Goal: Task Accomplishment & Management: Manage account settings

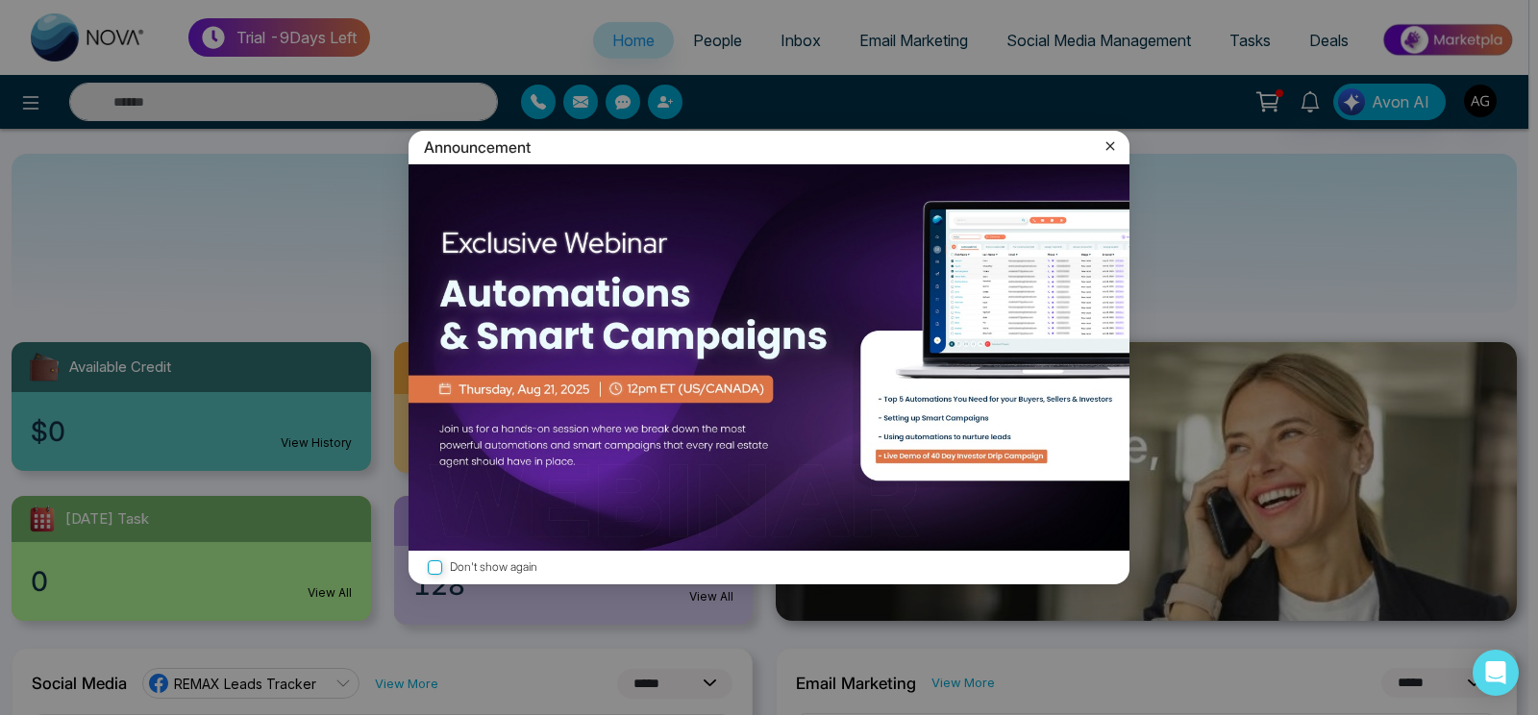
select select "*"
click at [1113, 147] on icon at bounding box center [1109, 145] width 19 height 19
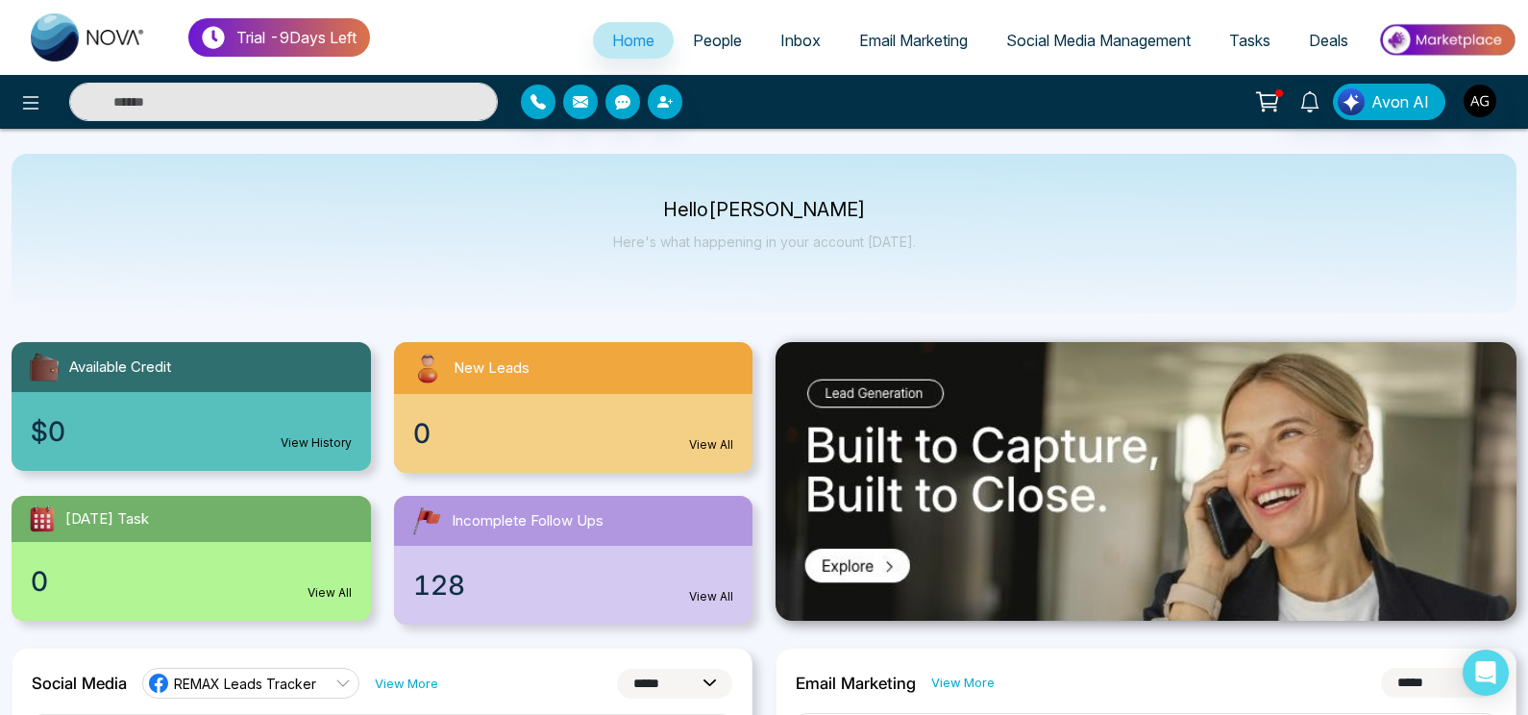
click at [0, 97] on div at bounding box center [254, 102] width 509 height 38
click at [51, 104] on div at bounding box center [274, 102] width 448 height 38
click at [41, 103] on icon at bounding box center [30, 102] width 23 height 23
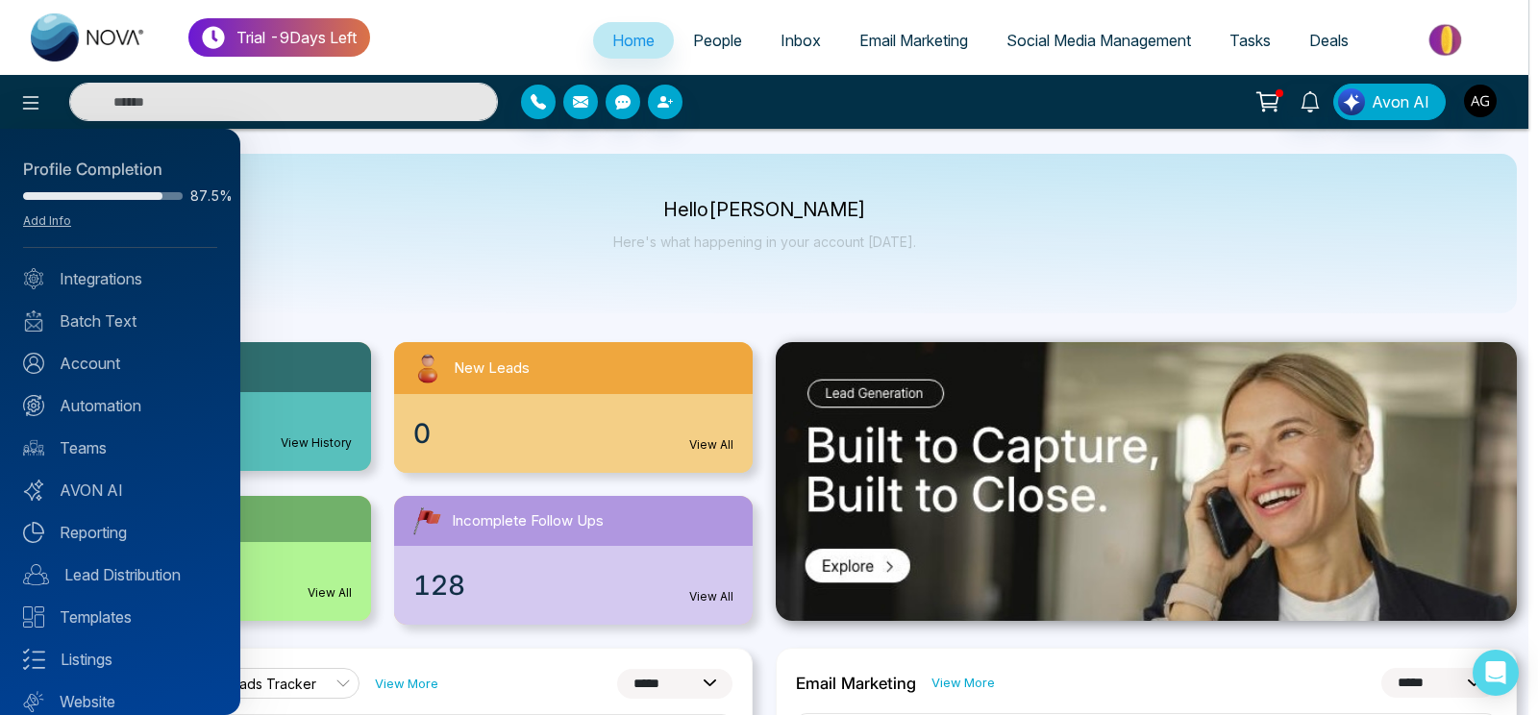
click at [340, 170] on div at bounding box center [769, 357] width 1538 height 715
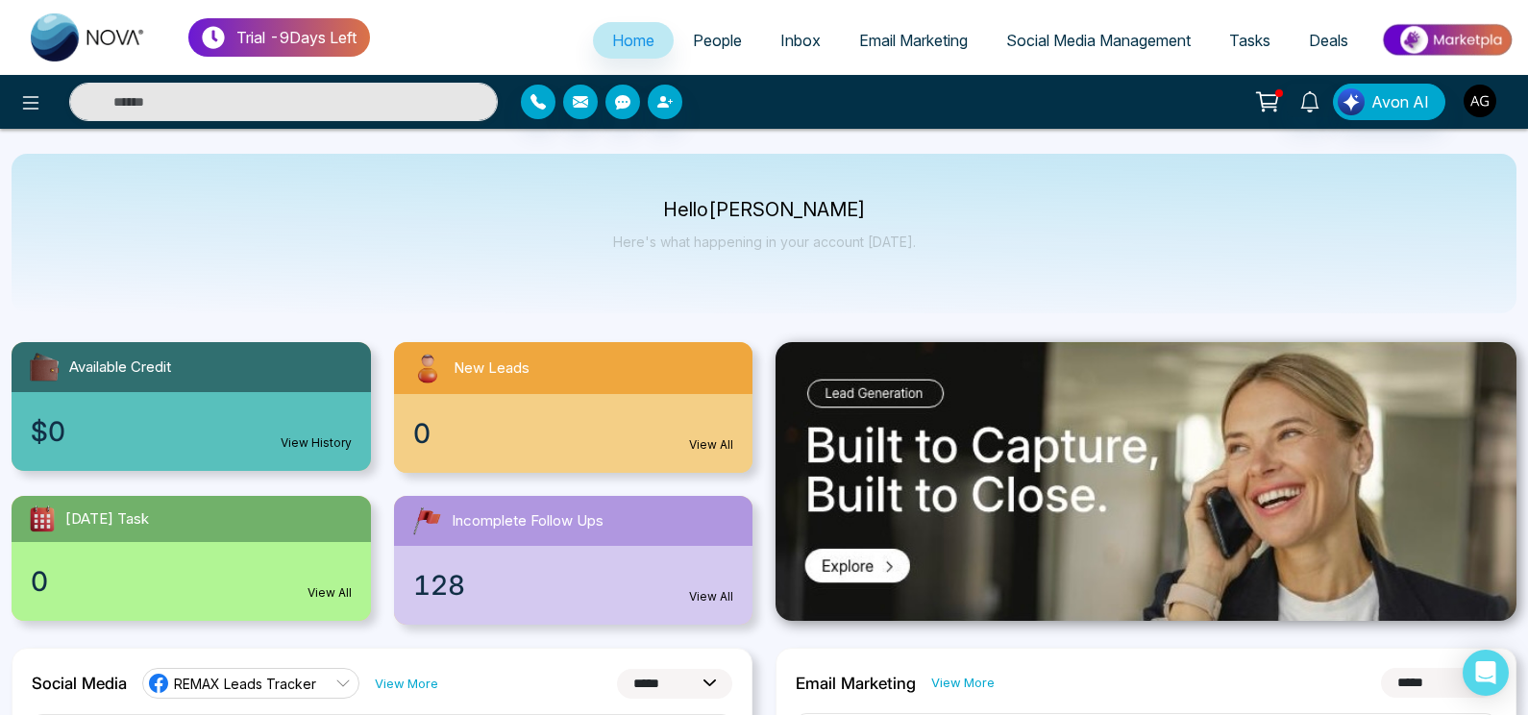
click at [1477, 99] on img "button" at bounding box center [1480, 101] width 33 height 33
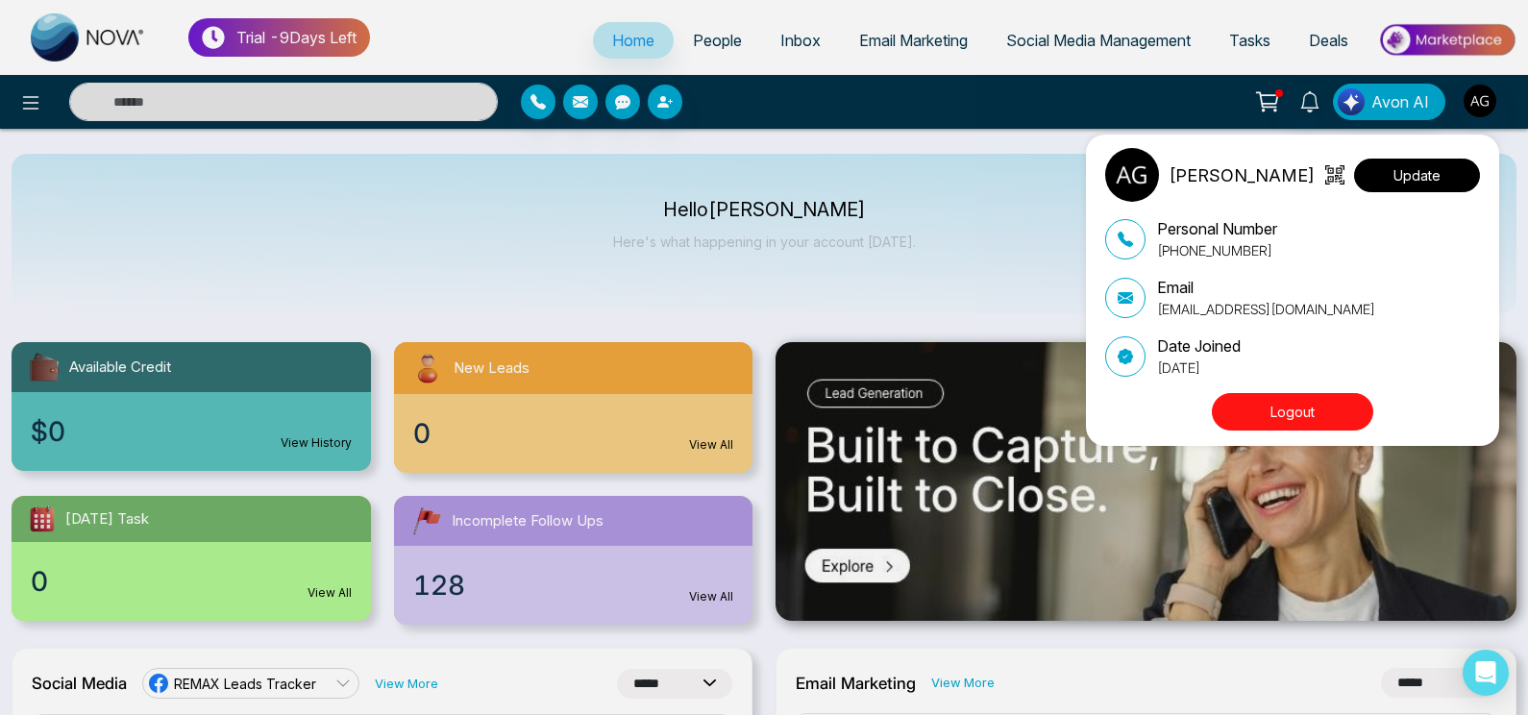
click at [1416, 186] on button "Update" at bounding box center [1417, 176] width 126 height 34
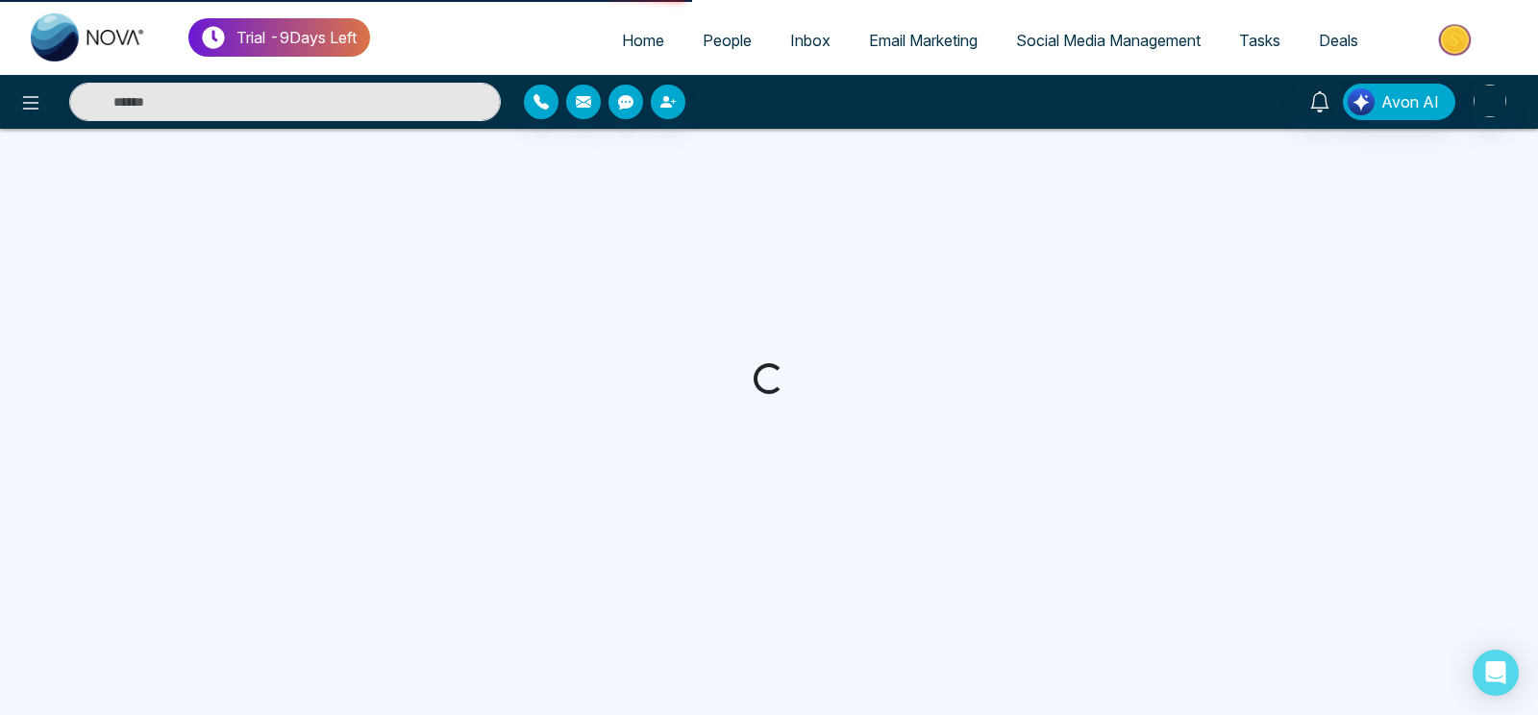
select select "***"
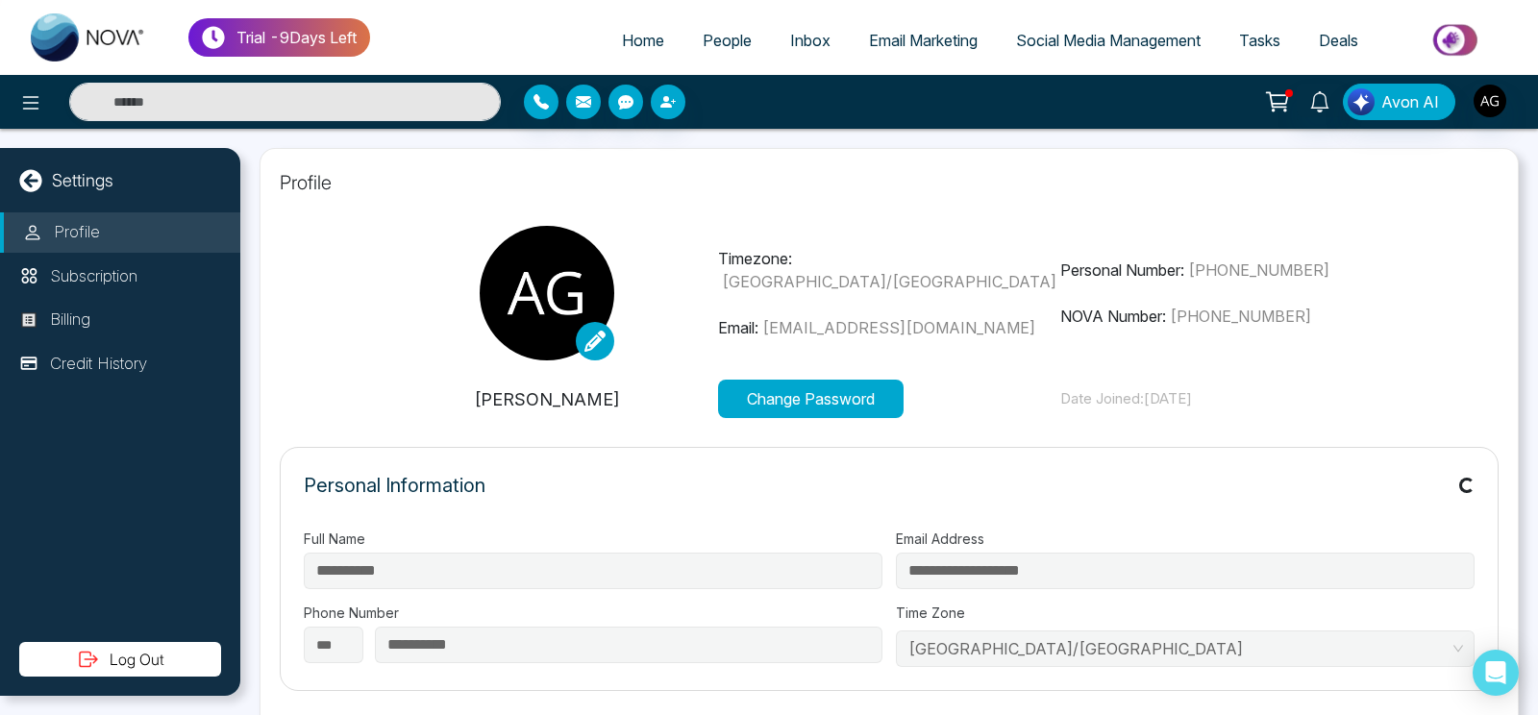
type input "**********"
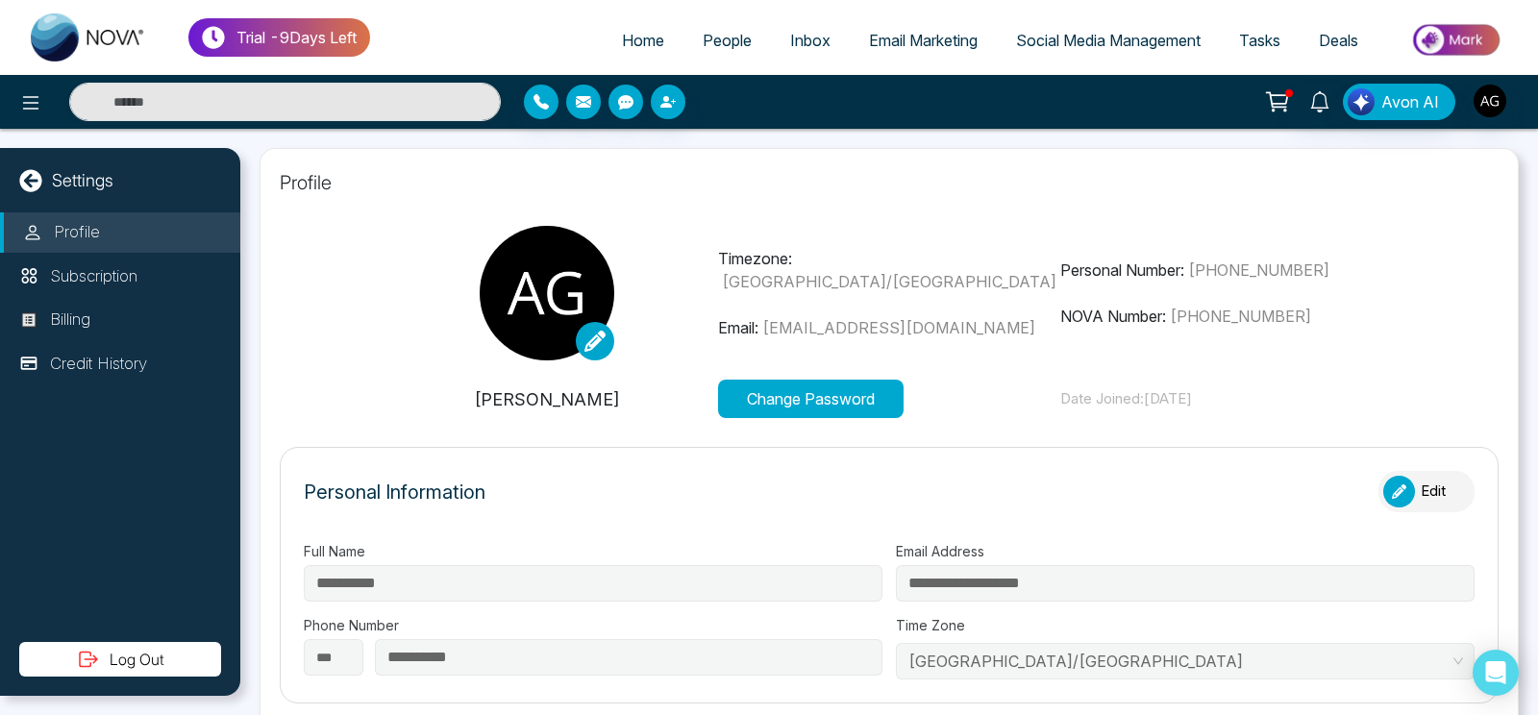
click at [850, 397] on button "Change Password" at bounding box center [810, 399] width 185 height 38
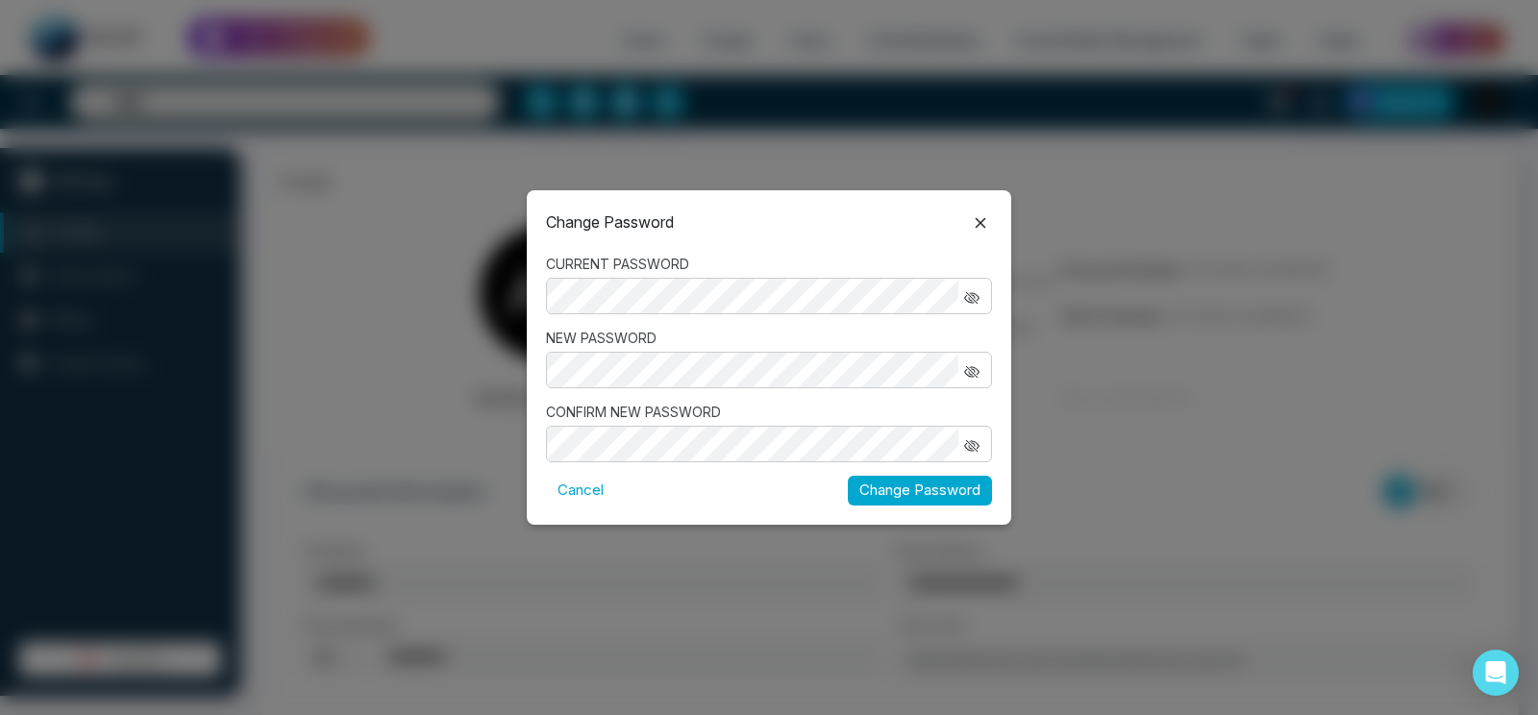
click at [979, 305] on button "button" at bounding box center [971, 296] width 27 height 25
click at [975, 445] on icon "button" at bounding box center [972, 445] width 7 height 7
click at [968, 368] on icon "button" at bounding box center [971, 371] width 15 height 15
click at [915, 481] on button "Change Password" at bounding box center [920, 491] width 144 height 30
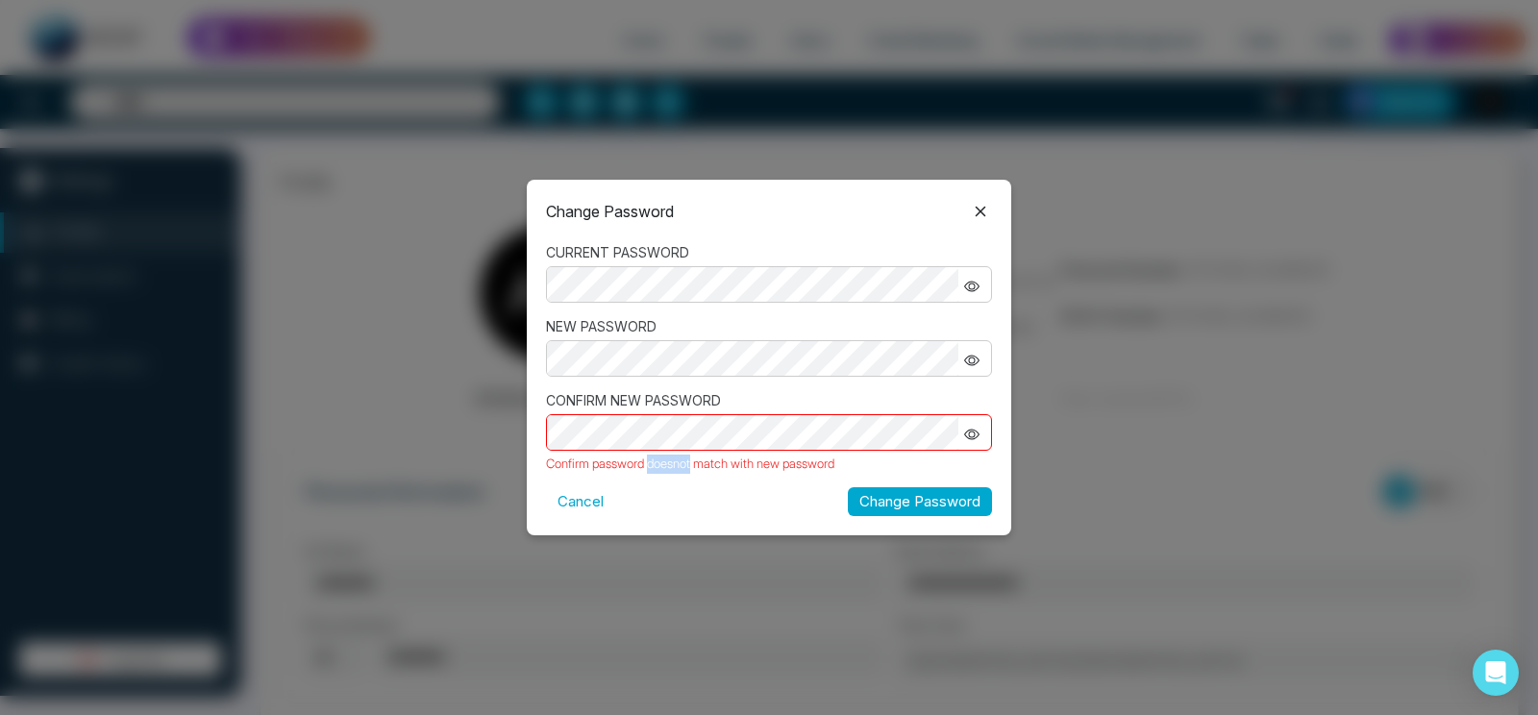
drag, startPoint x: 656, startPoint y: 467, endPoint x: 706, endPoint y: 466, distance: 50.0
click at [706, 466] on p "Confirm password doesnot match with new password" at bounding box center [769, 464] width 446 height 19
click at [725, 500] on div "Cancel Change Password" at bounding box center [769, 502] width 446 height 30
drag, startPoint x: 704, startPoint y: 464, endPoint x: 659, endPoint y: 469, distance: 45.4
click at [659, 469] on p "Confirm password doesnot match with new password" at bounding box center [769, 464] width 446 height 19
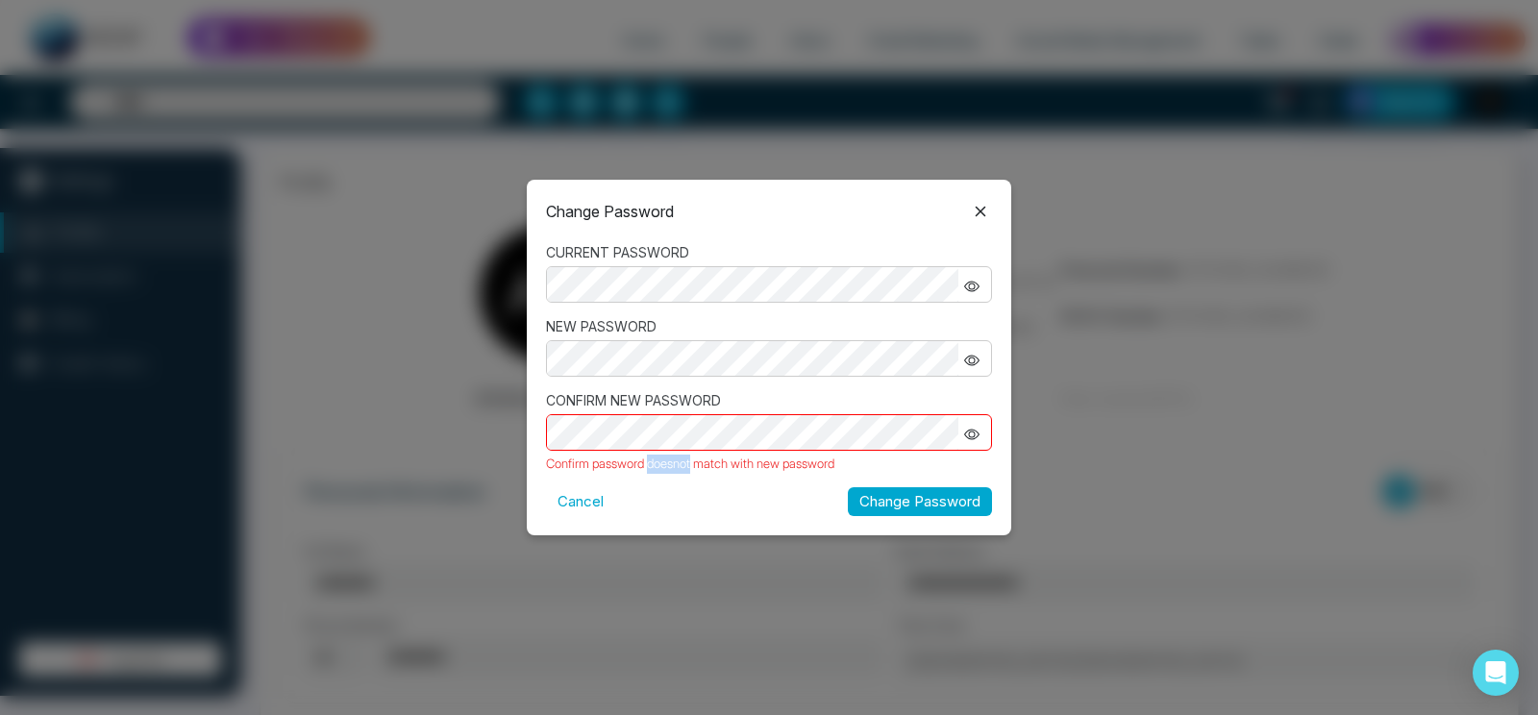
click at [691, 469] on p "Confirm password doesnot match with new password" at bounding box center [769, 464] width 446 height 19
click at [686, 458] on p "Confirm password doesnot match with new password" at bounding box center [769, 464] width 446 height 19
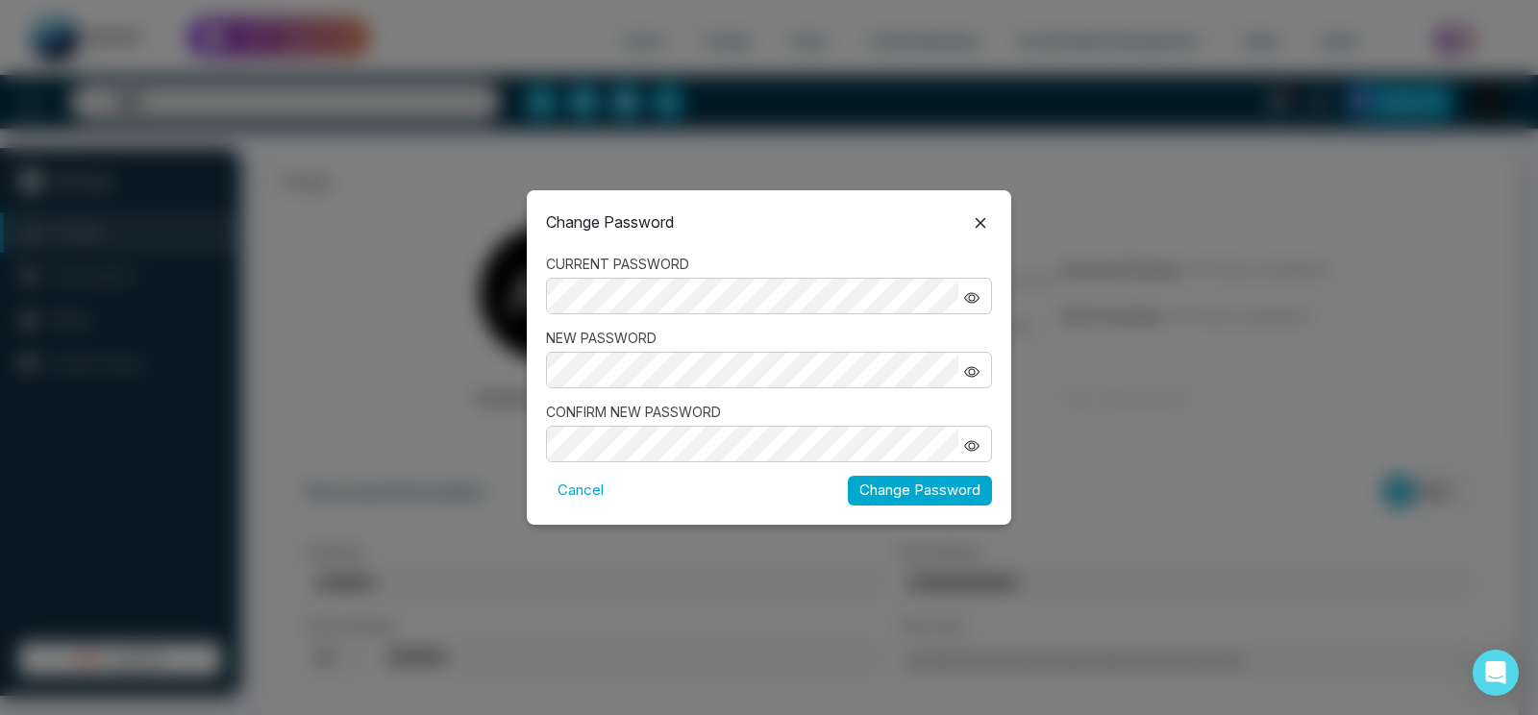
click at [876, 482] on button "Change Password" at bounding box center [920, 491] width 144 height 30
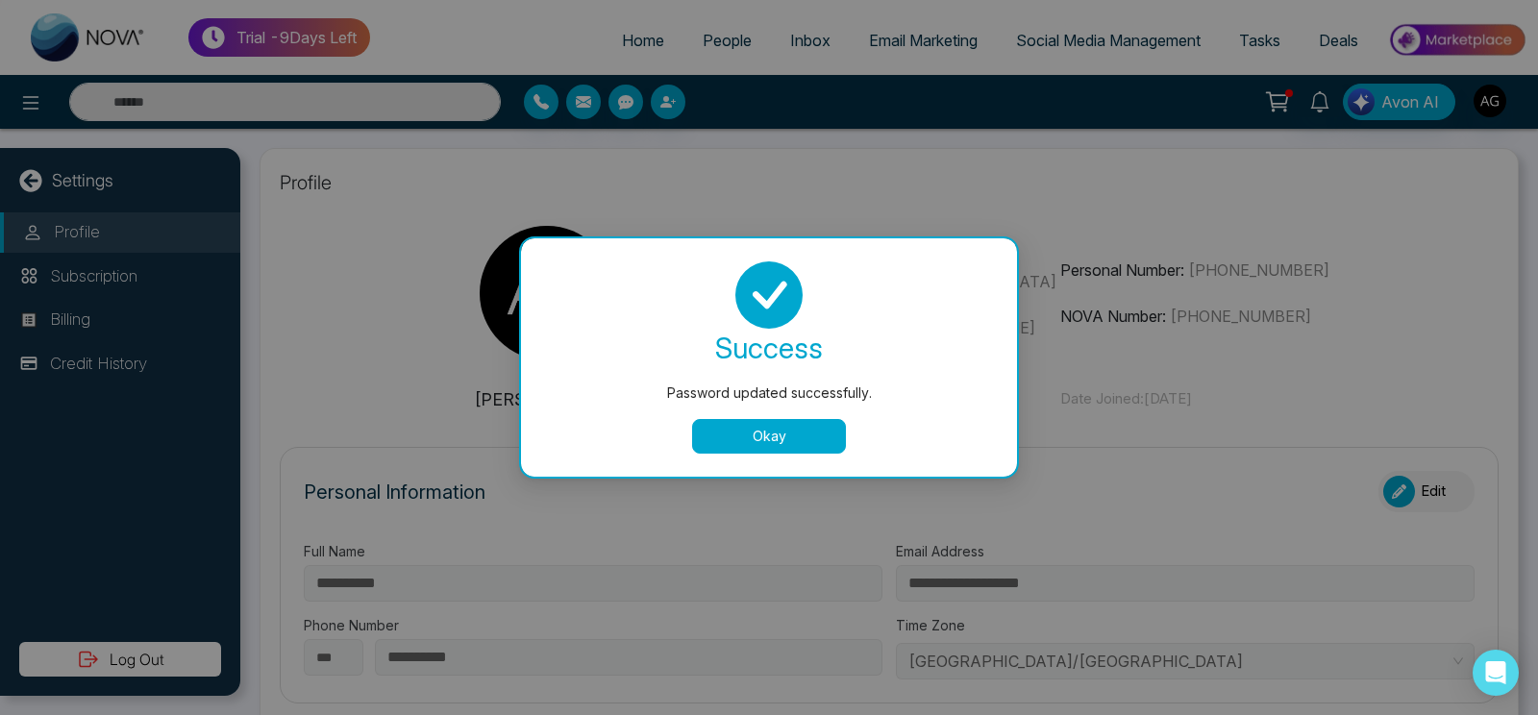
click at [789, 446] on button "Okay" at bounding box center [769, 436] width 154 height 35
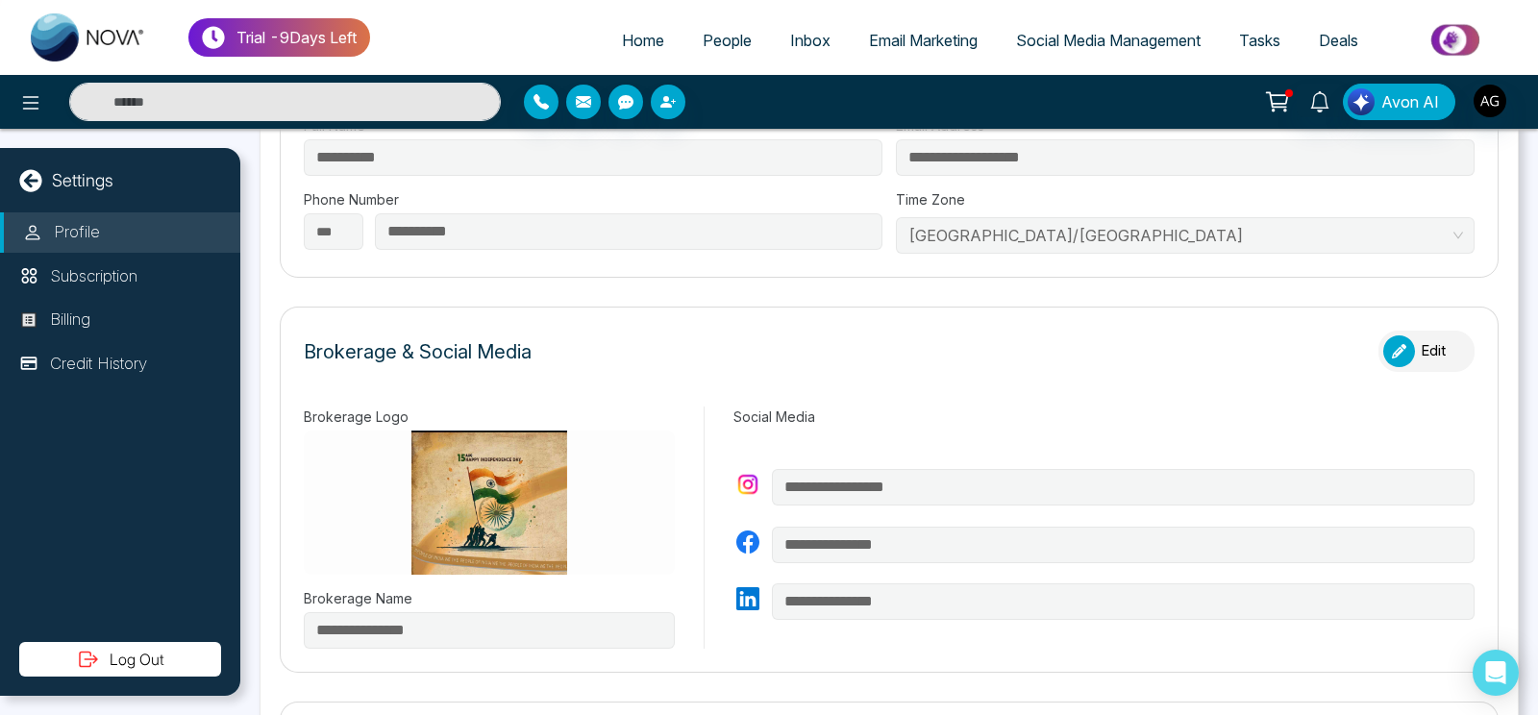
scroll to position [436, 0]
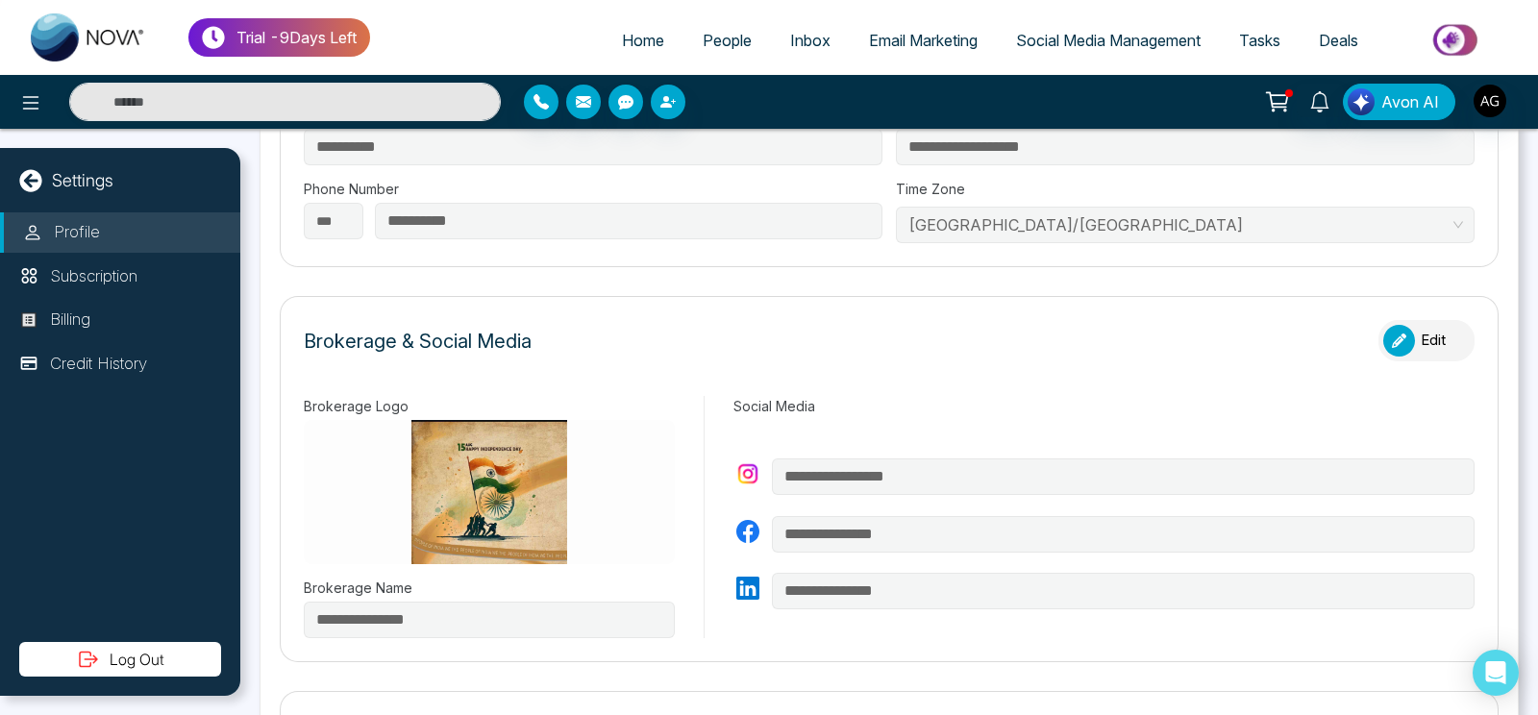
click at [1407, 342] on button "Edit" at bounding box center [1426, 340] width 96 height 41
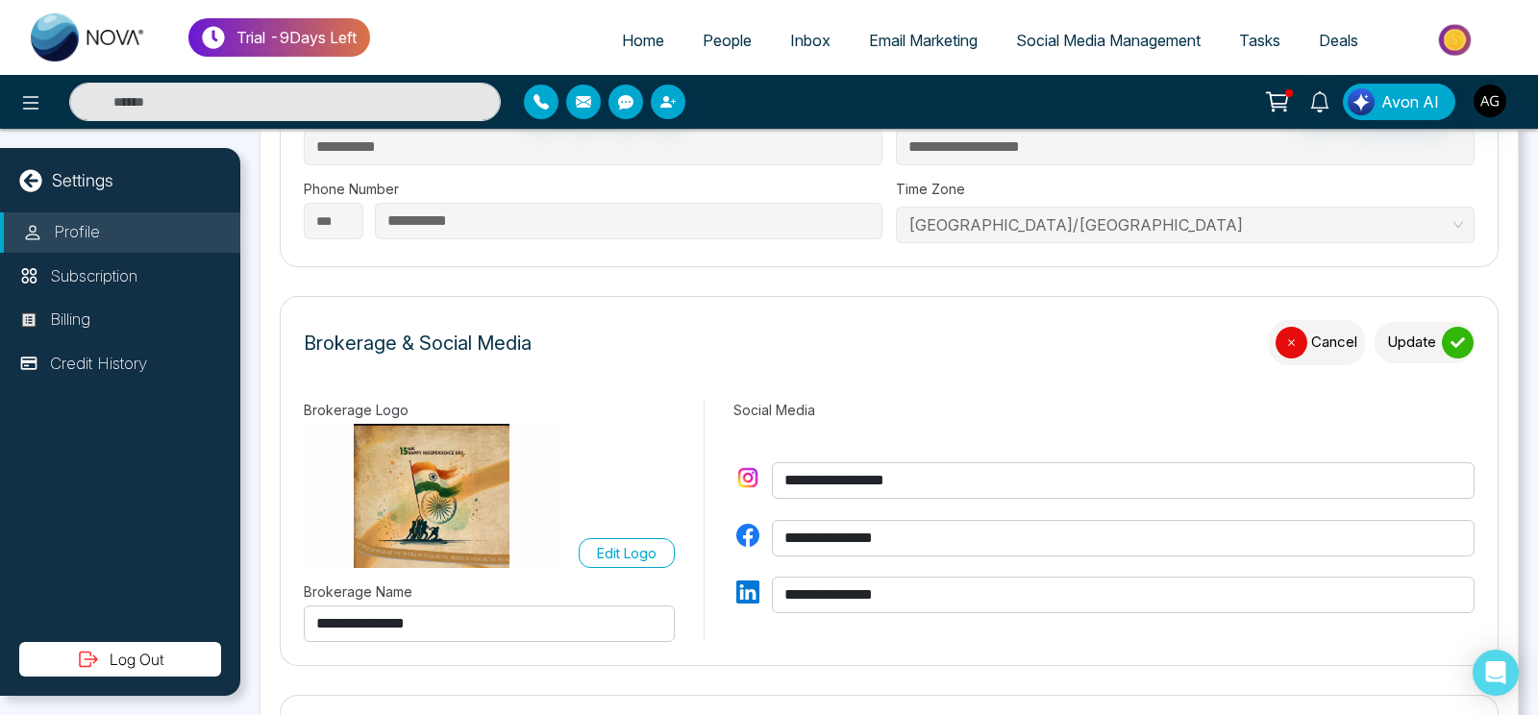
click at [860, 595] on input "**********" at bounding box center [1123, 595] width 703 height 37
type input "**********"
click at [889, 480] on input "**********" at bounding box center [1123, 480] width 703 height 37
click at [612, 564] on label "Edit Logo" at bounding box center [627, 553] width 96 height 30
click at [0, 0] on input "Edit Logo" at bounding box center [0, 0] width 0 height 0
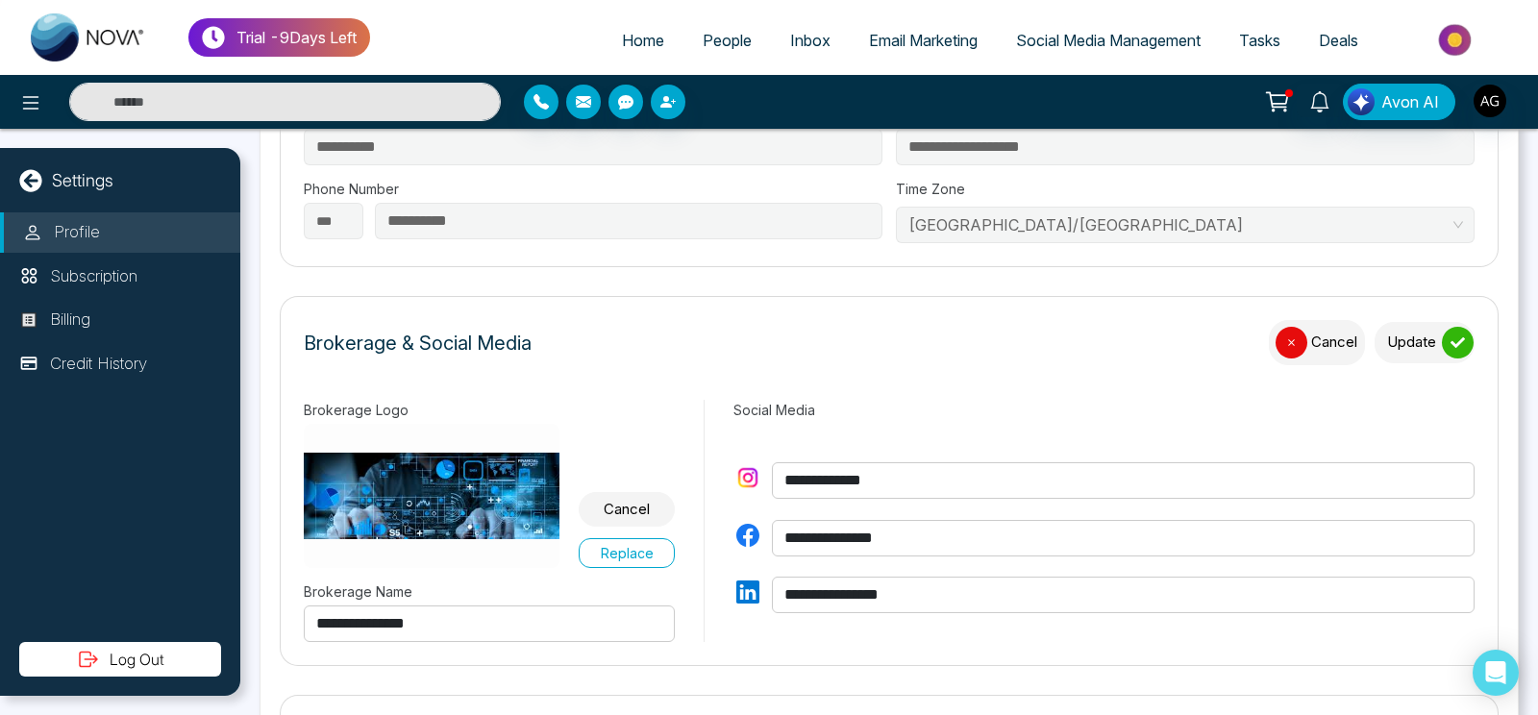
click at [1442, 327] on div "submit" at bounding box center [1458, 343] width 32 height 32
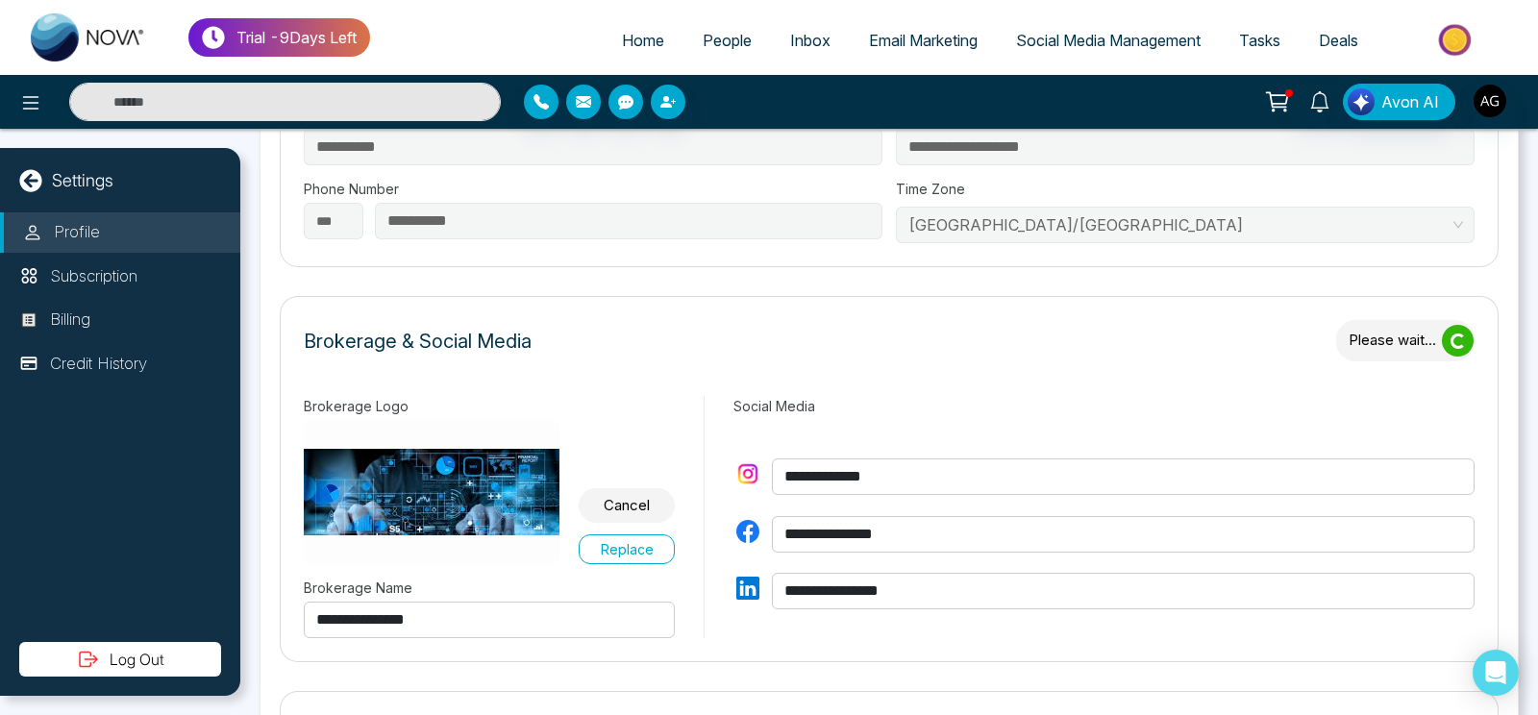
type input "**********"
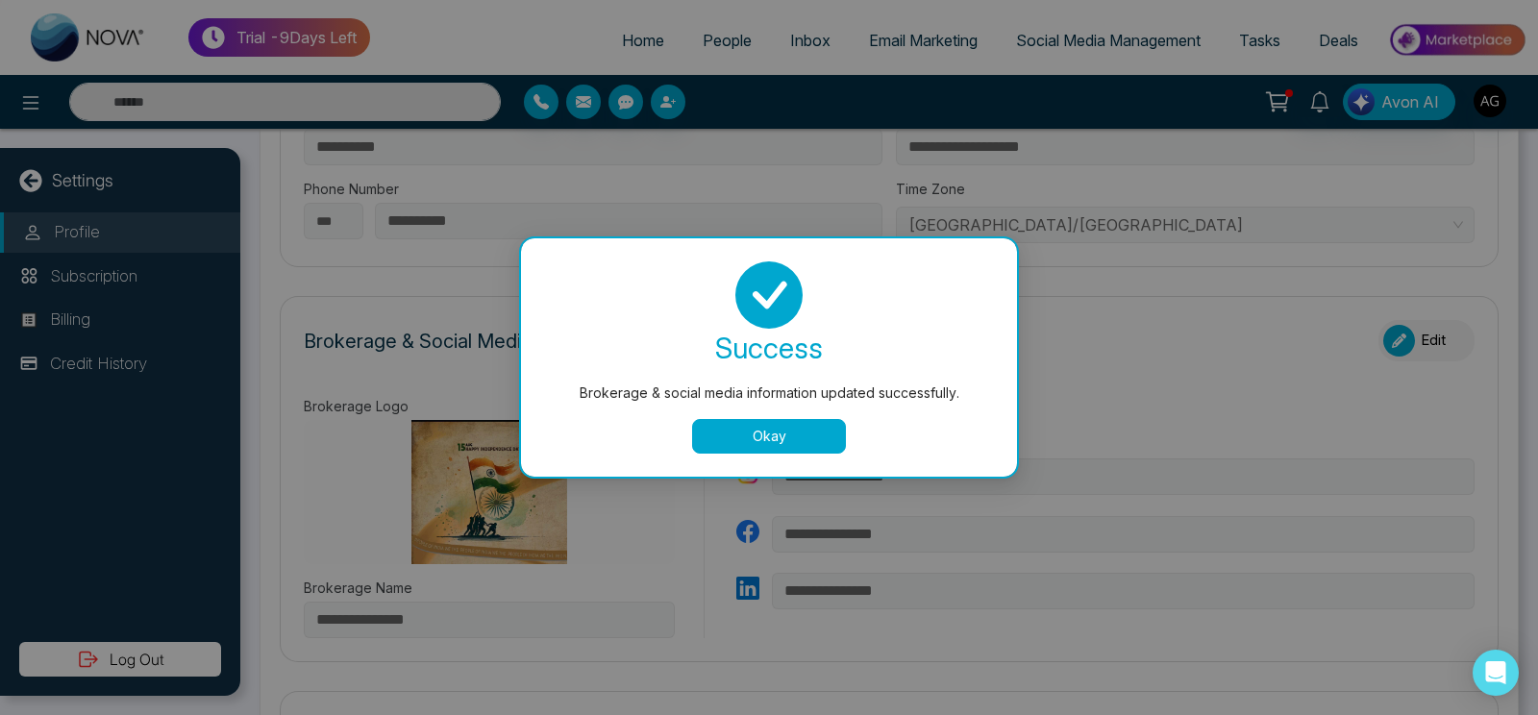
type input "**********"
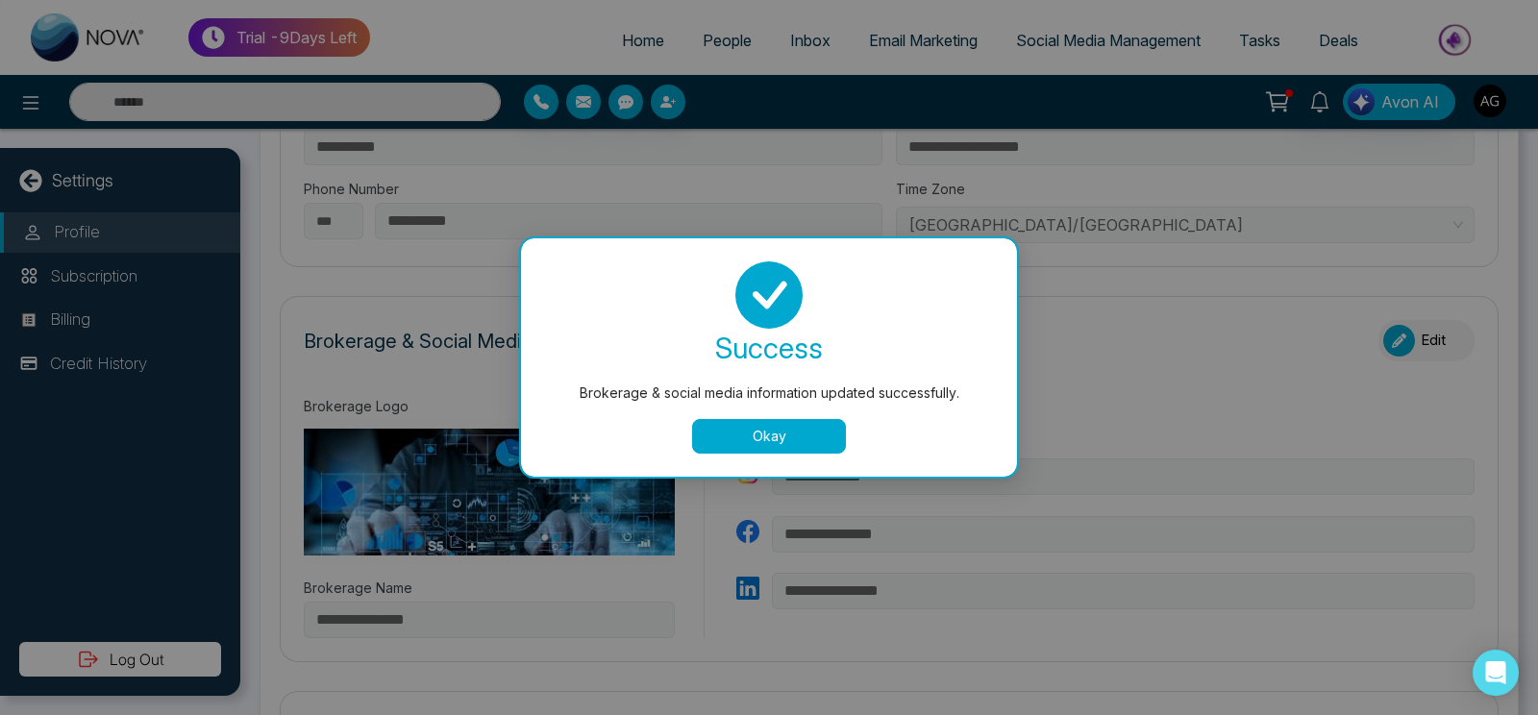
click at [767, 452] on button "Okay" at bounding box center [769, 436] width 154 height 35
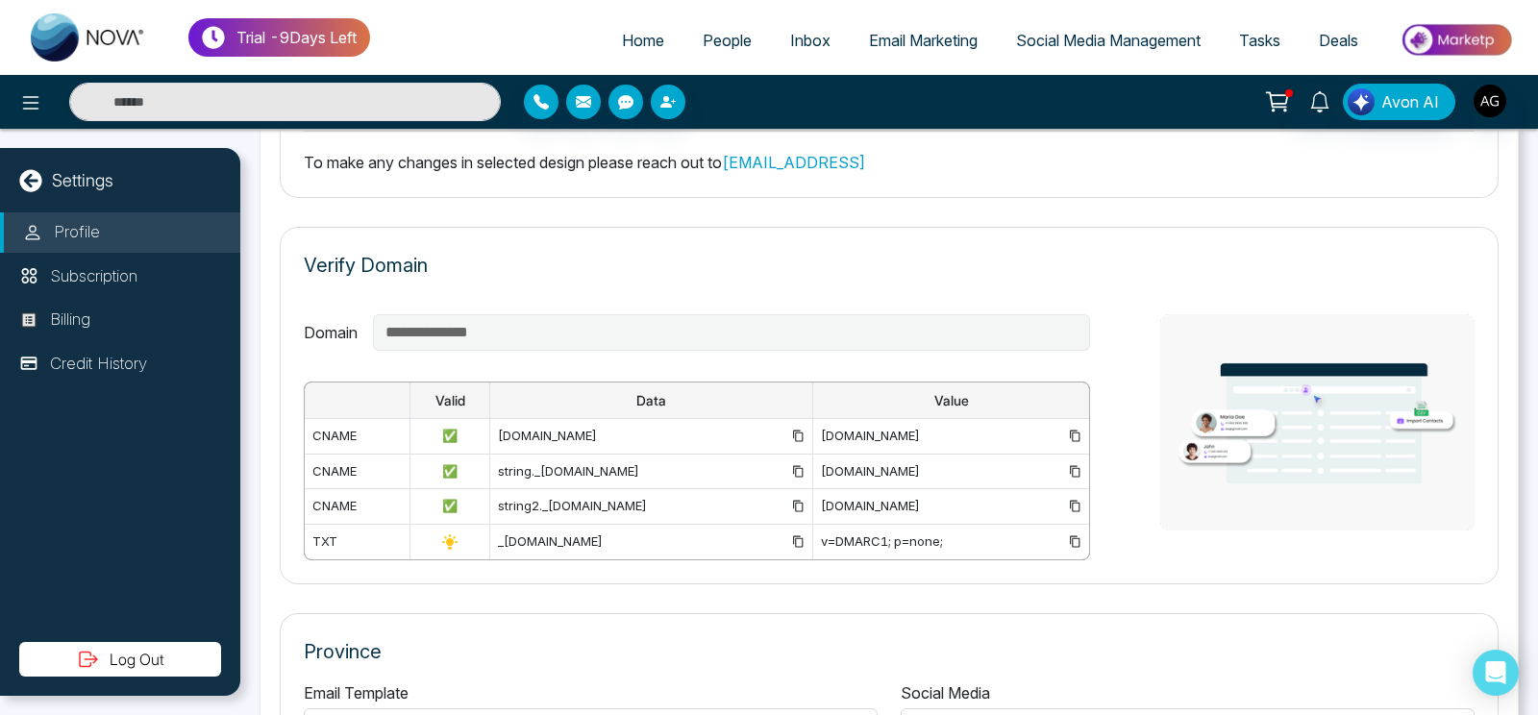
scroll to position [1401, 0]
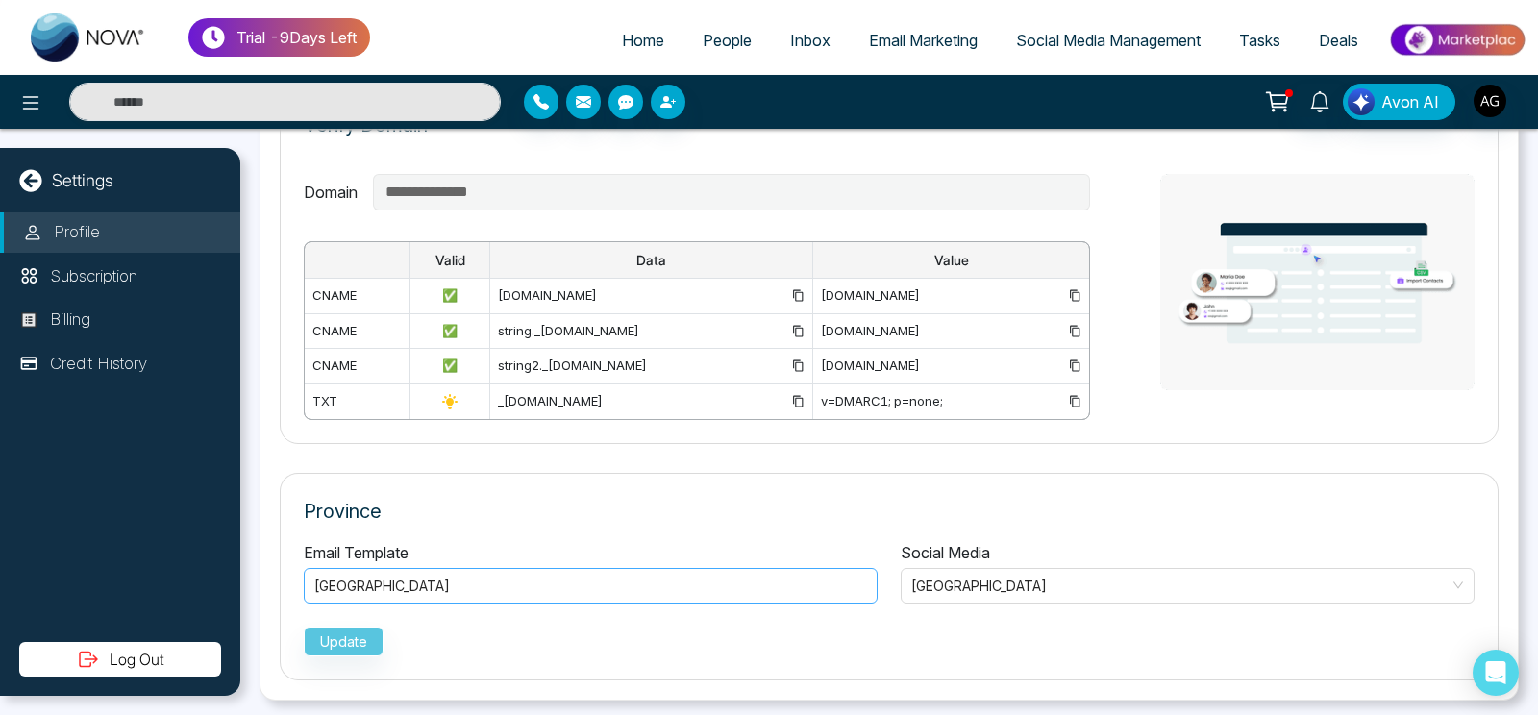
click at [584, 585] on div "Ontario" at bounding box center [590, 586] width 553 height 23
click at [357, 628] on button "Update" at bounding box center [344, 642] width 80 height 30
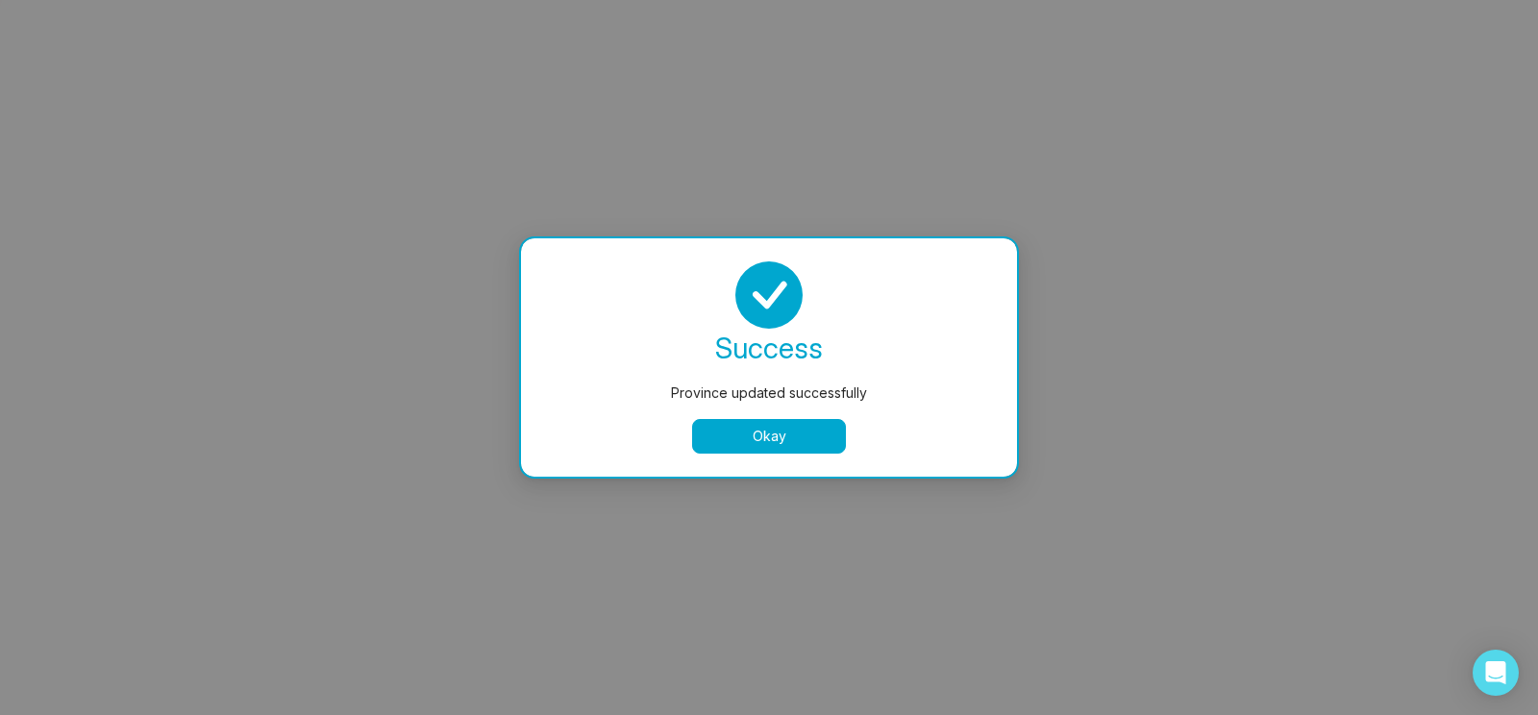
click at [791, 428] on button "Okay" at bounding box center [769, 436] width 154 height 35
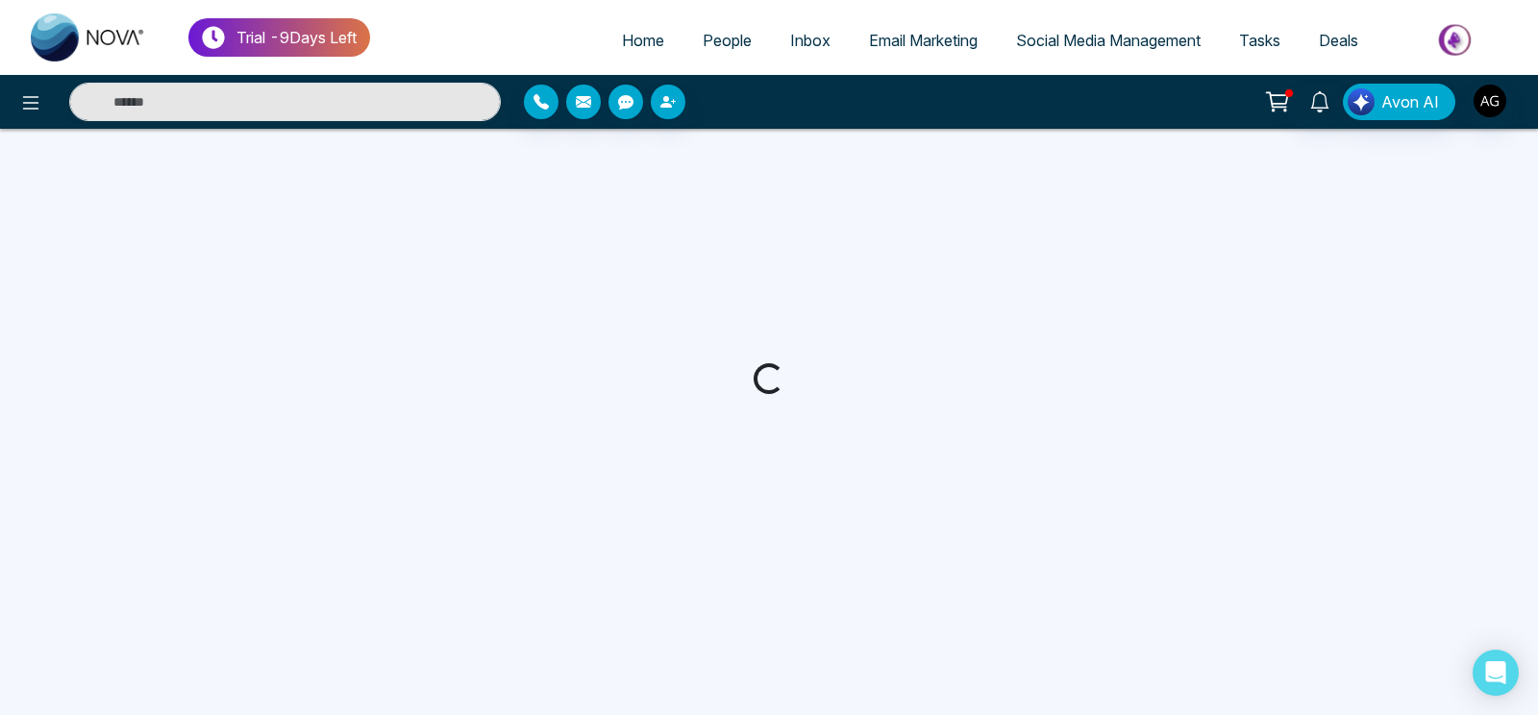
select select "***"
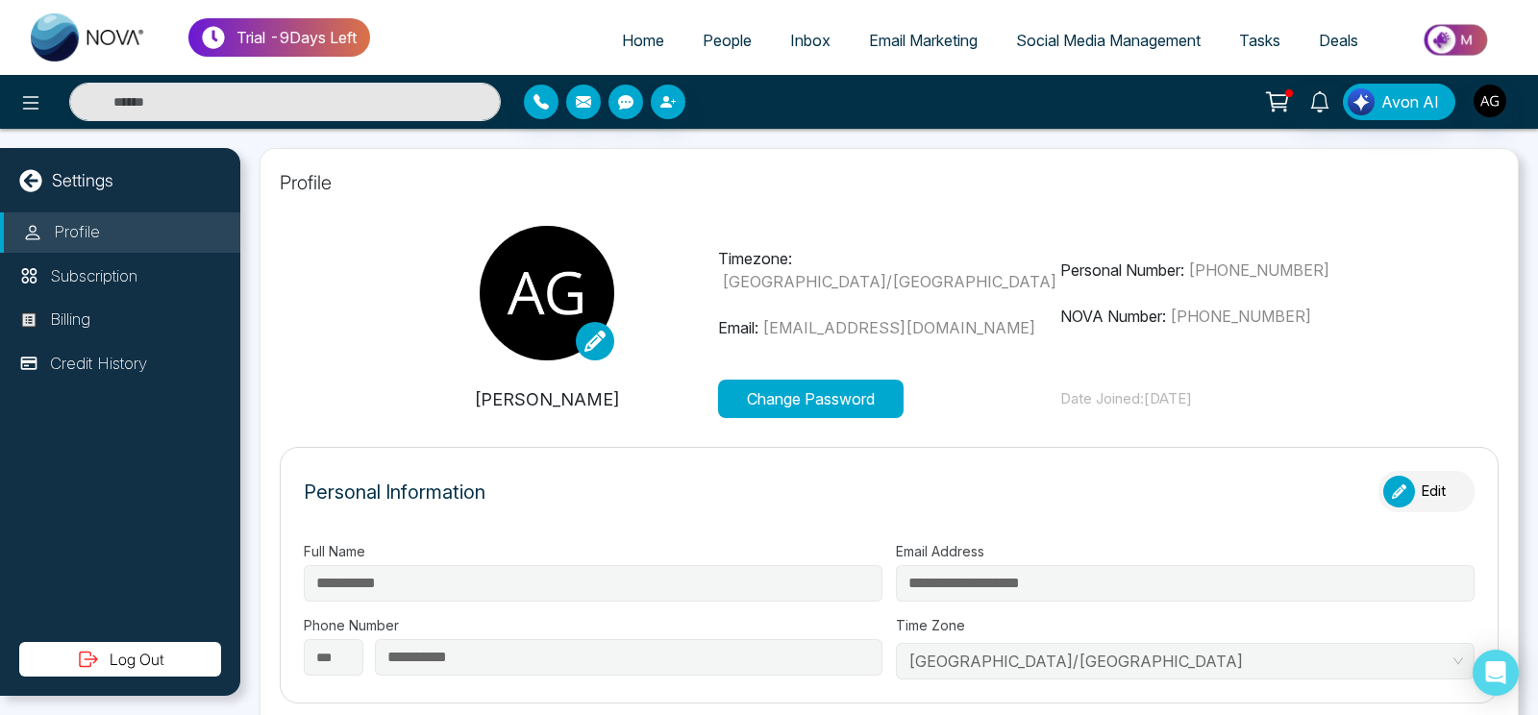
type input "**********"
click at [591, 344] on icon at bounding box center [594, 341] width 21 height 21
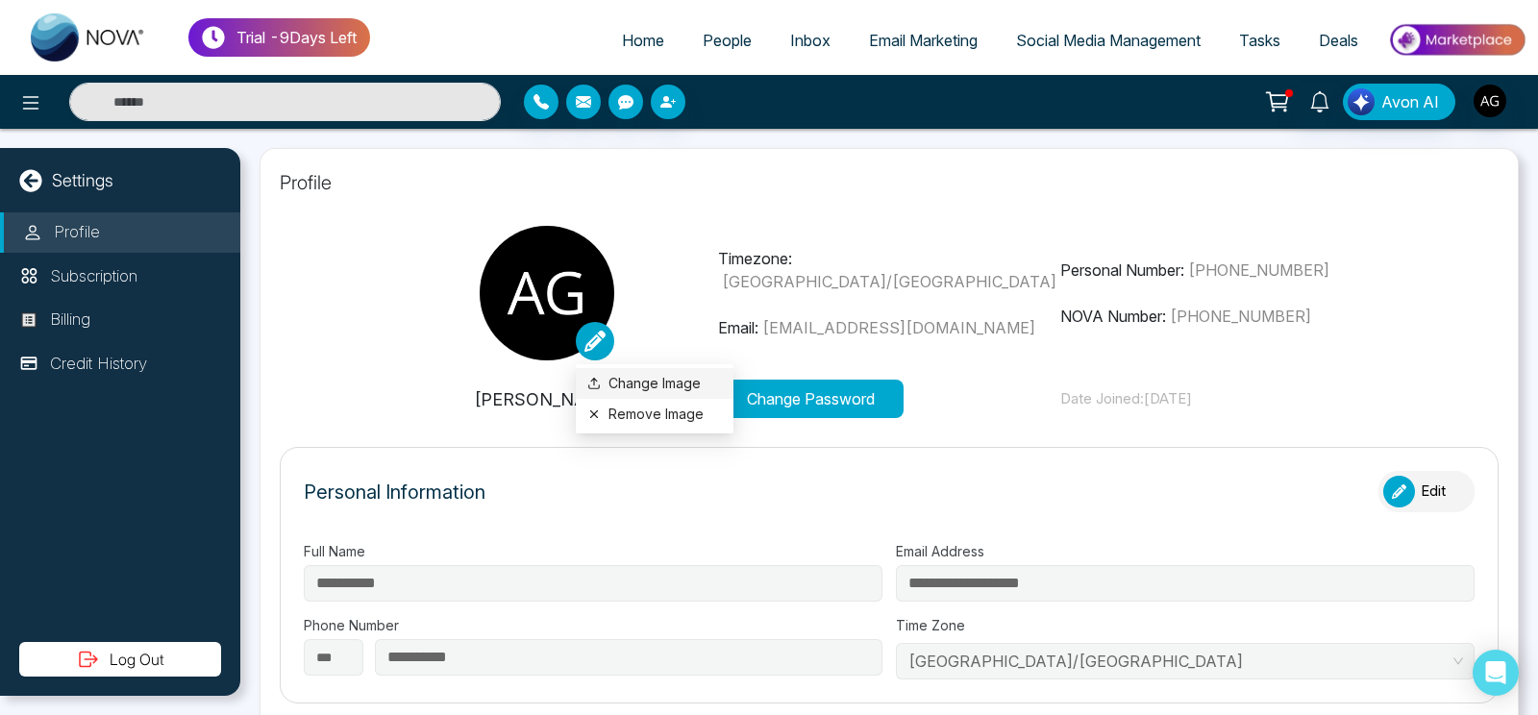
click at [653, 389] on label "Change Image" at bounding box center [654, 383] width 135 height 21
click at [0, 0] on input "Change Image" at bounding box center [0, 0] width 0 height 0
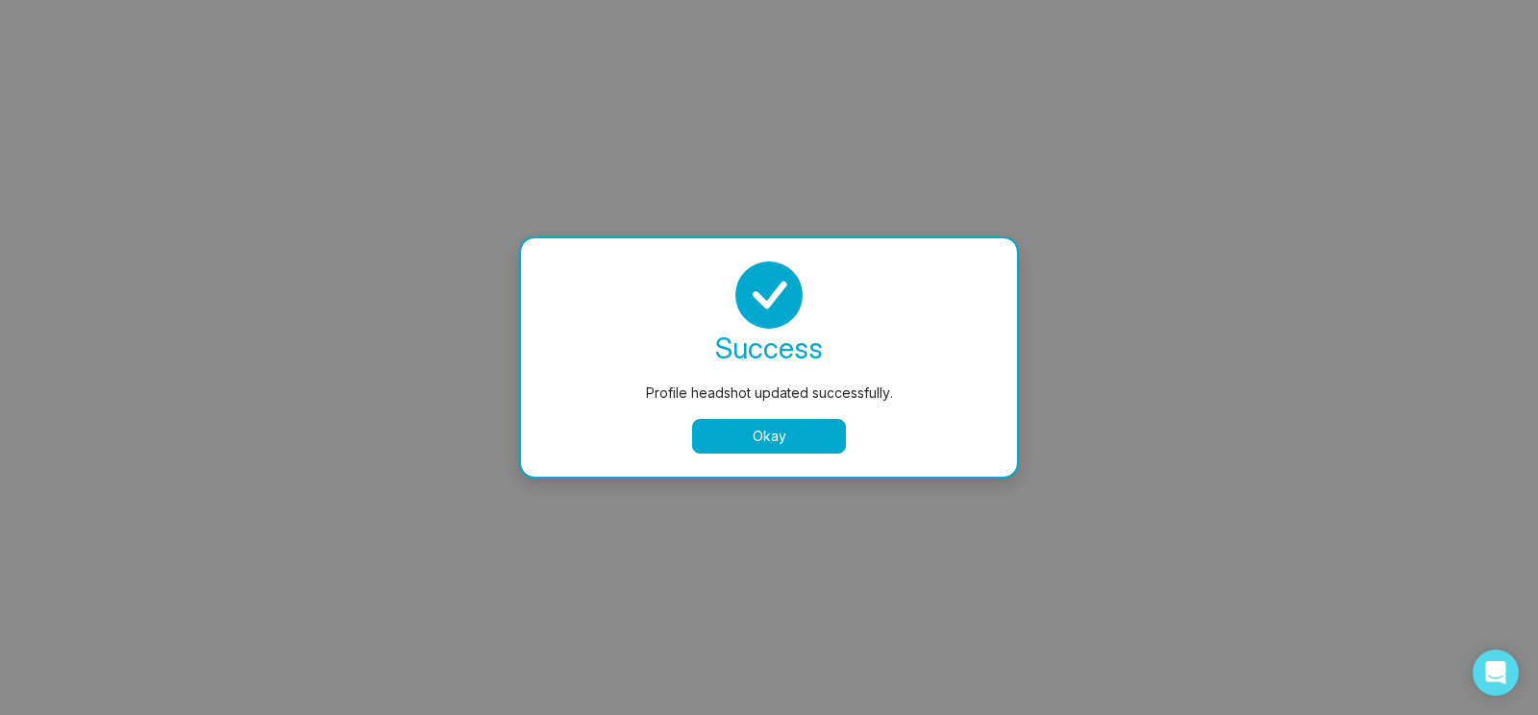
select select
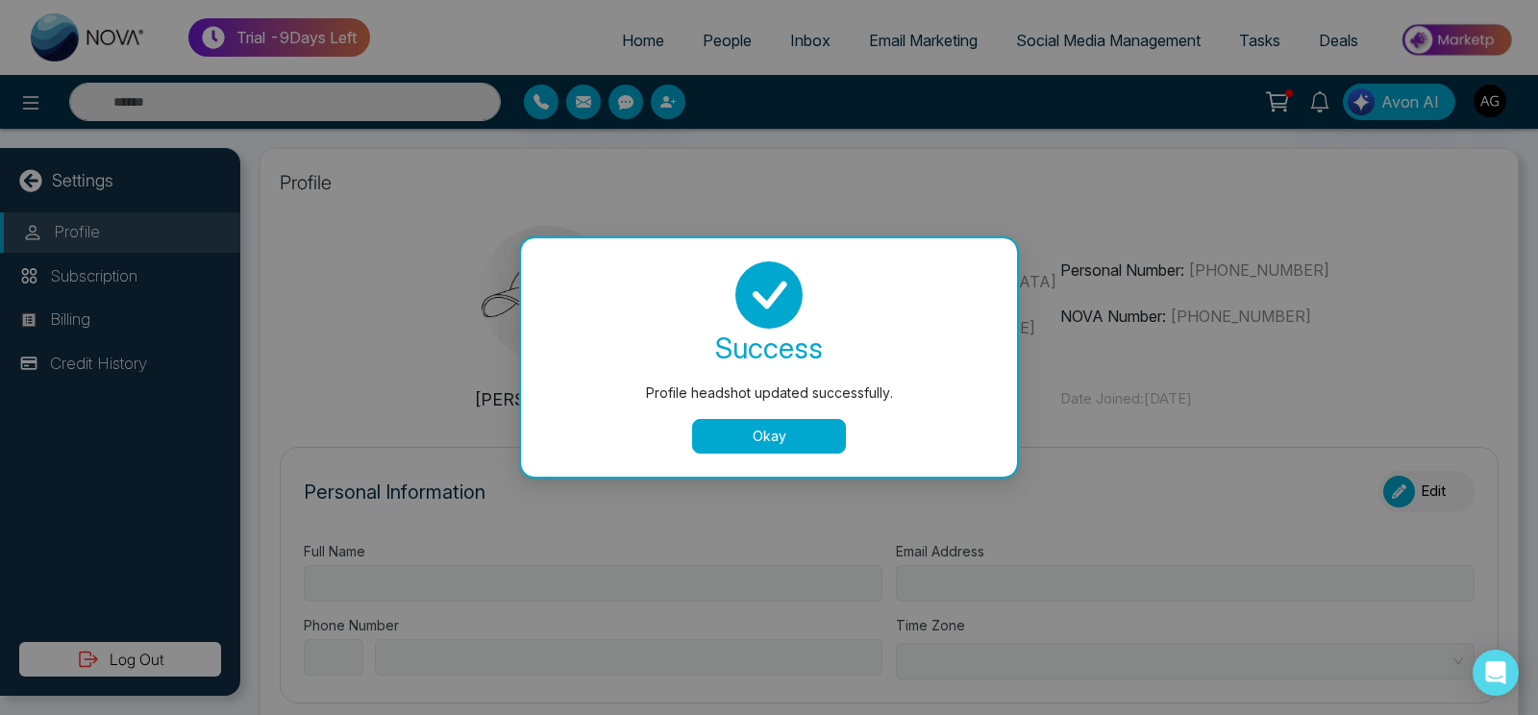
type input "**********"
select select "***"
type input "**********"
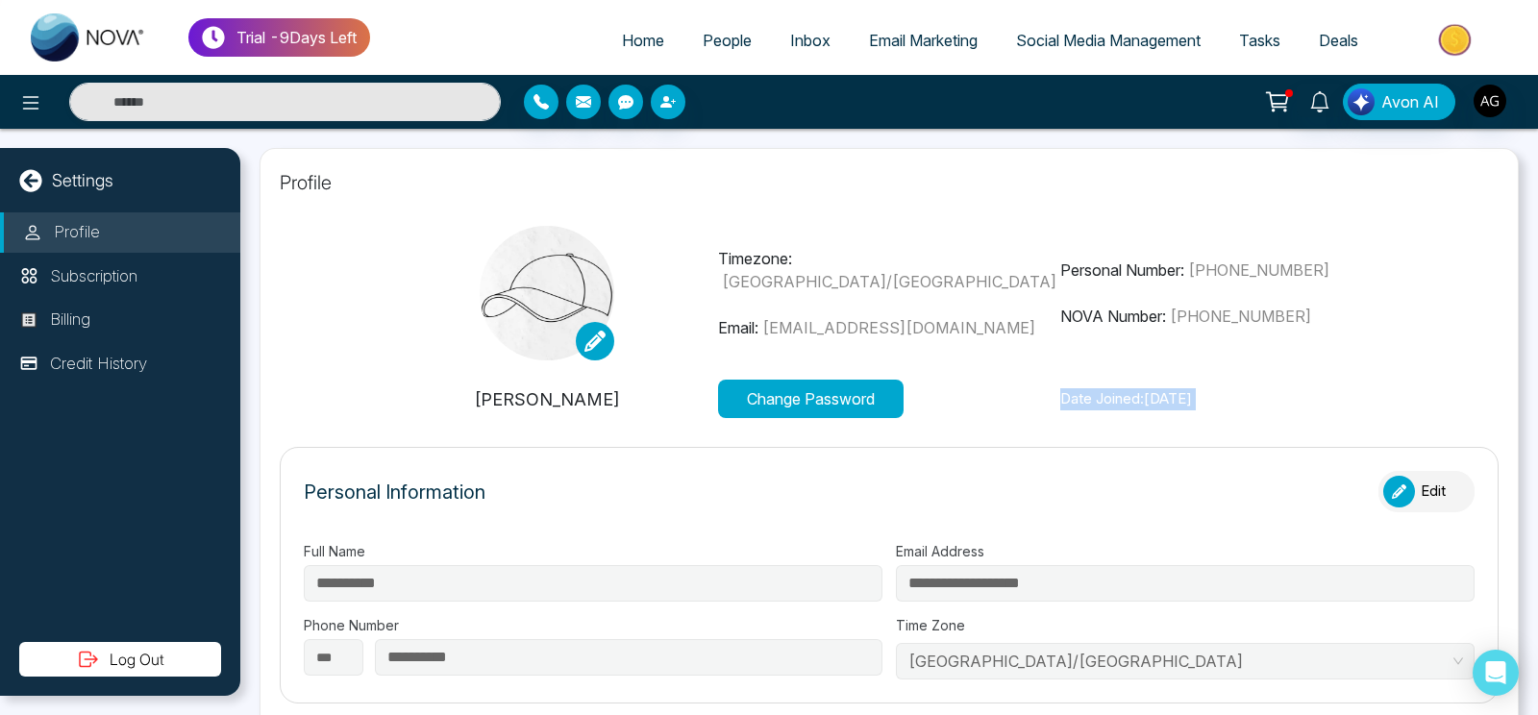
type input "**********"
drag, startPoint x: 758, startPoint y: 430, endPoint x: 185, endPoint y: 567, distance: 590.0
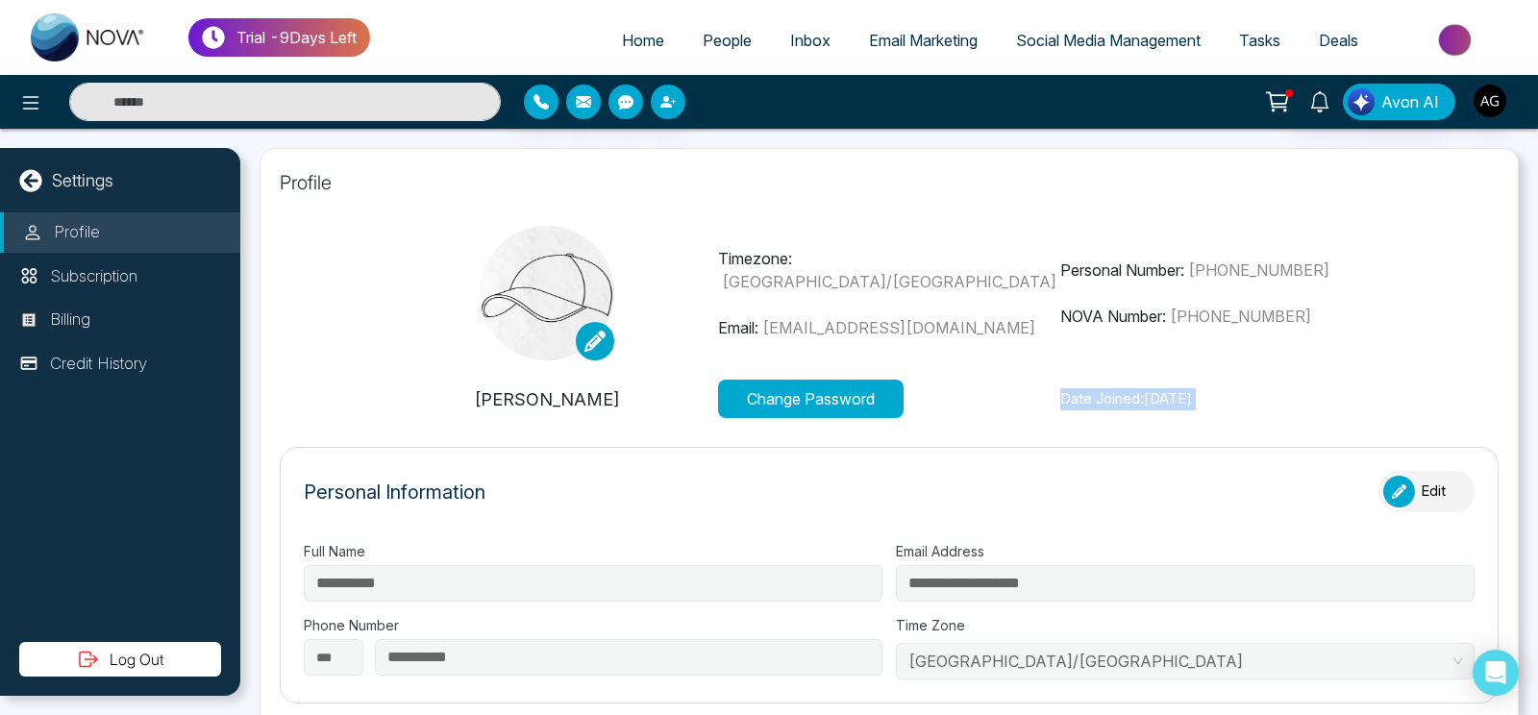
click at [240, 567] on div "**********" at bounding box center [888, 422] width 1297 height 586
click at [519, 498] on div "Personal Information Edit" at bounding box center [889, 501] width 1171 height 61
click at [111, 671] on button "Log Out" at bounding box center [120, 659] width 202 height 35
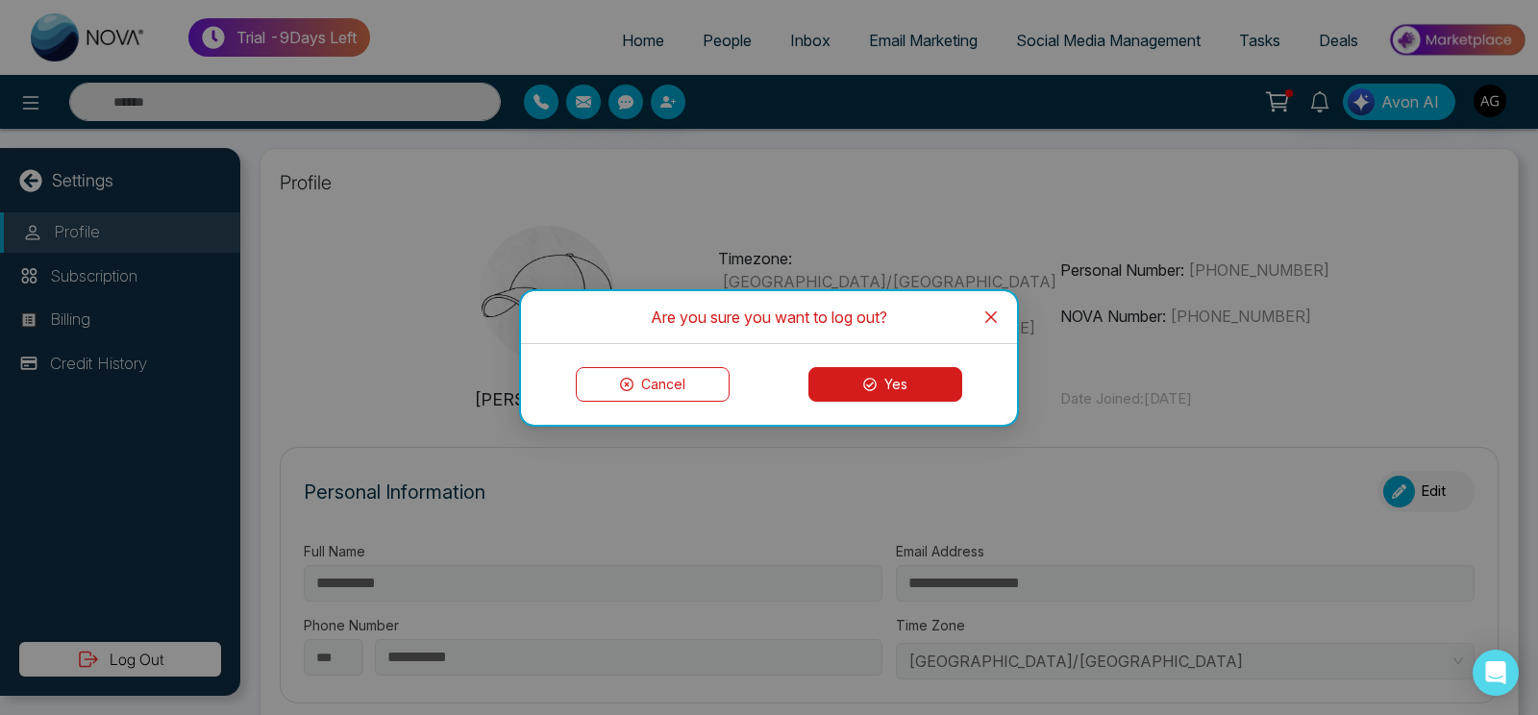
click at [878, 387] on button "Yes" at bounding box center [885, 384] width 154 height 35
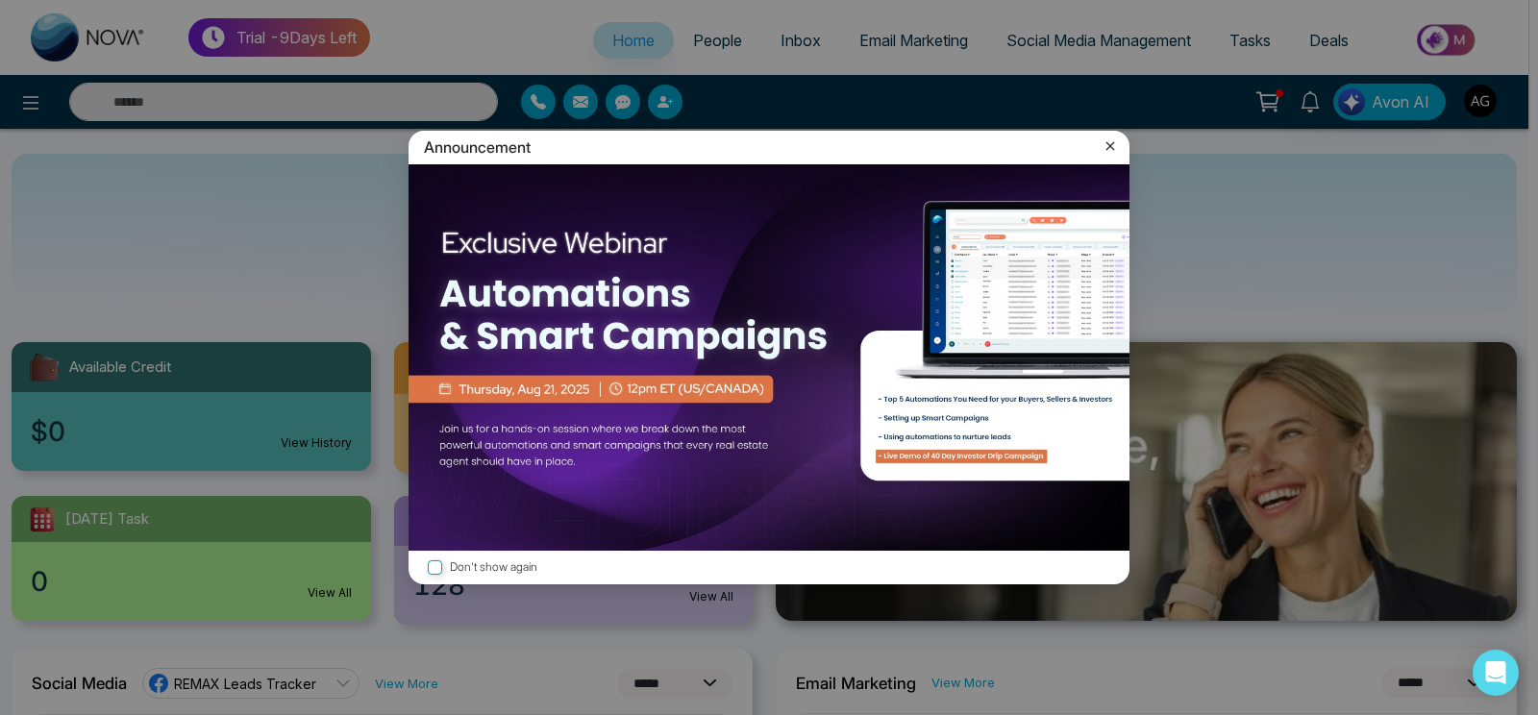
select select "*"
click at [1105, 147] on icon at bounding box center [1109, 145] width 19 height 19
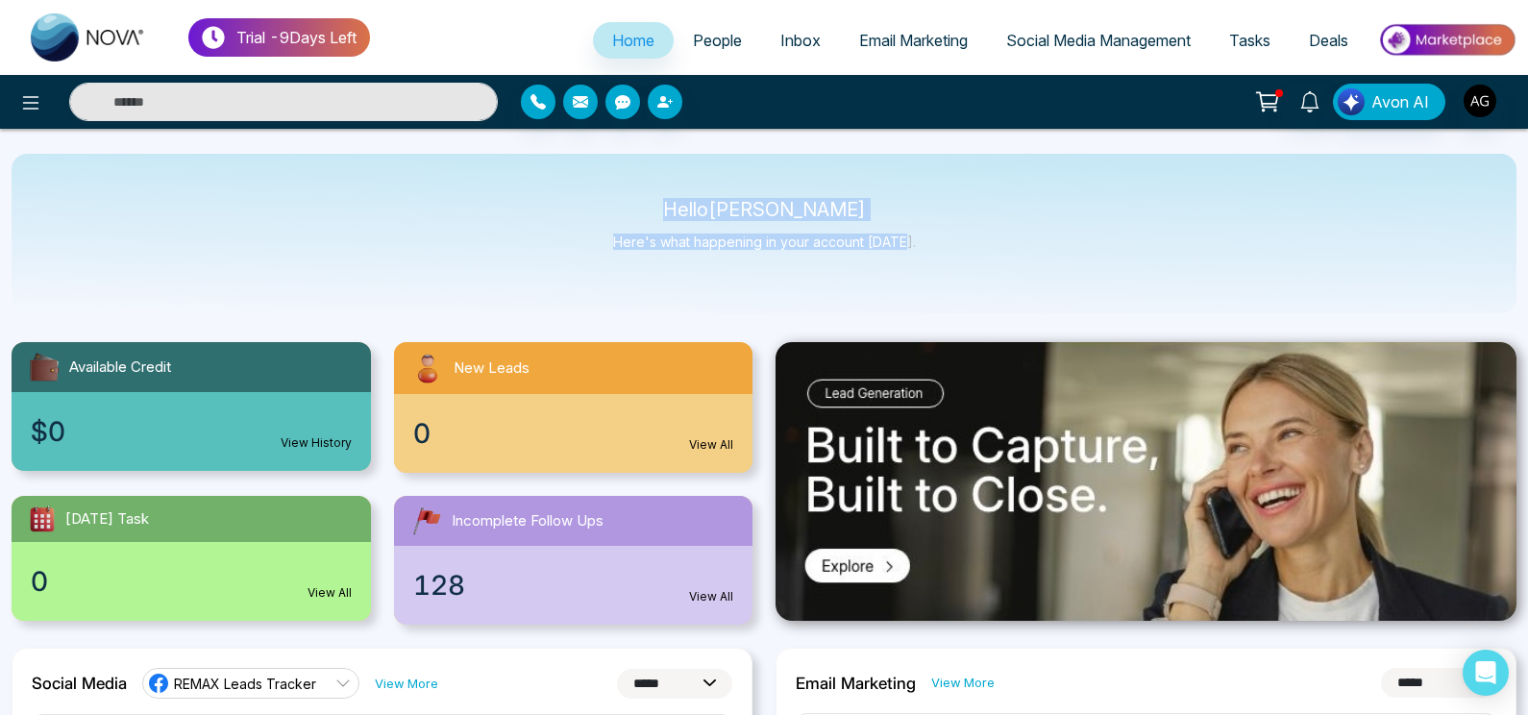
drag, startPoint x: 690, startPoint y: 200, endPoint x: 907, endPoint y: 234, distance: 219.8
click at [907, 234] on div "Hello [PERSON_NAME] Here's what happening in your account [DATE]." at bounding box center [764, 234] width 1505 height 160
click at [907, 234] on p "Here's what happening in your account [DATE]." at bounding box center [764, 242] width 303 height 16
drag, startPoint x: 669, startPoint y: 212, endPoint x: 975, endPoint y: 276, distance: 312.1
click at [975, 276] on div "Hello [PERSON_NAME] Here's what happening in your account [DATE]." at bounding box center [764, 234] width 1505 height 160
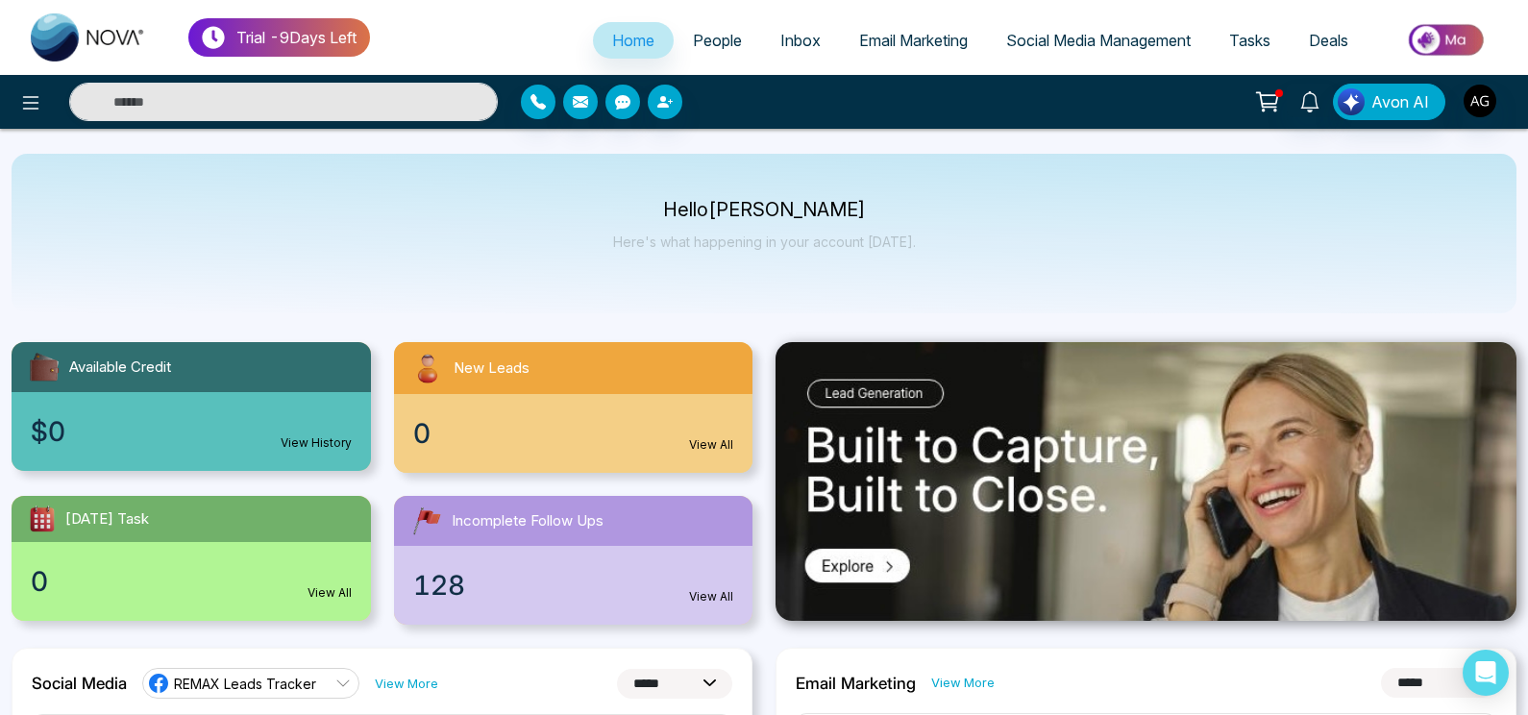
click at [975, 276] on div "Hello [PERSON_NAME] Here's what happening in your account [DATE]." at bounding box center [764, 234] width 1505 height 160
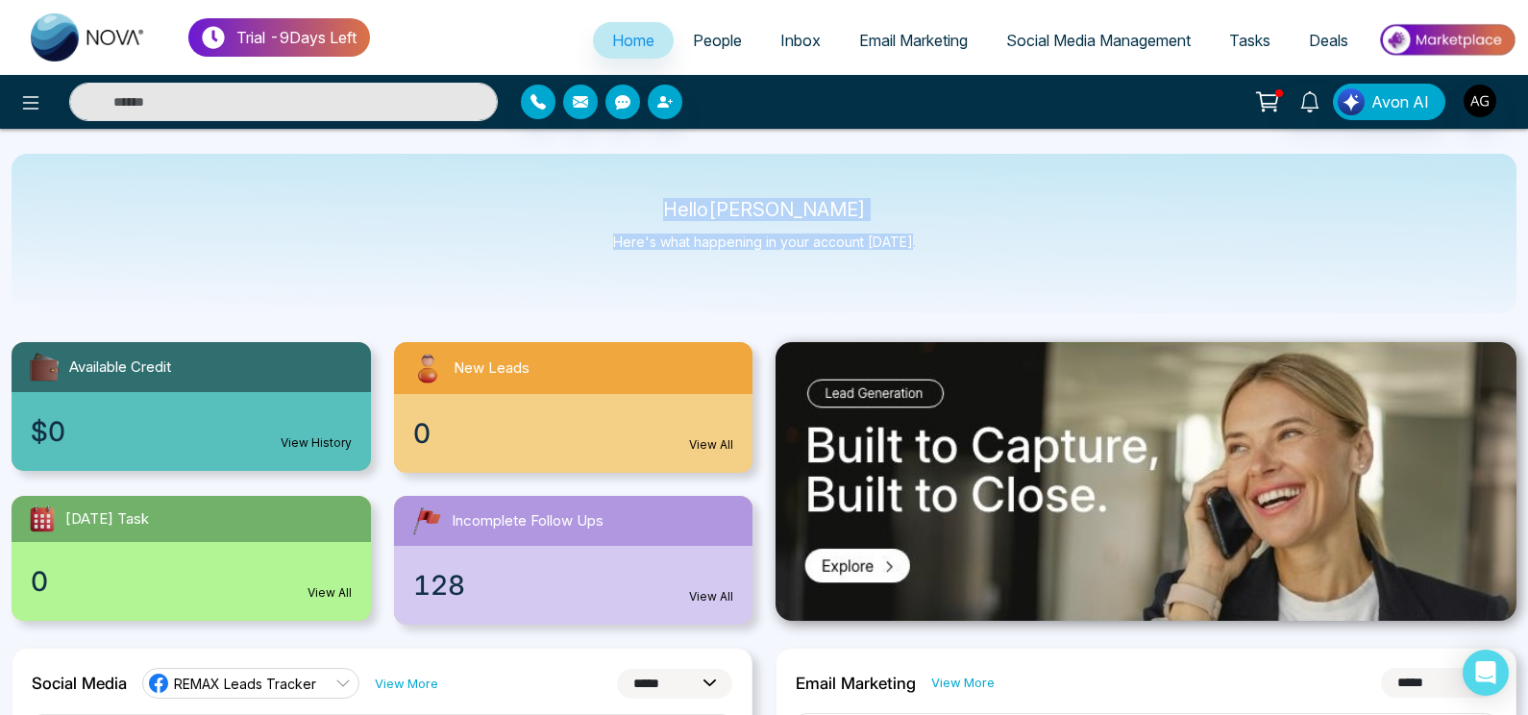
drag, startPoint x: 683, startPoint y: 205, endPoint x: 1031, endPoint y: 255, distance: 351.5
click at [1031, 255] on div "Hello [PERSON_NAME] Here's what happening in your account [DATE]." at bounding box center [764, 234] width 1505 height 160
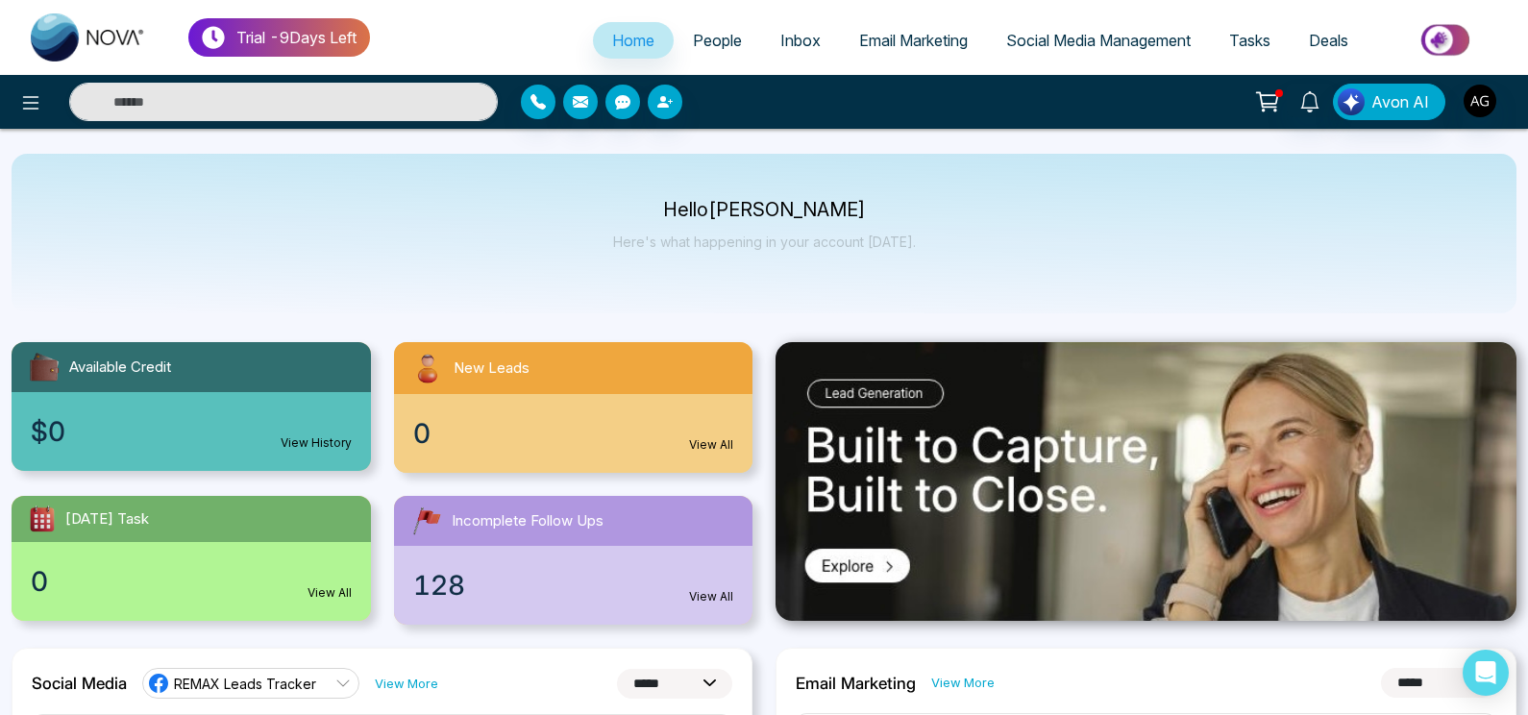
click at [1031, 255] on div "Hello [PERSON_NAME] Here's what happening in your account [DATE]." at bounding box center [764, 234] width 1505 height 160
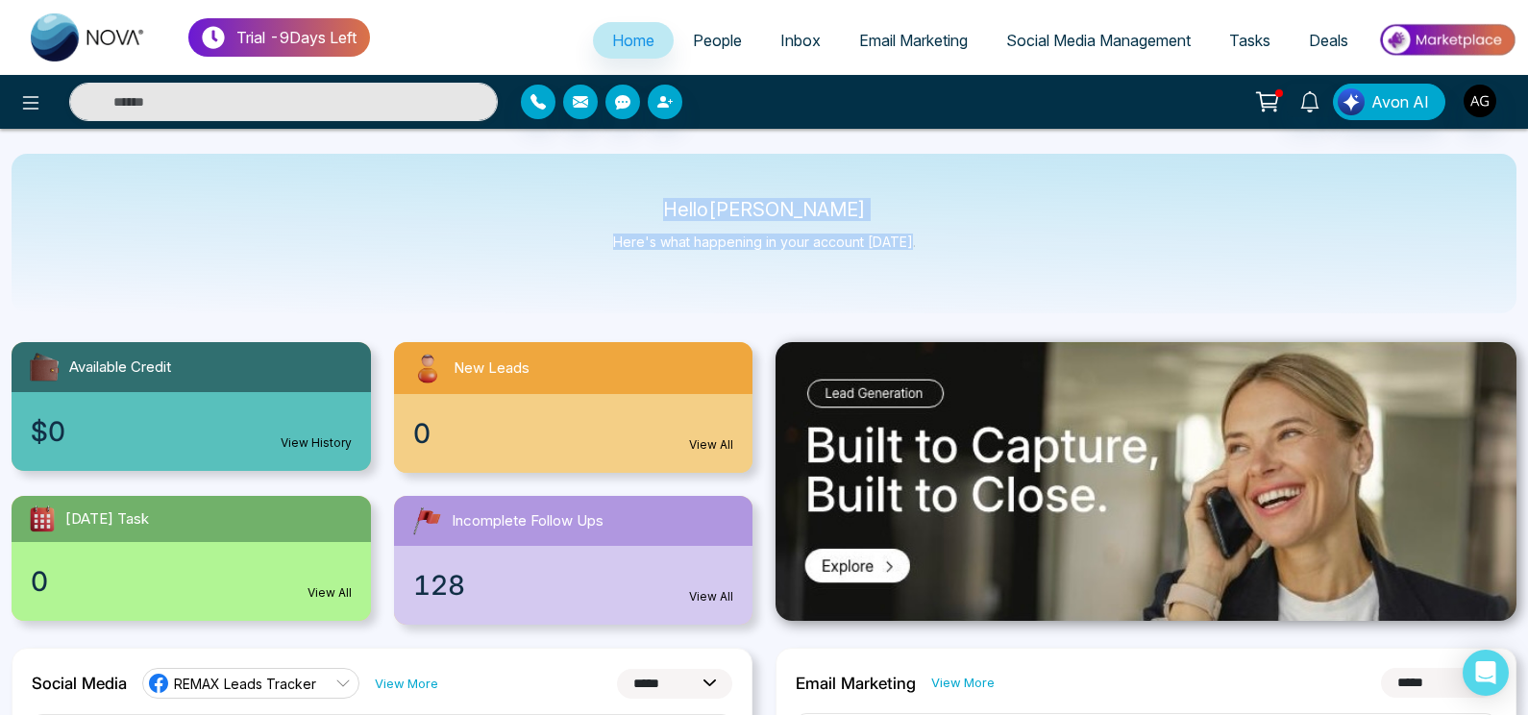
drag, startPoint x: 663, startPoint y: 200, endPoint x: 1033, endPoint y: 284, distance: 379.5
click at [1033, 284] on div "Hello [PERSON_NAME] Here's what happening in your account [DATE]." at bounding box center [764, 234] width 1505 height 160
drag, startPoint x: 693, startPoint y: 210, endPoint x: 900, endPoint y: 253, distance: 211.1
click at [900, 253] on div "Hello [PERSON_NAME] Here's what happening in your account [DATE]." at bounding box center [764, 233] width 303 height 63
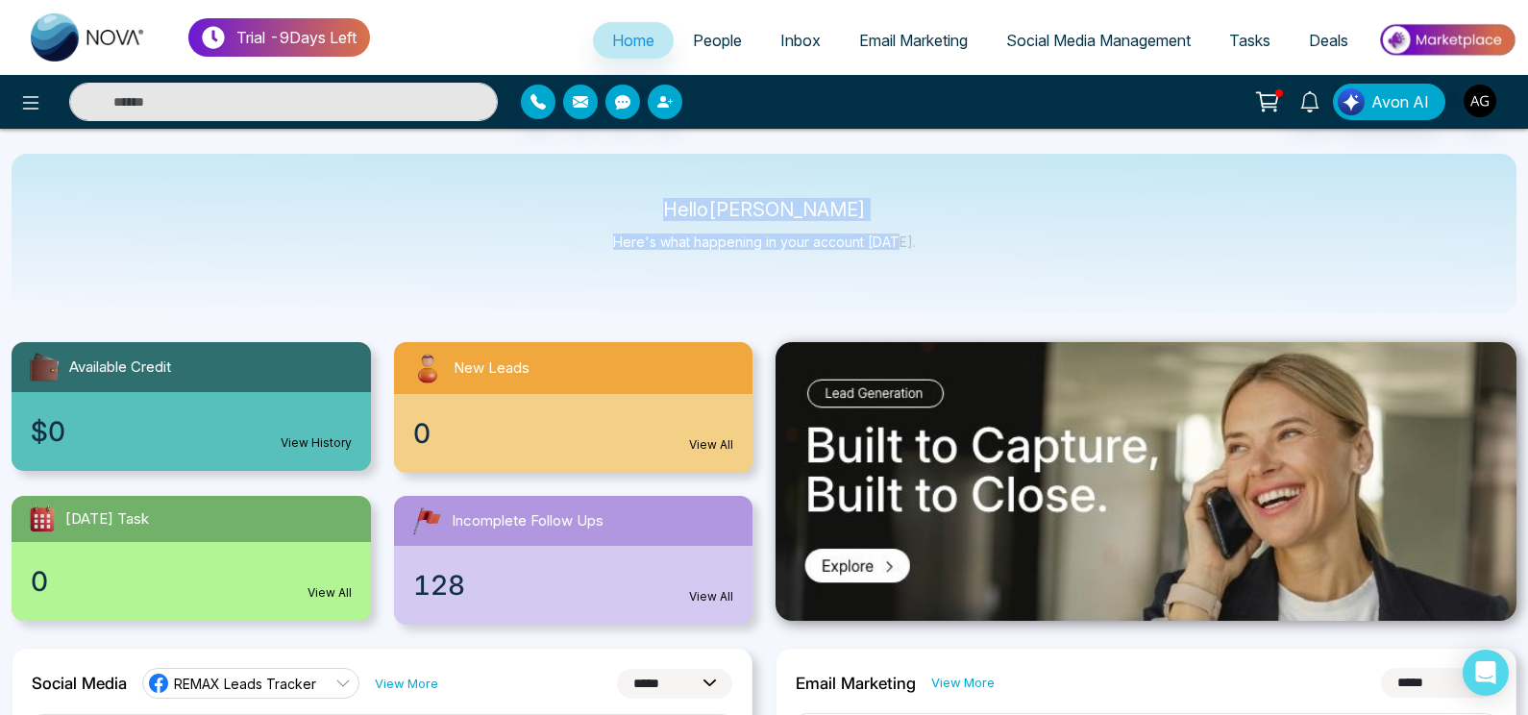
click at [900, 253] on div "Hello [PERSON_NAME] Here's what happening in your account [DATE]." at bounding box center [764, 233] width 303 height 63
drag, startPoint x: 694, startPoint y: 205, endPoint x: 922, endPoint y: 255, distance: 233.2
click at [922, 255] on div "Hello [PERSON_NAME] Here's what happening in your account [DATE]." at bounding box center [764, 234] width 1505 height 160
drag, startPoint x: 691, startPoint y: 210, endPoint x: 914, endPoint y: 248, distance: 226.3
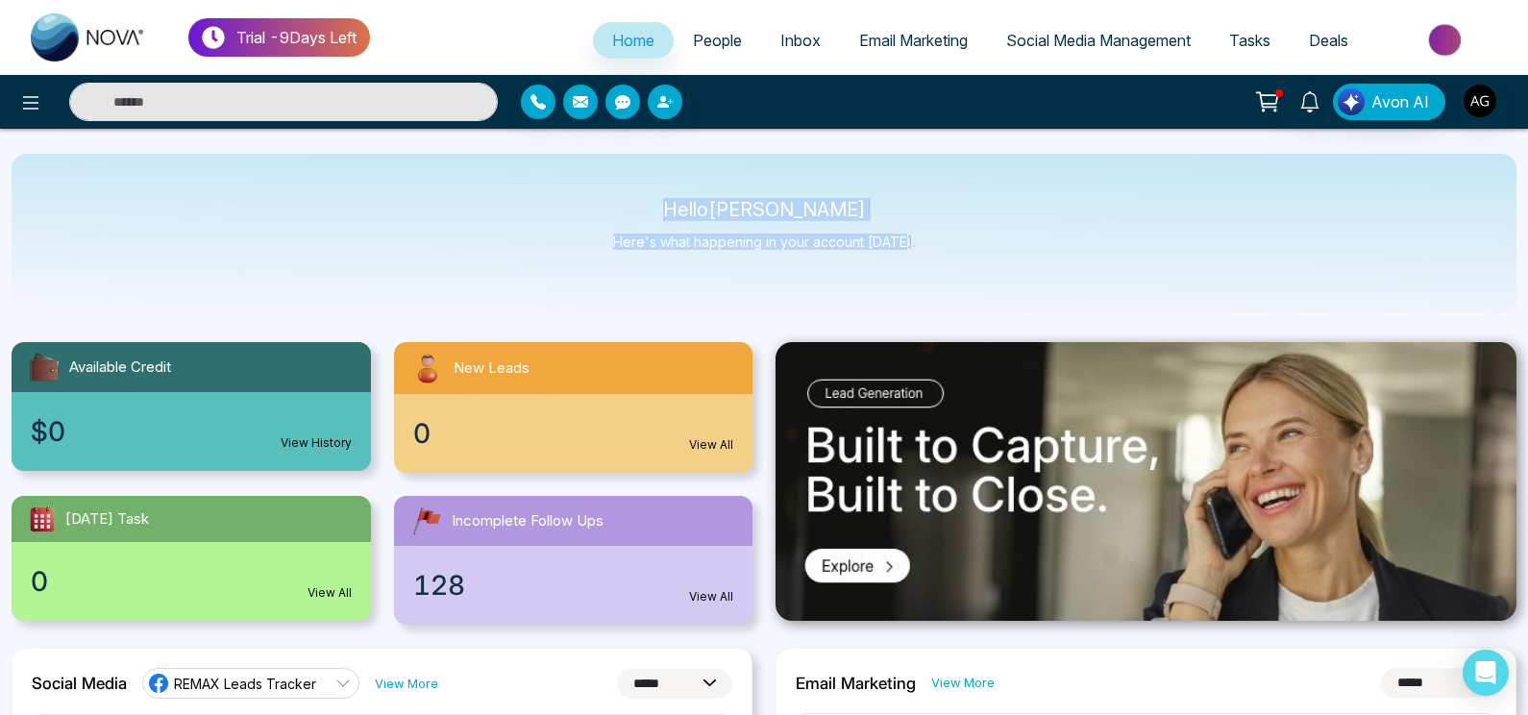
click at [914, 248] on div "Hello [PERSON_NAME] Here's what happening in your account [DATE]." at bounding box center [764, 234] width 1505 height 160
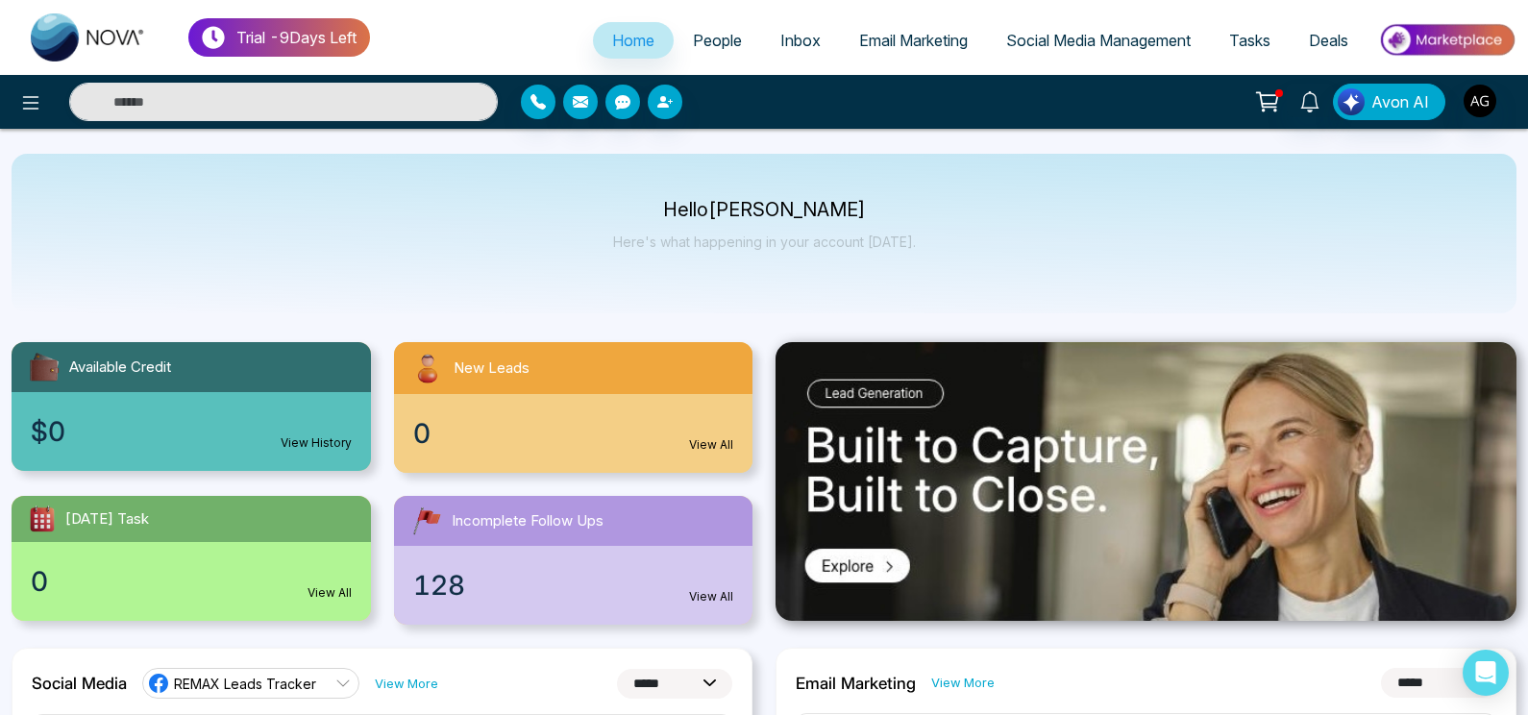
click at [914, 248] on div "Hello [PERSON_NAME] Here's what happening in your account [DATE]." at bounding box center [764, 234] width 1505 height 160
drag, startPoint x: 690, startPoint y: 209, endPoint x: 939, endPoint y: 244, distance: 251.4
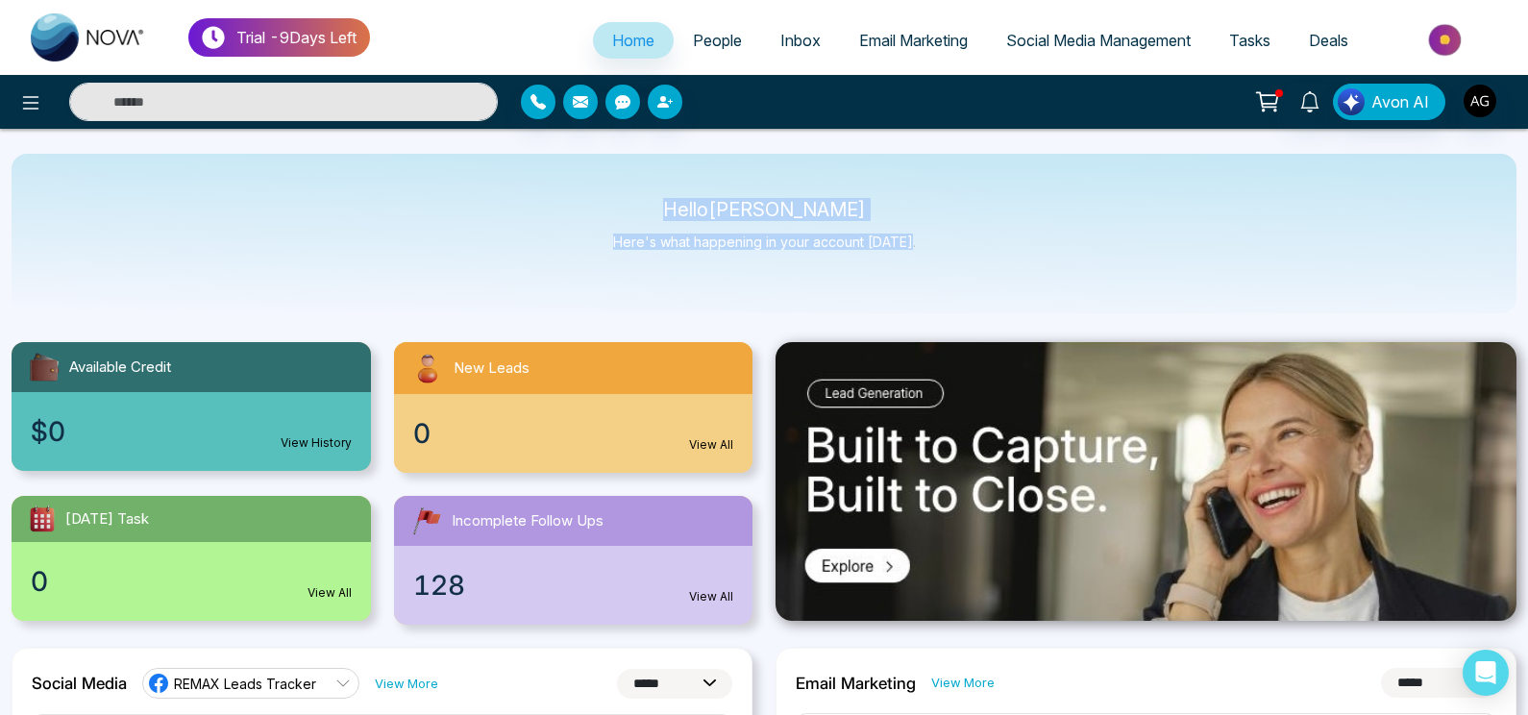
click at [939, 244] on div "Hello [PERSON_NAME] Here's what happening in your account [DATE]." at bounding box center [764, 234] width 1505 height 160
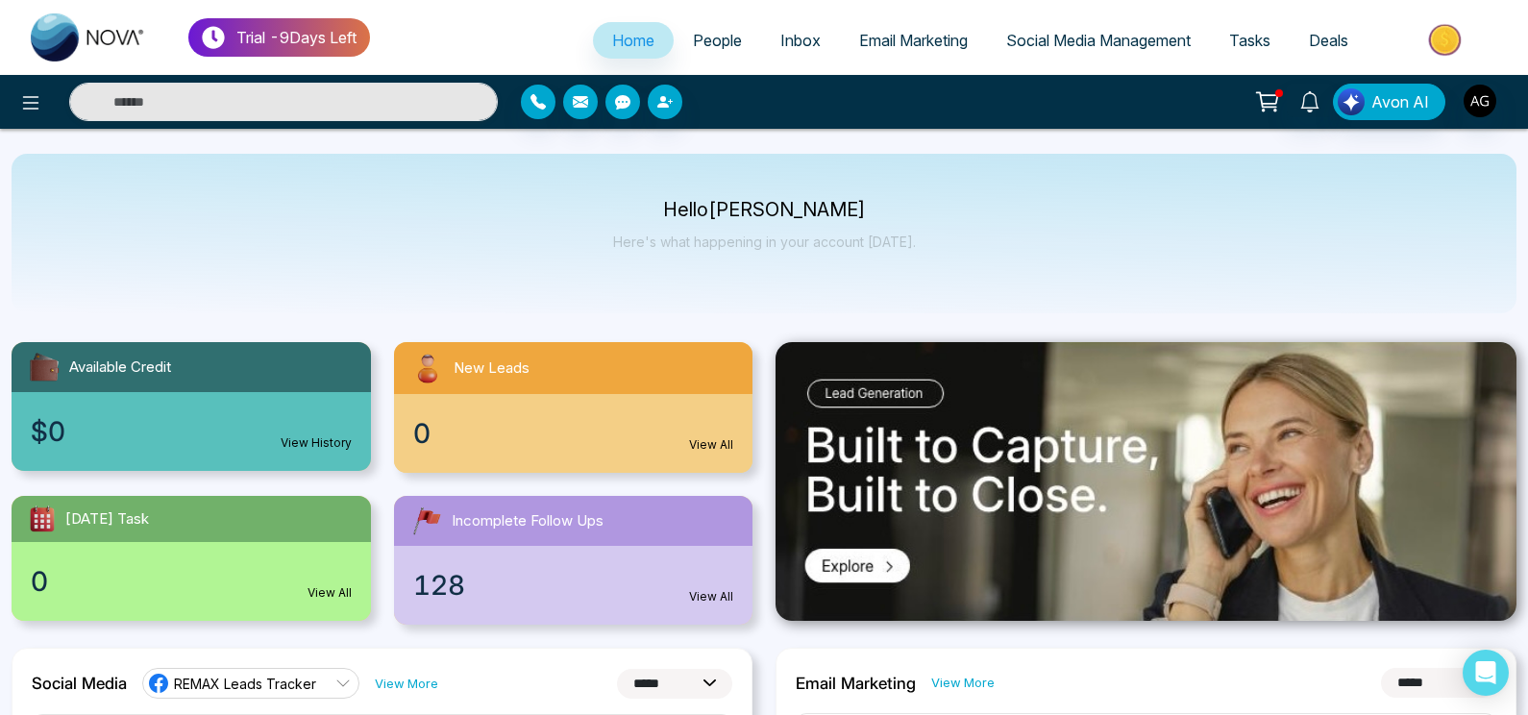
click at [939, 244] on div "Hello [PERSON_NAME] Here's what happening in your account [DATE]." at bounding box center [764, 234] width 1505 height 160
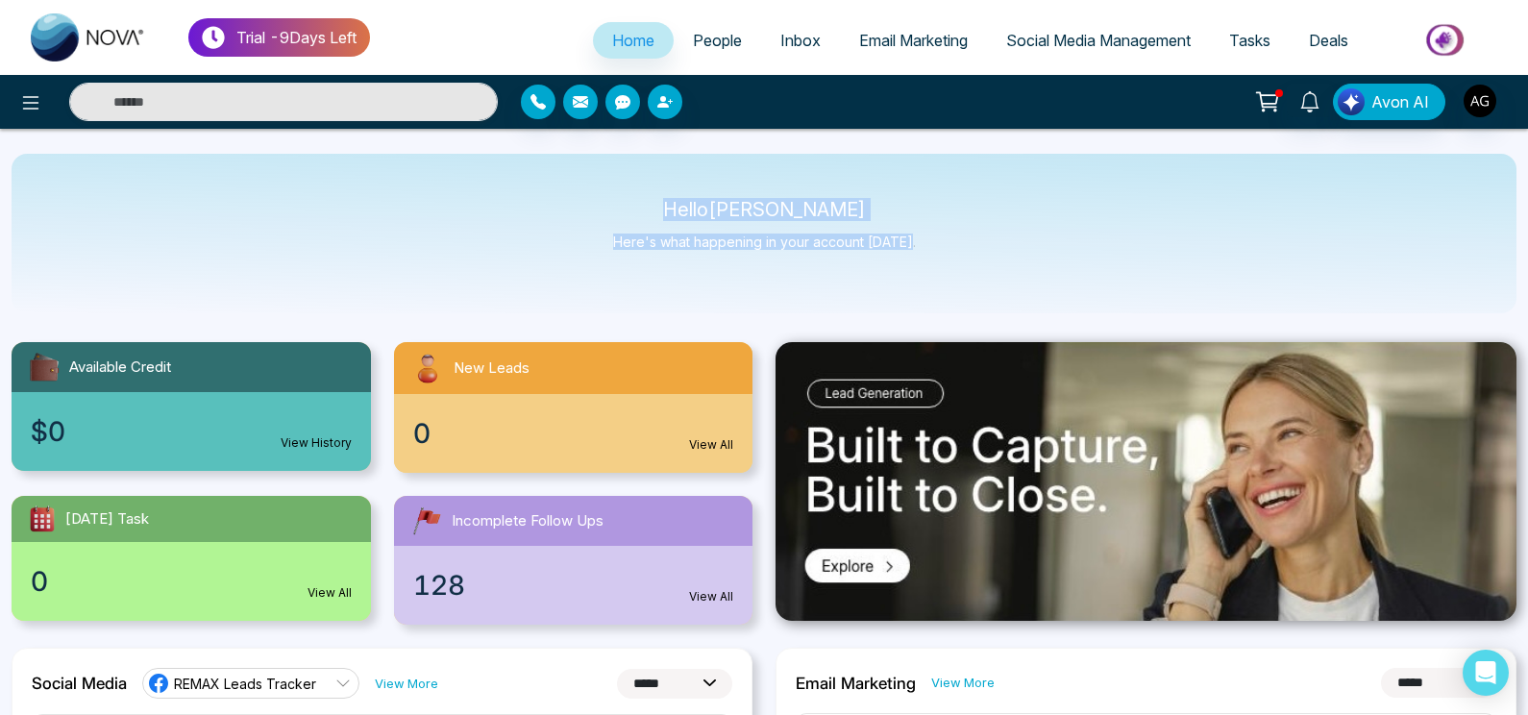
drag, startPoint x: 695, startPoint y: 204, endPoint x: 986, endPoint y: 247, distance: 294.4
click at [986, 247] on div "Hello [PERSON_NAME] Here's what happening in your account [DATE]." at bounding box center [764, 234] width 1505 height 160
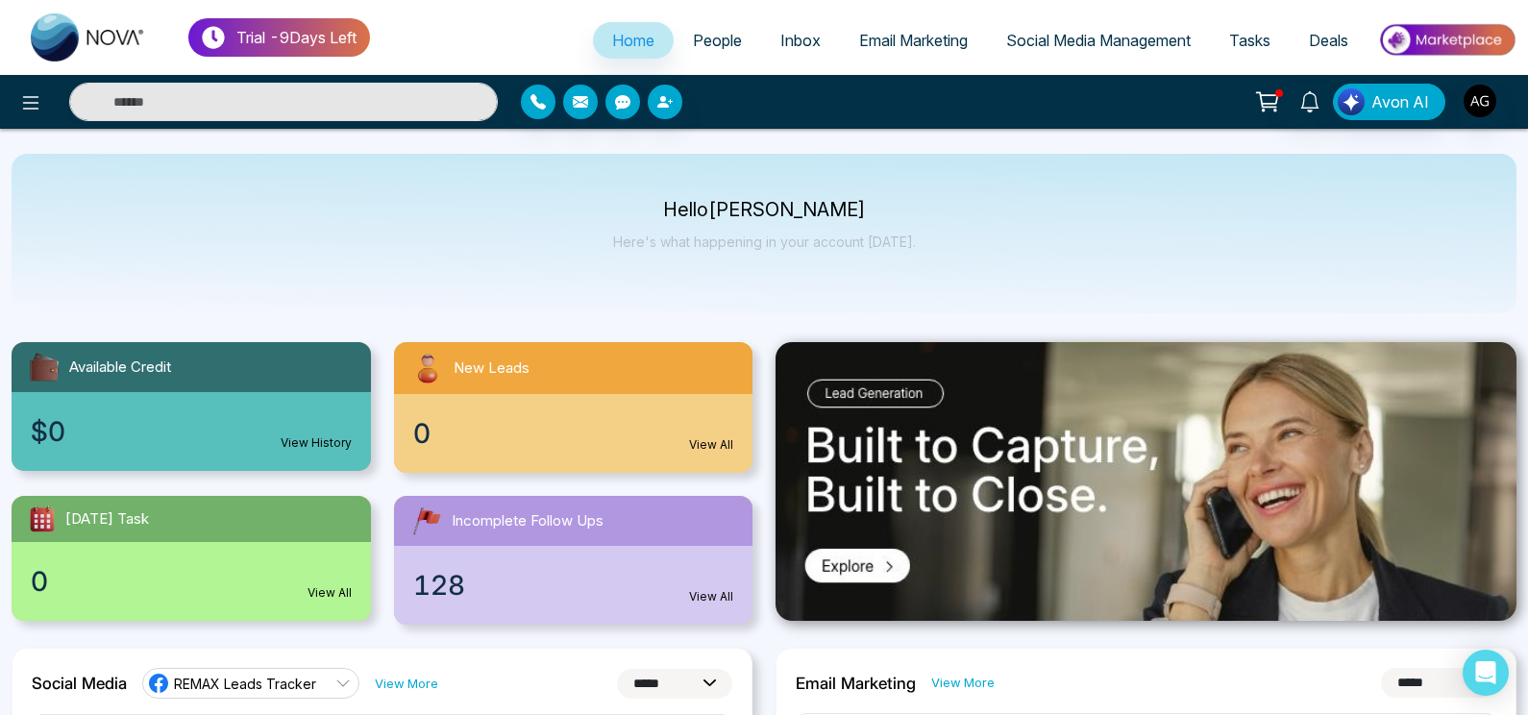
click at [986, 247] on div "Hello [PERSON_NAME] Here's what happening in your account [DATE]." at bounding box center [764, 234] width 1505 height 160
drag, startPoint x: 683, startPoint y: 203, endPoint x: 1069, endPoint y: 291, distance: 395.4
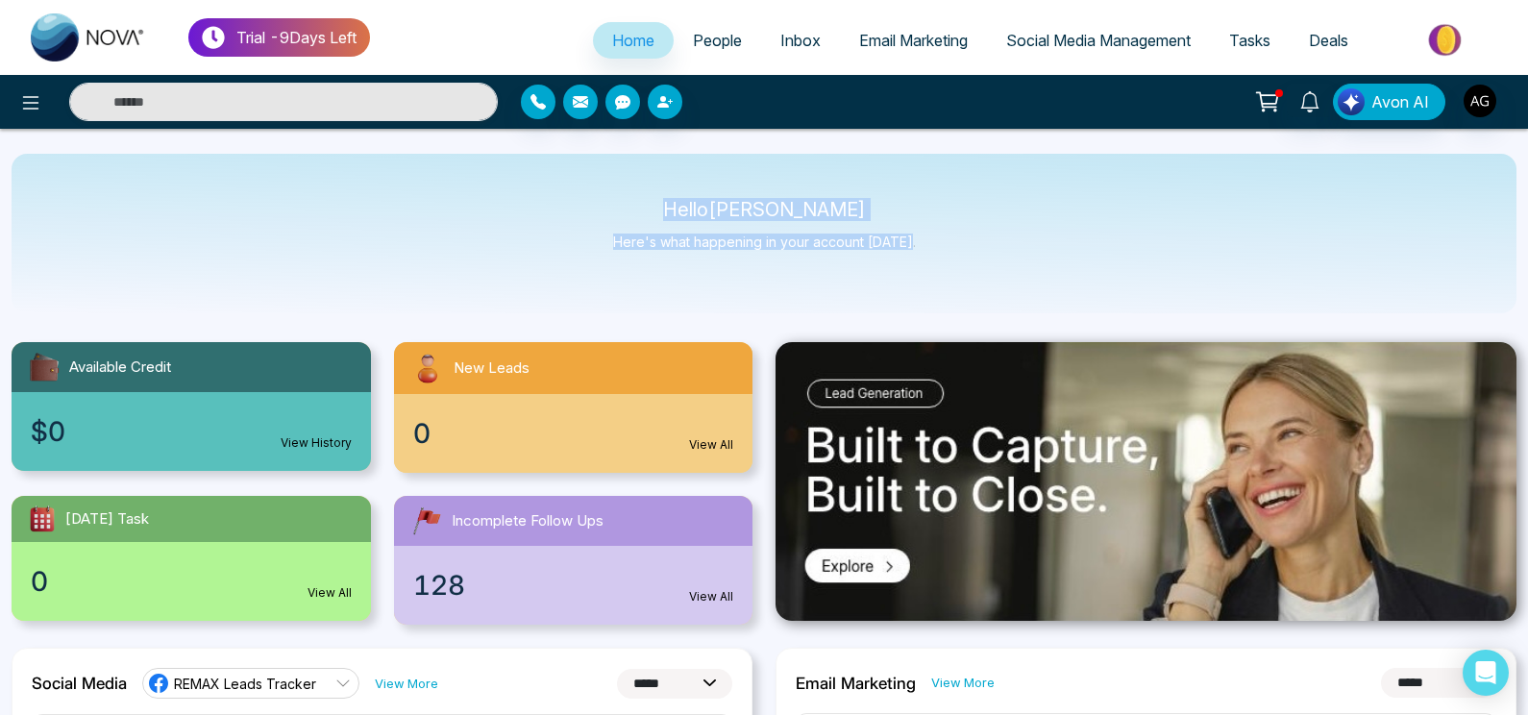
click at [1069, 291] on div "Hello [PERSON_NAME] Here's what happening in your account [DATE]." at bounding box center [764, 234] width 1505 height 160
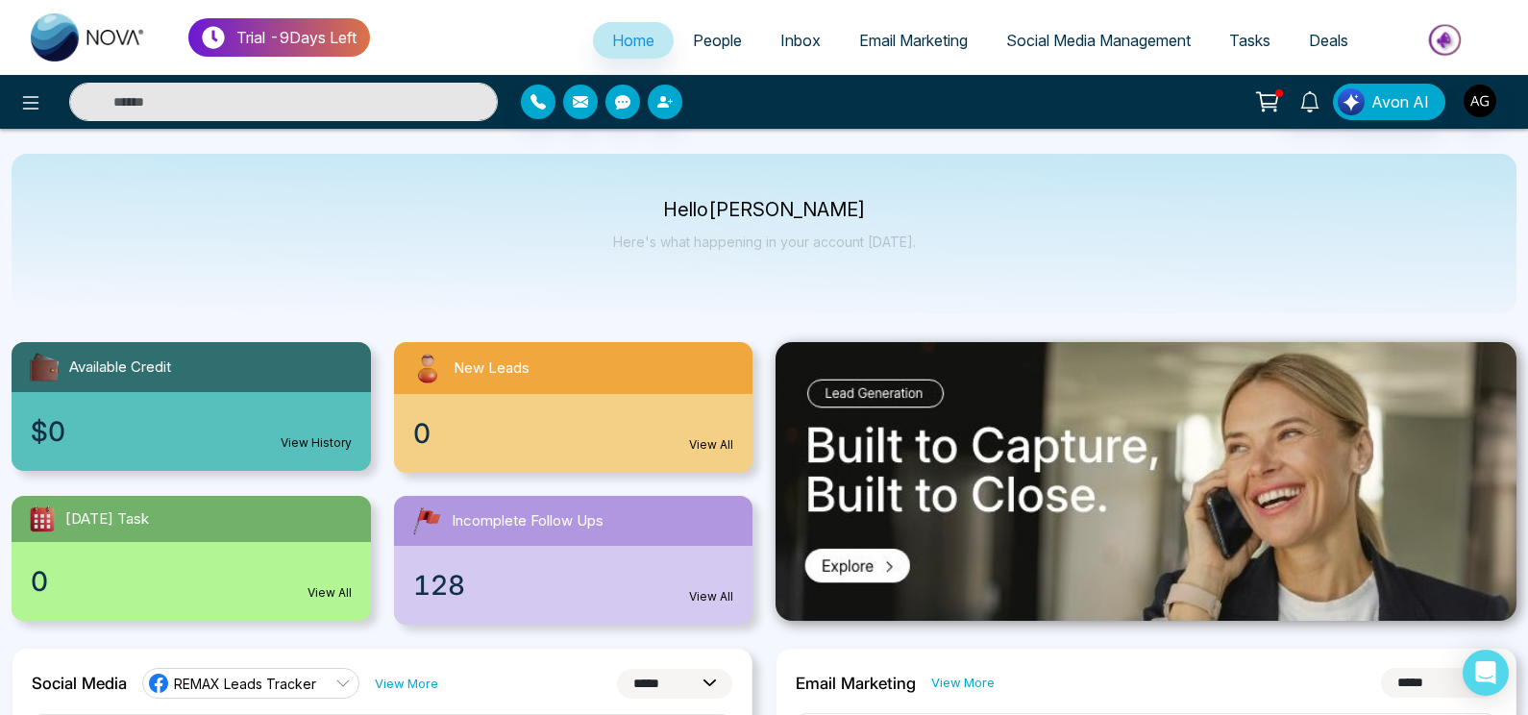
click at [322, 95] on input "text" at bounding box center [283, 102] width 429 height 38
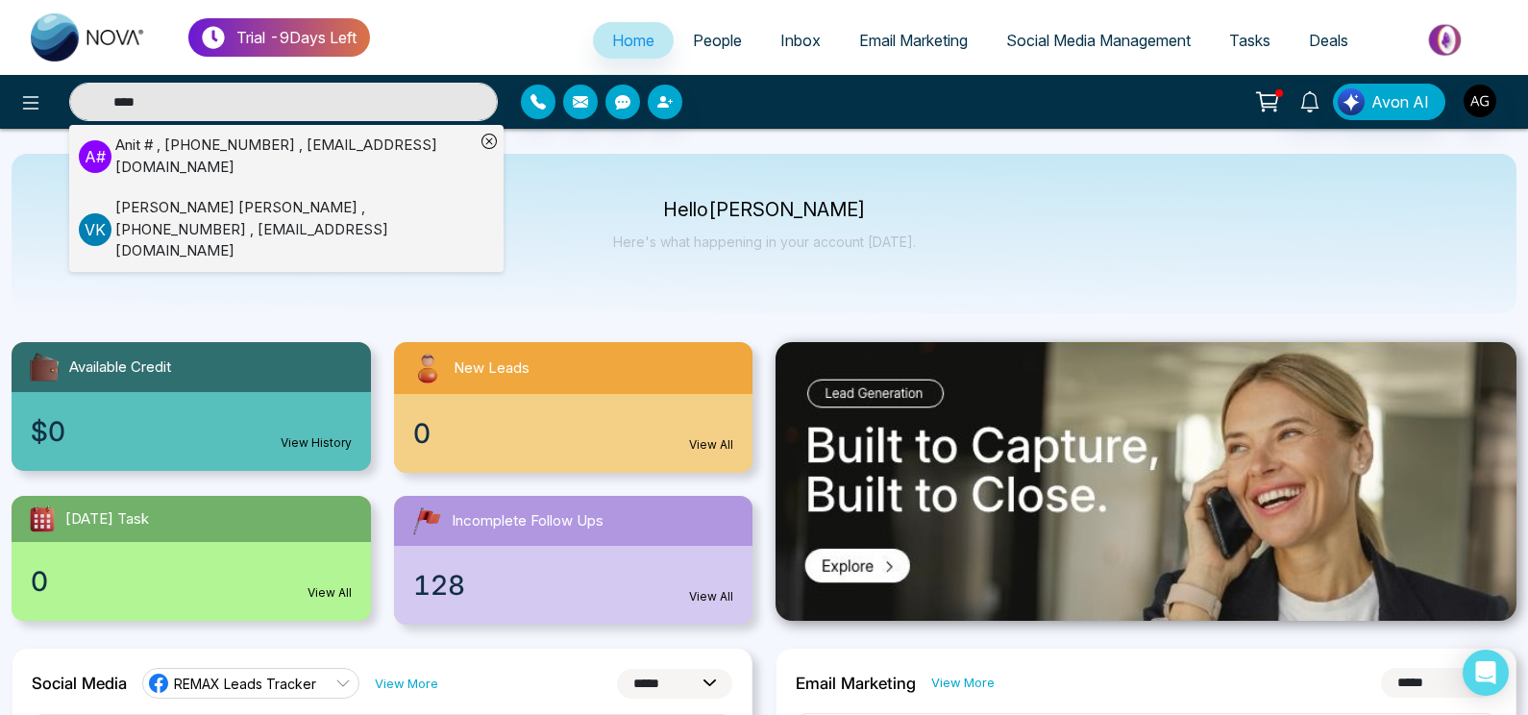
type input "****"
click at [687, 253] on div "Hello [PERSON_NAME] Here's what happening in your account [DATE]." at bounding box center [764, 233] width 303 height 63
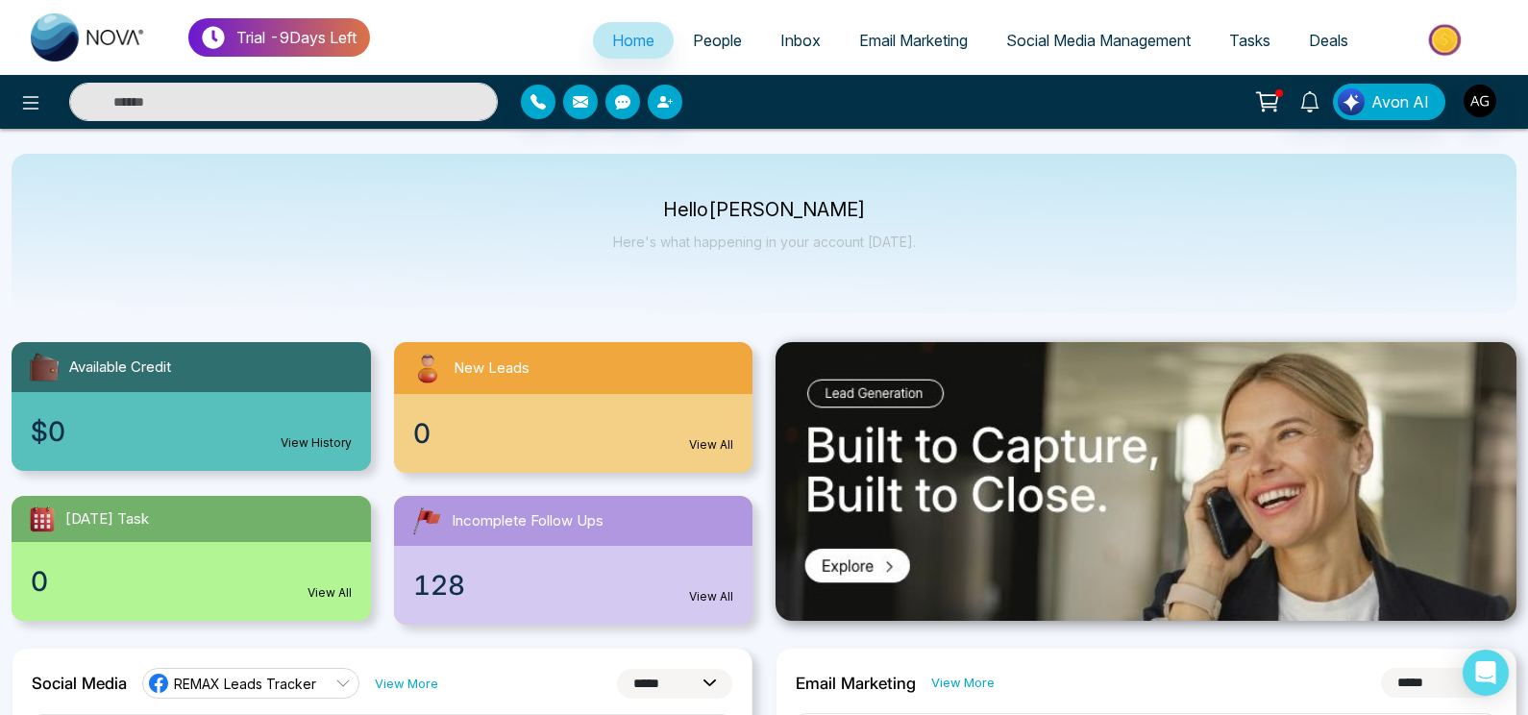
type input "****"
click at [263, 41] on p "Trial - 9 Days Left" at bounding box center [296, 37] width 120 height 23
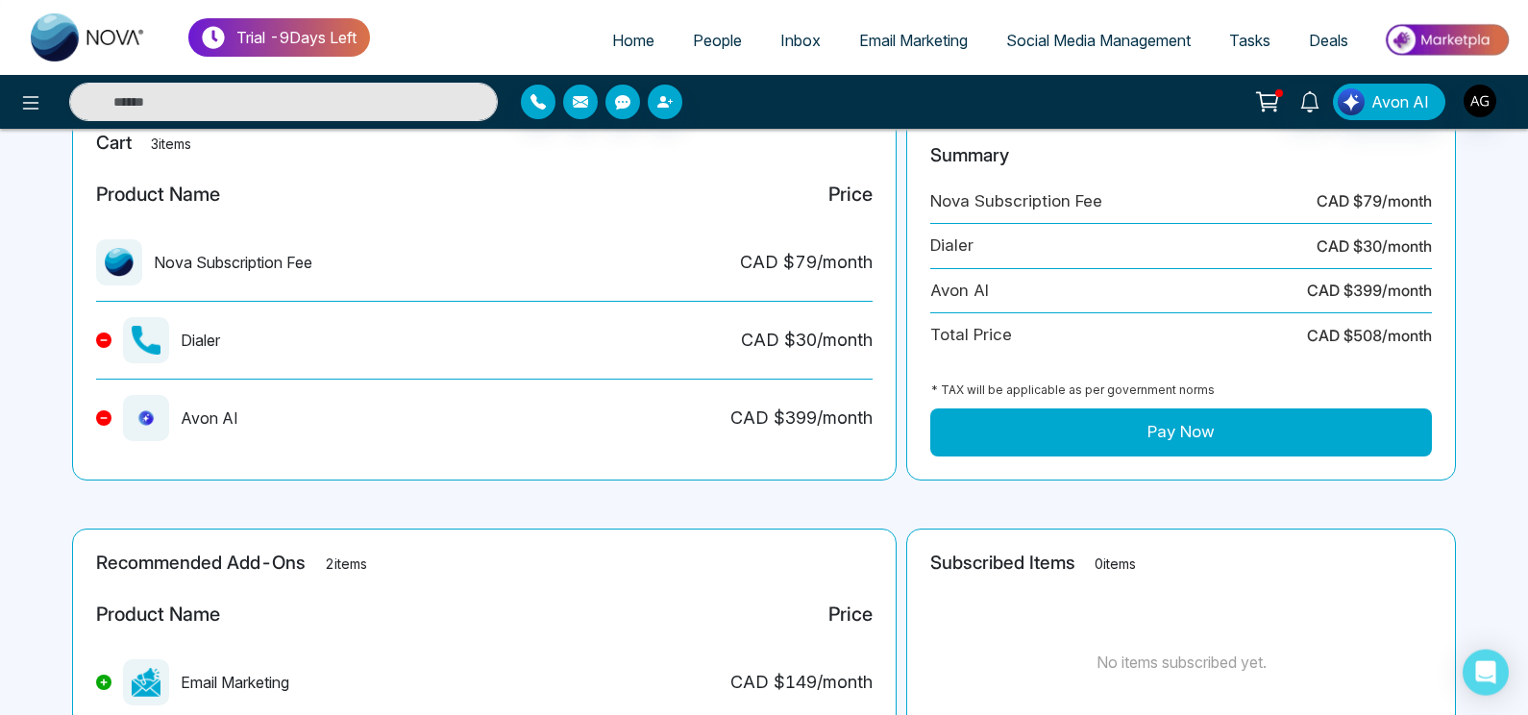
scroll to position [206, 0]
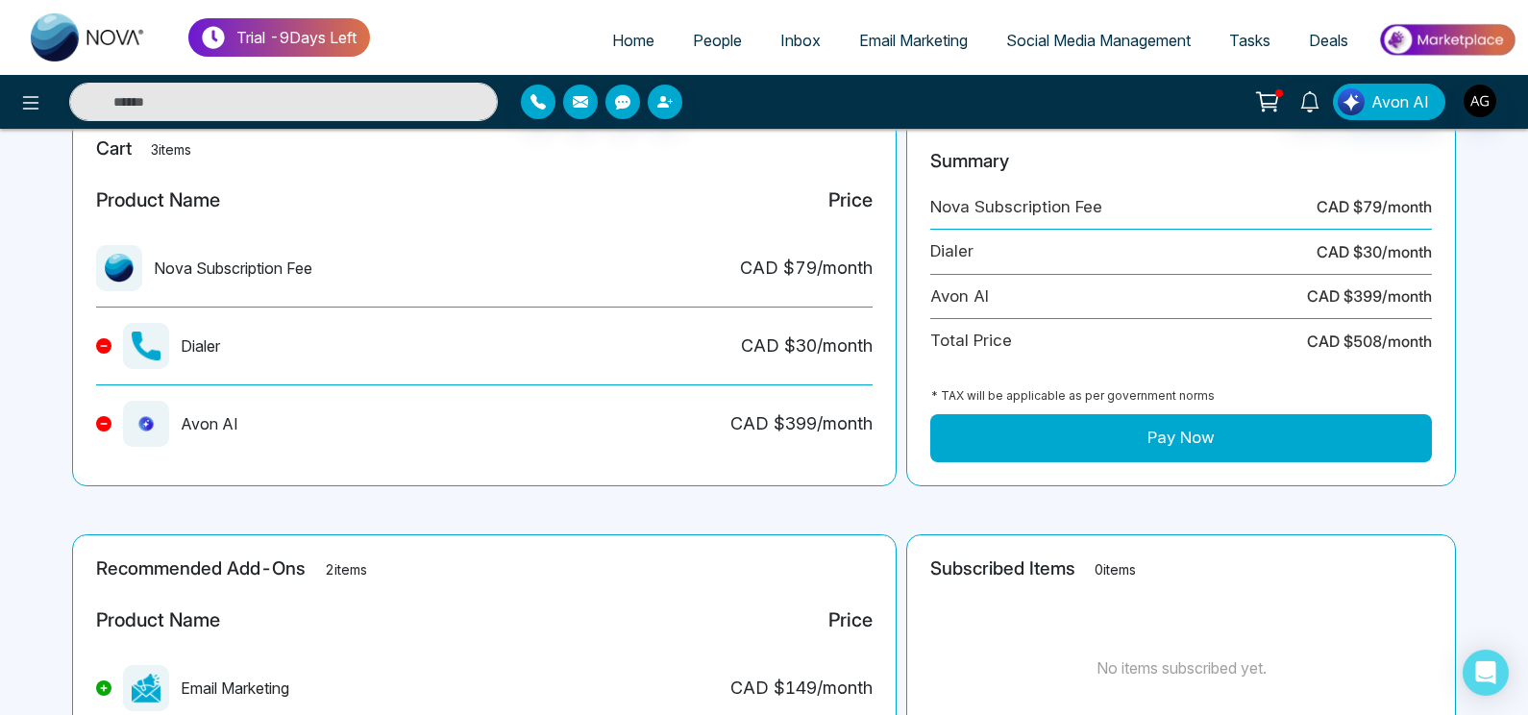
click at [98, 421] on button at bounding box center [103, 423] width 15 height 15
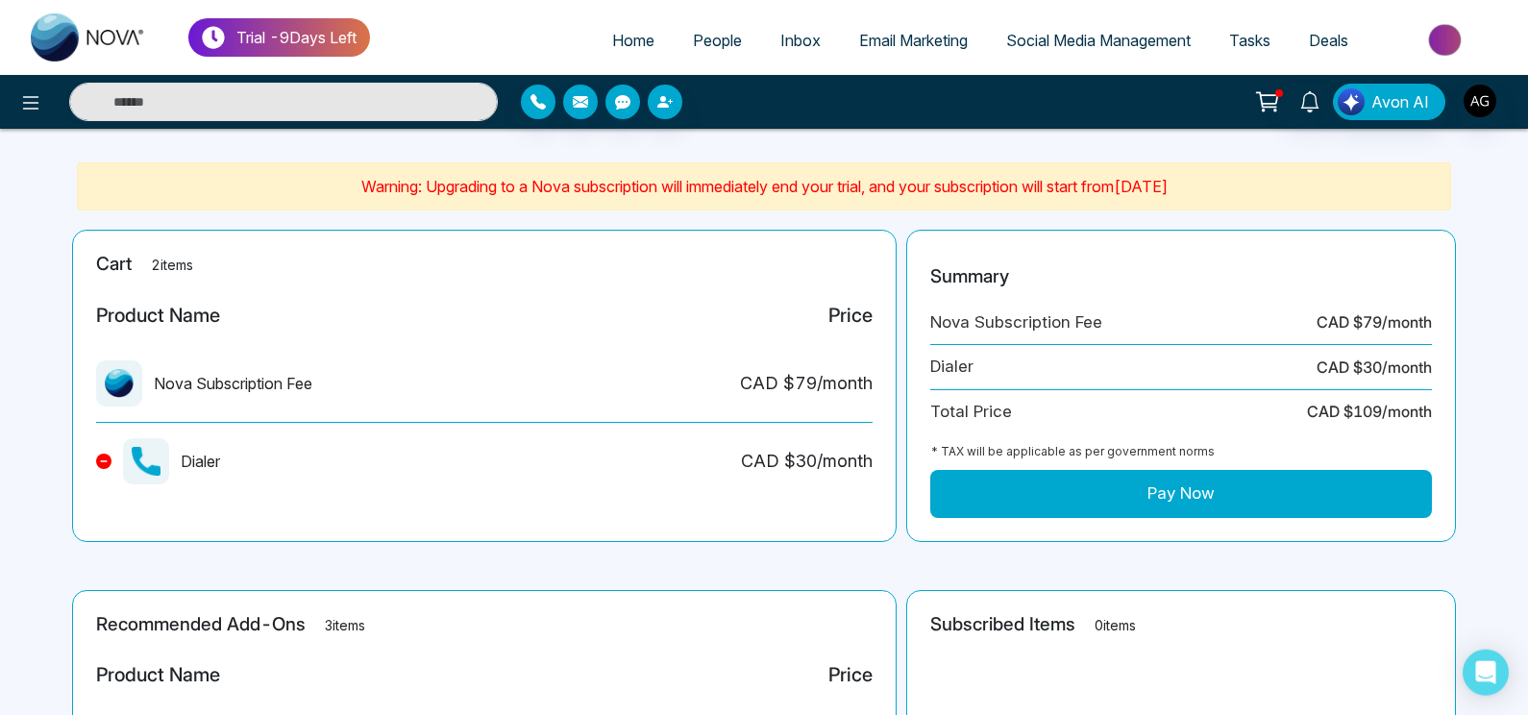
scroll to position [0, 0]
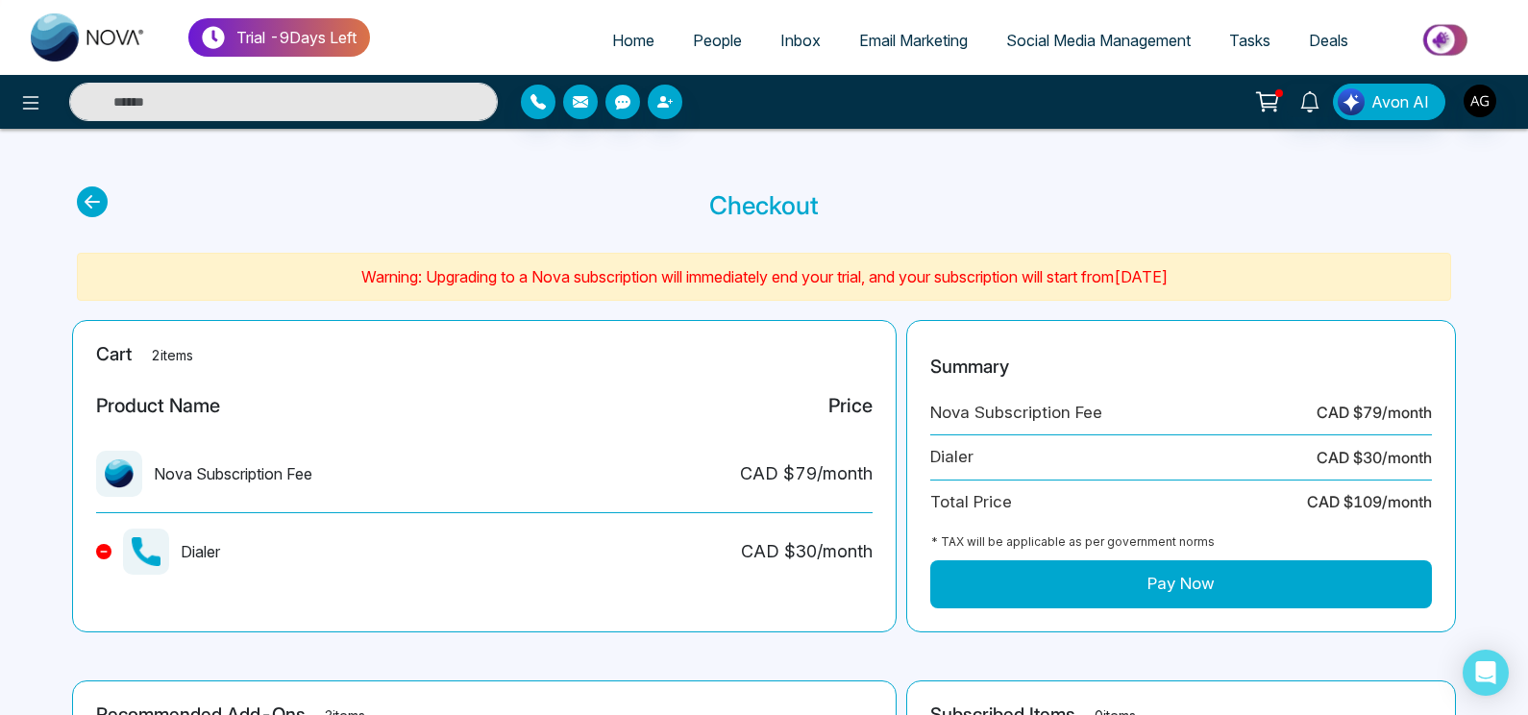
click at [98, 552] on button at bounding box center [103, 551] width 15 height 15
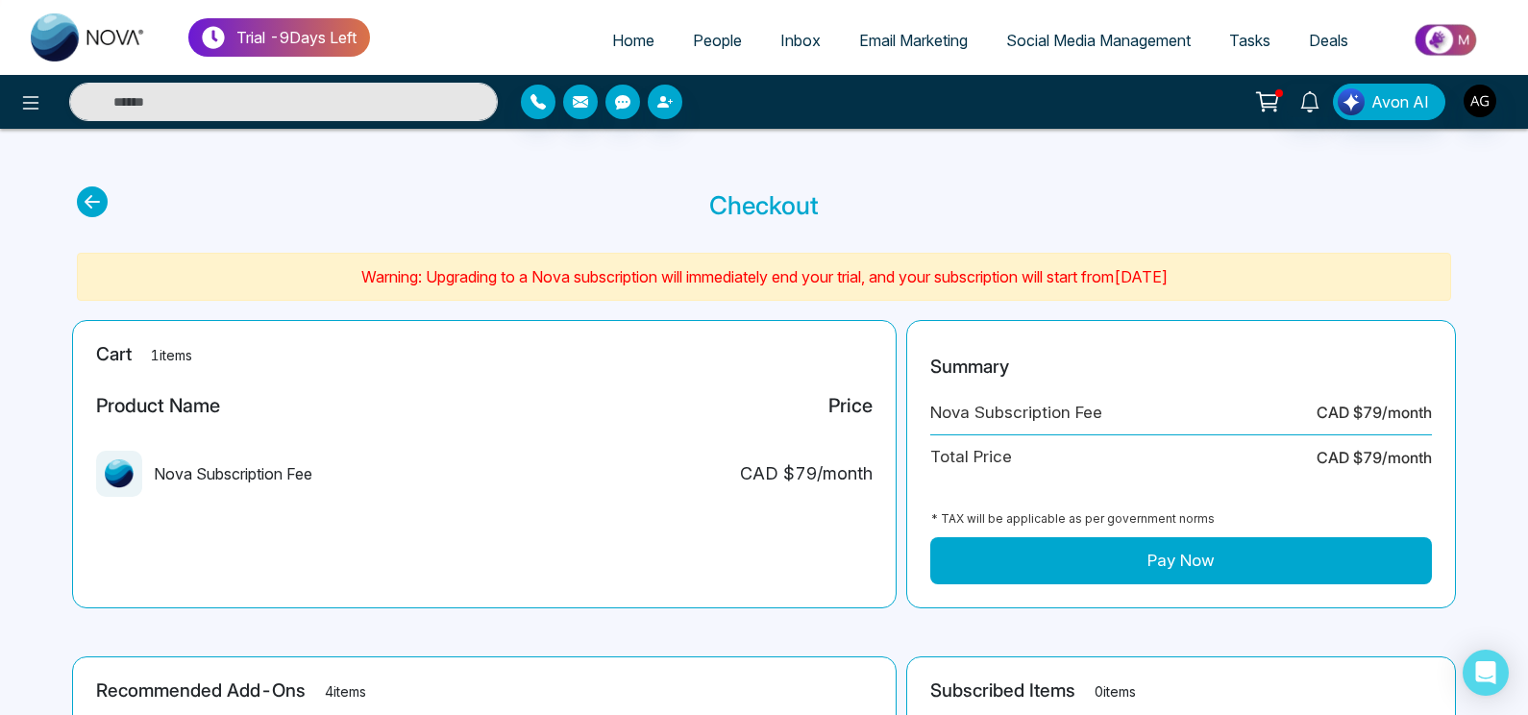
click at [84, 205] on icon at bounding box center [92, 201] width 31 height 31
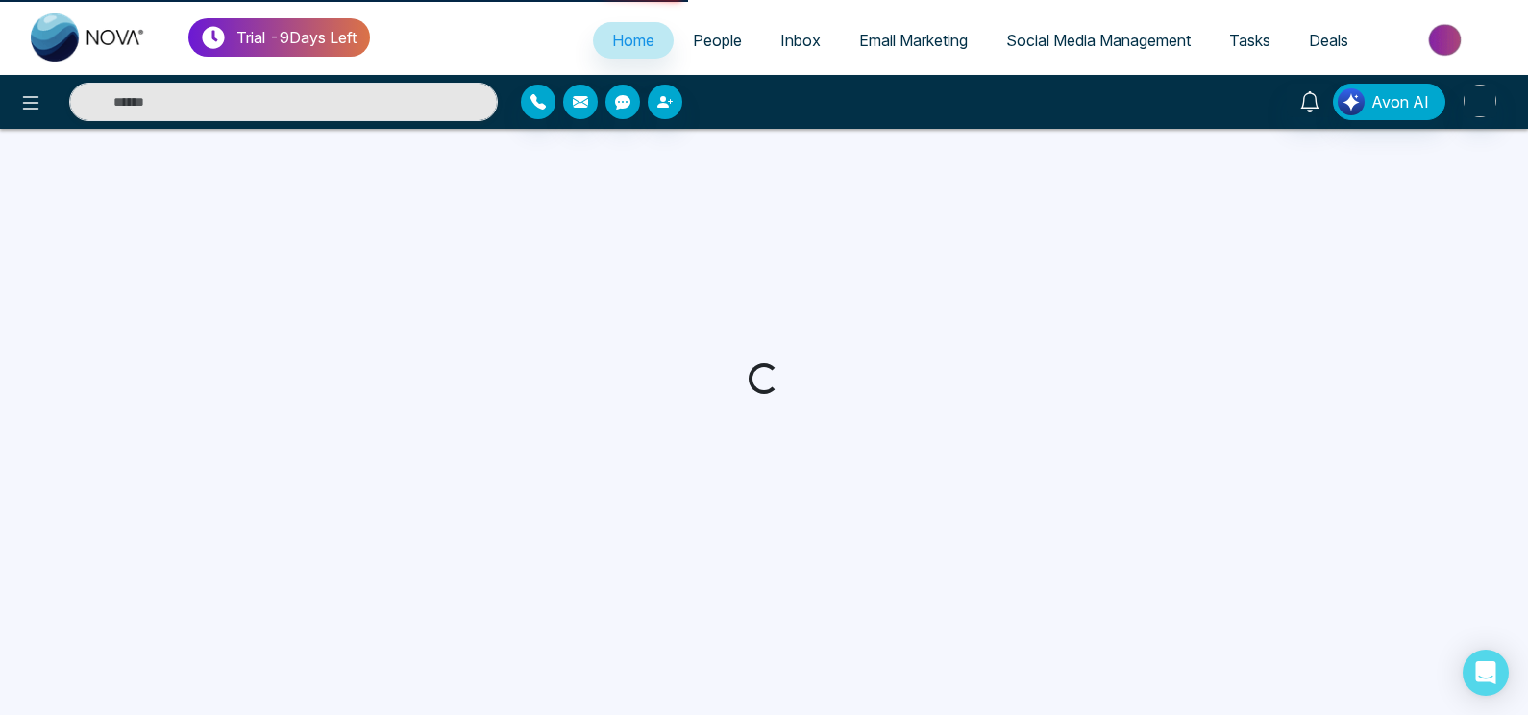
select select "*"
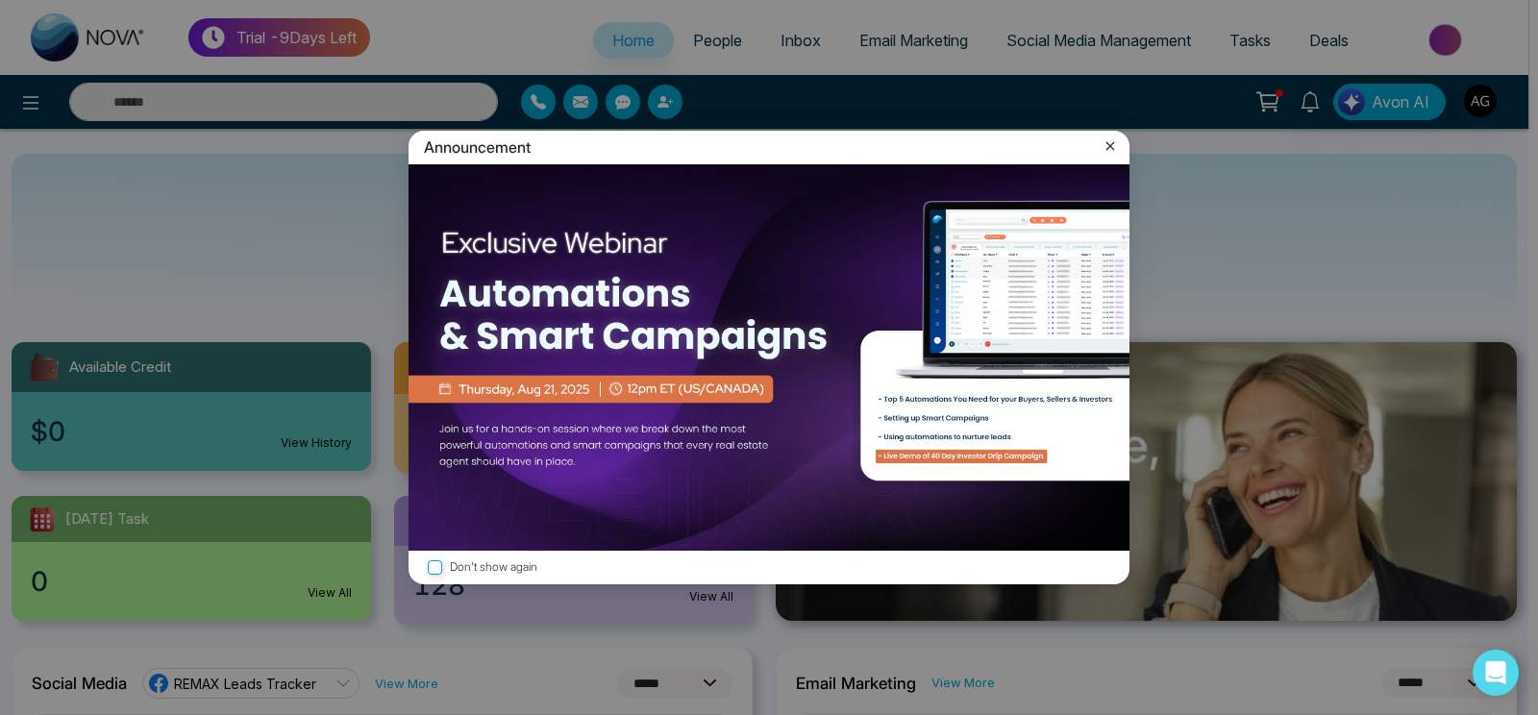
click at [1113, 153] on icon at bounding box center [1109, 145] width 19 height 19
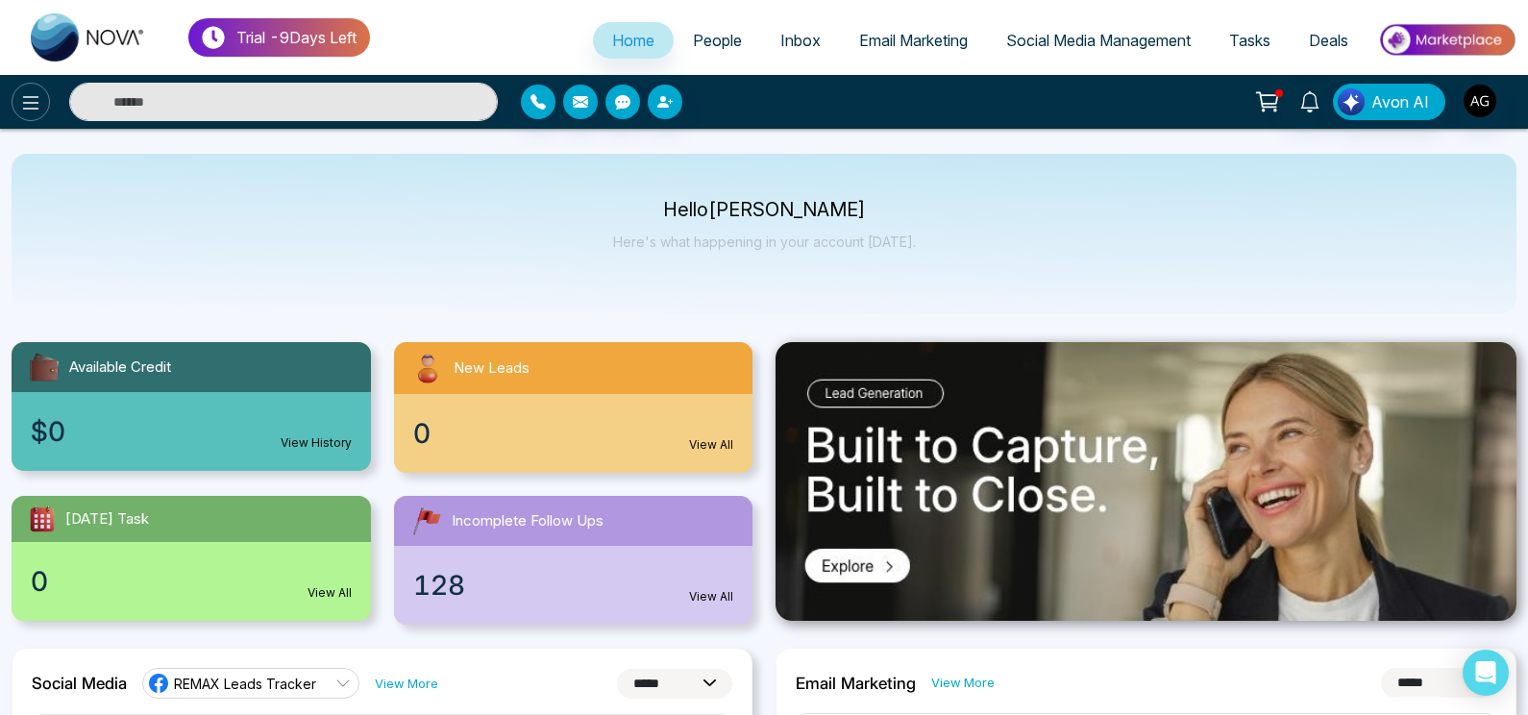
click at [40, 110] on icon at bounding box center [30, 102] width 23 height 23
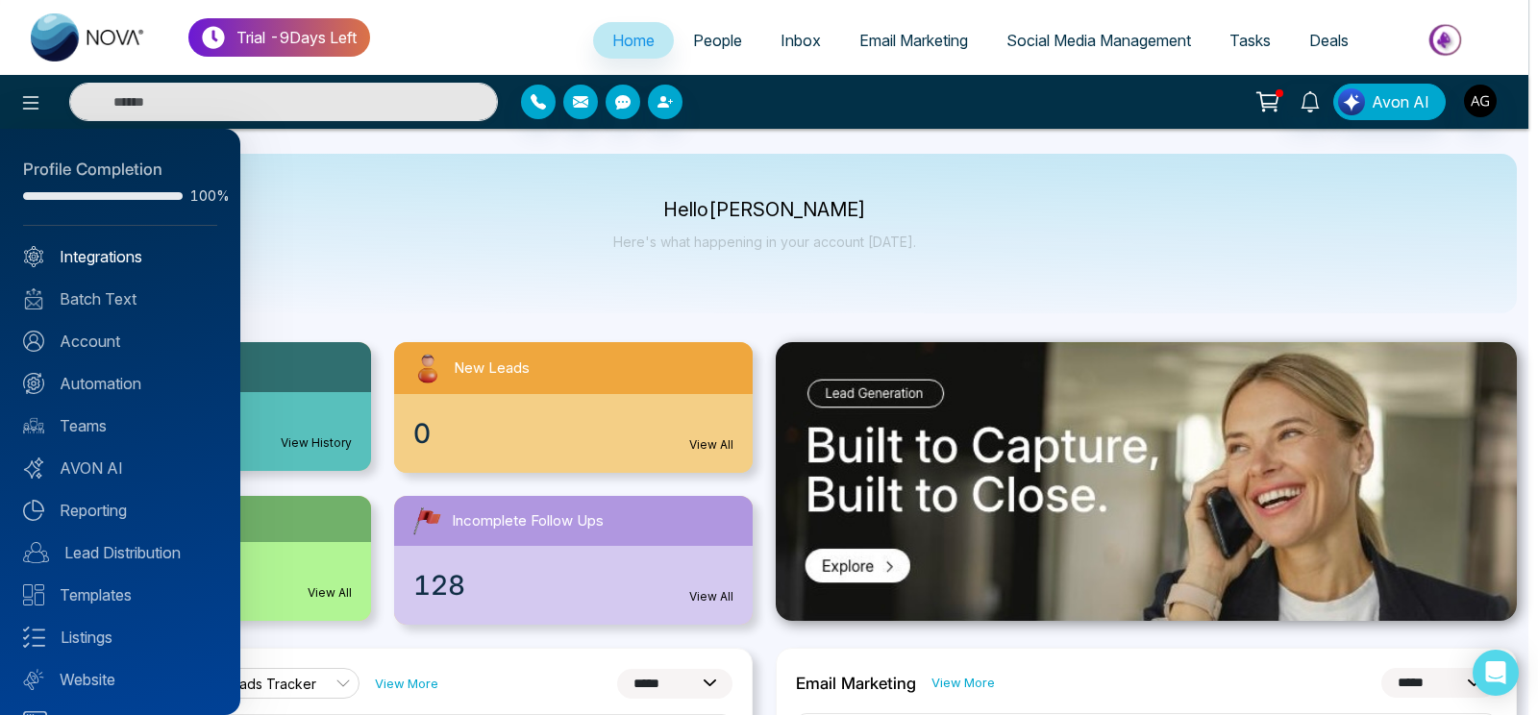
click at [142, 265] on link "Integrations" at bounding box center [120, 256] width 194 height 23
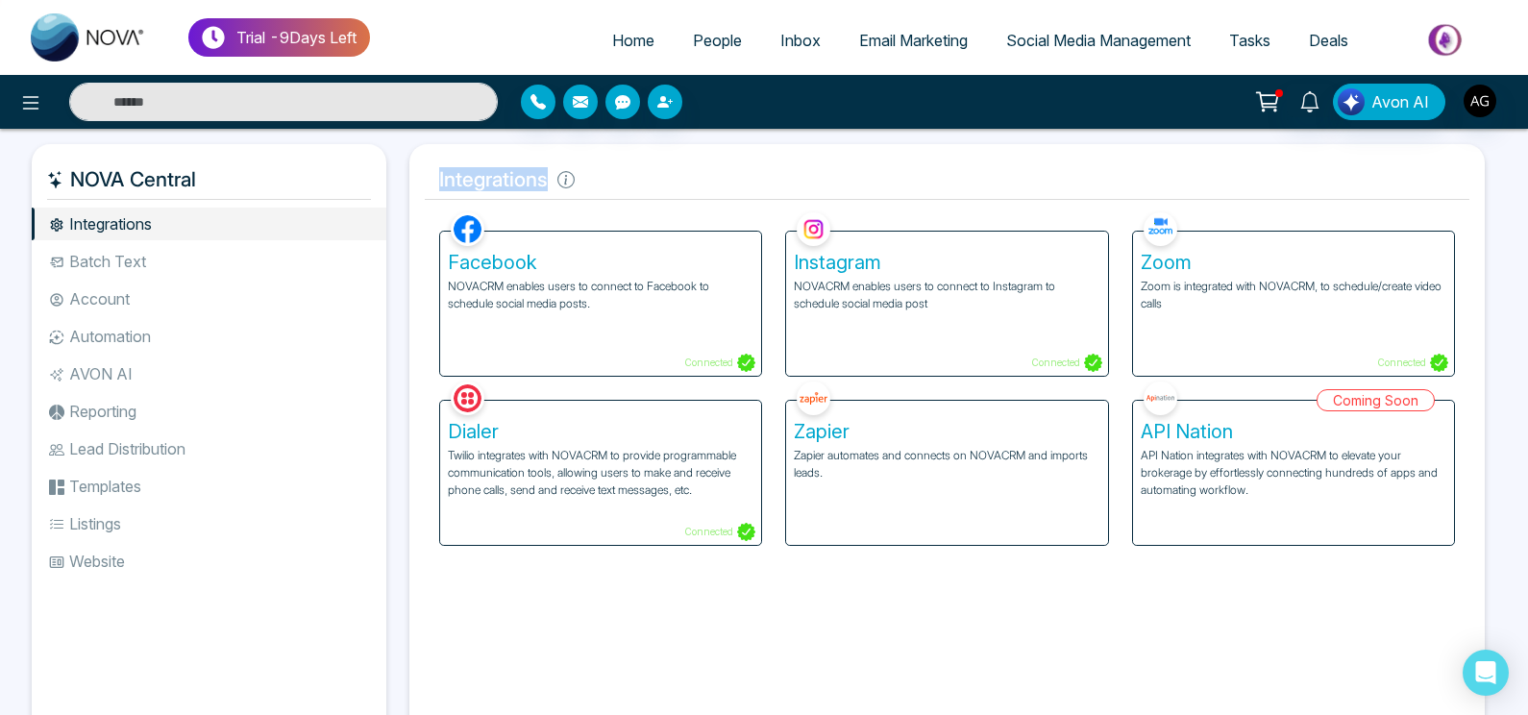
drag, startPoint x: 439, startPoint y: 171, endPoint x: 653, endPoint y: 163, distance: 213.5
click at [653, 163] on h5 "Integrations" at bounding box center [947, 180] width 1045 height 40
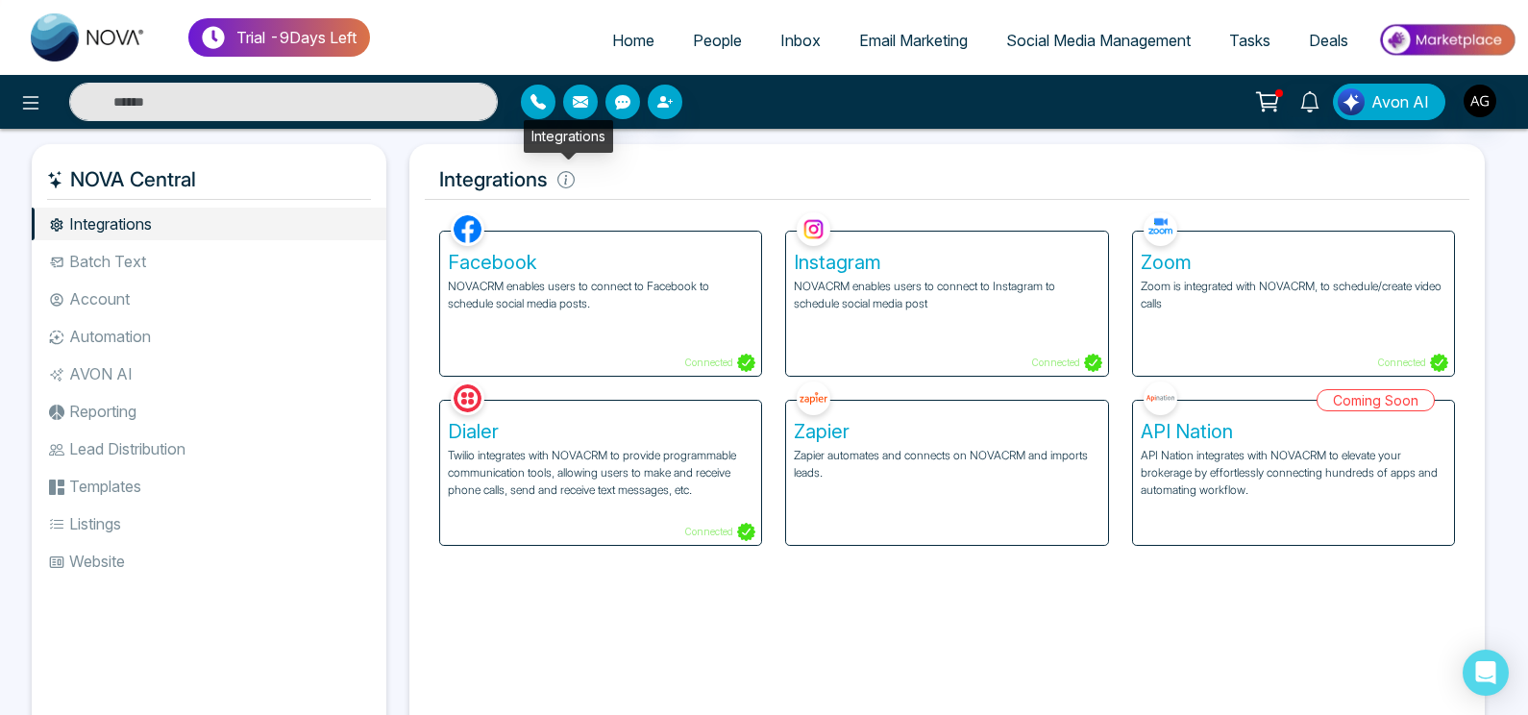
click at [565, 179] on icon at bounding box center [565, 179] width 17 height 17
drag, startPoint x: 601, startPoint y: 170, endPoint x: 395, endPoint y: 169, distance: 205.7
click at [395, 169] on div "NOVA Central Integrations Batch Text Account Automation AVON AI Reporting Lead …" at bounding box center [764, 444] width 1465 height 601
click at [395, 169] on div "NOVA Central Integrations Batch Text Account Automation AVON AI Reporting Lead …" at bounding box center [215, 444] width 366 height 601
drag, startPoint x: 439, startPoint y: 169, endPoint x: 650, endPoint y: 174, distance: 210.5
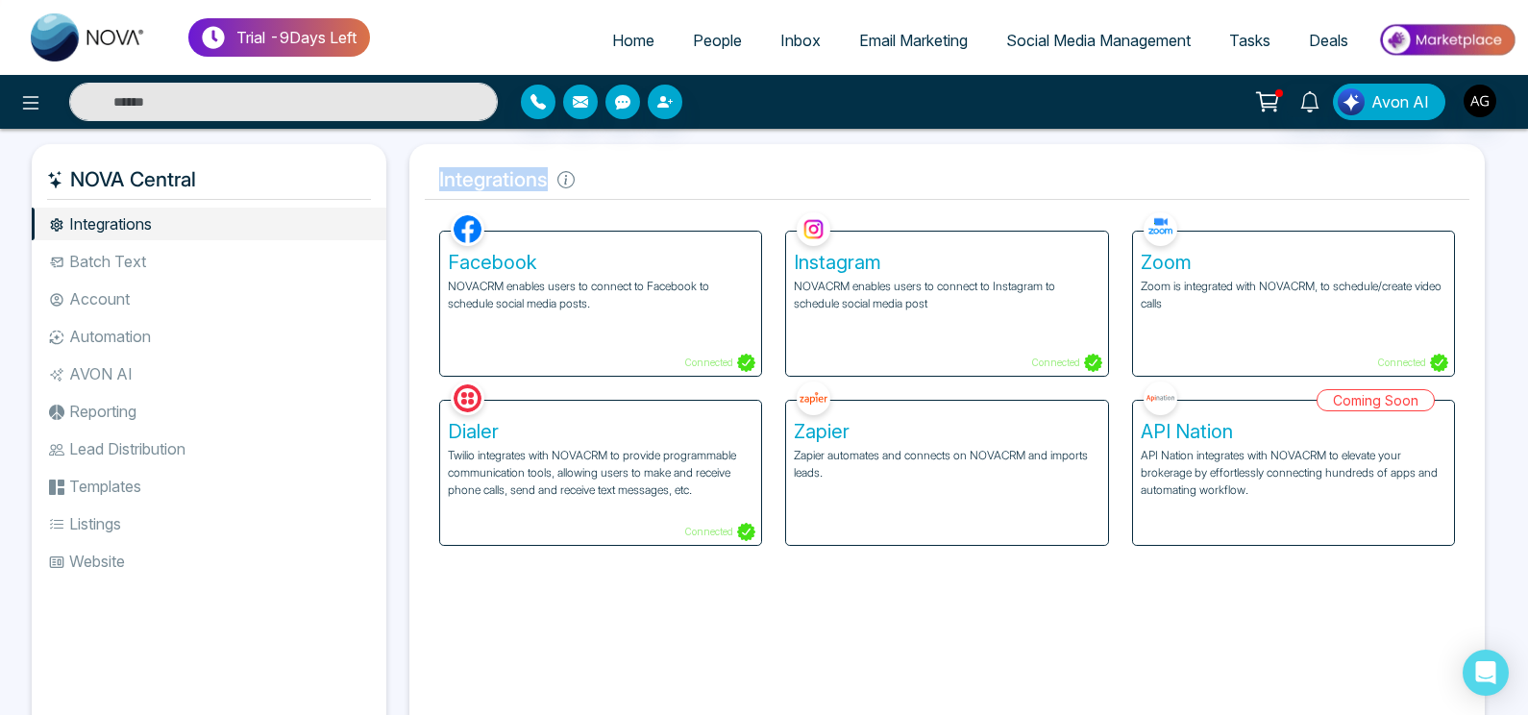
click at [650, 174] on h5 "Integrations" at bounding box center [947, 180] width 1045 height 40
drag, startPoint x: 556, startPoint y: 171, endPoint x: 448, endPoint y: 179, distance: 108.9
click at [448, 179] on h5 "Integrations" at bounding box center [947, 180] width 1045 height 40
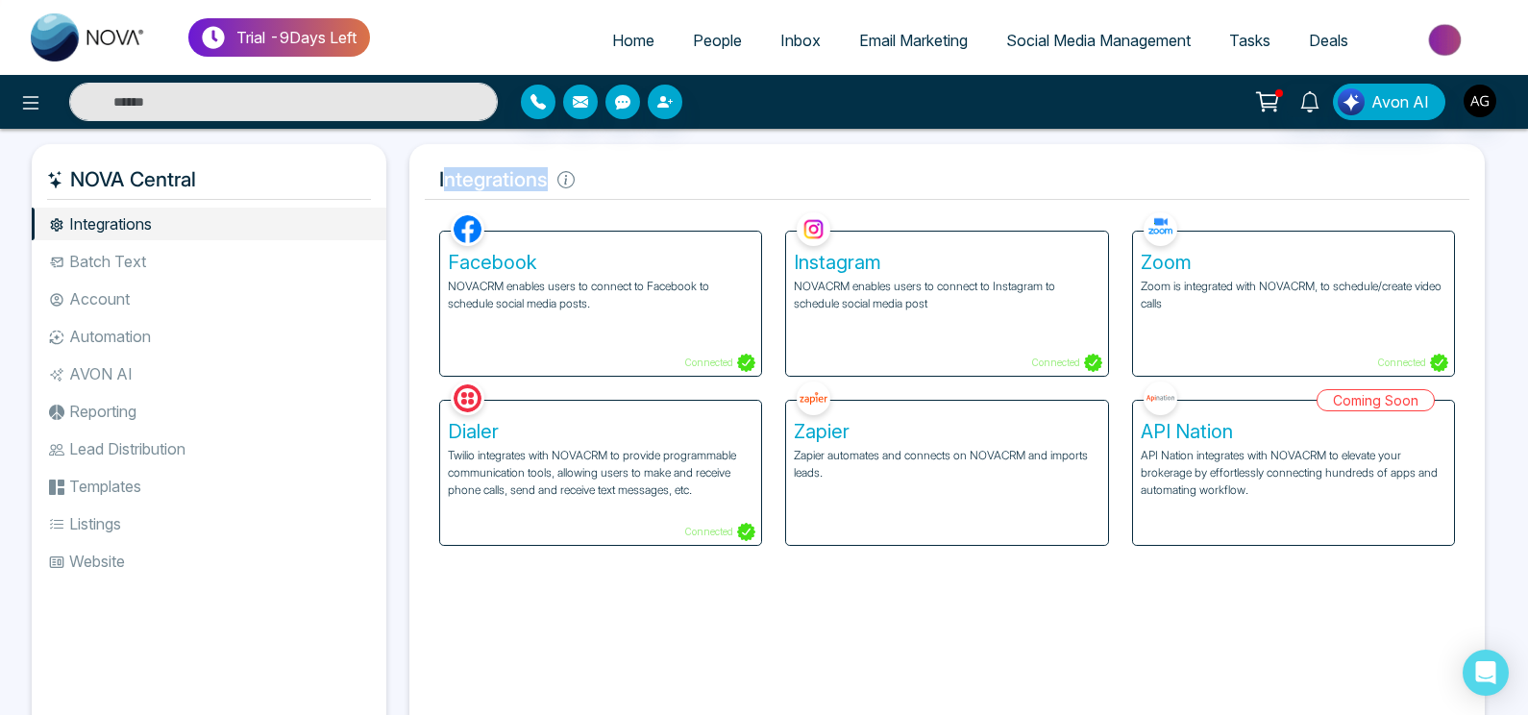
drag, startPoint x: 448, startPoint y: 179, endPoint x: 608, endPoint y: 185, distance: 160.6
click at [608, 185] on h5 "Integrations" at bounding box center [947, 180] width 1045 height 40
drag, startPoint x: 608, startPoint y: 185, endPoint x: 435, endPoint y: 190, distance: 173.1
click at [435, 190] on h5 "Integrations" at bounding box center [947, 180] width 1045 height 40
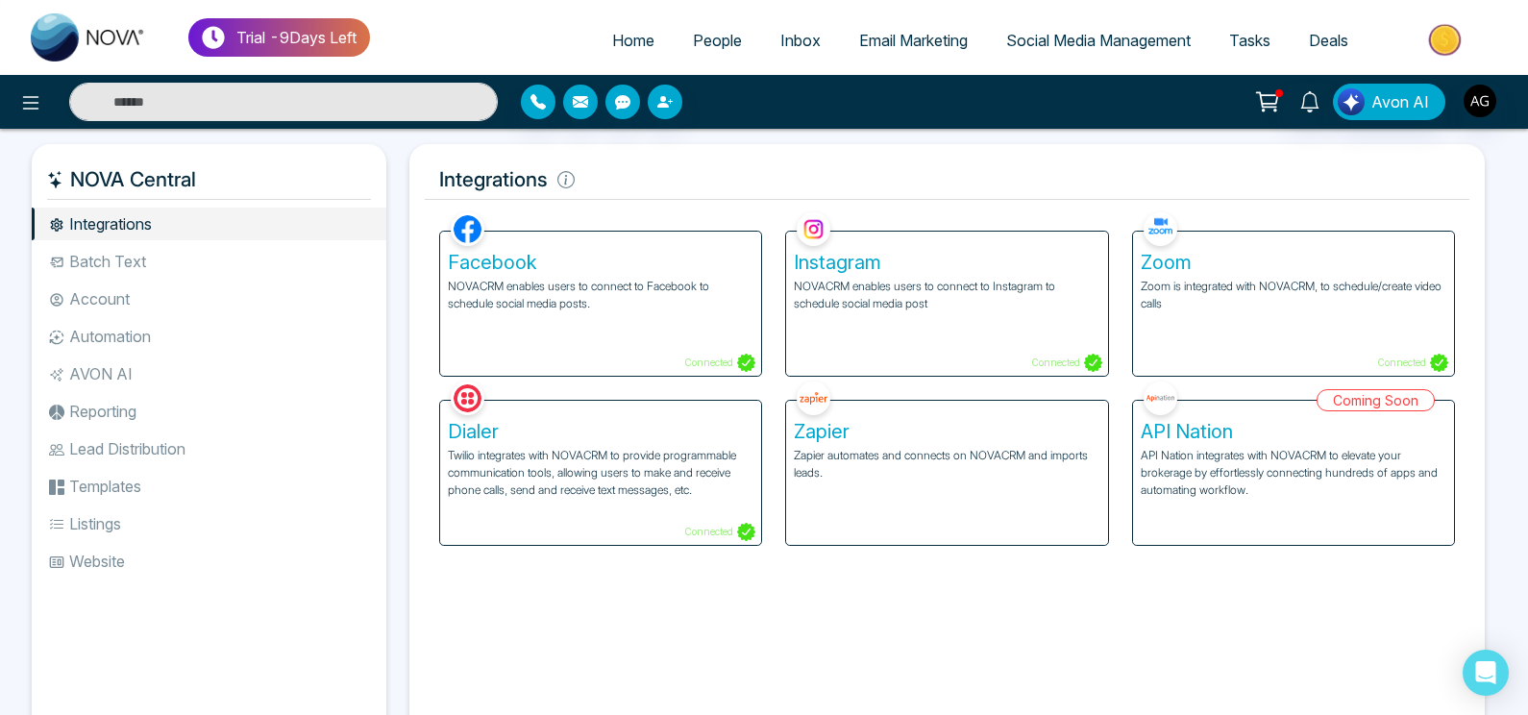
click at [435, 190] on h5 "Integrations" at bounding box center [947, 180] width 1045 height 40
click at [560, 184] on icon at bounding box center [565, 179] width 17 height 17
drag, startPoint x: 43, startPoint y: 185, endPoint x: 229, endPoint y: 181, distance: 185.5
click at [229, 181] on div "NOVA Central" at bounding box center [209, 180] width 355 height 40
drag, startPoint x: 229, startPoint y: 181, endPoint x: 53, endPoint y: 176, distance: 175.9
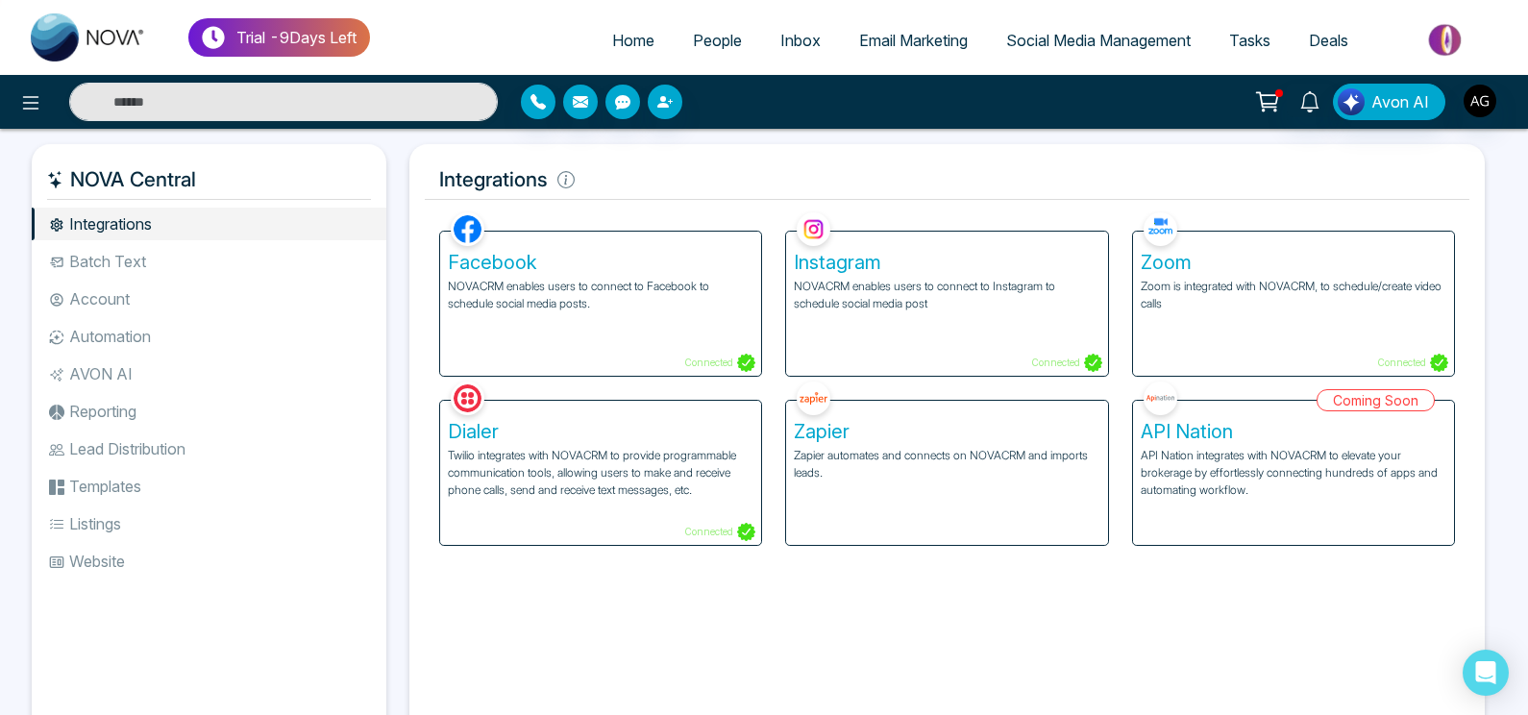
click at [53, 176] on h5 "NOVA Central" at bounding box center [209, 180] width 324 height 40
click at [275, 165] on h5 "NOVA Central" at bounding box center [209, 180] width 324 height 40
drag, startPoint x: 222, startPoint y: 186, endPoint x: 6, endPoint y: 166, distance: 217.2
click at [6, 166] on div "NOVA Central Integrations Batch Text Account Automation AVON AI Reporting Lead …" at bounding box center [764, 460] width 1528 height 662
click at [421, 191] on div "Integrations Facebook NOVACRM enables users to connect to Facebook to schedule …" at bounding box center [946, 444] width 1075 height 601
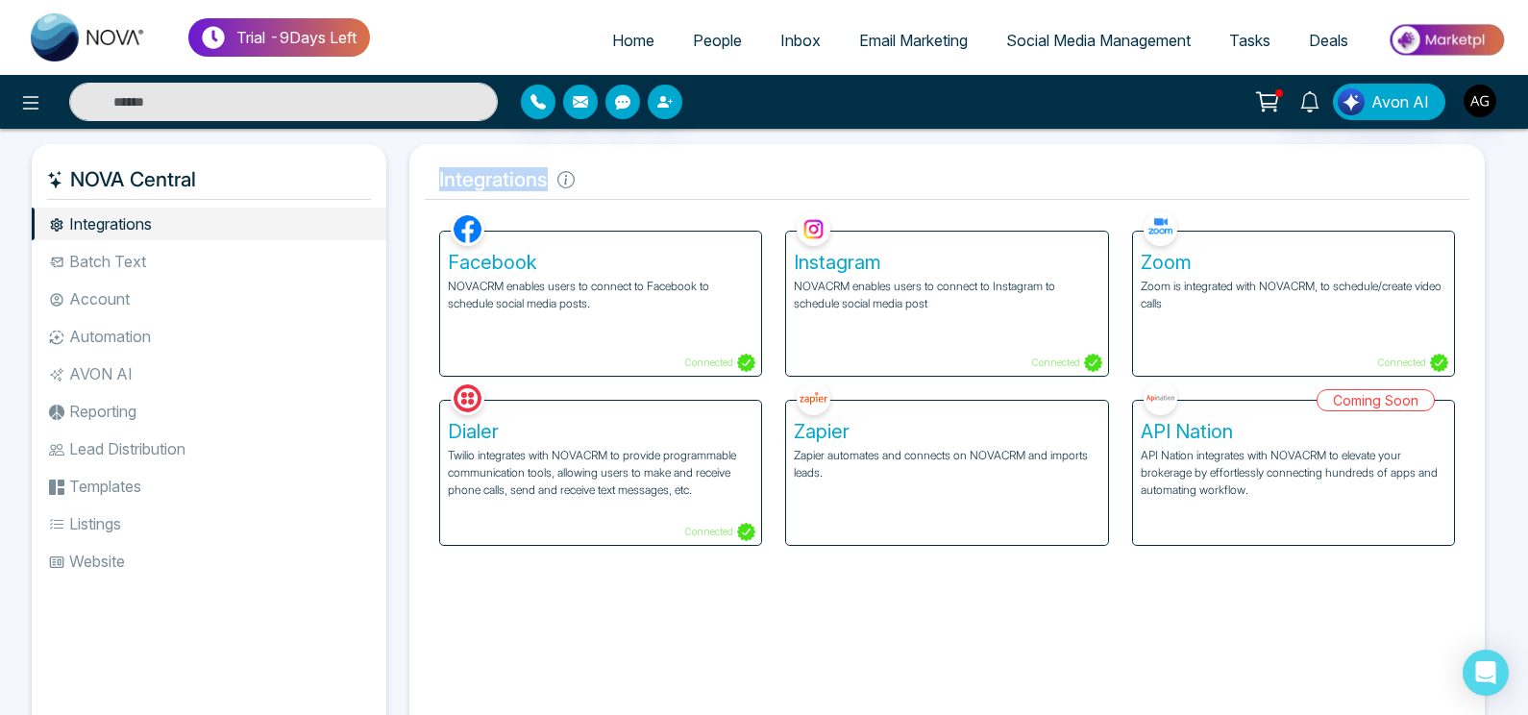
drag, startPoint x: 421, startPoint y: 191, endPoint x: 580, endPoint y: 182, distance: 159.8
click at [580, 182] on div "Integrations Facebook NOVACRM enables users to connect to Facebook to schedule …" at bounding box center [946, 444] width 1075 height 601
click at [580, 182] on h5 "Integrations" at bounding box center [947, 180] width 1045 height 40
click at [530, 320] on div "Facebook NOVACRM enables users to connect to Facebook to schedule social media …" at bounding box center [600, 304] width 321 height 144
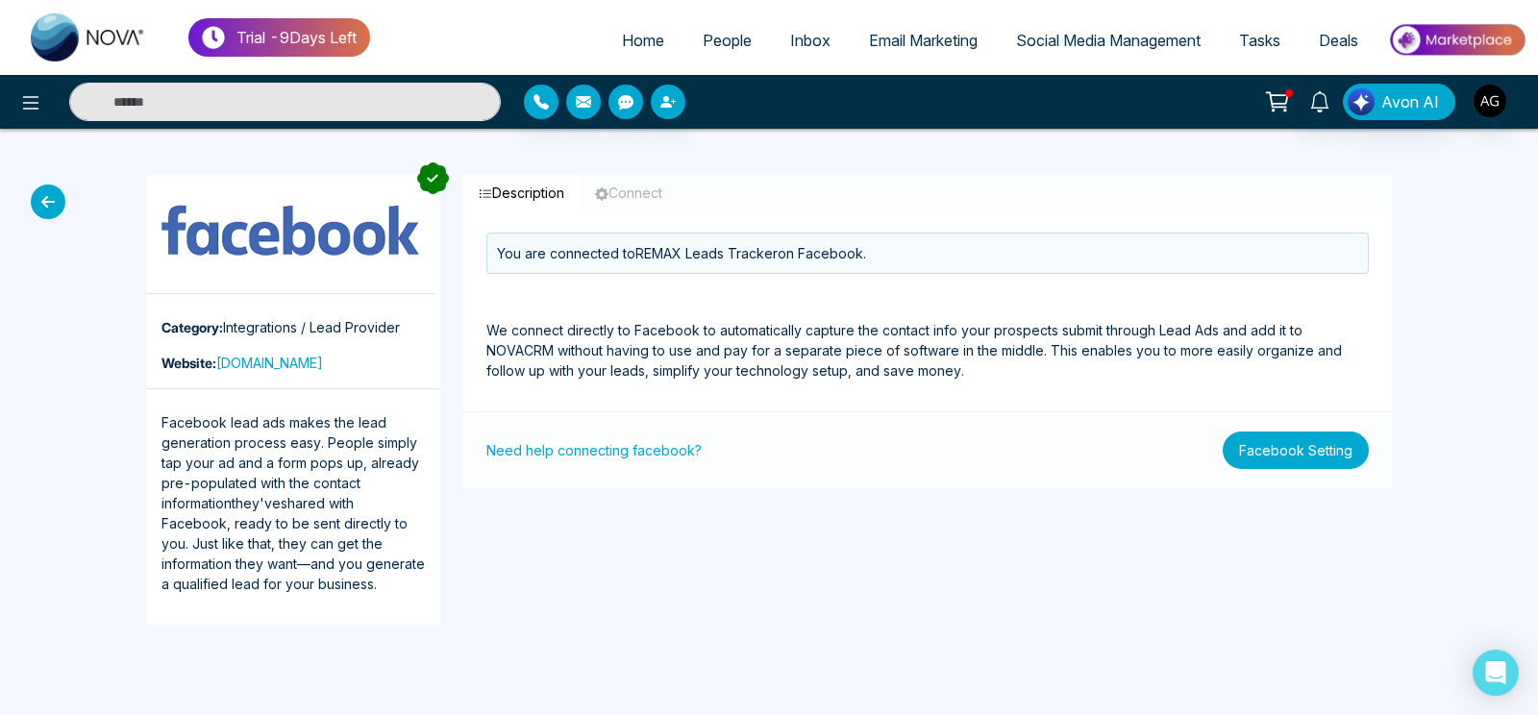
click at [1285, 451] on button "Facebook Setting" at bounding box center [1295, 450] width 146 height 37
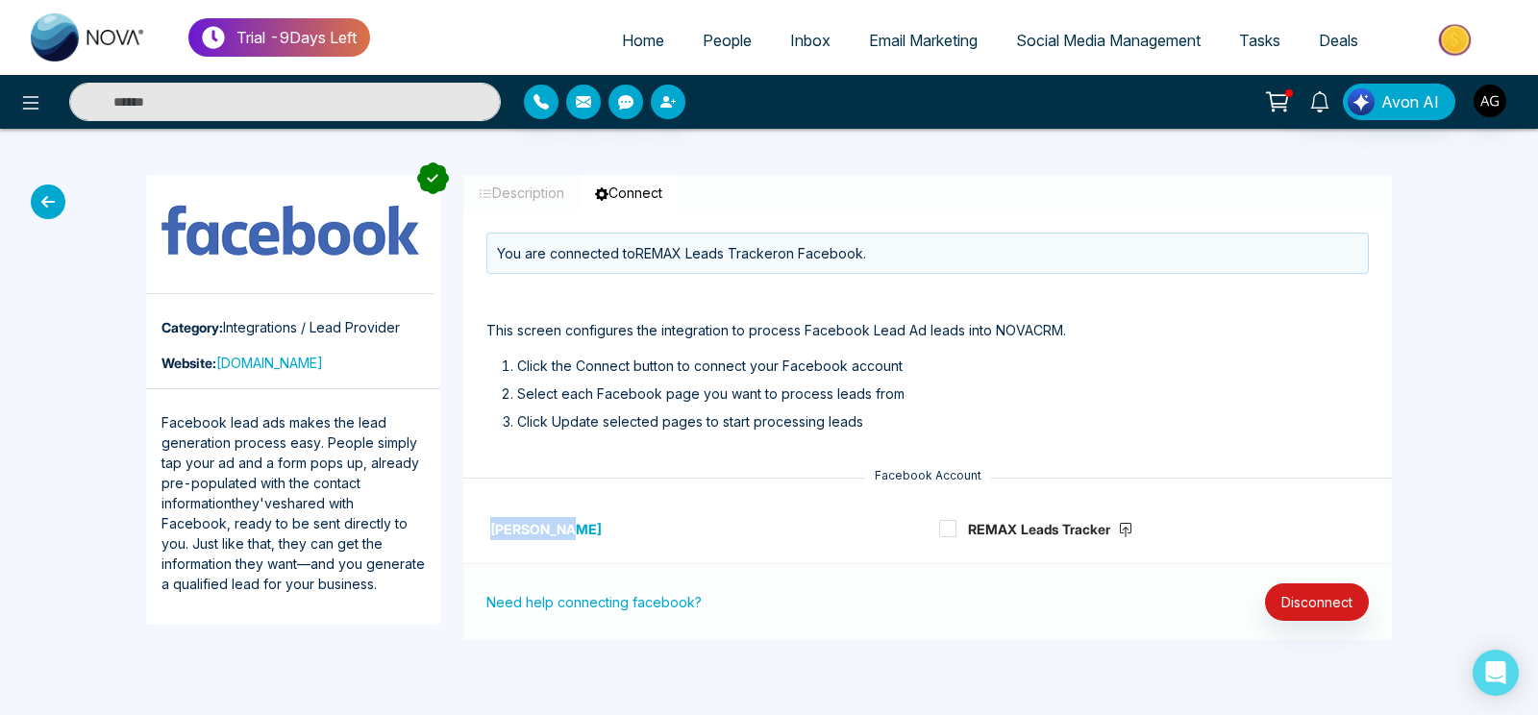
drag, startPoint x: 565, startPoint y: 528, endPoint x: 471, endPoint y: 530, distance: 94.2
click at [471, 530] on div "[PERSON_NAME] REMAX Leads Tracker" at bounding box center [927, 528] width 928 height 69
click at [1309, 598] on button "Disconnect" at bounding box center [1317, 601] width 104 height 37
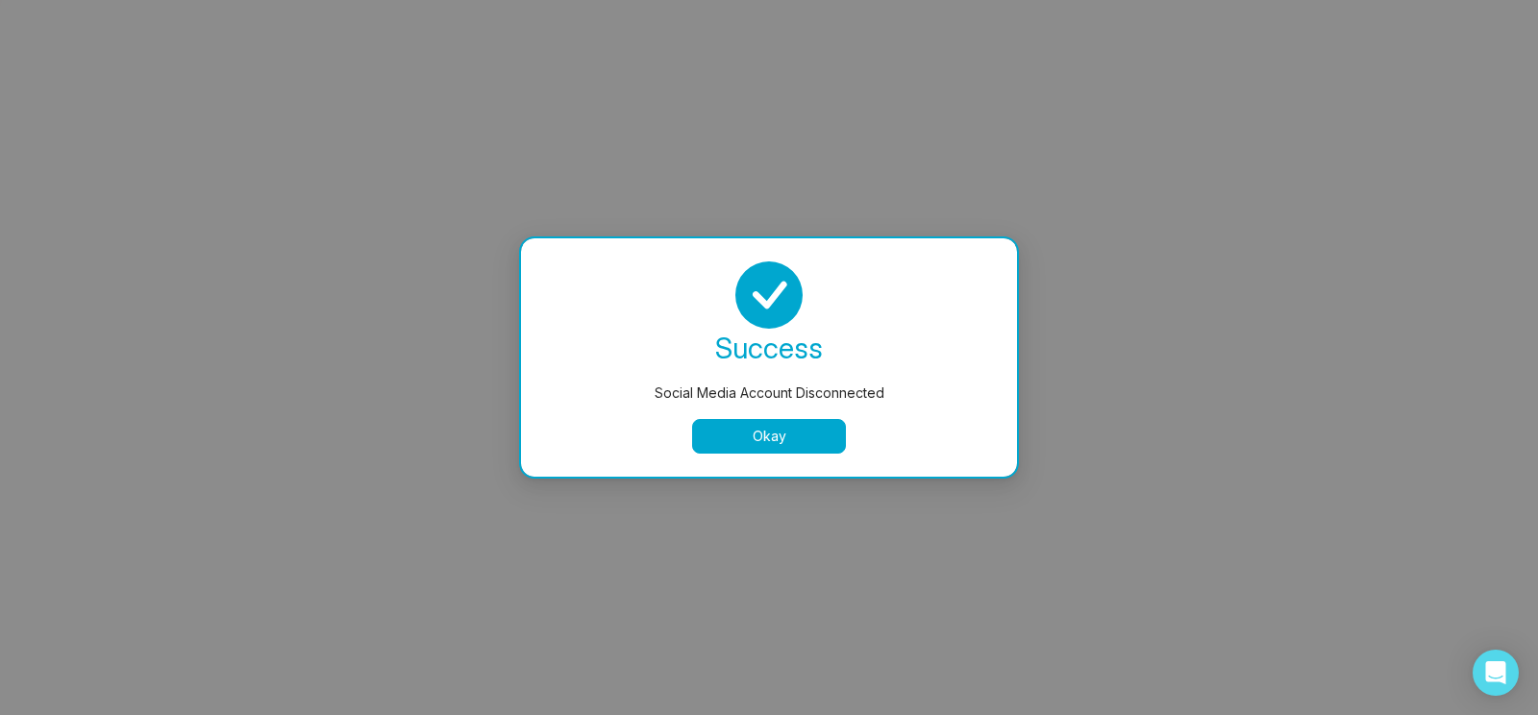
click at [796, 431] on button "Okay" at bounding box center [769, 436] width 154 height 35
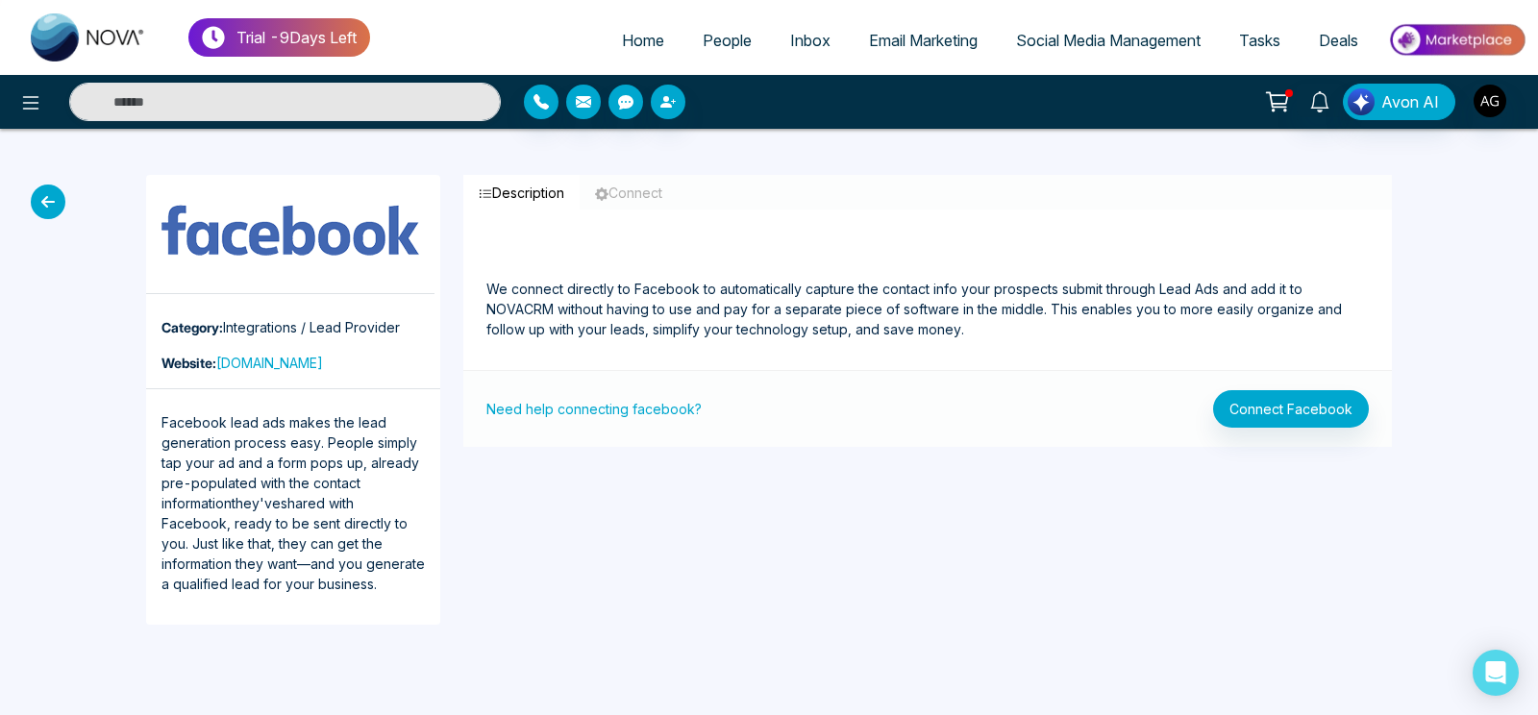
click at [46, 201] on icon at bounding box center [48, 202] width 35 height 35
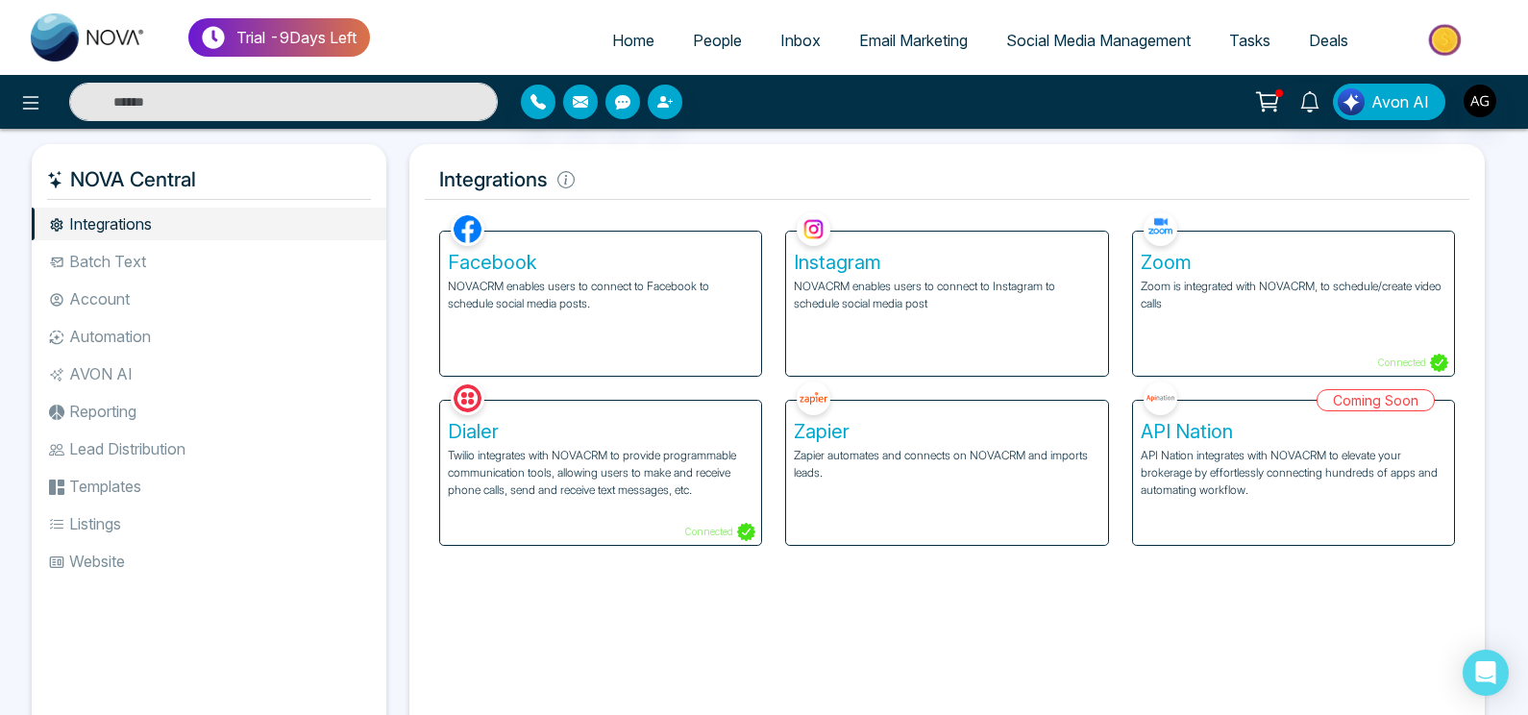
click at [648, 304] on p "NOVACRM enables users to connect to Facebook to schedule social media posts." at bounding box center [601, 295] width 306 height 35
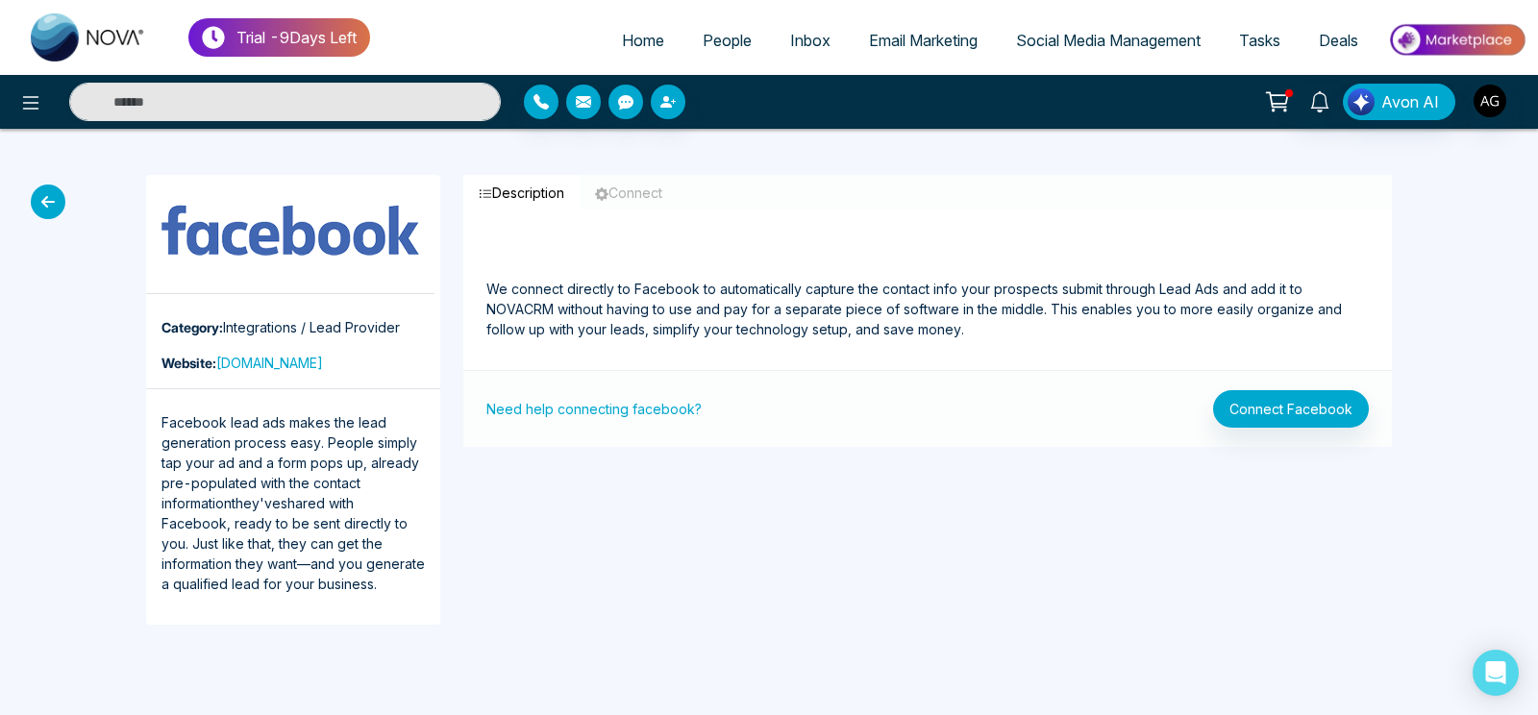
click at [647, 203] on button "Connect" at bounding box center [629, 193] width 98 height 36
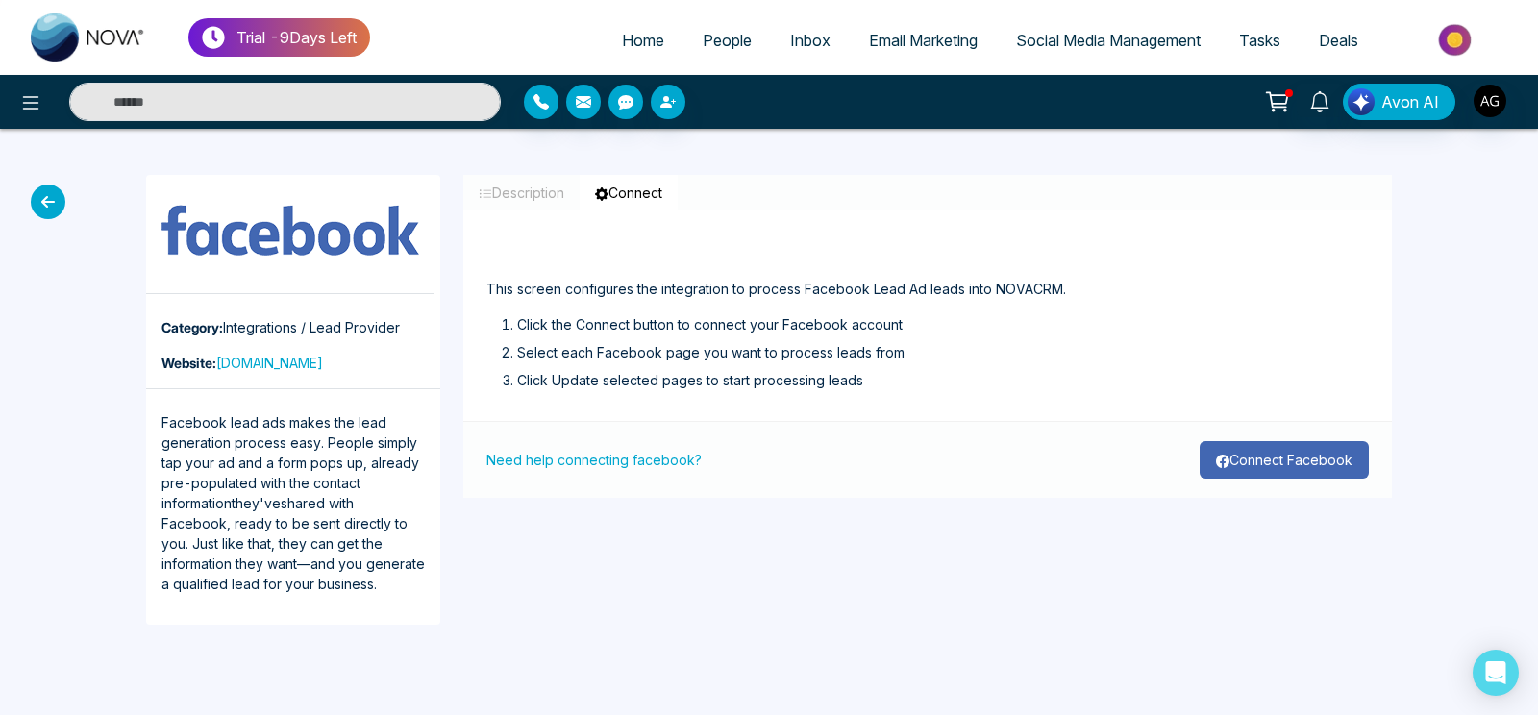
click at [1293, 443] on button "Connect Facebook" at bounding box center [1283, 459] width 169 height 37
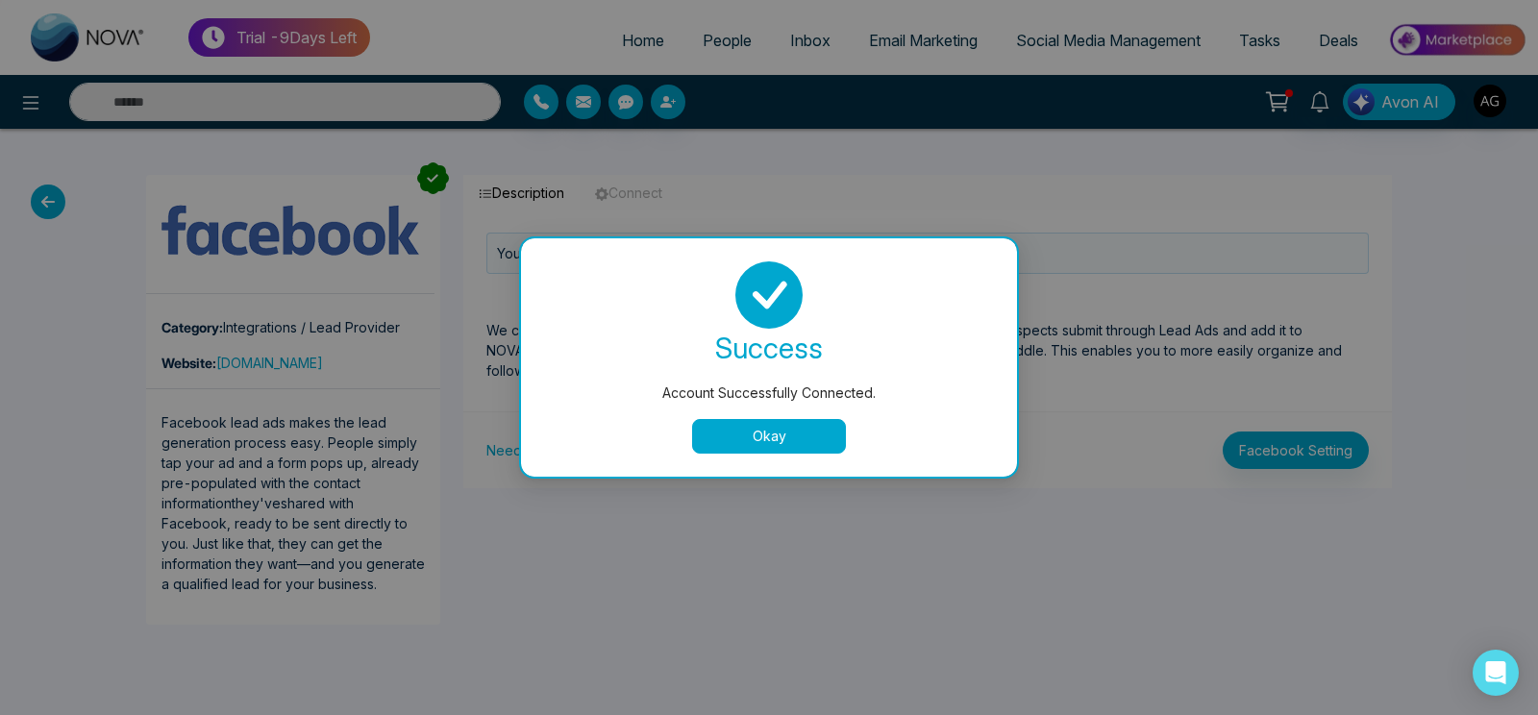
click at [784, 451] on button "Okay" at bounding box center [769, 436] width 154 height 35
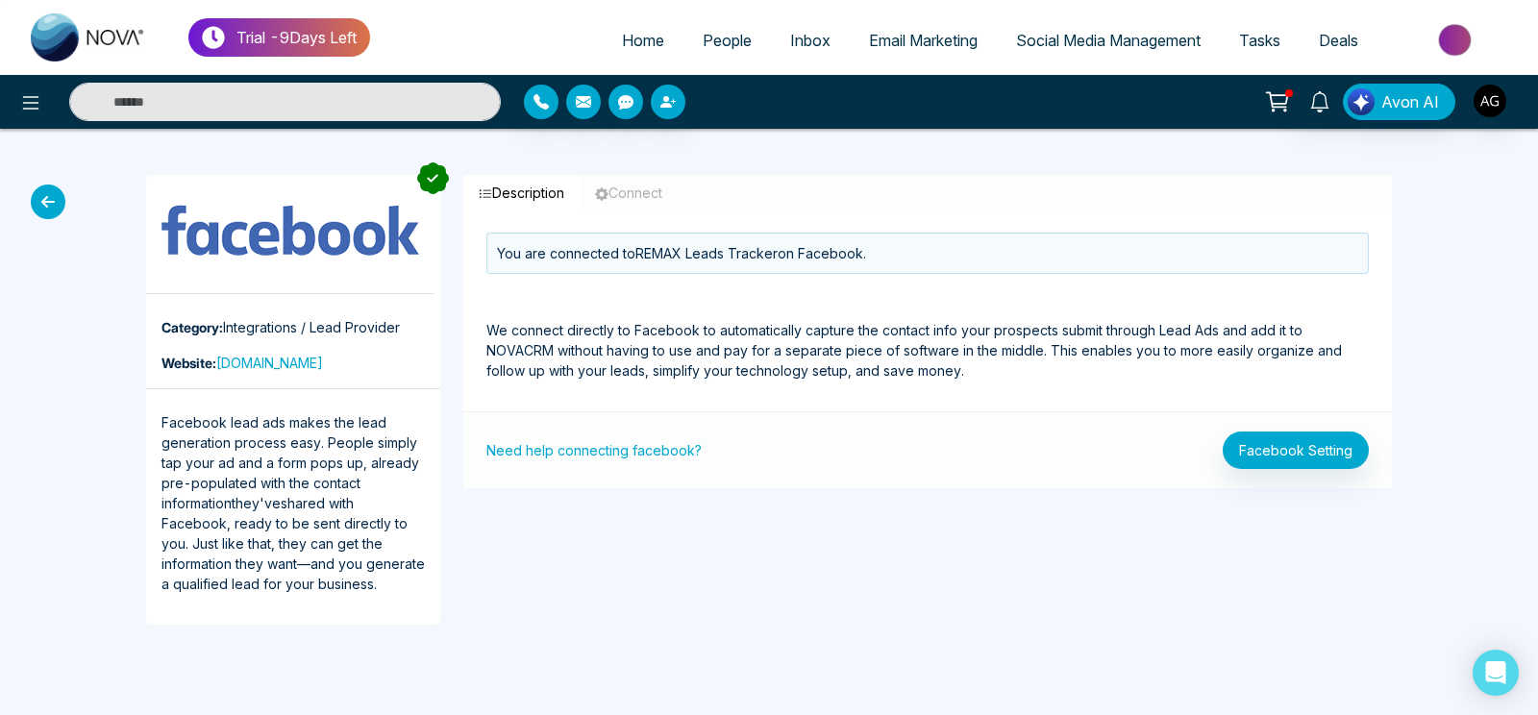
click at [35, 192] on icon at bounding box center [48, 202] width 35 height 35
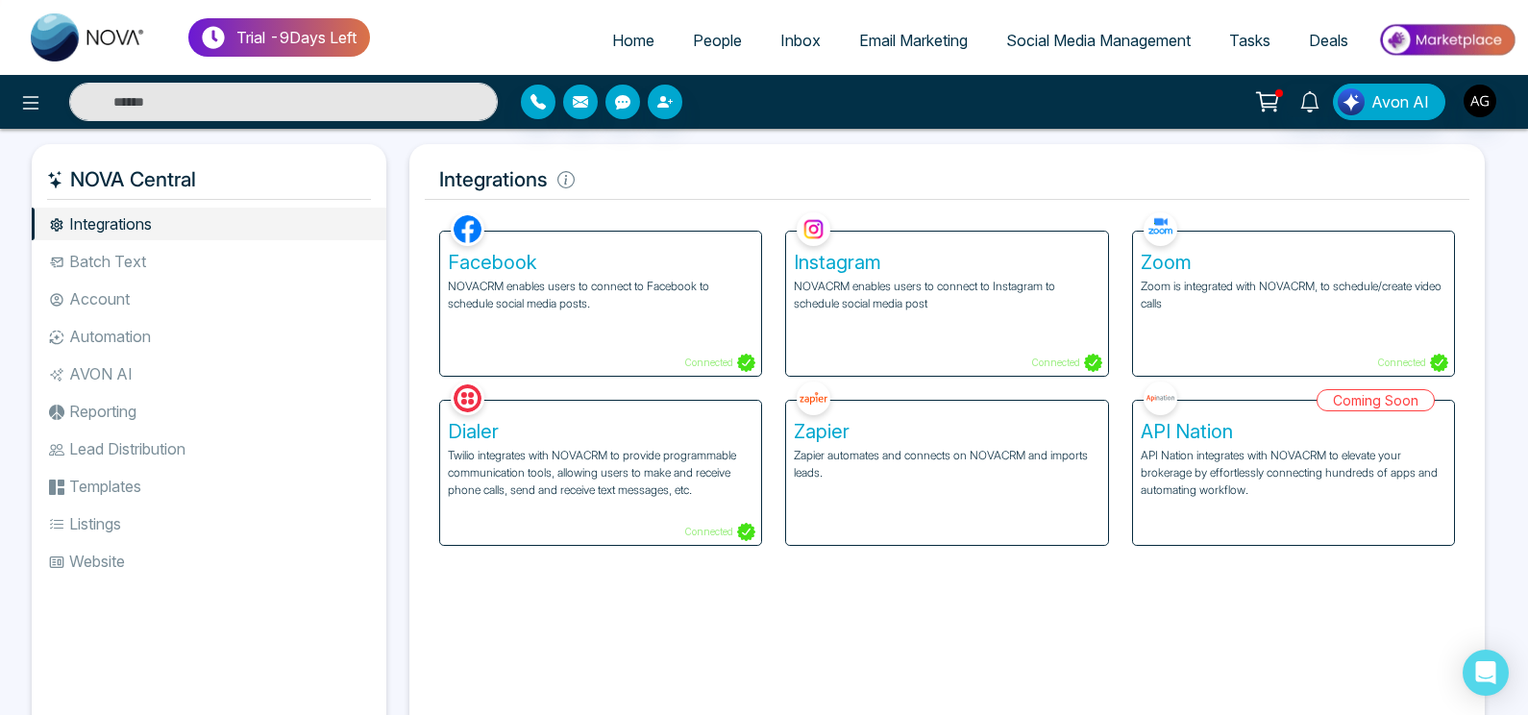
click at [1249, 379] on div "Coming Soon API Nation API Nation integrates with NOVACRM to elevate your broke…" at bounding box center [1294, 461] width 346 height 169
click at [1215, 373] on div "Zoom Zoom is integrated with NOVACRM, to schedule/create video calls Connected" at bounding box center [1293, 304] width 321 height 144
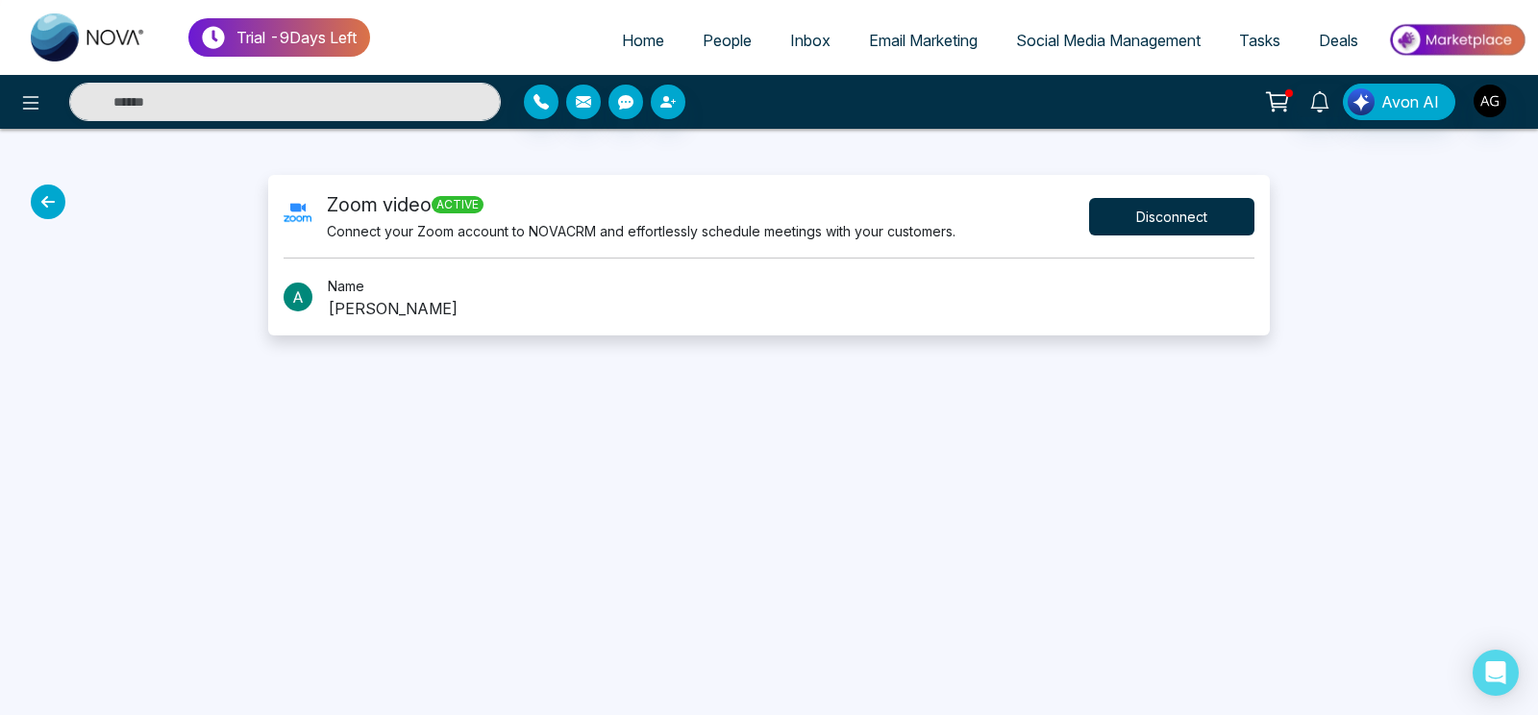
click at [1198, 207] on button "Disconnect" at bounding box center [1171, 216] width 165 height 37
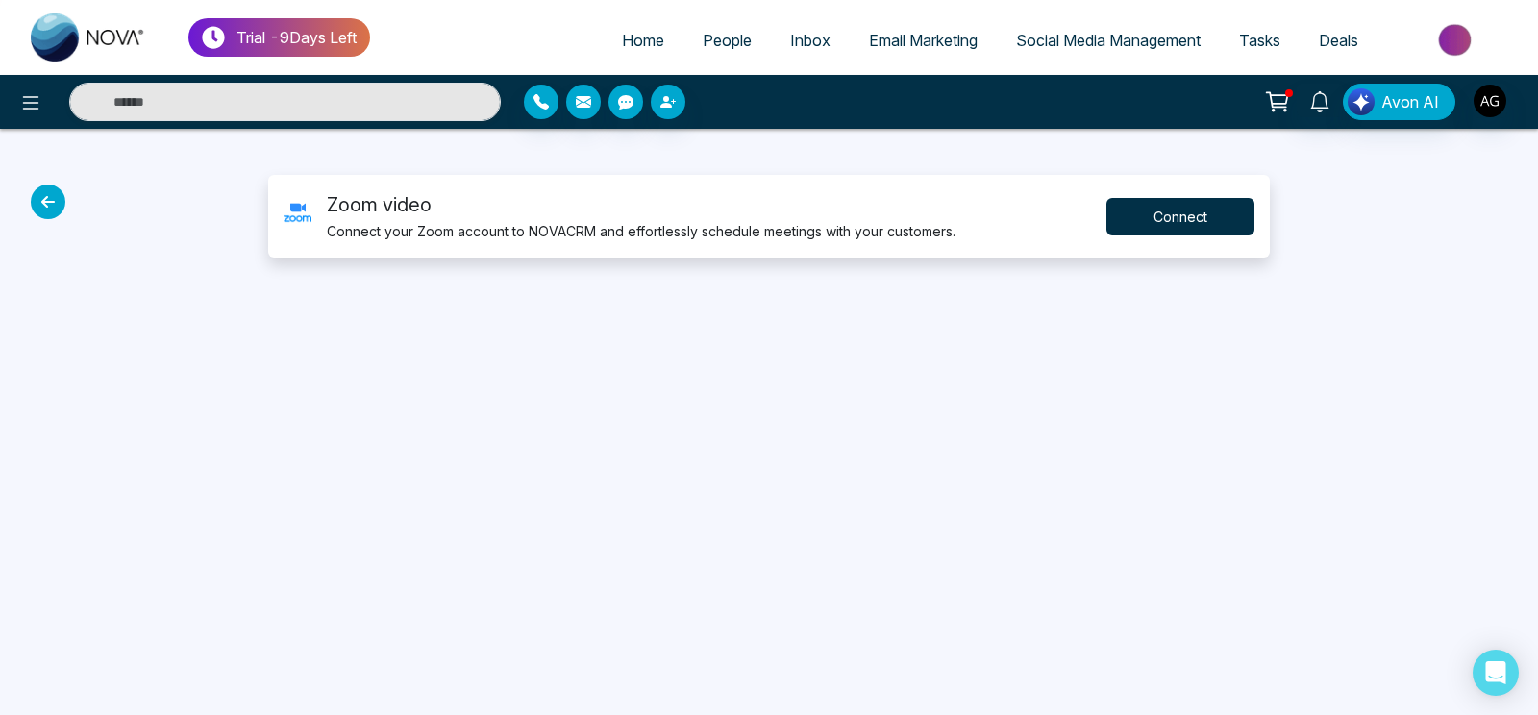
click at [1190, 222] on button "Connect" at bounding box center [1180, 216] width 148 height 37
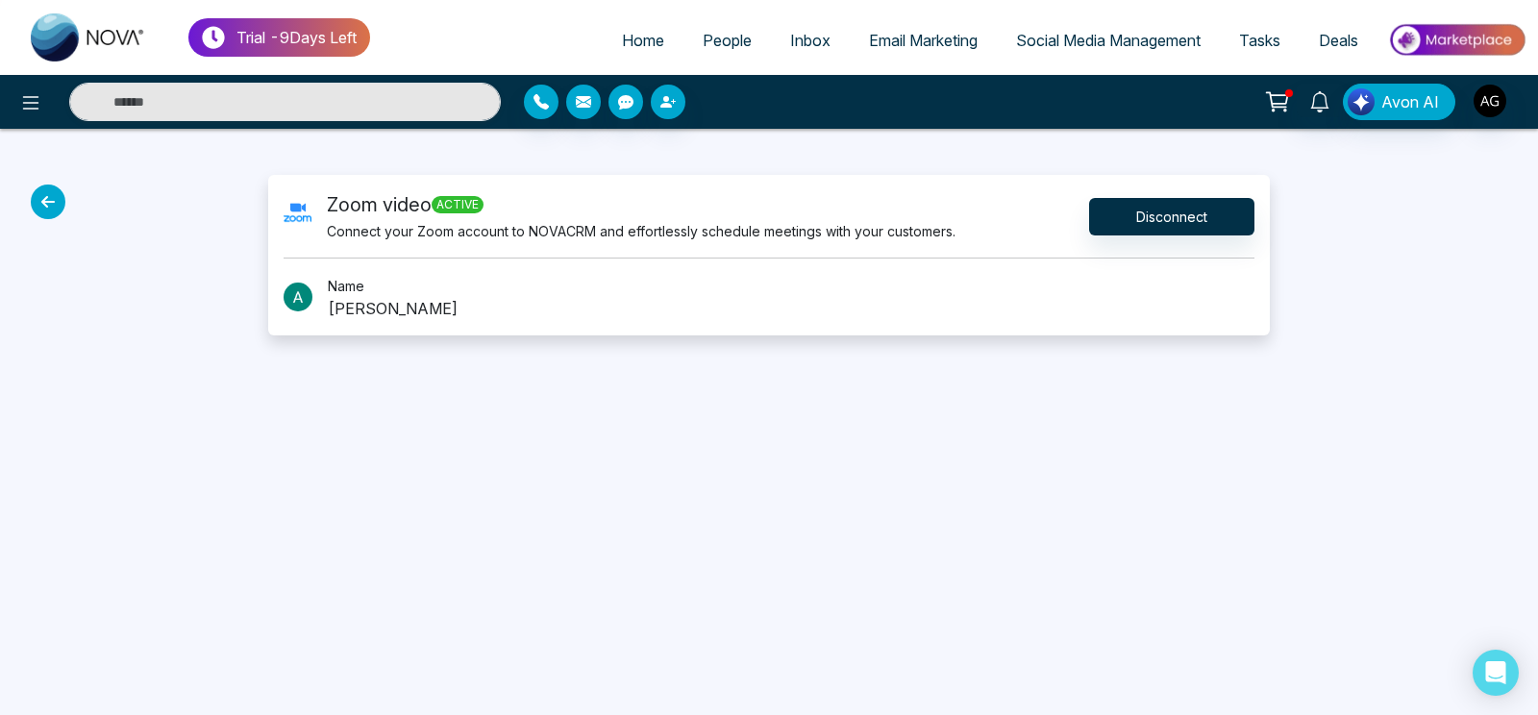
click at [45, 181] on div at bounding box center [128, 255] width 257 height 160
drag, startPoint x: 45, startPoint y: 181, endPoint x: 47, endPoint y: 198, distance: 17.4
click at [47, 198] on div "Zoom video active Connect your Zoom account to NOVACRM and effortlessly schedul…" at bounding box center [769, 255] width 1538 height 160
click at [47, 198] on icon at bounding box center [48, 202] width 35 height 35
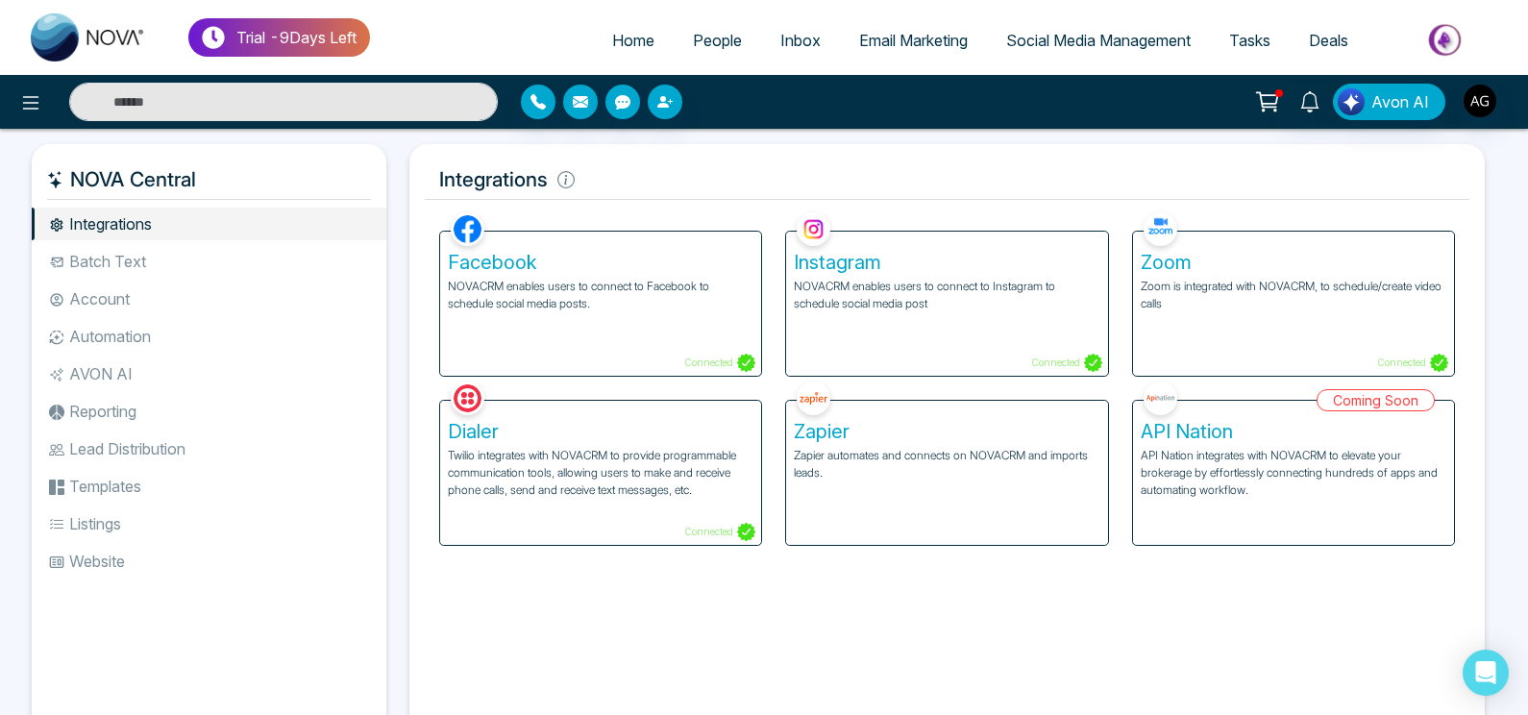
click at [594, 484] on p "Twilio integrates with NOVACRM to provide programmable communication tools, all…" at bounding box center [601, 473] width 306 height 52
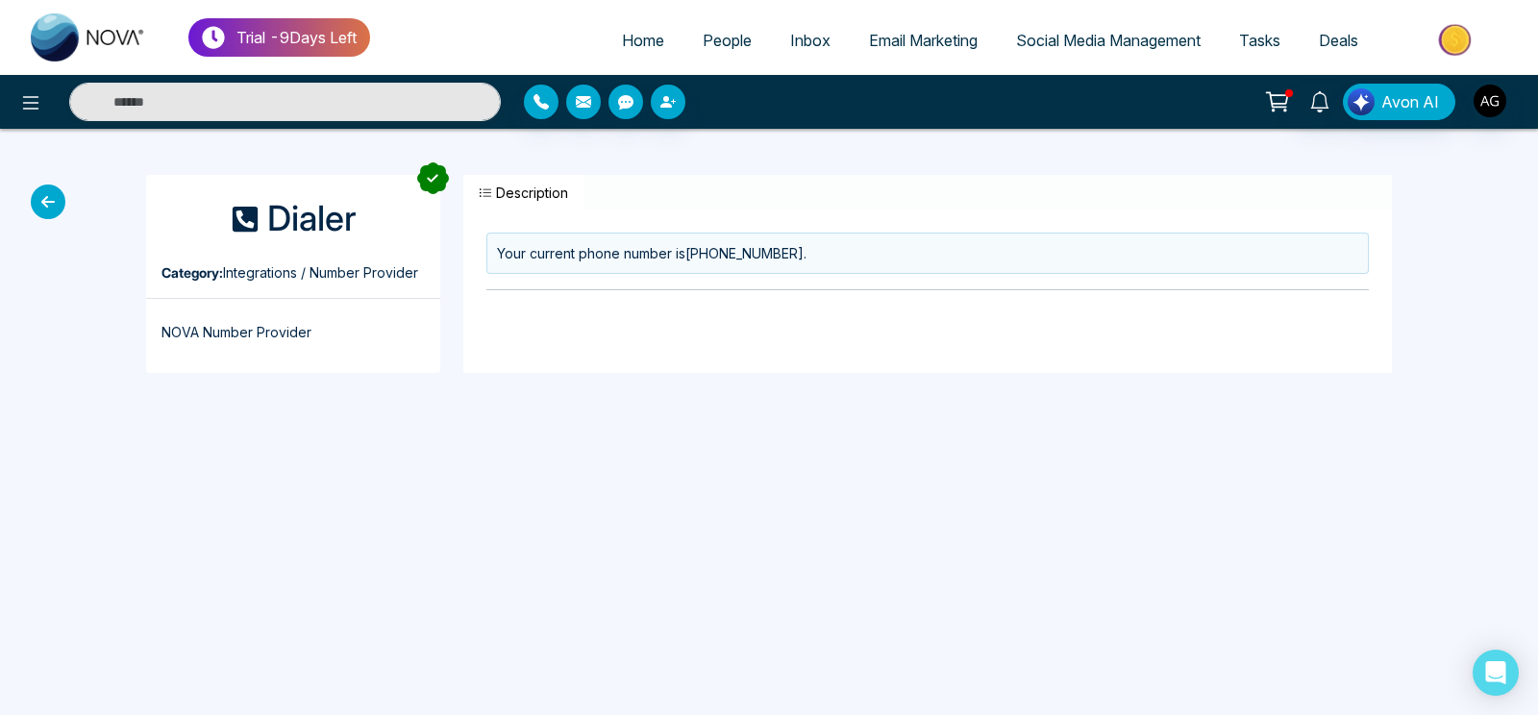
click at [486, 185] on button "Description" at bounding box center [523, 193] width 120 height 36
click at [51, 190] on icon at bounding box center [48, 202] width 35 height 35
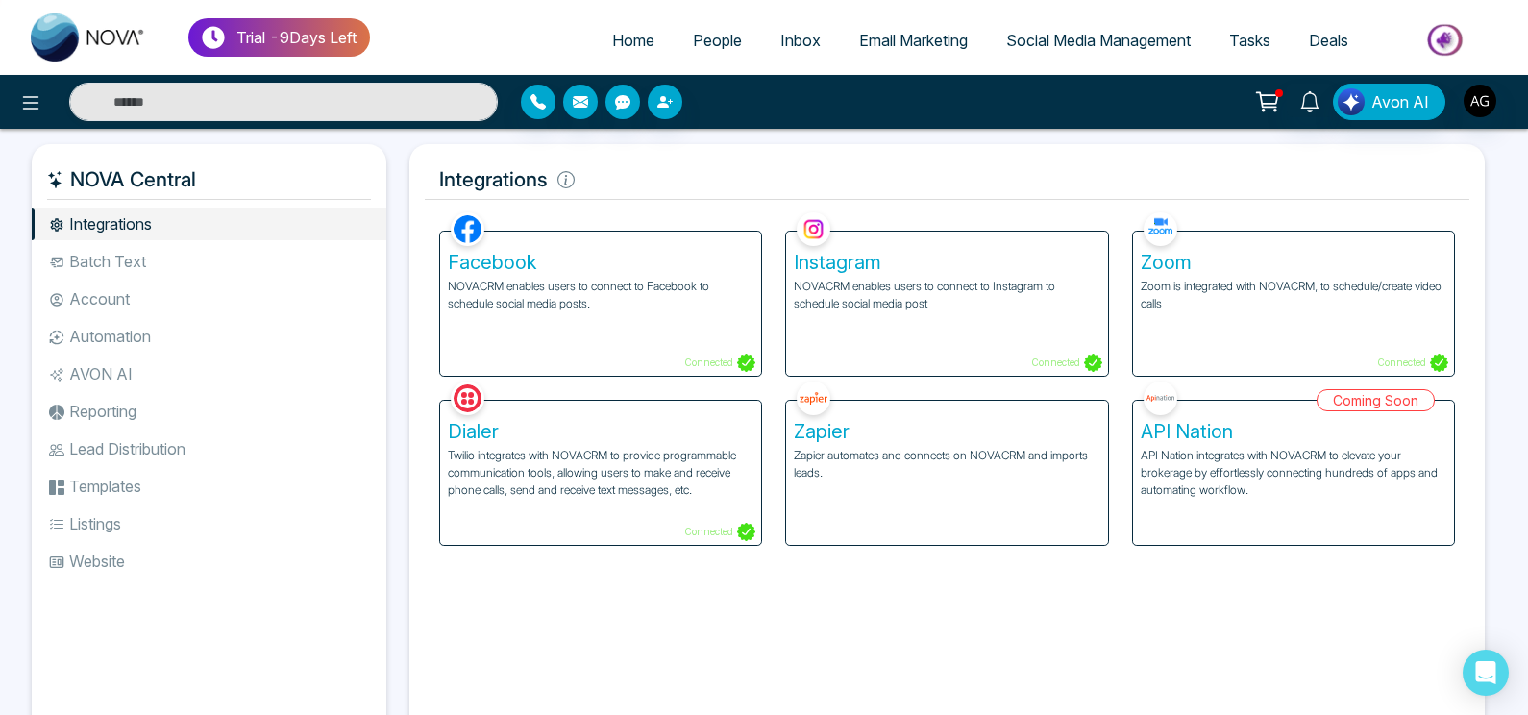
click at [181, 247] on li "Batch Text" at bounding box center [209, 261] width 355 height 33
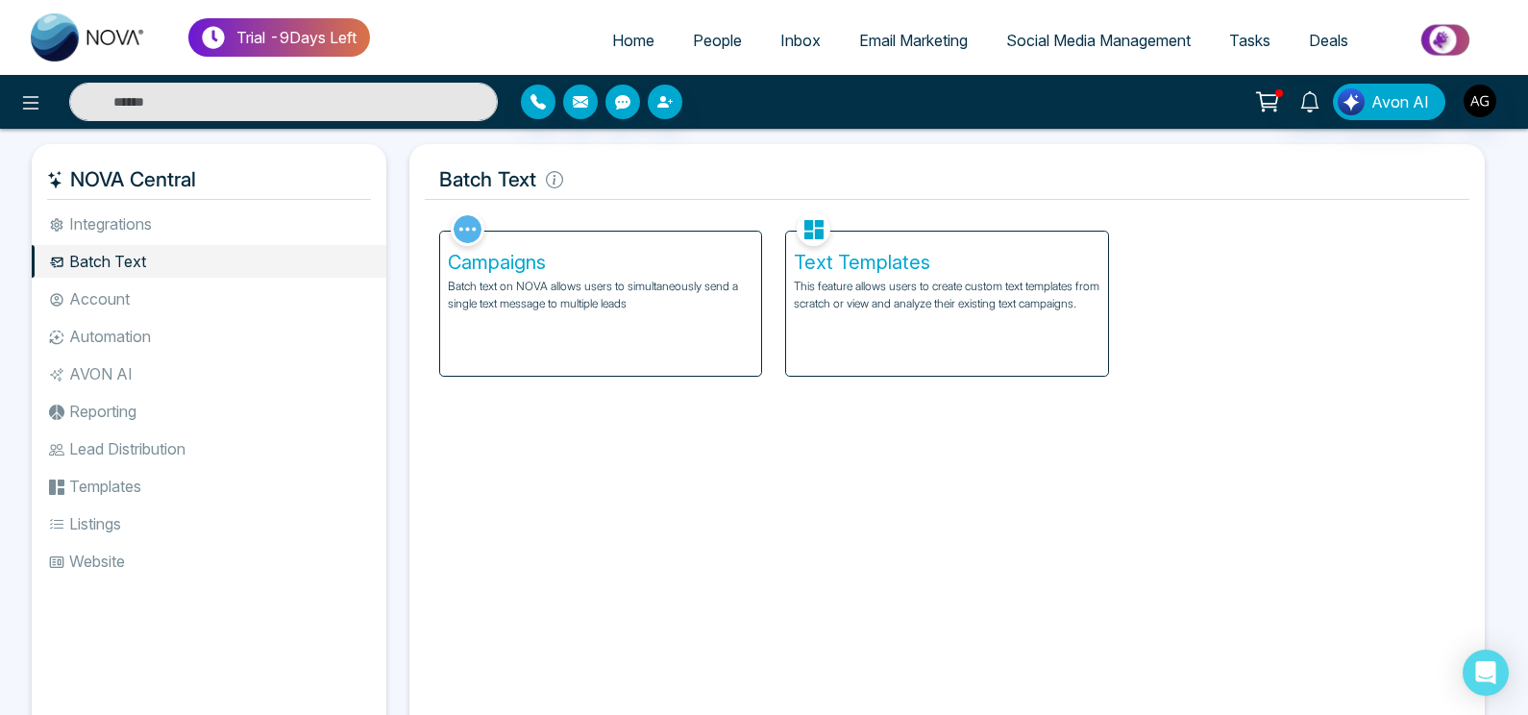
click at [905, 332] on div "Text Templates This feature allows users to create custom text templates from s…" at bounding box center [946, 304] width 321 height 144
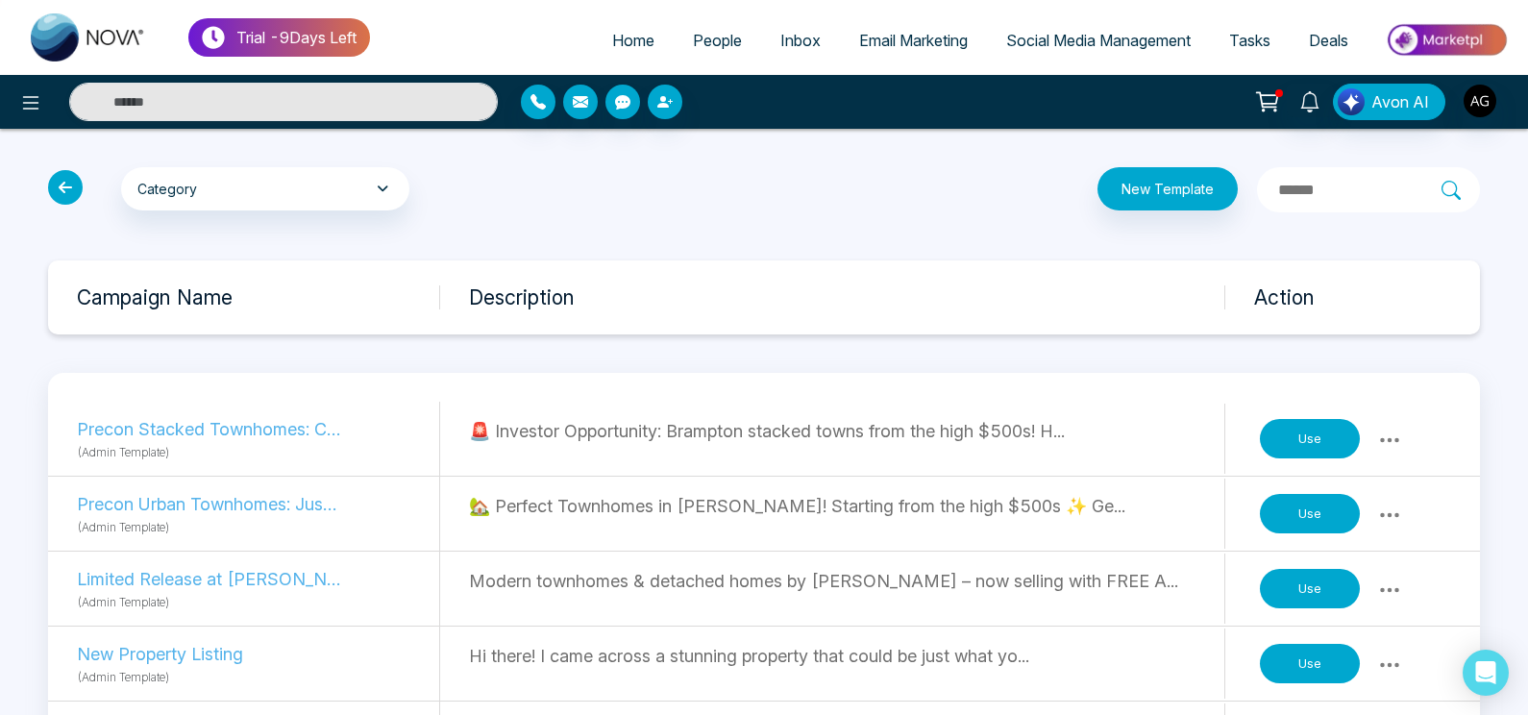
click at [75, 176] on icon at bounding box center [65, 187] width 35 height 35
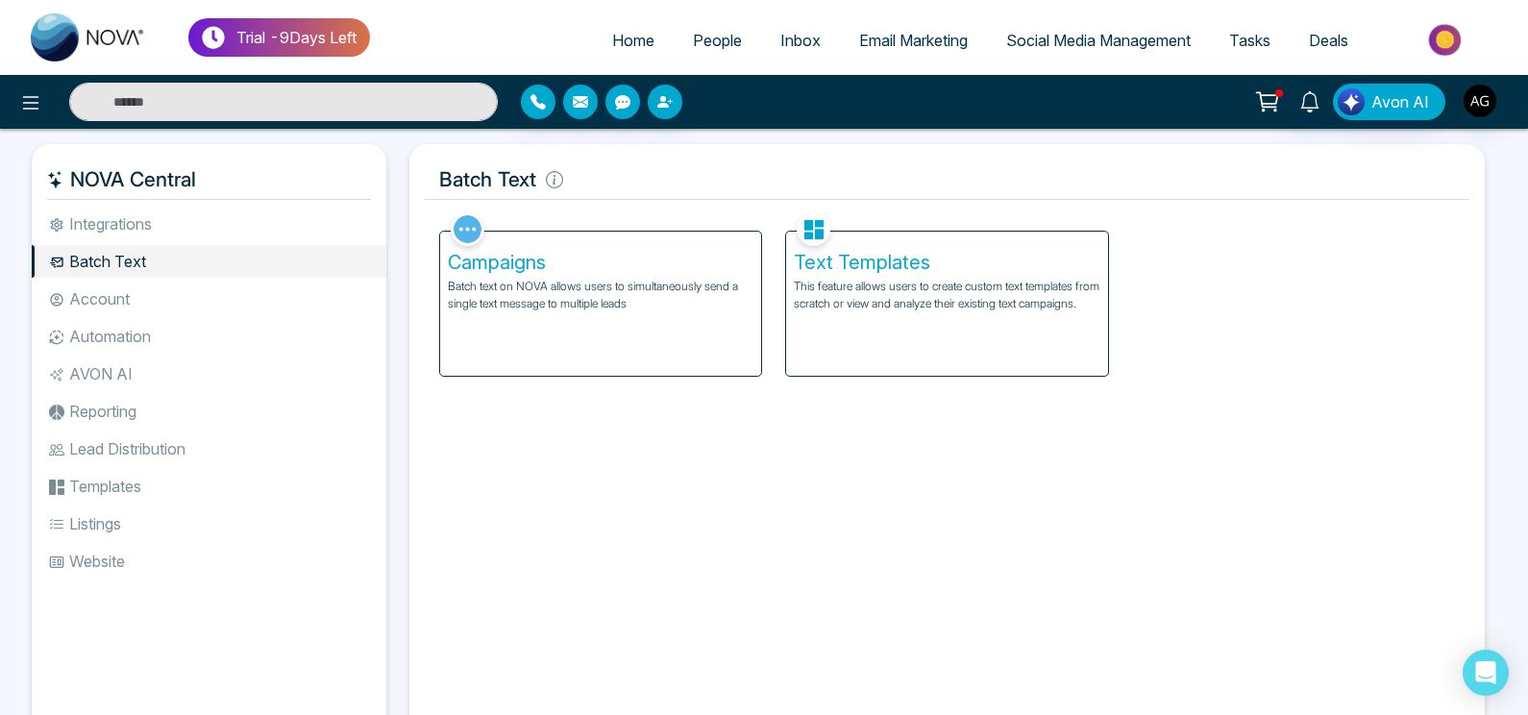
click at [670, 297] on p "Batch text on NOVA allows users to simultaneously send a single text message to…" at bounding box center [601, 295] width 306 height 35
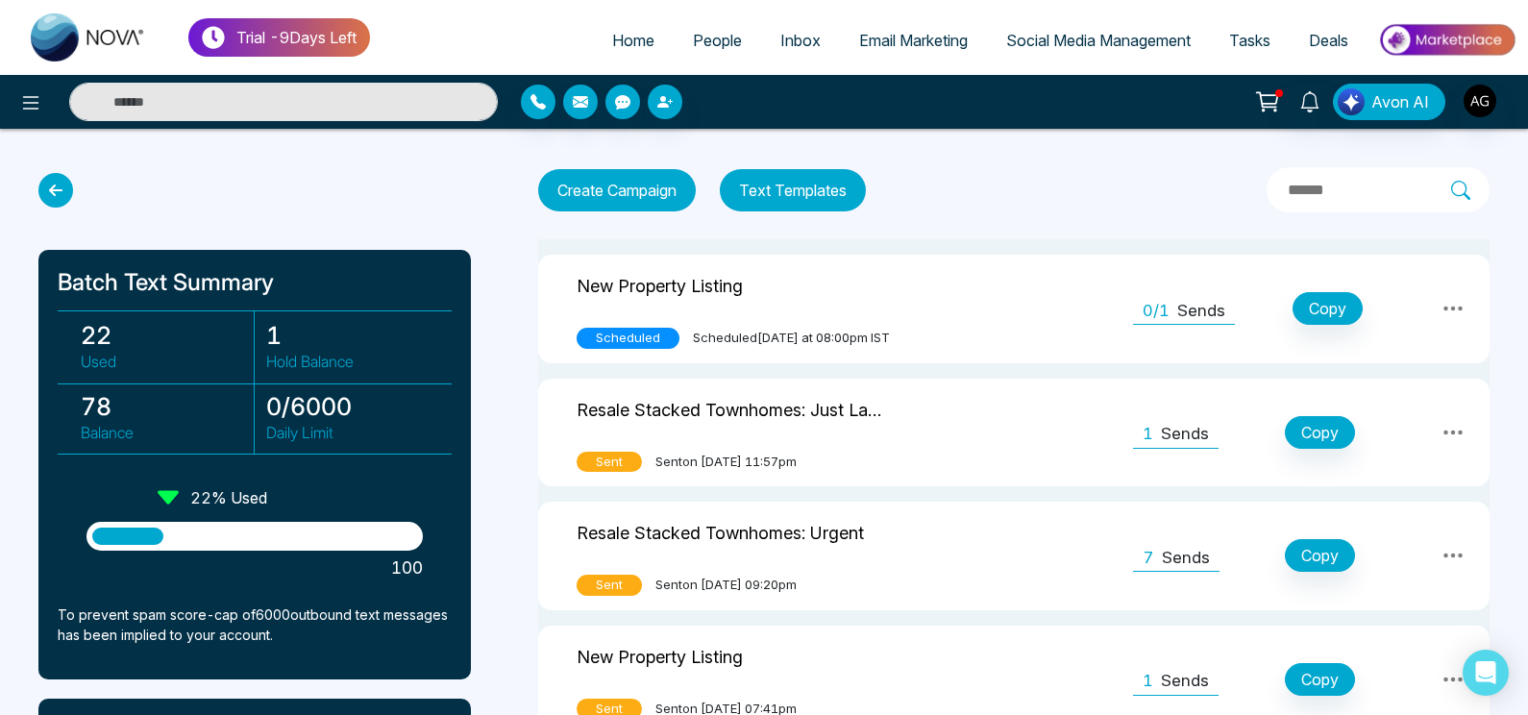
click at [843, 197] on button "Text Templates" at bounding box center [793, 190] width 146 height 42
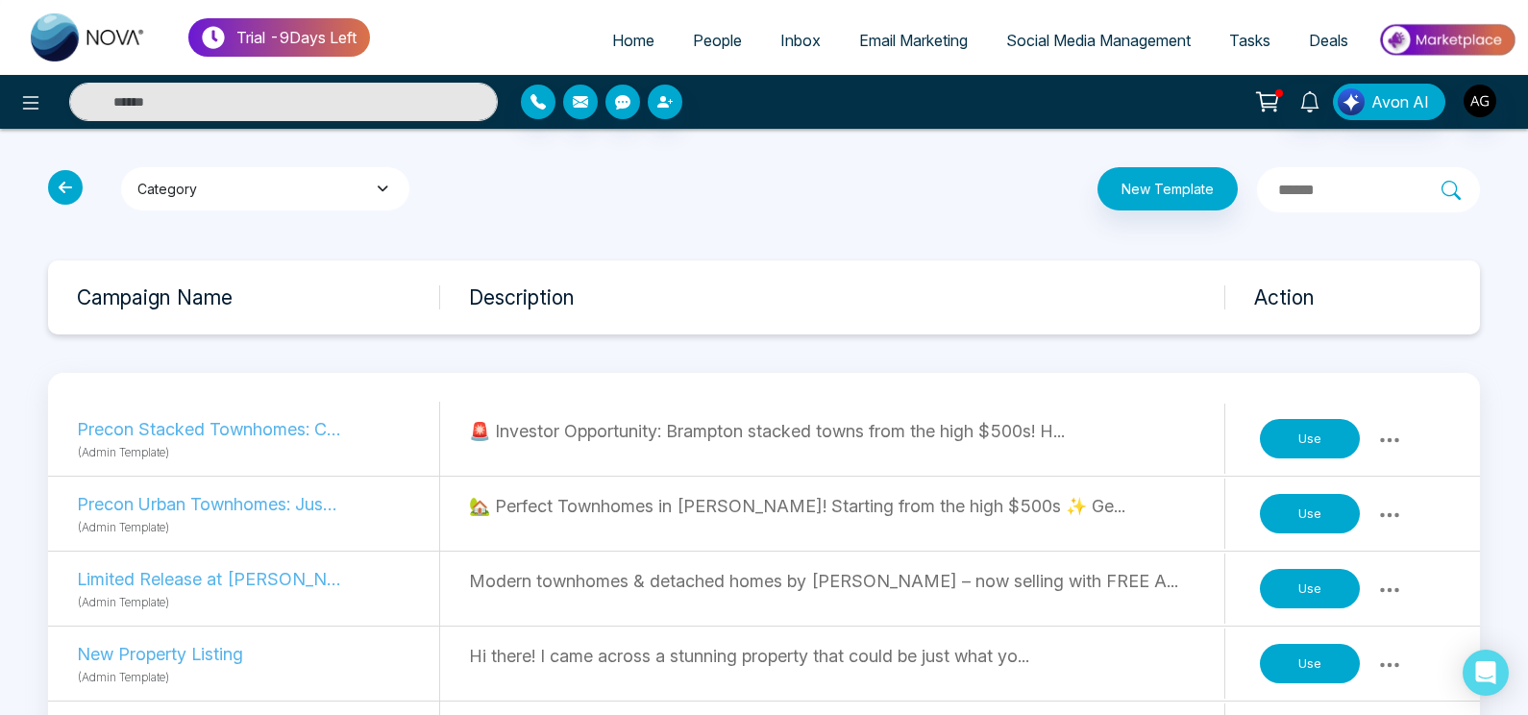
click at [369, 192] on button "Category" at bounding box center [265, 188] width 288 height 43
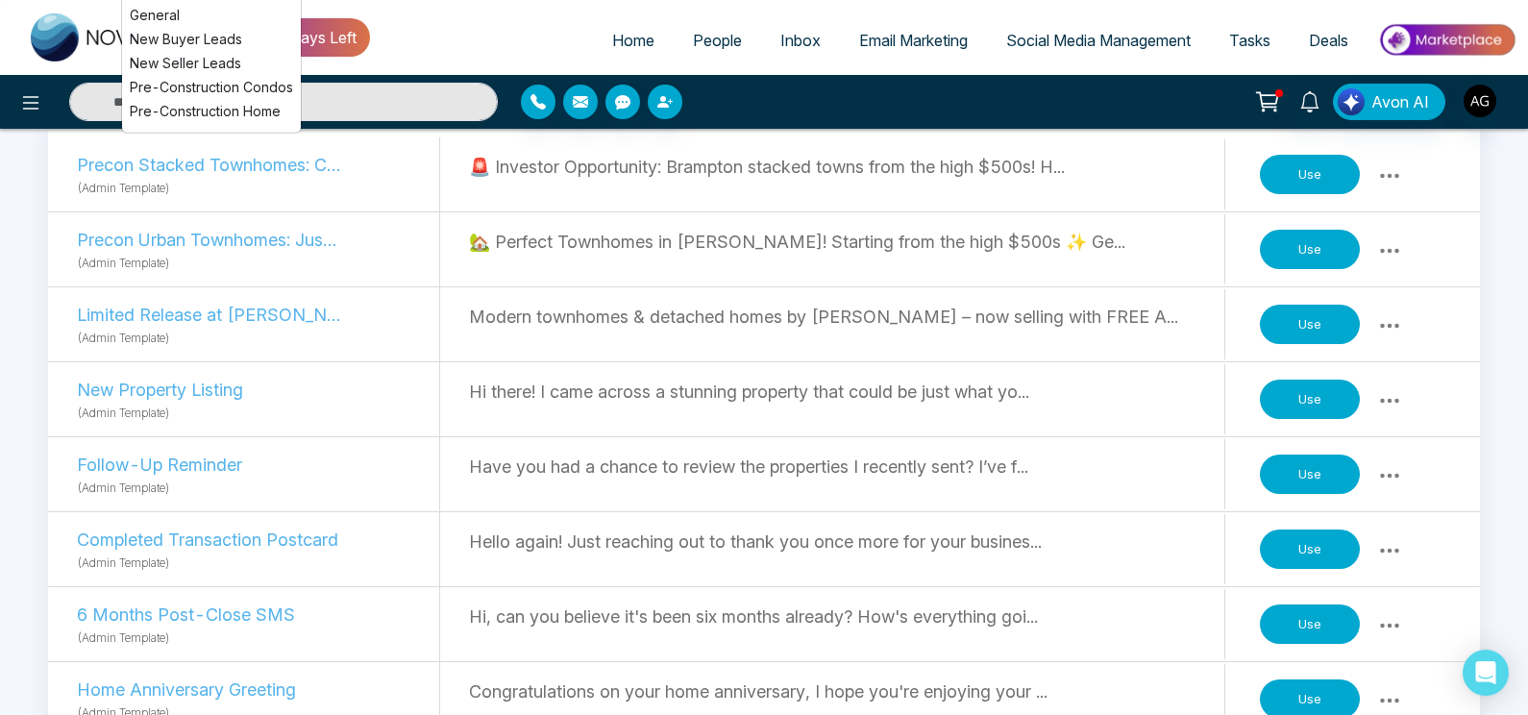
scroll to position [290, 0]
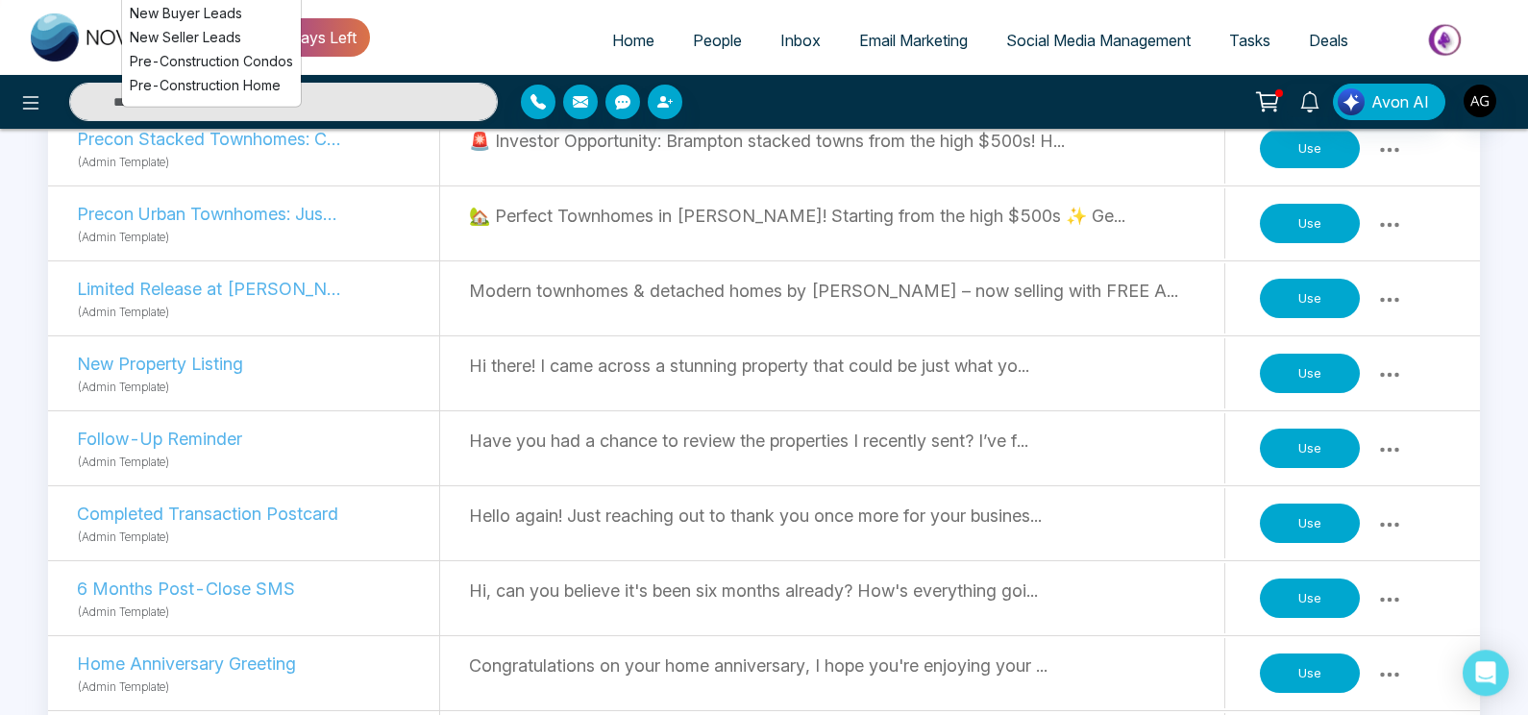
click at [1382, 447] on icon at bounding box center [1389, 449] width 19 height 5
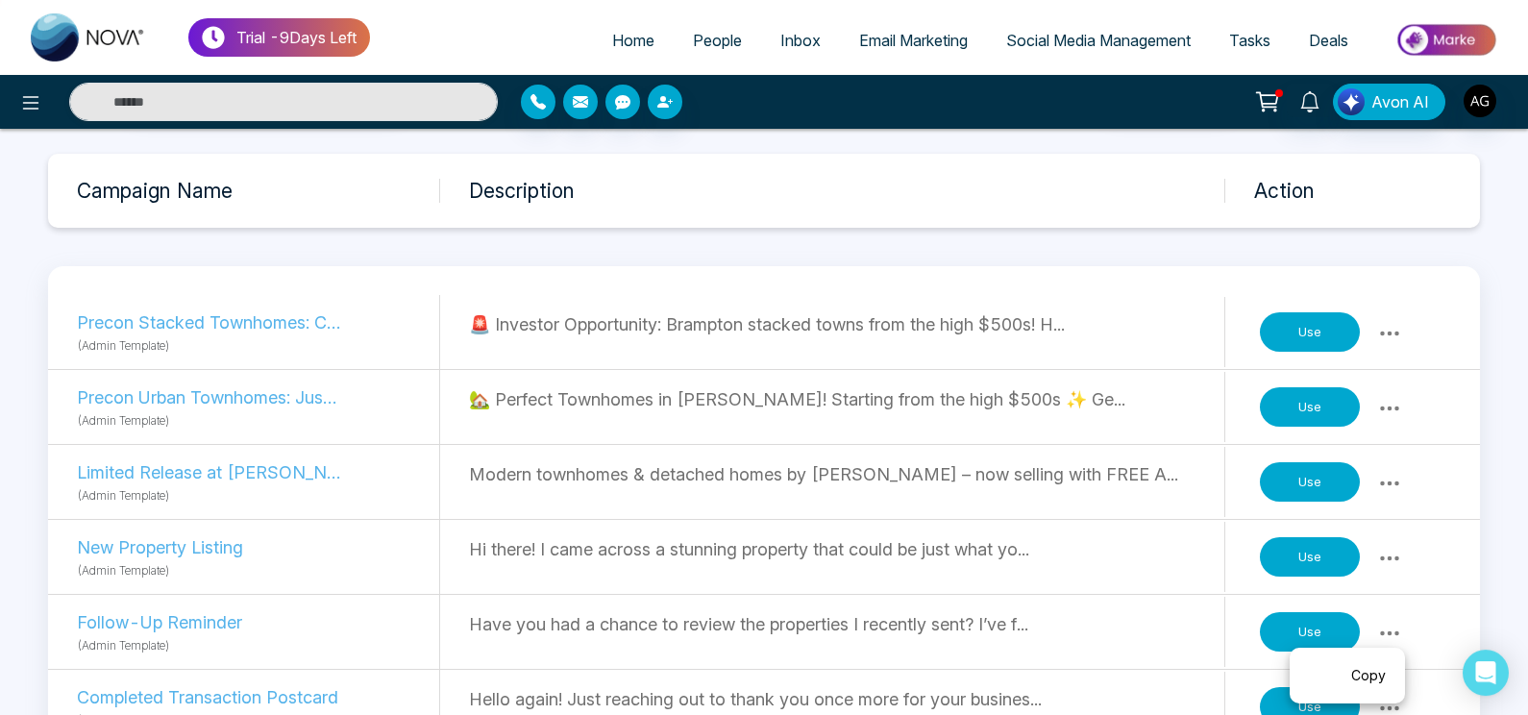
scroll to position [102, 0]
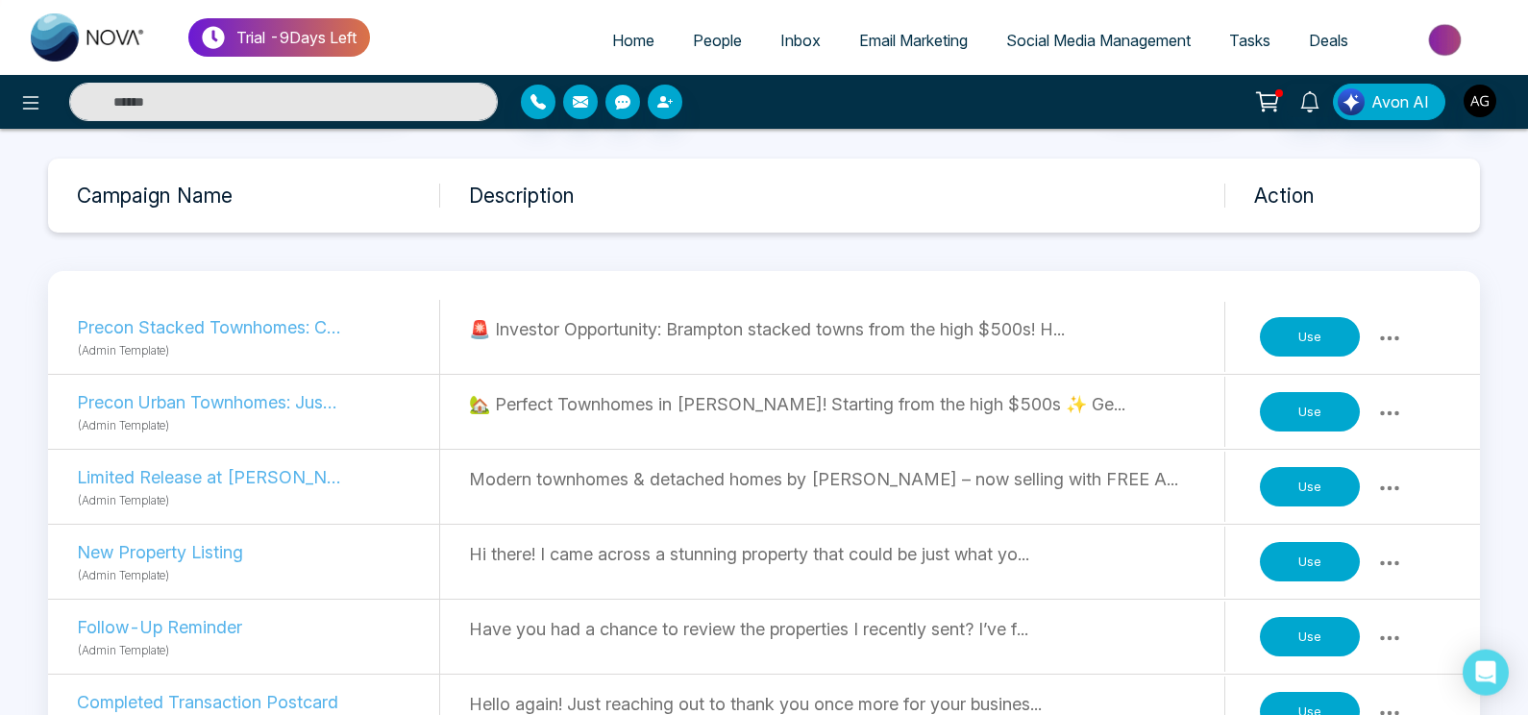
click at [1312, 478] on button "Use" at bounding box center [1310, 487] width 100 height 40
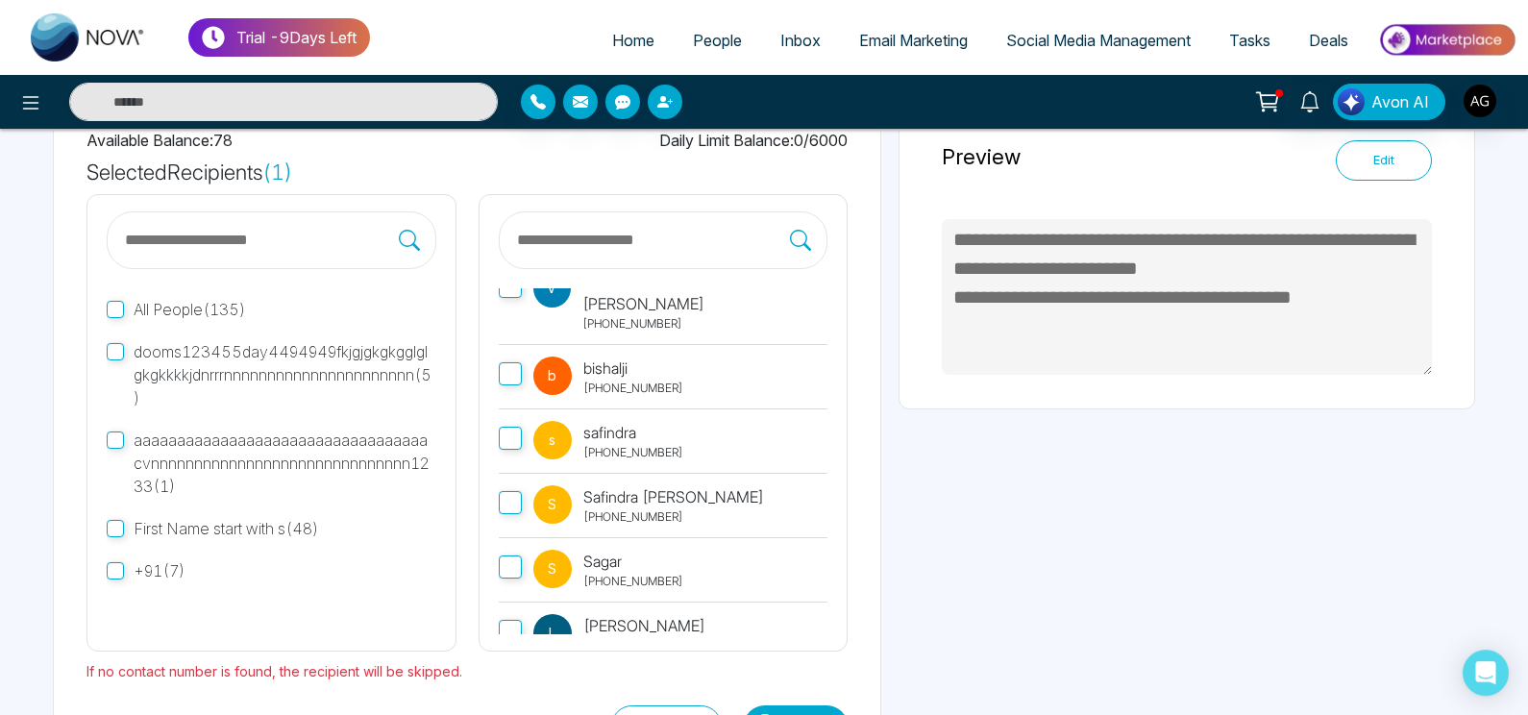
scroll to position [102, 0]
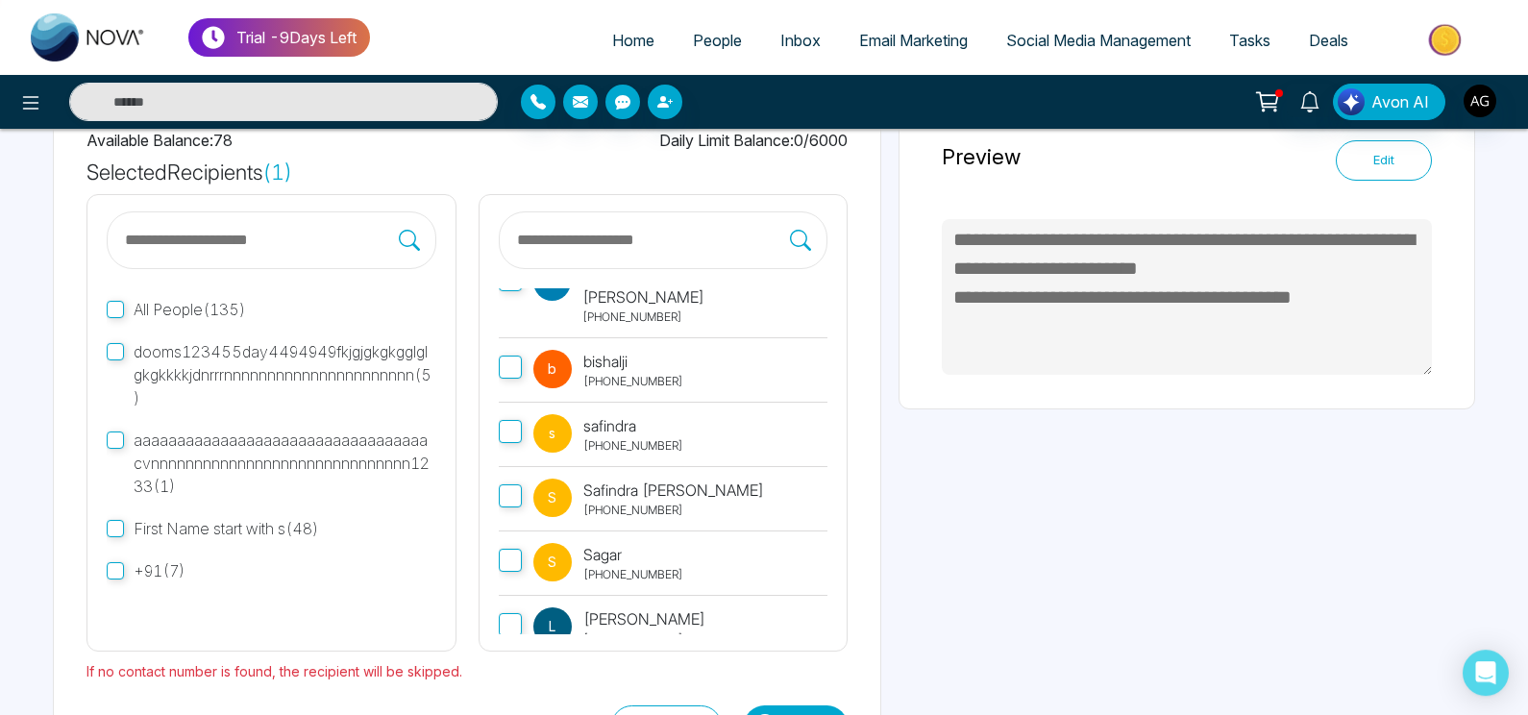
click at [488, 333] on div "A Anit # +919930053035 V Vijay Kumar +919930287142 b bishalji +919804192162 s s…" at bounding box center [664, 422] width 370 height 457
drag, startPoint x: 540, startPoint y: 345, endPoint x: 512, endPoint y: 342, distance: 28.0
click at [533, 350] on span "b" at bounding box center [552, 369] width 38 height 38
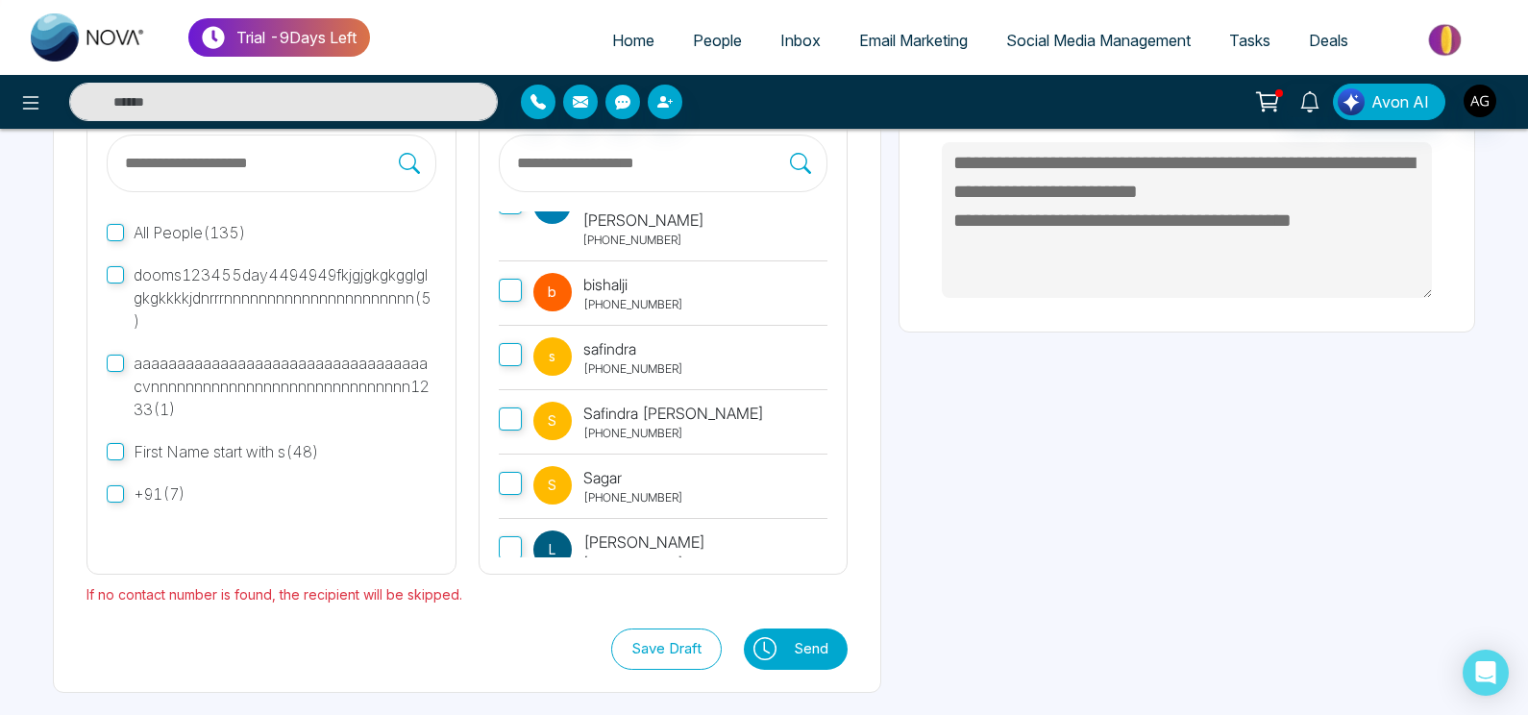
click at [800, 634] on button "Send" at bounding box center [815, 649] width 63 height 41
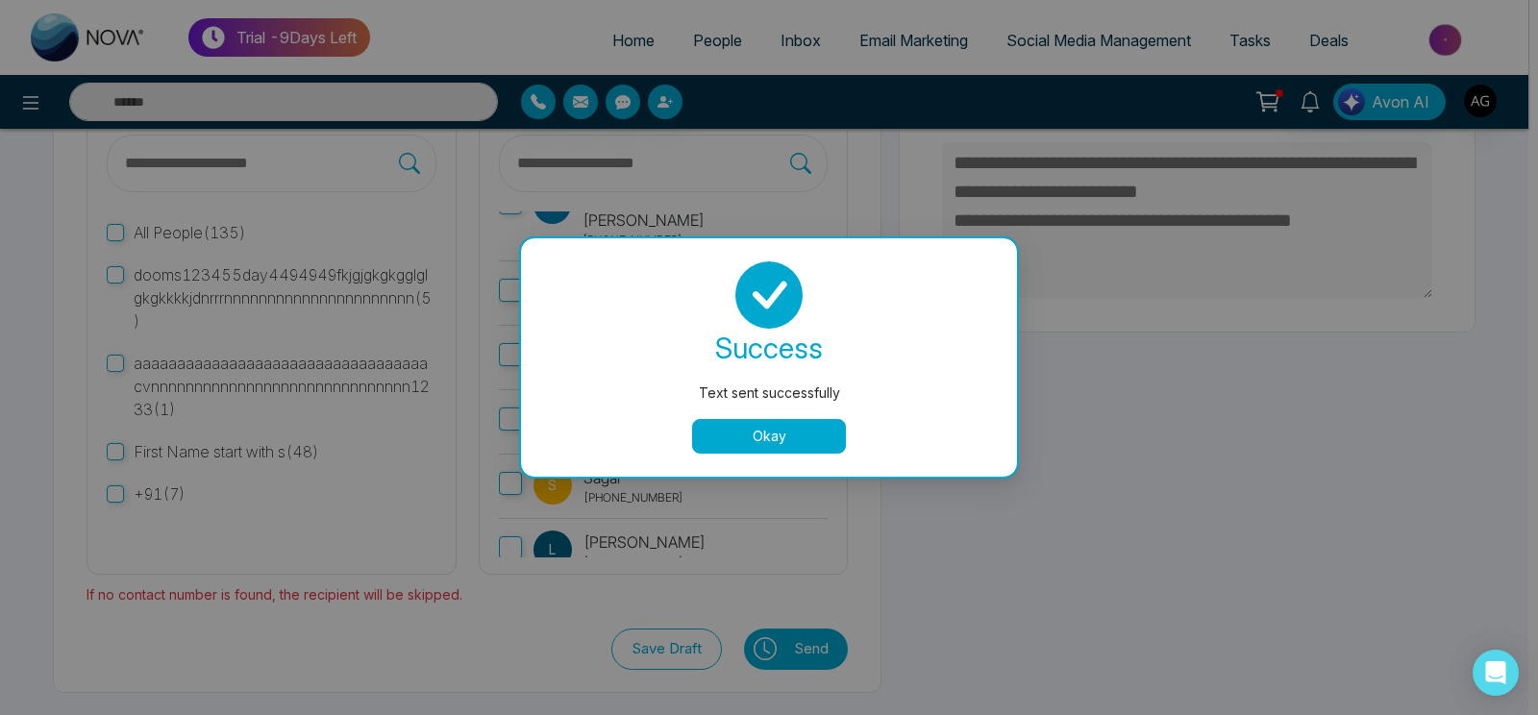
click at [785, 435] on button "Okay" at bounding box center [769, 436] width 154 height 35
type textarea "**********"
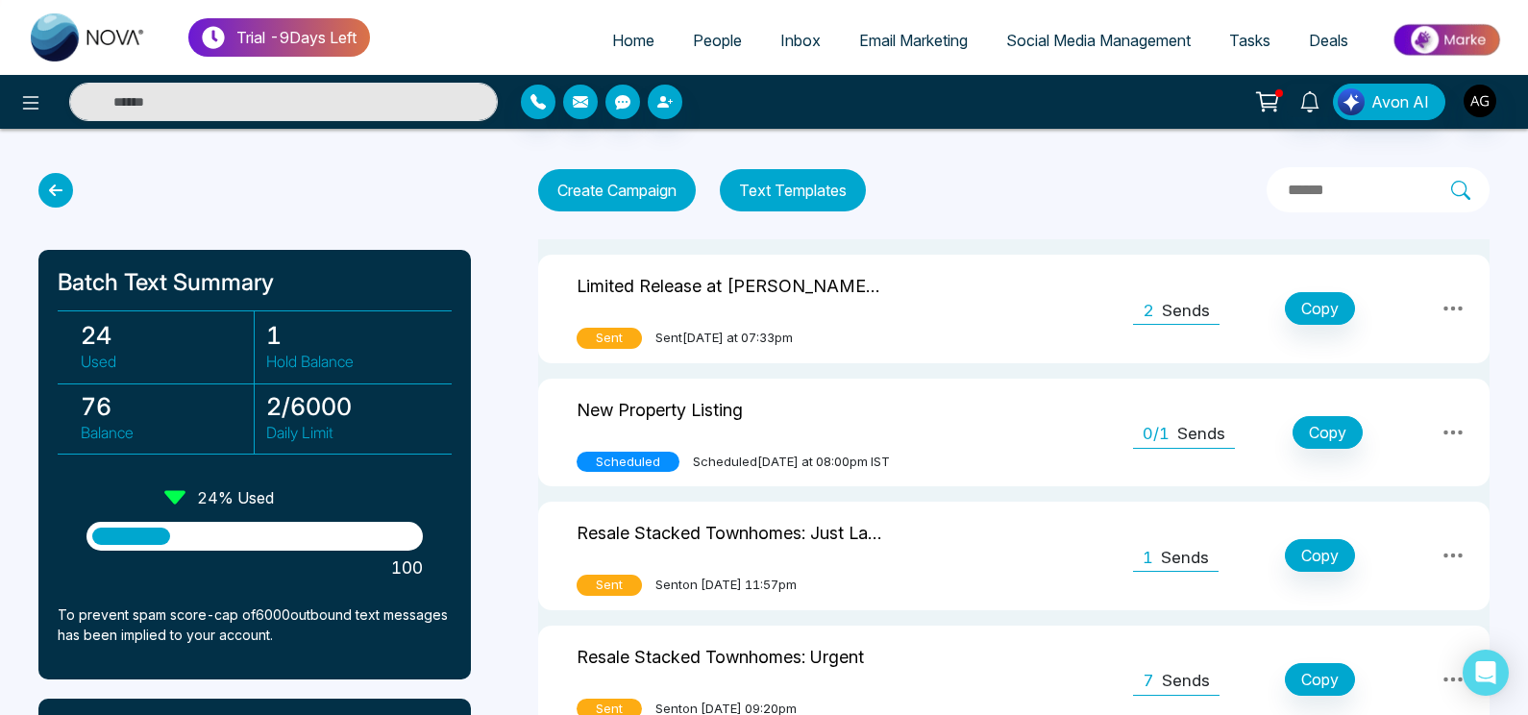
click at [1185, 306] on p "Sends" at bounding box center [1186, 311] width 48 height 25
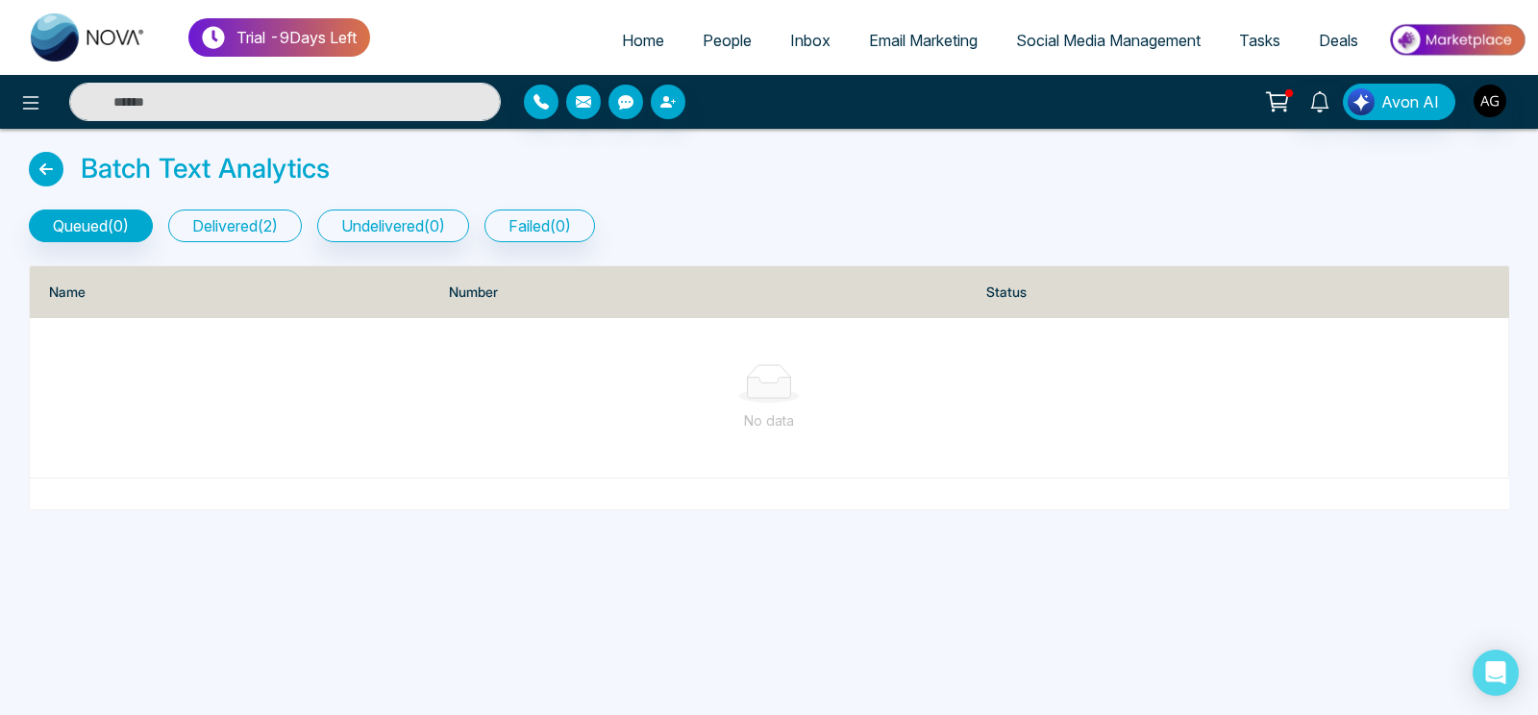
click at [260, 230] on button "delivered ( 2 )" at bounding box center [235, 226] width 134 height 33
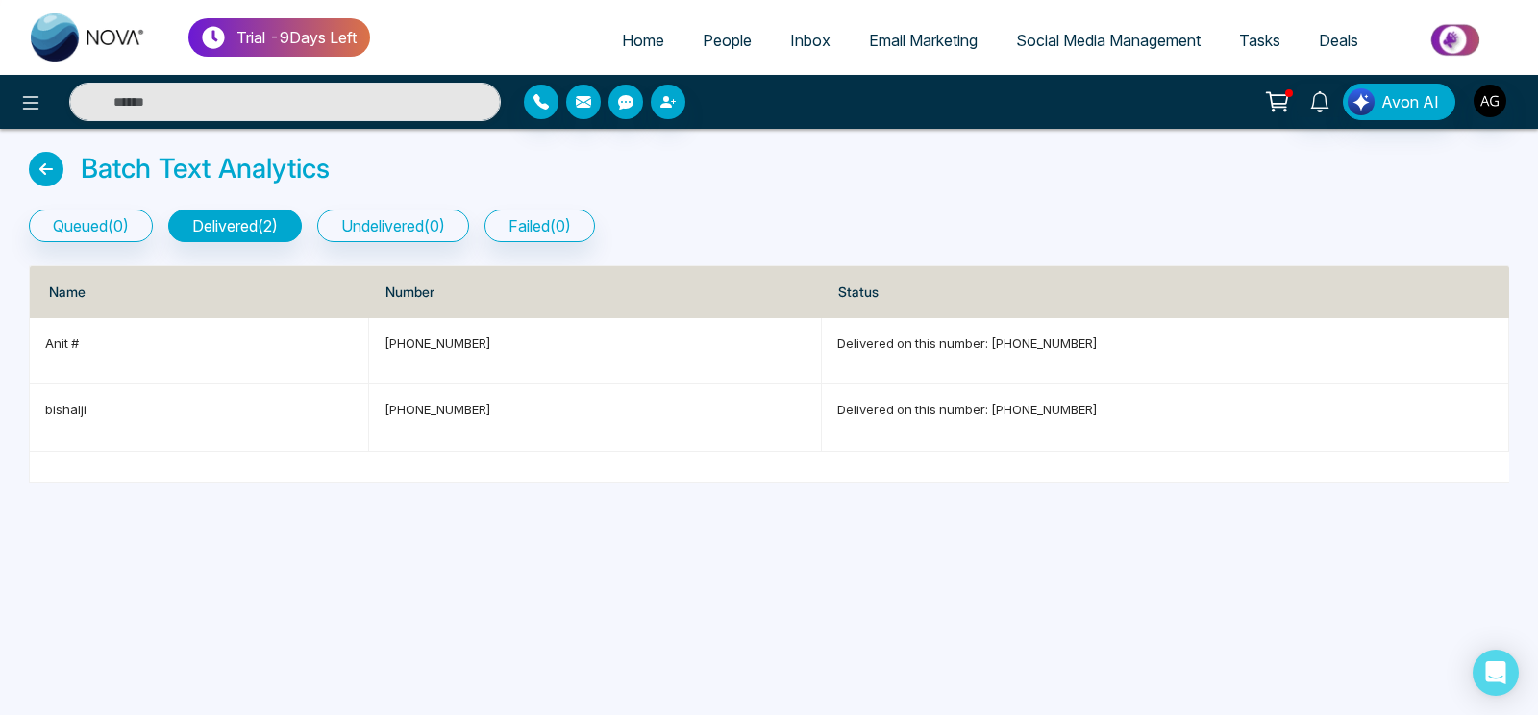
click at [60, 167] on icon at bounding box center [46, 169] width 35 height 35
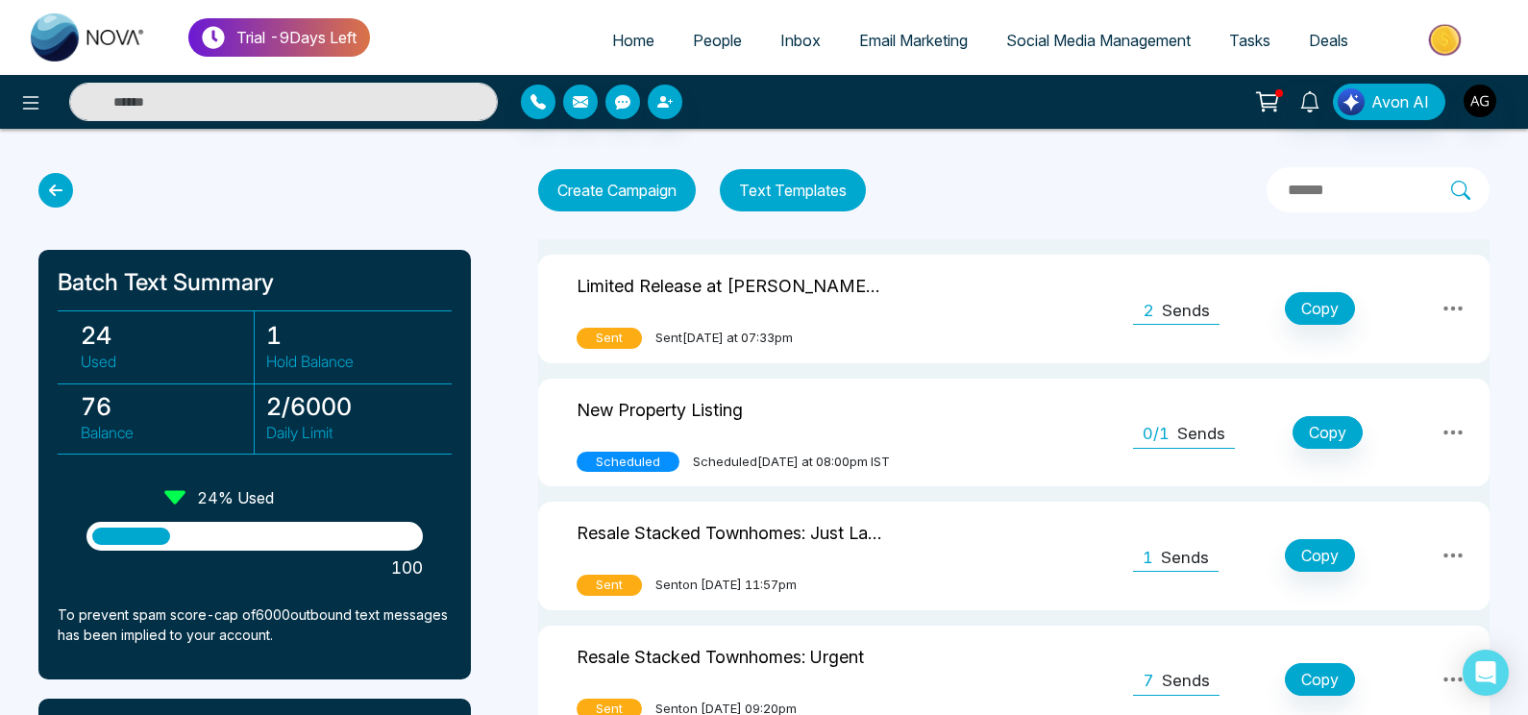
drag, startPoint x: 142, startPoint y: 466, endPoint x: 226, endPoint y: 474, distance: 84.0
click at [226, 474] on div "Batch Text Summary 24 Used 1 Hold Balance 76 Balance 2 / 6000 Daily Limit 24 % …" at bounding box center [254, 465] width 432 height 430
click at [1286, 193] on input "text" at bounding box center [1368, 190] width 165 height 25
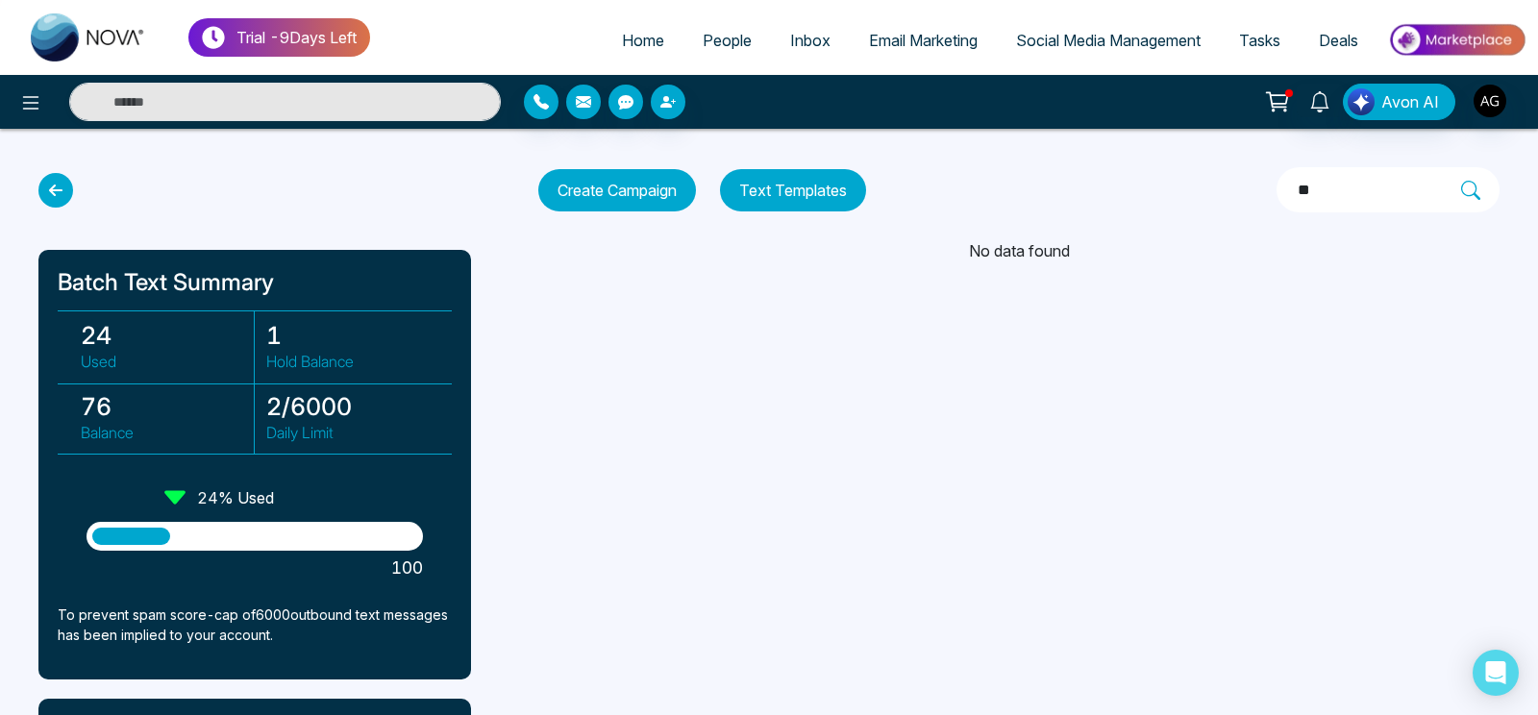
type input "*"
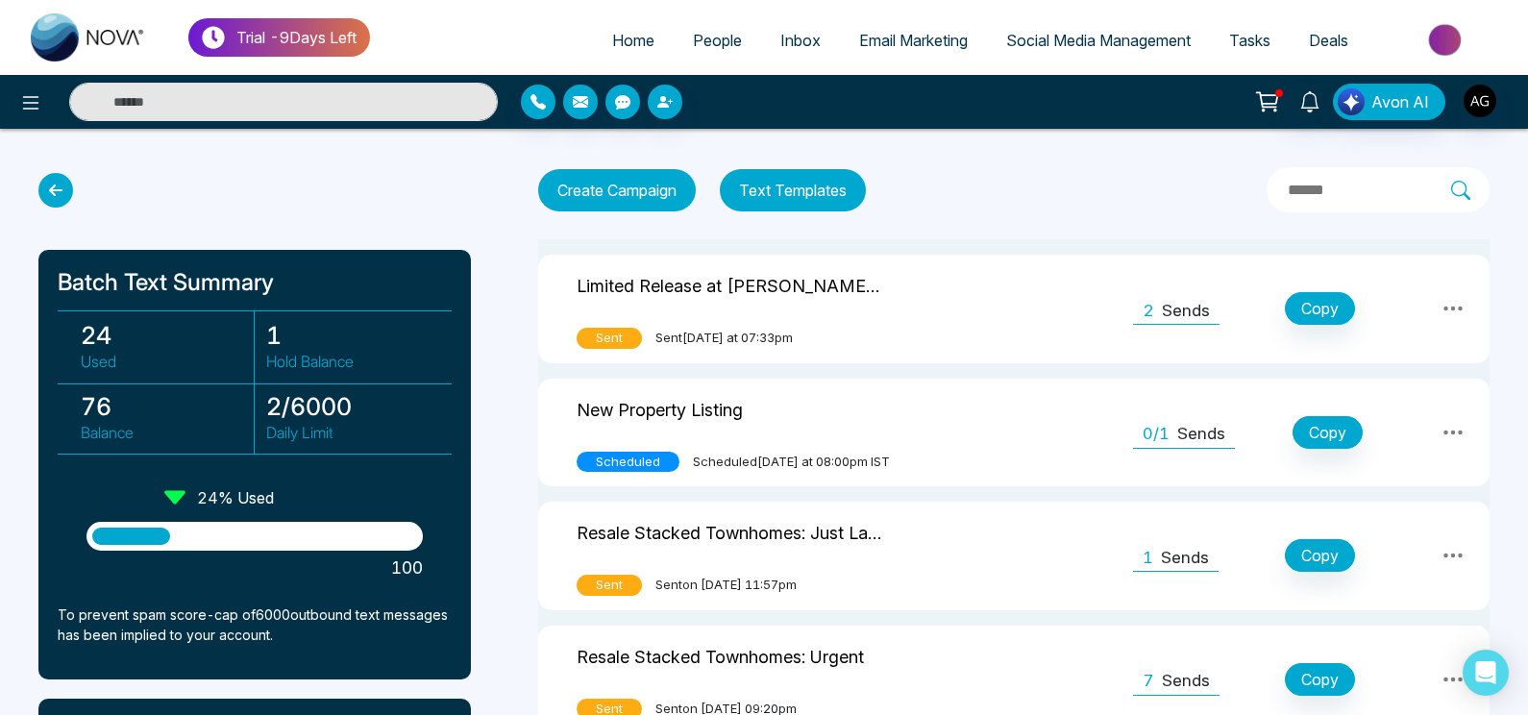
click at [60, 199] on icon at bounding box center [55, 190] width 35 height 35
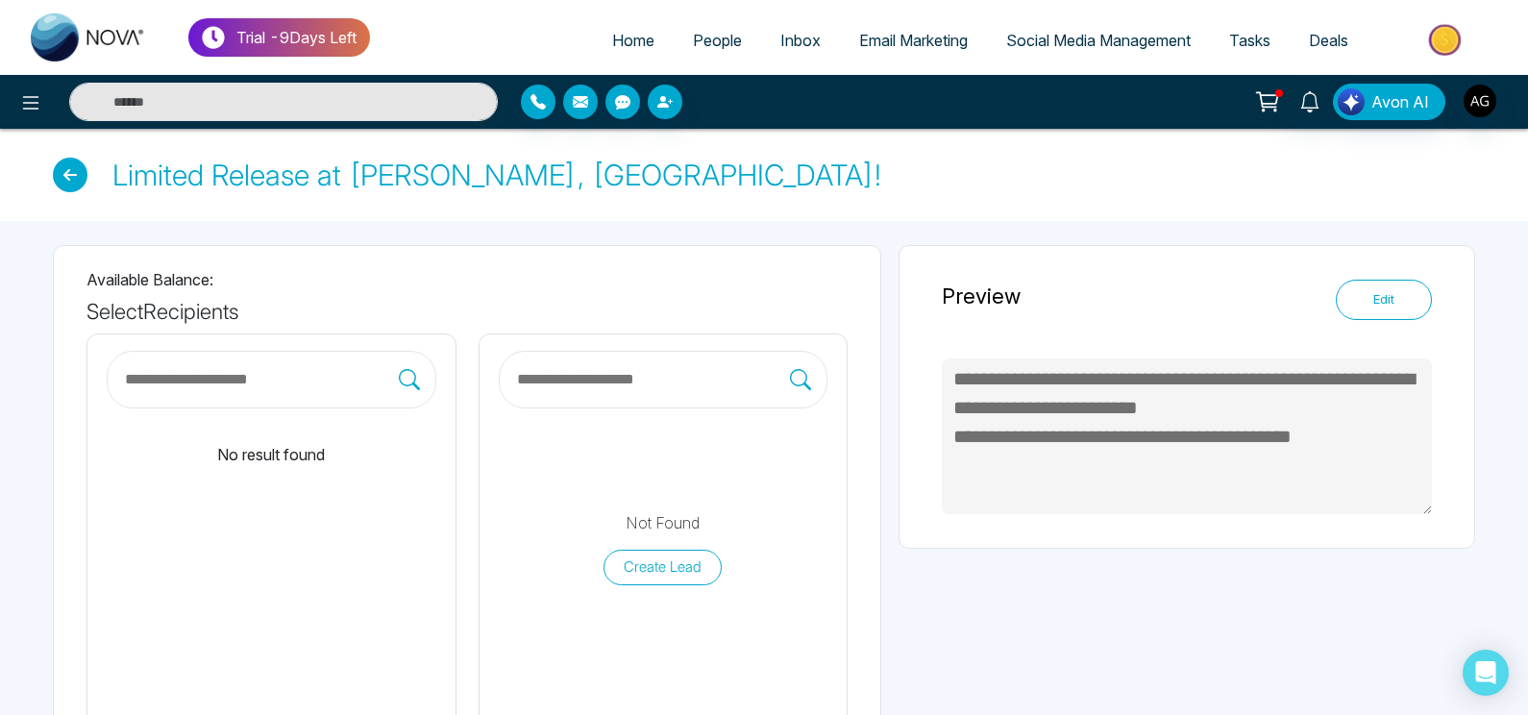
click at [60, 188] on icon at bounding box center [70, 175] width 35 height 35
type textarea "**********"
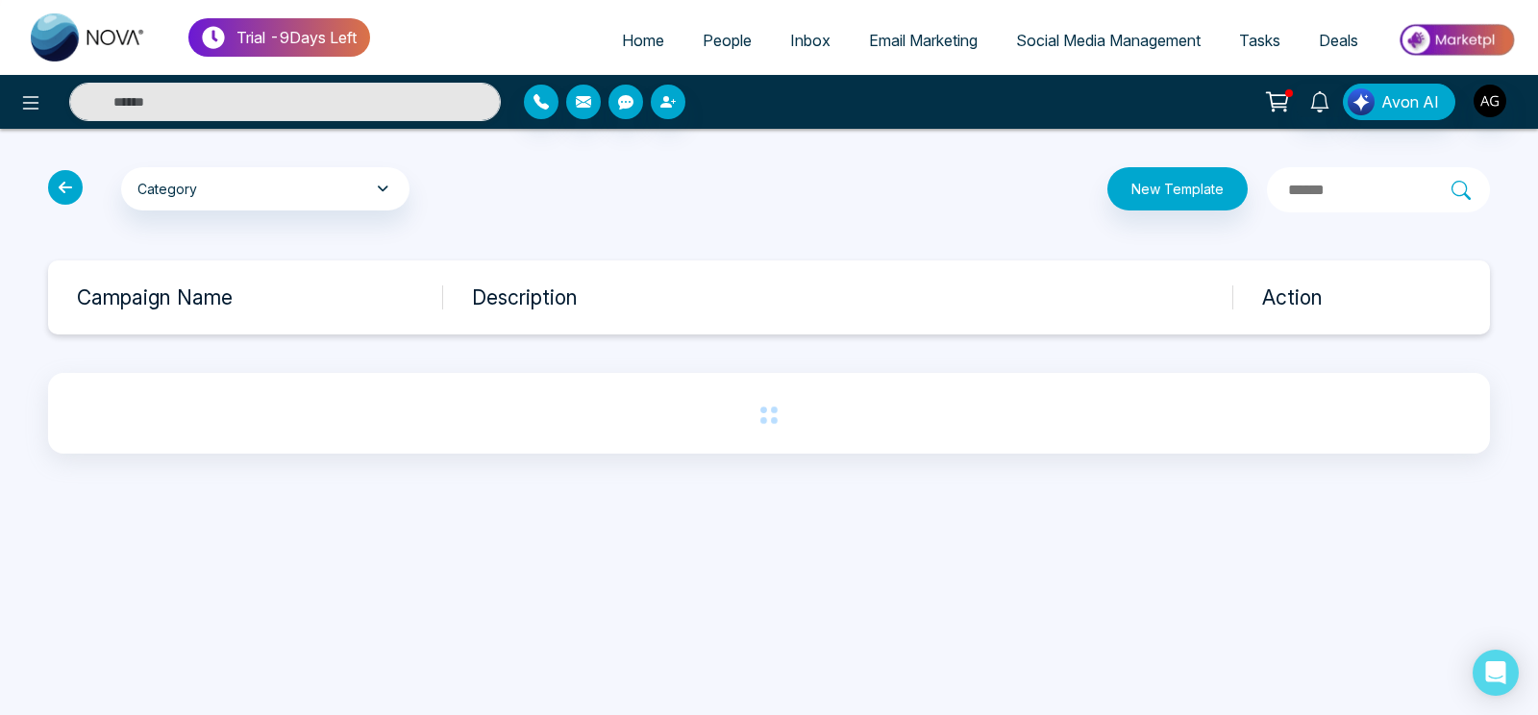
click at [60, 188] on icon at bounding box center [65, 187] width 35 height 35
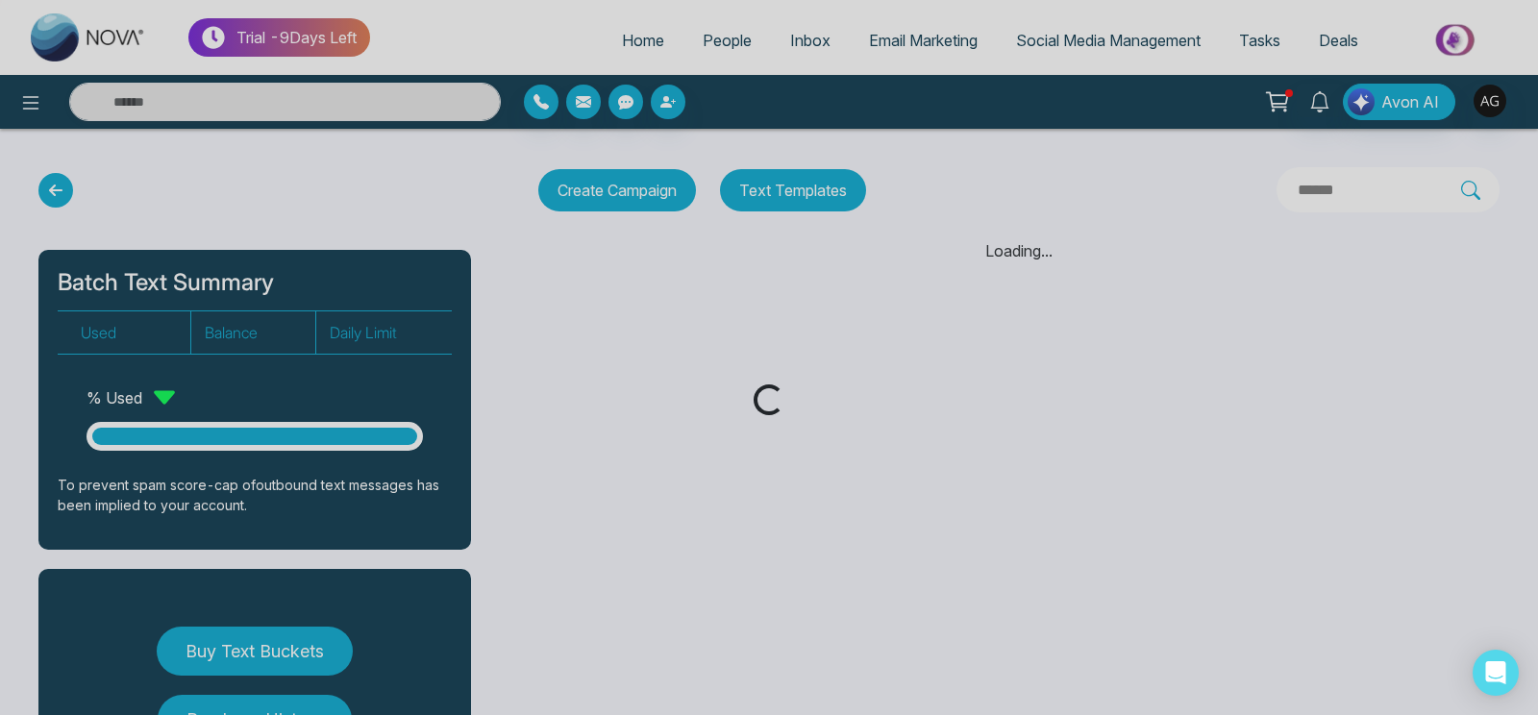
click at [60, 188] on div "Loading..." at bounding box center [769, 357] width 1538 height 715
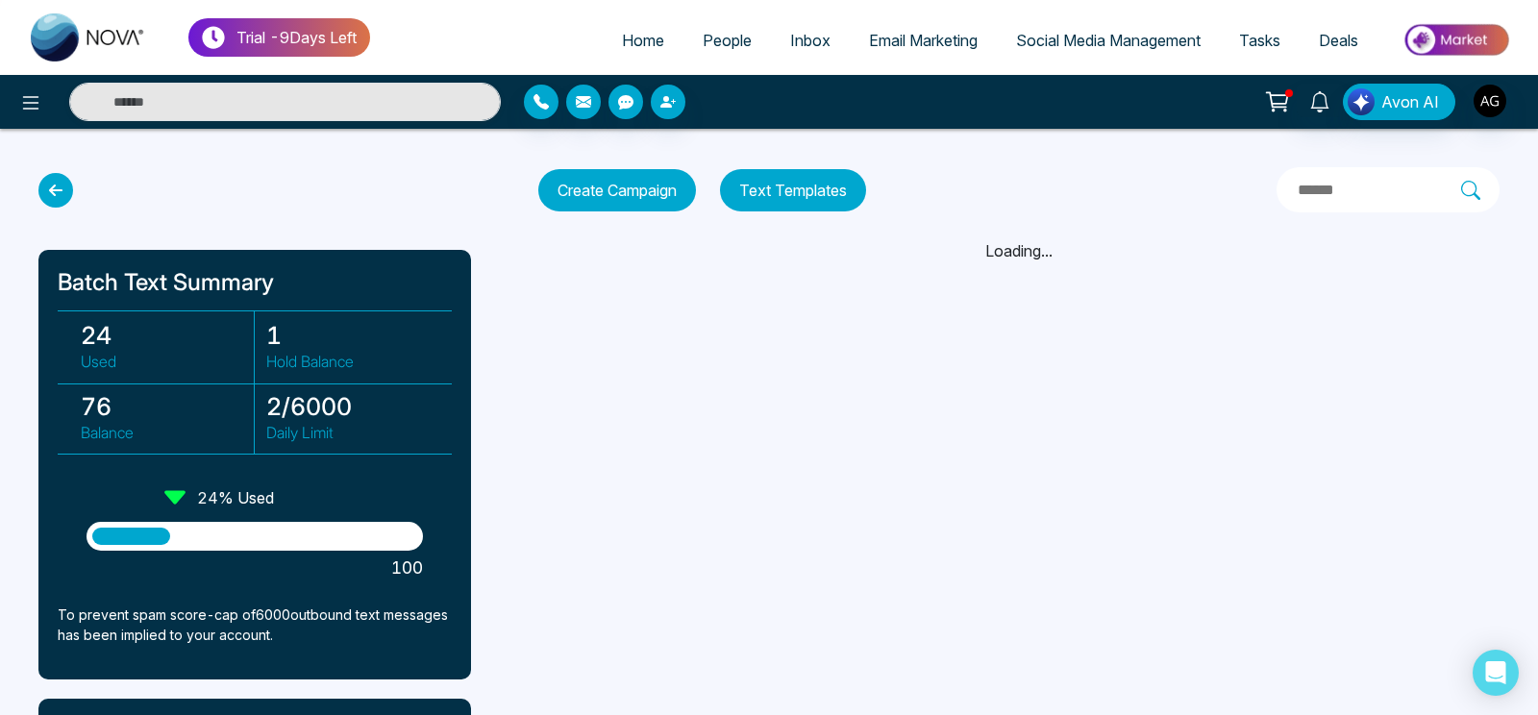
click at [60, 188] on icon at bounding box center [55, 190] width 35 height 35
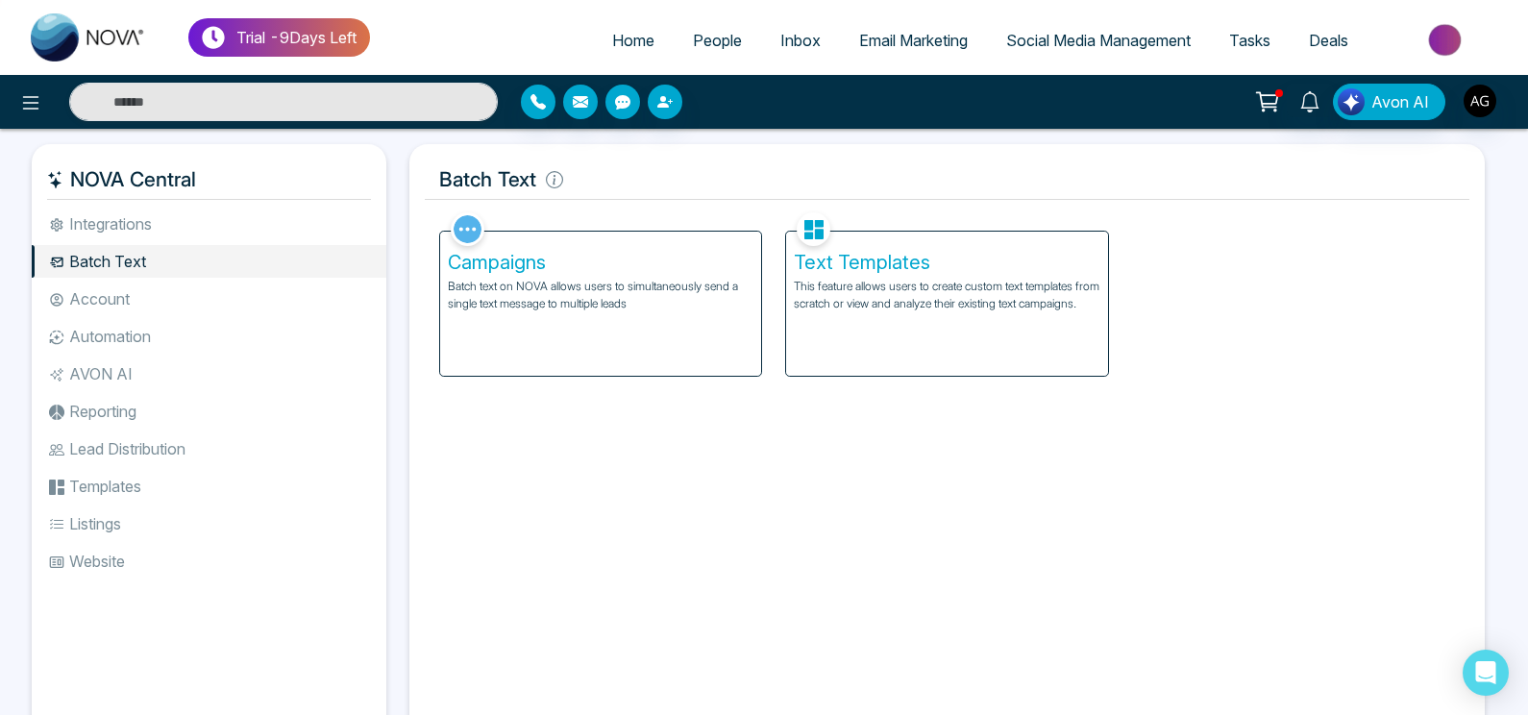
click at [171, 293] on li "Account" at bounding box center [209, 299] width 355 height 33
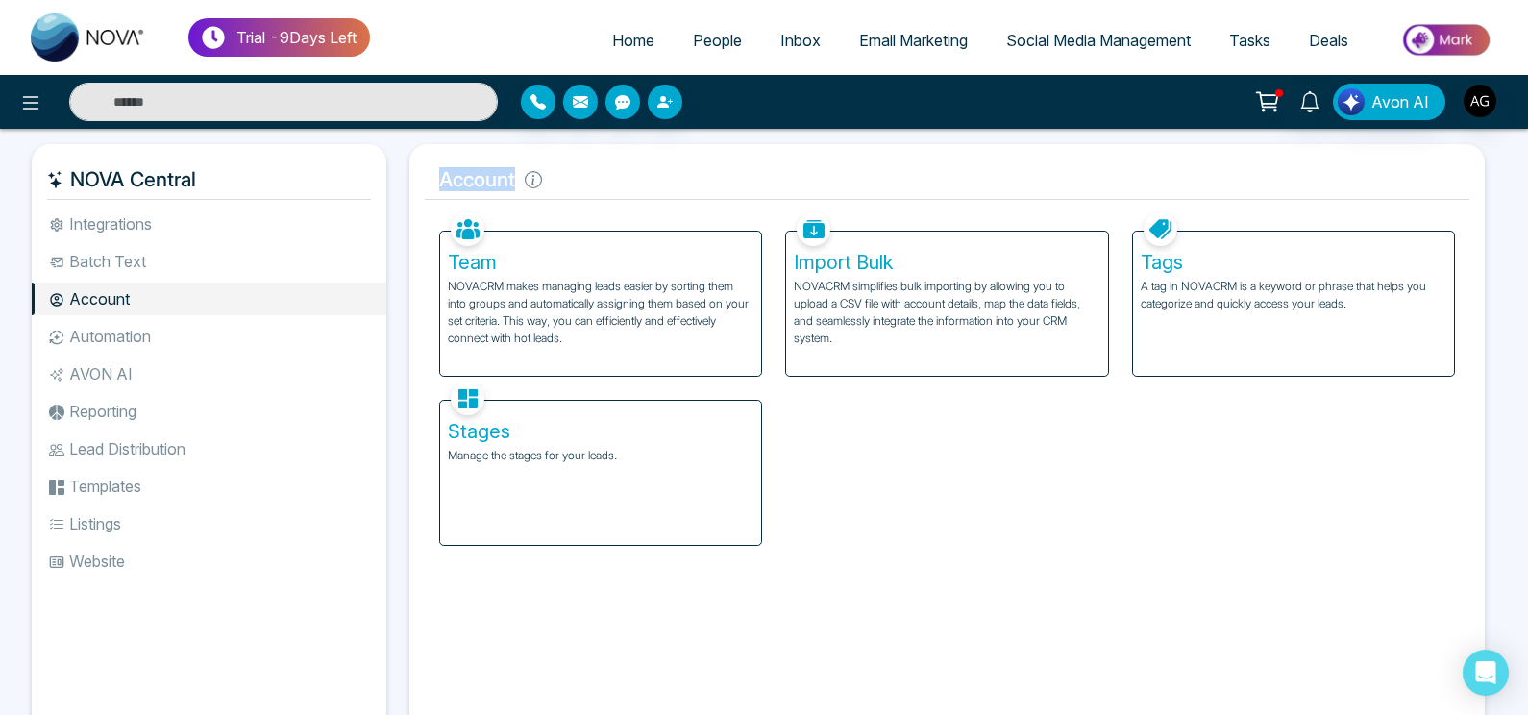
drag, startPoint x: 432, startPoint y: 180, endPoint x: 579, endPoint y: 185, distance: 147.2
click at [579, 185] on h5 "Account" at bounding box center [947, 180] width 1045 height 40
click at [539, 185] on icon at bounding box center [533, 179] width 17 height 17
drag, startPoint x: 439, startPoint y: 186, endPoint x: 549, endPoint y: 186, distance: 109.6
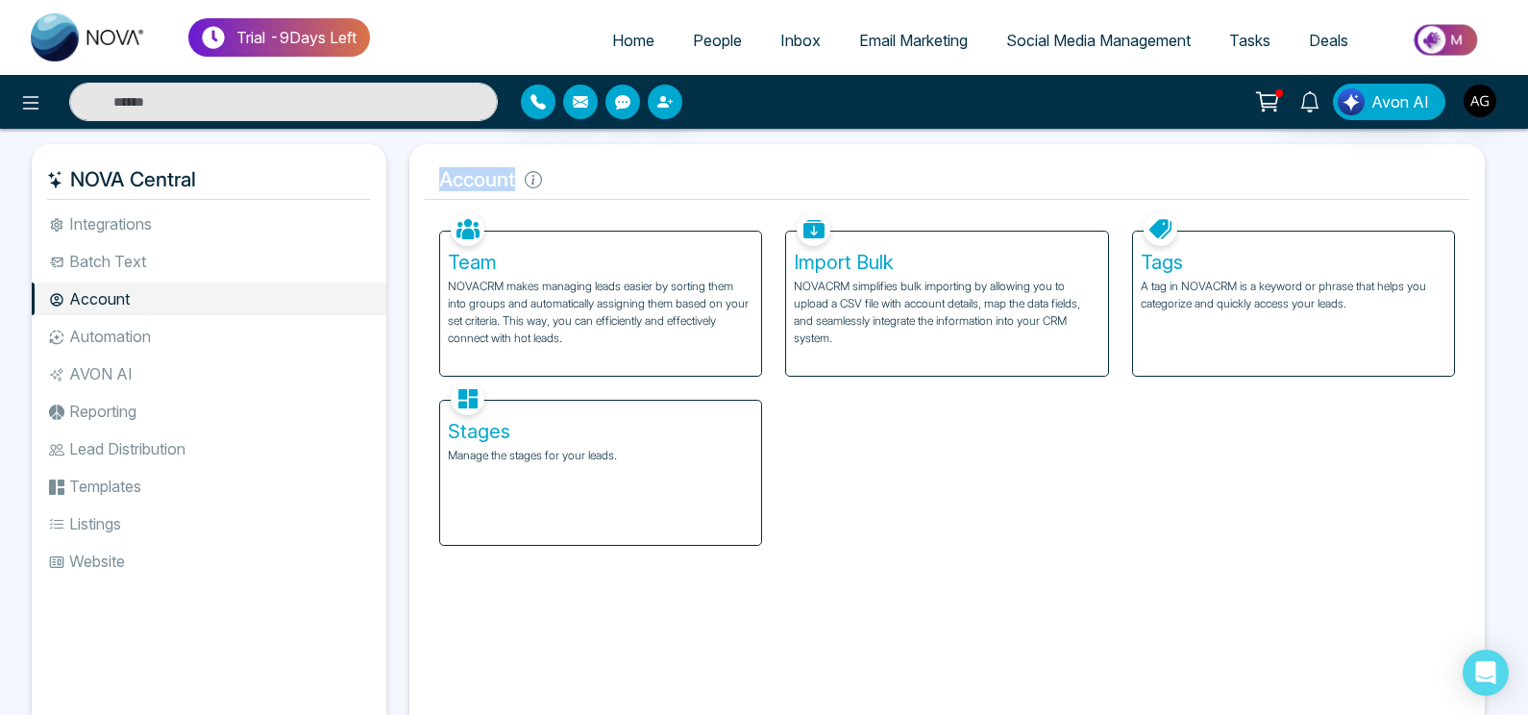
click at [549, 186] on h5 "Account" at bounding box center [947, 180] width 1045 height 40
click at [547, 184] on h5 "Account" at bounding box center [947, 180] width 1045 height 40
drag, startPoint x: 440, startPoint y: 179, endPoint x: 554, endPoint y: 194, distance: 114.4
click at [554, 194] on h5 "Account" at bounding box center [947, 180] width 1045 height 40
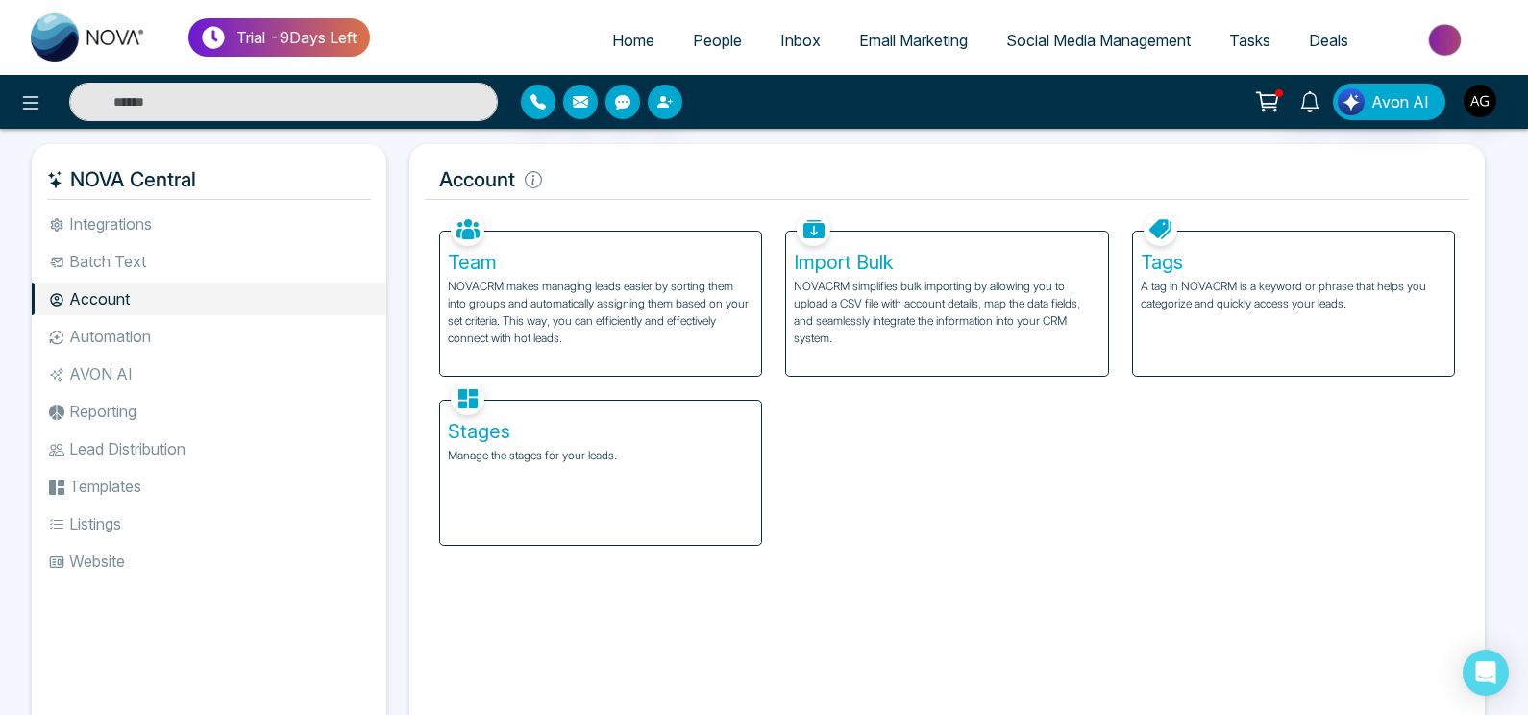
click at [564, 295] on p "NOVACRM makes managing leads easier by sorting them into groups and automatical…" at bounding box center [601, 312] width 306 height 69
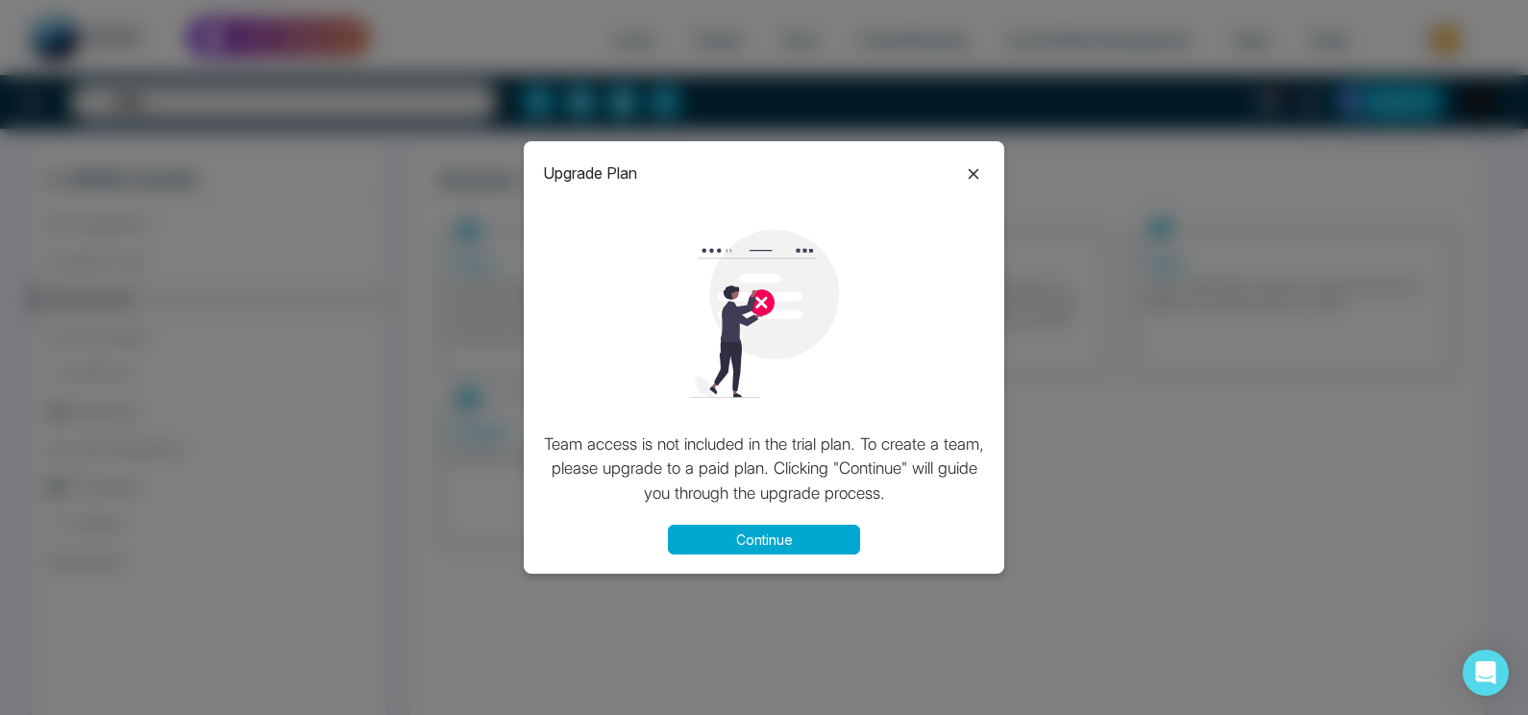
click at [709, 413] on div at bounding box center [764, 314] width 442 height 218
click at [741, 523] on div "Upgrade Plan Team access is not included in the trial plan. To create a team, p…" at bounding box center [764, 357] width 481 height 432
click at [757, 543] on button "Continue" at bounding box center [764, 540] width 192 height 30
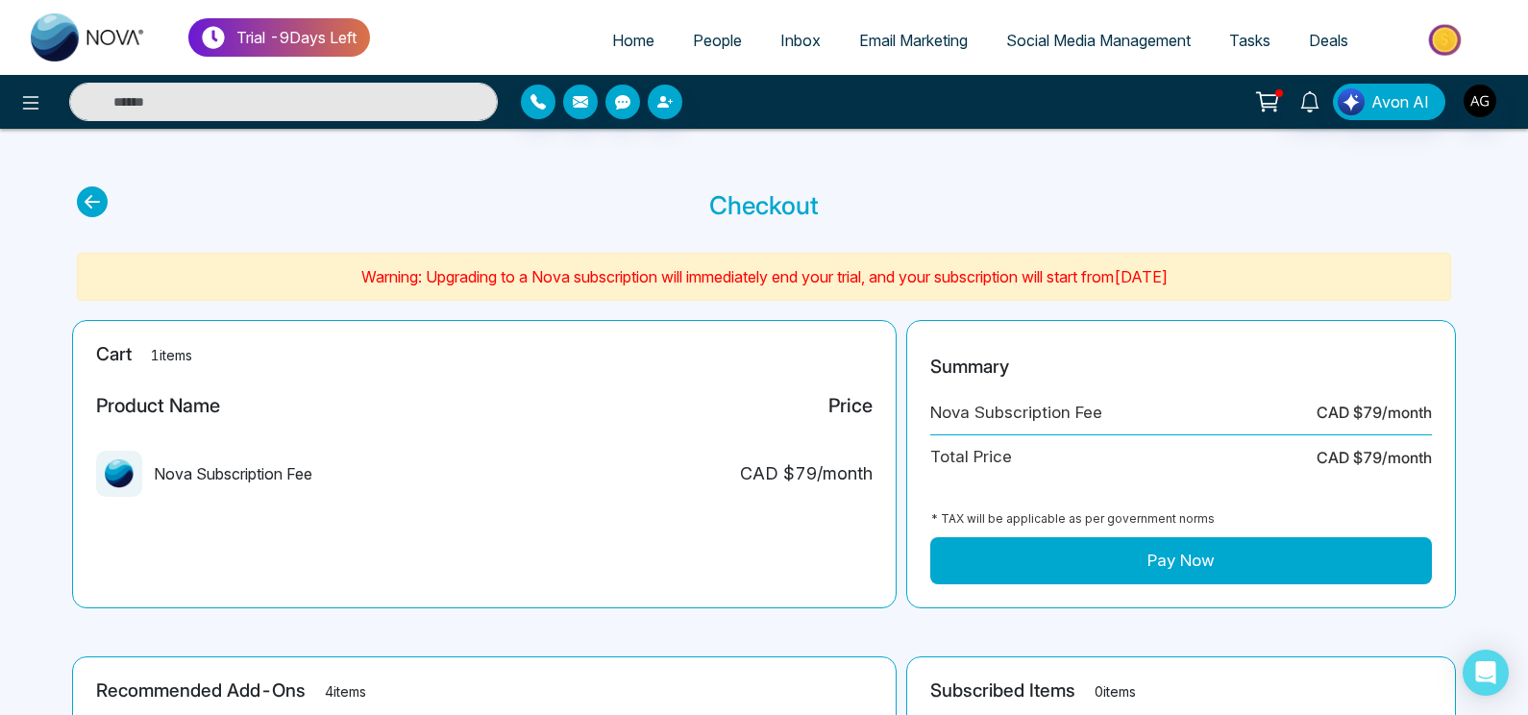
click at [83, 205] on icon at bounding box center [92, 201] width 31 height 31
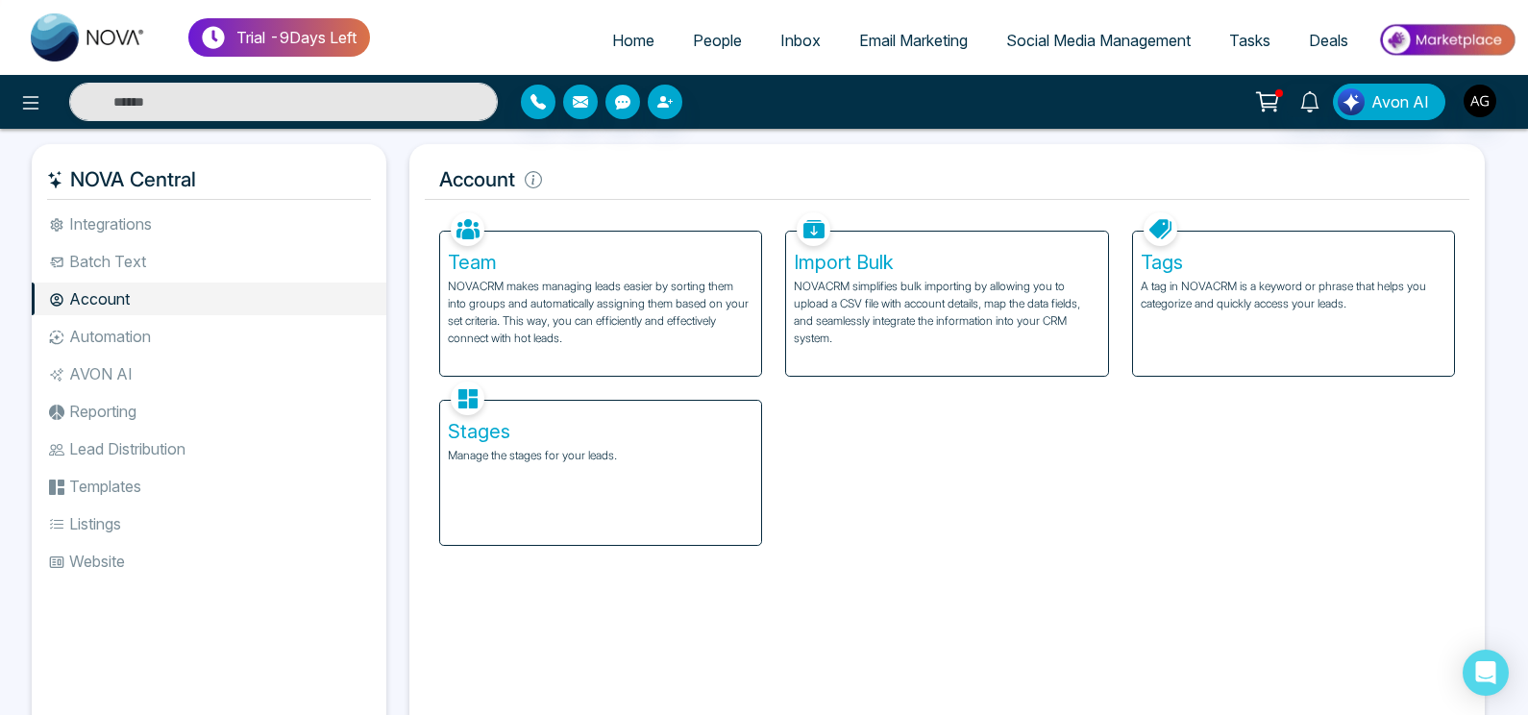
click at [865, 334] on p "NOVACRM simplifies bulk importing by allowing you to upload a CSV file with acc…" at bounding box center [947, 312] width 306 height 69
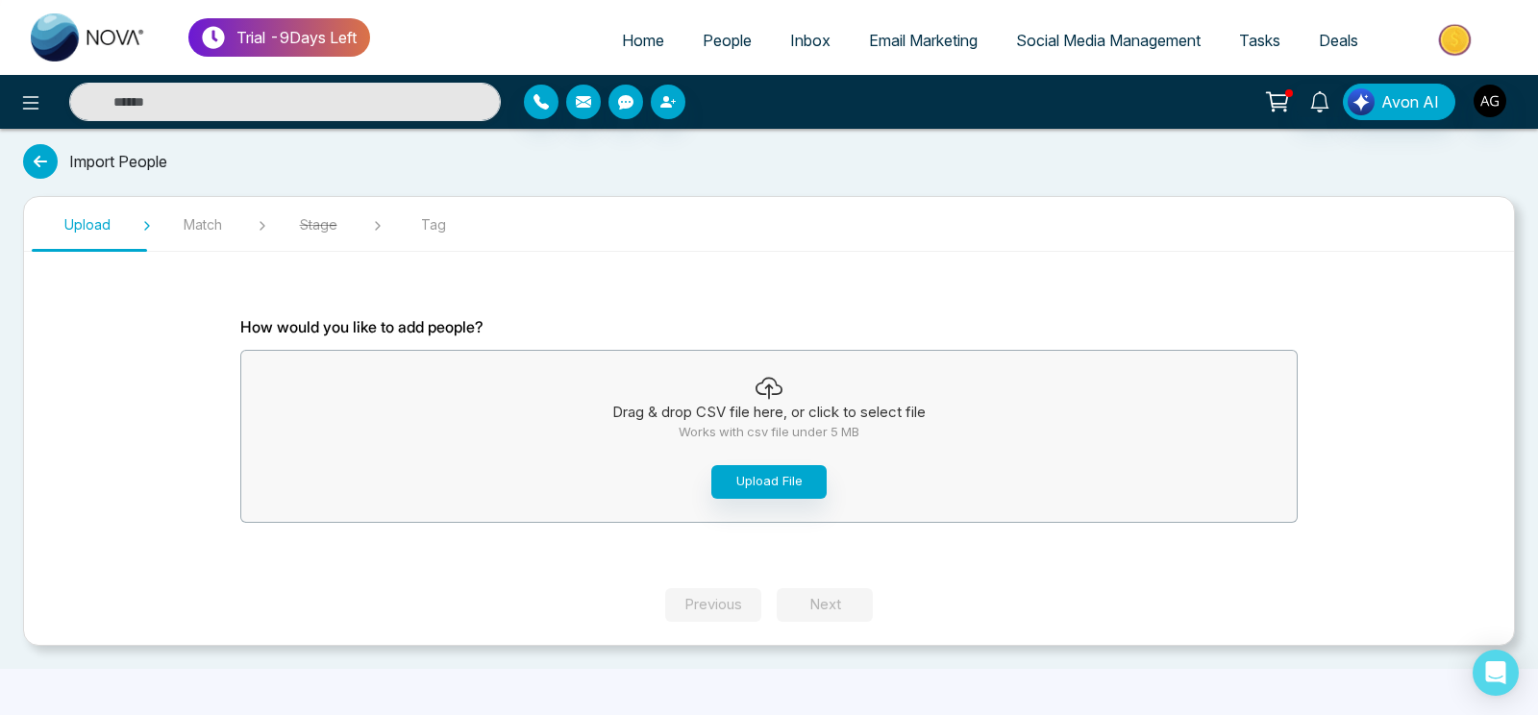
click at [724, 38] on span "People" at bounding box center [727, 40] width 49 height 19
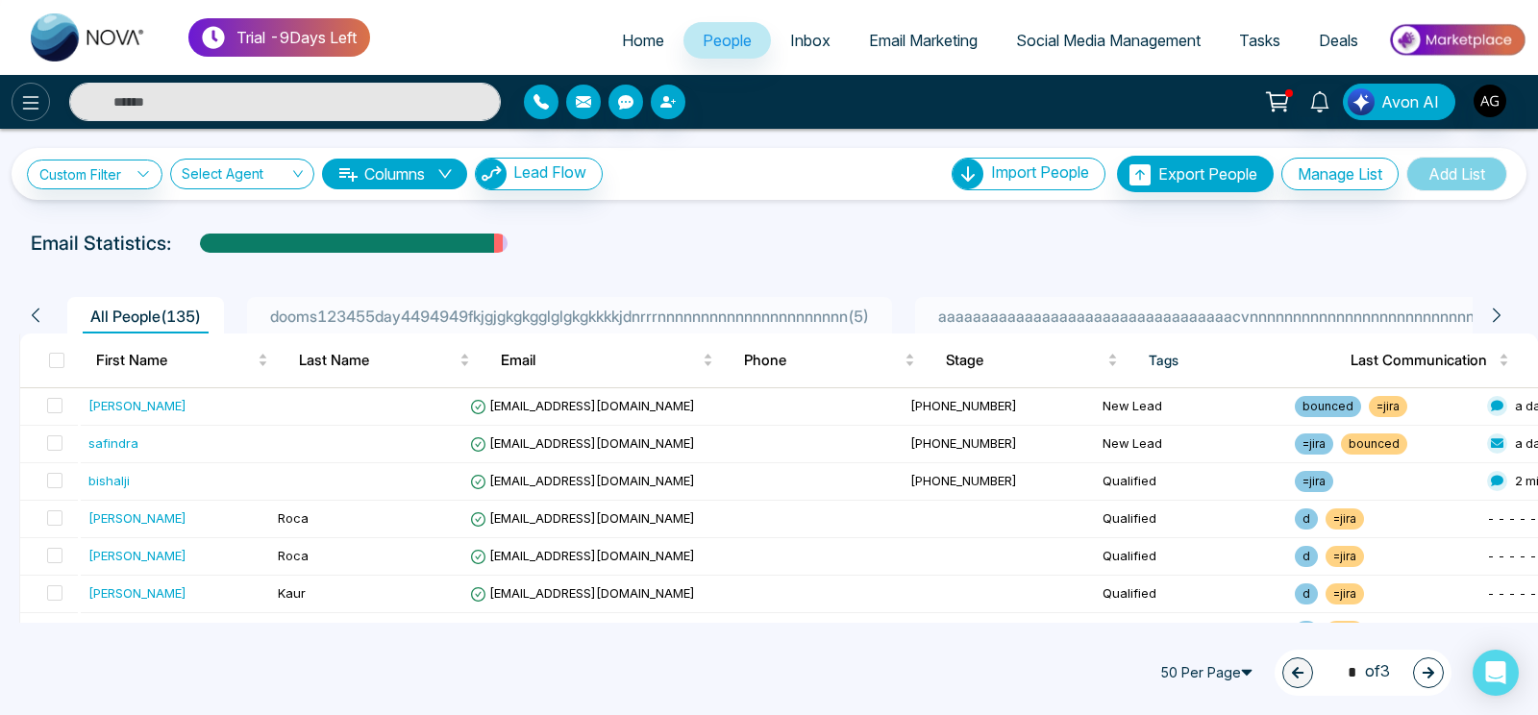
click at [27, 113] on icon at bounding box center [30, 102] width 23 height 23
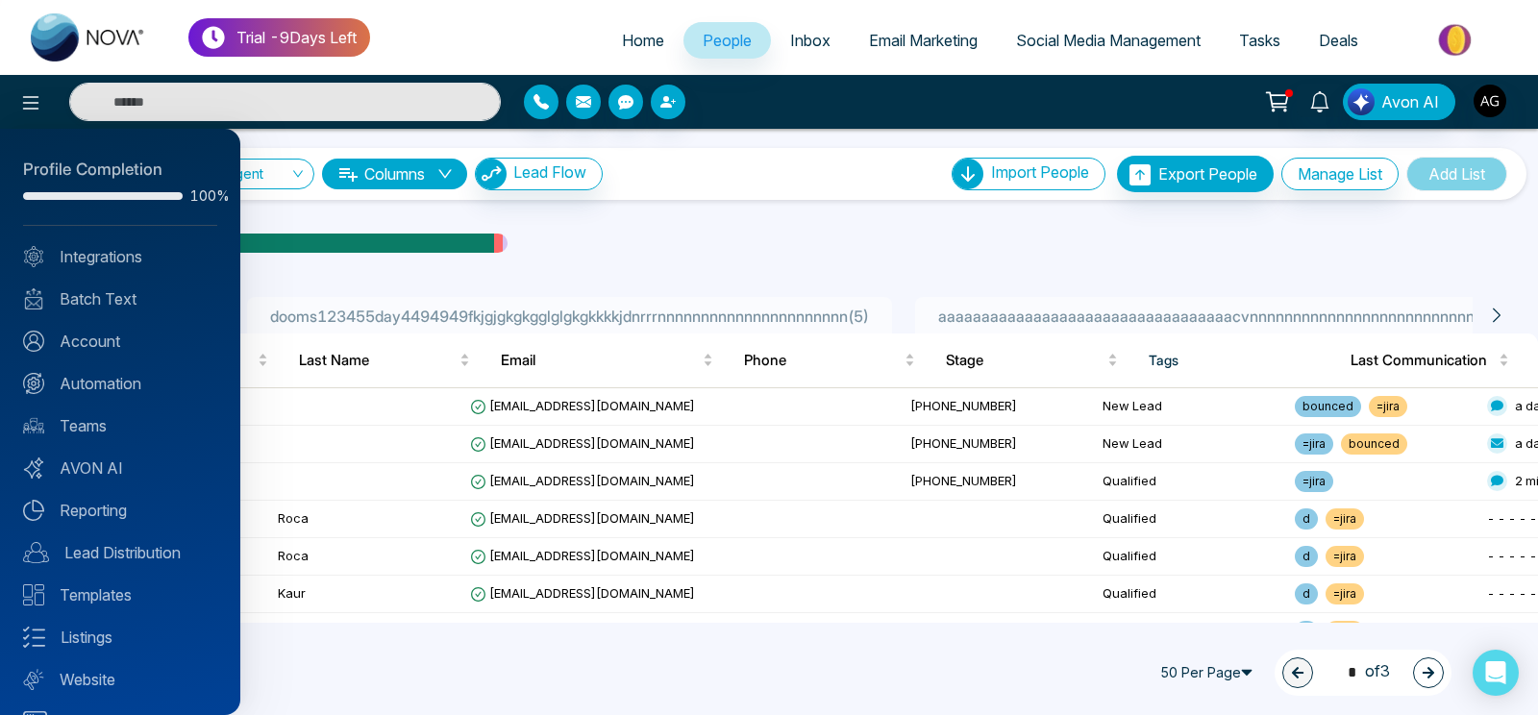
click at [118, 353] on div "Profile Completion 100% Integrations Batch Text Account Automation Teams AVON A…" at bounding box center [120, 422] width 240 height 586
click at [105, 344] on link "Account" at bounding box center [120, 341] width 194 height 23
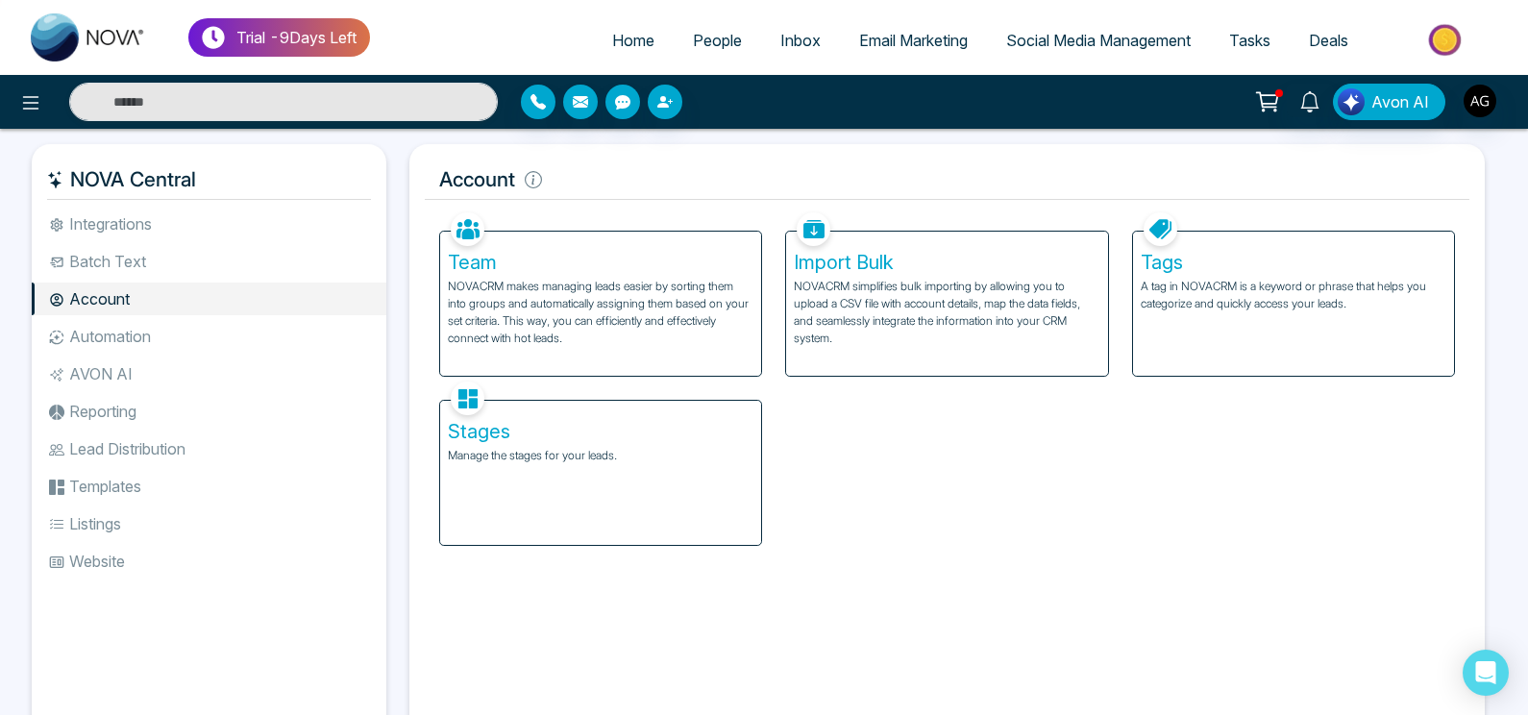
click at [1226, 286] on p "A tag in NOVACRM is a keyword or phrase that helps you categorize and quickly a…" at bounding box center [1294, 295] width 306 height 35
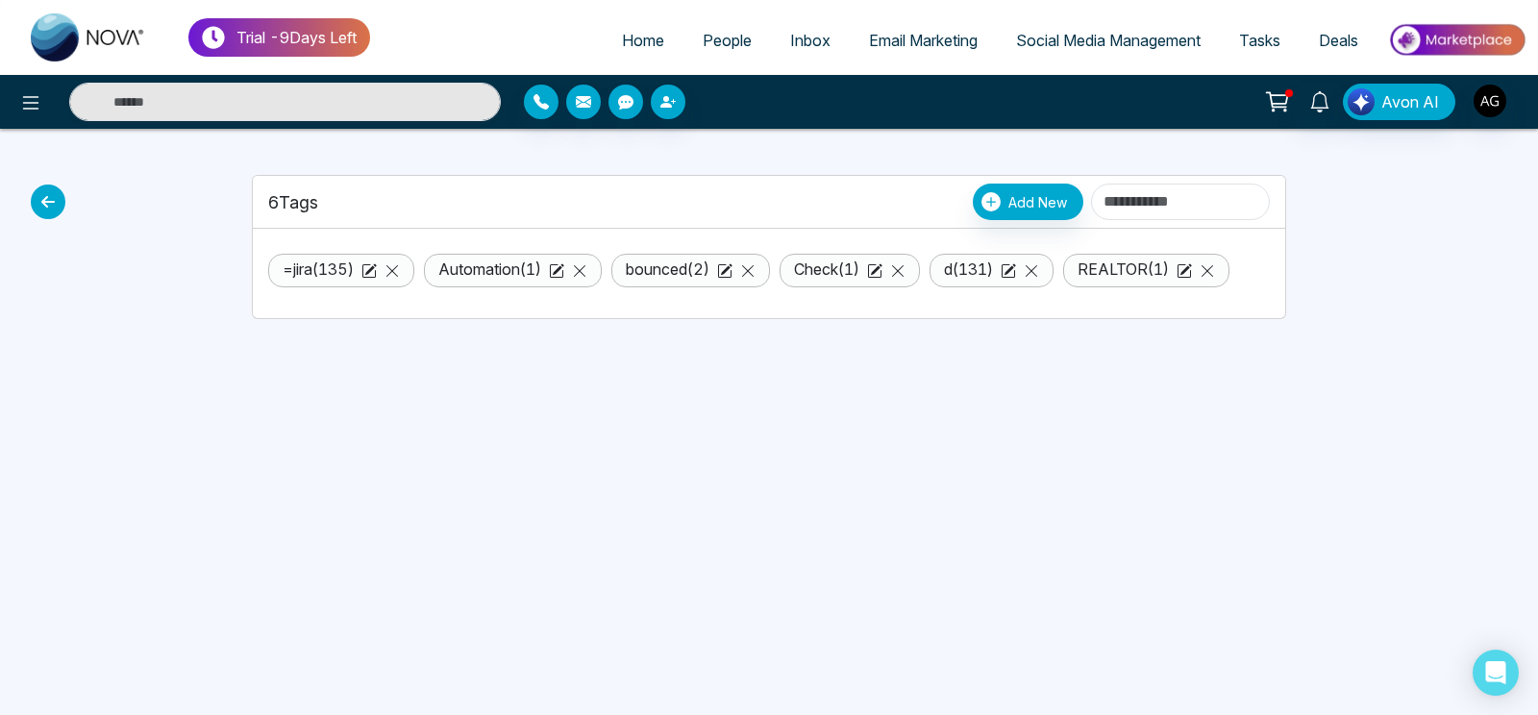
drag, startPoint x: 334, startPoint y: 192, endPoint x: 253, endPoint y: 192, distance: 81.7
click at [253, 192] on div "6 Tags Add New" at bounding box center [769, 202] width 1032 height 53
drag, startPoint x: 253, startPoint y: 192, endPoint x: 358, endPoint y: 195, distance: 104.8
click at [358, 195] on div "6 Tags Add New" at bounding box center [769, 202] width 1032 height 53
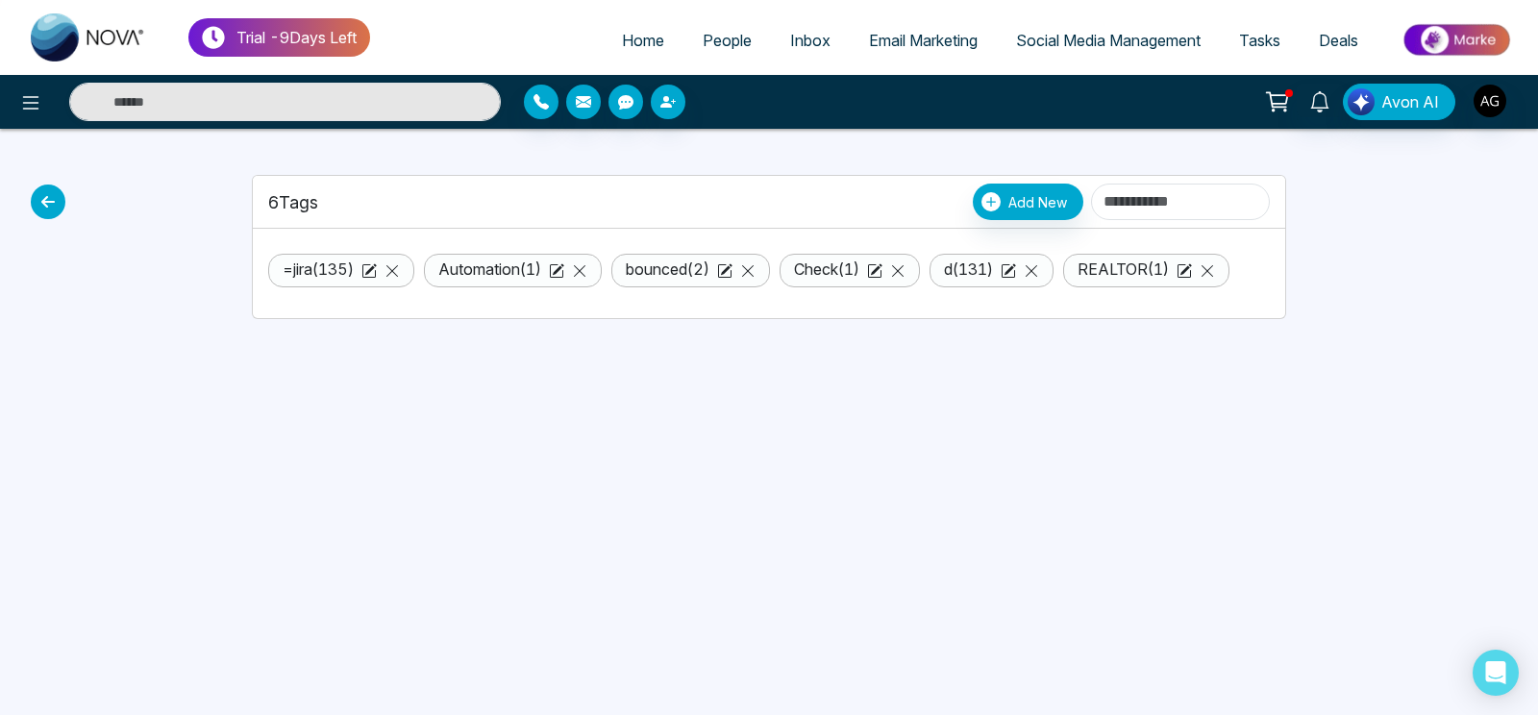
click at [358, 195] on div "6 Tags Add New" at bounding box center [768, 202] width 1001 height 37
drag, startPoint x: 351, startPoint y: 221, endPoint x: 234, endPoint y: 195, distance: 120.1
click at [234, 195] on div "6 Tags Add New =jira ( 135 ) Automation ( 1 ) bounced ( 2 ) Check ( 1 ) d ( 131…" at bounding box center [769, 224] width 1269 height 190
click at [234, 195] on div at bounding box center [188, 224] width 106 height 190
drag, startPoint x: 333, startPoint y: 210, endPoint x: 242, endPoint y: 194, distance: 91.6
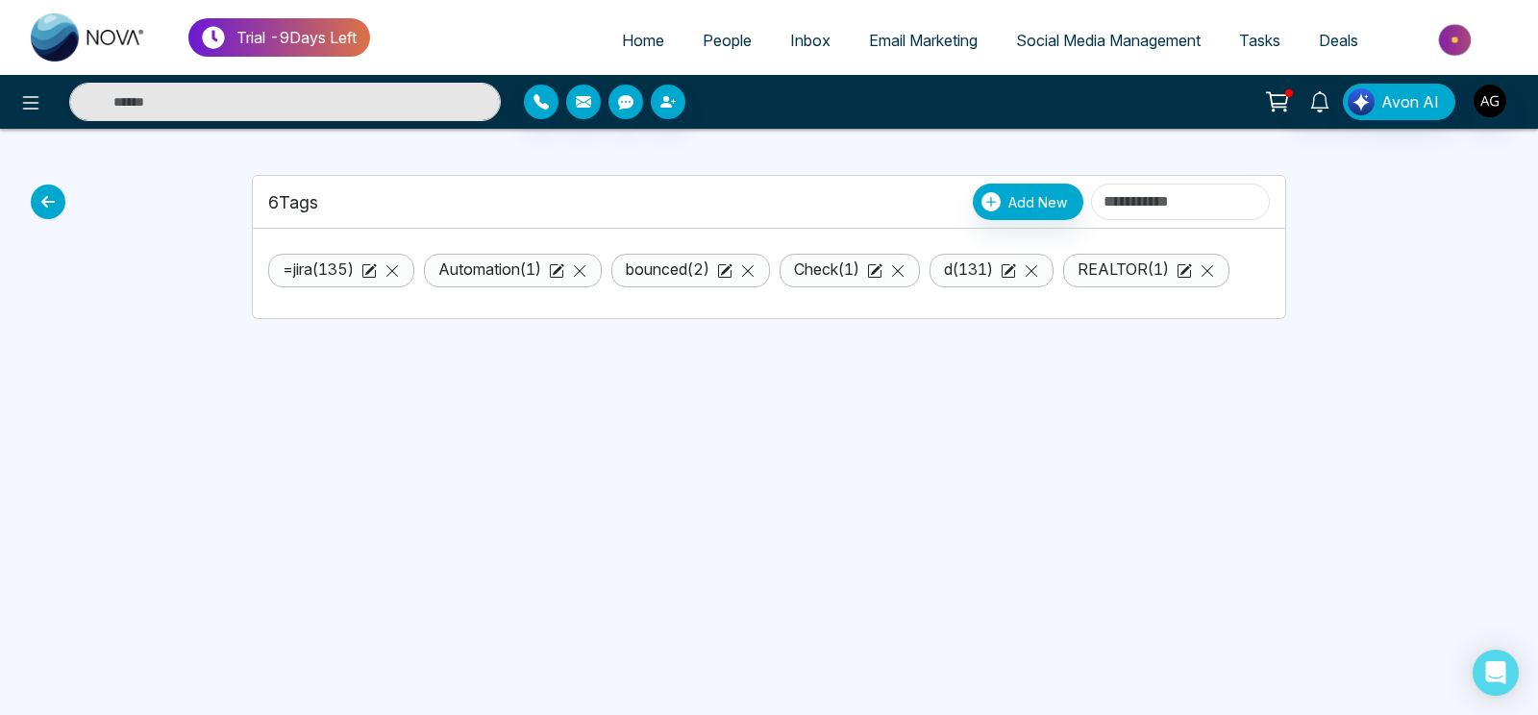
click at [242, 194] on div "6 Tags Add New =jira ( 135 ) Automation ( 1 ) bounced ( 2 ) Check ( 1 ) d ( 131…" at bounding box center [768, 224] width 1057 height 190
click at [452, 188] on div "6 Tags Add New" at bounding box center [768, 202] width 1001 height 37
click at [755, 267] on icon at bounding box center [747, 270] width 15 height 15
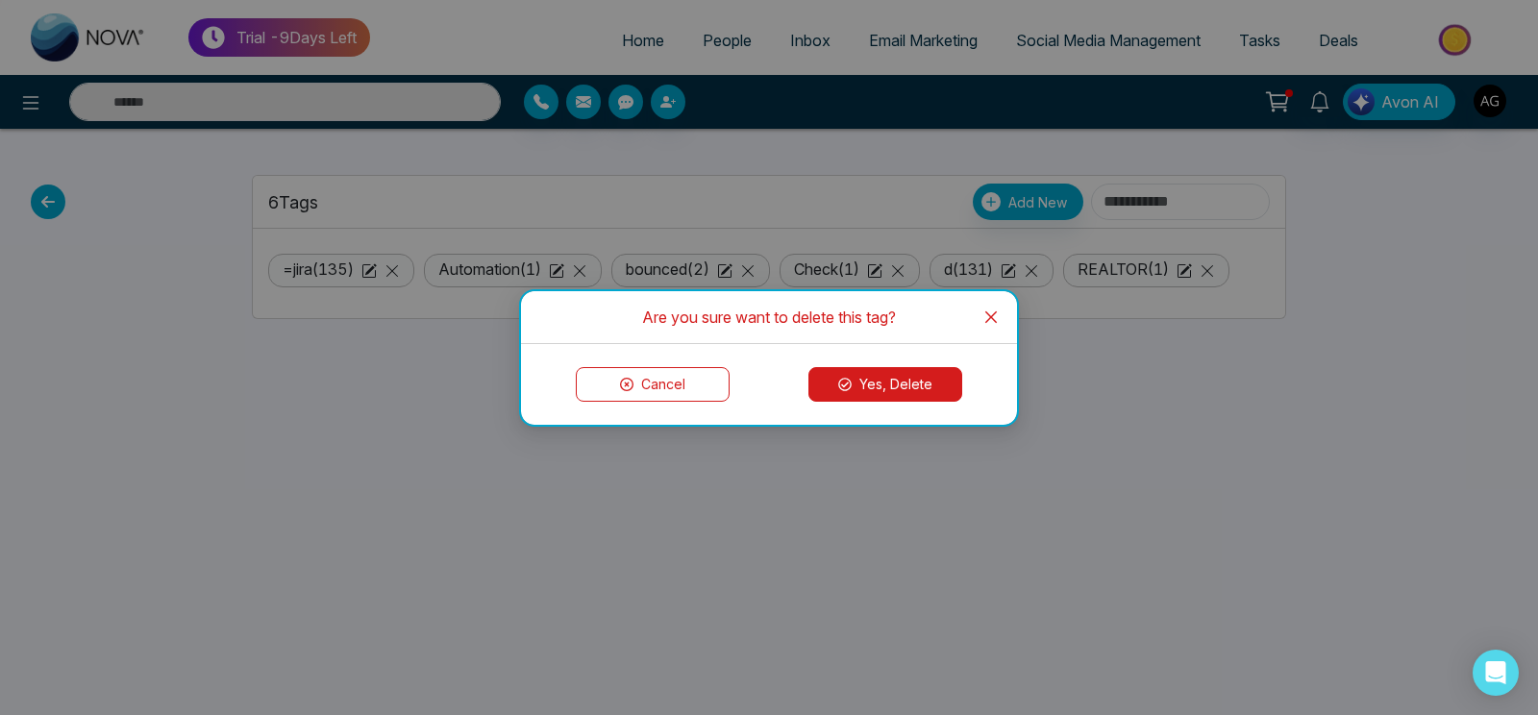
click at [847, 391] on button "Yes, Delete" at bounding box center [885, 384] width 154 height 35
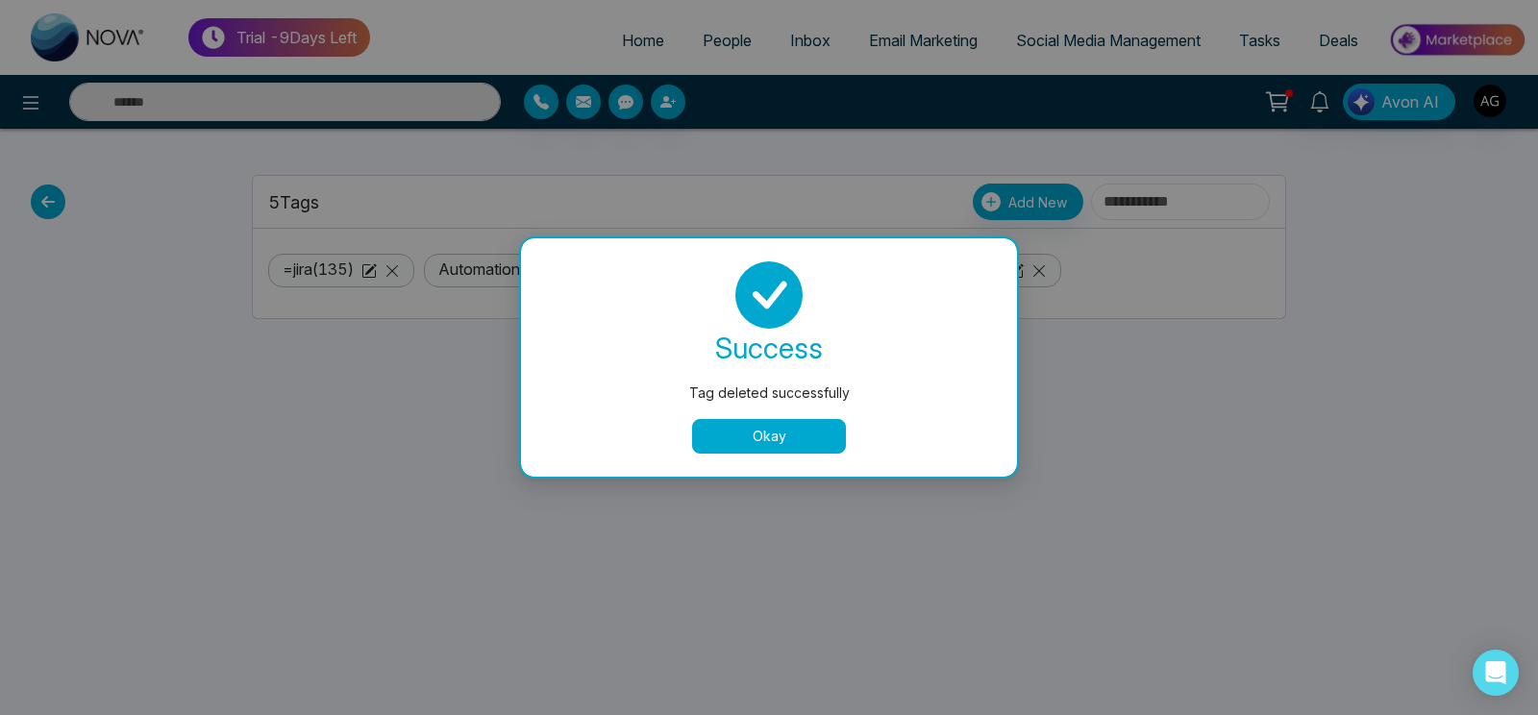
click at [764, 424] on button "Okay" at bounding box center [769, 436] width 154 height 35
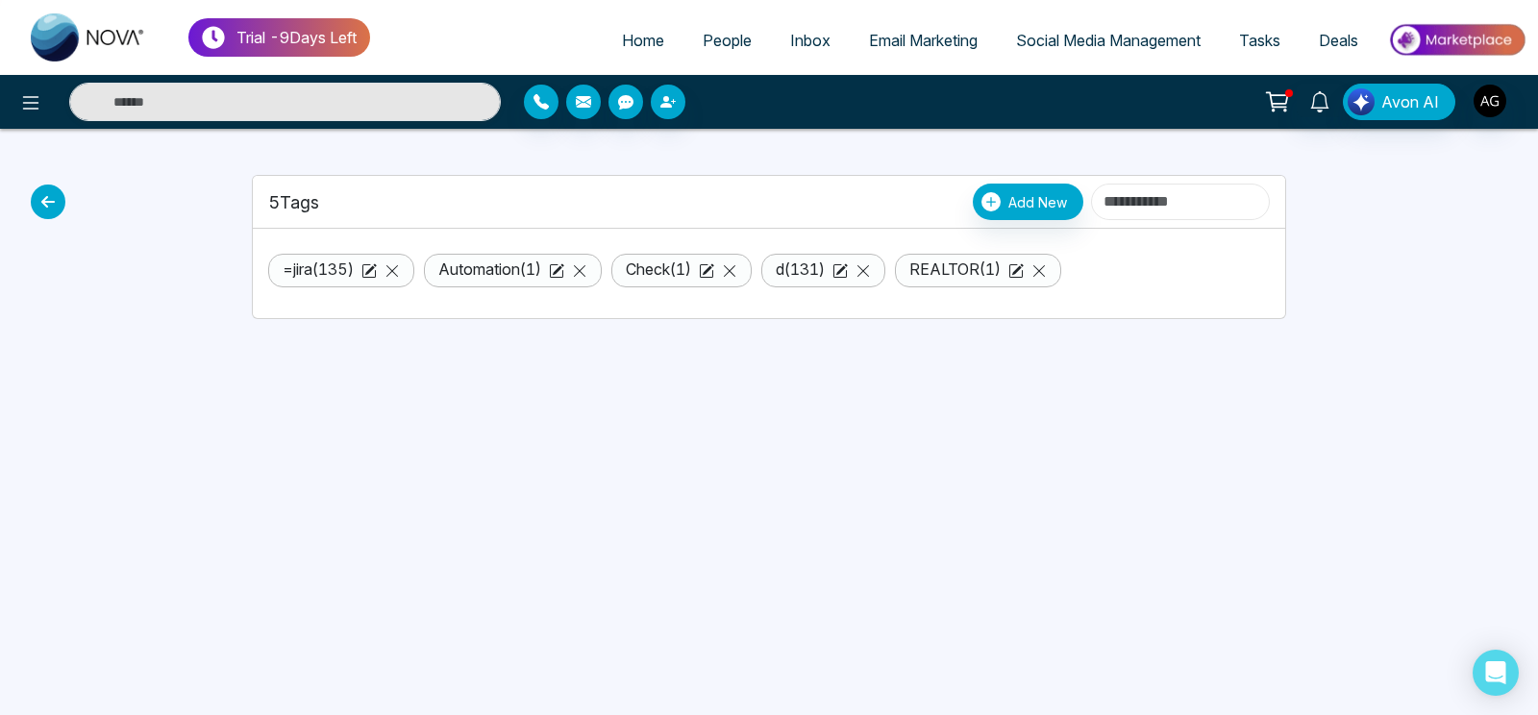
click at [1123, 203] on input at bounding box center [1180, 202] width 179 height 37
type input "*"
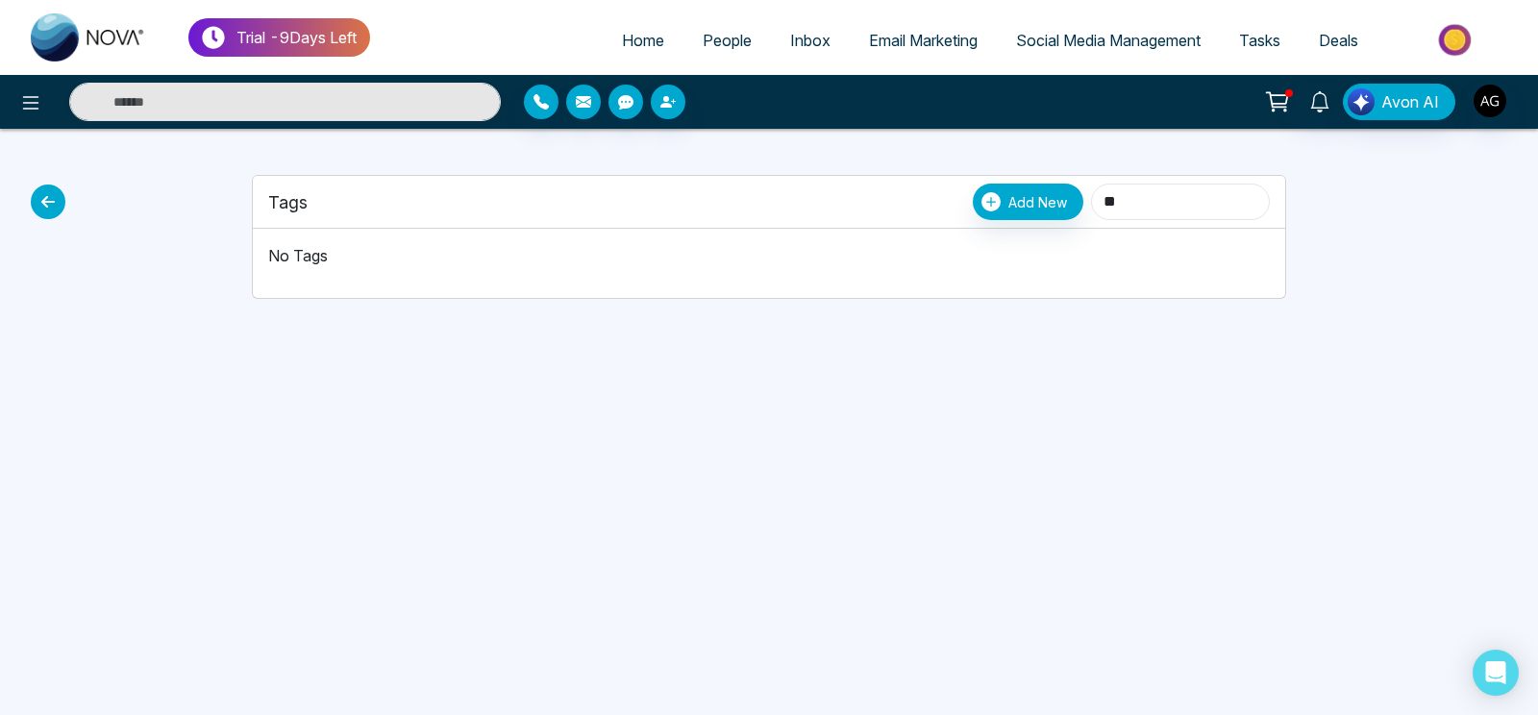
type input "*"
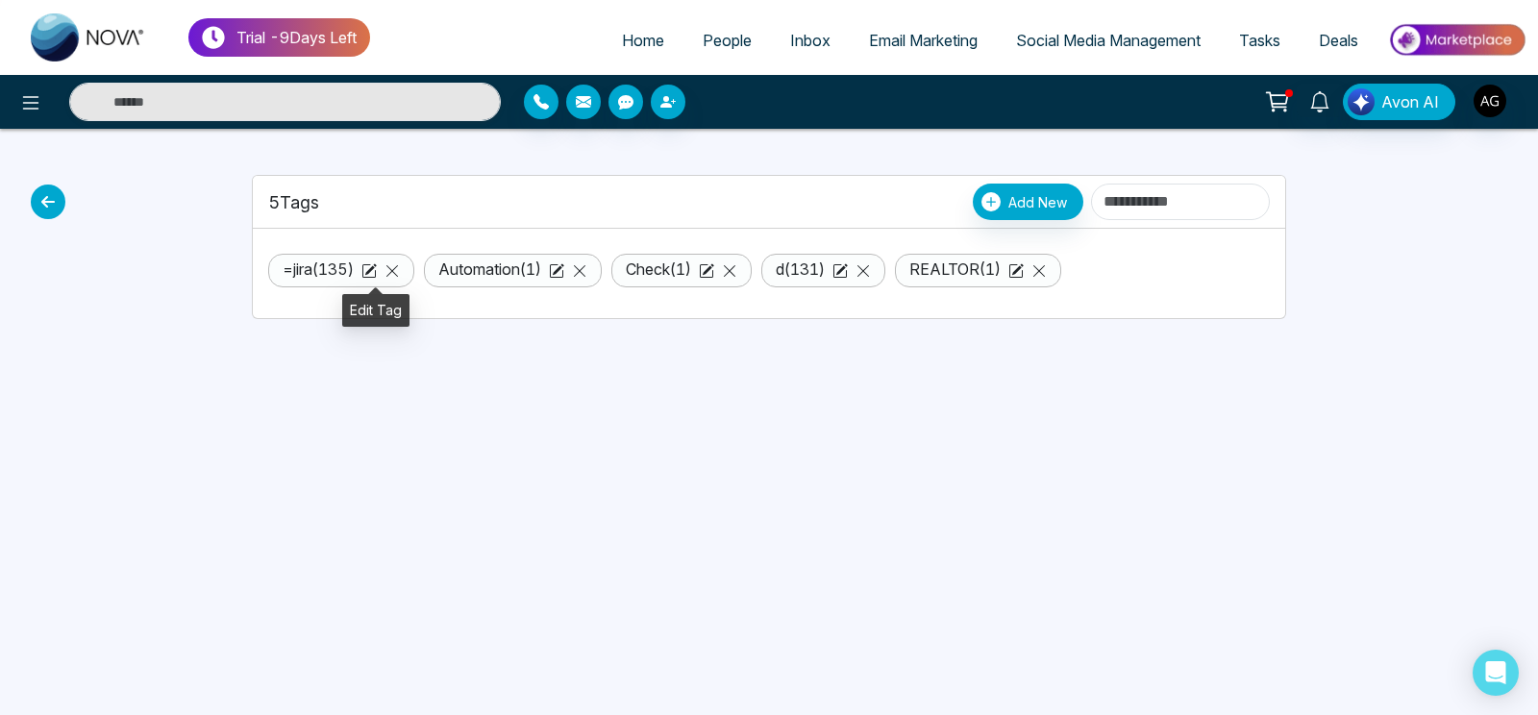
click at [373, 267] on icon at bounding box center [368, 270] width 15 height 15
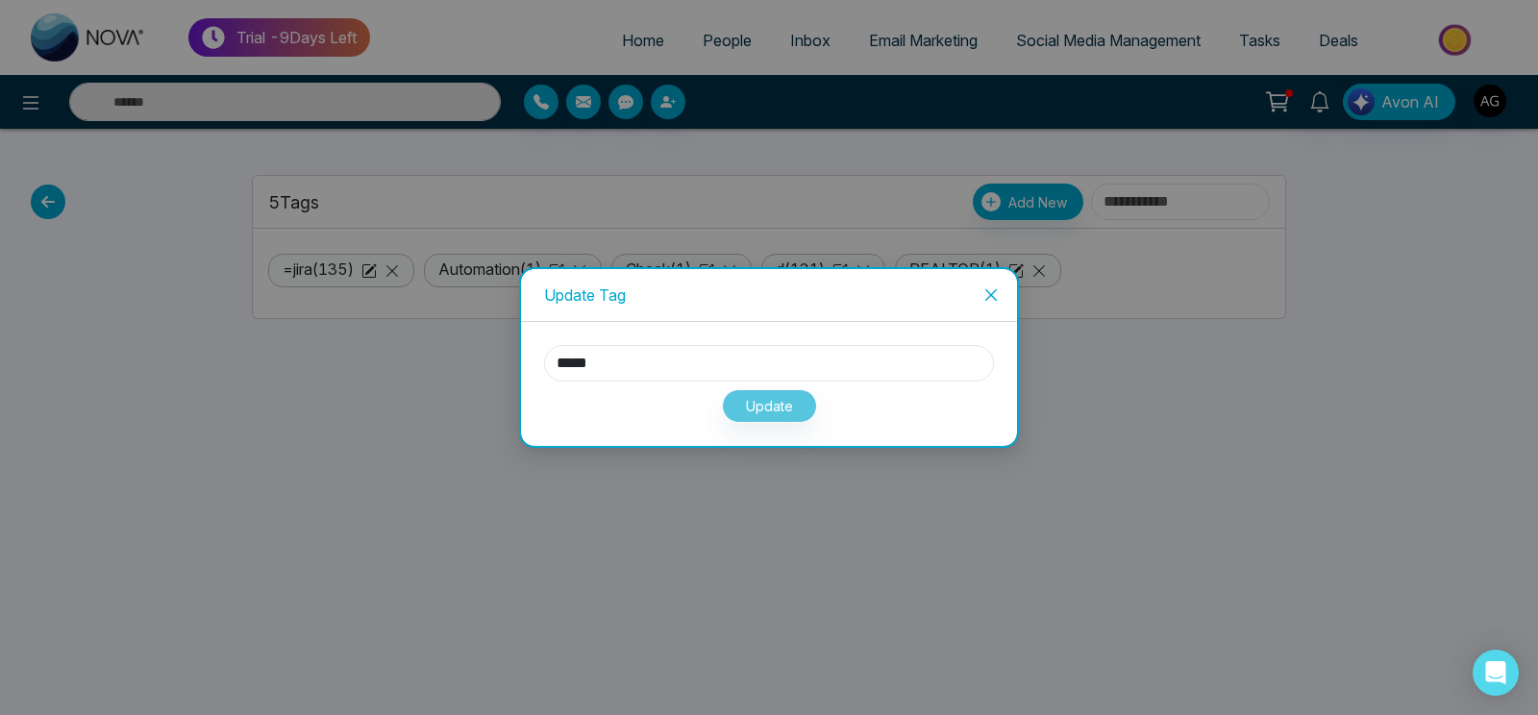
click at [562, 358] on input "*****" at bounding box center [769, 363] width 450 height 37
type input "*****"
drag, startPoint x: 801, startPoint y: 387, endPoint x: 796, endPoint y: 406, distance: 18.9
click at [796, 406] on div "Update" at bounding box center [769, 402] width 450 height 41
click at [796, 406] on button "Update" at bounding box center [769, 406] width 95 height 34
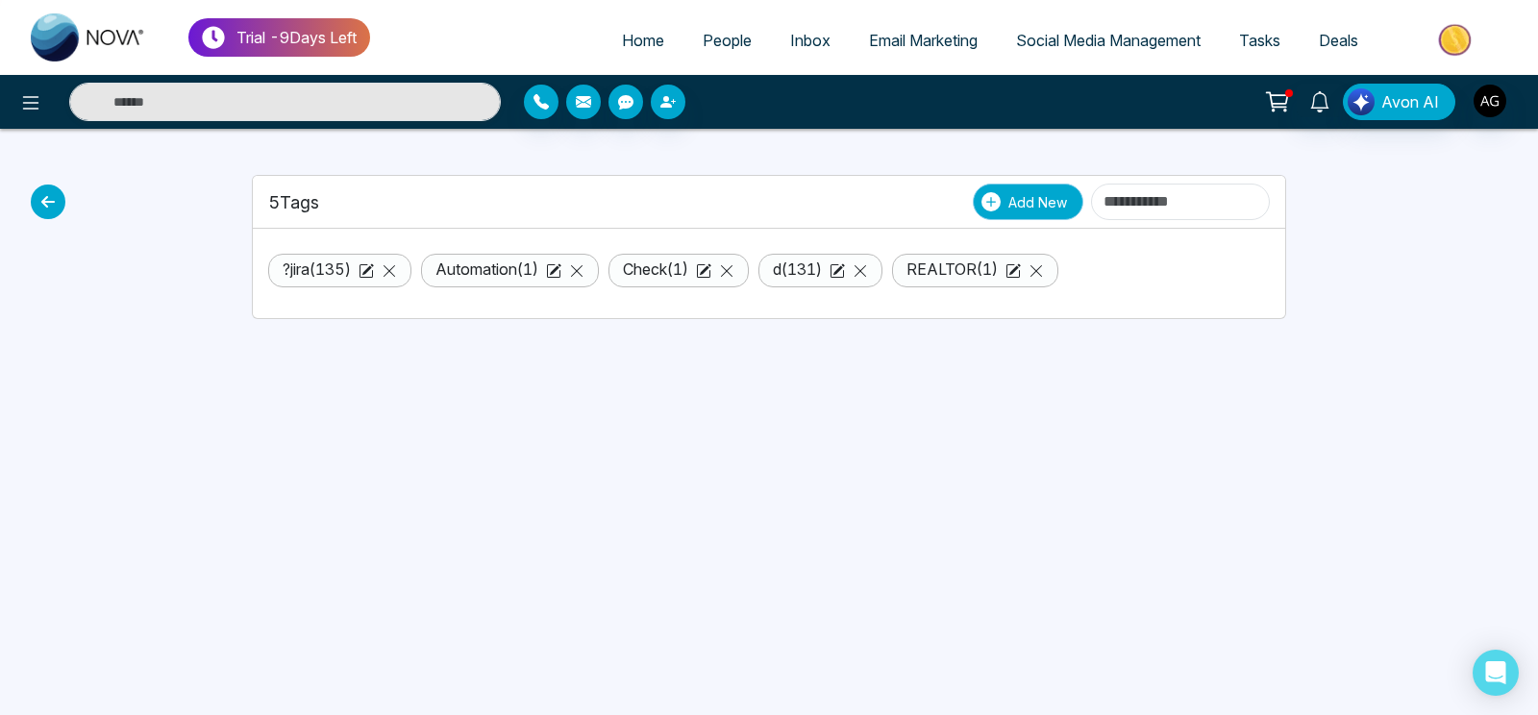
click at [1008, 207] on span "Add New" at bounding box center [1037, 202] width 59 height 20
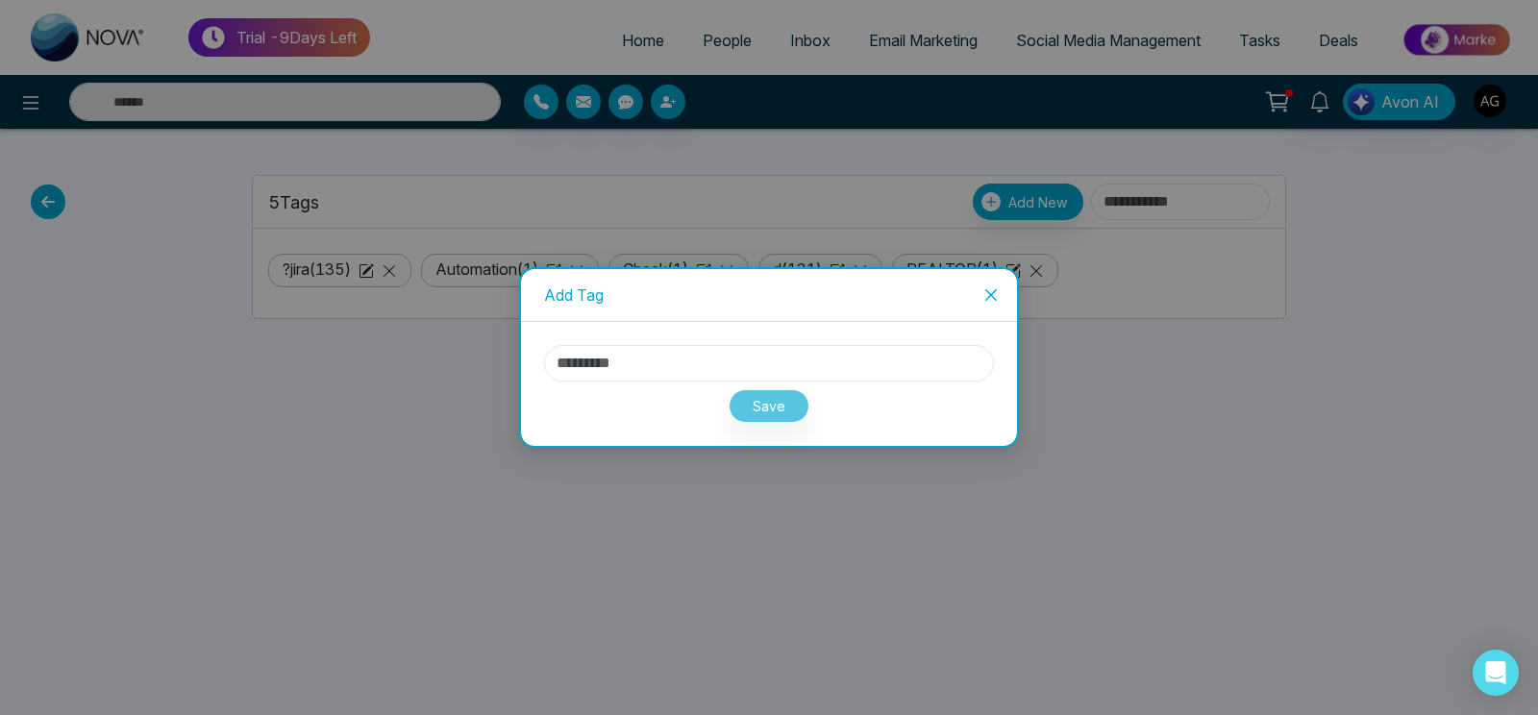
click at [616, 373] on input "text" at bounding box center [769, 363] width 450 height 37
type input "*"
type input "****"
click at [793, 402] on button "Save" at bounding box center [768, 406] width 81 height 34
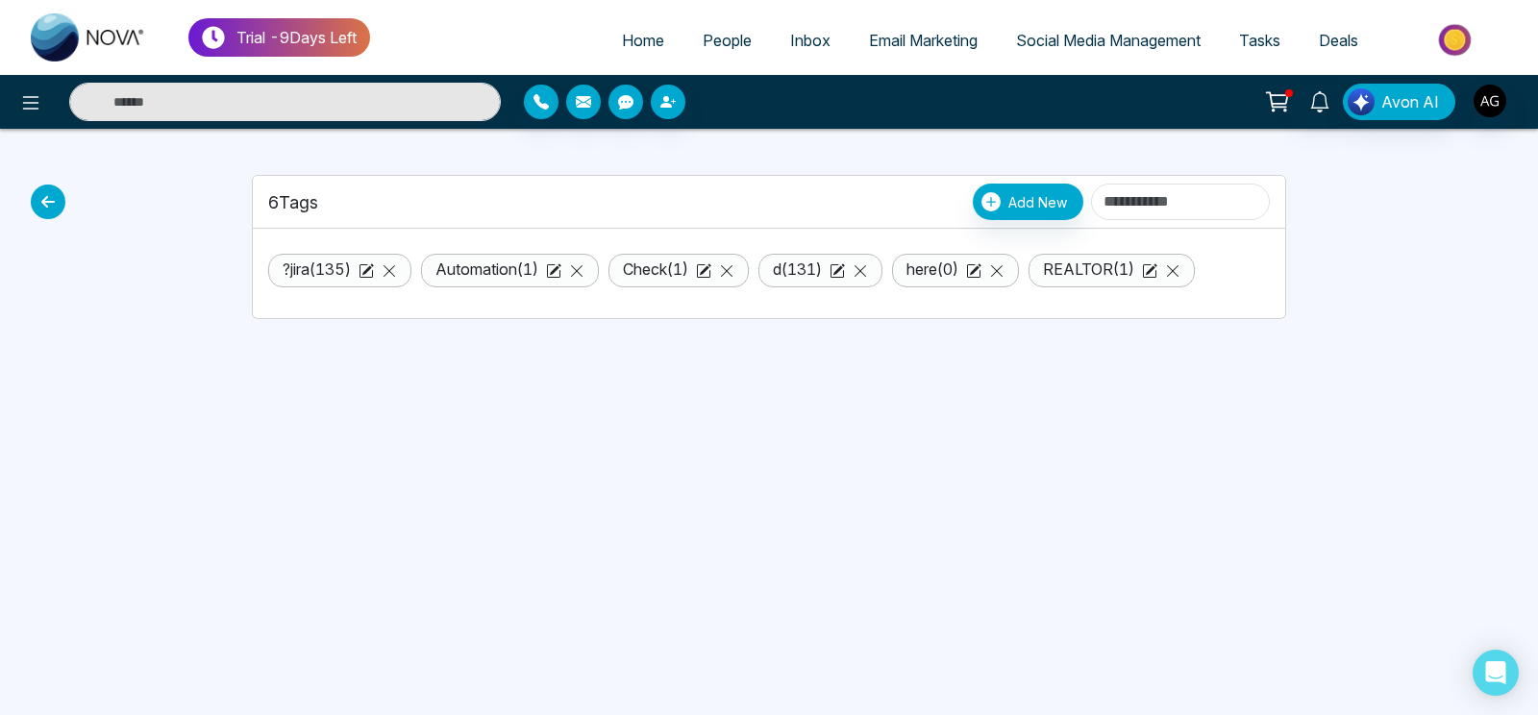
click at [56, 201] on icon at bounding box center [48, 202] width 35 height 35
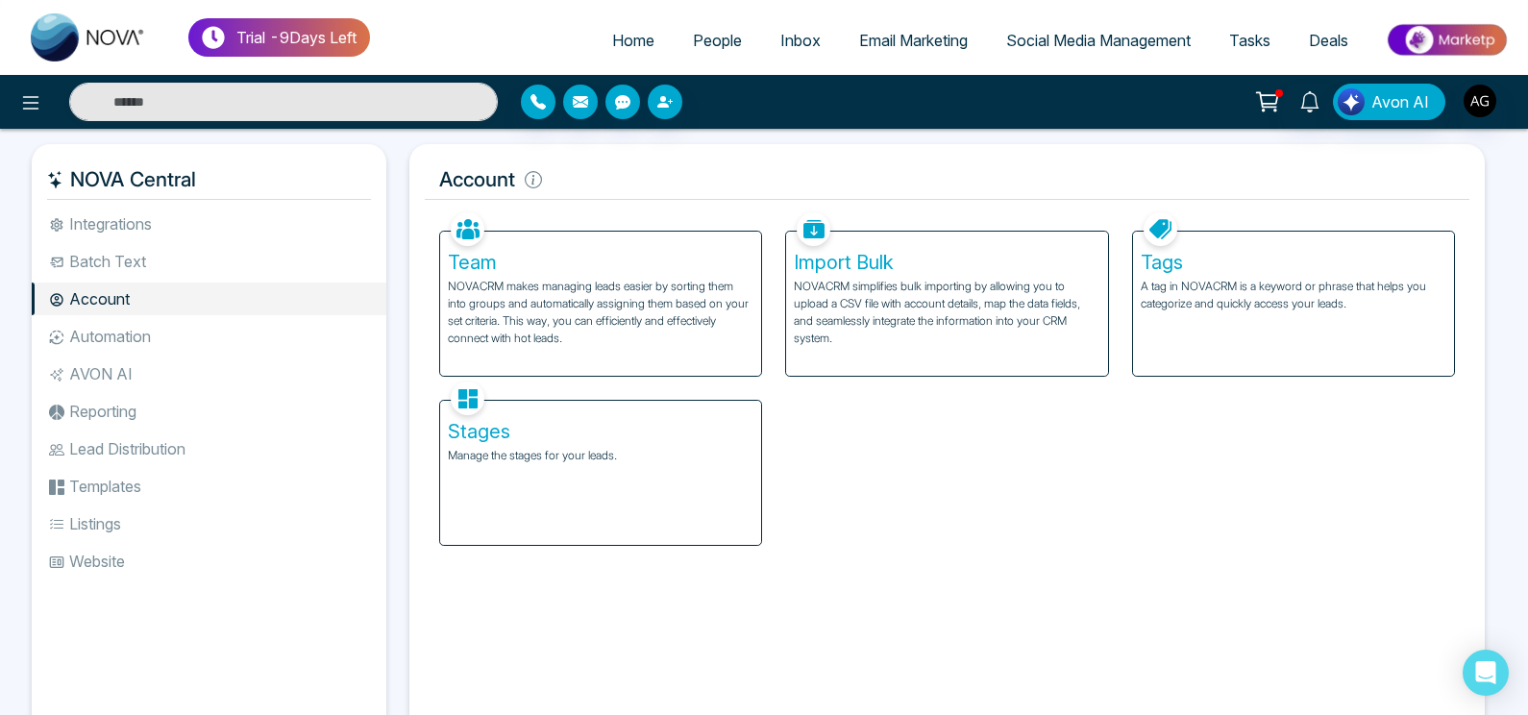
click at [500, 488] on div "Stages Manage the stages for your leads." at bounding box center [600, 473] width 321 height 144
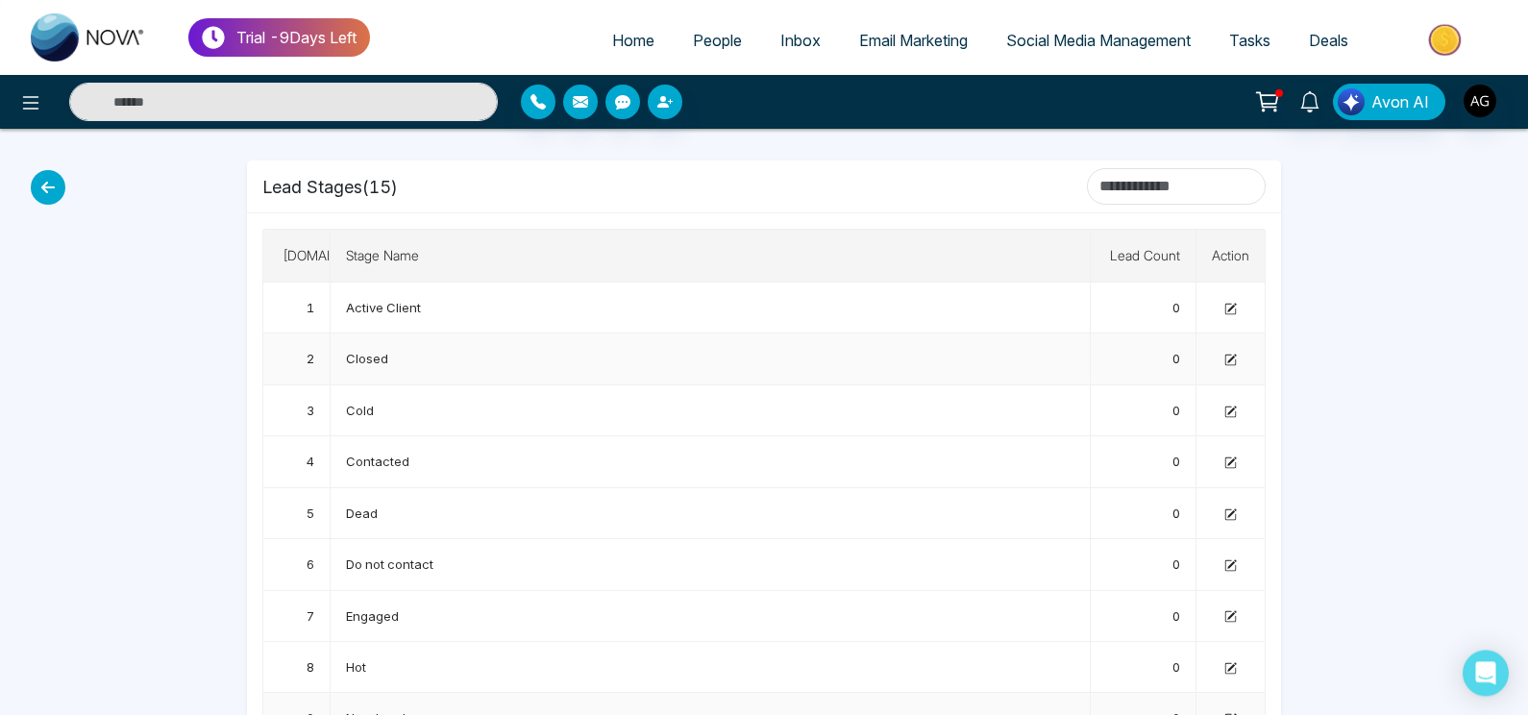
scroll to position [14, 0]
click at [1229, 312] on icon at bounding box center [1230, 309] width 11 height 11
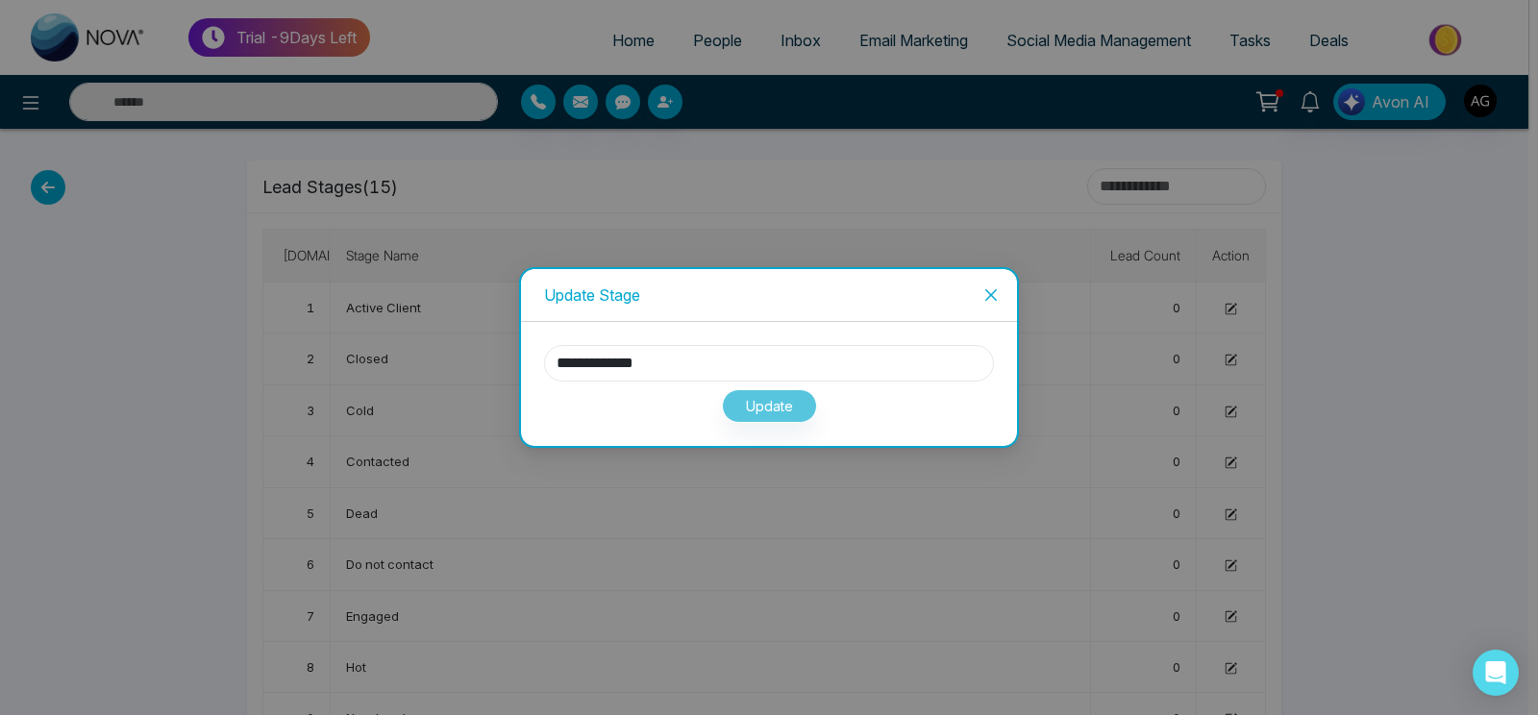
click at [788, 359] on input "**********" at bounding box center [769, 363] width 450 height 37
type input "**********"
click at [789, 418] on button "Update" at bounding box center [769, 406] width 95 height 34
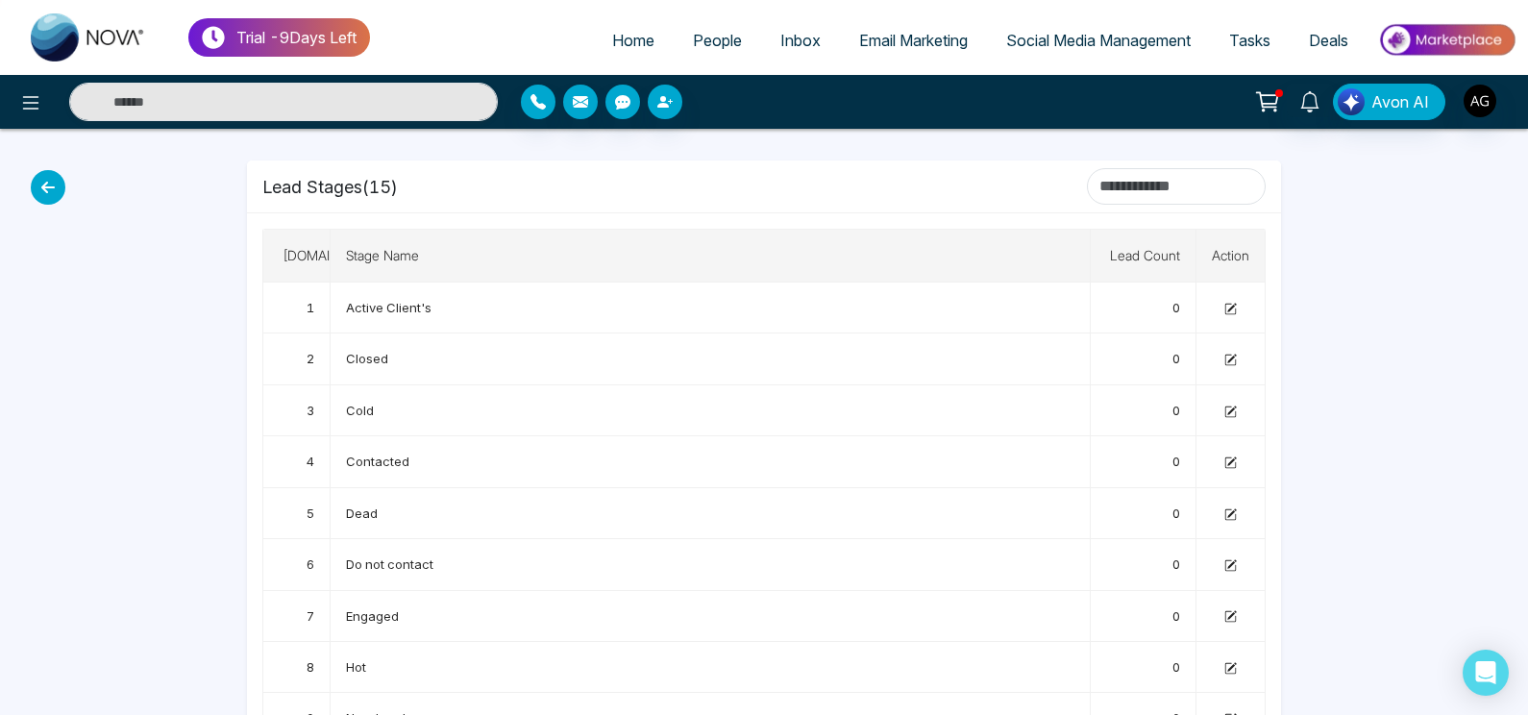
click at [51, 178] on icon at bounding box center [48, 187] width 35 height 35
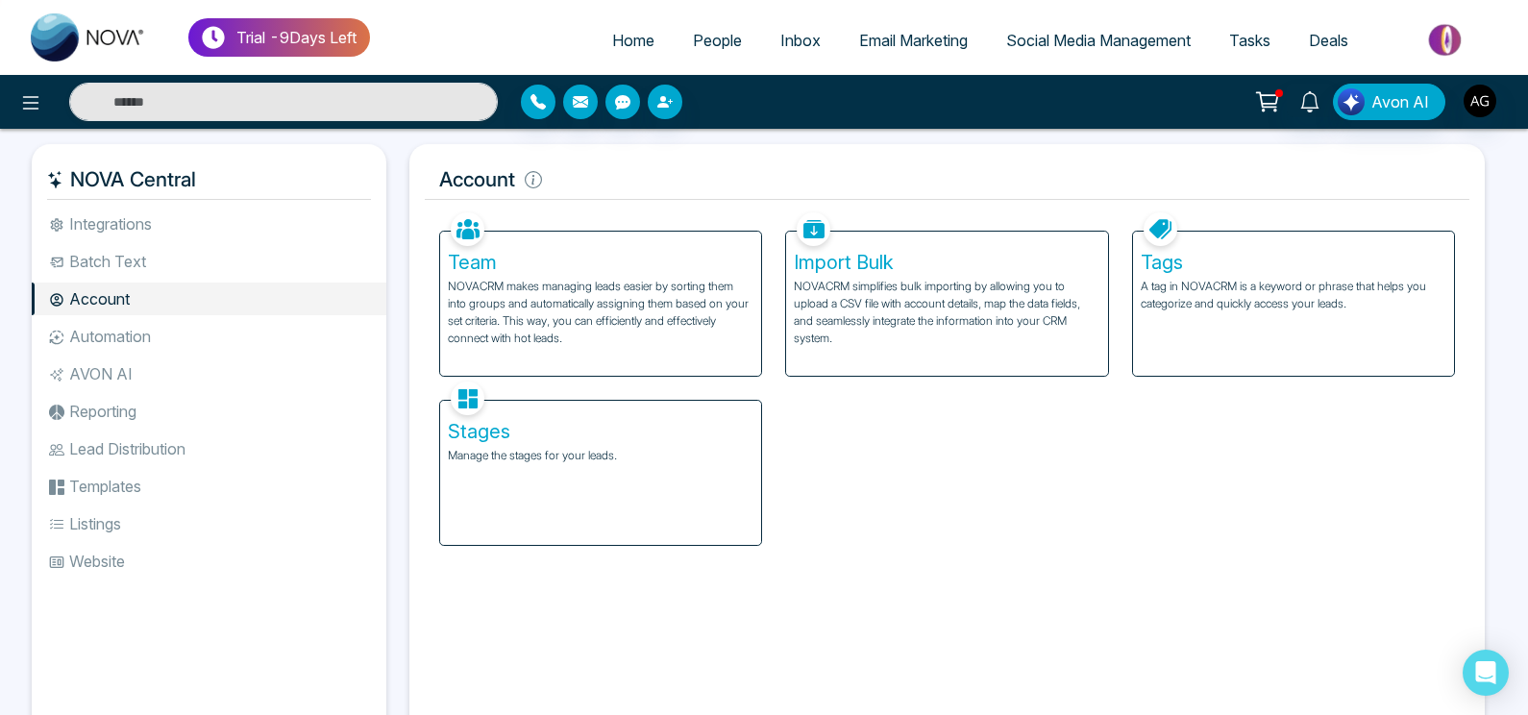
click at [123, 341] on li "Automation" at bounding box center [209, 336] width 355 height 33
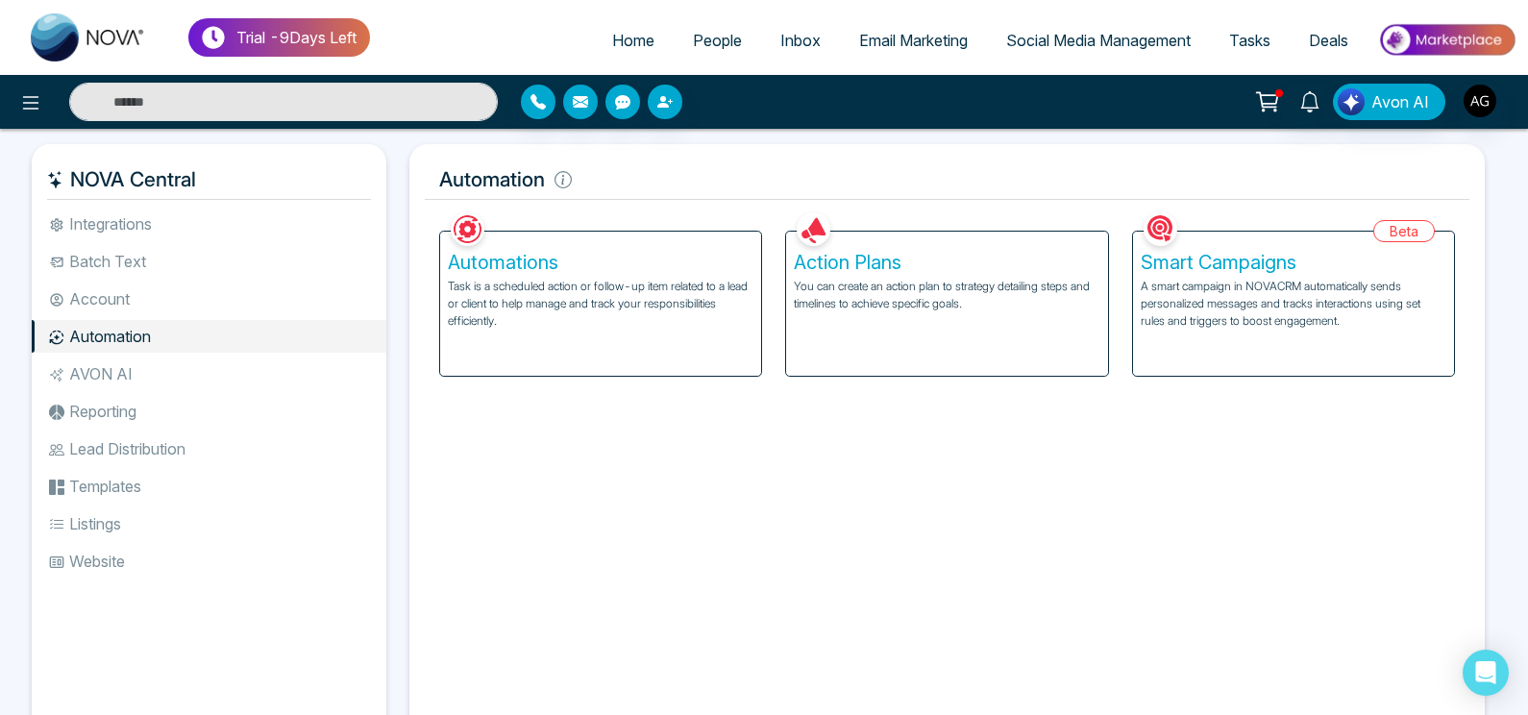
click at [882, 266] on h5 "Action Plans" at bounding box center [947, 262] width 306 height 23
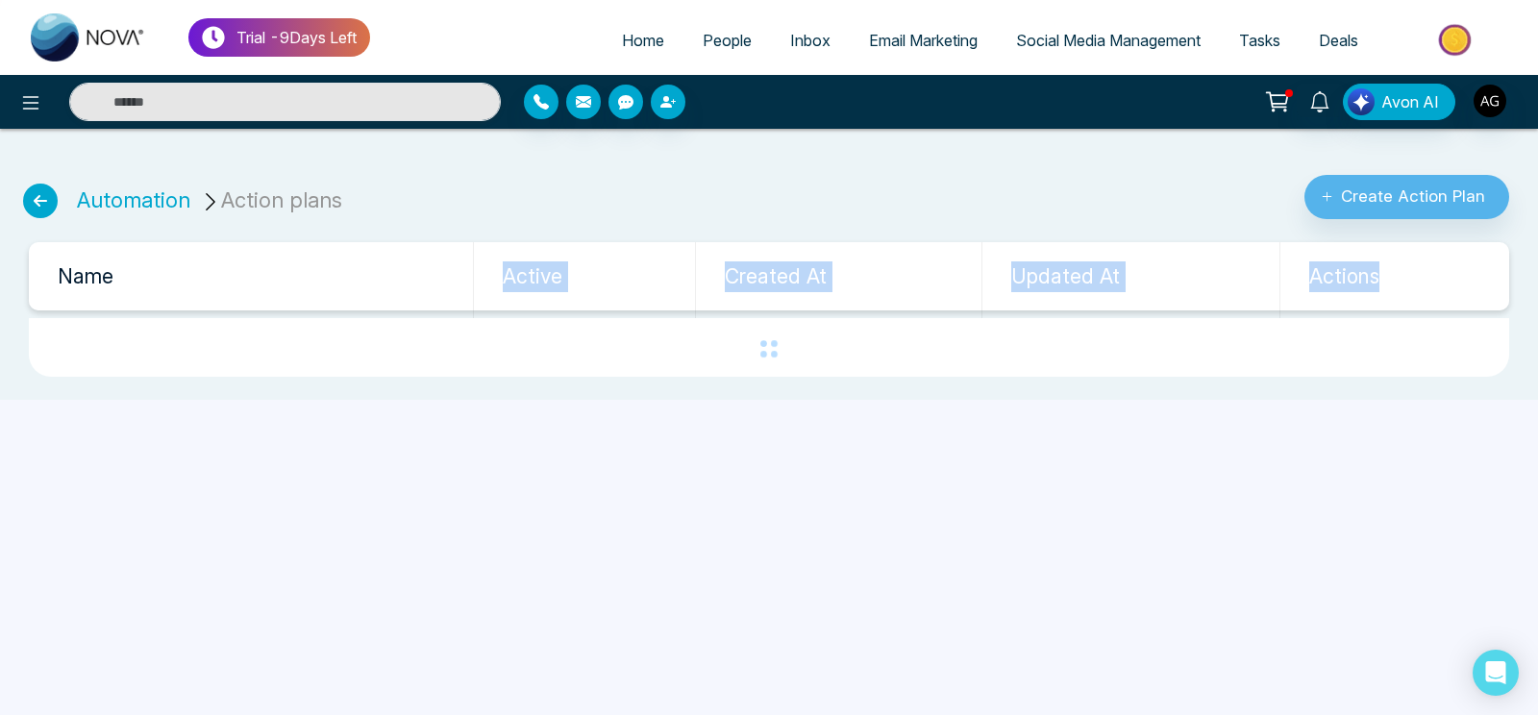
drag, startPoint x: 627, startPoint y: 339, endPoint x: 480, endPoint y: 254, distance: 170.1
click at [480, 254] on table "Name Active Created At Updated At Actions" at bounding box center [769, 310] width 1480 height 136
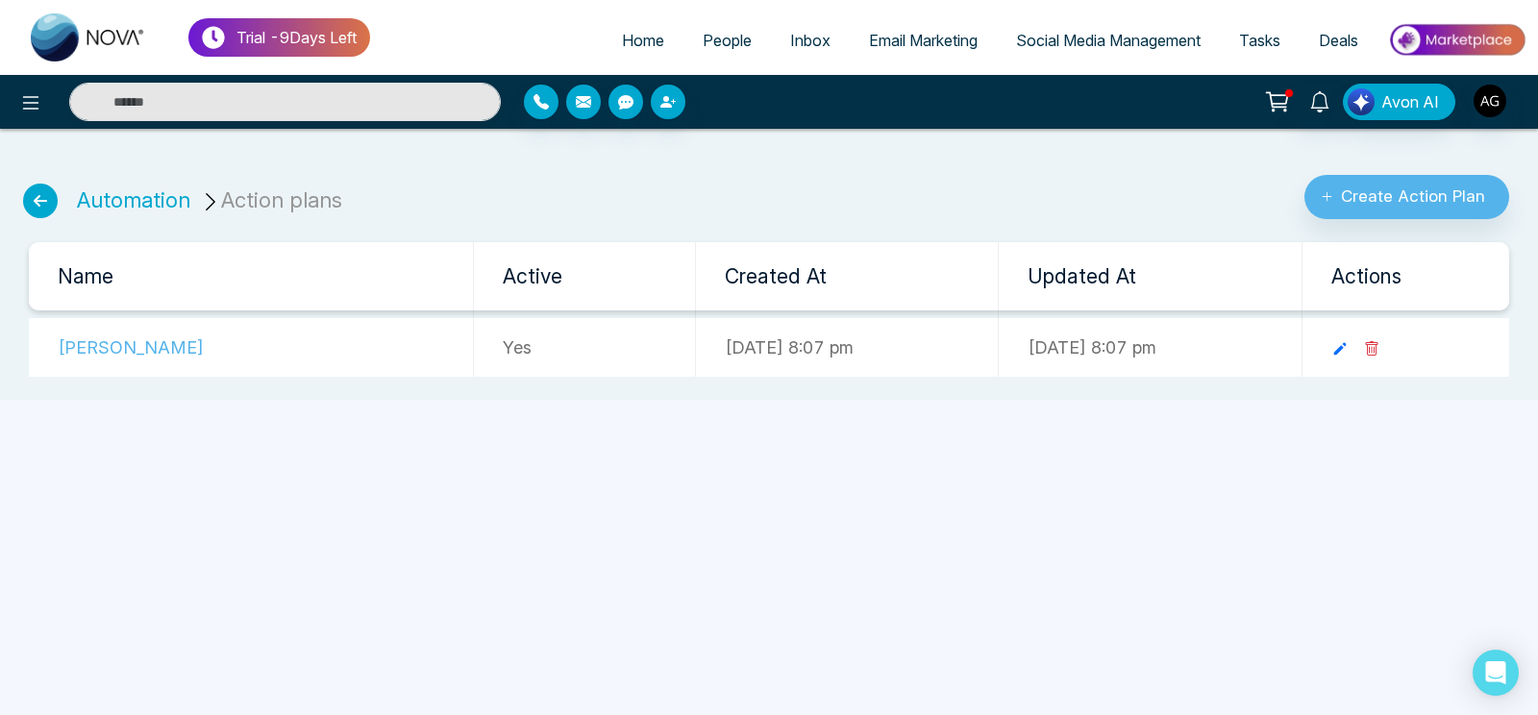
click at [680, 221] on div "Automation Action plans Create Action Plan Name Active Created At Updated At Ac…" at bounding box center [769, 272] width 1538 height 256
click at [1396, 185] on button "Create Action Plan" at bounding box center [1406, 197] width 205 height 44
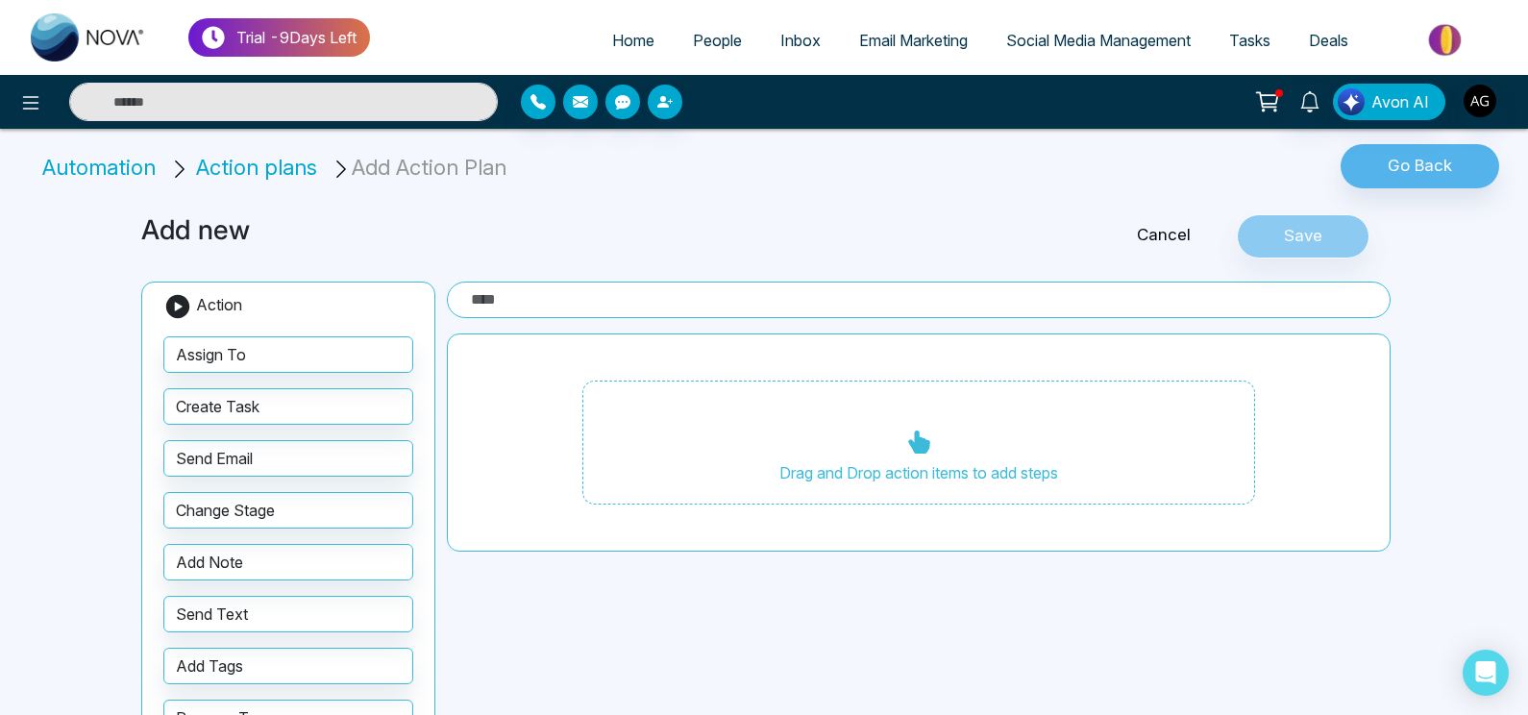
click at [588, 283] on input "text" at bounding box center [919, 300] width 944 height 37
type input "****"
click at [449, 167] on li "Add Action Plan" at bounding box center [422, 168] width 183 height 32
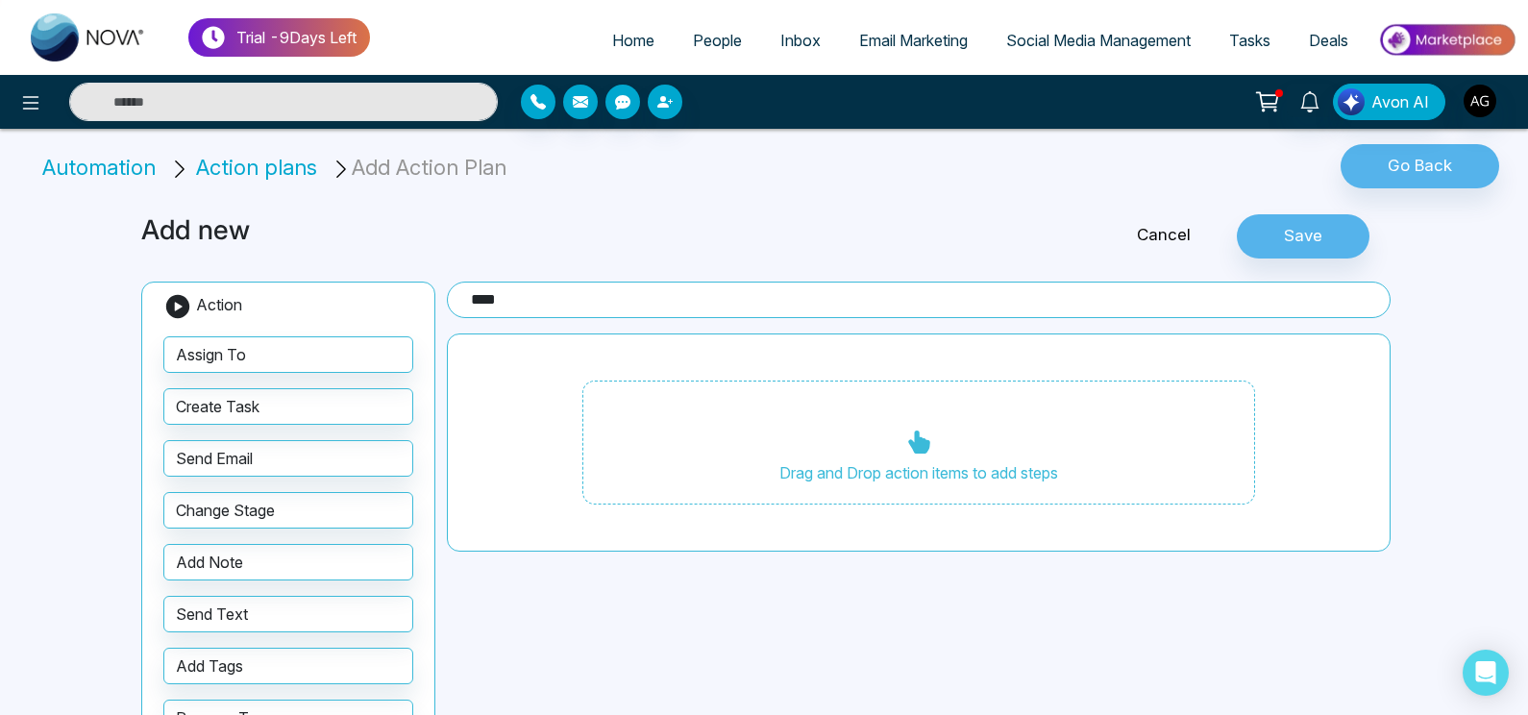
scroll to position [72, 0]
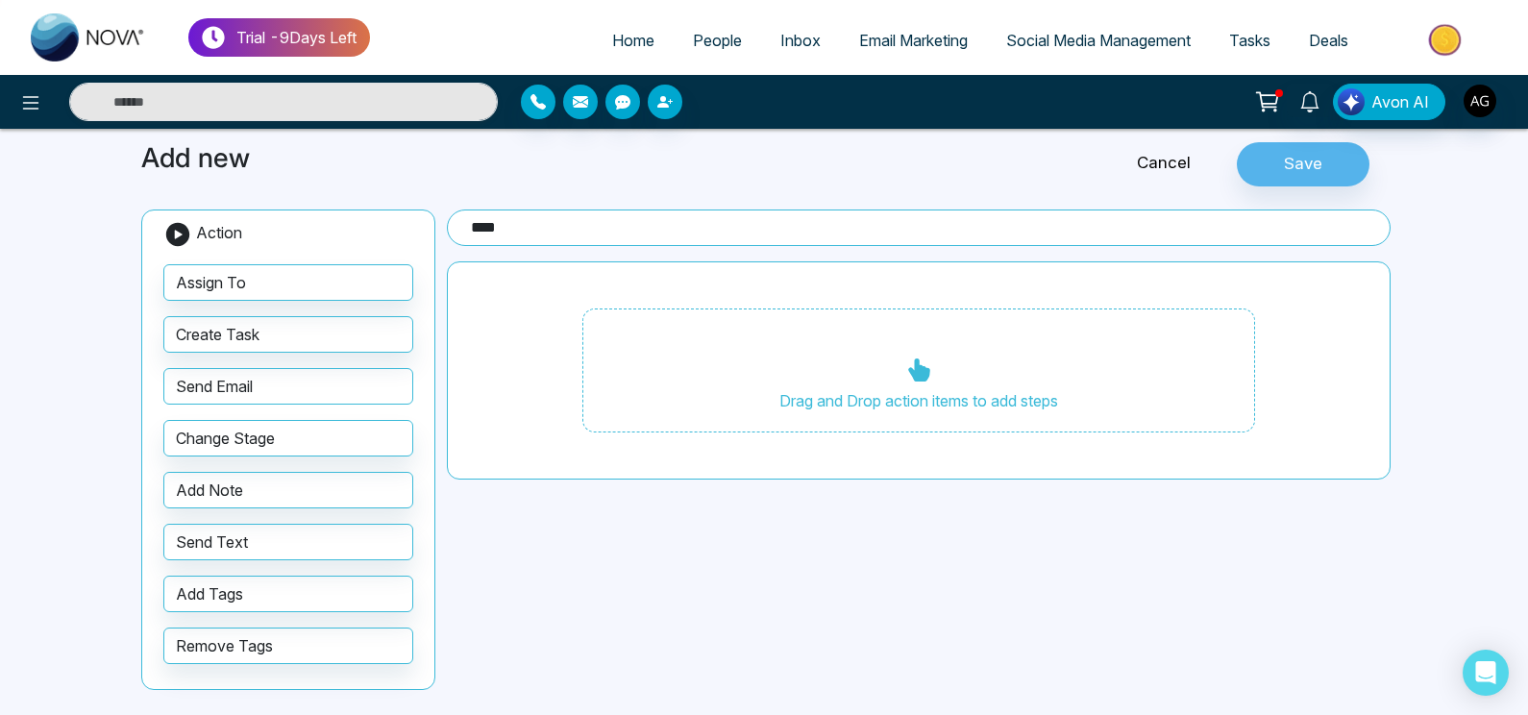
drag, startPoint x: 338, startPoint y: 393, endPoint x: 647, endPoint y: 291, distance: 324.9
click at [647, 291] on div "Add new Cancel Save Action Assign To Create Task Send Email Change Stage Add No…" at bounding box center [764, 419] width 1269 height 600
drag, startPoint x: 401, startPoint y: 373, endPoint x: 385, endPoint y: 381, distance: 17.2
click at [385, 381] on button "Send Email" at bounding box center [288, 386] width 250 height 37
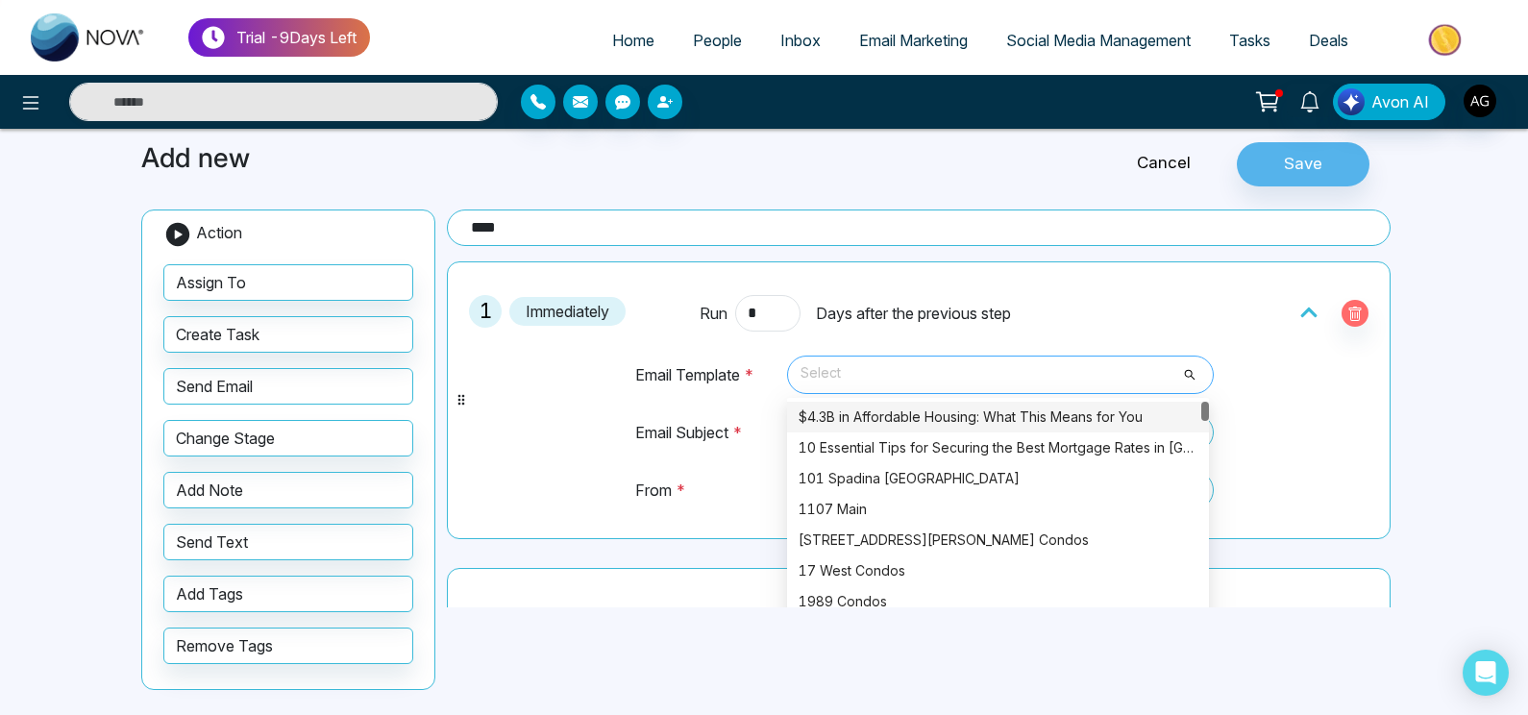
click at [866, 385] on span "Select" at bounding box center [1001, 374] width 400 height 33
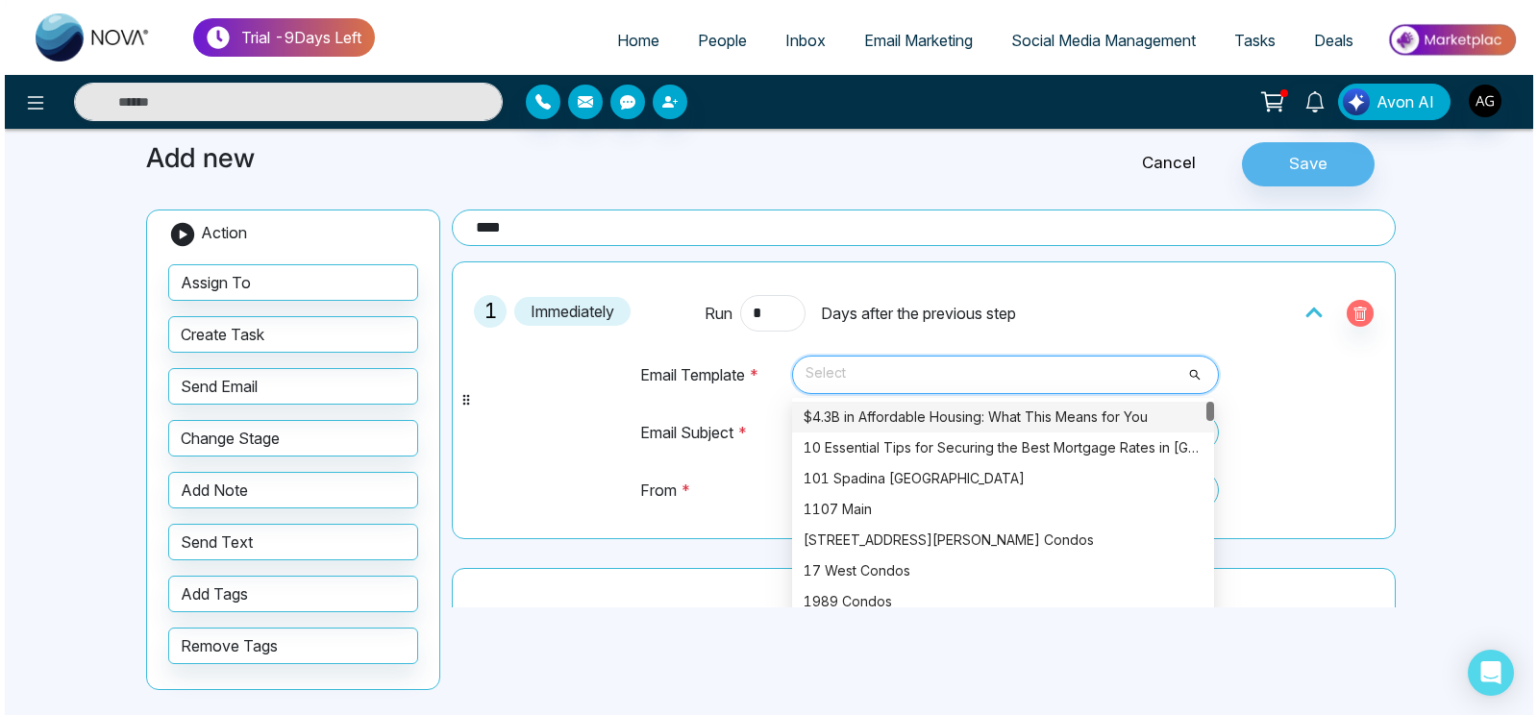
scroll to position [0, 0]
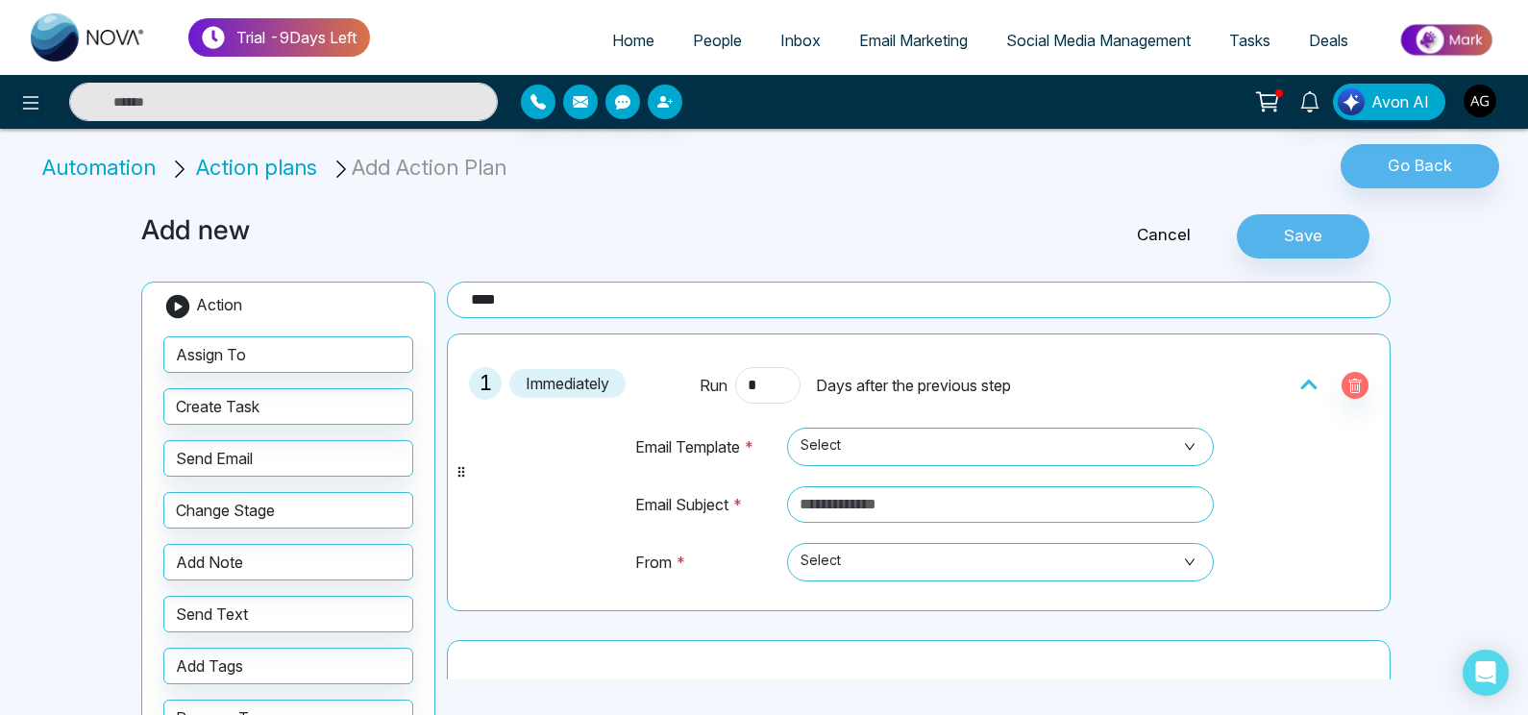
click at [1189, 227] on link "Cancel" at bounding box center [1164, 235] width 146 height 25
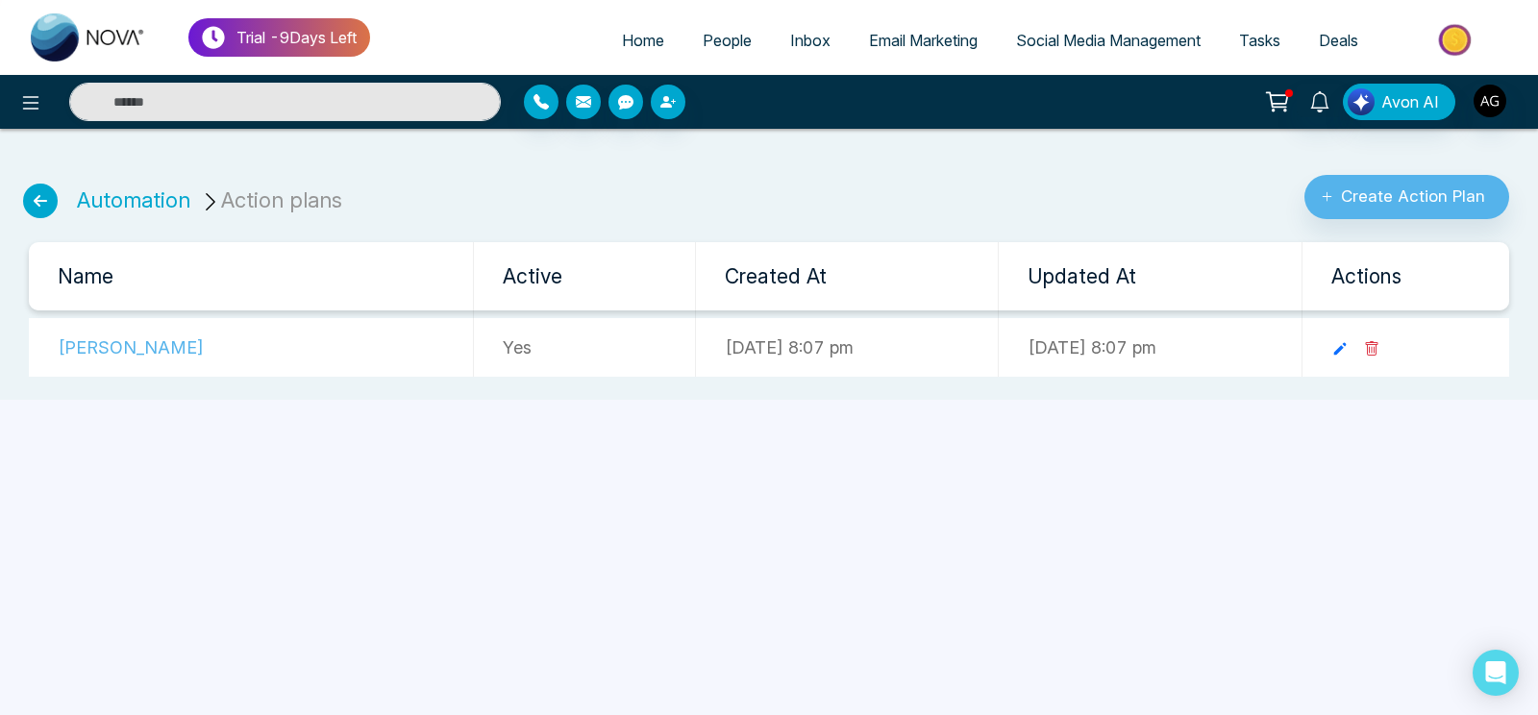
click at [36, 200] on icon at bounding box center [40, 201] width 35 height 35
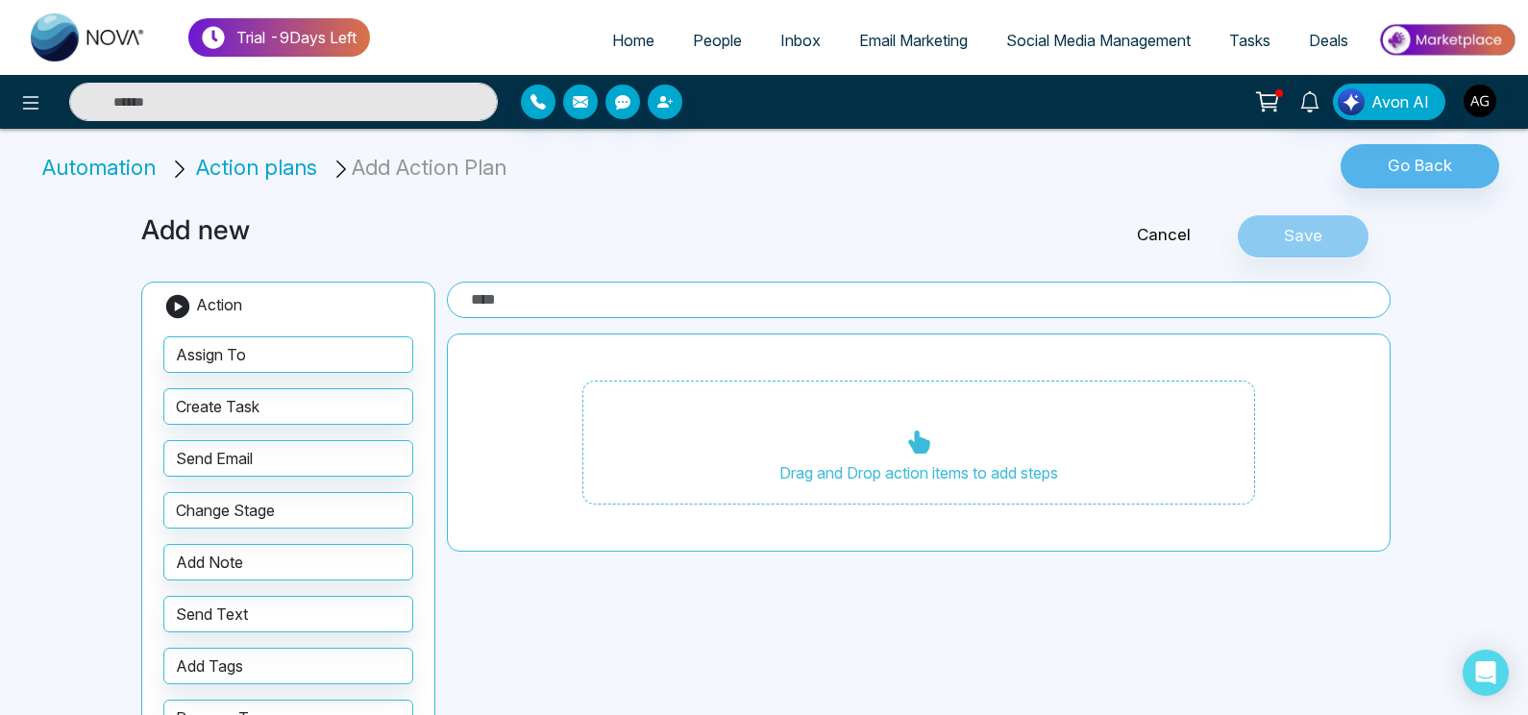
click at [1155, 234] on link "Cancel" at bounding box center [1164, 235] width 146 height 25
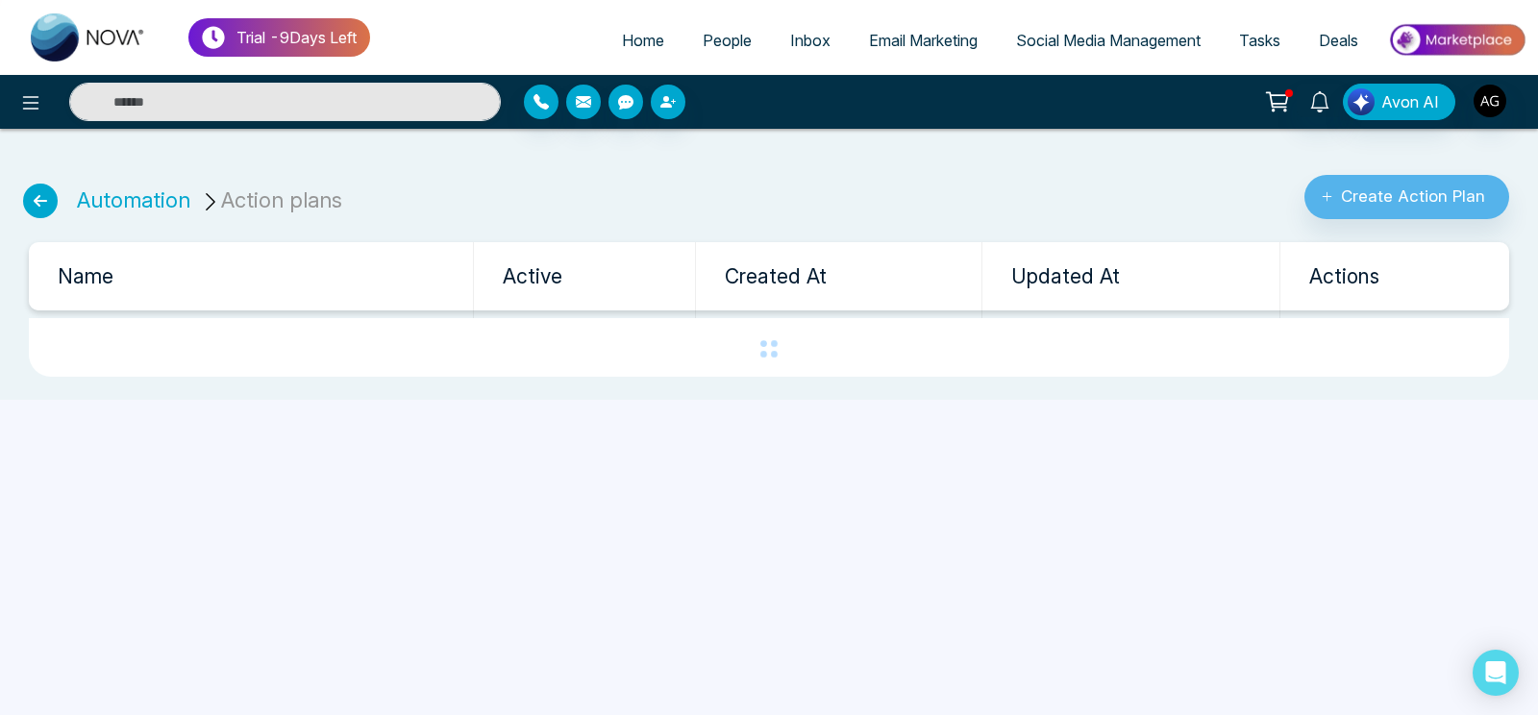
click at [37, 210] on icon at bounding box center [40, 201] width 35 height 35
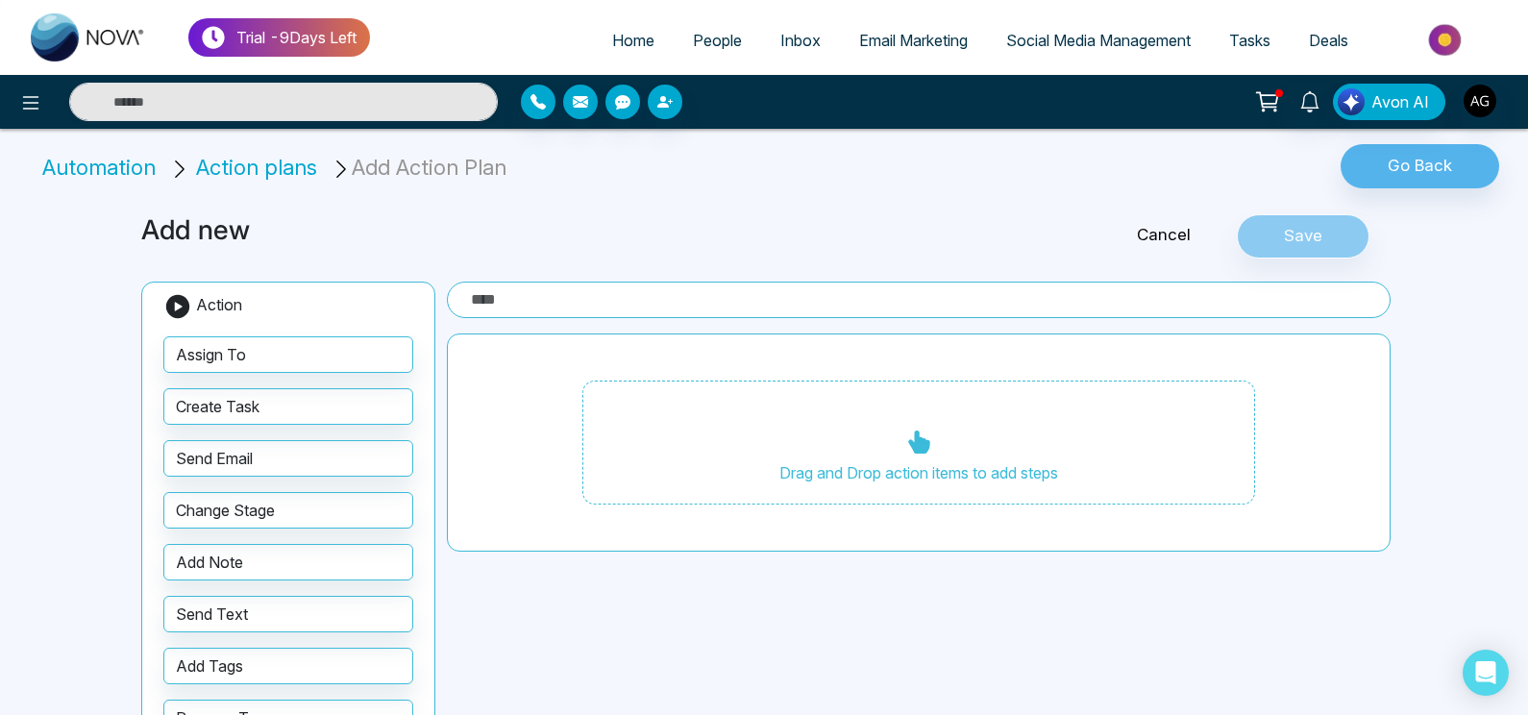
click at [1168, 234] on link "Cancel" at bounding box center [1164, 235] width 146 height 25
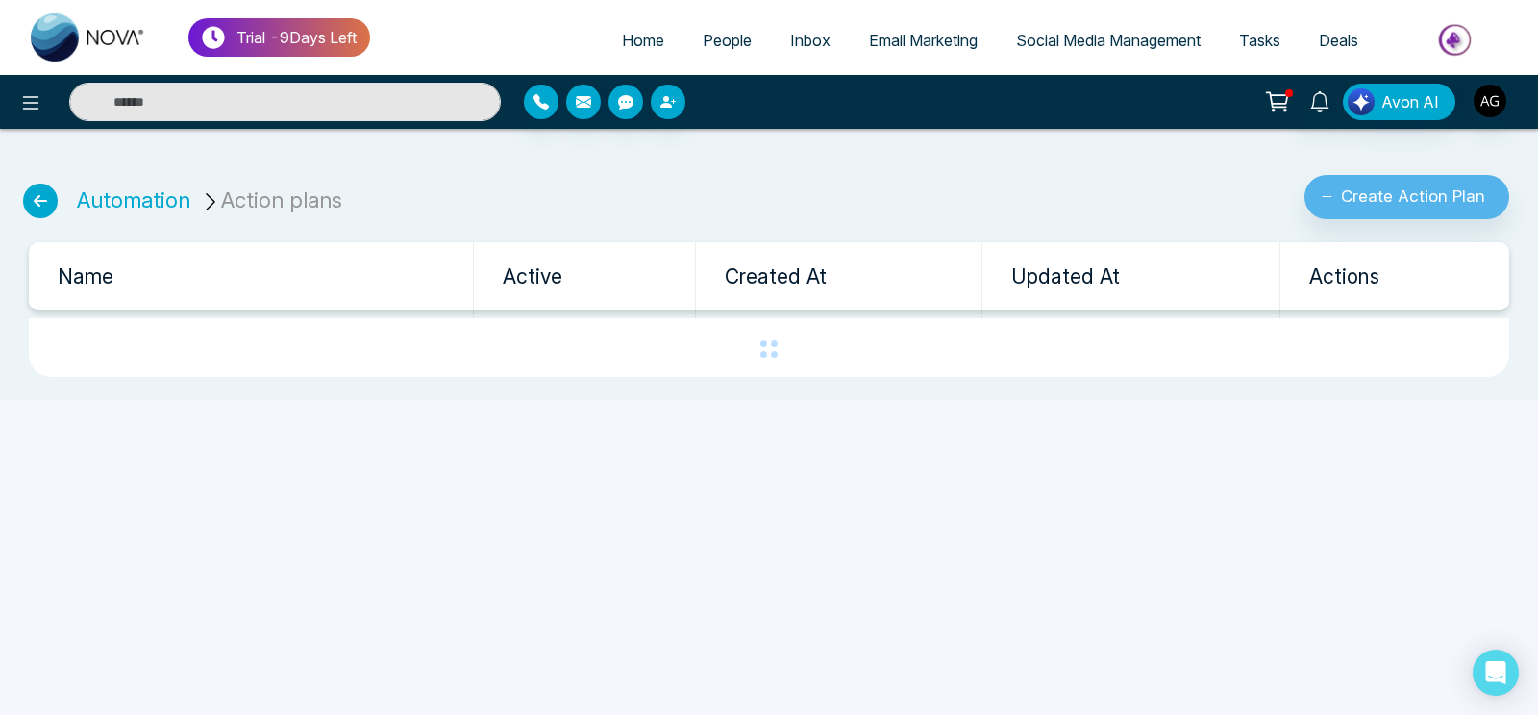
click at [31, 206] on icon at bounding box center [40, 201] width 35 height 35
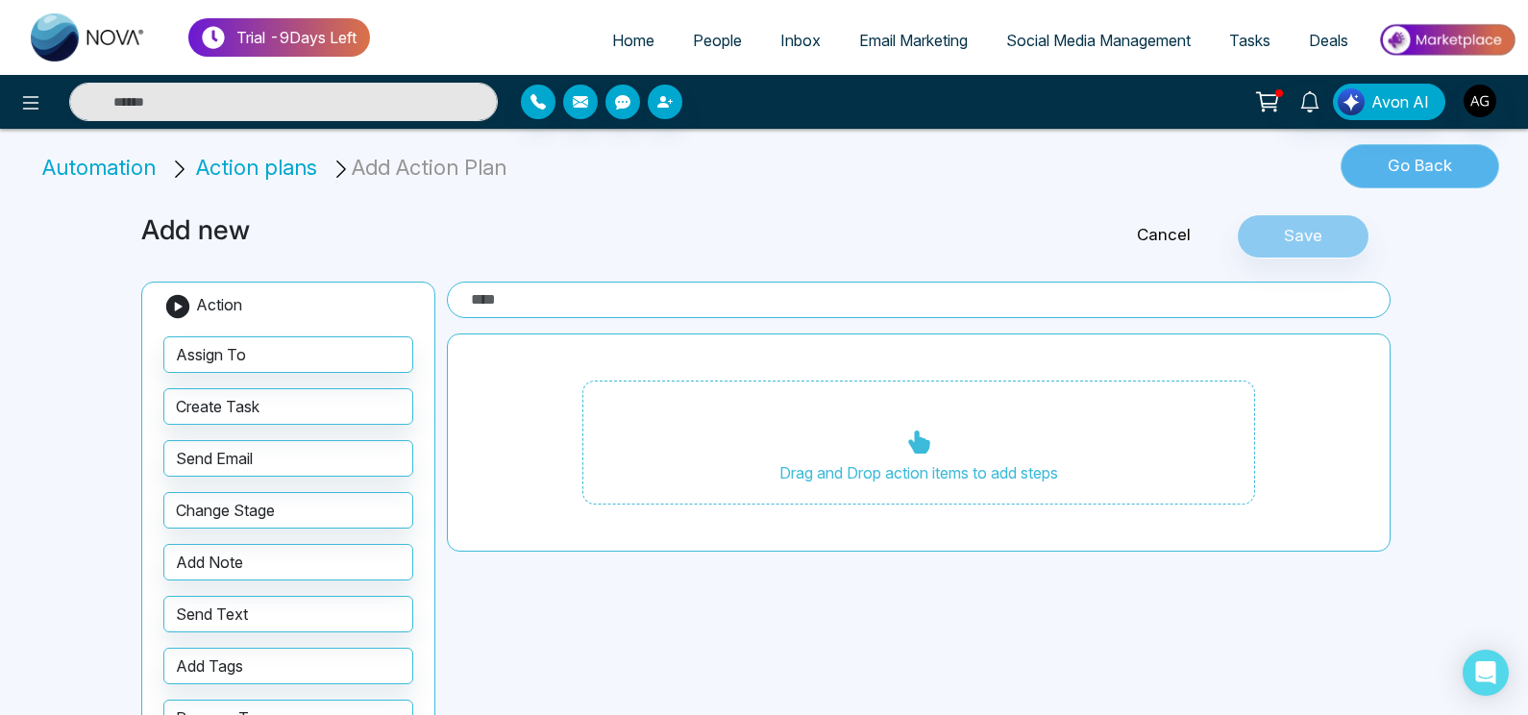
click at [1420, 156] on button "Go Back" at bounding box center [1420, 166] width 159 height 44
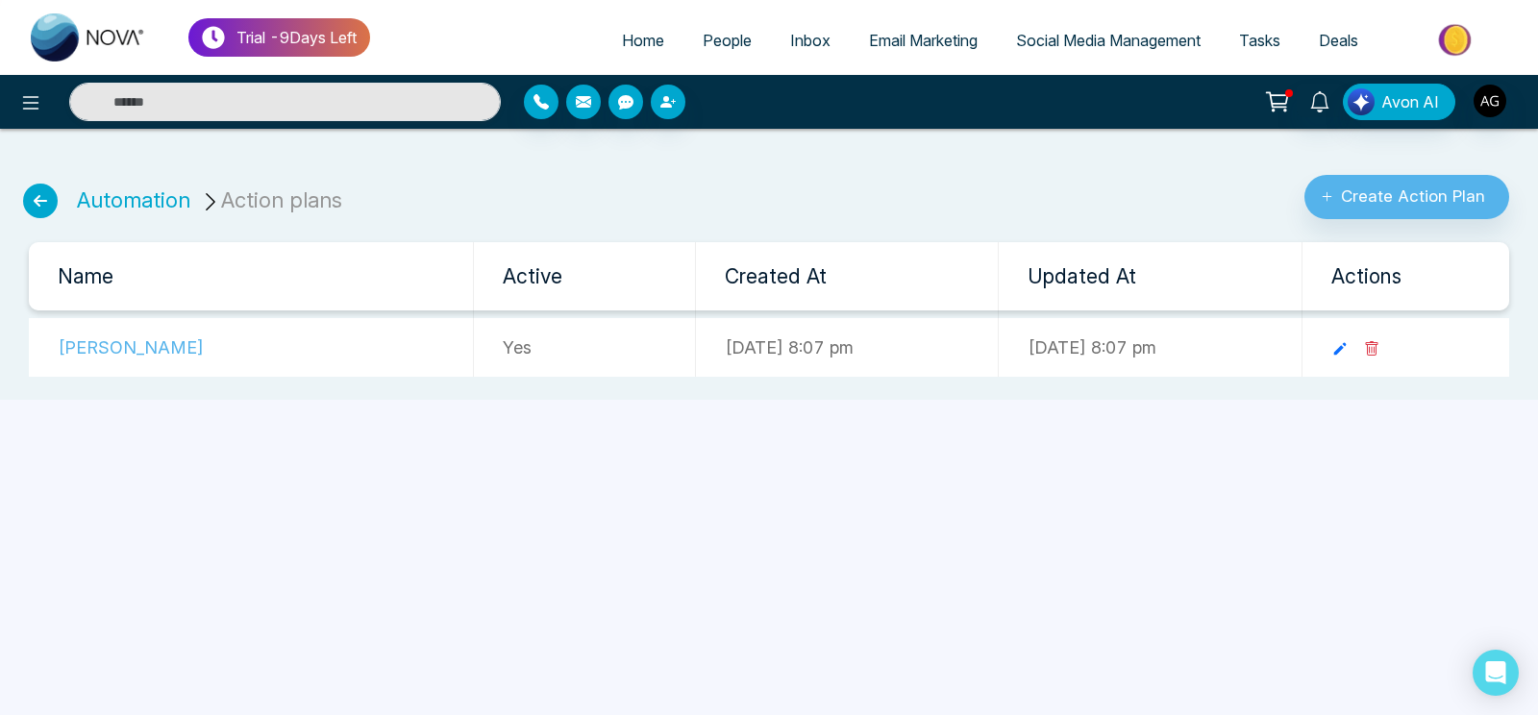
click at [37, 198] on icon at bounding box center [40, 201] width 35 height 35
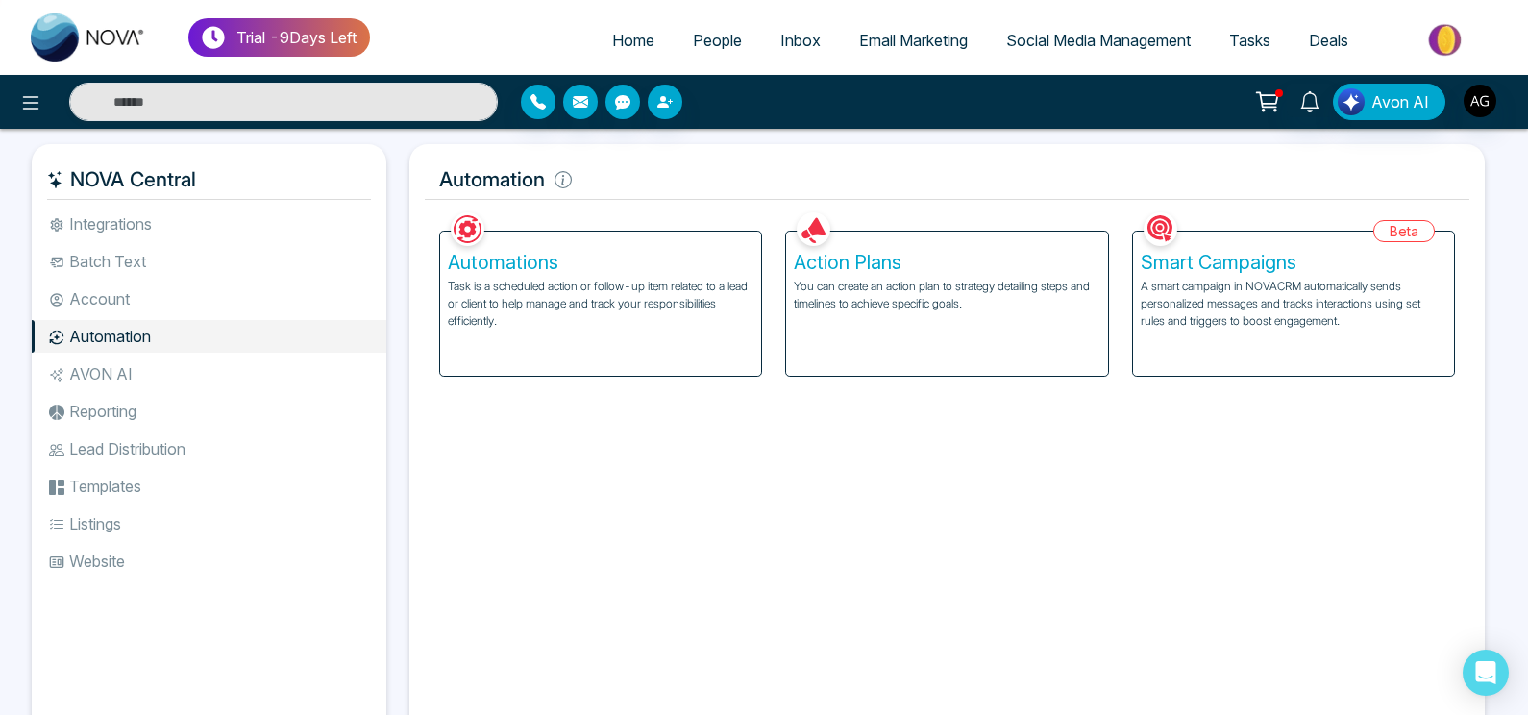
click at [1353, 246] on div "Smart Campaigns A smart campaign in NOVACRM automatically sends personalized me…" at bounding box center [1293, 304] width 321 height 144
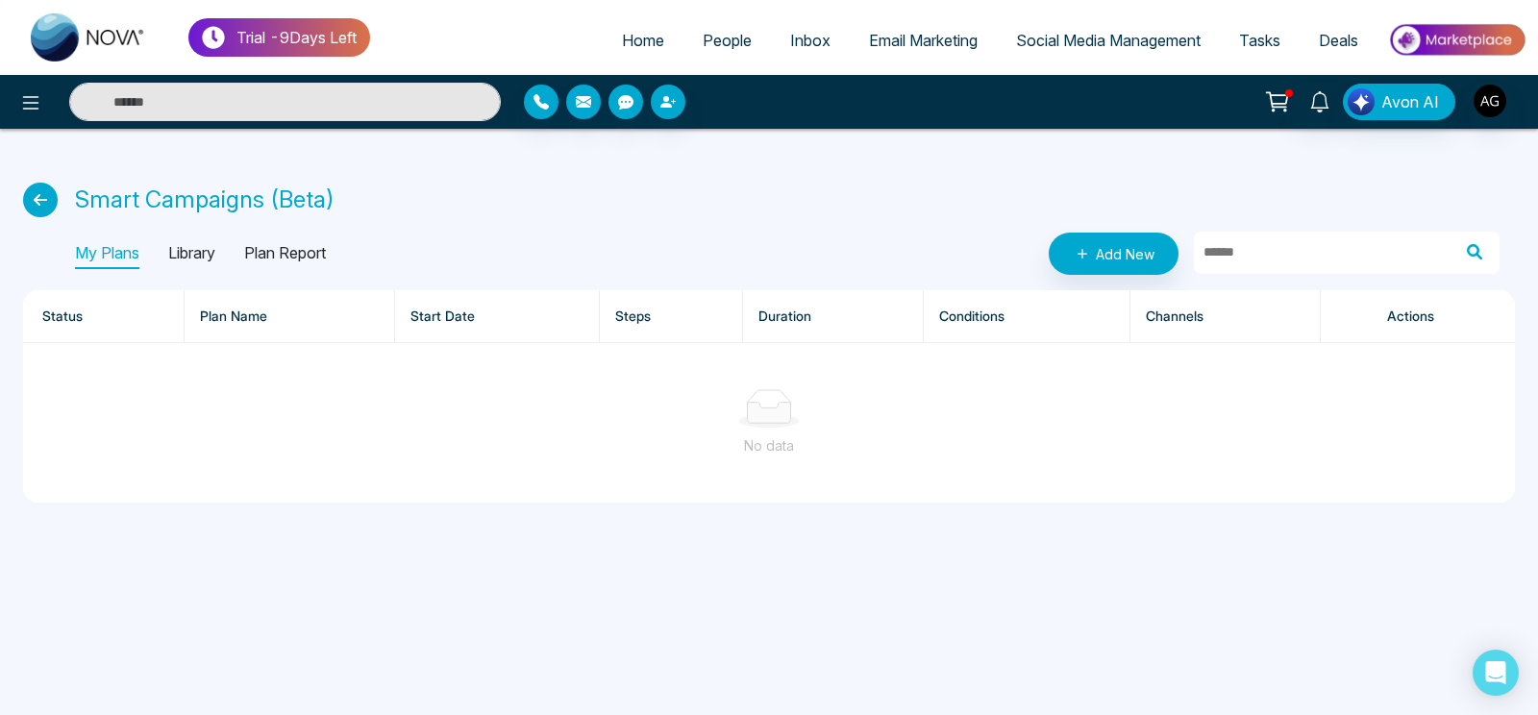
click at [193, 248] on p "Library" at bounding box center [191, 253] width 47 height 31
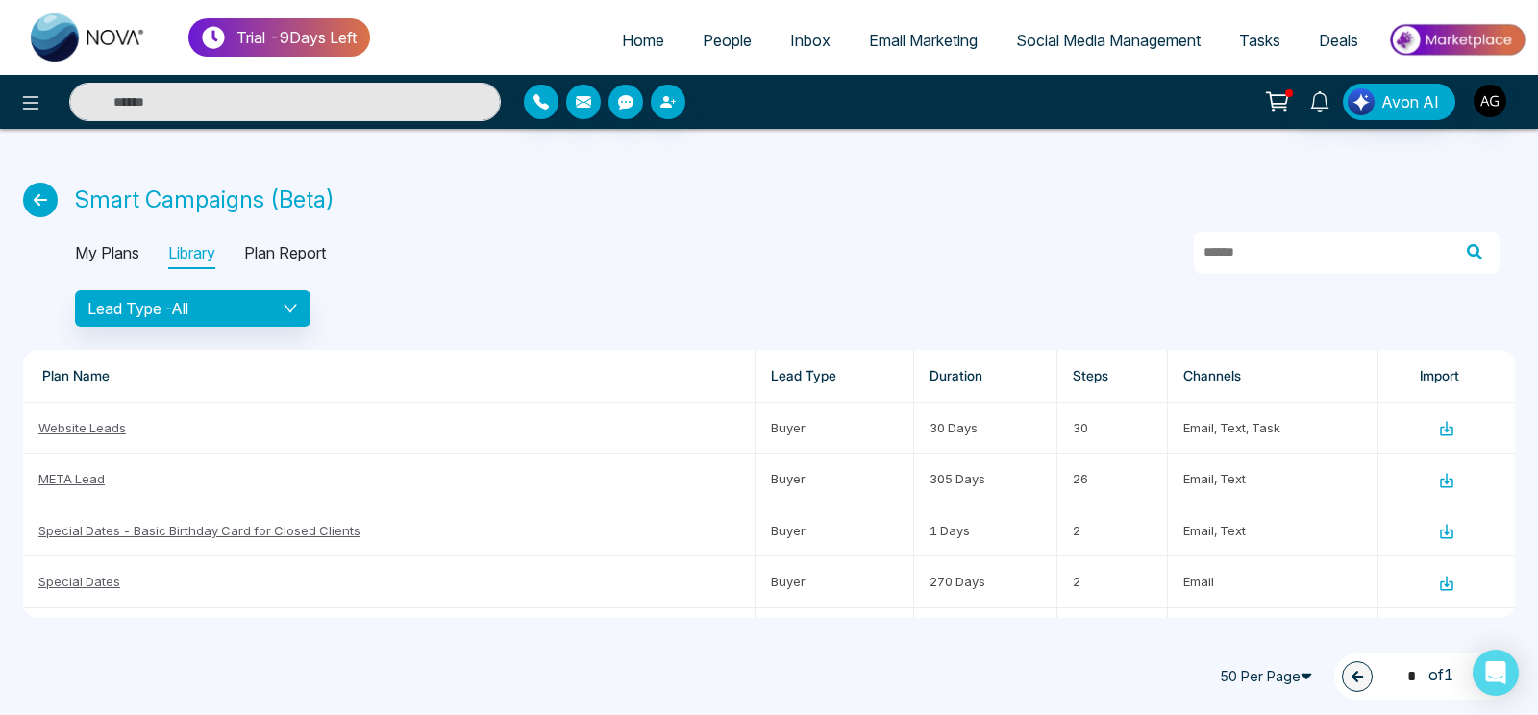
click at [42, 196] on icon at bounding box center [40, 200] width 35 height 35
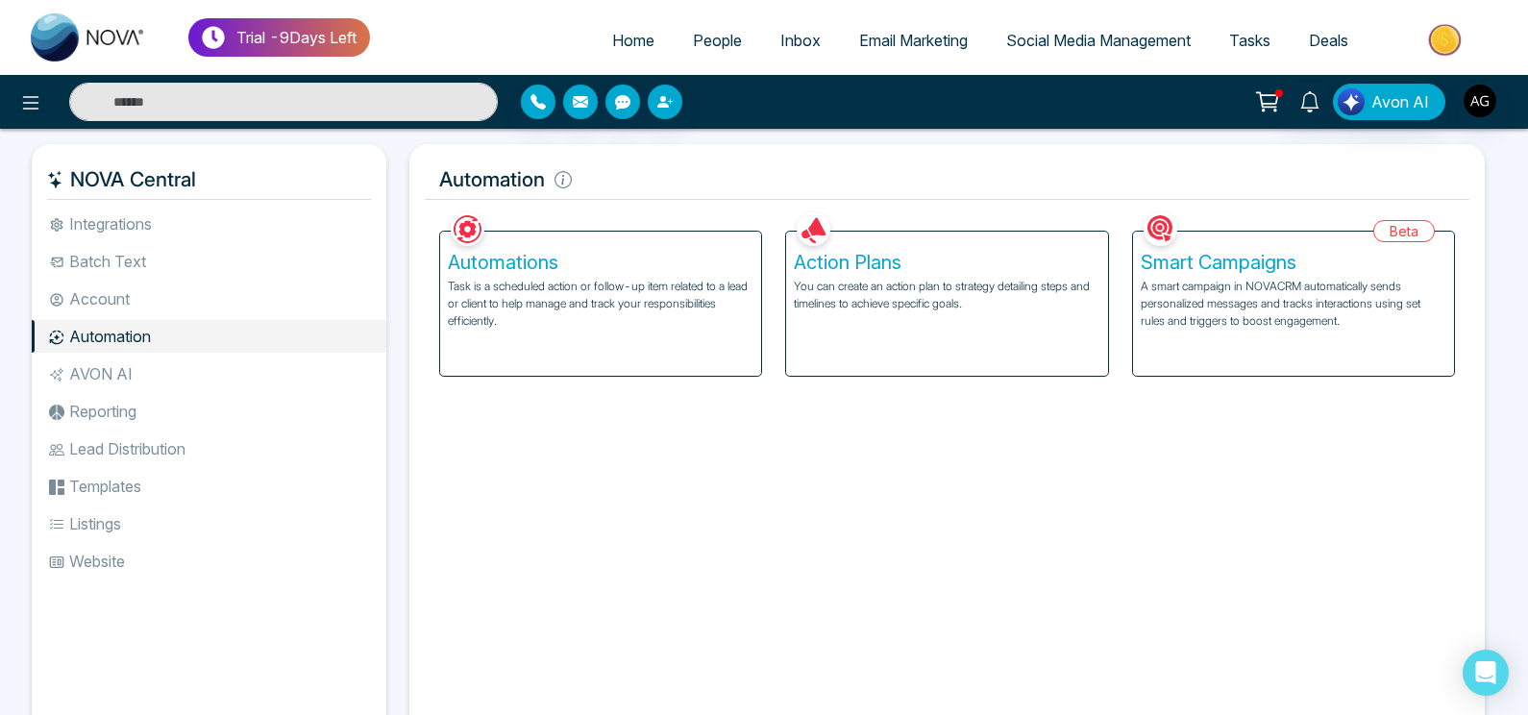
click at [1301, 277] on div "Smart Campaigns A smart campaign in NOVACRM automatically sends personalized me…" at bounding box center [1293, 304] width 321 height 144
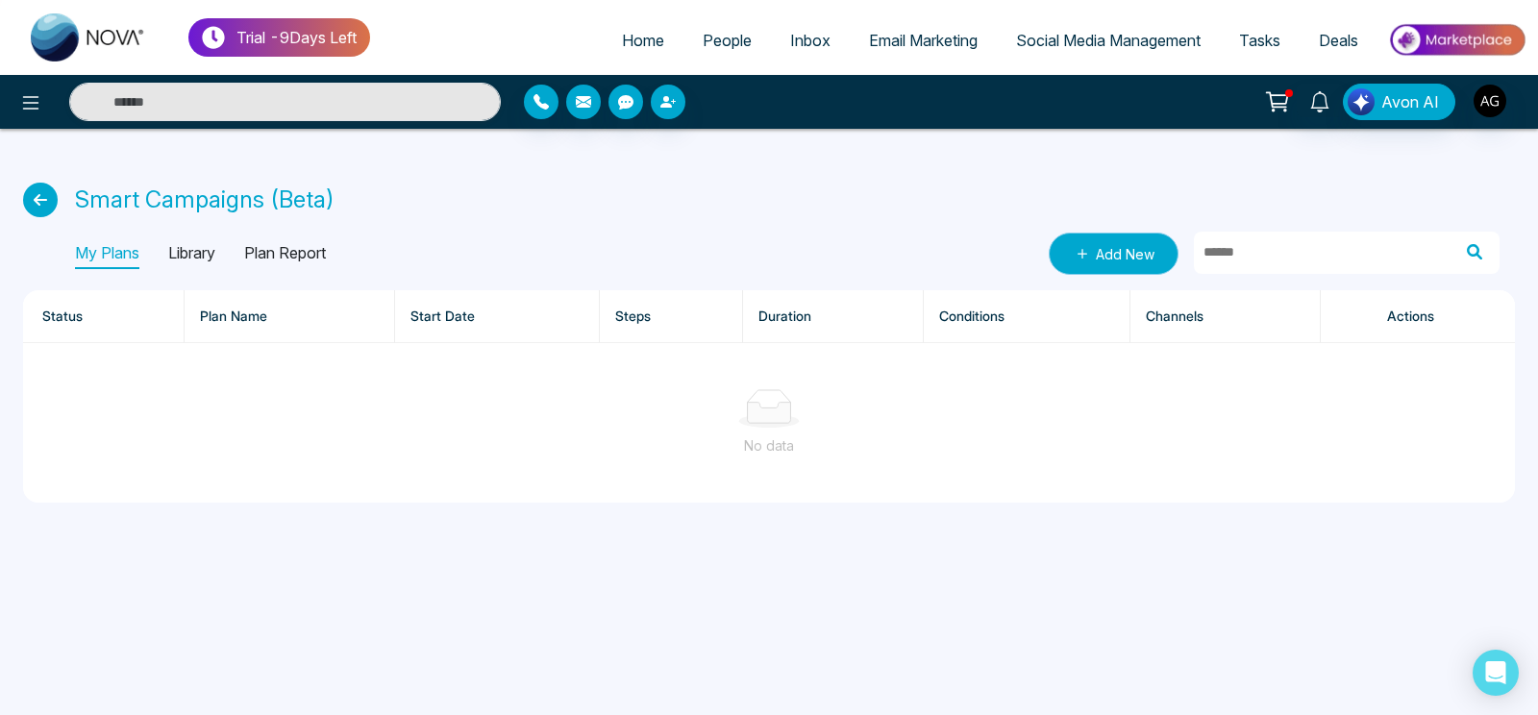
click at [1091, 260] on icon at bounding box center [1082, 253] width 19 height 19
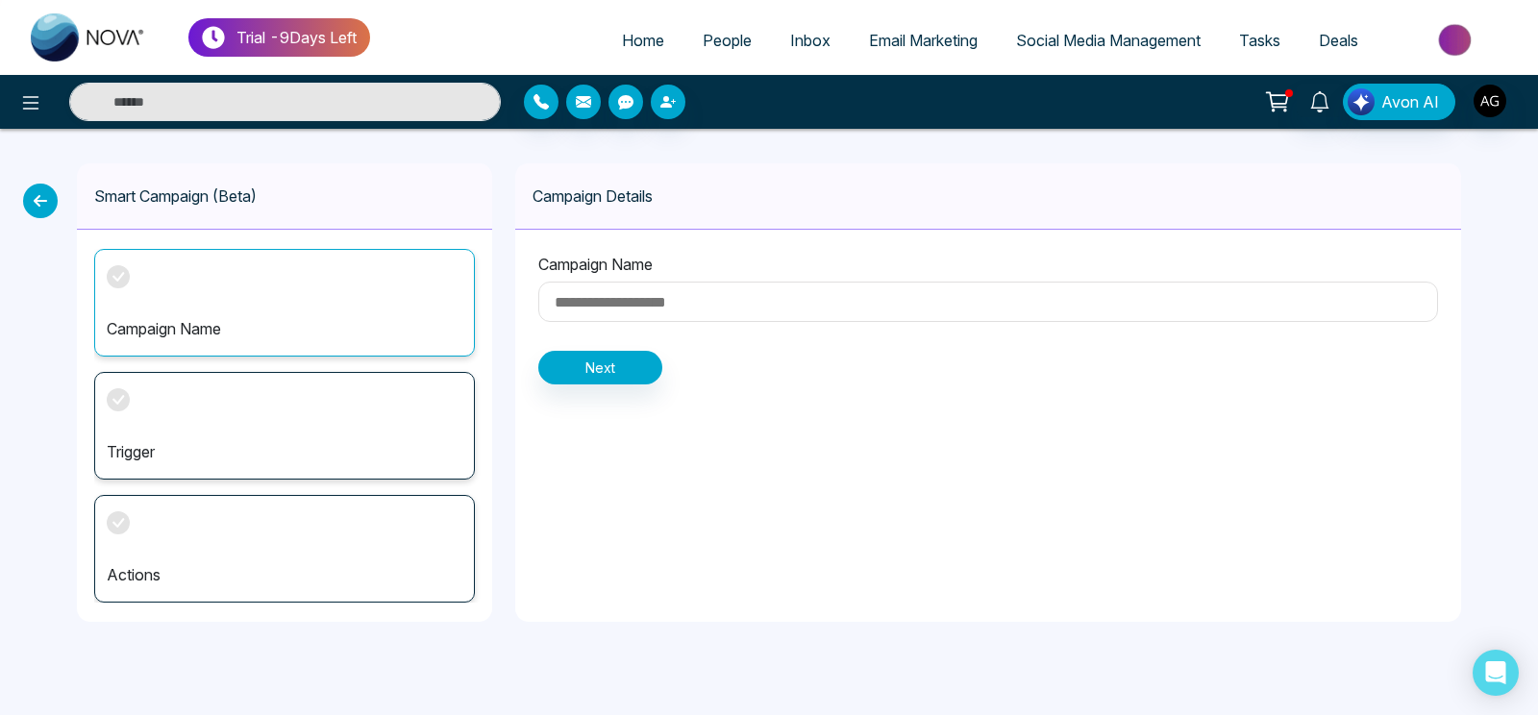
click at [708, 291] on input at bounding box center [988, 302] width 900 height 40
type input "****"
click at [583, 365] on button "Next" at bounding box center [600, 368] width 124 height 34
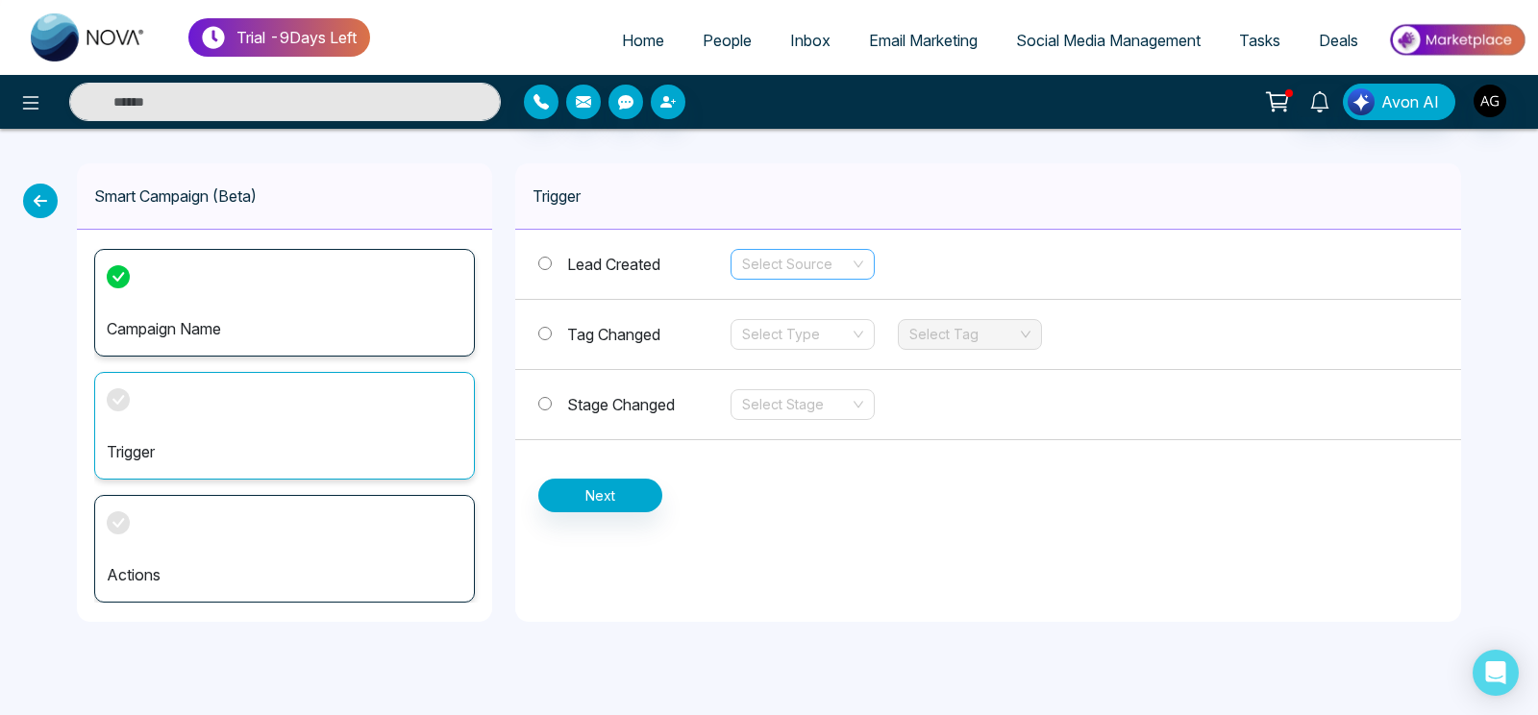
click at [817, 261] on input "search" at bounding box center [796, 264] width 108 height 29
click at [1135, 467] on div "Lead Created Select Source Tag Changed Select Type Select Tag Stage Changed Sel…" at bounding box center [988, 371] width 946 height 283
click at [833, 400] on input "search" at bounding box center [796, 404] width 108 height 29
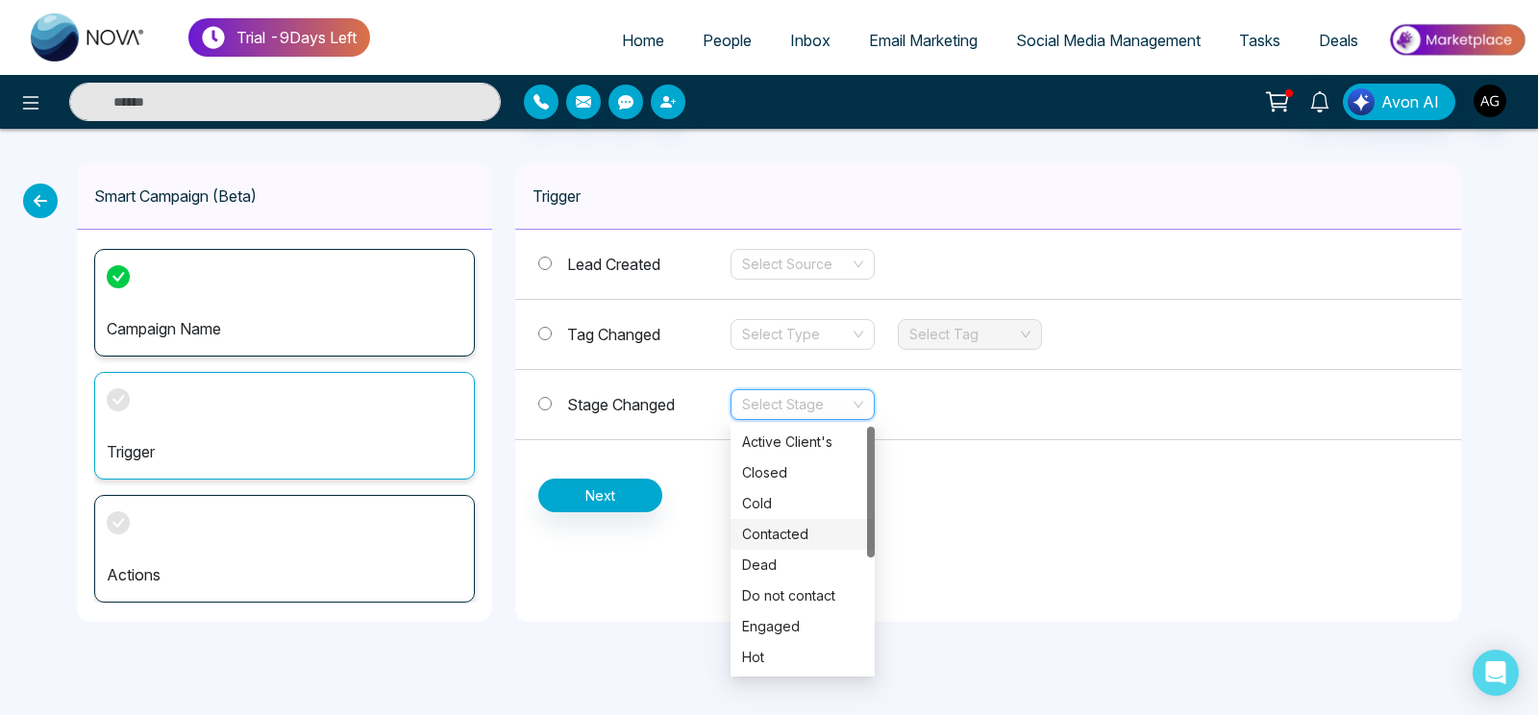
click at [803, 539] on div "Contacted" at bounding box center [802, 534] width 121 height 21
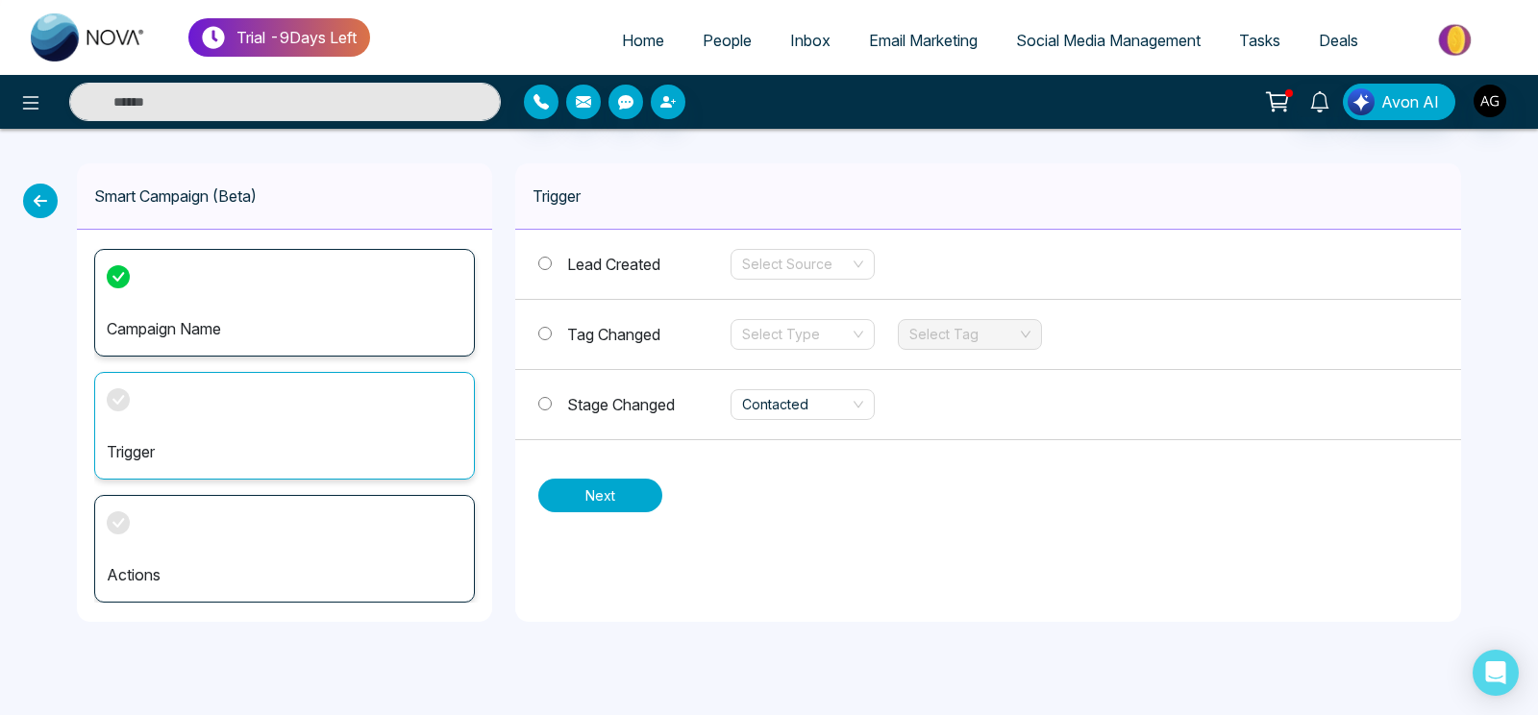
click at [602, 506] on button "Next" at bounding box center [600, 496] width 124 height 34
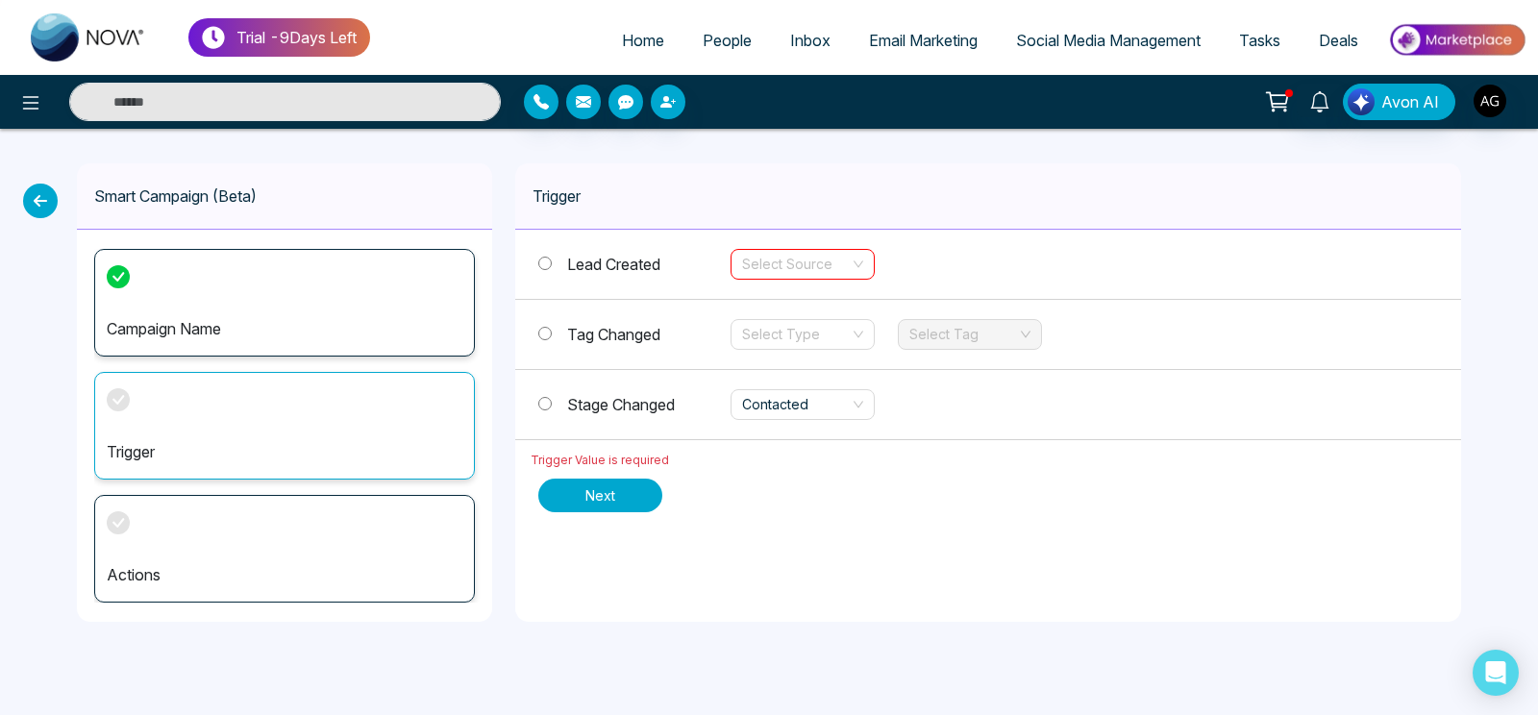
click at [616, 506] on button "Next" at bounding box center [600, 496] width 124 height 34
click at [376, 446] on p "Trigger" at bounding box center [285, 451] width 356 height 23
click at [536, 412] on div "Stage Changed Contacted" at bounding box center [988, 405] width 946 height 70
click at [575, 498] on button "Next" at bounding box center [600, 496] width 124 height 34
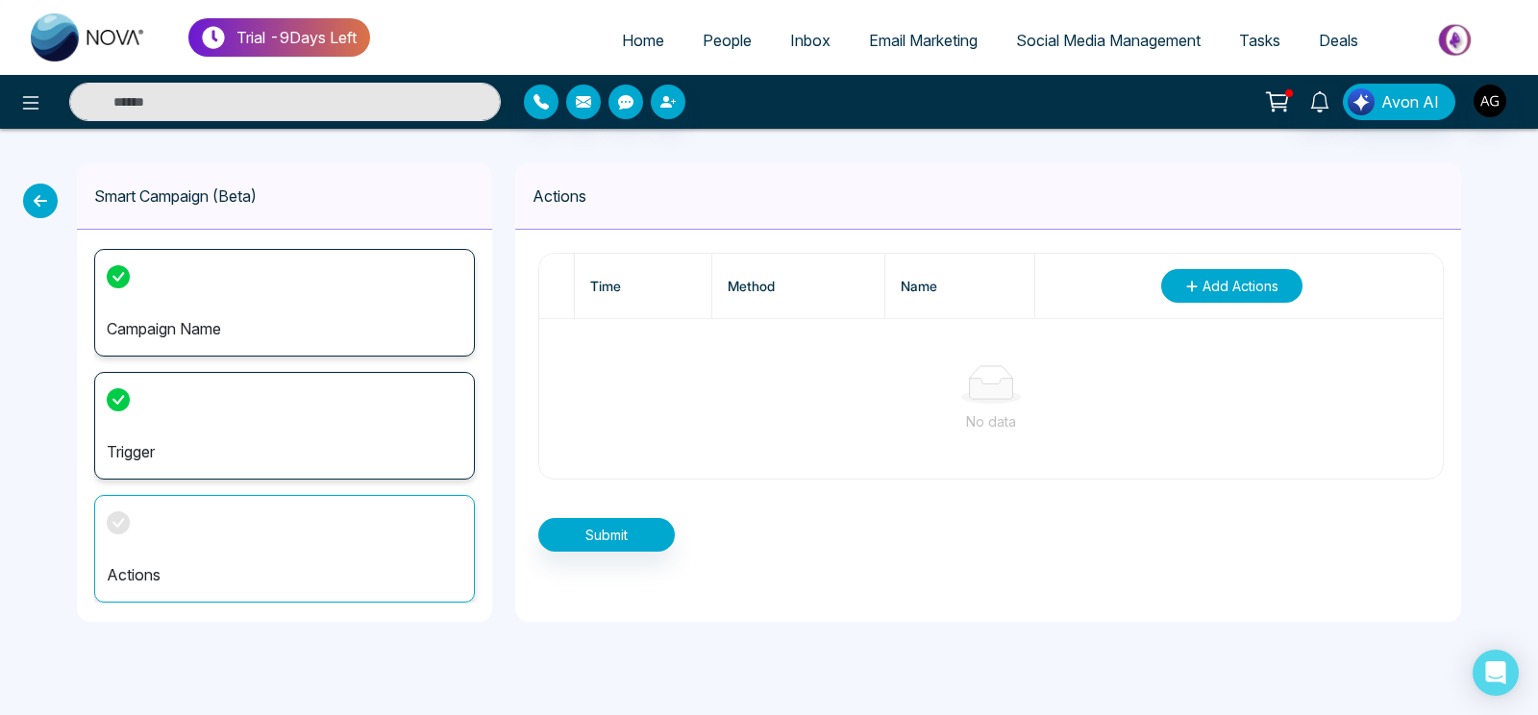
click at [1222, 285] on span "Add Actions" at bounding box center [1240, 286] width 76 height 20
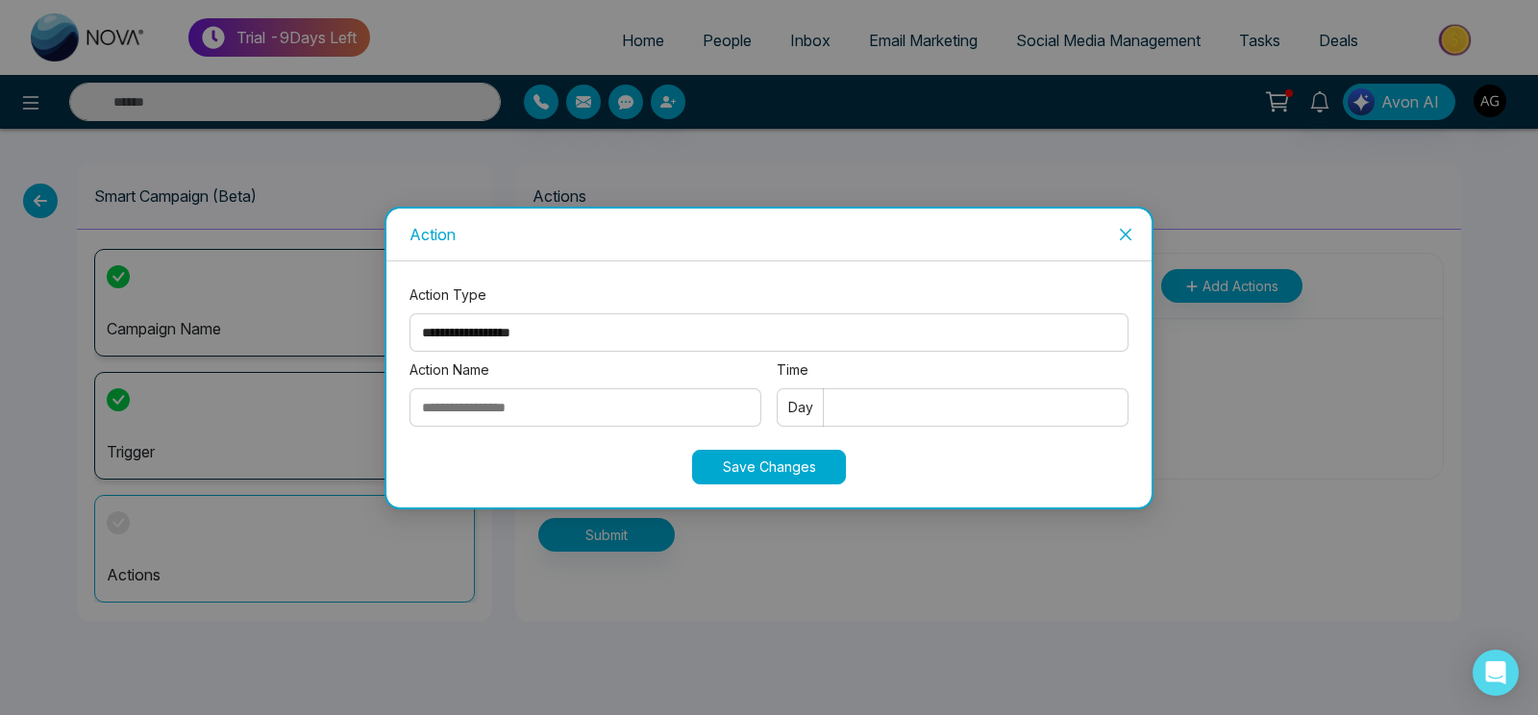
click at [409, 313] on select "**********" at bounding box center [768, 332] width 719 height 38
click at [505, 330] on select "**********" at bounding box center [768, 332] width 719 height 38
click at [409, 313] on select "**********" at bounding box center [768, 332] width 719 height 38
drag, startPoint x: 481, startPoint y: 328, endPoint x: 502, endPoint y: 295, distance: 38.9
click at [502, 295] on label "Action Type" at bounding box center [768, 294] width 719 height 21
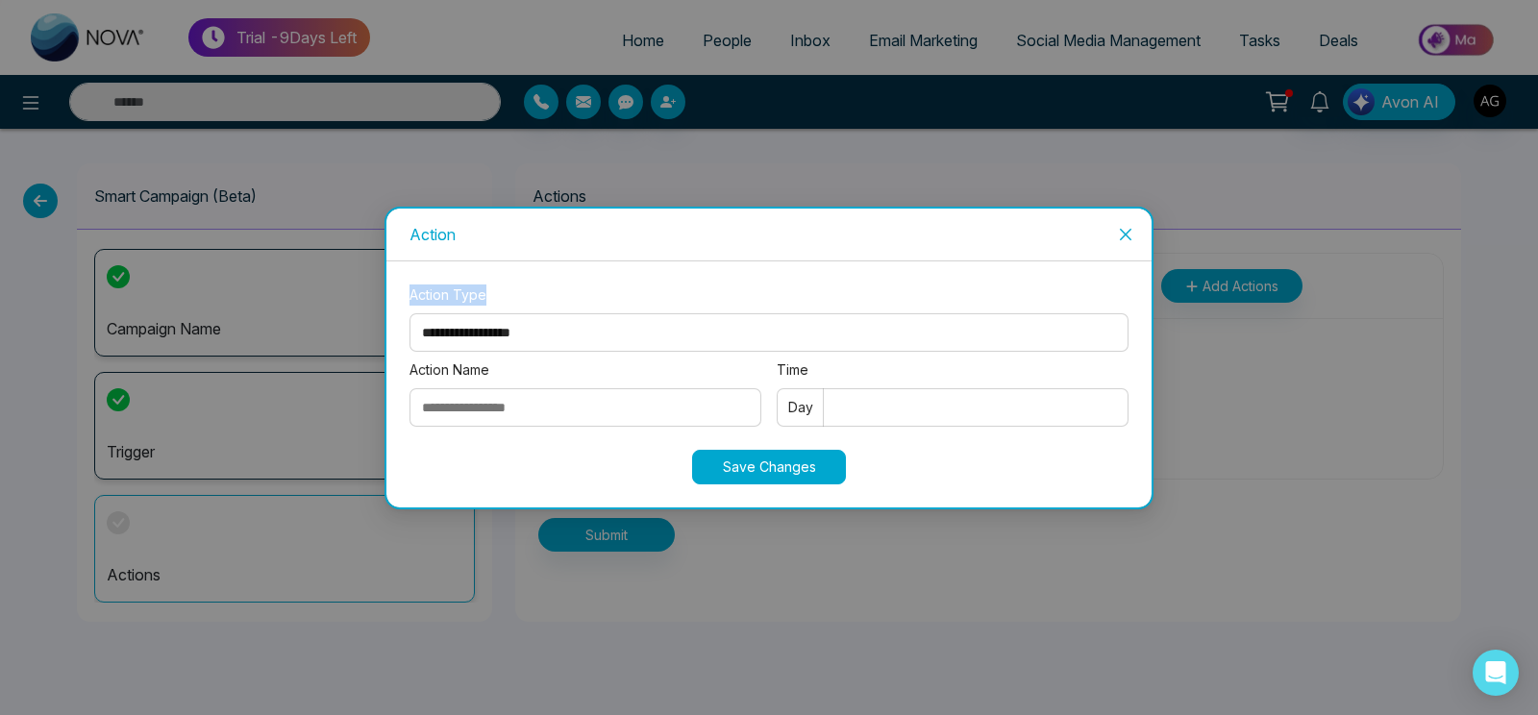
drag, startPoint x: 502, startPoint y: 295, endPoint x: 385, endPoint y: 295, distance: 116.3
click at [385, 295] on div "**********" at bounding box center [768, 358] width 769 height 303
drag, startPoint x: 385, startPoint y: 295, endPoint x: 507, endPoint y: 295, distance: 122.1
click at [507, 295] on div "**********" at bounding box center [768, 358] width 769 height 303
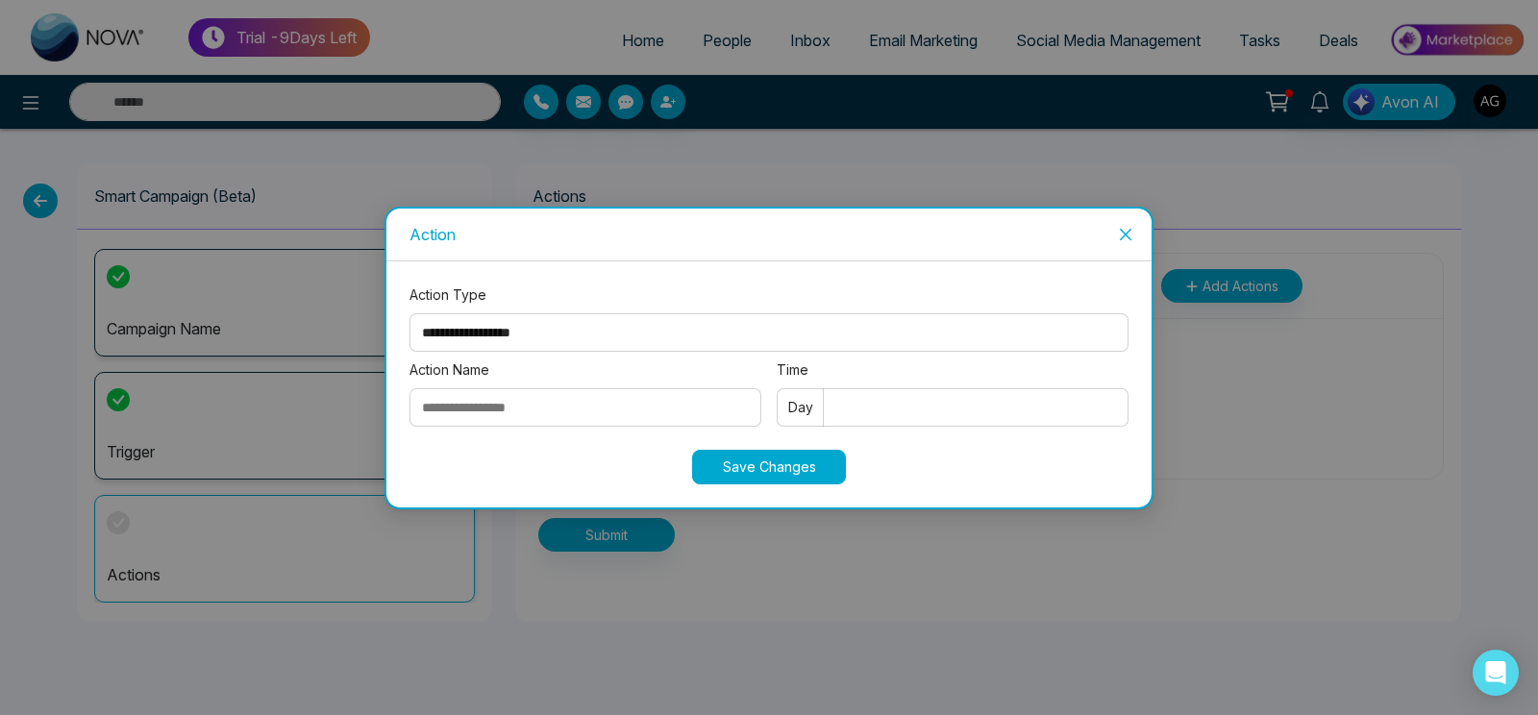
click at [507, 295] on label "Action Type" at bounding box center [768, 294] width 719 height 21
click at [507, 313] on select "**********" at bounding box center [768, 332] width 719 height 38
click at [409, 313] on select "**********" at bounding box center [768, 332] width 719 height 38
select select "****"
click option "****" at bounding box center [0, 0] width 0 height 0
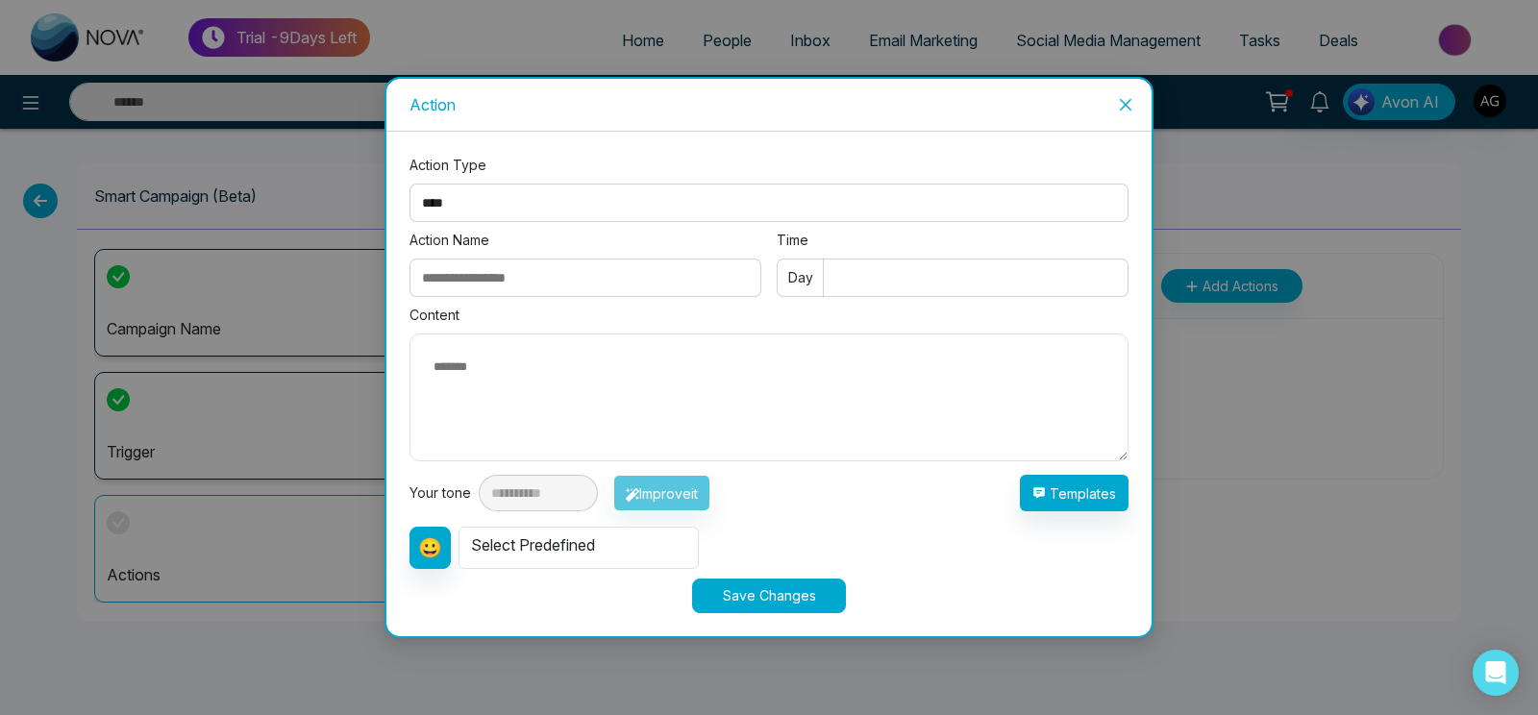
click at [628, 267] on input "Action Name" at bounding box center [585, 278] width 352 height 38
click at [661, 538] on div "Select Predefined" at bounding box center [578, 548] width 240 height 42
click at [836, 465] on div "**********" at bounding box center [768, 450] width 719 height 235
click at [559, 279] on input "Action Name" at bounding box center [585, 278] width 352 height 38
type input "*"
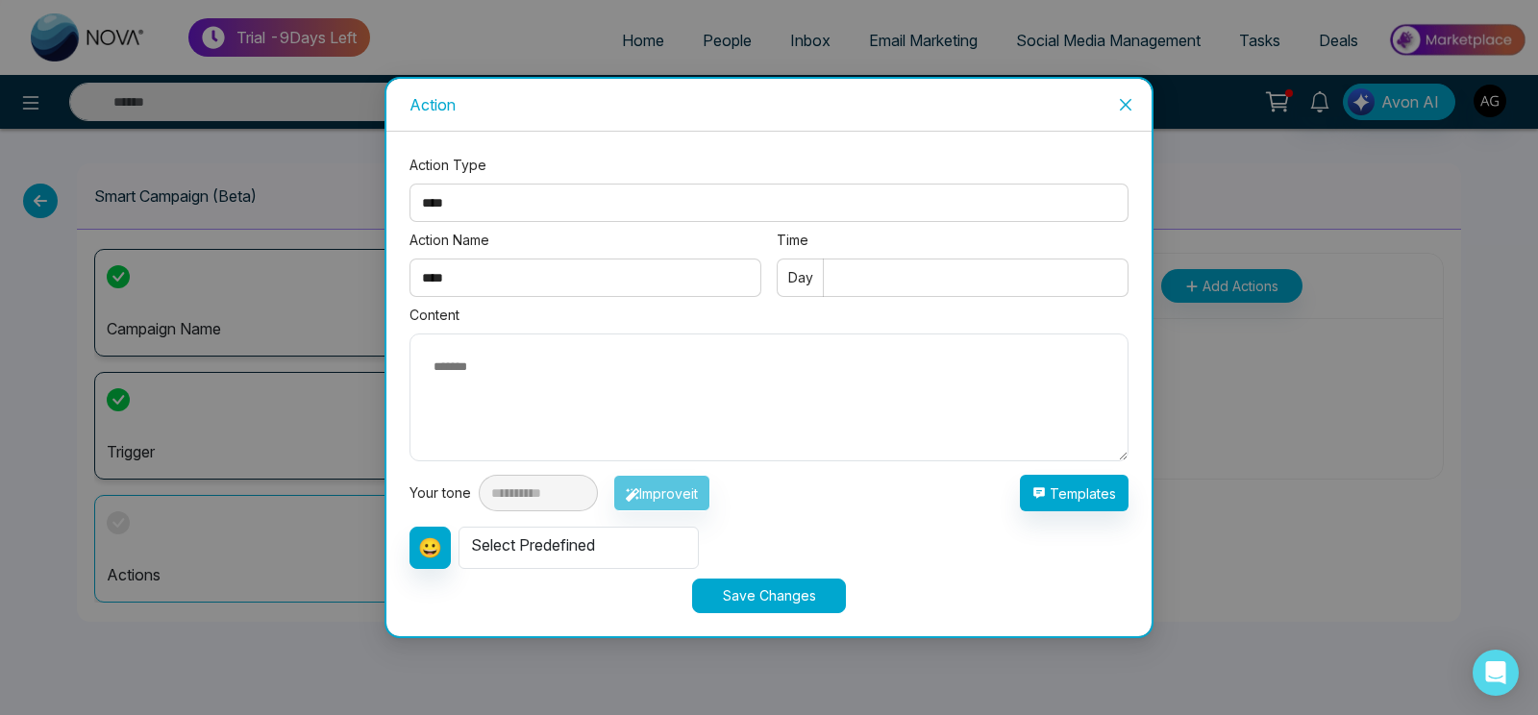
type input "****"
click at [915, 258] on div "Day" at bounding box center [953, 278] width 352 height 54
click at [861, 269] on input "Time" at bounding box center [953, 278] width 352 height 38
type input "*"
click at [811, 420] on textarea at bounding box center [768, 397] width 719 height 128
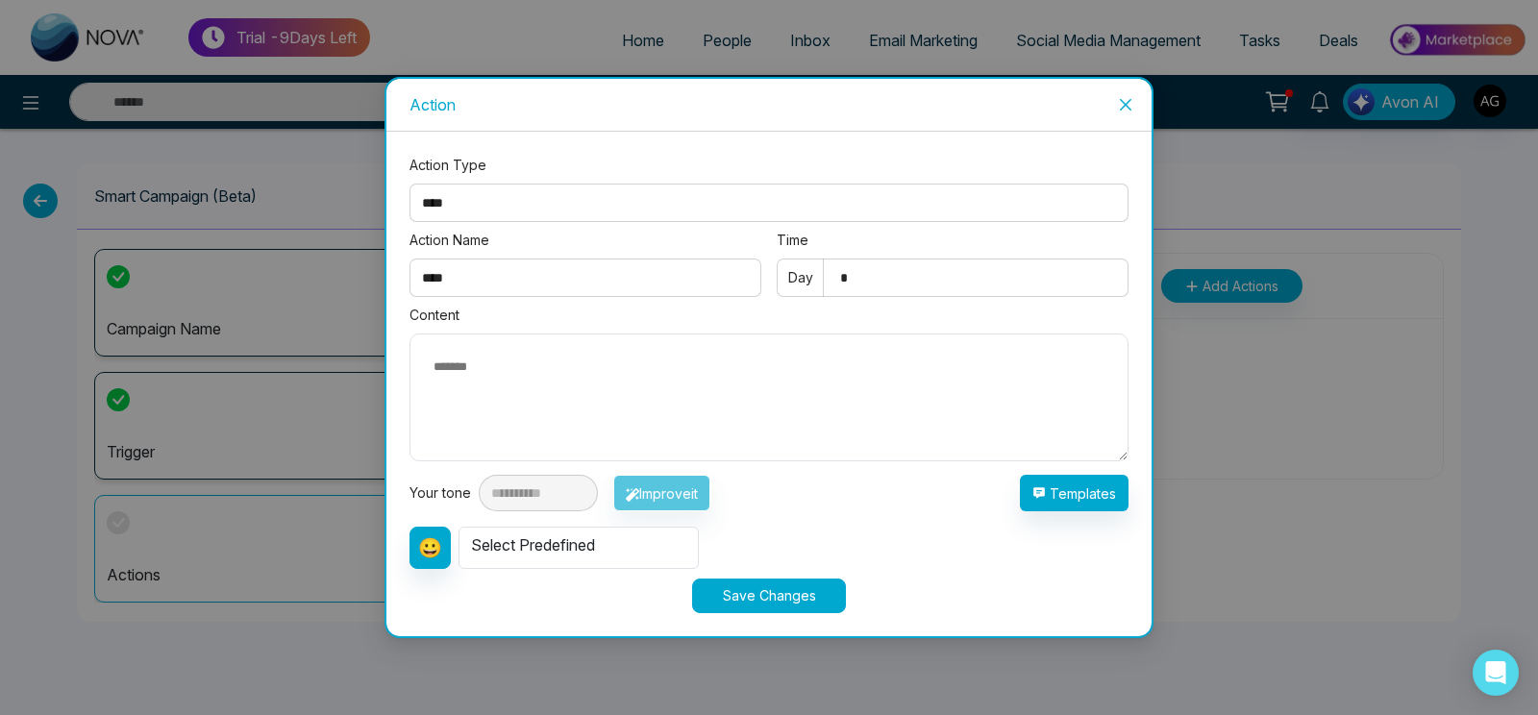
drag, startPoint x: 630, startPoint y: 506, endPoint x: 503, endPoint y: 430, distance: 149.2
click at [503, 430] on div "**********" at bounding box center [768, 450] width 719 height 235
click at [503, 430] on textarea at bounding box center [768, 397] width 719 height 128
click at [698, 483] on button "Improve it" at bounding box center [661, 493] width 97 height 37
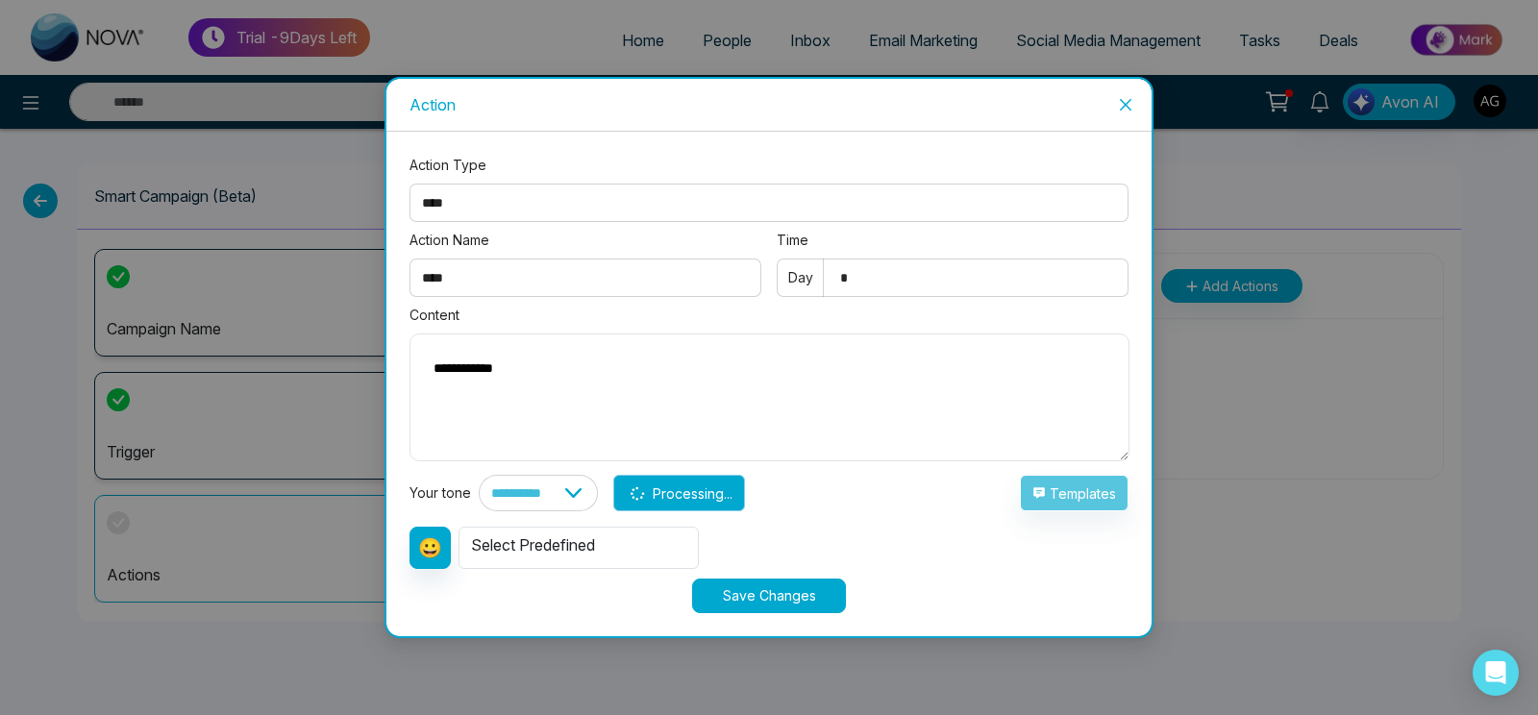
type textarea "**********"
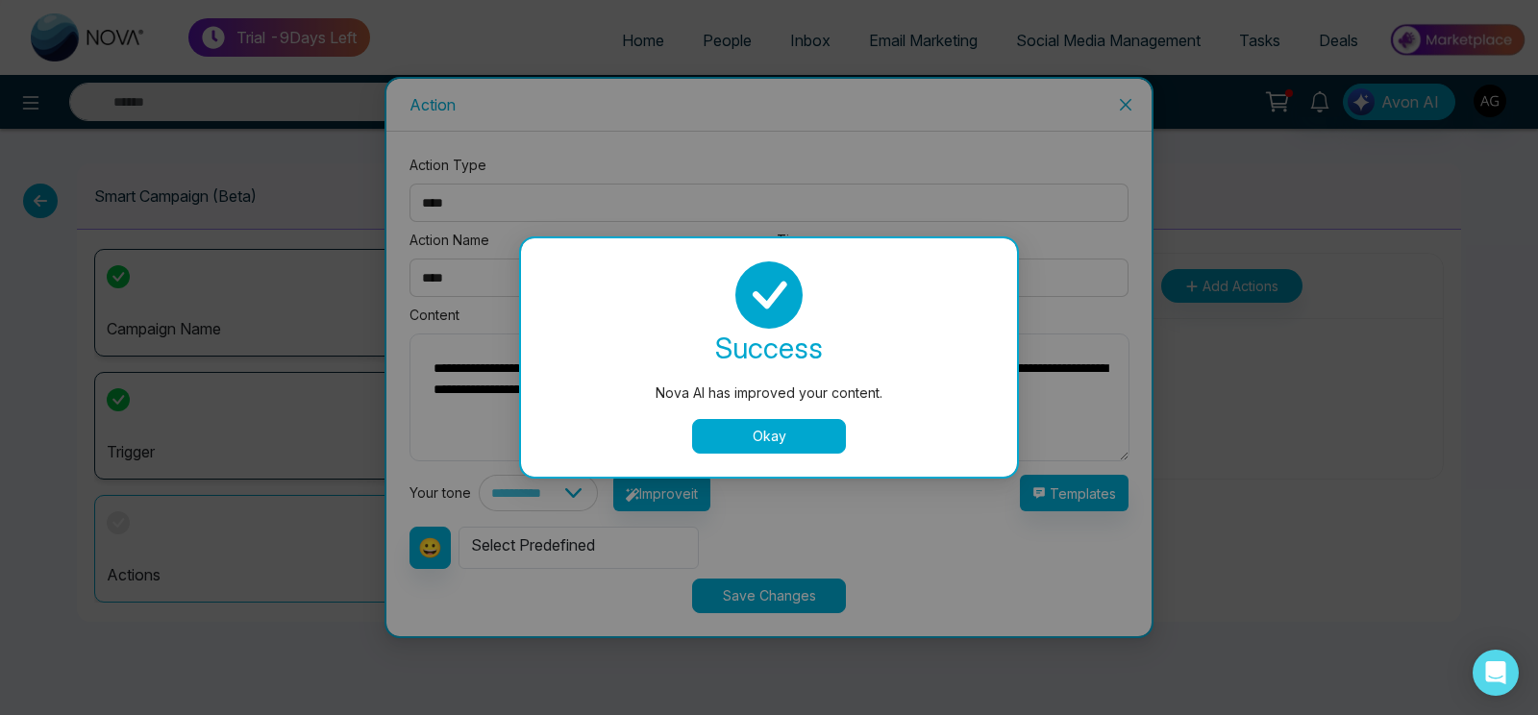
click at [779, 450] on button "Okay" at bounding box center [769, 436] width 154 height 35
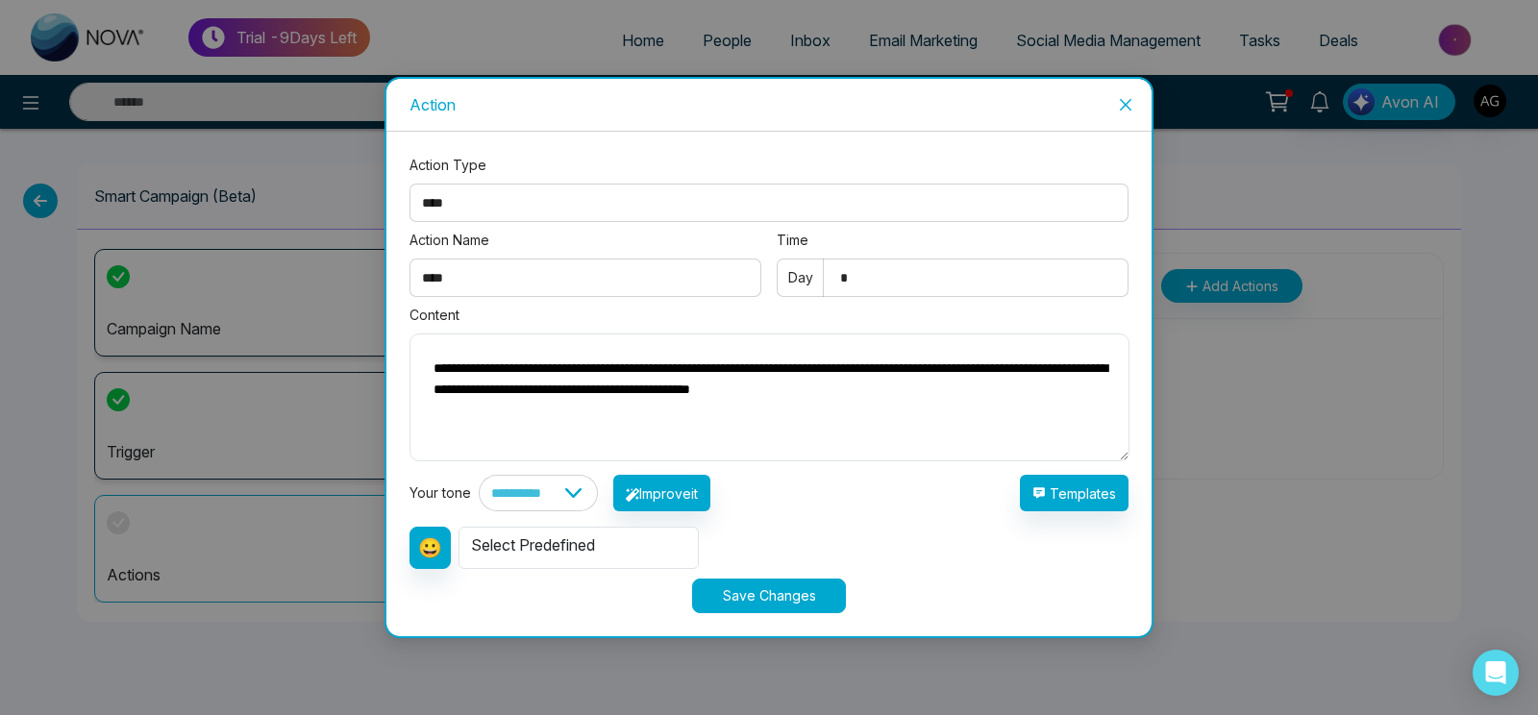
click at [779, 596] on button "Save Changes" at bounding box center [769, 596] width 154 height 35
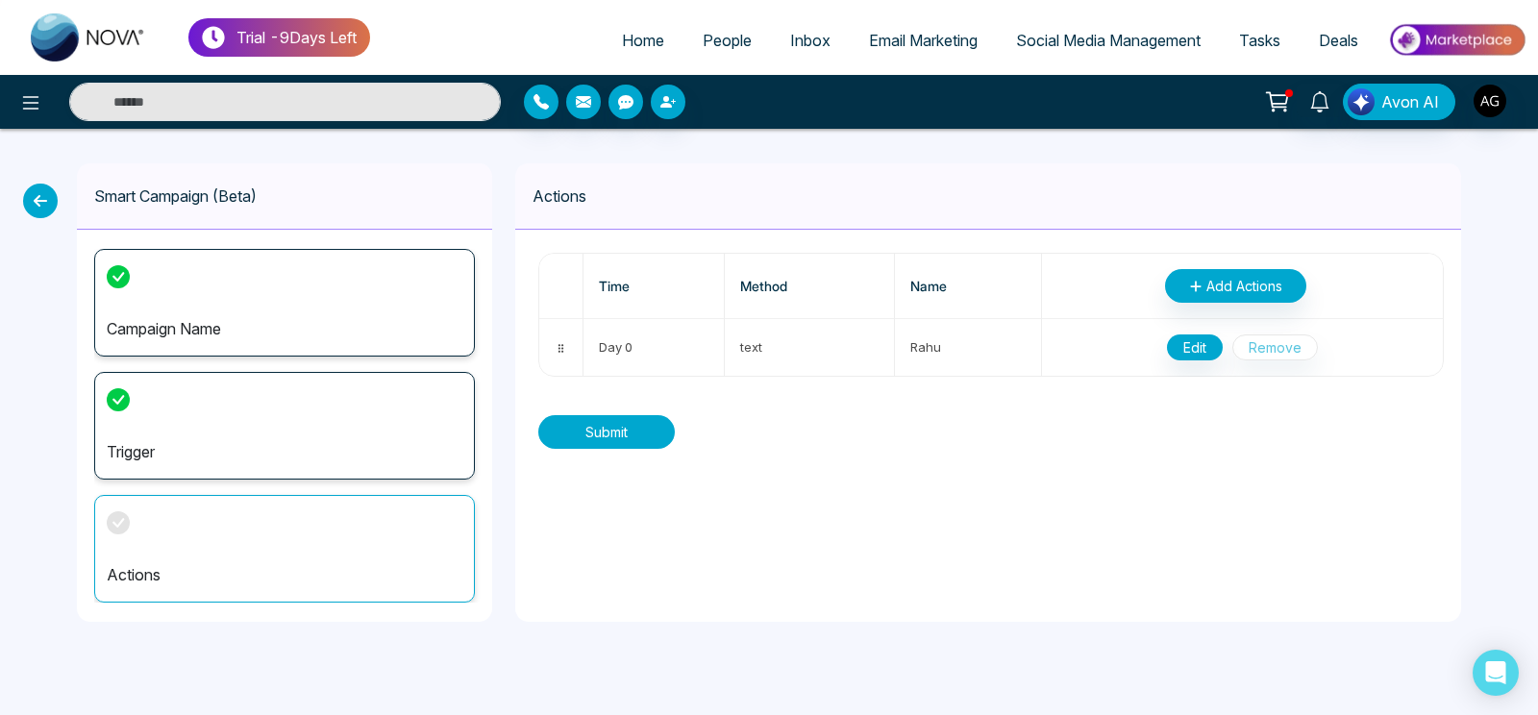
click at [615, 424] on button "Submit" at bounding box center [606, 432] width 136 height 34
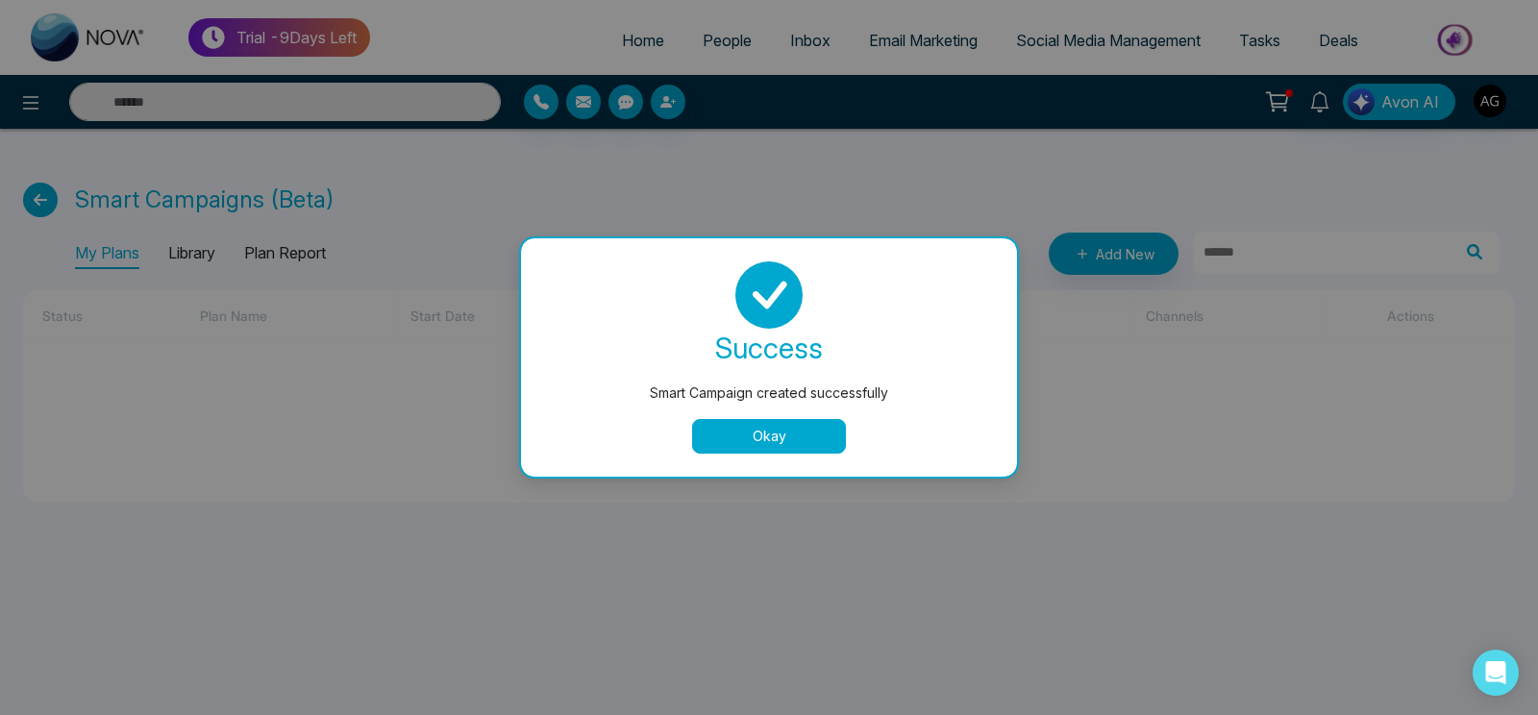
click at [788, 447] on button "Okay" at bounding box center [769, 436] width 154 height 35
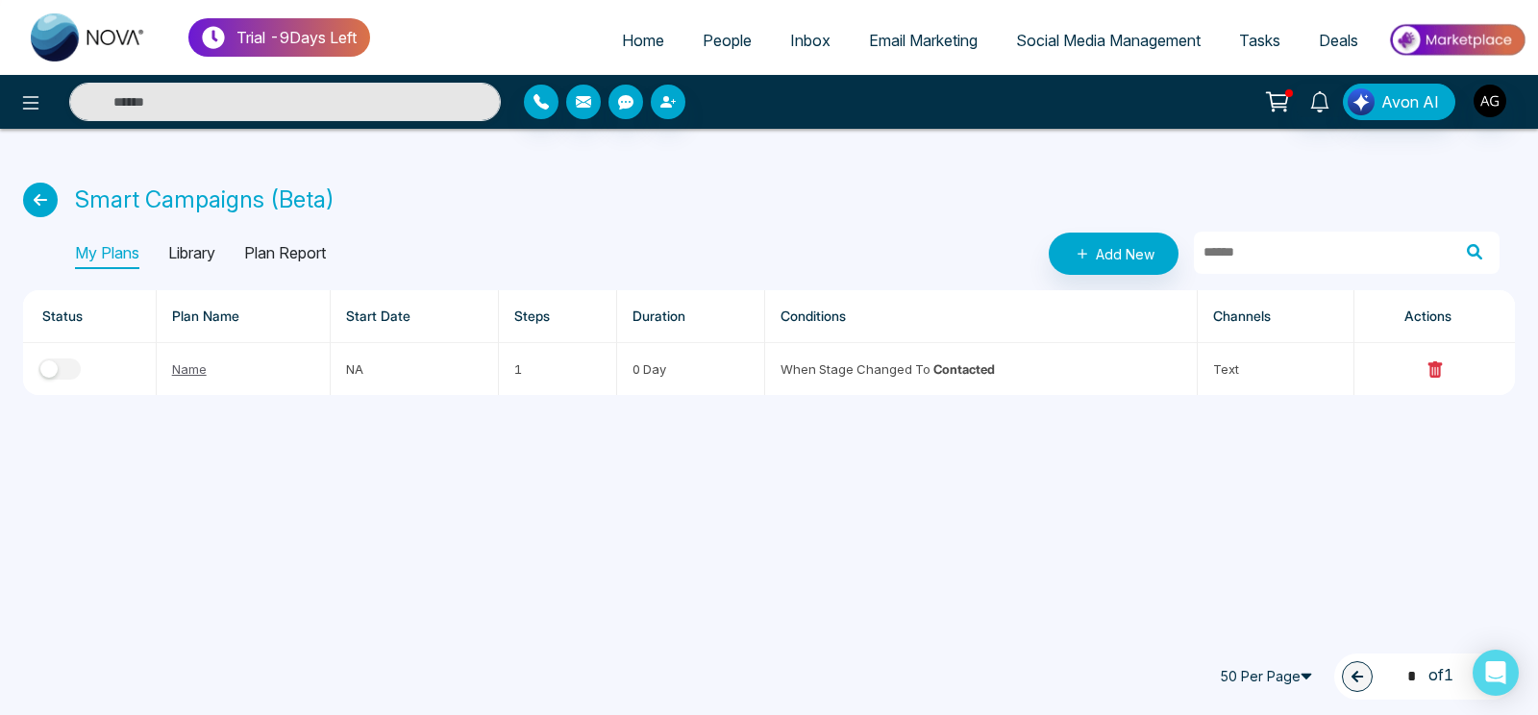
drag, startPoint x: 1509, startPoint y: 661, endPoint x: 1497, endPoint y: 565, distance: 96.8
click at [1497, 565] on body "Trial - 9 Days Left Home People Inbox Email Marketing Social Media Management T…" at bounding box center [769, 357] width 1538 height 715
drag, startPoint x: 1489, startPoint y: 666, endPoint x: 1489, endPoint y: 612, distance: 53.8
click at [1489, 612] on body "Trial - 9 Days Left Home People Inbox Email Marketing Social Media Management T…" at bounding box center [769, 357] width 1538 height 715
click at [1377, 560] on div "Trial - 9 Days Left Home People Inbox Email Marketing Social Media Management T…" at bounding box center [769, 357] width 1538 height 715
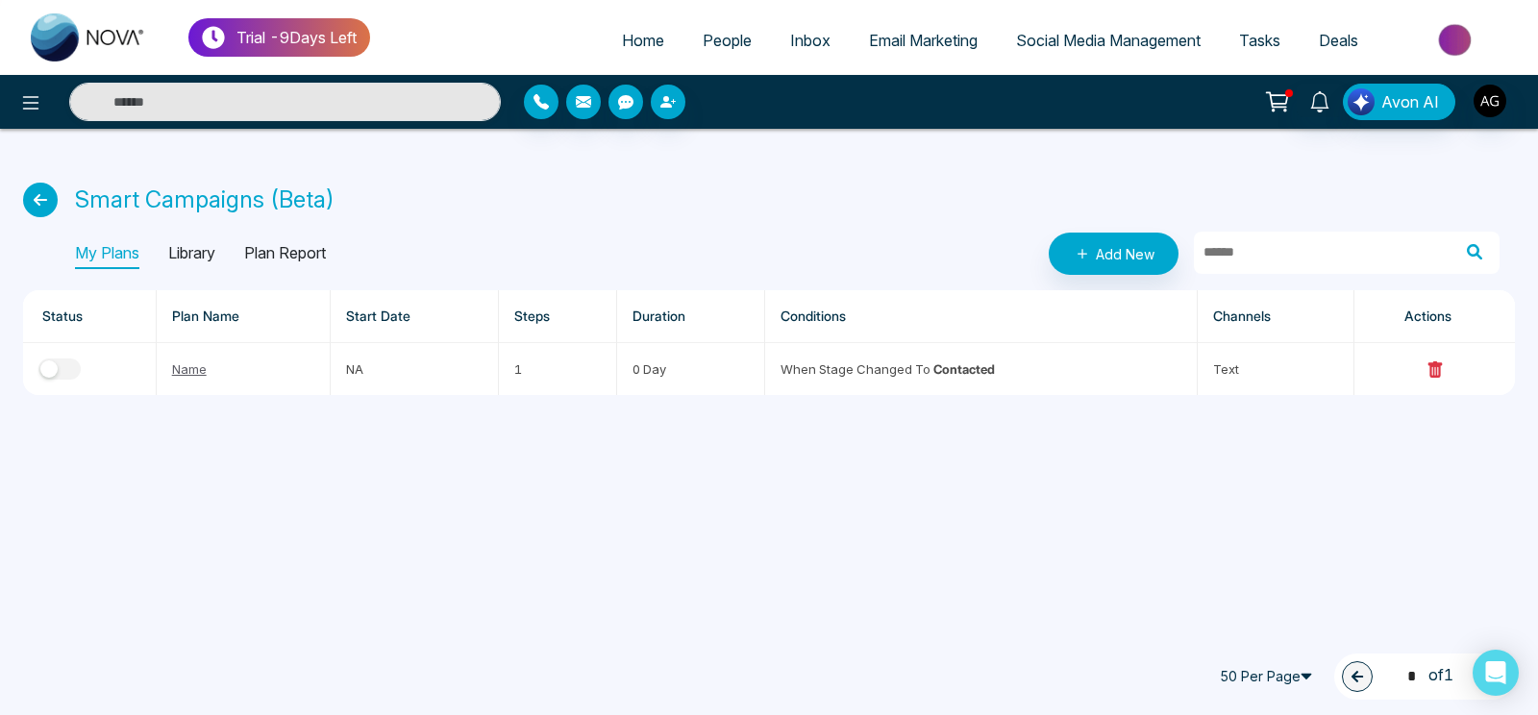
click at [1459, 698] on div "1 * of 1" at bounding box center [1424, 677] width 181 height 46
drag, startPoint x: 1483, startPoint y: 679, endPoint x: 1490, endPoint y: 607, distance: 71.4
click at [1490, 607] on body "Trial - 9 Days Left Home People Inbox Email Marketing Social Media Management T…" at bounding box center [769, 357] width 1538 height 715
click at [729, 57] on link "People" at bounding box center [726, 40] width 87 height 37
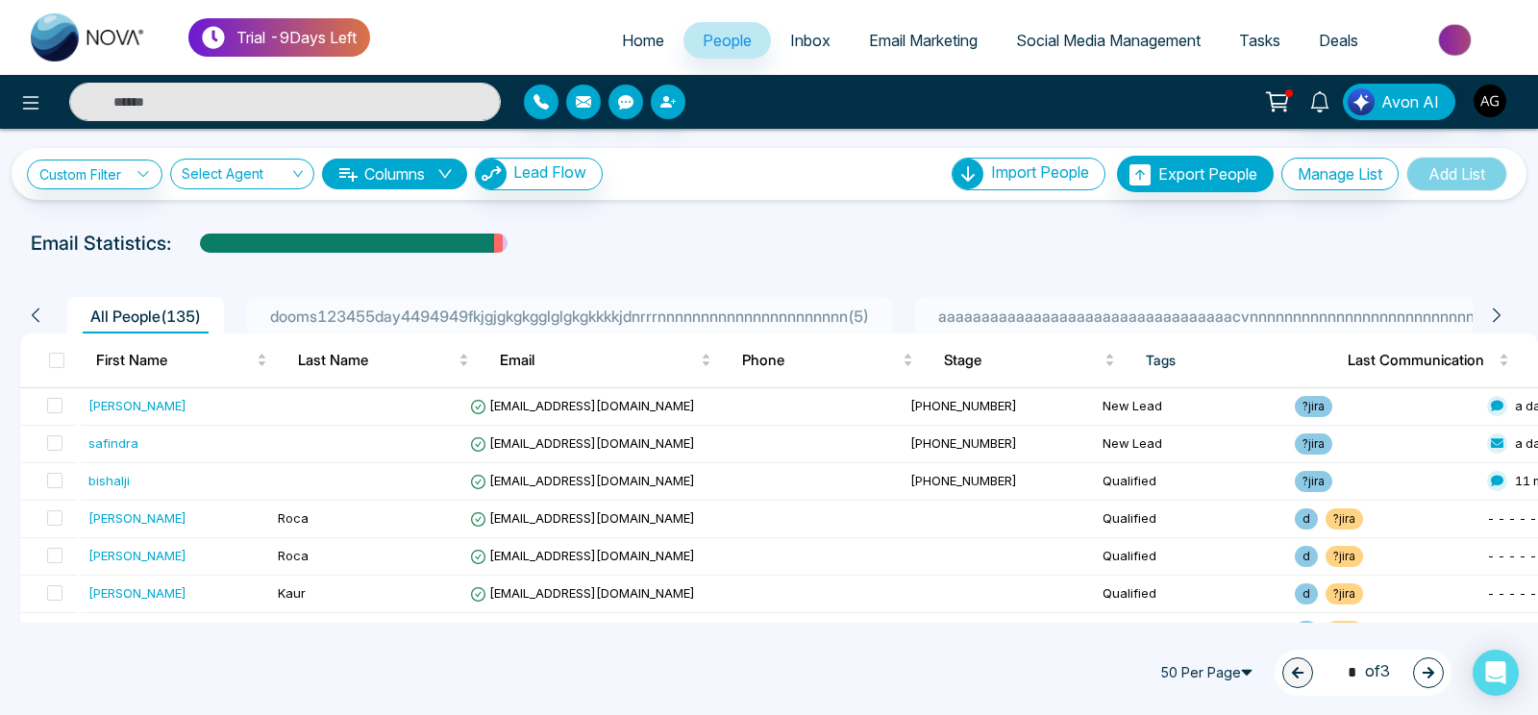
click at [1188, 329] on li "aaaaaaaaaaaaaaaaaaaaaaaaaaaaaaaaaacvnnnnnnnnnnnnnnnnnnnnnnnnnnnnnn1233 ( 1 )" at bounding box center [1253, 315] width 677 height 37
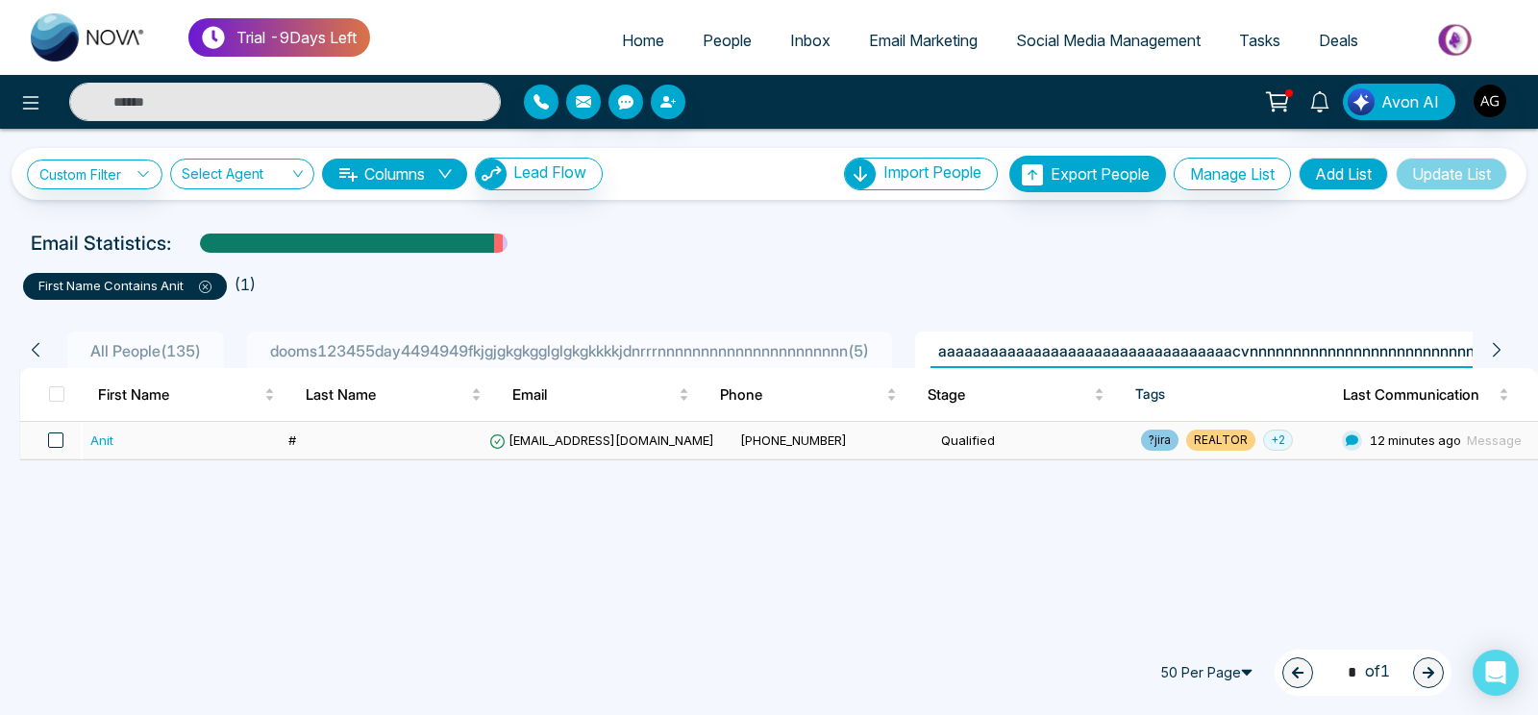
click at [56, 435] on span at bounding box center [55, 439] width 15 height 15
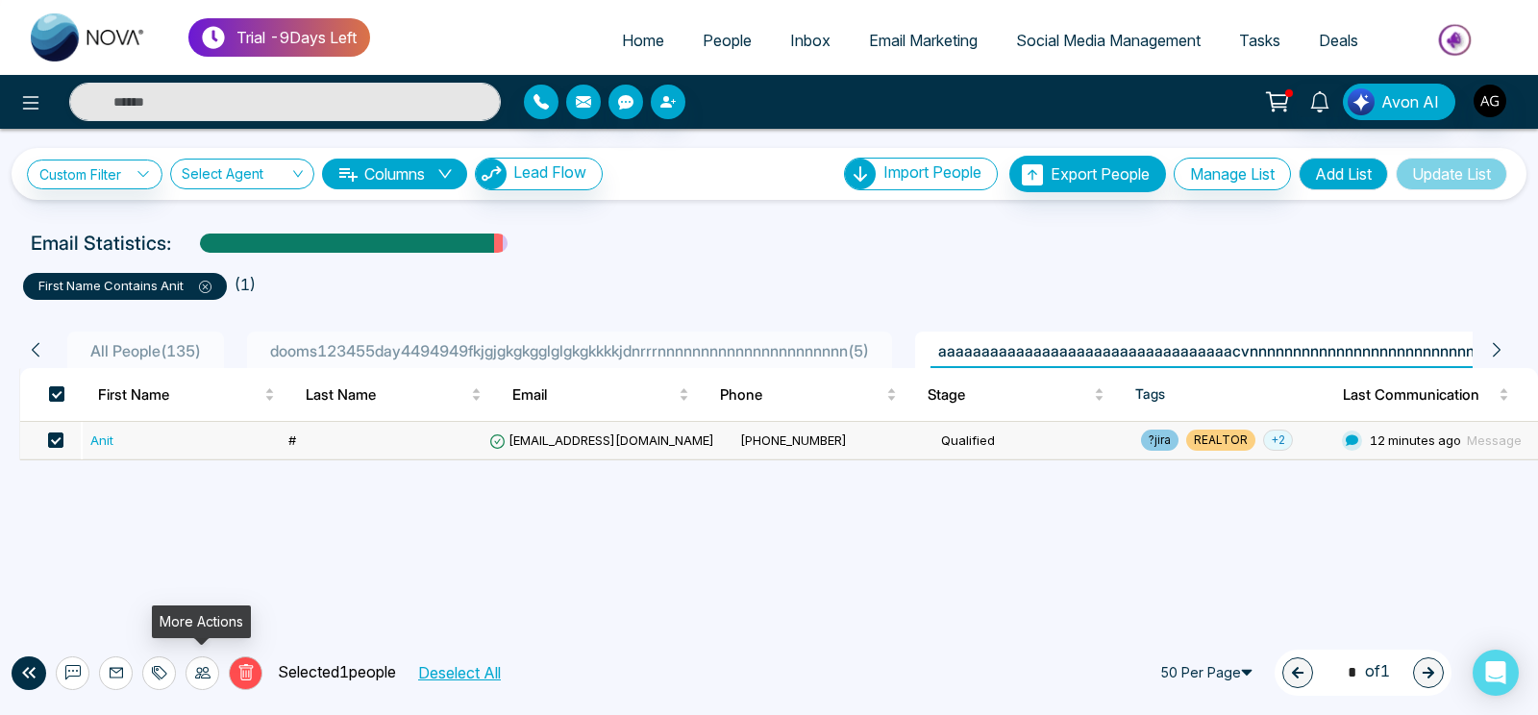
click at [198, 666] on icon at bounding box center [202, 672] width 15 height 15
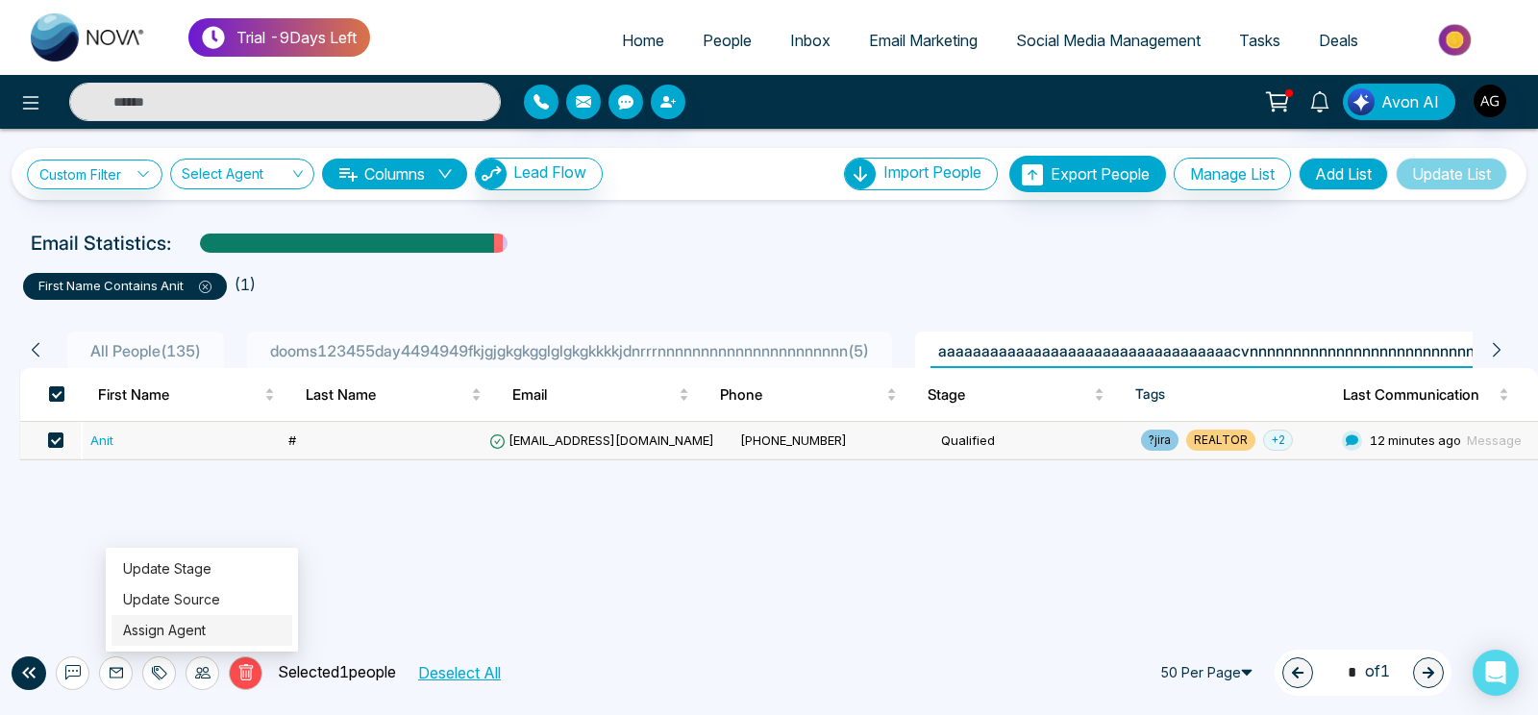
click at [184, 622] on link "Assign Agent" at bounding box center [164, 630] width 83 height 16
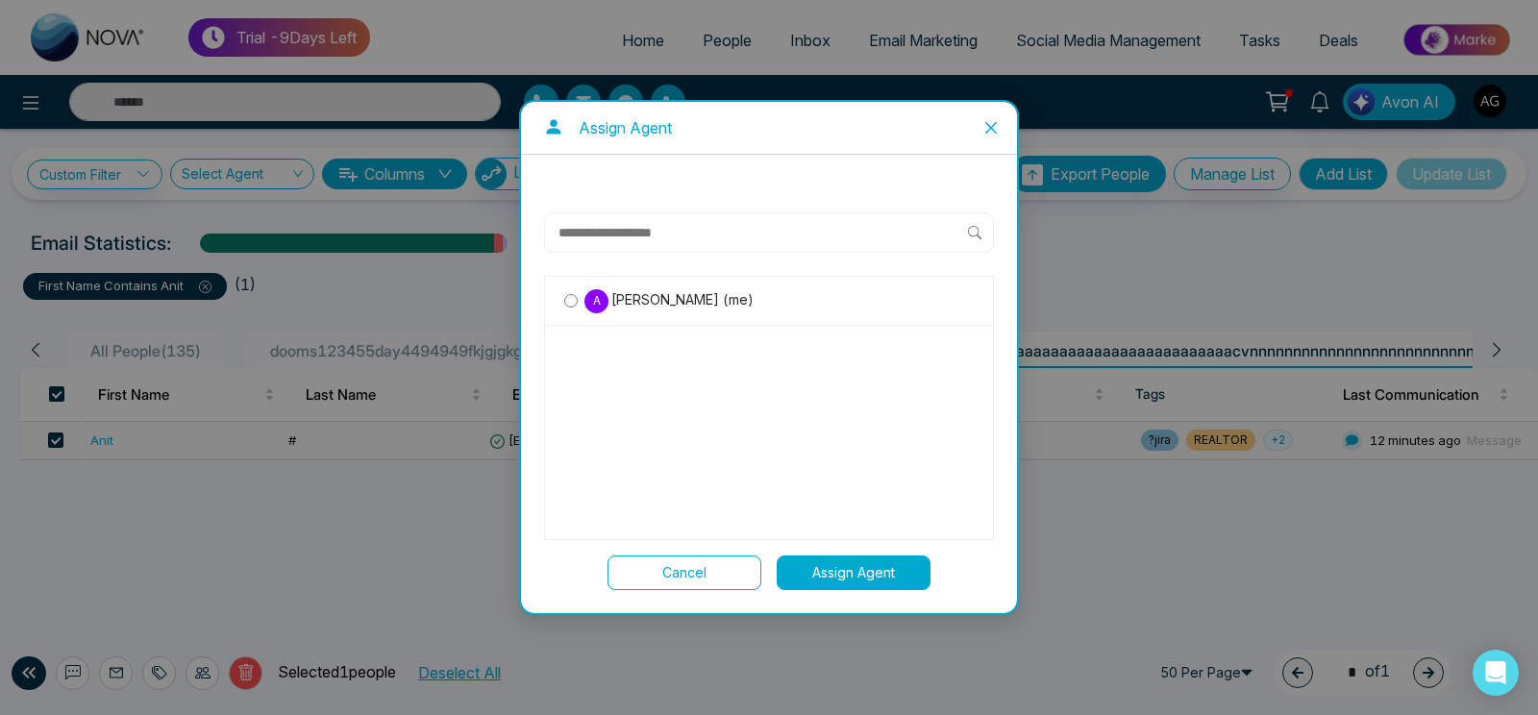
click at [1005, 118] on span "Close" at bounding box center [991, 128] width 52 height 52
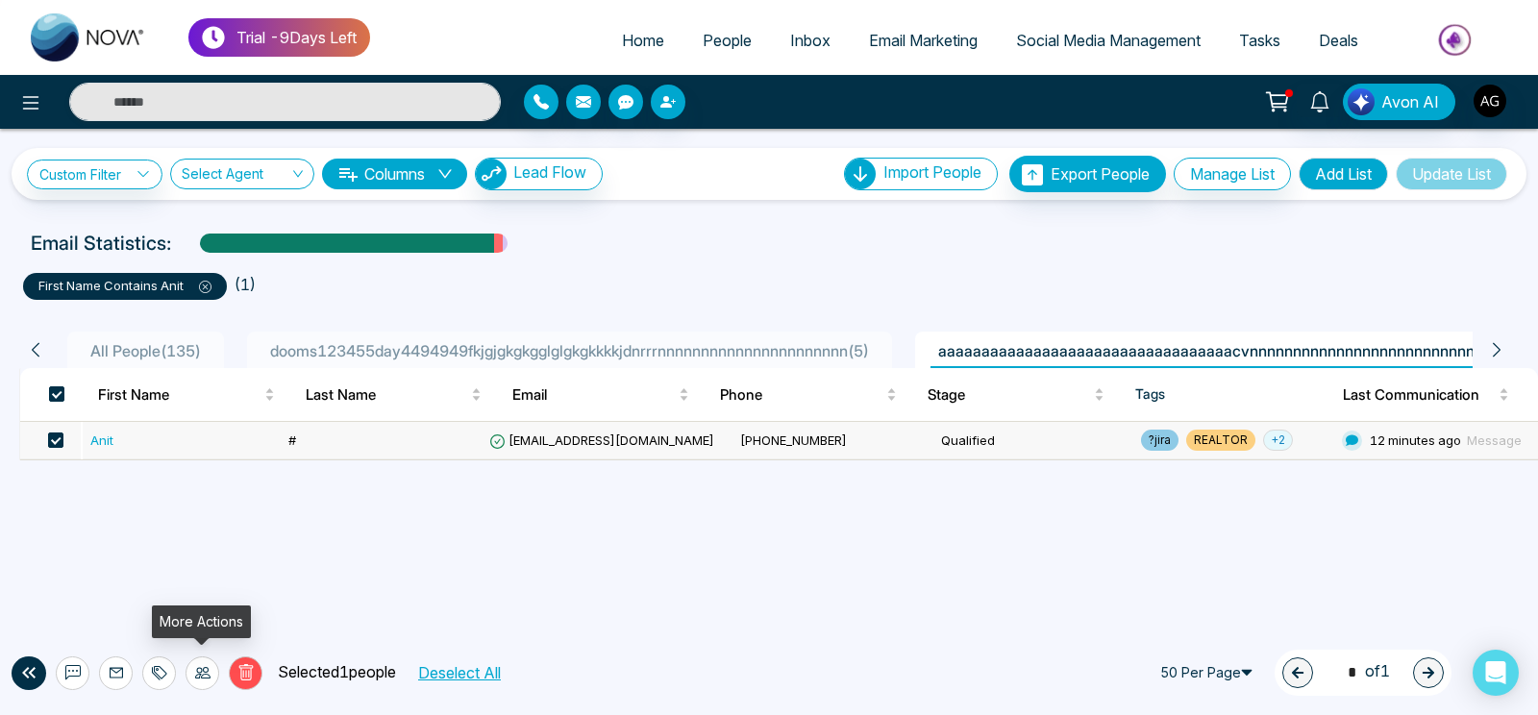
click at [198, 677] on icon at bounding box center [202, 672] width 15 height 15
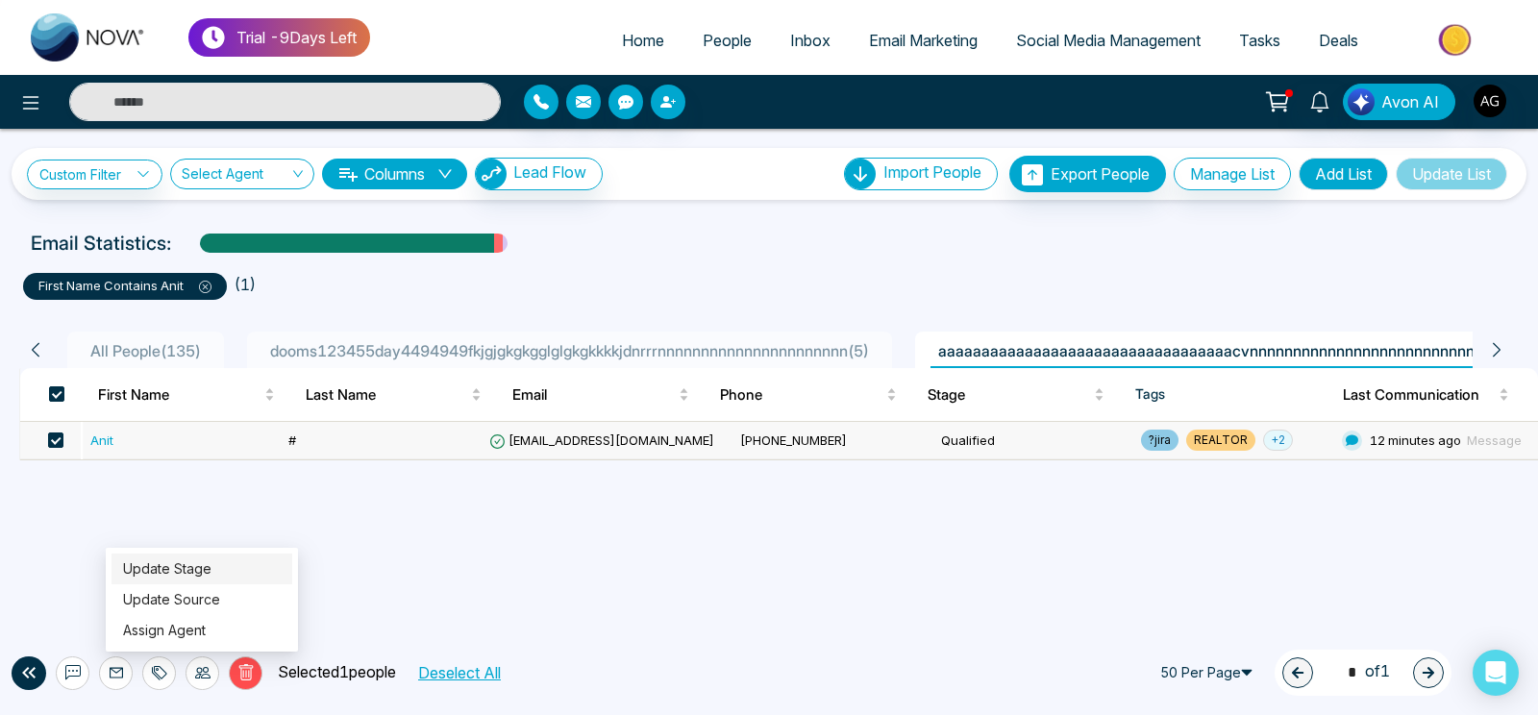
click at [200, 577] on link "Update Stage" at bounding box center [167, 568] width 88 height 16
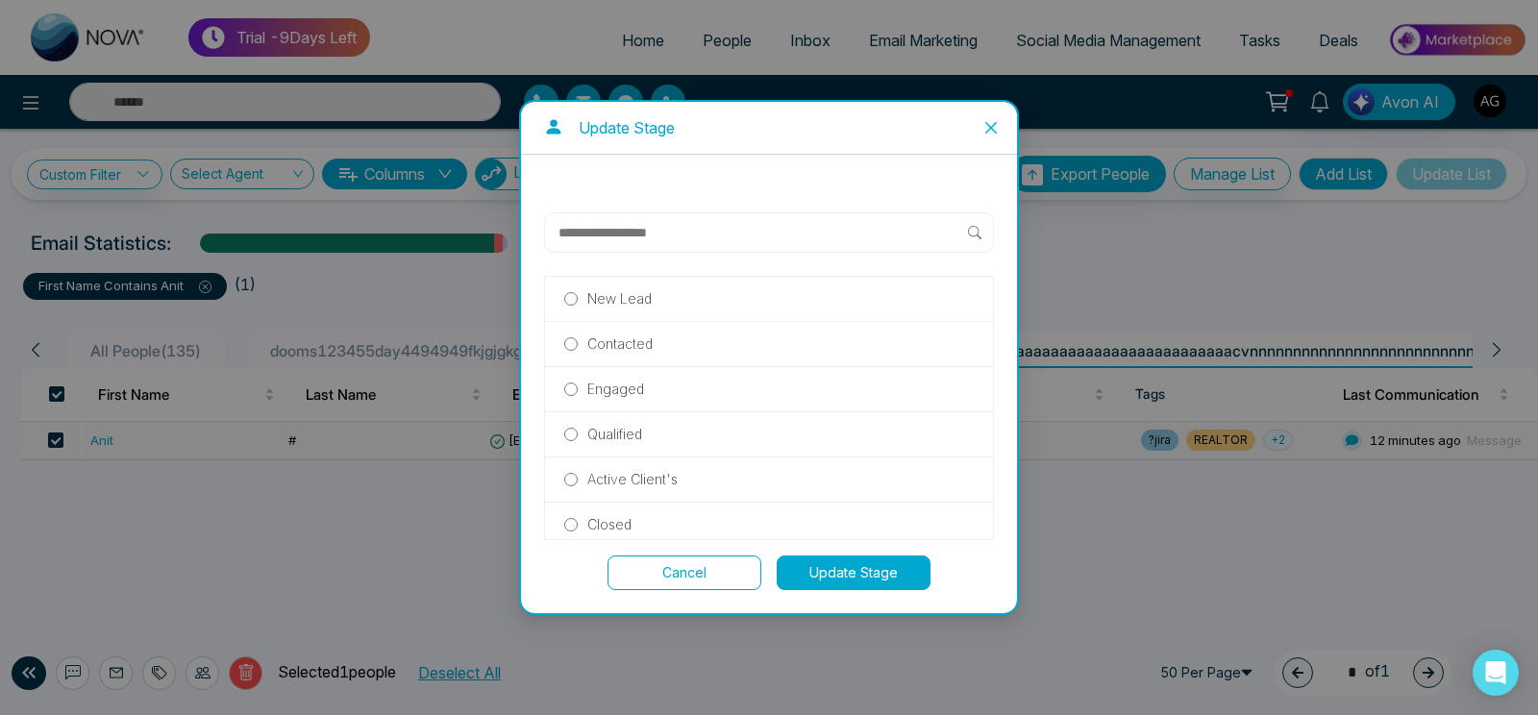
click at [827, 557] on button "Update Stage" at bounding box center [854, 572] width 154 height 35
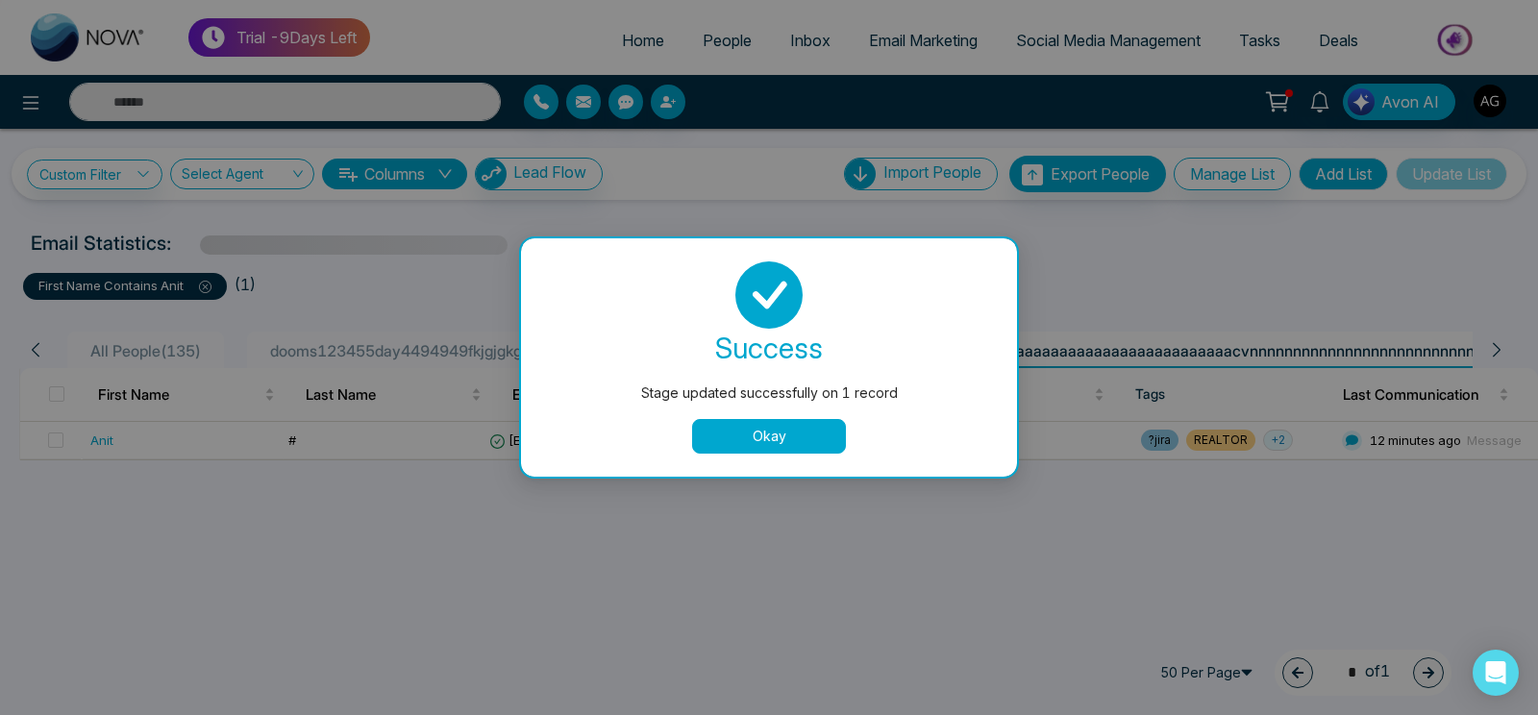
click at [748, 432] on button "Okay" at bounding box center [769, 436] width 154 height 35
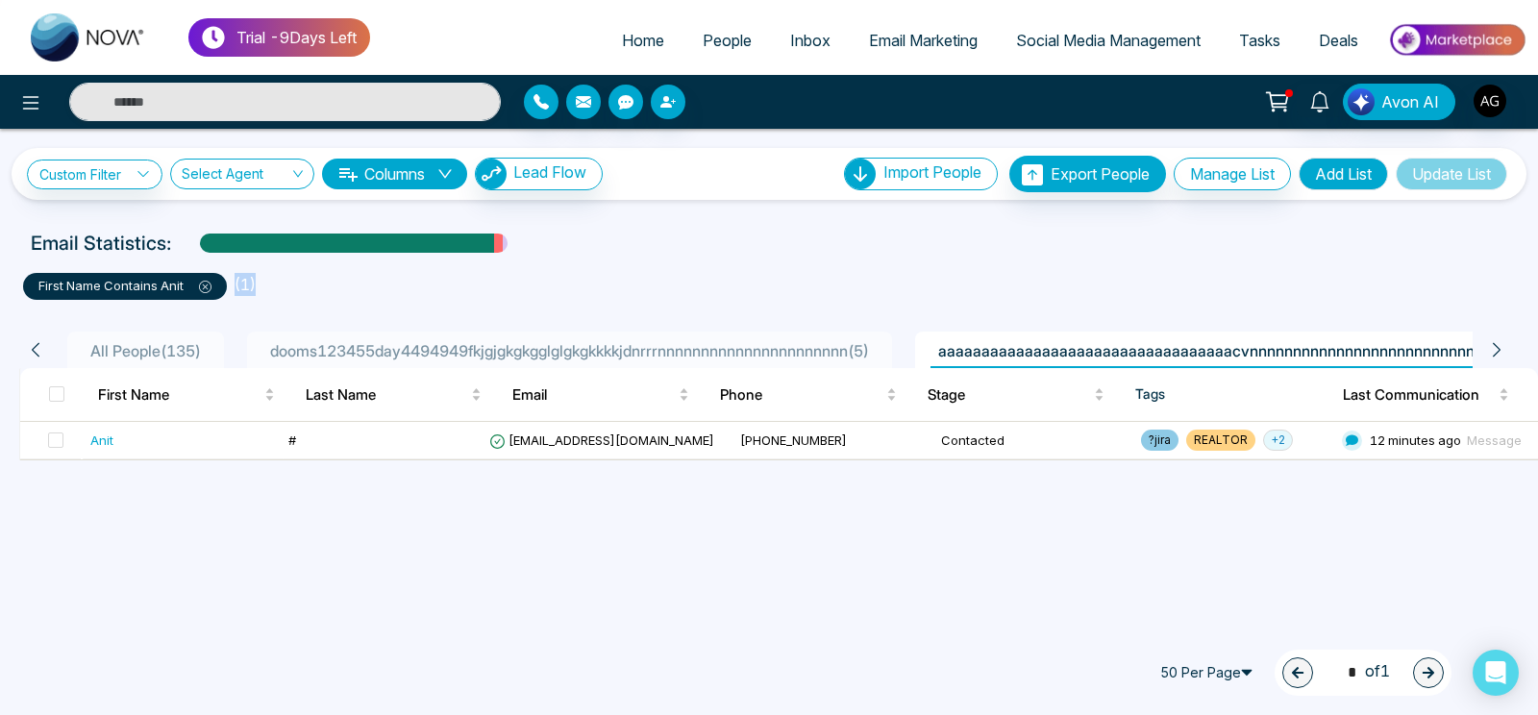
drag, startPoint x: 272, startPoint y: 288, endPoint x: 234, endPoint y: 286, distance: 38.5
click at [234, 286] on ul "first name contains anit ( 1 )" at bounding box center [769, 282] width 1492 height 35
click at [273, 285] on ul "first name contains anit ( 1 )" at bounding box center [769, 282] width 1492 height 35
drag, startPoint x: 273, startPoint y: 285, endPoint x: 225, endPoint y: 282, distance: 48.2
click at [225, 282] on ul "first name contains anit ( 1 )" at bounding box center [769, 282] width 1492 height 35
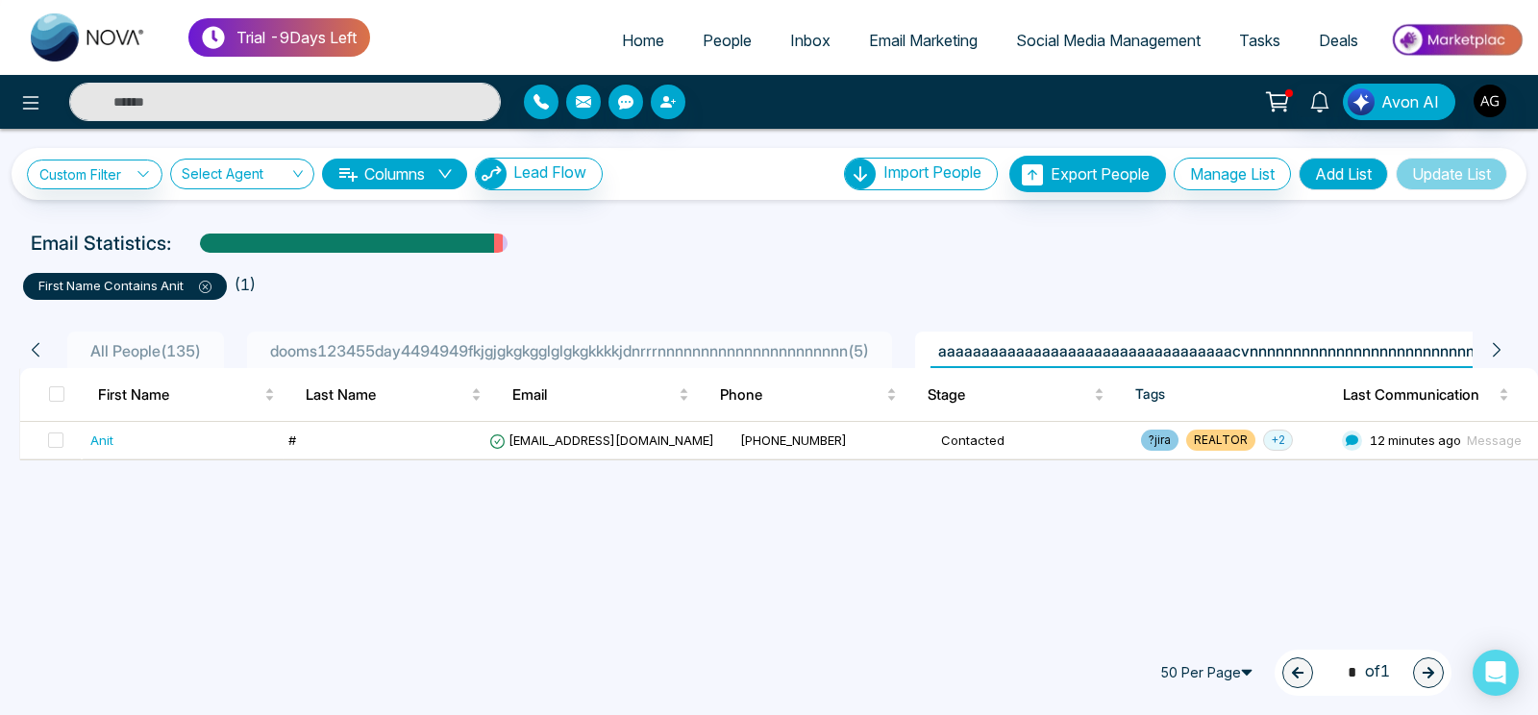
click at [249, 286] on li "( 1 )" at bounding box center [244, 284] width 21 height 23
drag, startPoint x: 249, startPoint y: 286, endPoint x: 236, endPoint y: 286, distance: 12.5
click at [236, 286] on li "( 1 )" at bounding box center [244, 284] width 21 height 23
click at [291, 293] on ul "first name contains anit ( 1 )" at bounding box center [769, 282] width 1492 height 35
drag, startPoint x: 291, startPoint y: 293, endPoint x: 214, endPoint y: 275, distance: 79.0
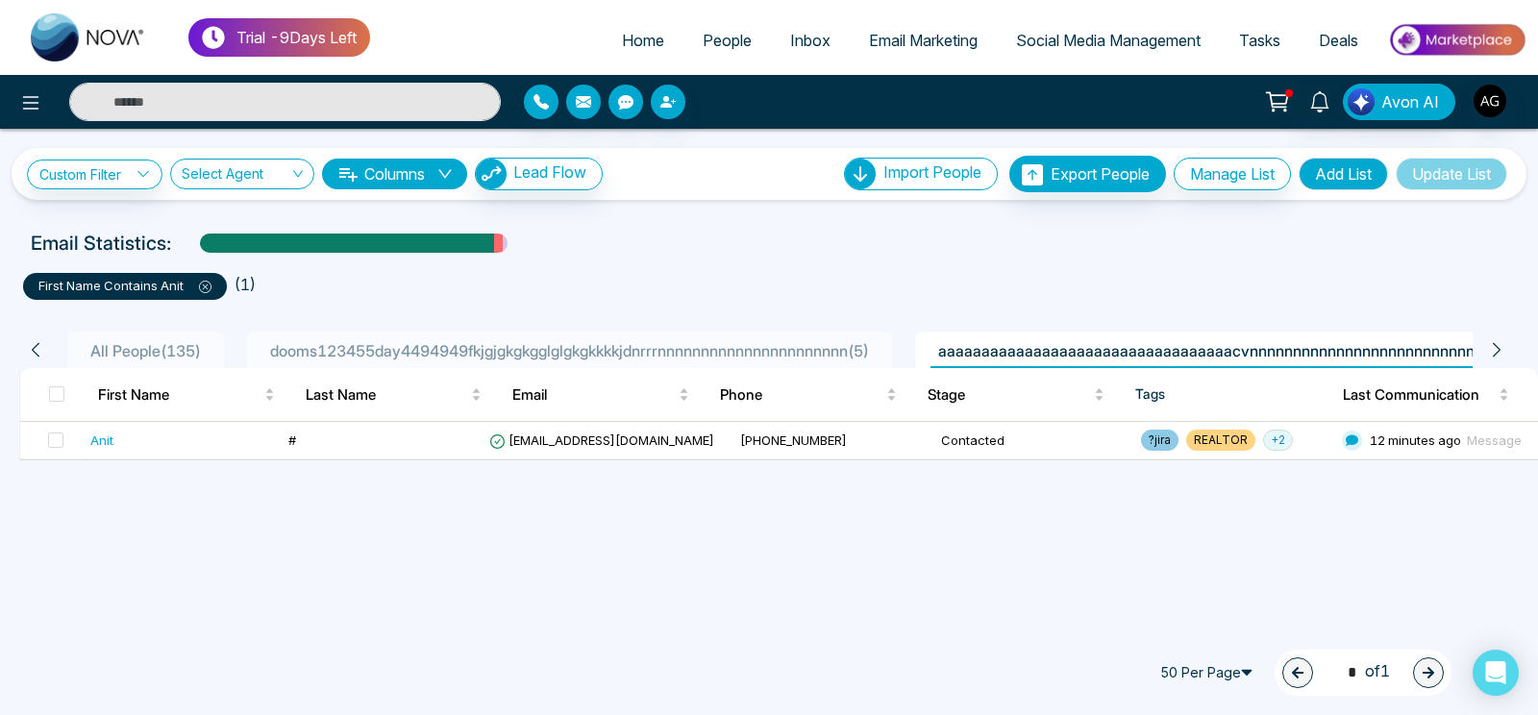
click at [214, 275] on ul "first name contains anit ( 1 )" at bounding box center [769, 282] width 1492 height 35
click at [300, 277] on ul "first name contains anit ( 1 )" at bounding box center [769, 282] width 1492 height 35
drag, startPoint x: 300, startPoint y: 277, endPoint x: 224, endPoint y: 274, distance: 76.0
click at [224, 274] on ul "first name contains anit ( 1 )" at bounding box center [769, 282] width 1492 height 35
click at [224, 274] on li "first name contains anit" at bounding box center [128, 282] width 211 height 35
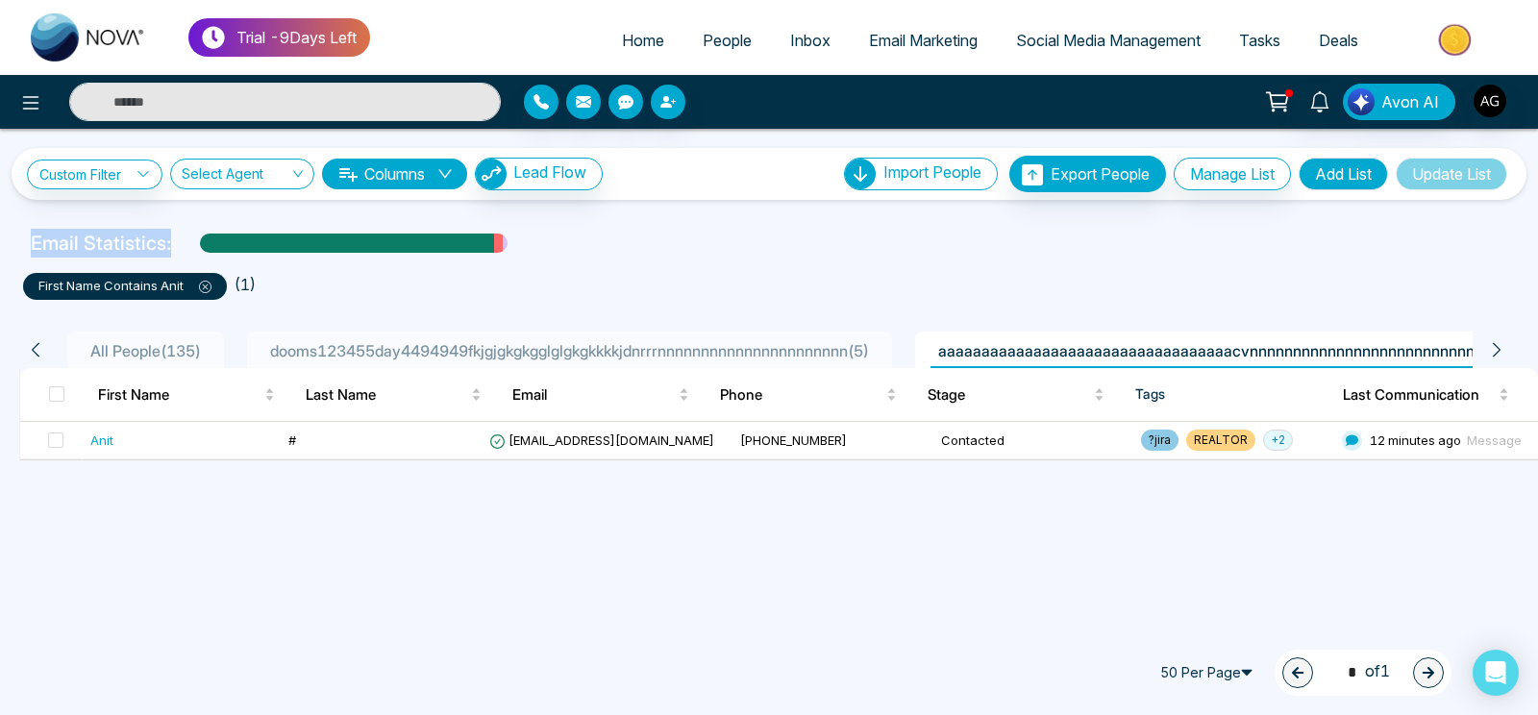
drag, startPoint x: 32, startPoint y: 238, endPoint x: 532, endPoint y: 240, distance: 500.7
click at [532, 240] on div "Email Statistics:" at bounding box center [769, 243] width 1476 height 29
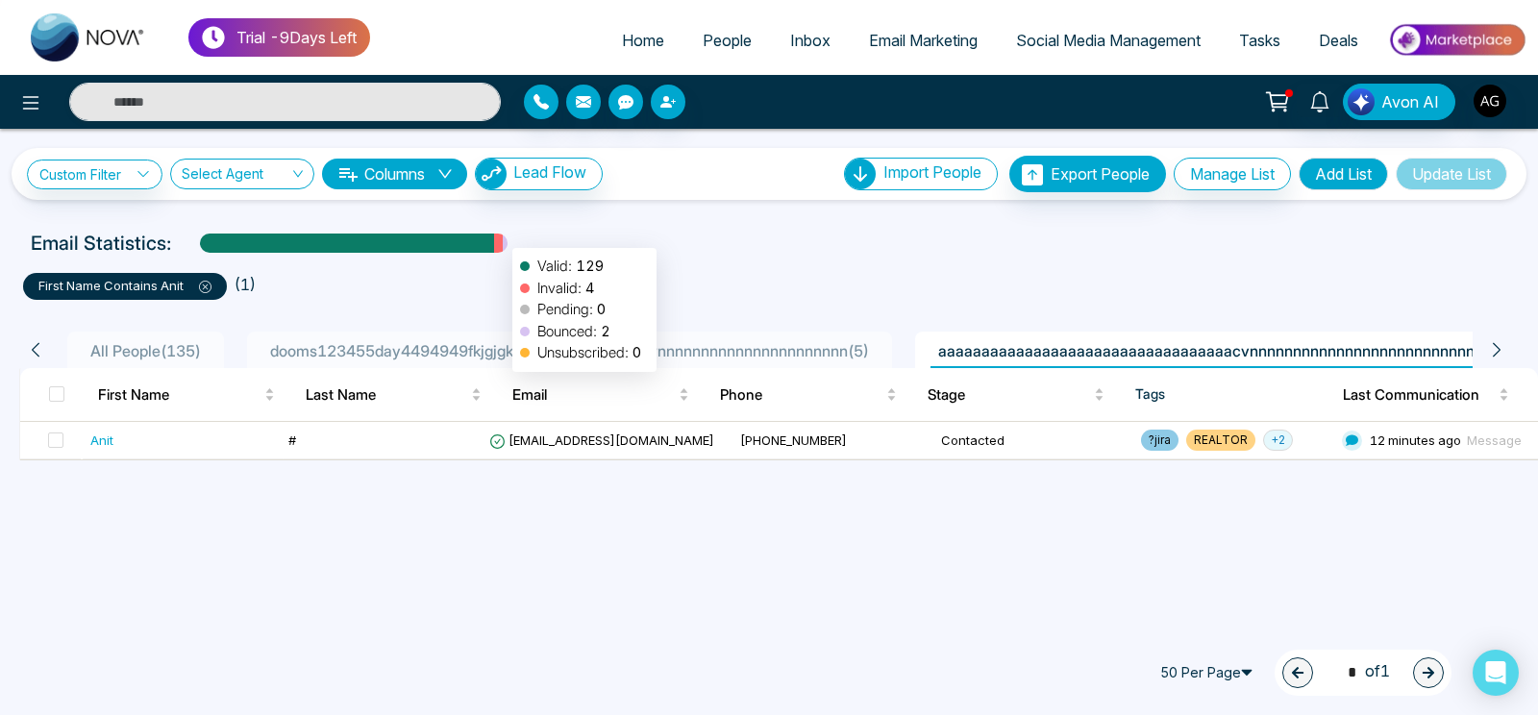
drag, startPoint x: 532, startPoint y: 240, endPoint x: 503, endPoint y: 238, distance: 29.9
click at [503, 238] on div "Email Statistics: Valid: 129 Invalid: 4 Pending: 0 Bounced: 2 Unsubscribed: 0" at bounding box center [769, 243] width 1476 height 29
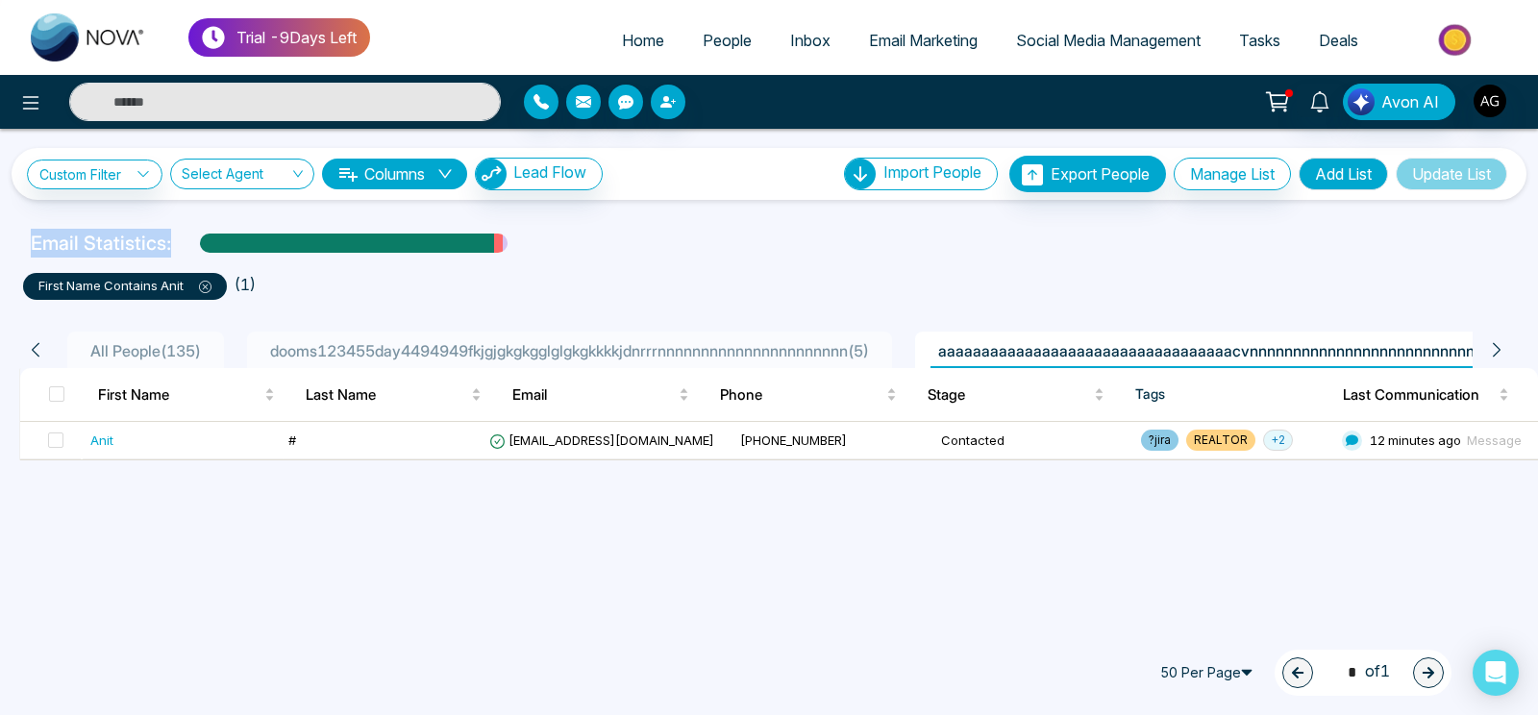
drag, startPoint x: 171, startPoint y: 248, endPoint x: 0, endPoint y: 244, distance: 171.1
click at [0, 244] on div "Email Statistics:" at bounding box center [769, 243] width 1538 height 29
drag, startPoint x: 0, startPoint y: 244, endPoint x: 170, endPoint y: 243, distance: 170.1
click at [170, 243] on div "Email Statistics:" at bounding box center [769, 243] width 1538 height 29
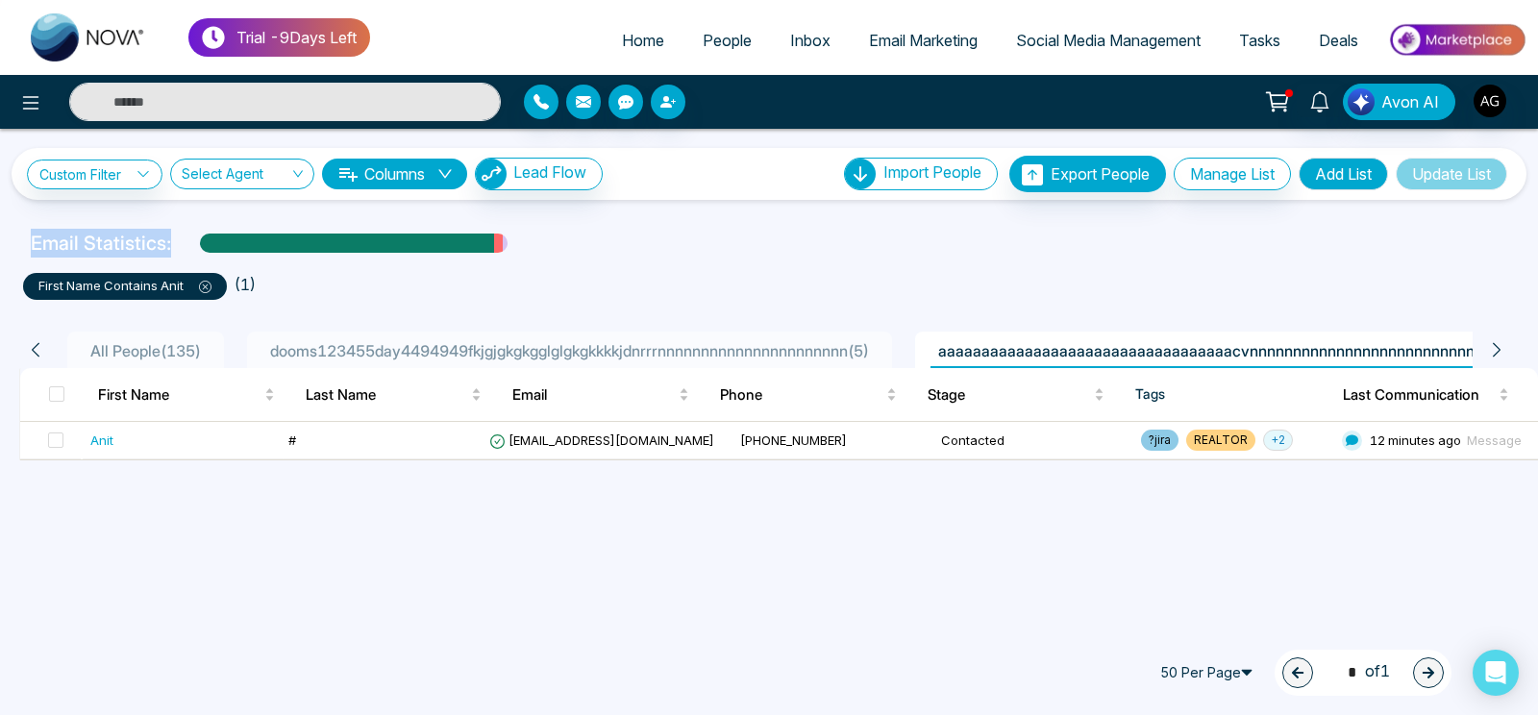
click at [170, 243] on p "Email Statistics:" at bounding box center [101, 243] width 140 height 29
drag, startPoint x: 170, startPoint y: 243, endPoint x: 6, endPoint y: 238, distance: 164.4
click at [6, 238] on div "Email Statistics:" at bounding box center [769, 243] width 1538 height 29
click at [363, 272] on ul "first name contains anit ( 1 )" at bounding box center [769, 282] width 1492 height 35
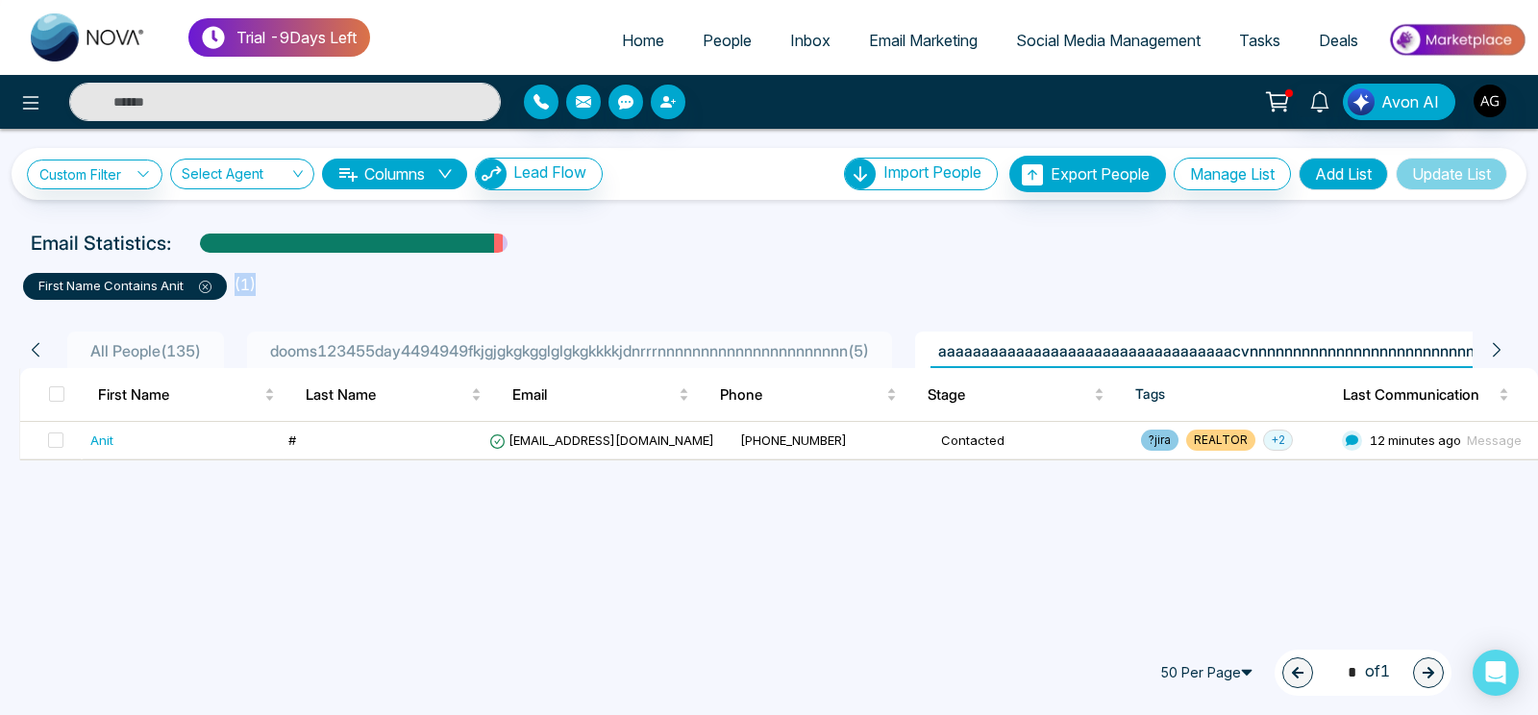
drag, startPoint x: 33, startPoint y: 282, endPoint x: 276, endPoint y: 283, distance: 243.1
click at [276, 283] on ul "first name contains anit ( 1 )" at bounding box center [769, 282] width 1492 height 35
click at [424, 171] on button "Columns" at bounding box center [394, 174] width 145 height 31
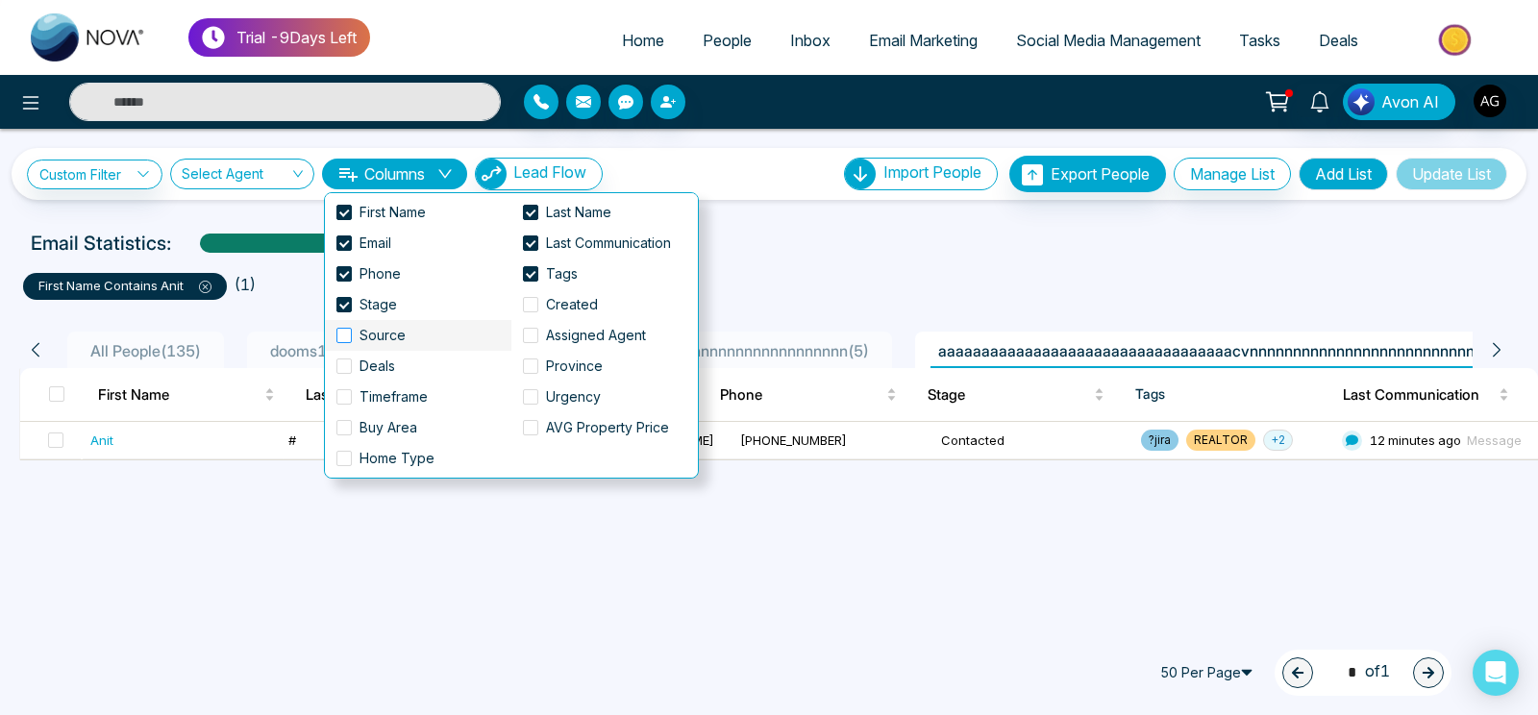
click at [355, 333] on span "Source" at bounding box center [383, 335] width 62 height 21
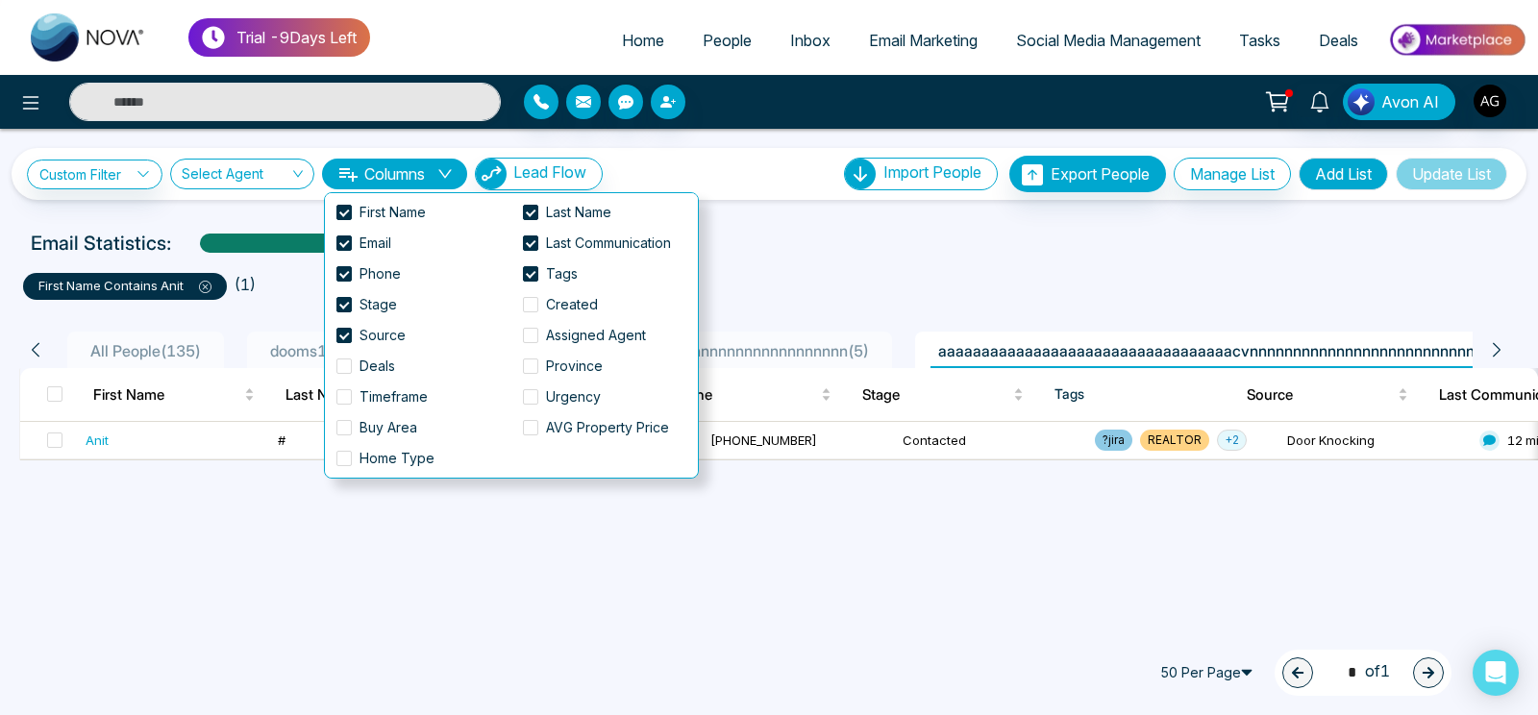
click at [993, 613] on div "**********" at bounding box center [769, 357] width 1538 height 715
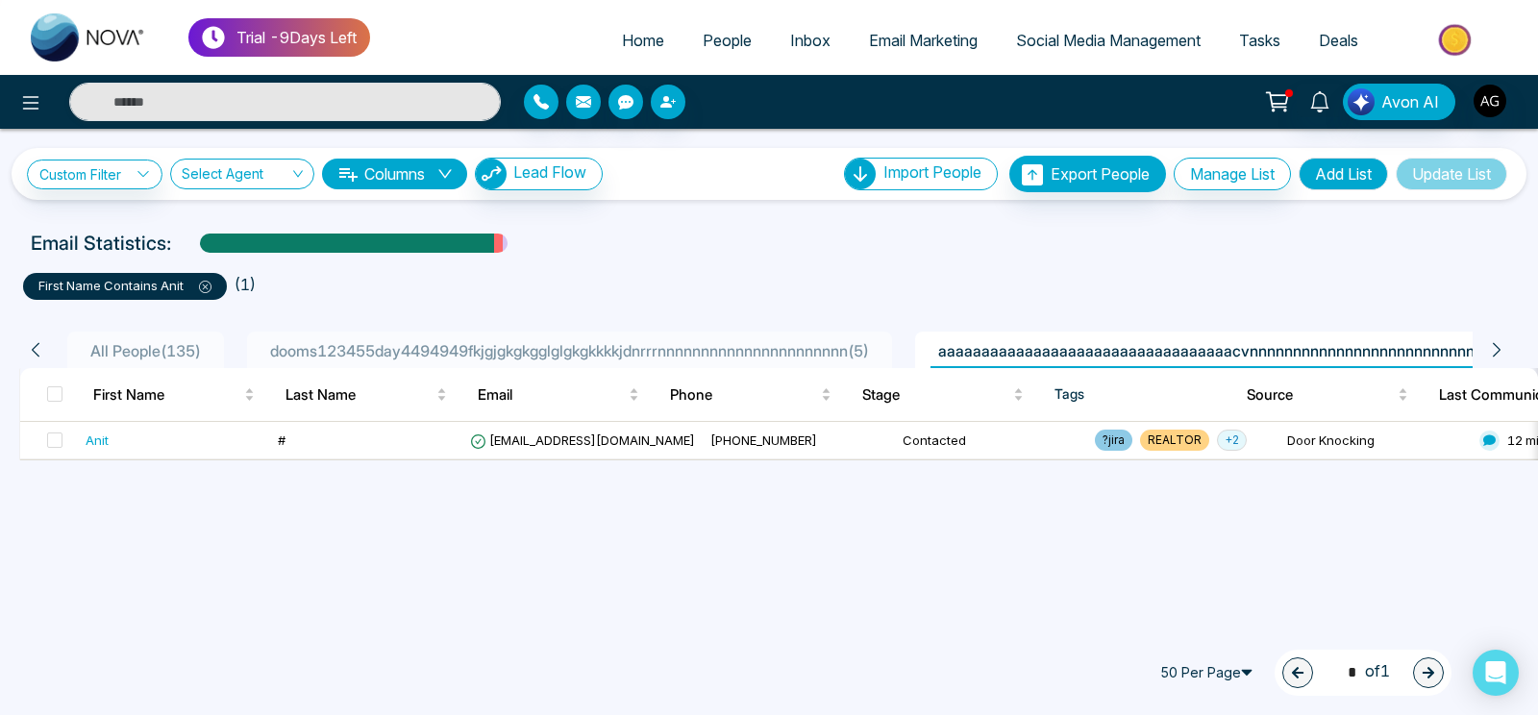
click at [1499, 341] on icon at bounding box center [1496, 349] width 17 height 17
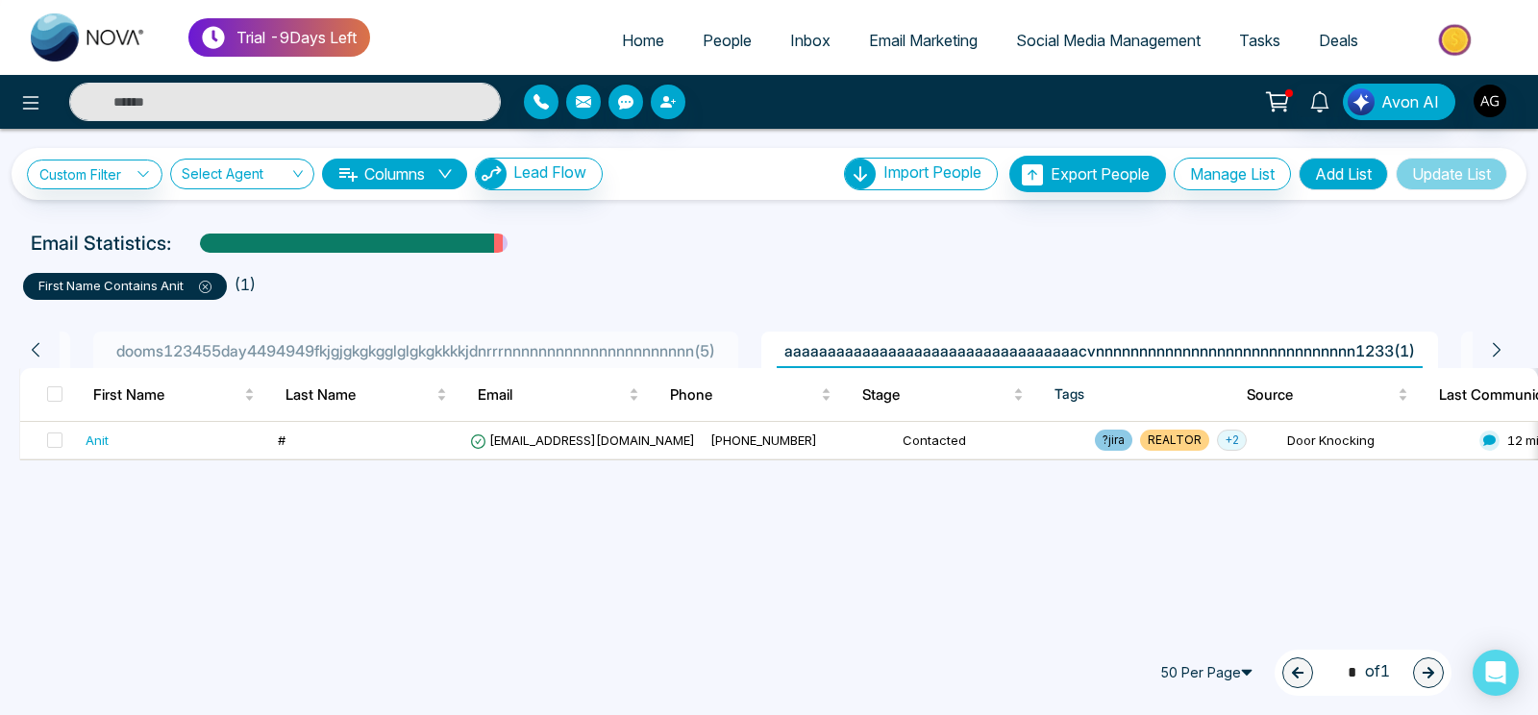
click at [1499, 341] on icon at bounding box center [1496, 349] width 17 height 17
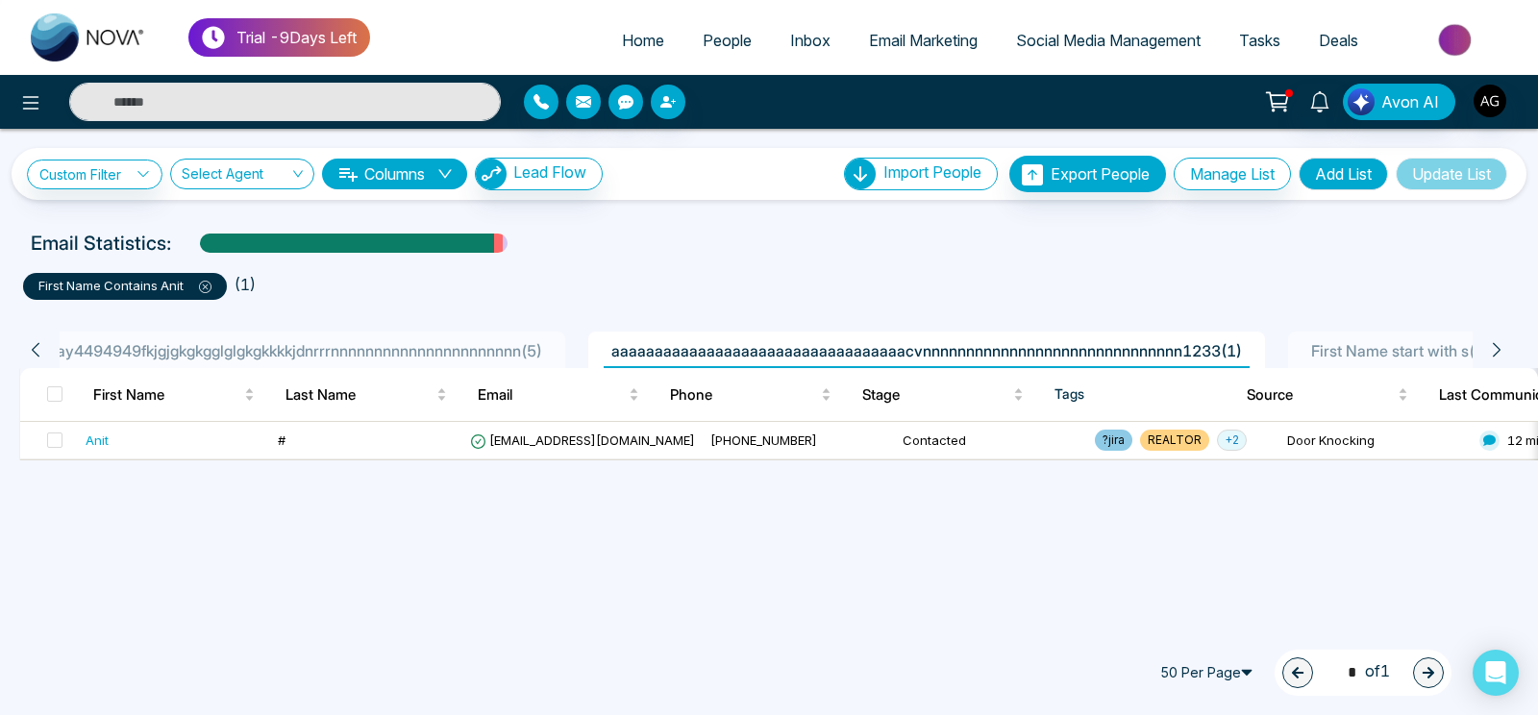
click at [1499, 341] on icon at bounding box center [1496, 349] width 17 height 17
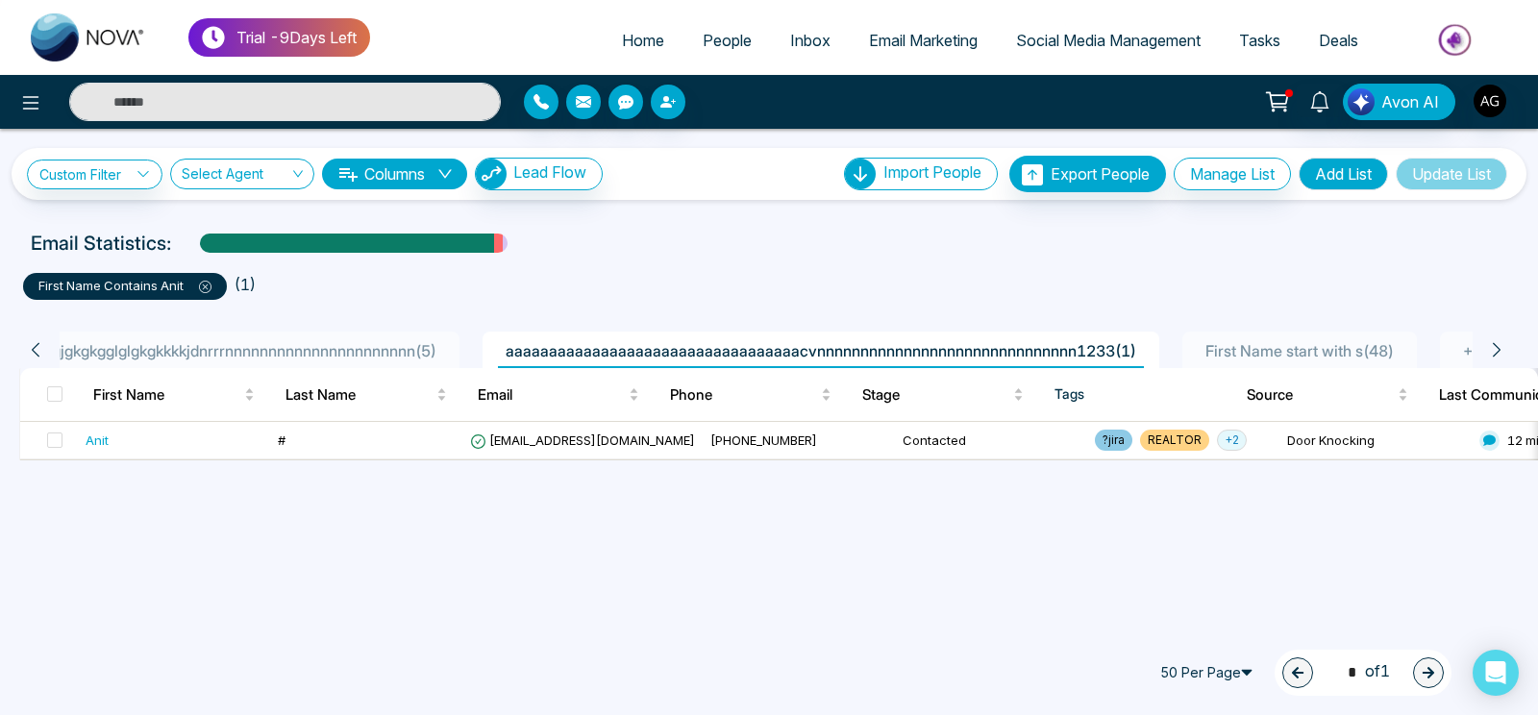
click at [1499, 341] on icon at bounding box center [1496, 349] width 17 height 17
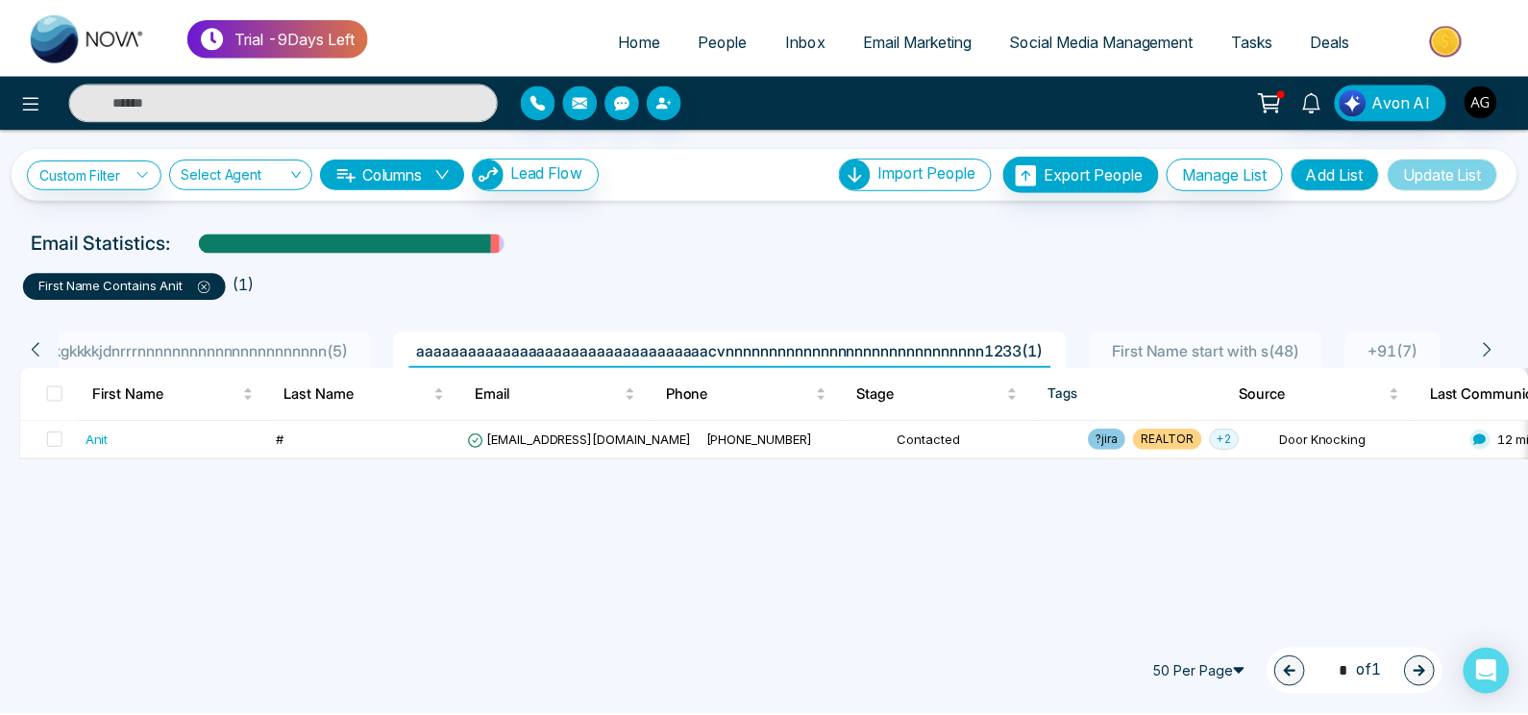
scroll to position [0, 606]
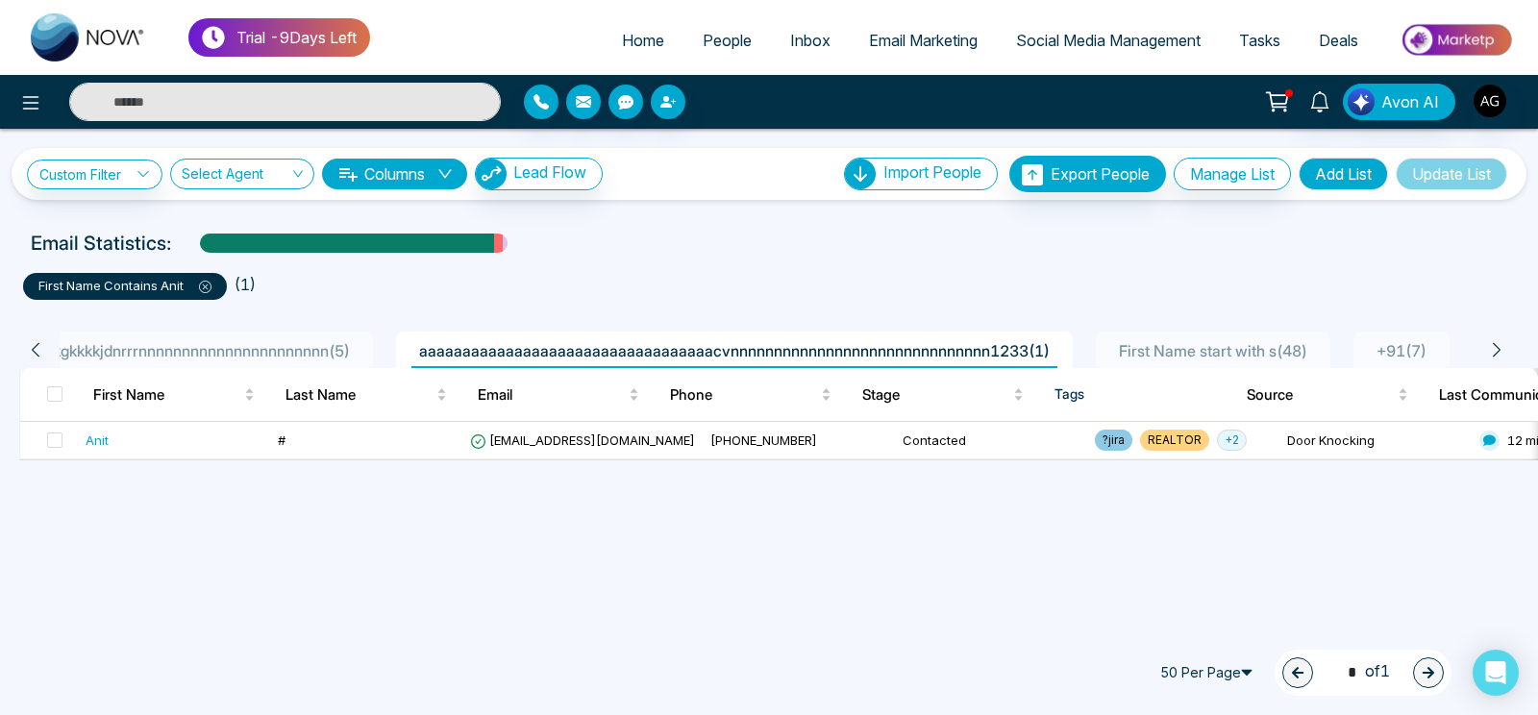
click at [1499, 341] on icon at bounding box center [1496, 349] width 17 height 17
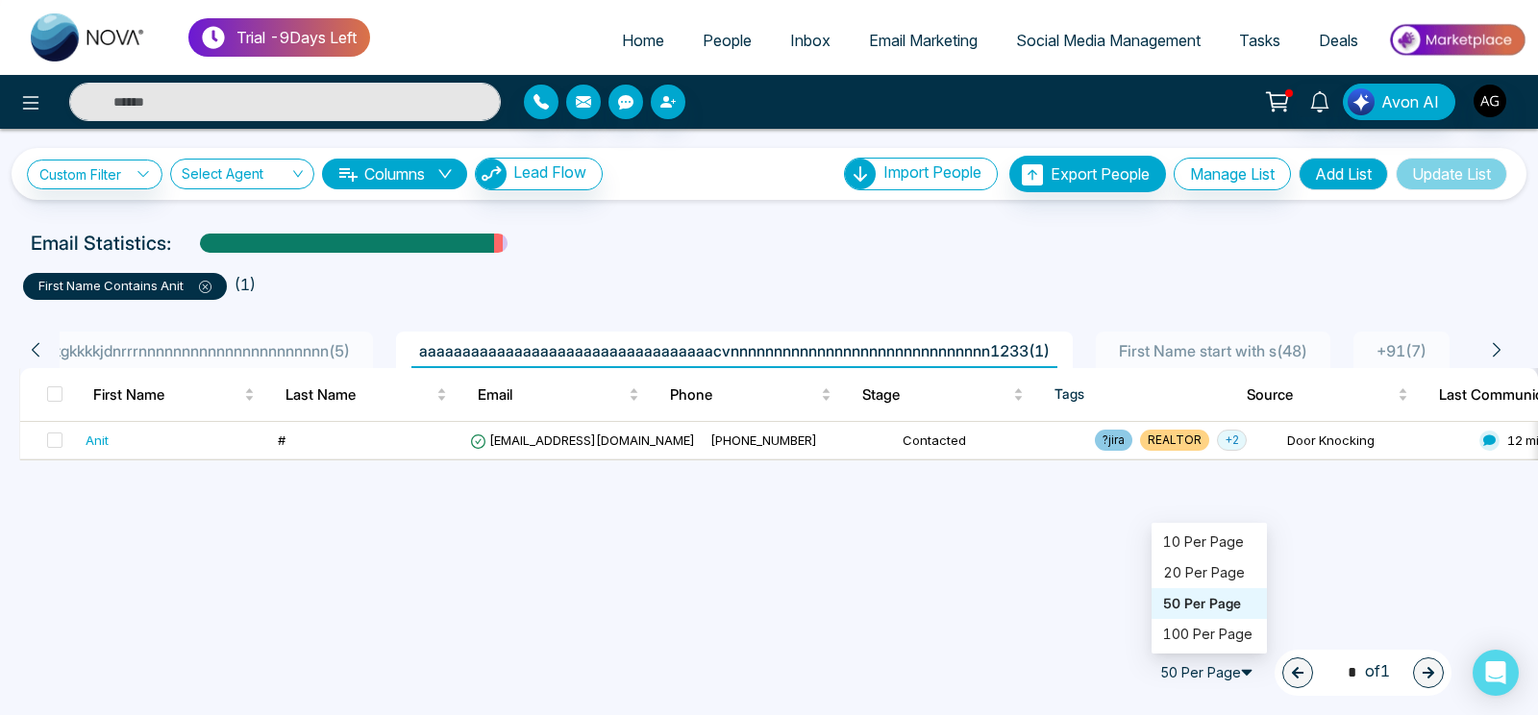
click at [1153, 660] on span "50 Per Page" at bounding box center [1208, 672] width 115 height 31
click at [1224, 627] on div "100 Per Page" at bounding box center [1209, 634] width 92 height 21
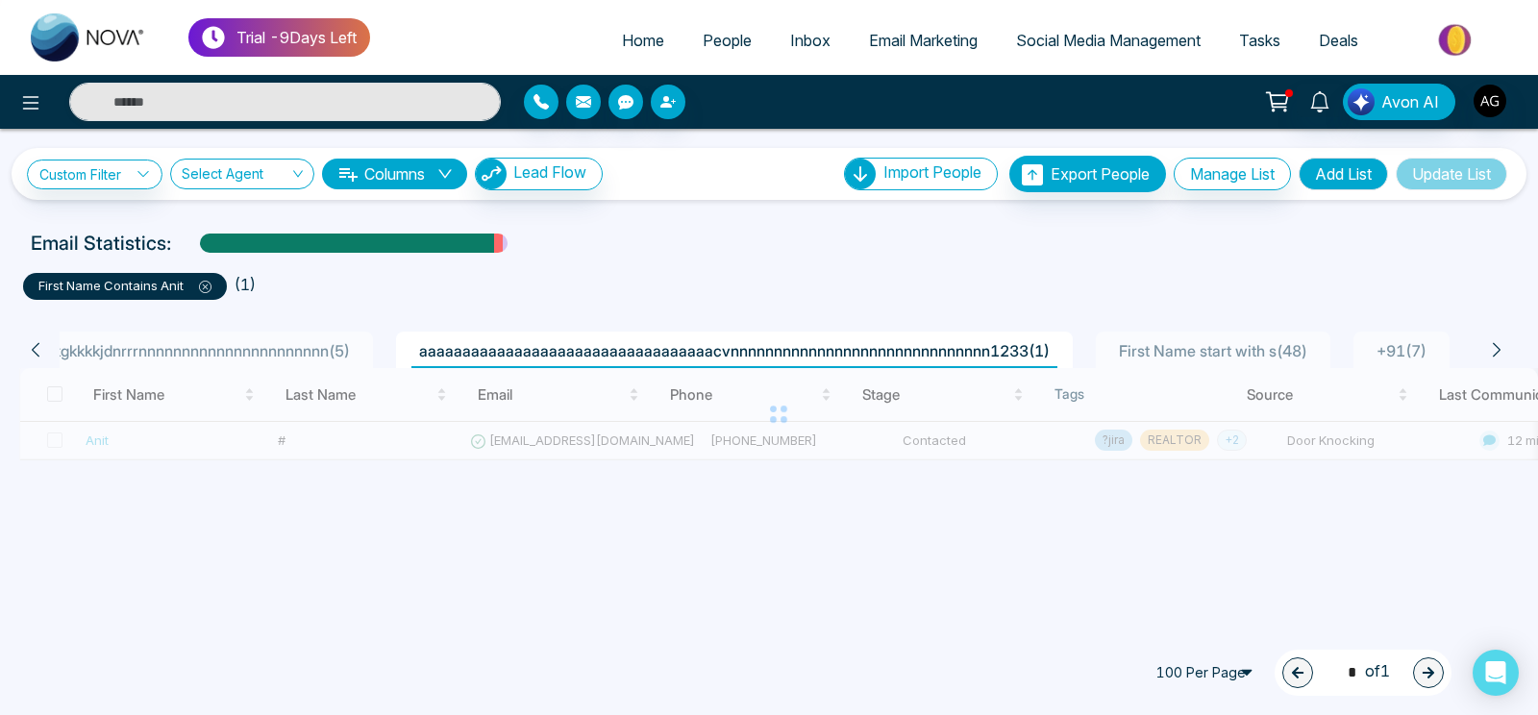
click at [1228, 673] on span "100 Per Page" at bounding box center [1208, 672] width 115 height 31
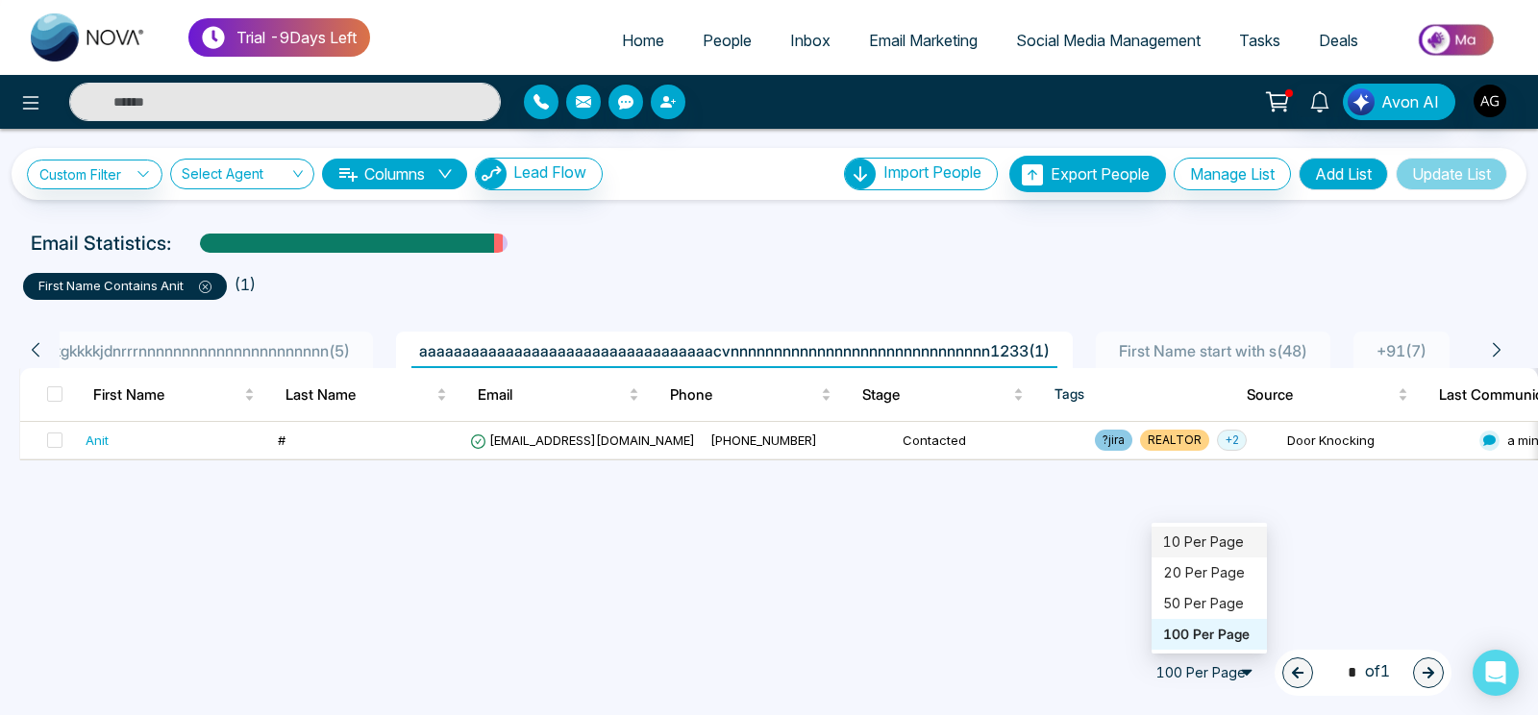
click at [1191, 530] on div "10 Per Page" at bounding box center [1208, 542] width 115 height 31
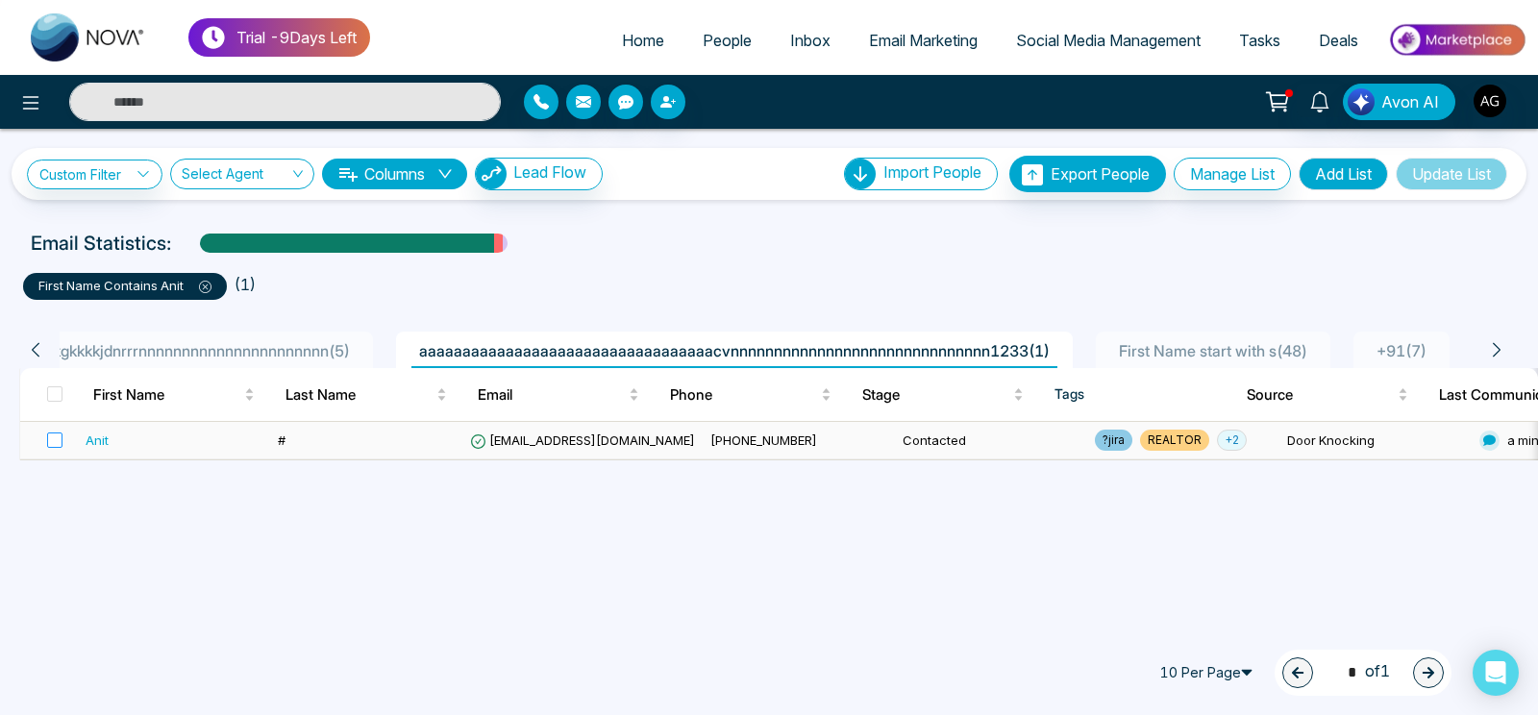
click at [46, 445] on label at bounding box center [49, 440] width 27 height 21
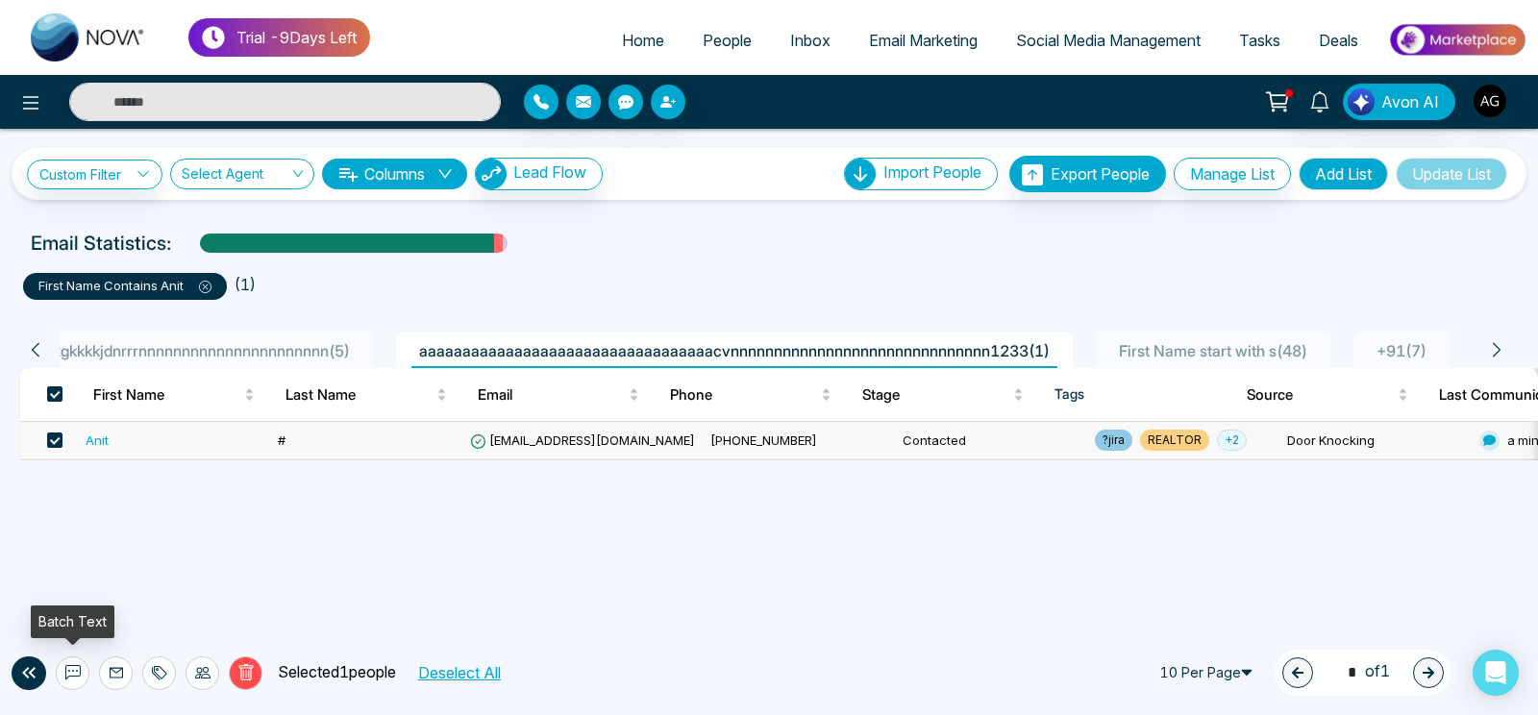
click at [63, 679] on button at bounding box center [73, 673] width 34 height 34
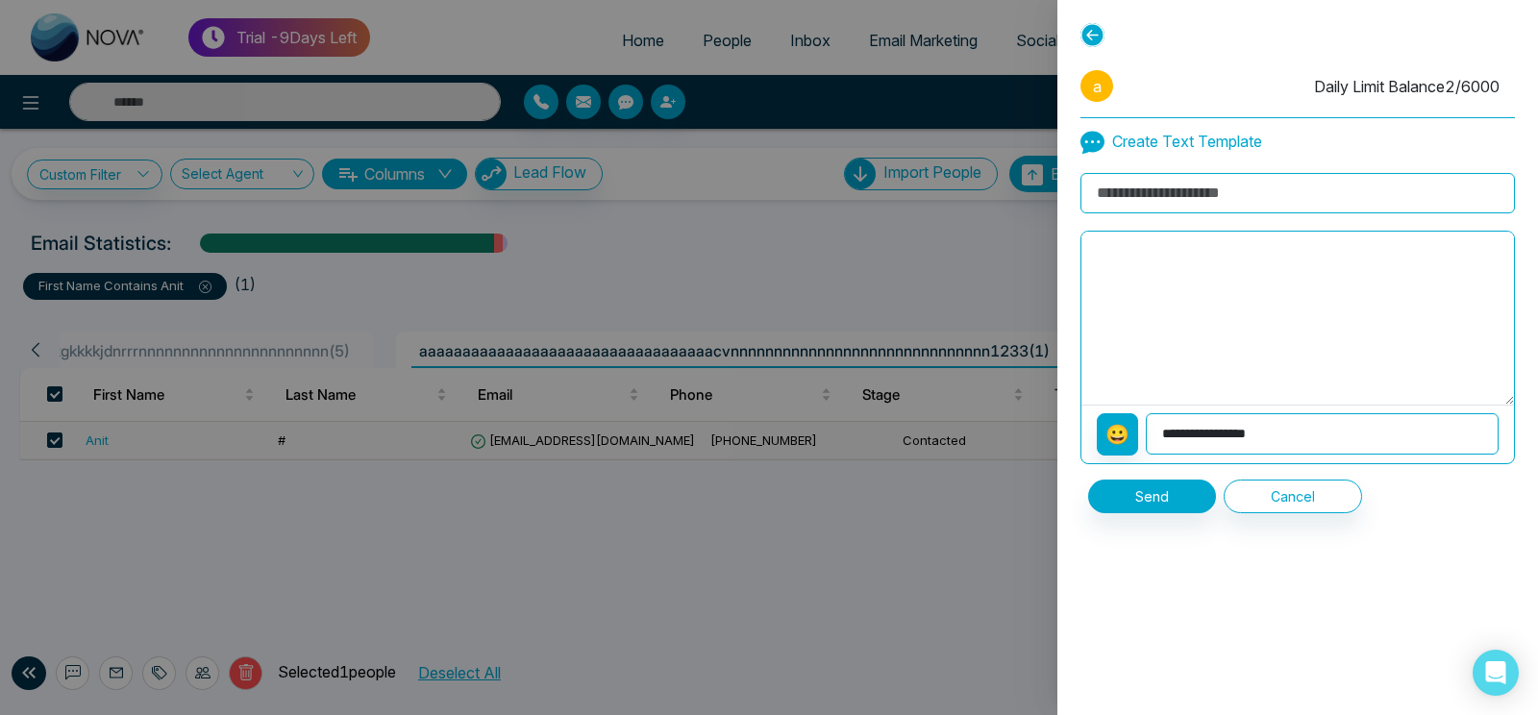
click at [1166, 559] on p "Use Template" at bounding box center [1297, 547] width 434 height 38
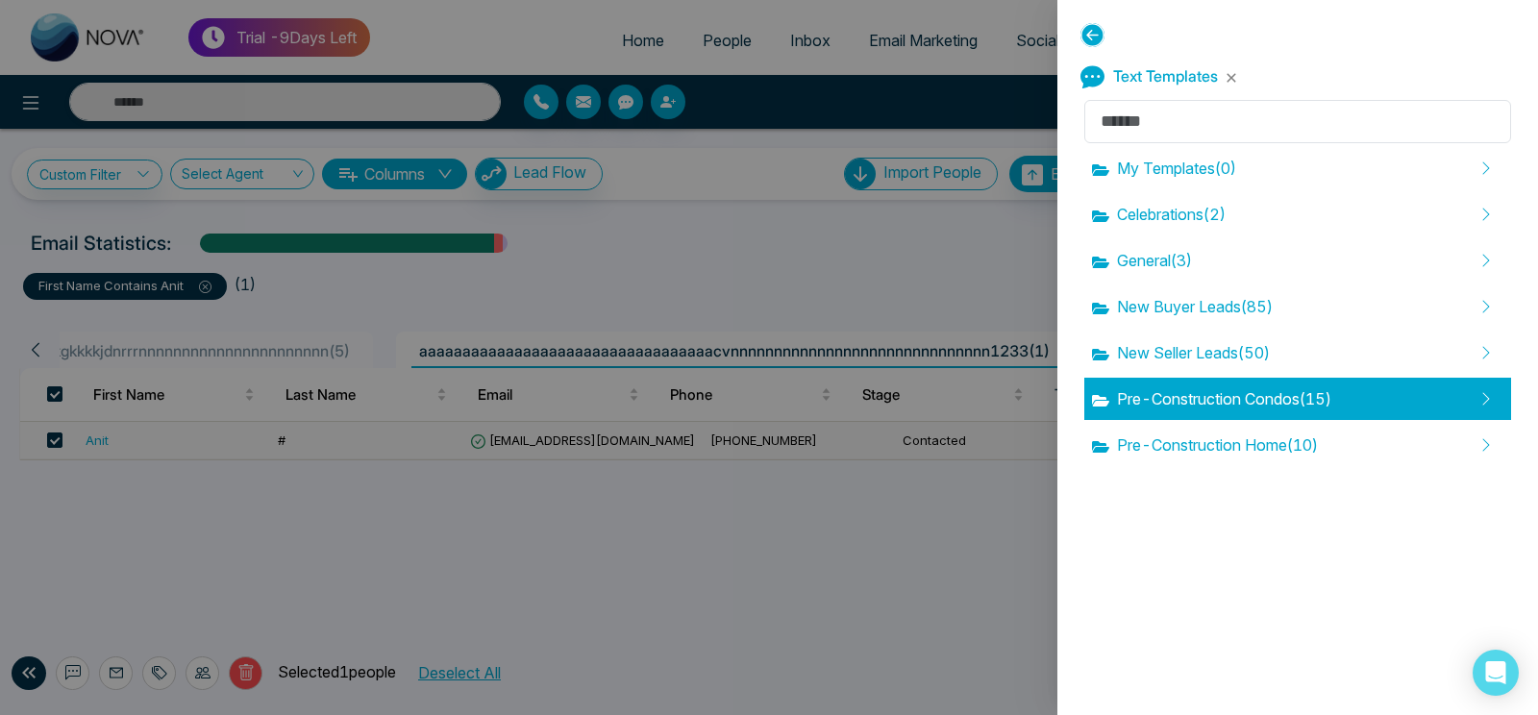
click at [1186, 381] on div "Pre-Construction Condos ( 15 )" at bounding box center [1297, 399] width 427 height 42
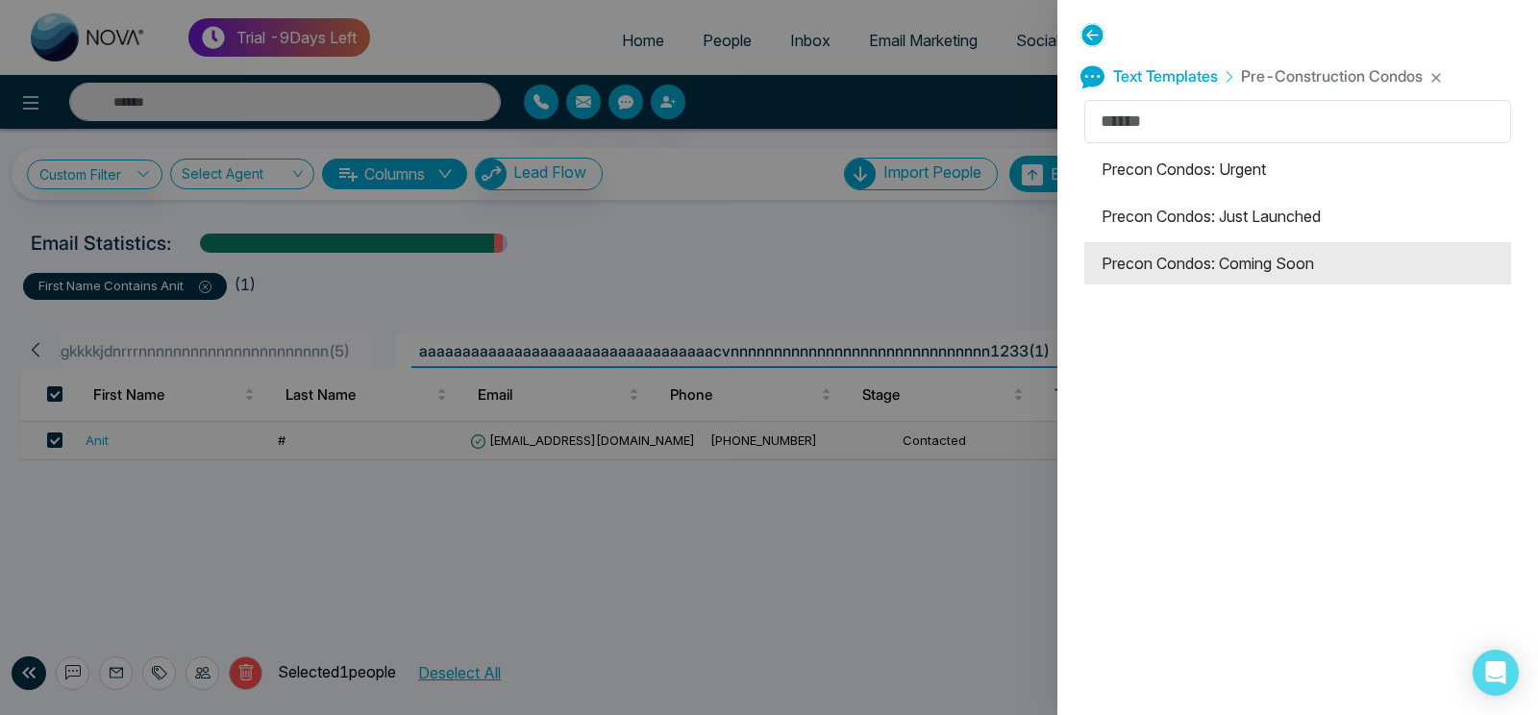
click at [1214, 252] on li "Precon Condos: Coming Soon" at bounding box center [1297, 263] width 427 height 42
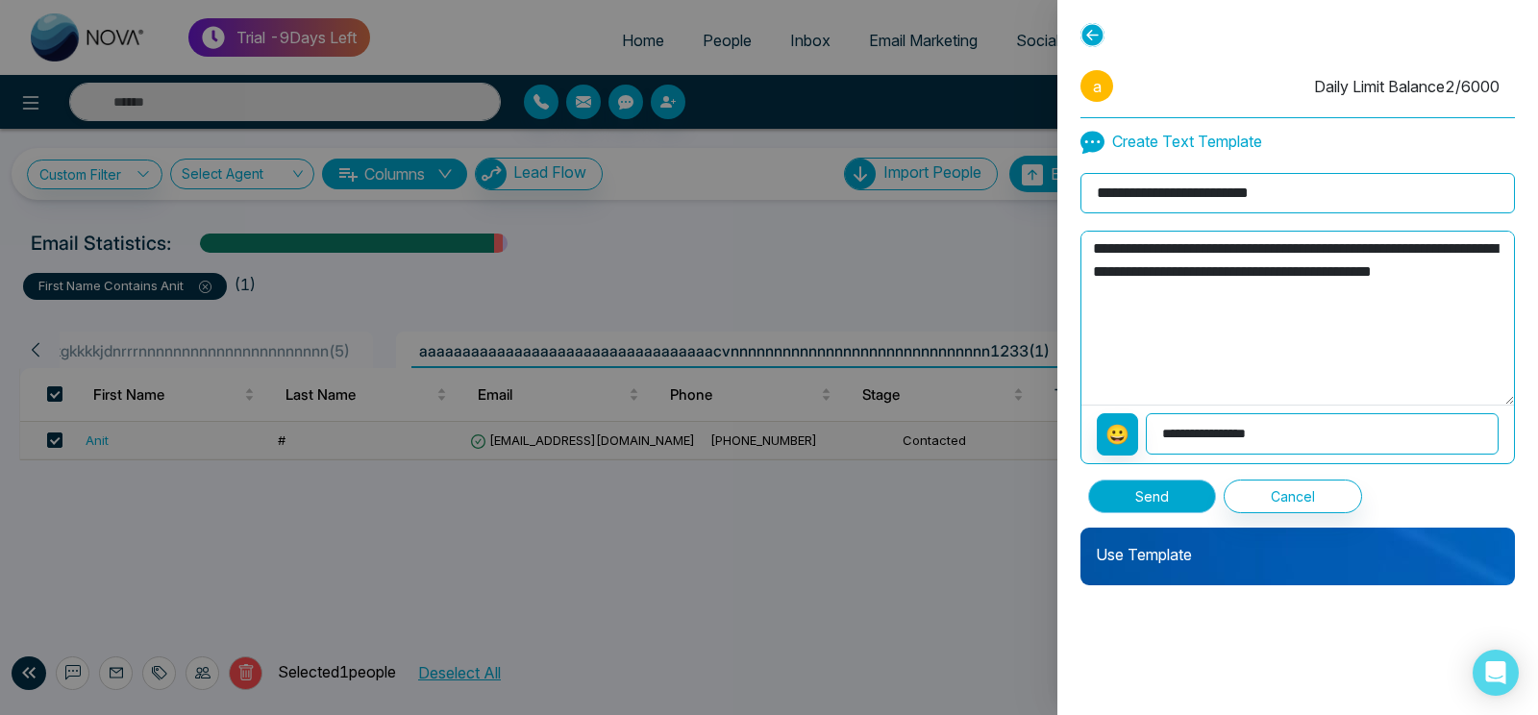
click at [1147, 505] on button "Send" at bounding box center [1152, 497] width 128 height 34
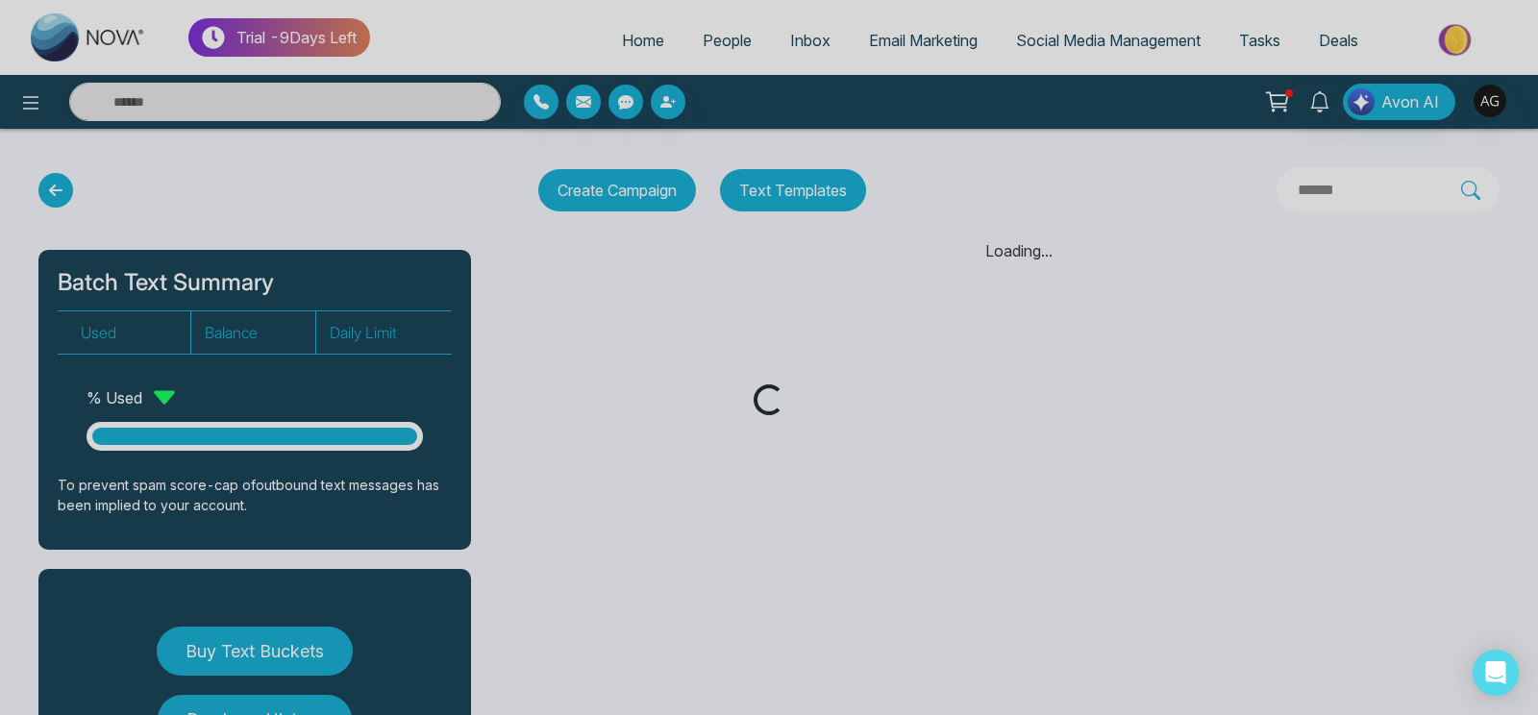
click at [786, 439] on div "Loading..." at bounding box center [769, 357] width 1538 height 715
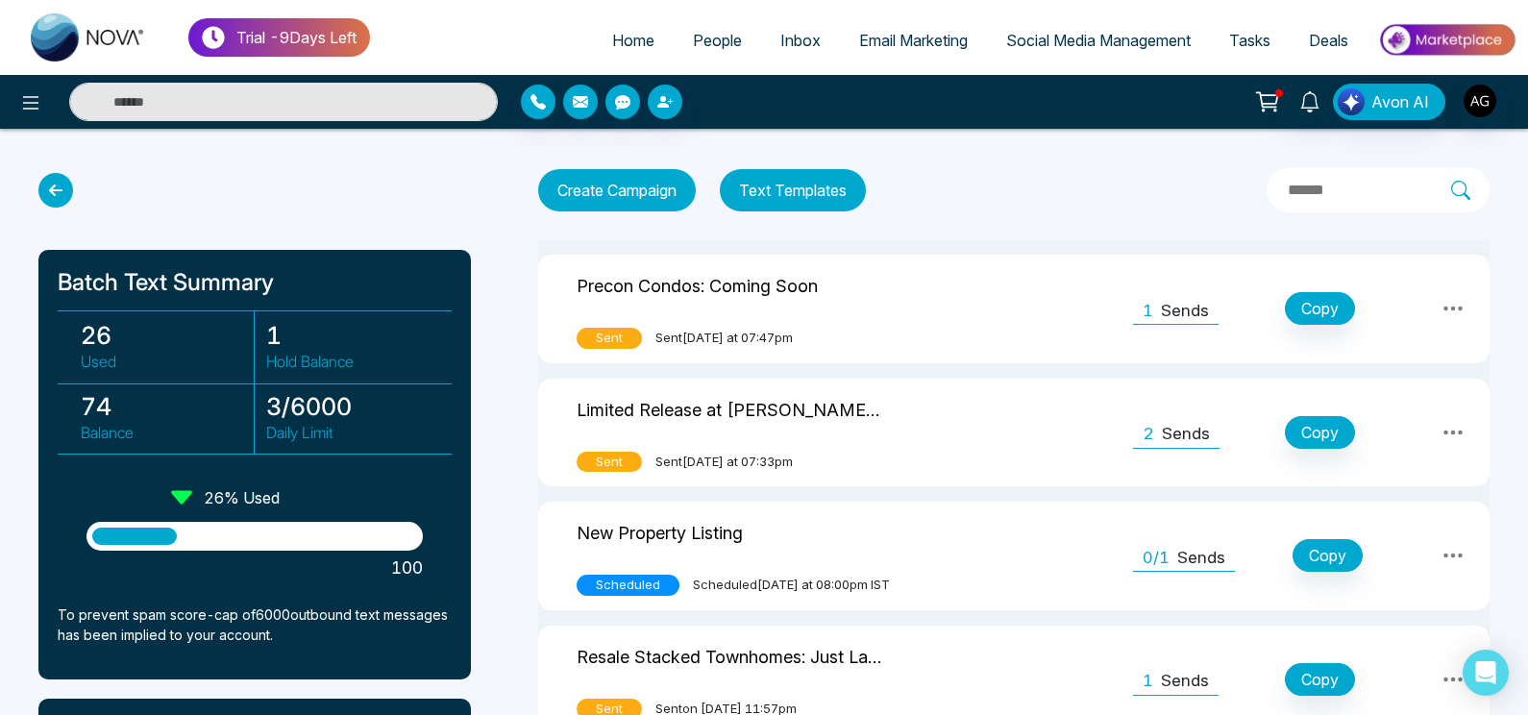
drag, startPoint x: 532, startPoint y: 274, endPoint x: 1017, endPoint y: 111, distance: 511.2
click at [1017, 111] on div "Avon AI" at bounding box center [1209, 102] width 614 height 37
click at [41, 194] on icon at bounding box center [55, 190] width 35 height 35
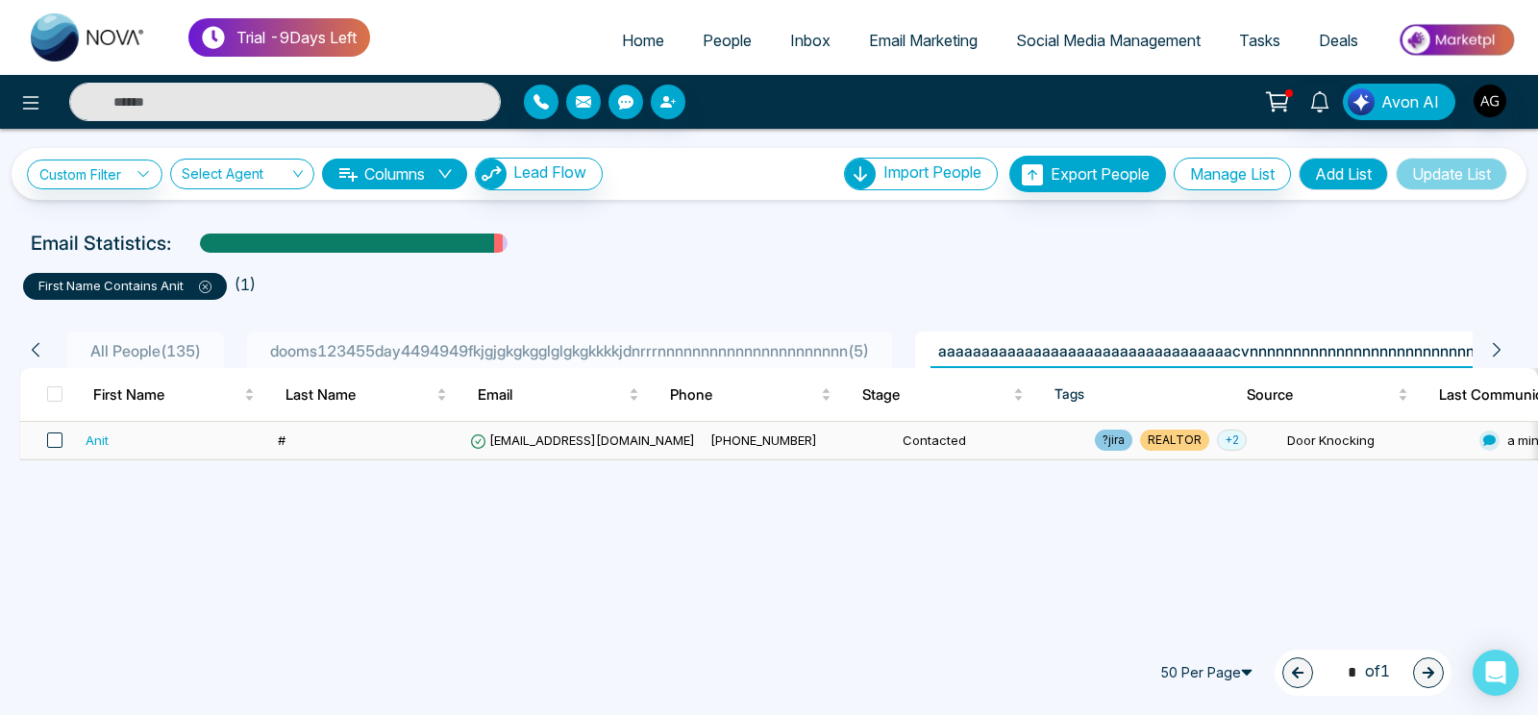
click at [53, 445] on span at bounding box center [54, 439] width 15 height 15
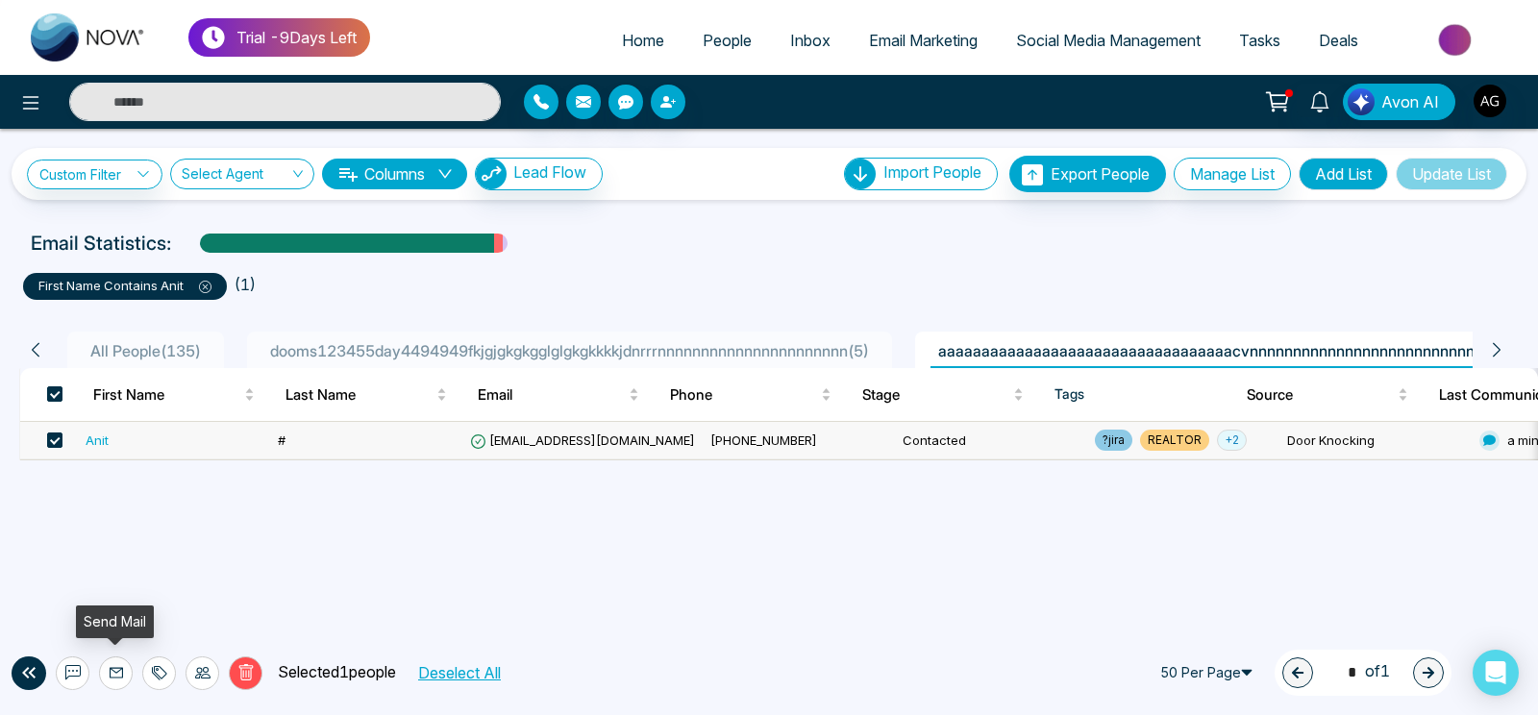
click at [117, 661] on button at bounding box center [116, 673] width 34 height 34
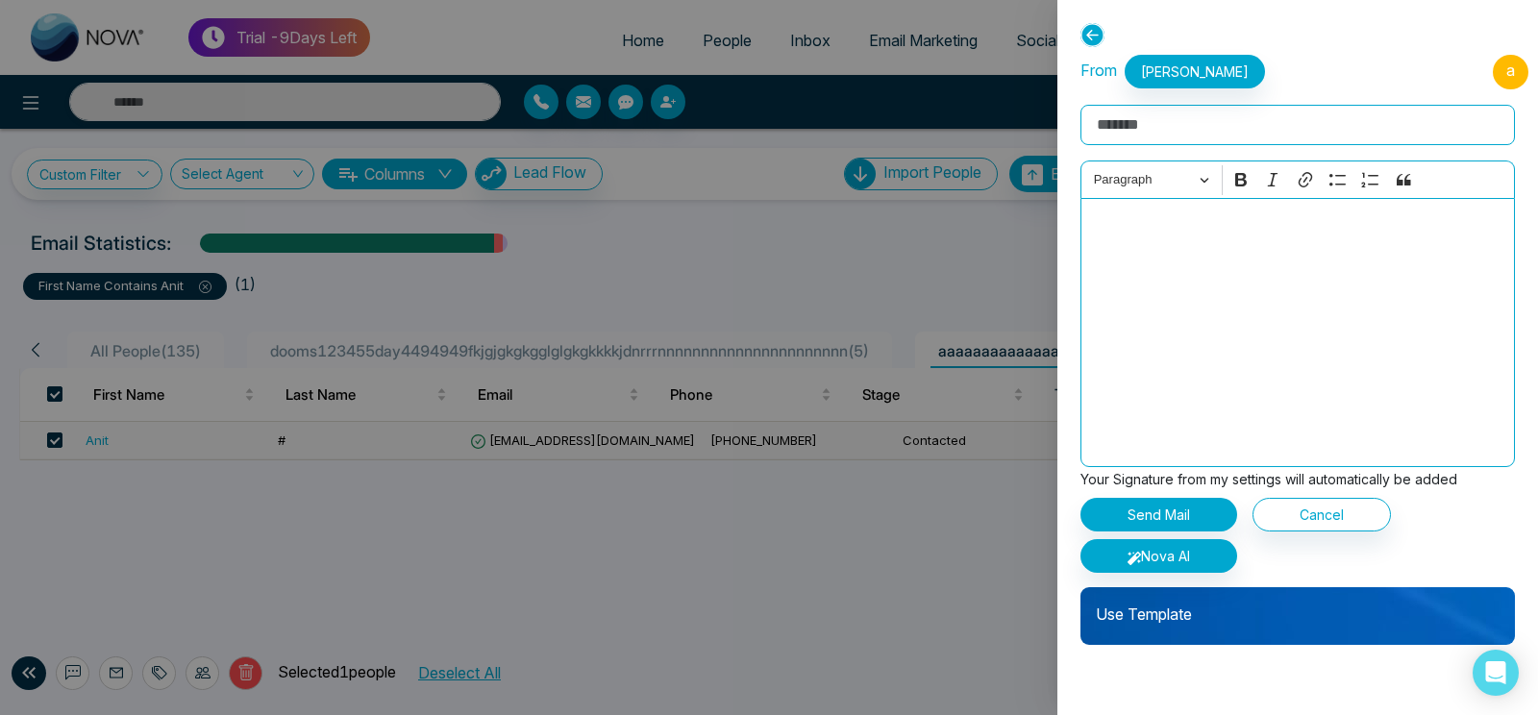
click at [1168, 620] on p "Use Template" at bounding box center [1297, 606] width 434 height 38
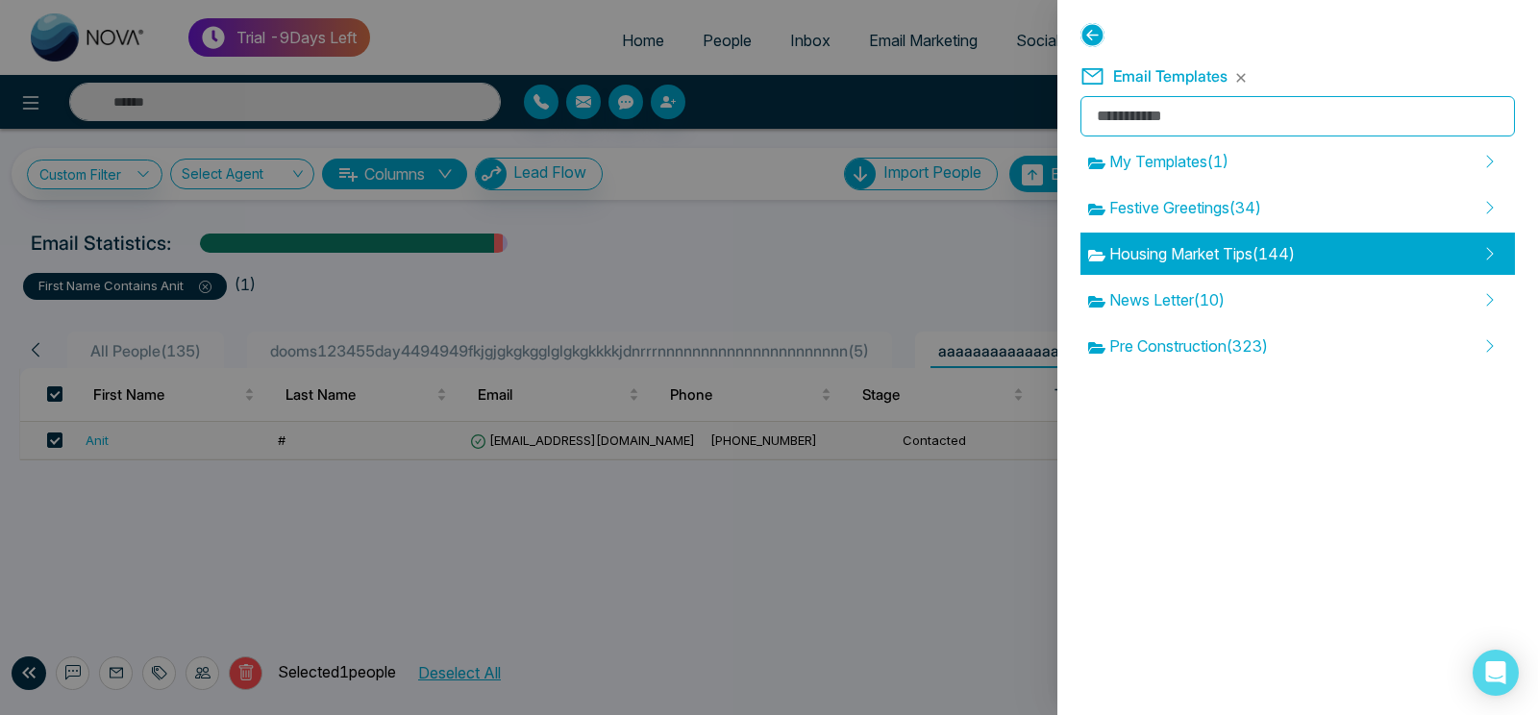
click at [1175, 275] on div "Housing Market Tips ( 144 )" at bounding box center [1297, 254] width 434 height 42
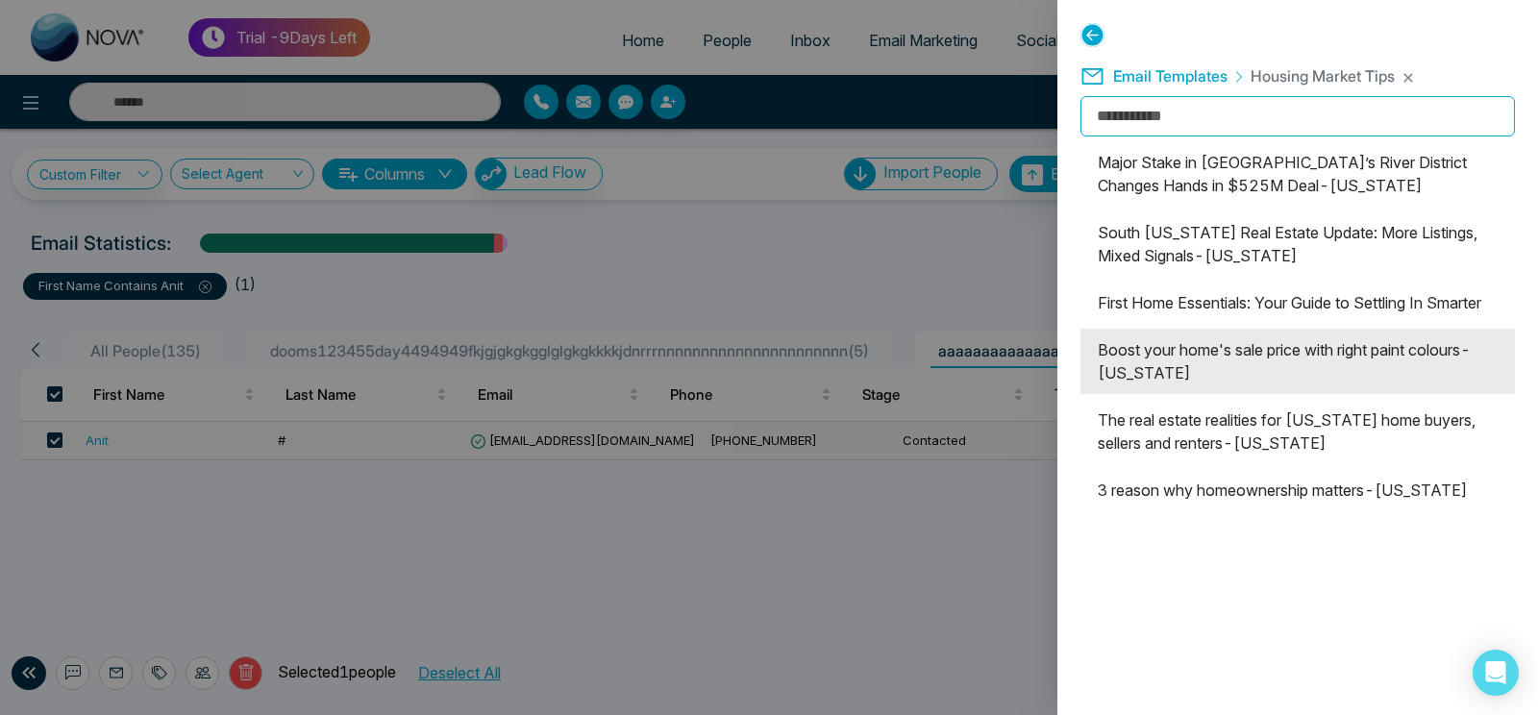
click at [1236, 394] on li "Boost your home's sale price with right paint colours-[US_STATE]" at bounding box center [1297, 361] width 434 height 65
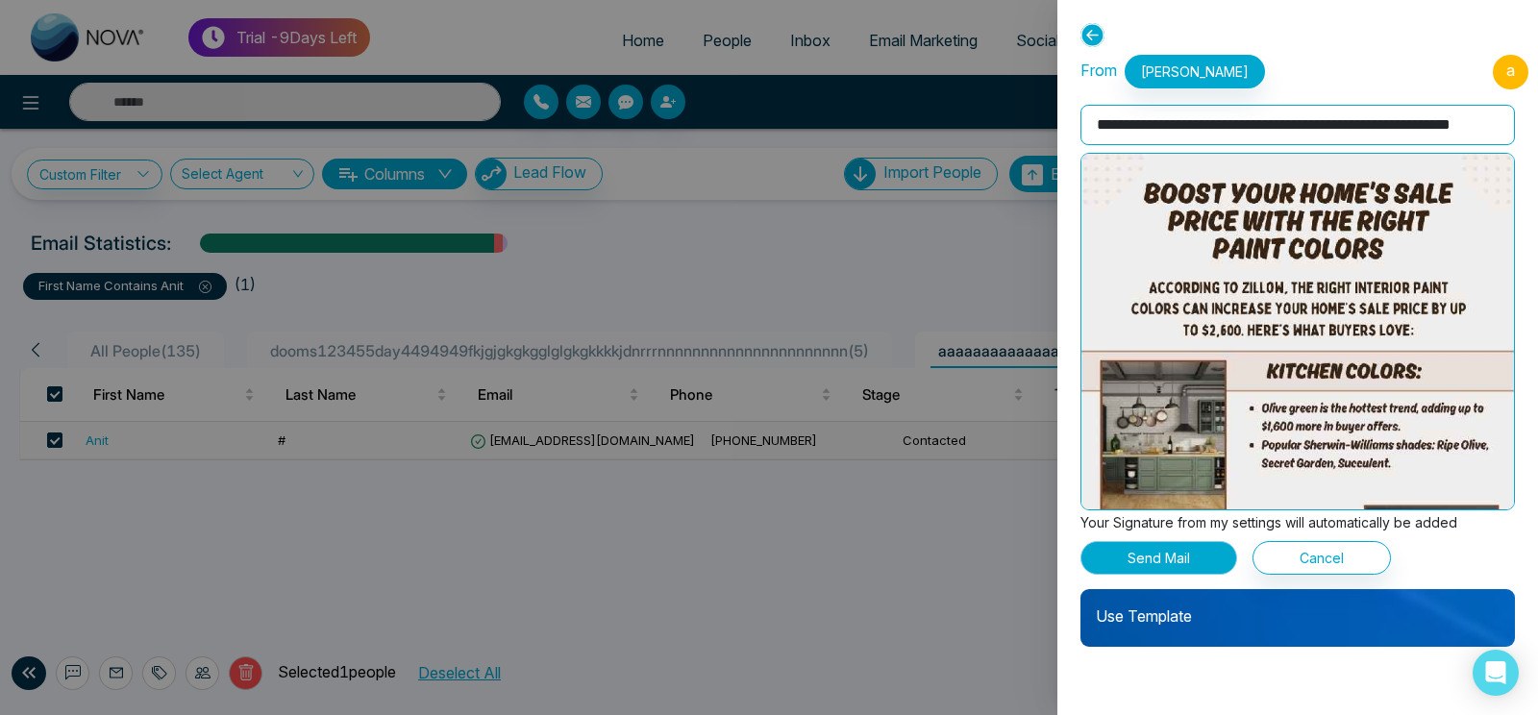
click at [1131, 546] on button "Send Mail" at bounding box center [1158, 558] width 157 height 34
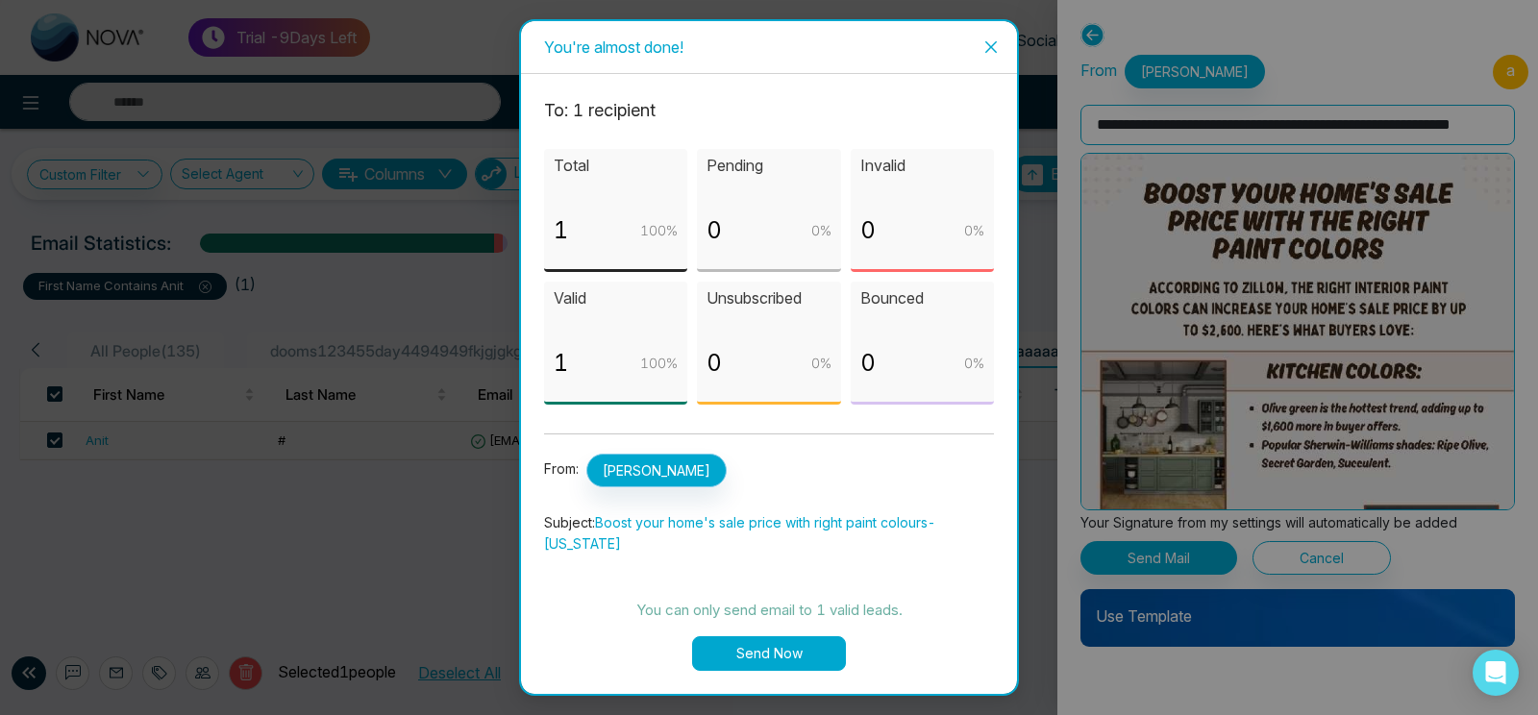
drag, startPoint x: 647, startPoint y: 488, endPoint x: 624, endPoint y: 493, distance: 23.6
click at [624, 487] on span "[PERSON_NAME]" at bounding box center [656, 471] width 140 height 34
drag, startPoint x: 624, startPoint y: 493, endPoint x: 825, endPoint y: 625, distance: 240.2
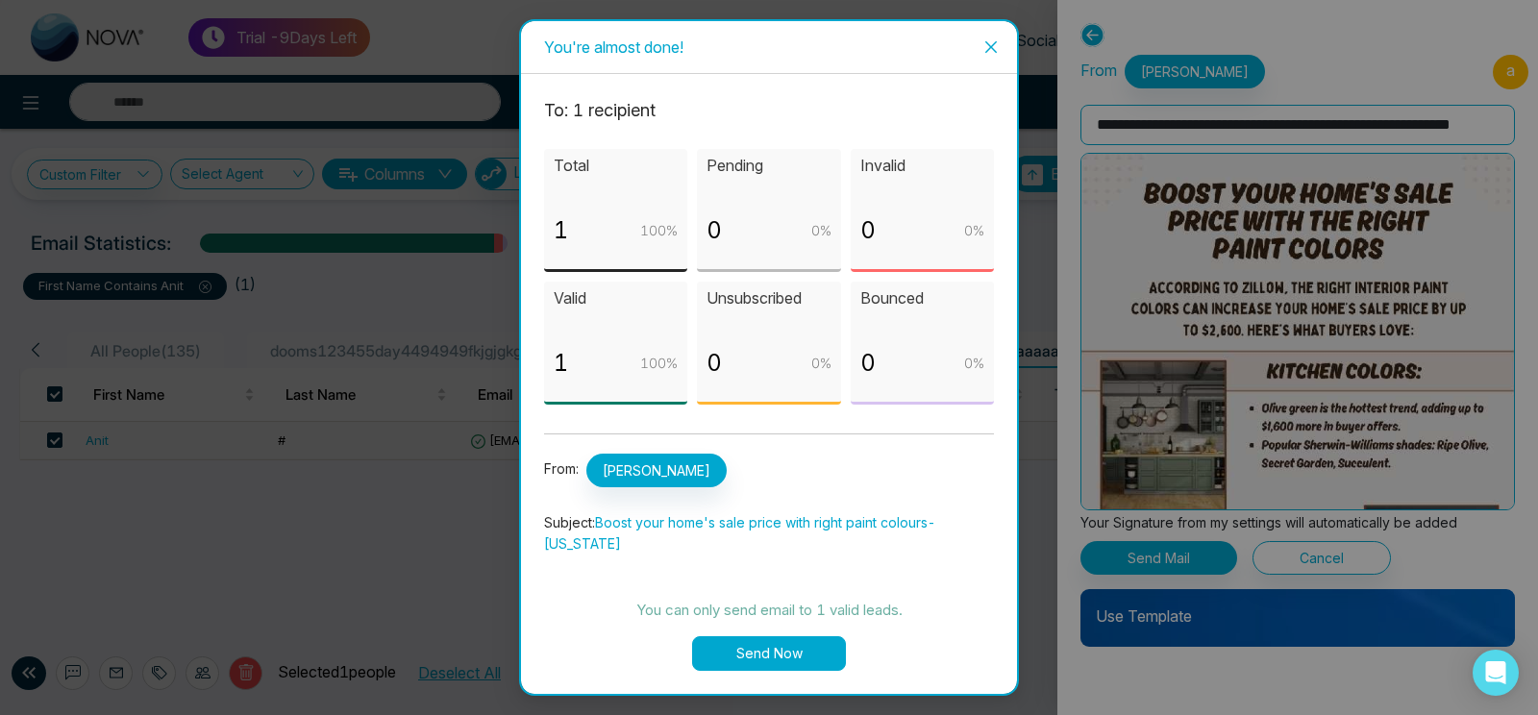
click at [825, 625] on div "To: 1 recipient Total 1 100 % Pending 0 0 % Invalid 0 0 % Valid 1 100 % Unsubsc…" at bounding box center [769, 367] width 450 height 540
click at [786, 642] on button "Send Now" at bounding box center [769, 653] width 154 height 35
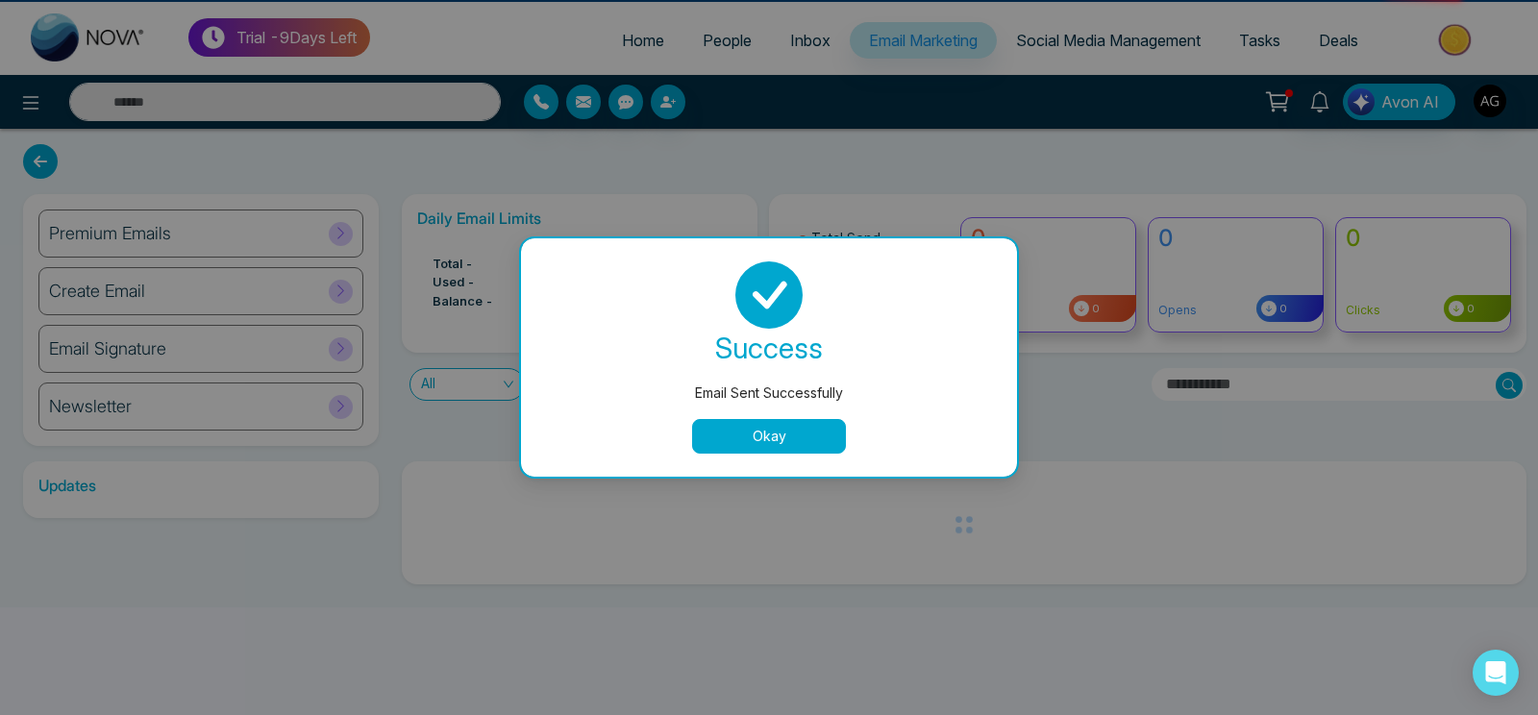
click at [757, 451] on button "Okay" at bounding box center [769, 436] width 154 height 35
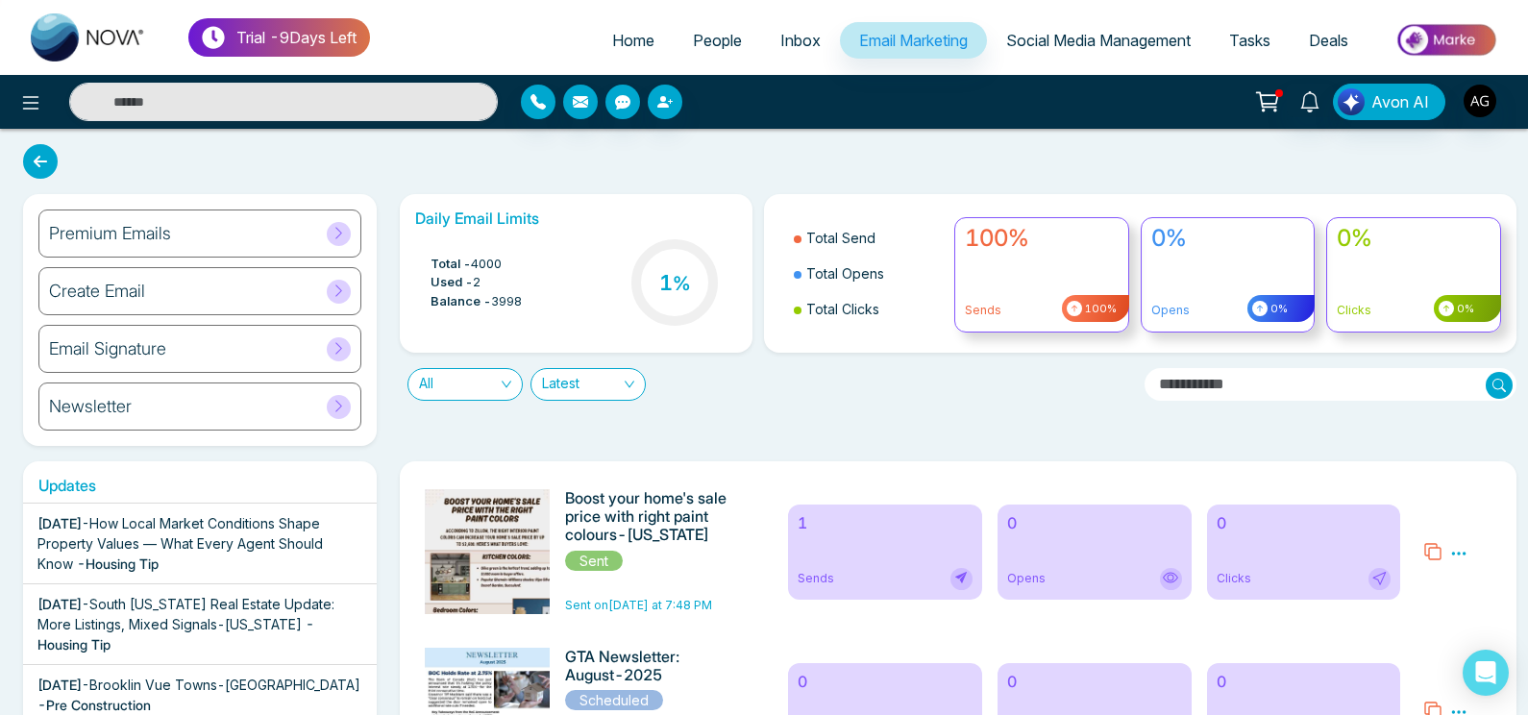
drag, startPoint x: 395, startPoint y: 396, endPoint x: 740, endPoint y: 388, distance: 345.1
click at [740, 388] on div "All Latest" at bounding box center [764, 377] width 753 height 48
drag, startPoint x: 740, startPoint y: 388, endPoint x: 1274, endPoint y: 382, distance: 534.4
click at [1274, 382] on div "Daily Email Limits Total - 4000 Used - 2 Balance - 3998 1 % Total Send Total Op…" at bounding box center [952, 297] width 1129 height 207
click at [1274, 382] on input "text" at bounding box center [1331, 384] width 373 height 33
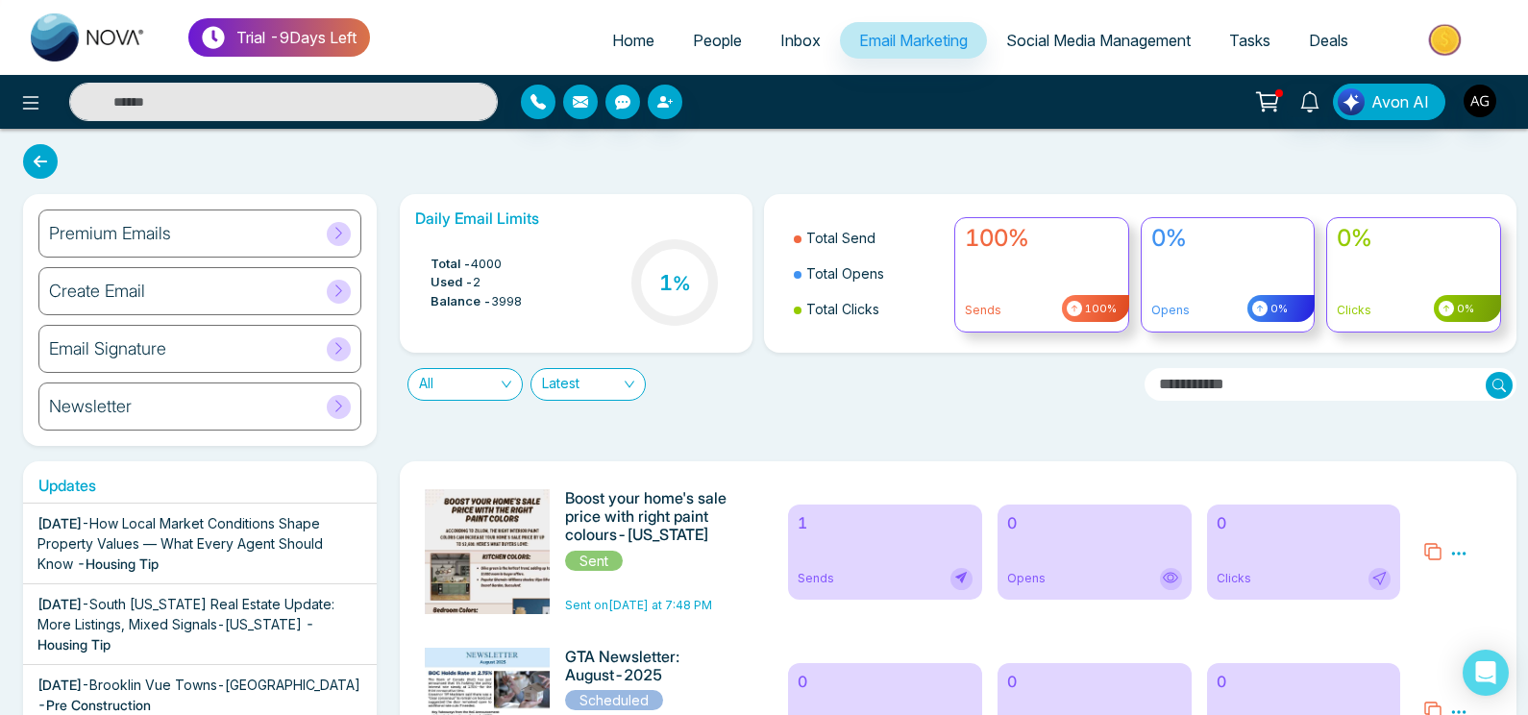
click at [1274, 382] on input "text" at bounding box center [1331, 384] width 373 height 33
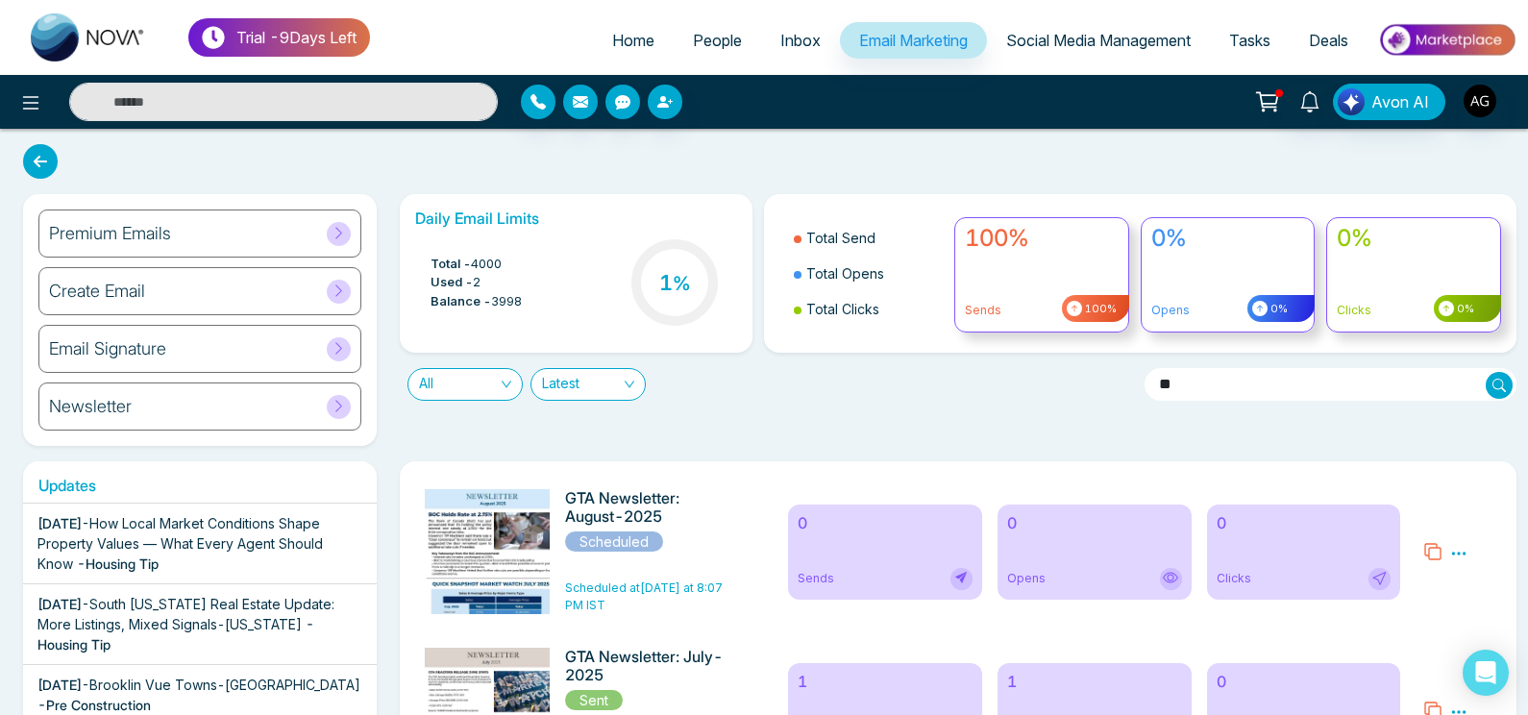
type input "*"
click at [614, 392] on span "Latest" at bounding box center [588, 384] width 92 height 31
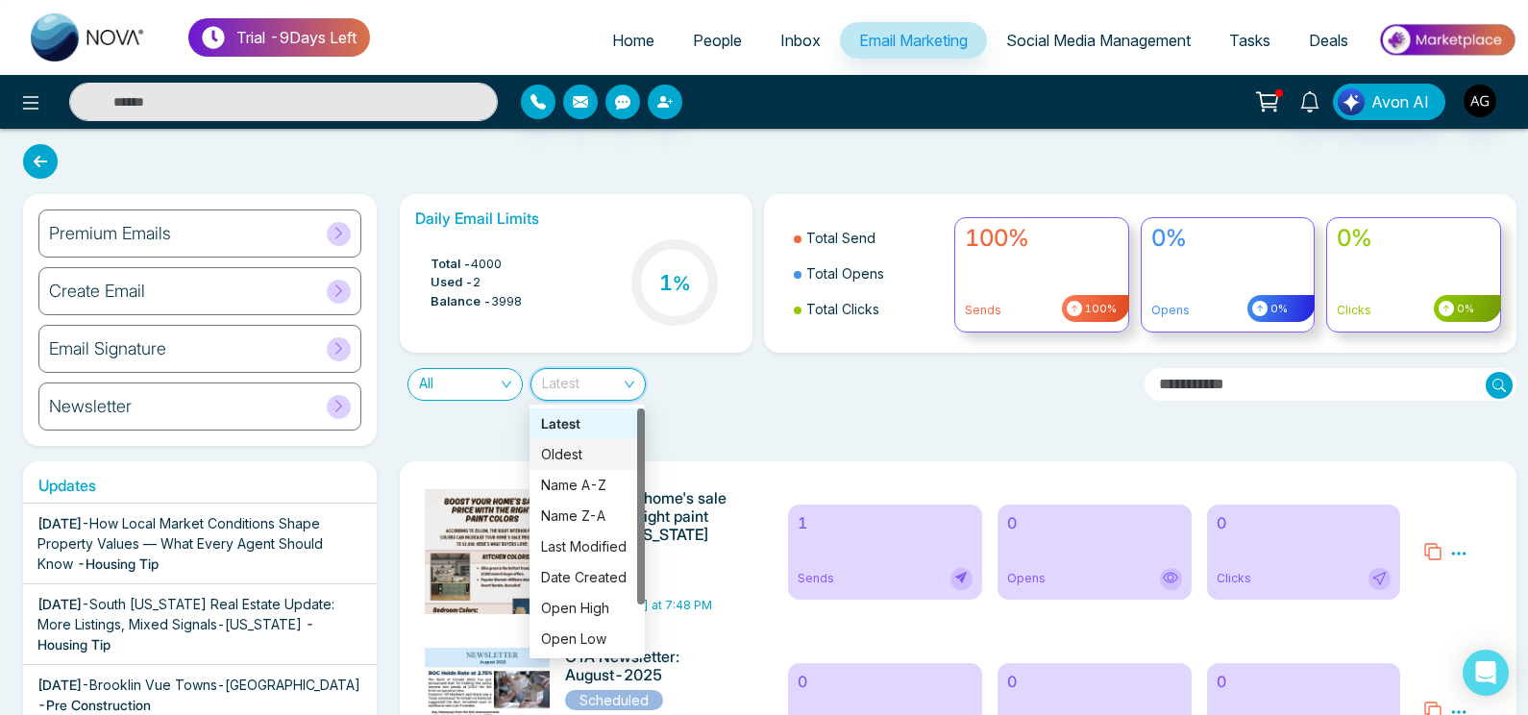
click at [592, 456] on div "Oldest" at bounding box center [587, 454] width 92 height 21
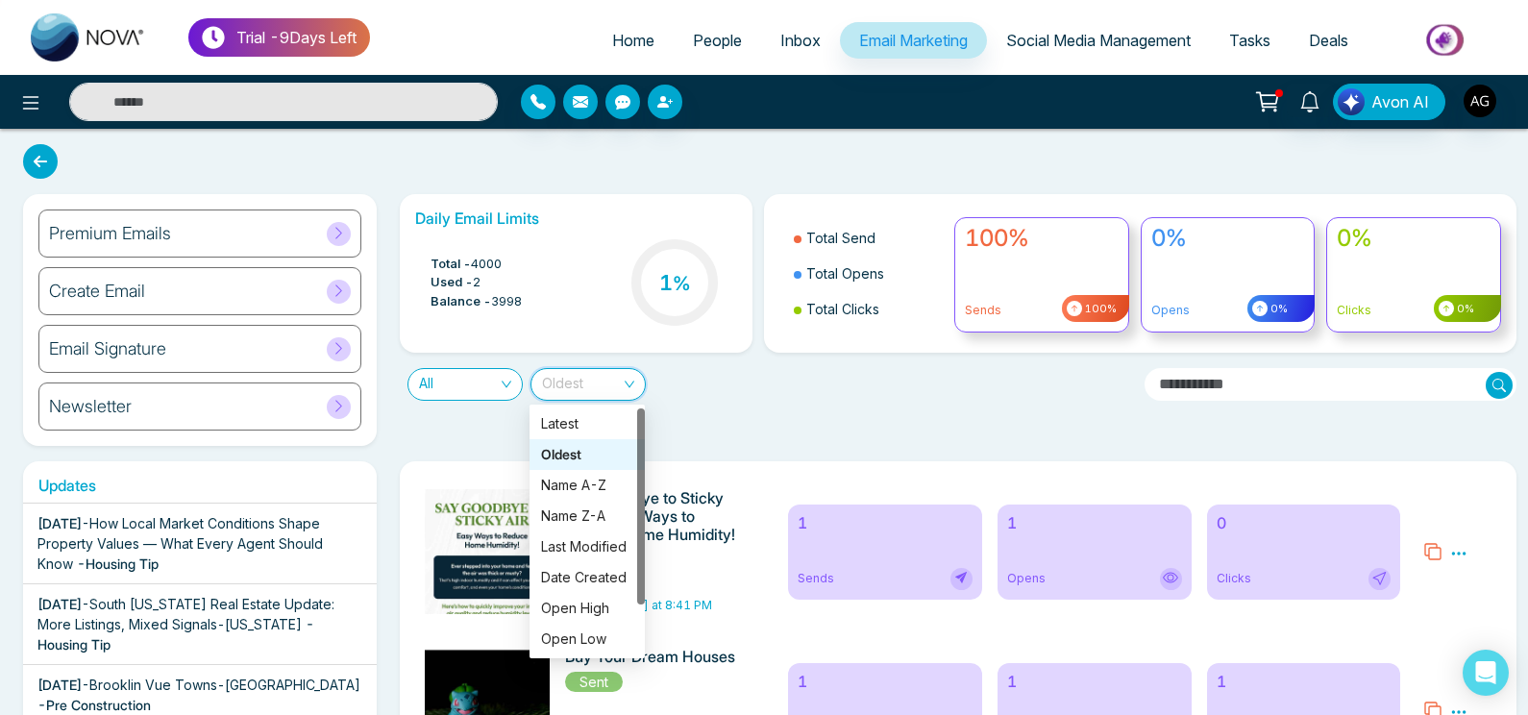
click at [608, 394] on span "Oldest" at bounding box center [588, 384] width 92 height 31
click at [593, 554] on div "Last Modified" at bounding box center [587, 546] width 92 height 21
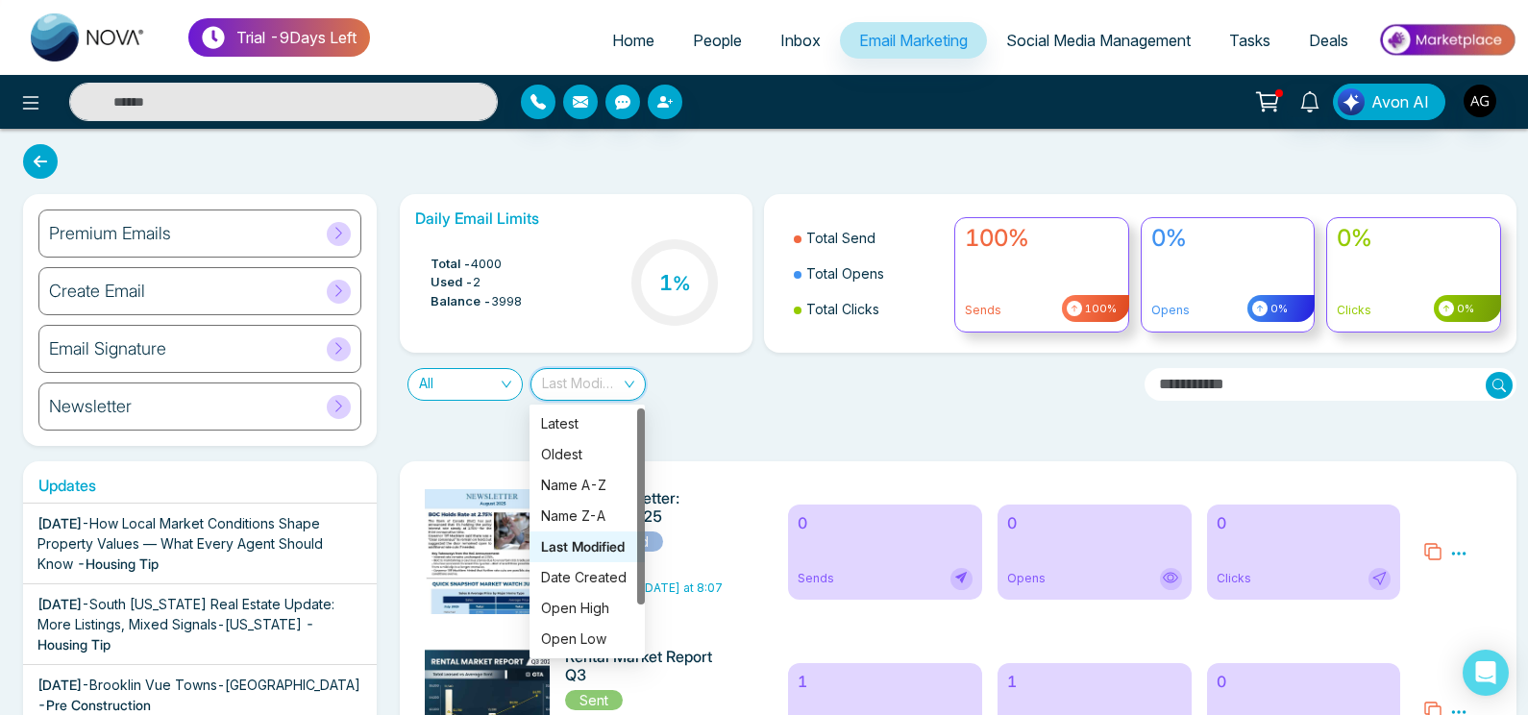
click at [589, 373] on span "Last Modified" at bounding box center [588, 384] width 92 height 31
click at [563, 421] on div "Latest" at bounding box center [587, 423] width 92 height 21
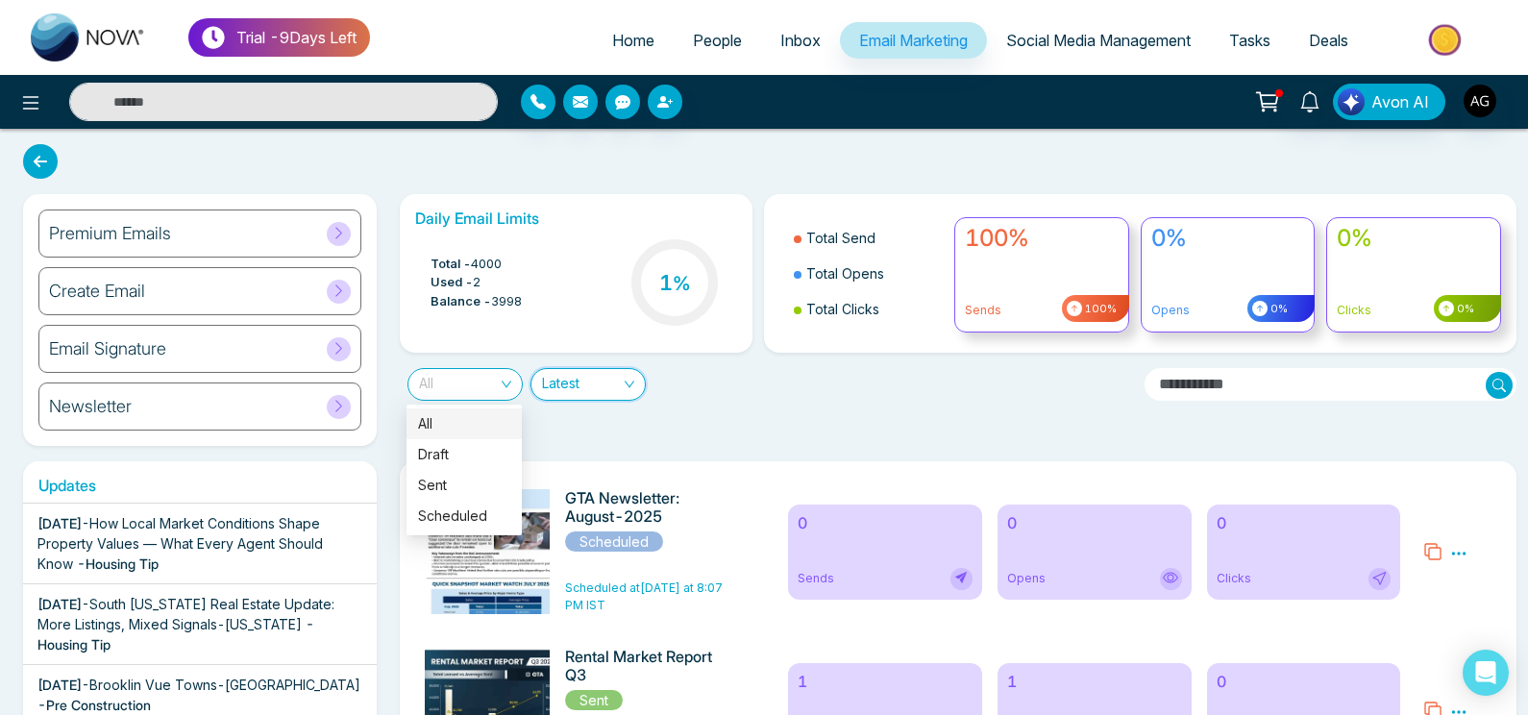
click at [459, 384] on span "All" at bounding box center [465, 384] width 92 height 31
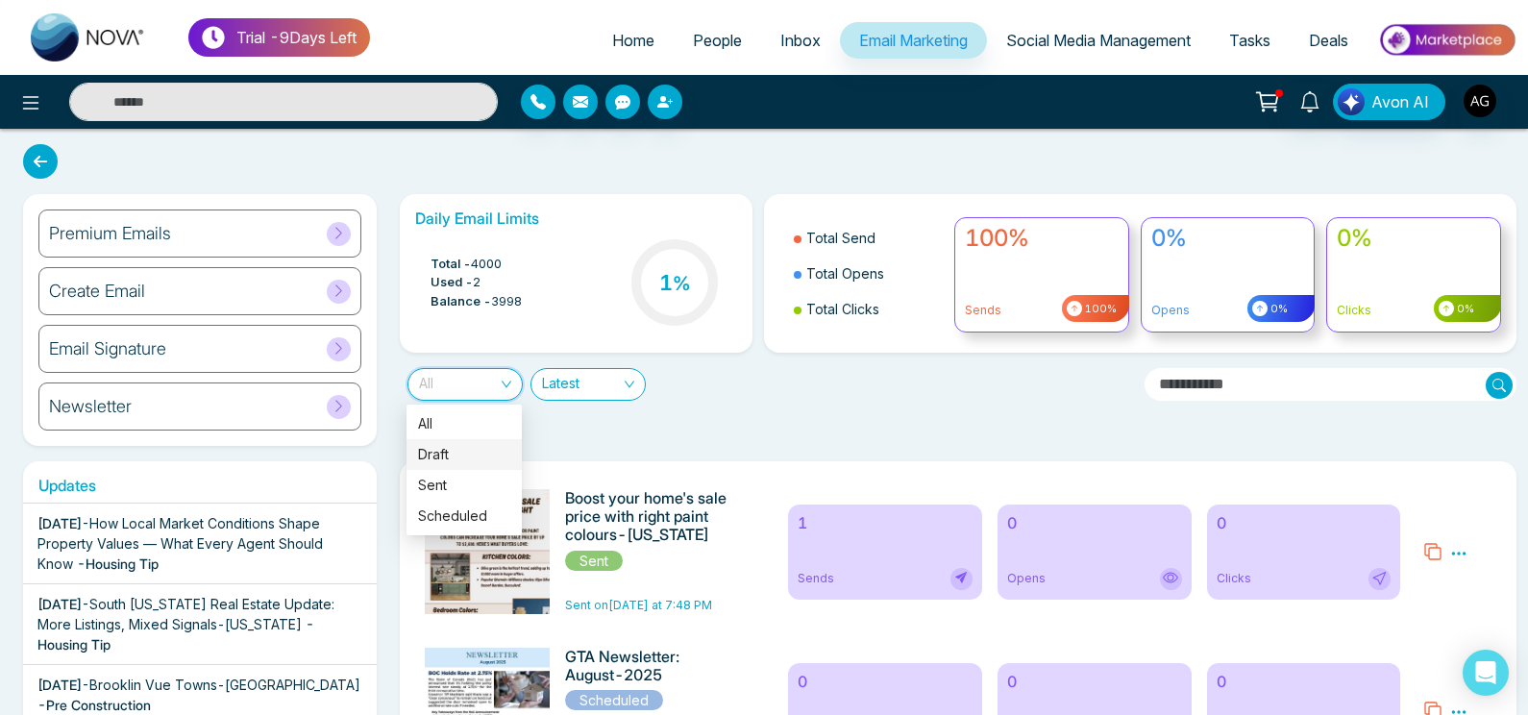
click at [455, 464] on div "Draft" at bounding box center [464, 454] width 92 height 21
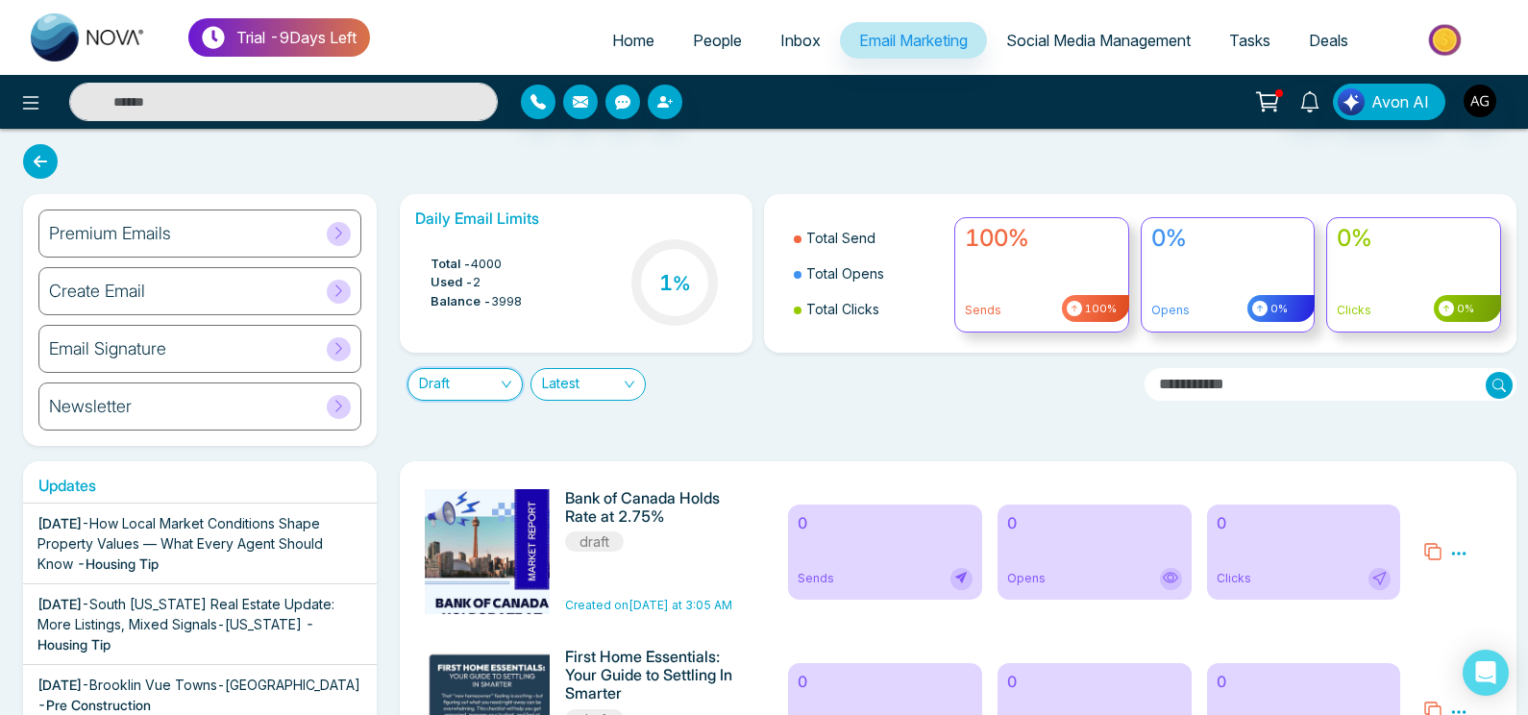
click at [454, 391] on span "Draft" at bounding box center [465, 384] width 92 height 31
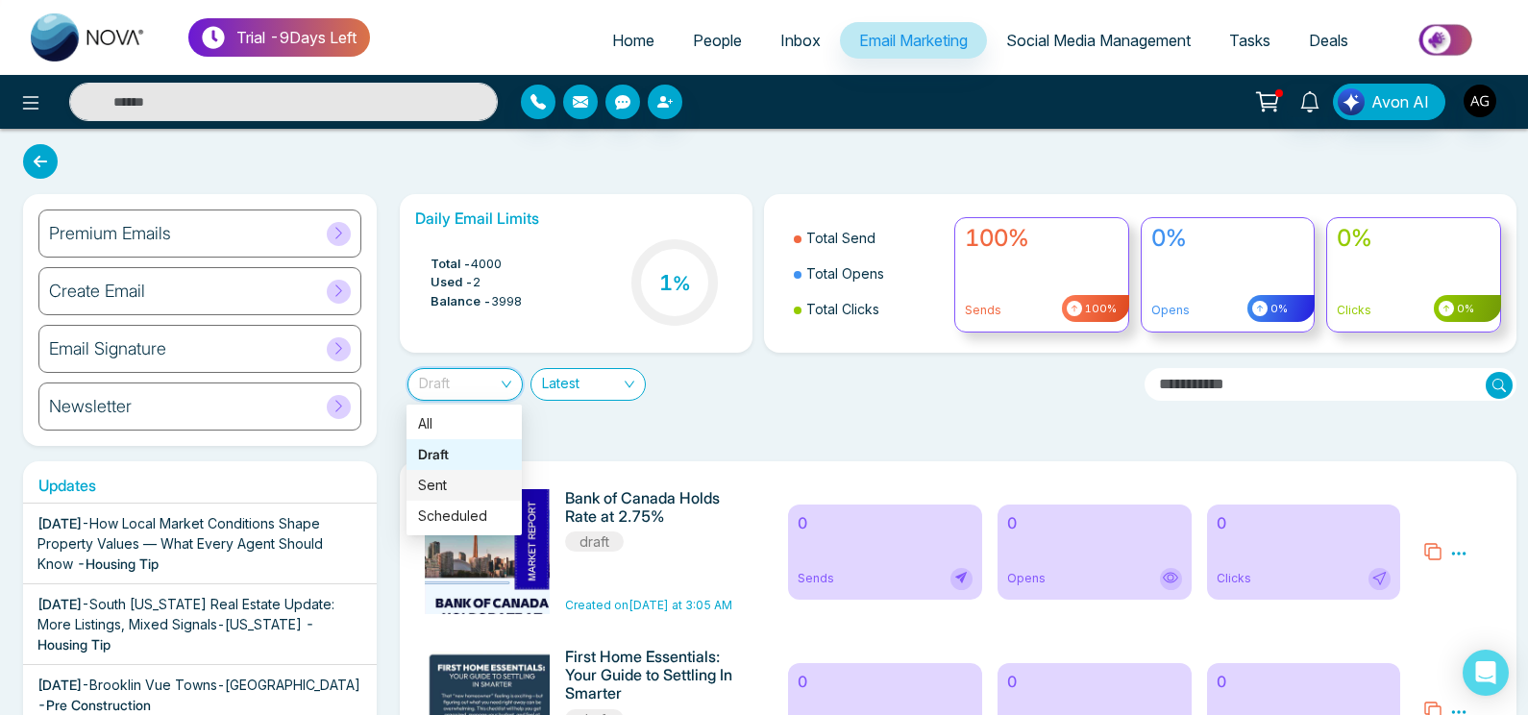
click at [456, 481] on div "Sent" at bounding box center [464, 485] width 92 height 21
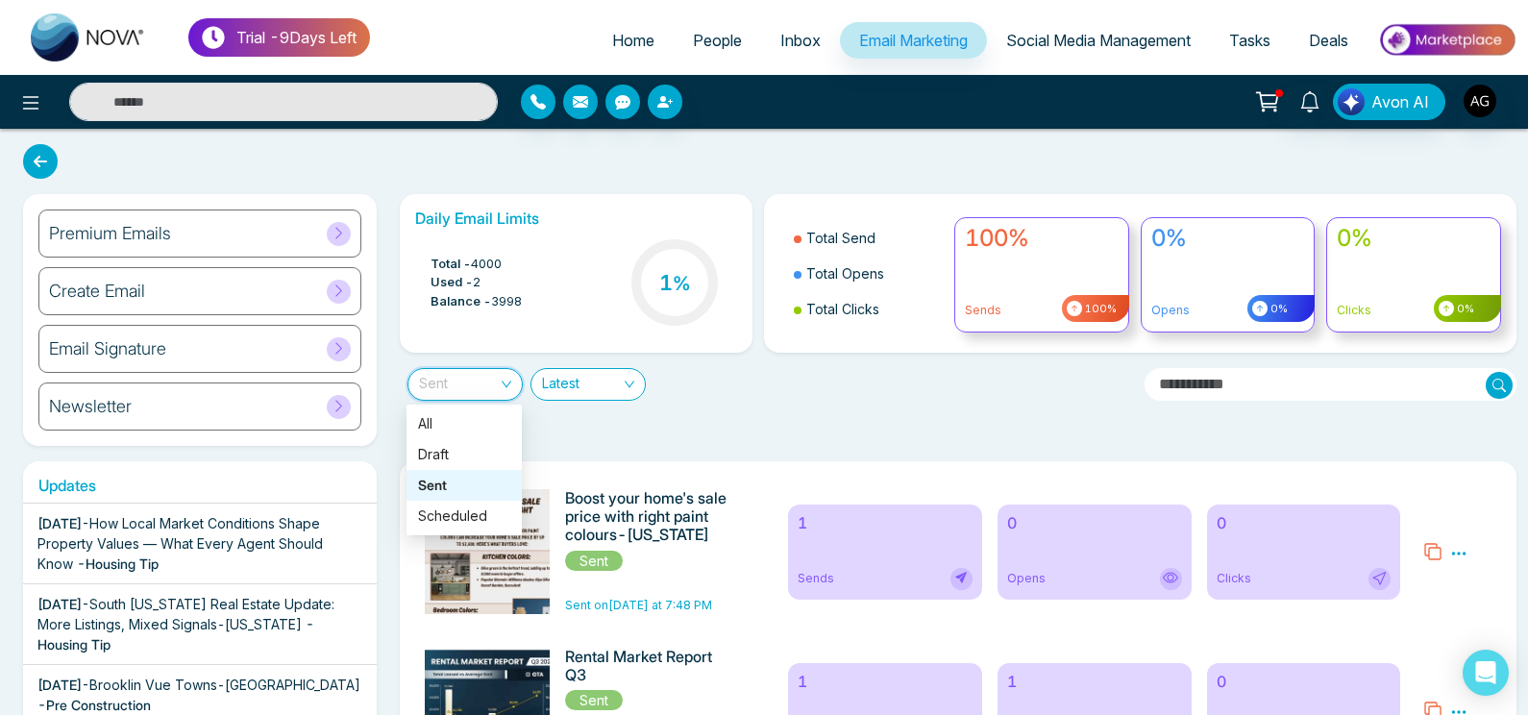
click at [460, 388] on span "Sent" at bounding box center [465, 384] width 92 height 31
click at [475, 516] on div "Scheduled" at bounding box center [464, 516] width 92 height 21
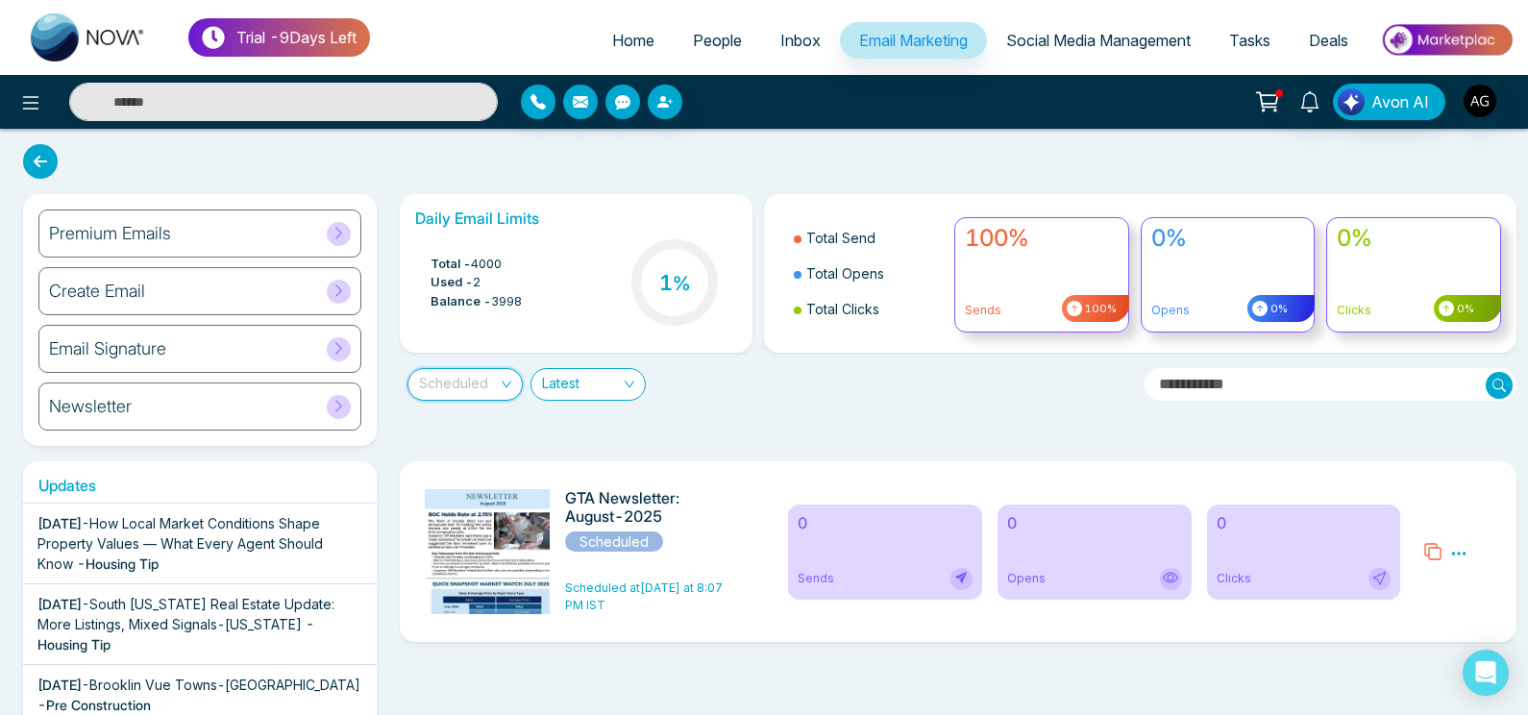
click at [483, 393] on span "Scheduled" at bounding box center [465, 384] width 92 height 31
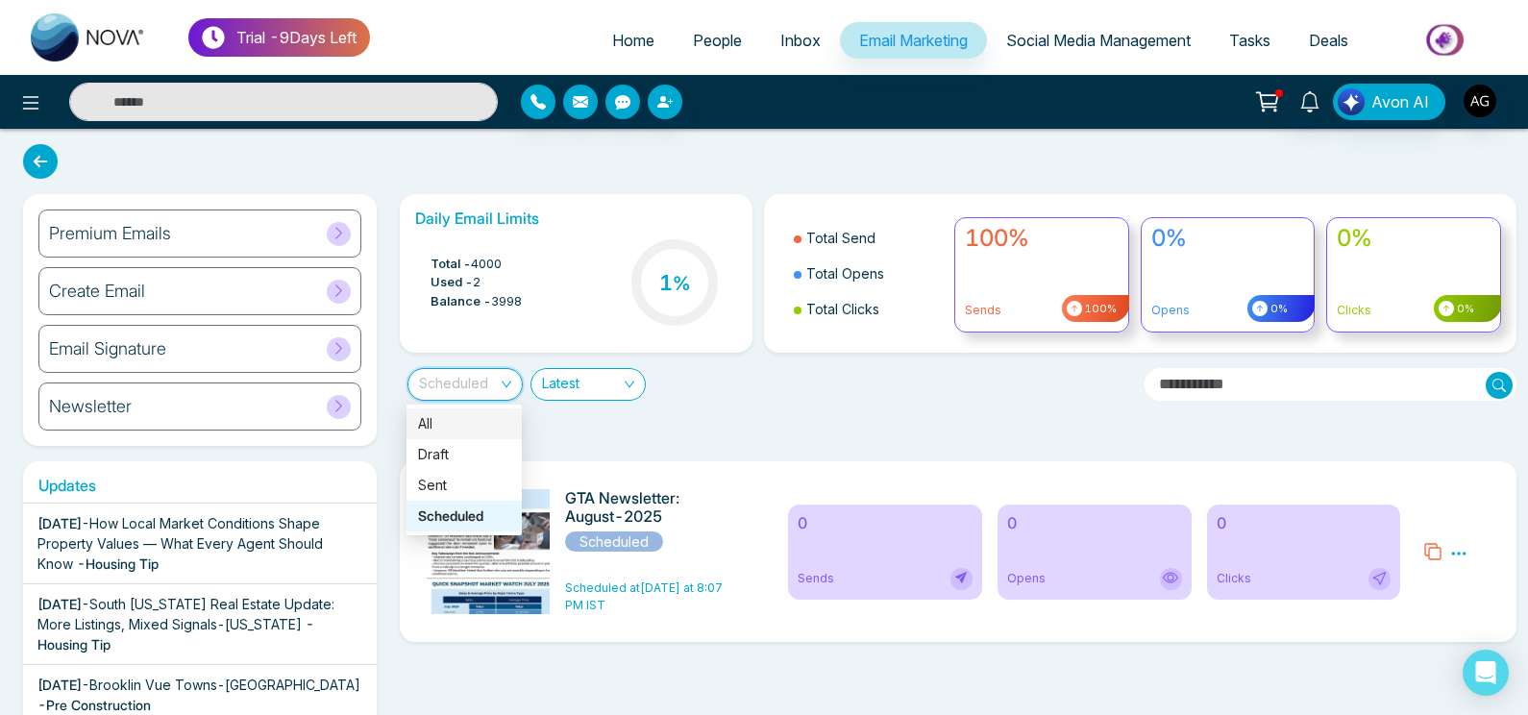
click at [482, 417] on div "All" at bounding box center [464, 423] width 92 height 21
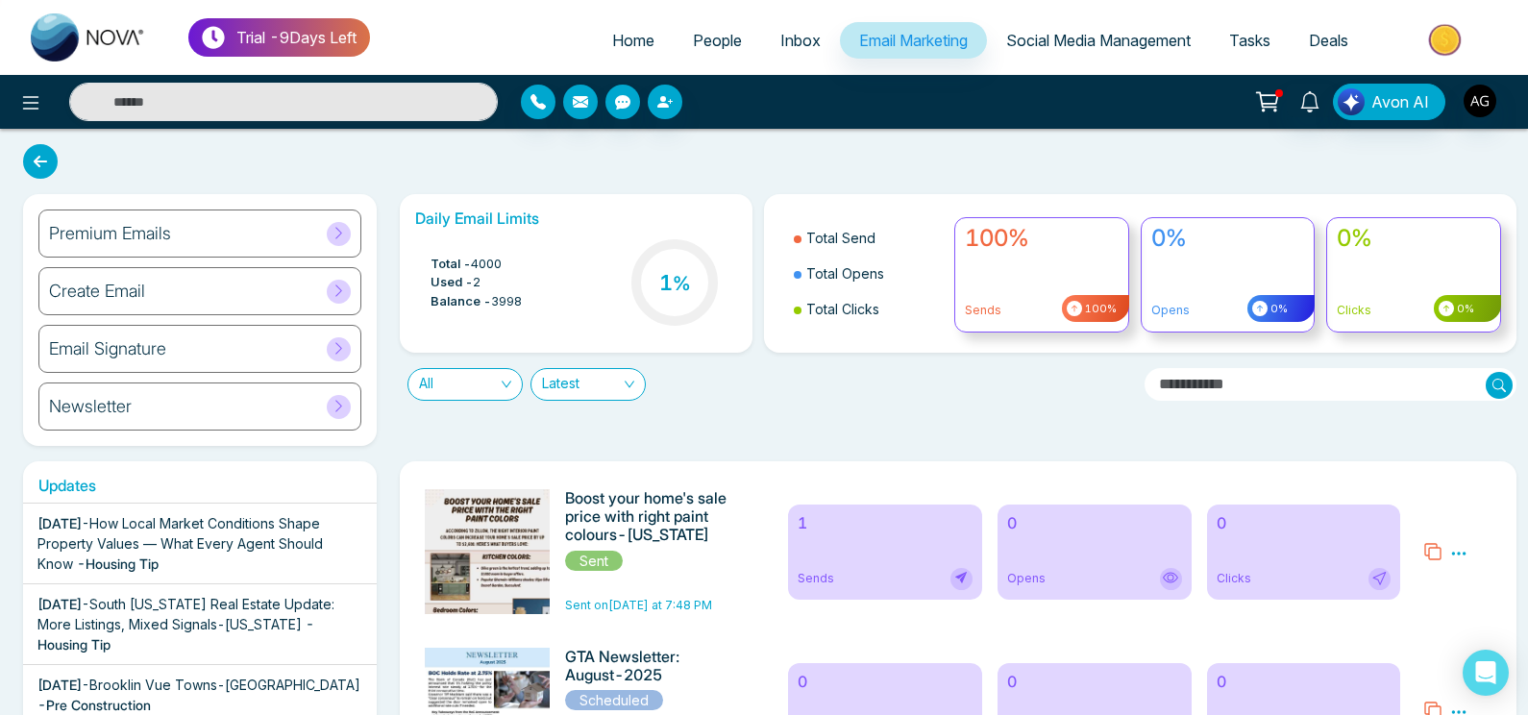
click at [47, 157] on icon at bounding box center [40, 161] width 35 height 35
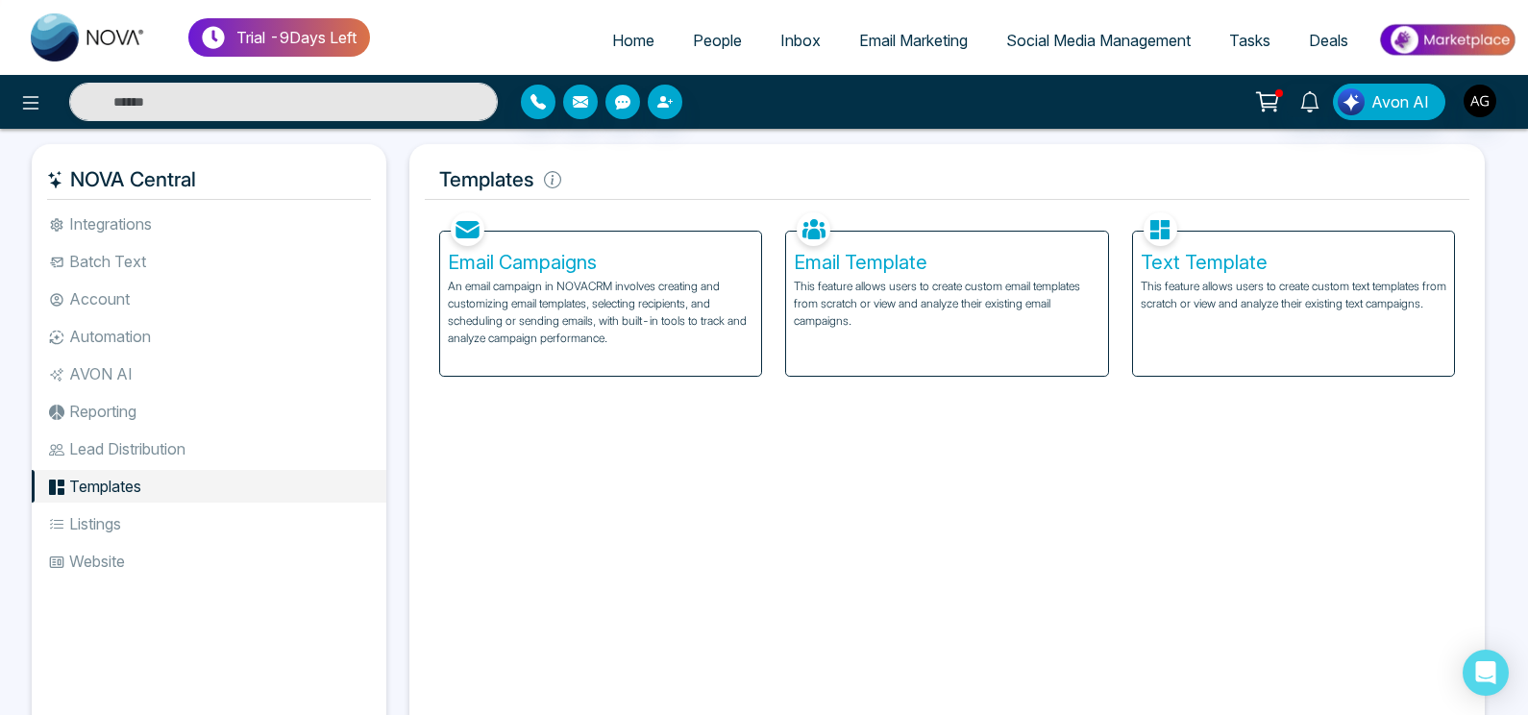
click at [710, 51] on link "People" at bounding box center [717, 40] width 87 height 37
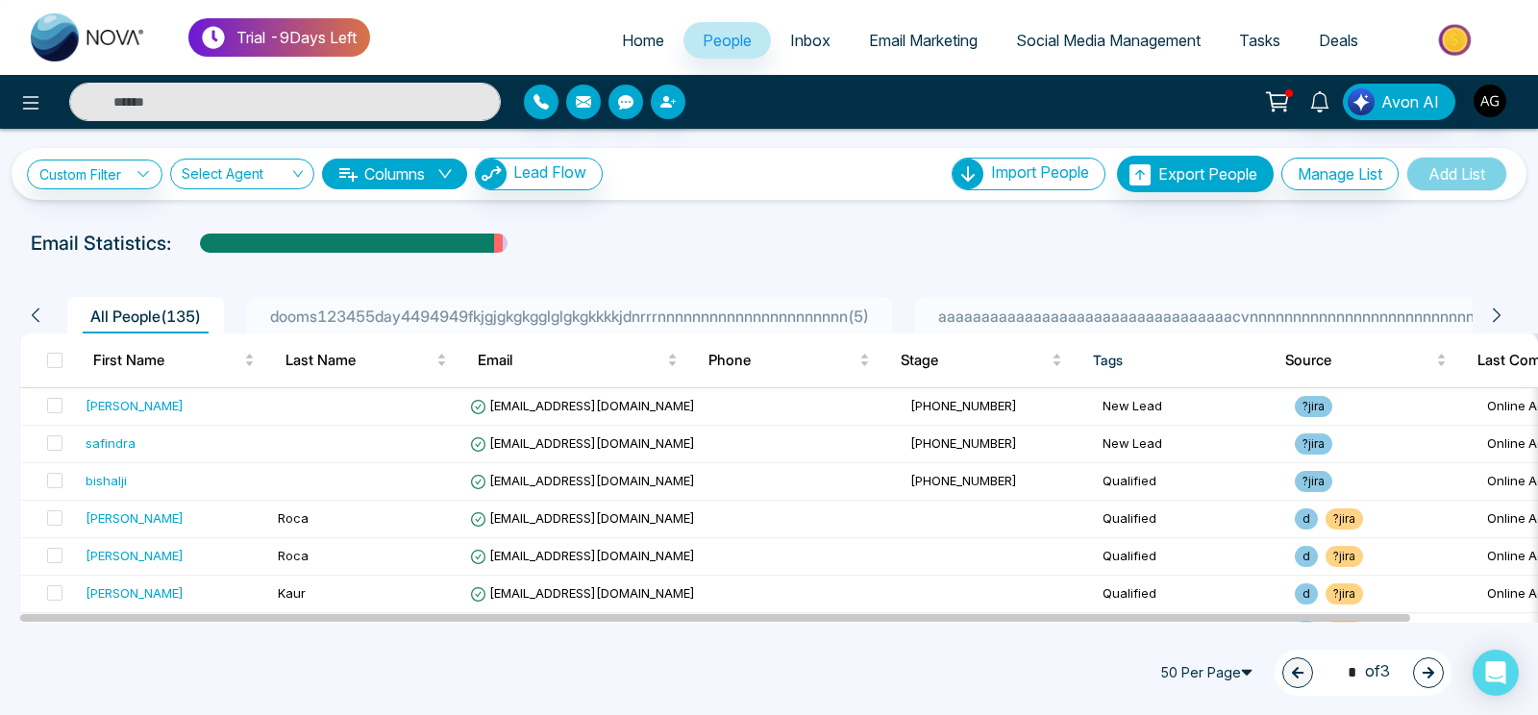
click at [1036, 648] on div "50 Per Page 1 * of 3" at bounding box center [769, 672] width 1538 height 85
click at [1017, 316] on span "aaaaaaaaaaaaaaaaaaaaaaaaaaaaaaaaaacvnnnnnnnnnnnnnnnnnnnnnnnnnnnnnn1233 ( 1 )" at bounding box center [1253, 316] width 646 height 19
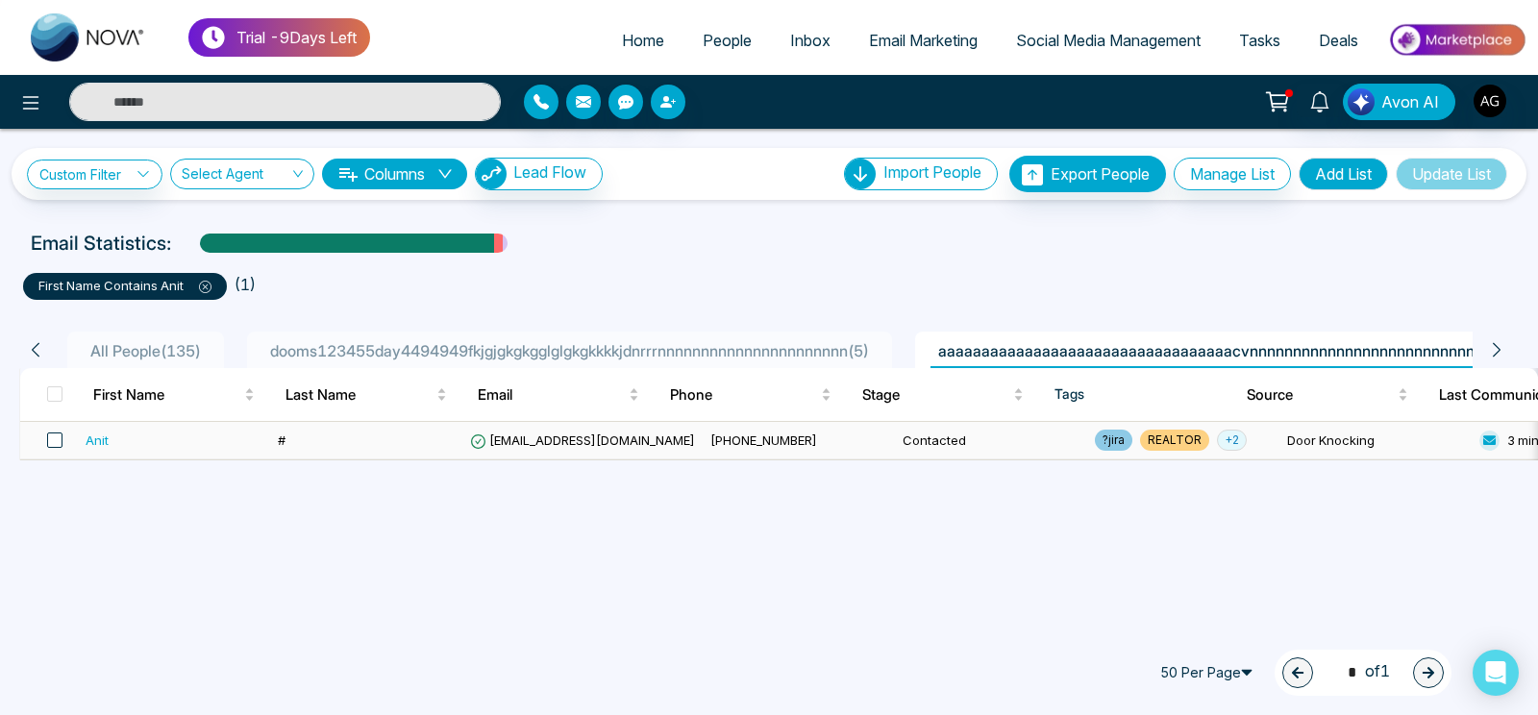
click at [52, 439] on span at bounding box center [54, 439] width 15 height 15
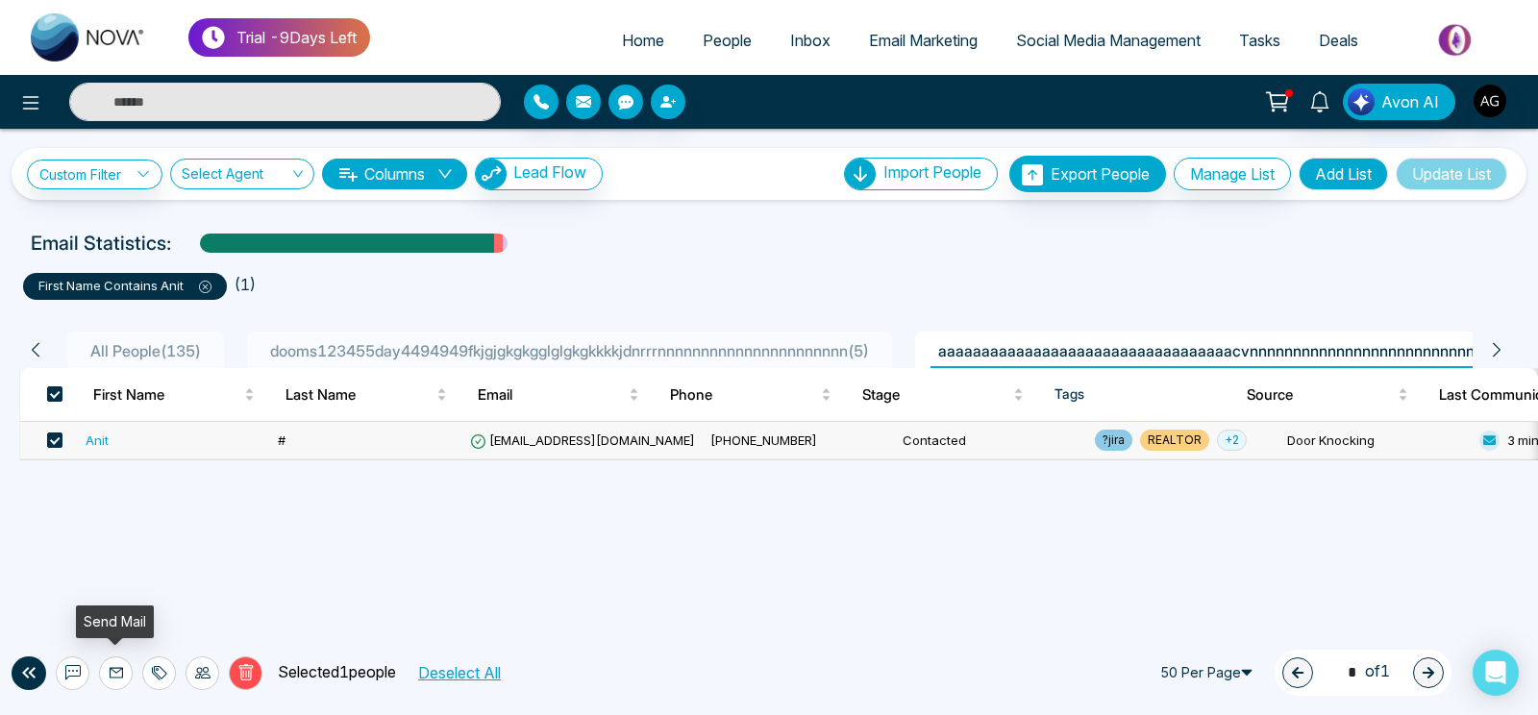
click at [113, 671] on icon at bounding box center [116, 672] width 15 height 15
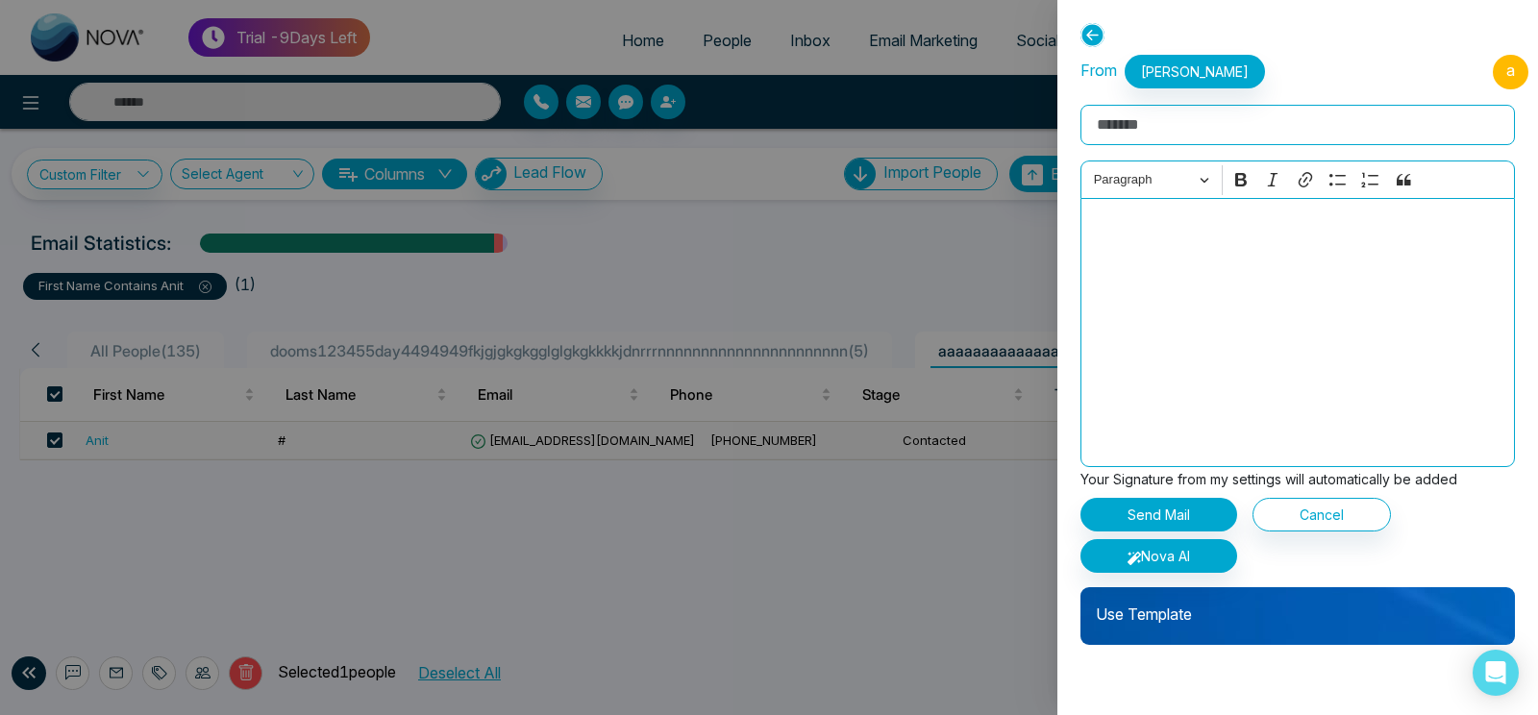
click at [1232, 620] on p "Use Template" at bounding box center [1297, 606] width 434 height 38
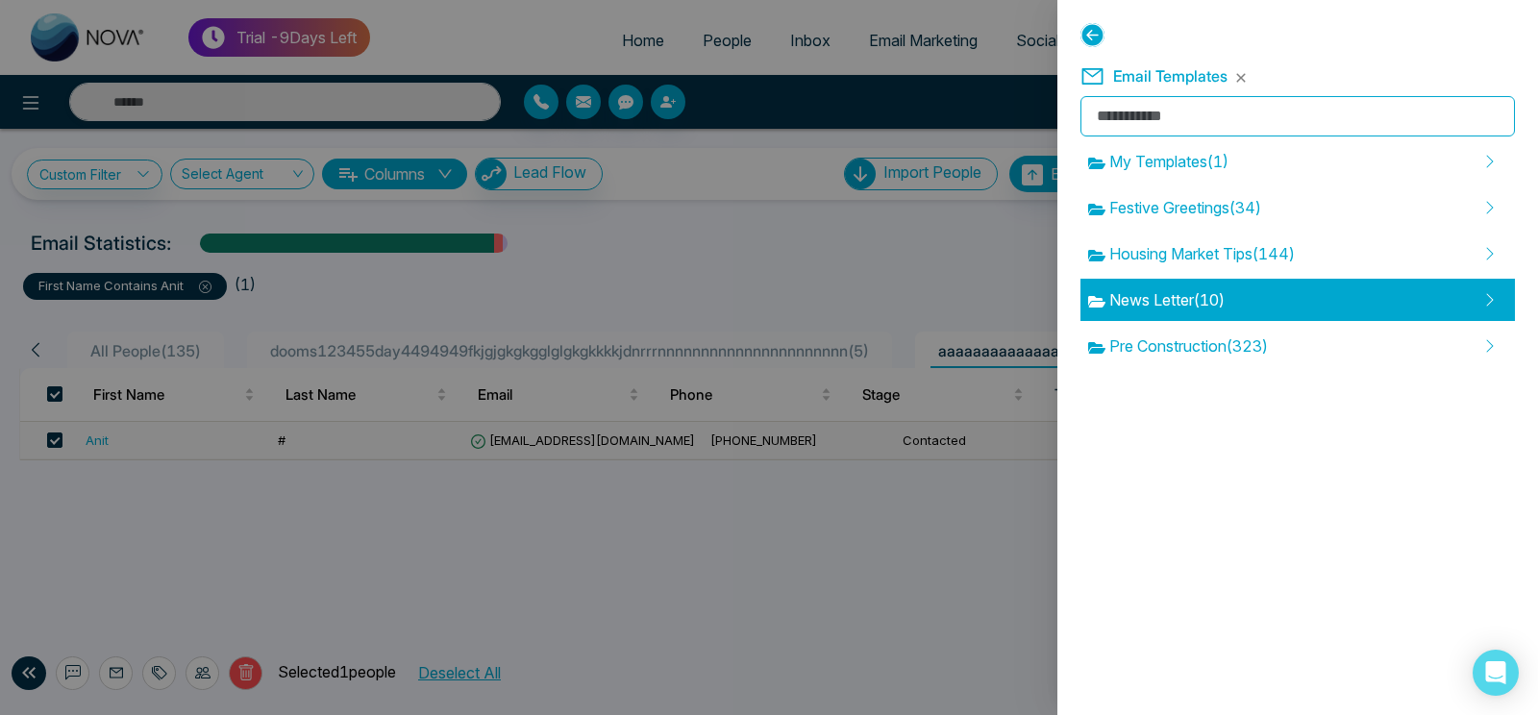
click at [1212, 284] on div "News Letter ( 10 )" at bounding box center [1297, 300] width 434 height 42
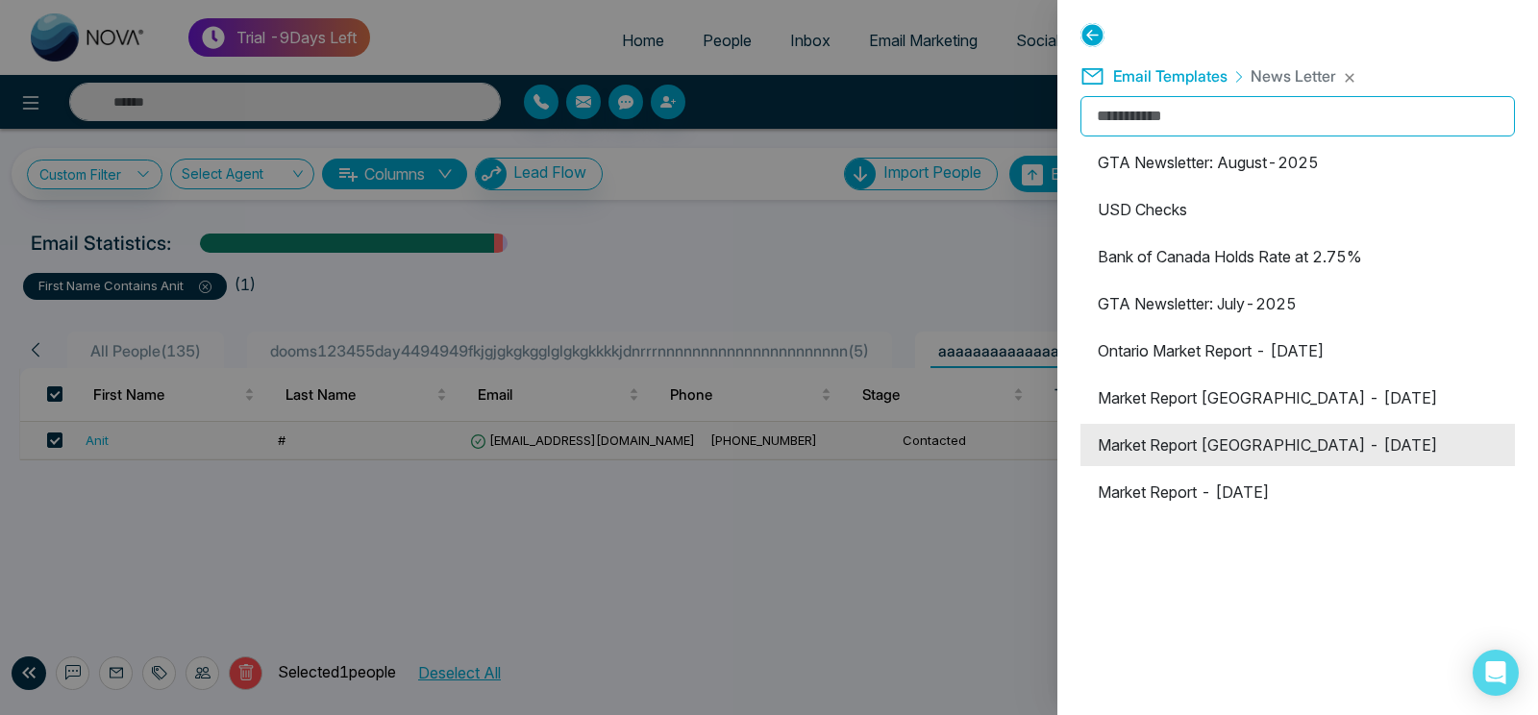
click at [1338, 441] on li "Market Report [GEOGRAPHIC_DATA] - [DATE]" at bounding box center [1297, 445] width 434 height 42
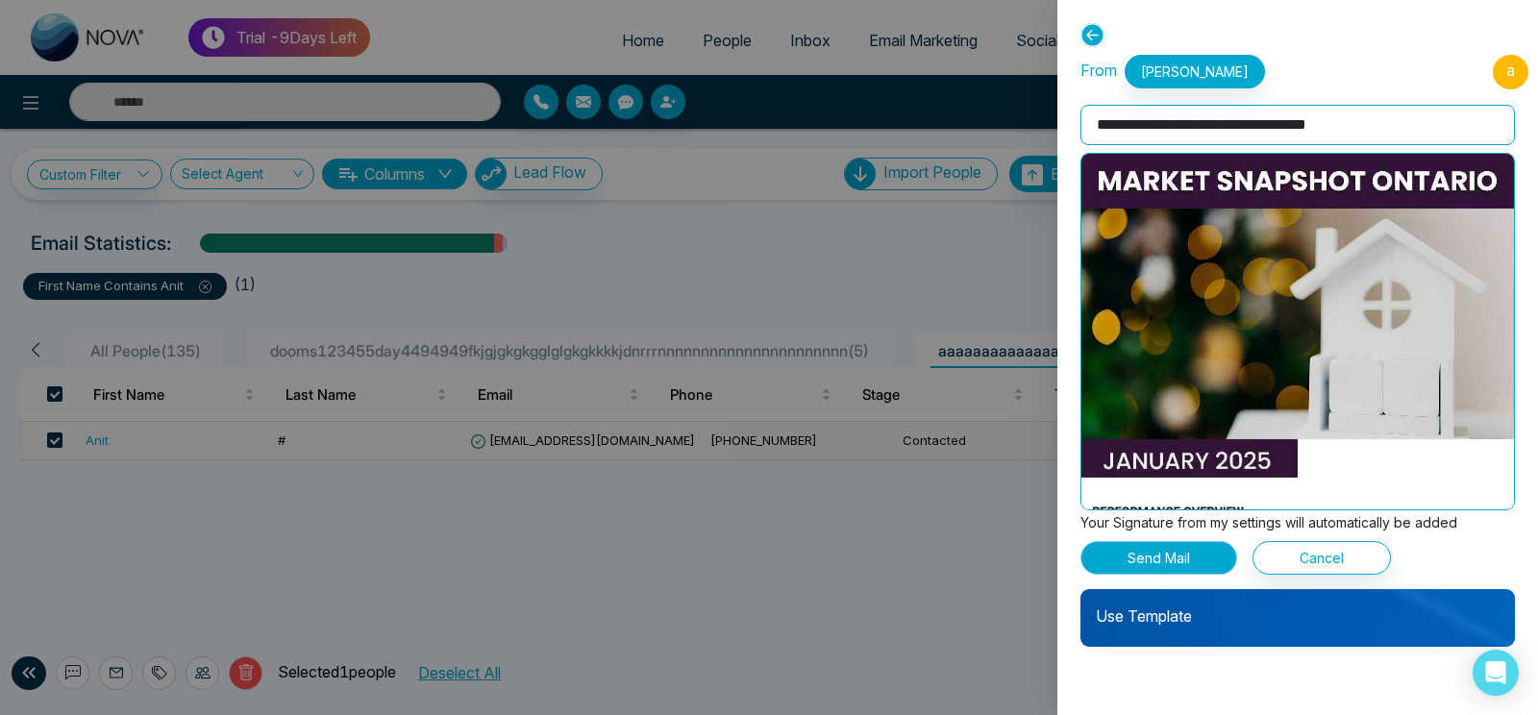
click at [1148, 555] on button "Send Mail" at bounding box center [1158, 558] width 157 height 34
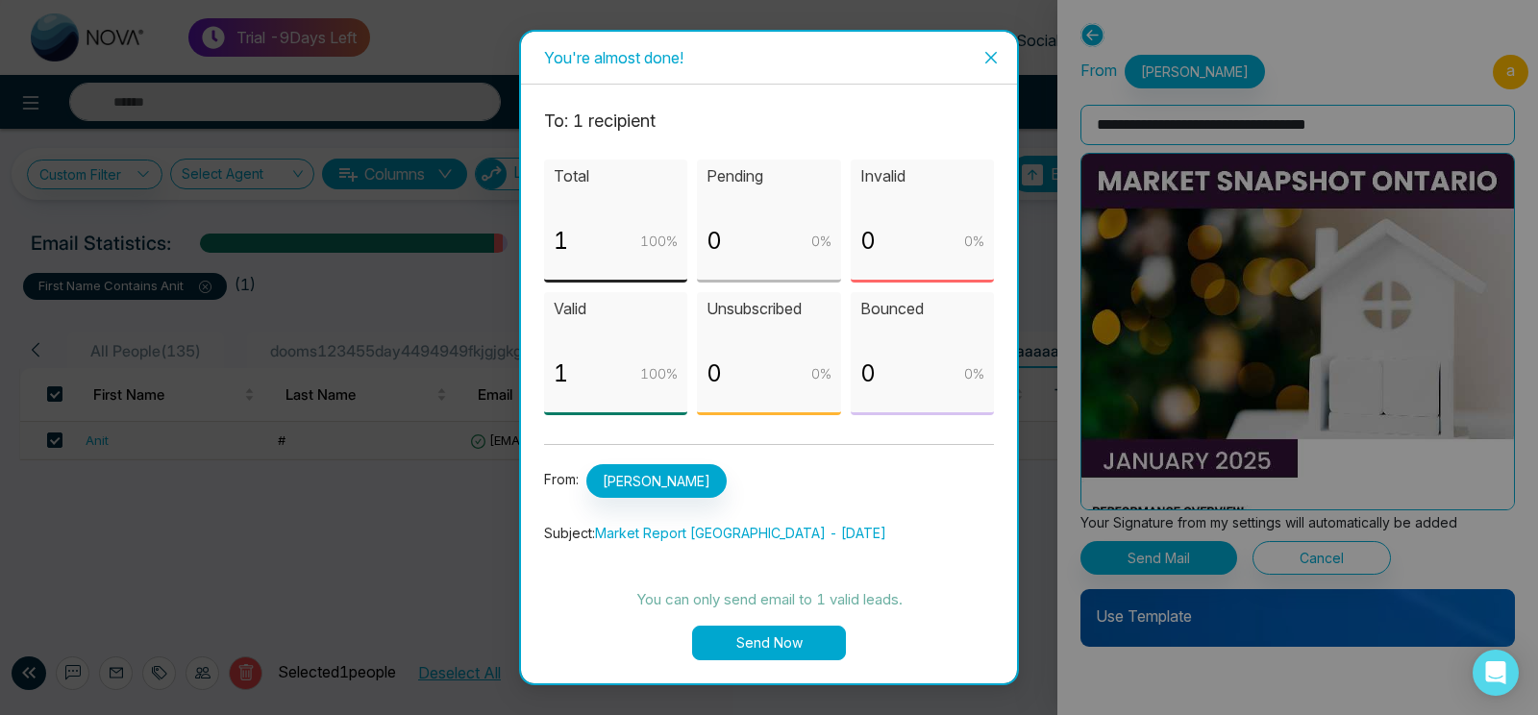
click at [801, 655] on button "Send Now" at bounding box center [769, 643] width 154 height 35
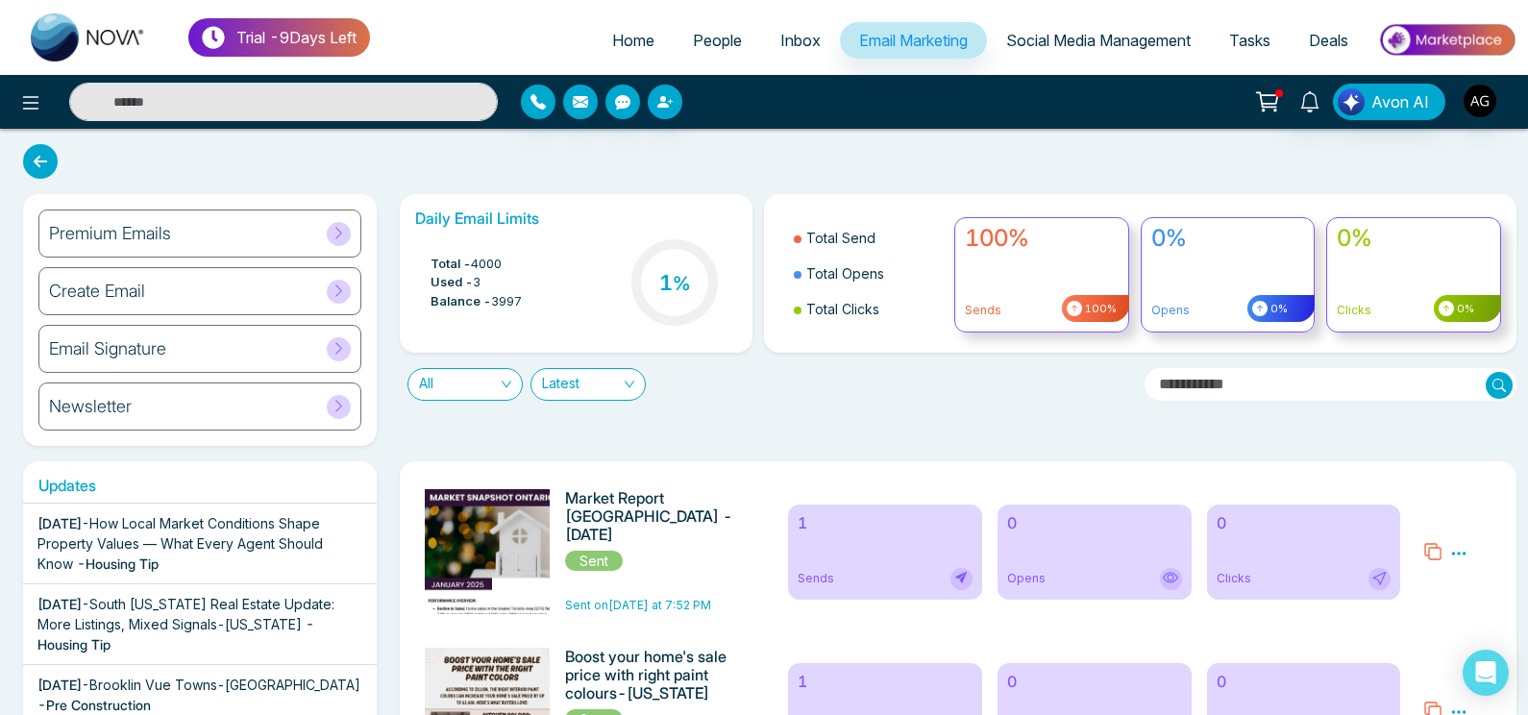
click at [1460, 544] on div "Preview Analytics Delete" at bounding box center [1458, 551] width 17 height 23
click at [1454, 552] on icon at bounding box center [1458, 553] width 17 height 17
click at [1429, 609] on link "Analytics" at bounding box center [1424, 609] width 56 height 16
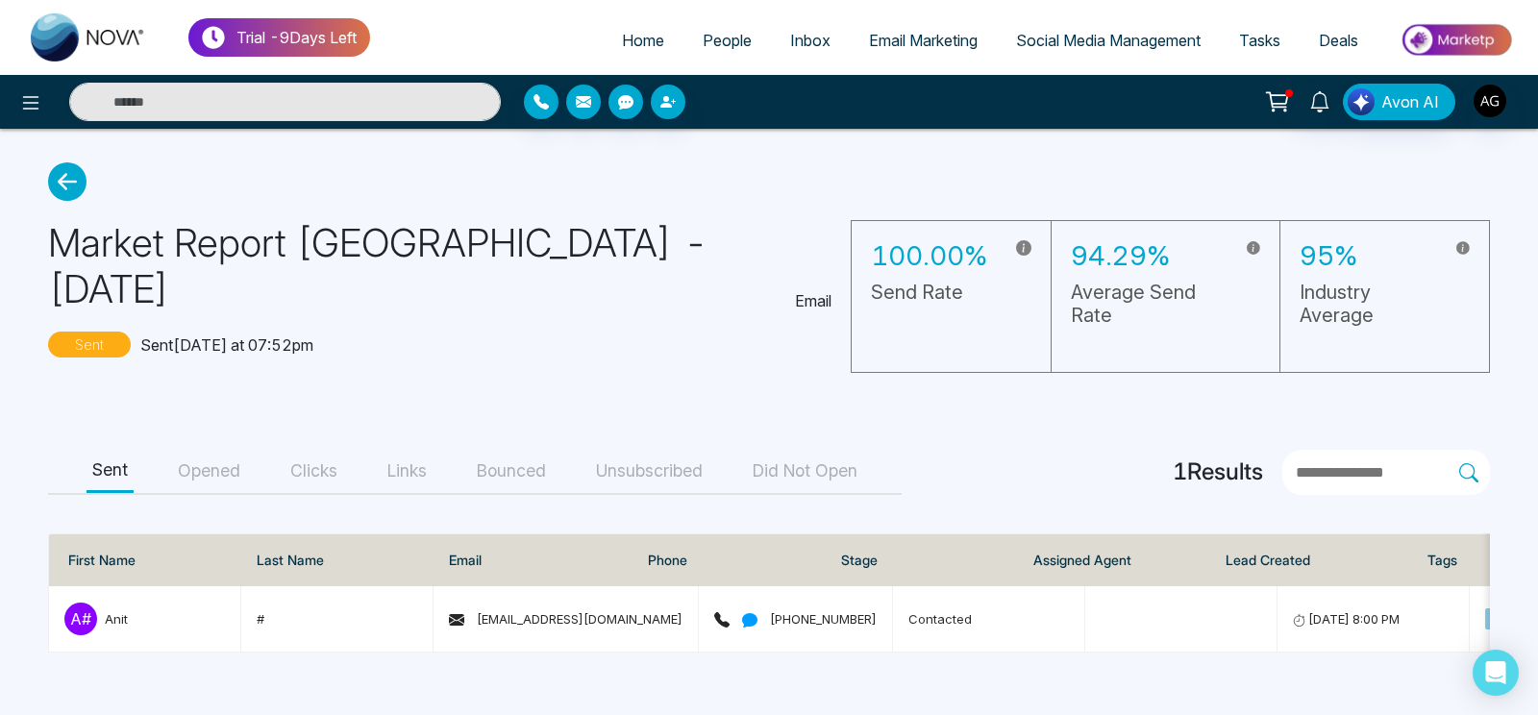
click at [206, 450] on button "Opened" at bounding box center [209, 471] width 74 height 43
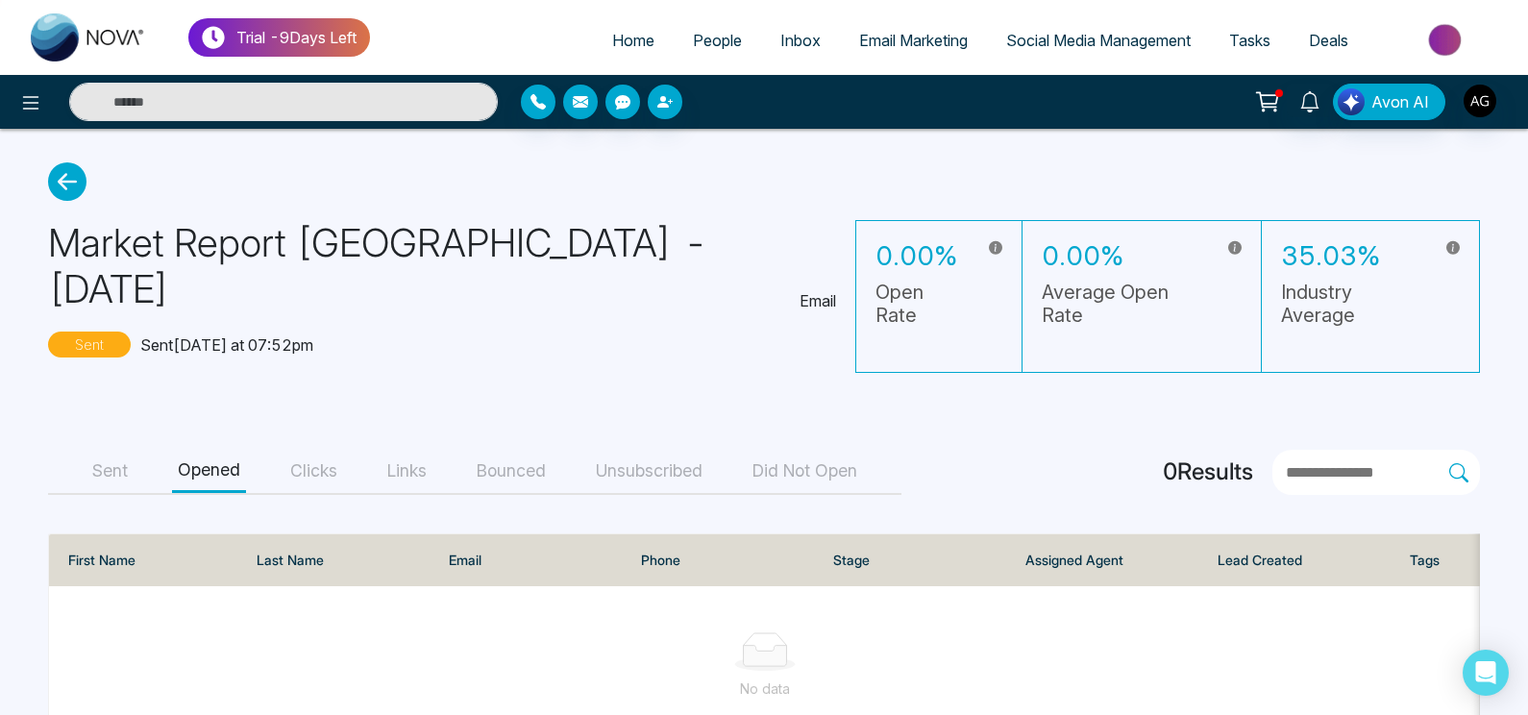
click at [298, 450] on button "Clicks" at bounding box center [313, 471] width 59 height 43
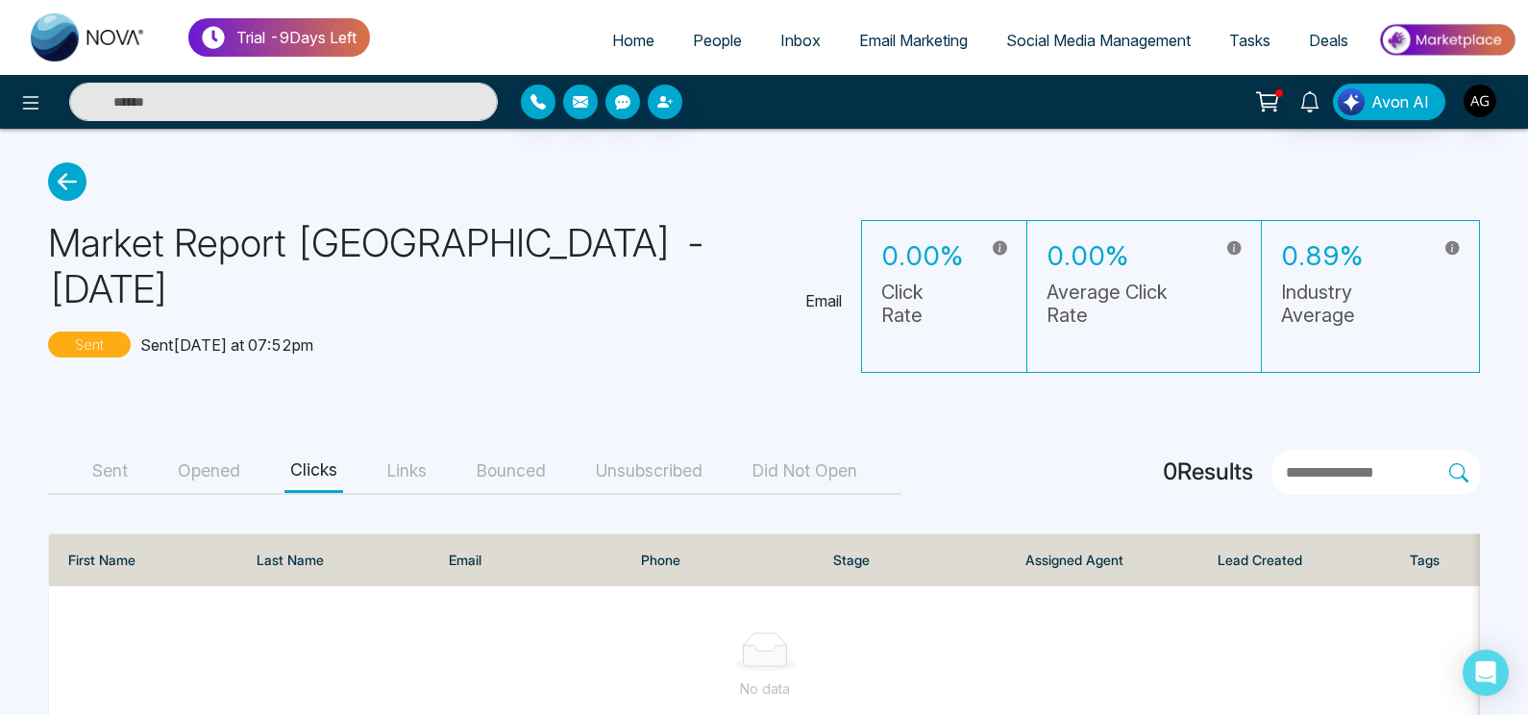
click at [382, 450] on button "Links" at bounding box center [407, 471] width 51 height 43
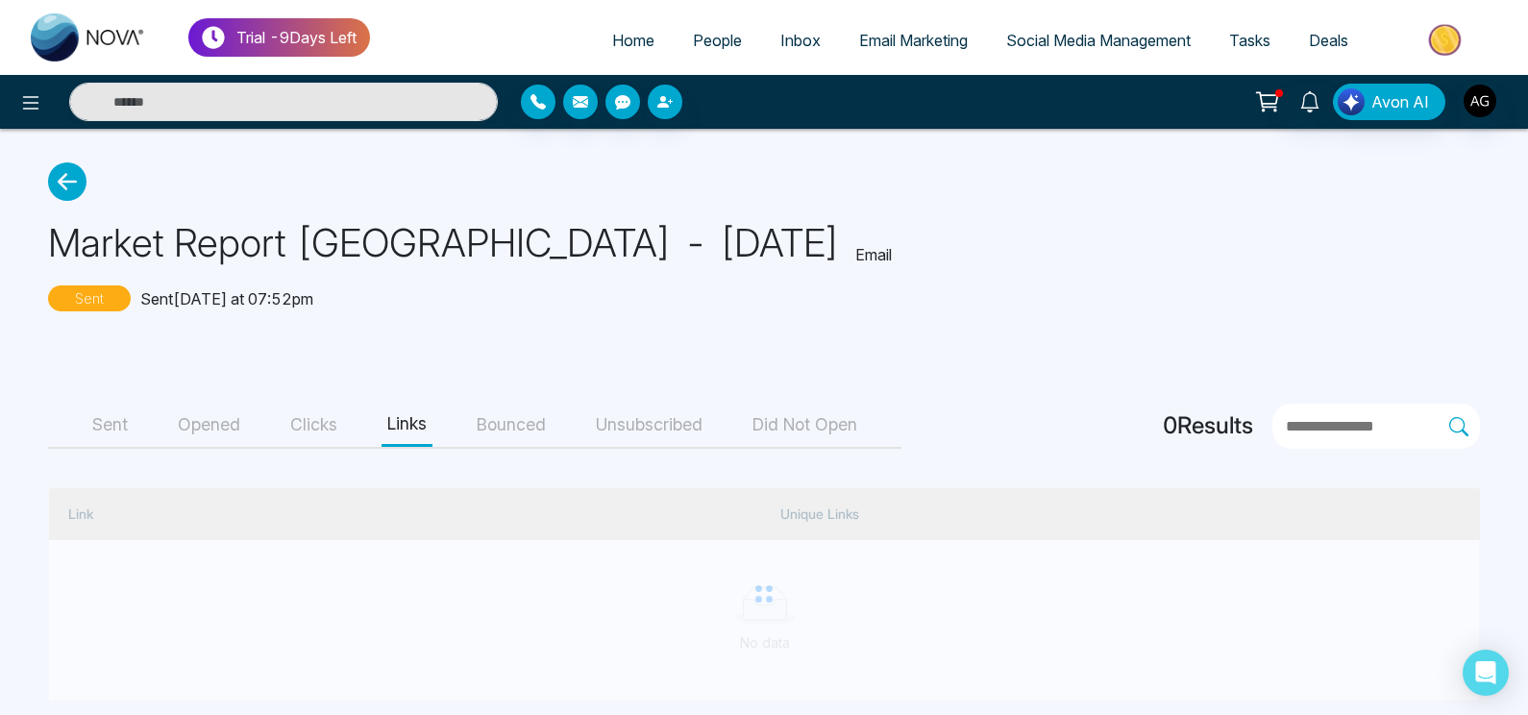
click at [530, 426] on button "Bounced" at bounding box center [511, 425] width 81 height 43
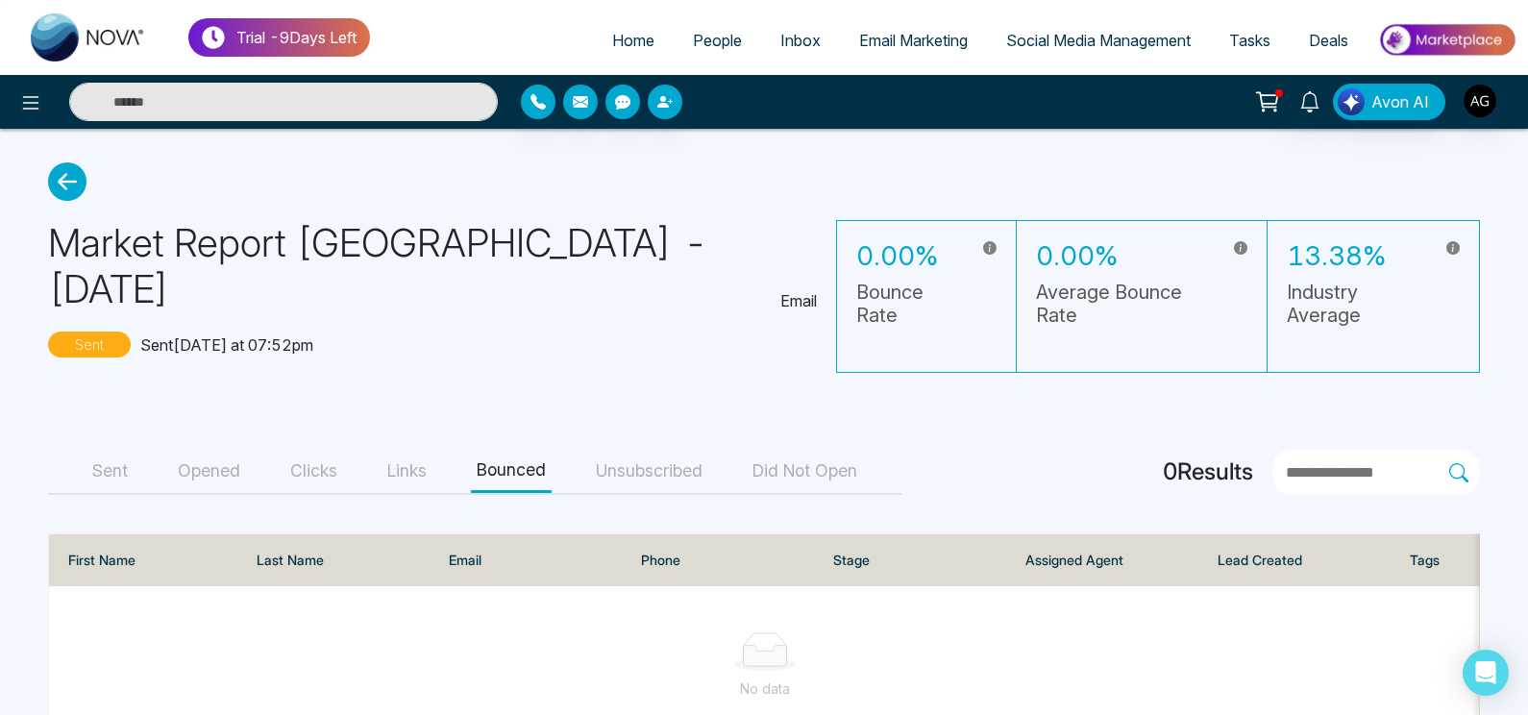
click at [628, 450] on button "Unsubscribed" at bounding box center [649, 471] width 118 height 43
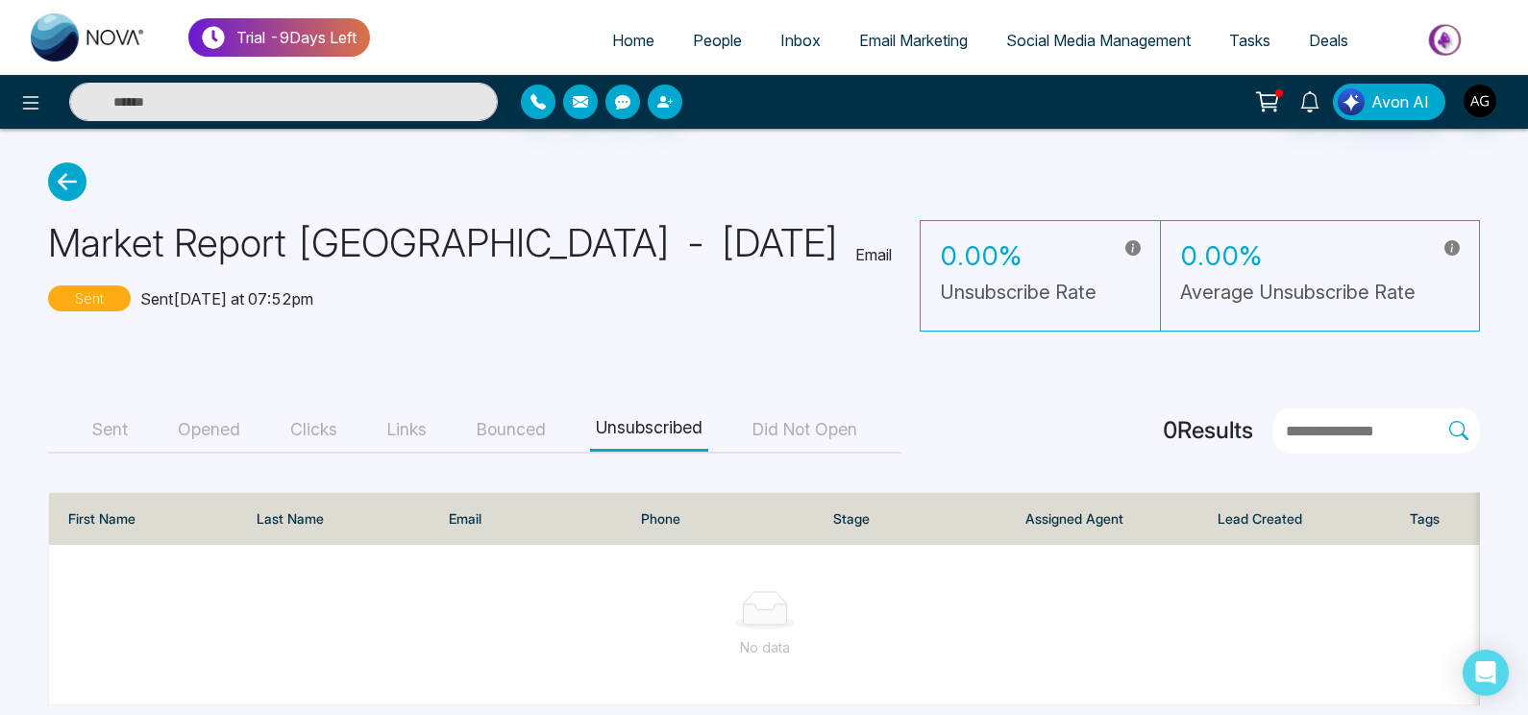
click at [782, 428] on button "Did Not Open" at bounding box center [805, 429] width 116 height 43
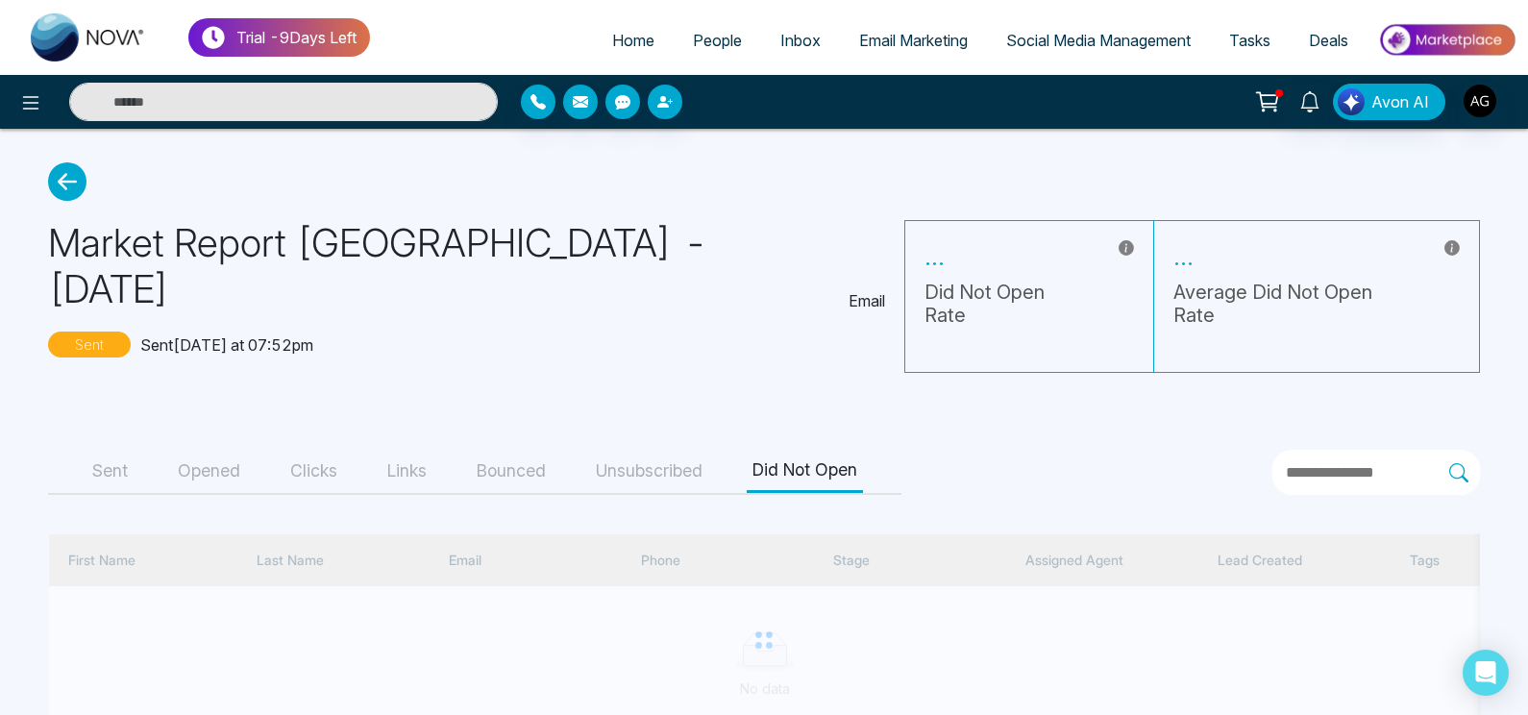
click at [782, 450] on button "Did Not Open" at bounding box center [805, 471] width 116 height 43
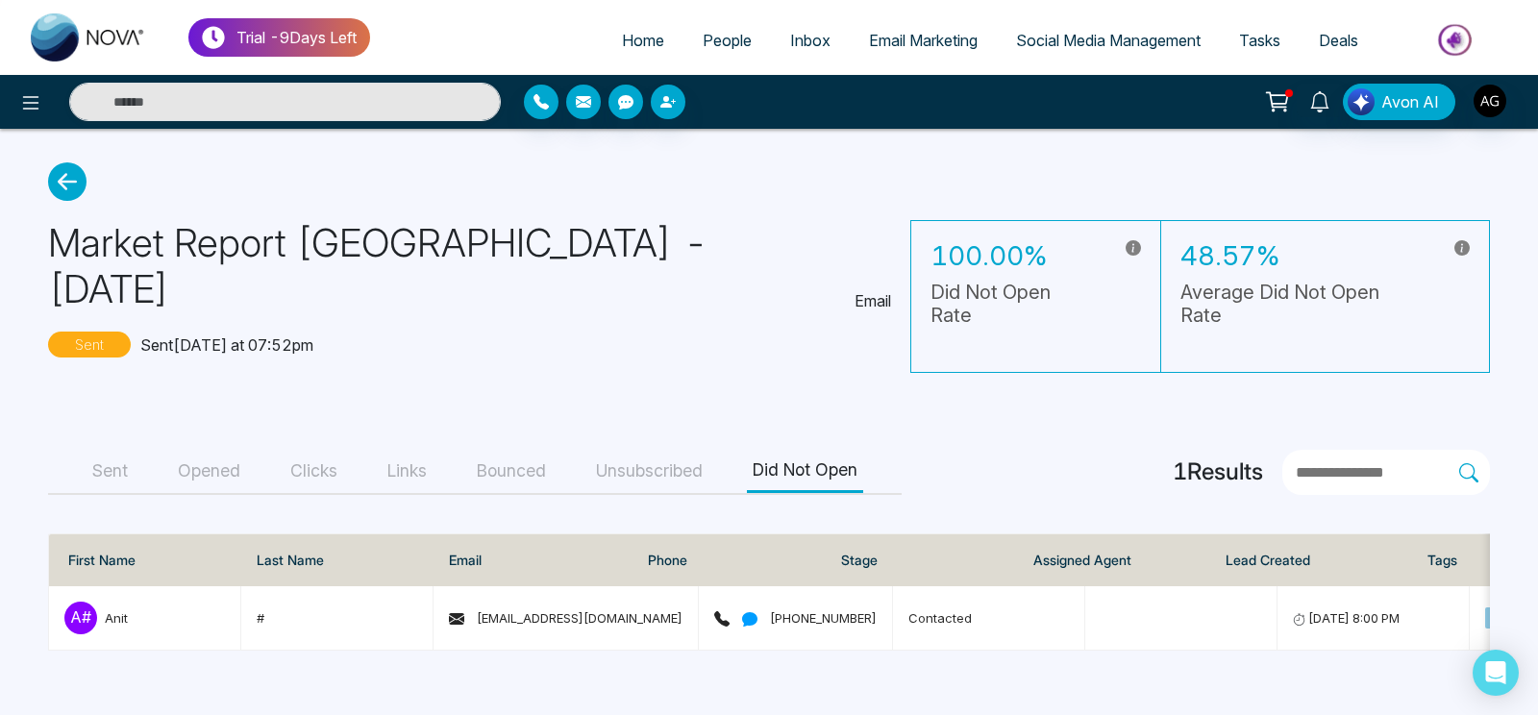
click at [130, 450] on button "Sent" at bounding box center [109, 471] width 47 height 43
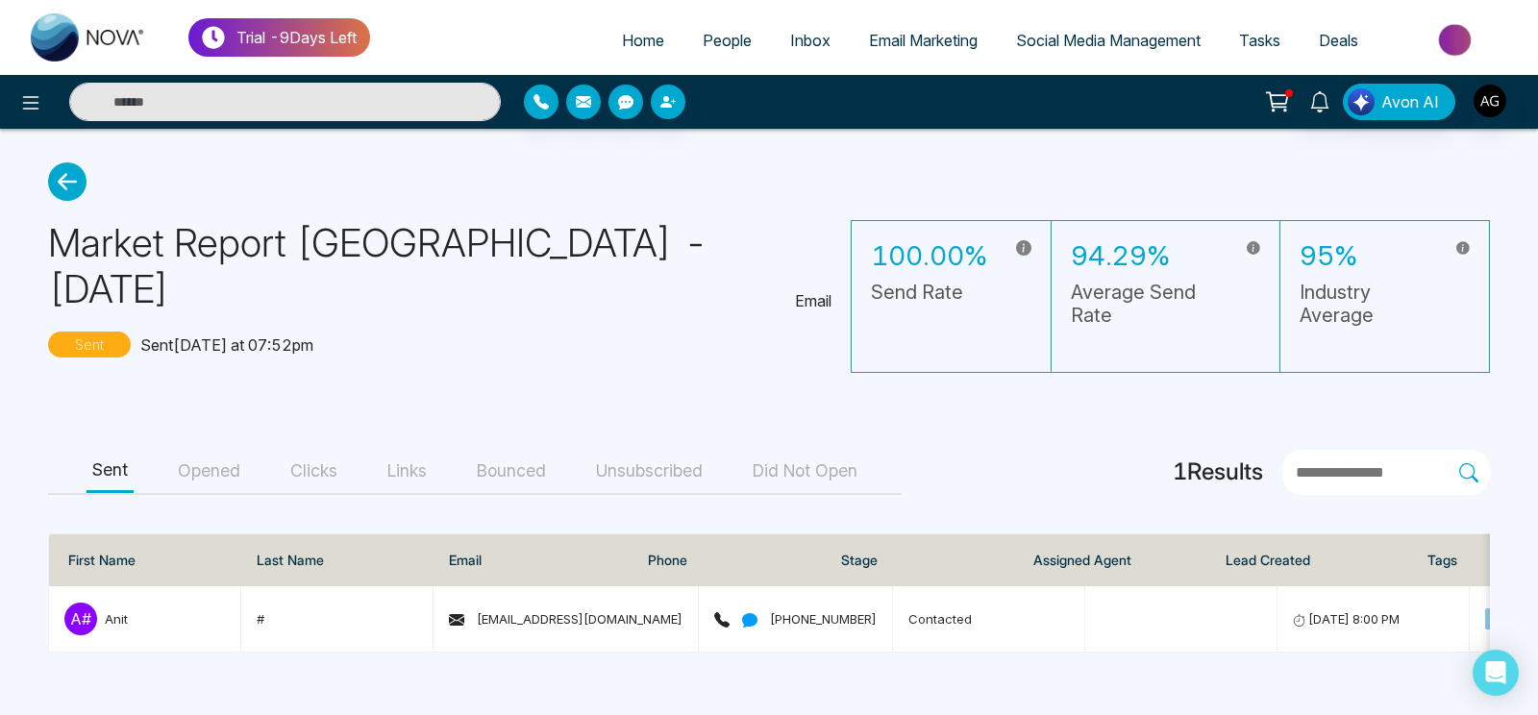
click at [214, 450] on button "Opened" at bounding box center [209, 471] width 74 height 43
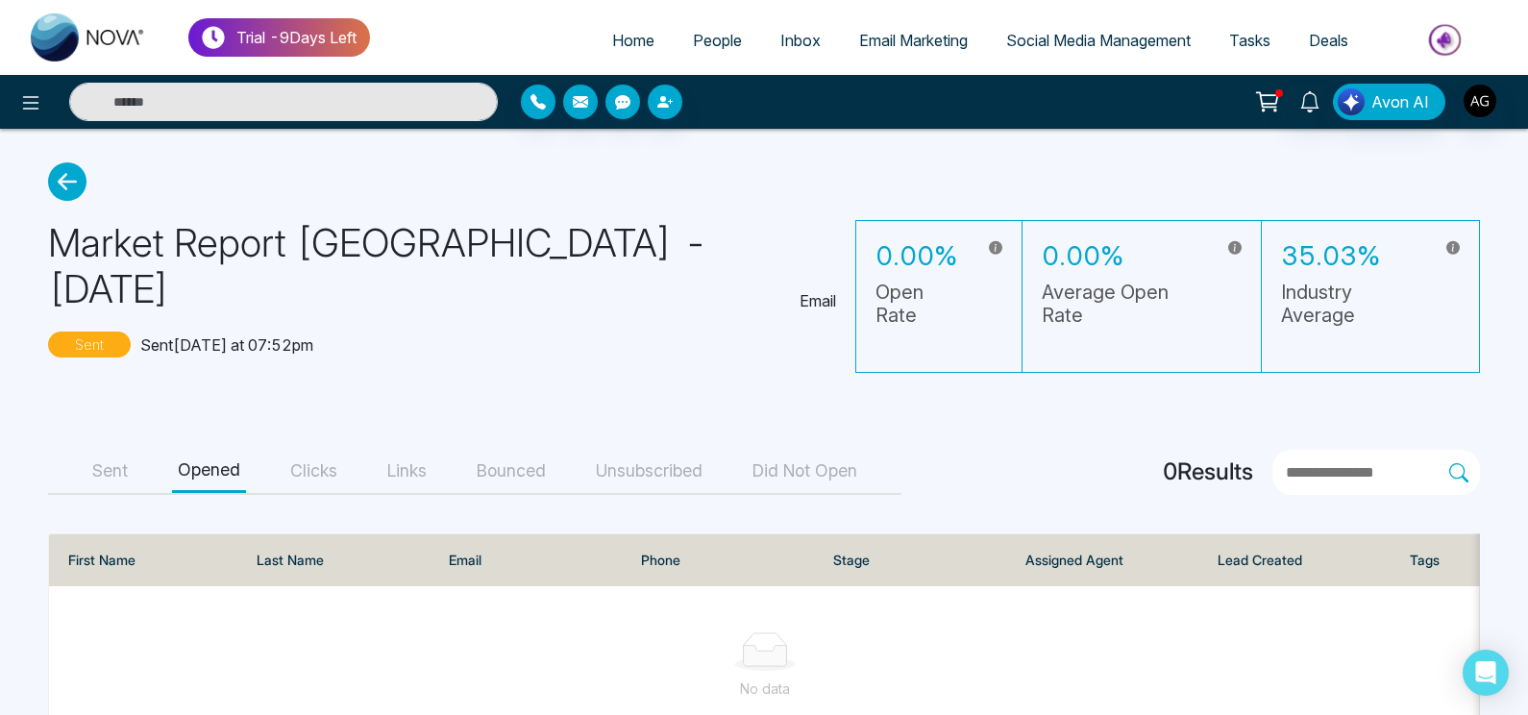
click at [64, 166] on icon at bounding box center [67, 181] width 38 height 38
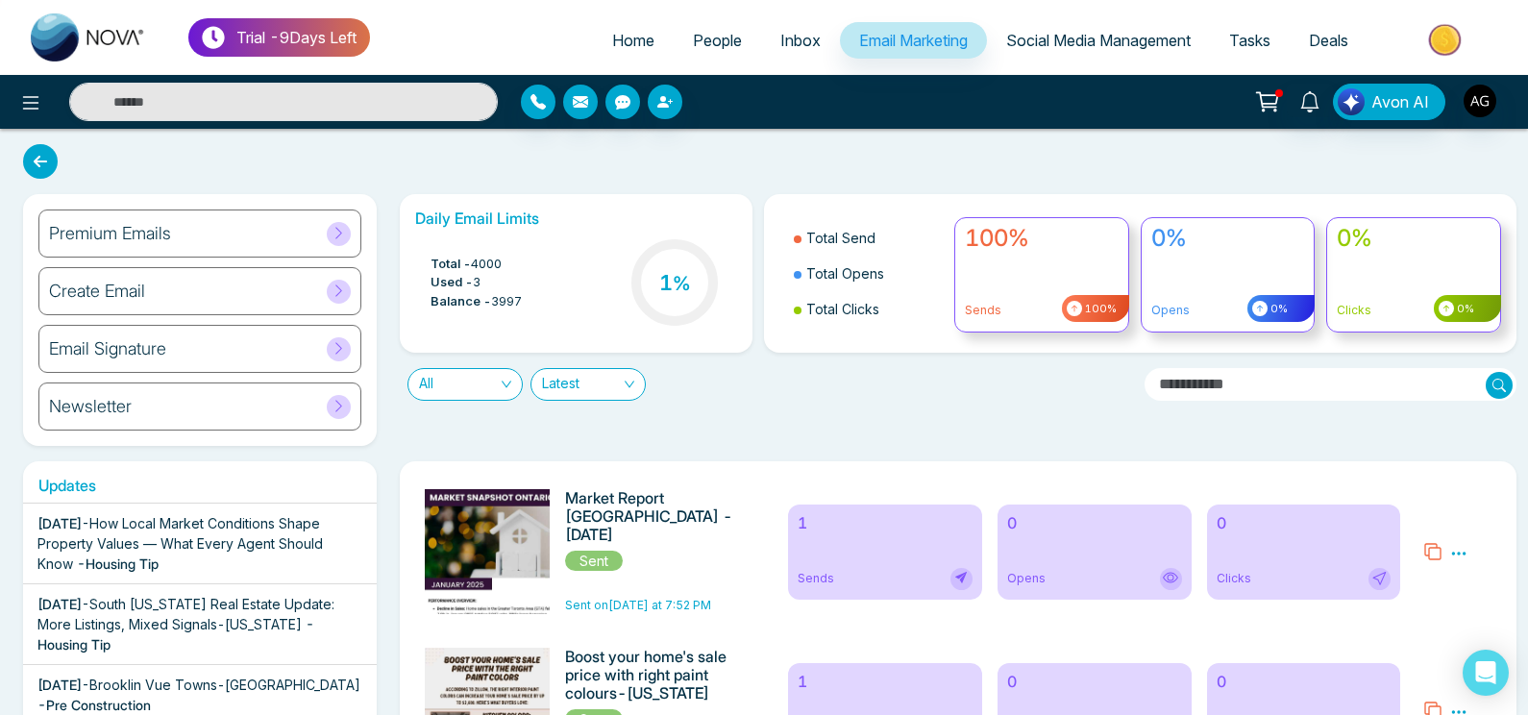
click at [34, 155] on icon at bounding box center [40, 161] width 35 height 35
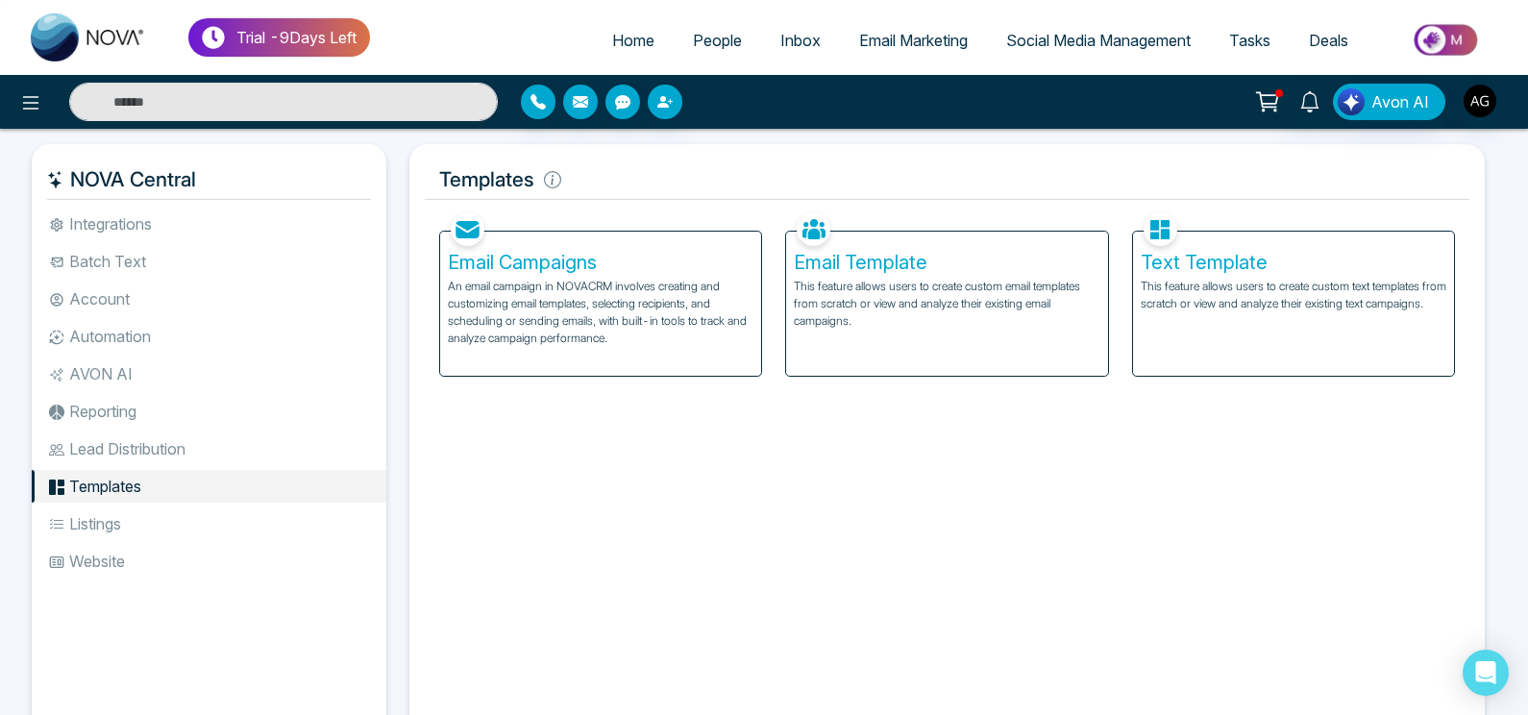
click at [8, 148] on div "NOVA Central Integrations Batch Text Account Automation AVON AI Reporting Lead …" at bounding box center [764, 460] width 1528 height 662
drag, startPoint x: 440, startPoint y: 190, endPoint x: 685, endPoint y: 190, distance: 245.1
click at [685, 190] on h5 "Templates" at bounding box center [947, 180] width 1045 height 40
click at [709, 50] on span "People" at bounding box center [717, 40] width 49 height 19
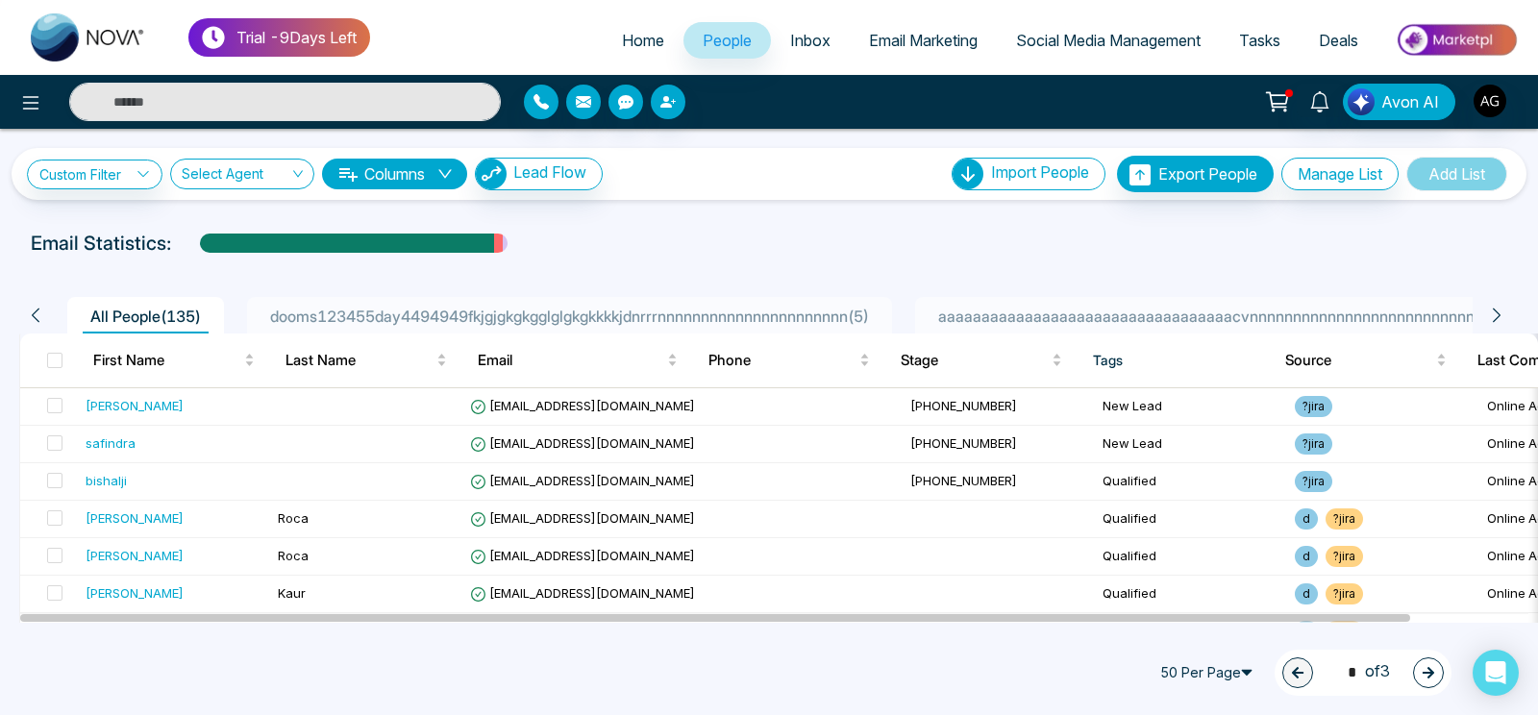
click at [804, 254] on div "Email Statistics:" at bounding box center [769, 243] width 1476 height 29
click at [1162, 322] on span "aaaaaaaaaaaaaaaaaaaaaaaaaaaaaaaaaacvnnnnnnnnnnnnnnnnnnnnnnnnnnnnnn1233 ( 1 )" at bounding box center [1253, 316] width 646 height 19
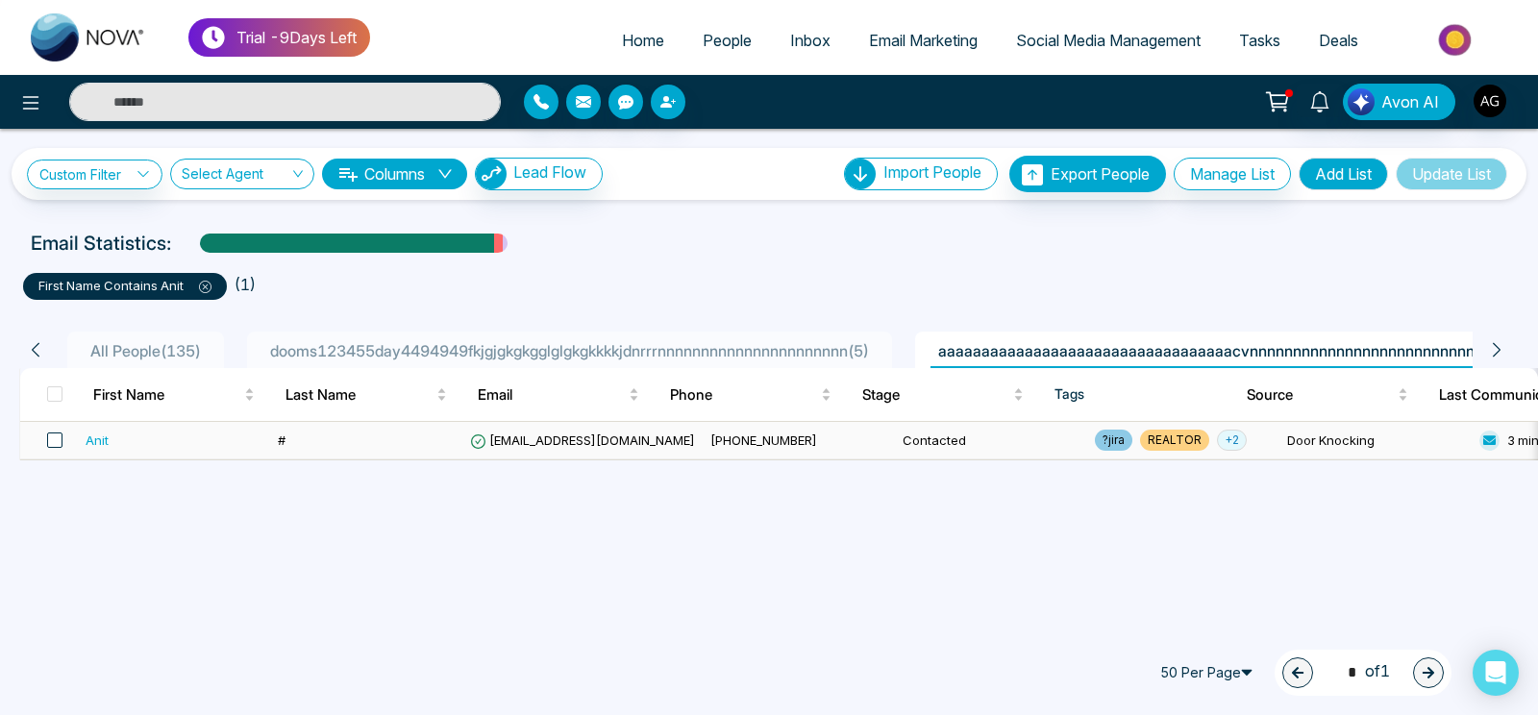
click at [53, 437] on span at bounding box center [54, 439] width 15 height 15
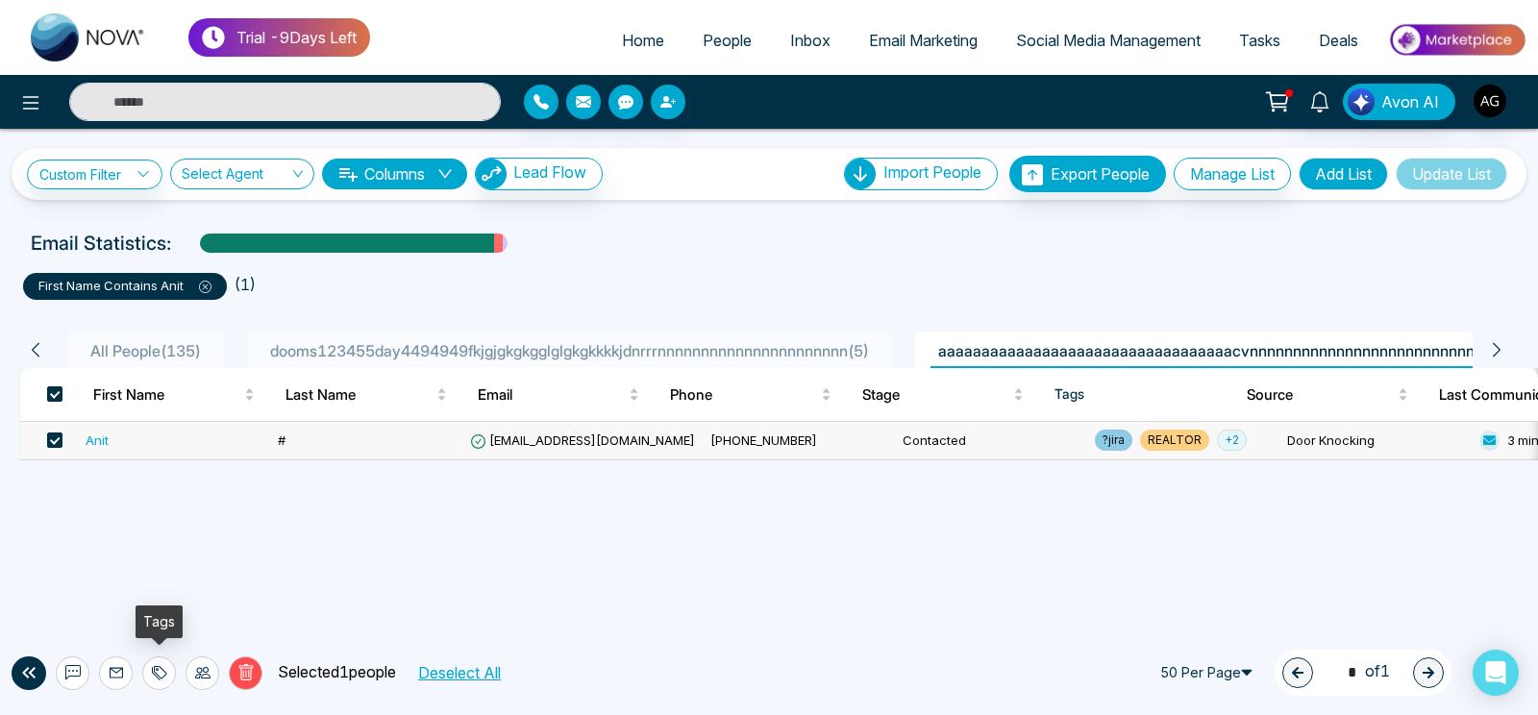
click at [150, 671] on div at bounding box center [159, 673] width 34 height 34
click at [141, 603] on link "Add Tags" at bounding box center [111, 599] width 62 height 16
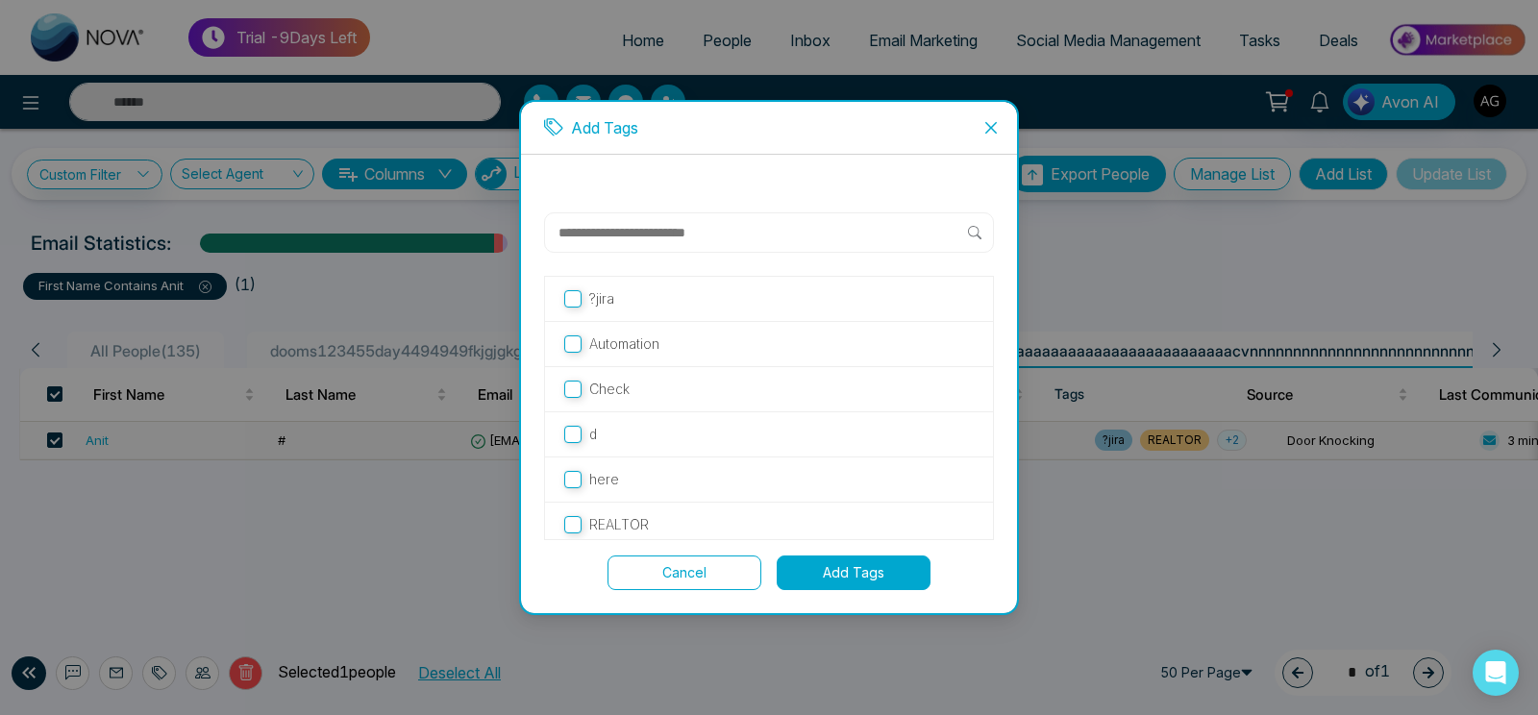
click at [702, 541] on div "?jira Automation Check d here REALTOR Cancel Add Tags" at bounding box center [769, 401] width 450 height 378
click at [710, 580] on button "Cancel" at bounding box center [684, 572] width 154 height 35
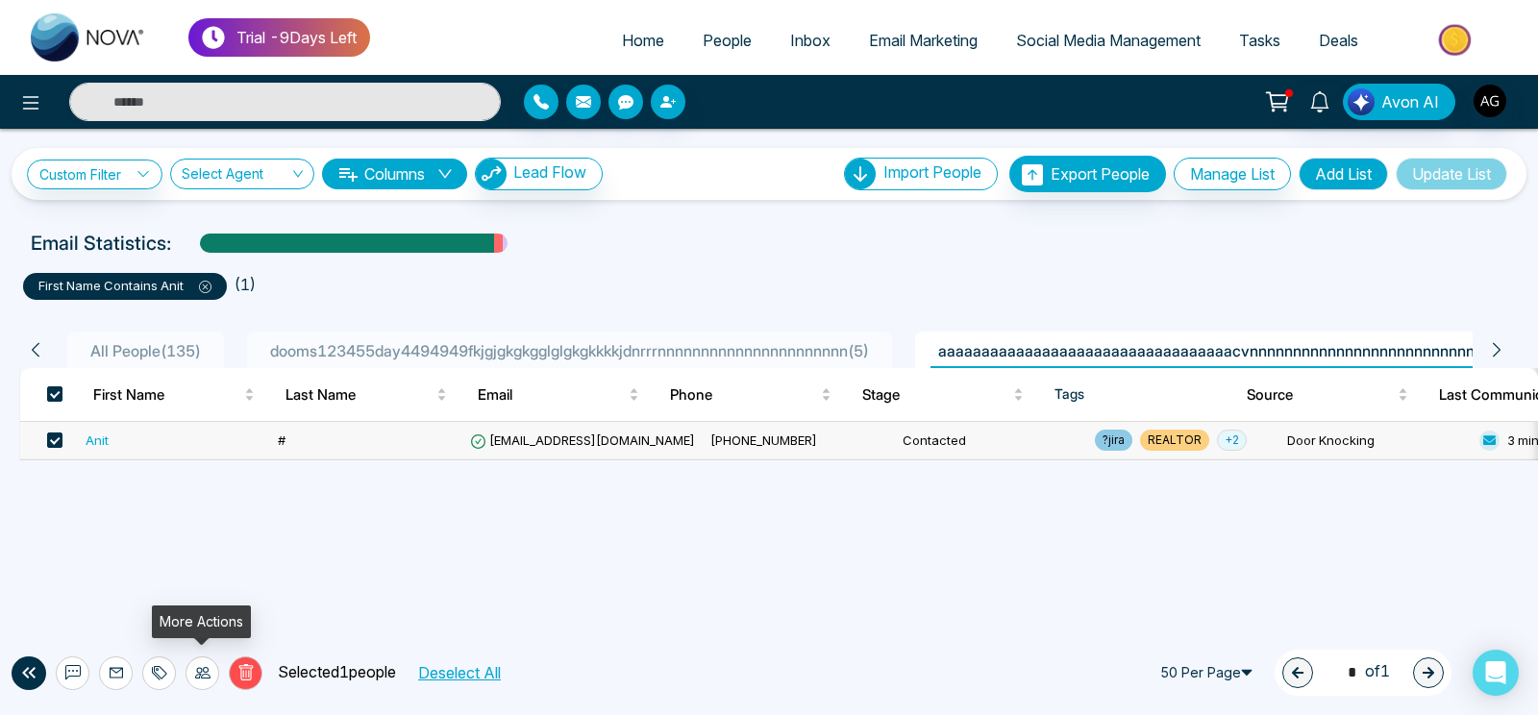
click at [197, 674] on icon at bounding box center [202, 672] width 15 height 15
click at [416, 581] on div "**********" at bounding box center [769, 357] width 1538 height 715
click at [159, 666] on icon at bounding box center [159, 672] width 15 height 15
click at [168, 629] on link "Remove Tags" at bounding box center [124, 630] width 88 height 16
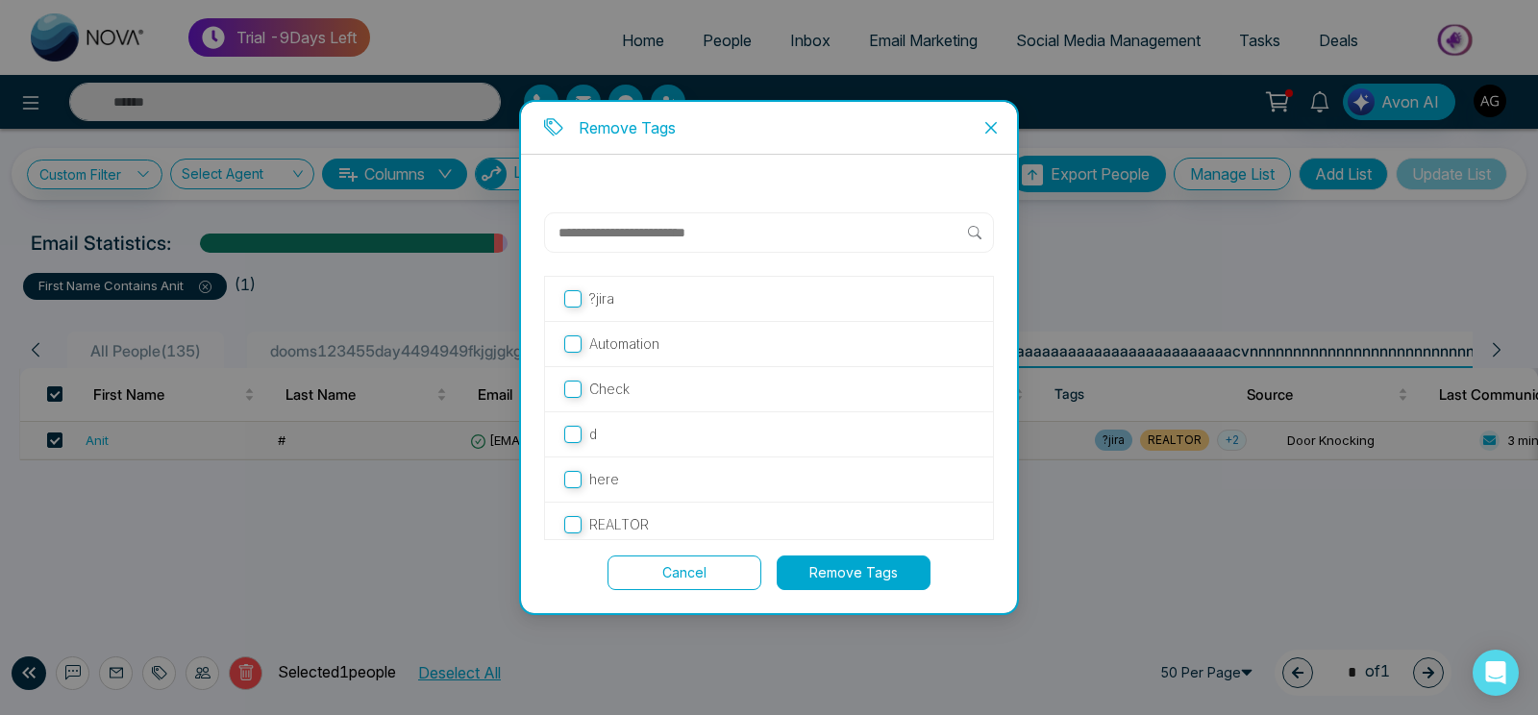
click at [803, 573] on button "Remove Tags" at bounding box center [854, 572] width 154 height 35
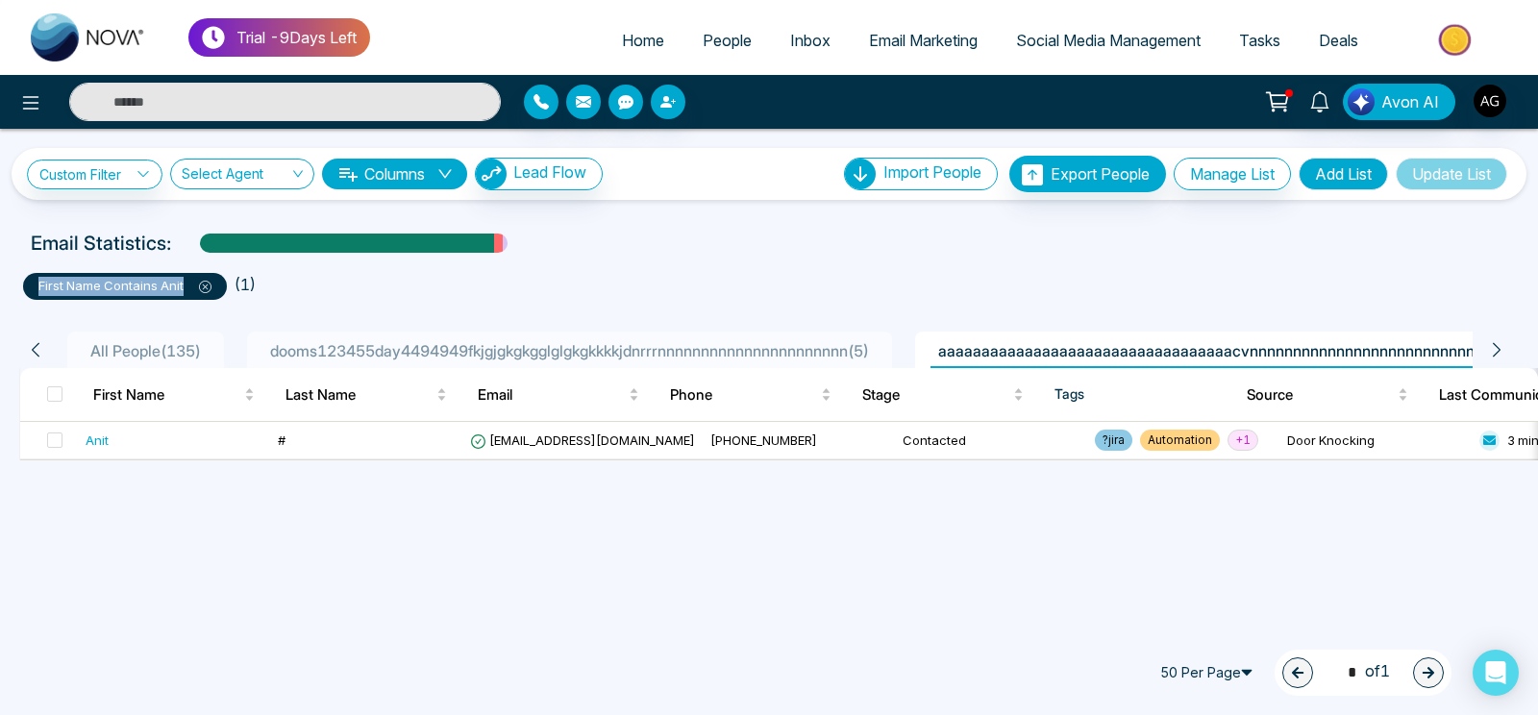
drag, startPoint x: 253, startPoint y: 284, endPoint x: 0, endPoint y: 267, distance: 253.3
click at [0, 267] on div "**********" at bounding box center [769, 295] width 1538 height 332
drag, startPoint x: 27, startPoint y: 282, endPoint x: 286, endPoint y: 302, distance: 260.3
click at [286, 302] on div "first name contains anit ( 1 ) All People ( 135 ) dooms123455day4494949fkjgjgkg…" at bounding box center [769, 359] width 1515 height 203
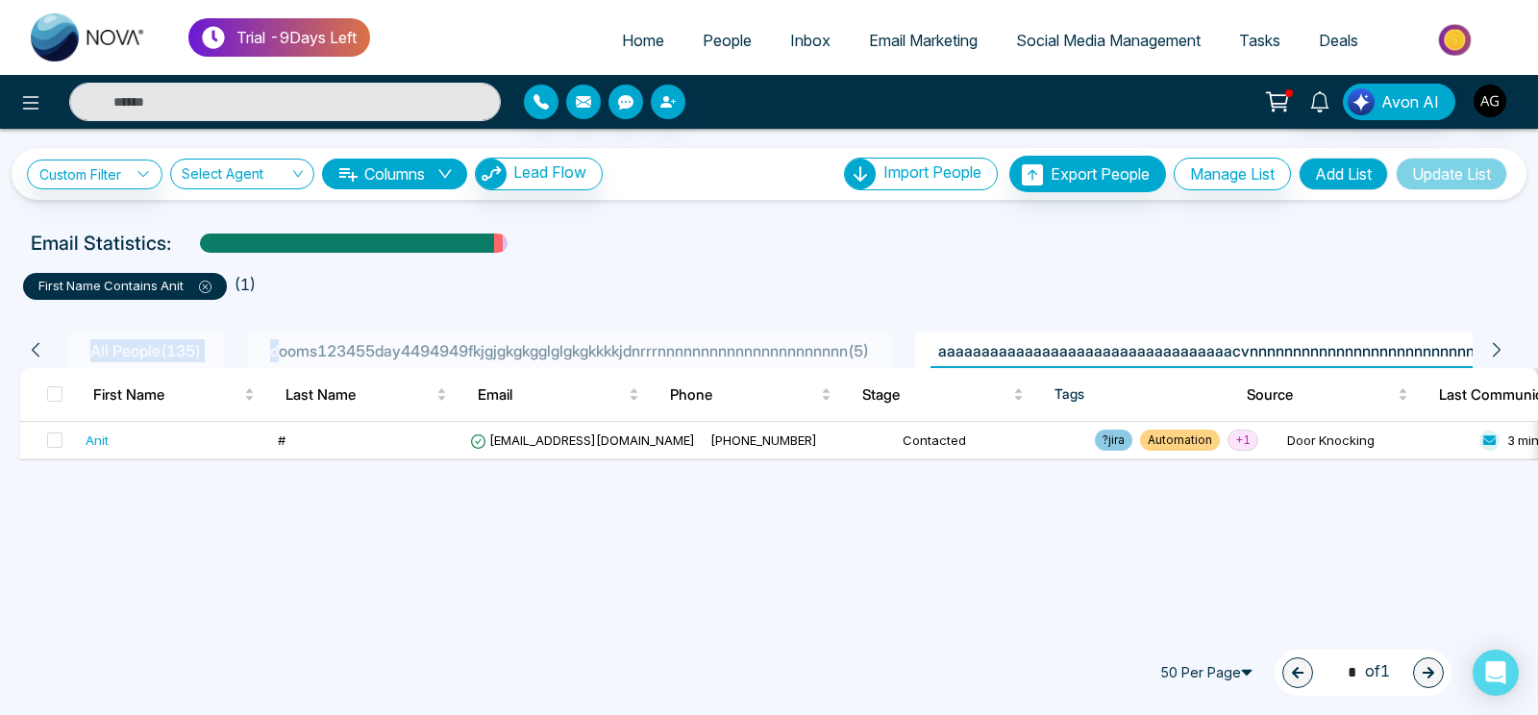
click at [286, 302] on div "All People ( 135 ) dooms123455day4494949fkjgjgkgkgglglgkgkkkkjdnrrrnnnnnnnnnnnn…" at bounding box center [769, 380] width 1515 height 161
drag, startPoint x: 286, startPoint y: 302, endPoint x: 0, endPoint y: 289, distance: 286.7
click at [0, 289] on div "**********" at bounding box center [769, 295] width 1538 height 332
drag, startPoint x: 302, startPoint y: 285, endPoint x: 62, endPoint y: 282, distance: 239.3
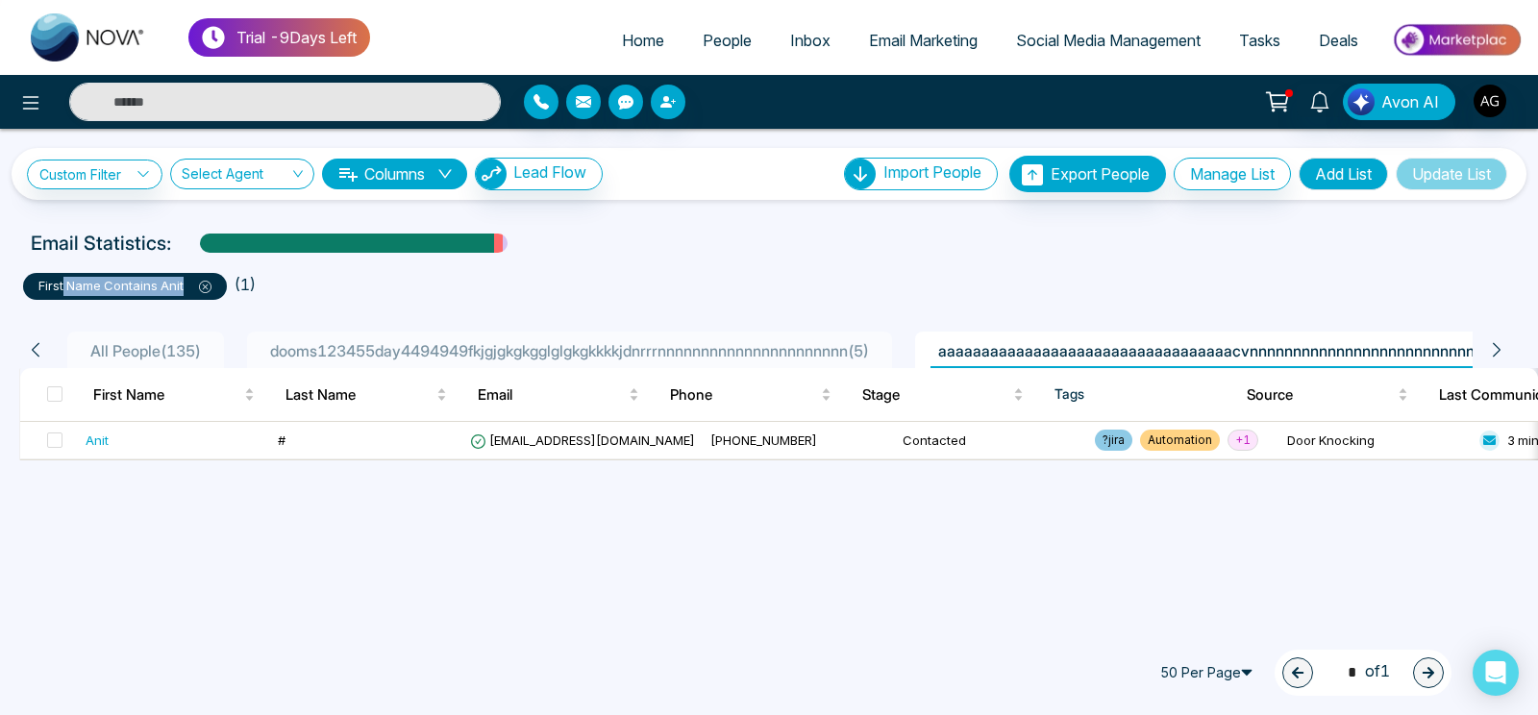
click at [62, 282] on ul "first name contains anit ( 1 )" at bounding box center [769, 282] width 1492 height 35
click at [306, 291] on ul "first name contains anit ( 1 )" at bounding box center [769, 282] width 1492 height 35
drag, startPoint x: 306, startPoint y: 291, endPoint x: 31, endPoint y: 277, distance: 275.2
click at [31, 277] on ul "first name contains anit ( 1 )" at bounding box center [769, 282] width 1492 height 35
click at [31, 277] on div "first name contains anit" at bounding box center [125, 286] width 204 height 27
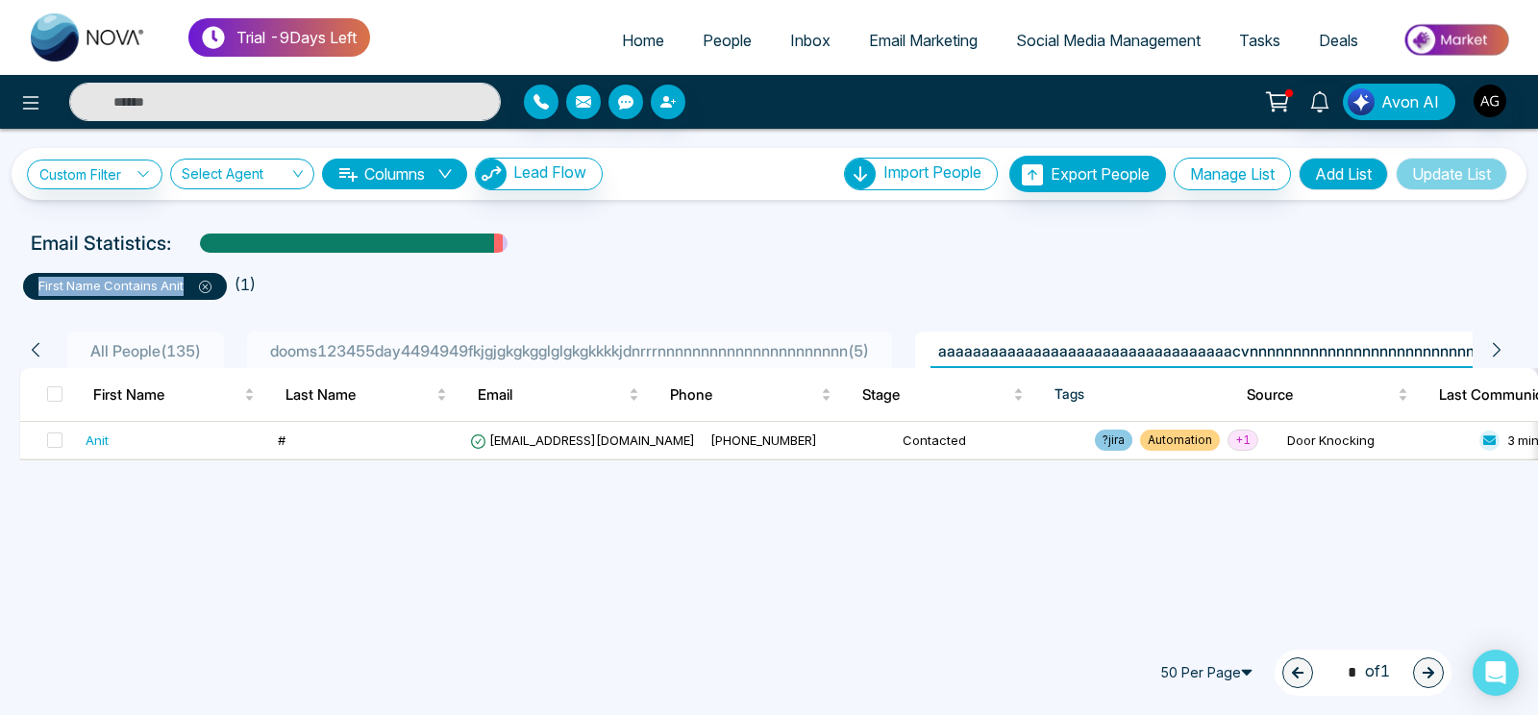
drag, startPoint x: 294, startPoint y: 297, endPoint x: 37, endPoint y: 284, distance: 257.9
click at [37, 284] on ul "first name contains anit ( 1 )" at bounding box center [769, 282] width 1492 height 35
click at [37, 284] on div "first name contains anit" at bounding box center [125, 286] width 204 height 27
drag, startPoint x: 297, startPoint y: 279, endPoint x: 51, endPoint y: 276, distance: 246.0
click at [51, 276] on ul "first name contains anit ( 1 )" at bounding box center [769, 282] width 1492 height 35
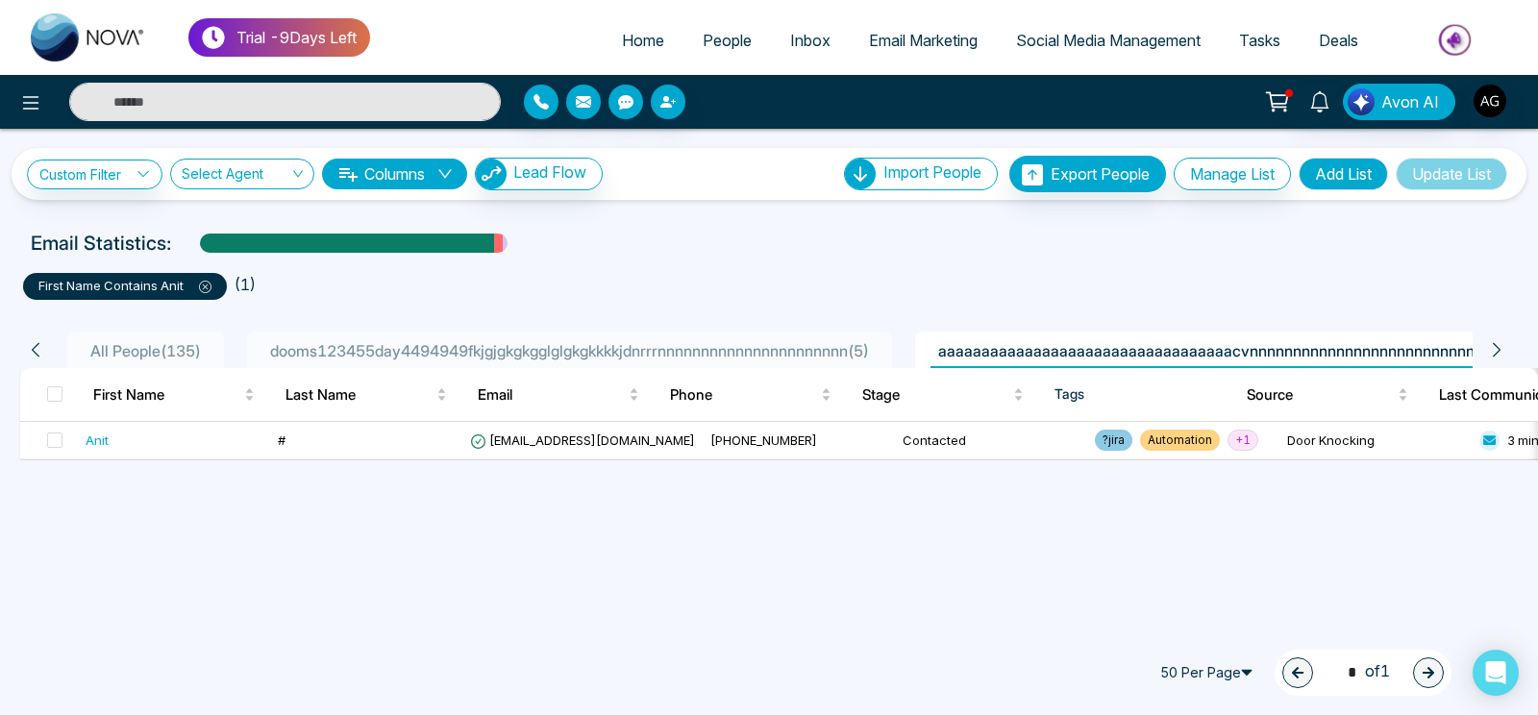
click at [51, 276] on div "first name contains anit" at bounding box center [125, 286] width 204 height 27
drag, startPoint x: 282, startPoint y: 308, endPoint x: 51, endPoint y: 291, distance: 231.3
click at [51, 291] on div "first name contains anit ( 1 ) All People ( 135 ) dooms123455day4494949fkjgjgkg…" at bounding box center [769, 359] width 1515 height 203
click at [403, 306] on div "All People ( 135 ) dooms123455day4494949fkjgjgkgkgglglgkgkkkkjdnrrrnnnnnnnnnnnn…" at bounding box center [769, 380] width 1515 height 161
click at [129, 336] on li "All People ( 135 )" at bounding box center [145, 350] width 157 height 37
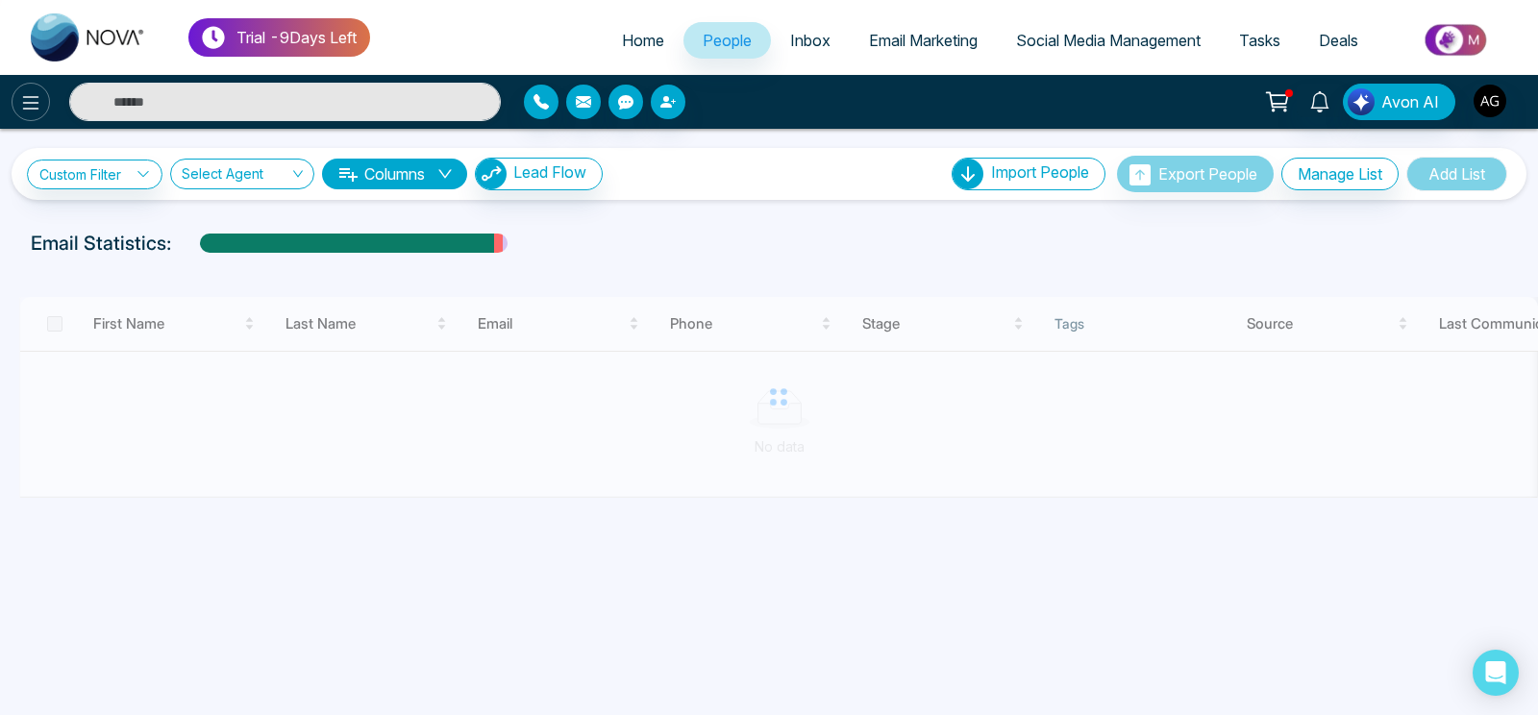
click at [22, 109] on icon at bounding box center [30, 102] width 23 height 23
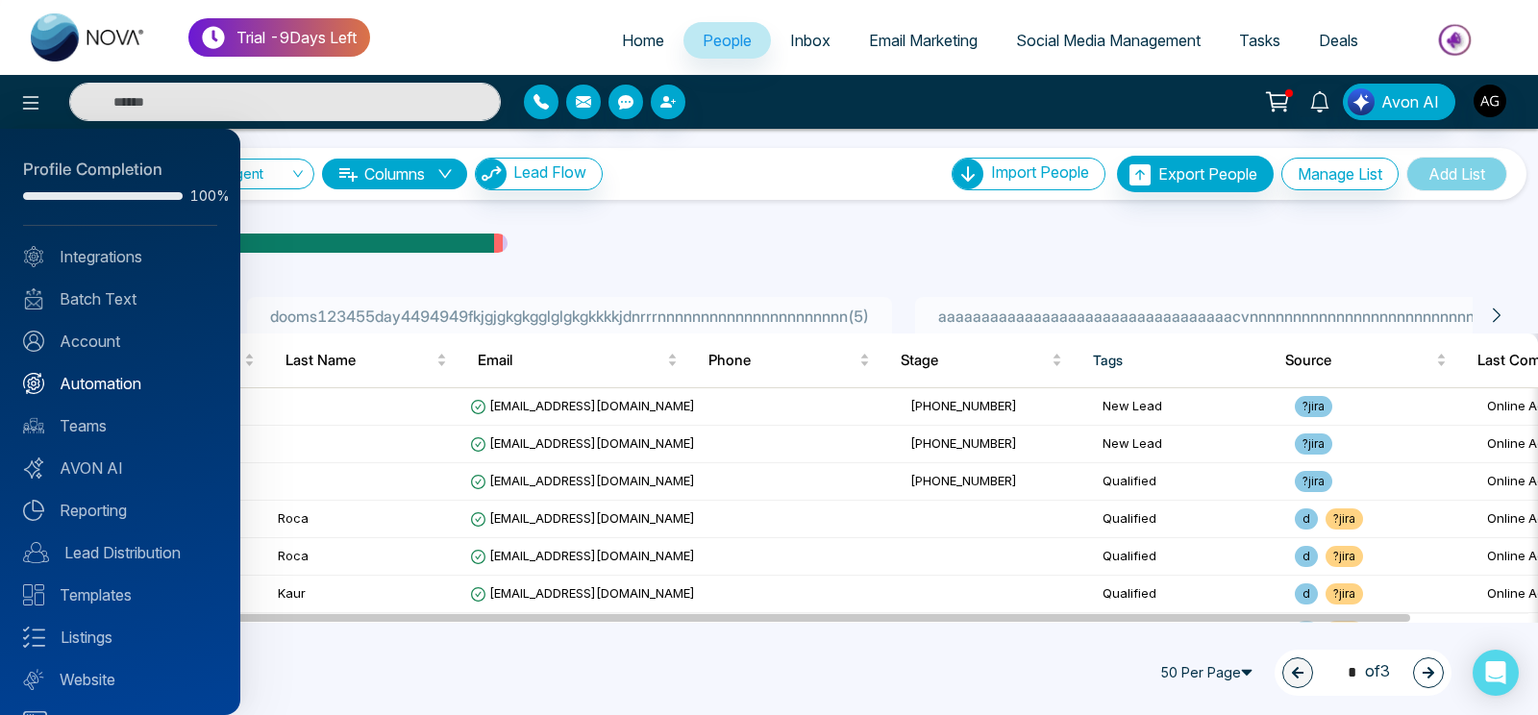
click at [129, 373] on link "Automation" at bounding box center [120, 383] width 194 height 23
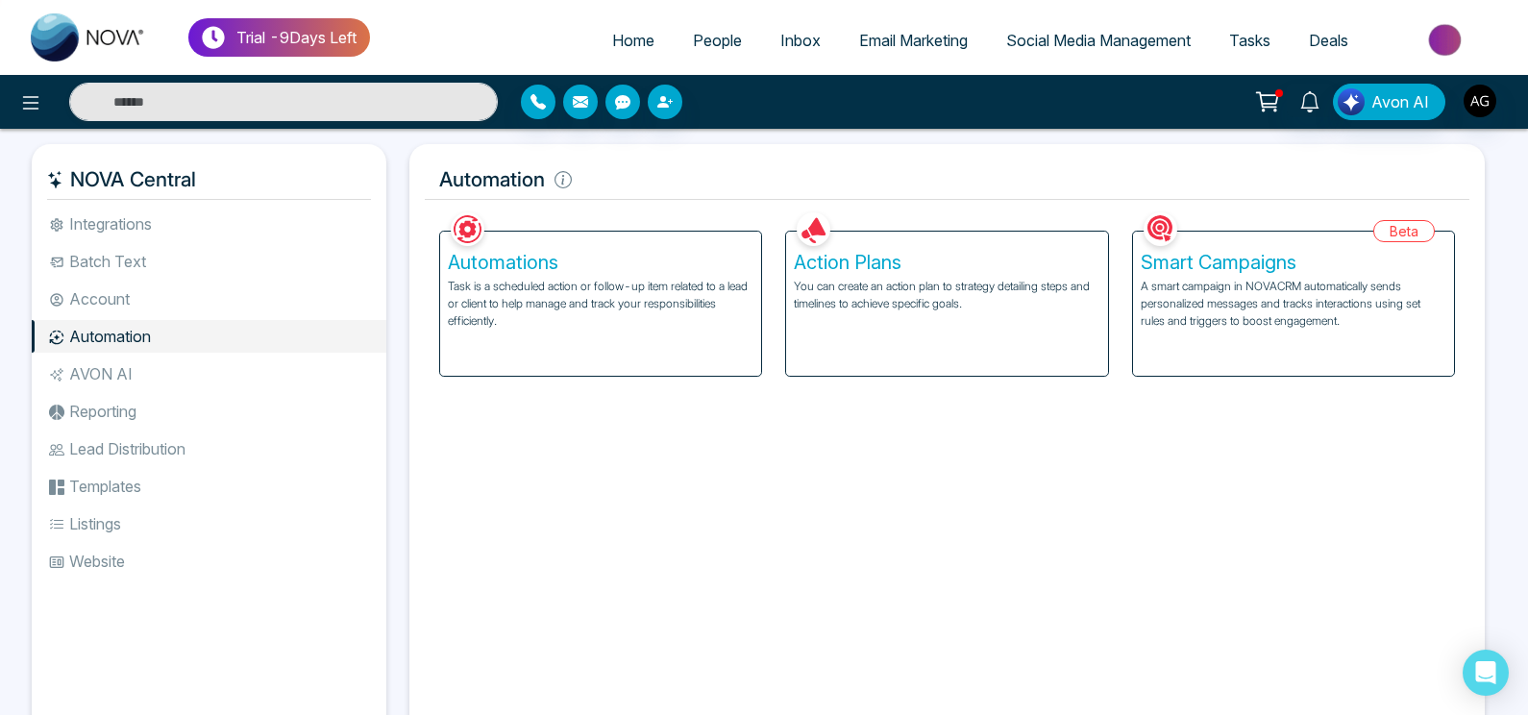
click at [158, 370] on li "AVON AI" at bounding box center [209, 374] width 355 height 33
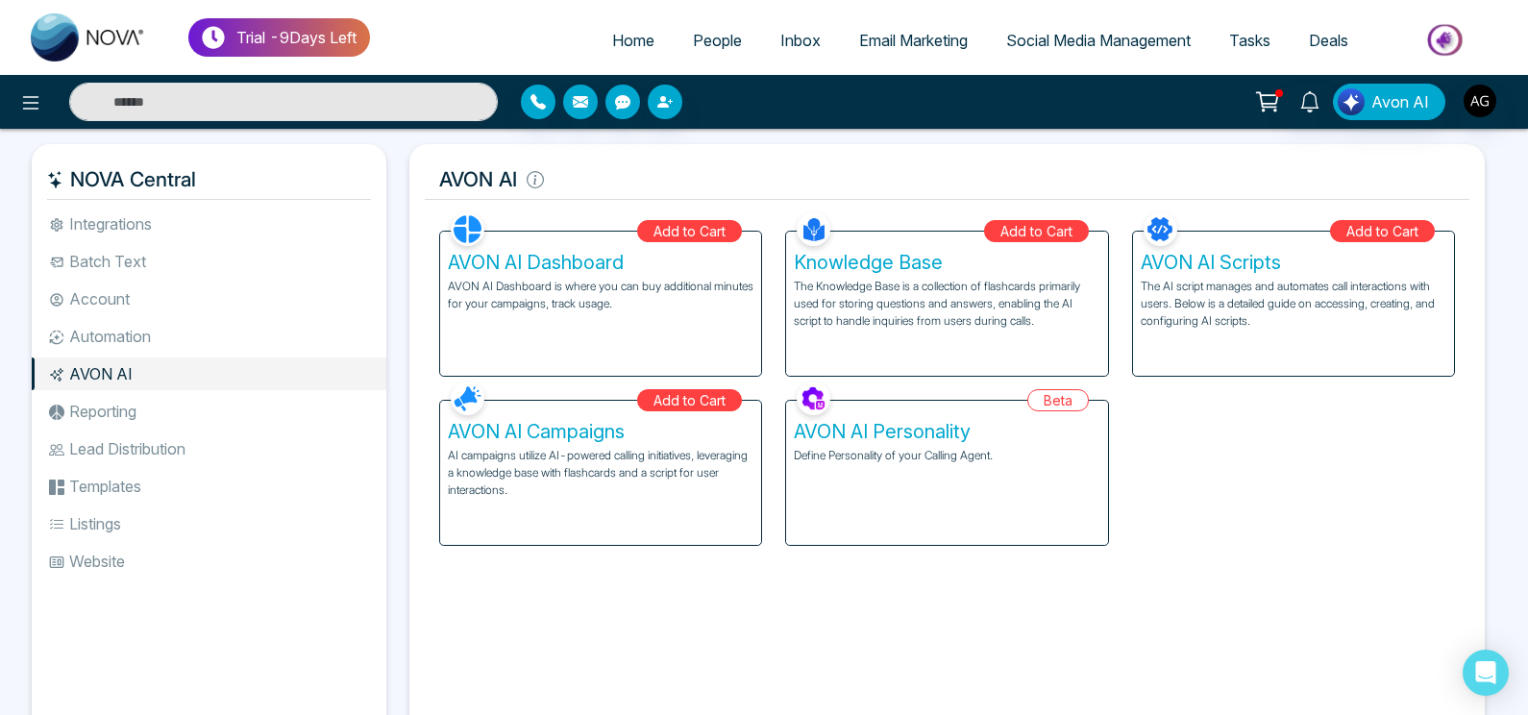
click at [170, 408] on li "Reporting" at bounding box center [209, 411] width 355 height 33
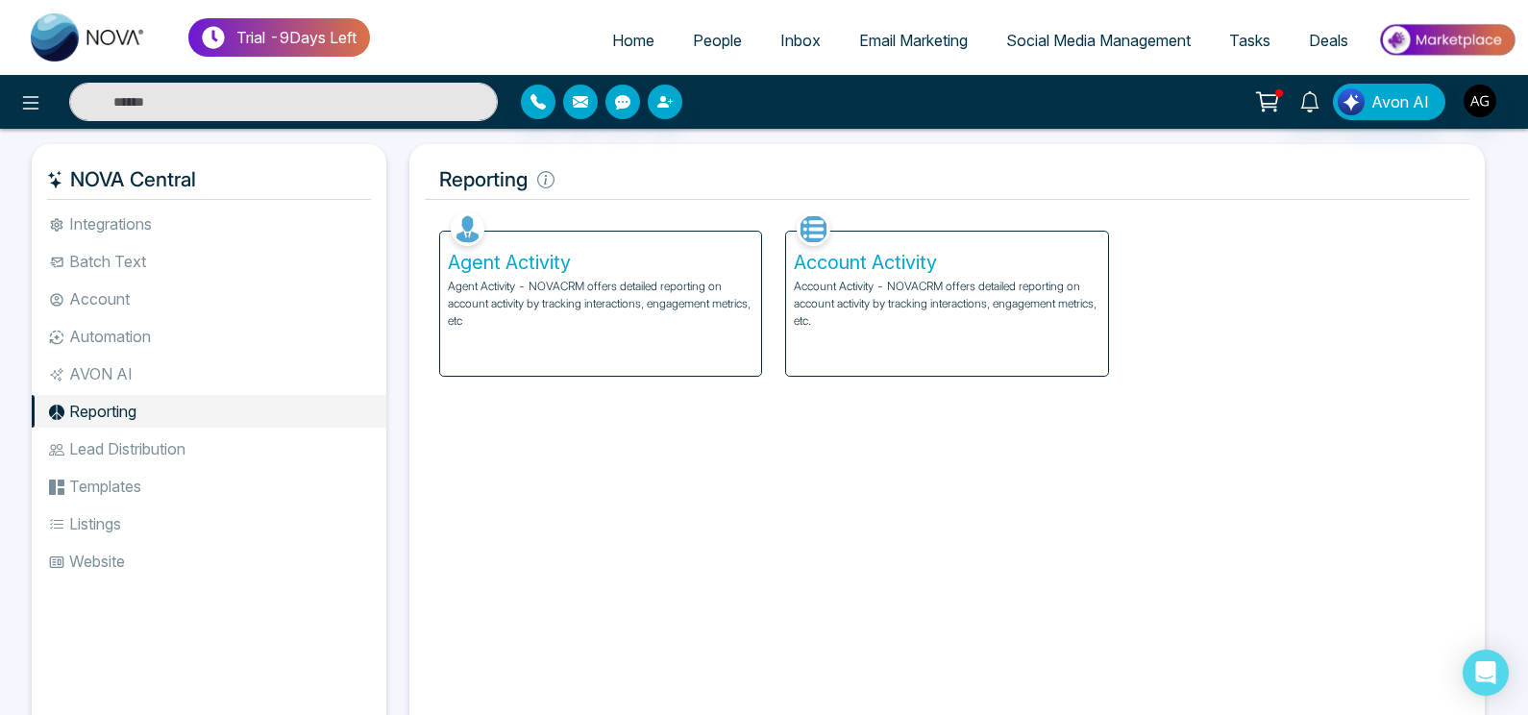
click at [614, 287] on p "Agent Activity - NOVACRM offers detailed reporting on account activity by track…" at bounding box center [601, 304] width 306 height 52
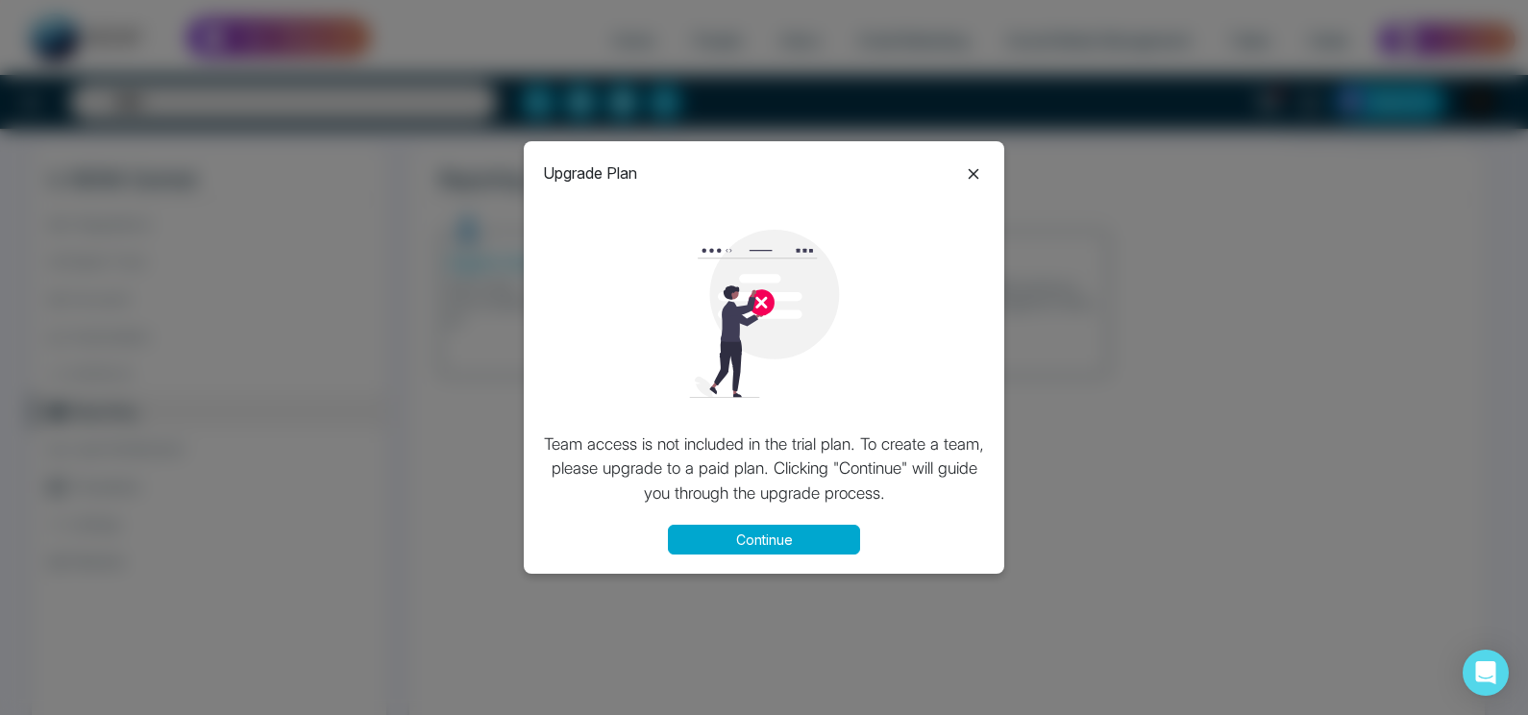
click at [975, 170] on icon at bounding box center [973, 173] width 23 height 23
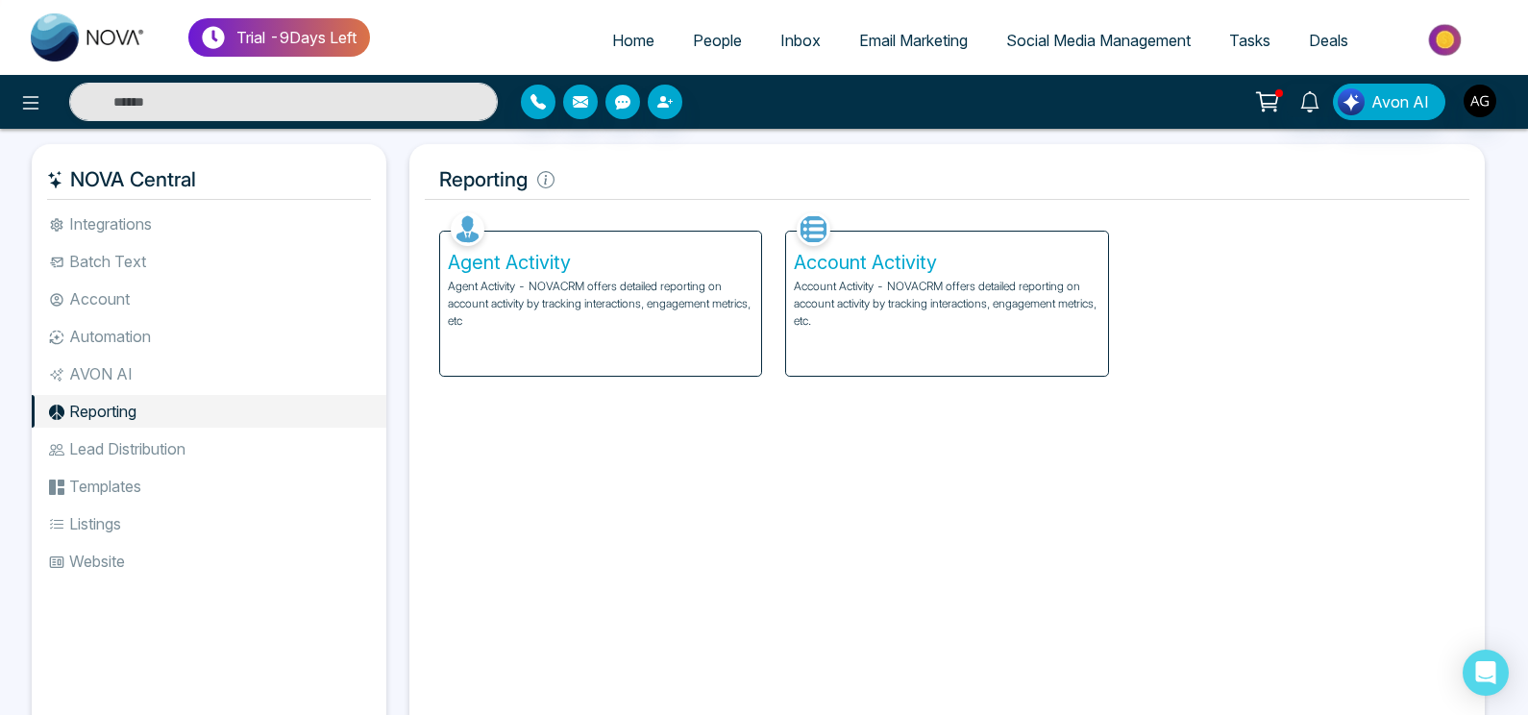
click at [961, 189] on h5 "Reporting" at bounding box center [947, 180] width 1045 height 40
click at [945, 291] on p "Account Activity - NOVACRM offers detailed reporting on account activity by tra…" at bounding box center [947, 304] width 306 height 52
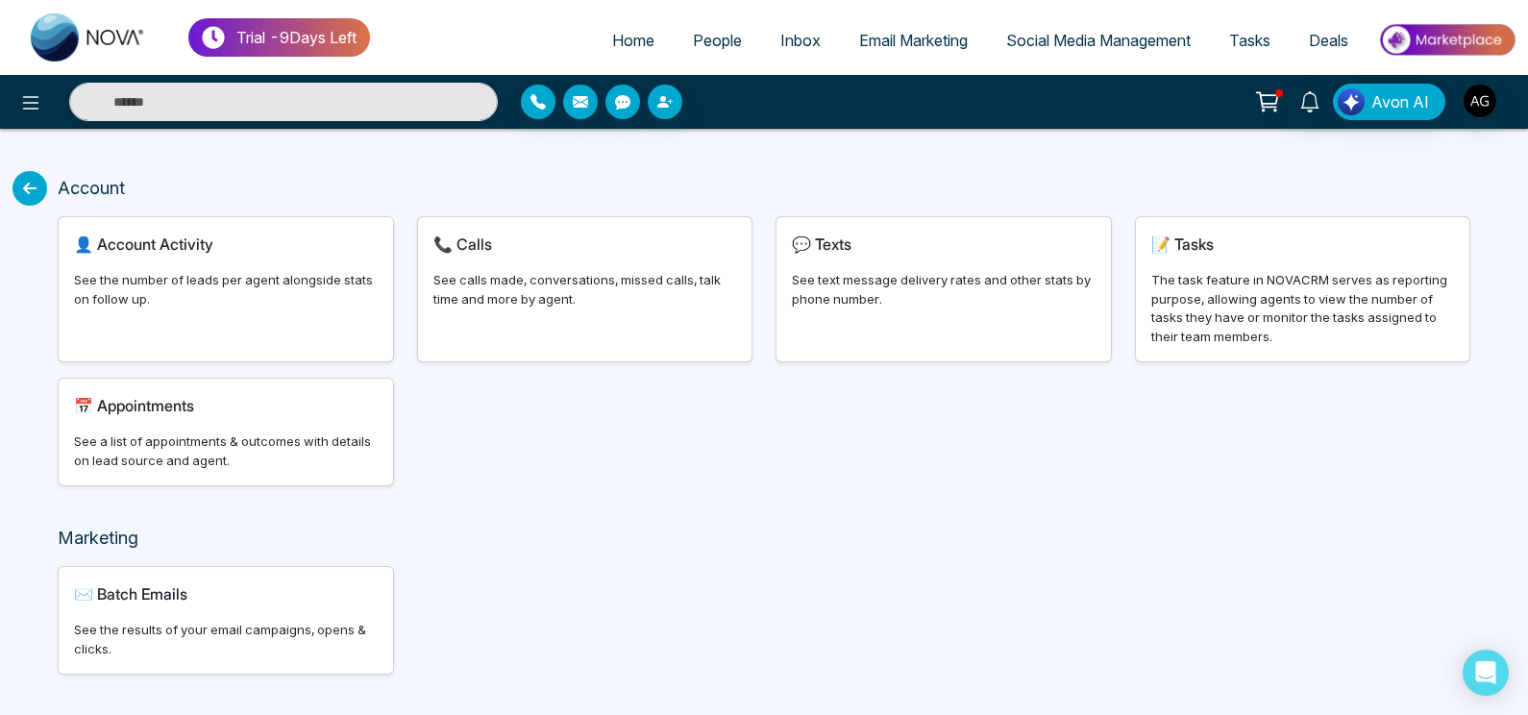
click at [334, 308] on div "See the number of leads per agent alongside stats on follow up." at bounding box center [226, 289] width 304 height 37
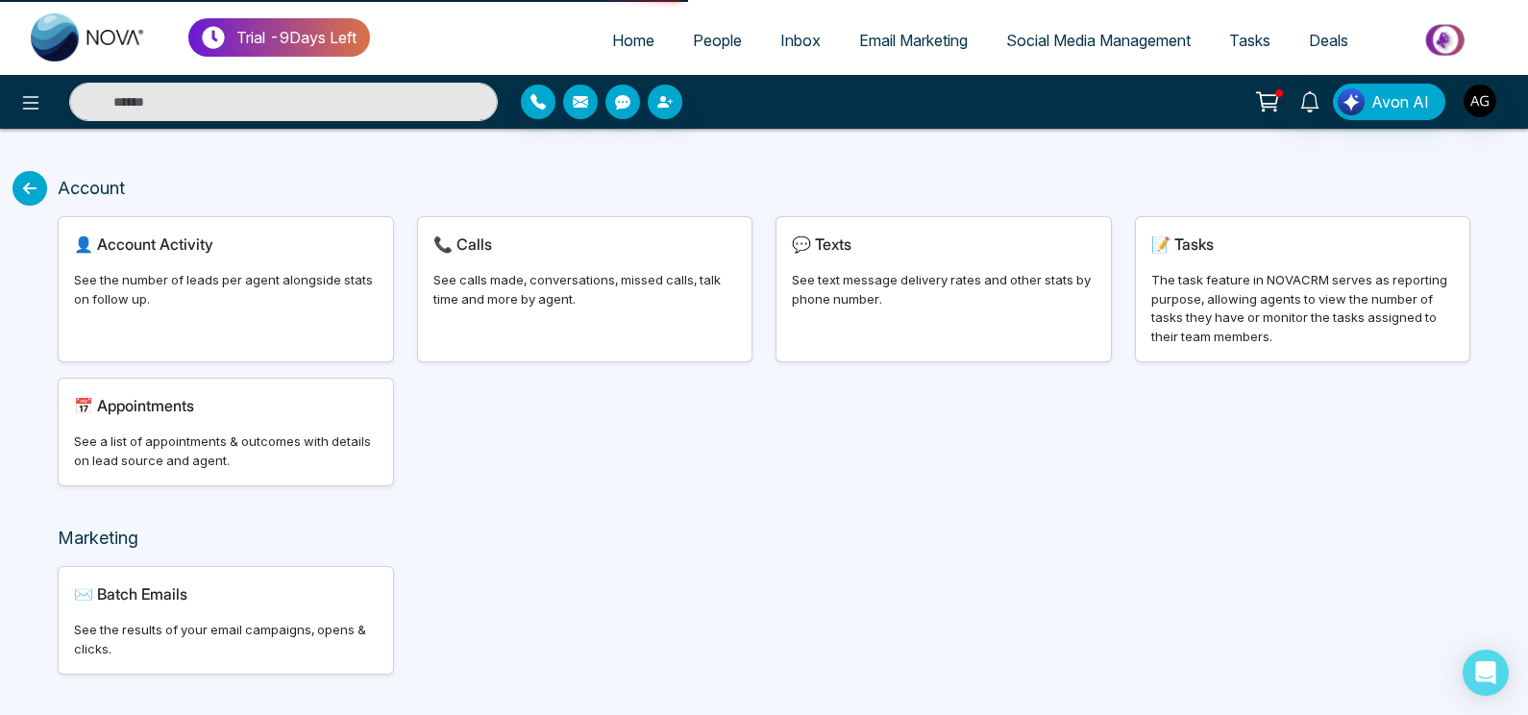
select select "***"
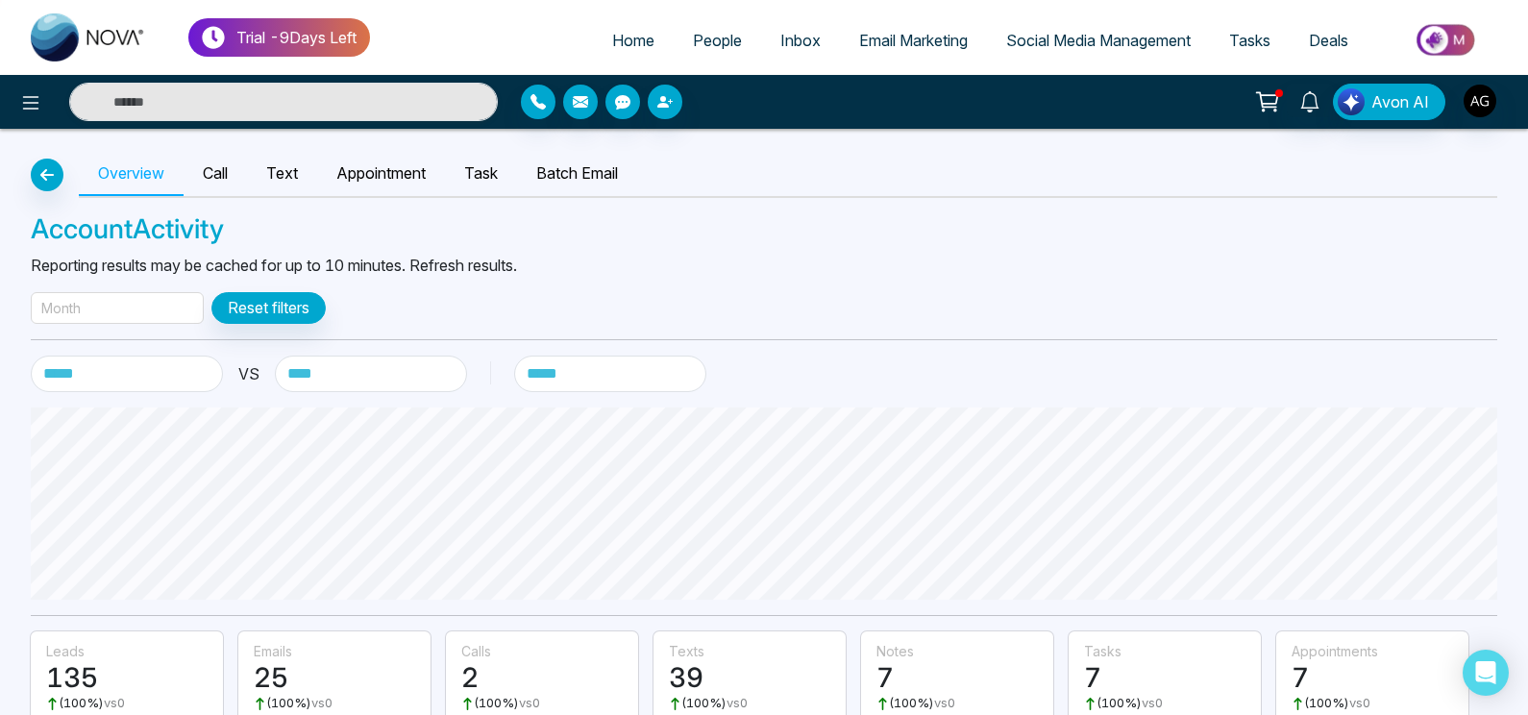
click at [148, 305] on div "Month" at bounding box center [117, 308] width 173 height 32
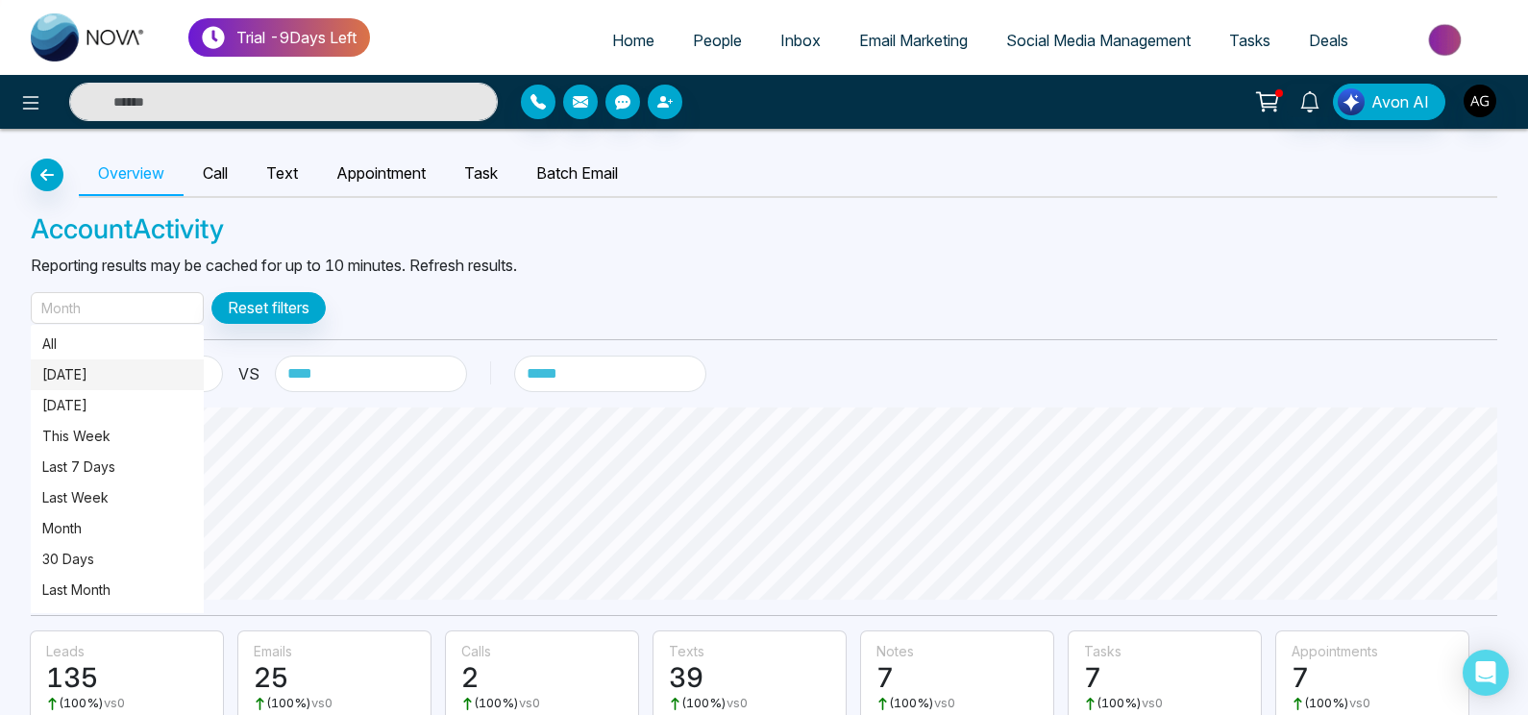
click at [156, 369] on p "[DATE]" at bounding box center [117, 374] width 150 height 21
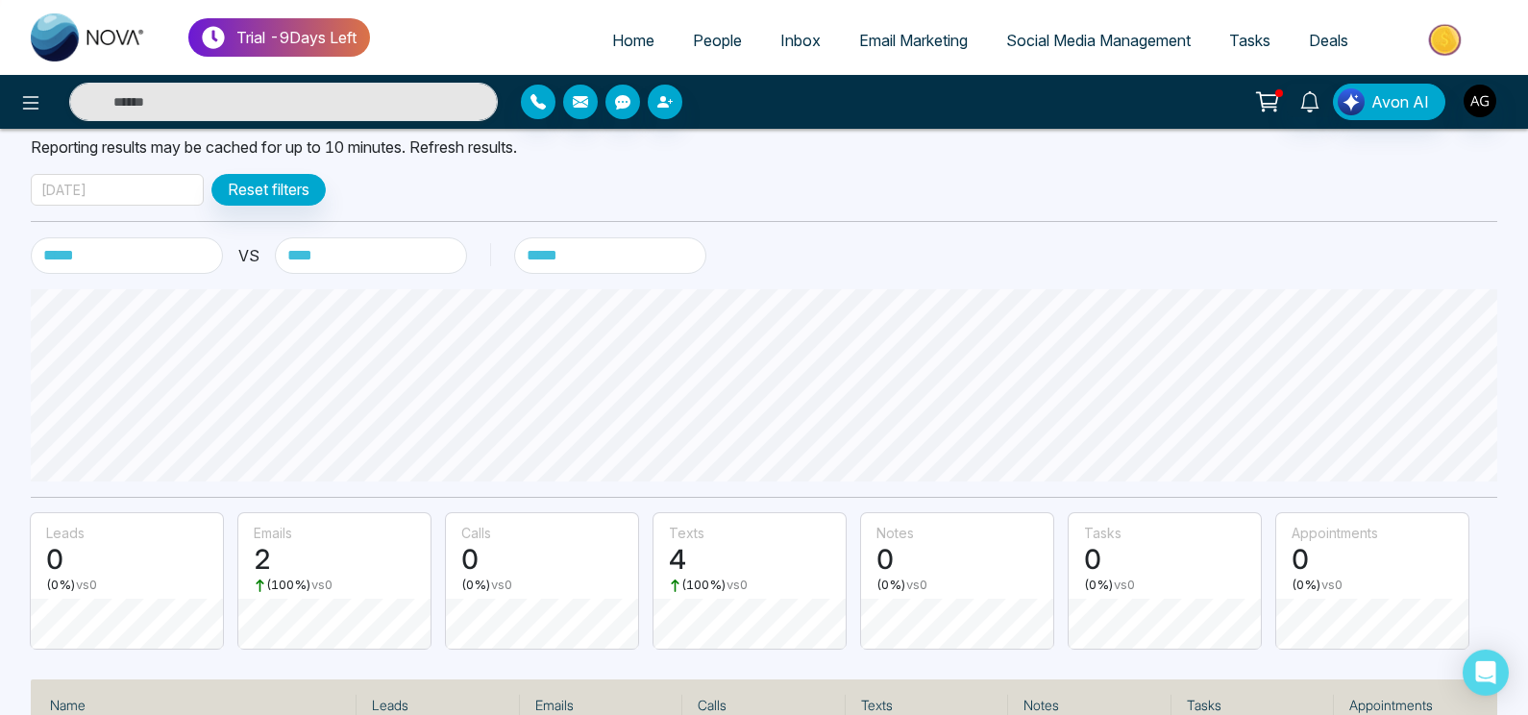
scroll to position [122, 0]
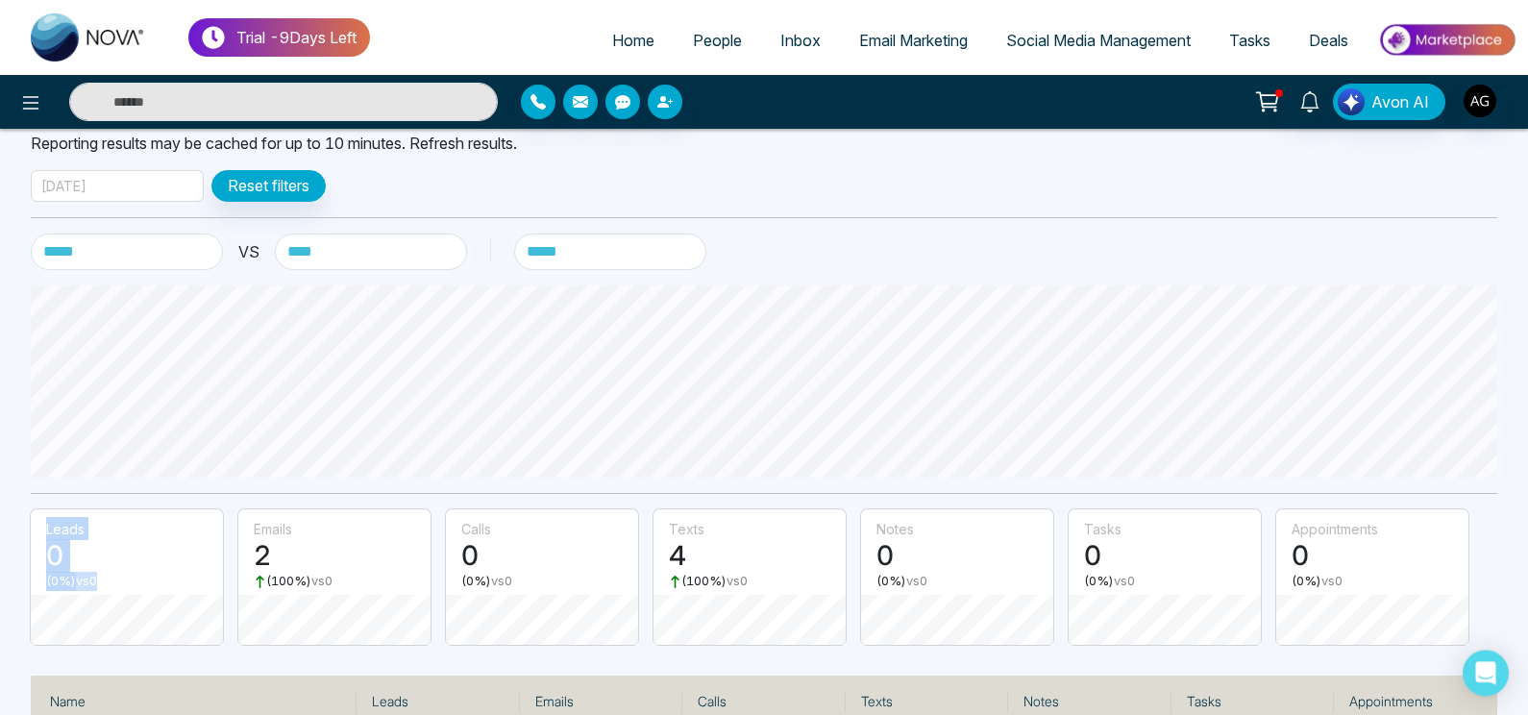
click at [932, 401] on div "**********" at bounding box center [764, 415] width 1528 height 817
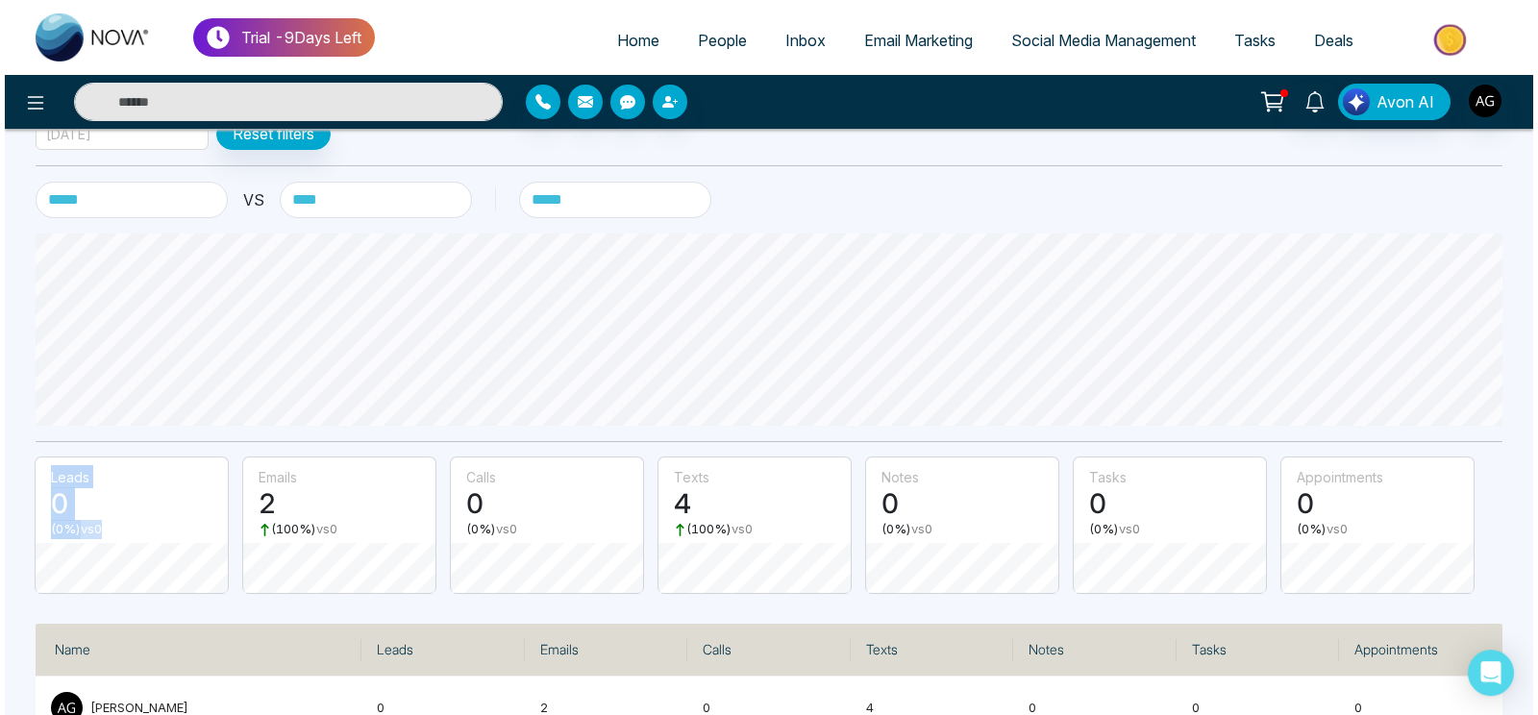
scroll to position [0, 0]
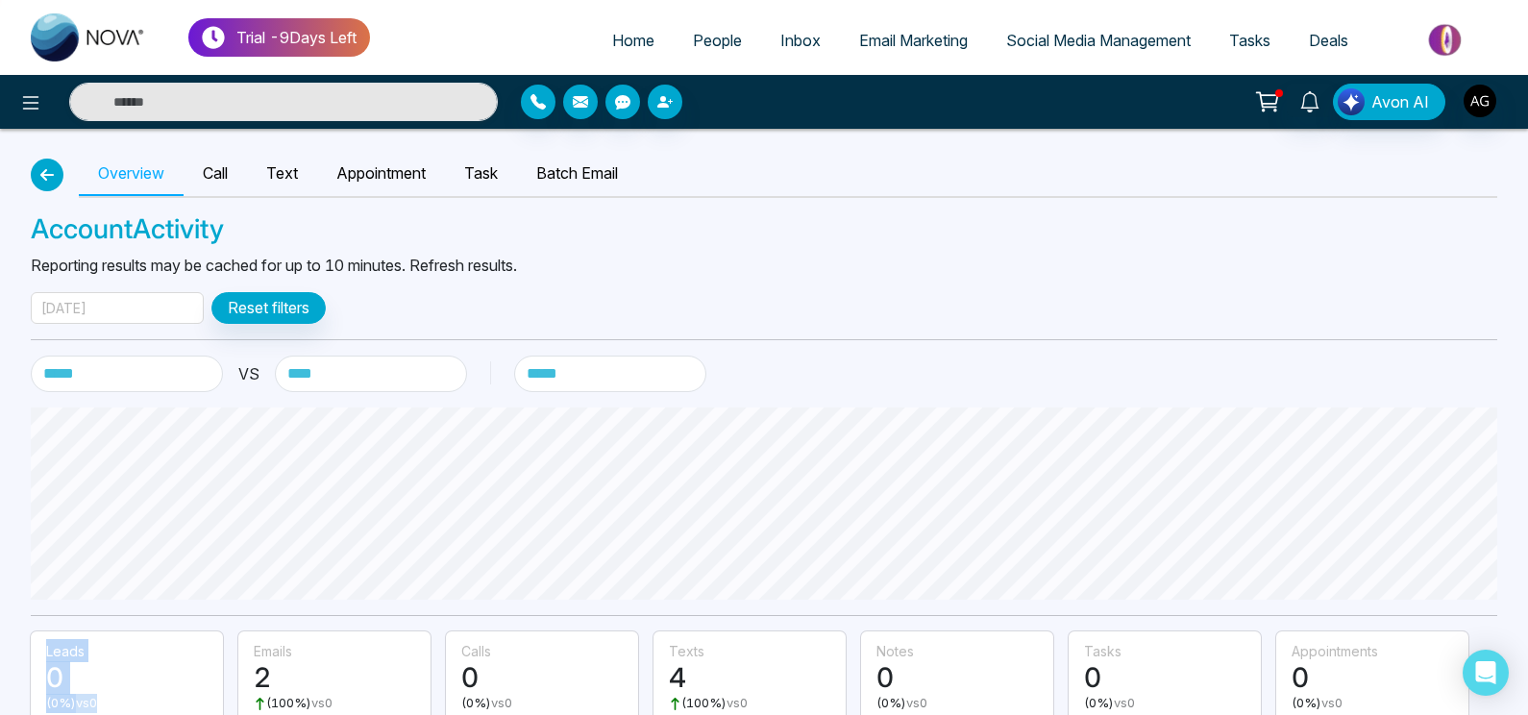
click at [51, 185] on button "button" at bounding box center [47, 175] width 33 height 33
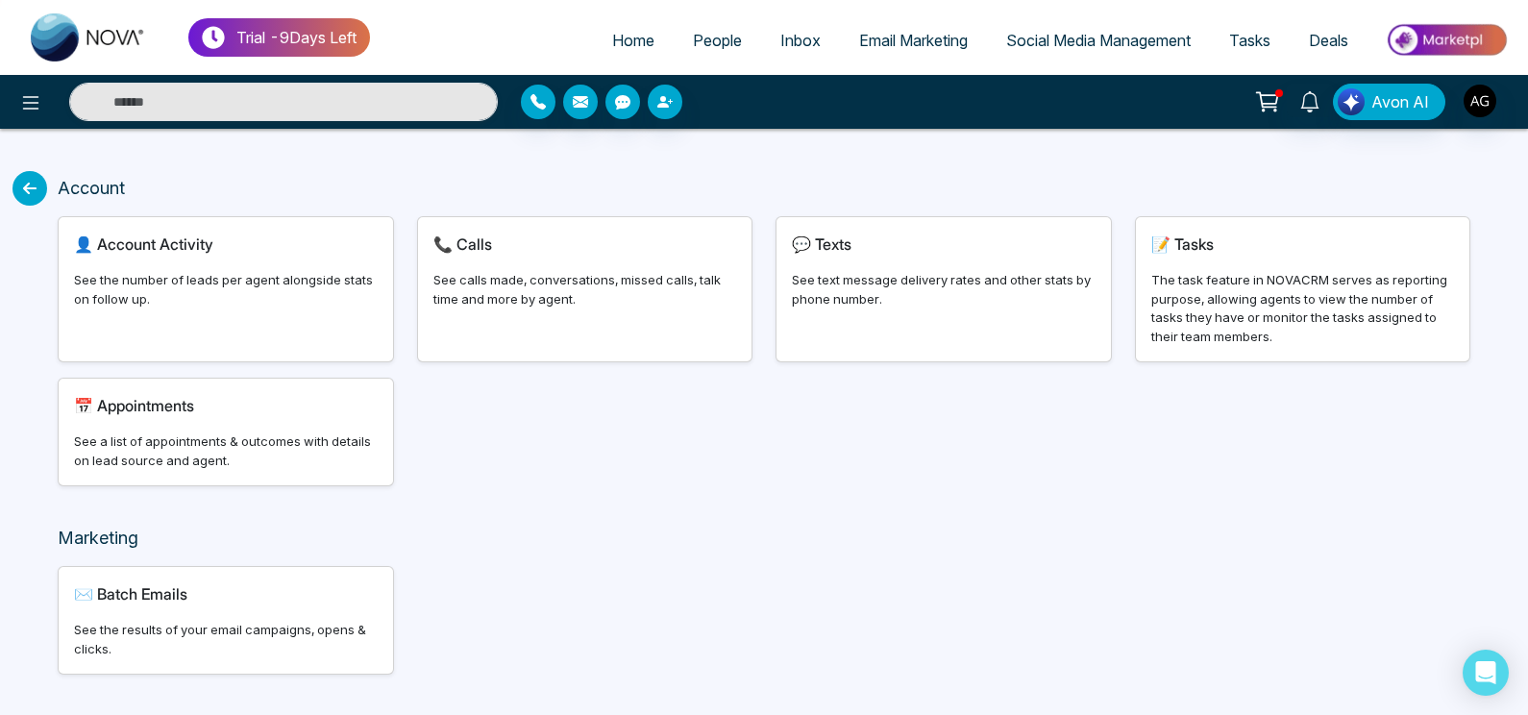
click at [38, 187] on icon at bounding box center [29, 188] width 35 height 35
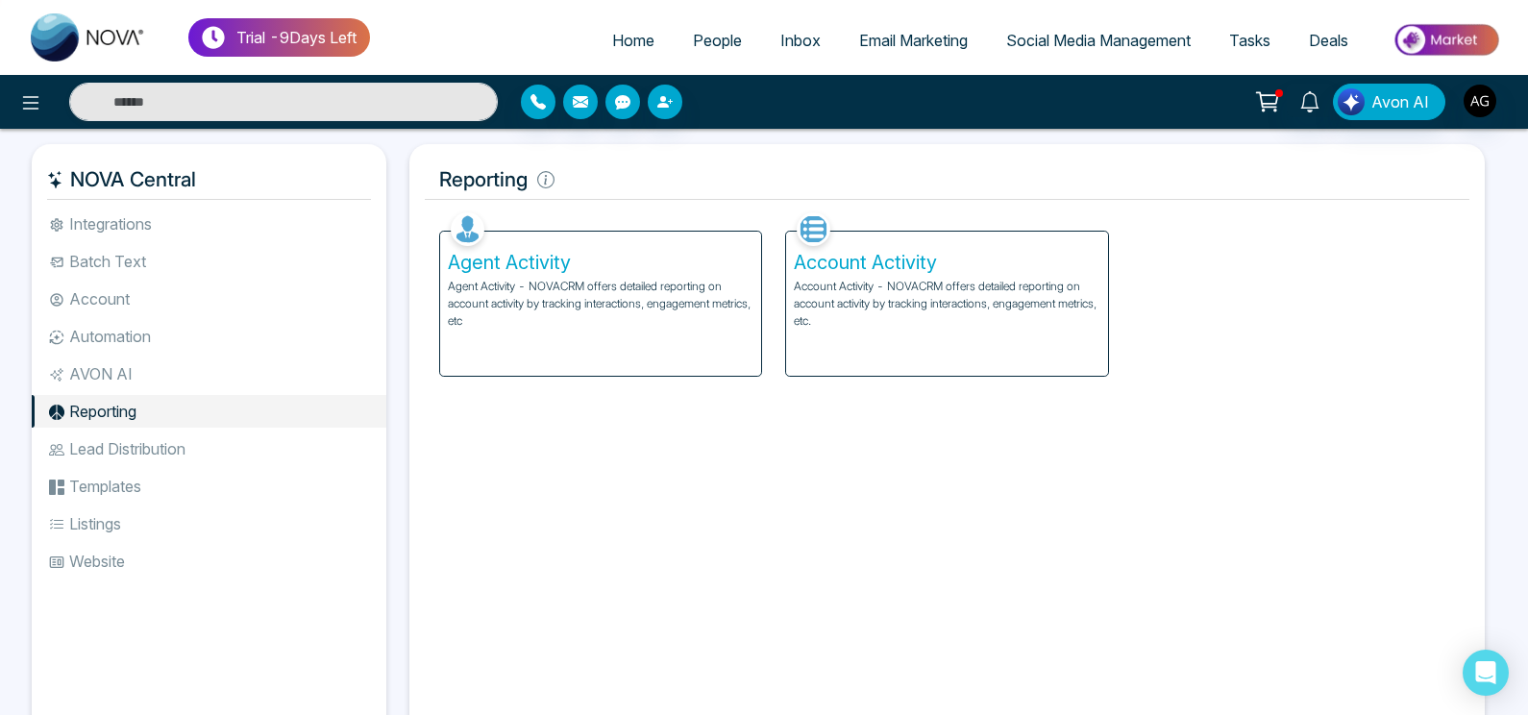
click at [124, 334] on li "Automation" at bounding box center [209, 336] width 355 height 33
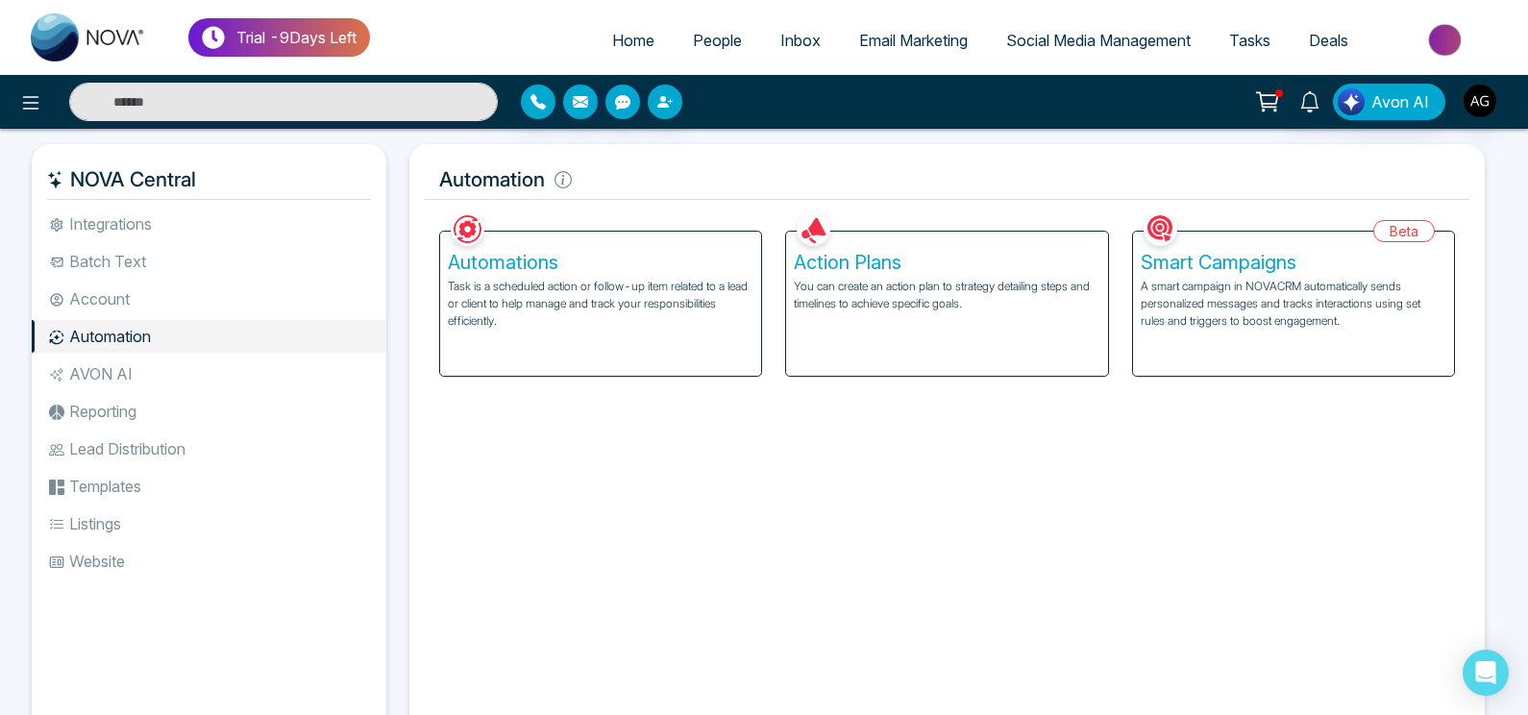
click at [1225, 306] on p "A smart campaign in NOVACRM automatically sends personalized messages and track…" at bounding box center [1294, 304] width 306 height 52
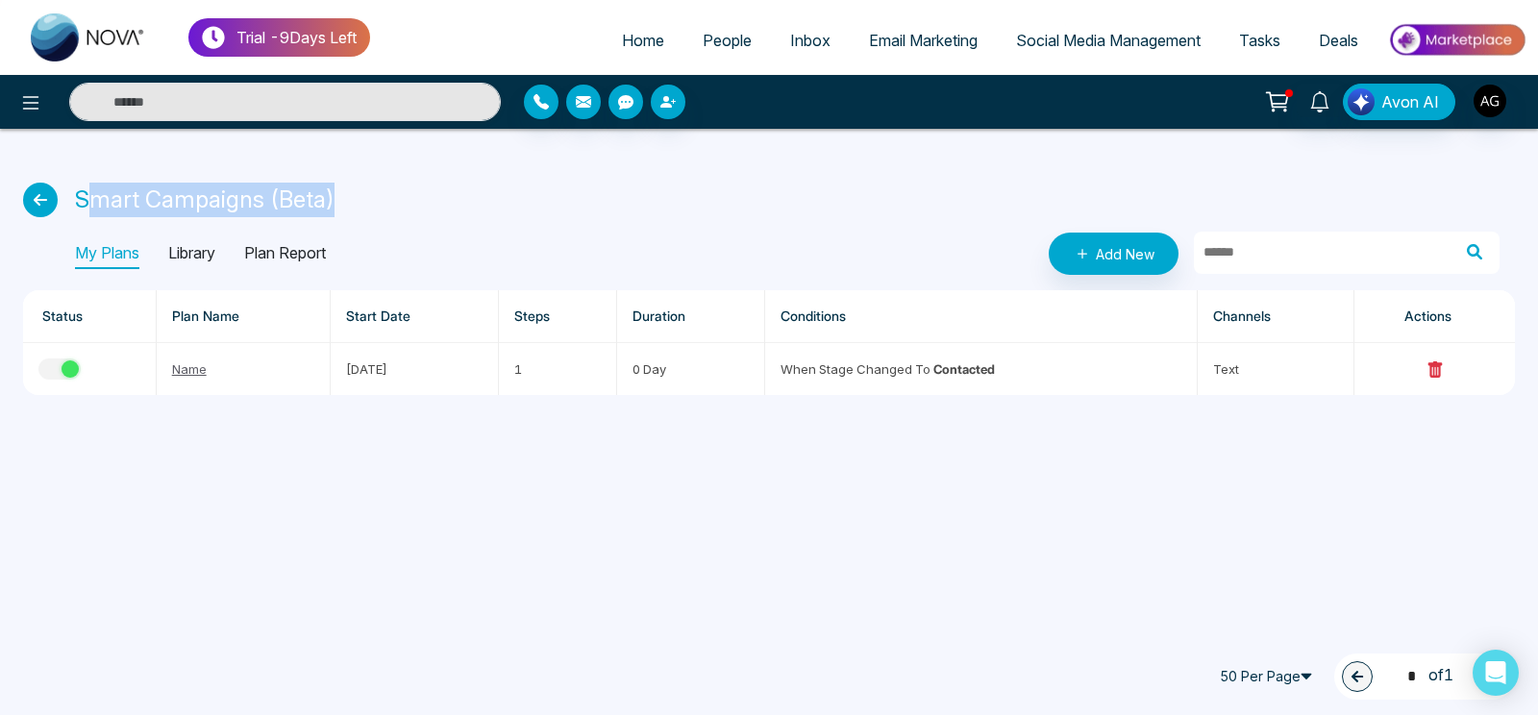
drag, startPoint x: 86, startPoint y: 197, endPoint x: 393, endPoint y: 200, distance: 307.5
click at [393, 200] on div "Smart Campaigns (Beta)" at bounding box center [769, 200] width 1492 height 35
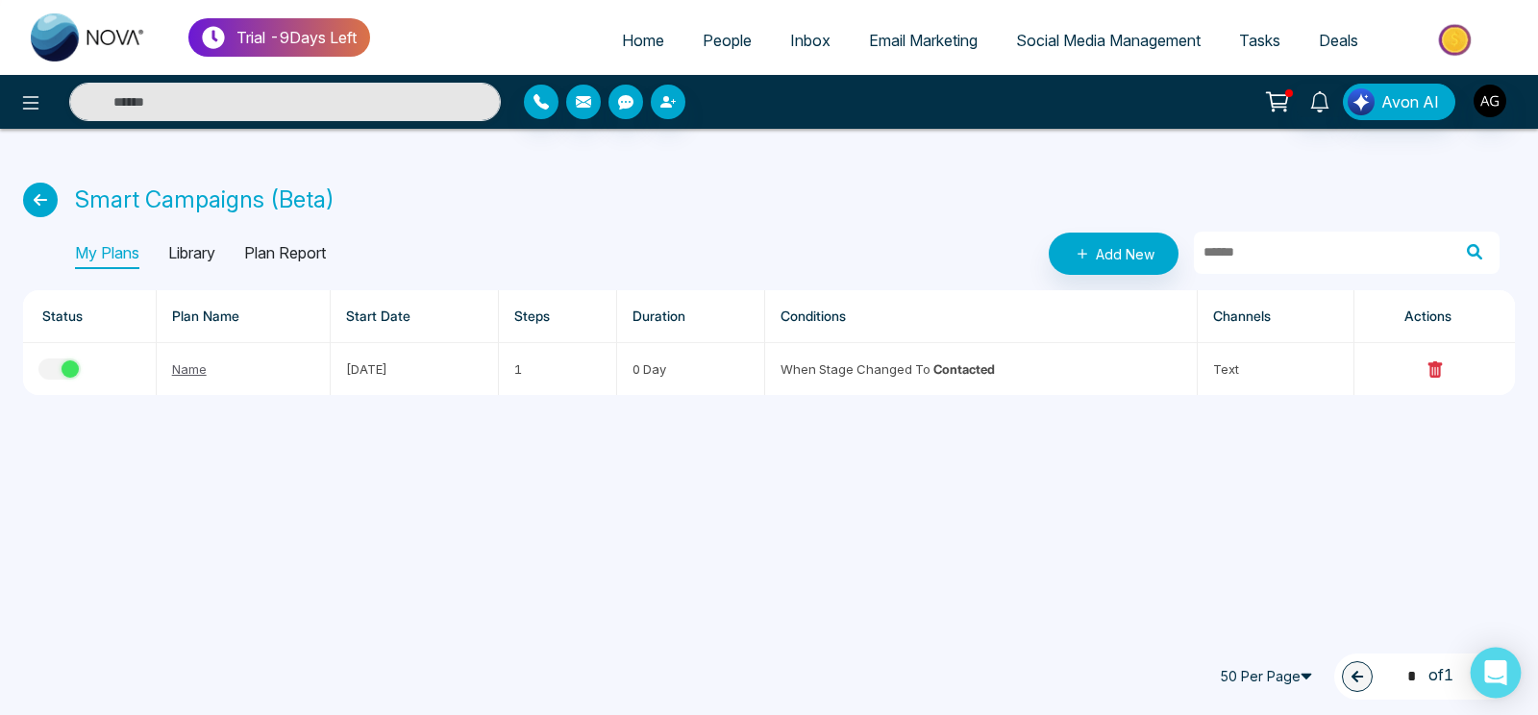
drag, startPoint x: 1502, startPoint y: 668, endPoint x: 1483, endPoint y: 690, distance: 29.3
click at [1483, 690] on div "Open Intercom Messenger" at bounding box center [1495, 673] width 51 height 51
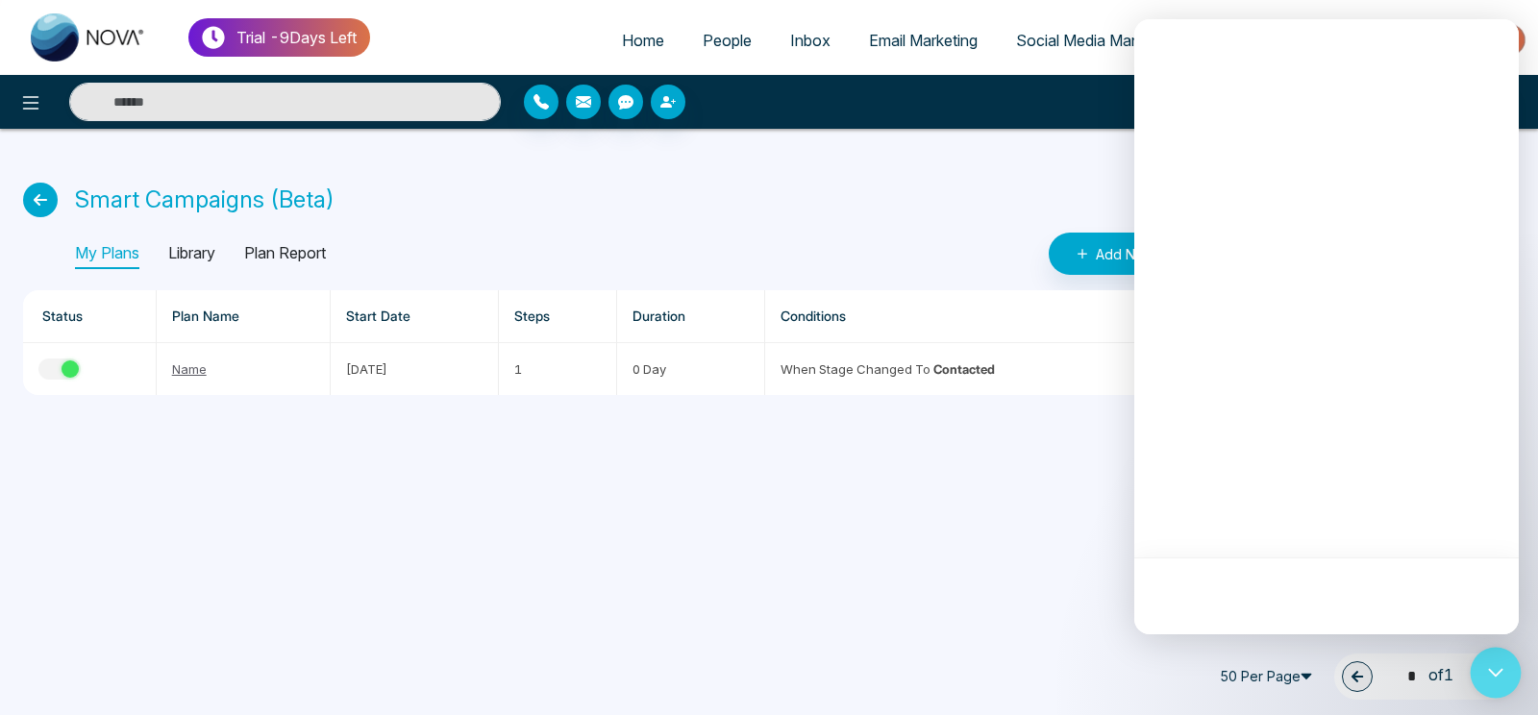
click at [1483, 690] on div "Open Intercom Messenger" at bounding box center [1495, 673] width 51 height 51
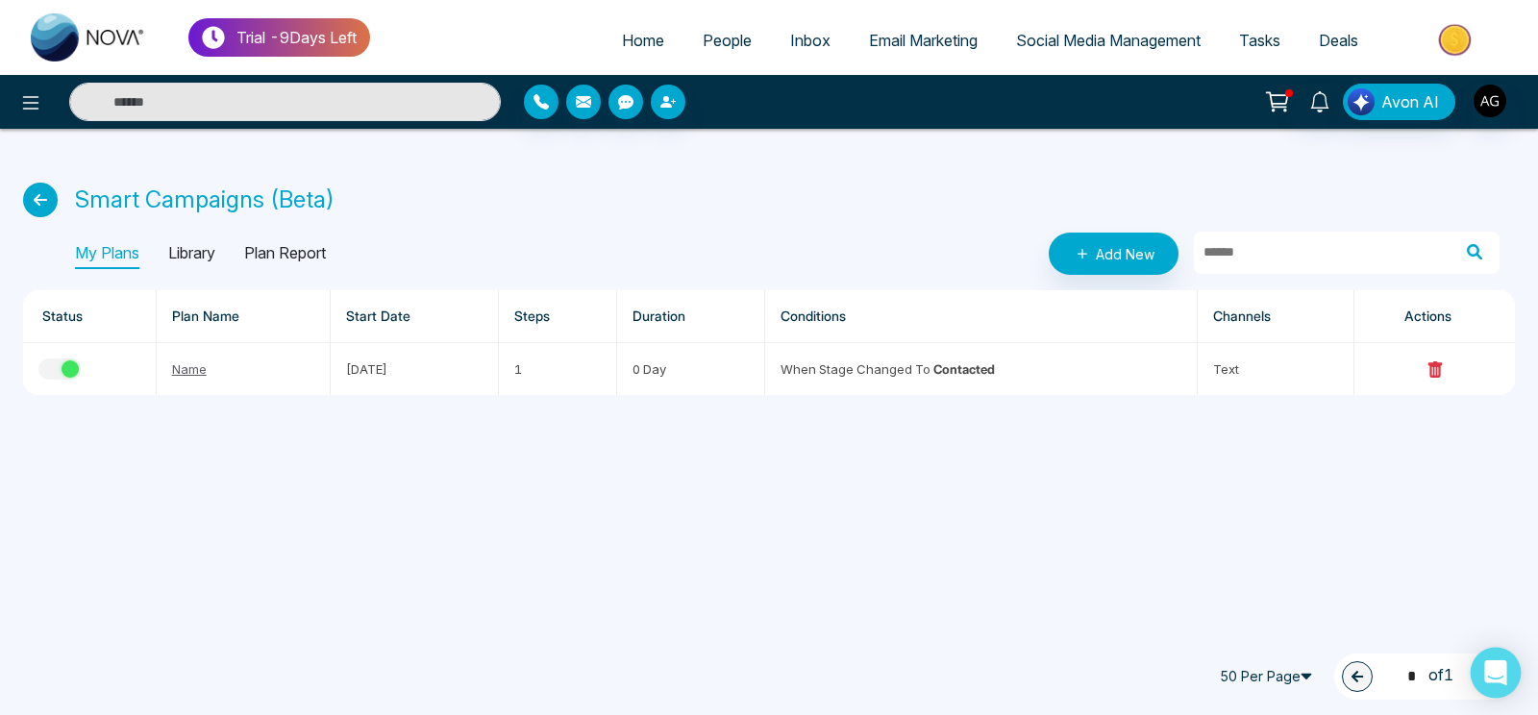
click at [1478, 678] on div "Open Intercom Messenger" at bounding box center [1495, 673] width 51 height 51
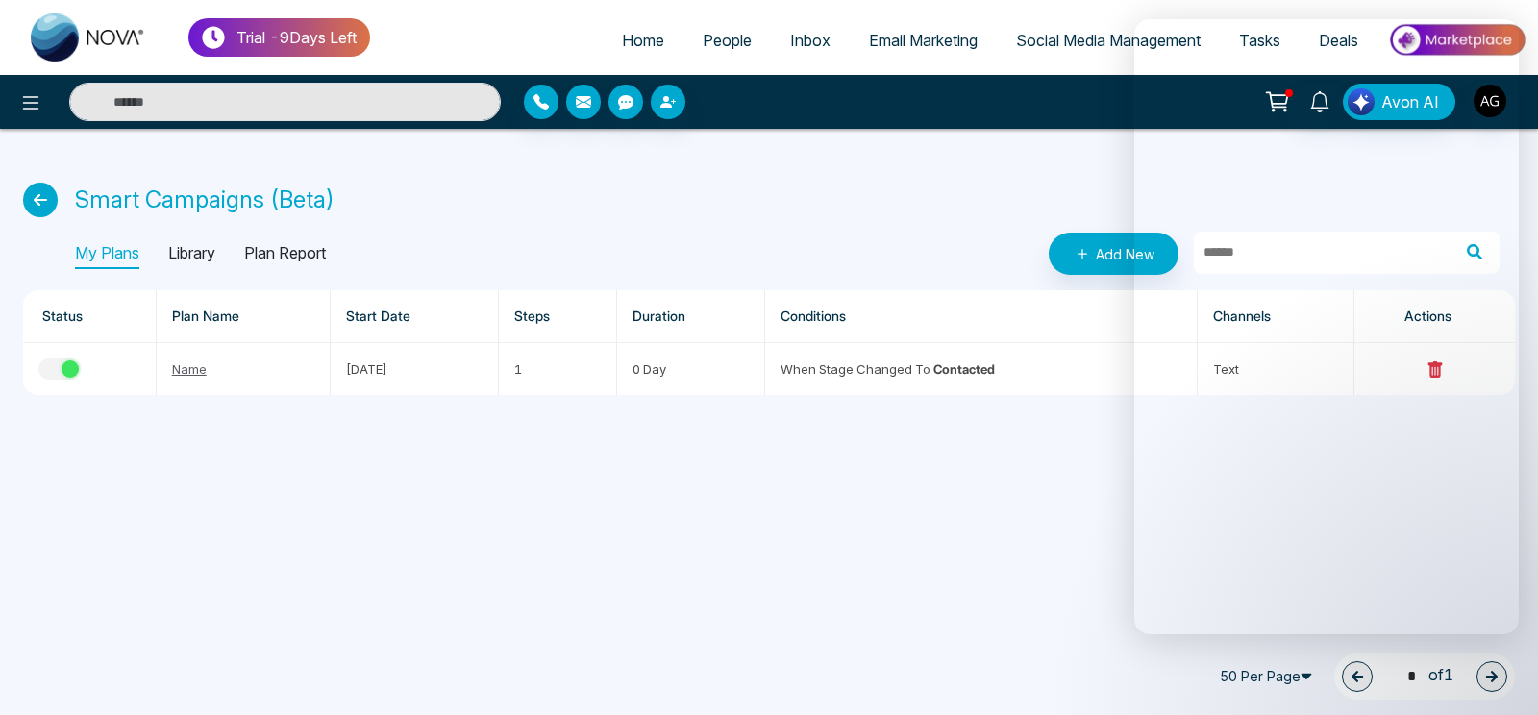
click at [946, 609] on div "Trial - 9 Days Left Home People Inbox Email Marketing Social Media Management T…" at bounding box center [769, 357] width 1538 height 715
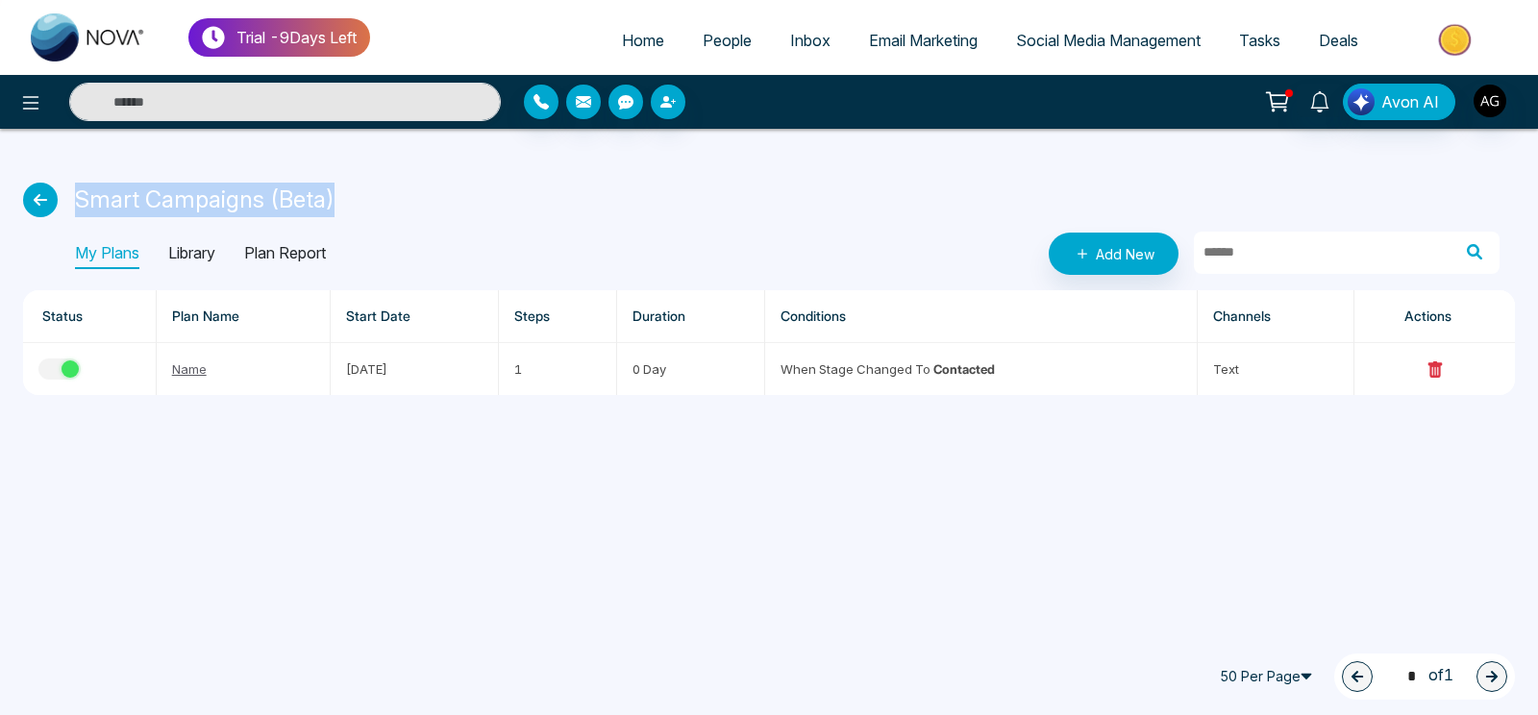
drag, startPoint x: 76, startPoint y: 201, endPoint x: 355, endPoint y: 216, distance: 279.1
click at [355, 216] on div "Smart Campaigns (Beta)" at bounding box center [769, 200] width 1492 height 35
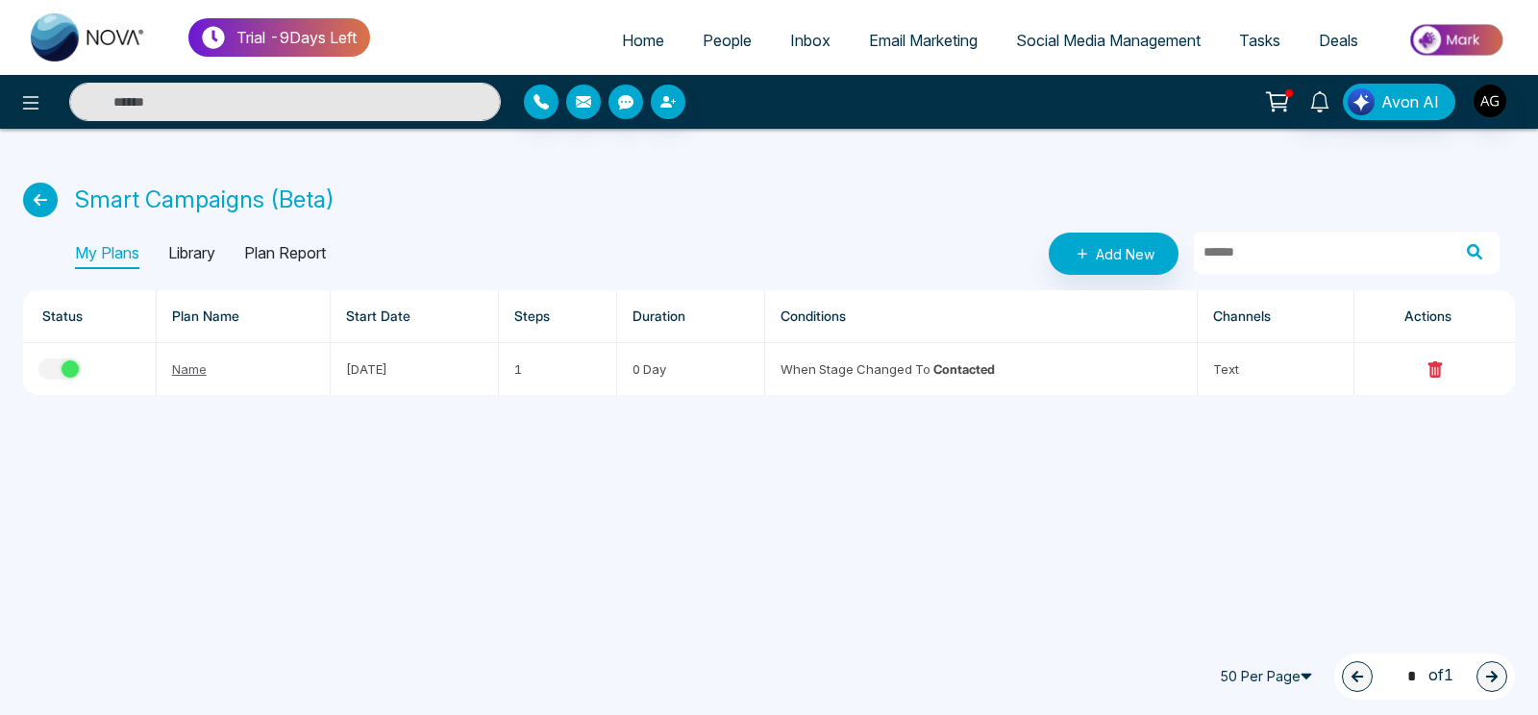
click at [1471, 693] on div "1 * of 1" at bounding box center [1424, 677] width 181 height 46
click at [1417, 574] on div "Trial - 9 Days Left Home People Inbox Email Marketing Social Media Management T…" at bounding box center [769, 357] width 1538 height 715
click at [1493, 700] on div "50 Per Page 1 * of 1" at bounding box center [792, 672] width 1538 height 85
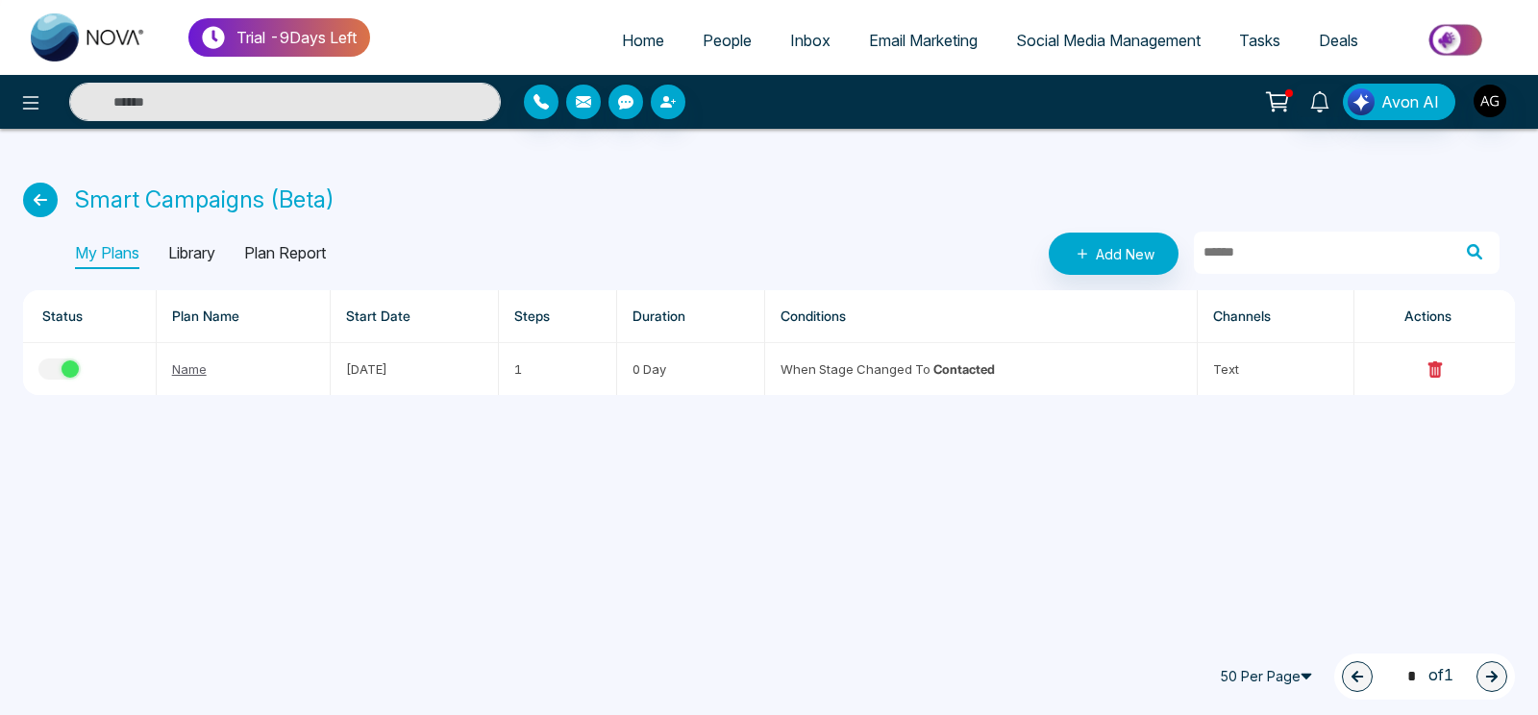
click at [1493, 700] on div "50 Per Page 1 * of 1" at bounding box center [792, 672] width 1538 height 85
click at [1094, 595] on div "Trial - 9 Days Left Home People Inbox Email Marketing Social Media Management T…" at bounding box center [769, 357] width 1538 height 715
drag, startPoint x: 1178, startPoint y: 671, endPoint x: 1366, endPoint y: 564, distance: 215.6
click at [1366, 564] on div "Trial - 9 Days Left Home People Inbox Email Marketing Social Media Management T…" at bounding box center [769, 357] width 1538 height 715
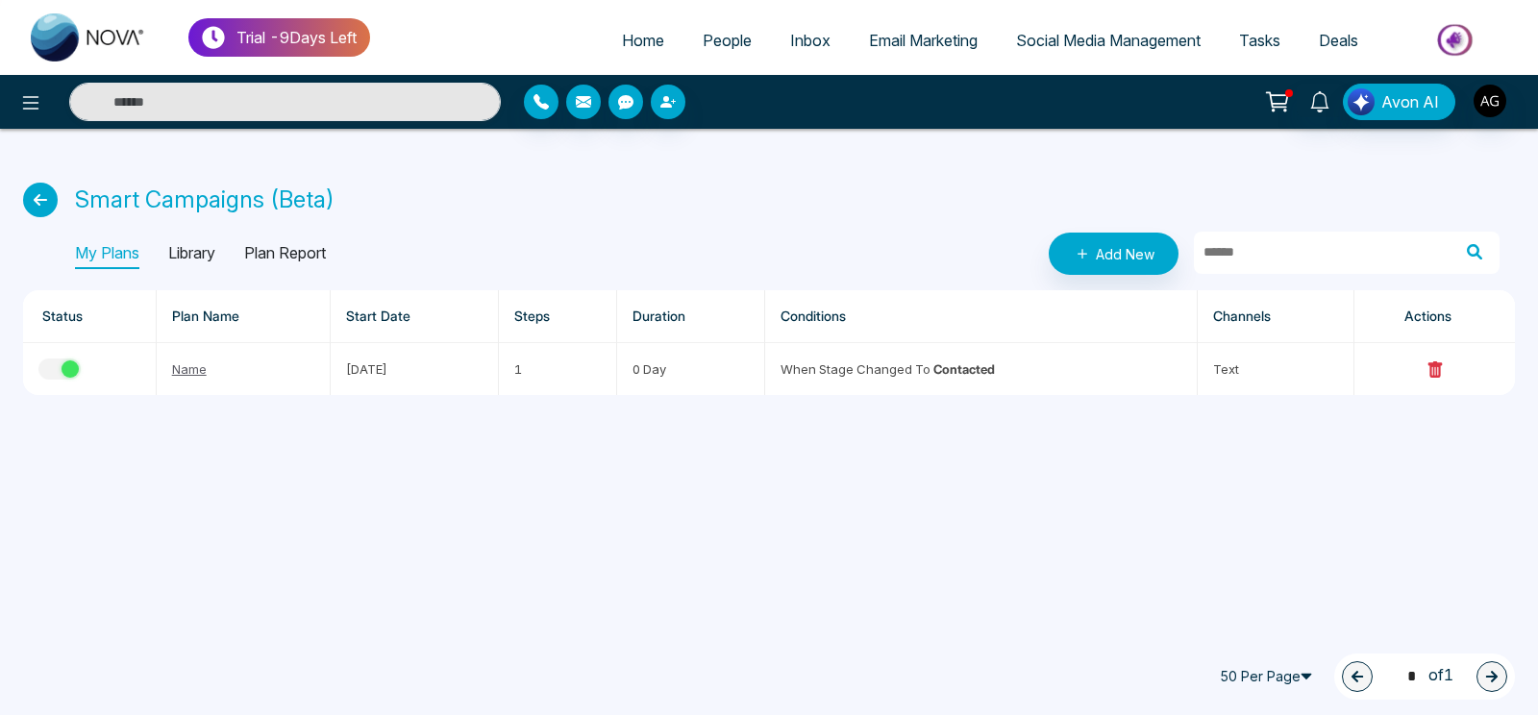
click at [1276, 676] on span "50 Per Page" at bounding box center [1268, 676] width 115 height 31
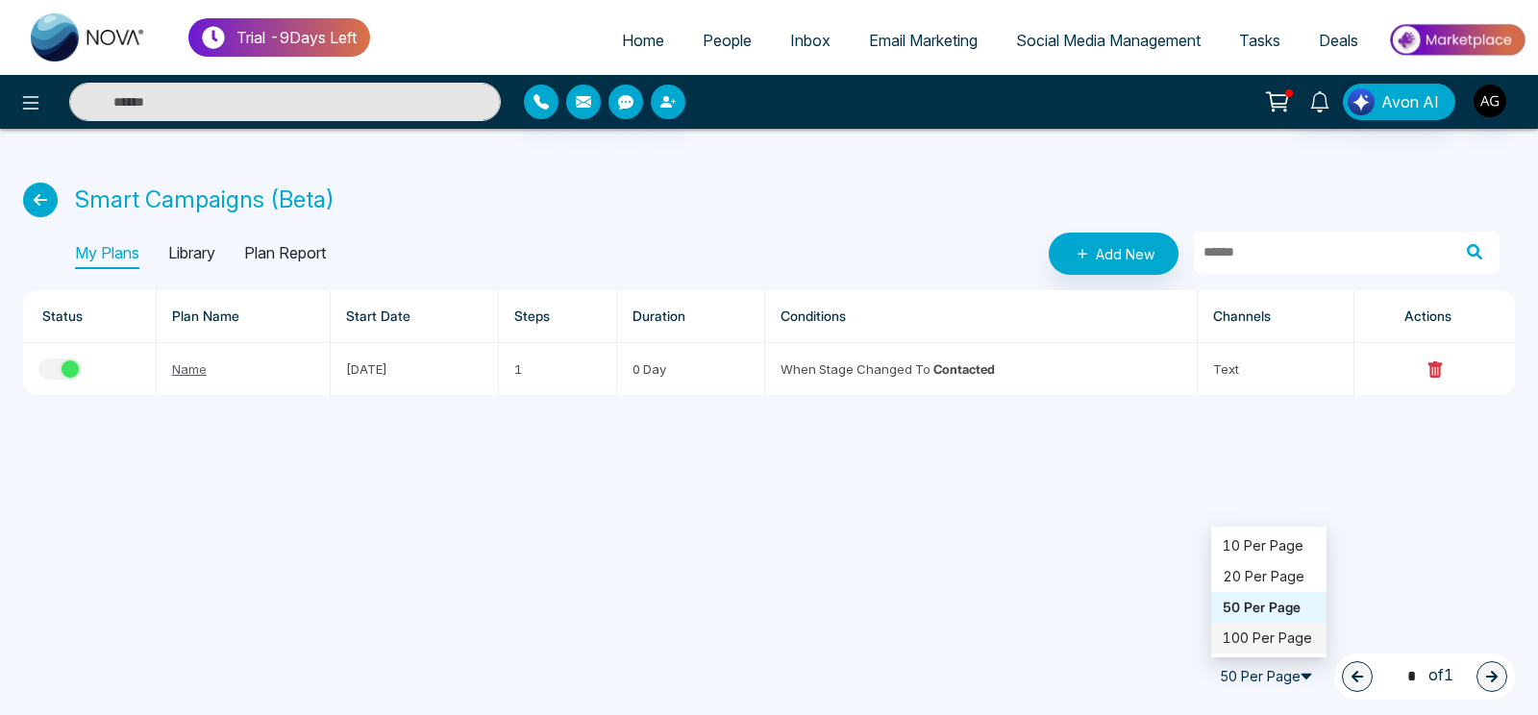
click at [1276, 651] on div "100 Per Page" at bounding box center [1268, 638] width 115 height 31
drag, startPoint x: 1205, startPoint y: 690, endPoint x: 1269, endPoint y: 575, distance: 131.6
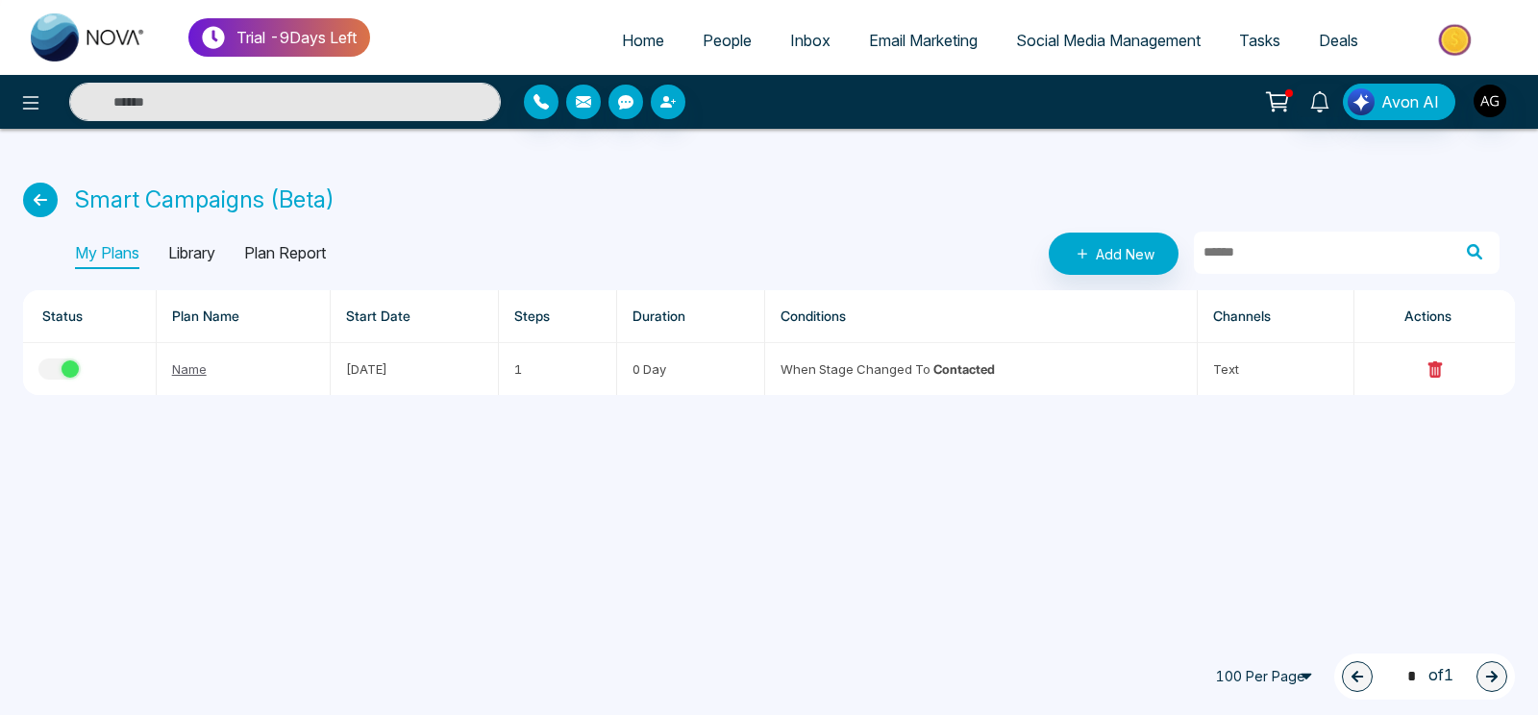
click at [1269, 575] on div "Trial - 9 Days Left Home People Inbox Email Marketing Social Media Management T…" at bounding box center [769, 357] width 1538 height 715
drag, startPoint x: 1193, startPoint y: 668, endPoint x: 1283, endPoint y: 624, distance: 100.6
click at [1283, 624] on div "Trial - 9 Days Left Home People Inbox Email Marketing Social Media Management T…" at bounding box center [769, 357] width 1538 height 715
drag, startPoint x: 1193, startPoint y: 686, endPoint x: 1176, endPoint y: 647, distance: 42.7
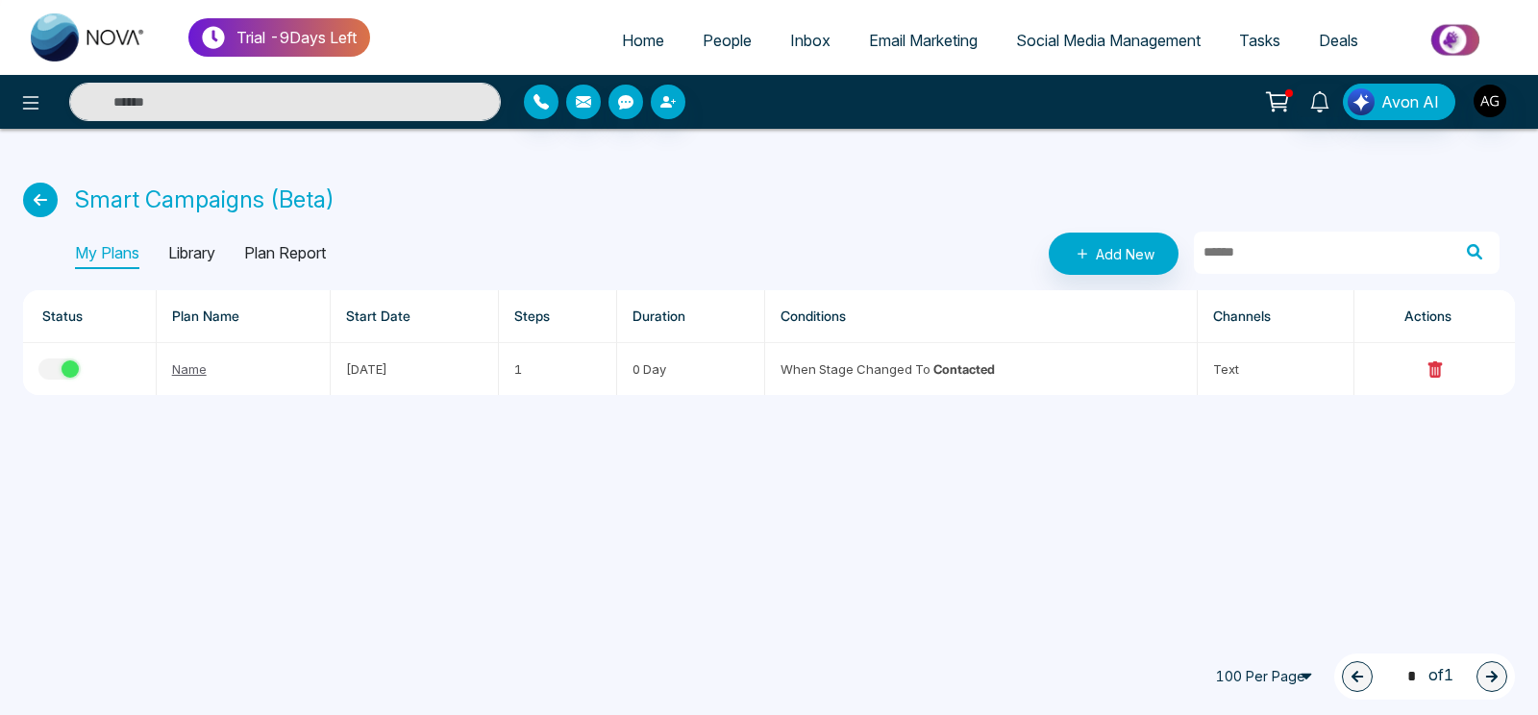
click at [1176, 647] on div "100 Per Page 50 100 10 Per Page 20 Per Page 50 Per Page 100 Per Page 1 * of 1" at bounding box center [791, 664] width 1445 height 69
click at [1055, 599] on div "Trial - 9 Days Left Home People Inbox Email Marketing Social Media Management T…" at bounding box center [769, 357] width 1538 height 715
click at [723, 25] on link "People" at bounding box center [726, 40] width 87 height 37
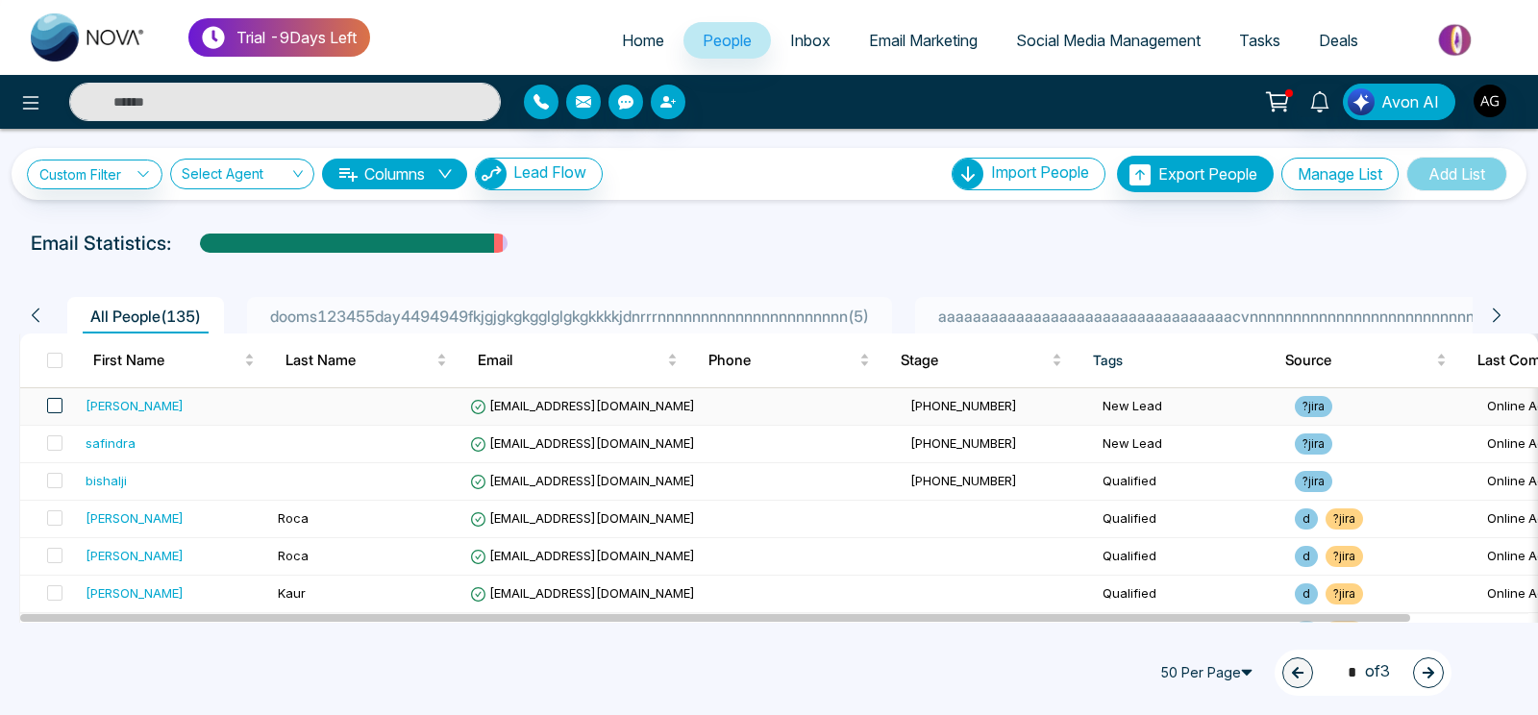
click at [55, 405] on span at bounding box center [54, 405] width 15 height 15
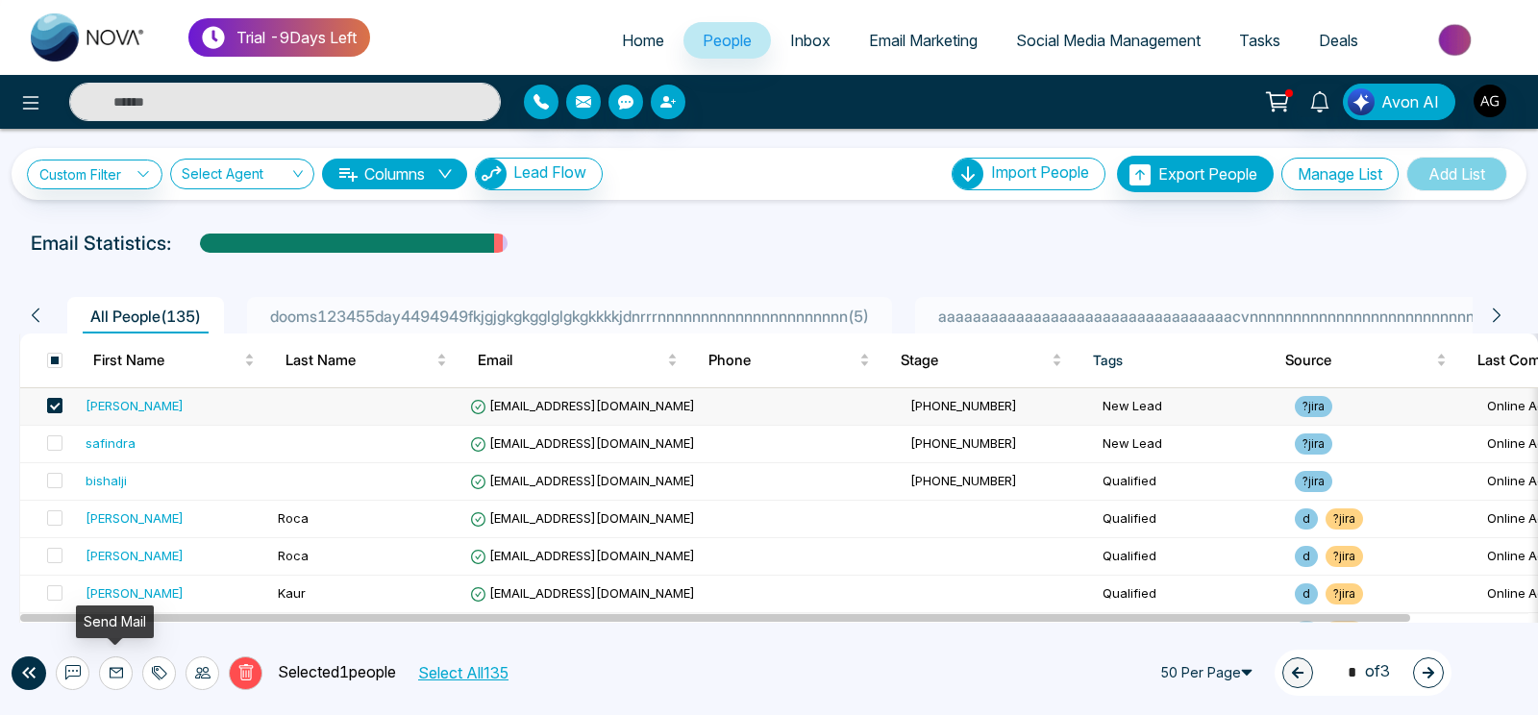
click at [118, 668] on icon at bounding box center [116, 673] width 13 height 11
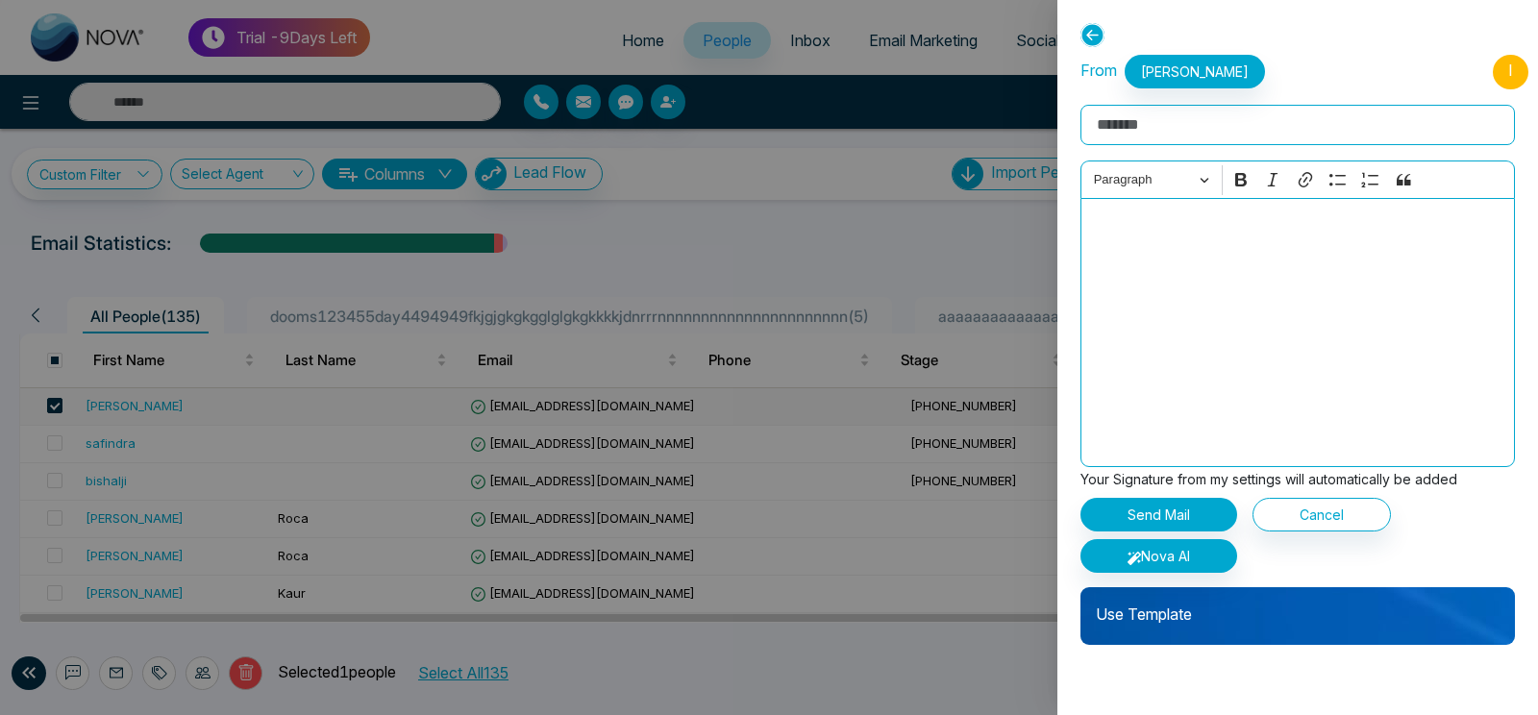
click at [1199, 617] on p "Use Template" at bounding box center [1297, 606] width 434 height 38
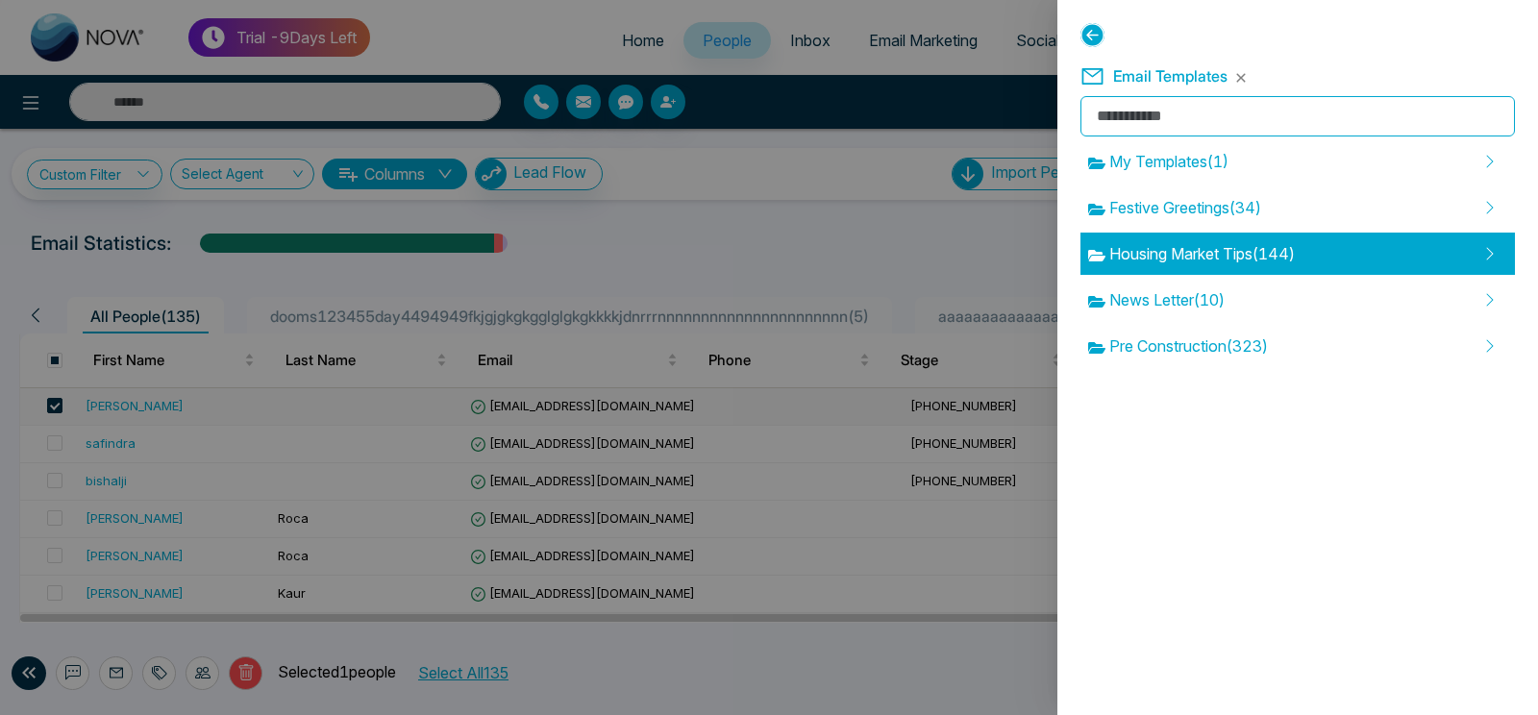
click at [1240, 246] on span "Housing Market Tips ( 144 )" at bounding box center [1191, 253] width 207 height 23
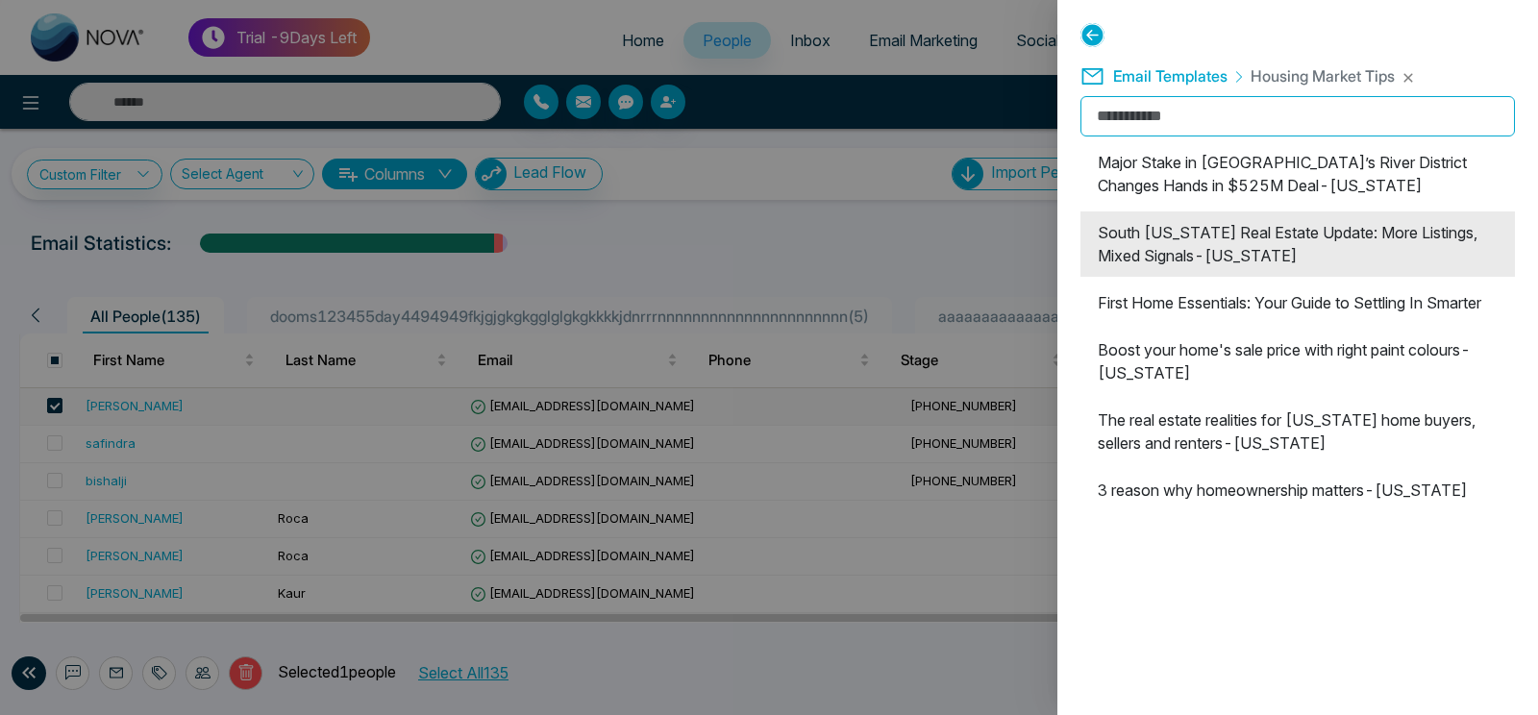
click at [1249, 239] on li "South [US_STATE] Real Estate Update: More Listings, Mixed Signals-[US_STATE]" at bounding box center [1297, 243] width 434 height 65
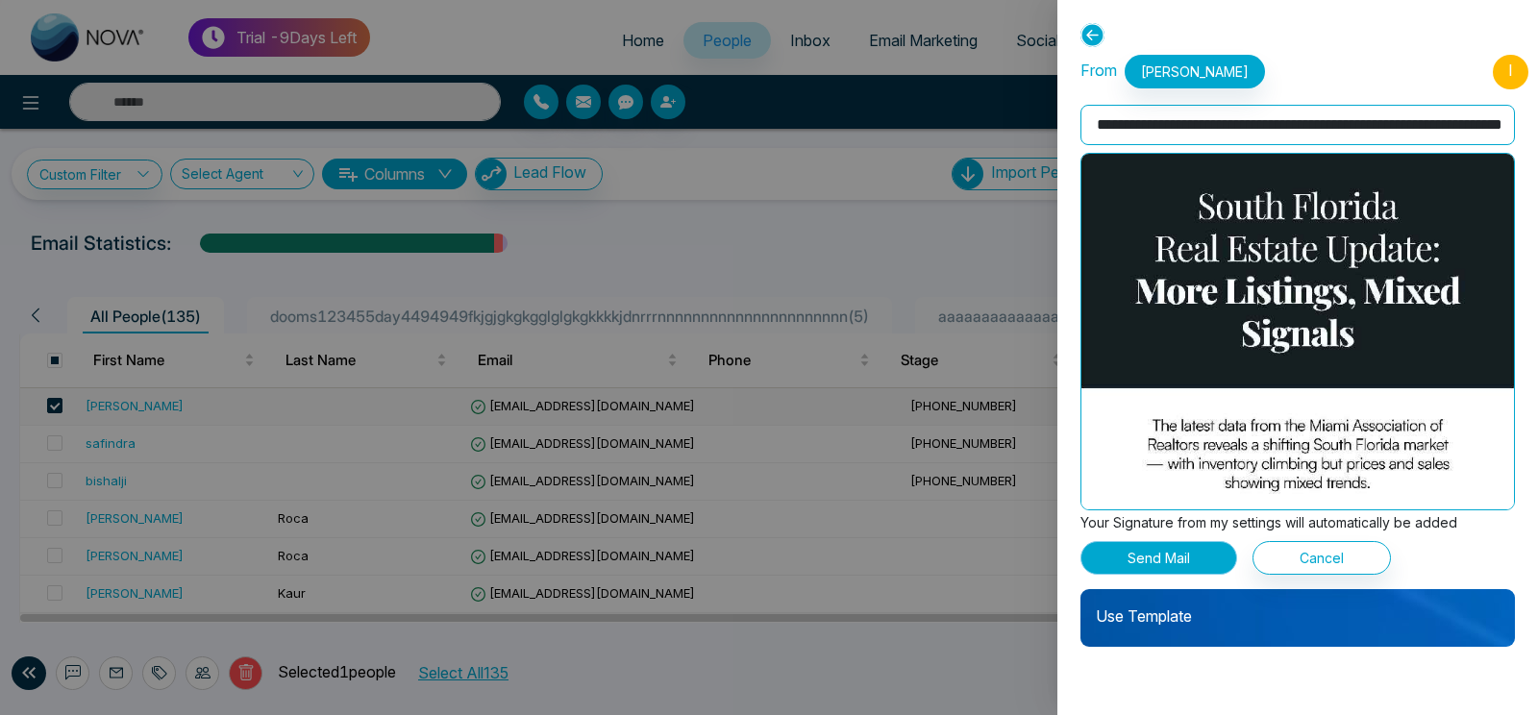
click at [1166, 566] on button "Send Mail" at bounding box center [1158, 558] width 157 height 34
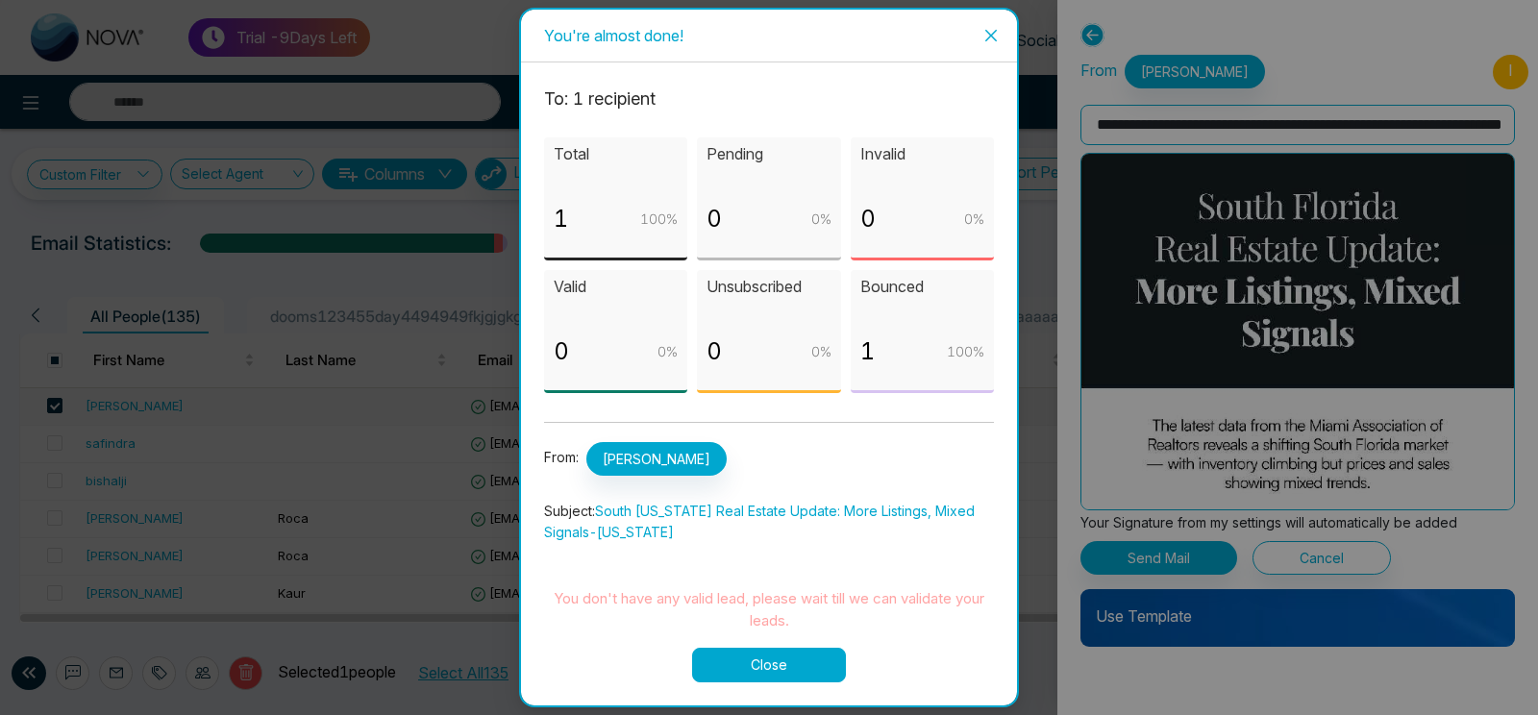
click at [786, 664] on button "Close" at bounding box center [769, 665] width 154 height 35
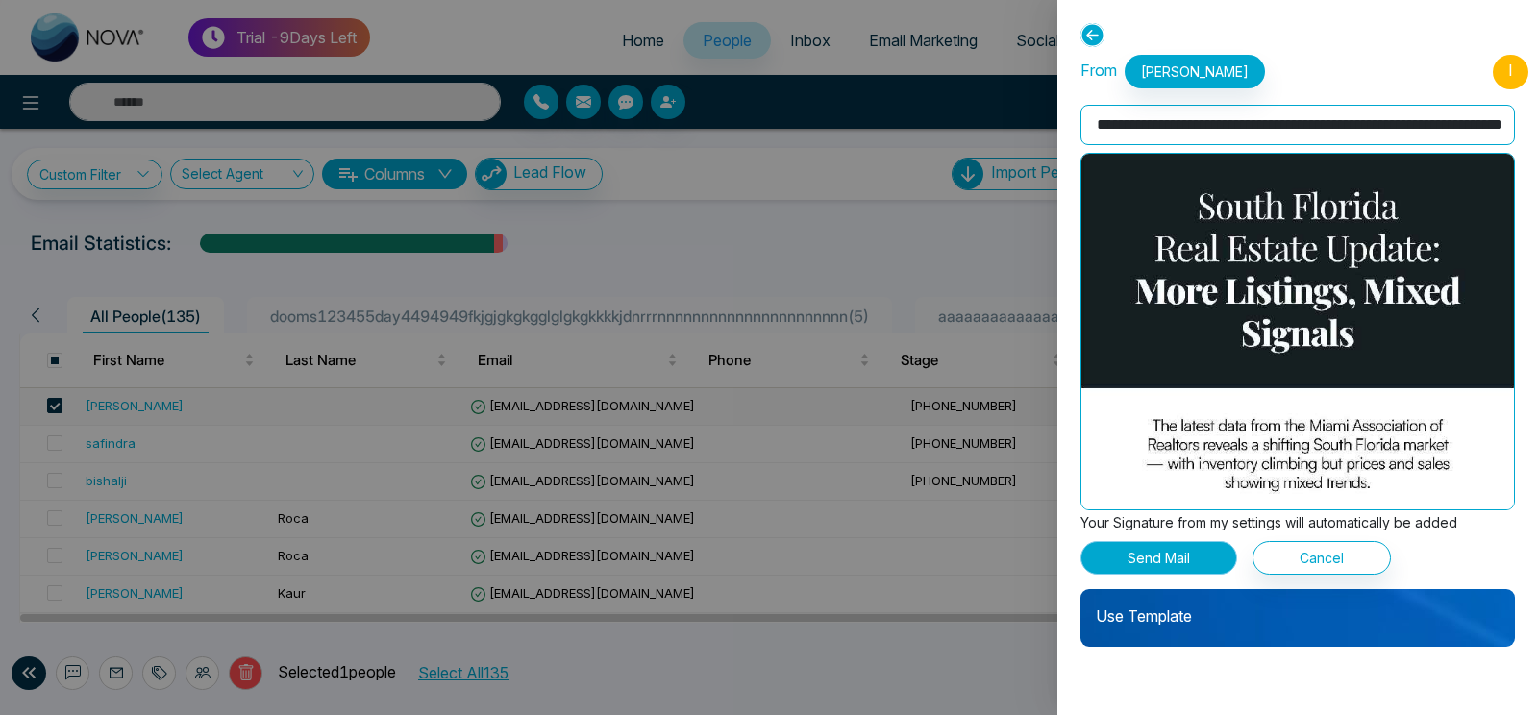
click at [1165, 559] on button "Send Mail" at bounding box center [1158, 558] width 157 height 34
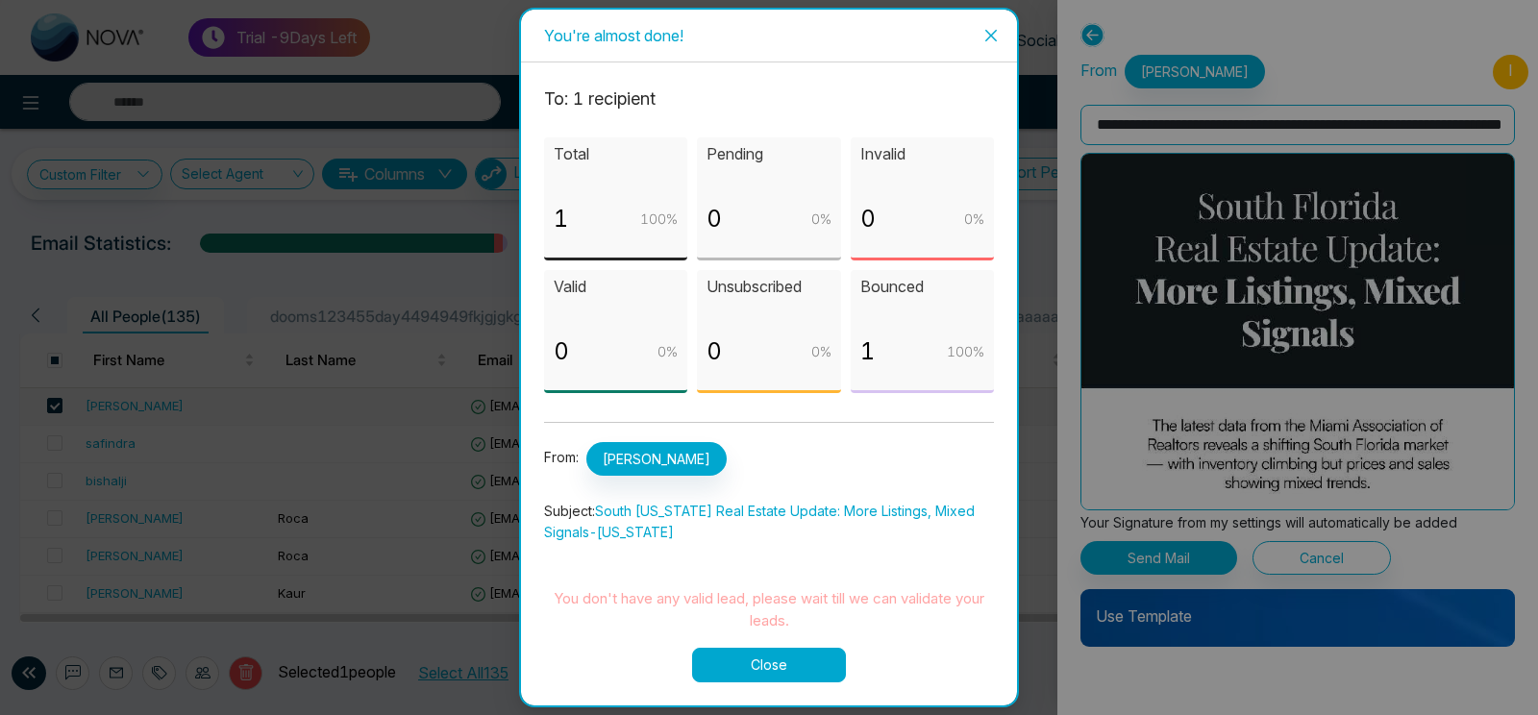
drag, startPoint x: 743, startPoint y: 661, endPoint x: 753, endPoint y: 500, distance: 161.8
click at [753, 500] on div "To: 1 recipient Total 1 100 % Pending 0 0 % Invalid 0 0 % Valid 0 0 % Unsubscri…" at bounding box center [769, 384] width 450 height 597
click at [799, 654] on button "Close" at bounding box center [769, 665] width 154 height 35
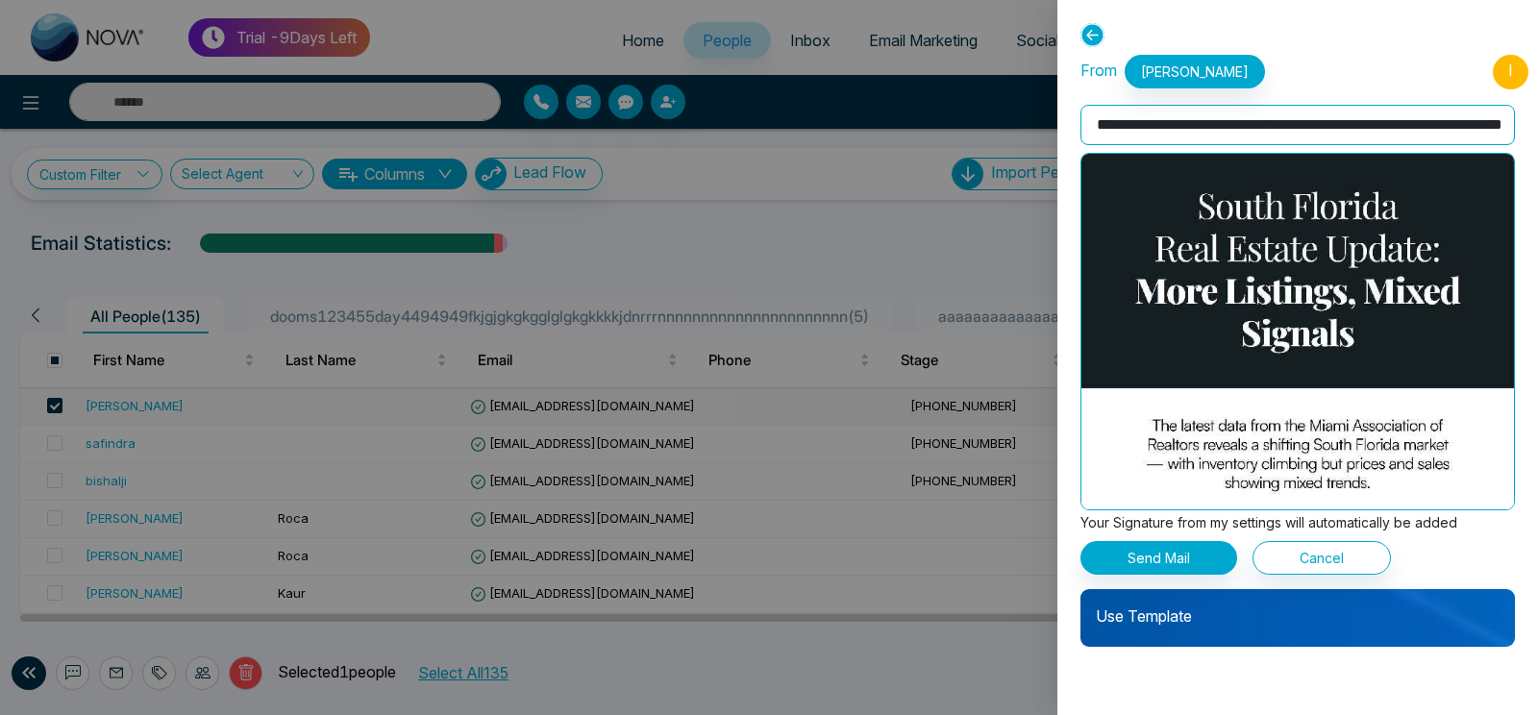
click at [1095, 36] on icon at bounding box center [1092, 35] width 24 height 24
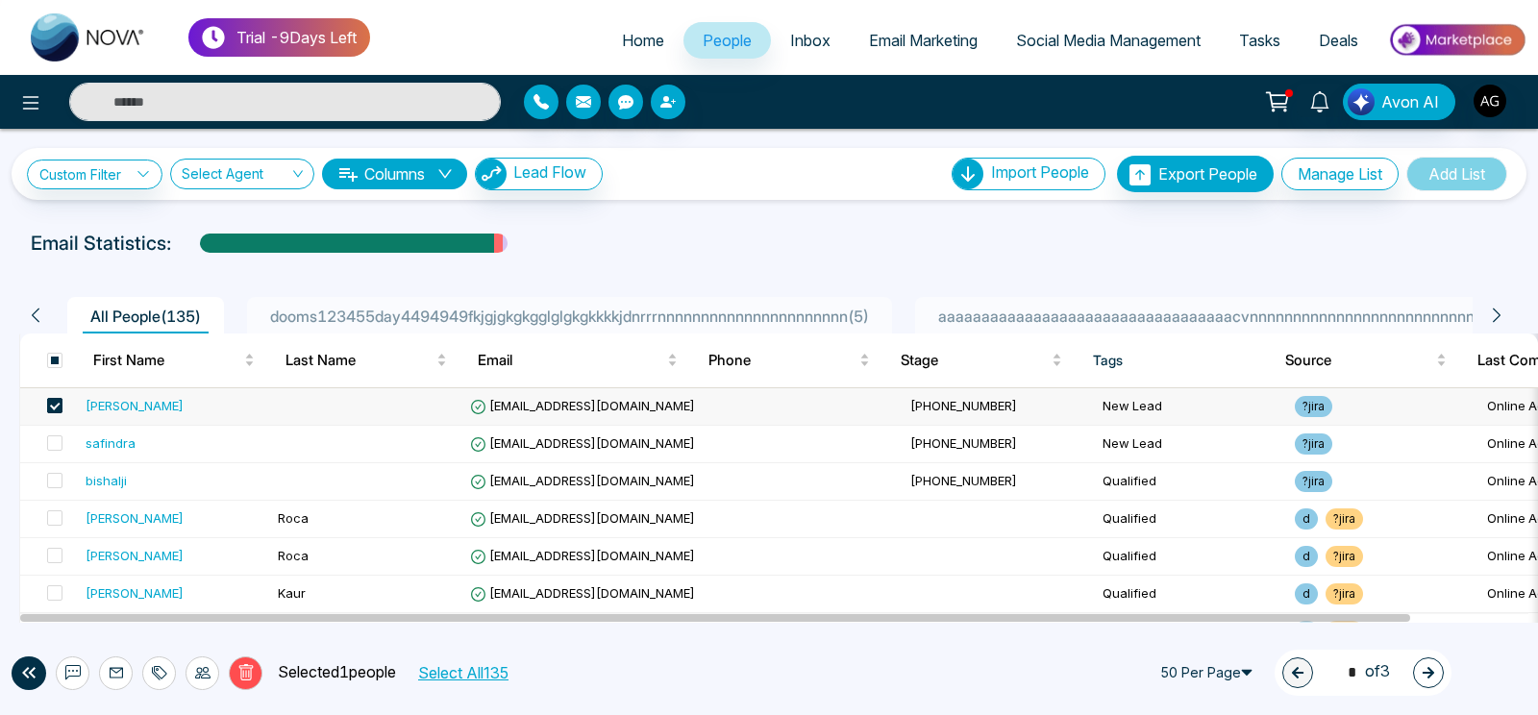
click at [51, 407] on span at bounding box center [54, 405] width 15 height 15
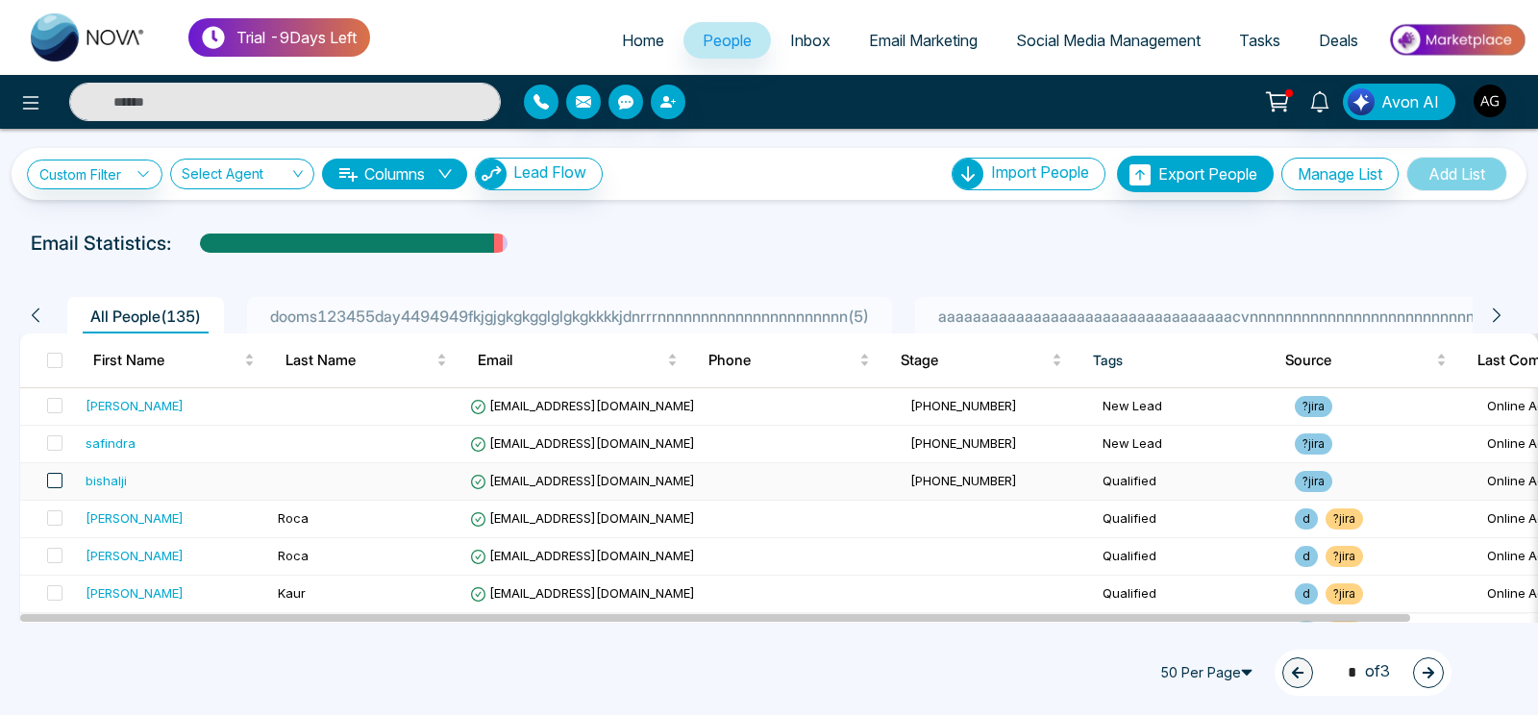
click at [61, 480] on span at bounding box center [54, 480] width 15 height 15
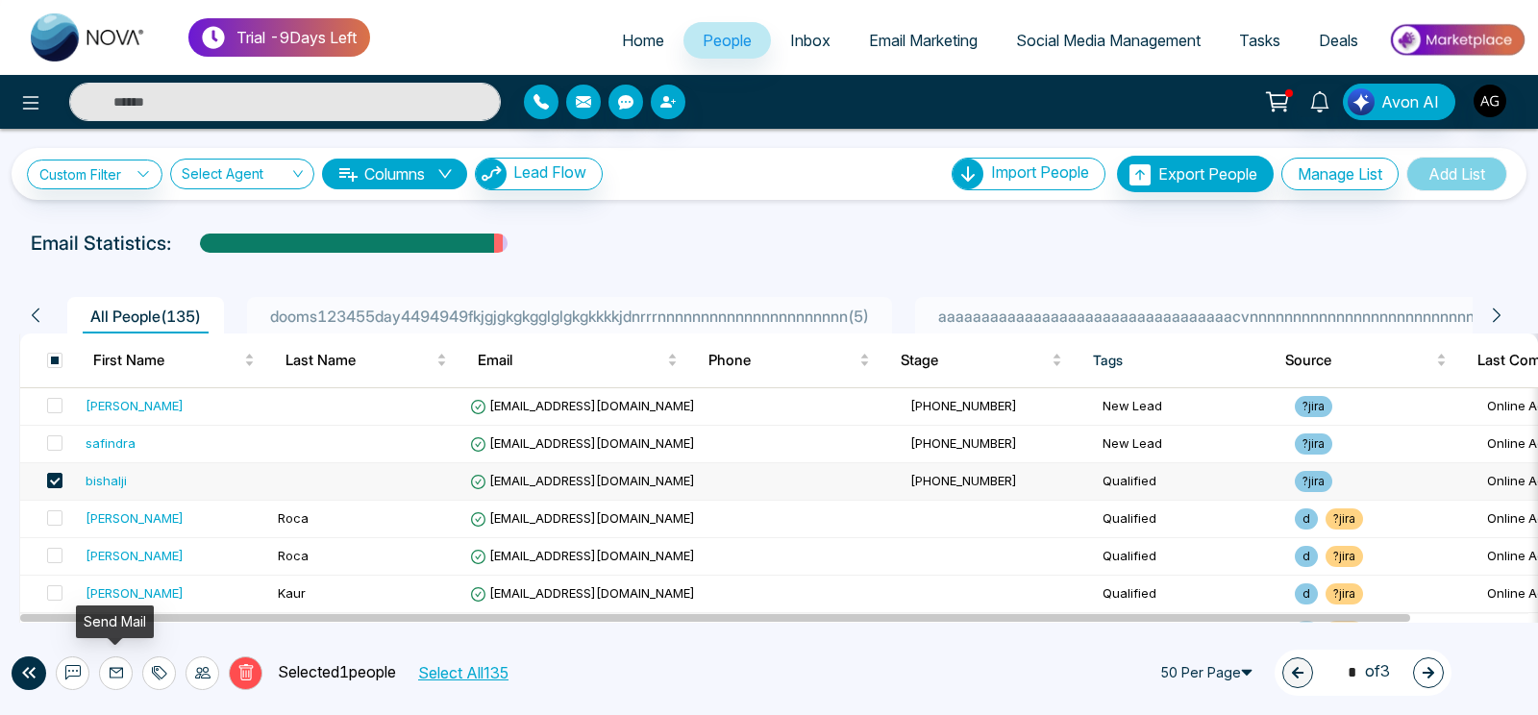
click at [111, 677] on icon at bounding box center [116, 672] width 15 height 15
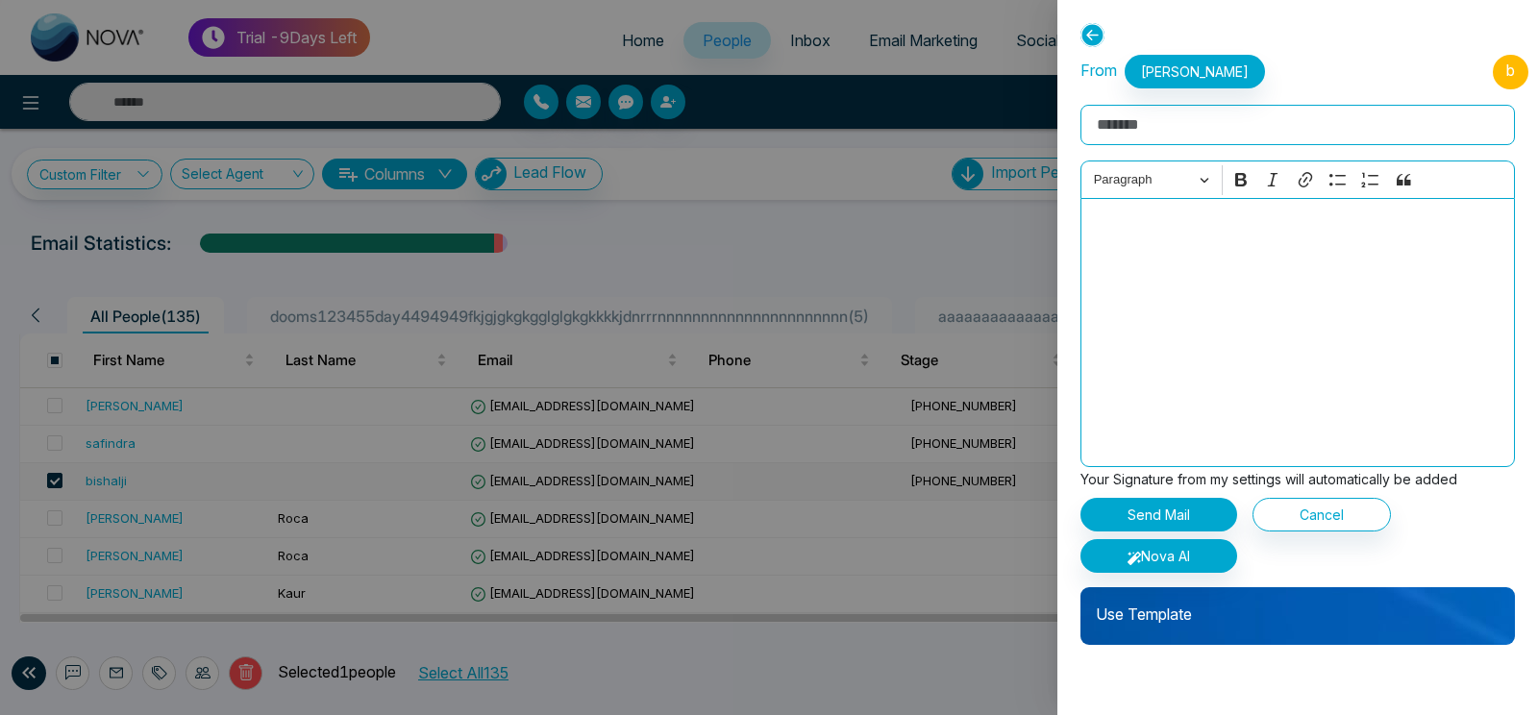
click at [1296, 602] on p "Use Template" at bounding box center [1297, 606] width 434 height 38
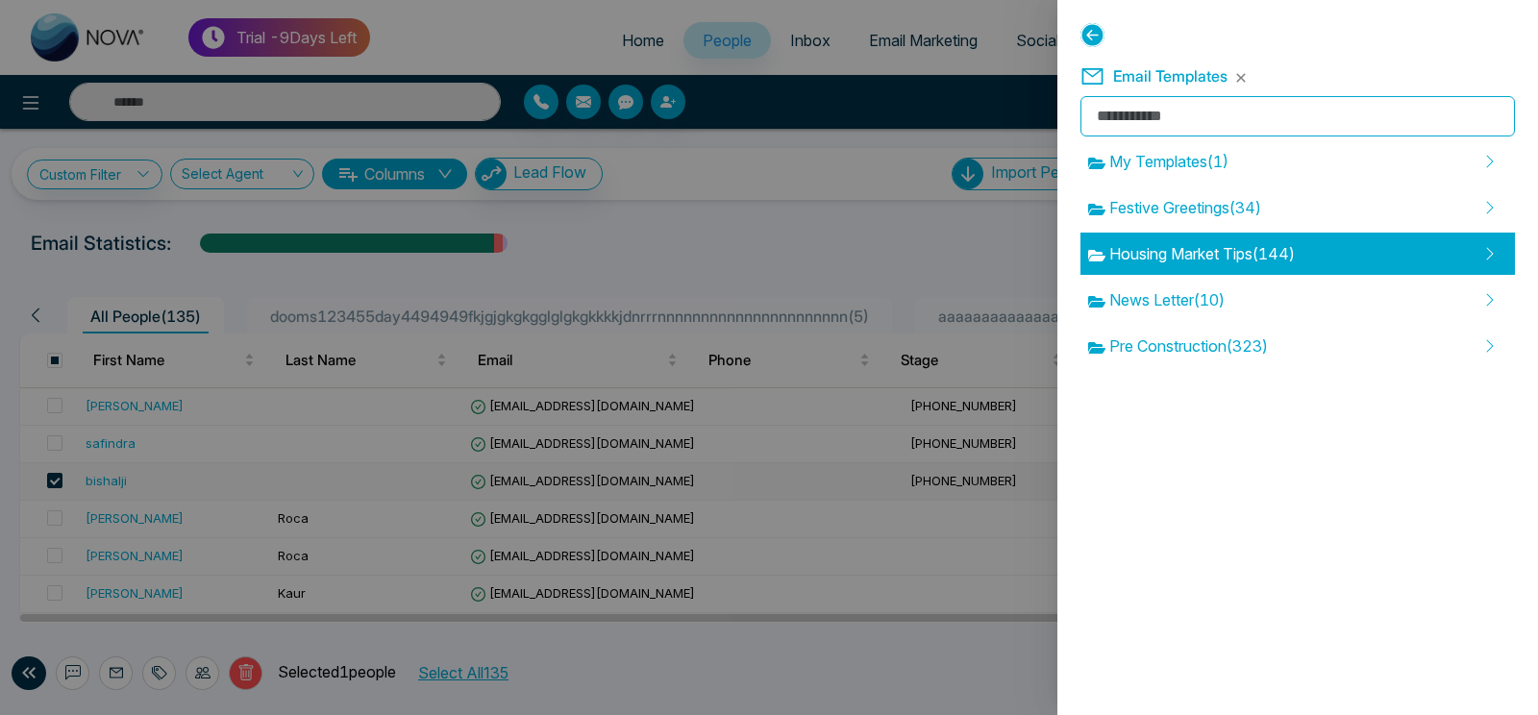
click at [1287, 256] on span "Housing Market Tips ( 144 )" at bounding box center [1191, 253] width 207 height 23
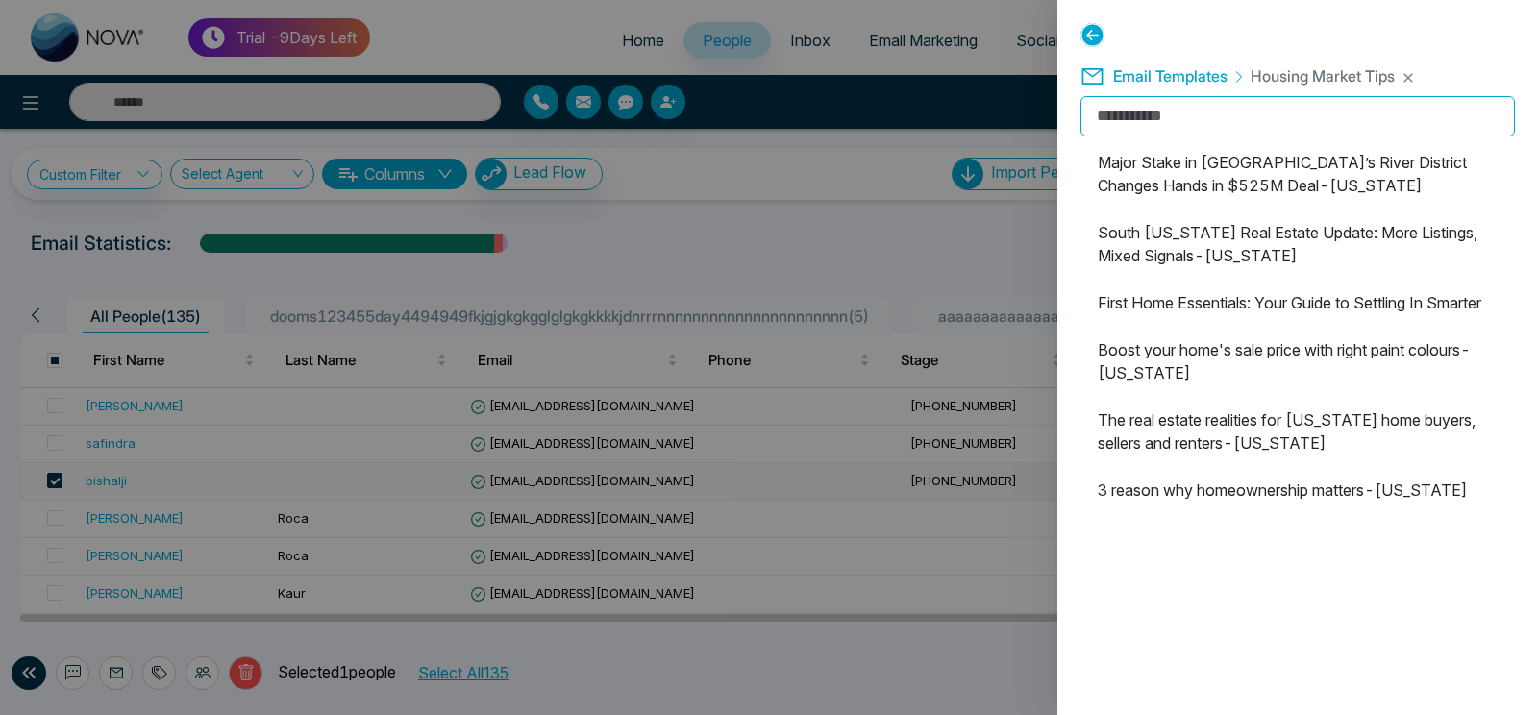
click at [1184, 230] on li "South [US_STATE] Real Estate Update: More Listings, Mixed Signals-[US_STATE]" at bounding box center [1297, 243] width 434 height 65
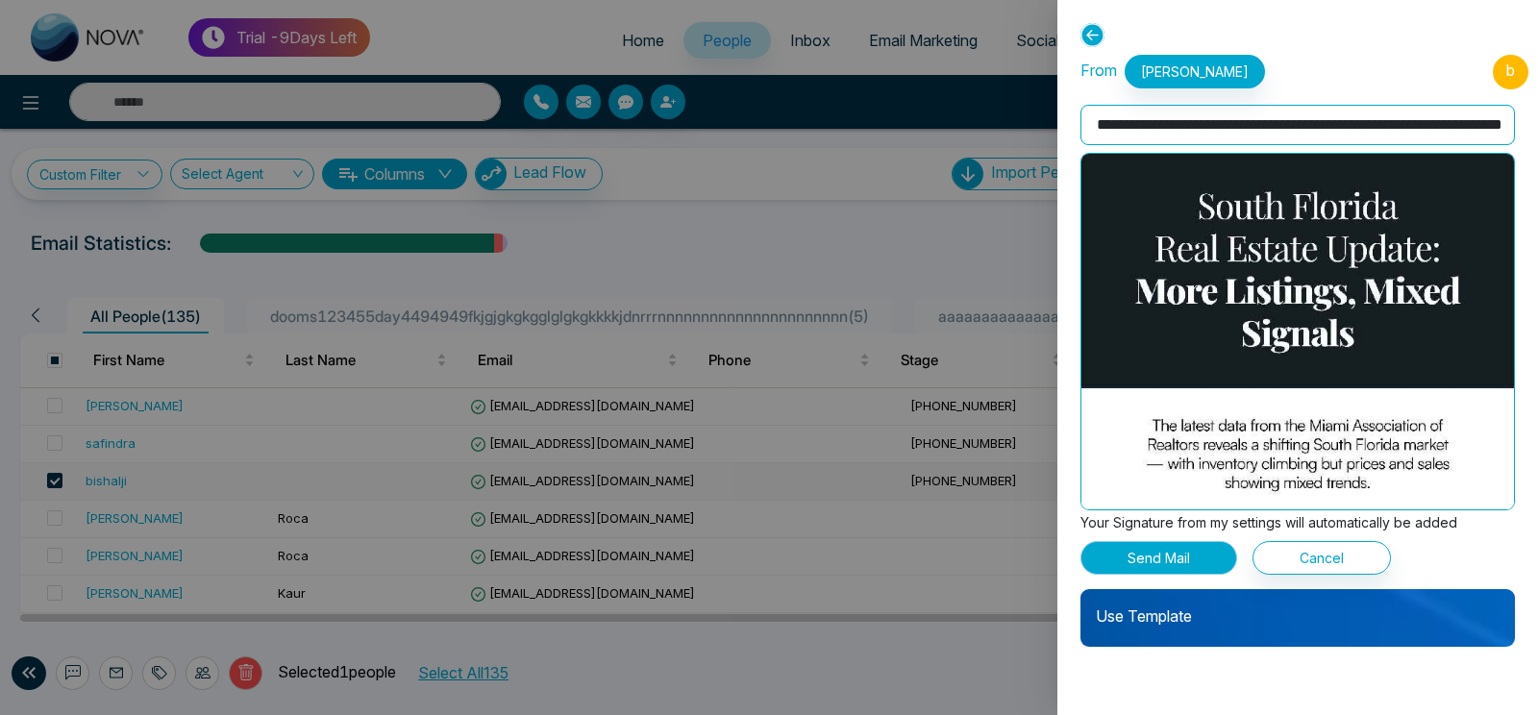
click at [1195, 555] on button "Send Mail" at bounding box center [1158, 558] width 157 height 34
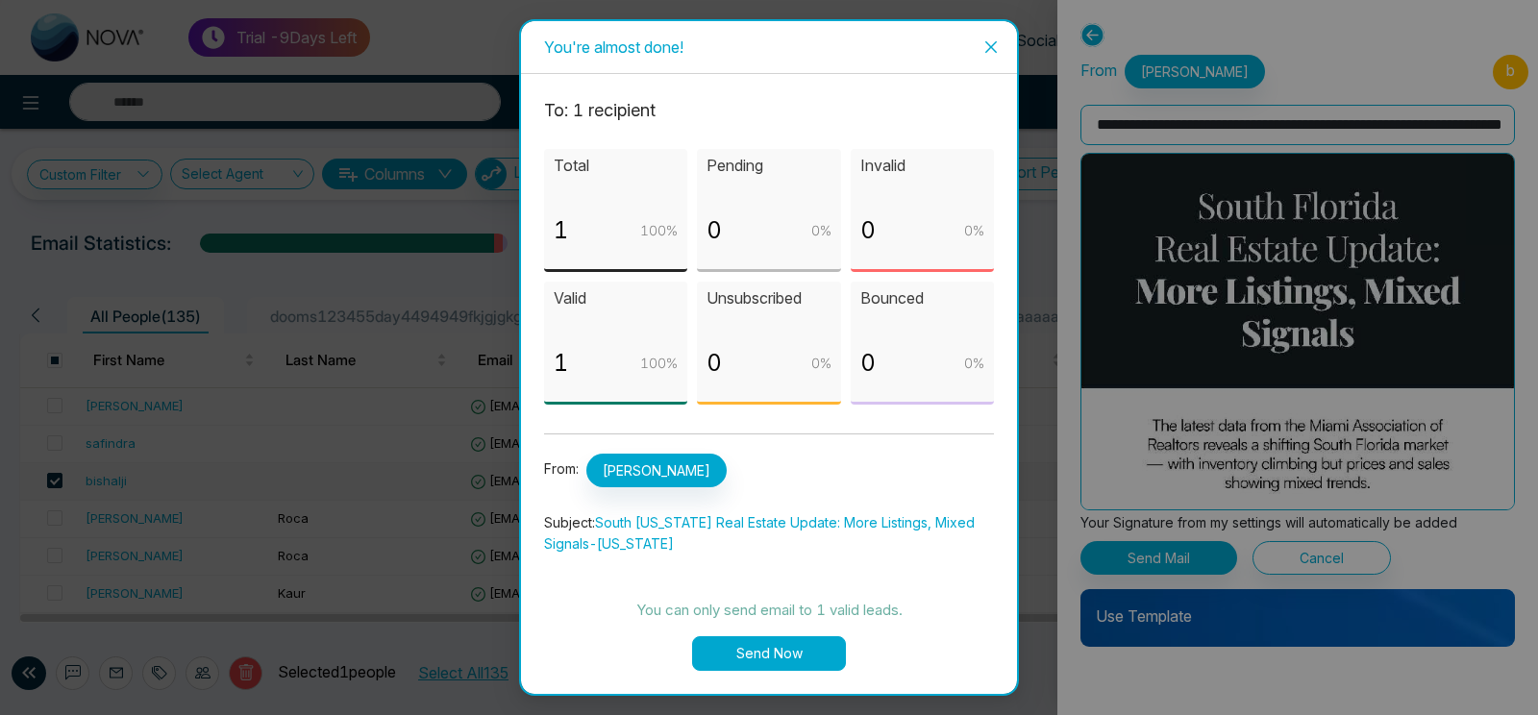
click at [762, 658] on button "Send Now" at bounding box center [769, 653] width 154 height 35
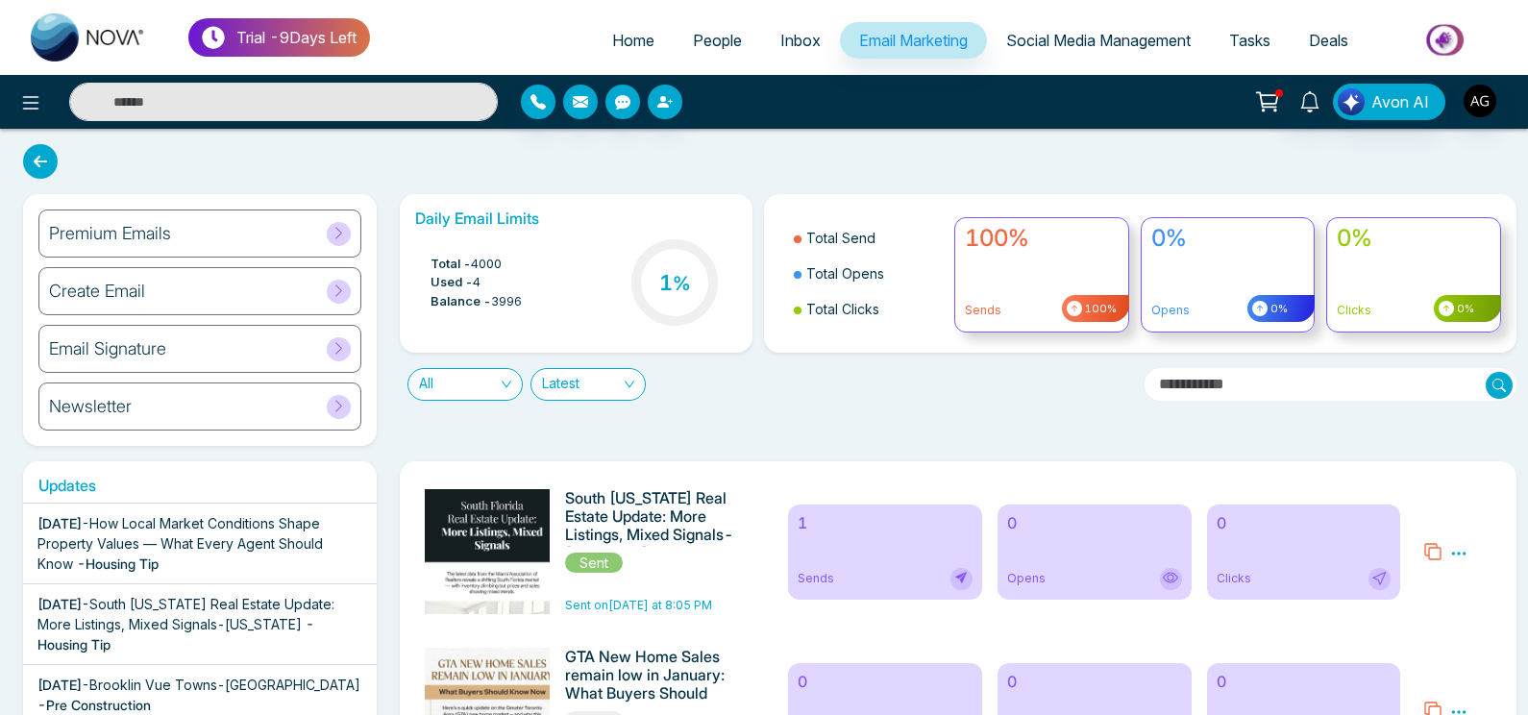
click at [48, 166] on icon at bounding box center [40, 161] width 35 height 35
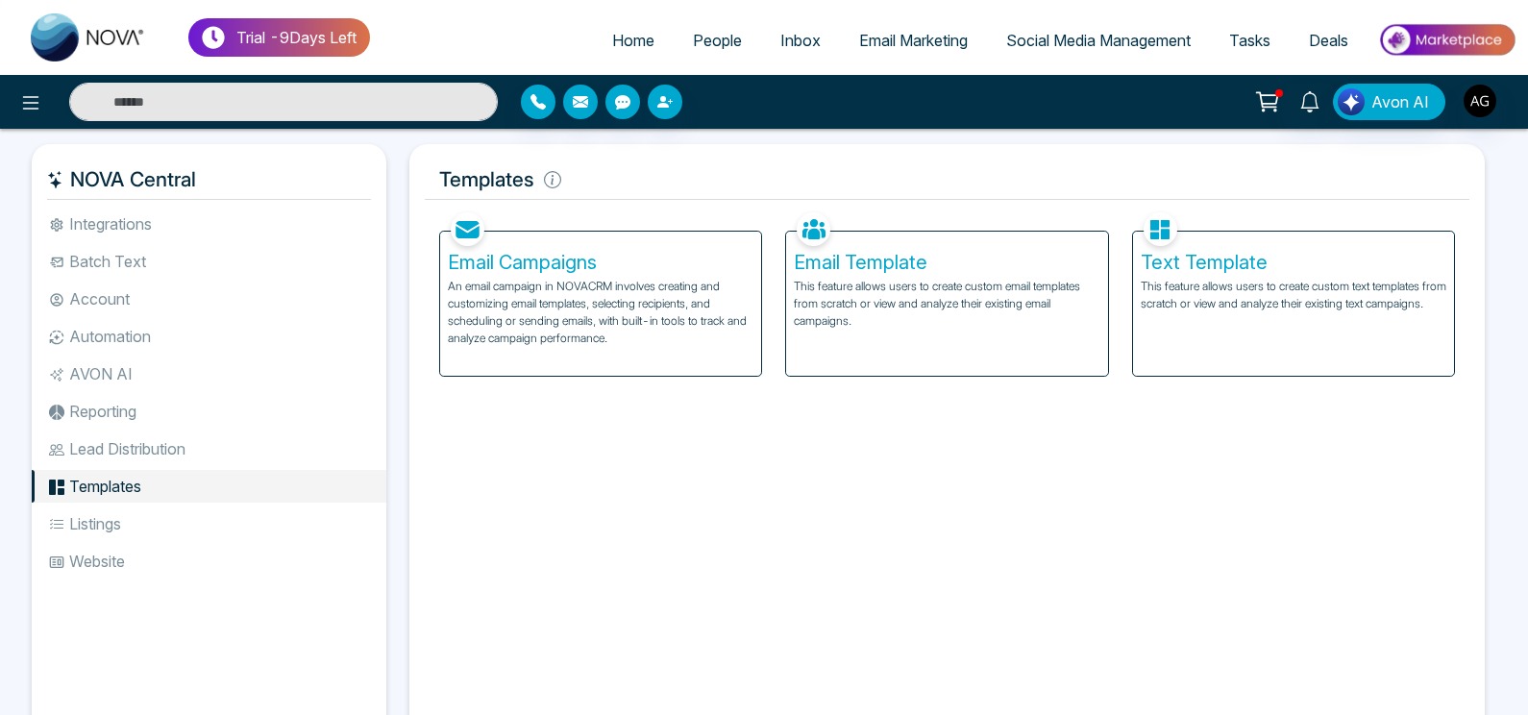
click at [701, 43] on span "People" at bounding box center [717, 40] width 49 height 19
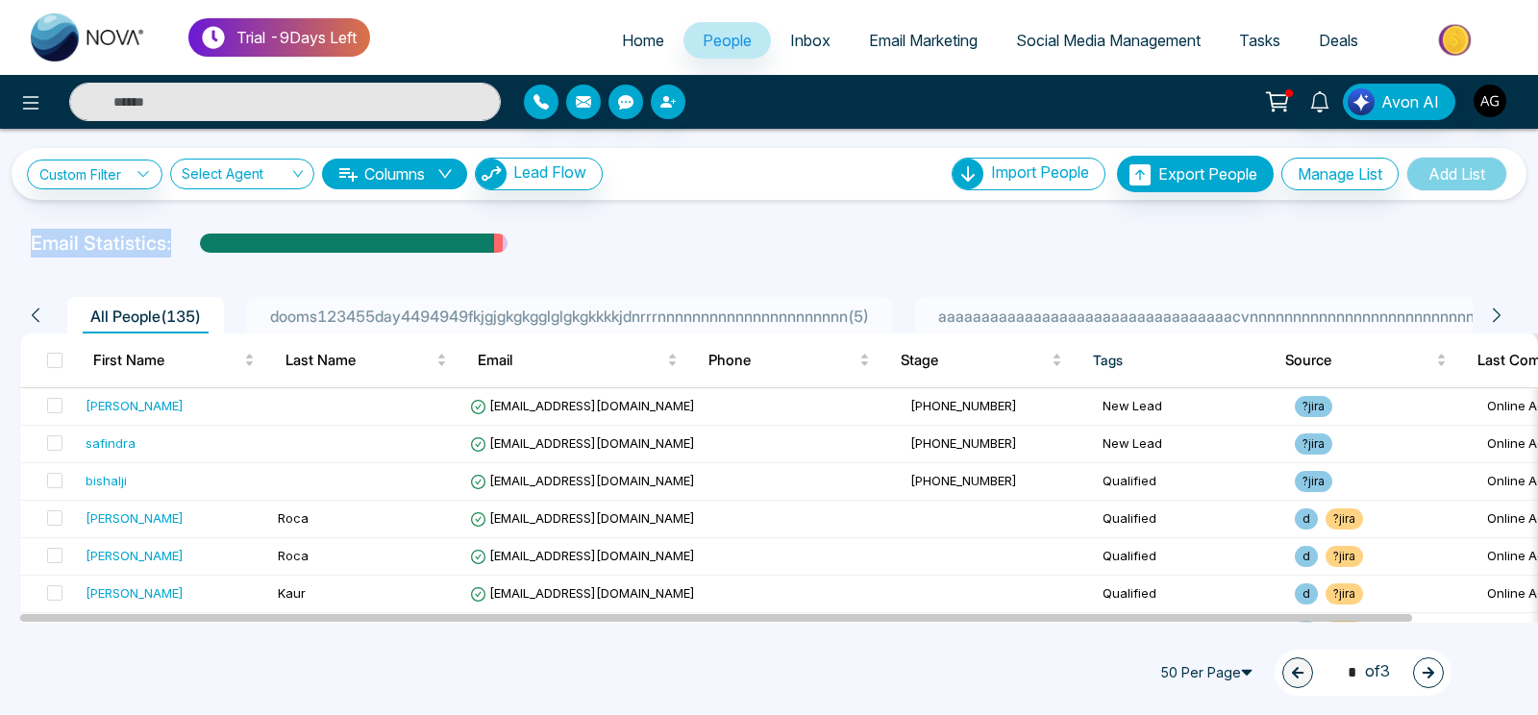
drag, startPoint x: 192, startPoint y: 243, endPoint x: 15, endPoint y: 237, distance: 176.9
click at [15, 237] on div "Email Statistics:" at bounding box center [769, 243] width 1538 height 29
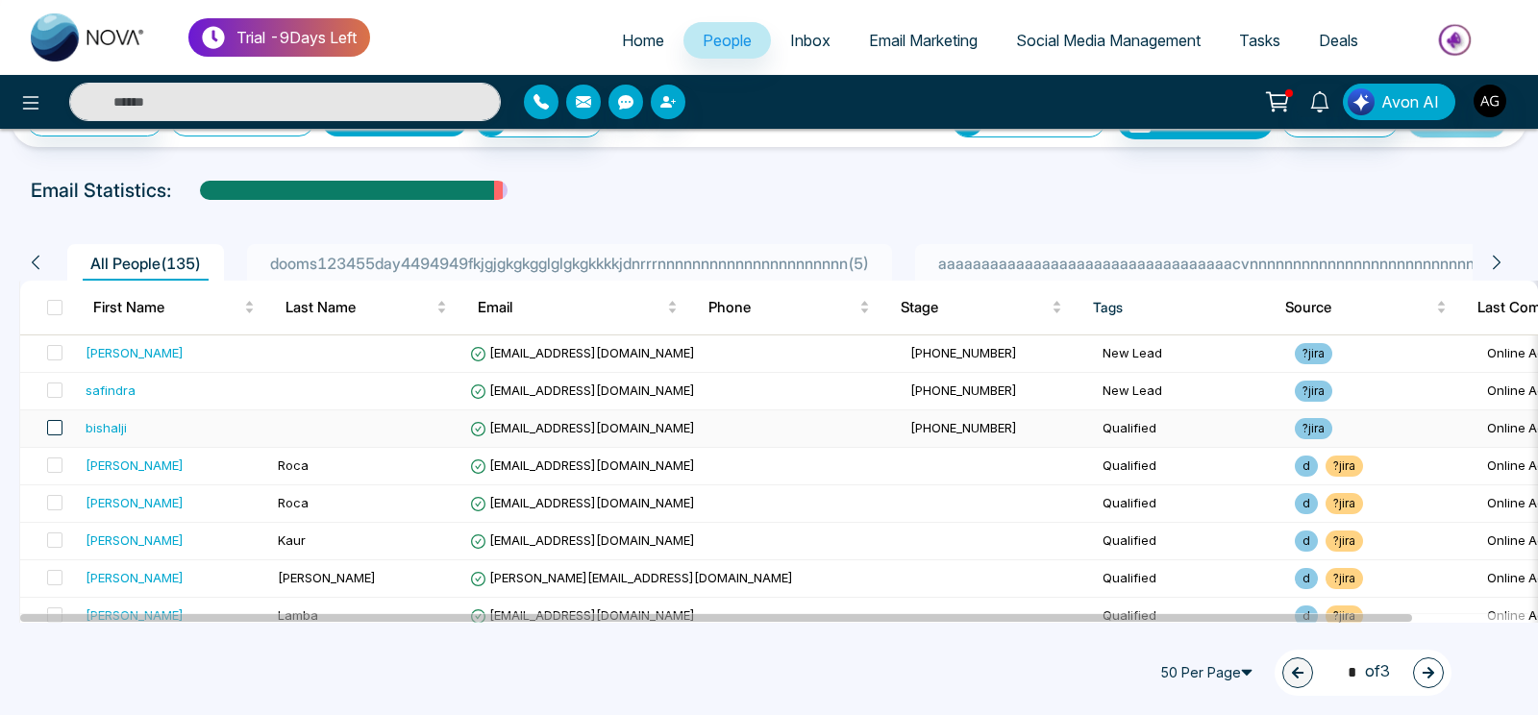
click at [57, 426] on span at bounding box center [54, 427] width 15 height 15
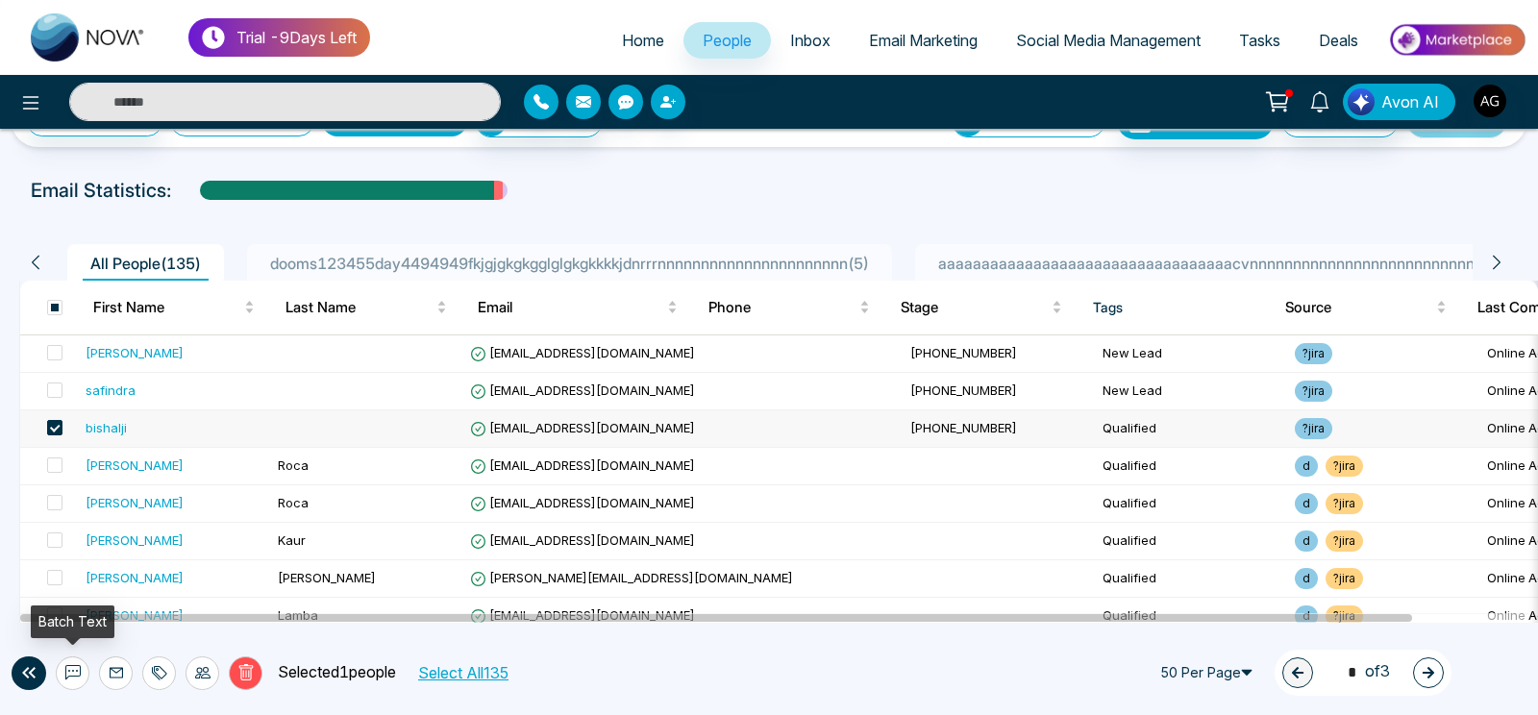
click at [75, 671] on icon at bounding box center [72, 672] width 15 height 15
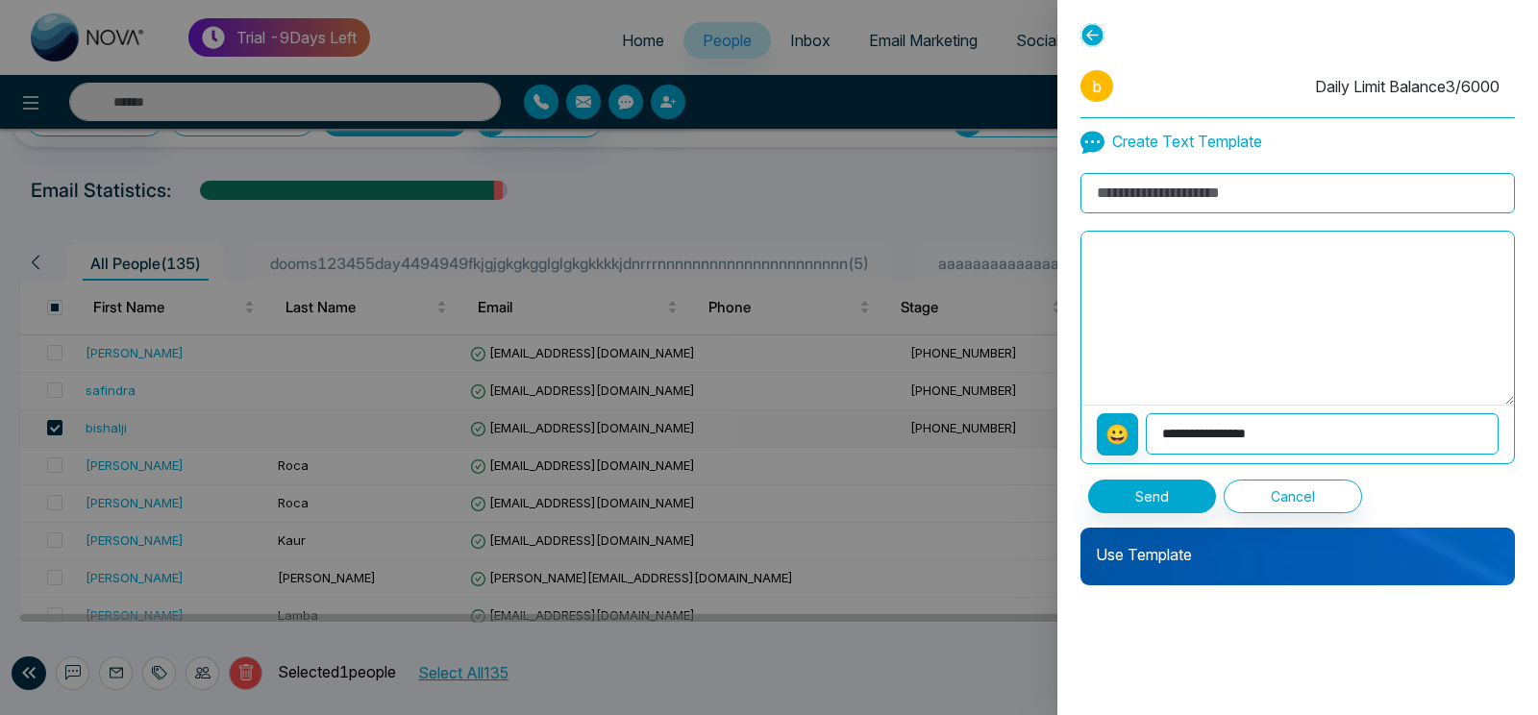
click at [1259, 547] on p "Use Template" at bounding box center [1297, 547] width 434 height 38
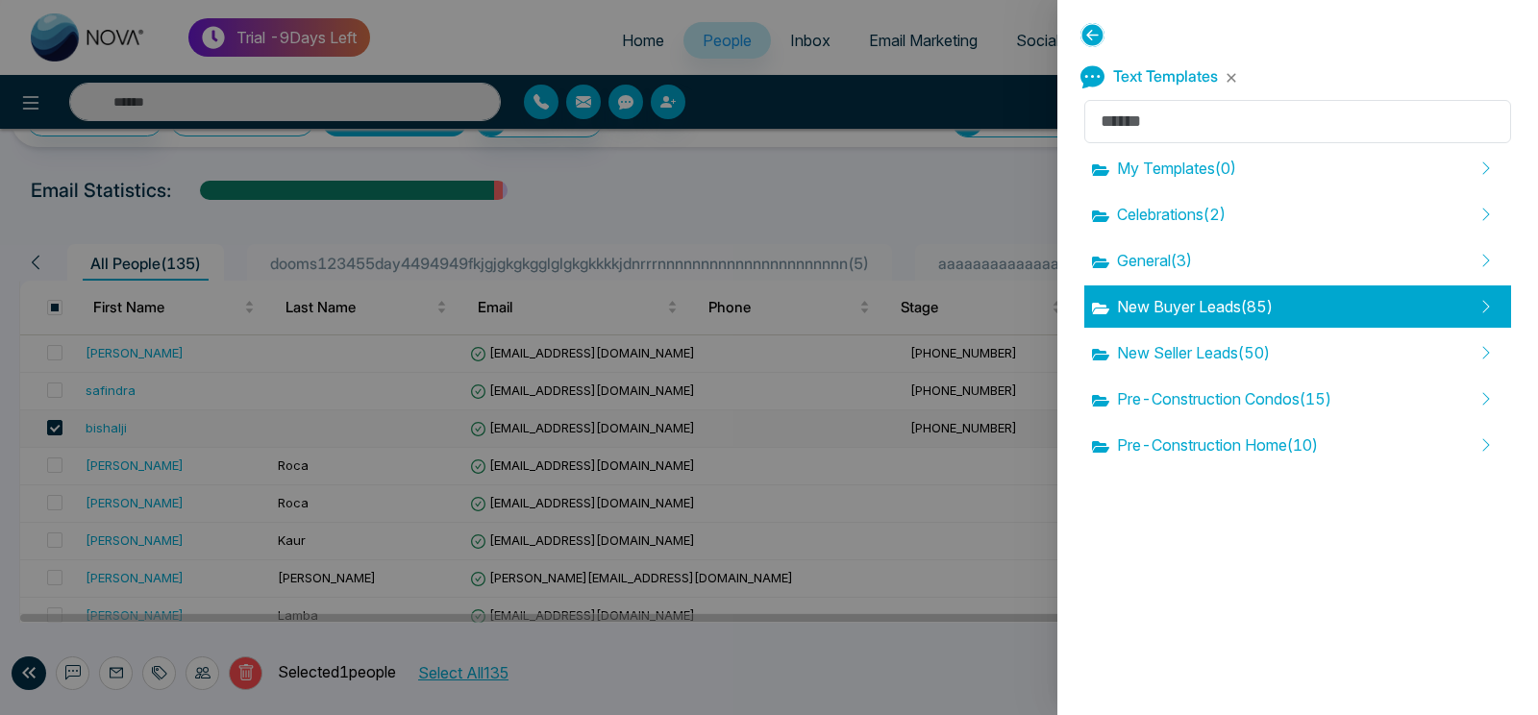
click at [1209, 326] on div "New Buyer Leads ( 85 )" at bounding box center [1297, 306] width 427 height 42
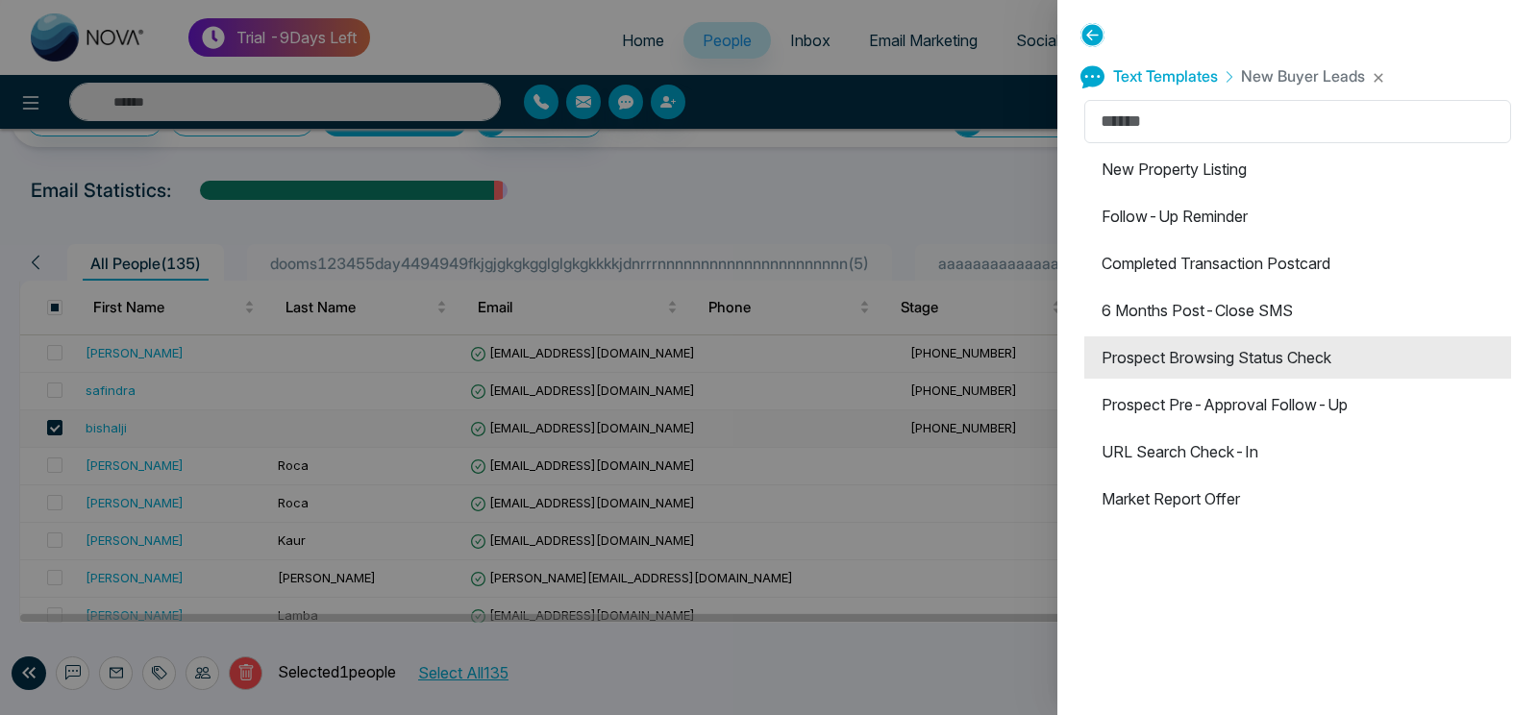
click at [1237, 340] on li "Prospect Browsing Status Check" at bounding box center [1297, 357] width 427 height 42
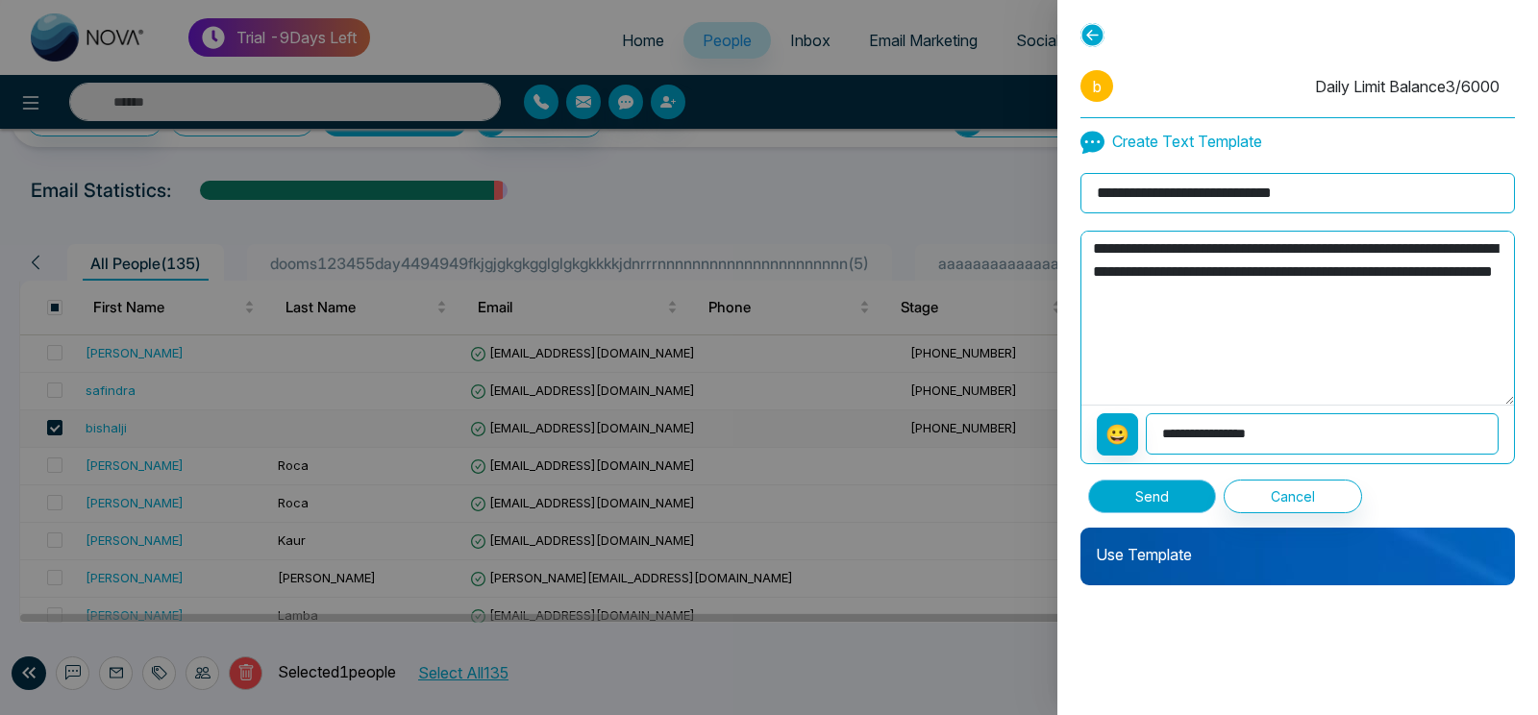
click at [1153, 503] on button "Send" at bounding box center [1152, 497] width 128 height 34
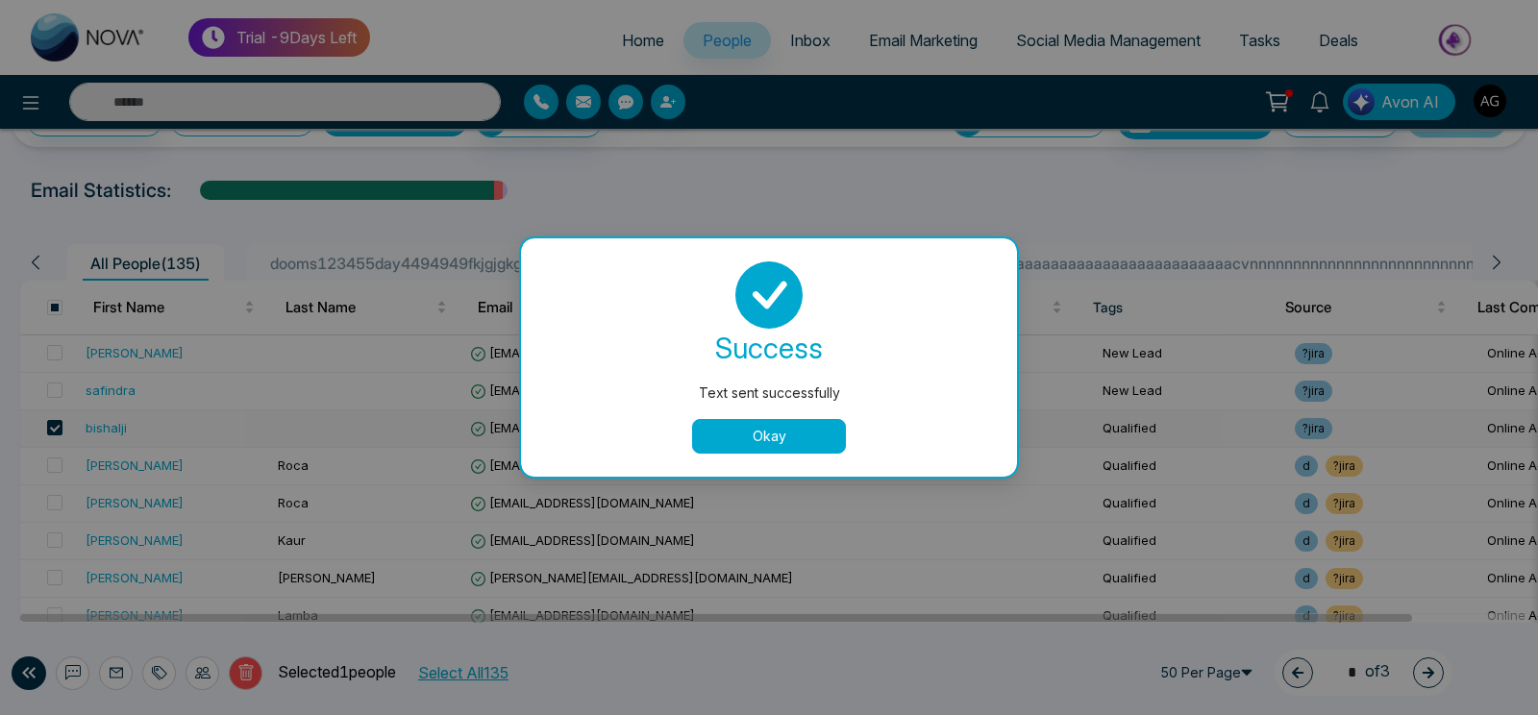
click at [827, 443] on button "Okay" at bounding box center [769, 436] width 154 height 35
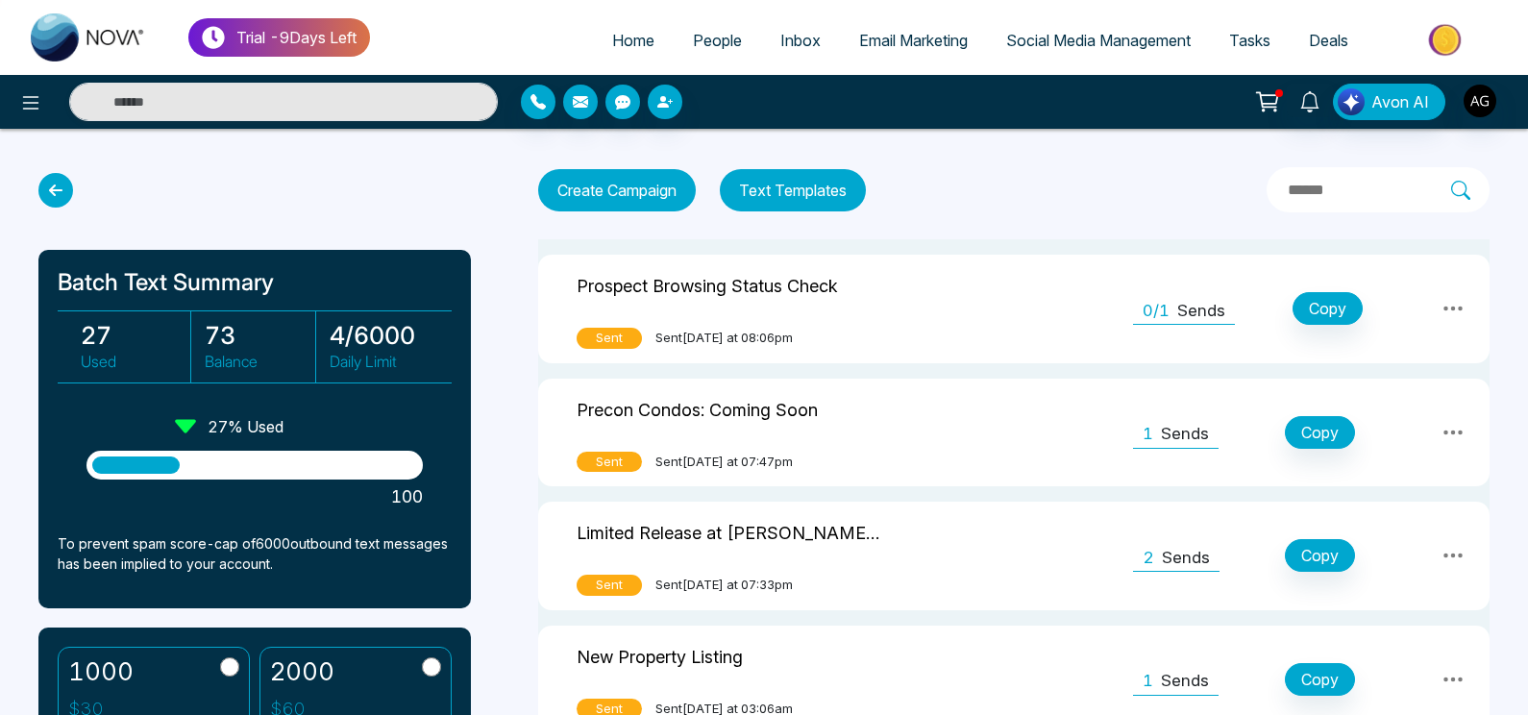
click at [63, 192] on icon at bounding box center [55, 190] width 35 height 35
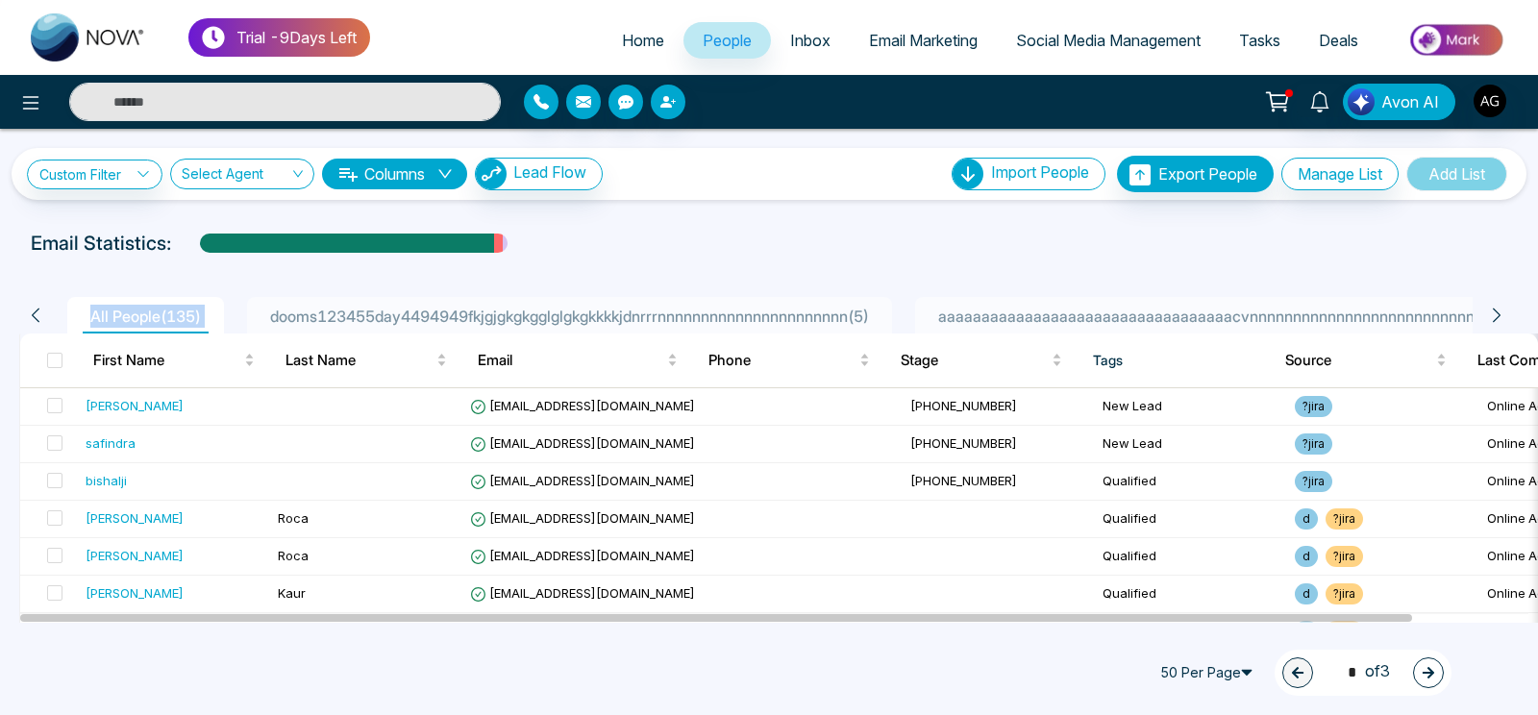
drag, startPoint x: 77, startPoint y: 317, endPoint x: 248, endPoint y: 288, distance: 173.5
click at [248, 297] on ul "All People ( 135 ) dooms123455day4494949fkjgjgkgkgglglgkgkkkkjdnrrrnnnnnnnnnnnn…" at bounding box center [766, 315] width 1413 height 37
click at [248, 288] on div "All People ( 135 ) dooms123455day4494949fkjgjgkgkgglglgkgkkkkjdnrrrnnnnnnnnnnnn…" at bounding box center [769, 308] width 1522 height 49
drag, startPoint x: 170, startPoint y: 315, endPoint x: 216, endPoint y: 315, distance: 46.1
click at [209, 315] on span "All People ( 135 )" at bounding box center [146, 316] width 126 height 19
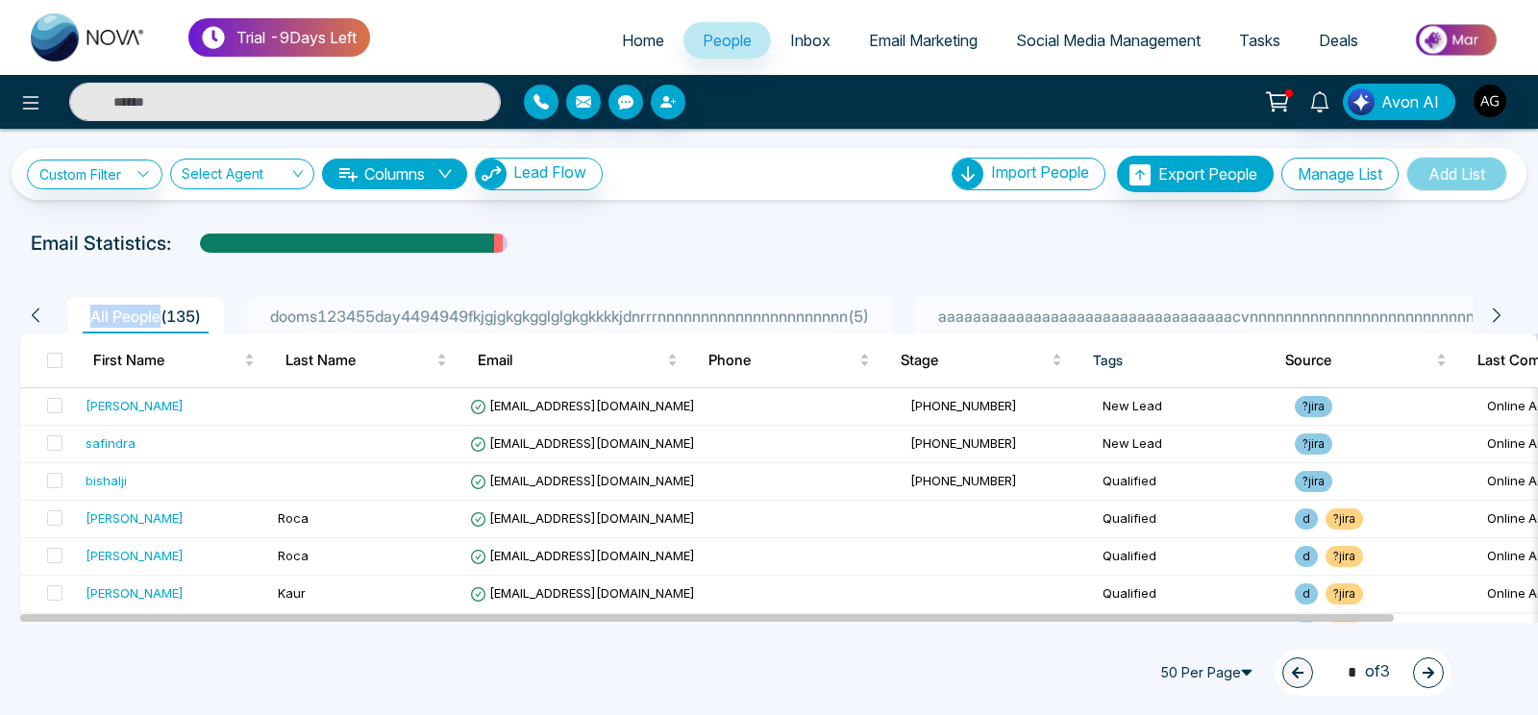
drag, startPoint x: 86, startPoint y: 311, endPoint x: 163, endPoint y: 317, distance: 78.1
click at [163, 317] on span "All People ( 135 )" at bounding box center [146, 316] width 126 height 19
click at [180, 254] on div "Email Statistics:" at bounding box center [769, 243] width 1476 height 29
drag, startPoint x: 180, startPoint y: 245, endPoint x: 0, endPoint y: 227, distance: 180.6
click at [0, 227] on div "**********" at bounding box center [769, 376] width 1538 height 494
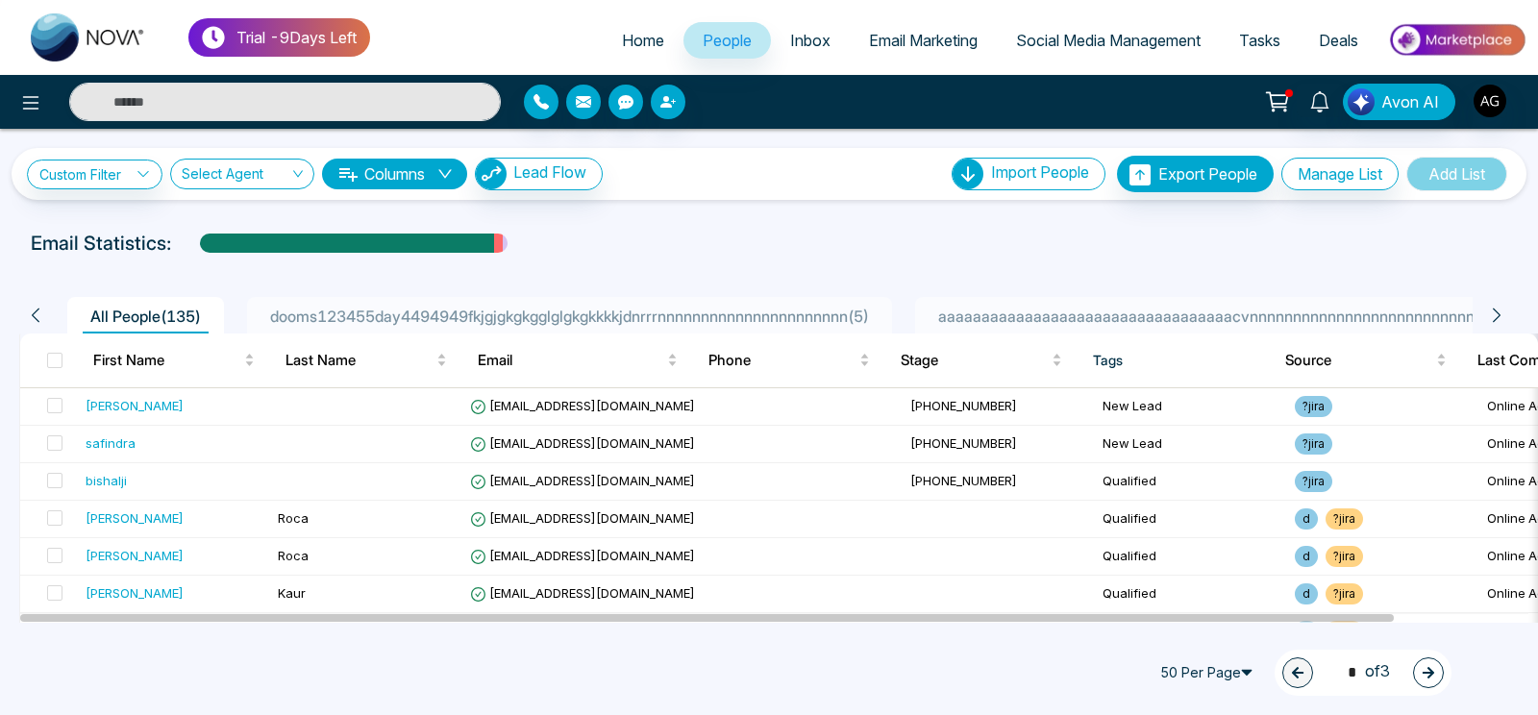
click at [0, 227] on div "**********" at bounding box center [769, 376] width 1538 height 494
drag, startPoint x: 180, startPoint y: 245, endPoint x: 0, endPoint y: 214, distance: 182.3
click at [0, 214] on div "**********" at bounding box center [769, 376] width 1538 height 494
drag, startPoint x: 214, startPoint y: 314, endPoint x: 167, endPoint y: 320, distance: 47.4
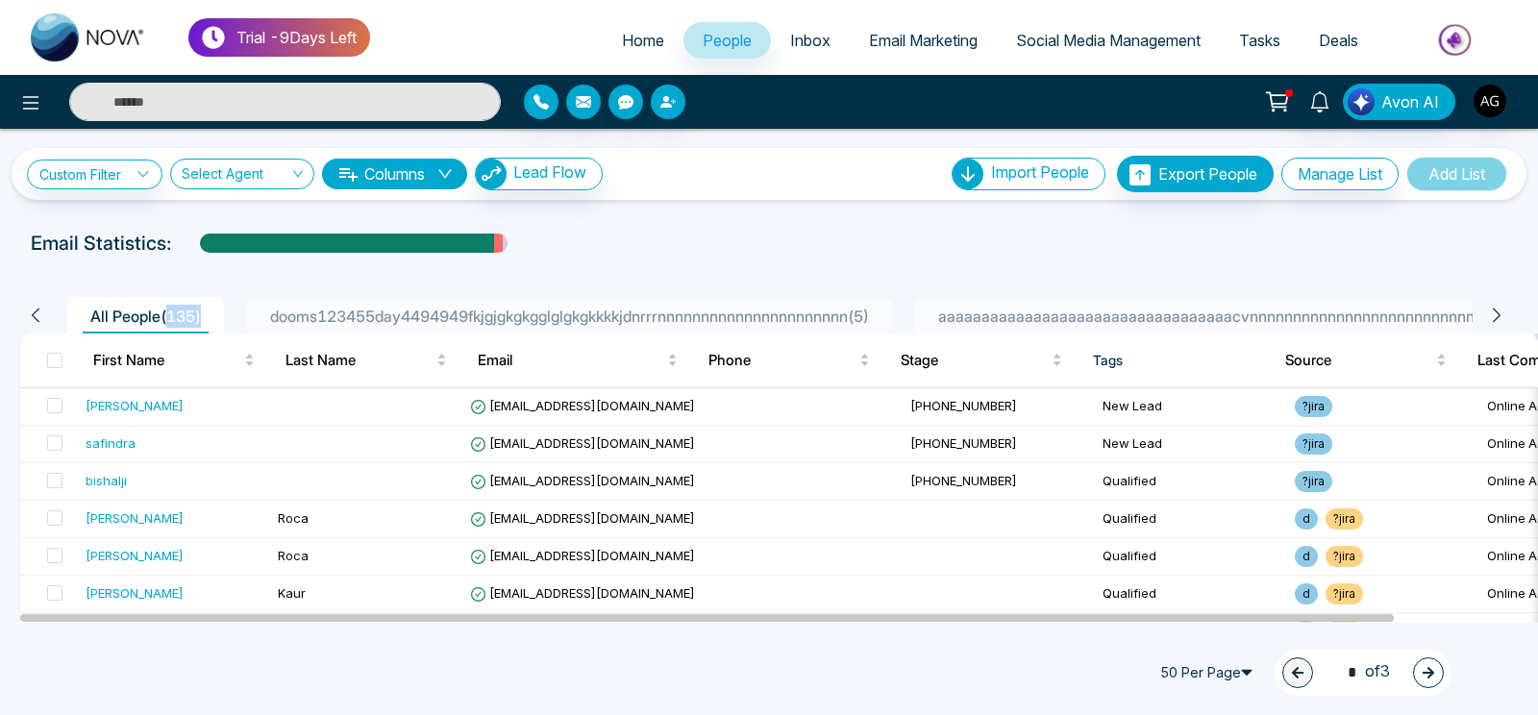
click at [167, 320] on span "All People ( 135 )" at bounding box center [146, 316] width 126 height 19
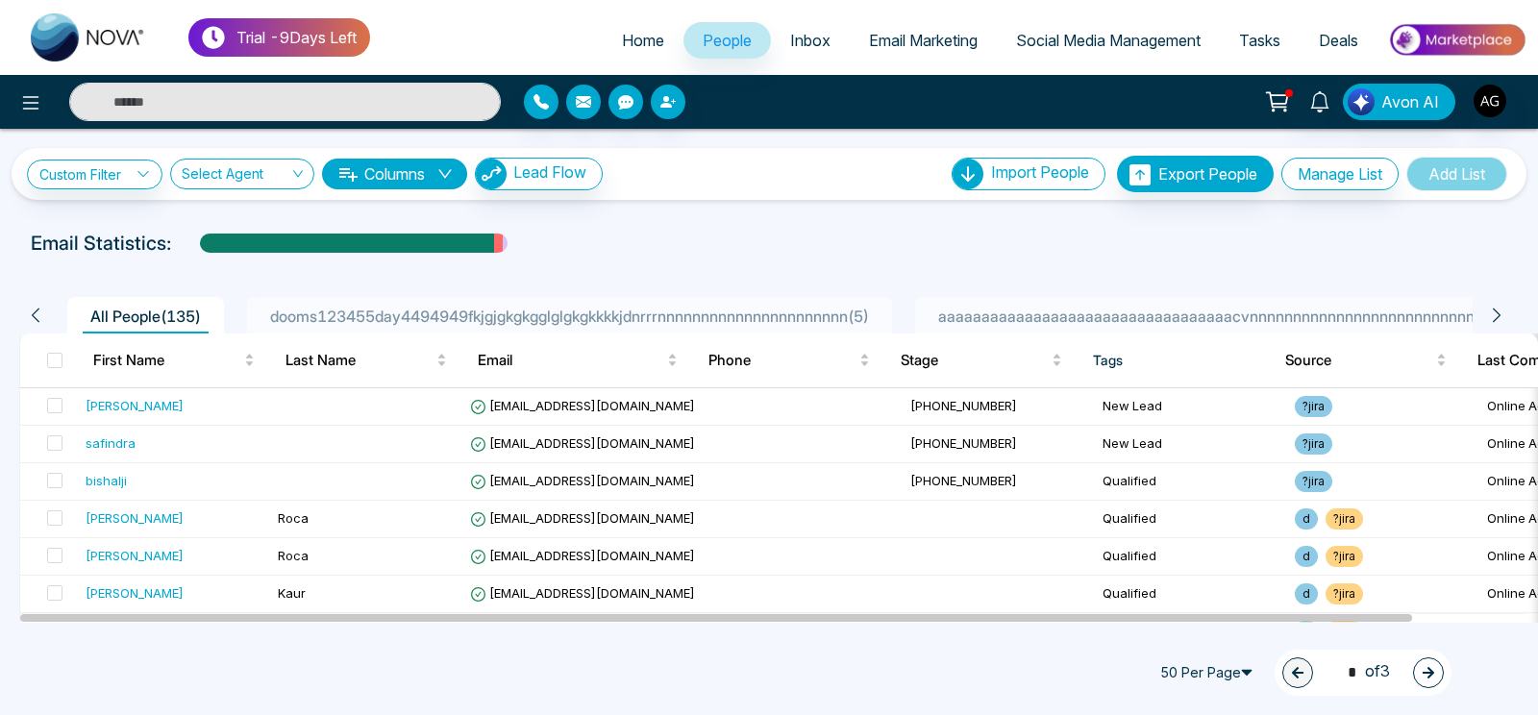
click at [325, 664] on div "50 Per Page 1 * of 3" at bounding box center [769, 672] width 1538 height 85
click at [622, 48] on span "Home" at bounding box center [643, 40] width 42 height 19
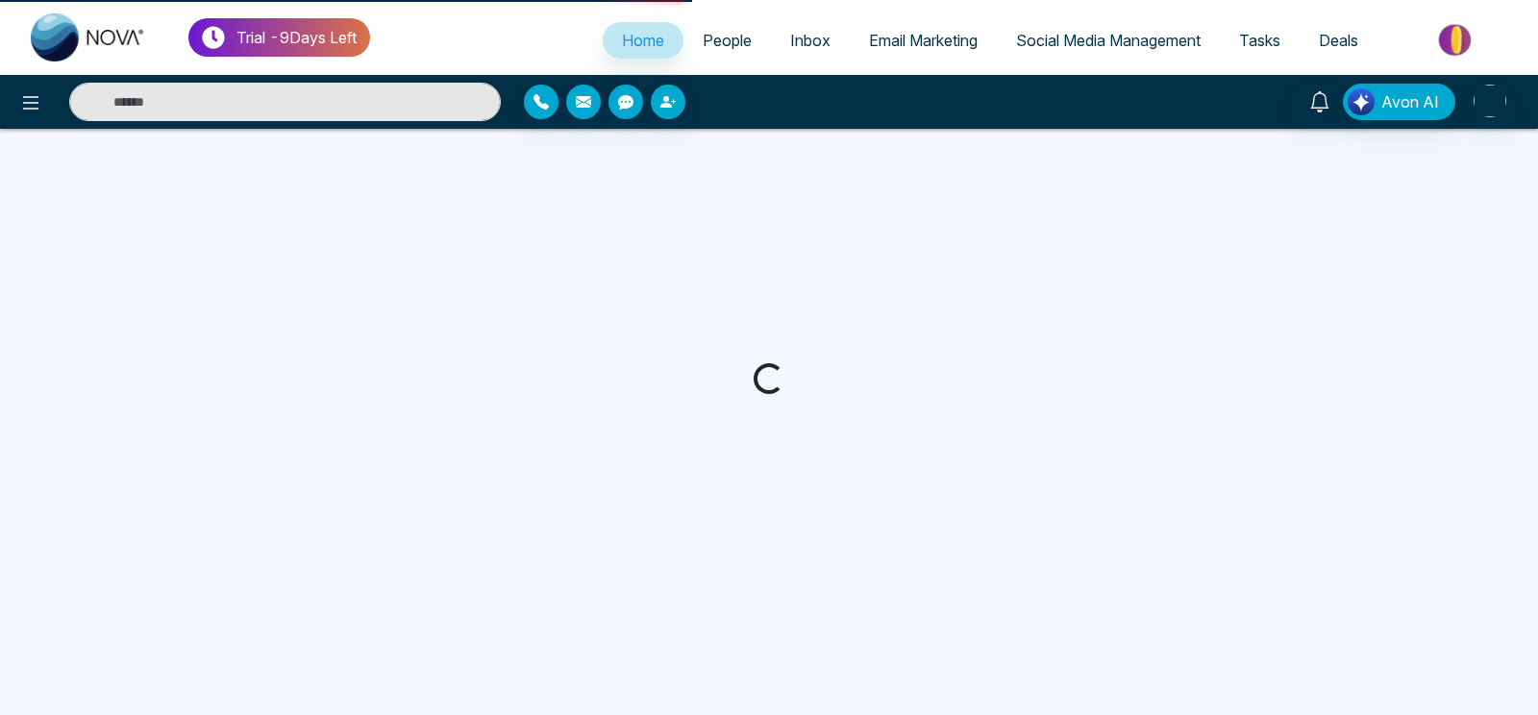
select select "*"
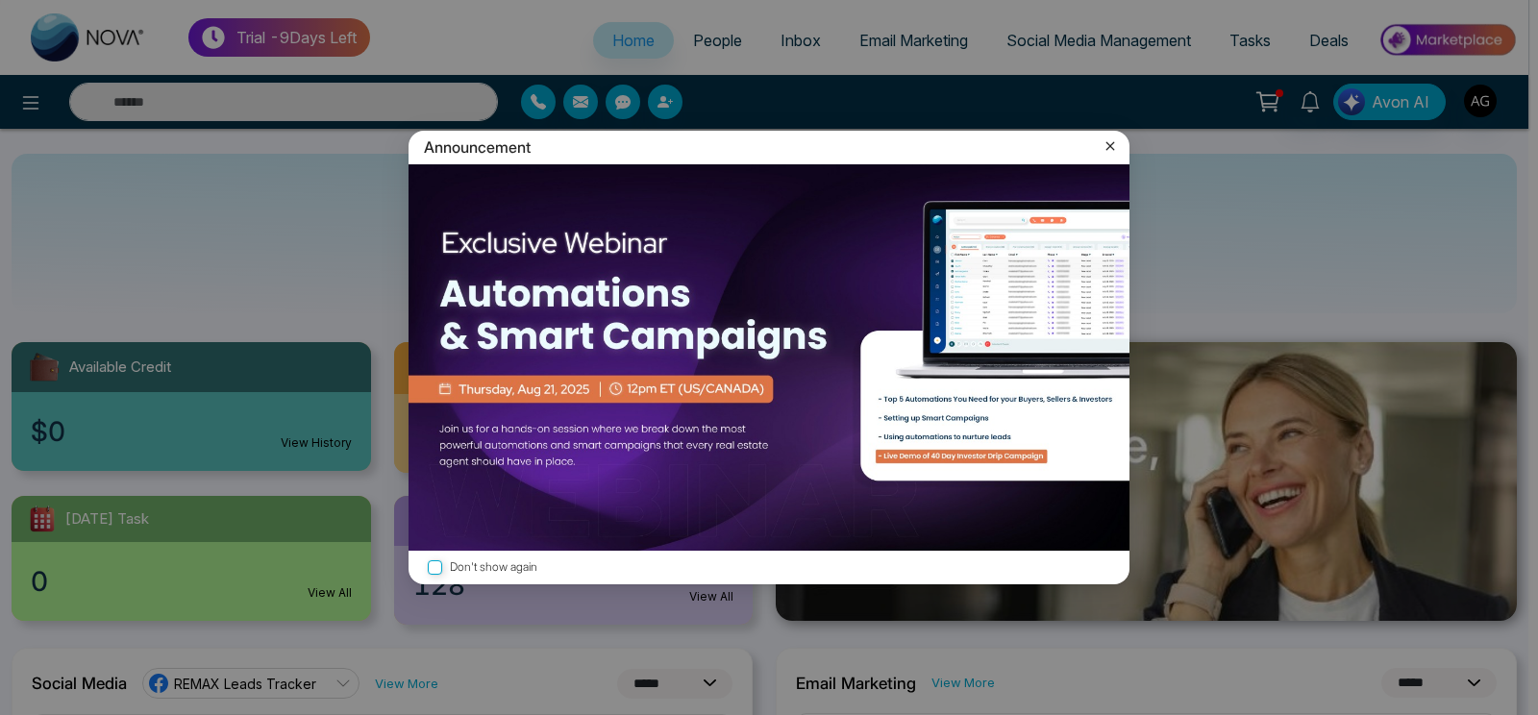
click at [1118, 145] on icon at bounding box center [1109, 145] width 19 height 19
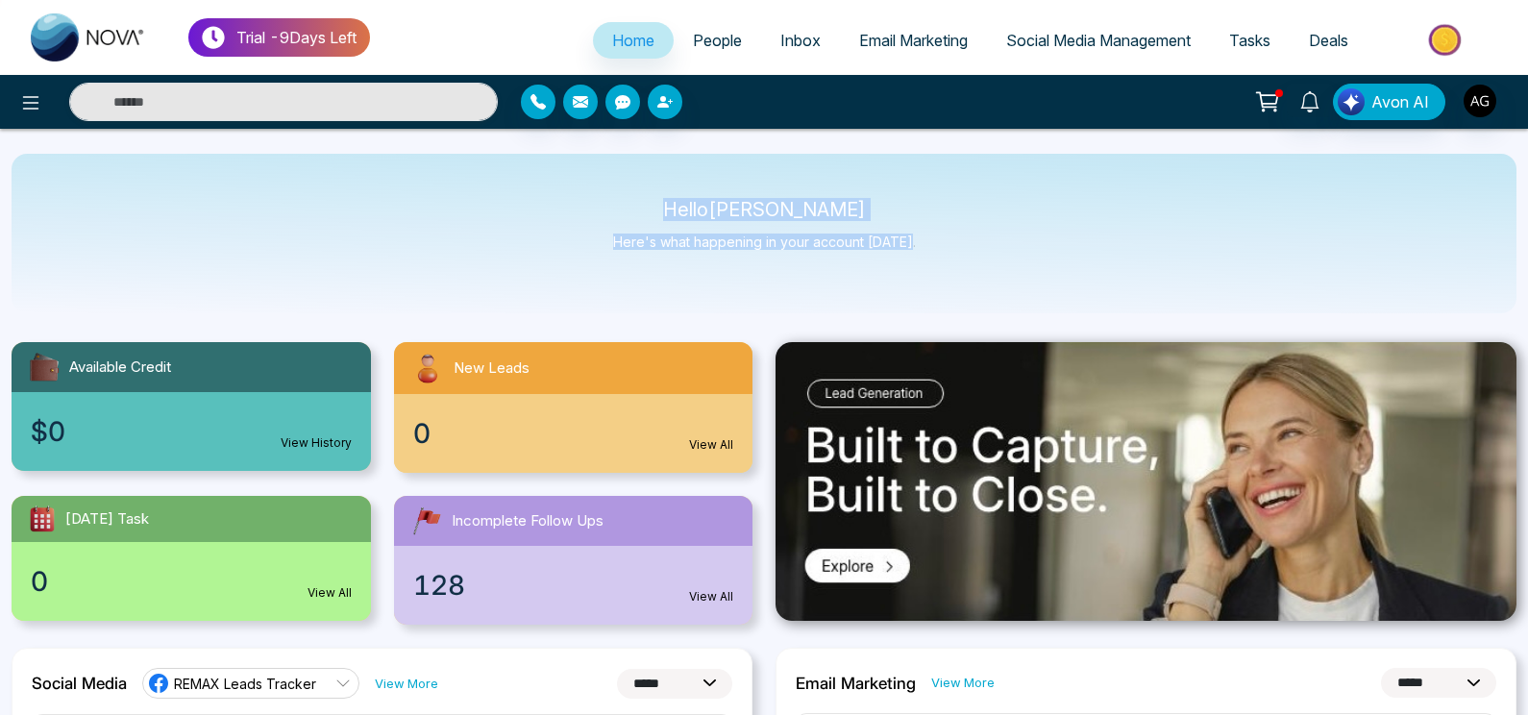
drag, startPoint x: 688, startPoint y: 206, endPoint x: 980, endPoint y: 260, distance: 297.2
click at [980, 260] on div "Hello [PERSON_NAME] Here's what happening in your account [DATE]." at bounding box center [764, 234] width 1505 height 160
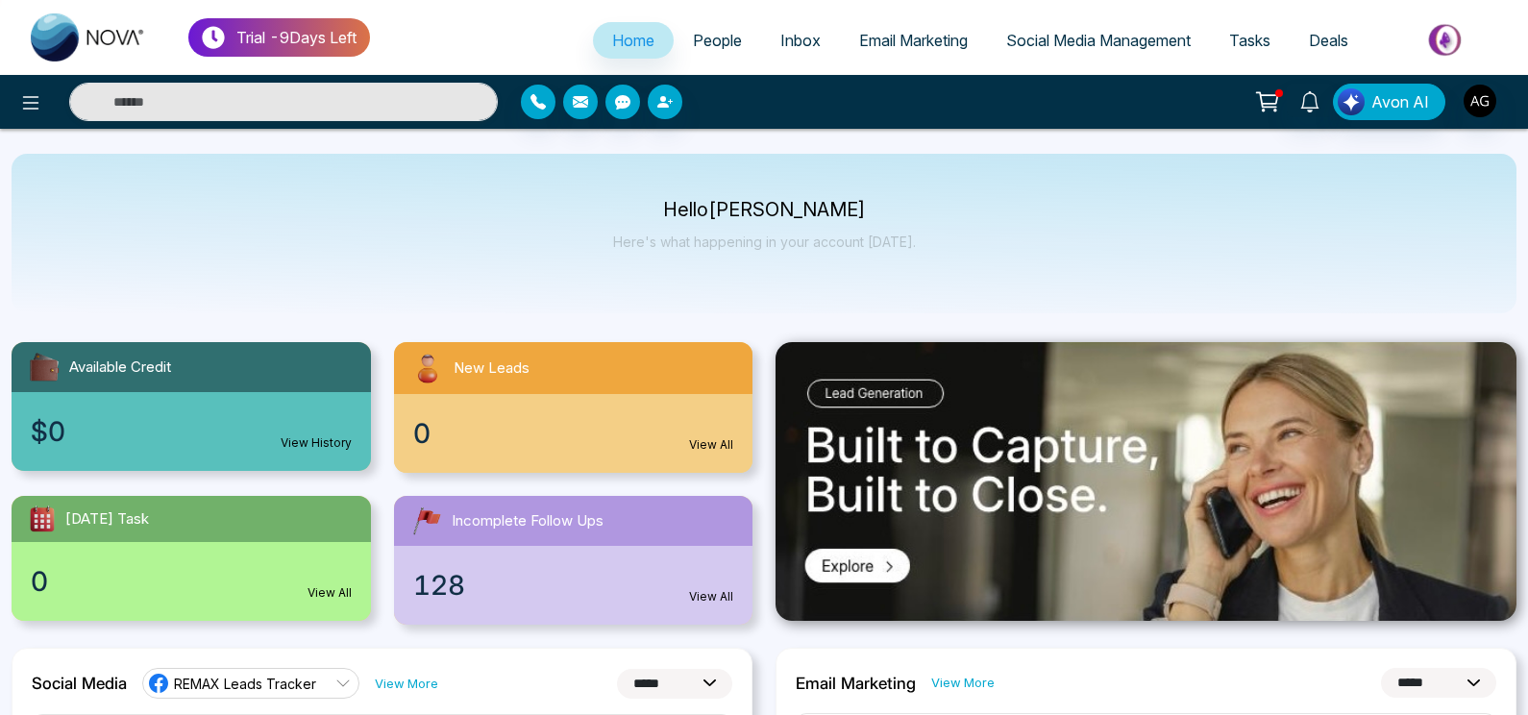
click at [980, 260] on div "Hello [PERSON_NAME] Here's what happening in your account [DATE]." at bounding box center [764, 234] width 1505 height 160
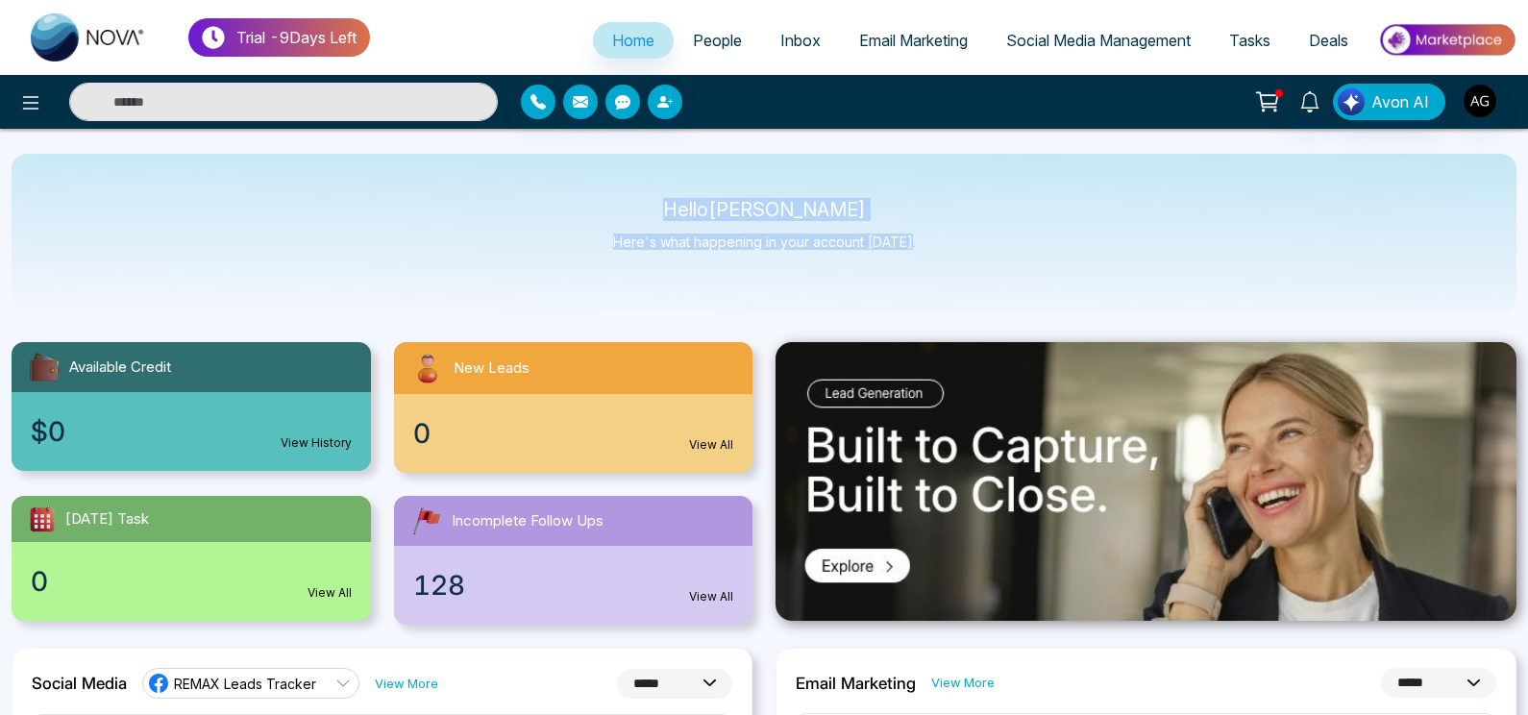
drag, startPoint x: 980, startPoint y: 260, endPoint x: 604, endPoint y: 194, distance: 381.6
click at [604, 194] on div "Hello [PERSON_NAME] Here's what happening in your account [DATE]." at bounding box center [764, 234] width 1505 height 160
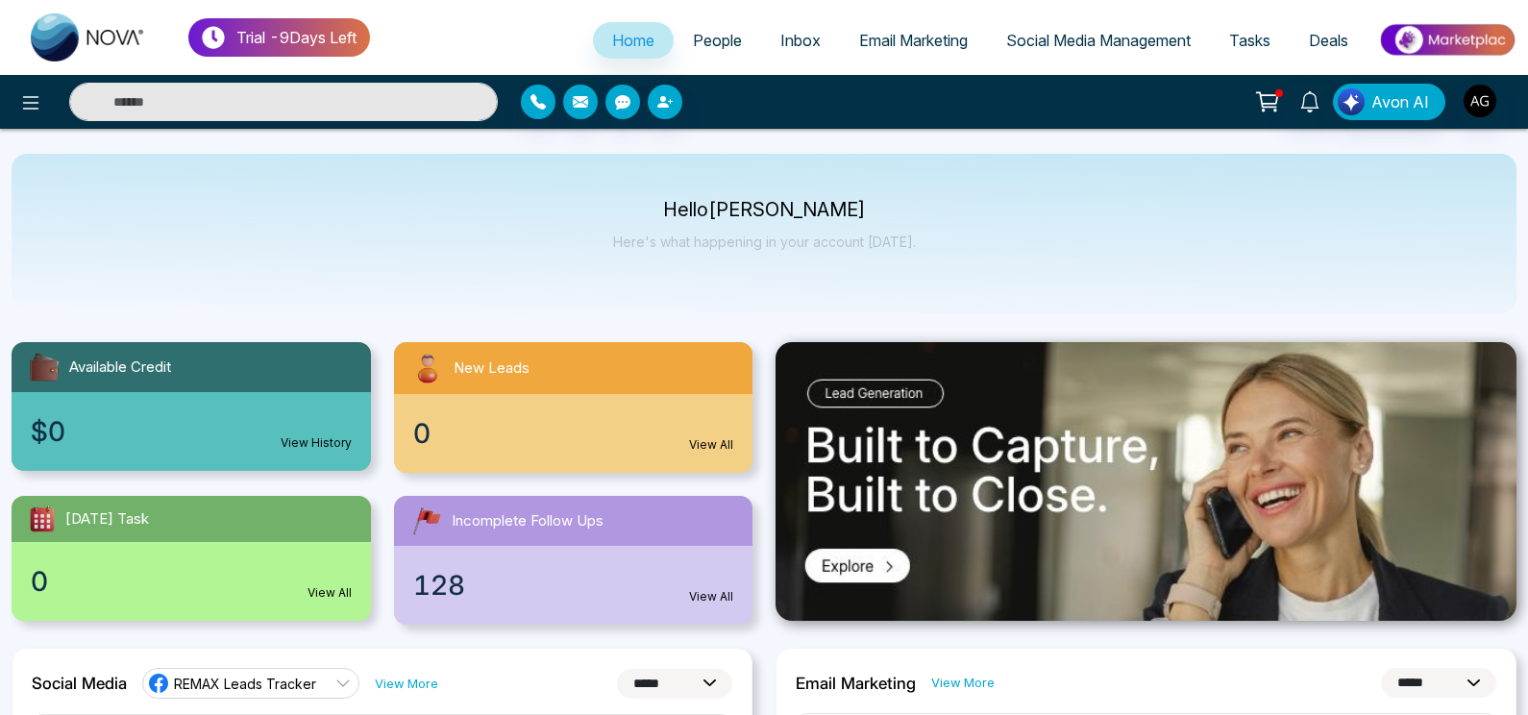
click at [604, 194] on div "Hello [PERSON_NAME] Here's what happening in your account [DATE]." at bounding box center [764, 234] width 1505 height 160
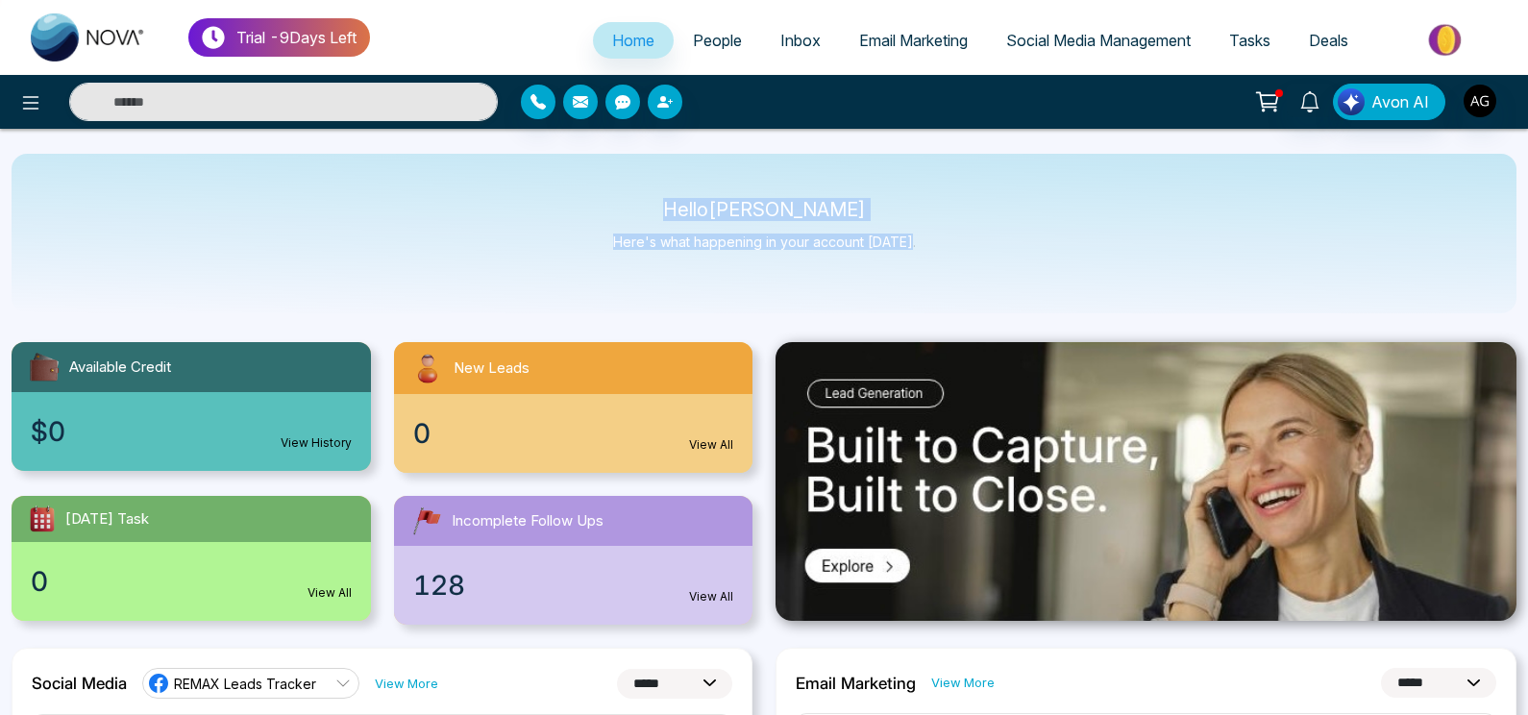
drag, startPoint x: 686, startPoint y: 198, endPoint x: 975, endPoint y: 250, distance: 293.9
click at [975, 250] on div "Hello [PERSON_NAME] Here's what happening in your account [DATE]." at bounding box center [764, 234] width 1505 height 160
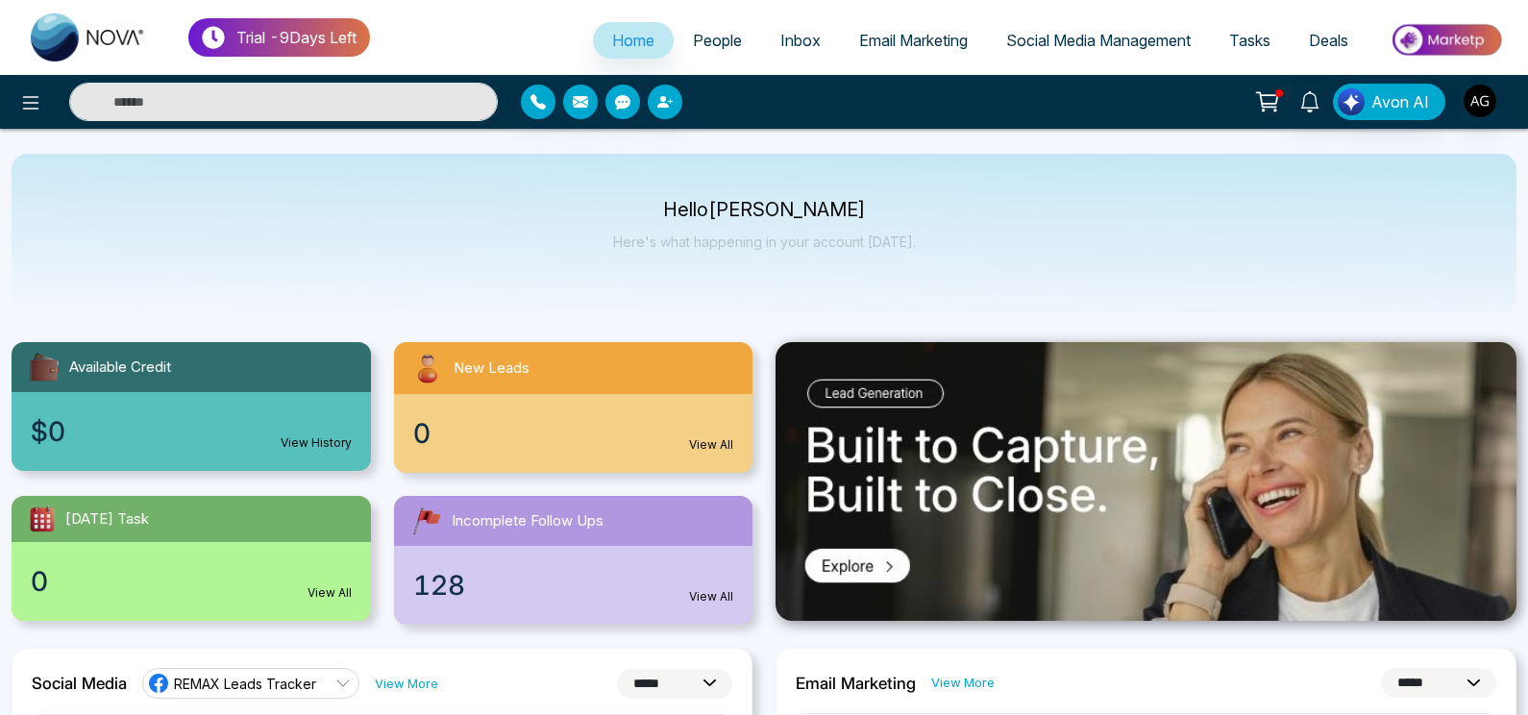
click at [975, 250] on div "Hello [PERSON_NAME] Here's what happening in your account [DATE]." at bounding box center [764, 234] width 1505 height 160
click at [690, 206] on p "Hello Anit Gupta" at bounding box center [764, 210] width 303 height 16
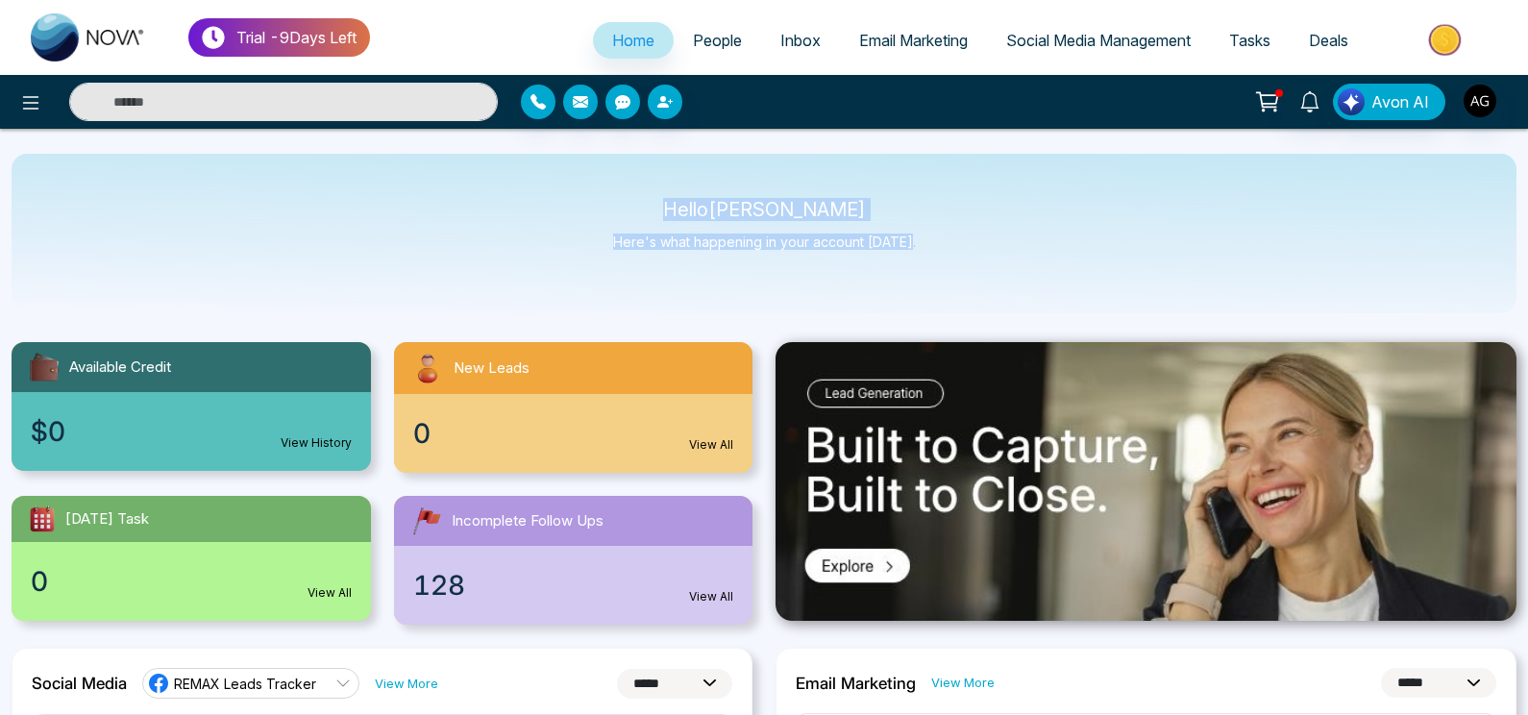
drag, startPoint x: 690, startPoint y: 206, endPoint x: 942, endPoint y: 259, distance: 257.3
click at [942, 259] on div "Hello [PERSON_NAME] Here's what happening in your account [DATE]." at bounding box center [764, 234] width 1505 height 160
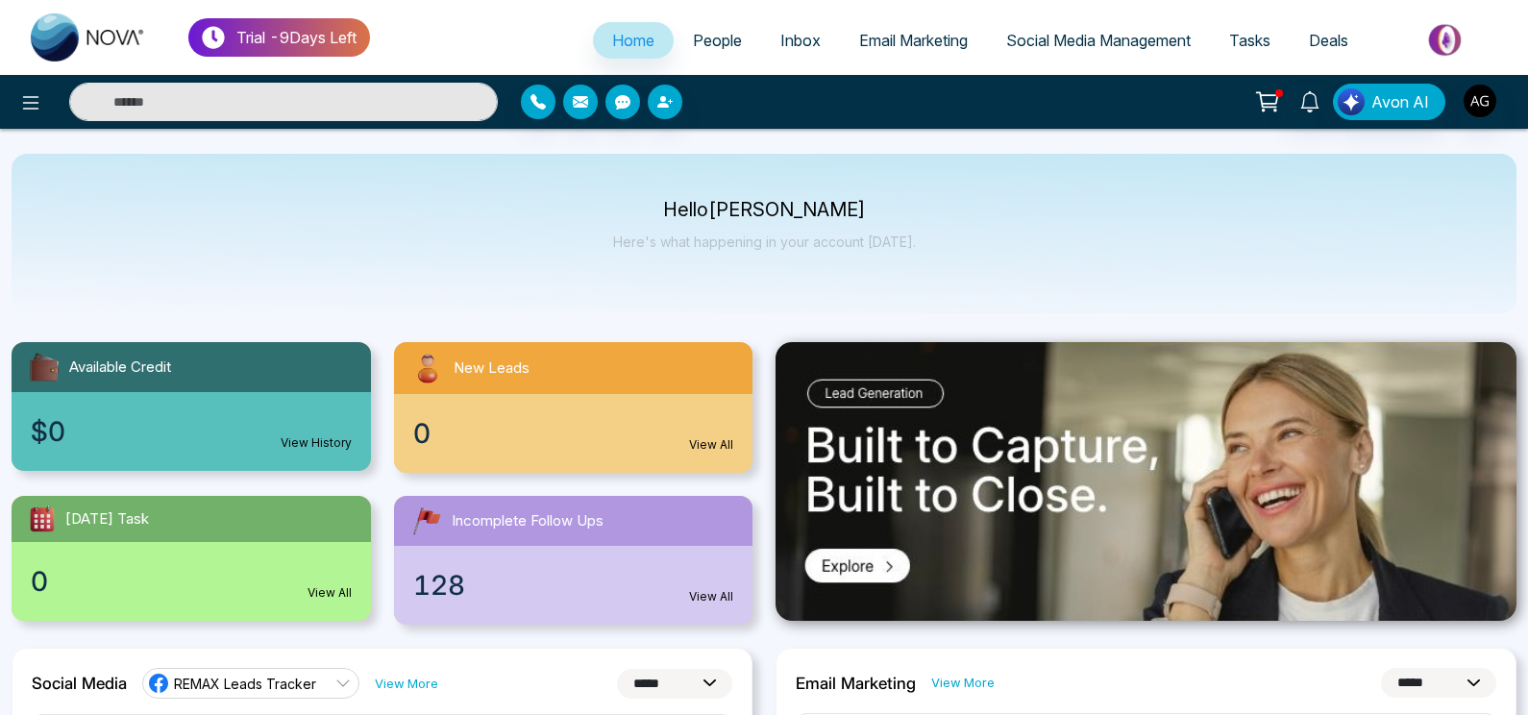
click at [942, 259] on div "Hello [PERSON_NAME] Here's what happening in your account [DATE]." at bounding box center [764, 234] width 1505 height 160
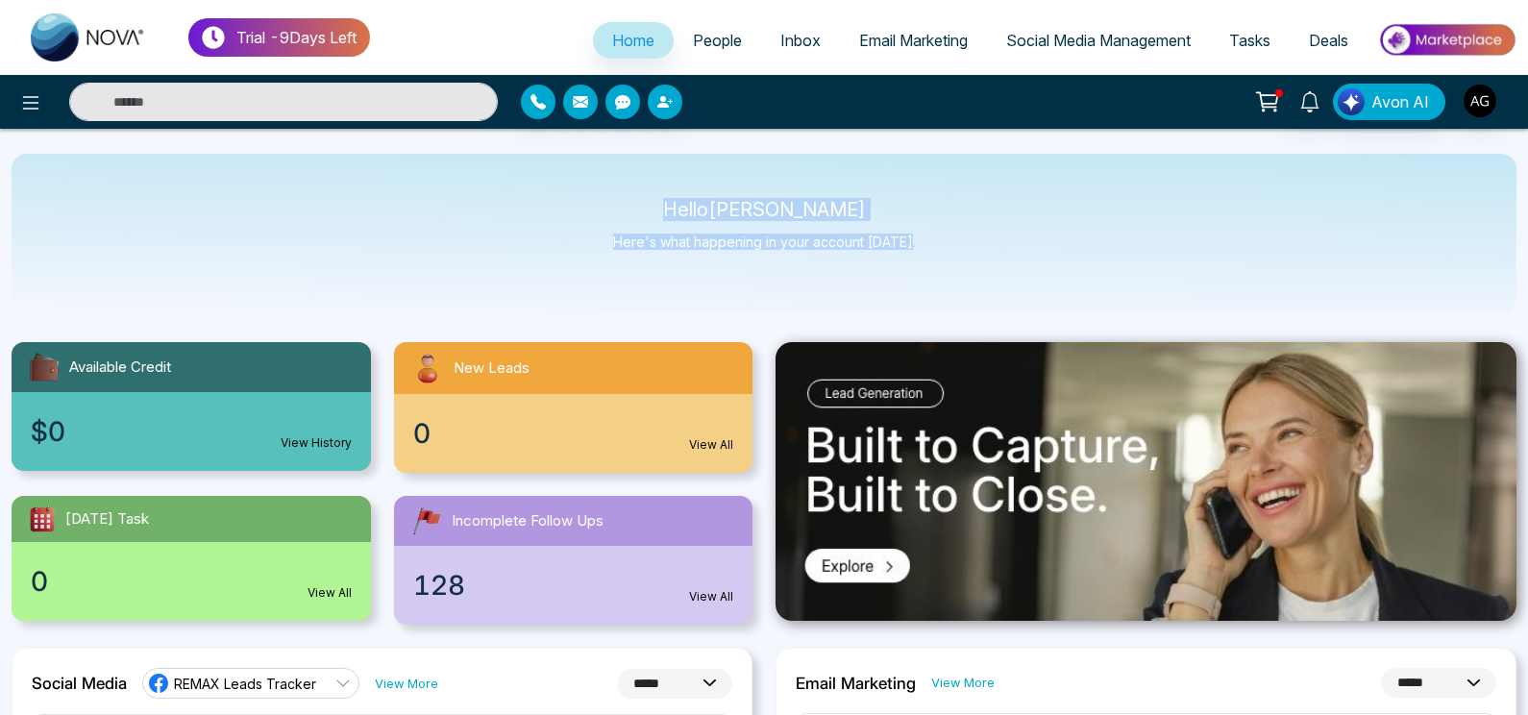
drag, startPoint x: 693, startPoint y: 205, endPoint x: 973, endPoint y: 267, distance: 286.6
click at [973, 267] on div "Hello [PERSON_NAME] Here's what happening in your account [DATE]." at bounding box center [764, 234] width 1505 height 160
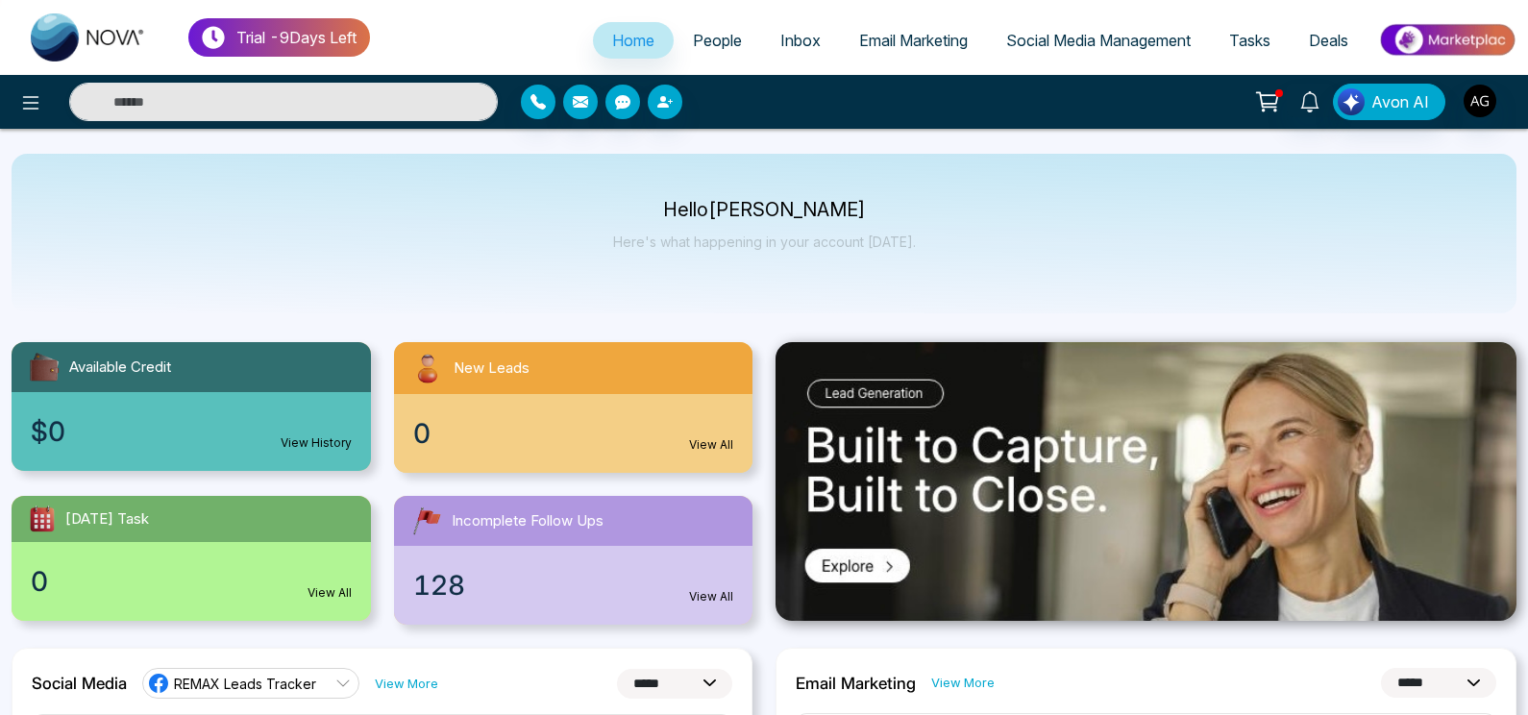
click at [973, 267] on div "Hello [PERSON_NAME] Here's what happening in your account [DATE]." at bounding box center [764, 234] width 1505 height 160
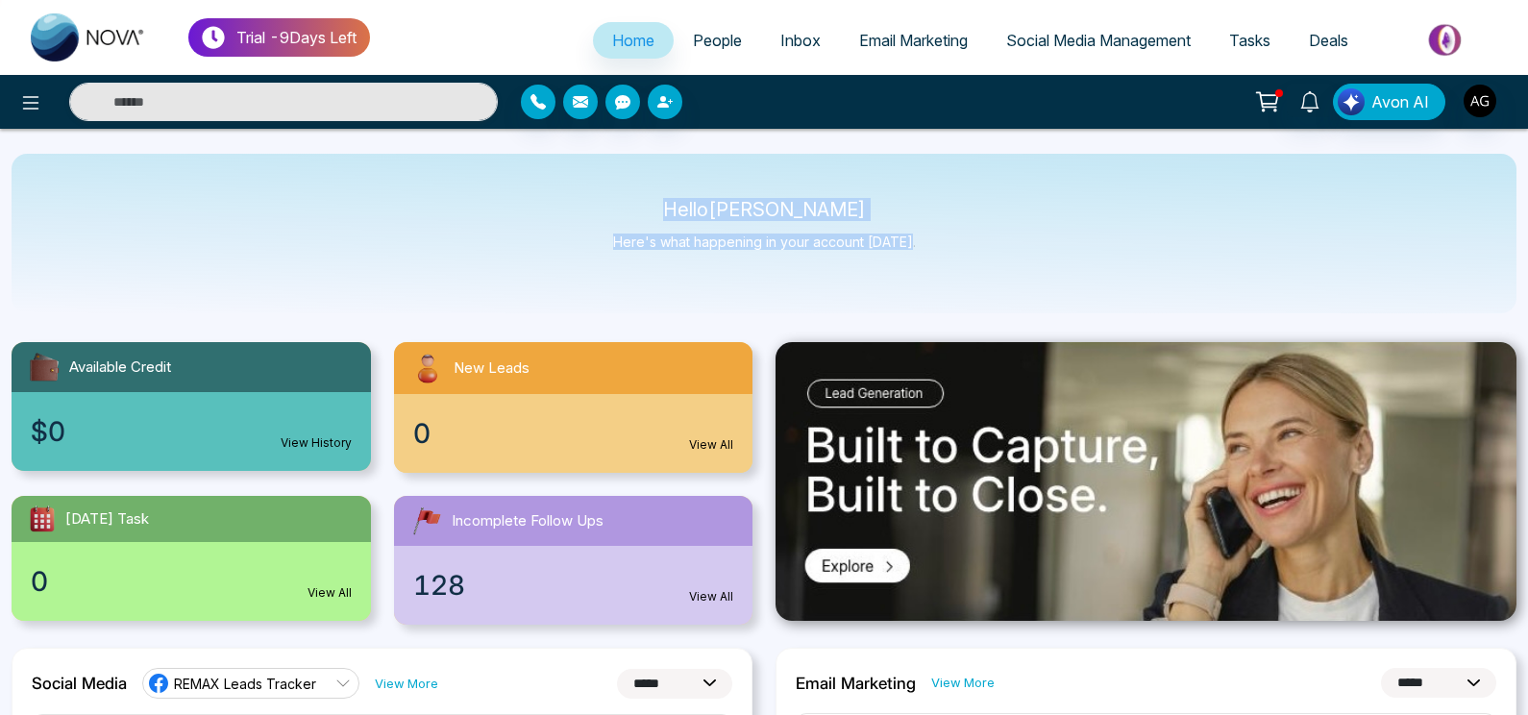
drag, startPoint x: 678, startPoint y: 197, endPoint x: 939, endPoint y: 283, distance: 275.0
click at [939, 283] on div "Hello [PERSON_NAME] Here's what happening in your account [DATE]." at bounding box center [764, 234] width 1505 height 160
drag, startPoint x: 939, startPoint y: 283, endPoint x: 627, endPoint y: 188, distance: 326.2
click at [627, 188] on div "Hello [PERSON_NAME] Here's what happening in your account [DATE]." at bounding box center [764, 234] width 1505 height 160
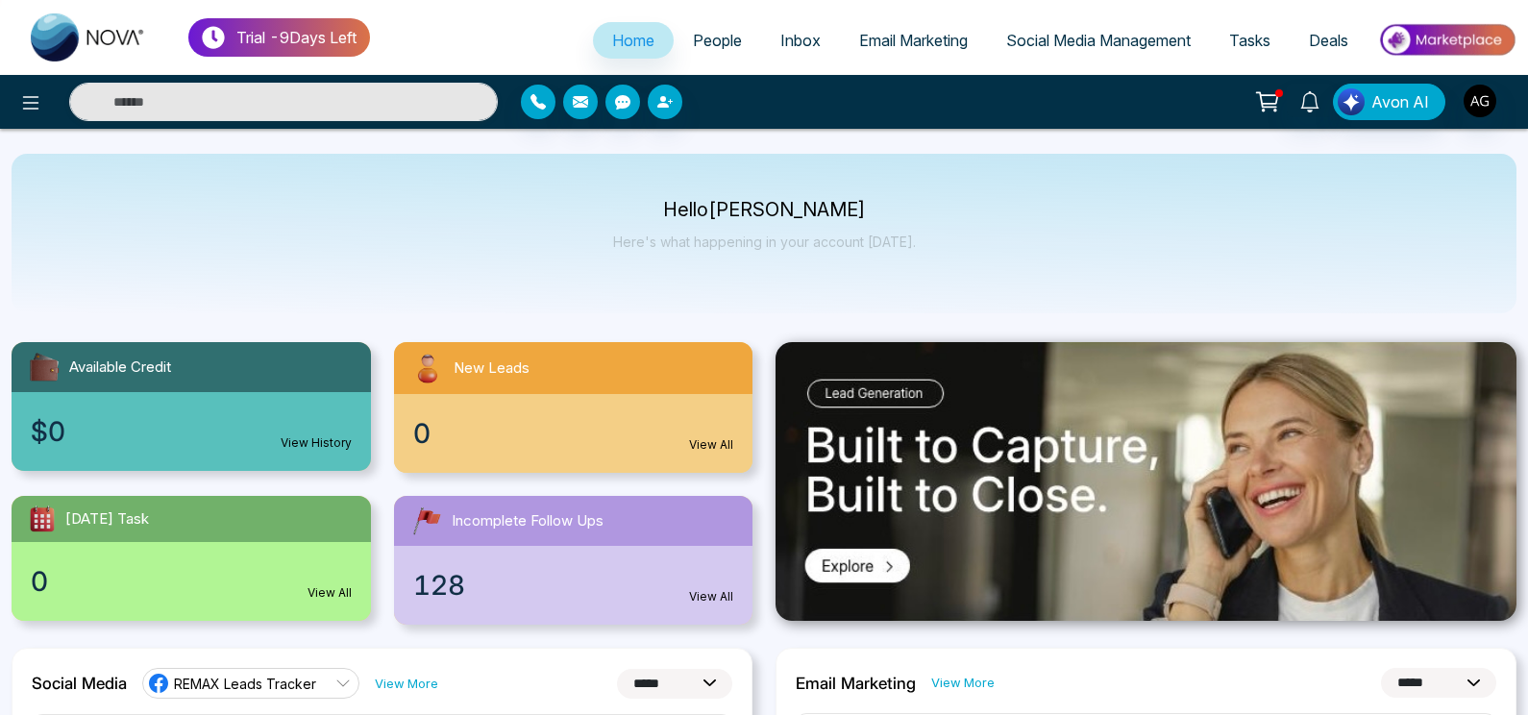
click at [695, 210] on p "Hello Anit Gupta" at bounding box center [764, 210] width 303 height 16
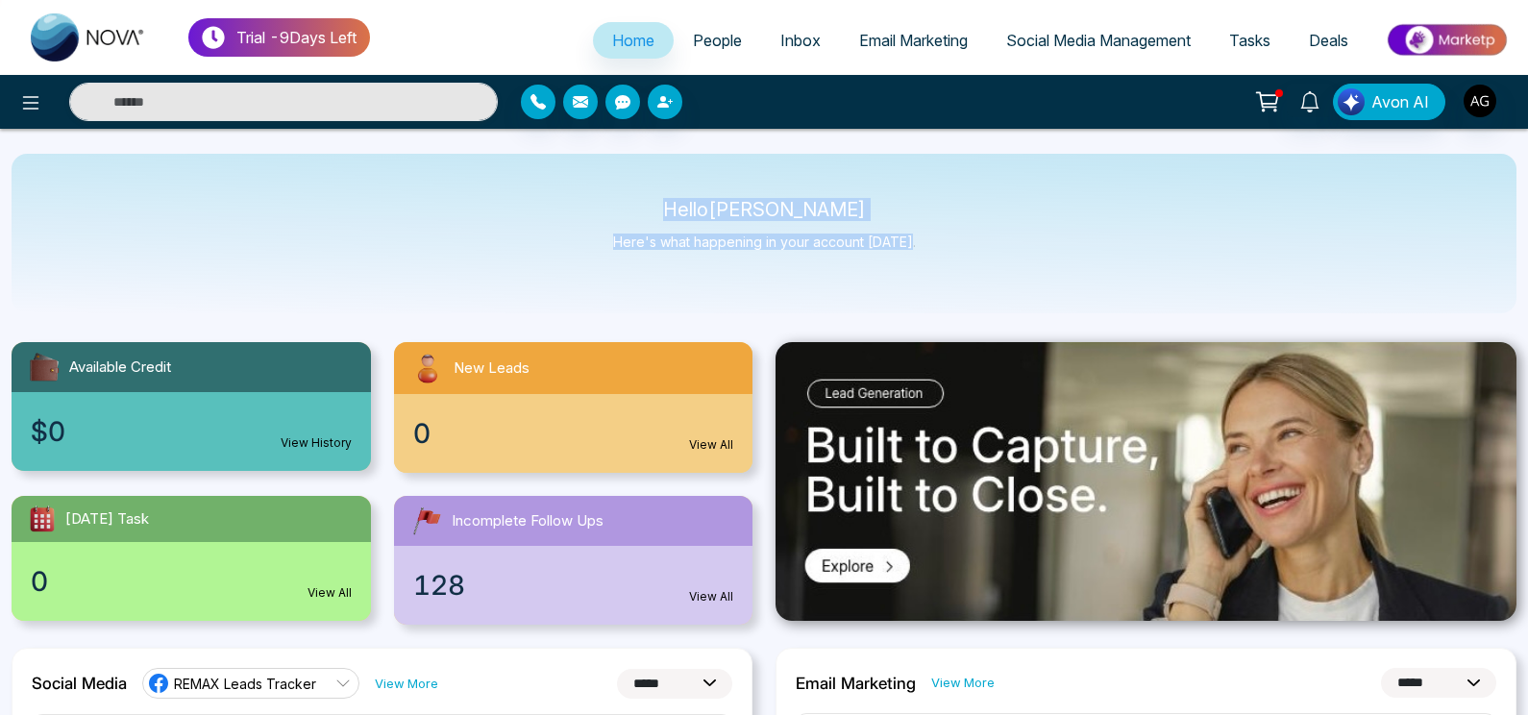
drag, startPoint x: 695, startPoint y: 210, endPoint x: 940, endPoint y: 258, distance: 249.6
click at [940, 258] on div "Hello [PERSON_NAME] Here's what happening in your account [DATE]." at bounding box center [764, 234] width 1505 height 160
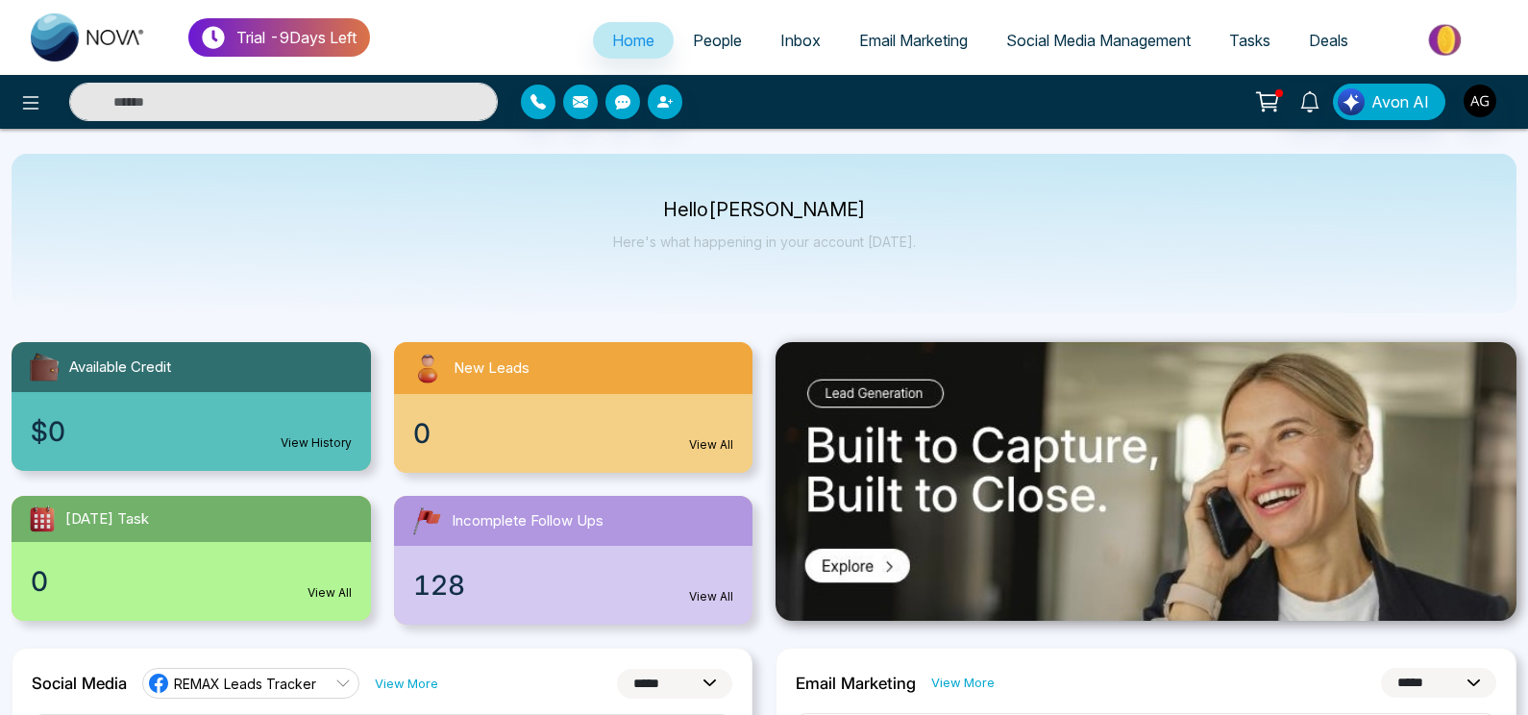
click at [940, 258] on div "Hello [PERSON_NAME] Here's what happening in your account [DATE]." at bounding box center [764, 234] width 1505 height 160
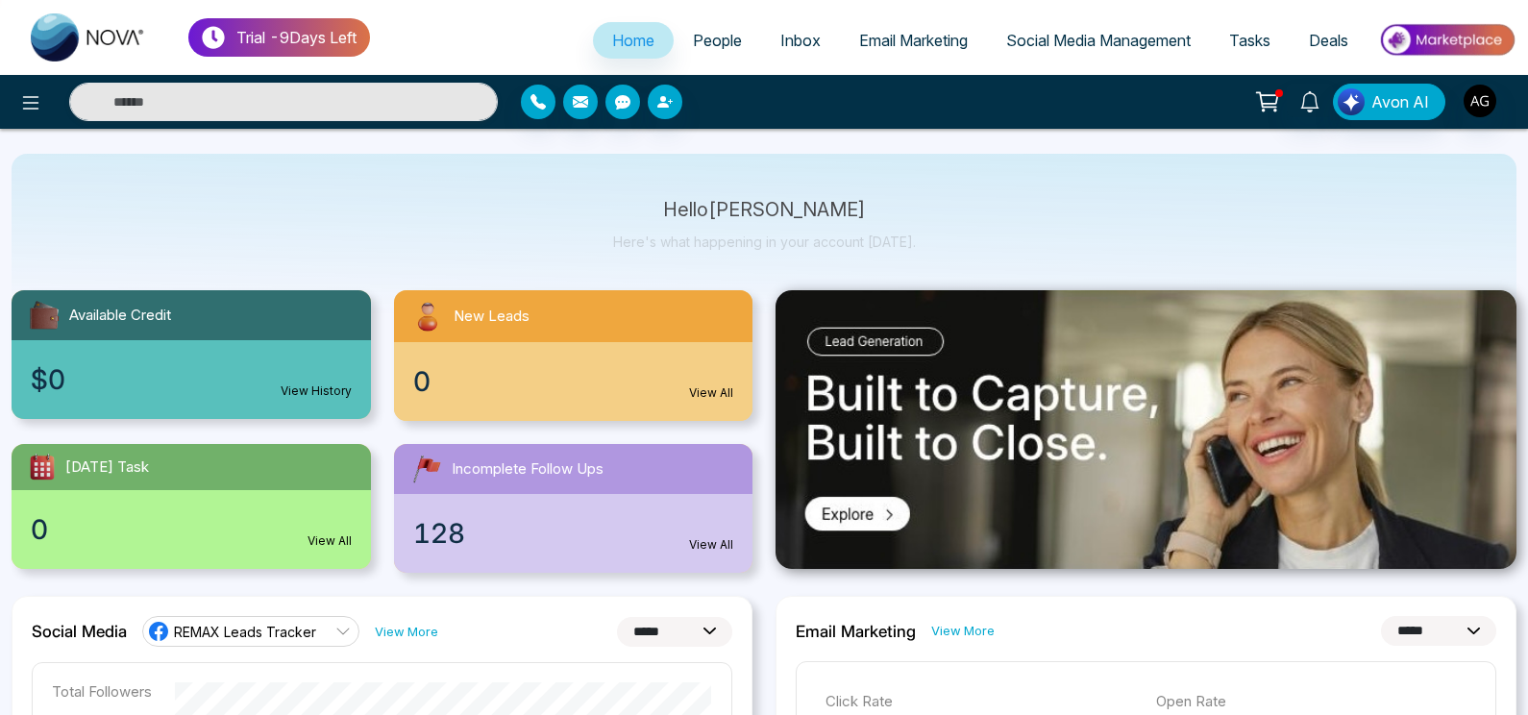
scroll to position [48, 0]
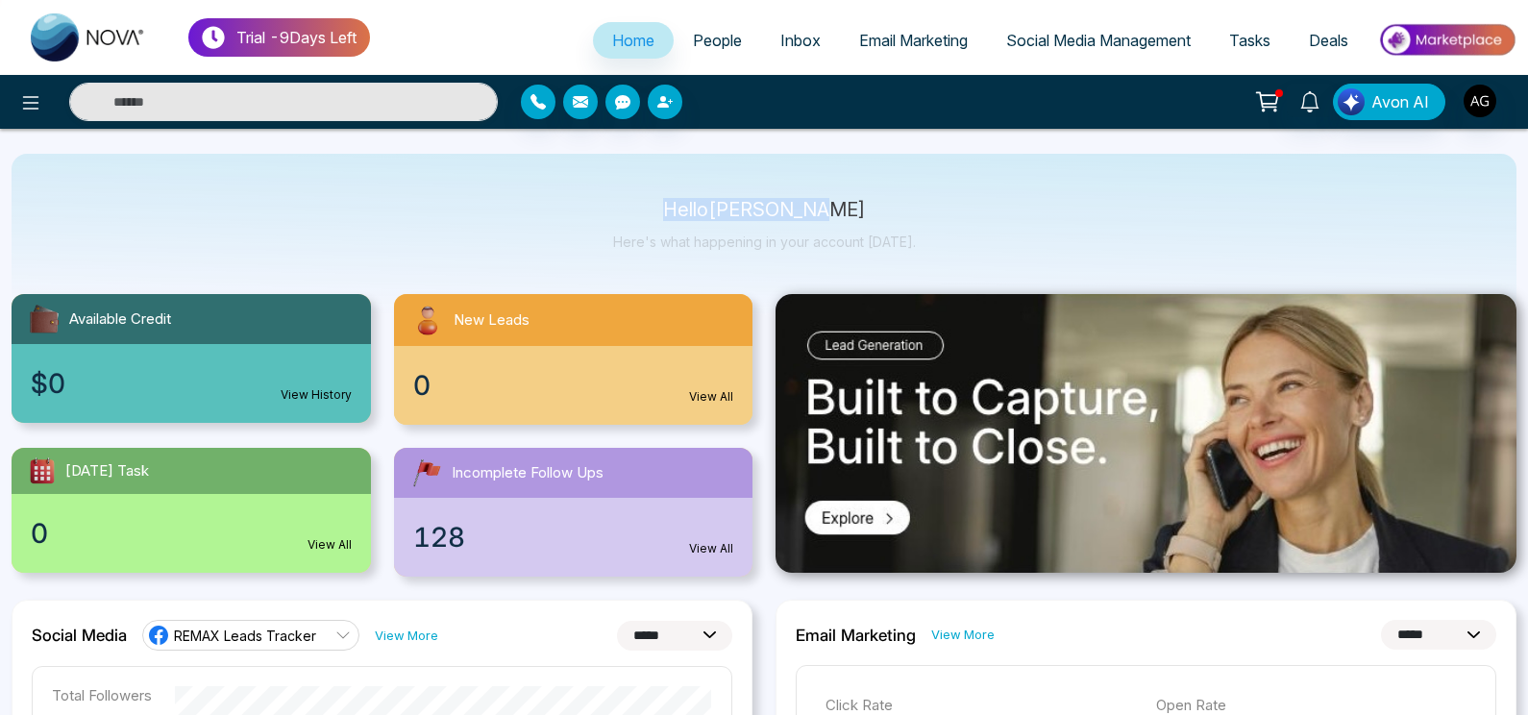
drag, startPoint x: 682, startPoint y: 216, endPoint x: 911, endPoint y: 262, distance: 233.3
click at [911, 262] on div "Hello [PERSON_NAME] Here's what happening in your account [DATE]." at bounding box center [764, 234] width 1505 height 160
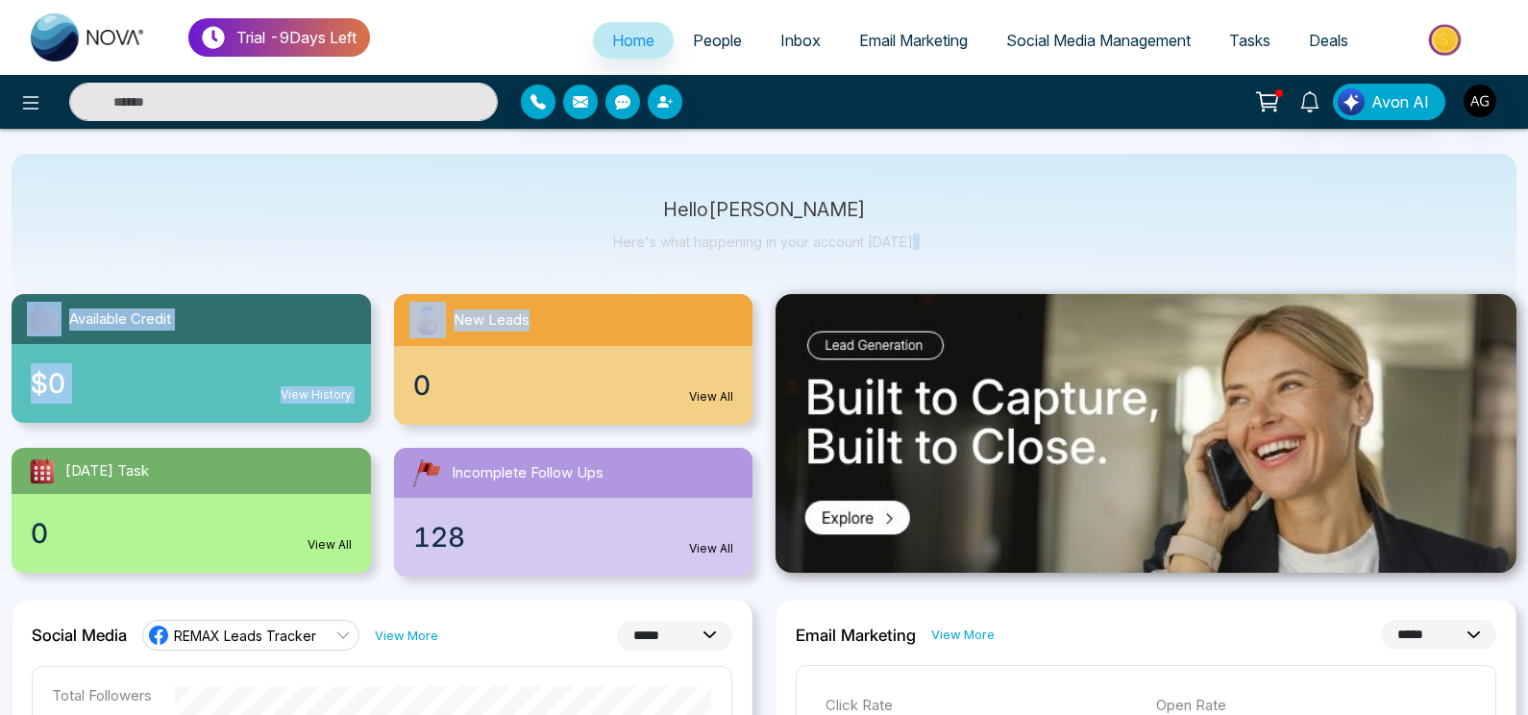
drag, startPoint x: 911, startPoint y: 262, endPoint x: 384, endPoint y: 393, distance: 542.6
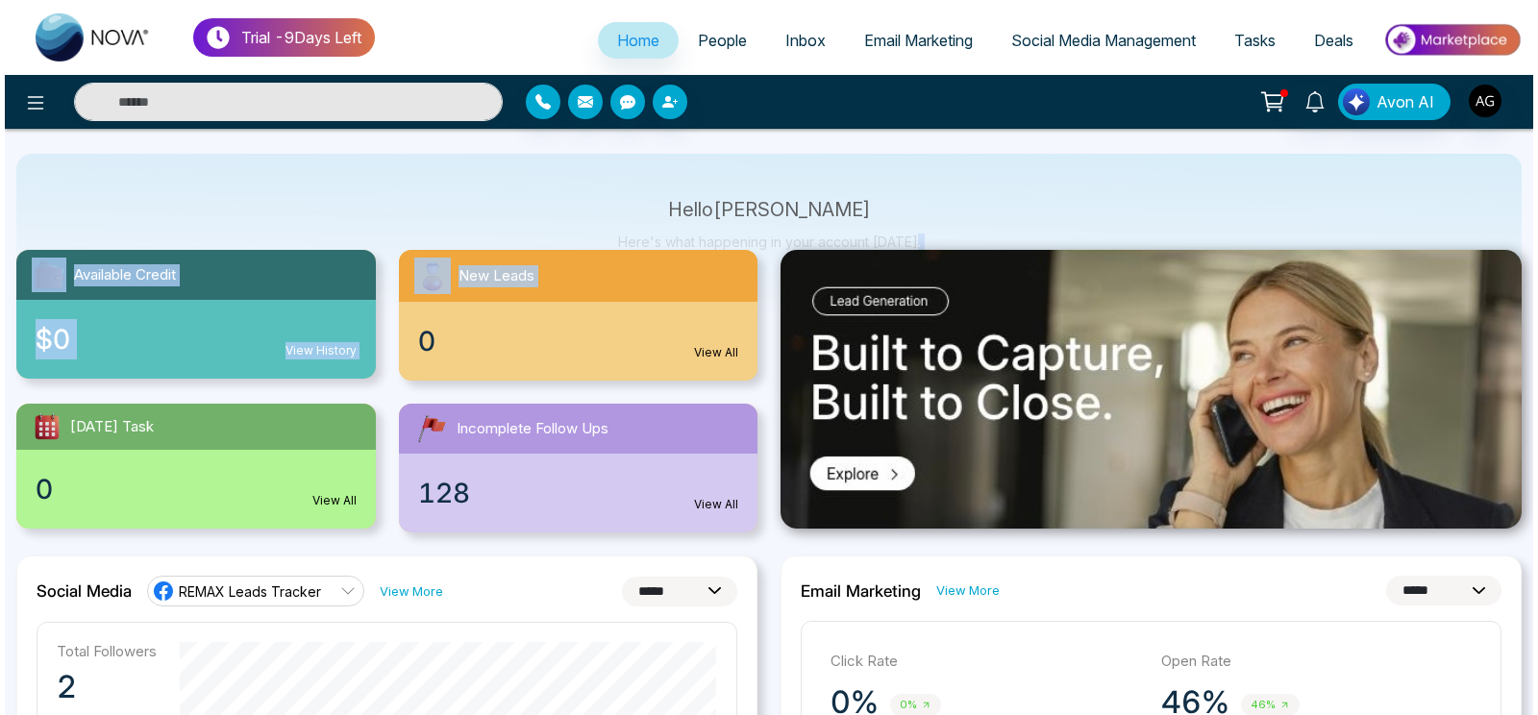
scroll to position [57, 0]
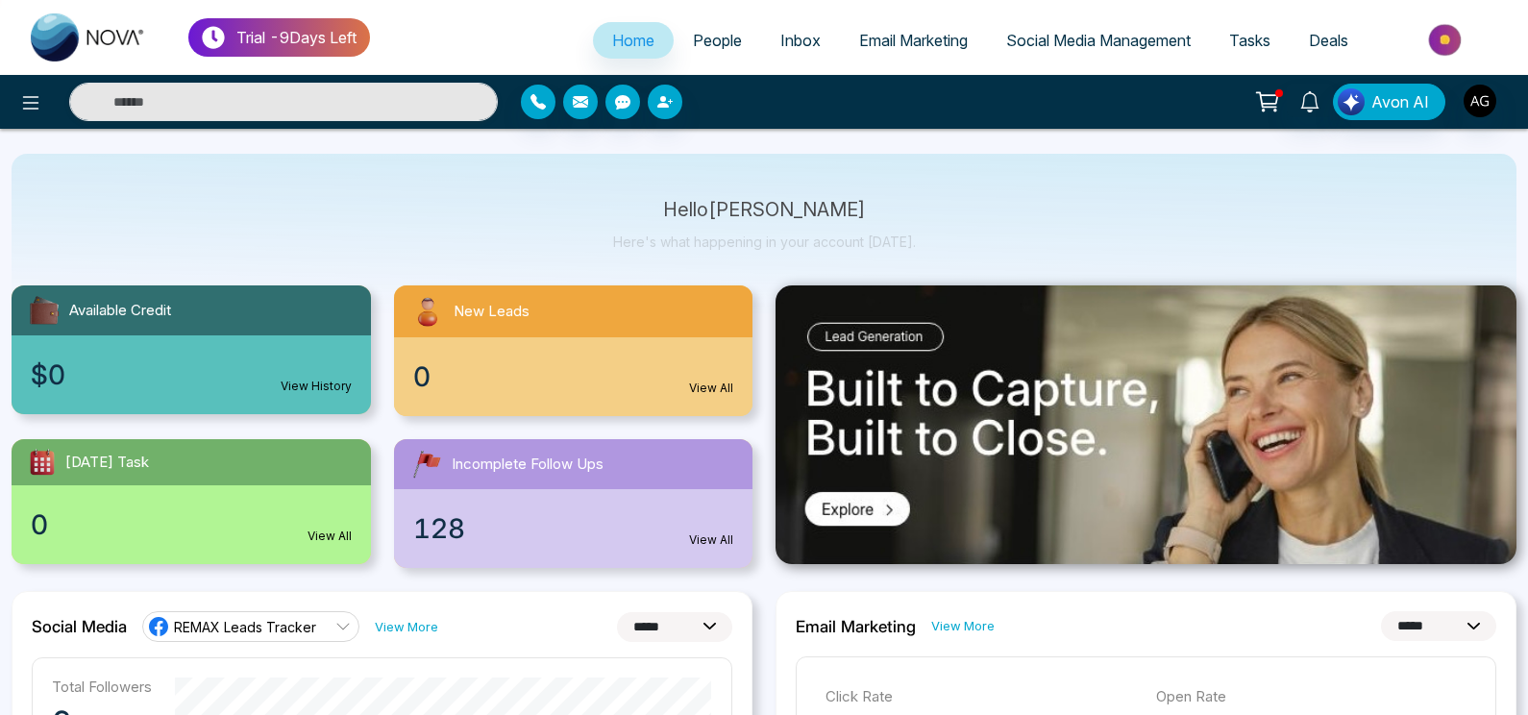
click at [504, 230] on div "Hello [PERSON_NAME] Here's what happening in your account [DATE]." at bounding box center [764, 234] width 1505 height 160
drag, startPoint x: 12, startPoint y: 100, endPoint x: 34, endPoint y: 105, distance: 22.6
click at [34, 105] on div at bounding box center [254, 102] width 509 height 38
click at [34, 105] on icon at bounding box center [30, 102] width 23 height 23
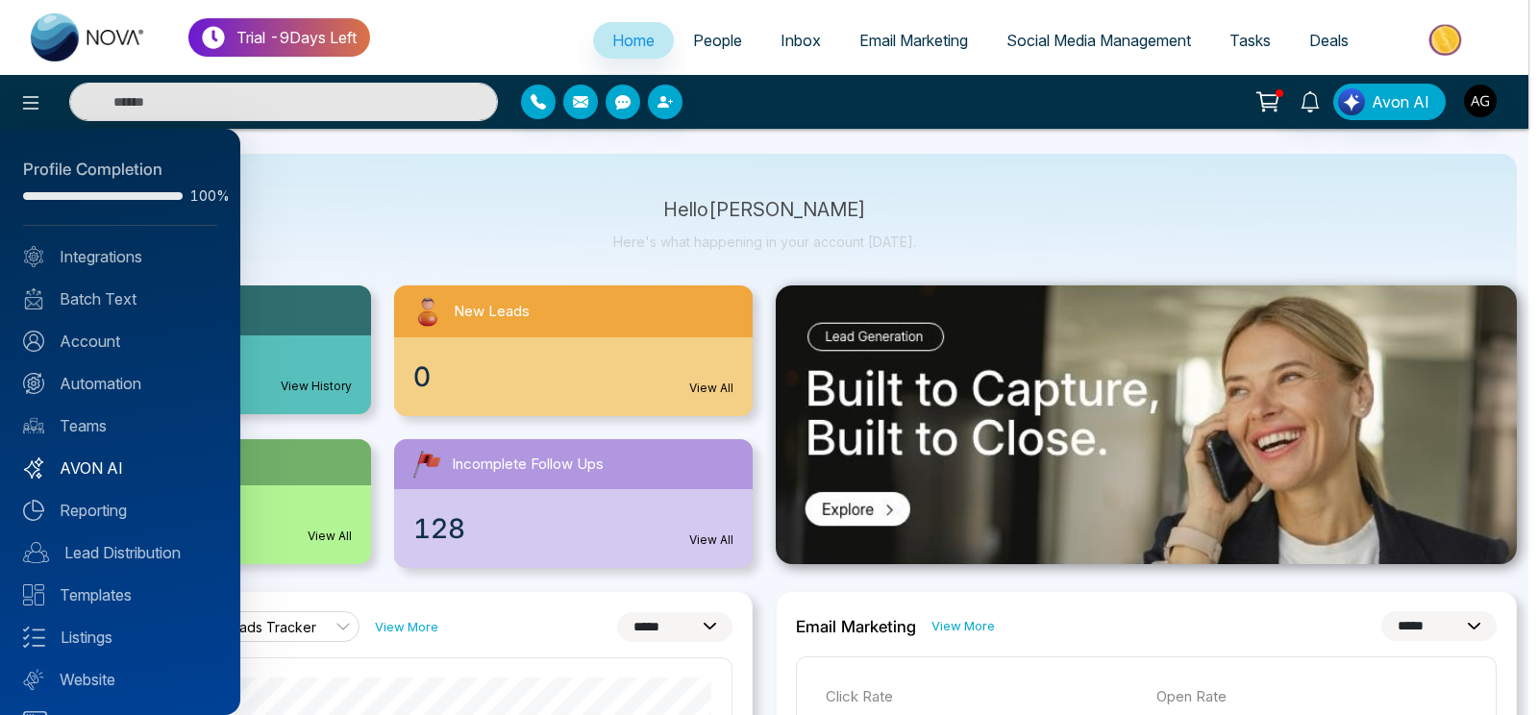
scroll to position [40, 0]
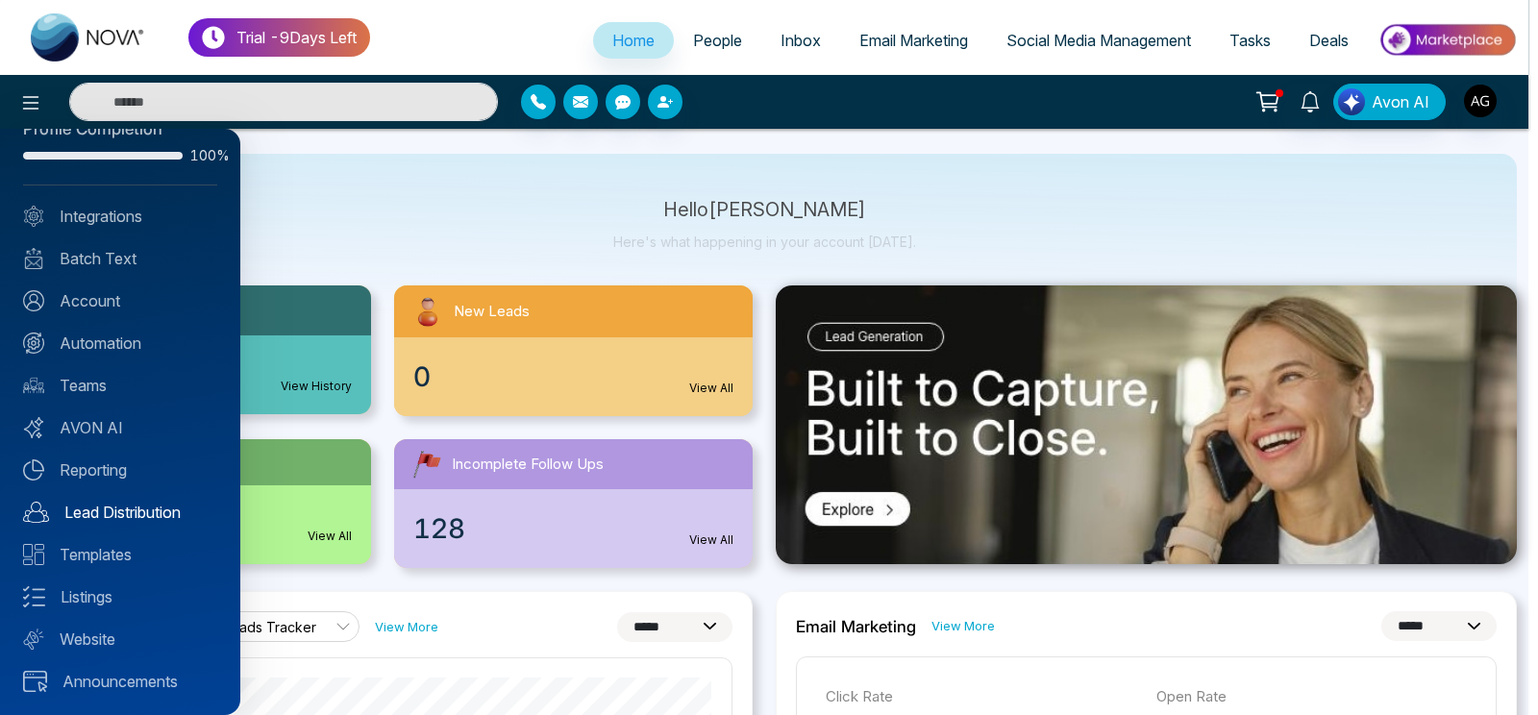
click at [156, 522] on link "Lead Distribution" at bounding box center [120, 512] width 194 height 23
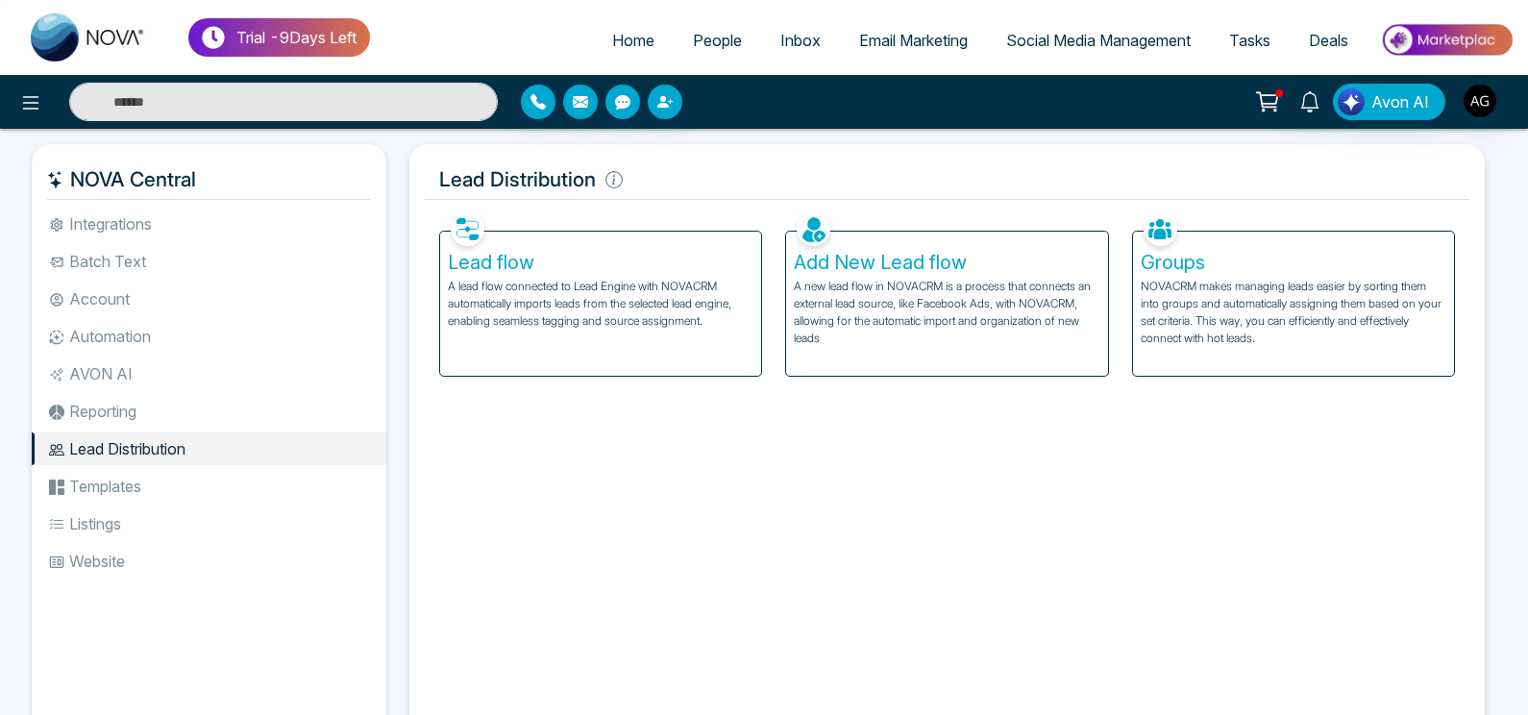
click at [152, 484] on li "Templates" at bounding box center [209, 486] width 355 height 33
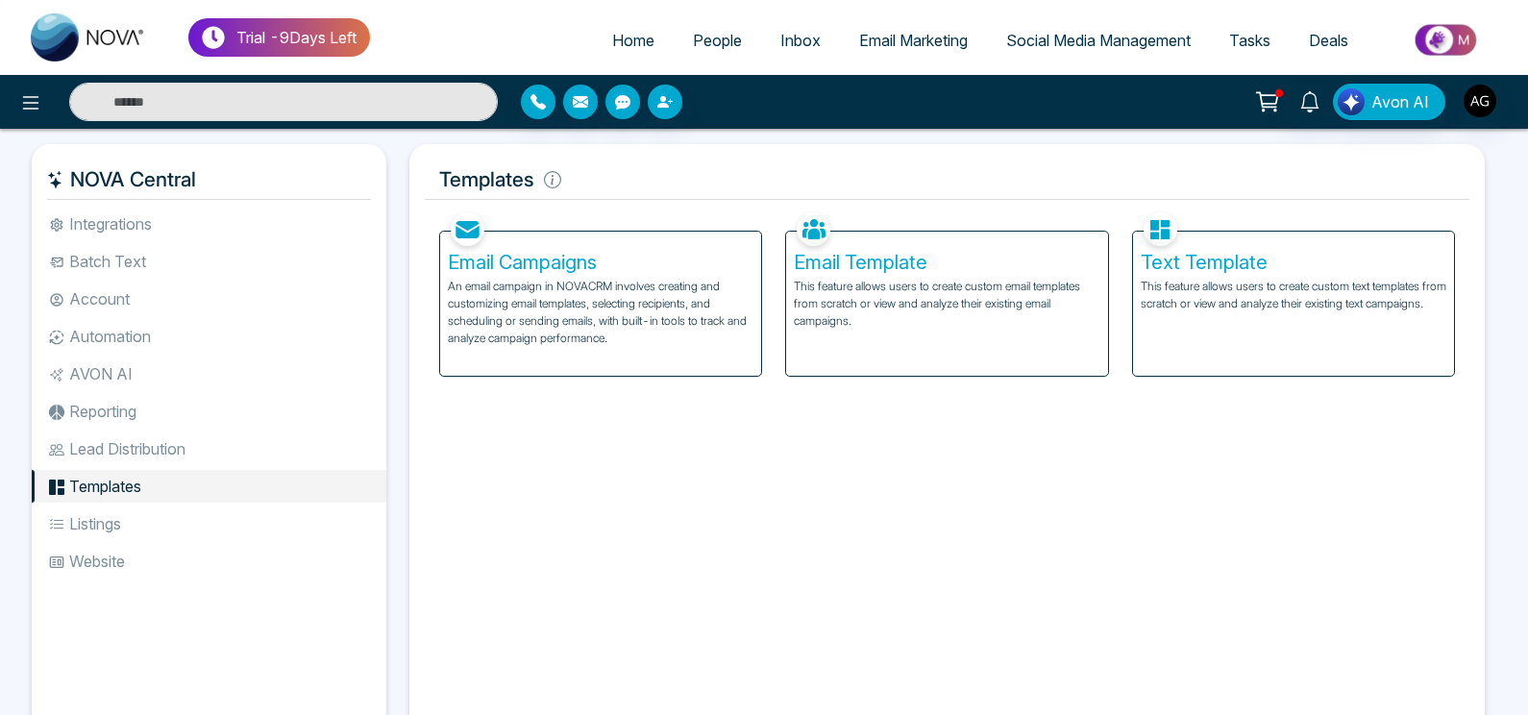
click at [675, 302] on p "An email campaign in NOVACRM involves creating and customizing email templates,…" at bounding box center [601, 312] width 306 height 69
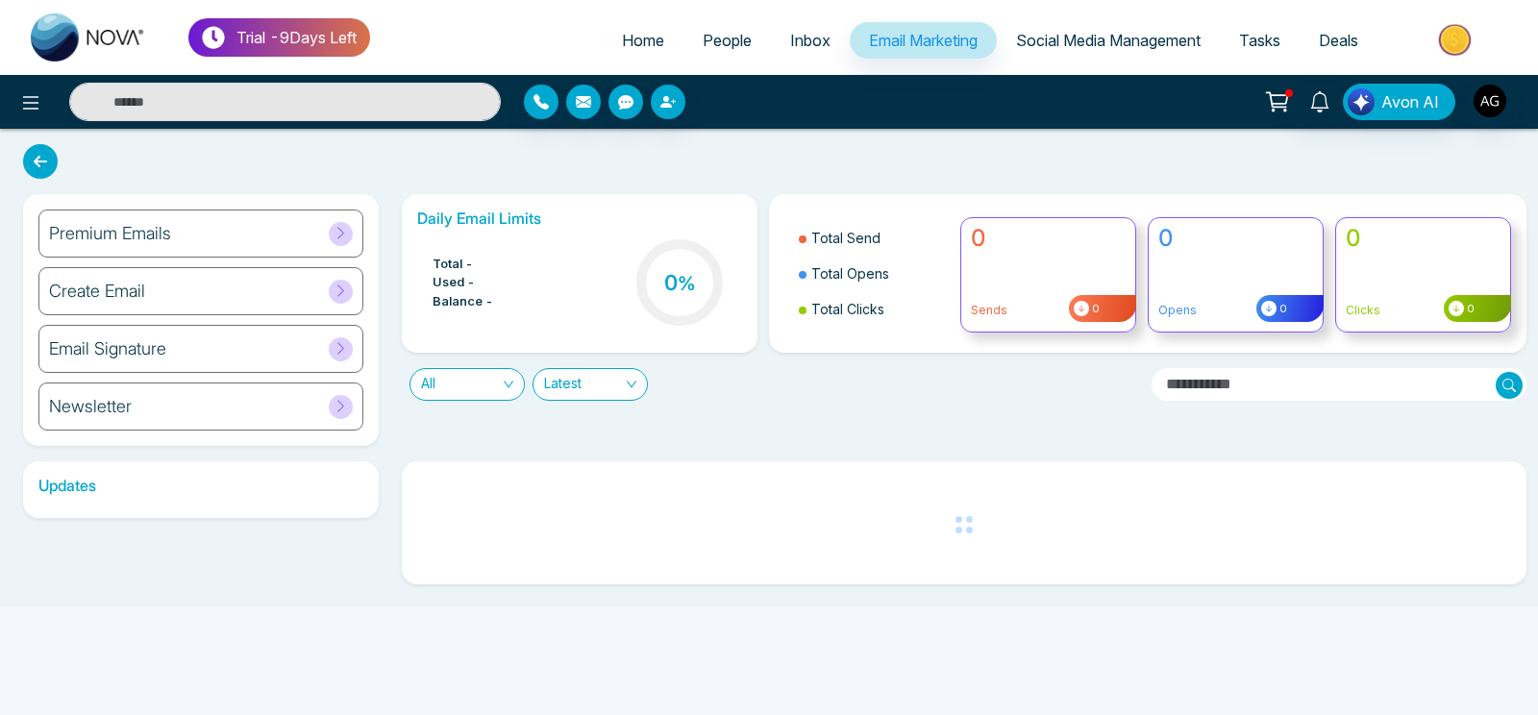
click at [36, 159] on icon at bounding box center [40, 161] width 35 height 35
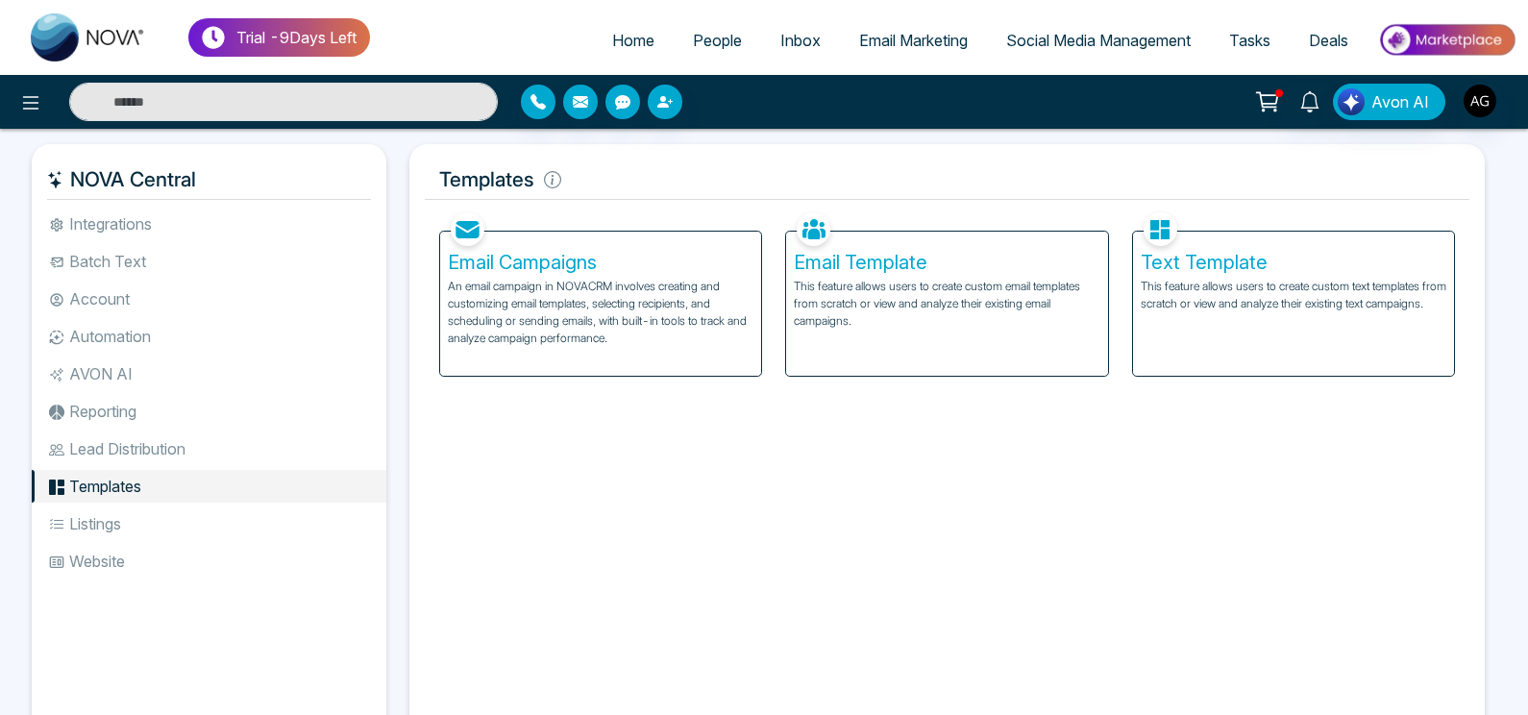
click at [637, 273] on h5 "Email Campaigns" at bounding box center [601, 262] width 306 height 23
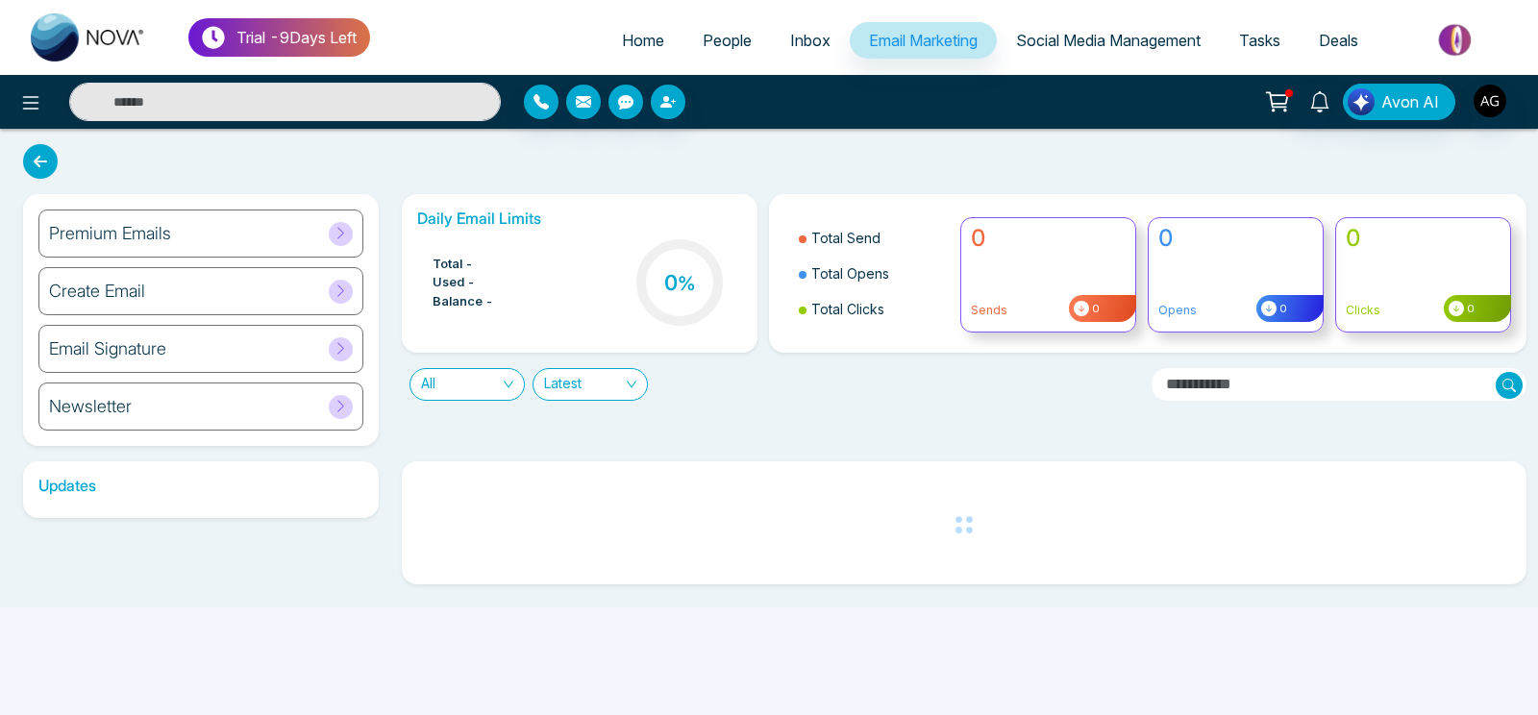
click at [267, 244] on div "Premium Emails" at bounding box center [200, 234] width 325 height 48
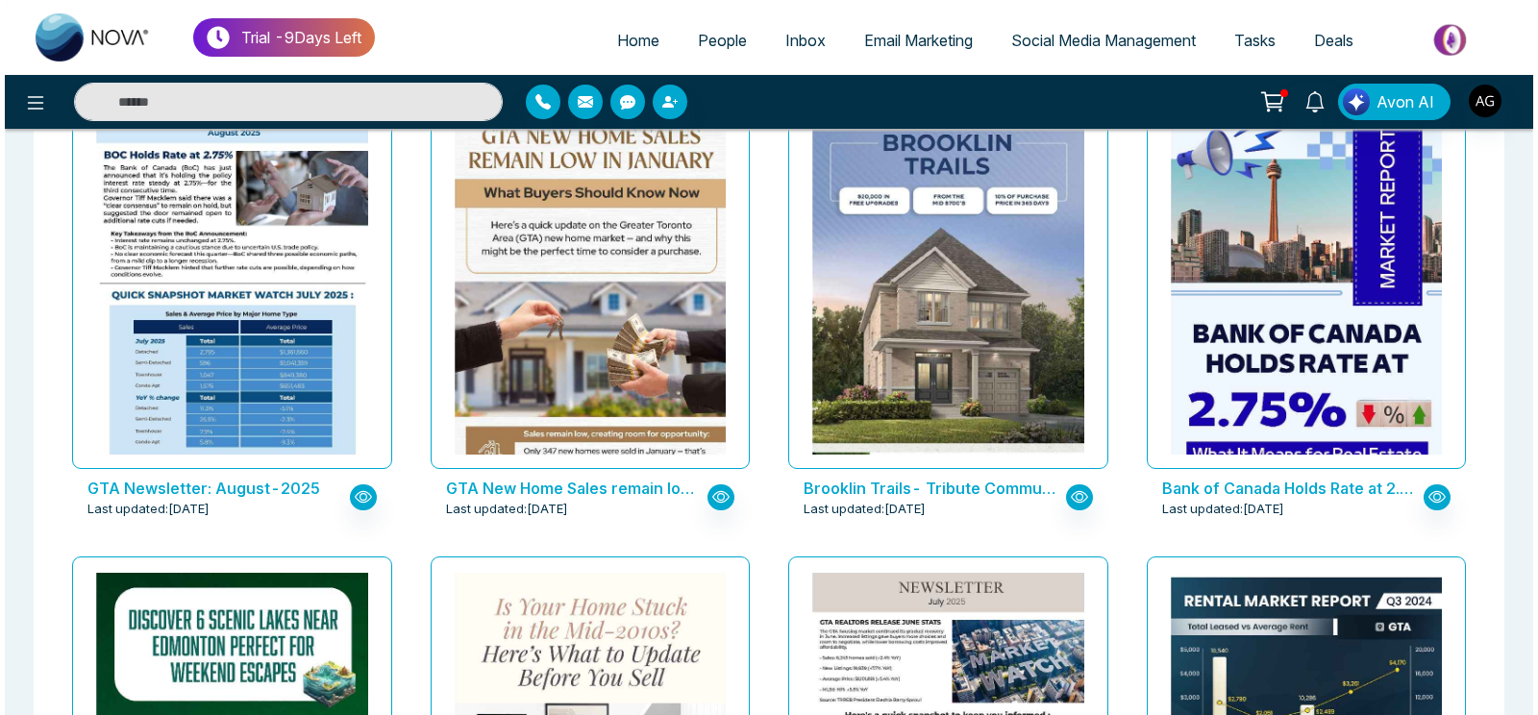
scroll to position [658, 0]
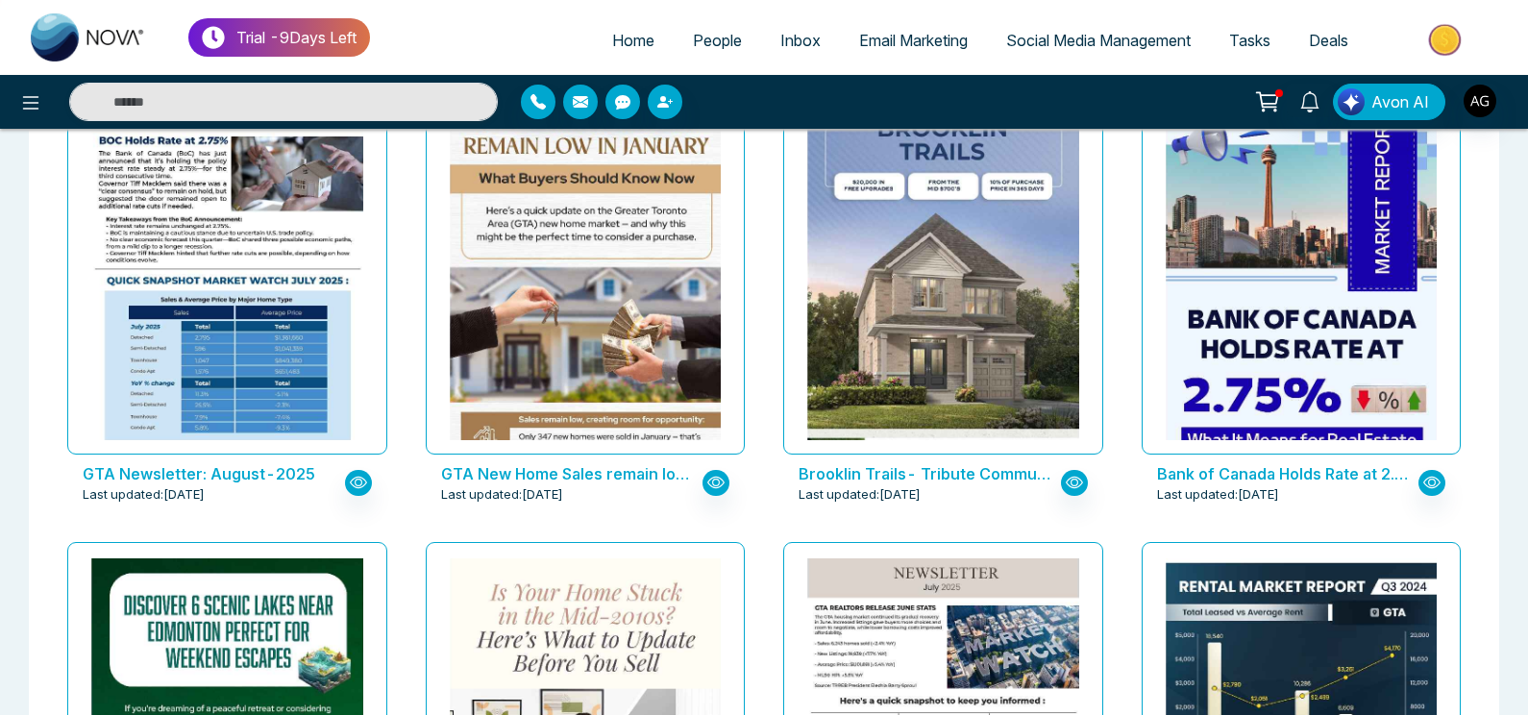
click at [965, 472] on p "Brooklin Trails- Tribute Communities" at bounding box center [928, 473] width 259 height 23
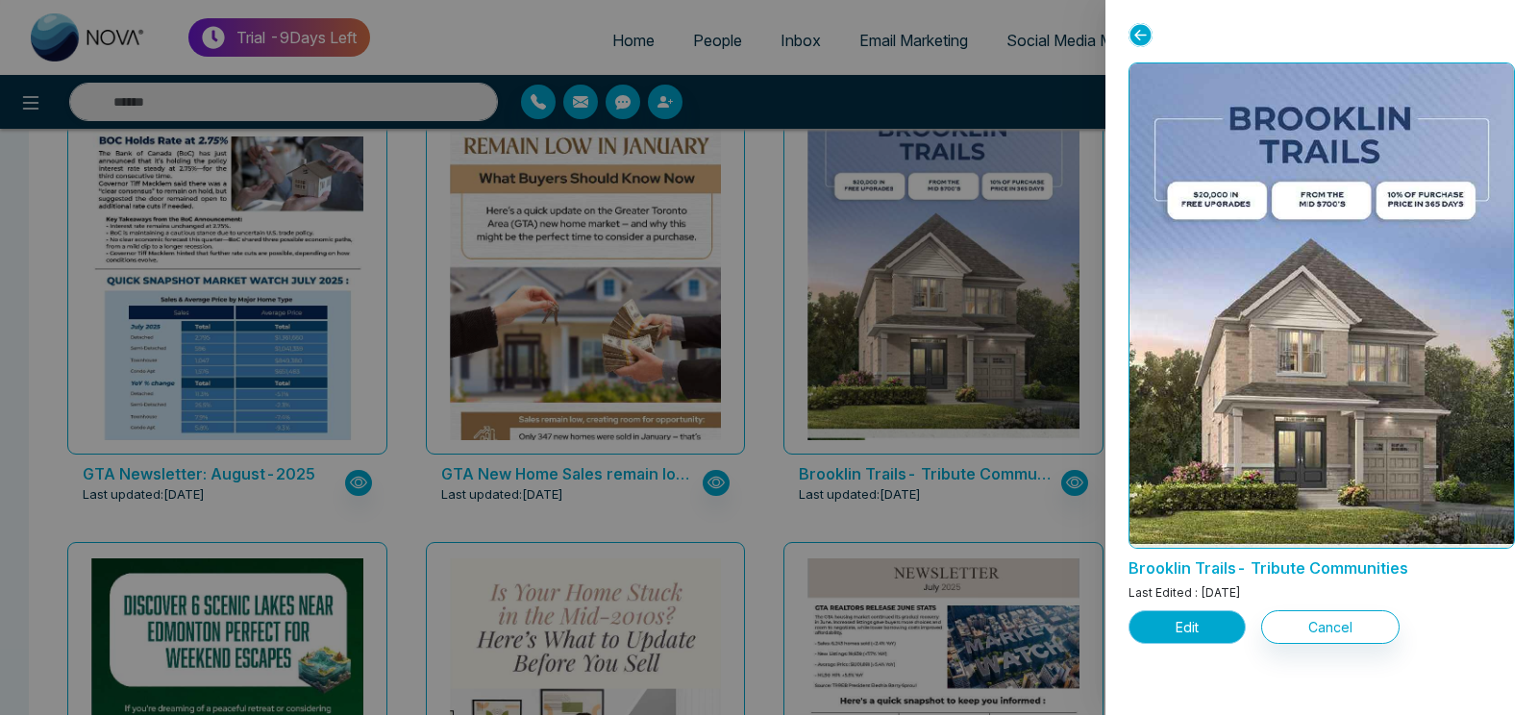
click at [1156, 628] on button "Edit" at bounding box center [1186, 627] width 117 height 34
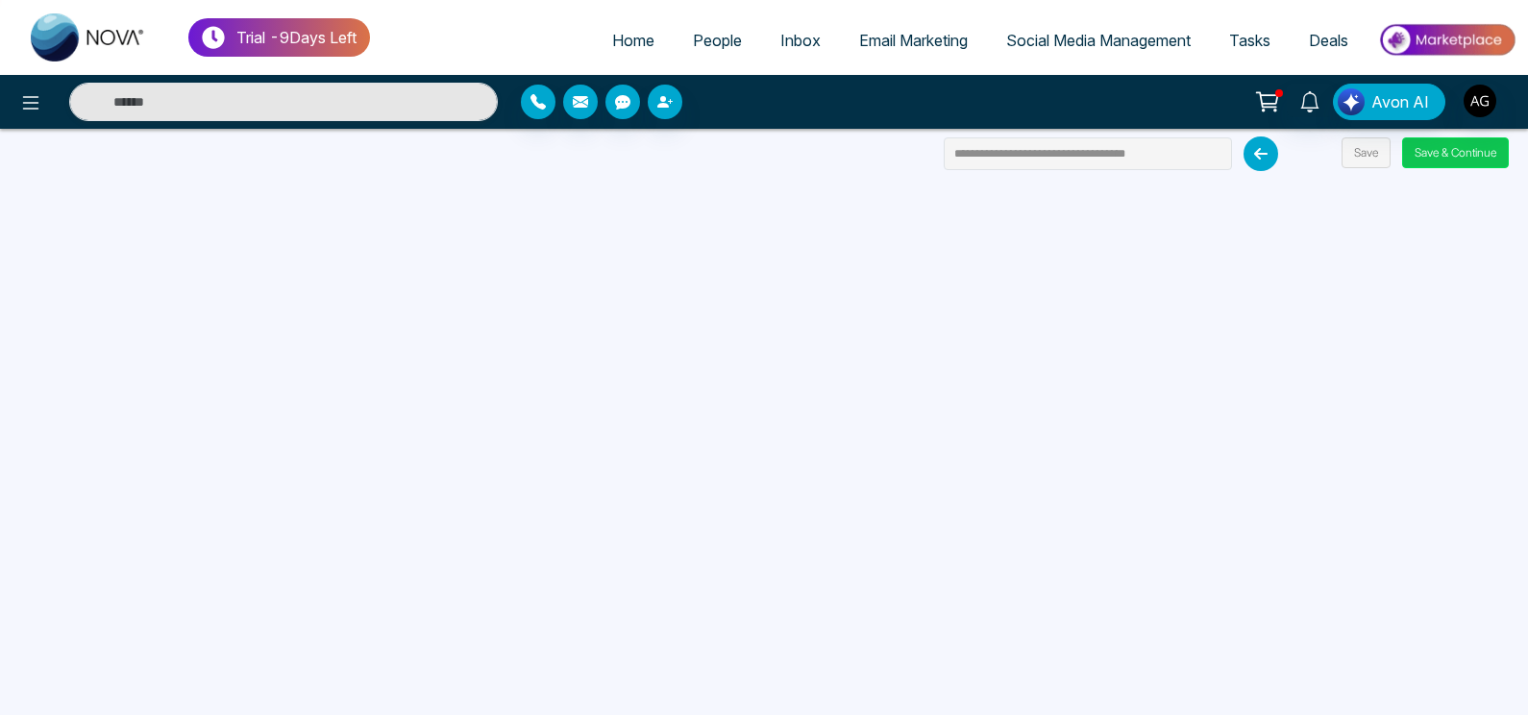
click at [1445, 150] on button "Save & Continue" at bounding box center [1455, 152] width 107 height 31
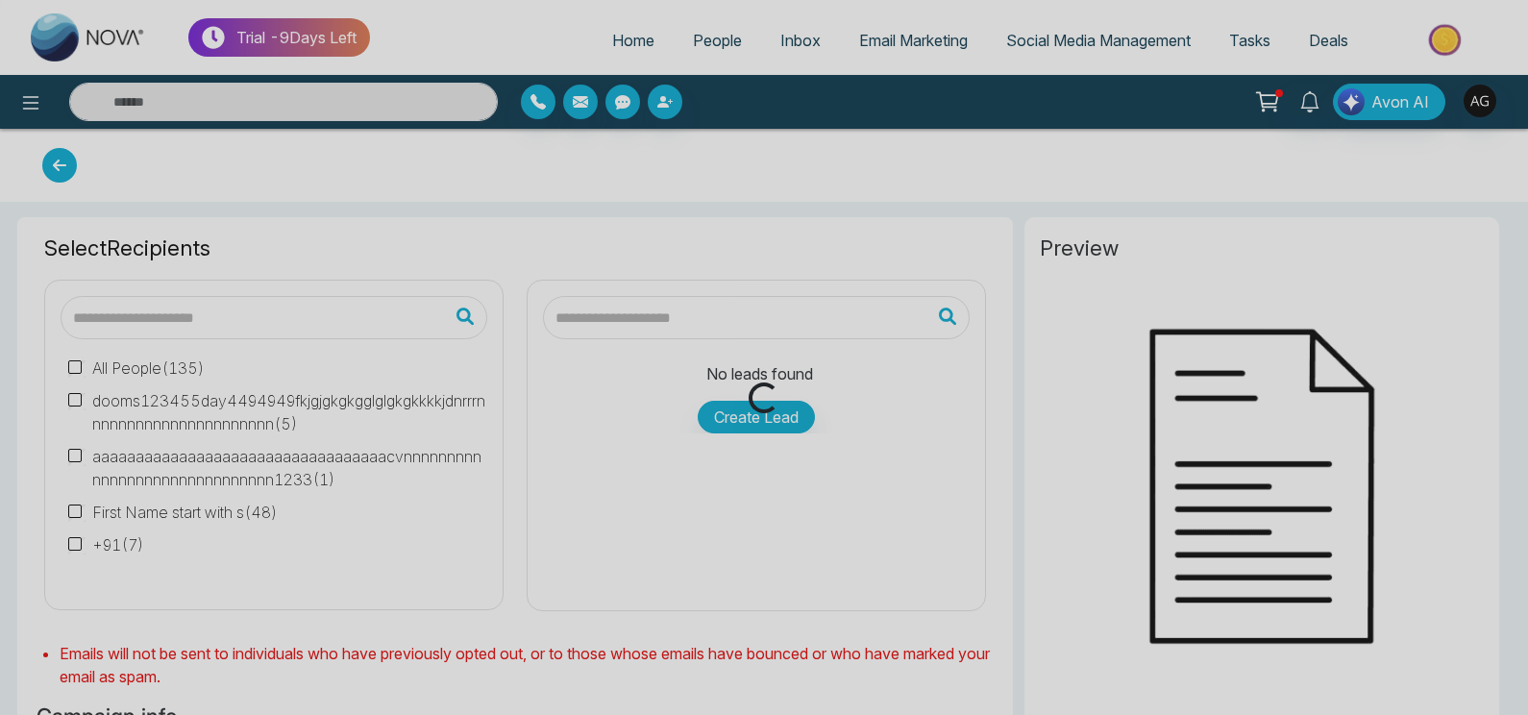
type input "**********"
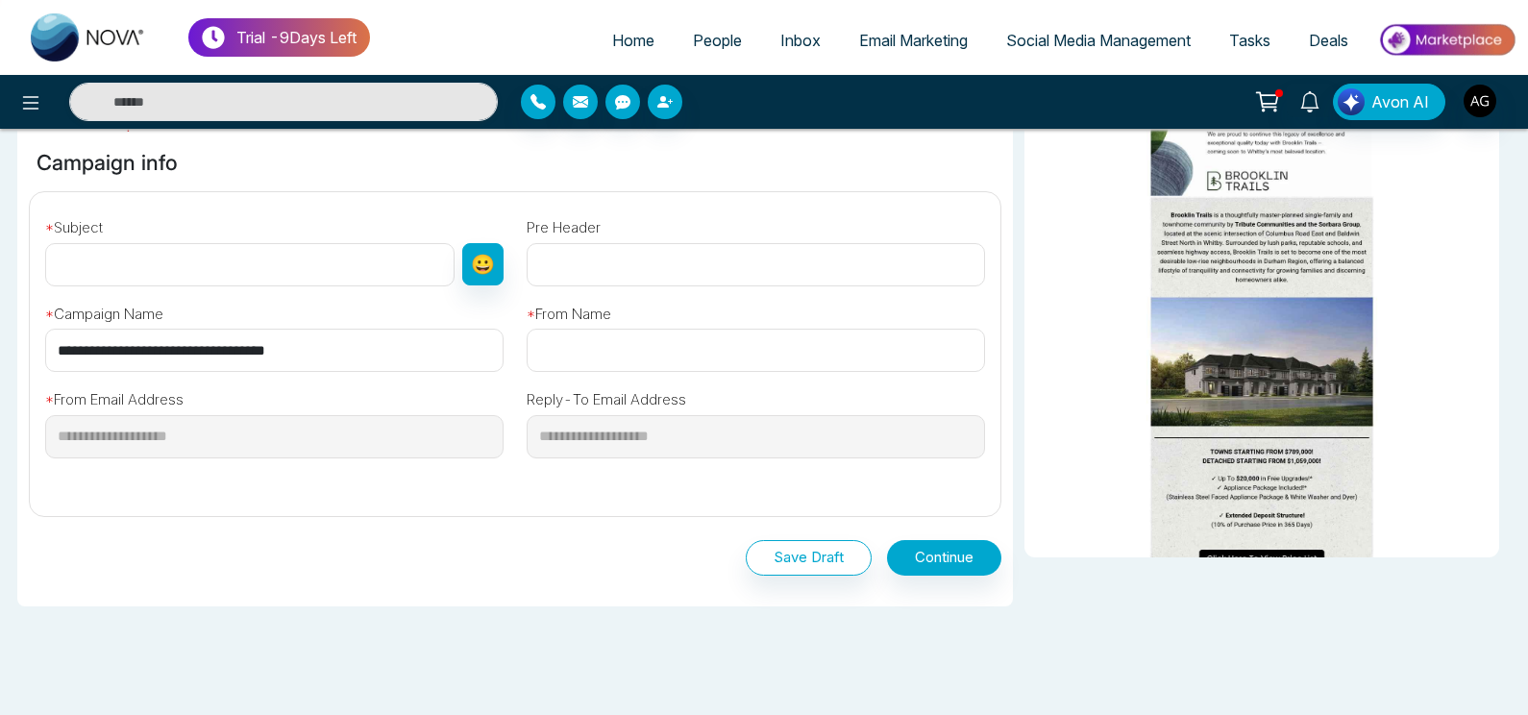
scroll to position [568, 0]
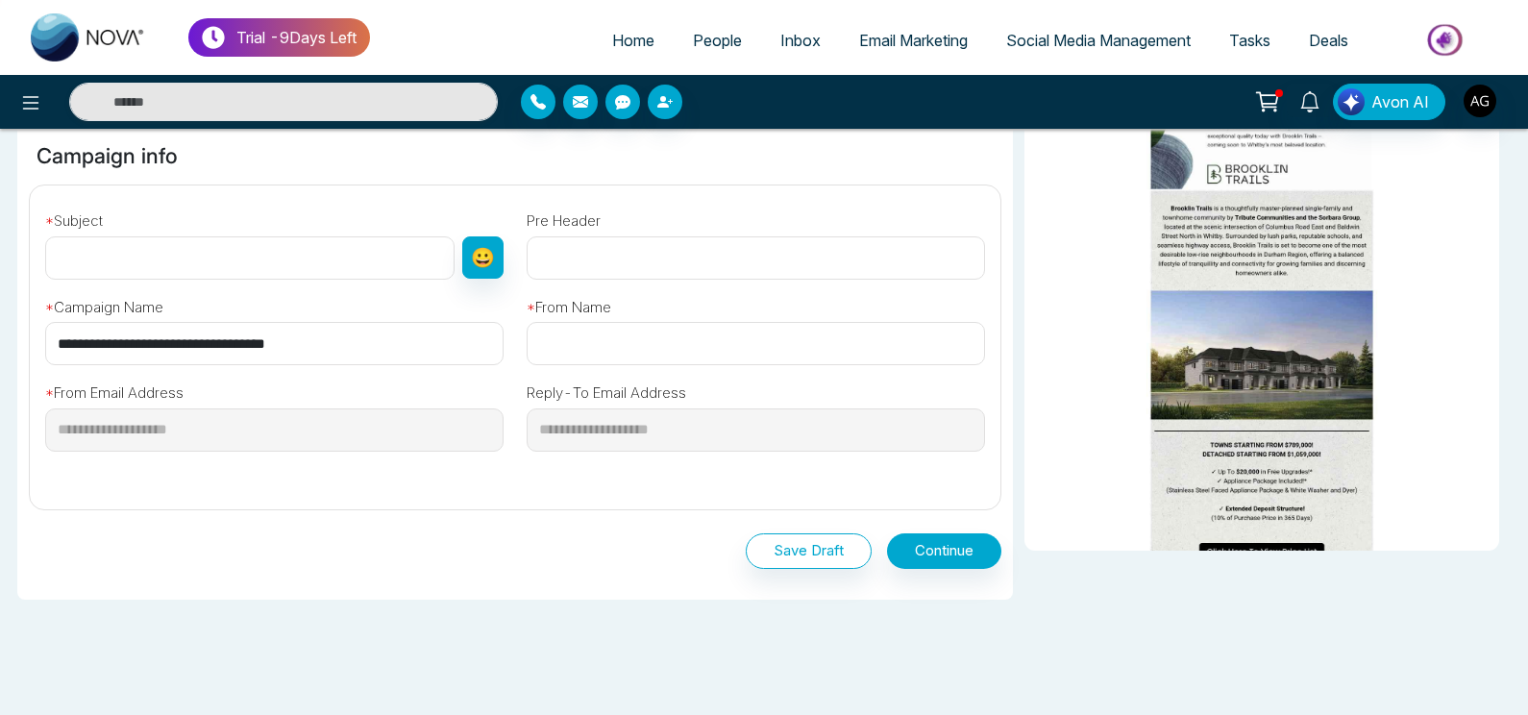
click at [238, 249] on input "text" at bounding box center [249, 257] width 409 height 43
drag, startPoint x: 332, startPoint y: 358, endPoint x: 0, endPoint y: 344, distance: 331.9
click at [45, 344] on input "**********" at bounding box center [274, 343] width 458 height 43
click at [152, 260] on input "text" at bounding box center [249, 257] width 409 height 43
paste input "**********"
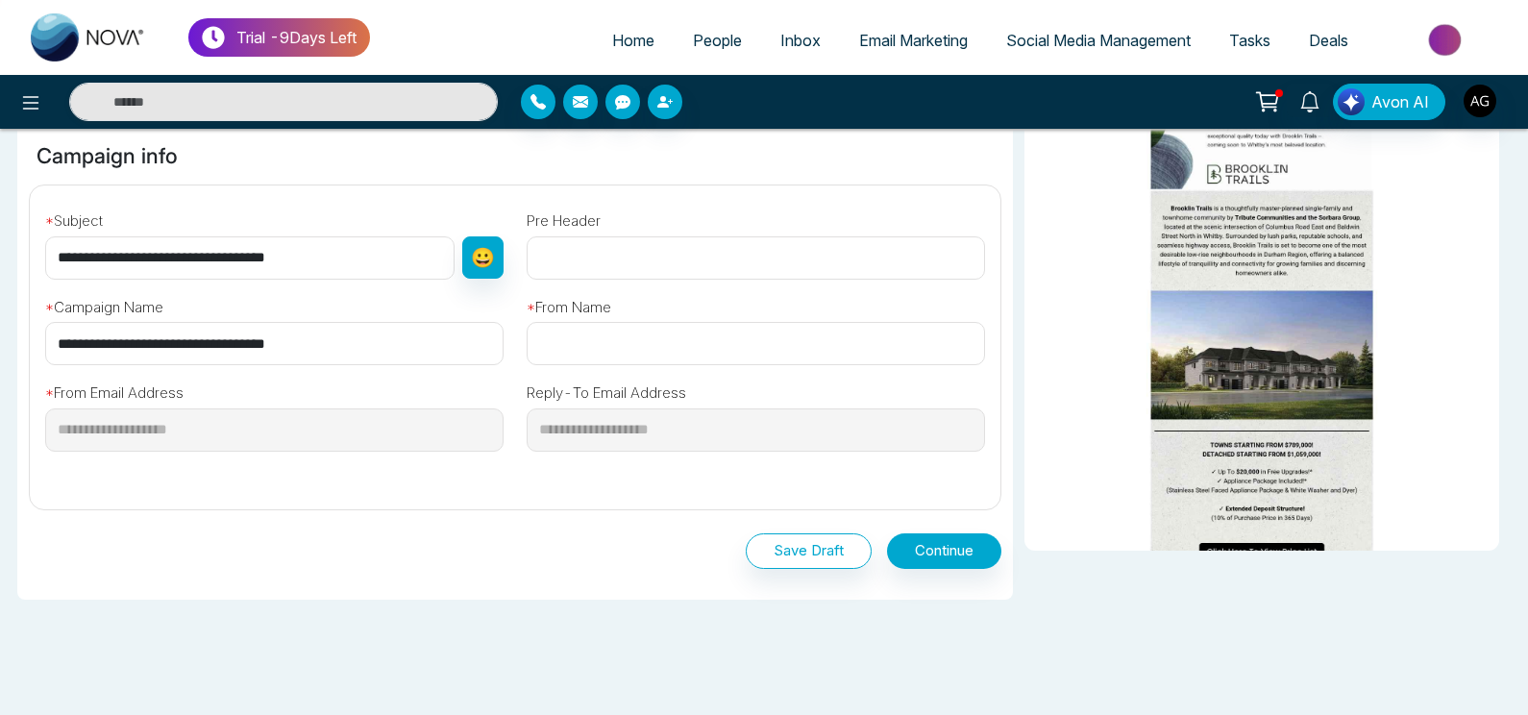
type input "**********"
click at [654, 337] on input "text" at bounding box center [756, 343] width 458 height 43
type input "**********"
click at [974, 565] on button "Continue" at bounding box center [944, 551] width 114 height 36
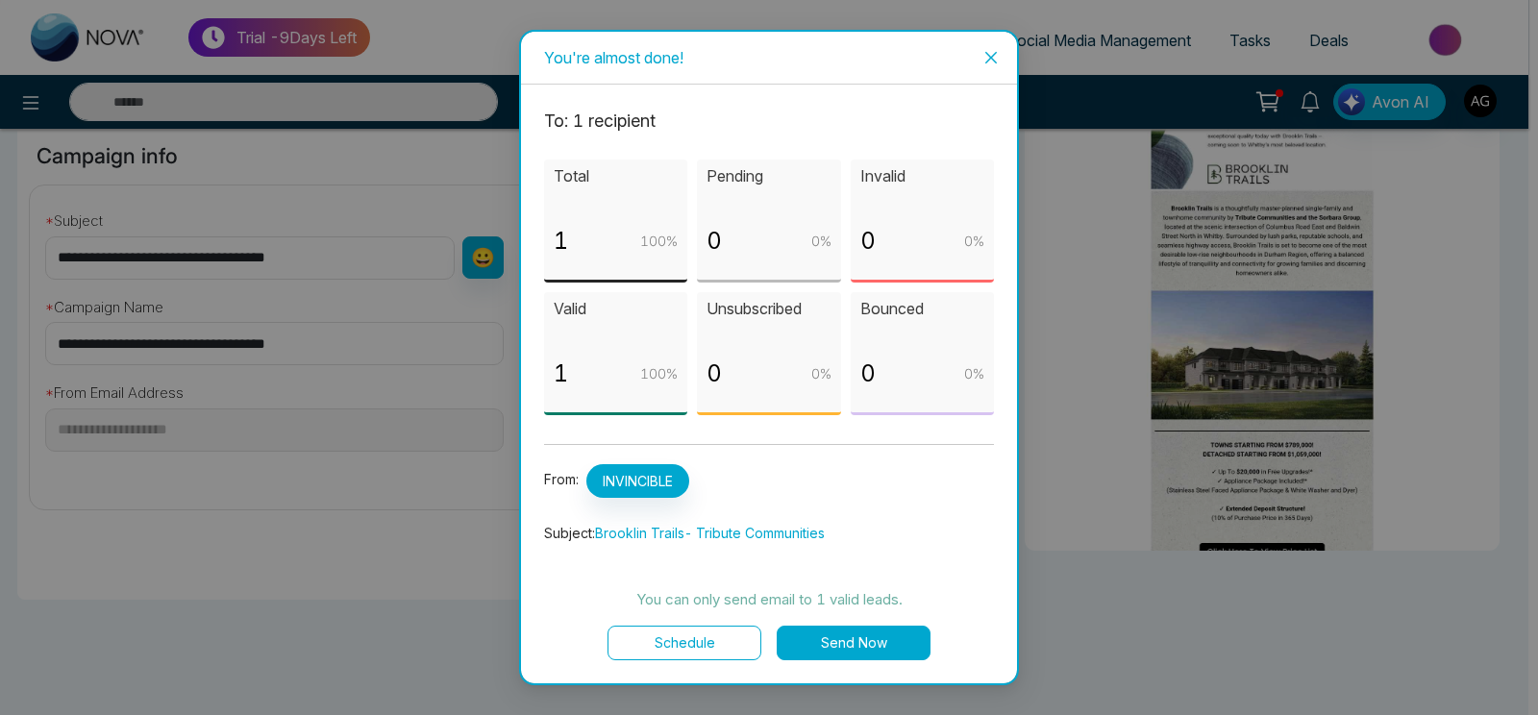
click at [844, 646] on button "Send Now" at bounding box center [854, 643] width 154 height 35
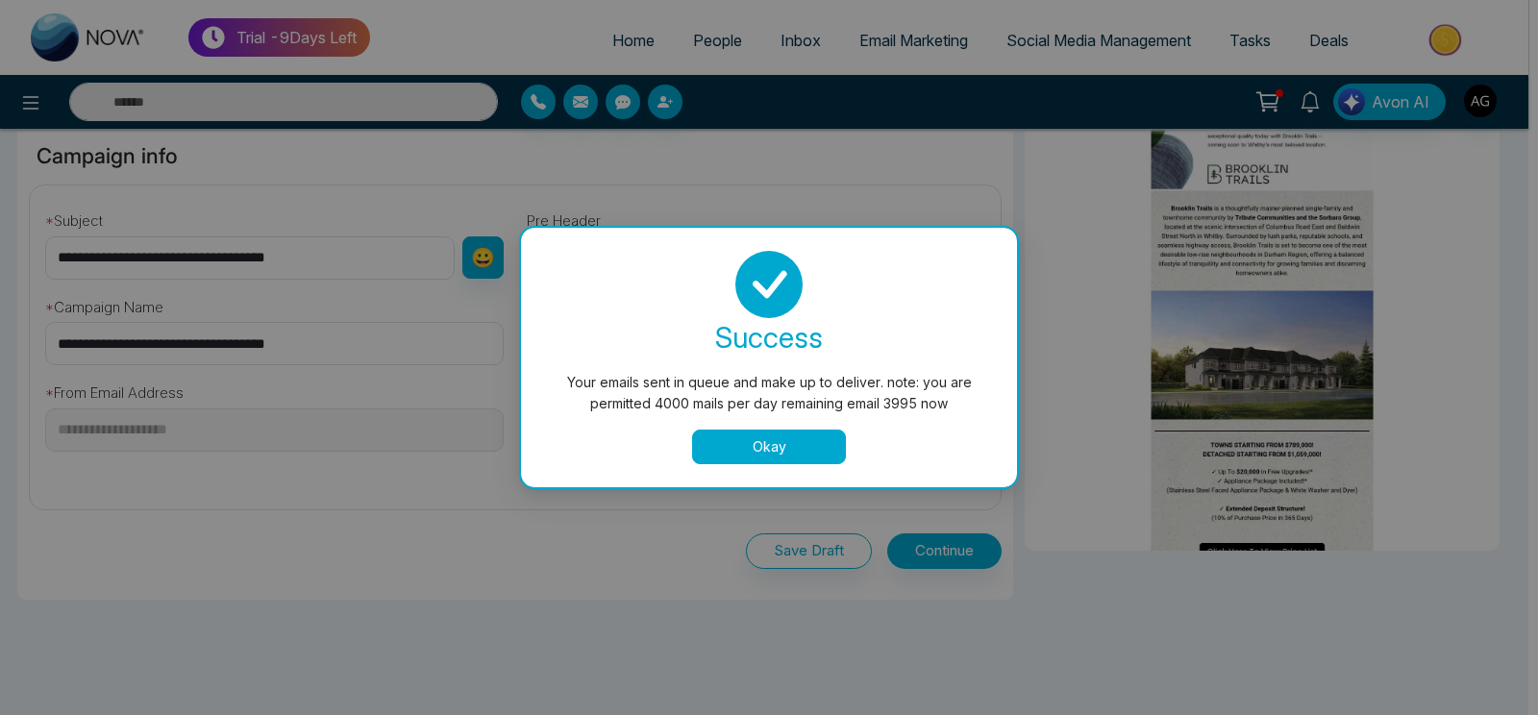
click at [793, 452] on button "Okay" at bounding box center [769, 447] width 154 height 35
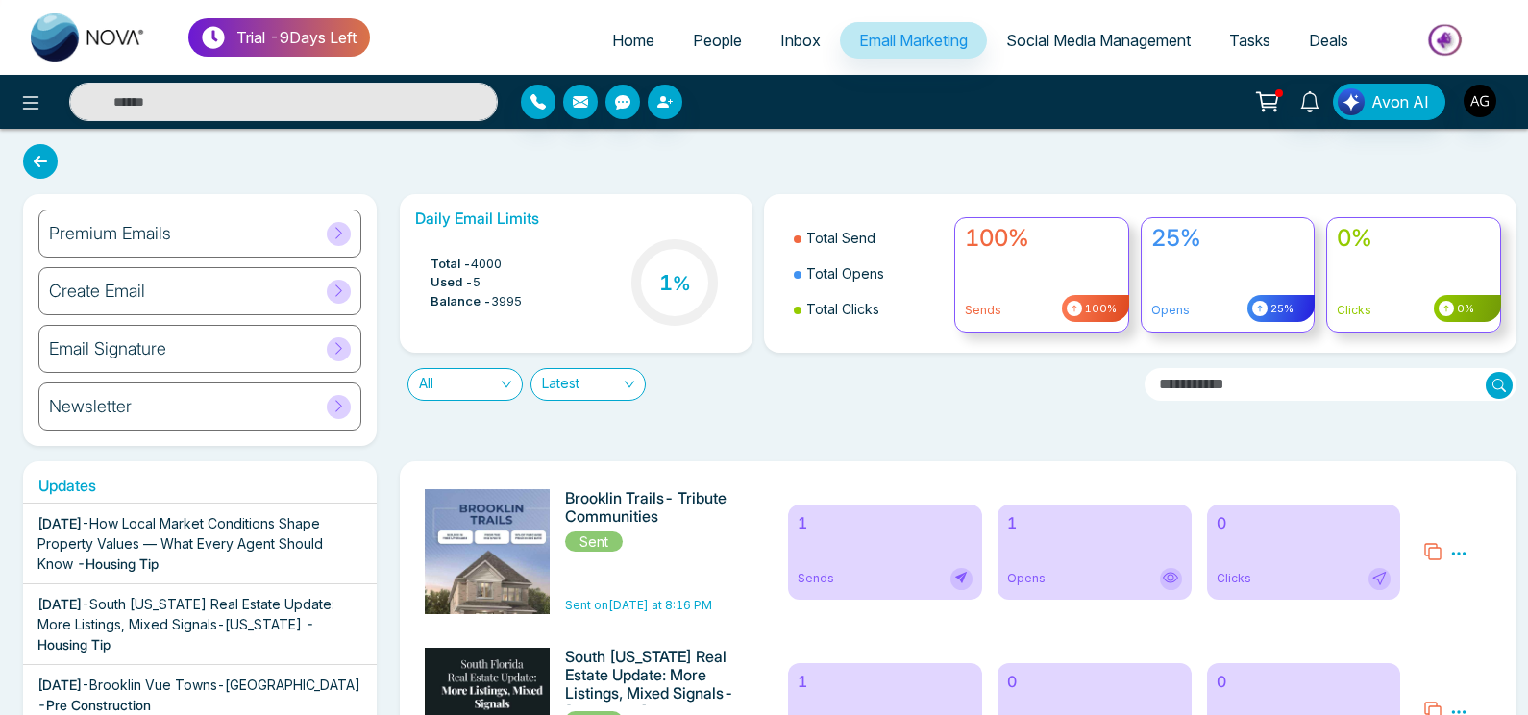
click at [43, 171] on icon at bounding box center [40, 161] width 35 height 35
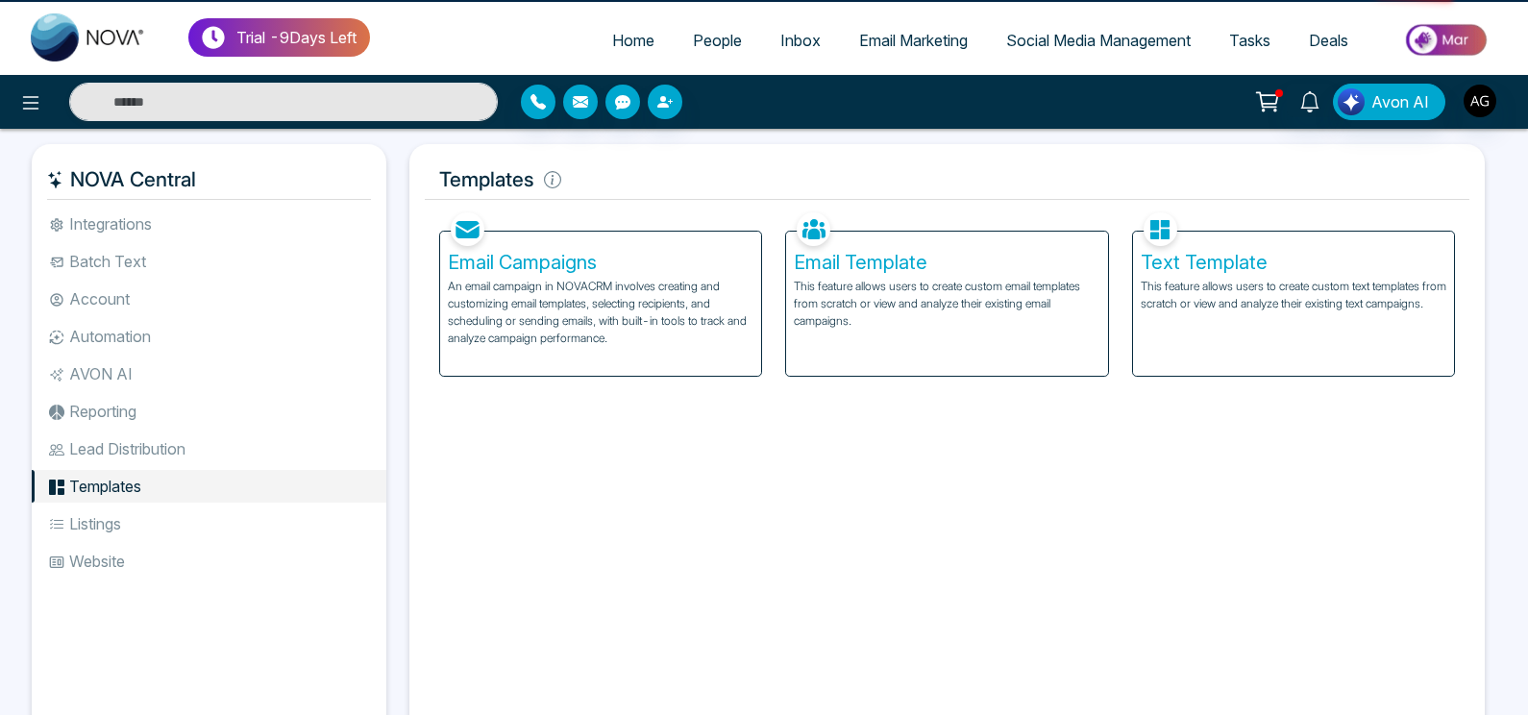
click at [43, 171] on div "NOVA Central" at bounding box center [209, 180] width 355 height 40
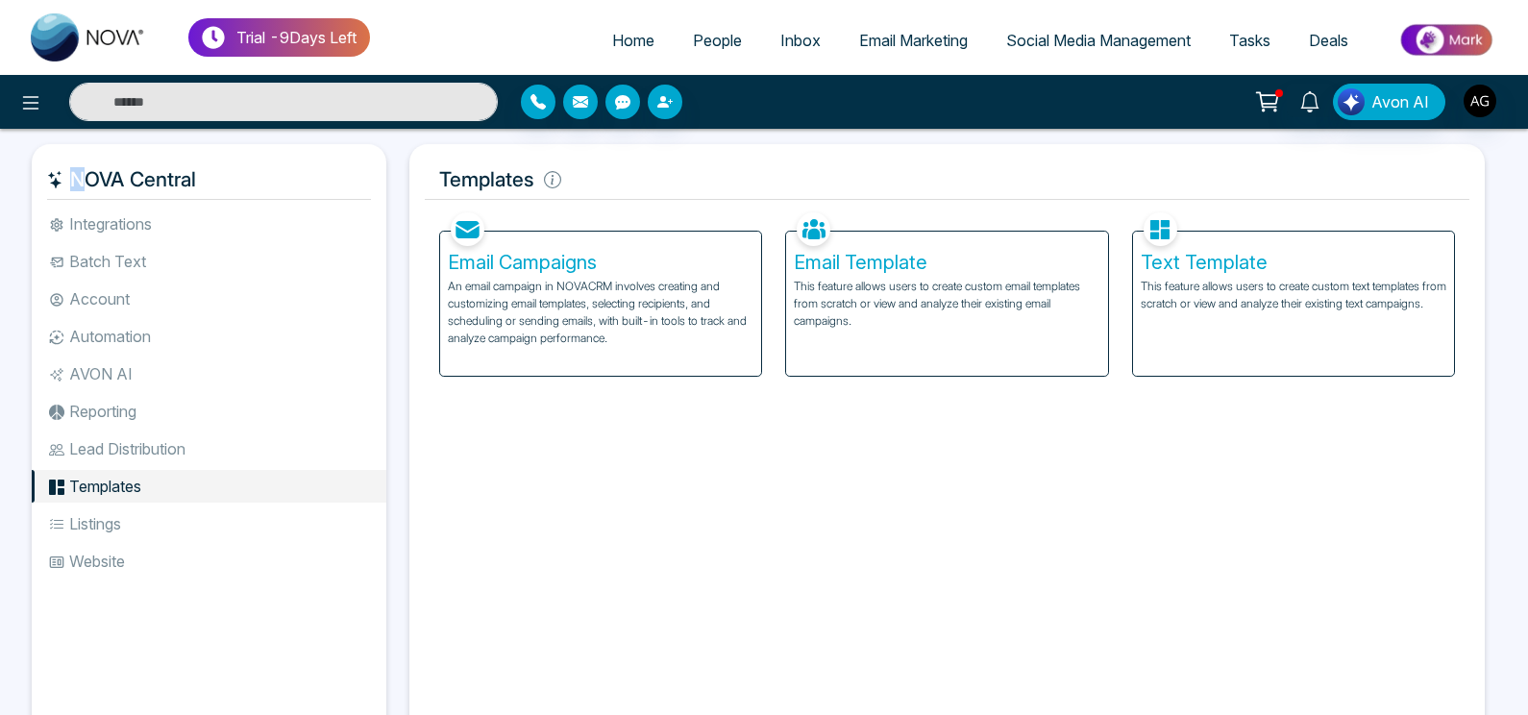
click at [43, 171] on div "NOVA Central" at bounding box center [209, 180] width 355 height 40
drag, startPoint x: 431, startPoint y: 178, endPoint x: 622, endPoint y: 171, distance: 191.4
click at [622, 171] on h5 "Templates" at bounding box center [947, 180] width 1045 height 40
click at [548, 172] on icon at bounding box center [552, 179] width 17 height 17
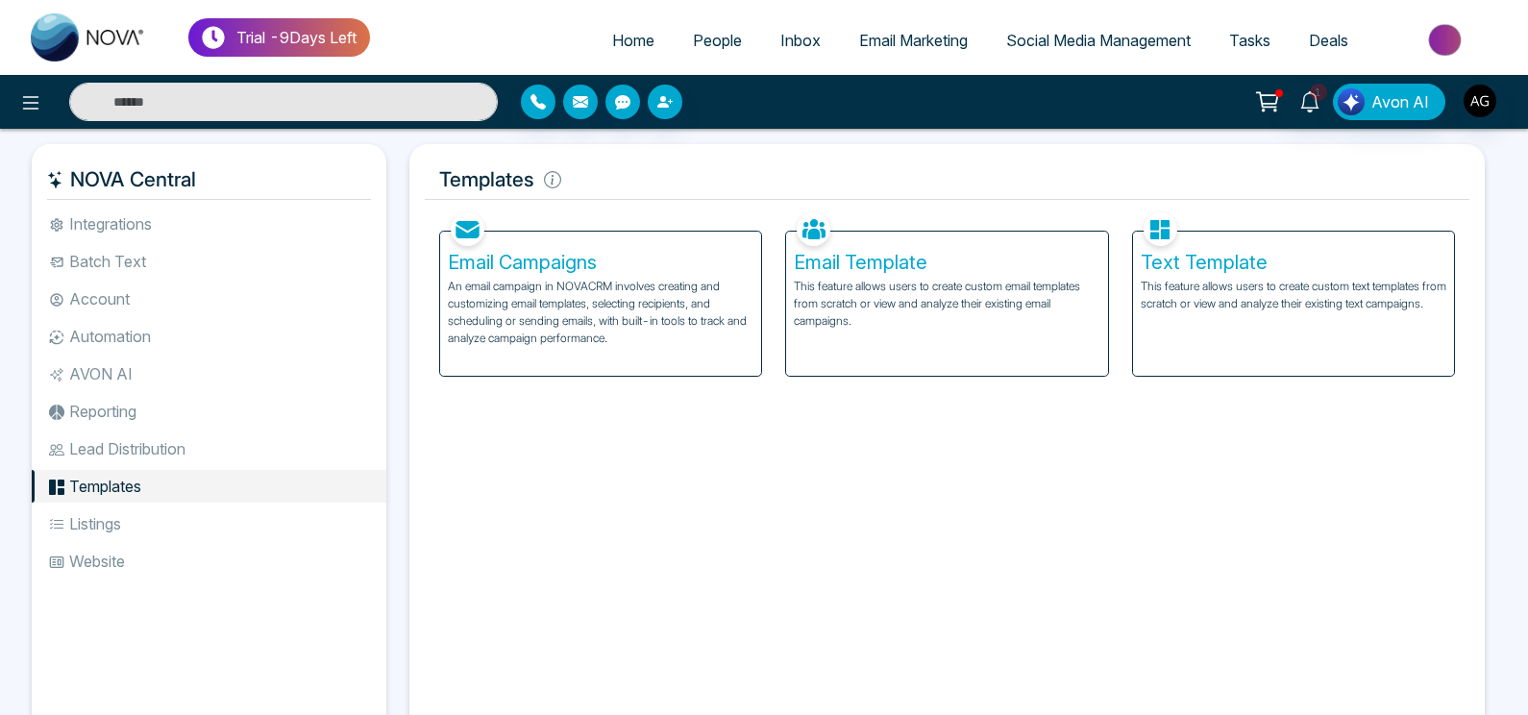
click at [449, 183] on h5 "Templates" at bounding box center [947, 180] width 1045 height 40
drag, startPoint x: 429, startPoint y: 179, endPoint x: 551, endPoint y: 183, distance: 122.1
click at [551, 183] on h5 "Templates" at bounding box center [947, 180] width 1045 height 40
click at [551, 183] on icon at bounding box center [552, 179] width 17 height 17
click at [1147, 273] on h5 "Text Template" at bounding box center [1294, 262] width 306 height 23
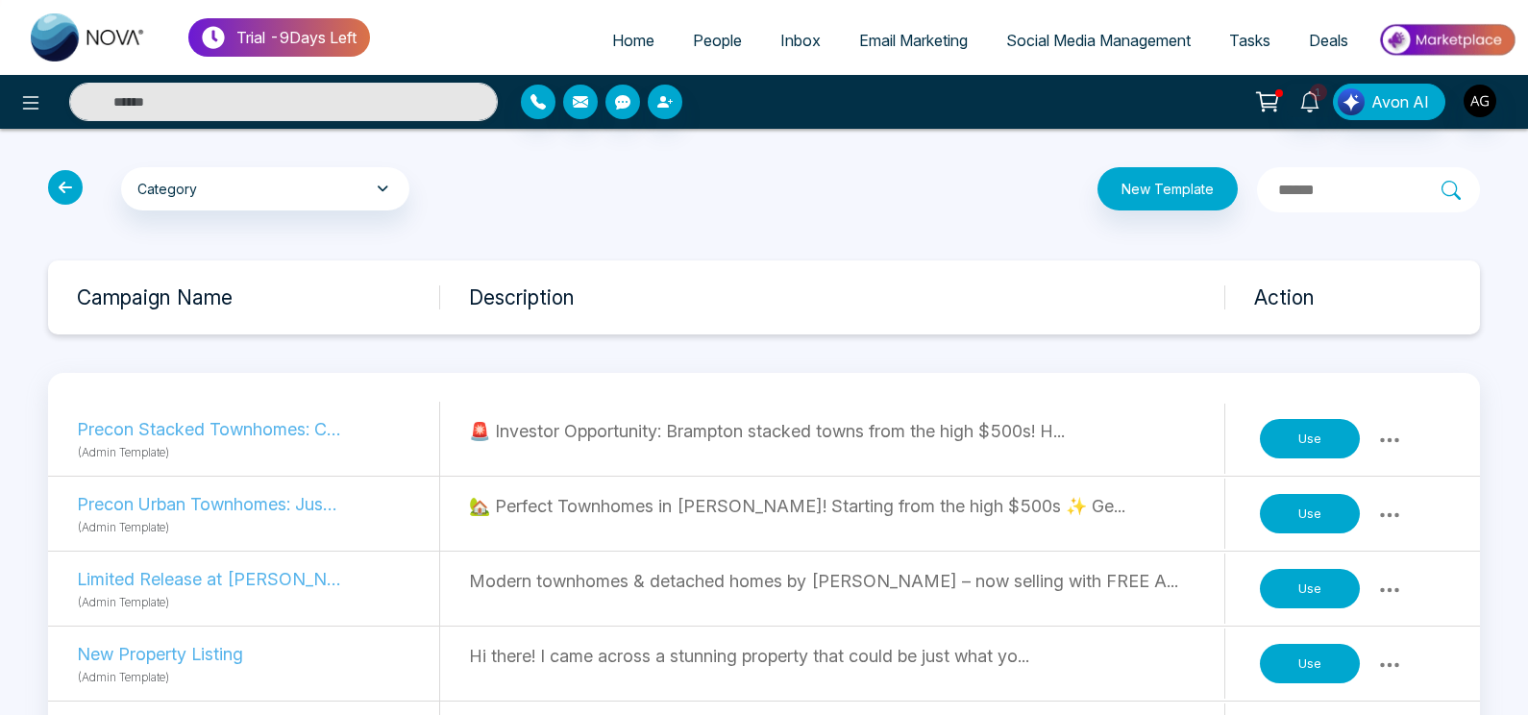
click at [1402, 590] on button at bounding box center [1389, 589] width 35 height 27
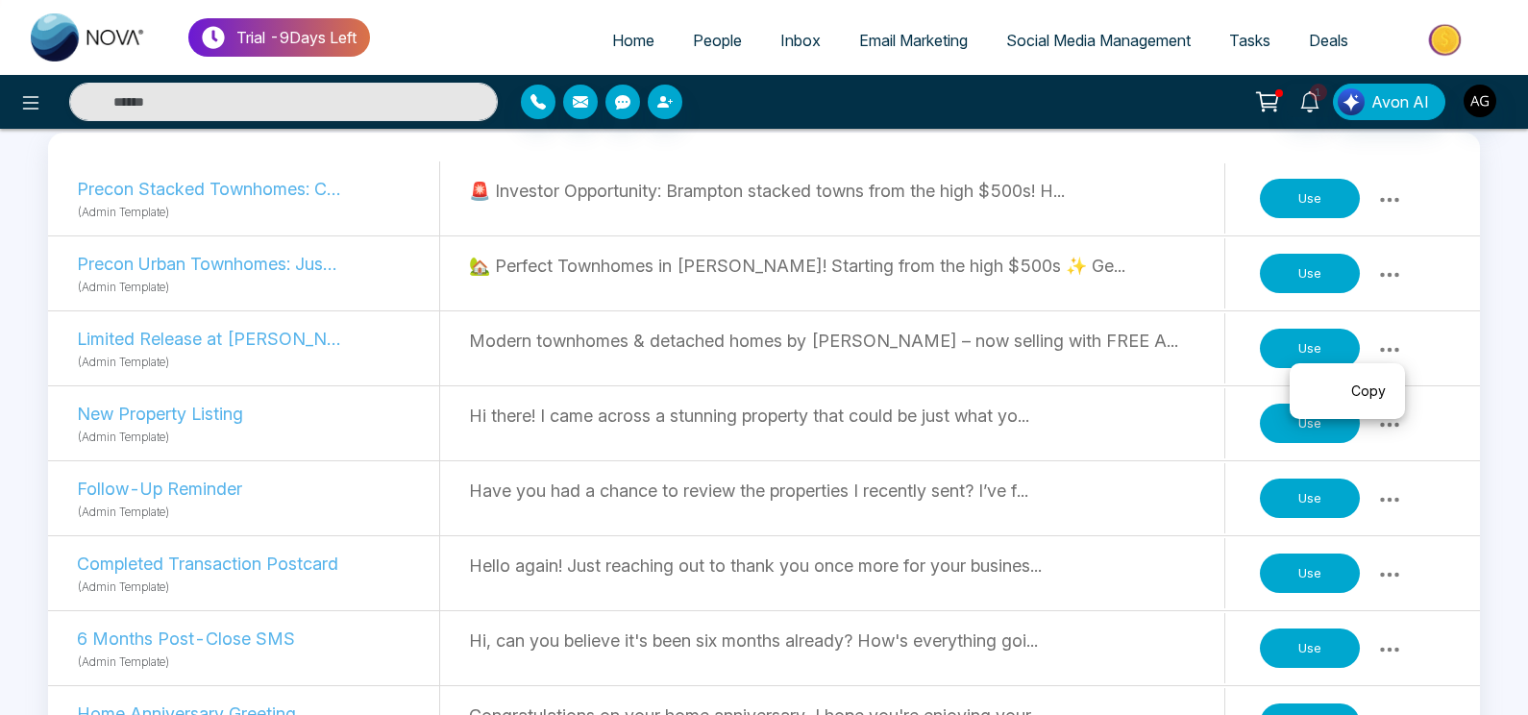
scroll to position [243, 0]
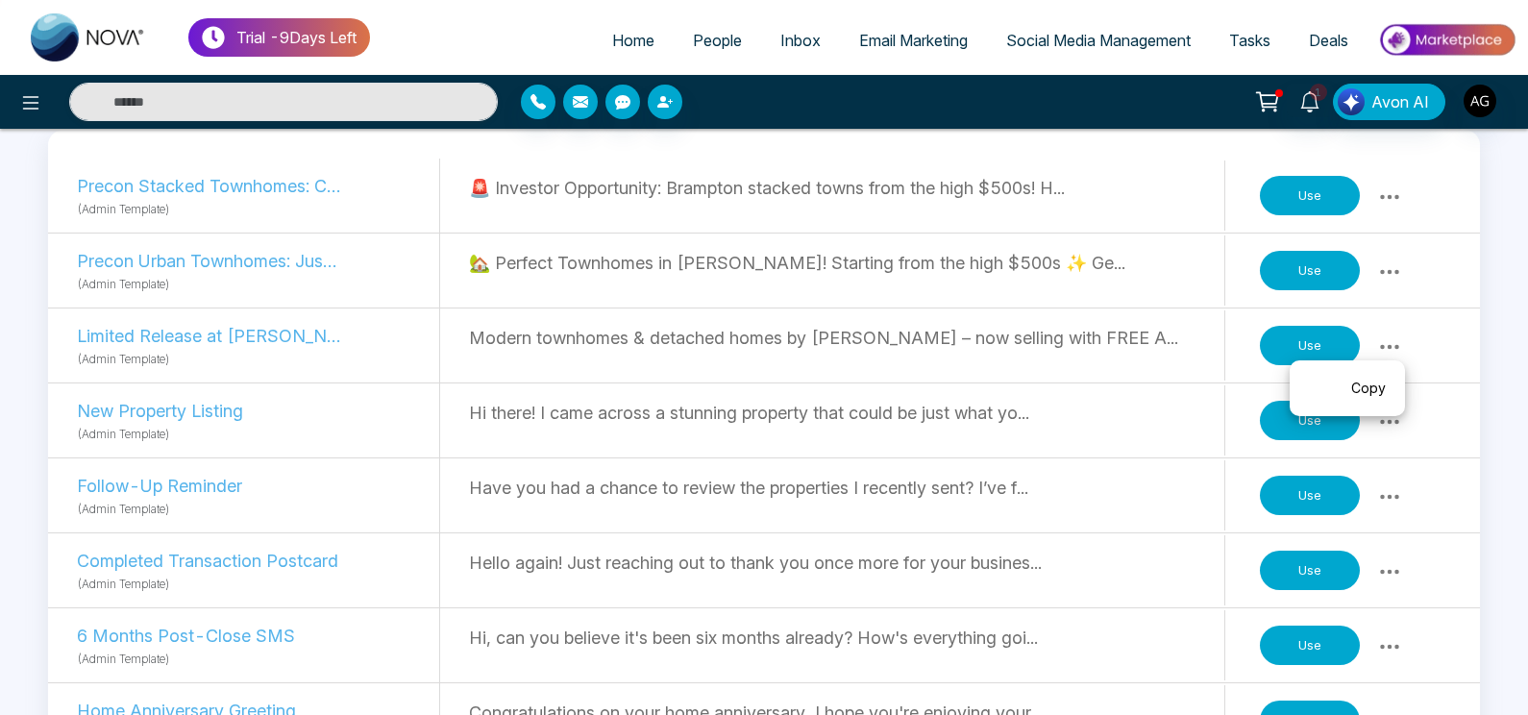
click at [855, 473] on div "Have you had a chance to review the properties I recently sent? I’ve f..." at bounding box center [846, 495] width 755 height 70
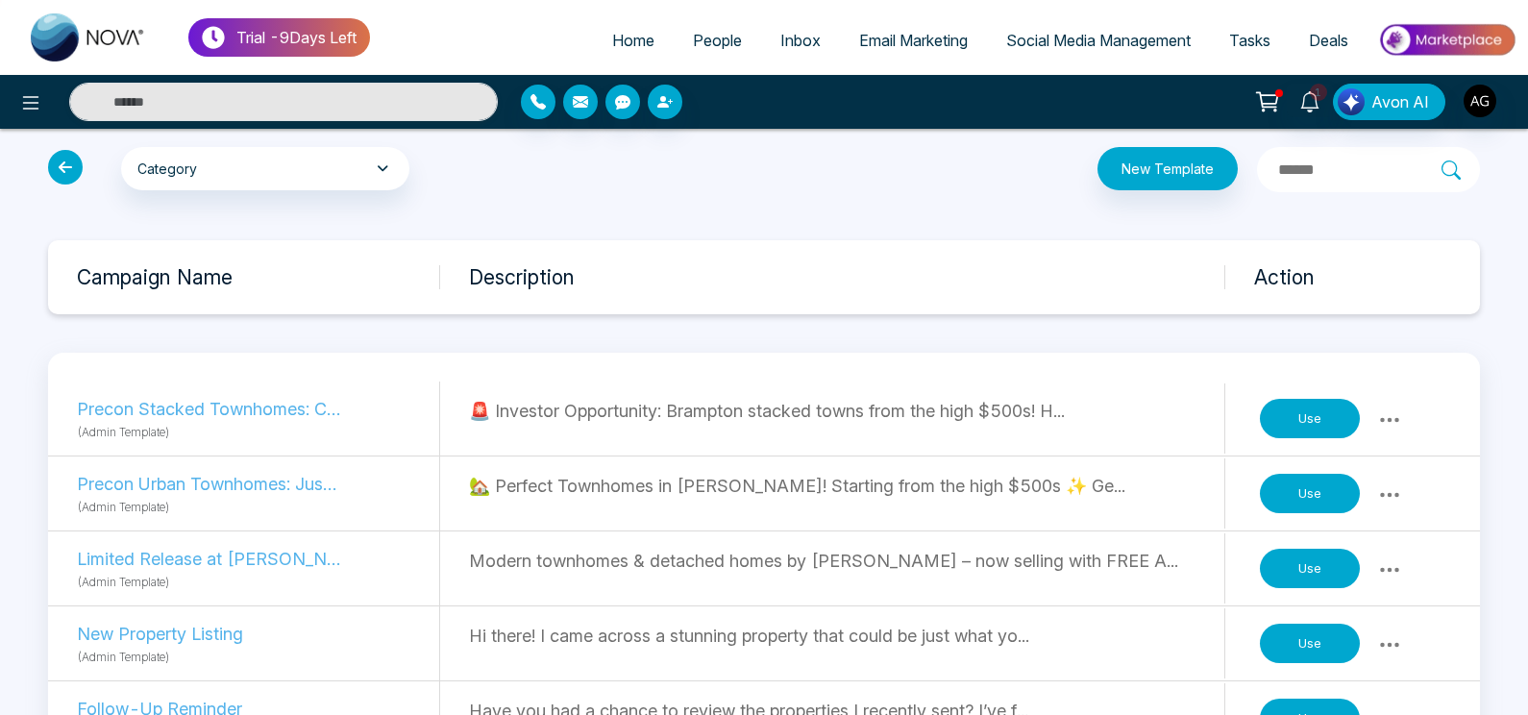
scroll to position [19, 0]
click at [1382, 414] on icon at bounding box center [1389, 420] width 23 height 23
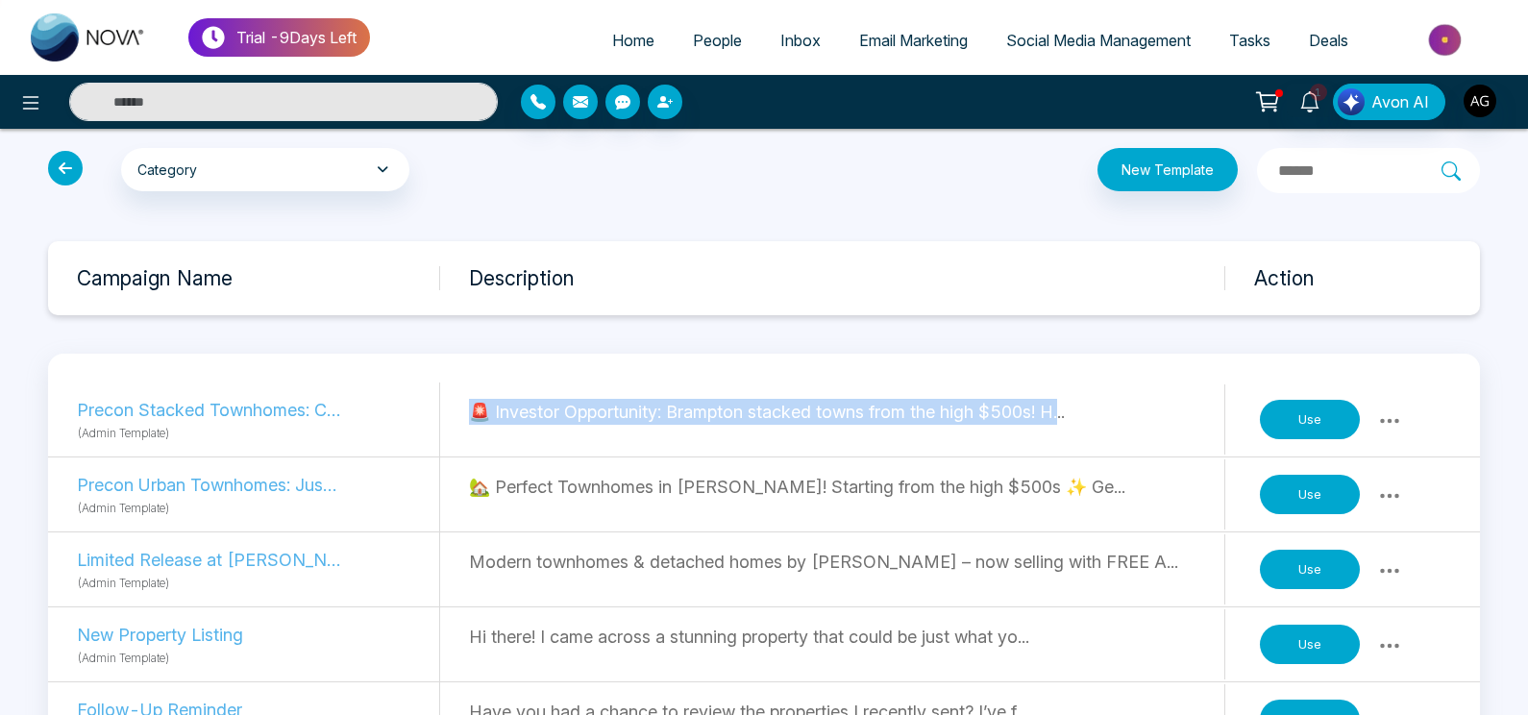
drag, startPoint x: 466, startPoint y: 422, endPoint x: 1069, endPoint y: 411, distance: 602.7
click at [1069, 411] on div "Precon Stacked Townhomes: Coming Soon (Admin Template) 🚨 Investor Opportunity: …" at bounding box center [764, 419] width 1432 height 75
click at [1069, 411] on p "🚨 Investor Opportunity: Brampton stacked towns from the high $500s! H..." at bounding box center [846, 412] width 754 height 26
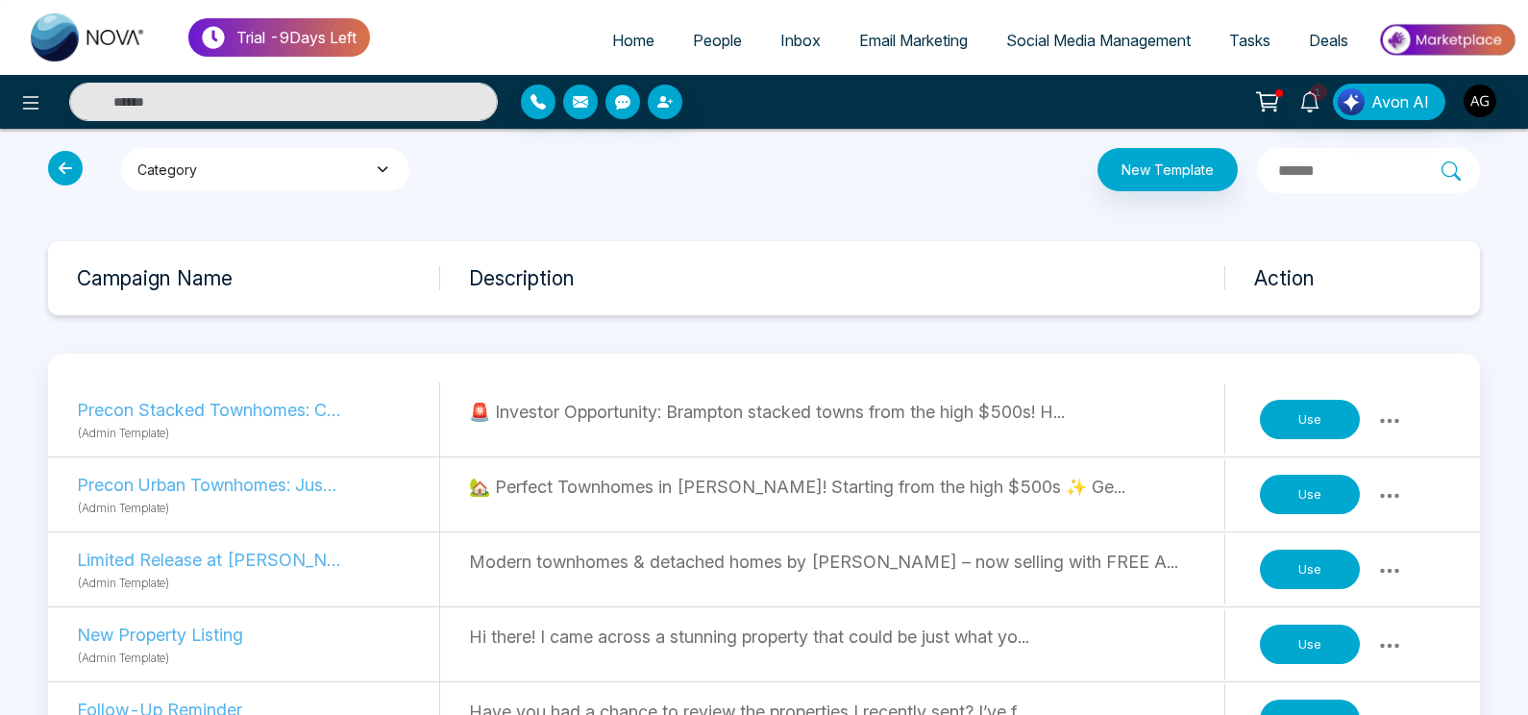
click at [375, 185] on button "Category" at bounding box center [265, 169] width 288 height 43
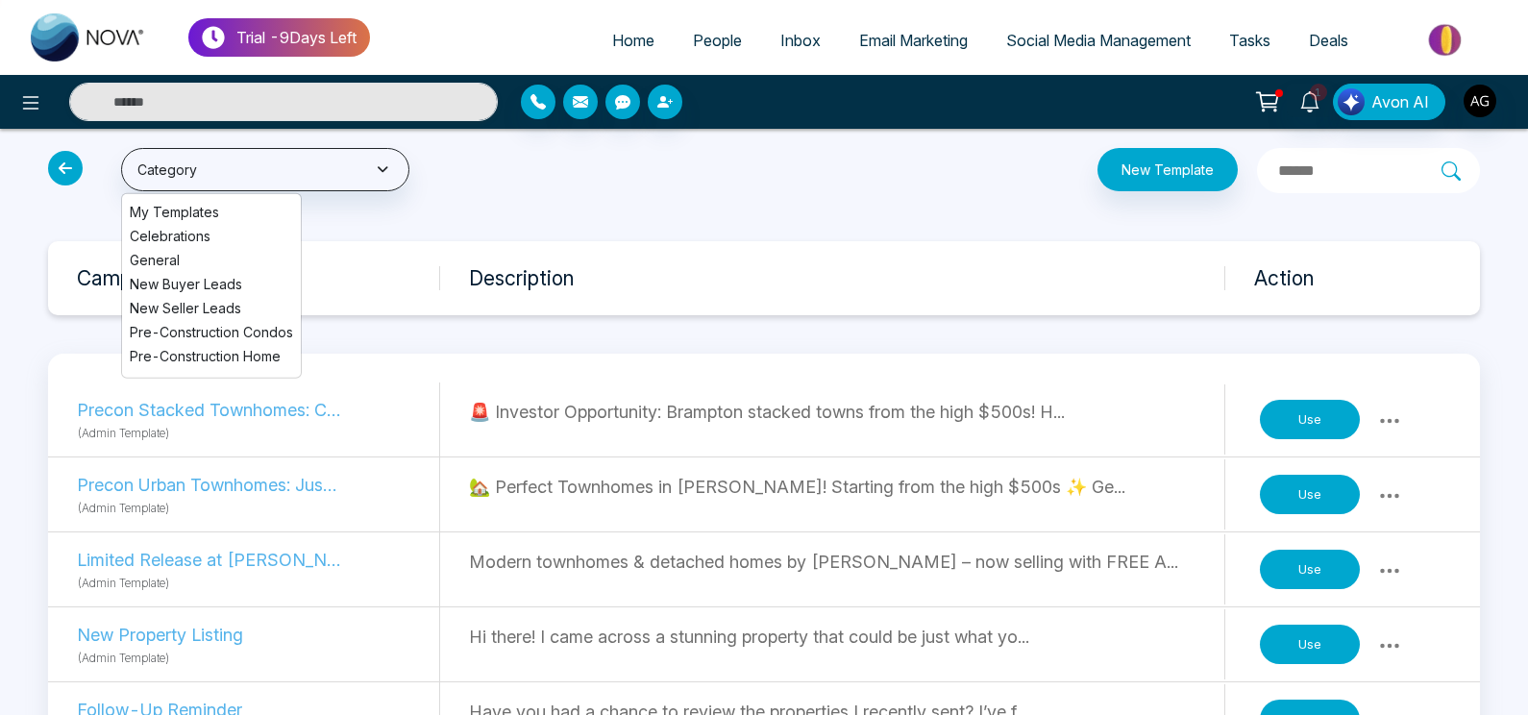
click at [214, 282] on span "New Buyer Leads" at bounding box center [211, 284] width 163 height 20
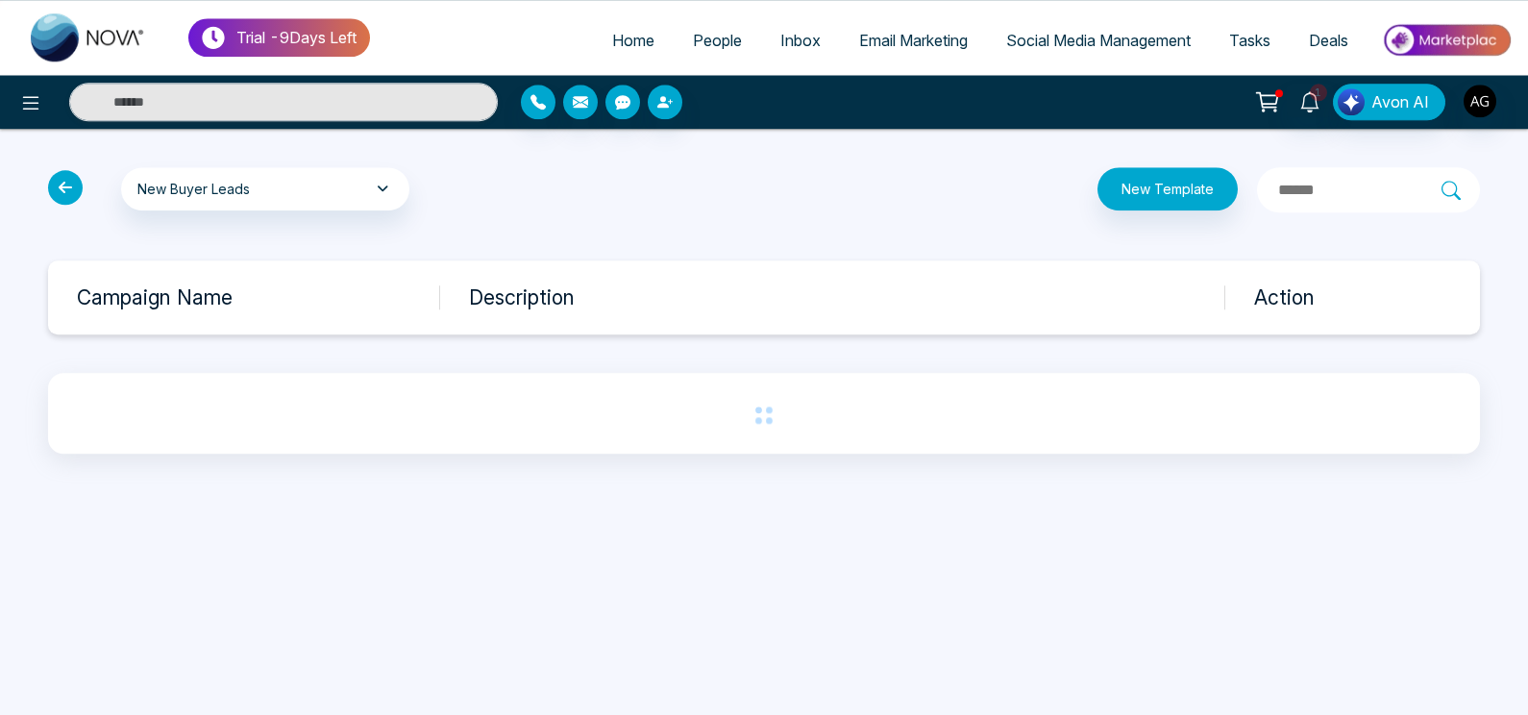
scroll to position [0, 0]
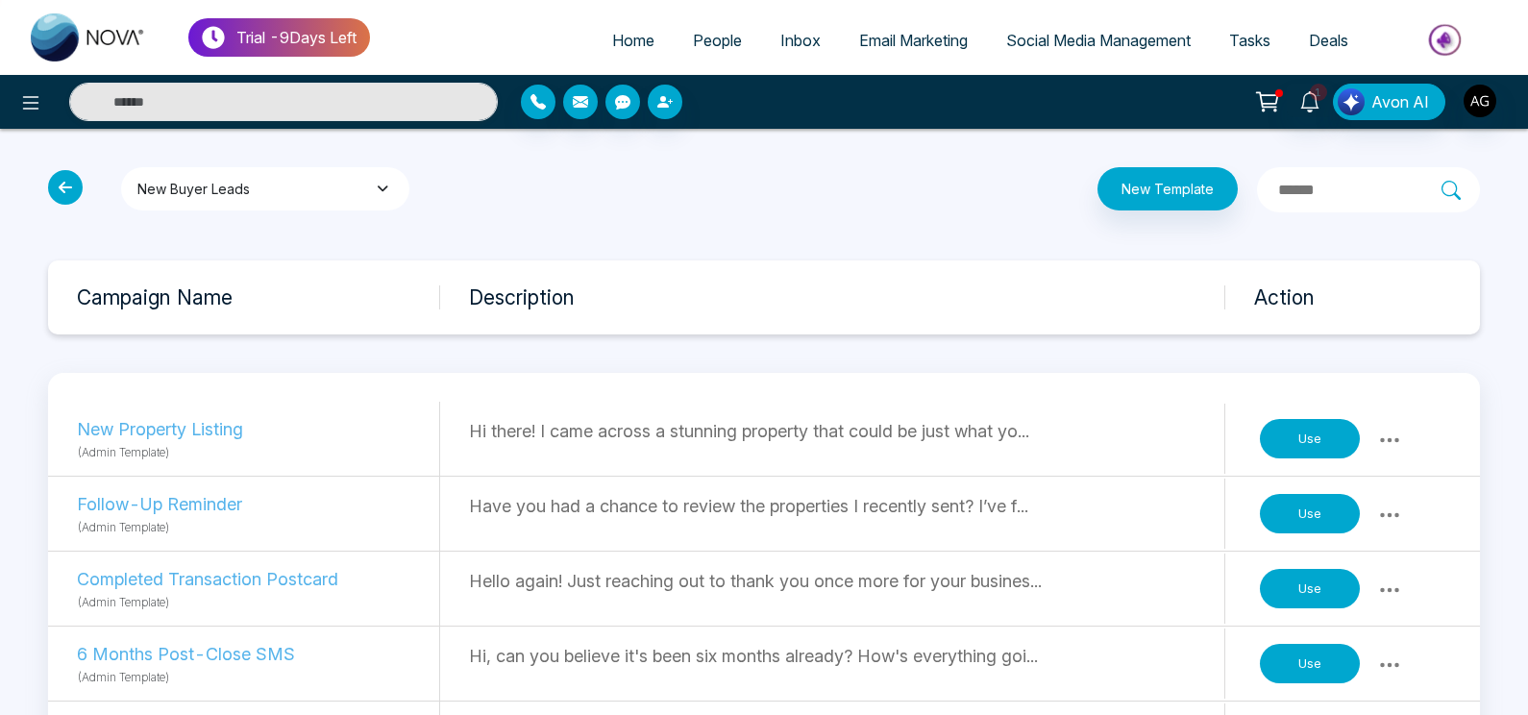
click at [286, 189] on button "New Buyer Leads" at bounding box center [265, 188] width 288 height 43
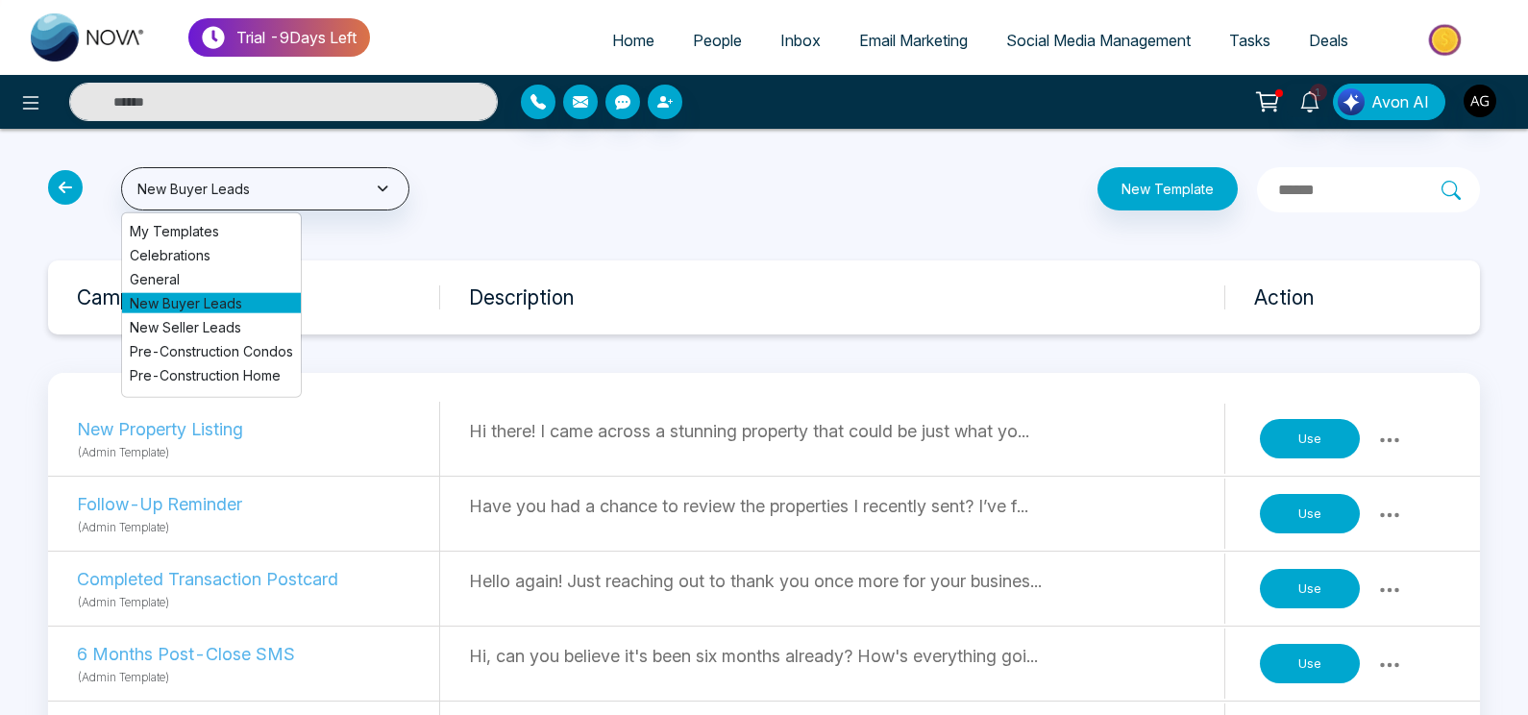
click at [288, 234] on span "My Templates" at bounding box center [211, 231] width 163 height 20
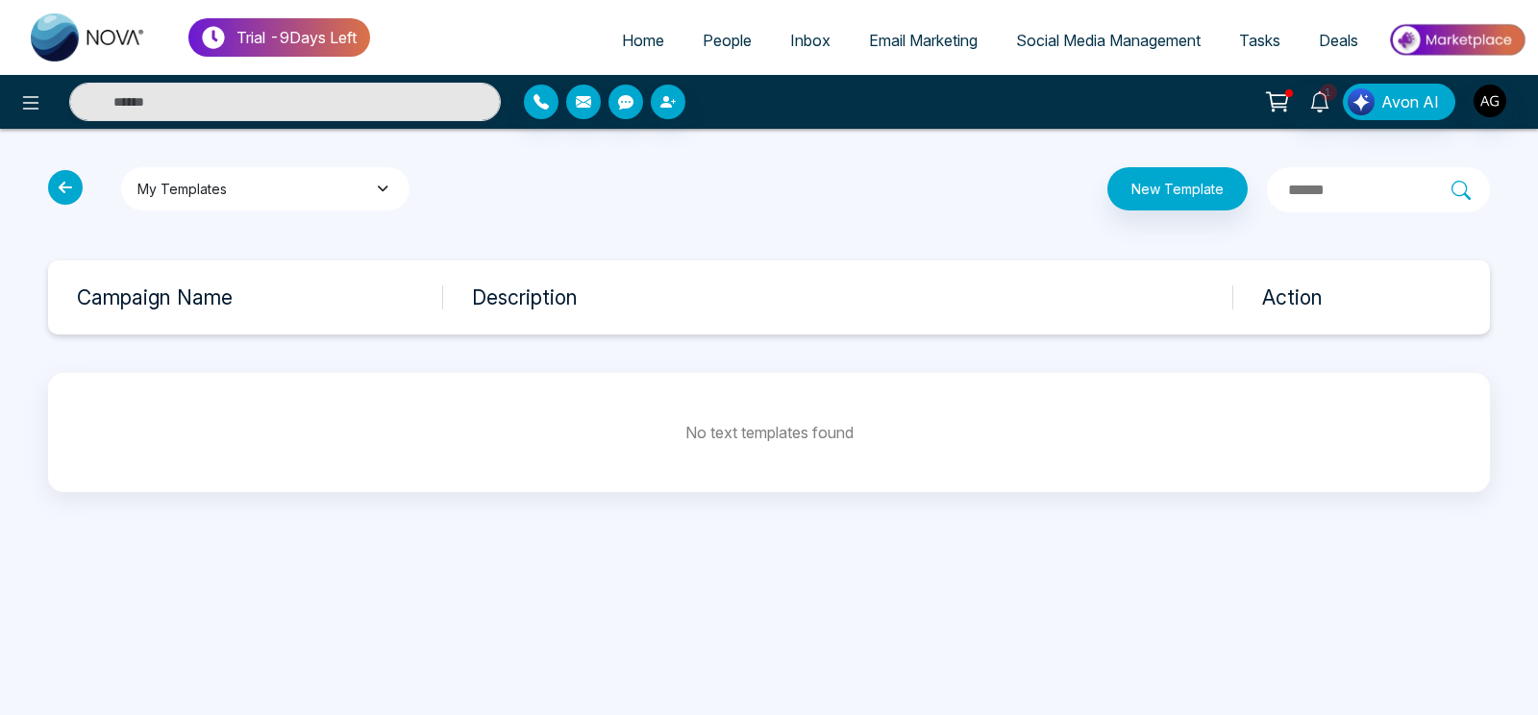
click at [325, 203] on button "My Templates" at bounding box center [265, 188] width 288 height 43
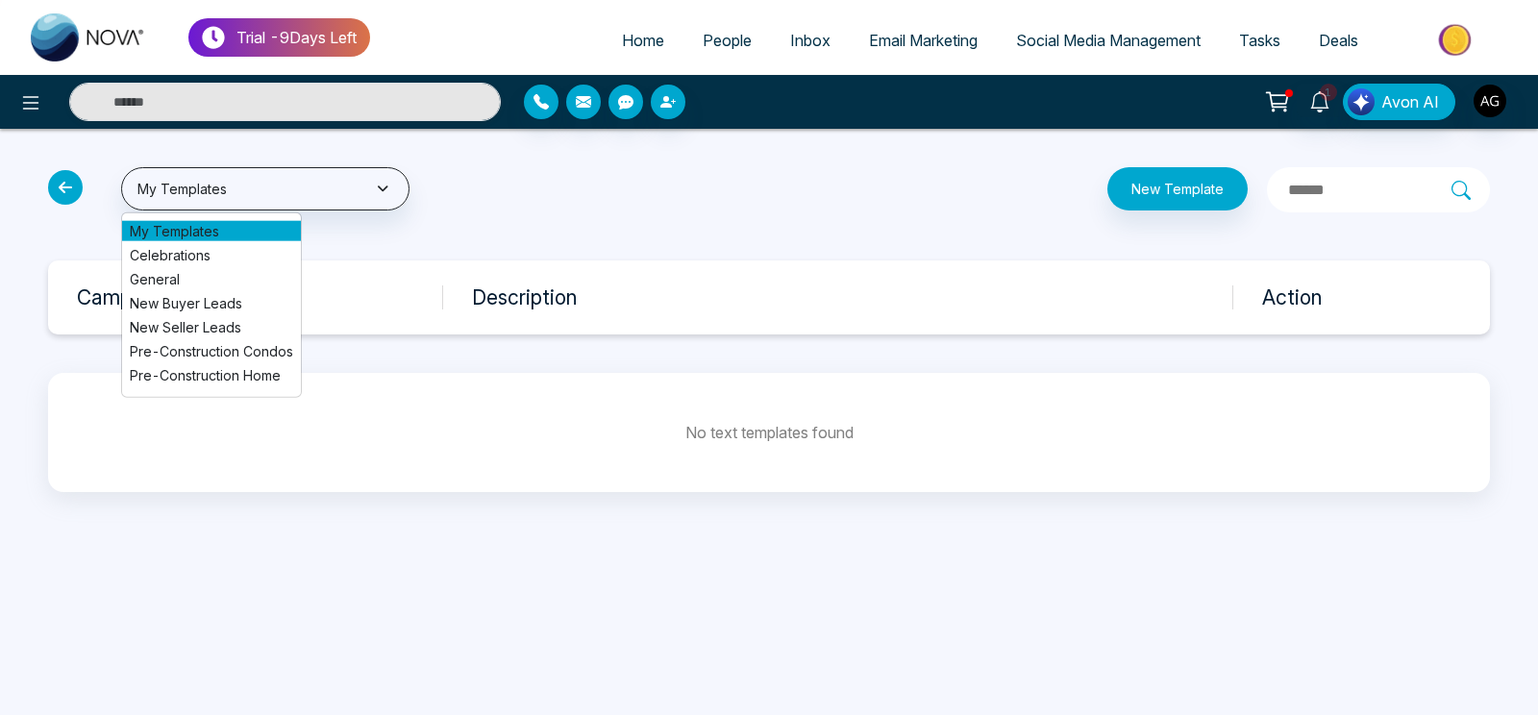
click at [641, 44] on span "Home" at bounding box center [643, 40] width 42 height 19
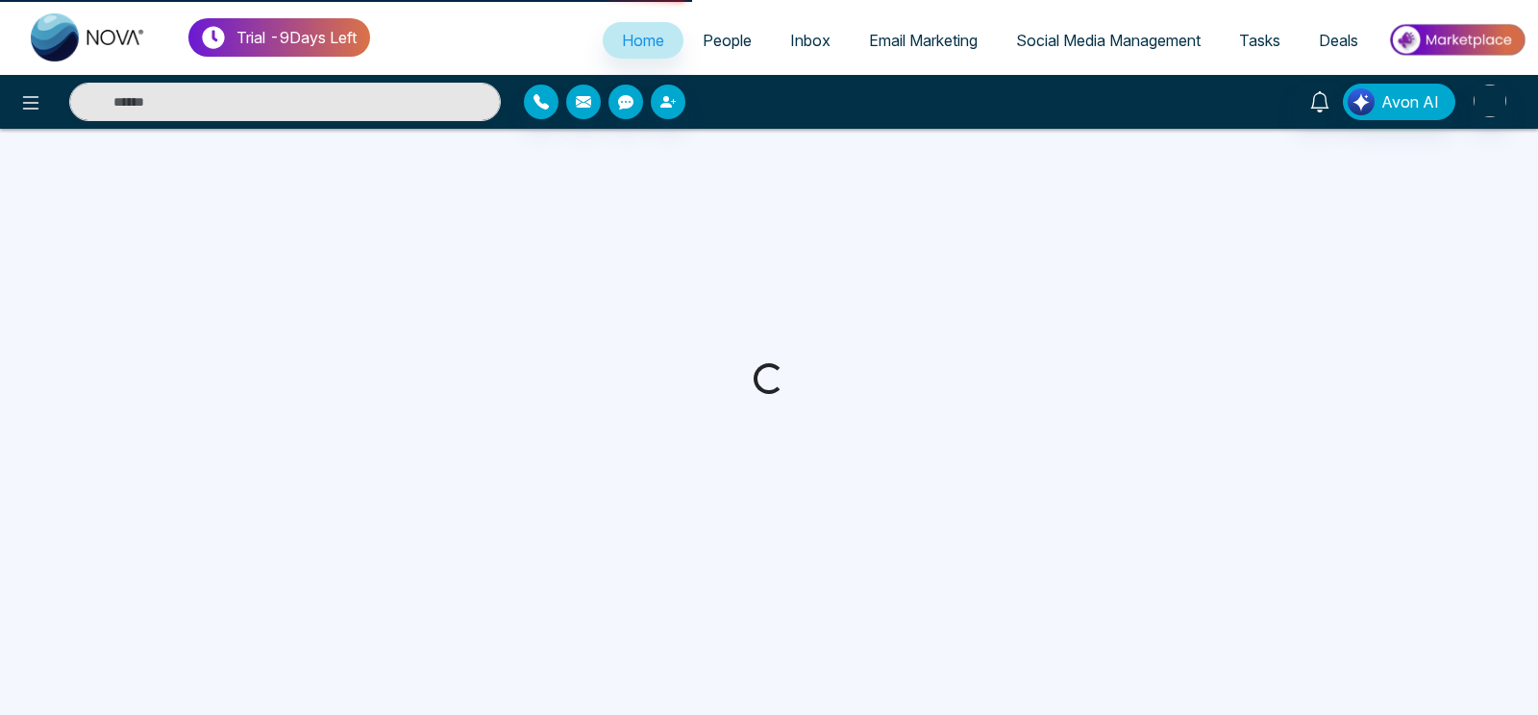
select select "*"
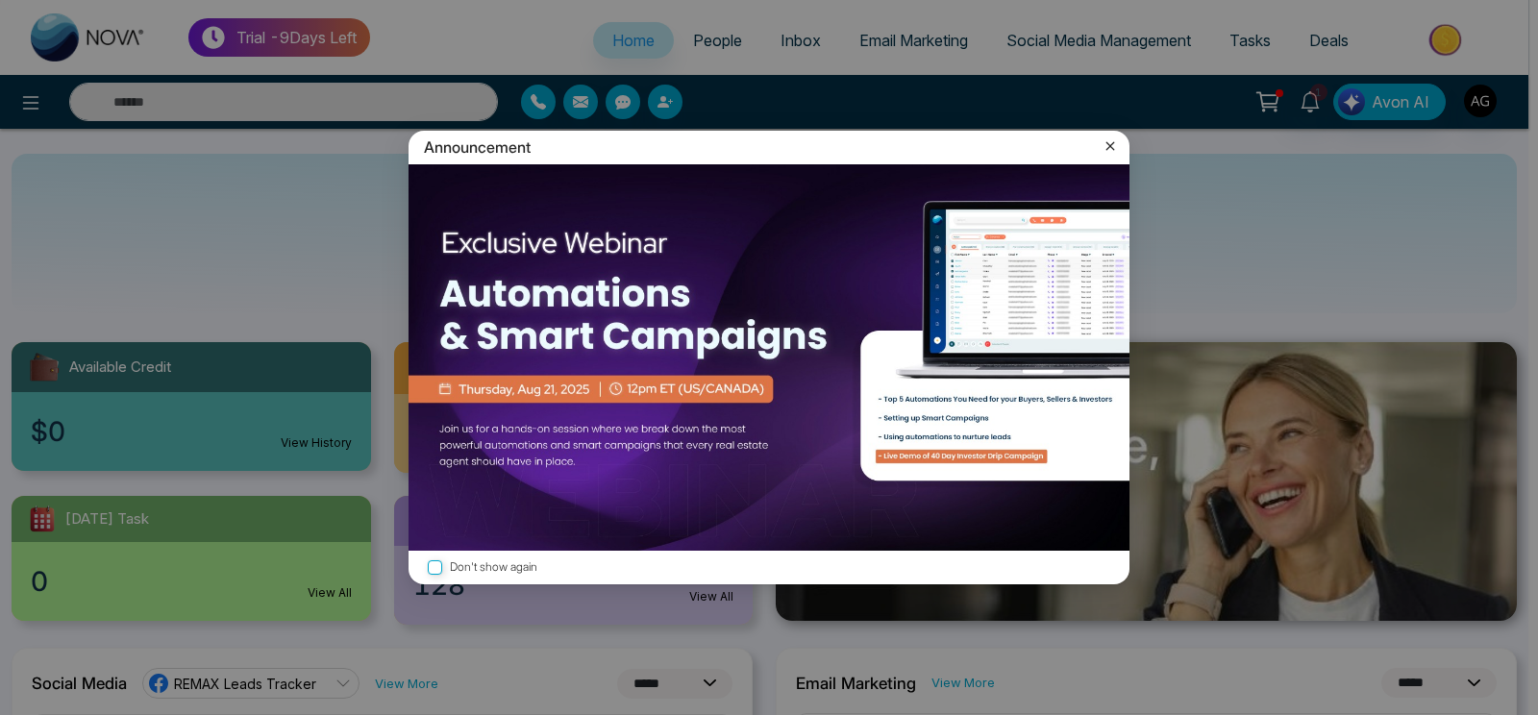
click at [1107, 144] on icon at bounding box center [1110, 146] width 9 height 9
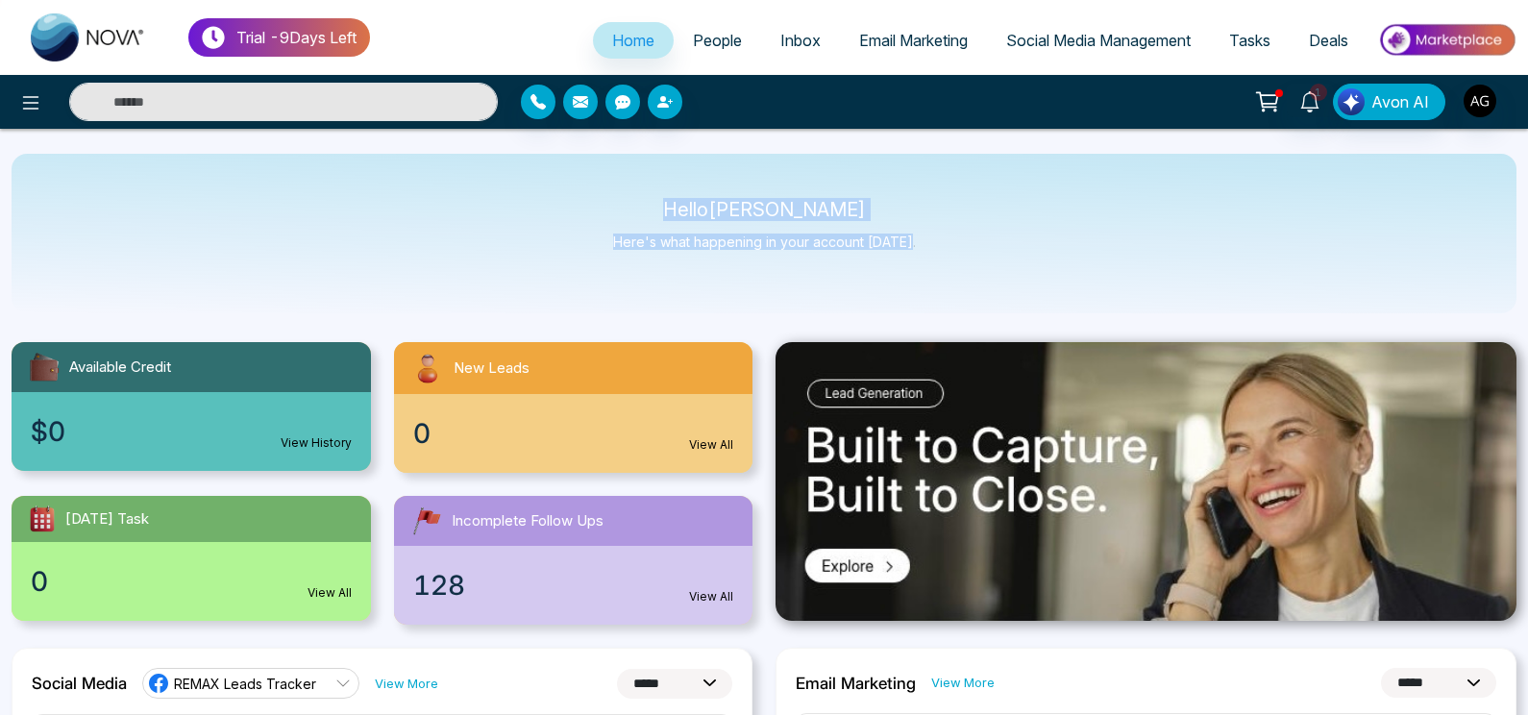
drag, startPoint x: 690, startPoint y: 194, endPoint x: 990, endPoint y: 283, distance: 312.6
click at [990, 283] on div "Hello [PERSON_NAME] Here's what happening in your account [DATE]." at bounding box center [764, 234] width 1505 height 160
drag, startPoint x: 679, startPoint y: 205, endPoint x: 935, endPoint y: 270, distance: 264.8
click at [935, 270] on div "Hello [PERSON_NAME] Here's what happening in your account [DATE]." at bounding box center [764, 234] width 1505 height 160
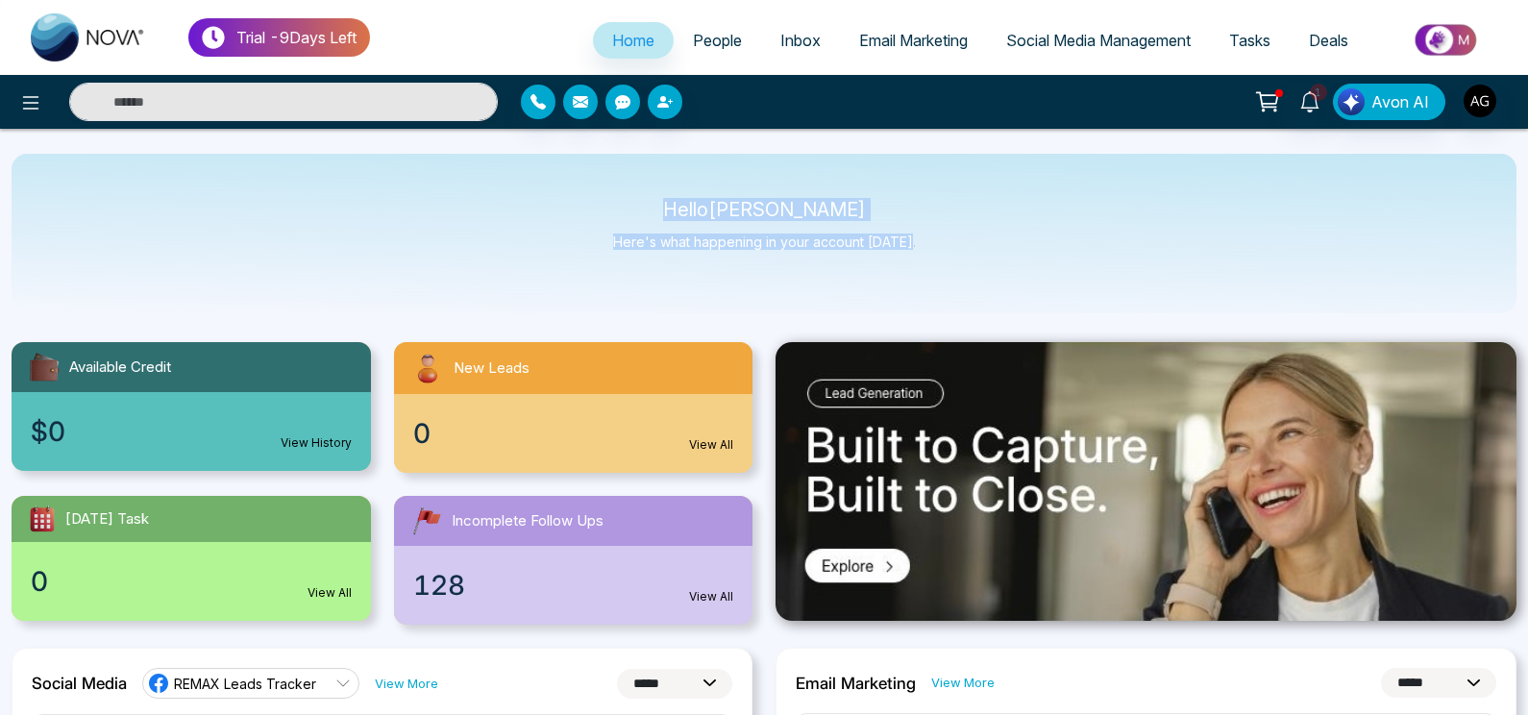
click at [935, 270] on div "Hello [PERSON_NAME] Here's what happening in your account [DATE]." at bounding box center [764, 234] width 1505 height 160
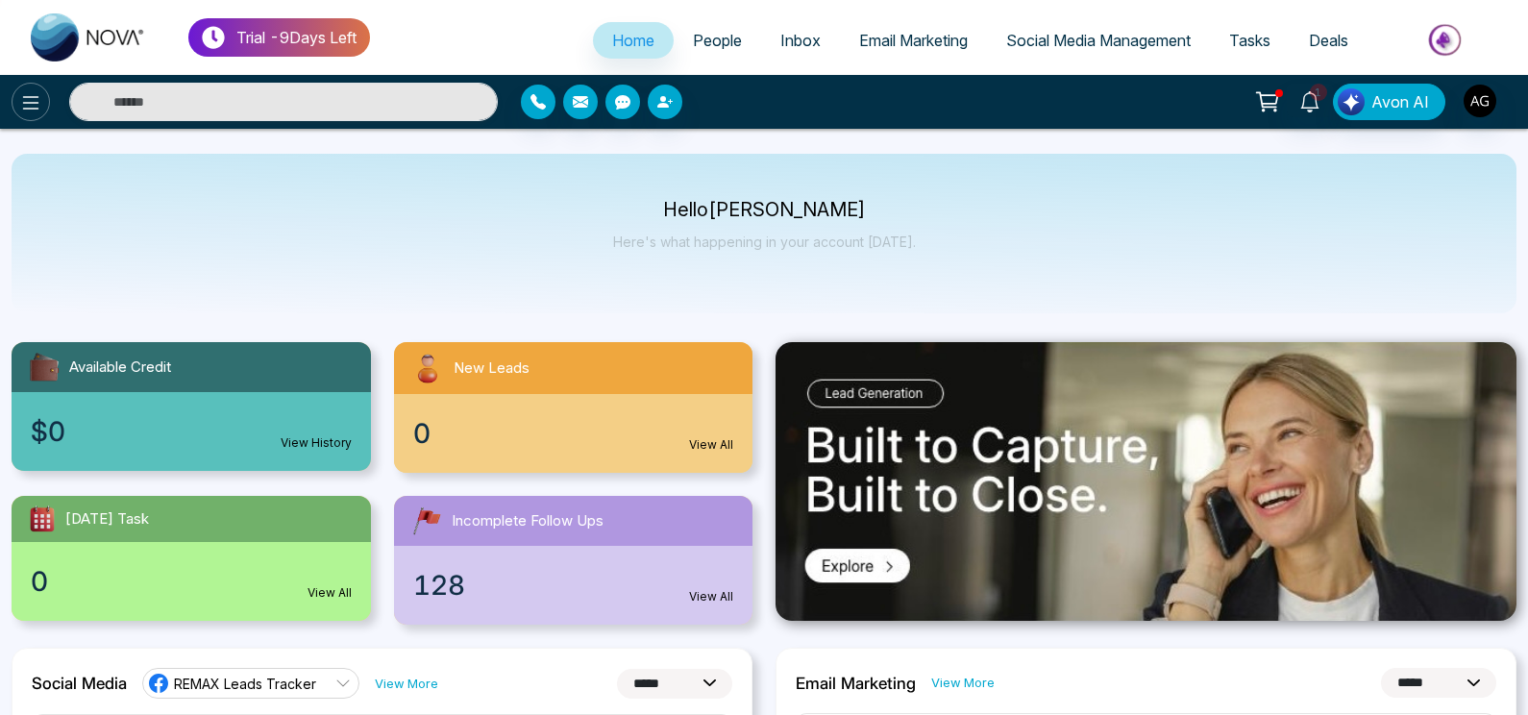
click at [17, 99] on button at bounding box center [31, 102] width 38 height 38
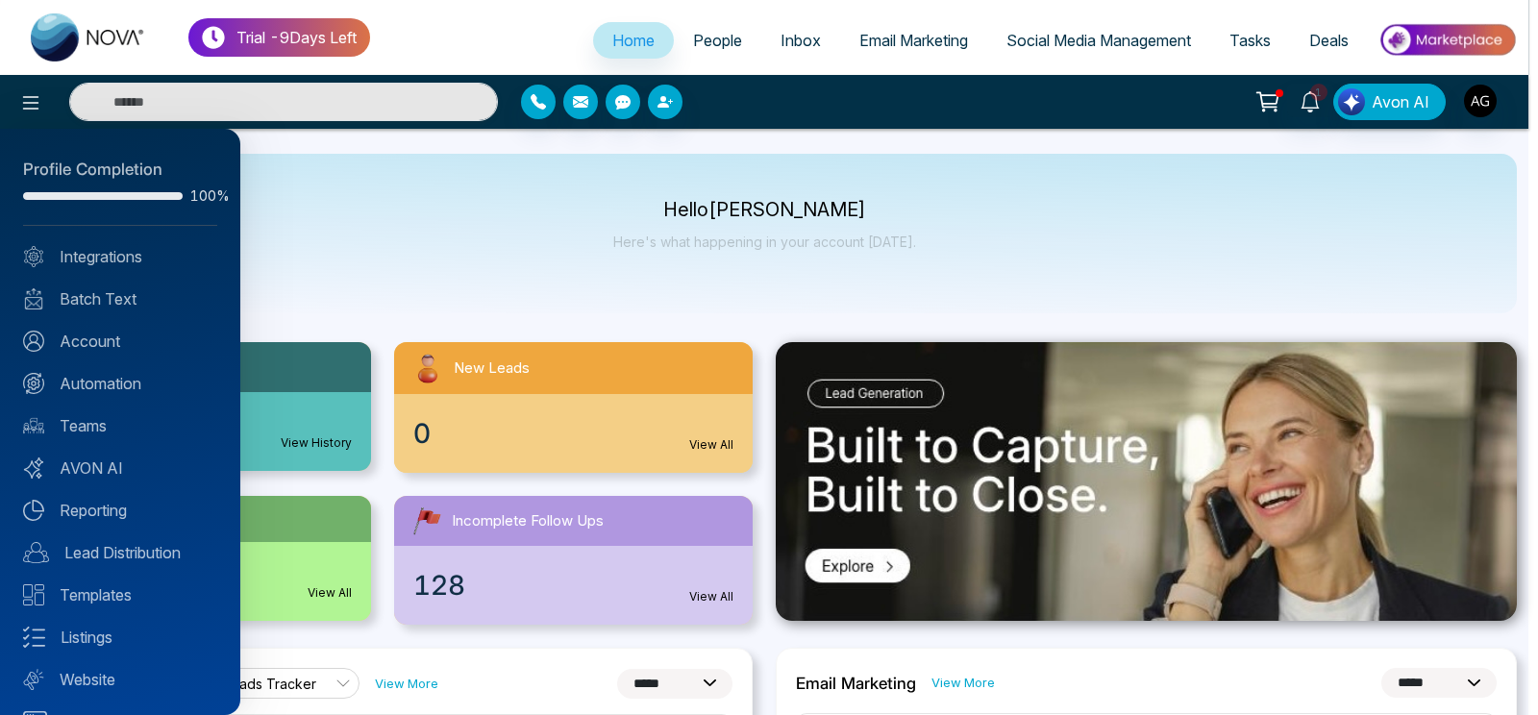
click at [241, 161] on div at bounding box center [769, 357] width 1538 height 715
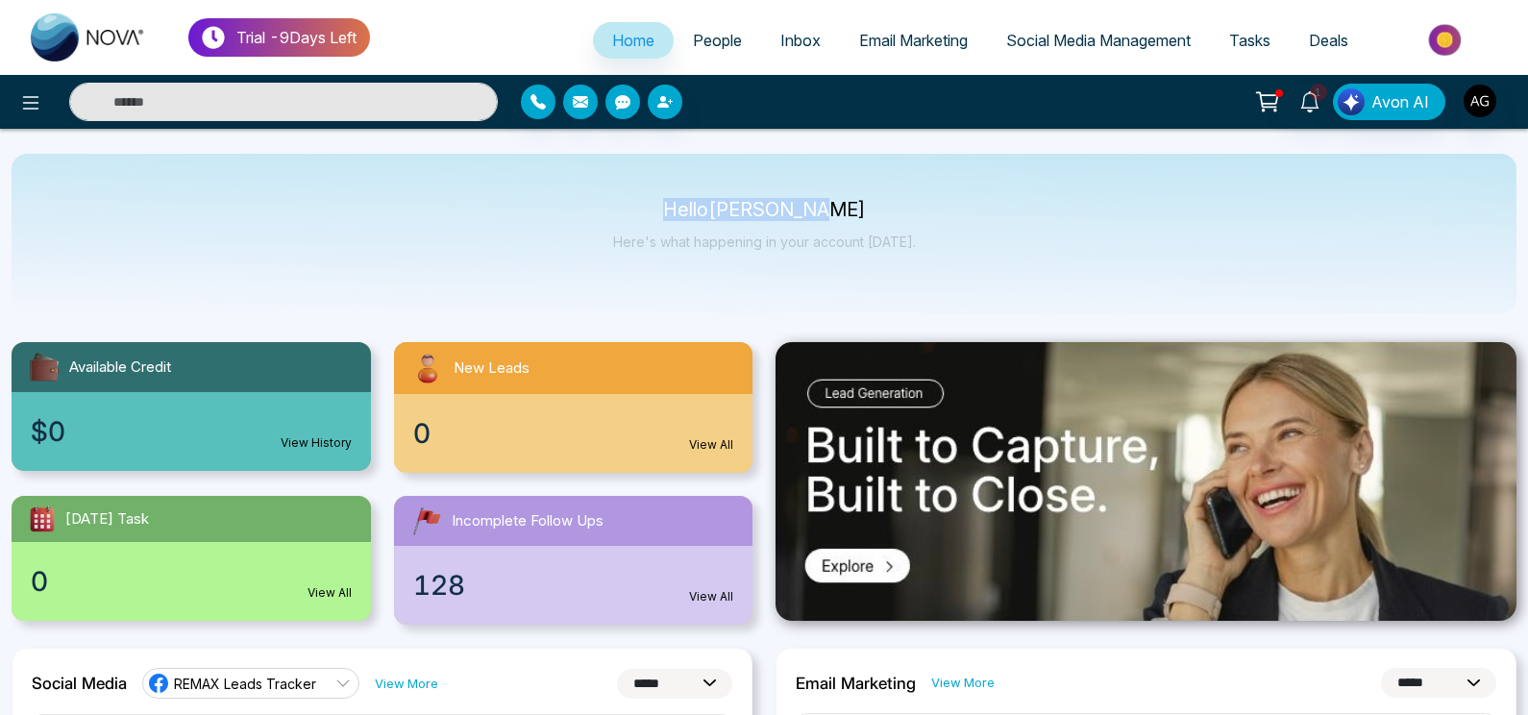
drag, startPoint x: 664, startPoint y: 221, endPoint x: 932, endPoint y: 214, distance: 268.2
click at [932, 214] on div "Hello [PERSON_NAME] Here's what happening in your account [DATE]." at bounding box center [764, 234] width 1505 height 160
click at [15, 90] on div at bounding box center [254, 102] width 509 height 38
click at [32, 108] on icon at bounding box center [30, 102] width 23 height 23
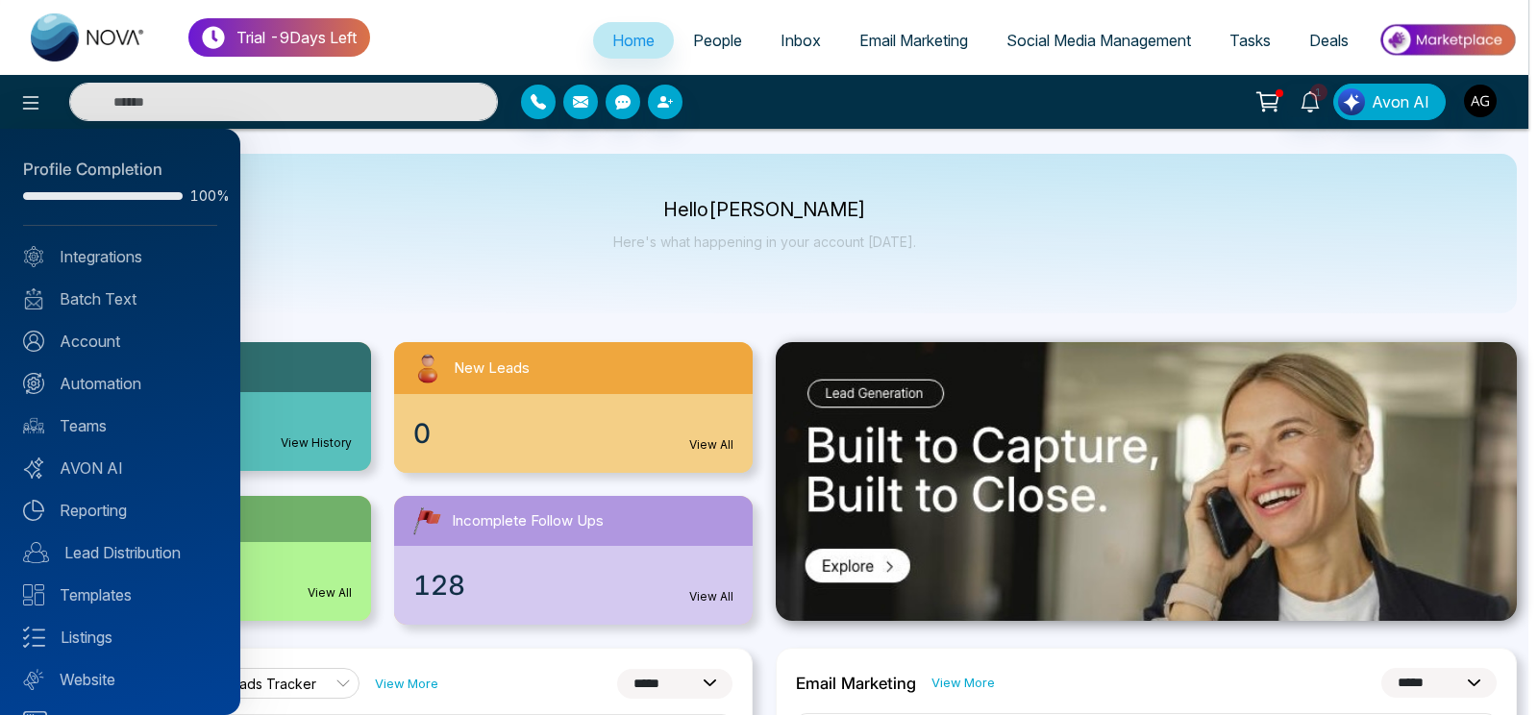
scroll to position [40, 0]
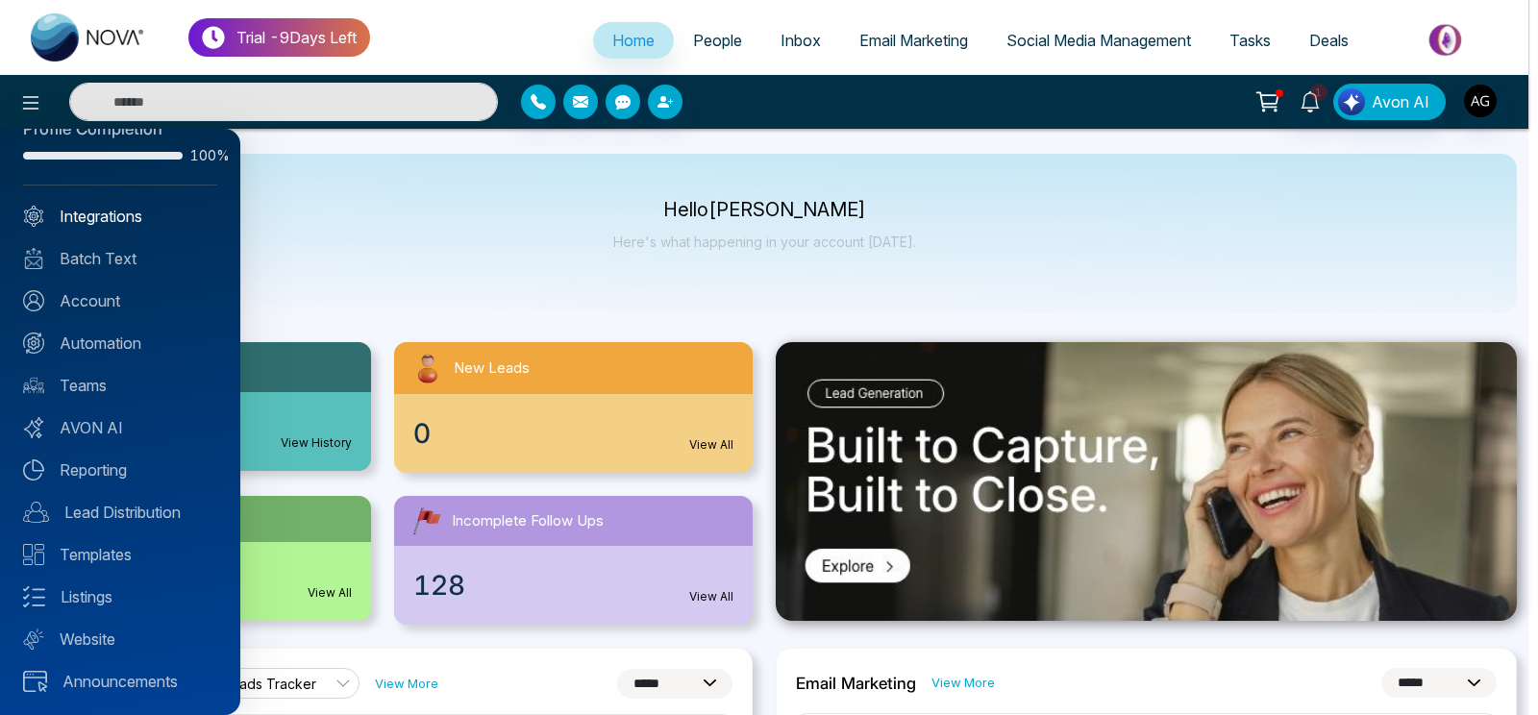
click at [91, 224] on link "Integrations" at bounding box center [120, 216] width 194 height 23
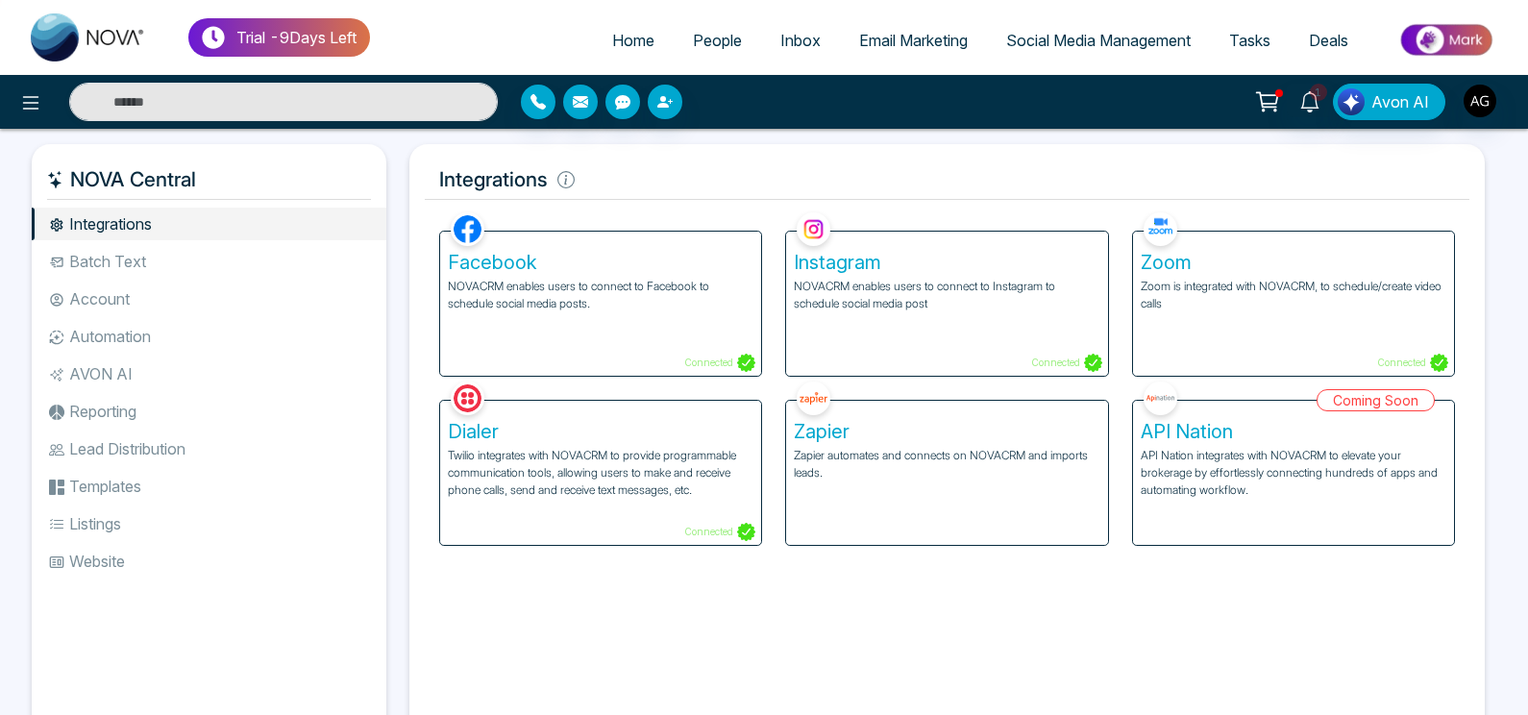
click at [180, 426] on li "Reporting" at bounding box center [209, 411] width 355 height 33
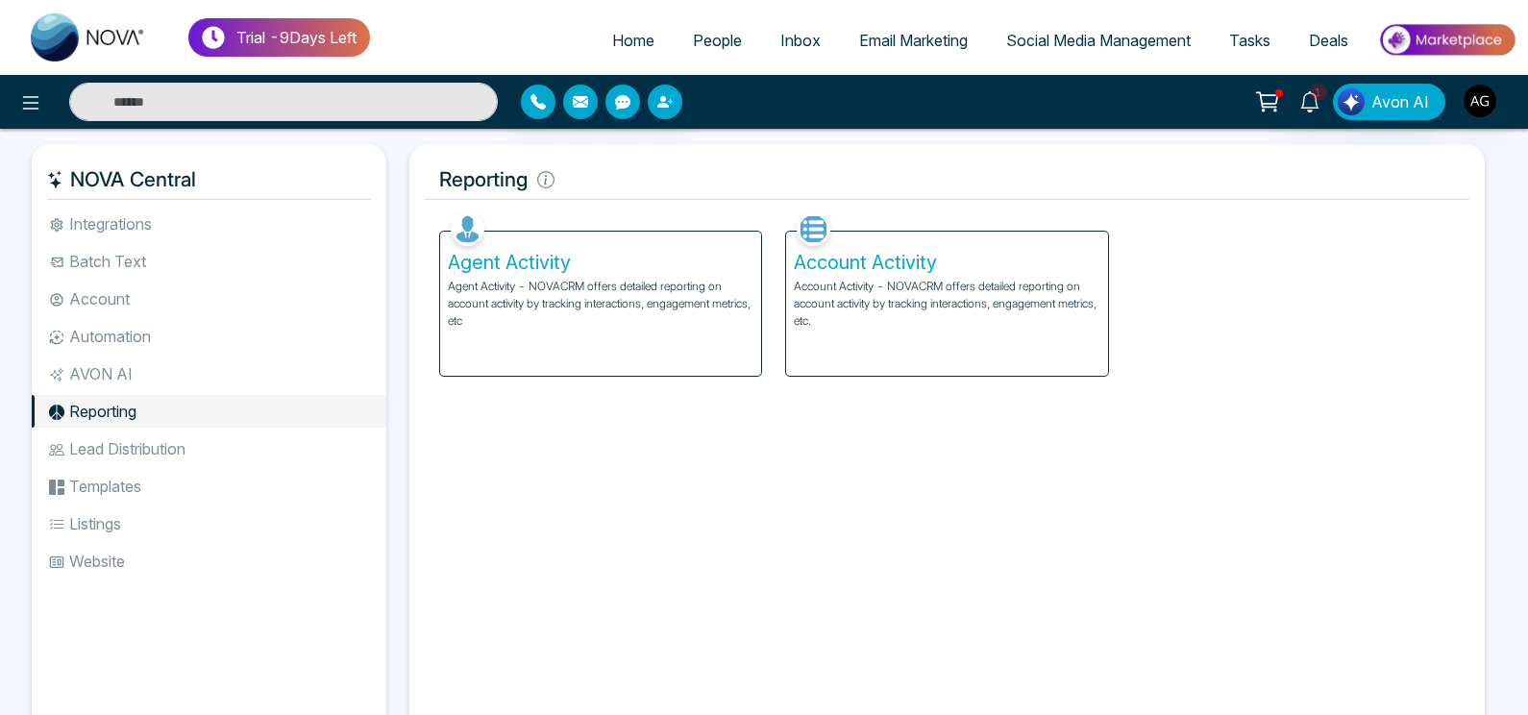
click at [175, 253] on li "Batch Text" at bounding box center [209, 261] width 355 height 33
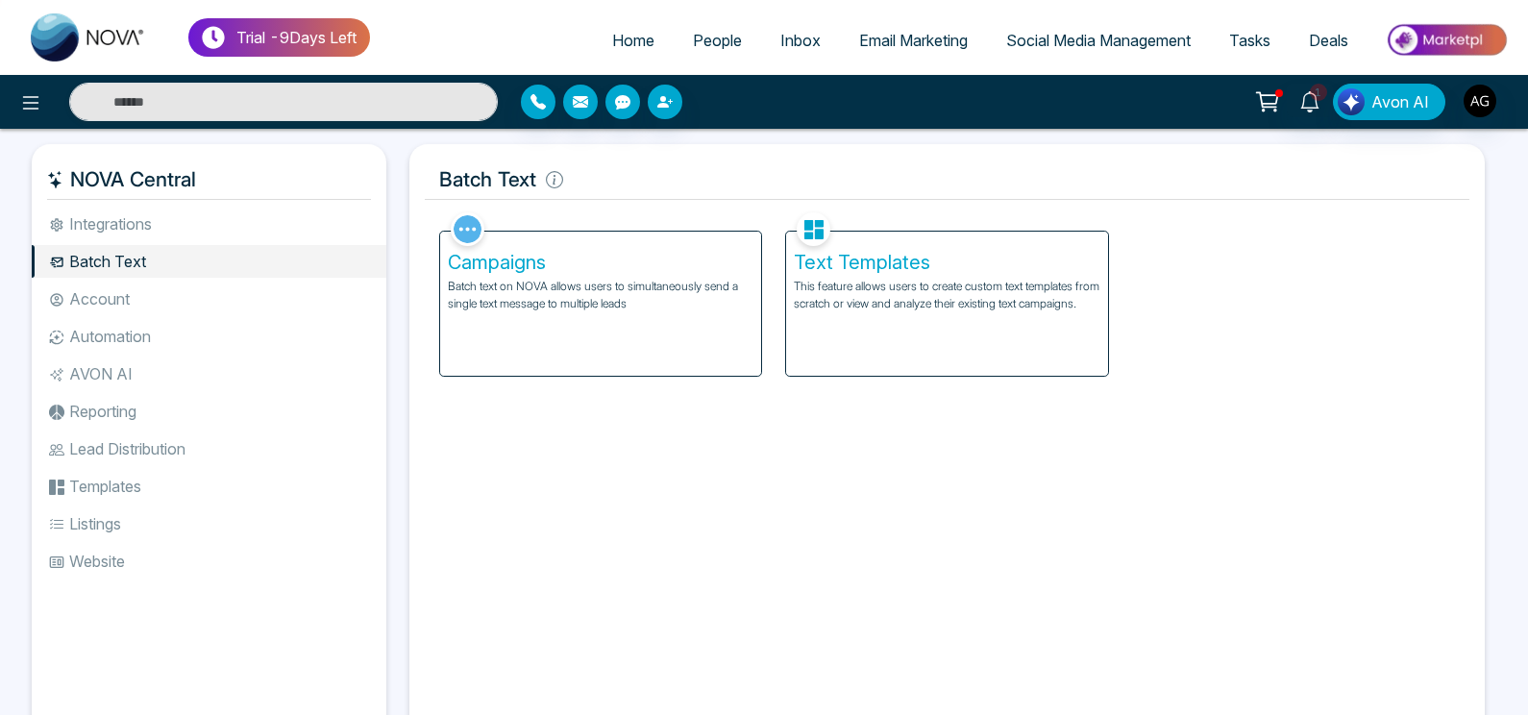
click at [723, 333] on div "Campaigns Batch text on NOVA allows users to simultaneously send a single text …" at bounding box center [600, 304] width 321 height 144
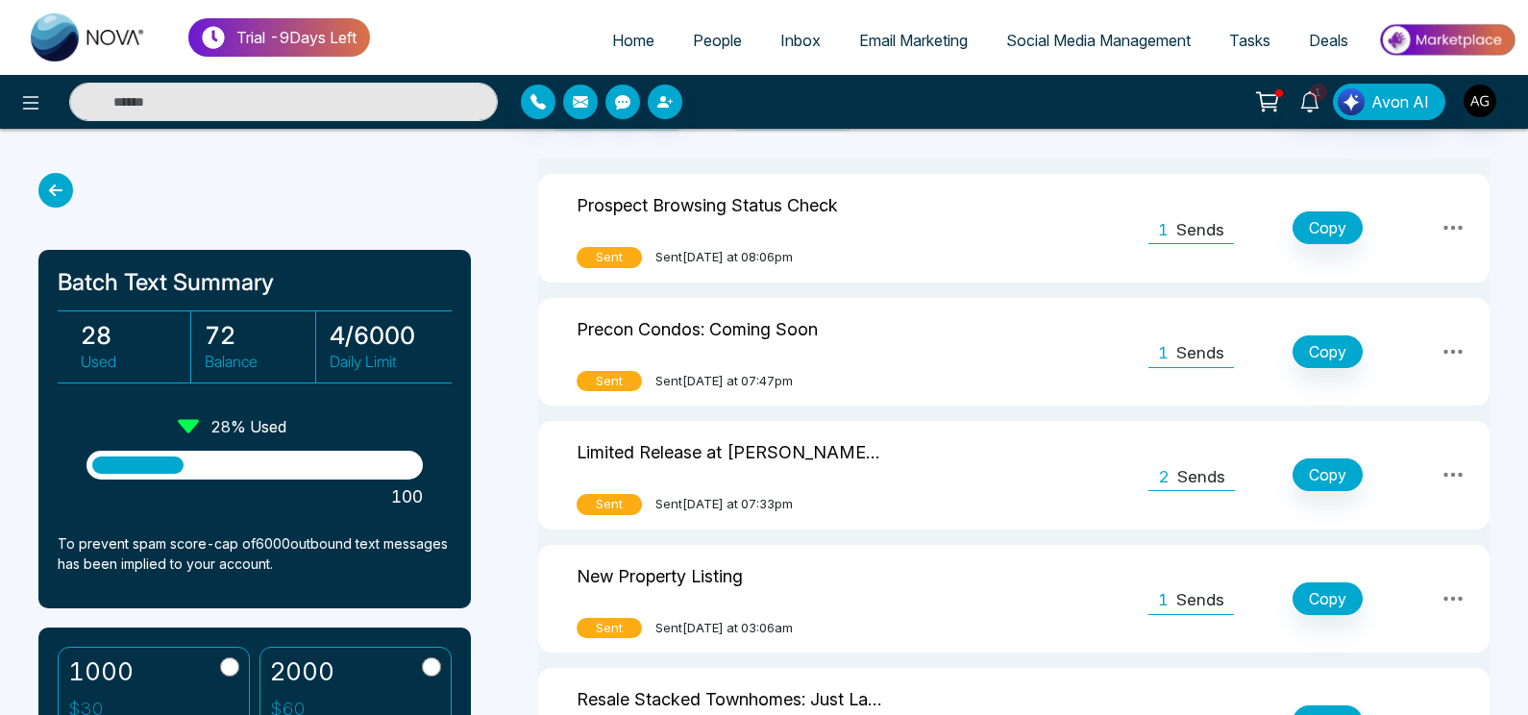
scroll to position [83, 0]
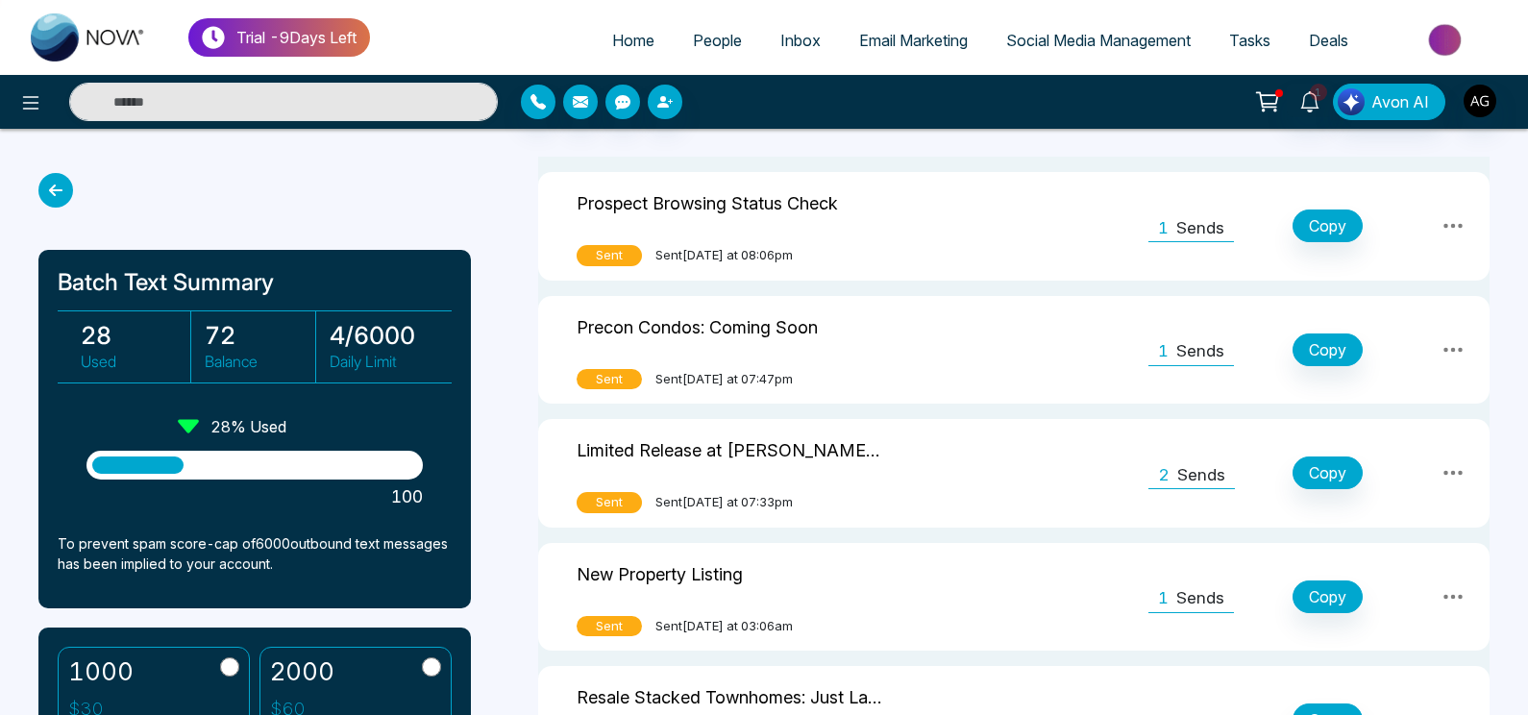
click at [43, 185] on icon at bounding box center [55, 190] width 35 height 35
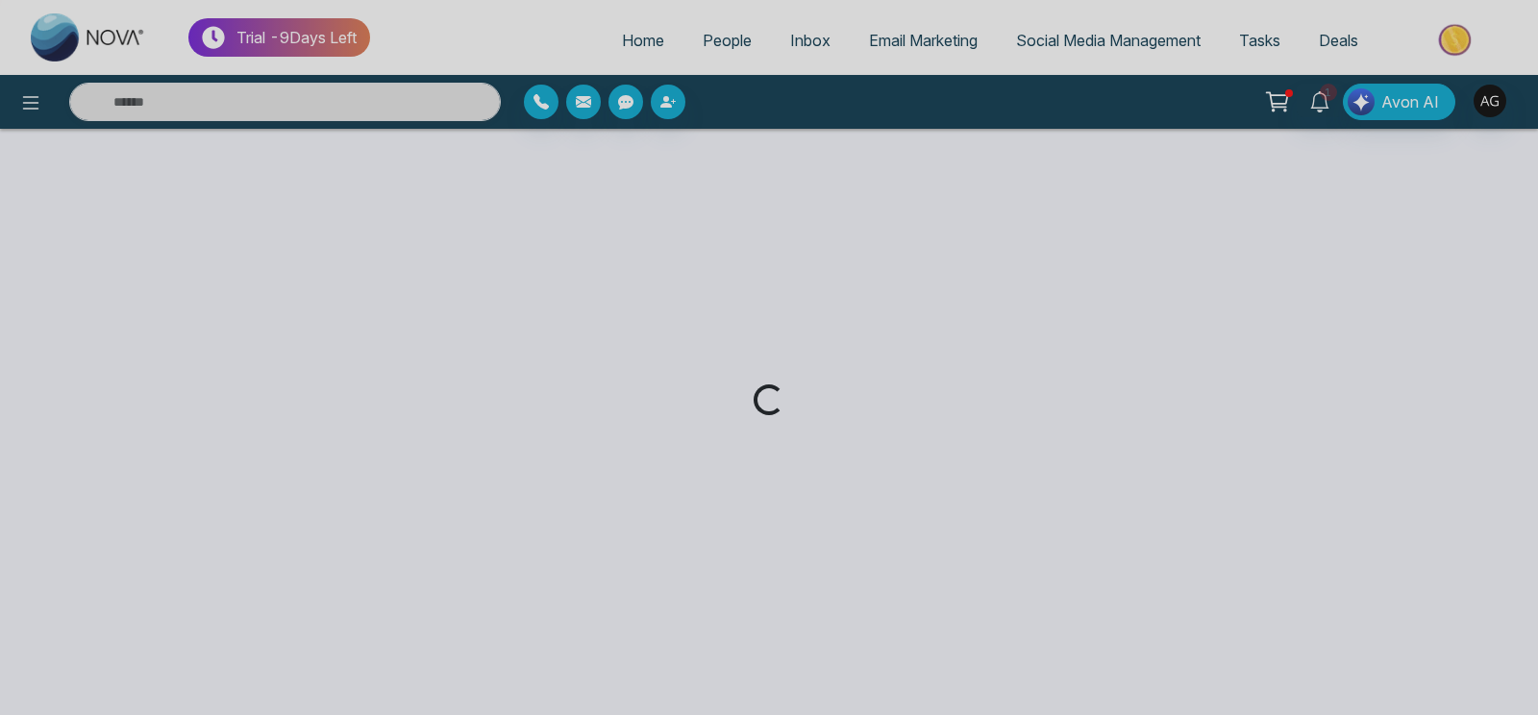
click at [906, 32] on div "Loading..." at bounding box center [769, 357] width 1538 height 715
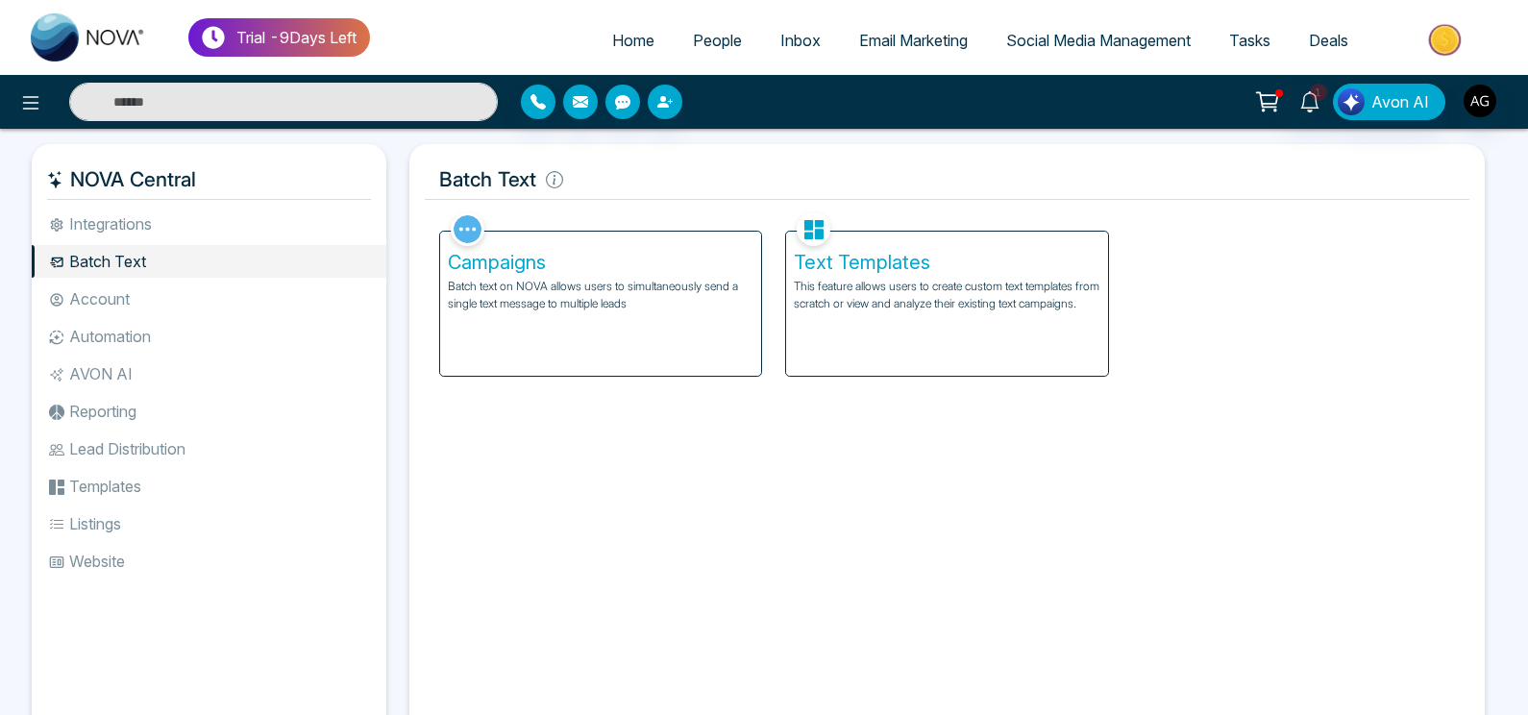
click at [888, 37] on span "Email Marketing" at bounding box center [913, 40] width 109 height 19
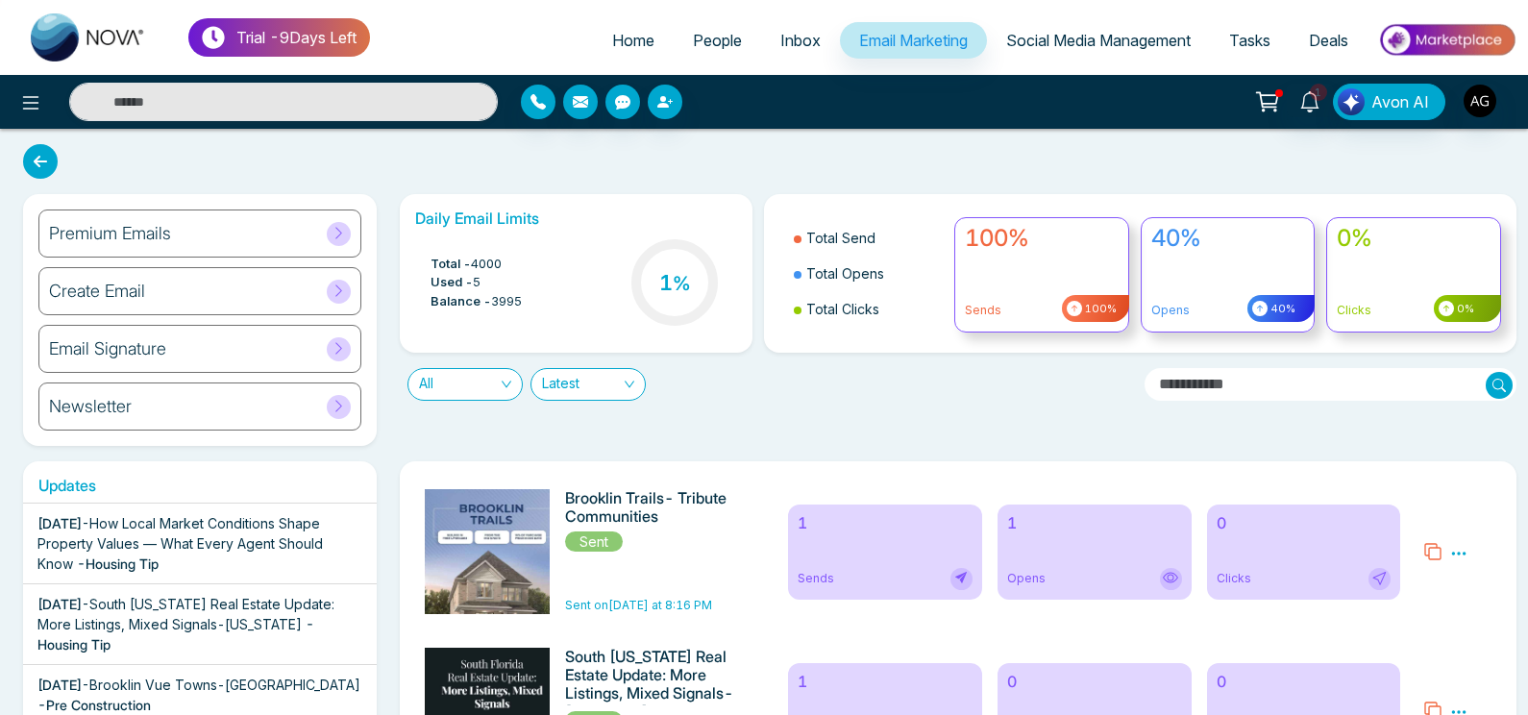
scroll to position [33, 0]
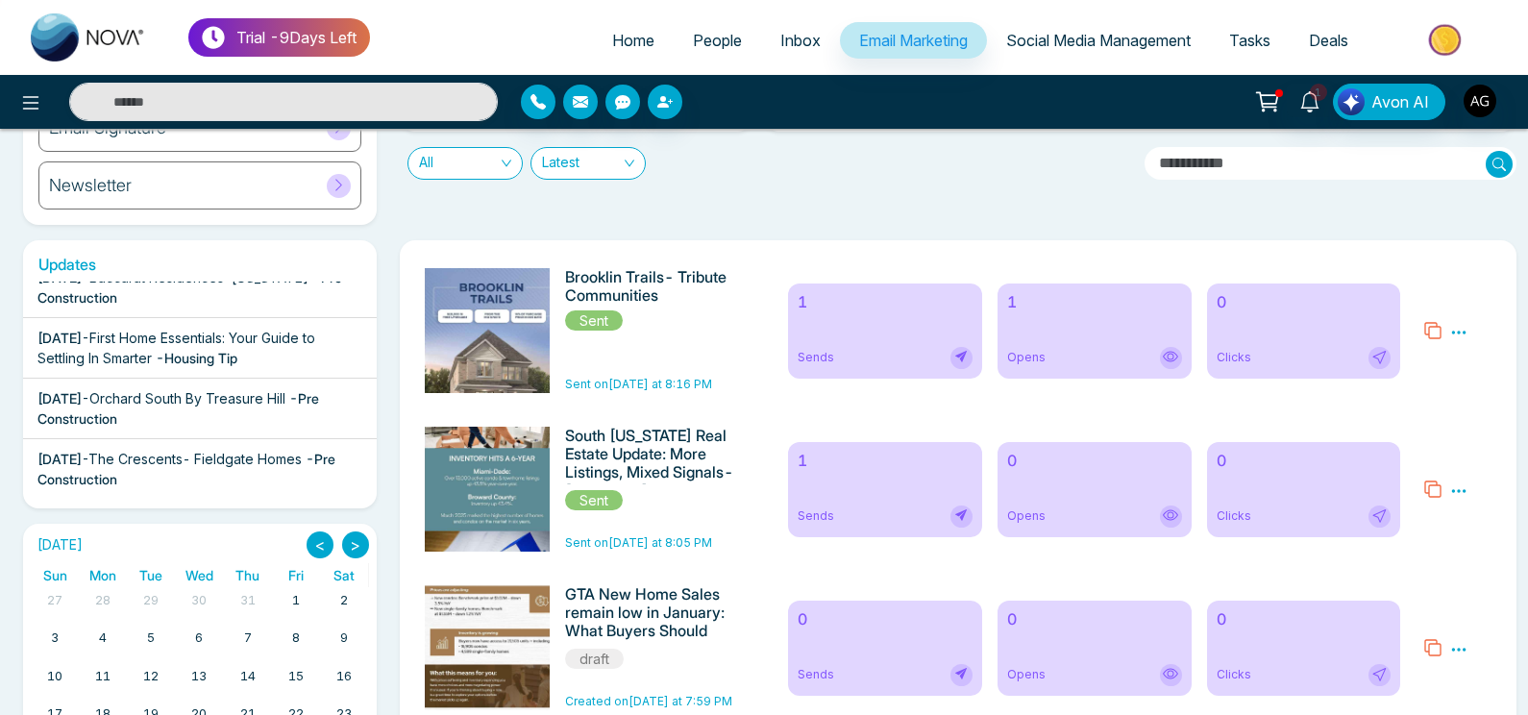
scroll to position [346, 0]
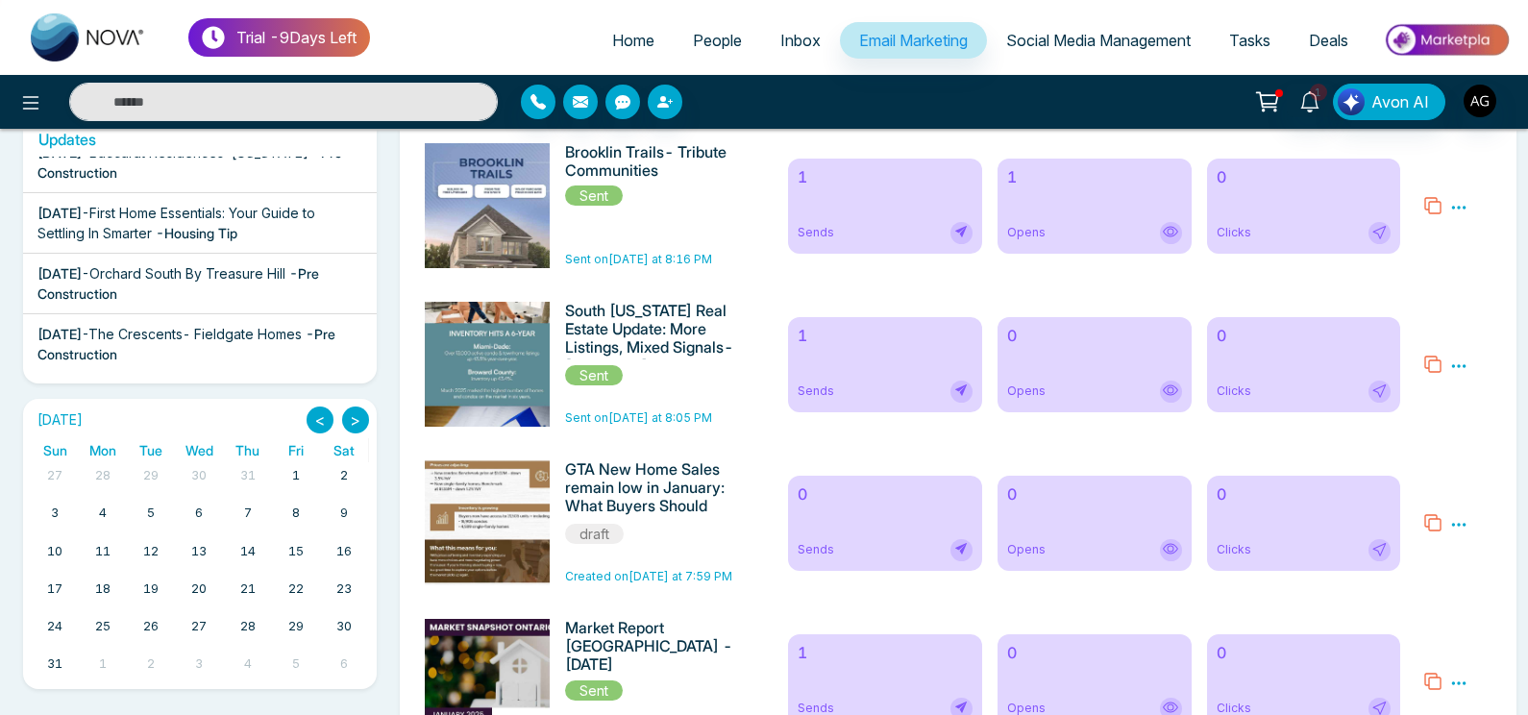
click at [340, 426] on div "< >" at bounding box center [338, 420] width 62 height 27
click at [356, 423] on button ">" at bounding box center [355, 420] width 27 height 27
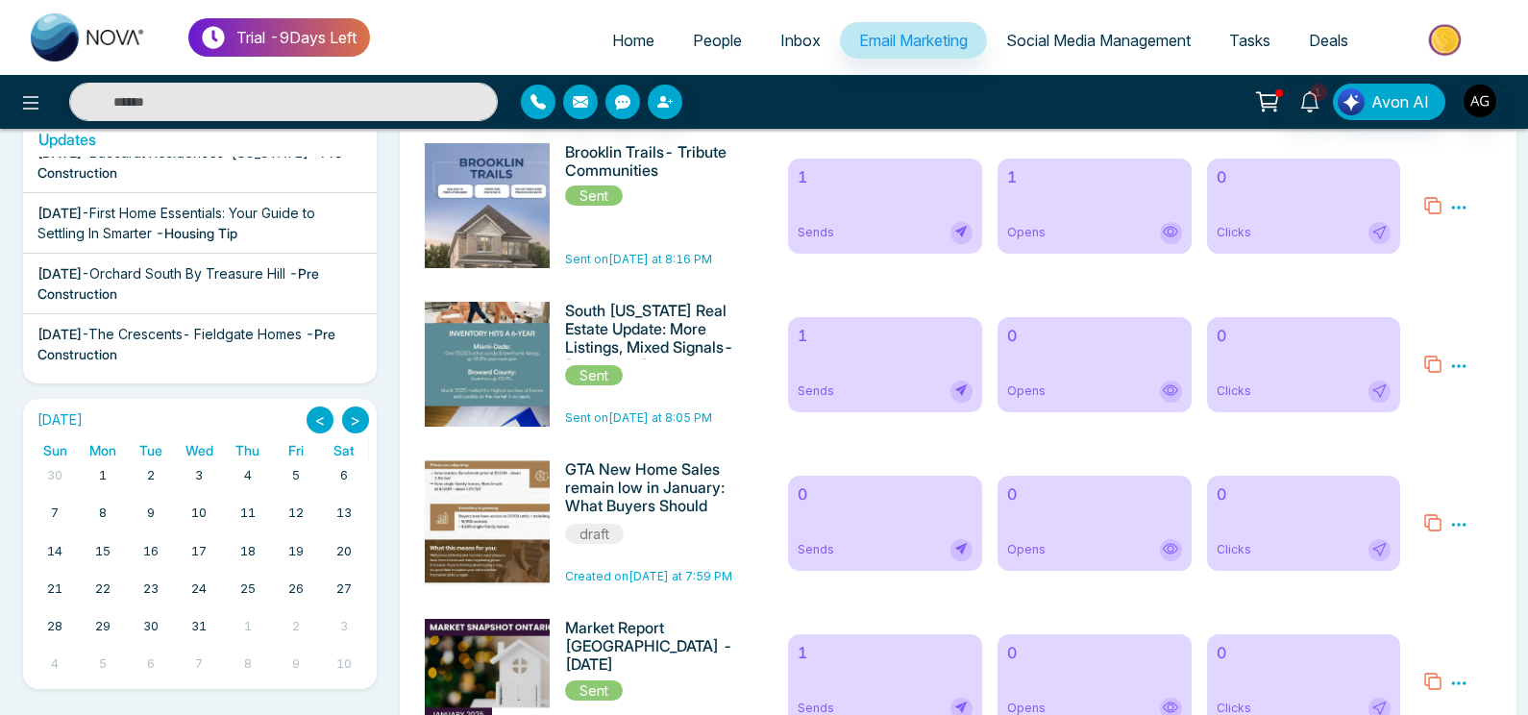
click at [356, 423] on button ">" at bounding box center [355, 420] width 27 height 27
click at [308, 427] on button "<" at bounding box center [320, 420] width 27 height 27
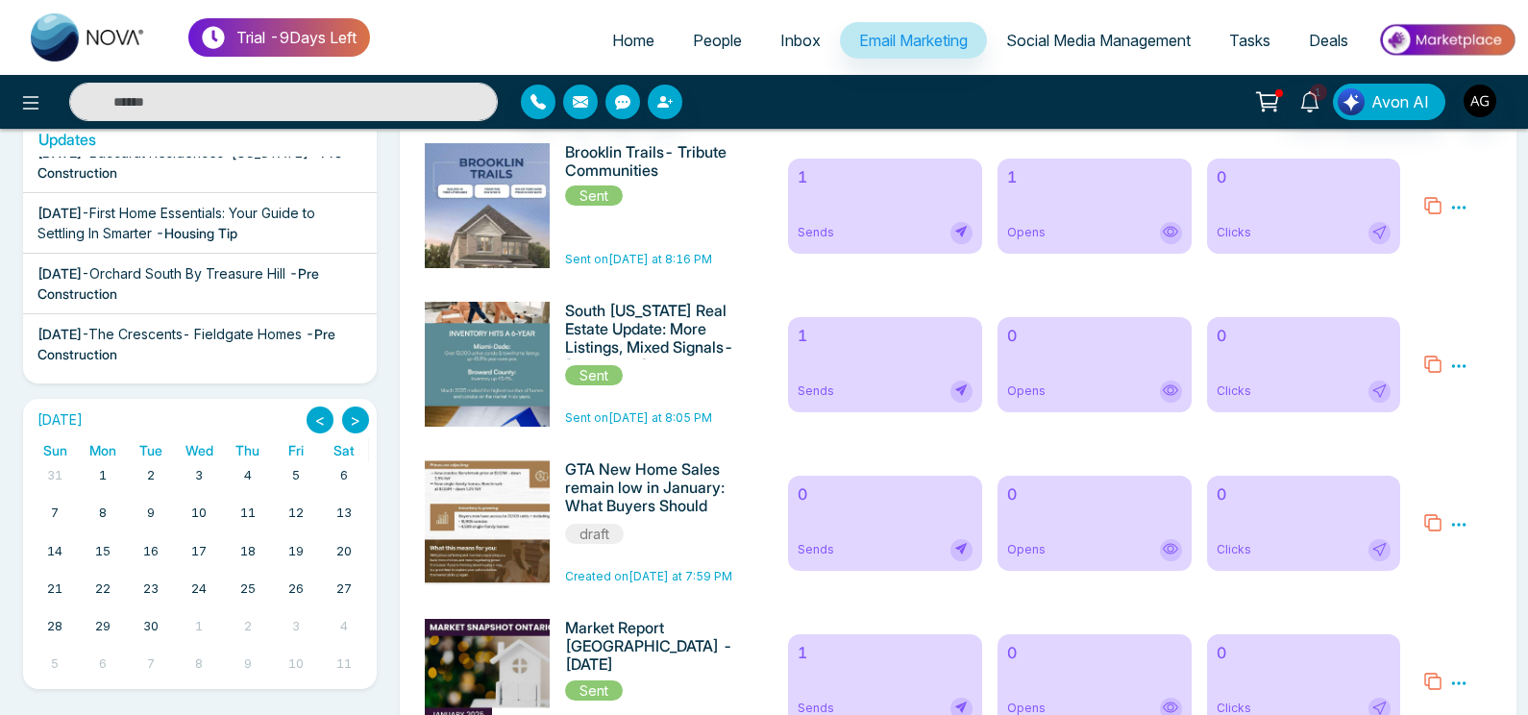
click at [308, 427] on button "<" at bounding box center [320, 420] width 27 height 27
click at [354, 421] on button ">" at bounding box center [355, 420] width 27 height 27
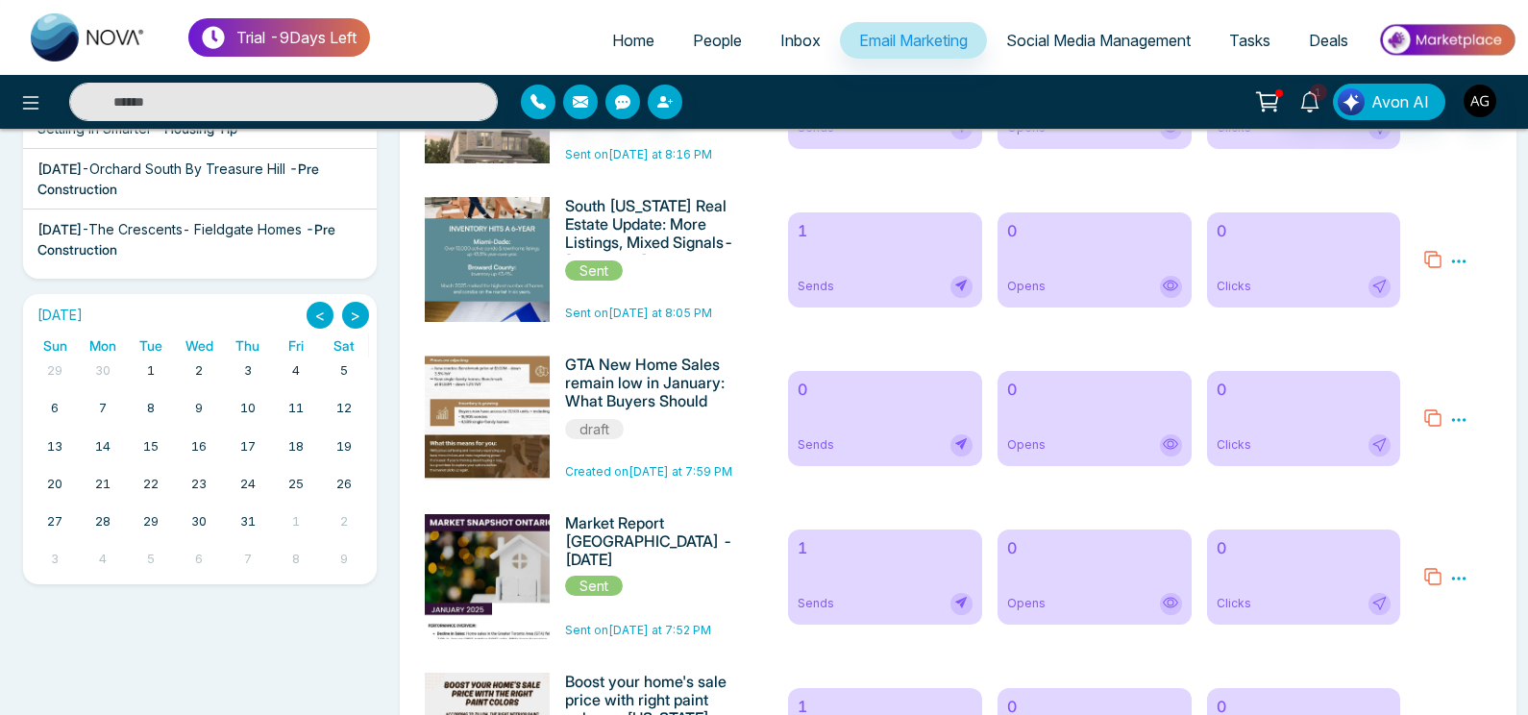
scroll to position [454, 0]
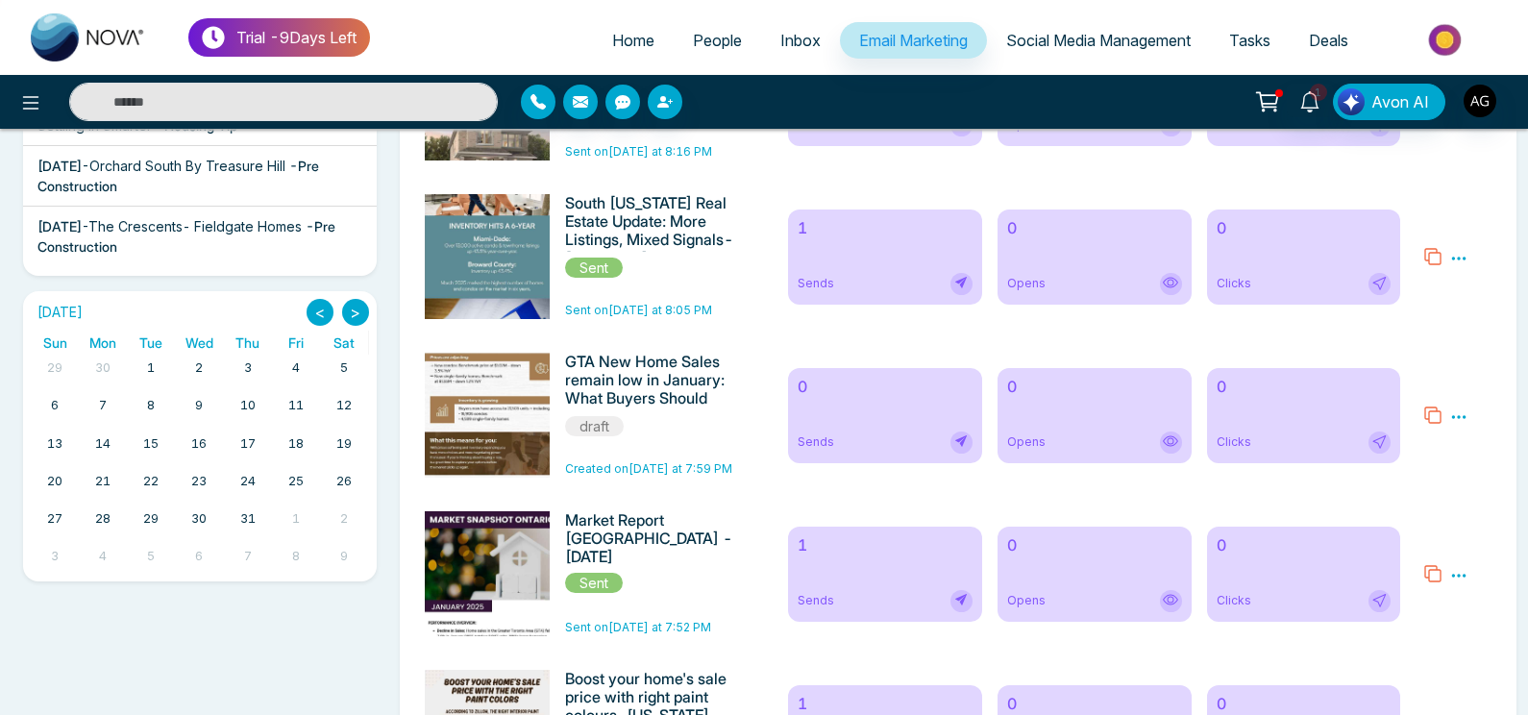
click at [355, 313] on button ">" at bounding box center [355, 312] width 27 height 27
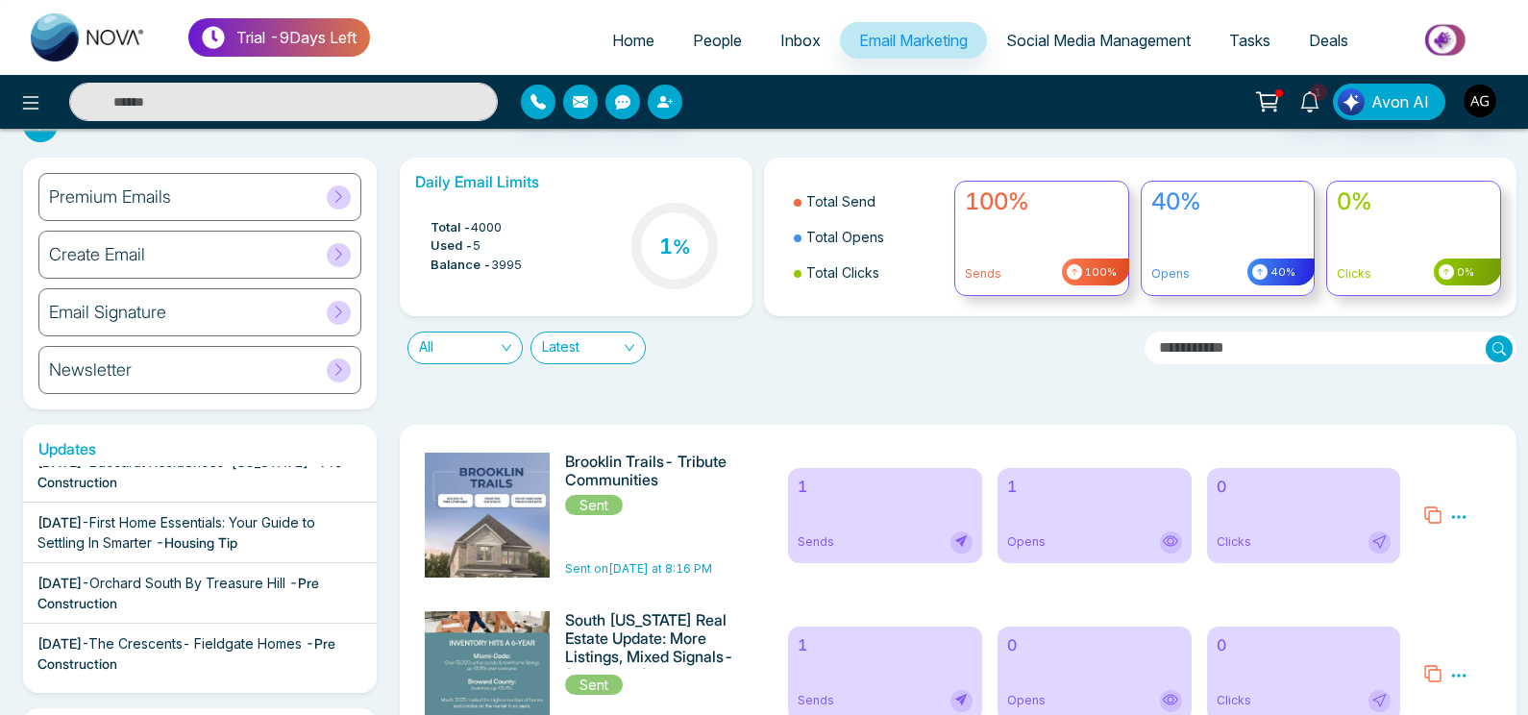
scroll to position [0, 0]
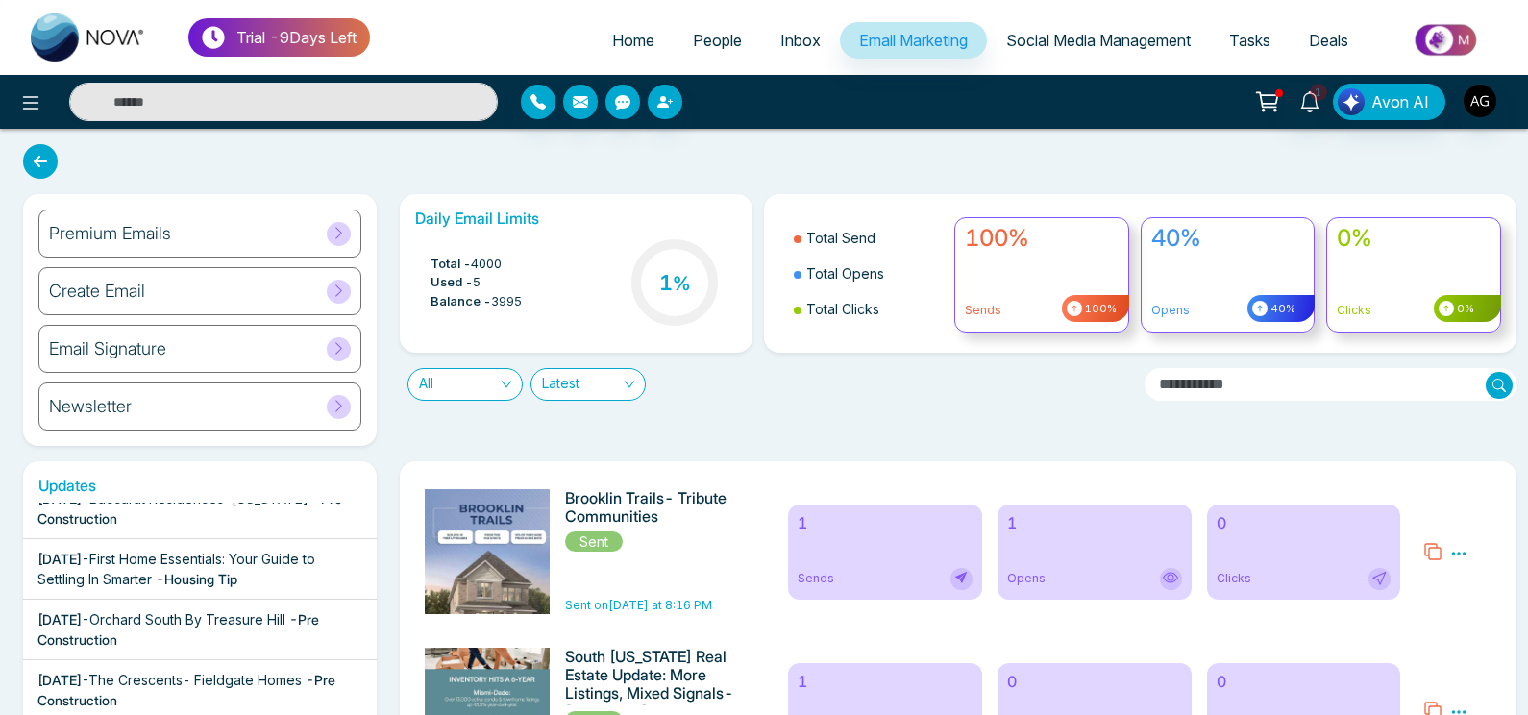
click at [46, 160] on icon at bounding box center [40, 161] width 35 height 35
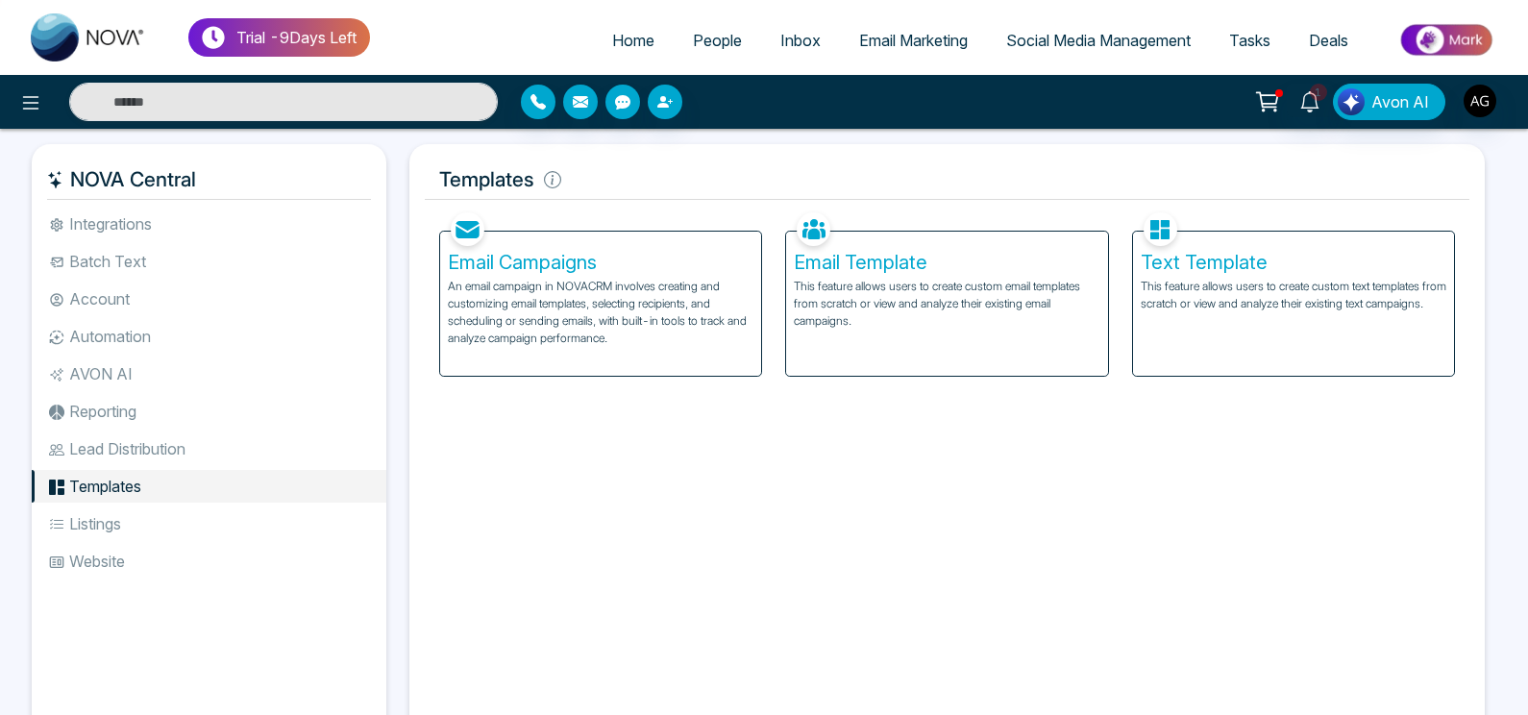
click at [1272, 268] on h5 "Text Template" at bounding box center [1294, 262] width 306 height 23
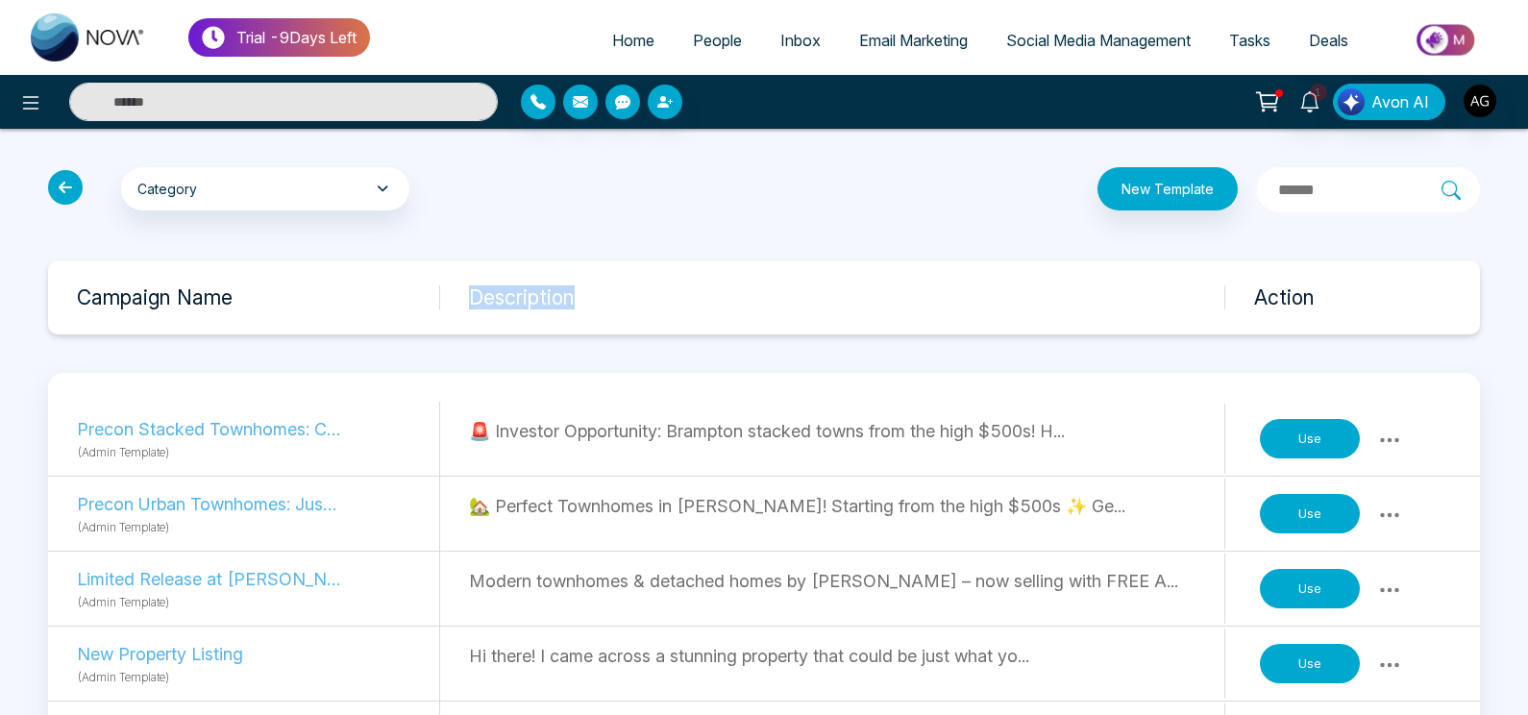
drag, startPoint x: 455, startPoint y: 284, endPoint x: 978, endPoint y: 291, distance: 523.8
click at [978, 291] on div "Campaign Name Description Action" at bounding box center [764, 297] width 1432 height 74
click at [978, 291] on h3 "Description" at bounding box center [846, 297] width 754 height 24
drag, startPoint x: 1248, startPoint y: 299, endPoint x: 1364, endPoint y: 305, distance: 115.5
click at [1364, 305] on div "Campaign Name Description Action" at bounding box center [764, 297] width 1432 height 74
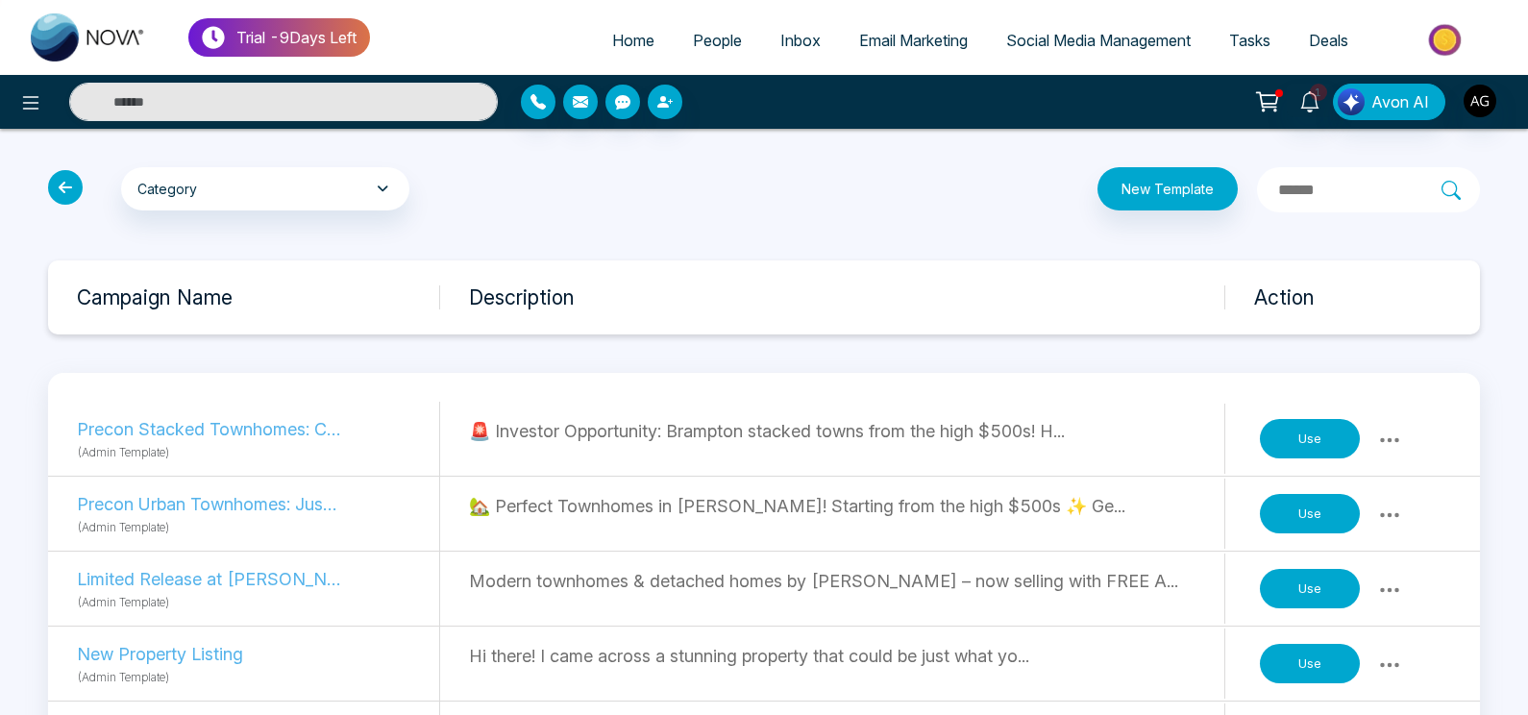
click at [1364, 305] on h3 "Action" at bounding box center [1367, 297] width 226 height 24
click at [390, 185] on icon "button" at bounding box center [383, 188] width 20 height 13
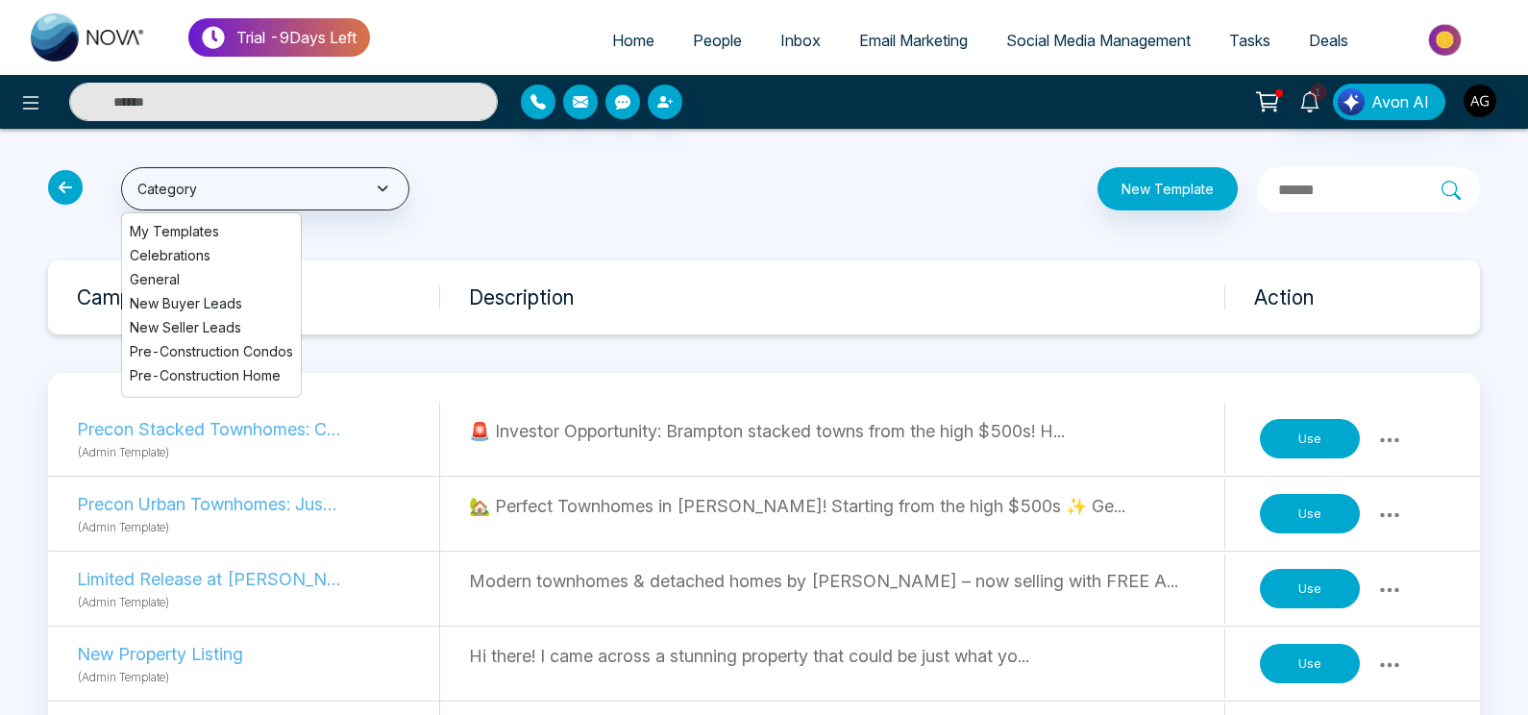
click at [69, 191] on icon at bounding box center [65, 187] width 35 height 35
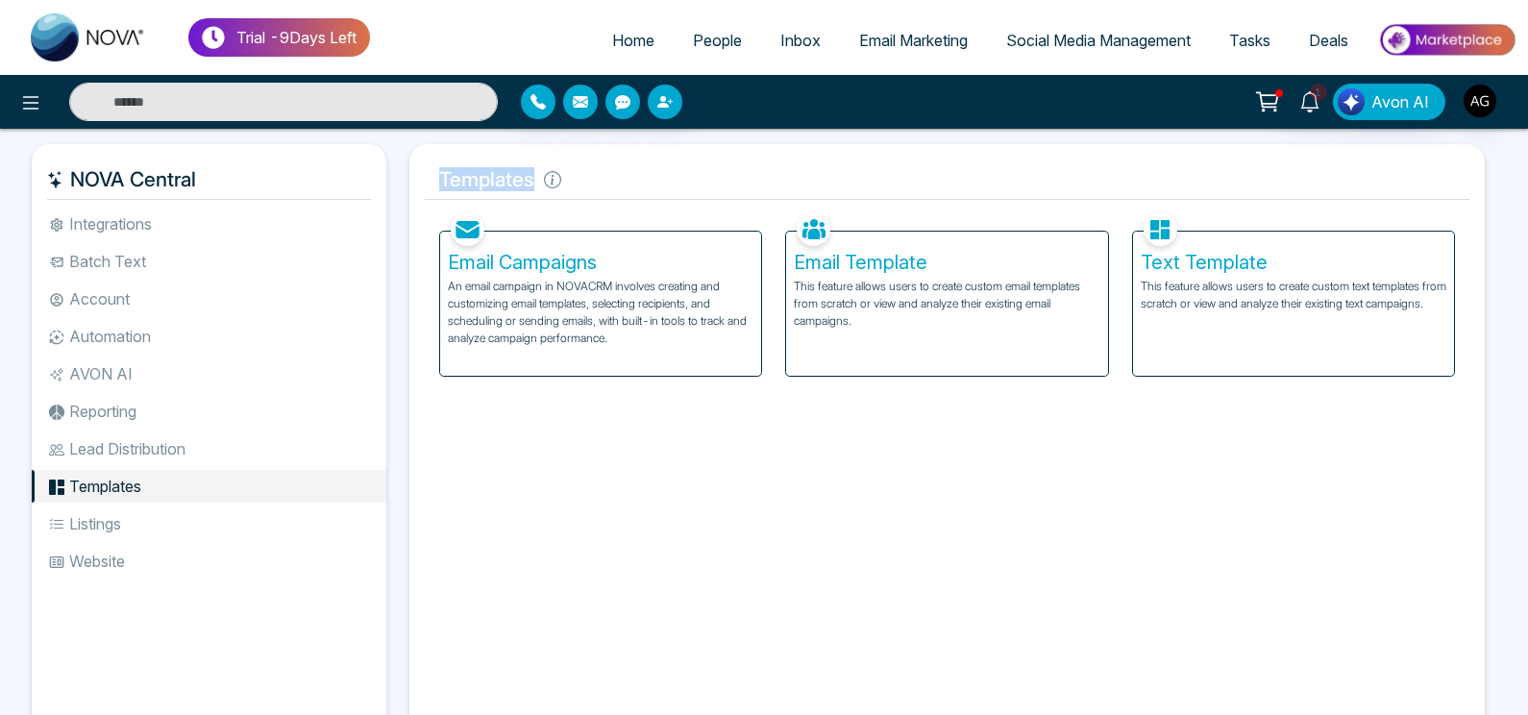
drag, startPoint x: 423, startPoint y: 181, endPoint x: 660, endPoint y: 175, distance: 237.4
click at [660, 175] on div "Templates Facebook NOVACRM enables users to connect to Facebook to schedule soc…" at bounding box center [946, 444] width 1075 height 601
click at [660, 175] on h5 "Templates" at bounding box center [947, 180] width 1045 height 40
drag, startPoint x: 427, startPoint y: 179, endPoint x: 618, endPoint y: 172, distance: 191.4
click at [618, 172] on h5 "Templates" at bounding box center [947, 180] width 1045 height 40
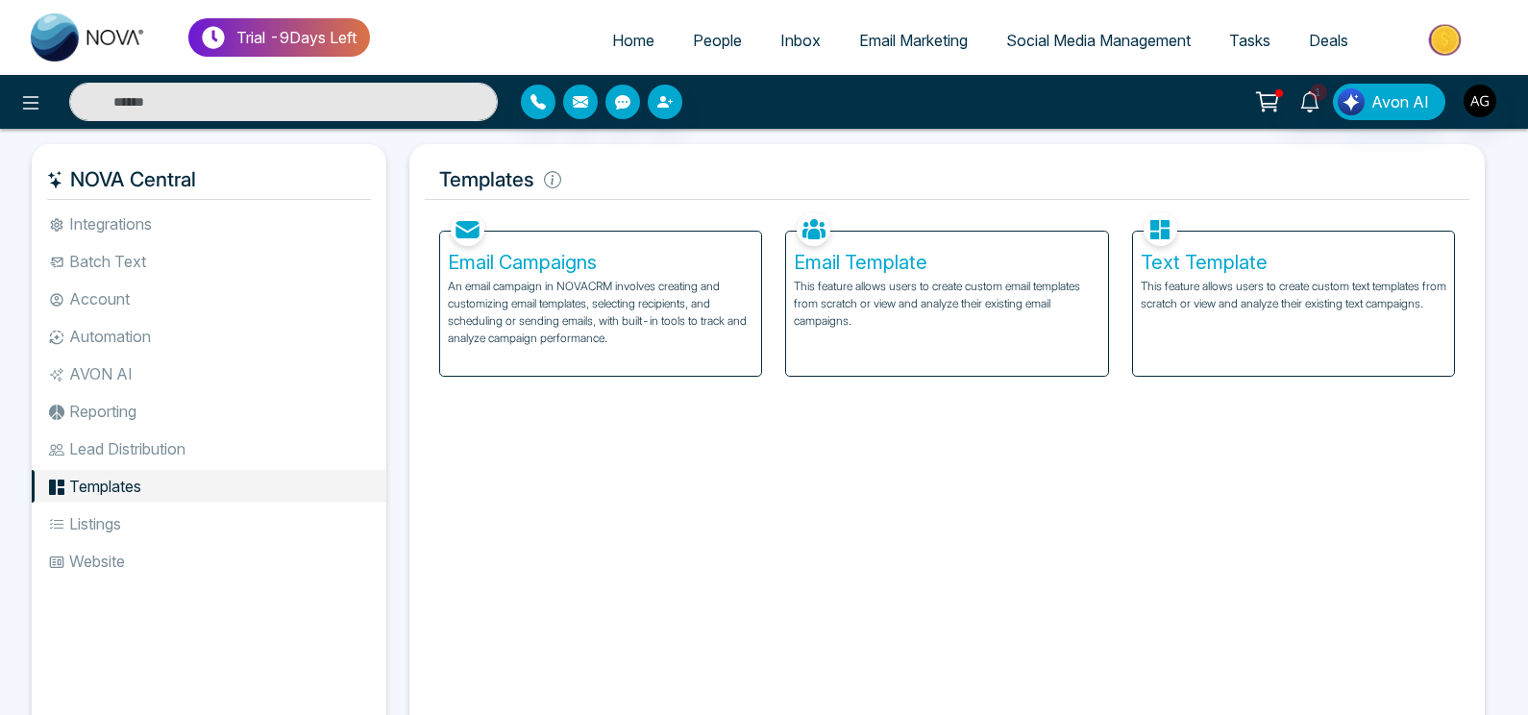
click at [618, 172] on h5 "Templates" at bounding box center [947, 180] width 1045 height 40
drag, startPoint x: 431, startPoint y: 175, endPoint x: 573, endPoint y: 171, distance: 142.3
click at [573, 171] on h5 "Templates" at bounding box center [947, 180] width 1045 height 40
click at [157, 521] on li "Listings" at bounding box center [209, 523] width 355 height 33
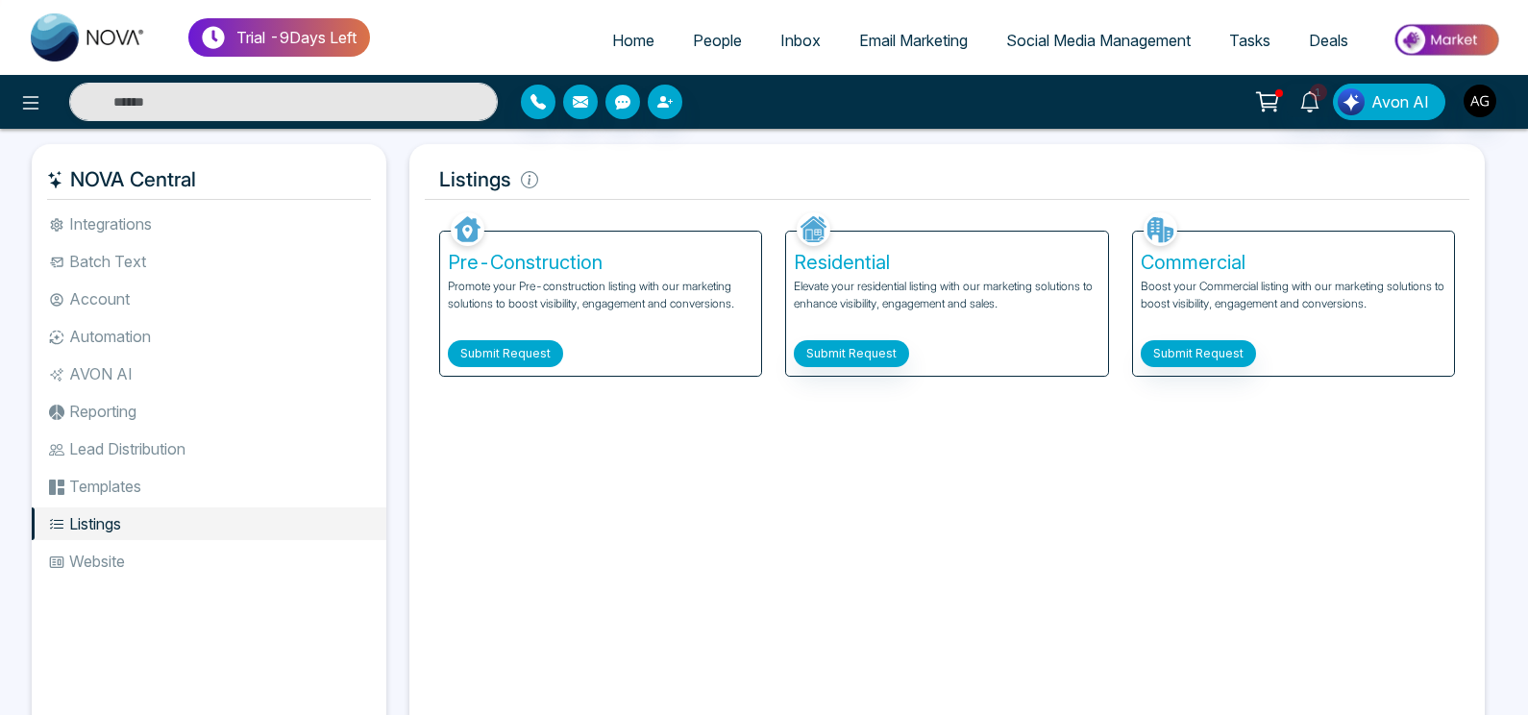
click at [481, 357] on button "Submit Request" at bounding box center [505, 353] width 115 height 27
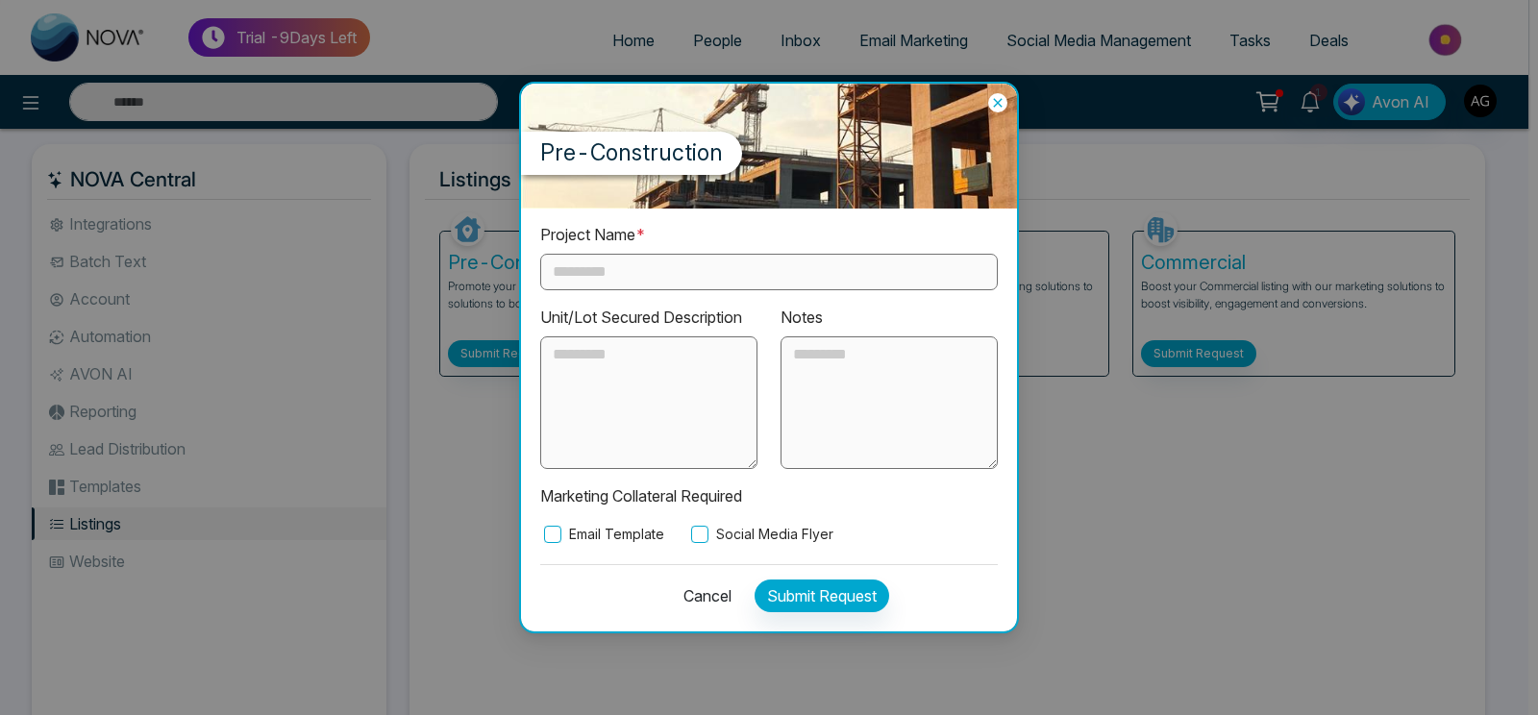
click at [757, 264] on input "text" at bounding box center [768, 272] width 457 height 37
click at [742, 272] on input "text" at bounding box center [768, 272] width 457 height 37
click at [833, 612] on div "Cancel Submit Request" at bounding box center [768, 590] width 457 height 53
click at [833, 599] on button "Submit Request" at bounding box center [821, 596] width 135 height 33
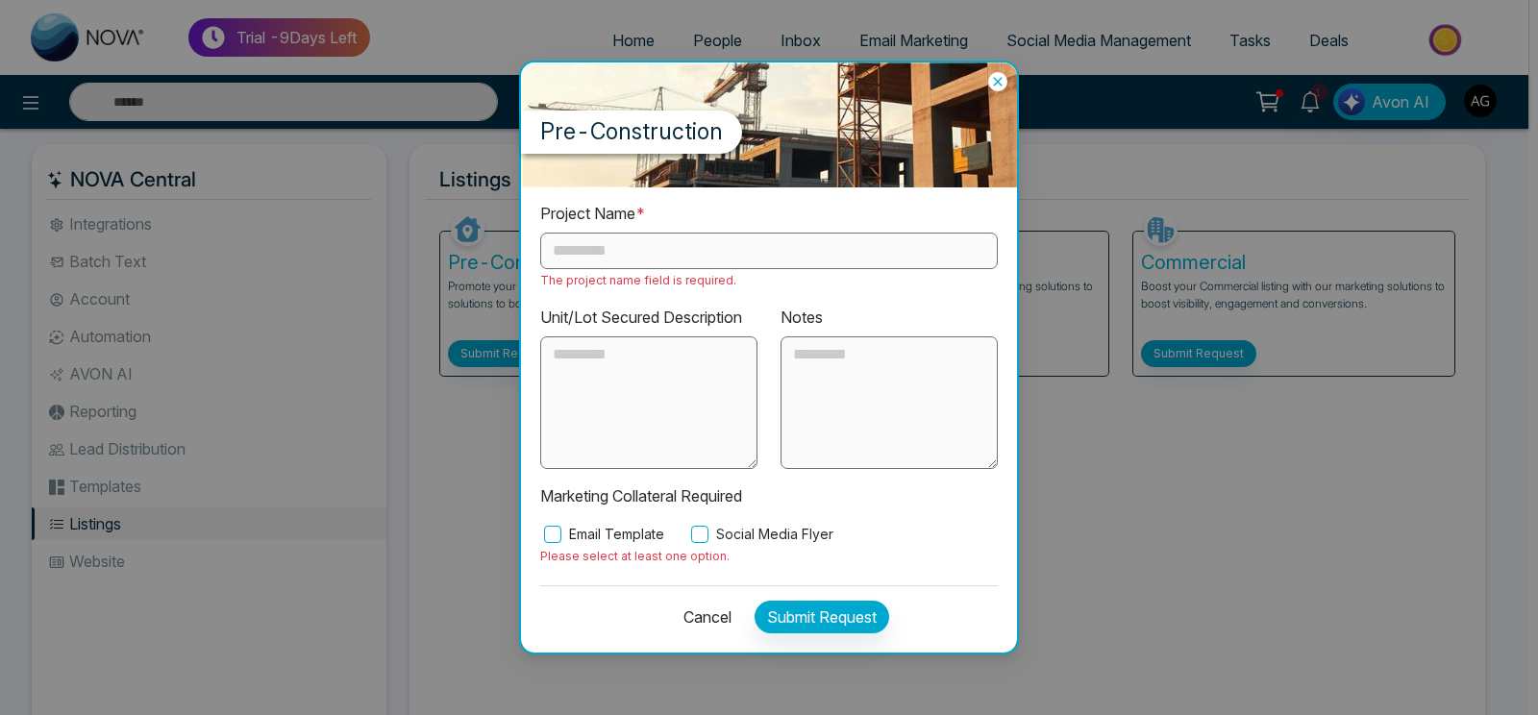
click at [651, 245] on input "text" at bounding box center [768, 251] width 457 height 37
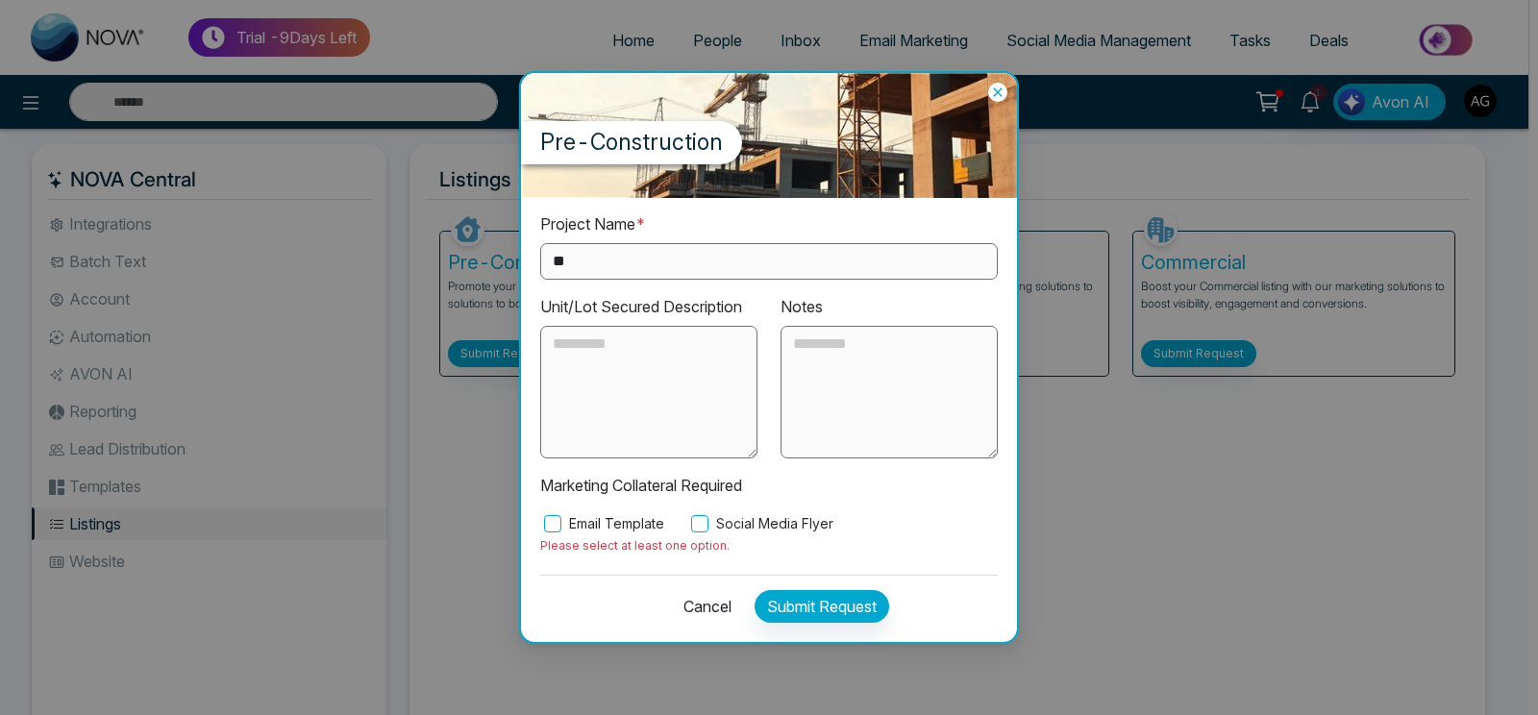
type input "**"
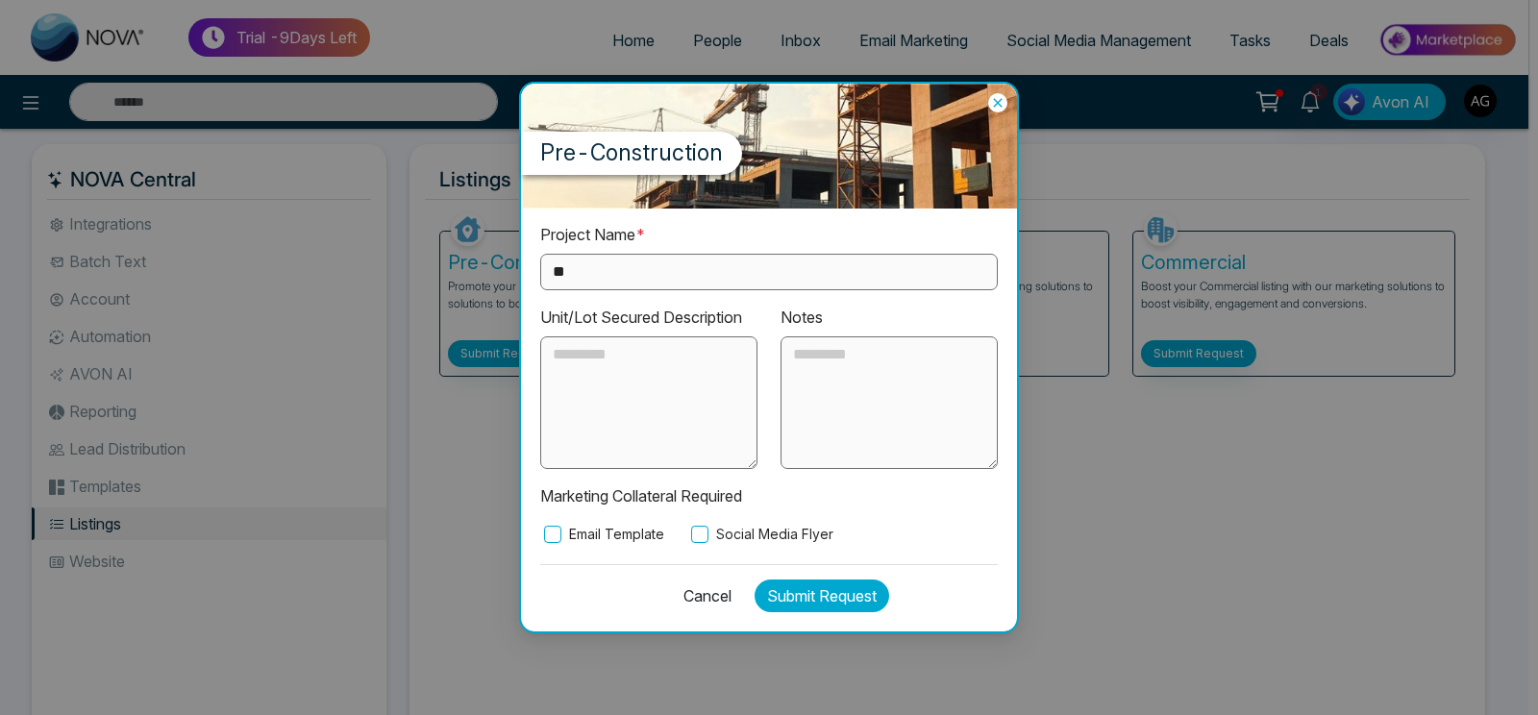
click at [859, 604] on button "Submit Request" at bounding box center [821, 596] width 135 height 33
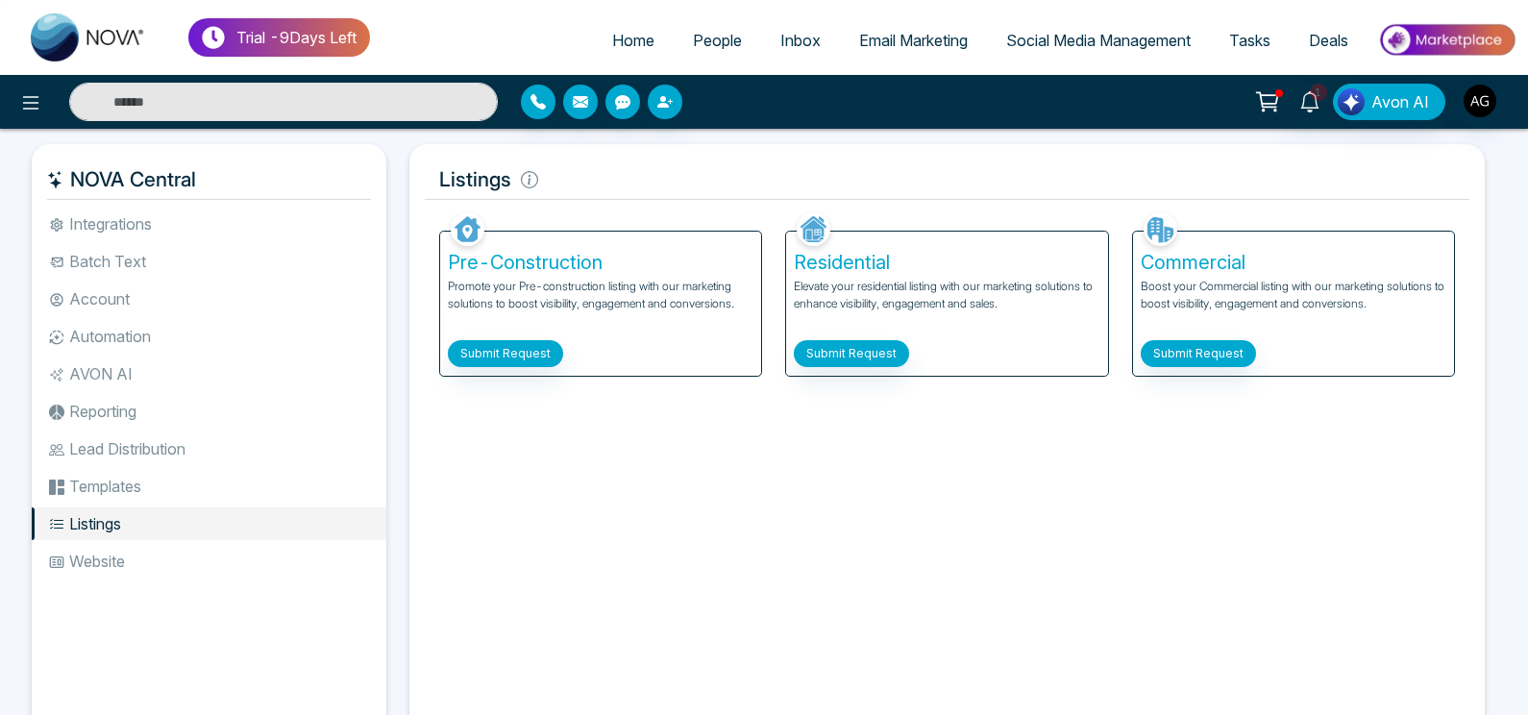
click at [802, 437] on div "Facebook NOVACRM enables users to connect to Facebook to schedule social media …" at bounding box center [947, 469] width 1045 height 522
click at [851, 363] on button "Submit Request" at bounding box center [851, 353] width 115 height 27
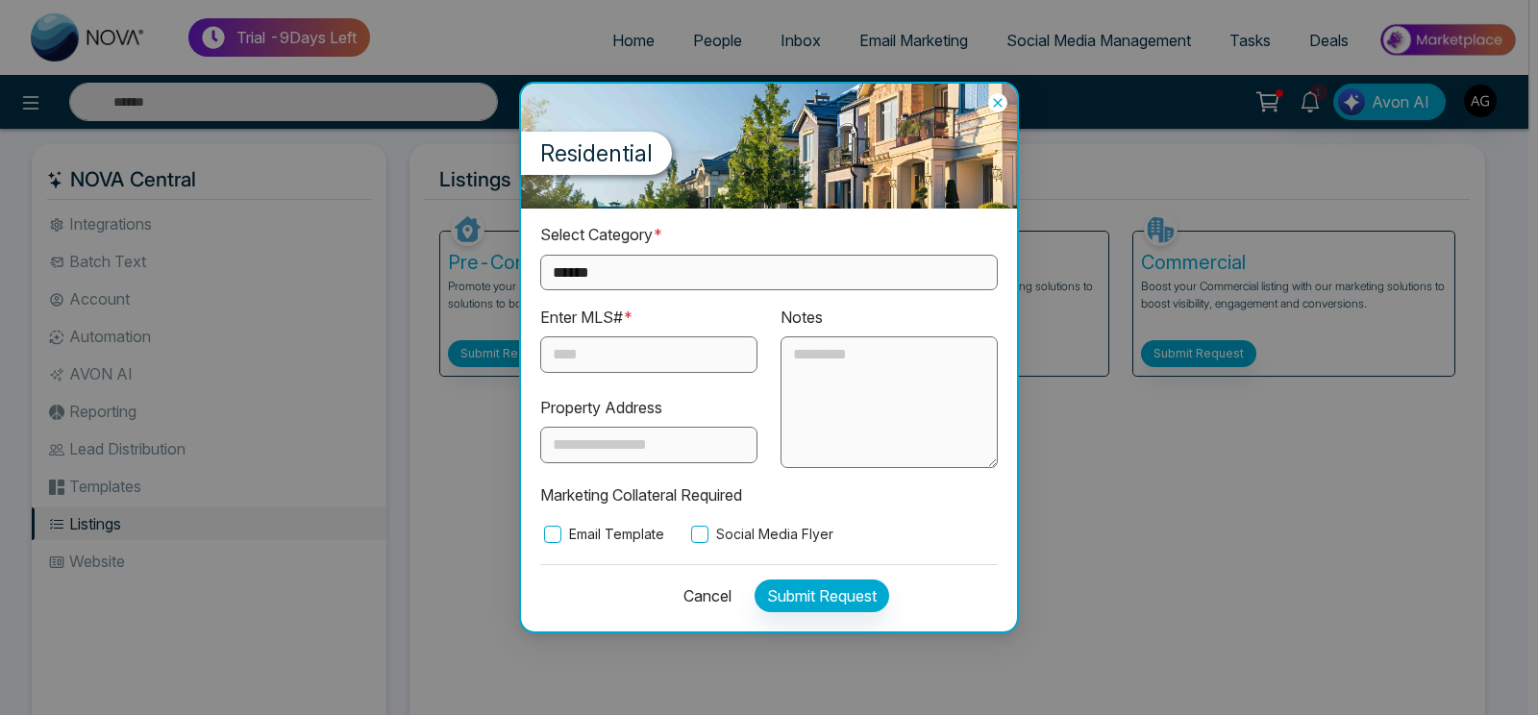
click at [540, 255] on select "**********" at bounding box center [768, 273] width 457 height 36
select select "**********"
click option "**********" at bounding box center [0, 0] width 0 height 0
click at [677, 354] on input "text" at bounding box center [648, 354] width 217 height 37
type input "****"
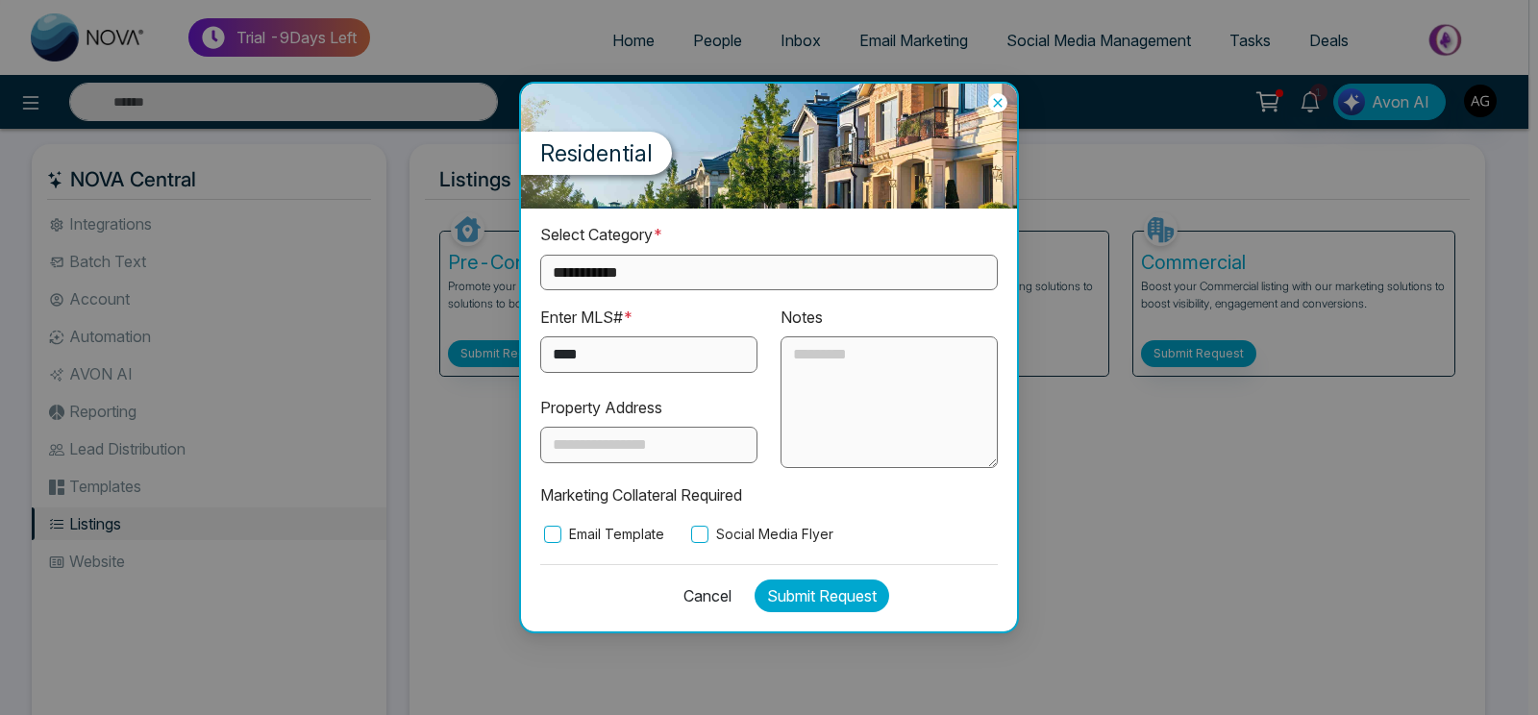
click at [820, 586] on button "Submit Request" at bounding box center [821, 596] width 135 height 33
click at [820, 586] on div "Cancel Processing..." at bounding box center [768, 590] width 457 height 53
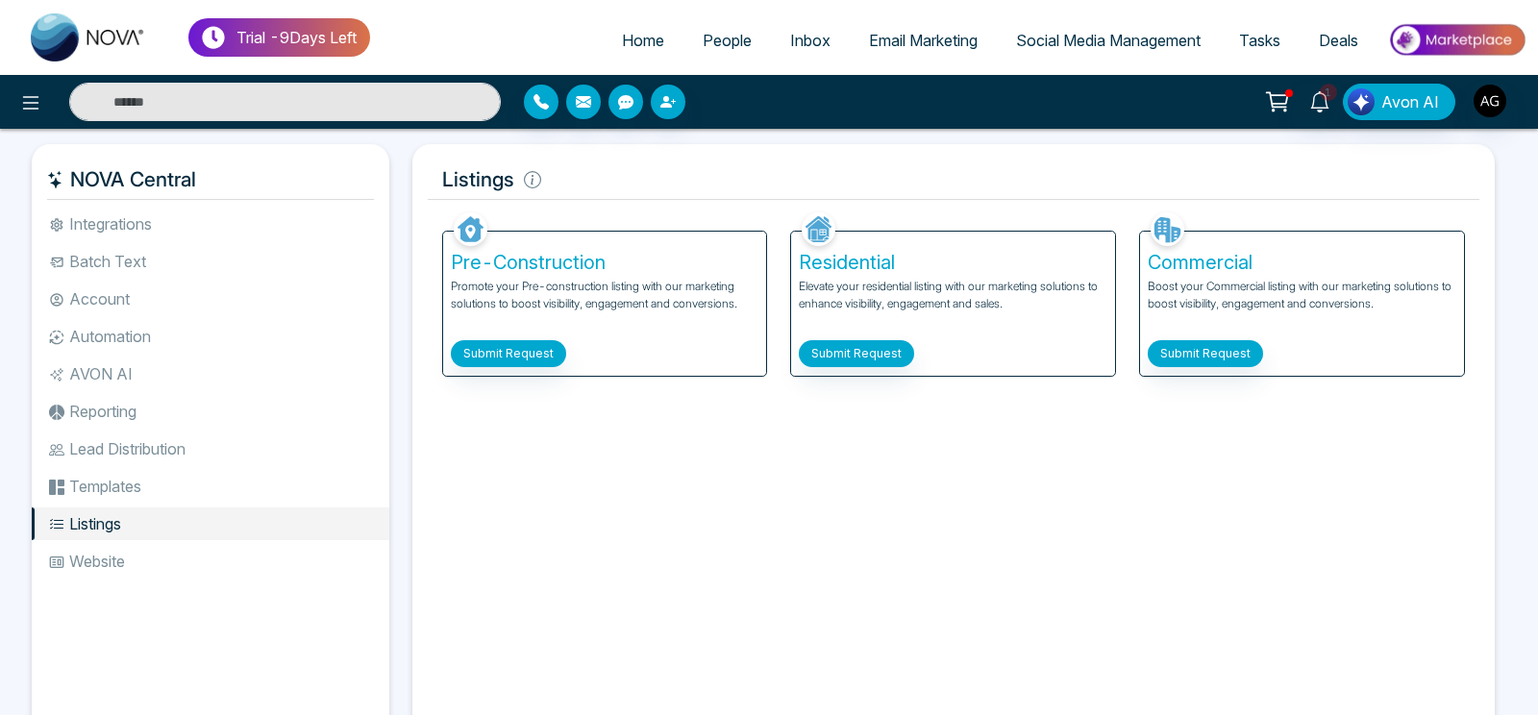
click at [774, 446] on div "Facebook NOVACRM enables users to connect to Facebook to schedule social media …" at bounding box center [954, 469] width 1052 height 522
click at [1217, 347] on button "Submit Request" at bounding box center [1198, 353] width 115 height 27
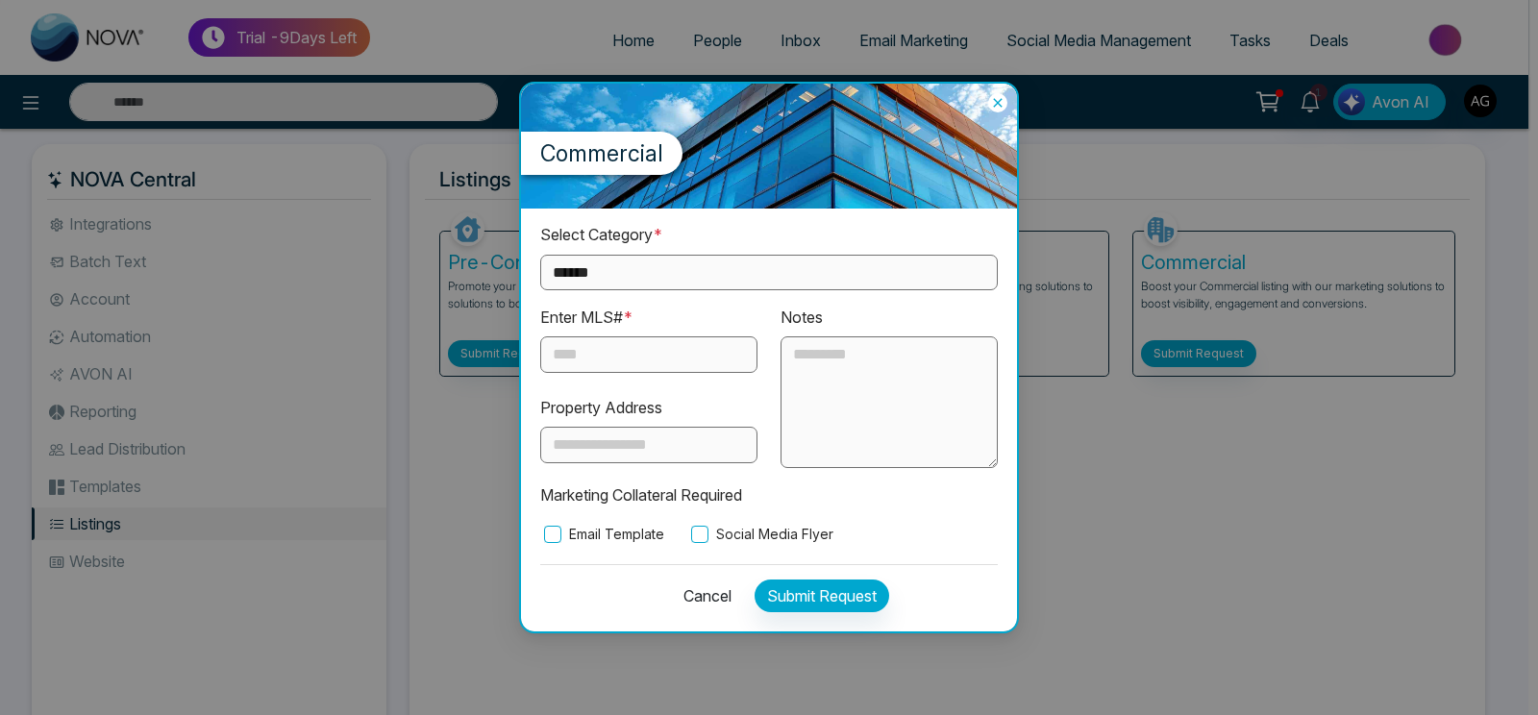
click at [762, 238] on div "**********" at bounding box center [768, 256] width 457 height 66
click at [540, 255] on select "**********" at bounding box center [768, 273] width 457 height 36
select select "**********"
click option "**********" at bounding box center [0, 0] width 0 height 0
click at [618, 368] on input "text" at bounding box center [648, 354] width 217 height 37
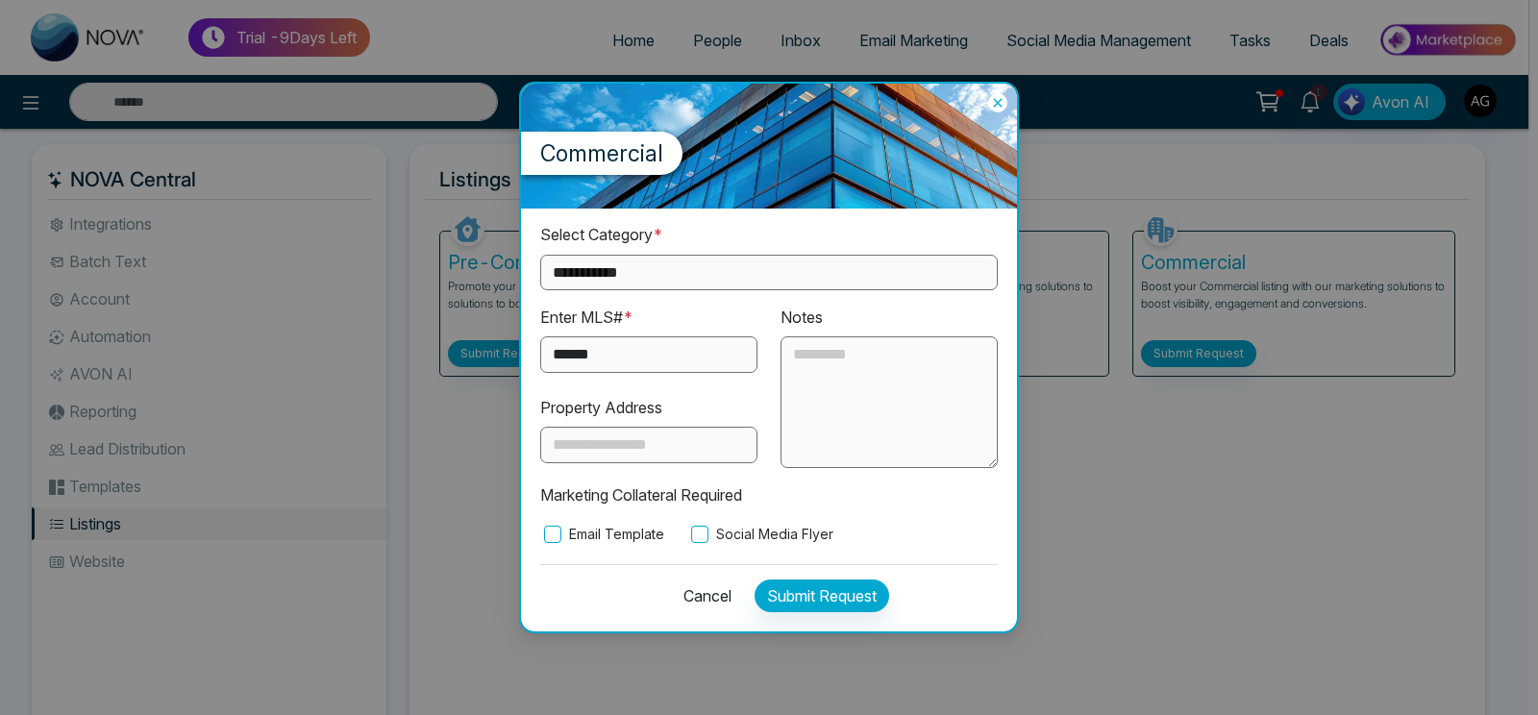
type input "******"
click at [771, 530] on label "Social Media Flyer" at bounding box center [760, 534] width 146 height 21
click at [804, 591] on button "Submit Request" at bounding box center [821, 596] width 135 height 33
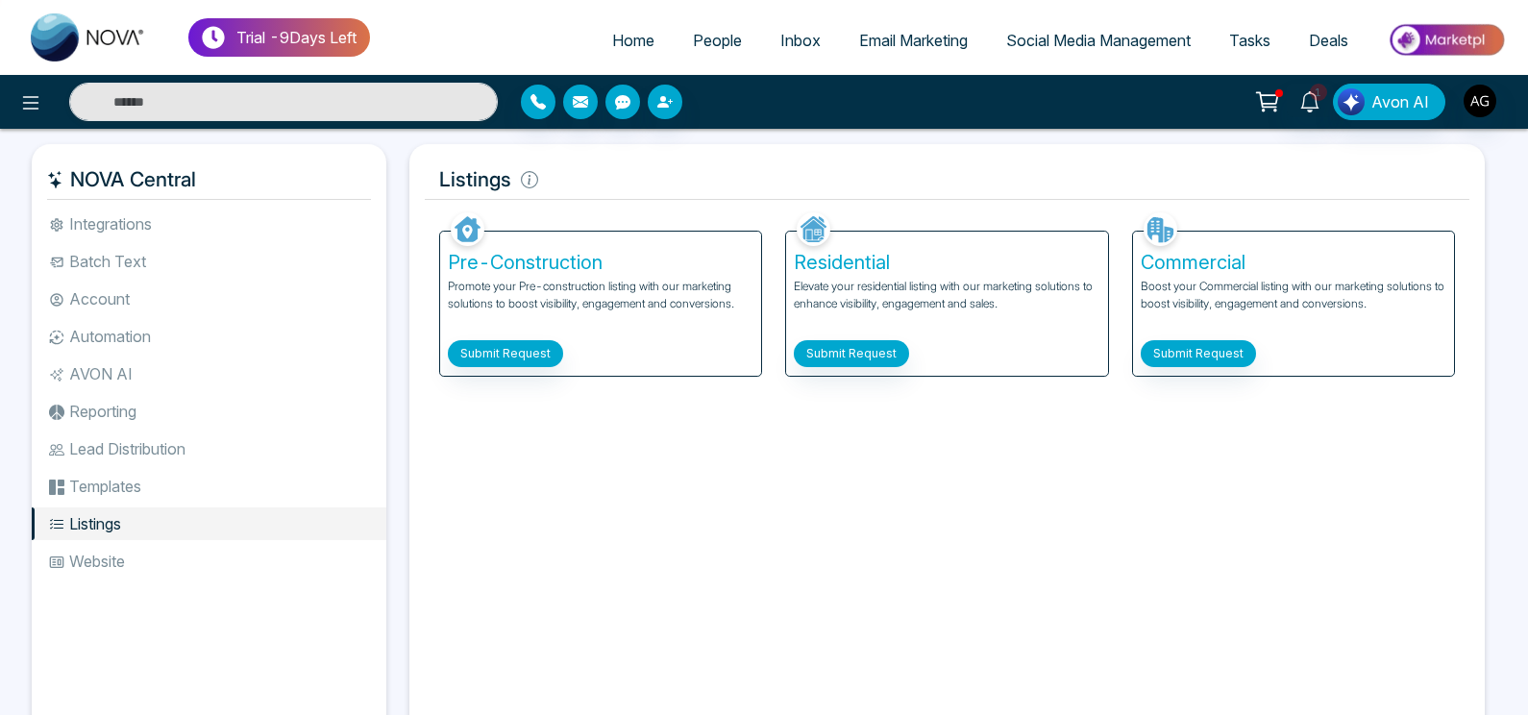
click at [181, 489] on li "Templates" at bounding box center [209, 486] width 355 height 33
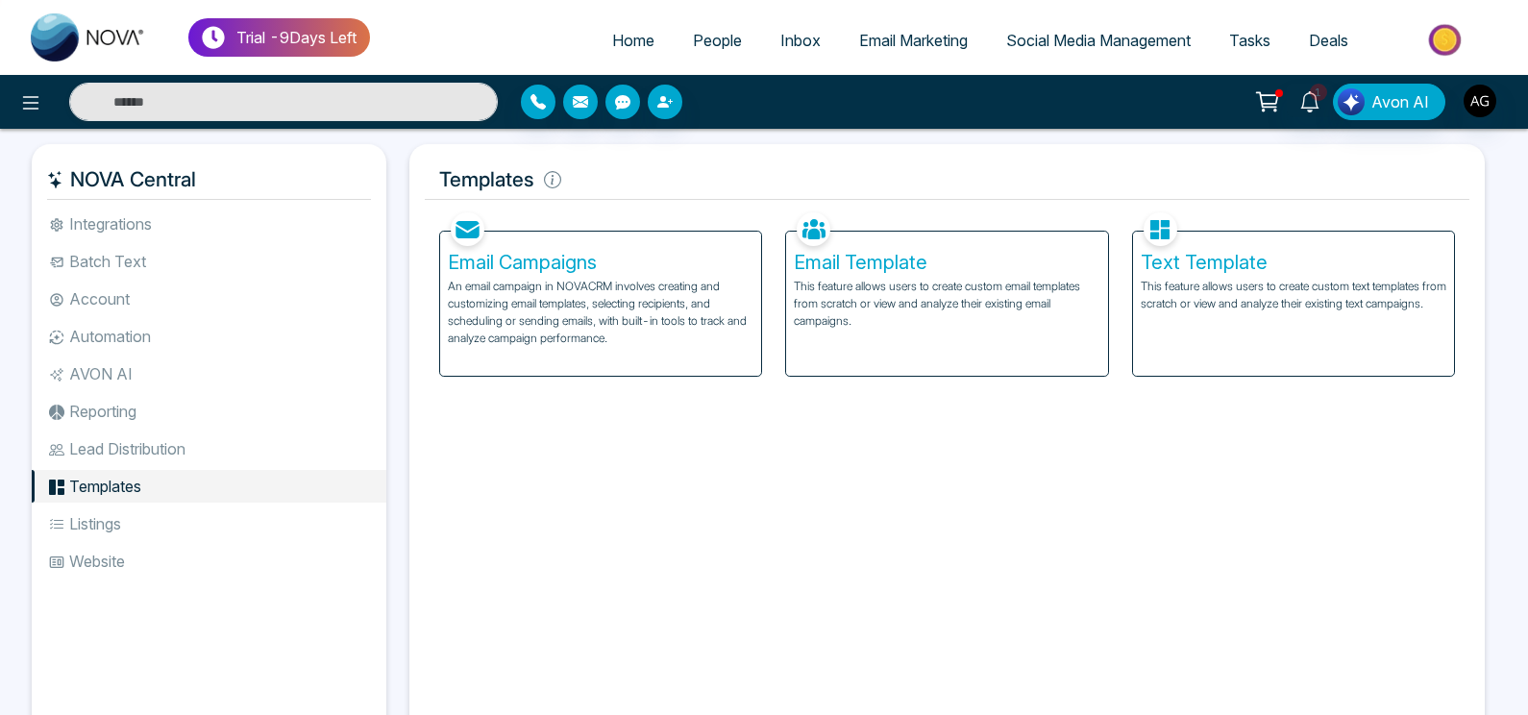
click at [122, 533] on li "Listings" at bounding box center [209, 523] width 355 height 33
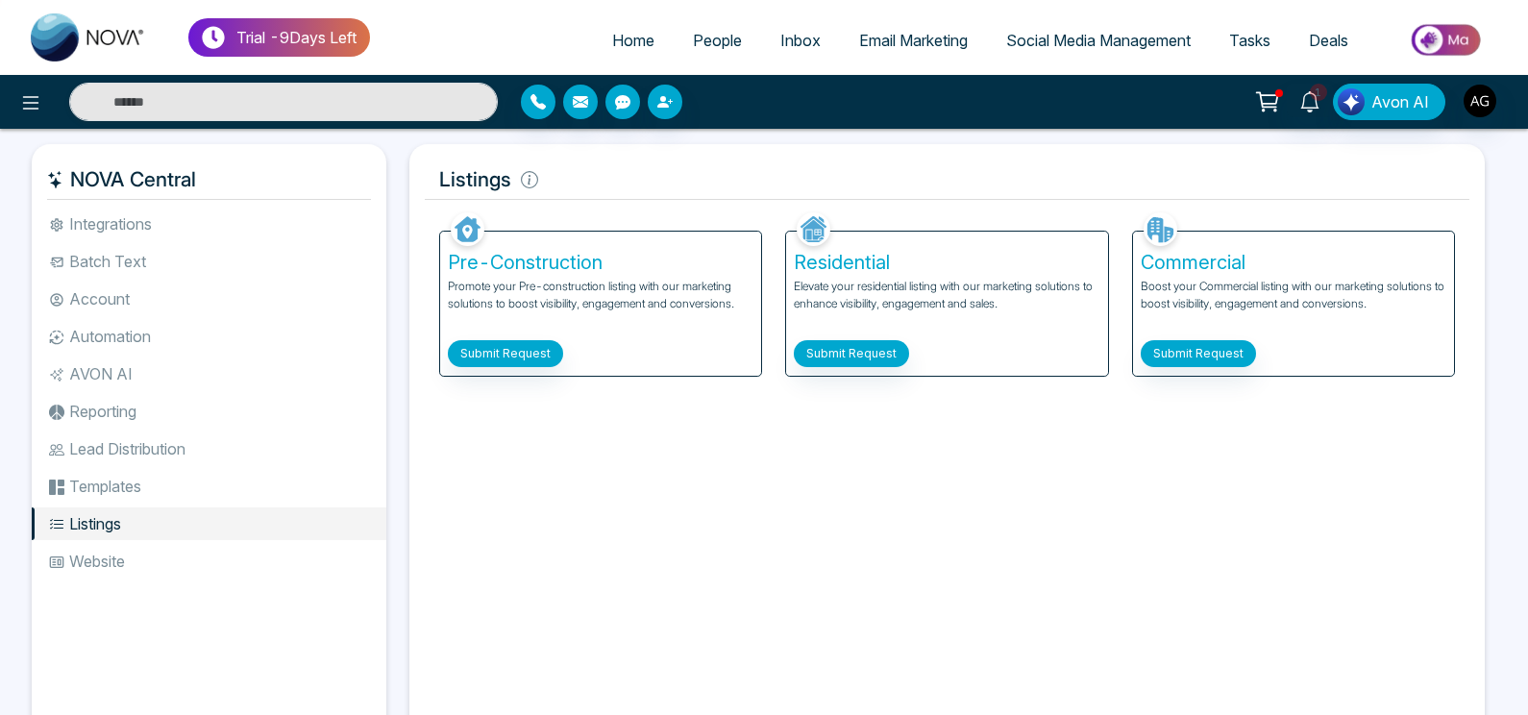
click at [185, 214] on li "Integrations" at bounding box center [209, 224] width 355 height 33
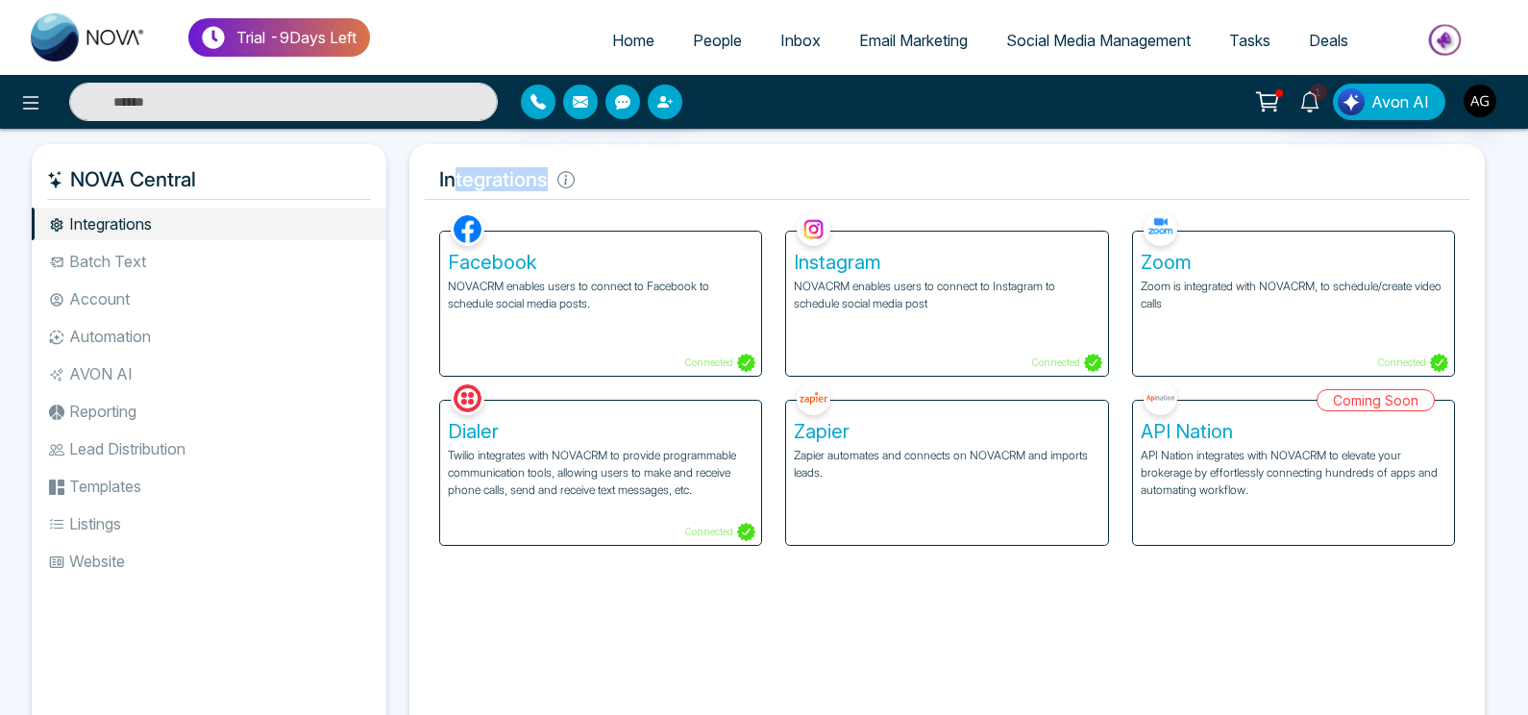
drag, startPoint x: 456, startPoint y: 185, endPoint x: 695, endPoint y: 197, distance: 238.6
click at [695, 197] on h5 "Integrations" at bounding box center [947, 180] width 1045 height 40
click at [183, 277] on li "Batch Text" at bounding box center [209, 261] width 355 height 33
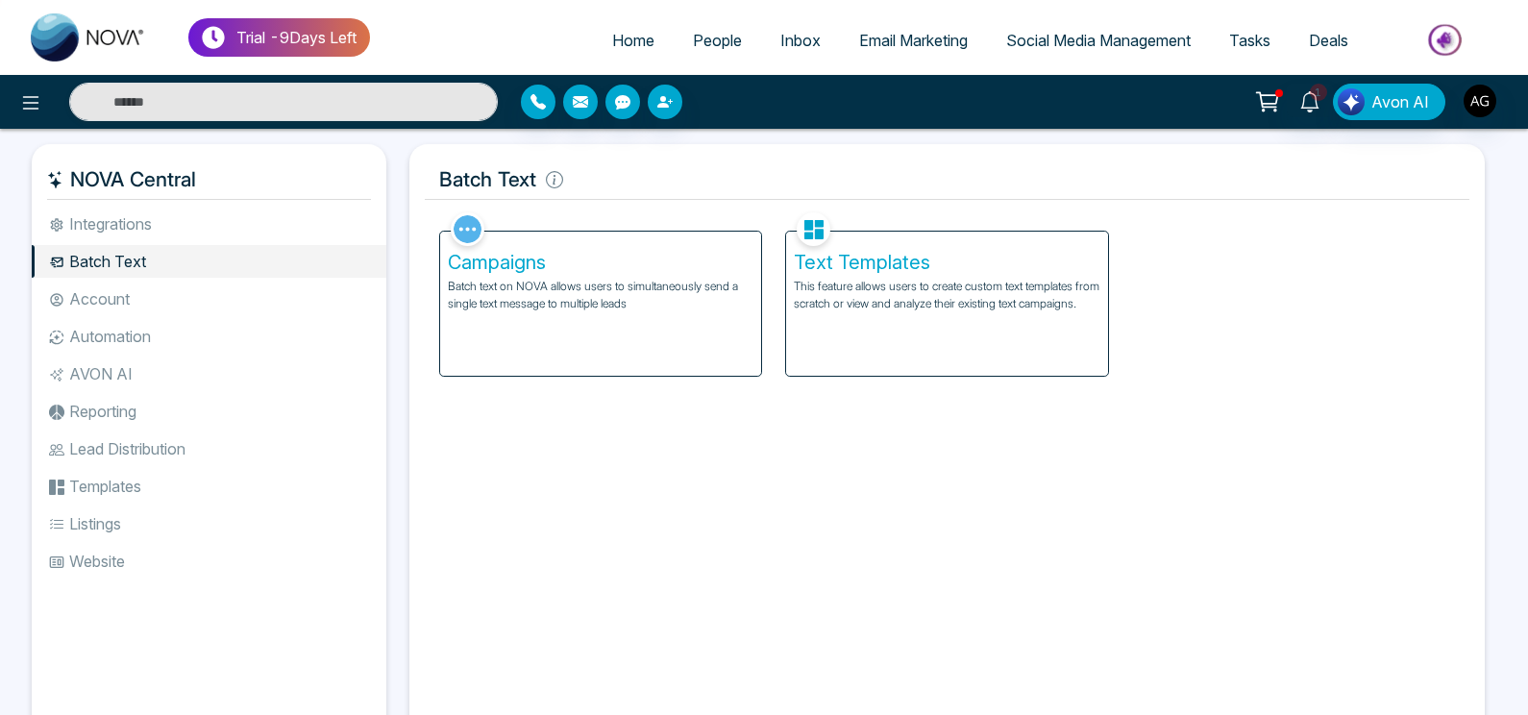
click at [177, 279] on ul "Integrations Batch Text Account Automation AVON AI Reporting Lead Distribution …" at bounding box center [209, 458] width 355 height 501
click at [166, 284] on li "Account" at bounding box center [209, 299] width 355 height 33
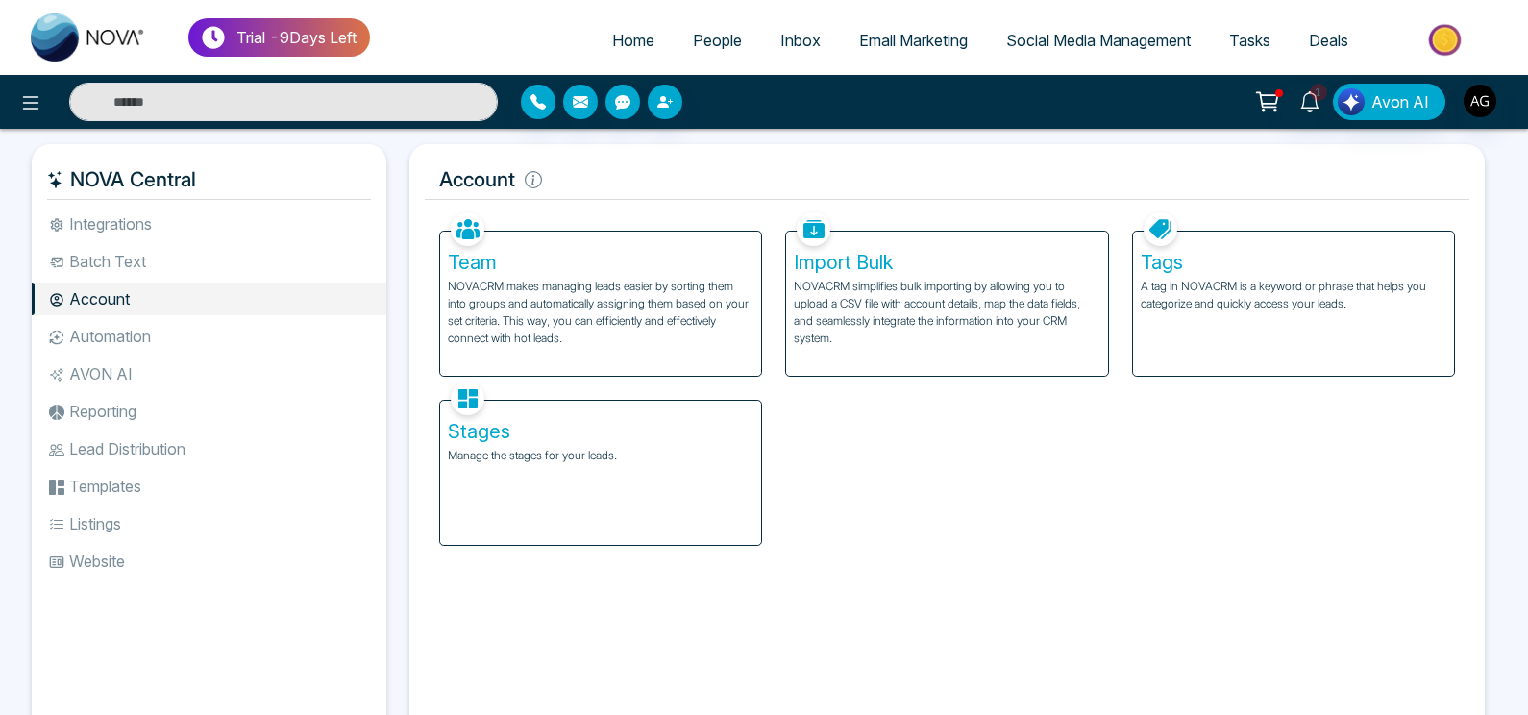
click at [159, 338] on li "Automation" at bounding box center [209, 336] width 355 height 33
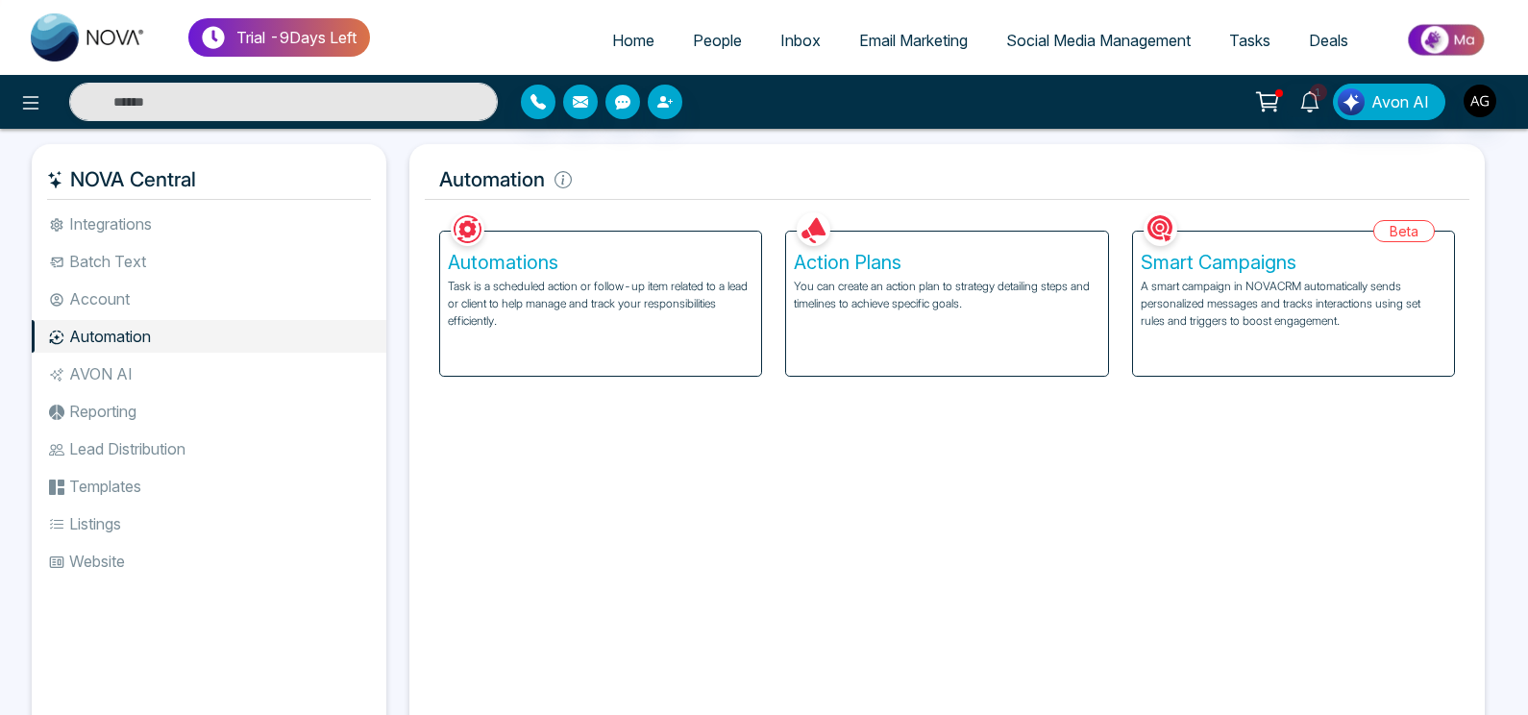
click at [1273, 331] on div "Smart Campaigns A smart campaign in NOVACRM automatically sends personalized me…" at bounding box center [1293, 304] width 321 height 144
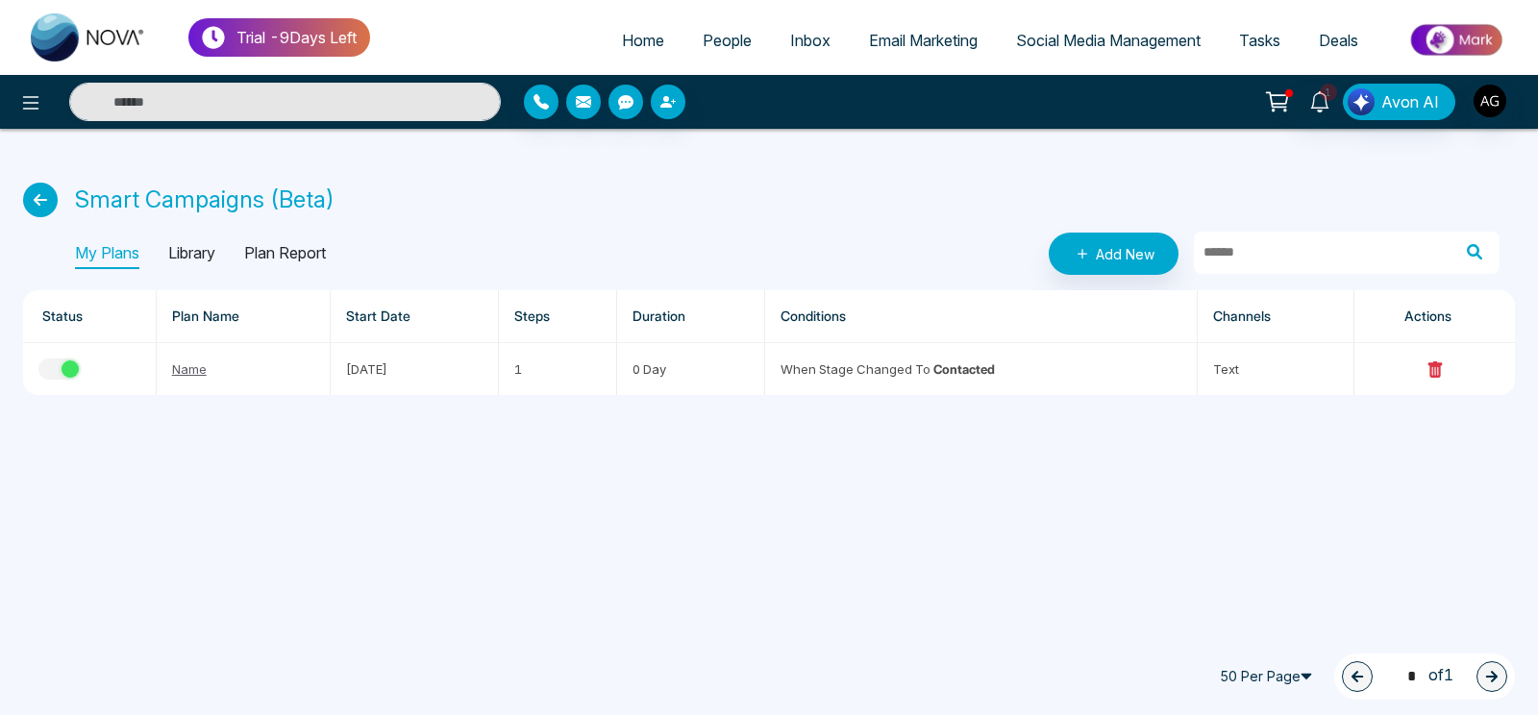
click at [286, 250] on p "Plan Report" at bounding box center [285, 253] width 82 height 31
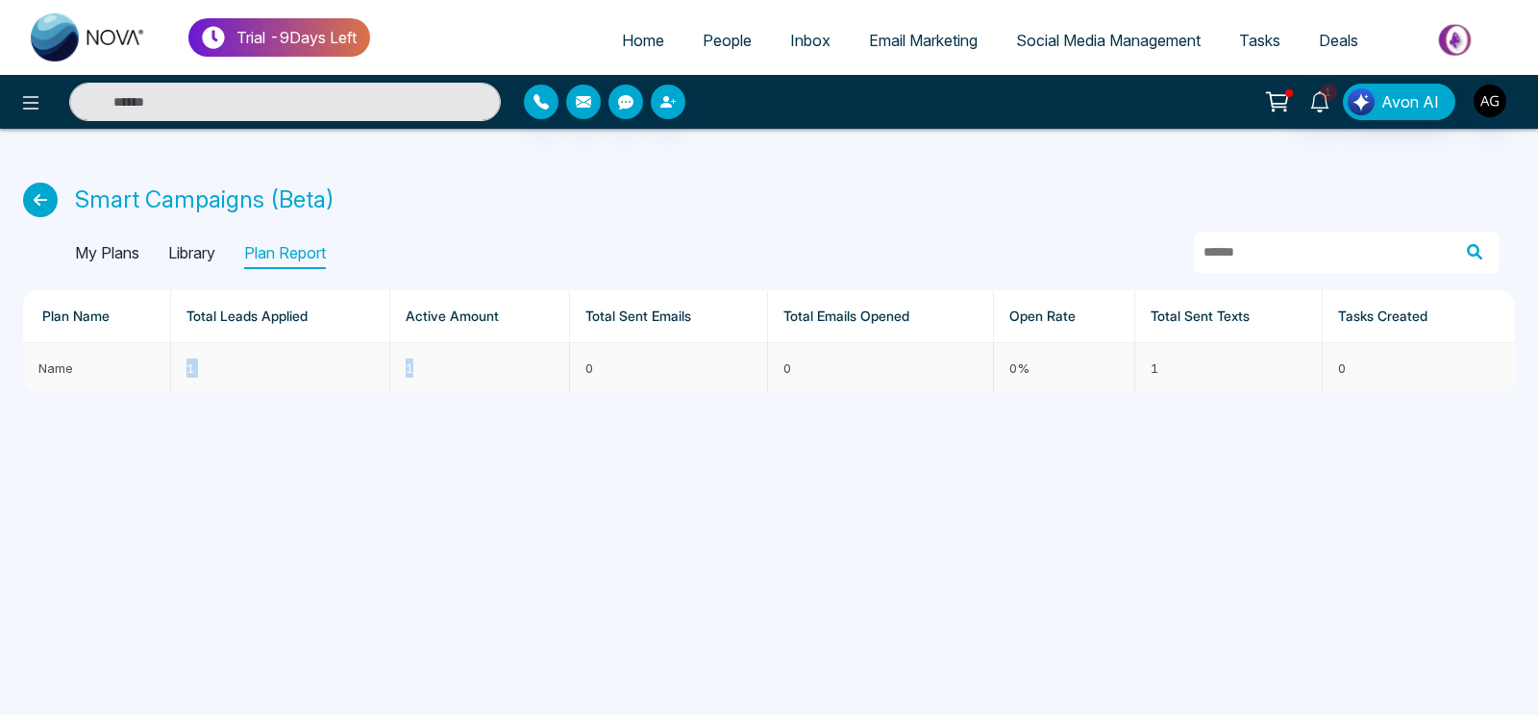
drag, startPoint x: 148, startPoint y: 368, endPoint x: 481, endPoint y: 374, distance: 332.6
click at [481, 374] on tr "Name 1 1 0 0 0% 1 0" at bounding box center [769, 368] width 1492 height 50
click at [481, 374] on td "1" at bounding box center [480, 368] width 180 height 50
drag, startPoint x: 589, startPoint y: 371, endPoint x: 785, endPoint y: 377, distance: 196.1
click at [785, 377] on tr "Name 1 1 0 0 0% 1 0" at bounding box center [769, 368] width 1492 height 50
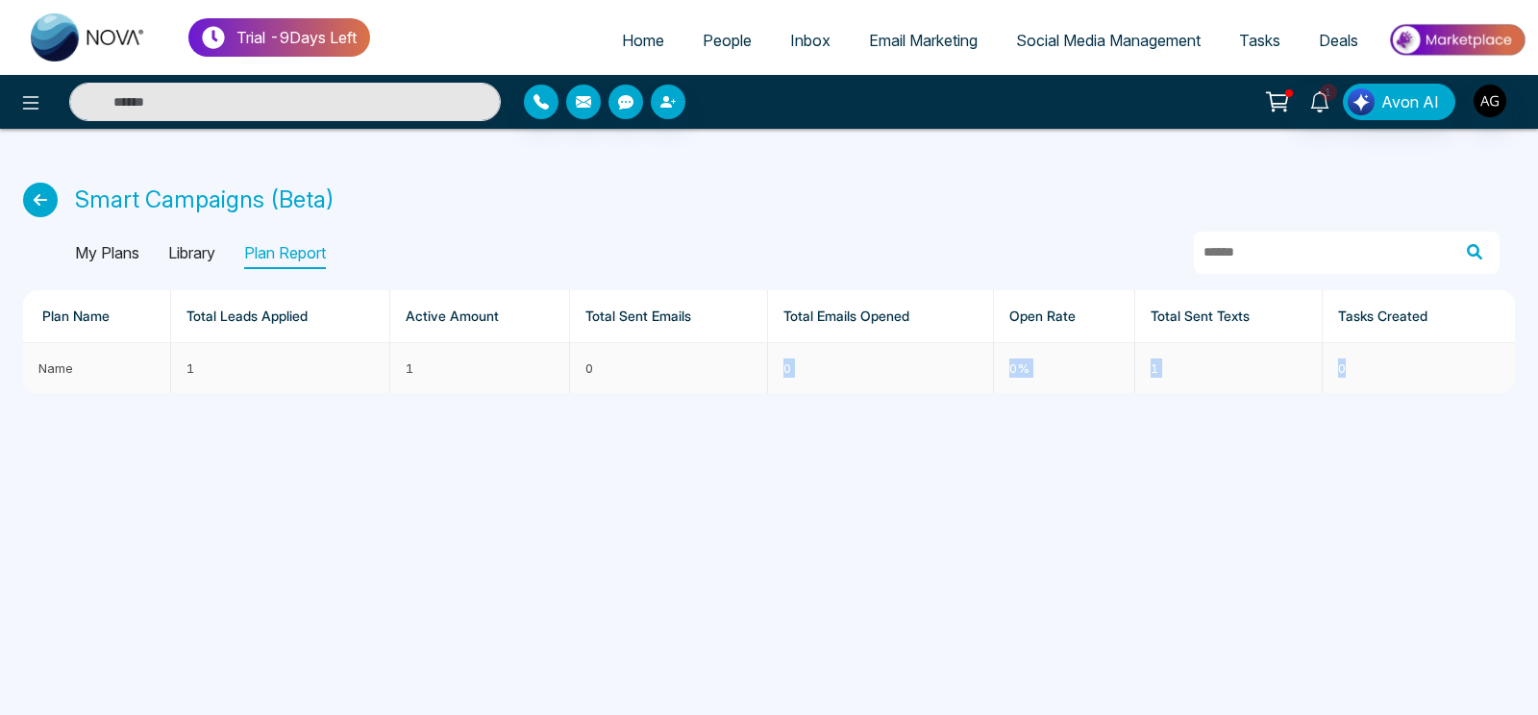
drag, startPoint x: 785, startPoint y: 377, endPoint x: 1030, endPoint y: 605, distance: 335.2
click at [1030, 393] on div "Plan Name Total Leads Applied Active Amount Total Sent Emails Total Emails Open…" at bounding box center [769, 341] width 1492 height 103
click at [1030, 605] on div "Trial - 9 Days Left Home People Inbox Email Marketing Social Media Management T…" at bounding box center [769, 357] width 1538 height 715
click at [144, 247] on div "My Plans Library Plan Report" at bounding box center [200, 253] width 251 height 31
drag, startPoint x: 144, startPoint y: 247, endPoint x: 111, endPoint y: 244, distance: 32.8
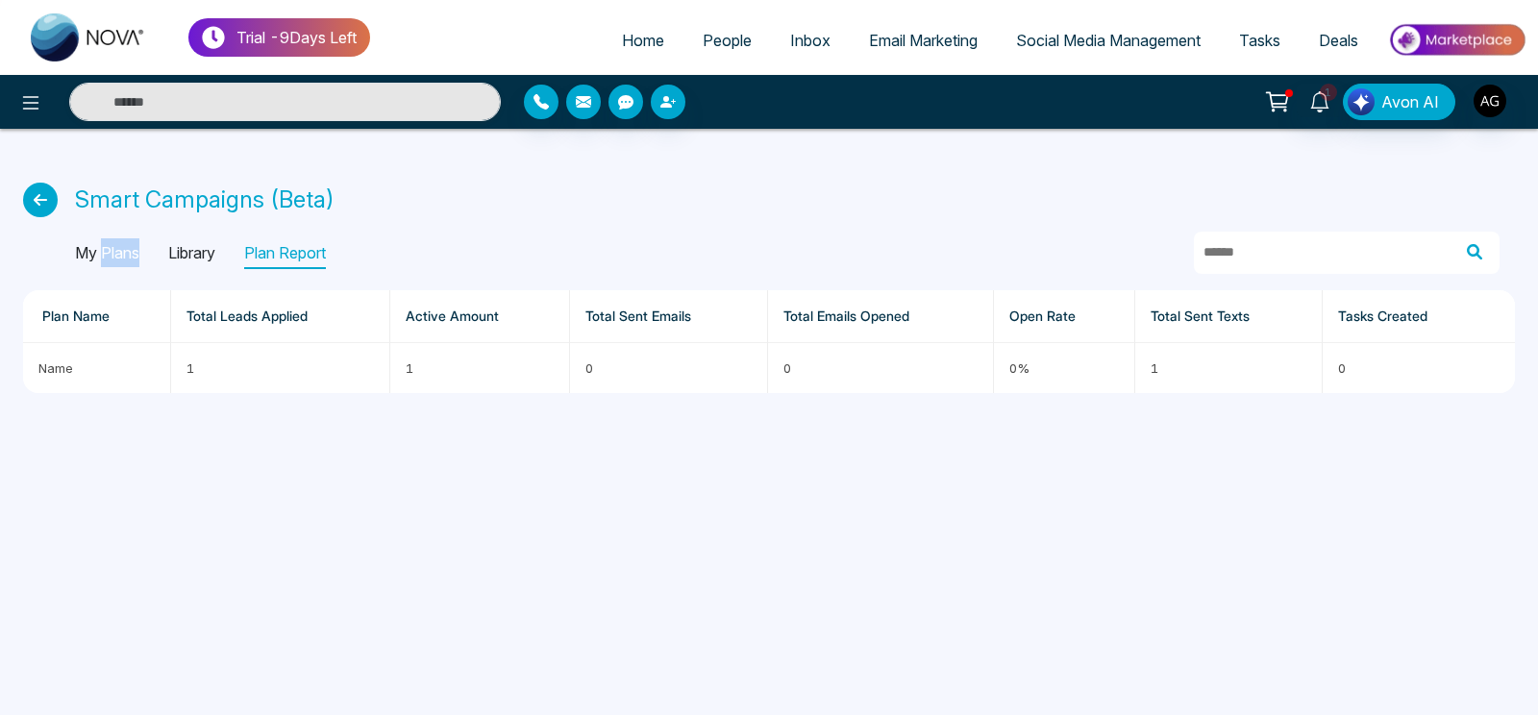
click at [111, 244] on div "My Plans Library Plan Report" at bounding box center [200, 253] width 251 height 31
click at [111, 244] on p "My Plans" at bounding box center [107, 253] width 64 height 31
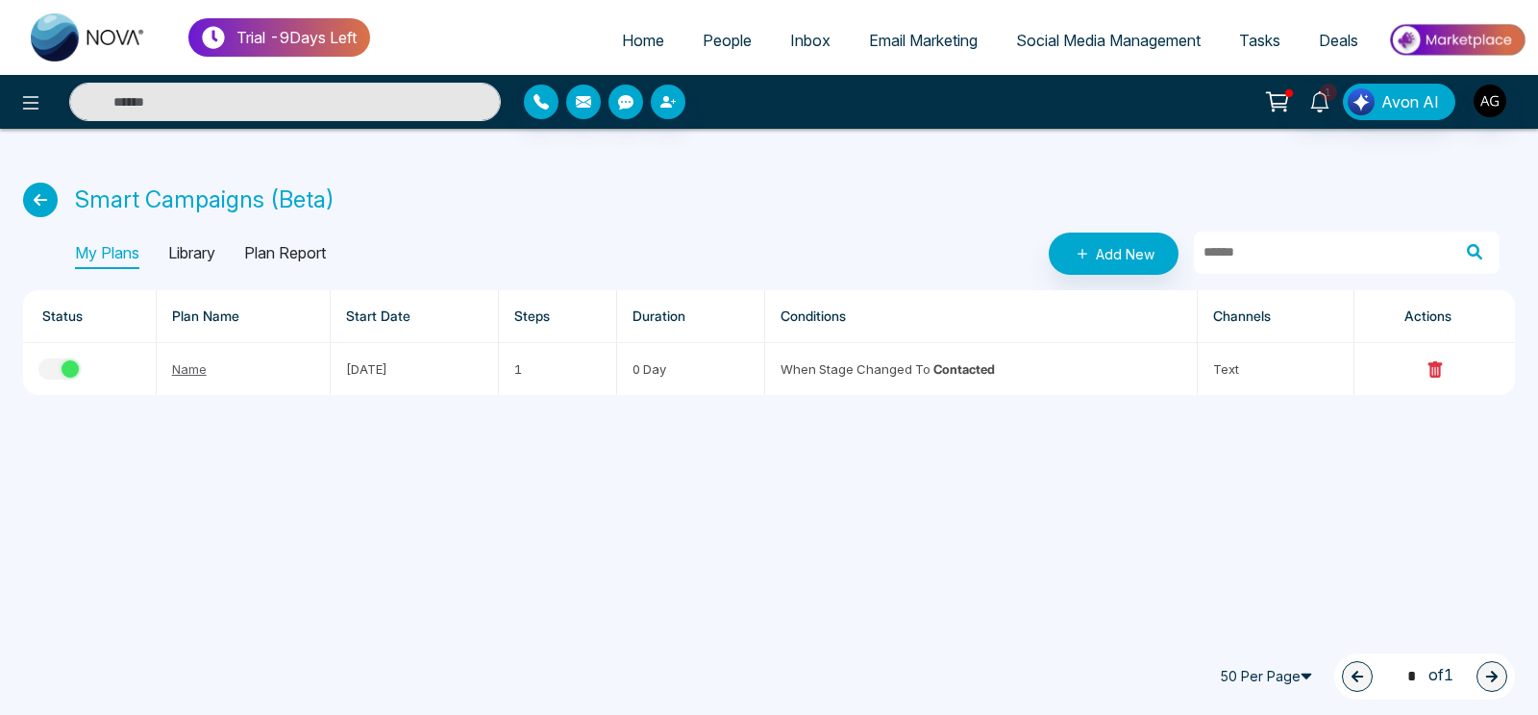
click at [35, 205] on icon at bounding box center [40, 200] width 35 height 35
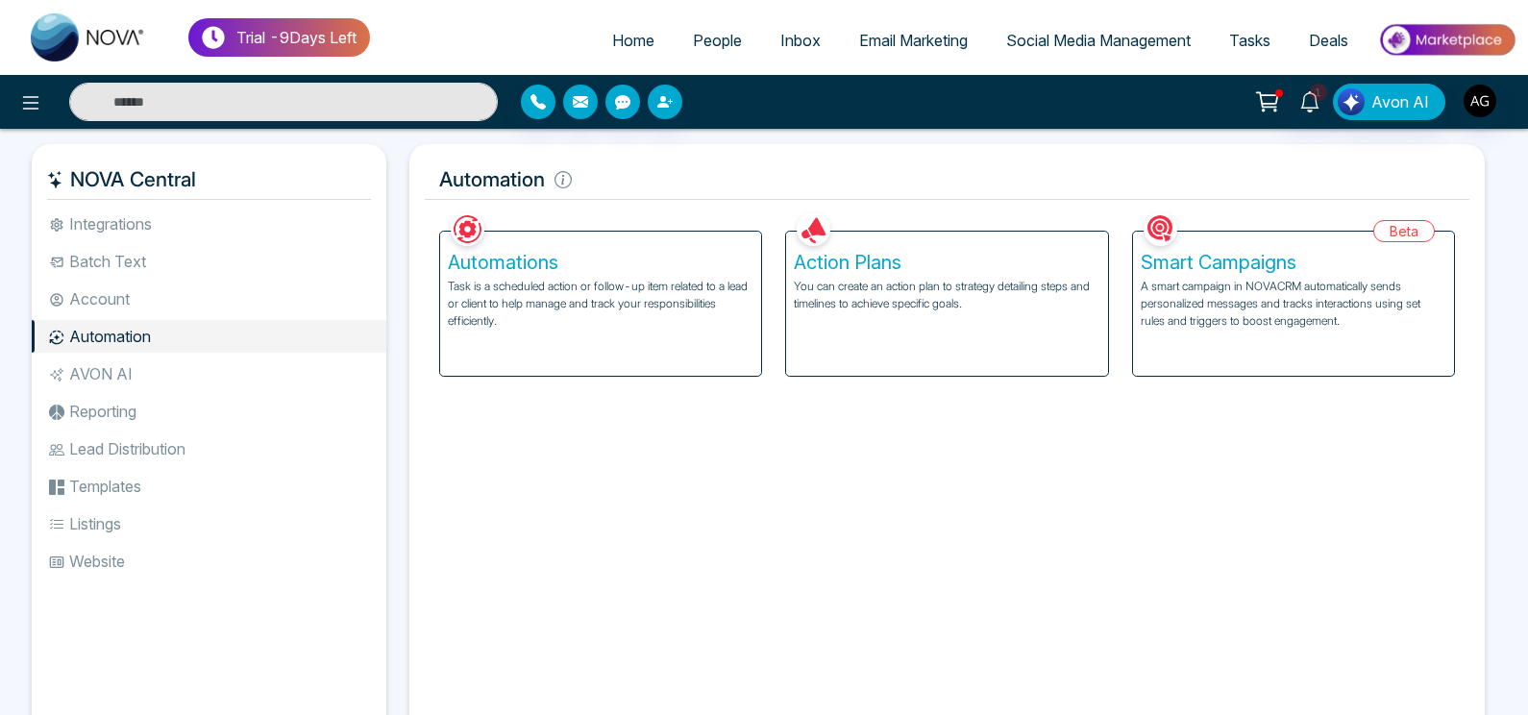
click at [139, 290] on li "Account" at bounding box center [209, 299] width 355 height 33
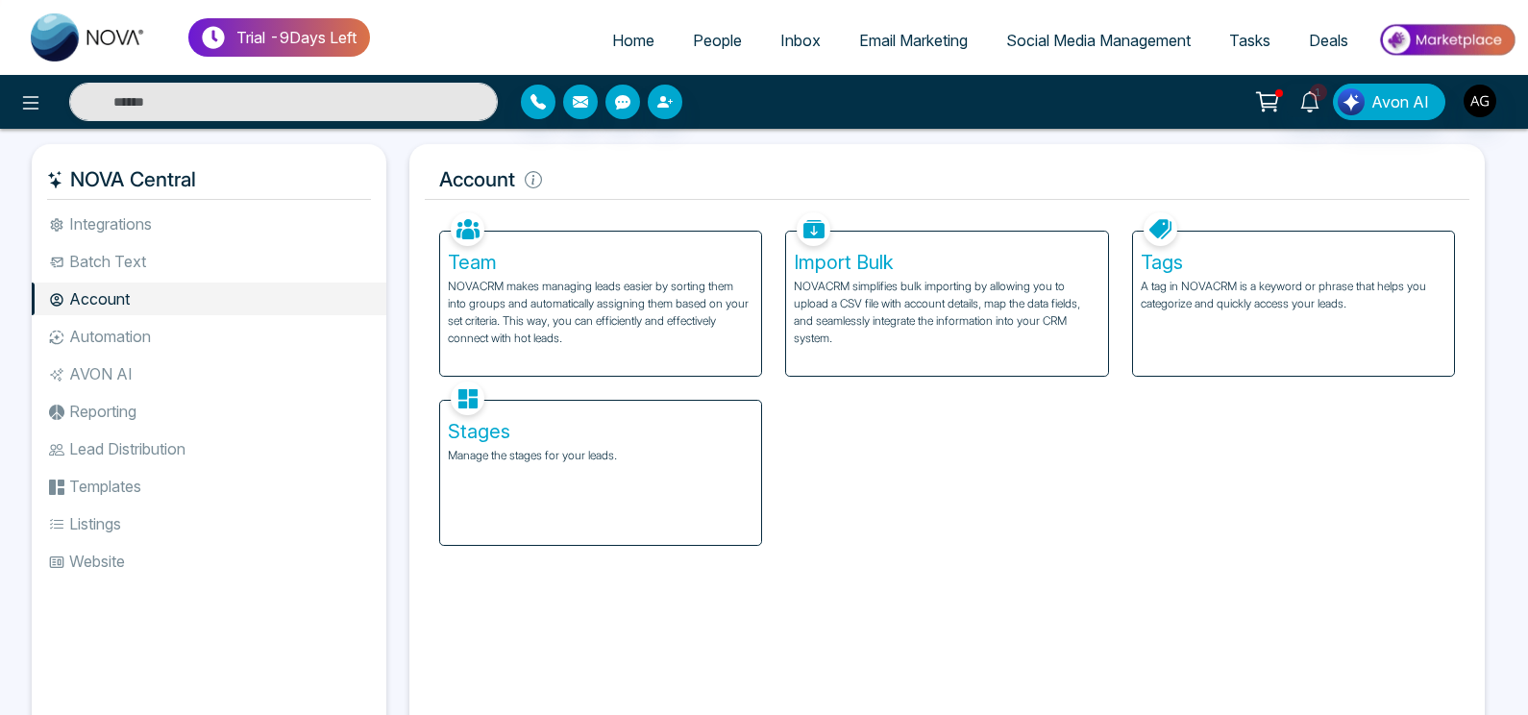
click at [140, 320] on ul "Integrations Batch Text Account Automation AVON AI Reporting Lead Distribution …" at bounding box center [209, 458] width 355 height 501
click at [140, 321] on li "Automation" at bounding box center [209, 336] width 355 height 33
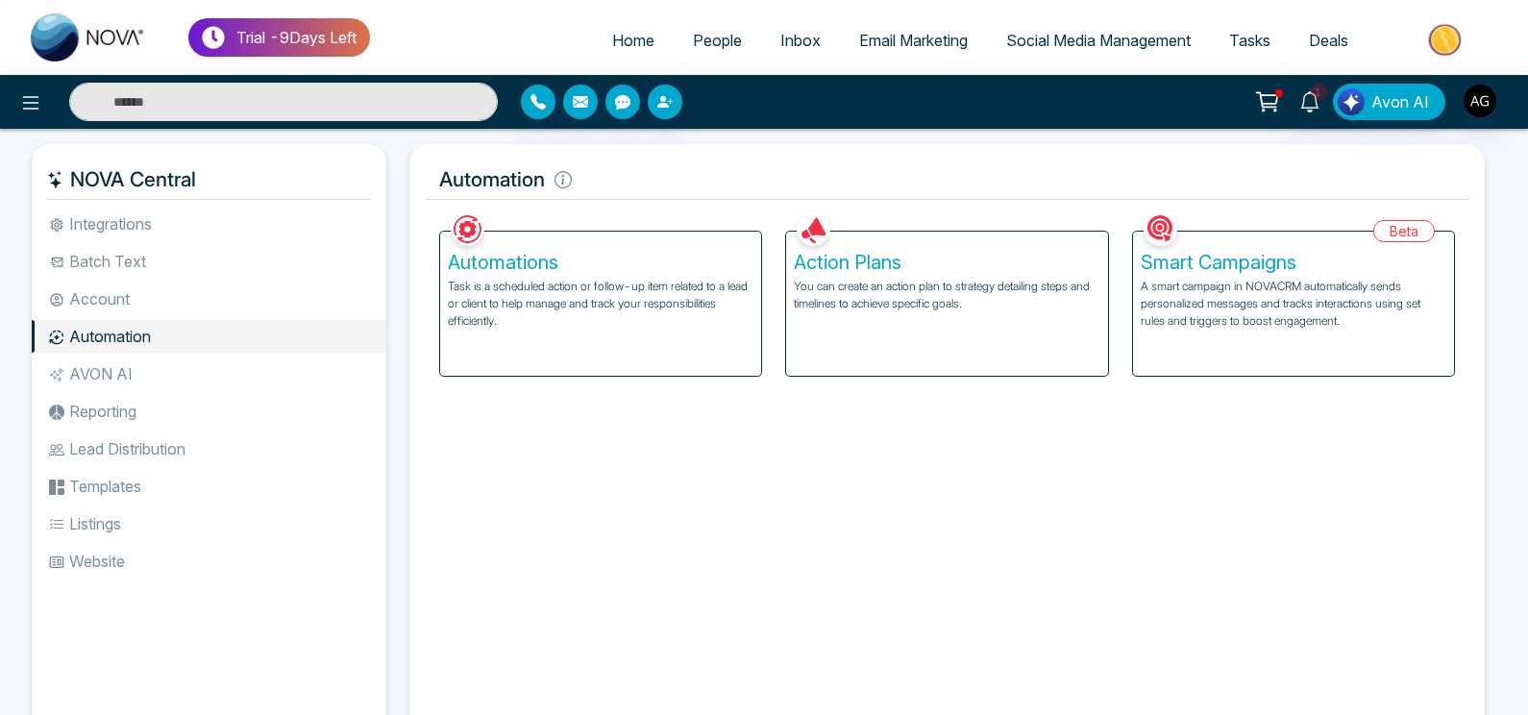
click at [92, 382] on li "AVON AI" at bounding box center [209, 374] width 355 height 33
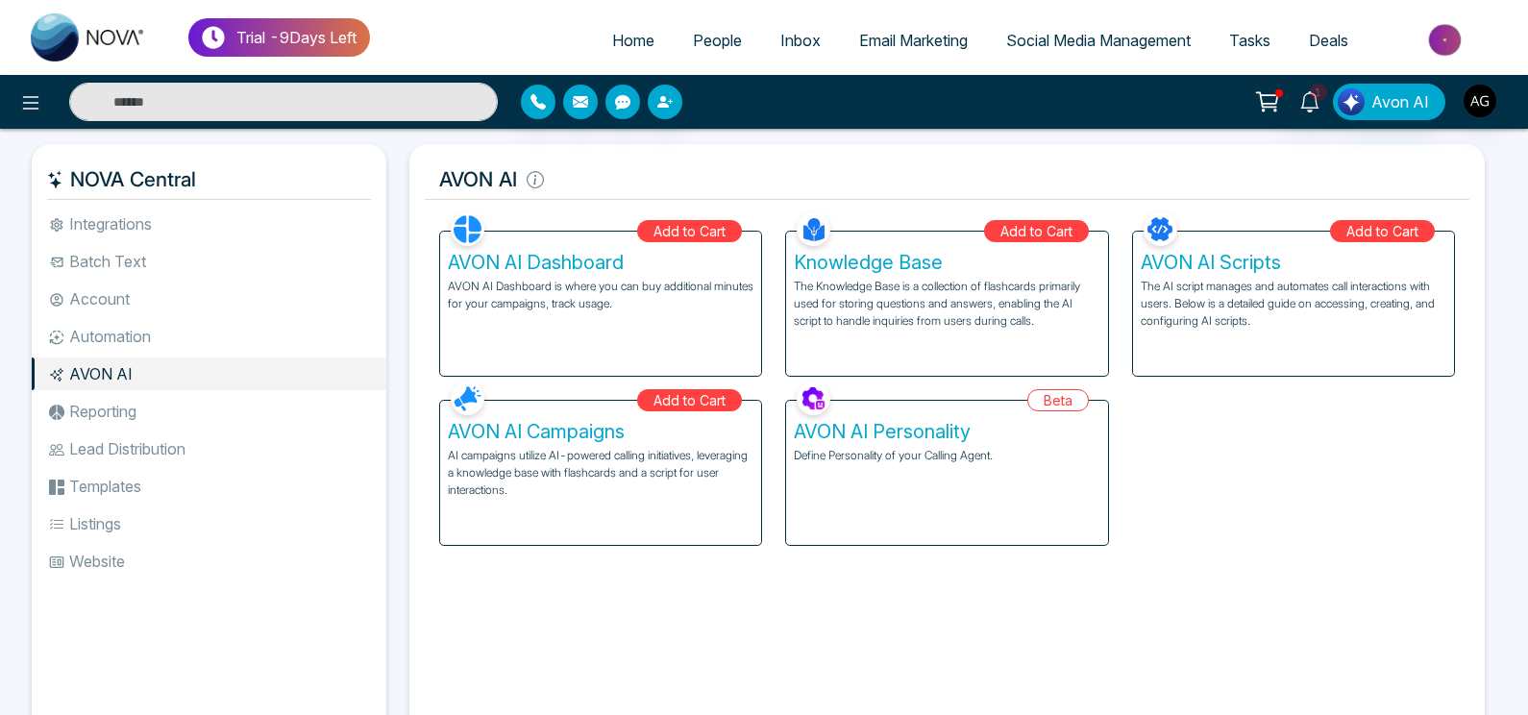
click at [113, 419] on li "Reporting" at bounding box center [209, 411] width 355 height 33
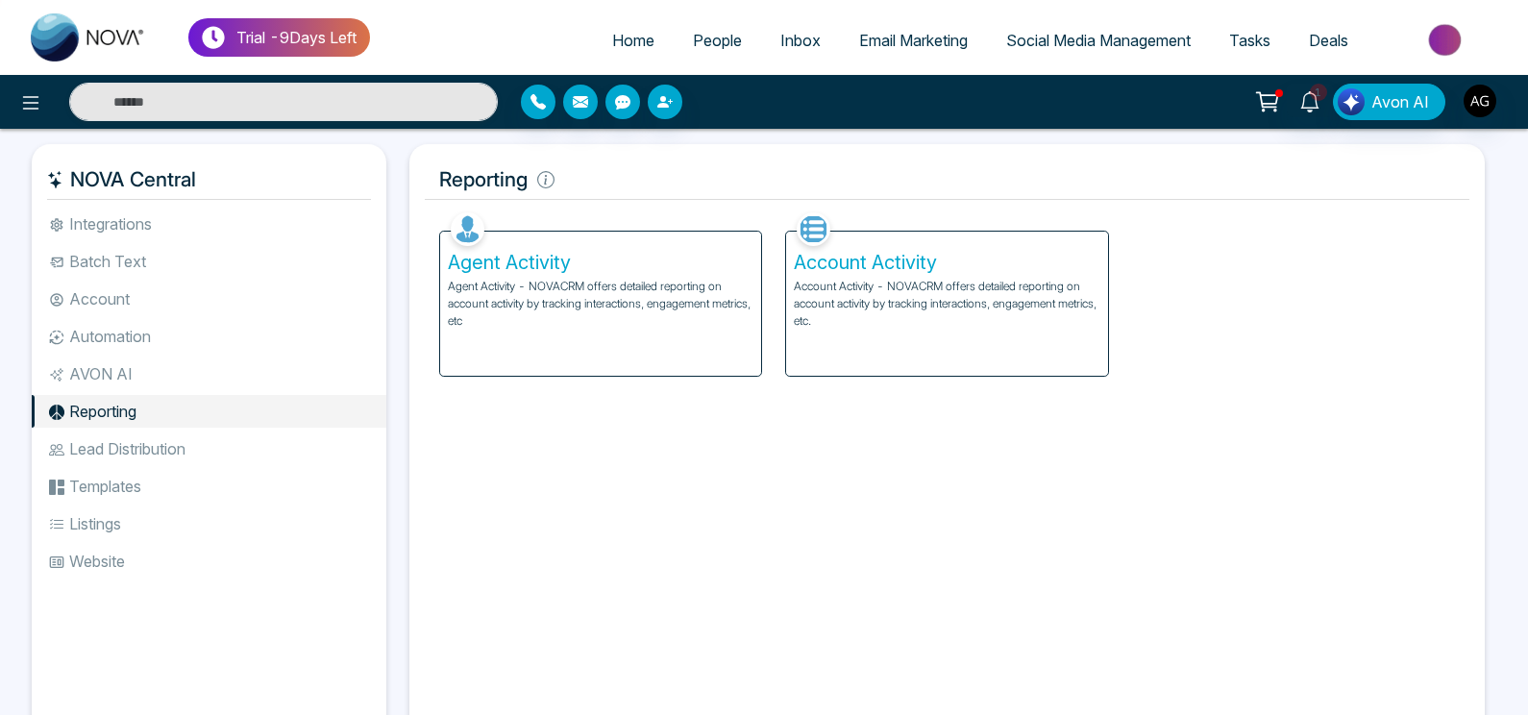
click at [127, 441] on li "Lead Distribution" at bounding box center [209, 448] width 355 height 33
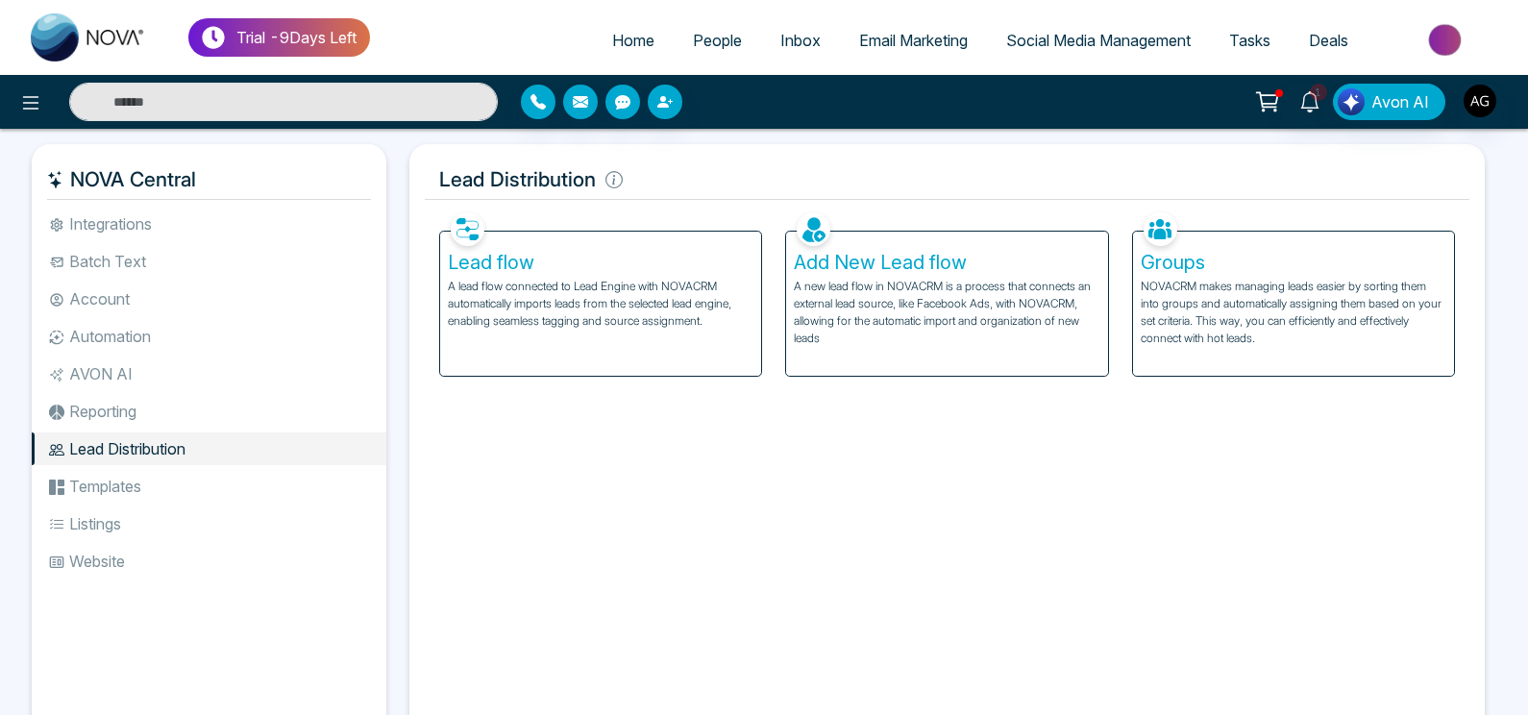
click at [135, 479] on li "Templates" at bounding box center [209, 486] width 355 height 33
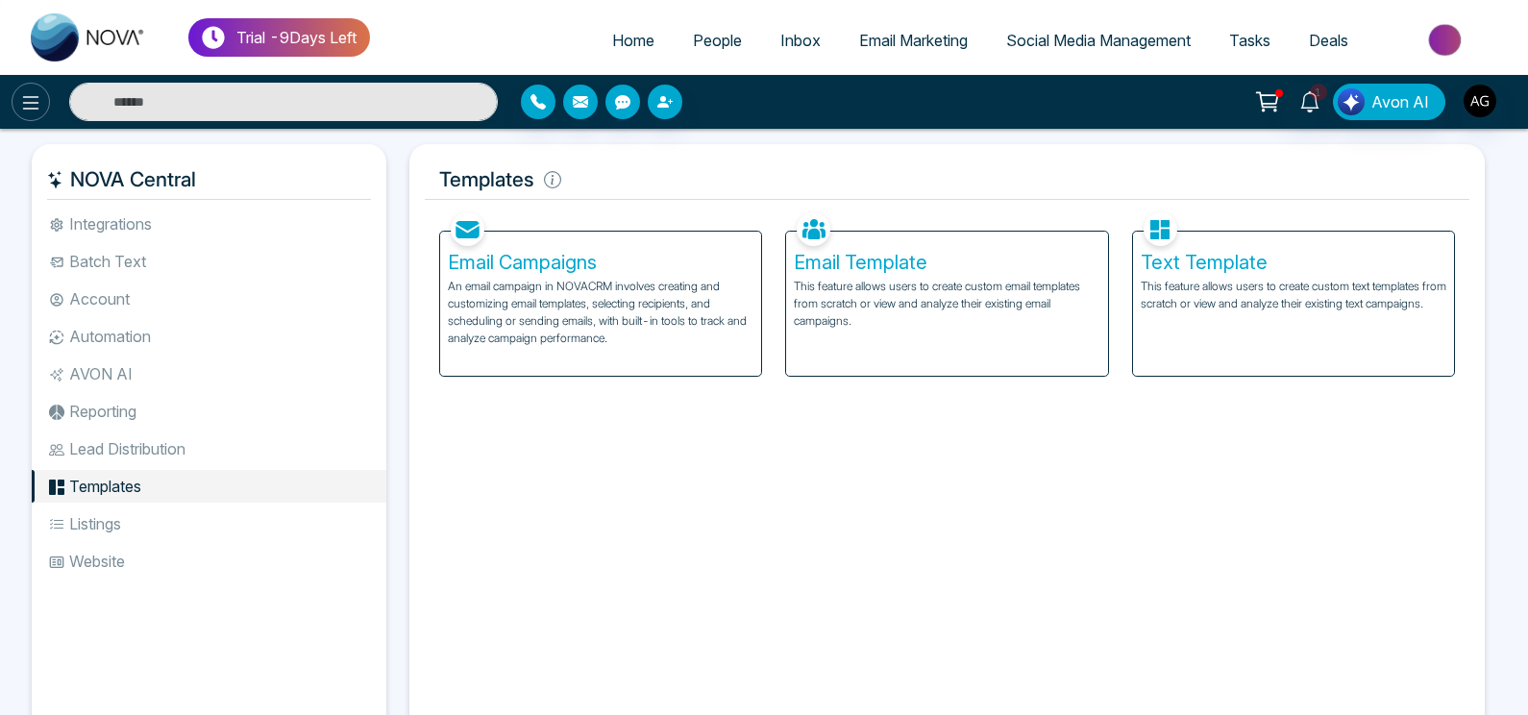
click at [36, 94] on icon at bounding box center [30, 102] width 23 height 23
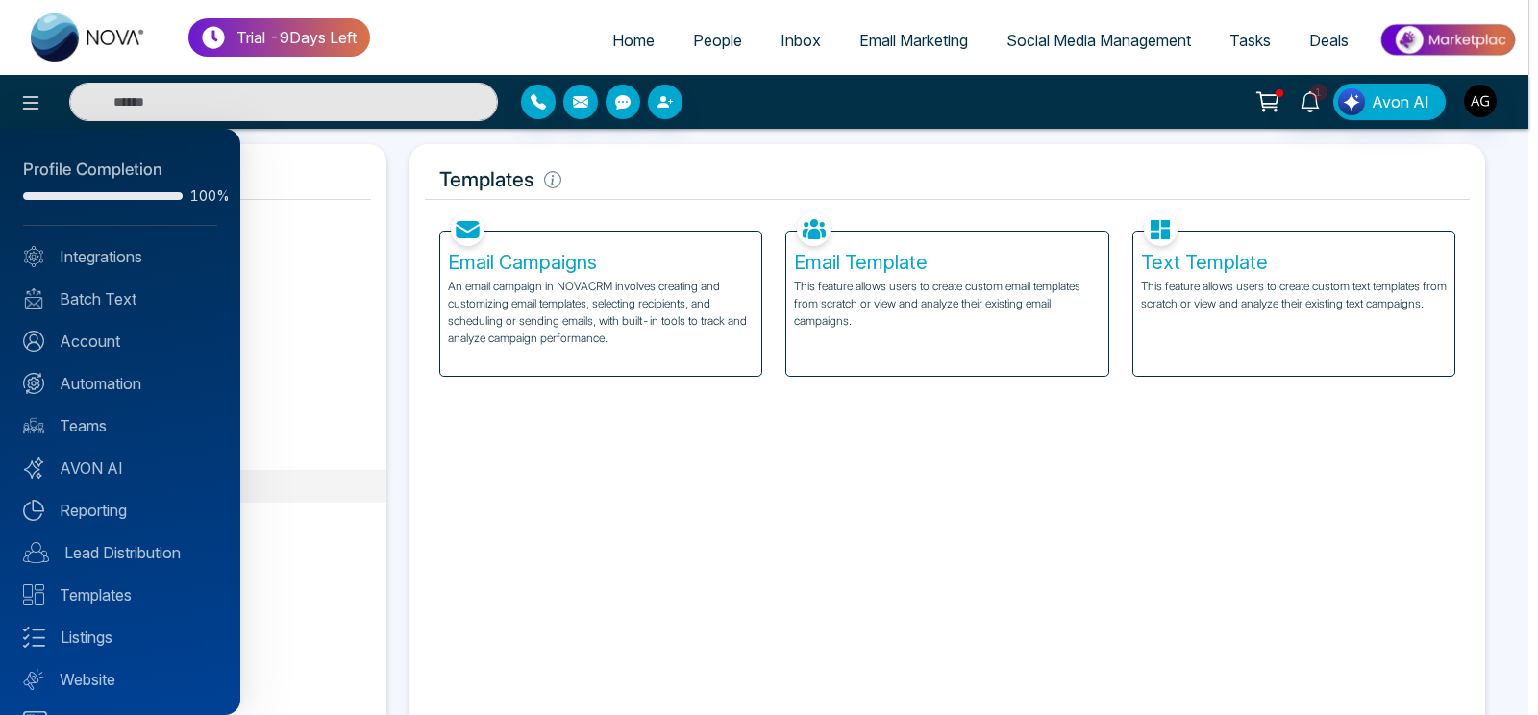
click at [542, 104] on div at bounding box center [769, 357] width 1538 height 715
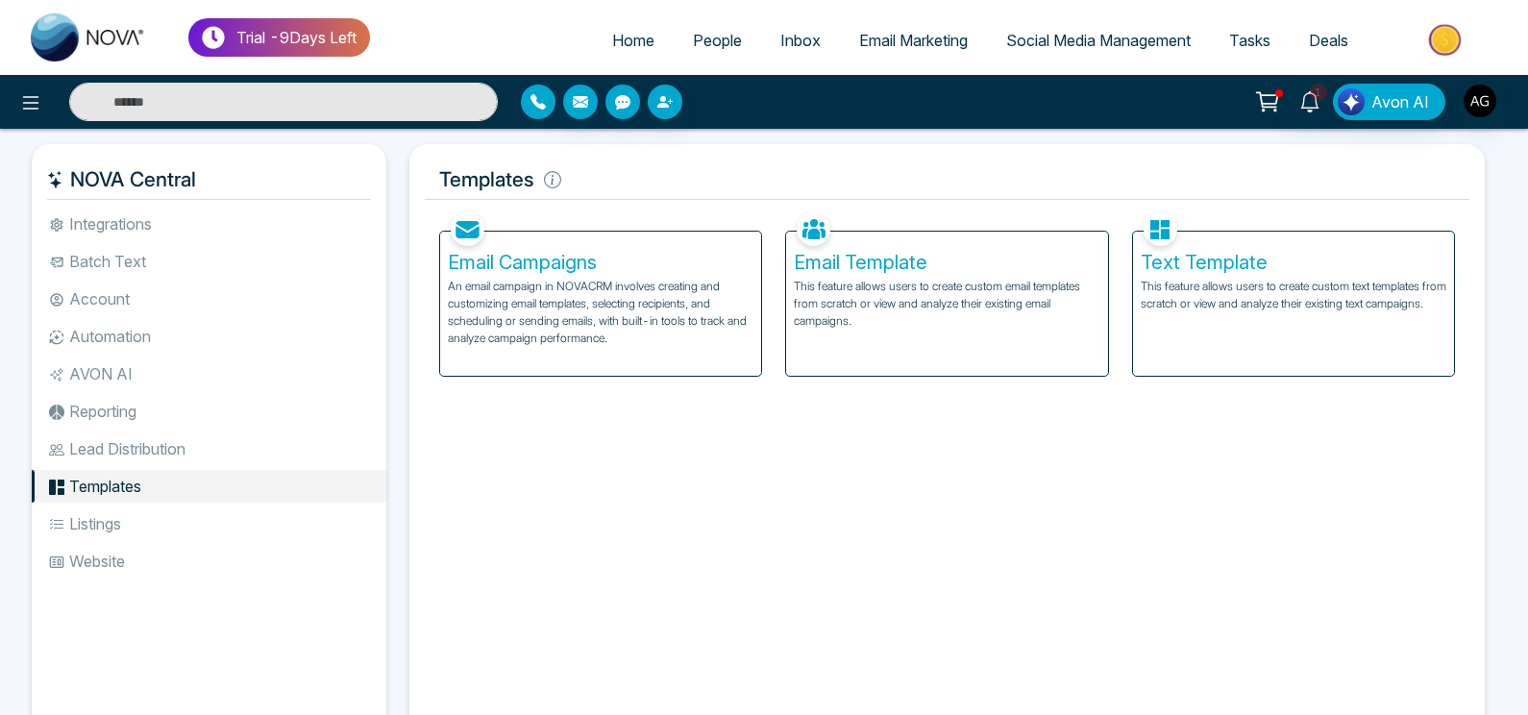
click at [544, 109] on icon "button" at bounding box center [537, 101] width 15 height 15
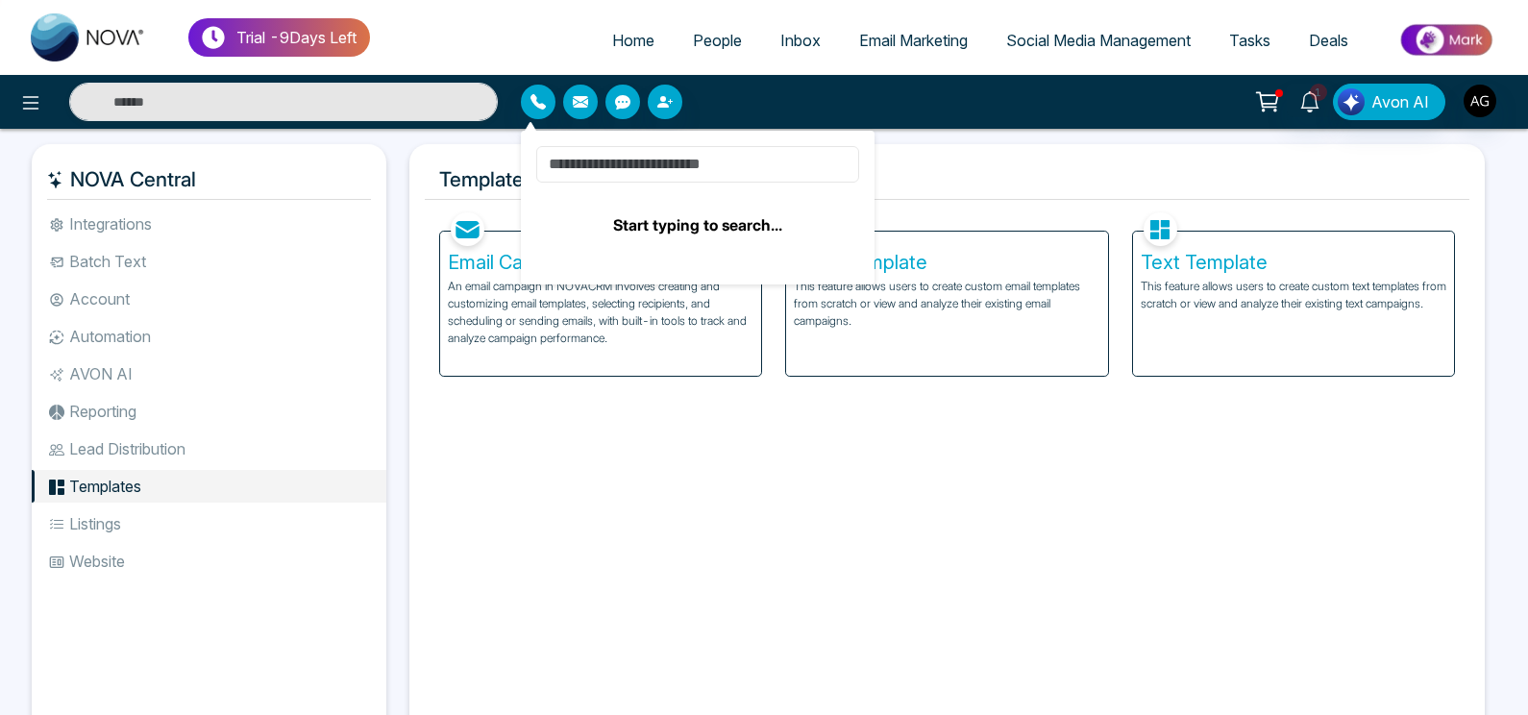
click at [786, 163] on input at bounding box center [697, 164] width 323 height 37
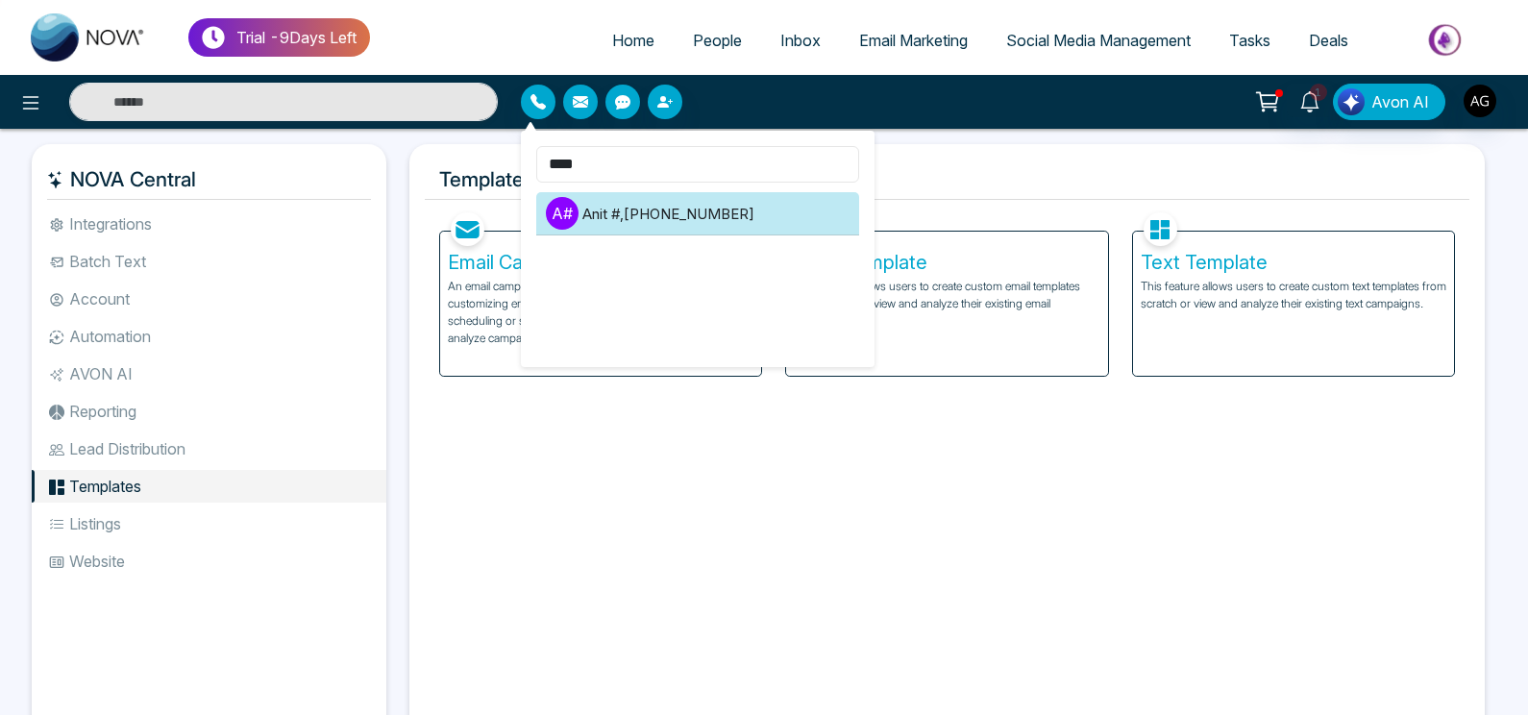
type input "****"
click at [669, 224] on li "A # Anit # , +919930053035" at bounding box center [697, 213] width 323 height 43
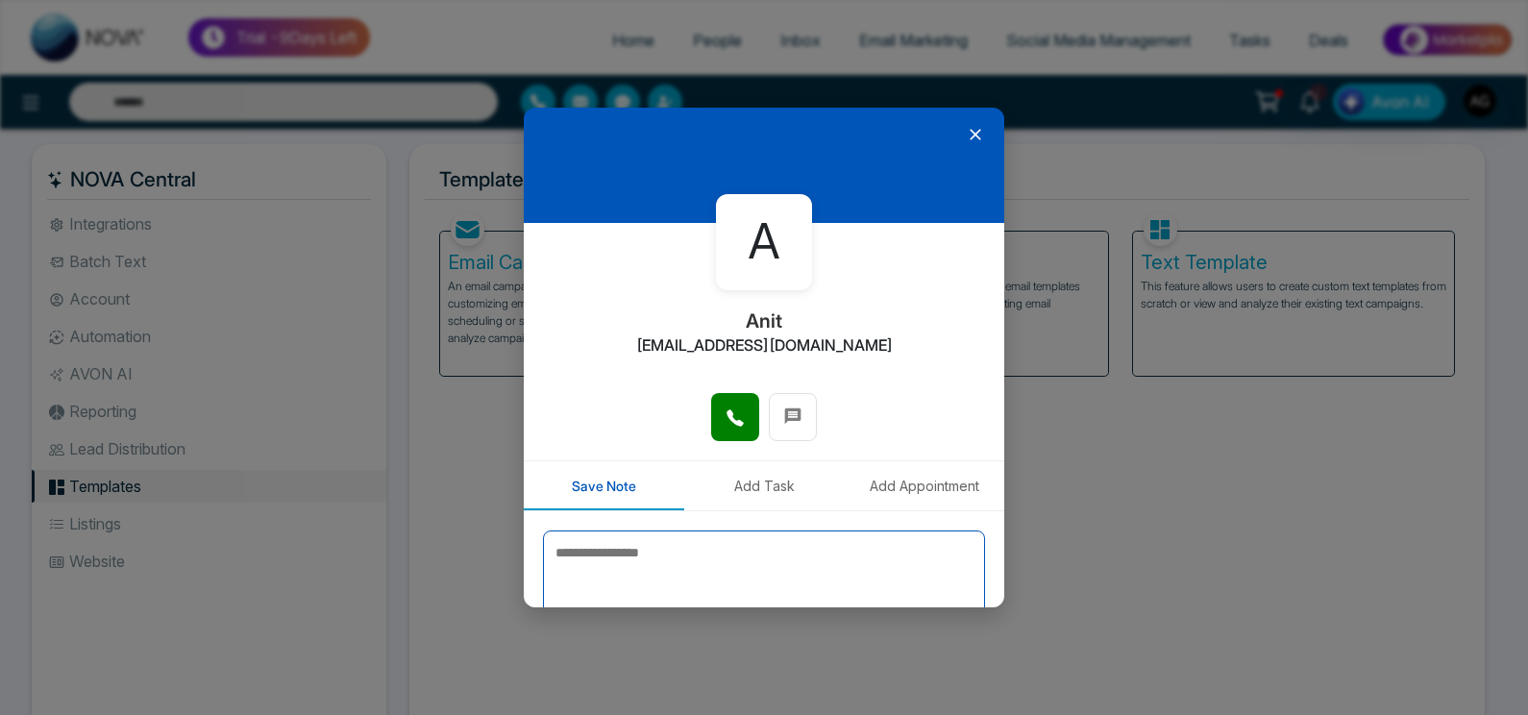
click at [618, 571] on textarea at bounding box center [764, 578] width 442 height 96
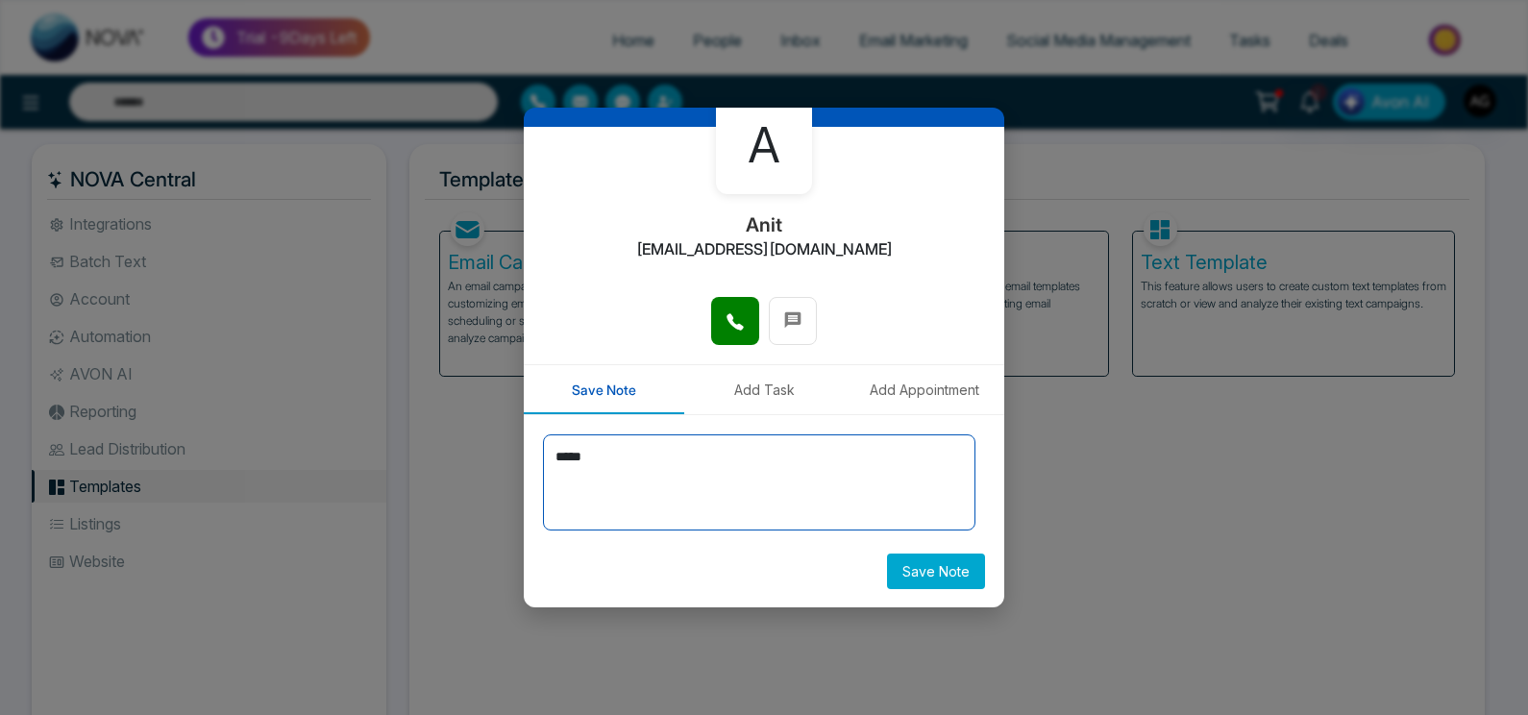
type textarea "*****"
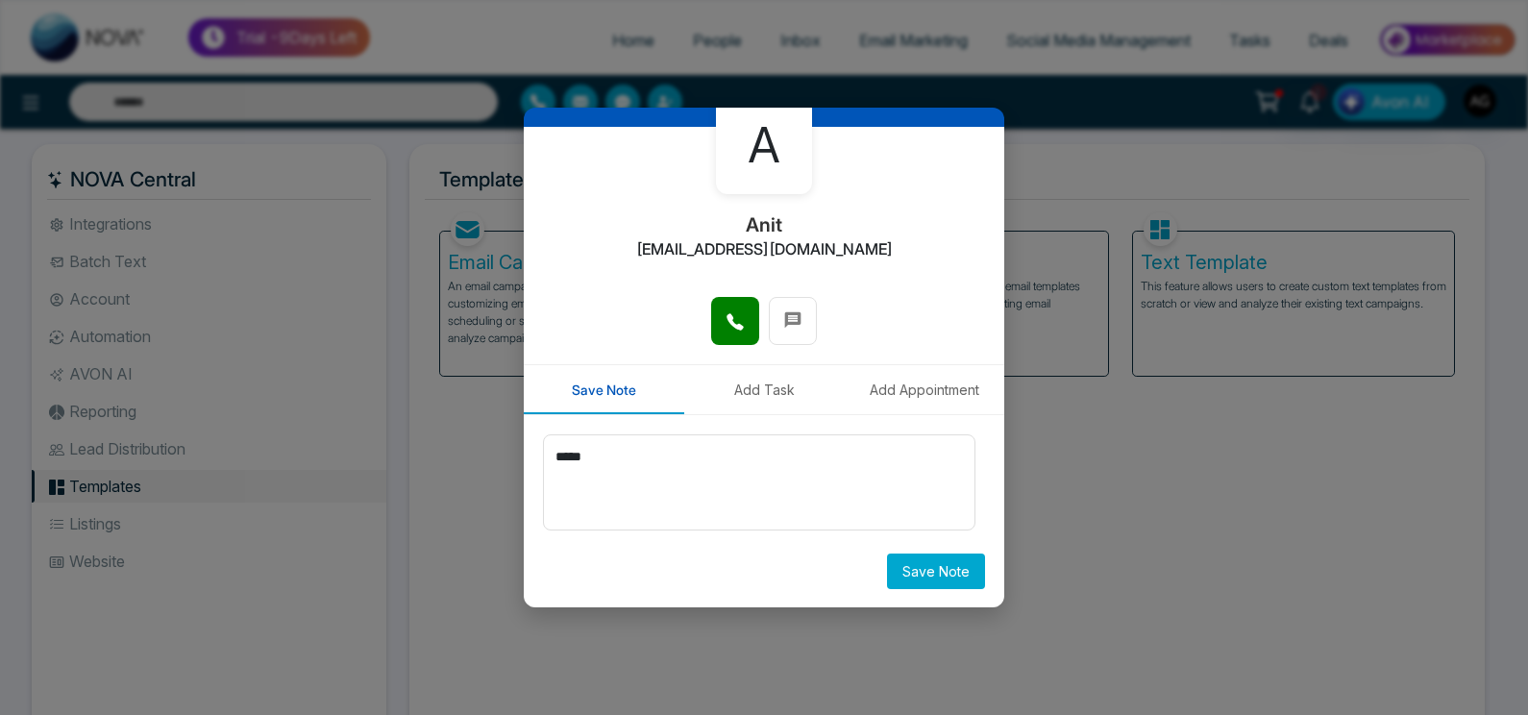
click at [944, 573] on button "Save Note" at bounding box center [936, 572] width 98 height 36
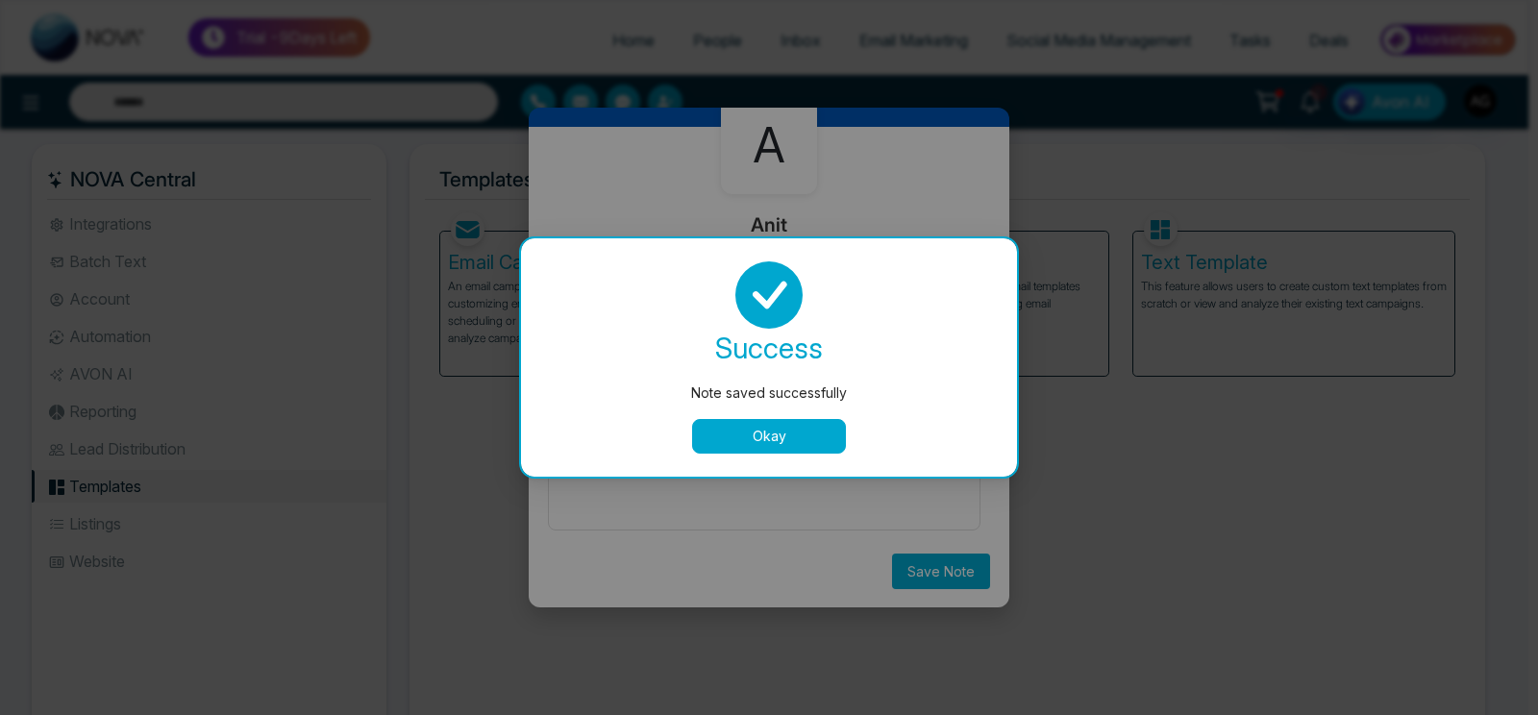
click at [779, 440] on button "Okay" at bounding box center [769, 436] width 154 height 35
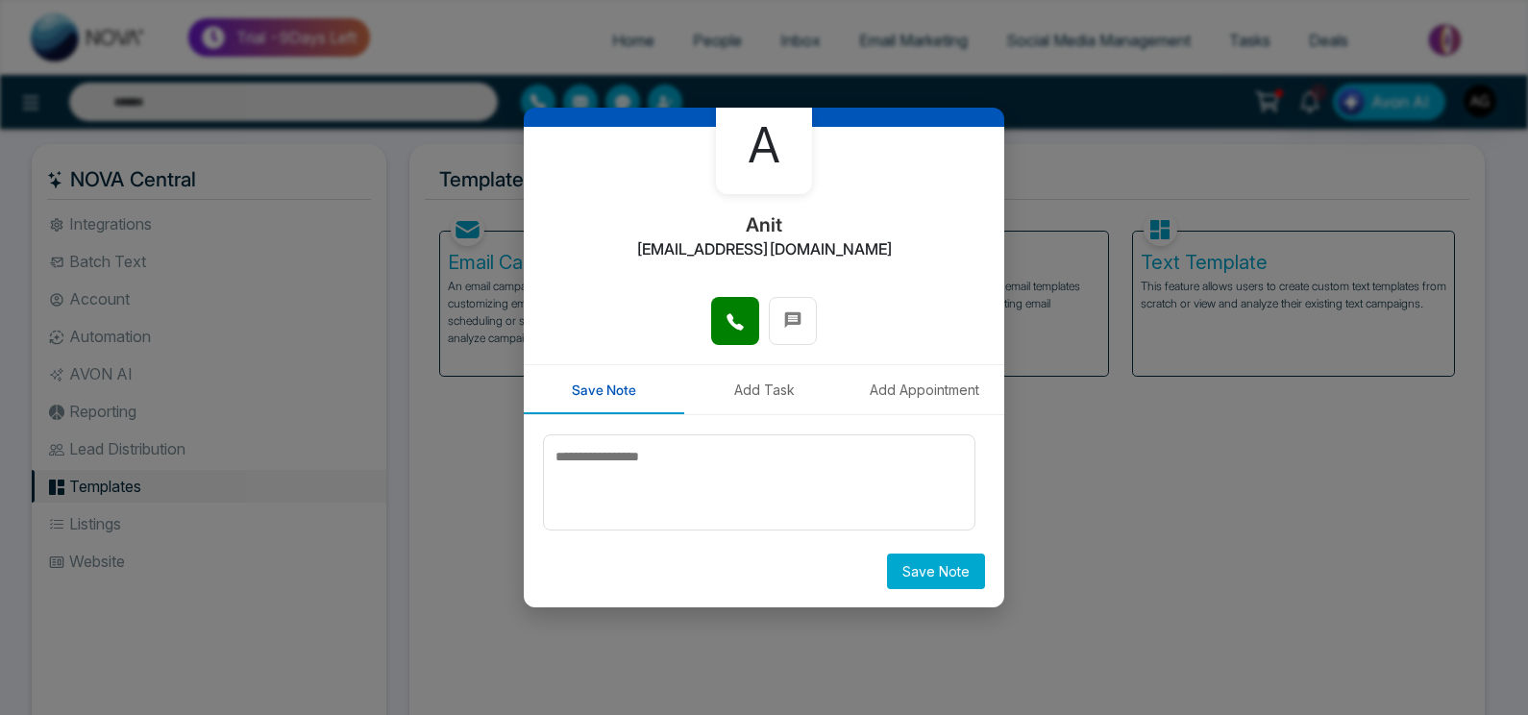
click at [776, 387] on button "Add Task" at bounding box center [764, 389] width 160 height 49
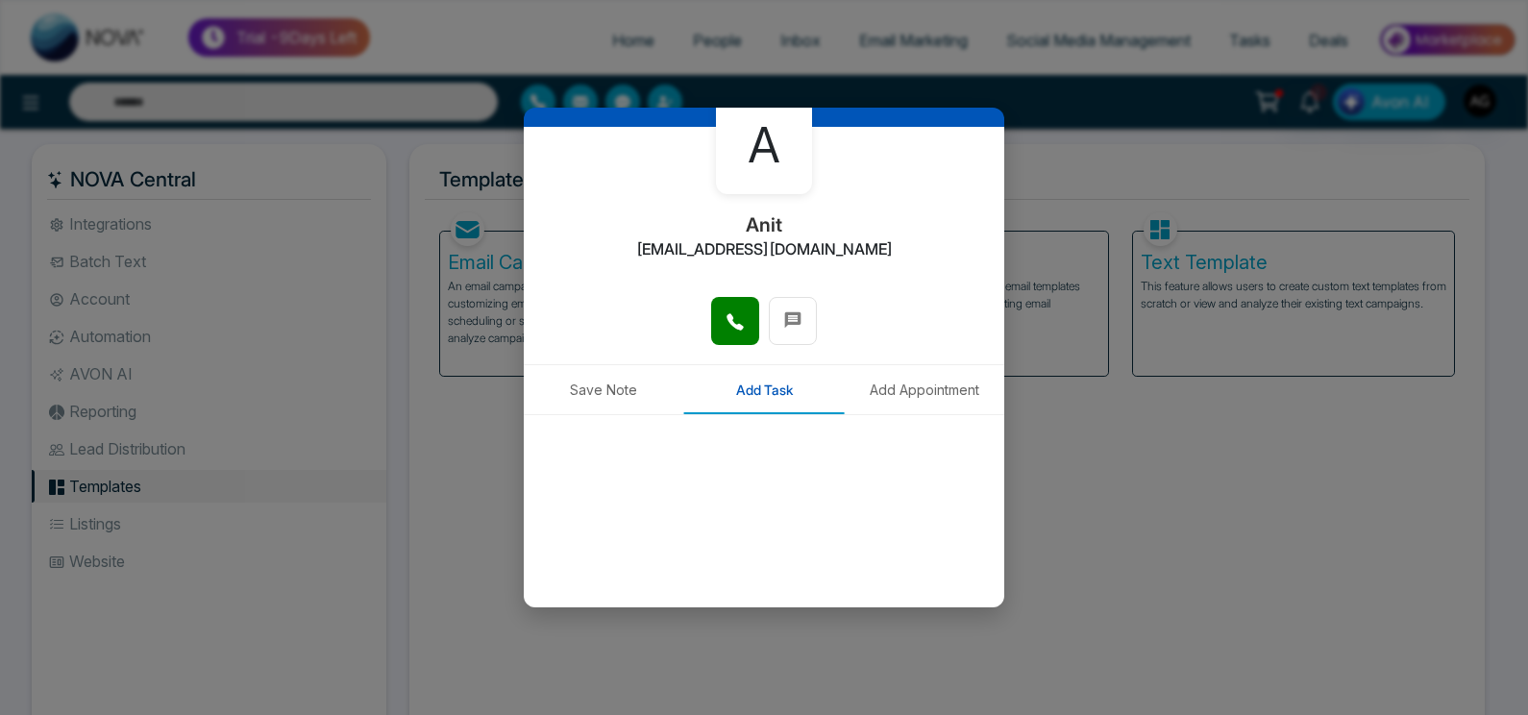
scroll to position [231, 0]
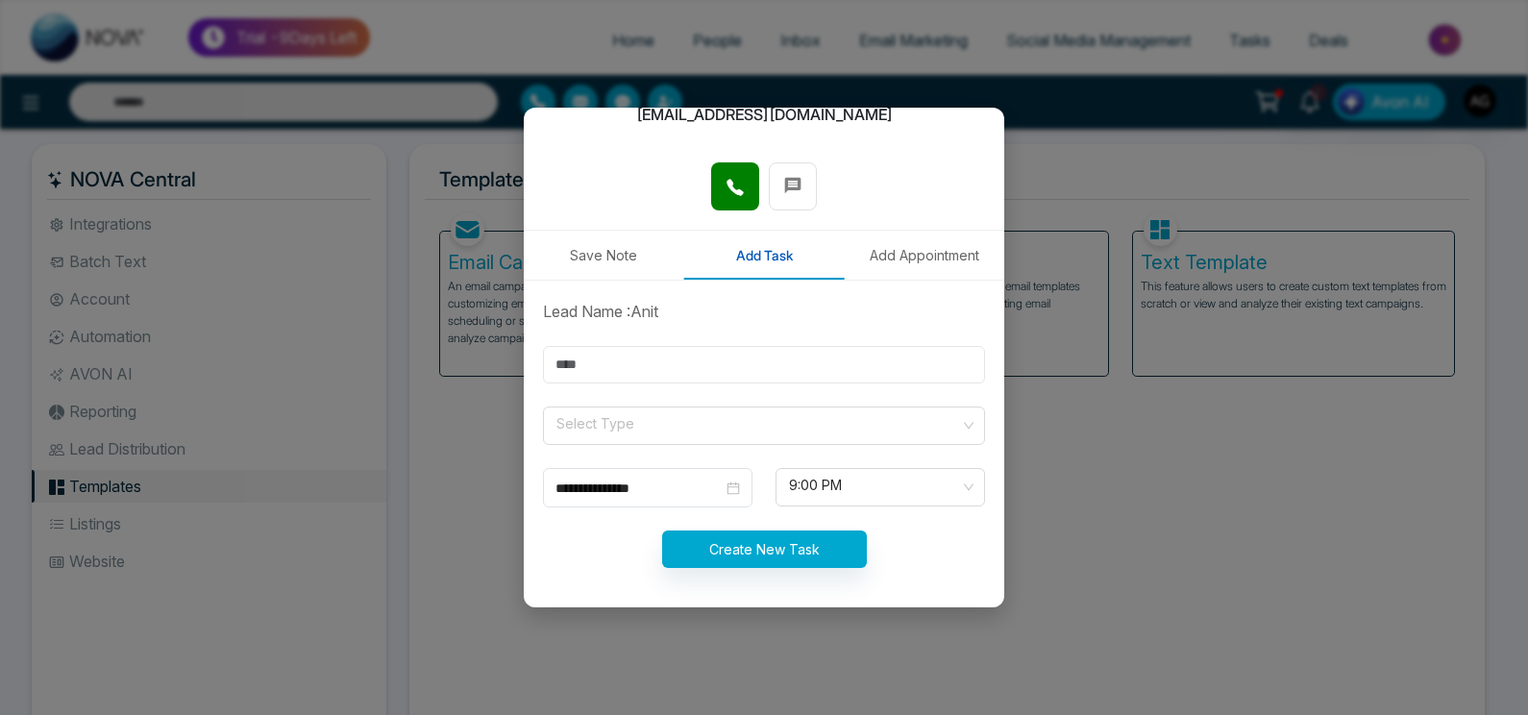
click at [719, 363] on input "text" at bounding box center [764, 364] width 442 height 37
click at [710, 368] on input "text" at bounding box center [764, 364] width 442 height 37
type input "**"
click at [687, 422] on input "search" at bounding box center [758, 421] width 406 height 29
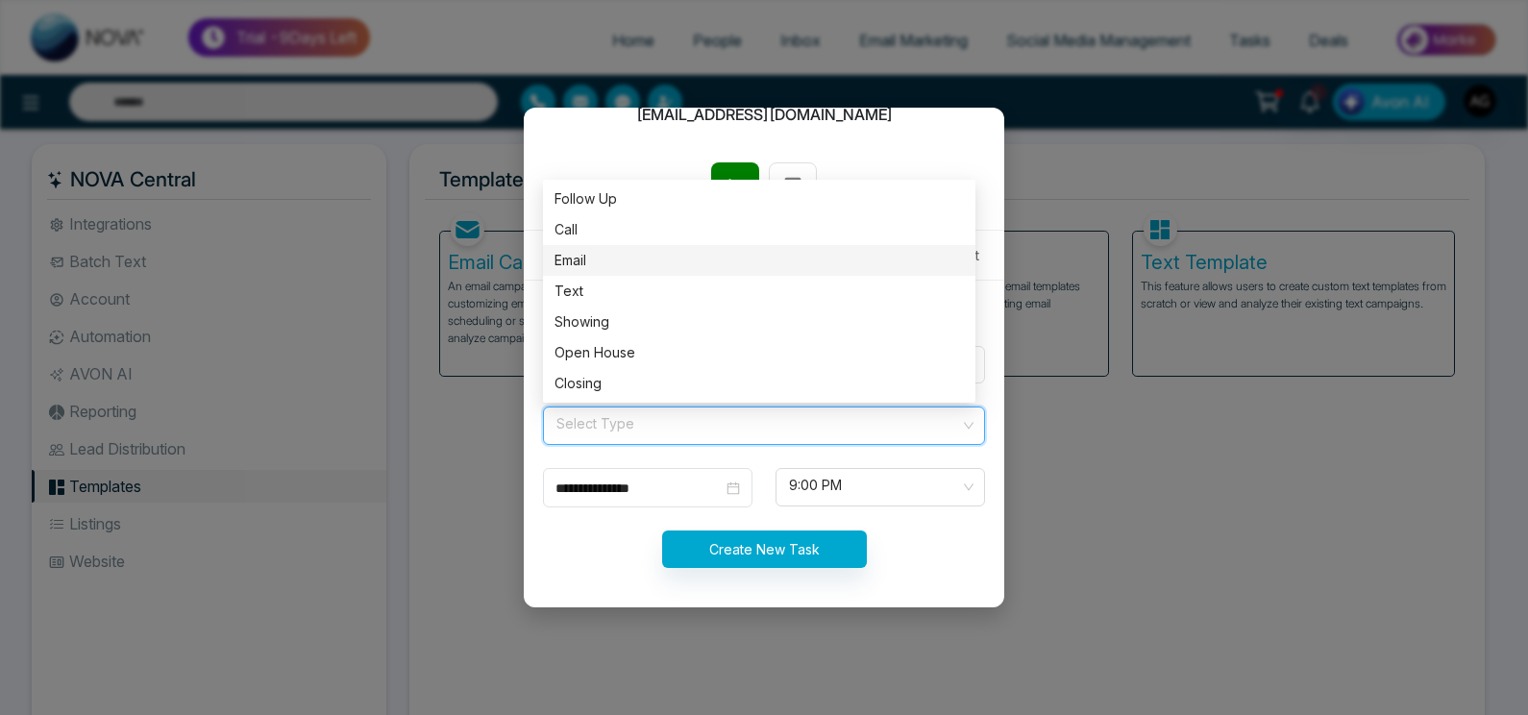
click at [613, 272] on div "Email" at bounding box center [759, 260] width 432 height 31
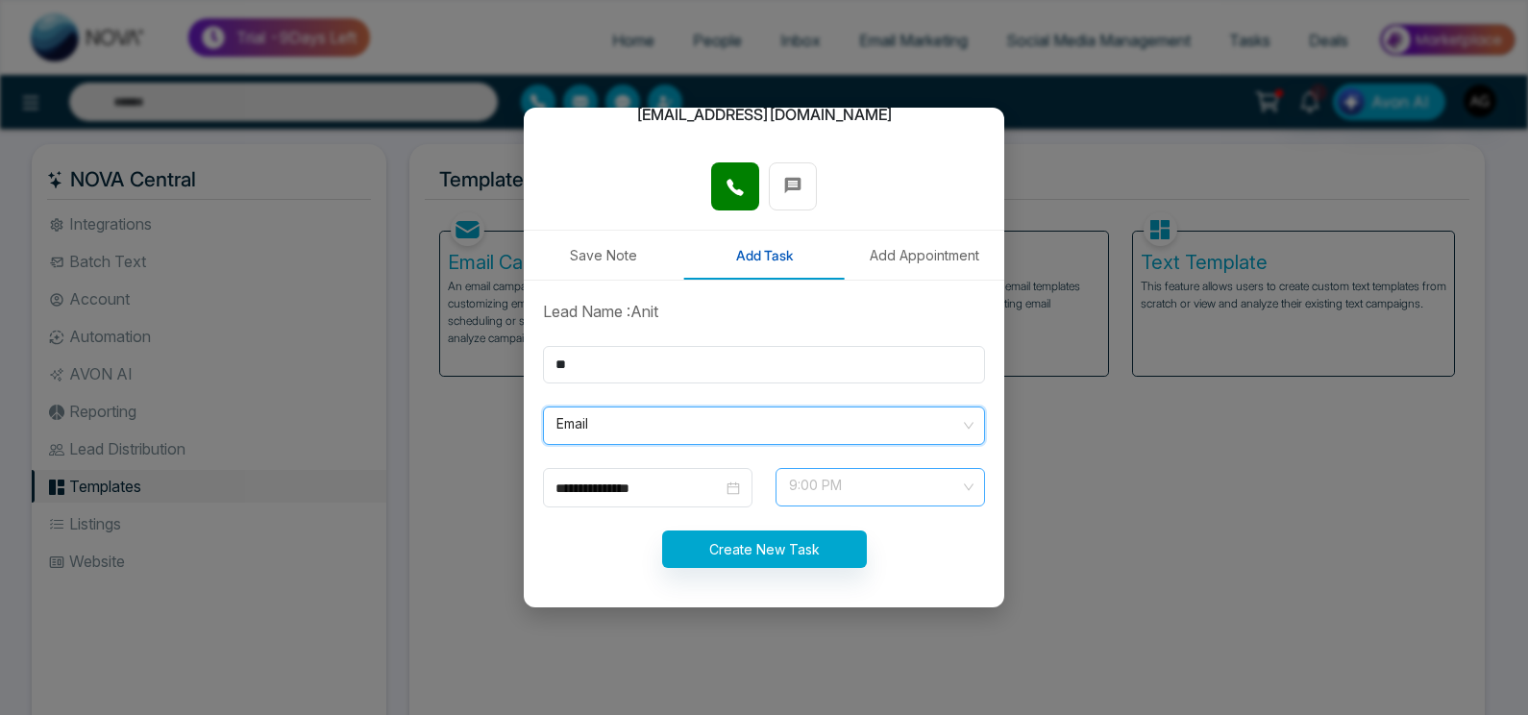
click at [845, 488] on span "9:00 PM" at bounding box center [880, 487] width 183 height 33
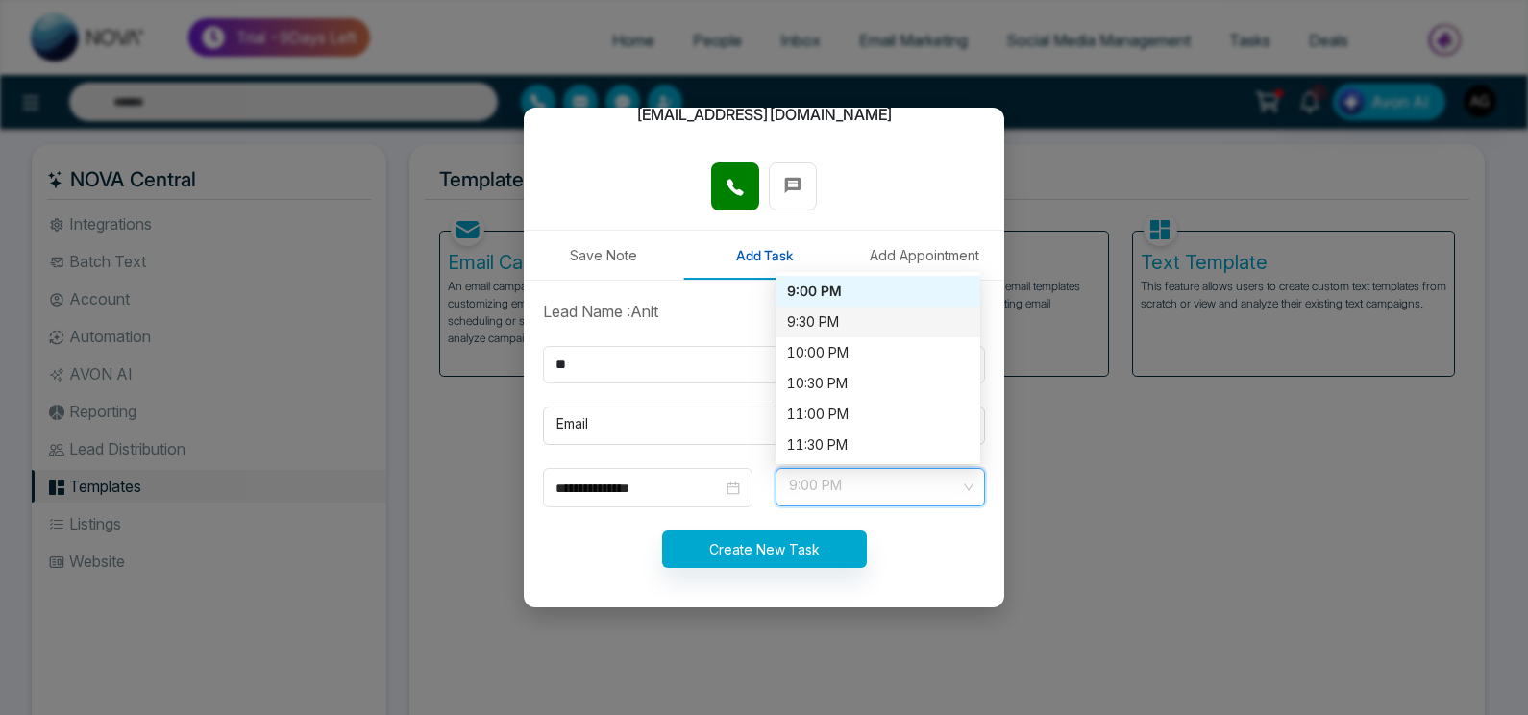
click at [822, 311] on div "9:30 PM" at bounding box center [878, 321] width 182 height 21
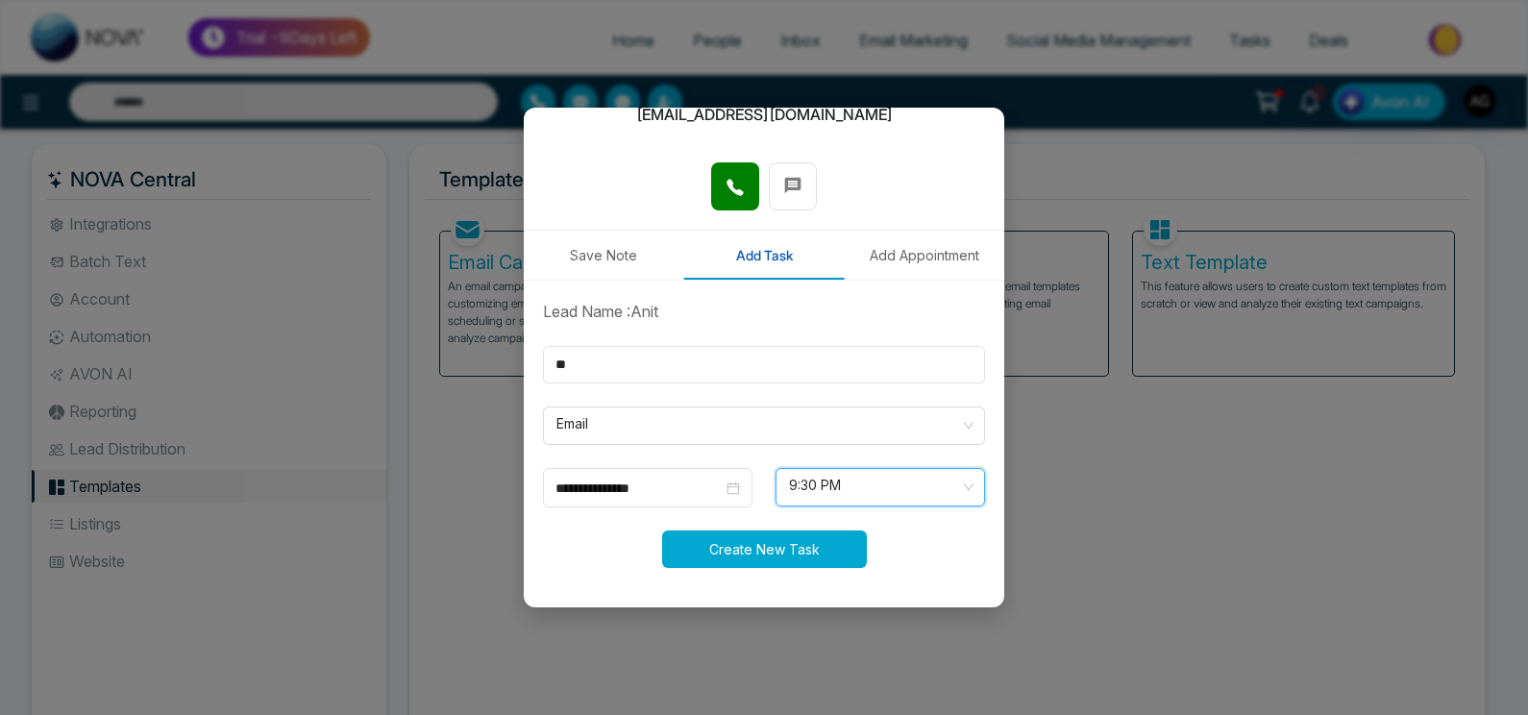
click at [735, 554] on button "Create New Task" at bounding box center [764, 548] width 205 height 37
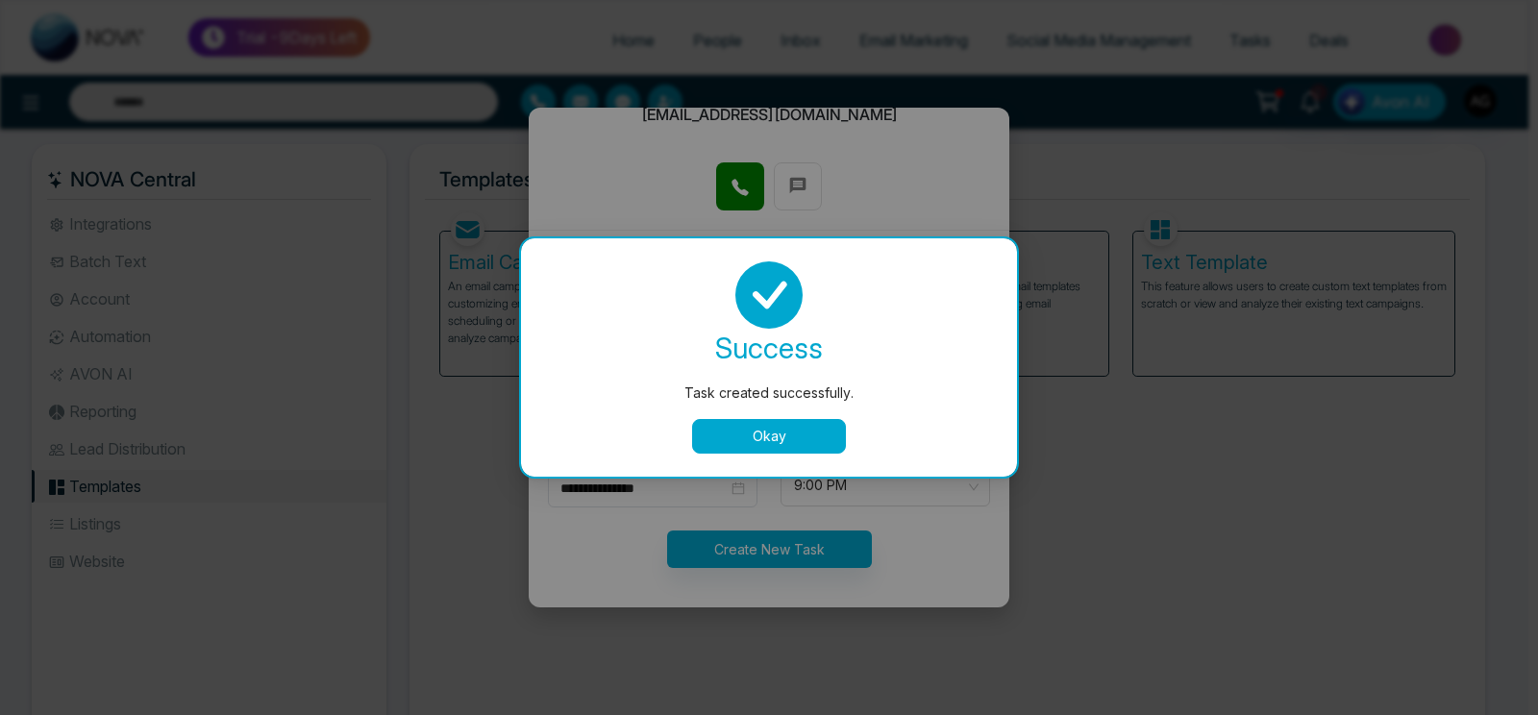
click at [777, 442] on button "Okay" at bounding box center [769, 436] width 154 height 35
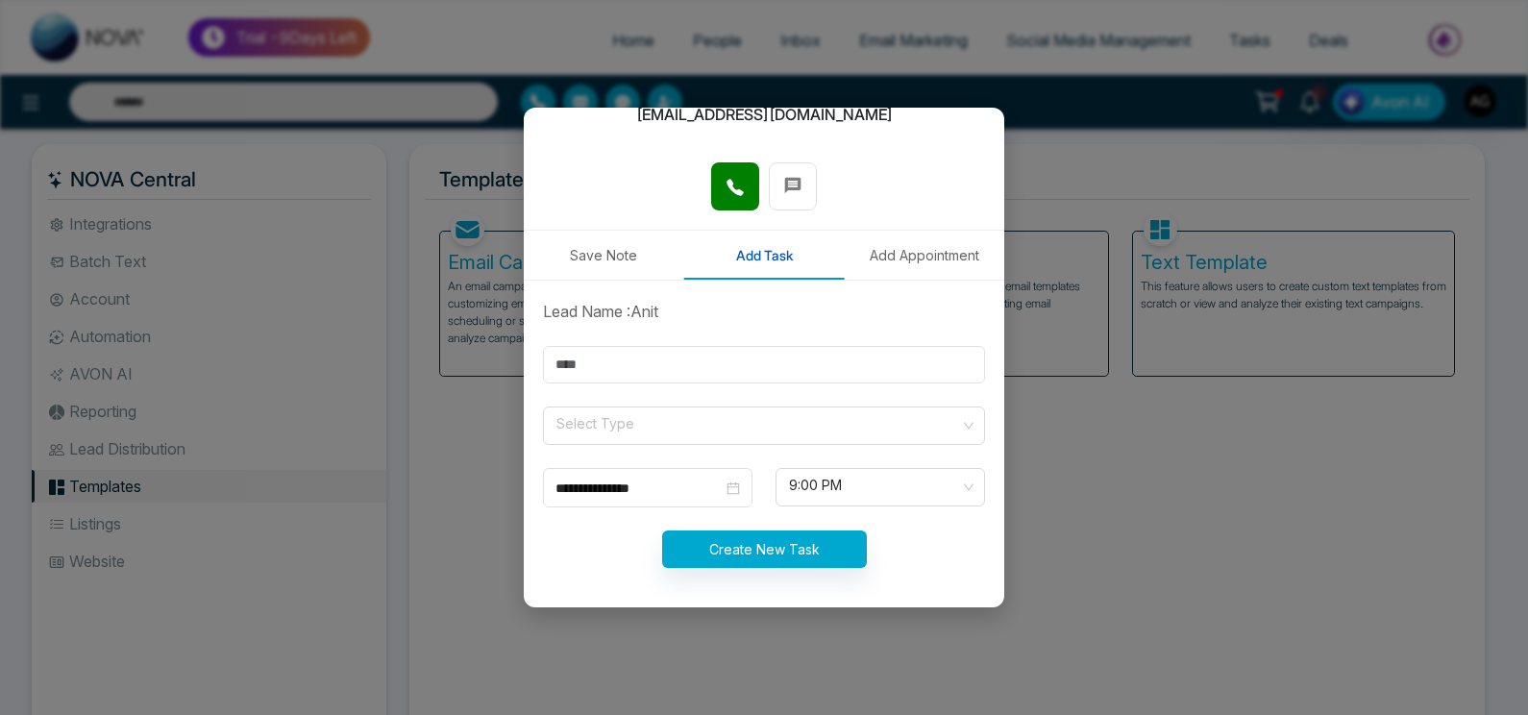
scroll to position [13, 0]
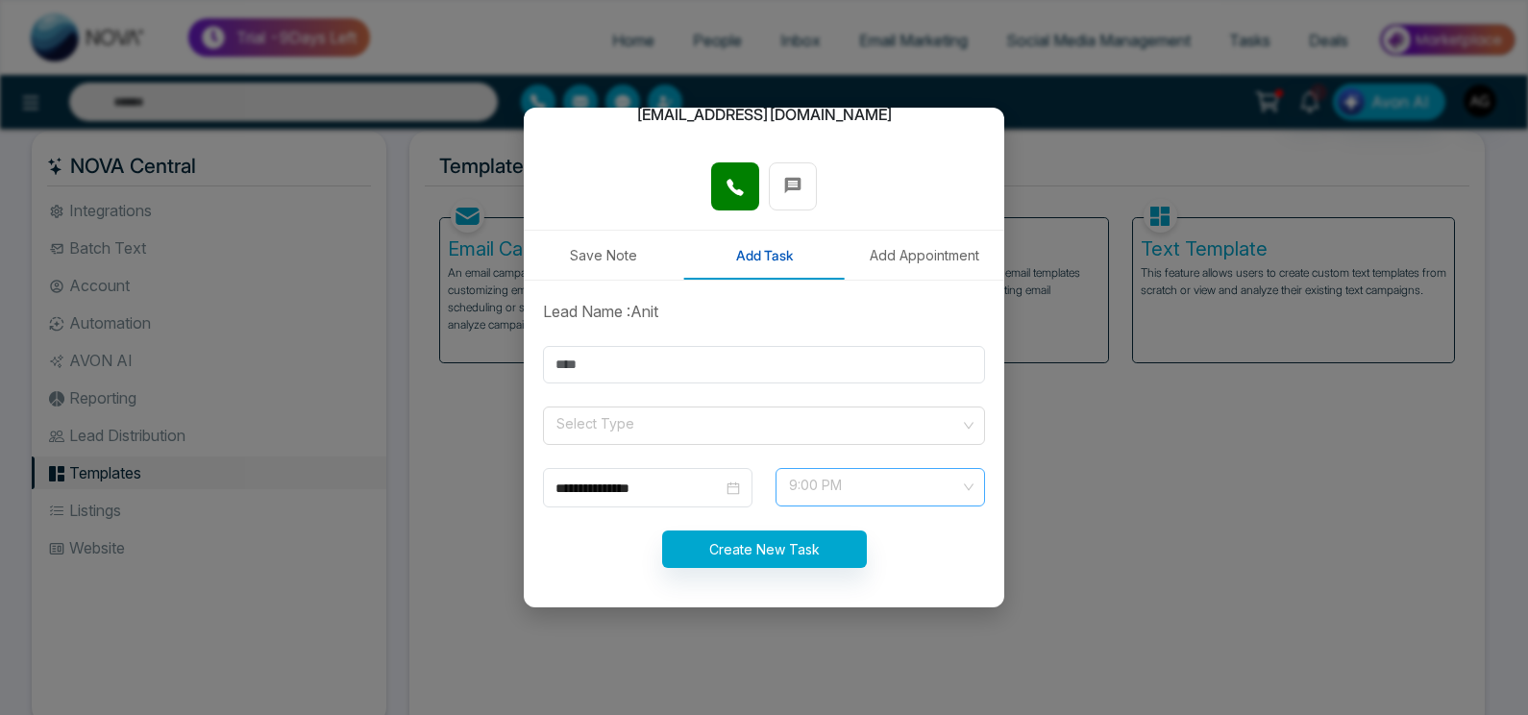
click at [839, 487] on span "9:00 PM" at bounding box center [880, 487] width 183 height 33
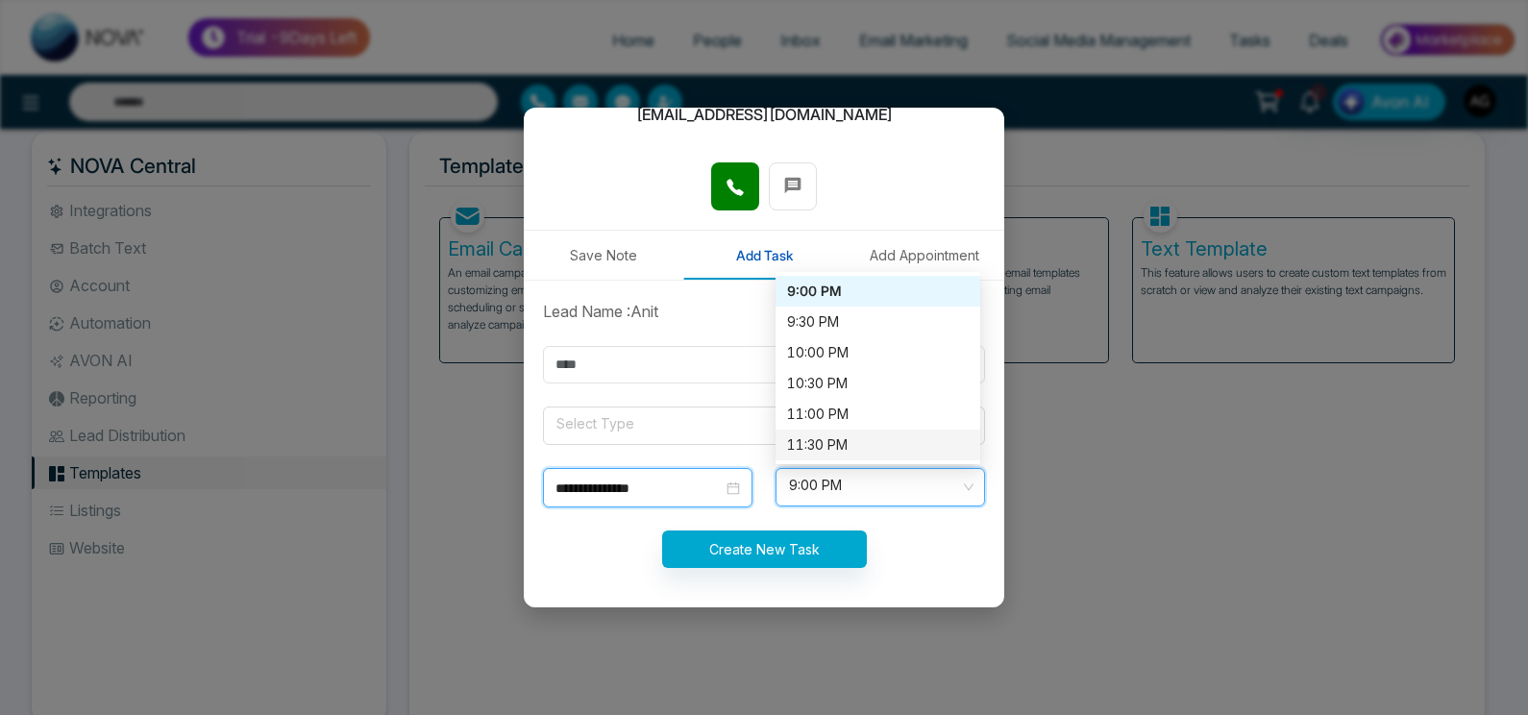
click at [654, 488] on input "**********" at bounding box center [638, 488] width 167 height 21
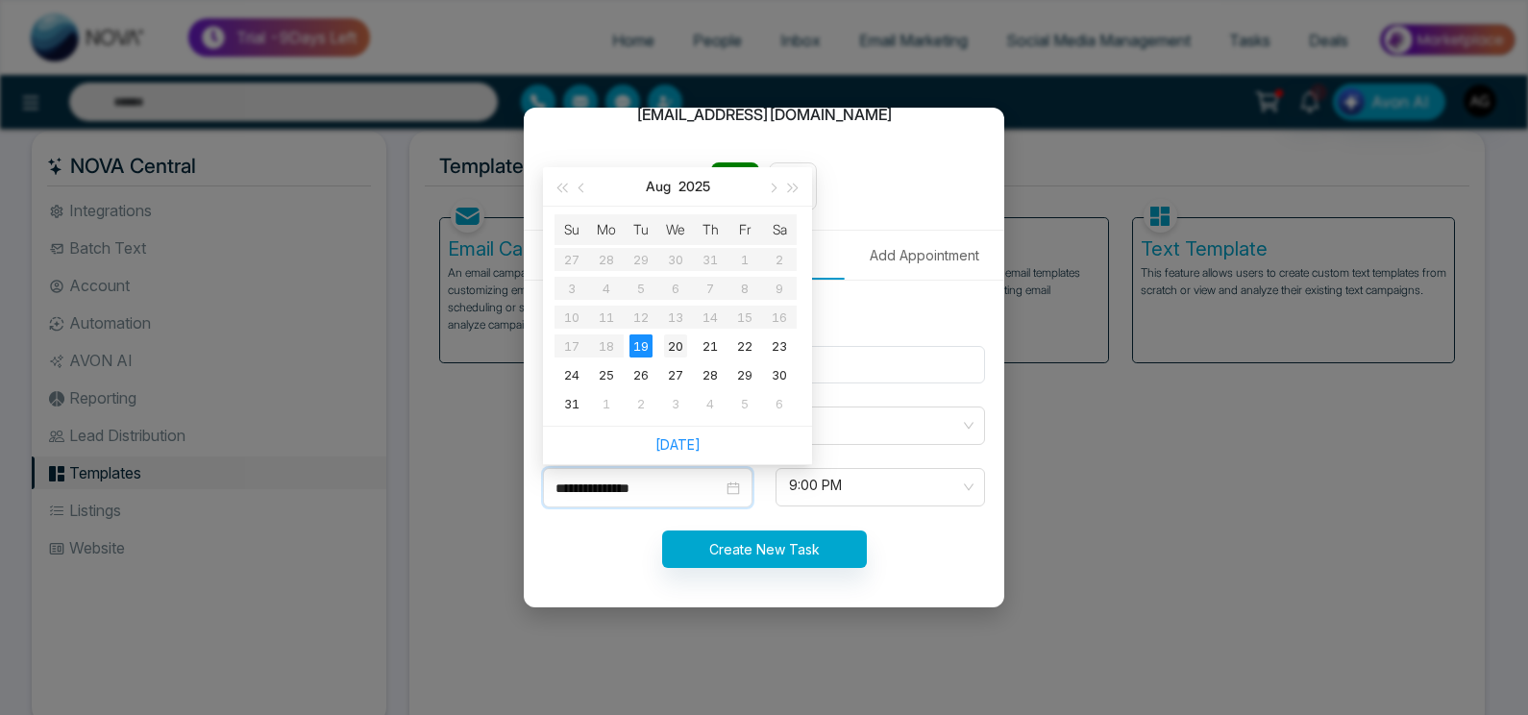
type input "**********"
click at [669, 344] on div "20" at bounding box center [675, 345] width 23 height 23
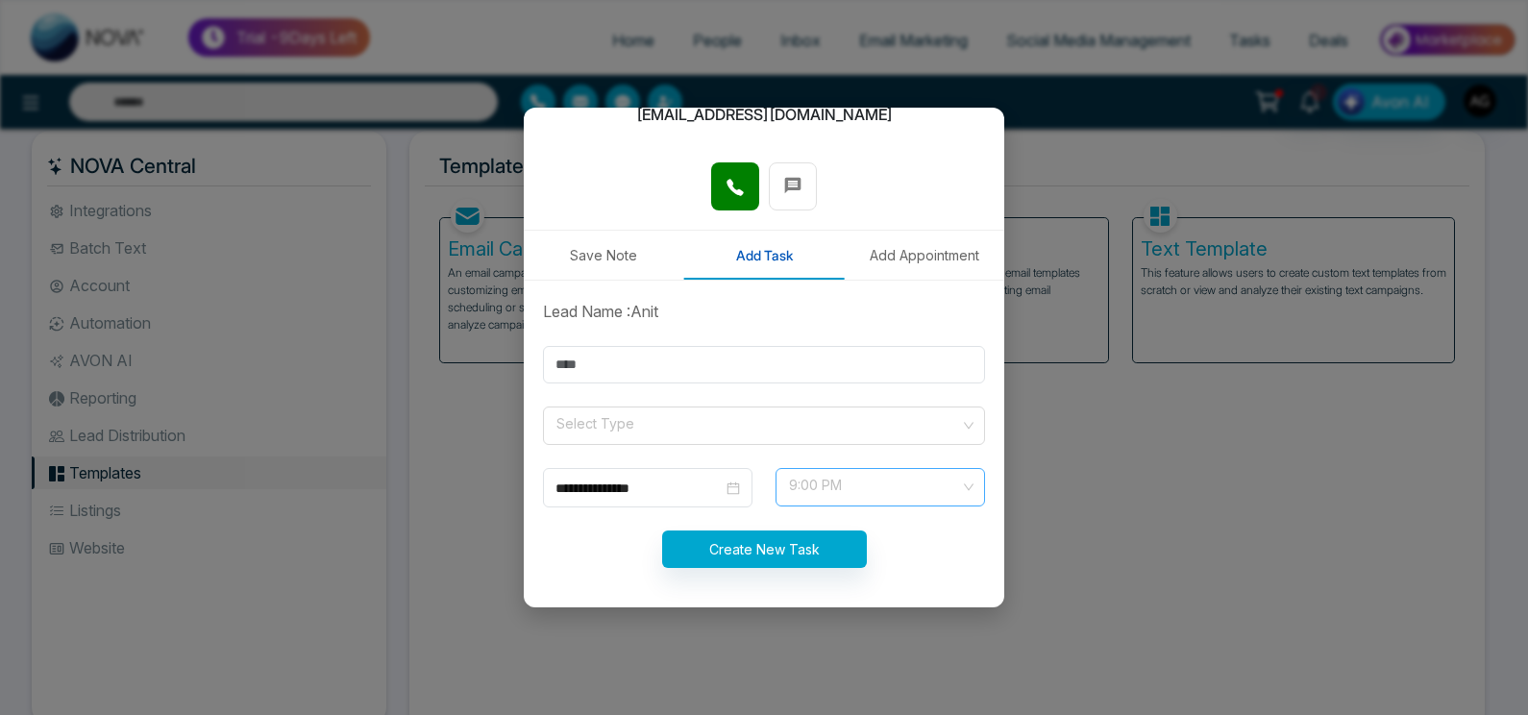
click at [839, 488] on span "9:00 PM" at bounding box center [880, 487] width 183 height 33
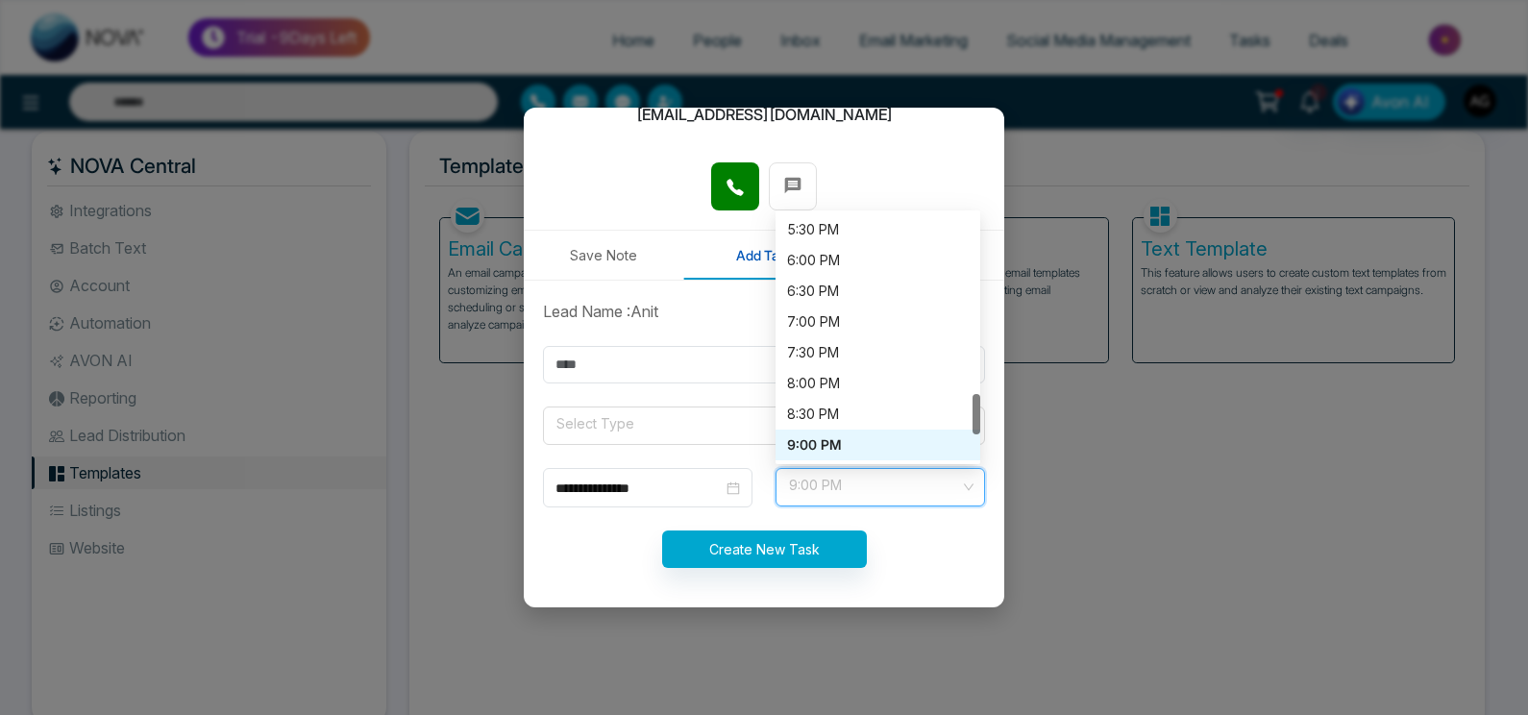
scroll to position [1076, 0]
click at [826, 265] on div "6:00 PM" at bounding box center [878, 260] width 182 height 21
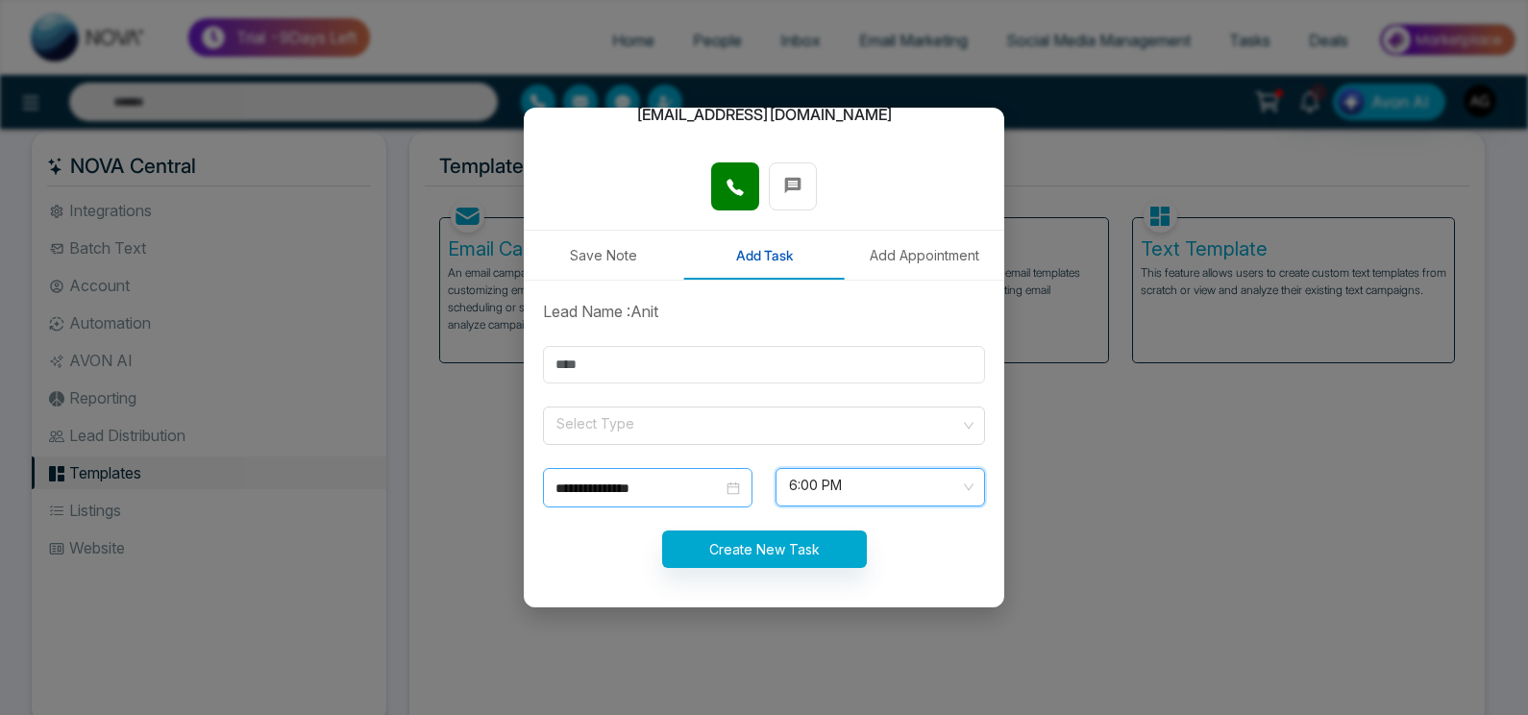
scroll to position [0, 0]
click at [696, 490] on input "**********" at bounding box center [638, 488] width 167 height 21
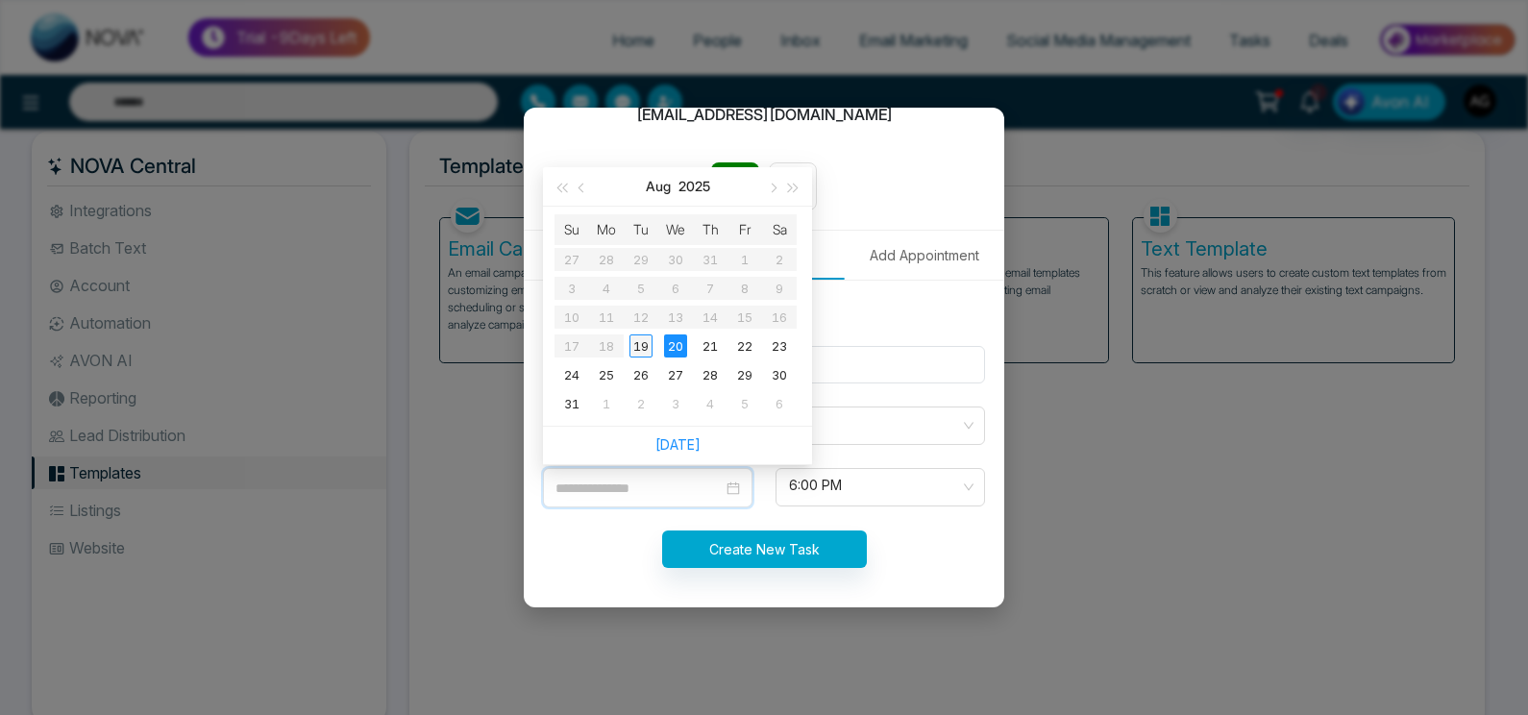
type input "**********"
click at [638, 343] on div "19" at bounding box center [640, 345] width 23 height 23
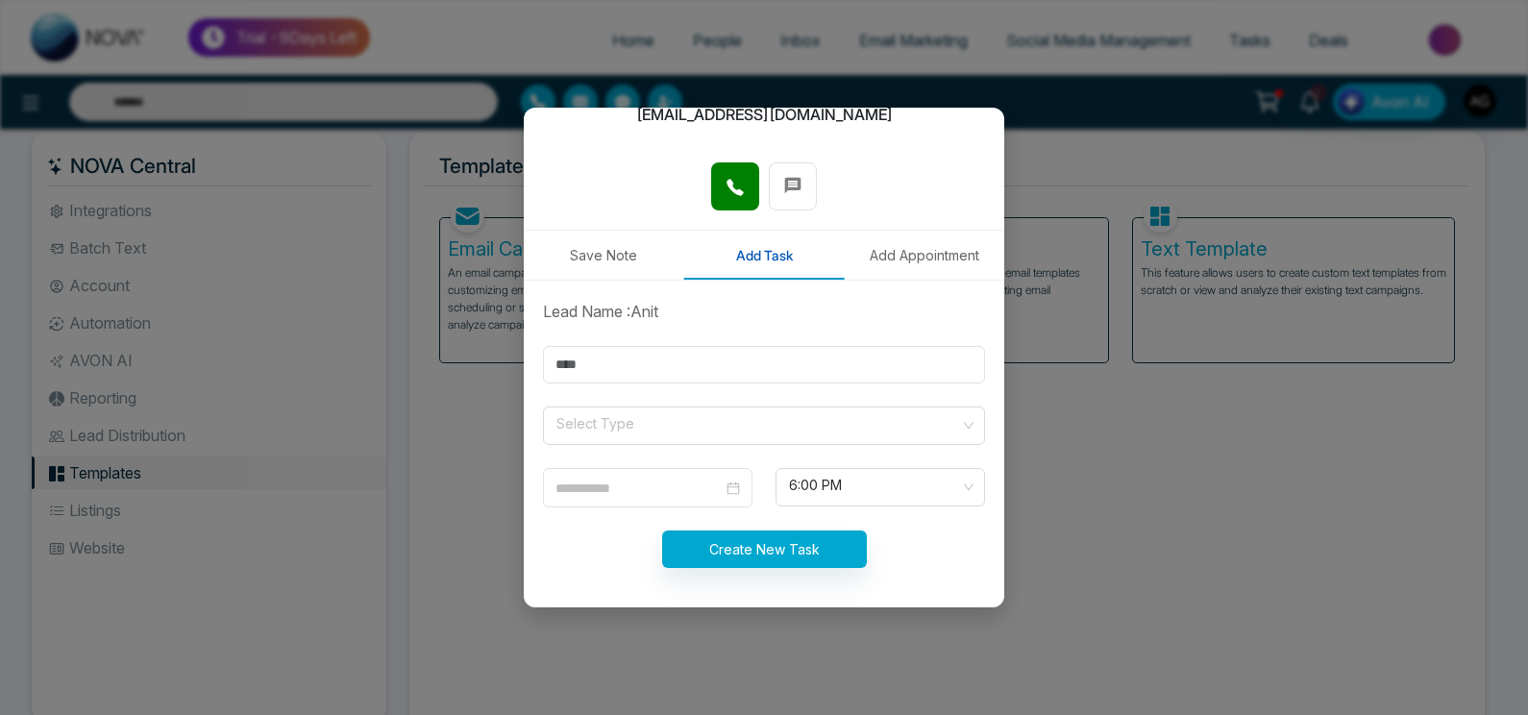
type input "**********"
click at [912, 534] on div "Create New Task" at bounding box center [763, 548] width 465 height 37
click at [804, 548] on button "Create New Task" at bounding box center [764, 548] width 205 height 37
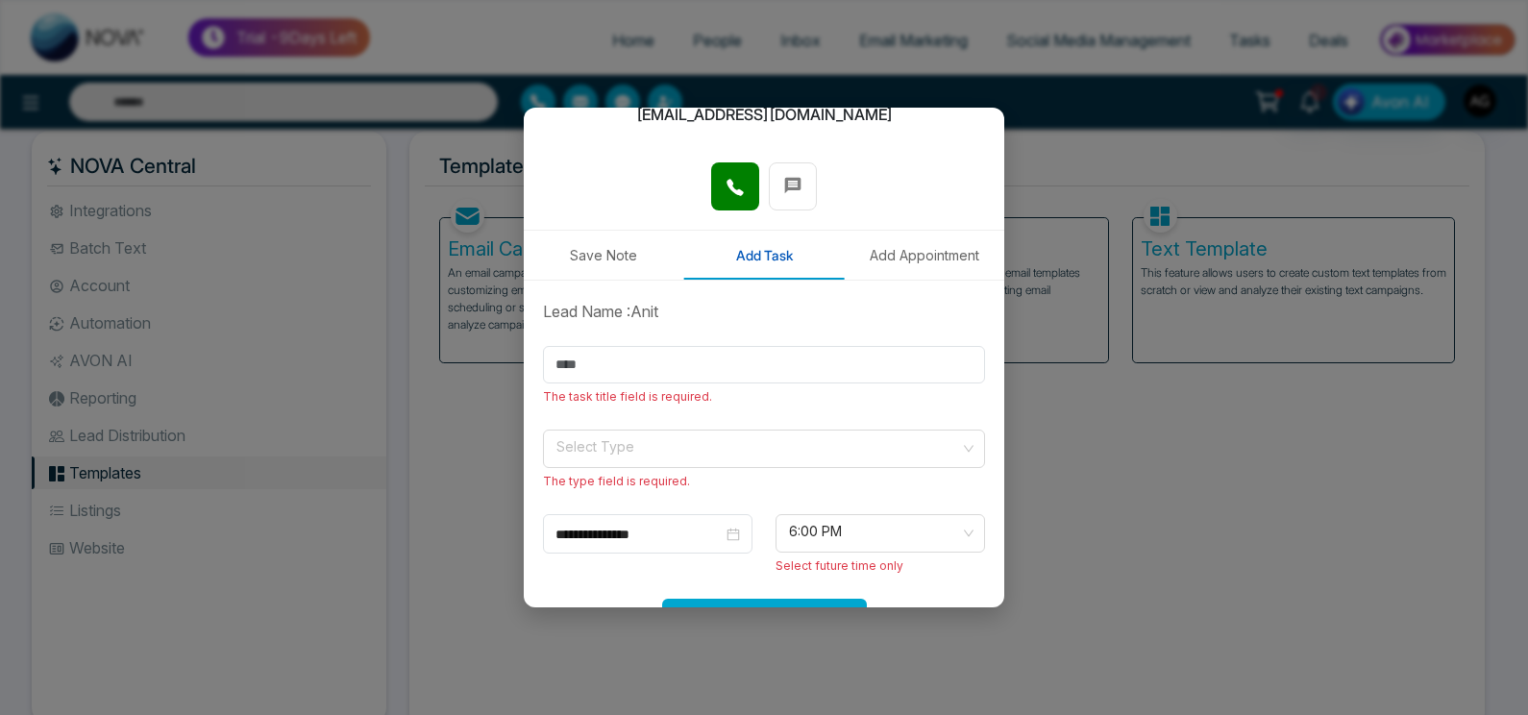
scroll to position [300, 0]
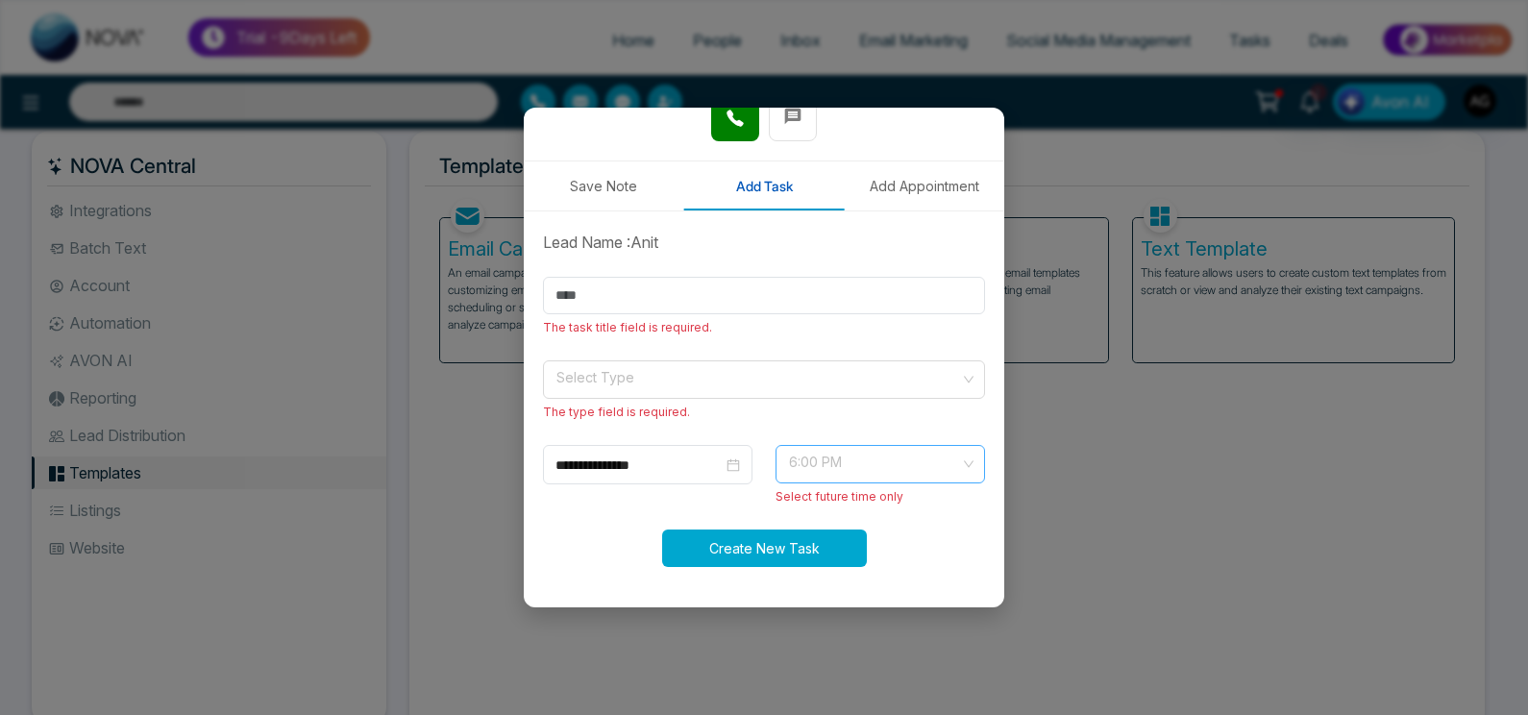
click at [866, 464] on span "6:00 PM" at bounding box center [880, 464] width 183 height 33
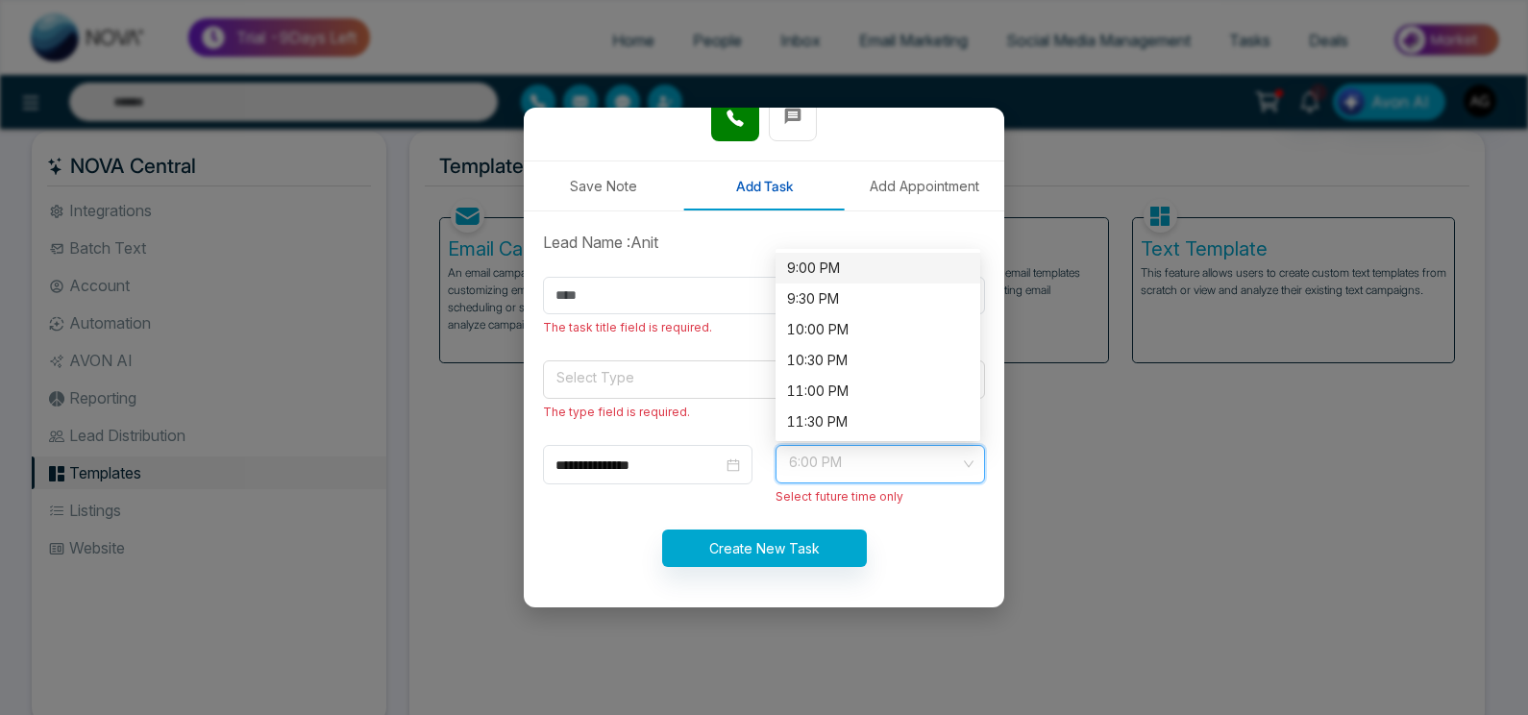
click at [625, 265] on form "**********" at bounding box center [763, 410] width 465 height 359
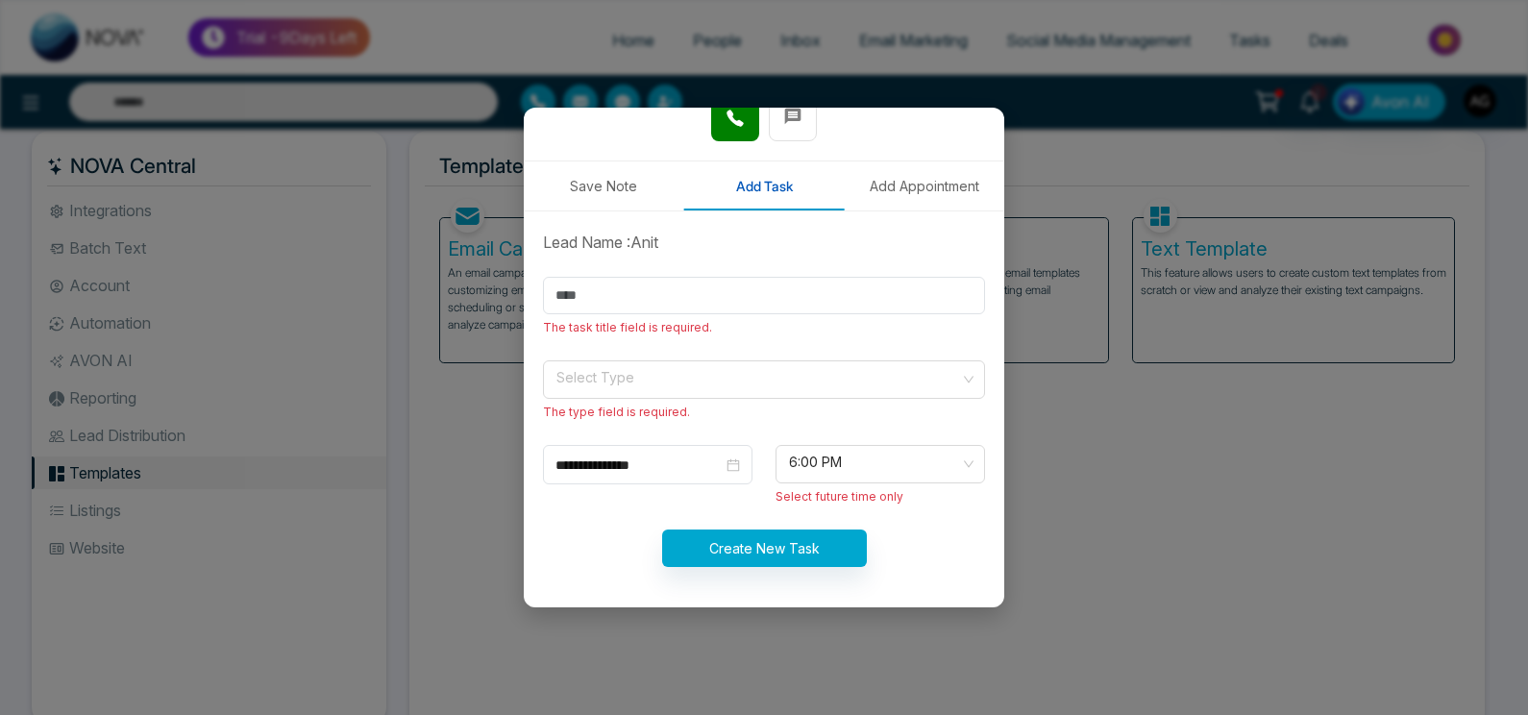
click at [910, 174] on button "Add Appointment" at bounding box center [924, 185] width 160 height 49
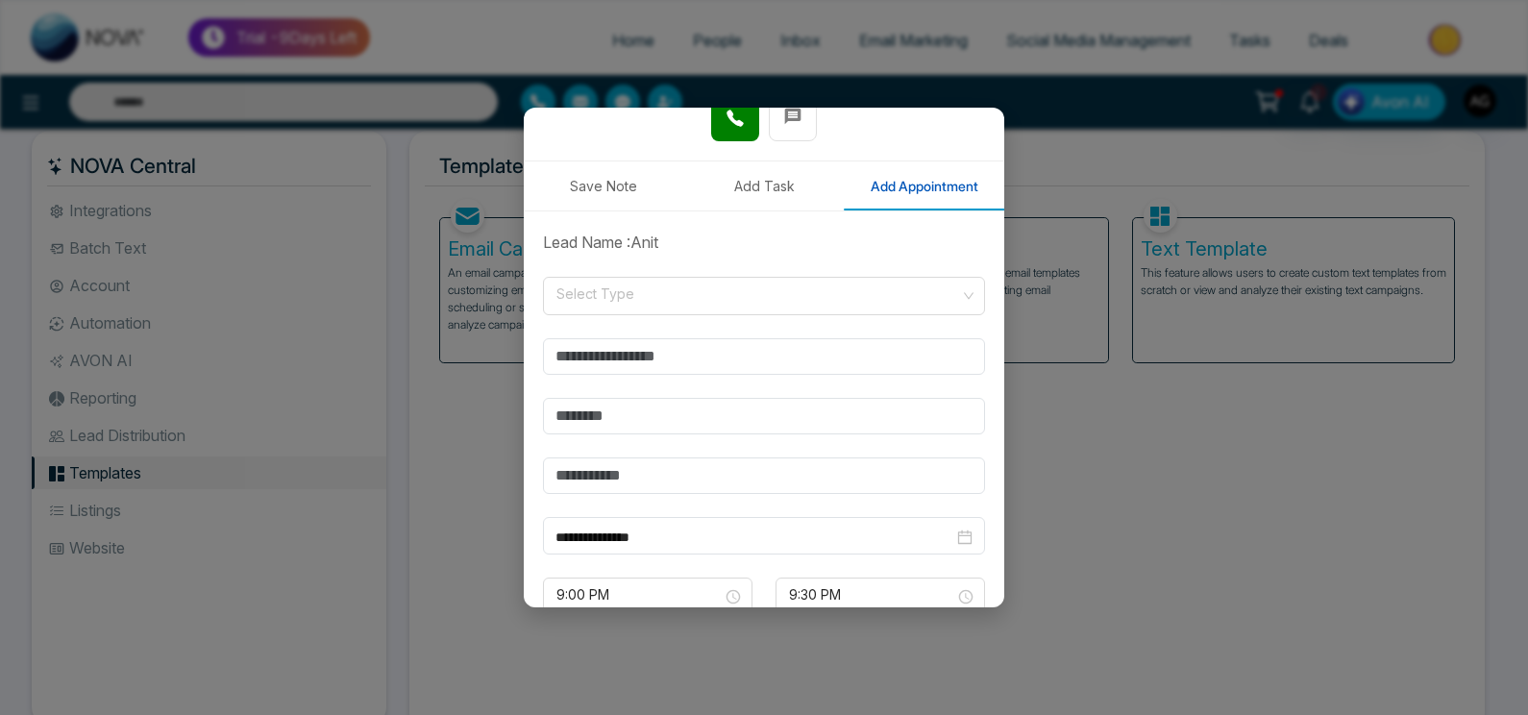
click at [652, 267] on form "**********" at bounding box center [763, 465] width 465 height 469
click at [655, 273] on form "**********" at bounding box center [763, 465] width 465 height 469
click at [656, 276] on form "**********" at bounding box center [763, 465] width 465 height 469
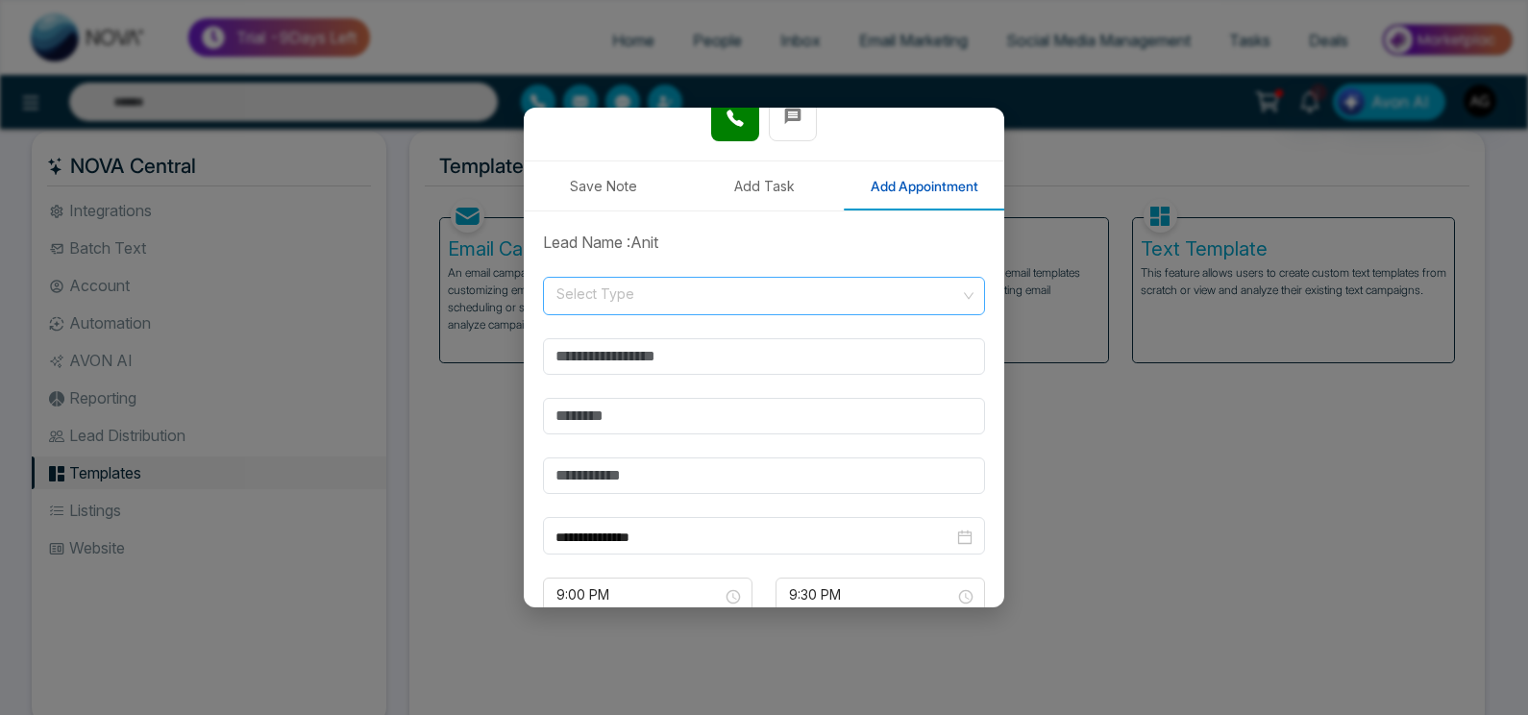
click at [664, 282] on form "**********" at bounding box center [763, 465] width 465 height 469
click at [692, 292] on input "search" at bounding box center [758, 292] width 406 height 29
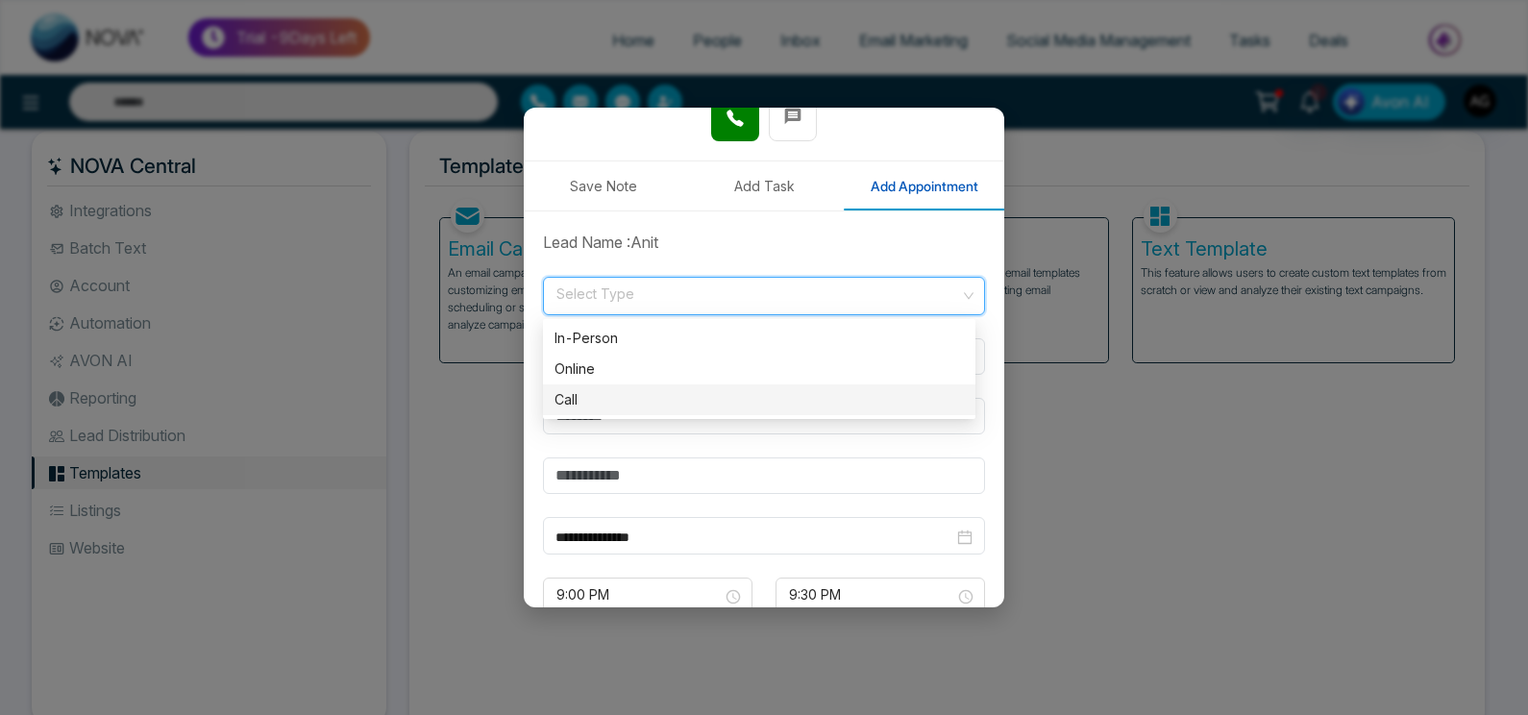
click at [660, 392] on div "Call" at bounding box center [759, 399] width 409 height 21
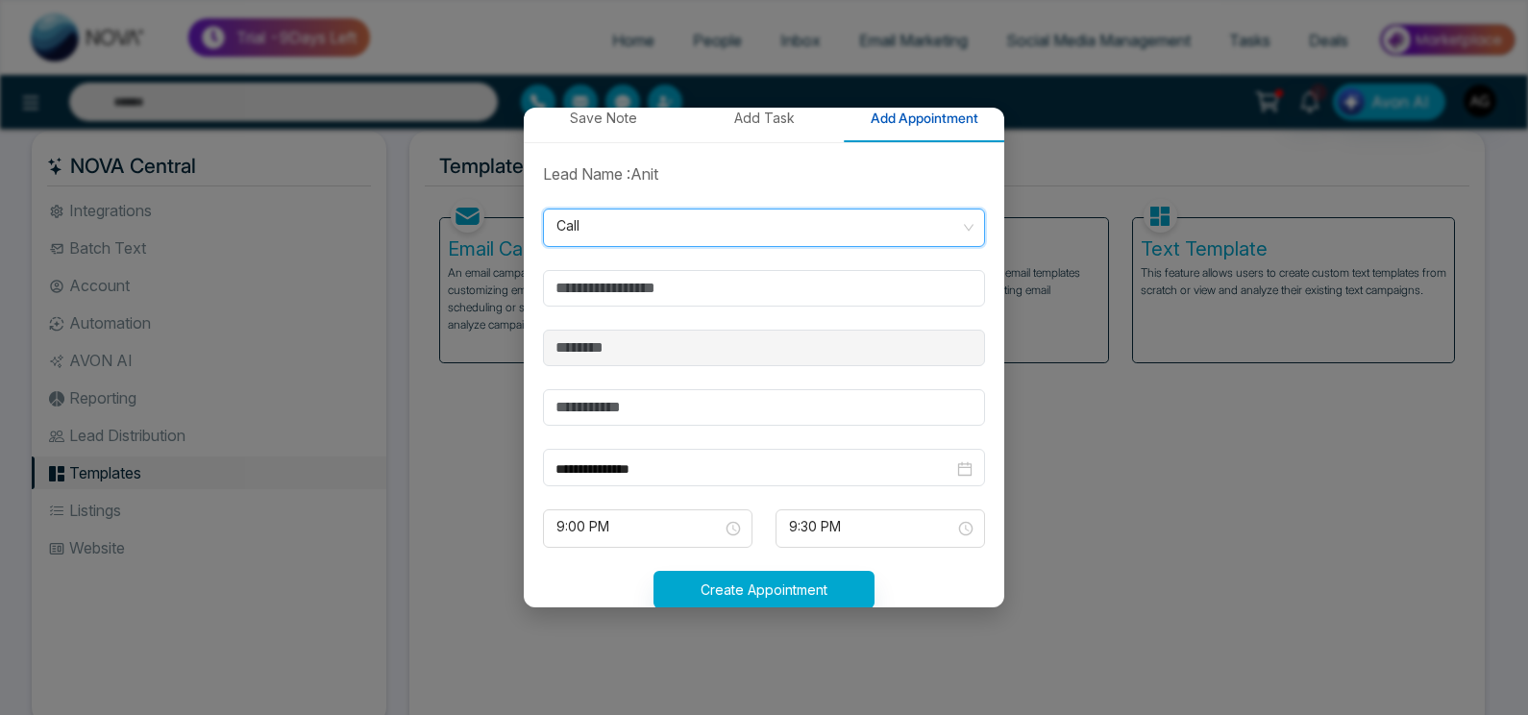
scroll to position [381, 0]
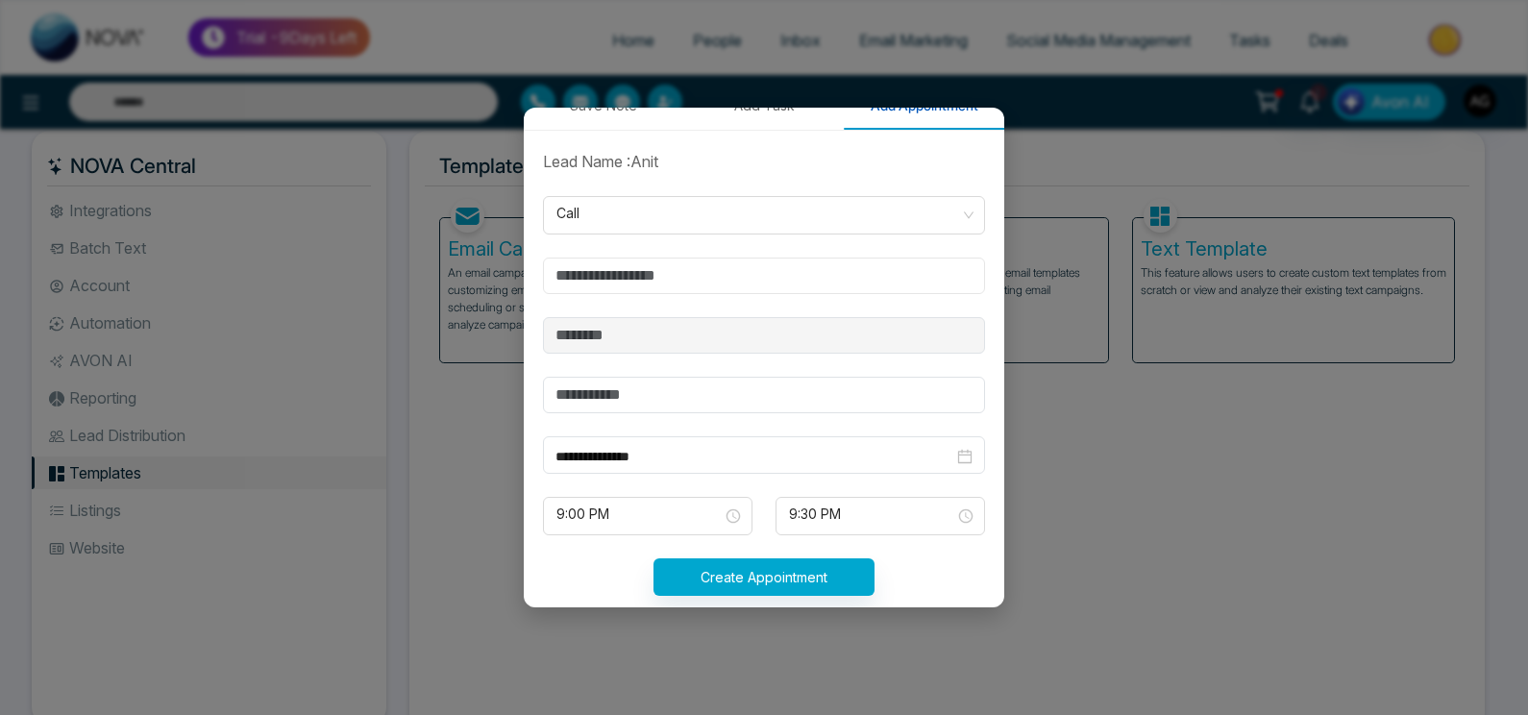
click at [701, 269] on input "text" at bounding box center [764, 276] width 442 height 37
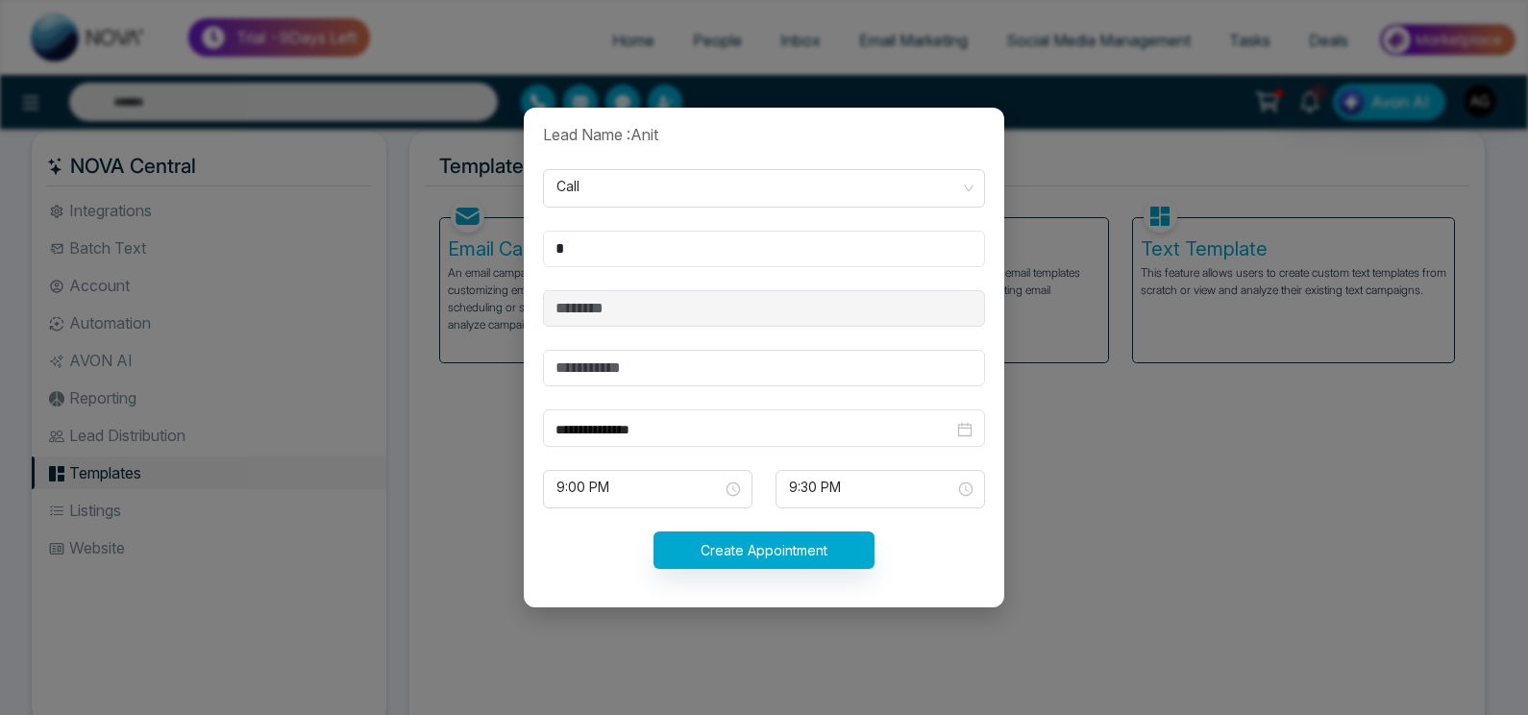
type input "*"
click at [684, 378] on input "text" at bounding box center [764, 368] width 442 height 37
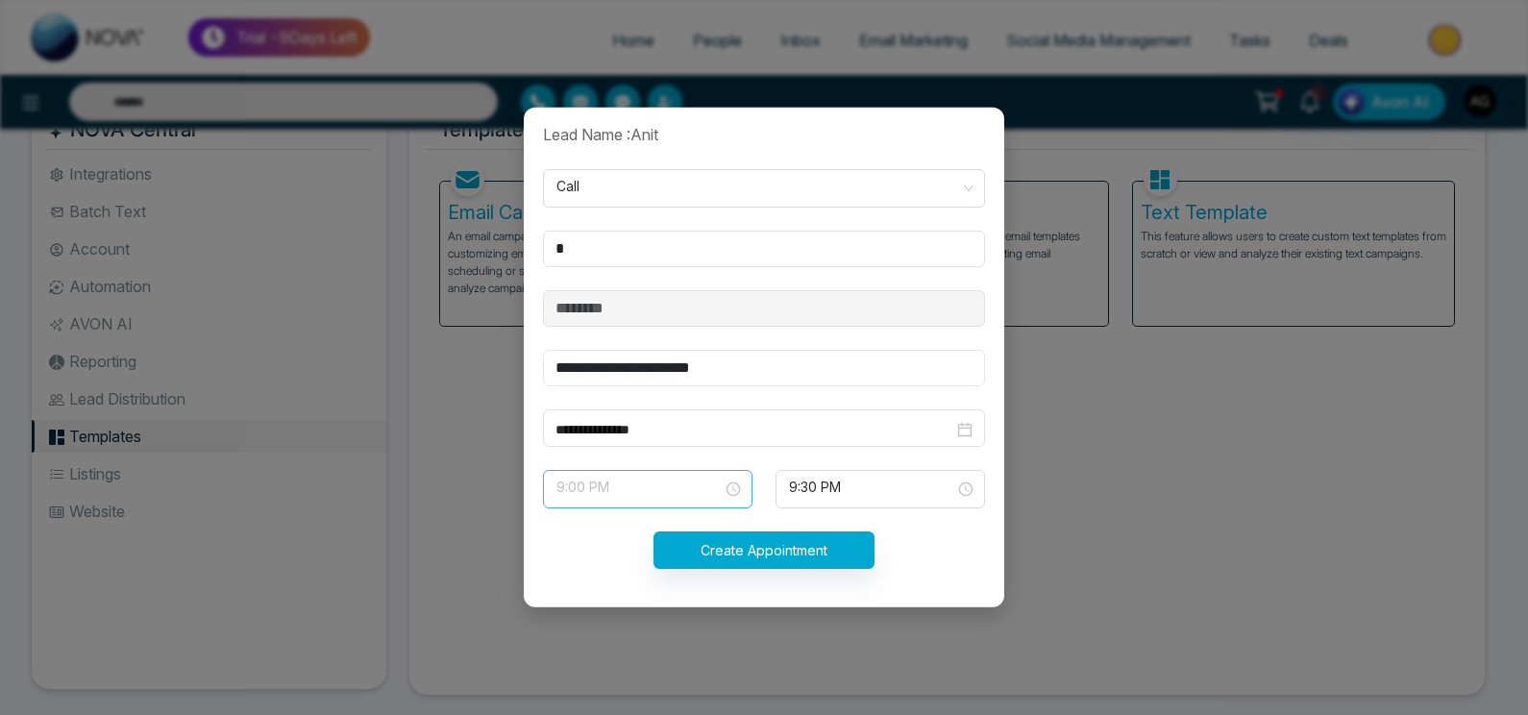
click at [667, 486] on span "9:00 PM" at bounding box center [647, 489] width 183 height 33
type input "**********"
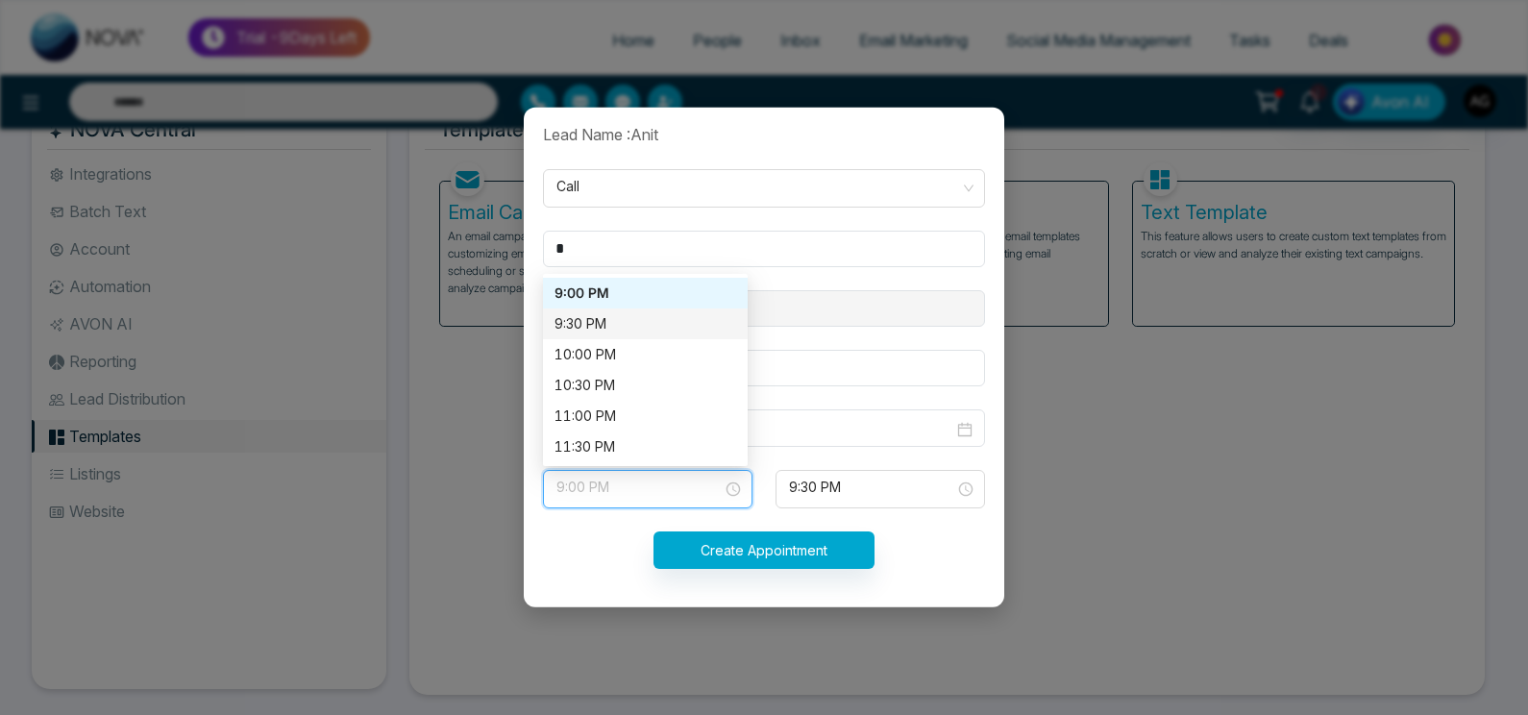
click at [619, 325] on div "9:30 PM" at bounding box center [646, 323] width 182 height 21
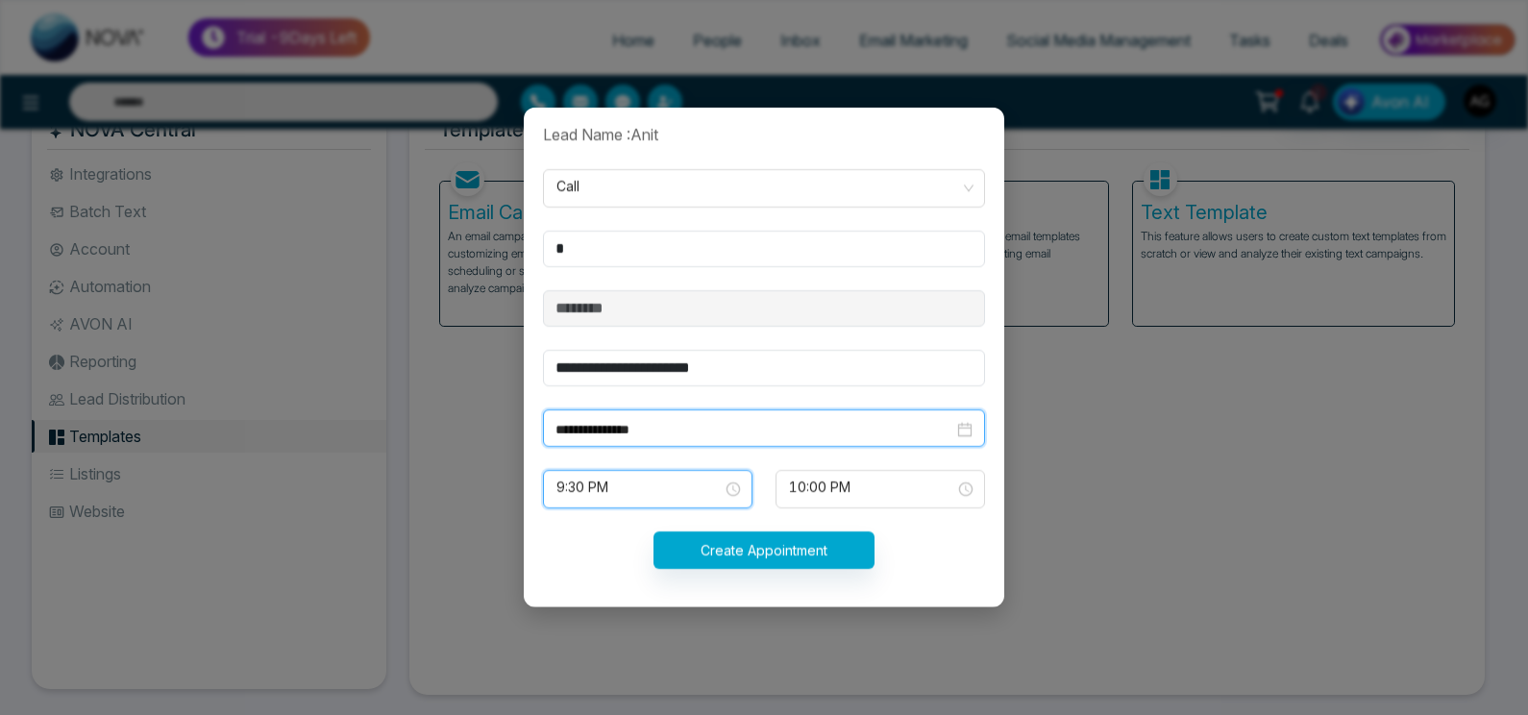
click at [711, 436] on input "**********" at bounding box center [754, 429] width 398 height 21
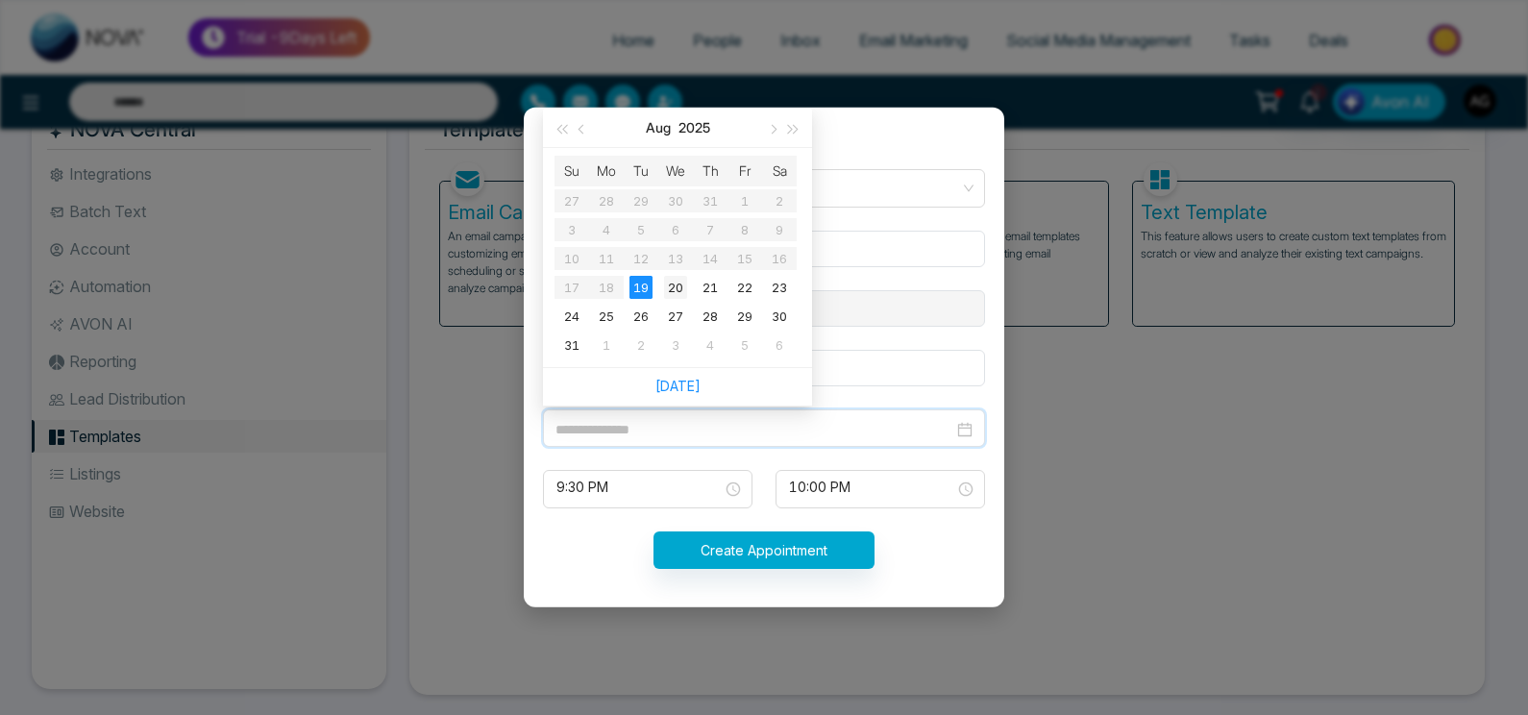
type input "**********"
click at [672, 289] on div "20" at bounding box center [675, 287] width 23 height 23
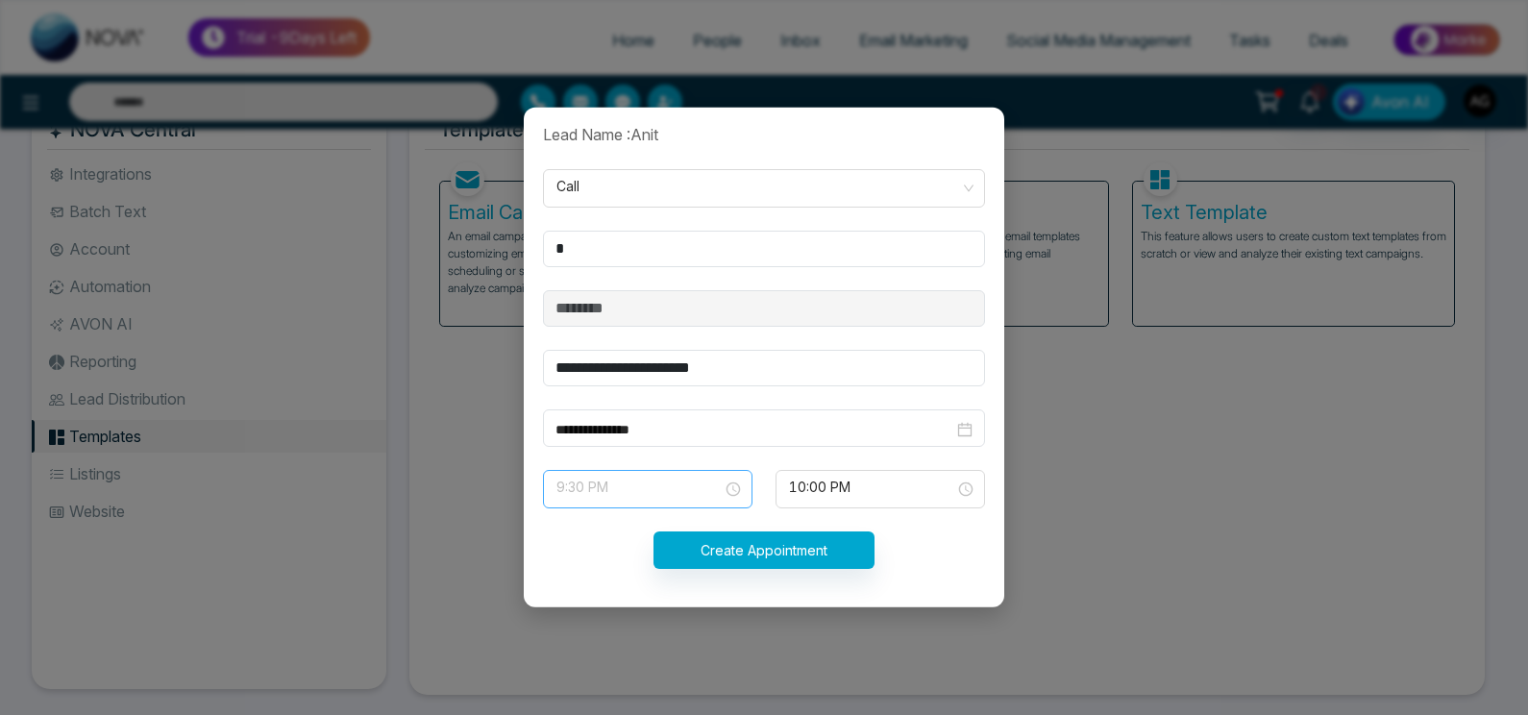
click at [672, 488] on span "9:30 PM" at bounding box center [647, 489] width 183 height 33
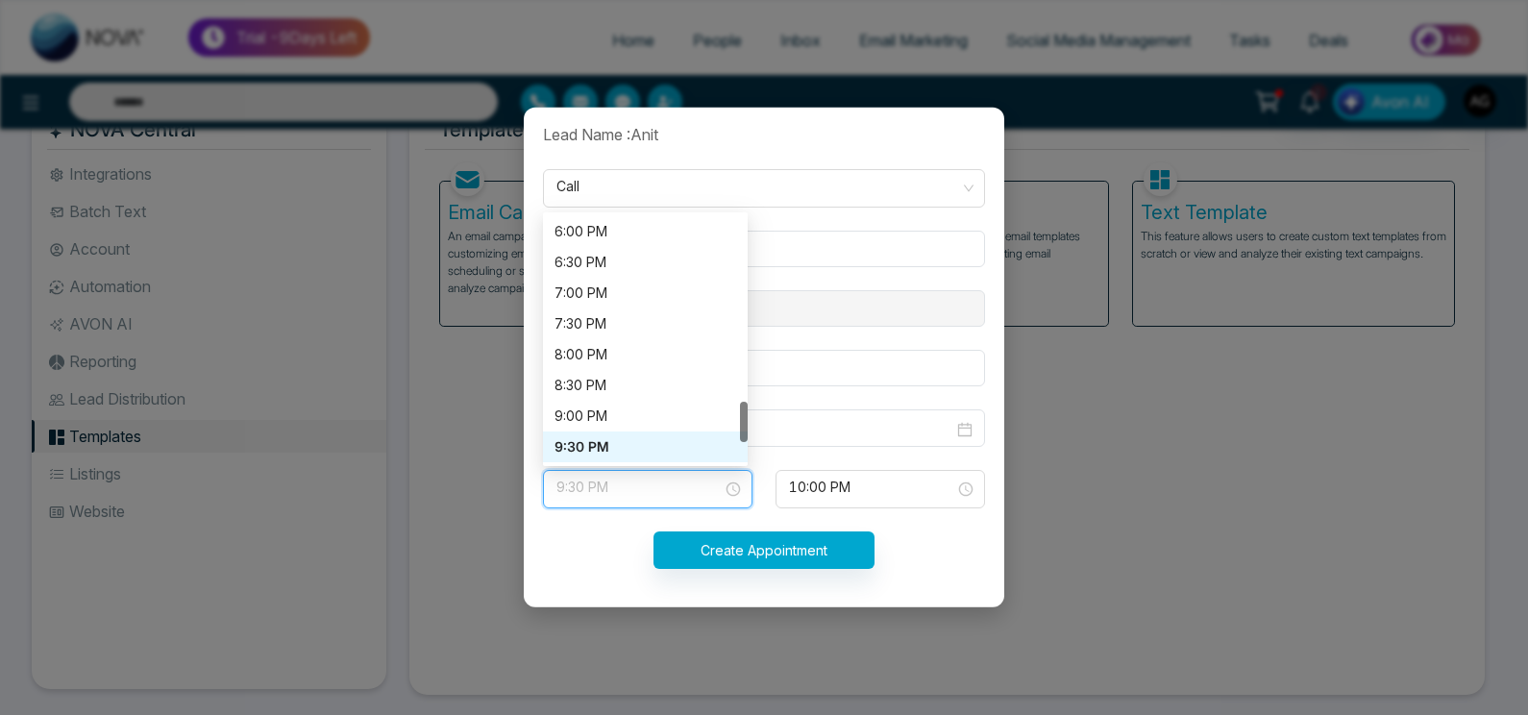
scroll to position [1107, 0]
click at [628, 325] on div "7:30 PM" at bounding box center [646, 323] width 182 height 21
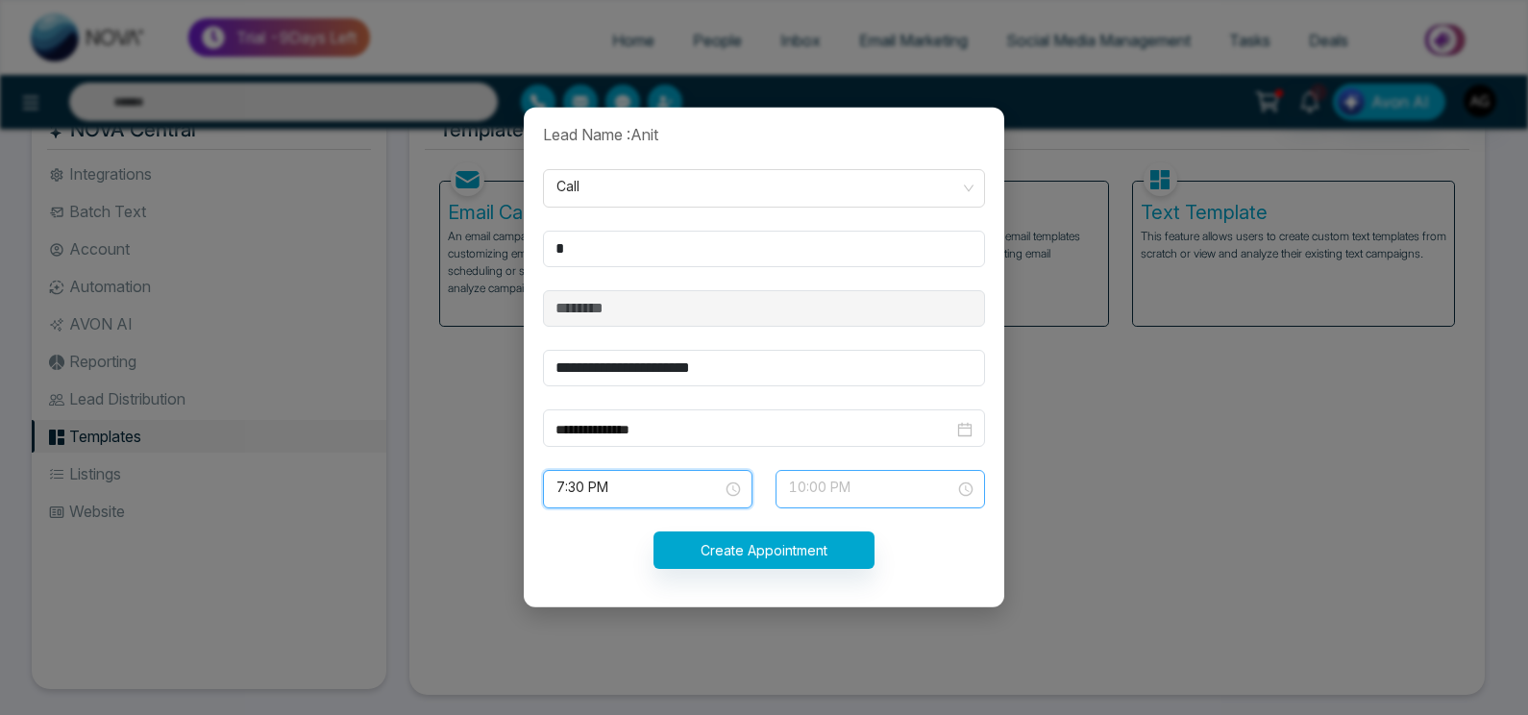
click at [881, 494] on span "10:00 PM" at bounding box center [880, 489] width 183 height 33
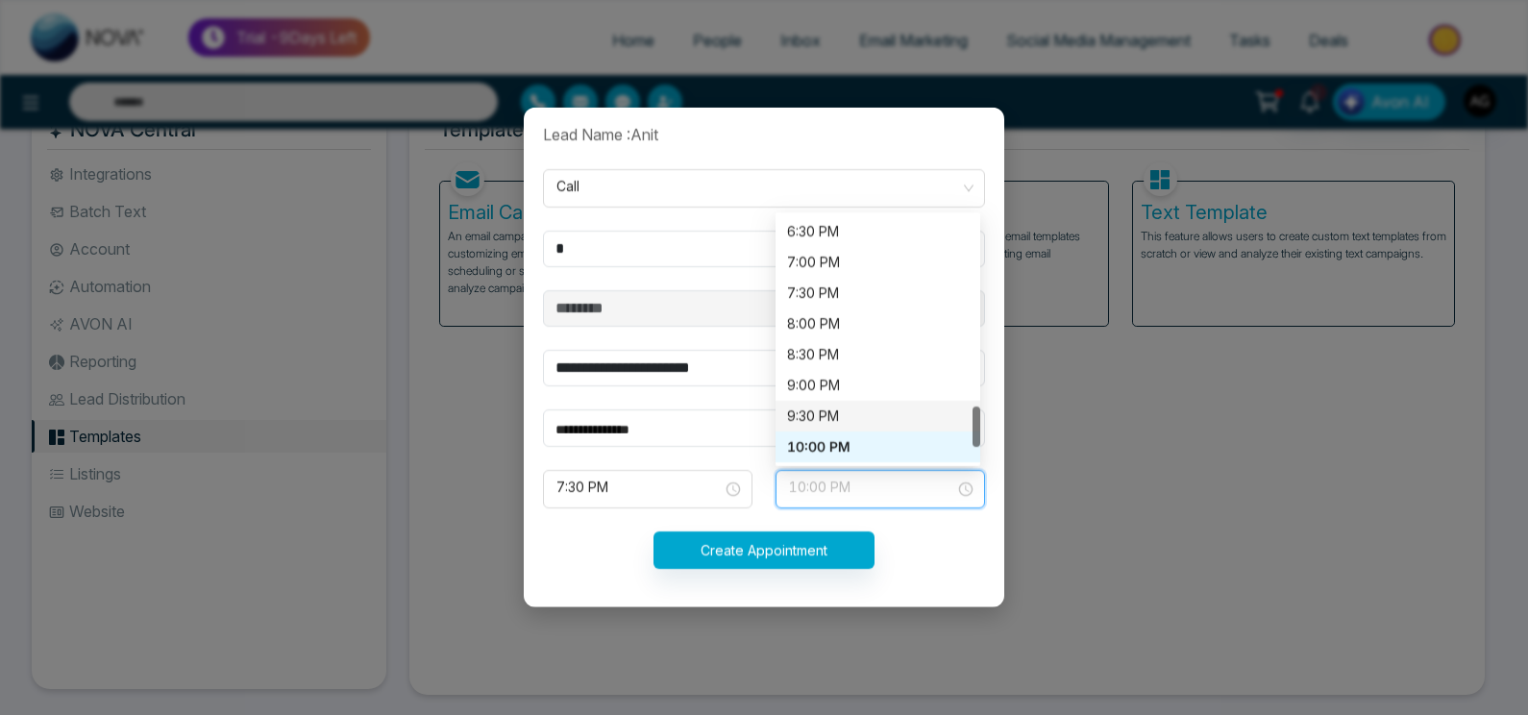
scroll to position [1138, 0]
click at [873, 345] on div "8:30 PM" at bounding box center [878, 354] width 182 height 21
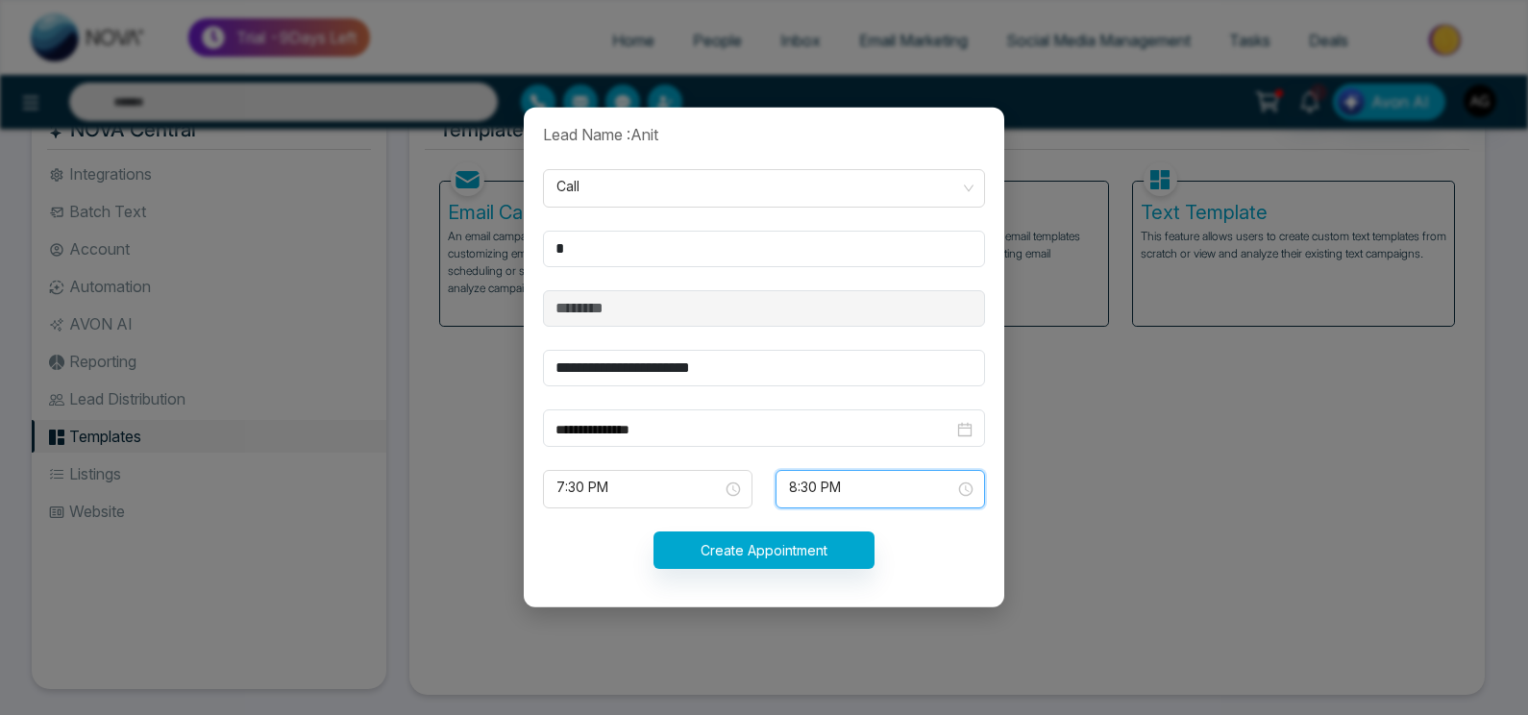
click at [852, 477] on span "8:30 PM" at bounding box center [880, 489] width 183 height 33
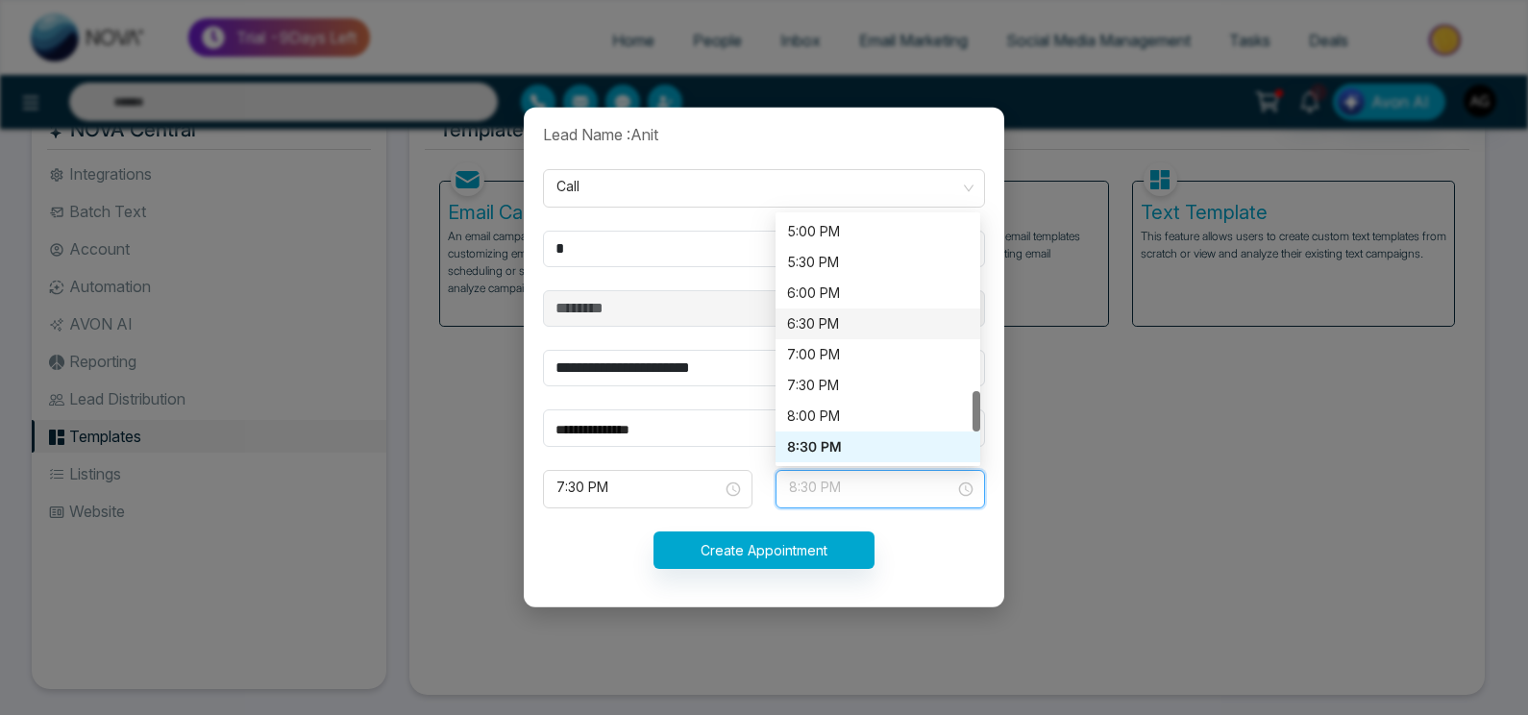
scroll to position [1046, 0]
click at [680, 424] on input "**********" at bounding box center [754, 429] width 398 height 21
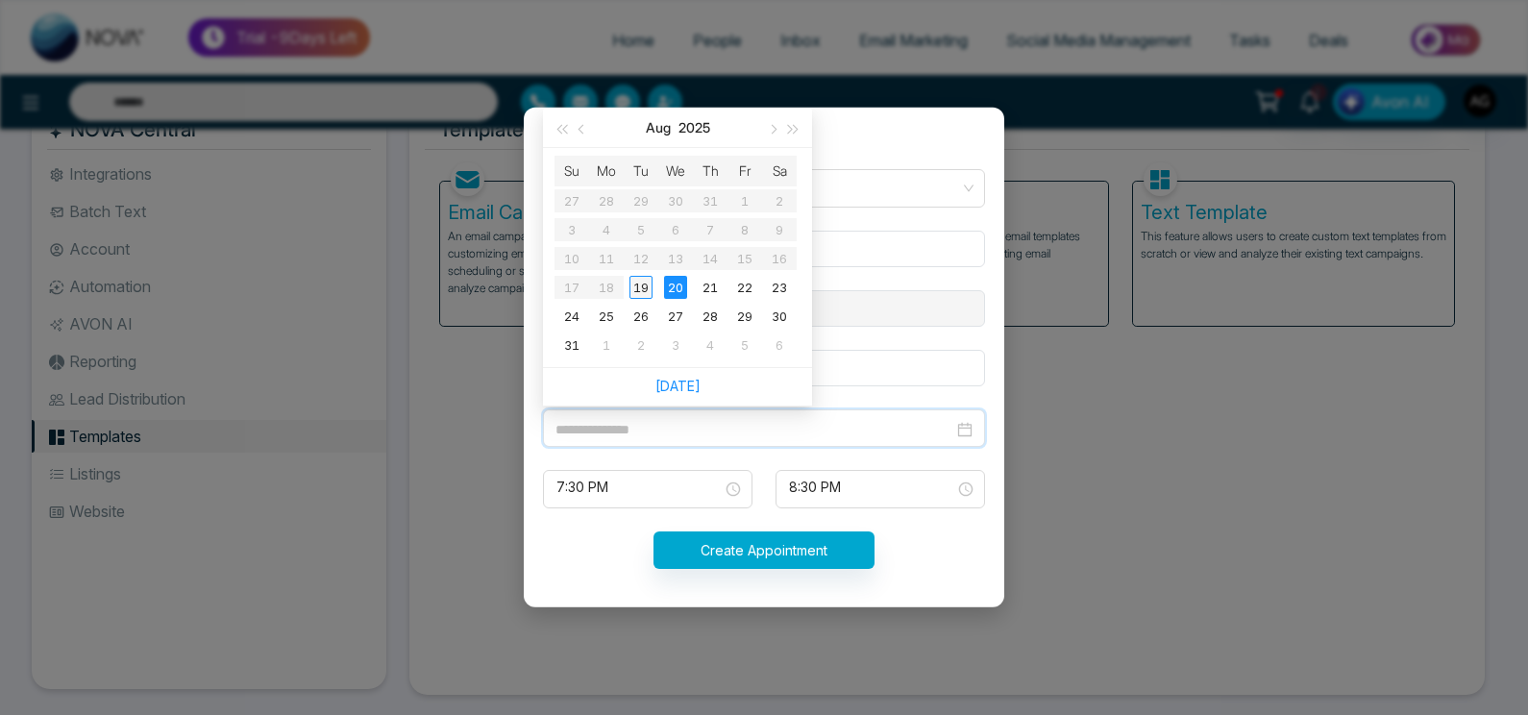
type input "**********"
click at [640, 290] on div "19" at bounding box center [640, 287] width 23 height 23
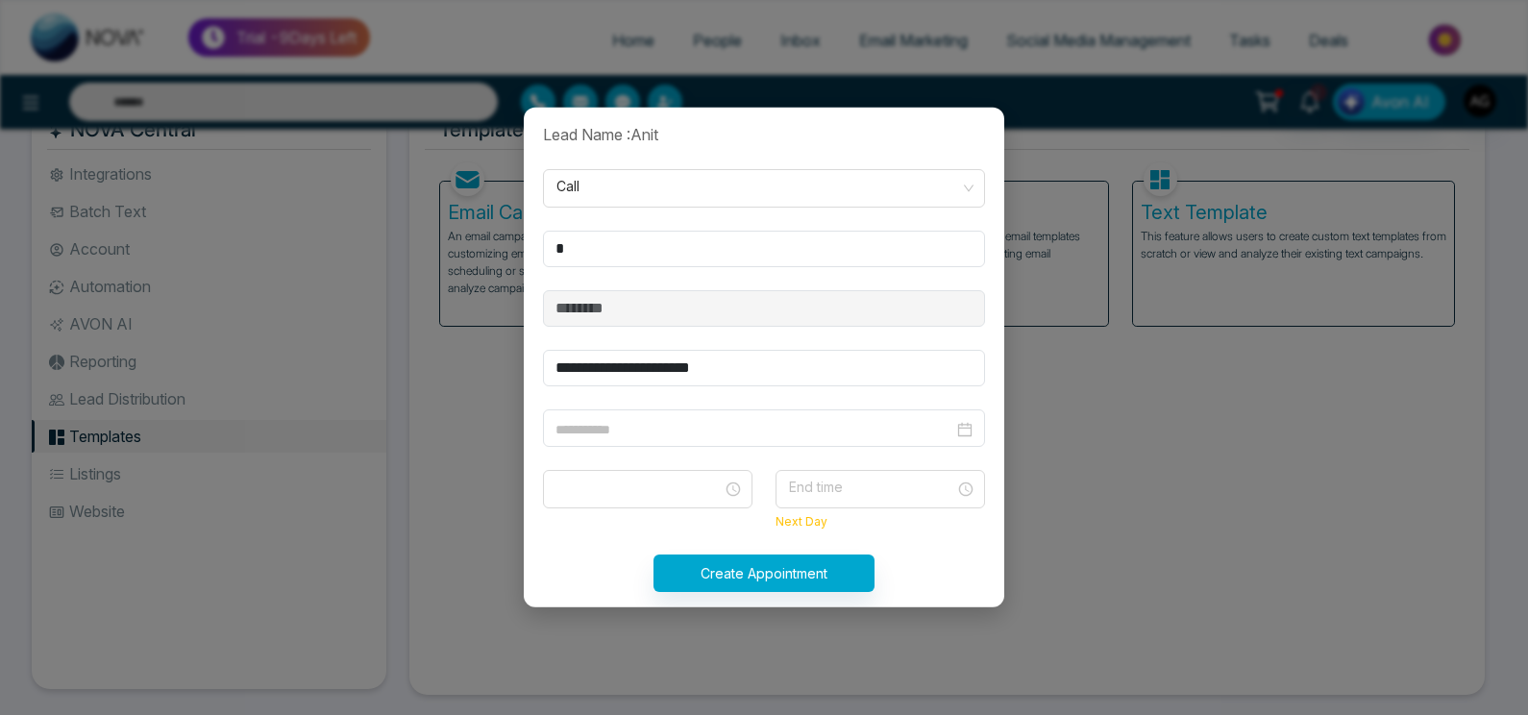
type input "**********"
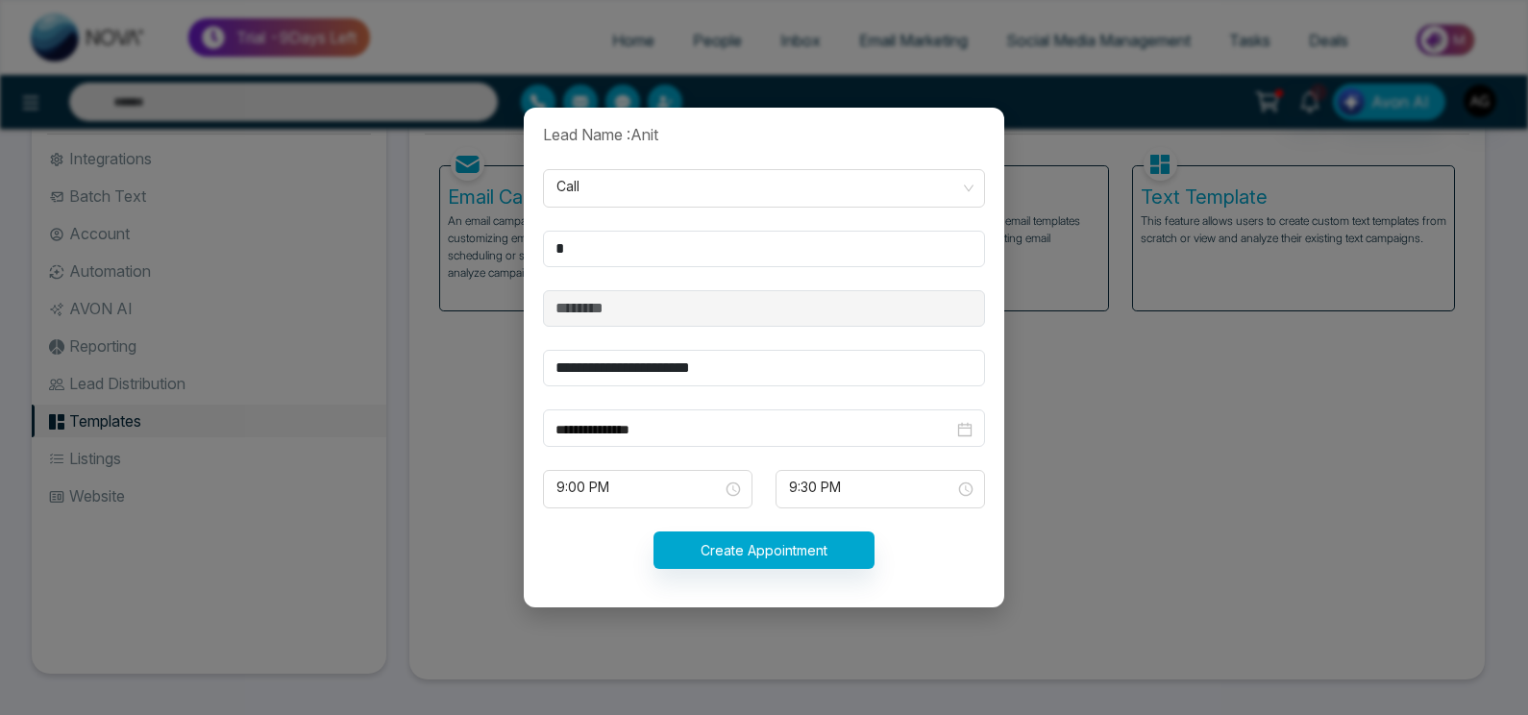
scroll to position [74, 0]
click at [697, 494] on span "9:00 PM" at bounding box center [647, 489] width 183 height 33
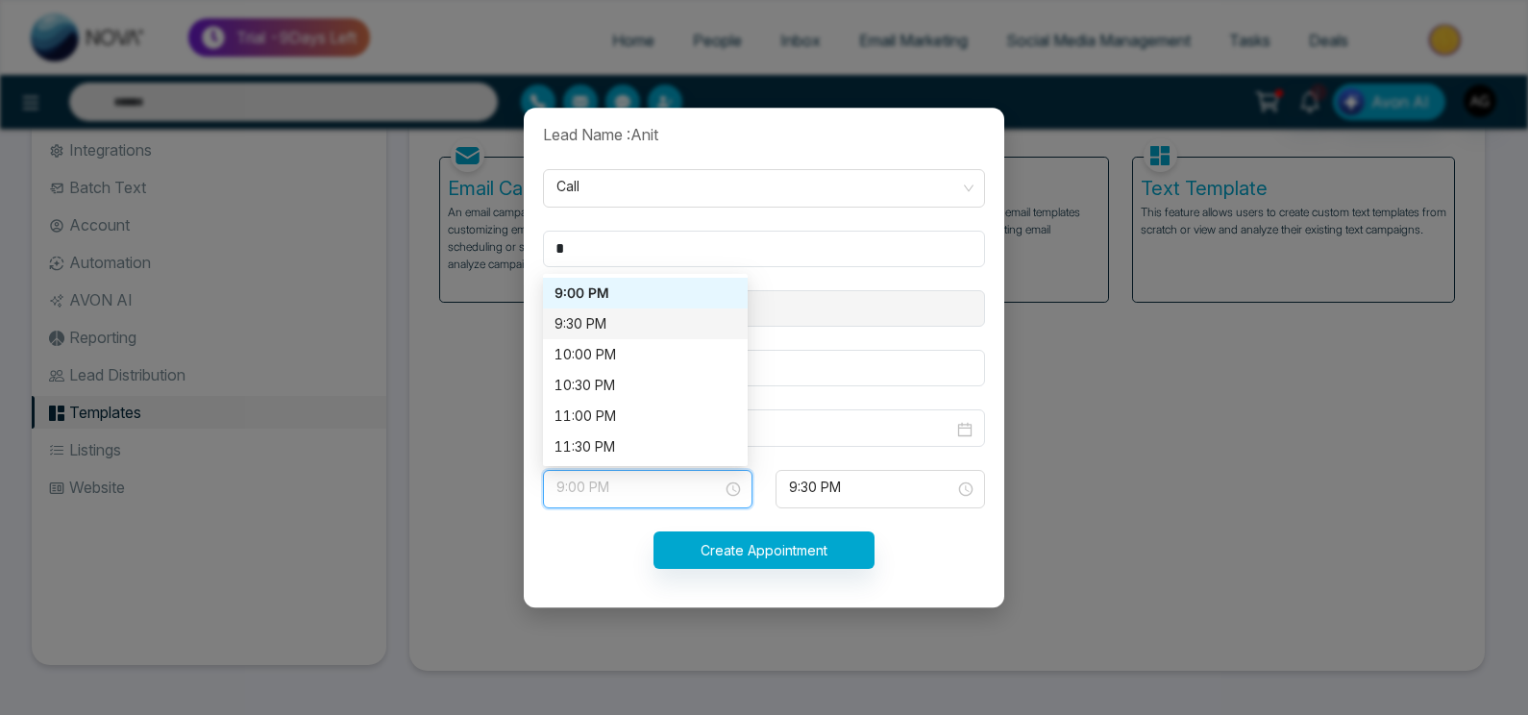
click at [619, 329] on div "9:30 PM" at bounding box center [646, 323] width 182 height 21
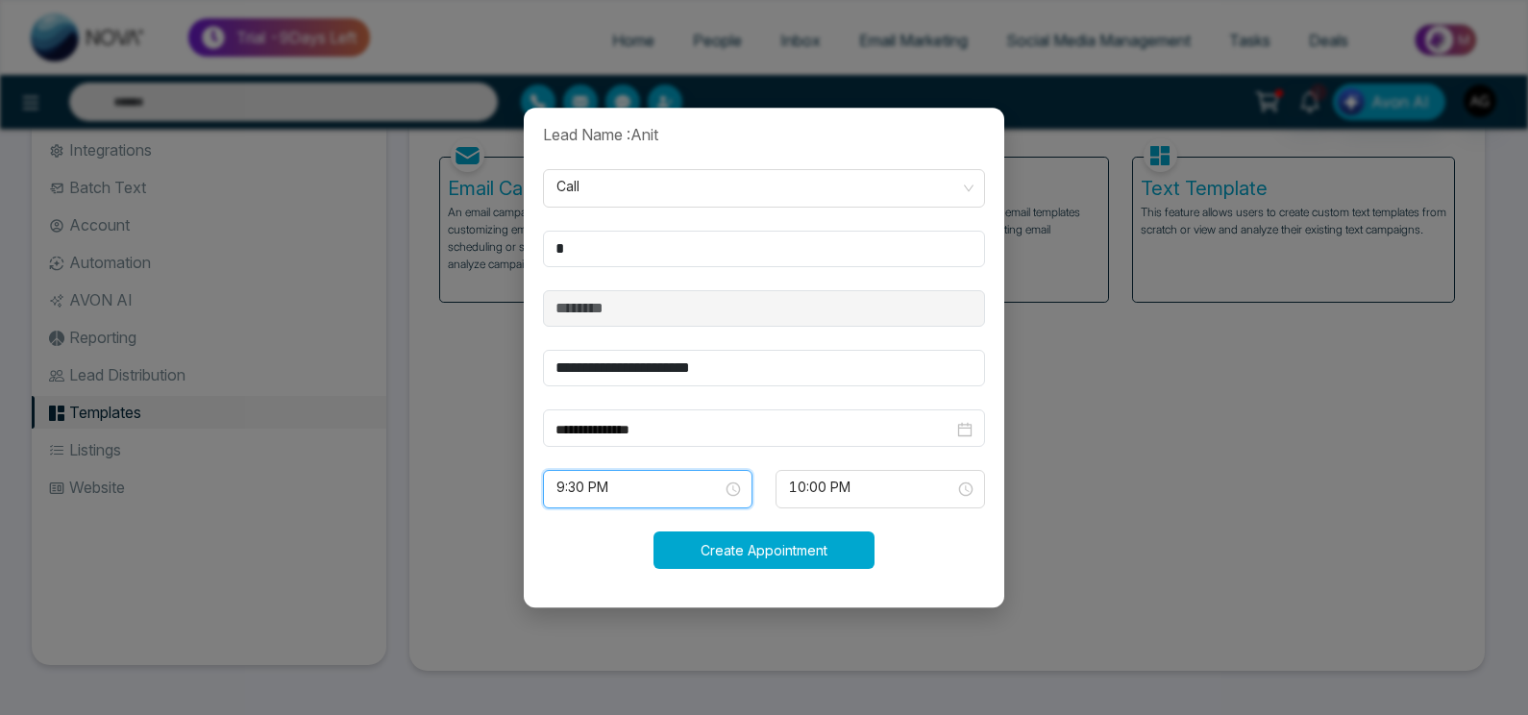
click at [824, 555] on button "Create Appointment" at bounding box center [764, 549] width 221 height 37
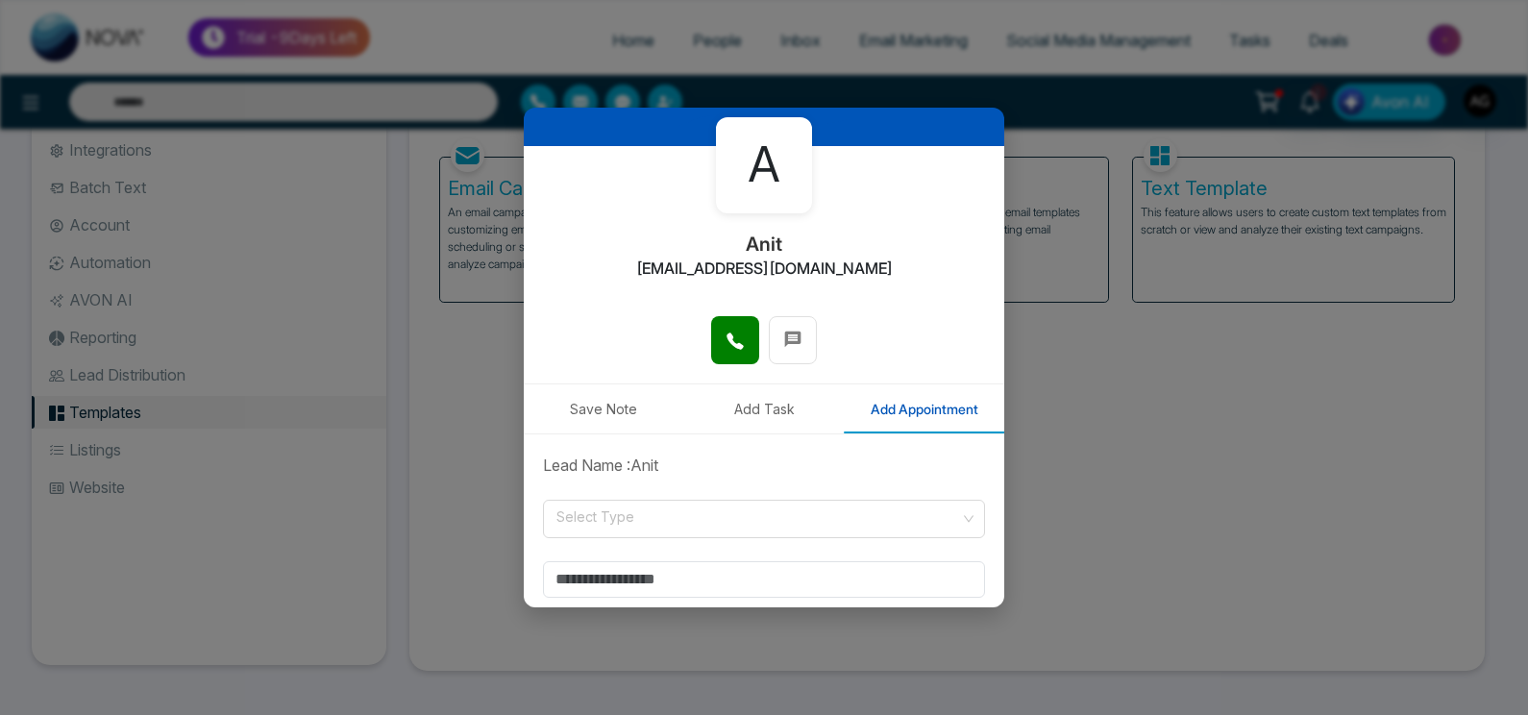
scroll to position [0, 0]
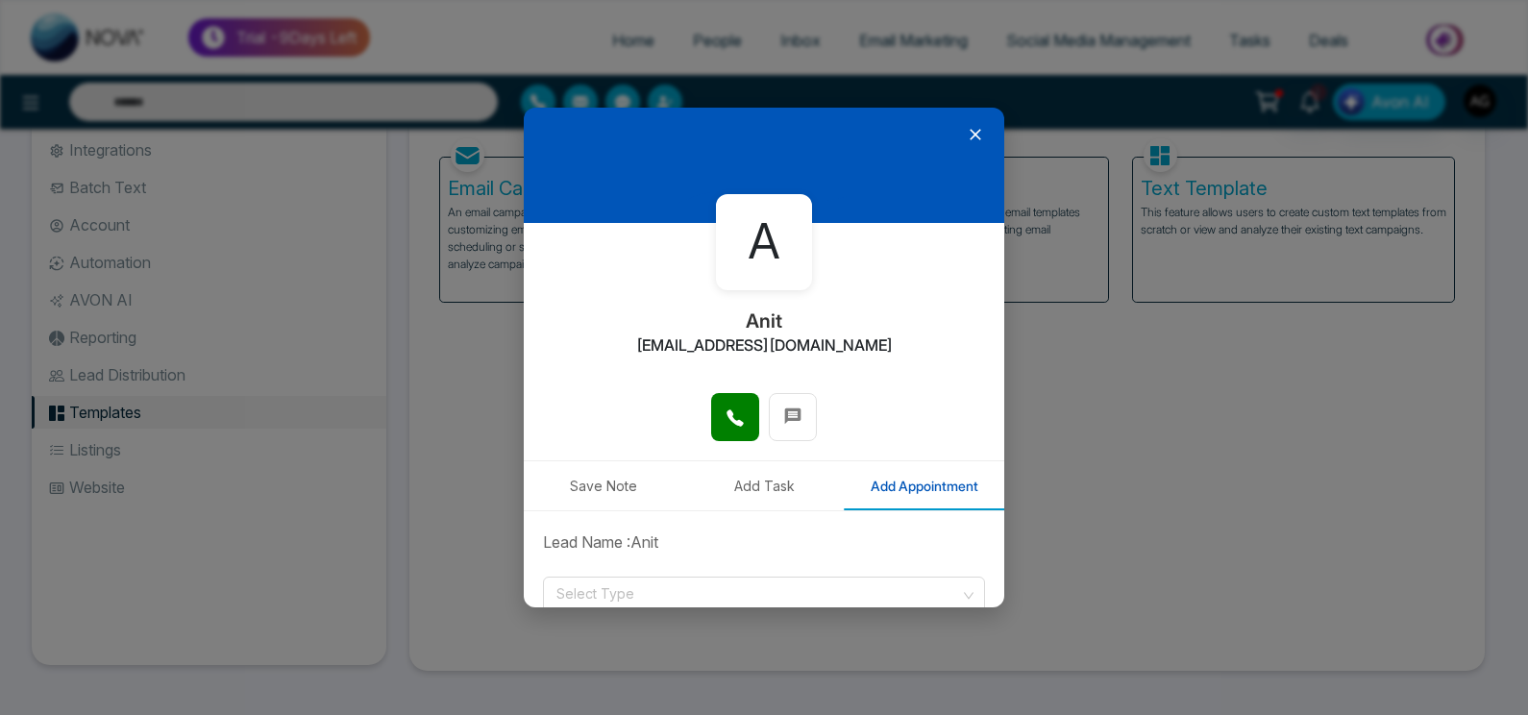
click at [966, 137] on icon at bounding box center [975, 134] width 19 height 19
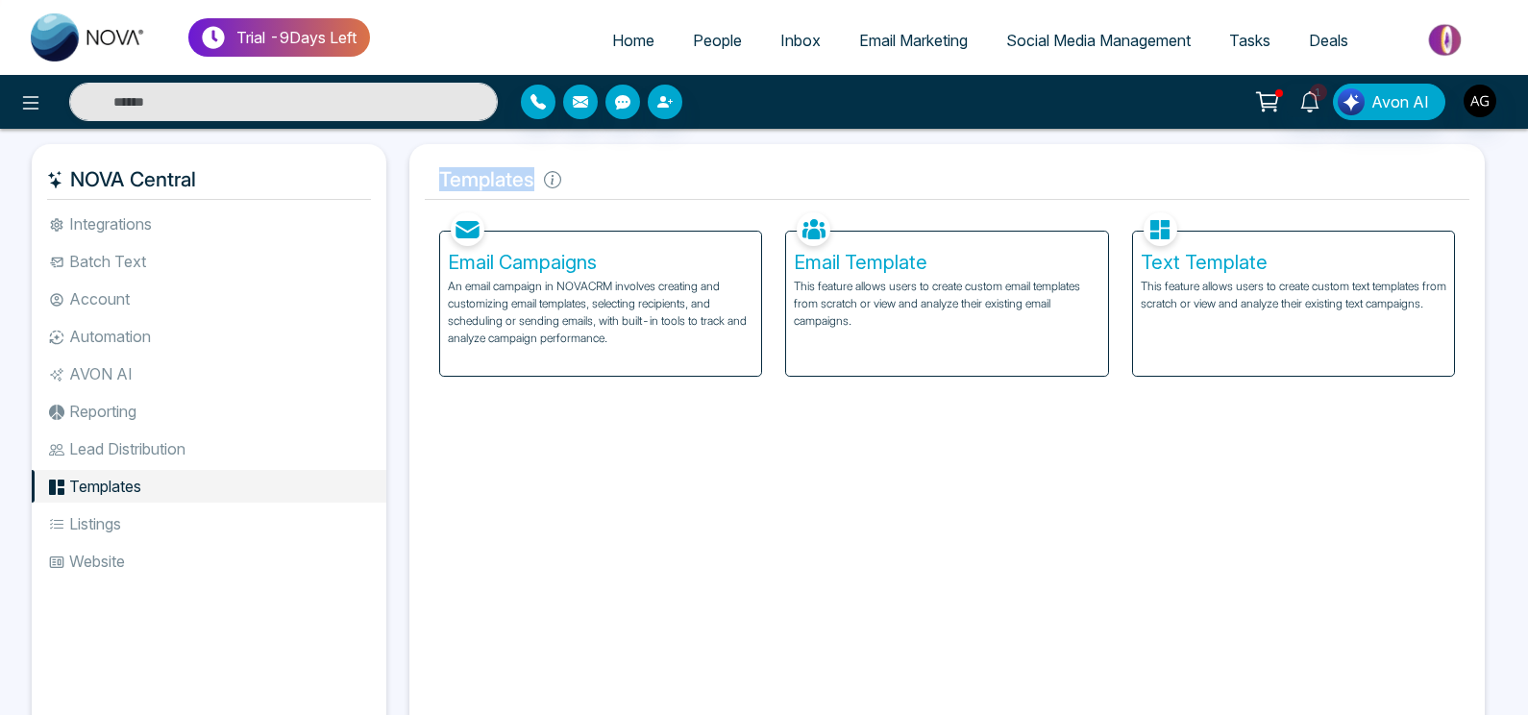
drag, startPoint x: 578, startPoint y: 181, endPoint x: 421, endPoint y: 181, distance: 156.7
click at [421, 181] on div "Templates Facebook NOVACRM enables users to connect to Facebook to schedule soc…" at bounding box center [946, 444] width 1075 height 601
click at [147, 525] on li "Listings" at bounding box center [209, 523] width 355 height 33
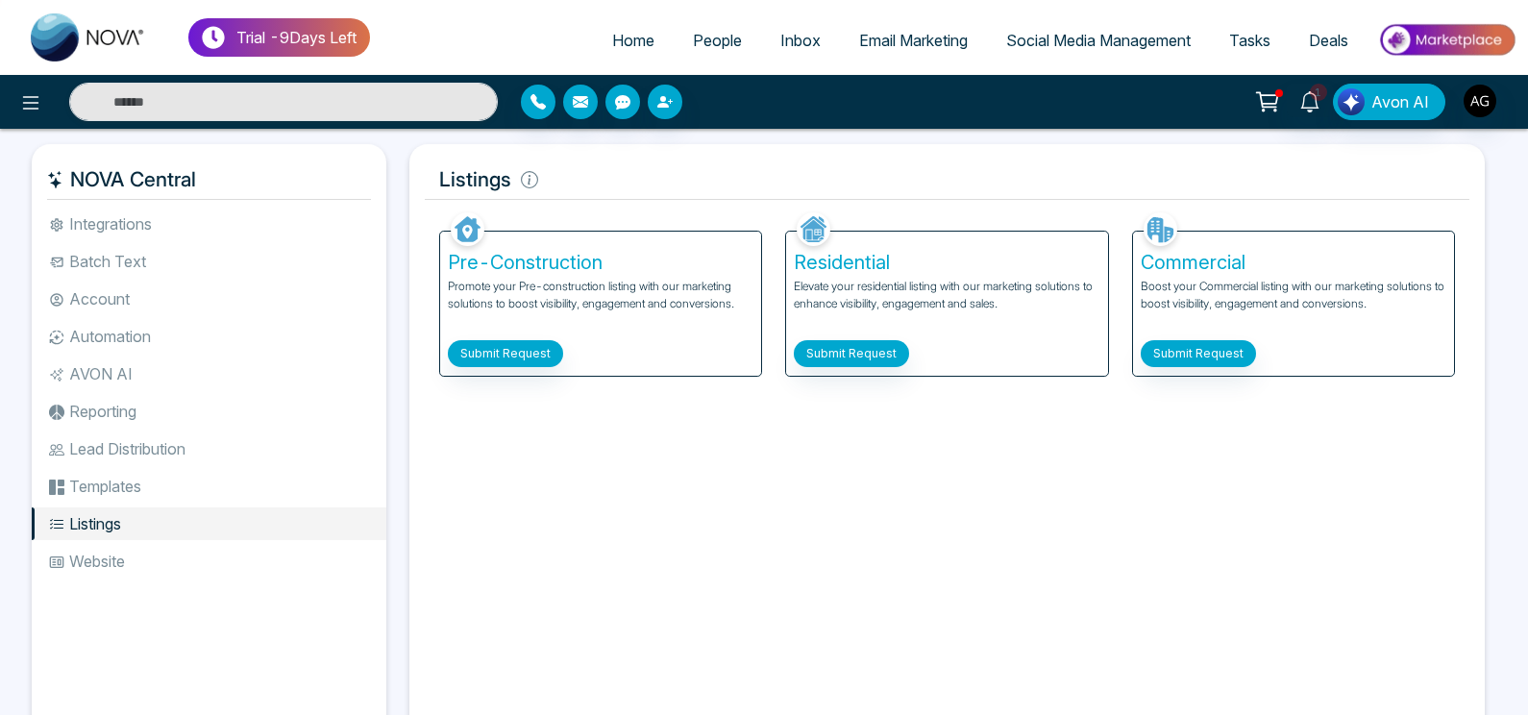
click at [510, 133] on div "NOVA Central Integrations Batch Text Account Automation AVON AI Reporting Lead …" at bounding box center [764, 460] width 1528 height 662
click at [551, 102] on button "button" at bounding box center [538, 102] width 35 height 35
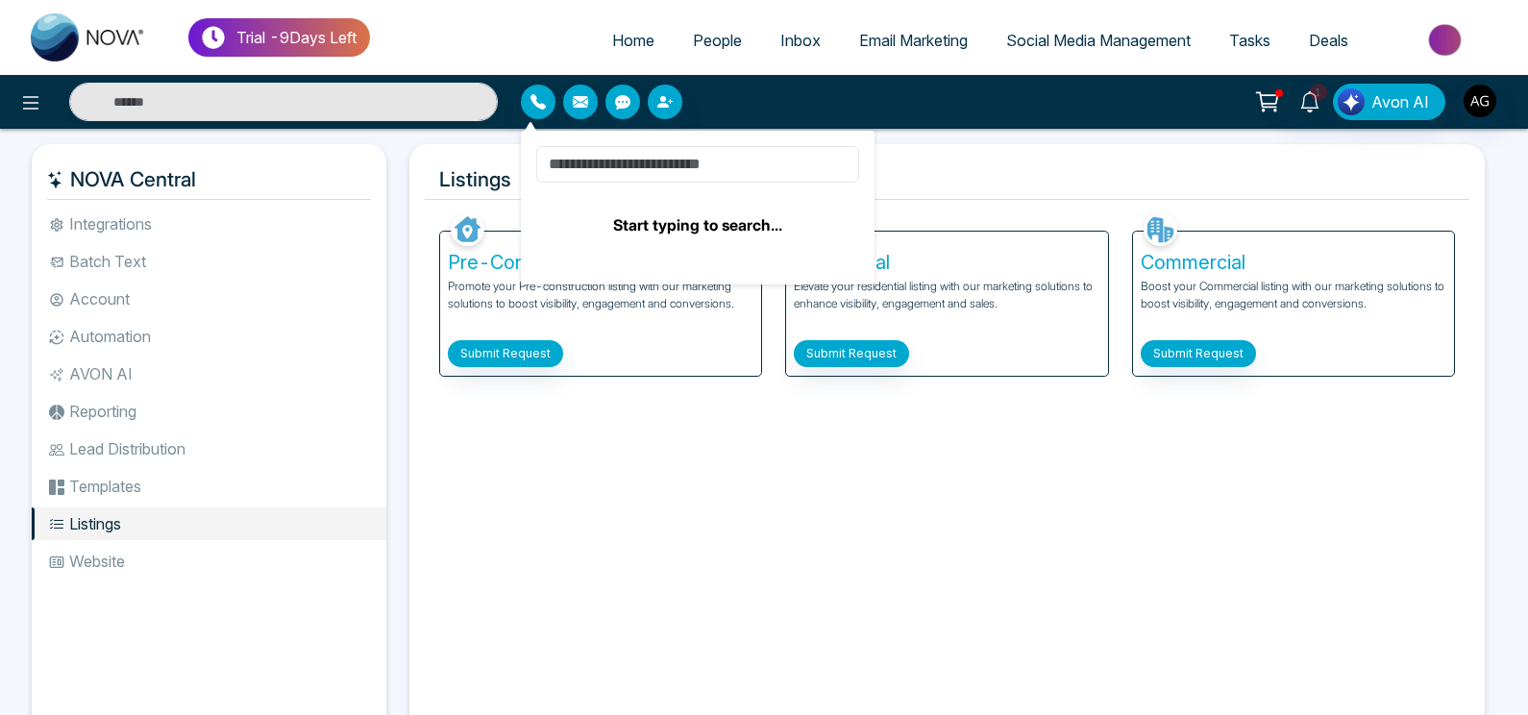
click at [671, 171] on input at bounding box center [697, 164] width 323 height 37
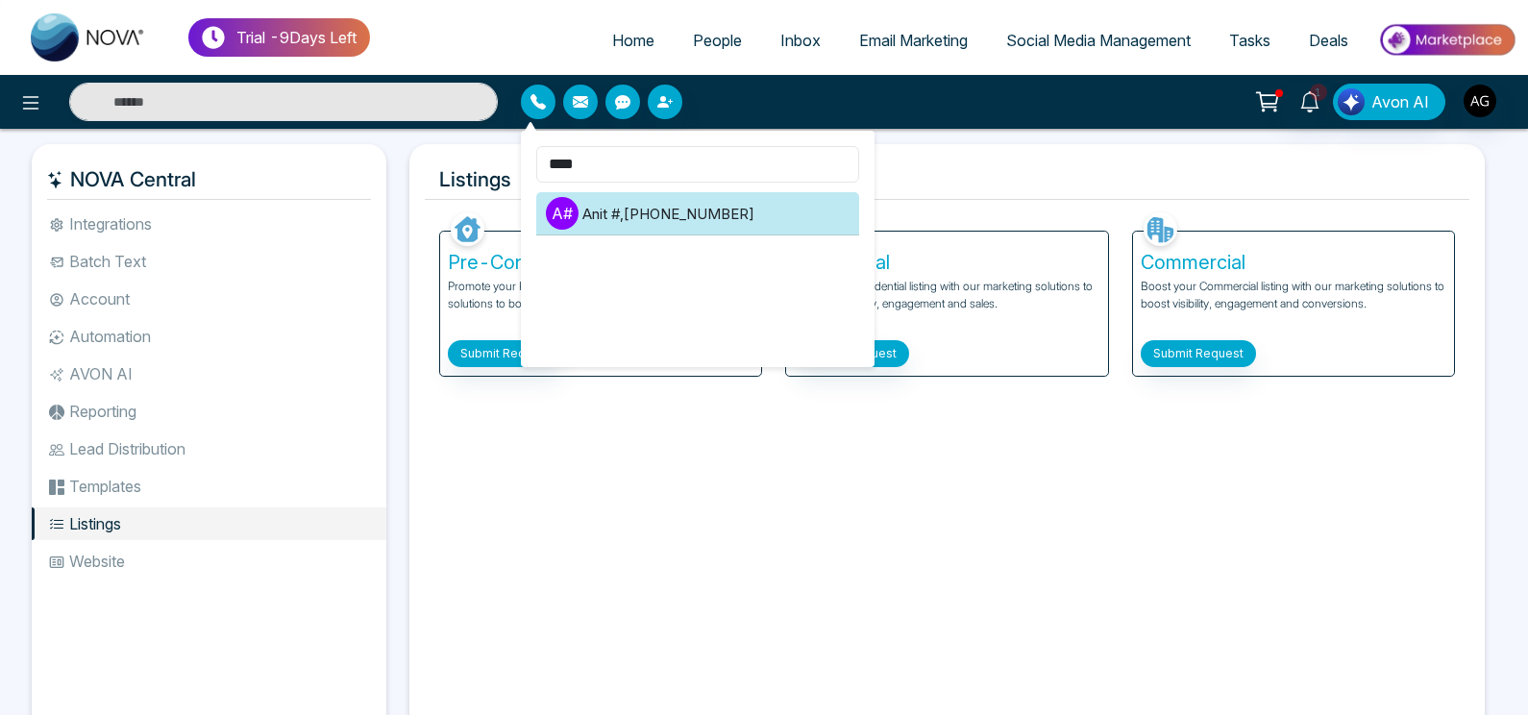
type input "****"
click at [742, 196] on li "A # Anit # , +919930053035" at bounding box center [697, 213] width 323 height 43
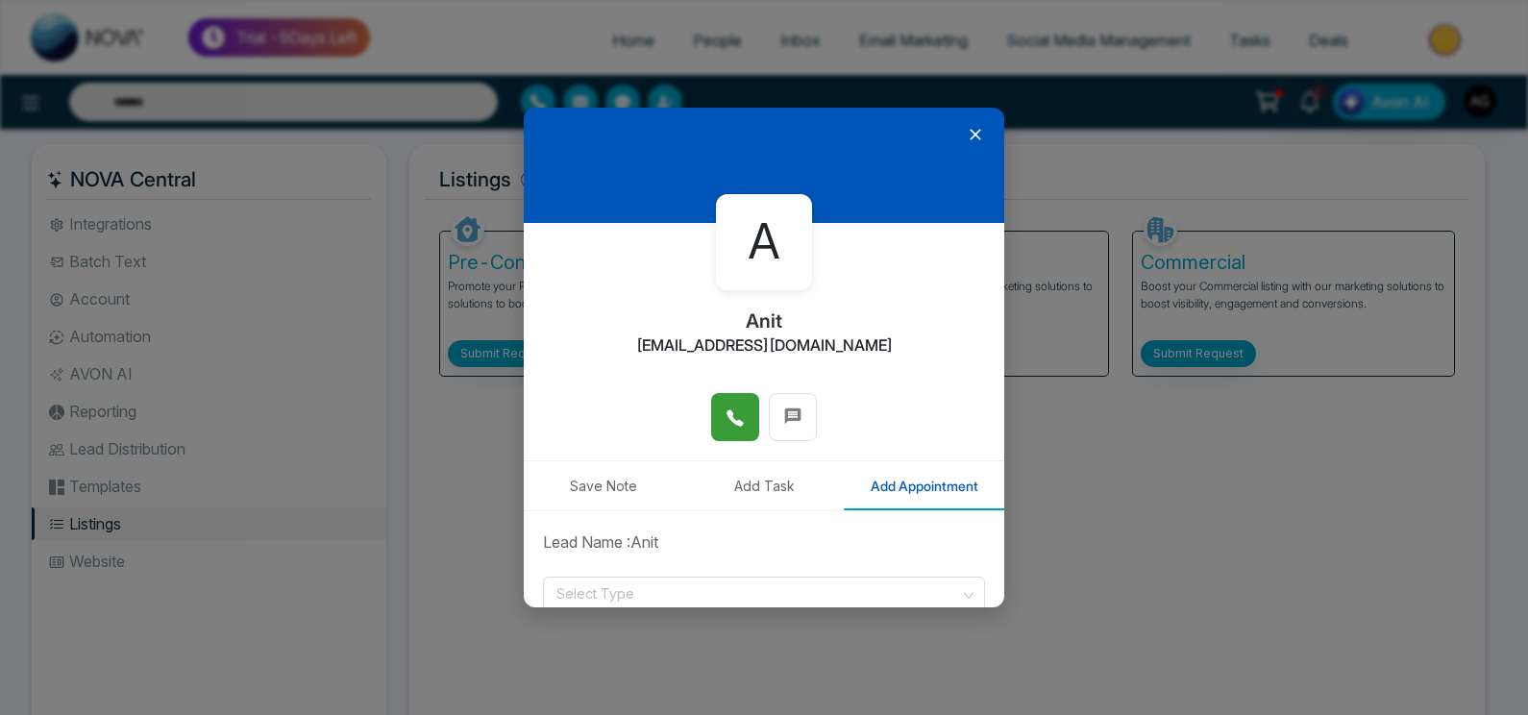
click at [741, 417] on button at bounding box center [735, 417] width 48 height 48
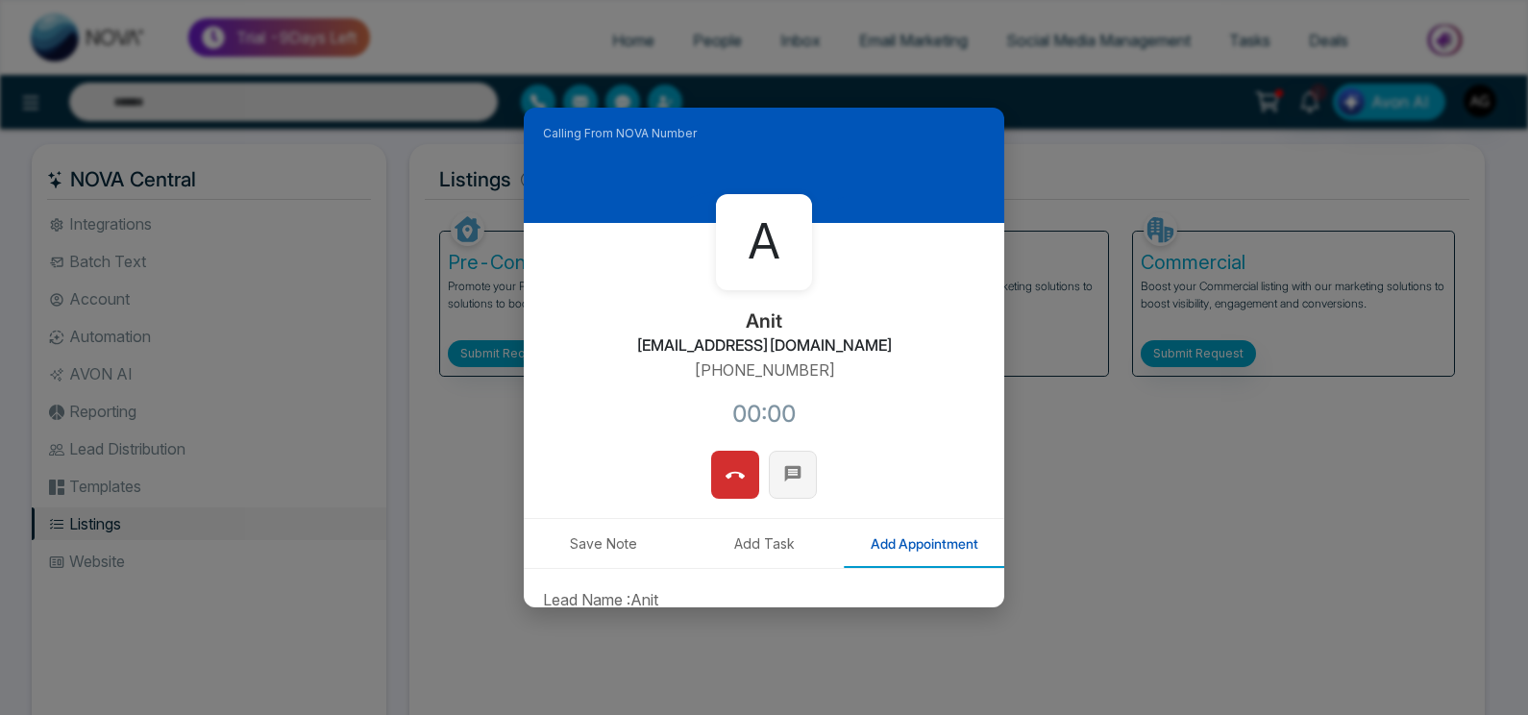
click at [772, 464] on button at bounding box center [793, 475] width 48 height 48
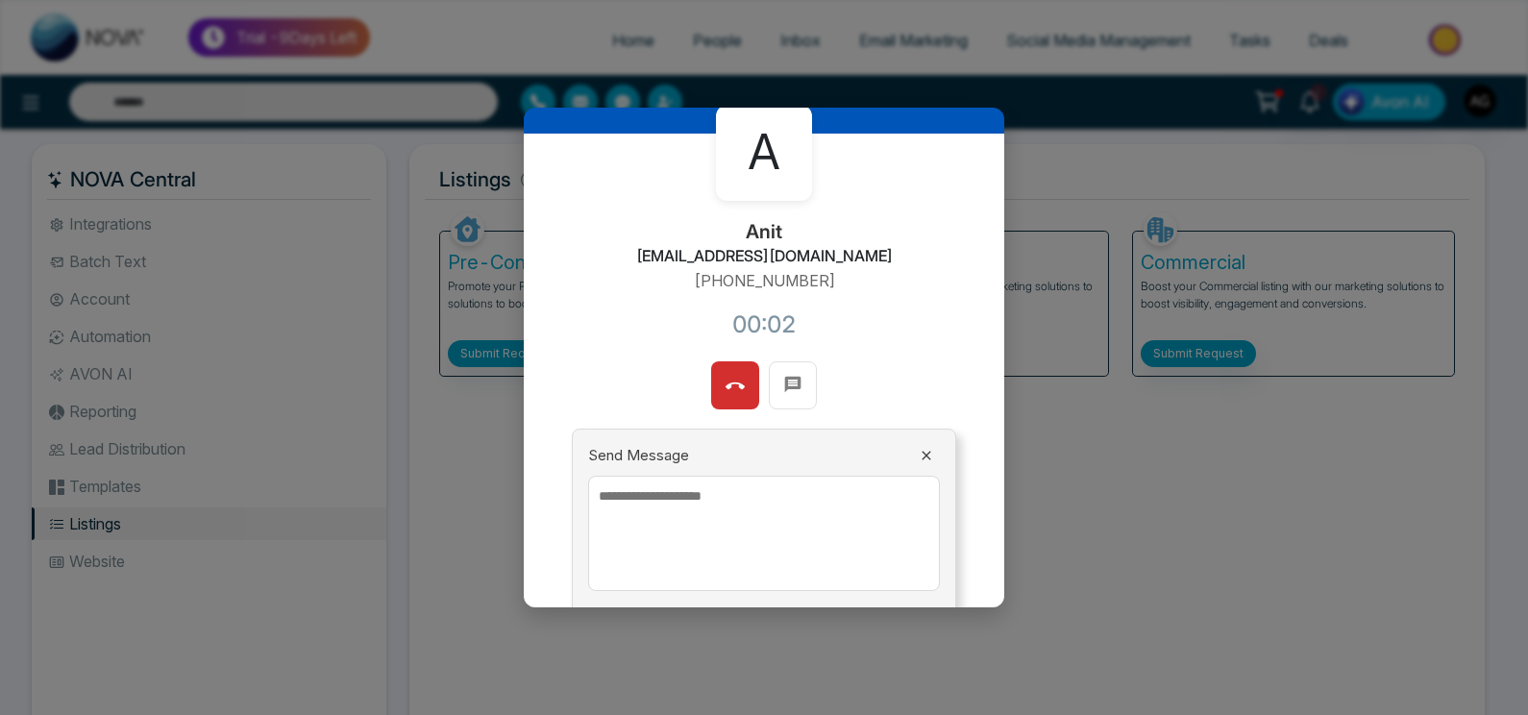
scroll to position [90, 0]
click at [650, 532] on textarea at bounding box center [764, 532] width 352 height 115
type textarea "*******"
click at [919, 456] on icon at bounding box center [926, 454] width 15 height 15
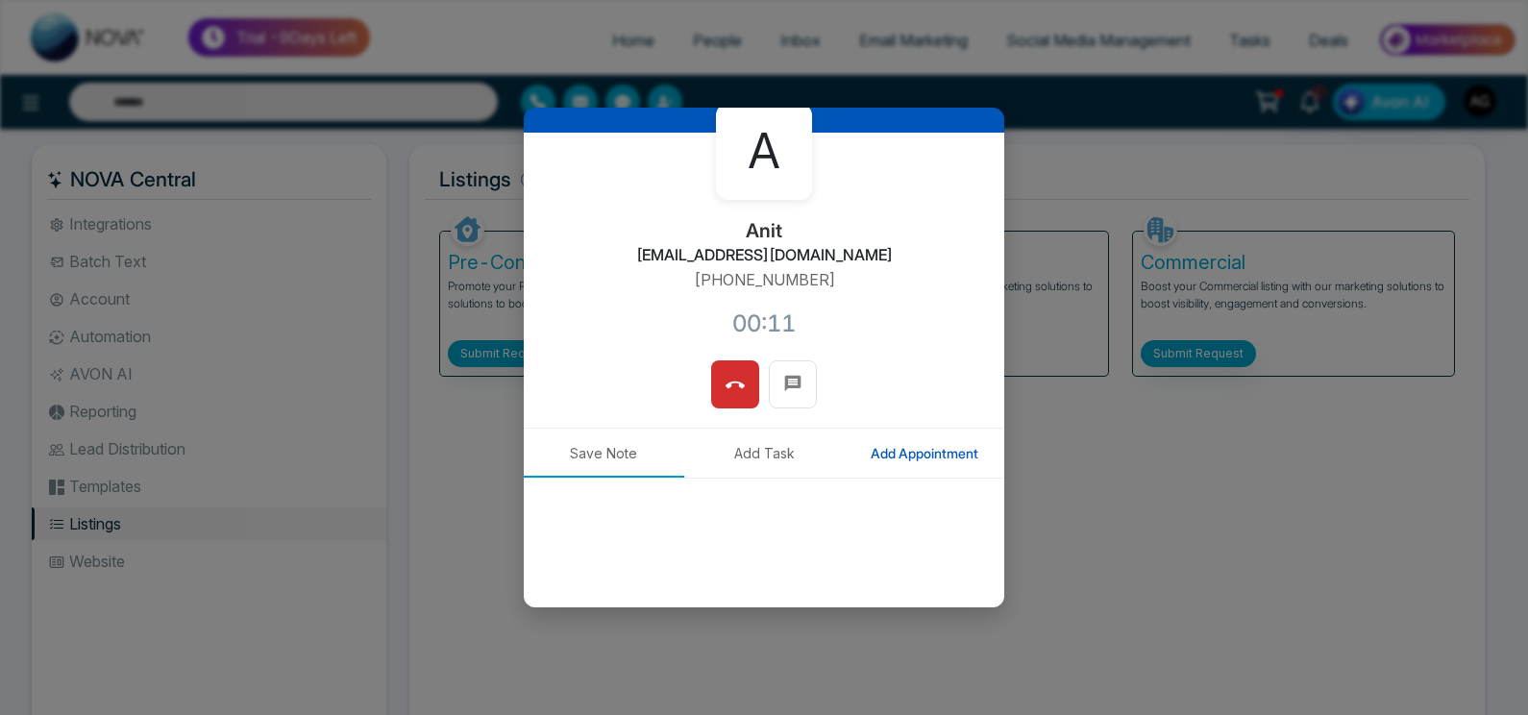
type input "**********"
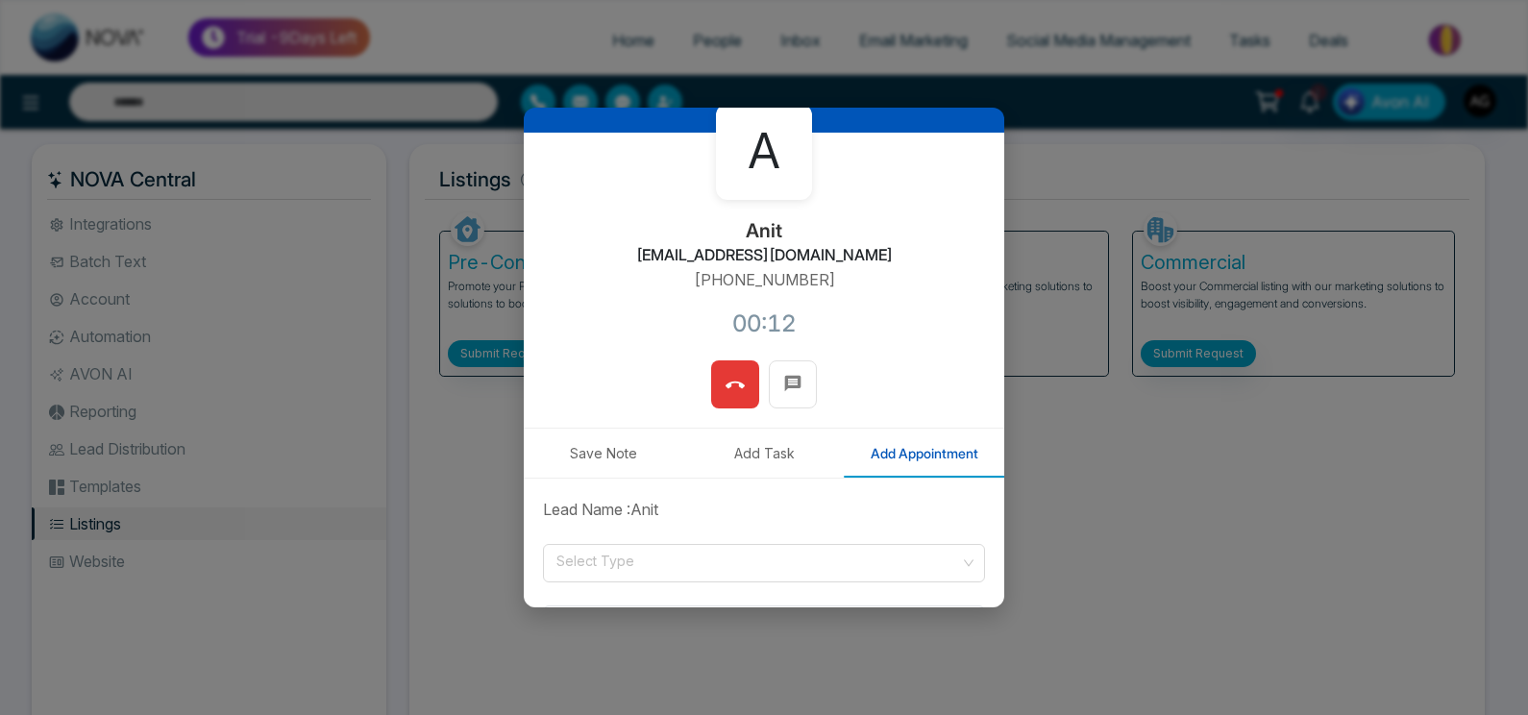
click at [714, 397] on button at bounding box center [735, 384] width 48 height 48
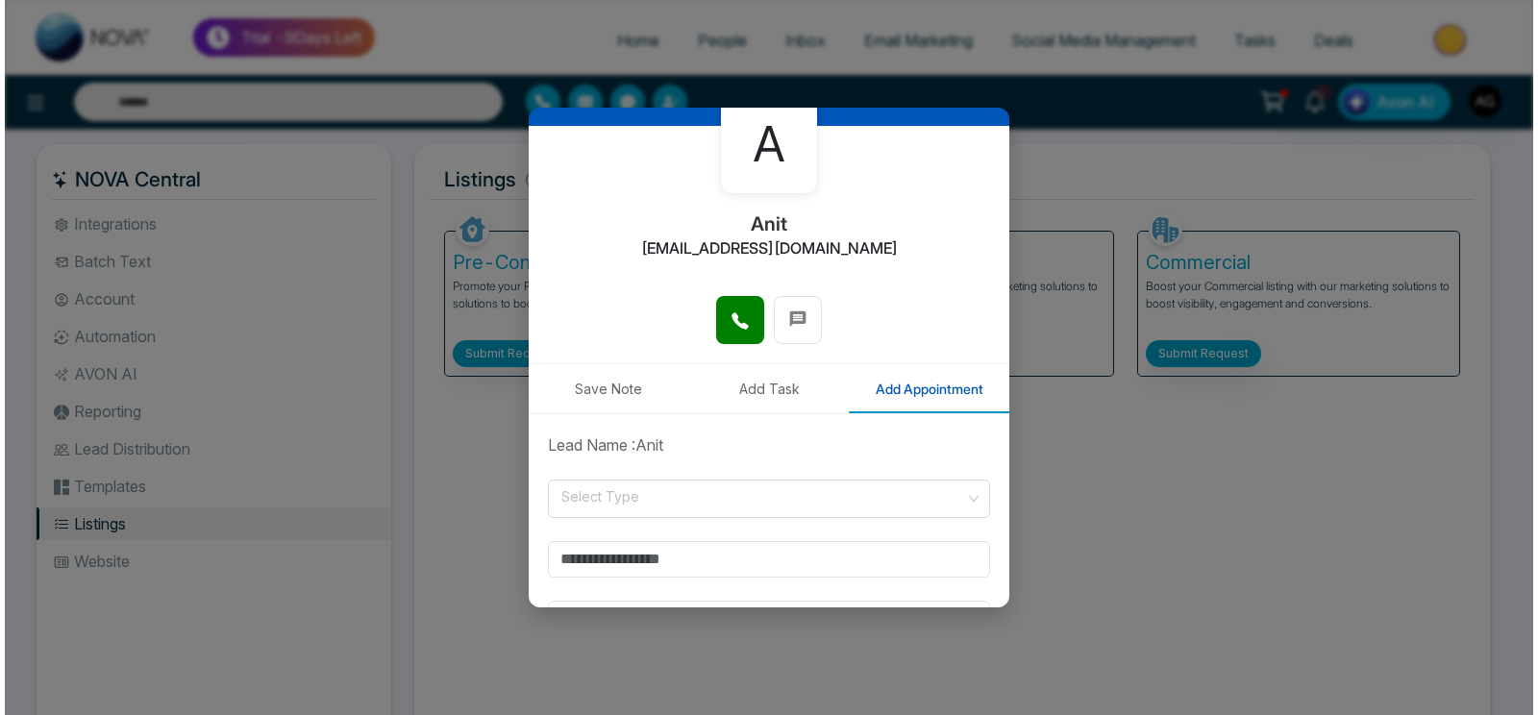
scroll to position [0, 0]
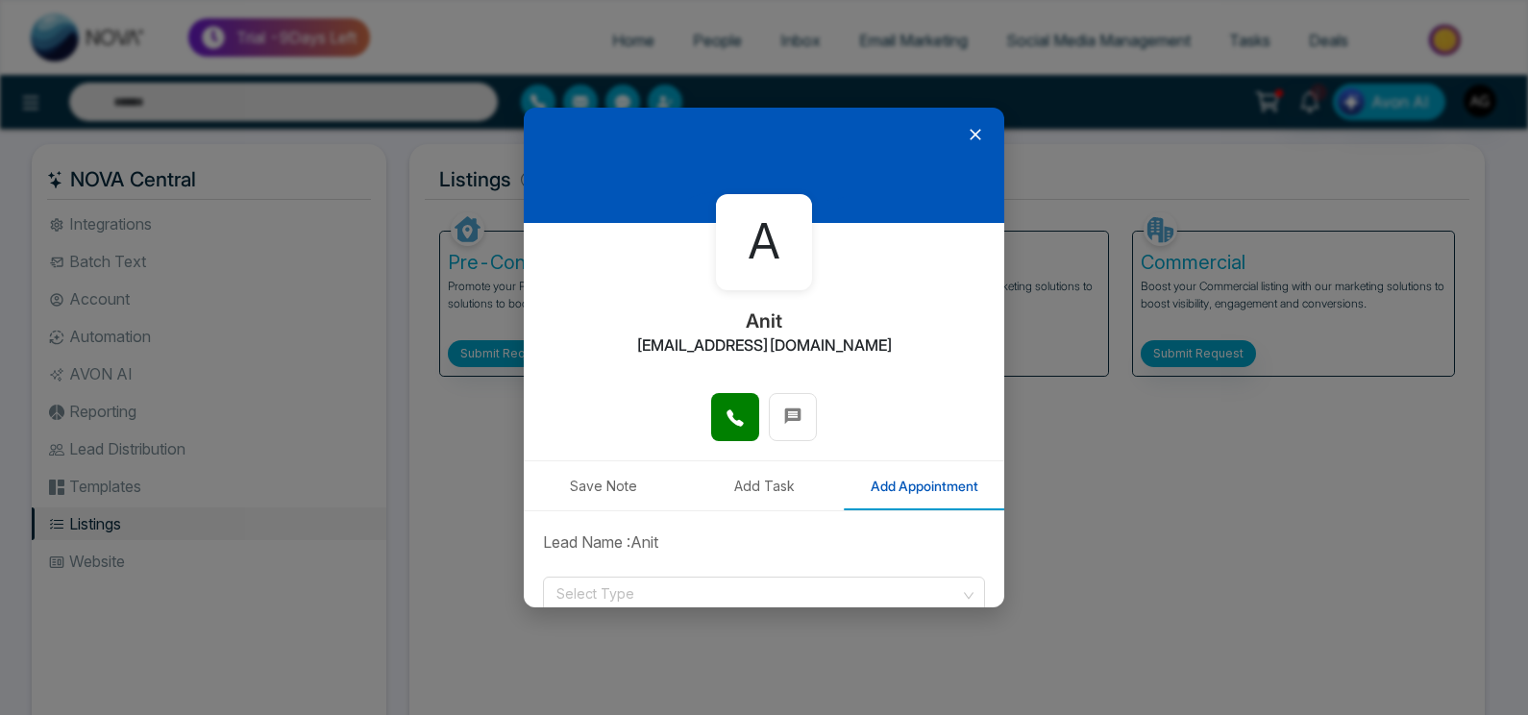
click at [969, 124] on div at bounding box center [764, 165] width 481 height 115
click at [970, 141] on icon at bounding box center [975, 134] width 19 height 19
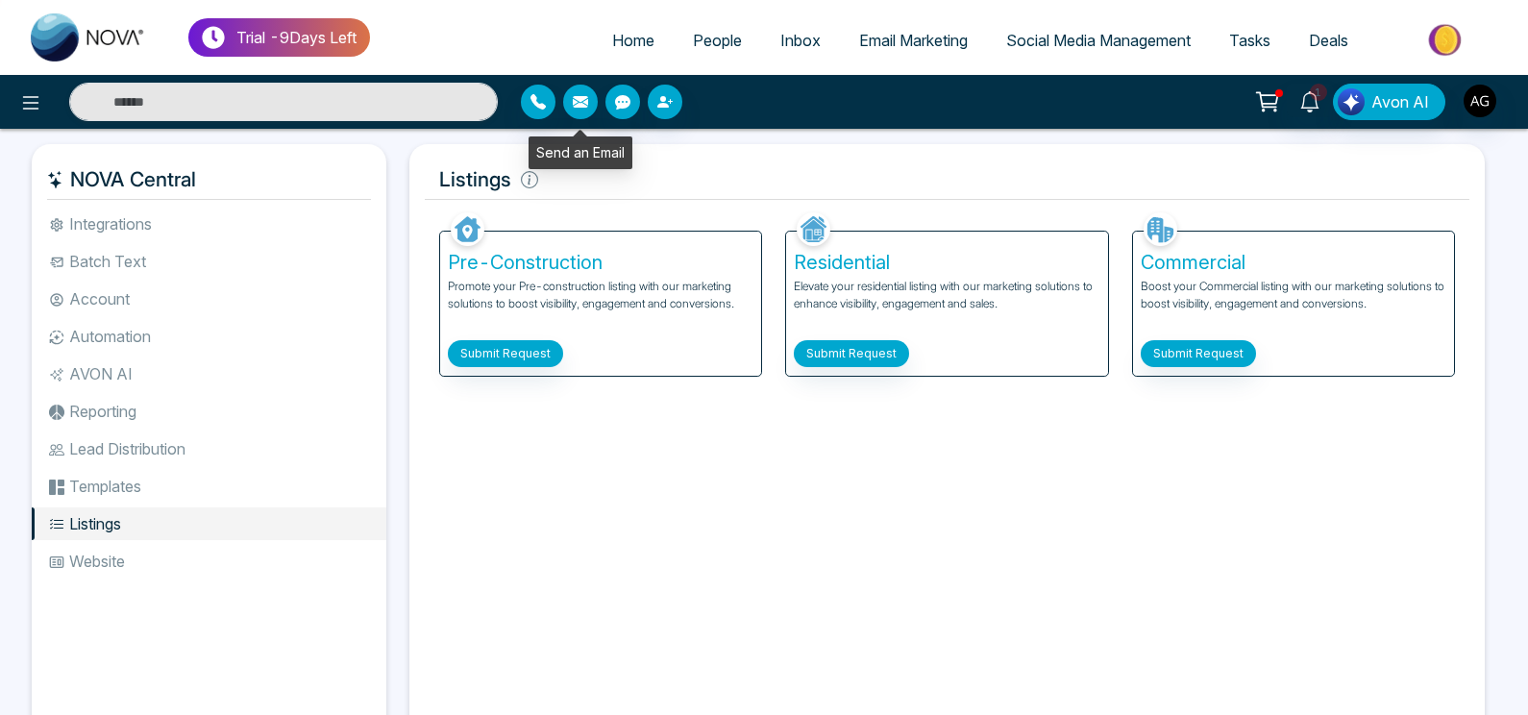
click at [573, 94] on button "button" at bounding box center [580, 102] width 35 height 35
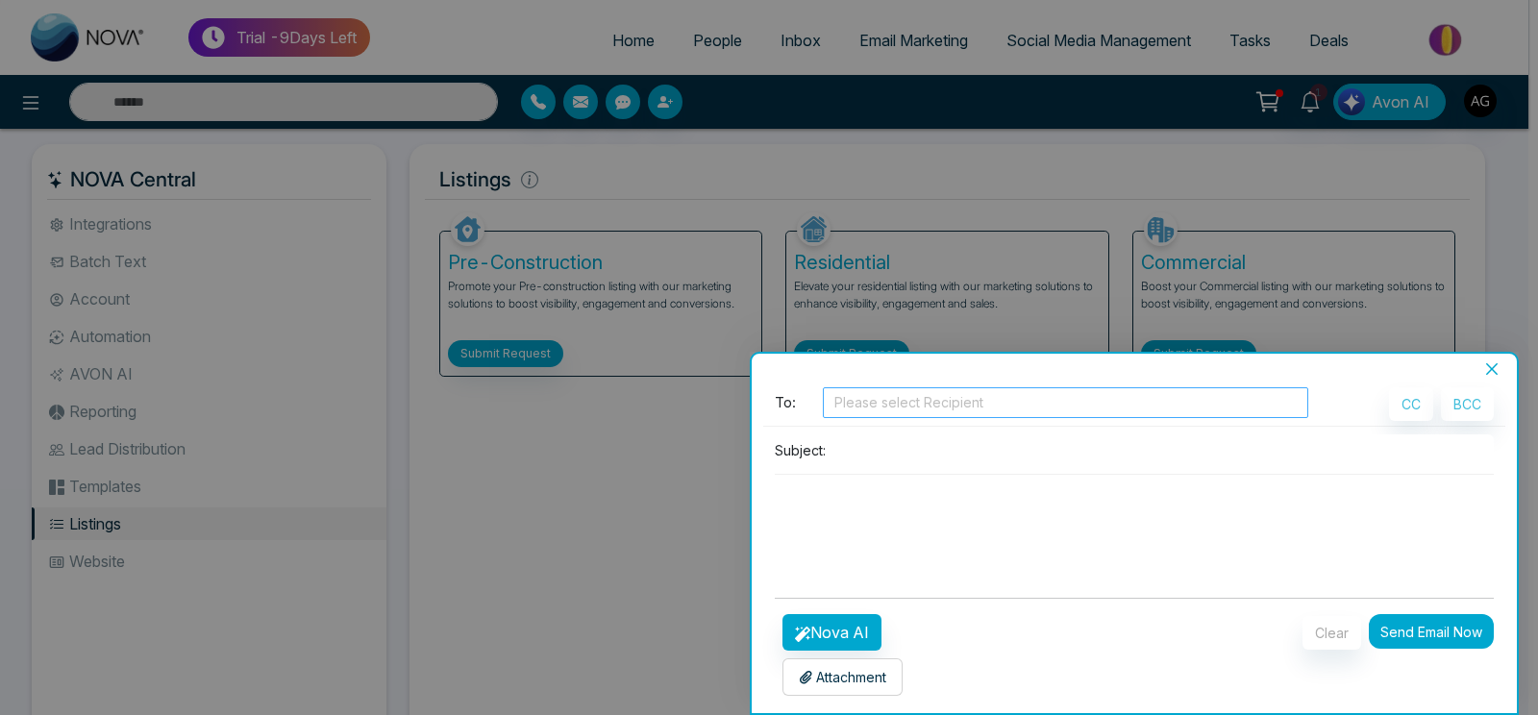
click at [911, 388] on div "Please select Recipient" at bounding box center [1065, 402] width 485 height 31
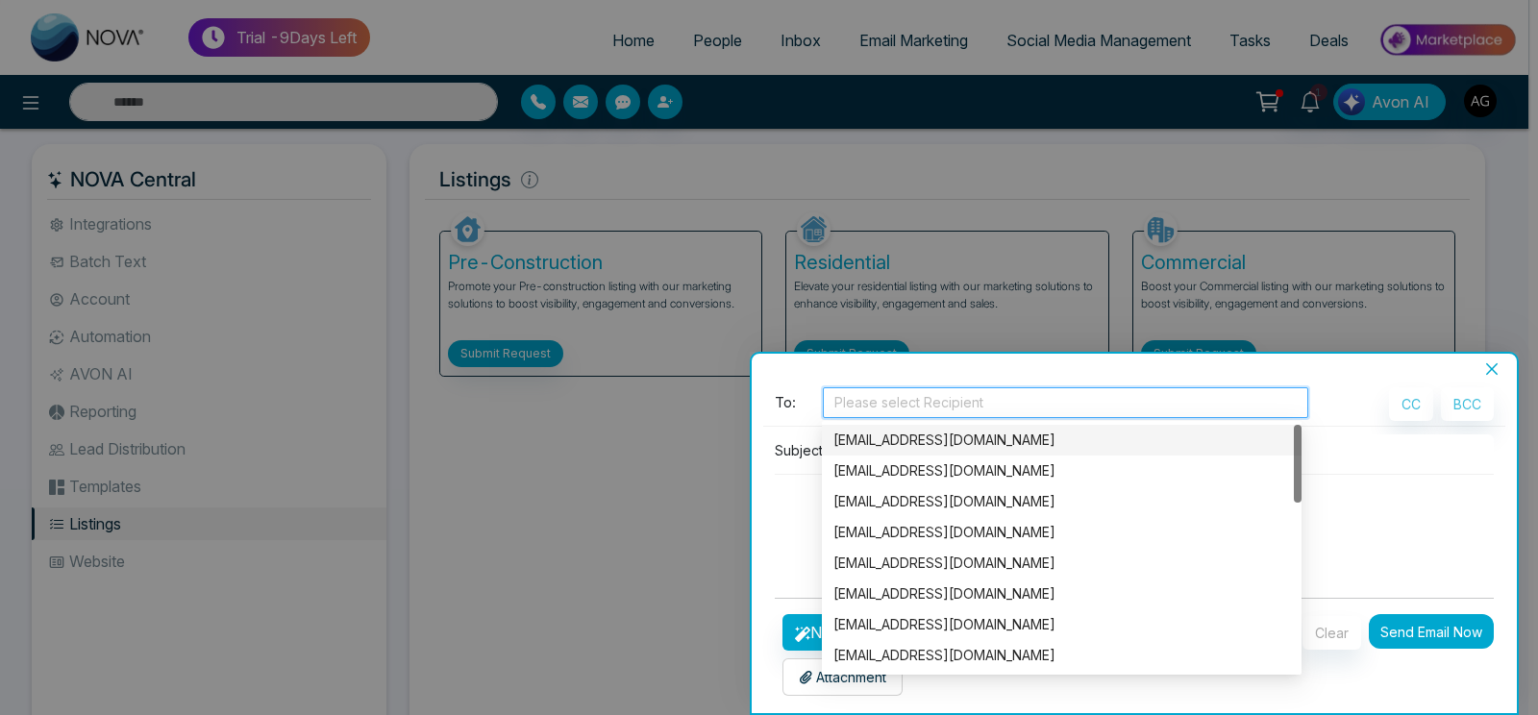
click at [935, 432] on div "[EMAIL_ADDRESS][DOMAIN_NAME]" at bounding box center [1061, 440] width 456 height 21
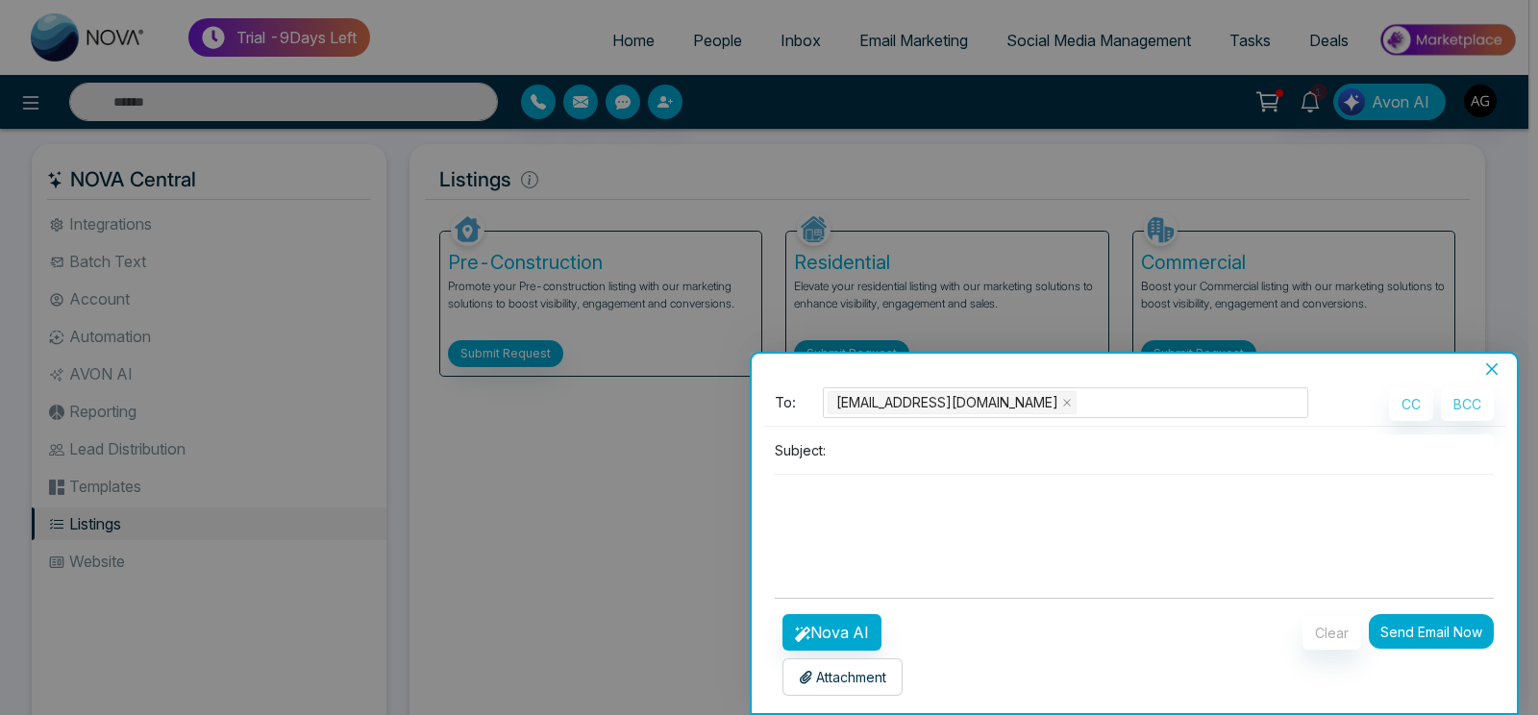
click at [794, 457] on p "Subject:" at bounding box center [800, 450] width 51 height 20
click at [881, 457] on input at bounding box center [1163, 450] width 660 height 32
type input "**********"
click at [852, 629] on button "Nova AI" at bounding box center [831, 632] width 99 height 37
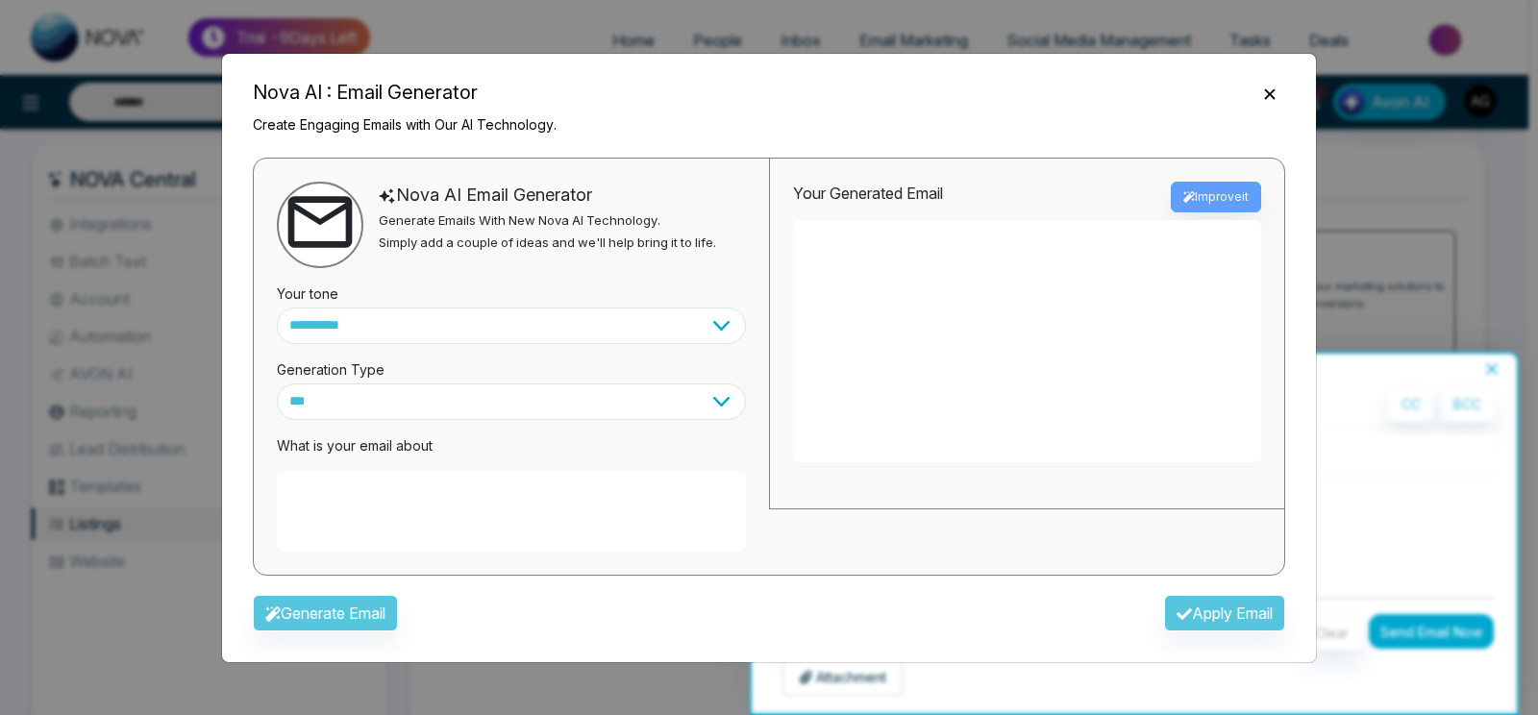
click at [554, 507] on textarea at bounding box center [511, 511] width 469 height 81
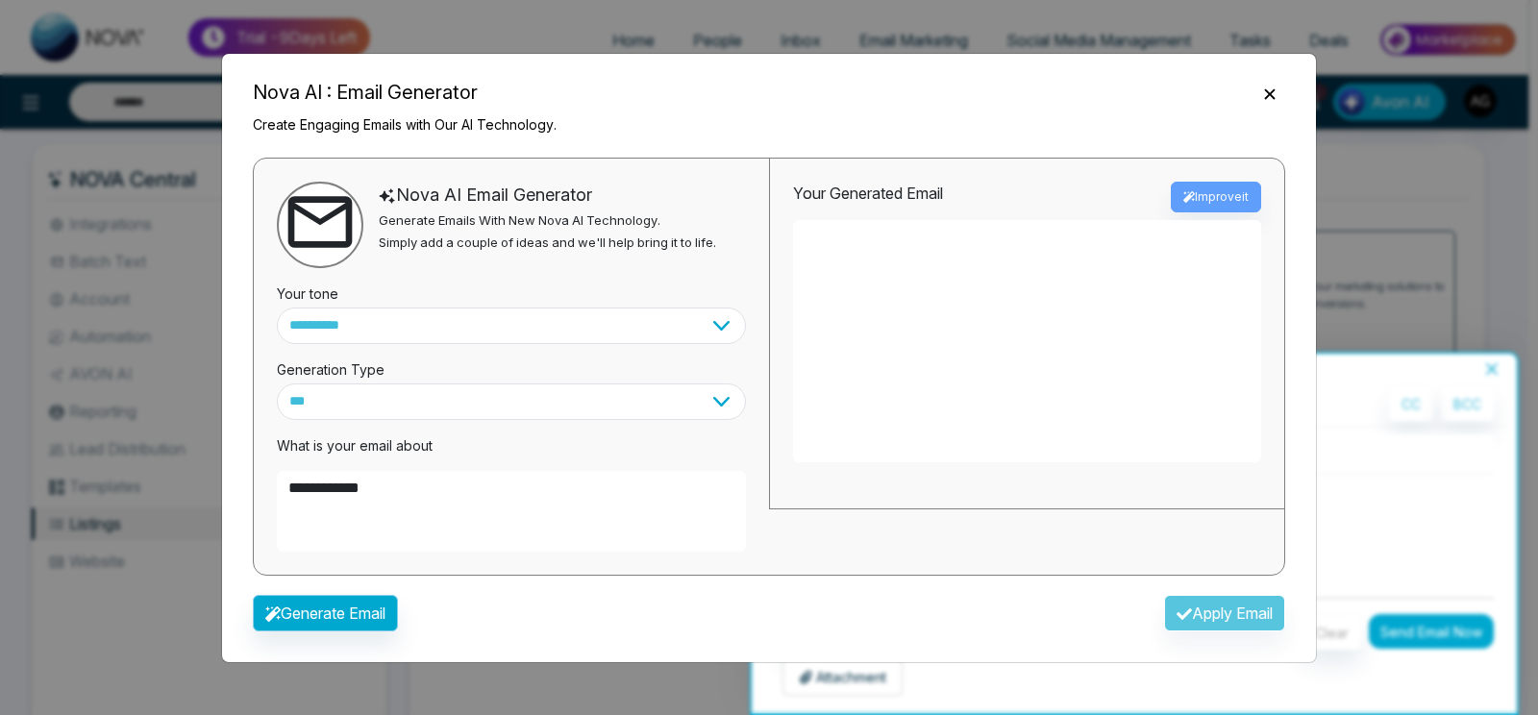
type textarea "**********"
click at [302, 629] on button "Generate Email" at bounding box center [325, 613] width 145 height 37
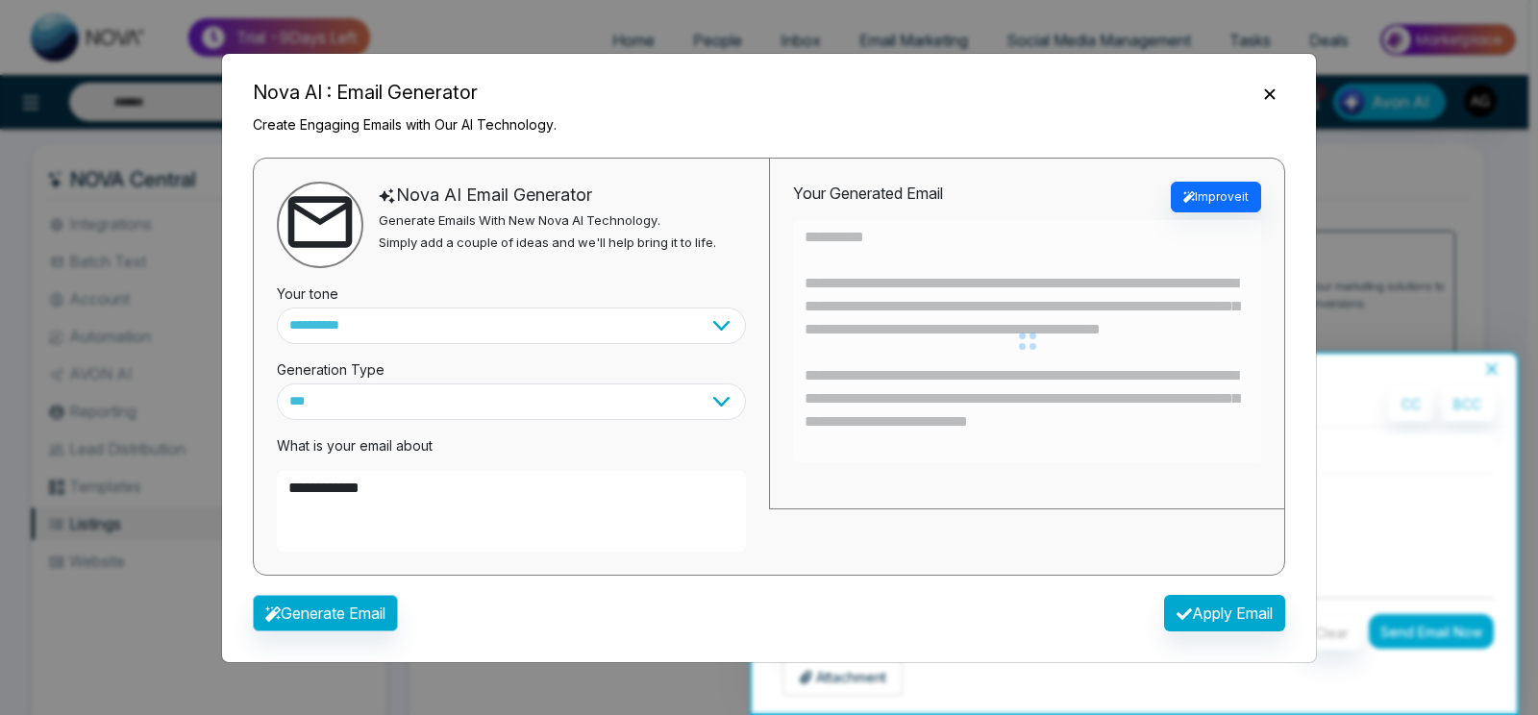
type textarea "**********"
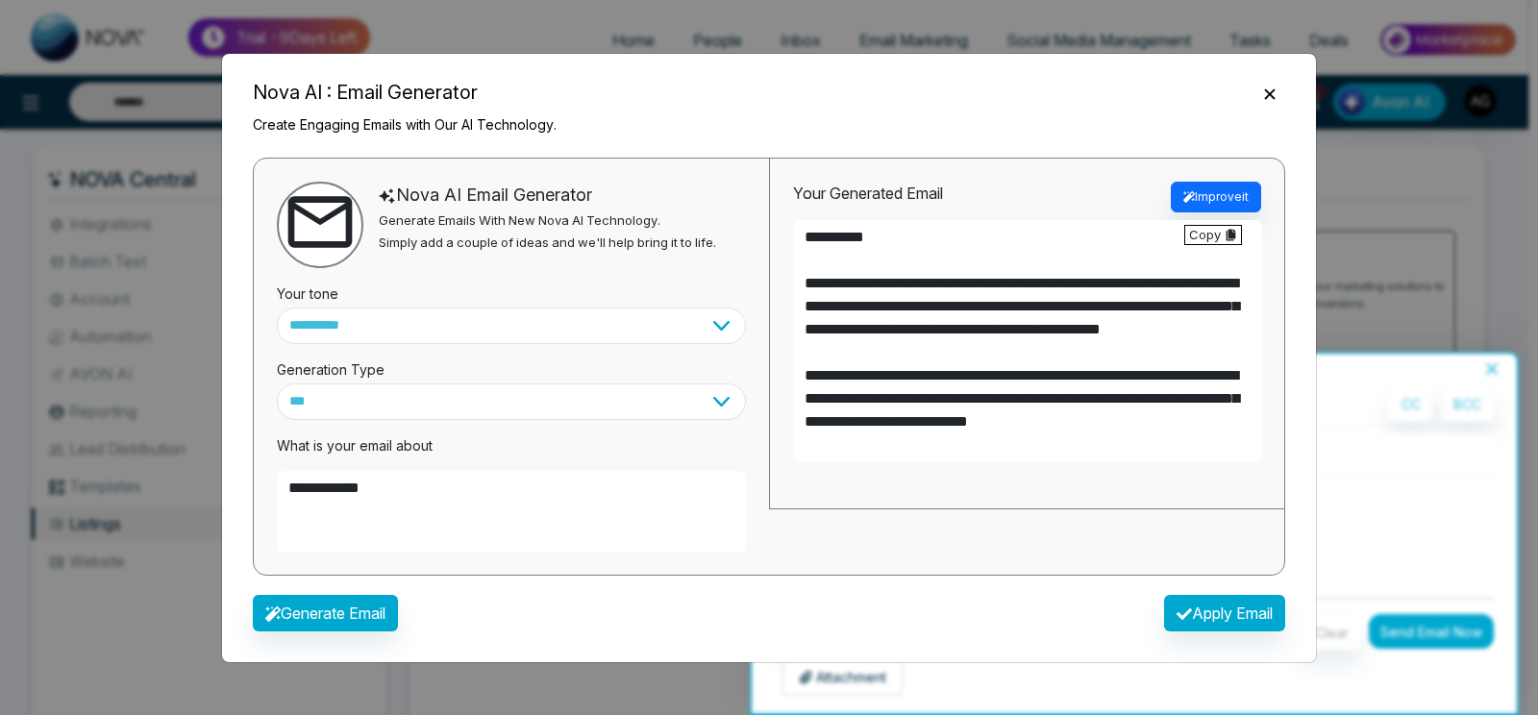
scroll to position [115, 0]
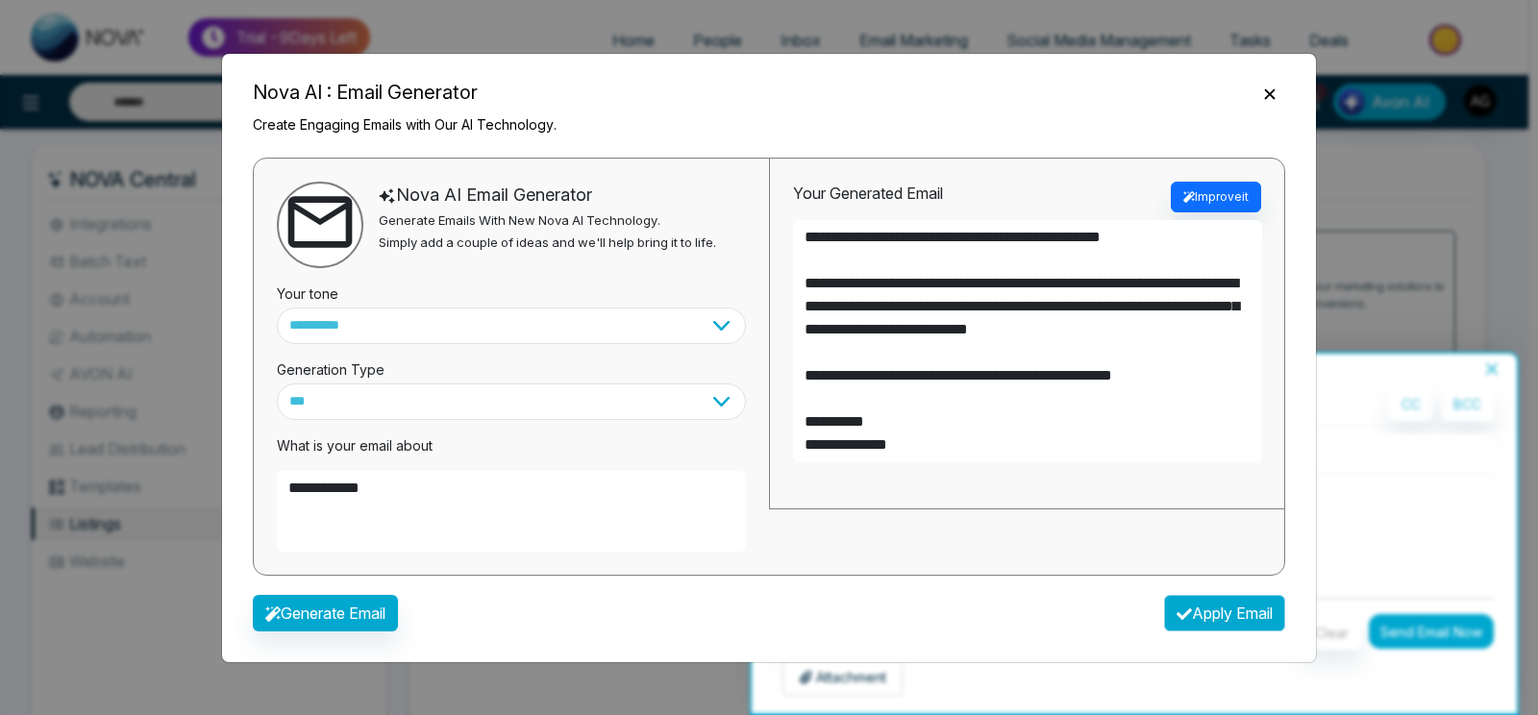
click at [1220, 616] on button "Apply Email" at bounding box center [1224, 613] width 121 height 37
type textarea "**********"
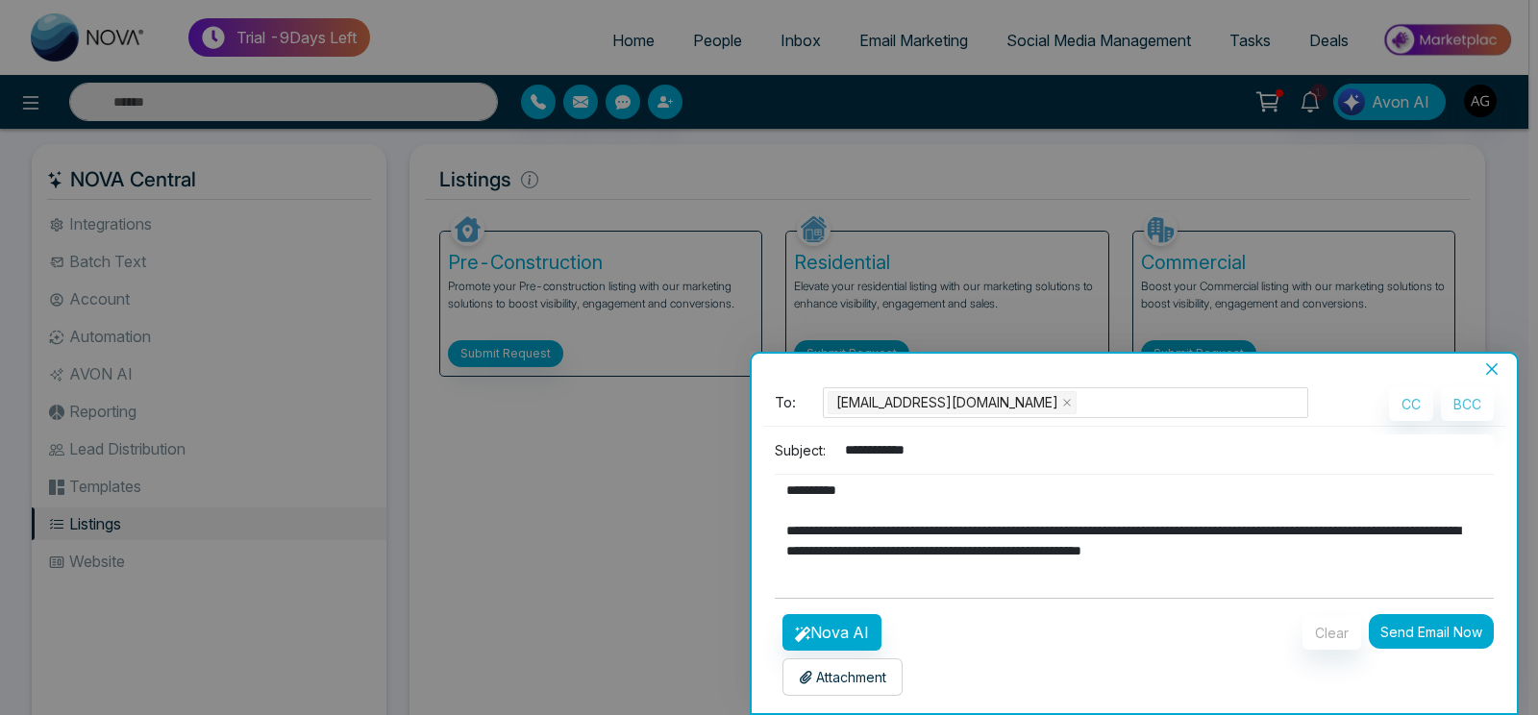
click at [851, 679] on p "Attachment" at bounding box center [842, 677] width 87 height 20
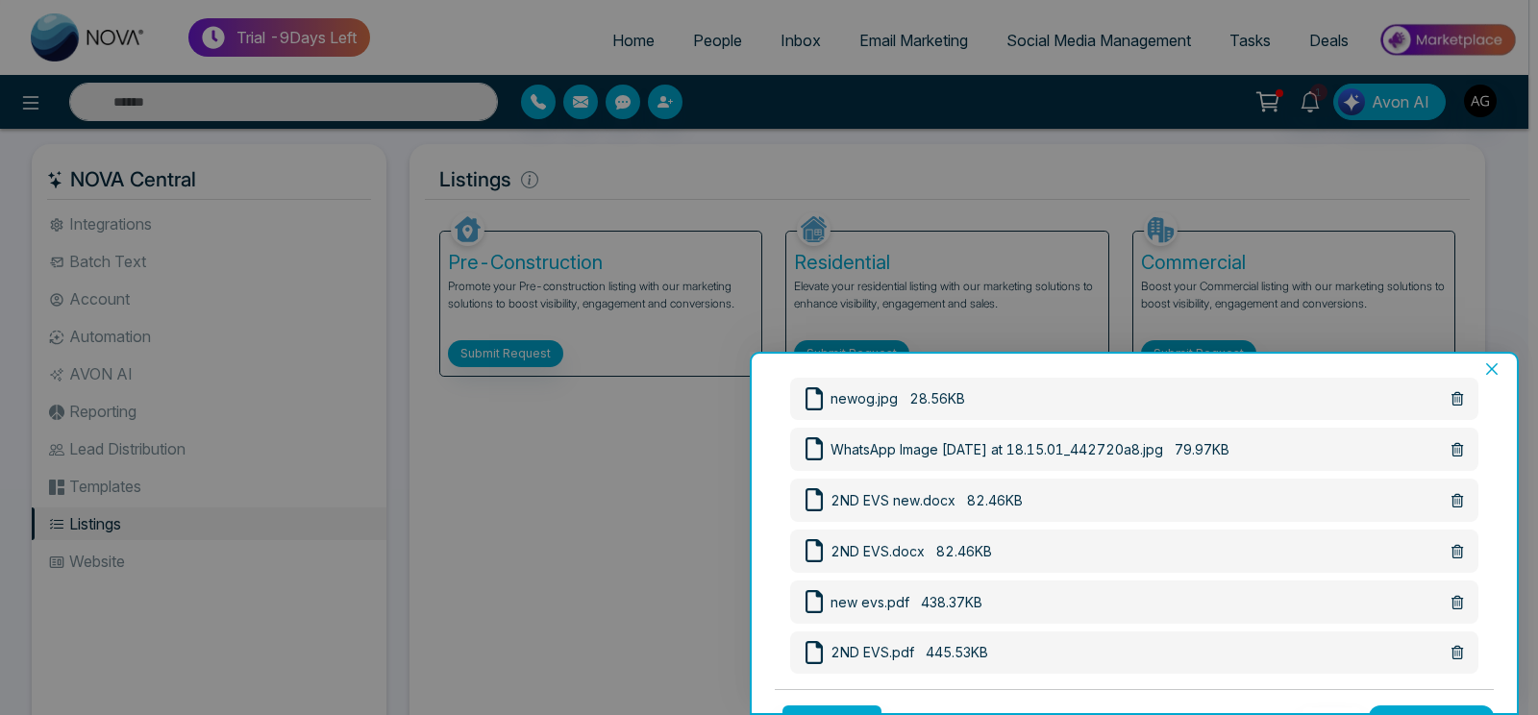
scroll to position [663, 0]
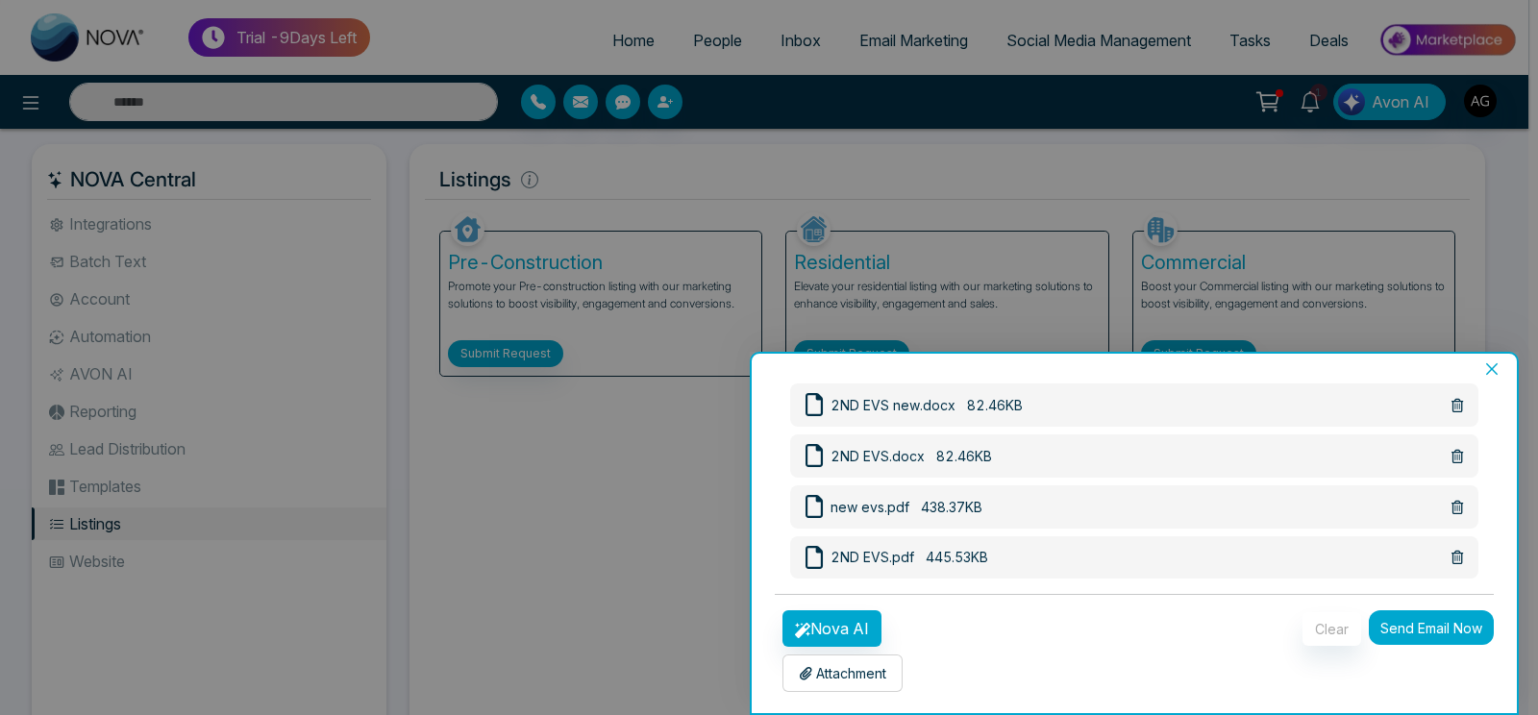
click at [1451, 555] on icon at bounding box center [1457, 557] width 12 height 13
click at [1451, 555] on icon at bounding box center [1457, 558] width 12 height 13
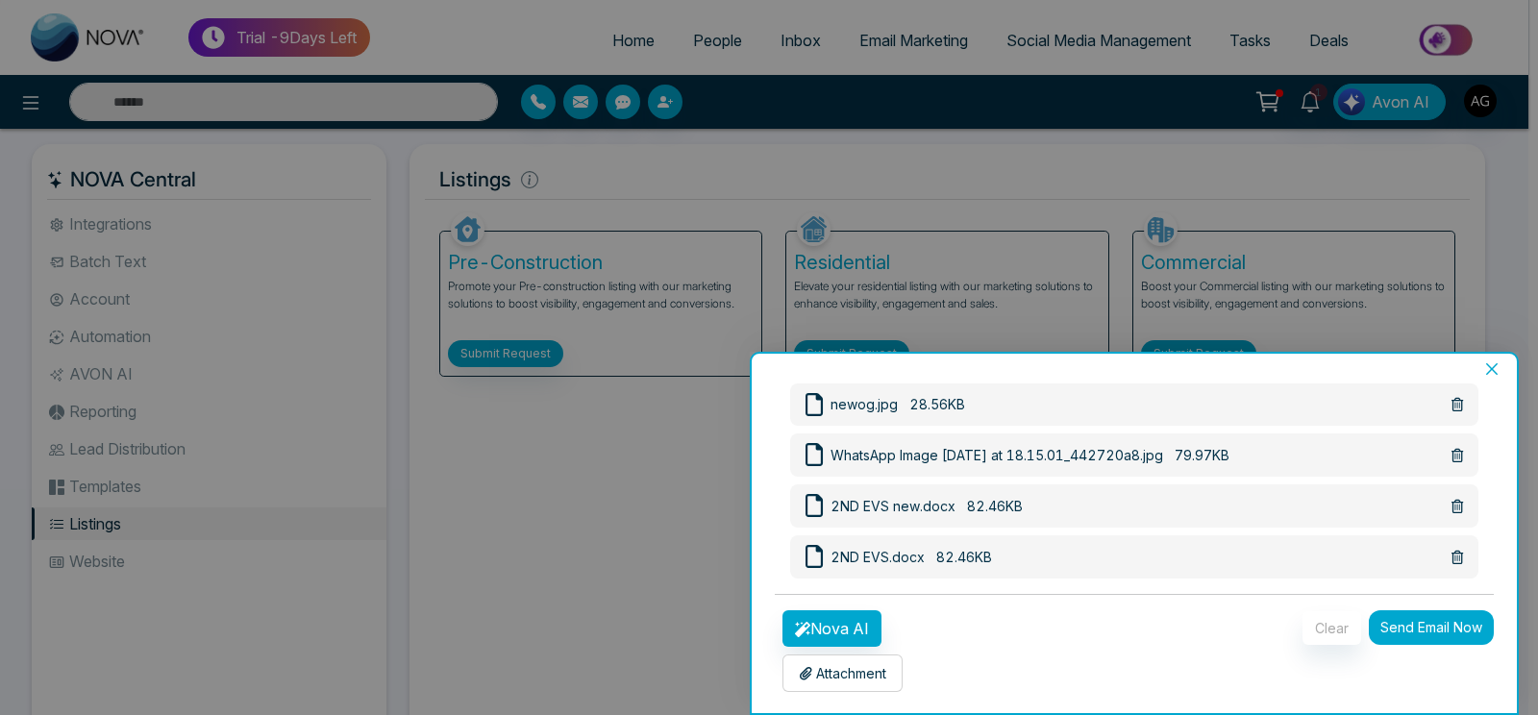
click at [1451, 555] on icon at bounding box center [1457, 557] width 12 height 13
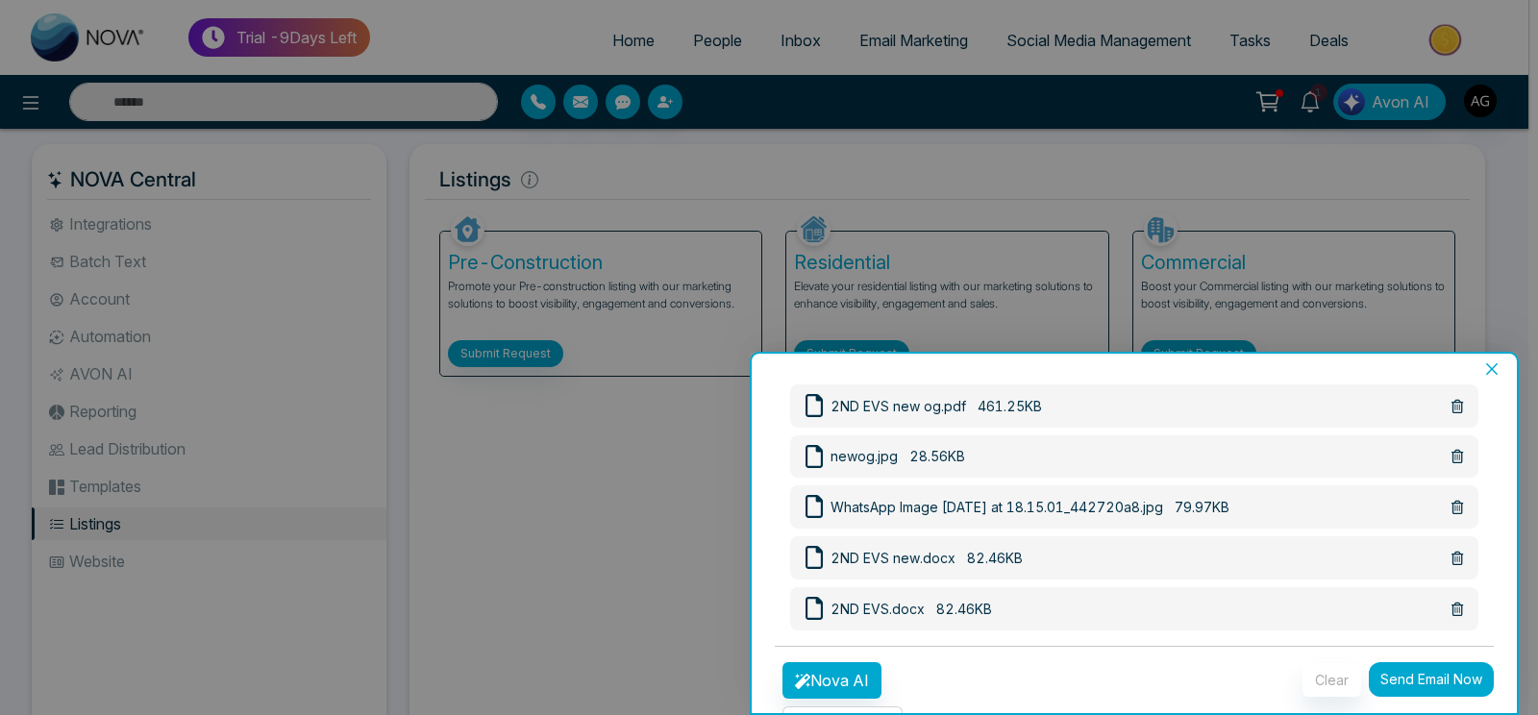
click at [1451, 555] on icon at bounding box center [1457, 558] width 12 height 13
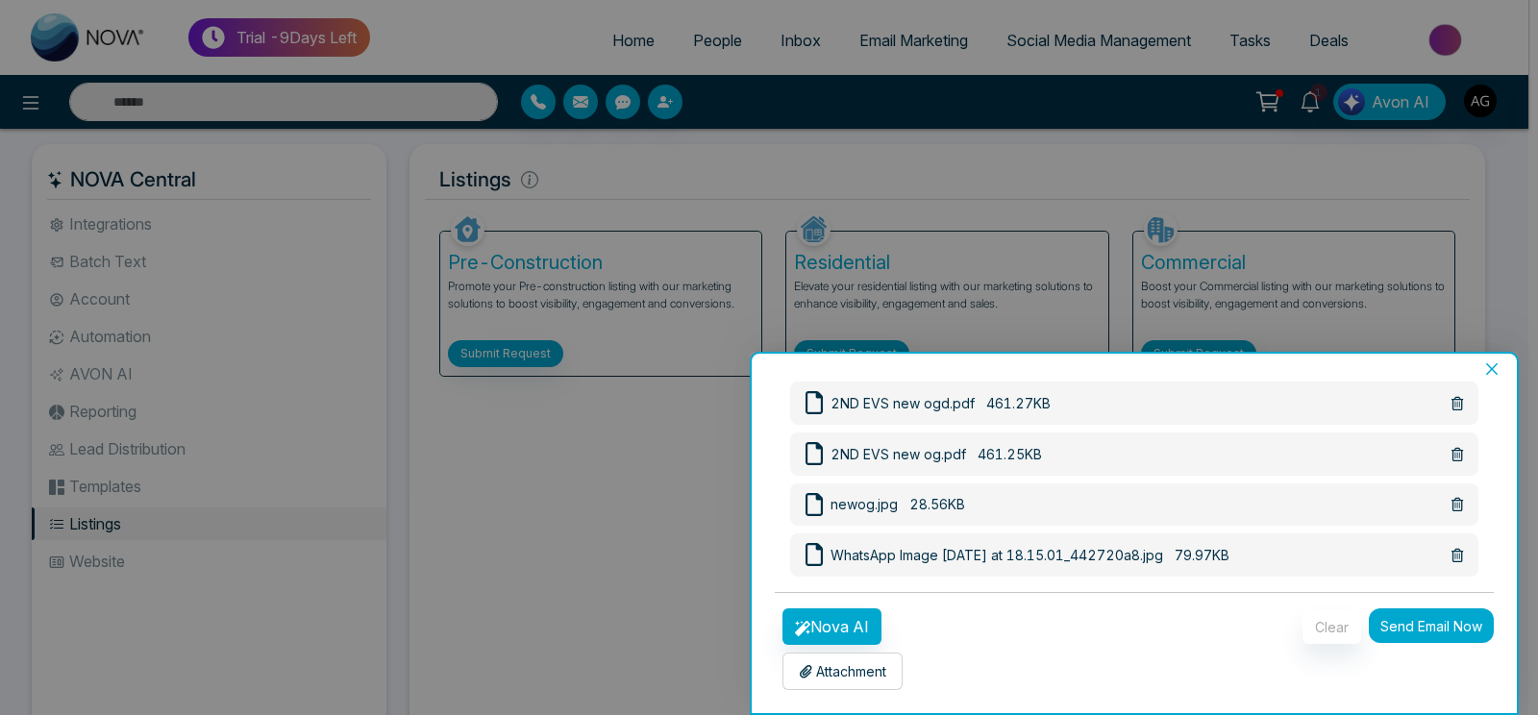
click at [1451, 555] on icon at bounding box center [1457, 555] width 12 height 13
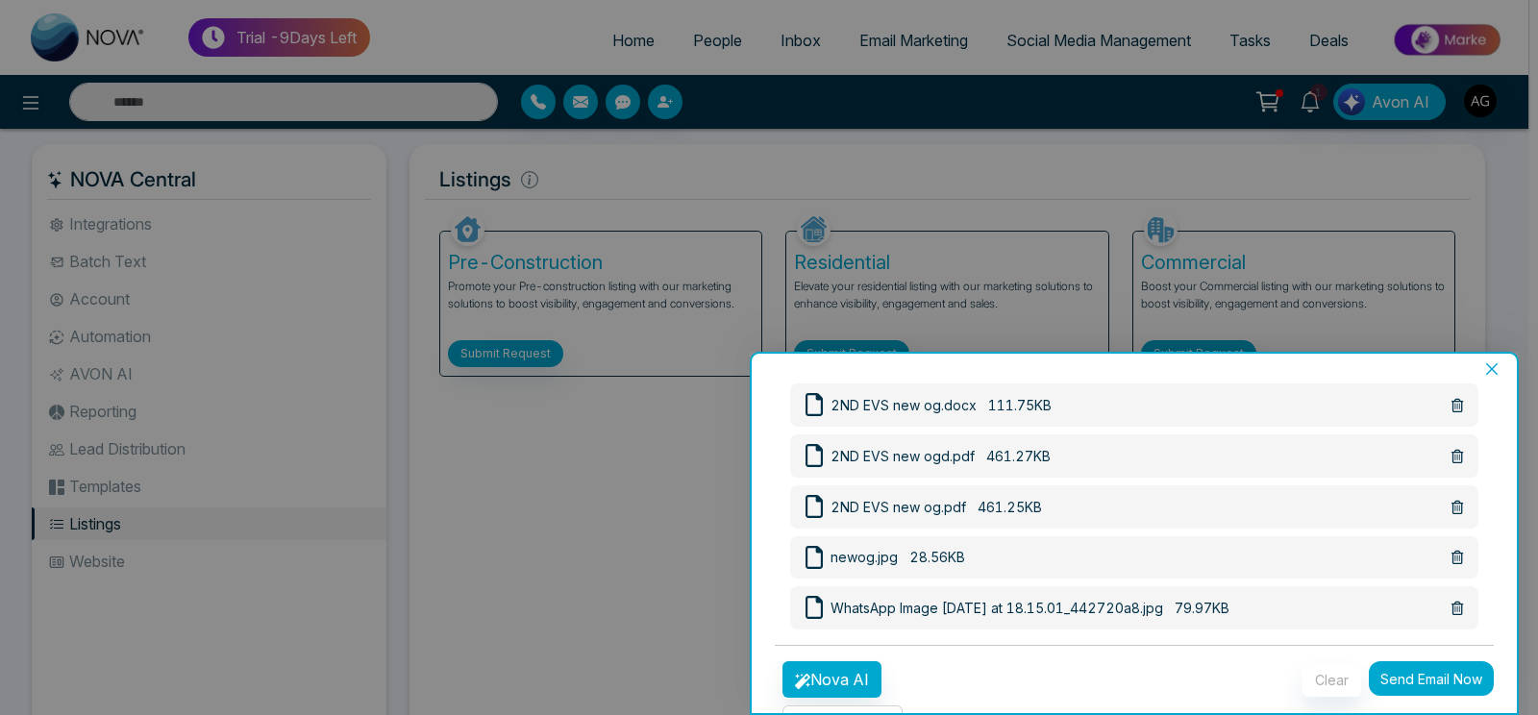
click at [1451, 555] on icon at bounding box center [1457, 557] width 12 height 13
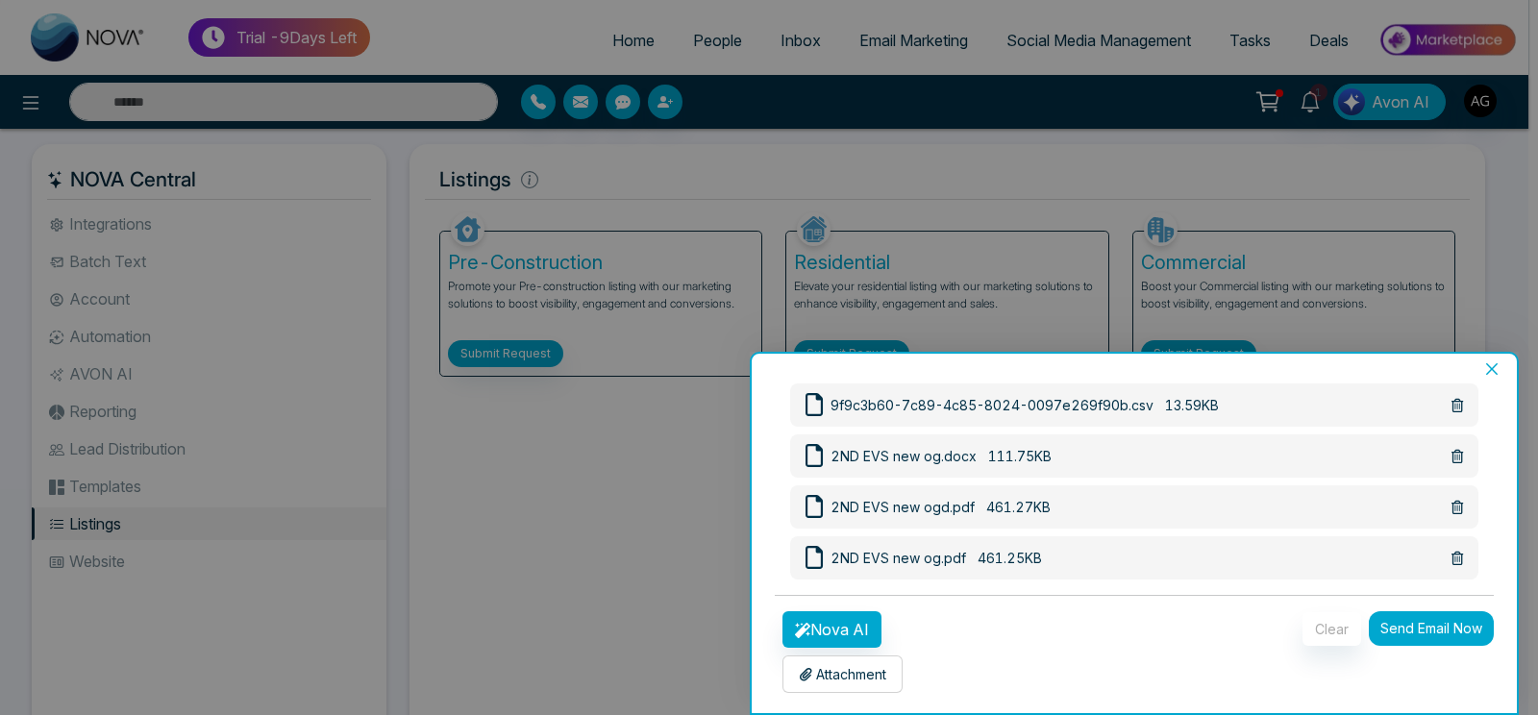
click at [1451, 555] on icon at bounding box center [1457, 558] width 12 height 13
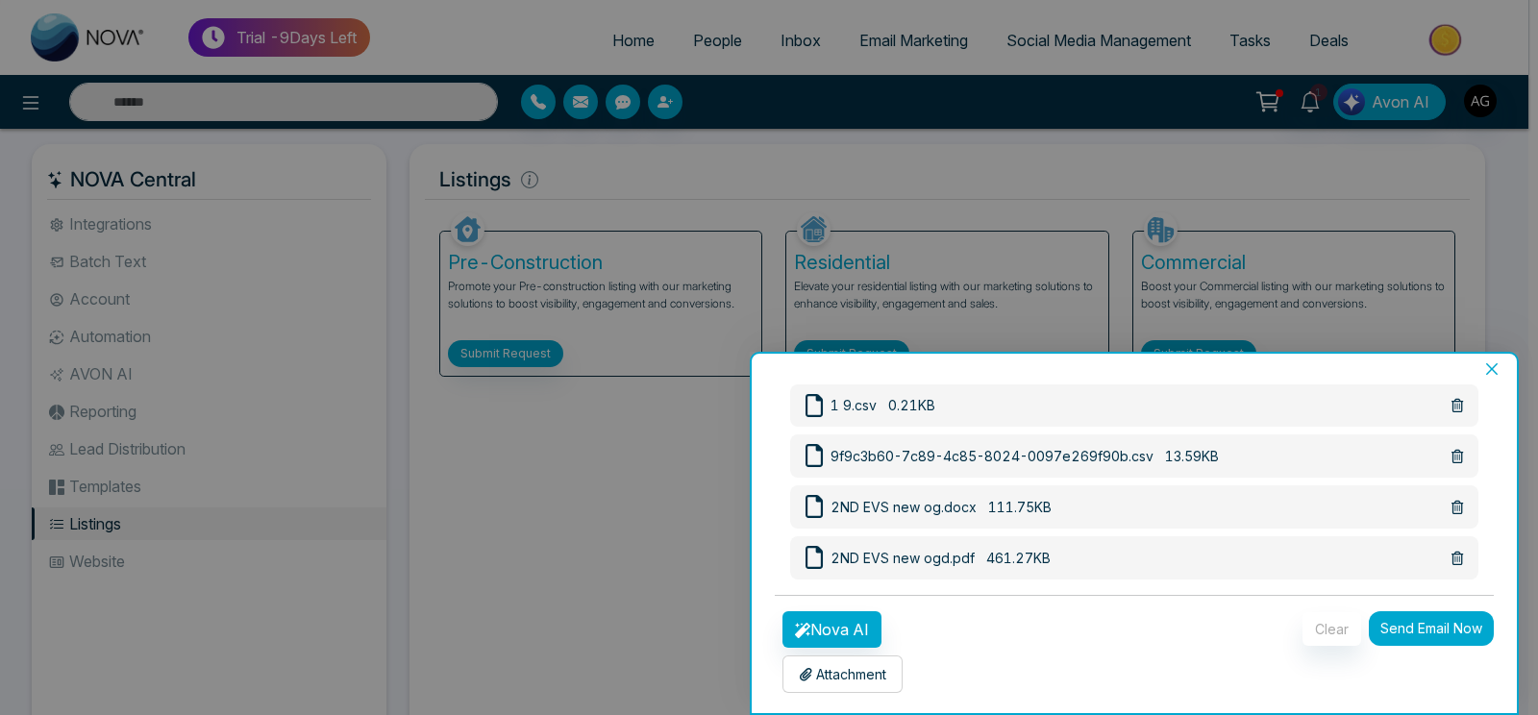
click at [1451, 555] on icon at bounding box center [1457, 558] width 12 height 13
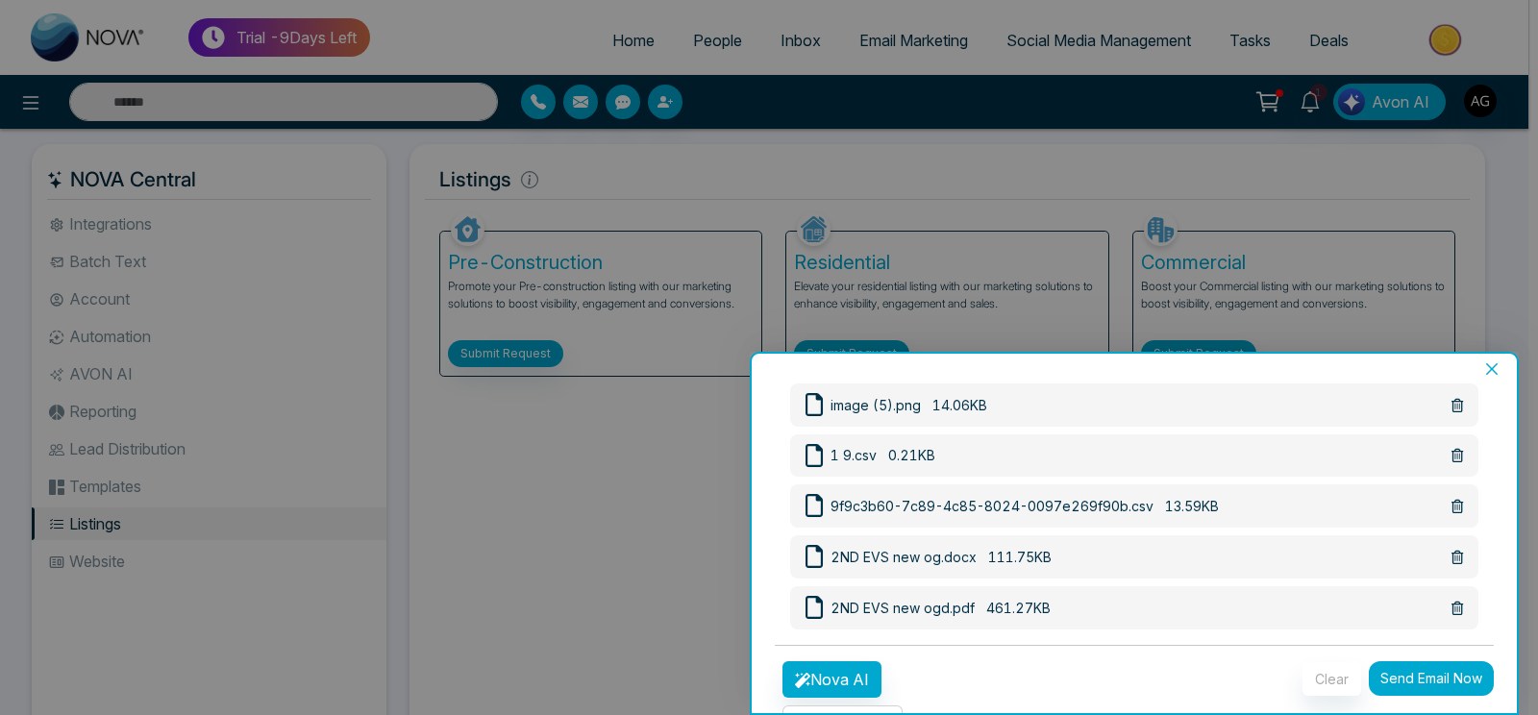
click at [1451, 555] on icon at bounding box center [1457, 557] width 12 height 13
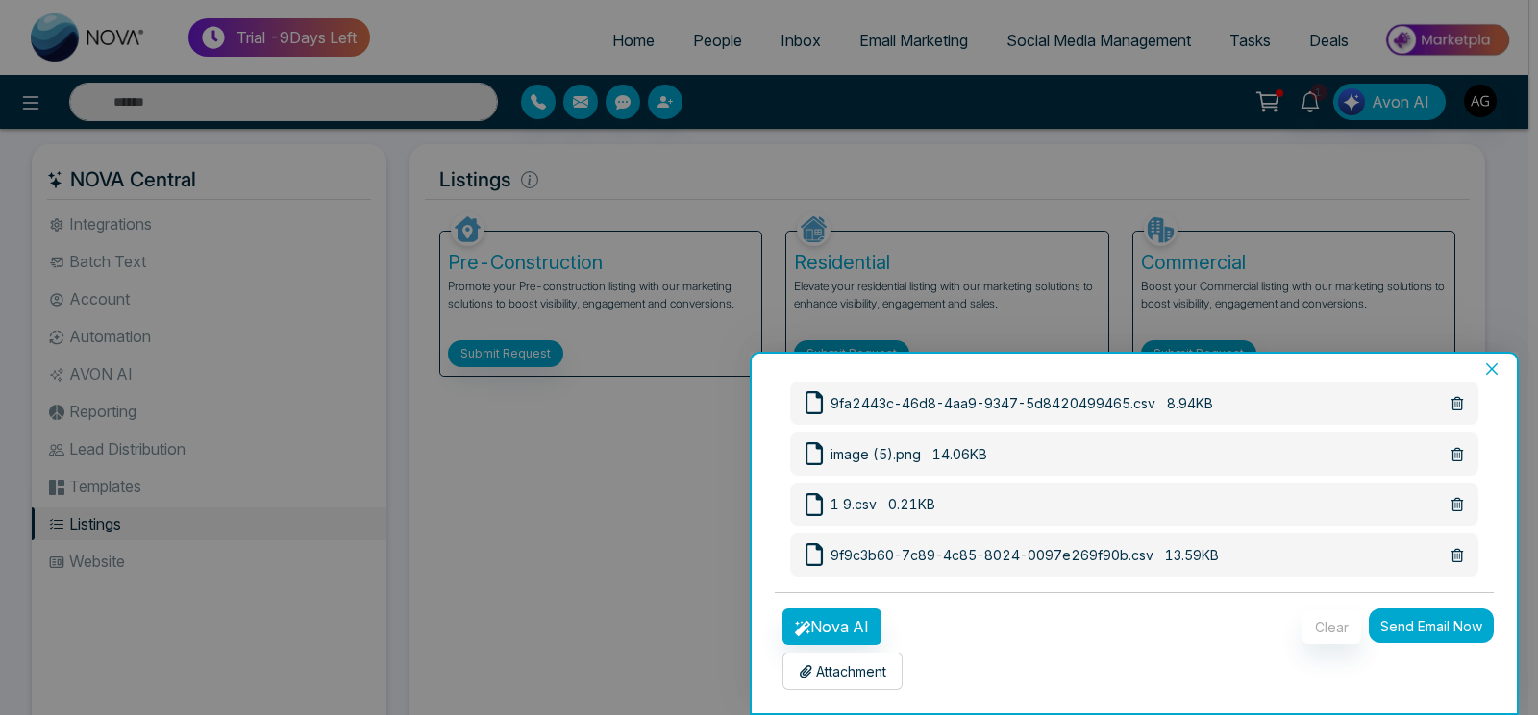
click at [1451, 555] on icon at bounding box center [1457, 555] width 12 height 13
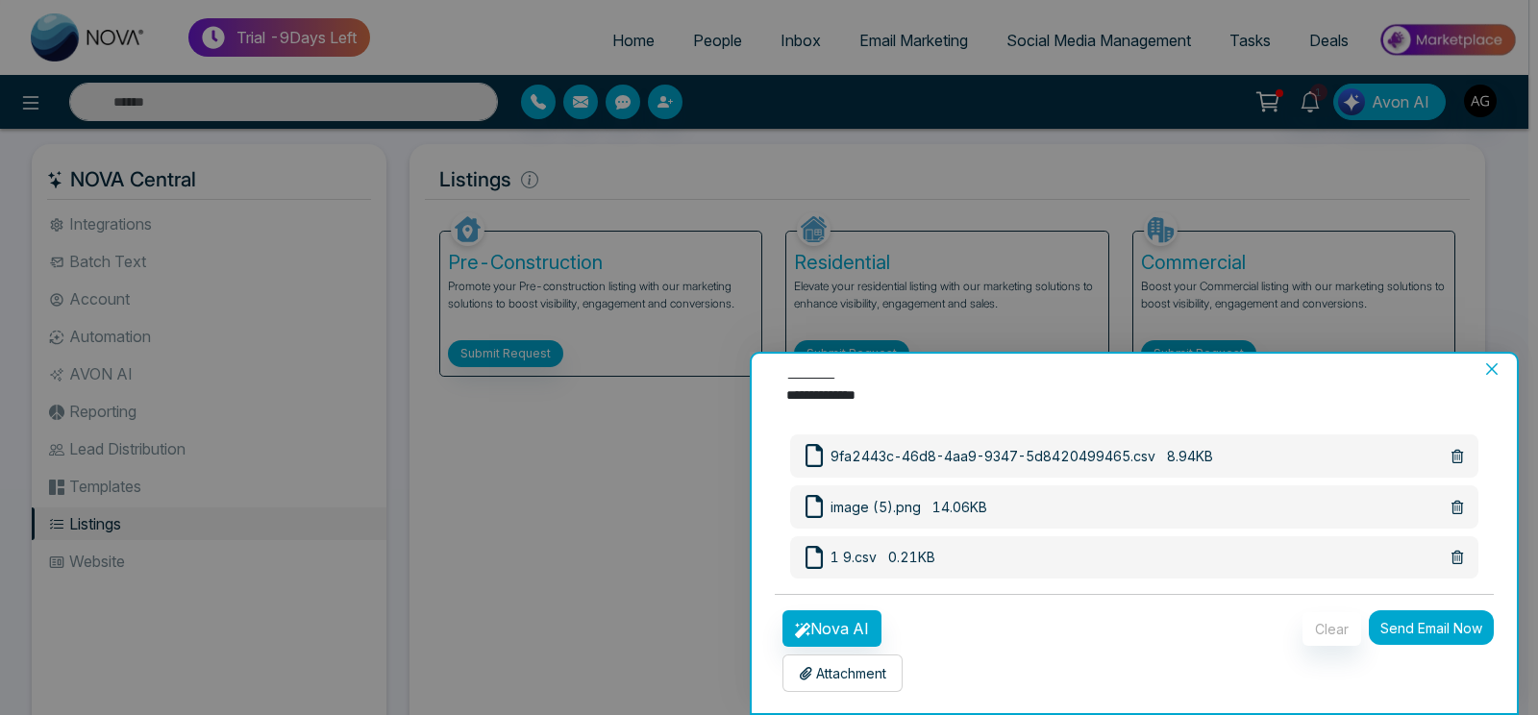
click at [1451, 555] on icon at bounding box center [1457, 557] width 12 height 13
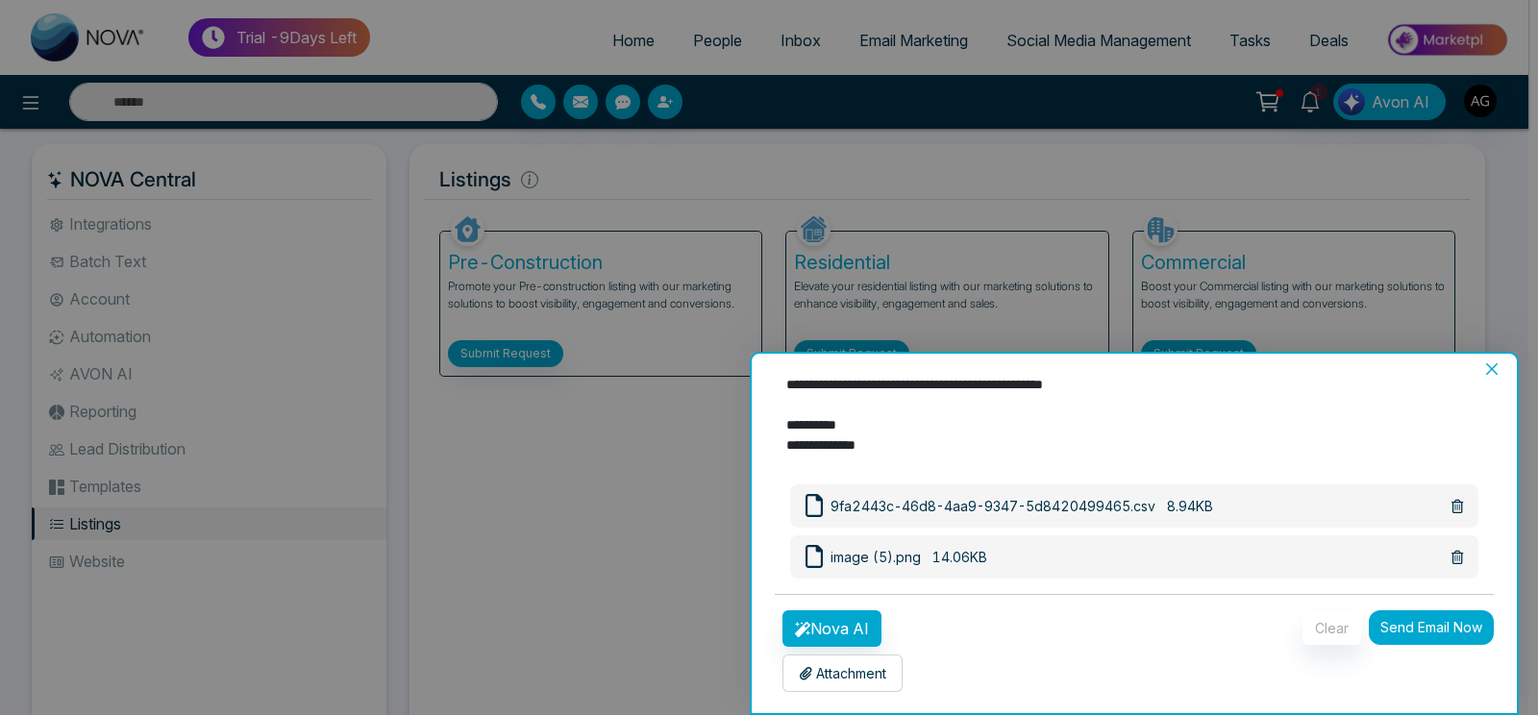
click at [1429, 624] on button "Send Email Now" at bounding box center [1431, 627] width 125 height 35
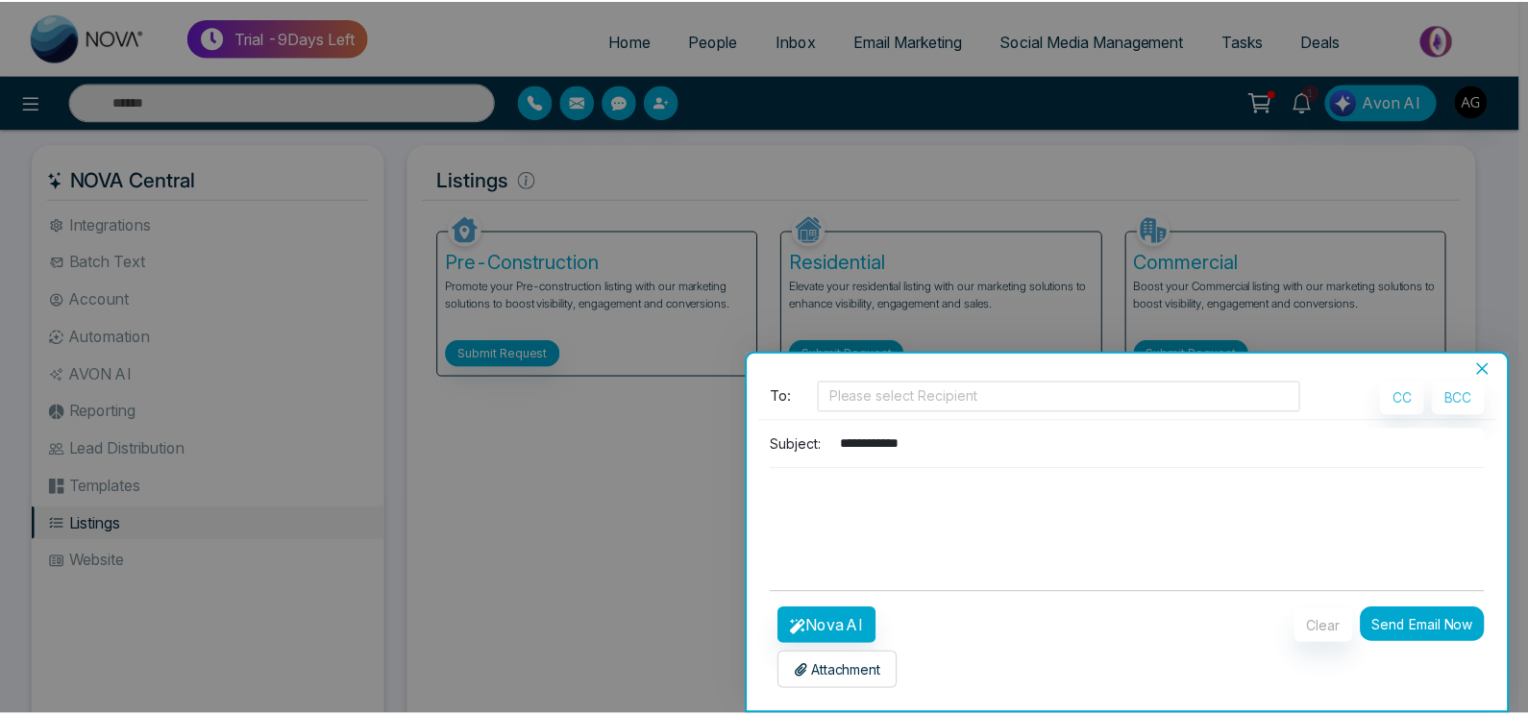
scroll to position [0, 0]
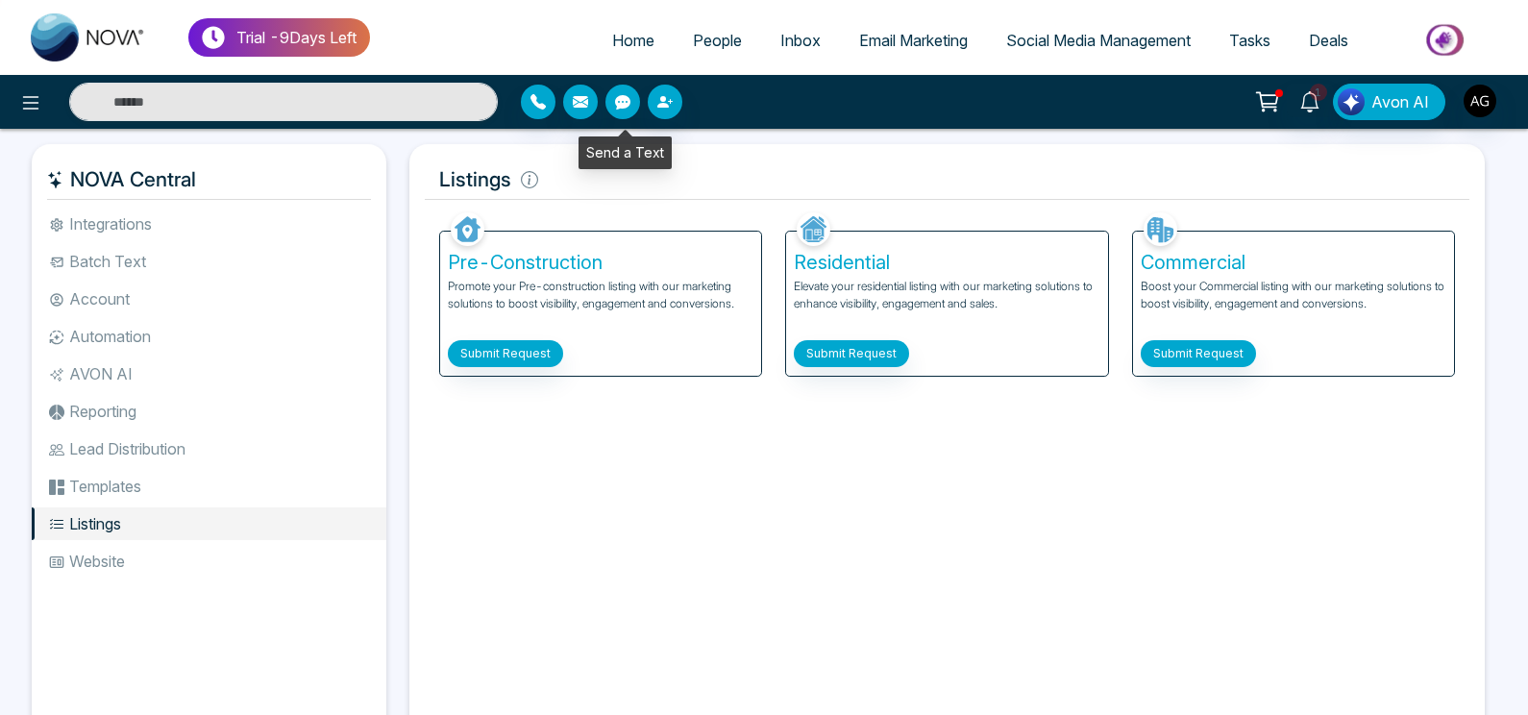
click at [625, 111] on button "button" at bounding box center [622, 102] width 35 height 35
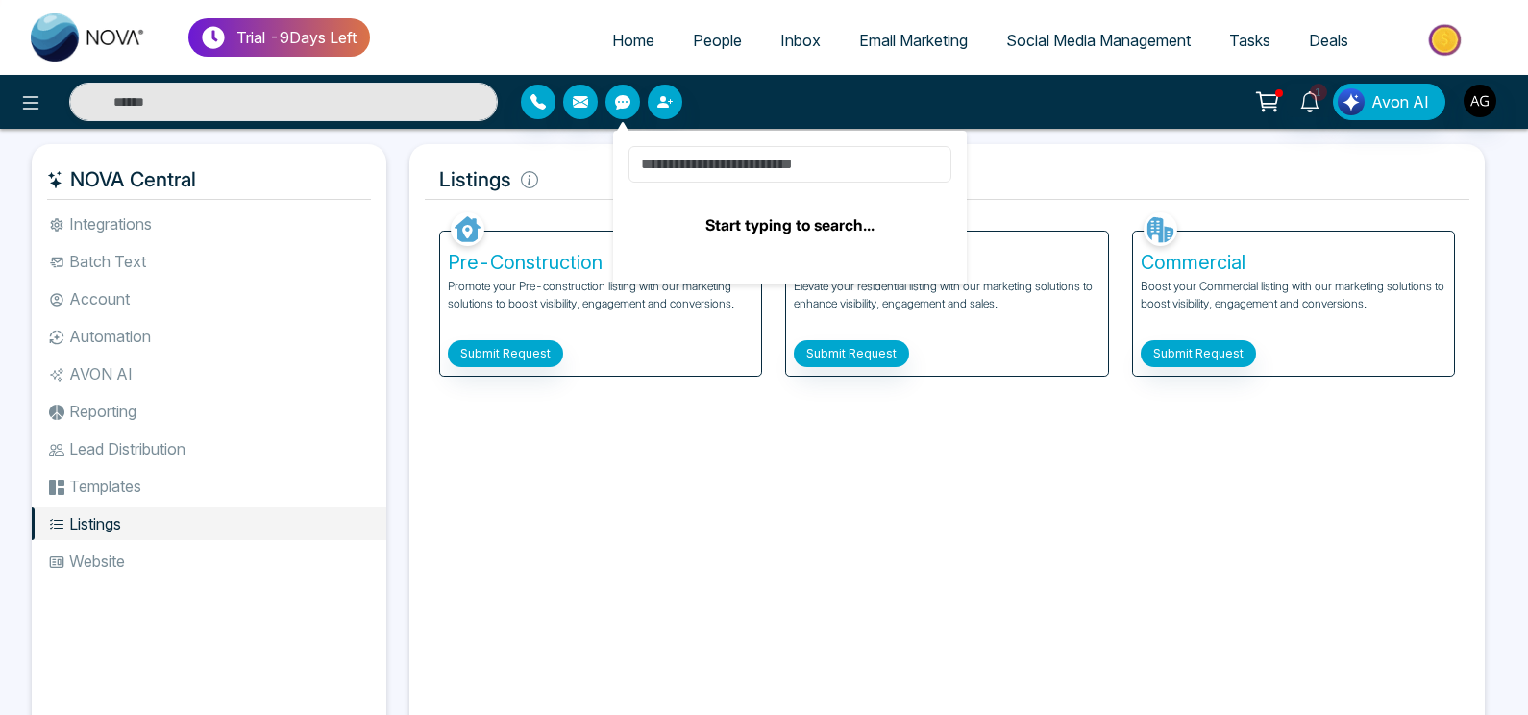
click at [726, 161] on input at bounding box center [790, 164] width 323 height 37
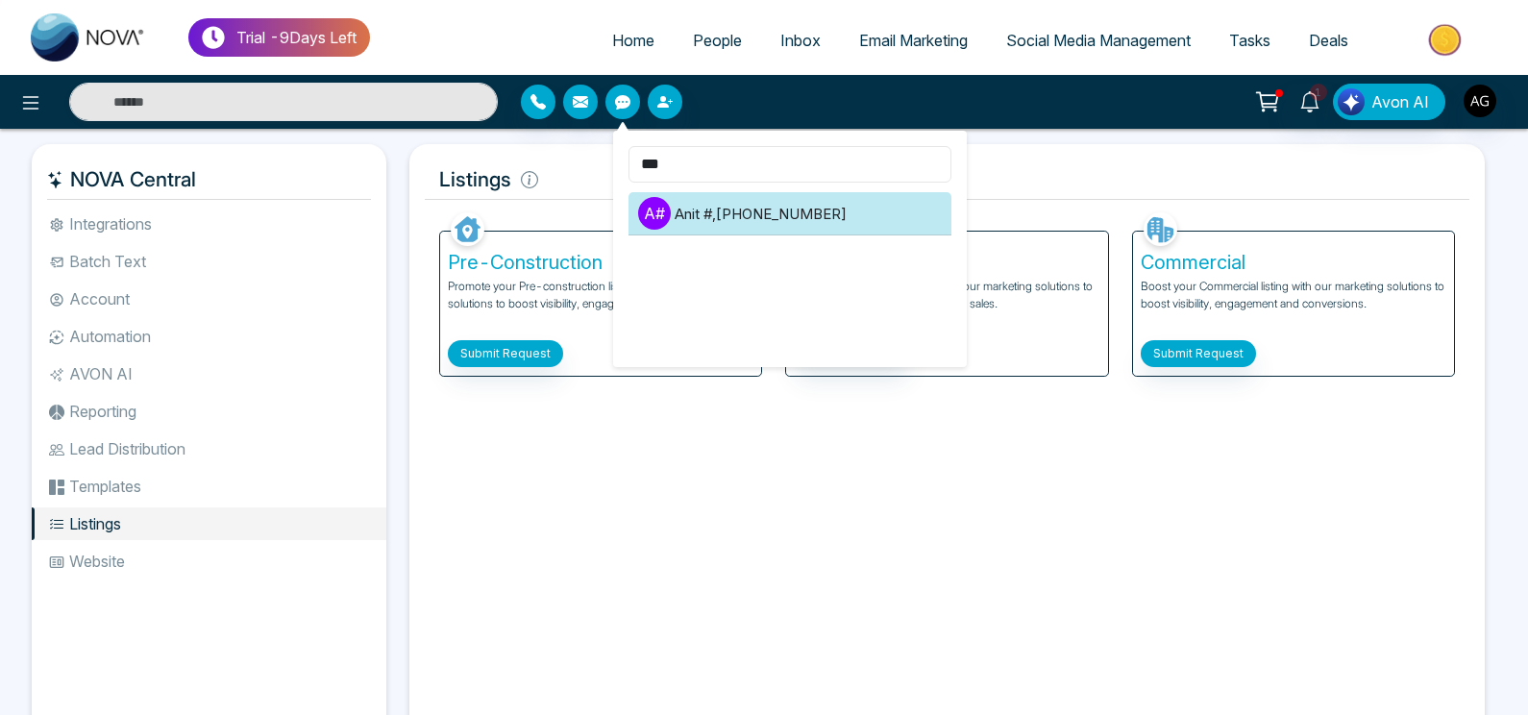
type input "***"
click at [835, 231] on li "A # Anit # , +919930053035" at bounding box center [790, 213] width 323 height 43
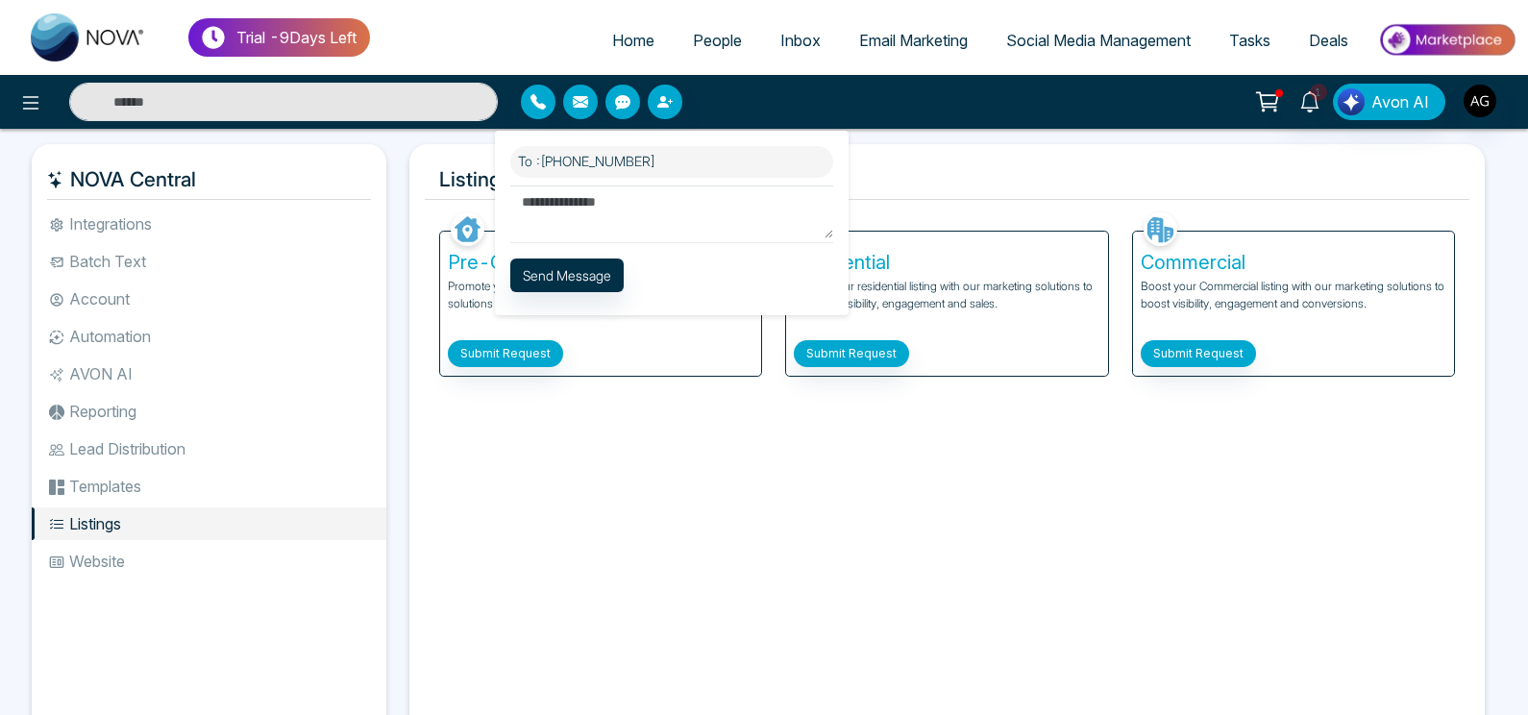
click at [584, 228] on textarea at bounding box center [671, 211] width 323 height 53
type textarea "*******"
click at [524, 267] on button "Send Message" at bounding box center [566, 276] width 113 height 34
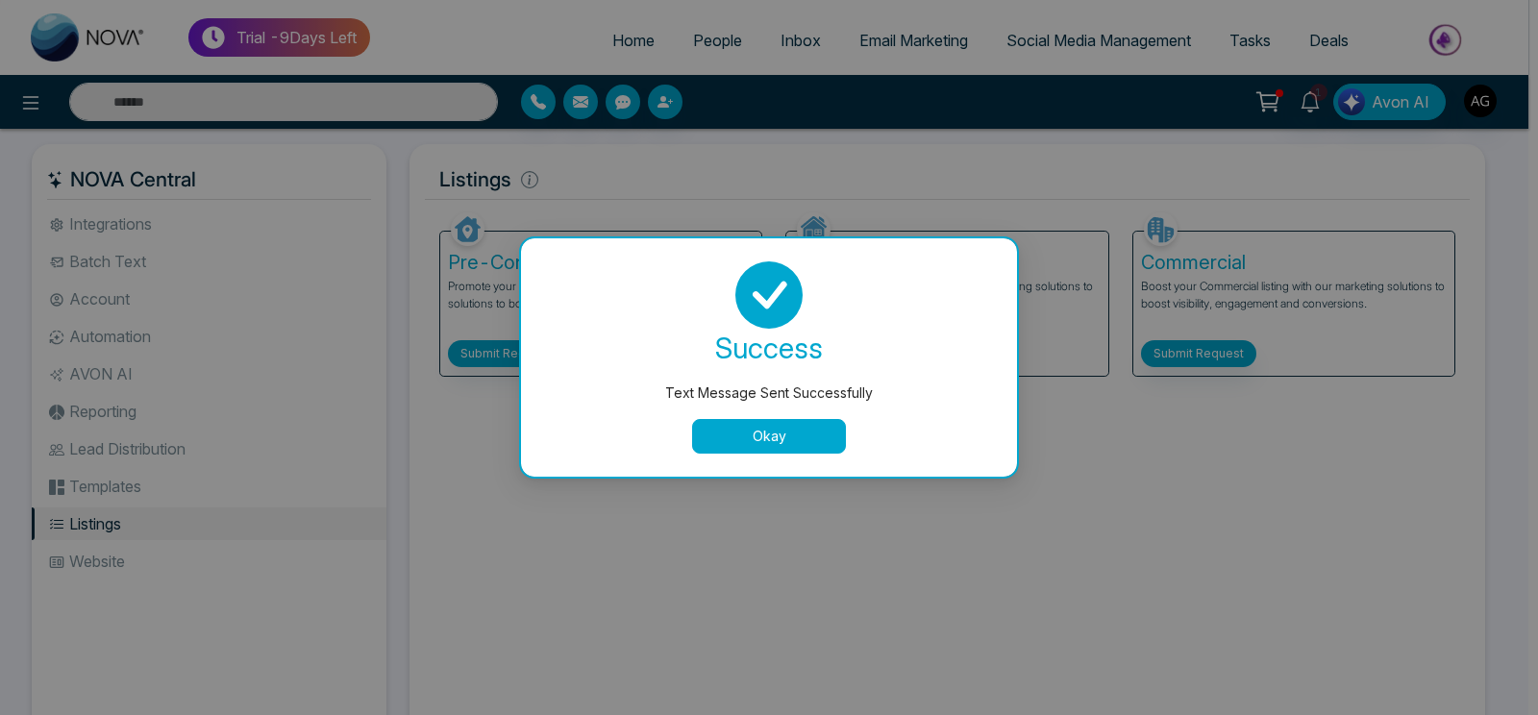
click at [728, 435] on button "Okay" at bounding box center [769, 436] width 154 height 35
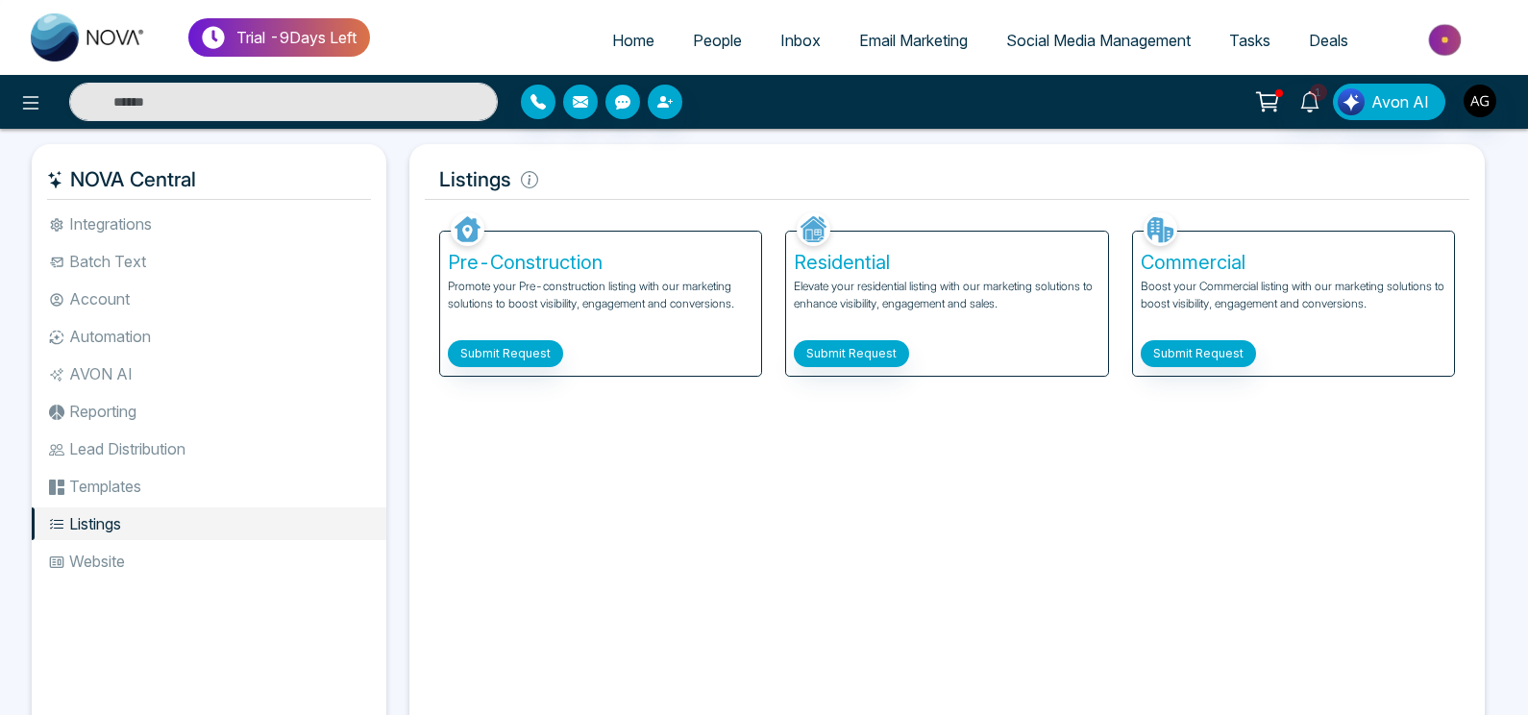
click at [703, 30] on link "People" at bounding box center [717, 40] width 87 height 37
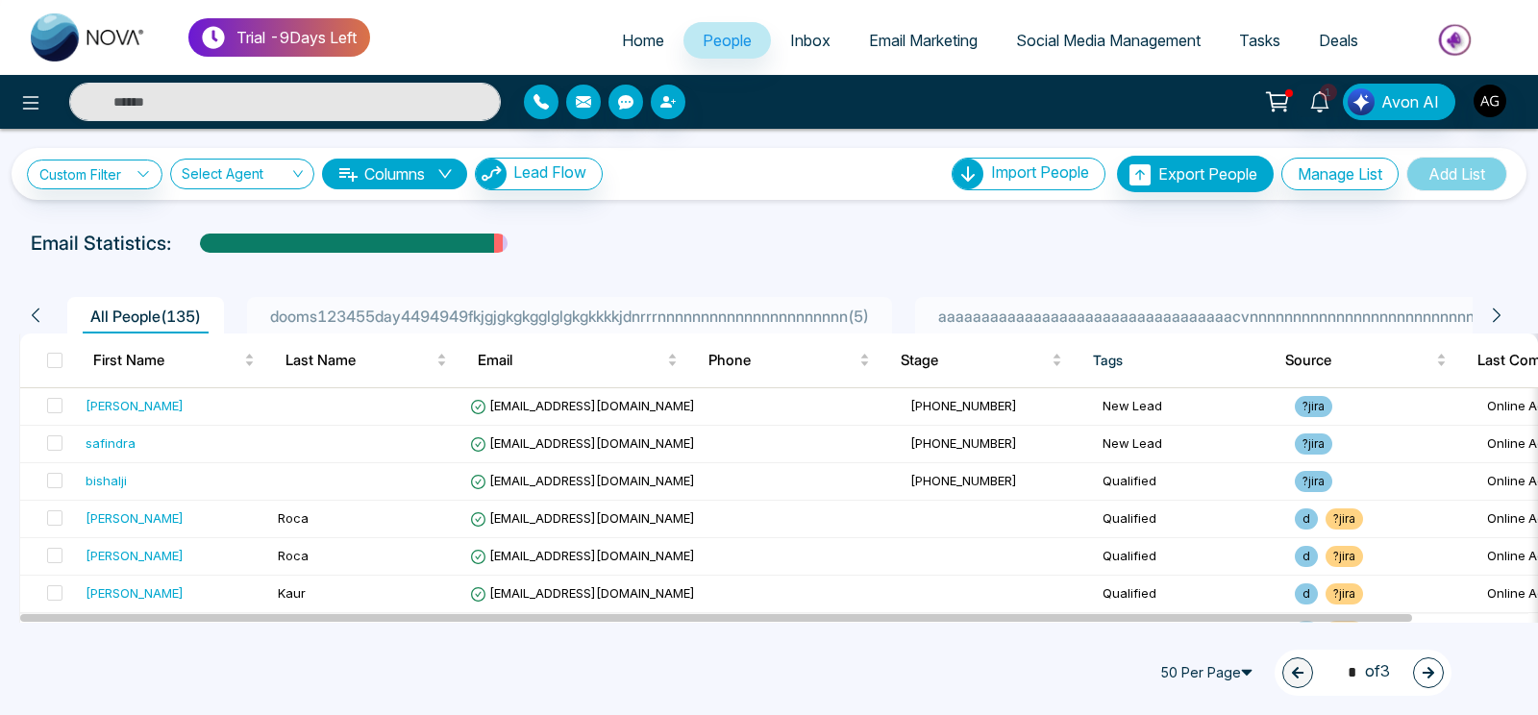
click at [1086, 309] on span "aaaaaaaaaaaaaaaaaaaaaaaaaaaaaaaaaacvnnnnnnnnnnnnnnnnnnnnnnnnnnnnnn1233 ( 1 )" at bounding box center [1253, 316] width 646 height 19
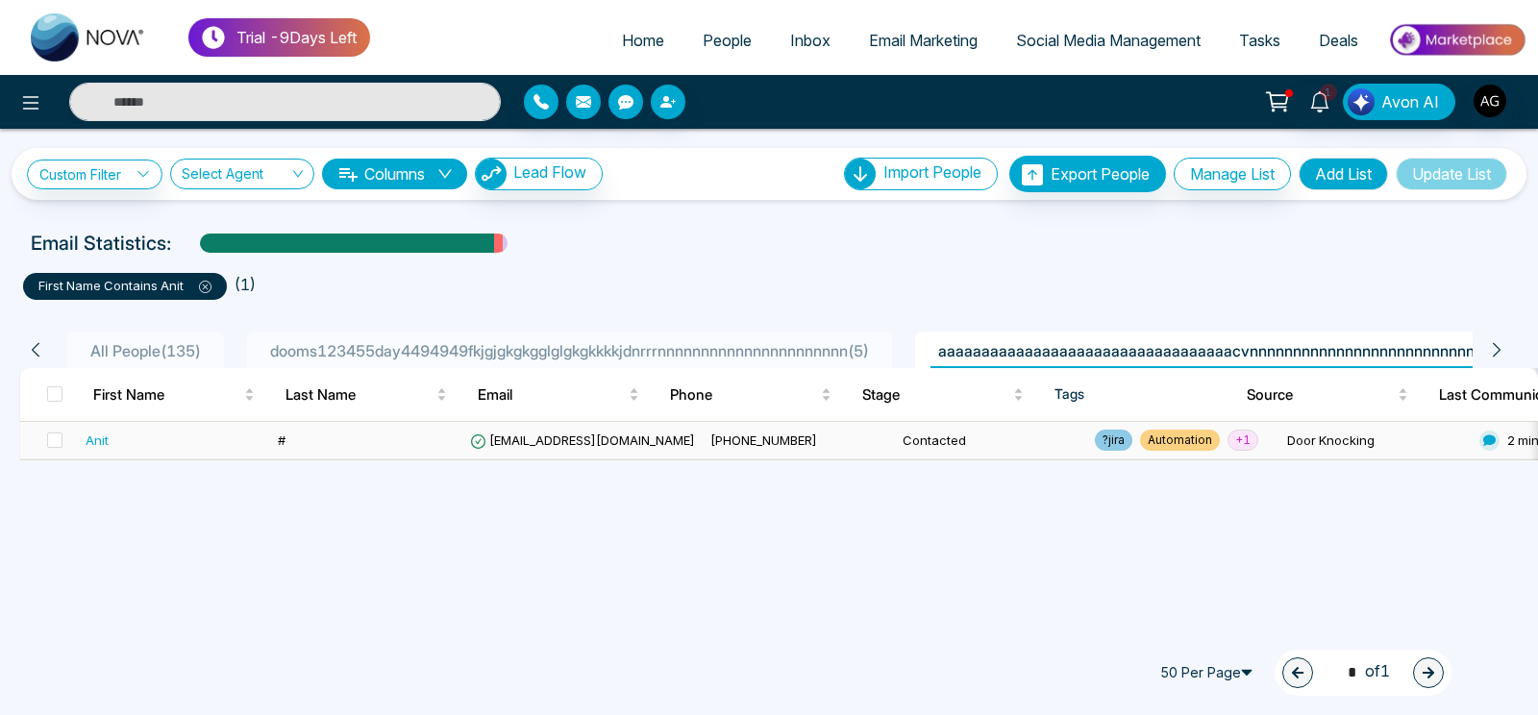
click at [809, 455] on td "[PHONE_NUMBER]" at bounding box center [799, 440] width 192 height 37
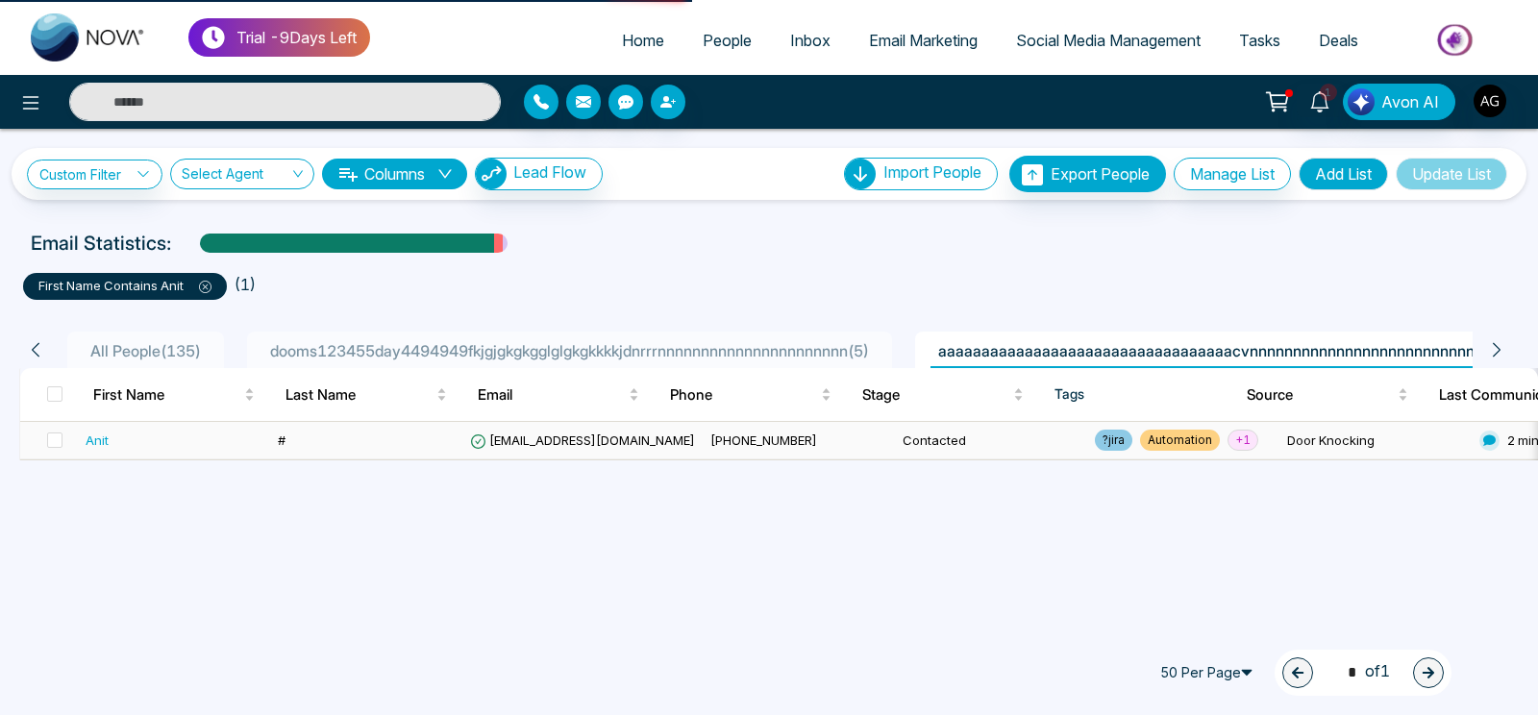
click at [792, 434] on td "[PHONE_NUMBER]" at bounding box center [799, 440] width 192 height 37
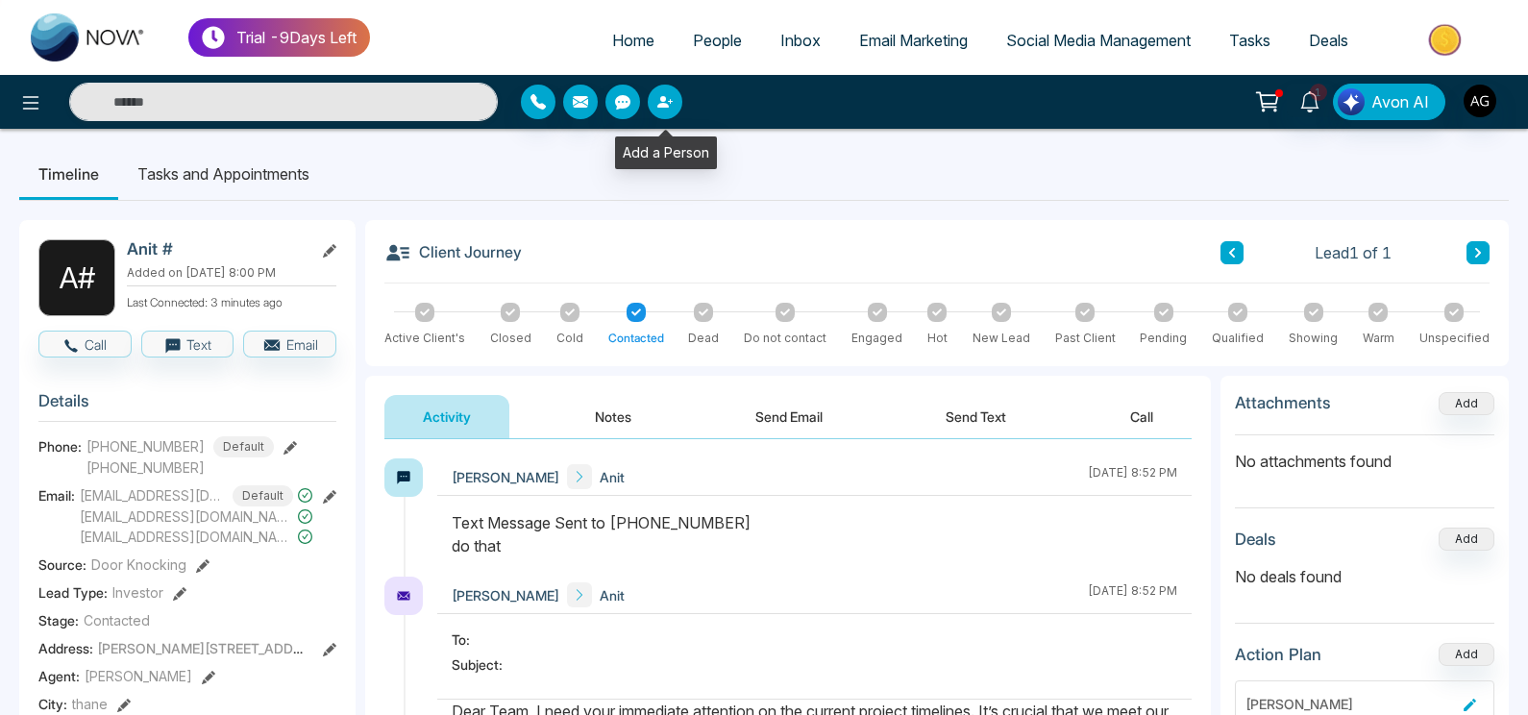
click at [668, 89] on button "button" at bounding box center [665, 102] width 35 height 35
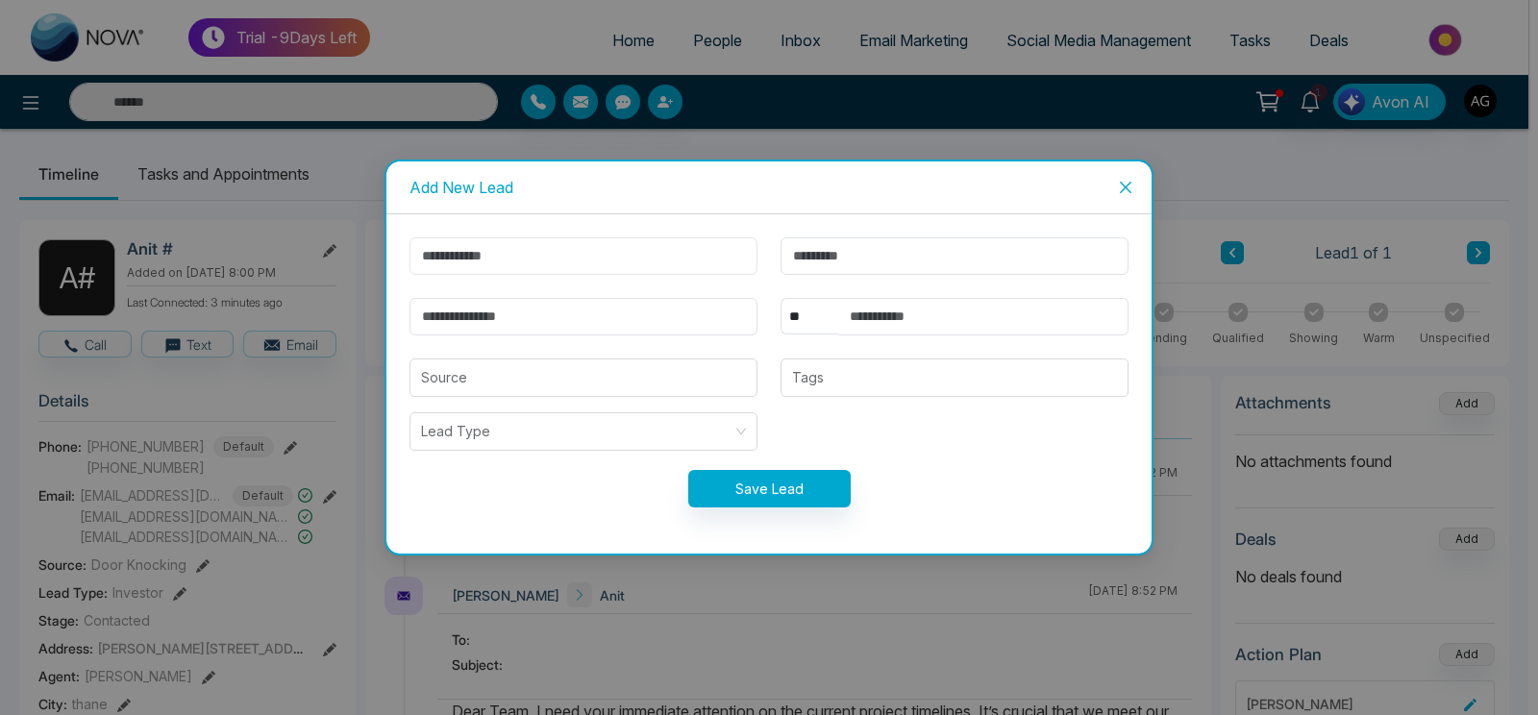
click at [581, 252] on input "text" at bounding box center [583, 255] width 348 height 37
type input "*****"
click at [570, 306] on input "email" at bounding box center [583, 316] width 348 height 37
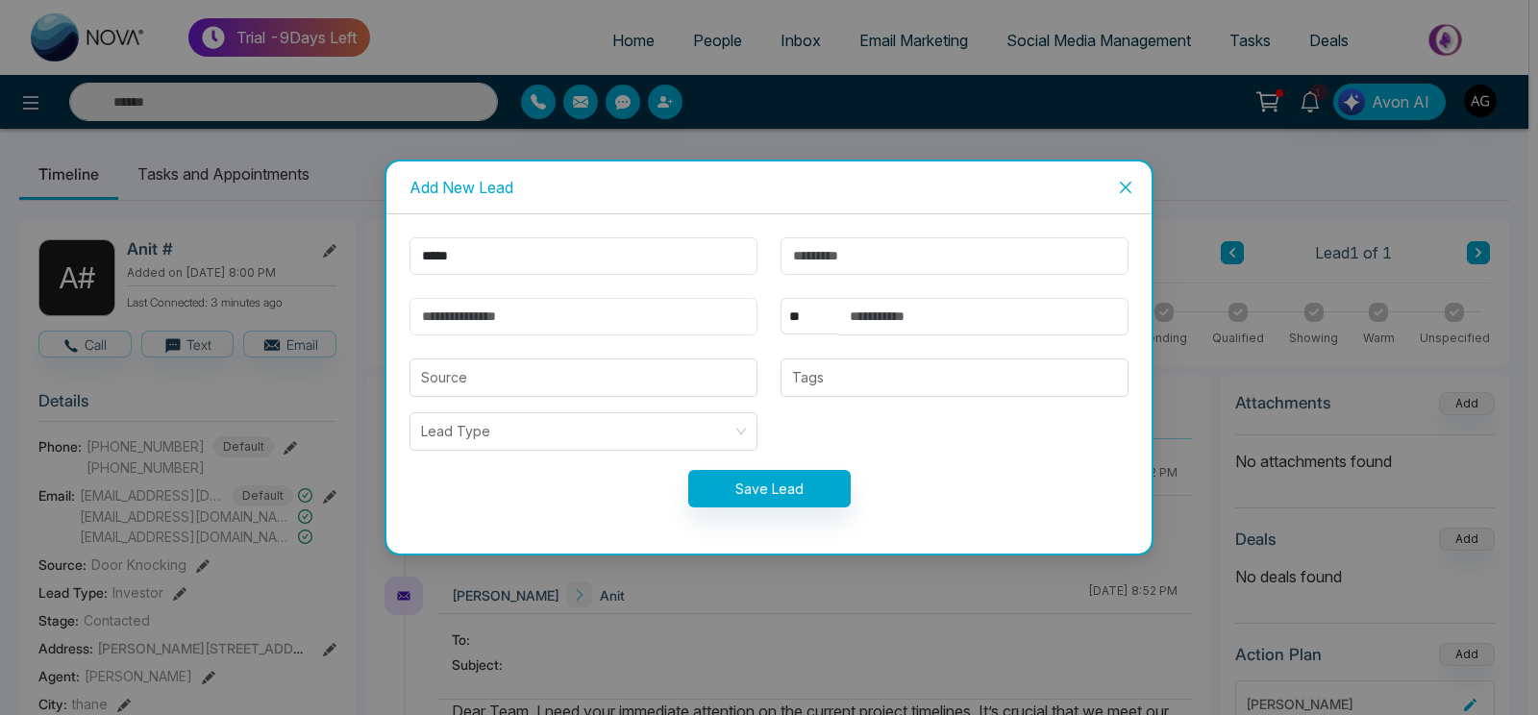
click at [570, 310] on input "email" at bounding box center [583, 316] width 348 height 37
type input "**********"
click at [591, 382] on input "search" at bounding box center [583, 377] width 325 height 37
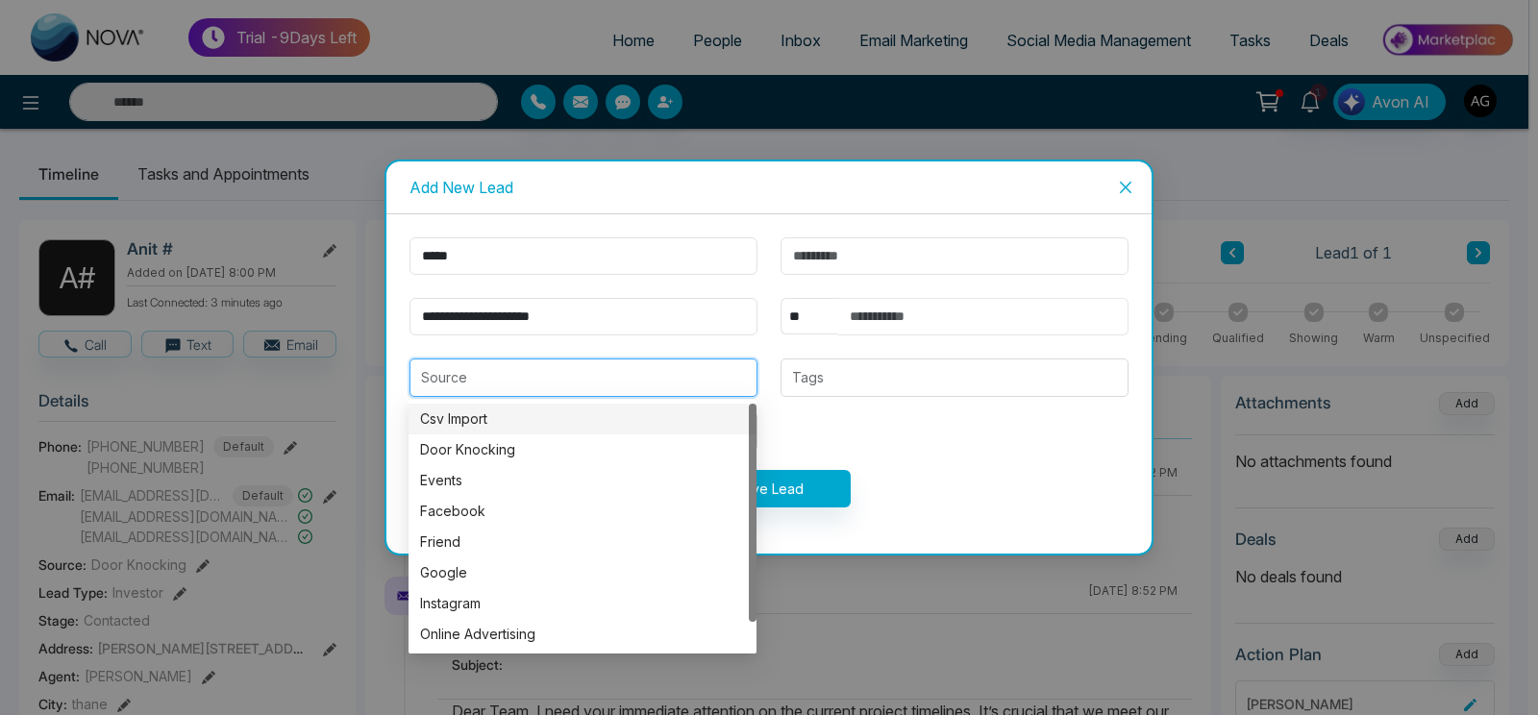
click at [908, 304] on input "text" at bounding box center [983, 316] width 290 height 37
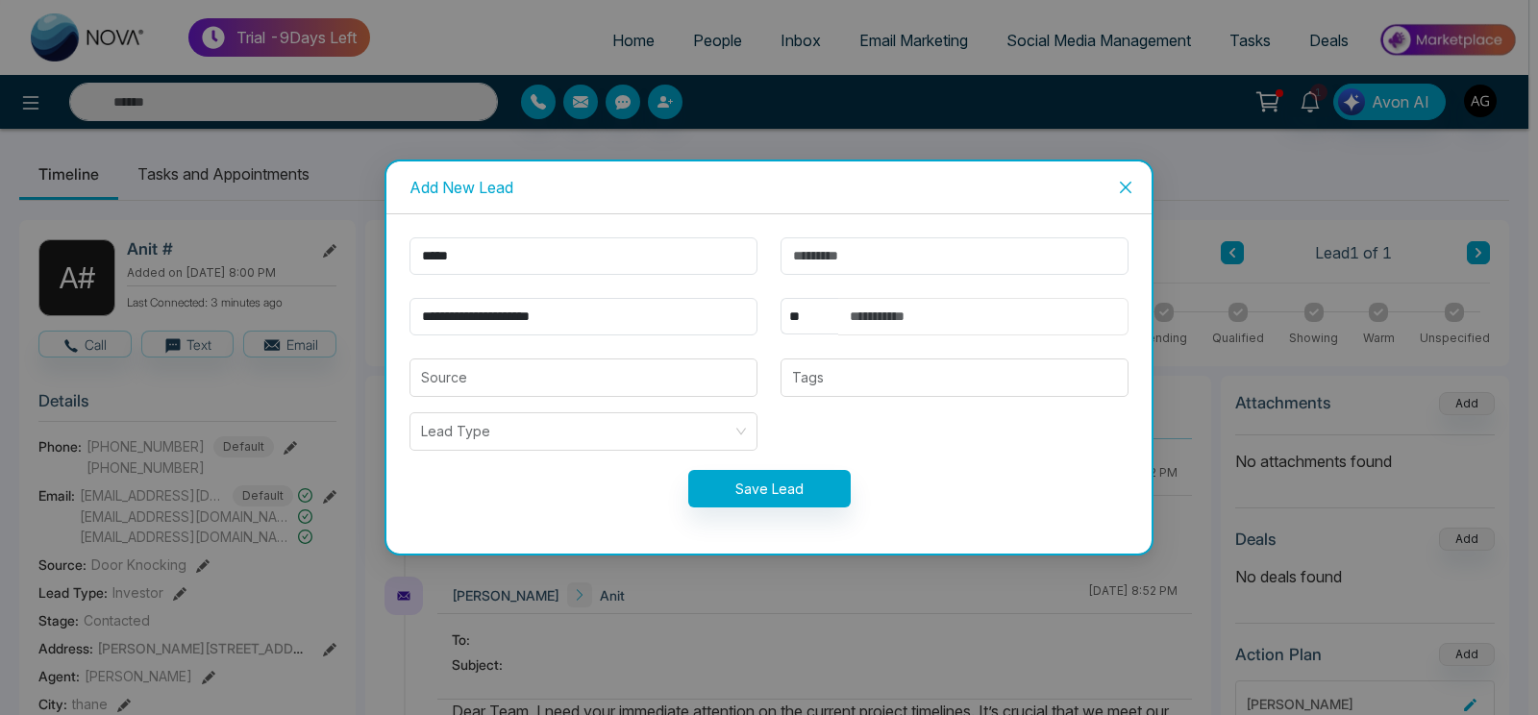
click at [908, 304] on input "text" at bounding box center [983, 316] width 290 height 37
type input "**********"
click at [780, 298] on select "** **** *** *** *** **** ***" at bounding box center [809, 316] width 58 height 37
select select "***"
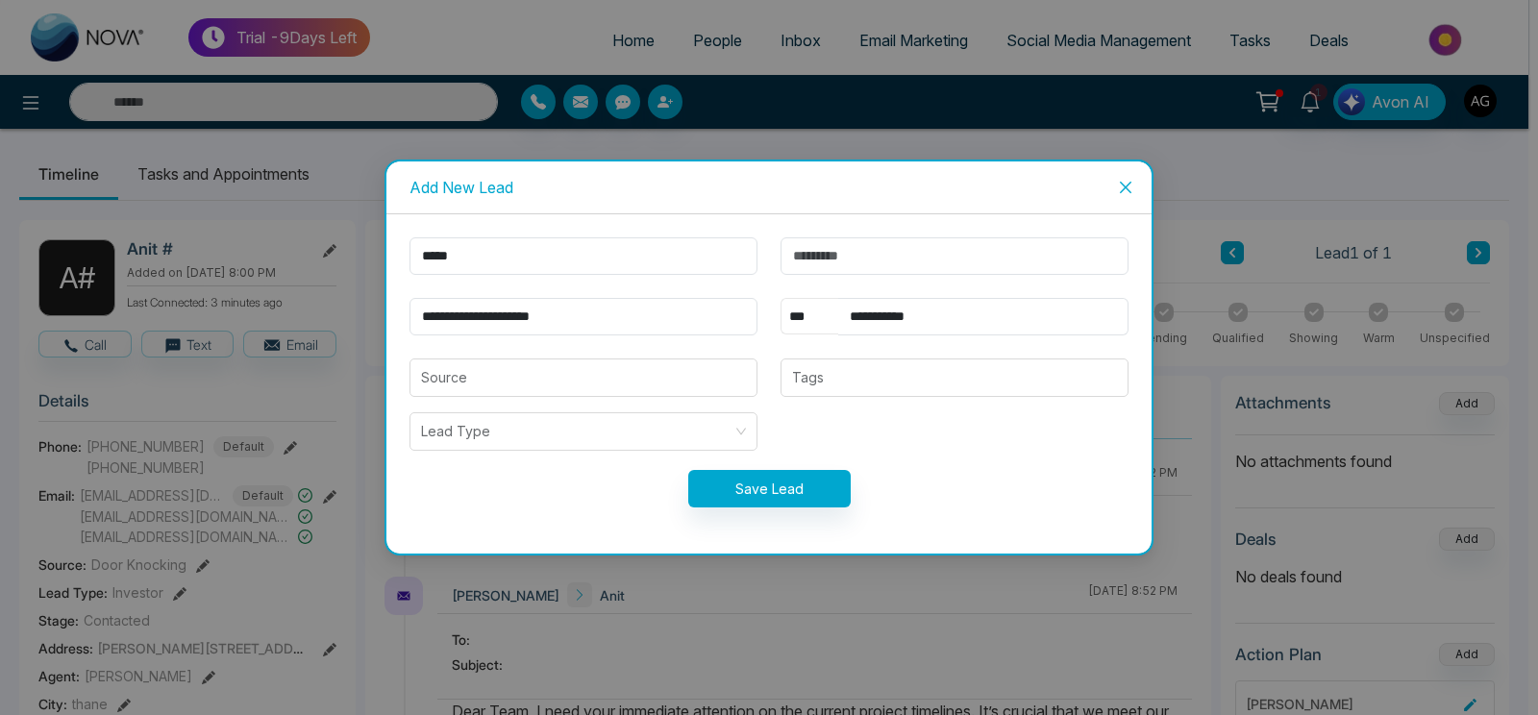
click option "***" at bounding box center [0, 0] width 0 height 0
drag, startPoint x: 979, startPoint y: 312, endPoint x: 829, endPoint y: 320, distance: 150.1
click at [838, 320] on input "**********" at bounding box center [983, 316] width 290 height 37
click at [793, 499] on button "Save Lead" at bounding box center [769, 488] width 162 height 37
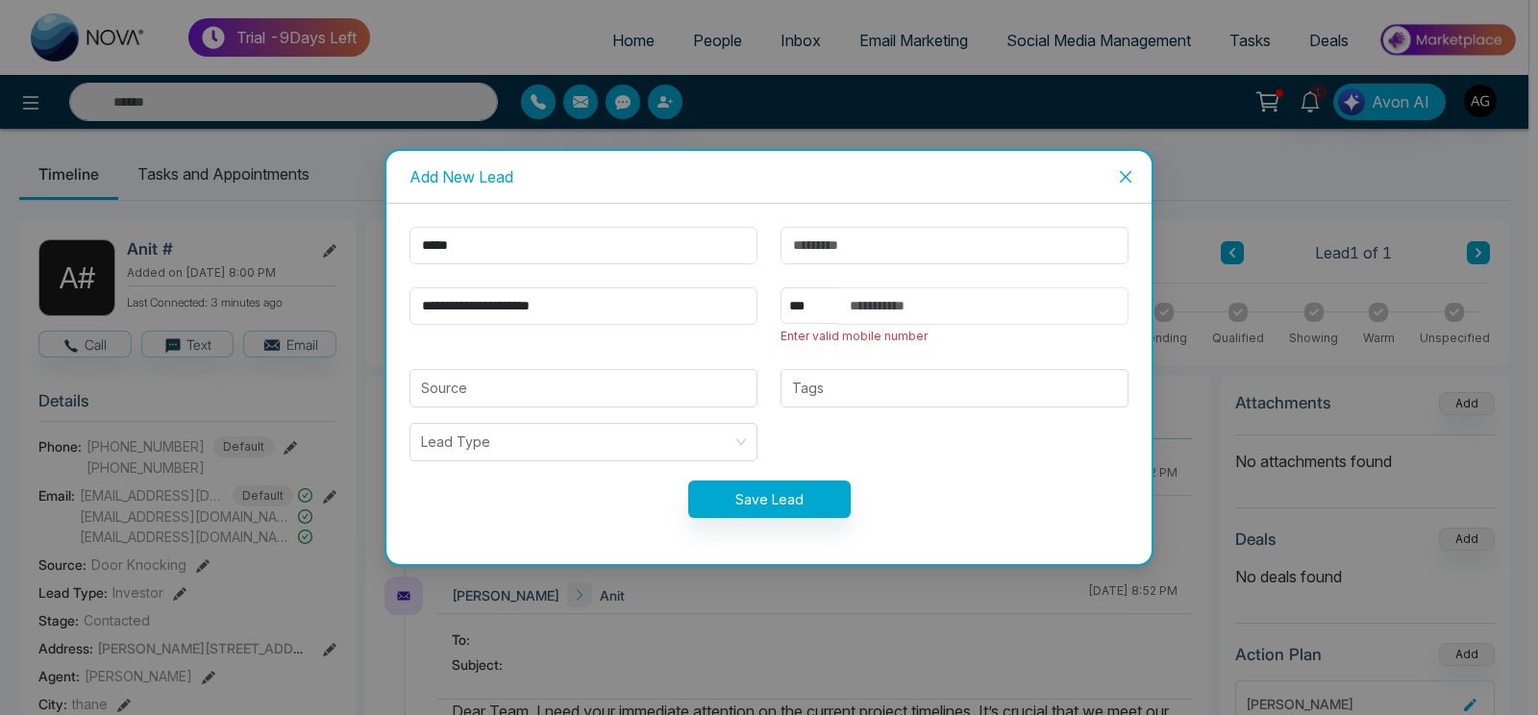
click at [902, 320] on input "text" at bounding box center [983, 305] width 290 height 37
paste input "**********"
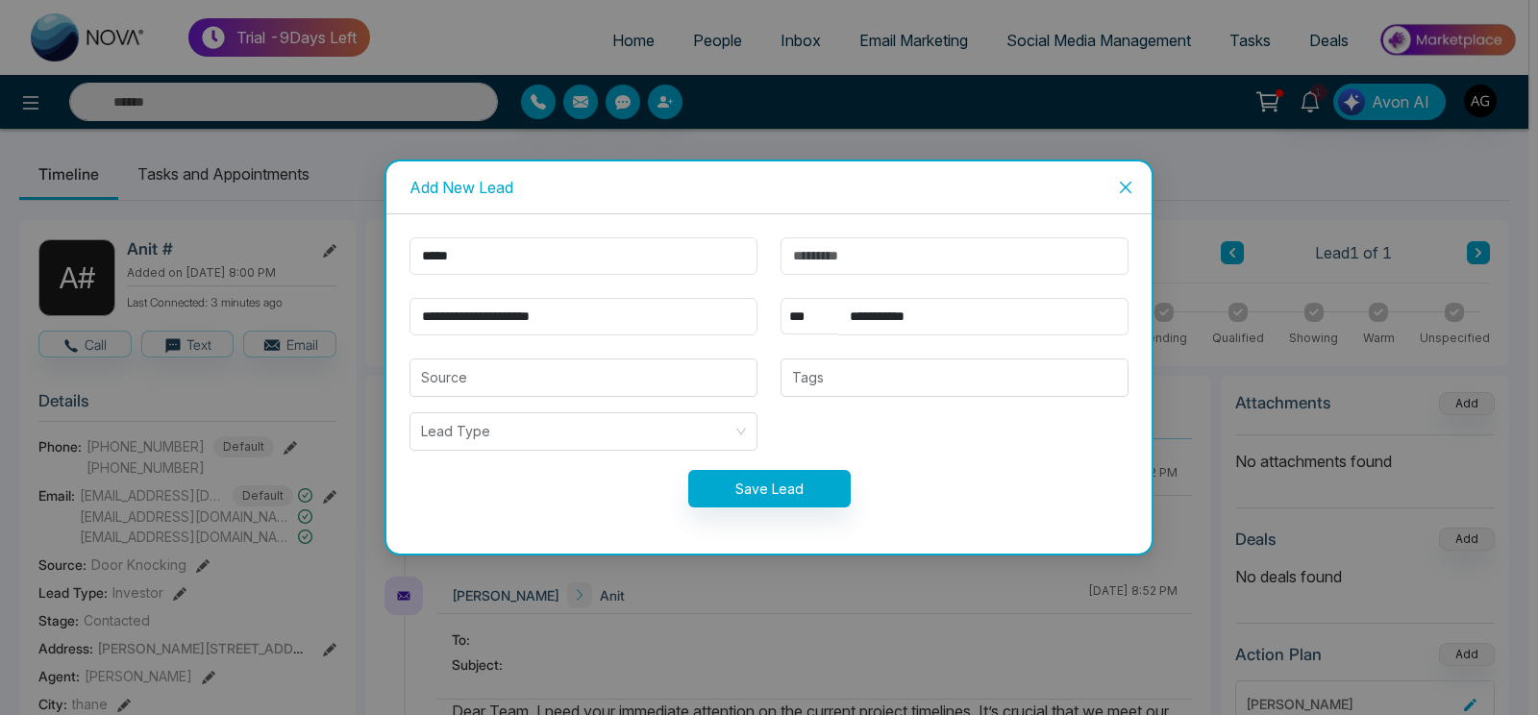
click at [739, 507] on form "**********" at bounding box center [769, 383] width 742 height 293
click at [762, 495] on button "Save Lead" at bounding box center [769, 488] width 162 height 37
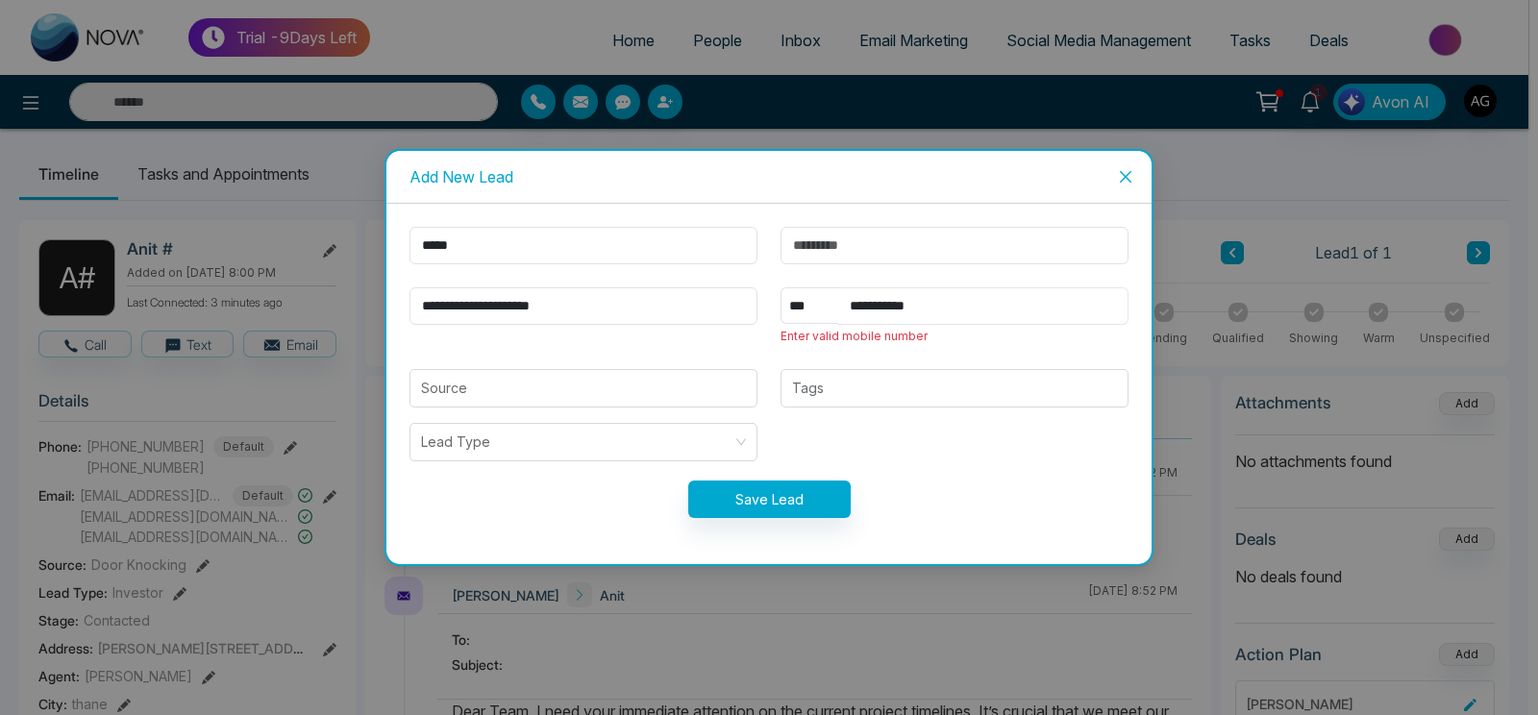
click at [959, 300] on input "**********" at bounding box center [983, 305] width 290 height 37
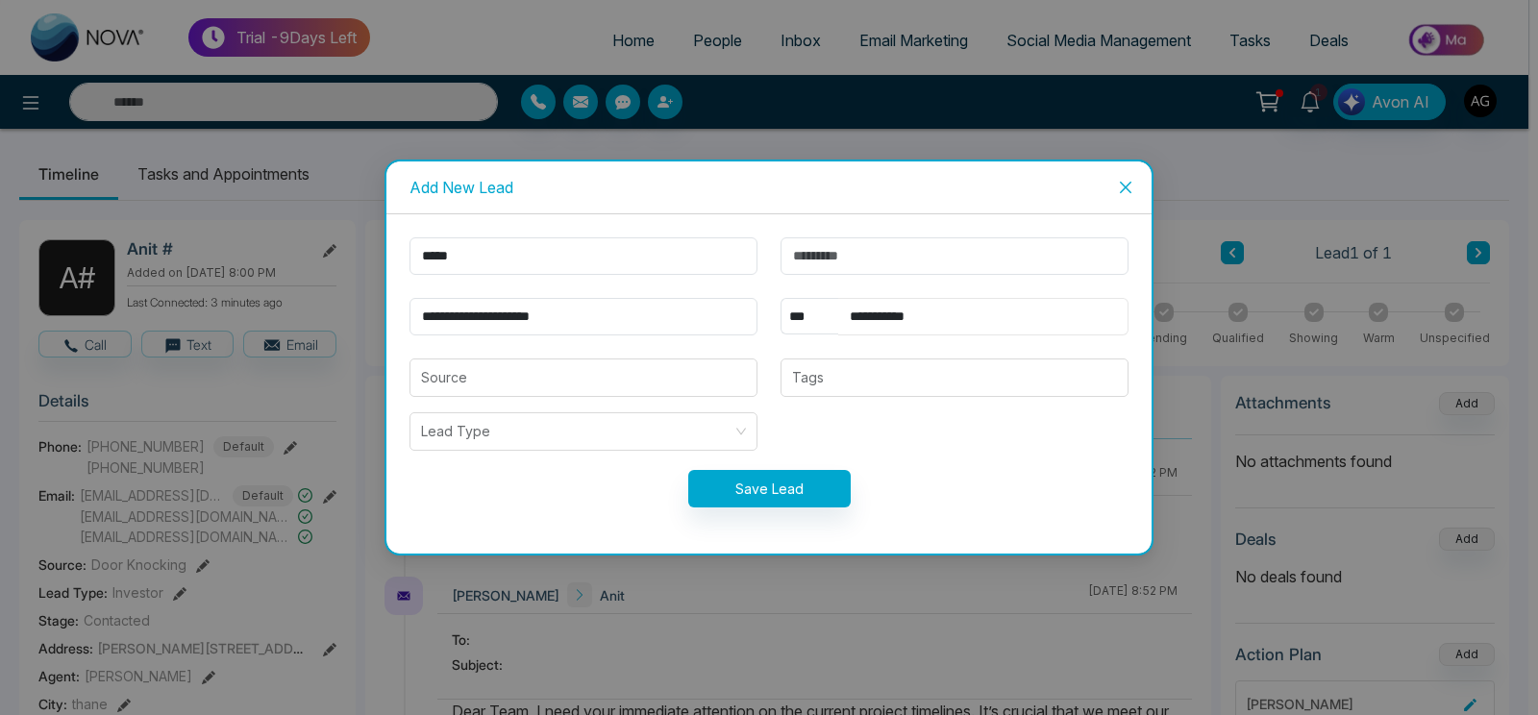
click at [688, 470] on button "Save Lead" at bounding box center [769, 488] width 162 height 37
type input "**********"
click at [688, 470] on button "Save Lead" at bounding box center [769, 488] width 162 height 37
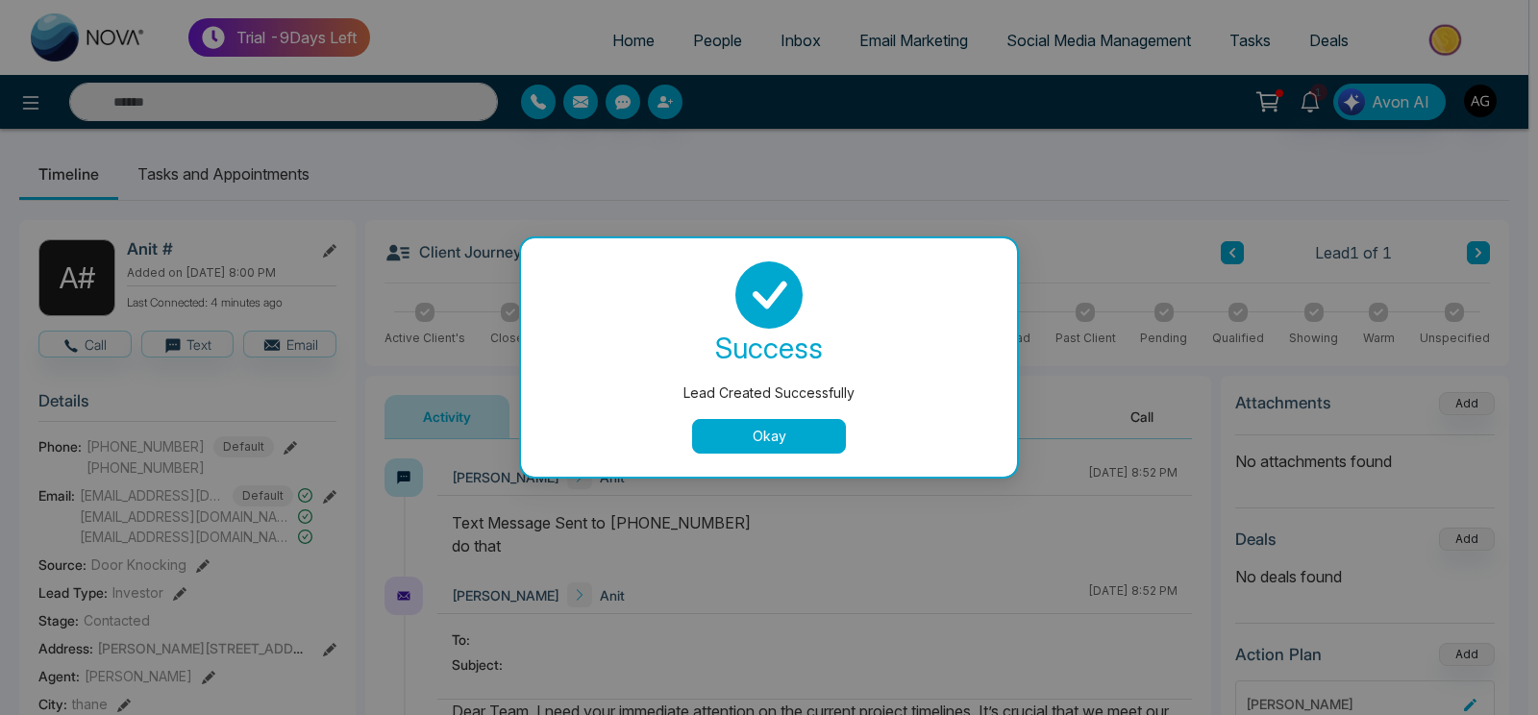
click at [740, 460] on div "success Lead Created Successfully Okay" at bounding box center [769, 357] width 496 height 238
drag, startPoint x: 740, startPoint y: 460, endPoint x: 771, endPoint y: 444, distance: 34.8
click at [771, 444] on div "success Lead Created Successfully Okay" at bounding box center [769, 357] width 496 height 238
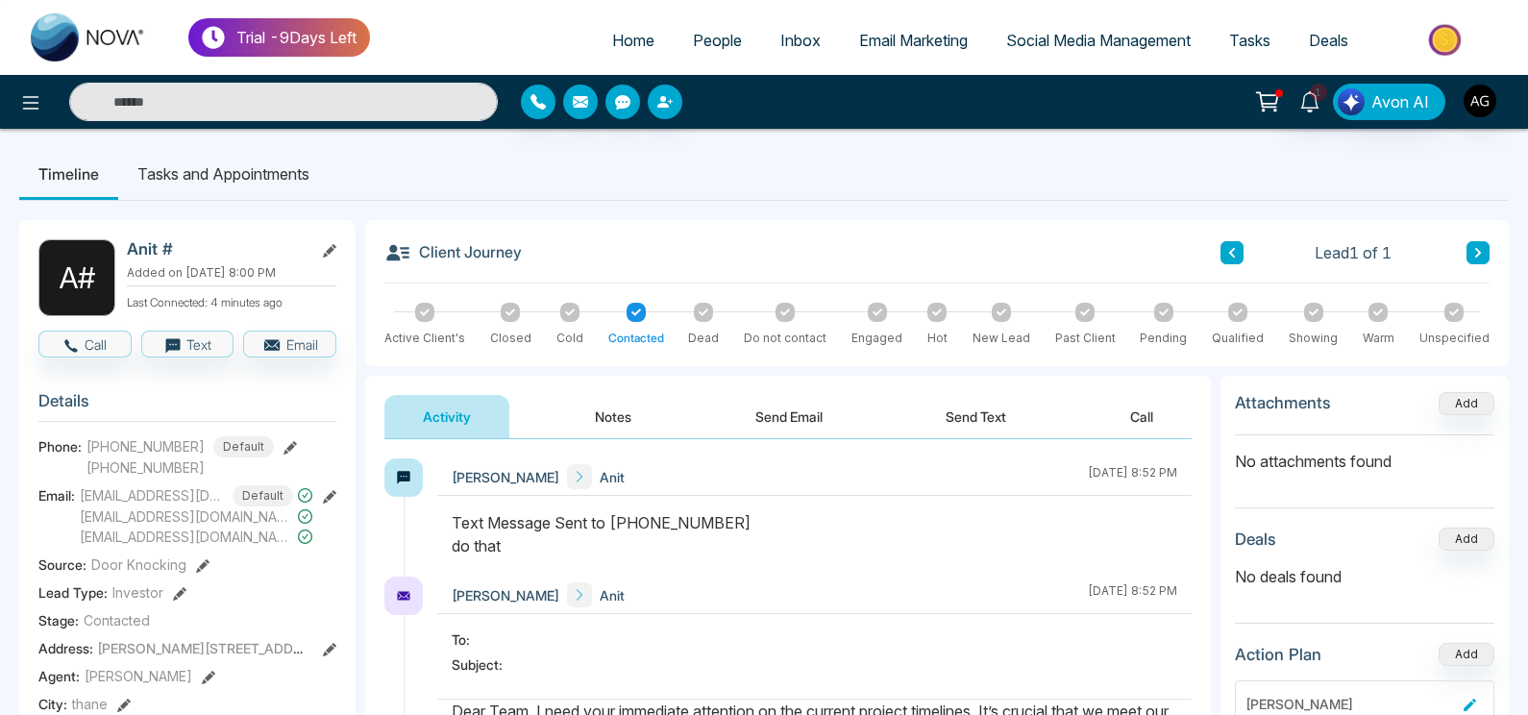
click at [695, 52] on link "People" at bounding box center [717, 40] width 87 height 37
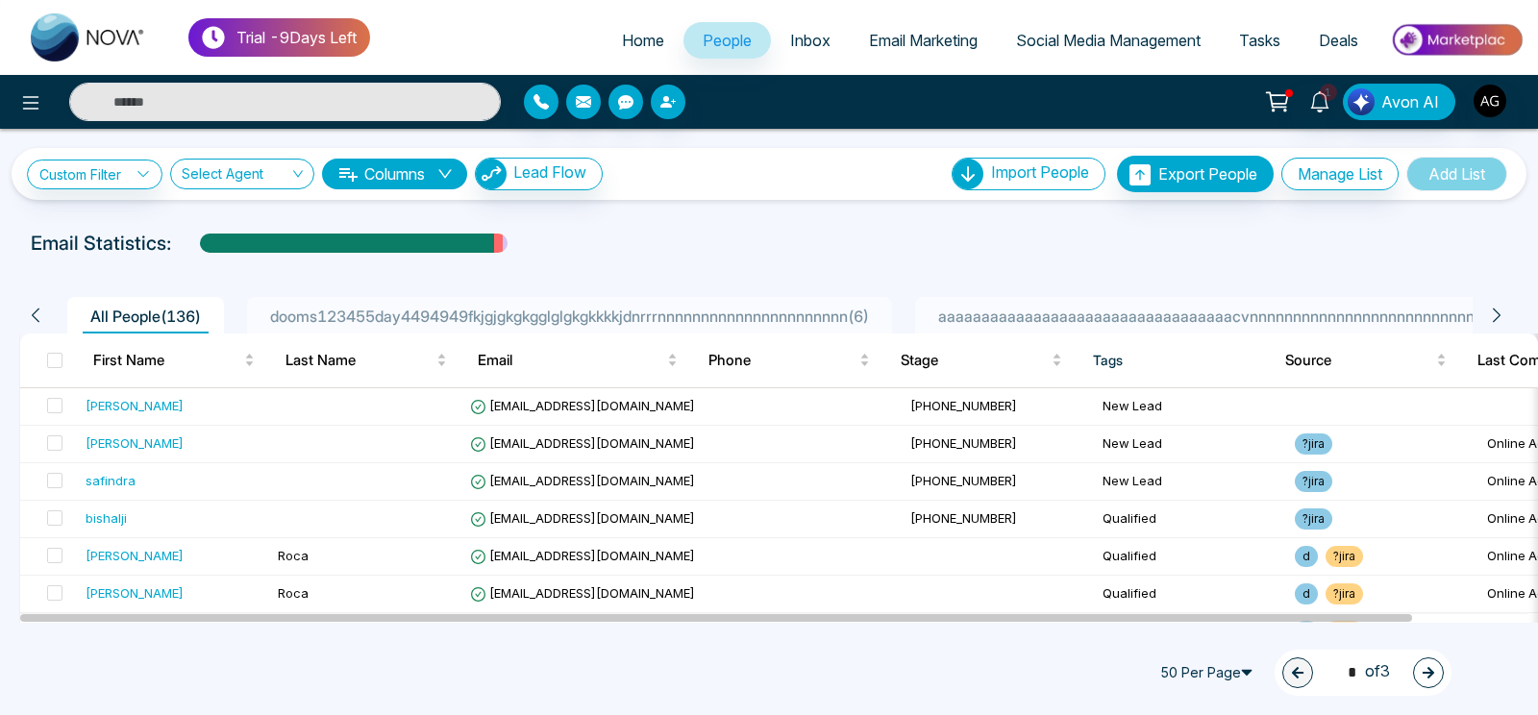
click at [622, 60] on li "Home" at bounding box center [643, 41] width 81 height 39
click at [629, 50] on span "Home" at bounding box center [643, 40] width 42 height 19
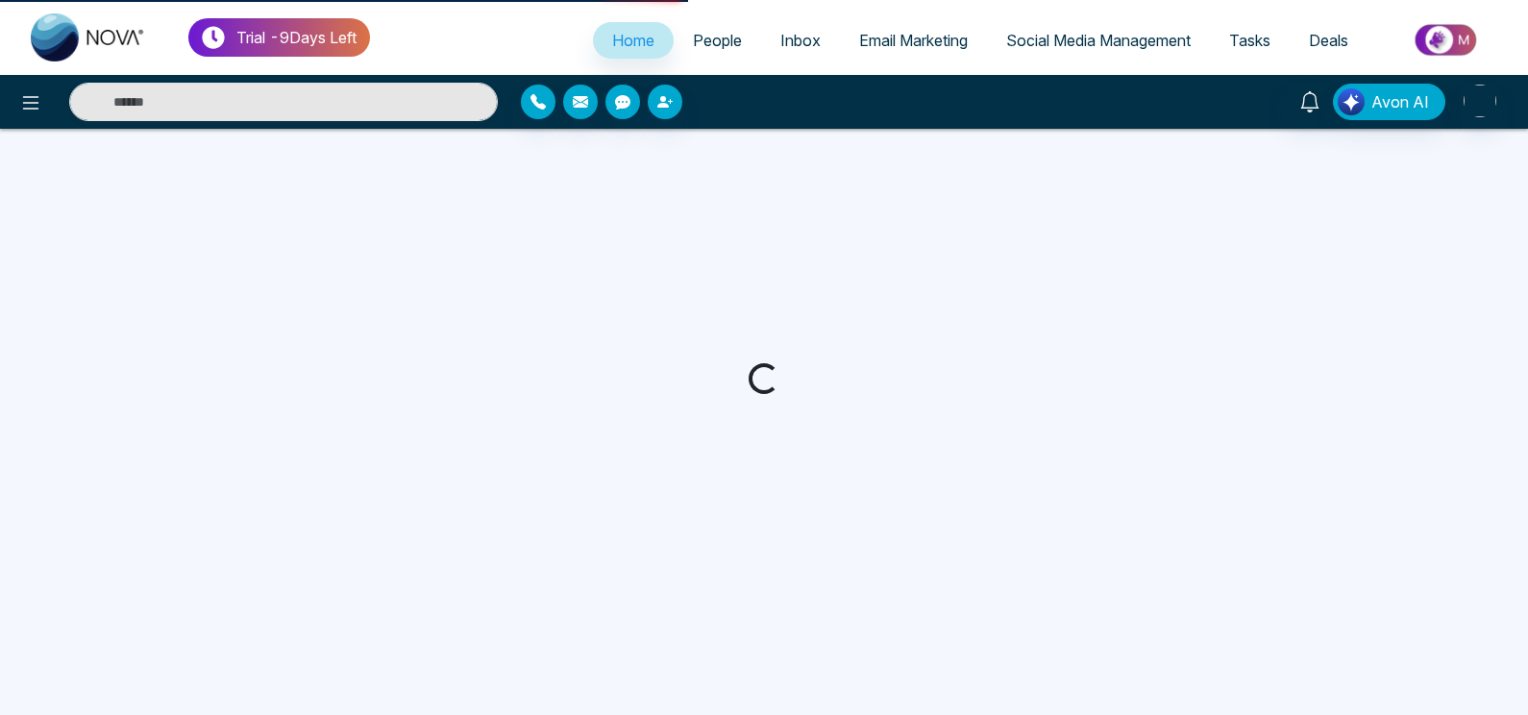
select select "*"
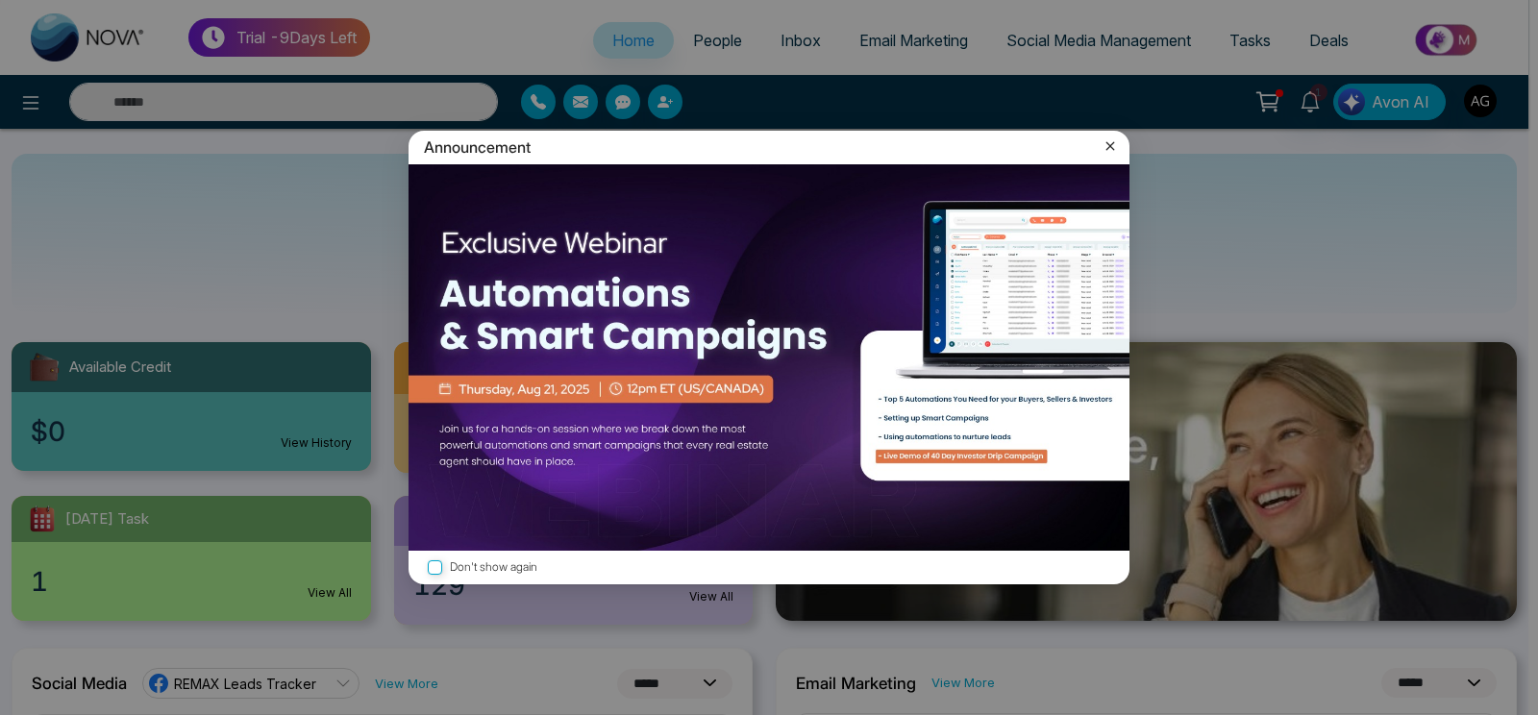
click at [1109, 146] on icon at bounding box center [1110, 146] width 9 height 9
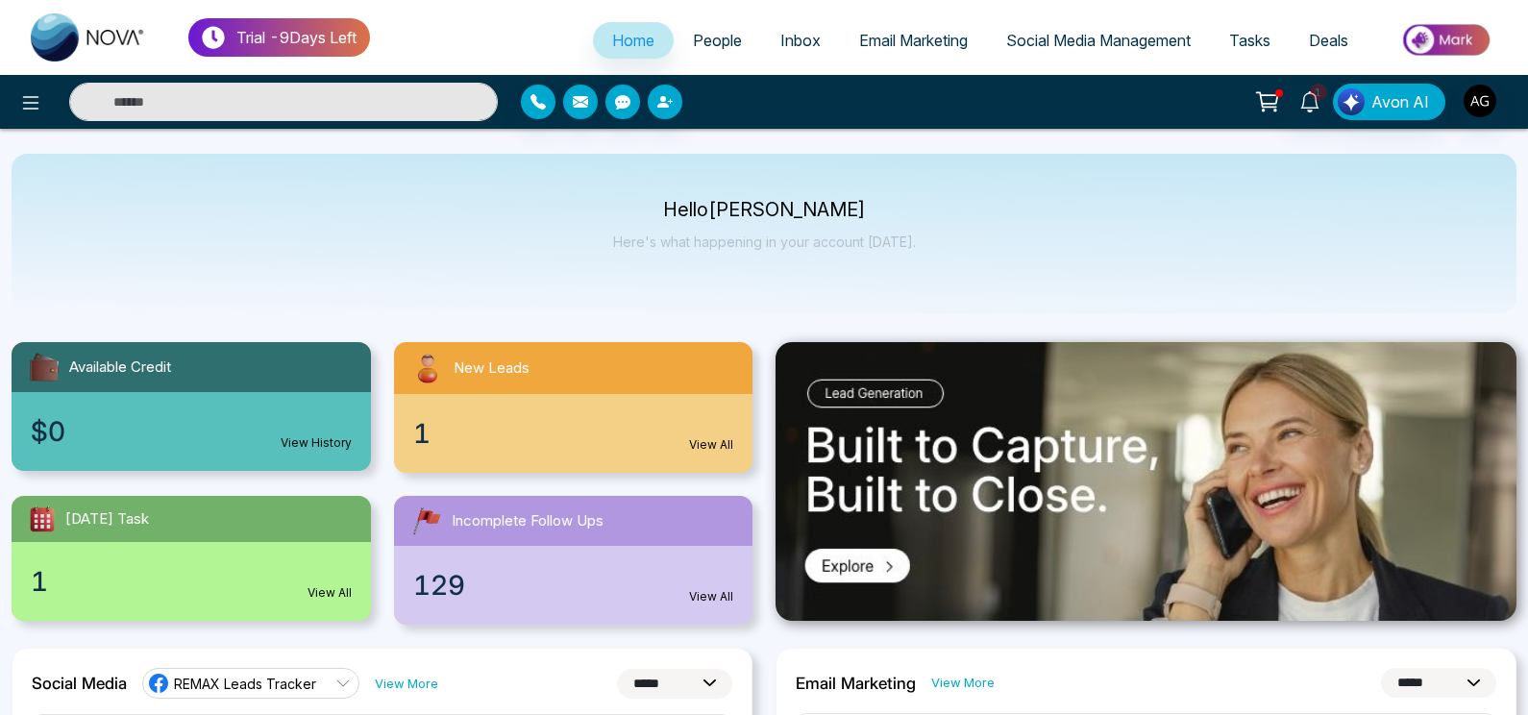
click at [705, 37] on span "People" at bounding box center [717, 40] width 49 height 19
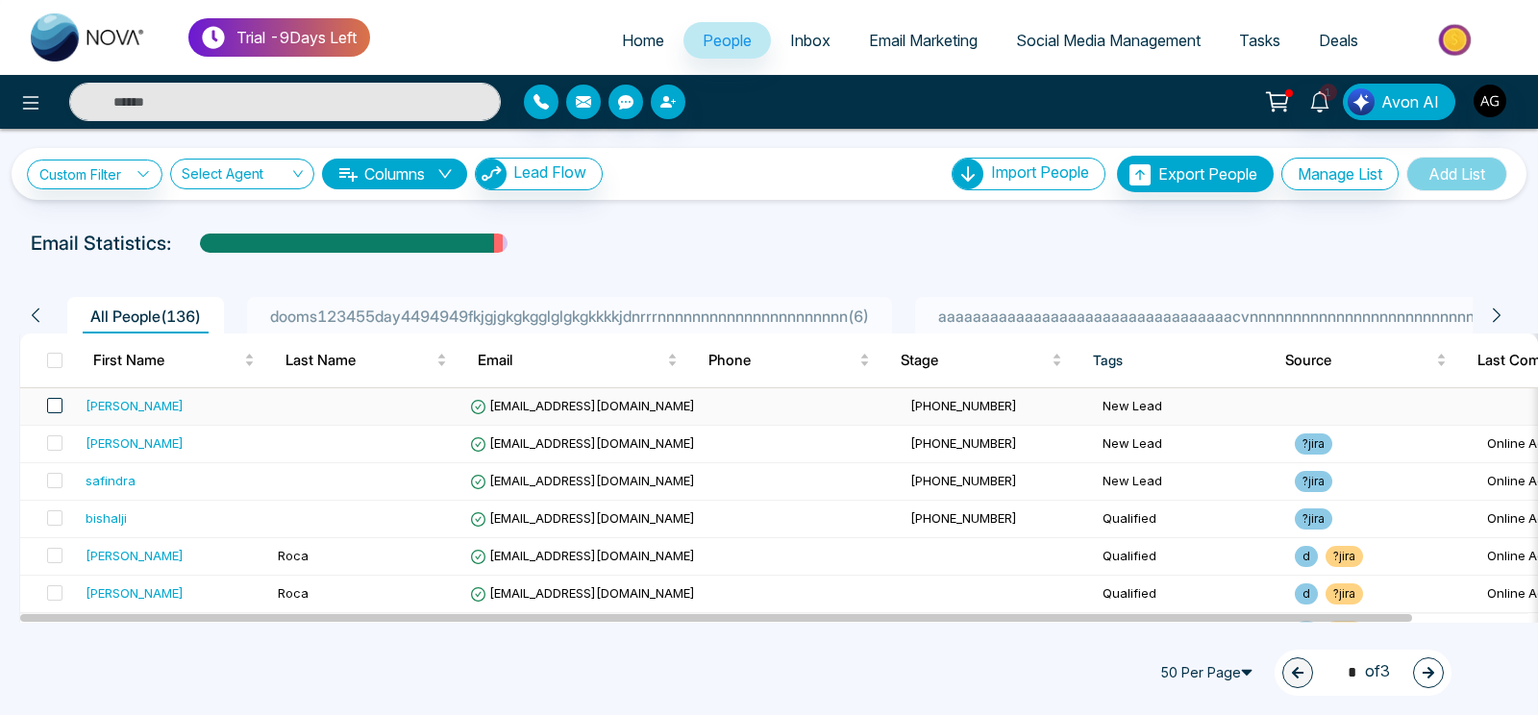
click at [56, 403] on span at bounding box center [54, 405] width 15 height 15
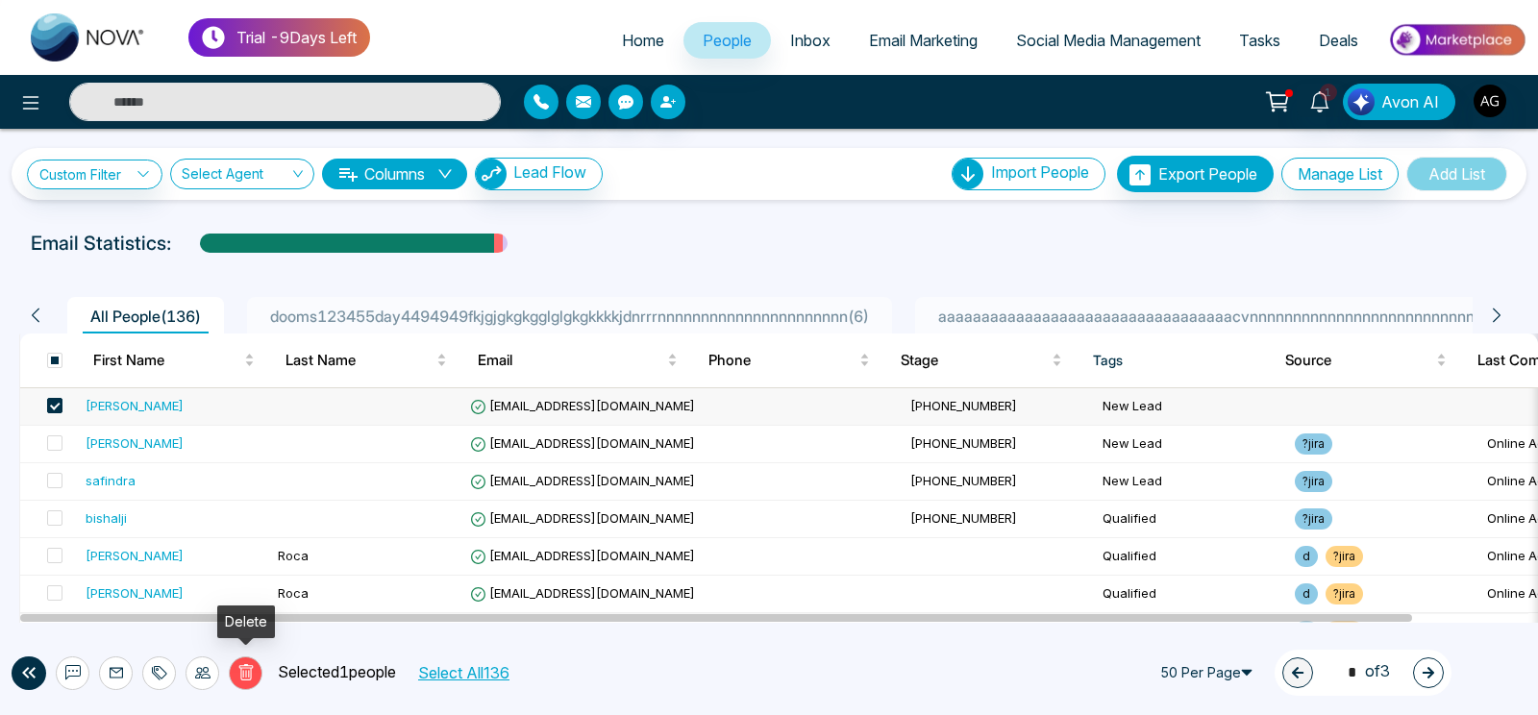
click at [242, 679] on icon at bounding box center [245, 672] width 17 height 17
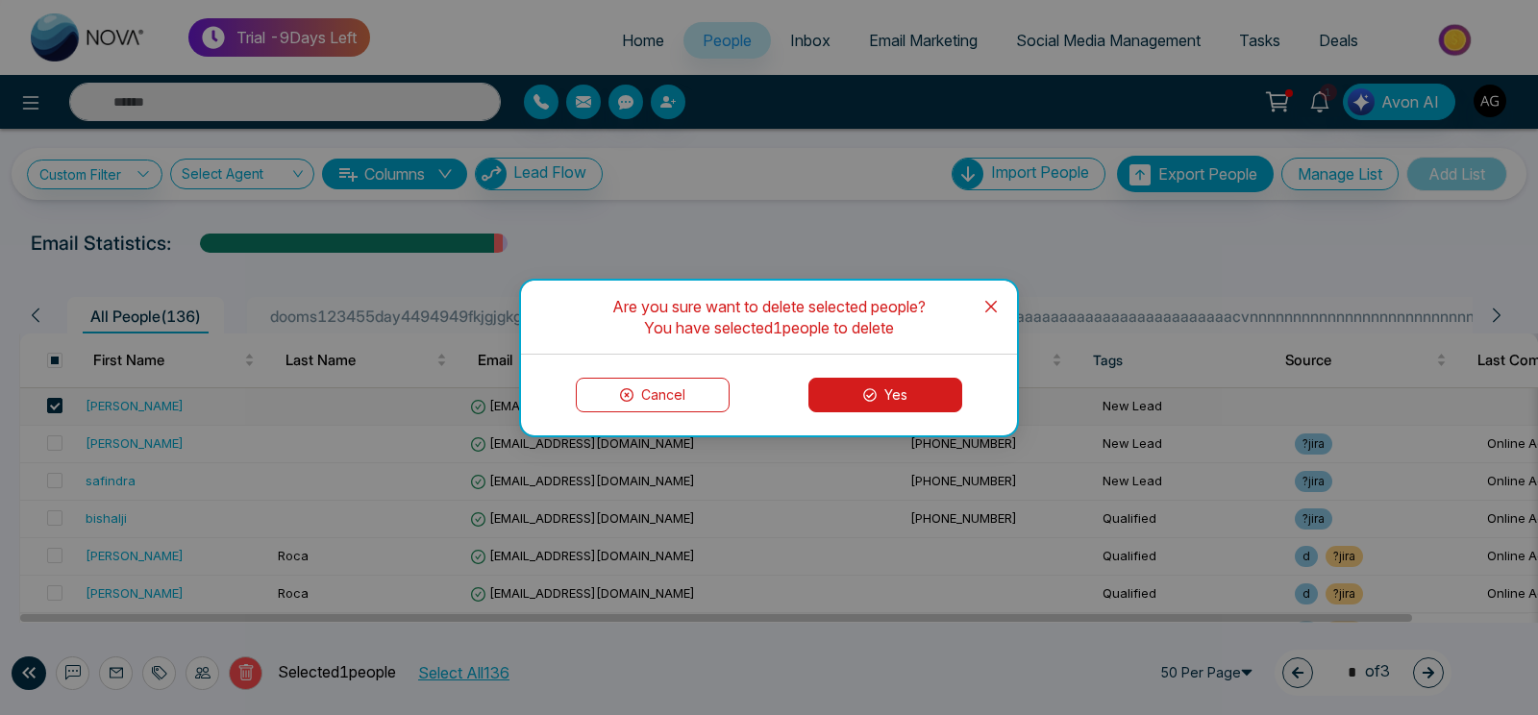
click at [882, 387] on button "Yes" at bounding box center [885, 395] width 154 height 35
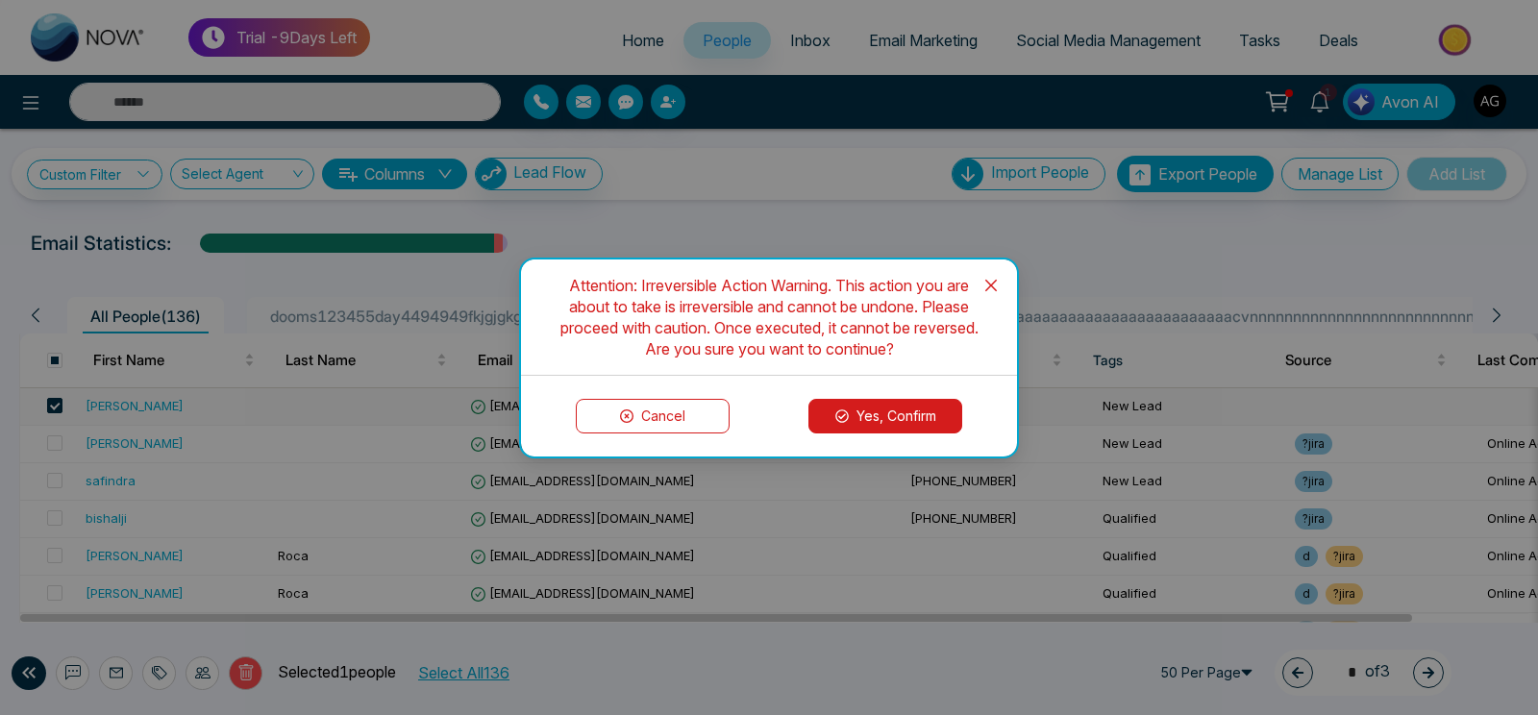
click at [882, 425] on button "Yes, Confirm" at bounding box center [885, 416] width 154 height 35
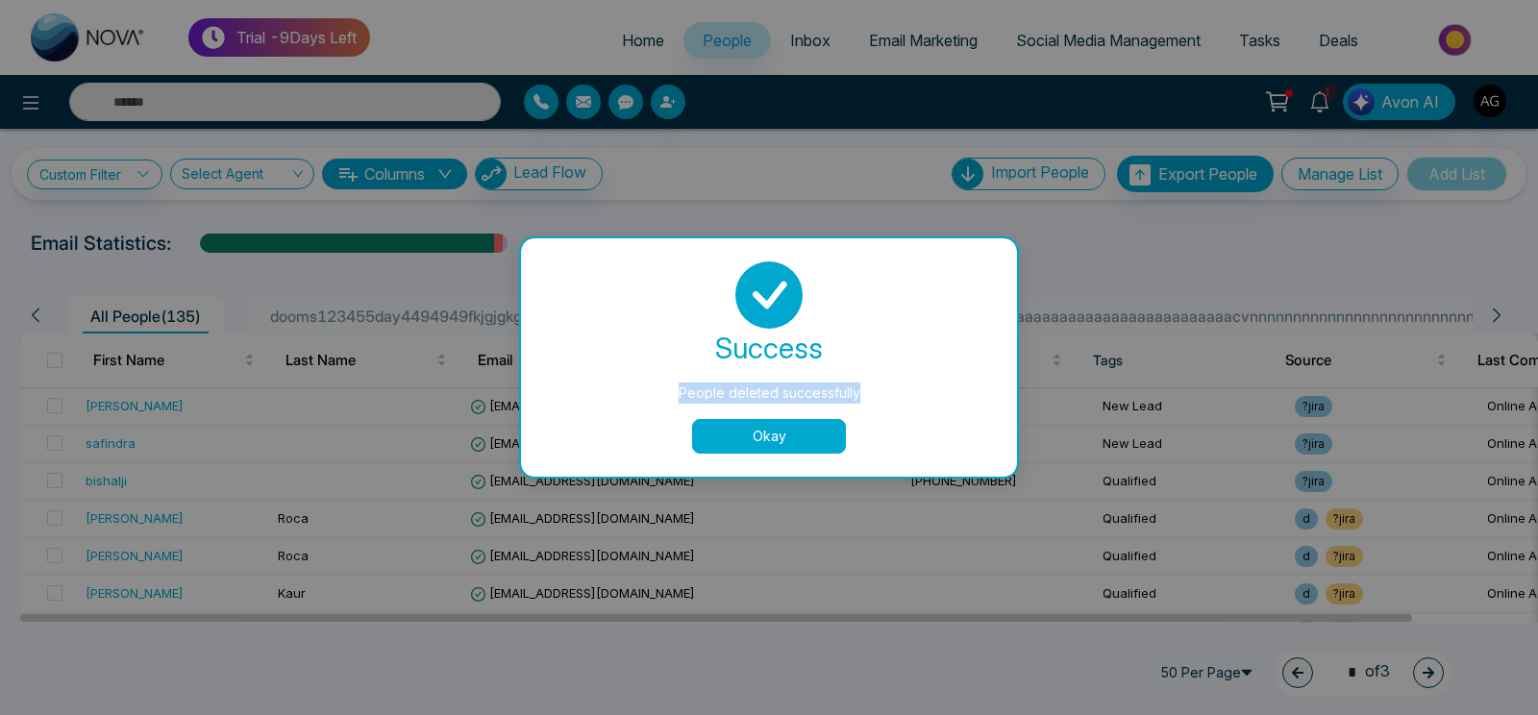
drag, startPoint x: 683, startPoint y: 387, endPoint x: 865, endPoint y: 392, distance: 181.7
click at [865, 392] on div "People deleted successfully" at bounding box center [768, 392] width 419 height 21
click at [759, 438] on button "Okay" at bounding box center [769, 436] width 154 height 35
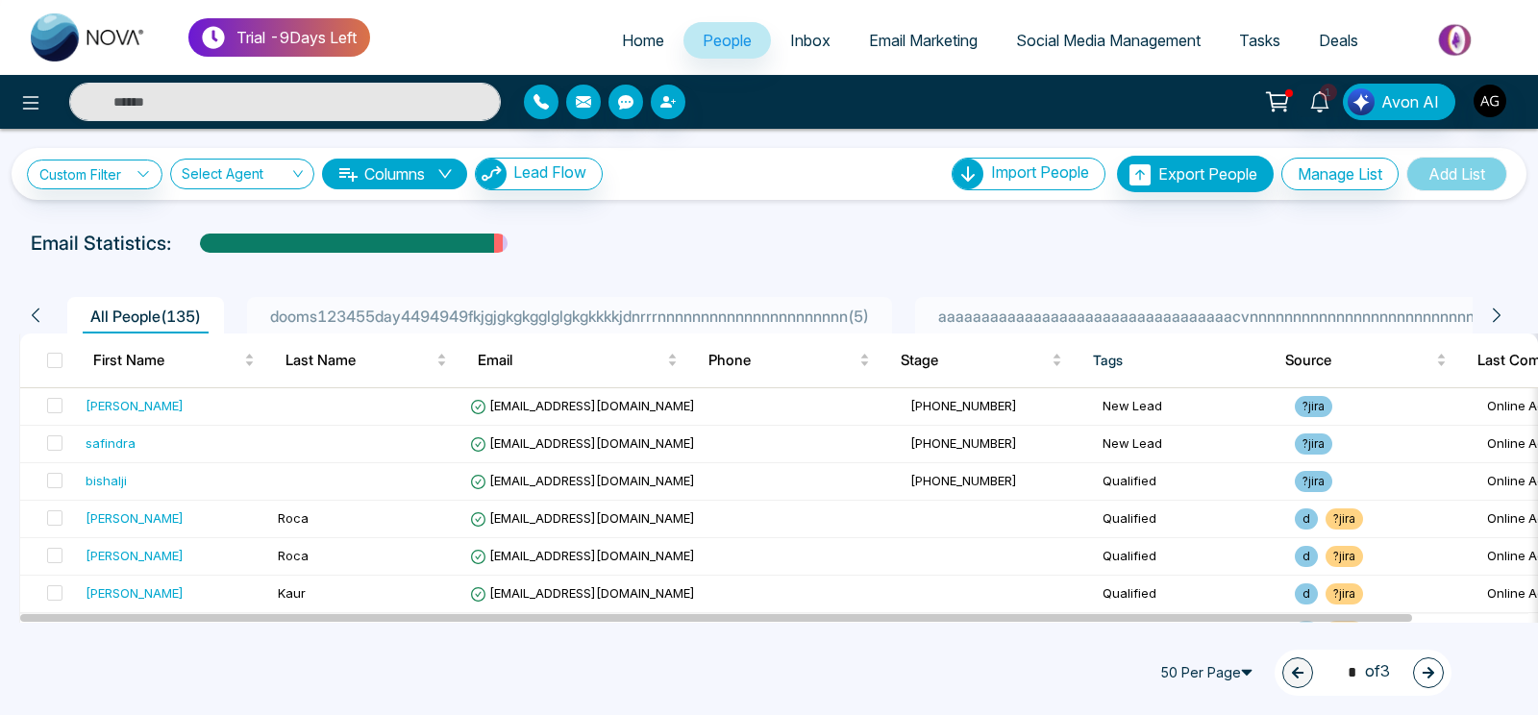
click at [440, 171] on button "Columns" at bounding box center [394, 174] width 145 height 31
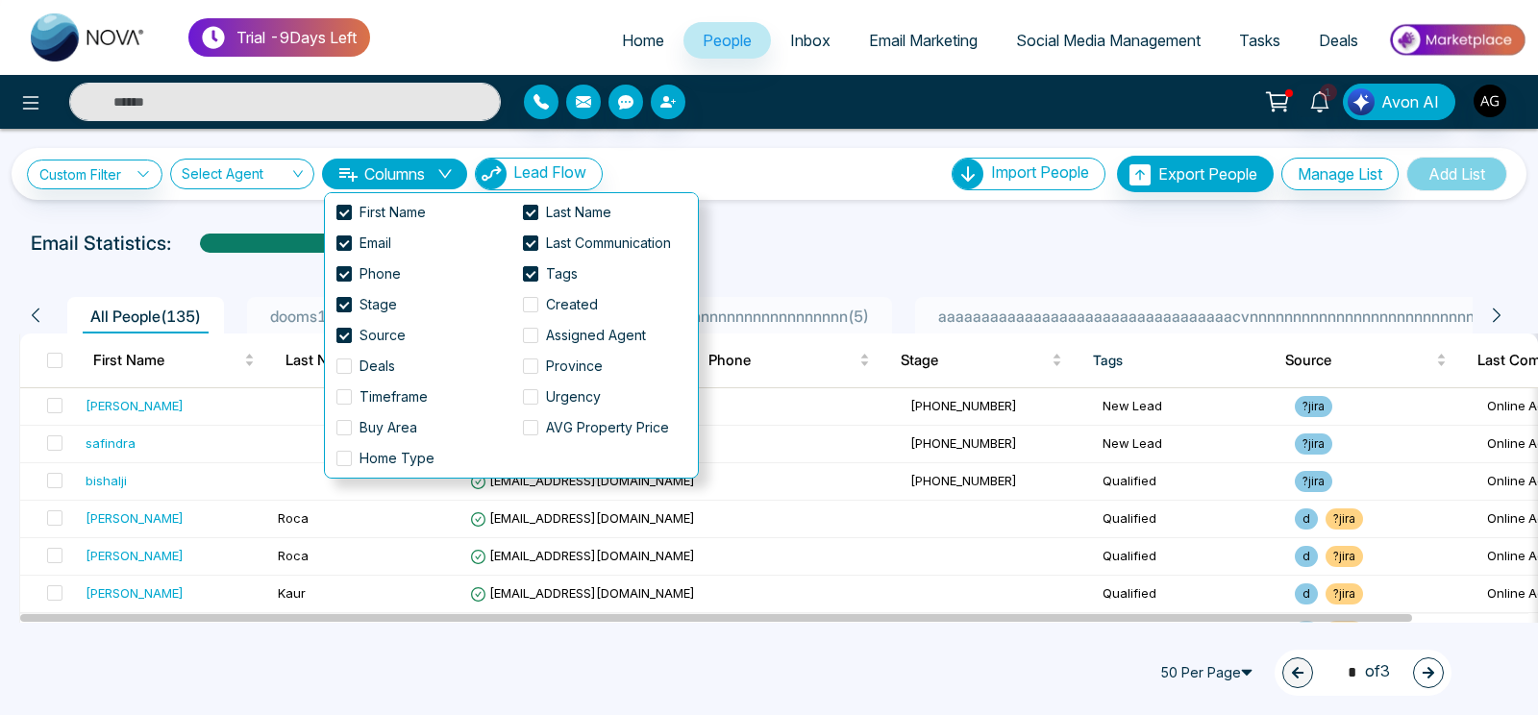
click at [440, 171] on button "Columns" at bounding box center [394, 174] width 145 height 31
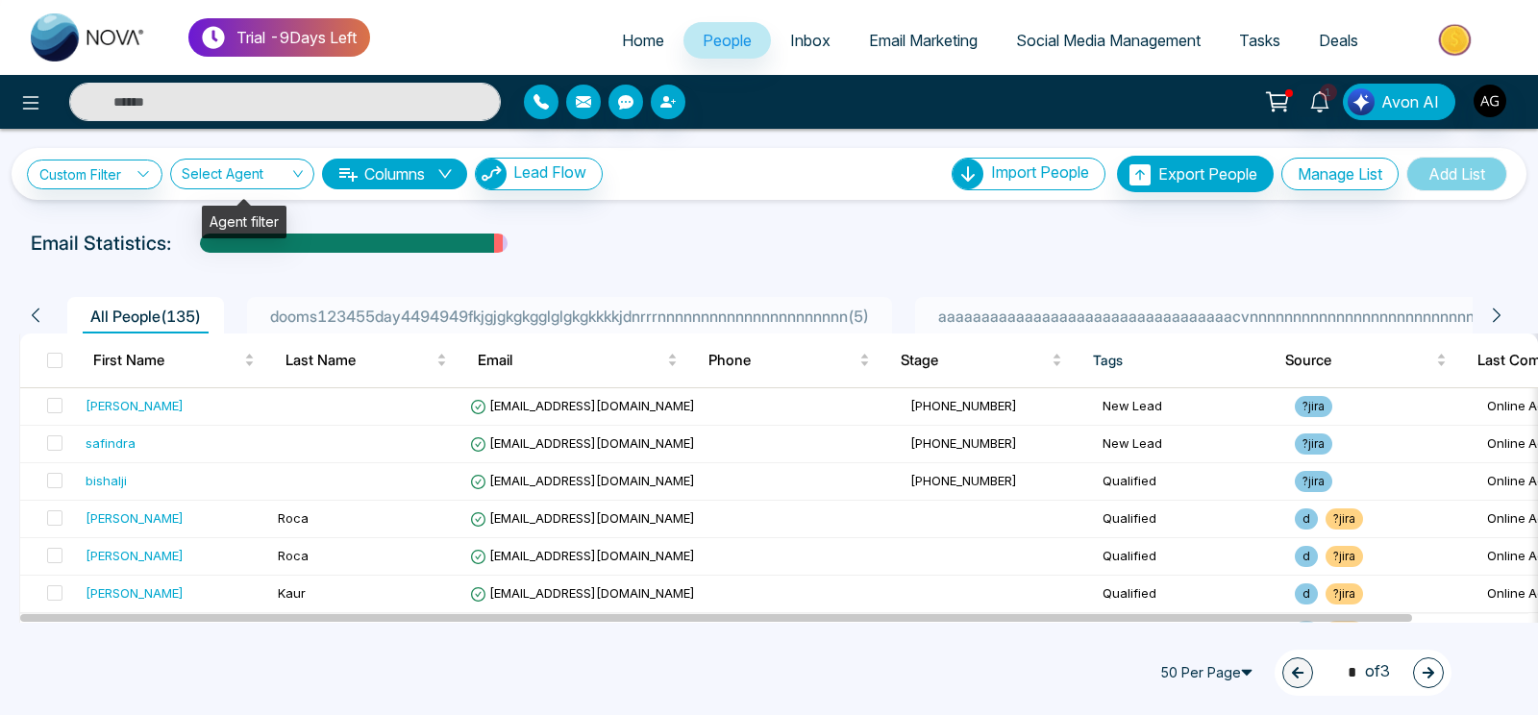
click at [280, 179] on input "search" at bounding box center [236, 178] width 108 height 37
click at [259, 238] on div "Anit Gupta (me)" at bounding box center [244, 242] width 121 height 21
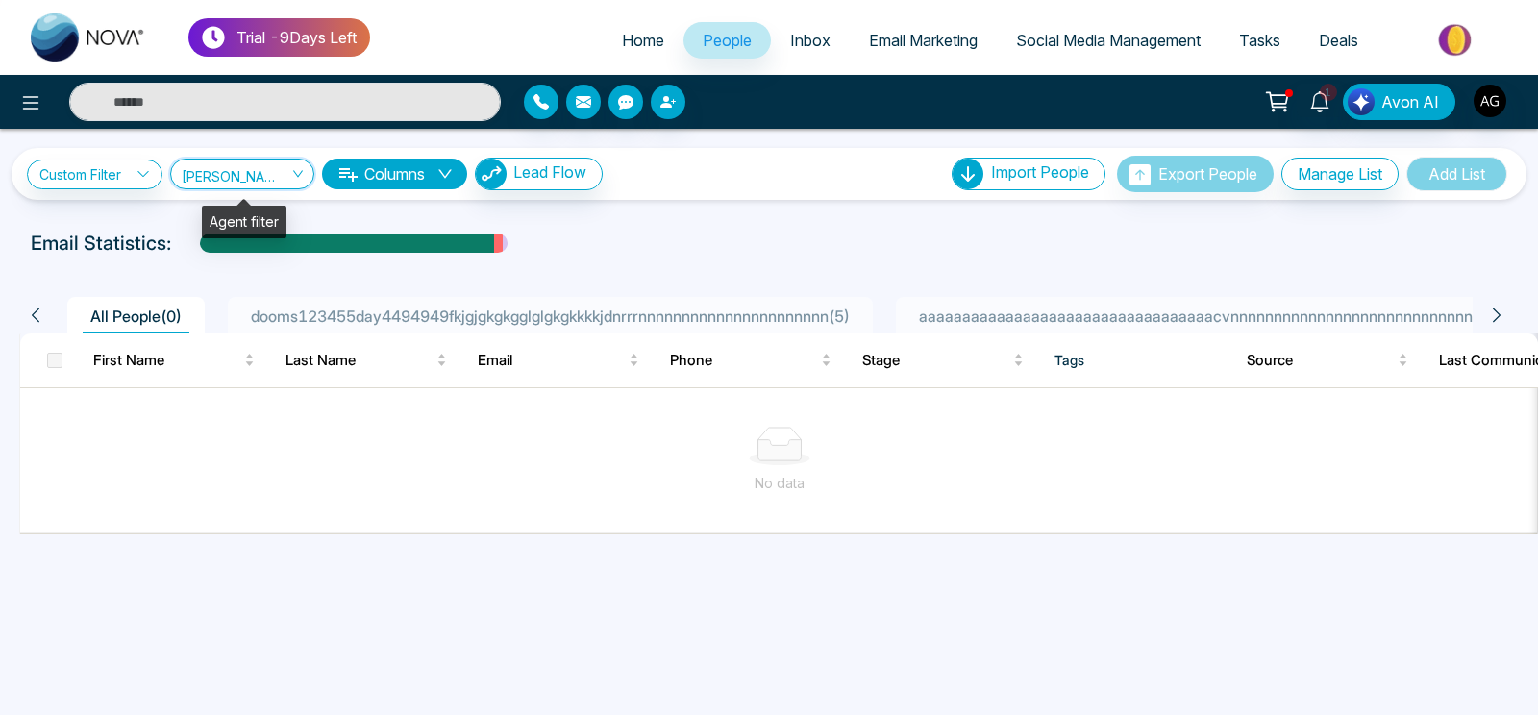
click at [270, 178] on span "Anit Gupta (me)" at bounding box center [242, 173] width 121 height 18
click at [268, 200] on div "Show All" at bounding box center [244, 211] width 144 height 31
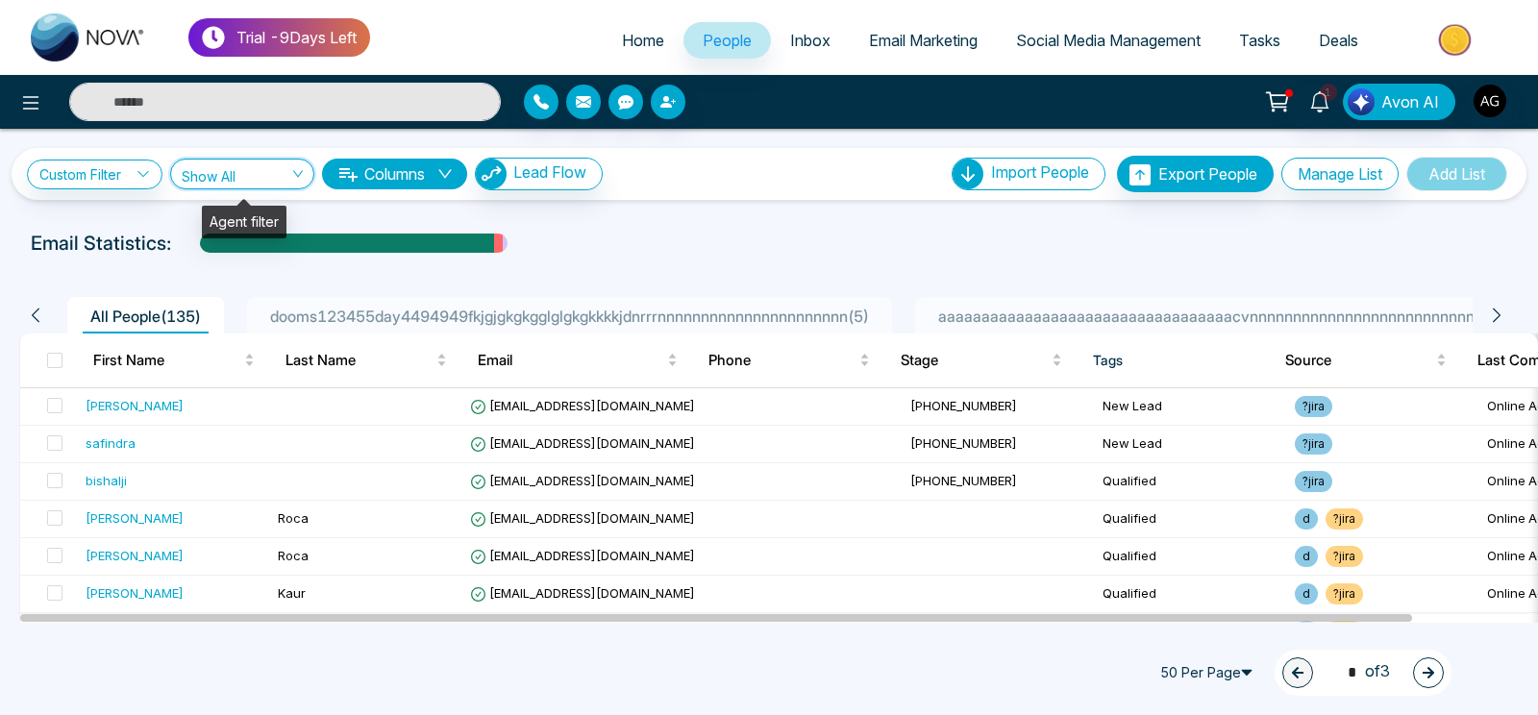
click at [241, 168] on span "Show All" at bounding box center [242, 173] width 121 height 18
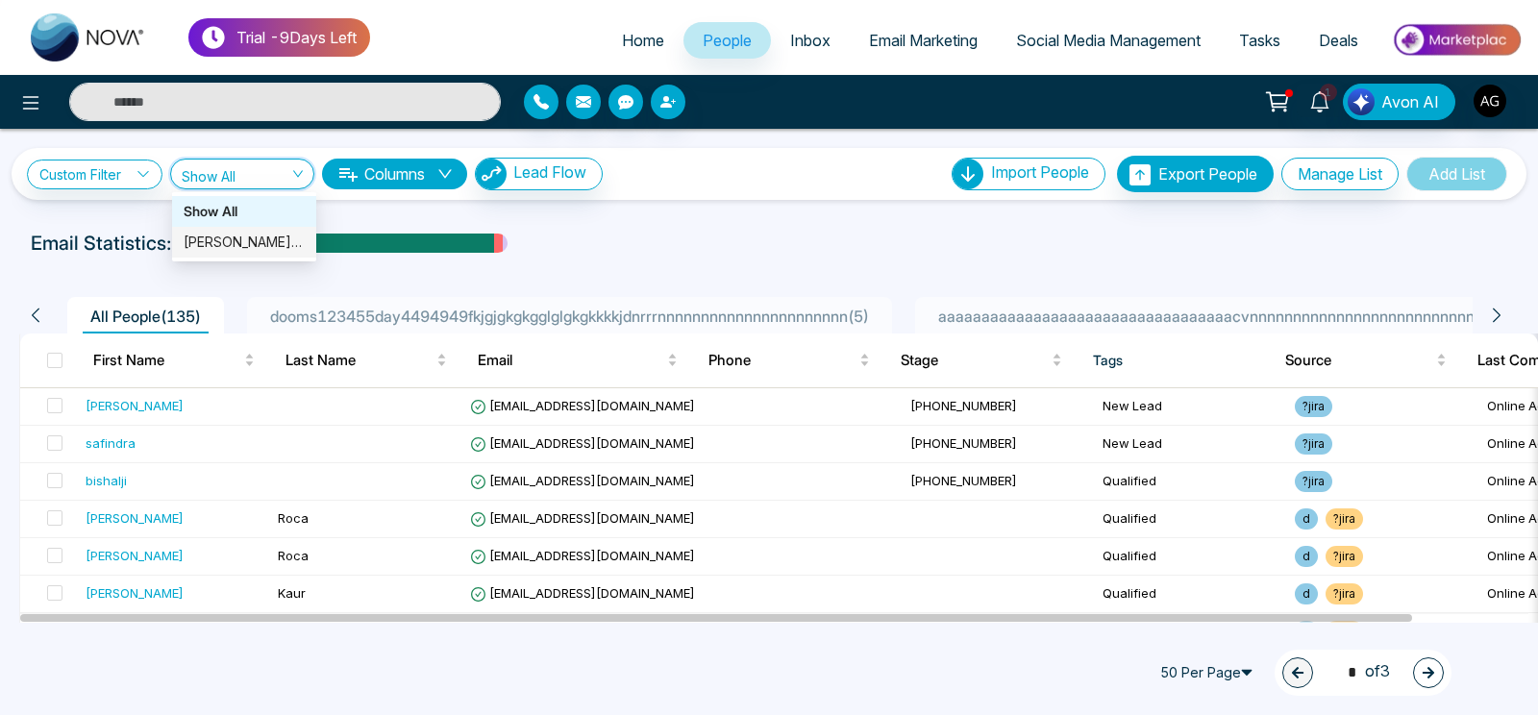
click at [147, 242] on p "Email Statistics:" at bounding box center [101, 243] width 140 height 29
click at [292, 174] on span "Show All" at bounding box center [242, 173] width 121 height 18
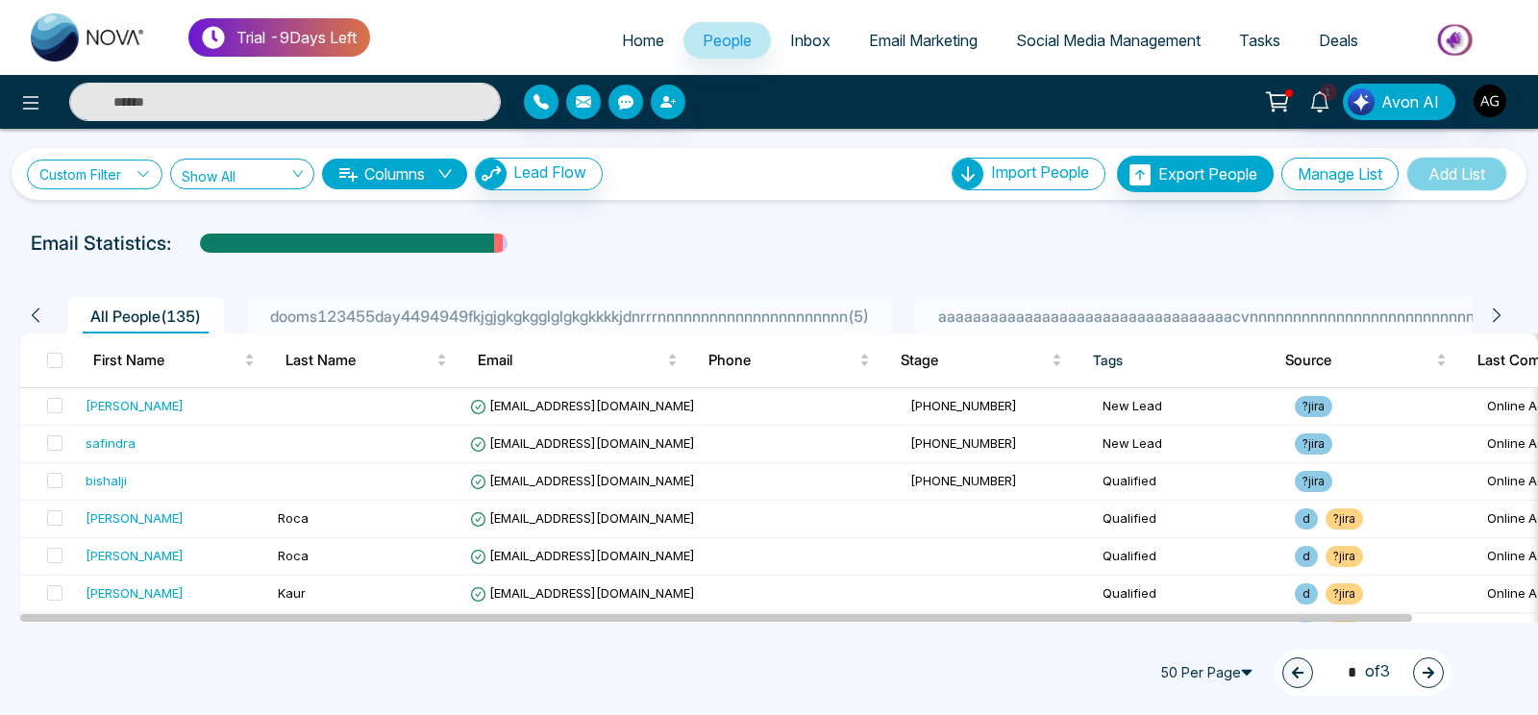
click at [100, 180] on link "Custom Filter" at bounding box center [95, 175] width 136 height 30
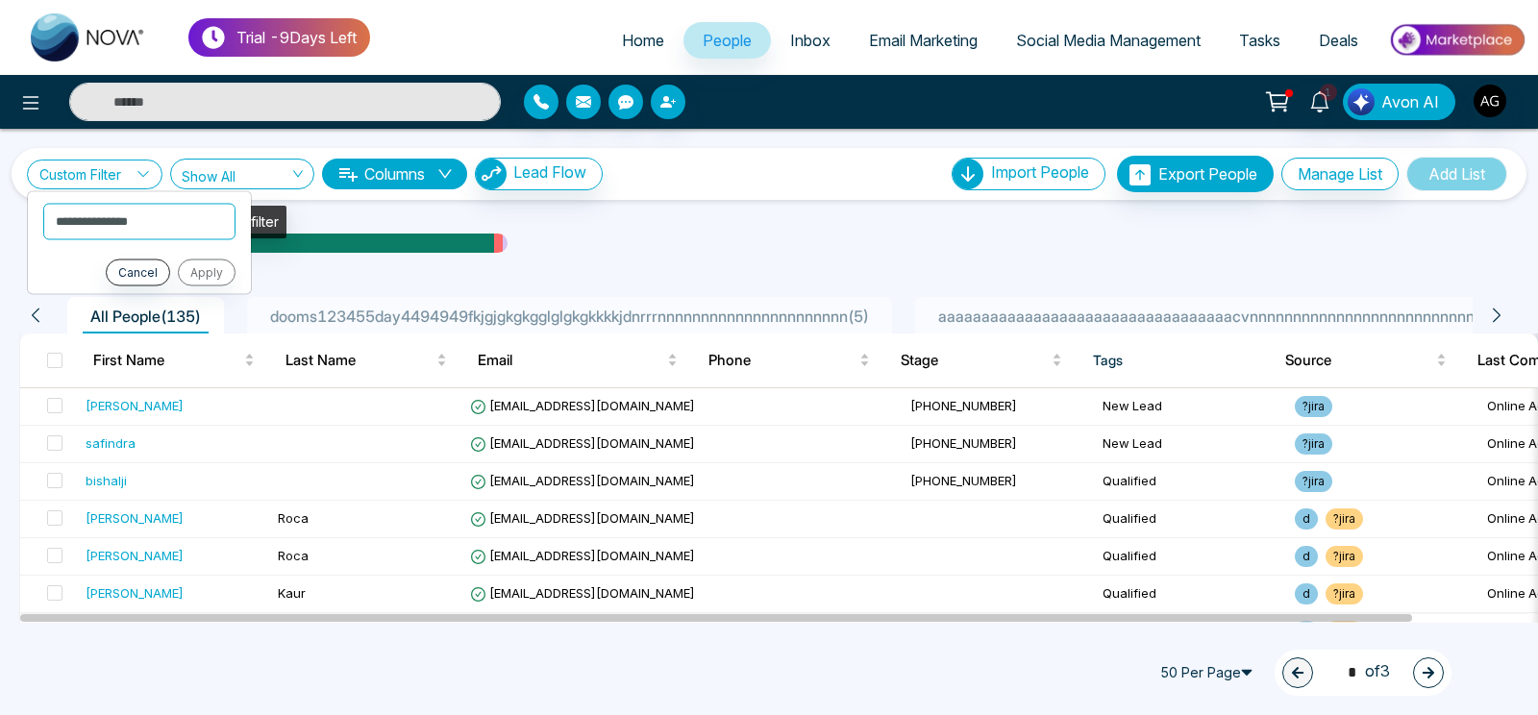
click at [251, 179] on span "Show All" at bounding box center [242, 173] width 121 height 18
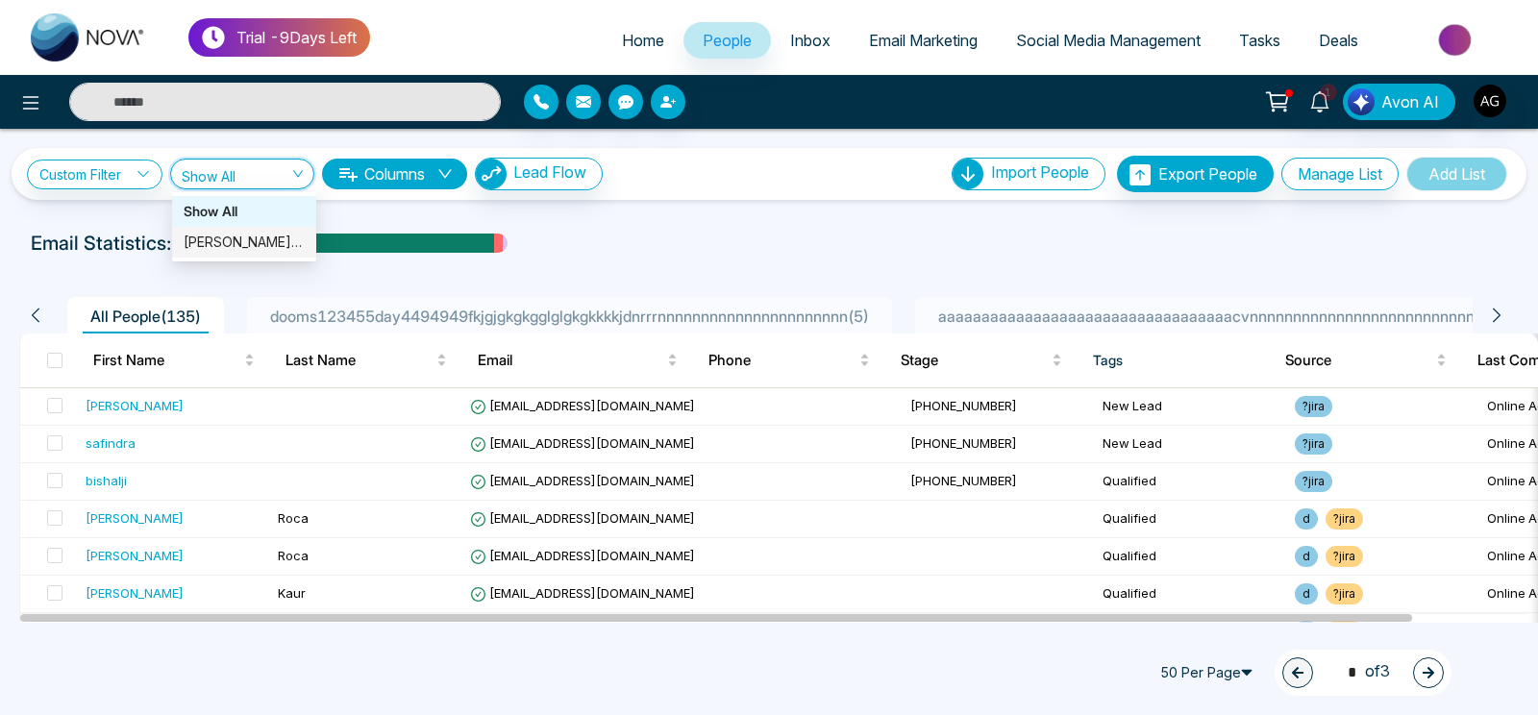
click at [271, 234] on div "Anit Gupta (me)" at bounding box center [244, 242] width 121 height 21
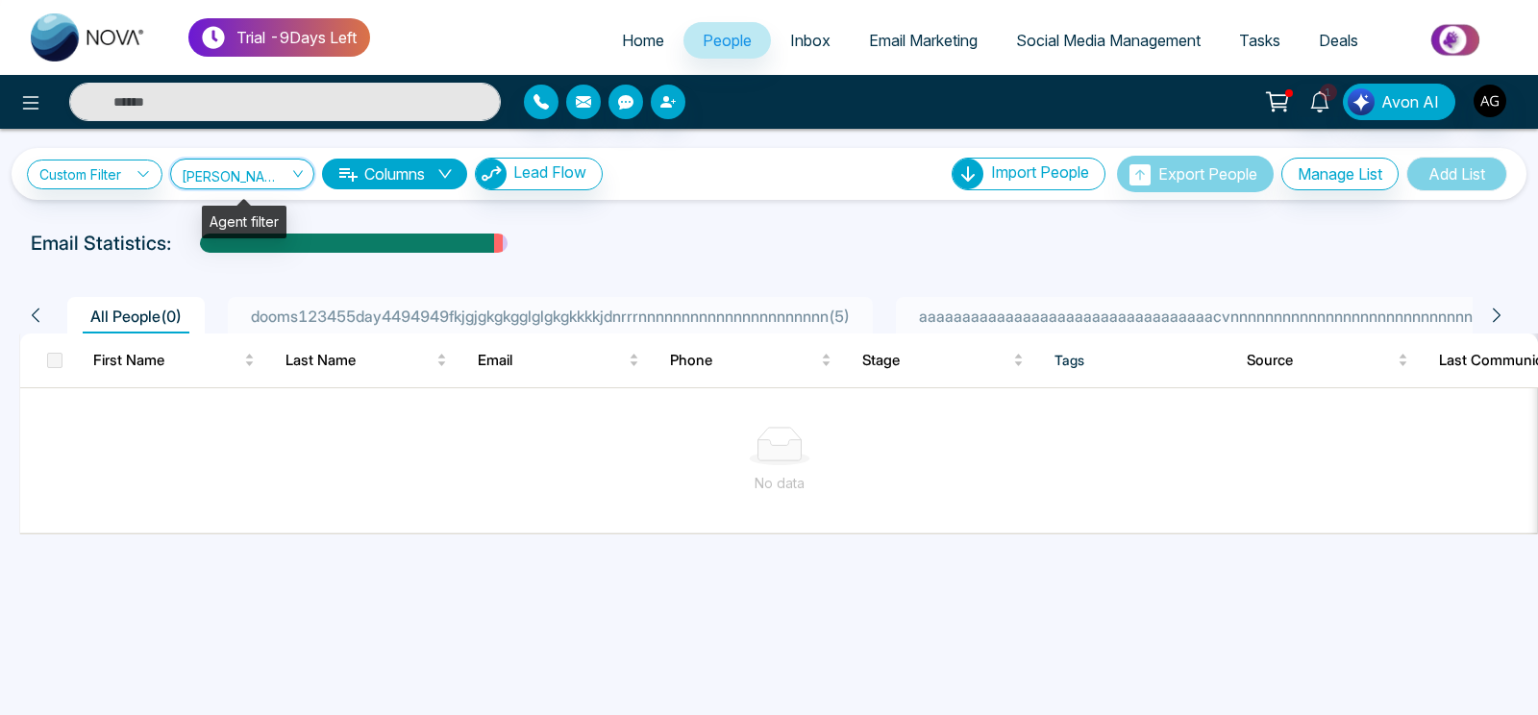
click at [282, 185] on input "search" at bounding box center [236, 178] width 108 height 37
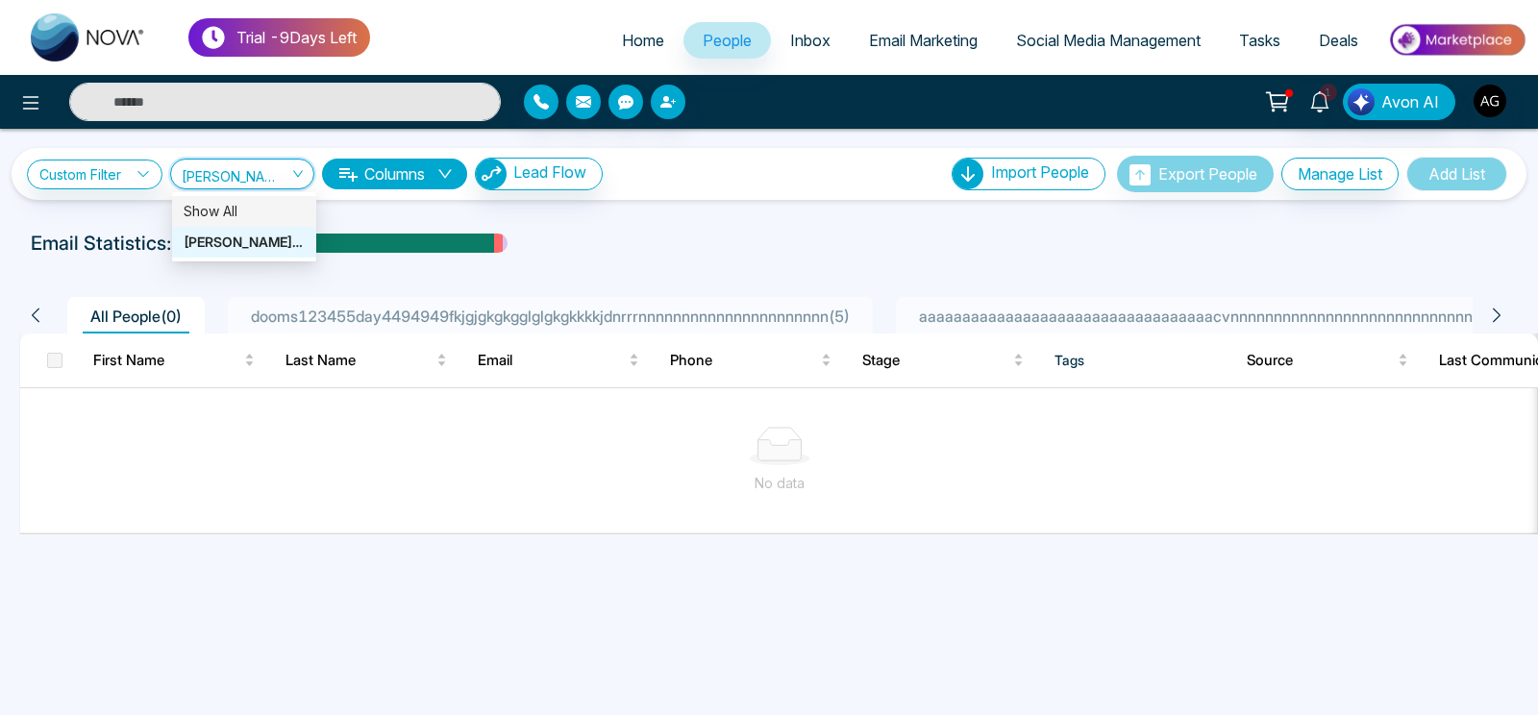
click at [282, 200] on div "Show All" at bounding box center [244, 211] width 144 height 31
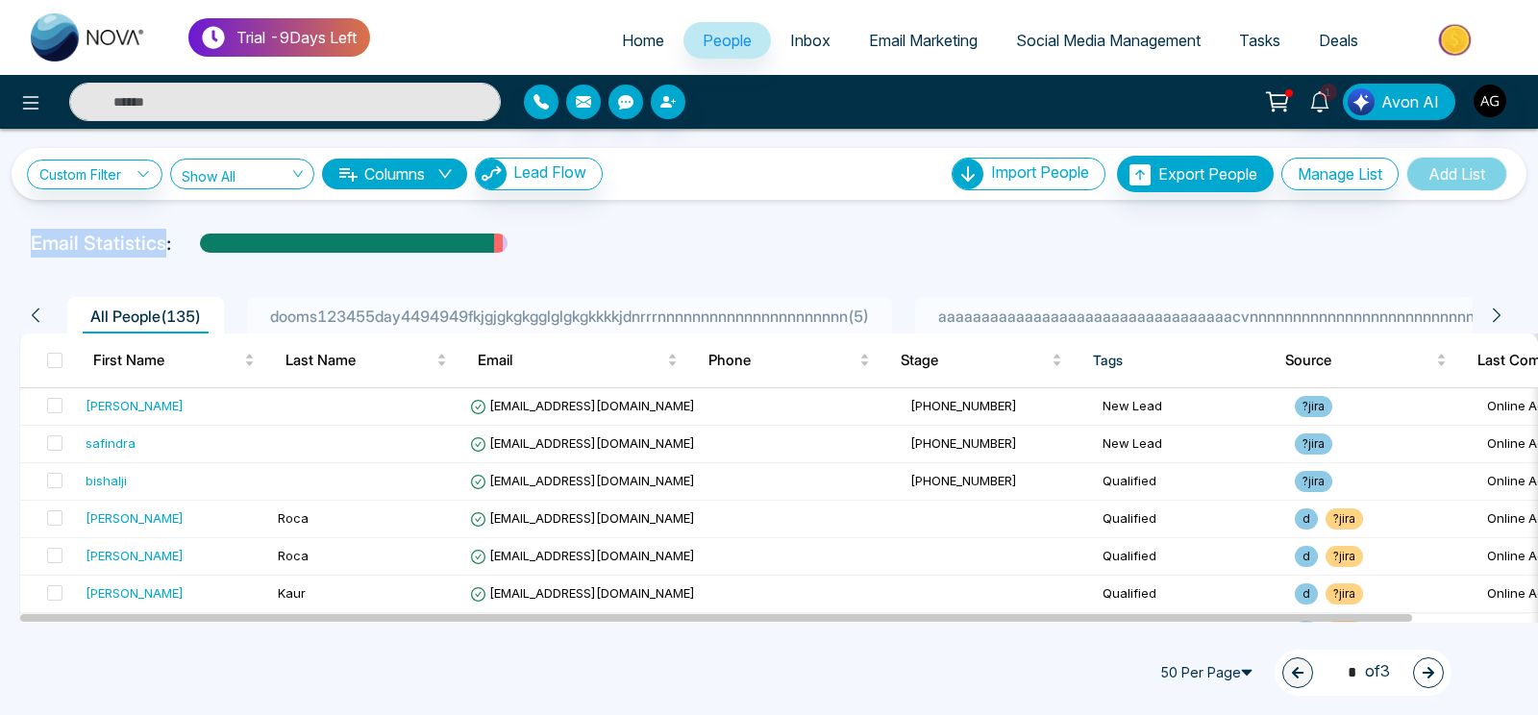
drag, startPoint x: 32, startPoint y: 243, endPoint x: 183, endPoint y: 264, distance: 152.4
click at [183, 264] on div "**********" at bounding box center [769, 376] width 1538 height 494
click at [183, 264] on div at bounding box center [769, 262] width 1515 height 8
drag, startPoint x: 32, startPoint y: 240, endPoint x: 187, endPoint y: 249, distance: 155.9
click at [187, 249] on div "Email Statistics:" at bounding box center [769, 243] width 1476 height 29
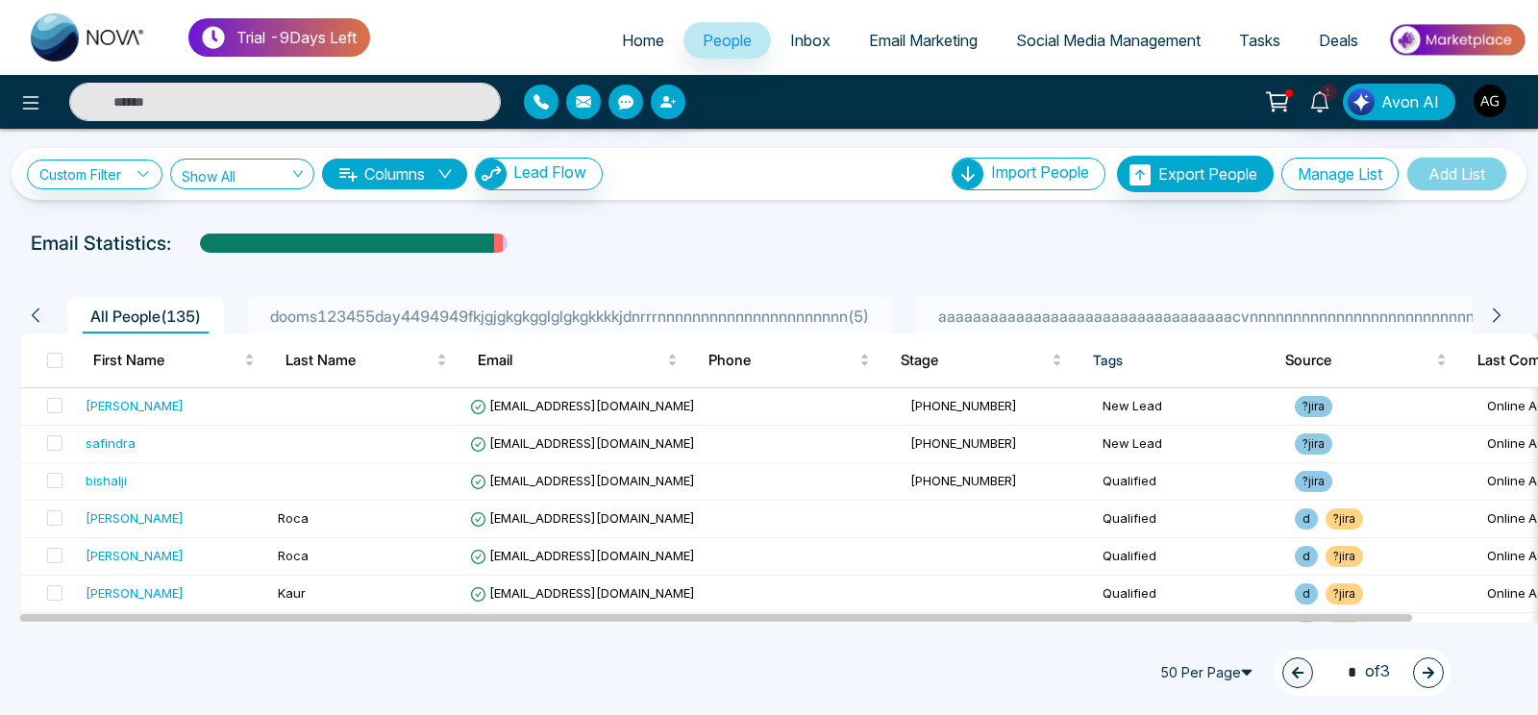
click at [187, 249] on div "Email Statistics:" at bounding box center [769, 243] width 1476 height 29
click at [418, 184] on button "Columns" at bounding box center [394, 174] width 145 height 31
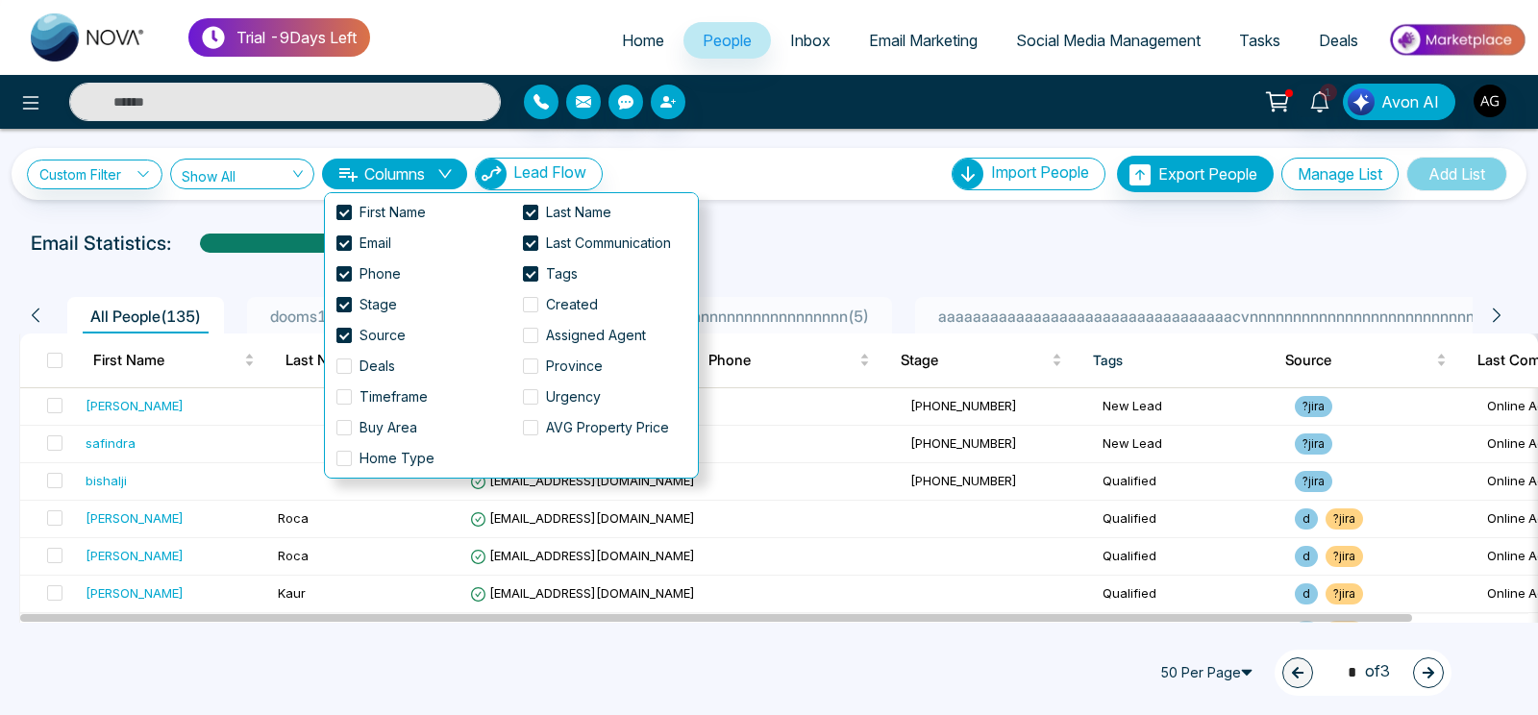
click at [418, 184] on button "Columns" at bounding box center [394, 174] width 145 height 31
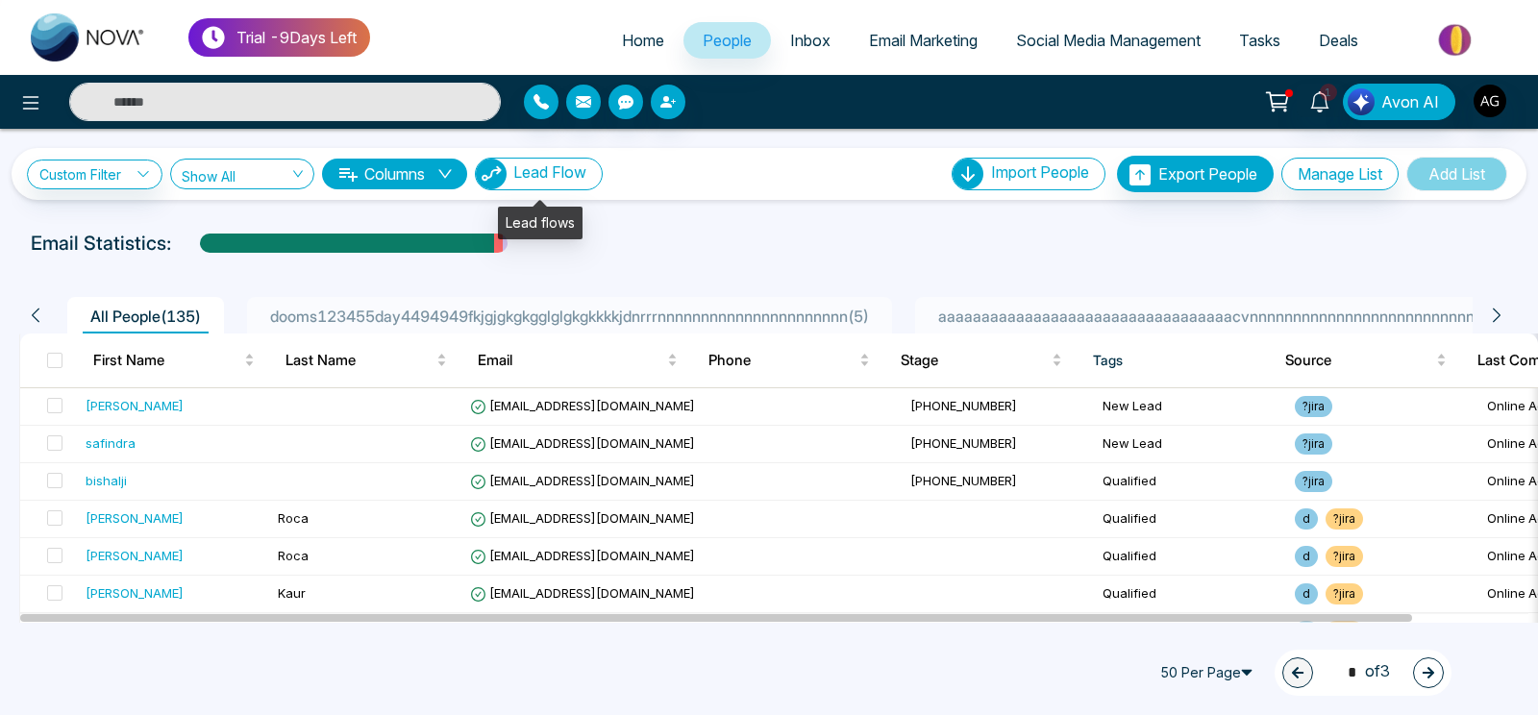
click at [534, 187] on button "Lead Flow" at bounding box center [539, 174] width 128 height 33
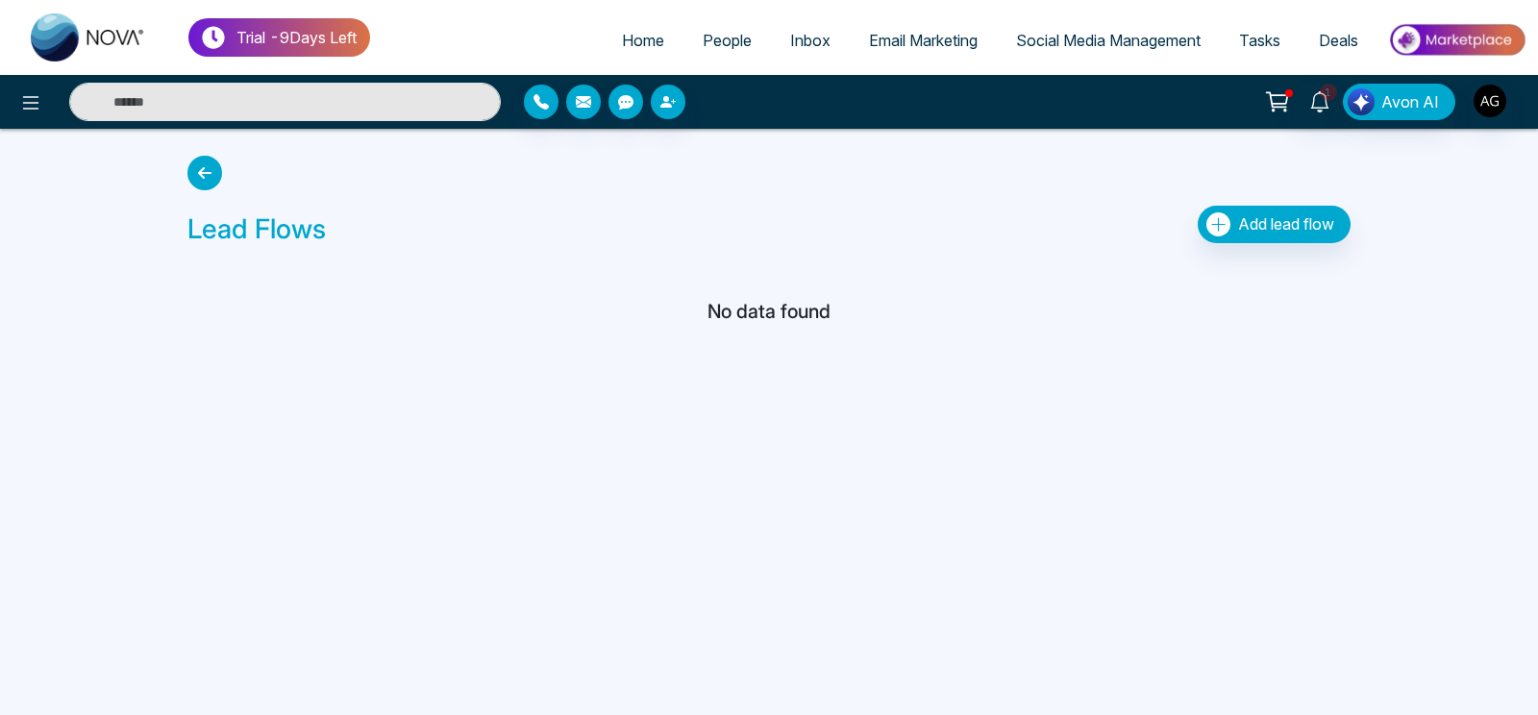
click at [205, 165] on icon at bounding box center [204, 173] width 35 height 35
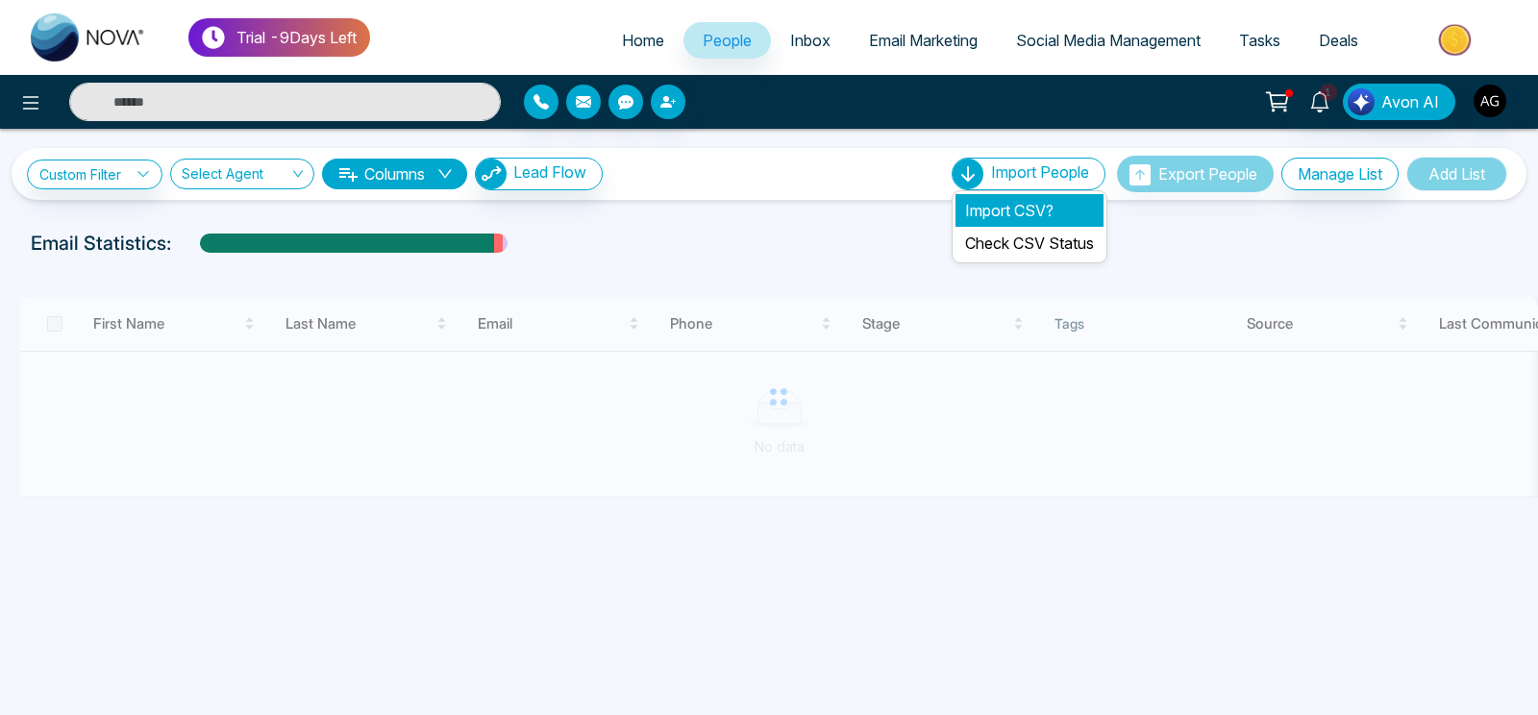
click at [1011, 224] on li "Import CSV?" at bounding box center [1029, 210] width 148 height 33
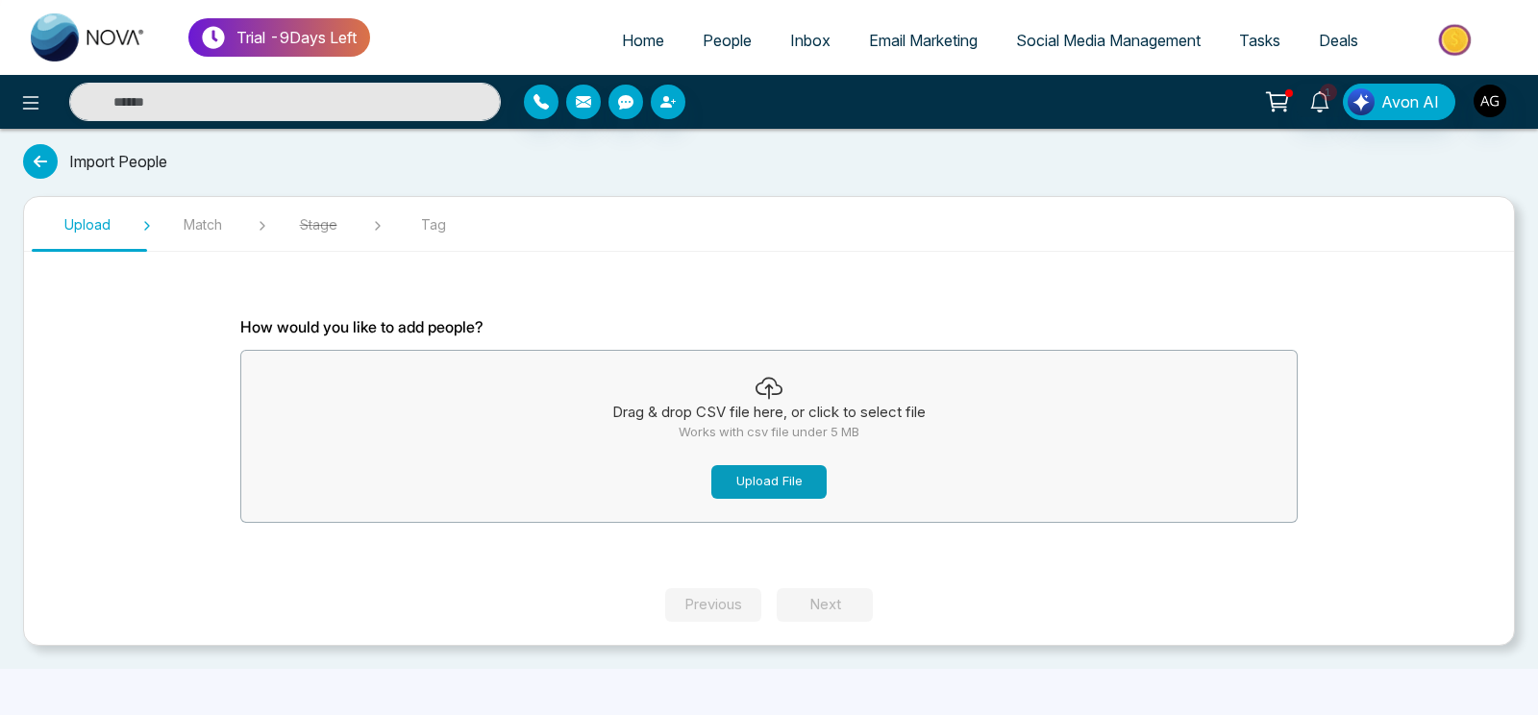
click at [757, 488] on button "Upload File" at bounding box center [768, 482] width 115 height 34
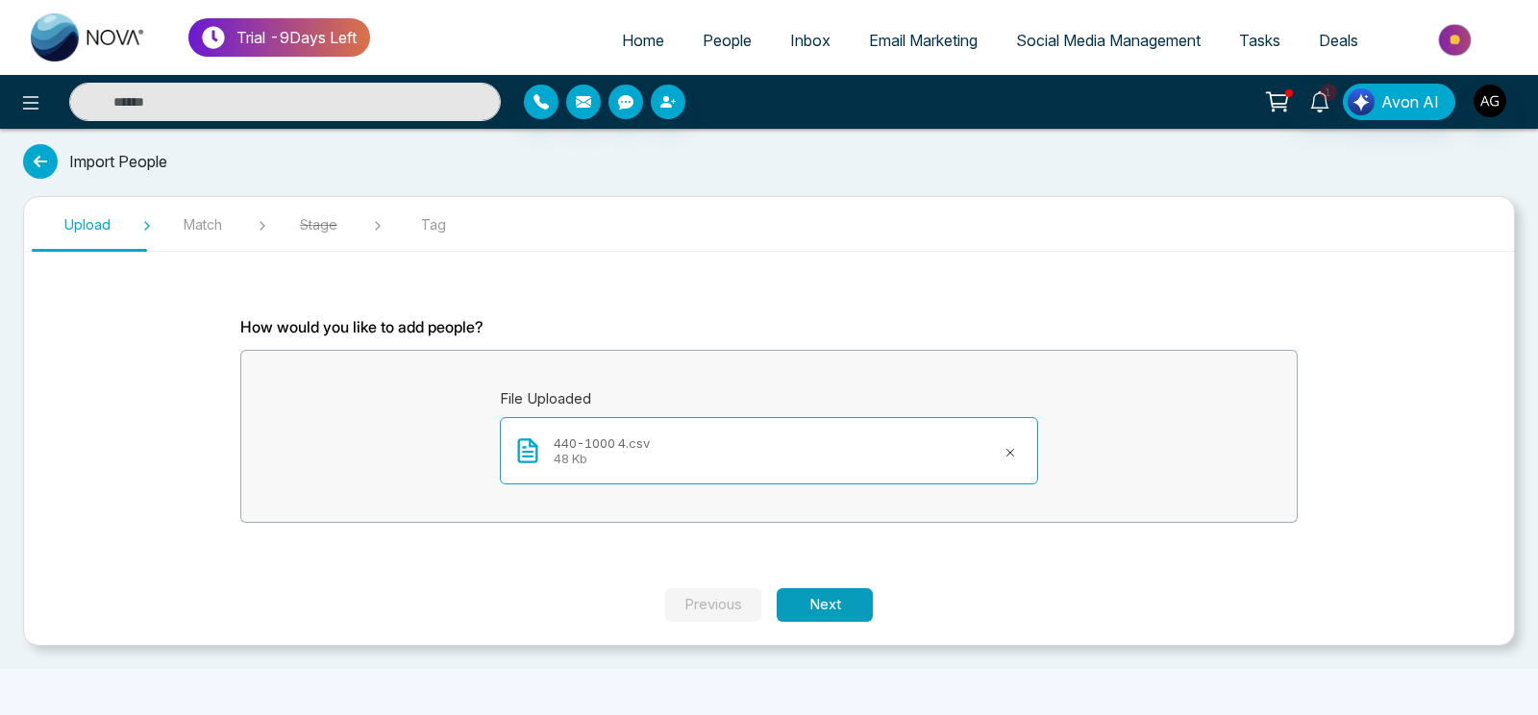
click at [837, 597] on button "Next" at bounding box center [825, 605] width 96 height 34
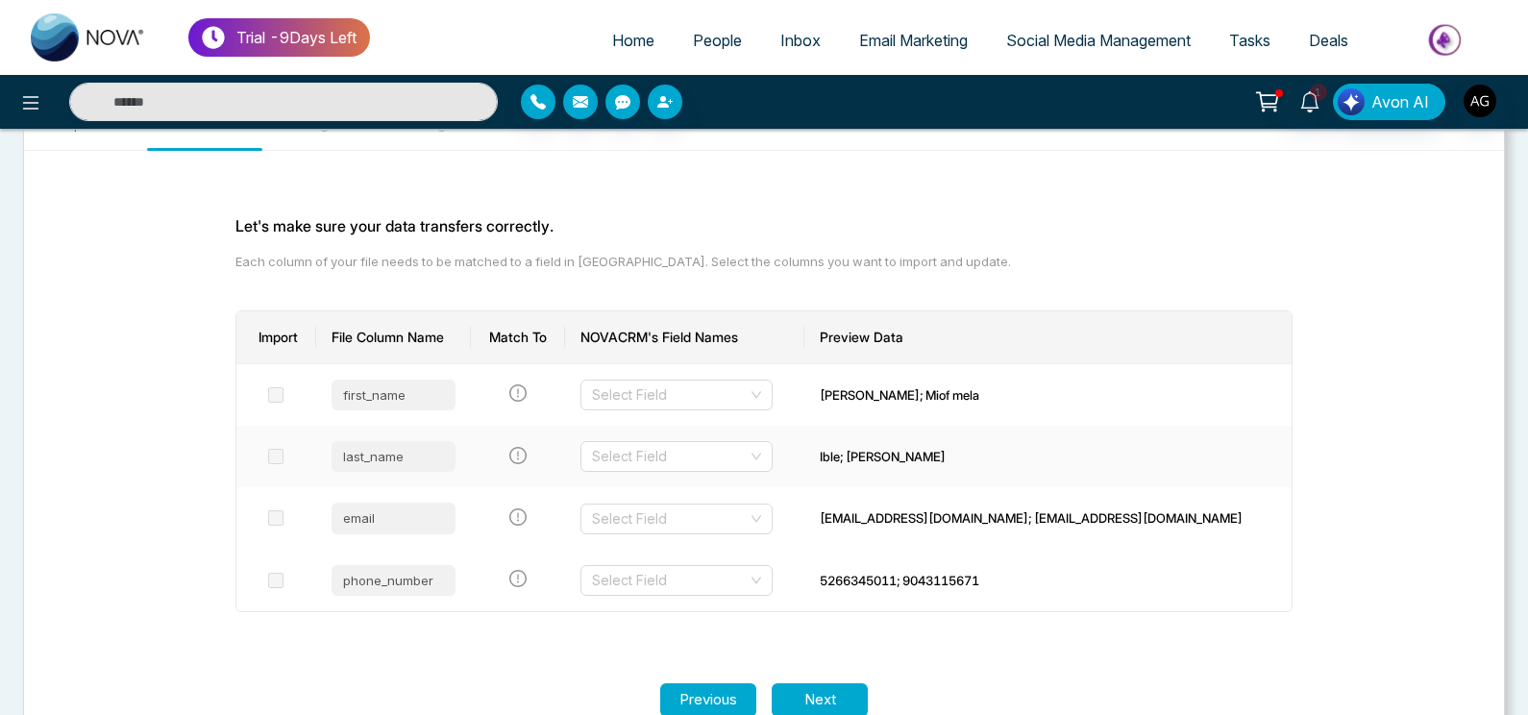
scroll to position [102, 0]
click at [748, 390] on input "search" at bounding box center [670, 394] width 156 height 29
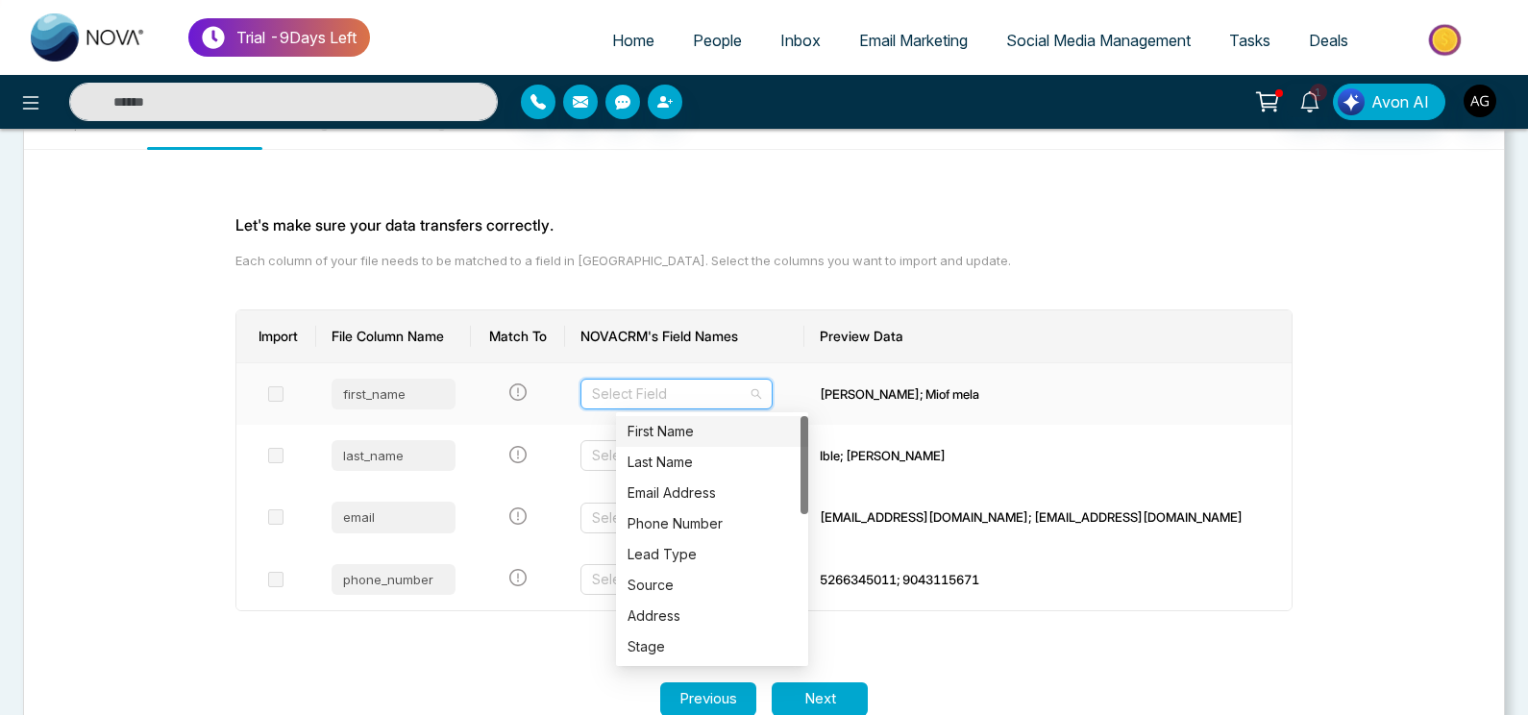
click at [728, 432] on div "First Name" at bounding box center [712, 431] width 169 height 21
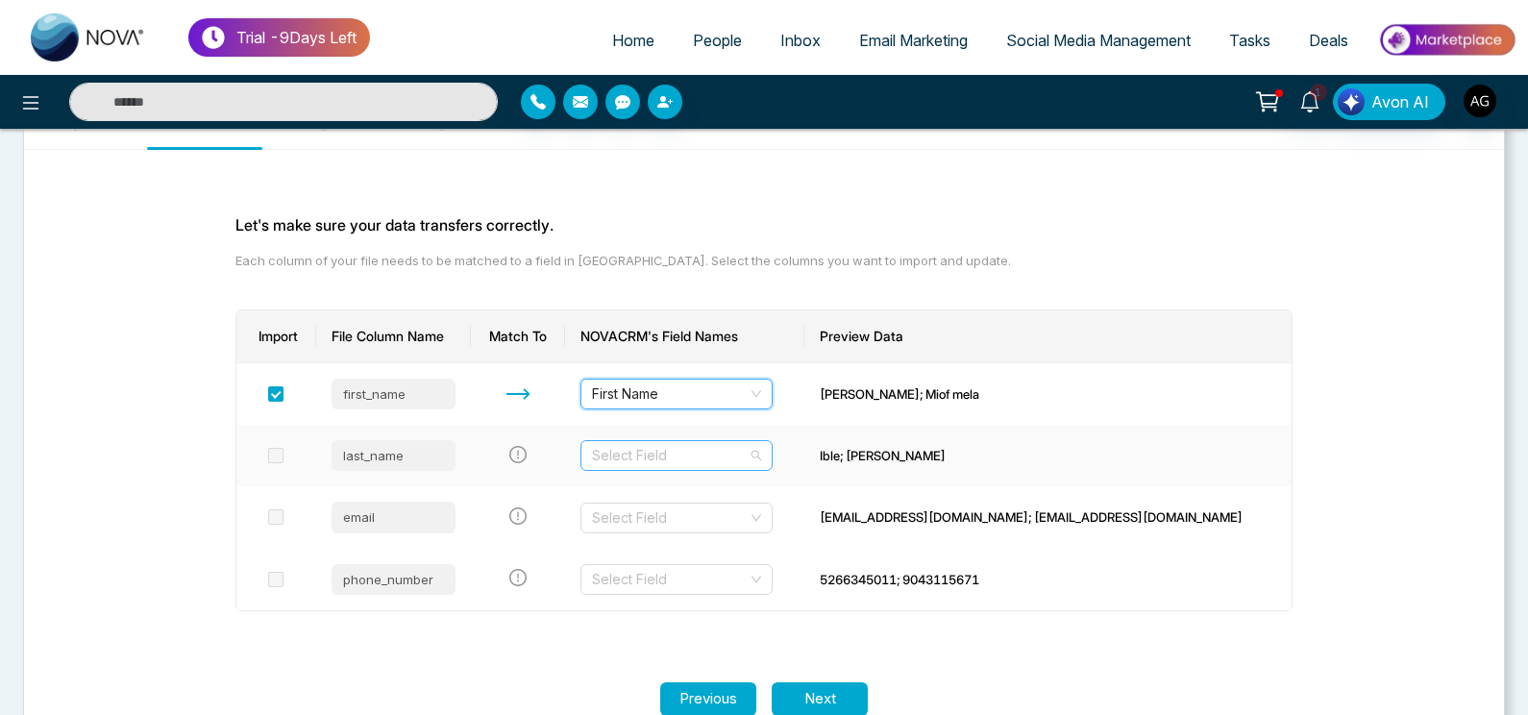
click at [690, 457] on input "search" at bounding box center [670, 455] width 156 height 29
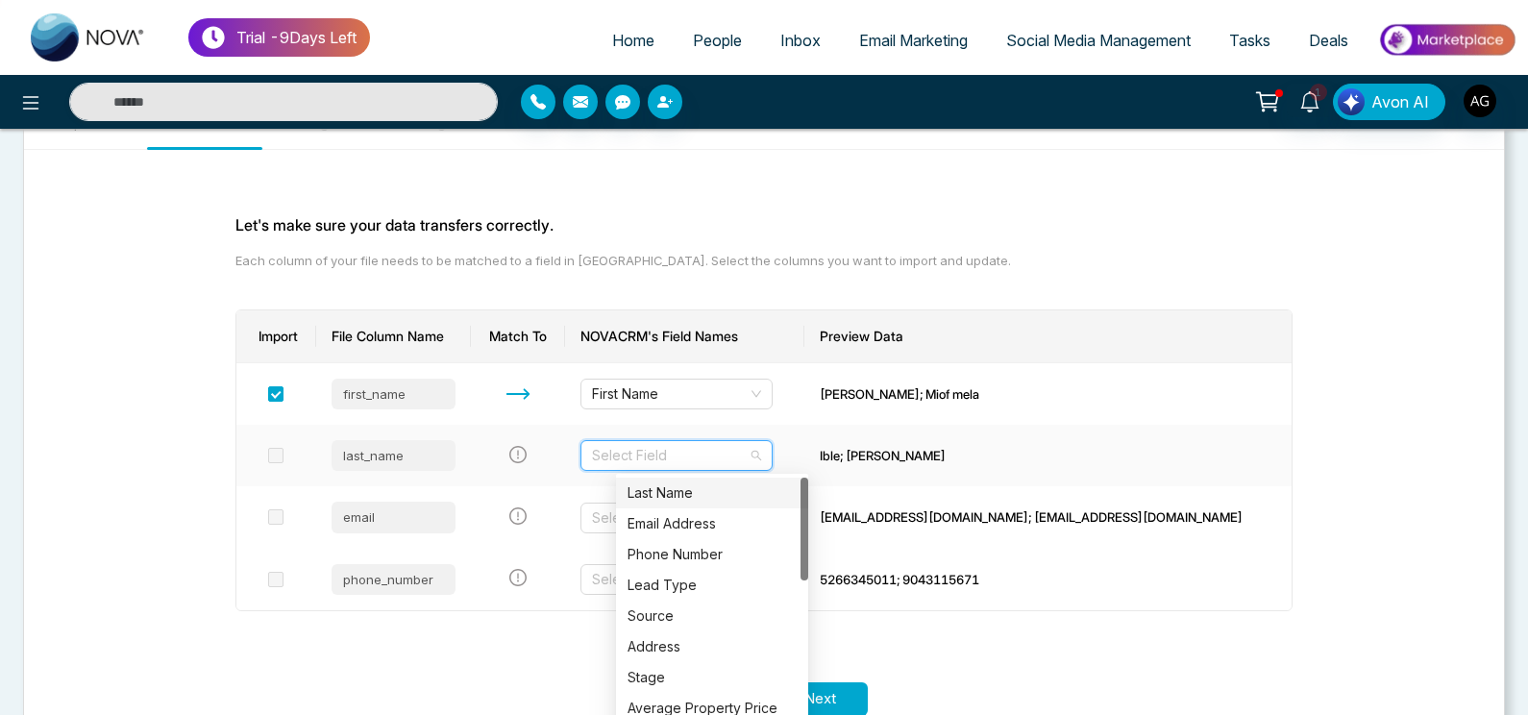
click at [697, 507] on div "Last Name" at bounding box center [712, 493] width 192 height 31
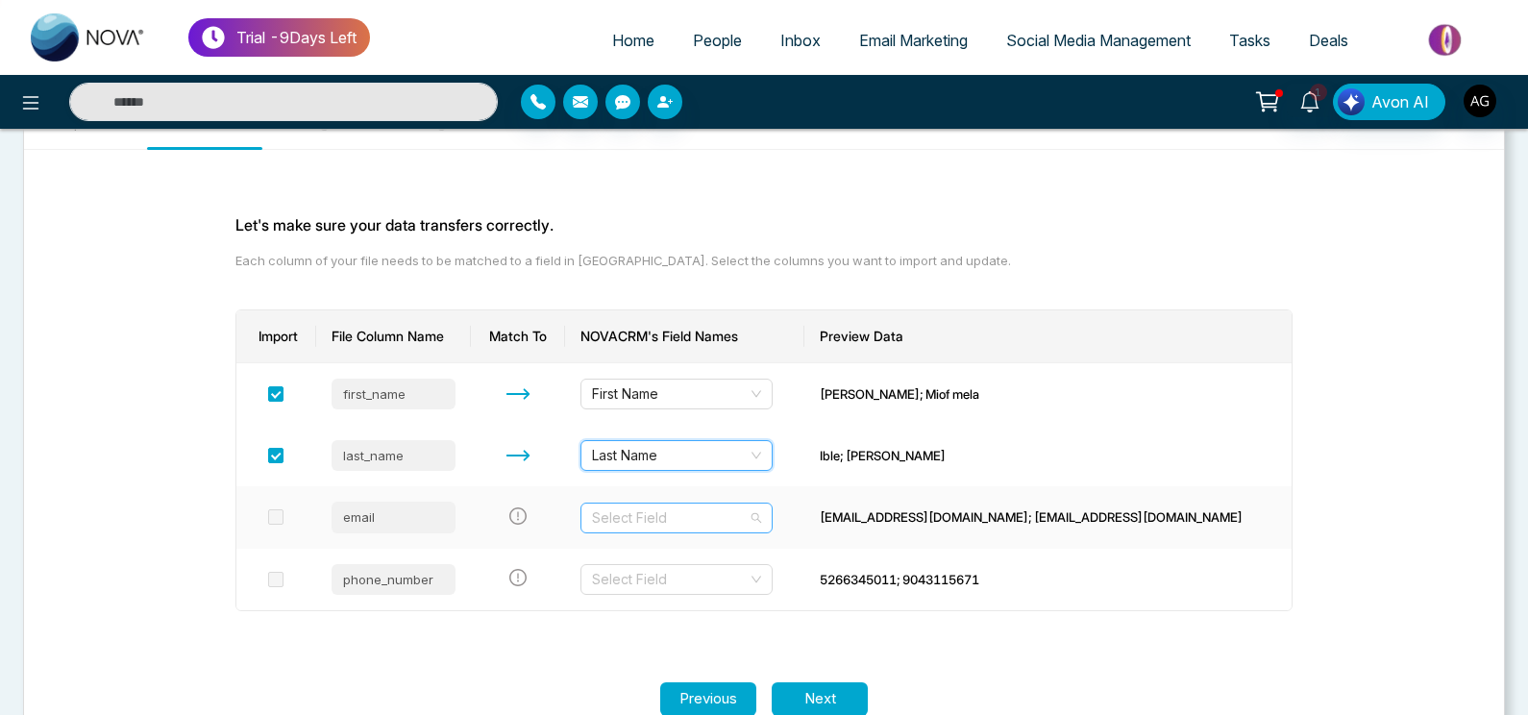
click at [694, 518] on input "search" at bounding box center [670, 518] width 156 height 29
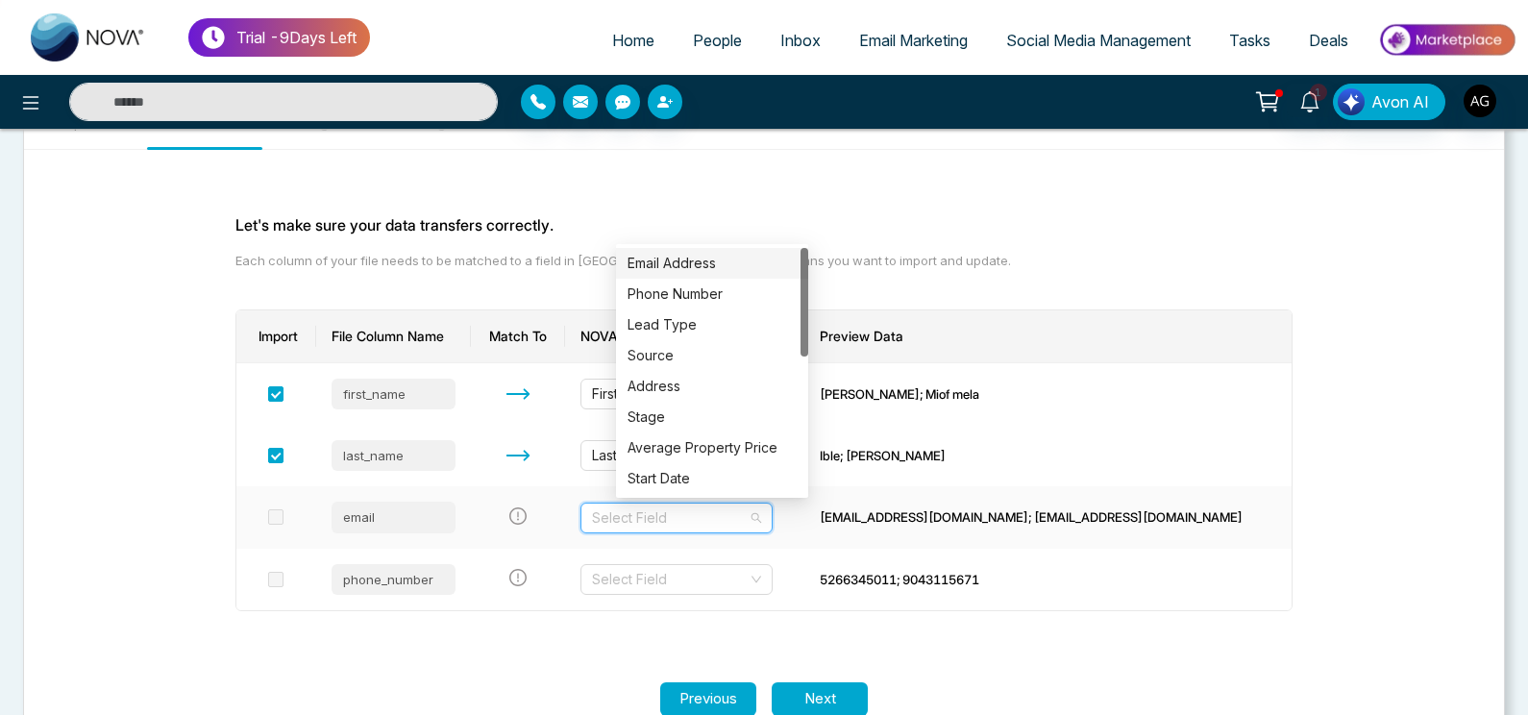
click at [682, 270] on div "Email Address" at bounding box center [712, 263] width 169 height 21
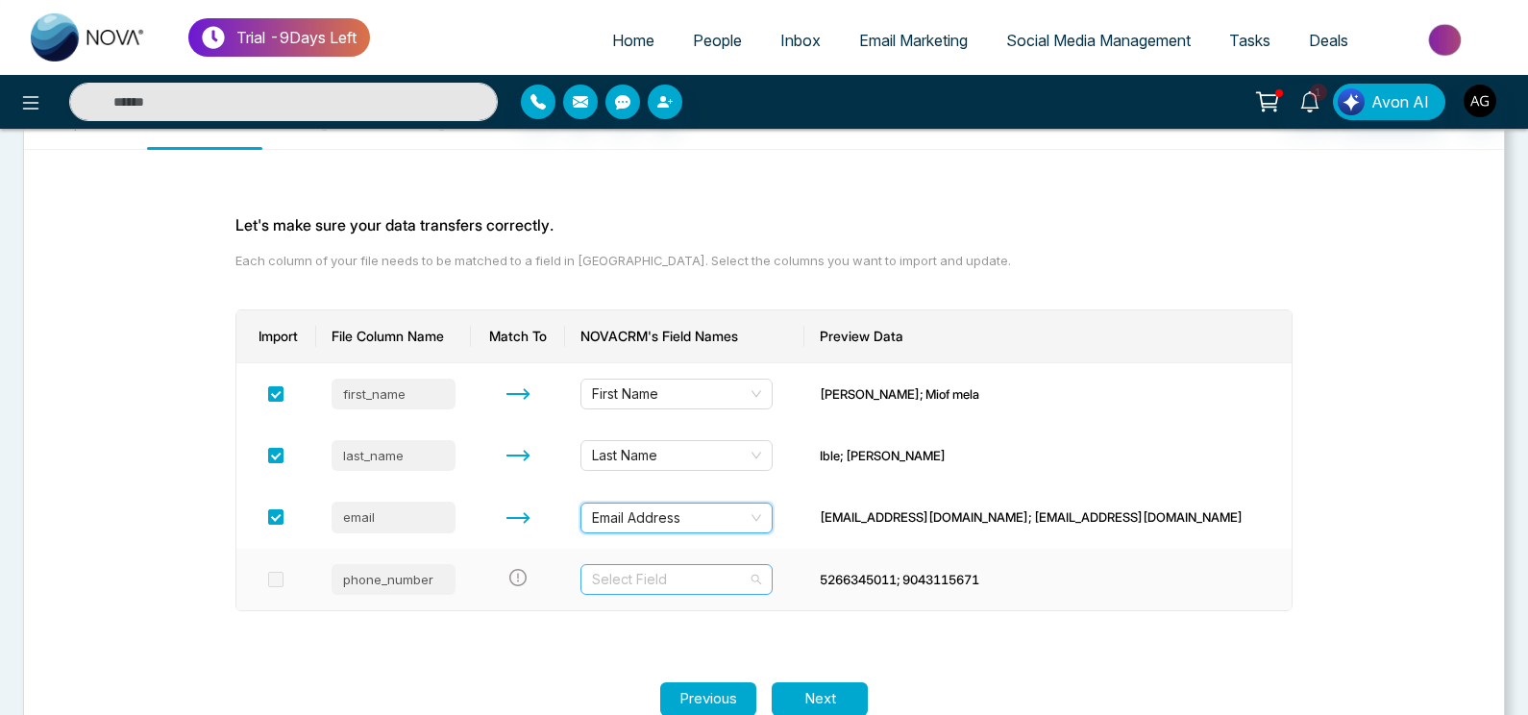
click at [734, 579] on input "search" at bounding box center [670, 579] width 156 height 29
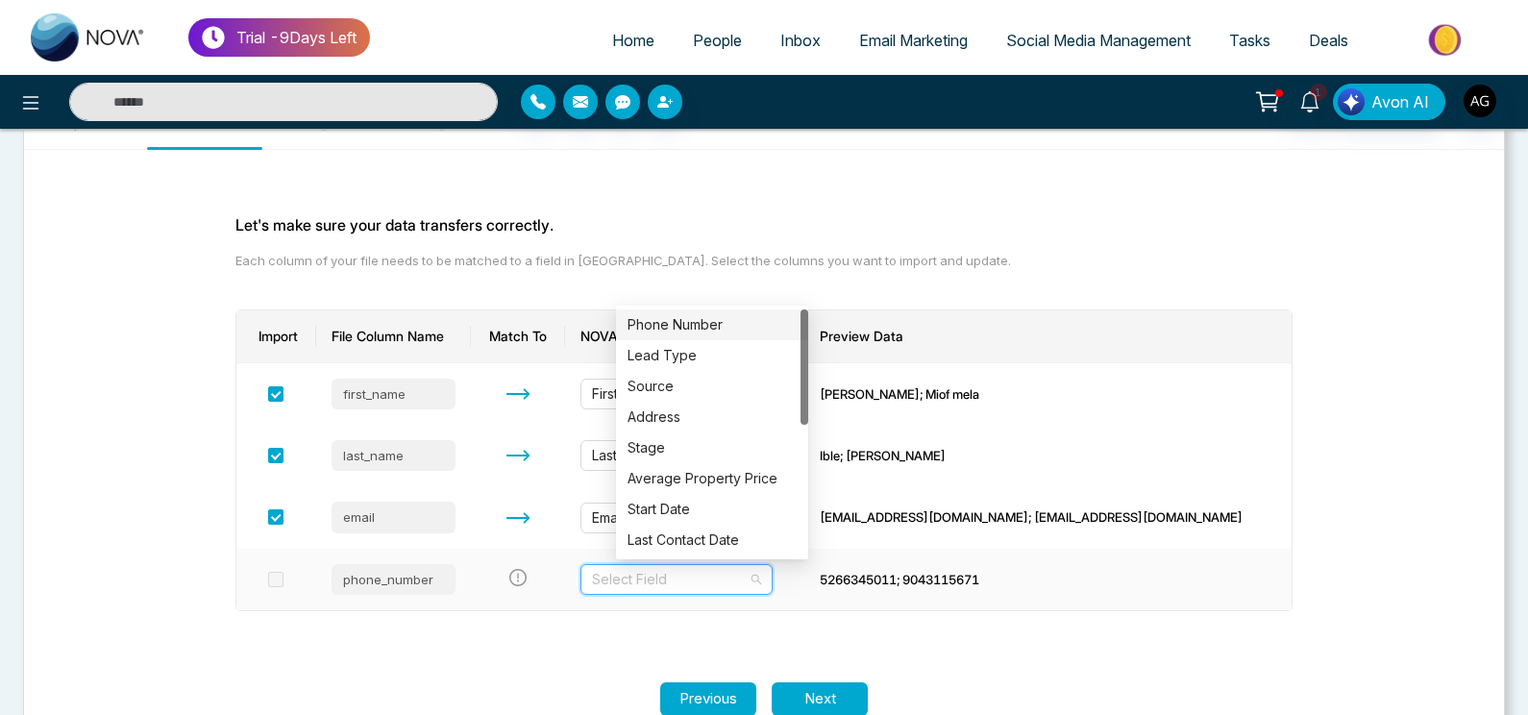
click at [686, 324] on div "Phone Number" at bounding box center [712, 324] width 169 height 21
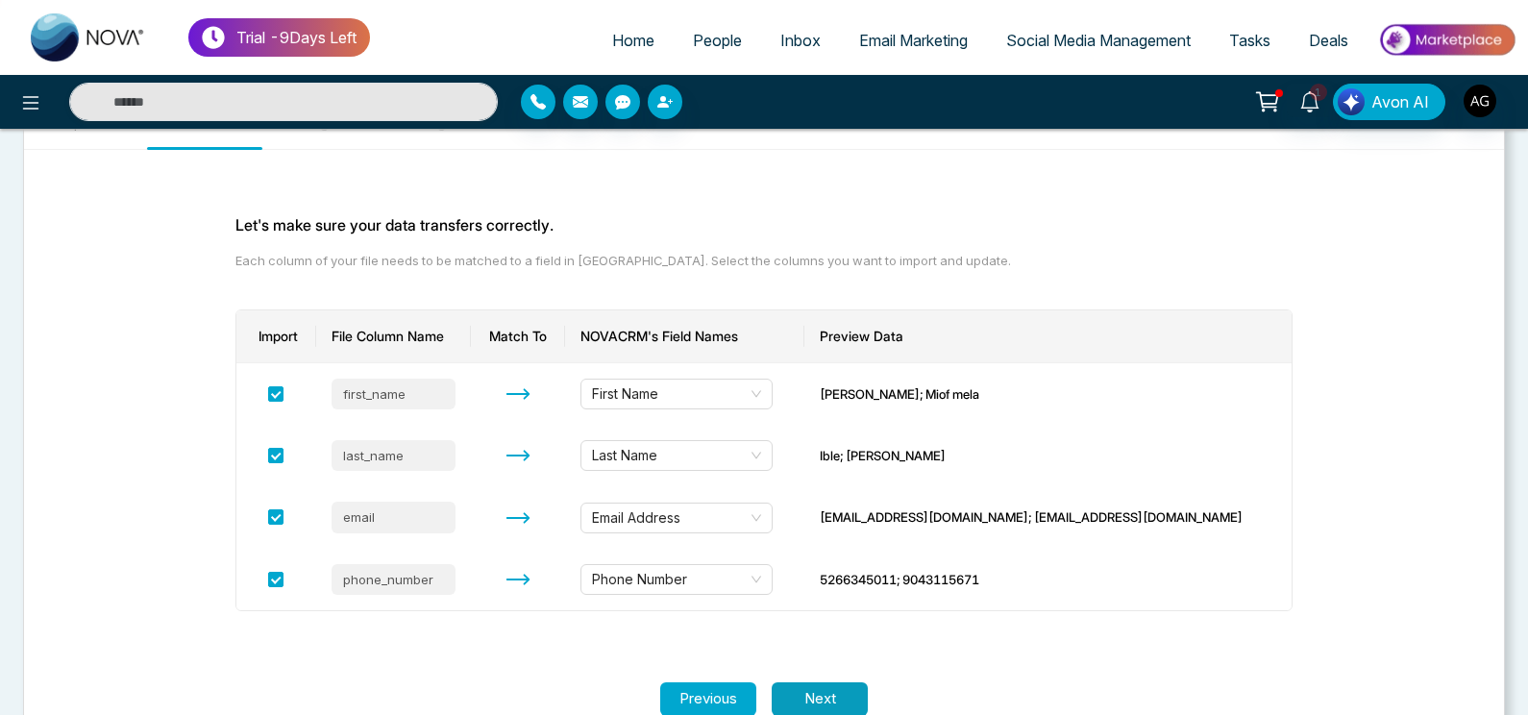
click at [825, 695] on button "Next" at bounding box center [820, 699] width 96 height 34
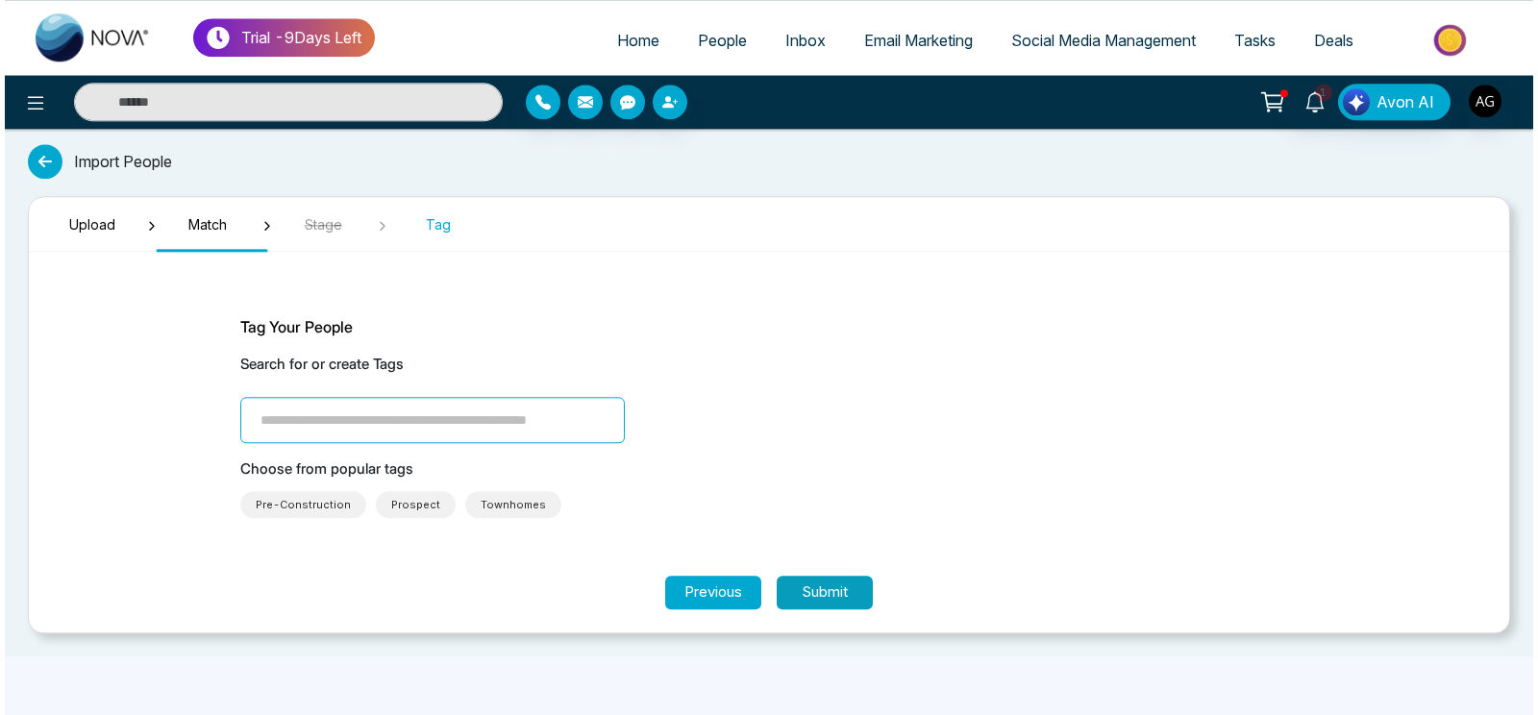
scroll to position [0, 0]
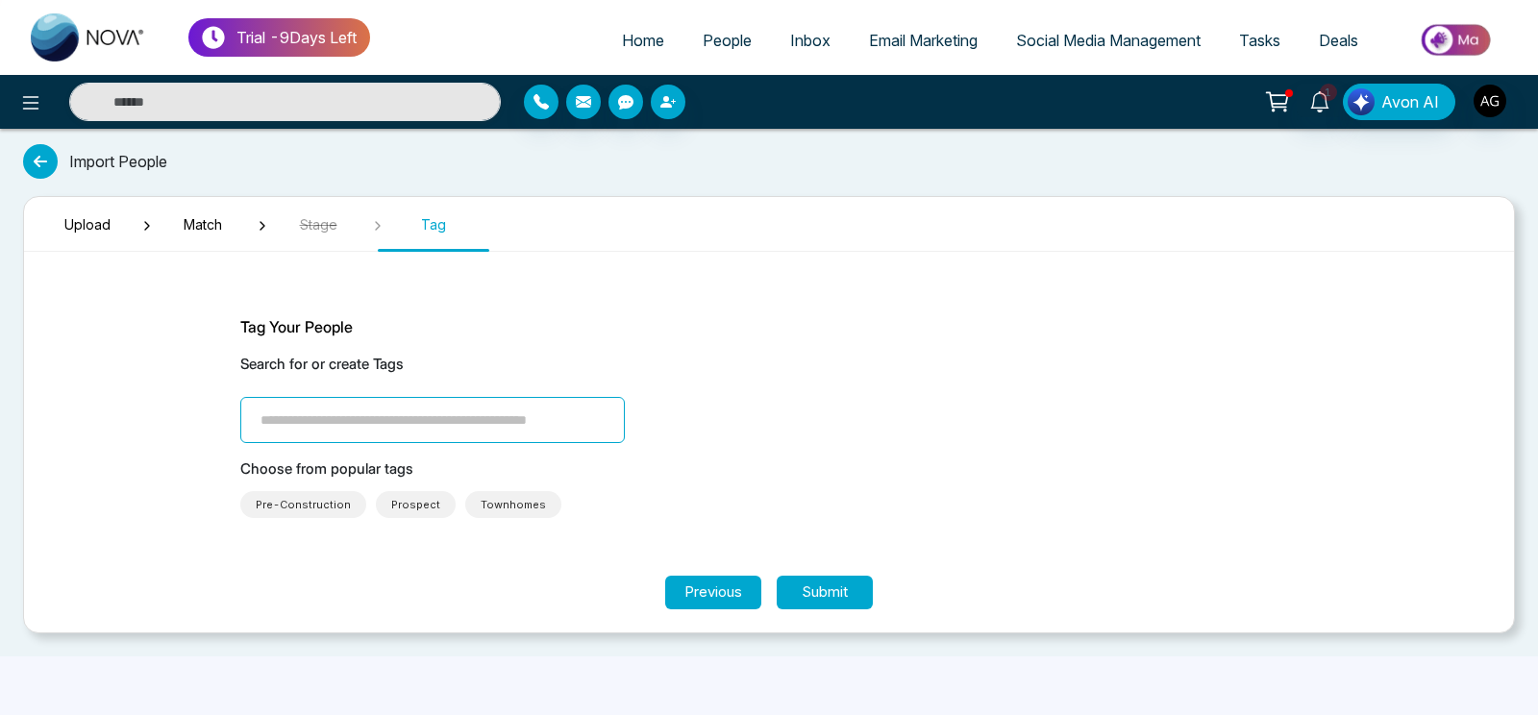
click at [406, 406] on input "search" at bounding box center [432, 420] width 384 height 46
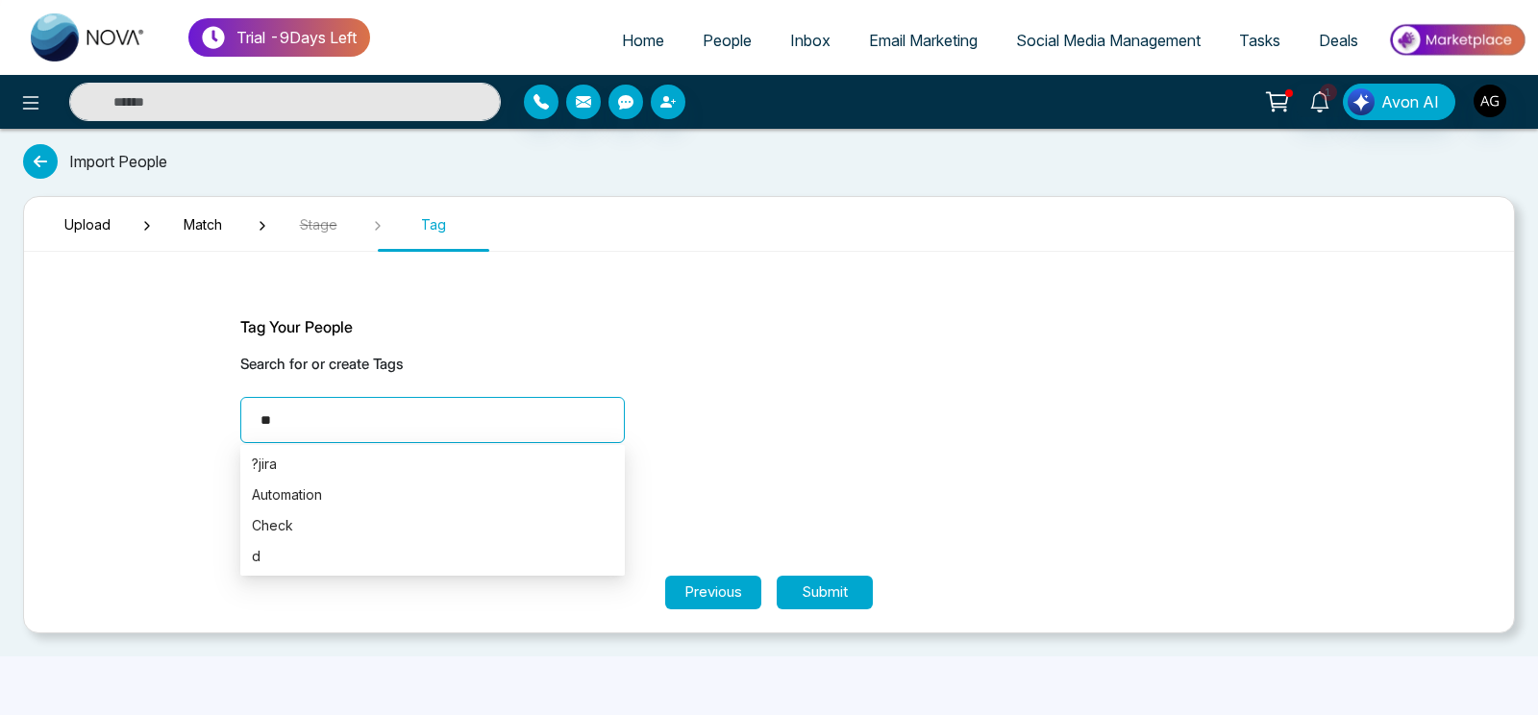
type input "***"
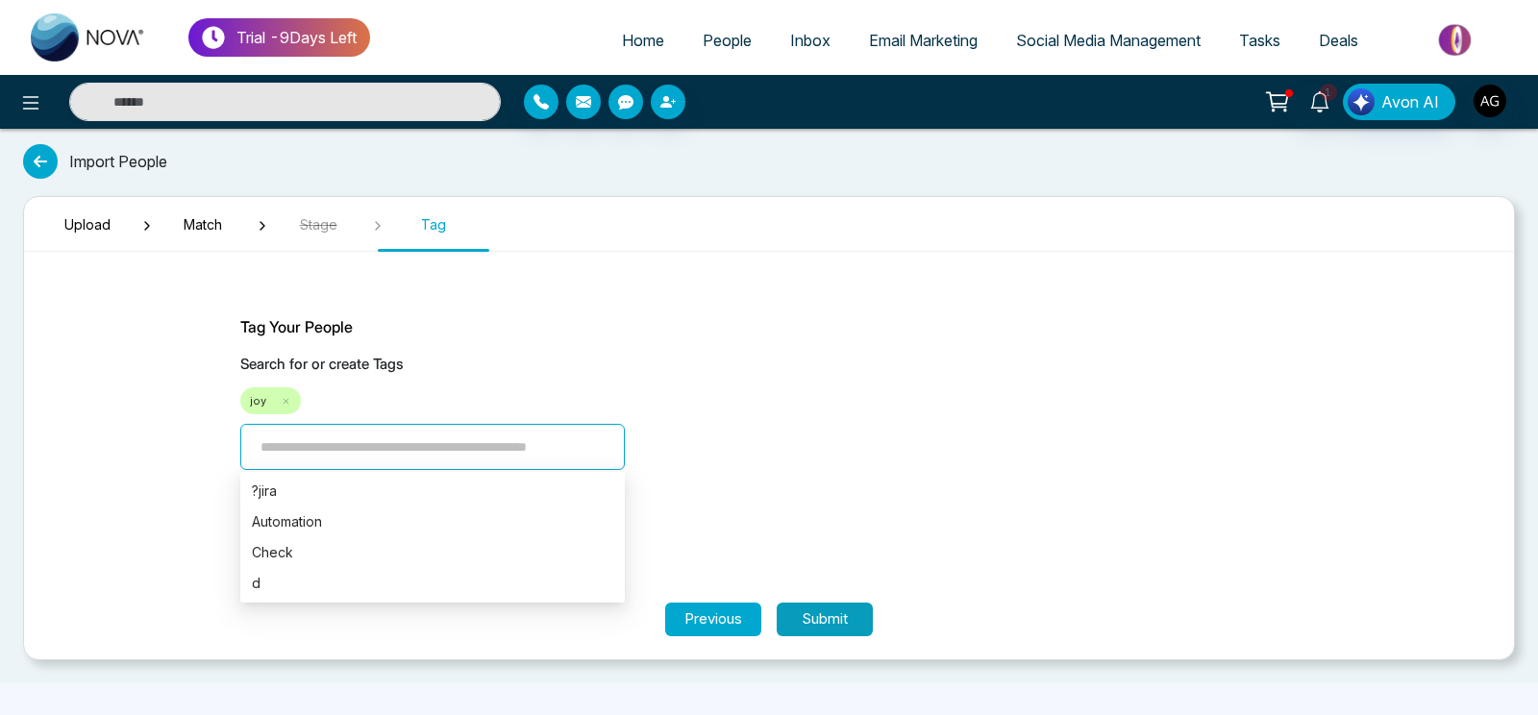
click at [835, 632] on button "Submit" at bounding box center [825, 620] width 96 height 34
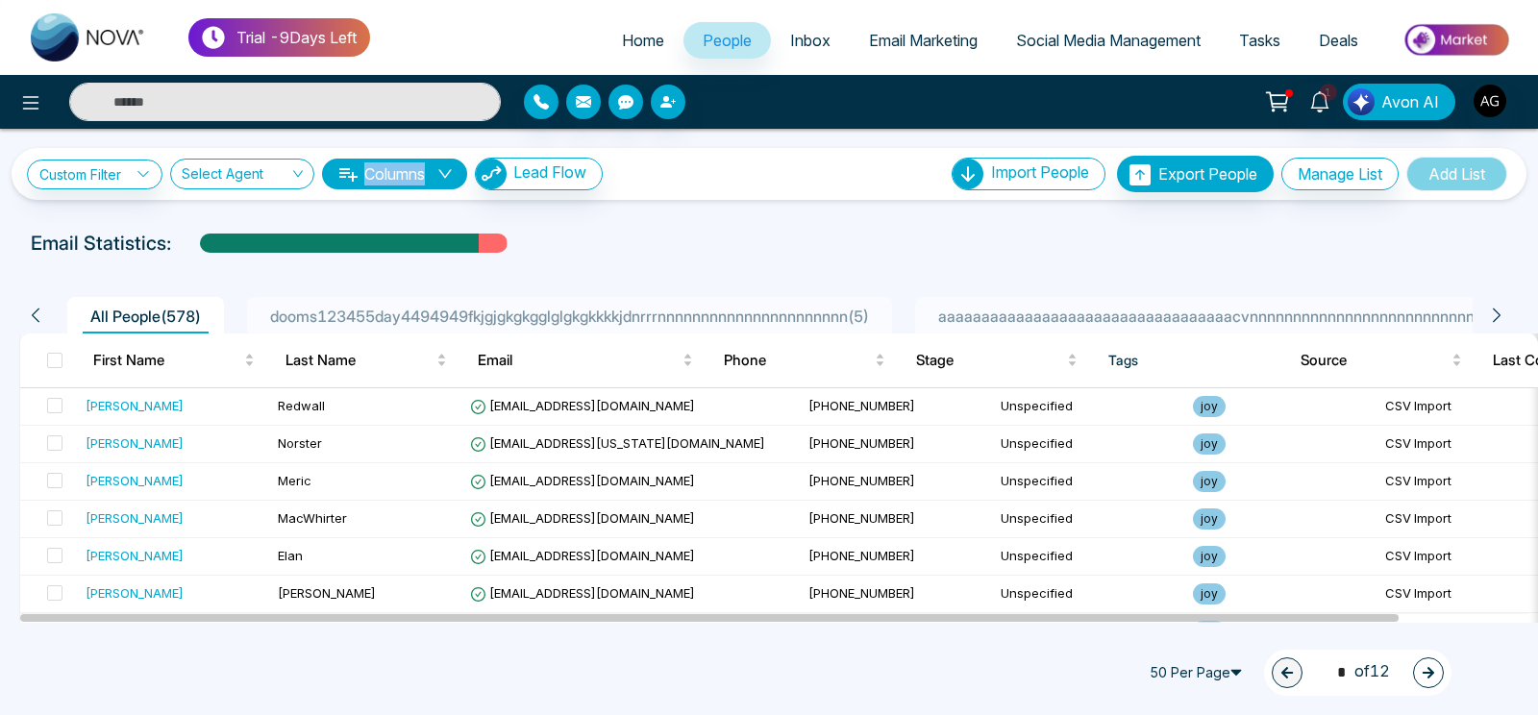
drag, startPoint x: 516, startPoint y: 248, endPoint x: 445, endPoint y: 190, distance: 91.6
click at [445, 190] on div "**********" at bounding box center [769, 376] width 1538 height 494
click at [647, 244] on div "Email Statistics:" at bounding box center [769, 243] width 1476 height 29
click at [81, 185] on link "Custom Filter" at bounding box center [95, 175] width 136 height 30
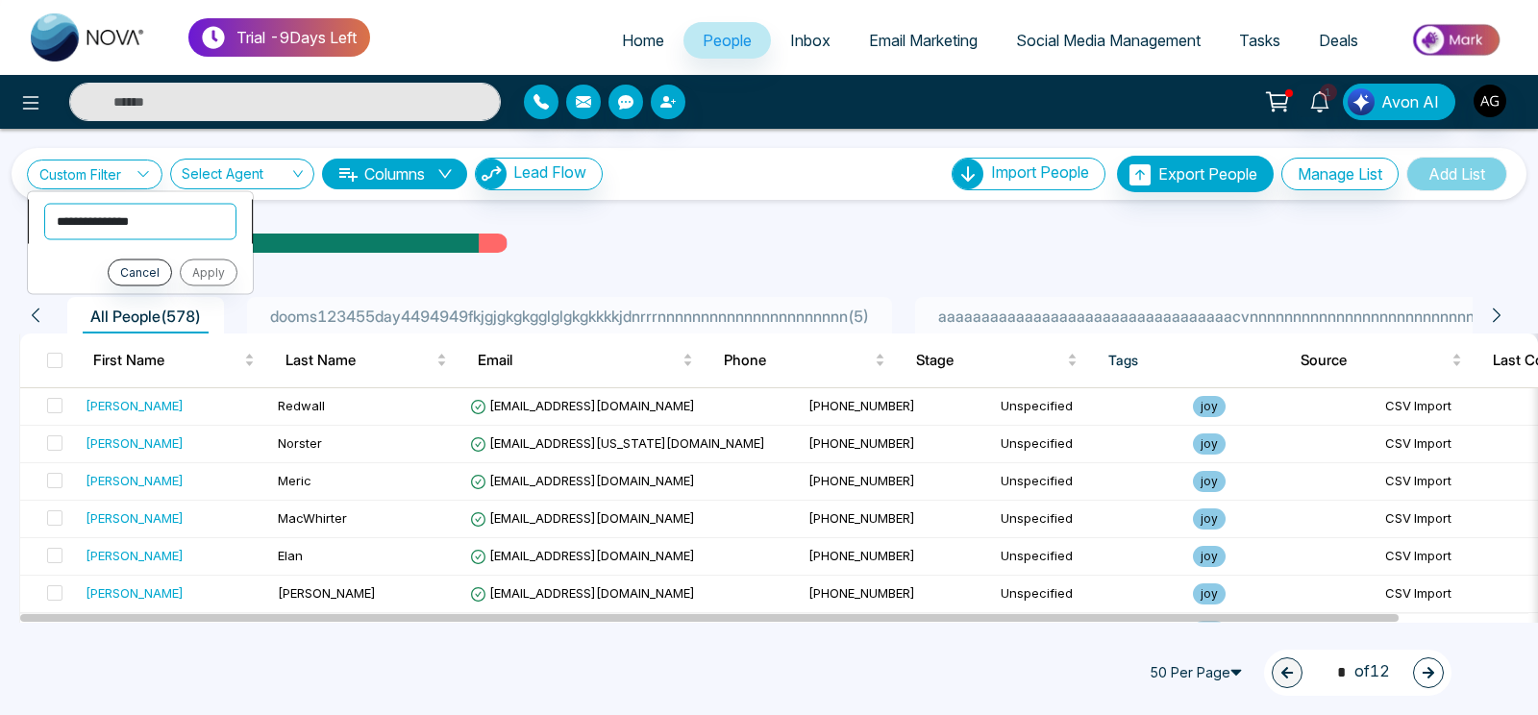
click at [44, 203] on select "**********" at bounding box center [140, 221] width 192 height 37
select select "****"
click option "****" at bounding box center [0, 0] width 0 height 0
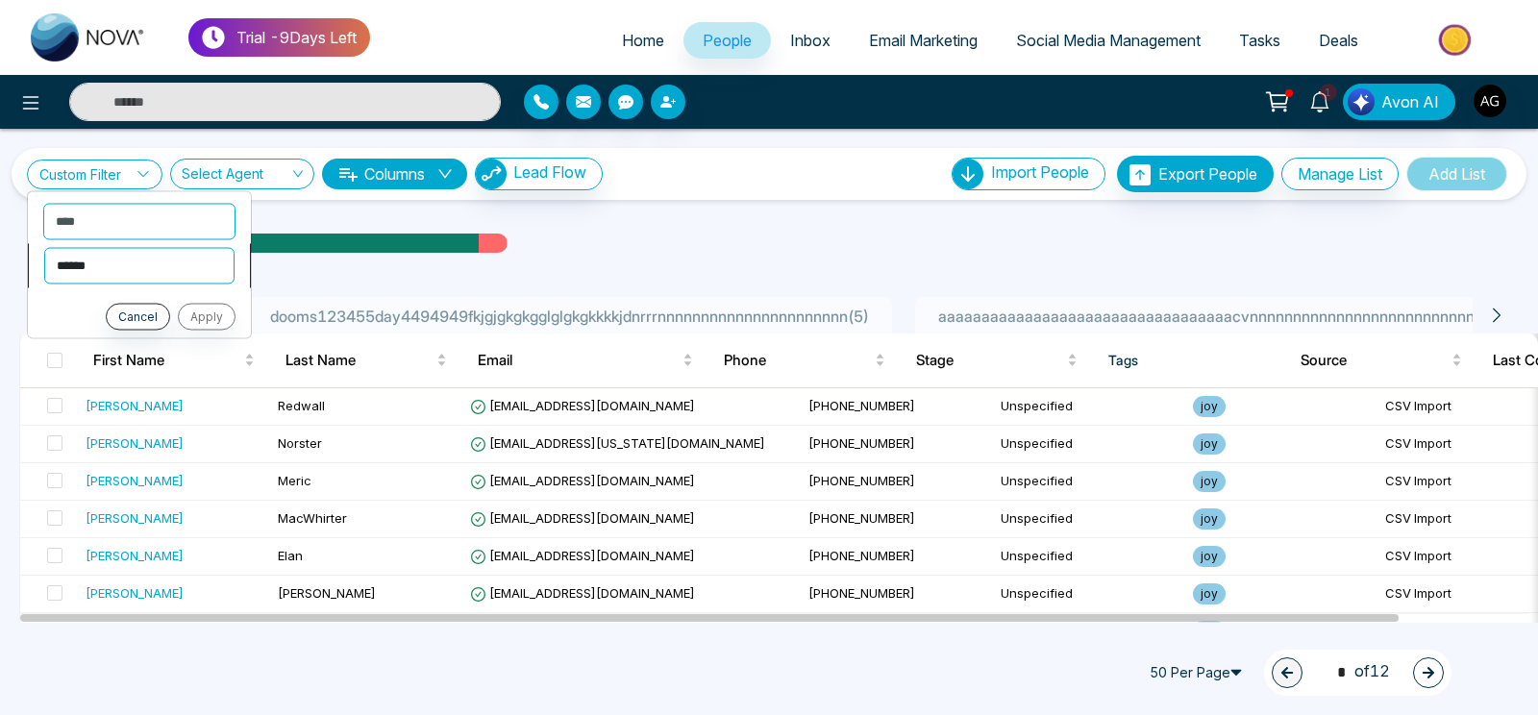
click at [44, 247] on select "**********" at bounding box center [139, 265] width 190 height 37
select select "*******"
click option "*******" at bounding box center [0, 0] width 0 height 0
click at [172, 330] on ul "**********" at bounding box center [139, 282] width 225 height 185
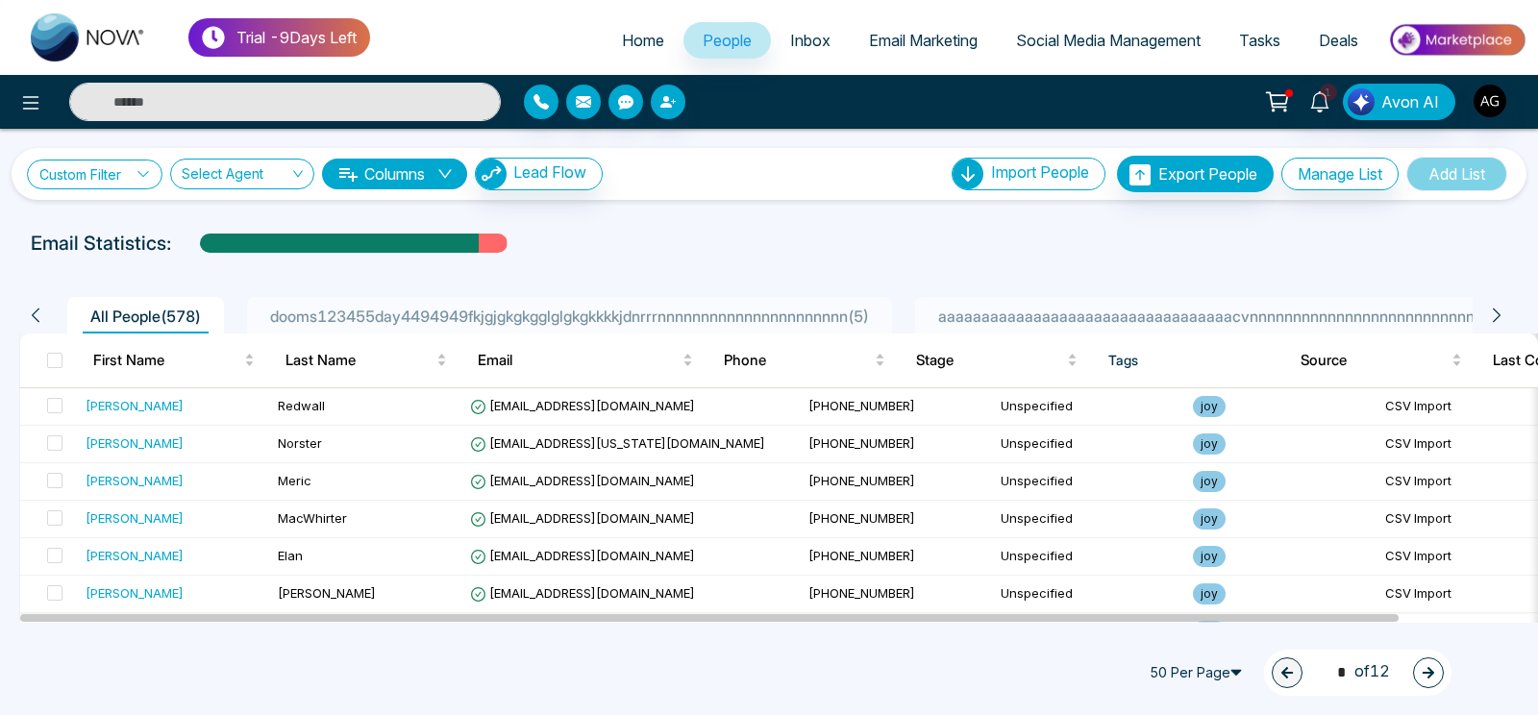
click at [113, 161] on link "Custom Filter" at bounding box center [95, 175] width 136 height 30
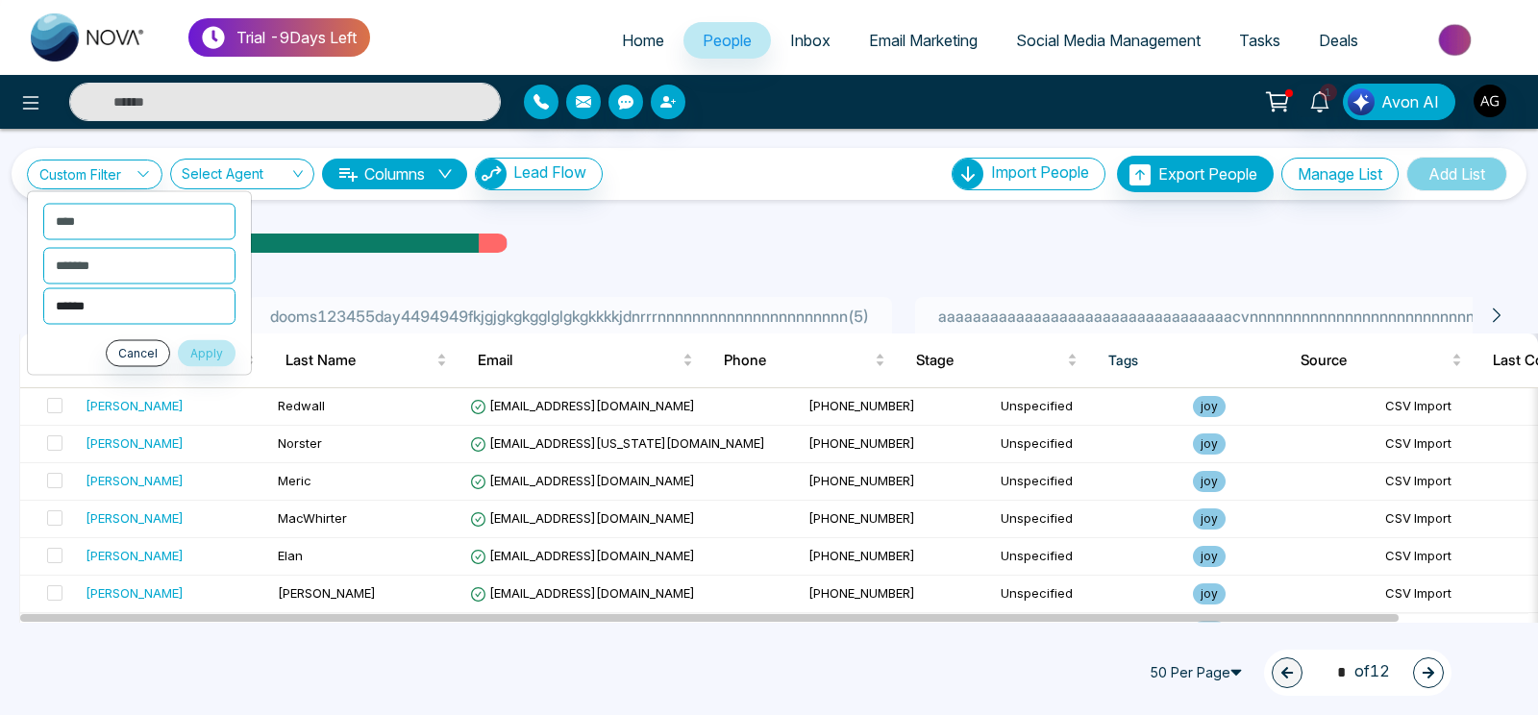
click at [43, 287] on select "**********" at bounding box center [139, 305] width 192 height 37
select select "***"
click option "***" at bounding box center [0, 0] width 0 height 0
click at [205, 350] on button "Apply" at bounding box center [207, 352] width 58 height 27
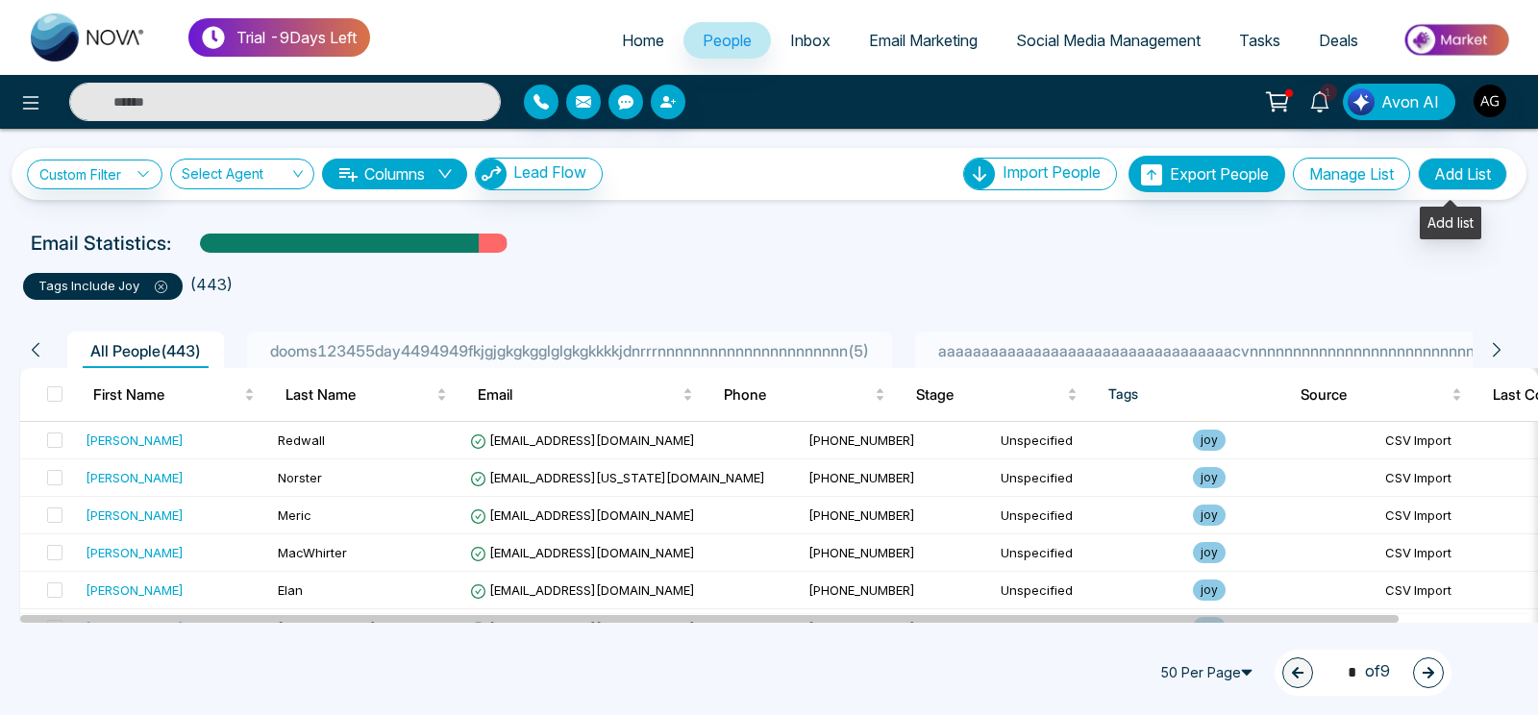
click at [1480, 167] on button "Add List" at bounding box center [1462, 174] width 89 height 33
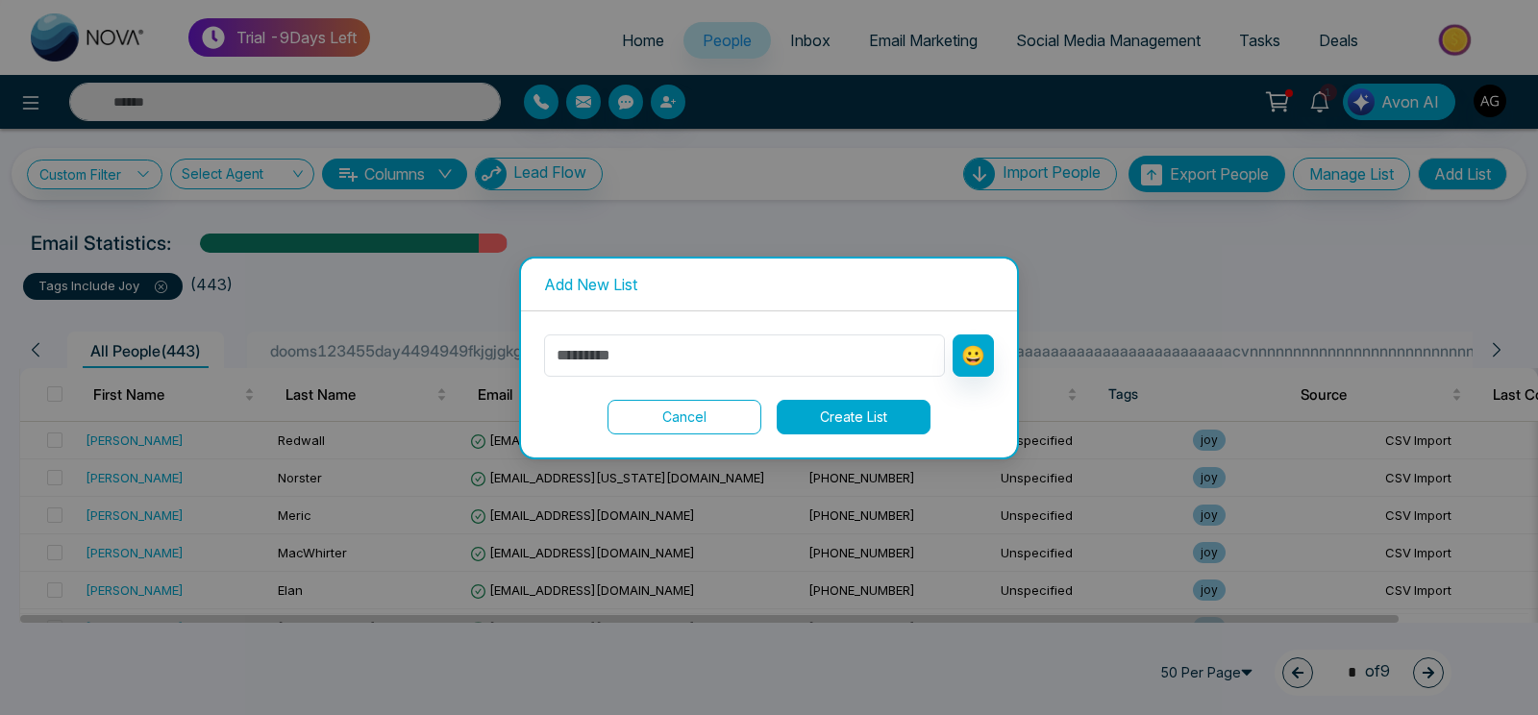
drag, startPoint x: 794, startPoint y: 306, endPoint x: 722, endPoint y: 346, distance: 82.6
click at [722, 346] on div "Add New List 😀 Cancel Create List" at bounding box center [769, 358] width 500 height 203
click at [722, 346] on input "text" at bounding box center [744, 355] width 401 height 42
type input "***"
click at [839, 401] on button "Create List" at bounding box center [854, 417] width 154 height 35
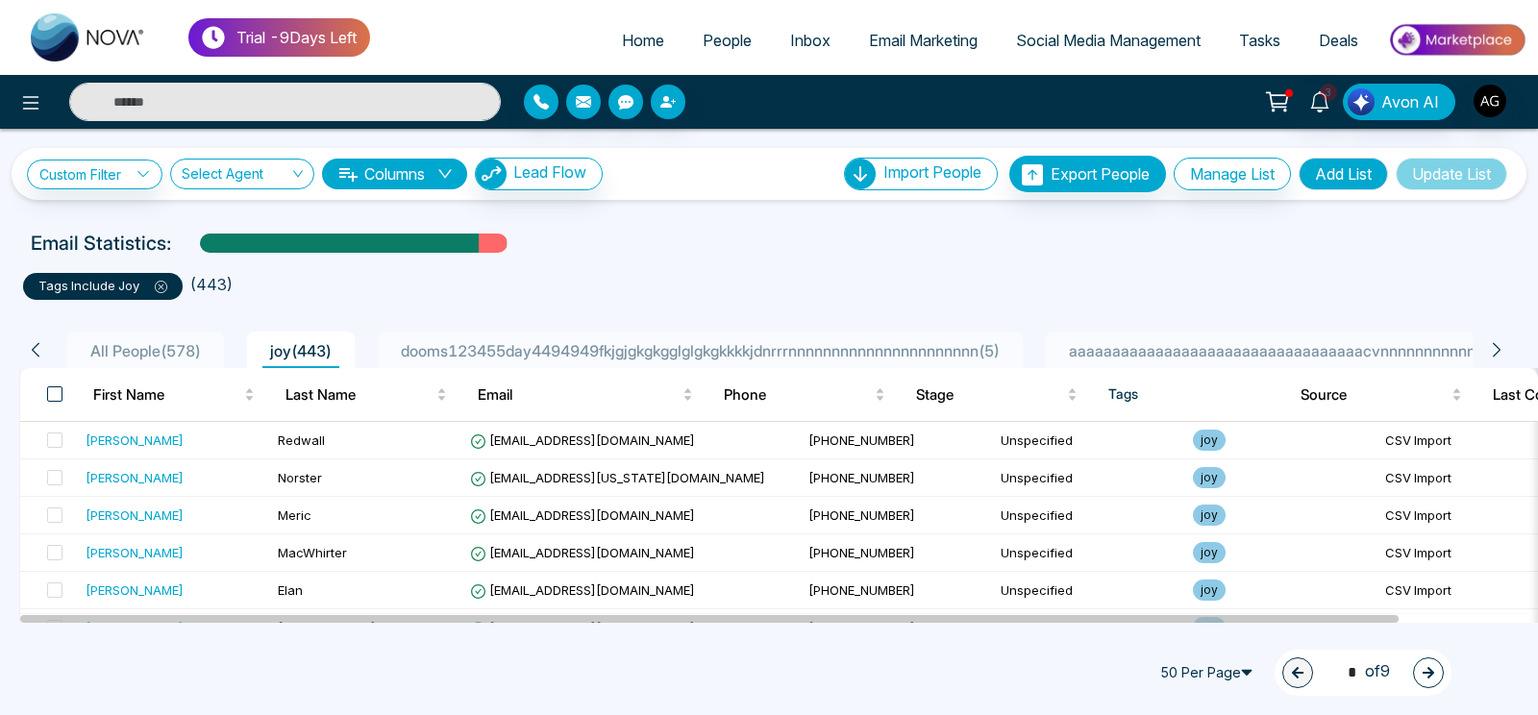
click at [61, 399] on span at bounding box center [54, 393] width 15 height 15
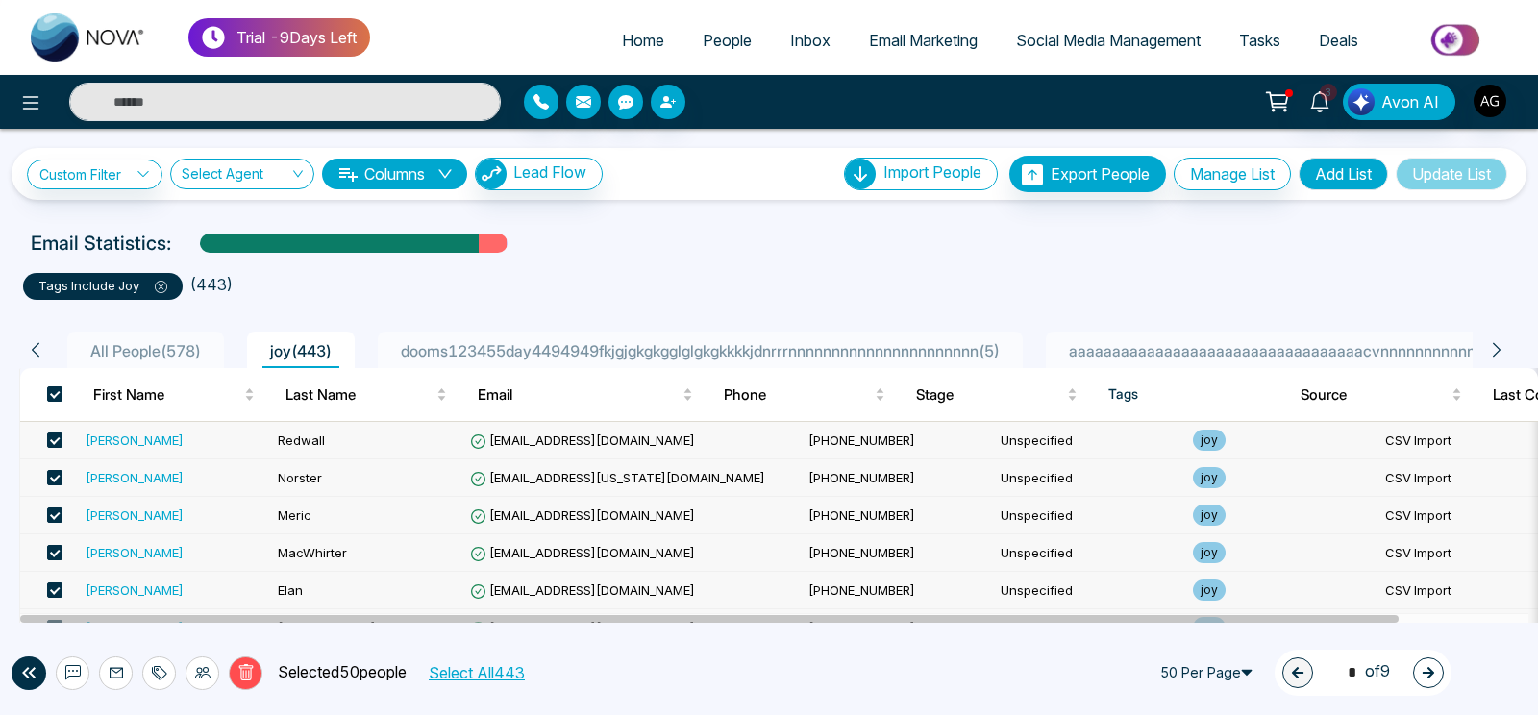
click at [512, 675] on button "Select All 443" at bounding box center [476, 672] width 110 height 25
click at [209, 672] on icon at bounding box center [202, 672] width 15 height 15
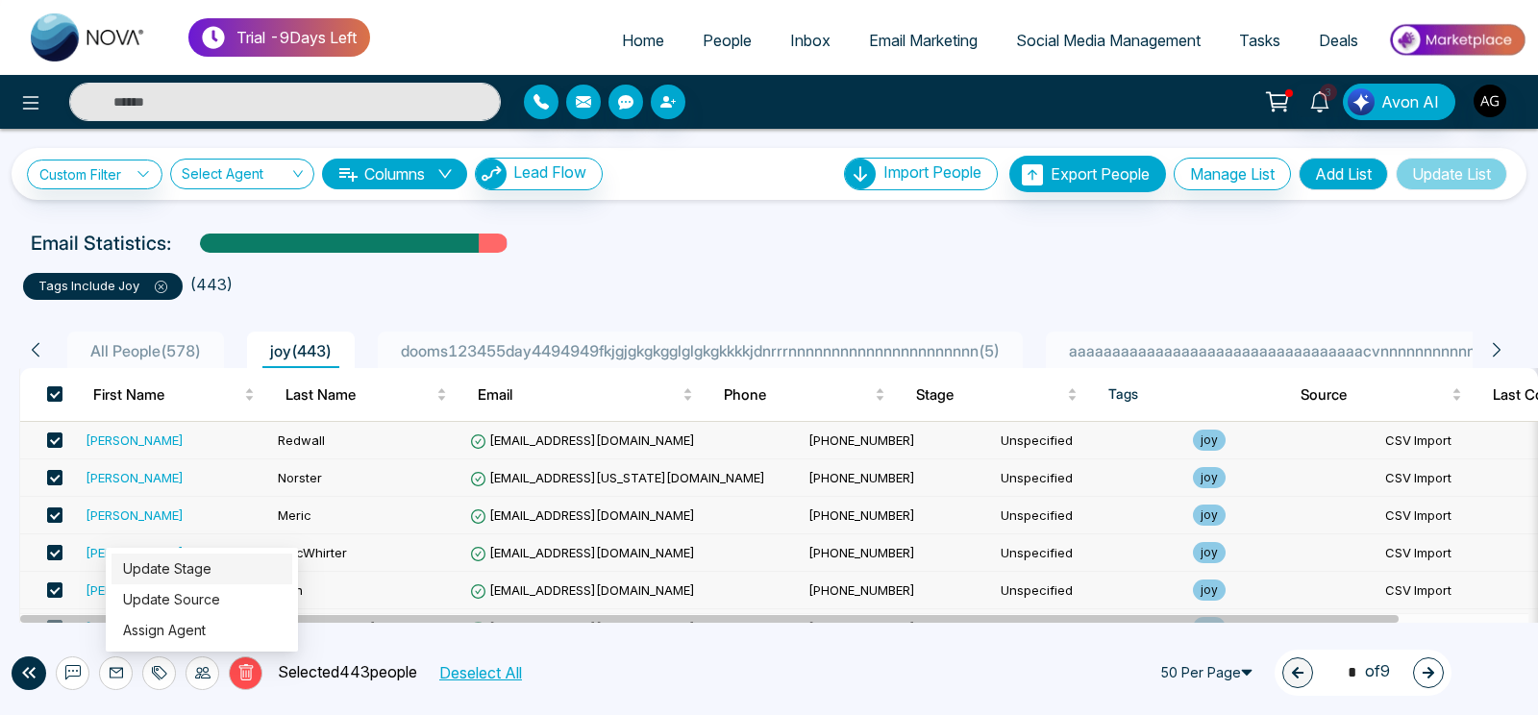
click at [209, 565] on link "Update Stage" at bounding box center [167, 568] width 88 height 16
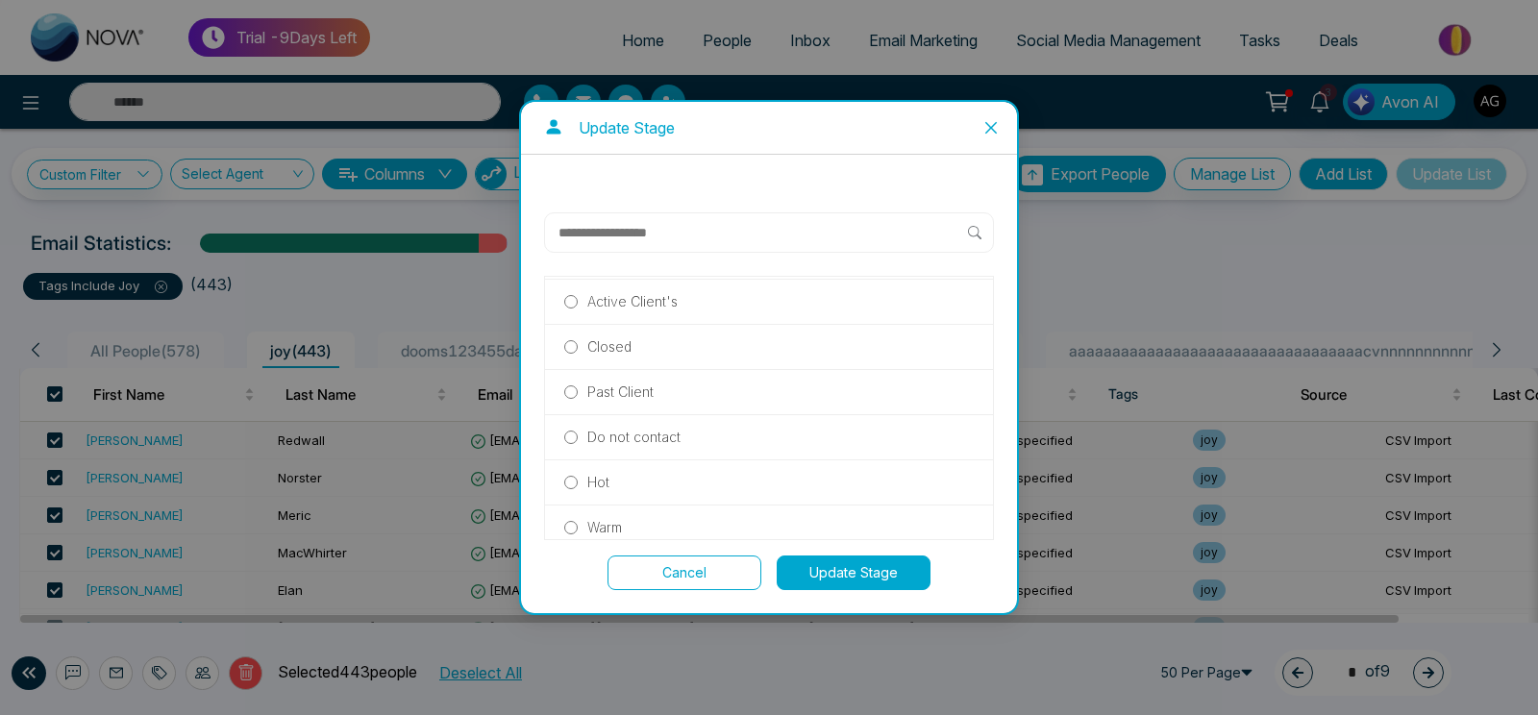
scroll to position [182, 0]
click at [844, 578] on button "Update Stage" at bounding box center [854, 572] width 154 height 35
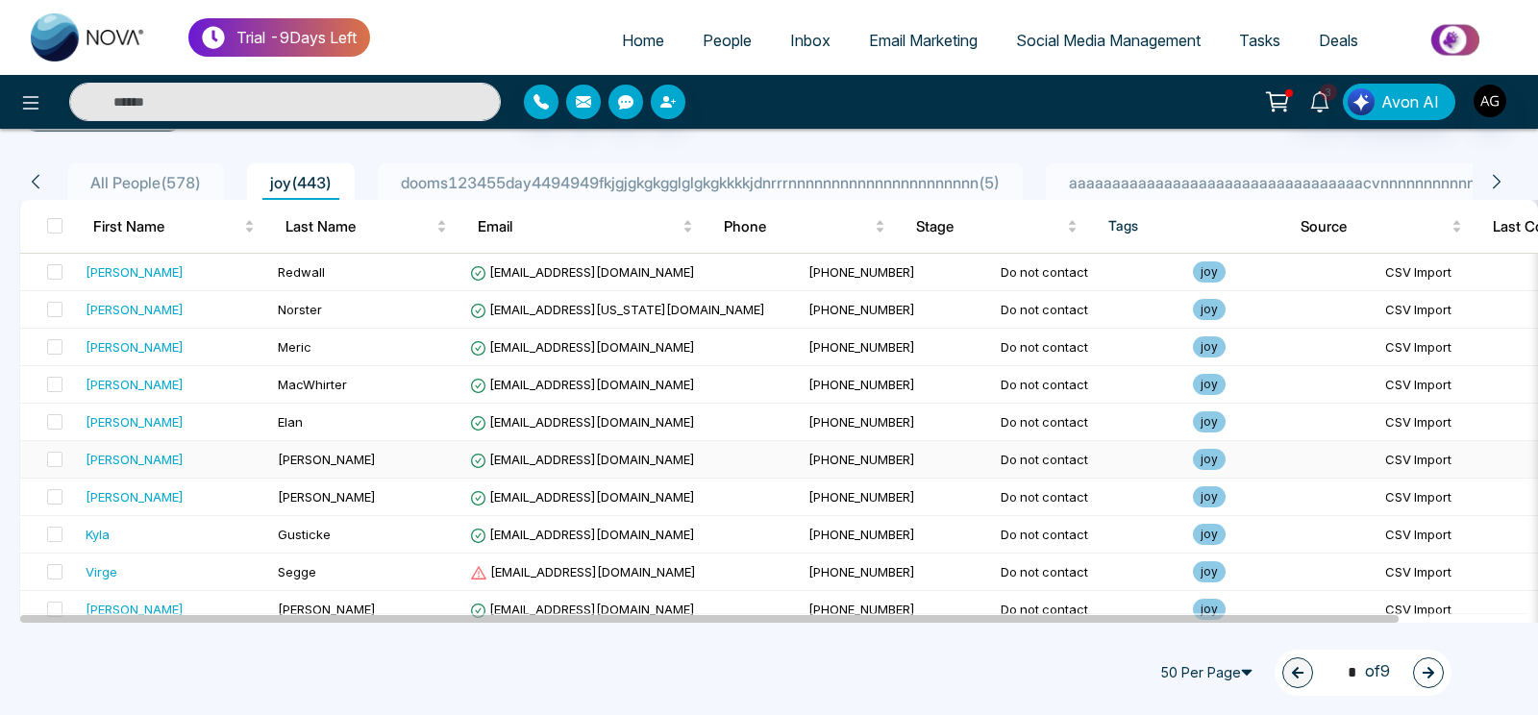
scroll to position [169, 0]
drag, startPoint x: 1448, startPoint y: 692, endPoint x: 1433, endPoint y: 684, distance: 17.2
click at [1433, 684] on div "50 Per Page 1 * of 9" at bounding box center [1301, 673] width 300 height 46
click at [1421, 672] on icon "button" at bounding box center [1427, 672] width 13 height 13
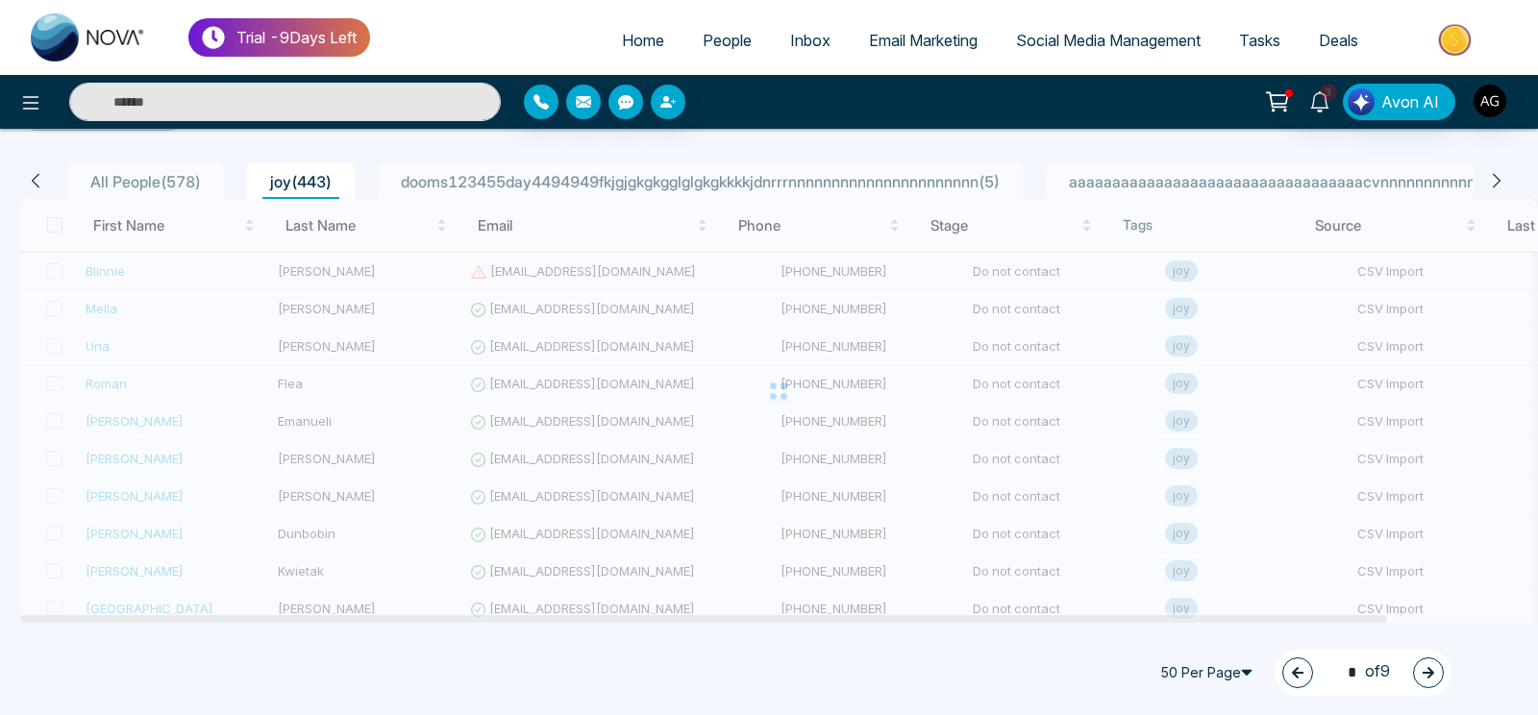
type input "*"
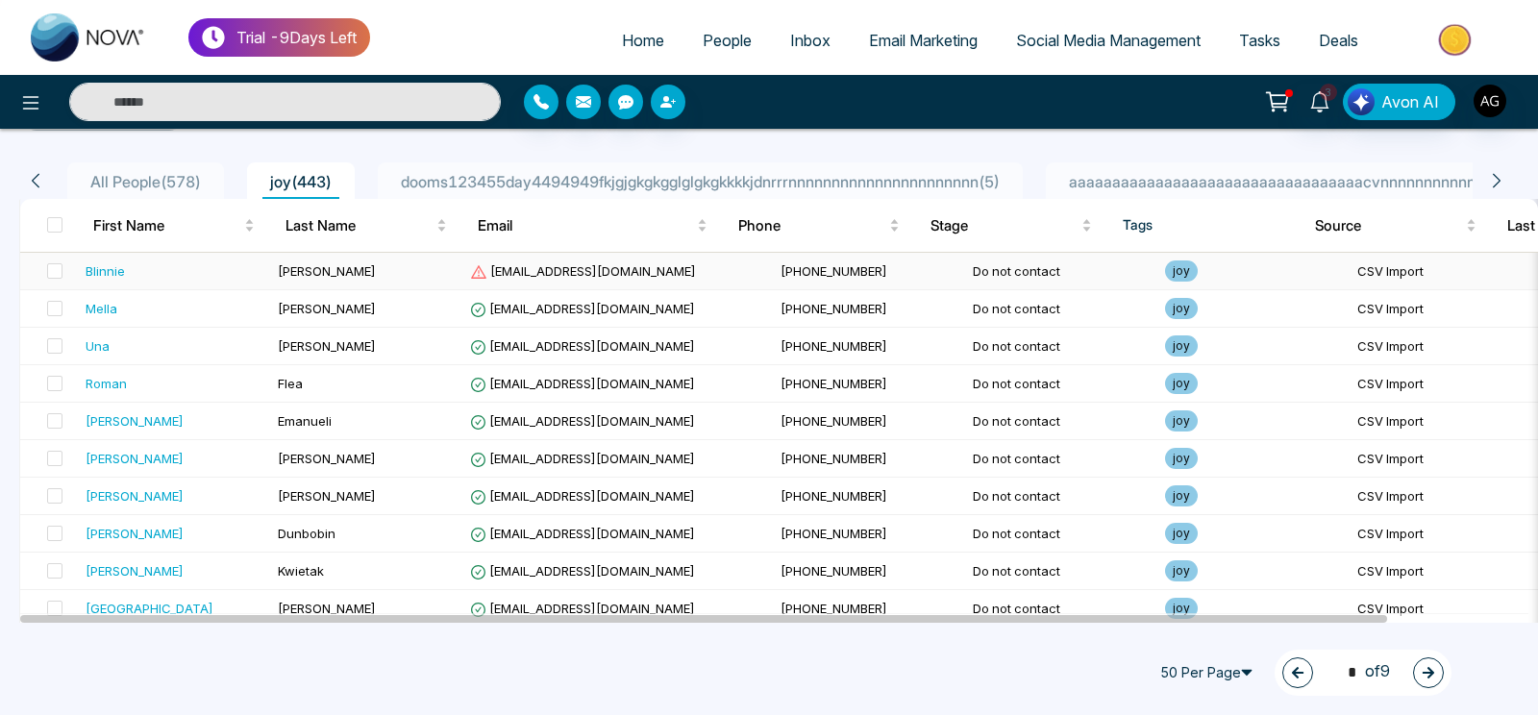
click at [900, 266] on td "+15196052326" at bounding box center [869, 271] width 192 height 37
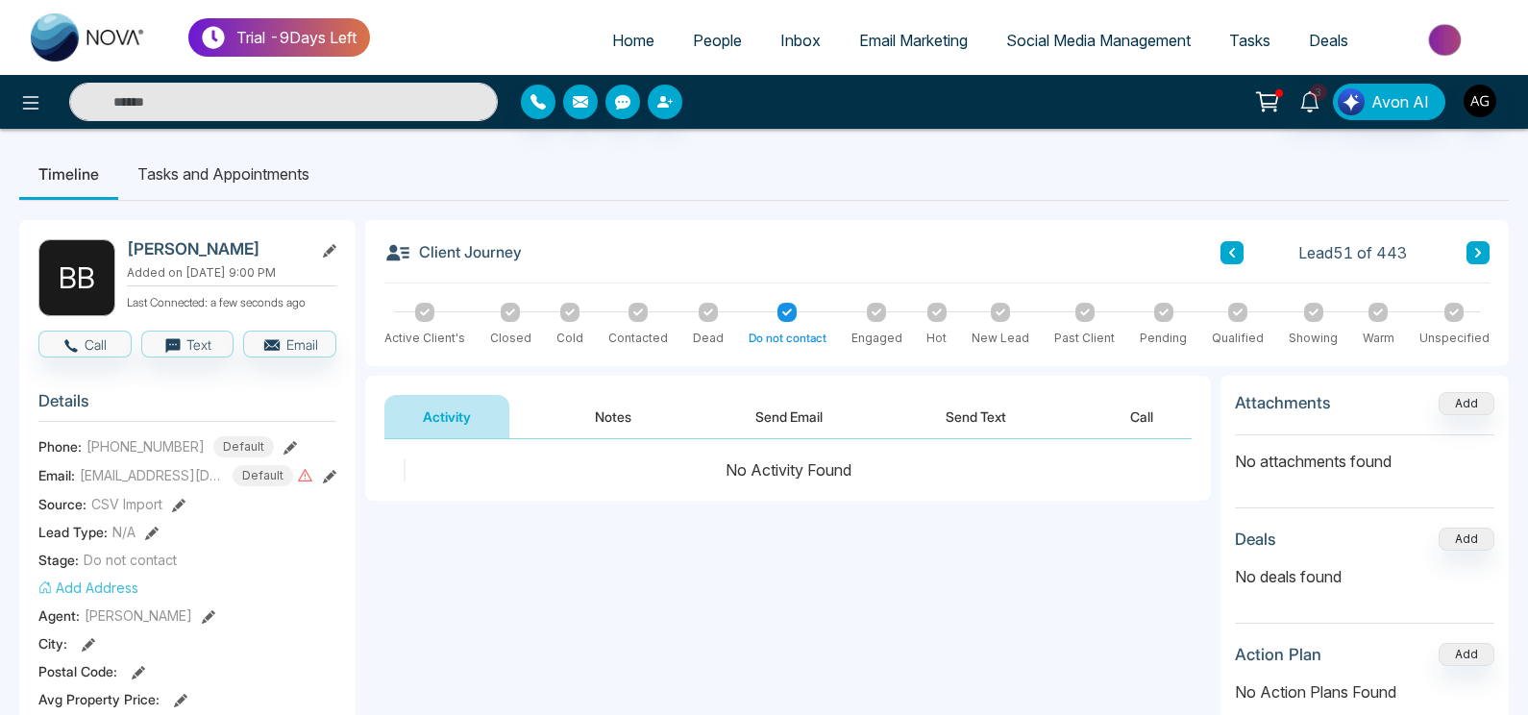
click at [707, 23] on link "People" at bounding box center [717, 40] width 87 height 37
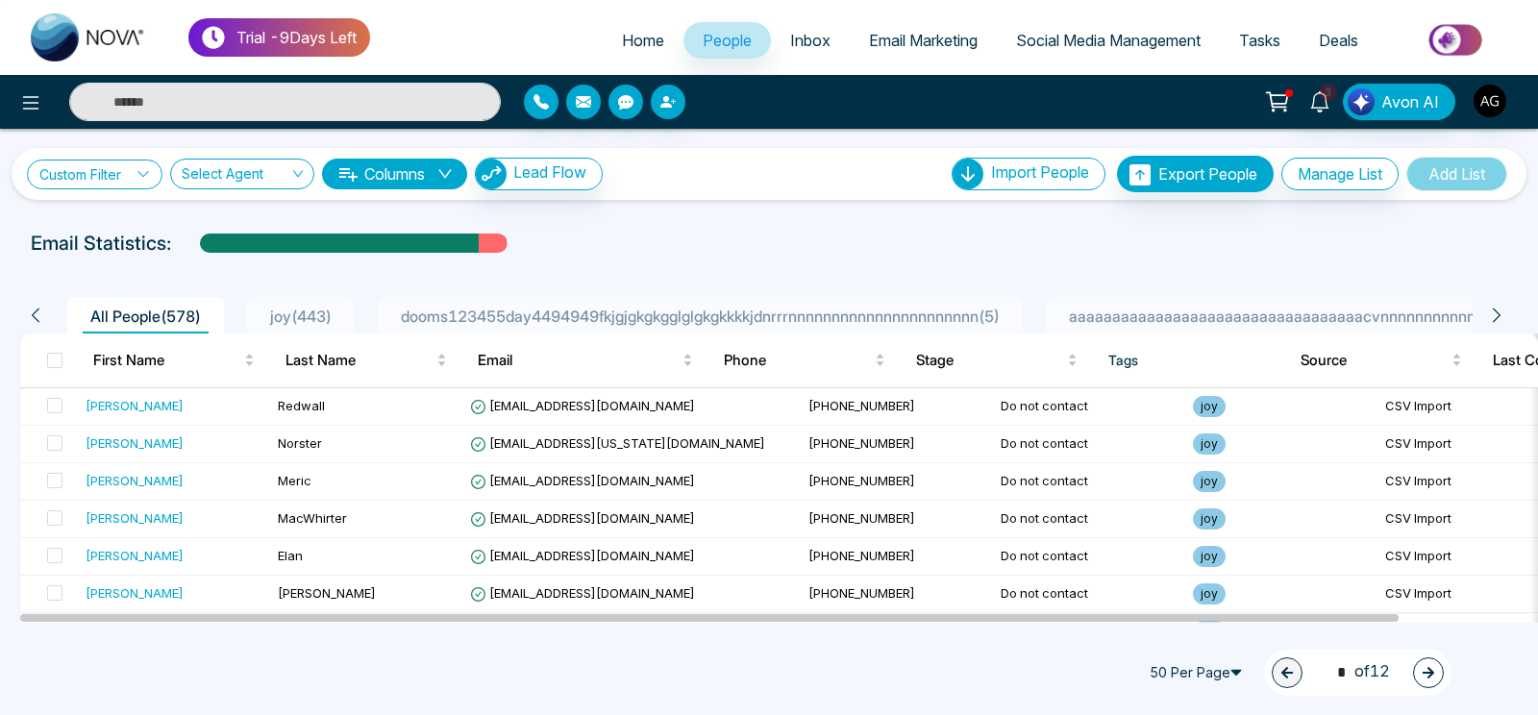
click at [146, 165] on link "Custom Filter" at bounding box center [95, 175] width 136 height 30
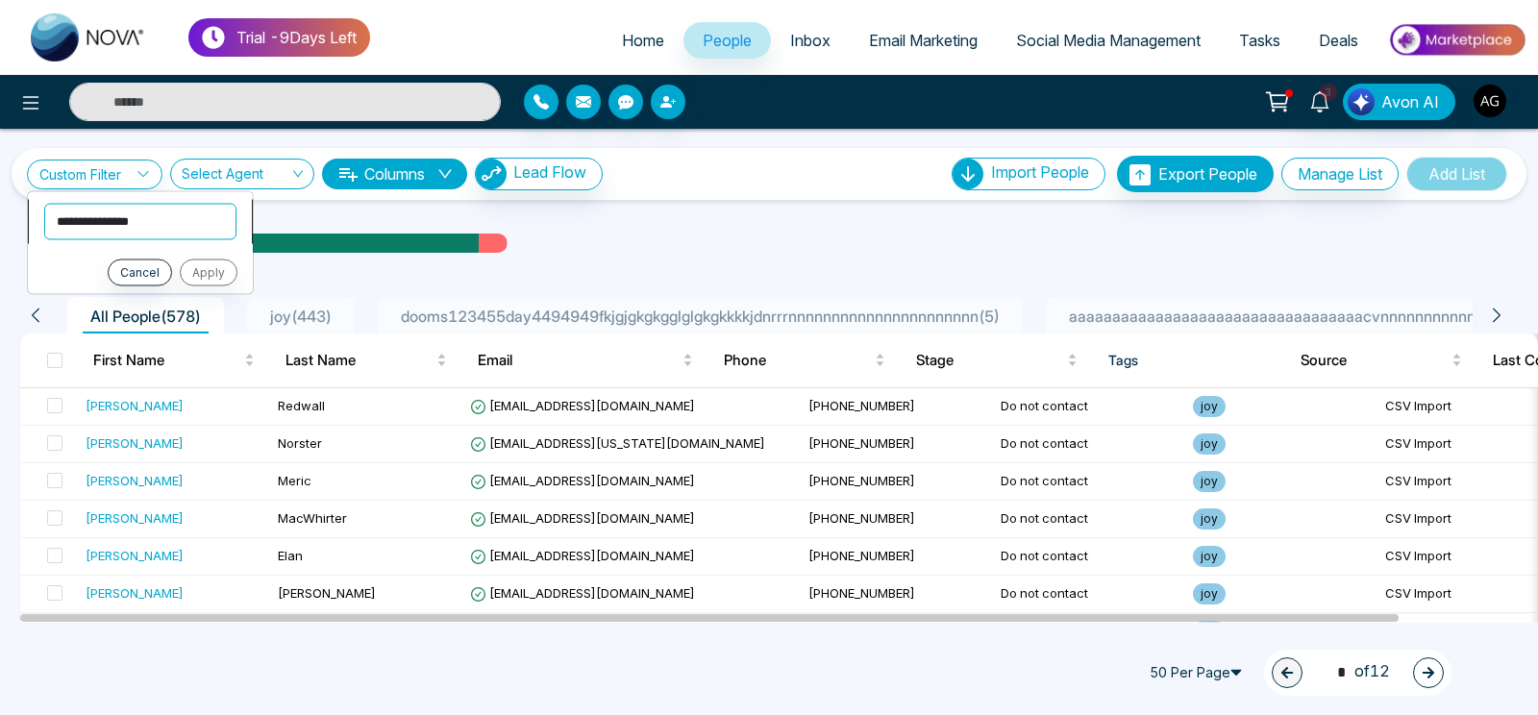
click at [44, 203] on select "**********" at bounding box center [140, 221] width 192 height 37
select select "*****"
click option "*****" at bounding box center [0, 0] width 0 height 0
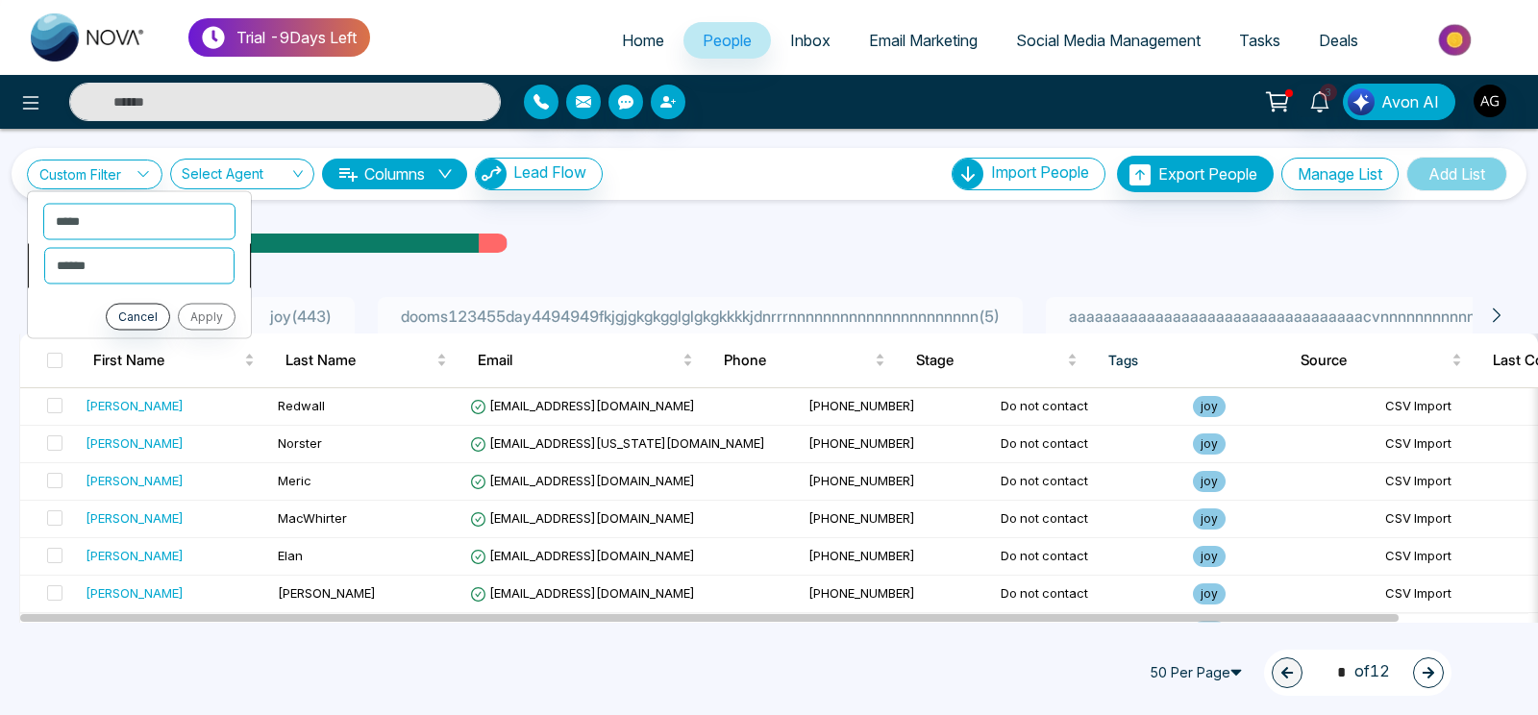
click at [189, 285] on li "**********" at bounding box center [139, 265] width 223 height 44
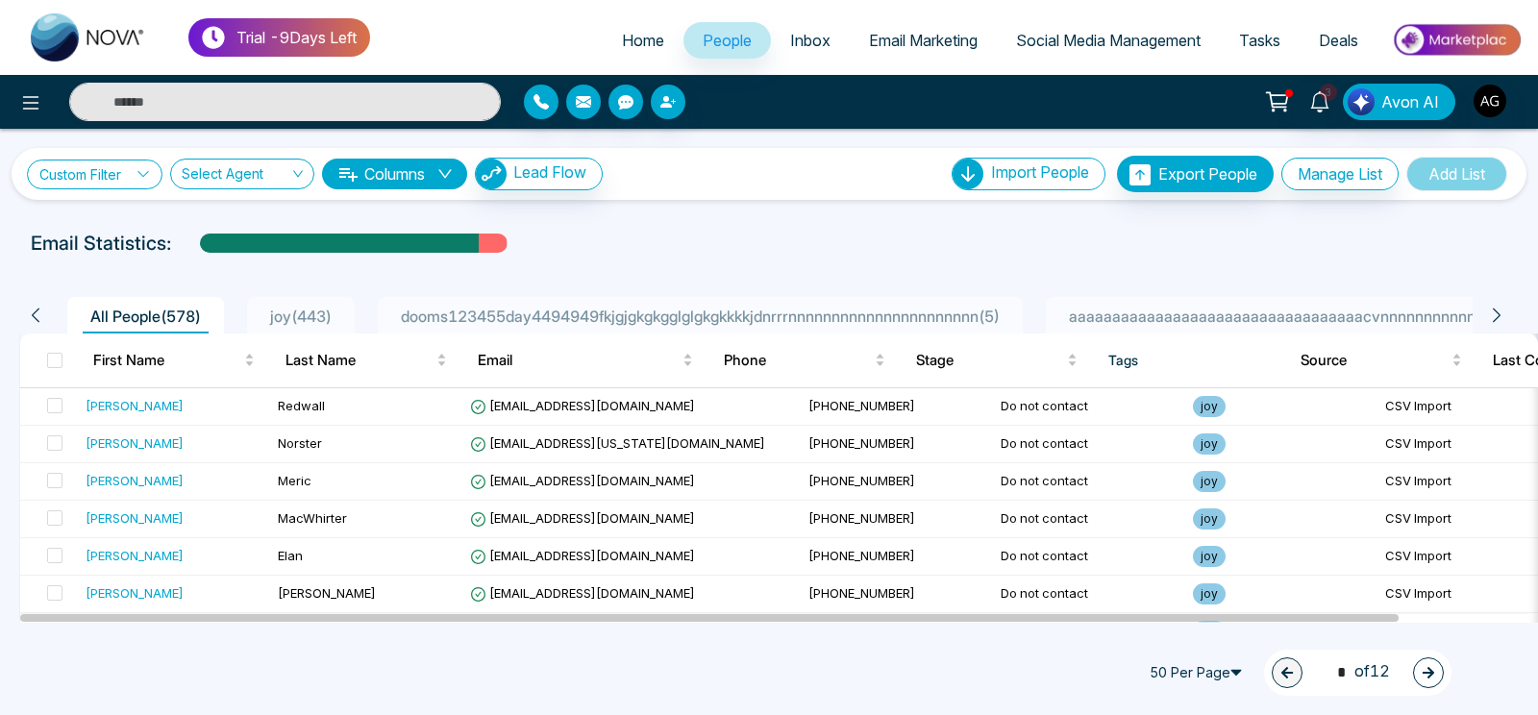
click at [88, 185] on link "Custom Filter" at bounding box center [95, 175] width 136 height 30
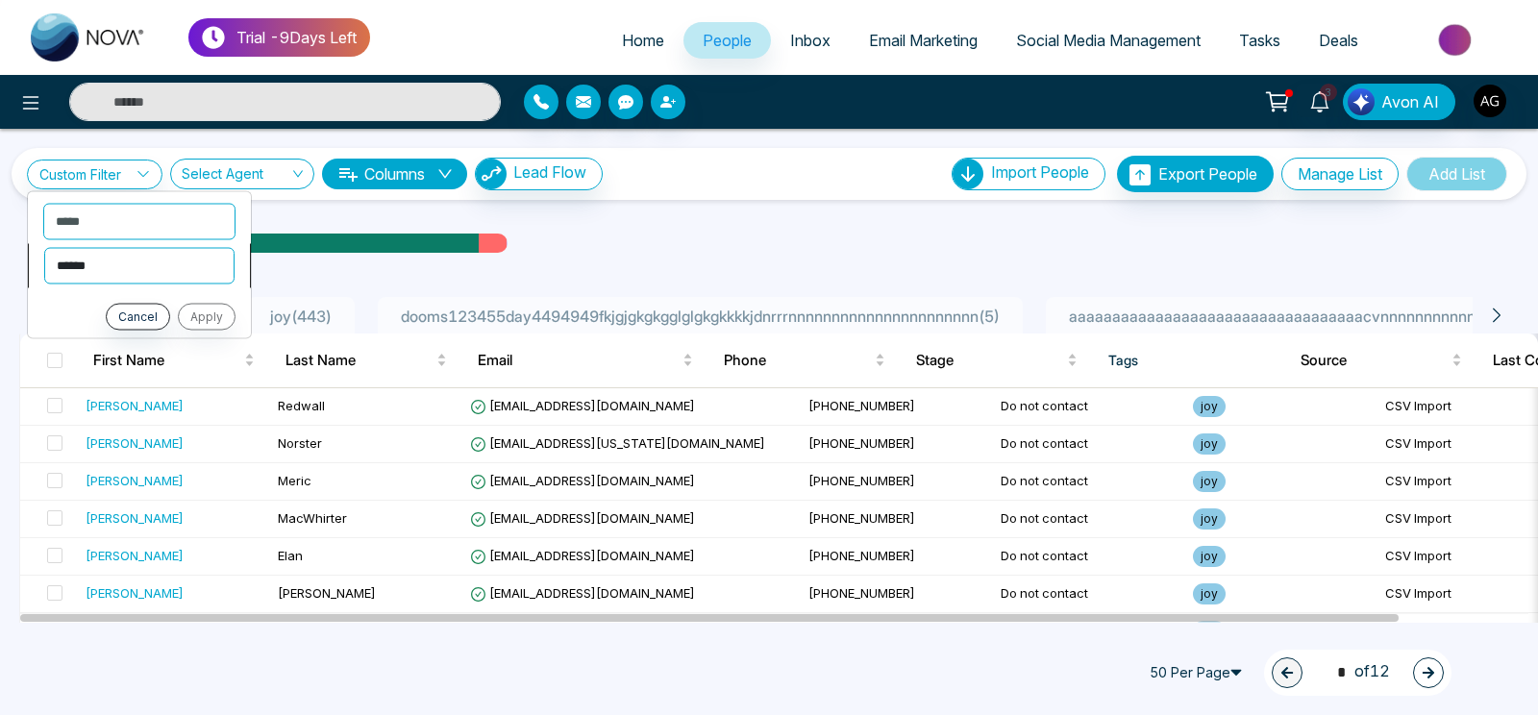
click at [44, 247] on select "**********" at bounding box center [139, 265] width 190 height 37
select select "**********"
click option "**********" at bounding box center [0, 0] width 0 height 0
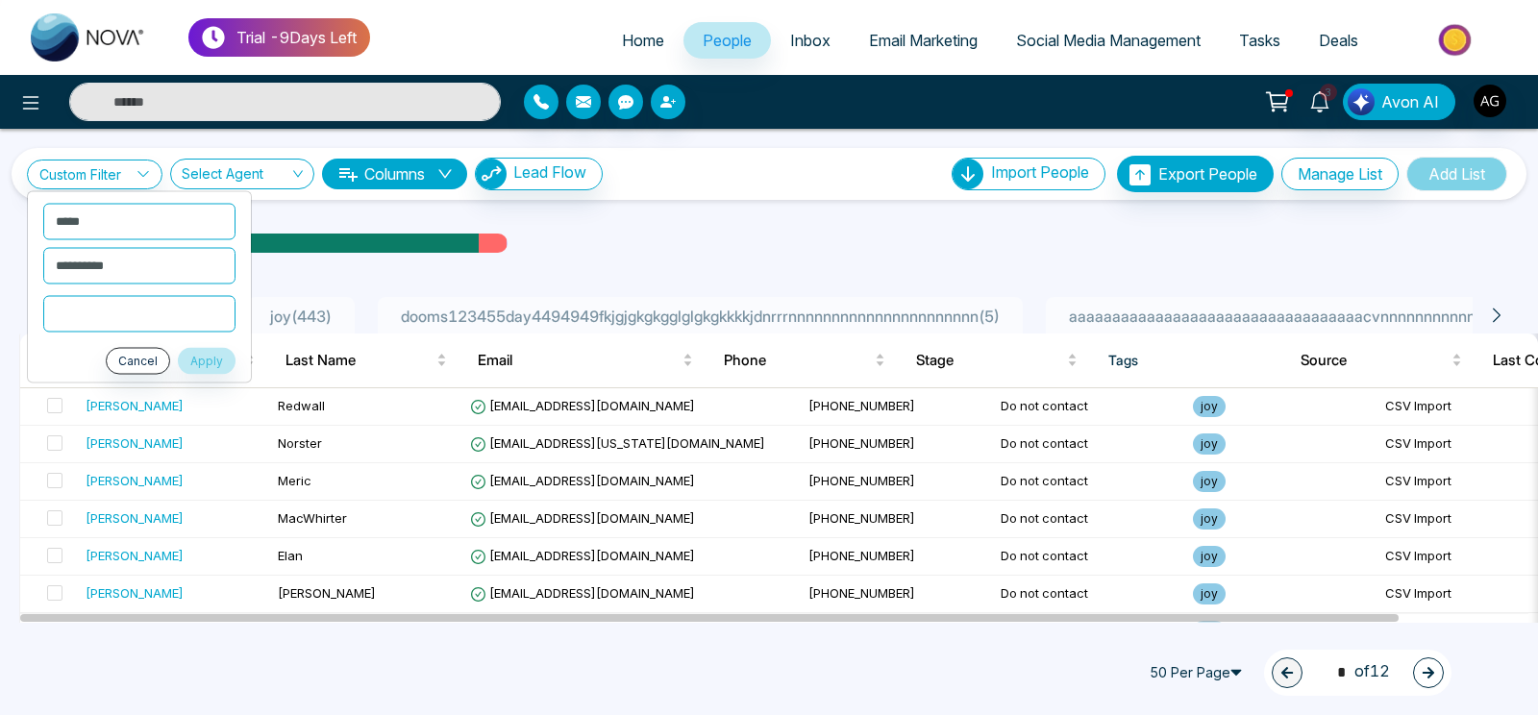
click at [151, 308] on input "text" at bounding box center [139, 313] width 192 height 37
select select "*****"
click option "******" at bounding box center [0, 0] width 0 height 0
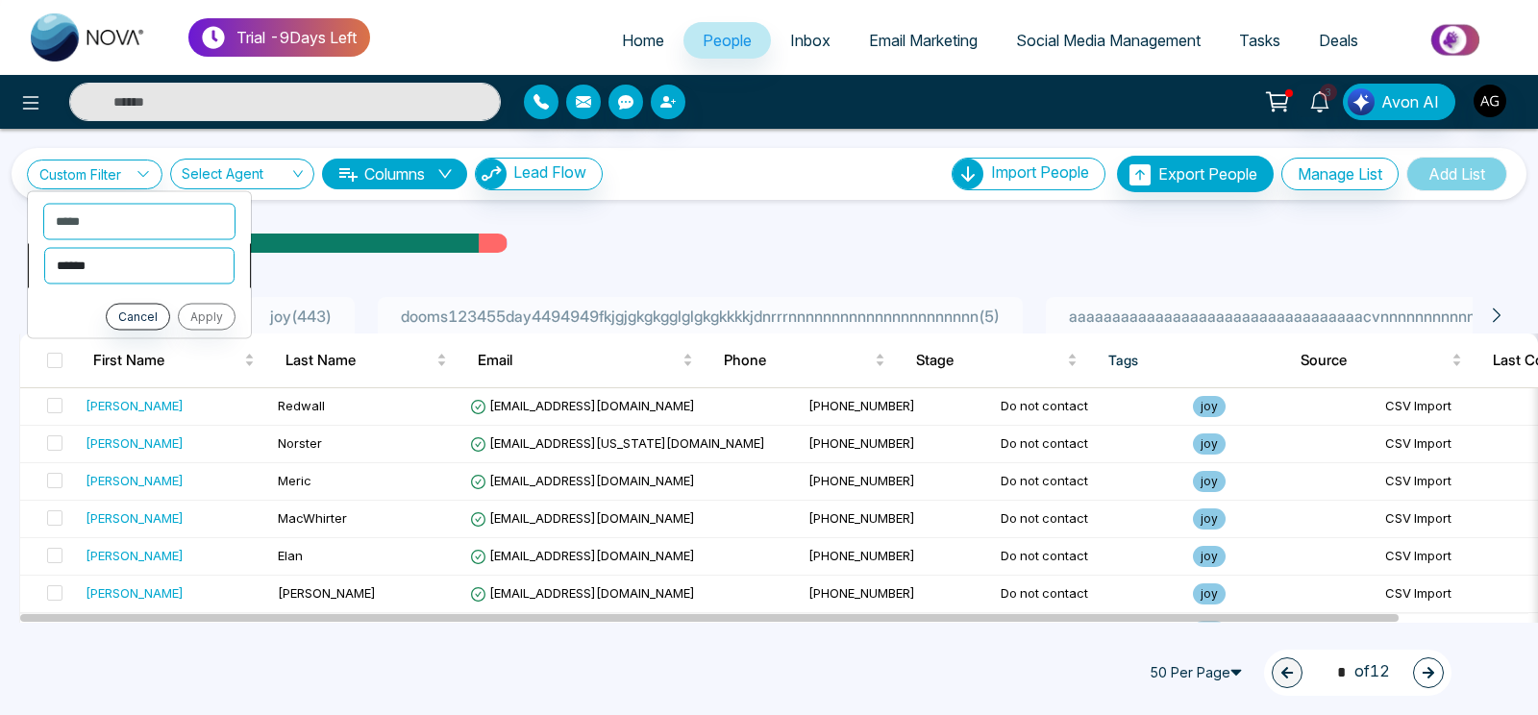
click at [44, 247] on select "**********" at bounding box center [139, 265] width 190 height 37
select select "*******"
click option "*******" at bounding box center [0, 0] width 0 height 0
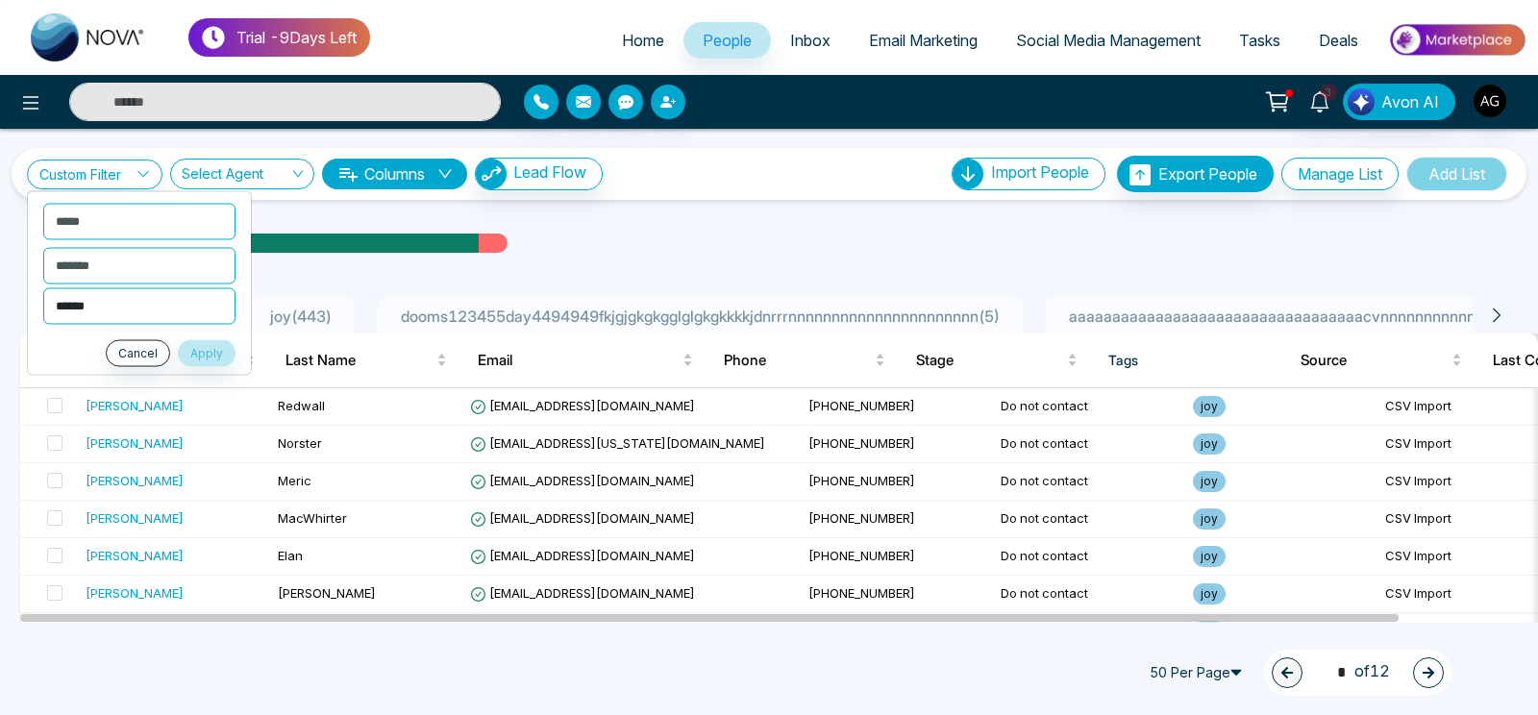
click at [43, 287] on select "**********" at bounding box center [139, 305] width 192 height 37
select select "**********"
click option "**********" at bounding box center [0, 0] width 0 height 0
click at [224, 357] on button "Apply" at bounding box center [207, 352] width 58 height 27
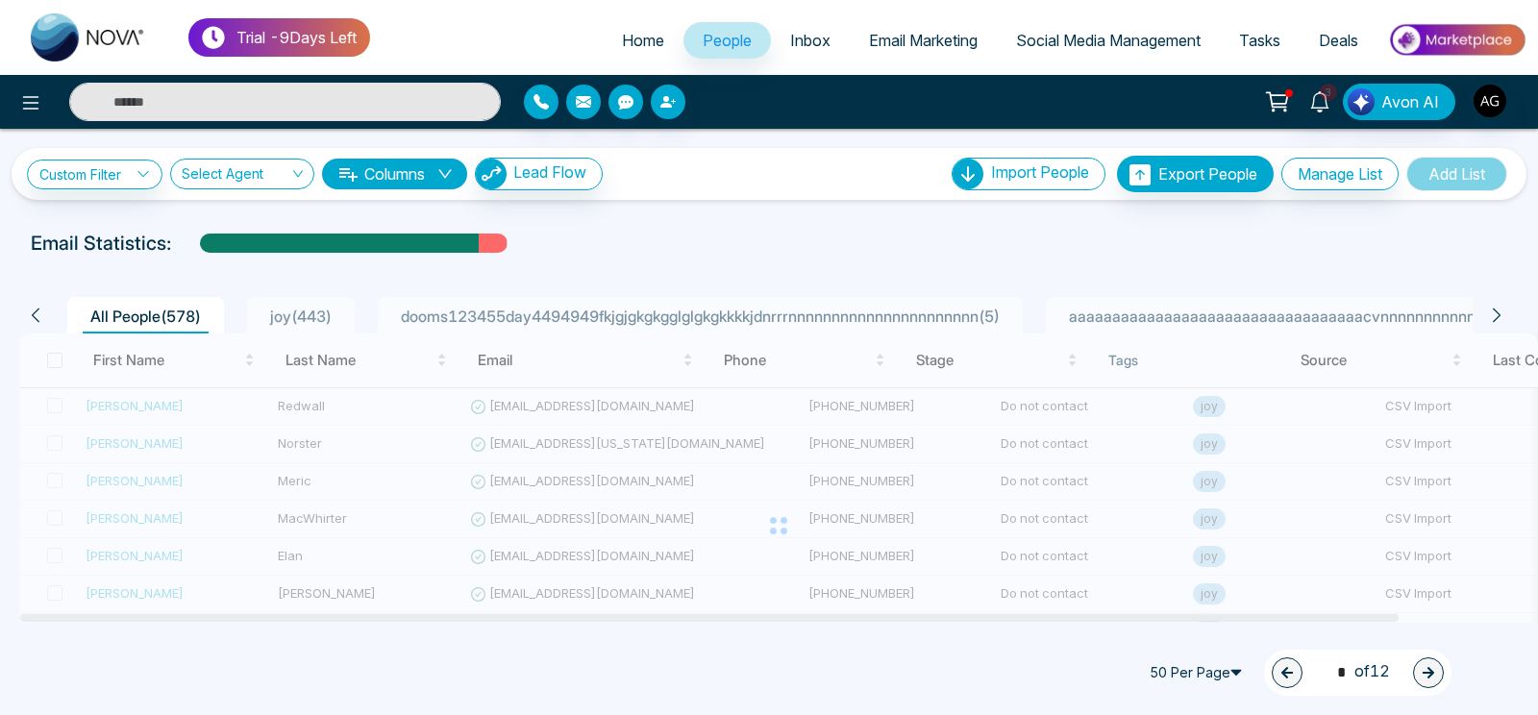
click at [121, 189] on div "**********" at bounding box center [315, 174] width 576 height 33
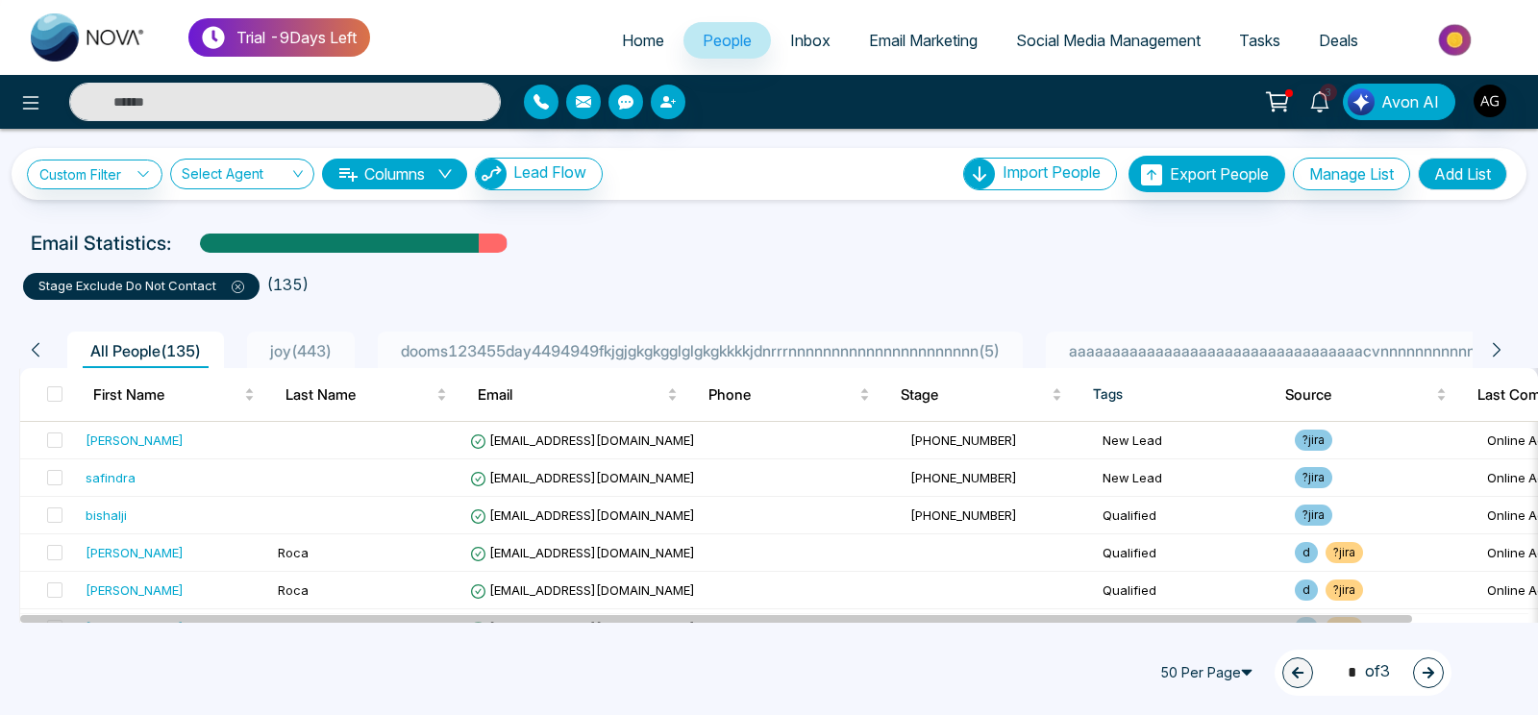
click at [244, 284] on icon at bounding box center [238, 287] width 12 height 12
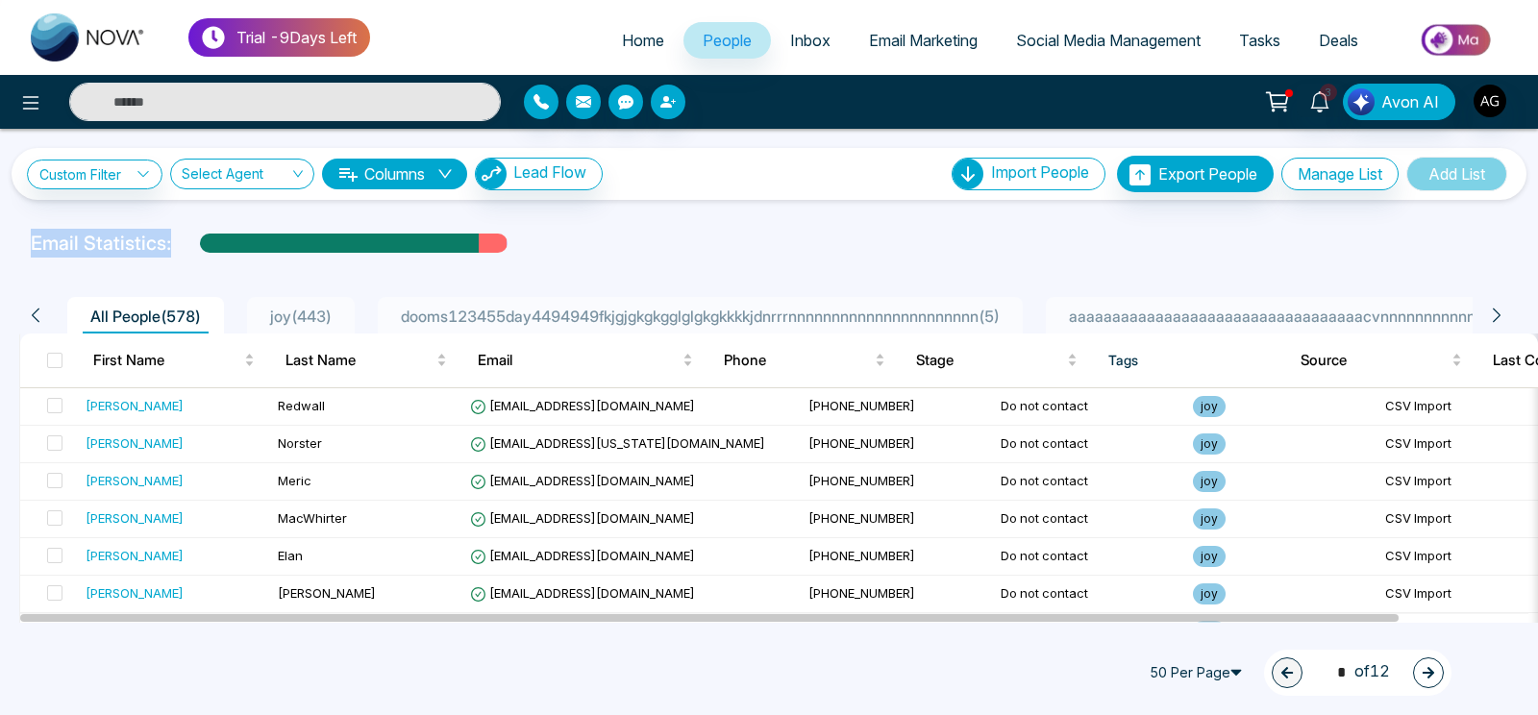
drag, startPoint x: 182, startPoint y: 236, endPoint x: 0, endPoint y: 253, distance: 182.4
click at [0, 253] on div "Email Statistics:" at bounding box center [769, 243] width 1538 height 29
click at [583, 249] on div "Email Statistics:" at bounding box center [769, 243] width 1538 height 29
click at [583, 249] on div "Email Statistics:" at bounding box center [769, 243] width 1476 height 29
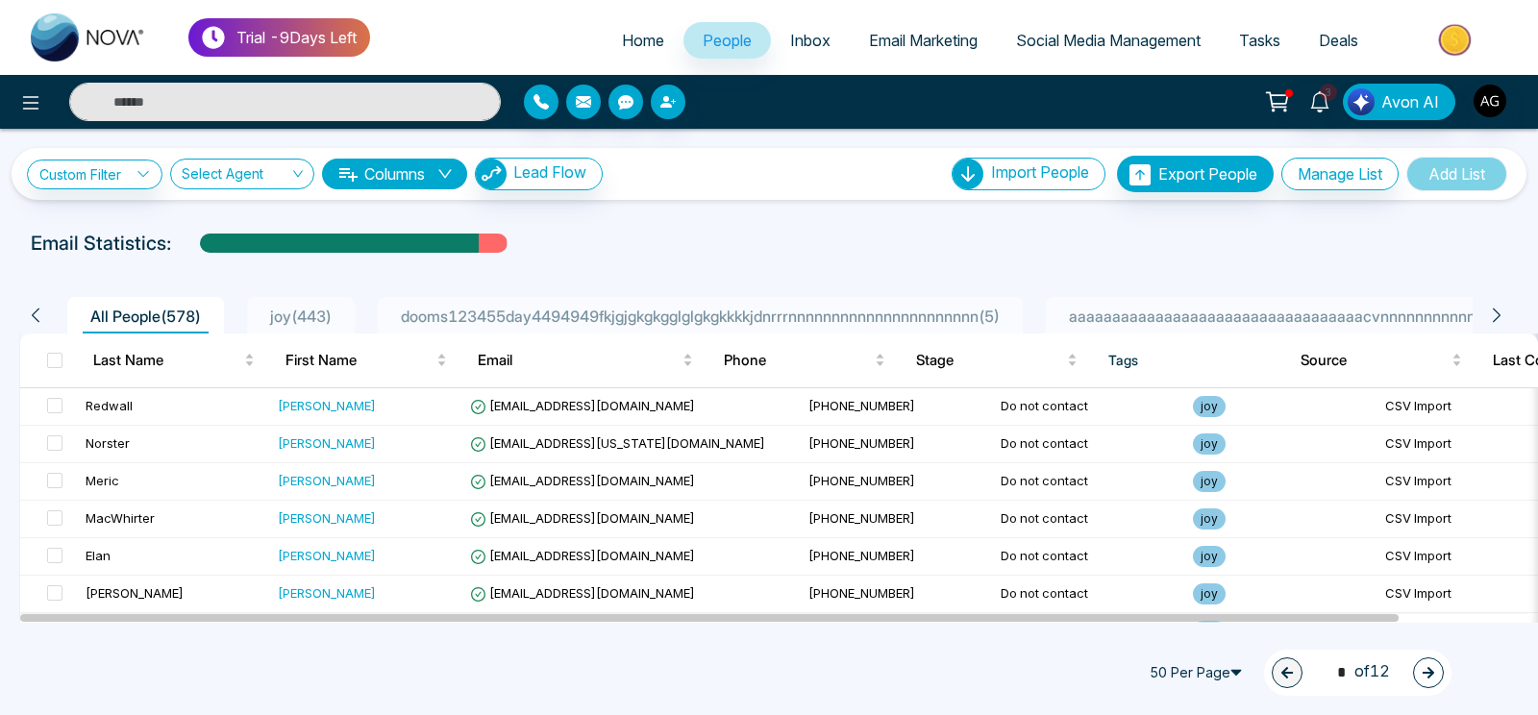
click at [589, 255] on div "Email Statistics:" at bounding box center [769, 243] width 1476 height 29
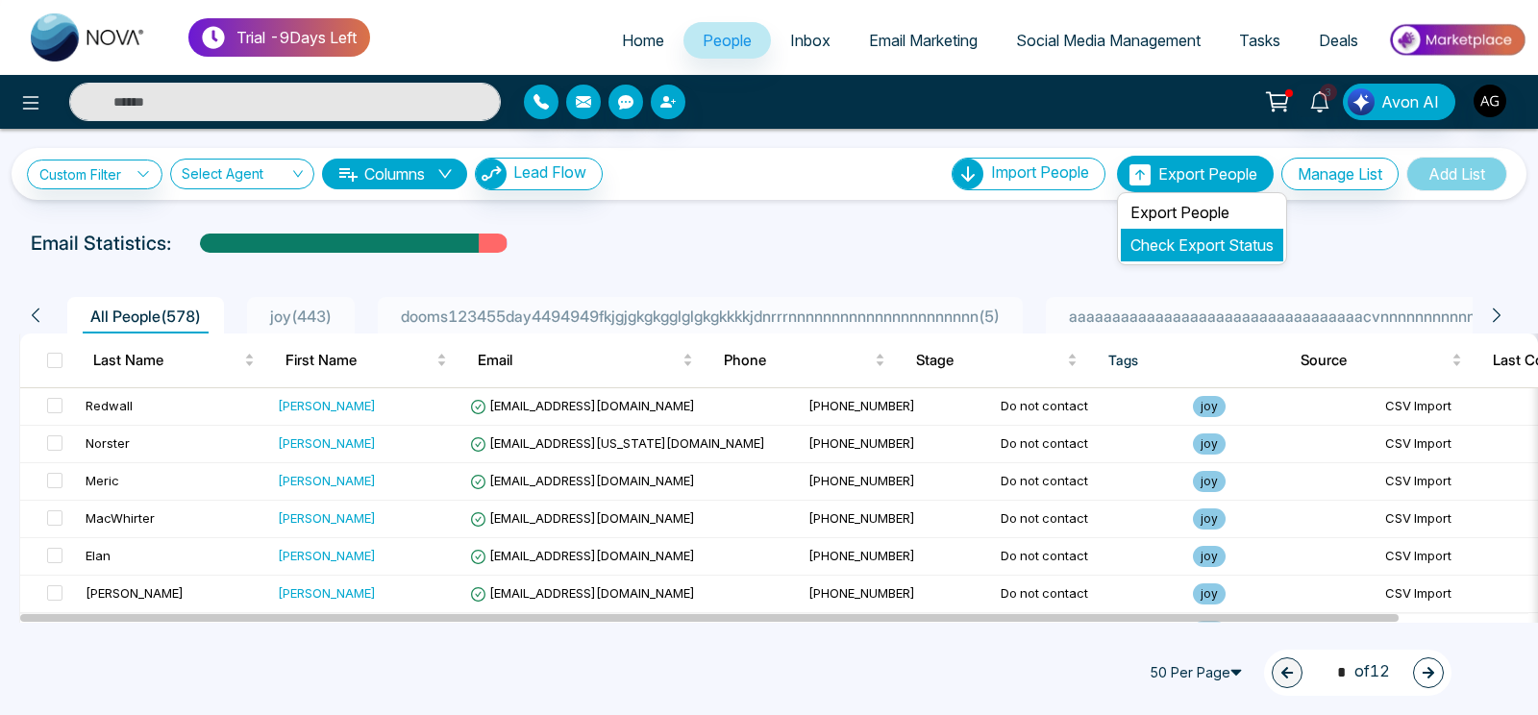
click at [1193, 241] on link "Check Export Status" at bounding box center [1201, 244] width 143 height 19
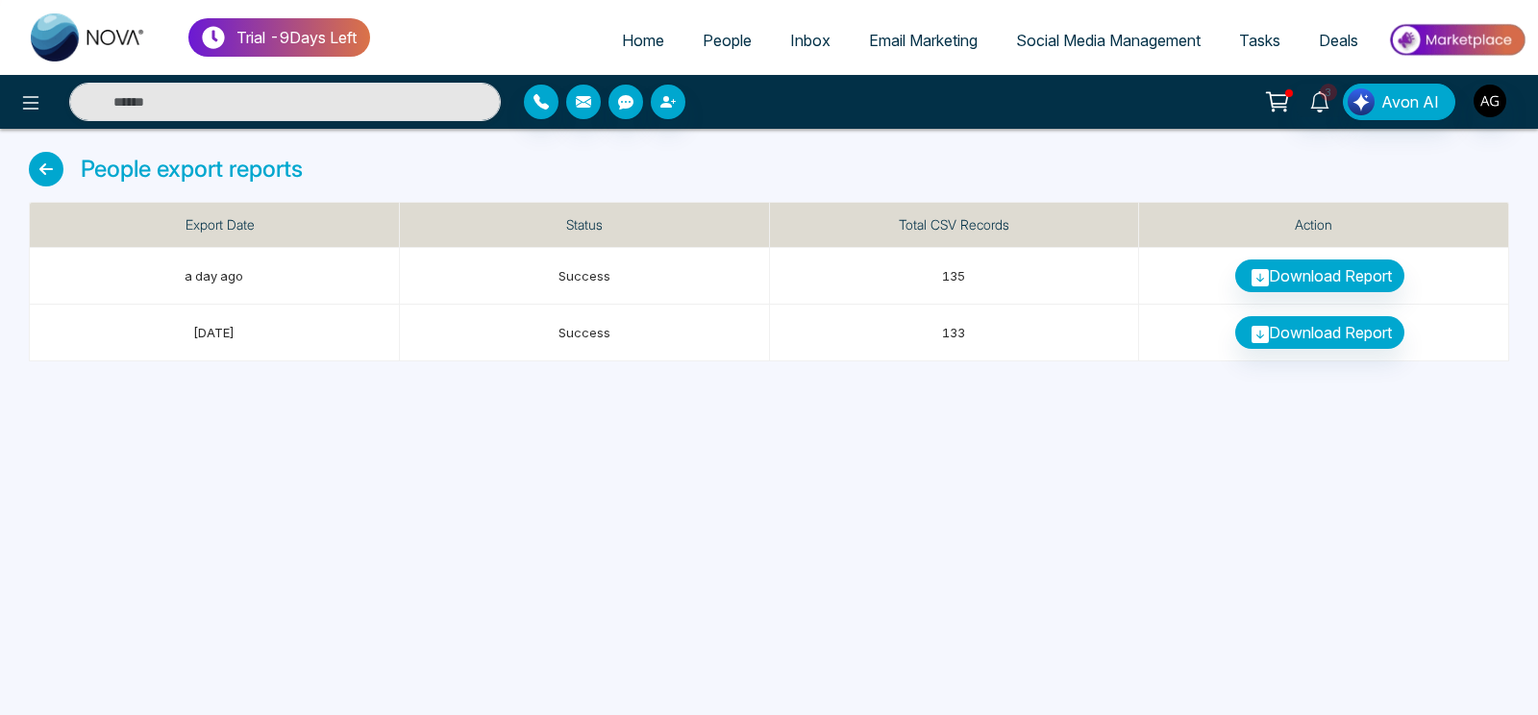
click at [35, 159] on icon at bounding box center [46, 169] width 35 height 35
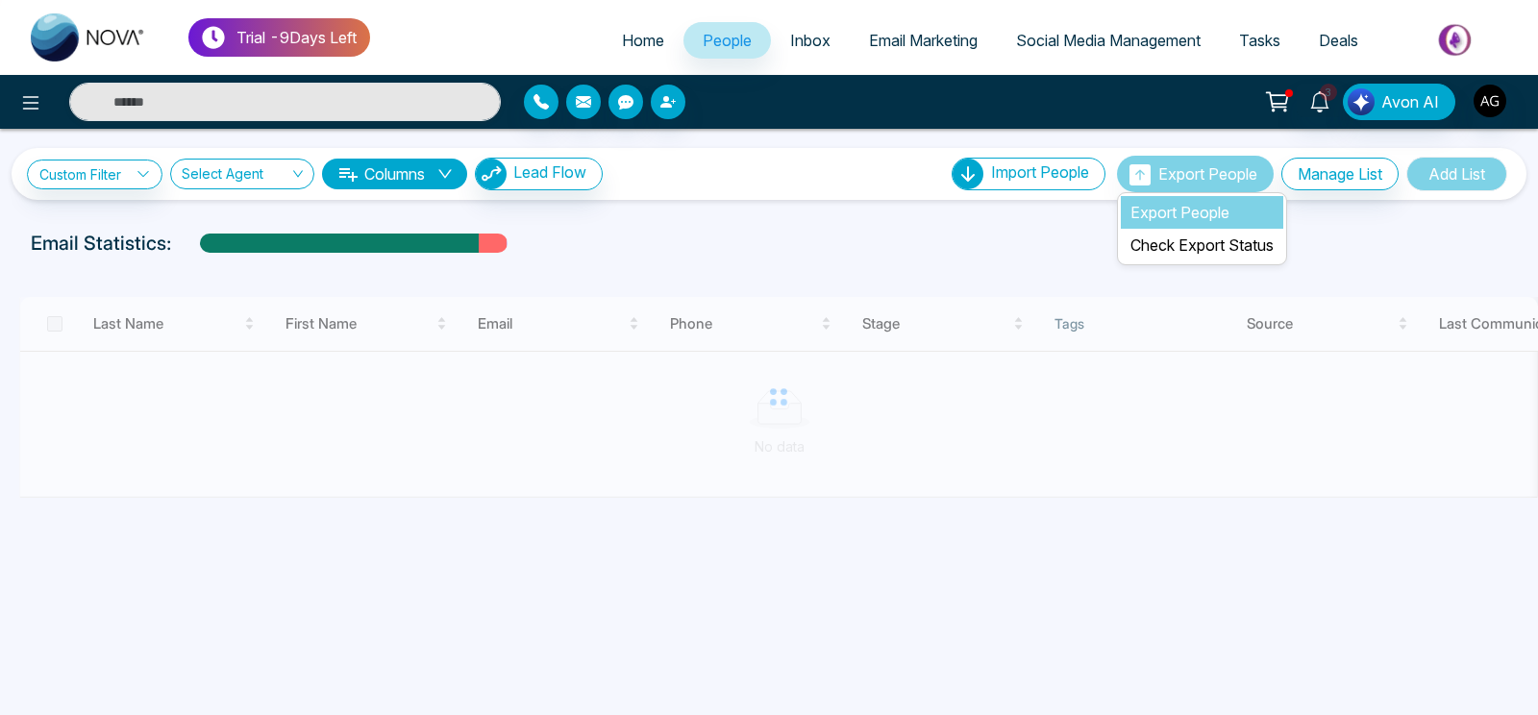
click at [1209, 220] on li "Export People" at bounding box center [1202, 212] width 162 height 33
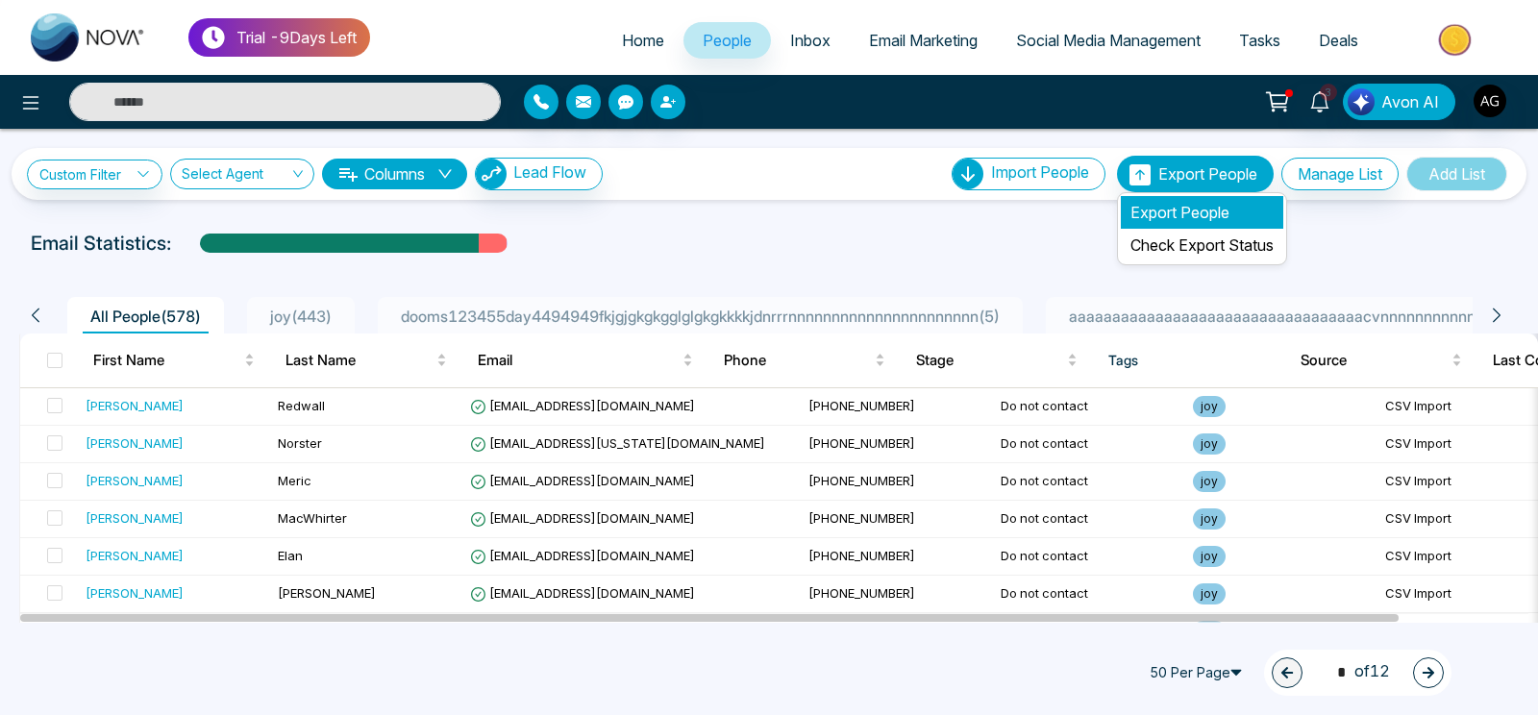
click at [1207, 219] on li "Export People" at bounding box center [1202, 212] width 162 height 33
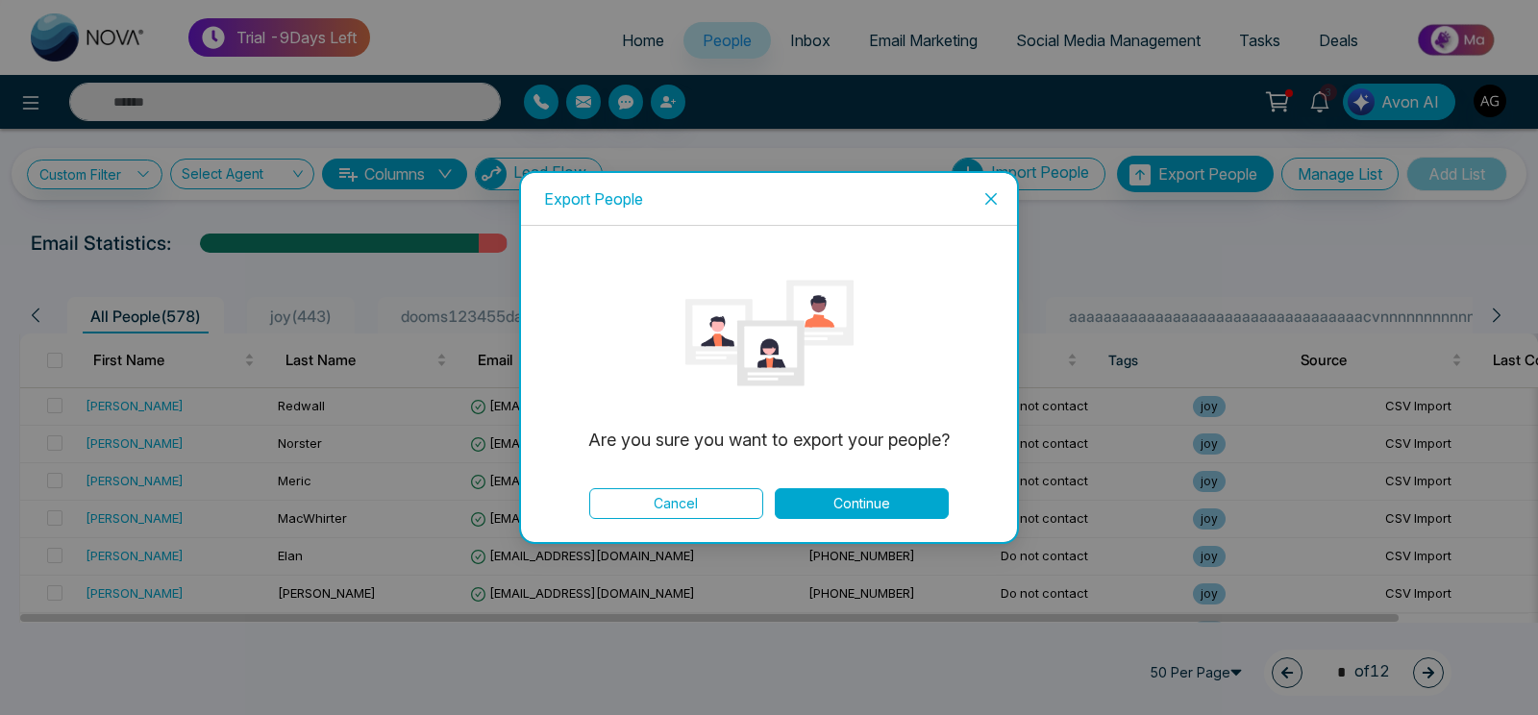
click at [889, 488] on div "Are you sure you want to export your people? Cancel Continue" at bounding box center [769, 384] width 450 height 270
click at [856, 520] on div "Are you sure you want to export your people? Cancel Continue" at bounding box center [769, 384] width 496 height 316
click at [858, 503] on button "Continue" at bounding box center [862, 503] width 174 height 31
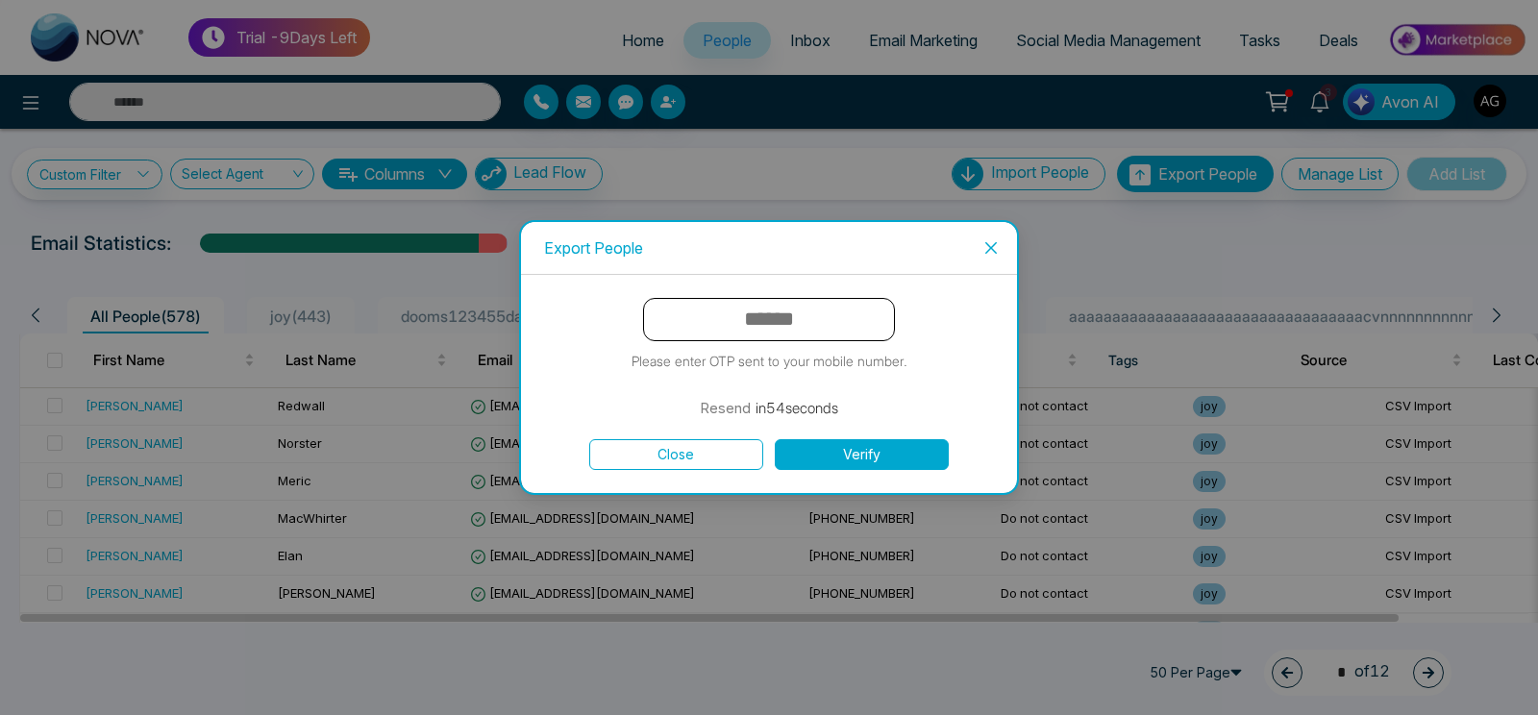
click at [796, 281] on div "Please enter OTP sent to your mobile number. Resend in 54 seconds Close Verify" at bounding box center [769, 383] width 496 height 217
click at [794, 324] on input "text" at bounding box center [769, 319] width 252 height 43
type input "******"
click at [913, 455] on button "Verify" at bounding box center [862, 454] width 174 height 31
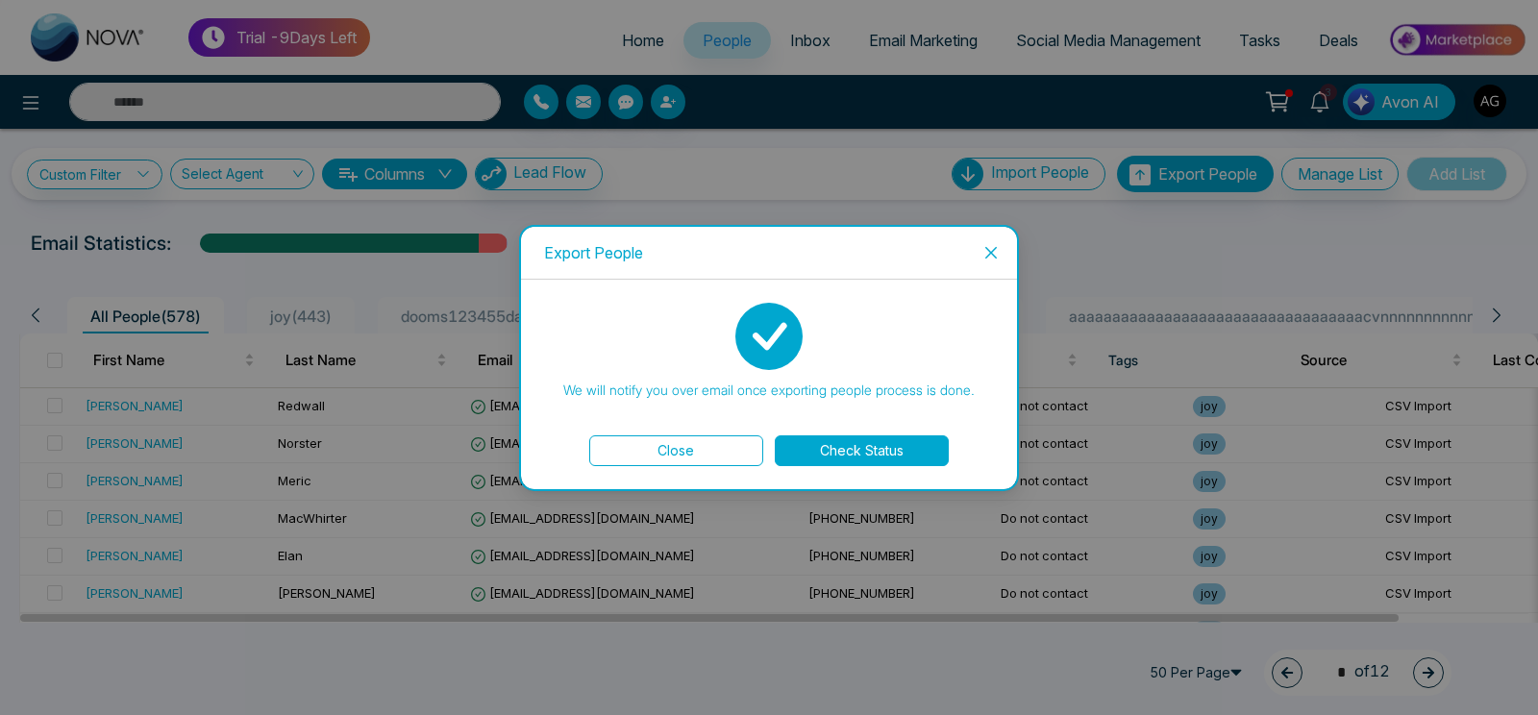
click at [835, 435] on div "We will notify you over email once exporting people process is done. Close Chec…" at bounding box center [769, 384] width 450 height 163
click at [844, 445] on button "Check Status" at bounding box center [862, 450] width 174 height 31
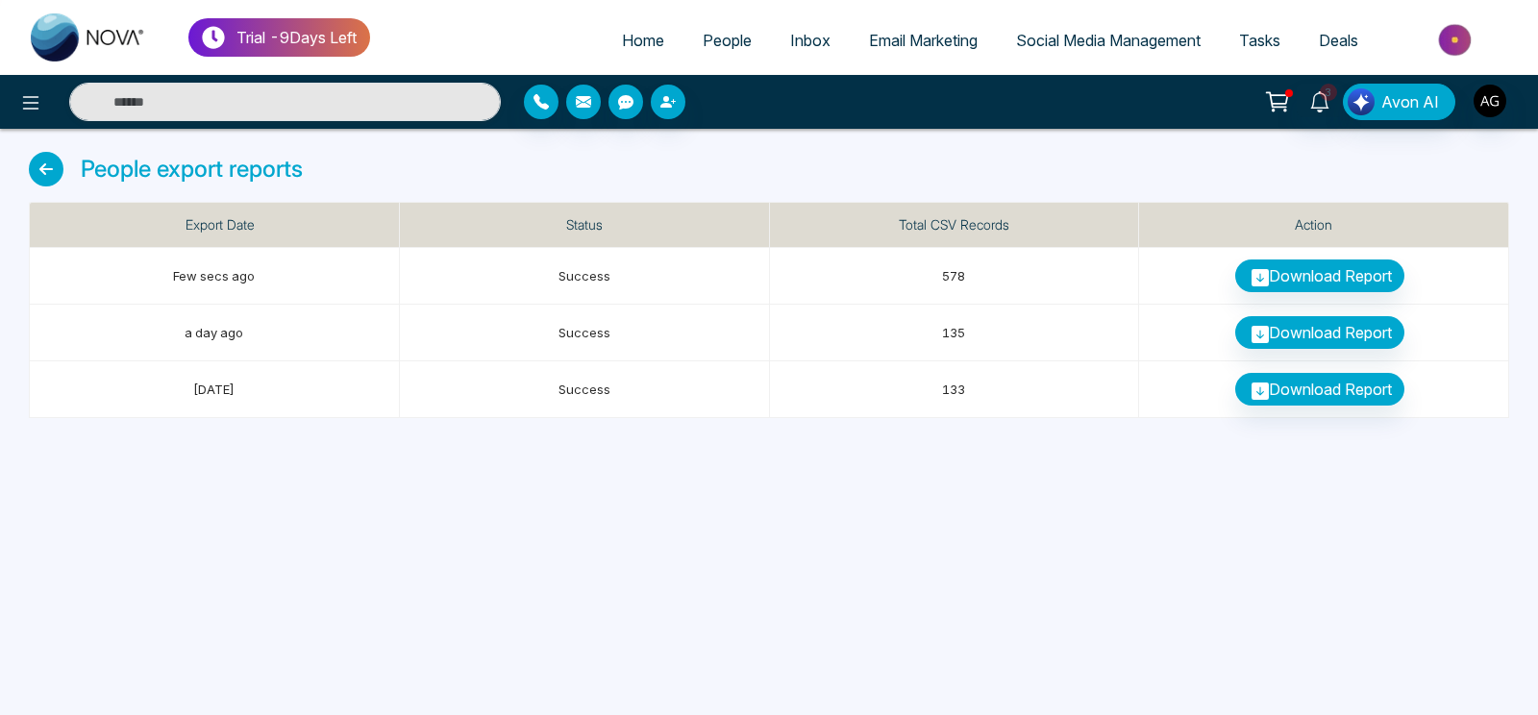
click at [37, 157] on icon at bounding box center [46, 169] width 35 height 35
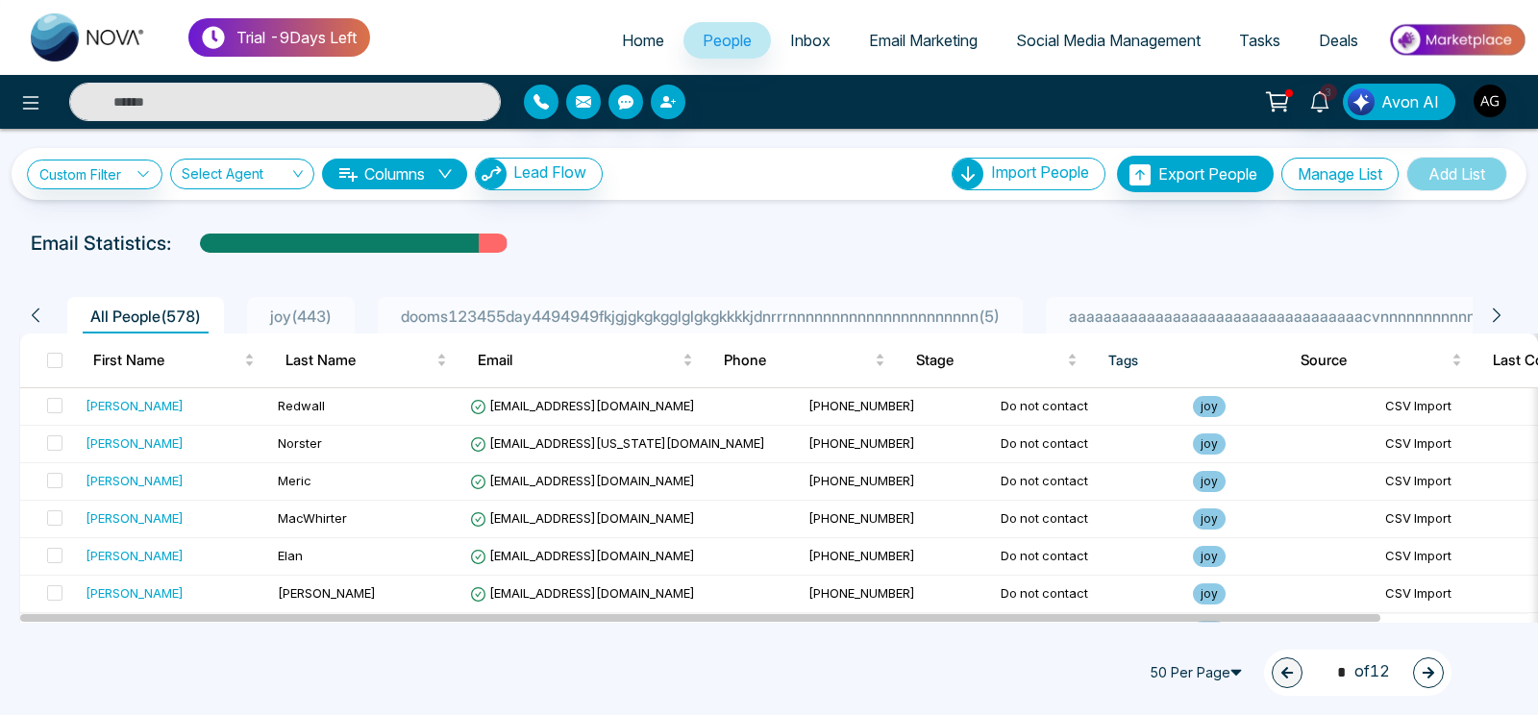
click at [679, 241] on div "Email Statistics:" at bounding box center [769, 243] width 1476 height 29
drag, startPoint x: 8, startPoint y: 239, endPoint x: 194, endPoint y: 257, distance: 187.2
click at [194, 257] on div "Email Statistics:" at bounding box center [769, 243] width 1538 height 29
click at [194, 257] on div "Email Statistics:" at bounding box center [769, 243] width 1476 height 29
drag, startPoint x: 194, startPoint y: 257, endPoint x: 15, endPoint y: 240, distance: 179.5
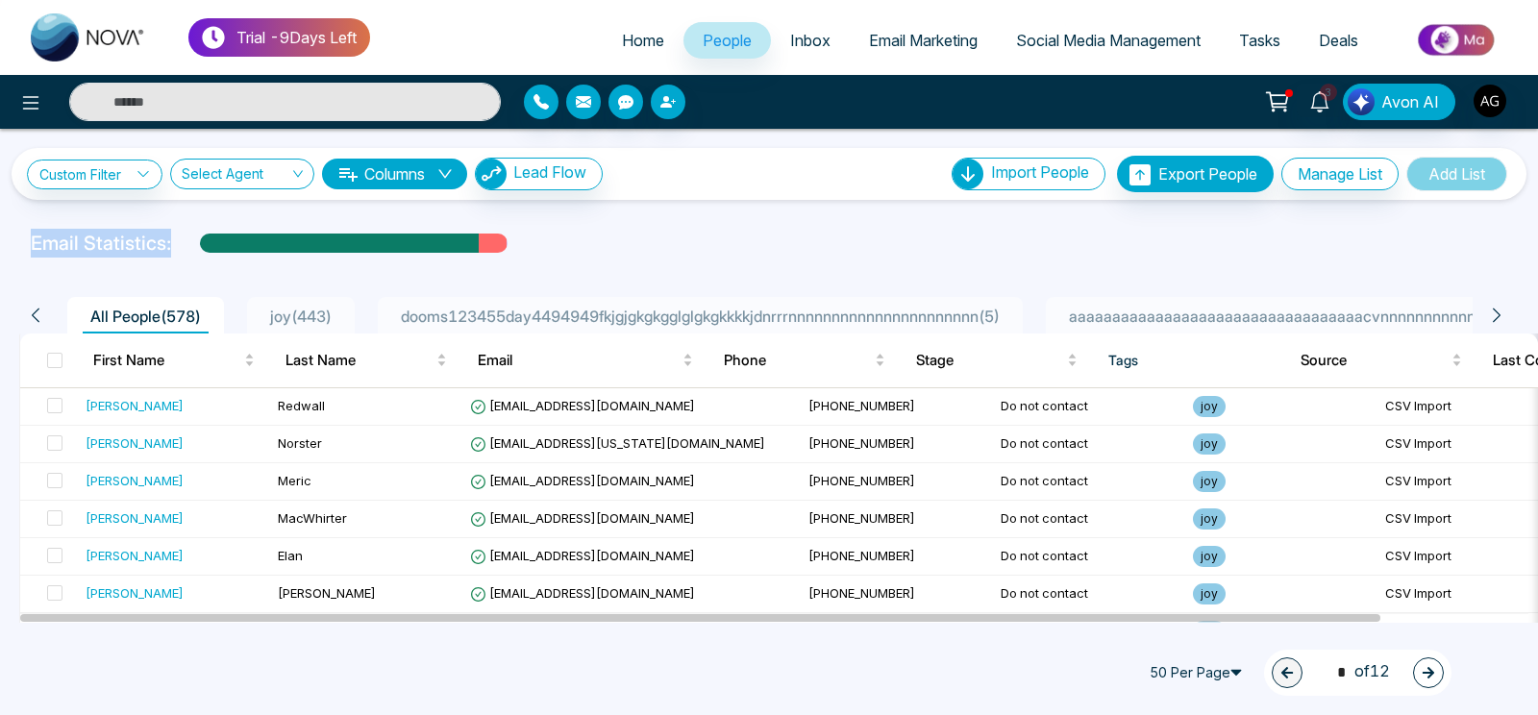
click at [15, 240] on div "Email Statistics:" at bounding box center [769, 243] width 1538 height 29
drag, startPoint x: 15, startPoint y: 240, endPoint x: 188, endPoint y: 248, distance: 173.2
click at [188, 248] on div "Email Statistics:" at bounding box center [769, 243] width 1538 height 29
click at [188, 248] on div "Email Statistics:" at bounding box center [769, 243] width 1476 height 29
click at [308, 315] on span "joy ( 443 )" at bounding box center [300, 316] width 77 height 19
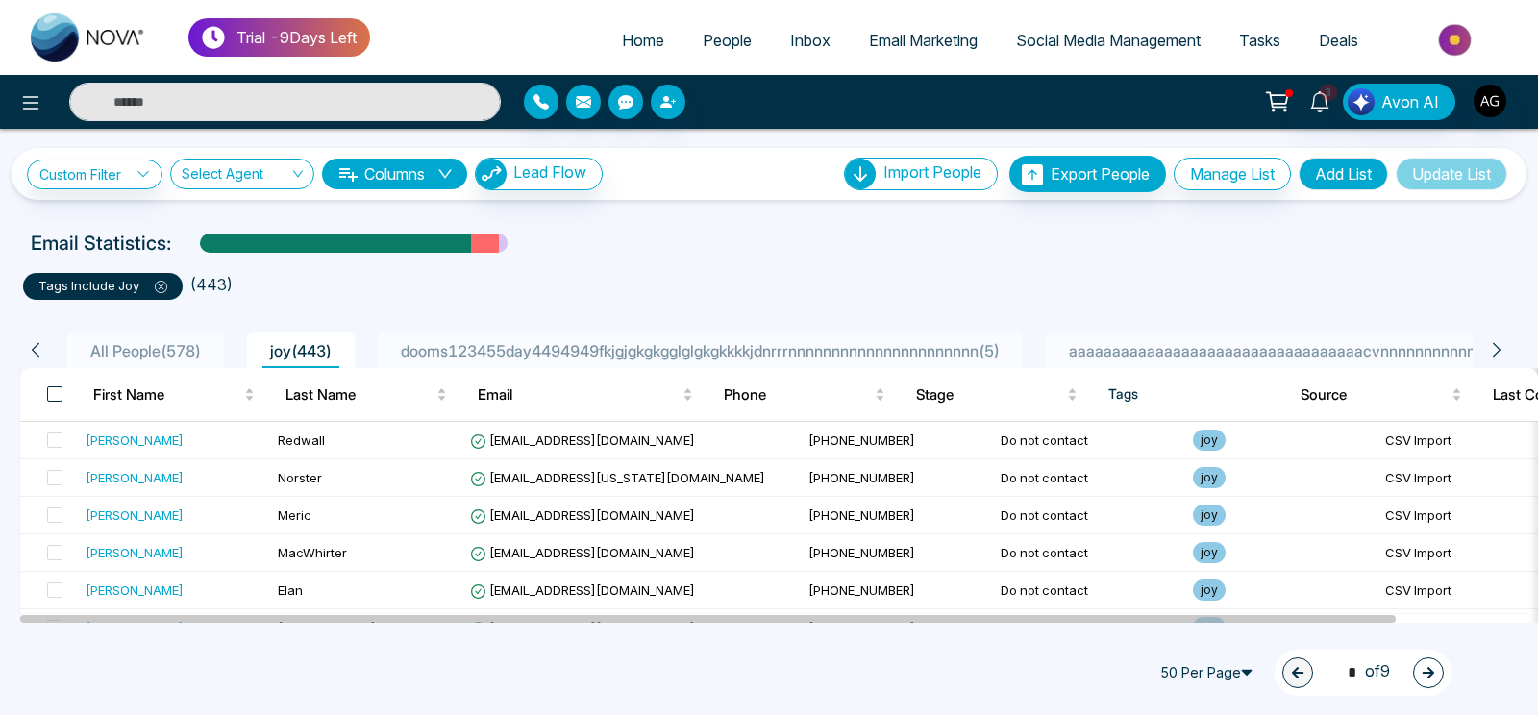
click at [54, 395] on span at bounding box center [54, 393] width 15 height 15
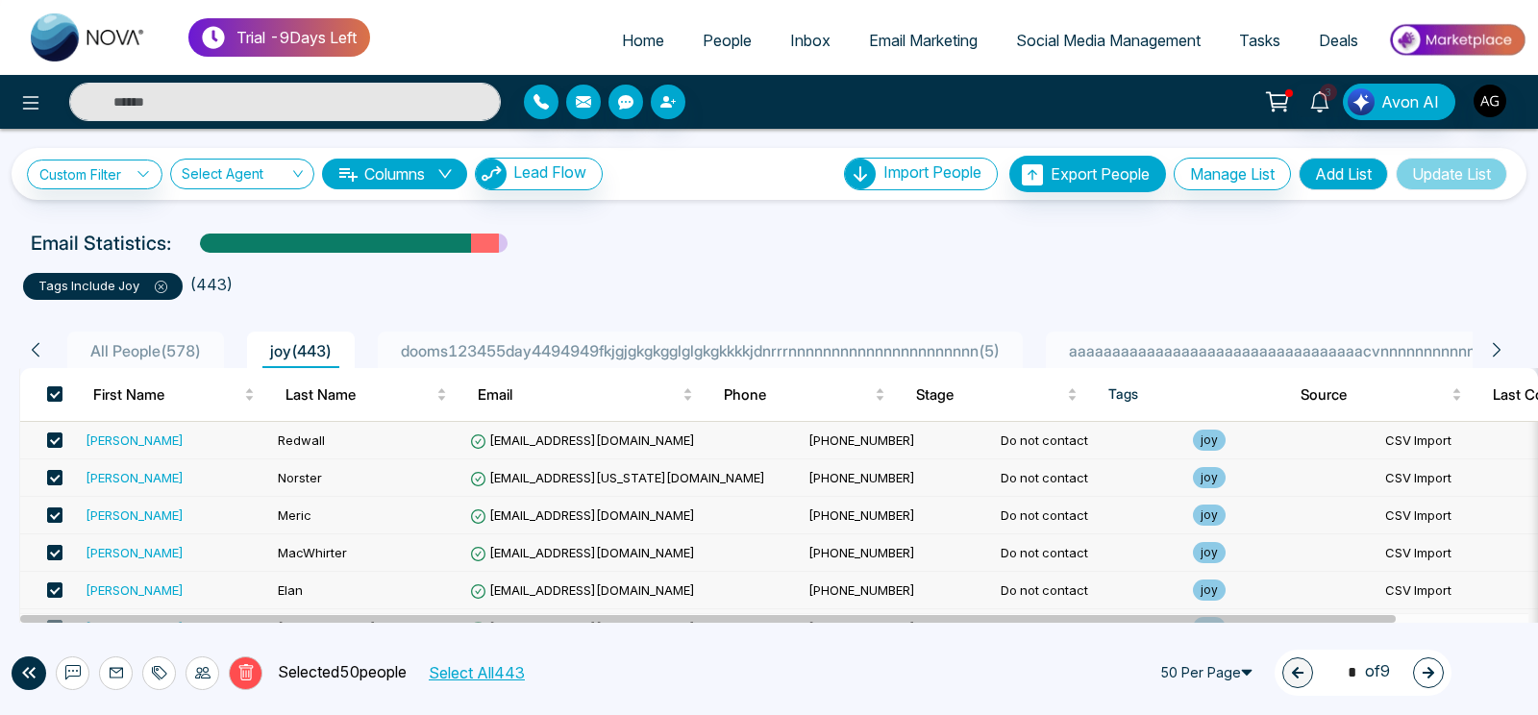
click at [517, 681] on button "Select All 443" at bounding box center [476, 672] width 110 height 25
click at [249, 679] on icon at bounding box center [245, 672] width 14 height 16
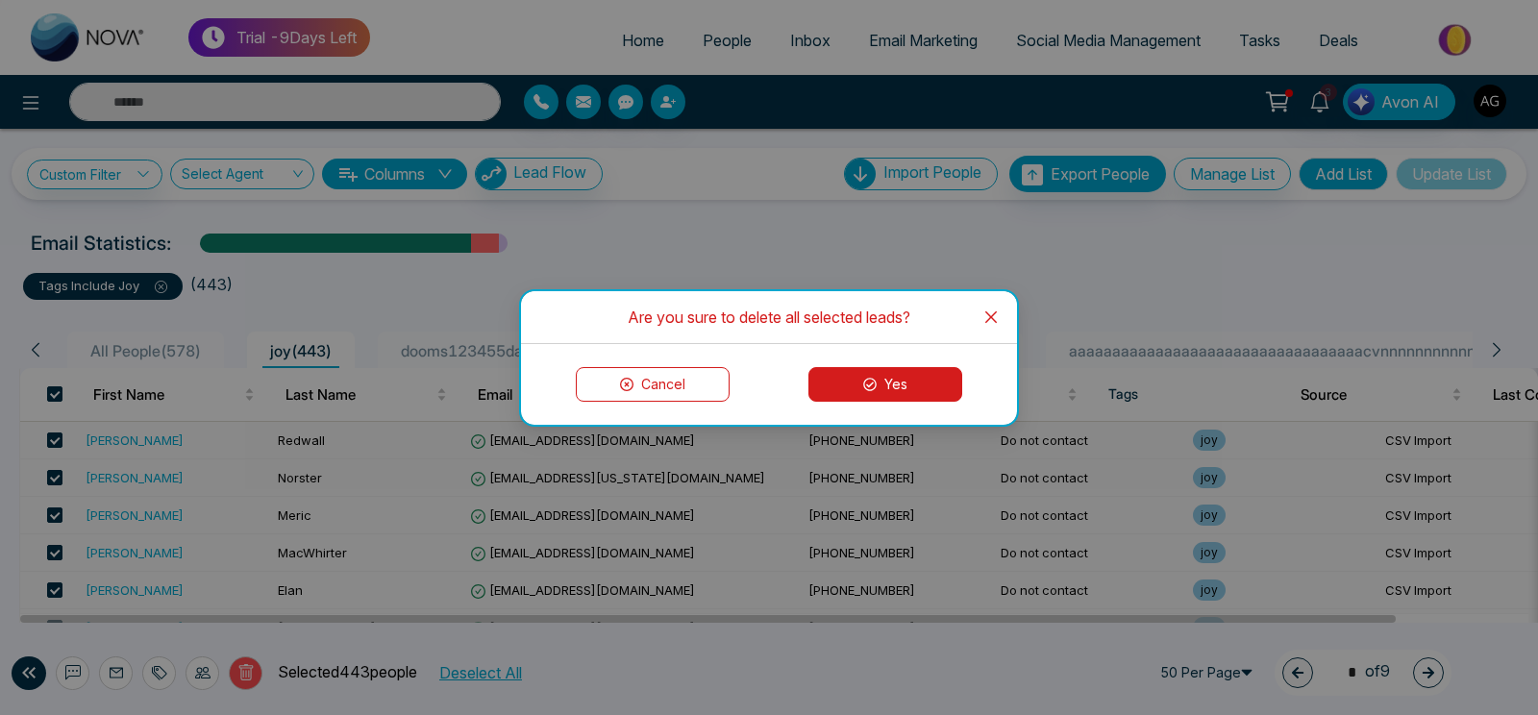
click at [924, 385] on button "Yes" at bounding box center [885, 384] width 154 height 35
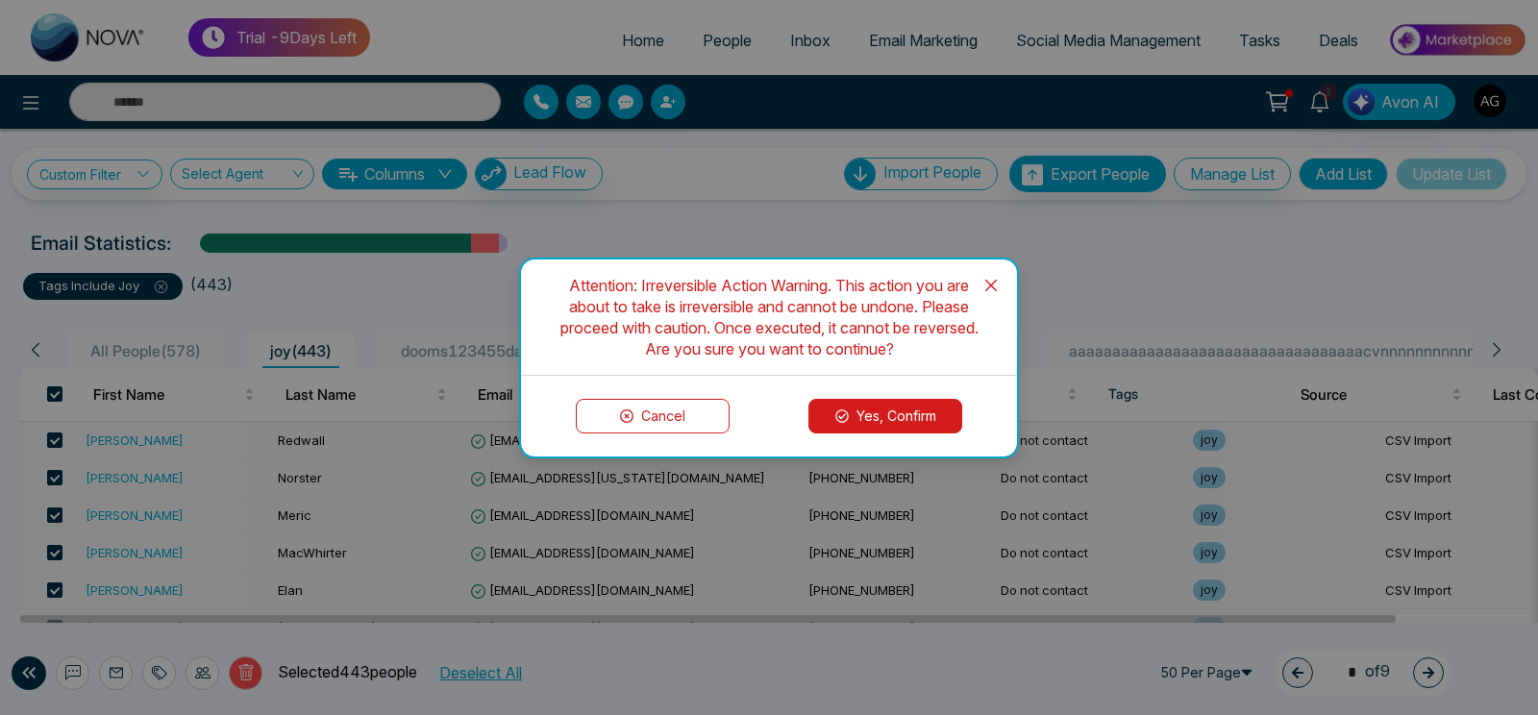
click at [891, 406] on button "Yes, Confirm" at bounding box center [885, 416] width 154 height 35
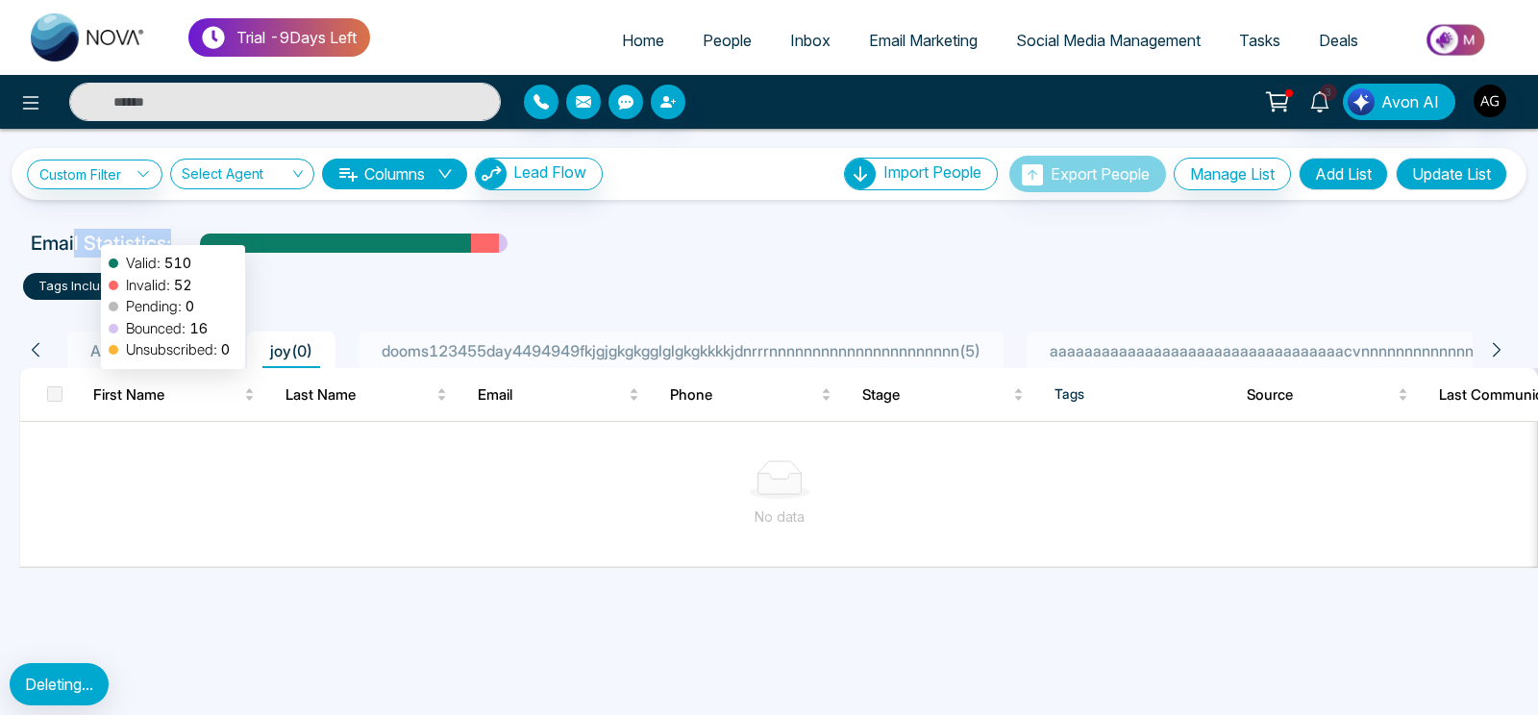
drag, startPoint x: 504, startPoint y: 236, endPoint x: 69, endPoint y: 234, distance: 434.4
click at [200, 234] on div at bounding box center [354, 243] width 308 height 19
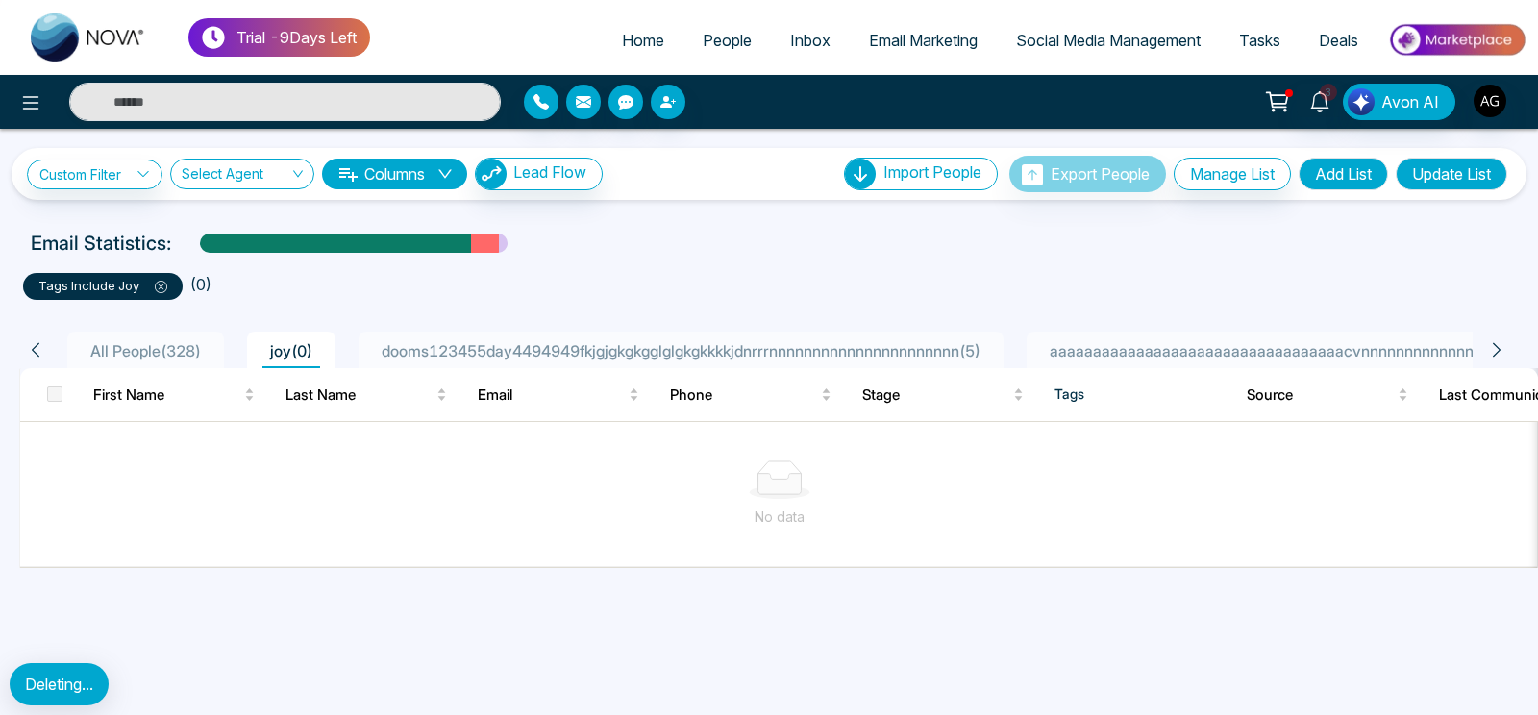
click at [24, 234] on div "Email Statistics:" at bounding box center [768, 243] width 1499 height 29
drag, startPoint x: 197, startPoint y: 239, endPoint x: 0, endPoint y: 238, distance: 197.0
click at [0, 238] on div "Email Statistics:" at bounding box center [769, 243] width 1538 height 29
click at [546, 250] on div "Email Statistics:" at bounding box center [769, 243] width 1476 height 29
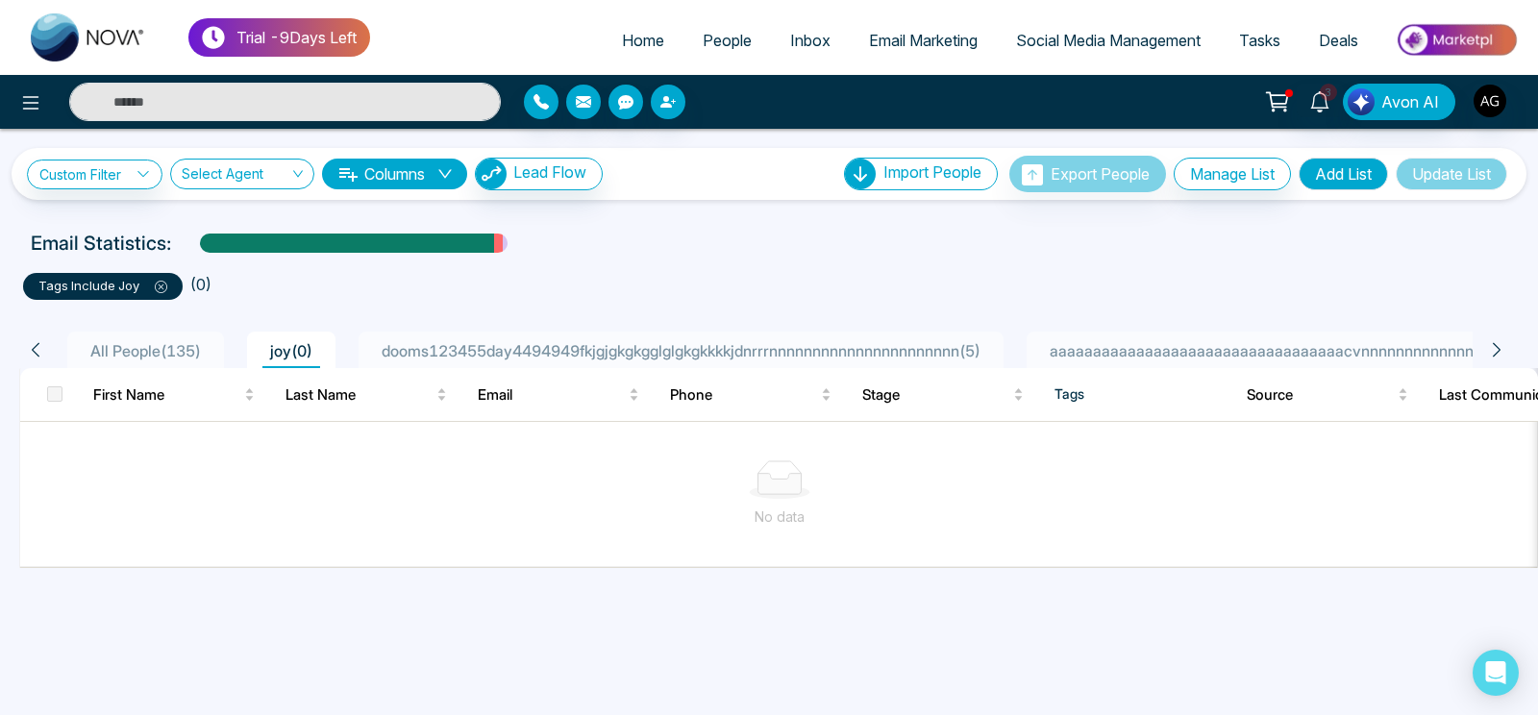
click at [160, 286] on icon at bounding box center [162, 287] width 6 height 6
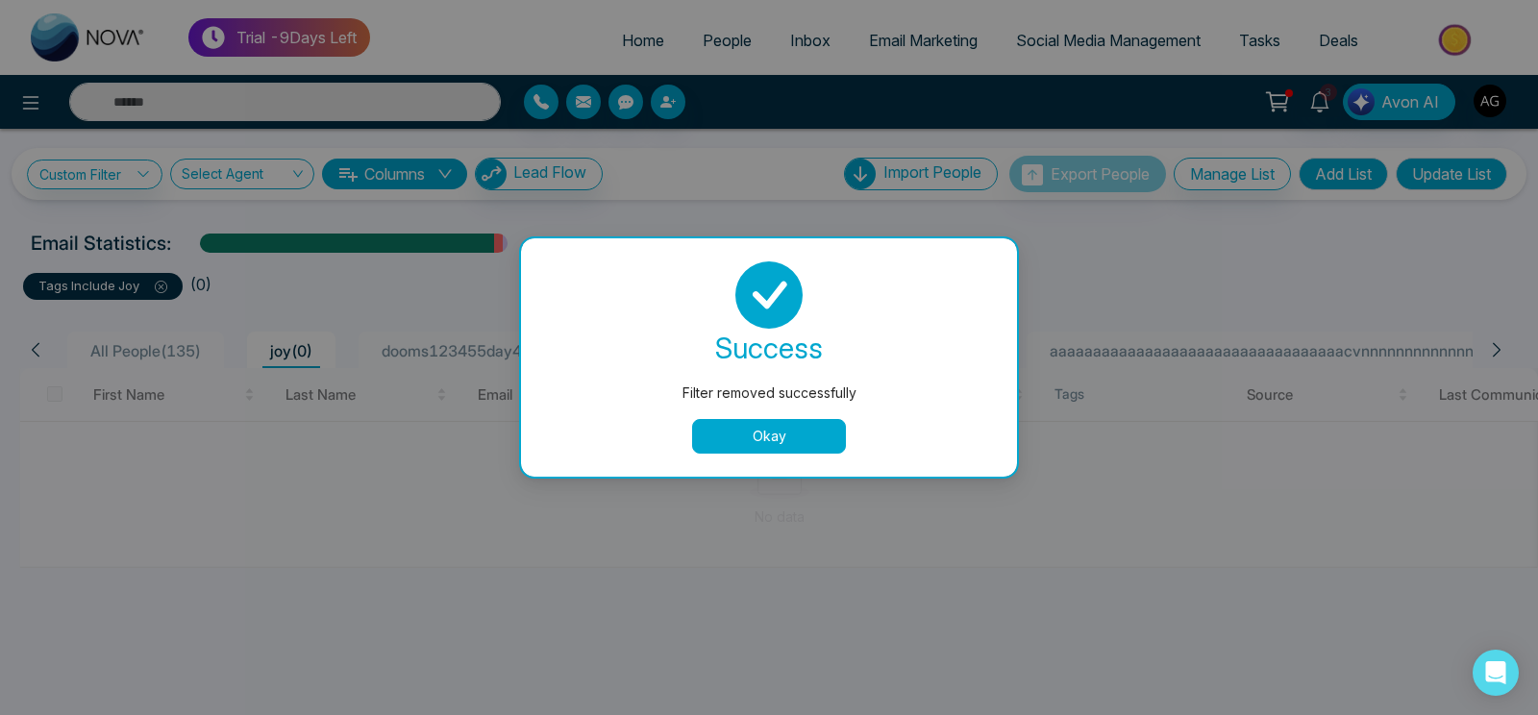
click at [747, 459] on div "success Filter removed successfully Okay" at bounding box center [769, 357] width 496 height 238
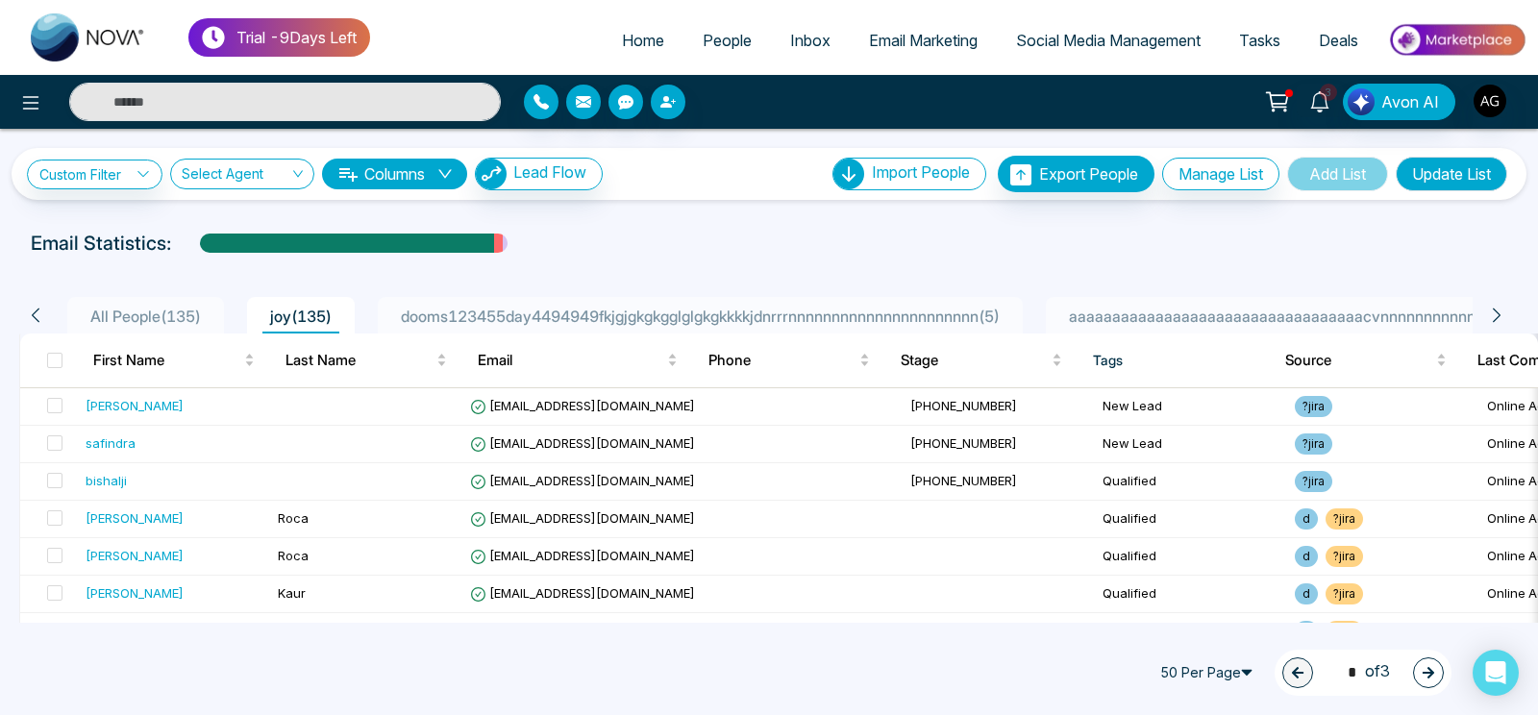
click at [1215, 658] on span "50 Per Page" at bounding box center [1208, 672] width 115 height 31
click at [1208, 635] on div "100 Per Page" at bounding box center [1209, 634] width 92 height 21
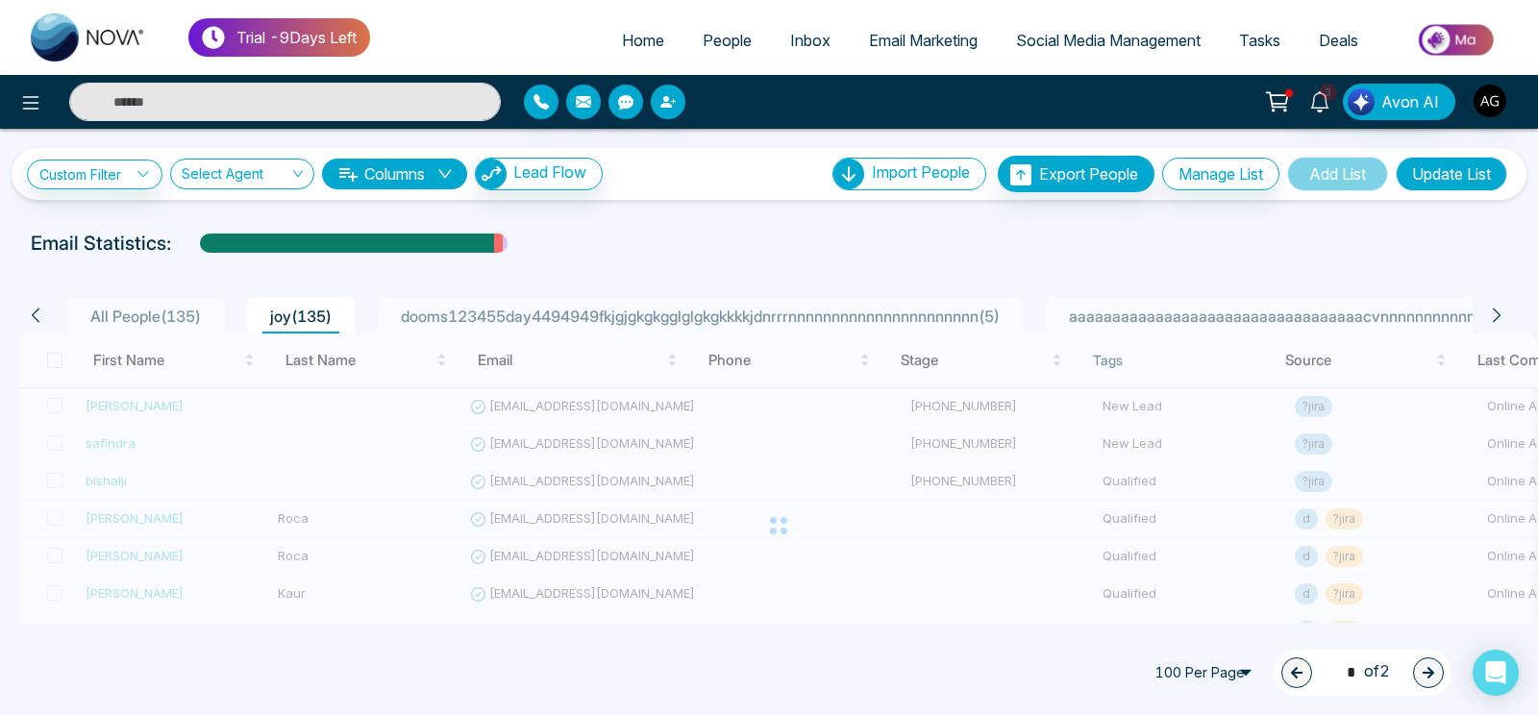
click at [1227, 679] on span "100 Per Page" at bounding box center [1207, 672] width 115 height 31
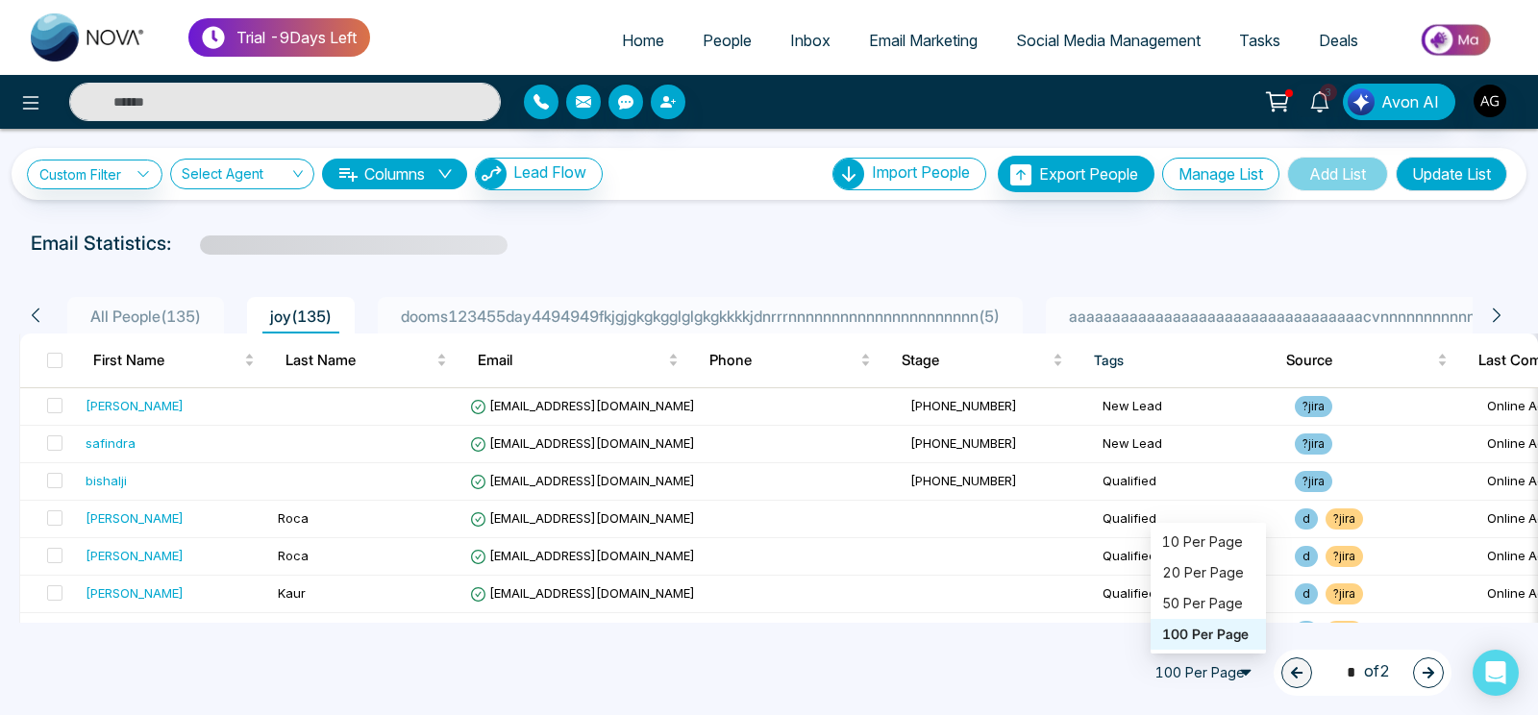
click at [1227, 679] on span "100 Per Page" at bounding box center [1207, 672] width 115 height 31
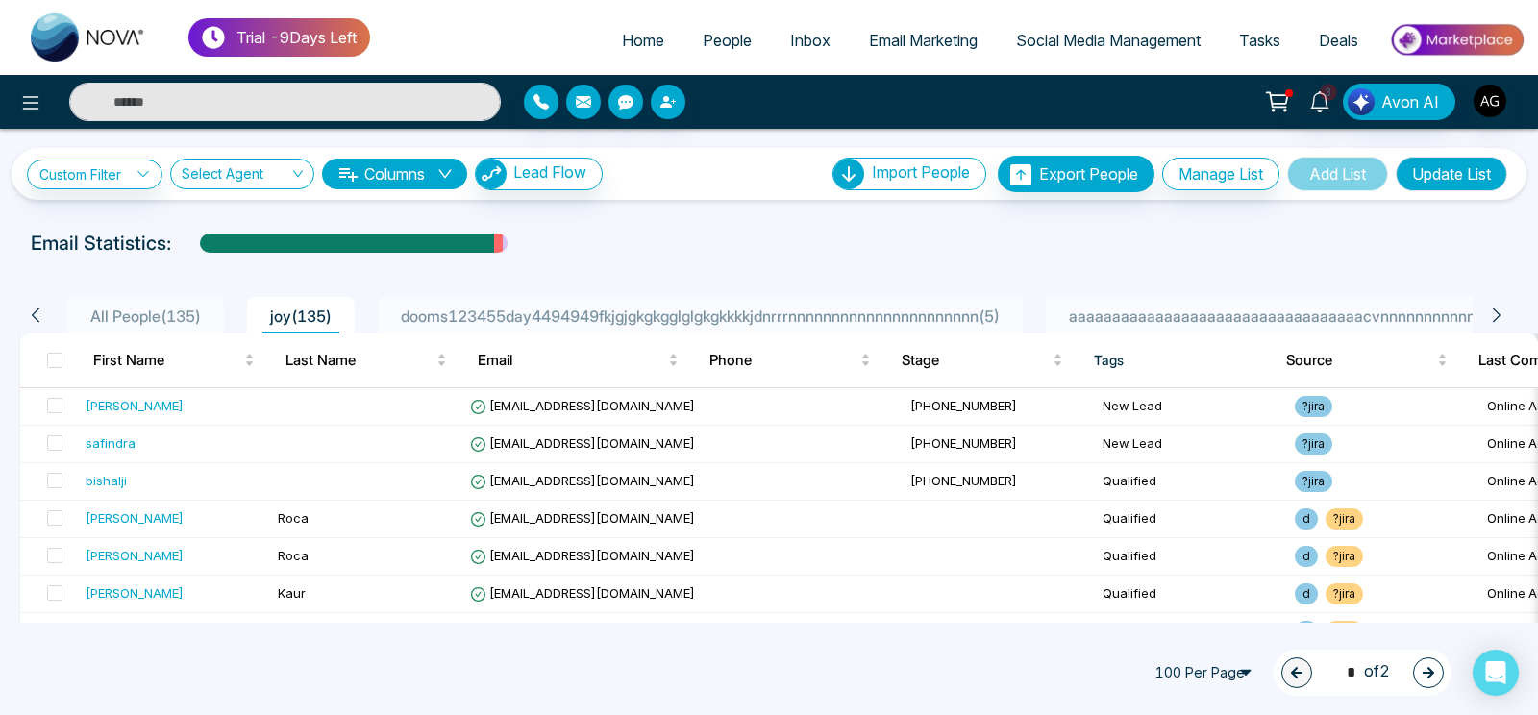
click at [1227, 679] on span "100 Per Page" at bounding box center [1207, 672] width 115 height 31
click at [1220, 601] on div "50 Per Page" at bounding box center [1208, 603] width 92 height 21
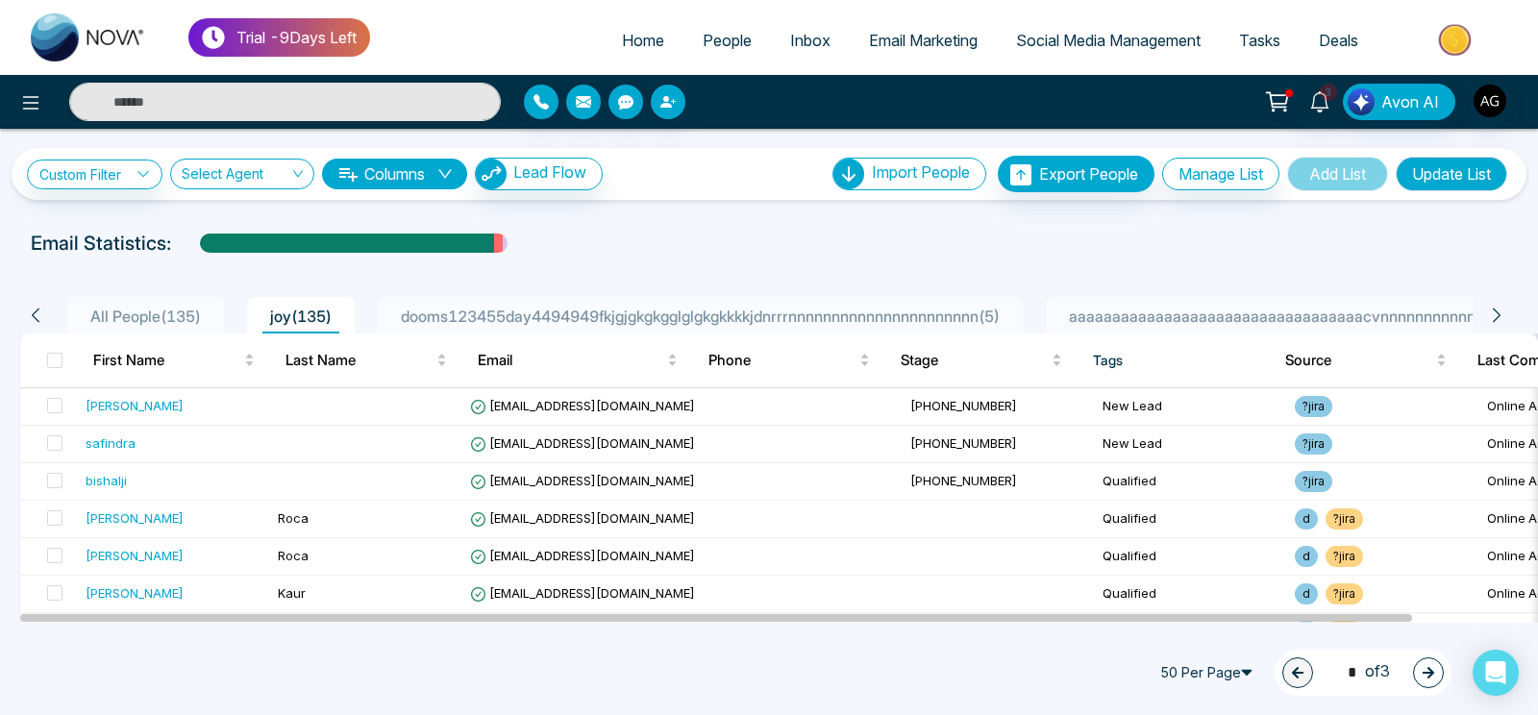
click at [412, 162] on button "Columns" at bounding box center [394, 174] width 145 height 31
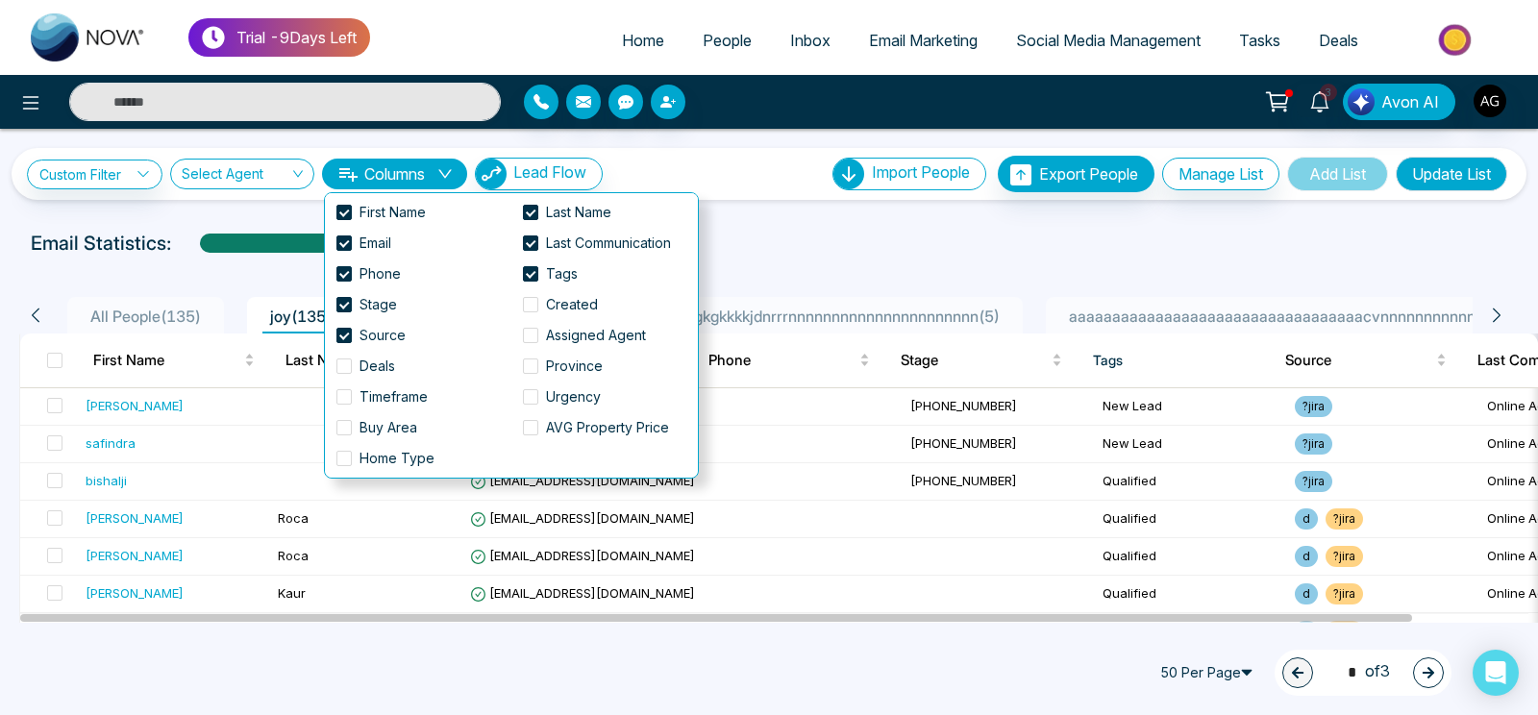
click at [412, 162] on button "Columns" at bounding box center [394, 174] width 145 height 31
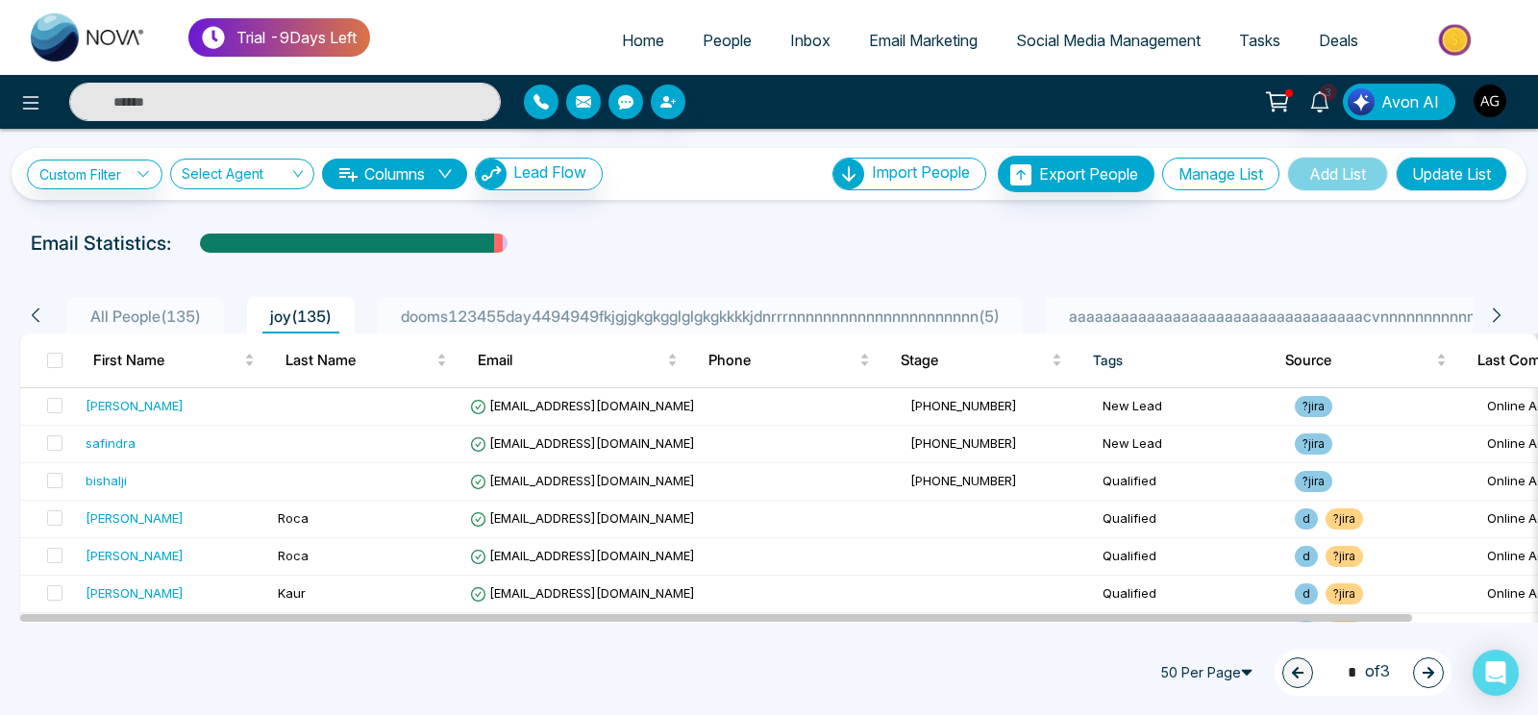
click at [1220, 172] on button "Manage List" at bounding box center [1220, 174] width 117 height 33
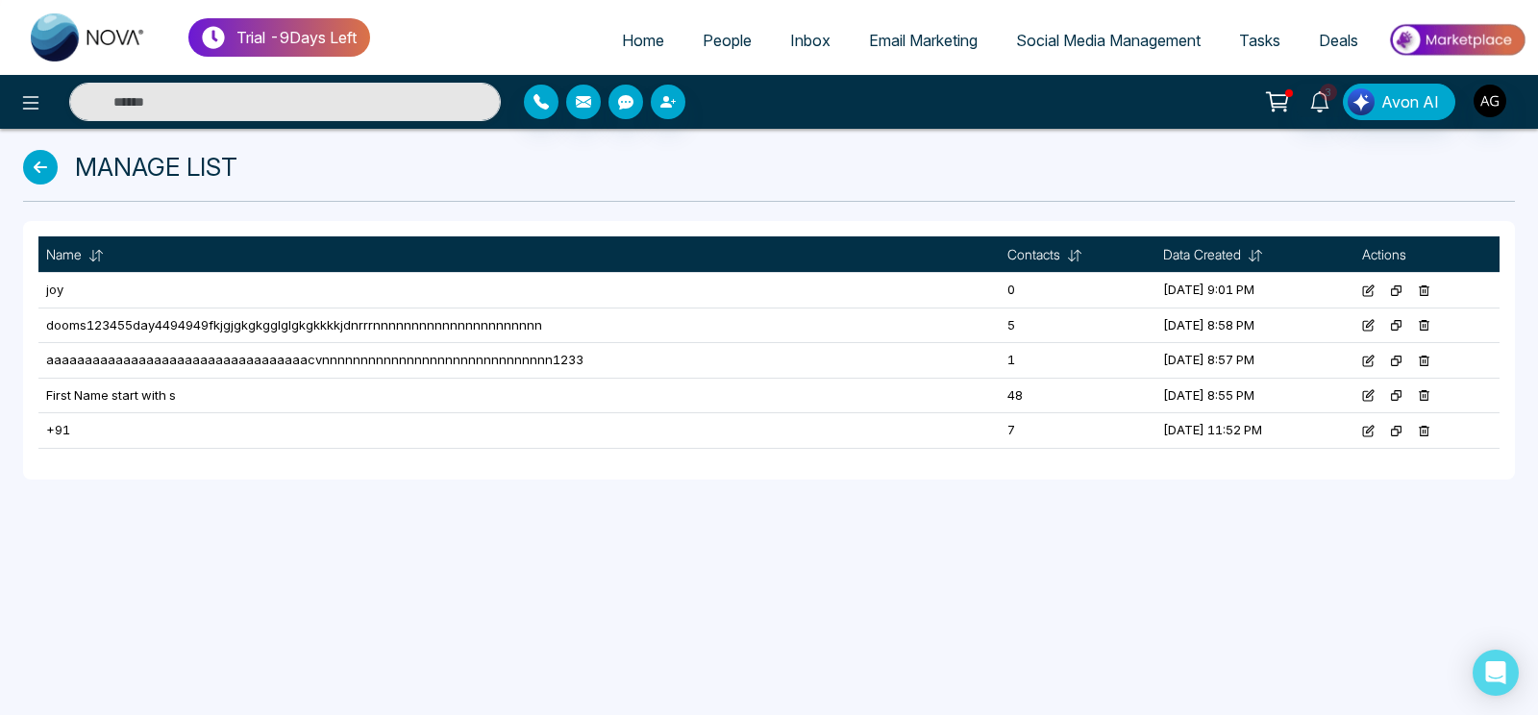
click at [687, 46] on link "People" at bounding box center [726, 40] width 87 height 37
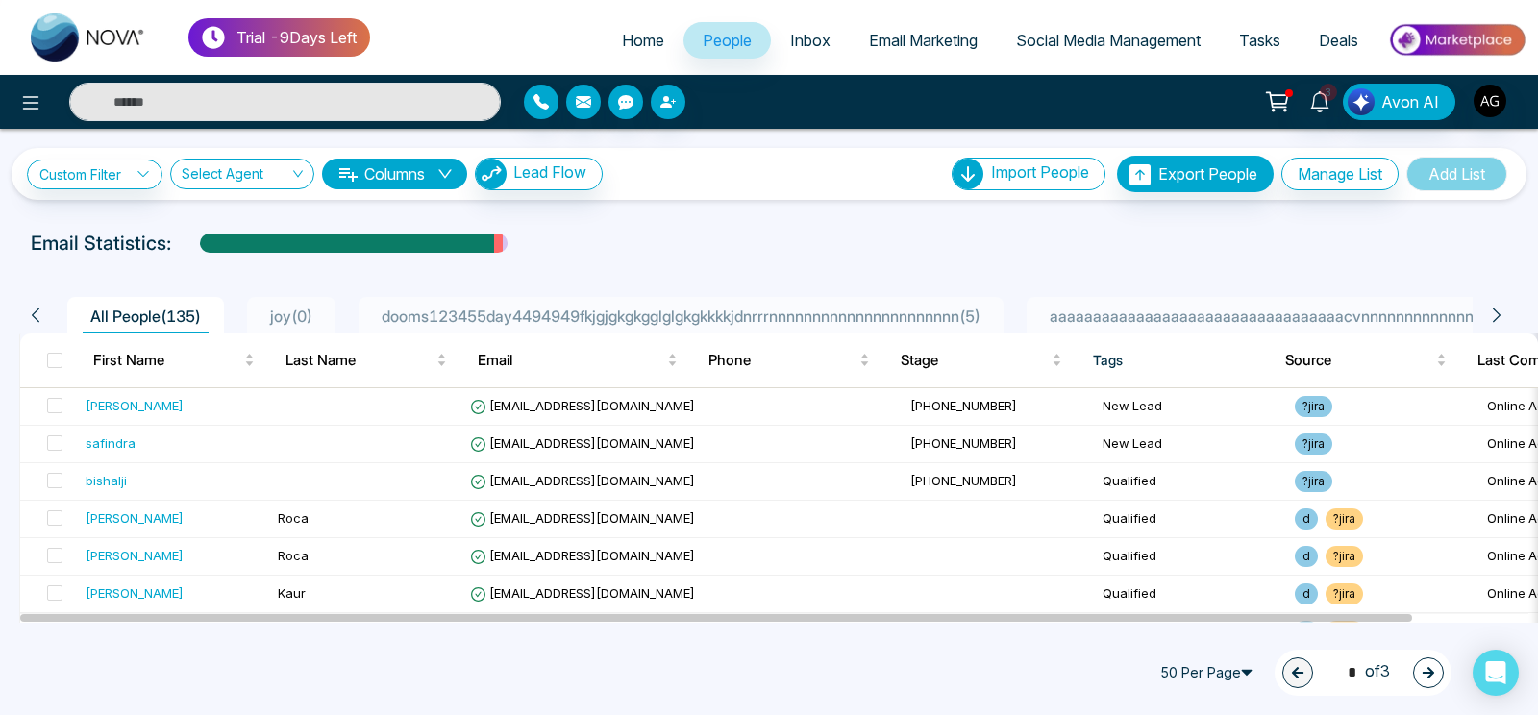
click at [293, 320] on span "joy ( 0 )" at bounding box center [291, 316] width 58 height 19
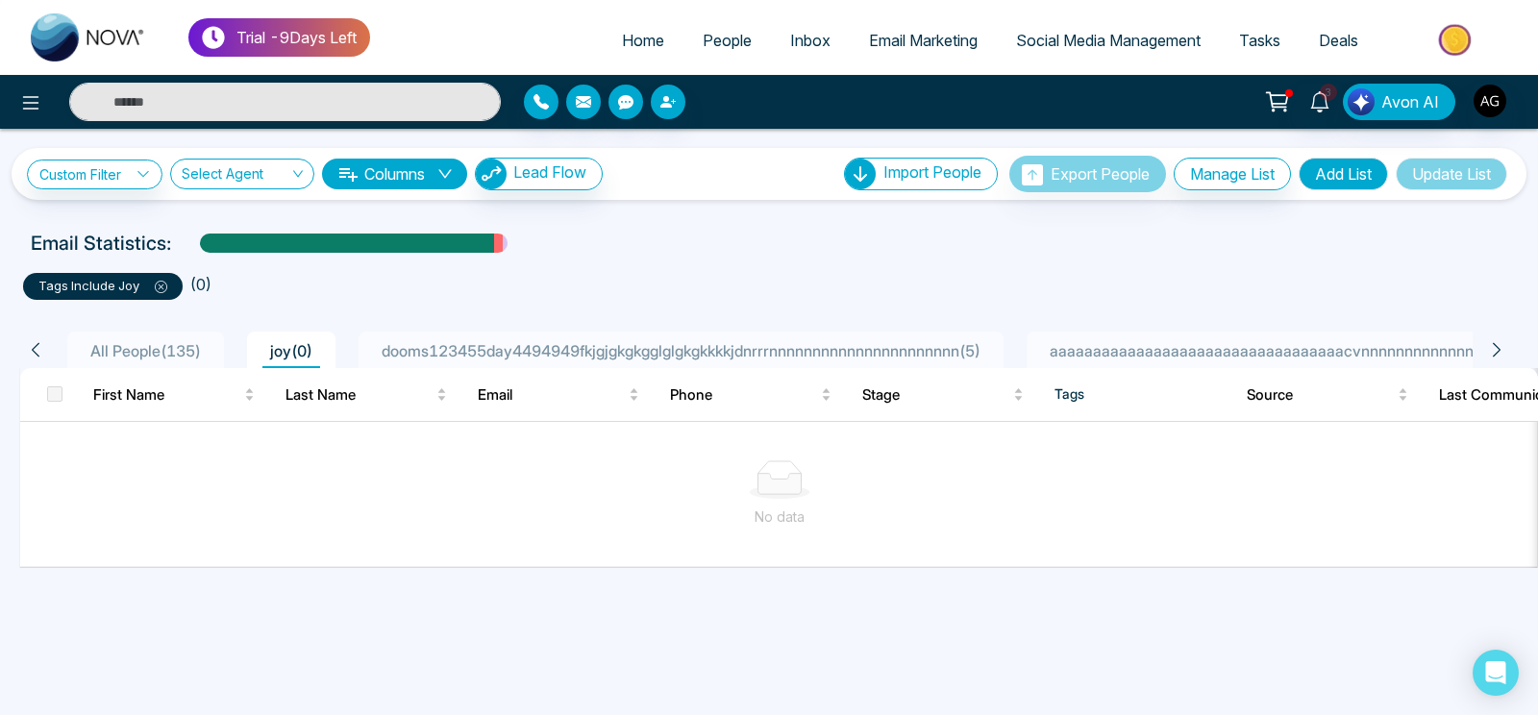
drag, startPoint x: 1233, startPoint y: 157, endPoint x: 1229, endPoint y: 172, distance: 15.9
click at [1229, 172] on div "Import People Import CSV? Check CSV Status Export People Export People Check Ex…" at bounding box center [1177, 174] width 667 height 37
click at [1229, 172] on button "Manage List" at bounding box center [1231, 174] width 117 height 33
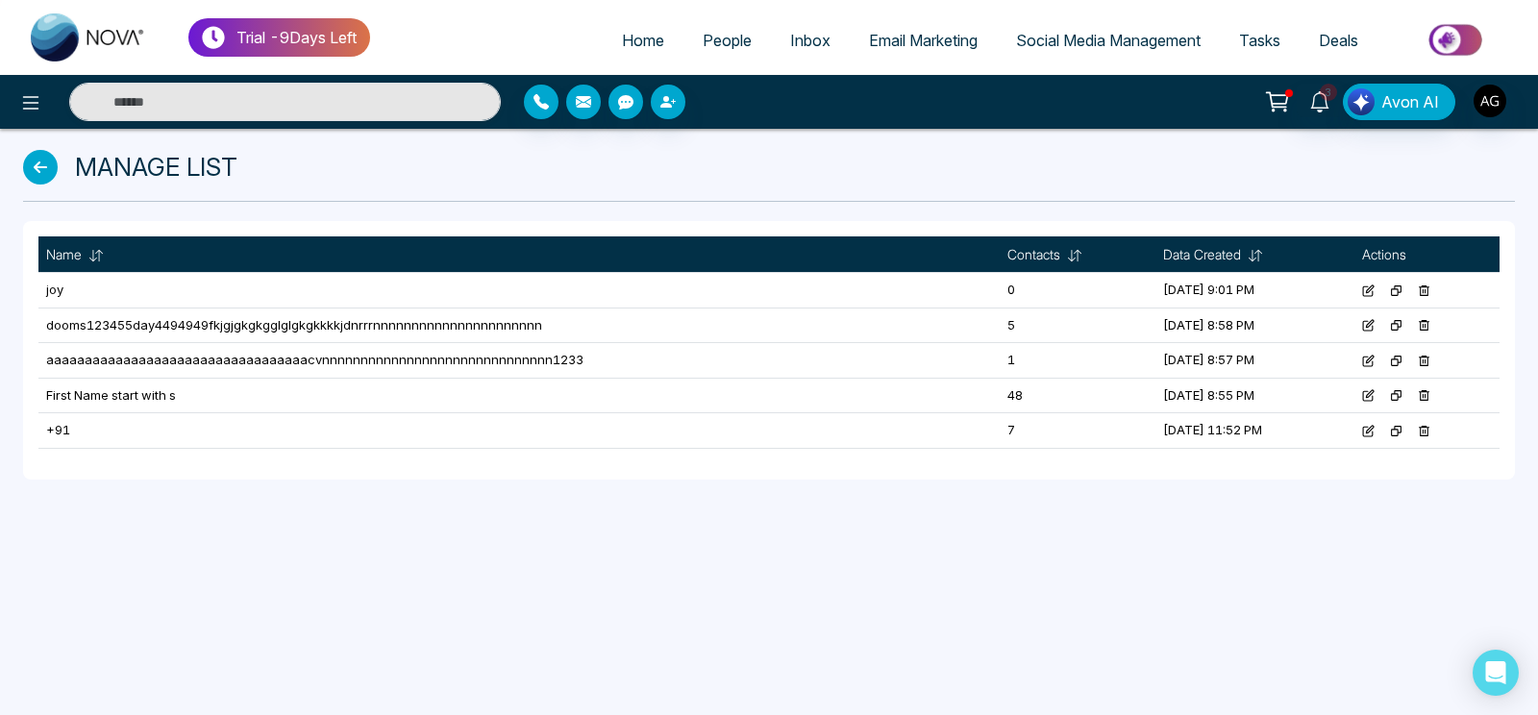
click at [1424, 287] on icon at bounding box center [1424, 290] width 12 height 12
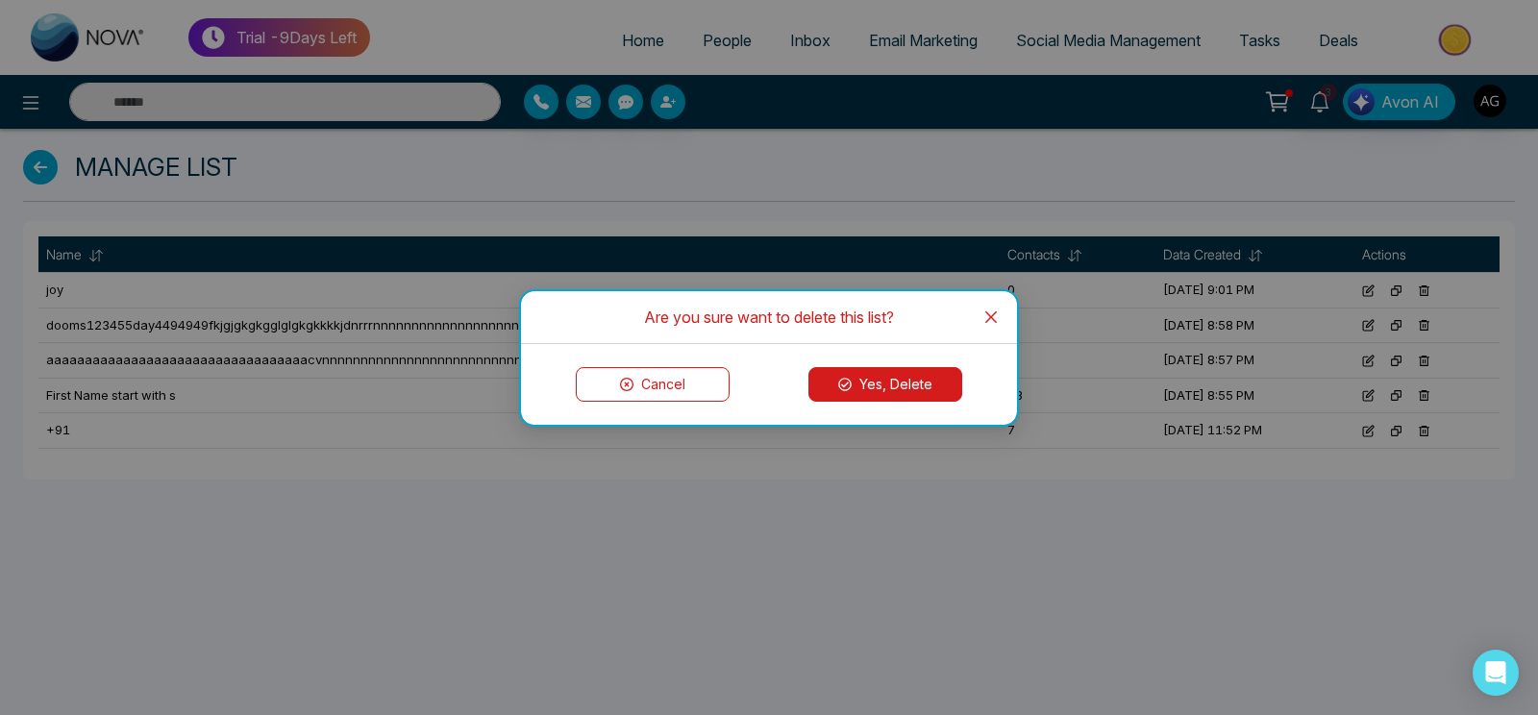
click at [901, 370] on button "Yes, Delete" at bounding box center [885, 384] width 154 height 35
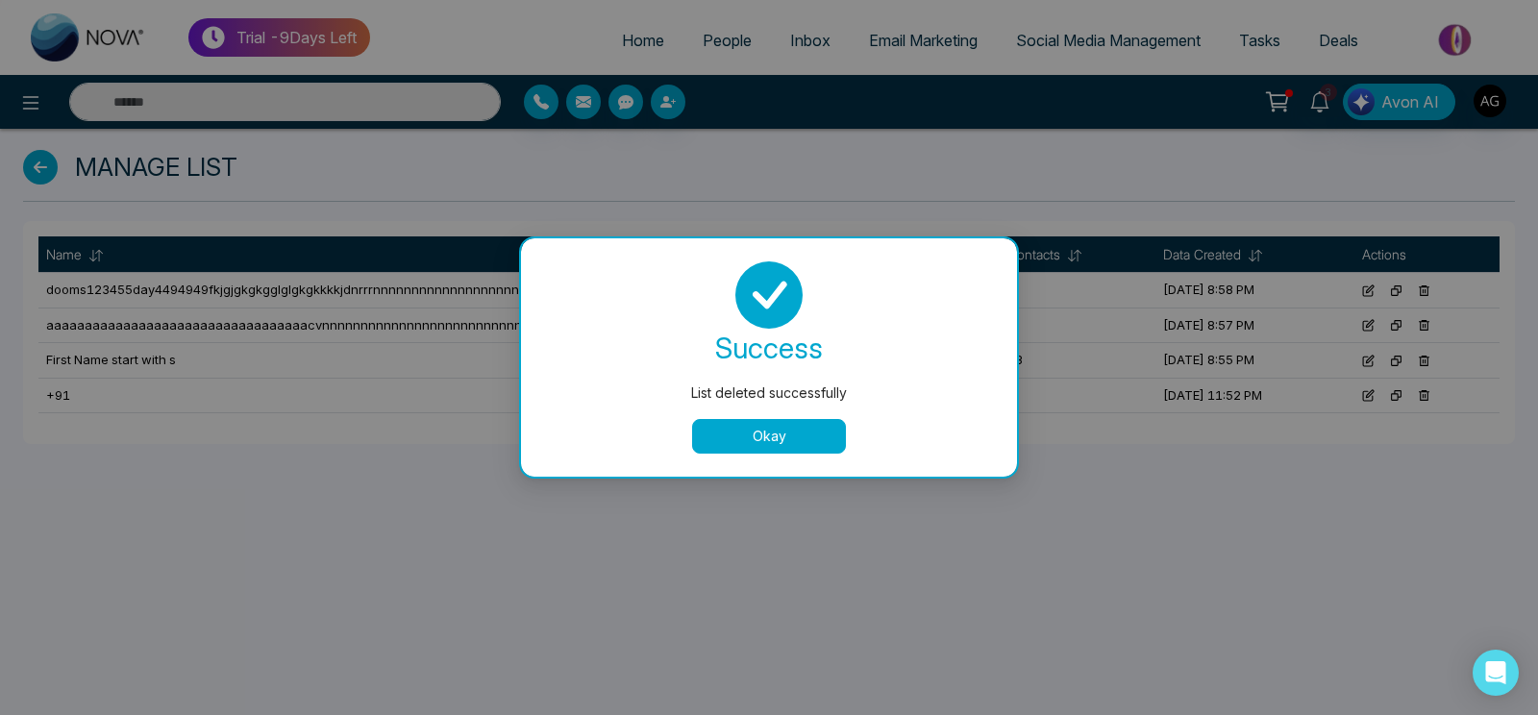
click at [775, 428] on button "Okay" at bounding box center [769, 436] width 154 height 35
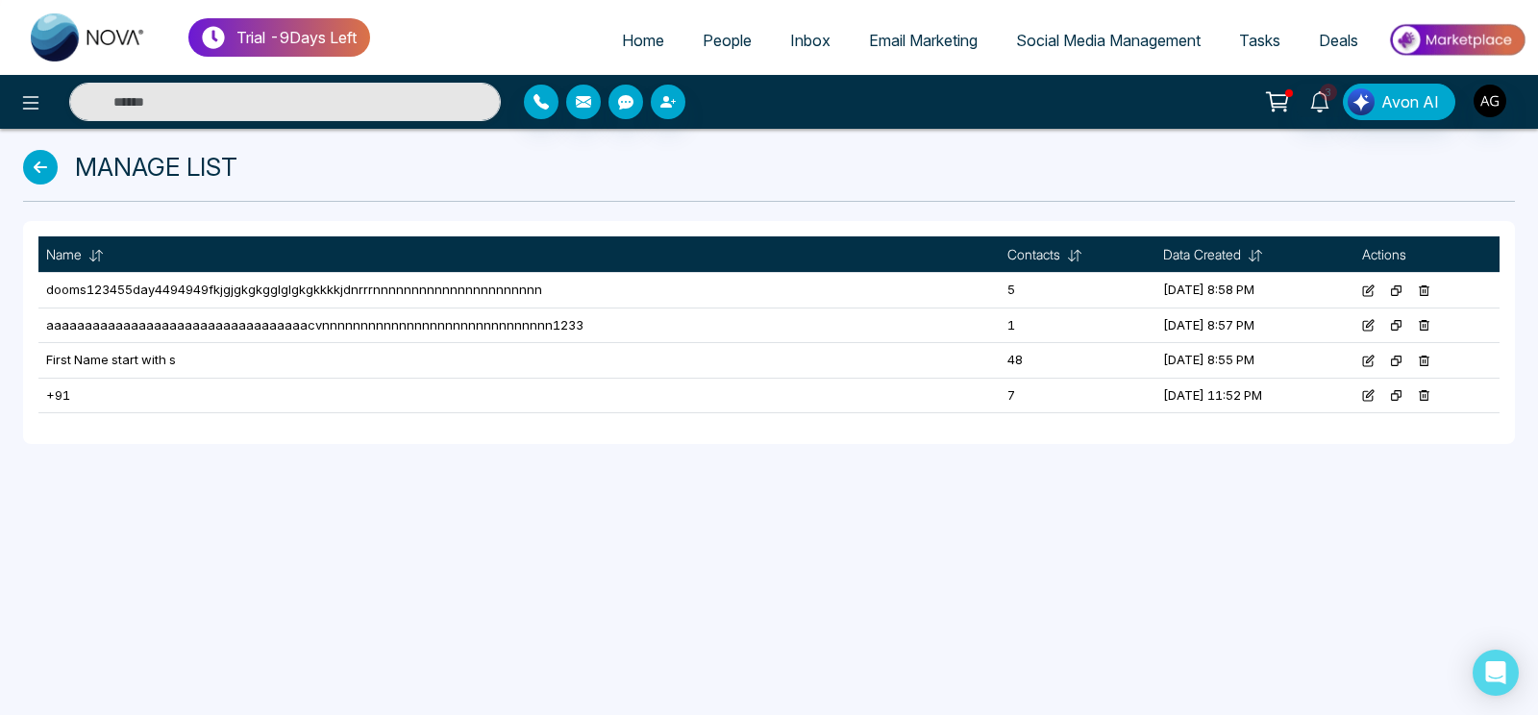
click at [49, 160] on icon at bounding box center [40, 167] width 35 height 35
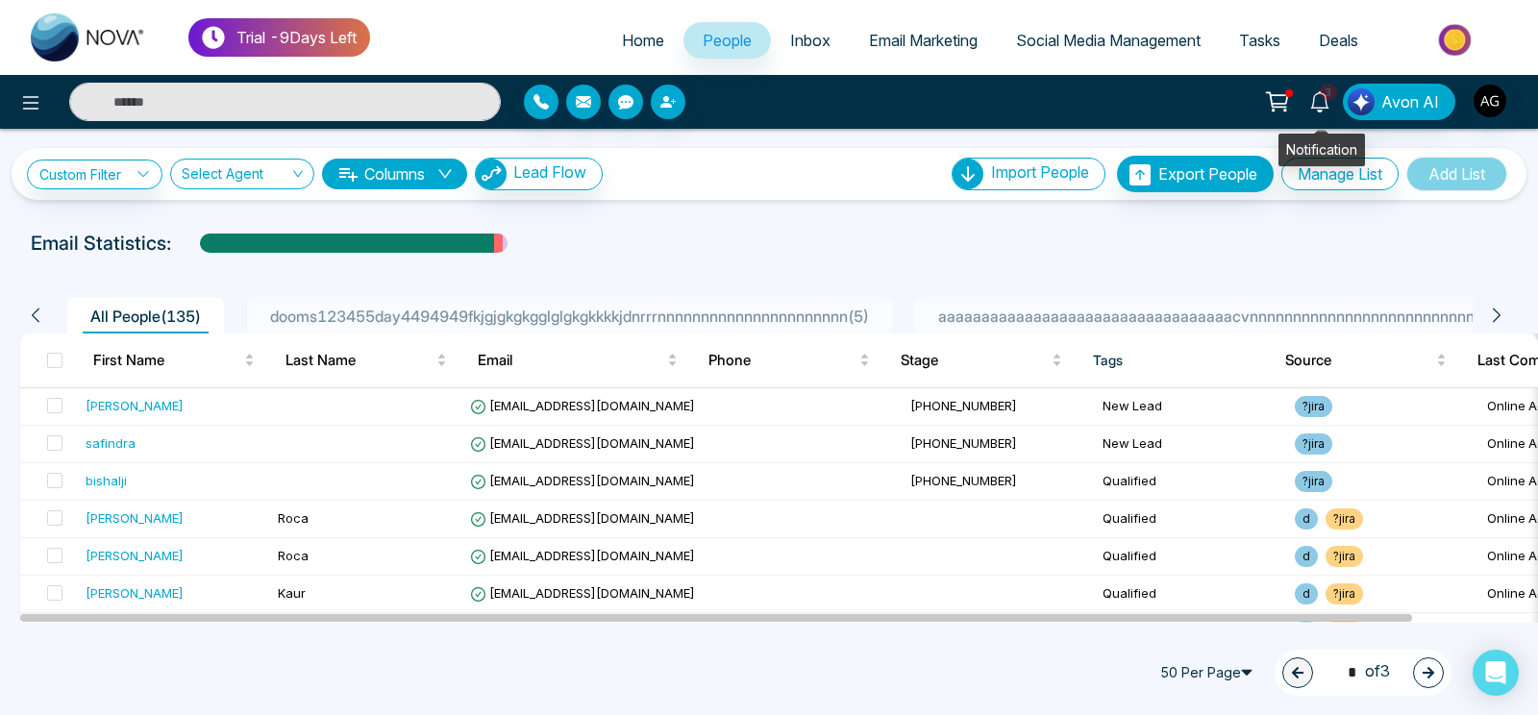
click at [1326, 106] on icon at bounding box center [1319, 101] width 21 height 21
click at [837, 217] on div "**********" at bounding box center [769, 376] width 1538 height 494
click at [1327, 99] on span "3" at bounding box center [1328, 92] width 17 height 17
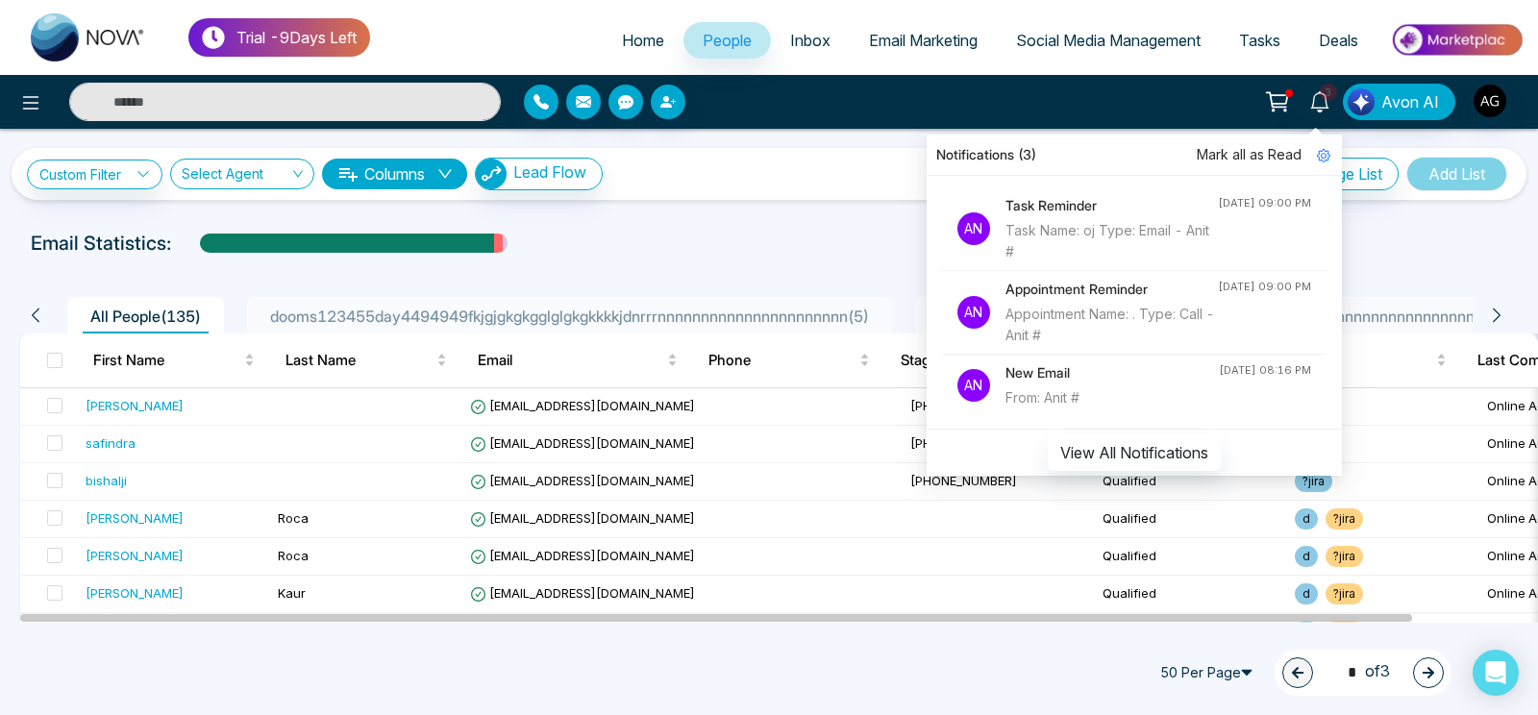
click at [1242, 453] on div "View All Notifications" at bounding box center [1133, 452] width 415 height 47
click at [1170, 455] on button "View All Notifications" at bounding box center [1134, 452] width 173 height 37
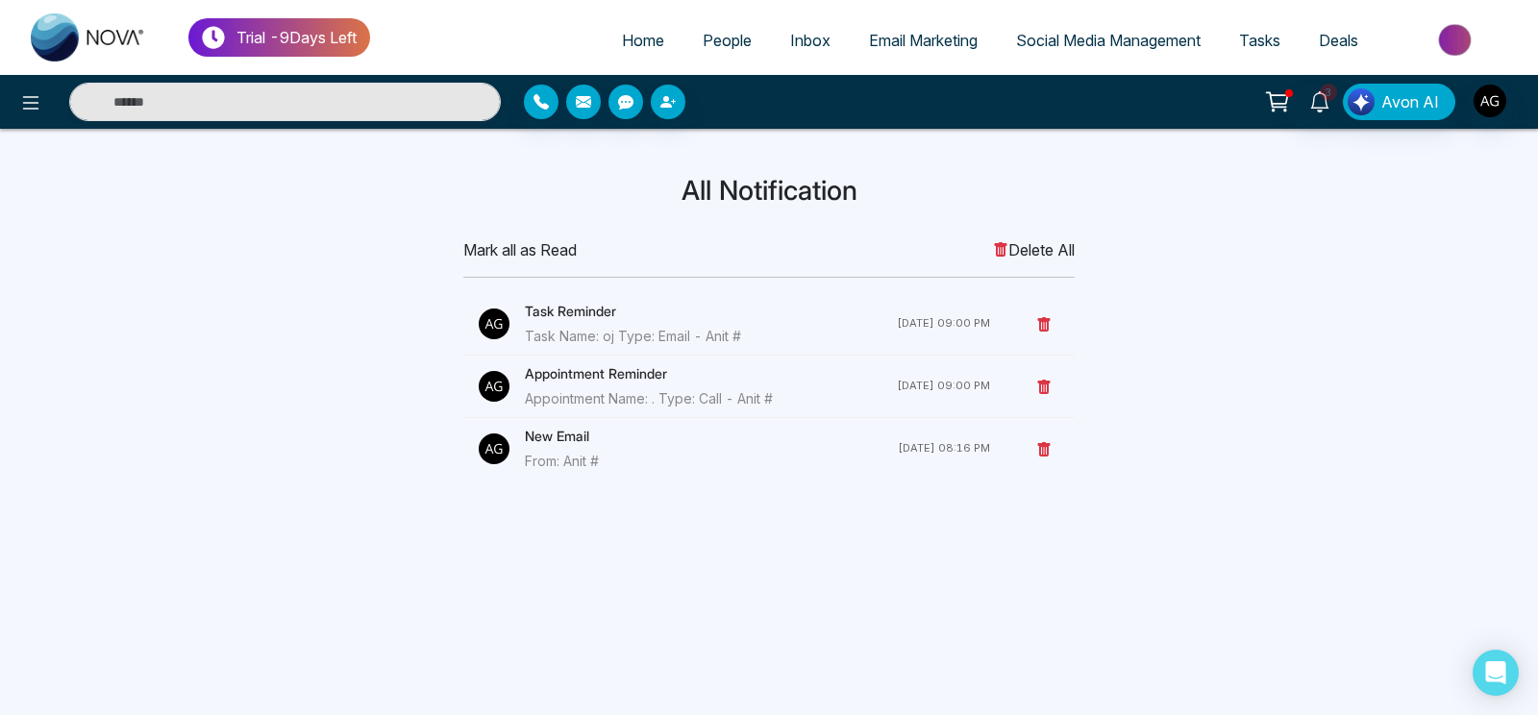
click at [622, 35] on span "Home" at bounding box center [643, 40] width 42 height 19
select select "*"
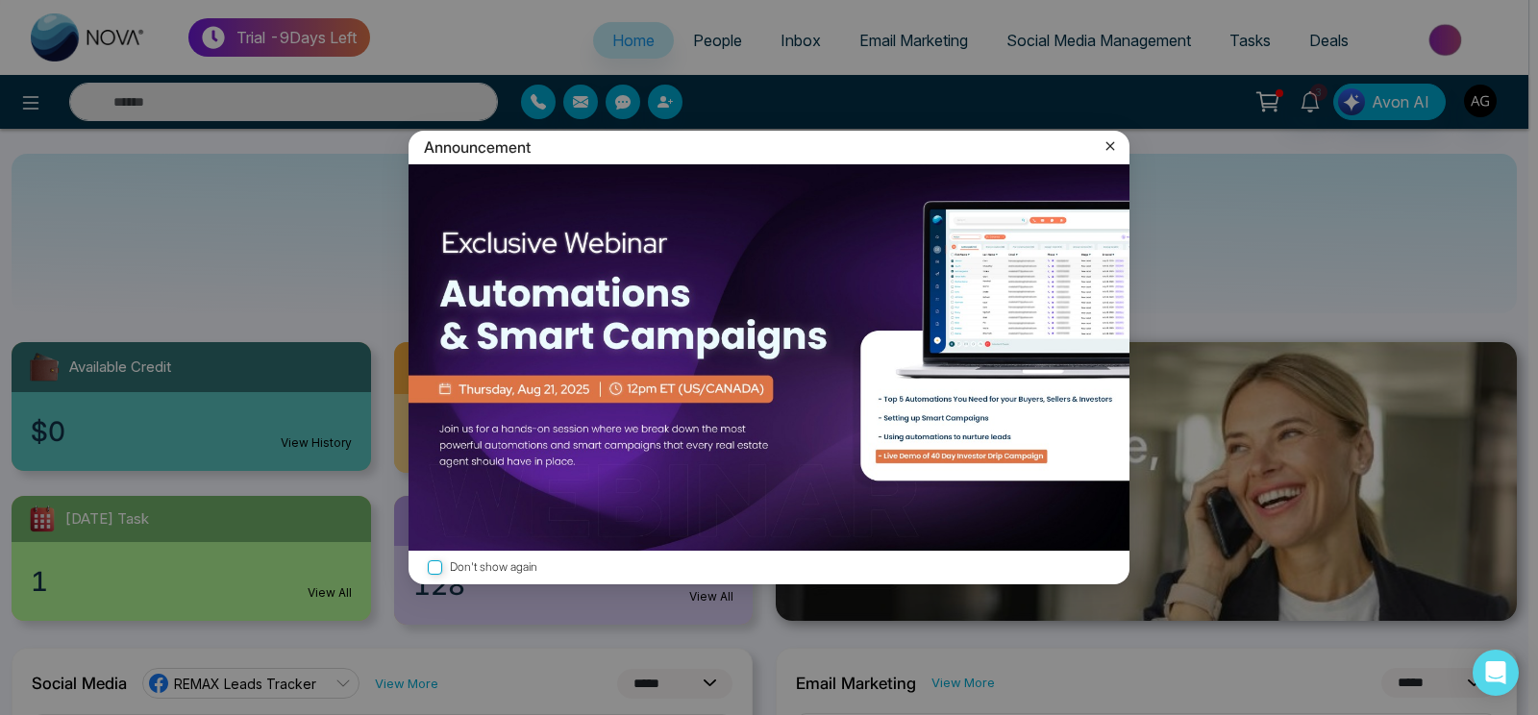
click at [1108, 147] on icon at bounding box center [1110, 146] width 9 height 9
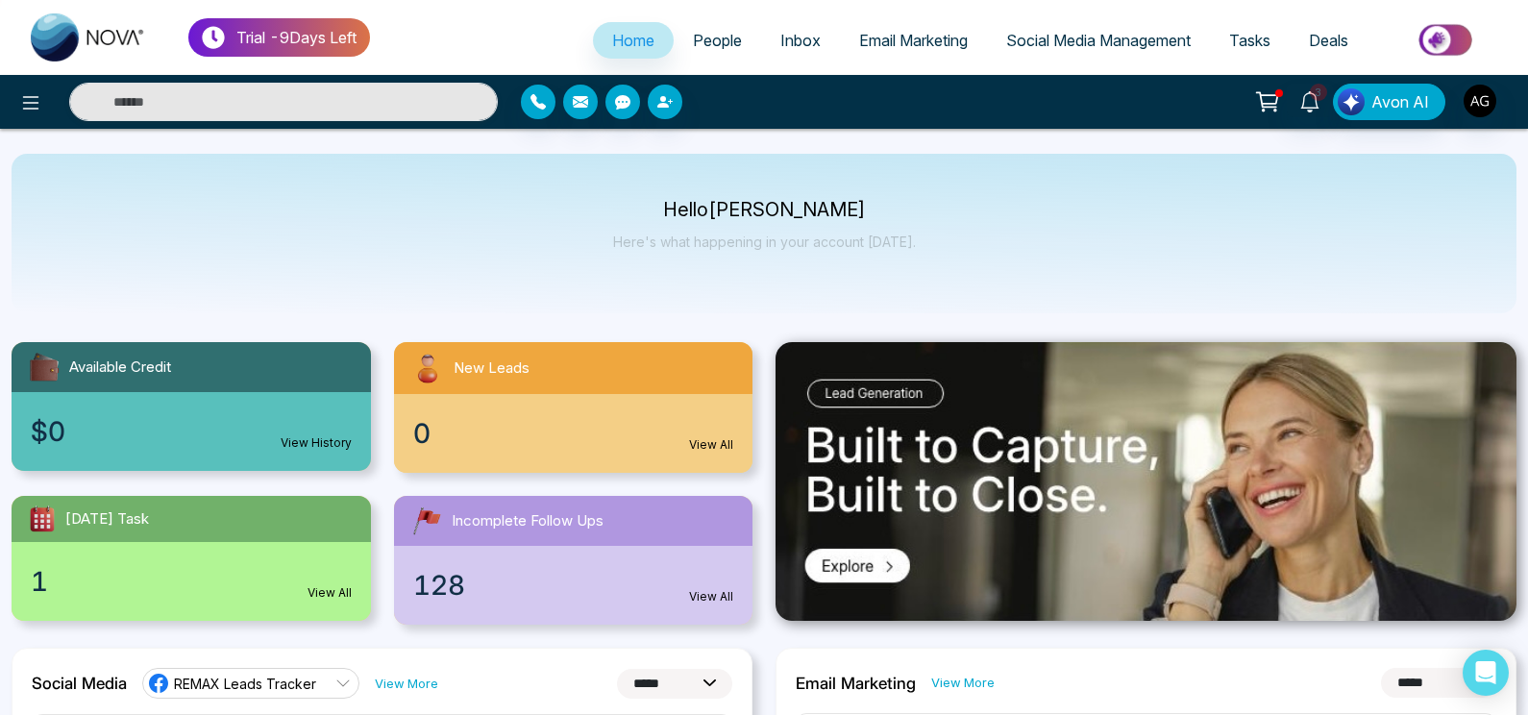
click at [254, 422] on div "$0 View History" at bounding box center [191, 431] width 359 height 79
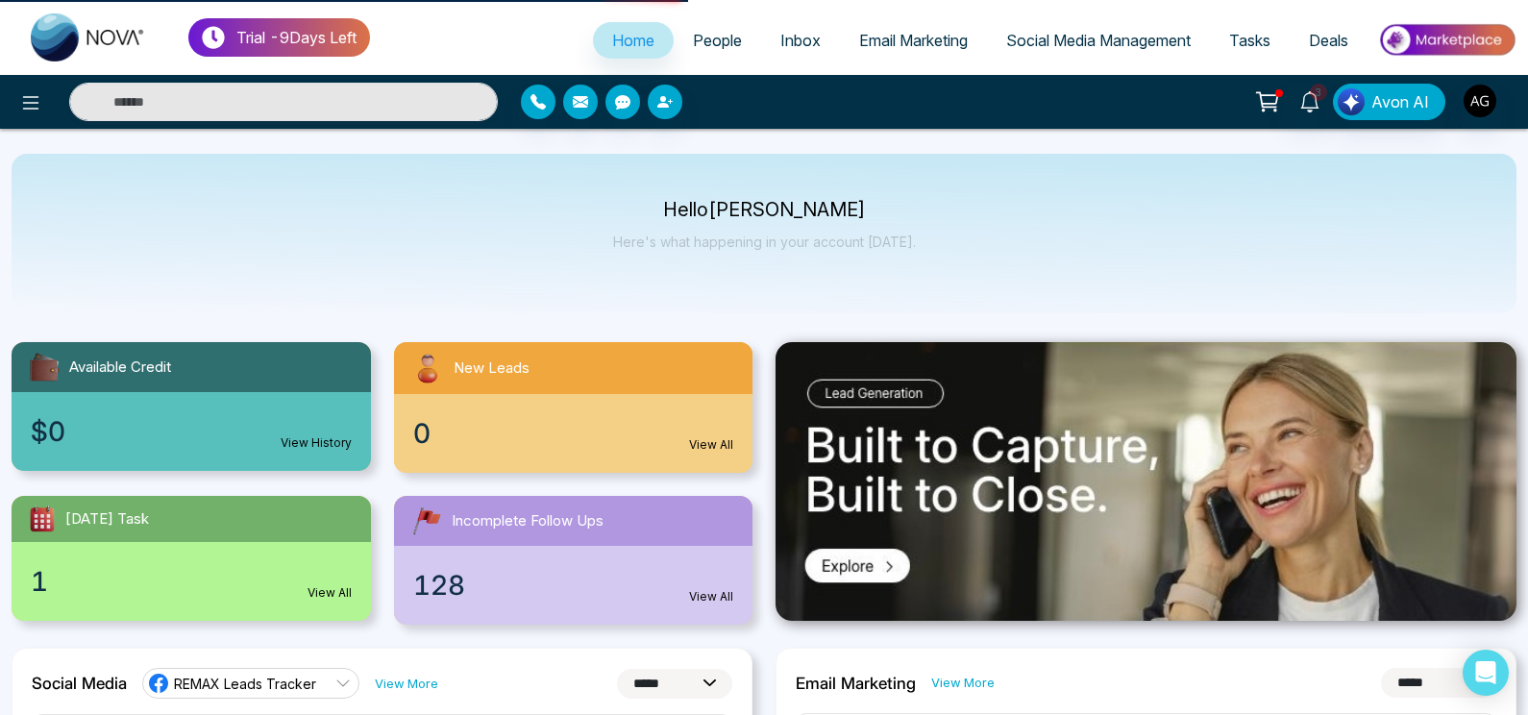
click at [634, 39] on span "Home" at bounding box center [633, 40] width 42 height 19
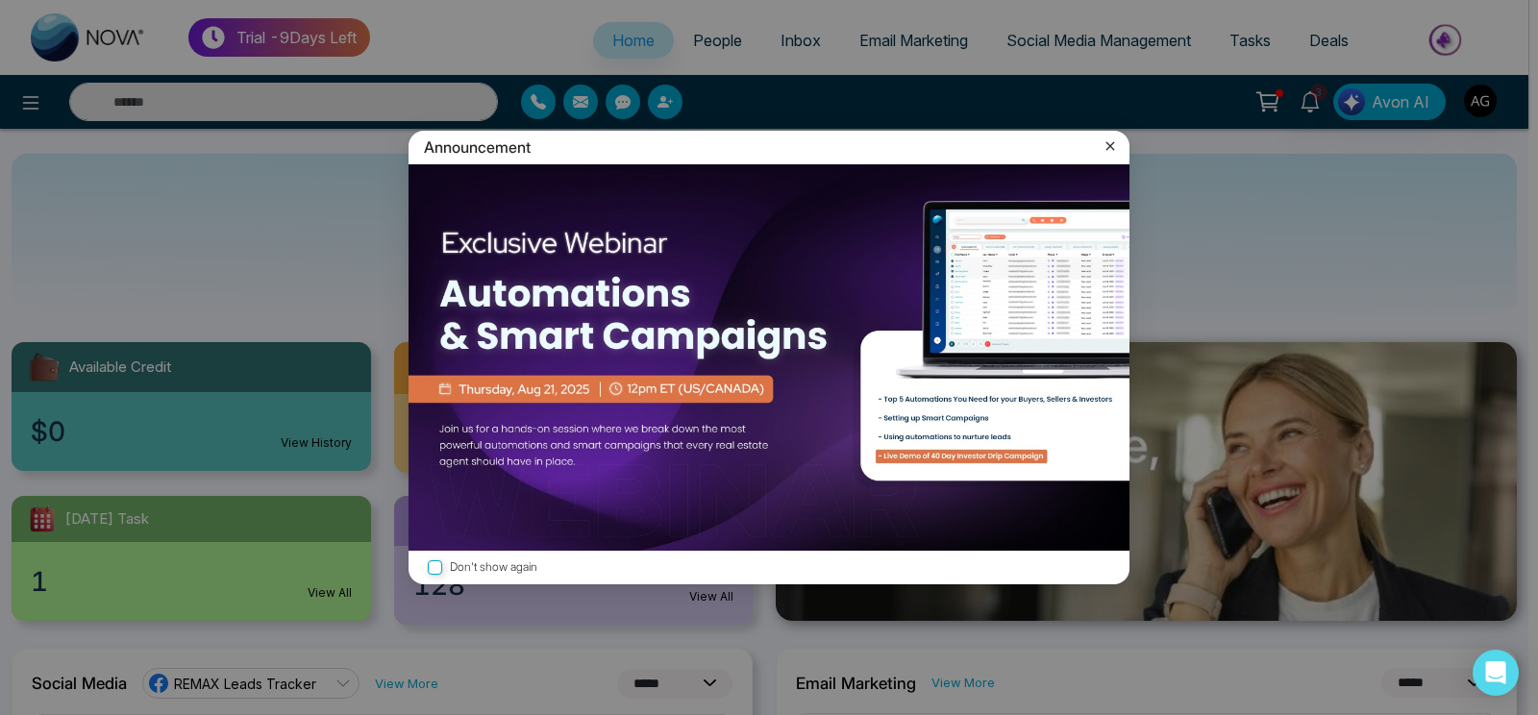
click at [1104, 147] on icon at bounding box center [1109, 145] width 19 height 19
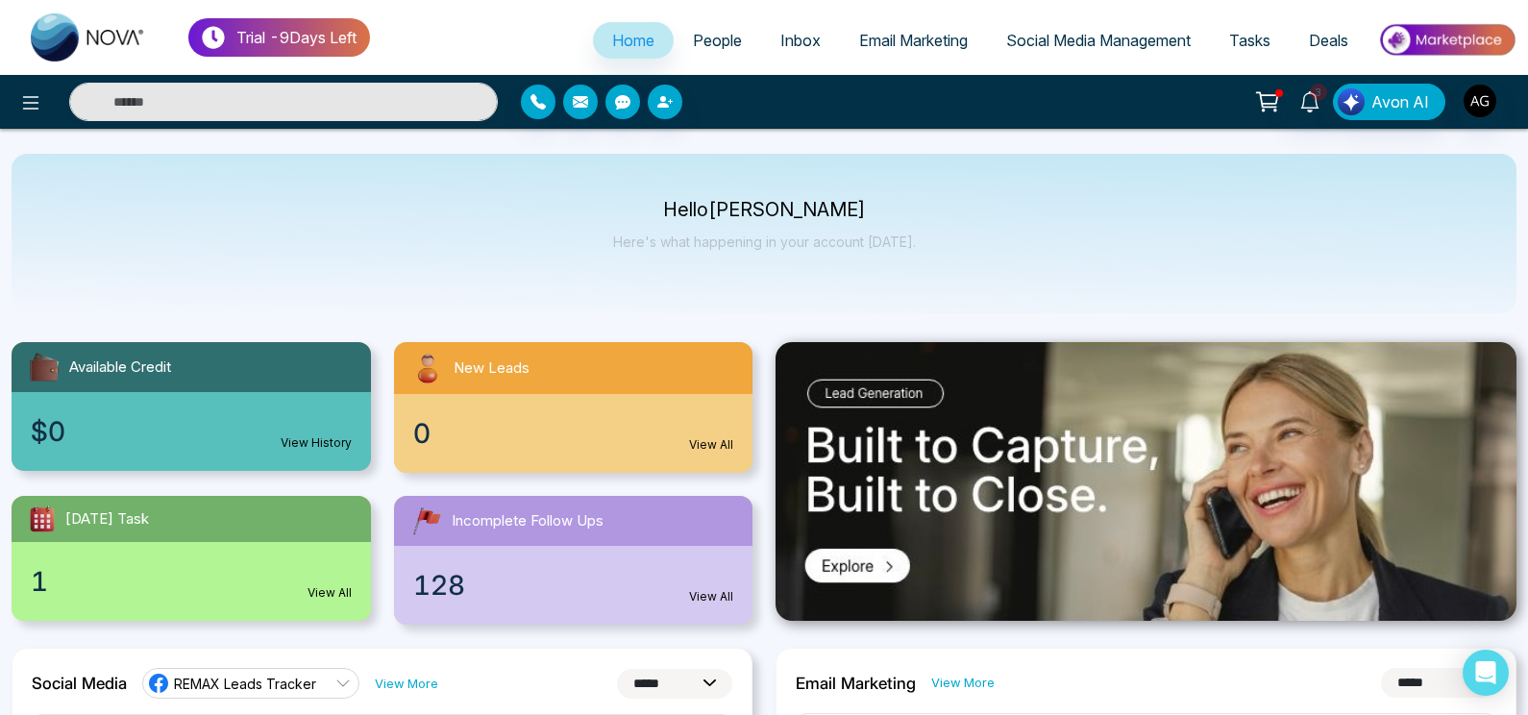
click at [306, 405] on div "$0 View History" at bounding box center [191, 431] width 359 height 79
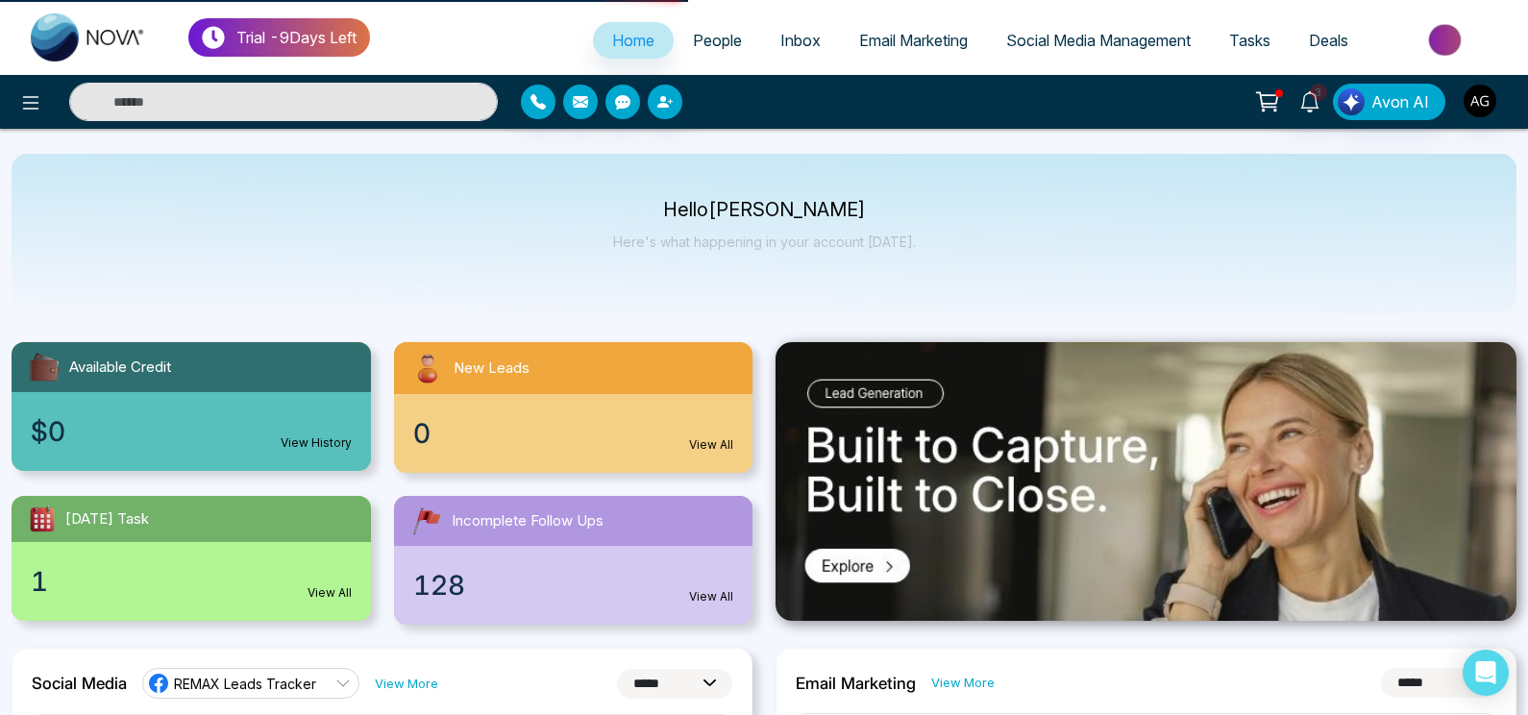
click at [650, 428] on div "0 View All" at bounding box center [573, 433] width 359 height 79
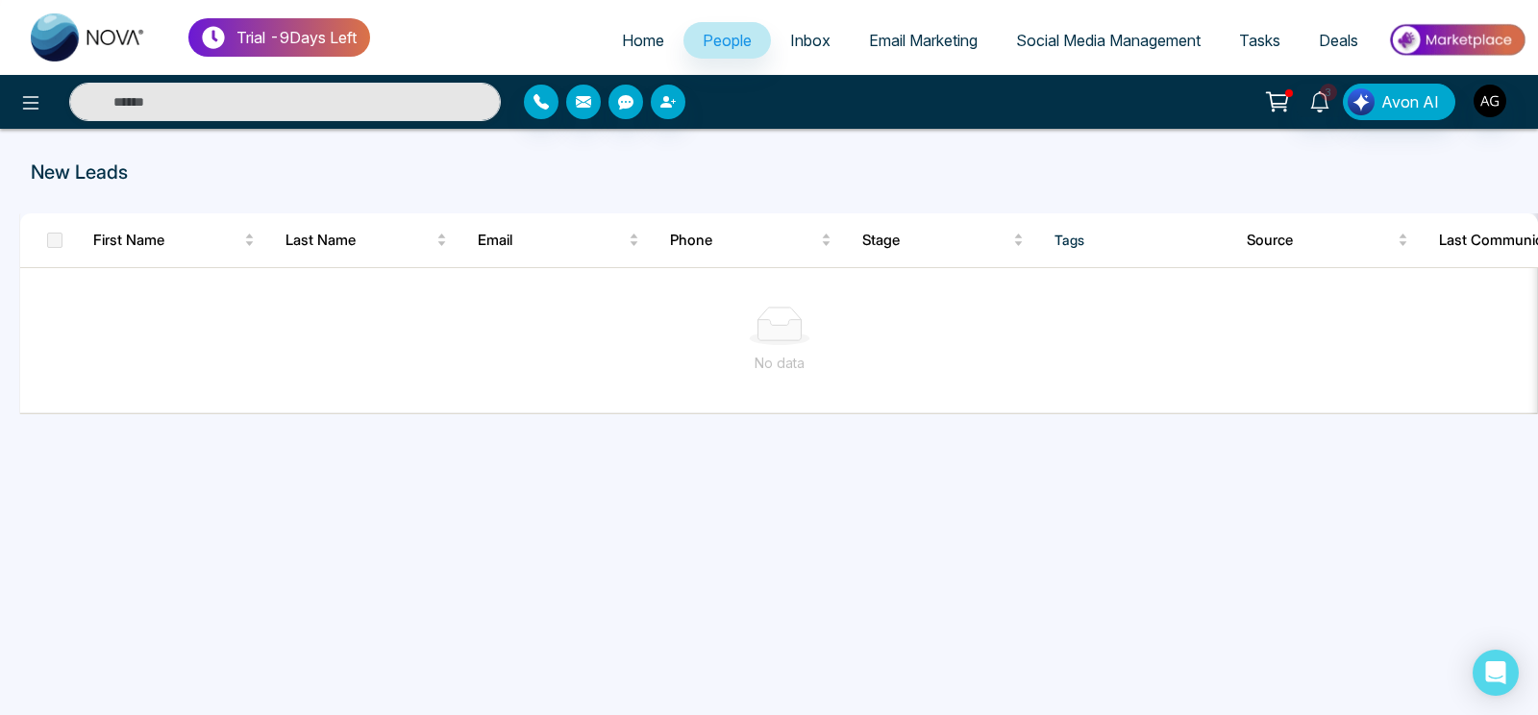
click at [622, 40] on span "Home" at bounding box center [643, 40] width 42 height 19
select select "*"
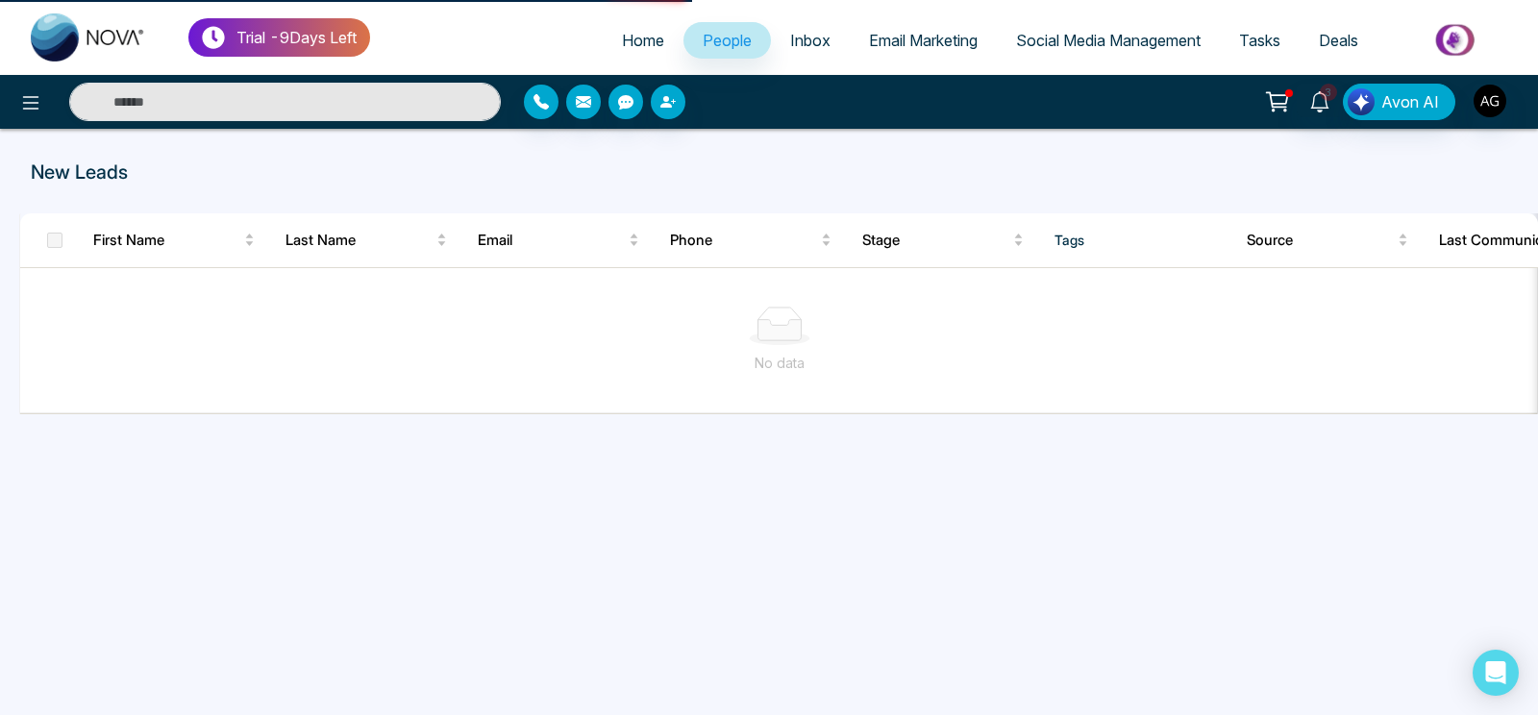
select select "*"
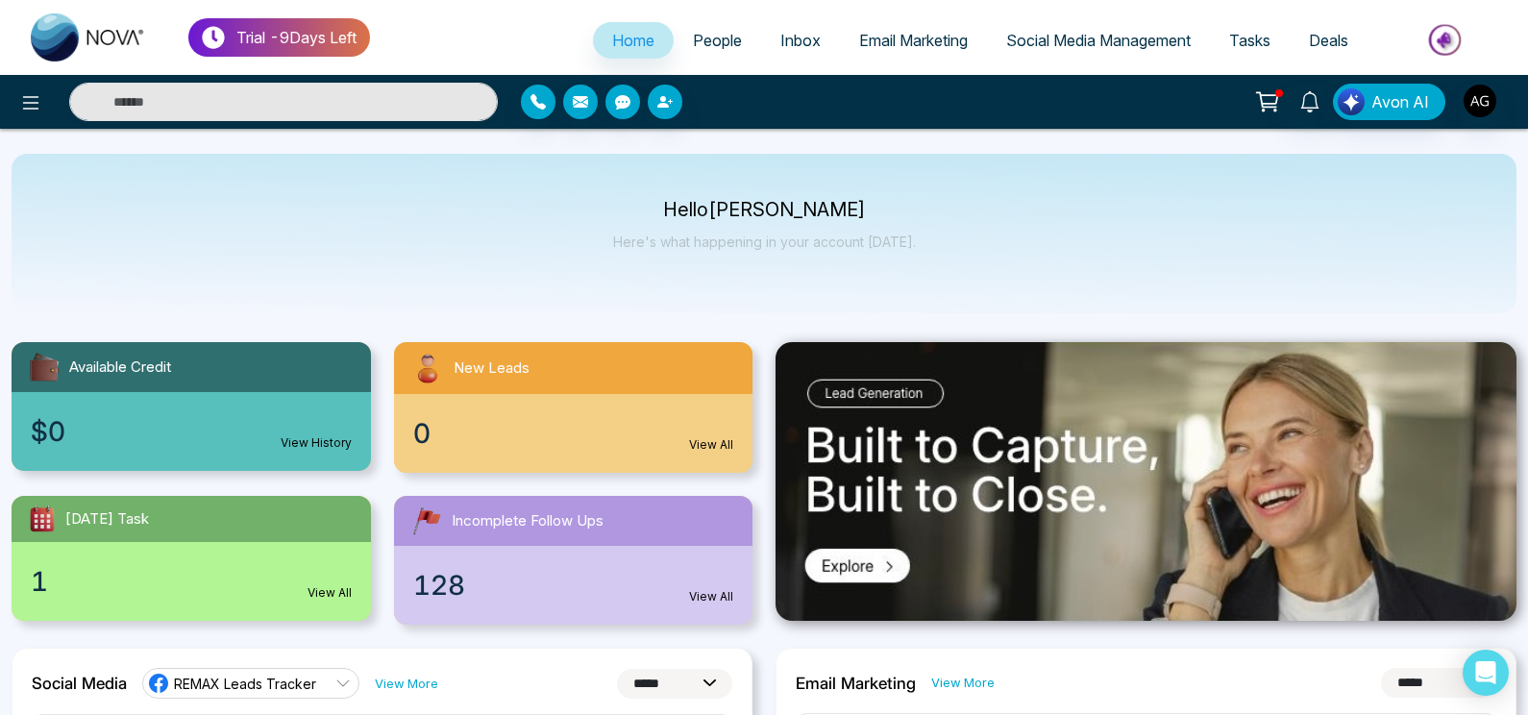
click at [604, 421] on body "**********" at bounding box center [764, 357] width 1528 height 715
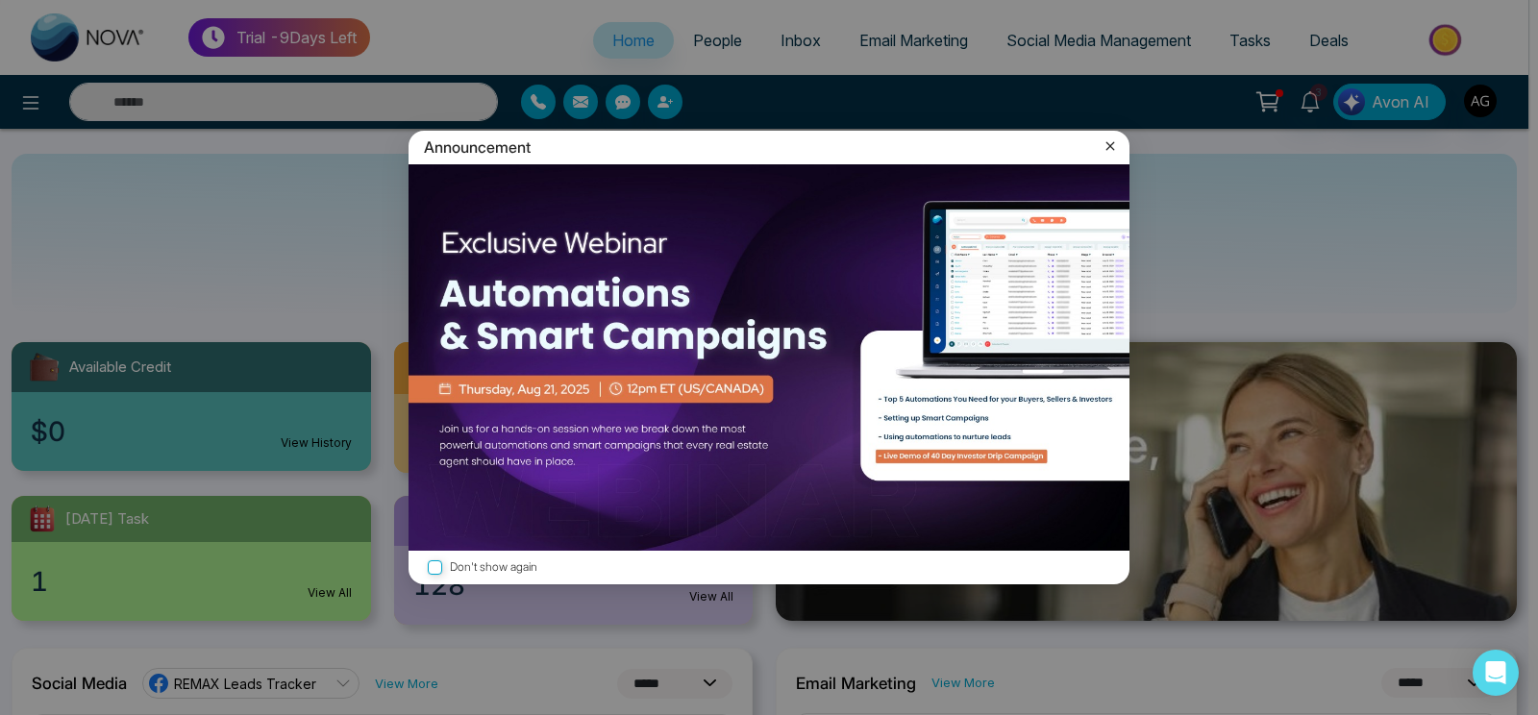
click at [1113, 143] on icon at bounding box center [1110, 146] width 9 height 9
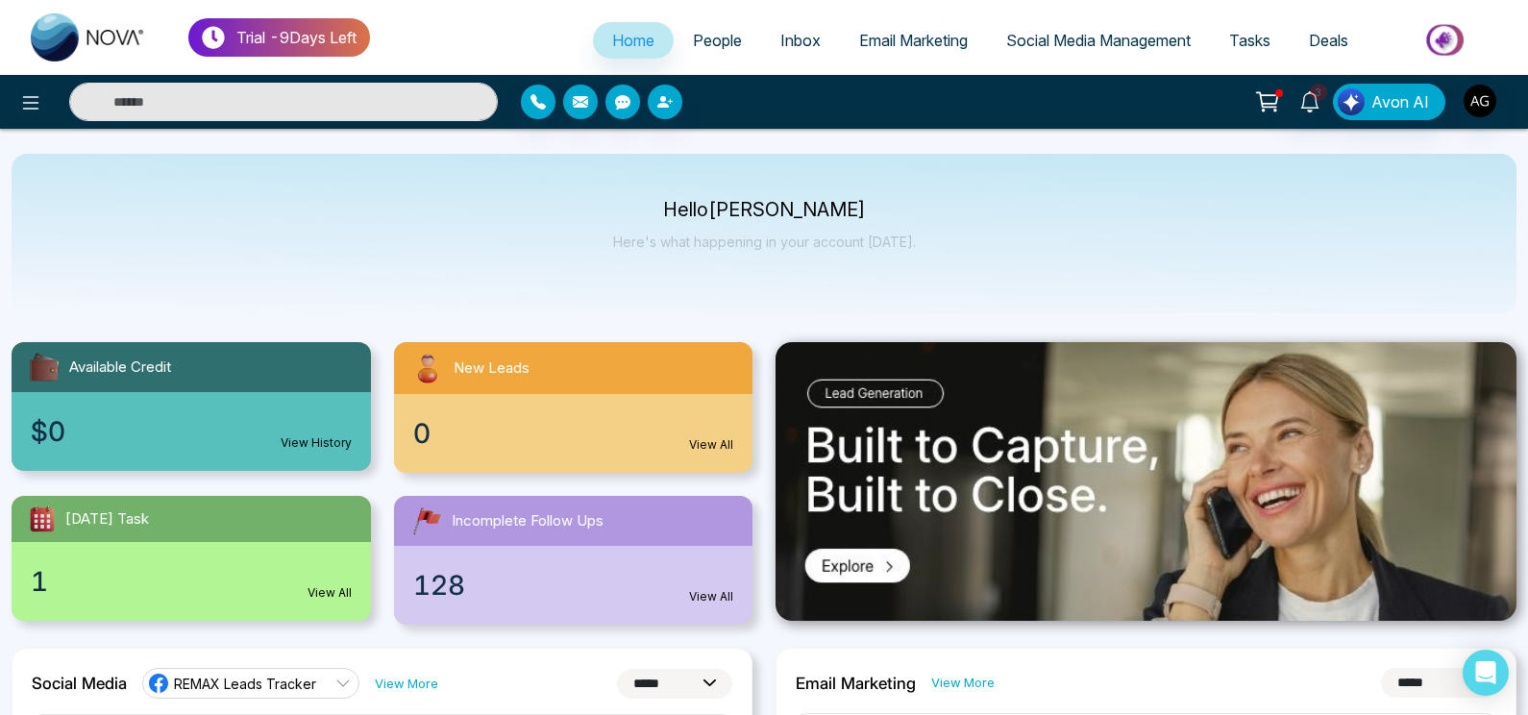
click at [551, 415] on div "0 View All" at bounding box center [573, 433] width 359 height 79
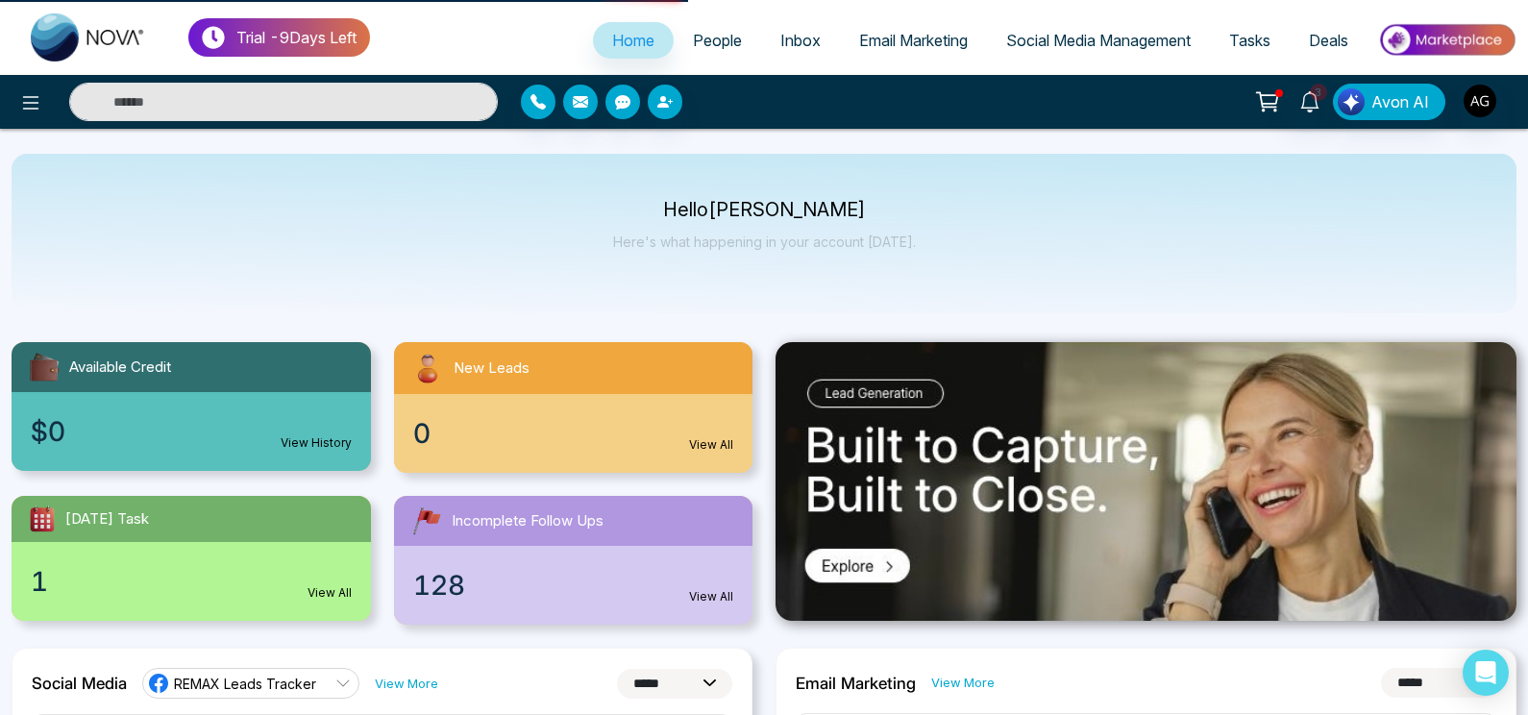
click at [700, 415] on div "0 View All" at bounding box center [573, 433] width 359 height 79
click at [722, 436] on link "View All" at bounding box center [711, 444] width 44 height 17
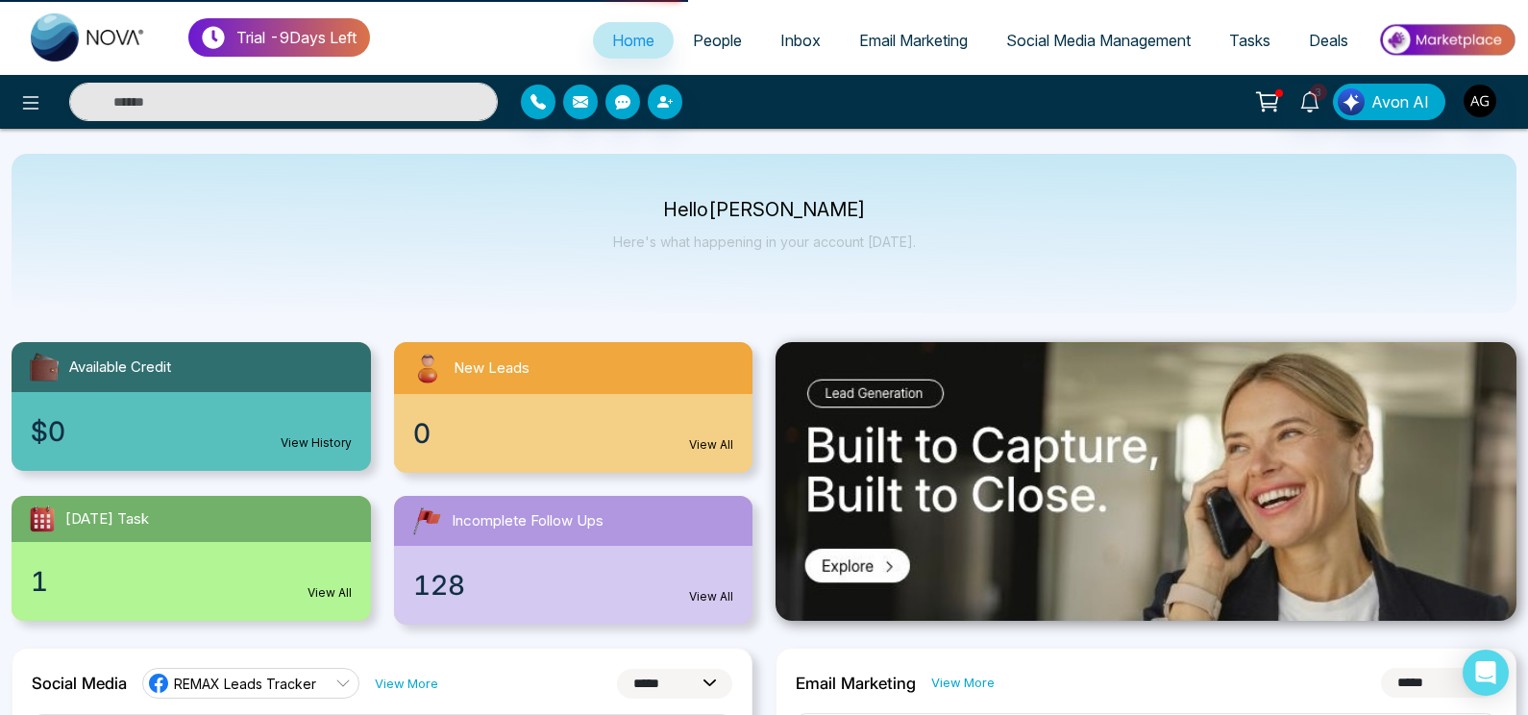
click at [728, 436] on link "View All" at bounding box center [711, 444] width 44 height 17
click at [704, 588] on link "View All" at bounding box center [711, 596] width 44 height 17
drag, startPoint x: 282, startPoint y: 598, endPoint x: 349, endPoint y: 568, distance: 73.6
click at [349, 568] on div "Available Credit $0 View History New Leads 0 View All Today's Task 1 View All I…" at bounding box center [382, 483] width 764 height 283
click at [349, 584] on link "View All" at bounding box center [330, 592] width 44 height 17
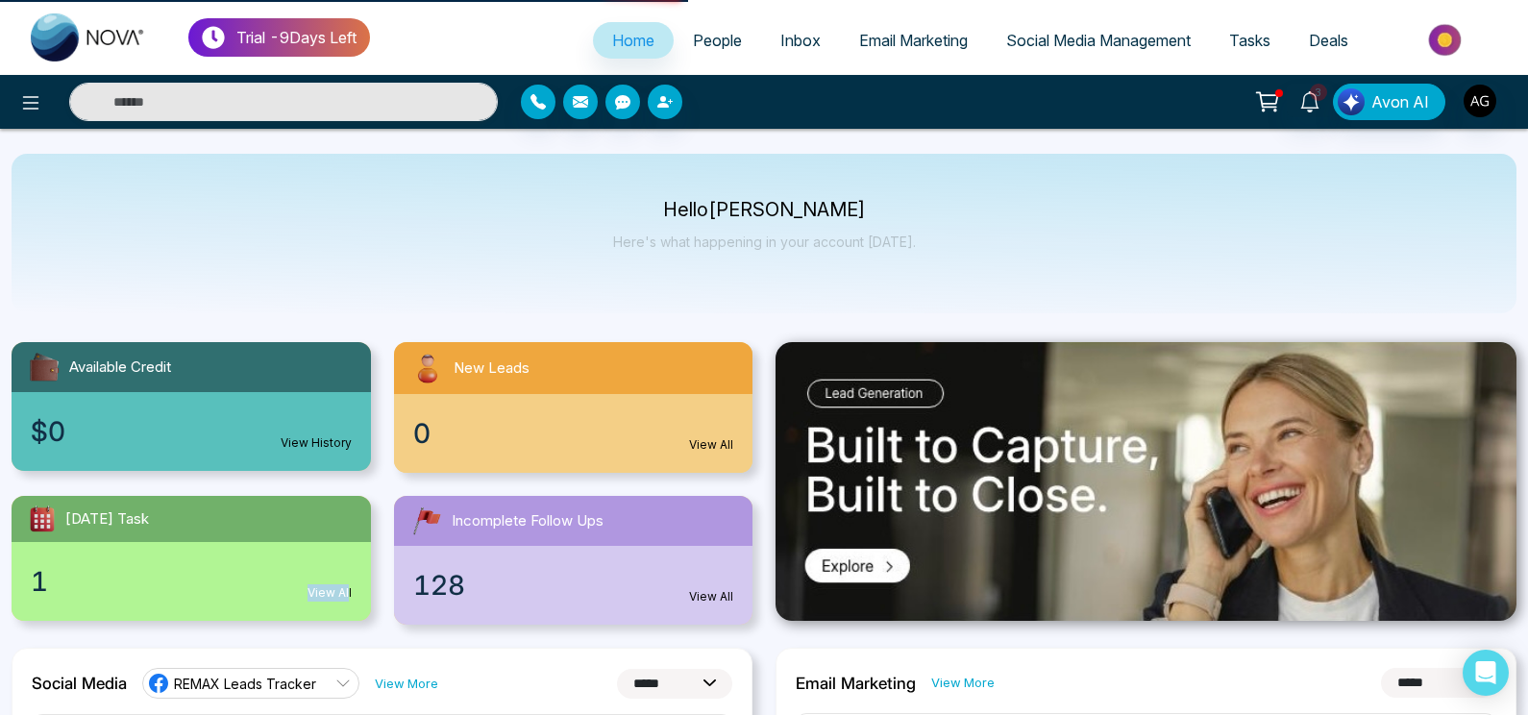
click at [349, 584] on link "View All" at bounding box center [330, 592] width 44 height 17
click at [719, 436] on link "View All" at bounding box center [711, 444] width 44 height 17
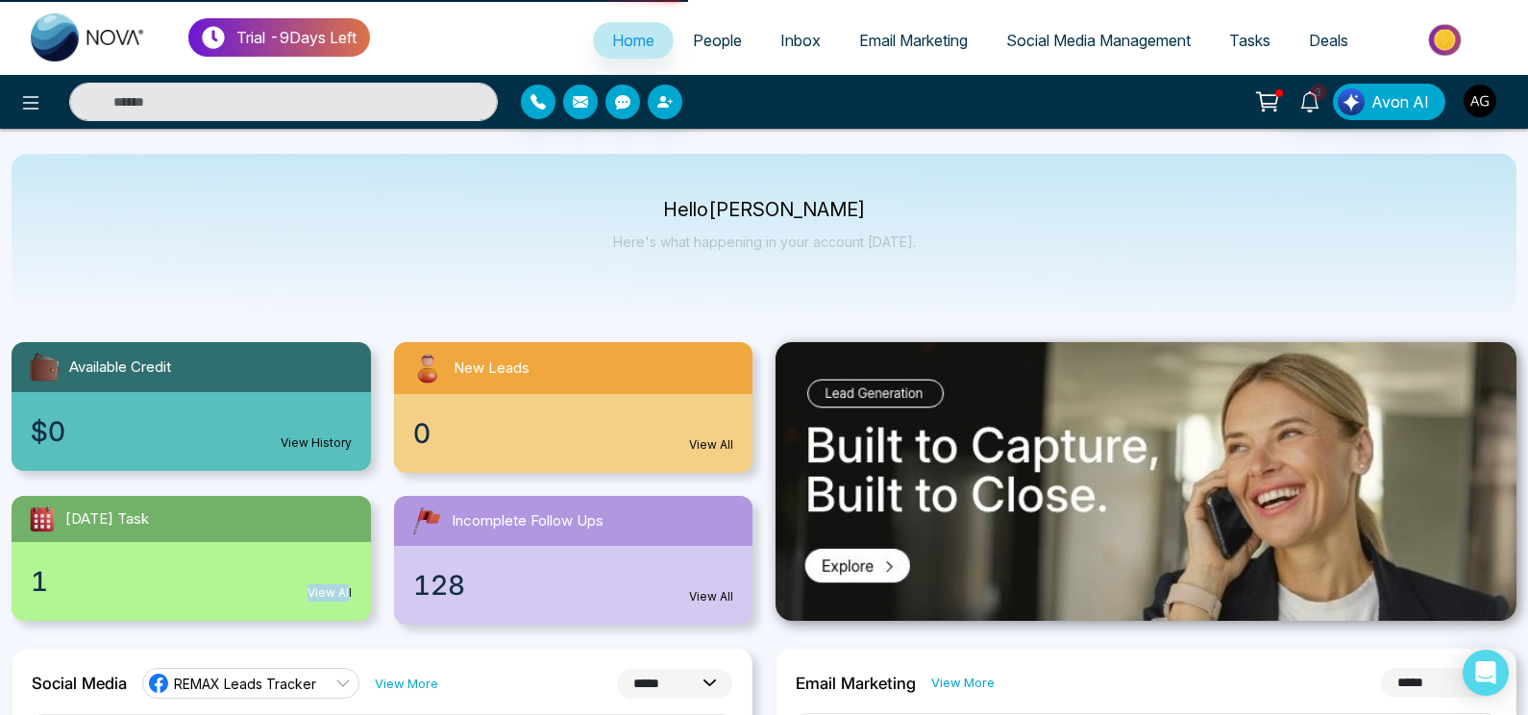
click at [719, 436] on link "View All" at bounding box center [711, 444] width 44 height 17
click at [704, 35] on span "People" at bounding box center [717, 40] width 49 height 19
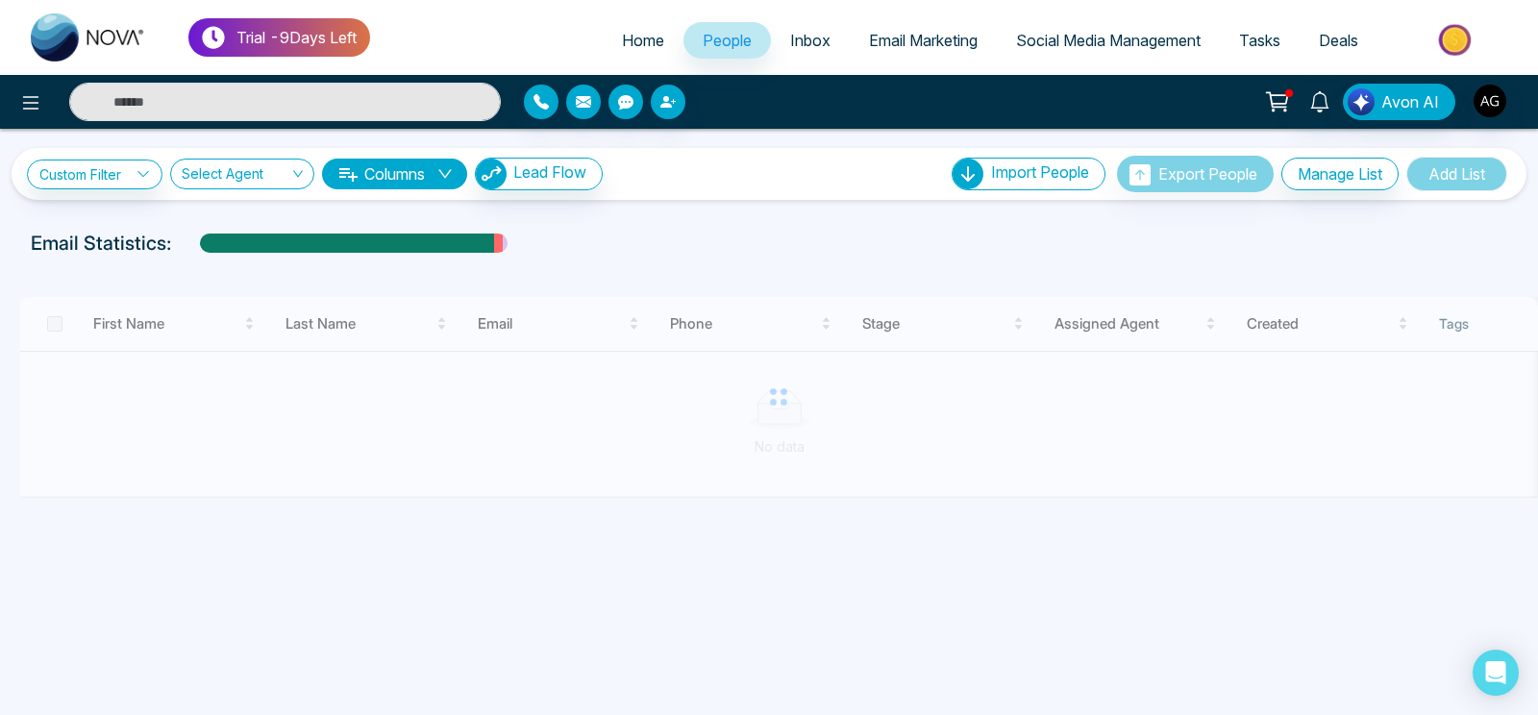
click at [632, 37] on span "Home" at bounding box center [643, 40] width 42 height 19
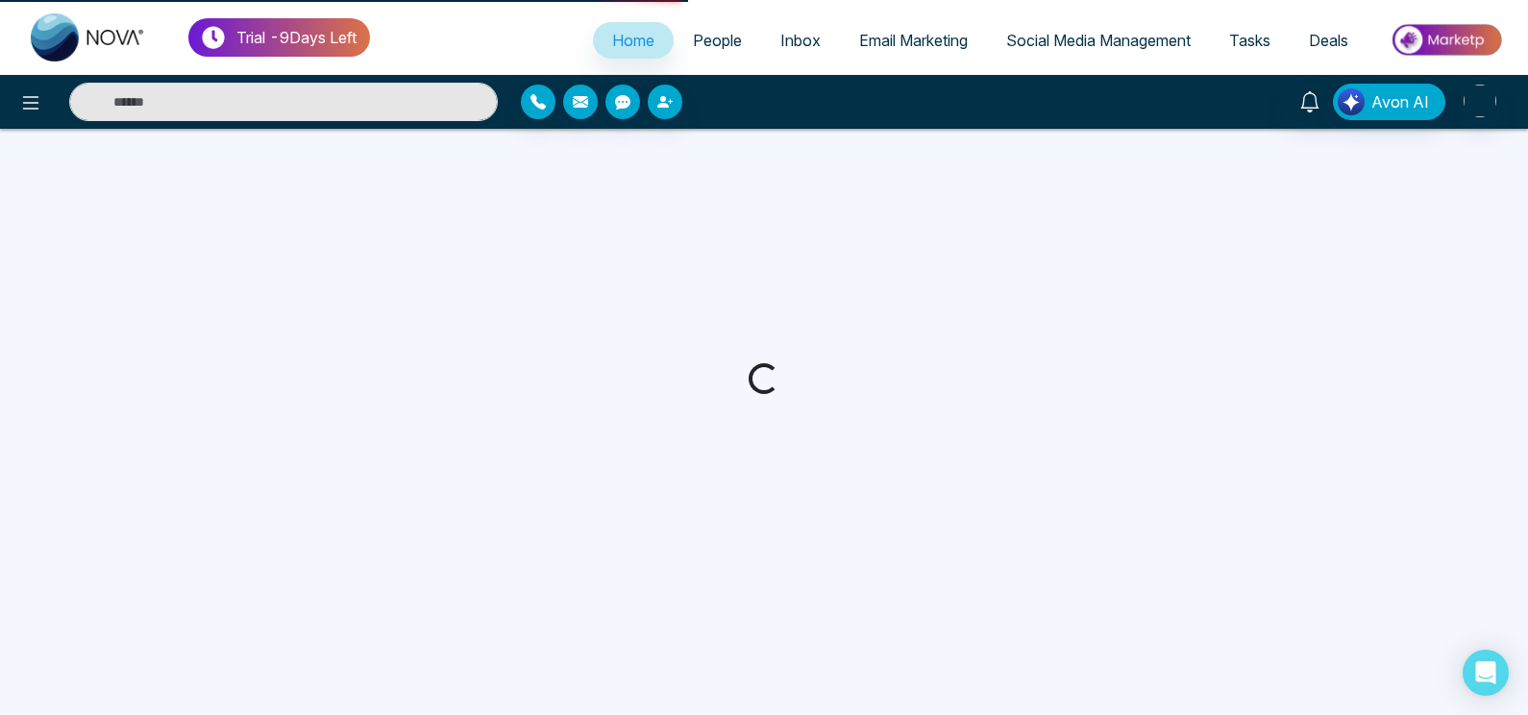
select select "*"
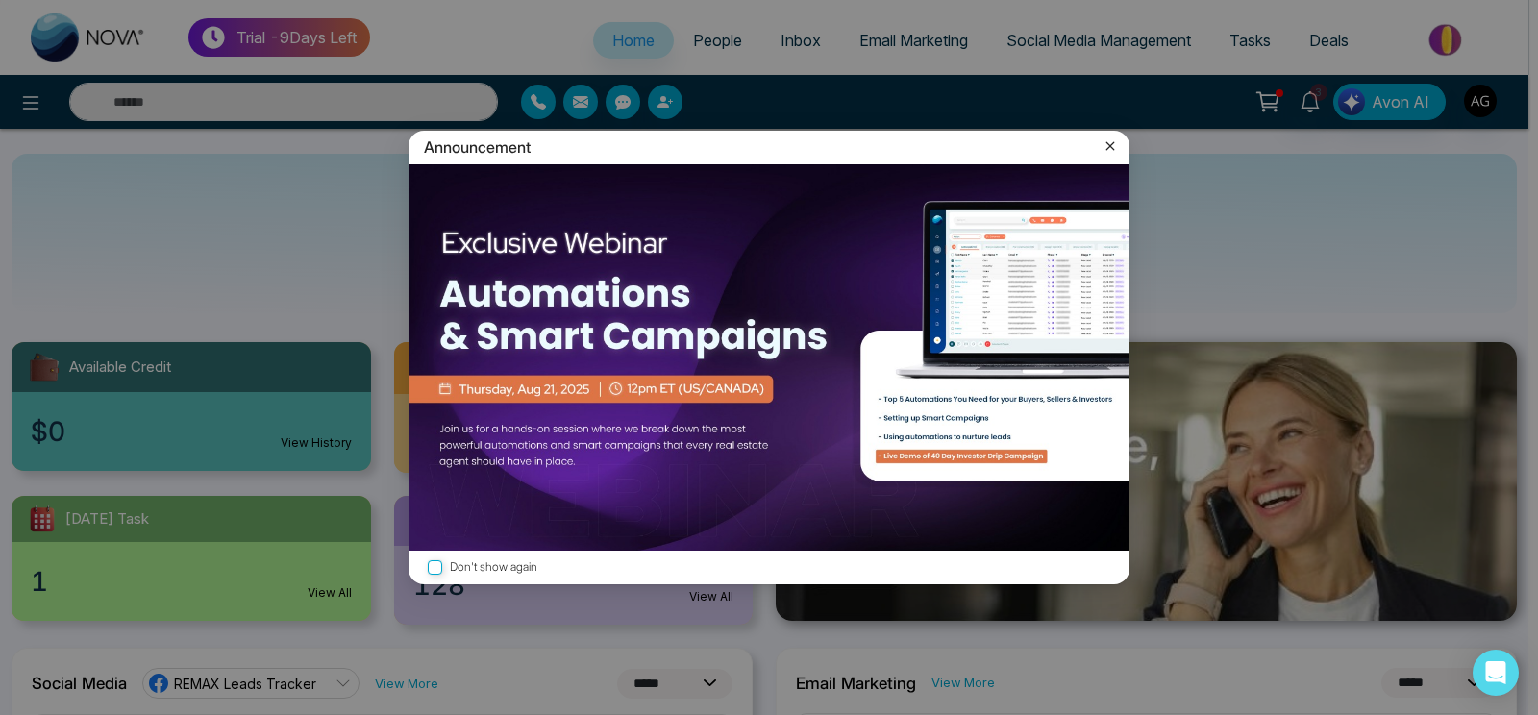
click at [1108, 139] on icon at bounding box center [1109, 145] width 19 height 19
select select "*"
click at [1109, 137] on icon at bounding box center [1109, 145] width 19 height 19
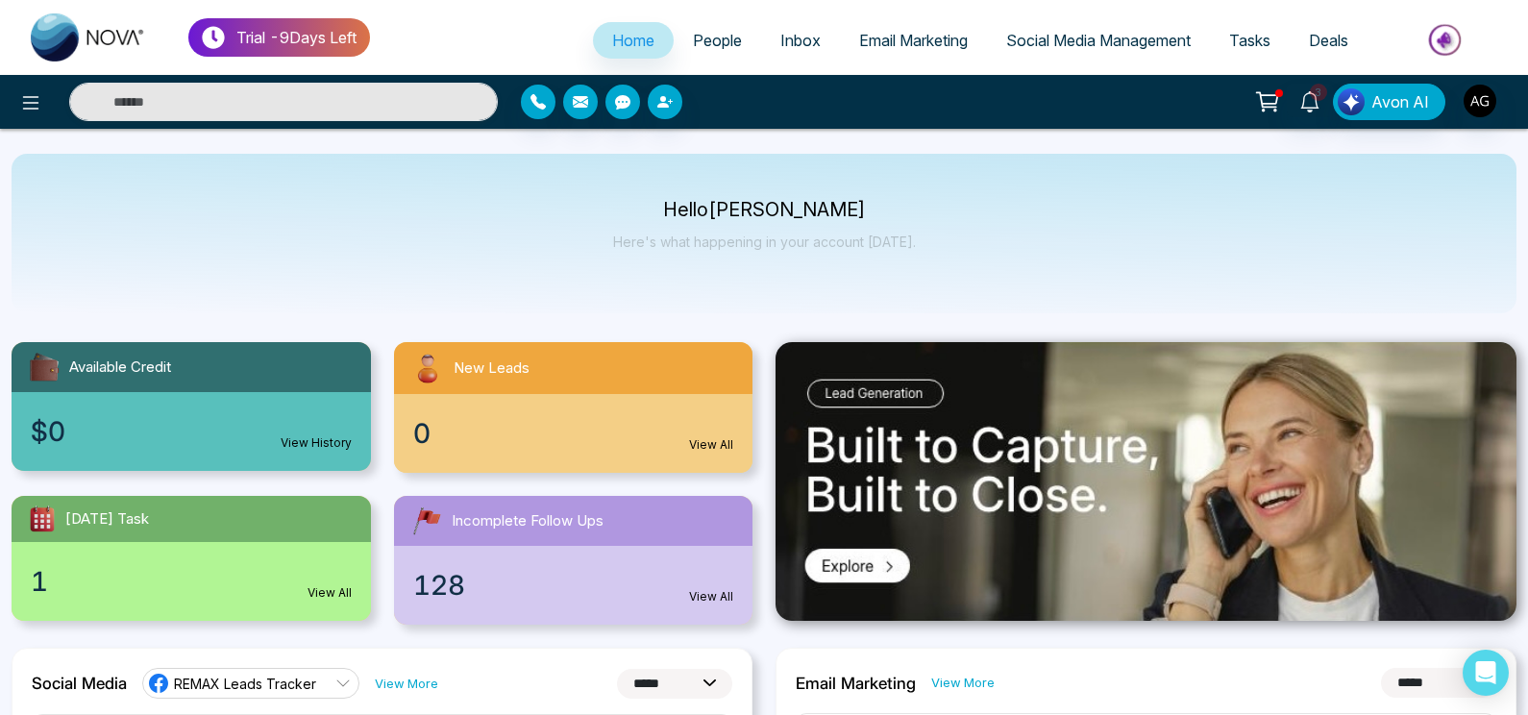
click at [576, 448] on div "0 View All" at bounding box center [573, 433] width 359 height 79
click at [713, 436] on link "View All" at bounding box center [711, 444] width 44 height 17
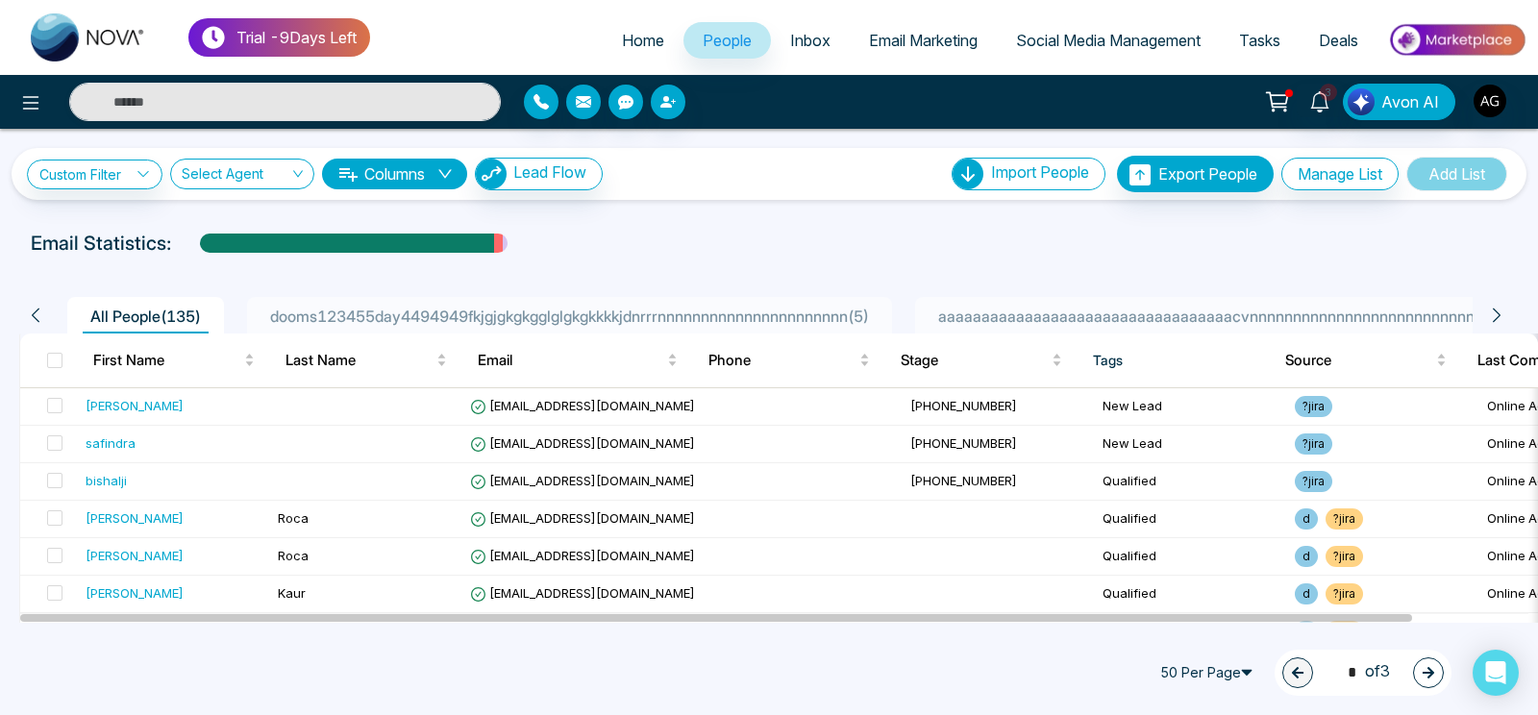
click at [631, 32] on span "Home" at bounding box center [643, 40] width 42 height 19
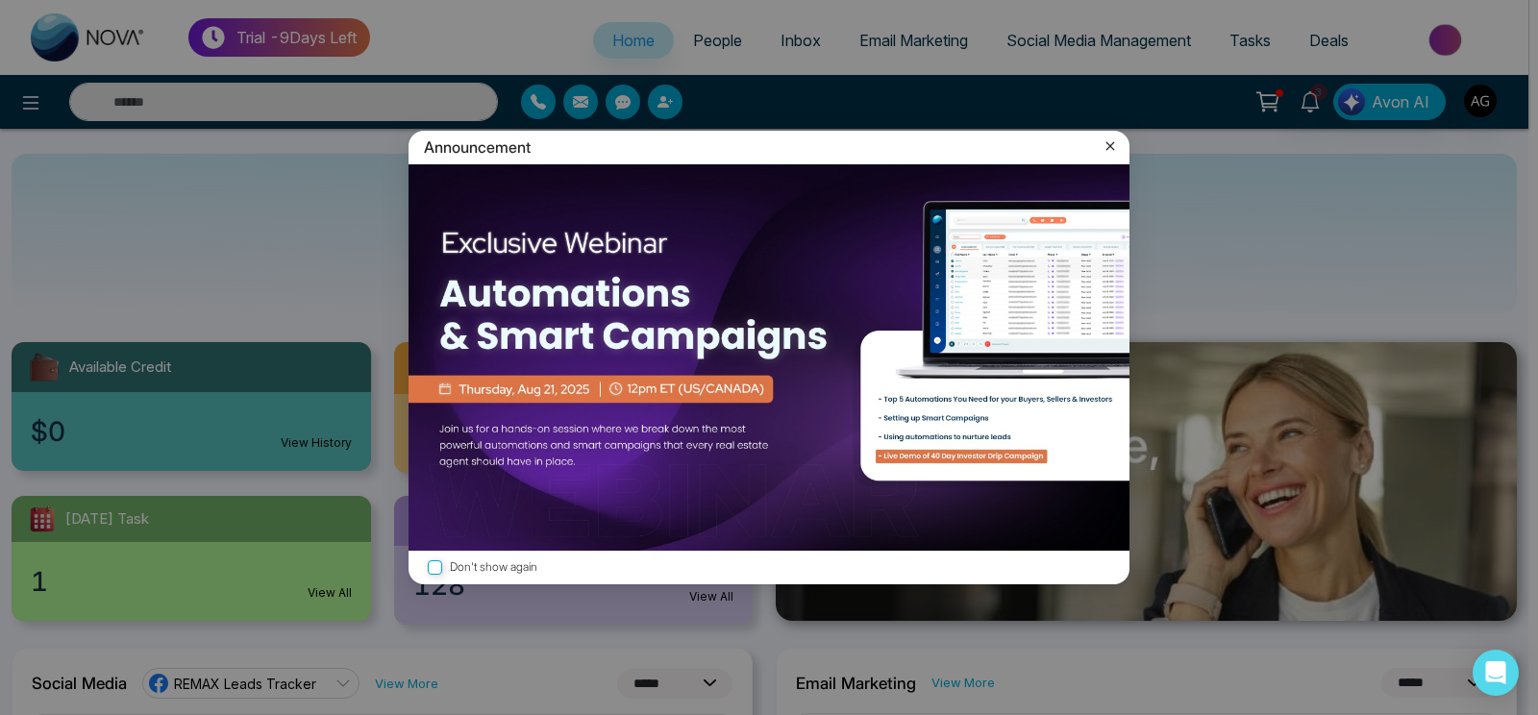
select select "*"
click at [1113, 145] on icon at bounding box center [1109, 145] width 19 height 19
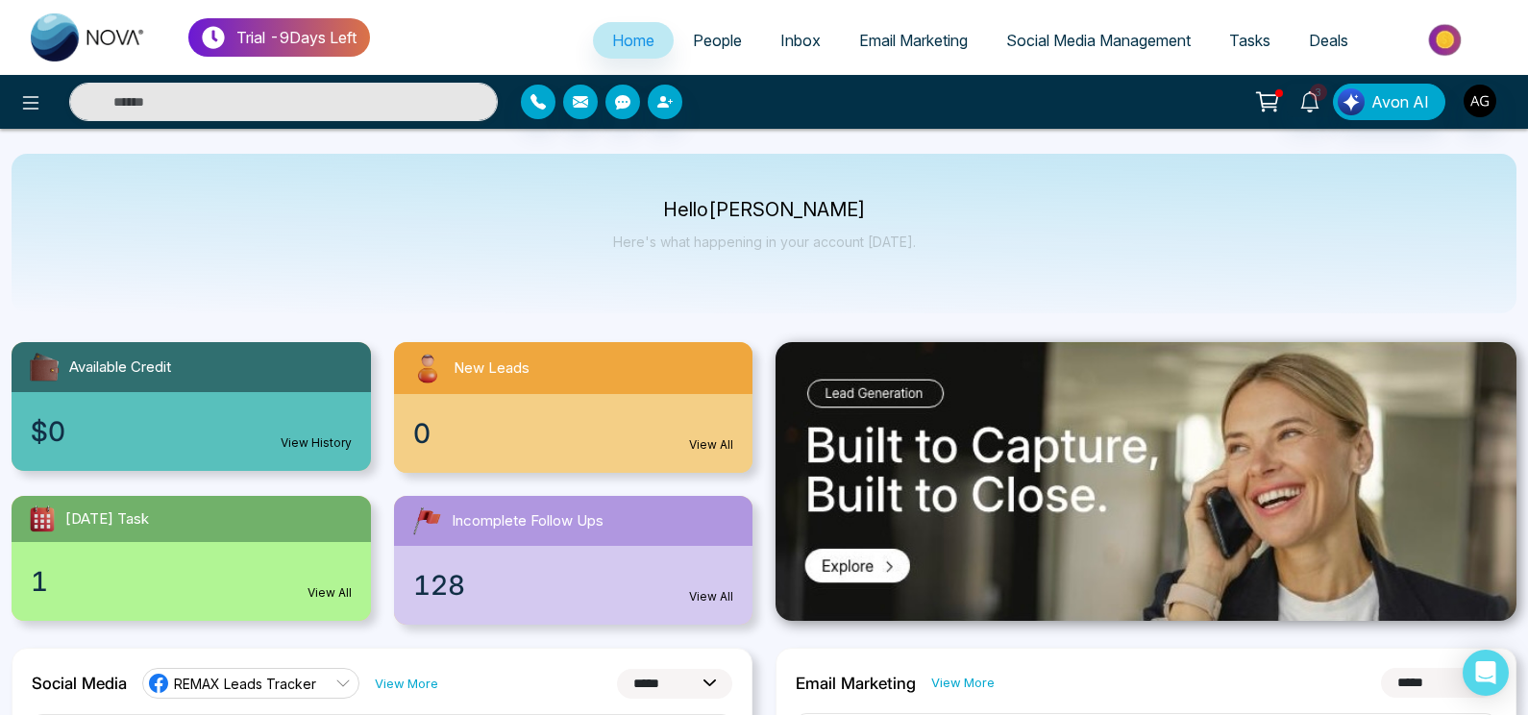
click at [636, 404] on div "0 View All" at bounding box center [573, 433] width 359 height 79
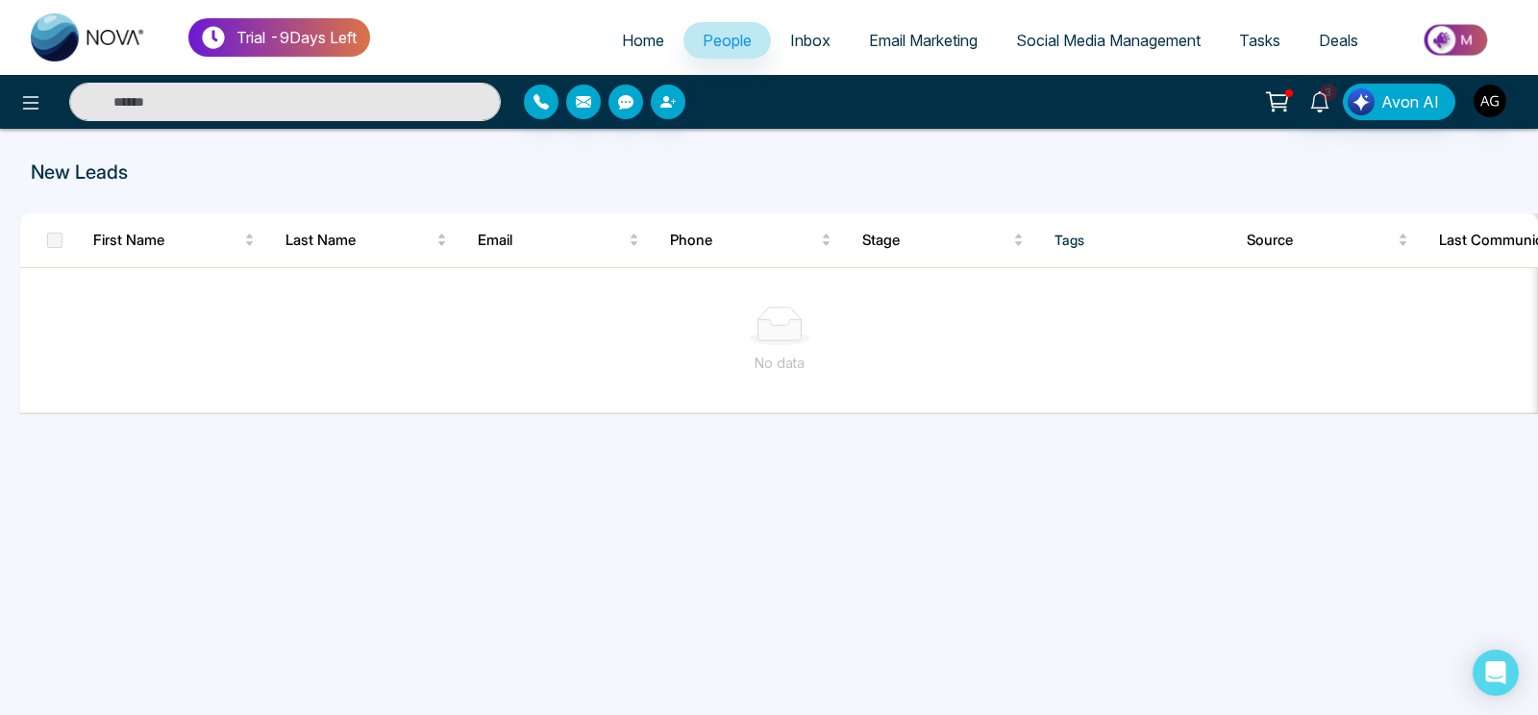
click at [629, 48] on span "Home" at bounding box center [643, 40] width 42 height 19
select select "*"
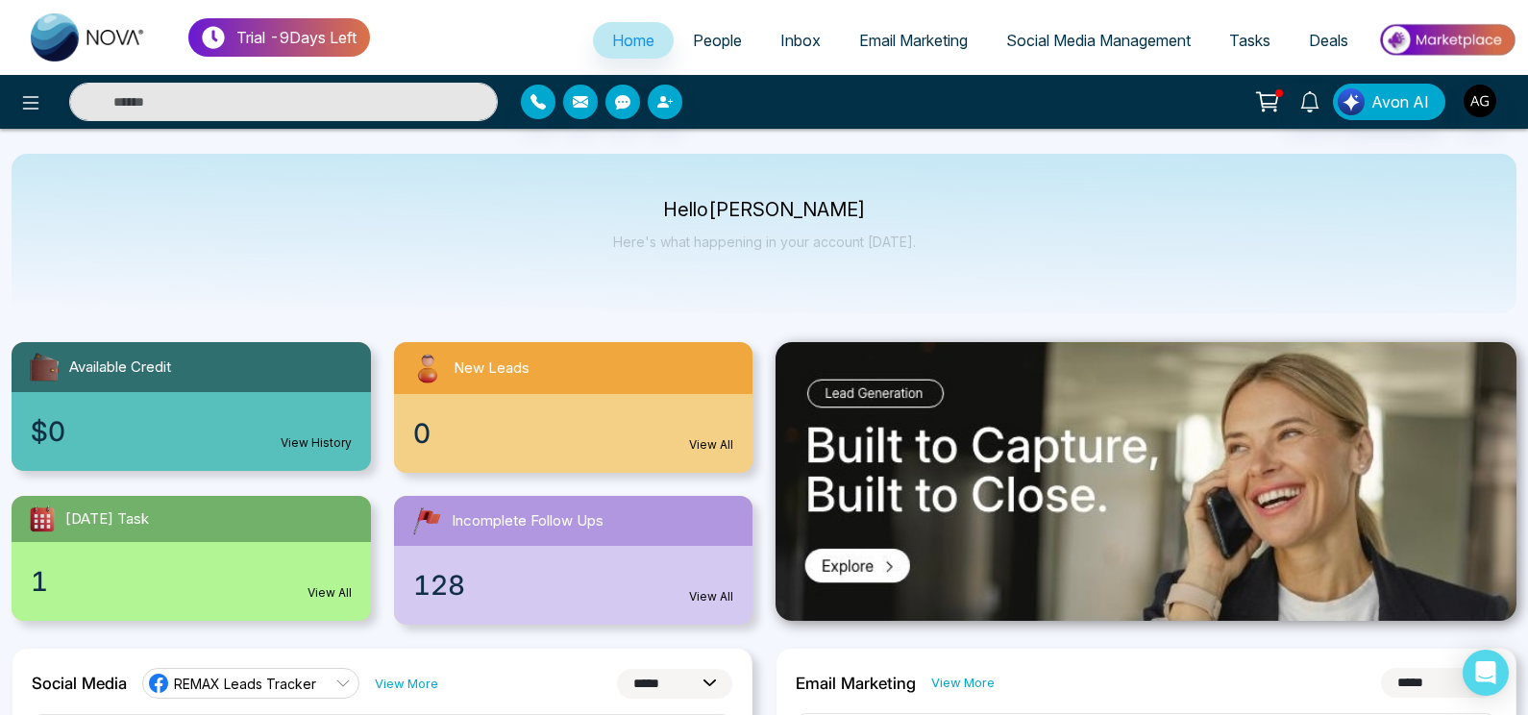
click at [274, 518] on div "[DATE] Task" at bounding box center [191, 519] width 359 height 46
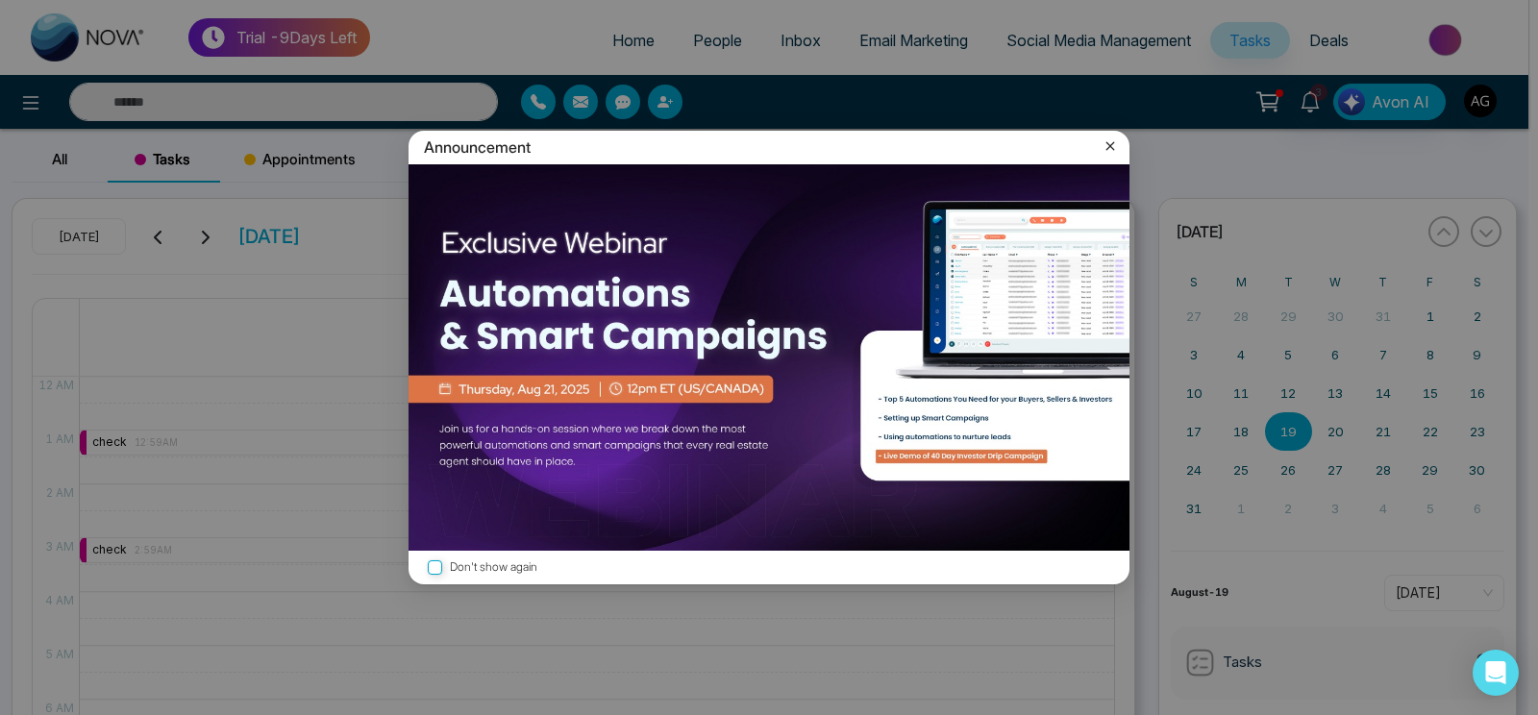
click at [1098, 143] on div "Announcement" at bounding box center [768, 148] width 721 height 34
click at [1114, 140] on icon at bounding box center [1109, 145] width 19 height 19
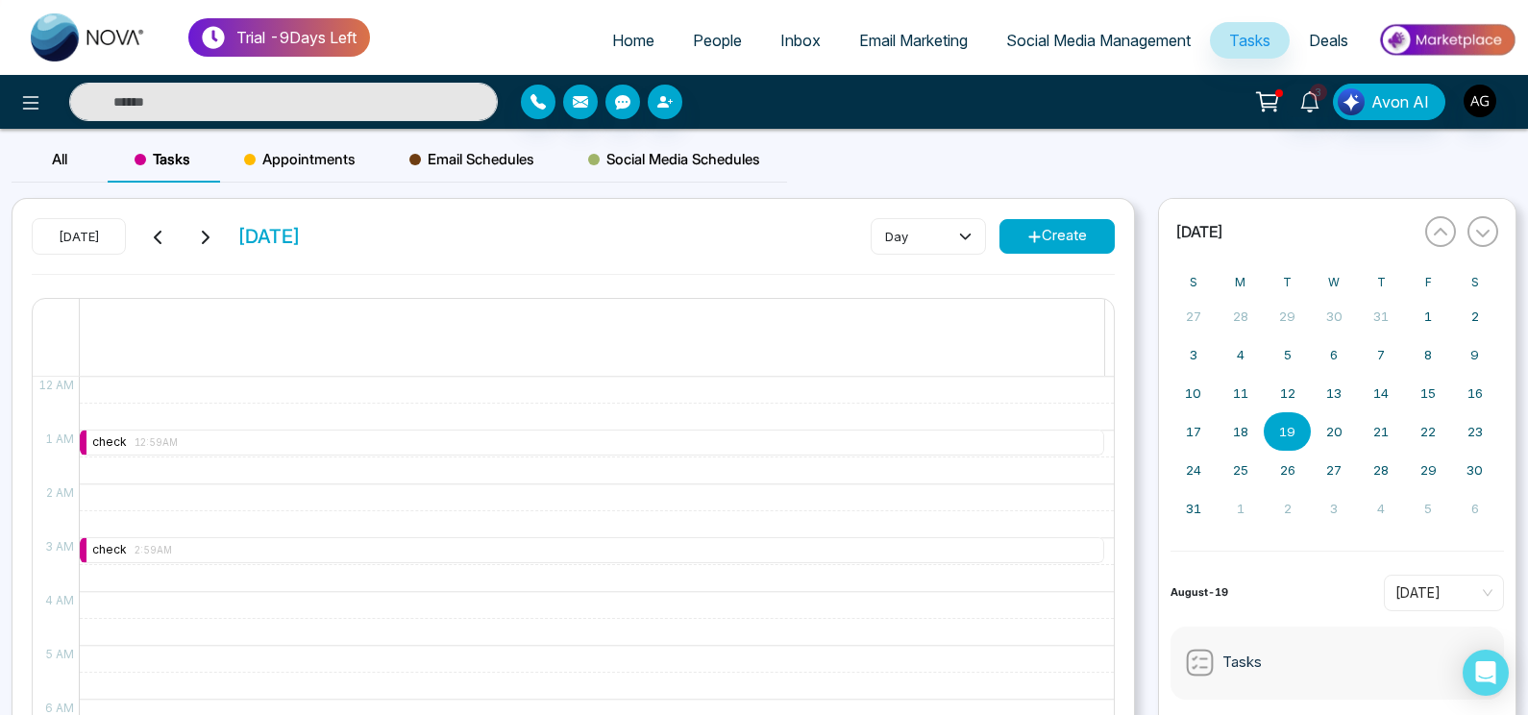
click at [626, 36] on span "Home" at bounding box center [633, 40] width 42 height 19
select select "*"
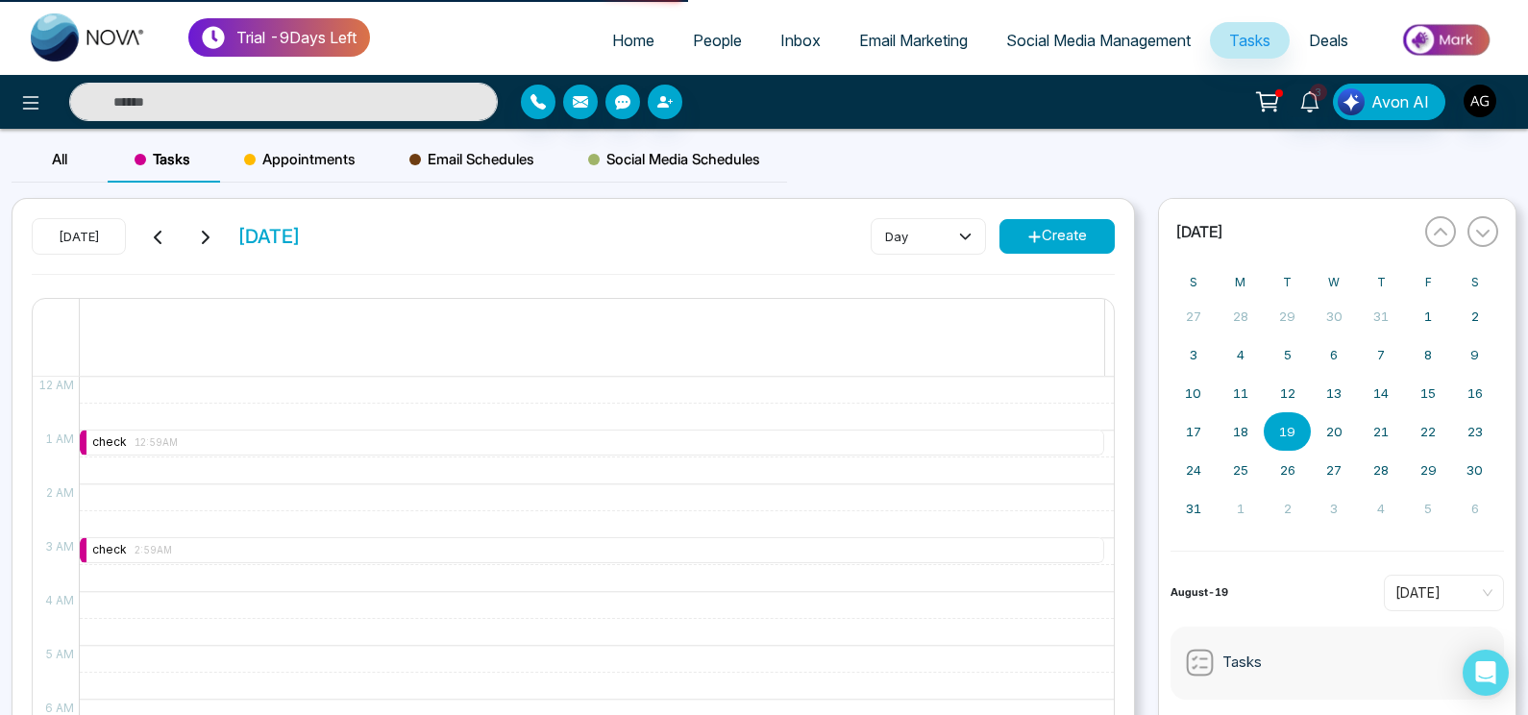
select select "*"
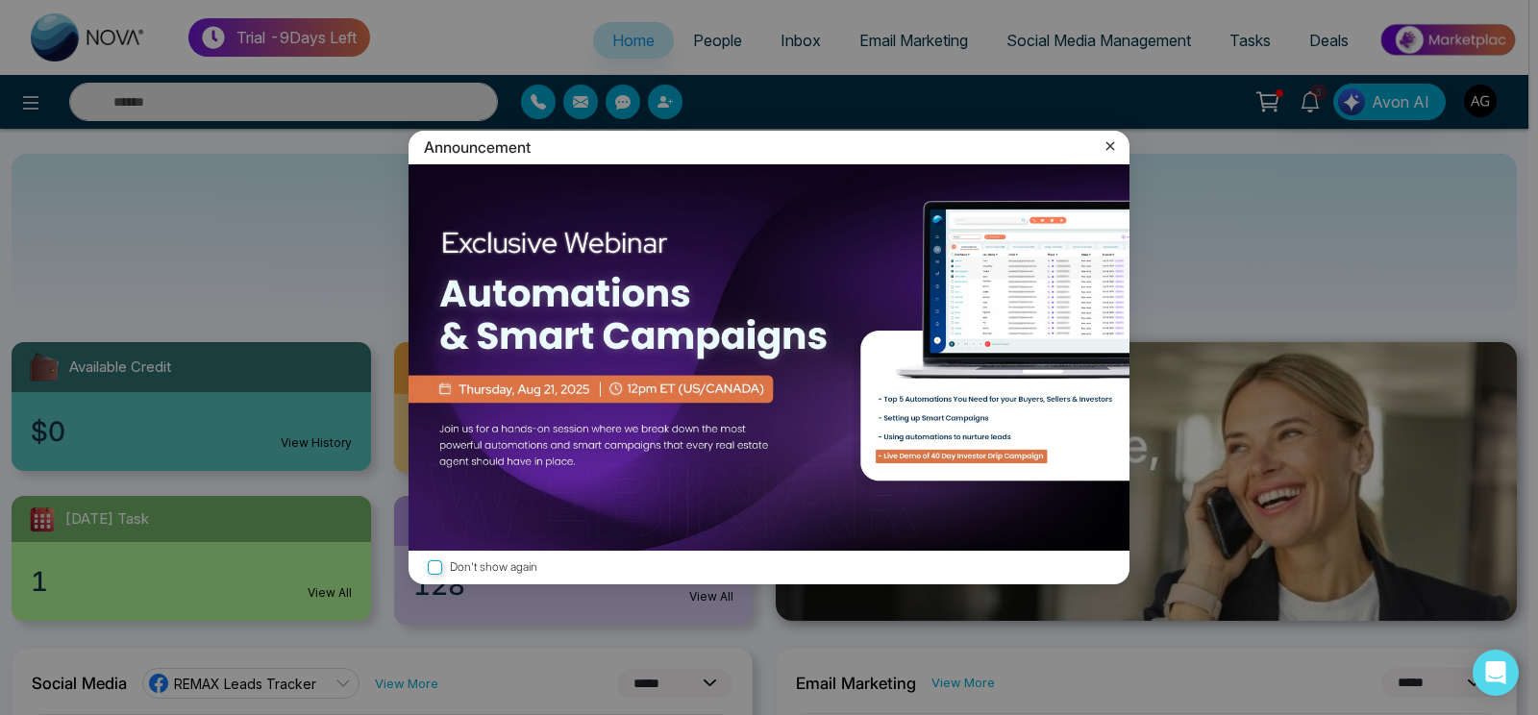
click at [1104, 140] on icon at bounding box center [1109, 145] width 19 height 19
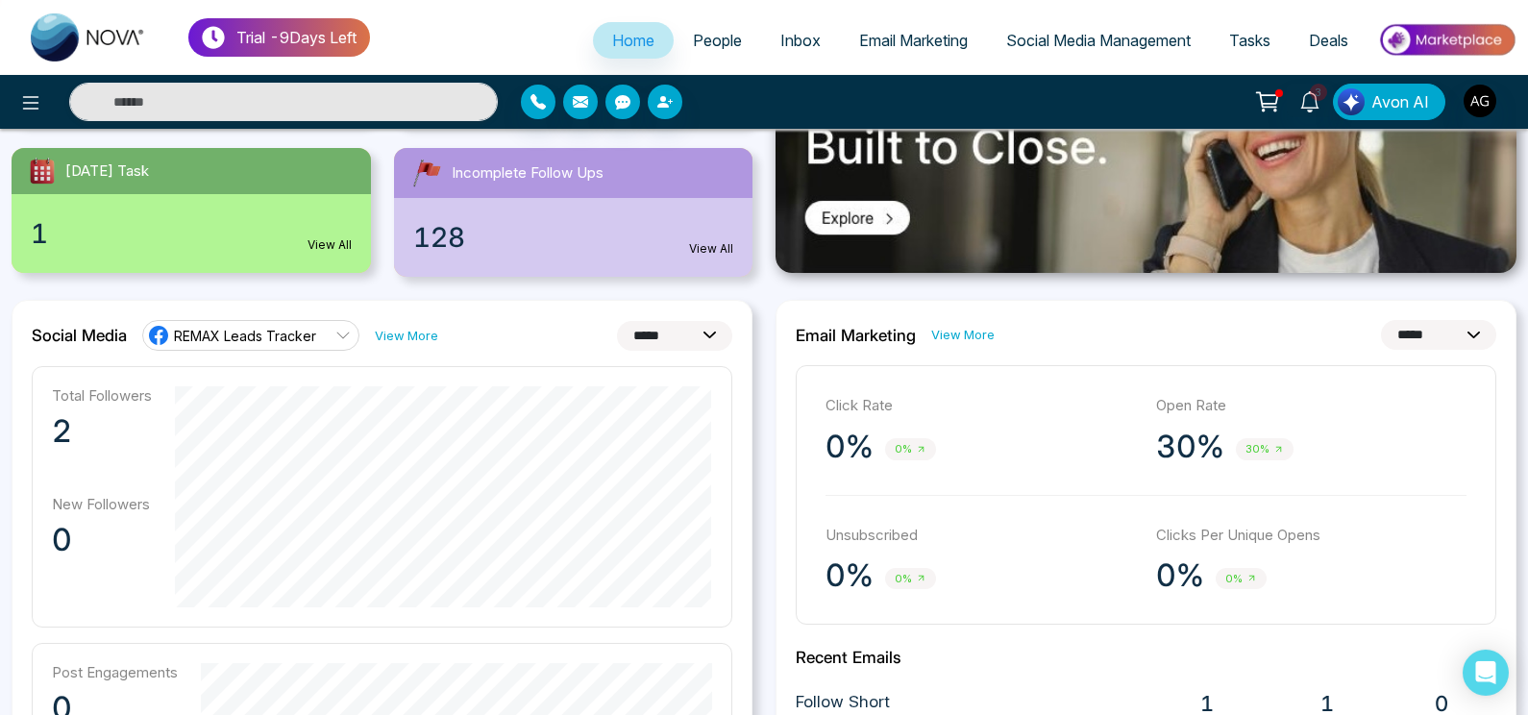
scroll to position [346, 0]
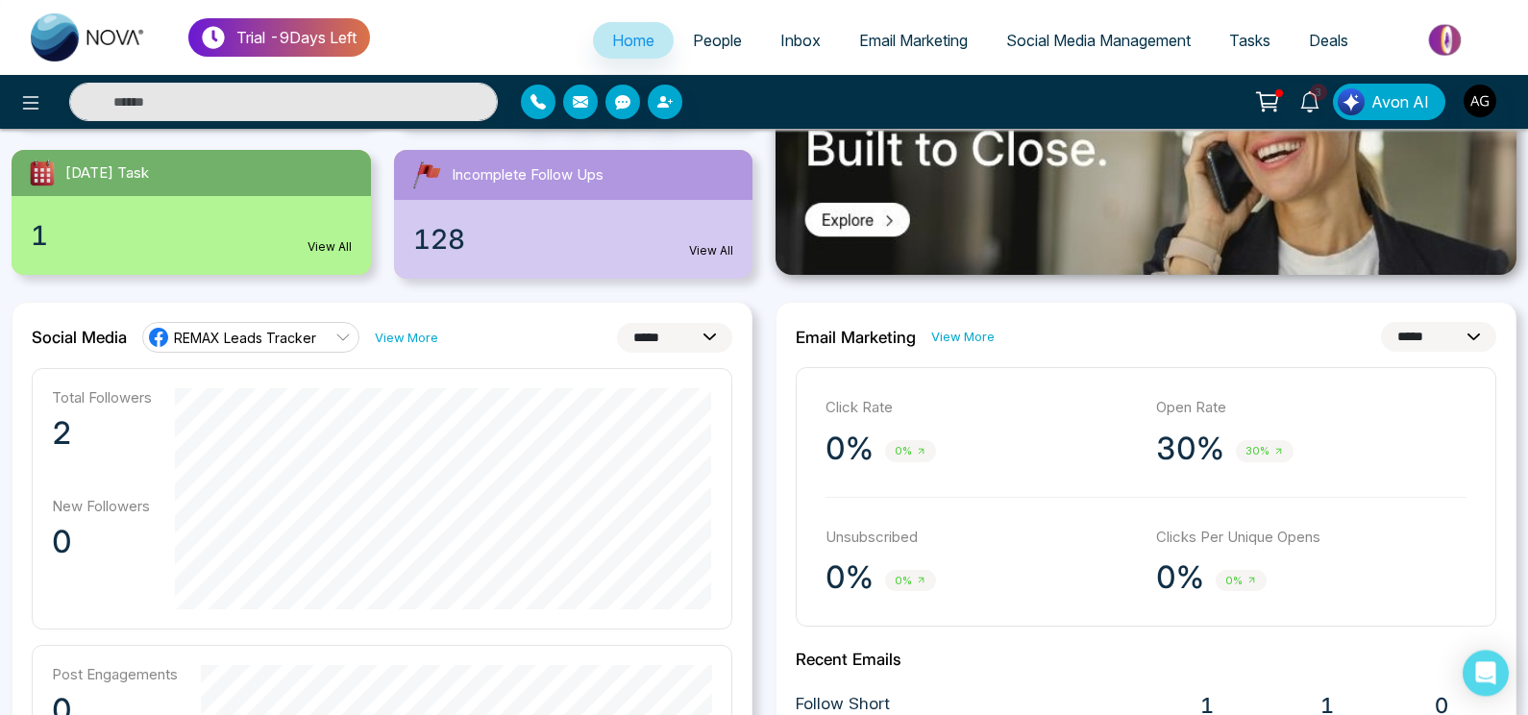
click at [430, 332] on link "View More" at bounding box center [406, 338] width 63 height 18
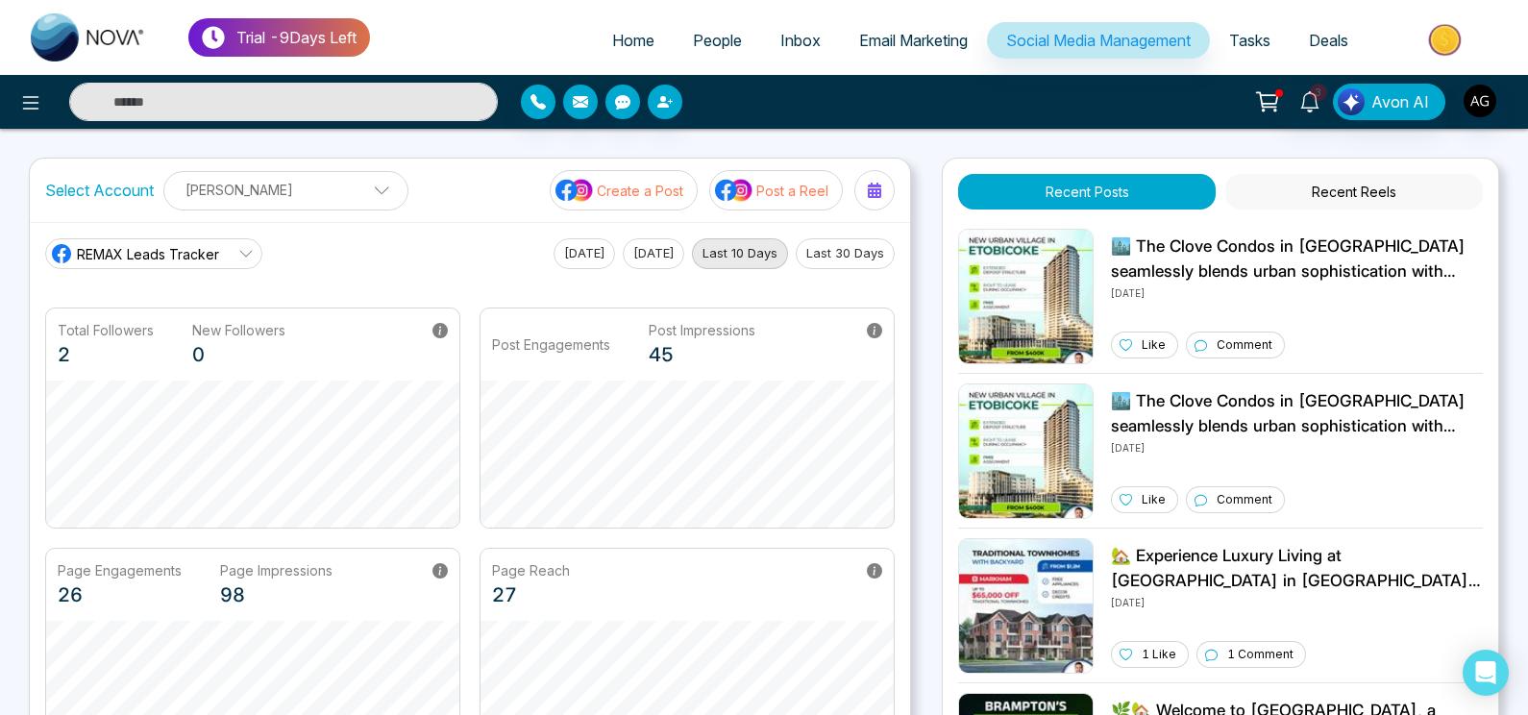
click at [232, 237] on div "REMAX Leads Tracker [DATE] [DATE] Last 10 Days Last 30 Days Total Followers 2 N…" at bounding box center [470, 503] width 880 height 562
click at [234, 243] on link "REMAX Leads Tracker" at bounding box center [153, 253] width 217 height 31
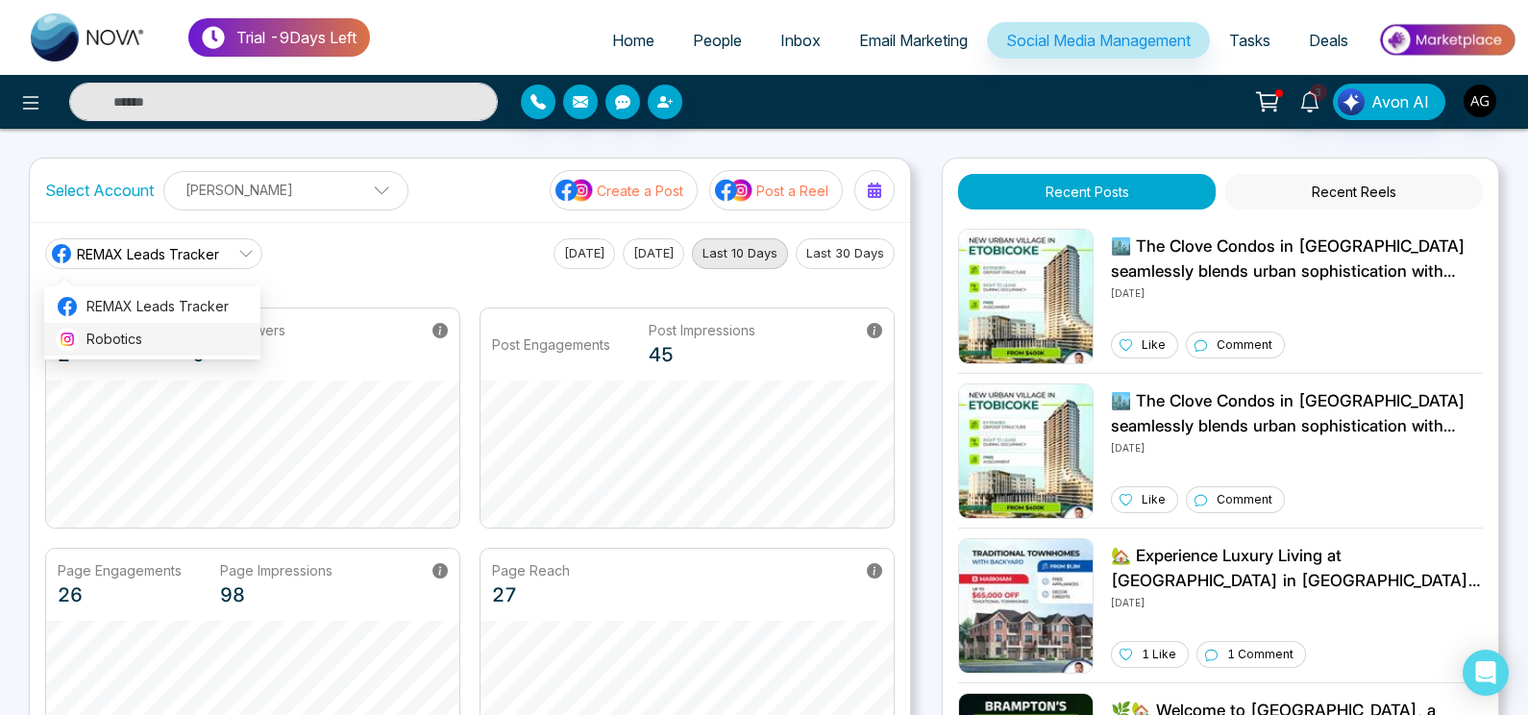
click at [239, 351] on li "Robotics" at bounding box center [152, 339] width 216 height 33
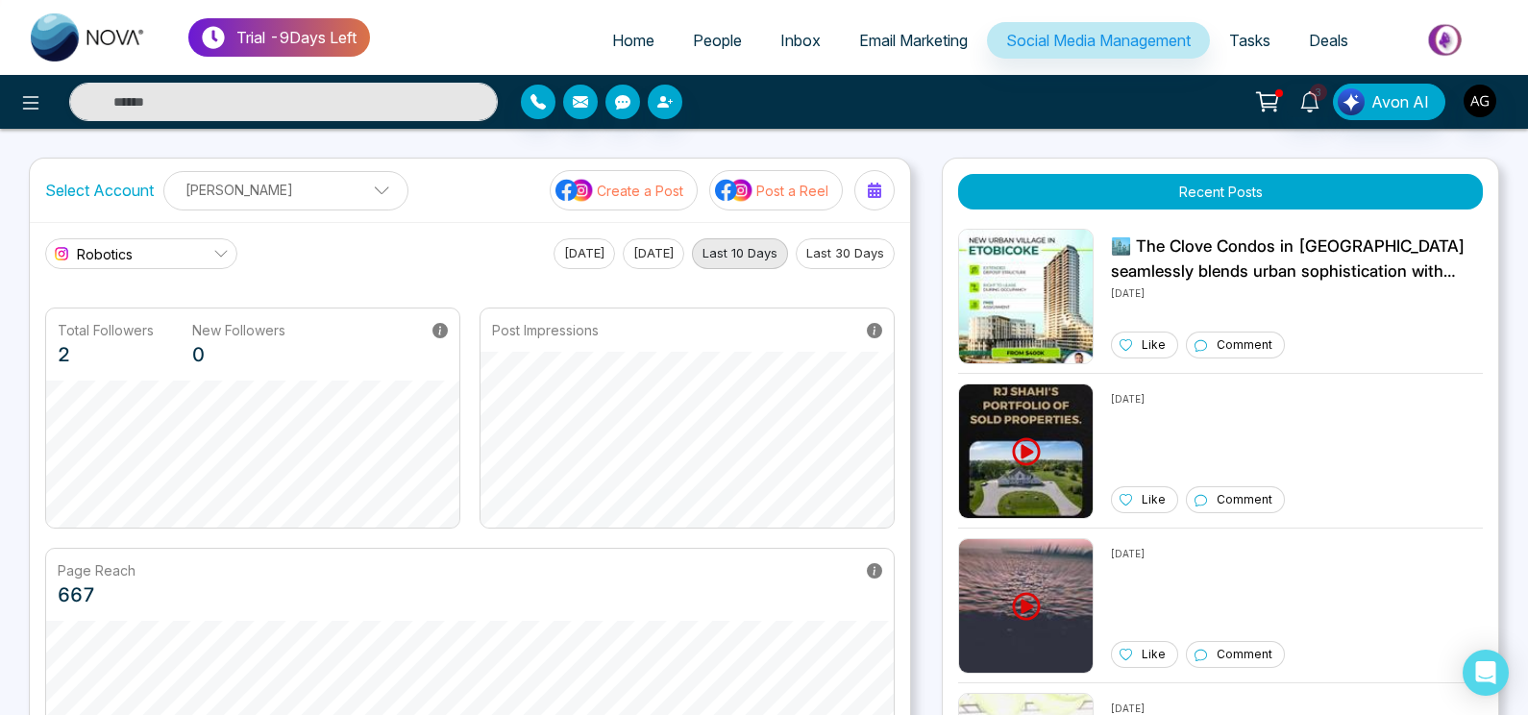
click at [185, 240] on link "Robotics" at bounding box center [141, 253] width 192 height 31
click at [209, 316] on span "REMAX Leads Tracker" at bounding box center [157, 306] width 142 height 21
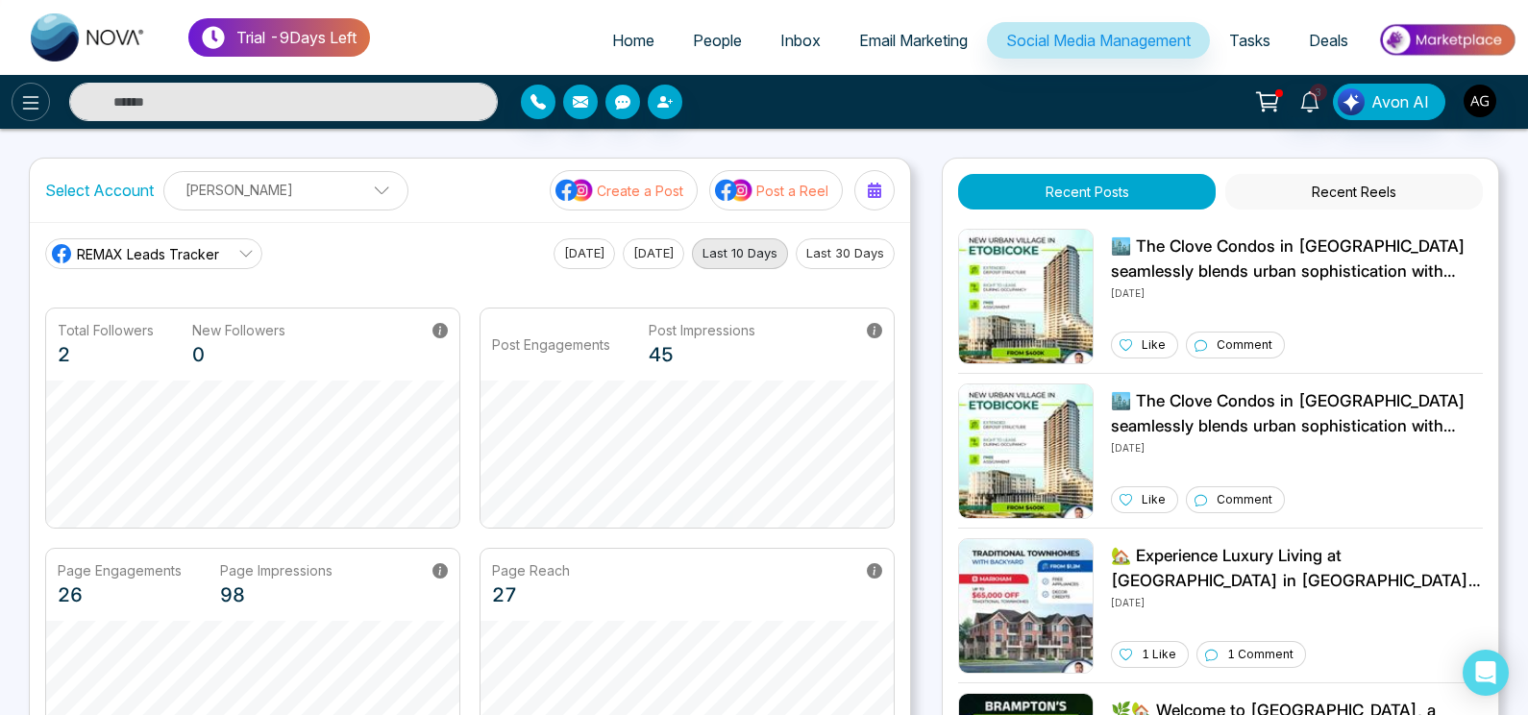
click at [38, 101] on icon at bounding box center [30, 102] width 23 height 23
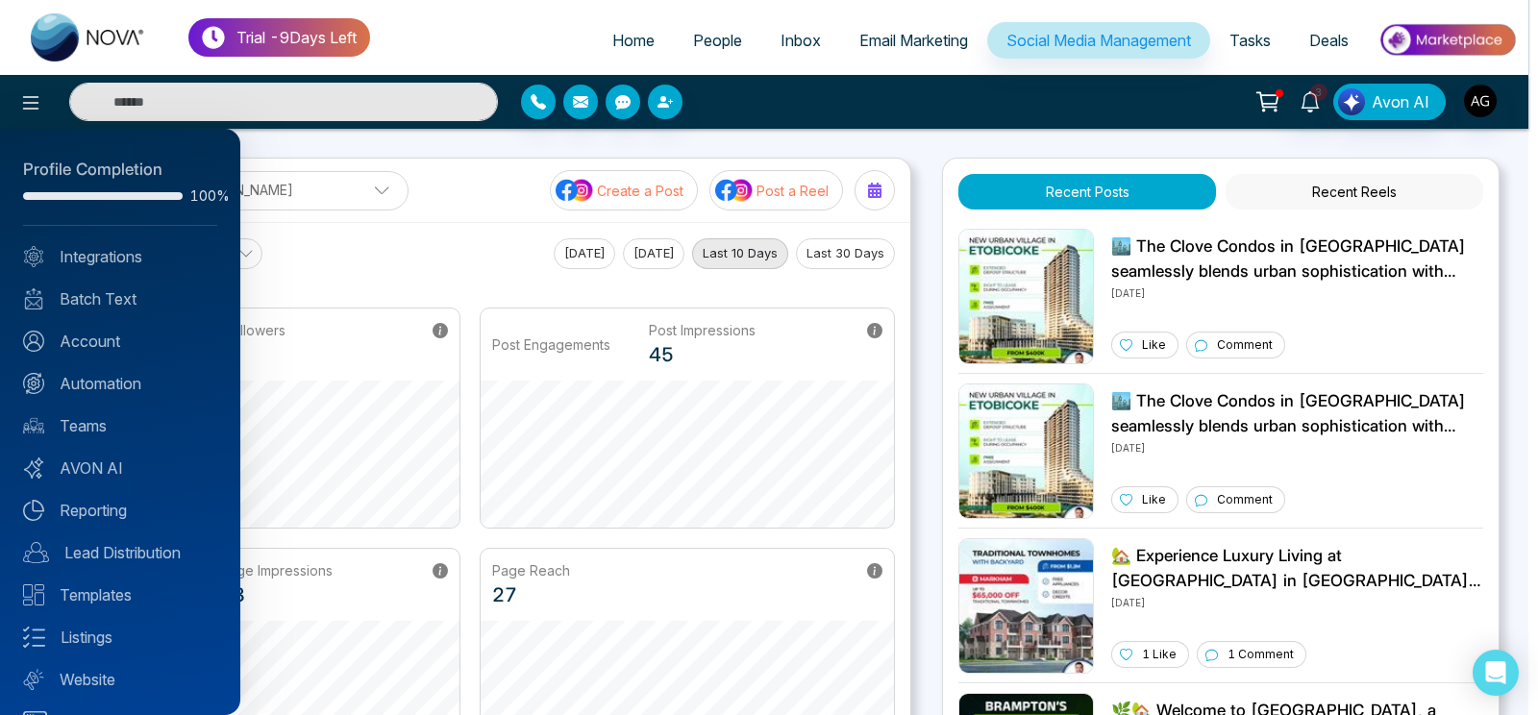
click at [394, 181] on div at bounding box center [769, 357] width 1538 height 715
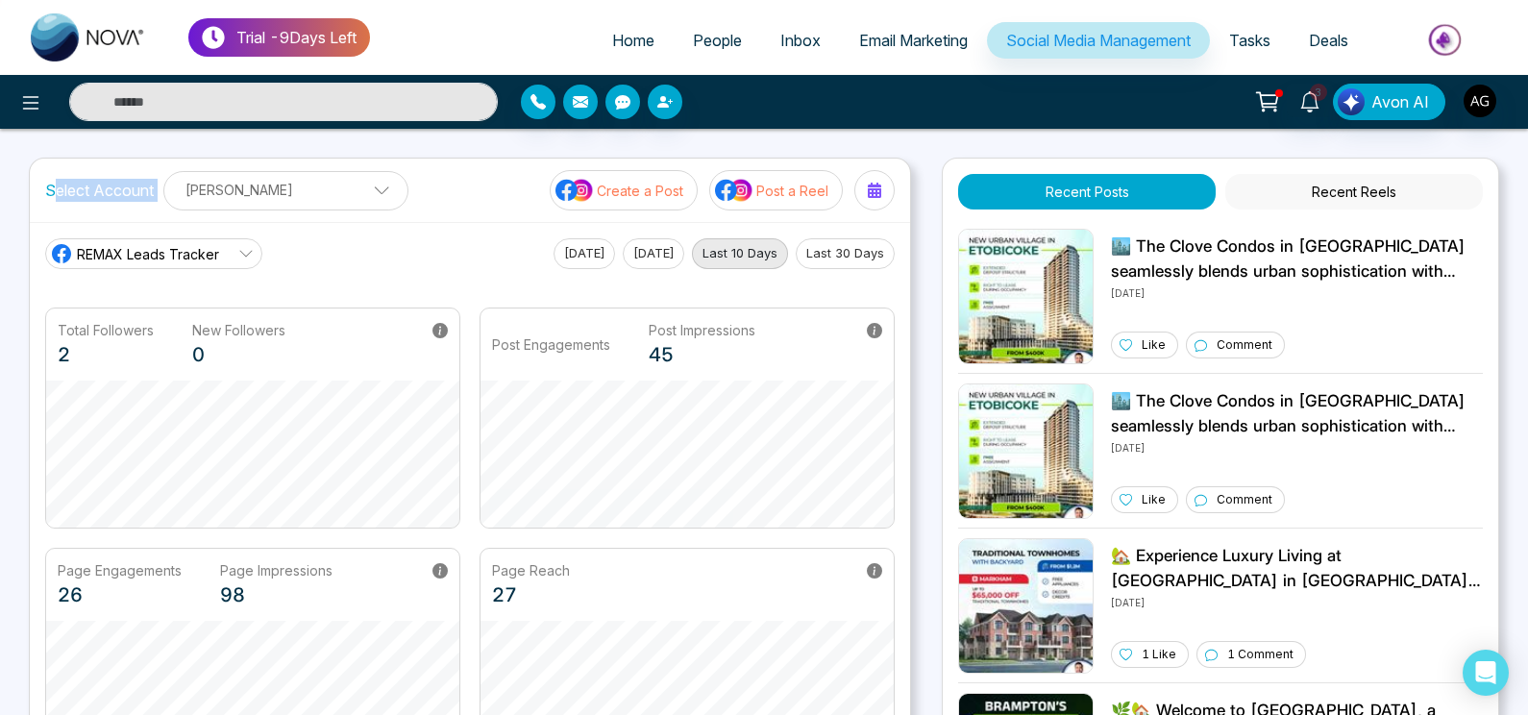
drag, startPoint x: 56, startPoint y: 191, endPoint x: 182, endPoint y: 193, distance: 125.9
click at [182, 193] on div "Select Account [PERSON_NAME] [PERSON_NAME] Add Social Accounts" at bounding box center [226, 190] width 363 height 39
click at [182, 193] on p "[PERSON_NAME]" at bounding box center [286, 190] width 220 height 32
drag, startPoint x: 33, startPoint y: 200, endPoint x: 407, endPoint y: 179, distance: 374.4
click at [407, 179] on div "Select Account [PERSON_NAME] [PERSON_NAME] Add Social Accounts Create a Post Po…" at bounding box center [470, 190] width 880 height 63
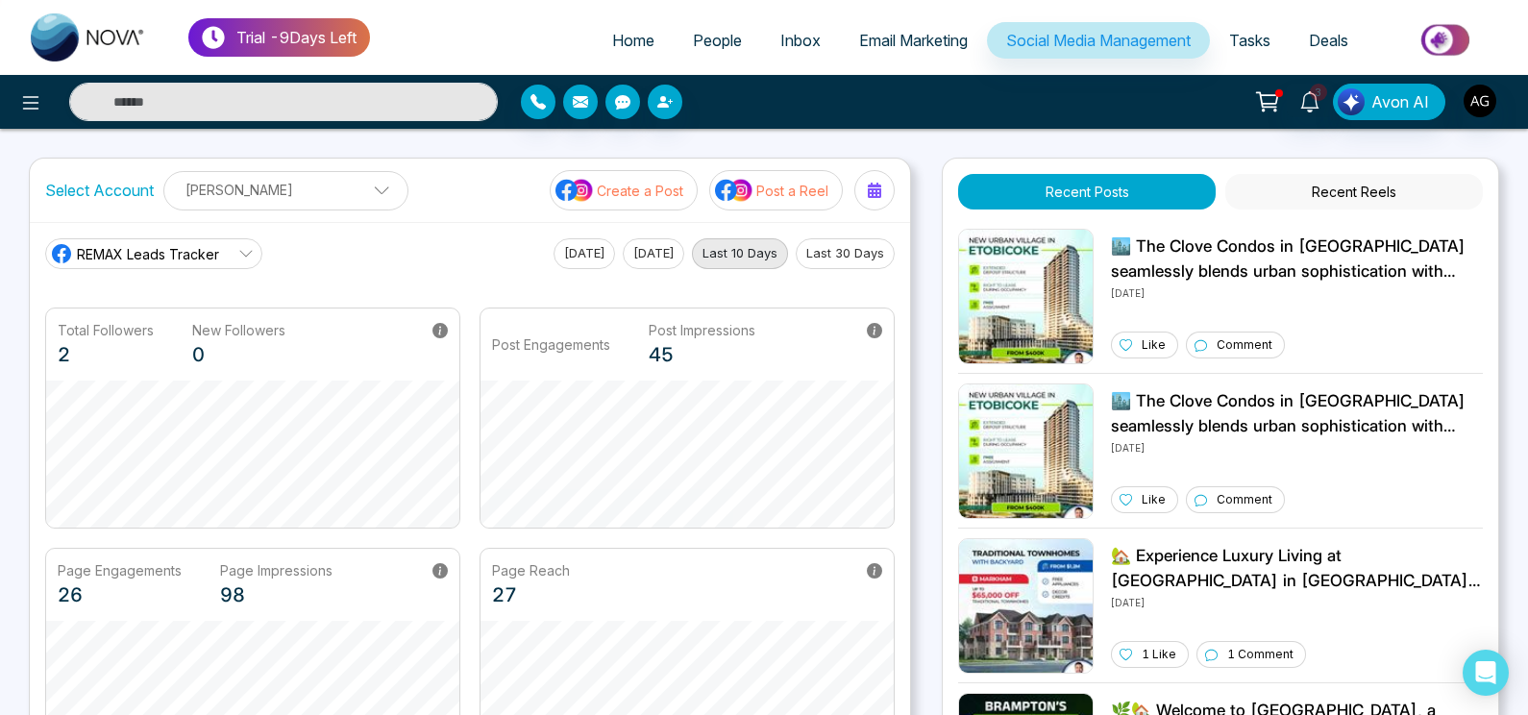
click at [407, 179] on div "Select Account [PERSON_NAME] [PERSON_NAME] Add Social Accounts Create a Post Po…" at bounding box center [470, 190] width 880 height 63
click at [635, 27] on link "Home" at bounding box center [633, 40] width 81 height 37
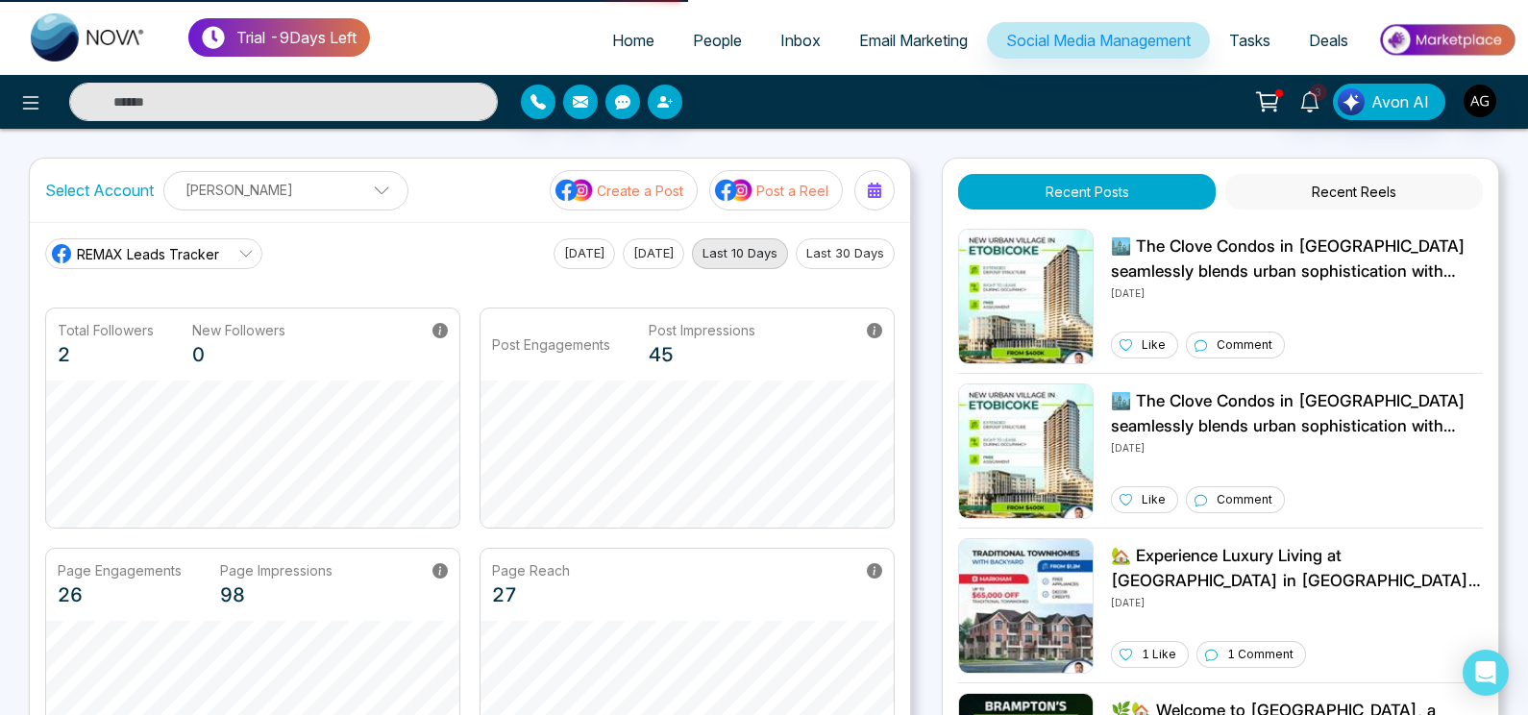
select select "*"
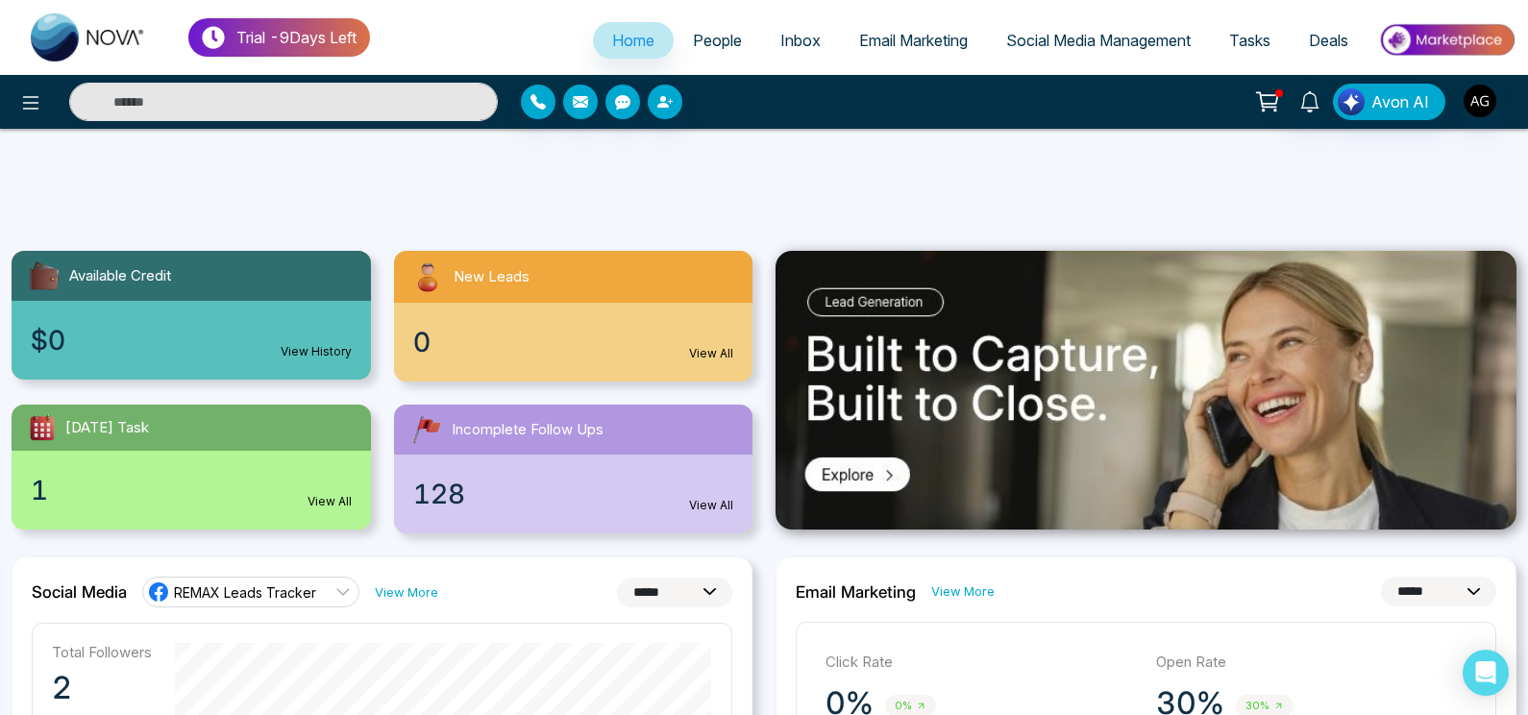
scroll to position [471, 0]
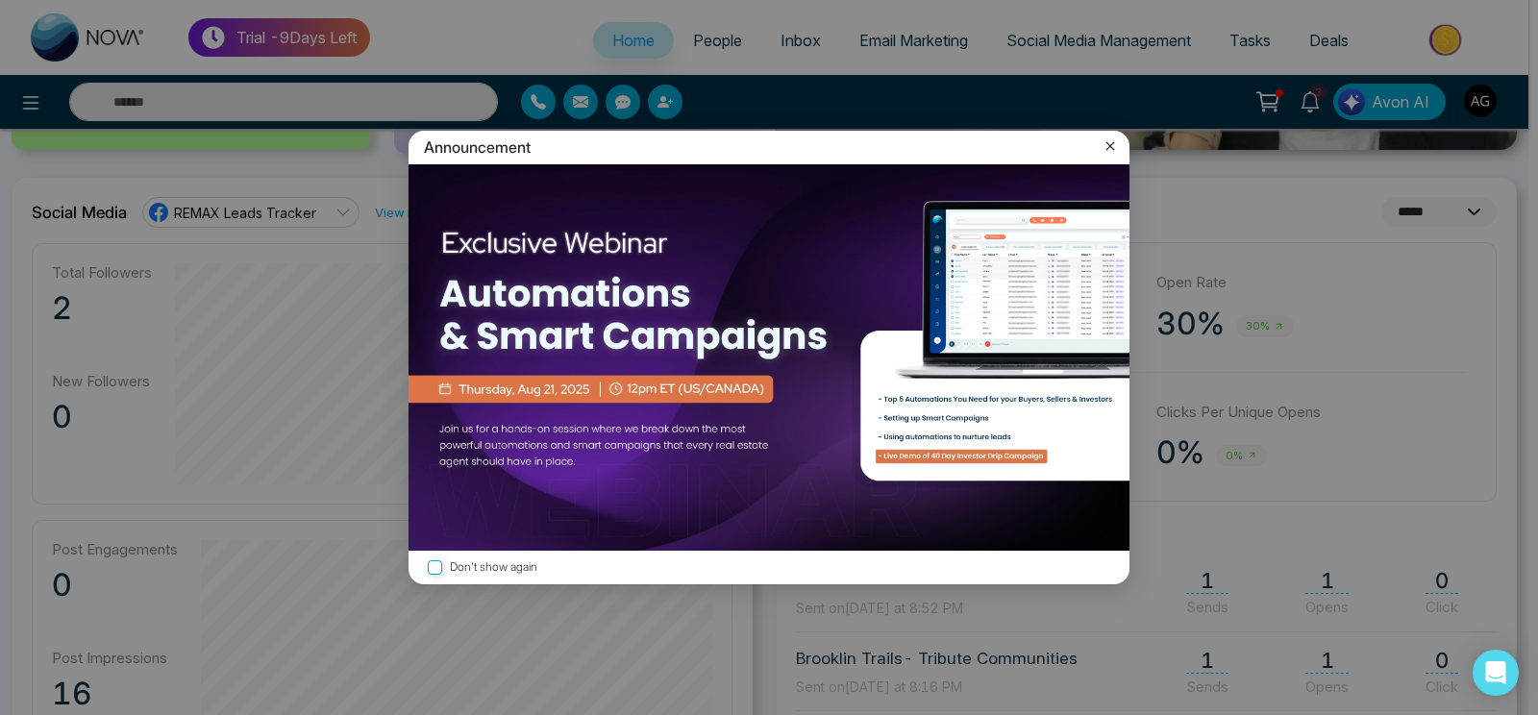
click at [1102, 147] on icon at bounding box center [1109, 145] width 19 height 19
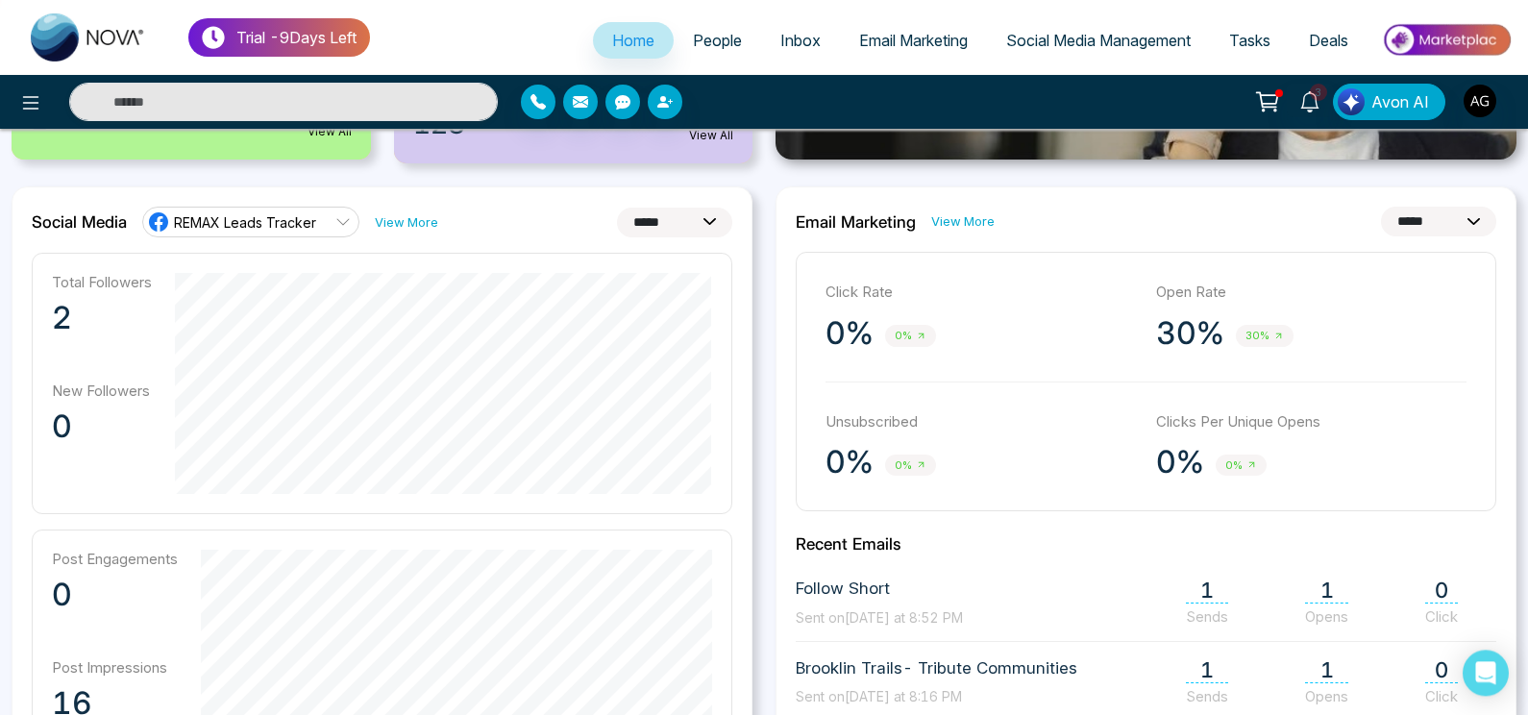
scroll to position [451, 0]
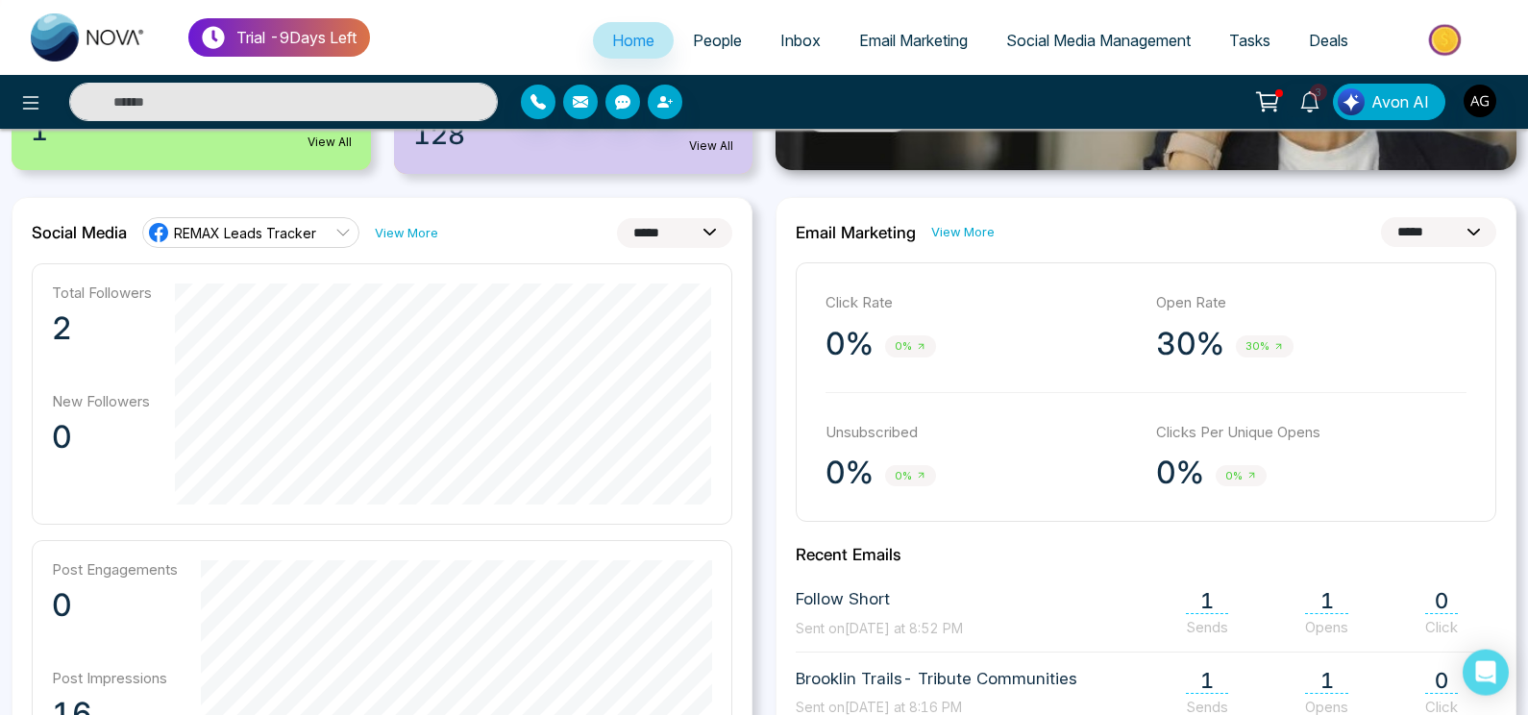
click at [617, 218] on select "**********" at bounding box center [674, 233] width 115 height 30
click option "*****" at bounding box center [0, 0] width 0 height 0
click at [617, 218] on select "**********" at bounding box center [674, 233] width 115 height 30
click option "*********" at bounding box center [0, 0] width 0 height 0
click at [617, 218] on select "**********" at bounding box center [674, 233] width 115 height 30
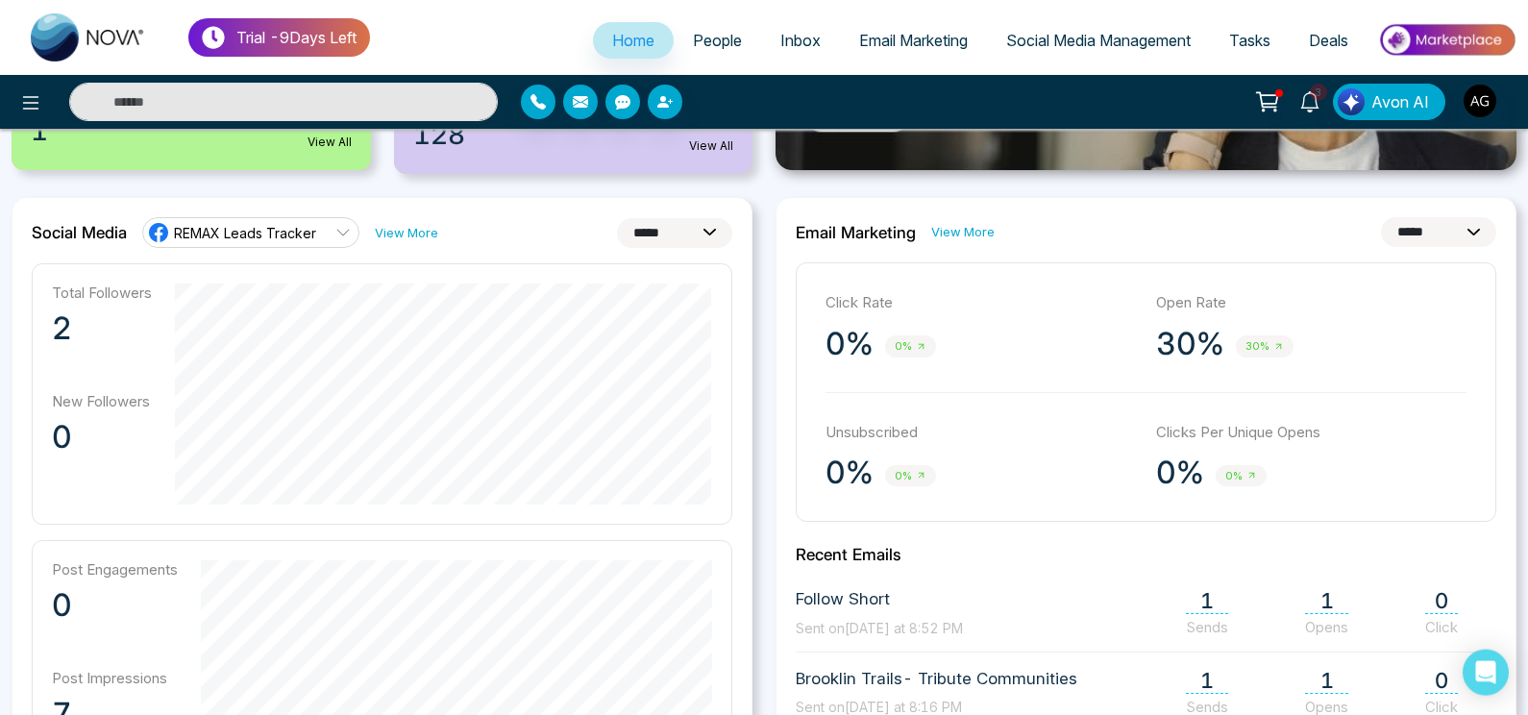
click option "**********" at bounding box center [0, 0] width 0 height 0
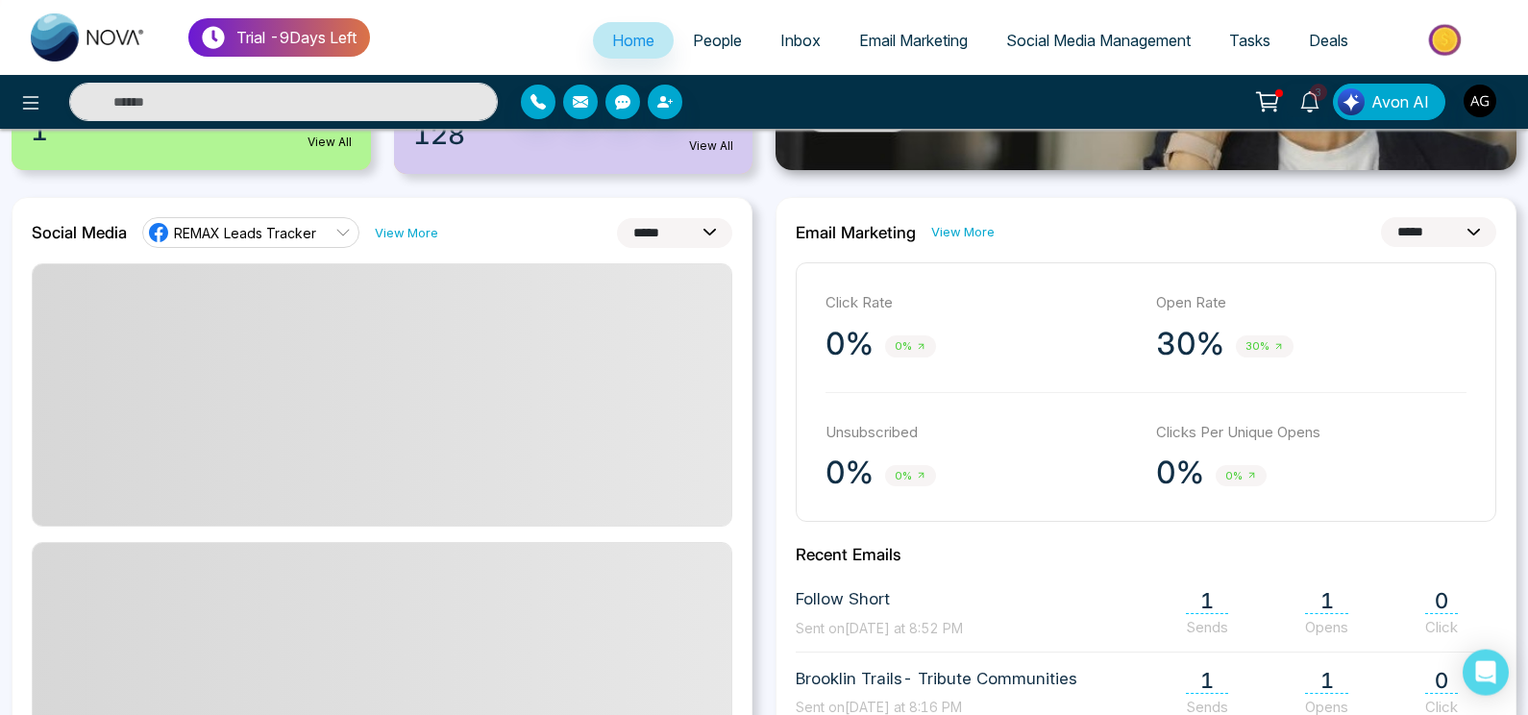
click at [671, 327] on span at bounding box center [382, 394] width 699 height 261
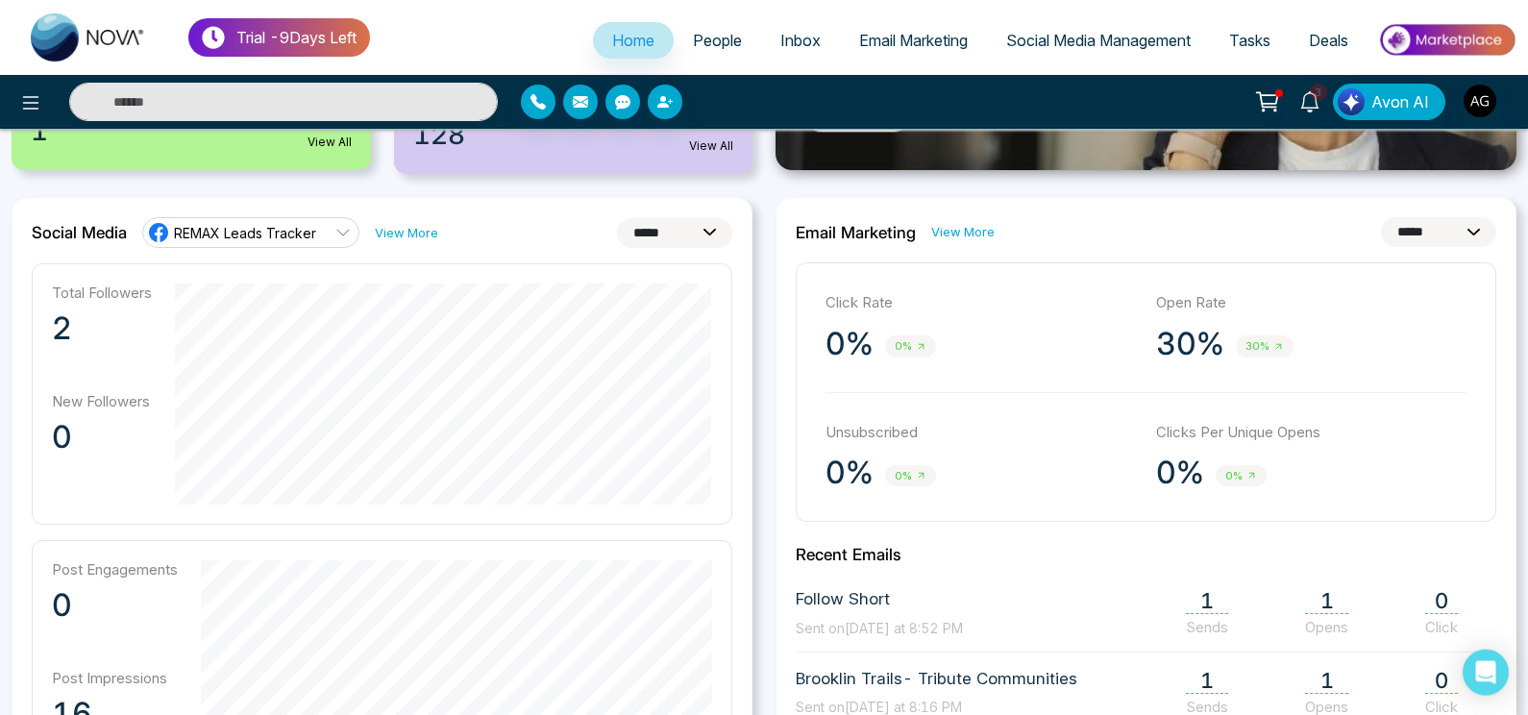
click at [617, 218] on select "**********" at bounding box center [674, 233] width 115 height 30
click option "**********" at bounding box center [0, 0] width 0 height 0
click at [617, 218] on select "**********" at bounding box center [674, 233] width 115 height 30
select select "**"
click option "**********" at bounding box center [0, 0] width 0 height 0
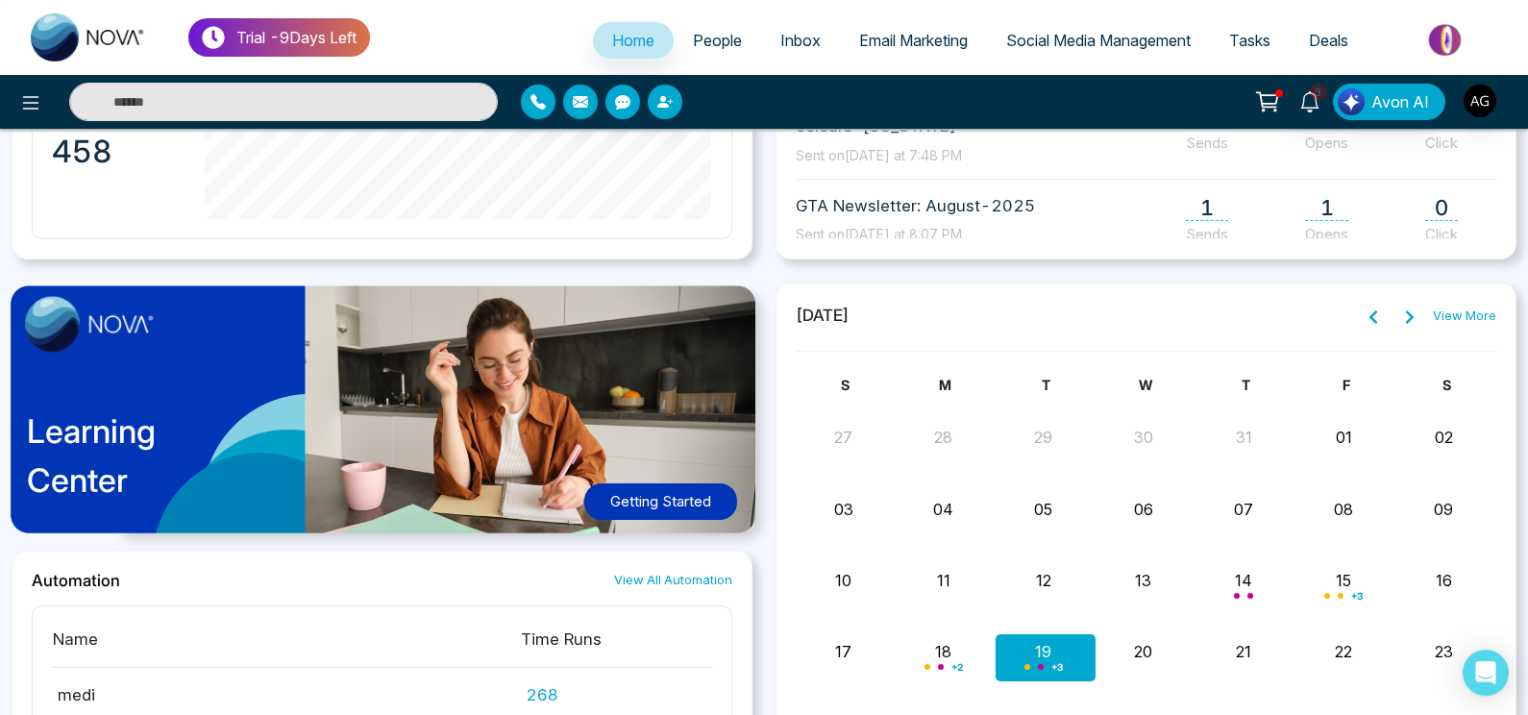
scroll to position [1294, 0]
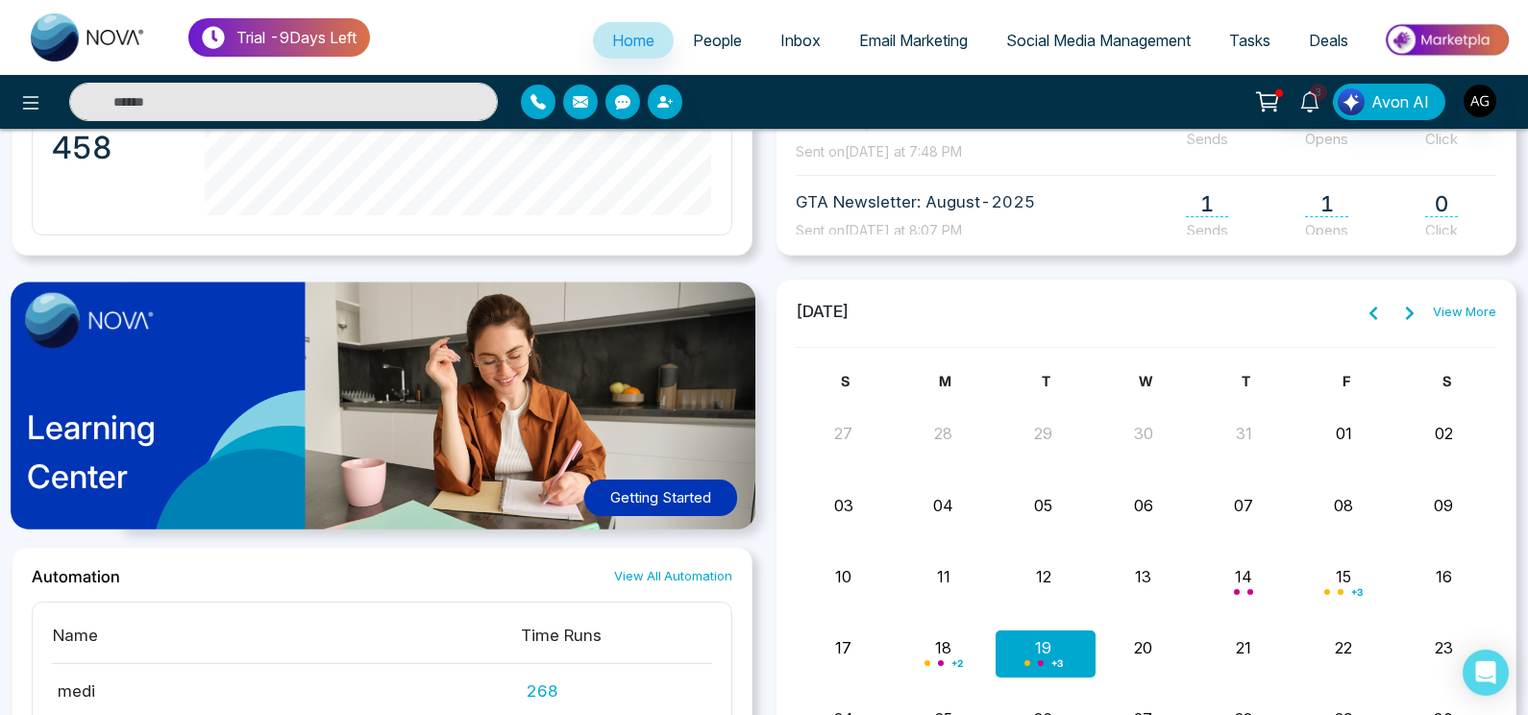
click at [602, 459] on div "Learning Center Getting Started" at bounding box center [382, 412] width 741 height 267
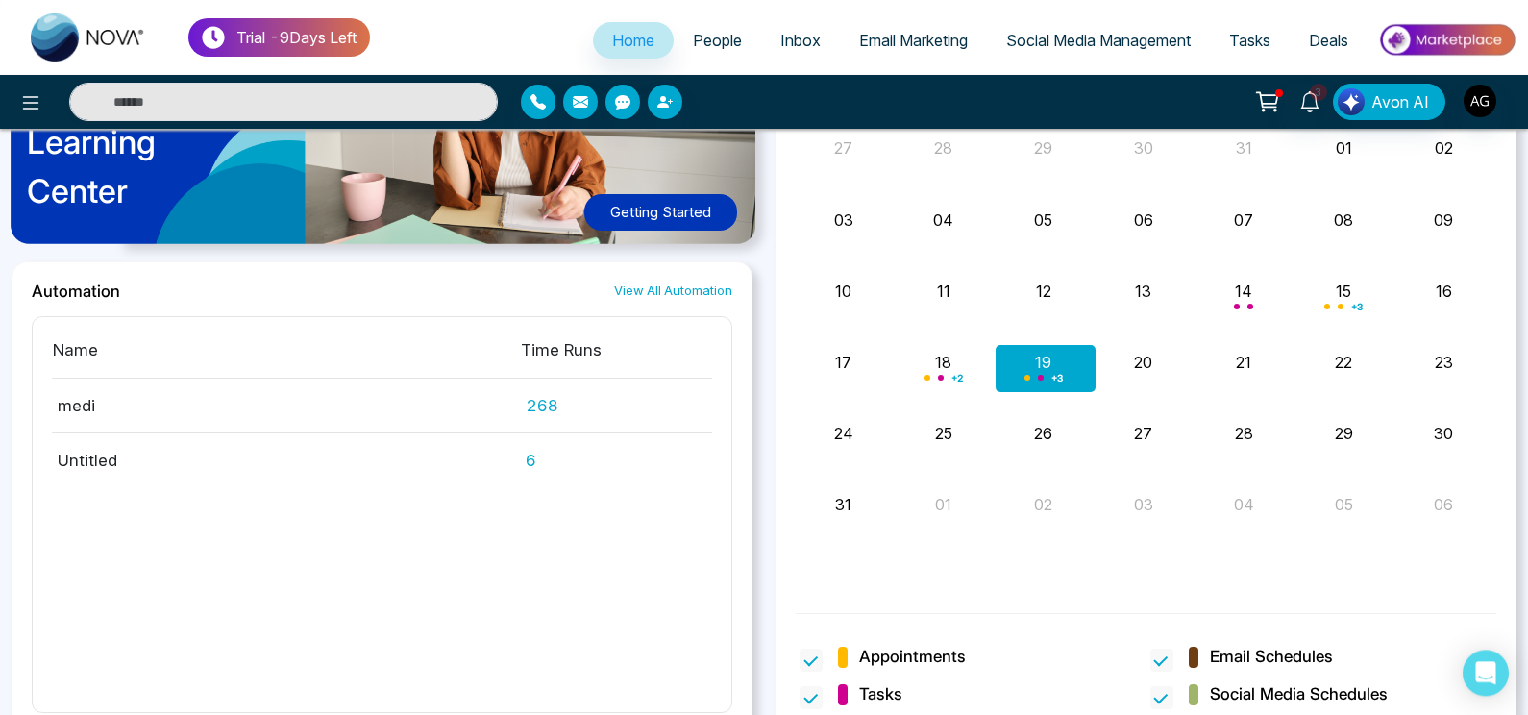
scroll to position [1577, 0]
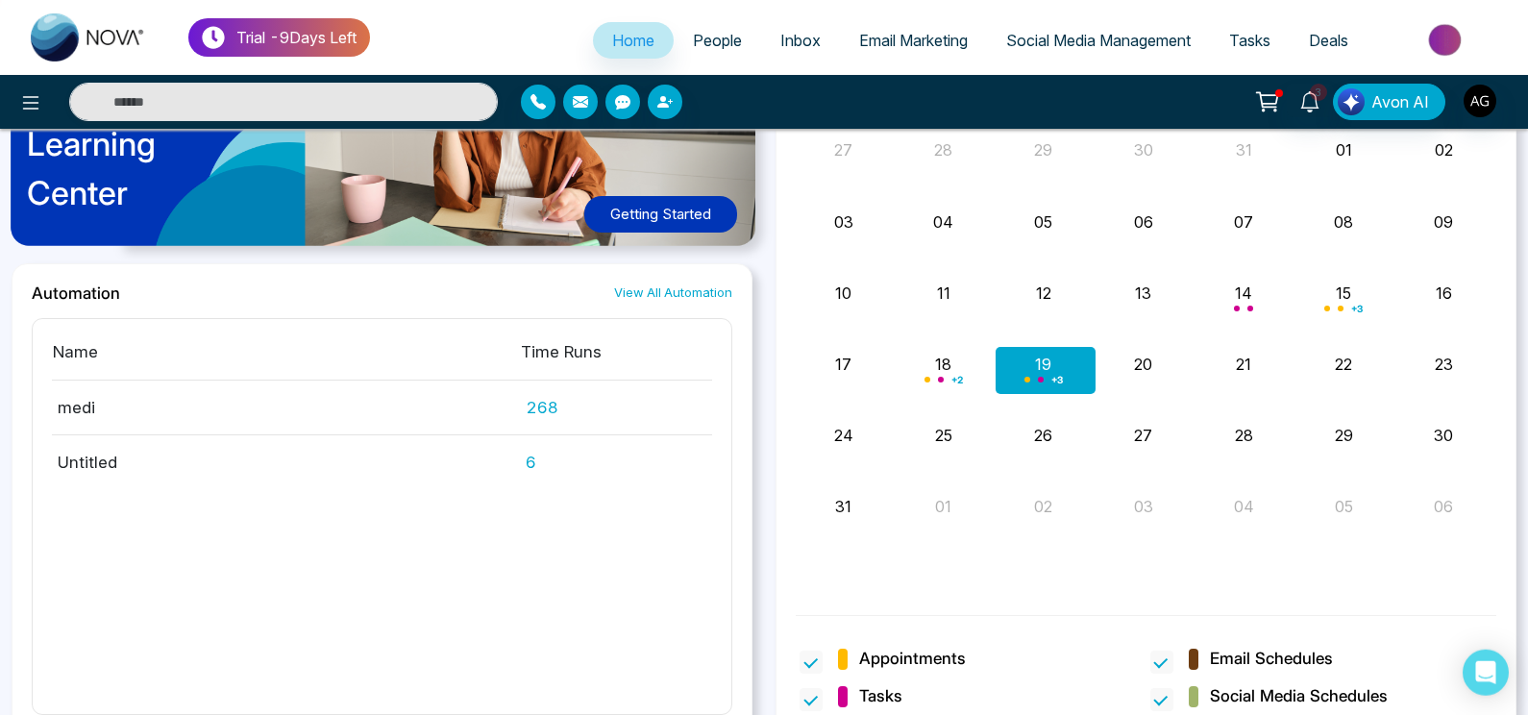
click at [701, 290] on link "View All Automation" at bounding box center [673, 293] width 118 height 18
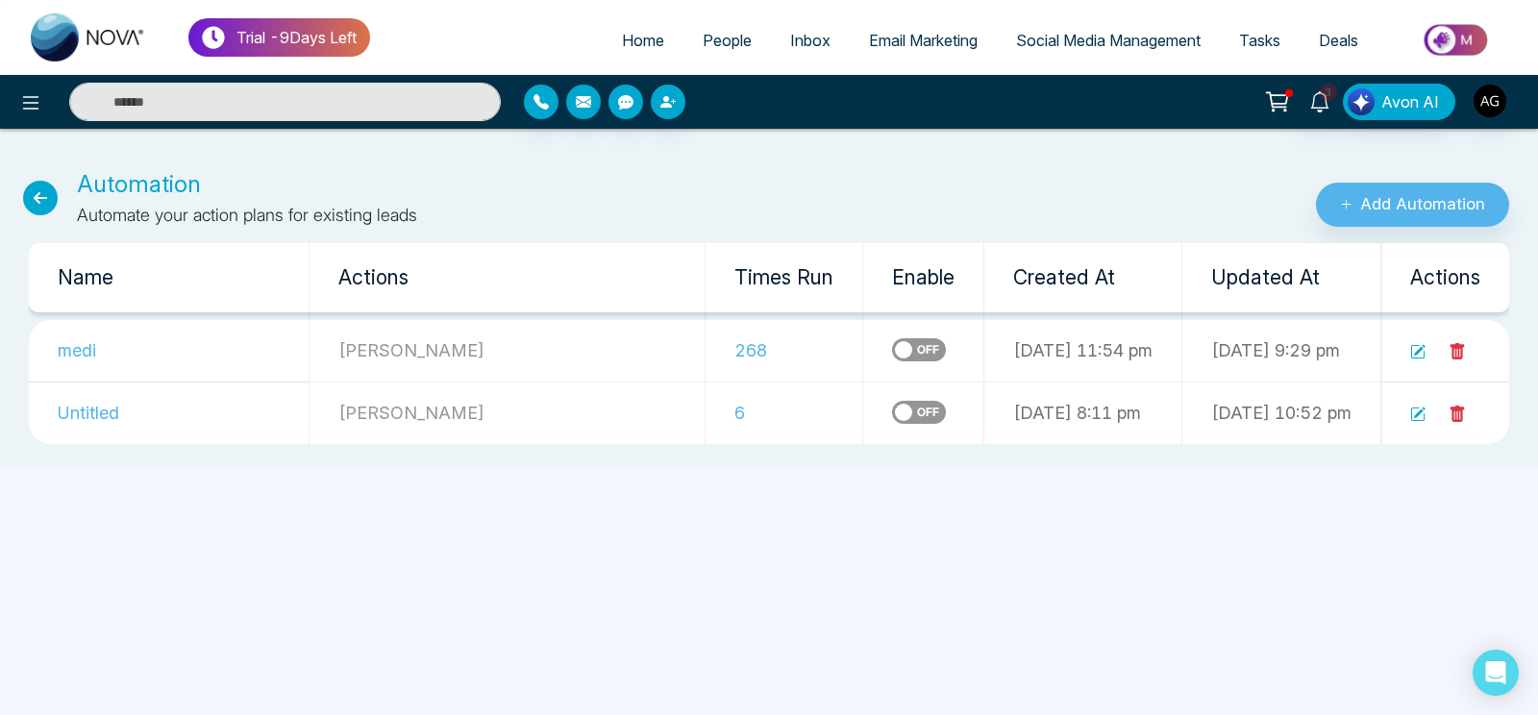
click at [1411, 353] on td at bounding box center [1445, 351] width 129 height 62
click at [1418, 354] on icon at bounding box center [1420, 351] width 12 height 12
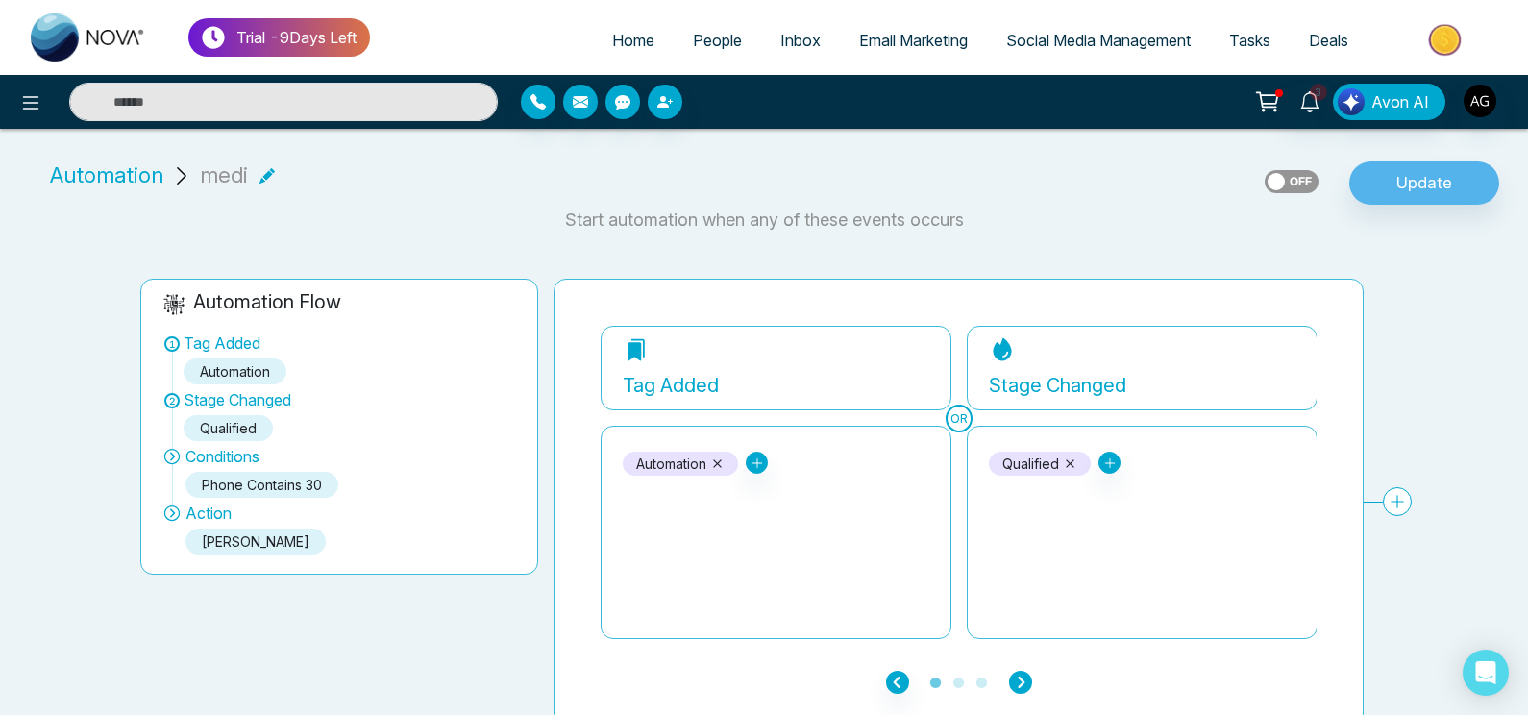
click at [1014, 683] on icon "button" at bounding box center [1020, 682] width 23 height 23
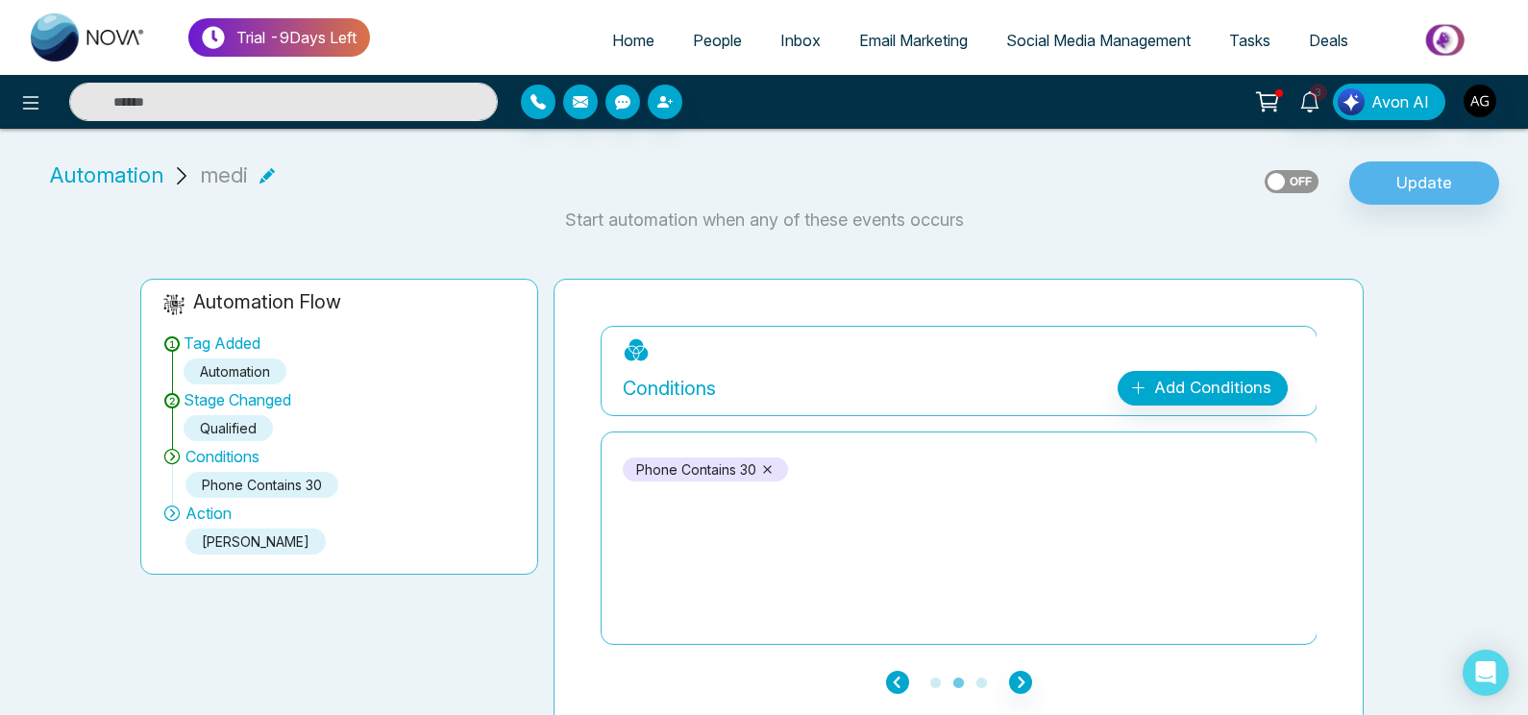
click at [890, 679] on icon "button" at bounding box center [897, 682] width 23 height 23
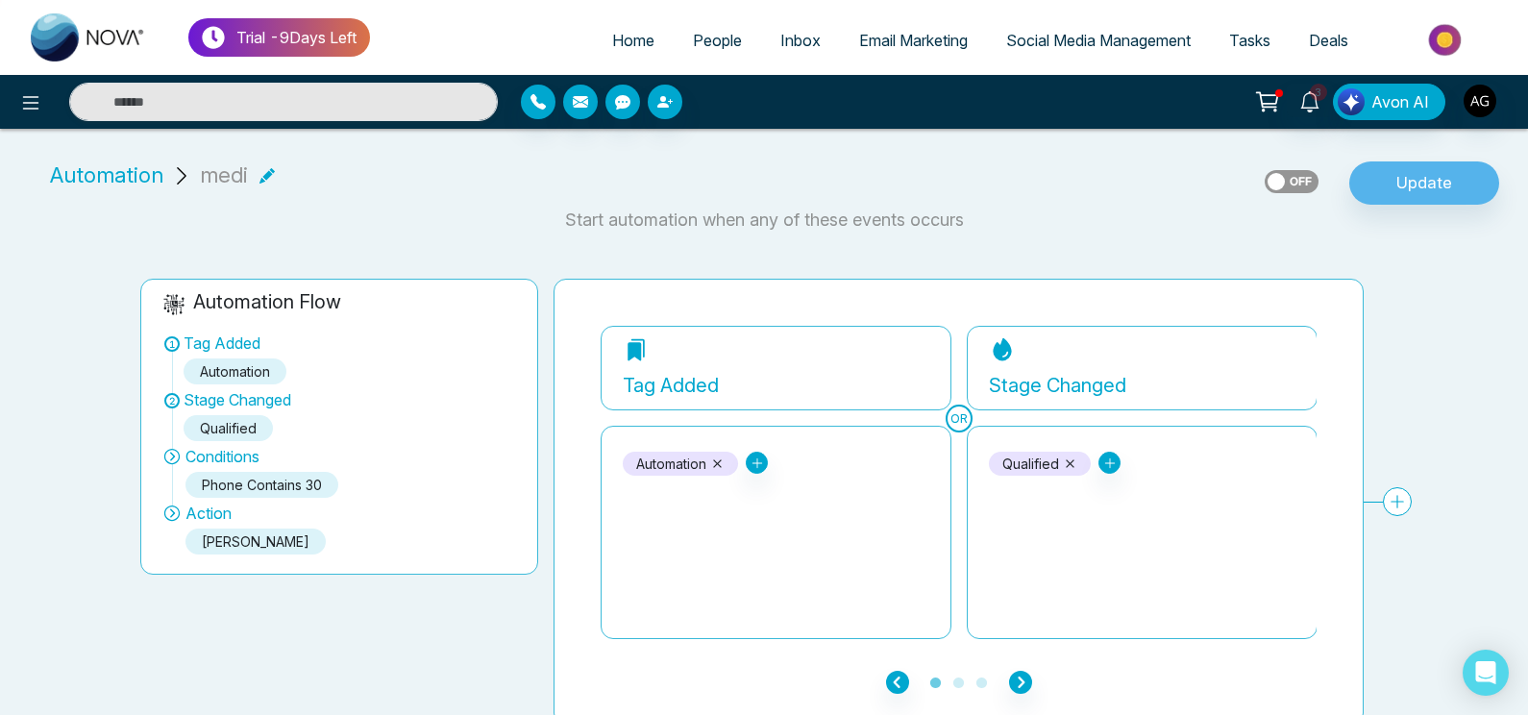
click at [1007, 680] on ul "1 2 3" at bounding box center [959, 681] width 716 height 23
click at [1024, 679] on icon "button" at bounding box center [1020, 682] width 23 height 23
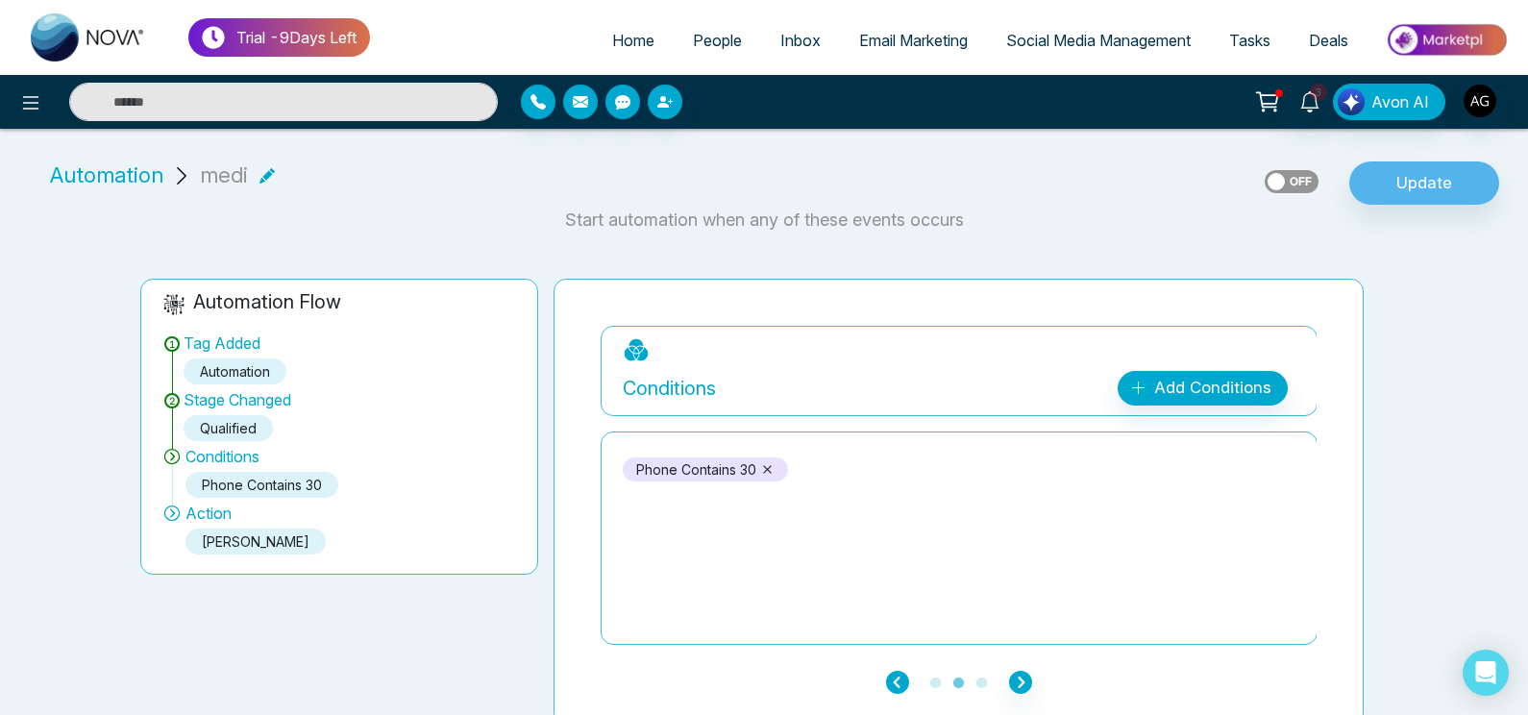
click at [894, 679] on icon "button" at bounding box center [897, 682] width 23 height 23
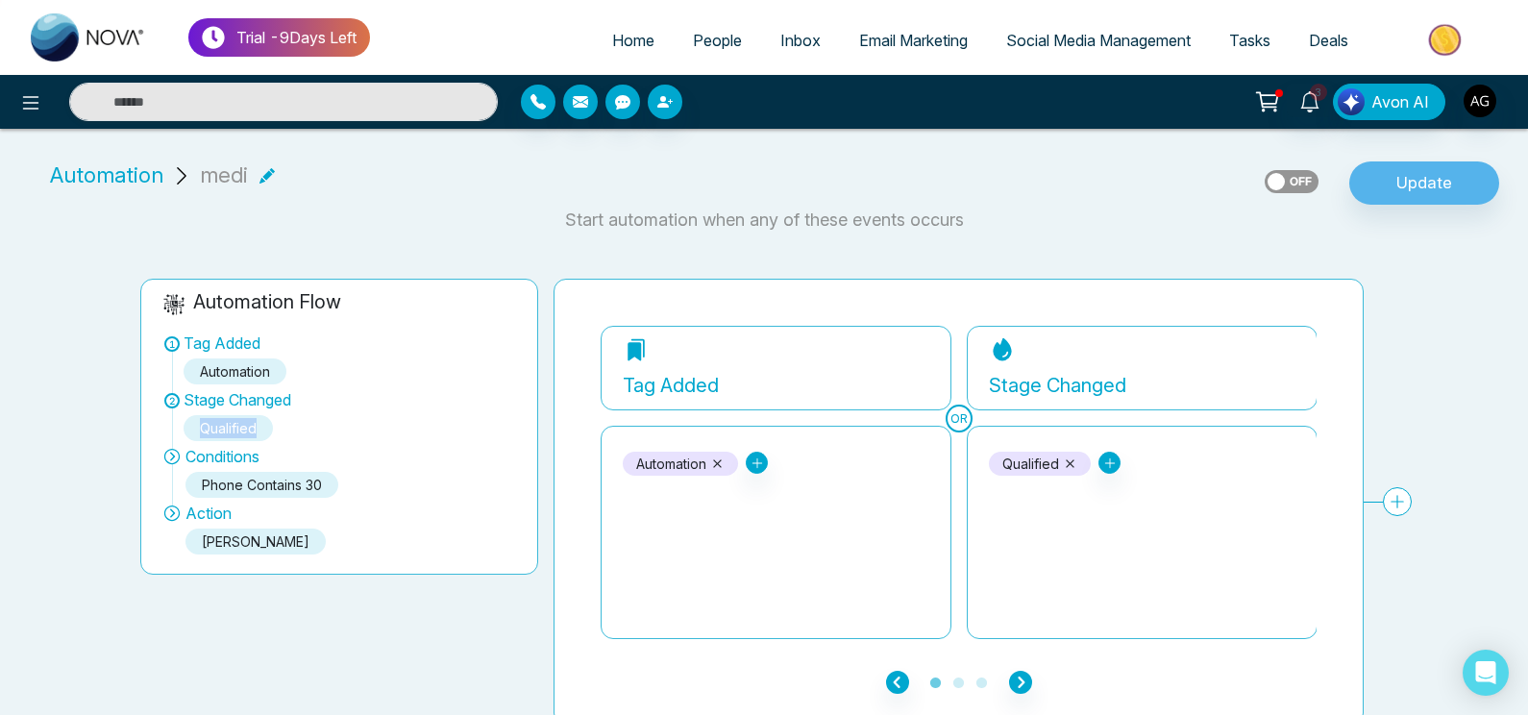
drag, startPoint x: 185, startPoint y: 432, endPoint x: 329, endPoint y: 416, distance: 145.0
click at [329, 416] on div "2 Stage Changed Qualified" at bounding box center [339, 416] width 354 height 57
click at [623, 245] on div "**********" at bounding box center [764, 434] width 1528 height 581
click at [1416, 178] on button "Update" at bounding box center [1424, 183] width 150 height 44
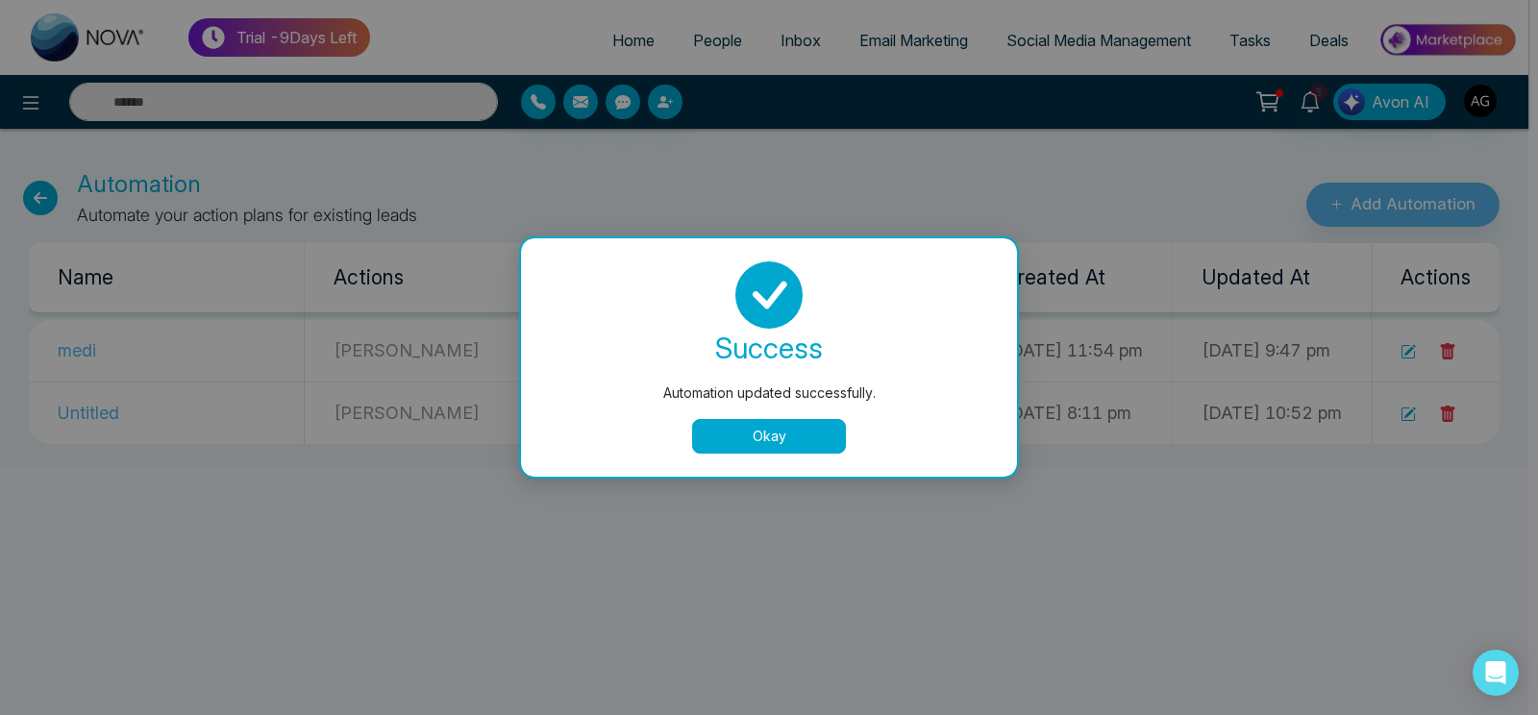
click at [804, 445] on button "Okay" at bounding box center [769, 436] width 154 height 35
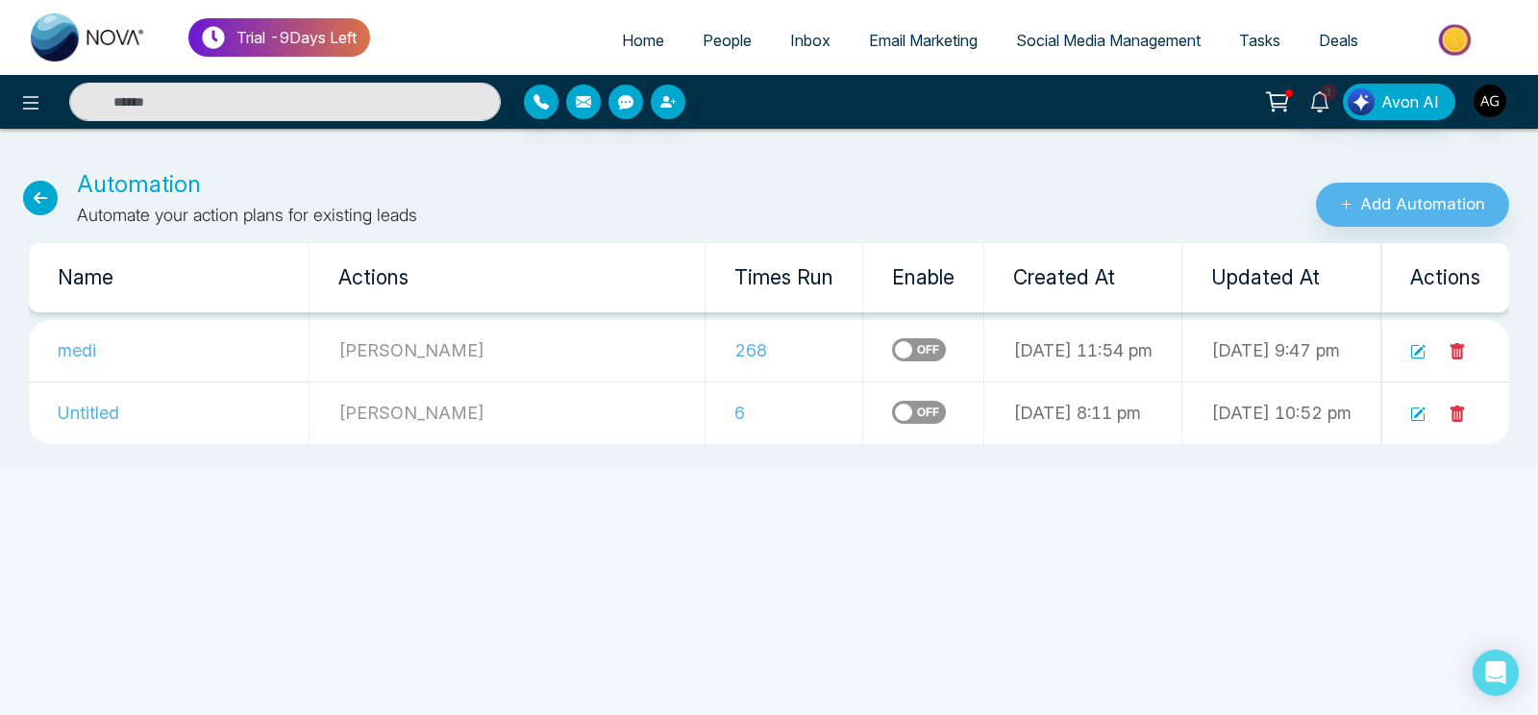
click at [726, 51] on link "People" at bounding box center [726, 40] width 87 height 37
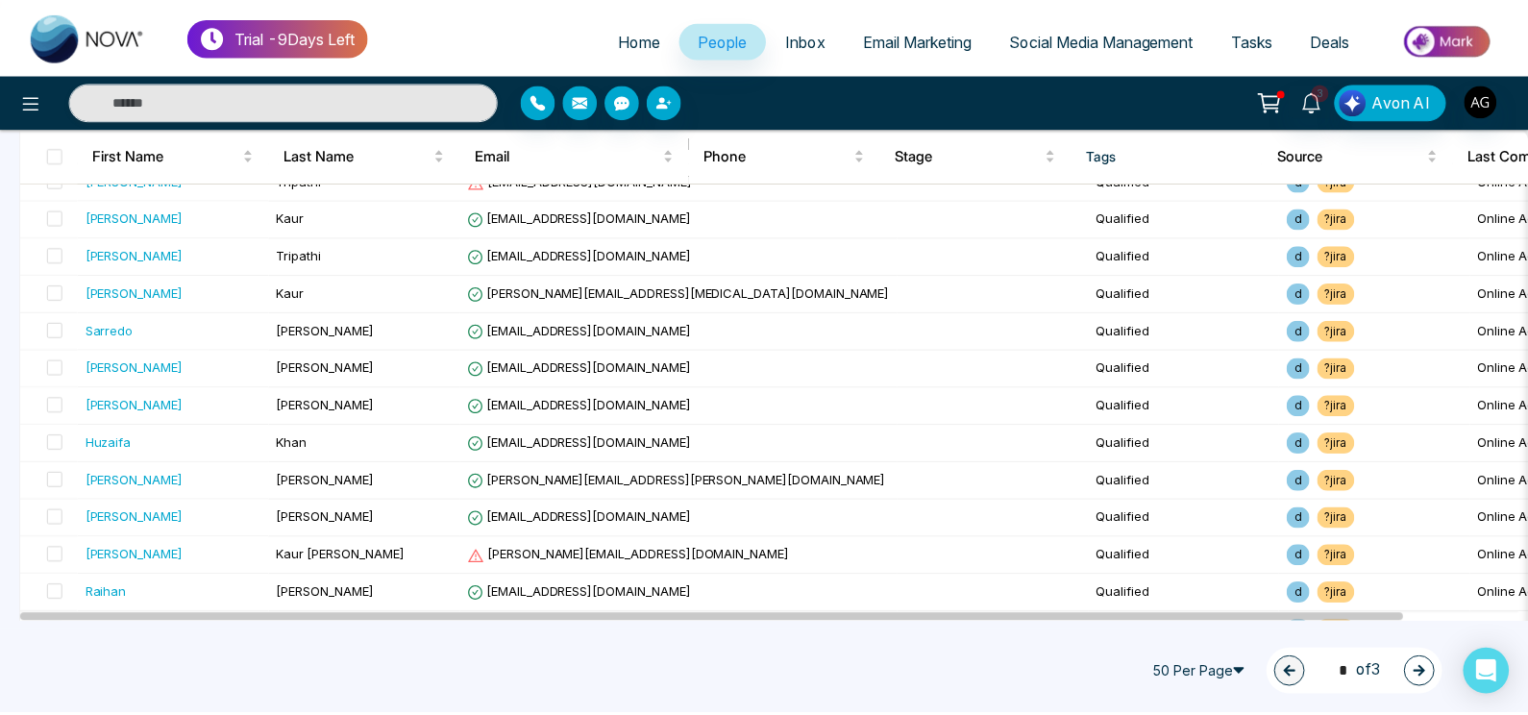
scroll to position [338, 0]
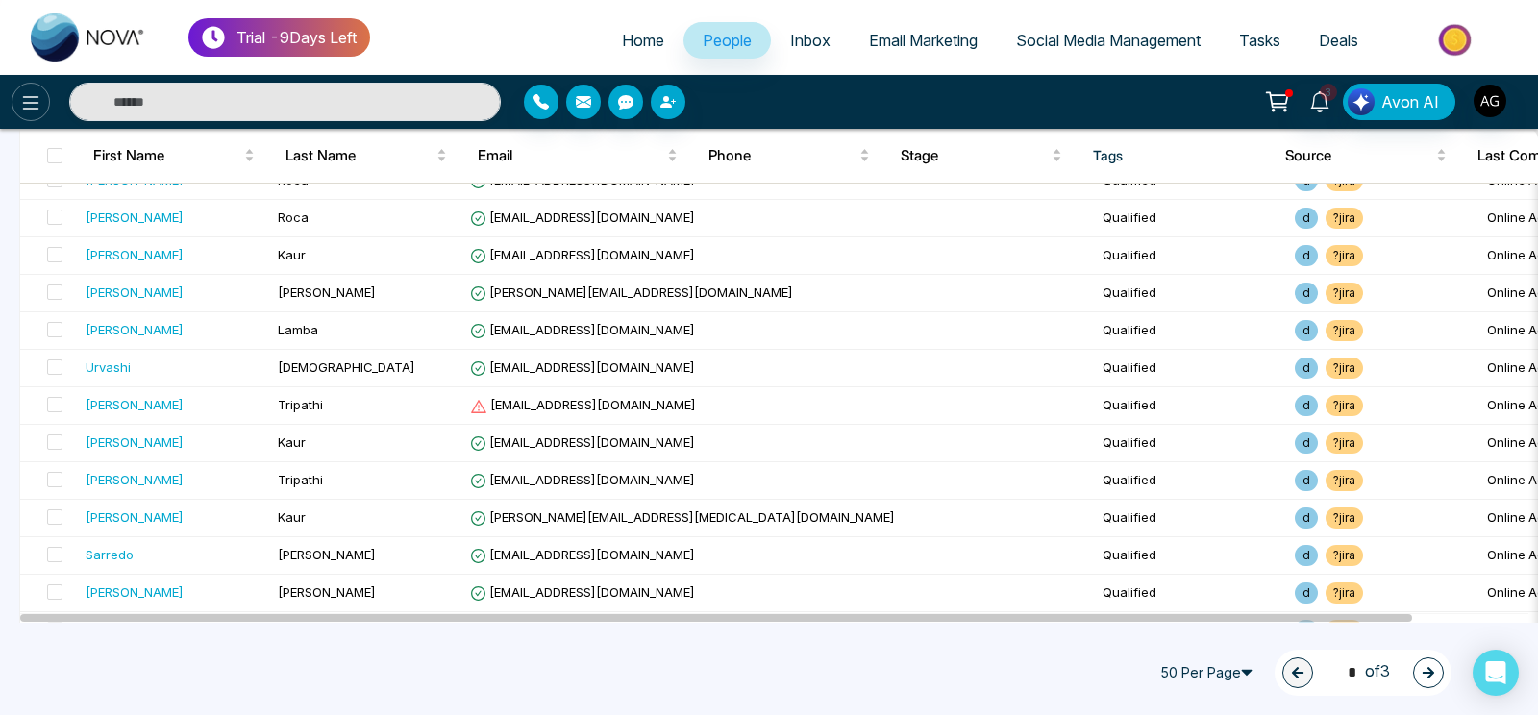
click at [20, 101] on icon at bounding box center [30, 102] width 23 height 23
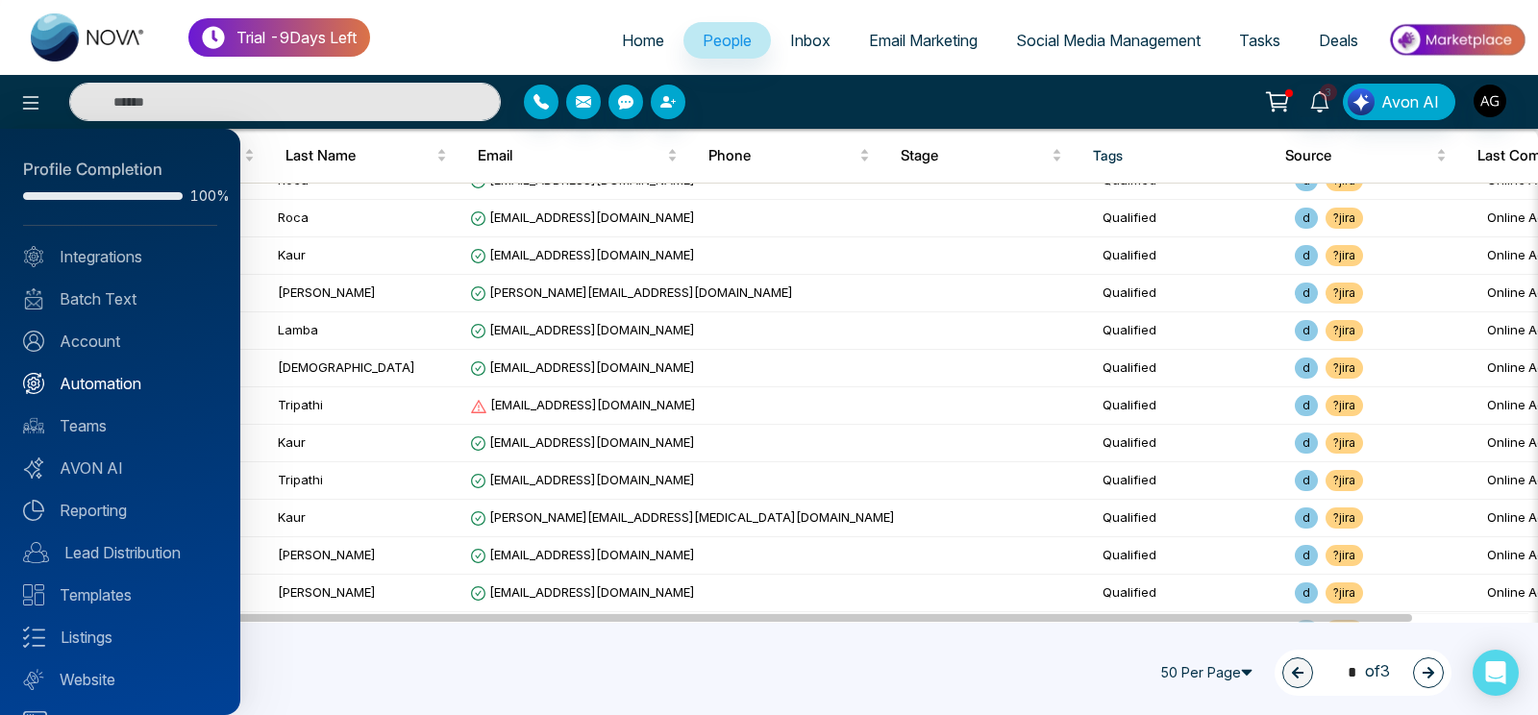
click at [131, 382] on link "Automation" at bounding box center [120, 383] width 194 height 23
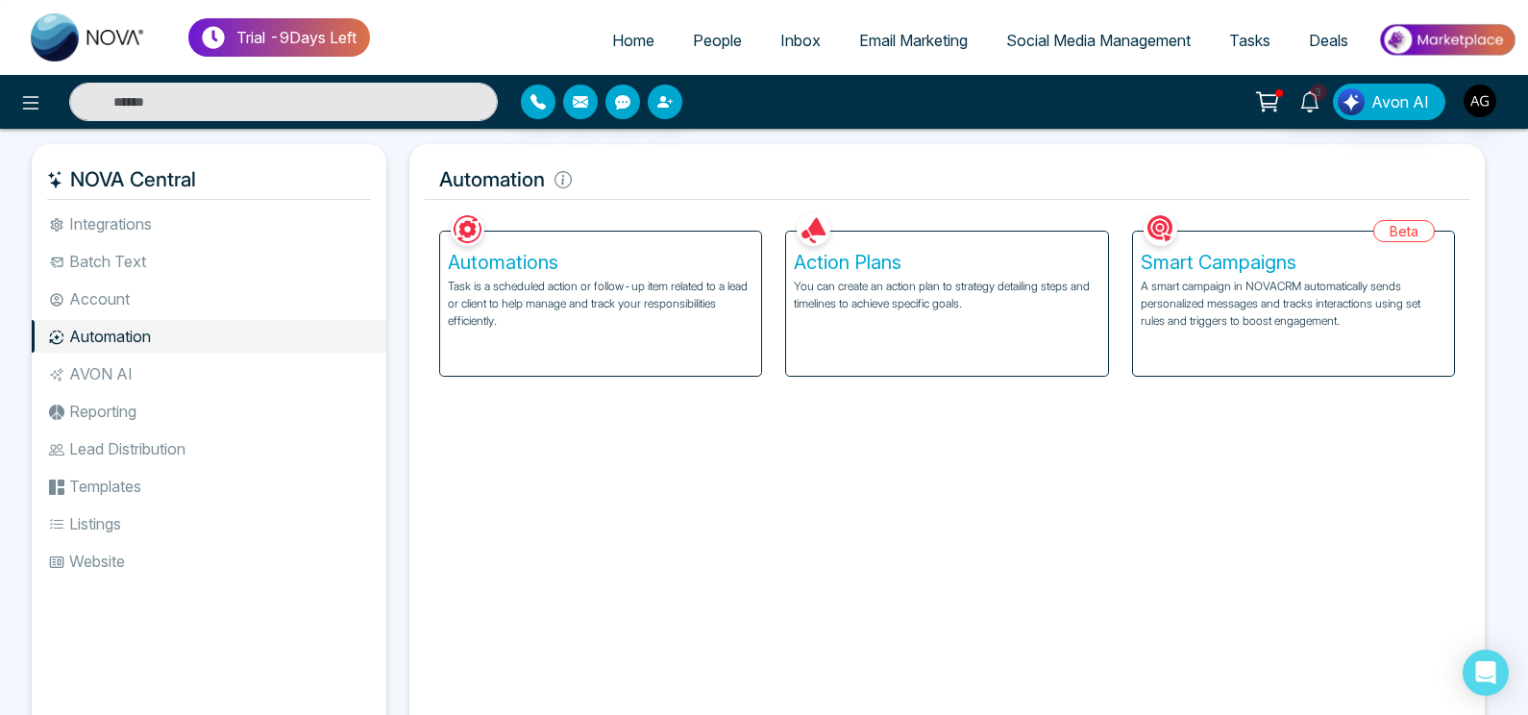
click at [660, 326] on p "Task is a scheduled action or follow-up item related to a lead or client to hel…" at bounding box center [601, 304] width 306 height 52
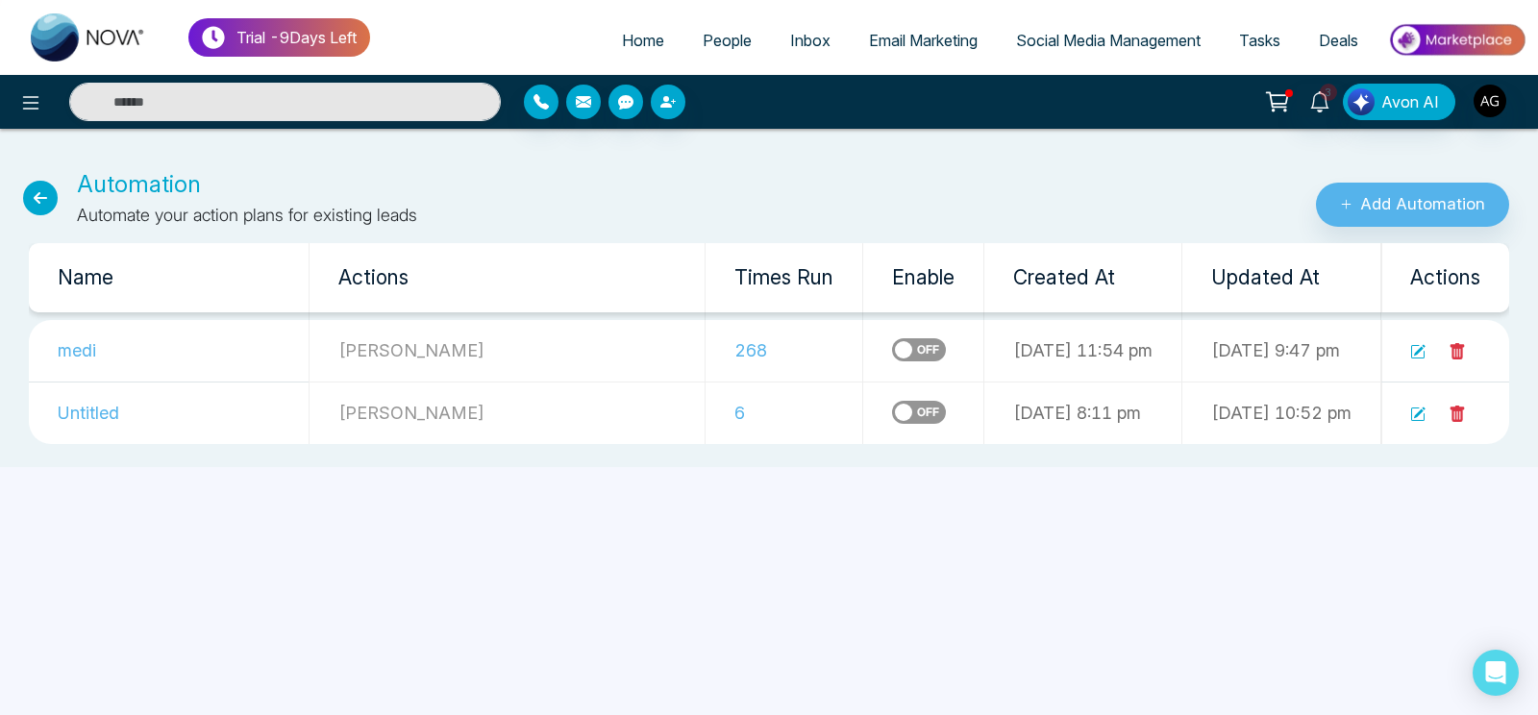
click at [892, 341] on label at bounding box center [919, 349] width 54 height 23
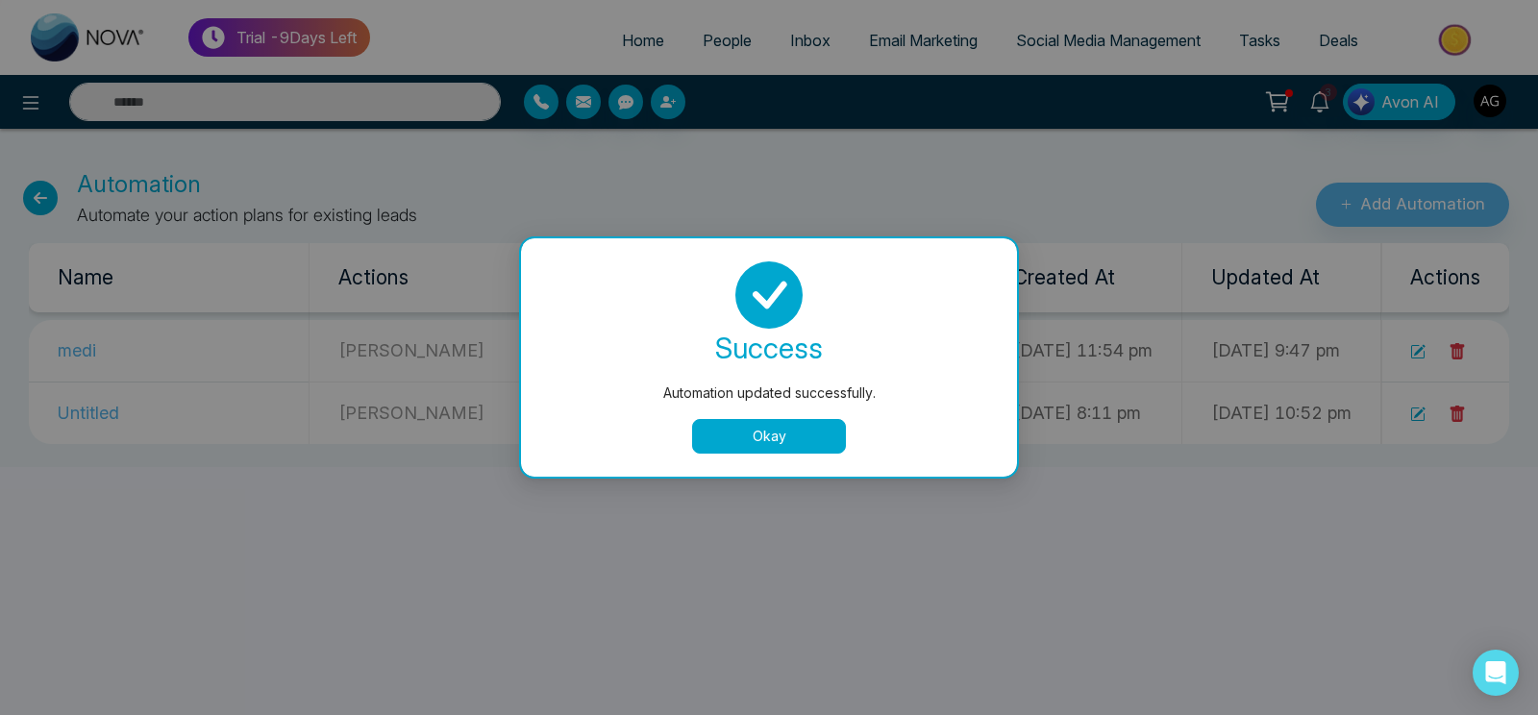
click at [753, 434] on button "Okay" at bounding box center [769, 436] width 154 height 35
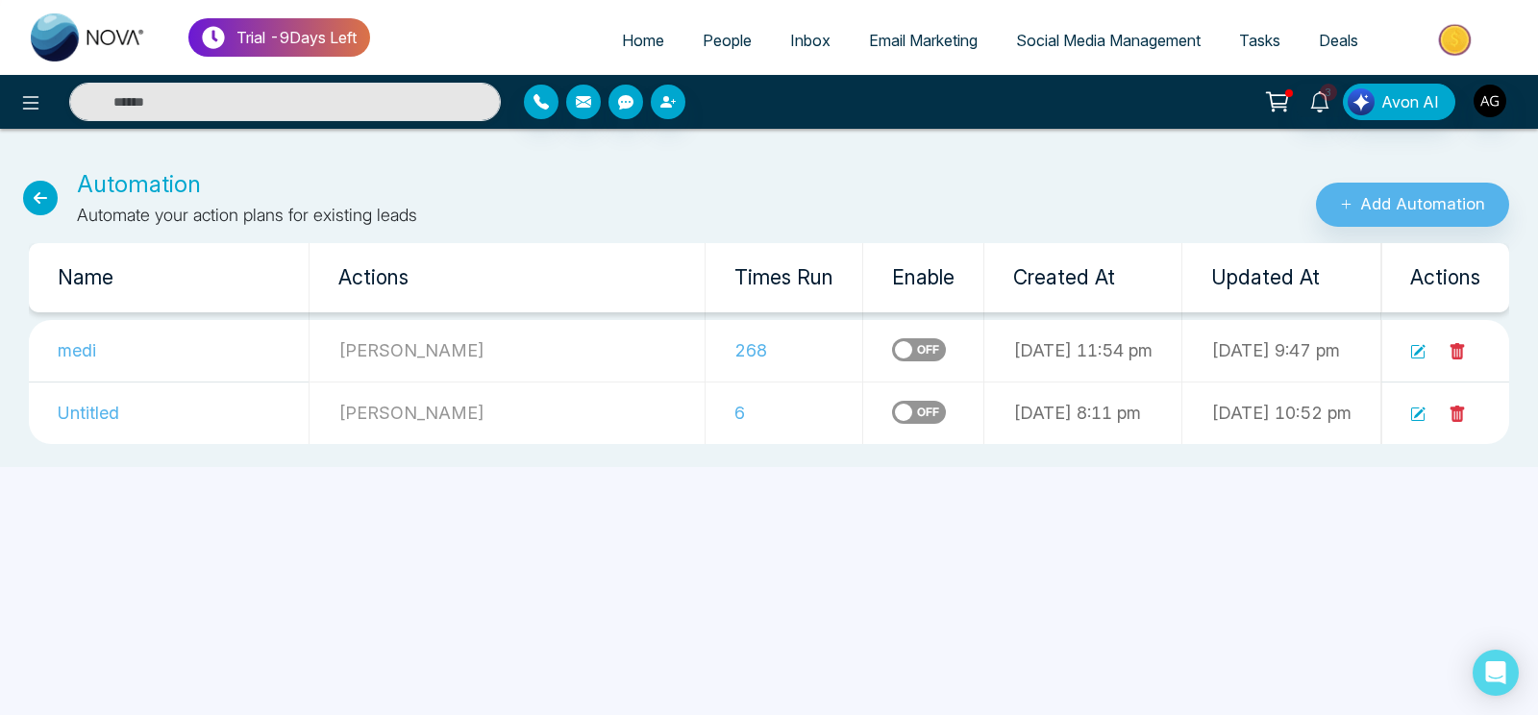
click at [700, 57] on link "People" at bounding box center [726, 40] width 87 height 37
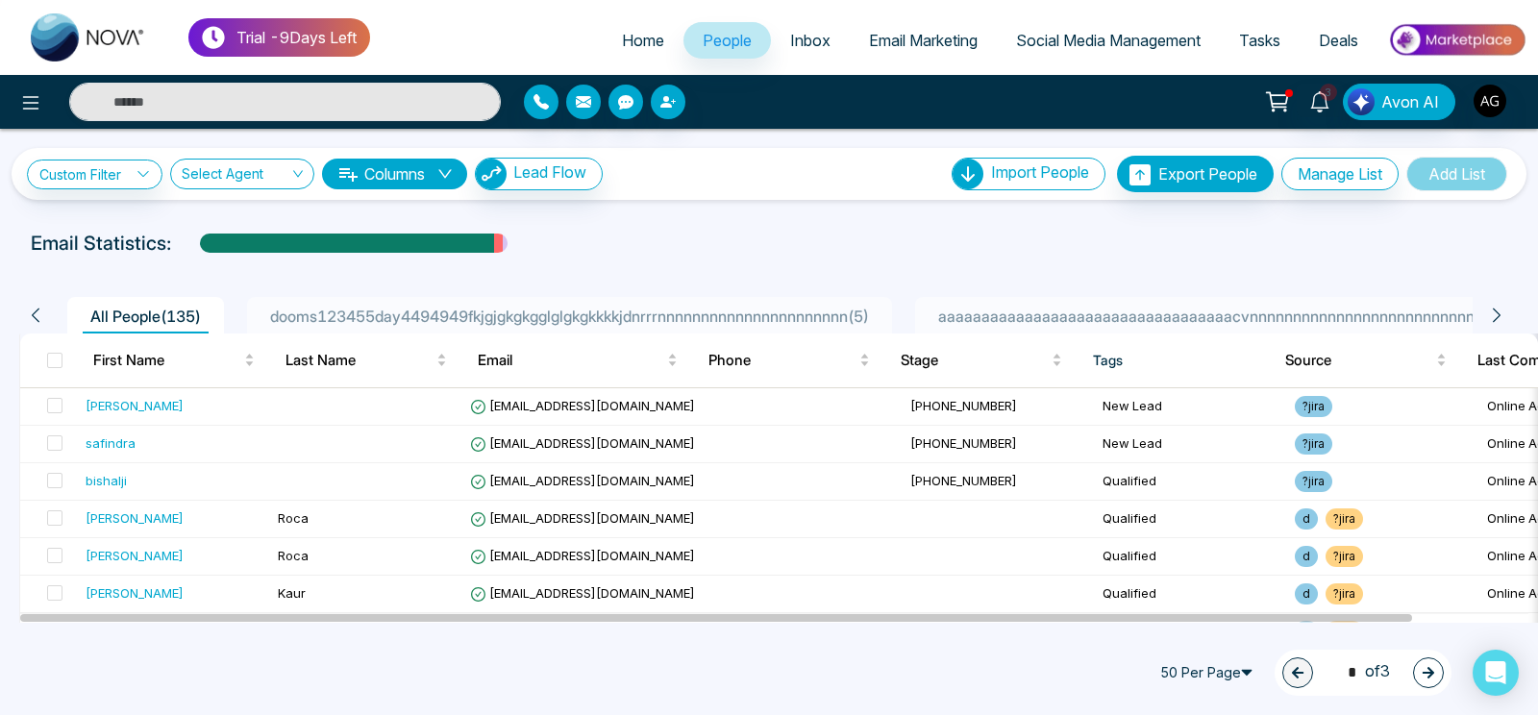
click at [1097, 306] on div "aaaaaaaaaaaaaaaaaaaaaaaaaaaaaaaaaacvnnnnnnnnnnnnnnnnnnnnnnnnnnnnnn1233 ( 1 )" at bounding box center [1253, 316] width 646 height 23
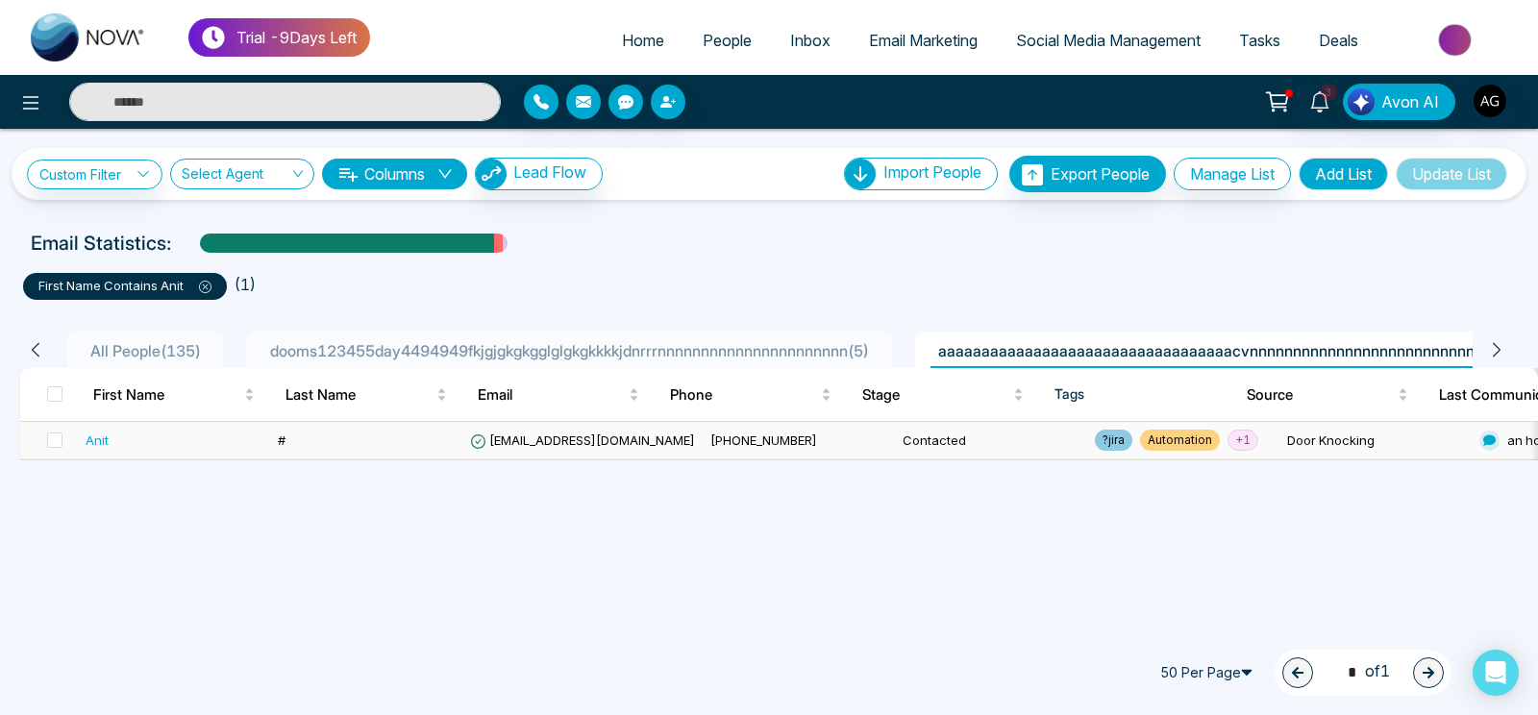
click at [569, 429] on td "[EMAIL_ADDRESS][DOMAIN_NAME]" at bounding box center [582, 440] width 240 height 37
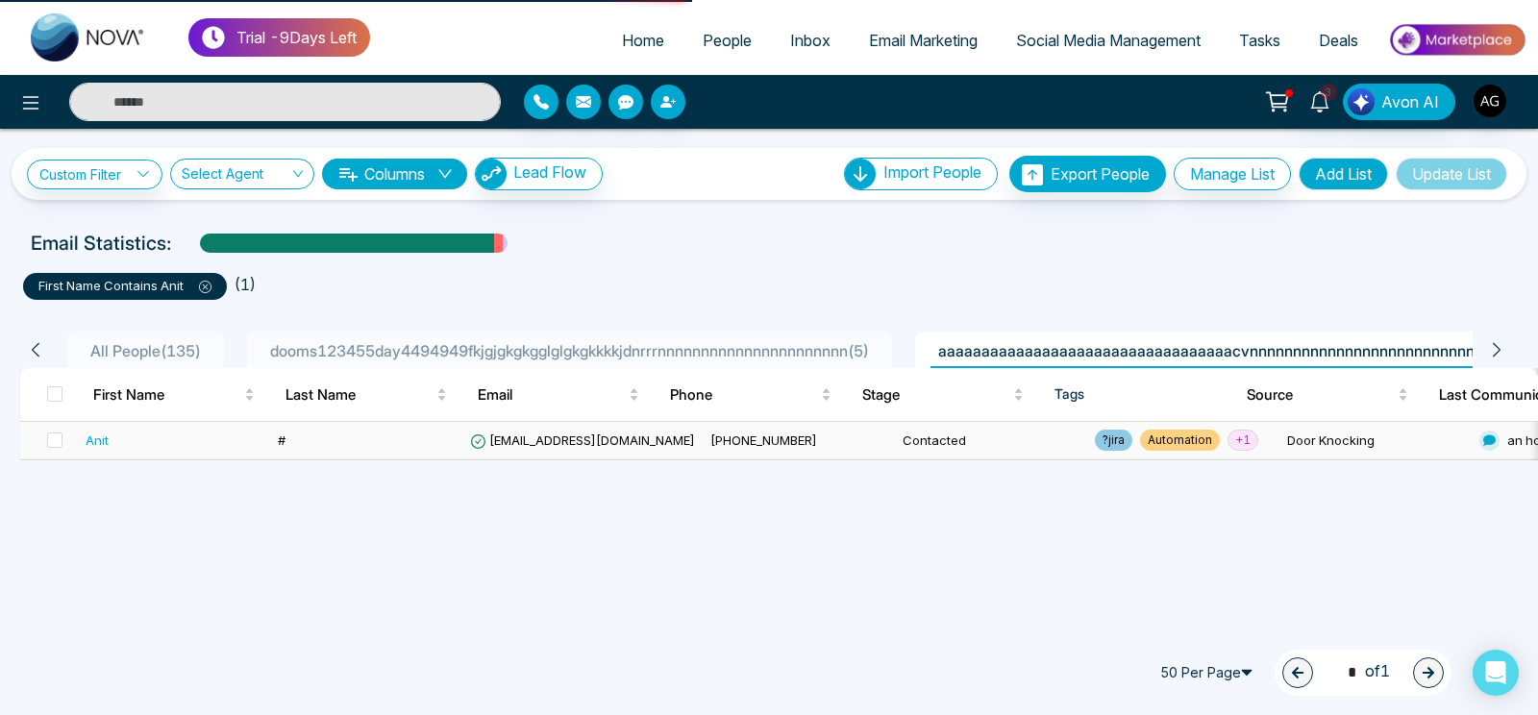
click at [569, 429] on td "[EMAIL_ADDRESS][DOMAIN_NAME]" at bounding box center [582, 440] width 240 height 37
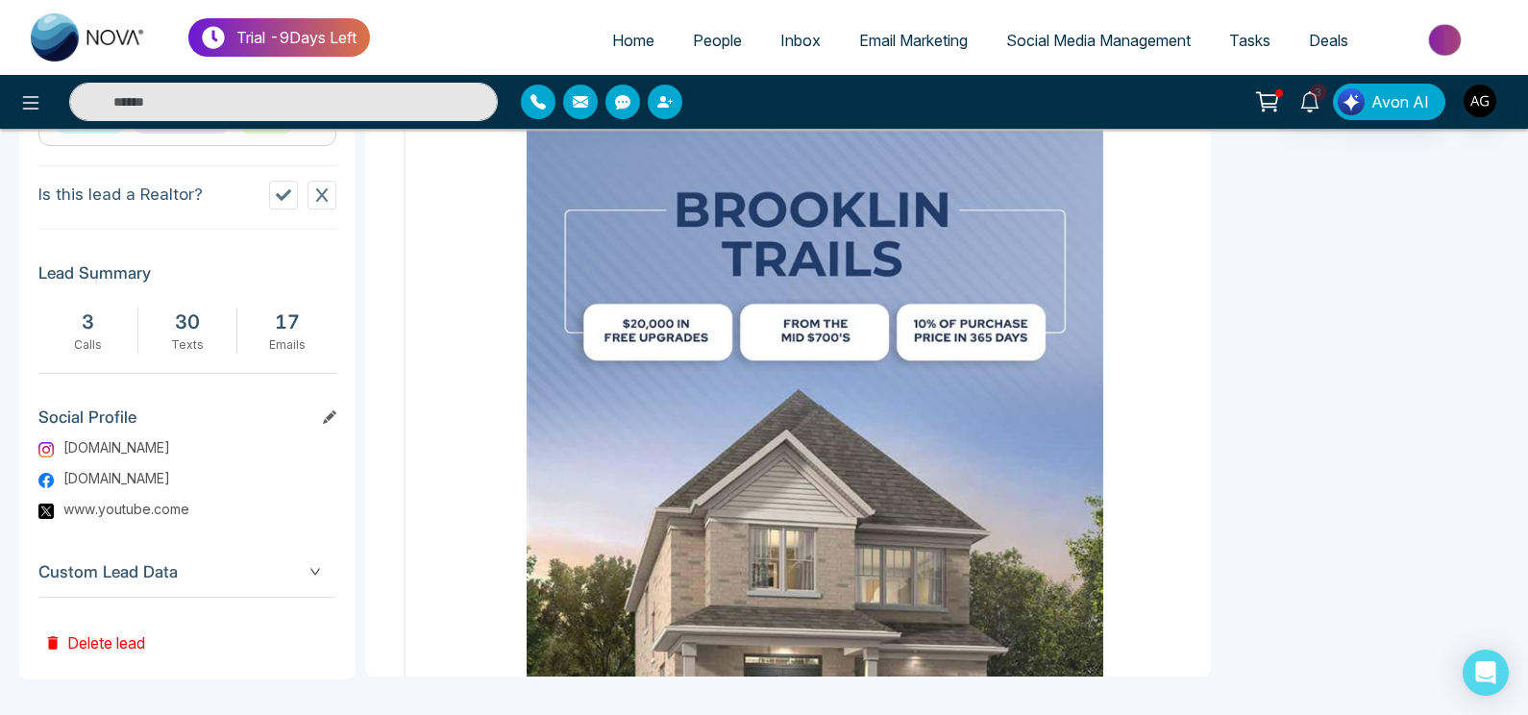
scroll to position [461, 0]
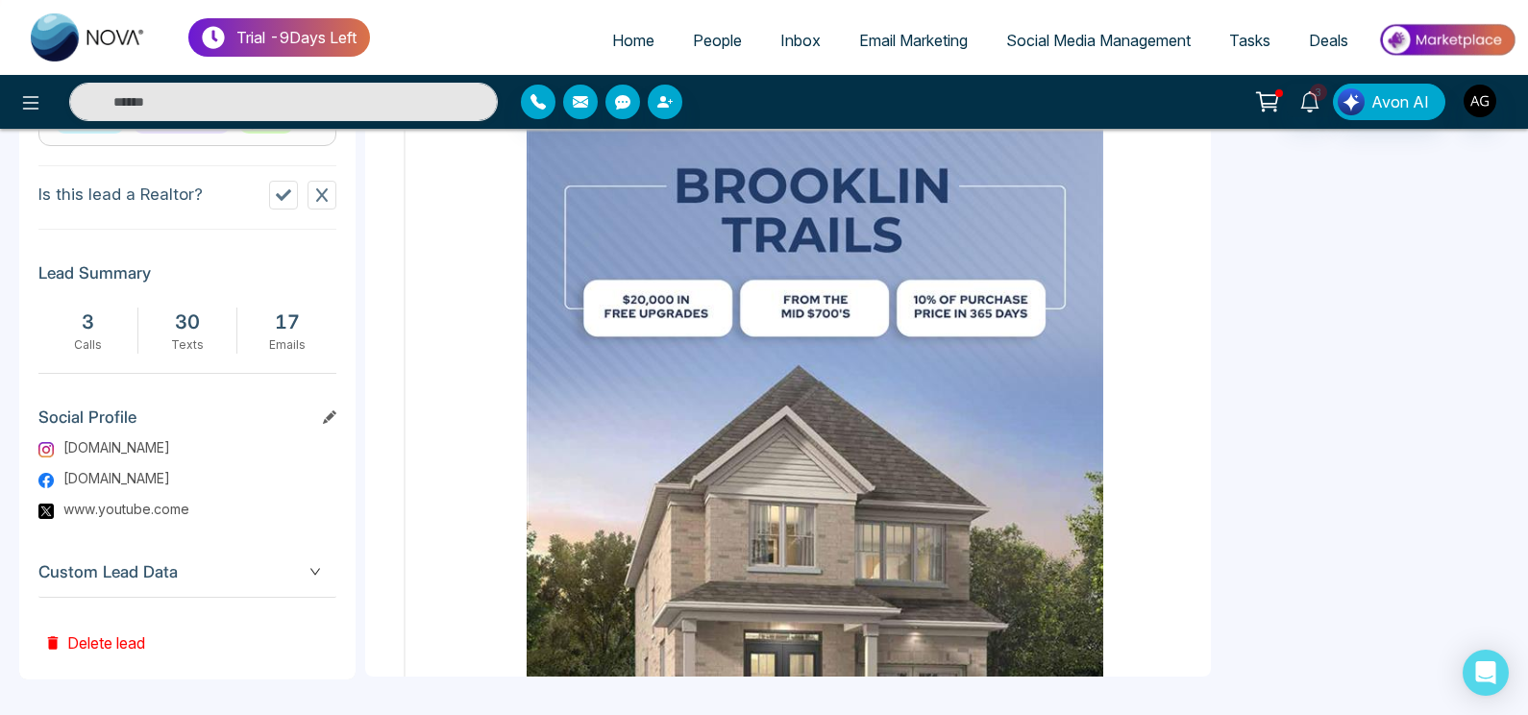
click at [712, 40] on span "People" at bounding box center [717, 40] width 49 height 19
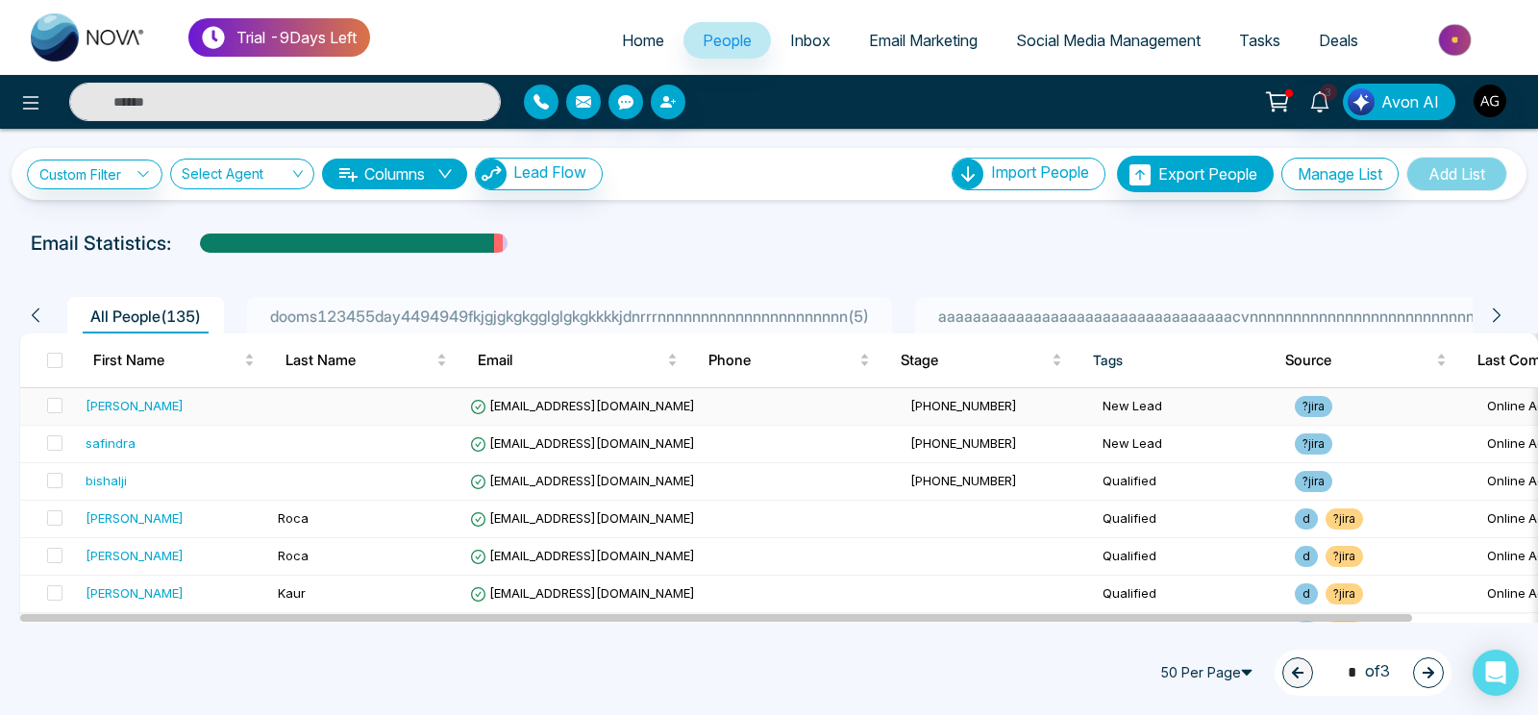
click at [488, 401] on span "[EMAIL_ADDRESS][DOMAIN_NAME]" at bounding box center [582, 405] width 225 height 15
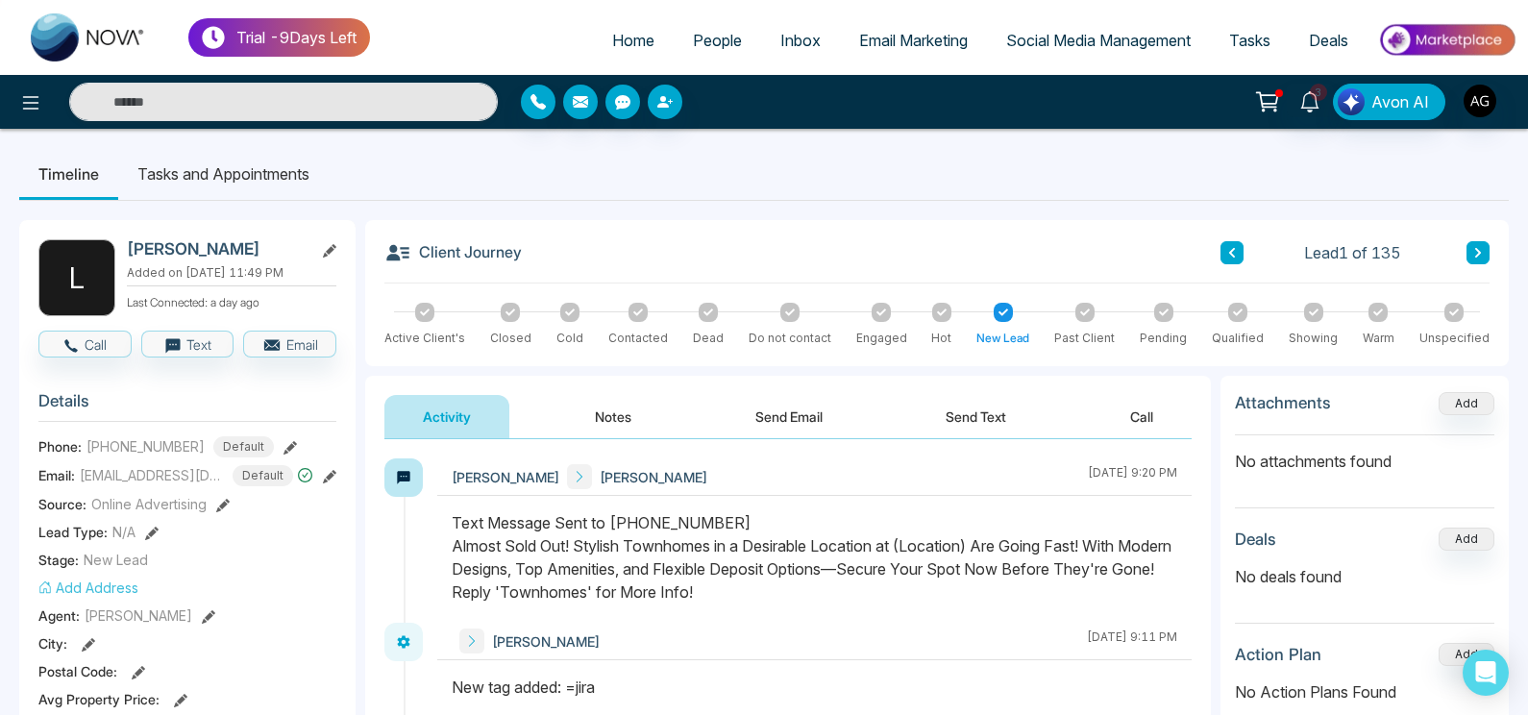
click at [704, 43] on span "People" at bounding box center [717, 40] width 49 height 19
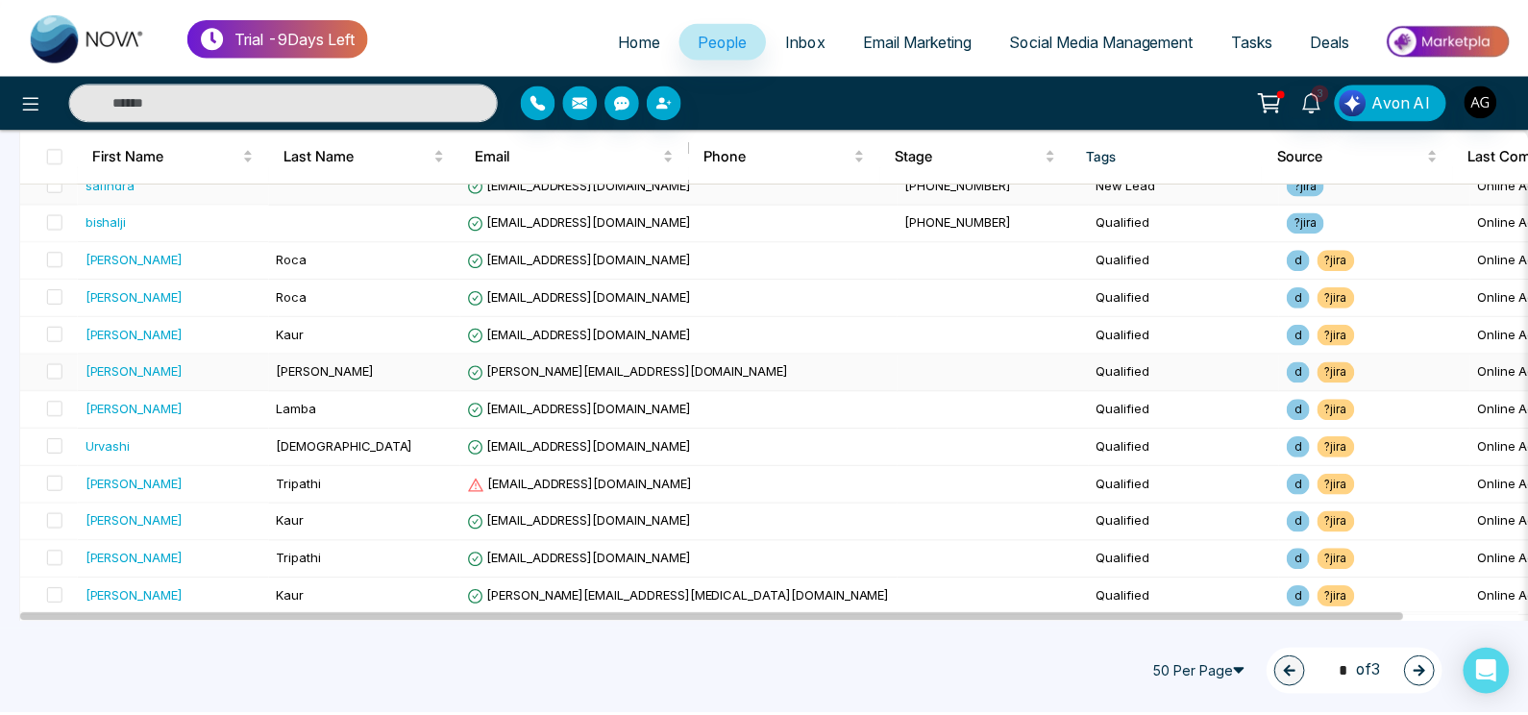
scroll to position [284, 0]
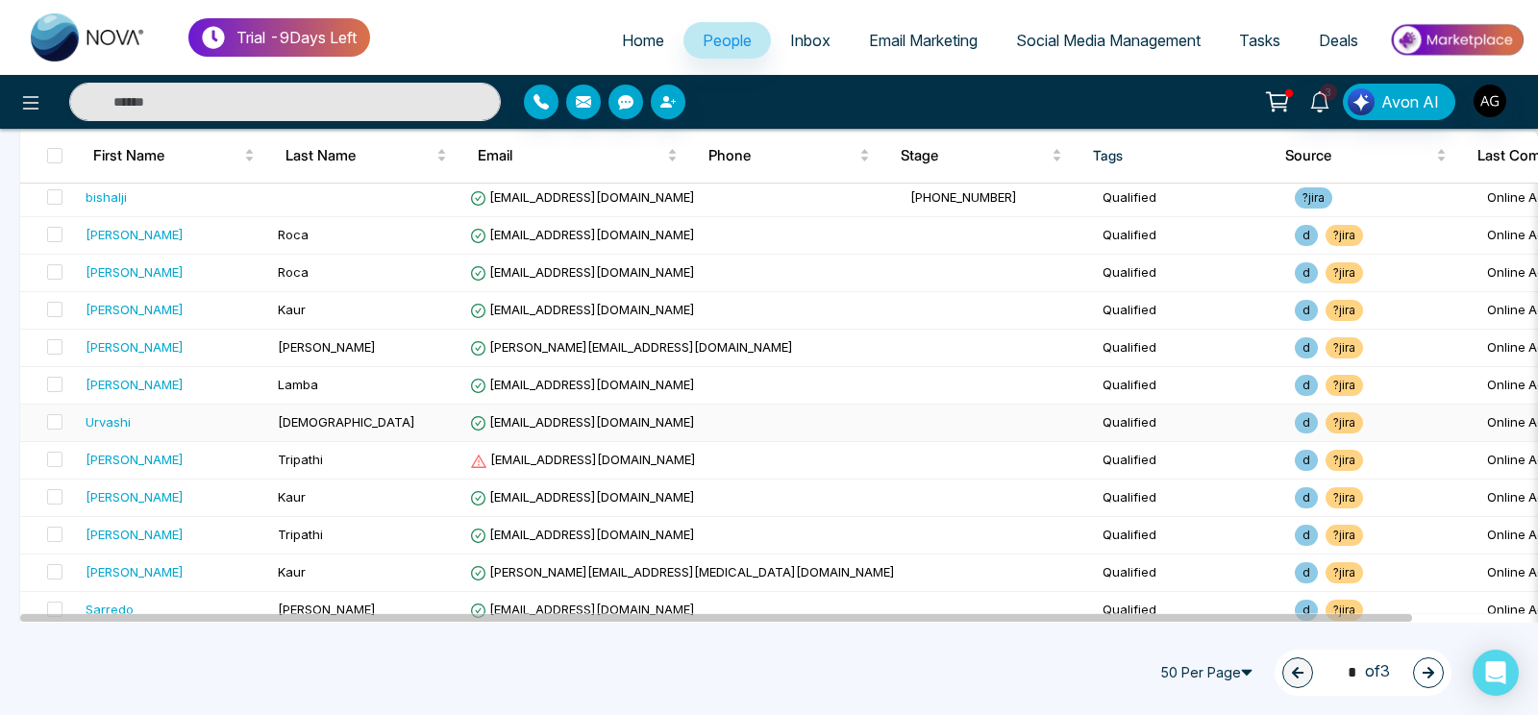
click at [561, 439] on td "[EMAIL_ADDRESS][DOMAIN_NAME]" at bounding box center [682, 423] width 440 height 37
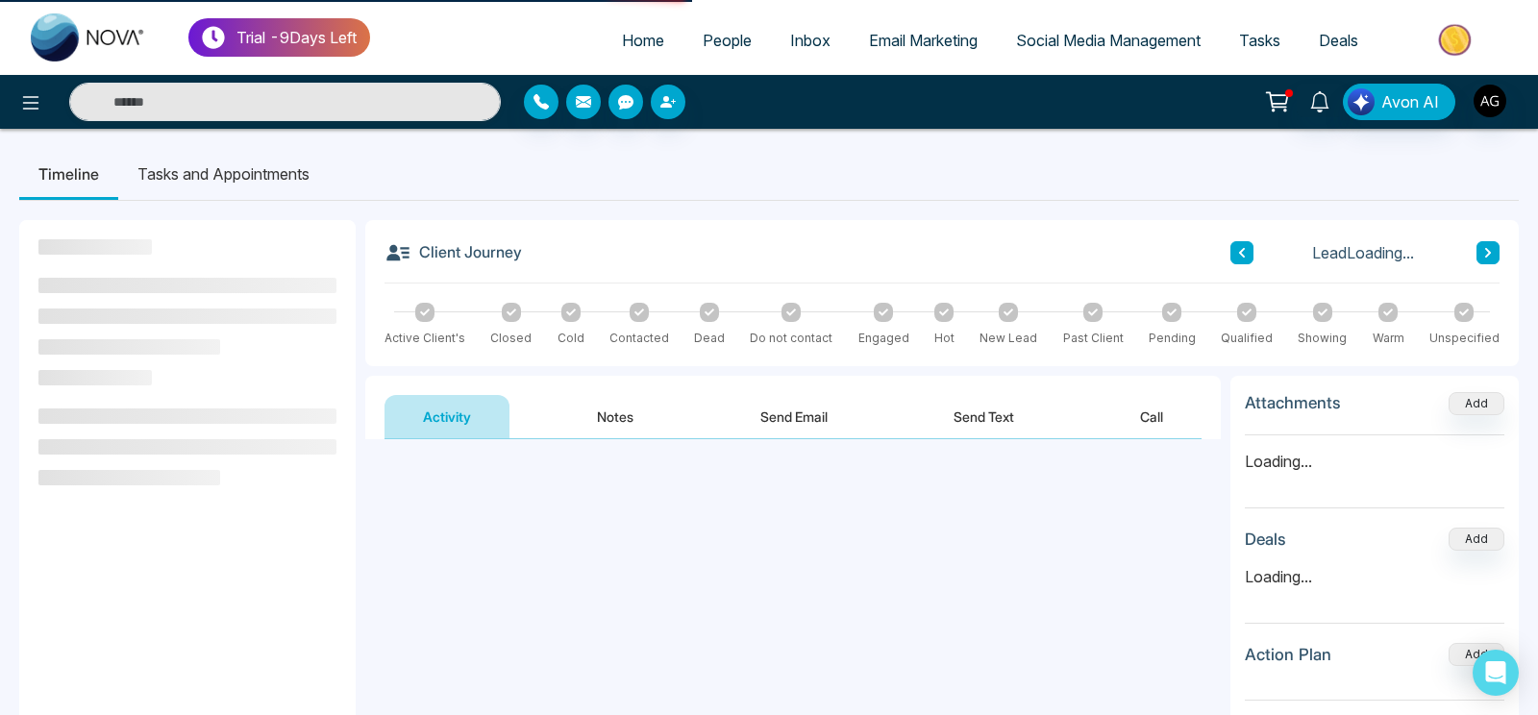
click at [579, 426] on button "Notes" at bounding box center [614, 416] width 113 height 43
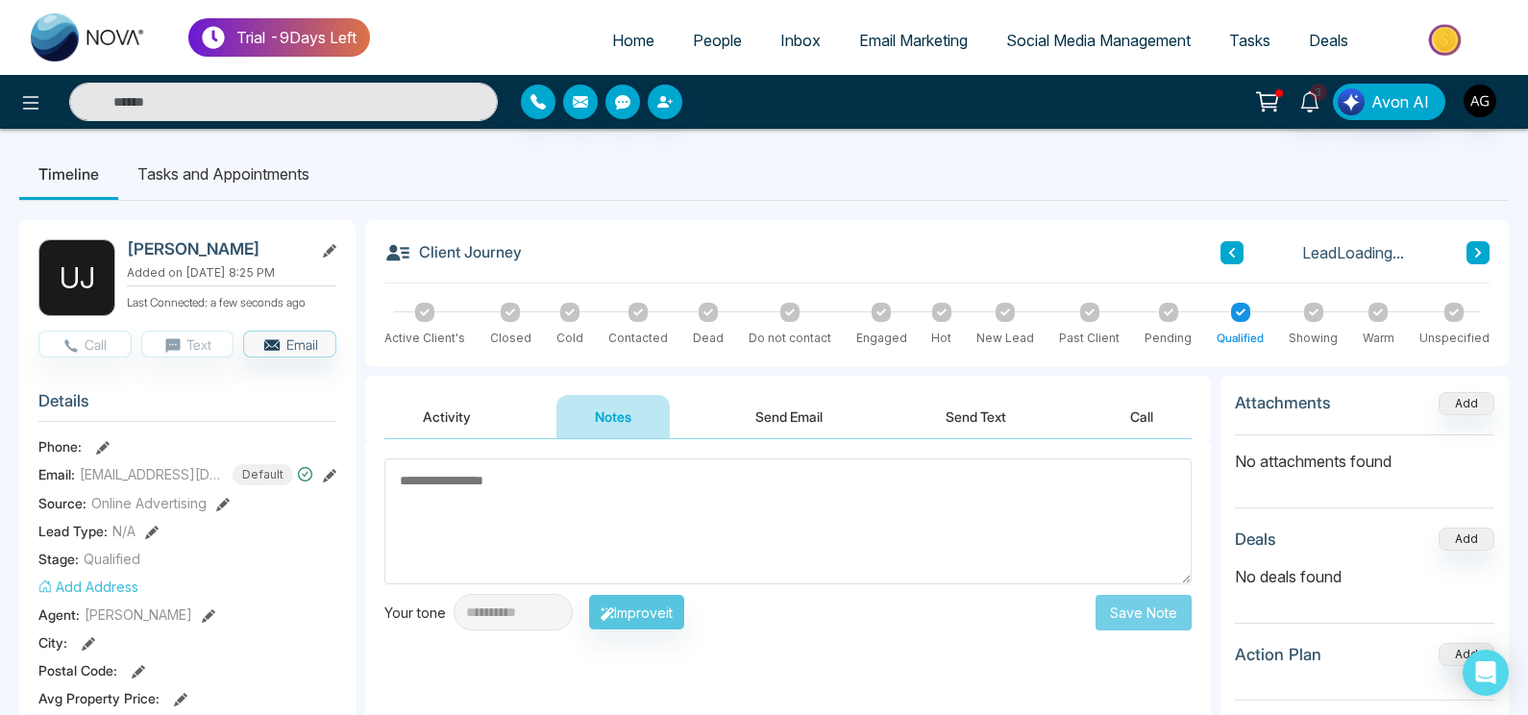
scroll to position [39, 0]
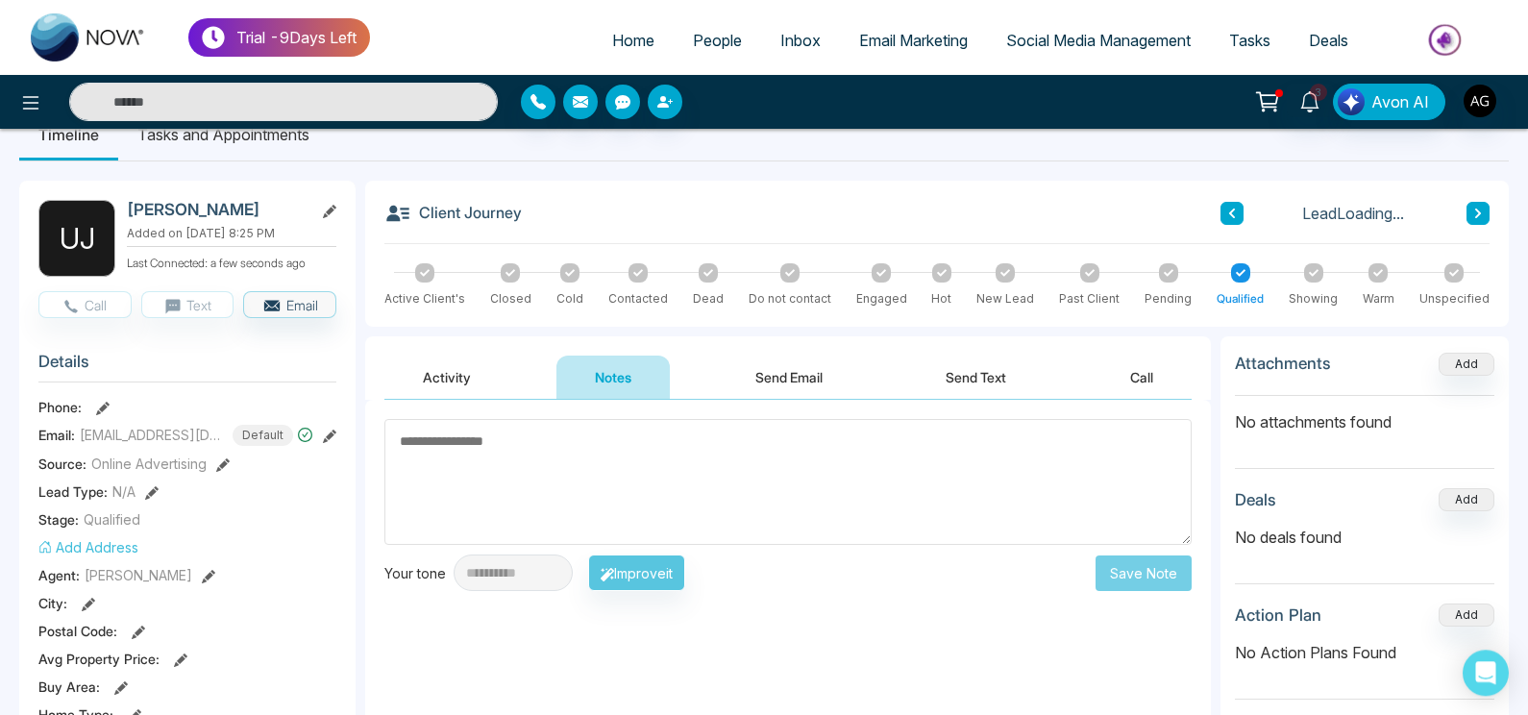
click at [466, 381] on button "Activity" at bounding box center [446, 377] width 125 height 43
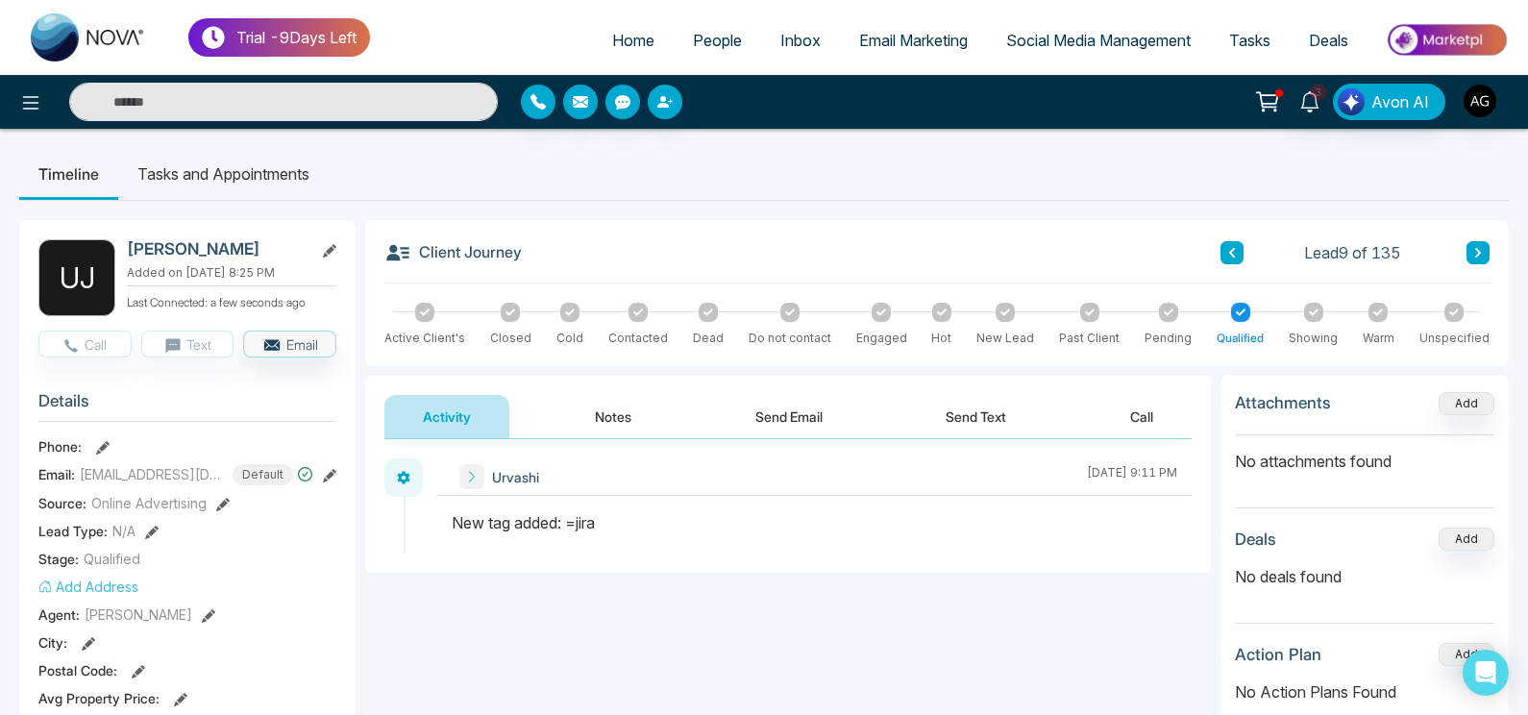
click at [712, 42] on span "People" at bounding box center [717, 40] width 49 height 19
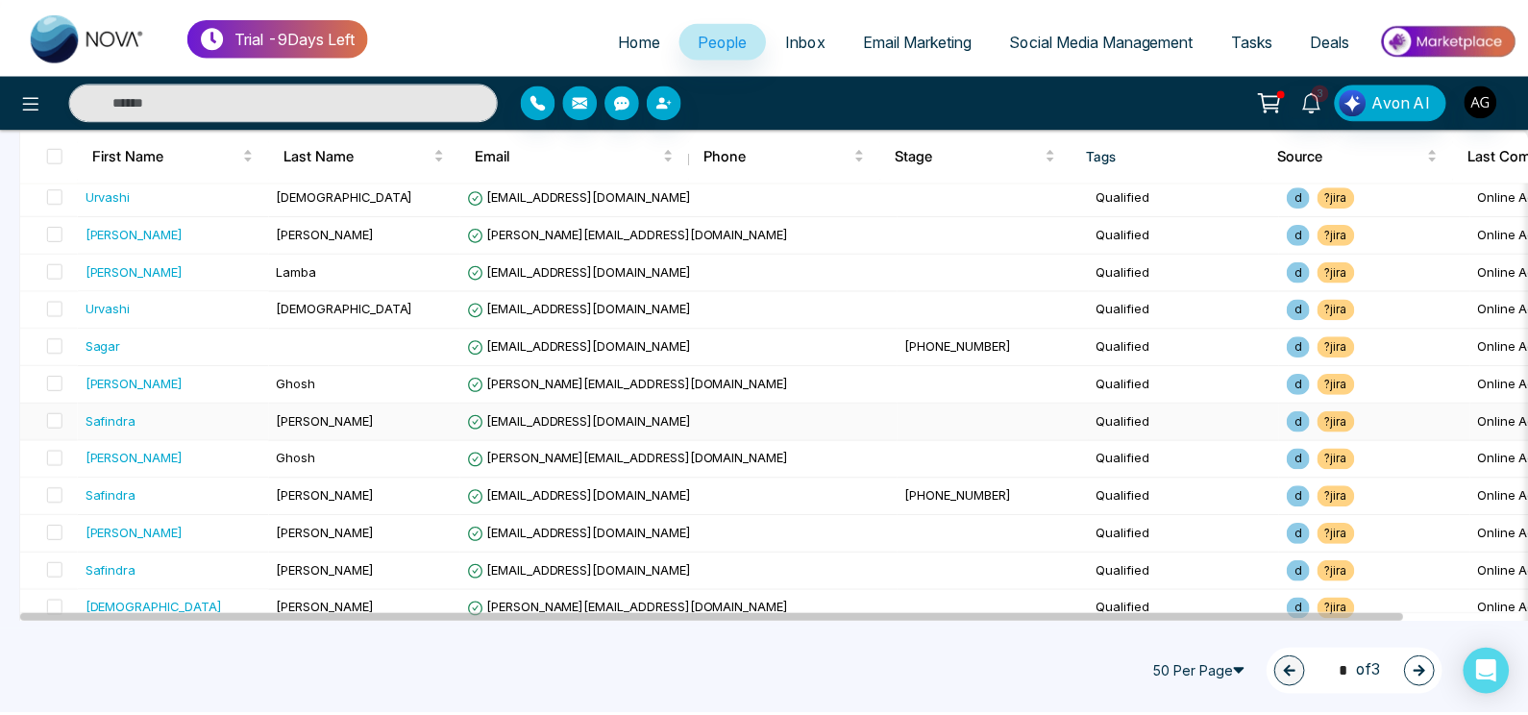
scroll to position [1640, 0]
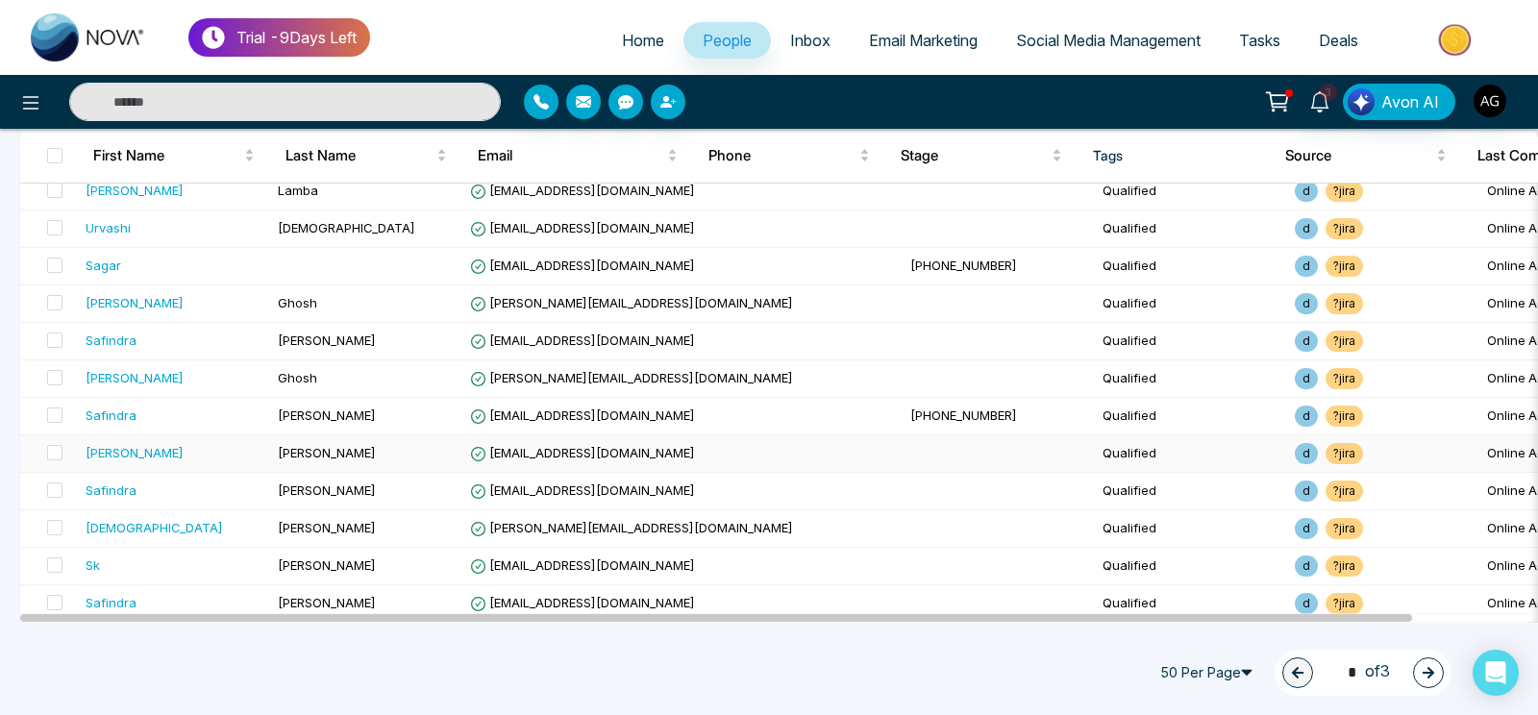
click at [1095, 457] on td "Qualified" at bounding box center [1191, 453] width 192 height 37
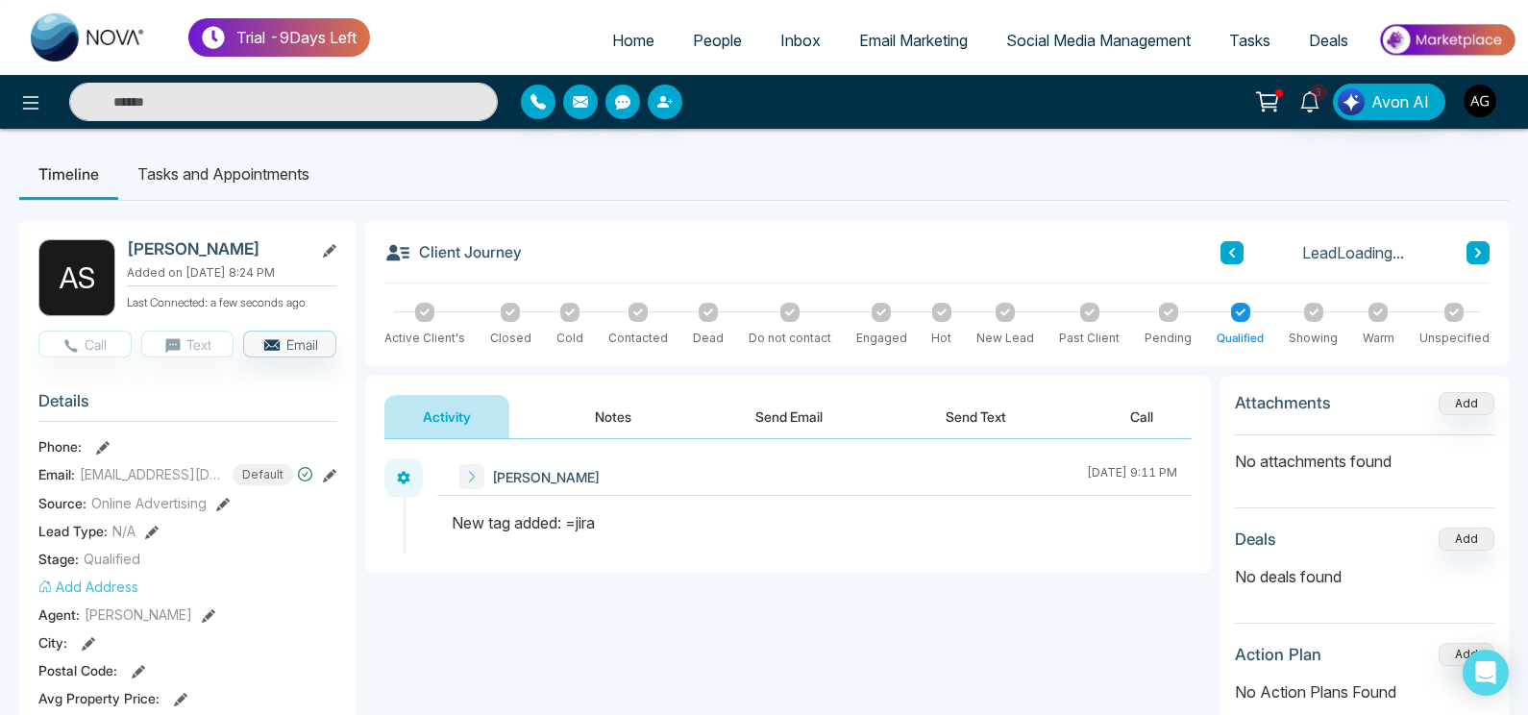
click at [731, 28] on link "People" at bounding box center [717, 40] width 87 height 37
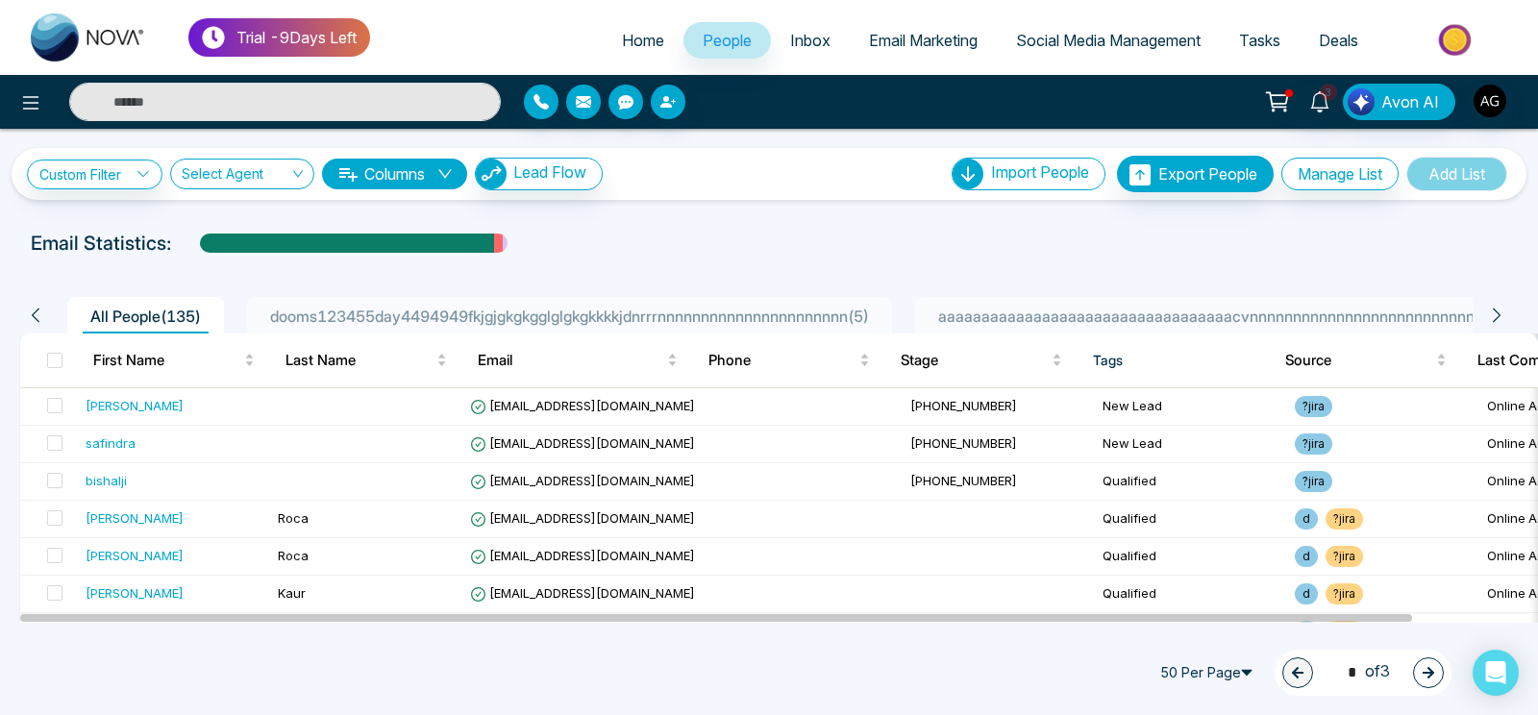
click at [1209, 667] on span "50 Per Page" at bounding box center [1208, 672] width 115 height 31
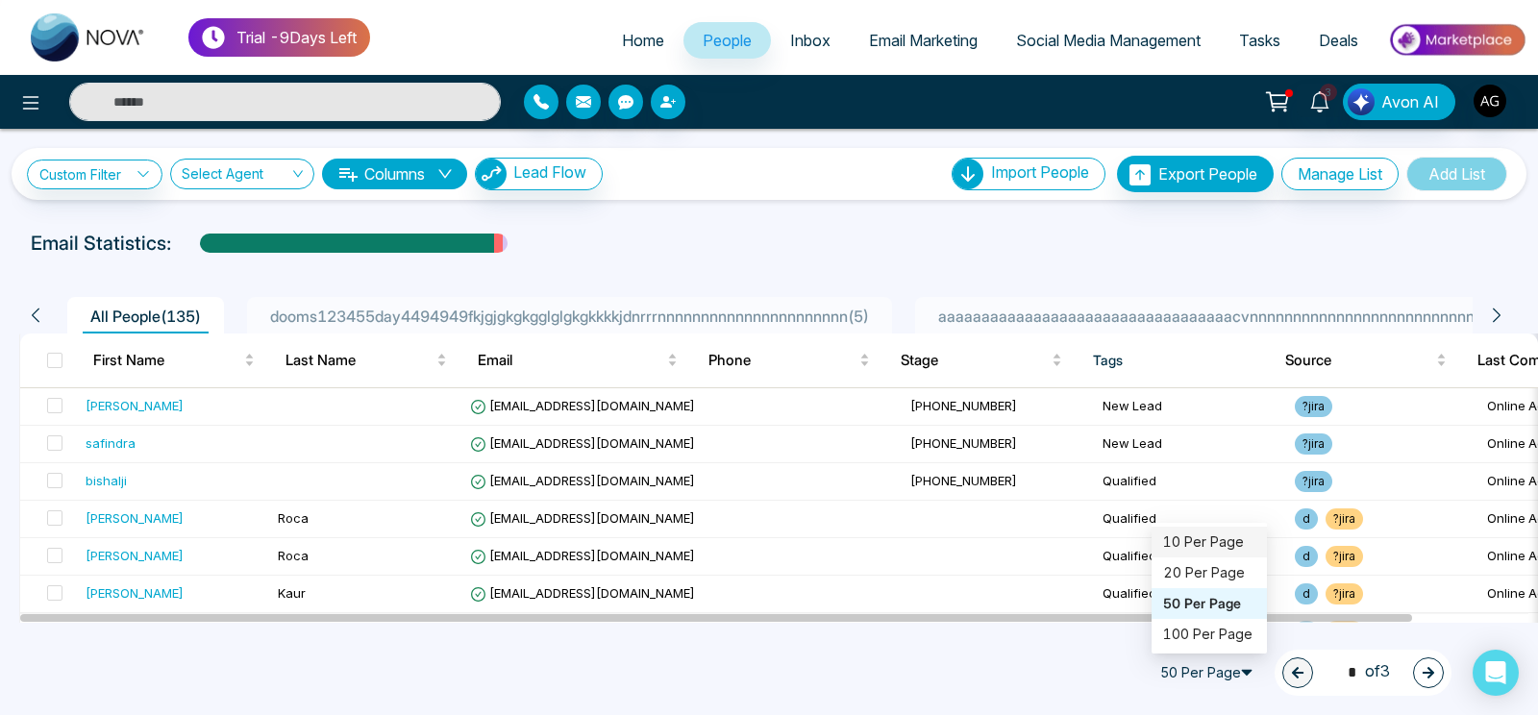
click at [845, 678] on div "50 Per Page 50 Per Page 10 20 10 Per Page 20 Per Page 50 Per Page 100 Per Page …" at bounding box center [769, 672] width 1538 height 85
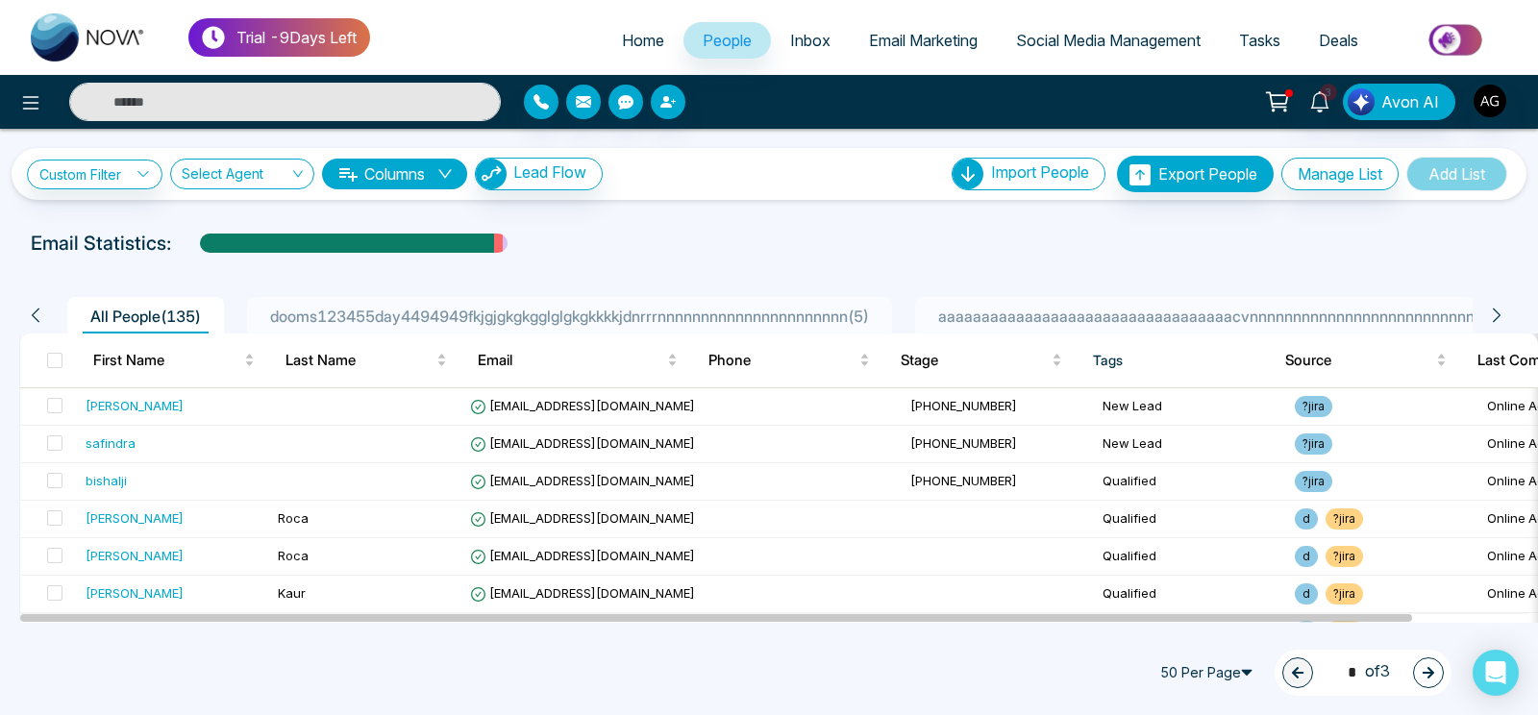
click at [1217, 663] on span "50 Per Page" at bounding box center [1208, 672] width 115 height 31
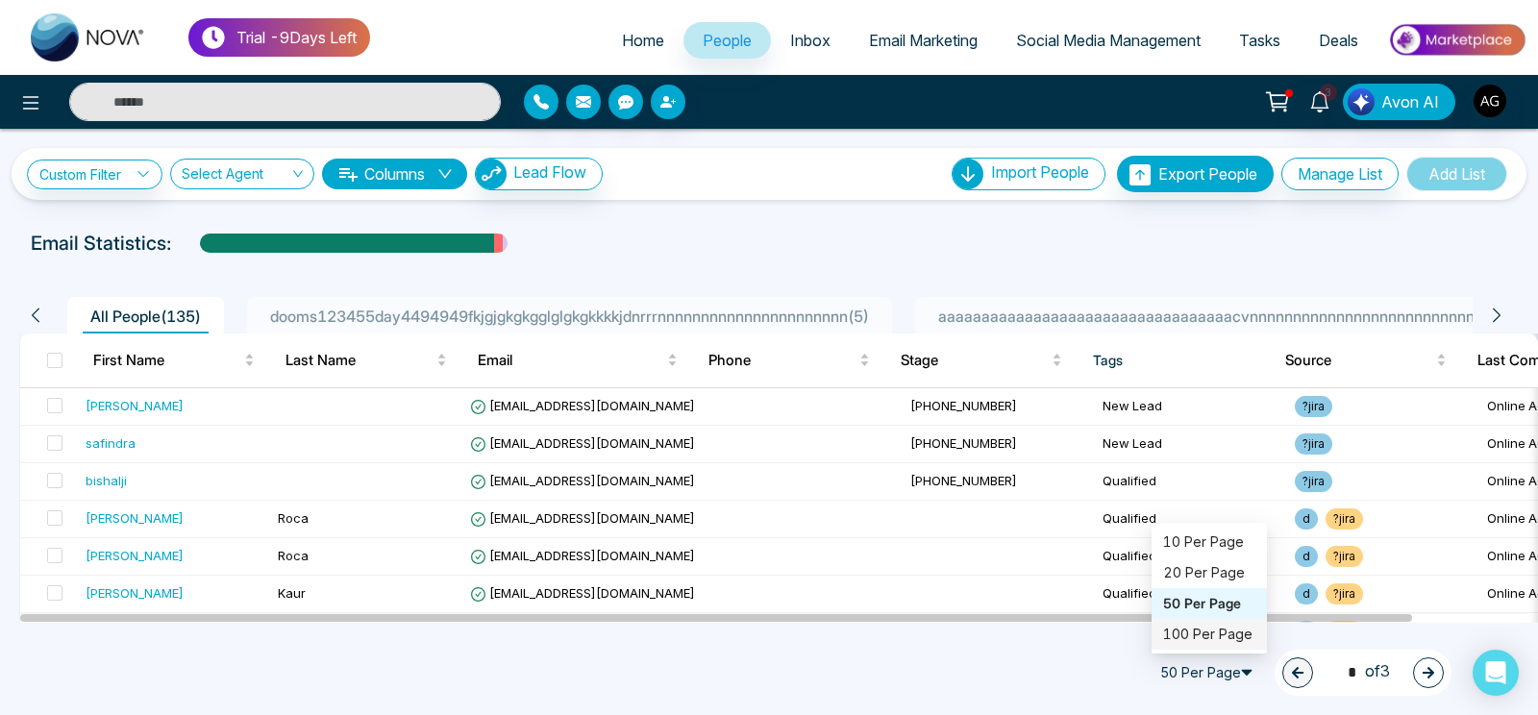
click at [992, 645] on div "50 Per Page 50 100 10 Per Page 20 Per Page 50 Per Page 100 Per Page 1 * of 3" at bounding box center [769, 672] width 1538 height 85
drag, startPoint x: 23, startPoint y: 258, endPoint x: 171, endPoint y: 262, distance: 148.1
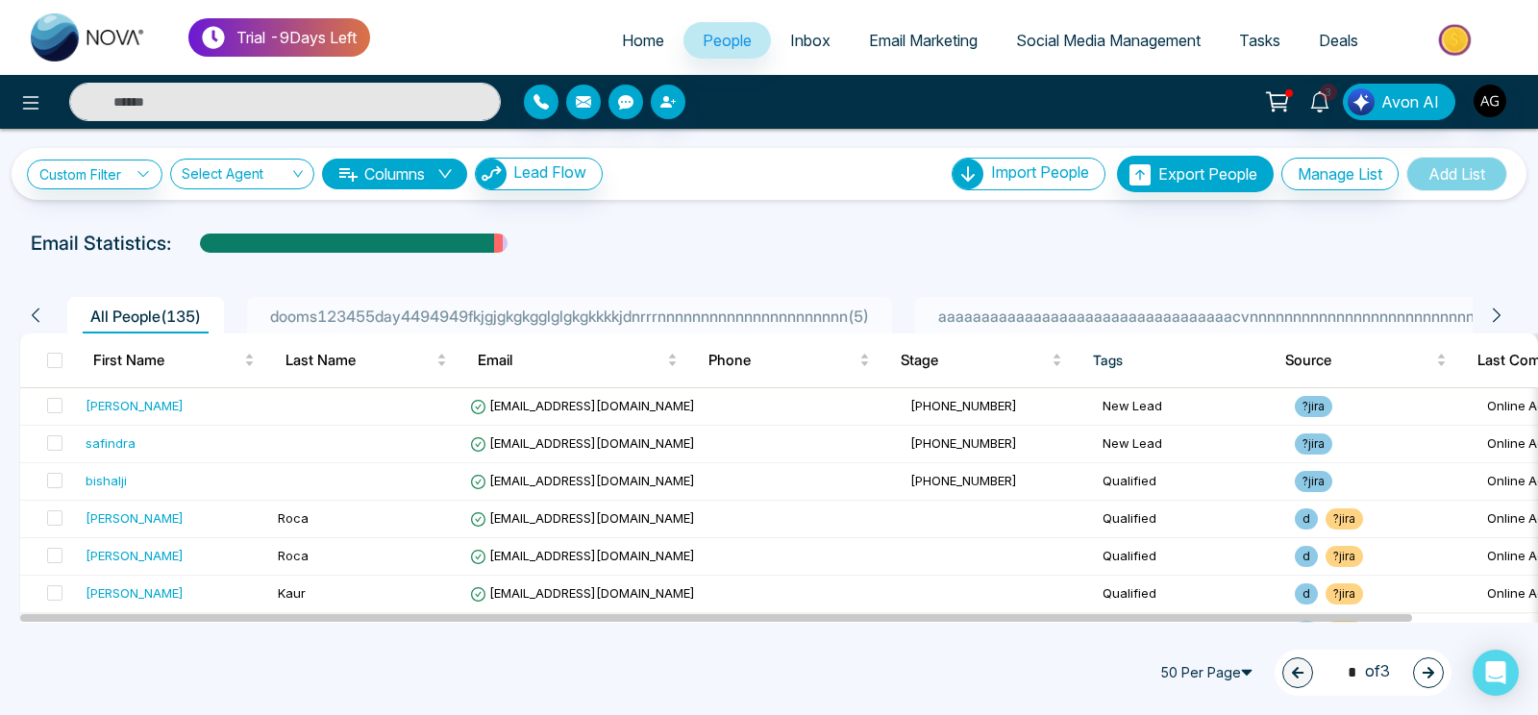
click at [171, 262] on div at bounding box center [769, 262] width 1515 height 8
click at [1458, 176] on span "Add List" at bounding box center [1456, 174] width 101 height 35
click at [112, 161] on link "Custom Filter" at bounding box center [95, 175] width 136 height 30
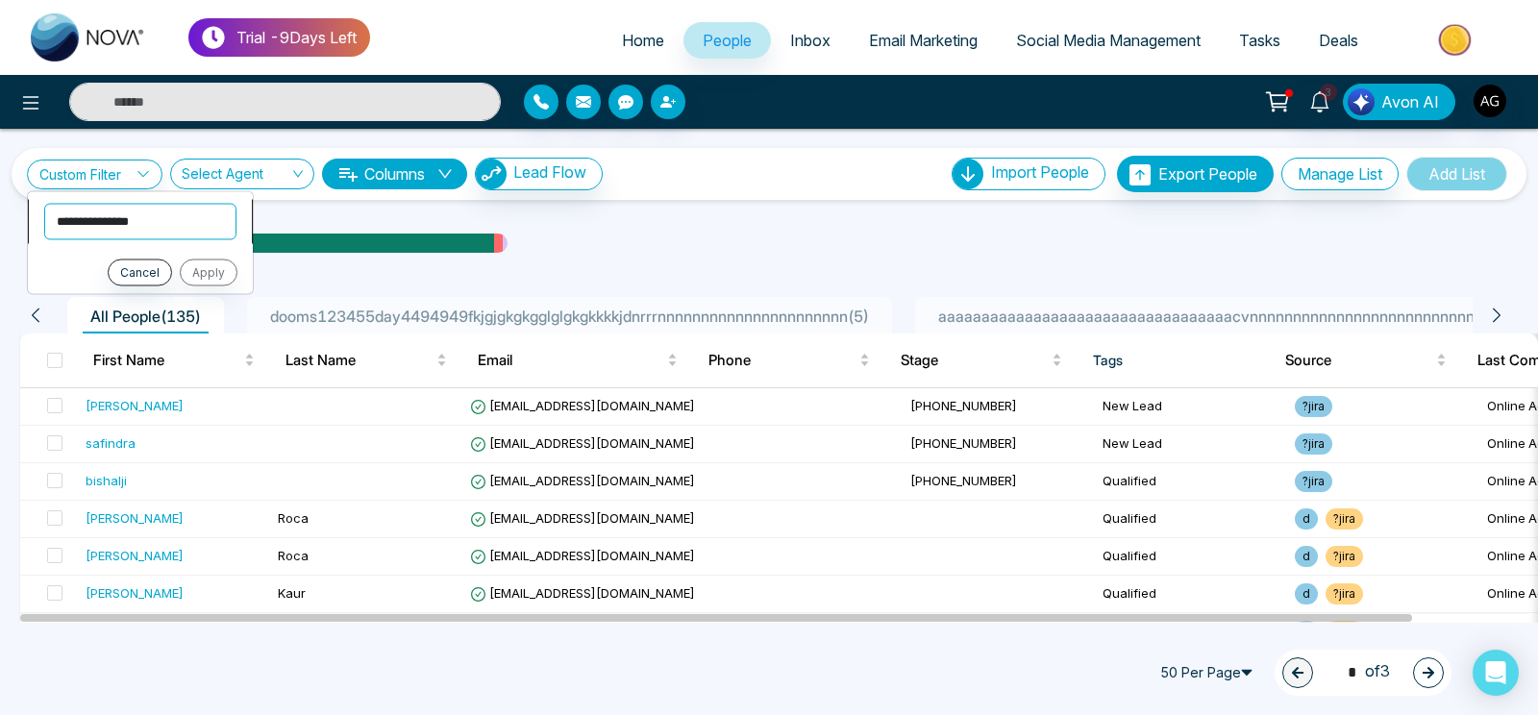
select select "****"
click option "****" at bounding box center [0, 0] width 0 height 0
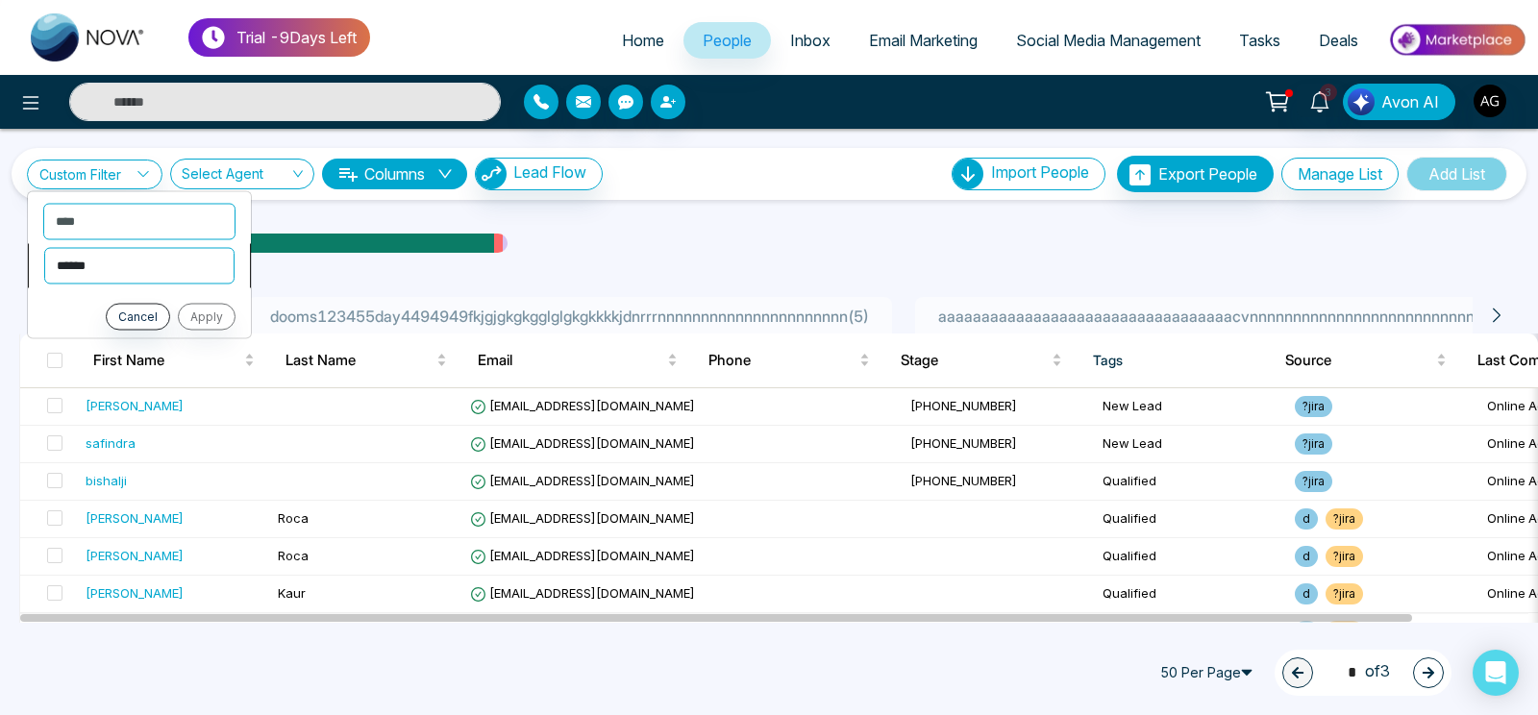
click at [44, 247] on select "**********" at bounding box center [139, 265] width 190 height 37
click option "*******" at bounding box center [0, 0] width 0 height 0
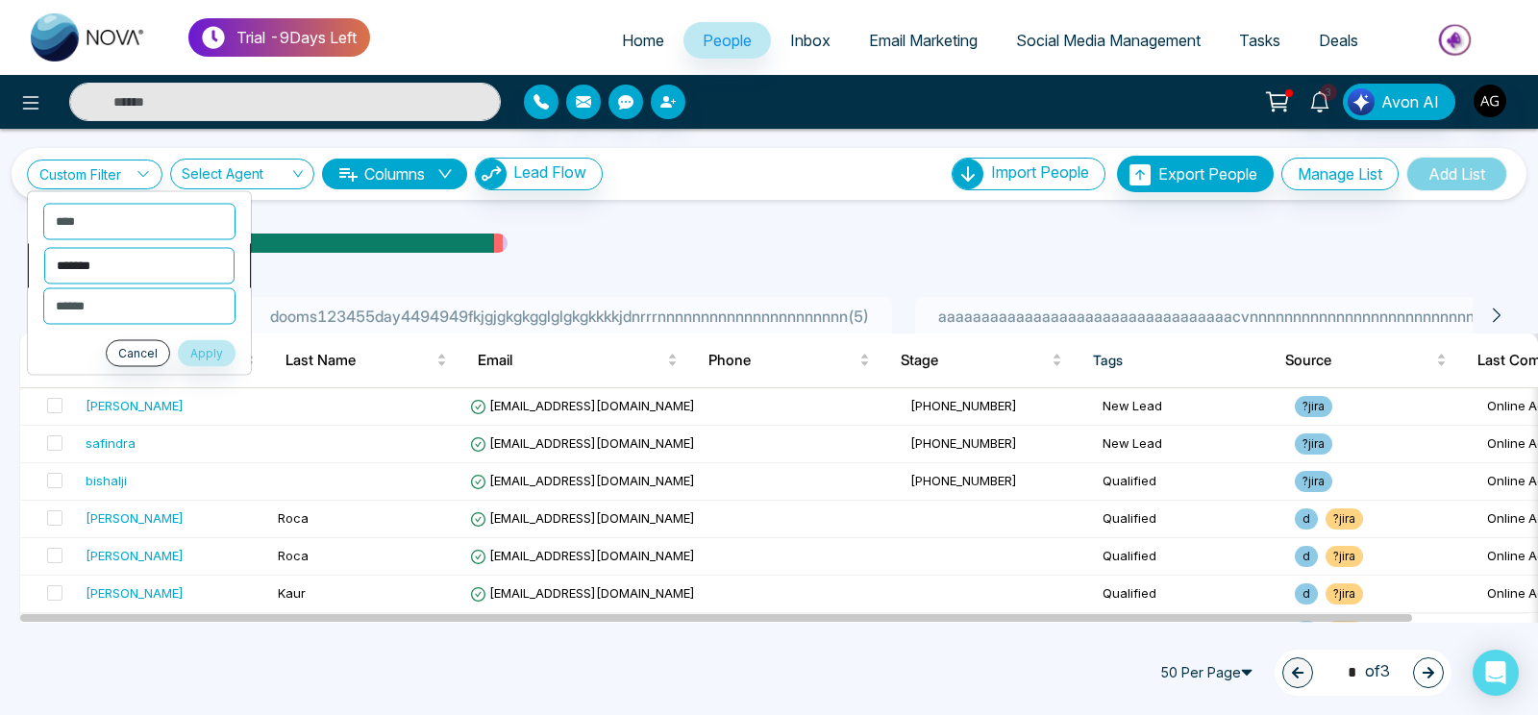
click at [44, 247] on select "**********" at bounding box center [139, 265] width 190 height 37
select select "********"
click option "*********" at bounding box center [0, 0] width 0 height 0
click at [44, 247] on select "**********" at bounding box center [139, 265] width 190 height 37
click option "*********" at bounding box center [0, 0] width 0 height 0
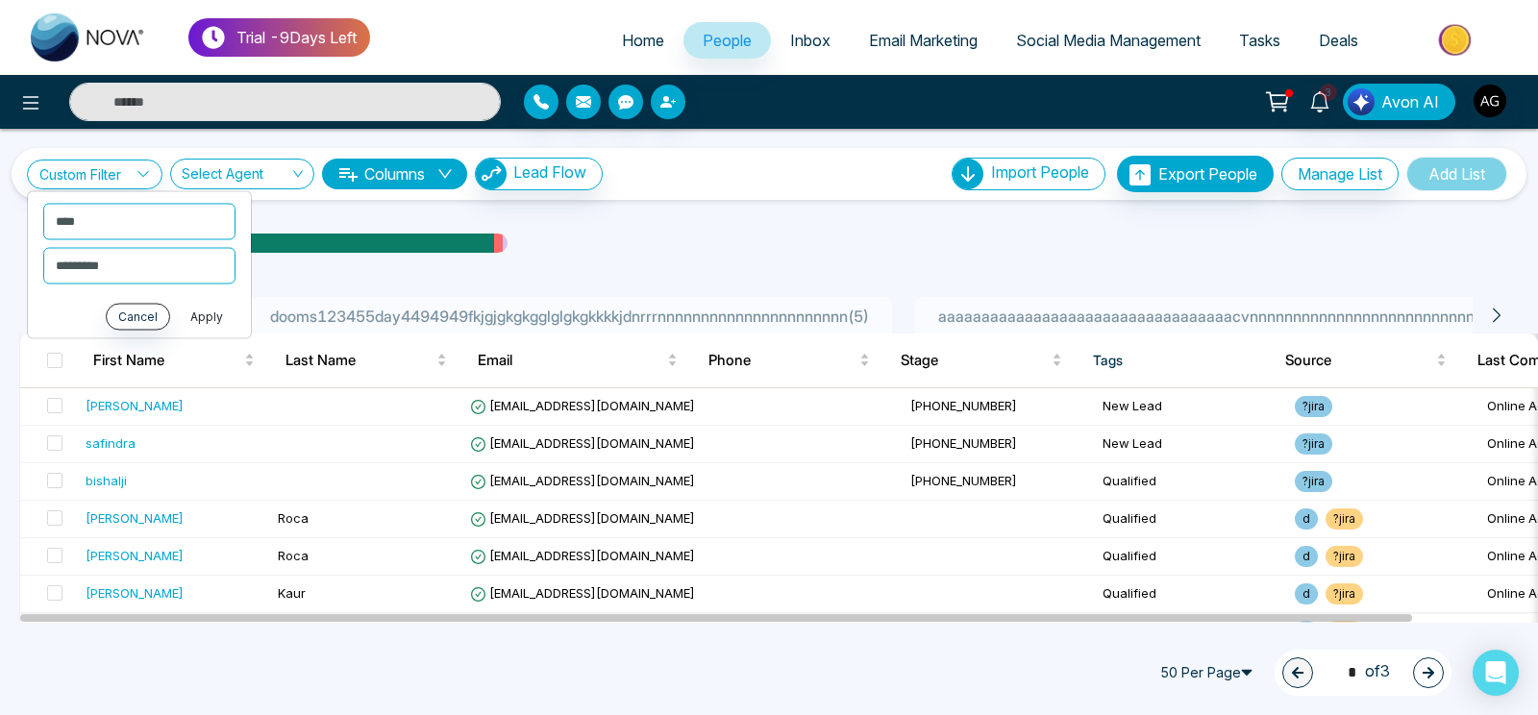
click at [199, 320] on button "Apply" at bounding box center [207, 316] width 58 height 27
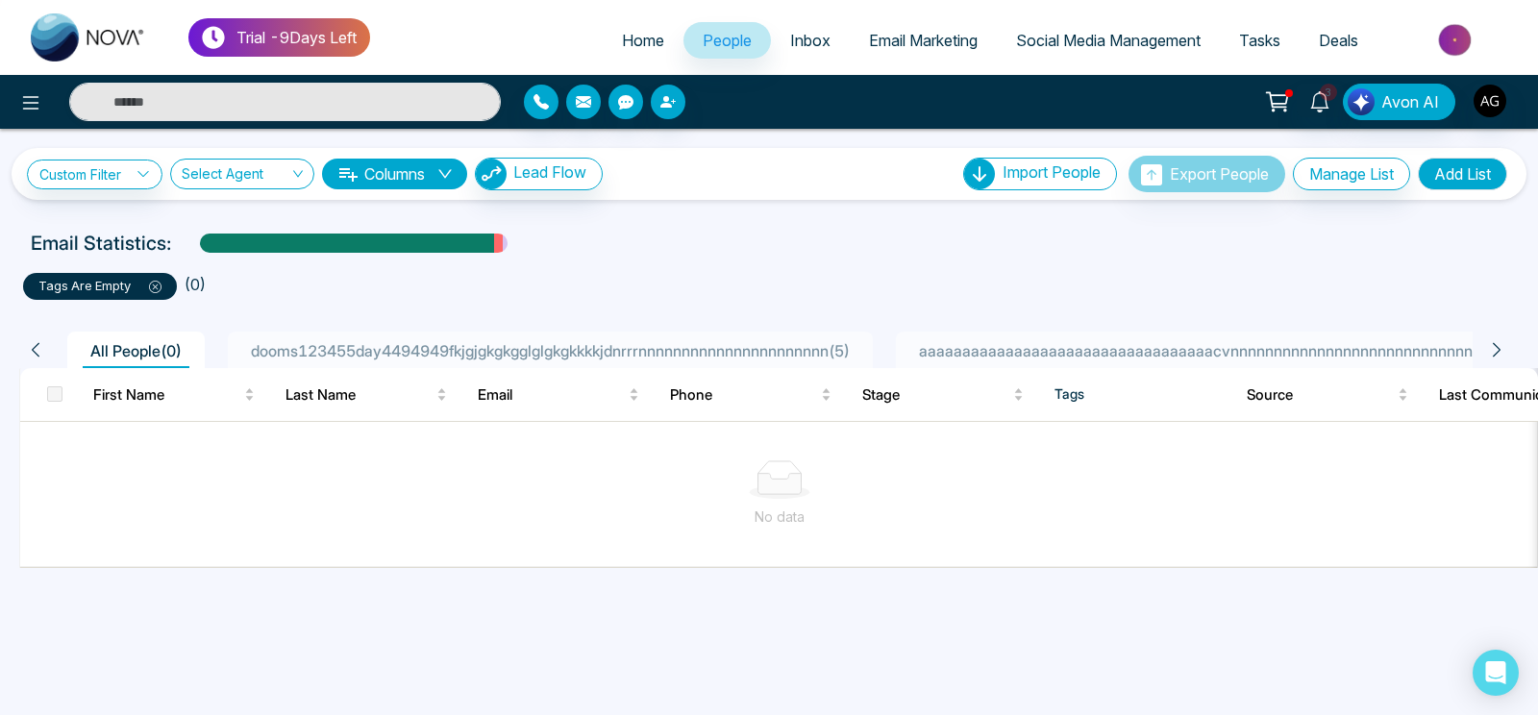
click at [150, 278] on p "tags are empty" at bounding box center [99, 286] width 123 height 19
click at [160, 287] on icon at bounding box center [155, 287] width 12 height 12
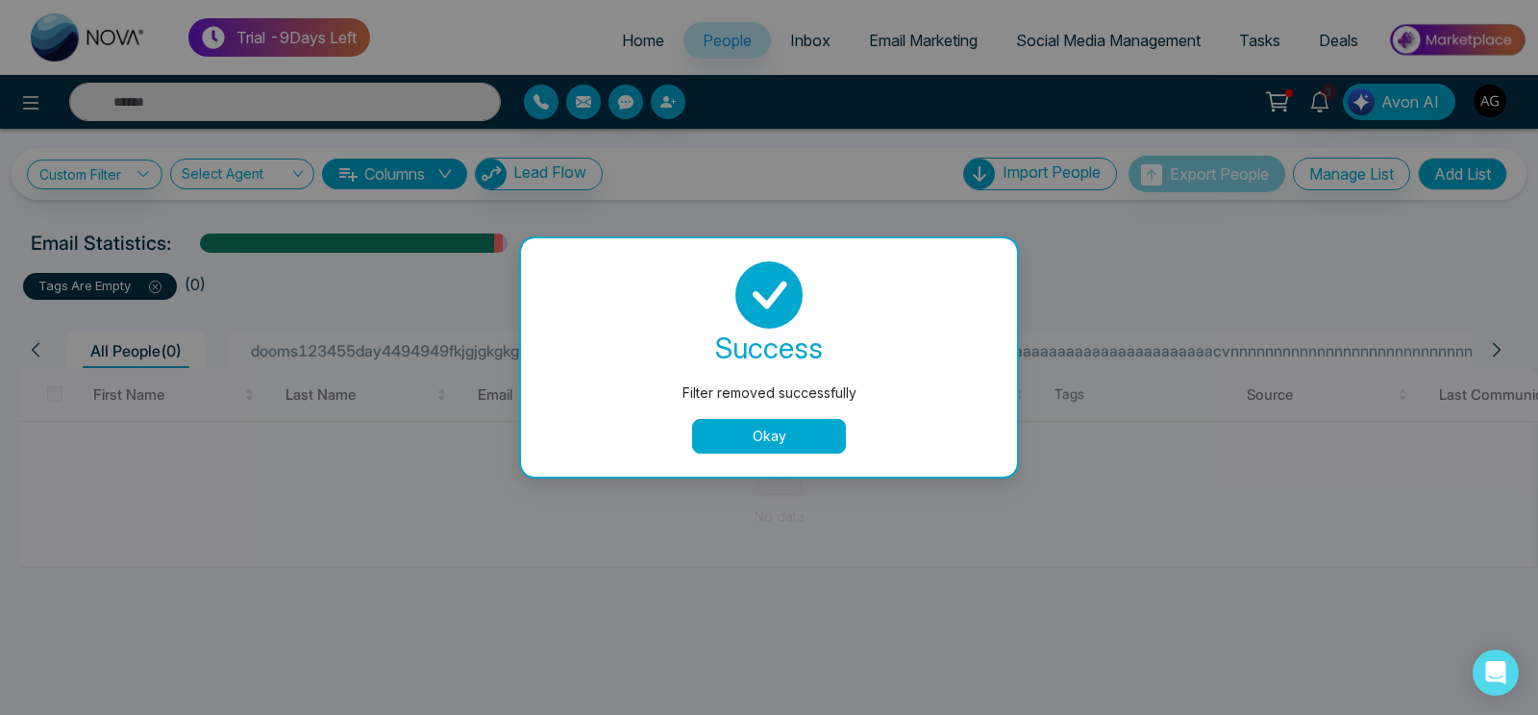
click at [751, 451] on button "Okay" at bounding box center [769, 436] width 154 height 35
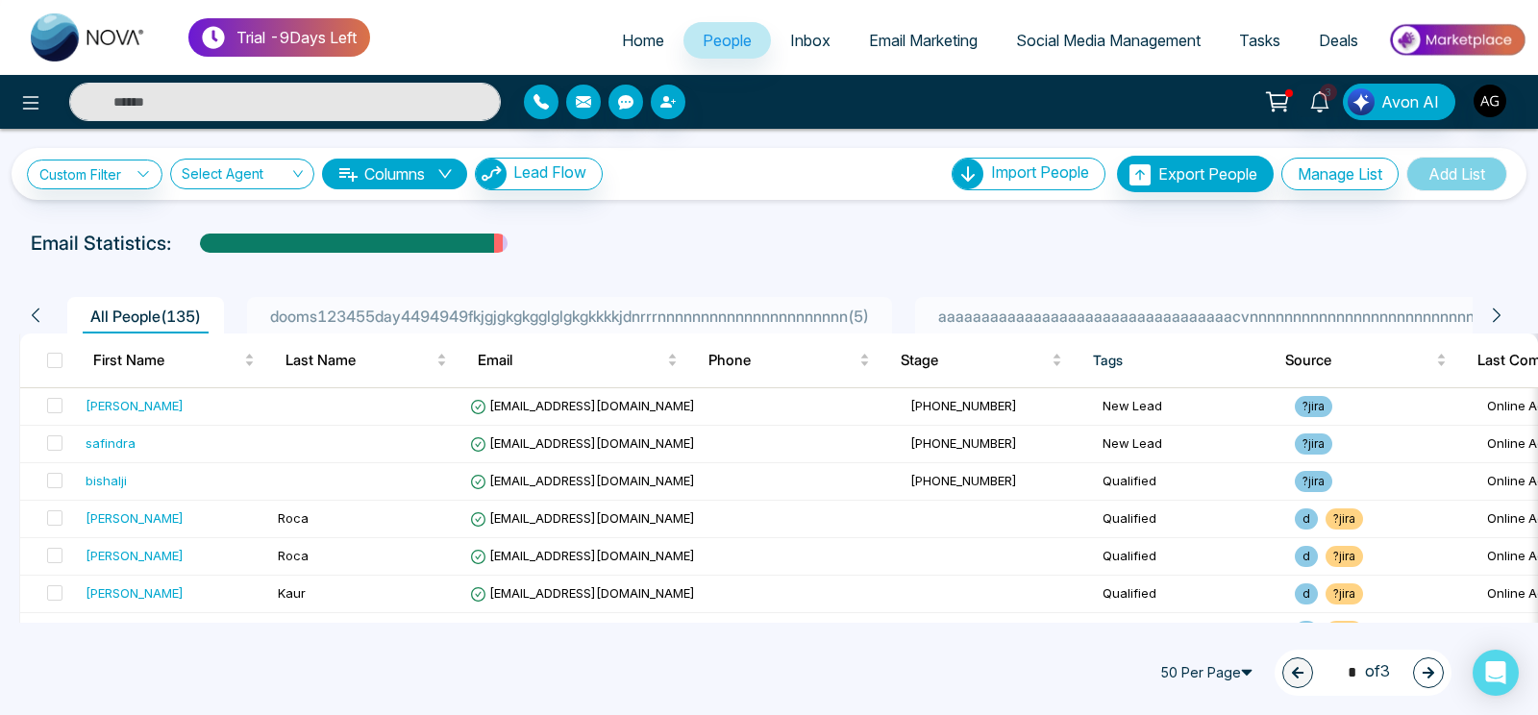
drag, startPoint x: 520, startPoint y: 248, endPoint x: 123, endPoint y: 263, distance: 397.2
click at [123, 263] on div "**********" at bounding box center [769, 376] width 1538 height 494
drag, startPoint x: 176, startPoint y: 247, endPoint x: 5, endPoint y: 252, distance: 171.1
click at [5, 252] on div "Email Statistics:" at bounding box center [769, 243] width 1538 height 29
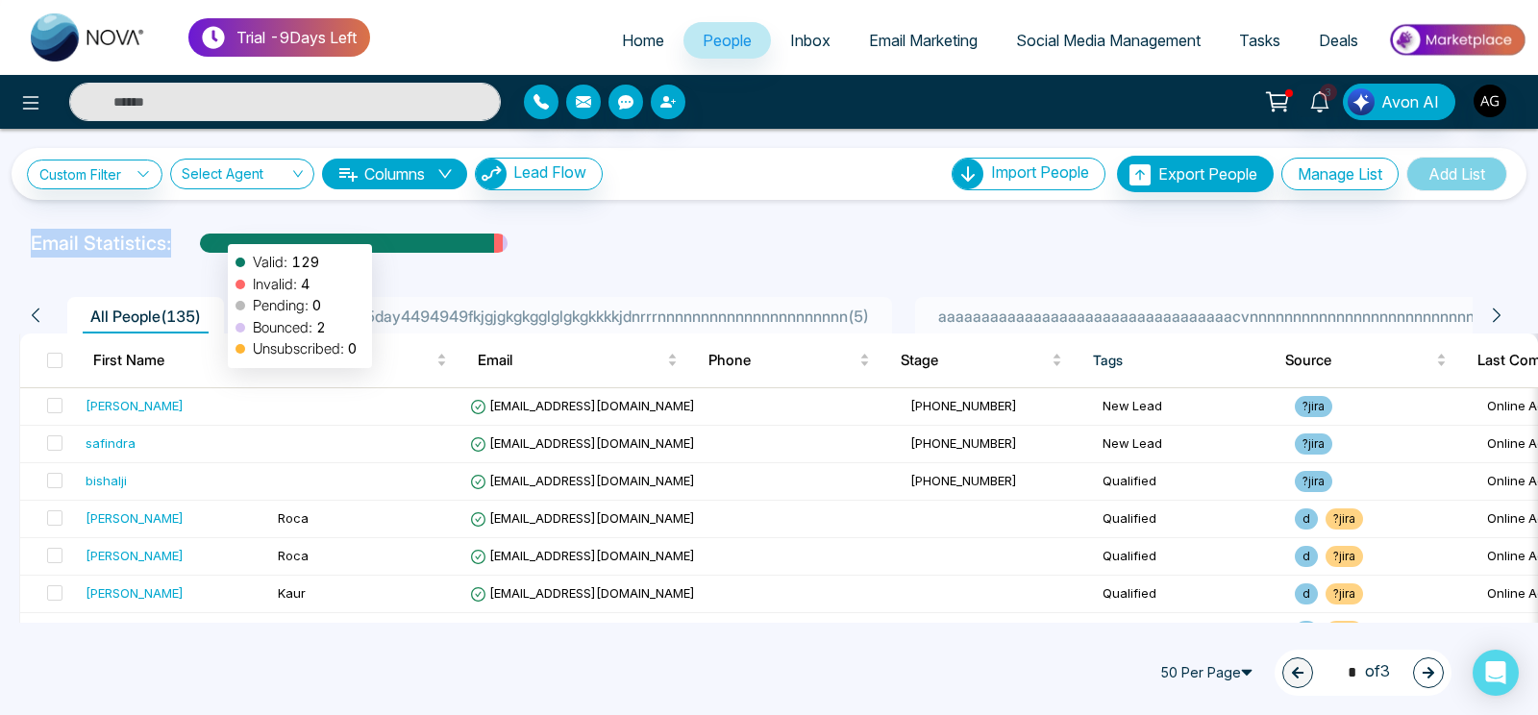
drag, startPoint x: 34, startPoint y: 241, endPoint x: 218, endPoint y: 234, distance: 184.6
click at [218, 234] on div "Email Statistics: Valid: 129 Invalid: 4 Pending: 0 Bounced: 2 Unsubscribed: 0" at bounding box center [769, 243] width 1476 height 29
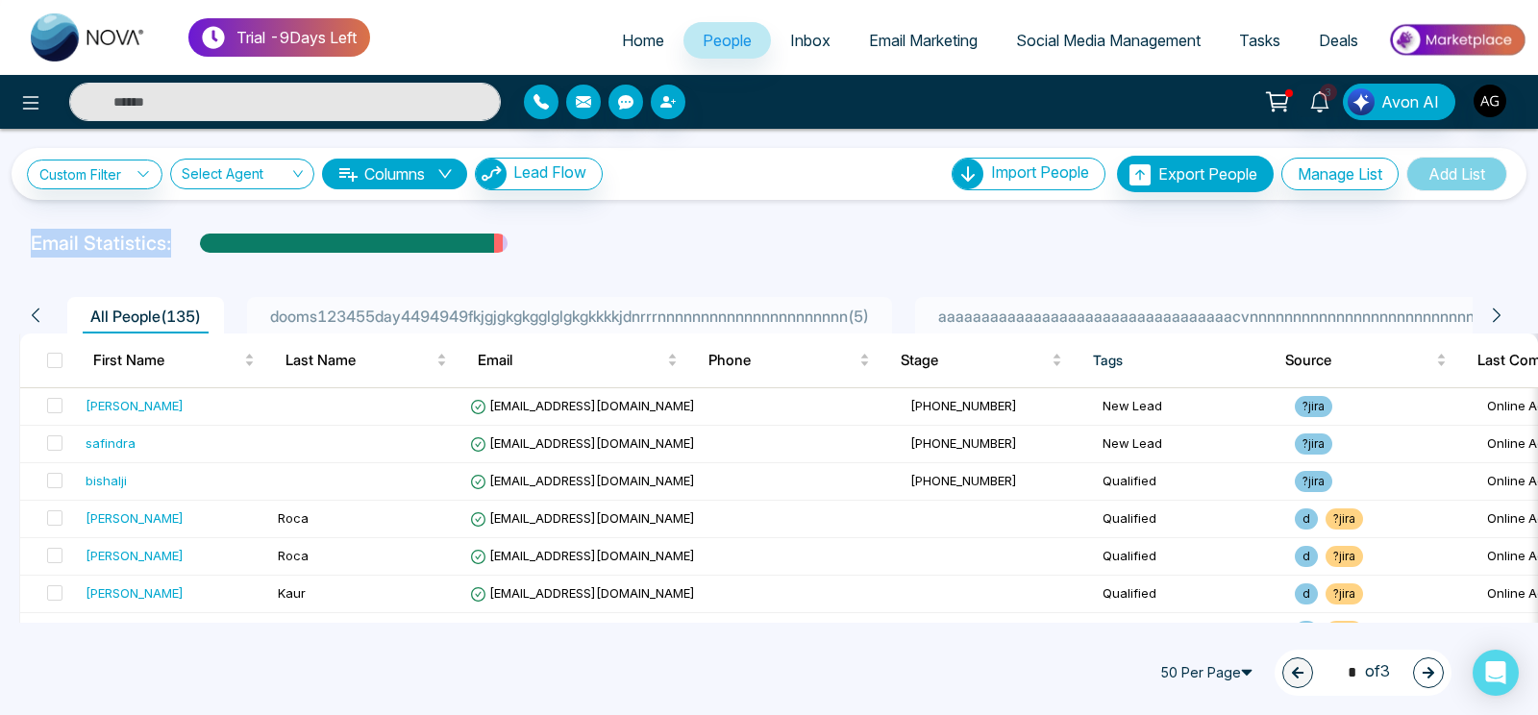
click at [185, 234] on div "Email Statistics:" at bounding box center [769, 243] width 1476 height 29
drag, startPoint x: 185, startPoint y: 234, endPoint x: 18, endPoint y: 242, distance: 167.4
click at [18, 242] on div "Email Statistics:" at bounding box center [769, 243] width 1538 height 29
click at [1334, 98] on span "3" at bounding box center [1328, 92] width 17 height 17
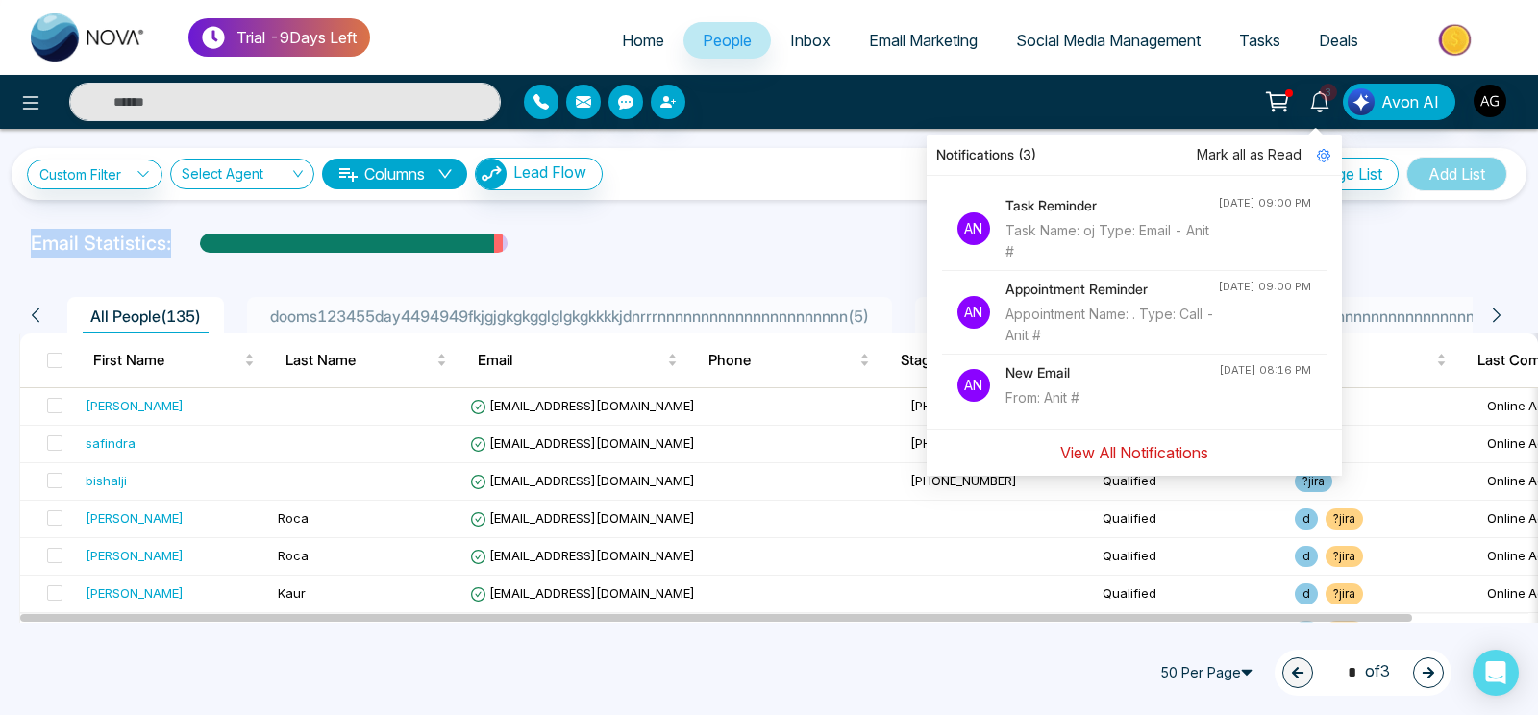
click at [1185, 450] on button "View All Notifications" at bounding box center [1134, 452] width 173 height 37
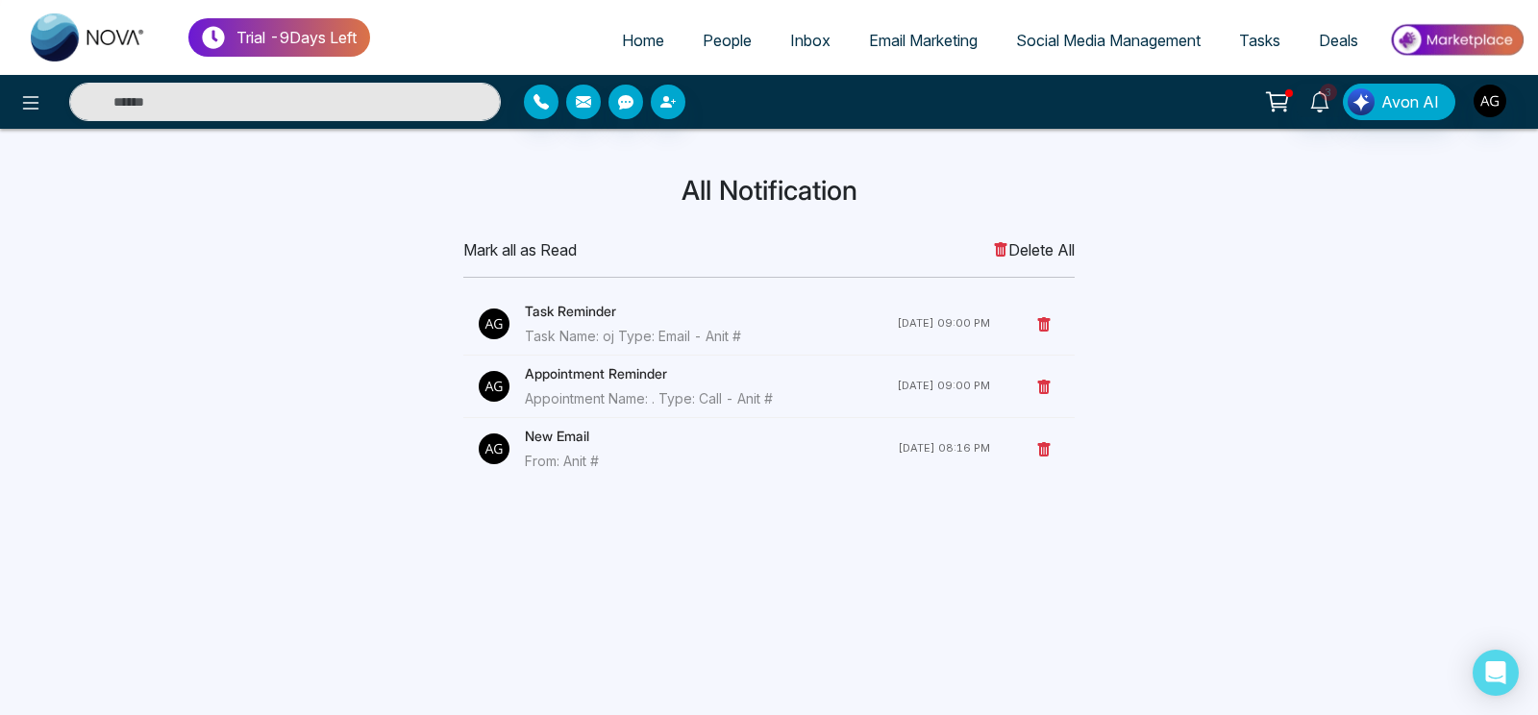
click at [589, 311] on h4 "Task Reminder" at bounding box center [711, 311] width 372 height 21
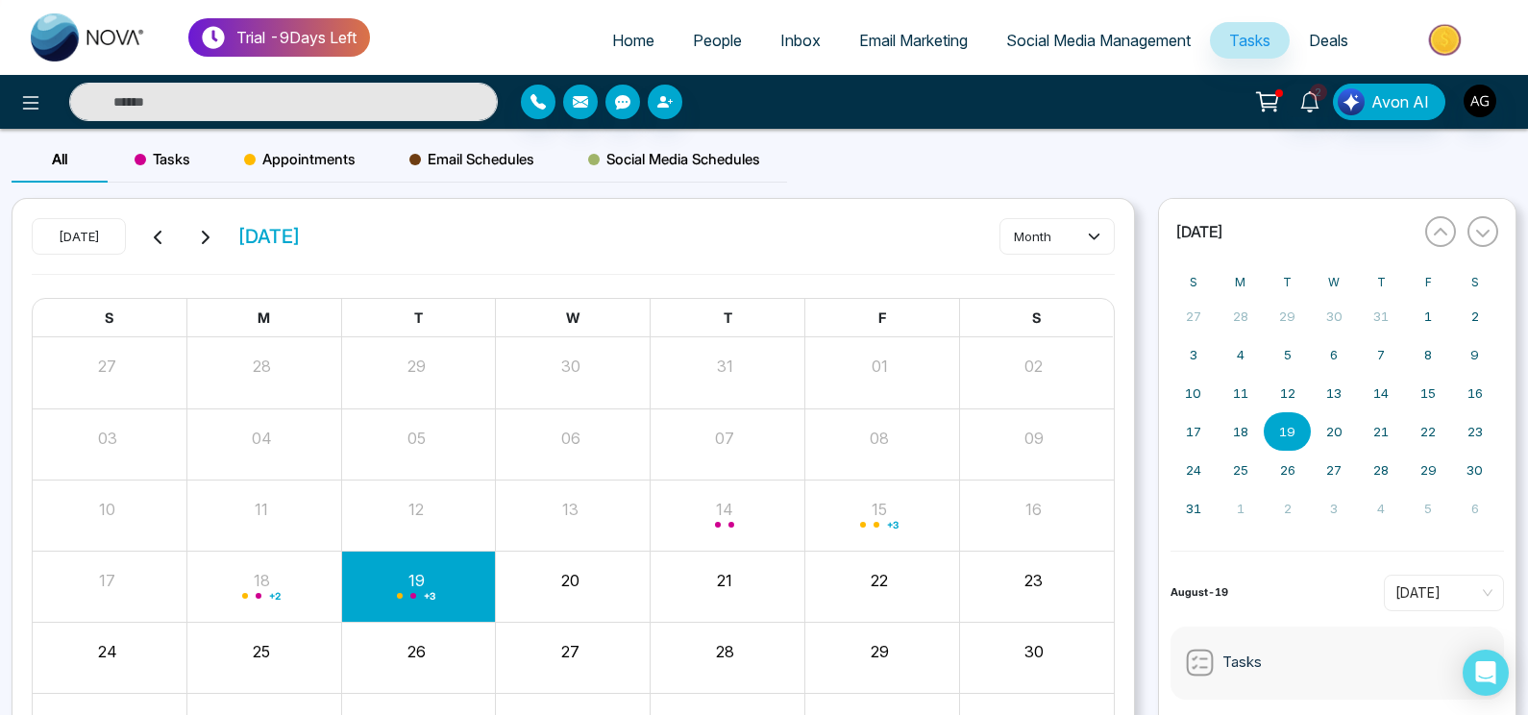
click at [181, 160] on span "Tasks" at bounding box center [163, 159] width 56 height 23
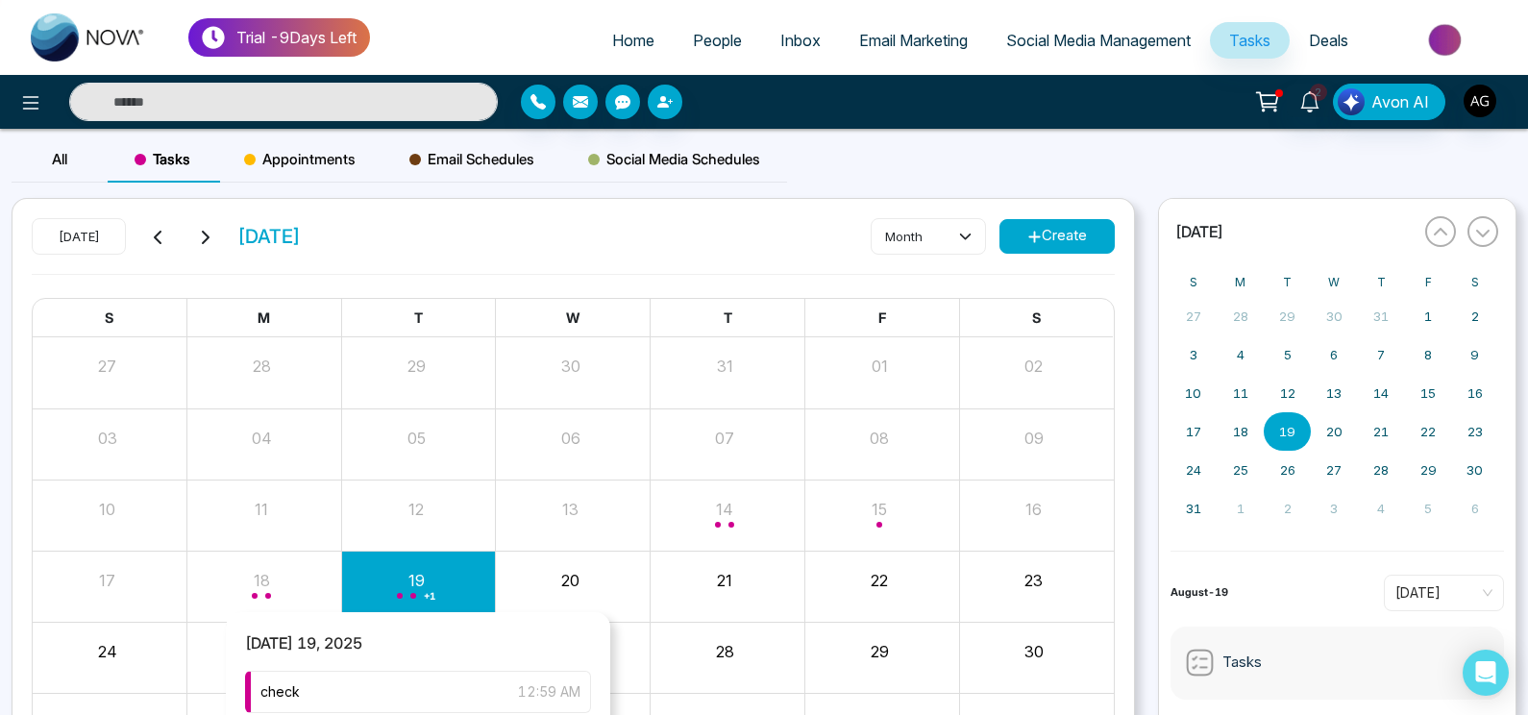
scroll to position [137, 0]
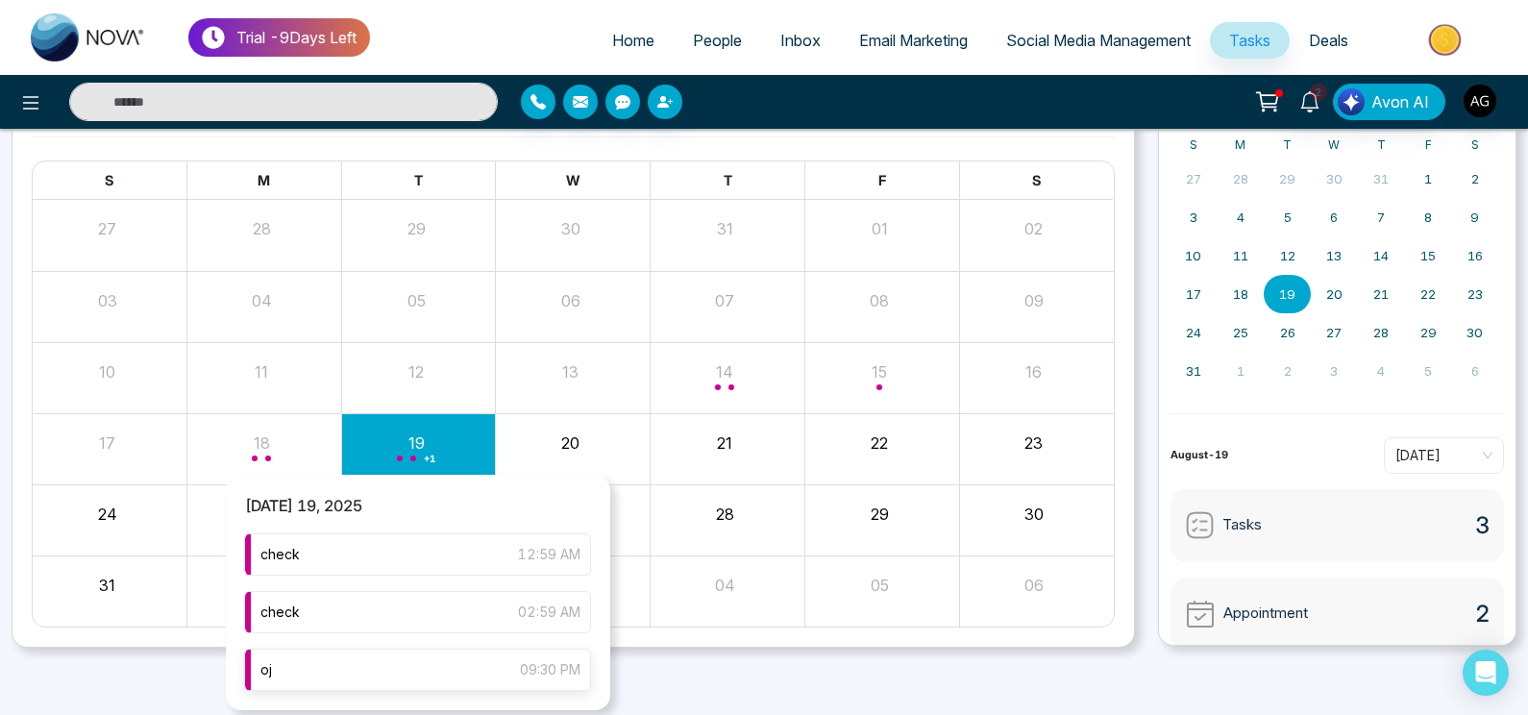
click at [455, 667] on div "oj 09:30 PM" at bounding box center [418, 670] width 346 height 42
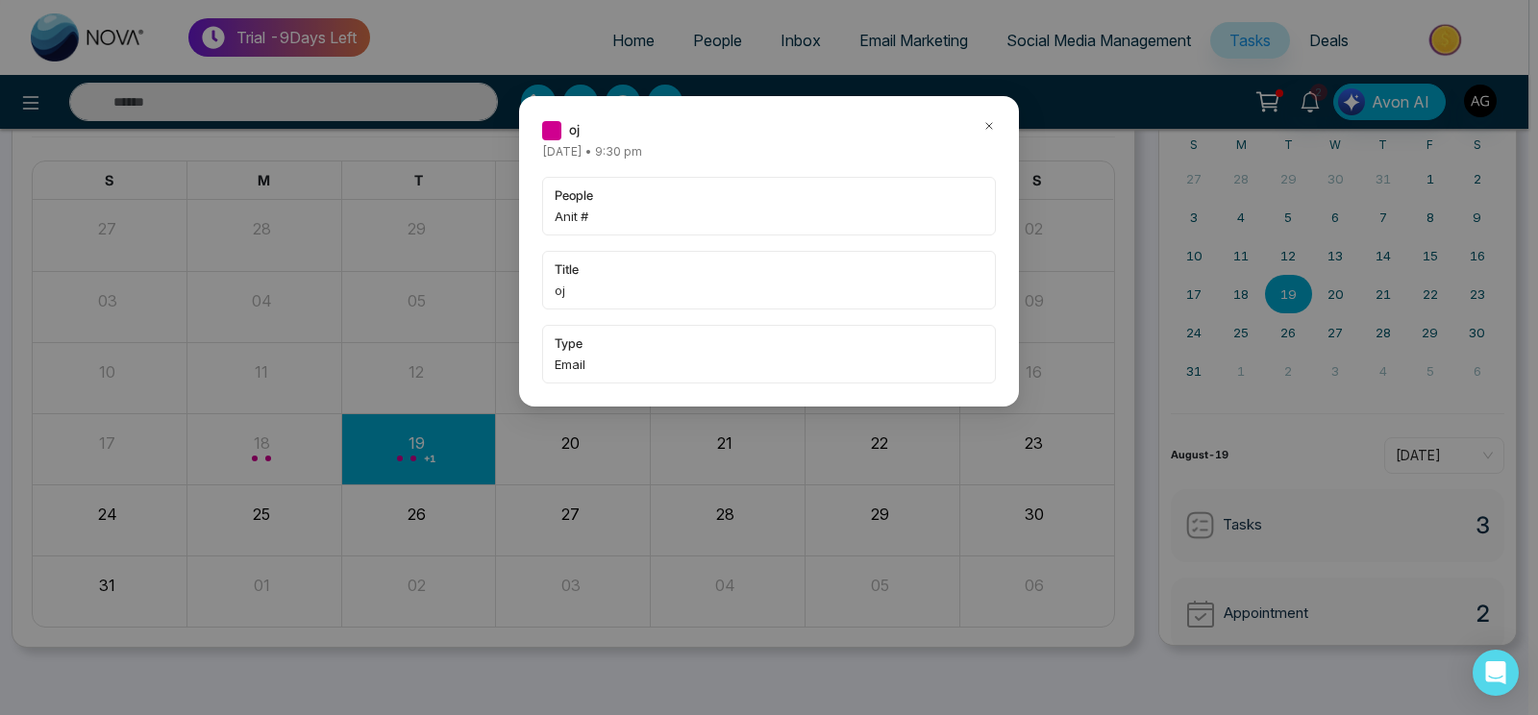
click at [983, 123] on icon at bounding box center [988, 125] width 13 height 13
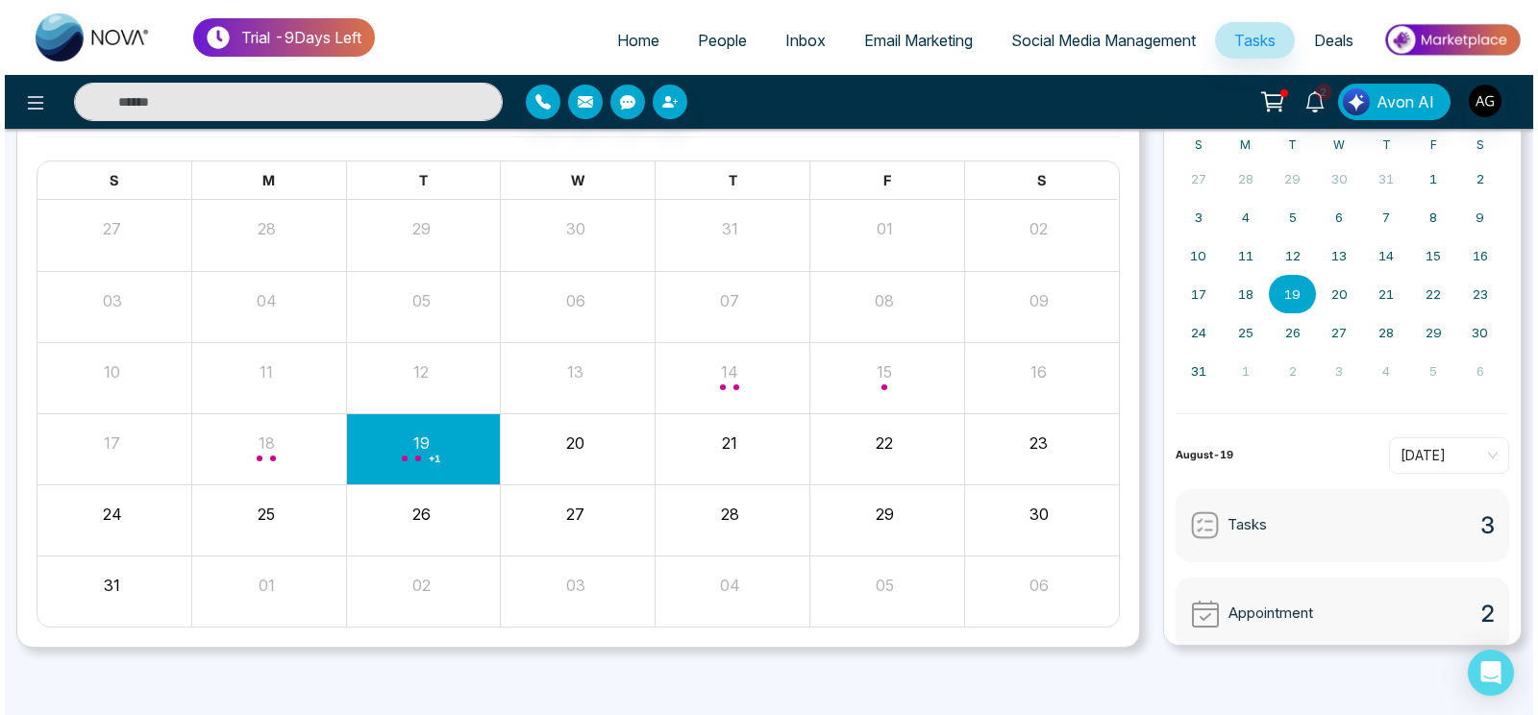
scroll to position [0, 0]
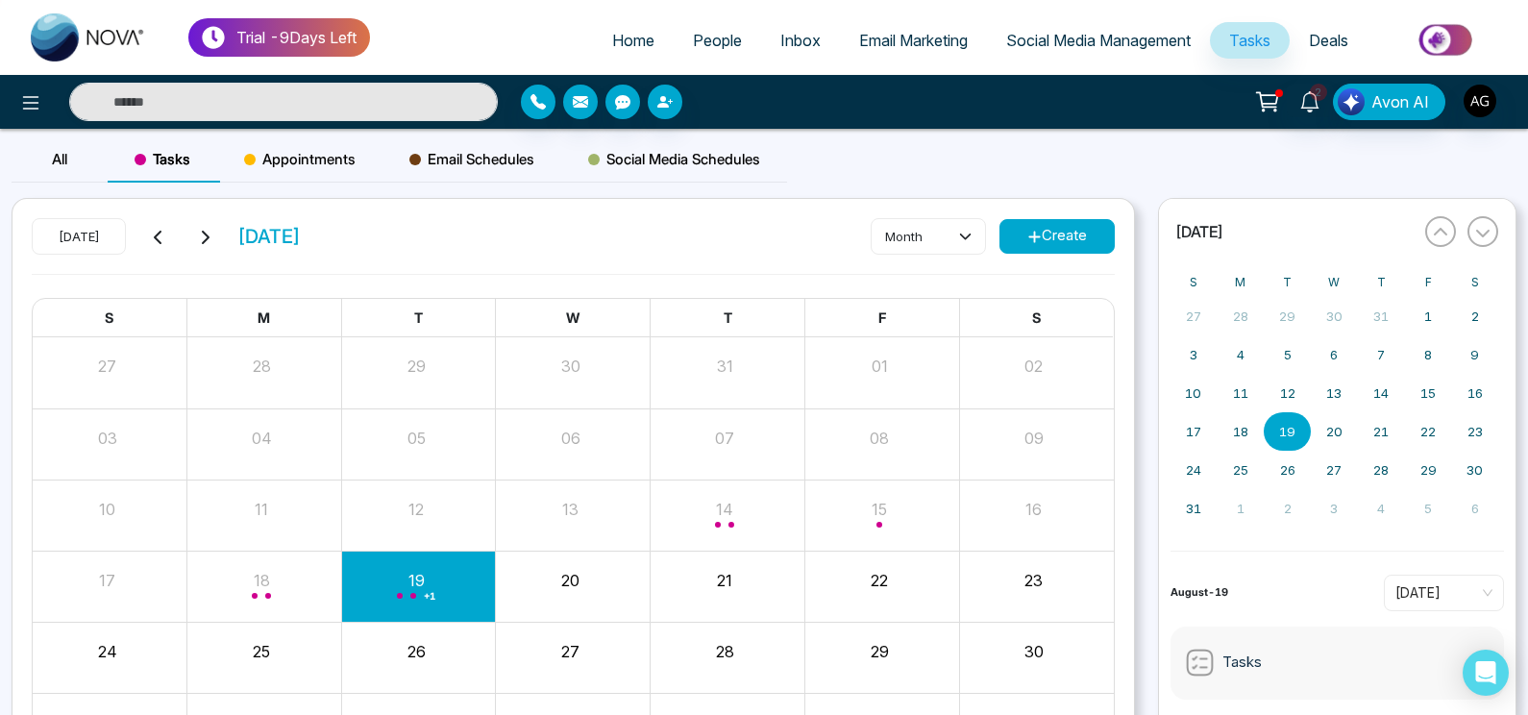
click at [707, 32] on span "People" at bounding box center [717, 40] width 49 height 19
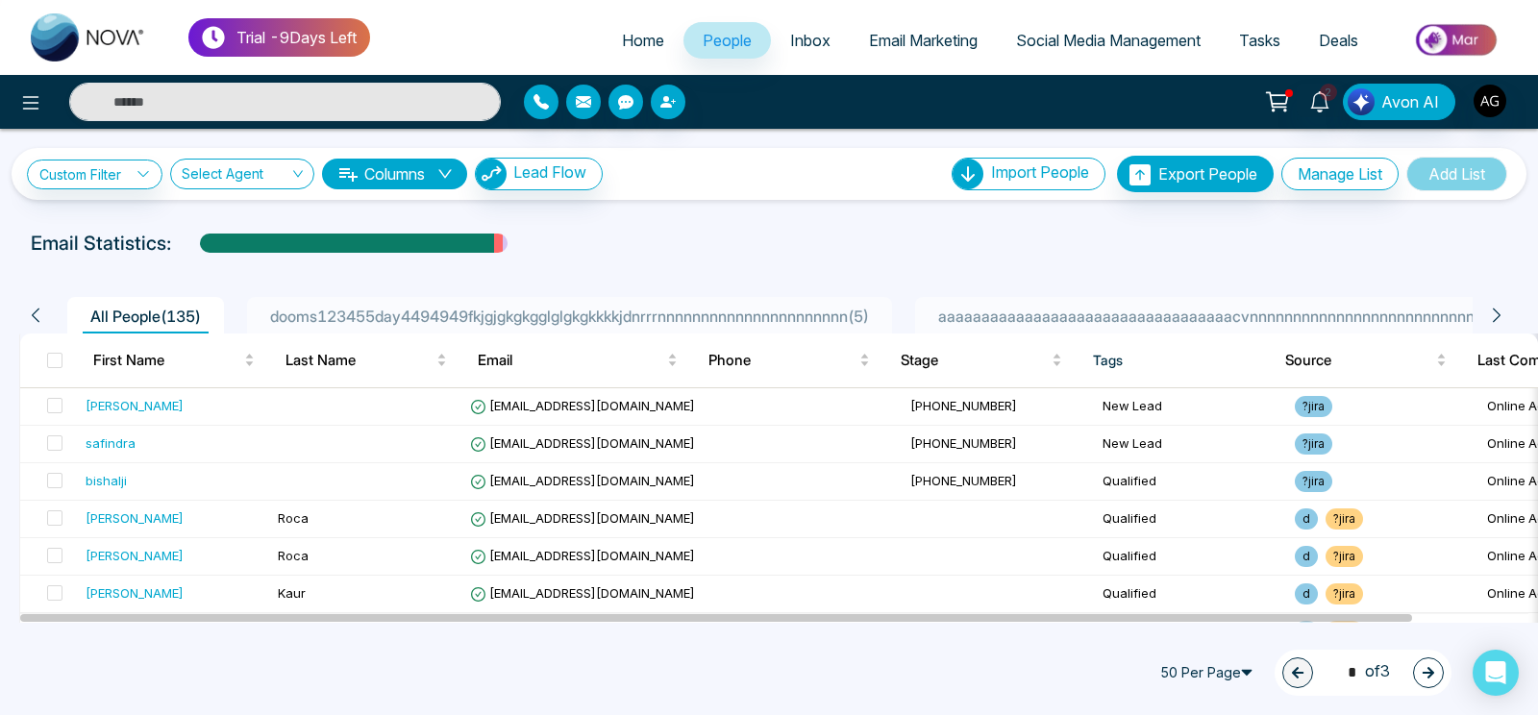
click at [1117, 304] on li "aaaaaaaaaaaaaaaaaaaaaaaaaaaaaaaaaacvnnnnnnnnnnnnnnnnnnnnnnnnnnnnnn1233 ( 1 )" at bounding box center [1253, 315] width 677 height 37
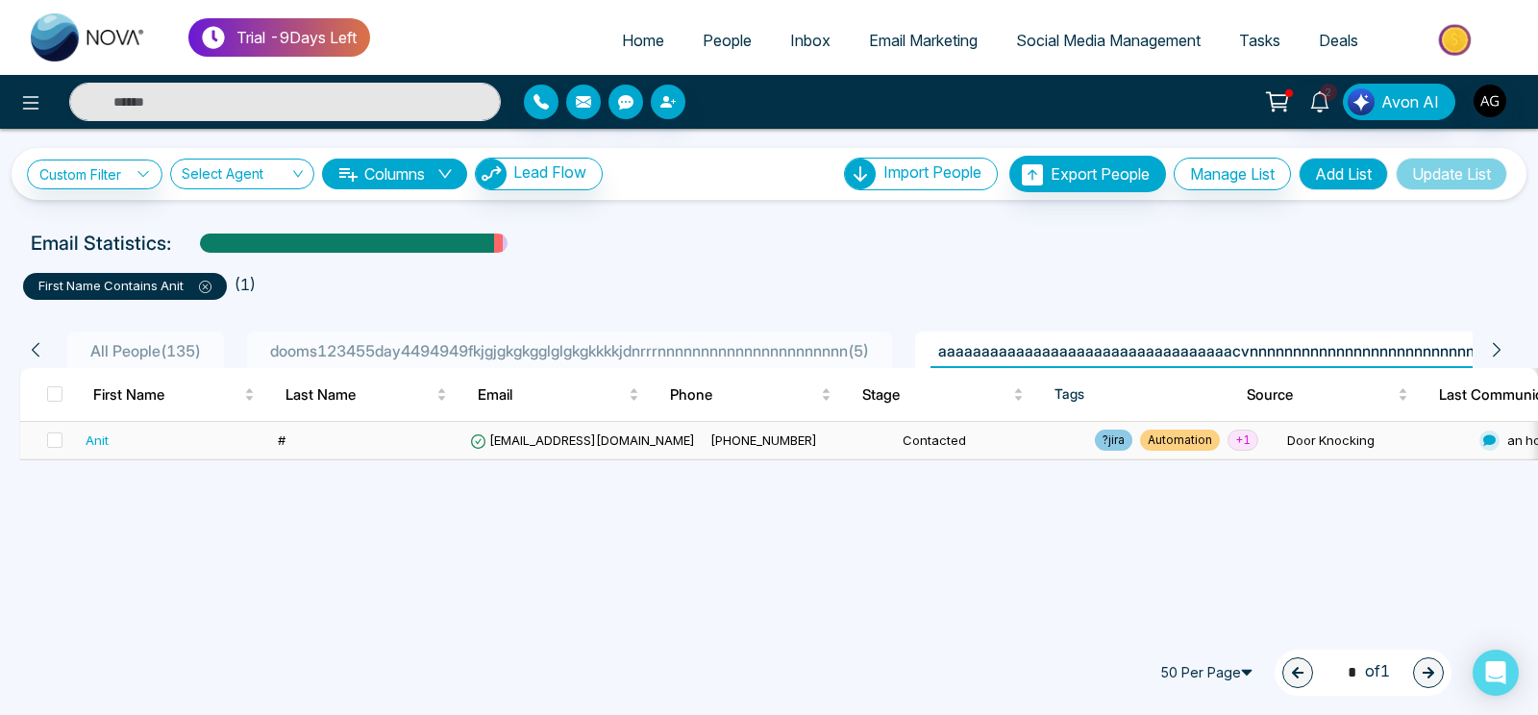
click at [492, 449] on td "[EMAIL_ADDRESS][DOMAIN_NAME]" at bounding box center [582, 440] width 240 height 37
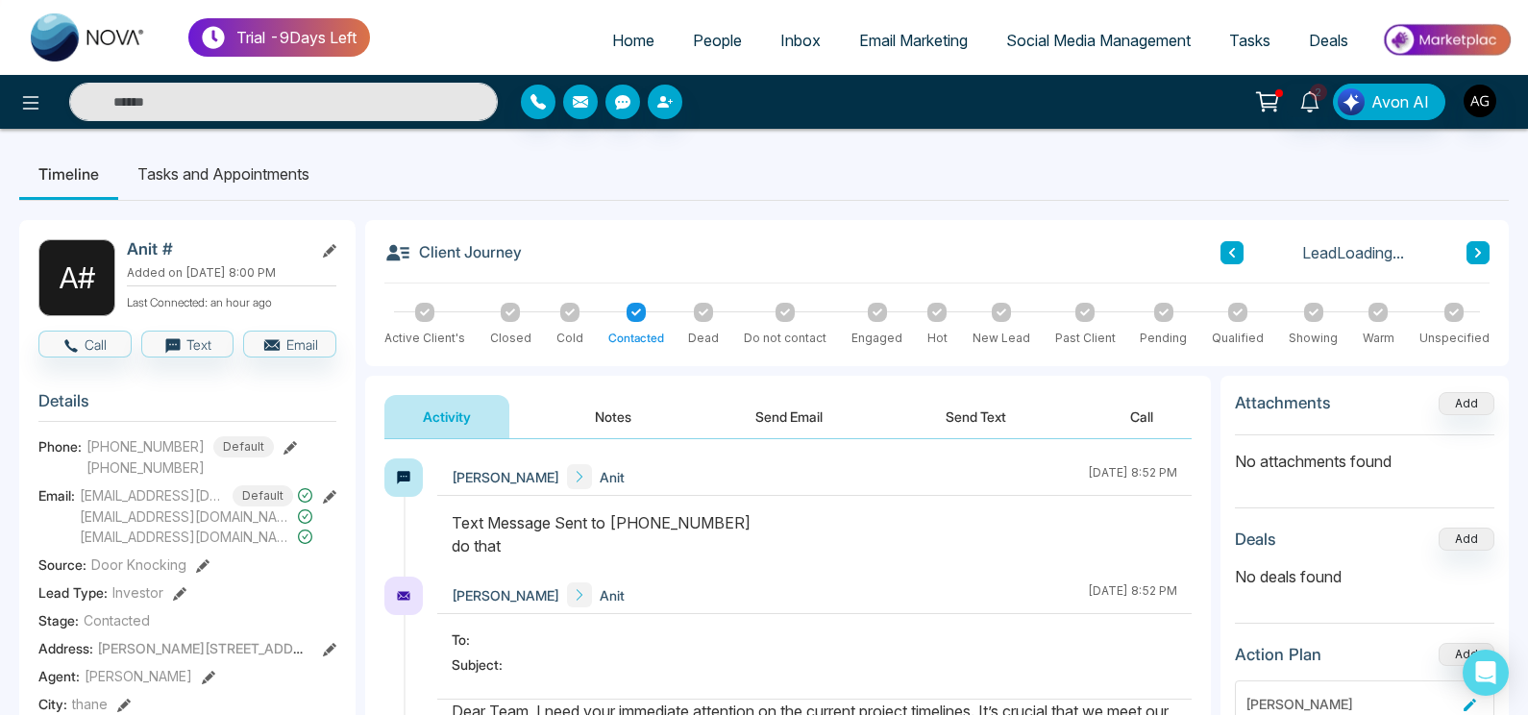
click at [264, 191] on li "Tasks and Appointments" at bounding box center [223, 174] width 210 height 52
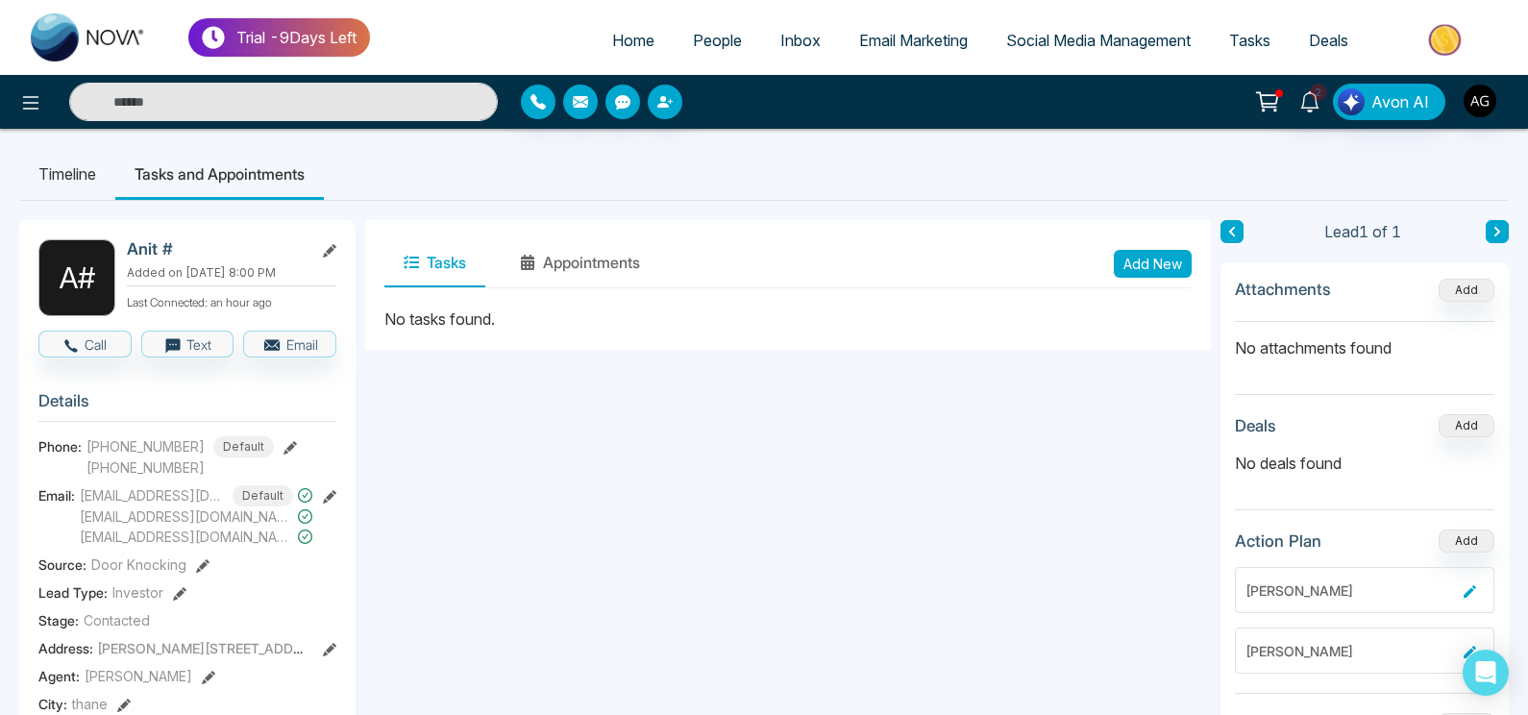
click at [1142, 251] on button "Add New" at bounding box center [1153, 264] width 78 height 28
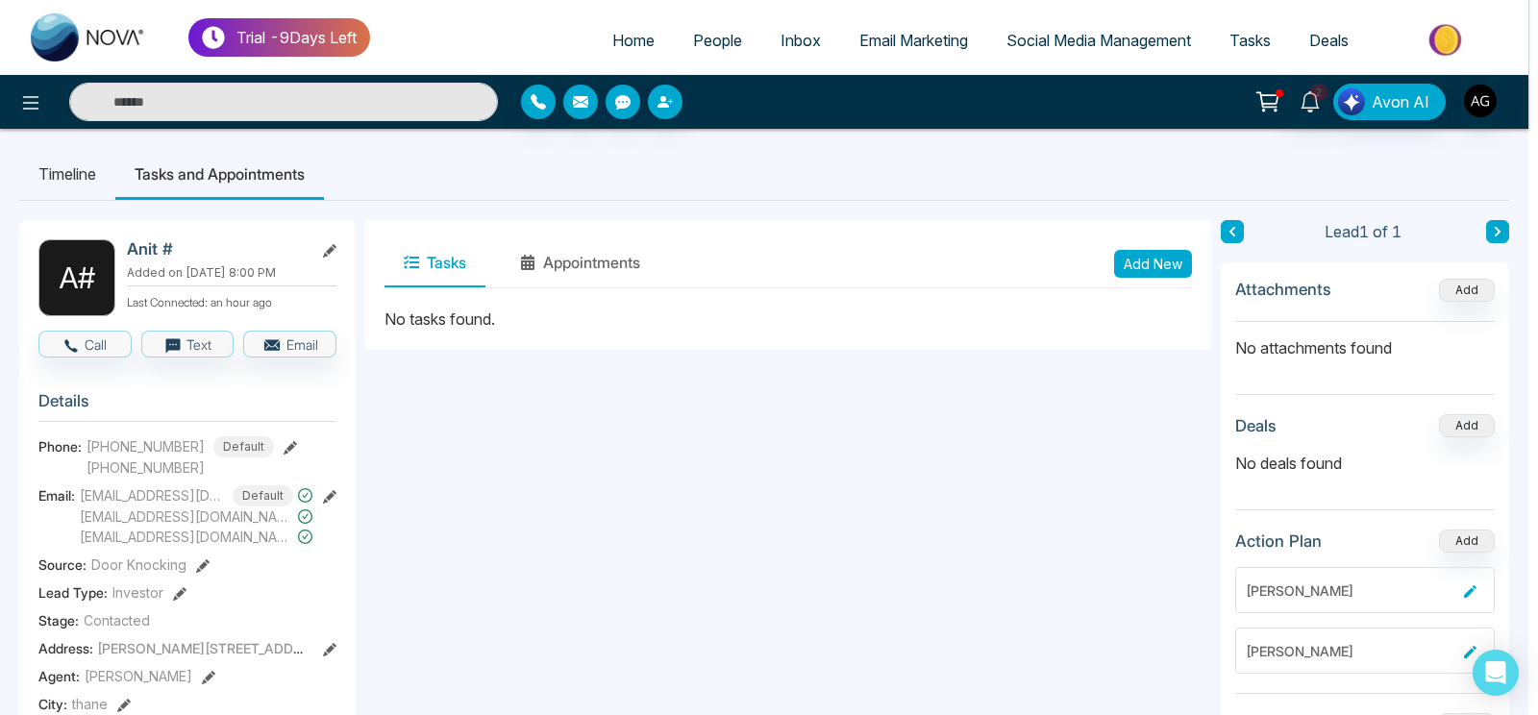
type input "**********"
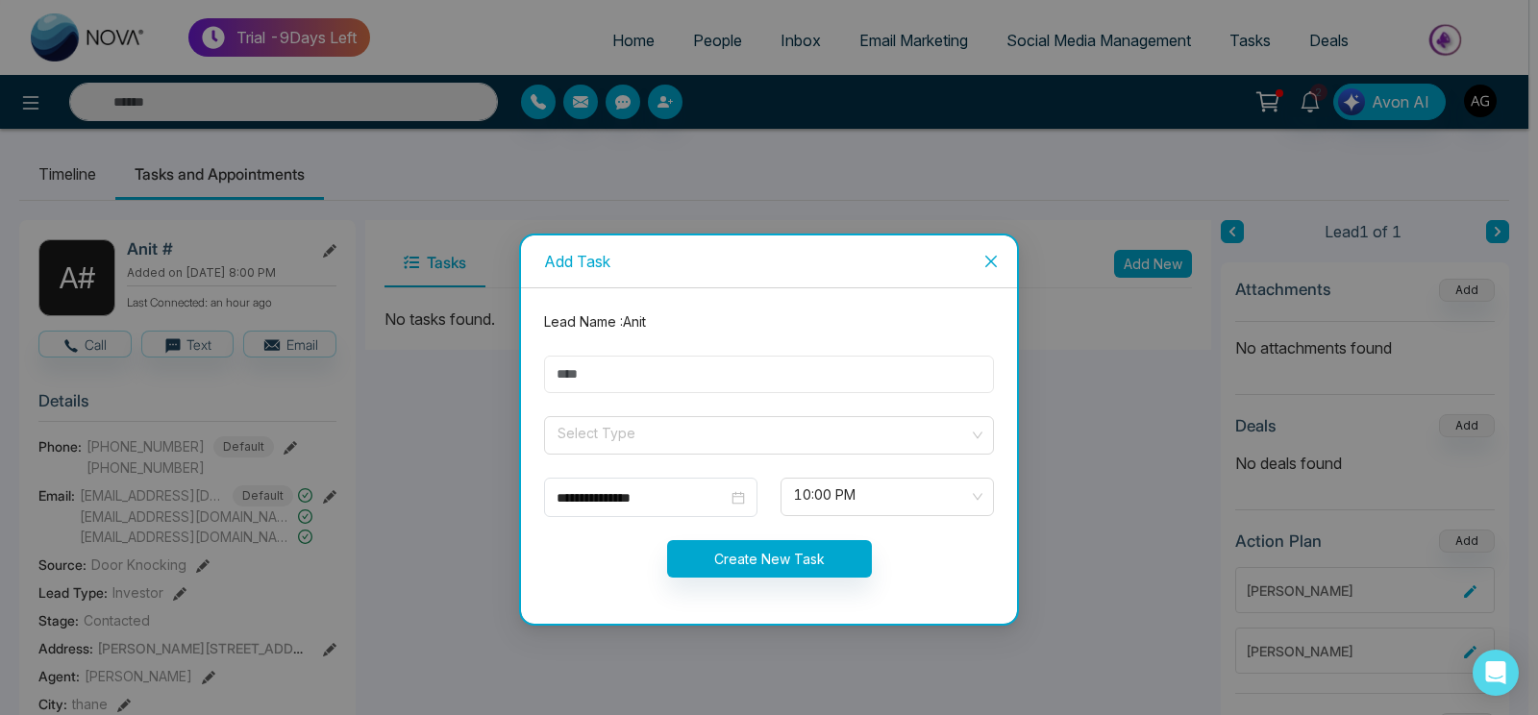
click at [729, 374] on input "text" at bounding box center [769, 374] width 450 height 37
type input "*******"
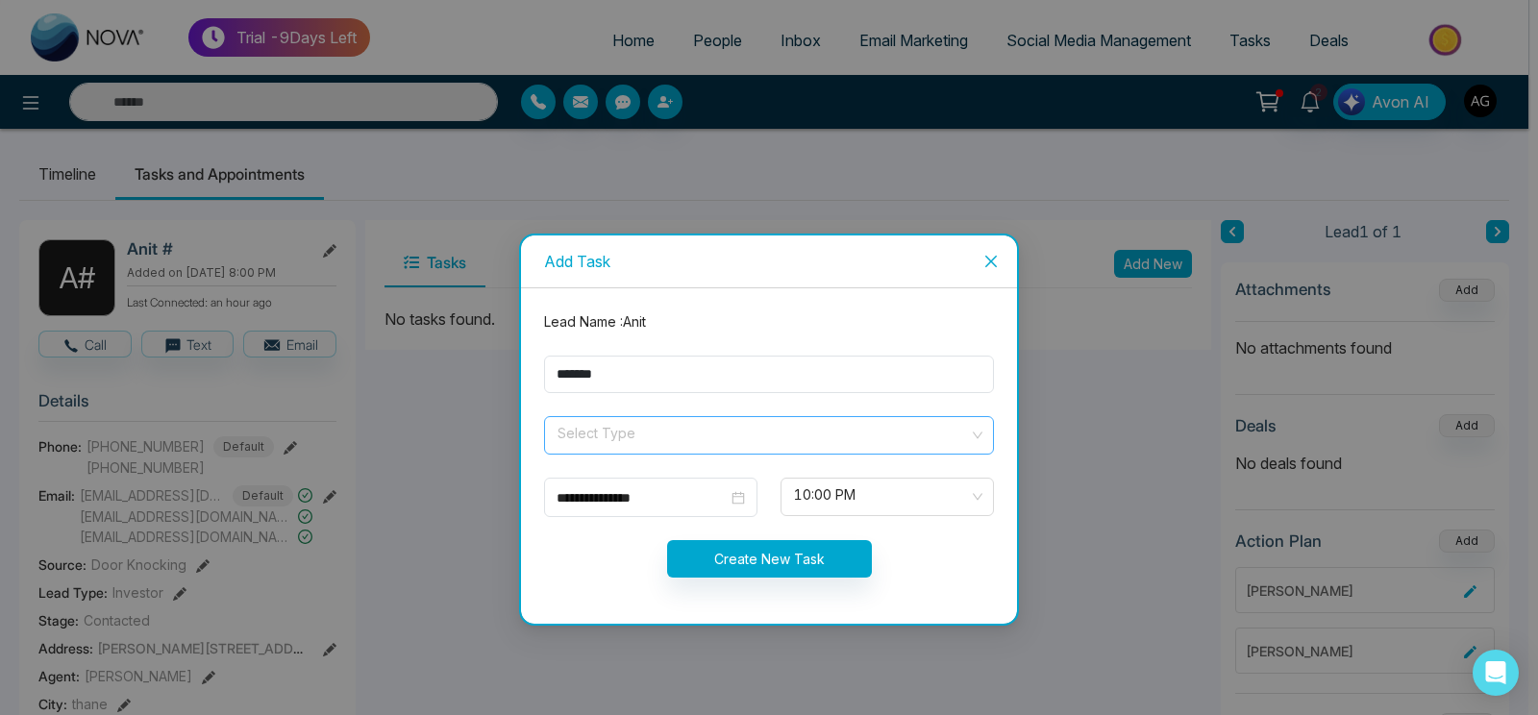
click at [624, 426] on input "search" at bounding box center [761, 431] width 413 height 29
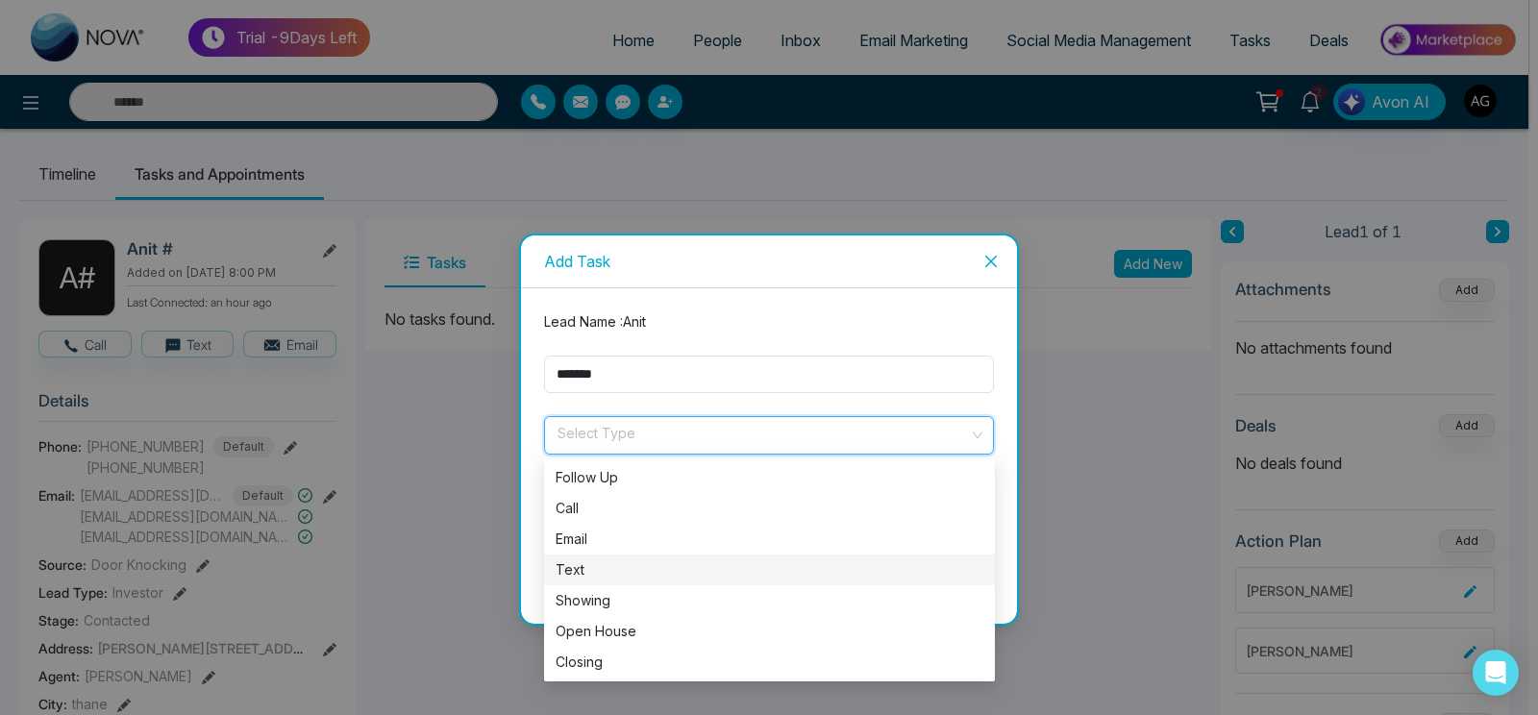
click at [637, 555] on div "Text" at bounding box center [769, 570] width 451 height 31
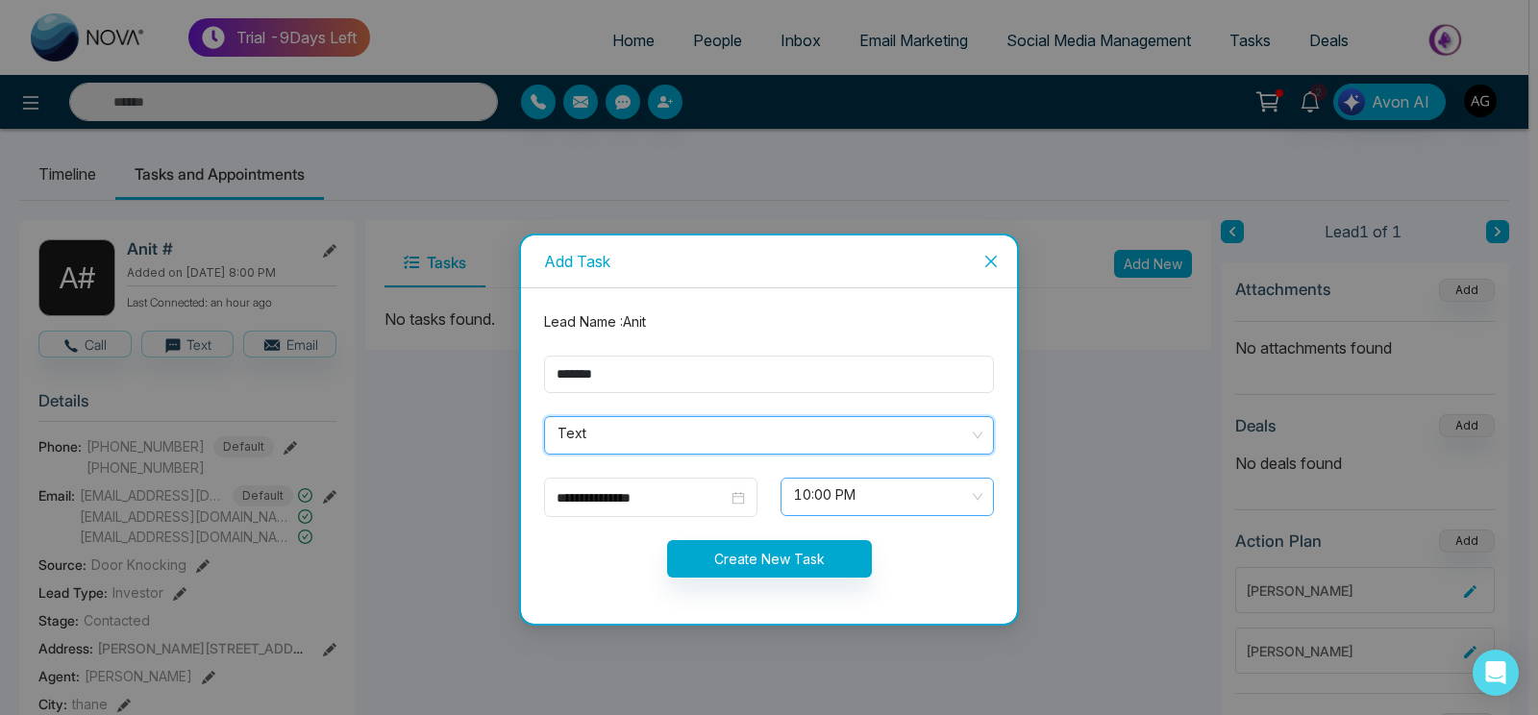
click at [847, 503] on span "10:00 PM" at bounding box center [887, 497] width 186 height 33
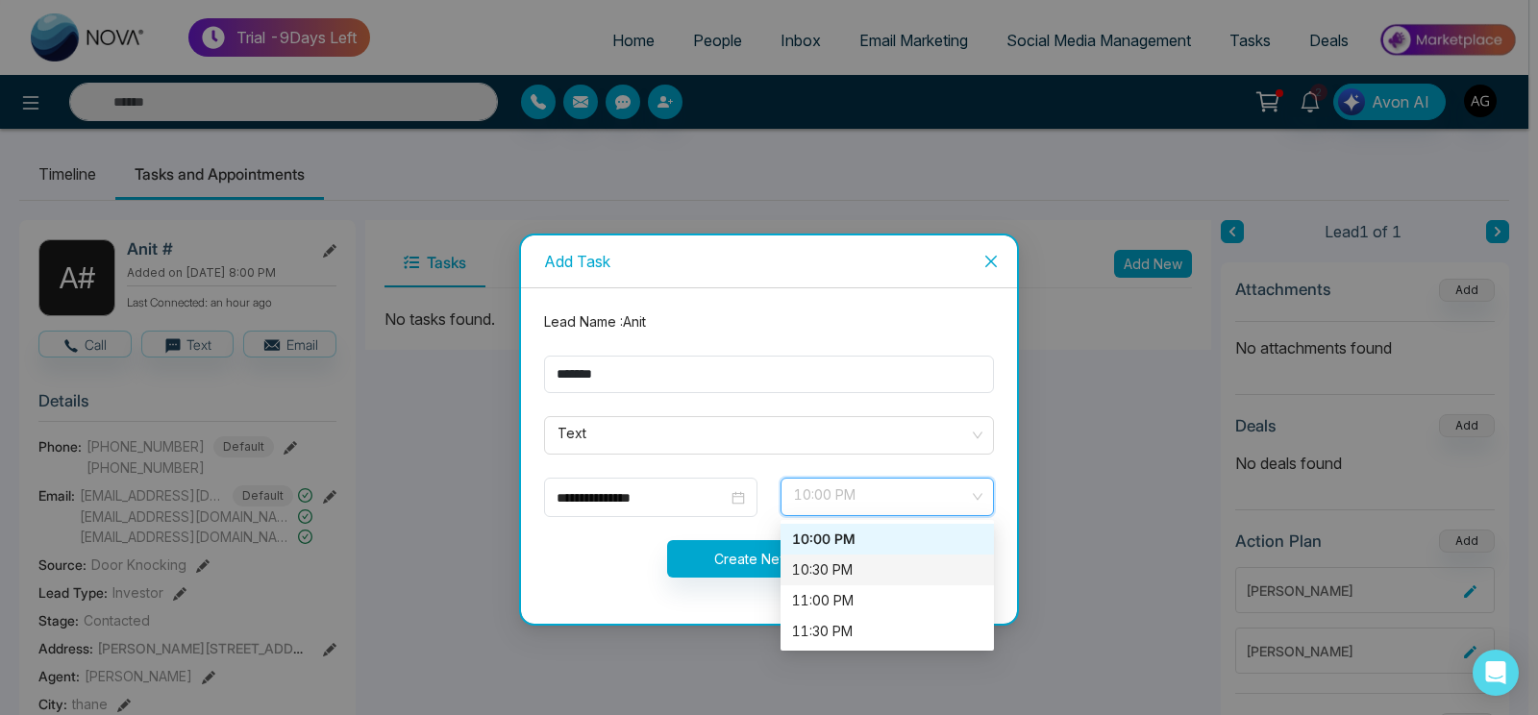
click at [841, 567] on div "10:30 PM" at bounding box center [887, 569] width 190 height 21
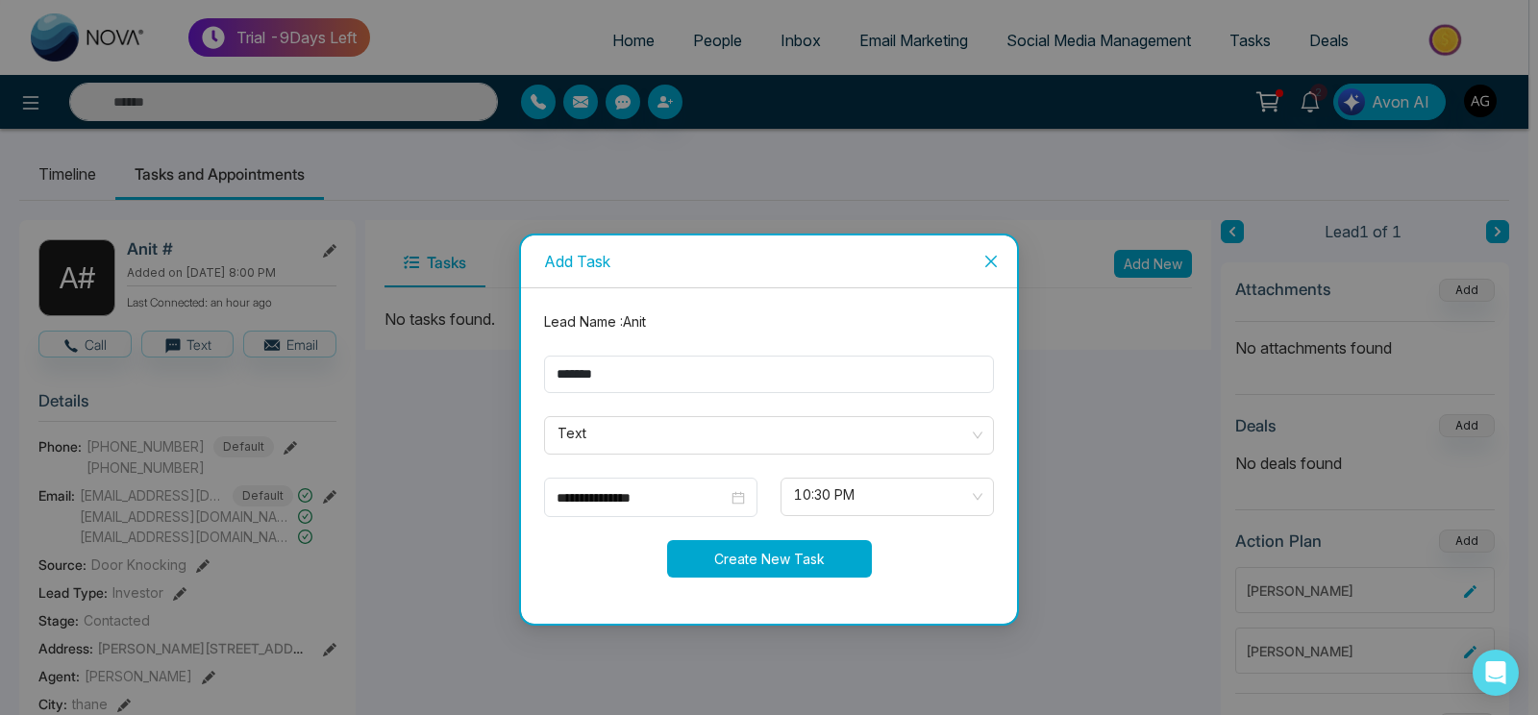
click at [820, 546] on button "Create New Task" at bounding box center [769, 558] width 205 height 37
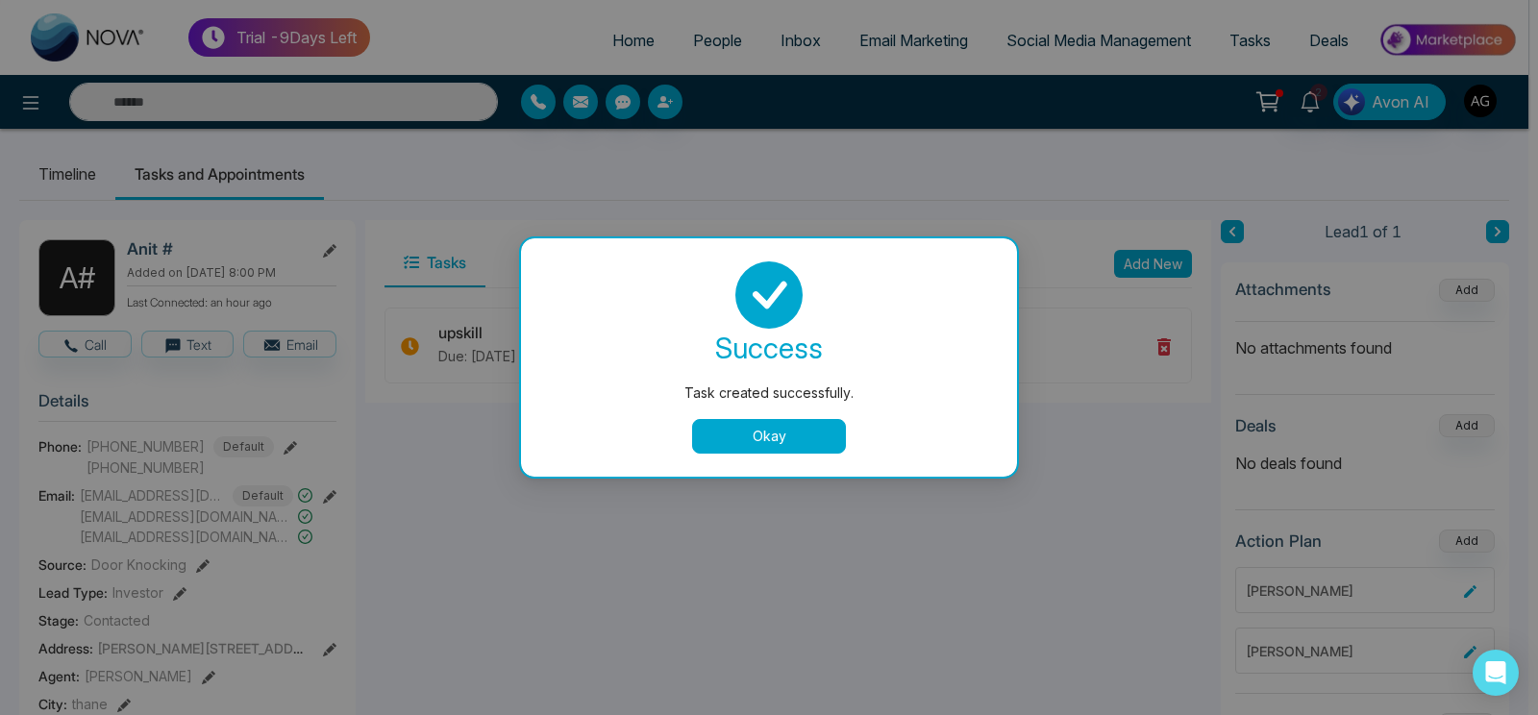
click at [761, 439] on button "Okay" at bounding box center [769, 436] width 154 height 35
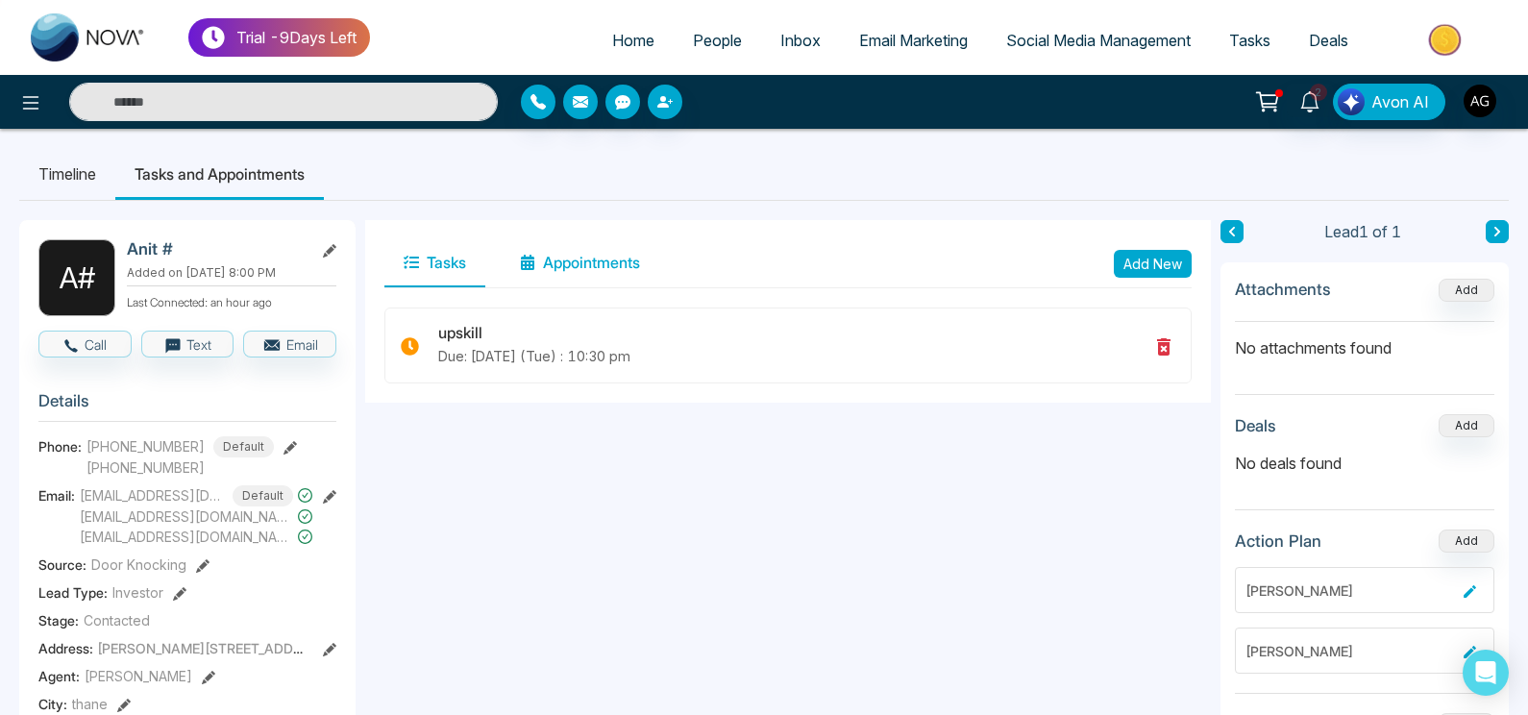
click at [589, 259] on button "Appointments" at bounding box center [580, 263] width 159 height 48
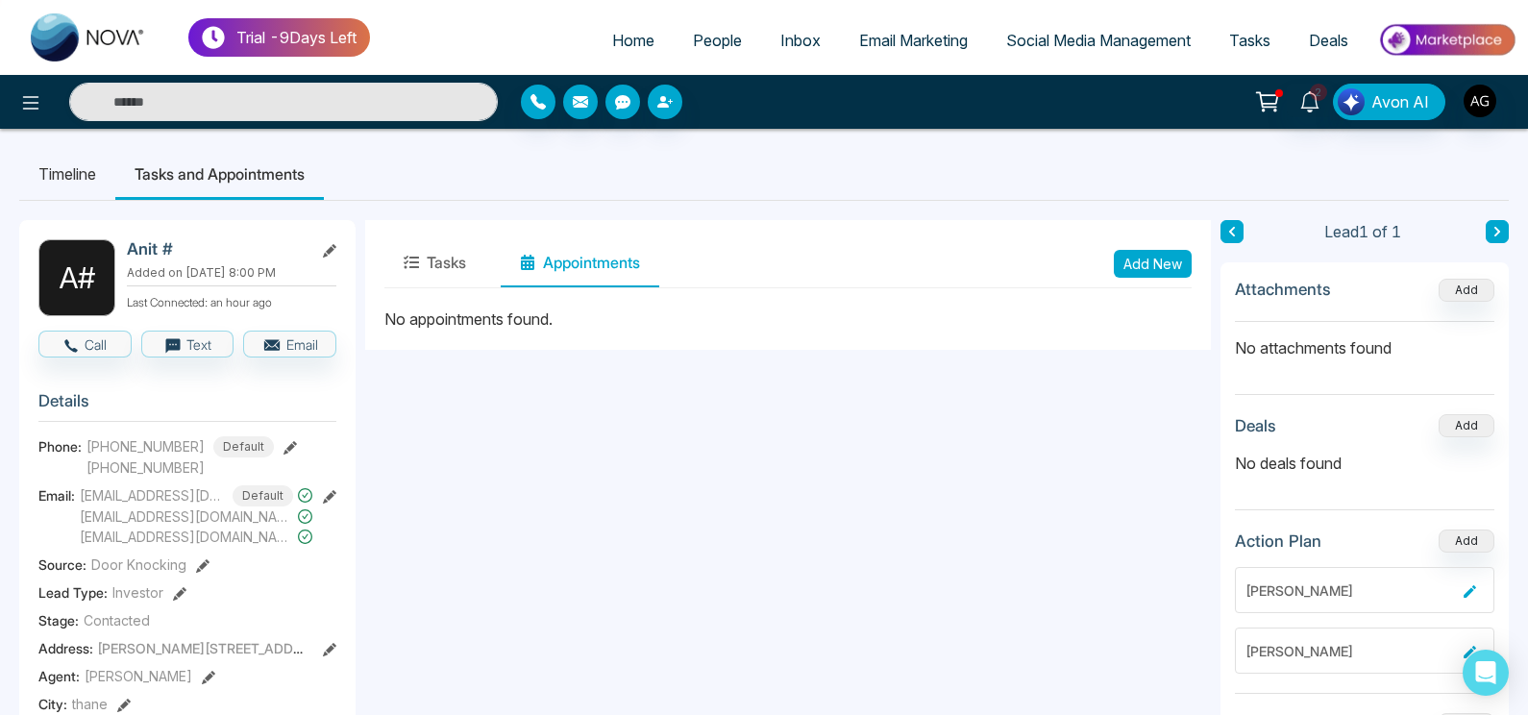
click at [1146, 259] on button "Add New" at bounding box center [1153, 264] width 78 height 28
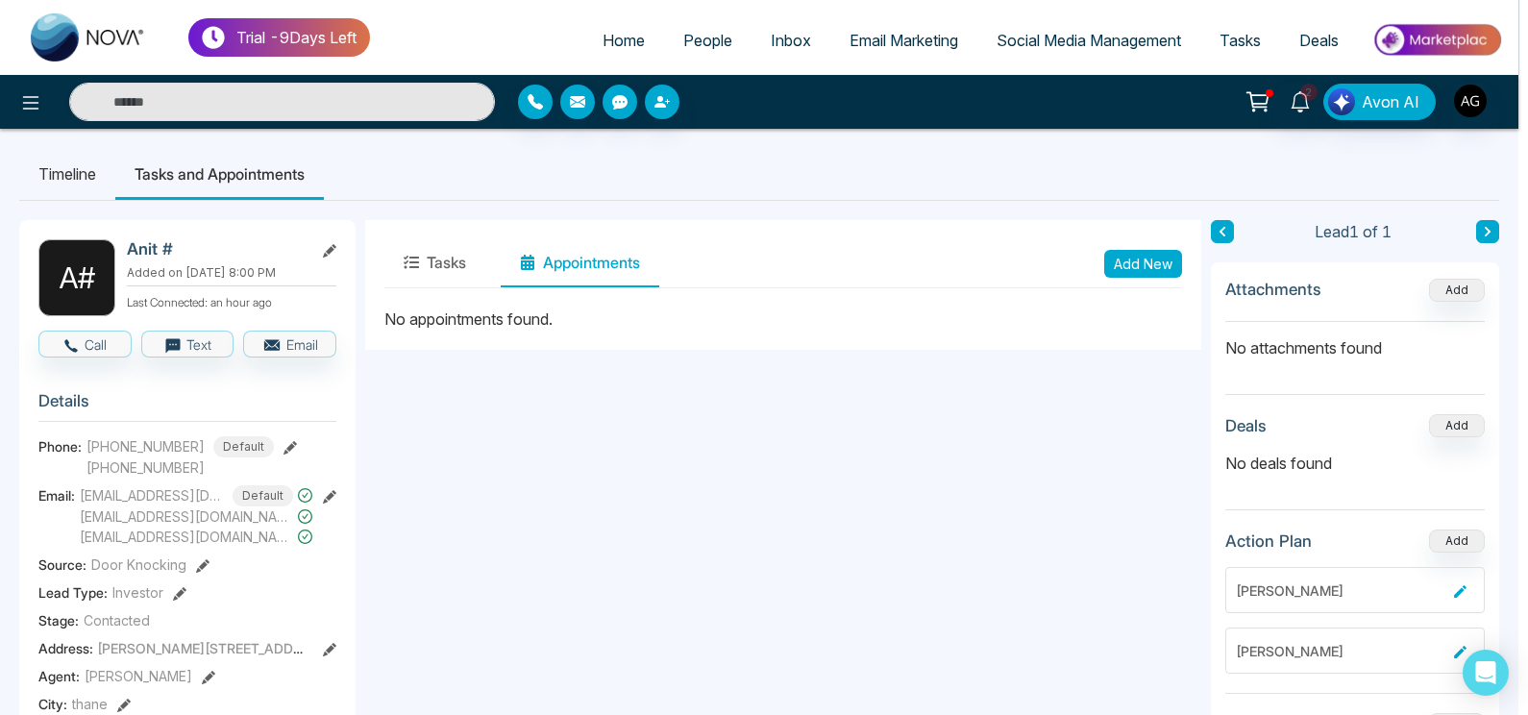
type input "**********"
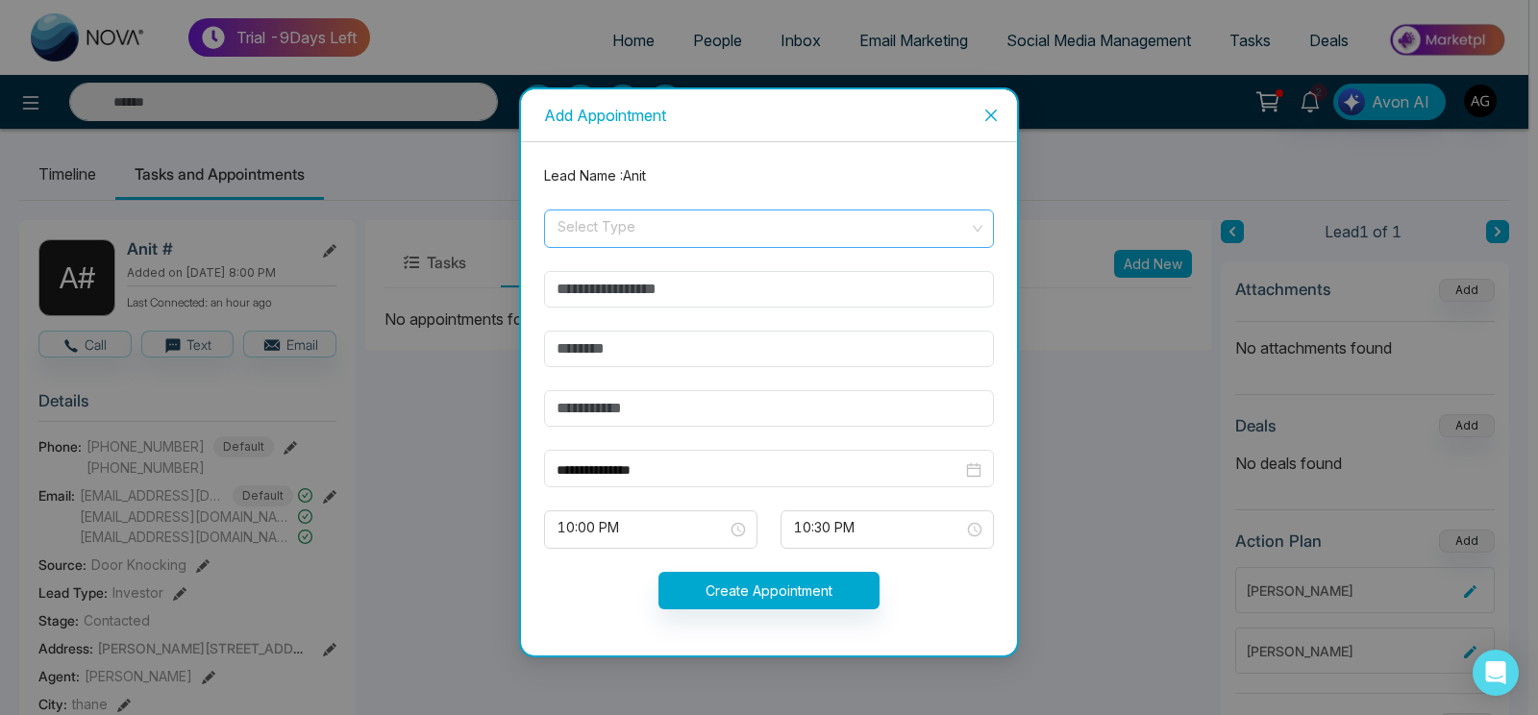
click at [755, 221] on input "search" at bounding box center [761, 224] width 413 height 29
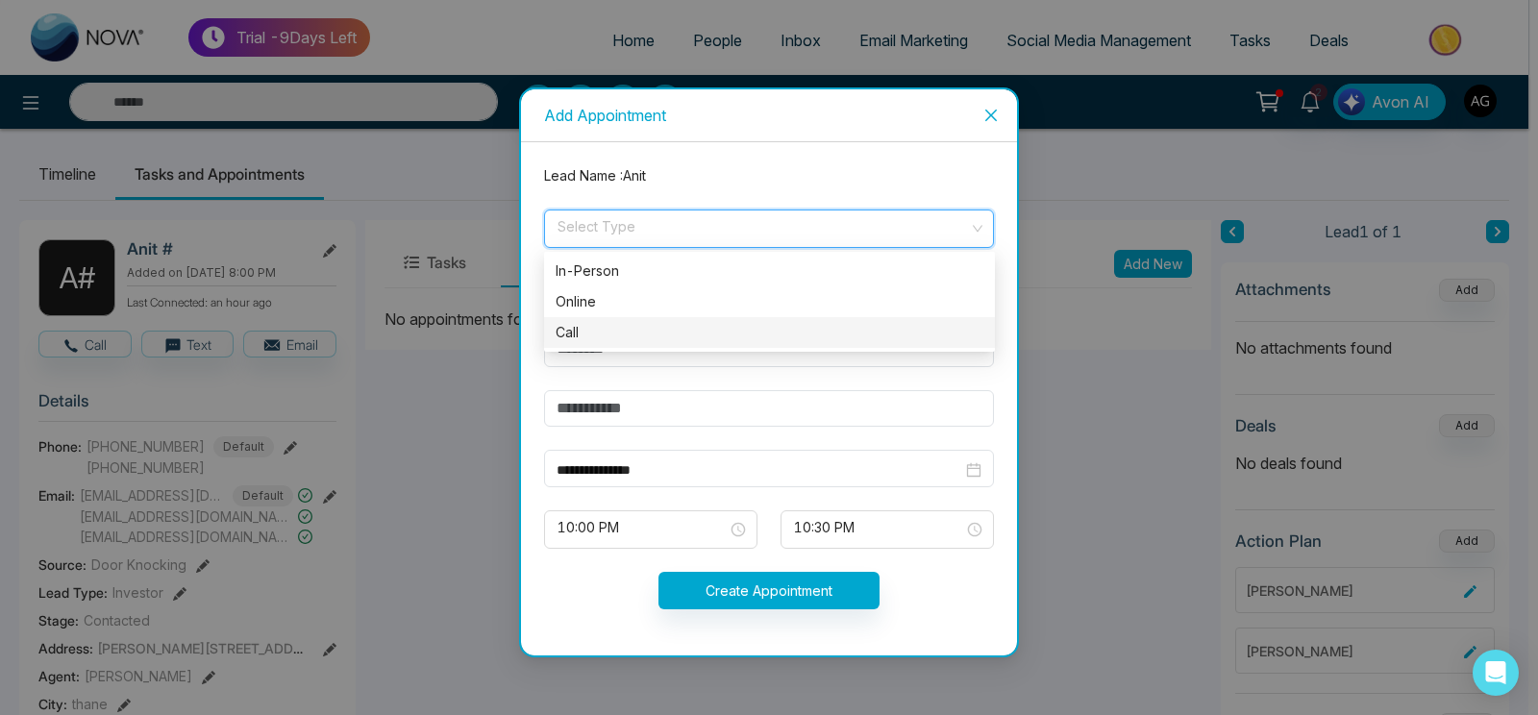
click at [728, 343] on div "Call" at bounding box center [769, 332] width 428 height 21
click at [786, 291] on input "text" at bounding box center [769, 289] width 450 height 37
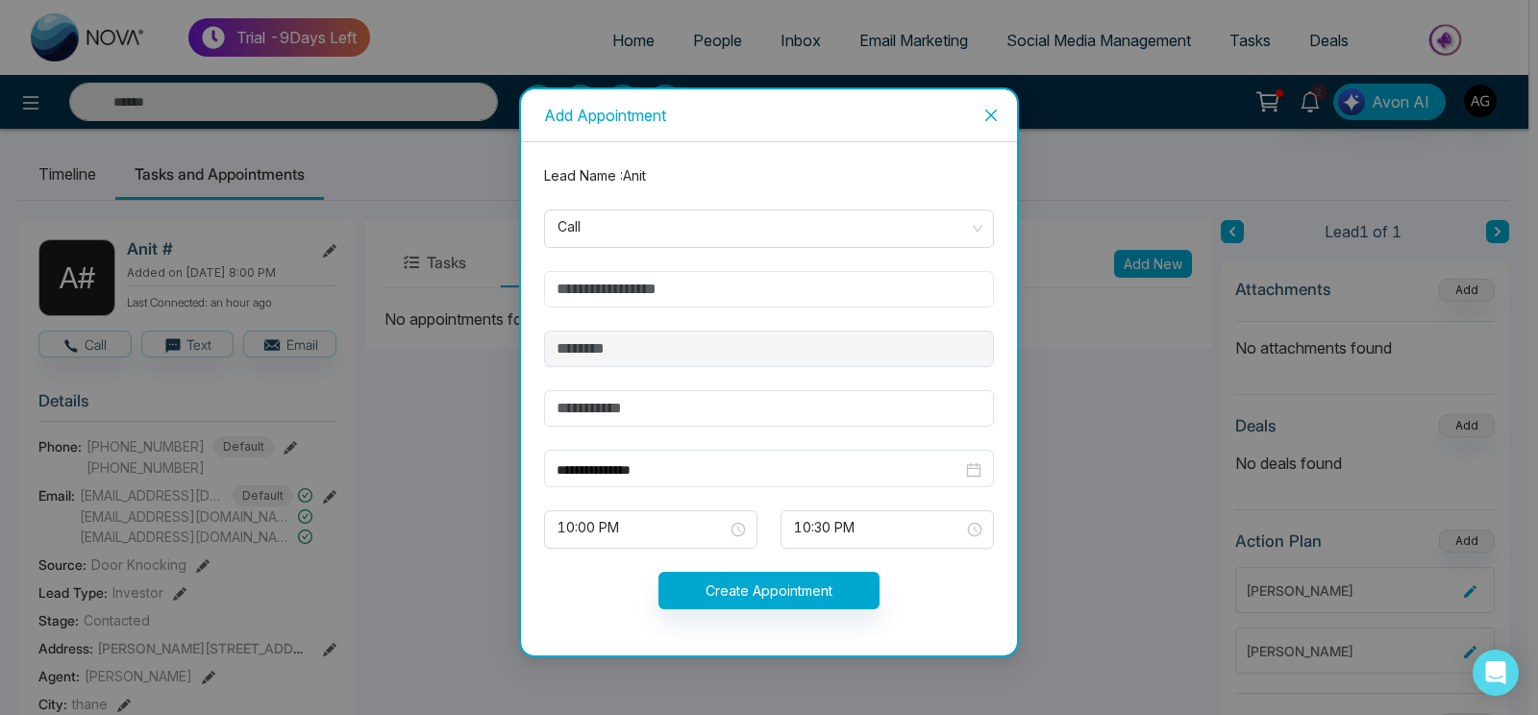
click at [786, 291] on input "text" at bounding box center [769, 289] width 450 height 37
type input "*"
click at [715, 434] on form "**********" at bounding box center [768, 398] width 473 height 467
drag, startPoint x: 739, startPoint y: 419, endPoint x: 706, endPoint y: 246, distance: 176.0
click at [706, 390] on input "text" at bounding box center [769, 408] width 450 height 37
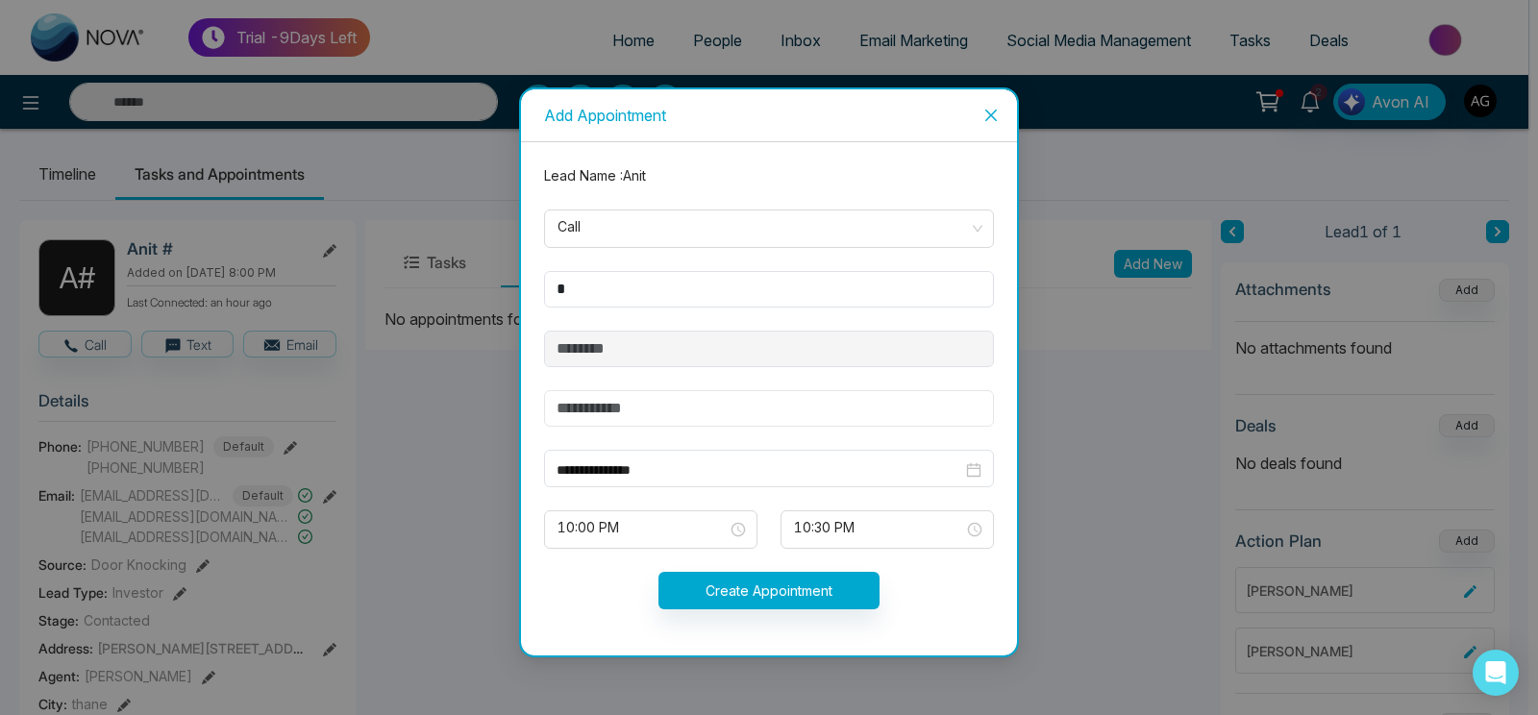
click at [706, 245] on span "Call" at bounding box center [768, 228] width 423 height 33
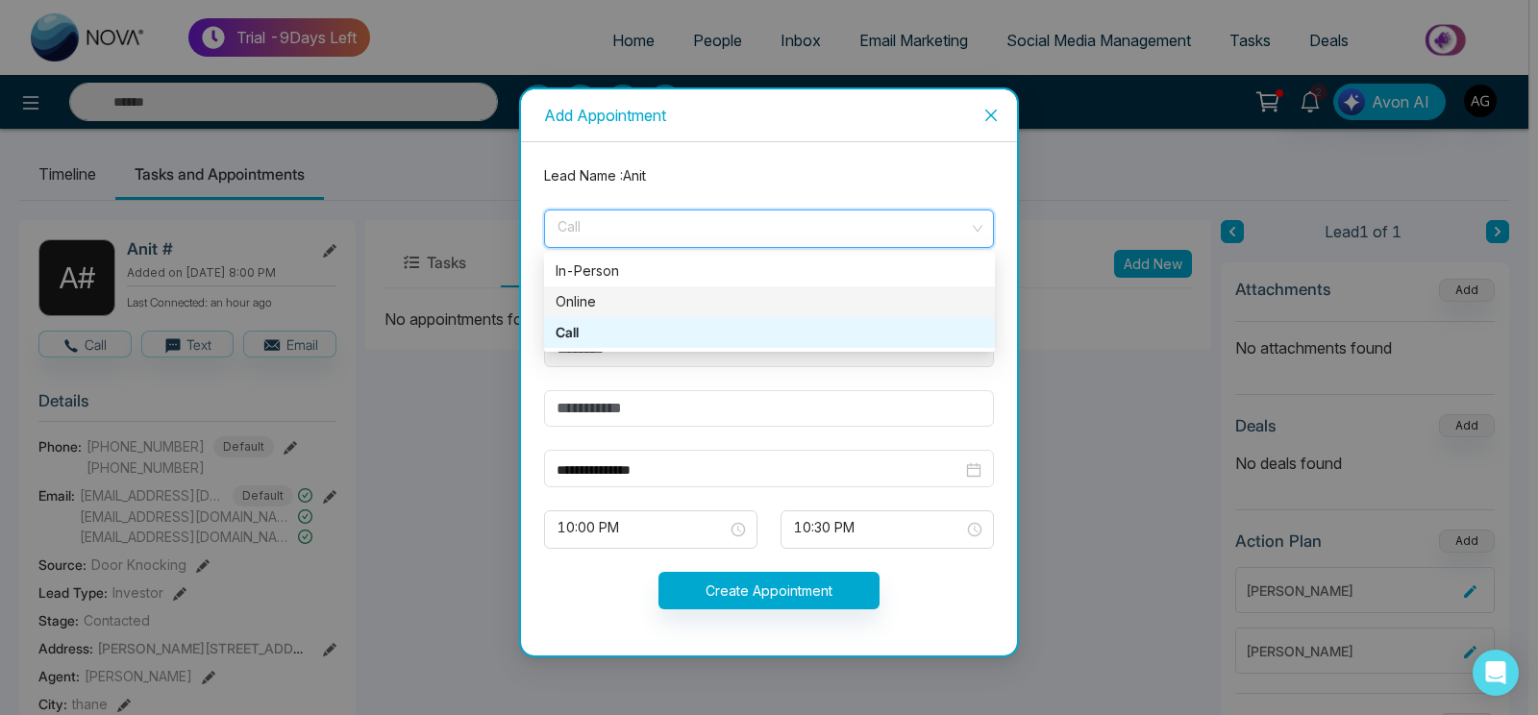
click at [709, 300] on div "Online" at bounding box center [769, 301] width 428 height 21
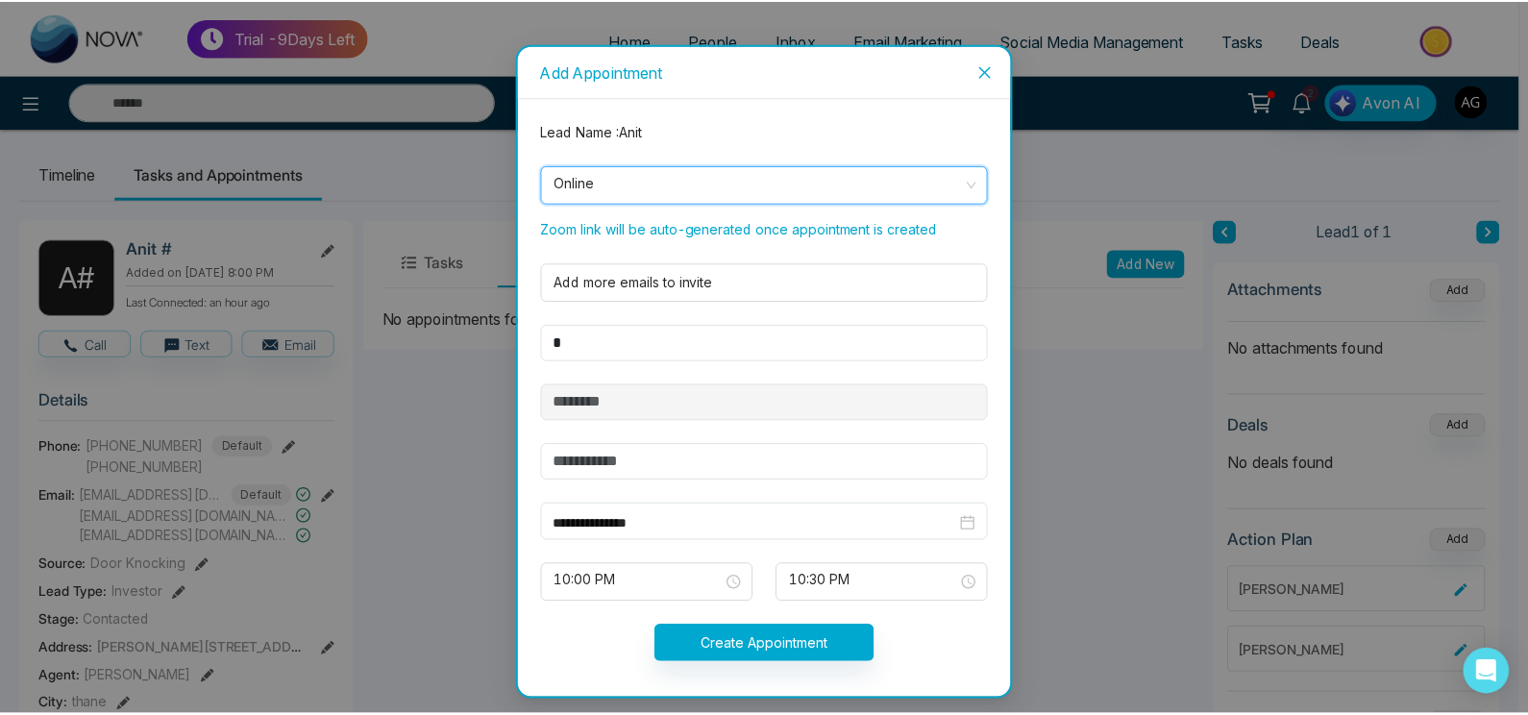
scroll to position [8, 0]
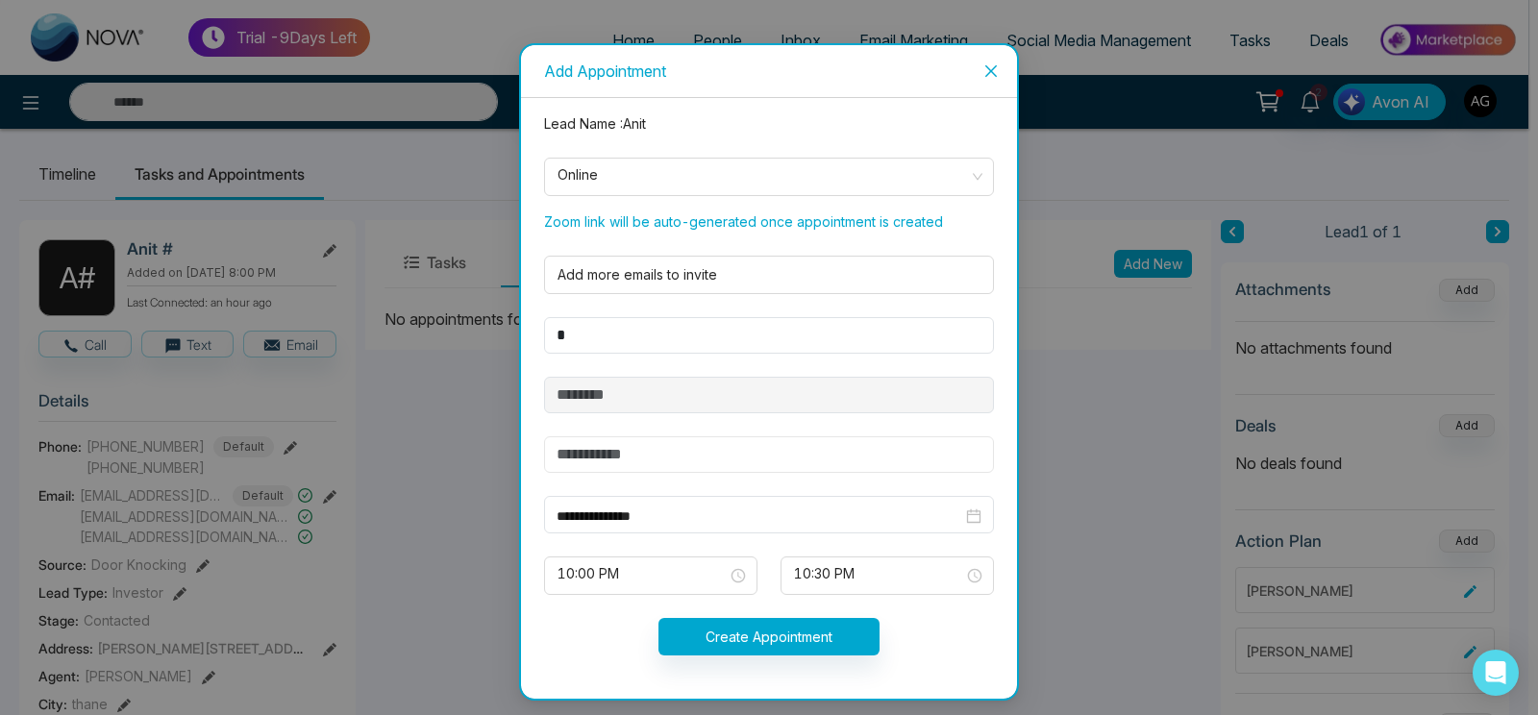
click at [643, 453] on input "text" at bounding box center [769, 454] width 450 height 37
click at [656, 442] on input "text" at bounding box center [769, 454] width 450 height 37
click at [658, 578] on span "10:00 PM" at bounding box center [650, 575] width 186 height 33
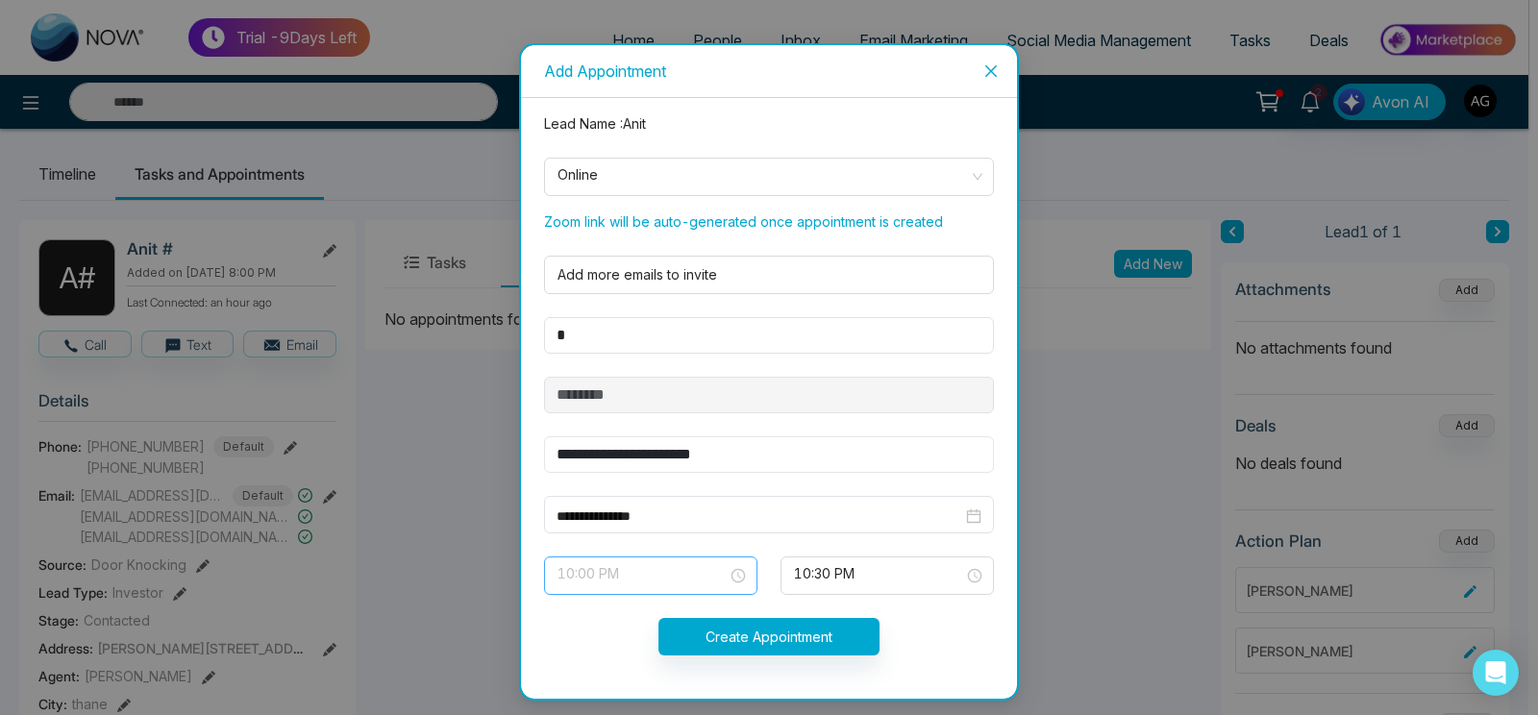
type input "**********"
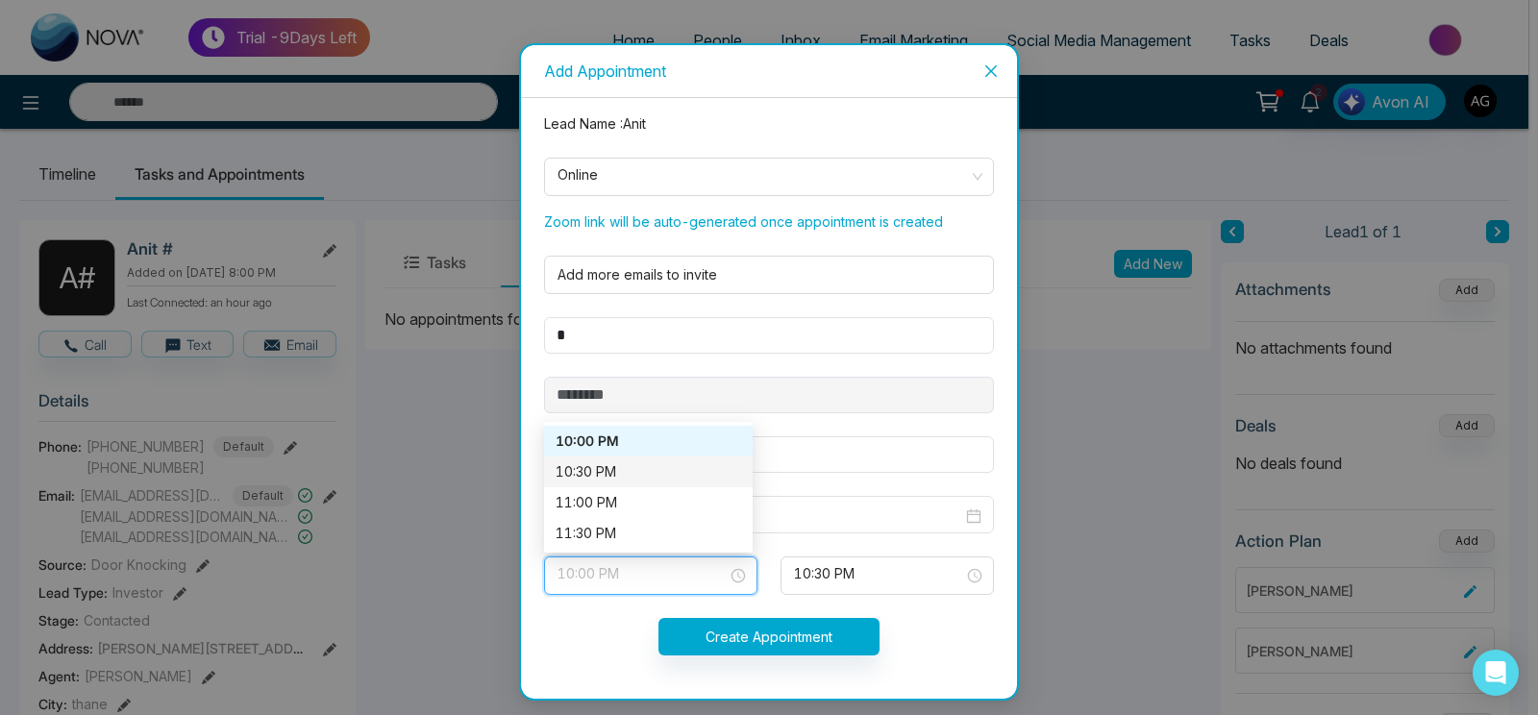
click at [628, 465] on div "10:30 PM" at bounding box center [647, 471] width 185 height 21
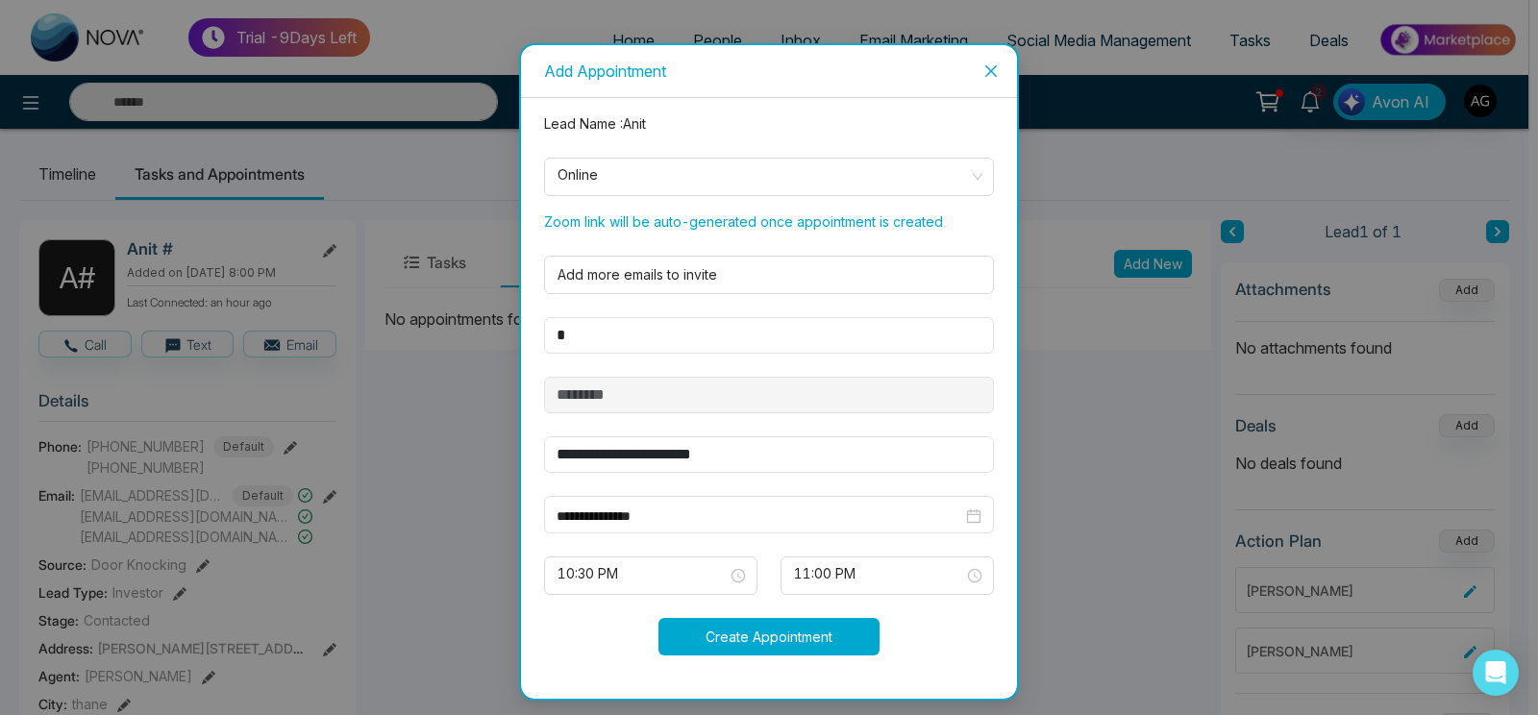
click at [781, 621] on button "Create Appointment" at bounding box center [768, 636] width 221 height 37
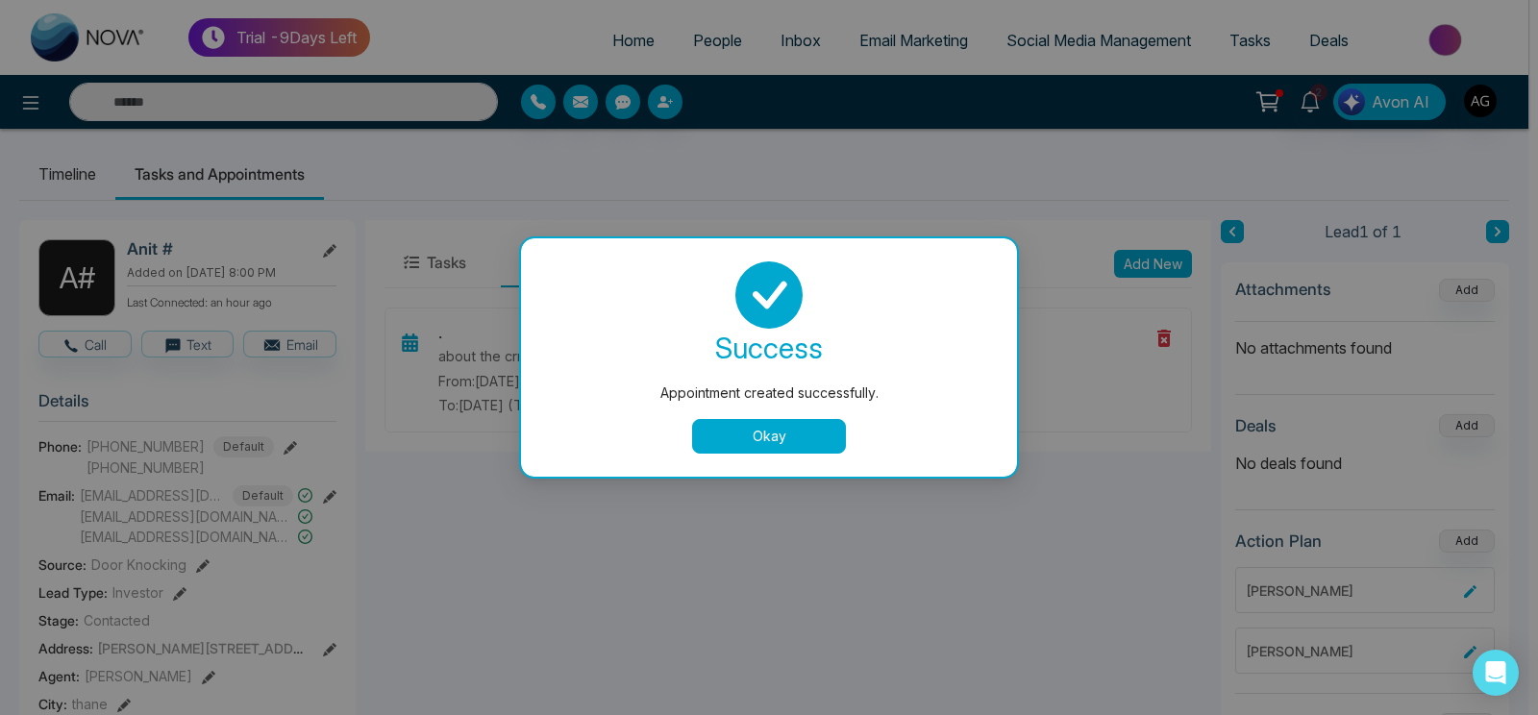
click at [812, 445] on button "Okay" at bounding box center [769, 436] width 154 height 35
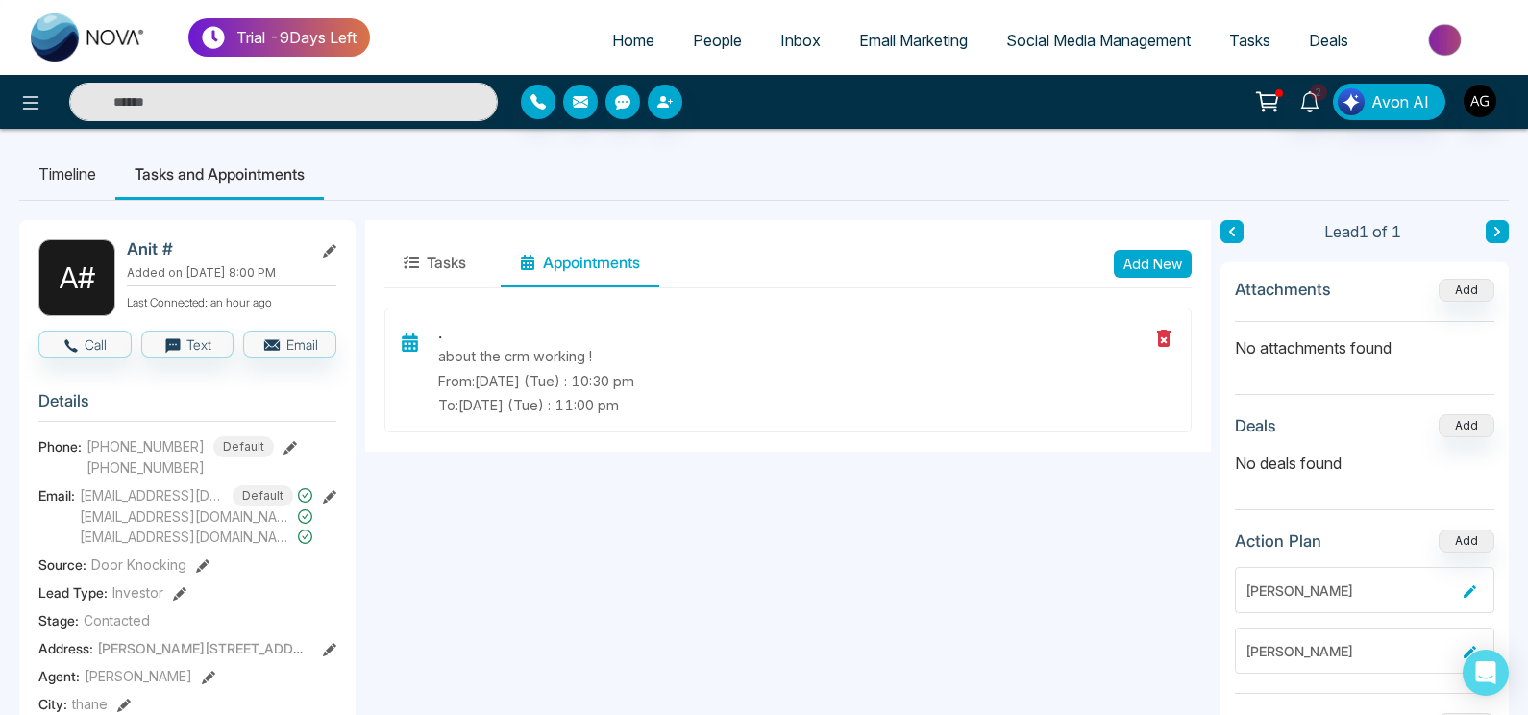
click at [1238, 41] on span "Tasks" at bounding box center [1249, 40] width 41 height 19
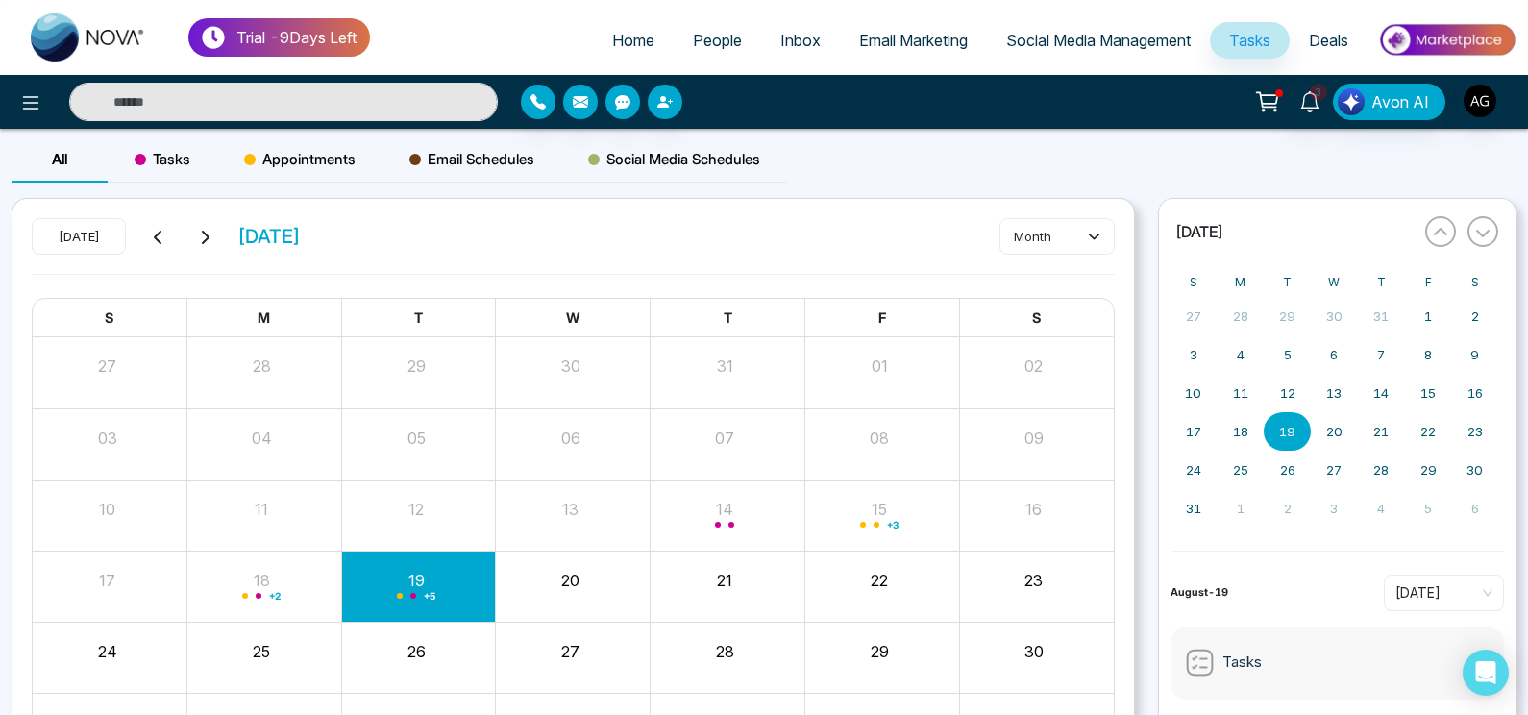
click at [144, 145] on div "Tasks" at bounding box center [163, 159] width 110 height 46
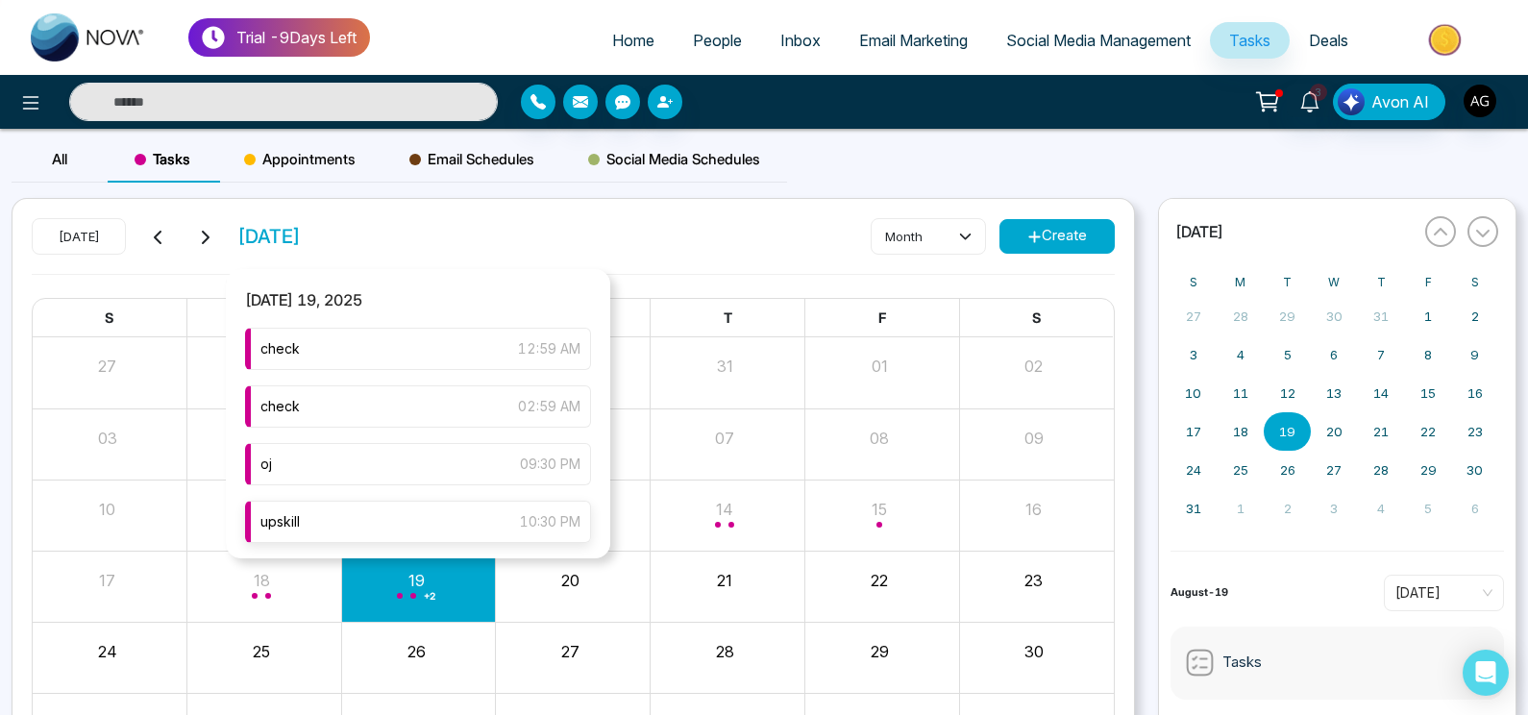
click at [426, 521] on div "upskill 10:30 PM" at bounding box center [418, 522] width 346 height 42
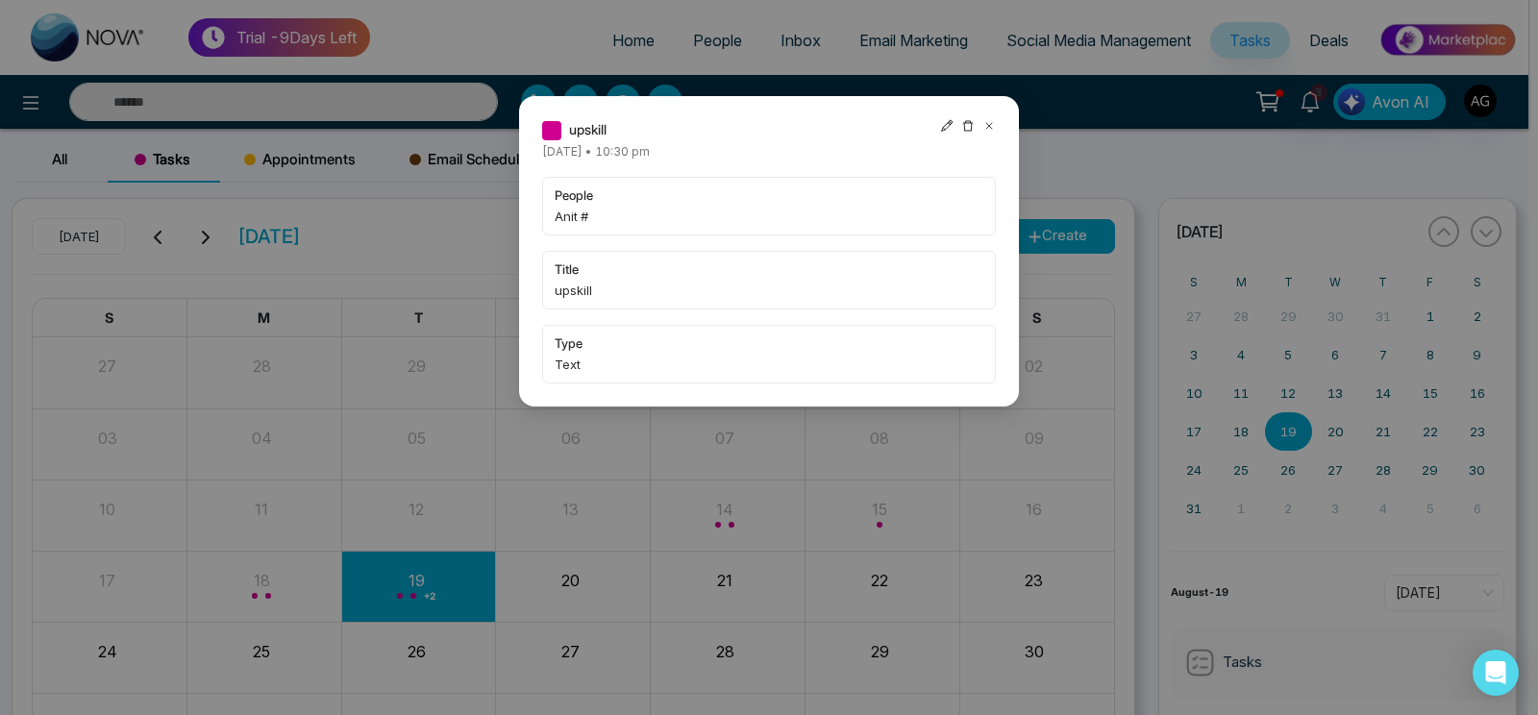
click at [942, 133] on icon at bounding box center [946, 125] width 13 height 13
type input "**********"
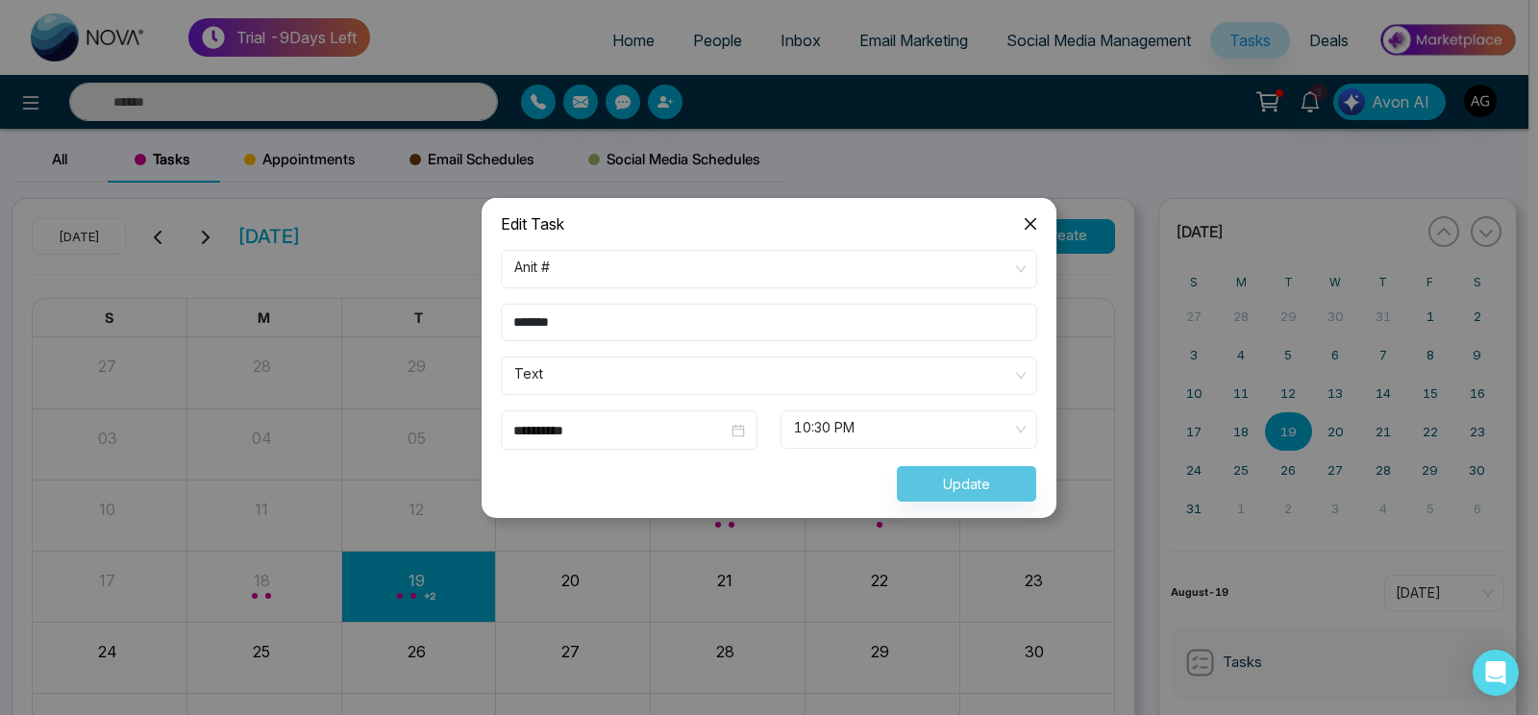
click at [711, 381] on span "Text" at bounding box center [768, 375] width 509 height 33
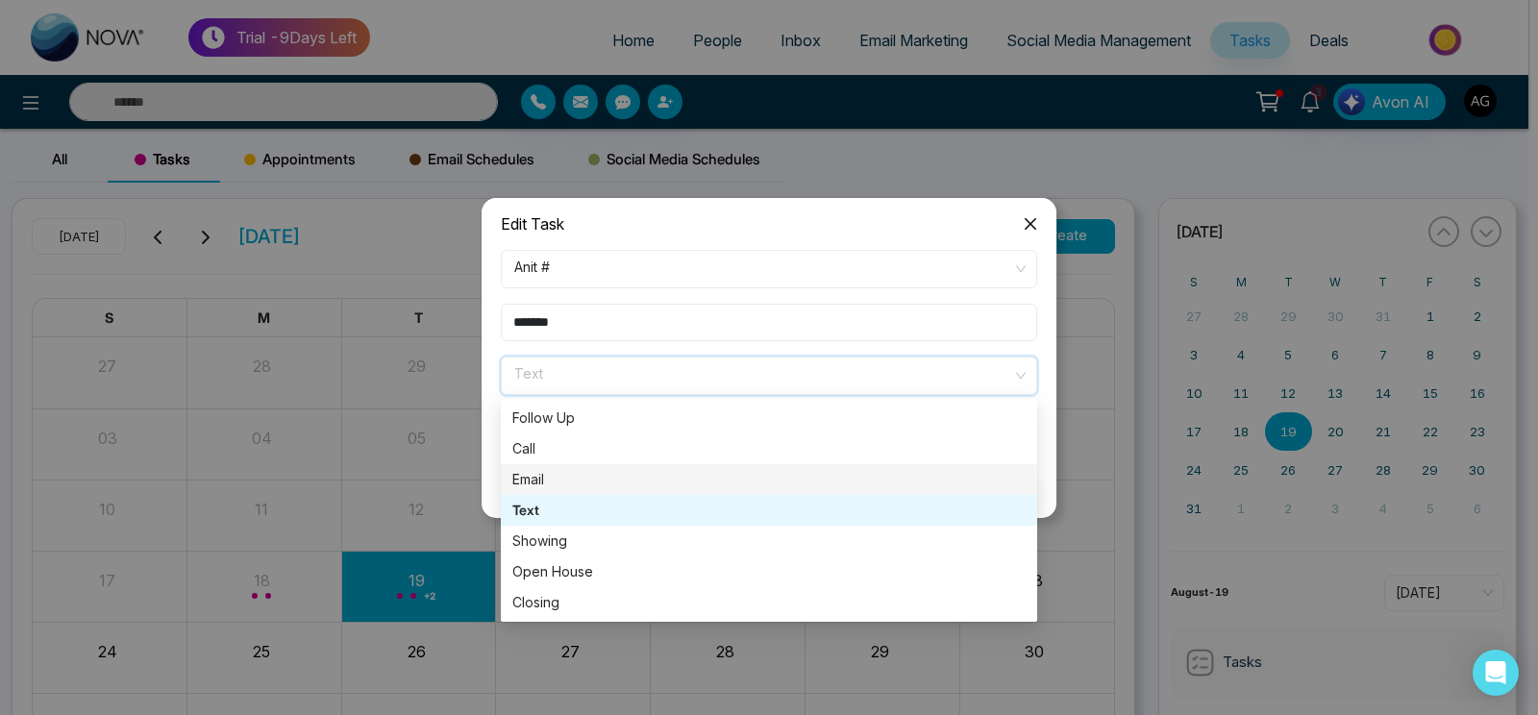
click at [671, 481] on div "Email" at bounding box center [768, 479] width 513 height 21
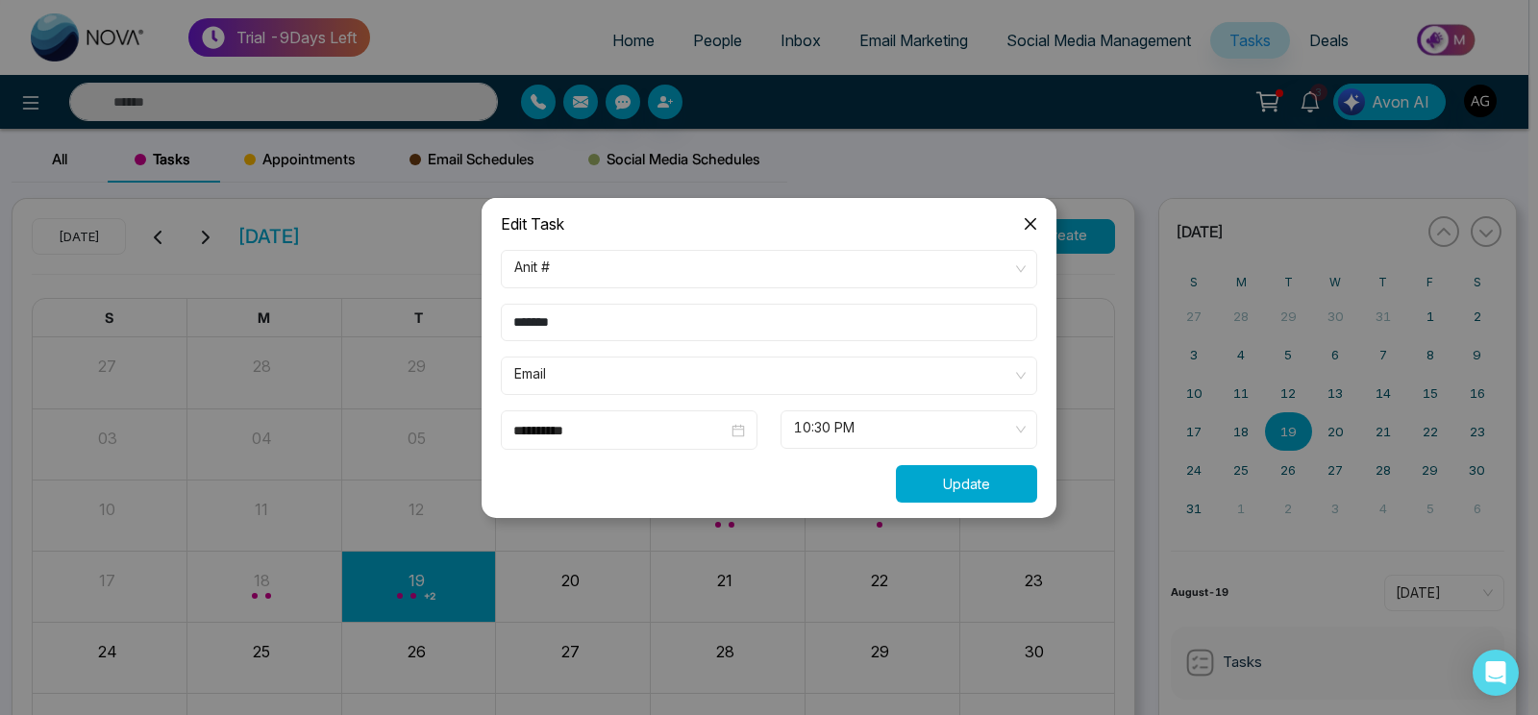
click at [969, 474] on button "Update" at bounding box center [966, 483] width 141 height 37
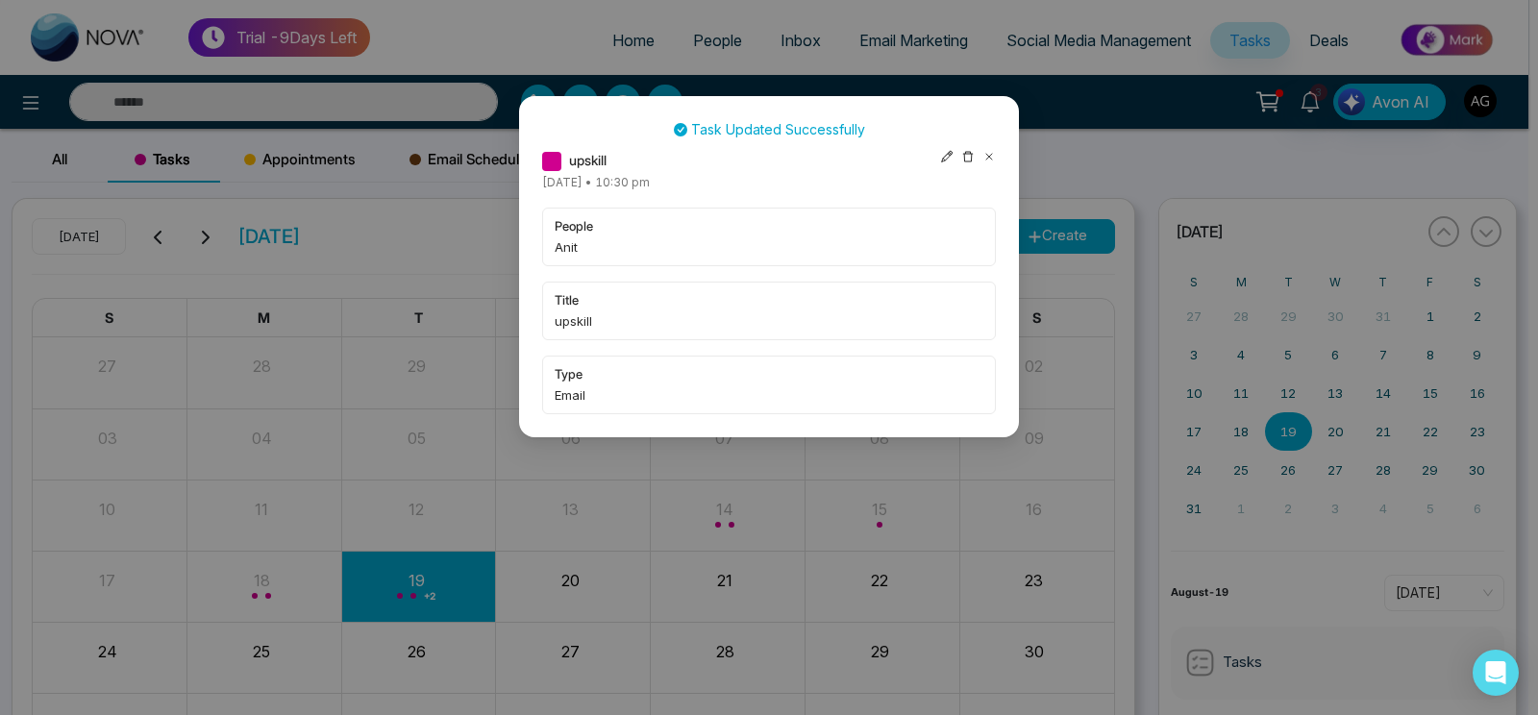
click at [986, 152] on icon at bounding box center [988, 156] width 13 height 13
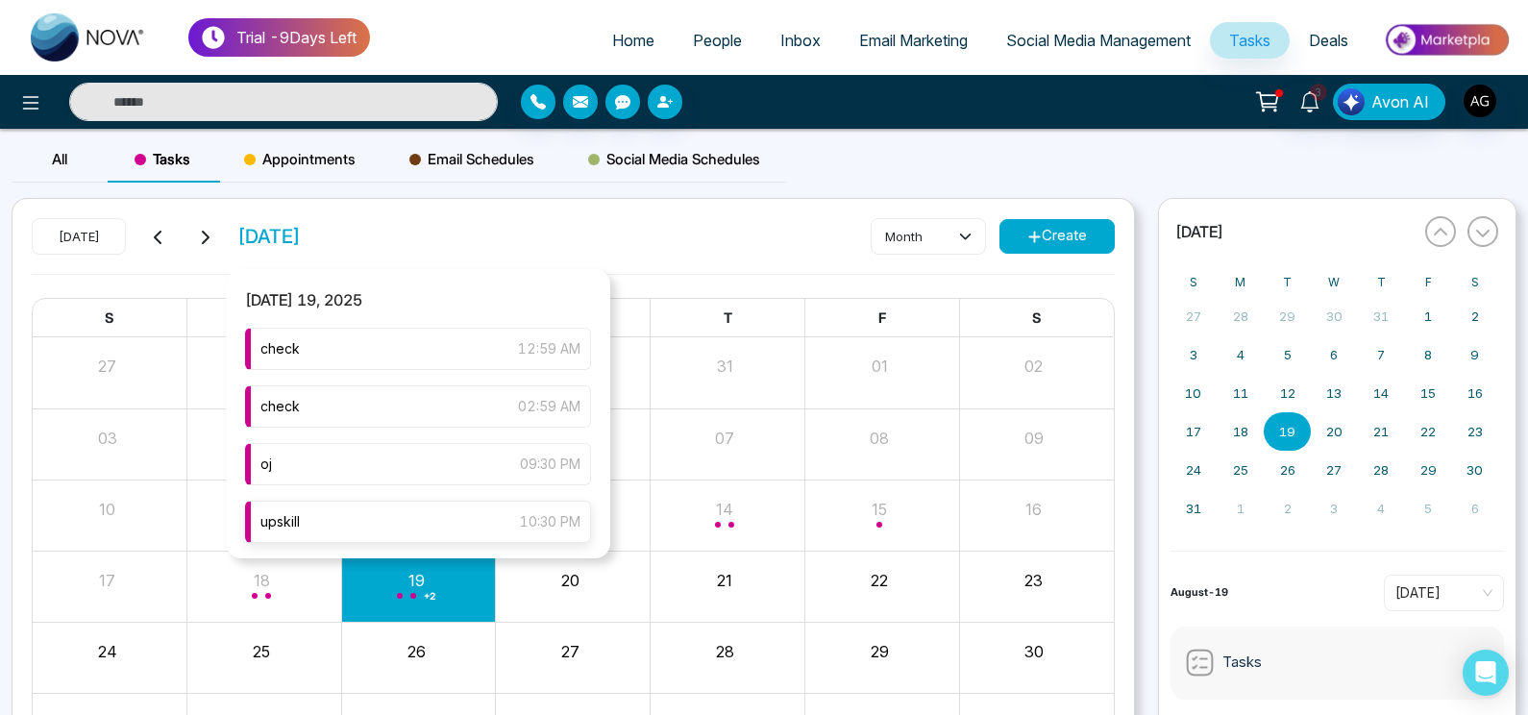
click at [413, 528] on div "upskill 10:30 PM" at bounding box center [418, 522] width 346 height 42
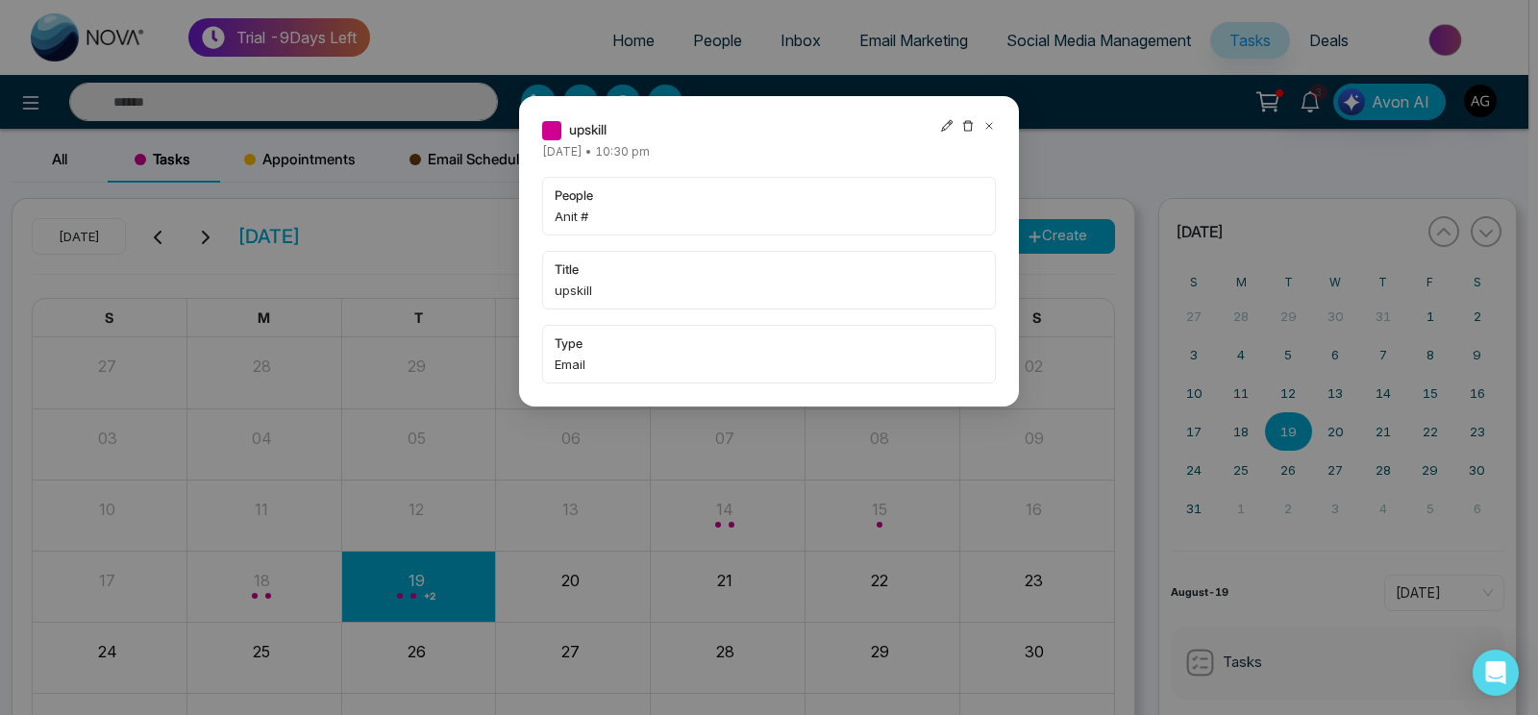
click at [982, 128] on div at bounding box center [968, 129] width 56 height 21
click at [989, 128] on icon at bounding box center [988, 125] width 13 height 13
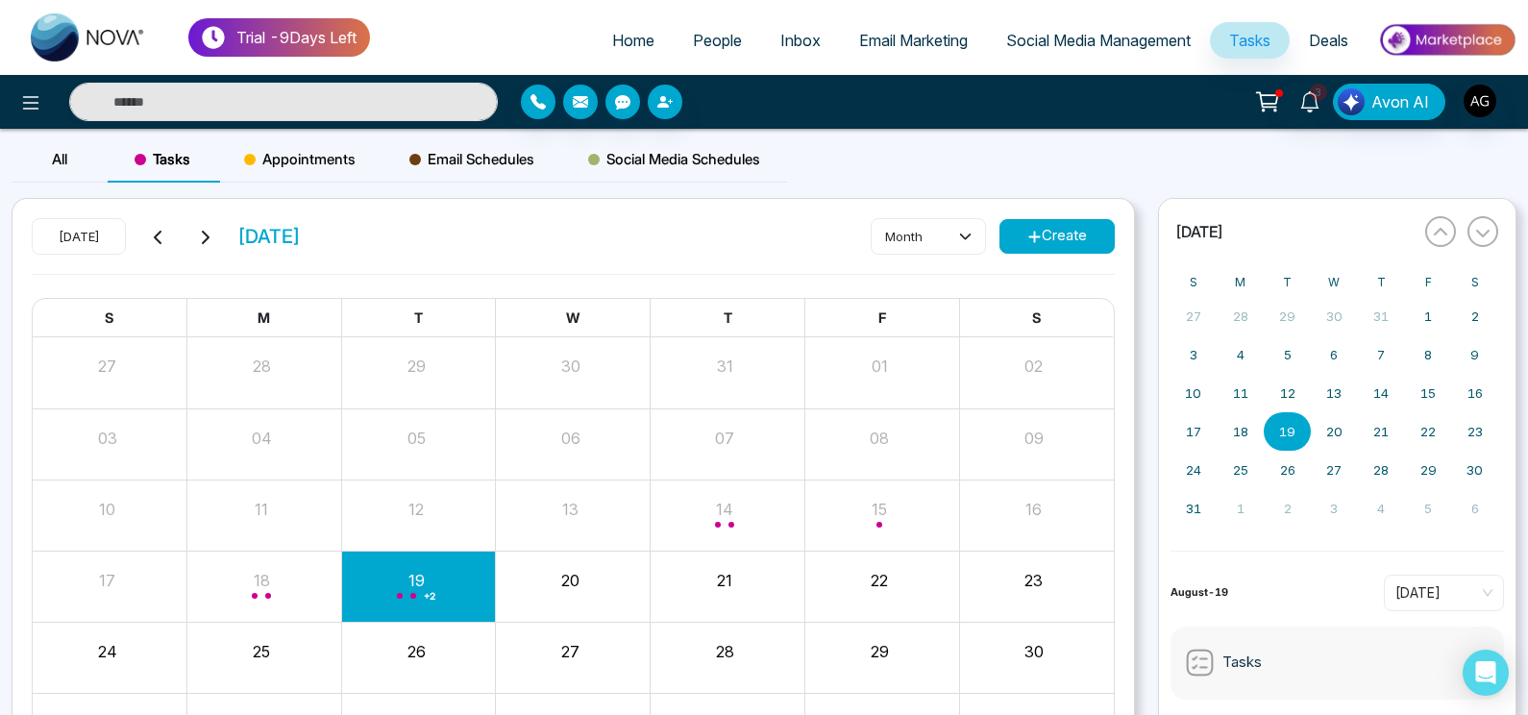
click at [287, 173] on div "Appointments" at bounding box center [299, 159] width 165 height 46
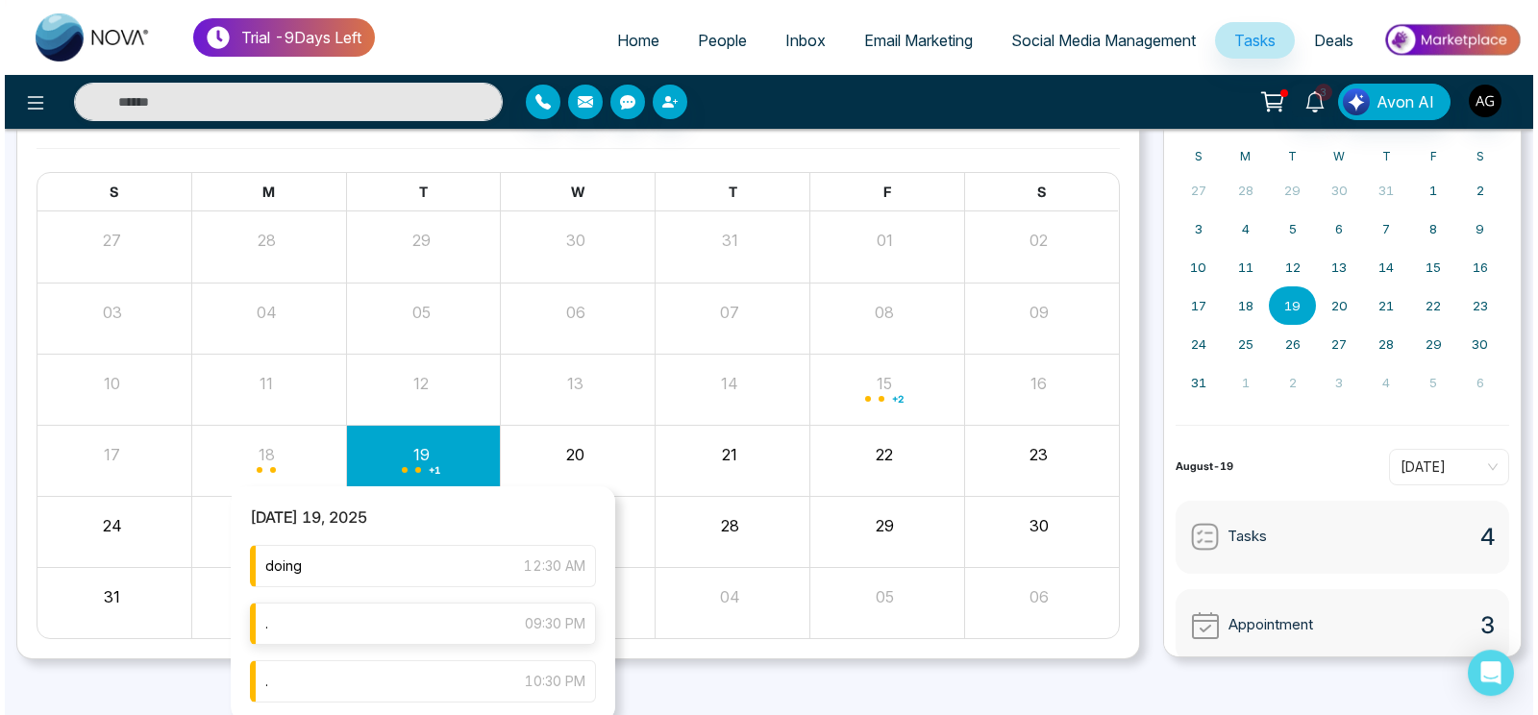
scroll to position [137, 0]
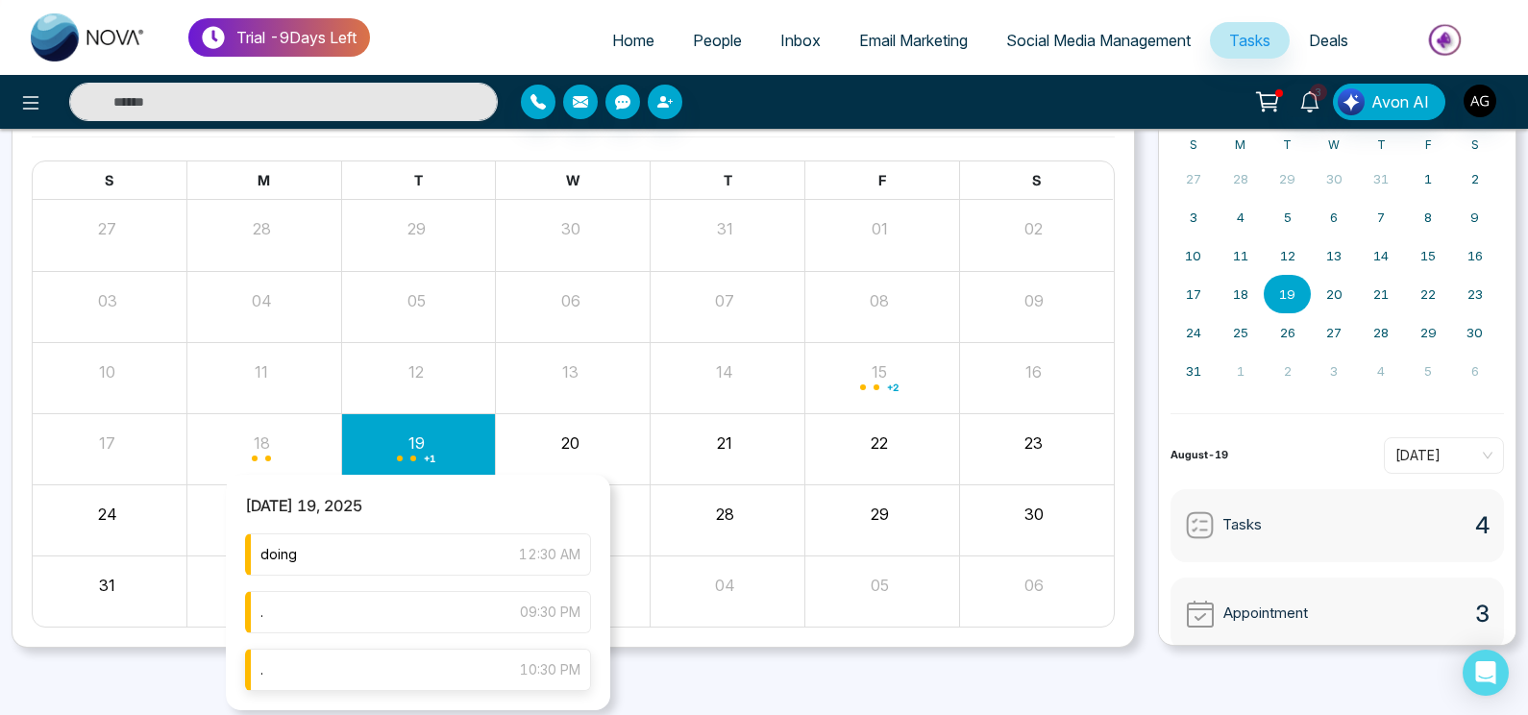
click at [404, 650] on div ". 10:30 PM" at bounding box center [418, 670] width 346 height 42
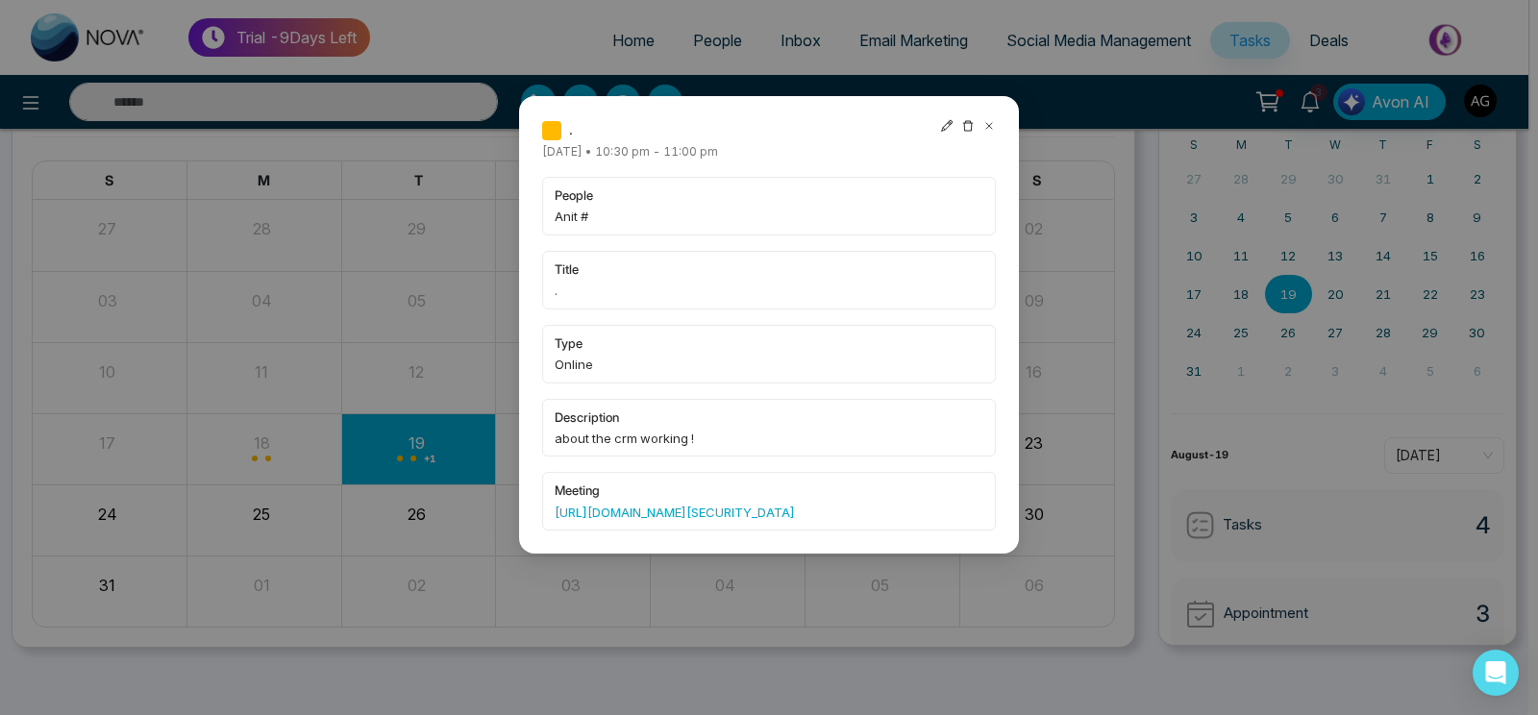
click at [940, 131] on icon at bounding box center [946, 125] width 13 height 13
type input "**********"
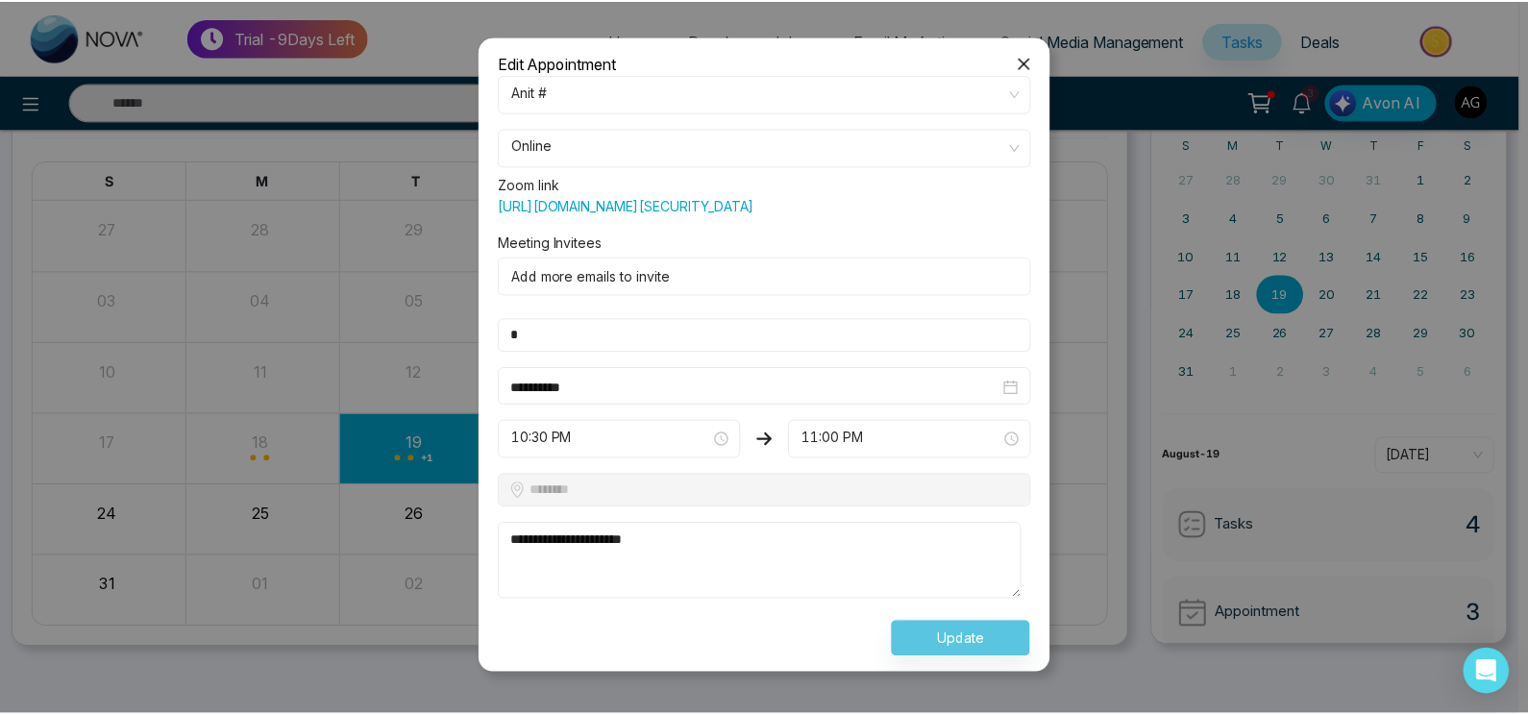
scroll to position [0, 0]
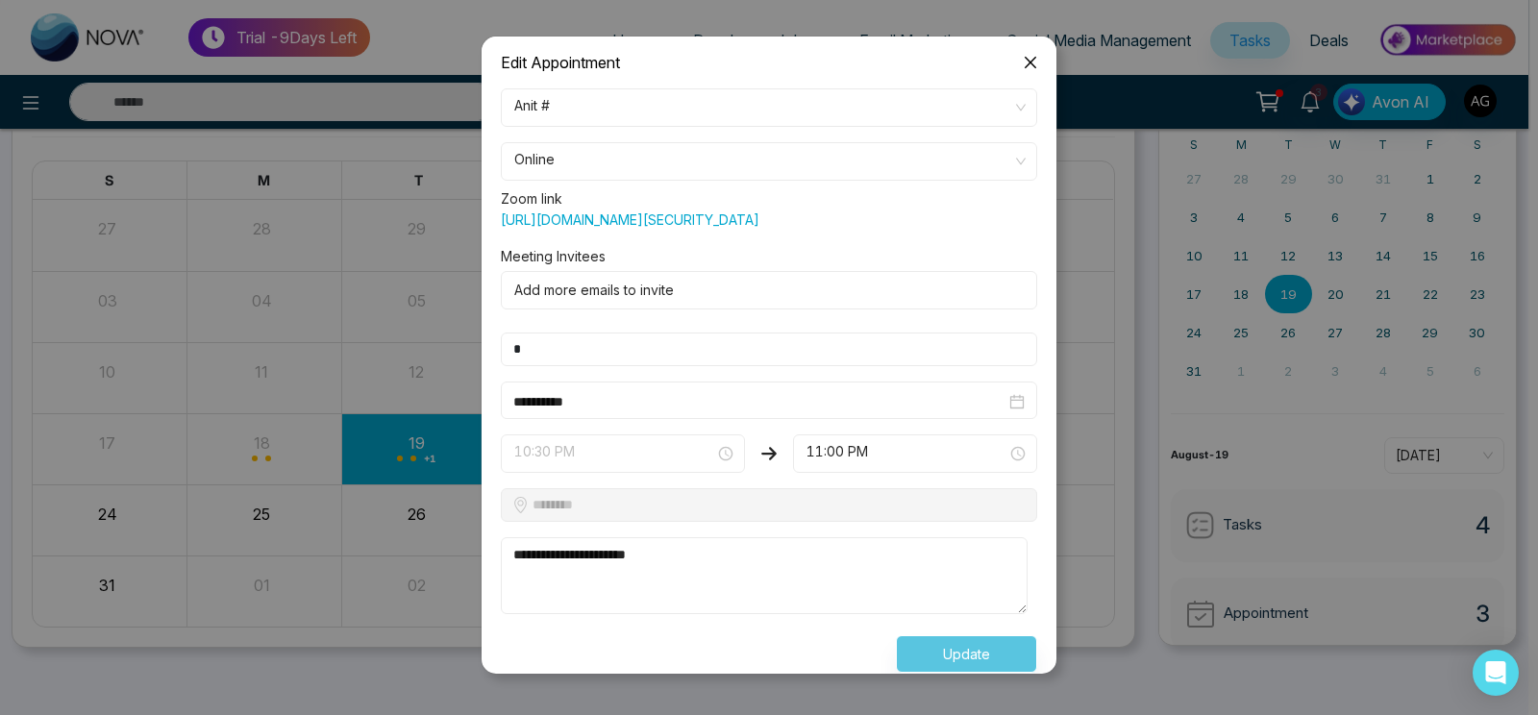
click at [674, 470] on span "10:30 PM" at bounding box center [622, 453] width 217 height 33
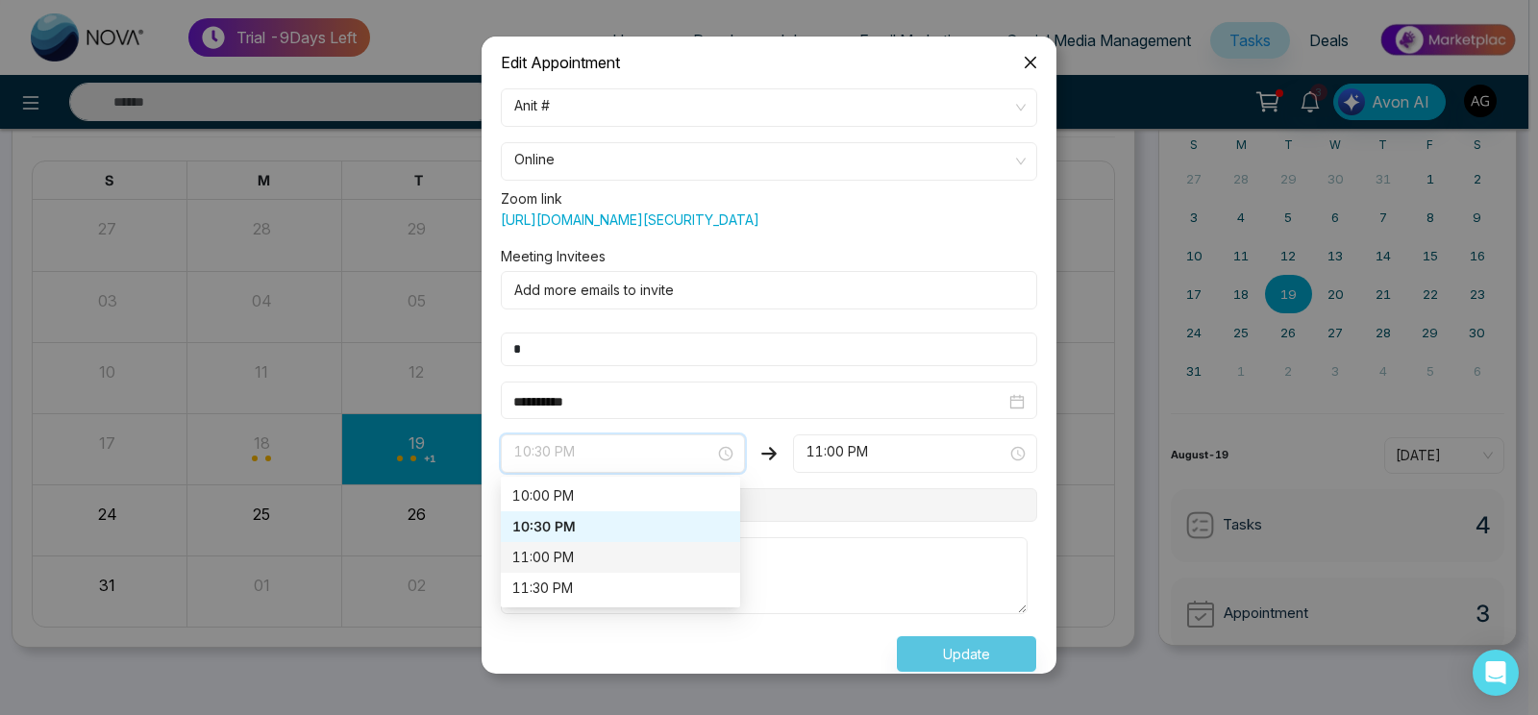
click at [671, 561] on div "11:00 PM" at bounding box center [620, 557] width 239 height 31
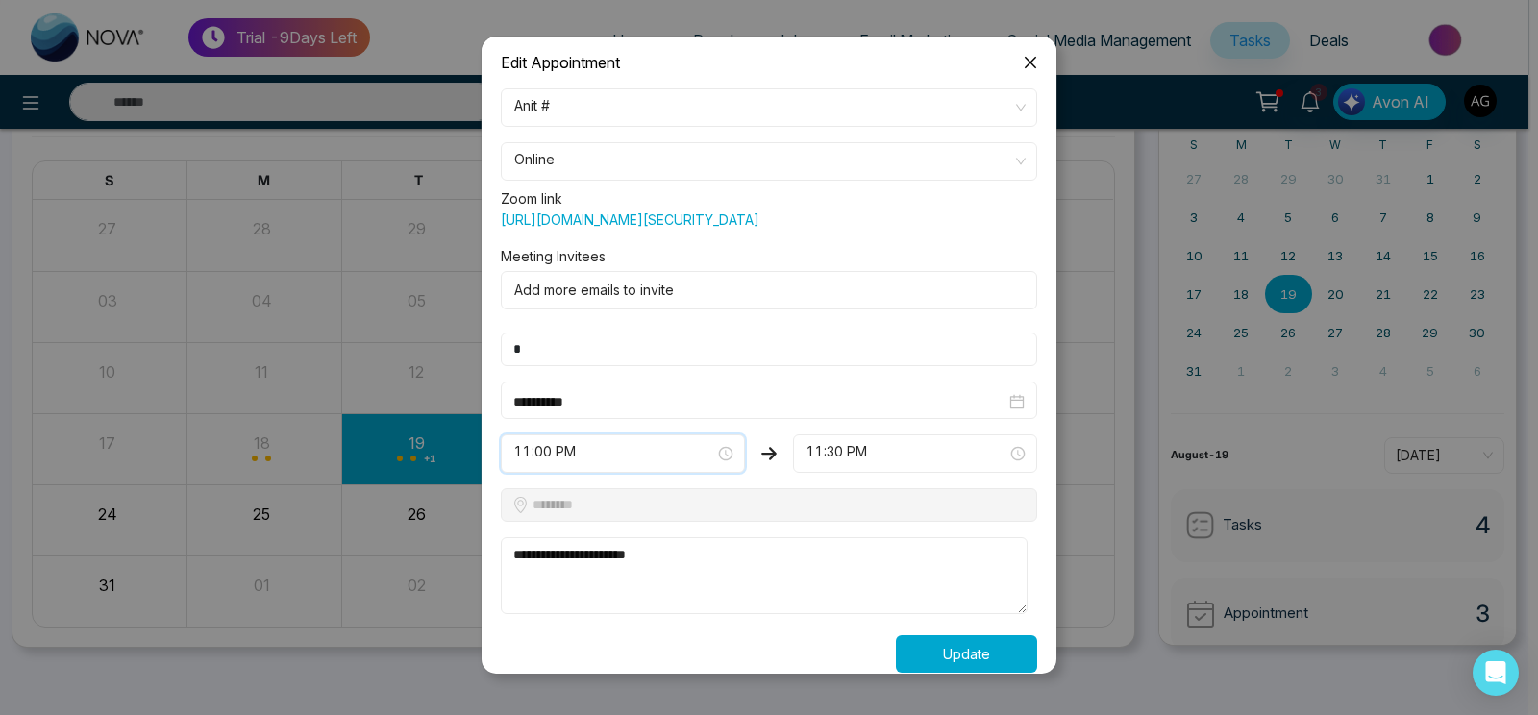
click at [985, 661] on button "Update" at bounding box center [966, 653] width 141 height 37
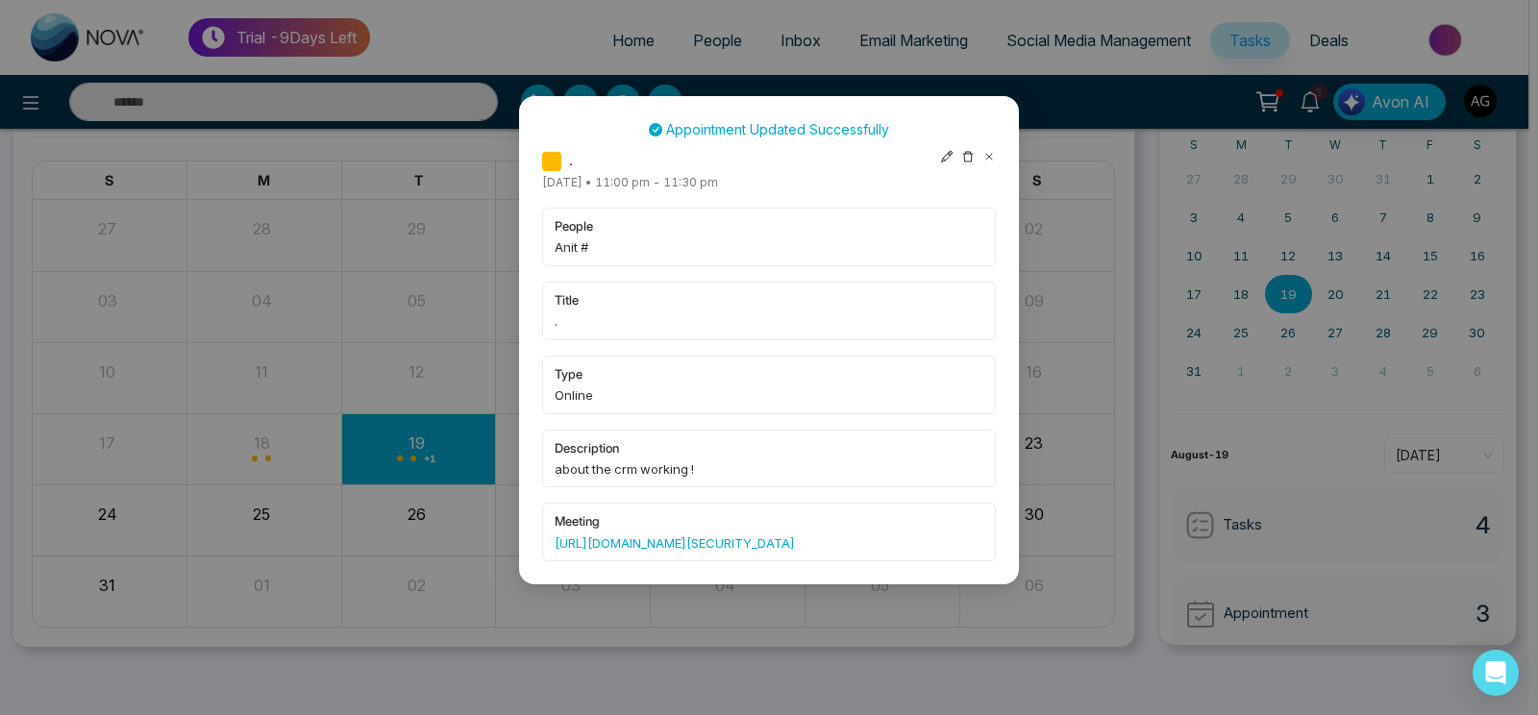
drag, startPoint x: 936, startPoint y: 158, endPoint x: 955, endPoint y: 156, distance: 19.3
click at [955, 156] on div "." at bounding box center [769, 160] width 454 height 21
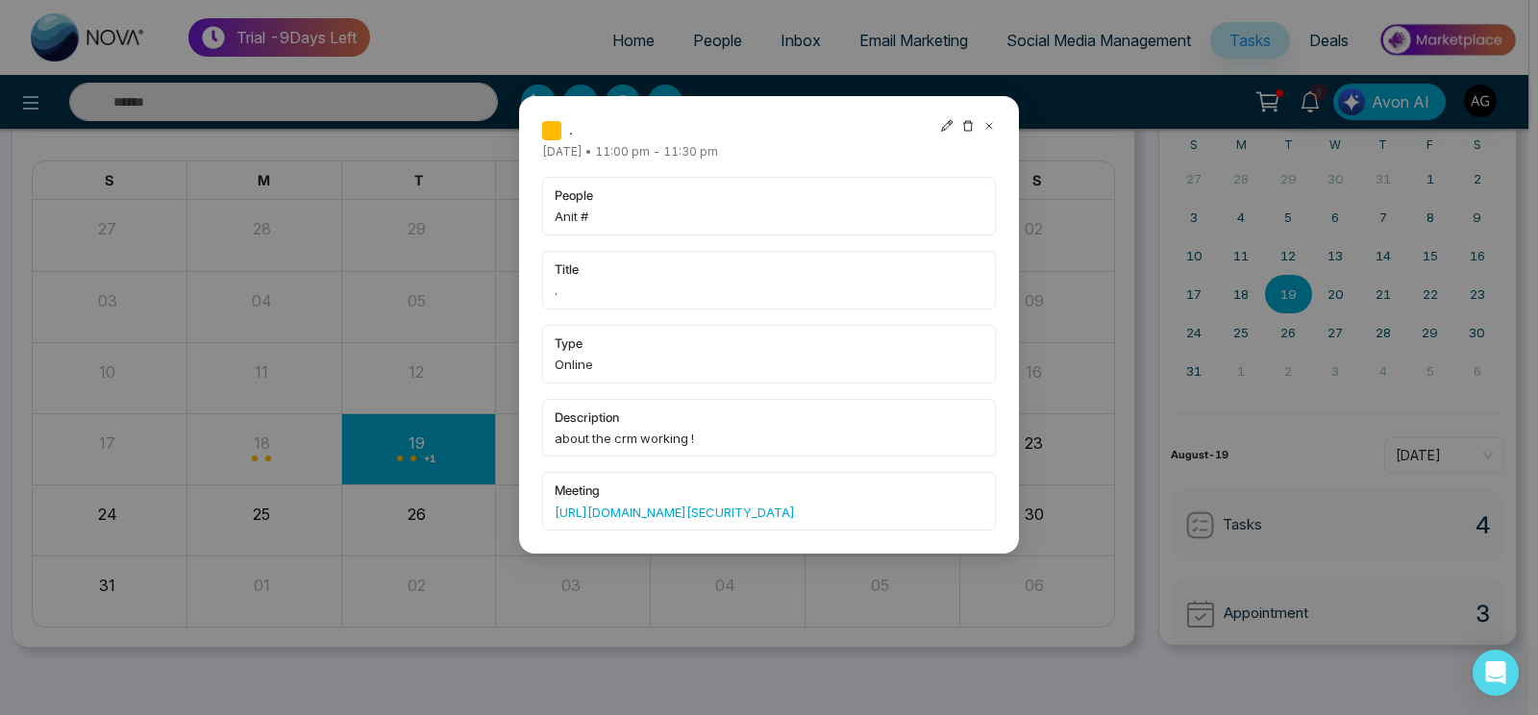
click at [942, 123] on icon at bounding box center [946, 125] width 13 height 13
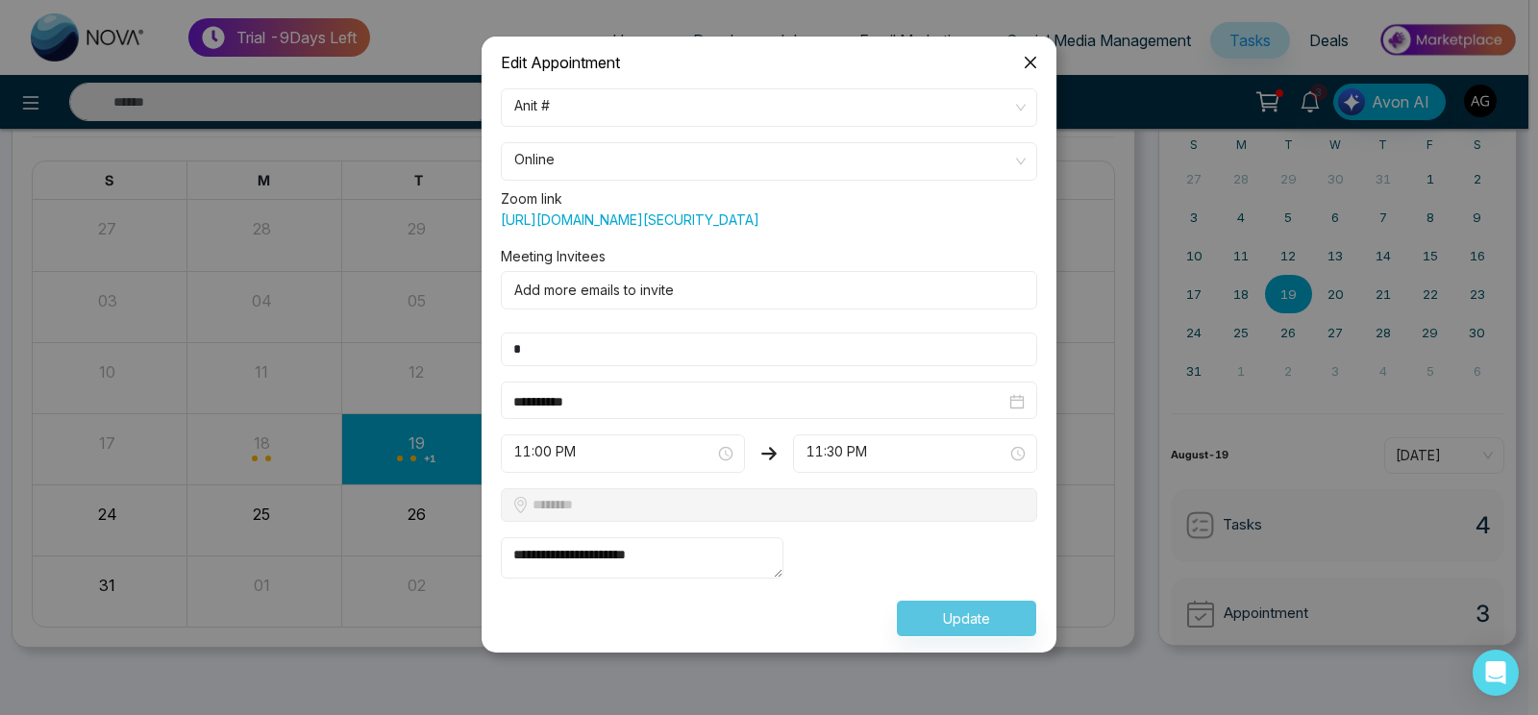
click at [1033, 66] on icon "close" at bounding box center [1030, 62] width 15 height 15
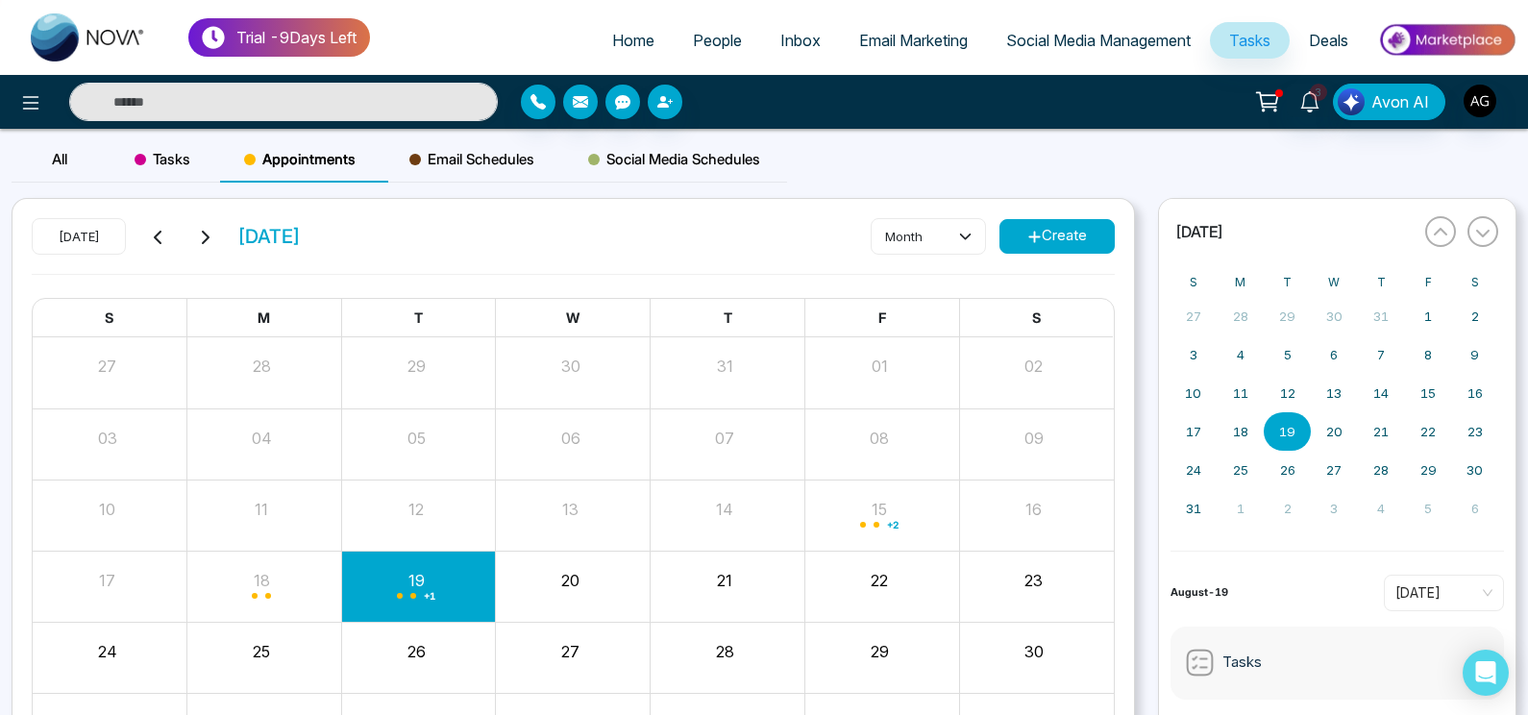
click at [522, 153] on span "Email Schedules" at bounding box center [471, 159] width 125 height 23
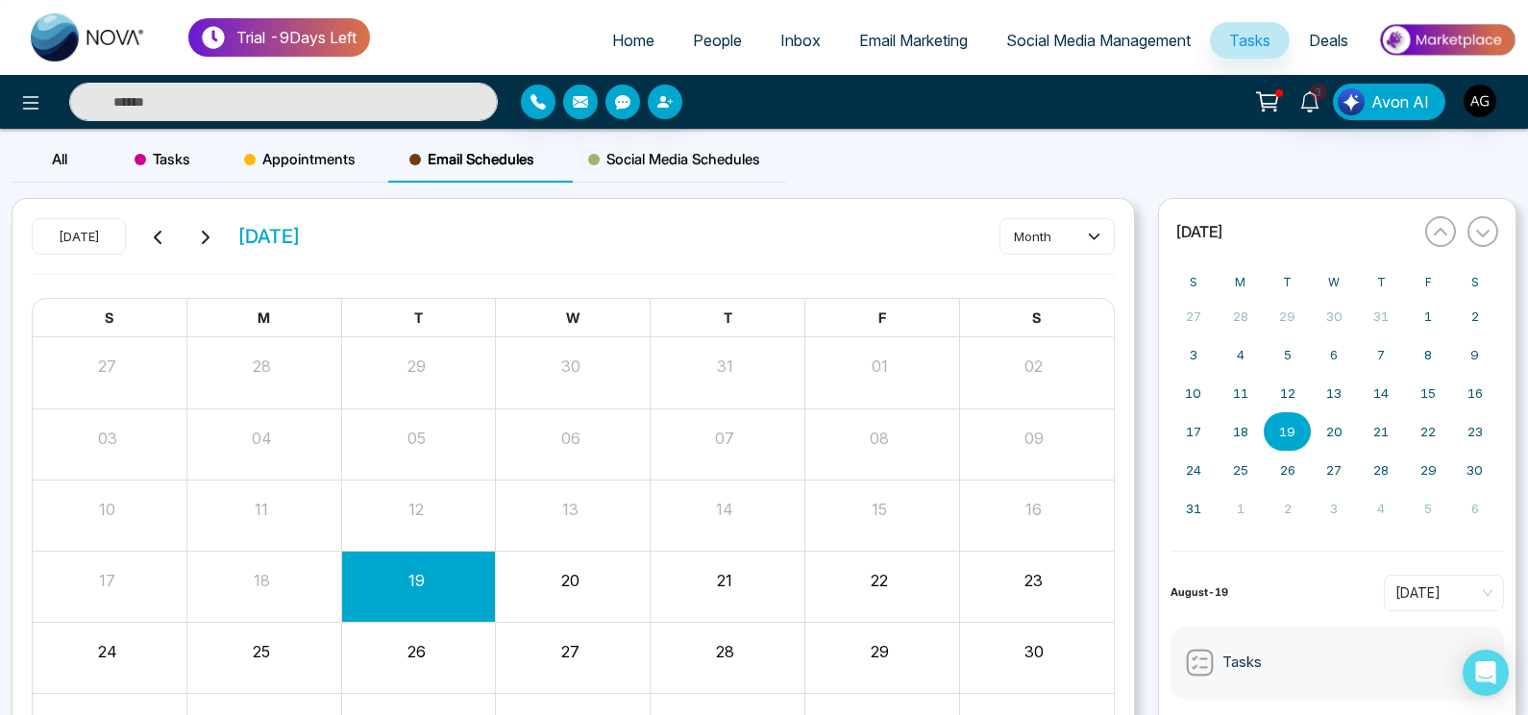
click at [670, 166] on span "Social Media Schedules" at bounding box center [674, 159] width 172 height 23
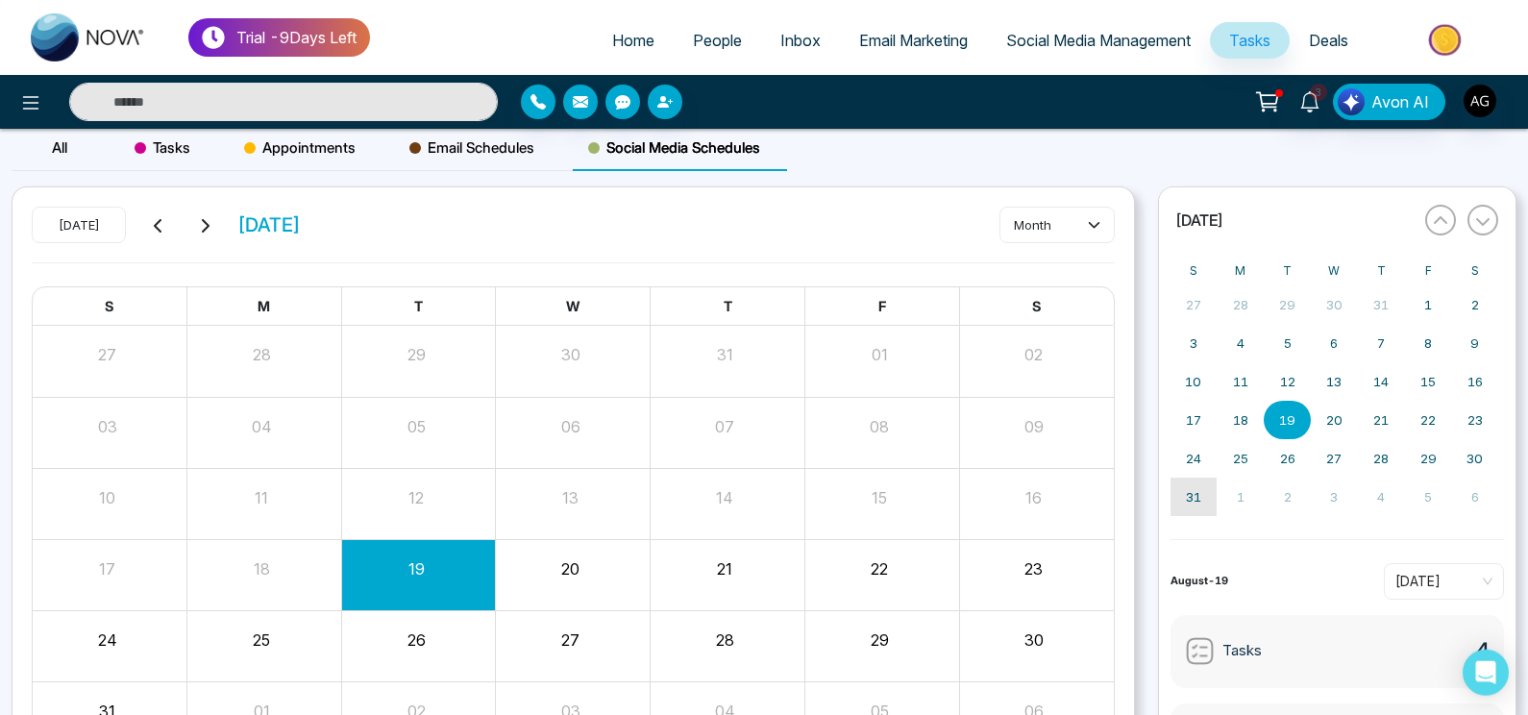
scroll to position [9, 0]
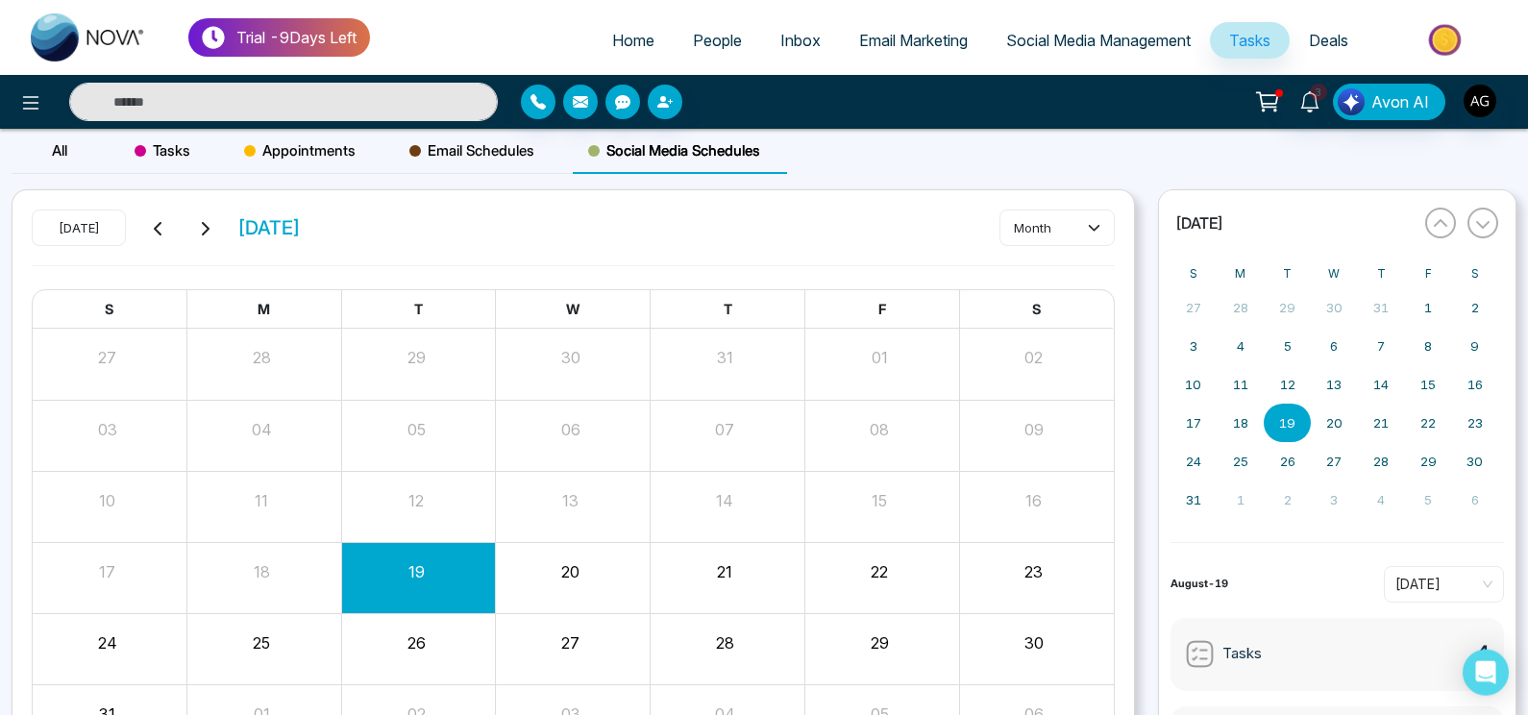
click at [1279, 437] on button "19" at bounding box center [1287, 423] width 47 height 38
click at [1329, 428] on abbr "20" at bounding box center [1334, 422] width 16 height 15
click at [1305, 428] on button "19" at bounding box center [1287, 423] width 47 height 38
click at [1346, 423] on button "20" at bounding box center [1334, 423] width 47 height 38
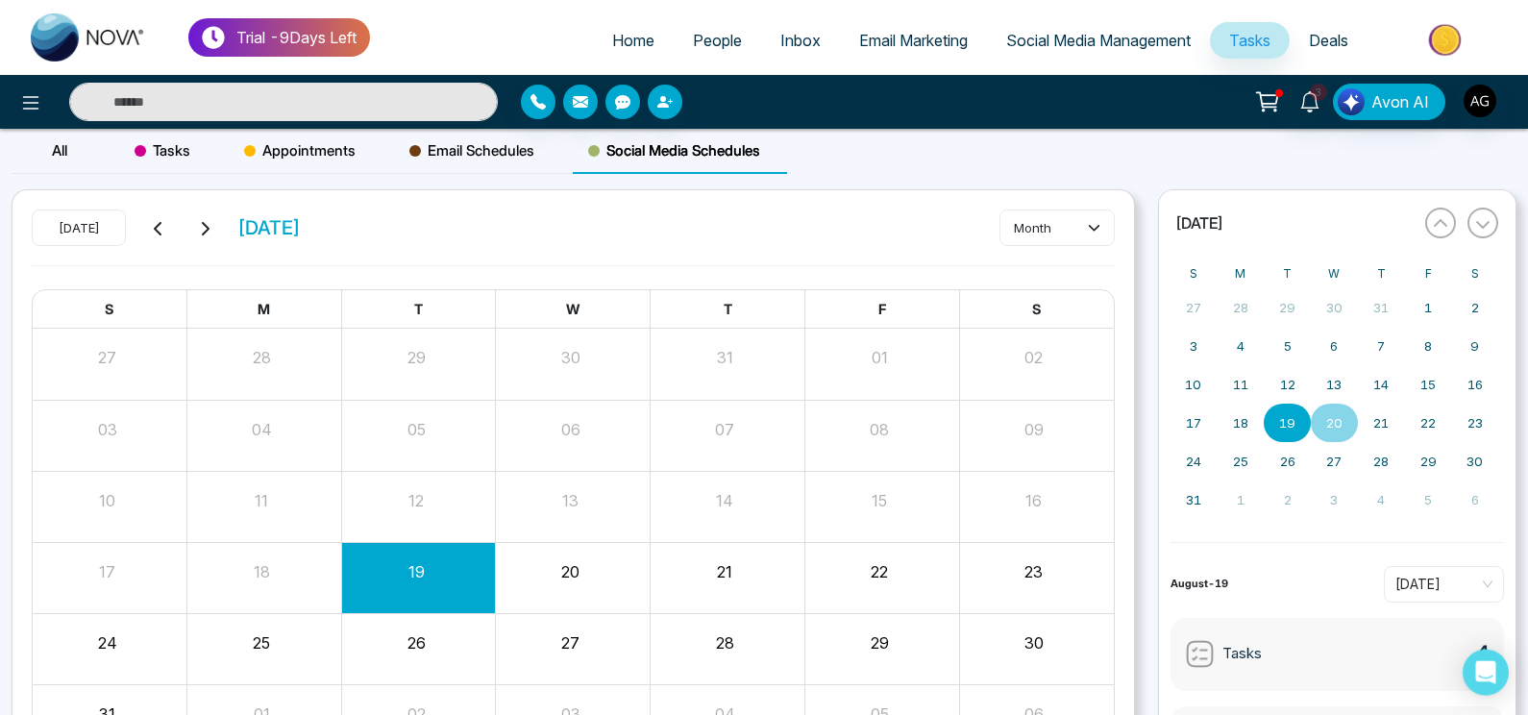
click at [1346, 423] on button "20" at bounding box center [1334, 423] width 47 height 38
click at [1393, 429] on button "21" at bounding box center [1381, 423] width 47 height 38
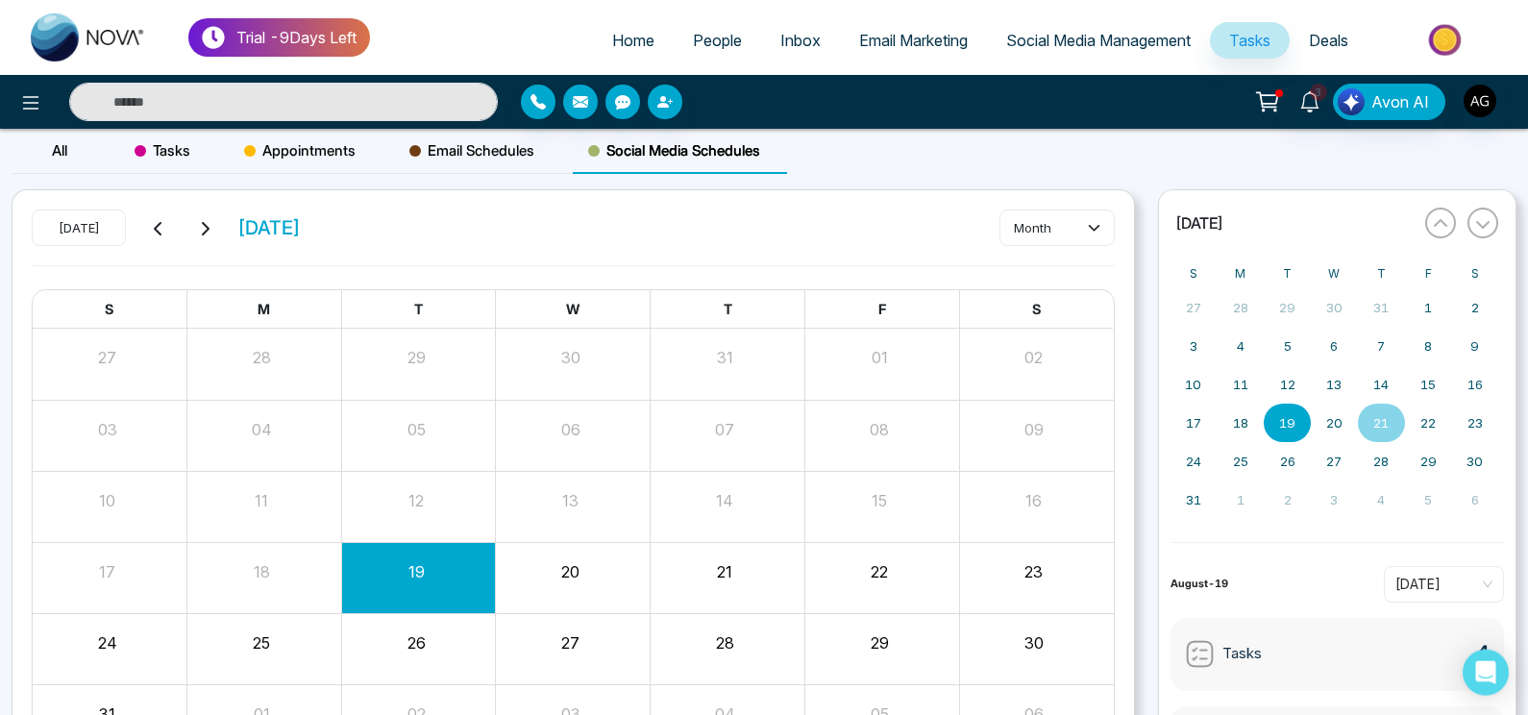
click at [1393, 429] on button "21" at bounding box center [1381, 423] width 47 height 38
click at [1478, 227] on icon "button" at bounding box center [1482, 225] width 13 height 8
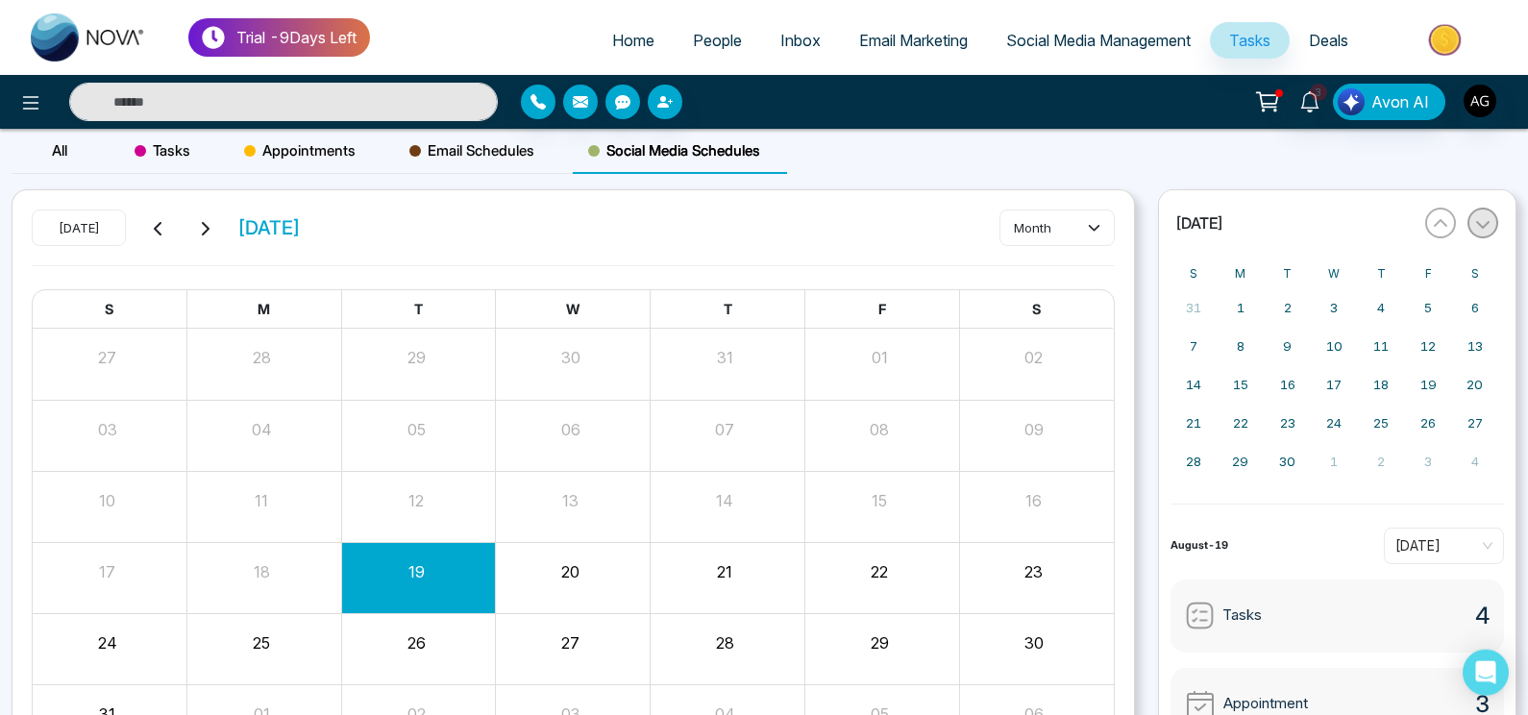
click at [1478, 227] on icon "button" at bounding box center [1482, 225] width 13 height 8
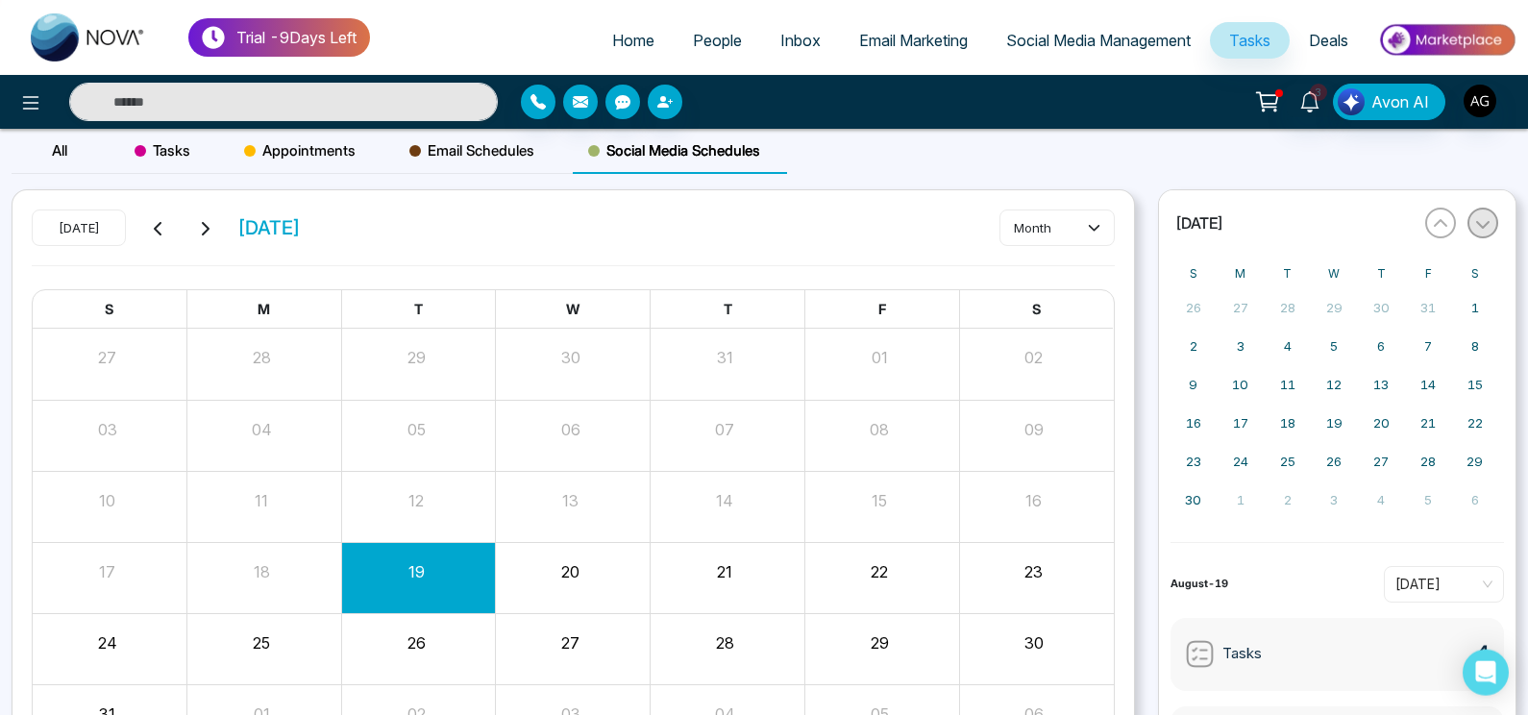
click at [1478, 227] on icon "button" at bounding box center [1482, 225] width 13 height 8
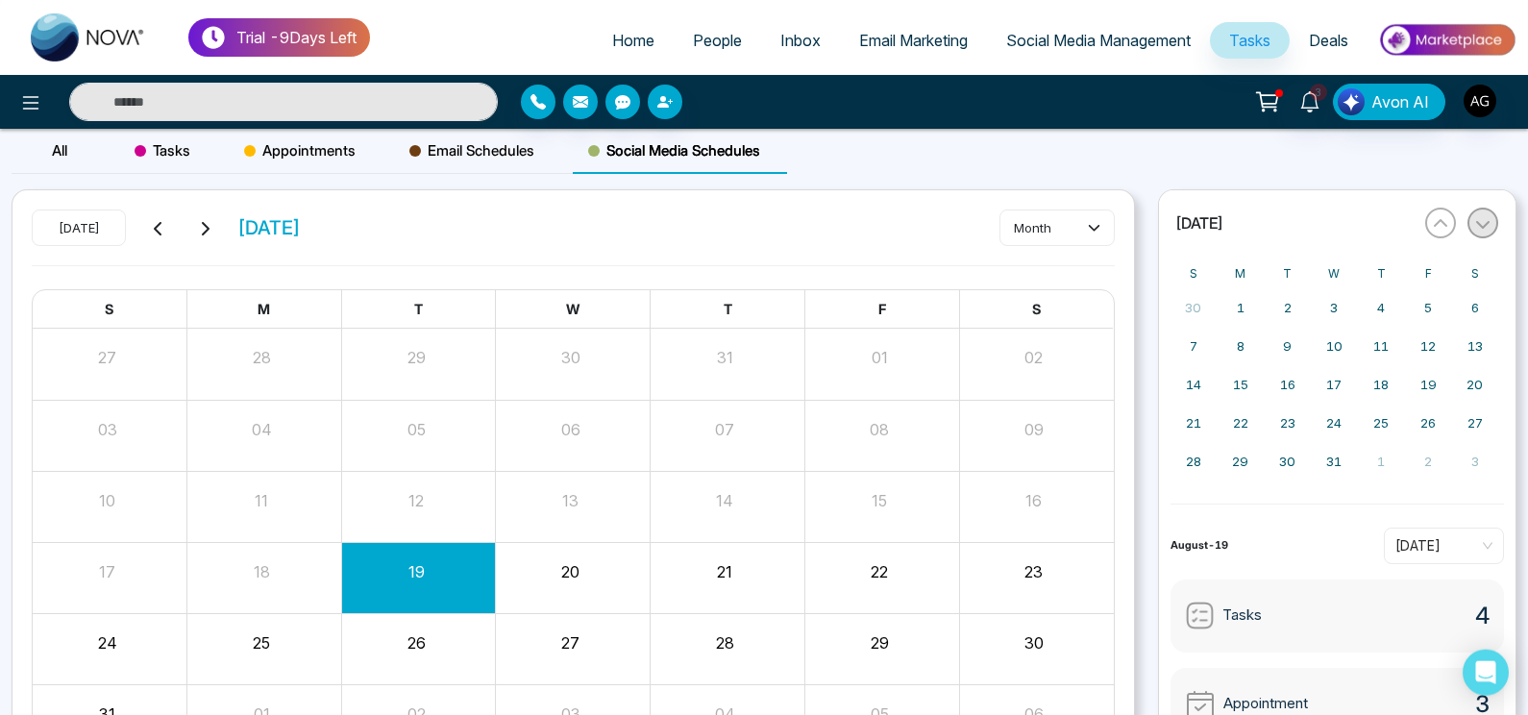
click at [1478, 227] on icon "button" at bounding box center [1482, 225] width 13 height 8
click at [1426, 234] on div "« [DATE] »" at bounding box center [1335, 223] width 329 height 42
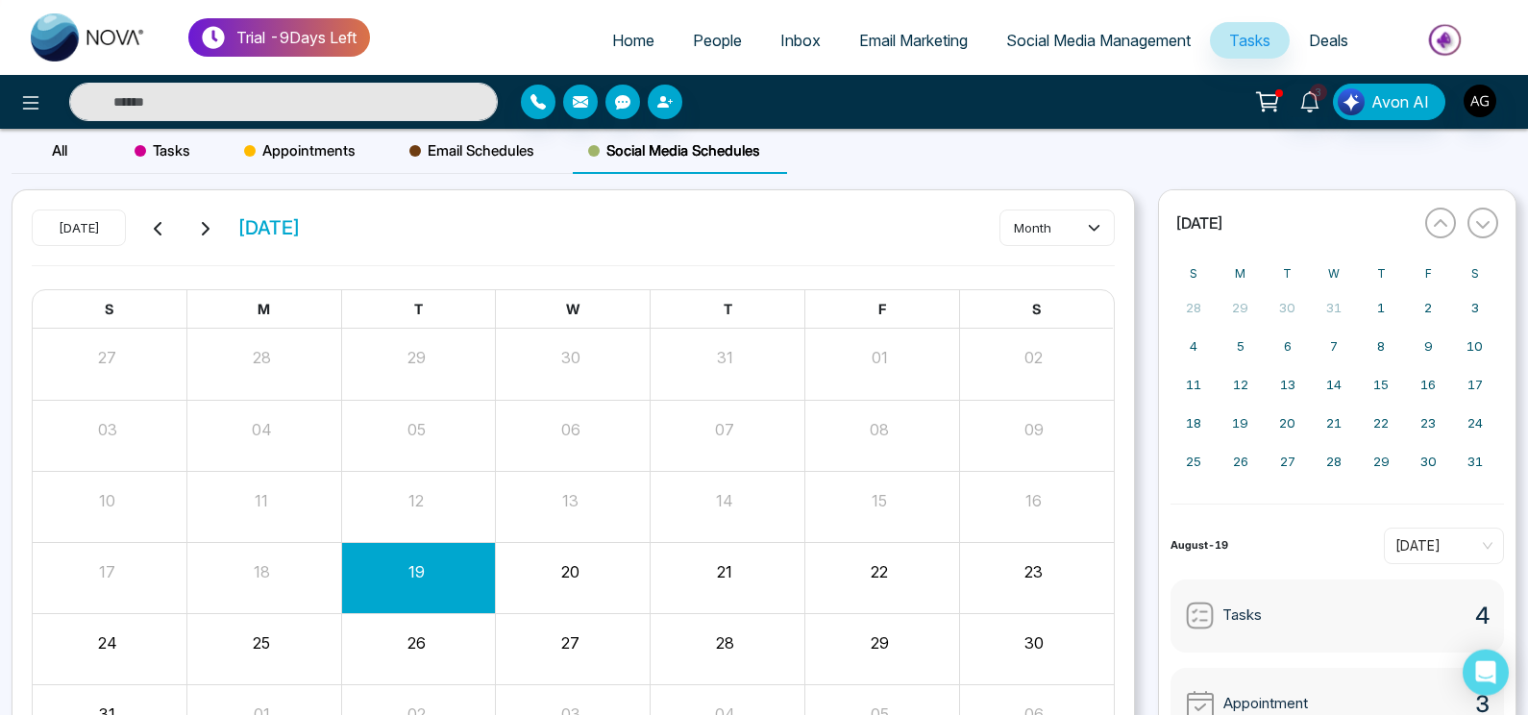
click at [1426, 234] on div "« [DATE] »" at bounding box center [1335, 223] width 329 height 42
drag, startPoint x: 1426, startPoint y: 234, endPoint x: 1430, endPoint y: 224, distance: 11.2
click at [1430, 224] on div "« [DATE] »" at bounding box center [1335, 223] width 329 height 42
click at [1433, 224] on icon "button" at bounding box center [1440, 223] width 15 height 15
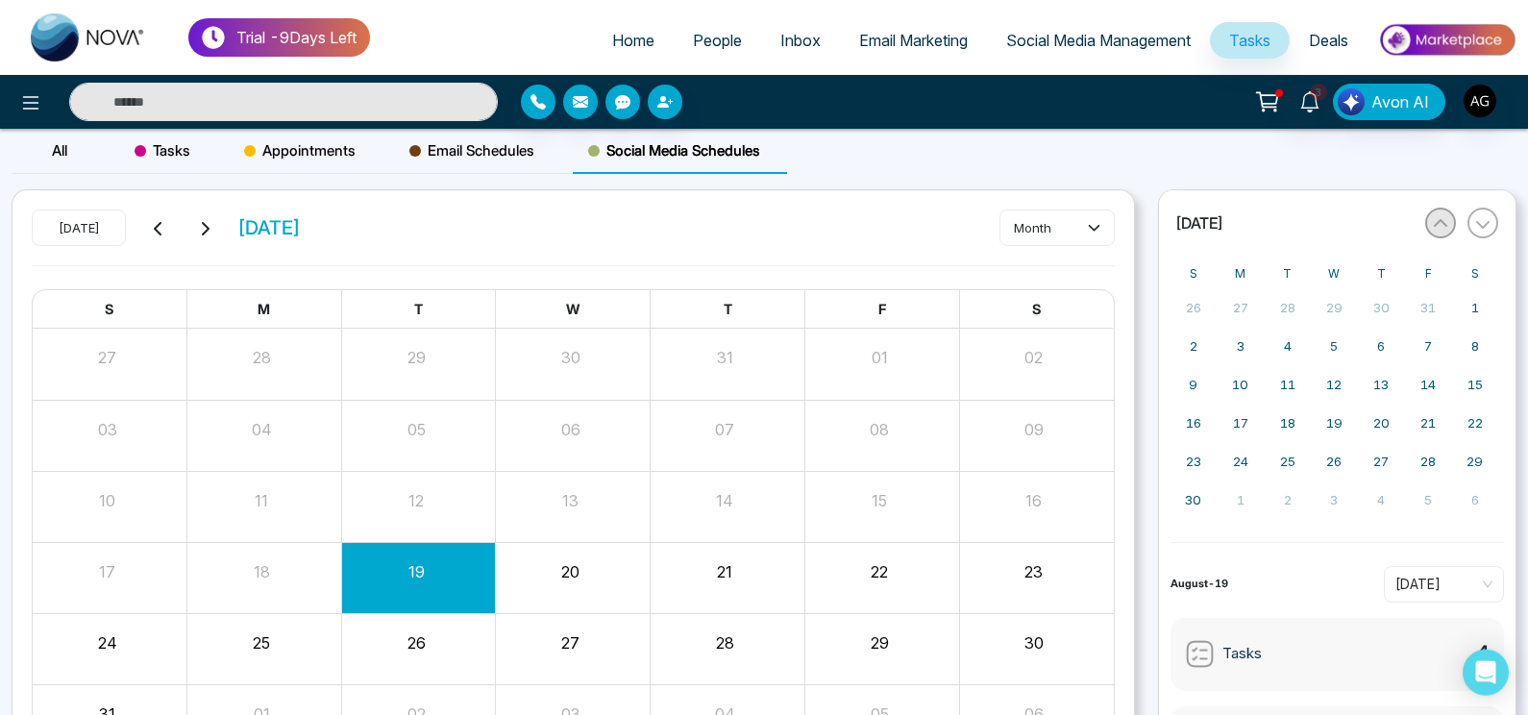
click at [1433, 224] on icon "button" at bounding box center [1440, 223] width 15 height 15
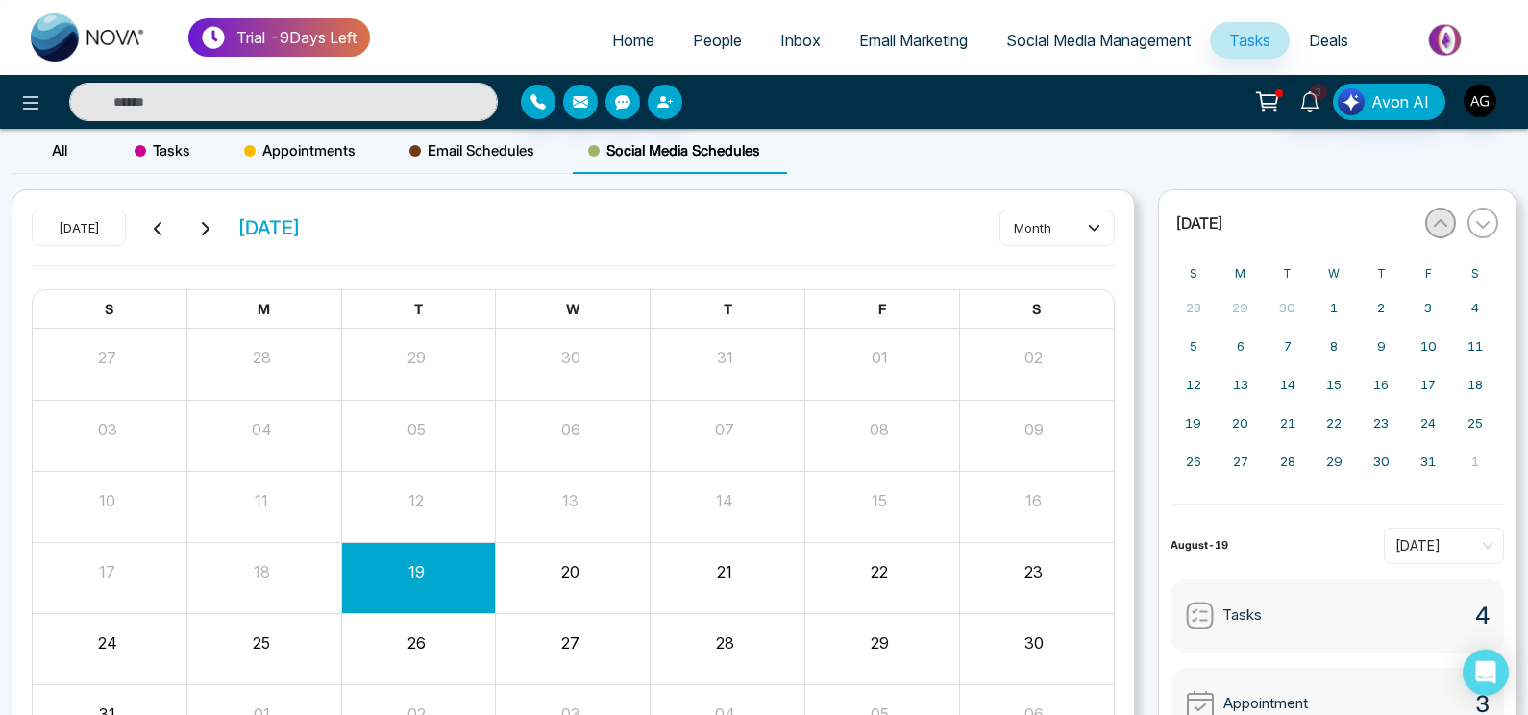
click at [1433, 224] on icon "button" at bounding box center [1440, 223] width 15 height 15
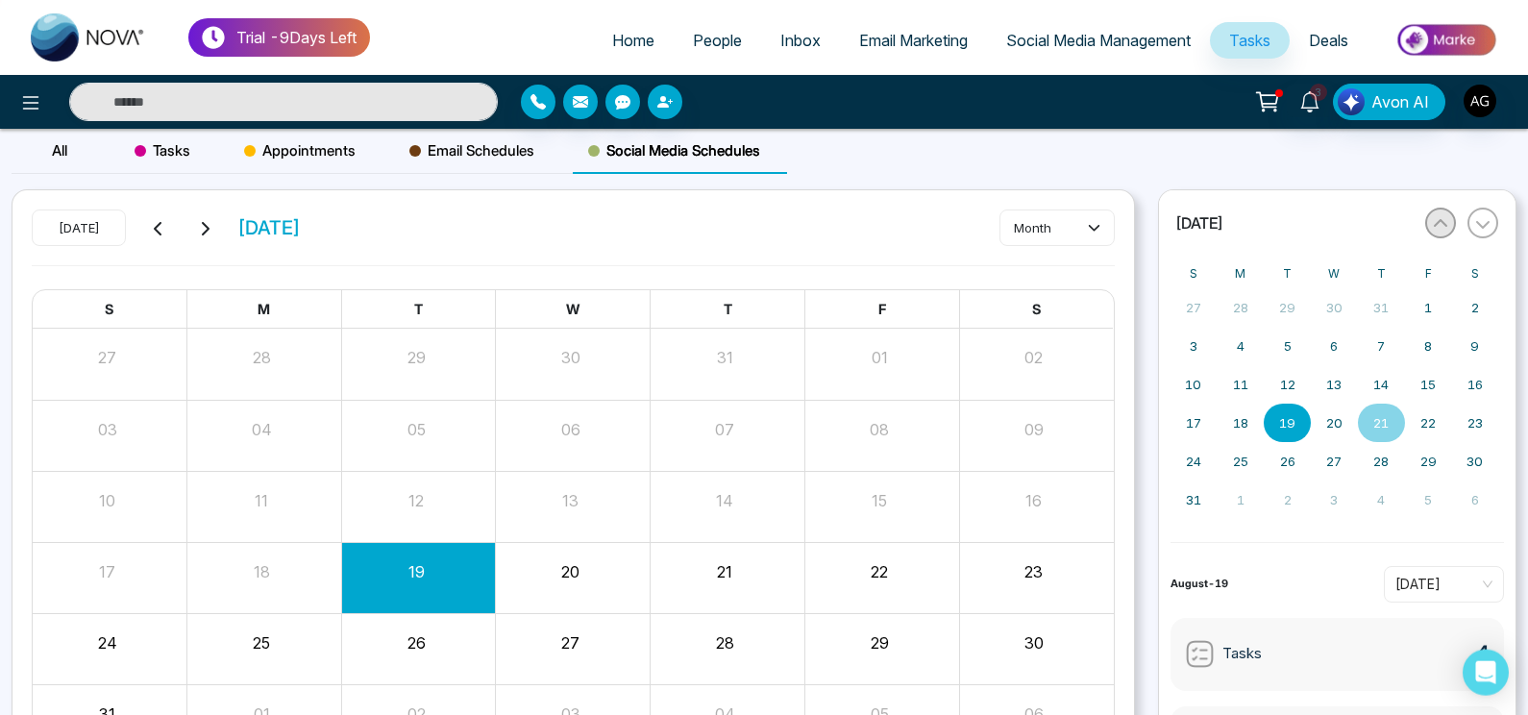
click at [1425, 222] on button "button" at bounding box center [1440, 223] width 31 height 31
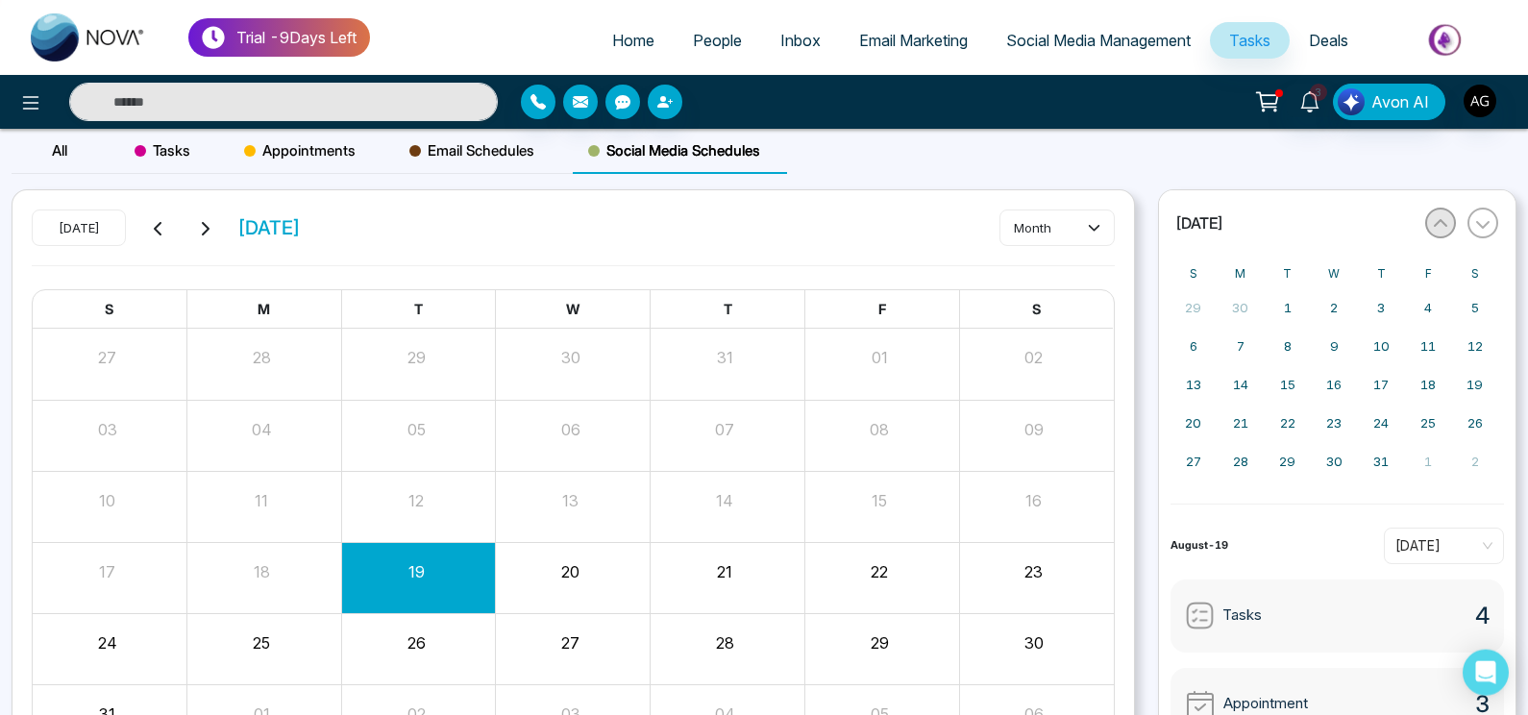
scroll to position [0, 0]
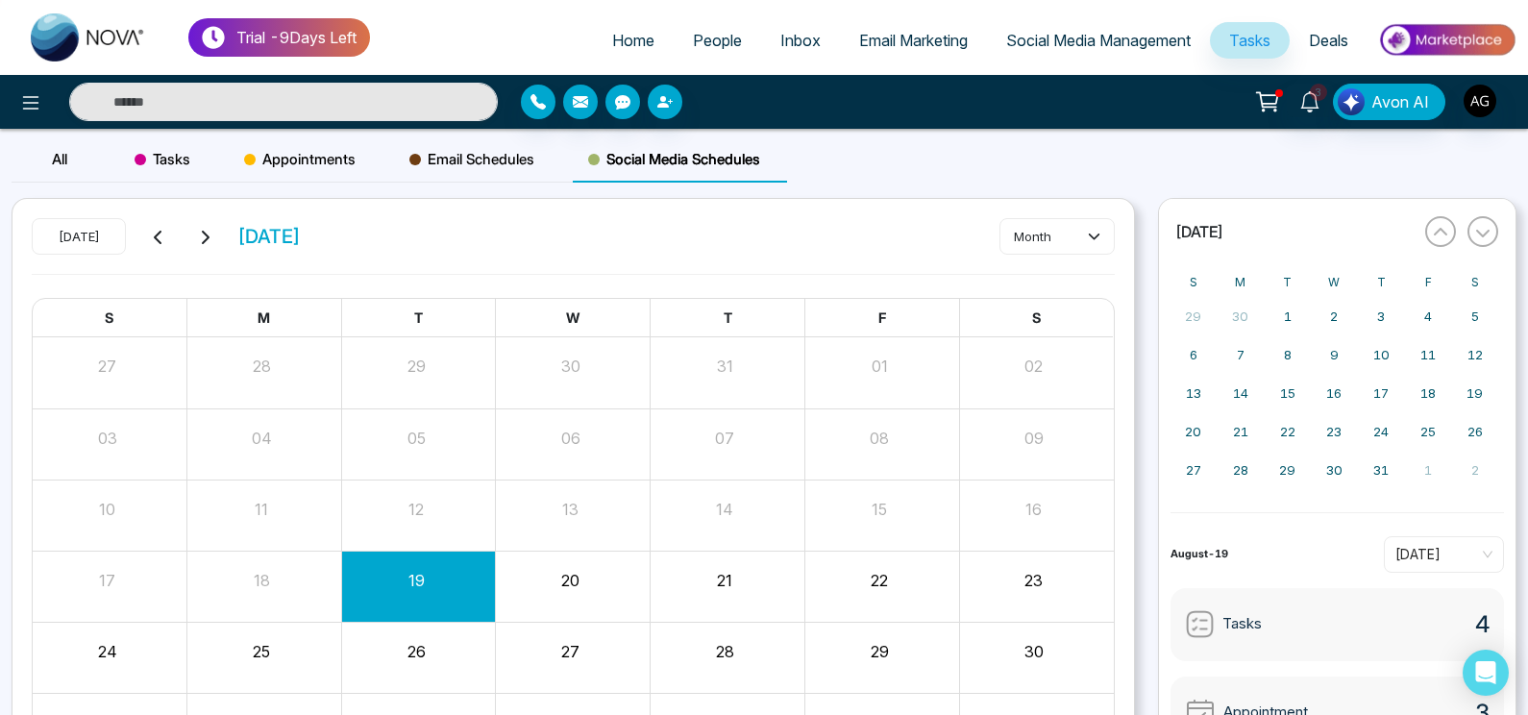
click at [637, 41] on span "Home" at bounding box center [633, 40] width 42 height 19
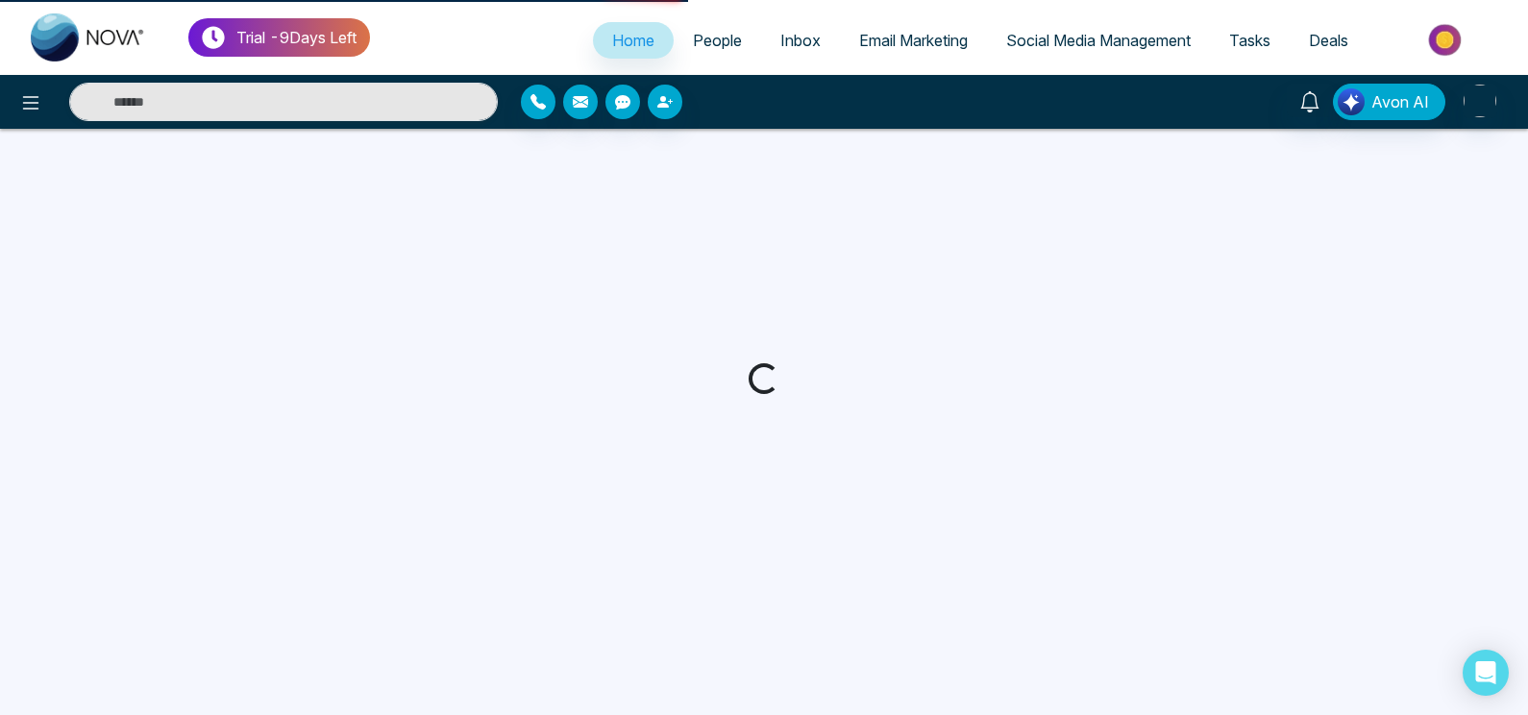
select select "*"
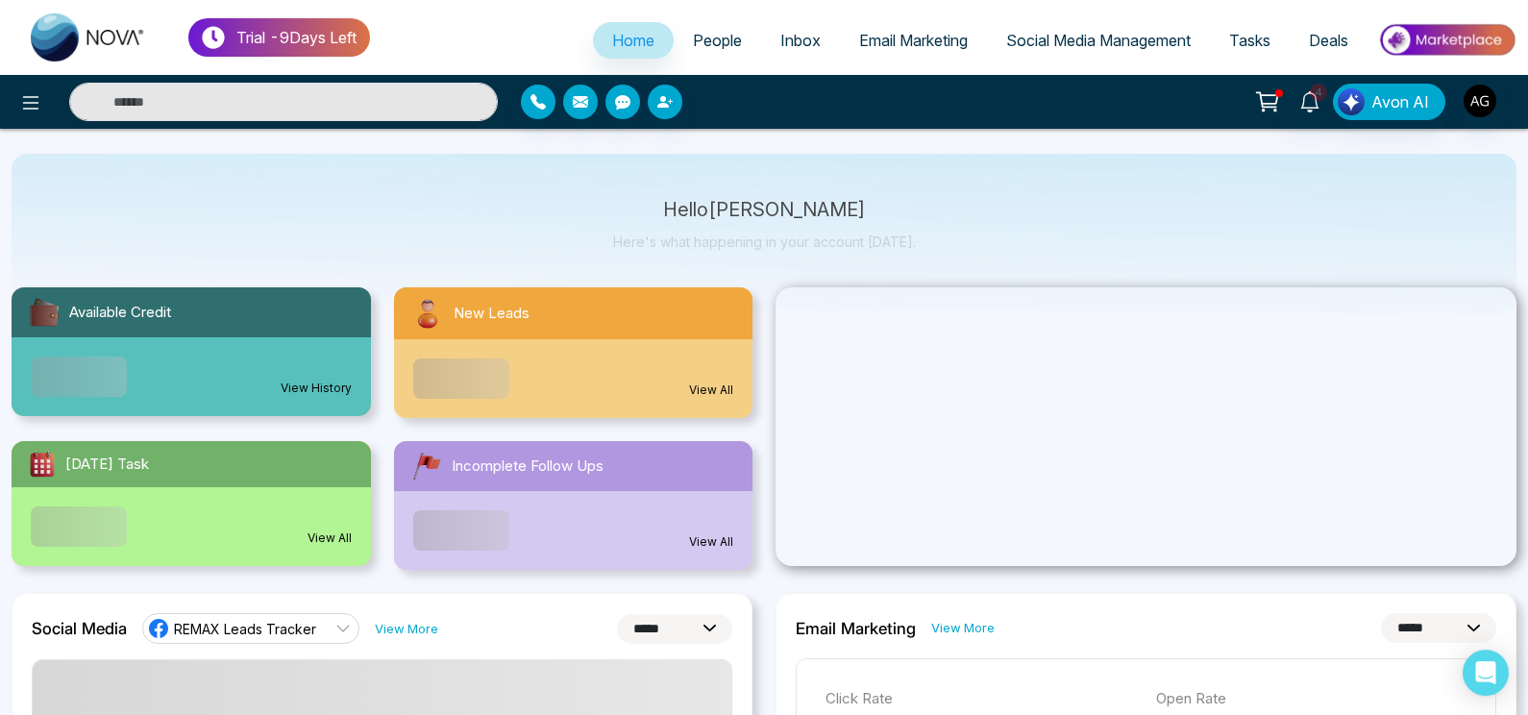
scroll to position [53, 0]
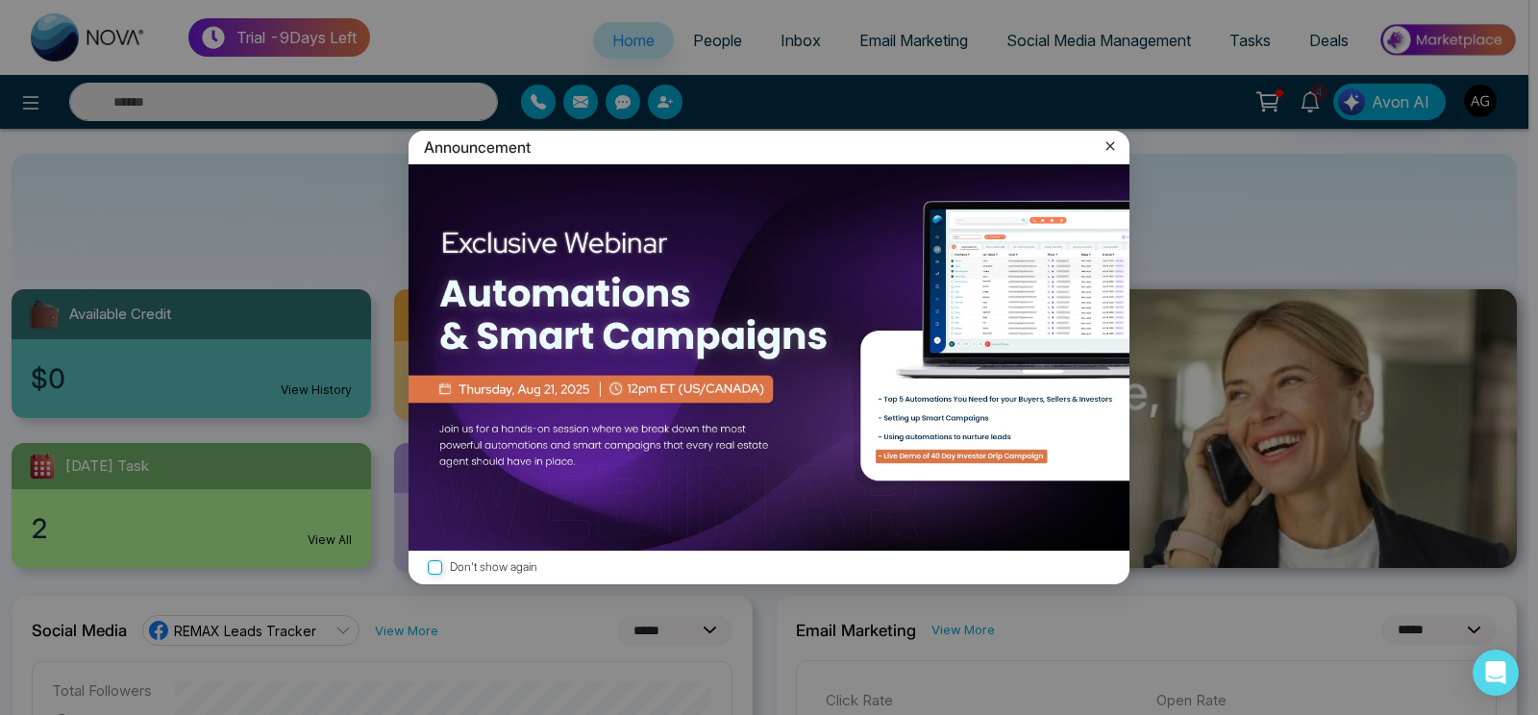
click at [1101, 143] on icon at bounding box center [1109, 145] width 19 height 19
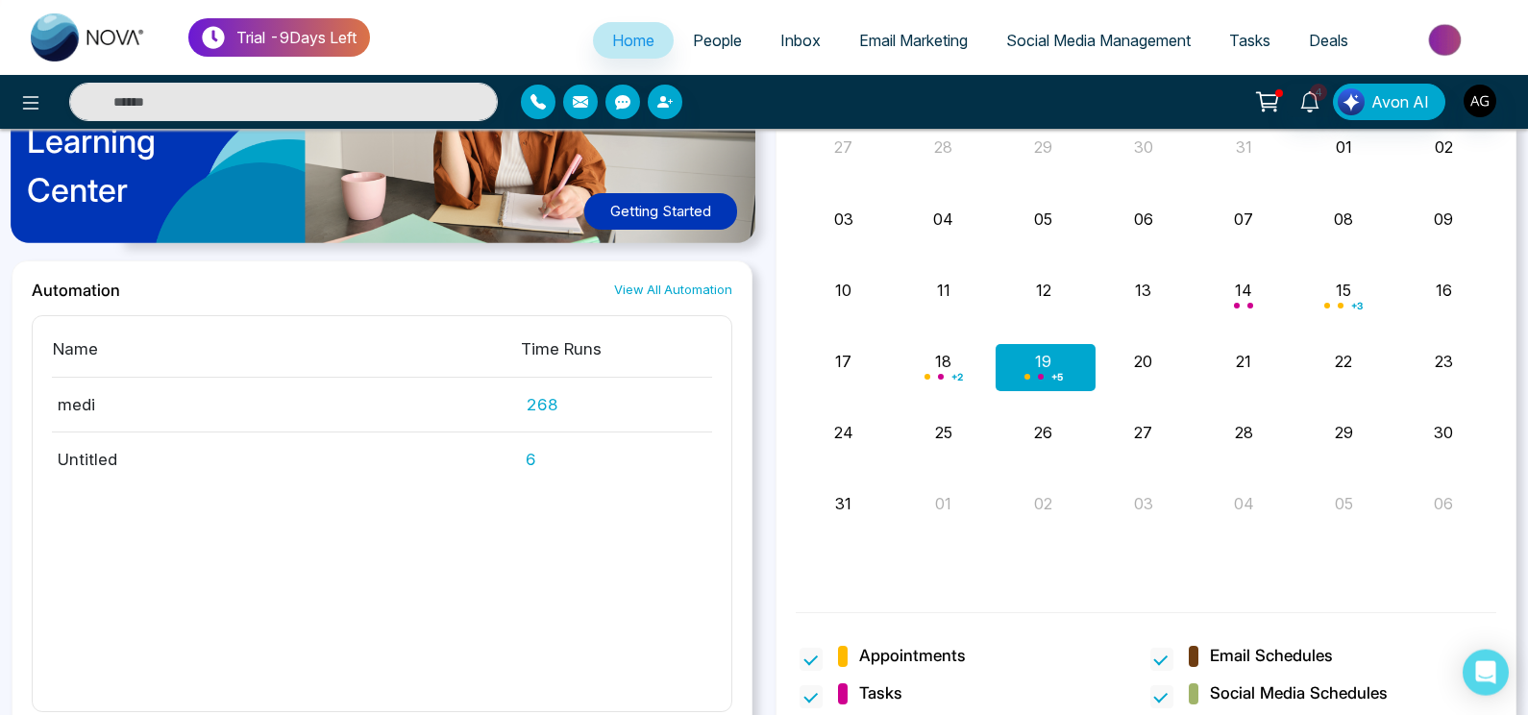
scroll to position [1564, 0]
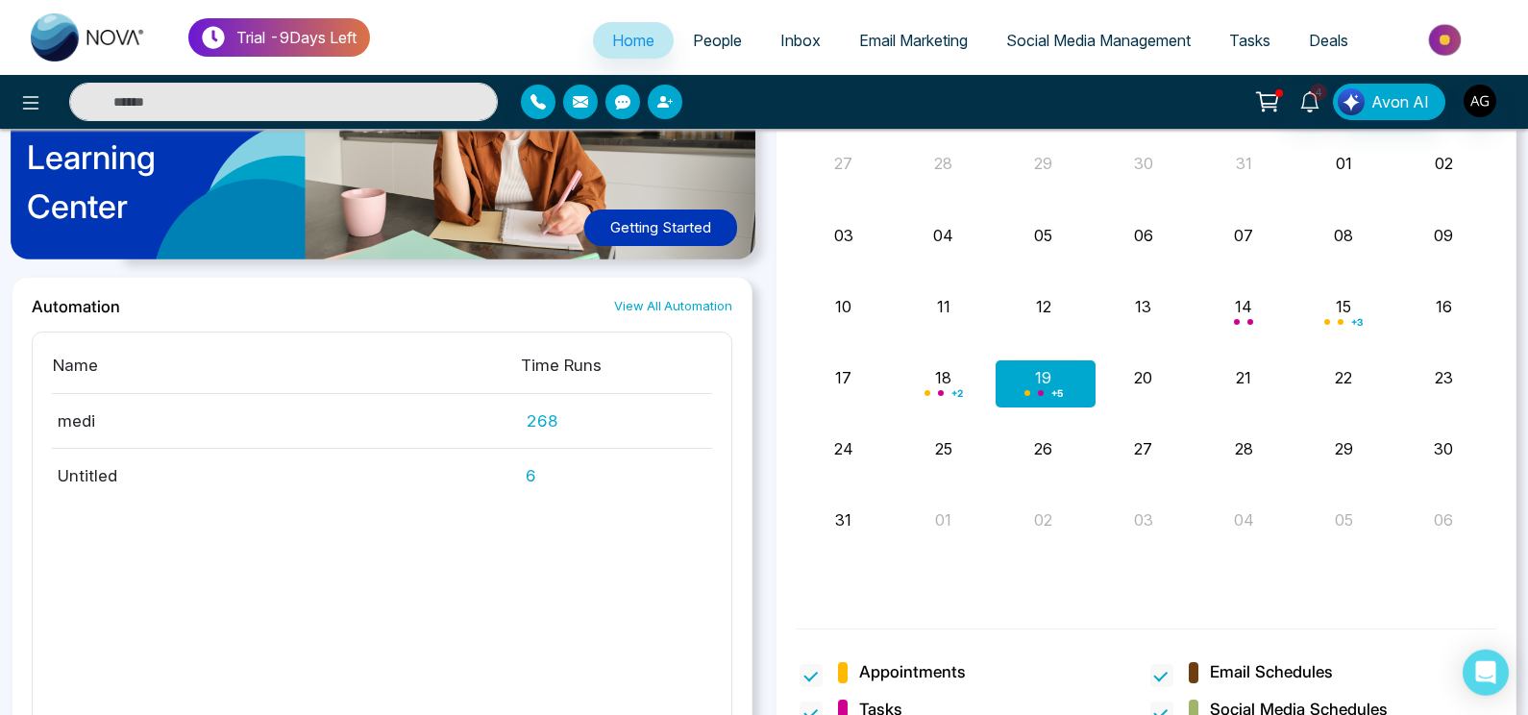
drag, startPoint x: 527, startPoint y: 423, endPoint x: 617, endPoint y: 430, distance: 90.6
click at [617, 430] on td "268" at bounding box center [616, 420] width 192 height 55
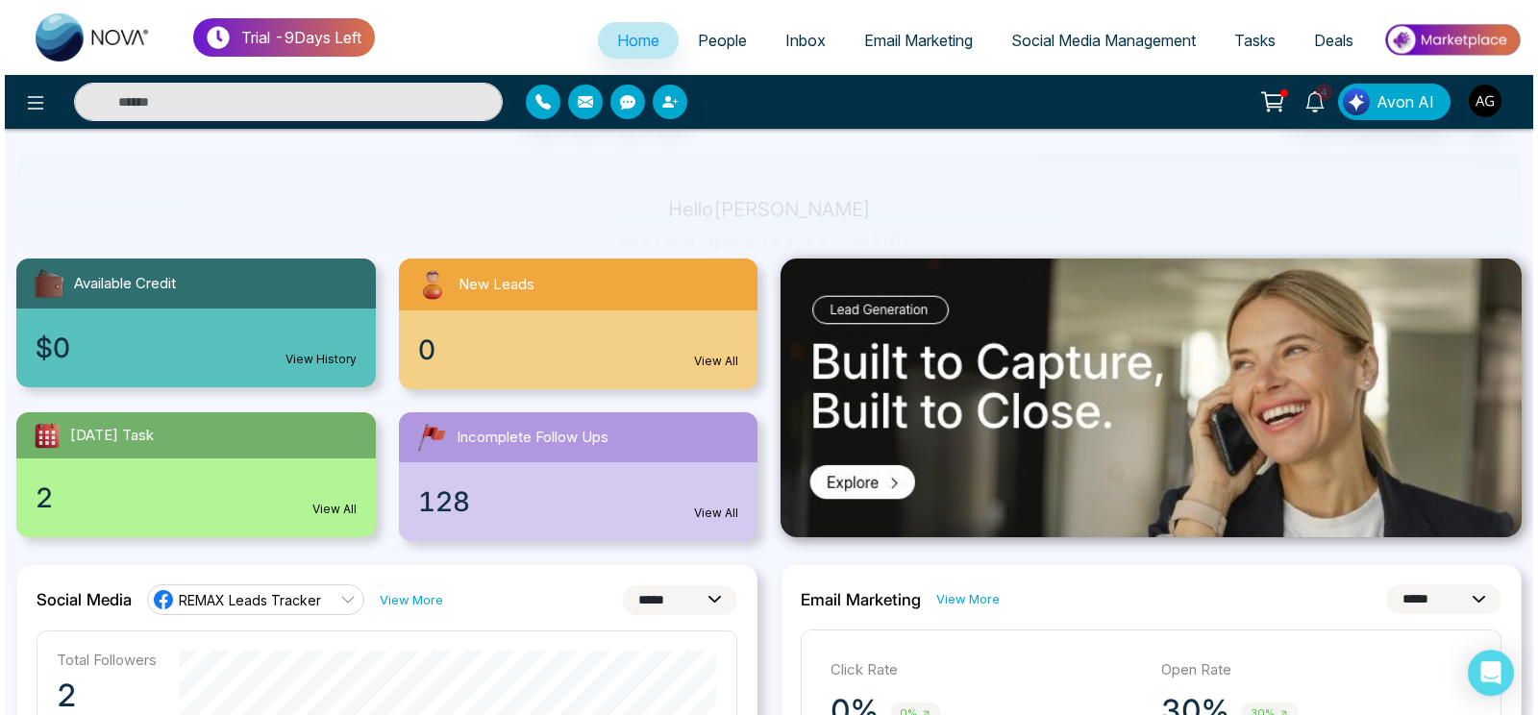
scroll to position [0, 0]
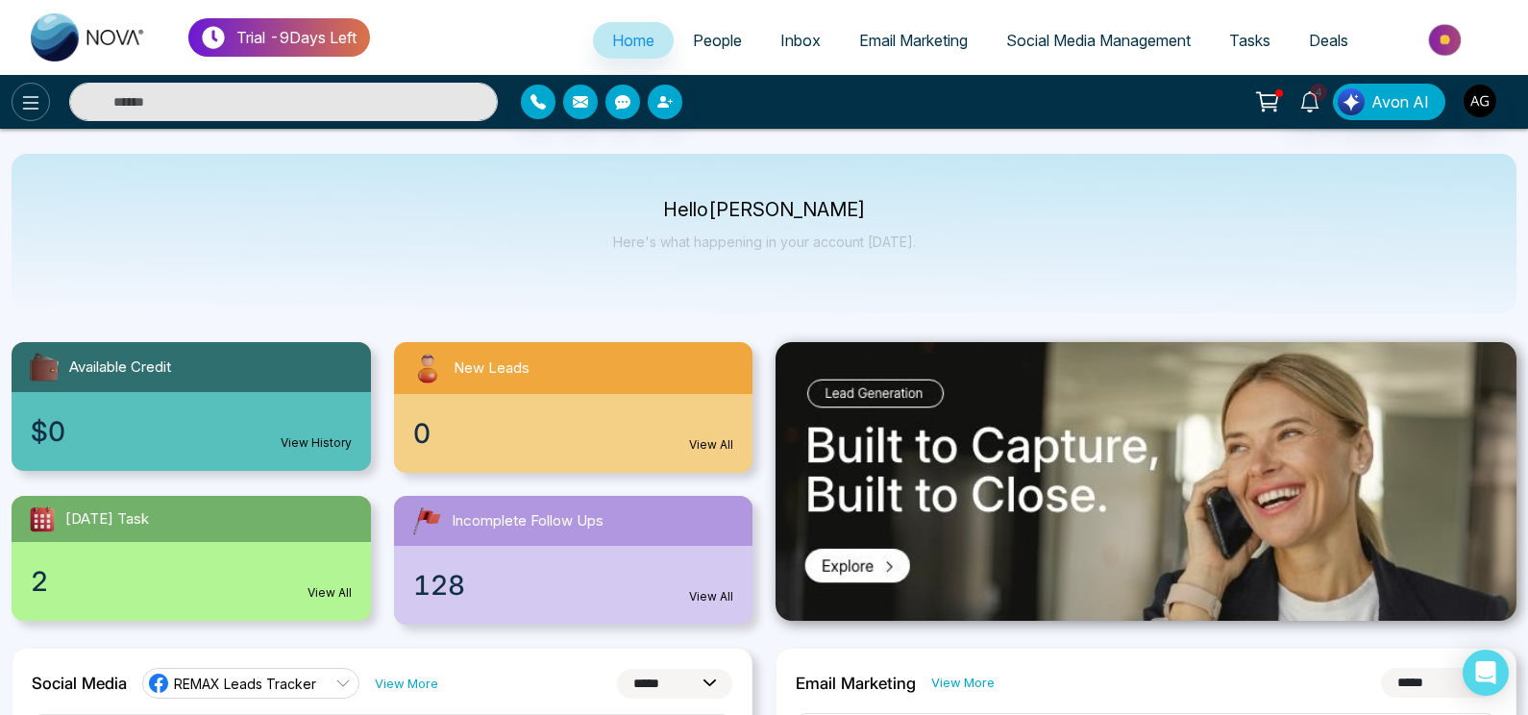
click at [22, 86] on button at bounding box center [31, 102] width 38 height 38
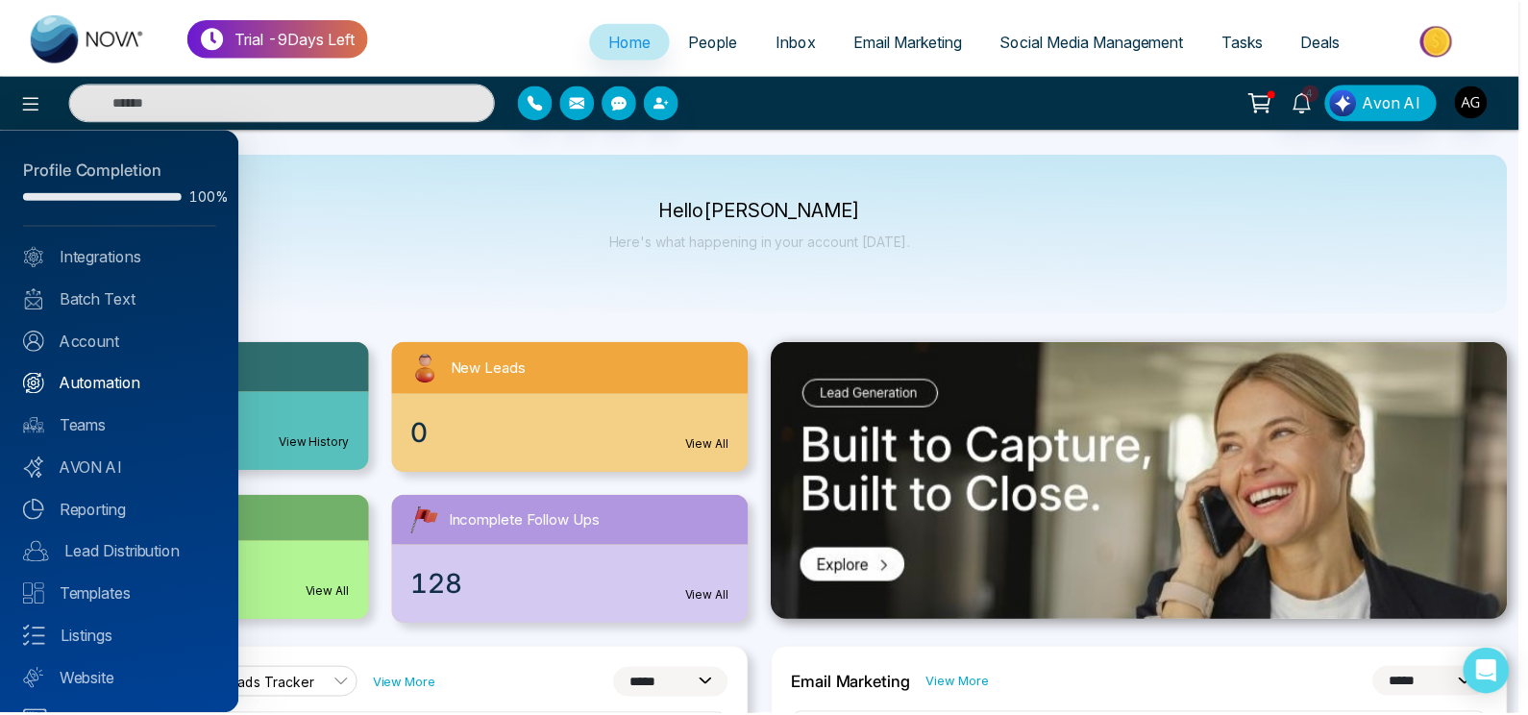
scroll to position [40, 0]
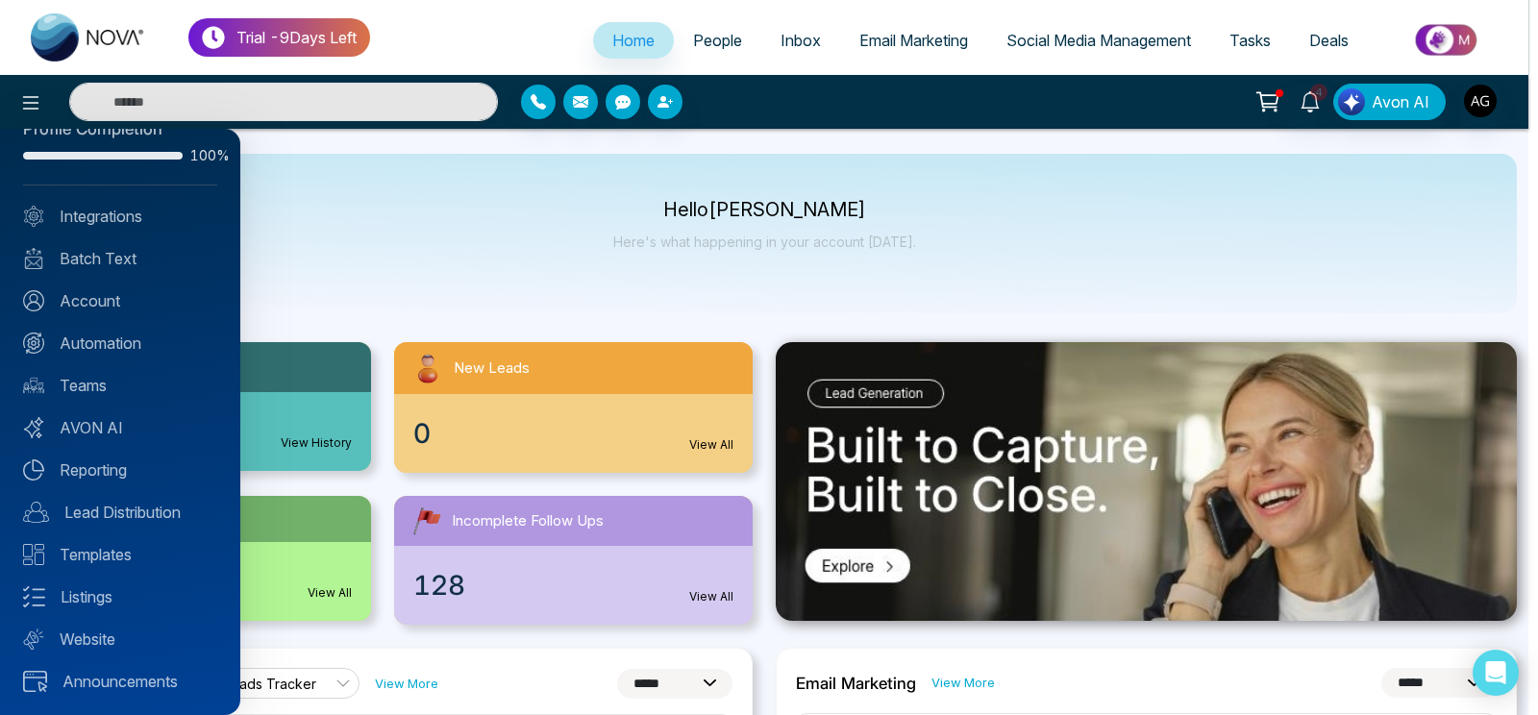
click at [137, 203] on div "Profile Completion 100% Integrations Batch Text Account Automation Teams AVON A…" at bounding box center [120, 422] width 240 height 586
click at [145, 222] on link "Integrations" at bounding box center [120, 216] width 194 height 23
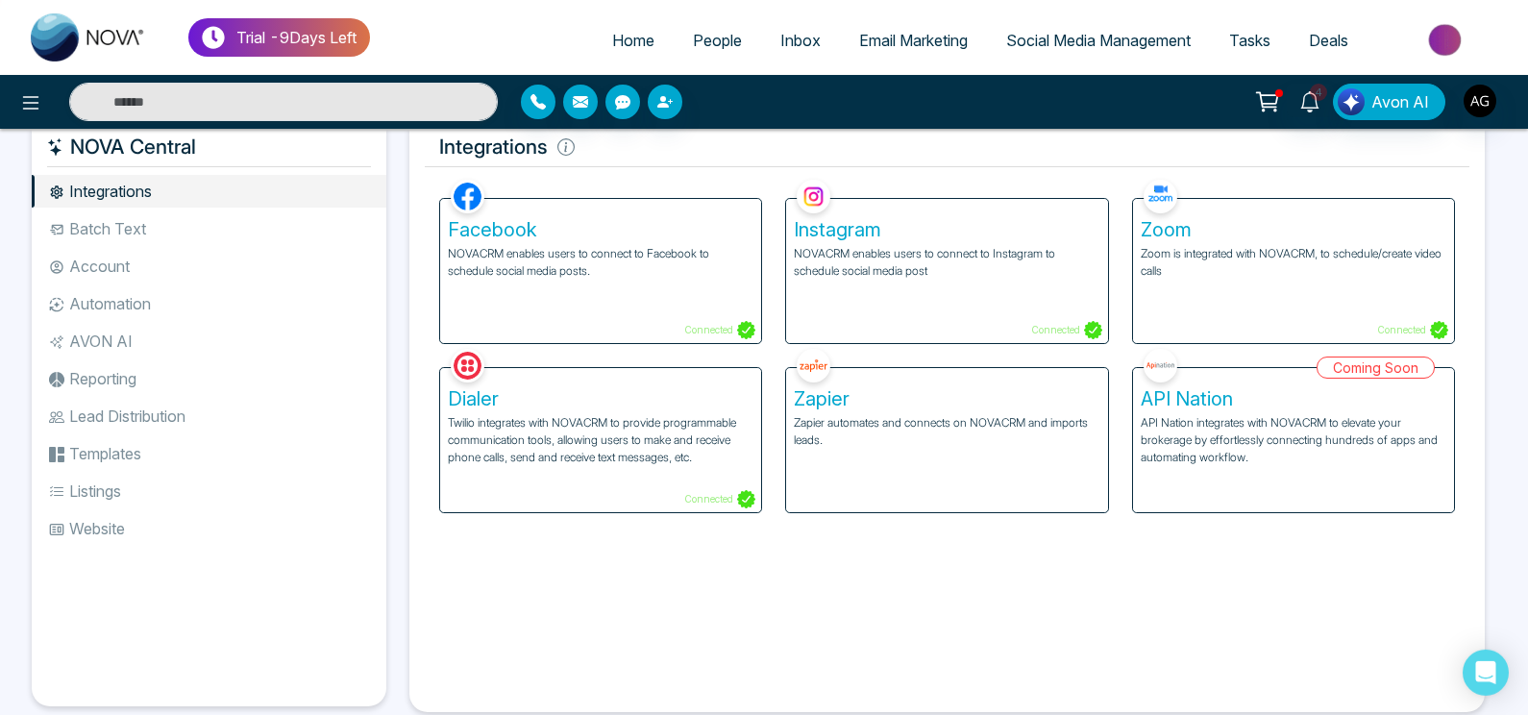
scroll to position [53, 0]
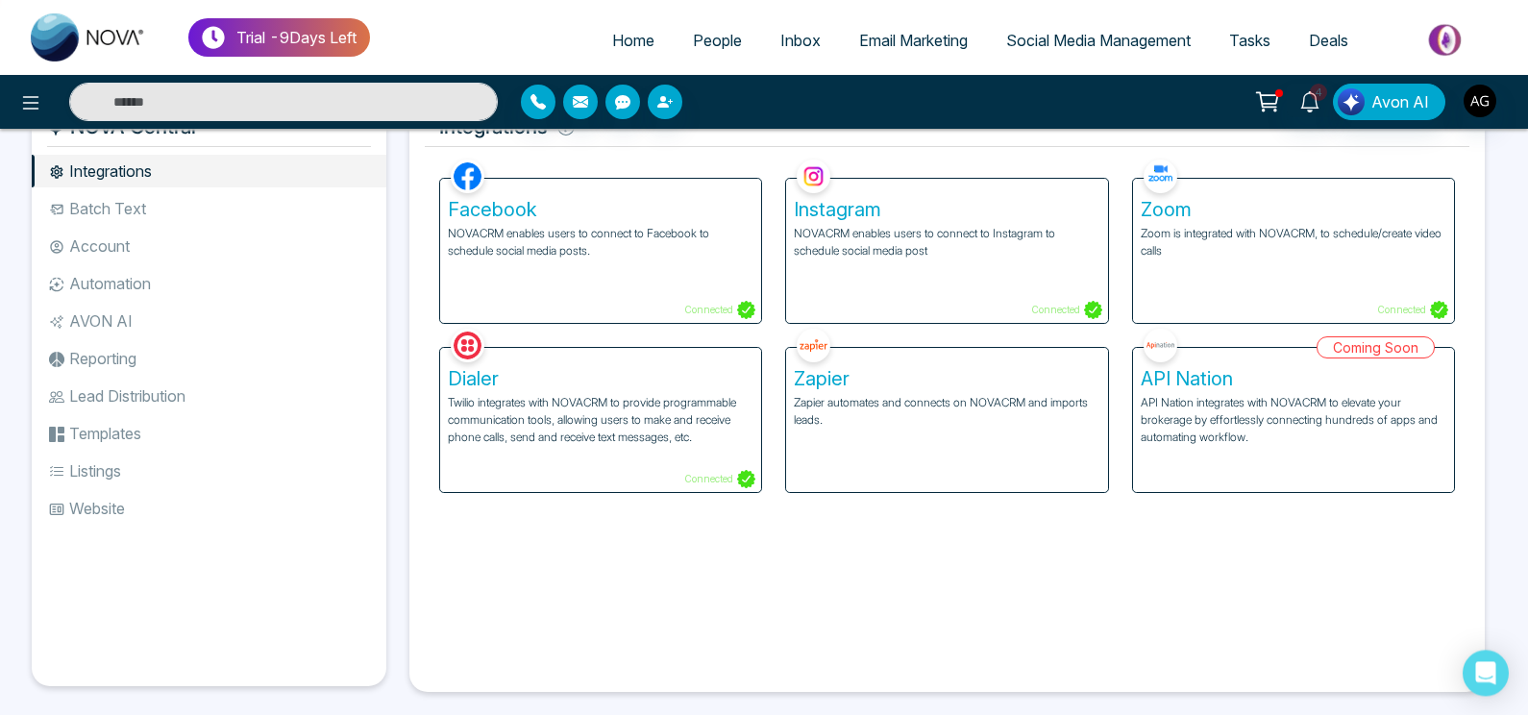
click at [136, 421] on li "Templates" at bounding box center [209, 433] width 355 height 33
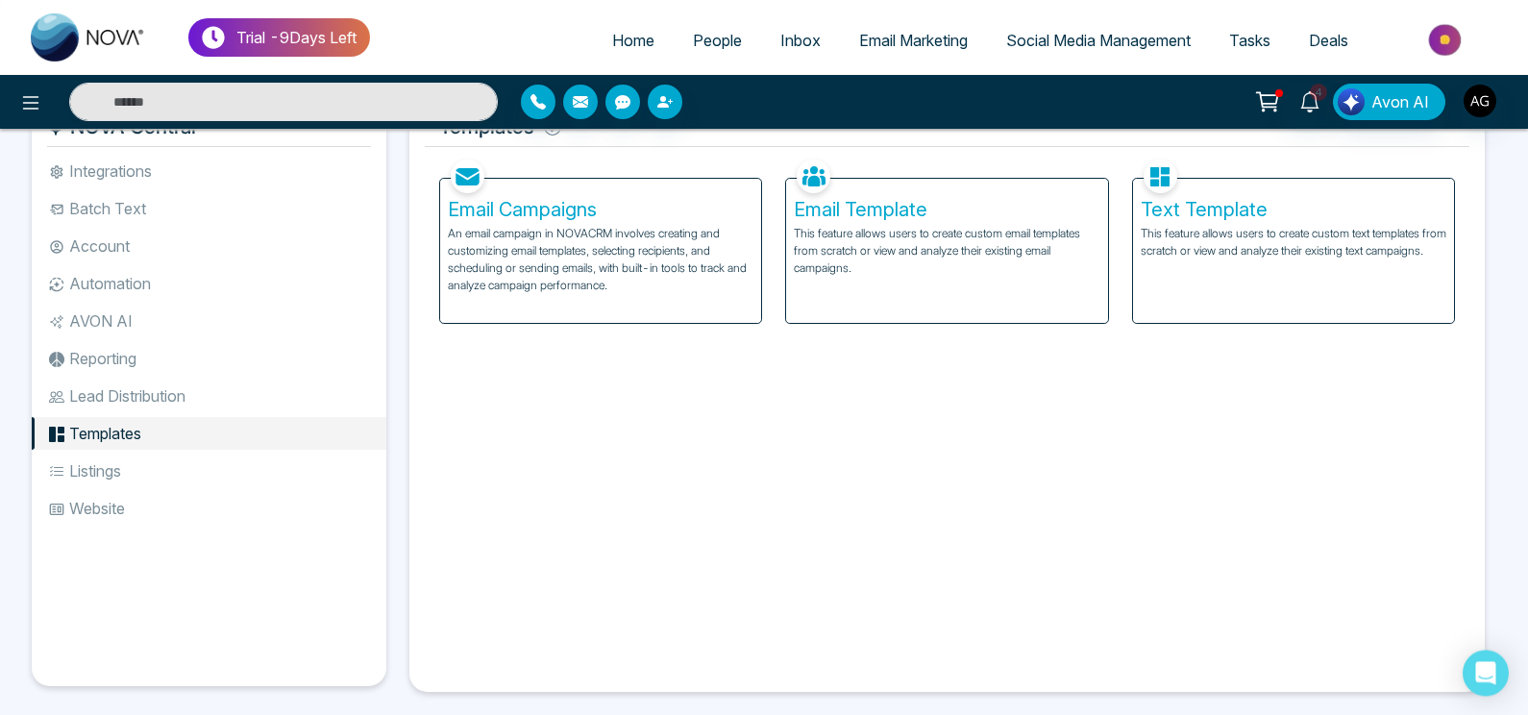
click at [147, 410] on li "Lead Distribution" at bounding box center [209, 396] width 355 height 33
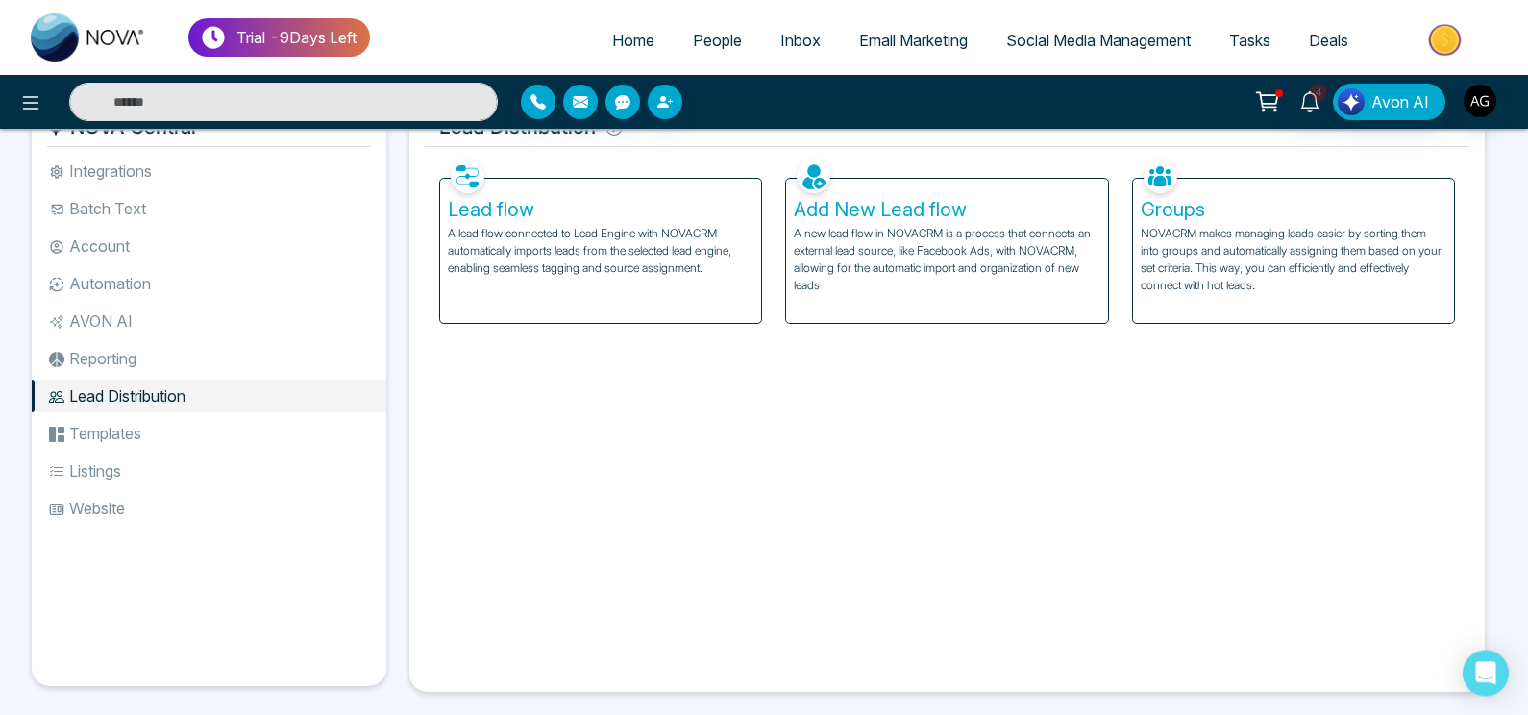
click at [149, 468] on li "Listings" at bounding box center [209, 471] width 355 height 33
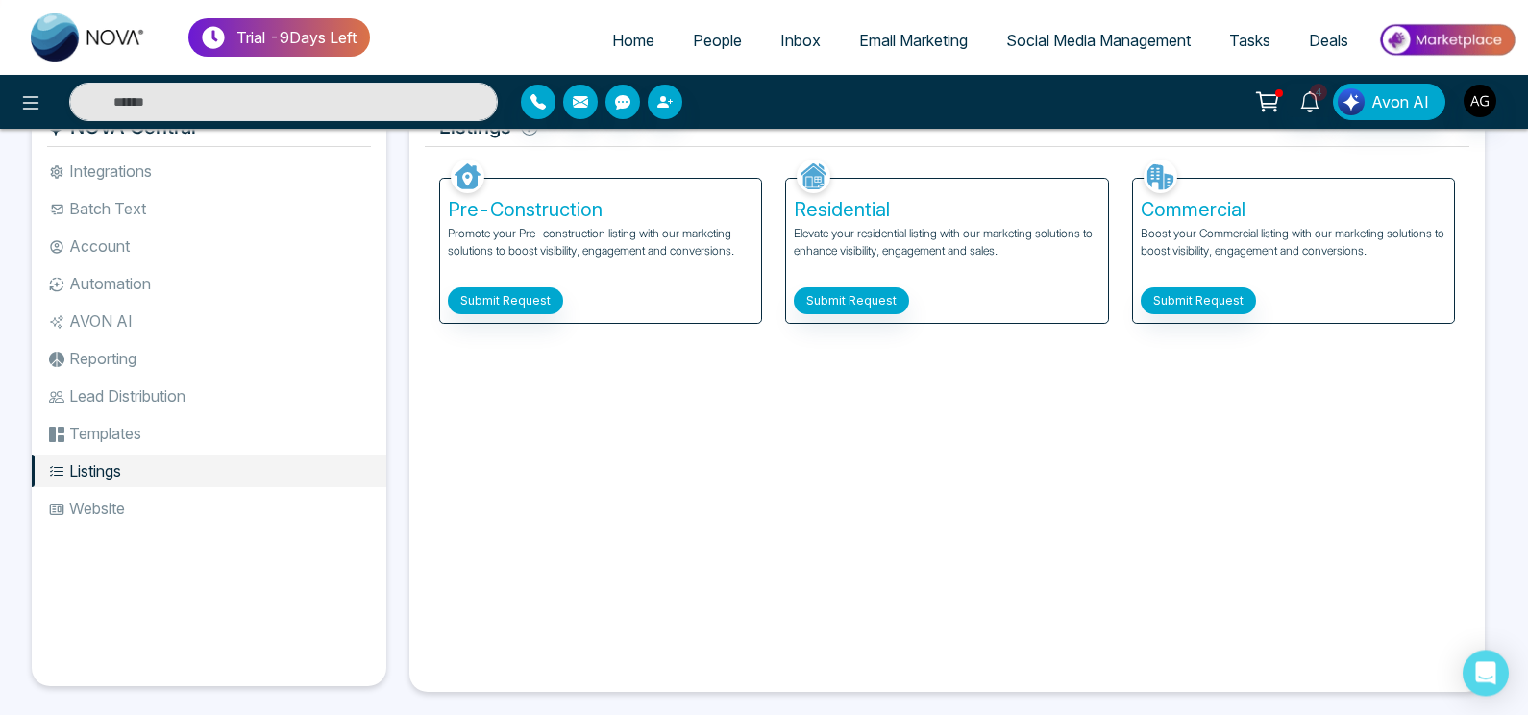
click at [152, 498] on li "Website" at bounding box center [209, 508] width 355 height 33
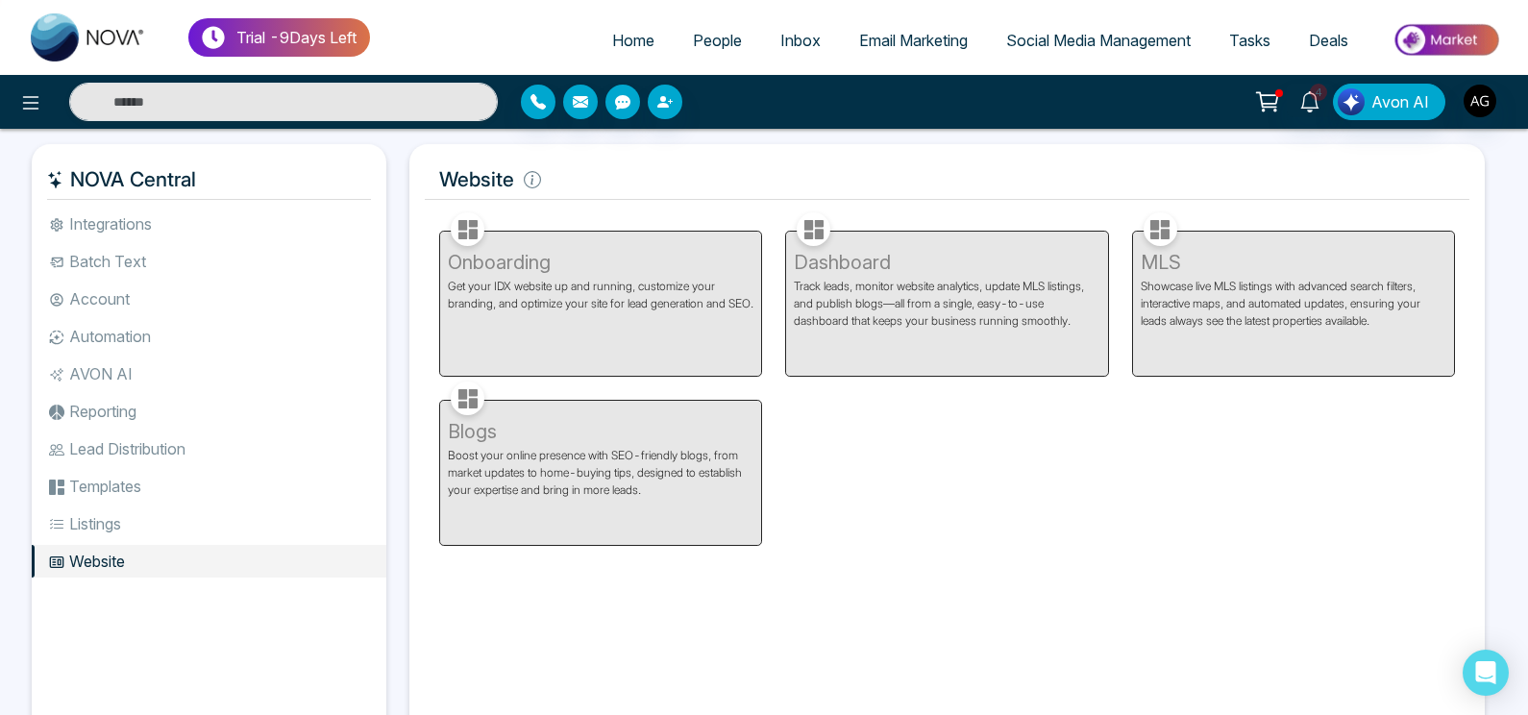
click at [238, 219] on li "Integrations" at bounding box center [209, 224] width 355 height 33
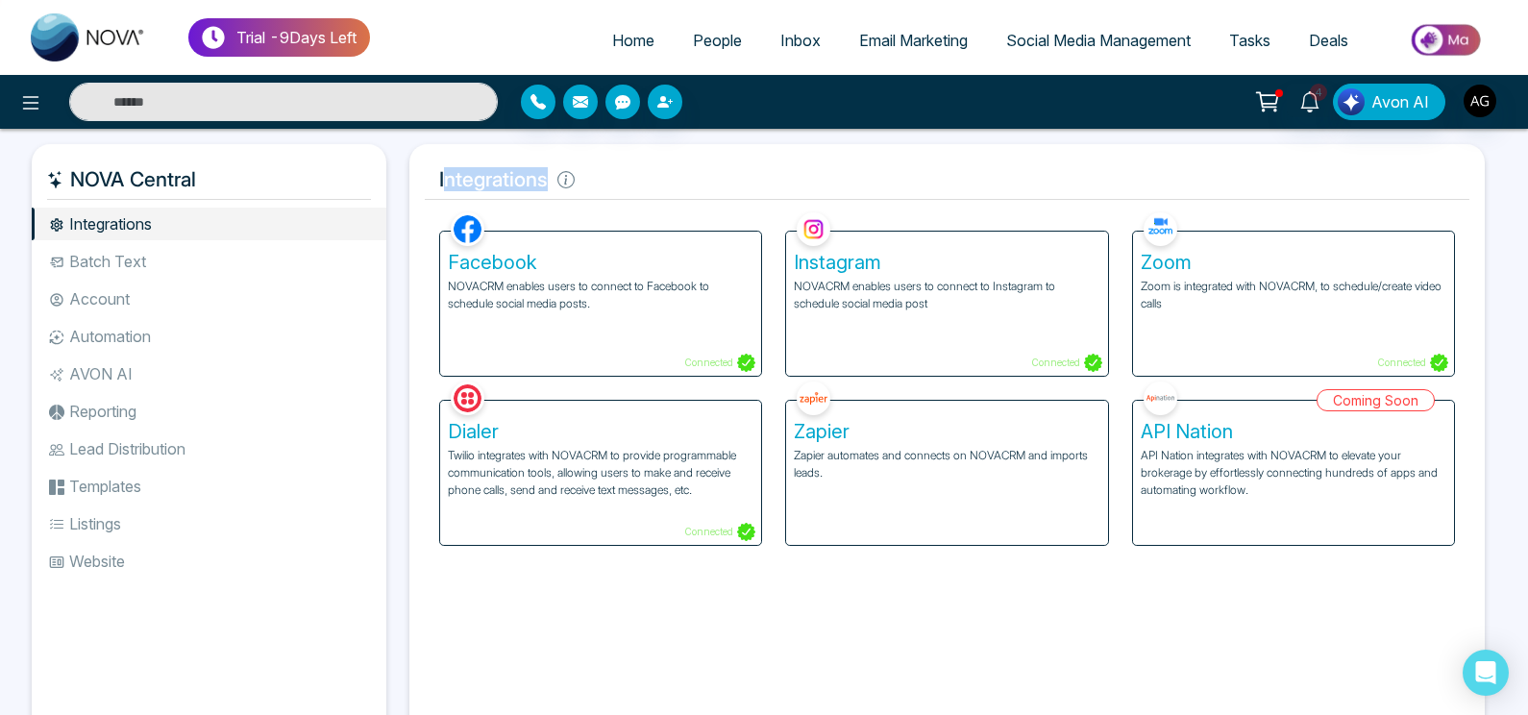
drag, startPoint x: 442, startPoint y: 176, endPoint x: 675, endPoint y: 150, distance: 234.0
click at [675, 150] on div "Integrations Facebook NOVACRM enables users to connect to Facebook to schedule …" at bounding box center [946, 444] width 1075 height 601
click at [891, 45] on span "Email Marketing" at bounding box center [913, 40] width 109 height 19
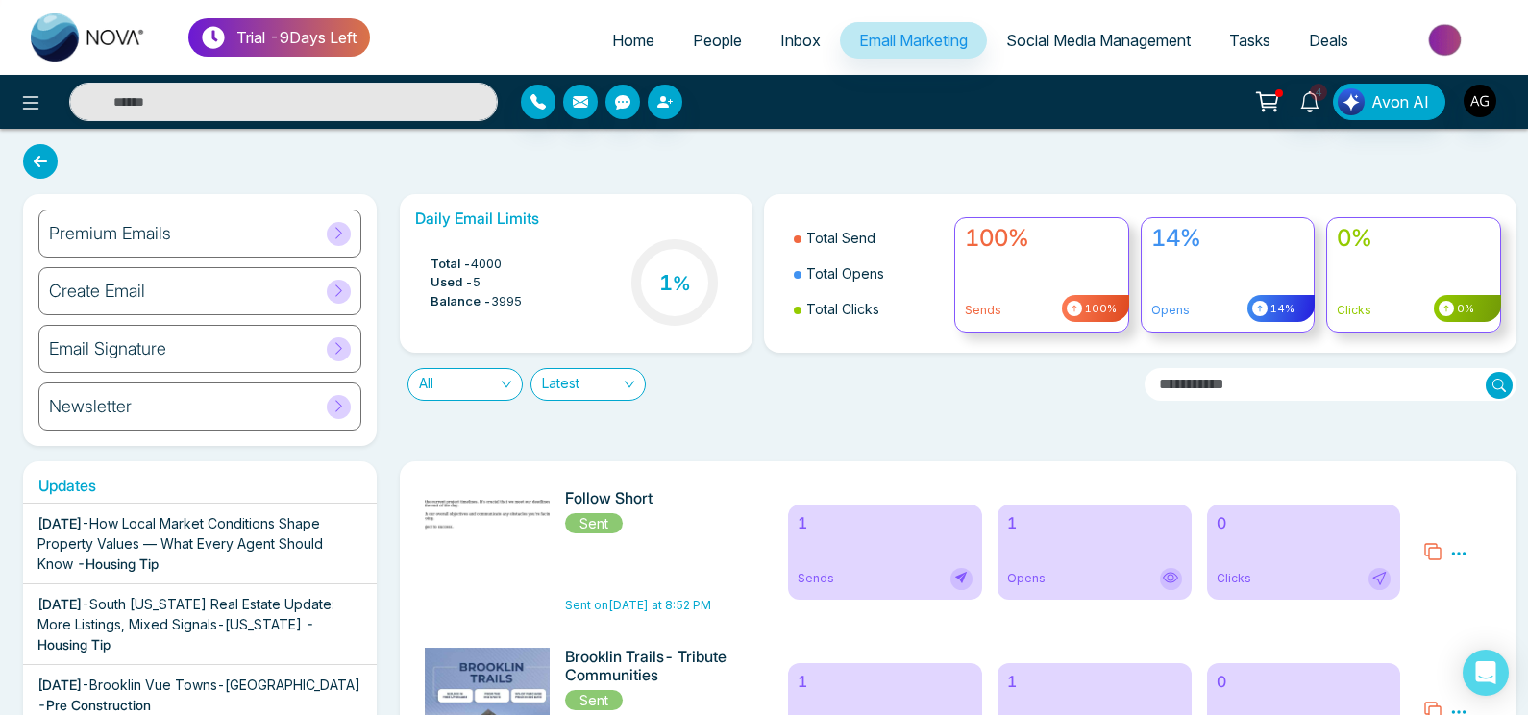
drag, startPoint x: 13, startPoint y: 225, endPoint x: 572, endPoint y: 442, distance: 599.1
click at [572, 442] on div "Premium Emails Create Email Email Signature Newsletter Daily Email Limits Total…" at bounding box center [764, 320] width 1505 height 252
click at [572, 442] on div "Daily Email Limits Total - 4000 Used - 5 Balance - 3995 1 % Total Send Total Op…" at bounding box center [952, 320] width 1129 height 252
click at [1041, 61] on li "Social Media Management" at bounding box center [1098, 41] width 223 height 39
click at [1060, 47] on span "Social Media Management" at bounding box center [1098, 40] width 185 height 19
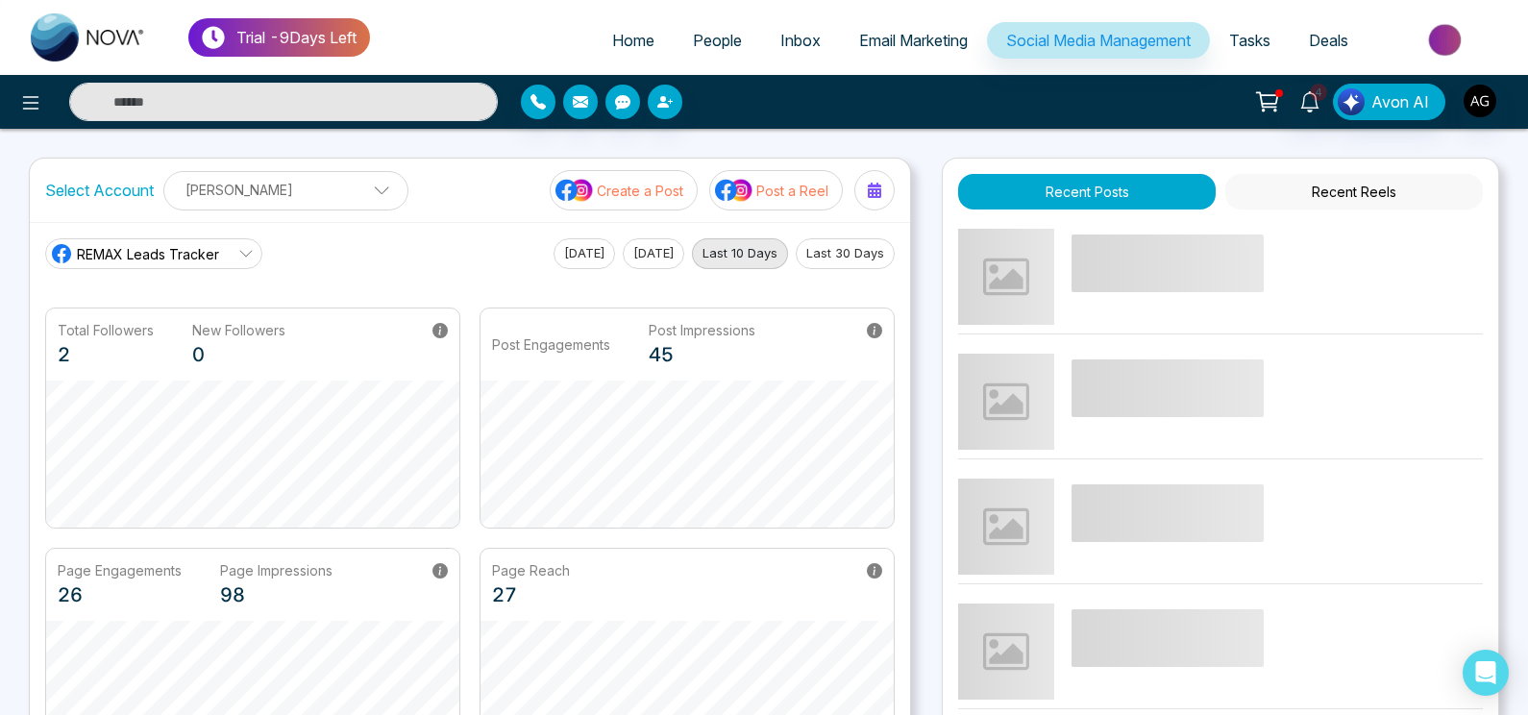
click at [916, 43] on span "Email Marketing" at bounding box center [913, 40] width 109 height 19
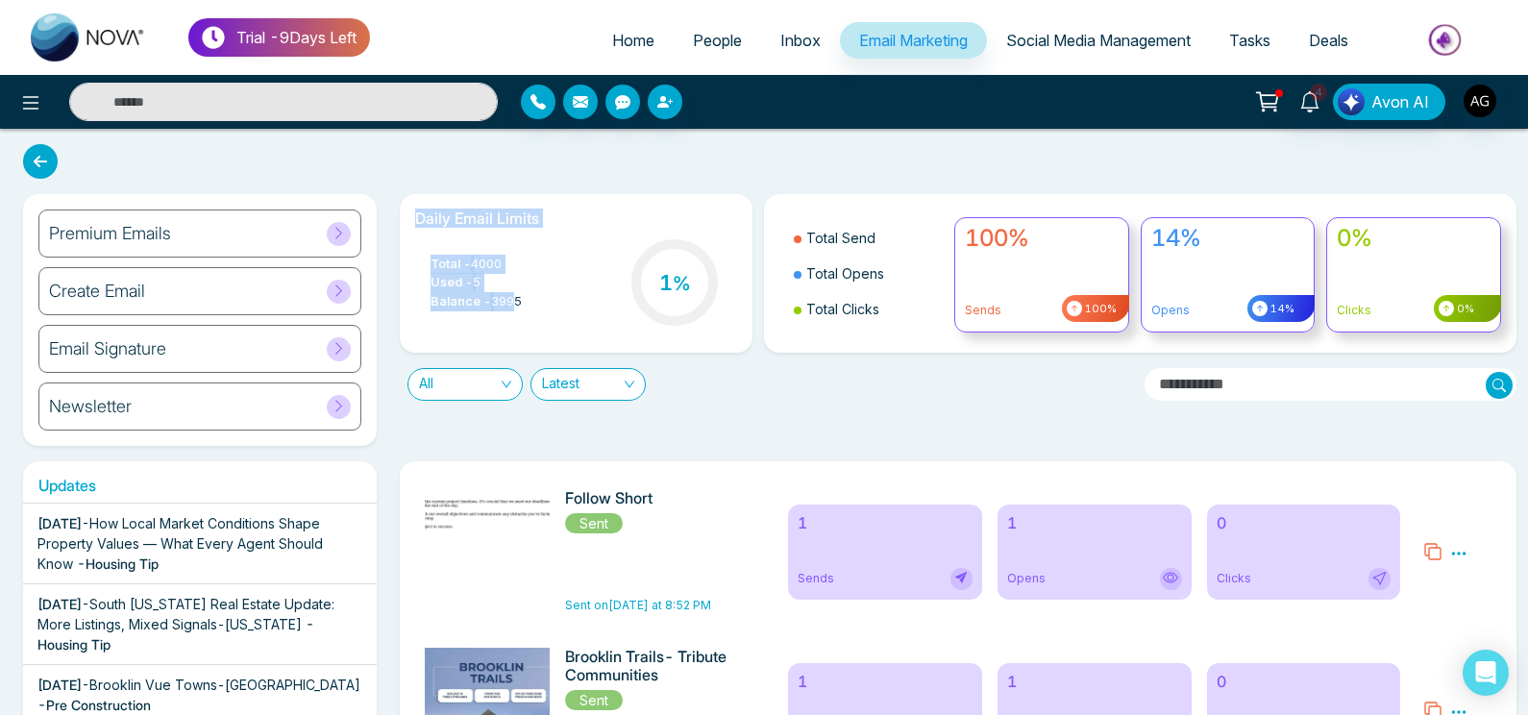
drag, startPoint x: 402, startPoint y: 212, endPoint x: 519, endPoint y: 310, distance: 152.8
click at [519, 310] on div "Daily Email Limits Total - 4000 Used - 5 Balance - 3995 1 %" at bounding box center [577, 273] width 354 height 159
click at [519, 310] on span "3995" at bounding box center [506, 301] width 31 height 19
drag, startPoint x: 409, startPoint y: 222, endPoint x: 535, endPoint y: 304, distance: 150.1
click at [535, 304] on div "Daily Email Limits Total - 4000 Used - 5 Balance - 3995 1 %" at bounding box center [577, 273] width 354 height 159
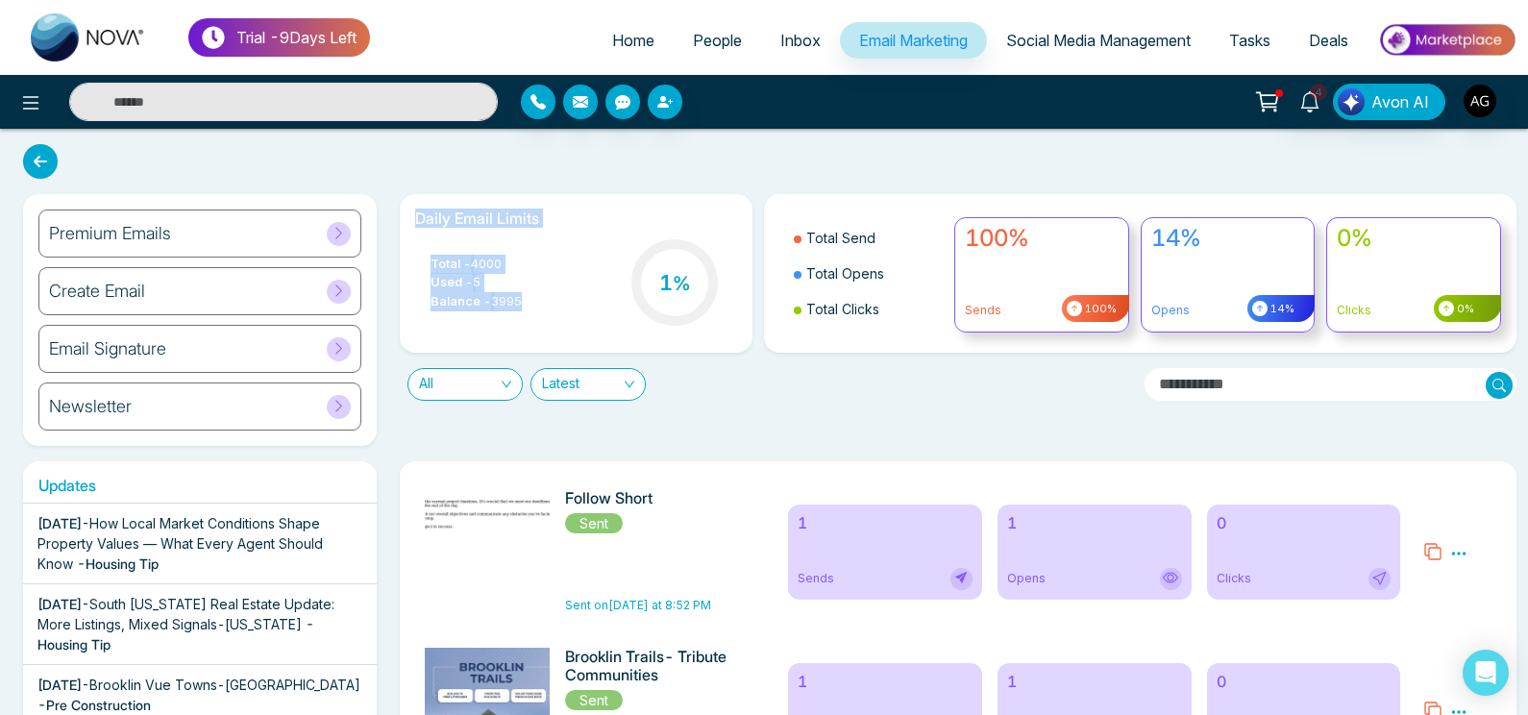
click at [535, 304] on div "Total - 4000 Used - 5 Balance - 3995 1 %" at bounding box center [576, 284] width 323 height 98
drag, startPoint x: 407, startPoint y: 220, endPoint x: 522, endPoint y: 301, distance: 140.0
click at [522, 301] on div "Daily Email Limits Total - 4000 Used - 5 Balance - 3995 1 %" at bounding box center [577, 273] width 354 height 159
click at [522, 301] on span "3995" at bounding box center [506, 301] width 31 height 19
click at [628, 39] on span "Home" at bounding box center [633, 40] width 42 height 19
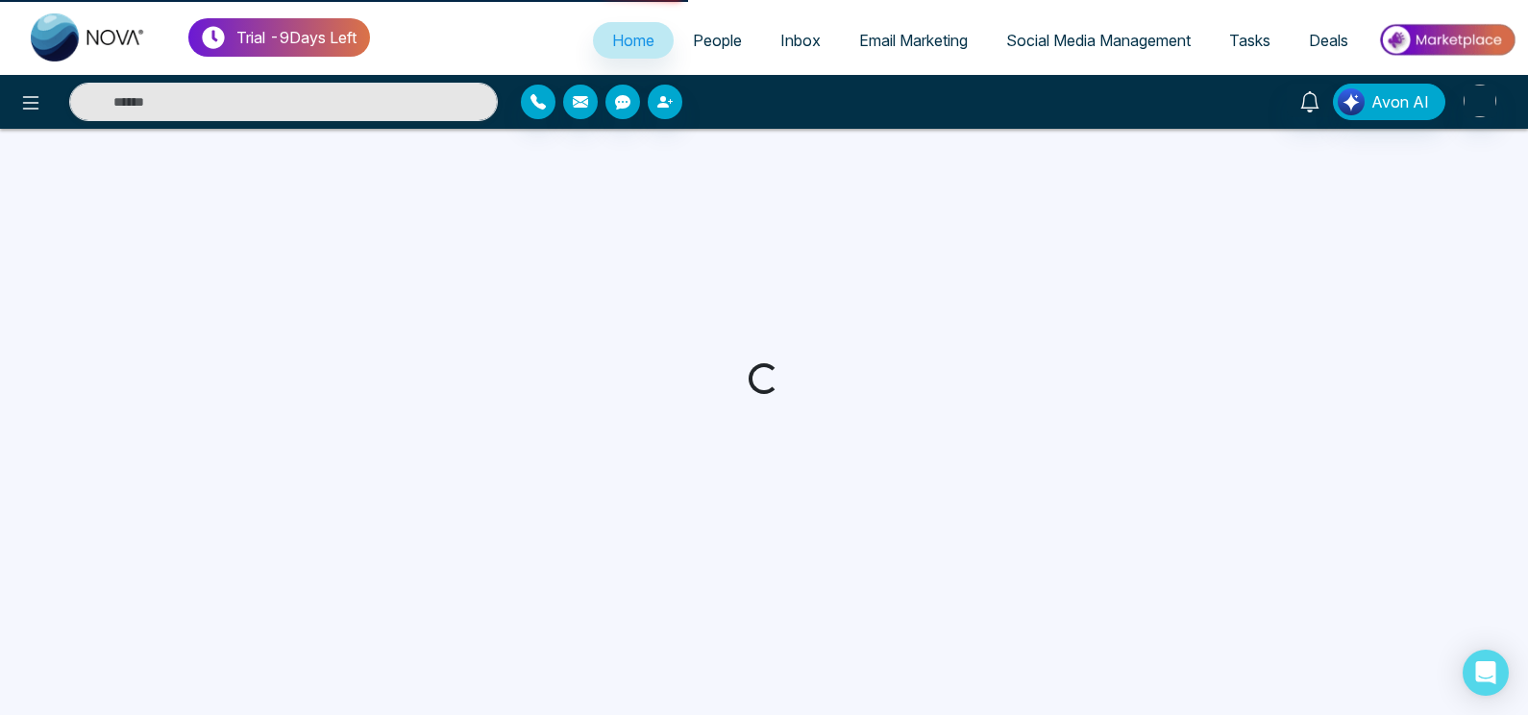
select select "*"
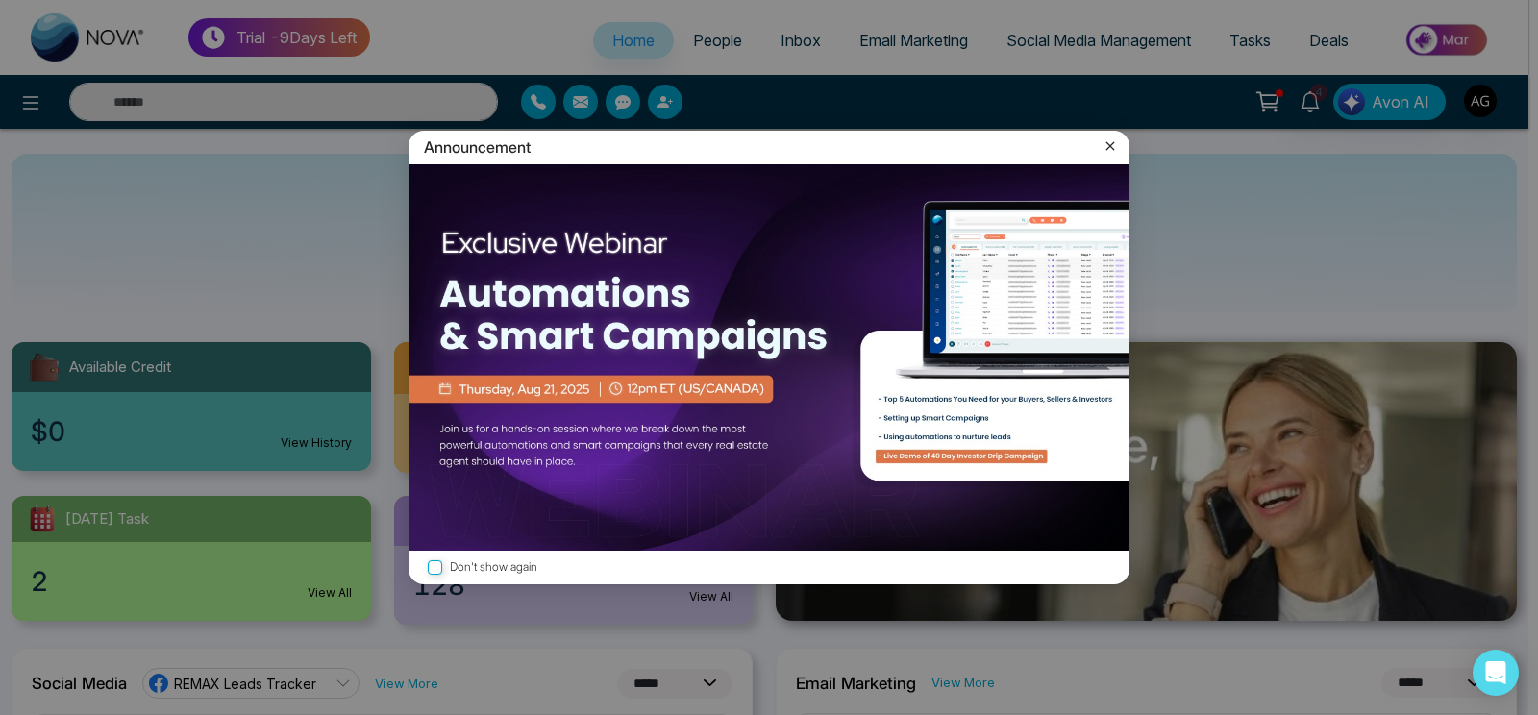
click at [1113, 148] on icon at bounding box center [1110, 146] width 9 height 9
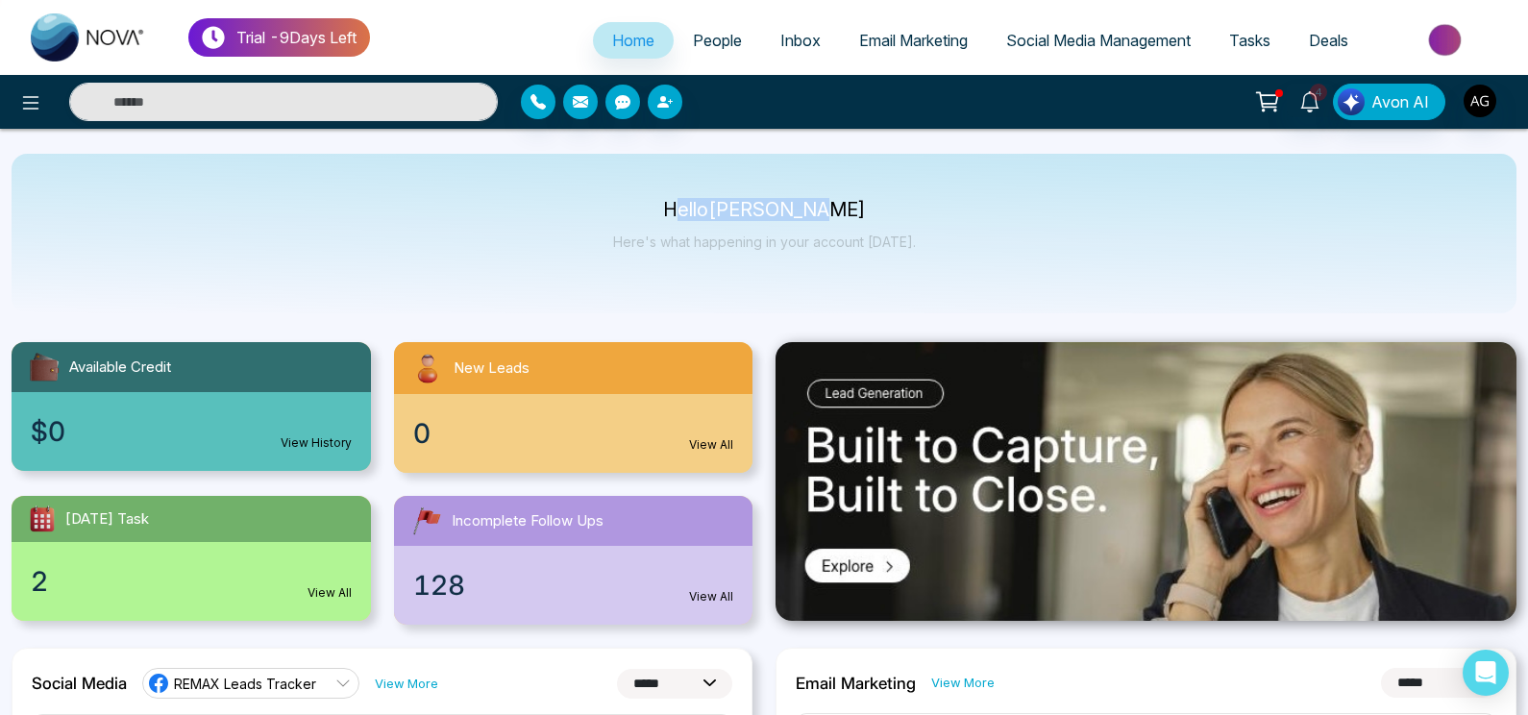
drag, startPoint x: 700, startPoint y: 219, endPoint x: 973, endPoint y: 269, distance: 277.5
click at [973, 269] on div "Hello [PERSON_NAME] Here's what happening in your account [DATE]." at bounding box center [764, 234] width 1505 height 160
drag, startPoint x: 685, startPoint y: 205, endPoint x: 957, endPoint y: 238, distance: 274.0
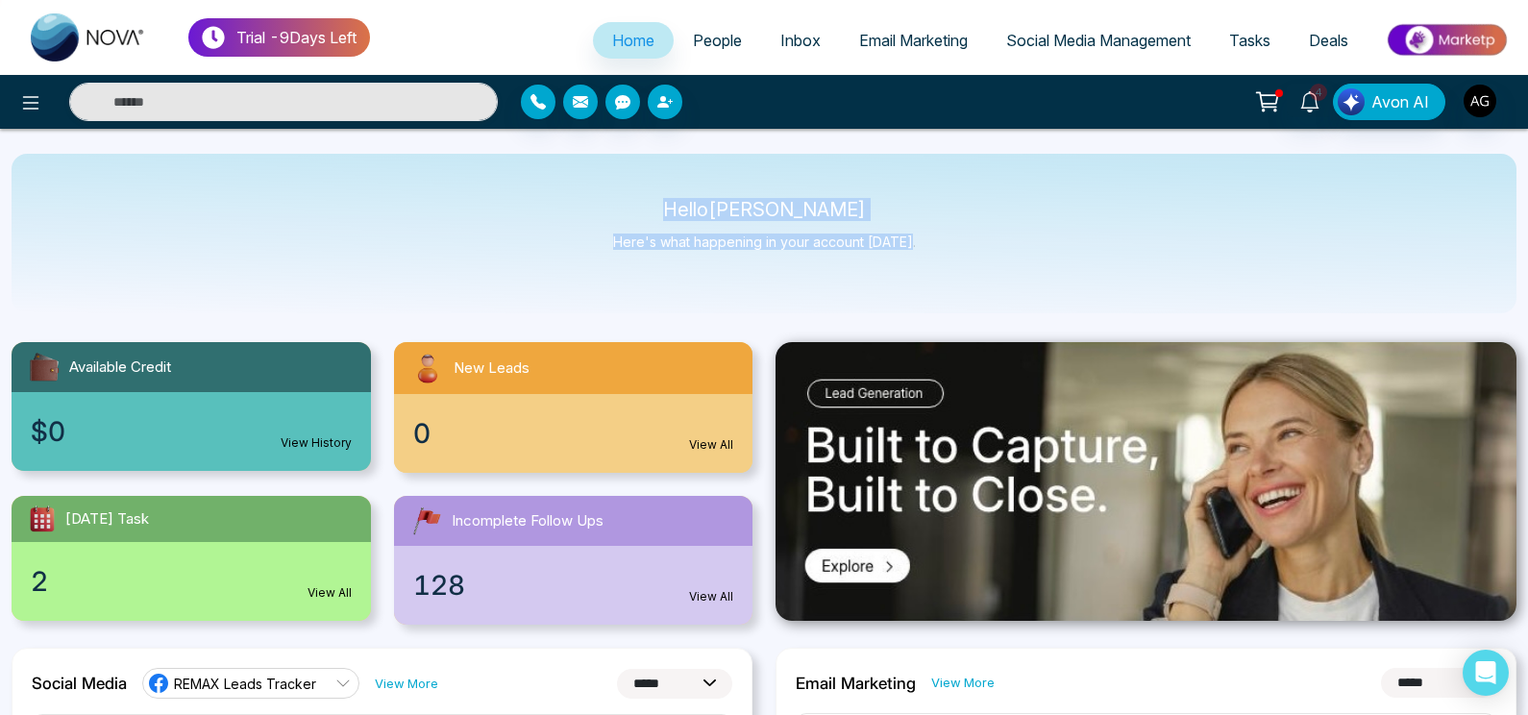
click at [957, 238] on div "Hello [PERSON_NAME] Here's what happening in your account [DATE]." at bounding box center [764, 234] width 1505 height 160
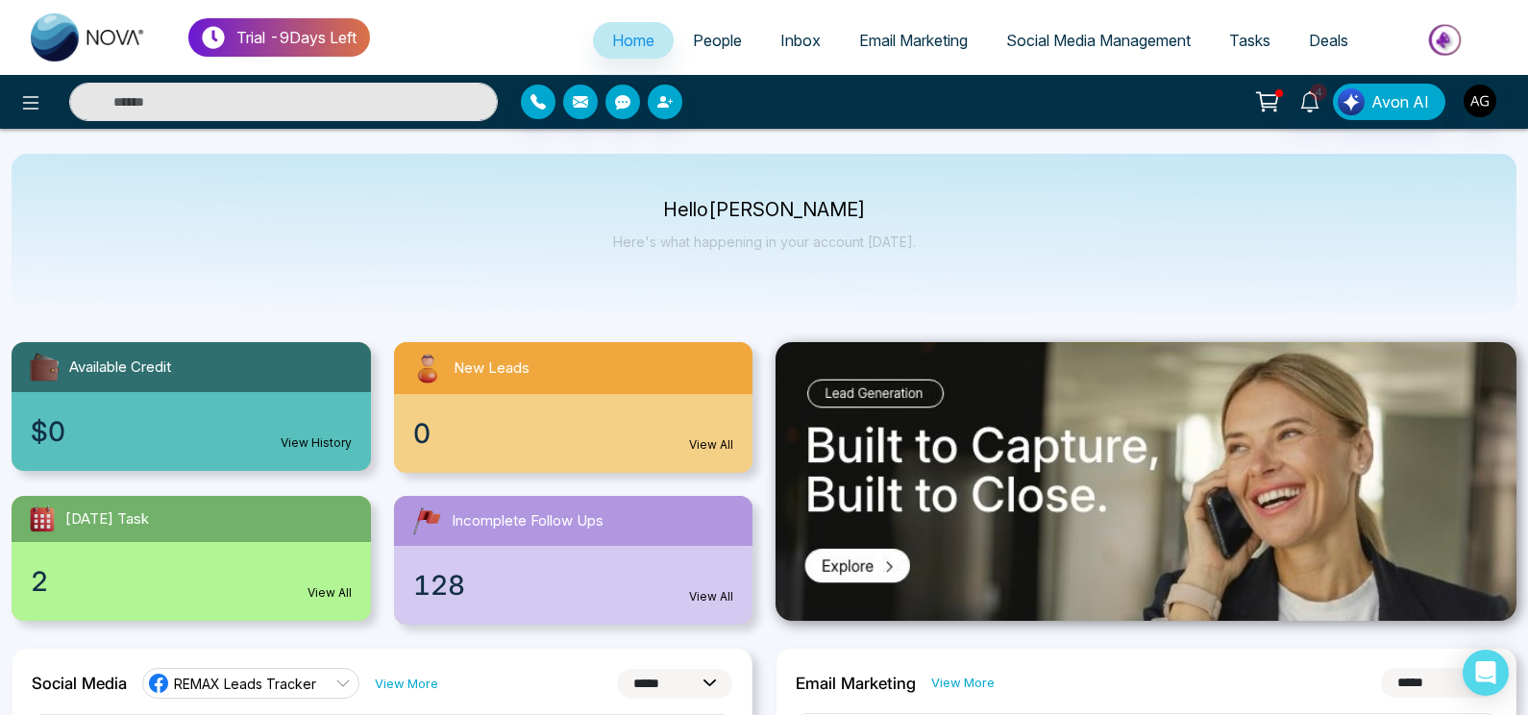
click at [957, 238] on div "Hello [PERSON_NAME] Here's what happening in your account [DATE]." at bounding box center [764, 234] width 1505 height 160
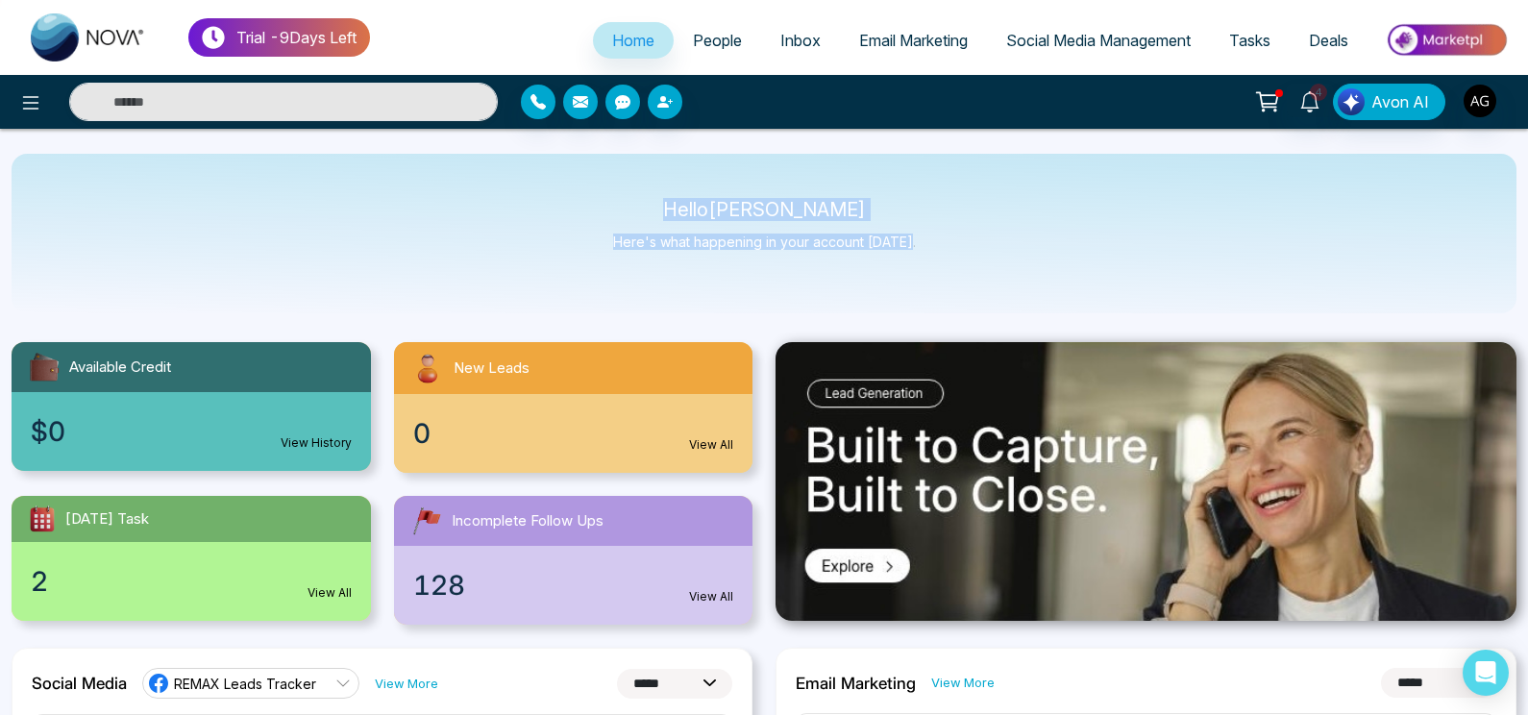
drag, startPoint x: 679, startPoint y: 210, endPoint x: 958, endPoint y: 269, distance: 285.9
click at [958, 269] on div "Hello [PERSON_NAME] Here's what happening in your account [DATE]." at bounding box center [764, 234] width 1505 height 160
drag, startPoint x: 693, startPoint y: 207, endPoint x: 959, endPoint y: 260, distance: 271.6
click at [959, 260] on div "Hello [PERSON_NAME] Here's what happening in your account [DATE]." at bounding box center [764, 234] width 1505 height 160
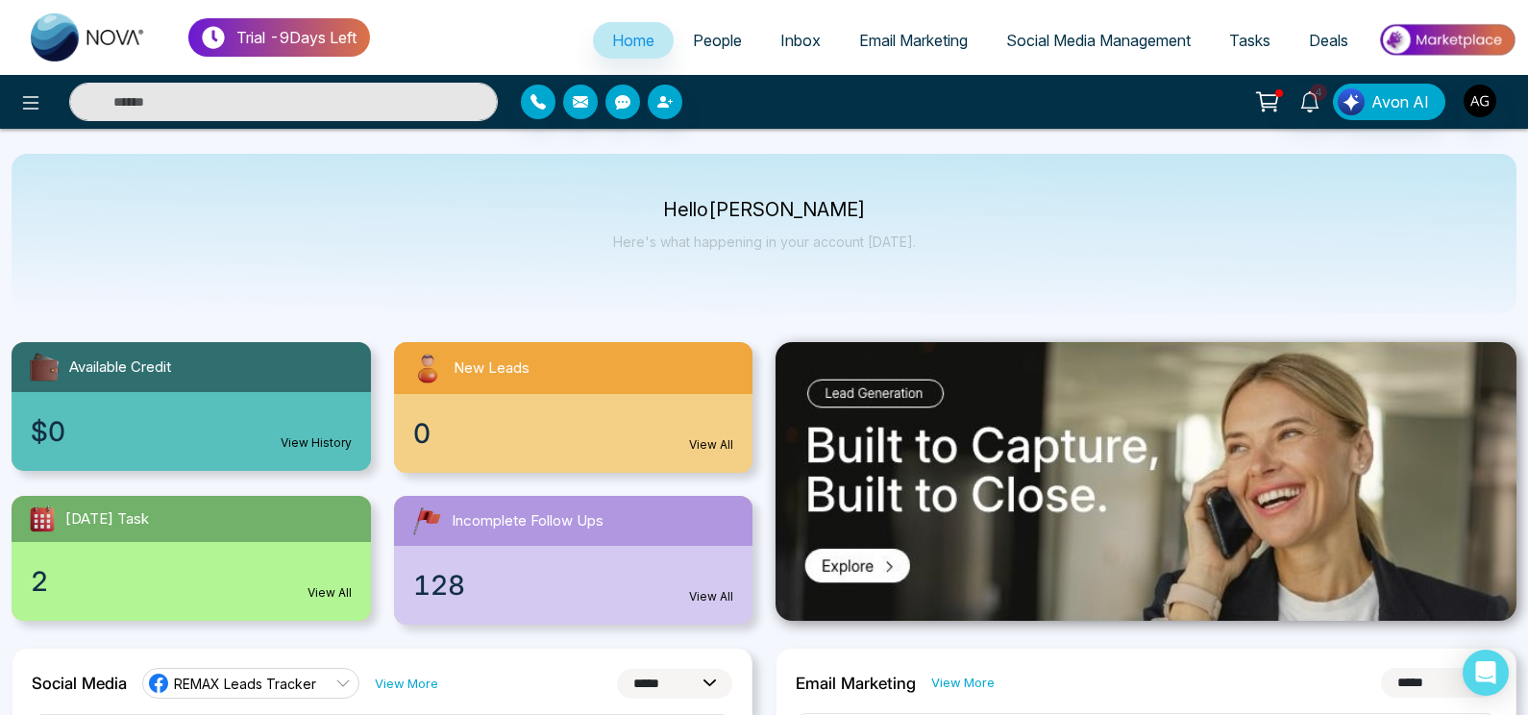
click at [959, 260] on div "Hello [PERSON_NAME] Here's what happening in your account [DATE]." at bounding box center [764, 234] width 1505 height 160
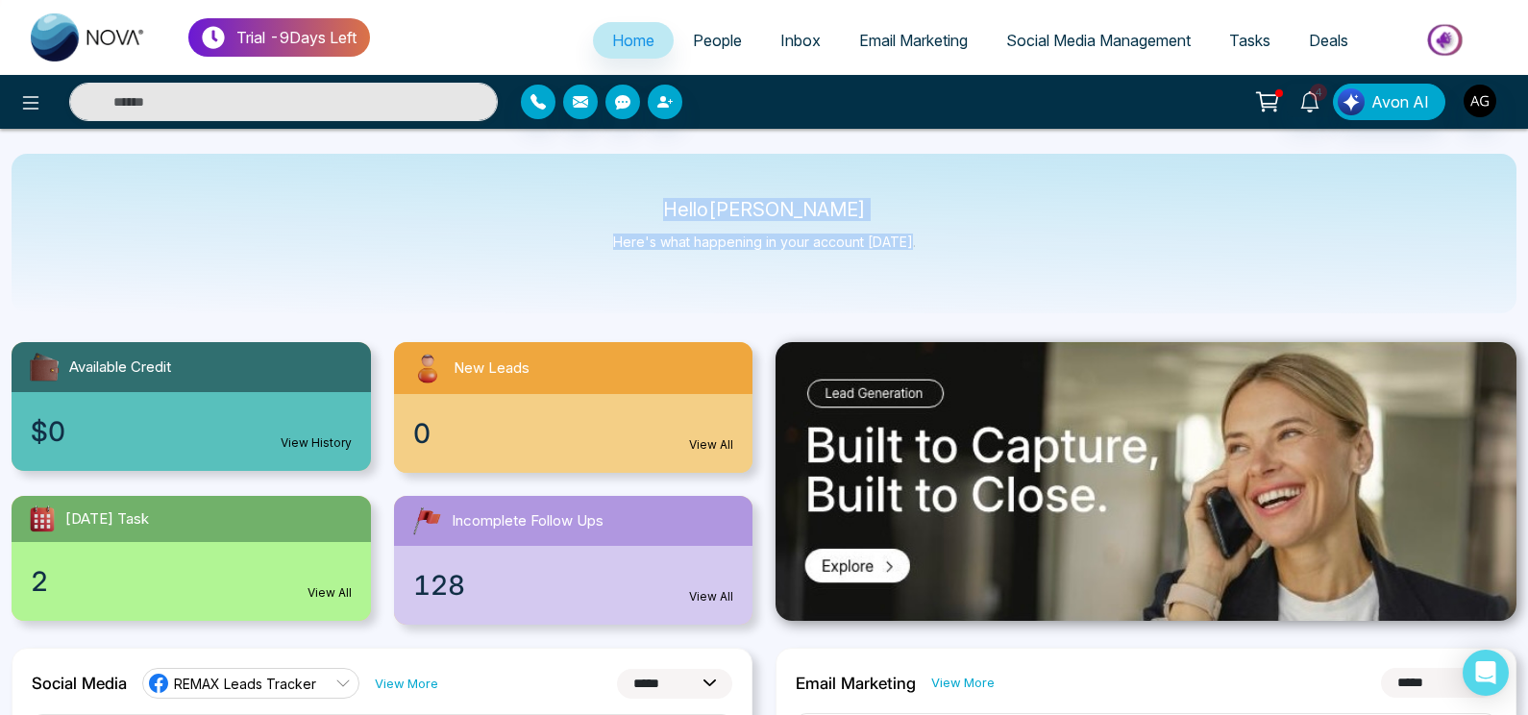
drag, startPoint x: 688, startPoint y: 209, endPoint x: 963, endPoint y: 256, distance: 278.9
click at [963, 256] on div "Hello [PERSON_NAME] Here's what happening in your account [DATE]." at bounding box center [764, 234] width 1505 height 160
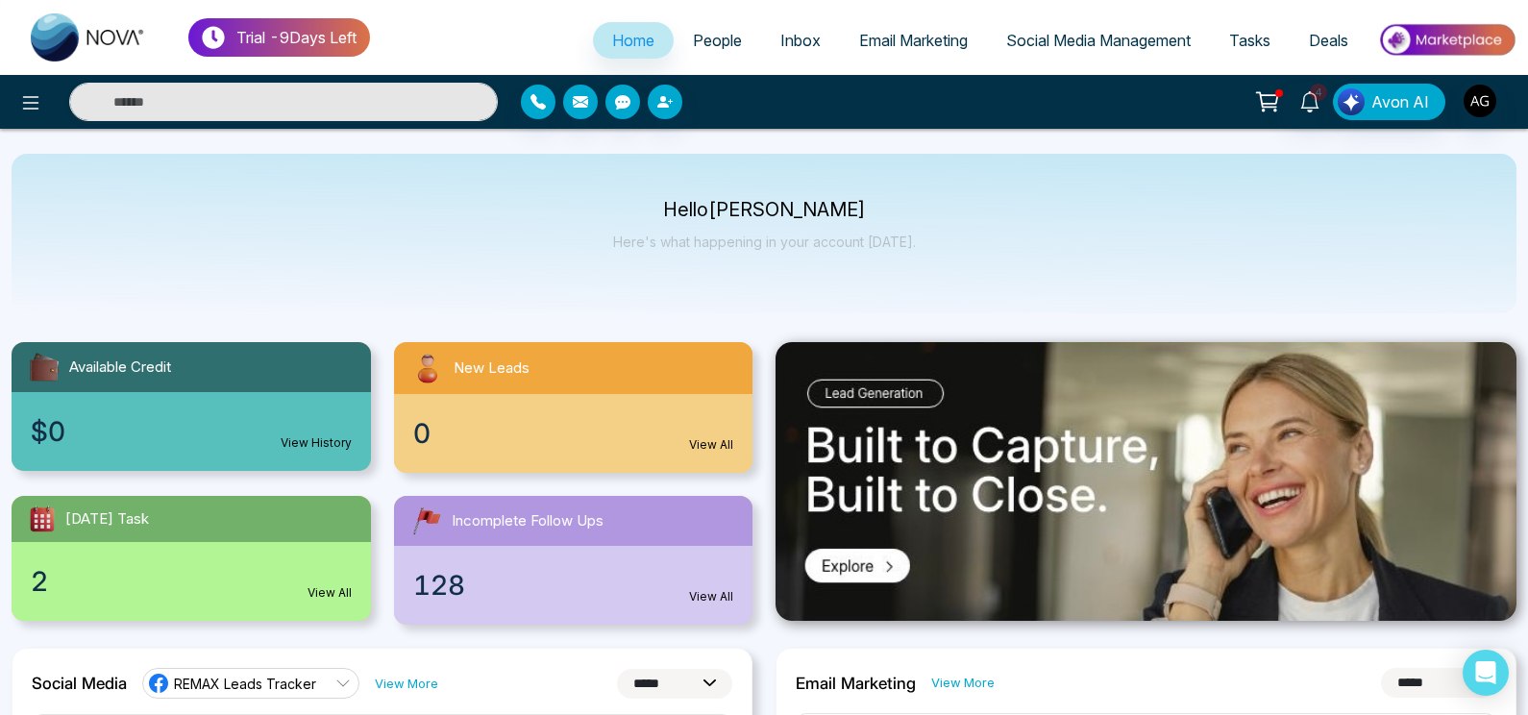
click at [963, 256] on div "Hello [PERSON_NAME] Here's what happening in your account [DATE]." at bounding box center [764, 234] width 1505 height 160
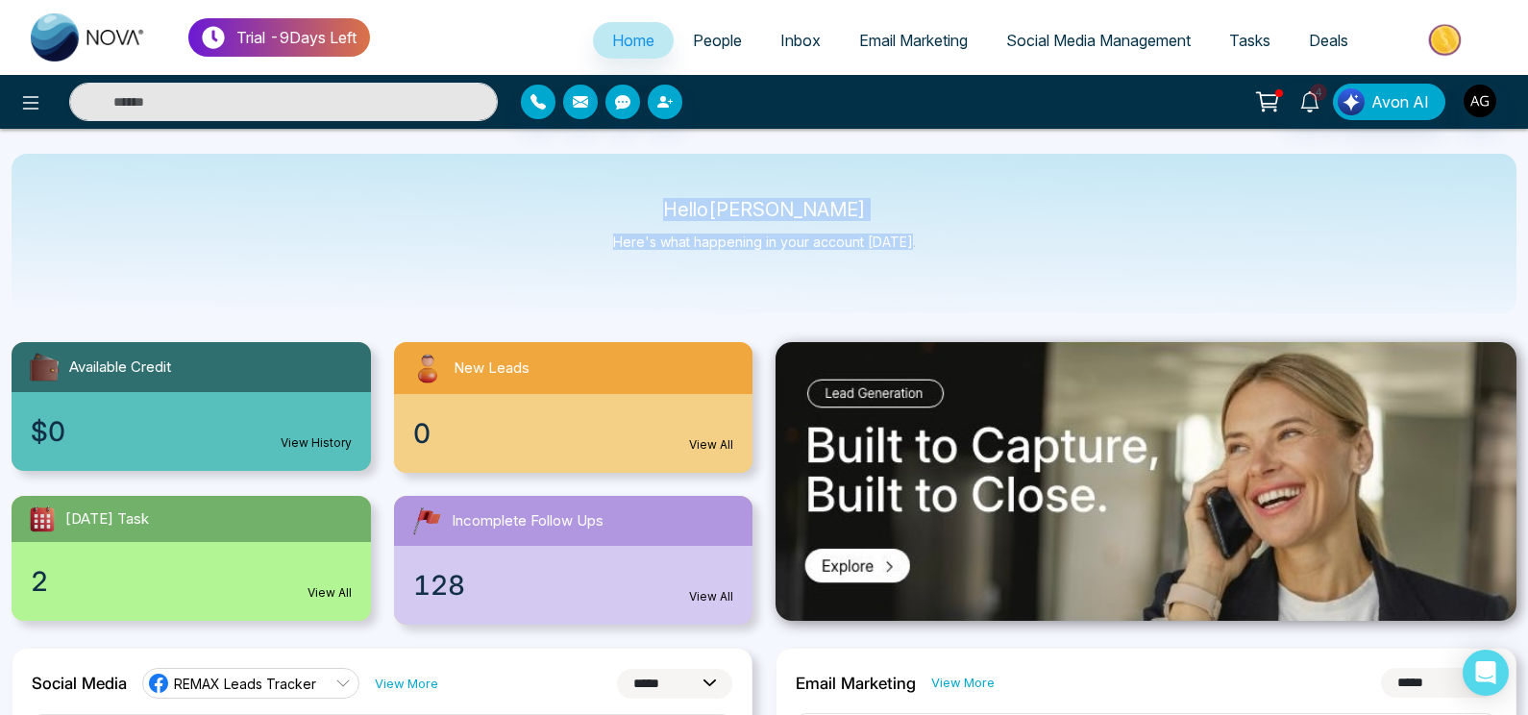
drag, startPoint x: 681, startPoint y: 210, endPoint x: 948, endPoint y: 261, distance: 271.2
click at [948, 261] on div "Hello [PERSON_NAME] Here's what happening in your account [DATE]." at bounding box center [764, 234] width 1505 height 160
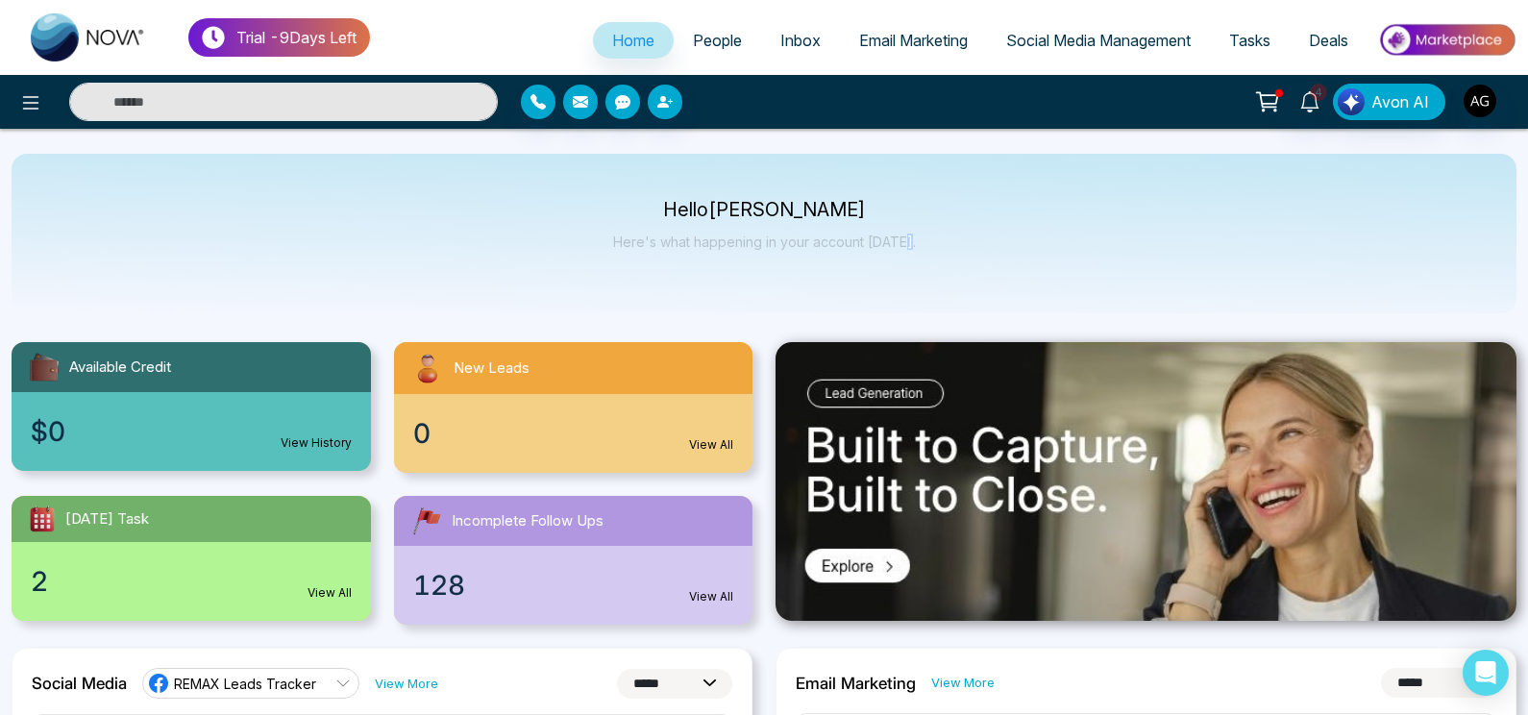
click at [948, 261] on div "Hello [PERSON_NAME] Here's what happening in your account [DATE]." at bounding box center [764, 234] width 1505 height 160
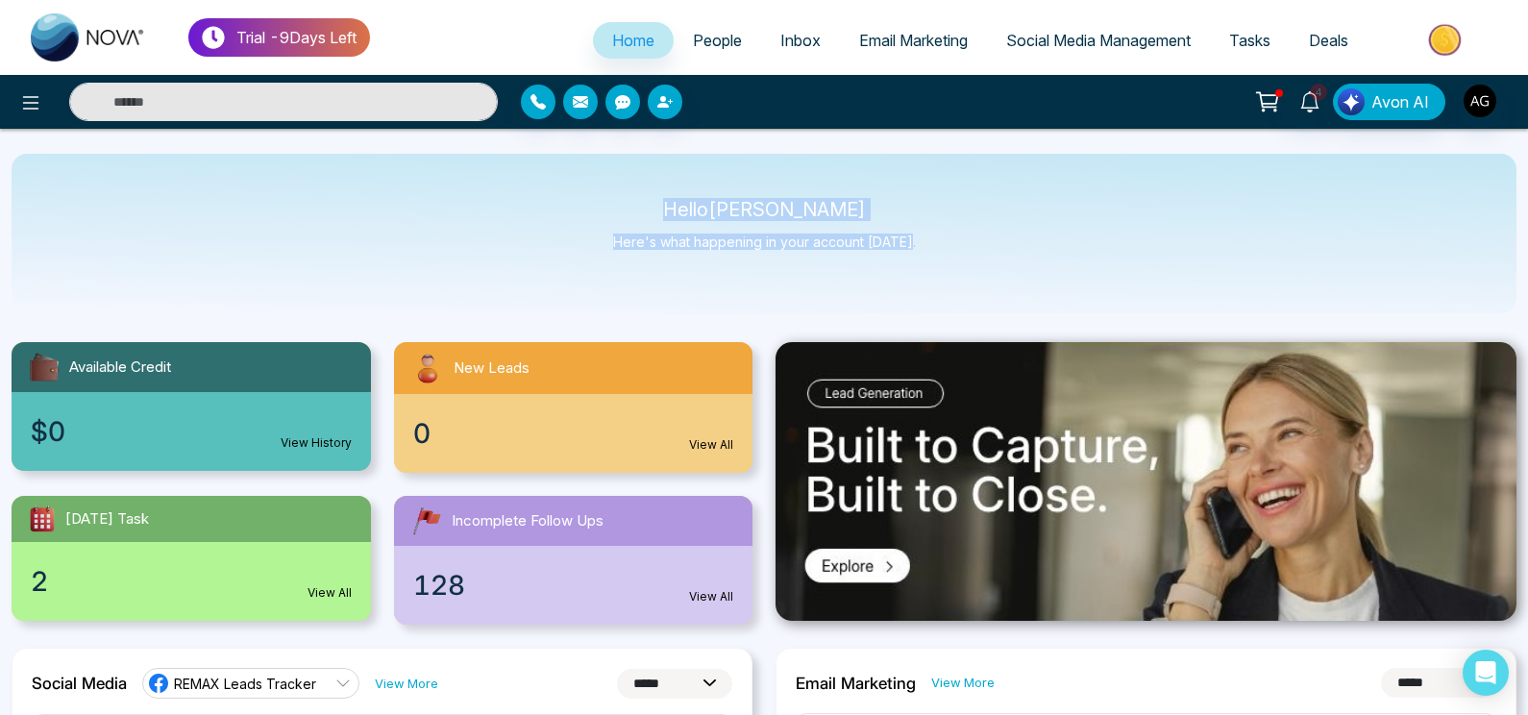
drag, startPoint x: 688, startPoint y: 206, endPoint x: 978, endPoint y: 283, distance: 300.2
click at [978, 283] on div "Hello [PERSON_NAME] Here's what happening in your account [DATE]." at bounding box center [764, 234] width 1505 height 160
drag, startPoint x: 689, startPoint y: 212, endPoint x: 911, endPoint y: 264, distance: 228.0
click at [911, 264] on div "Hello [PERSON_NAME] Here's what happening in your account [DATE]." at bounding box center [764, 234] width 1505 height 160
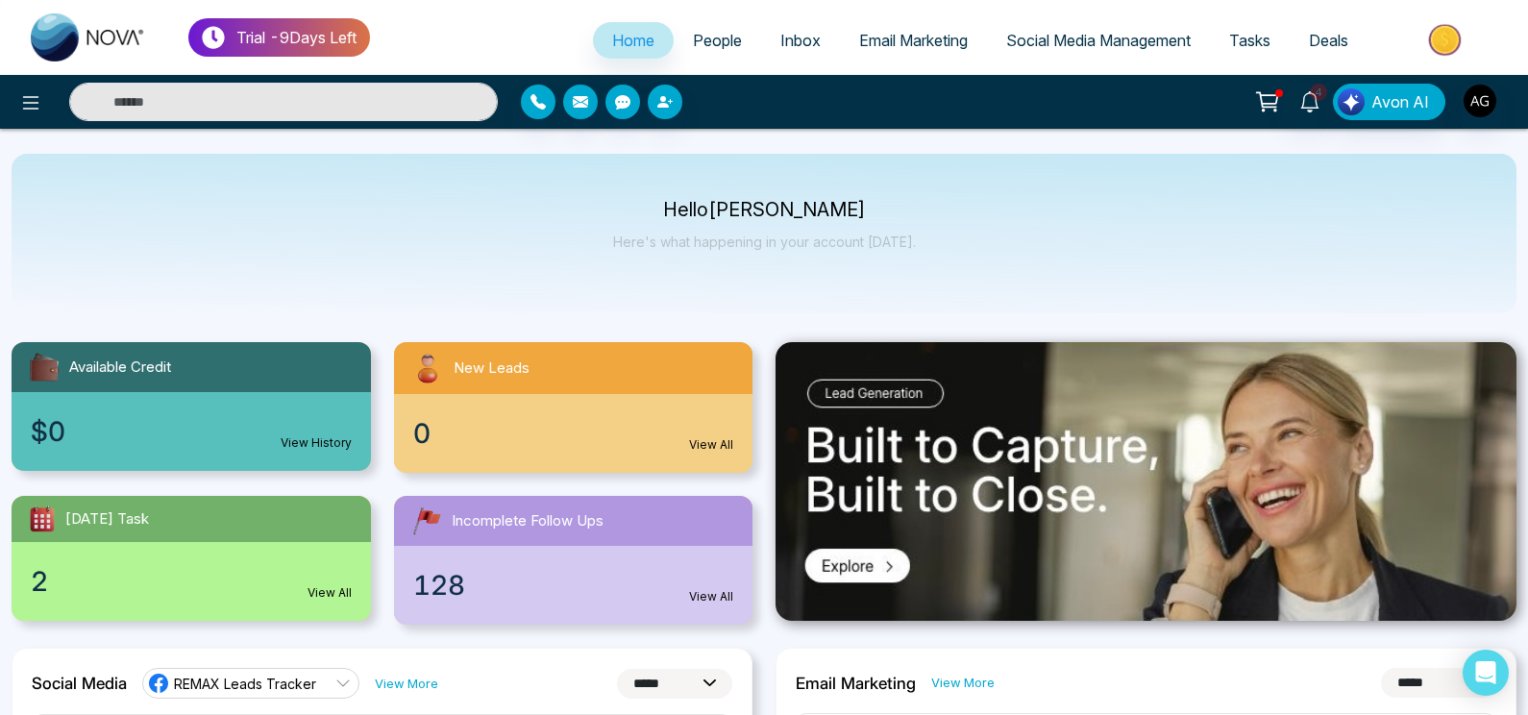
click at [911, 264] on div "Hello [PERSON_NAME] Here's what happening in your account [DATE]." at bounding box center [764, 234] width 1505 height 160
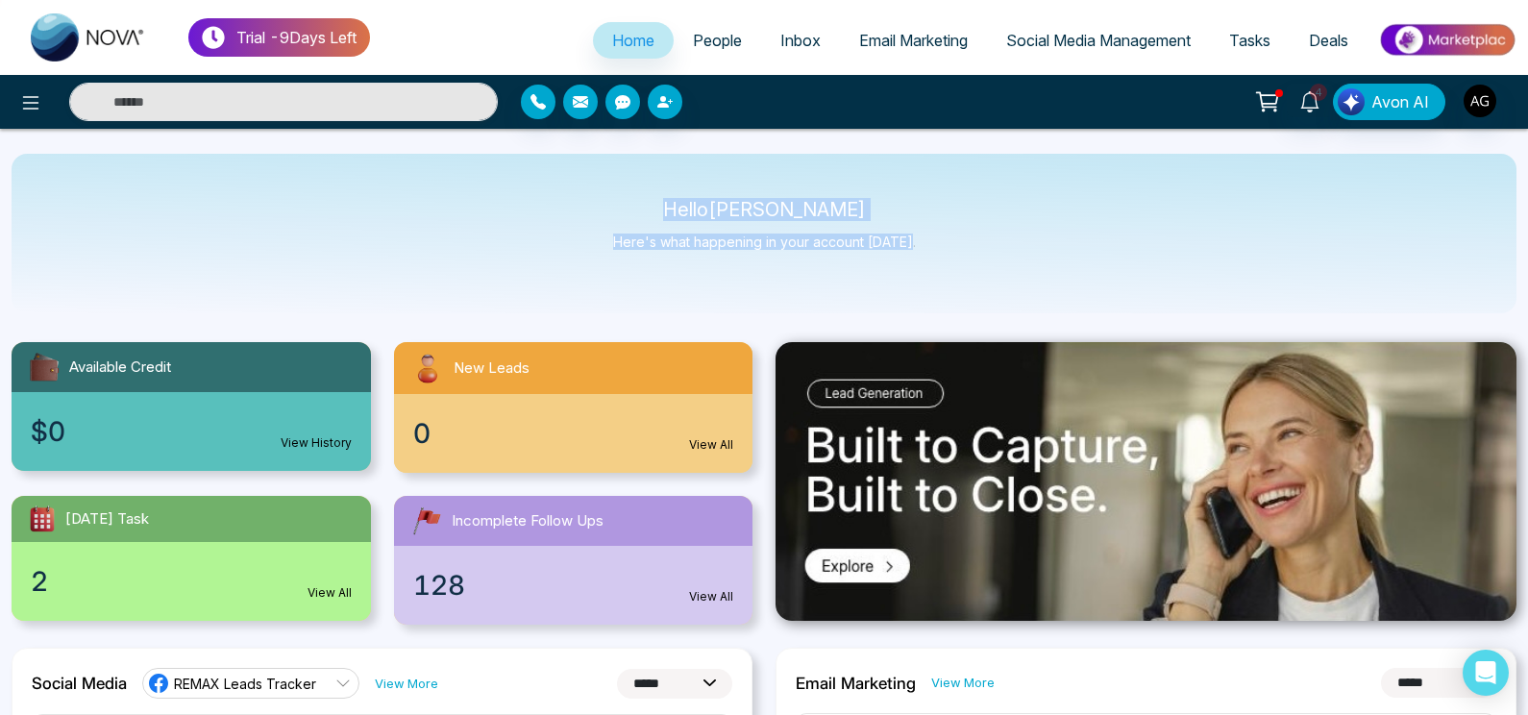
drag, startPoint x: 686, startPoint y: 208, endPoint x: 967, endPoint y: 255, distance: 284.5
click at [967, 255] on div "Hello [PERSON_NAME] Here's what happening in your account [DATE]." at bounding box center [764, 234] width 1505 height 160
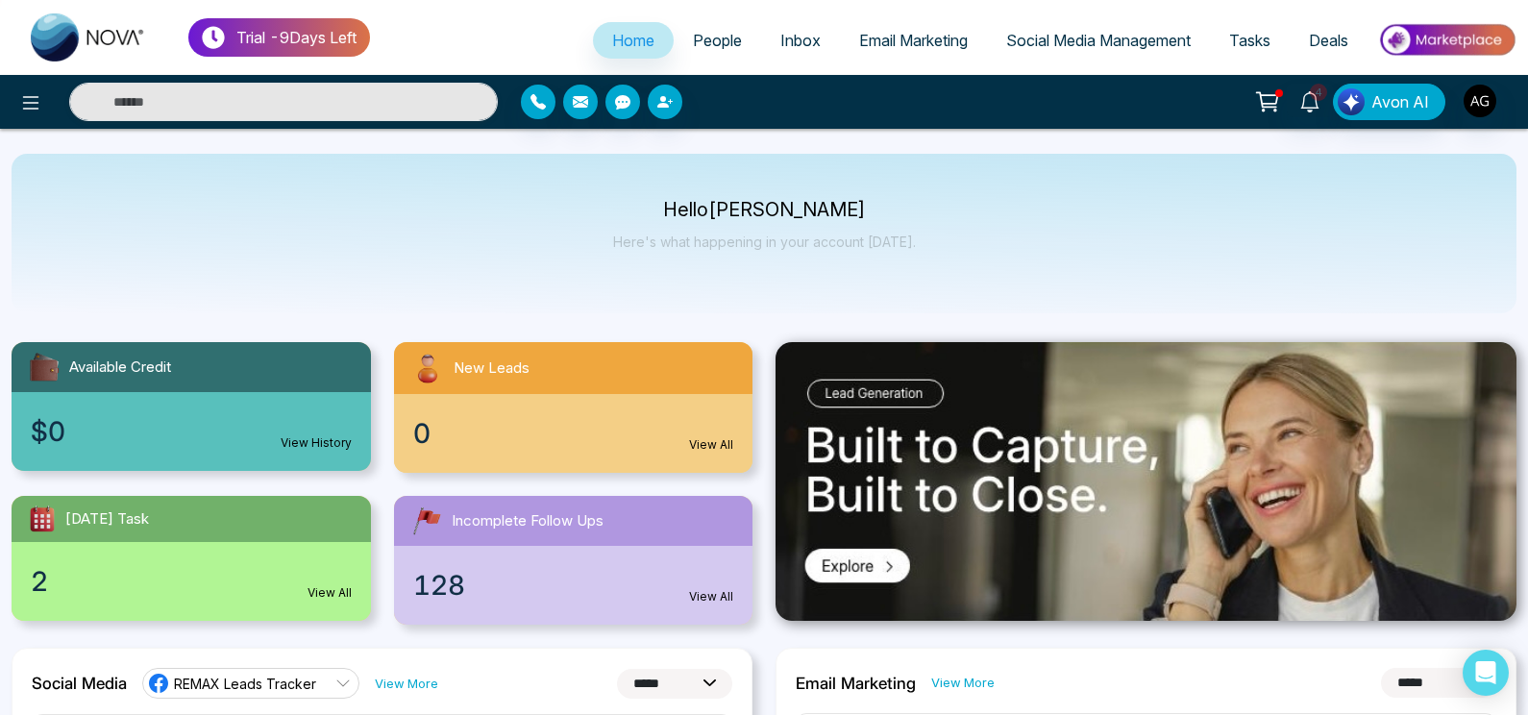
click at [967, 255] on div "Hello [PERSON_NAME] Here's what happening in your account [DATE]." at bounding box center [764, 234] width 1505 height 160
click at [950, 32] on span "Email Marketing" at bounding box center [913, 40] width 109 height 19
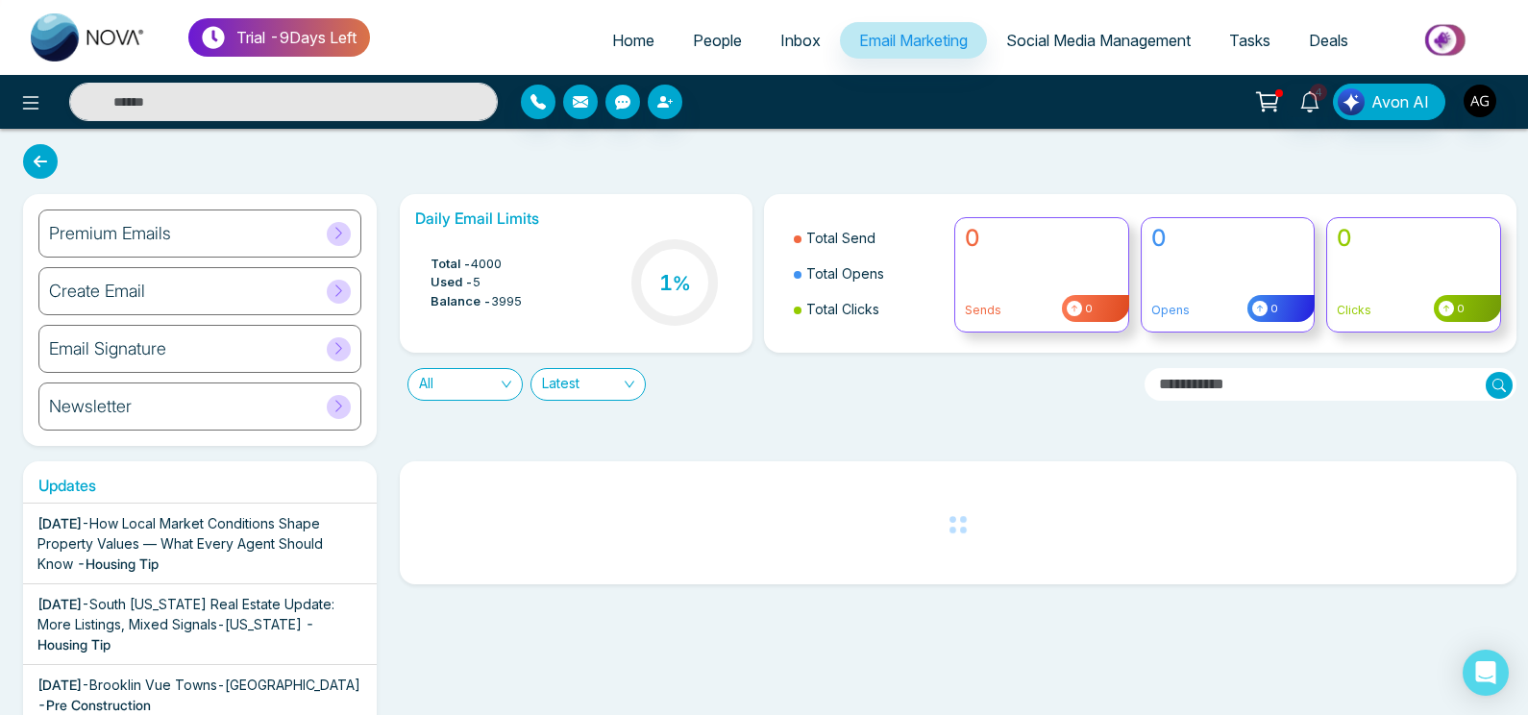
click at [886, 235] on li "Total Send" at bounding box center [868, 238] width 149 height 36
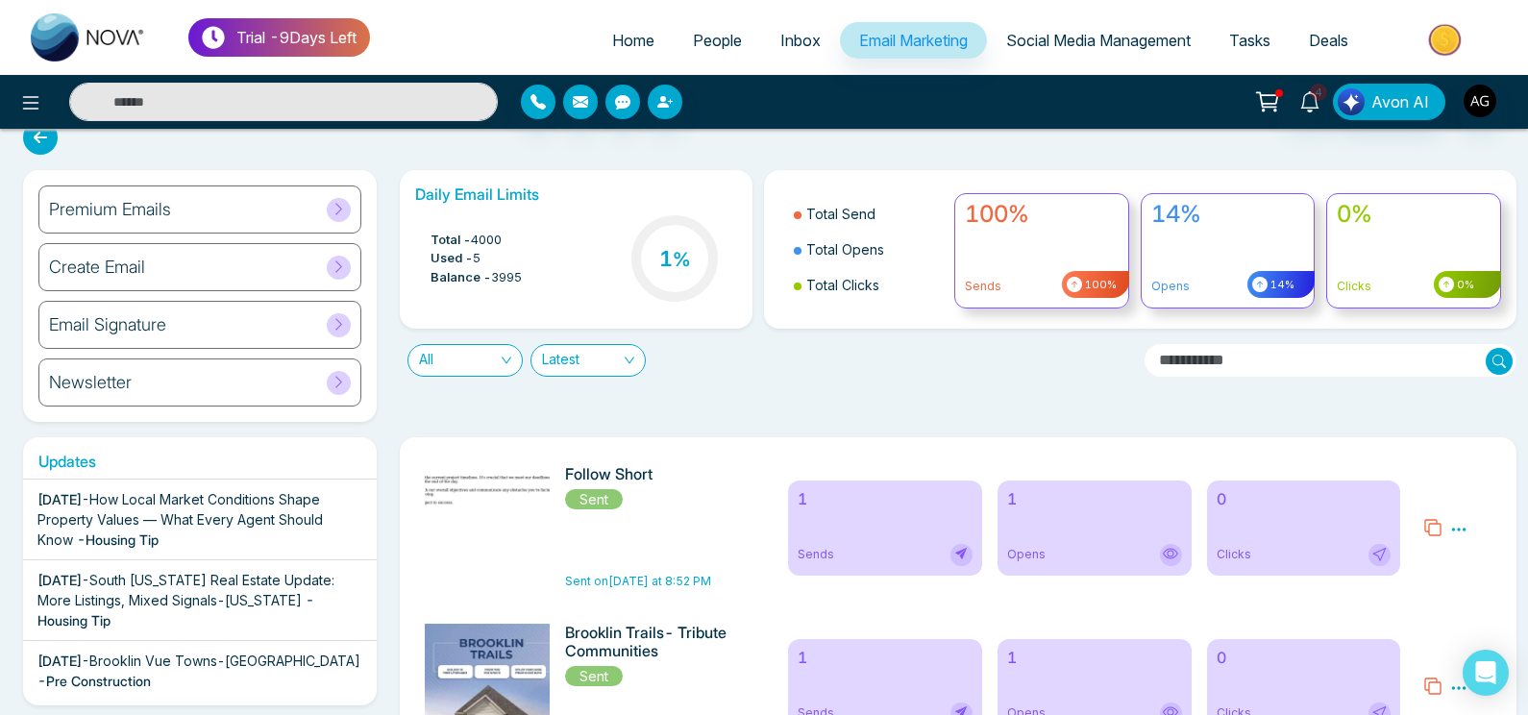
scroll to position [17, 0]
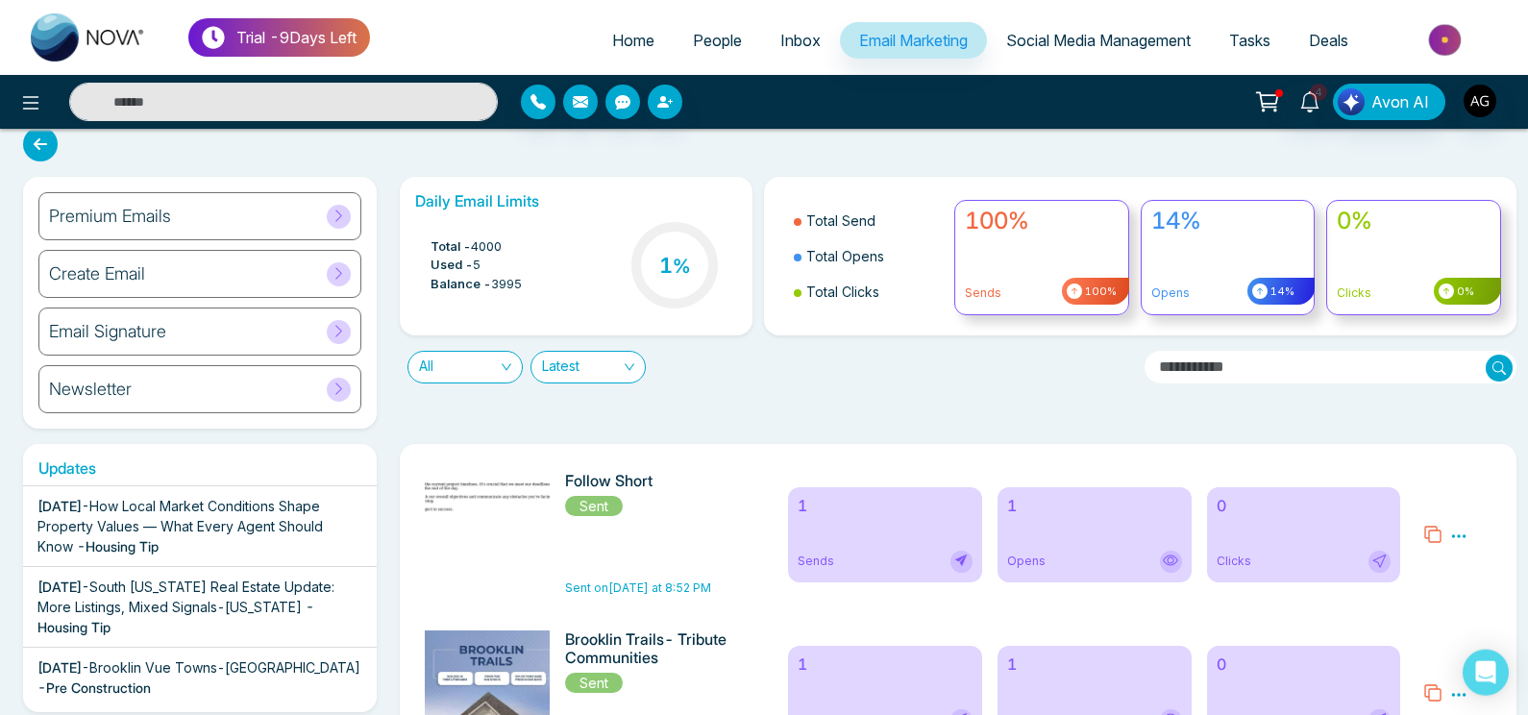
click at [1460, 530] on icon at bounding box center [1458, 536] width 17 height 17
click at [1168, 376] on input "text" at bounding box center [1331, 367] width 373 height 33
click at [599, 20] on ul "Home People Inbox Email Marketing Social Media Management Tasks Deals" at bounding box center [943, 41] width 1147 height 53
click at [612, 32] on span "Home" at bounding box center [633, 40] width 42 height 19
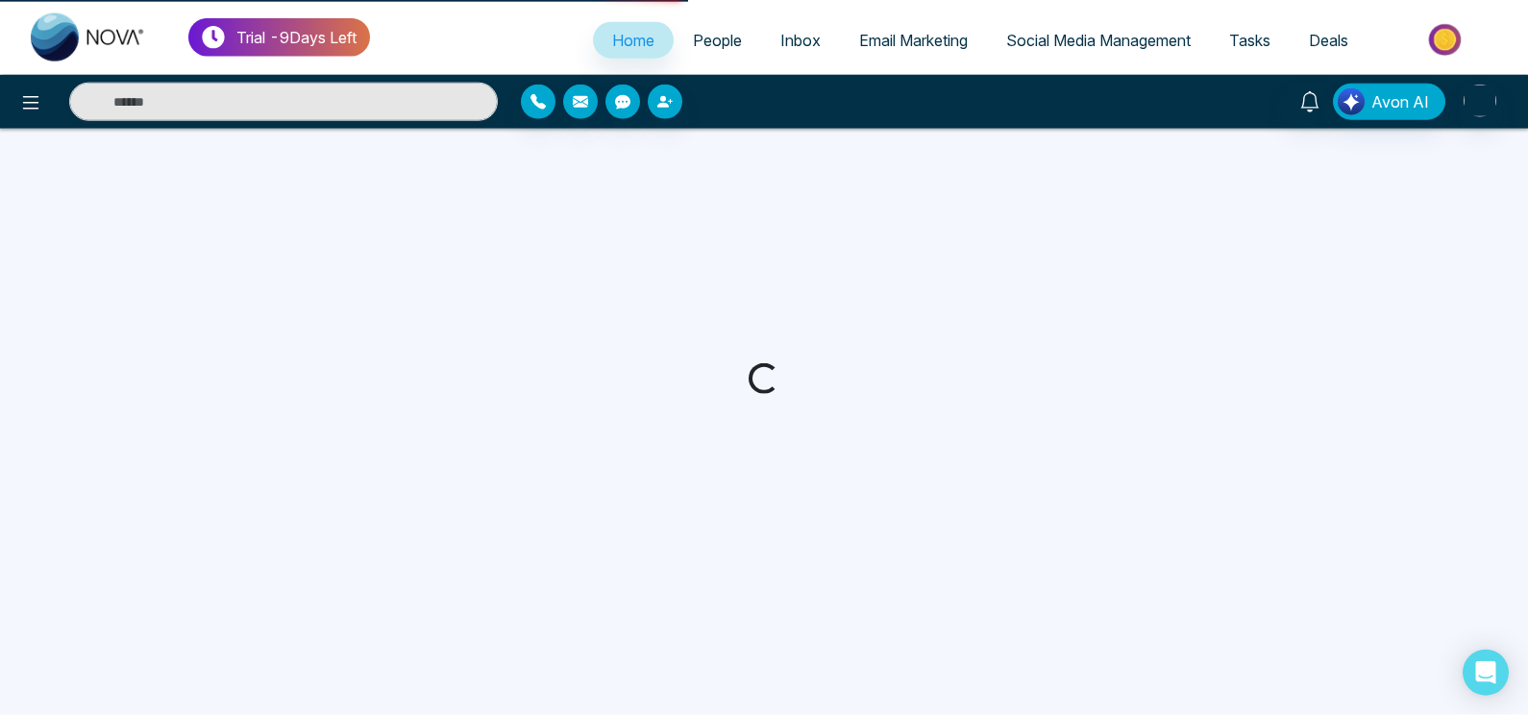
select select "*"
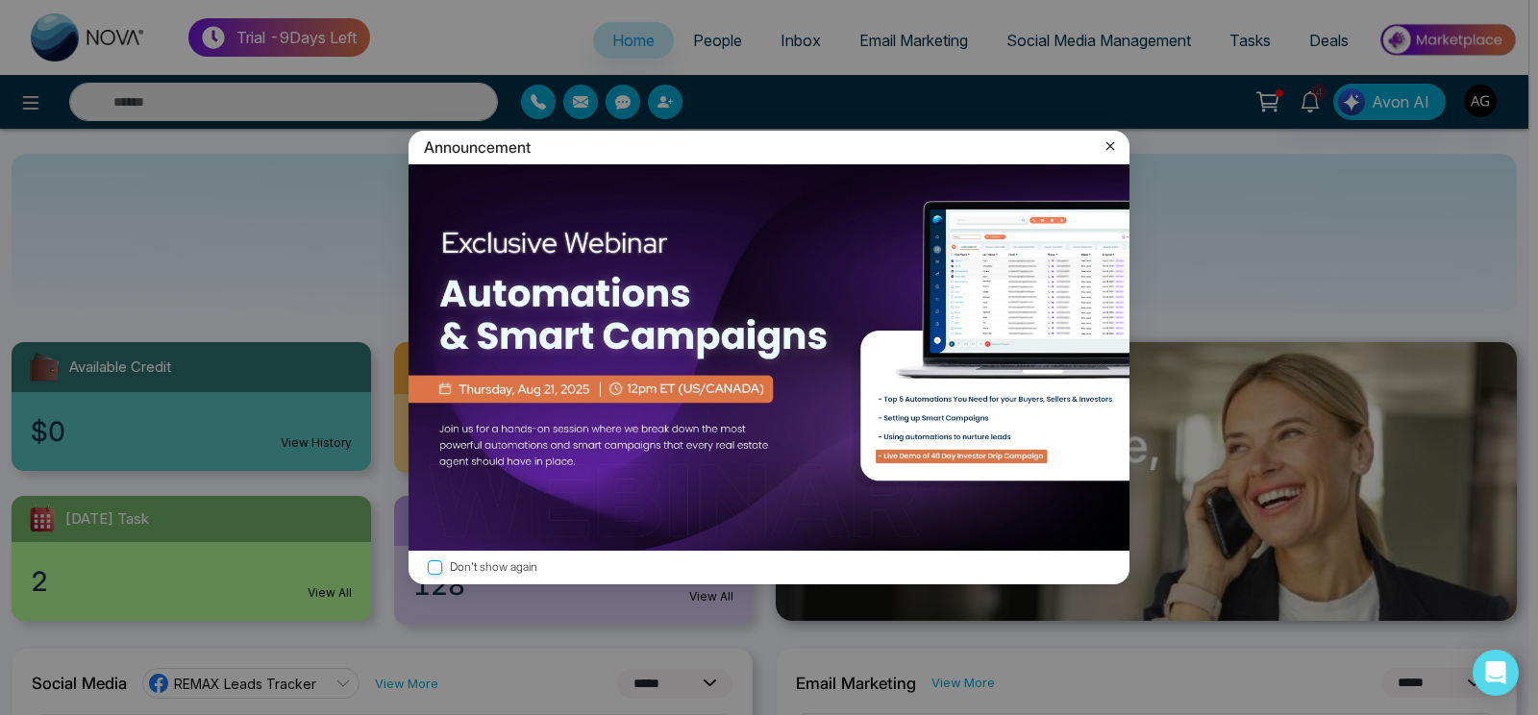
click at [1103, 138] on icon at bounding box center [1109, 145] width 19 height 19
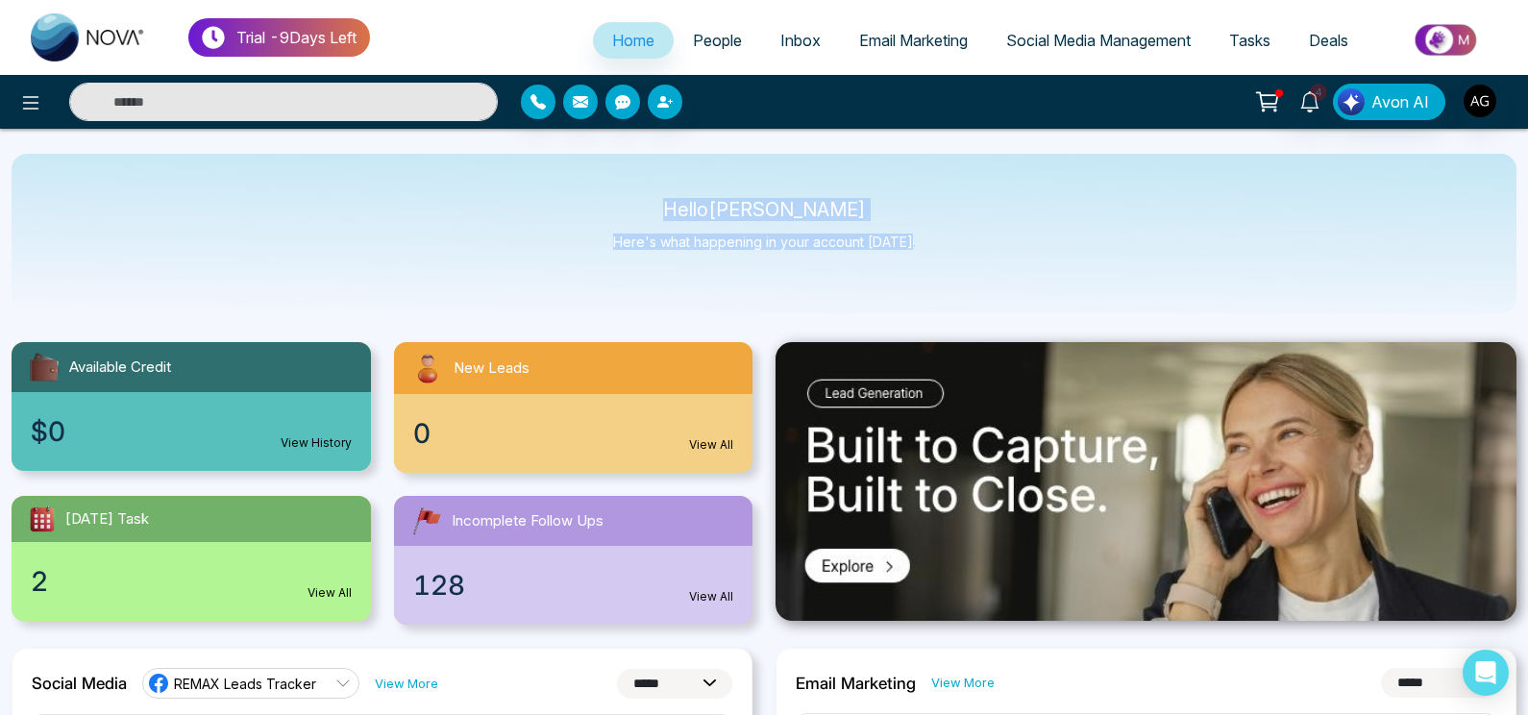
drag, startPoint x: 695, startPoint y: 193, endPoint x: 959, endPoint y: 242, distance: 268.8
click at [959, 242] on div "Hello [PERSON_NAME] Here's what happening in your account [DATE]." at bounding box center [764, 234] width 1505 height 160
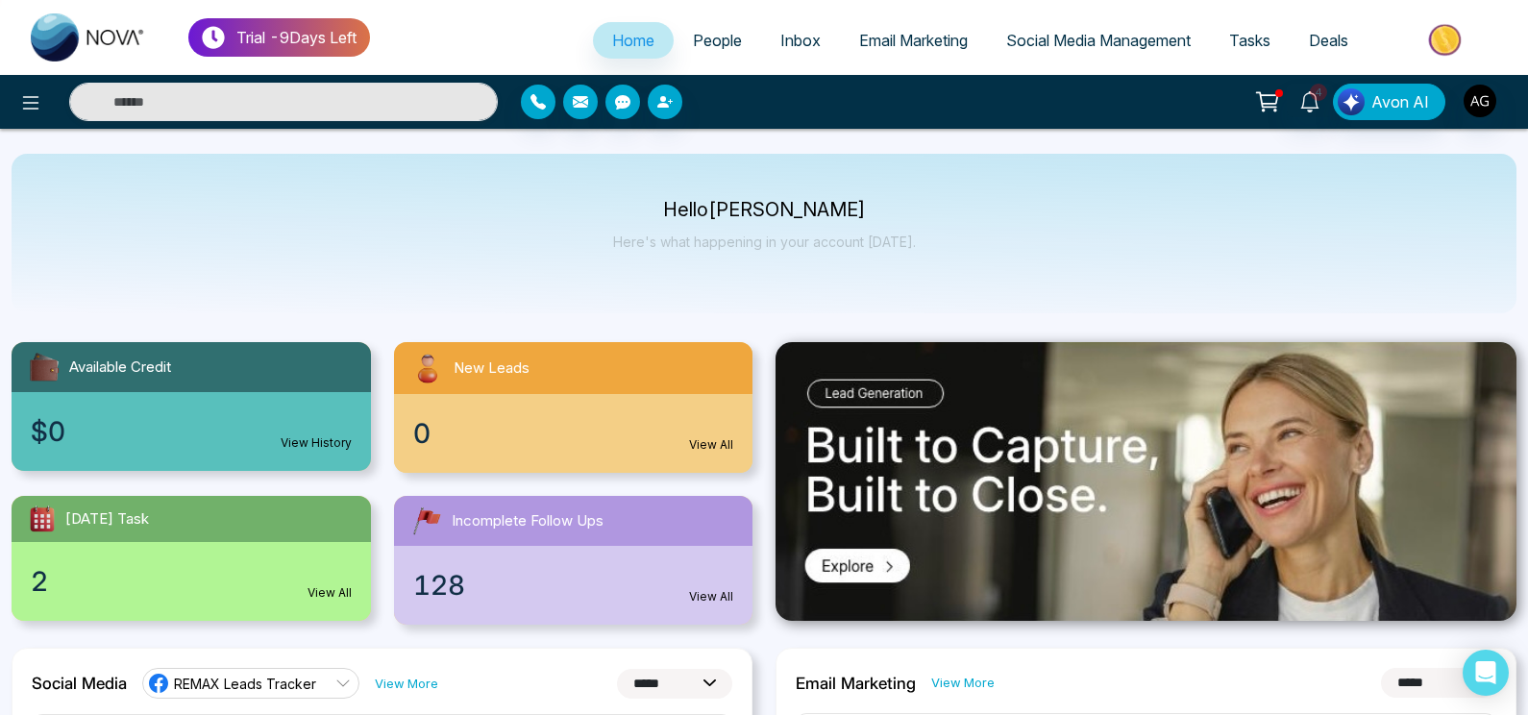
click at [959, 242] on div "Hello [PERSON_NAME] Here's what happening in your account [DATE]." at bounding box center [764, 234] width 1505 height 160
click at [43, 105] on button at bounding box center [31, 102] width 38 height 38
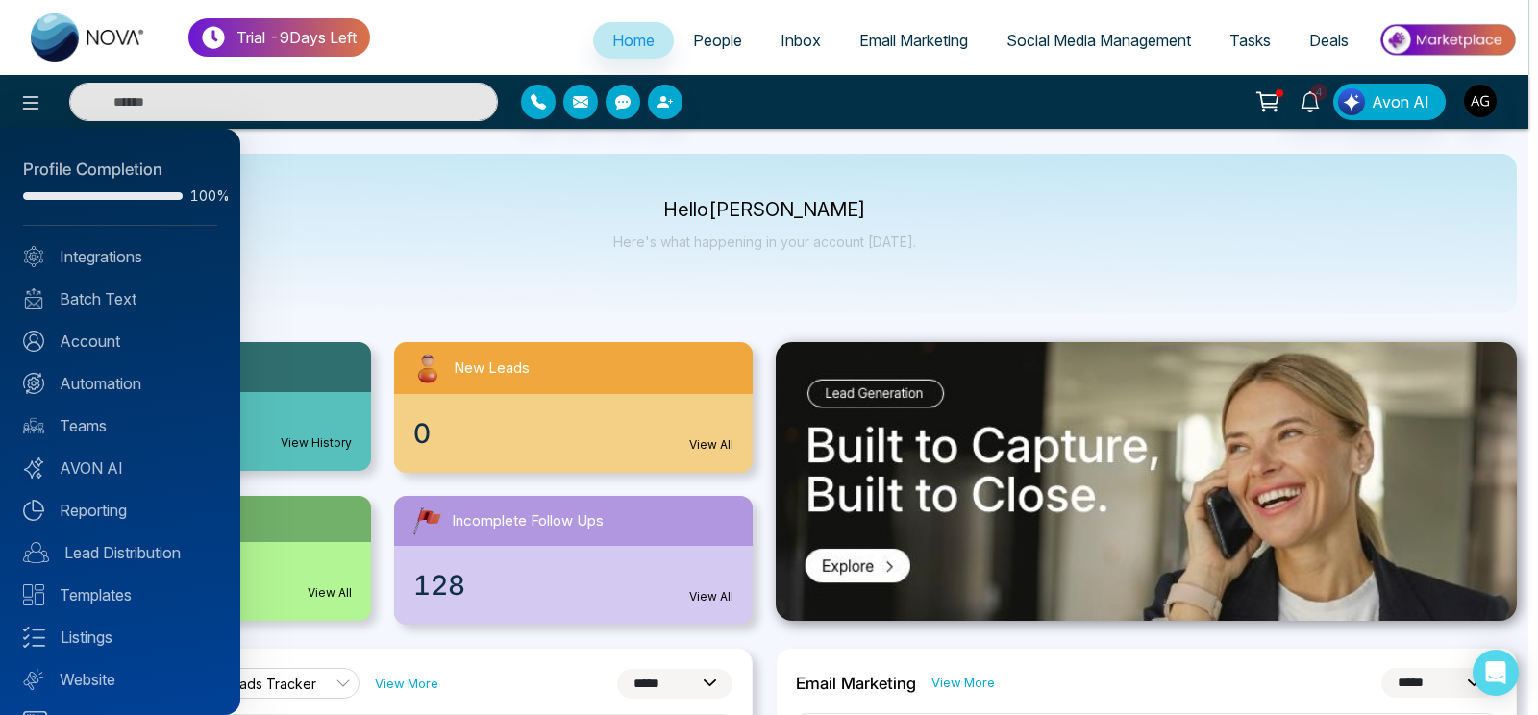
click at [674, 205] on div at bounding box center [769, 357] width 1538 height 715
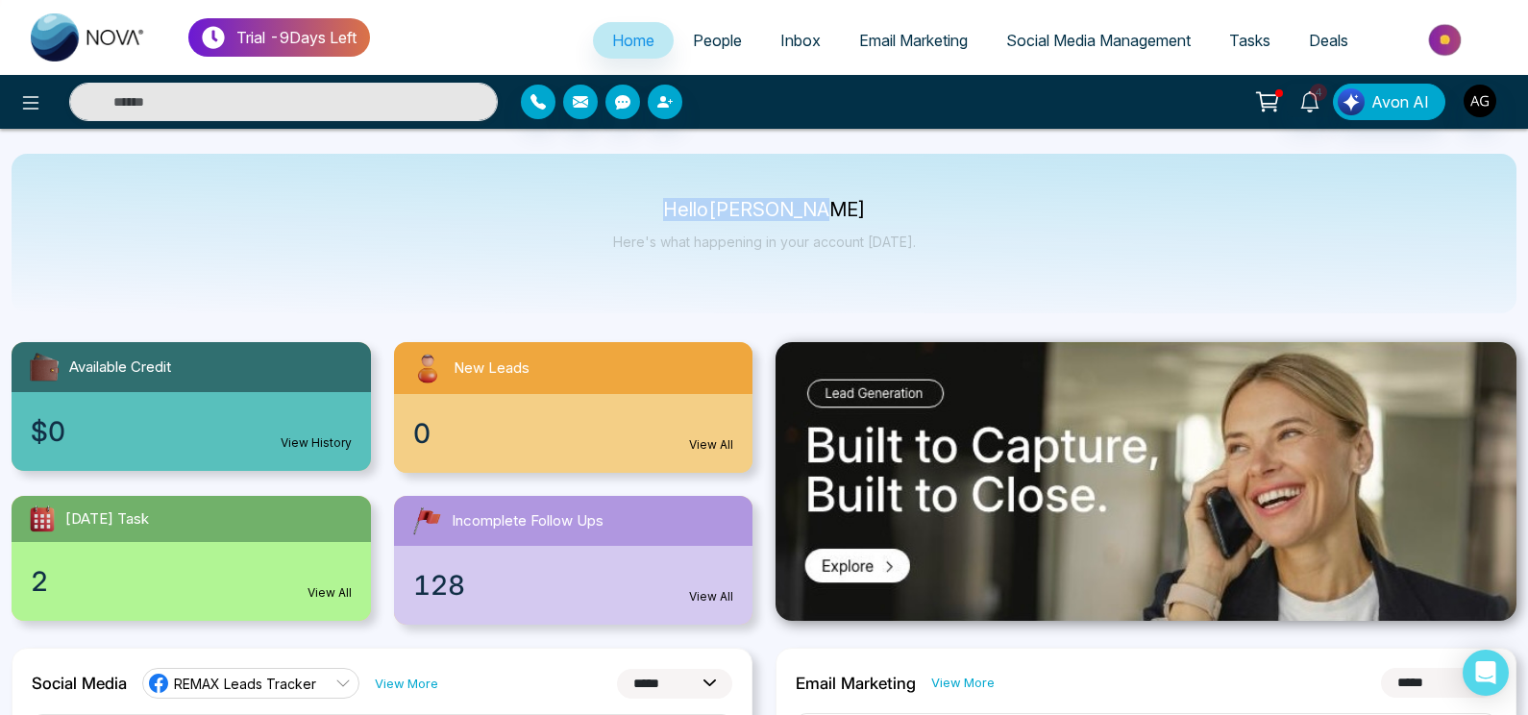
drag, startPoint x: 674, startPoint y: 205, endPoint x: 951, endPoint y: 226, distance: 278.5
click at [951, 226] on div "Hello [PERSON_NAME] Here's what happening in your account [DATE]." at bounding box center [764, 234] width 1505 height 160
drag, startPoint x: 695, startPoint y: 199, endPoint x: 987, endPoint y: 267, distance: 300.0
click at [987, 267] on div "Hello [PERSON_NAME] Here's what happening in your account [DATE]." at bounding box center [764, 234] width 1505 height 160
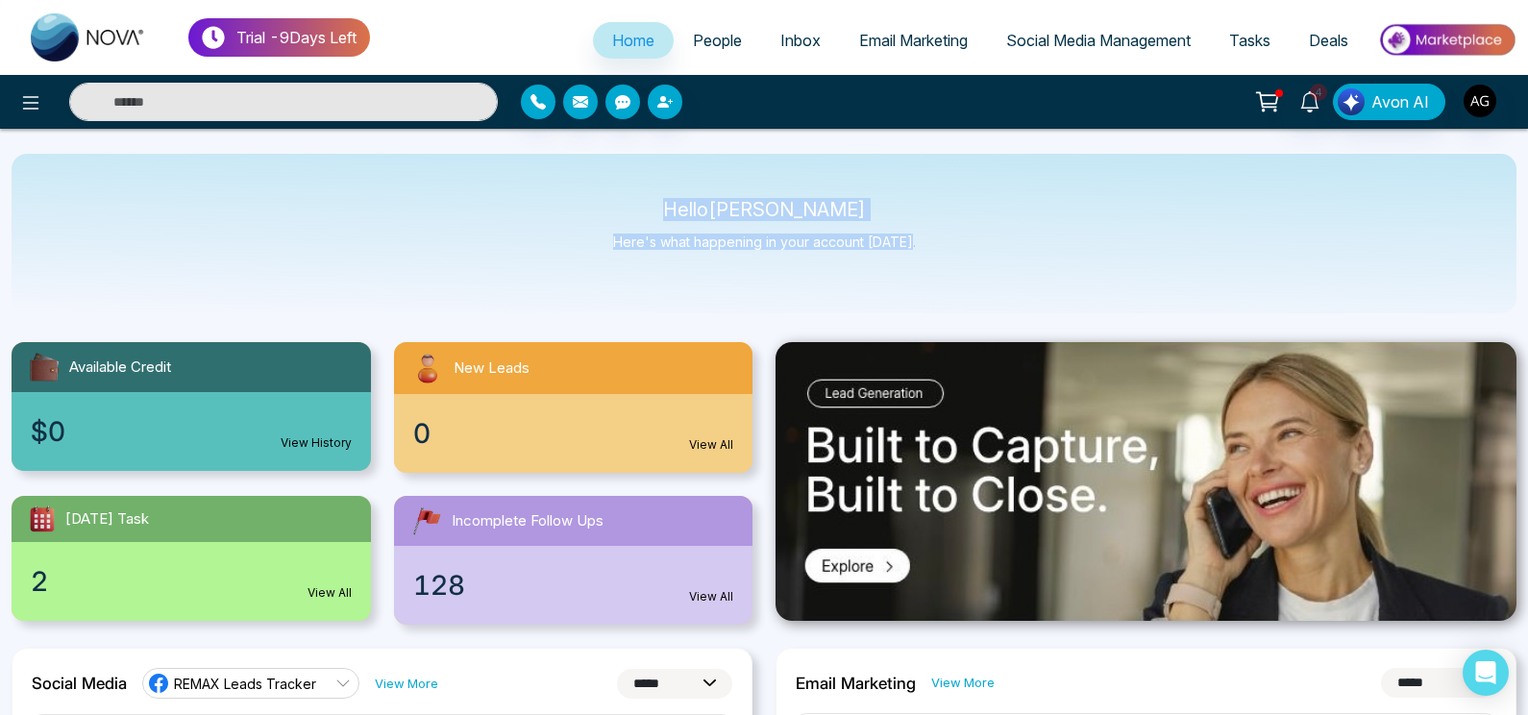
drag, startPoint x: 698, startPoint y: 205, endPoint x: 962, endPoint y: 249, distance: 268.0
click at [962, 249] on div "Hello [PERSON_NAME] Here's what happening in your account [DATE]." at bounding box center [764, 234] width 1505 height 160
drag, startPoint x: 688, startPoint y: 199, endPoint x: 976, endPoint y: 260, distance: 294.8
click at [976, 260] on div "Hello [PERSON_NAME] Here's what happening in your account [DATE]." at bounding box center [764, 234] width 1505 height 160
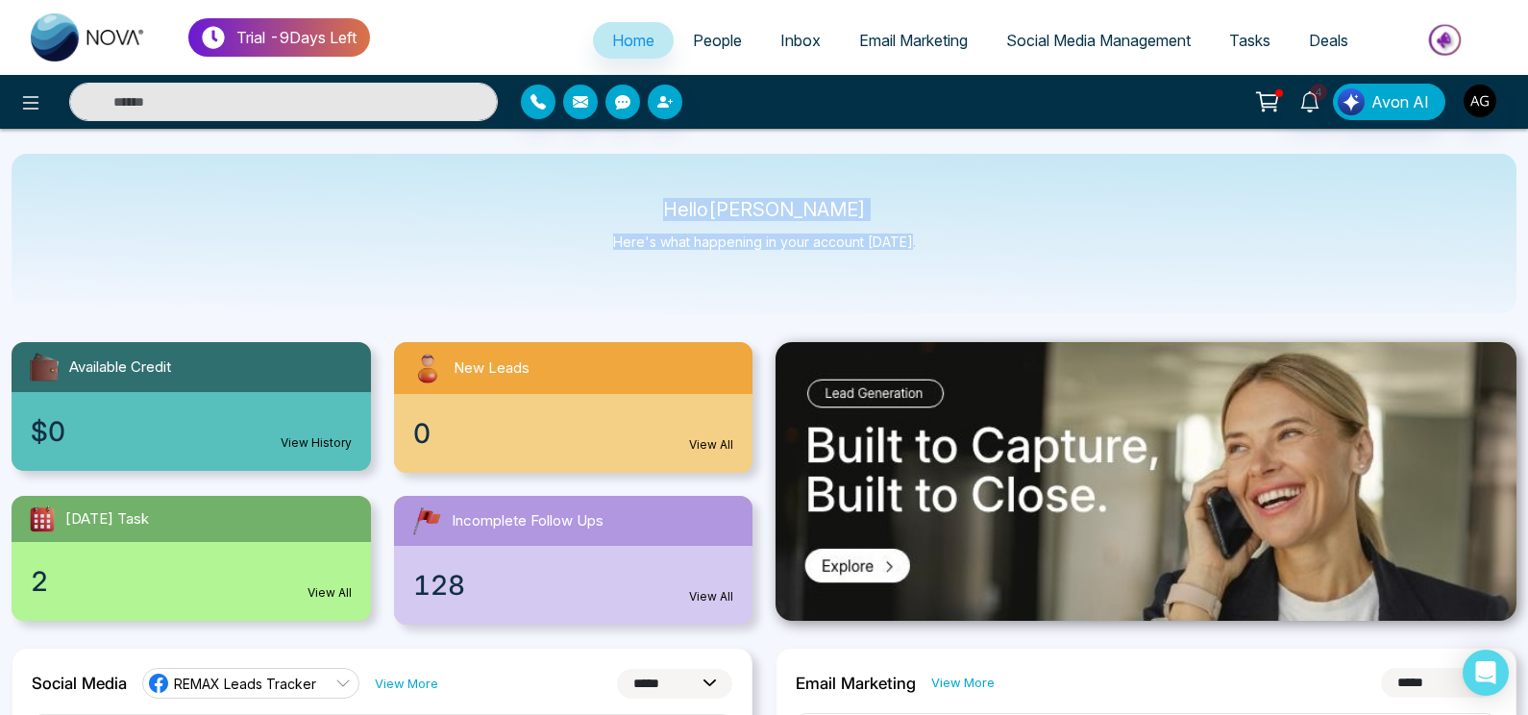
click at [976, 260] on div "Hello [PERSON_NAME] Here's what happening in your account [DATE]." at bounding box center [764, 234] width 1505 height 160
drag, startPoint x: 685, startPoint y: 210, endPoint x: 948, endPoint y: 264, distance: 267.8
click at [948, 264] on div "Hello [PERSON_NAME] Here's what happening in your account [DATE]." at bounding box center [764, 234] width 1505 height 160
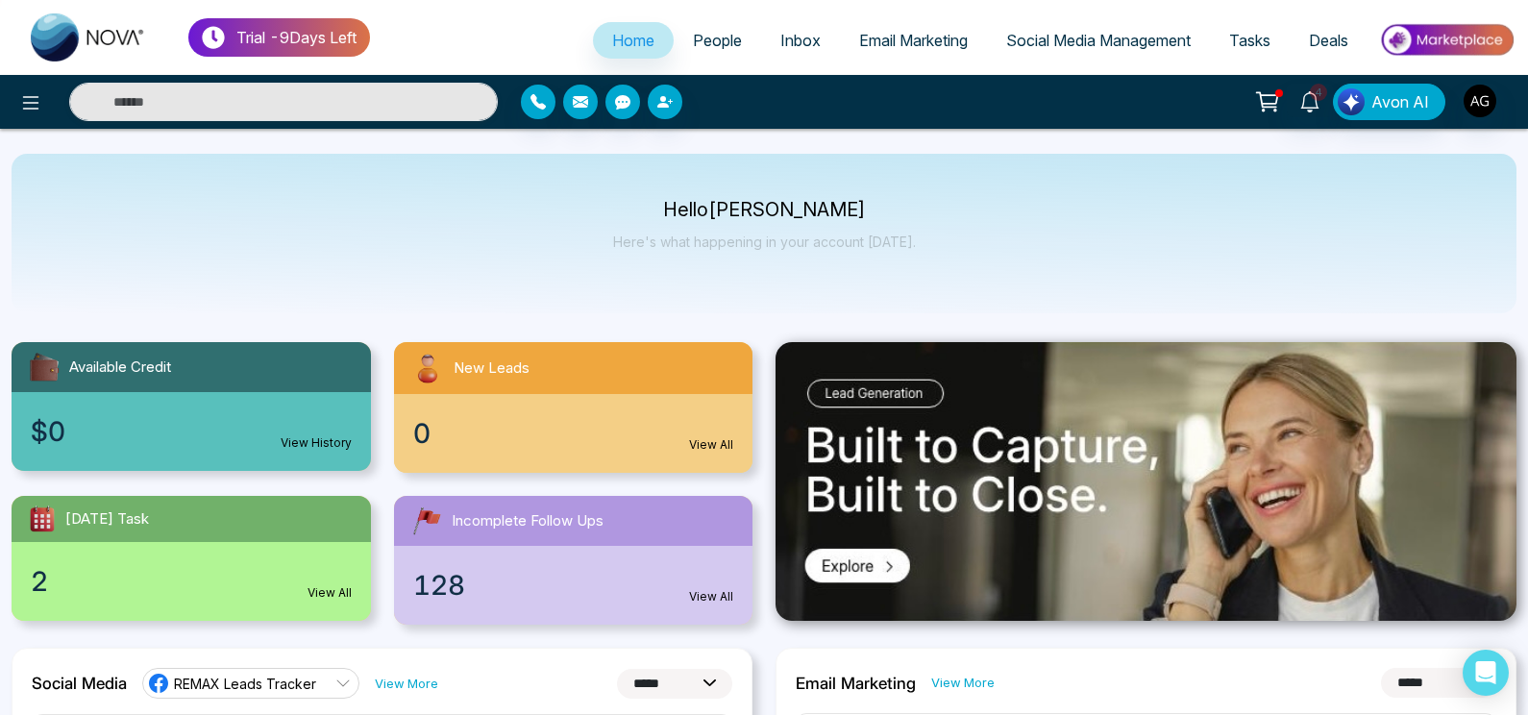
click at [948, 264] on div "Hello [PERSON_NAME] Here's what happening in your account [DATE]." at bounding box center [764, 234] width 1505 height 160
click at [1112, 54] on link "Social Media Management" at bounding box center [1098, 40] width 223 height 37
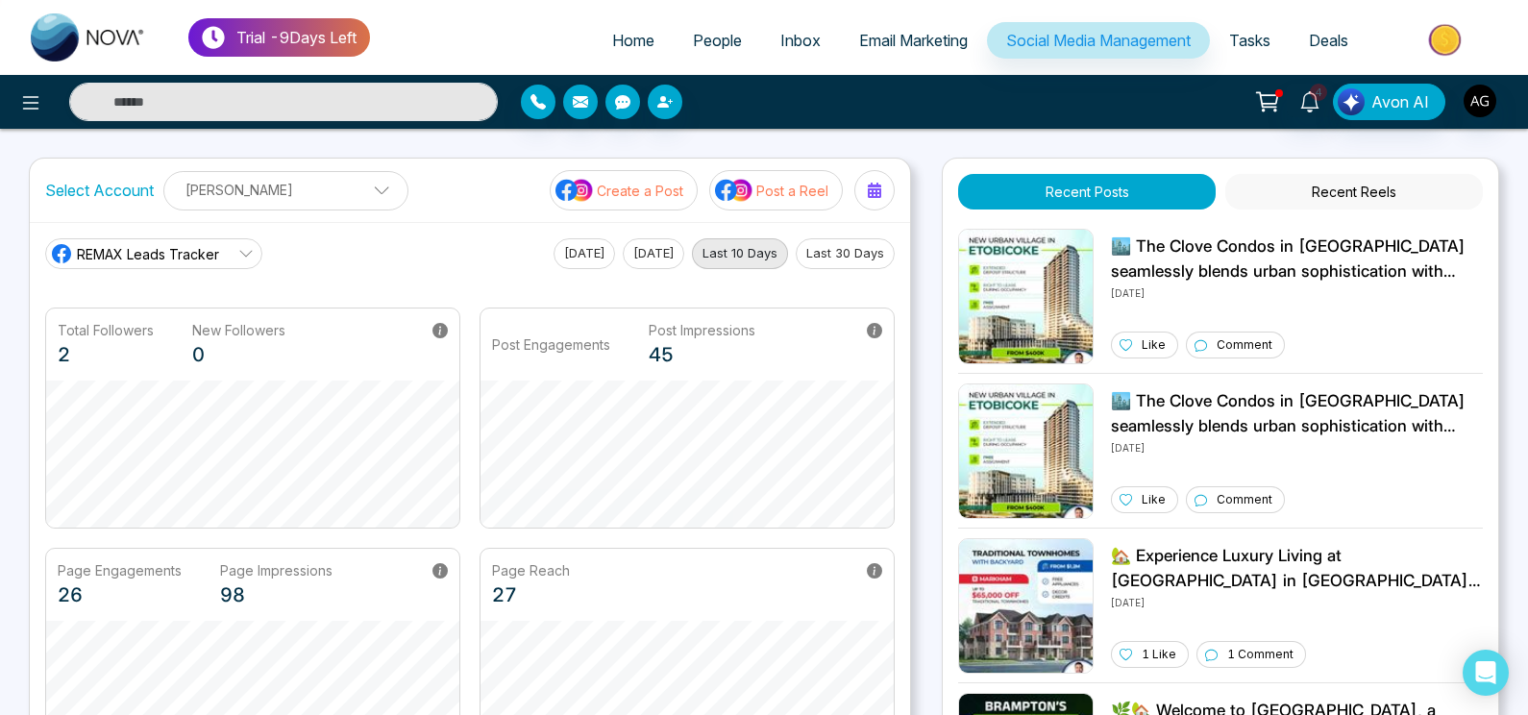
drag, startPoint x: 679, startPoint y: 74, endPoint x: 703, endPoint y: 46, distance: 36.8
click at [703, 46] on div "Trial - 9 Days Left Home People Inbox Email Marketing Social Media Management T…" at bounding box center [764, 37] width 1528 height 75
click at [703, 46] on span "People" at bounding box center [717, 40] width 49 height 19
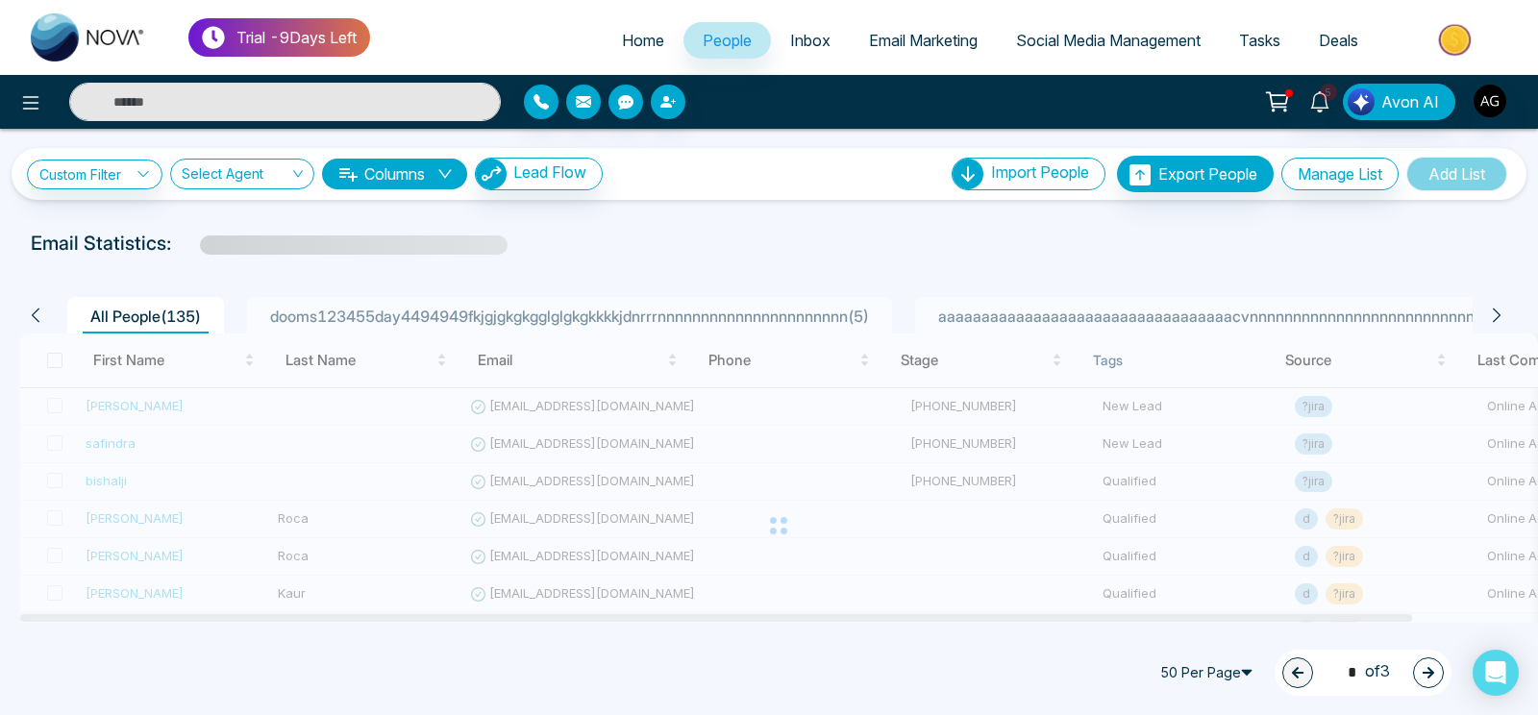
scroll to position [210, 0]
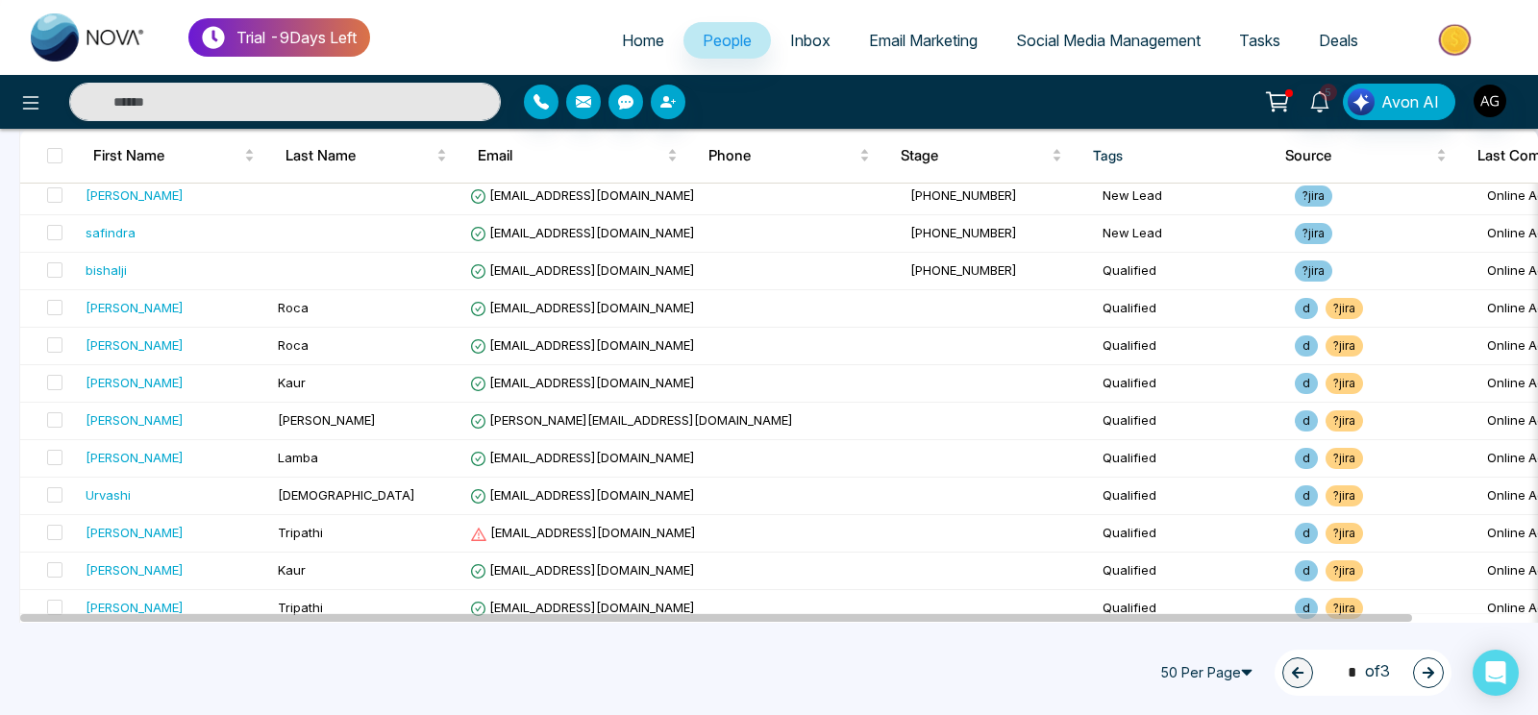
click at [1429, 675] on icon "button" at bounding box center [1427, 672] width 13 height 13
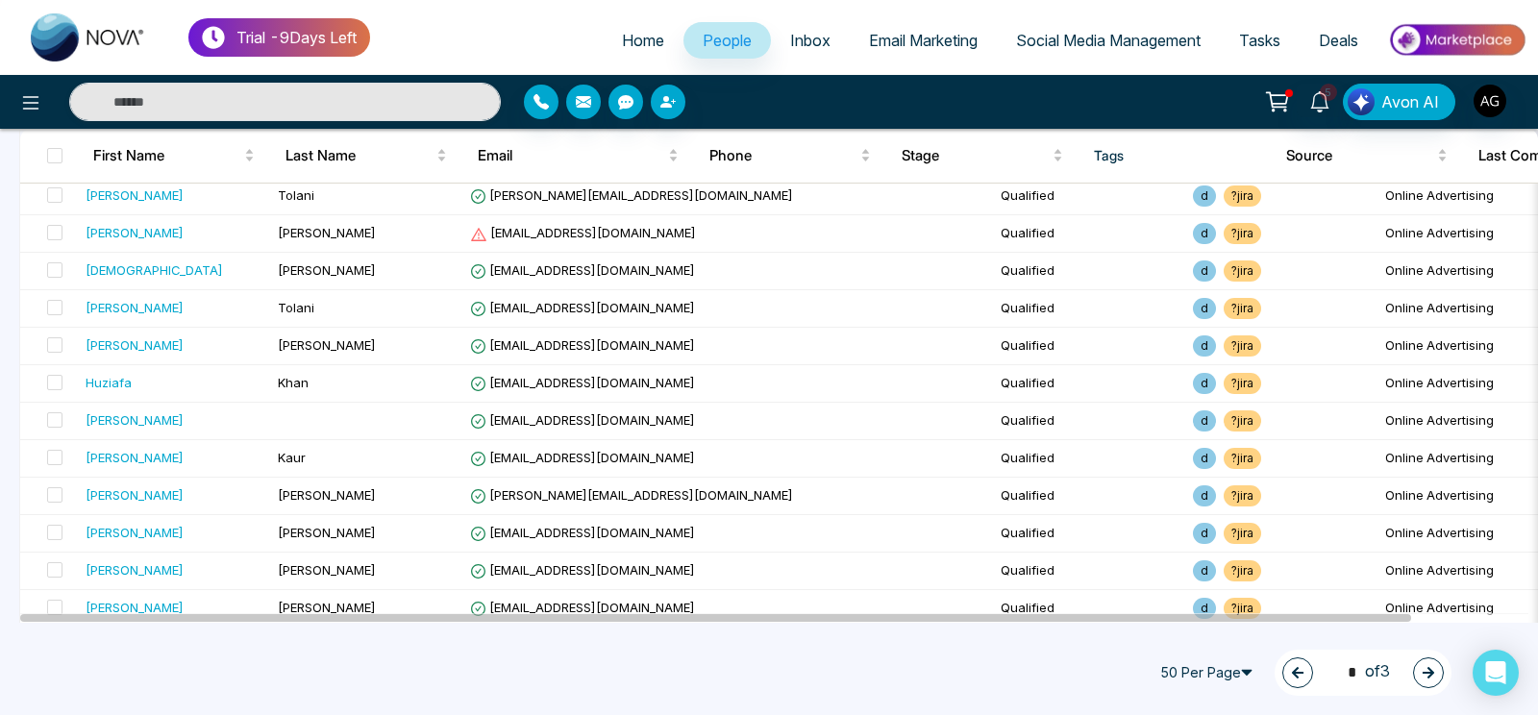
click at [1425, 666] on icon "button" at bounding box center [1427, 672] width 13 height 13
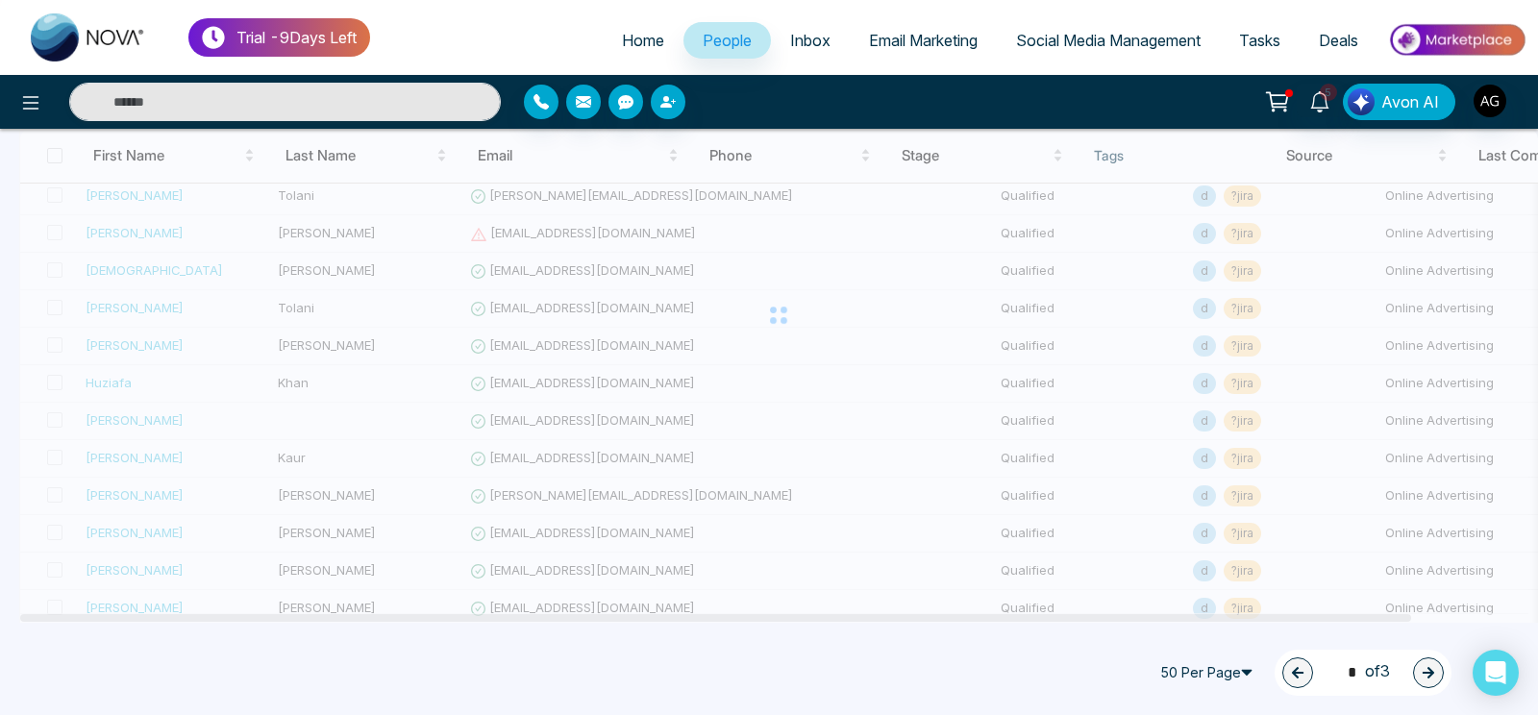
type input "*"
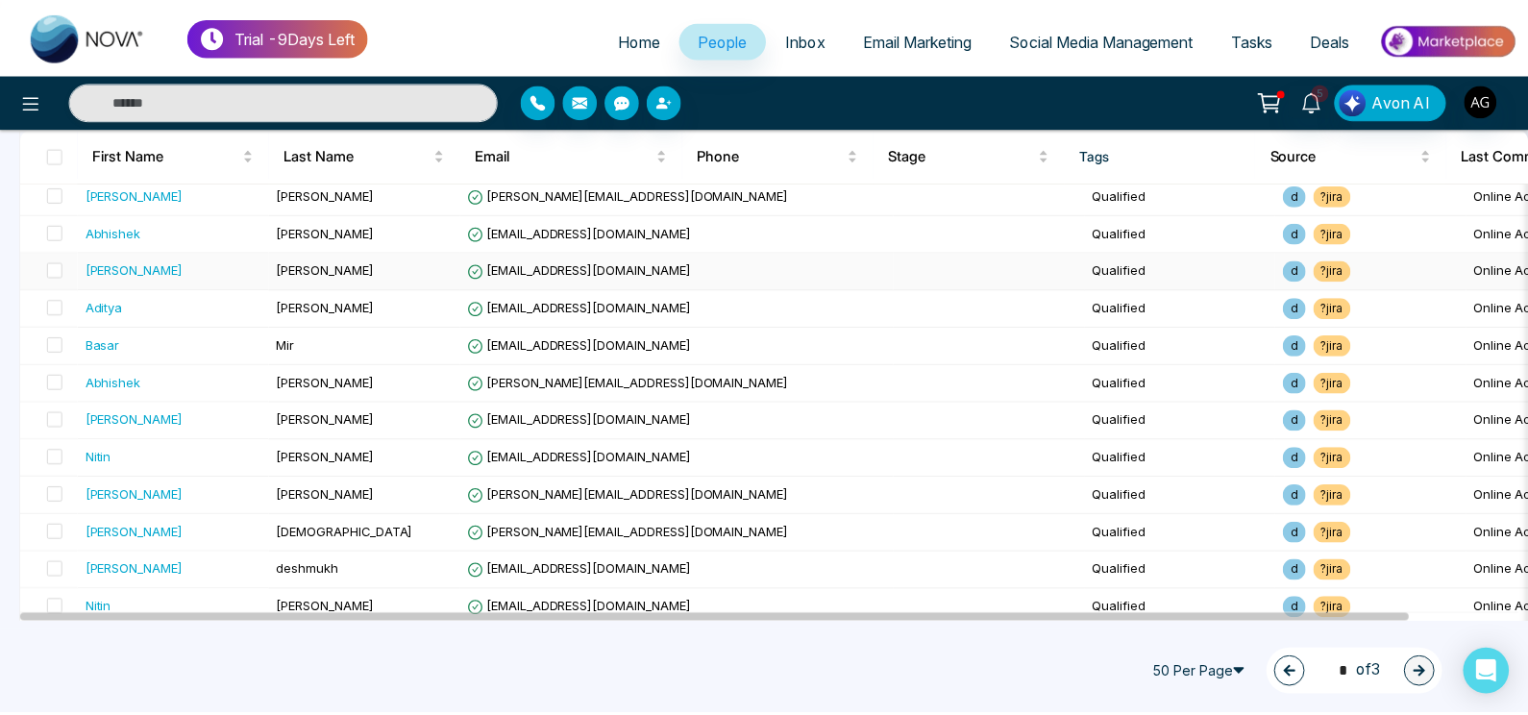
scroll to position [0, 0]
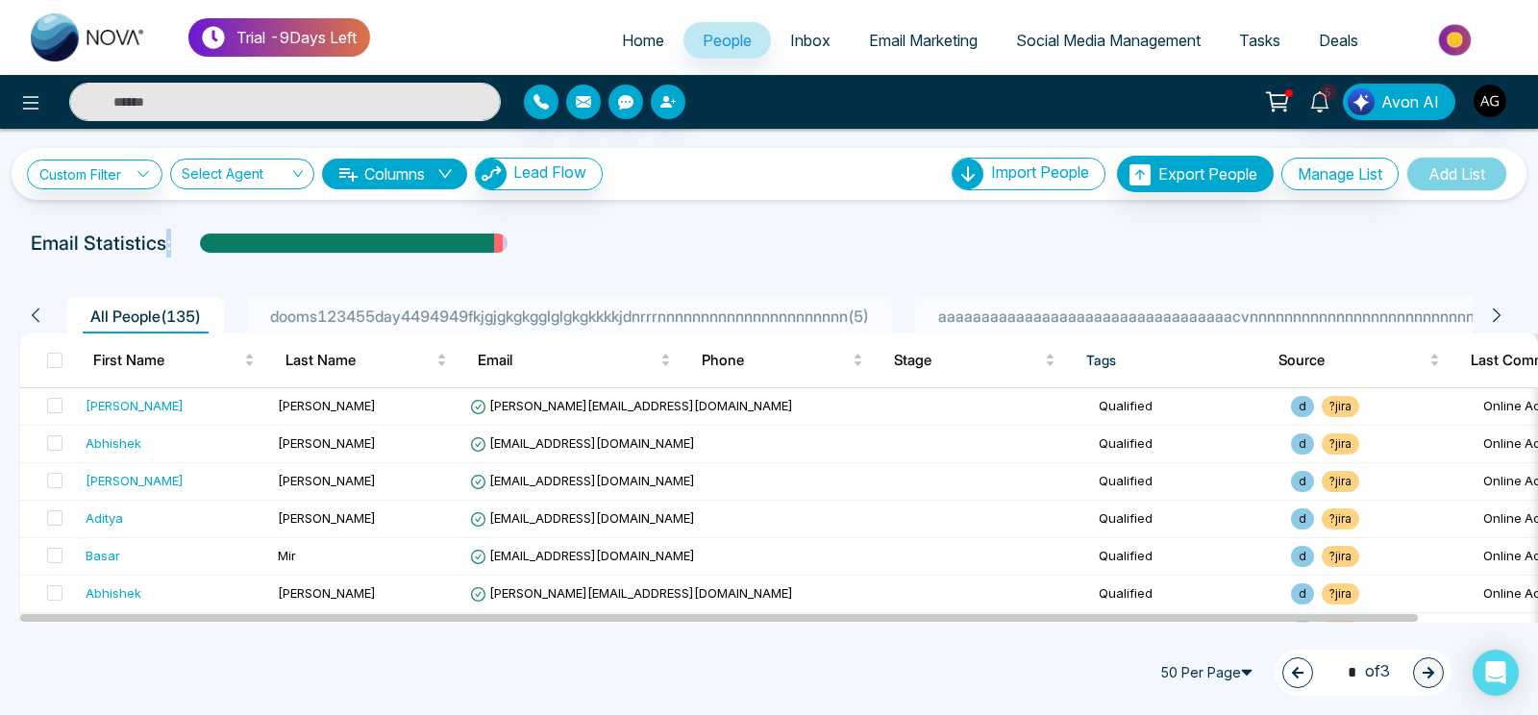
drag, startPoint x: 169, startPoint y: 246, endPoint x: 0, endPoint y: 264, distance: 170.1
click at [0, 264] on div "**********" at bounding box center [769, 376] width 1538 height 494
click at [190, 264] on div at bounding box center [769, 262] width 1515 height 8
drag, startPoint x: 172, startPoint y: 238, endPoint x: 0, endPoint y: 243, distance: 172.1
click at [0, 243] on div "Email Statistics:" at bounding box center [769, 243] width 1538 height 29
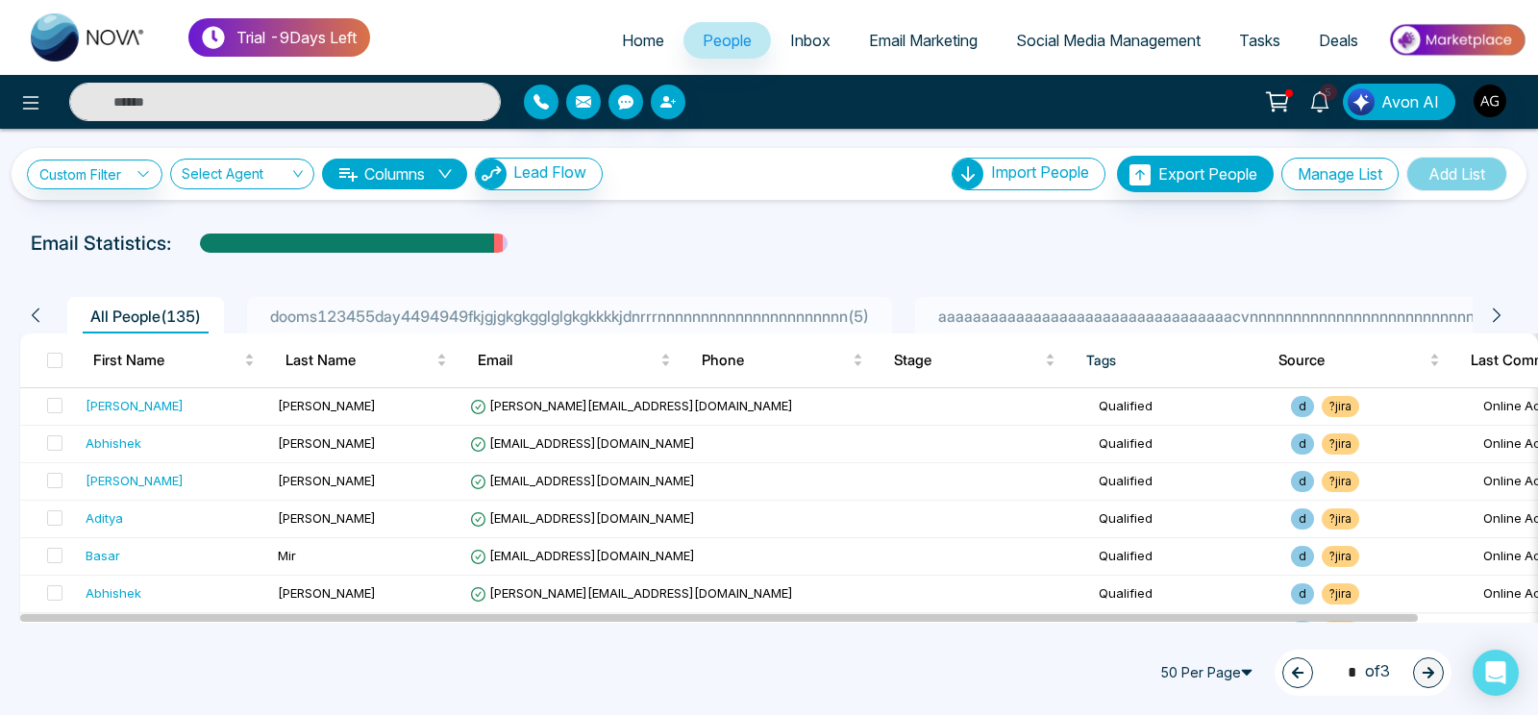
click at [0, 243] on div "Email Statistics:" at bounding box center [769, 243] width 1538 height 29
drag, startPoint x: 173, startPoint y: 249, endPoint x: 10, endPoint y: 253, distance: 163.4
click at [10, 253] on div "Email Statistics:" at bounding box center [769, 243] width 1538 height 29
click at [1084, 43] on span "Social Media Management" at bounding box center [1108, 40] width 185 height 19
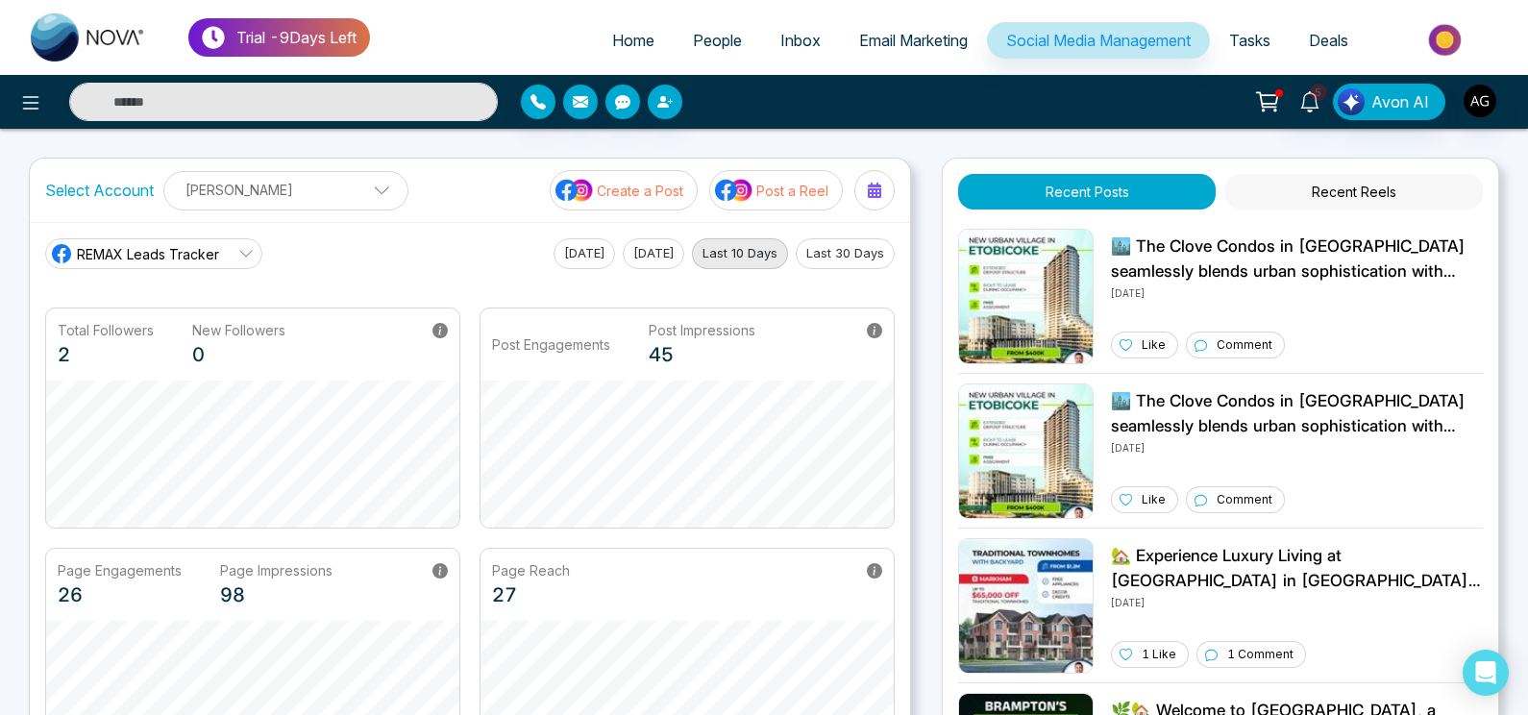
click at [215, 262] on span "REMAX Leads Tracker" at bounding box center [148, 254] width 142 height 20
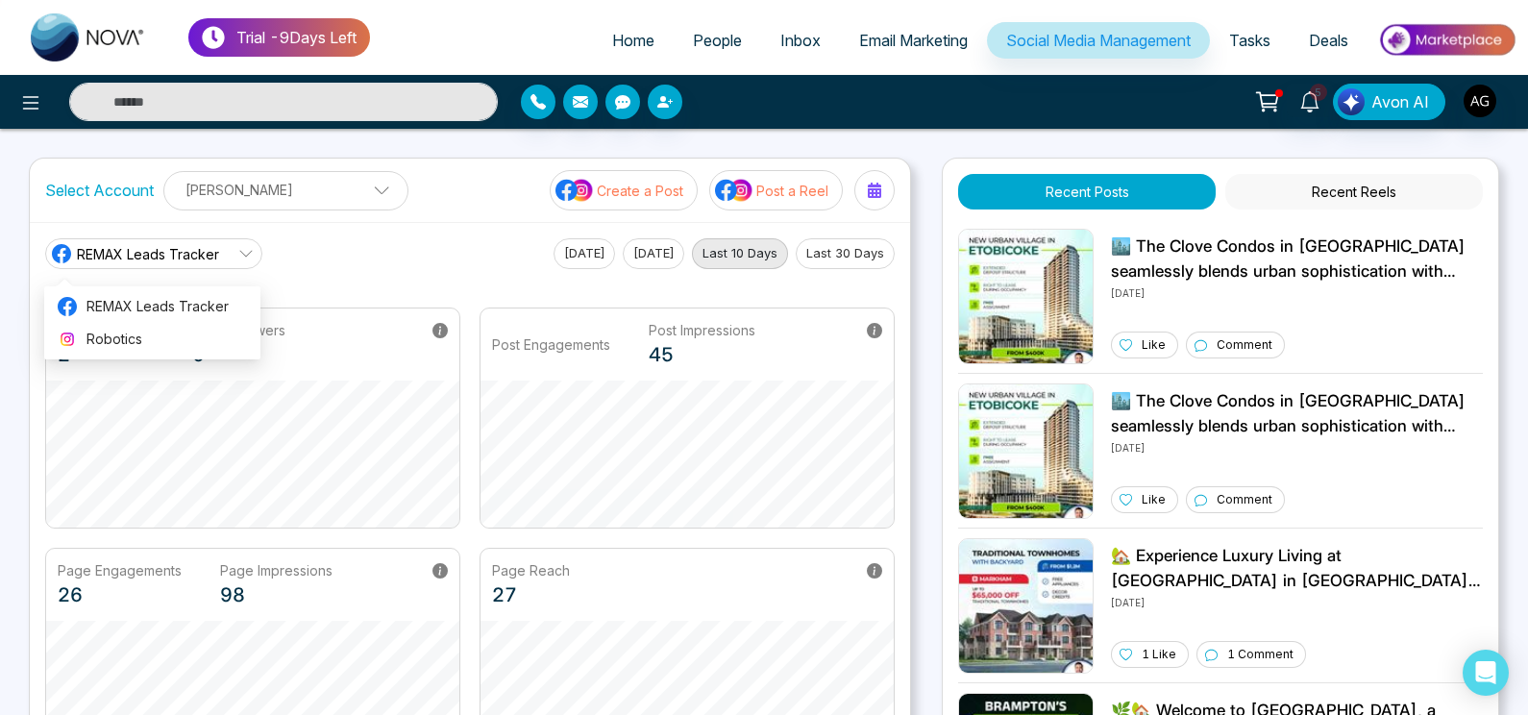
click at [384, 269] on main "REMAX Leads Tracker [DATE] [DATE] Last 10 Days Last 30 Days Total Followers 2 N…" at bounding box center [470, 503] width 850 height 530
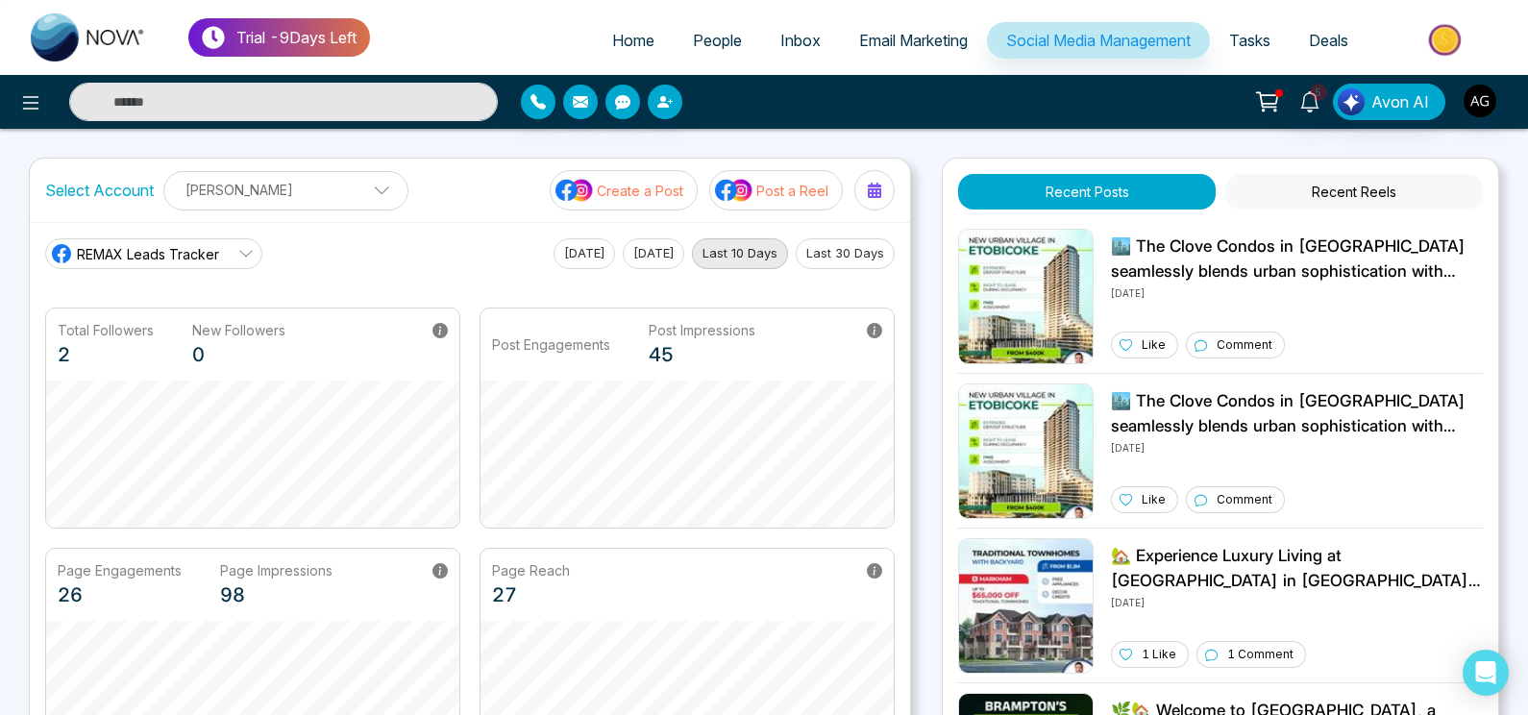
click at [310, 172] on div "[PERSON_NAME] [PERSON_NAME] Add Social Accounts" at bounding box center [285, 190] width 245 height 39
drag, startPoint x: 469, startPoint y: 158, endPoint x: 336, endPoint y: 187, distance: 135.9
click at [336, 187] on div "Select Account [PERSON_NAME] [PERSON_NAME] Add Social Accounts Create a Post Po…" at bounding box center [470, 472] width 882 height 628
click at [336, 187] on p "[PERSON_NAME]" at bounding box center [286, 190] width 220 height 32
click at [336, 187] on p "[PERSON_NAME]" at bounding box center [274, 191] width 196 height 32
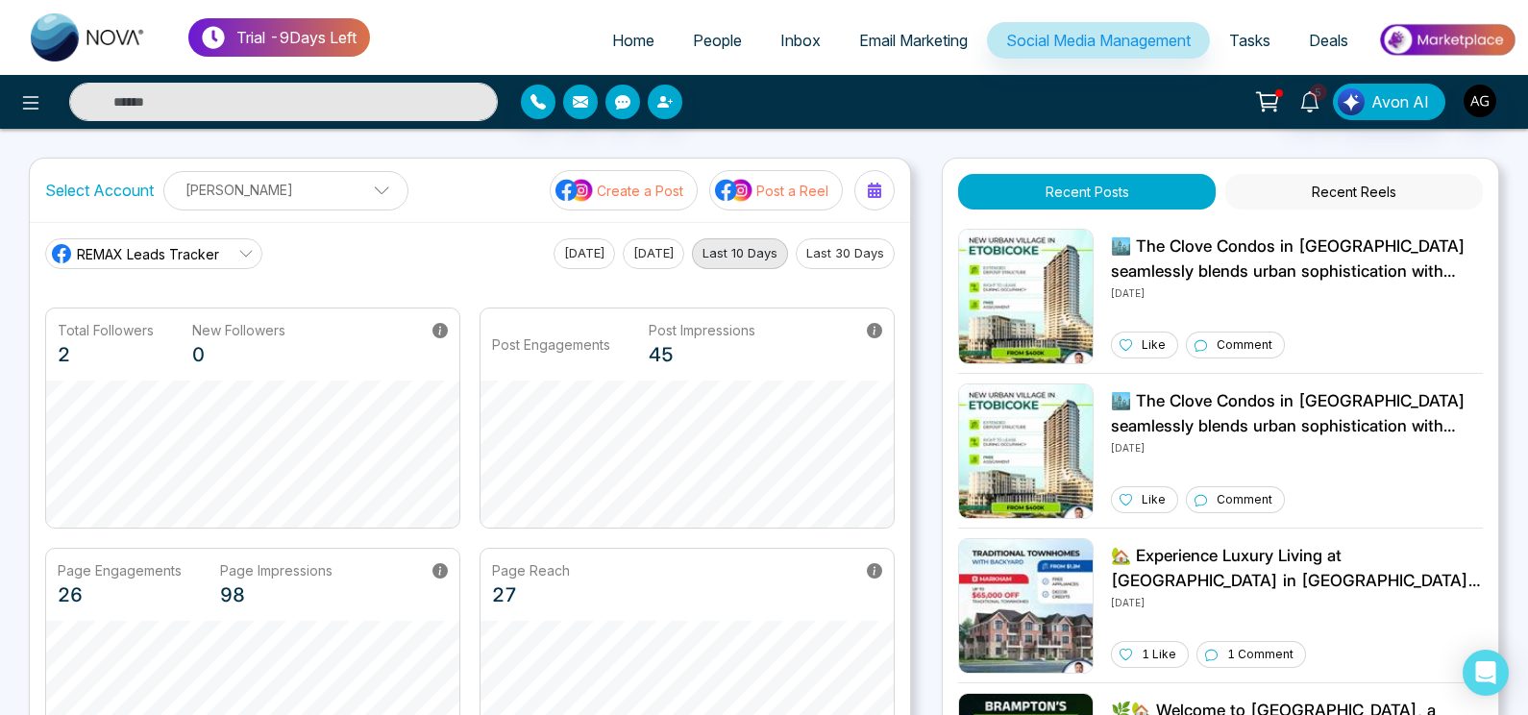
click at [624, 256] on button "[DATE]" at bounding box center [654, 253] width 62 height 31
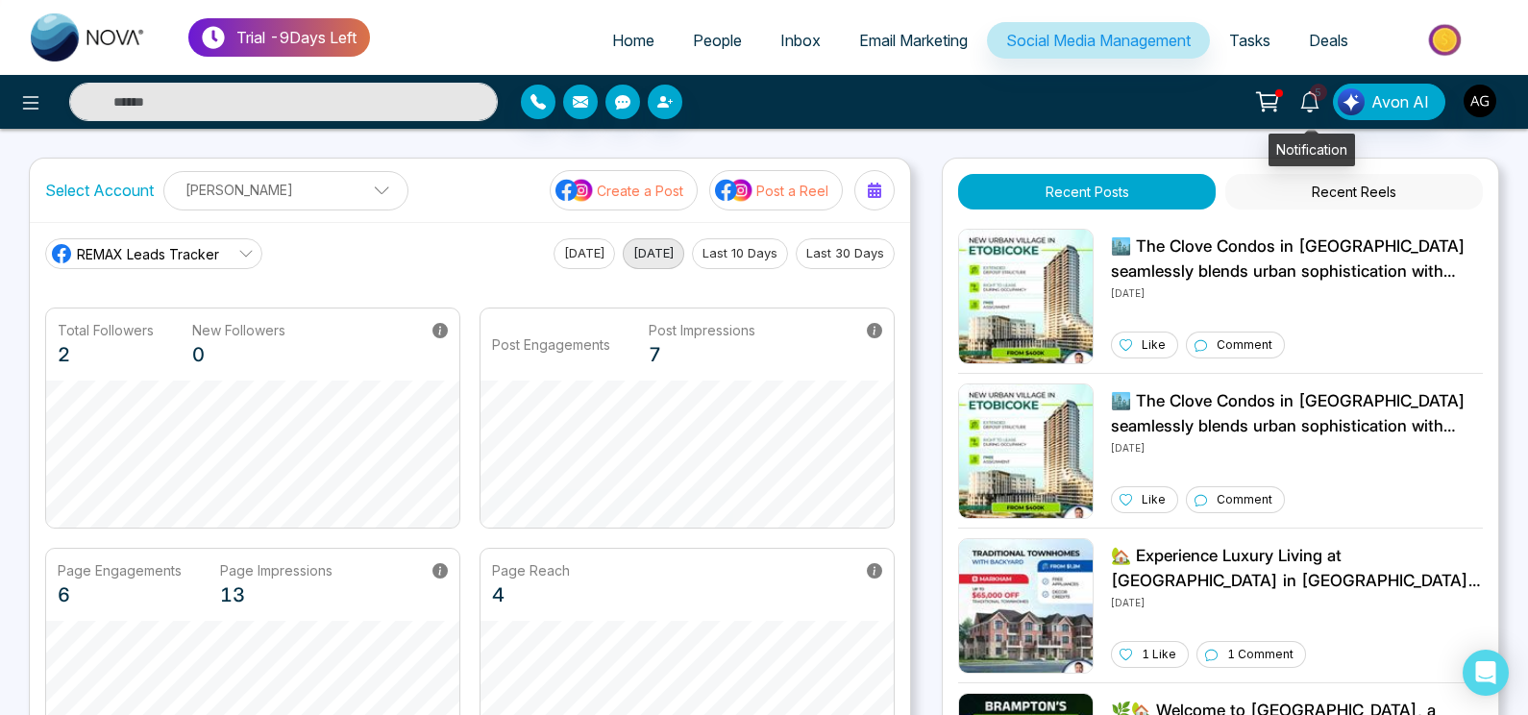
click at [1324, 112] on link "5" at bounding box center [1310, 101] width 46 height 34
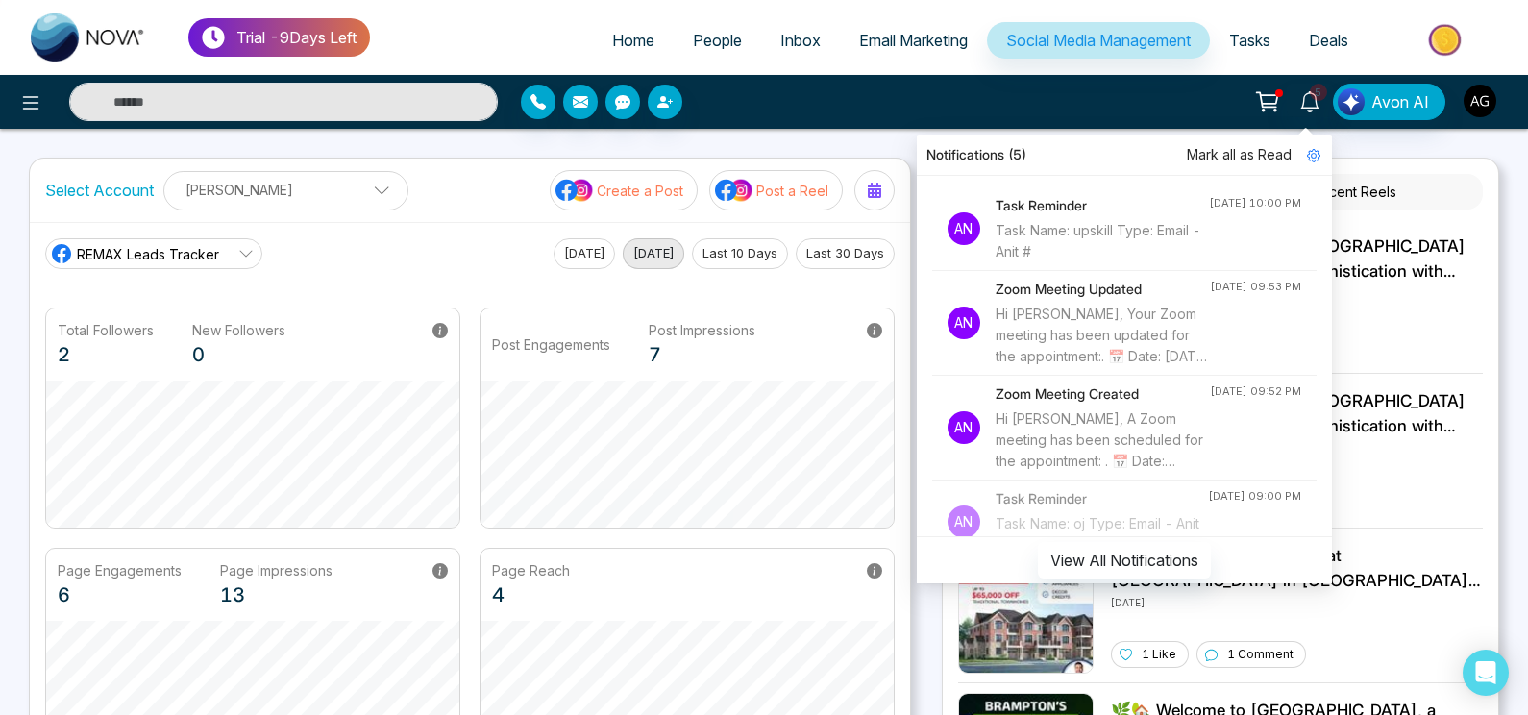
click at [1491, 110] on img "button" at bounding box center [1480, 101] width 33 height 33
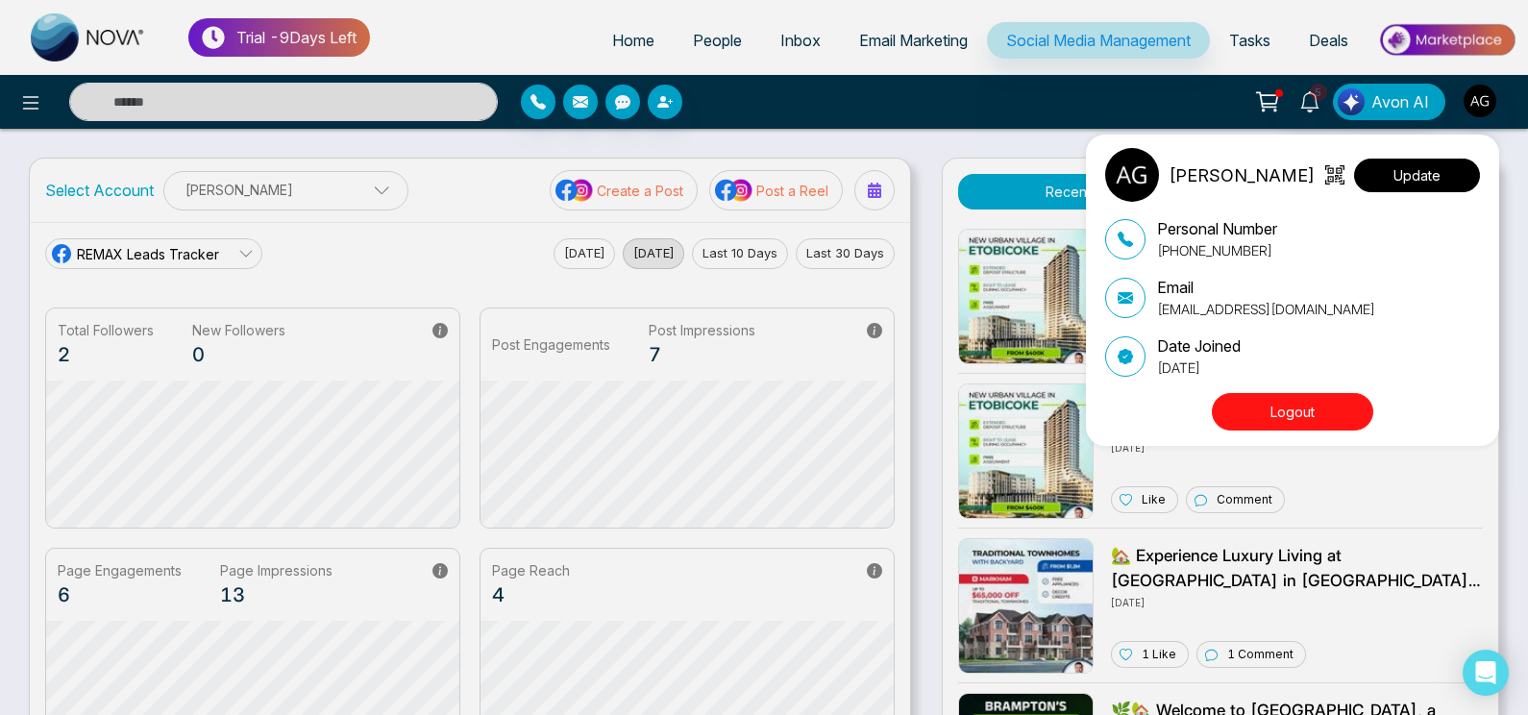
click at [1427, 185] on button "Update" at bounding box center [1417, 176] width 126 height 34
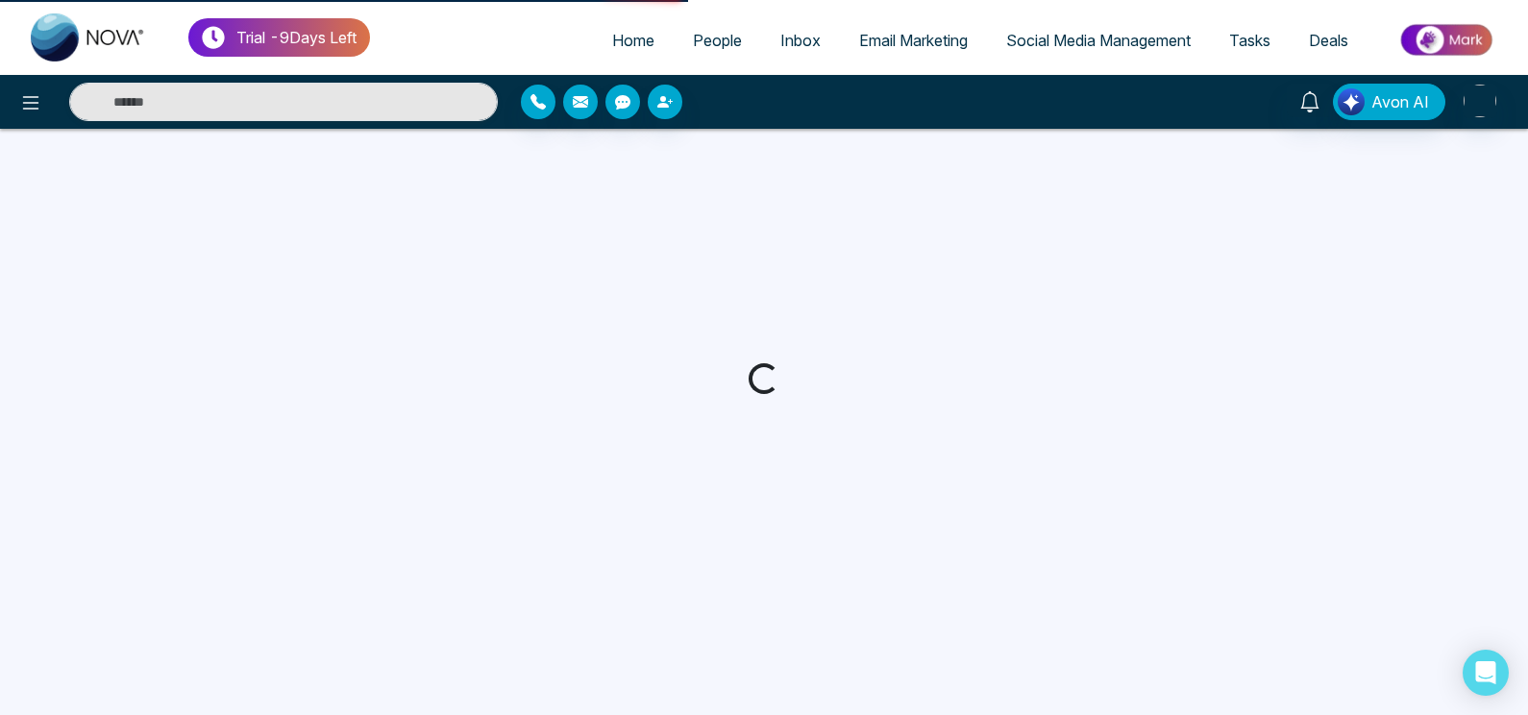
select select
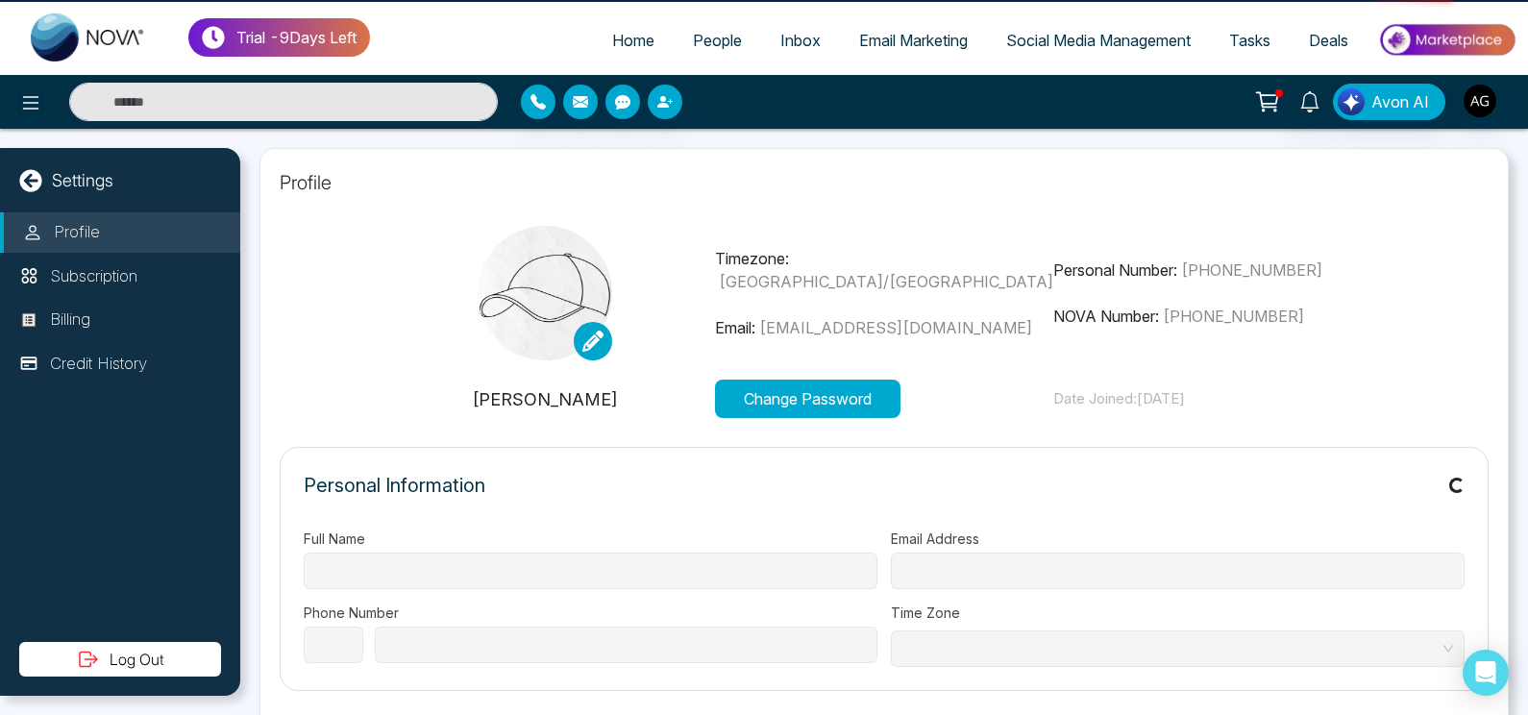
type input "**********"
select select "***"
type input "**********"
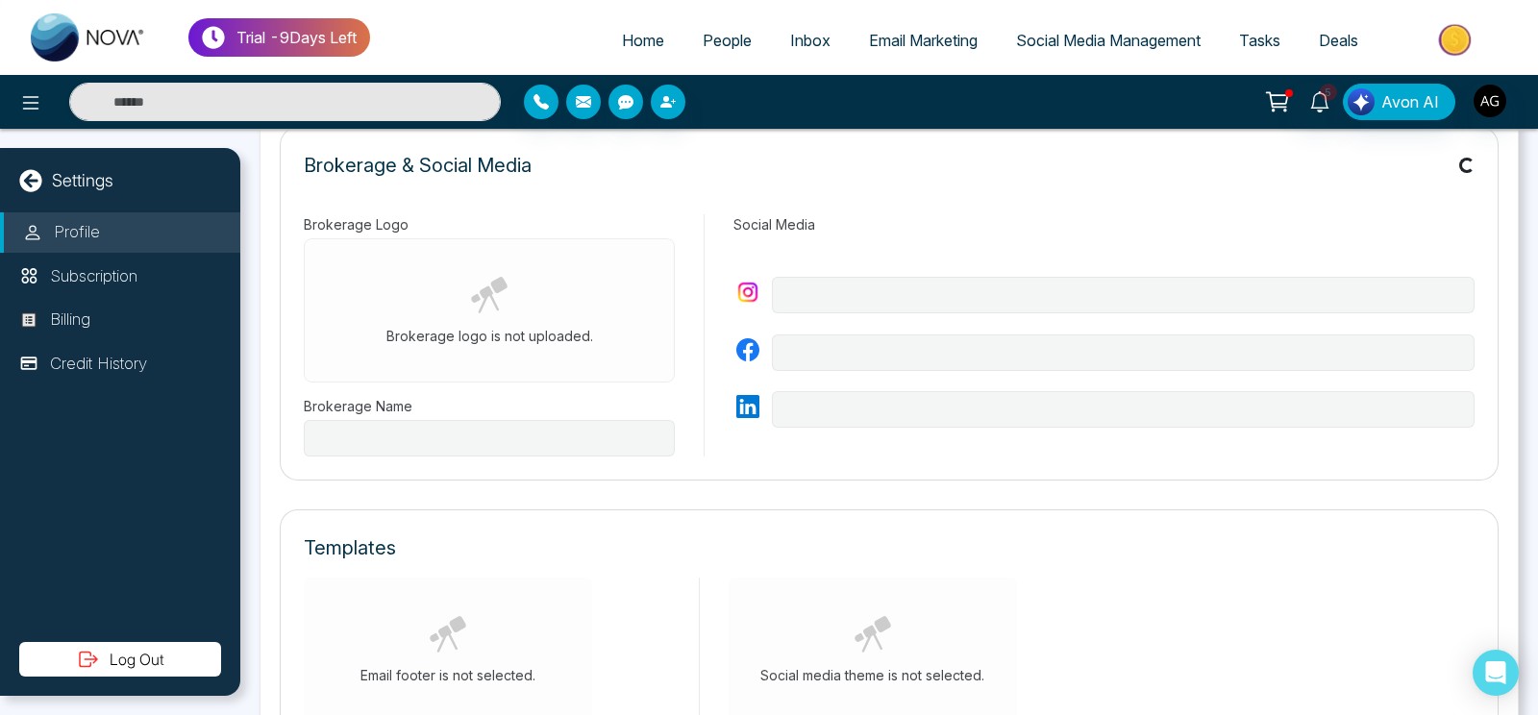
type input "**********"
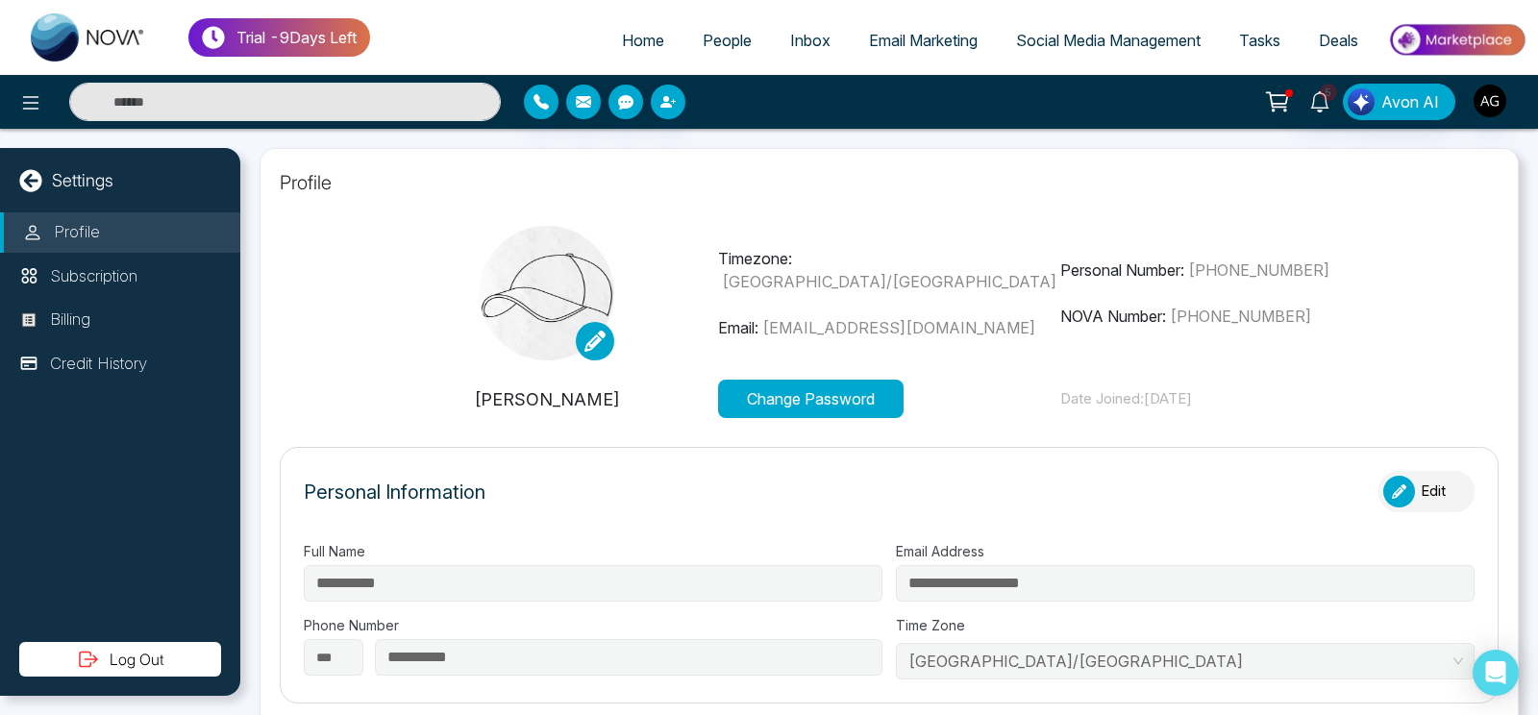
click at [23, 181] on icon at bounding box center [30, 180] width 22 height 22
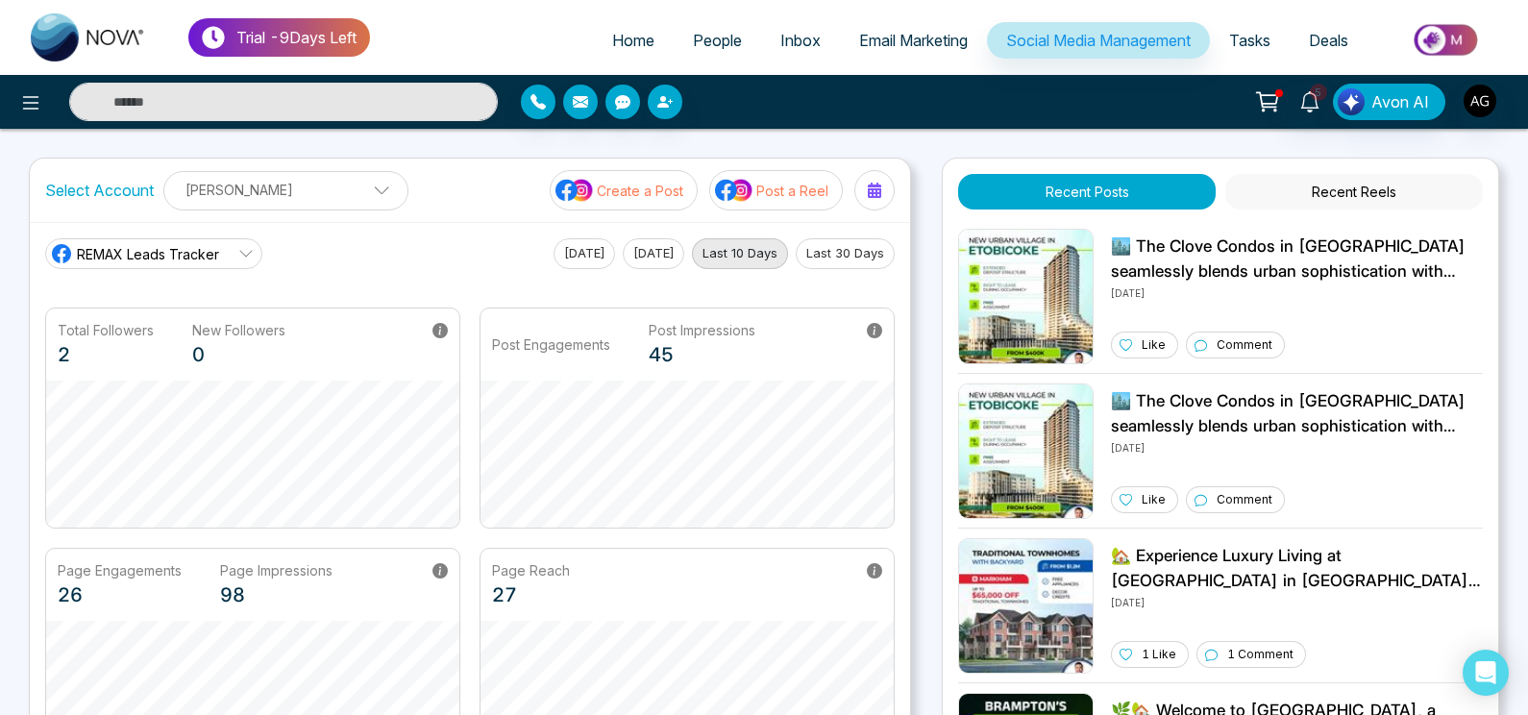
click at [618, 21] on ul "Home People Inbox Email Marketing Social Media Management Tasks Deals" at bounding box center [943, 41] width 1147 height 53
click at [626, 41] on span "Home" at bounding box center [633, 40] width 42 height 19
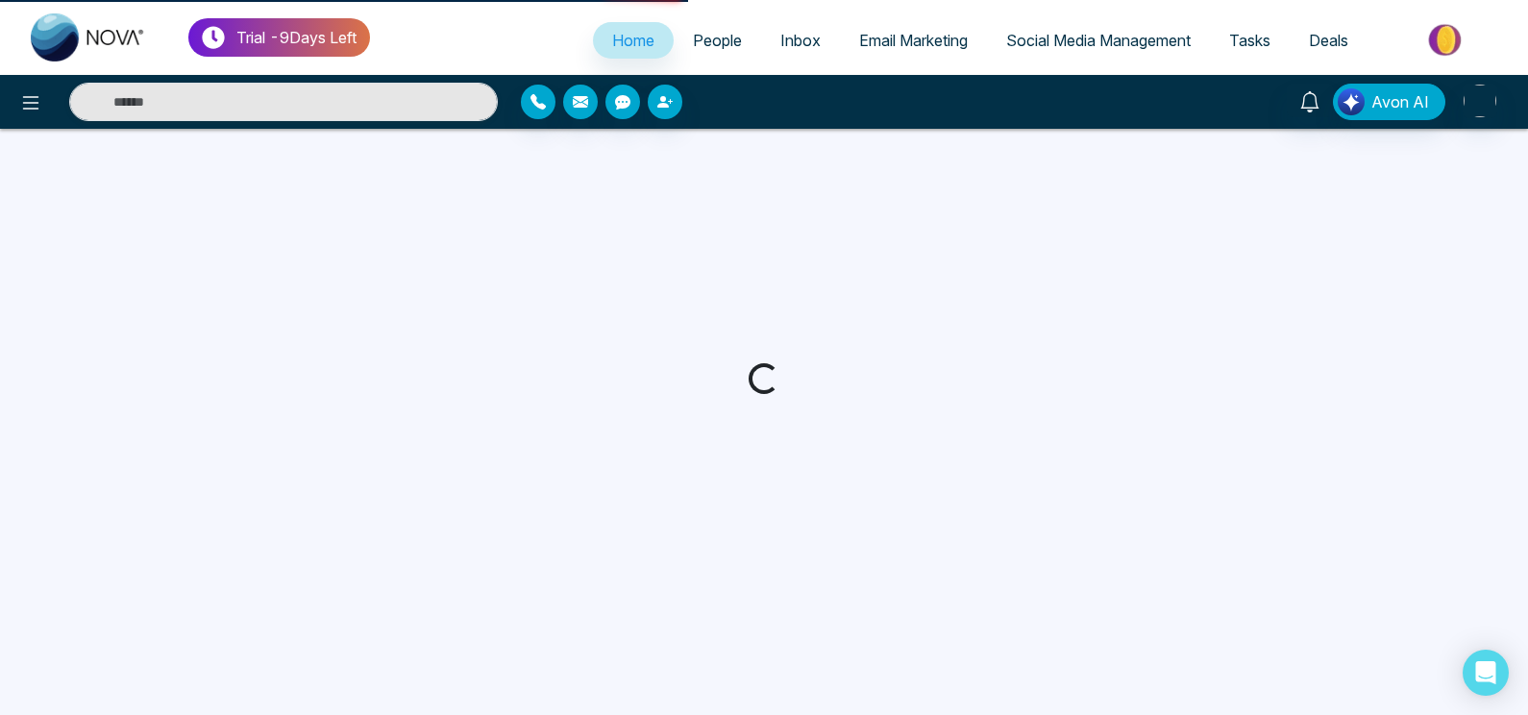
select select "*"
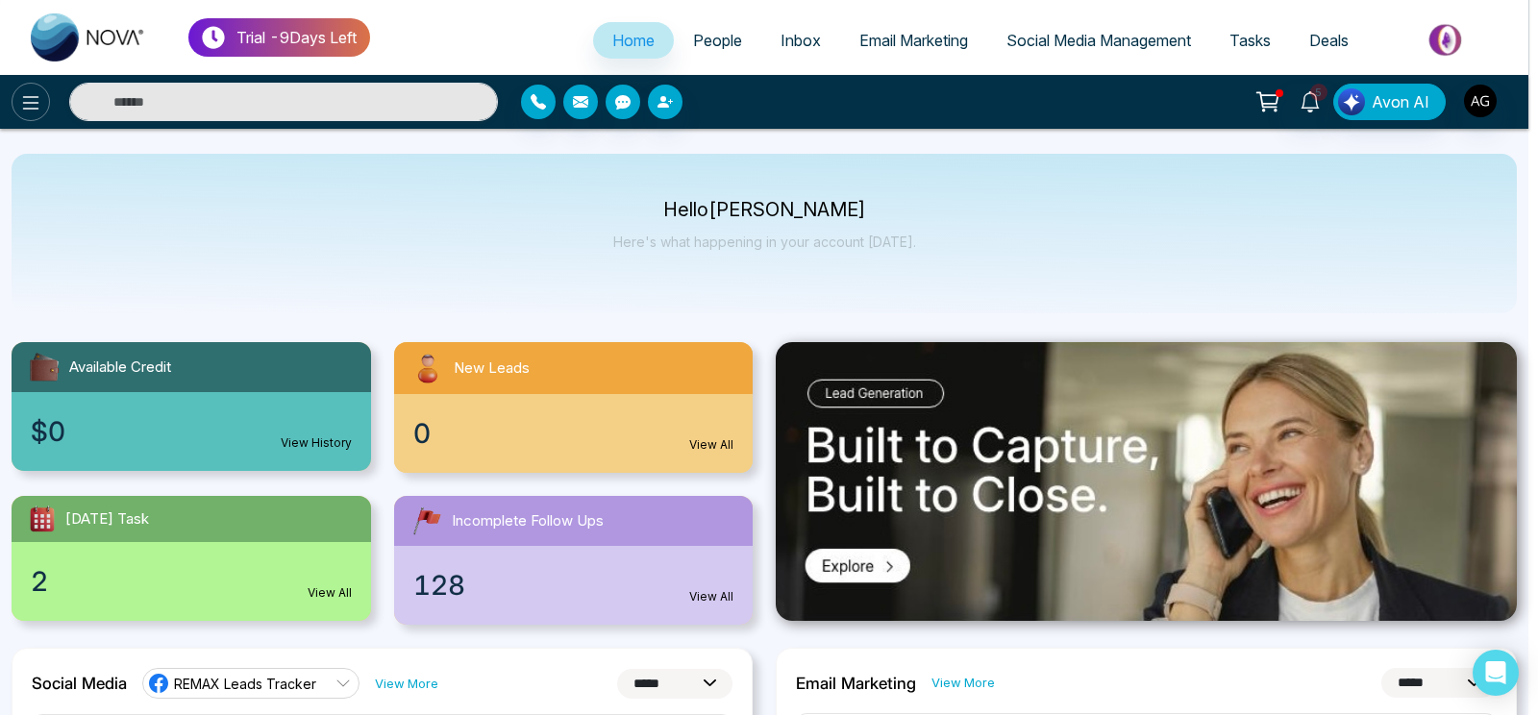
click at [33, 89] on div "Announcement Don't show again" at bounding box center [769, 357] width 1538 height 715
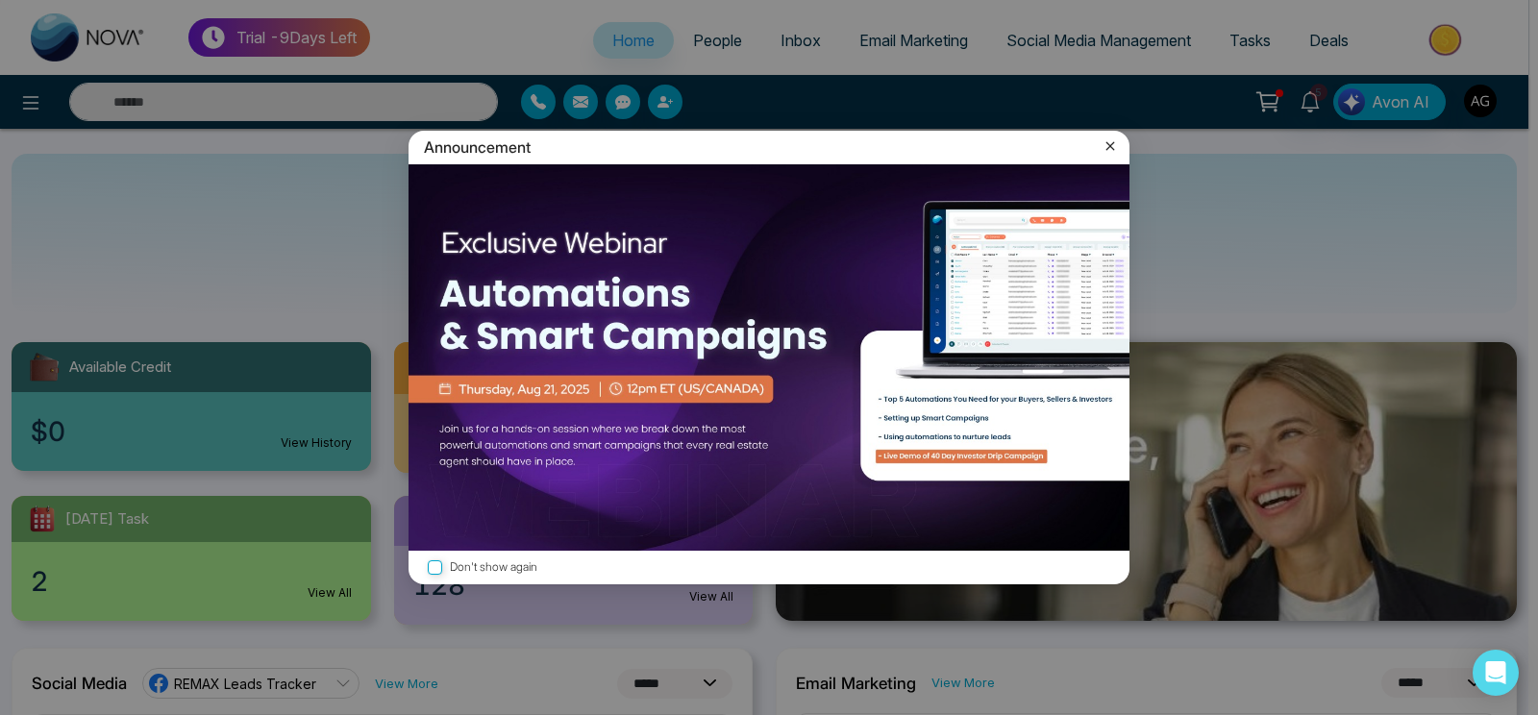
click at [1106, 147] on icon at bounding box center [1109, 145] width 19 height 19
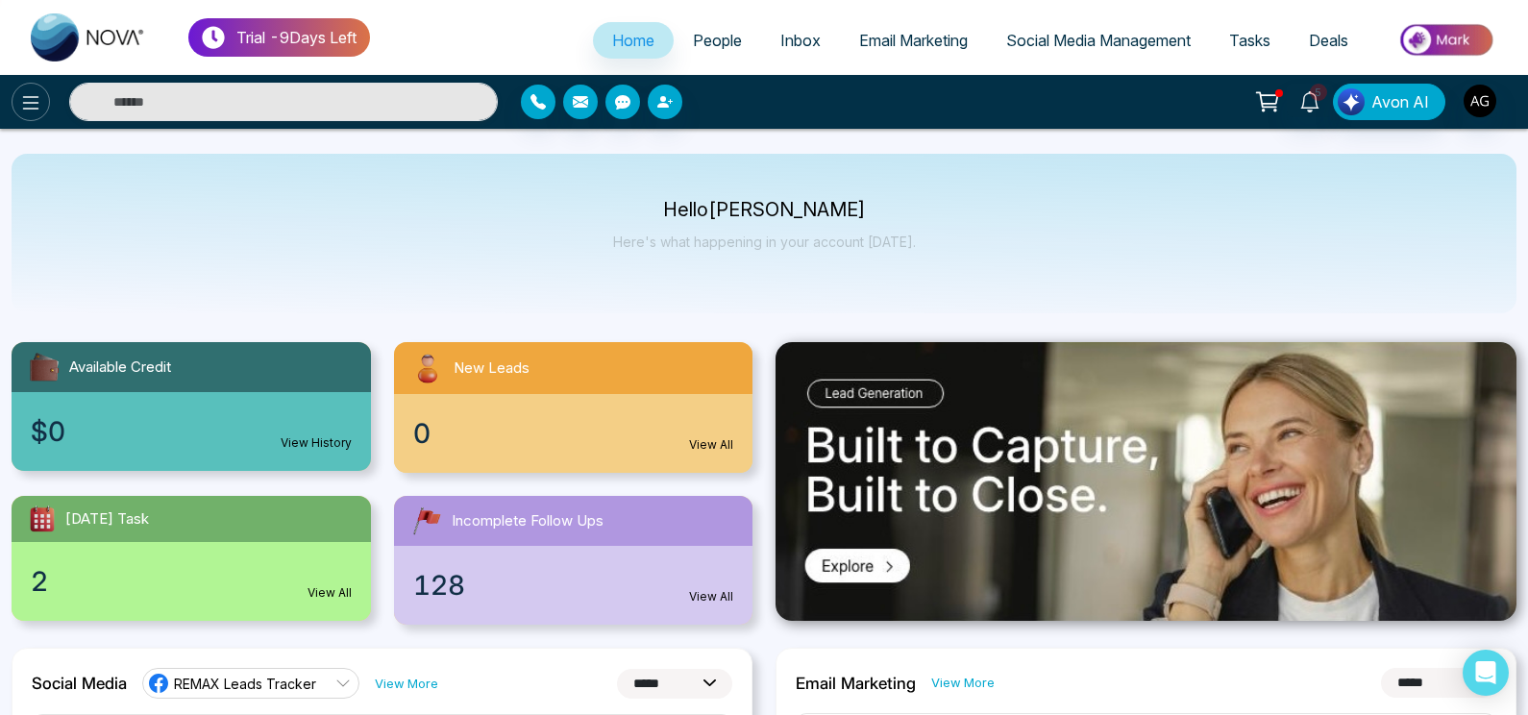
click at [41, 103] on icon at bounding box center [30, 102] width 23 height 23
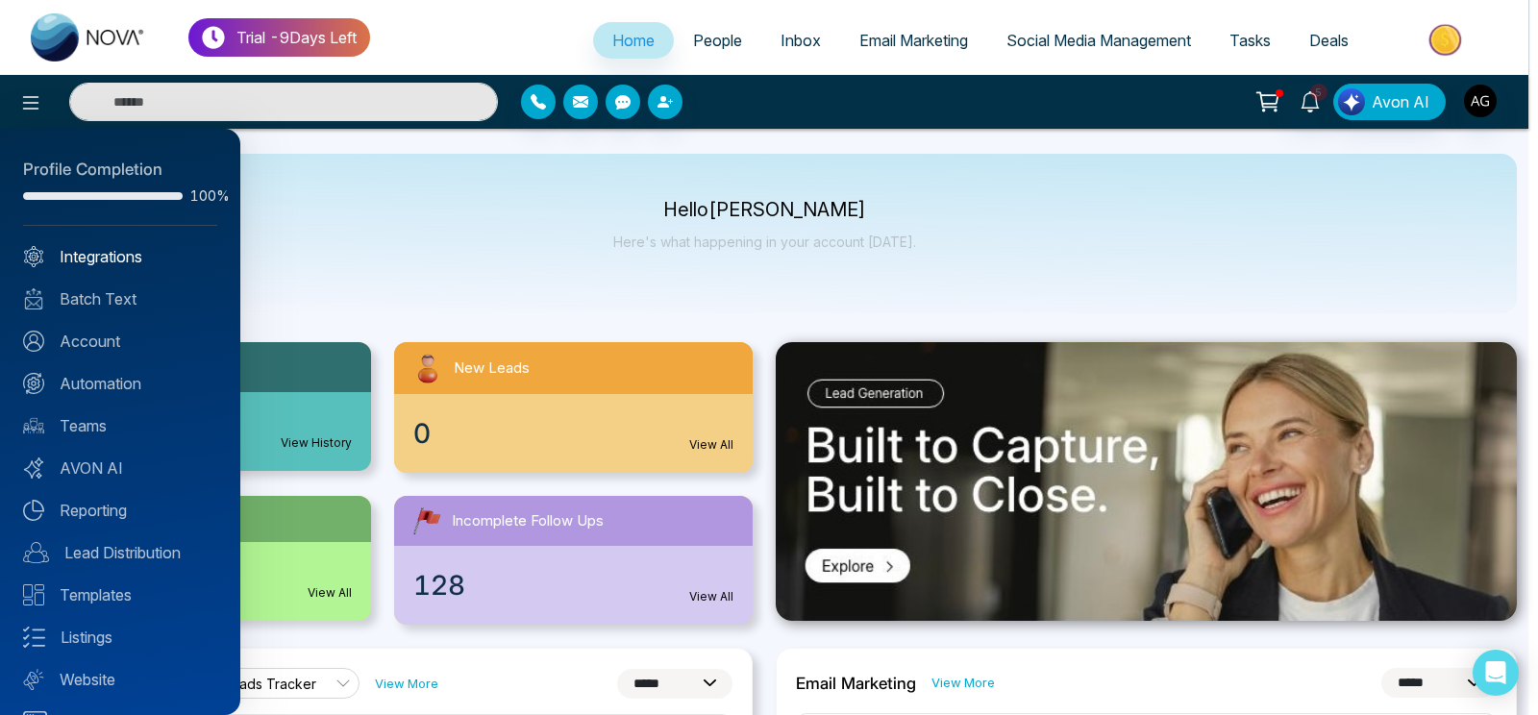
click at [144, 252] on link "Integrations" at bounding box center [120, 256] width 194 height 23
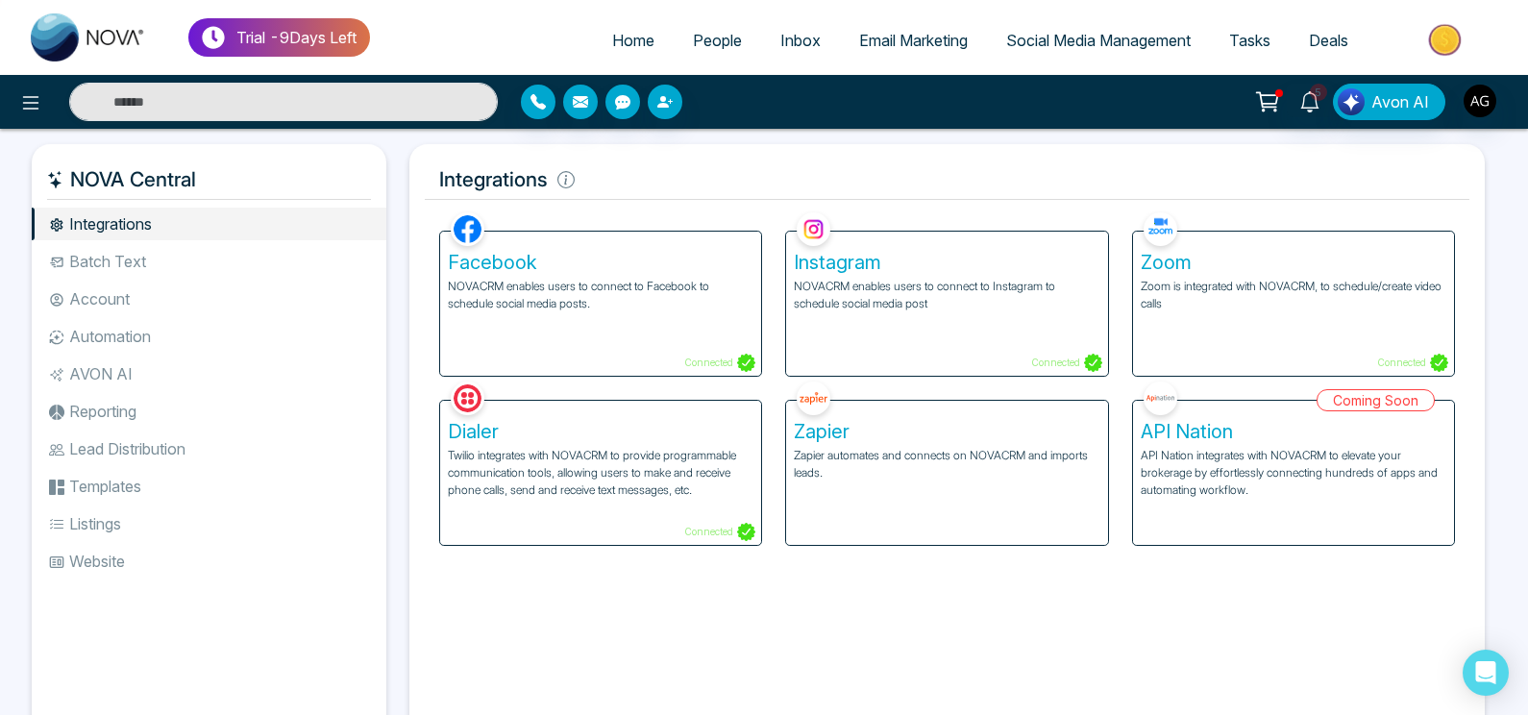
click at [144, 260] on li "Batch Text" at bounding box center [209, 261] width 355 height 33
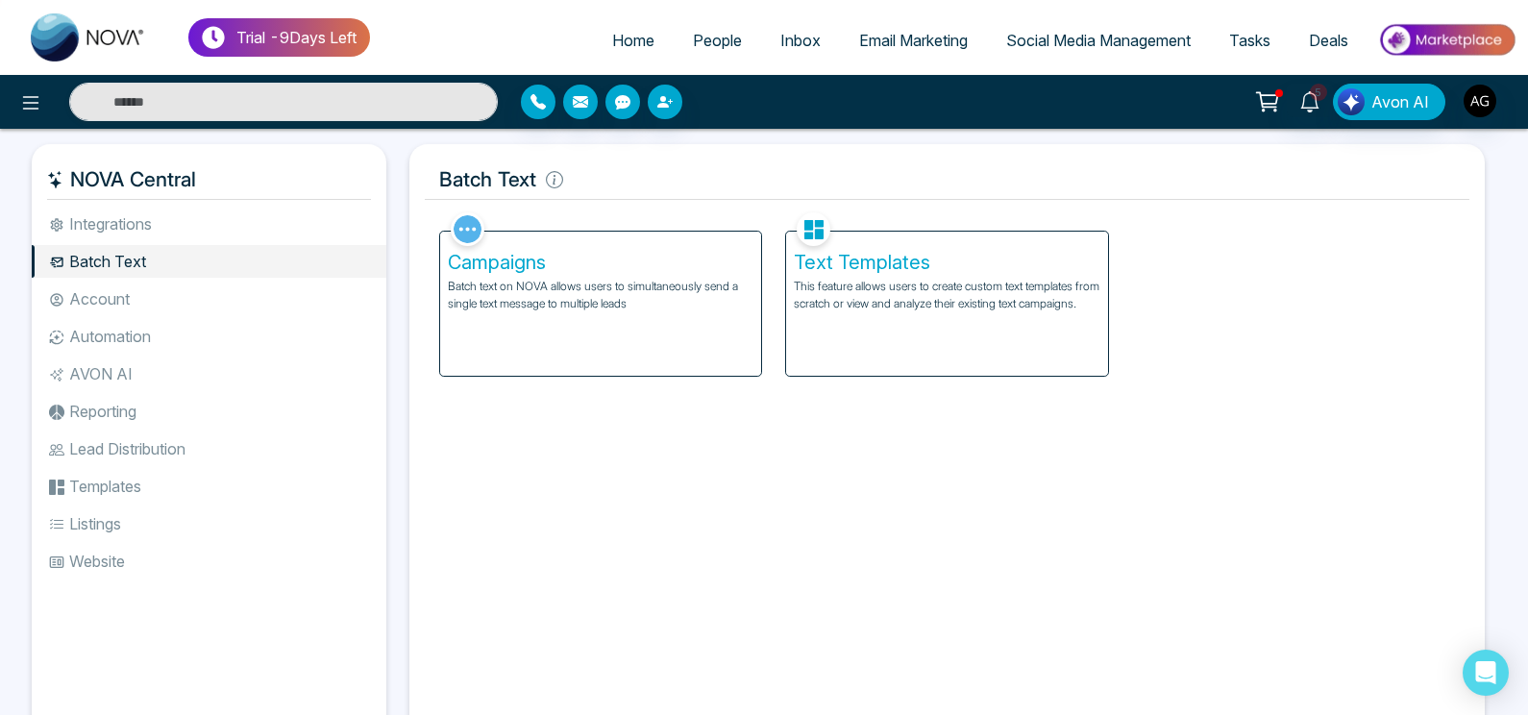
click at [157, 317] on ul "Integrations Batch Text Account Automation AVON AI Reporting Lead Distribution …" at bounding box center [209, 458] width 355 height 501
click at [157, 339] on li "Automation" at bounding box center [209, 336] width 355 height 33
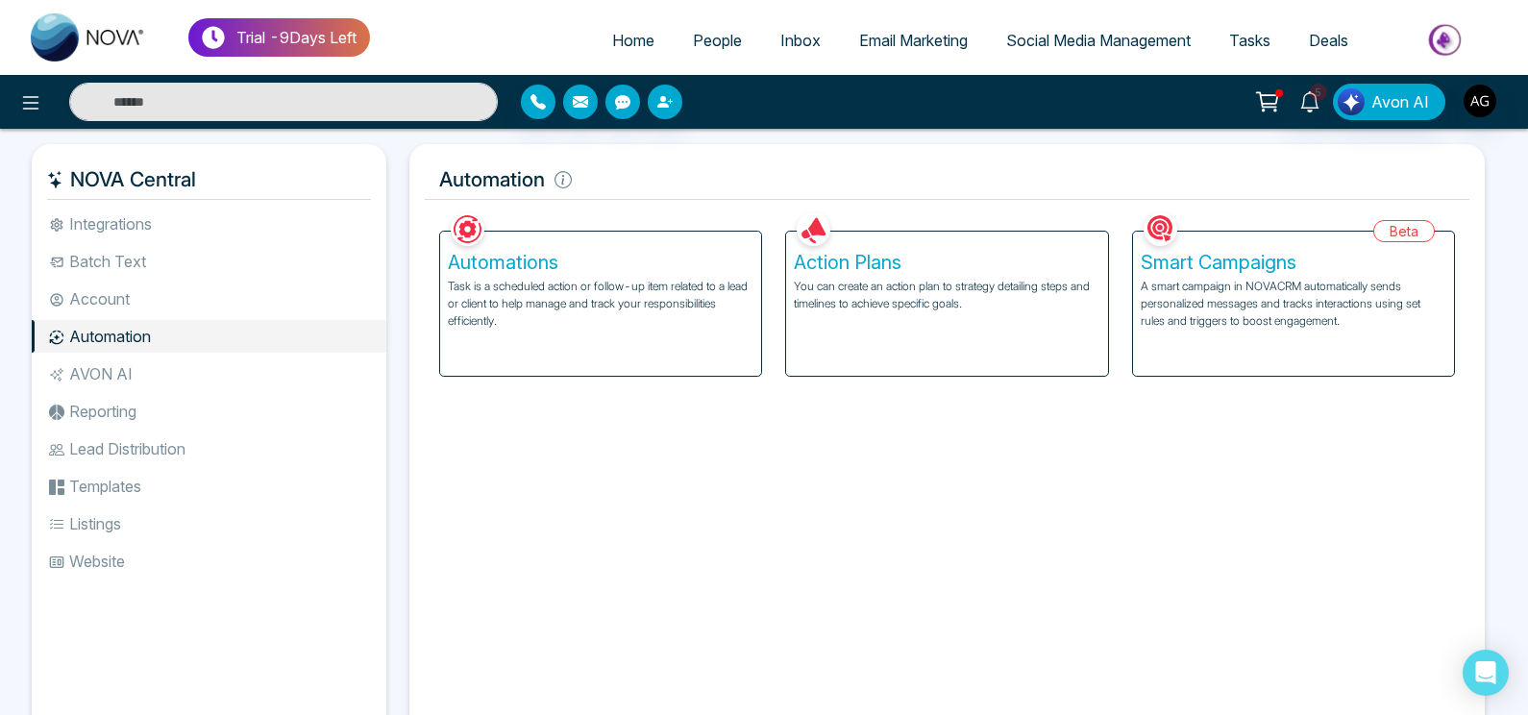
click at [157, 374] on li "AVON AI" at bounding box center [209, 374] width 355 height 33
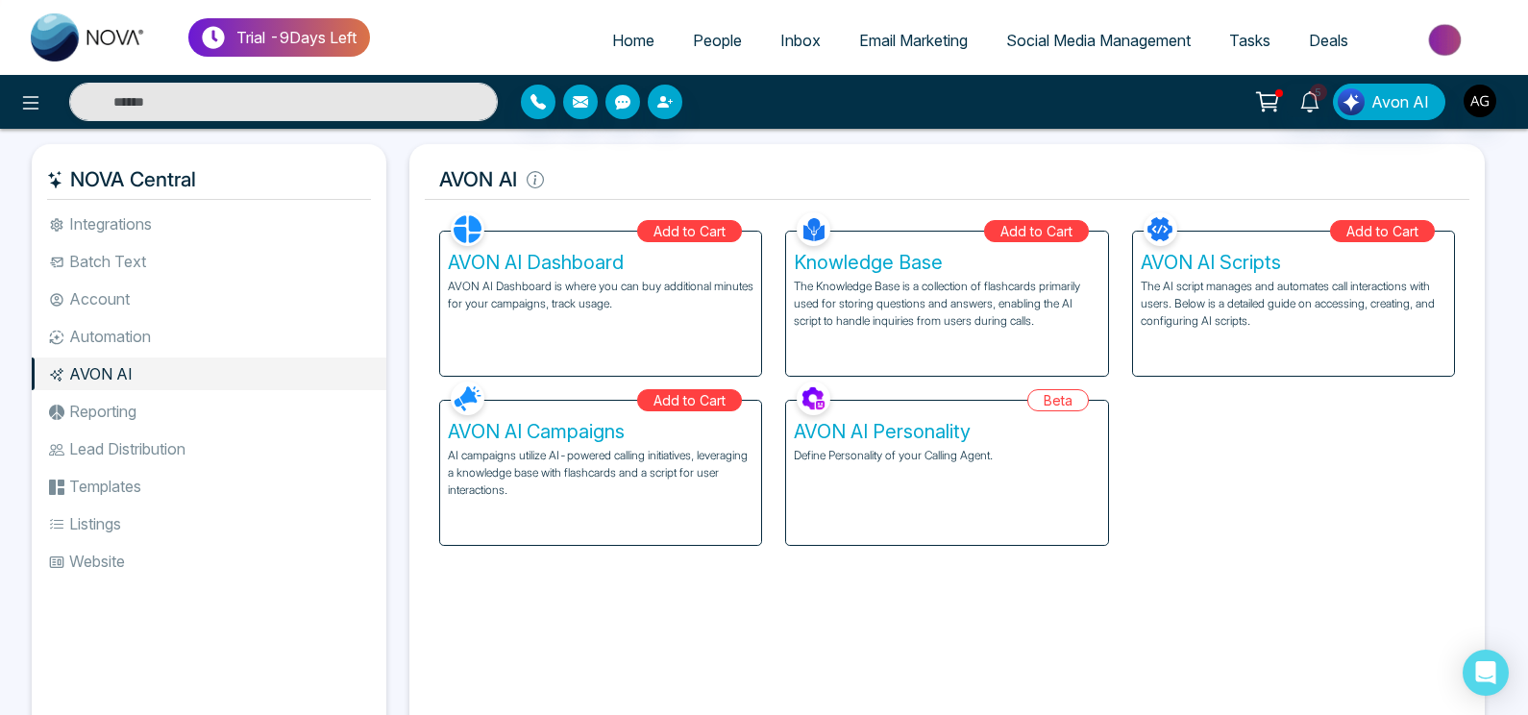
click at [157, 419] on li "Reporting" at bounding box center [209, 411] width 355 height 33
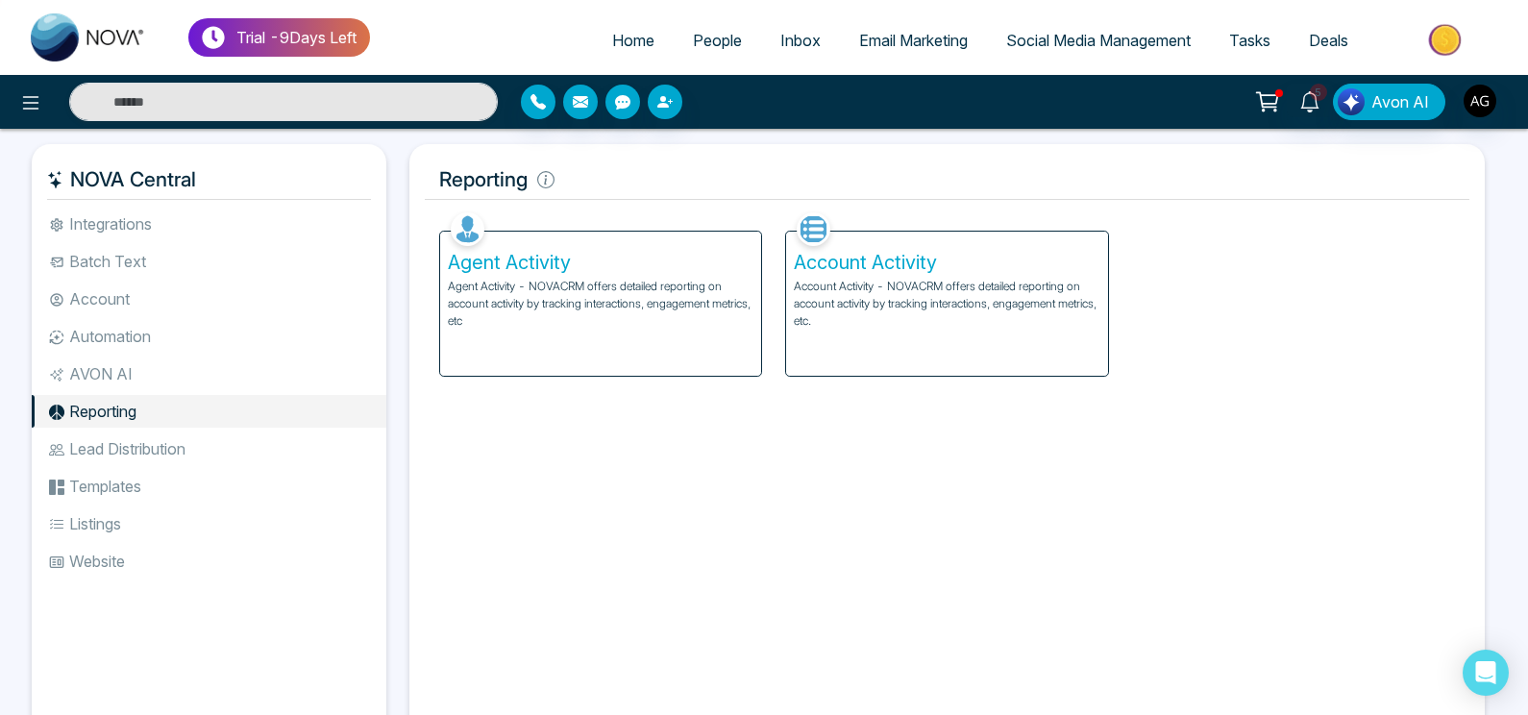
click at [162, 447] on li "Lead Distribution" at bounding box center [209, 448] width 355 height 33
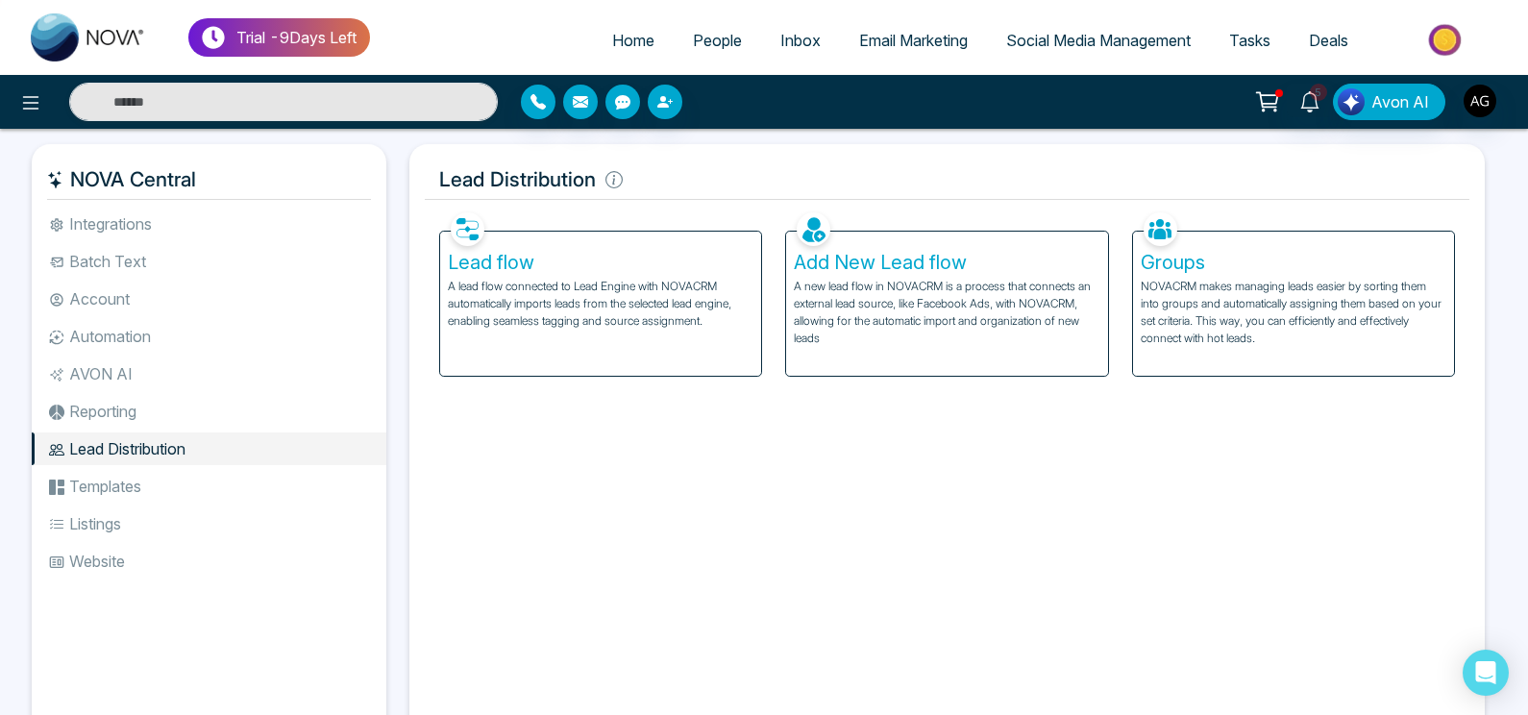
click at [134, 409] on li "Reporting" at bounding box center [209, 411] width 355 height 33
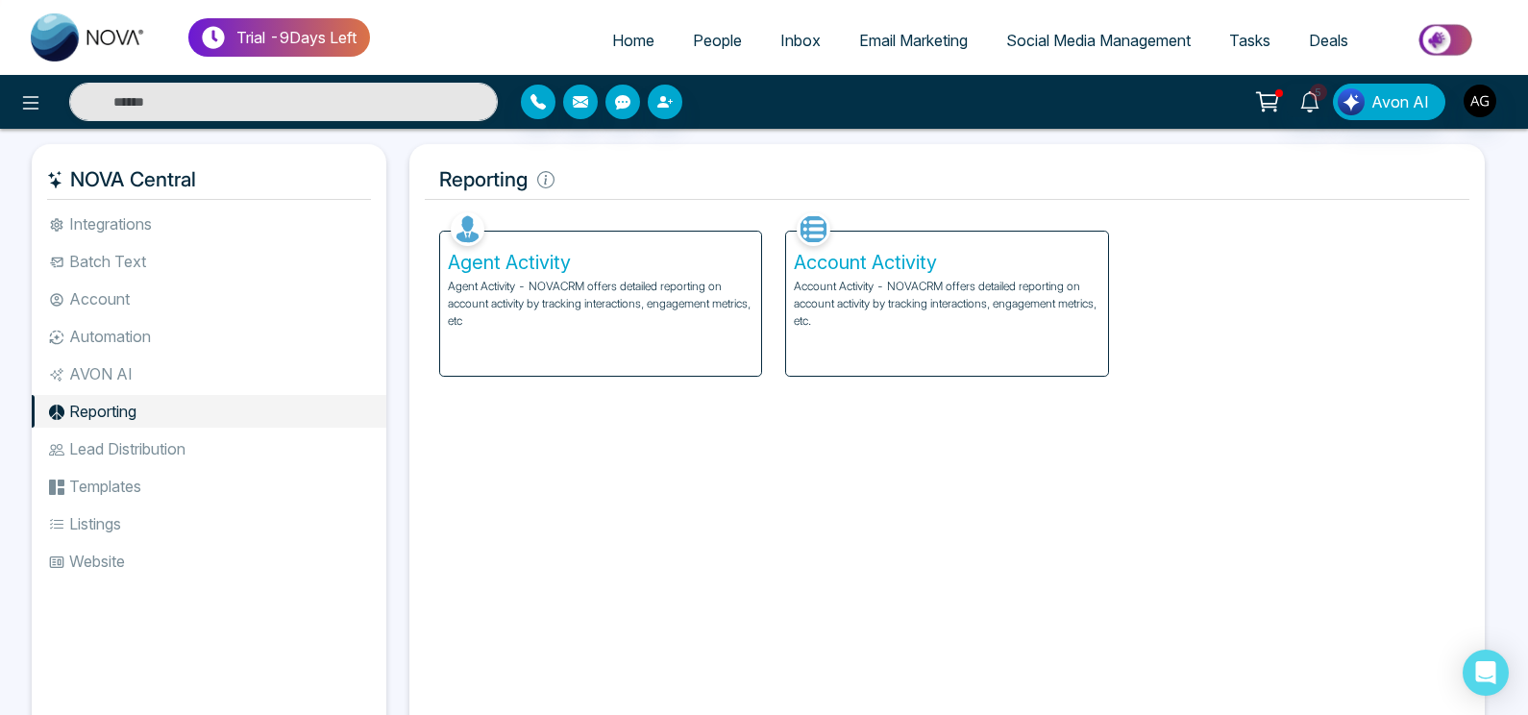
click at [164, 452] on li "Lead Distribution" at bounding box center [209, 448] width 355 height 33
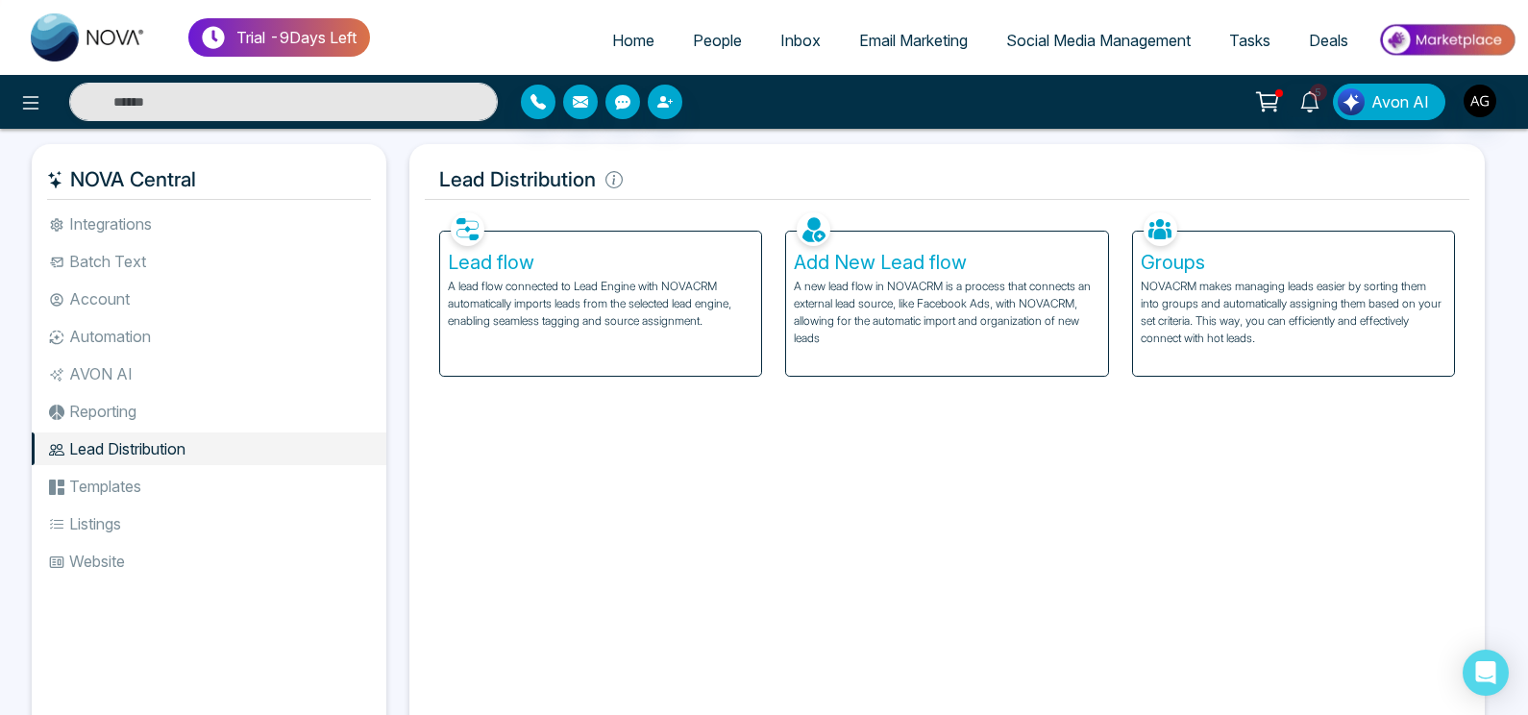
click at [121, 483] on li "Templates" at bounding box center [209, 486] width 355 height 33
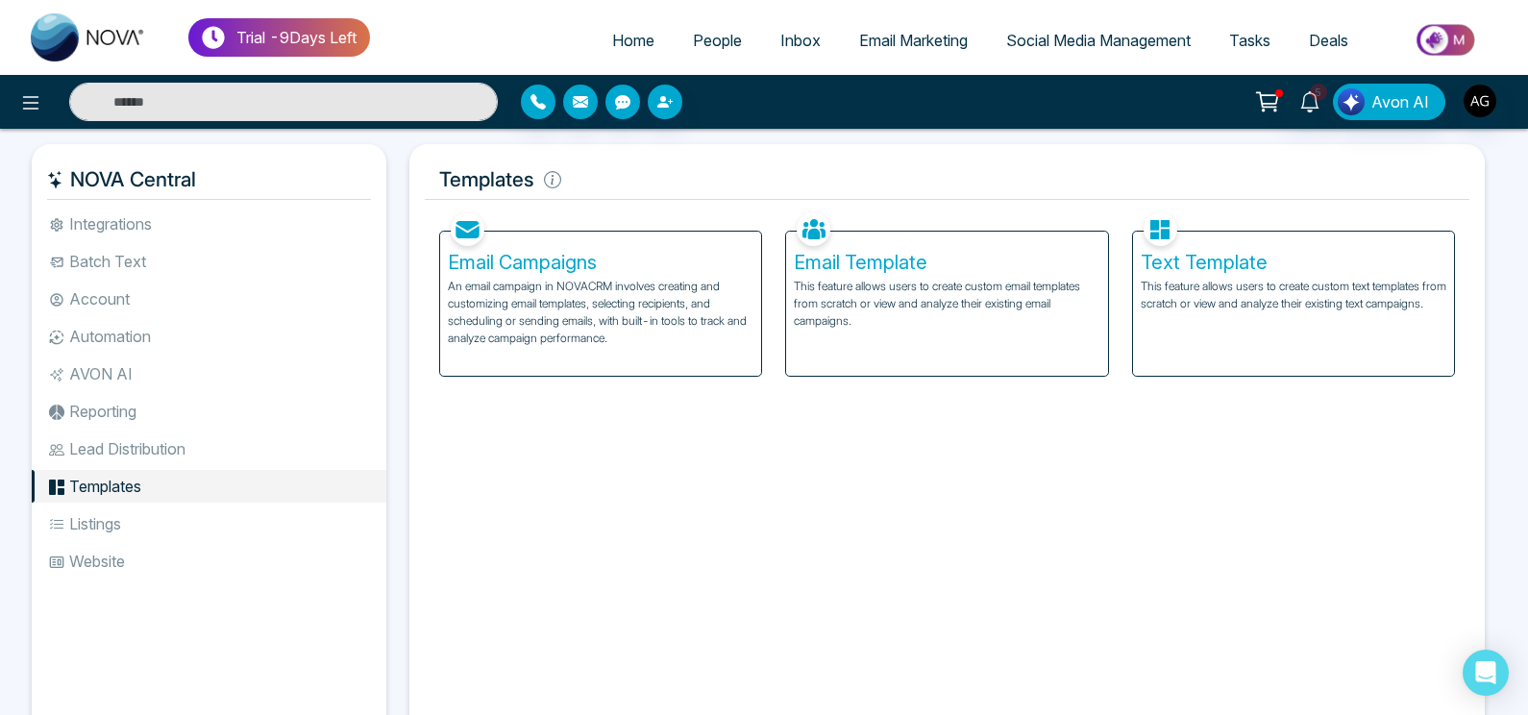
click at [137, 531] on li "Listings" at bounding box center [209, 523] width 355 height 33
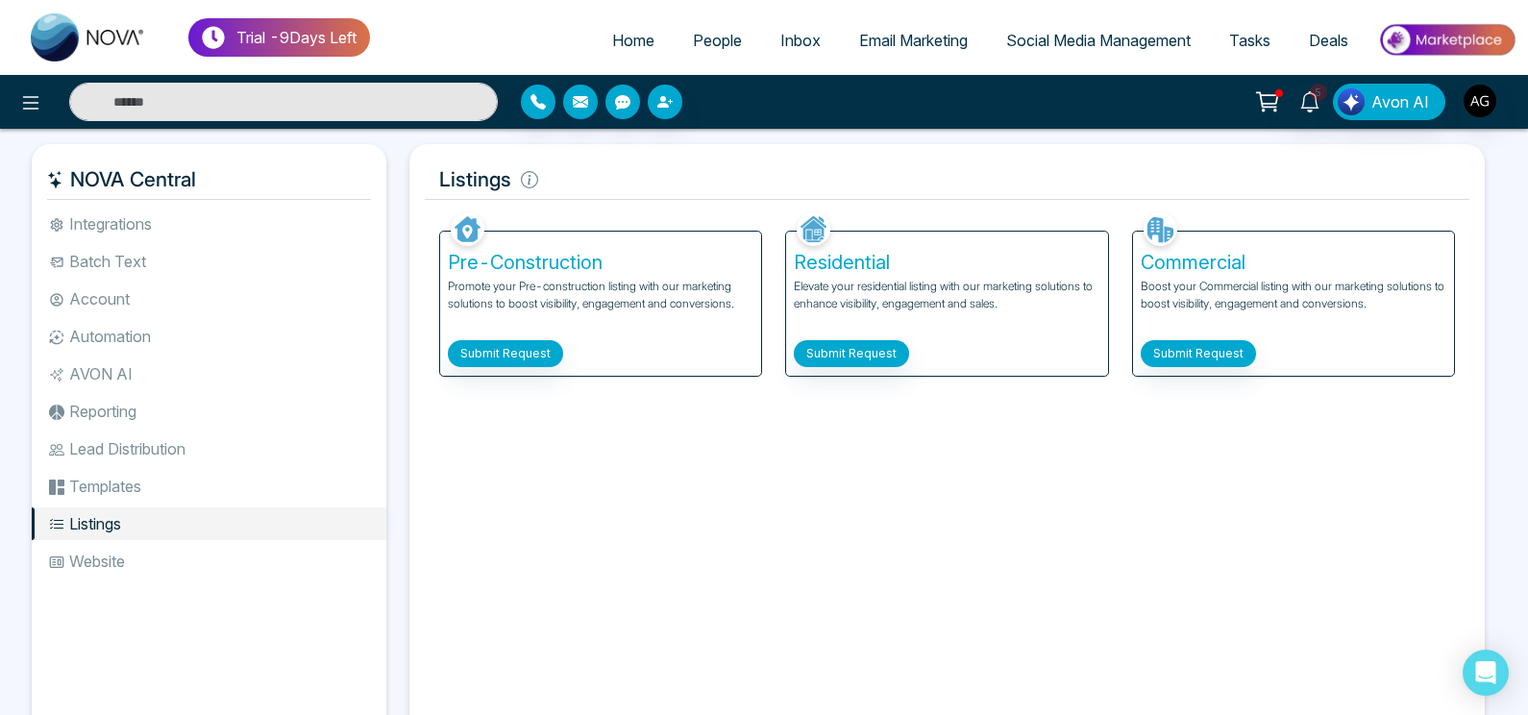
click at [139, 572] on li "Website" at bounding box center [209, 561] width 355 height 33
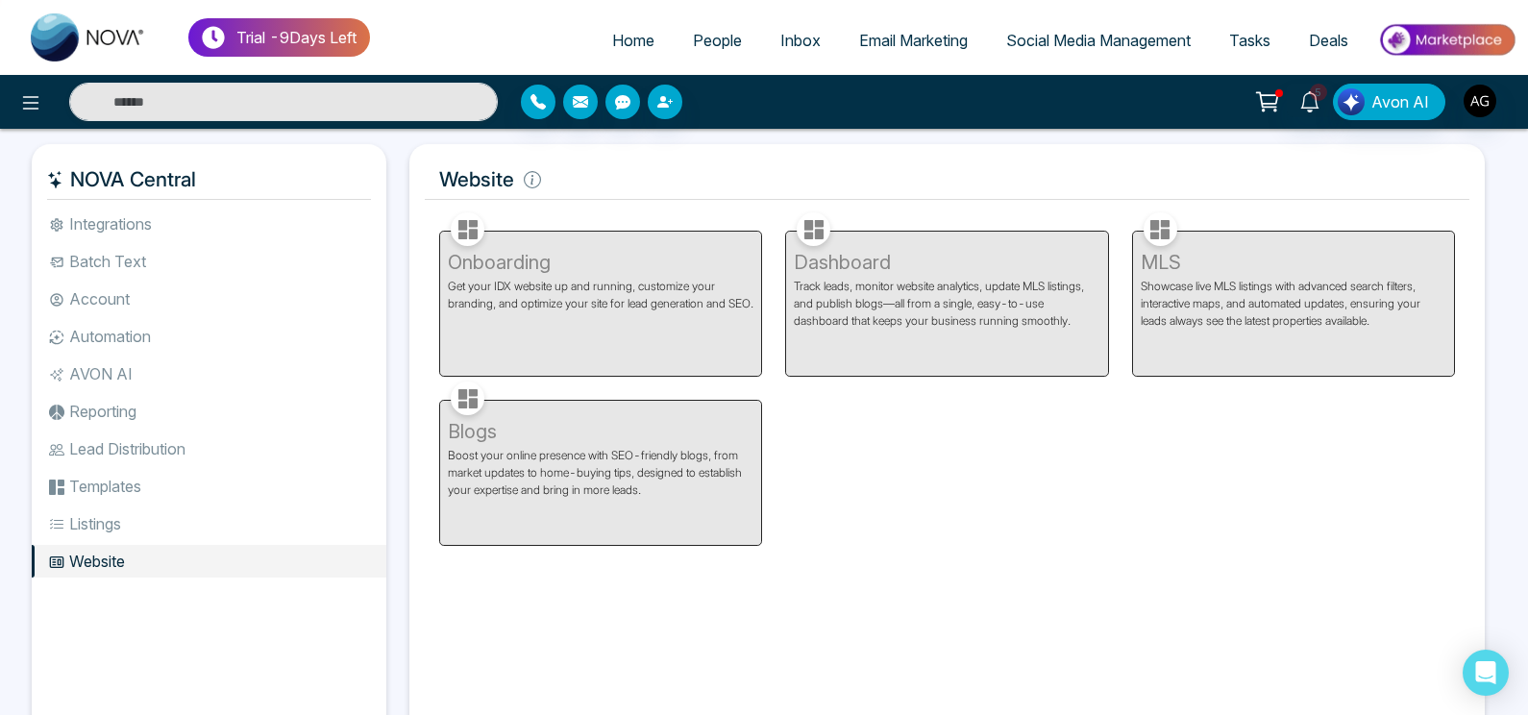
click at [172, 211] on li "Integrations" at bounding box center [209, 224] width 355 height 33
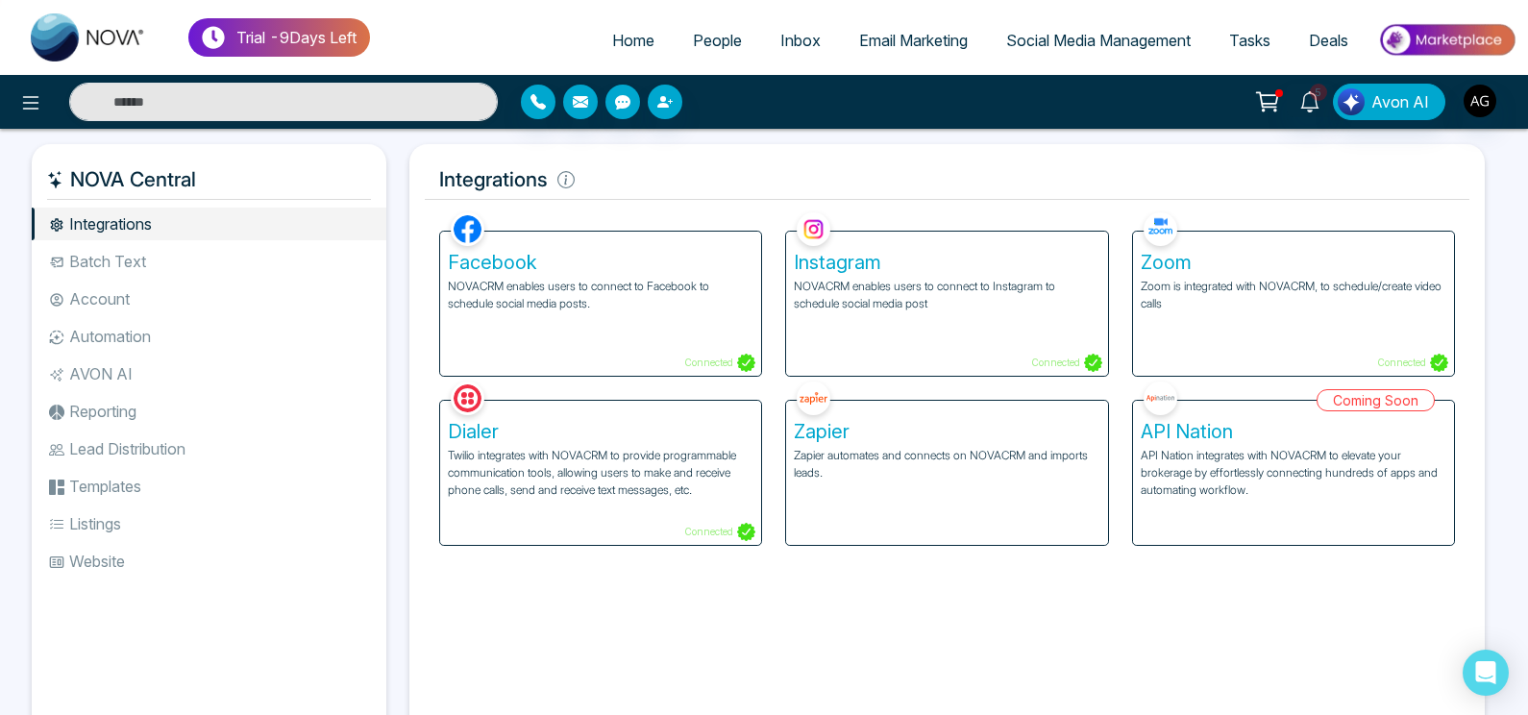
drag, startPoint x: 68, startPoint y: 177, endPoint x: 210, endPoint y: 186, distance: 142.6
click at [210, 186] on h5 "NOVA Central" at bounding box center [209, 180] width 324 height 40
drag, startPoint x: 210, startPoint y: 186, endPoint x: 63, endPoint y: 181, distance: 147.2
click at [63, 181] on h5 "NOVA Central" at bounding box center [209, 180] width 324 height 40
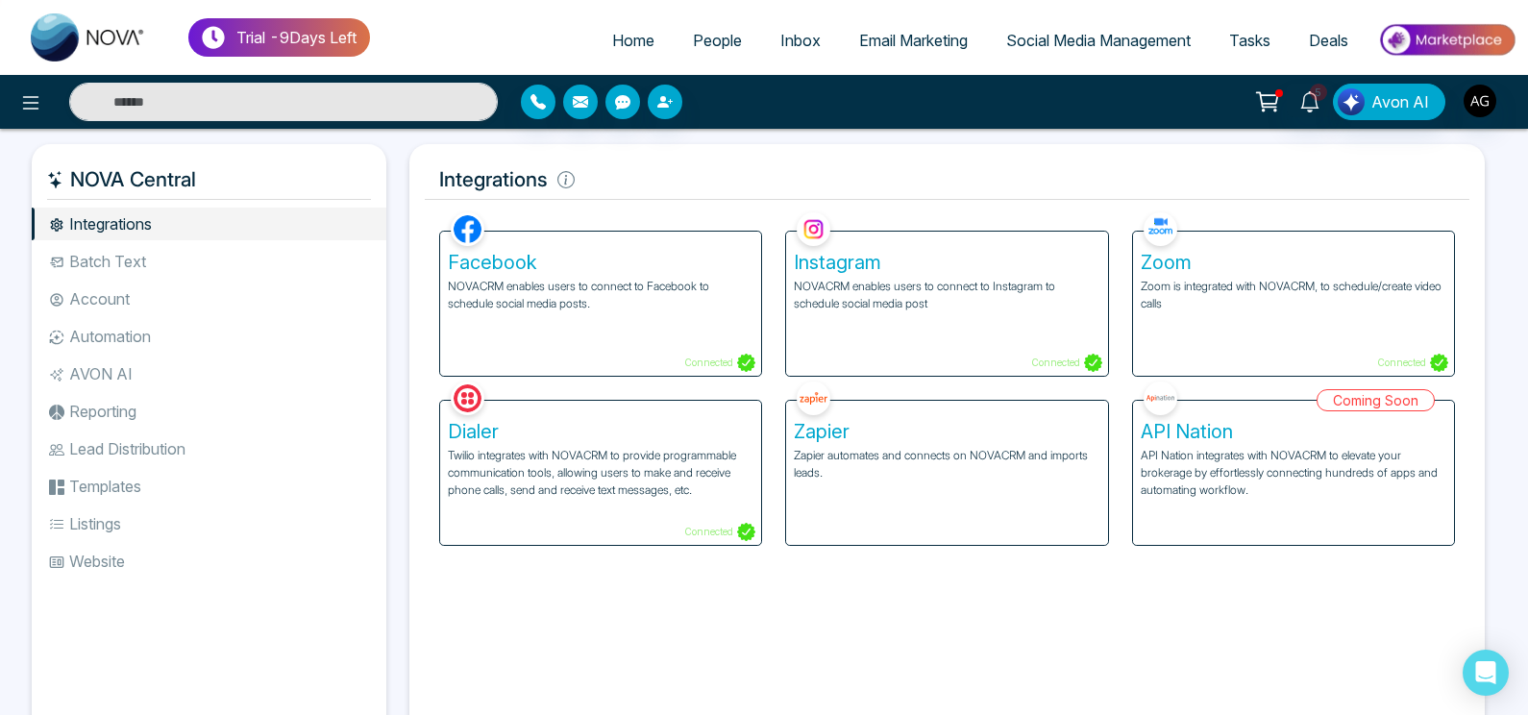
click at [63, 181] on icon at bounding box center [55, 179] width 17 height 17
drag, startPoint x: 63, startPoint y: 181, endPoint x: 224, endPoint y: 181, distance: 160.5
click at [224, 181] on h5 "NOVA Central" at bounding box center [209, 180] width 324 height 40
click at [34, 94] on icon at bounding box center [30, 102] width 23 height 23
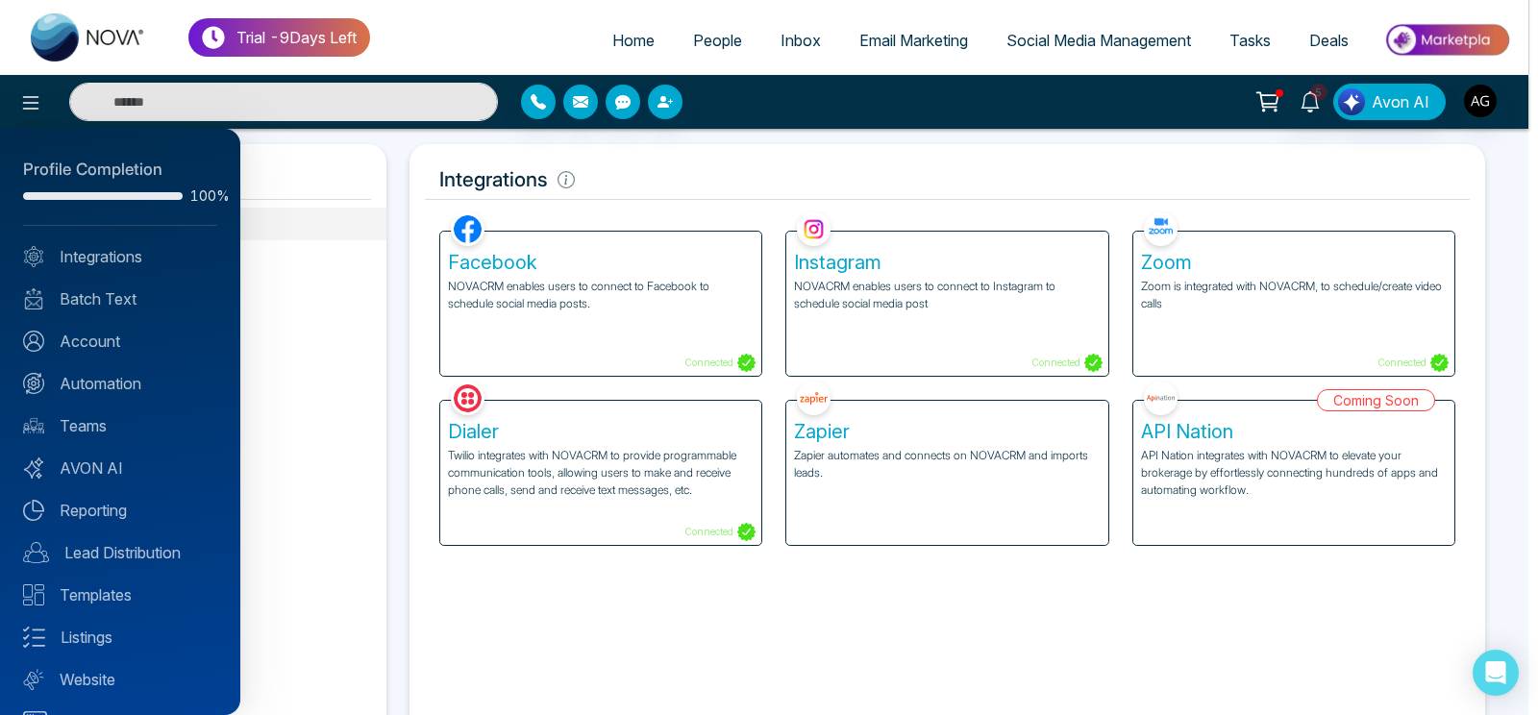
click at [426, 169] on div at bounding box center [769, 357] width 1538 height 715
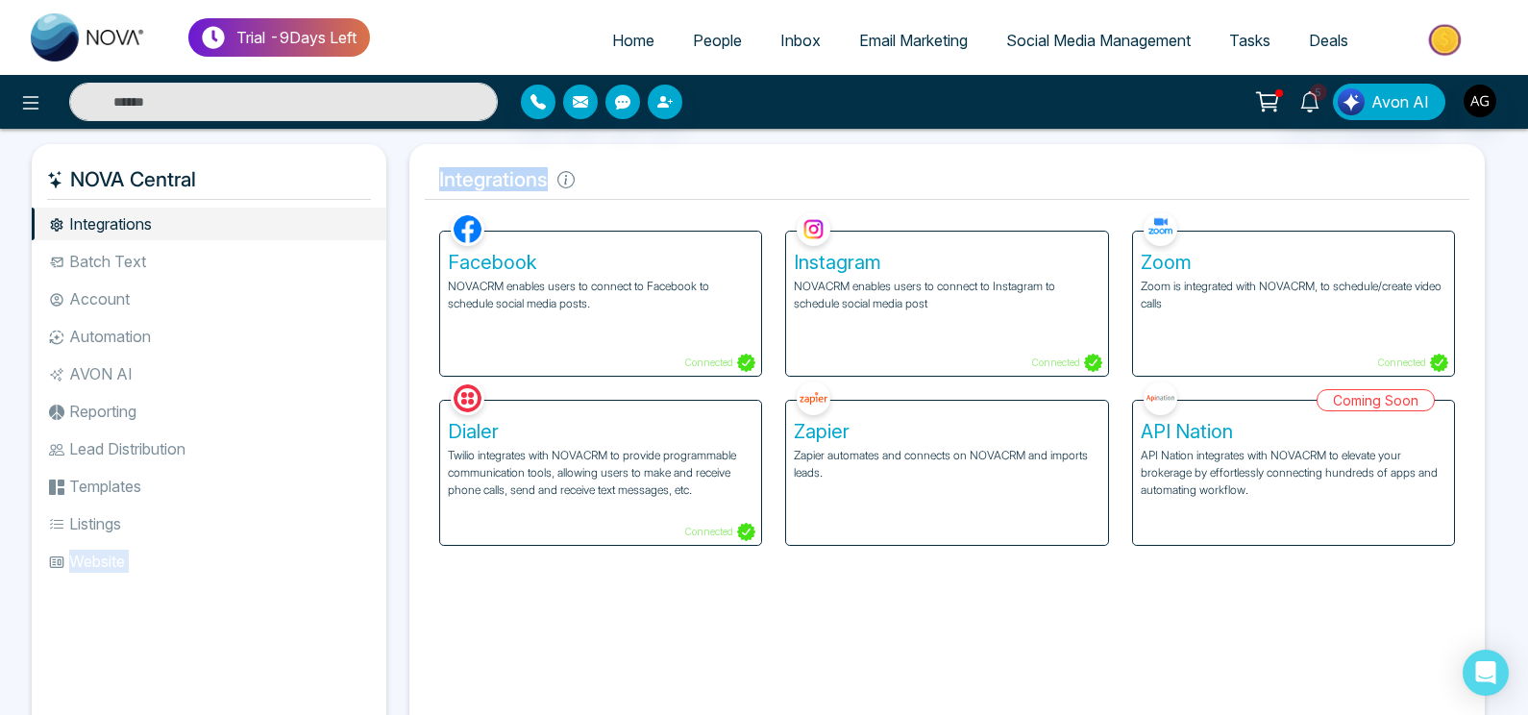
drag, startPoint x: 440, startPoint y: 174, endPoint x: 632, endPoint y: 186, distance: 192.6
click at [632, 186] on h5 "Integrations" at bounding box center [947, 180] width 1045 height 40
drag, startPoint x: 632, startPoint y: 186, endPoint x: 440, endPoint y: 190, distance: 192.2
click at [440, 190] on h5 "Integrations" at bounding box center [947, 180] width 1045 height 40
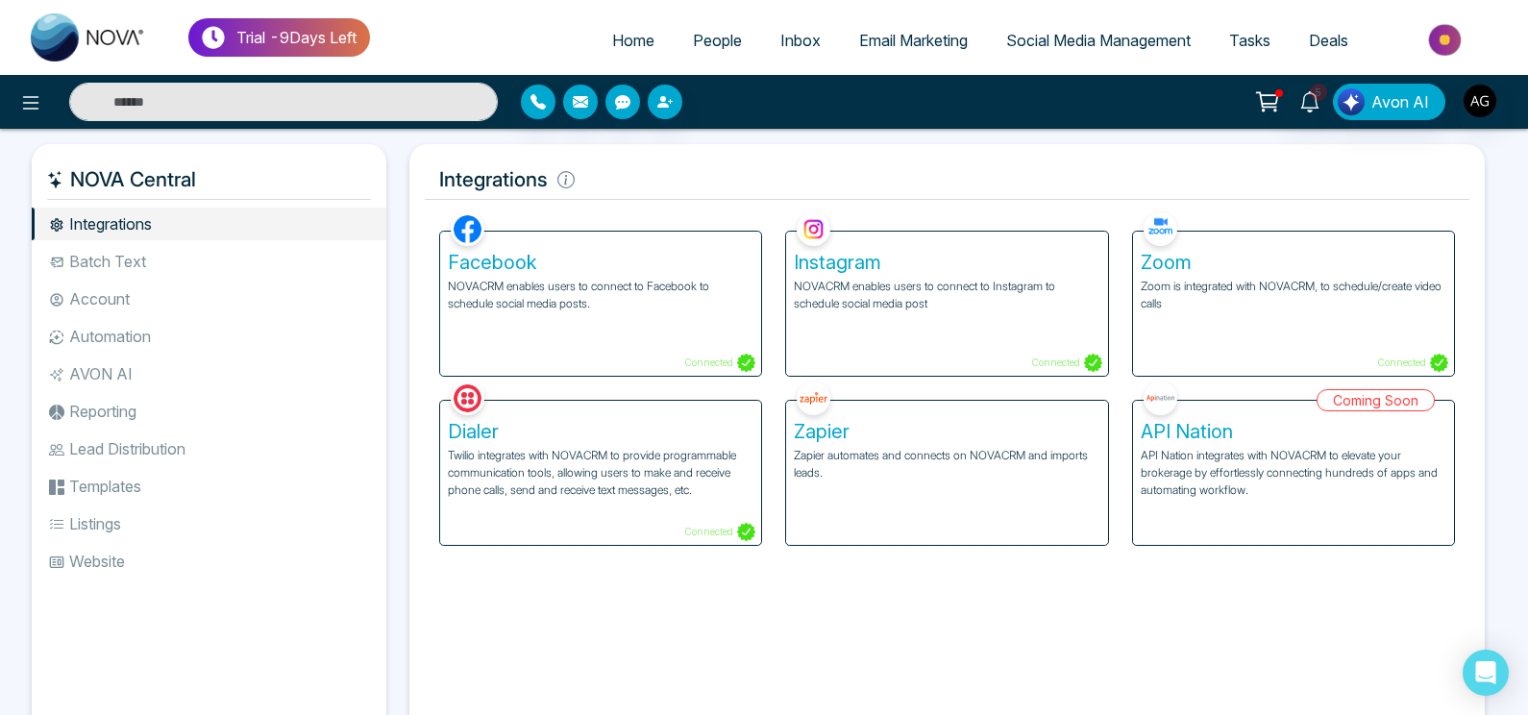
click at [766, 37] on link "Inbox" at bounding box center [800, 40] width 79 height 37
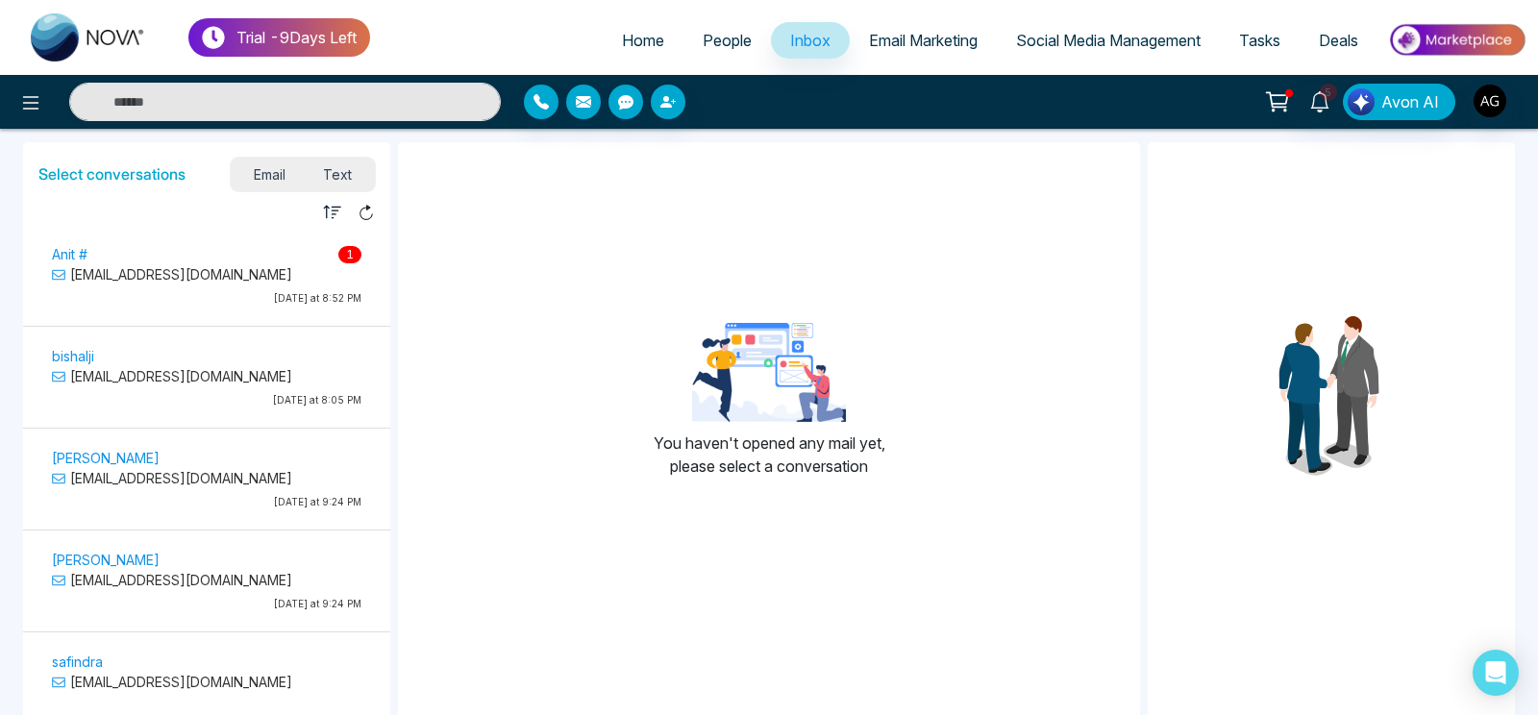
click at [234, 291] on div "Anit # 1 [EMAIL_ADDRESS][DOMAIN_NAME] [DATE] at 8:52 PM" at bounding box center [206, 278] width 329 height 72
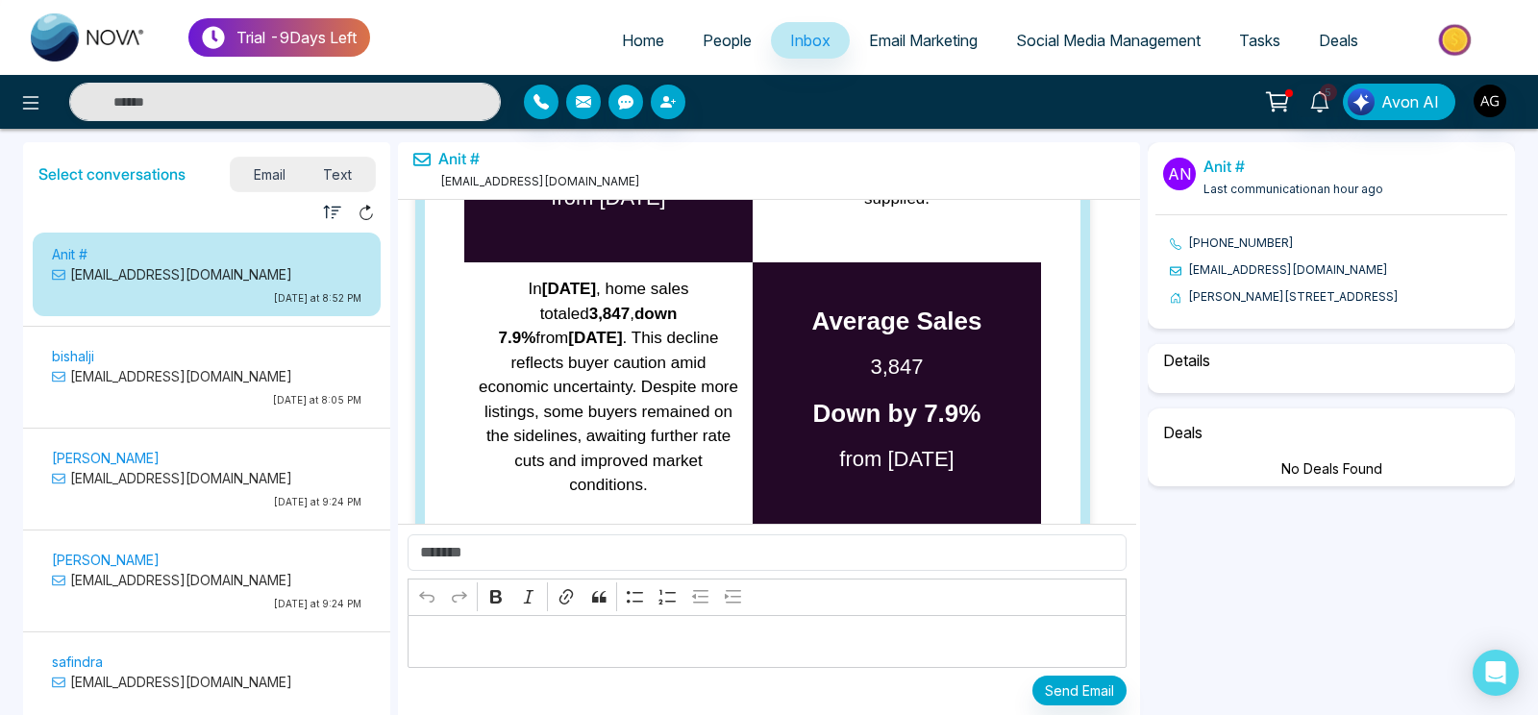
select select "****"
select select "**********"
select select "********"
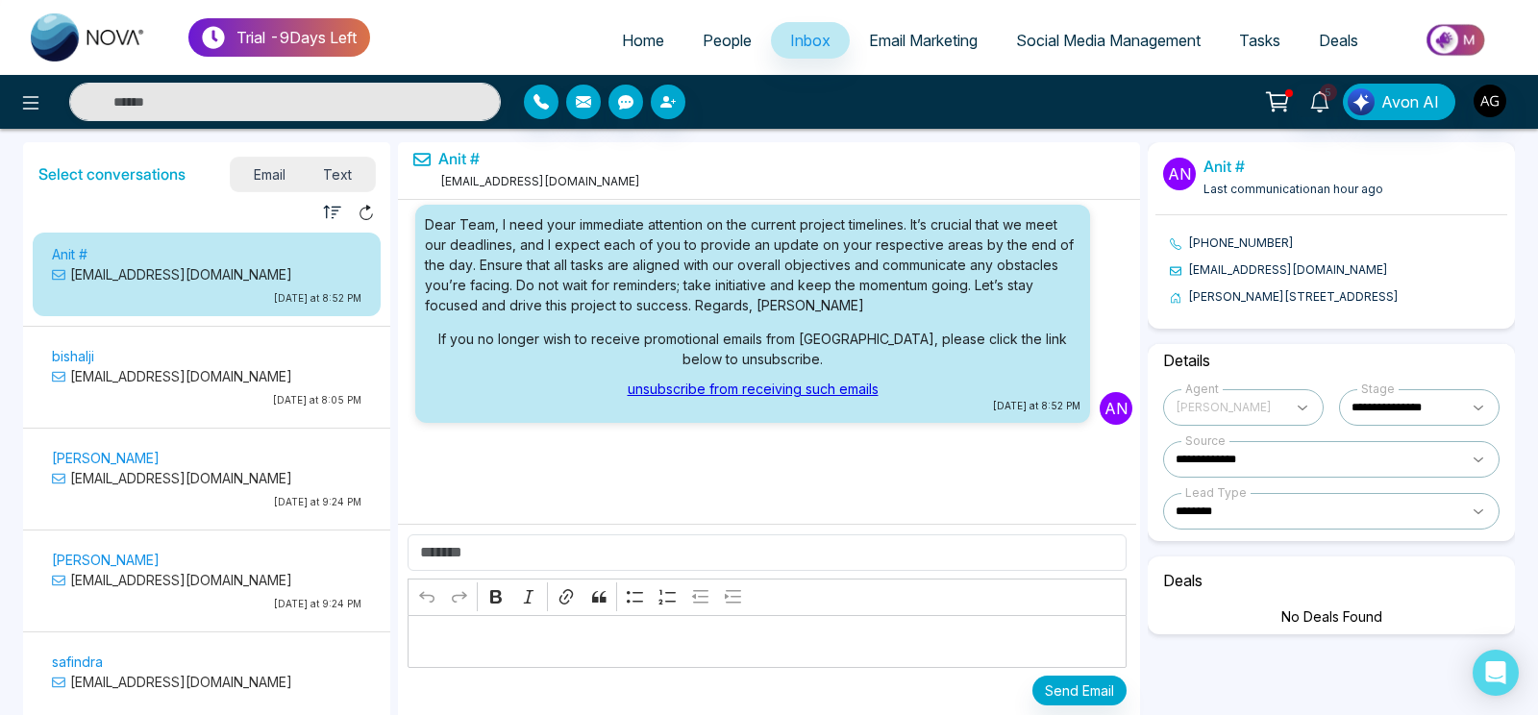
scroll to position [71629, 0]
click at [1487, 100] on img "button" at bounding box center [1489, 101] width 33 height 33
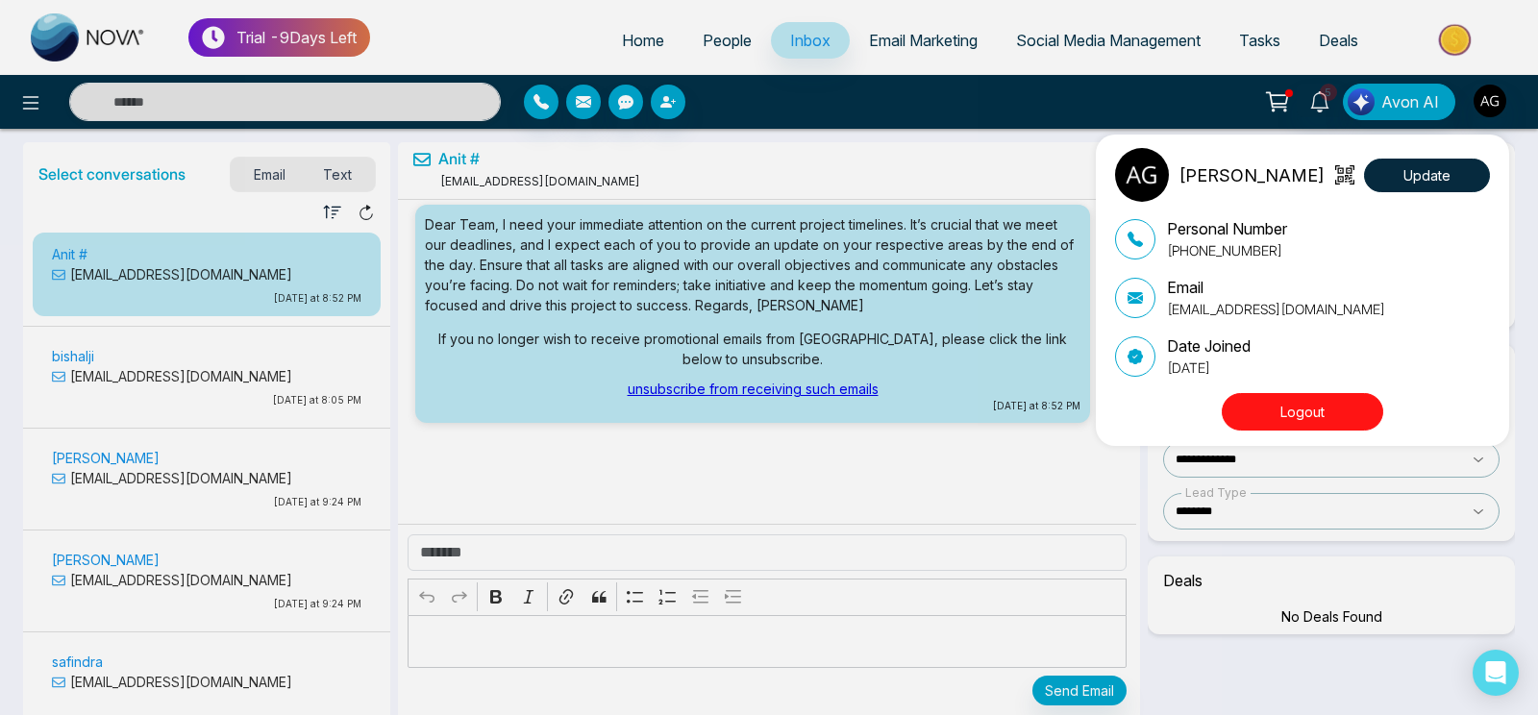
click at [945, 461] on div "[PERSON_NAME] Update Personal Number [PHONE_NUMBER] Email [EMAIL_ADDRESS][DOMAI…" at bounding box center [769, 357] width 1538 height 715
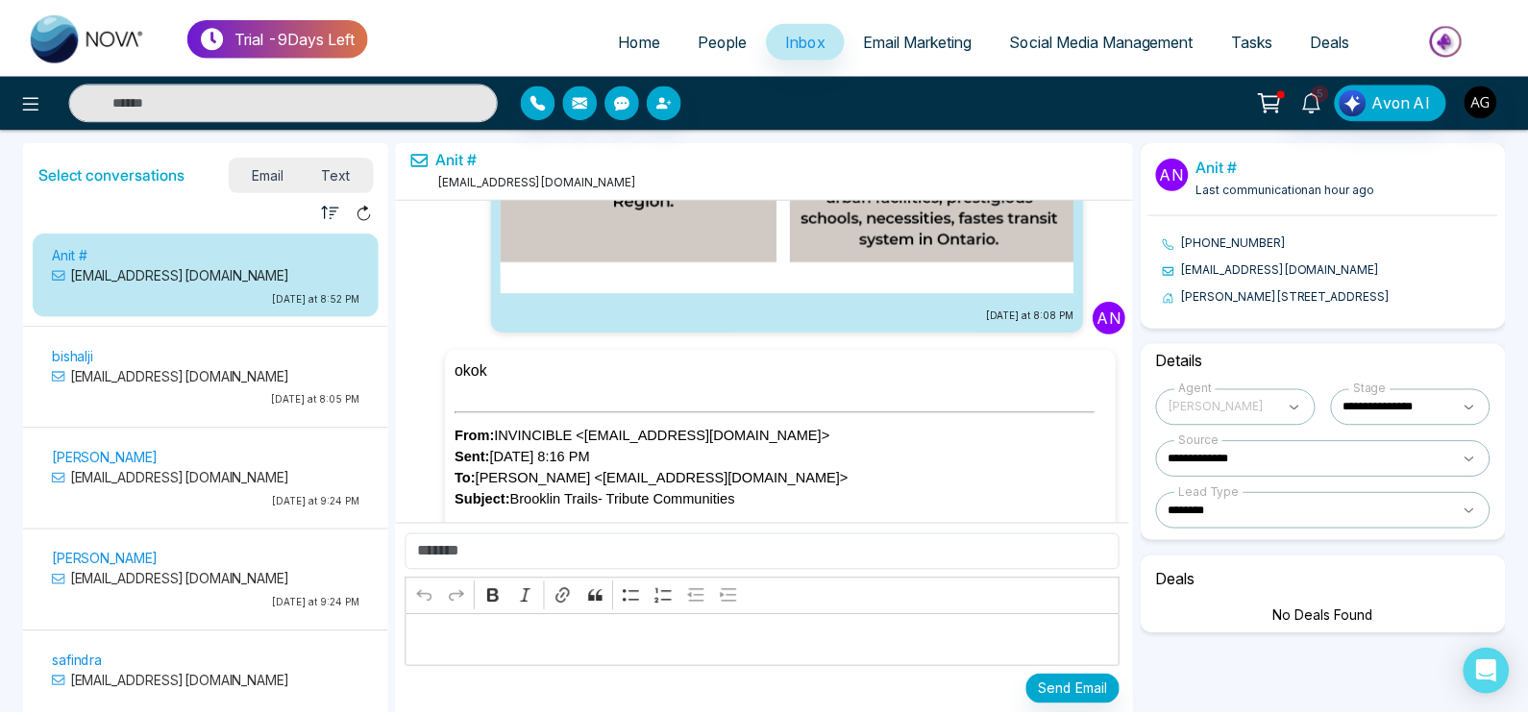
scroll to position [61440, 0]
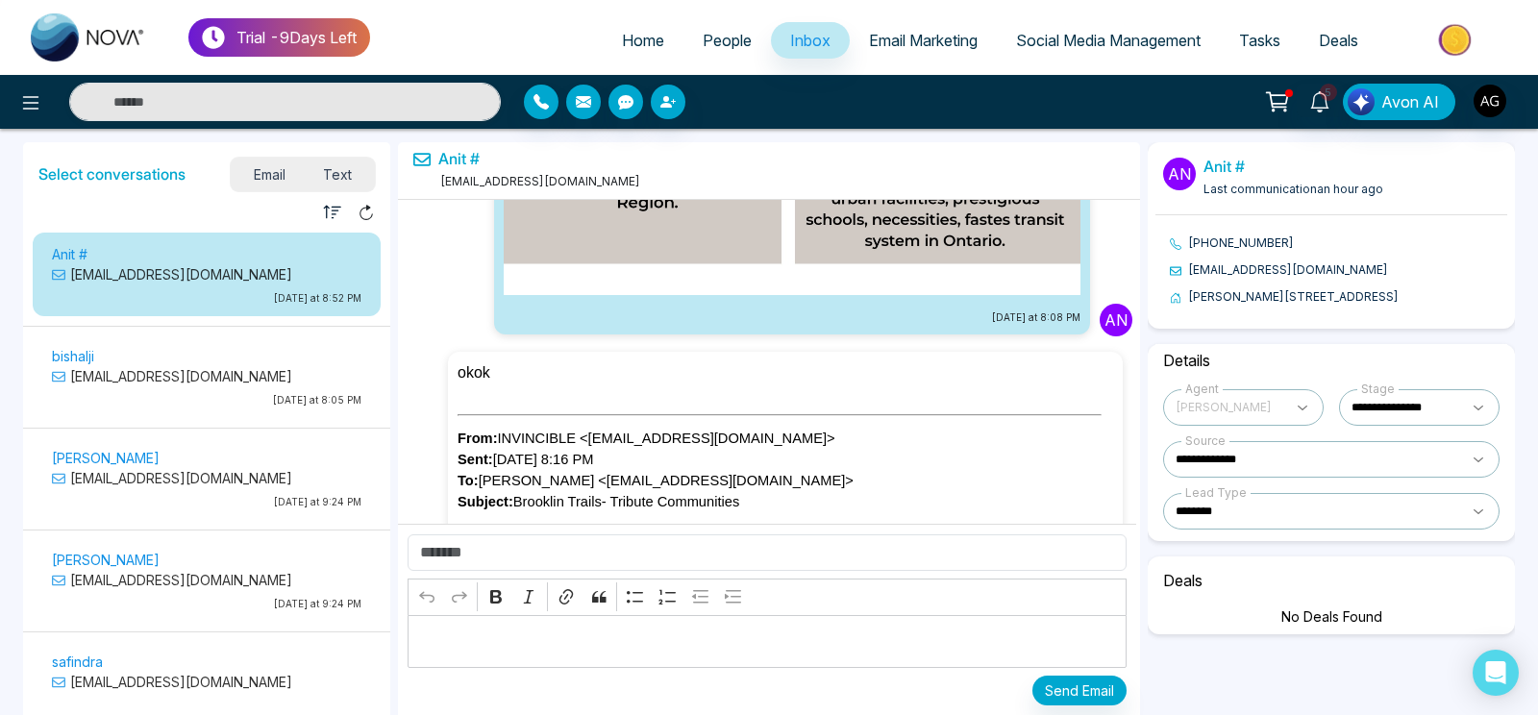
click at [344, 171] on span "Text" at bounding box center [338, 174] width 67 height 26
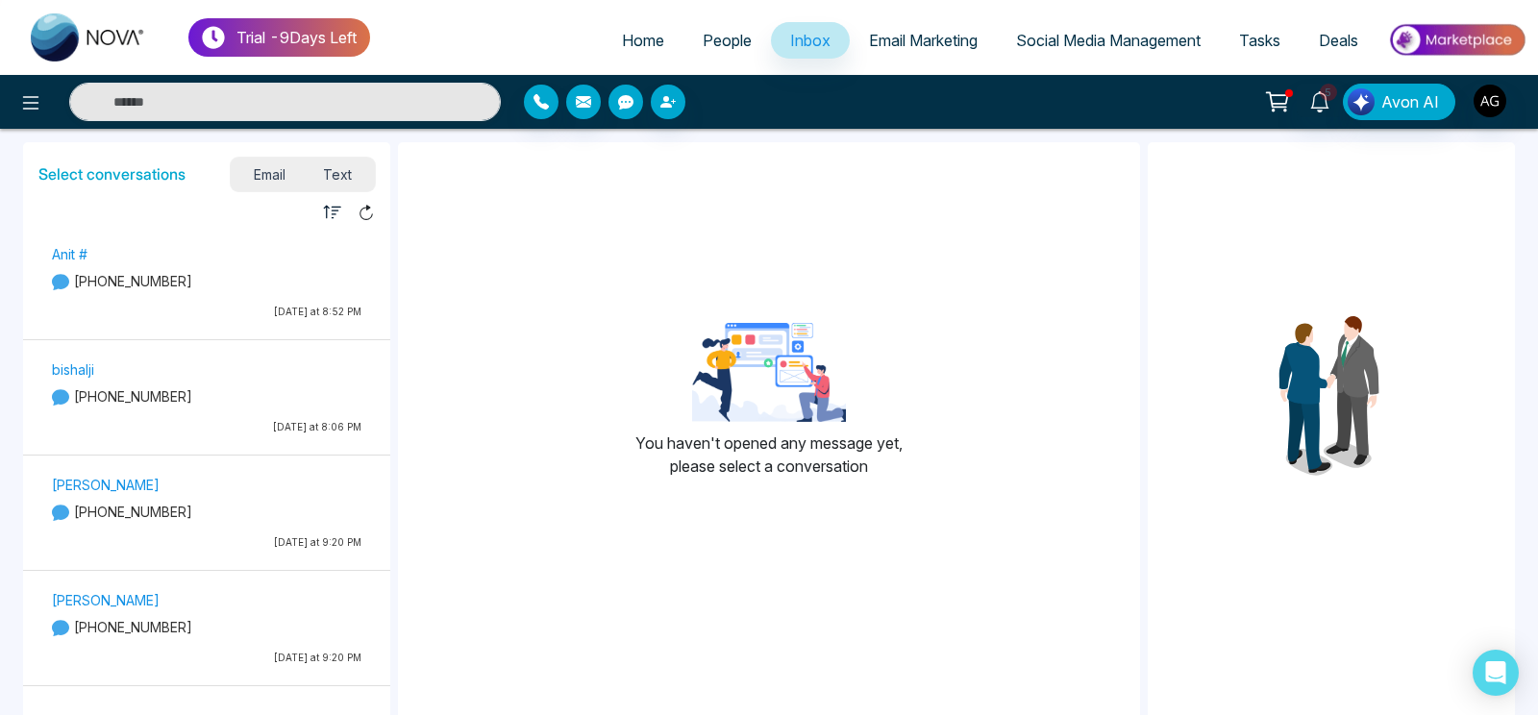
drag, startPoint x: 640, startPoint y: 91, endPoint x: 638, endPoint y: 59, distance: 32.7
click at [638, 59] on div "Trial - 9 Days Left Home People Inbox Email Marketing Social Media Management T…" at bounding box center [769, 64] width 1538 height 129
click at [1260, 41] on span "Tasks" at bounding box center [1259, 40] width 41 height 19
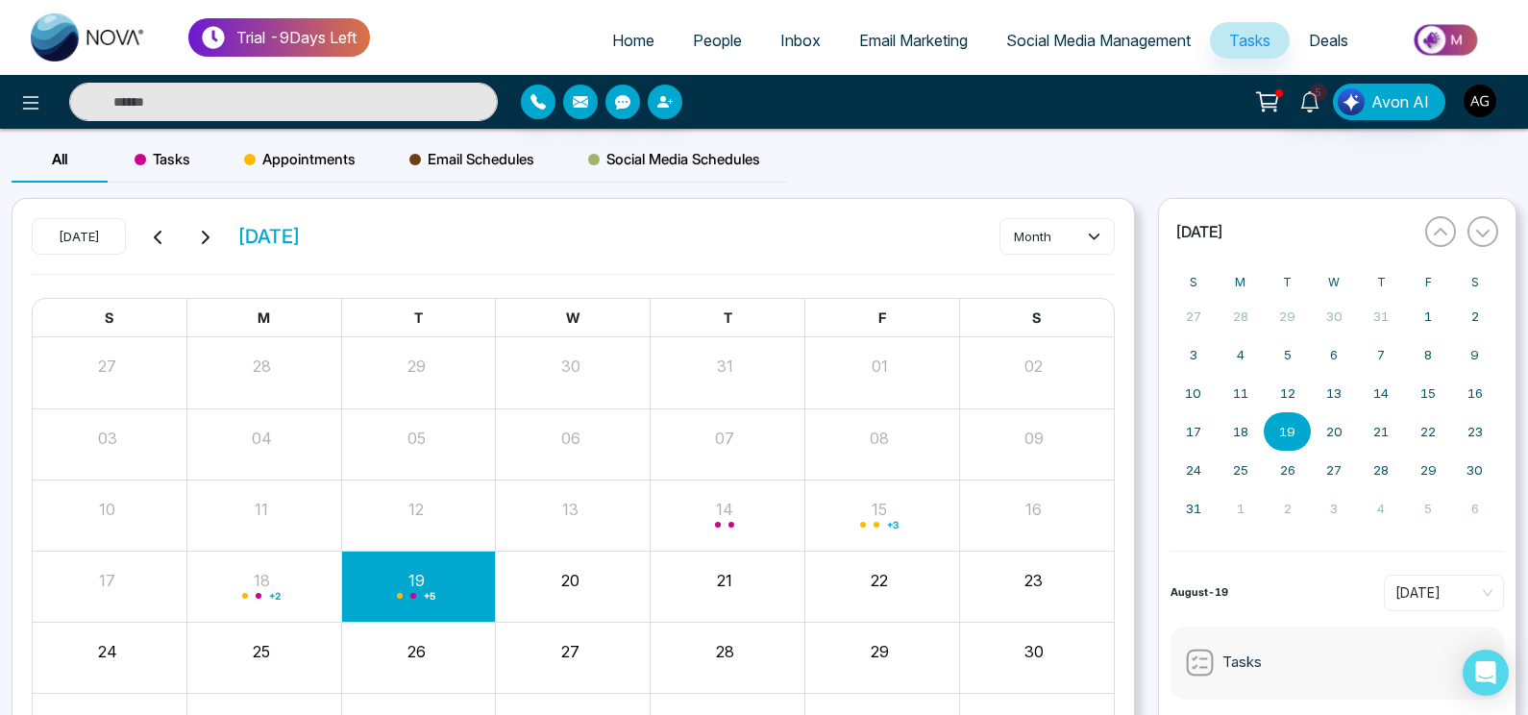
click at [330, 167] on span "Appointments" at bounding box center [299, 159] width 111 height 23
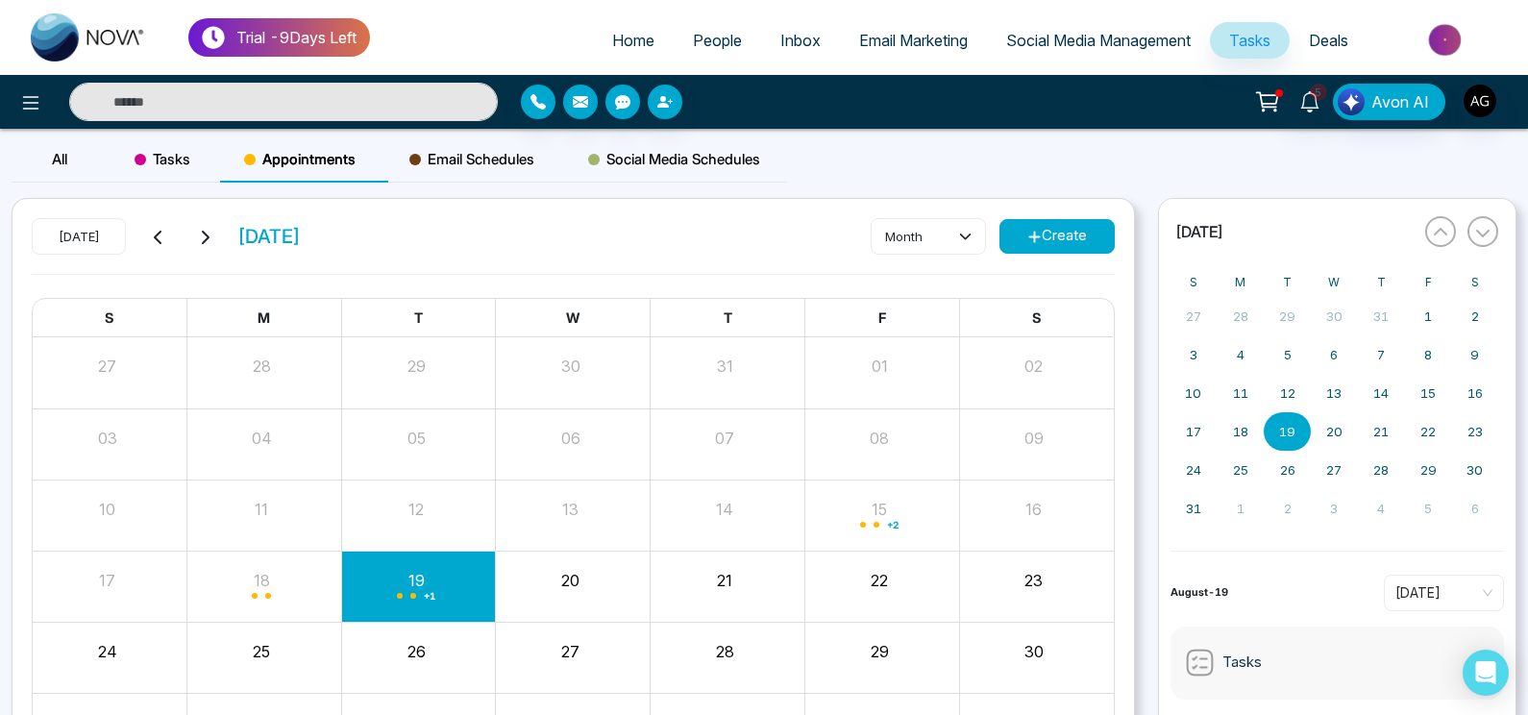
click at [1039, 253] on div "month Create" at bounding box center [993, 236] width 244 height 37
click at [1070, 241] on button "Create" at bounding box center [1056, 236] width 115 height 35
type input "**********"
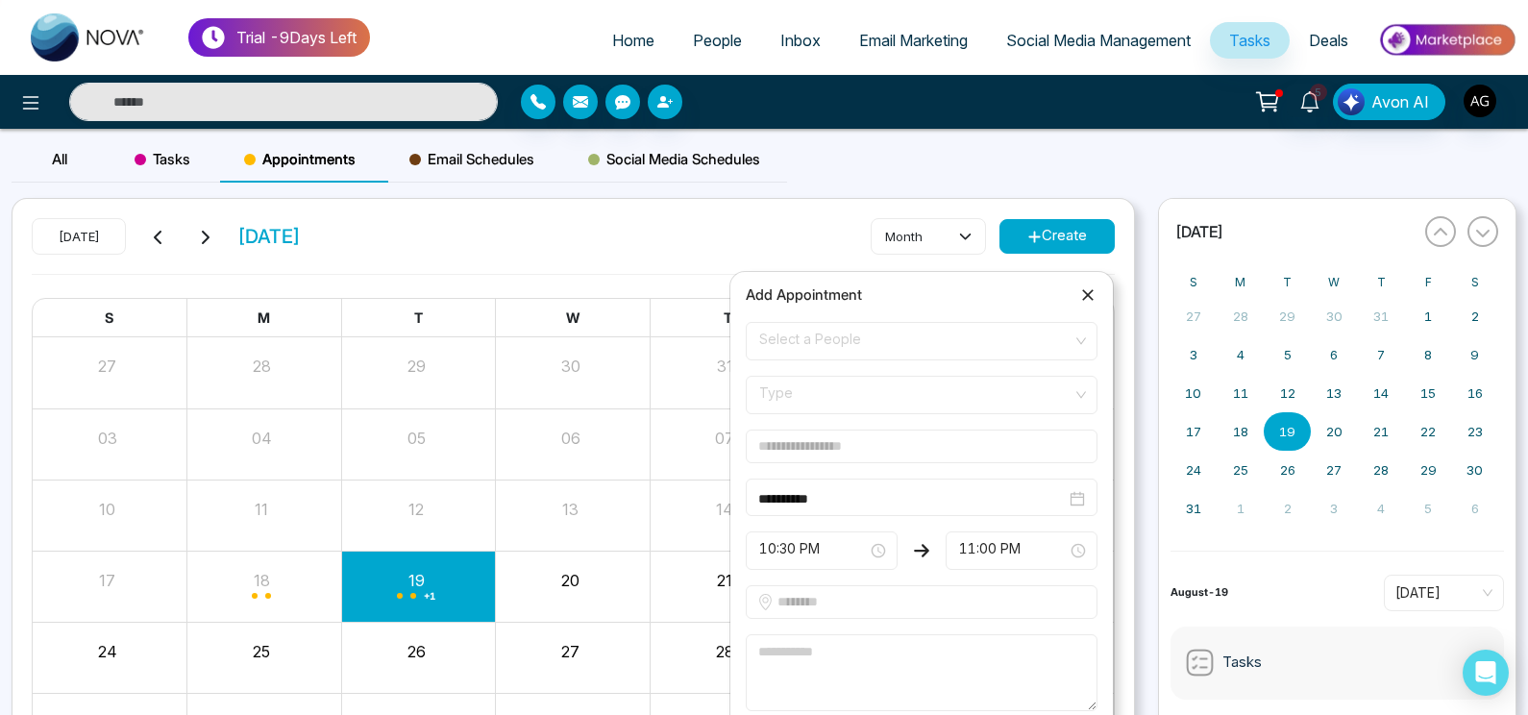
drag, startPoint x: 1087, startPoint y: 504, endPoint x: 1067, endPoint y: 494, distance: 22.4
click at [1067, 494] on div "**********" at bounding box center [922, 497] width 352 height 37
click at [1073, 496] on div "**********" at bounding box center [921, 498] width 327 height 21
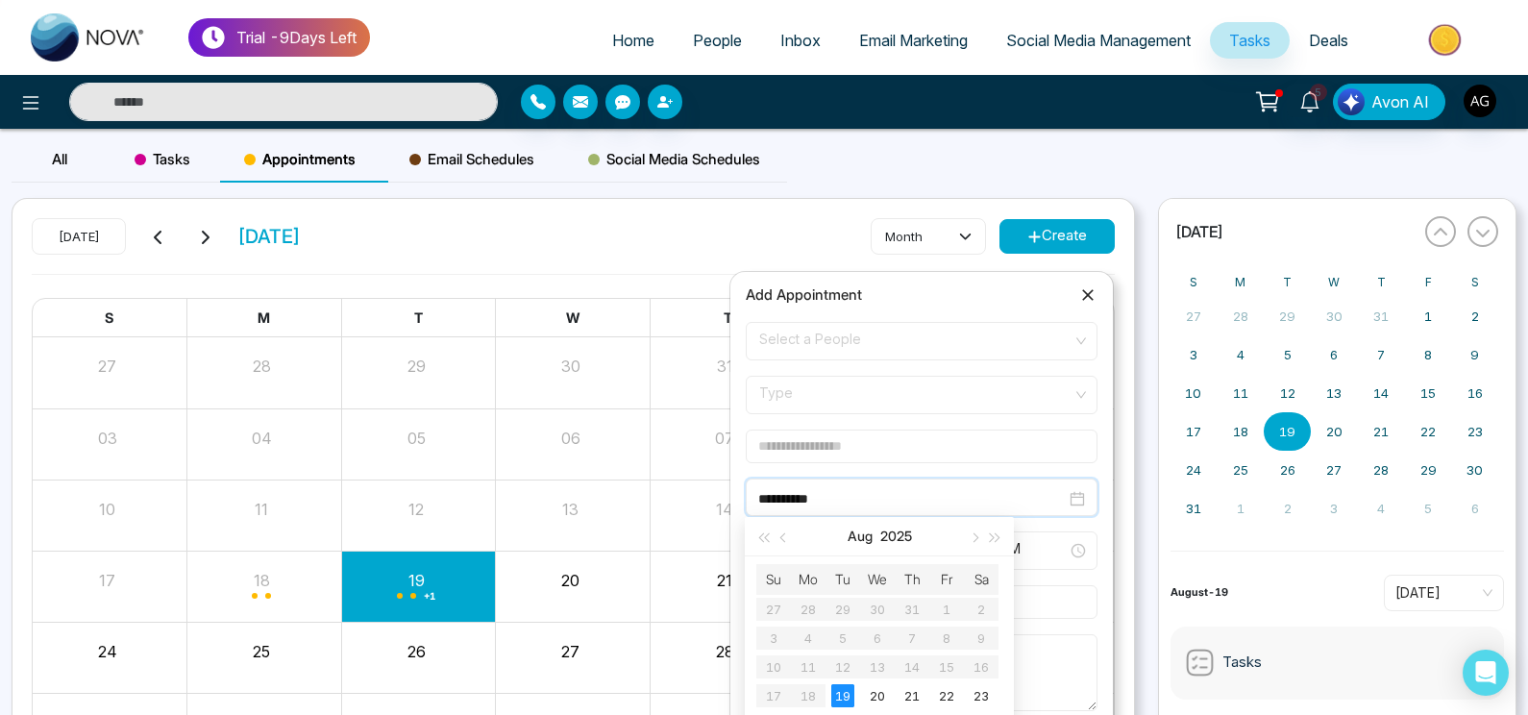
click at [1073, 496] on div "**********" at bounding box center [921, 498] width 327 height 21
click at [971, 536] on button "button" at bounding box center [973, 536] width 21 height 38
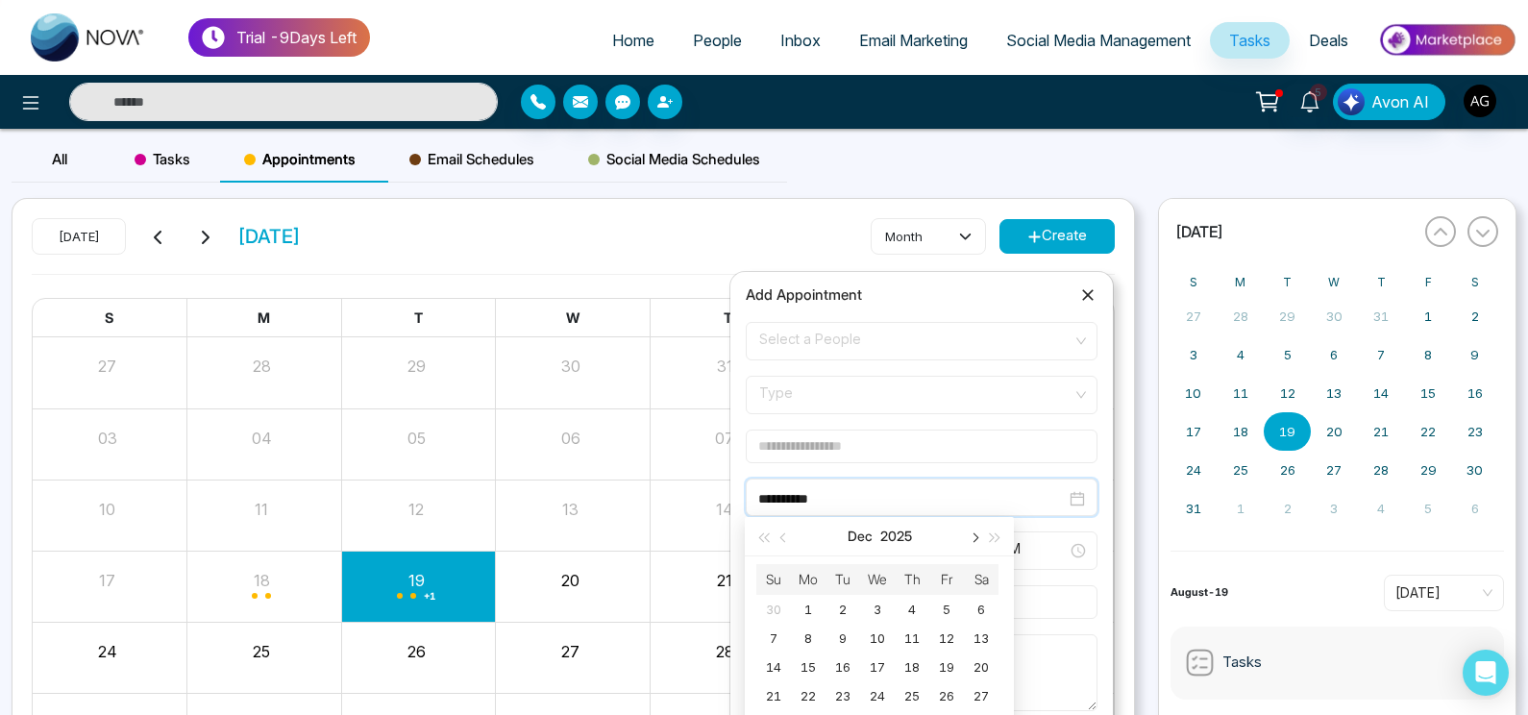
click at [971, 536] on button "button" at bounding box center [973, 536] width 21 height 38
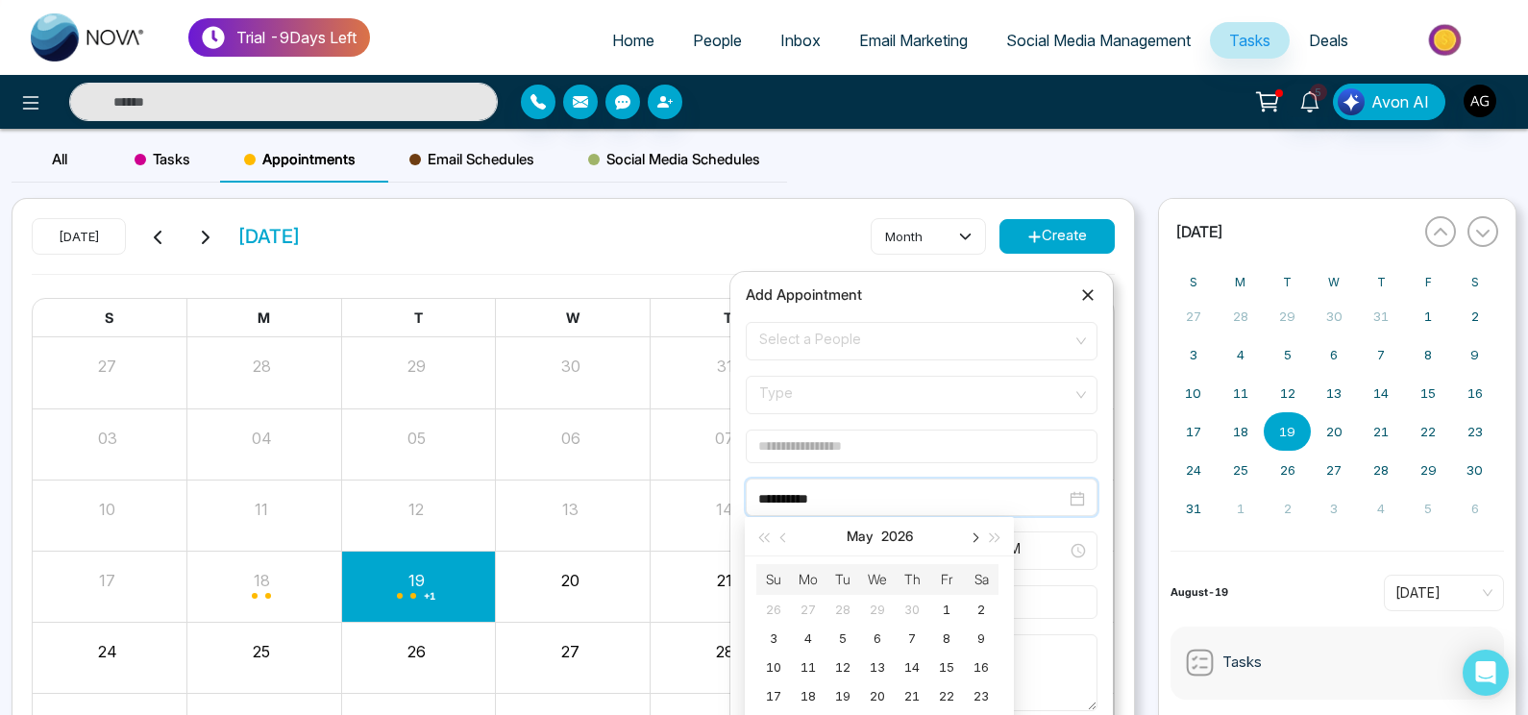
click at [971, 536] on button "button" at bounding box center [973, 536] width 21 height 38
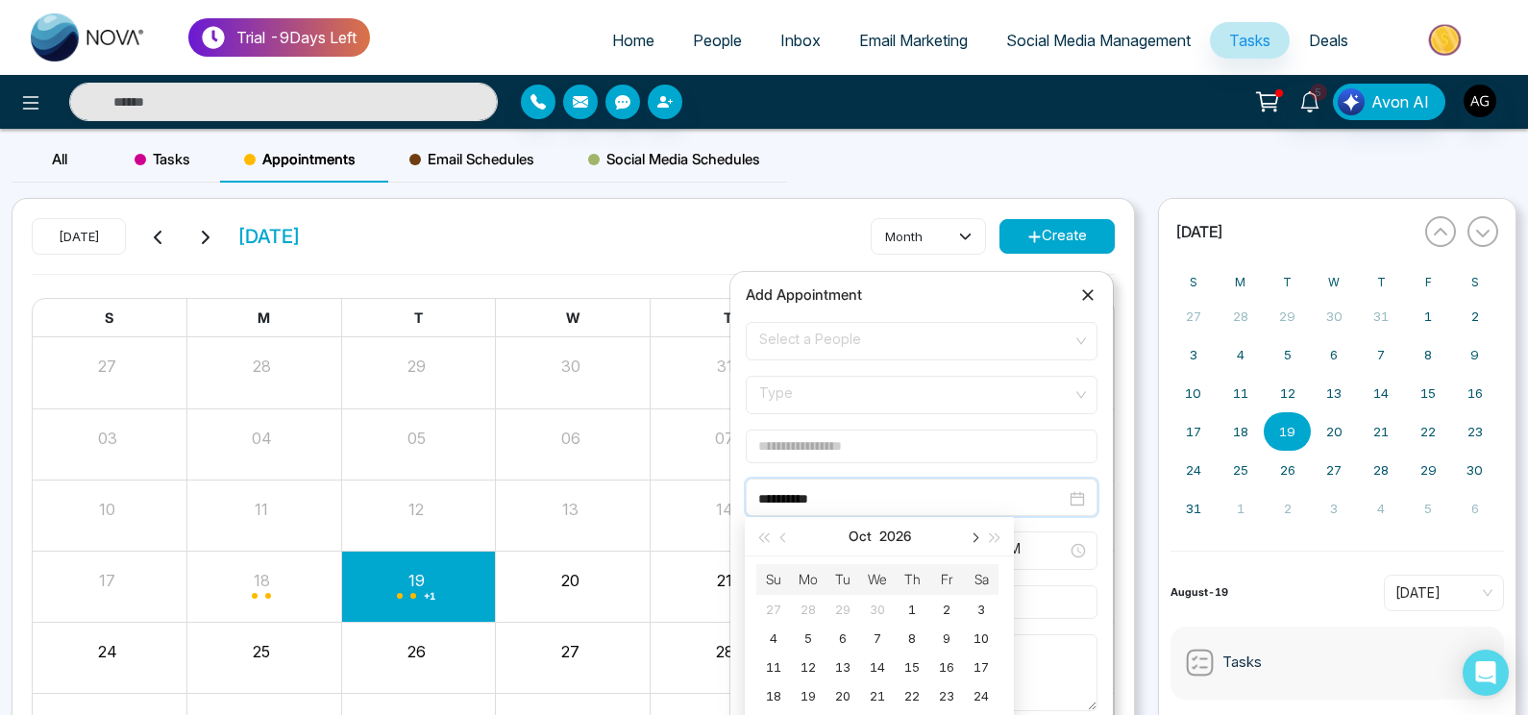
click at [971, 536] on button "button" at bounding box center [973, 536] width 21 height 38
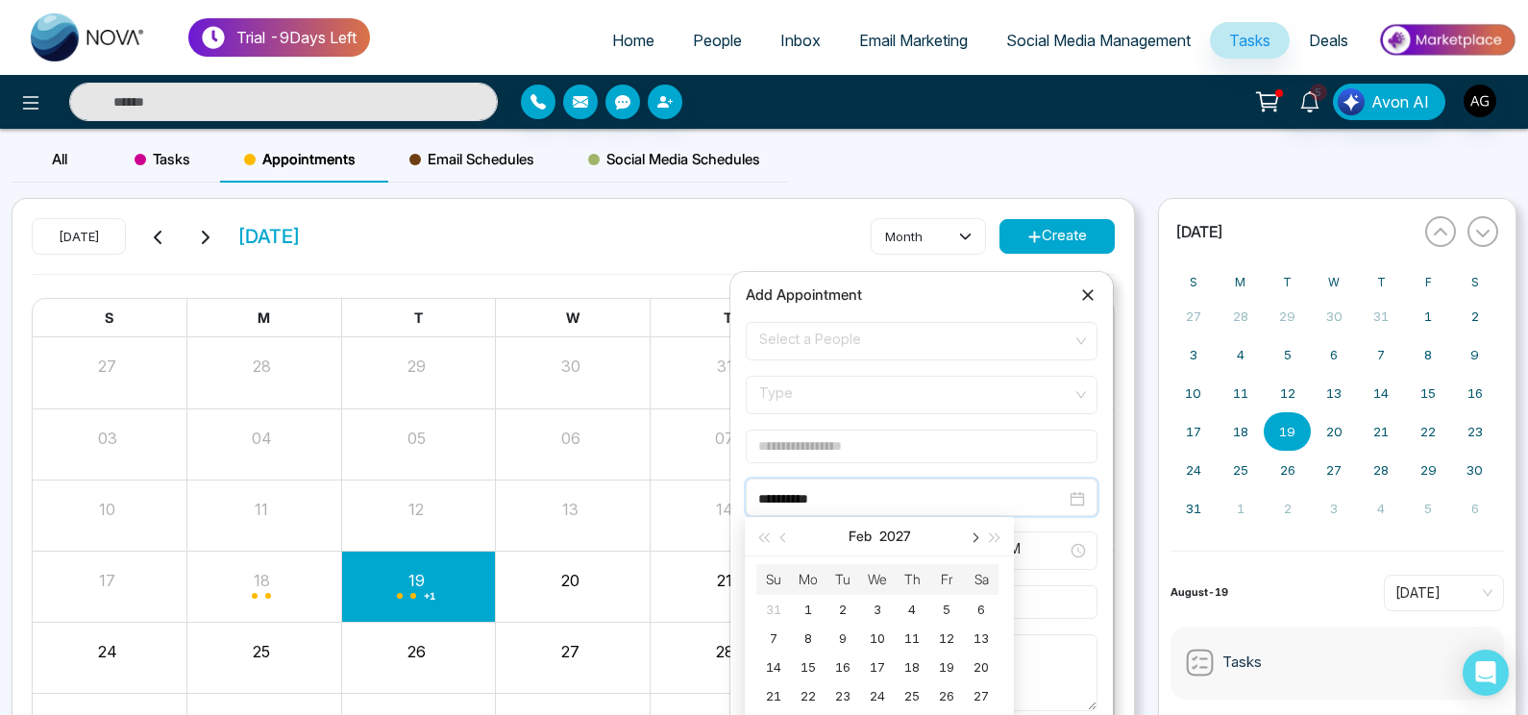
click at [971, 536] on button "button" at bounding box center [973, 536] width 21 height 38
click at [1091, 298] on icon at bounding box center [1088, 295] width 12 height 12
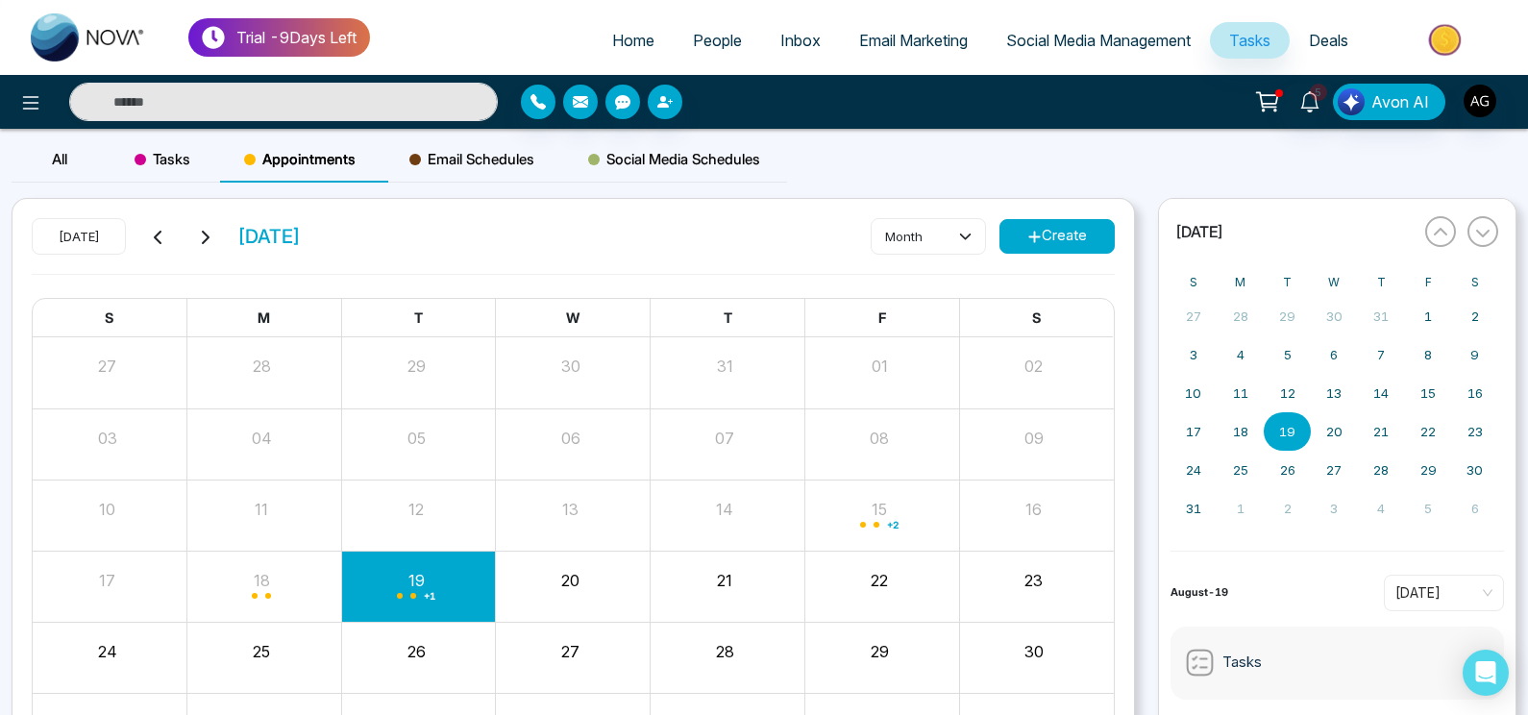
click at [157, 150] on span "Tasks" at bounding box center [163, 159] width 56 height 23
click at [1080, 237] on button "Create" at bounding box center [1056, 236] width 115 height 35
type input "**********"
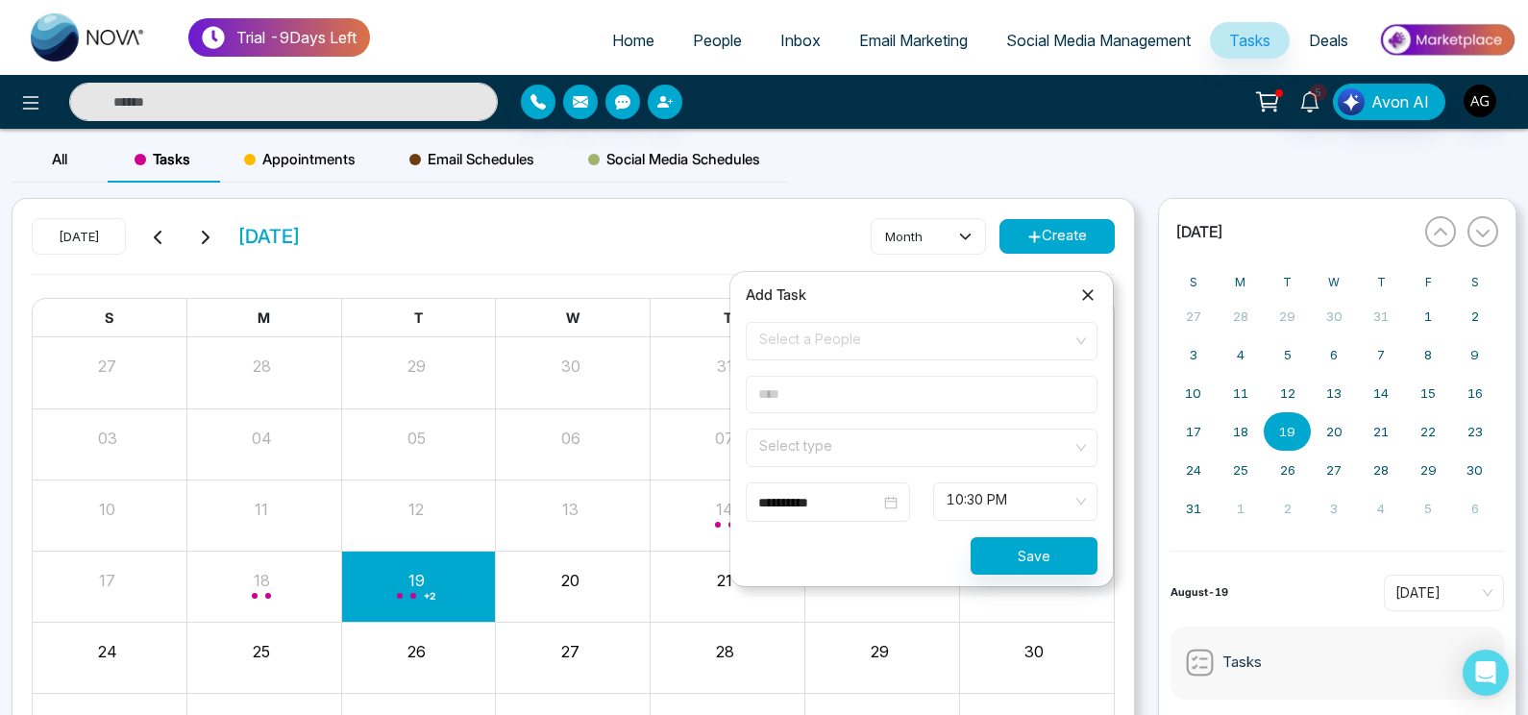
click at [806, 511] on input "**********" at bounding box center [819, 502] width 122 height 21
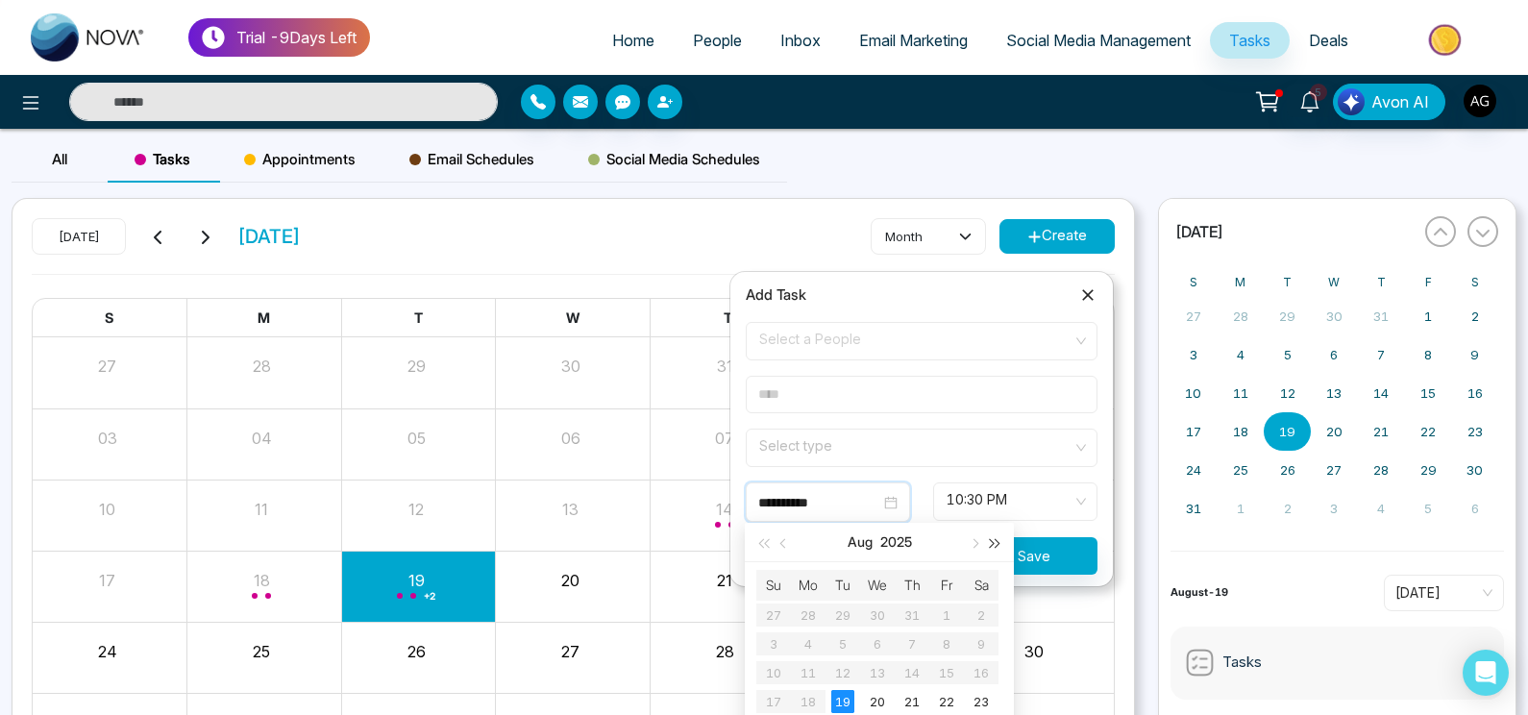
click at [991, 541] on span "button" at bounding box center [996, 544] width 10 height 10
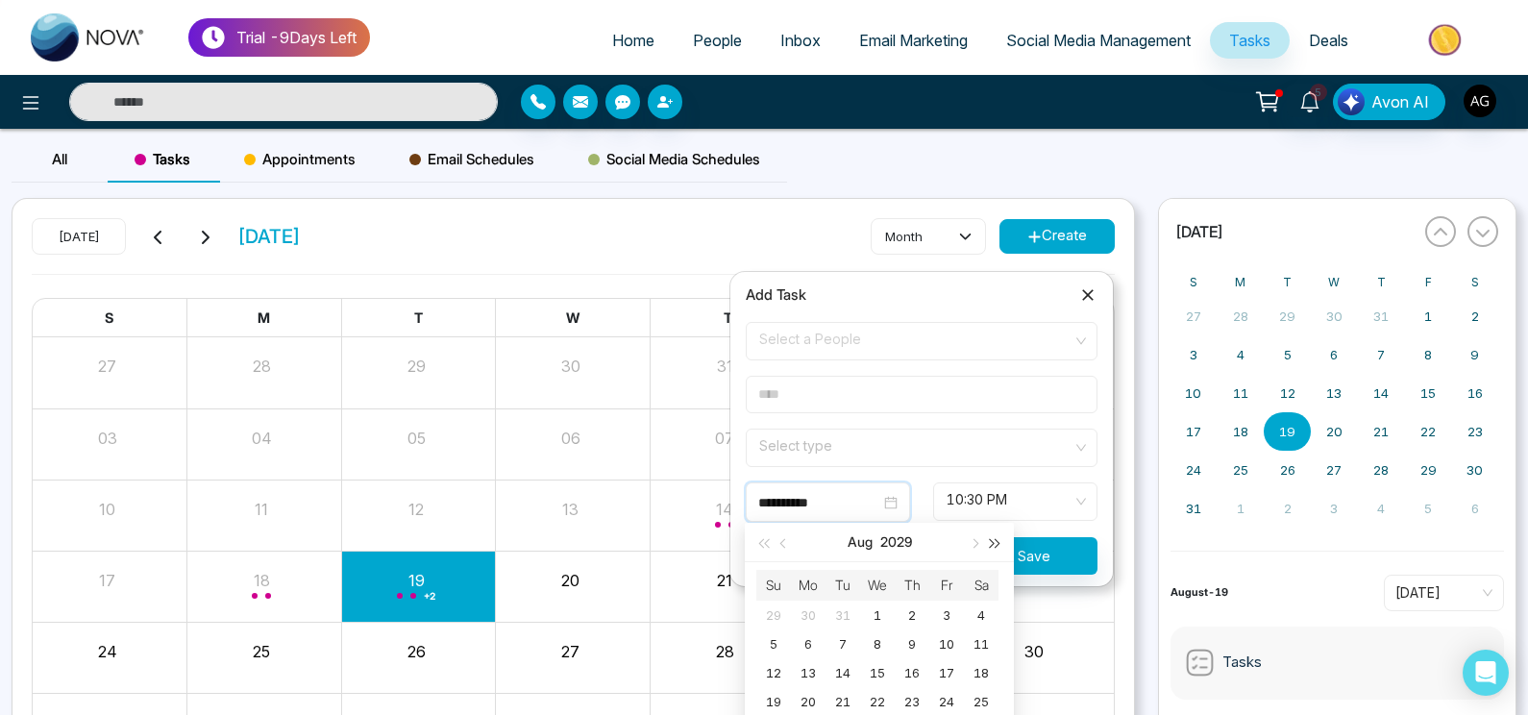
click at [991, 541] on span "button" at bounding box center [996, 544] width 10 height 10
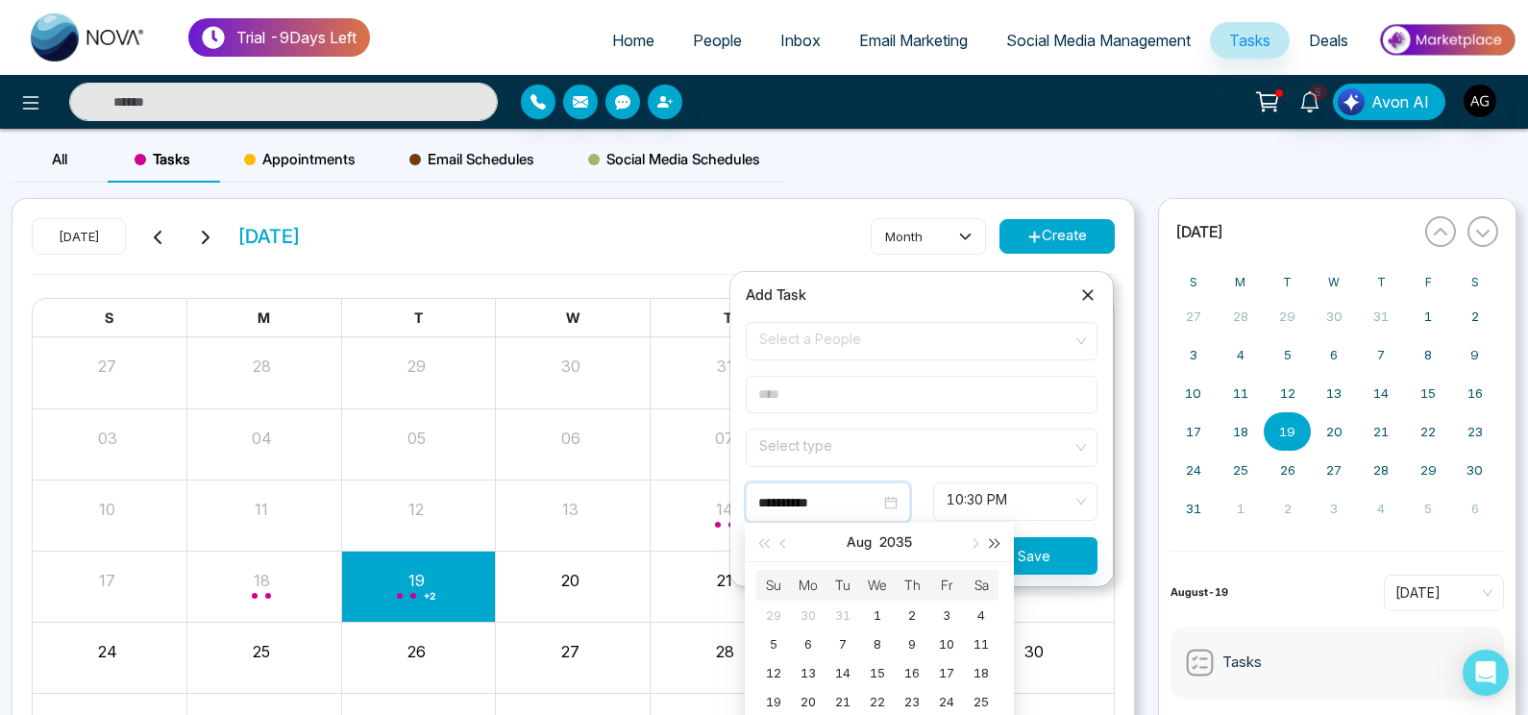
click at [991, 541] on span "button" at bounding box center [996, 544] width 10 height 10
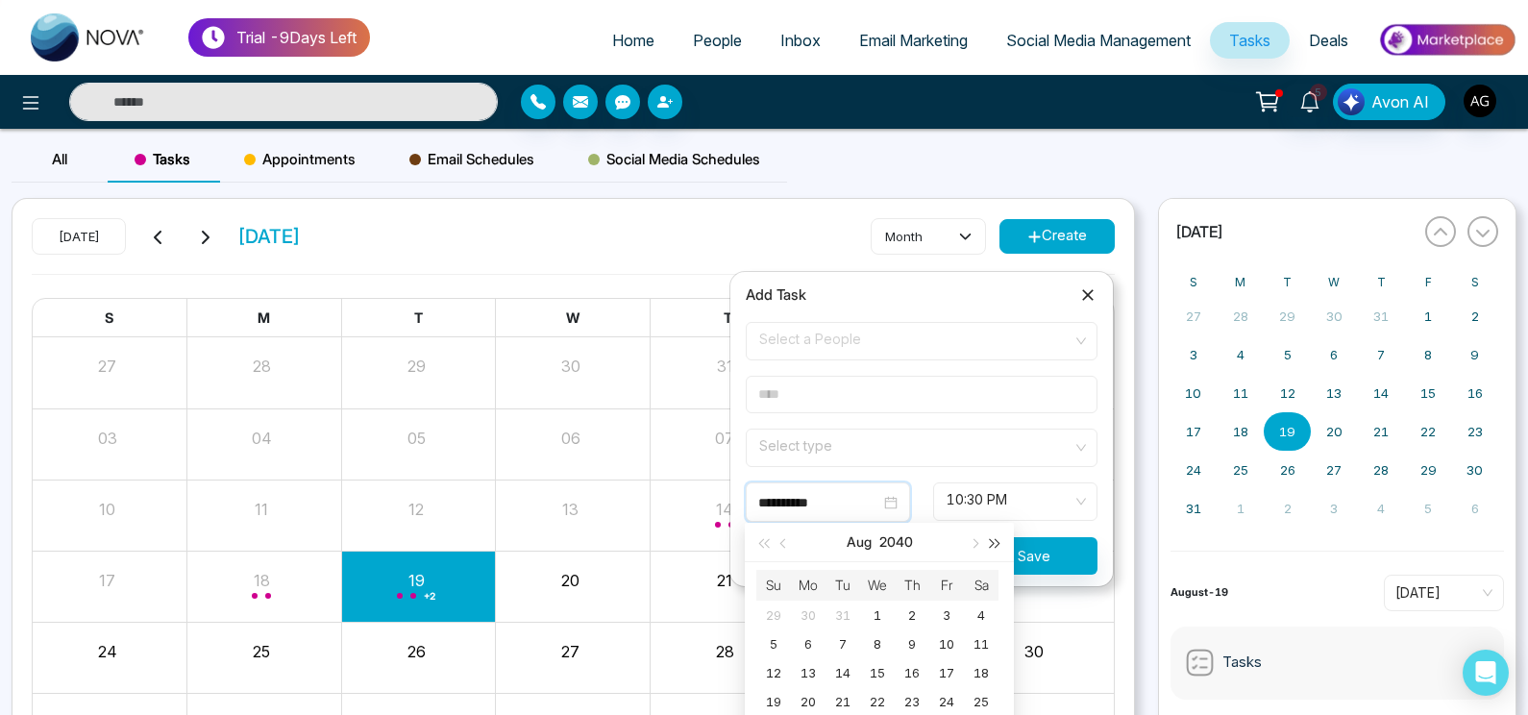
click at [991, 541] on span "button" at bounding box center [996, 544] width 10 height 10
click at [1094, 297] on icon at bounding box center [1087, 294] width 19 height 19
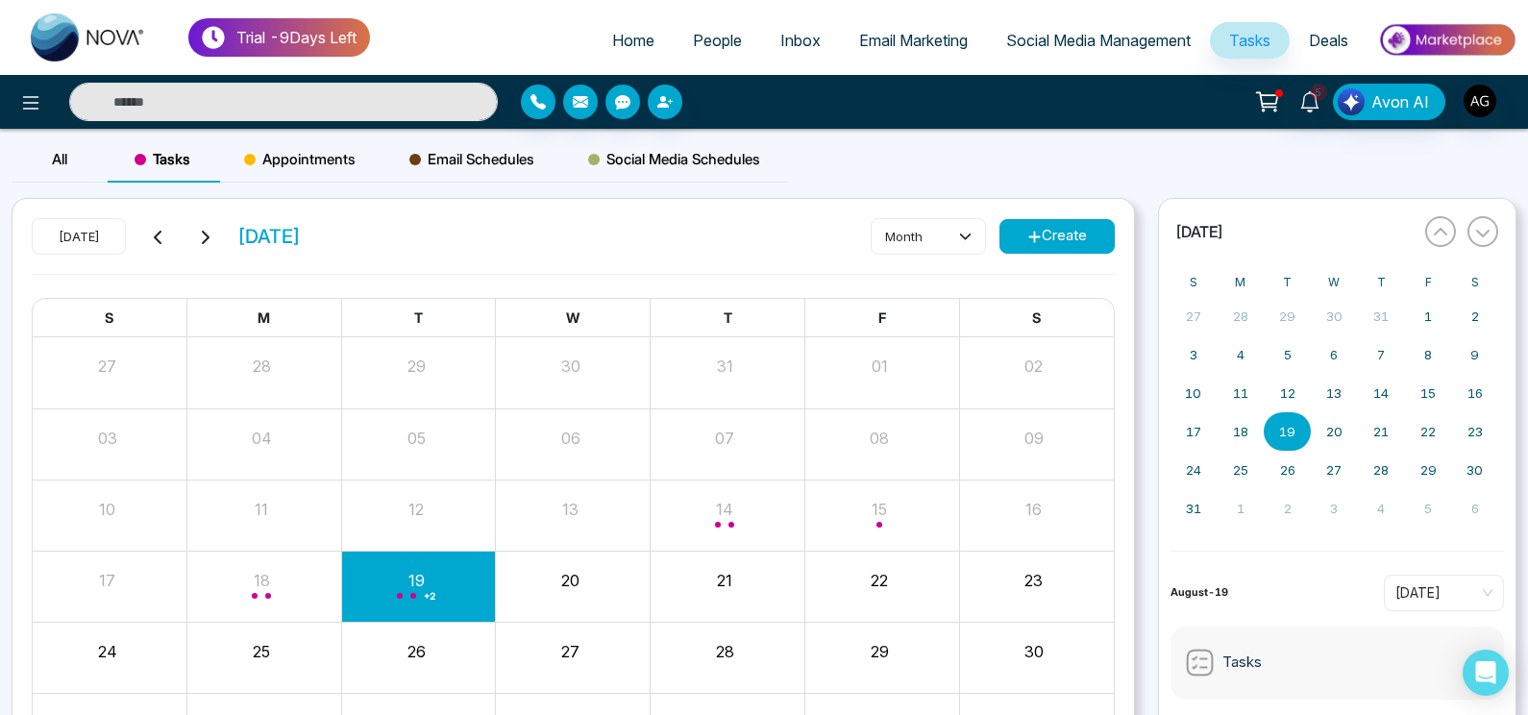
drag, startPoint x: 355, startPoint y: 239, endPoint x: 201, endPoint y: 234, distance: 153.9
click at [201, 234] on div "[DATE] [DATE] month Create" at bounding box center [573, 246] width 1083 height 56
click at [202, 234] on icon at bounding box center [206, 237] width 8 height 13
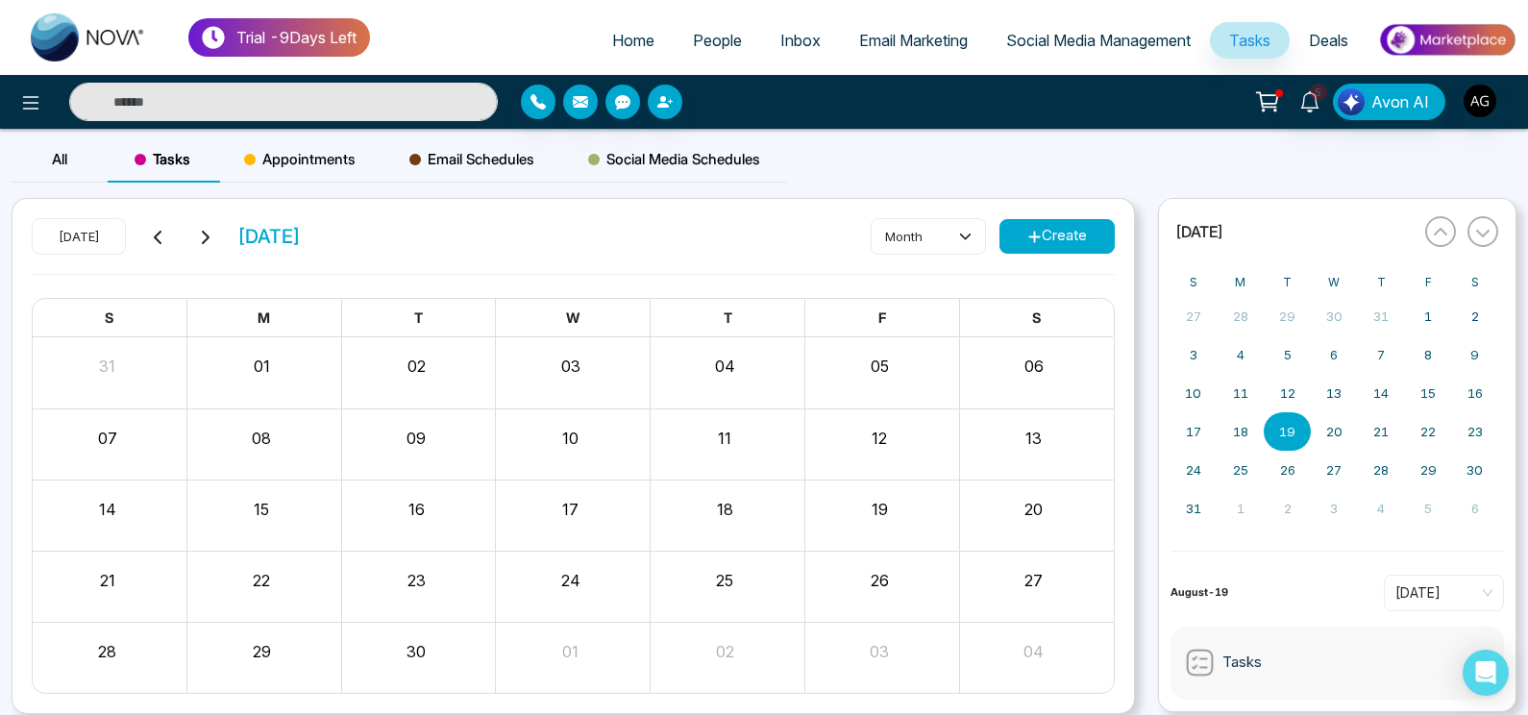
drag, startPoint x: 405, startPoint y: 241, endPoint x: 222, endPoint y: 246, distance: 182.7
click at [222, 246] on div "[DATE] [DATE] month Create" at bounding box center [573, 246] width 1083 height 56
click at [222, 246] on div "[DATE] [DATE]" at bounding box center [166, 236] width 269 height 37
click at [197, 239] on icon at bounding box center [204, 237] width 15 height 15
click at [157, 236] on icon at bounding box center [158, 237] width 15 height 15
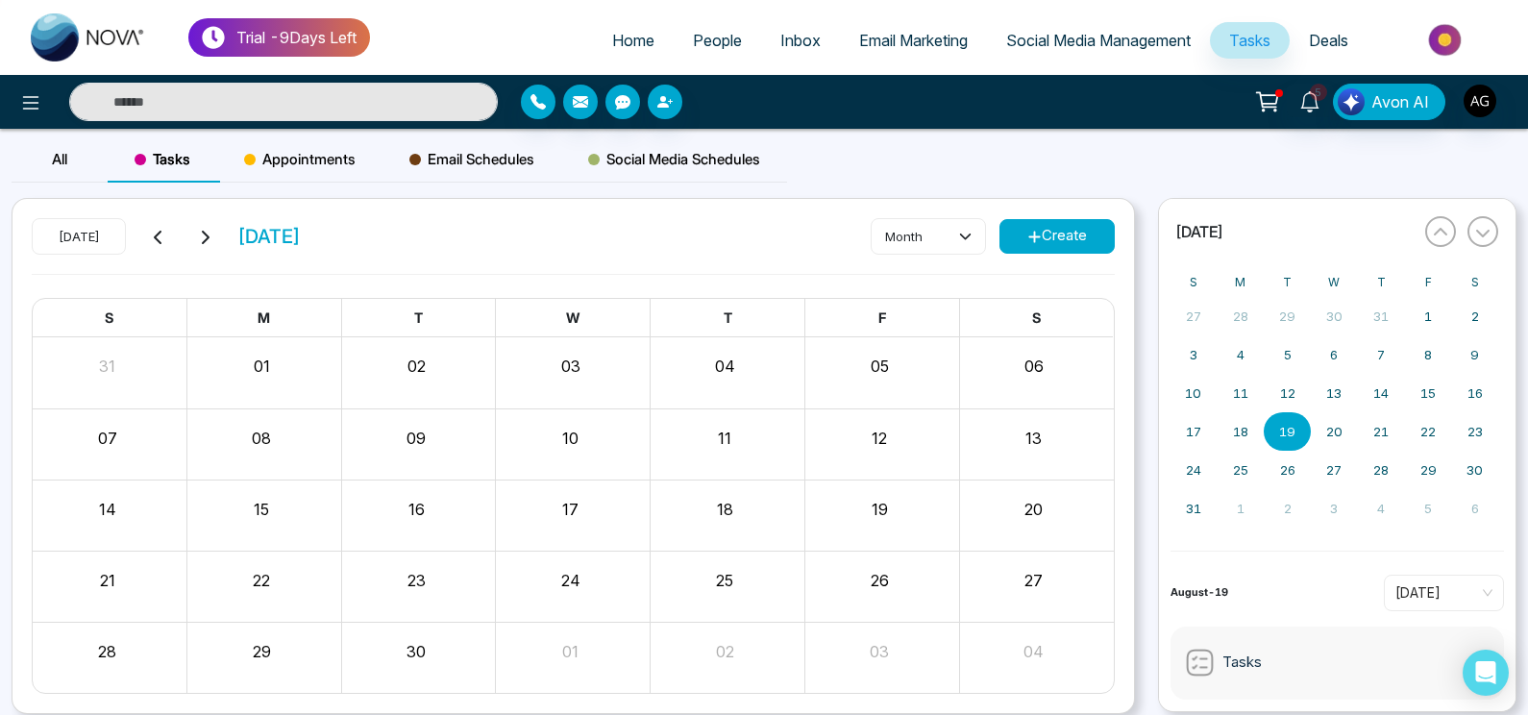
click at [157, 236] on icon at bounding box center [158, 237] width 15 height 15
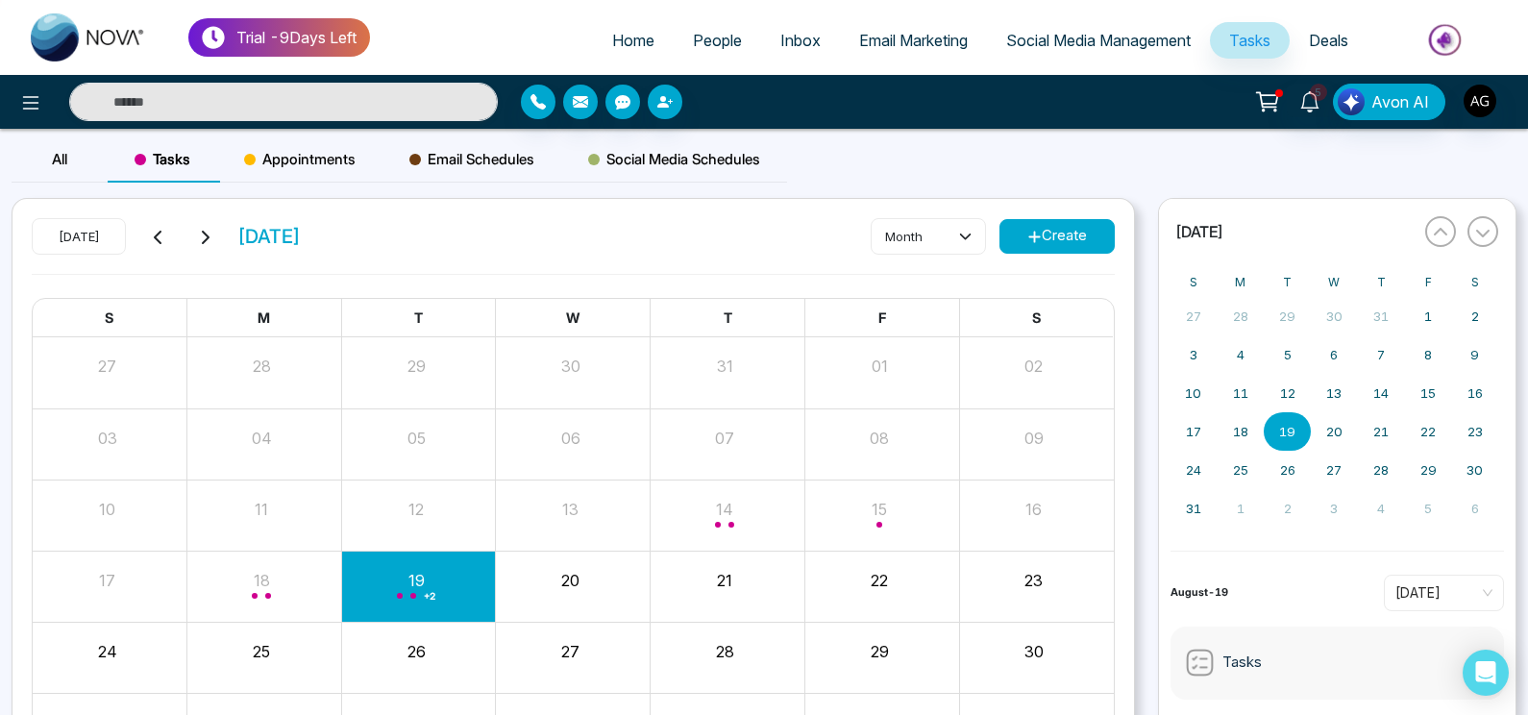
click at [157, 236] on icon at bounding box center [158, 237] width 15 height 15
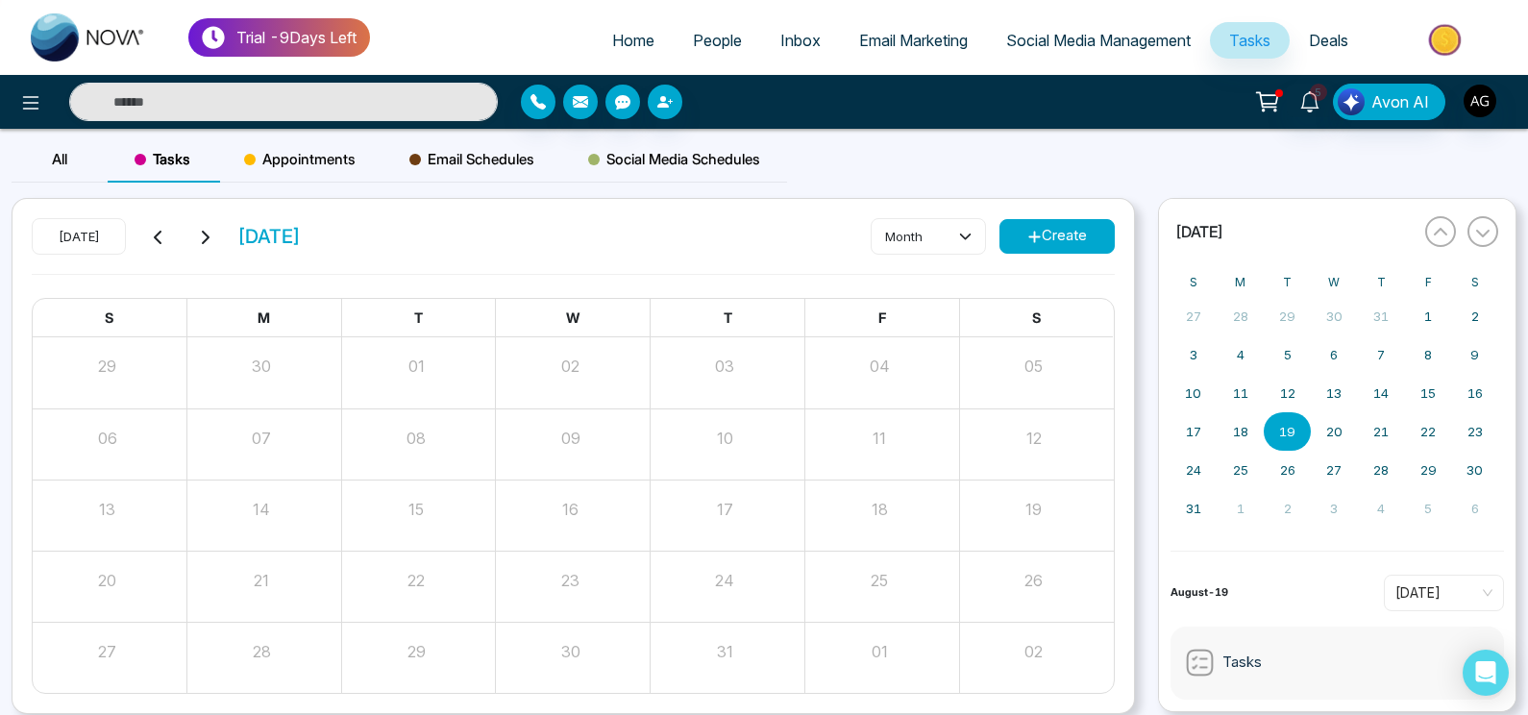
click at [191, 236] on button at bounding box center [204, 236] width 27 height 25
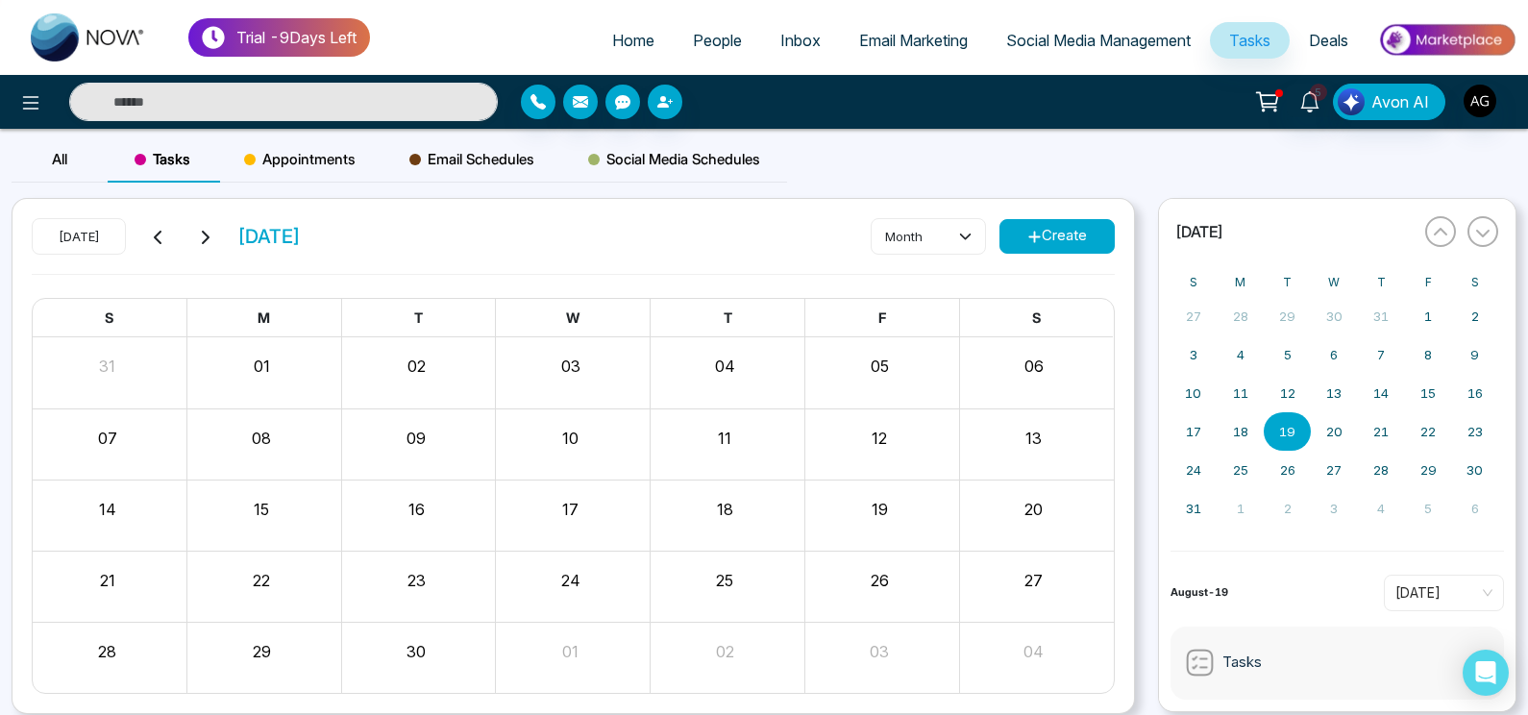
click at [191, 236] on button at bounding box center [204, 236] width 27 height 25
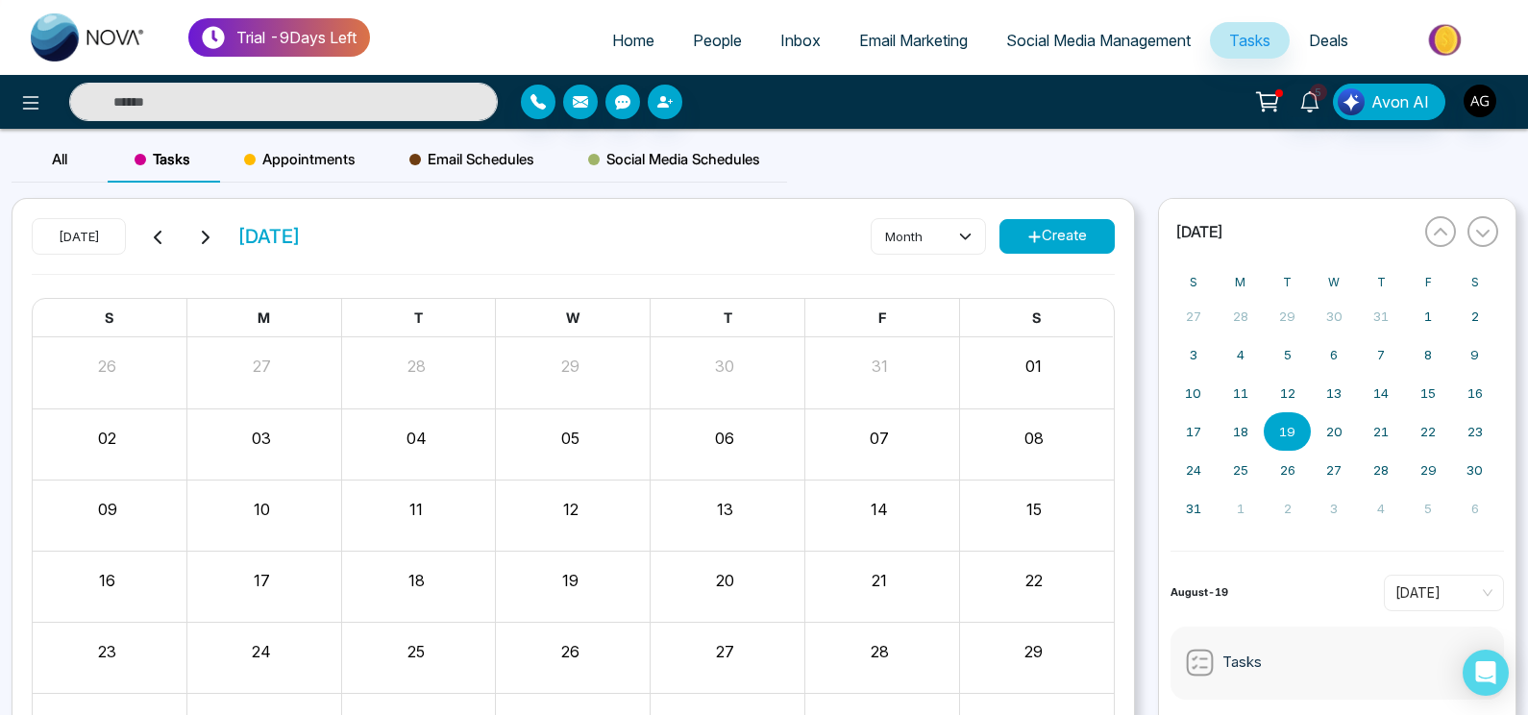
click at [154, 237] on icon at bounding box center [158, 237] width 8 height 13
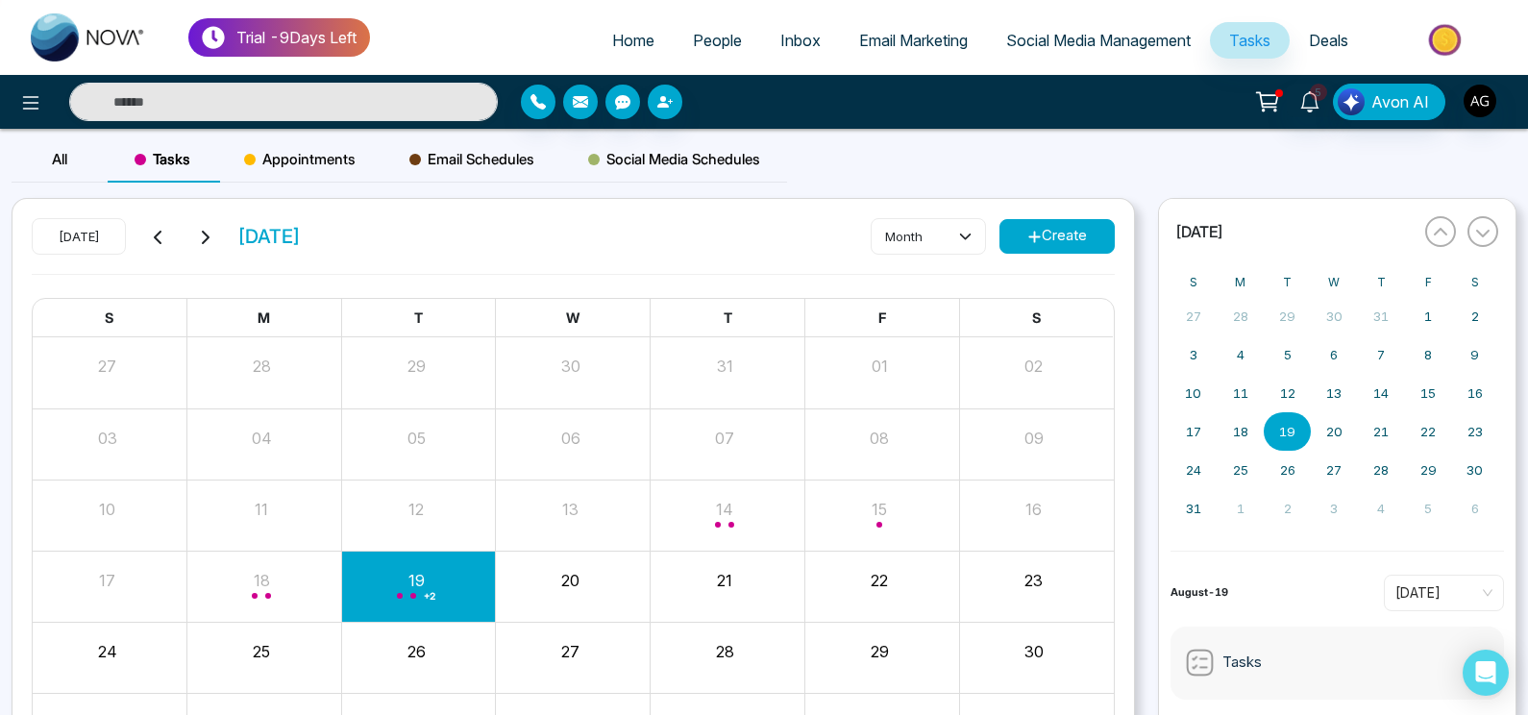
click at [193, 238] on div "[DATE] [DATE]" at bounding box center [166, 236] width 269 height 37
click at [197, 238] on icon at bounding box center [204, 237] width 15 height 15
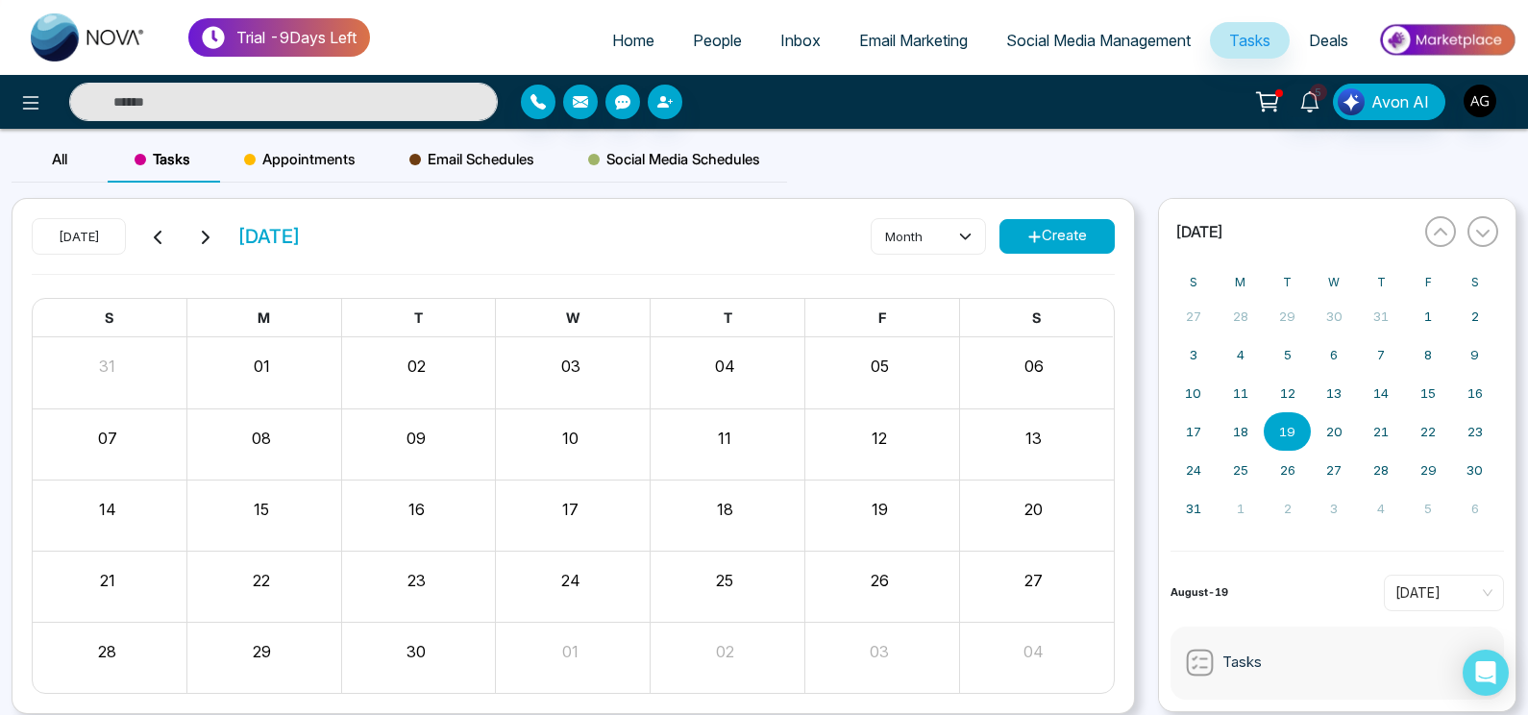
click at [197, 238] on icon at bounding box center [204, 237] width 15 height 15
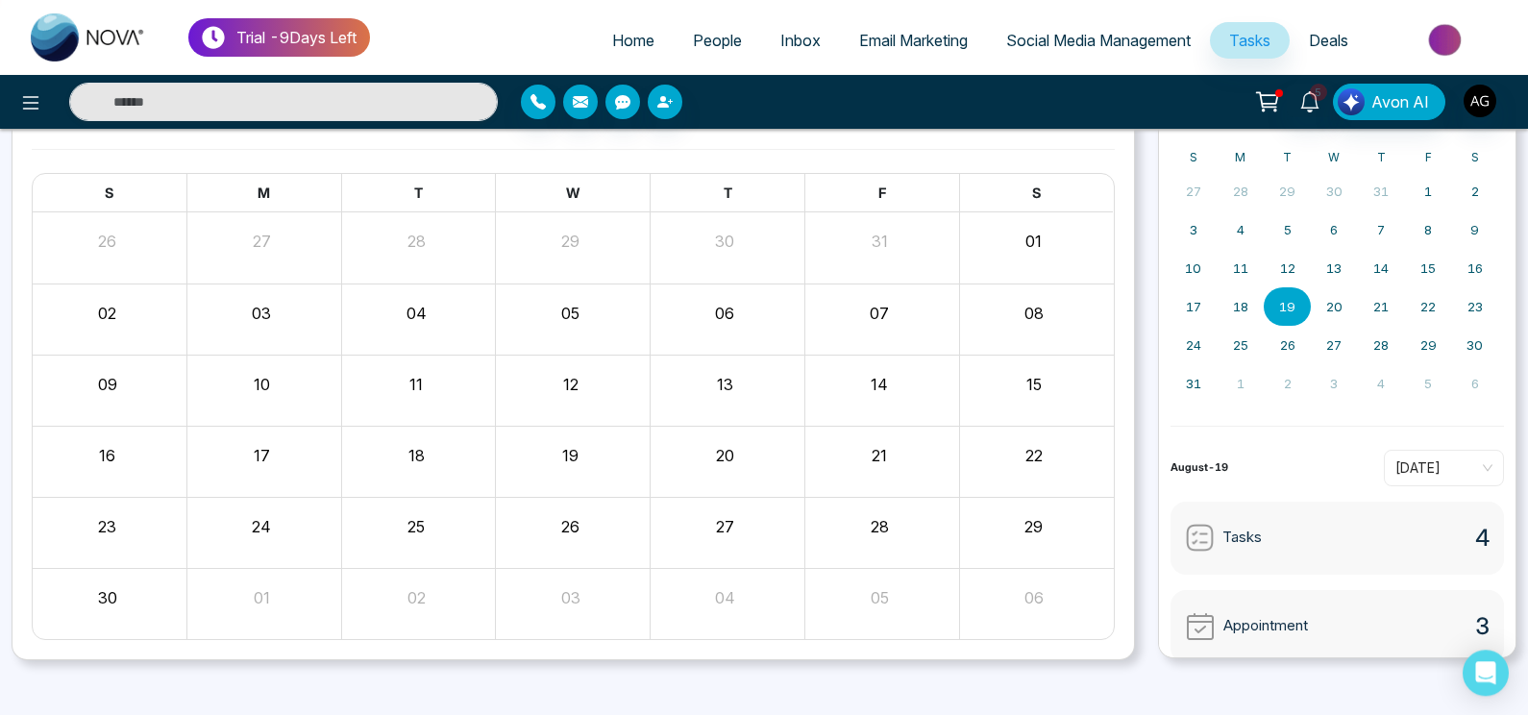
scroll to position [123, 0]
click at [1457, 478] on span "[DATE]" at bounding box center [1443, 470] width 97 height 29
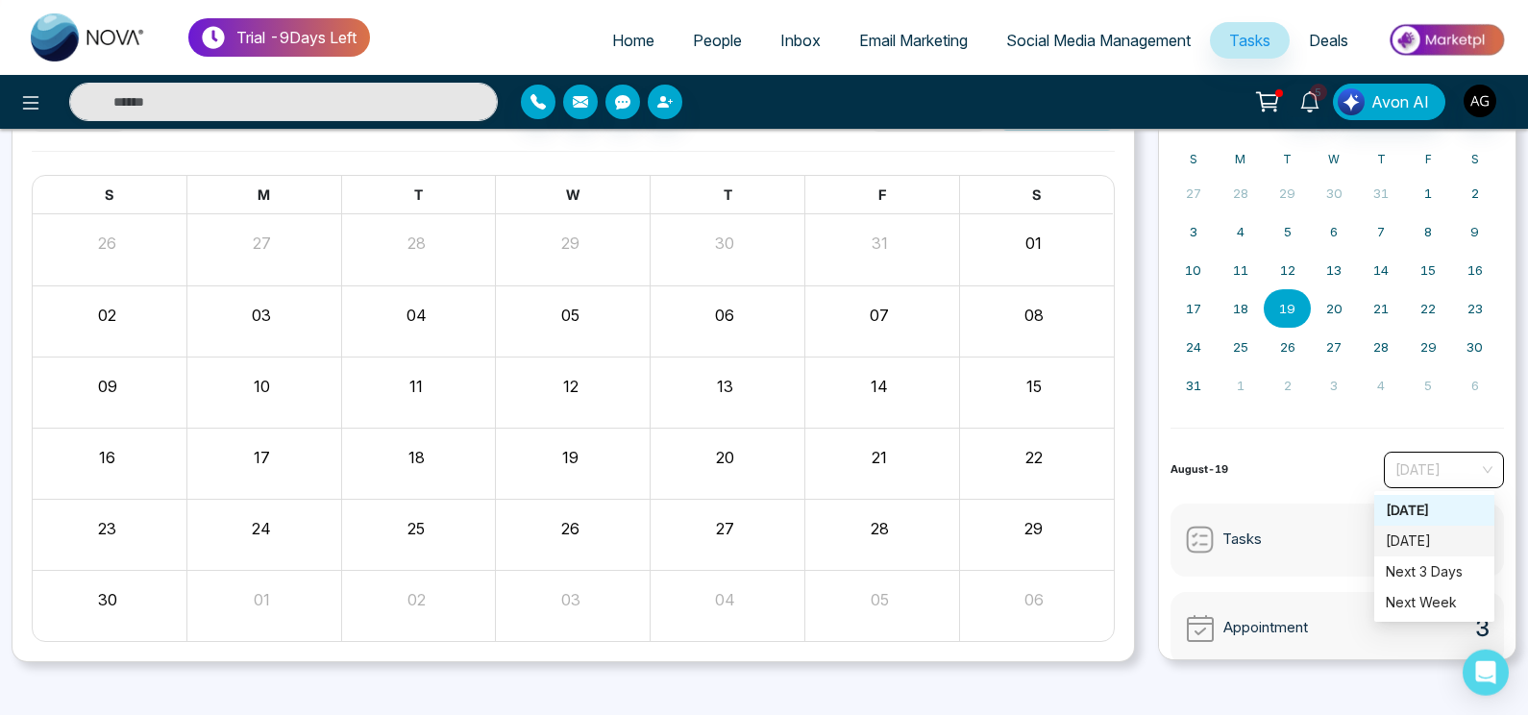
click at [1416, 535] on div "[DATE]" at bounding box center [1434, 540] width 97 height 21
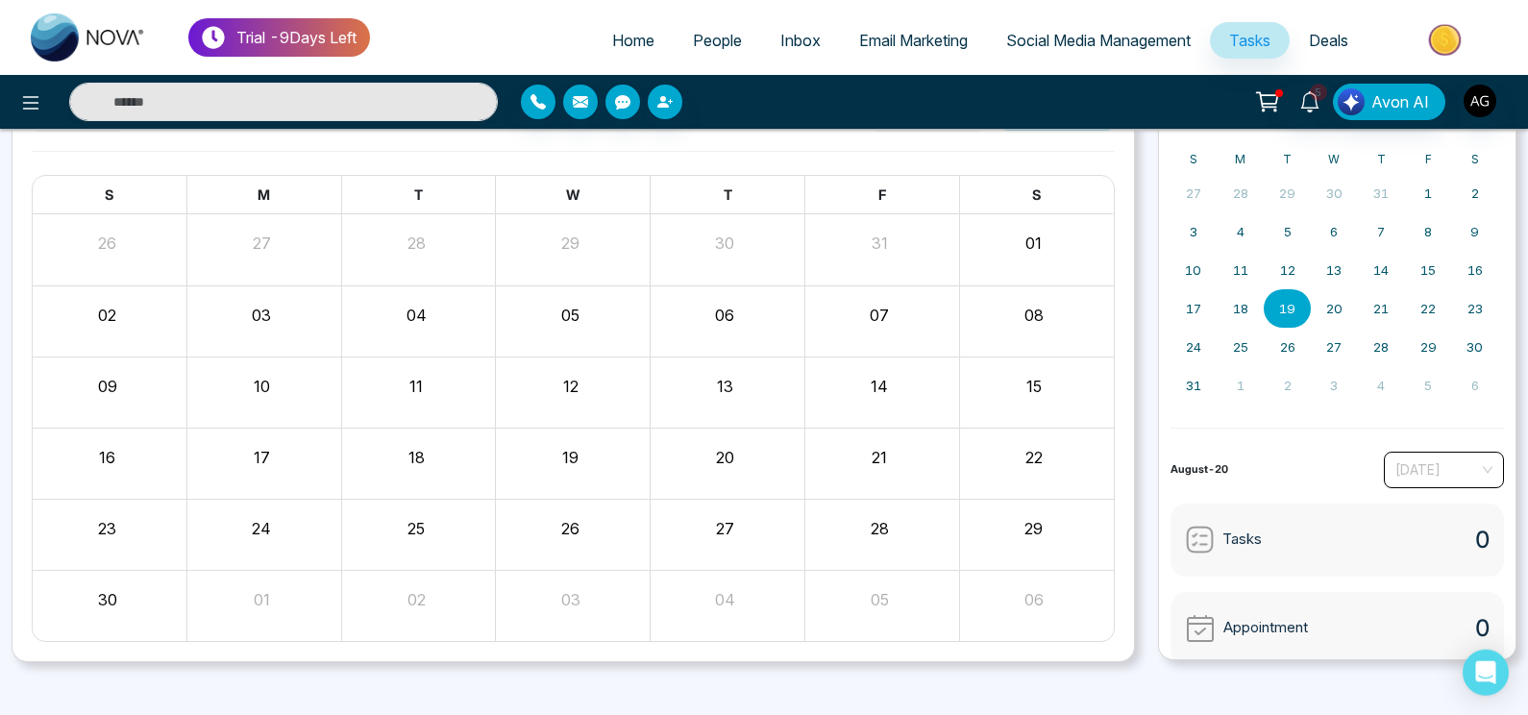
click at [1469, 460] on span "[DATE]" at bounding box center [1443, 470] width 97 height 29
click at [1449, 585] on div "Next 3 Days" at bounding box center [1434, 571] width 120 height 31
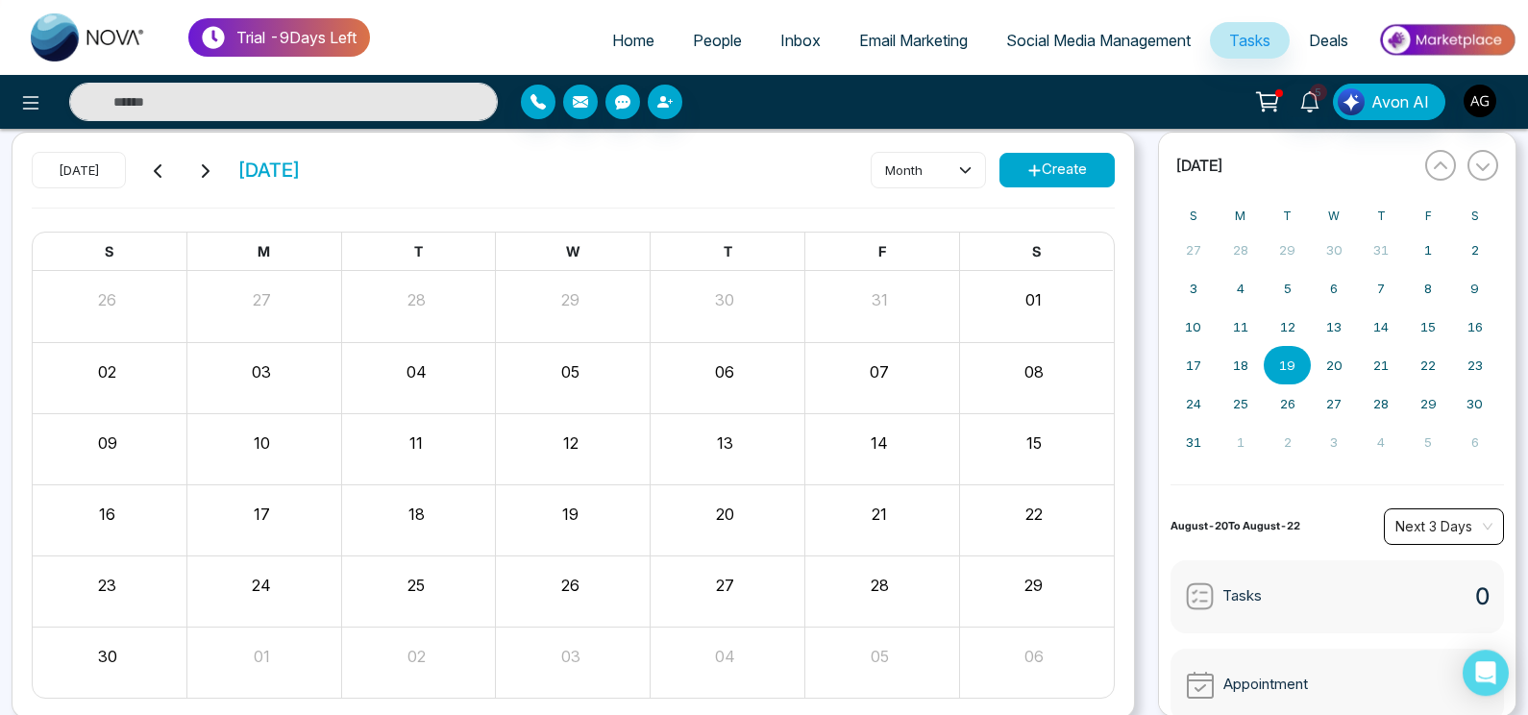
click at [1425, 521] on span "Next 3 Days" at bounding box center [1443, 526] width 97 height 29
click at [1414, 557] on div "[DATE]" at bounding box center [1434, 567] width 97 height 21
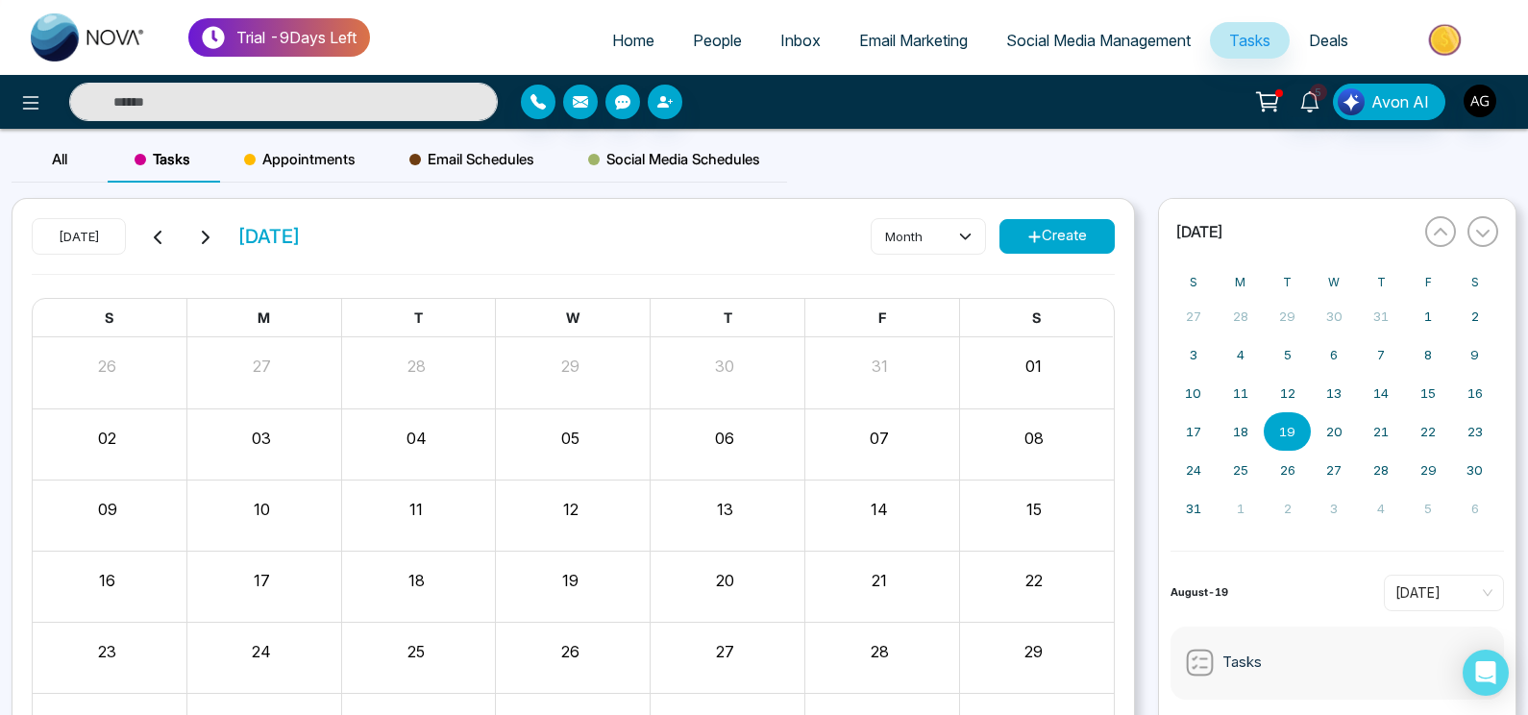
click at [491, 140] on div "Email Schedules" at bounding box center [471, 159] width 179 height 46
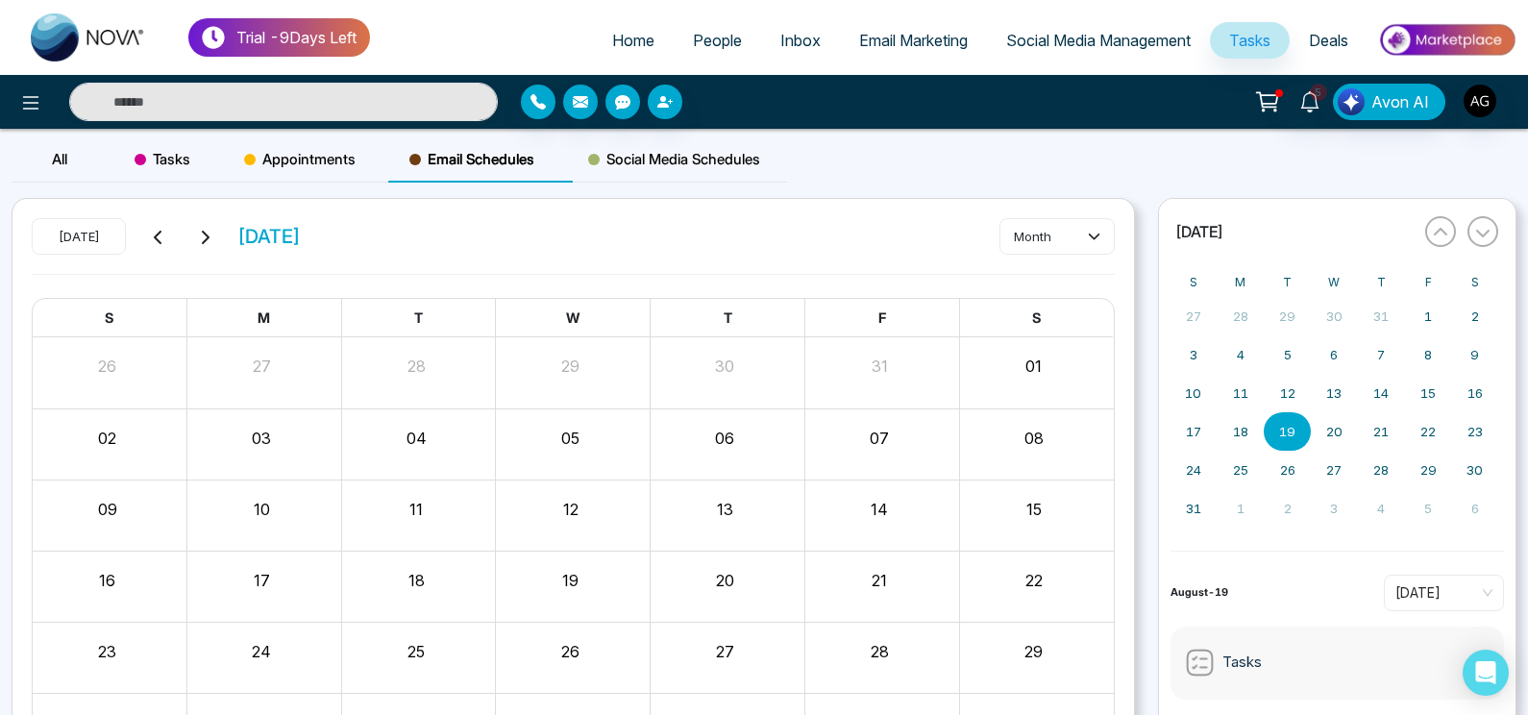
click at [156, 233] on icon at bounding box center [158, 237] width 15 height 15
click at [703, 37] on span "People" at bounding box center [717, 40] width 49 height 19
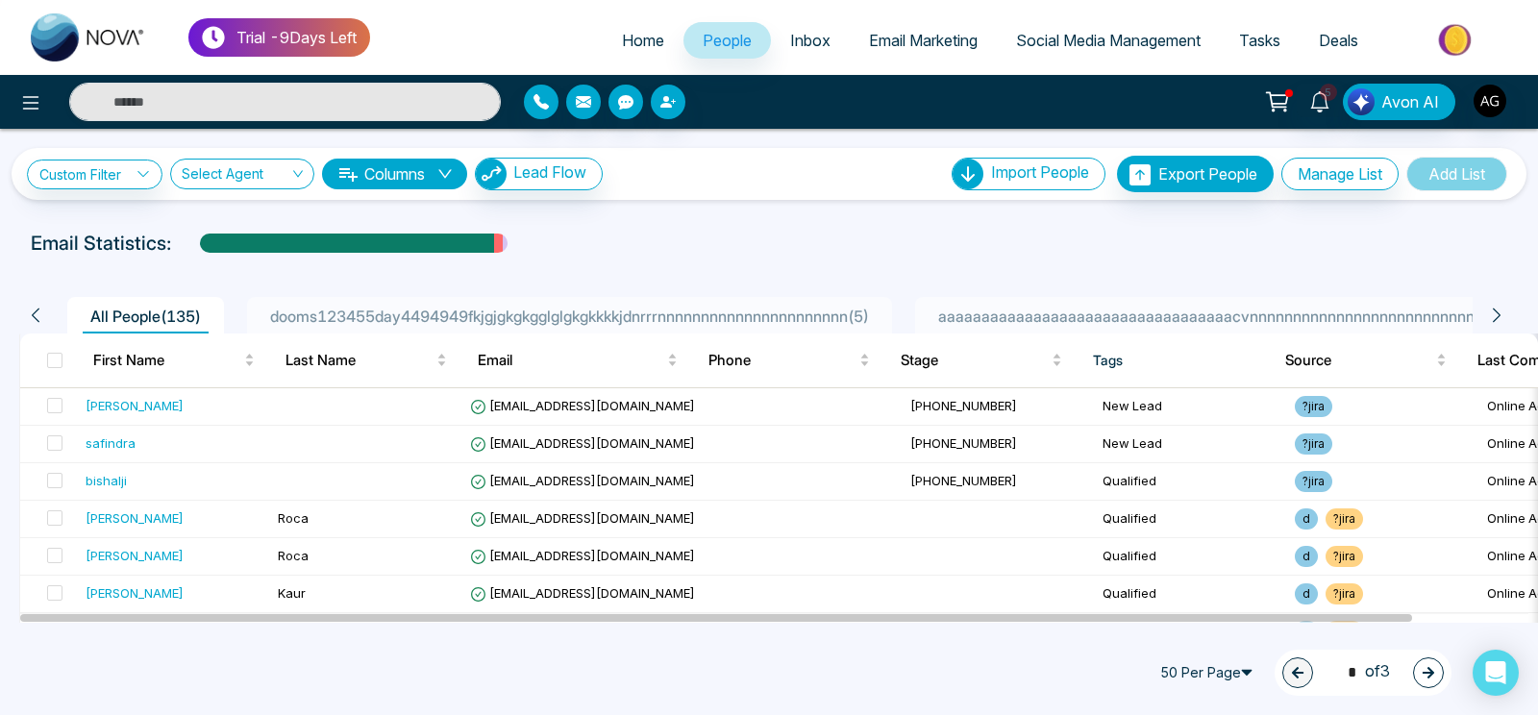
click at [1202, 311] on span "aaaaaaaaaaaaaaaaaaaaaaaaaaaaaaaaaacvnnnnnnnnnnnnnnnnnnnnnnnnnnnnnn1233 ( 1 )" at bounding box center [1253, 316] width 646 height 19
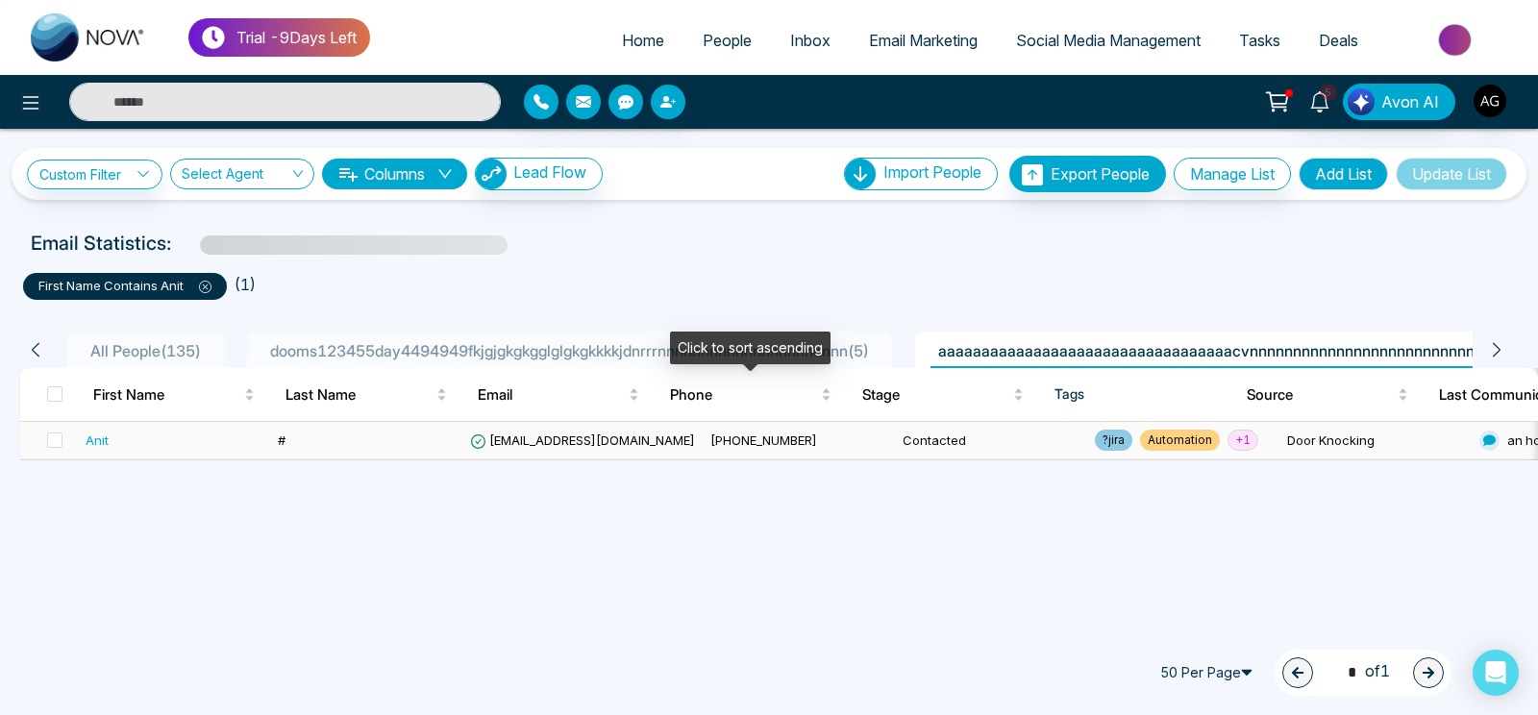
click at [735, 404] on span "Phone" at bounding box center [743, 394] width 147 height 23
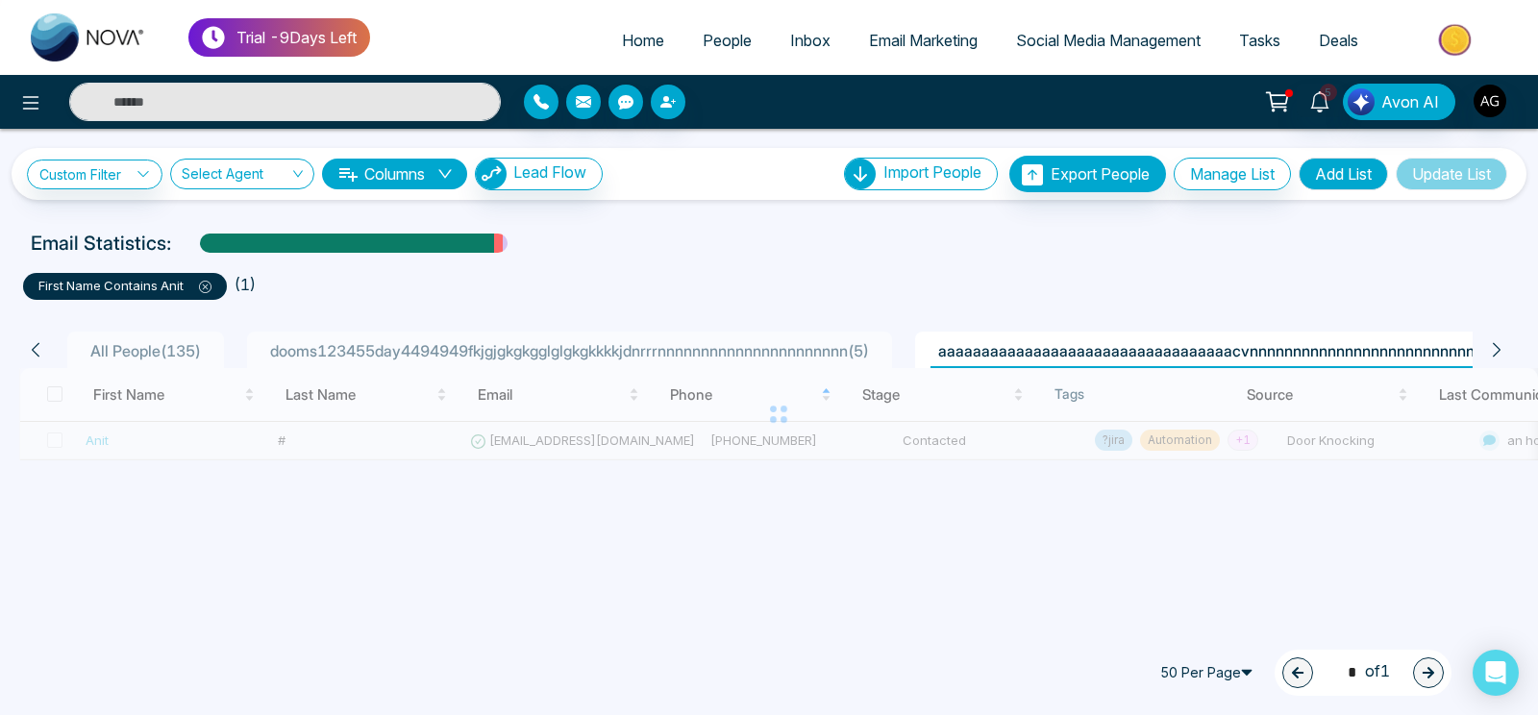
click at [735, 404] on div at bounding box center [778, 414] width 1518 height 93
click at [750, 416] on div at bounding box center [778, 414] width 1518 height 93
click at [768, 447] on div at bounding box center [778, 414] width 1518 height 93
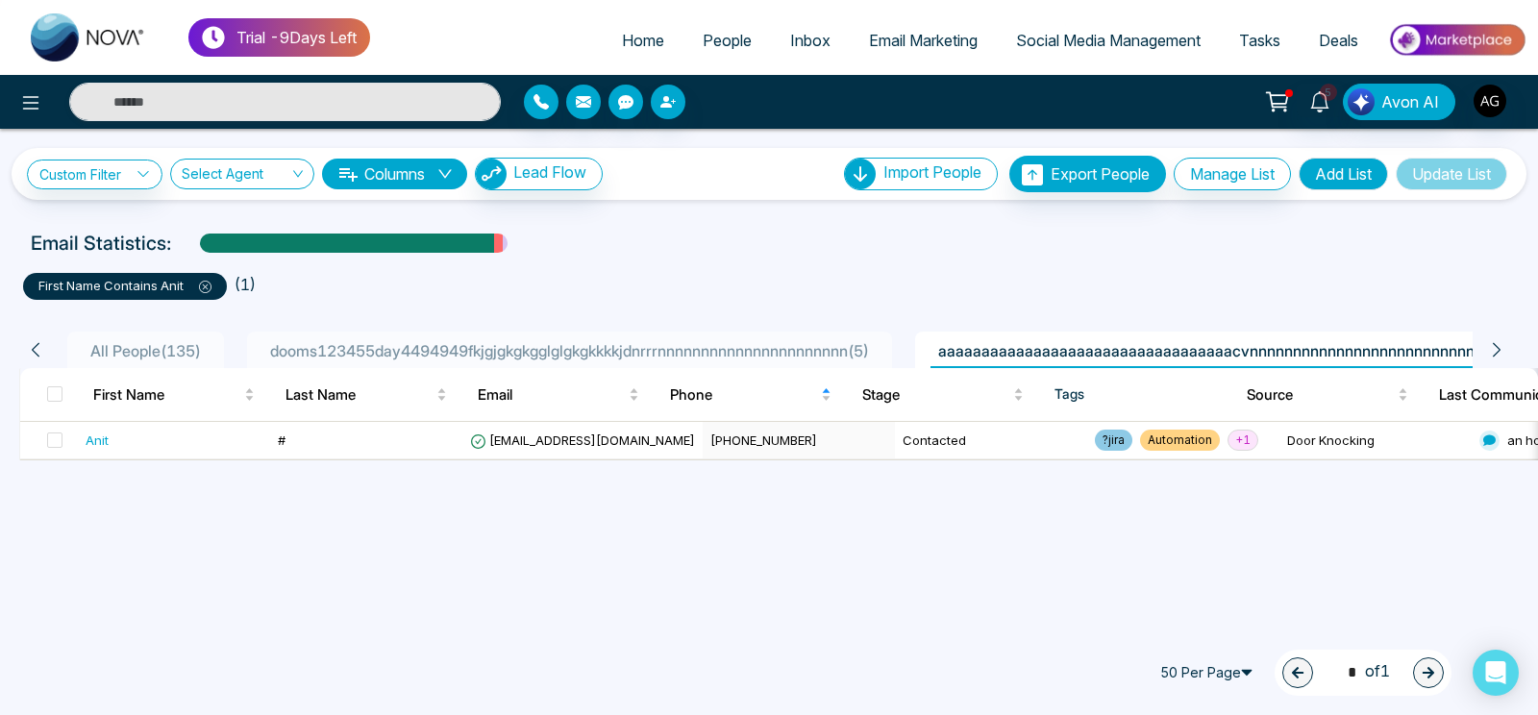
click at [768, 447] on td "[PHONE_NUMBER]" at bounding box center [799, 440] width 192 height 37
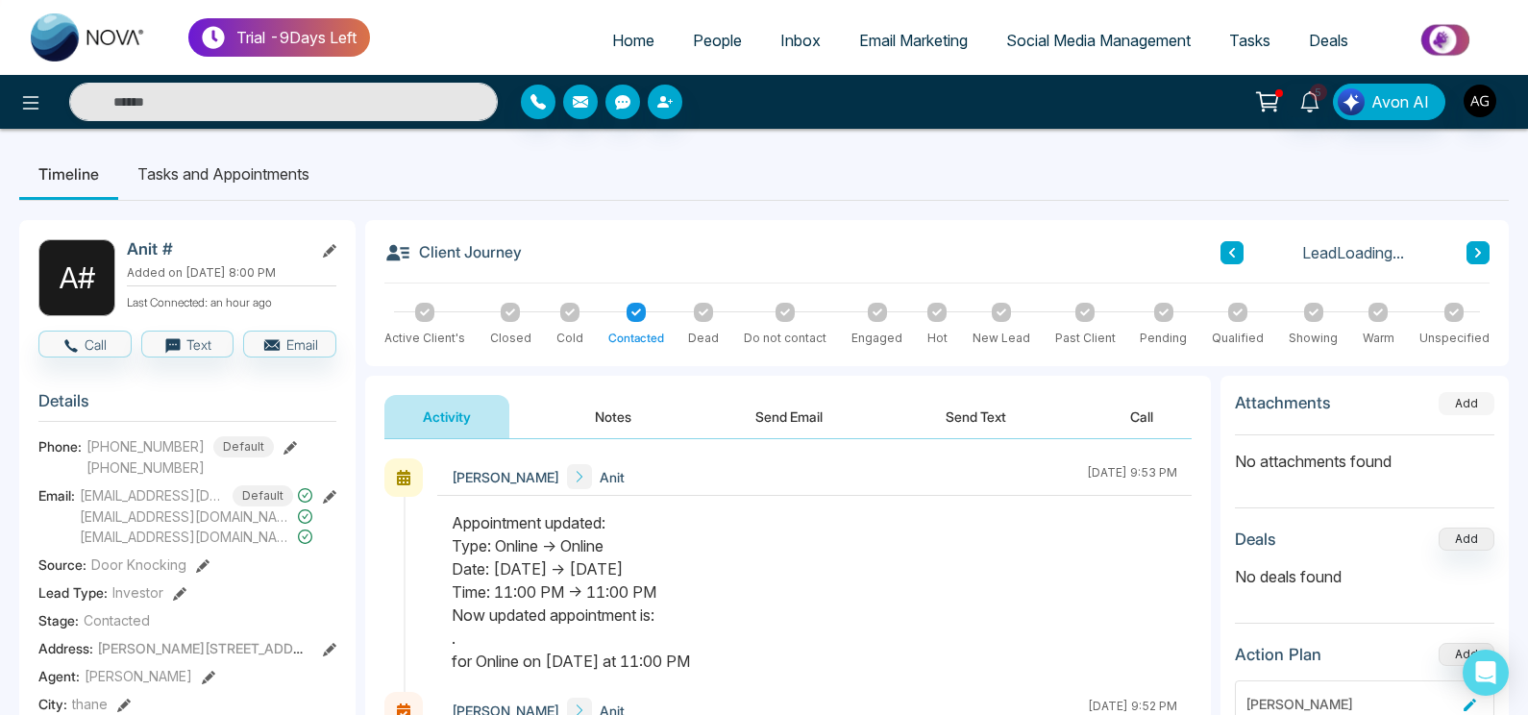
click at [1471, 410] on button "Add" at bounding box center [1467, 403] width 56 height 23
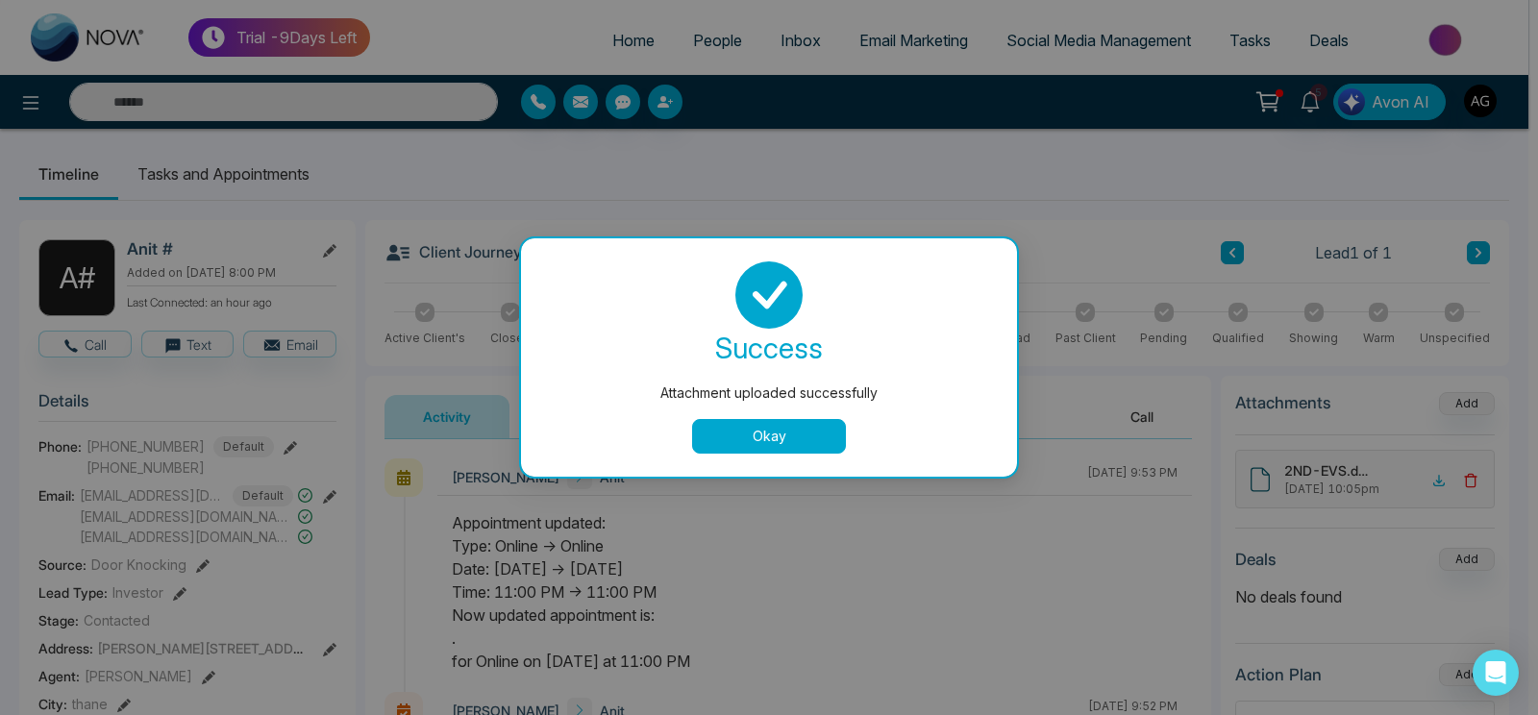
click at [809, 418] on div "success Attachment uploaded successfully Okay" at bounding box center [769, 357] width 450 height 192
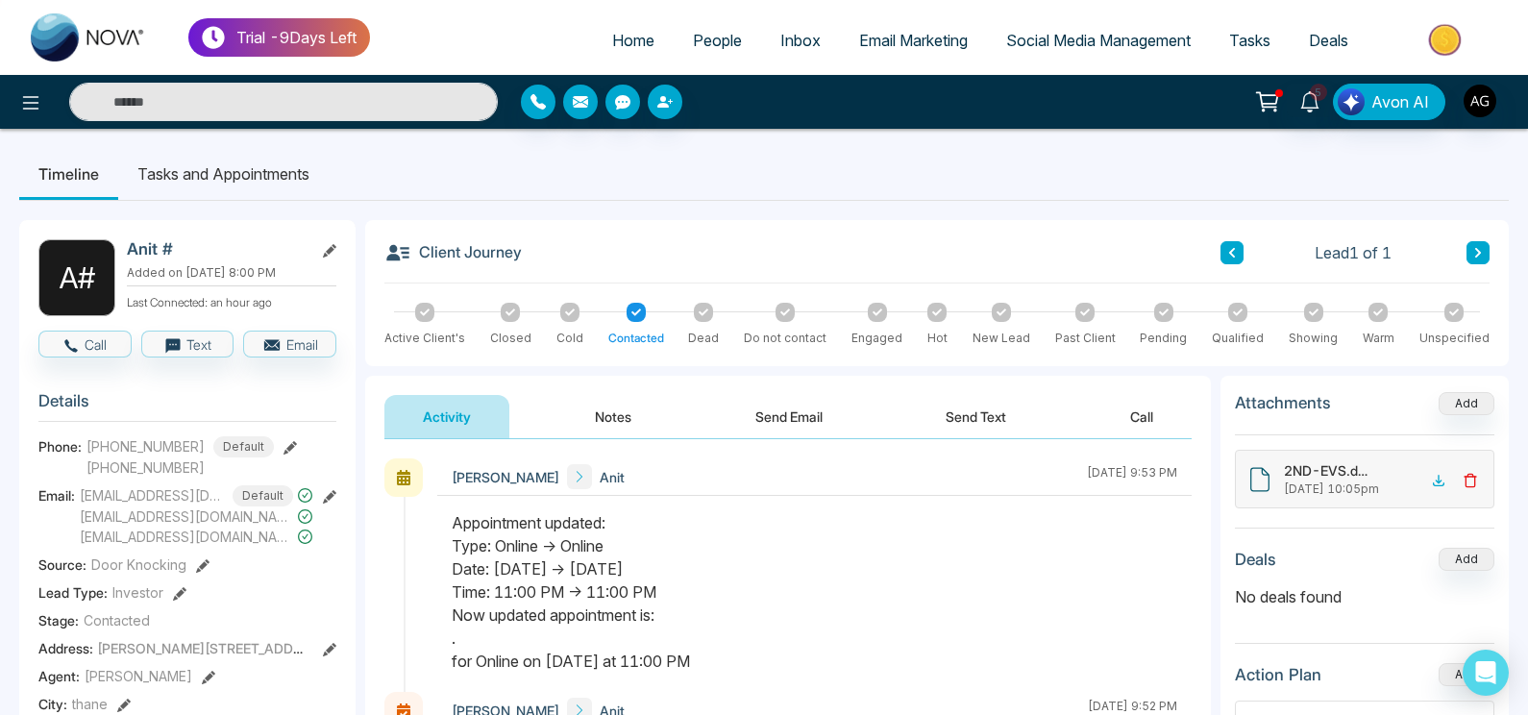
click at [1476, 477] on polyline at bounding box center [1471, 477] width 12 height 0
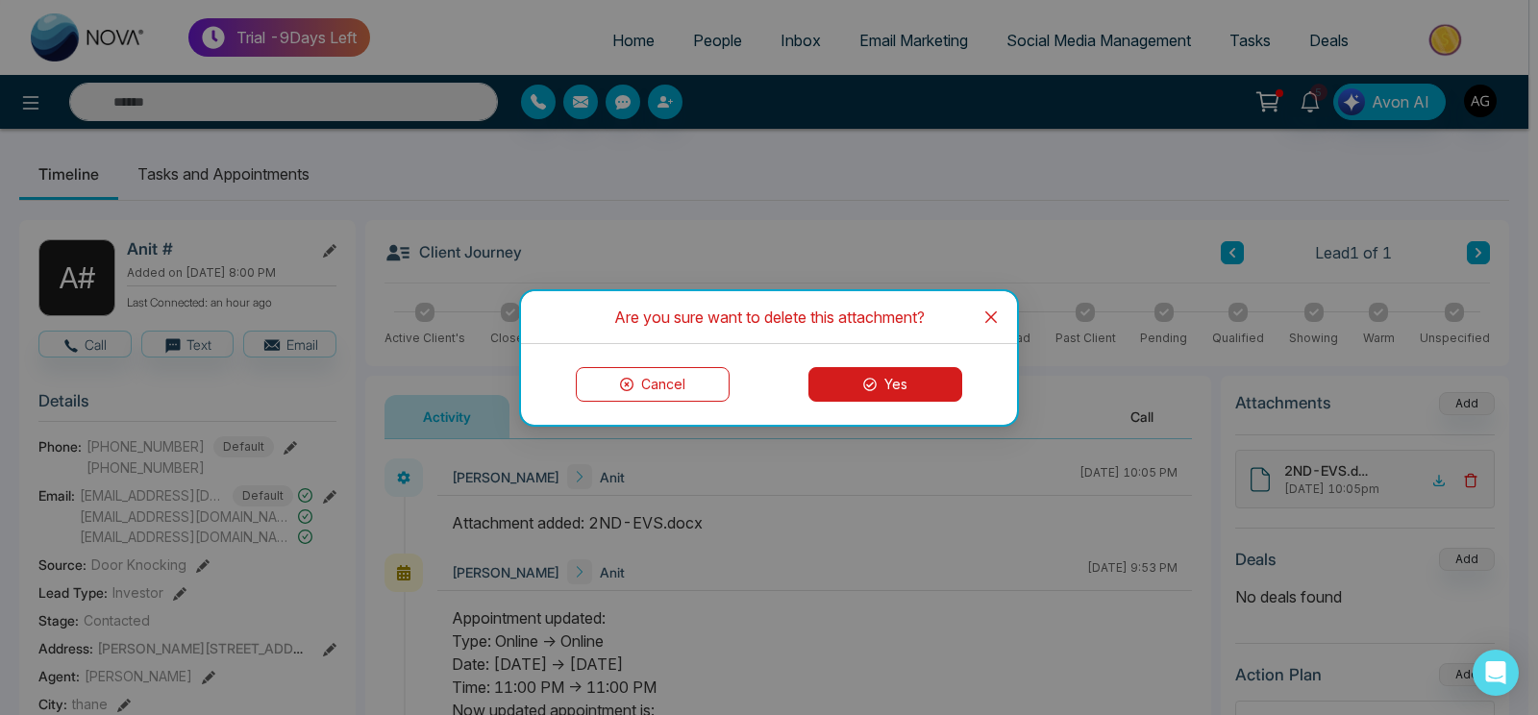
click at [868, 397] on button "Yes" at bounding box center [885, 384] width 154 height 35
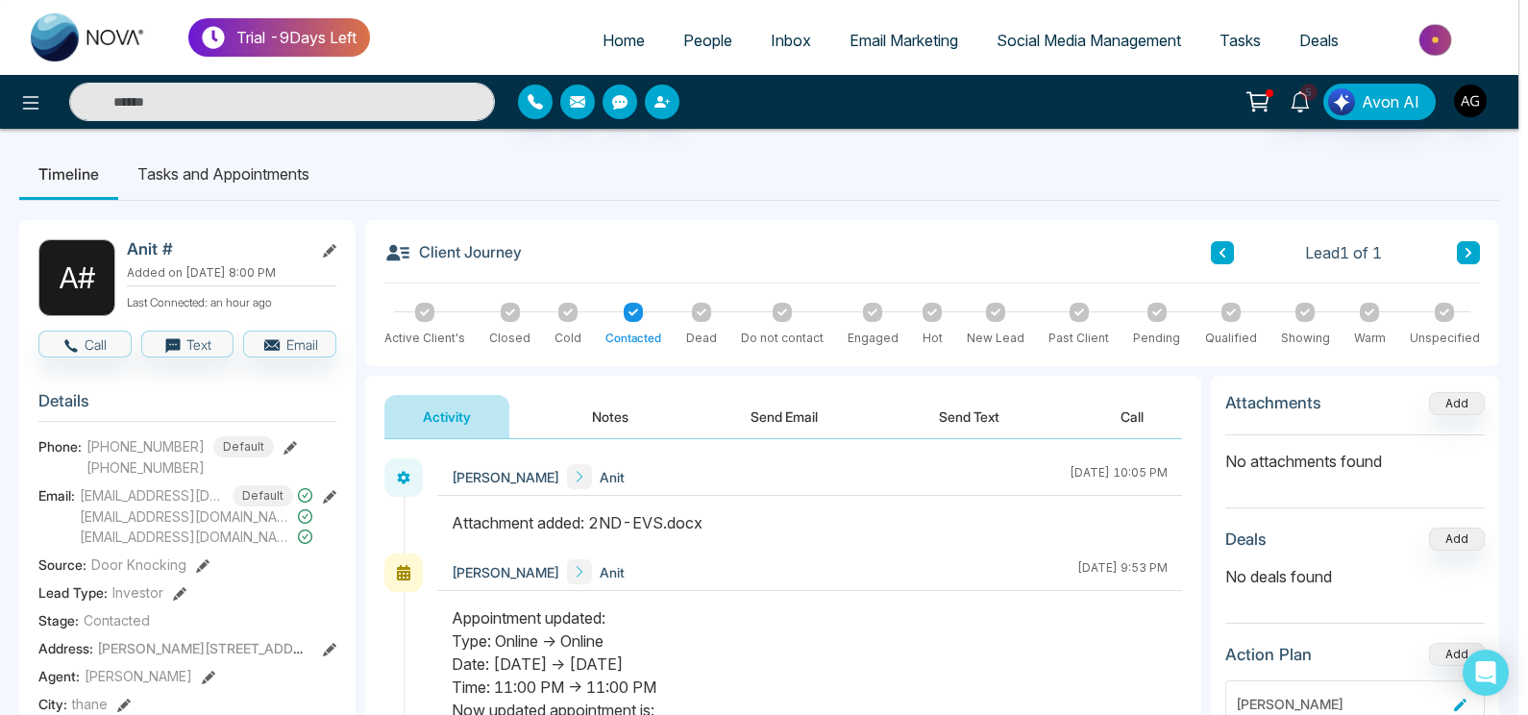
click at [1462, 477] on div "Attachment deleted successfully. success Attachment deleted successfully. Okay" at bounding box center [764, 357] width 1528 height 715
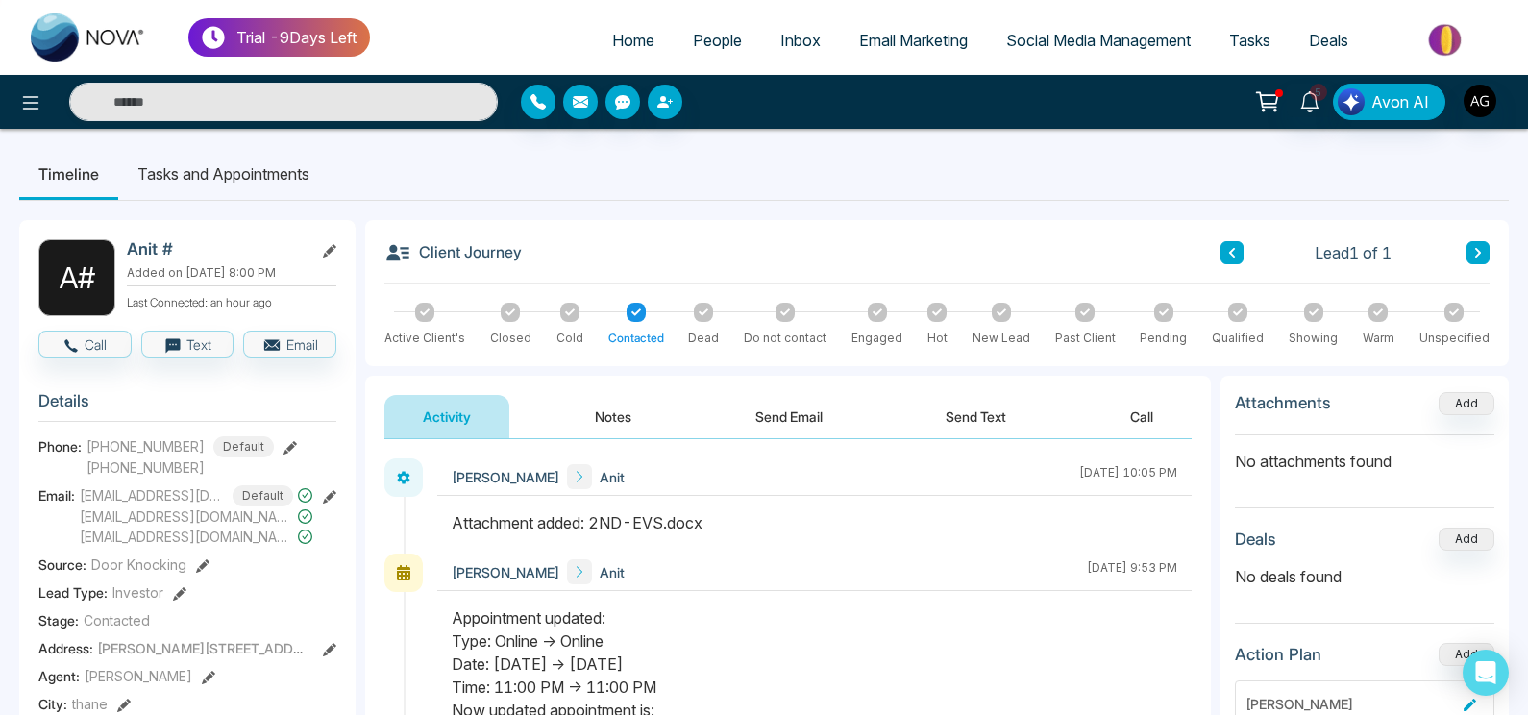
click at [628, 402] on button "Notes" at bounding box center [612, 416] width 113 height 43
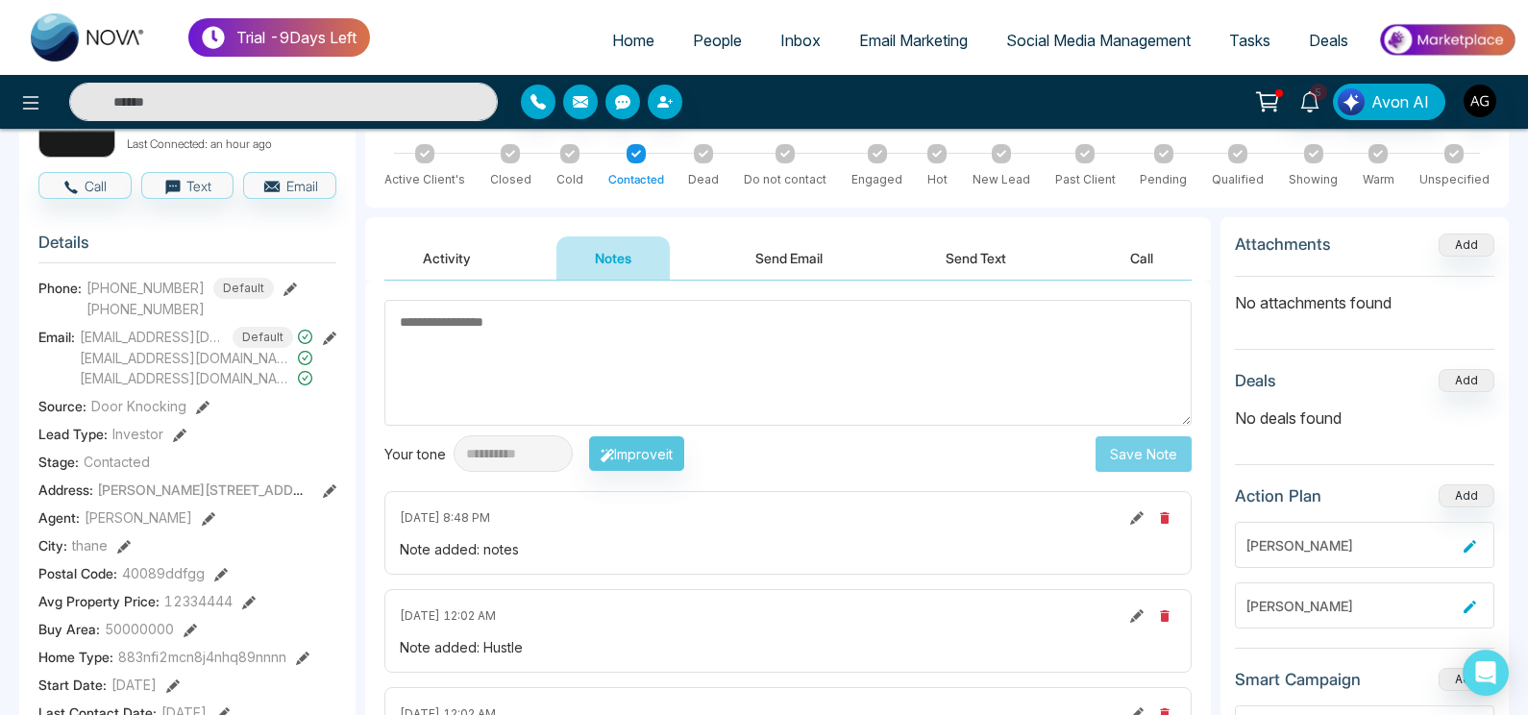
scroll to position [160, 0]
click at [618, 376] on textarea at bounding box center [787, 362] width 807 height 126
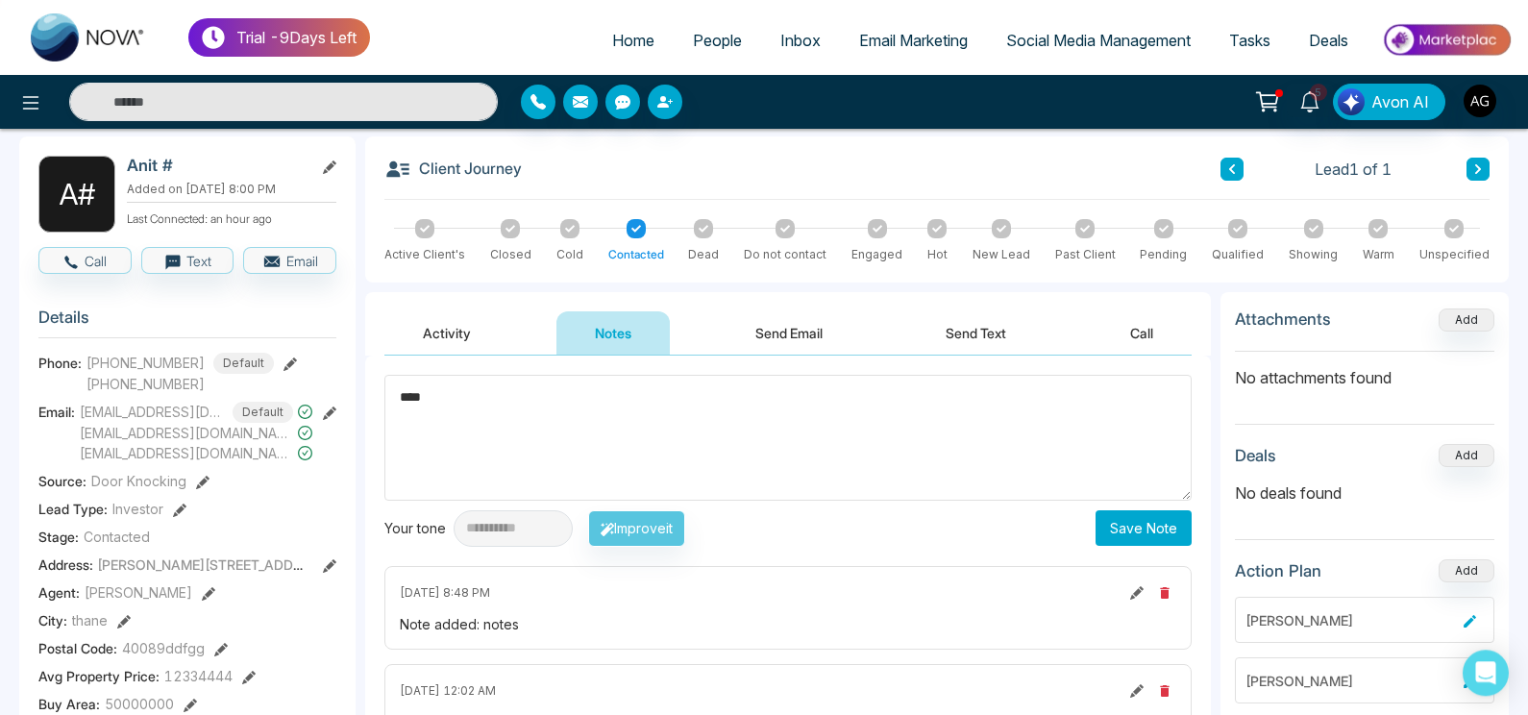
scroll to position [82, 0]
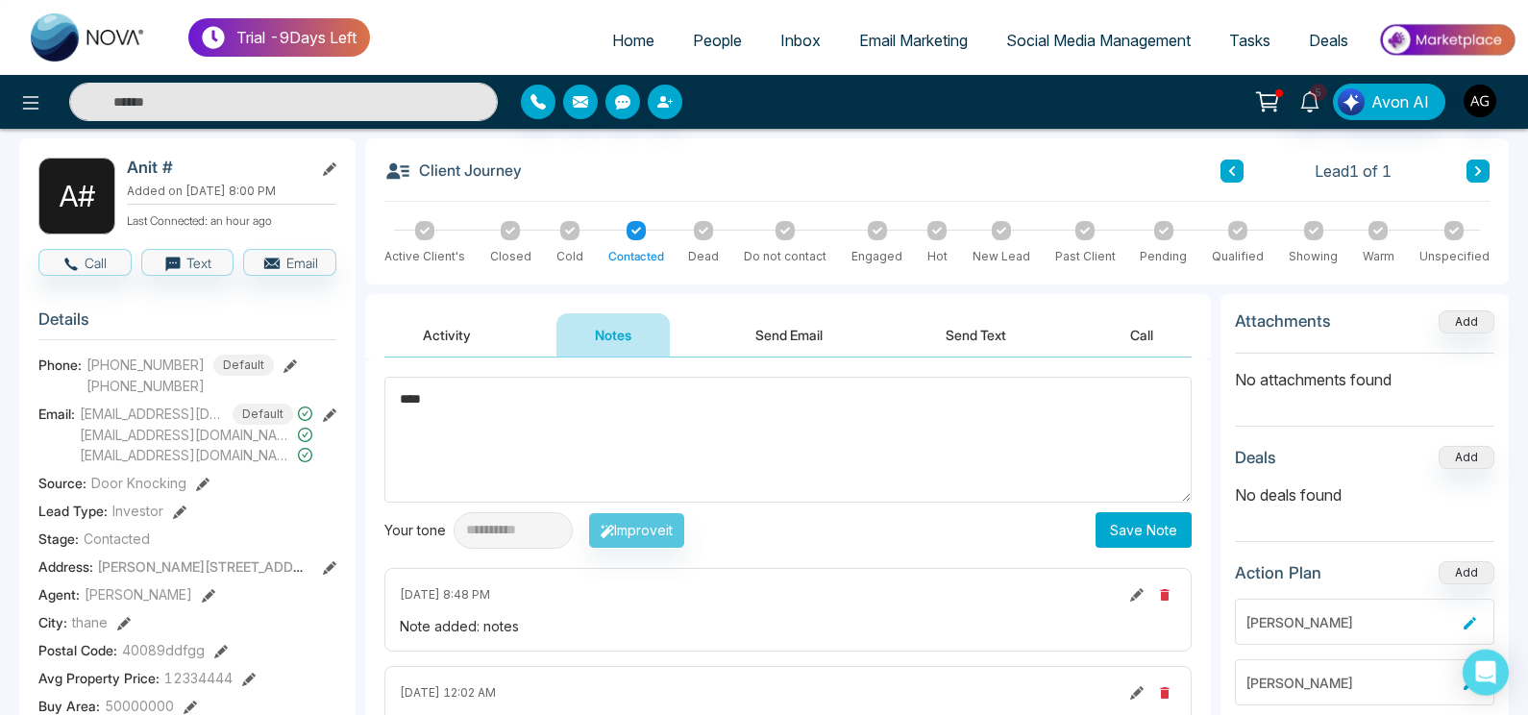
type textarea "****"
click at [808, 337] on button "Send Email" at bounding box center [789, 334] width 144 height 43
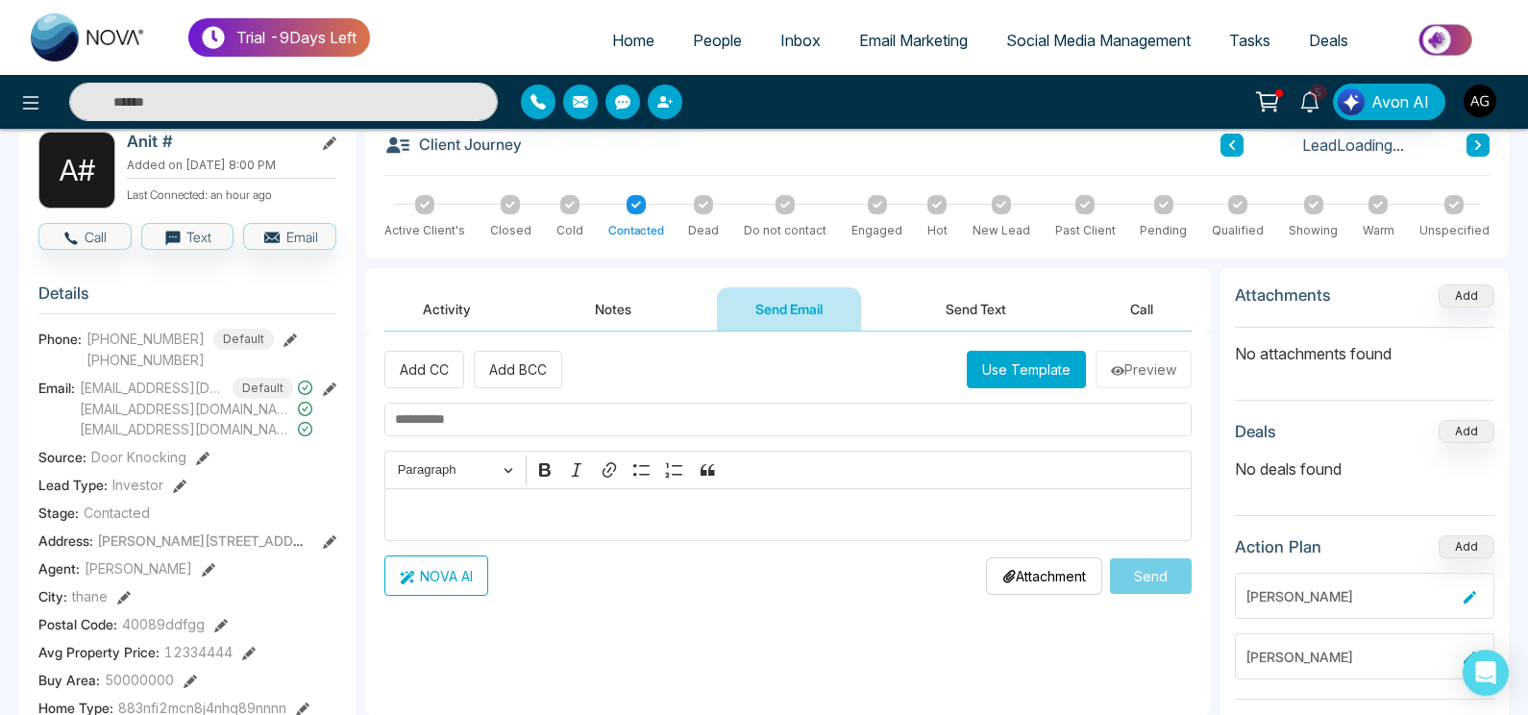
scroll to position [113, 0]
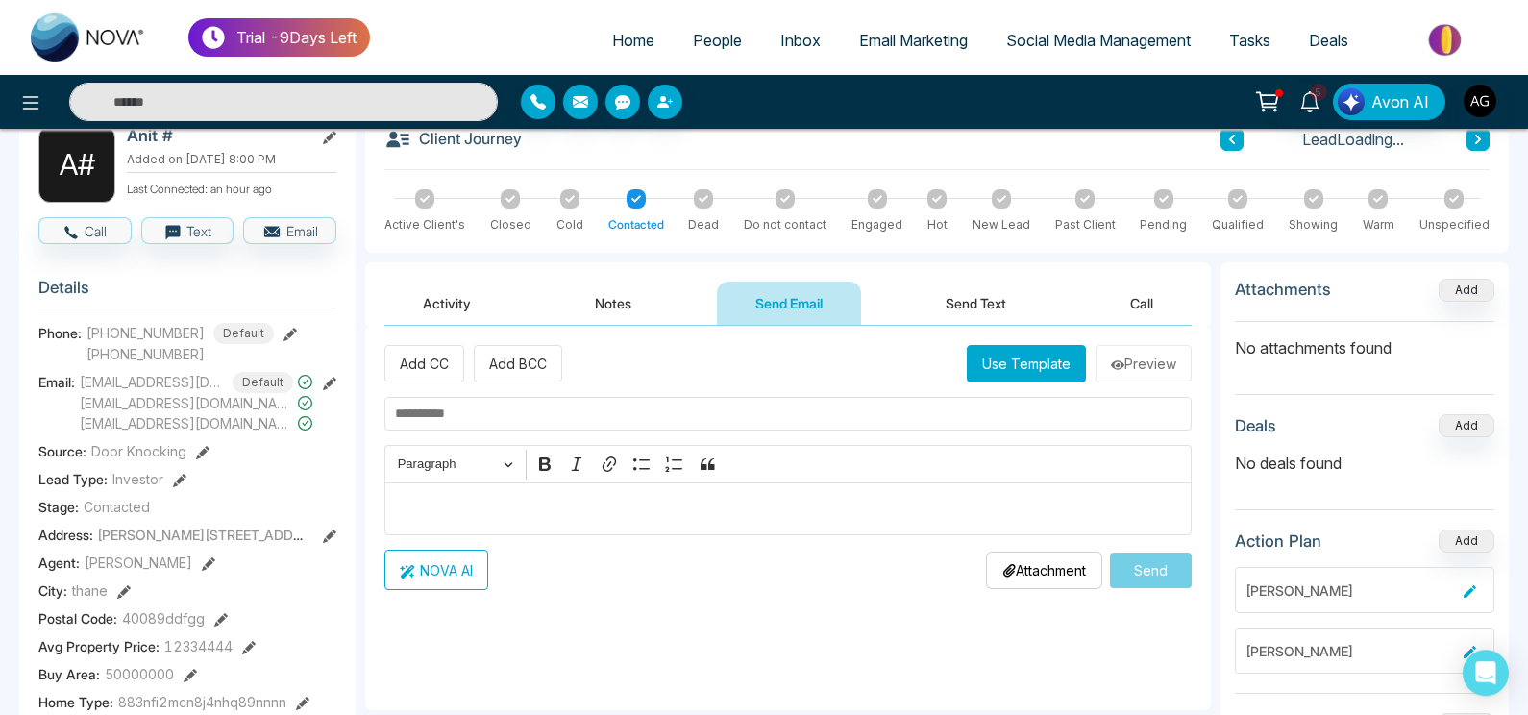
click at [1041, 358] on button "Use Template" at bounding box center [1026, 363] width 119 height 37
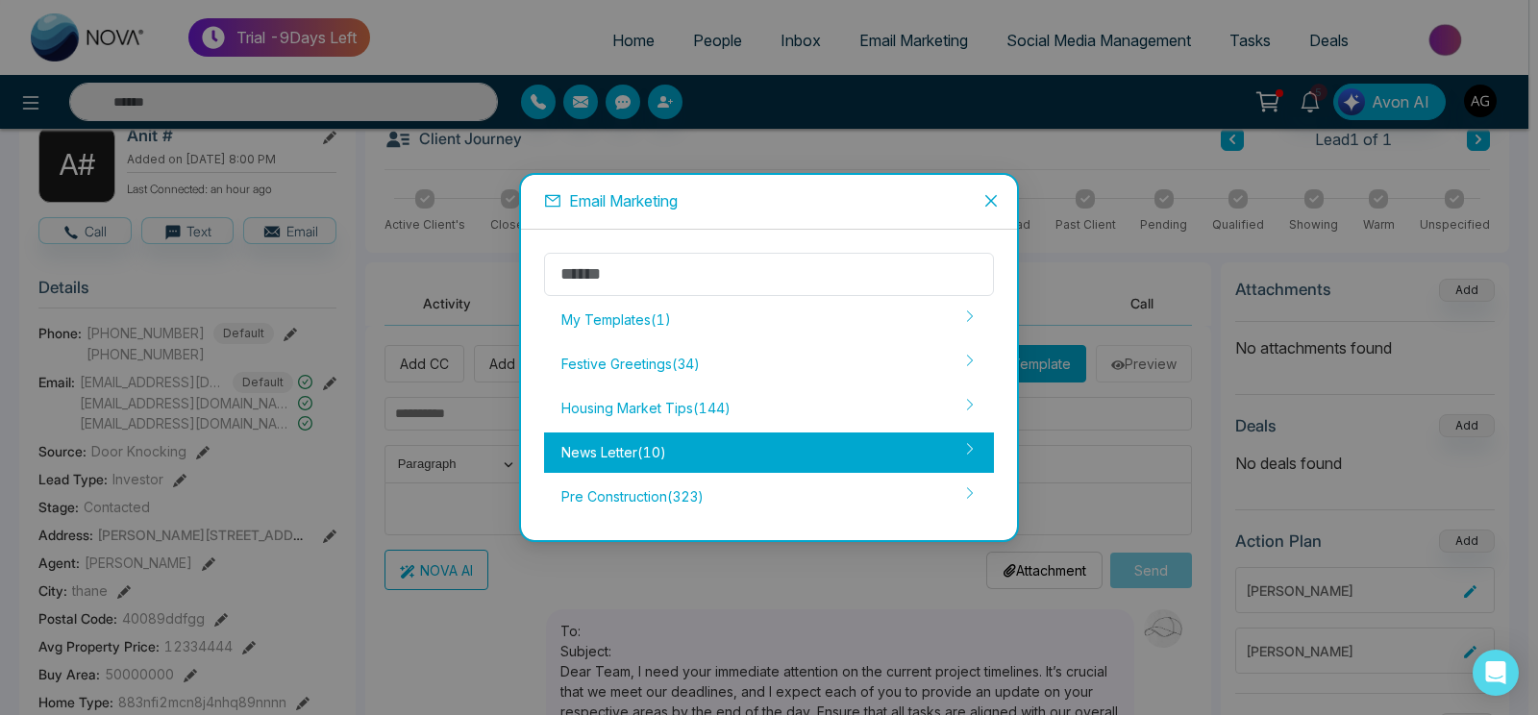
click at [739, 456] on div "News Letter ( 10 )" at bounding box center [769, 452] width 450 height 40
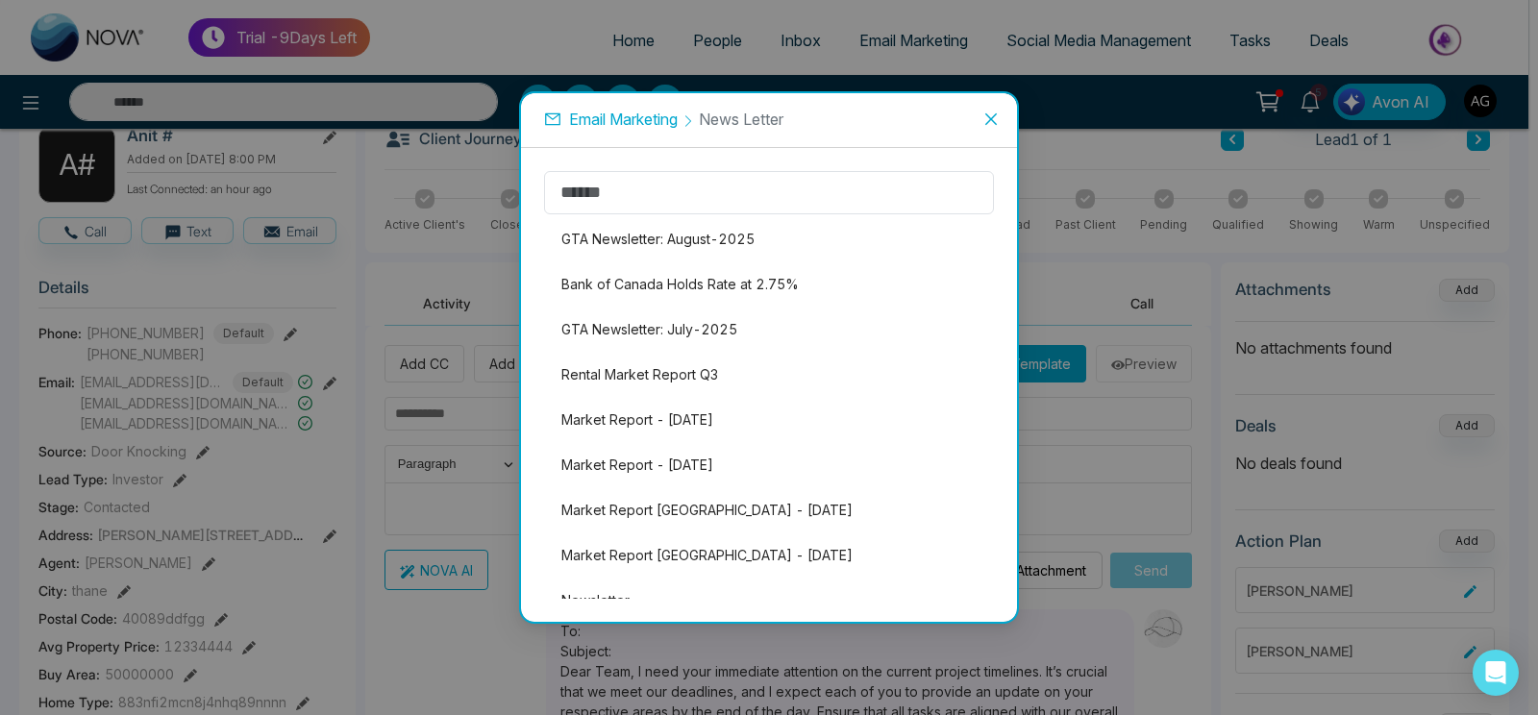
click at [739, 456] on li "Market Report - [DATE]" at bounding box center [769, 465] width 450 height 40
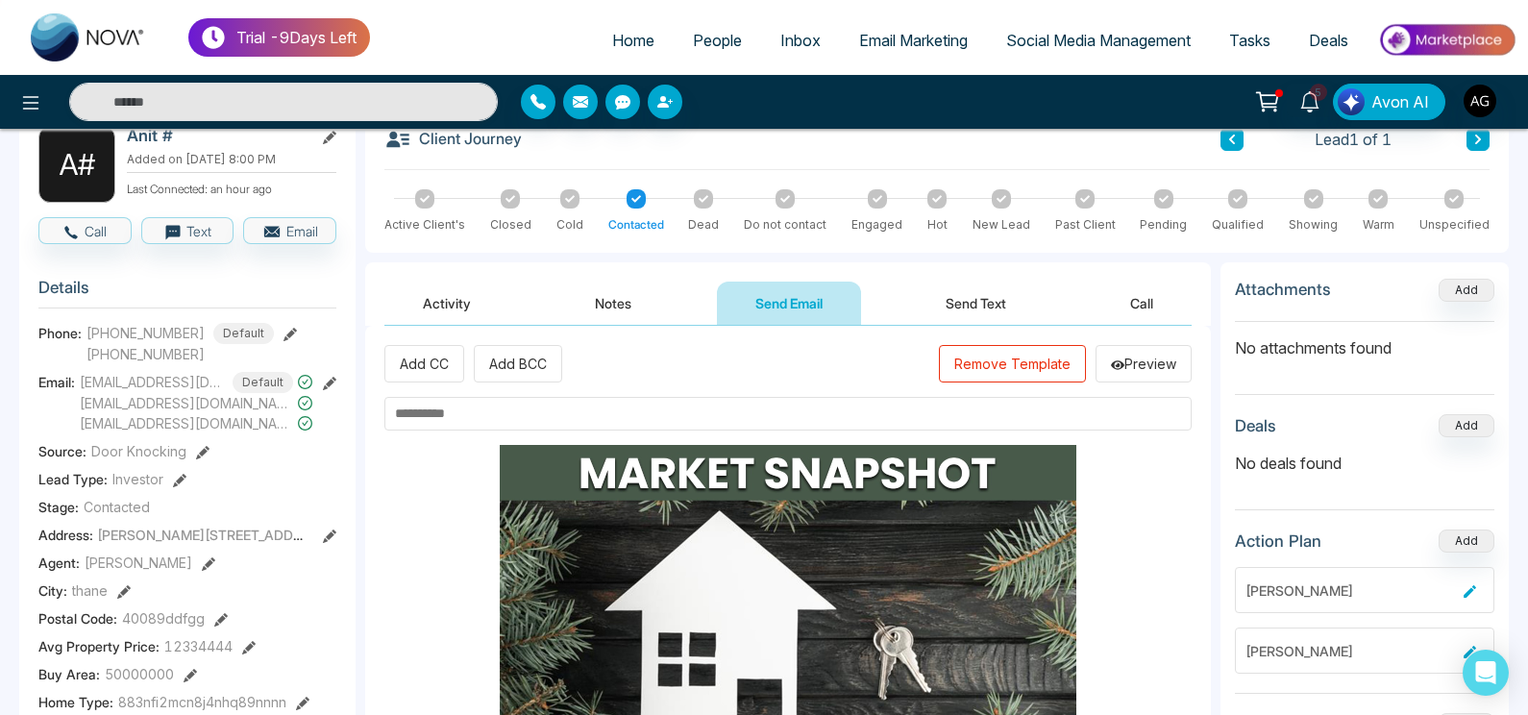
click at [647, 382] on div "Add CC Add BCC Remove Template Preview" at bounding box center [787, 363] width 807 height 37
click at [544, 406] on input "text" at bounding box center [787, 414] width 807 height 34
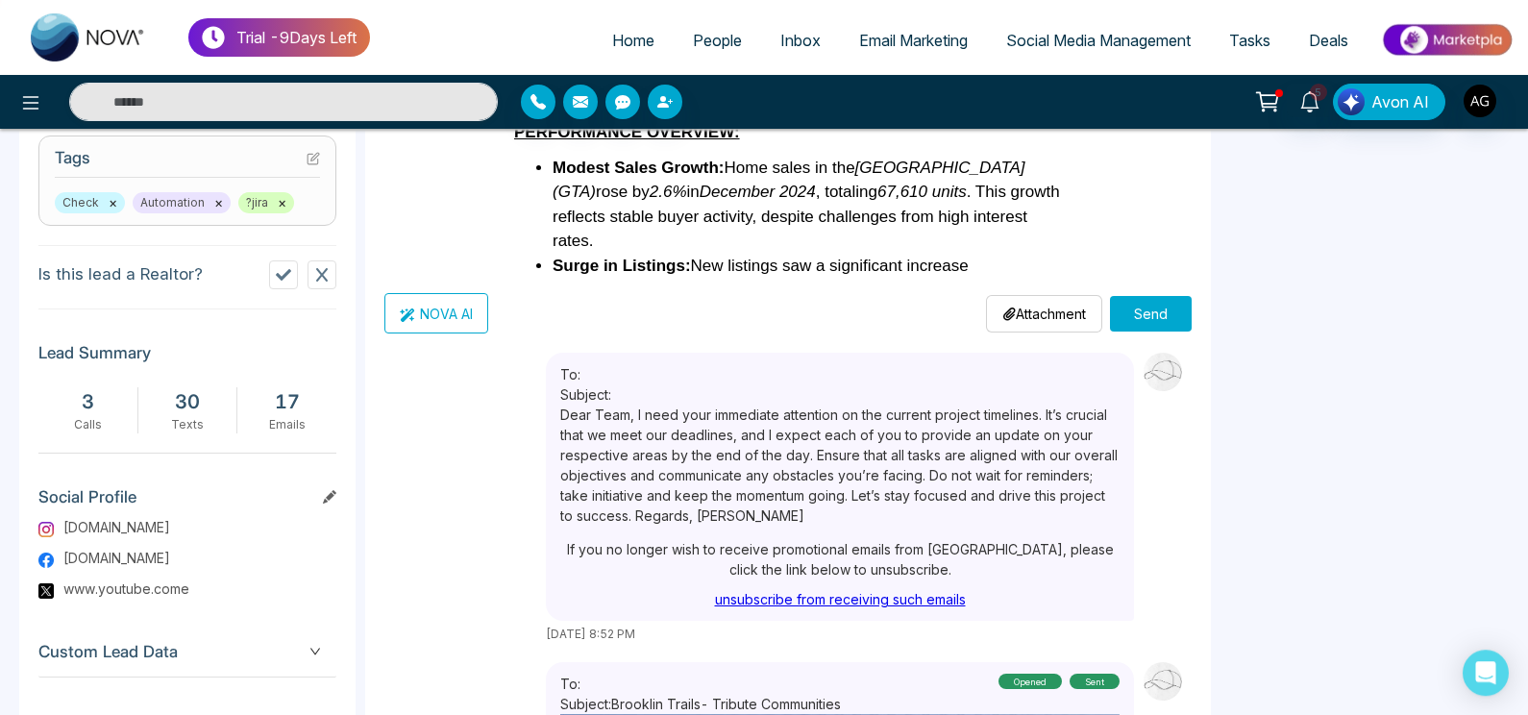
scroll to position [857, 0]
type input "*******"
click at [1029, 308] on p "Attachment" at bounding box center [1044, 313] width 84 height 20
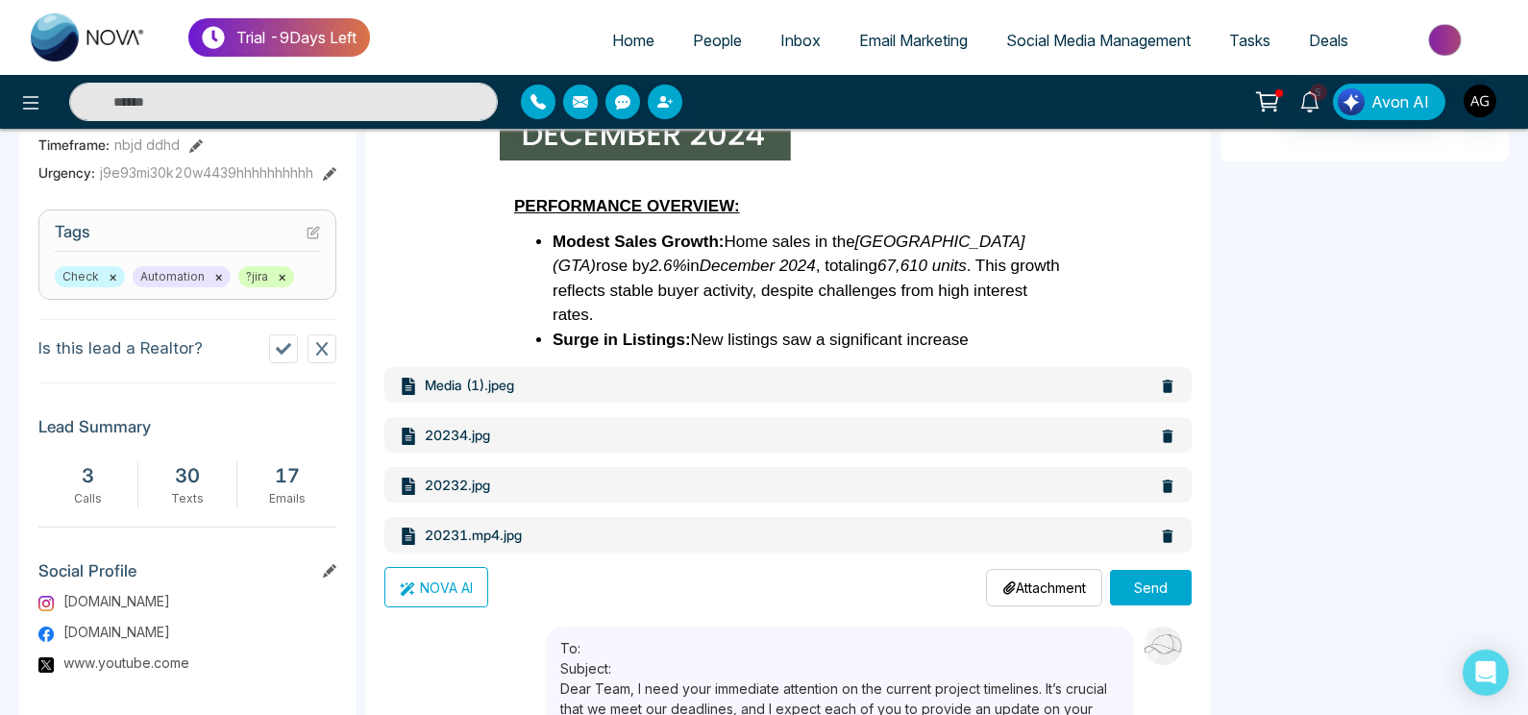
scroll to position [781, 0]
click at [1137, 590] on button "Send" at bounding box center [1151, 589] width 82 height 36
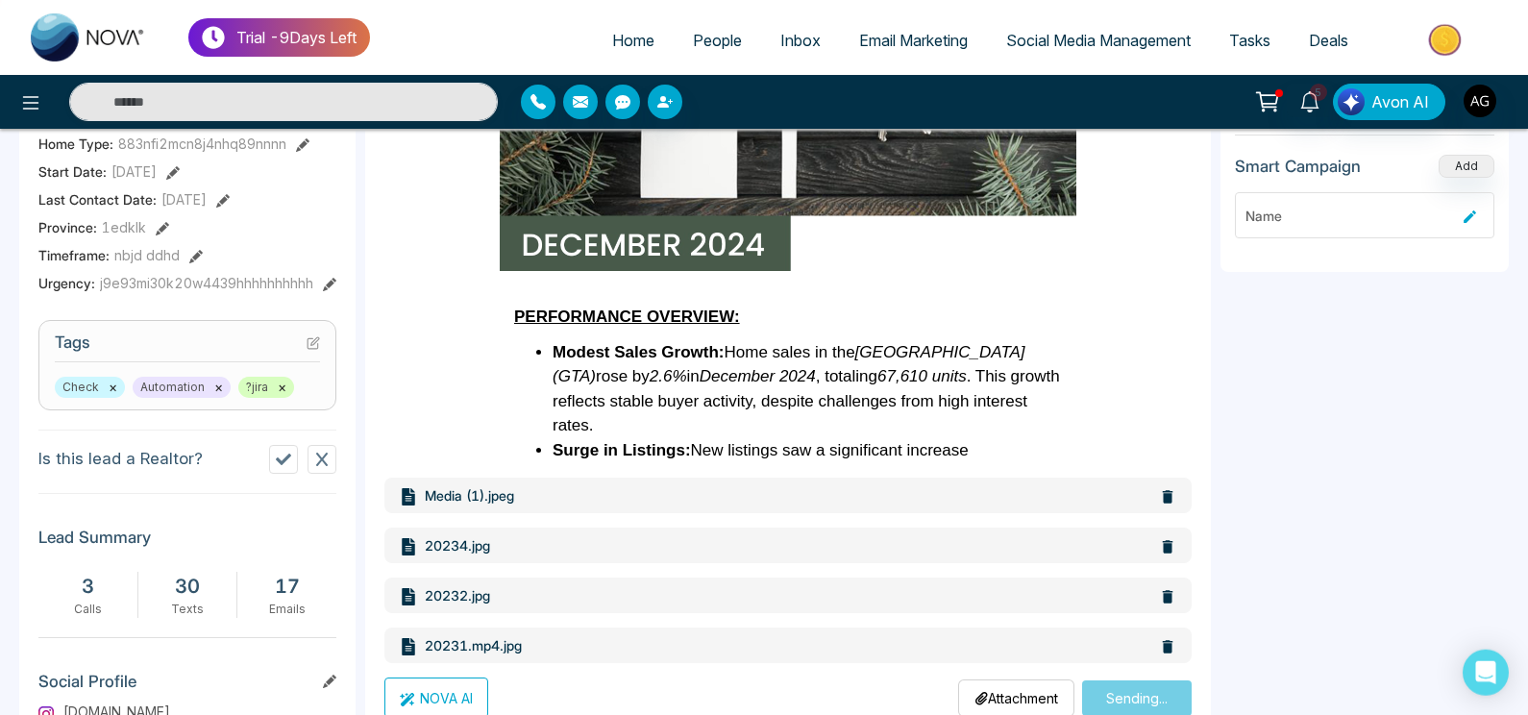
scroll to position [936, 0]
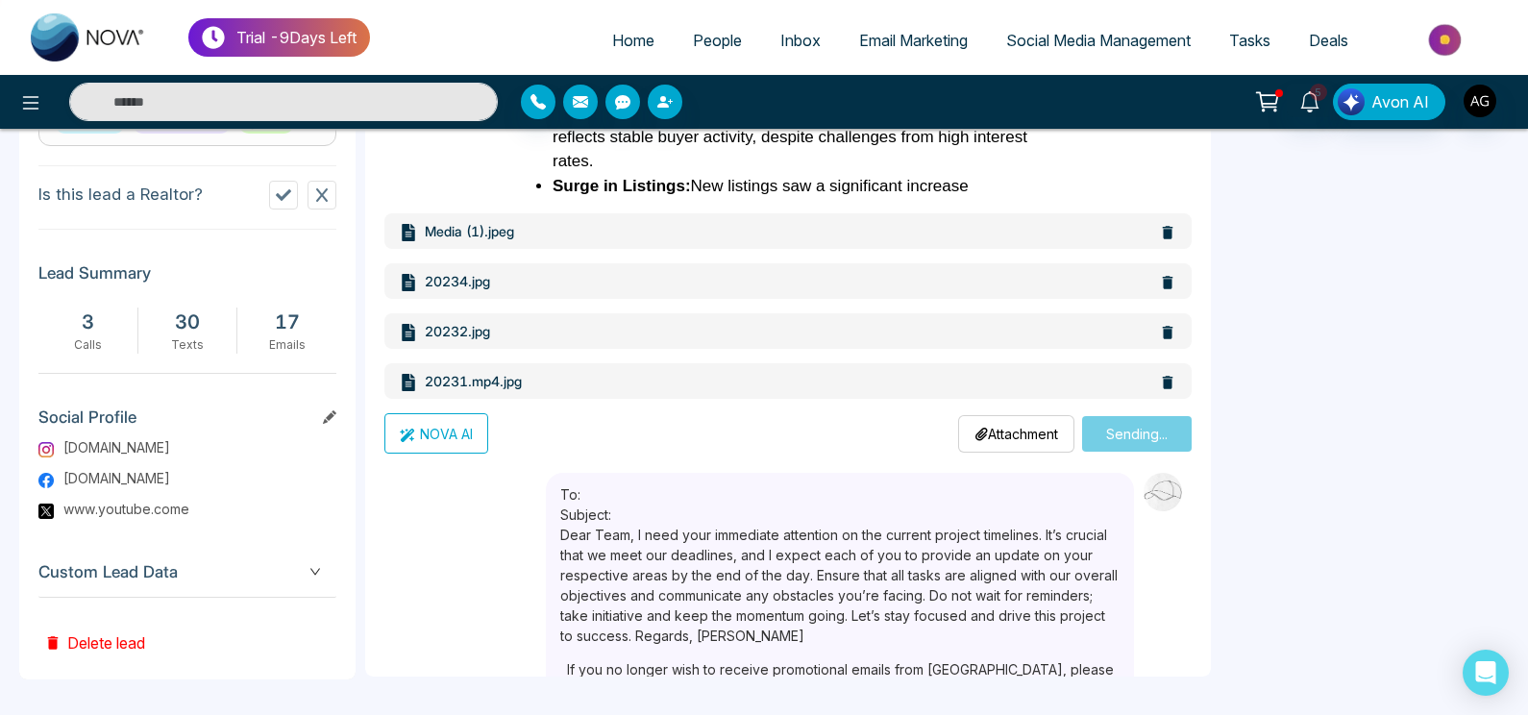
click at [301, 578] on span "Custom Lead Data" at bounding box center [187, 572] width 298 height 26
type input "**********"
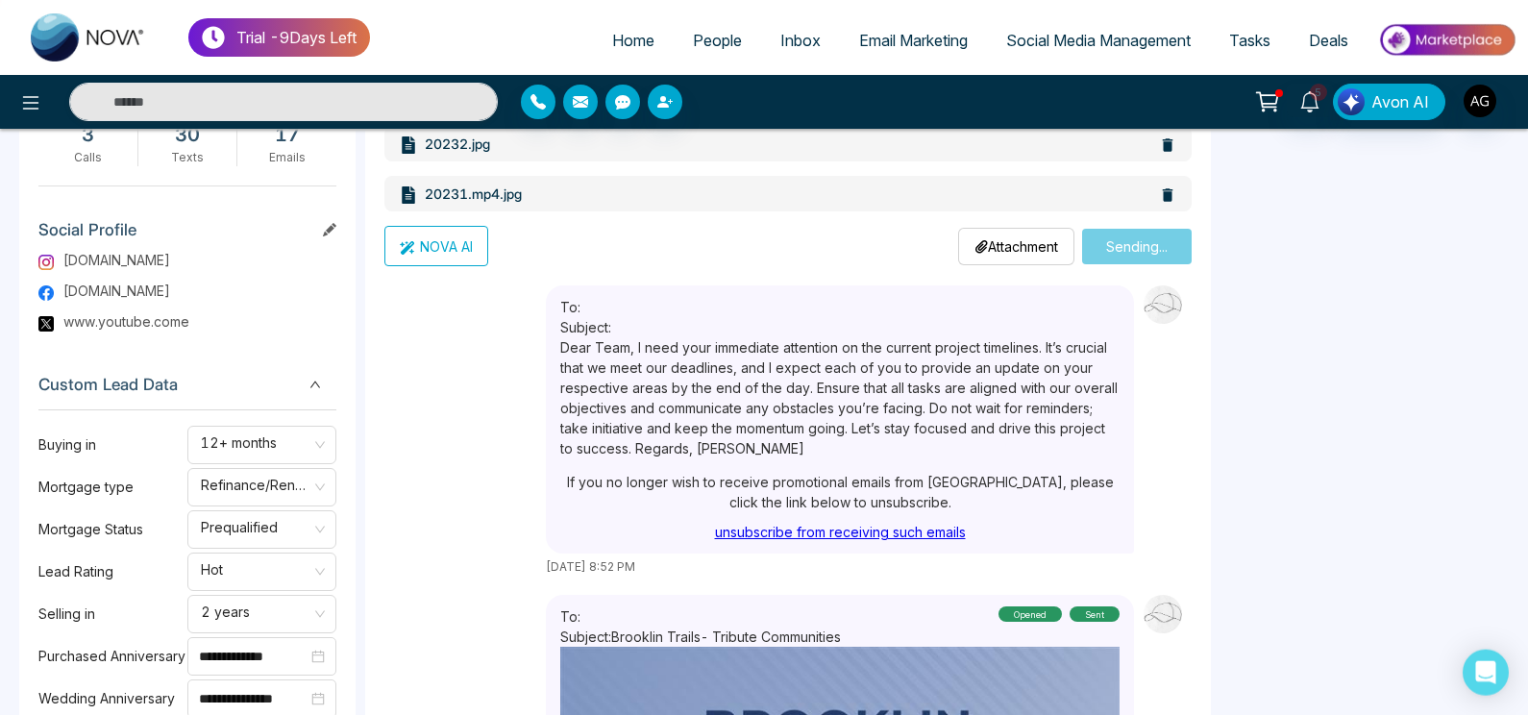
scroll to position [1421, 0]
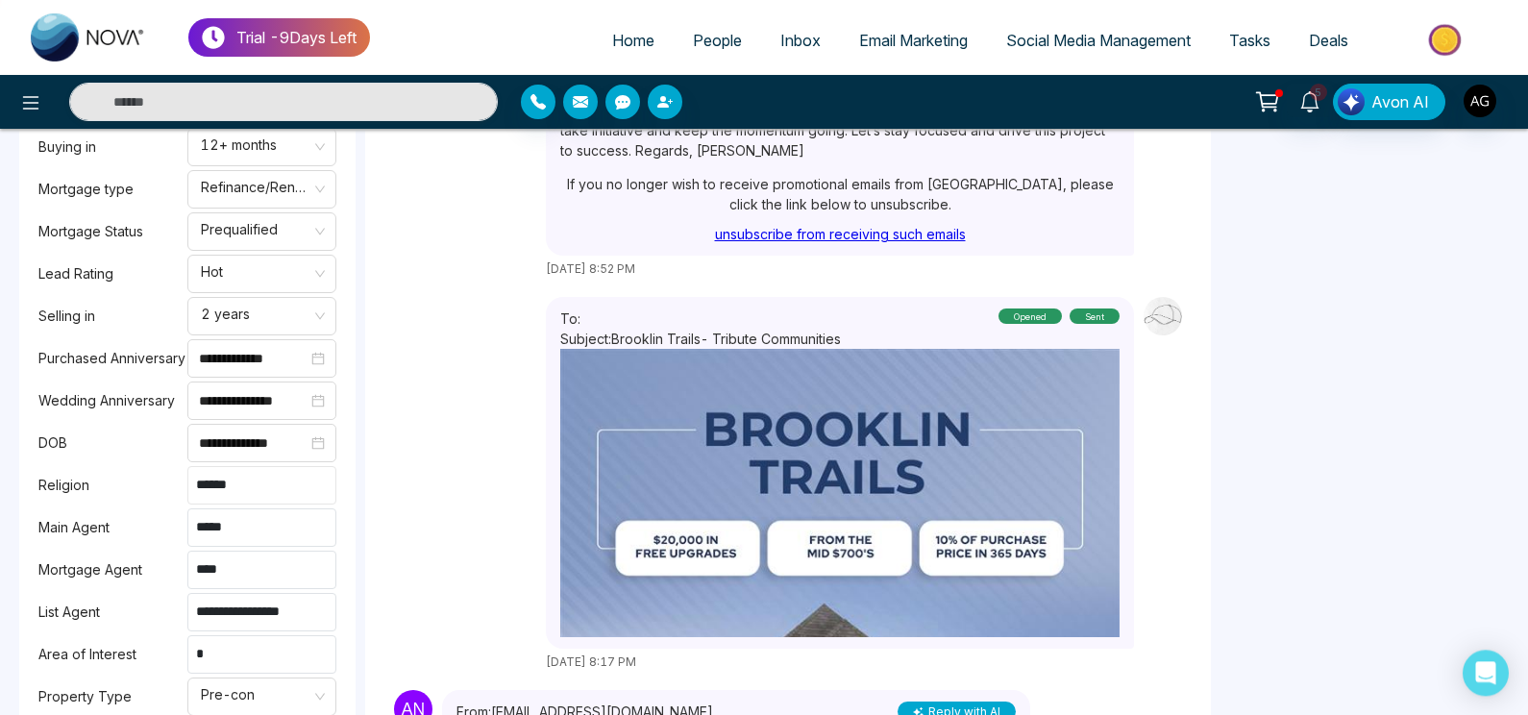
click at [261, 495] on input "******" at bounding box center [261, 485] width 149 height 38
click at [267, 514] on input "*****" at bounding box center [261, 527] width 149 height 38
type input "****"
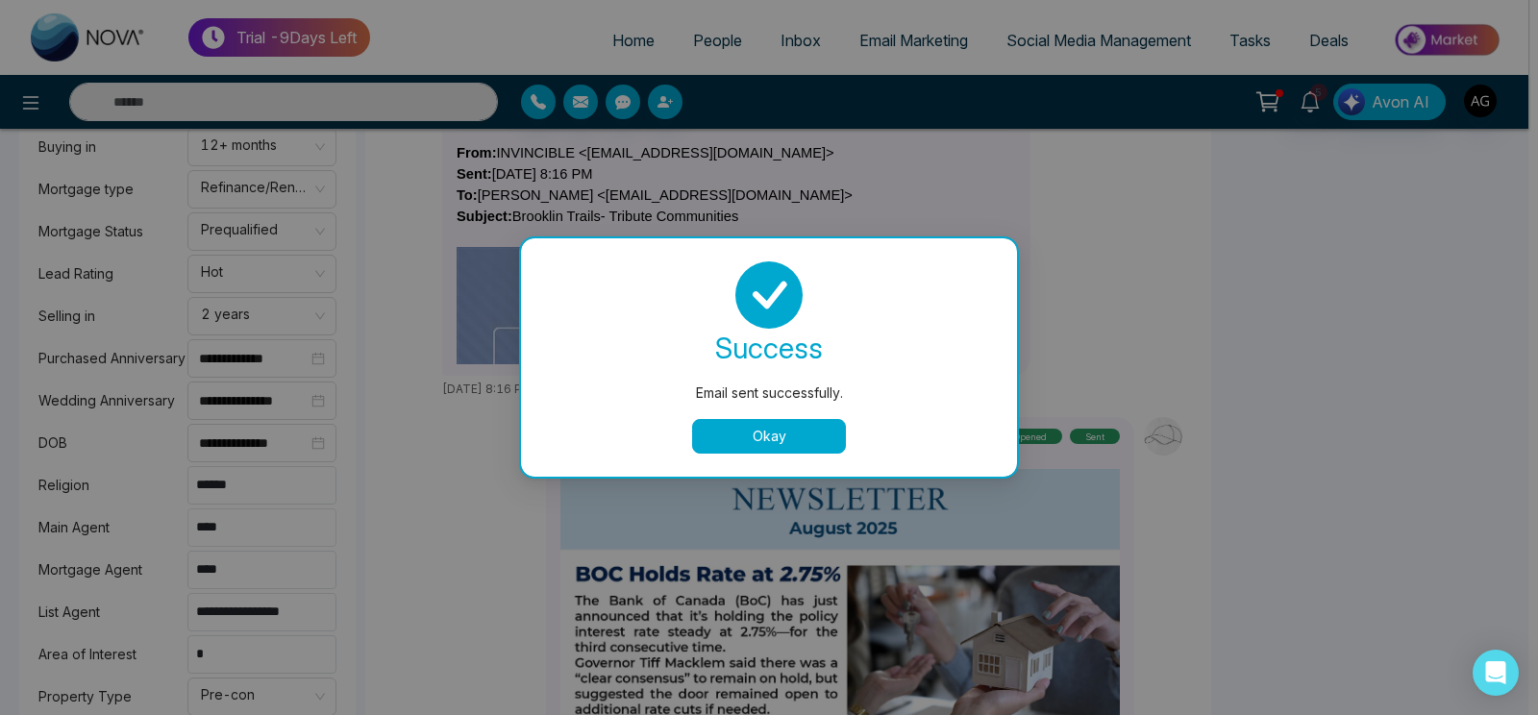
type input "****"
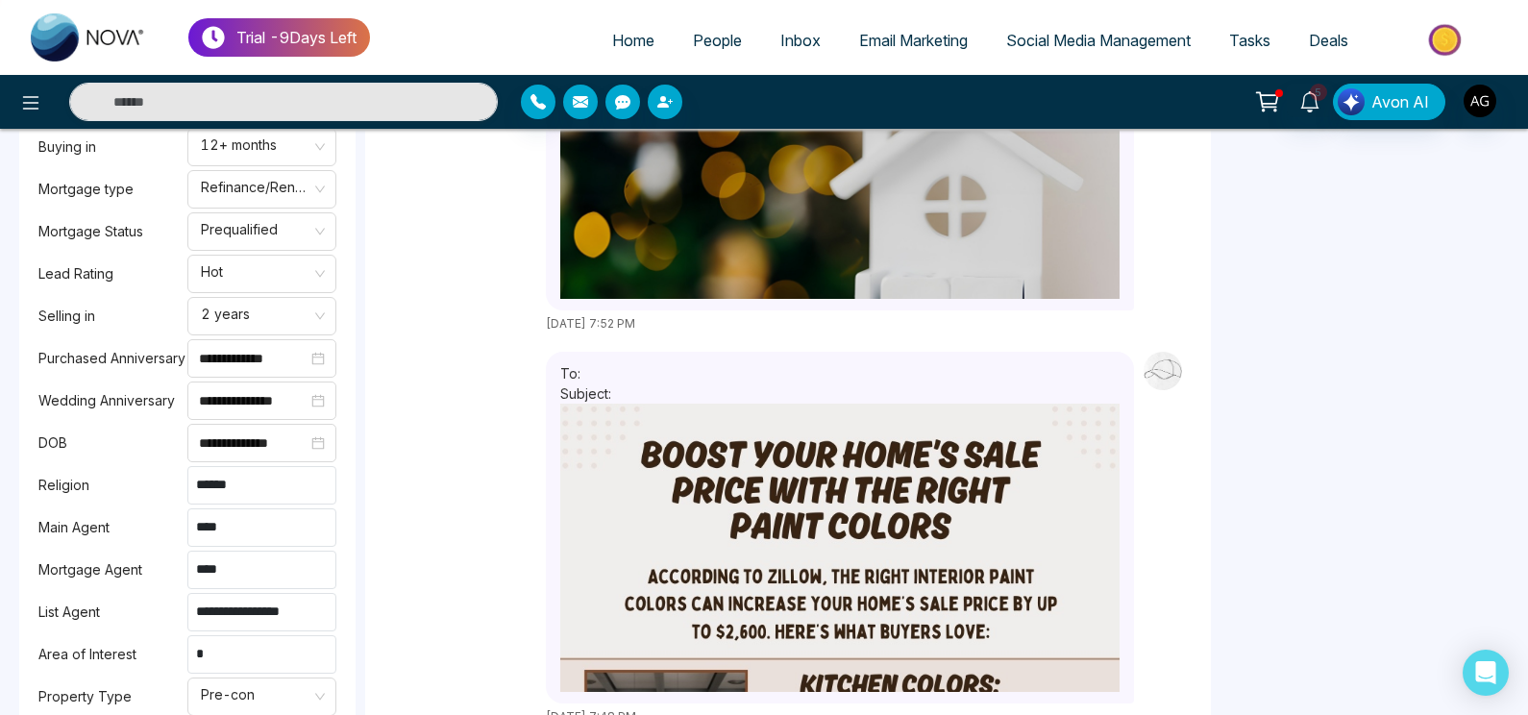
scroll to position [2023, 0]
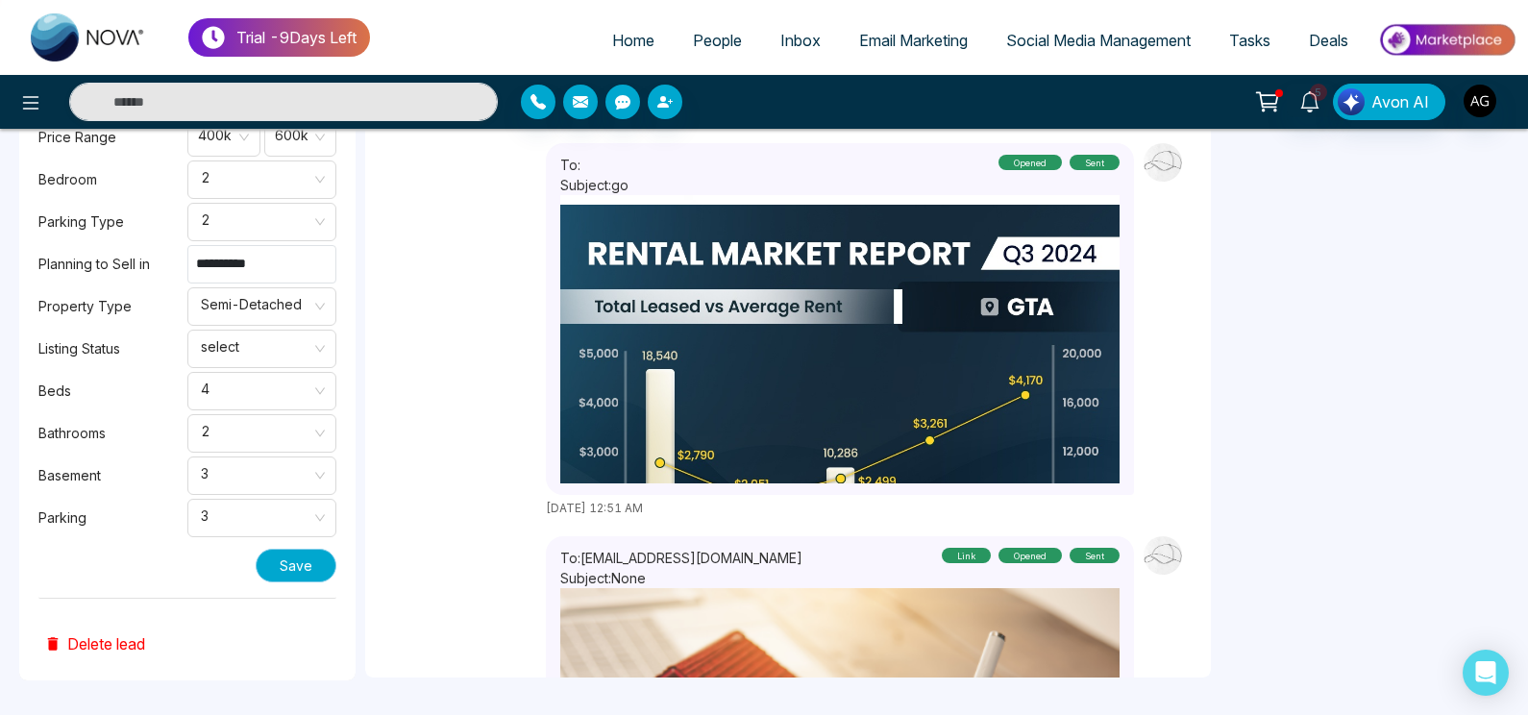
click at [295, 554] on button "Save" at bounding box center [296, 566] width 81 height 34
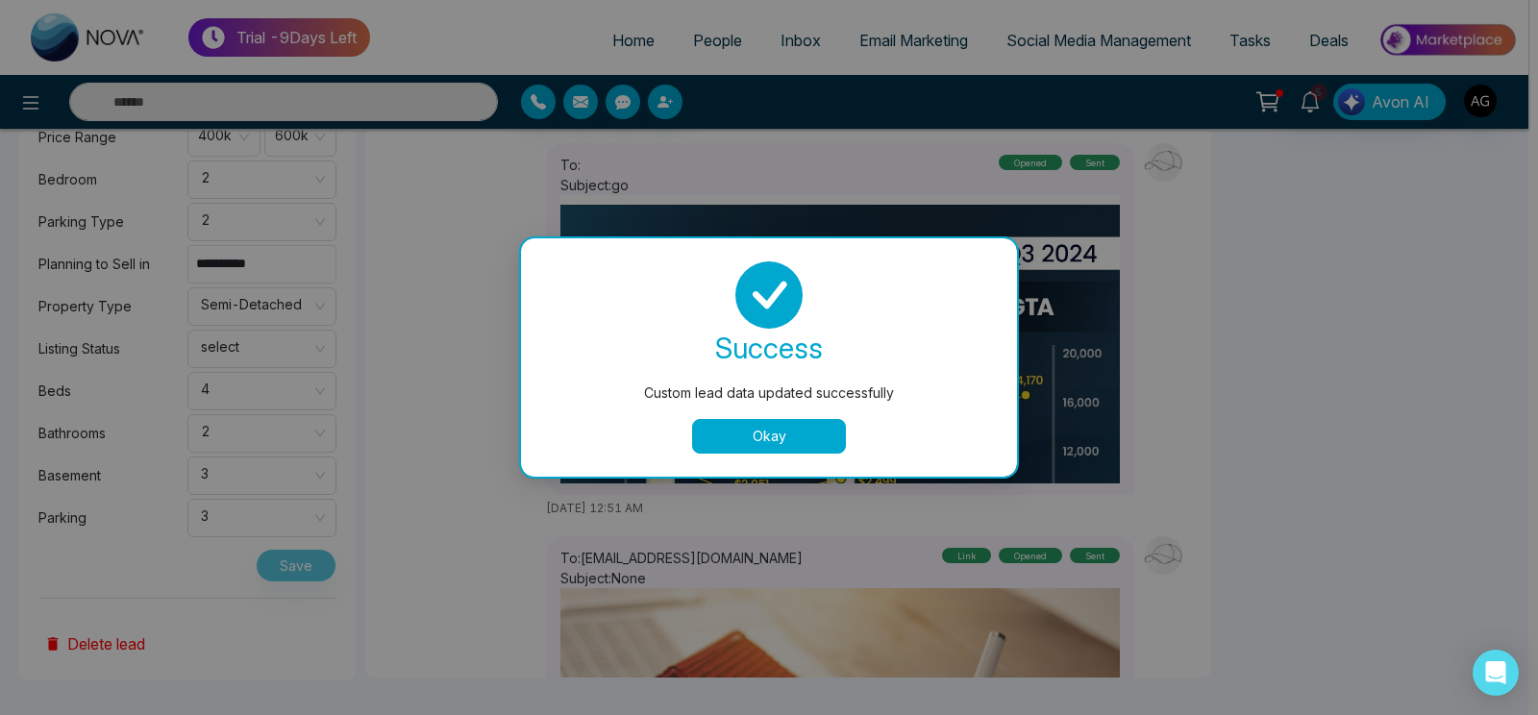
click at [802, 426] on button "Okay" at bounding box center [769, 436] width 154 height 35
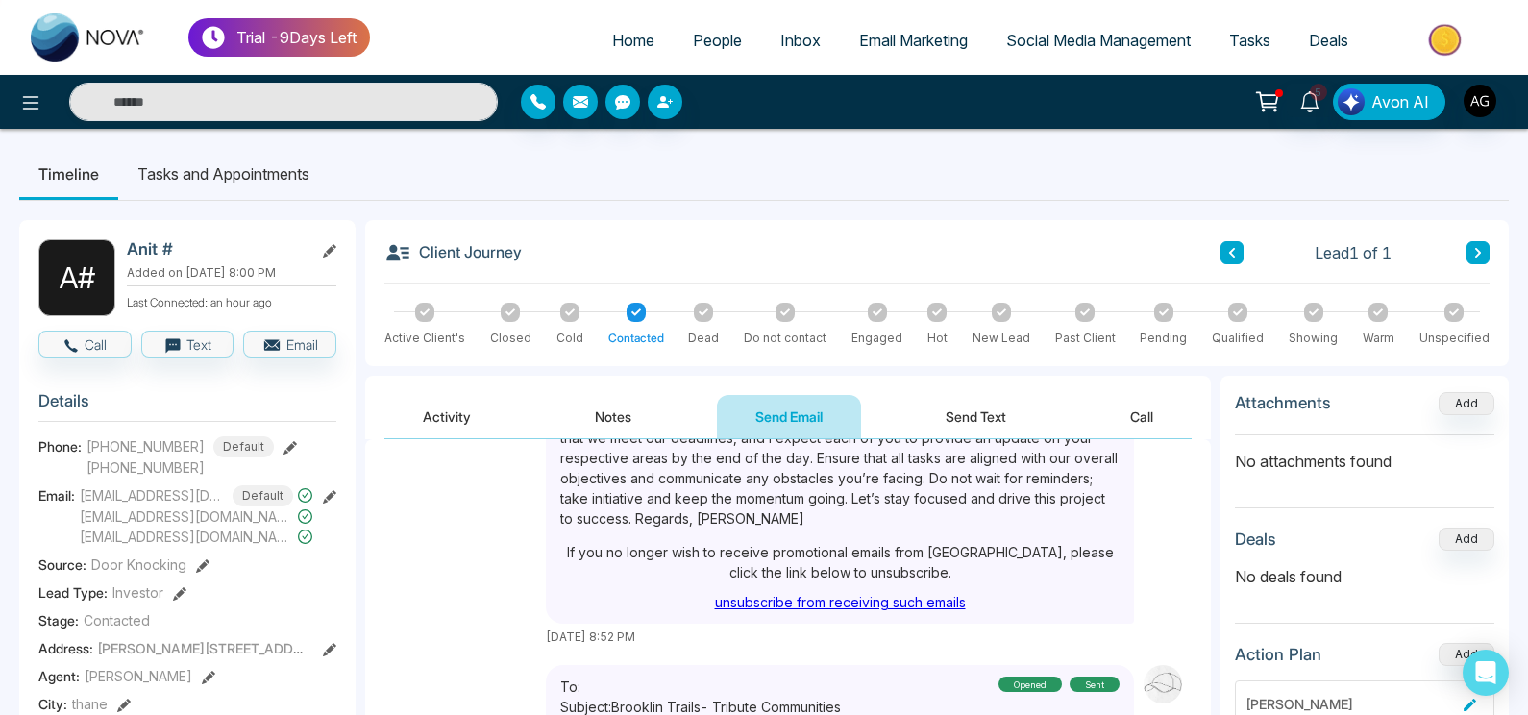
scroll to position [154, 0]
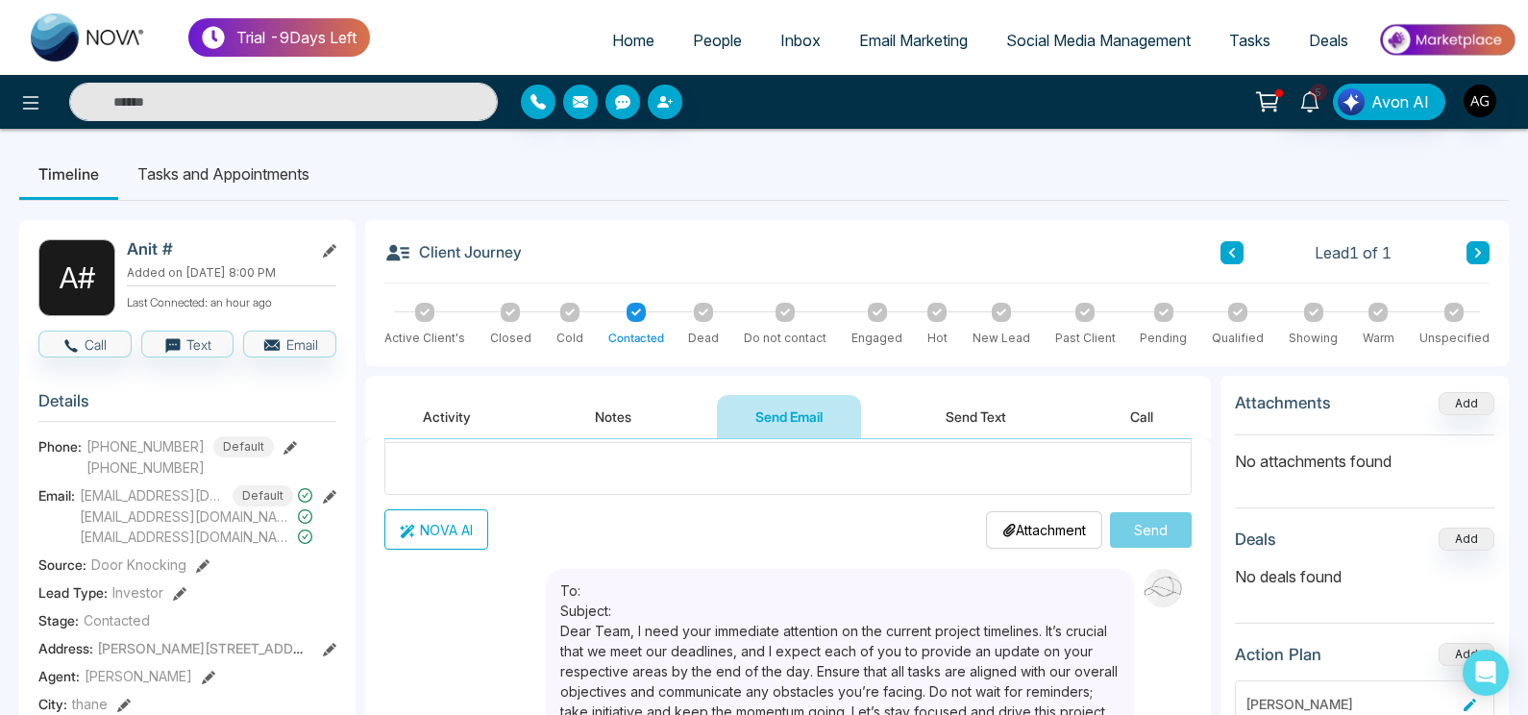
click at [623, 419] on button "Notes" at bounding box center [612, 416] width 113 height 43
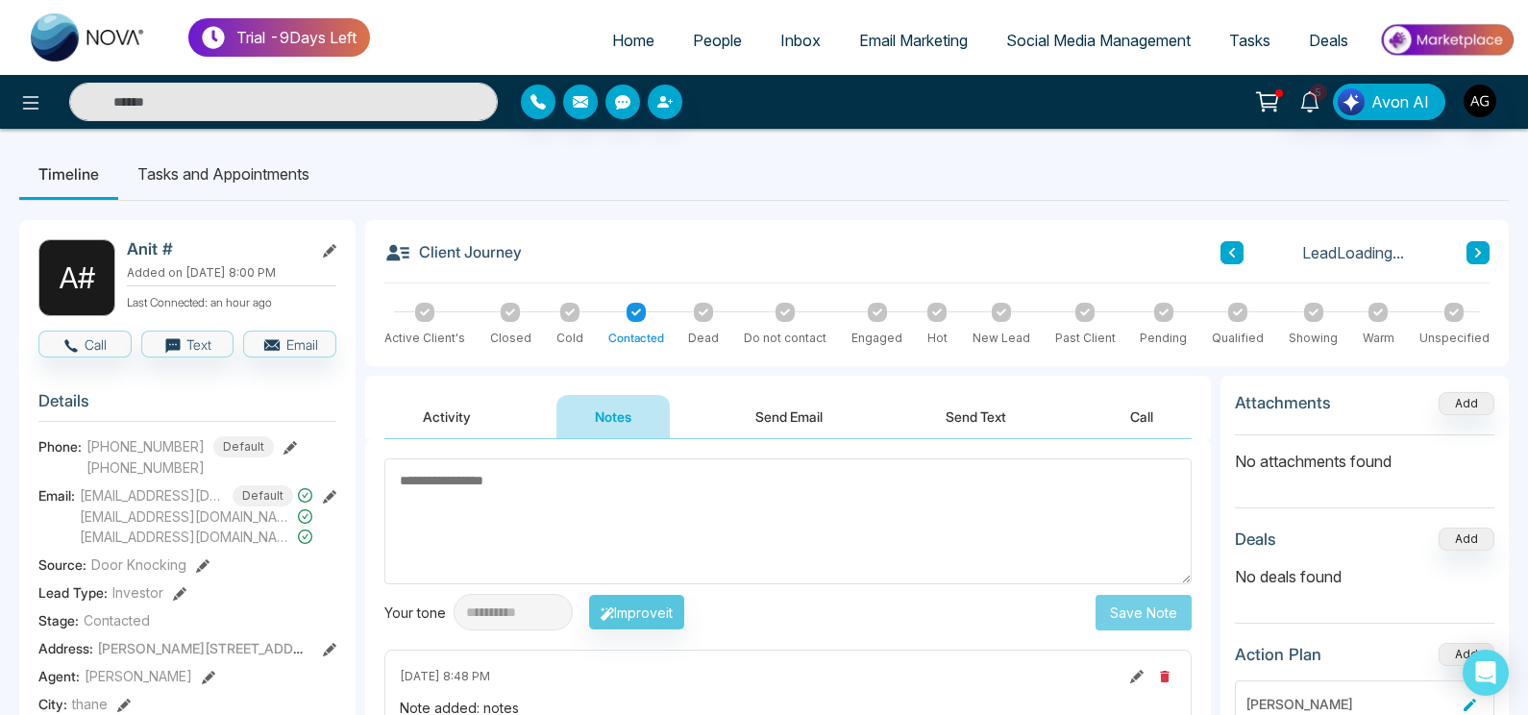
click at [440, 422] on button "Activity" at bounding box center [446, 416] width 125 height 43
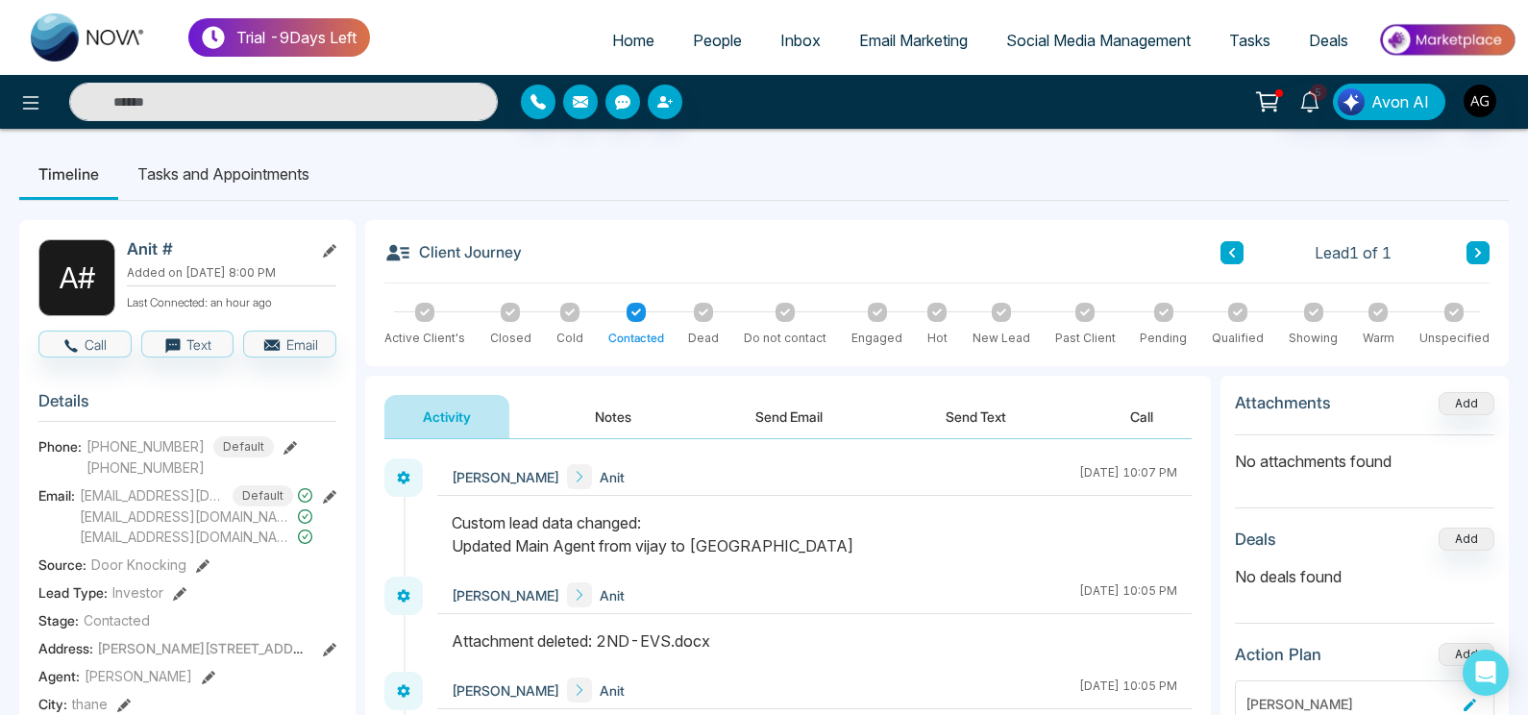
click at [594, 435] on button "Notes" at bounding box center [612, 416] width 113 height 43
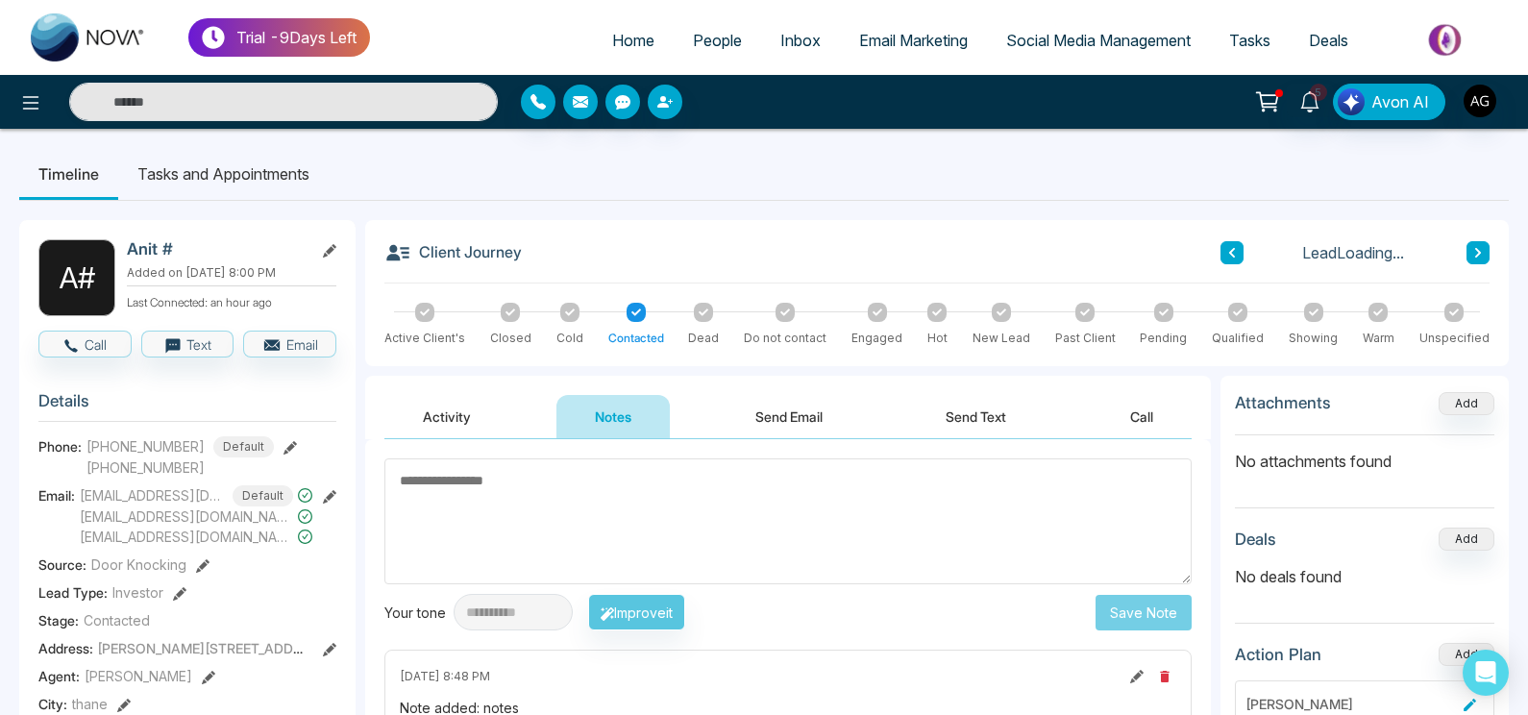
click at [792, 425] on button "Send Email" at bounding box center [789, 416] width 144 height 43
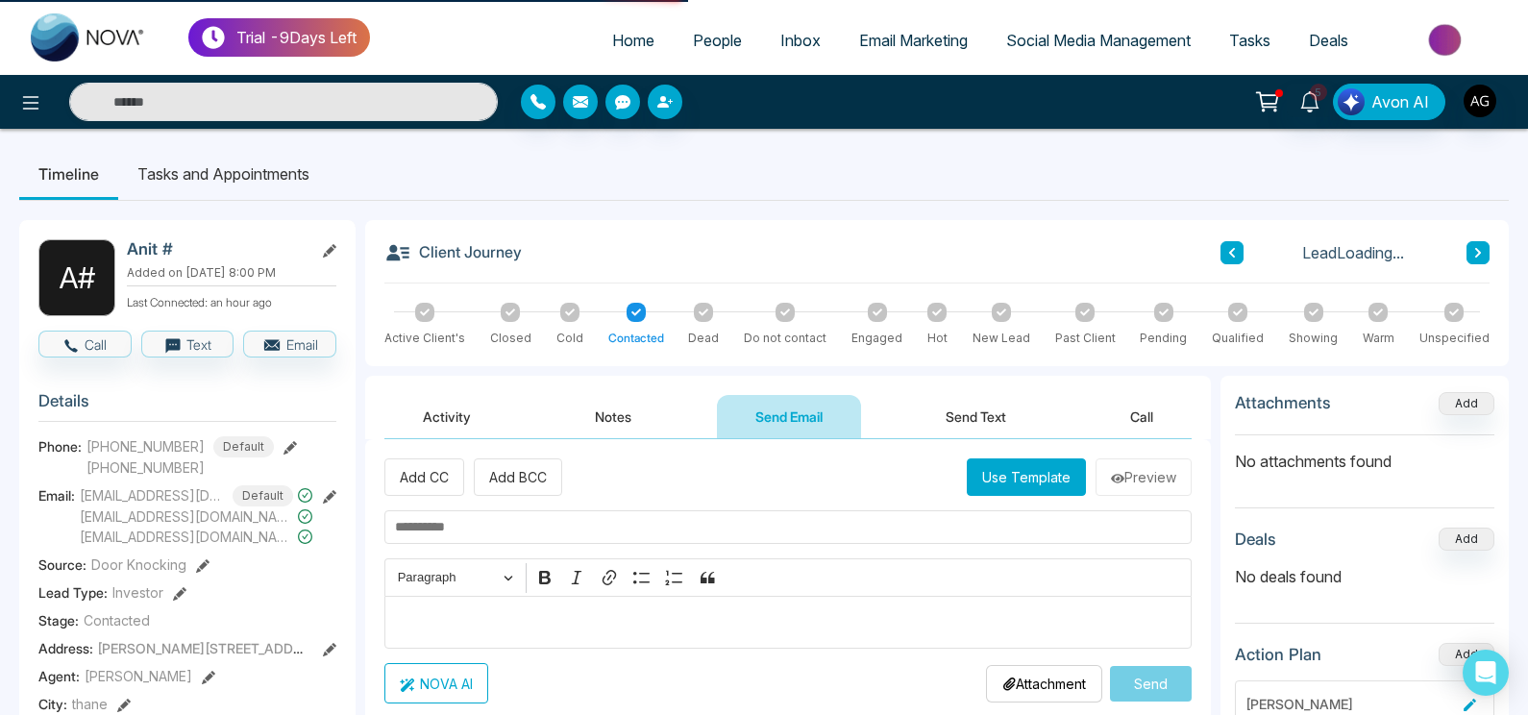
click at [949, 415] on button "Send Text" at bounding box center [975, 416] width 137 height 43
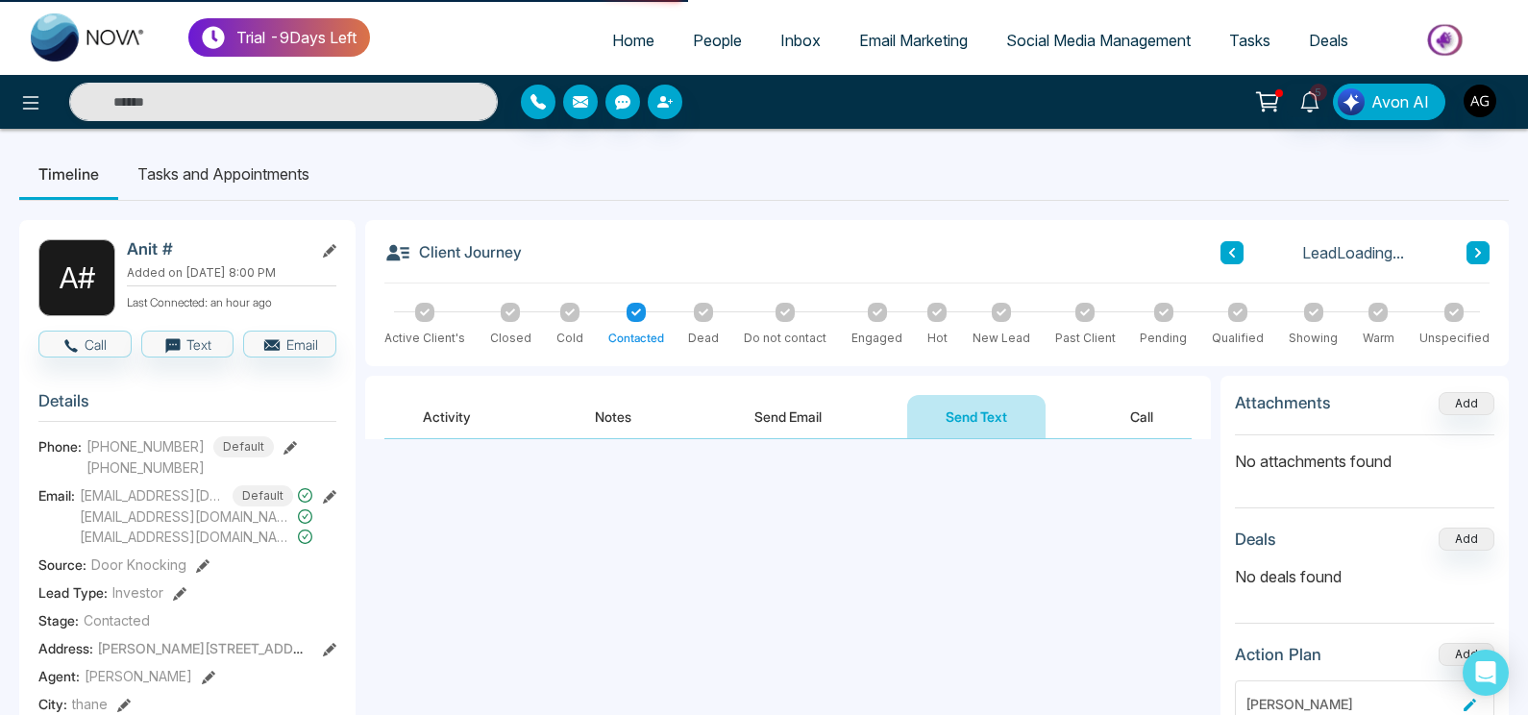
click at [1120, 415] on button "Call" at bounding box center [1142, 416] width 100 height 43
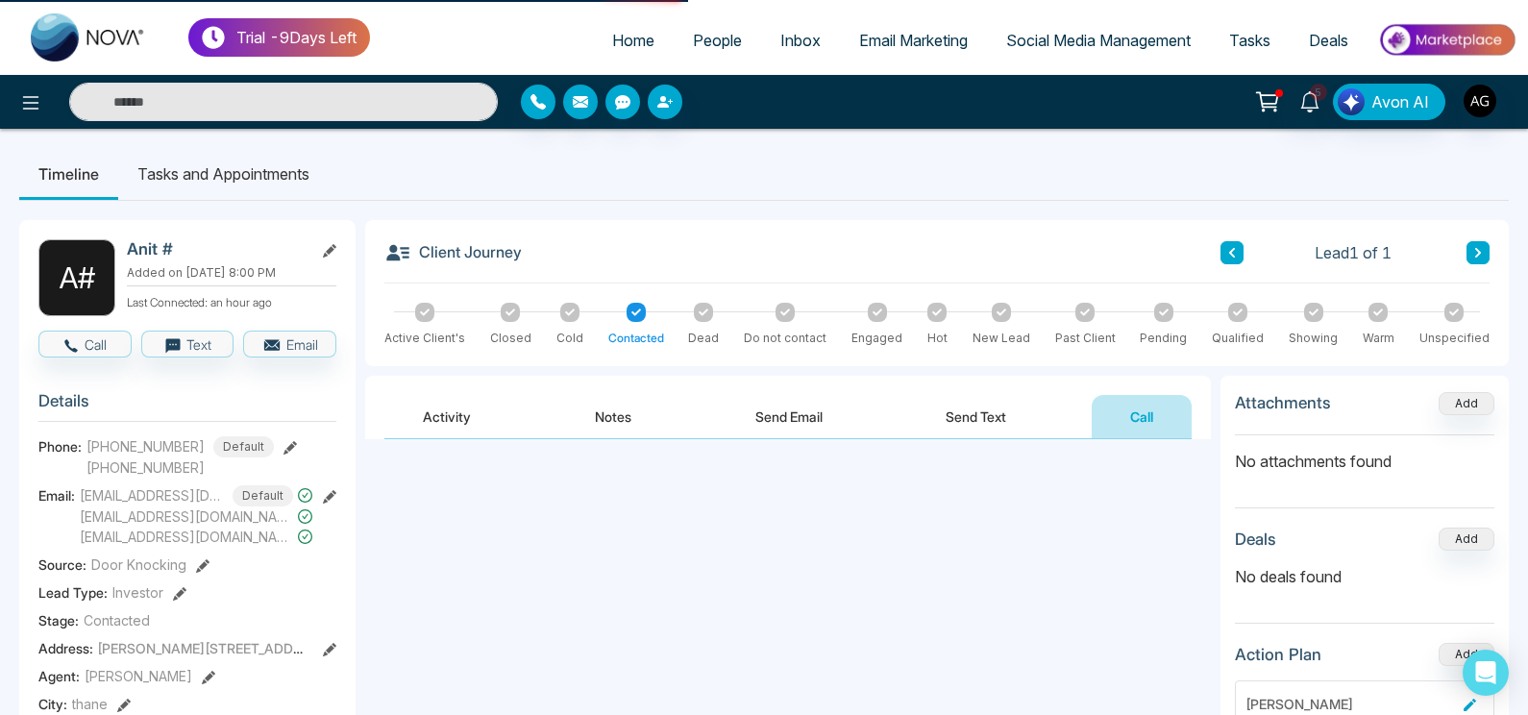
click at [817, 416] on button "Send Email" at bounding box center [789, 416] width 144 height 43
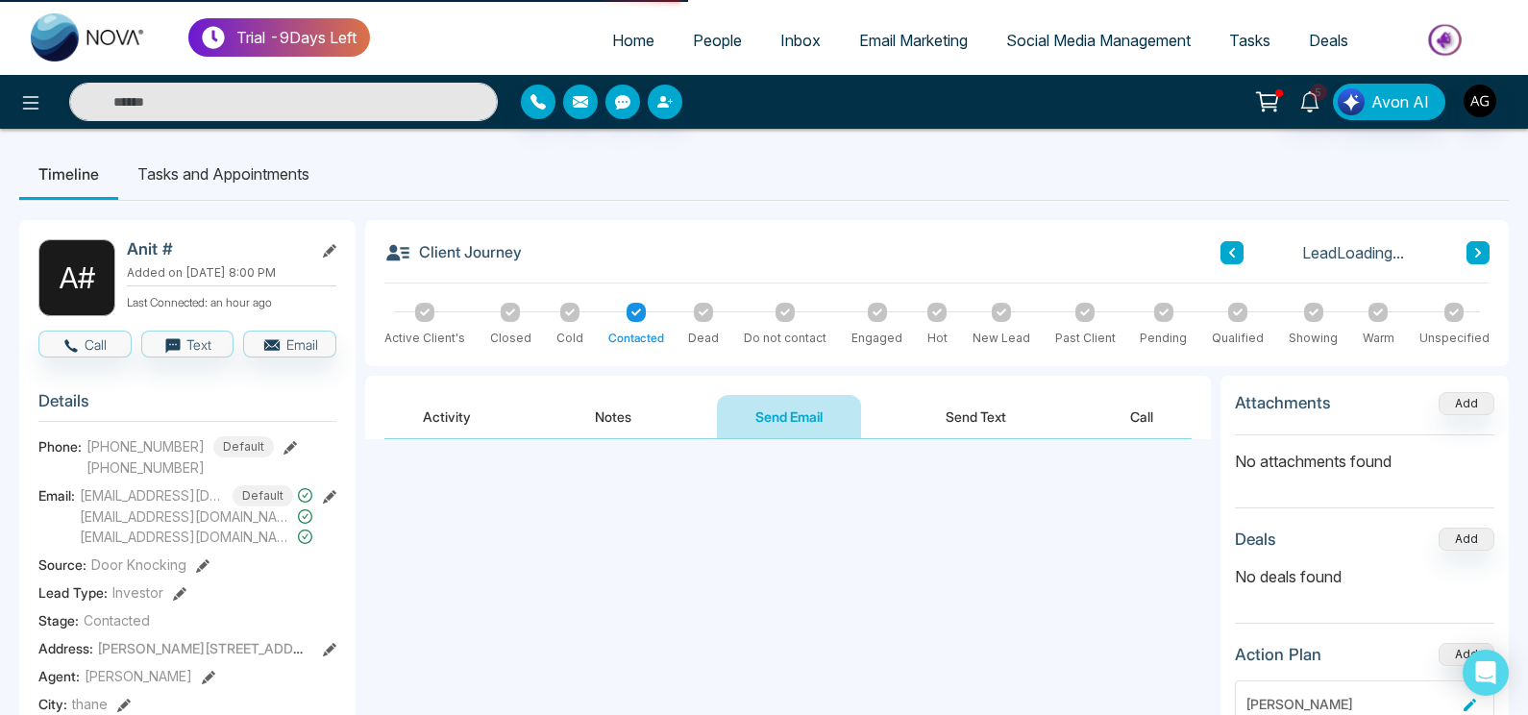
click at [611, 422] on button "Notes" at bounding box center [612, 416] width 113 height 43
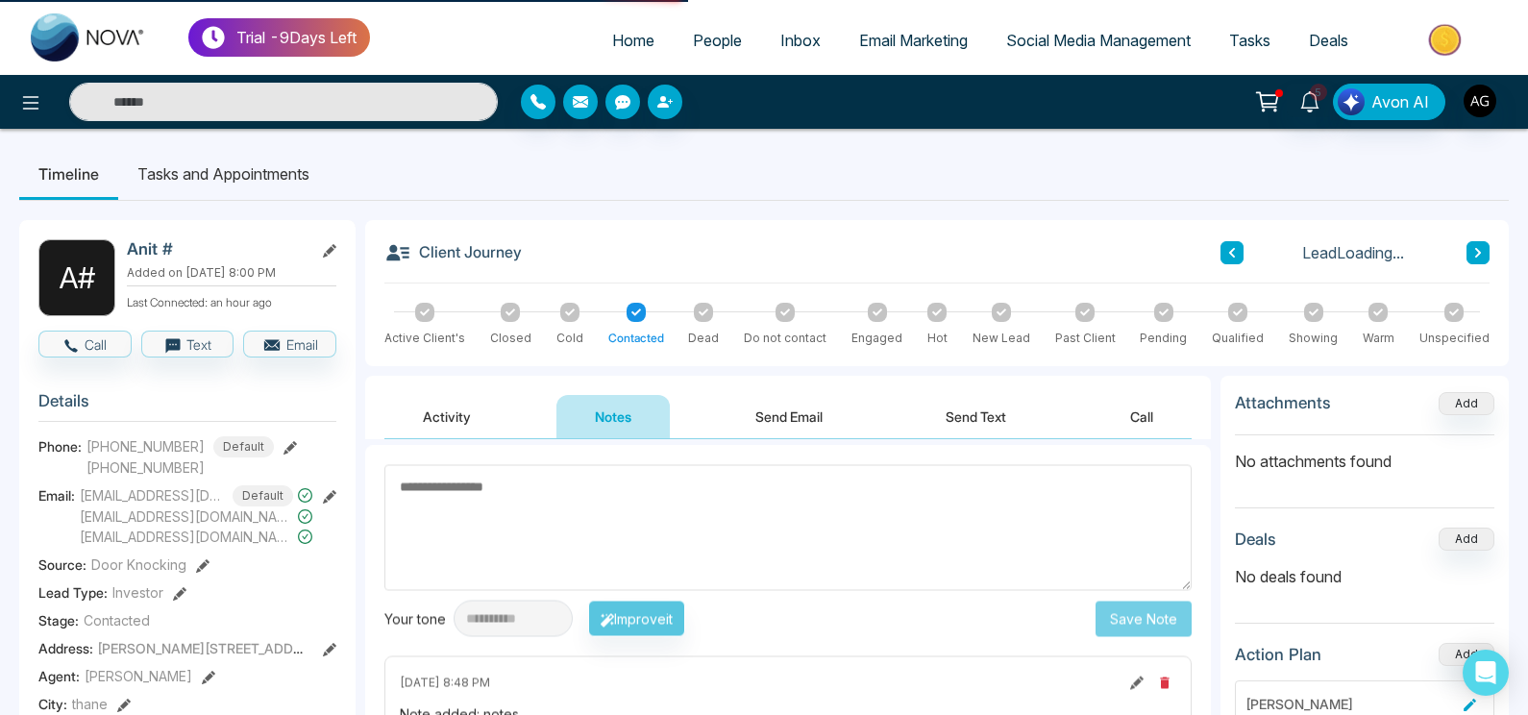
click at [856, 429] on button "Send Email" at bounding box center [789, 416] width 144 height 43
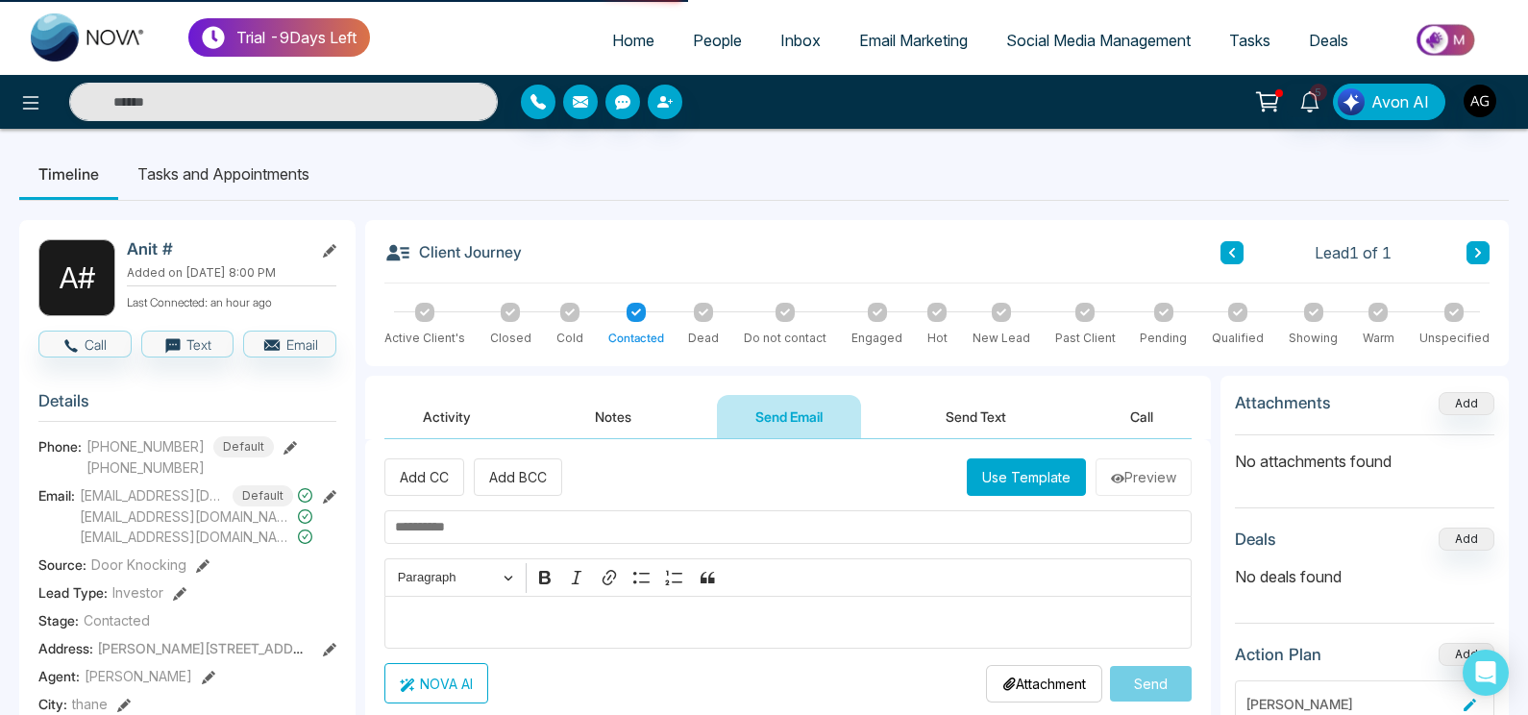
click at [602, 407] on button "Notes" at bounding box center [612, 416] width 113 height 43
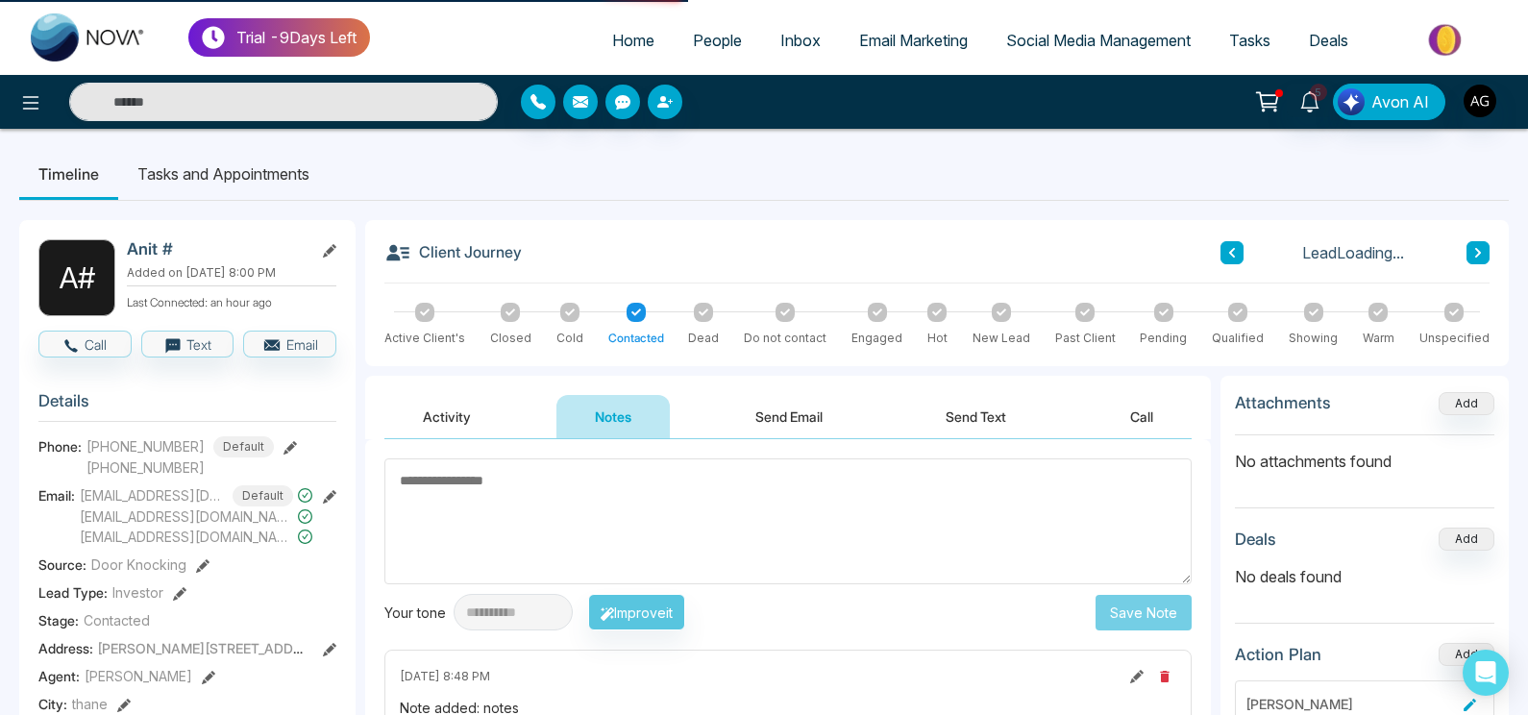
click at [470, 423] on button "Activity" at bounding box center [446, 416] width 125 height 43
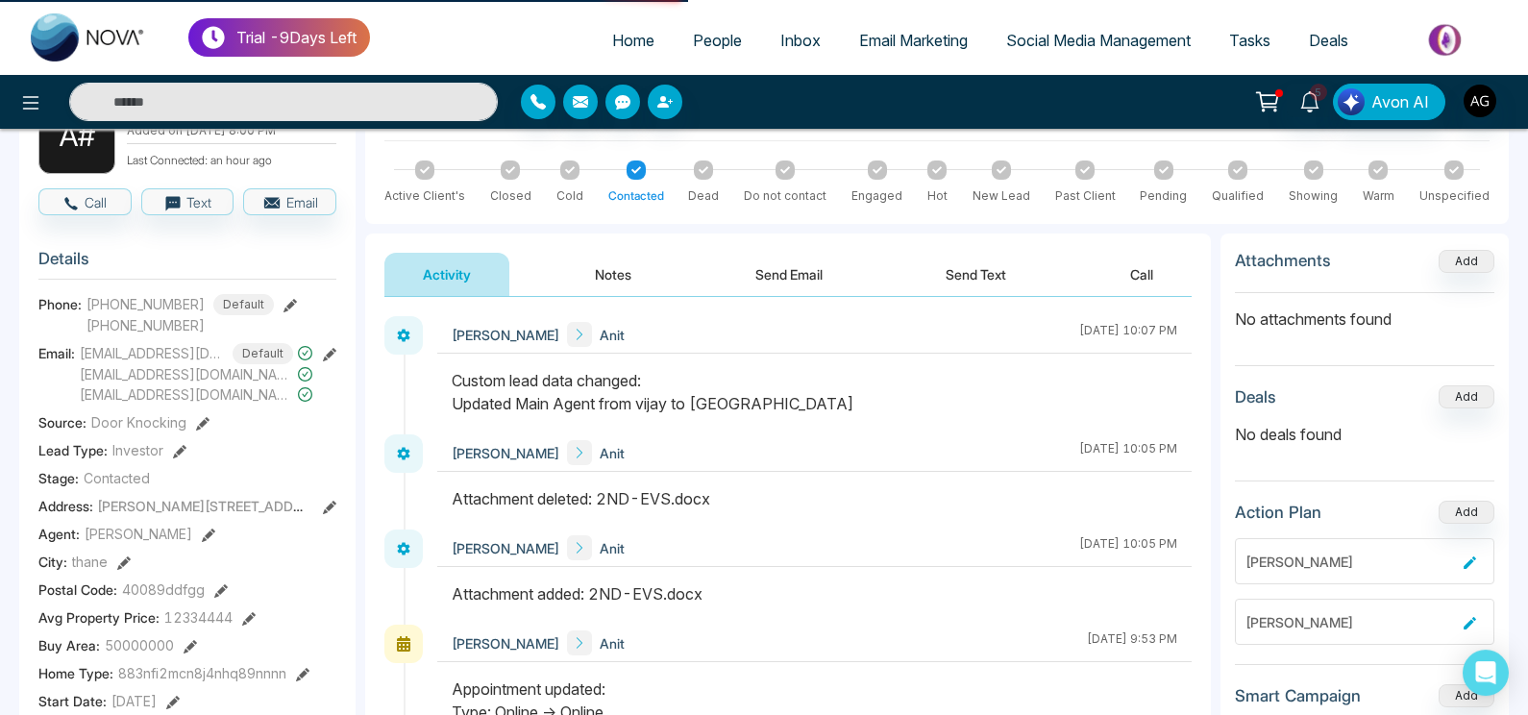
scroll to position [141, 0]
click at [589, 266] on button "Notes" at bounding box center [612, 275] width 113 height 43
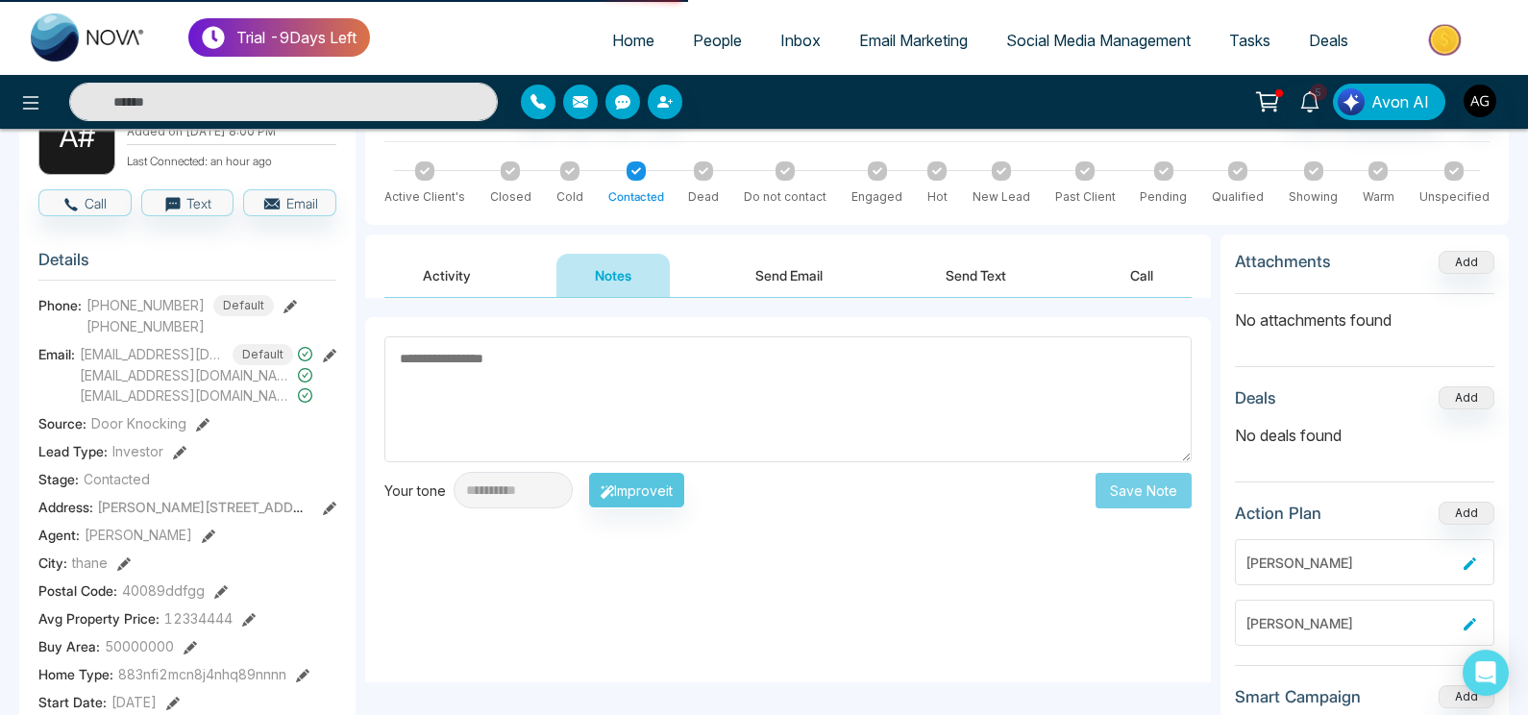
click at [798, 268] on button "Send Email" at bounding box center [789, 275] width 144 height 43
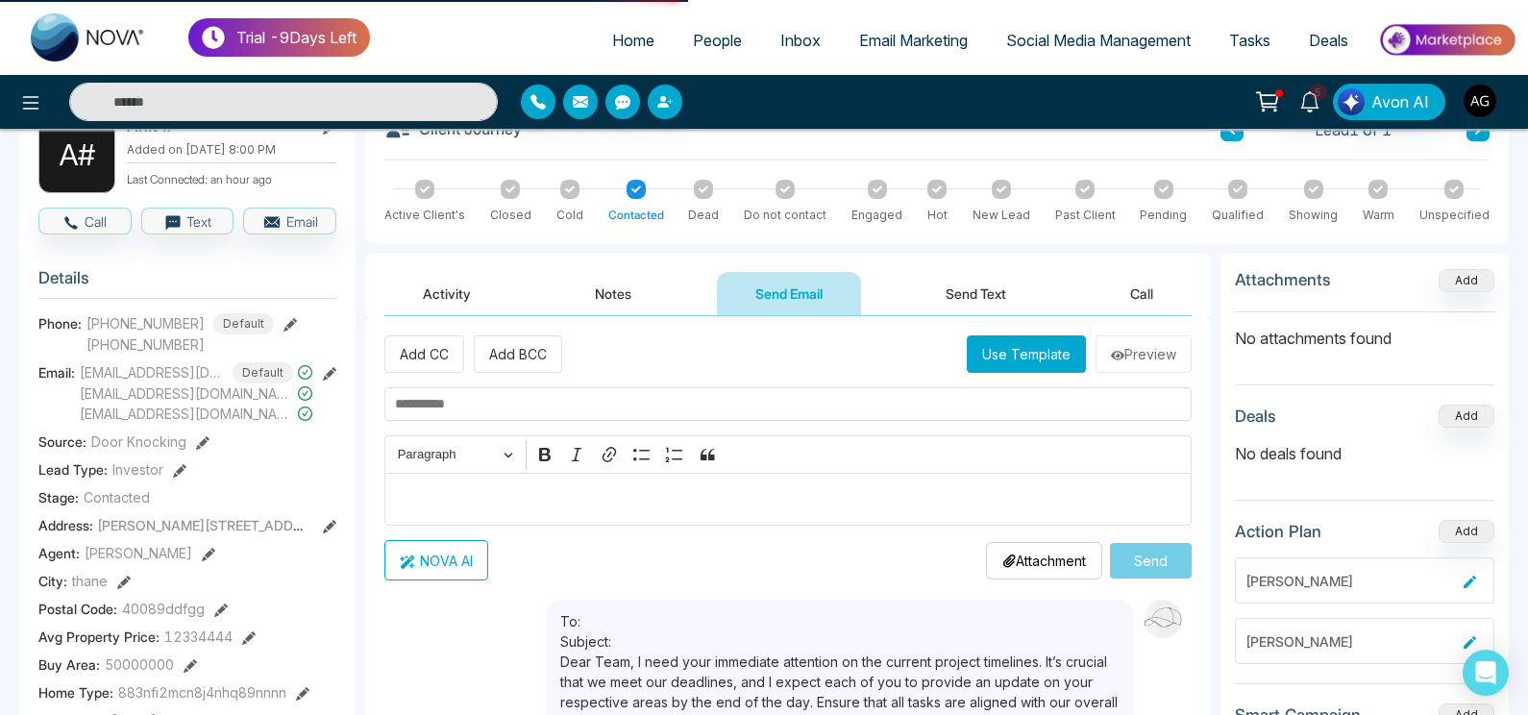
click at [1026, 381] on div "Add CC Add BCC Use Template Preview Rich Text Editor Paragraph Bold Italic Link…" at bounding box center [787, 457] width 807 height 245
click at [1028, 378] on div "Add CC Add BCC Use Template Preview Rich Text Editor Paragraph Bold Italic Link…" at bounding box center [787, 457] width 807 height 245
click at [1029, 373] on div "Add CC Add BCC Use Template Preview Rich Text Editor Paragraph Bold Italic Link…" at bounding box center [787, 457] width 807 height 245
click at [1037, 356] on button "Use Template" at bounding box center [1026, 353] width 119 height 37
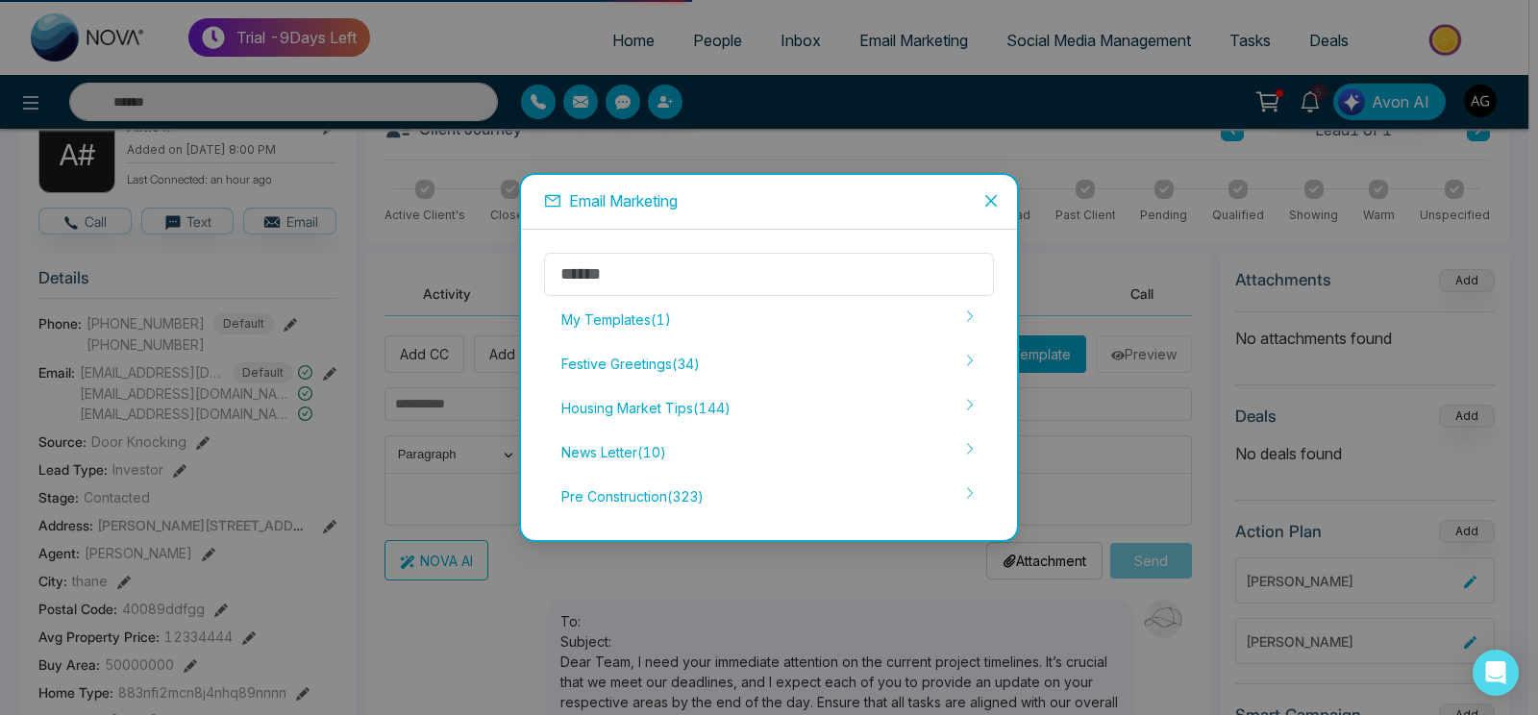
drag, startPoint x: 1037, startPoint y: 356, endPoint x: 664, endPoint y: 435, distance: 381.3
click at [893, 430] on div "Email Marketing My Templates ( 1 ) Festive Greetings ( 34 ) Housing Market Tips…" at bounding box center [769, 357] width 1538 height 715
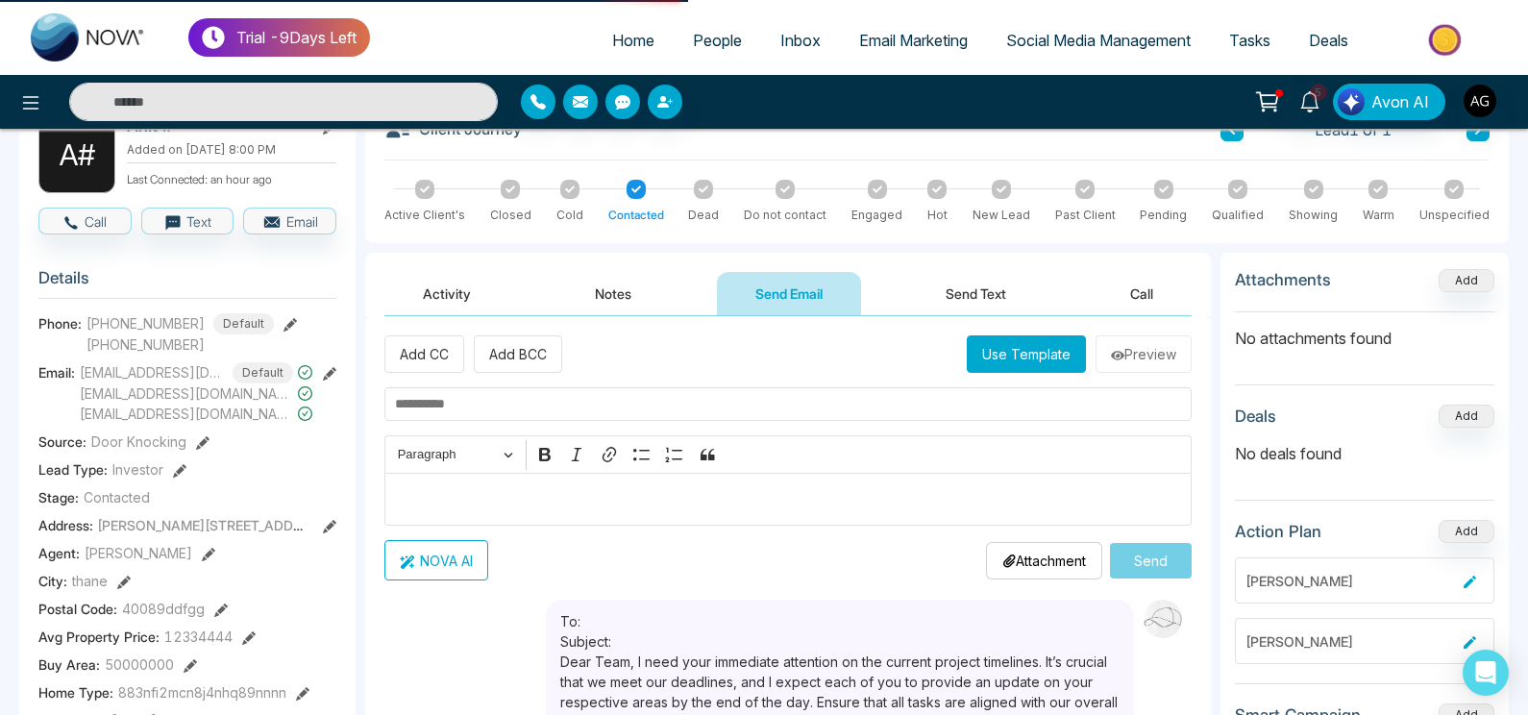
click at [1018, 351] on button "Use Template" at bounding box center [1026, 353] width 119 height 37
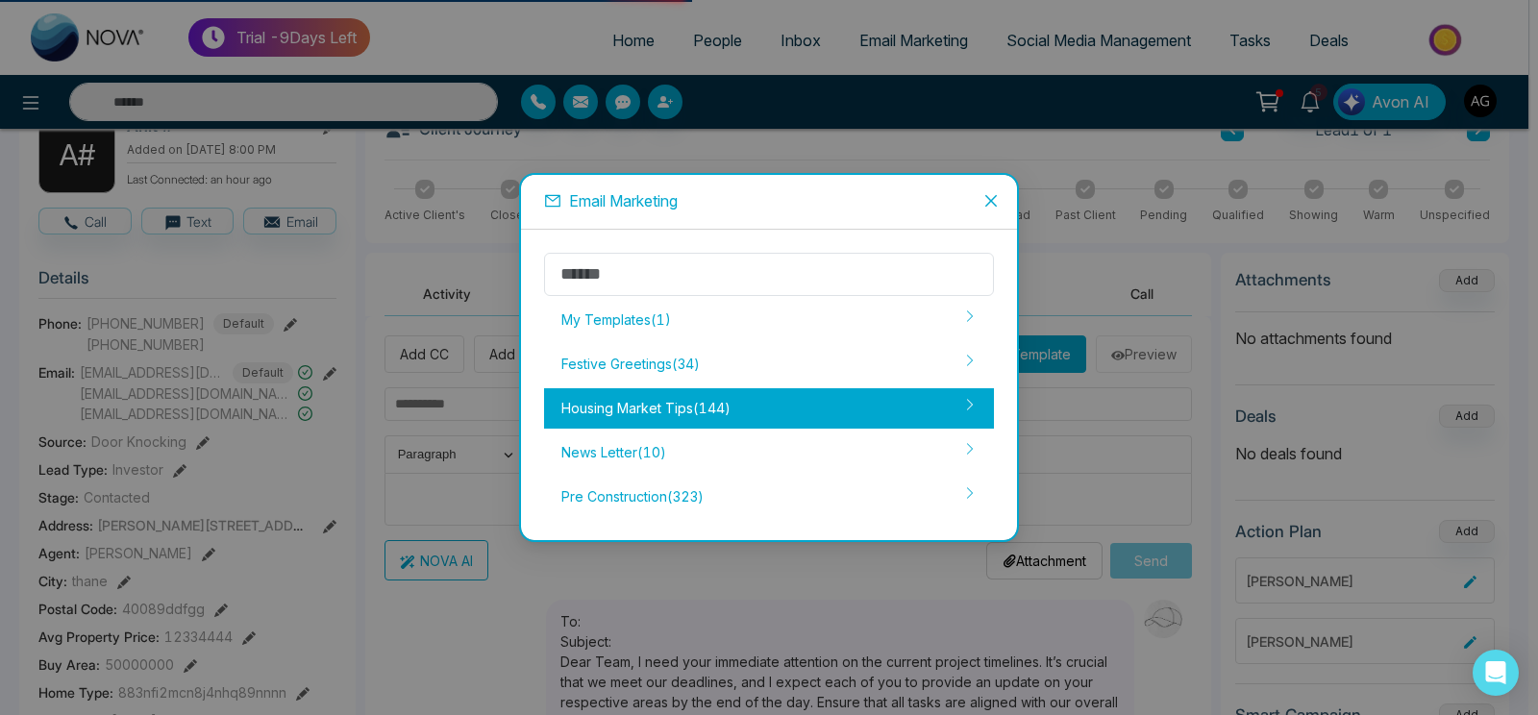
click at [715, 426] on div "Housing Market Tips ( 144 )" at bounding box center [769, 408] width 450 height 40
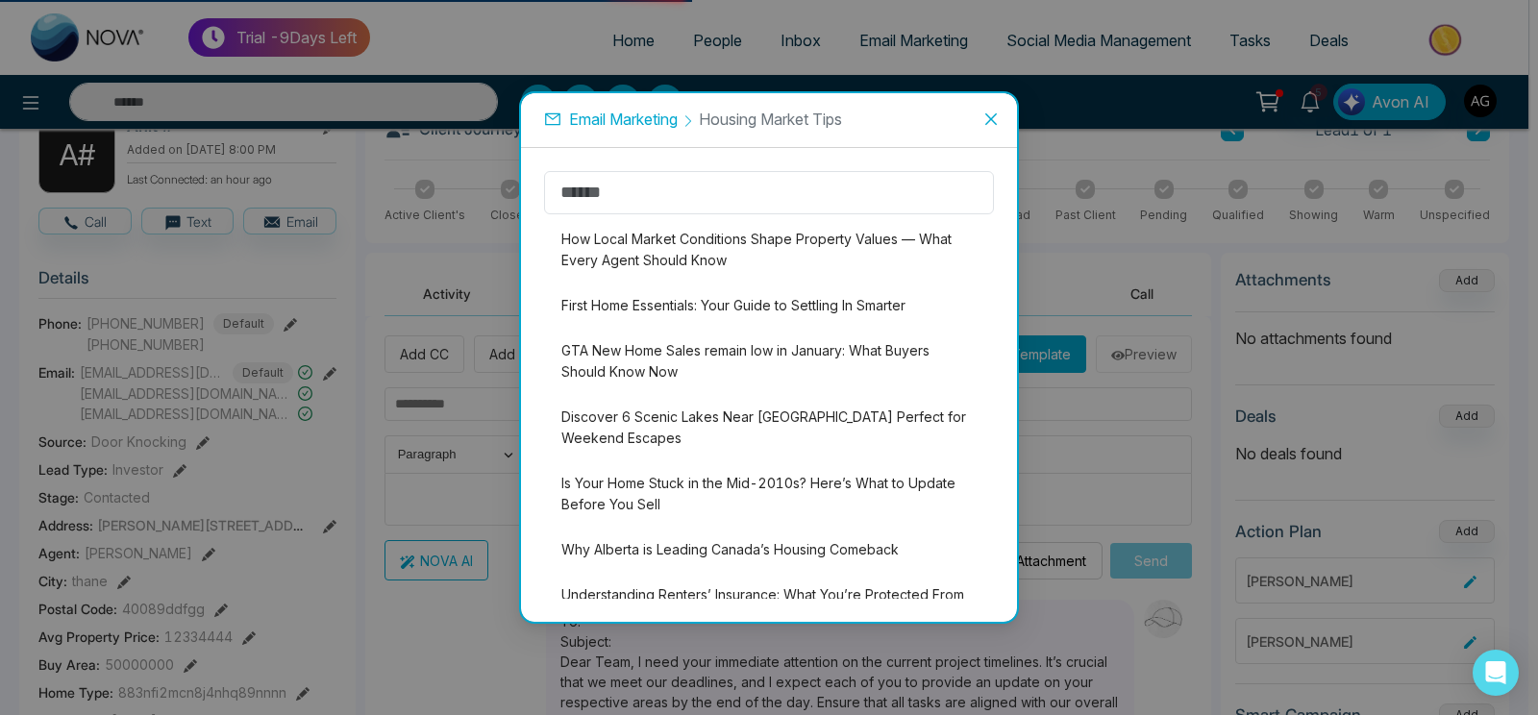
click at [714, 405] on li "Discover 6 Scenic Lakes Near [GEOGRAPHIC_DATA] Perfect for Weekend Escapes" at bounding box center [769, 428] width 450 height 62
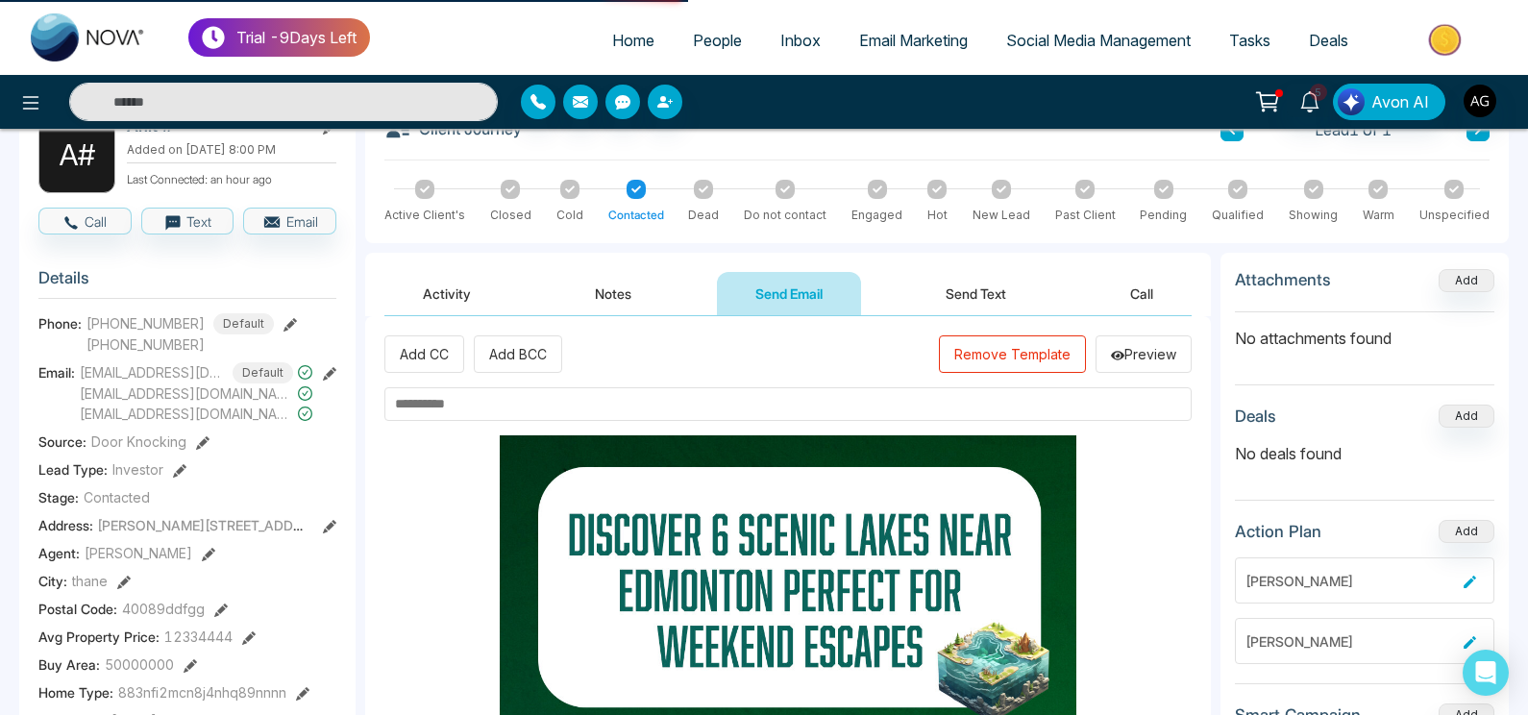
click at [652, 416] on input "text" at bounding box center [787, 404] width 807 height 34
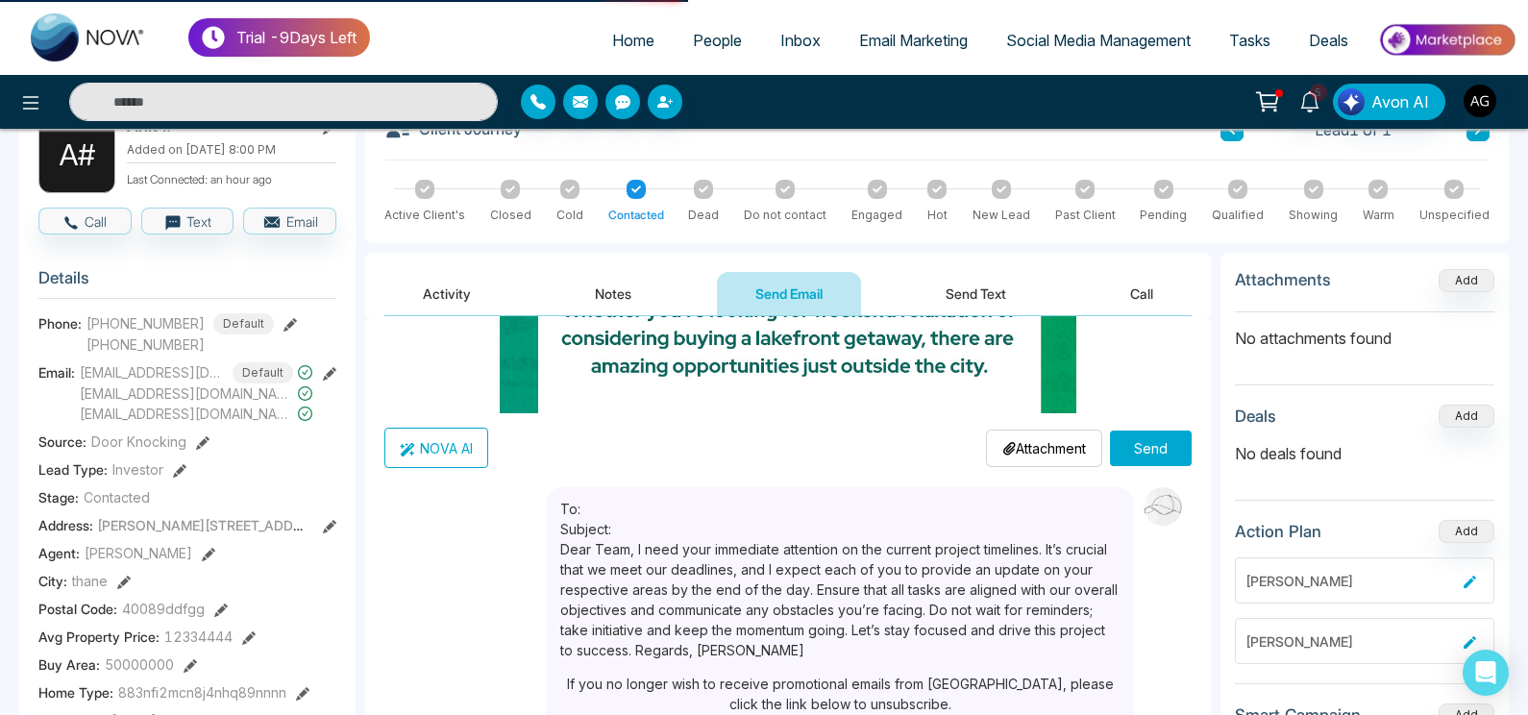
scroll to position [596, 0]
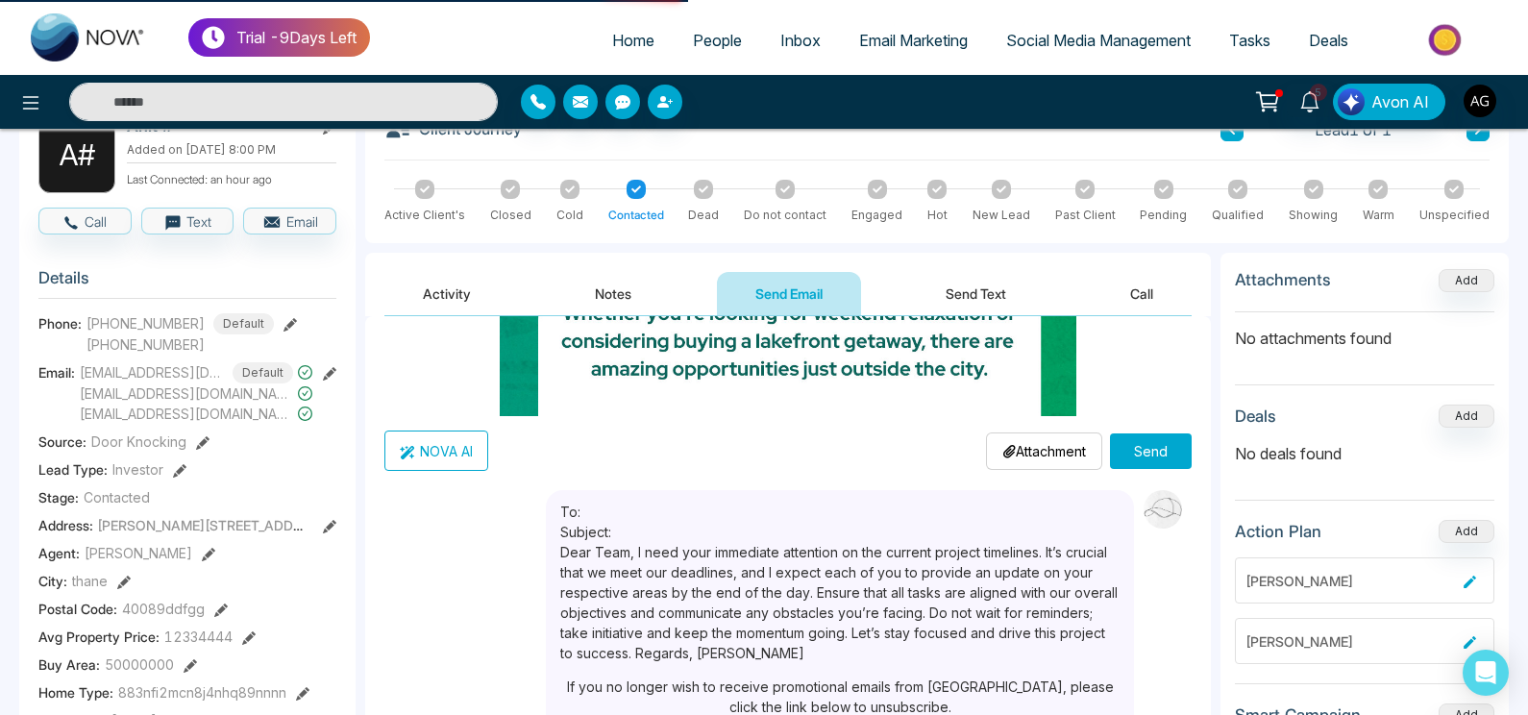
type input "*****"
click at [995, 435] on div "Attachment Choose File" at bounding box center [1044, 450] width 116 height 37
click at [1041, 455] on p "Attachment" at bounding box center [1044, 451] width 84 height 20
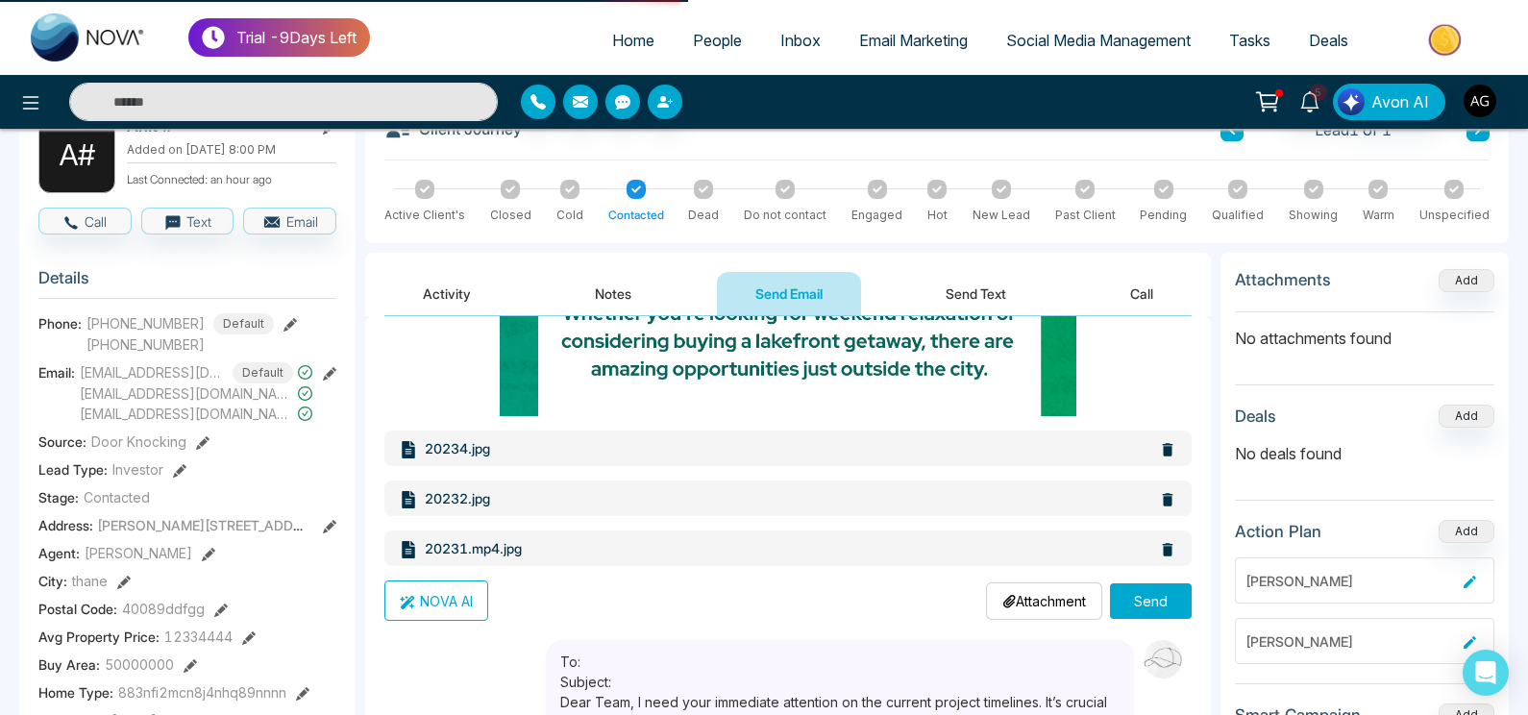
click at [1158, 612] on button "Send" at bounding box center [1151, 601] width 82 height 36
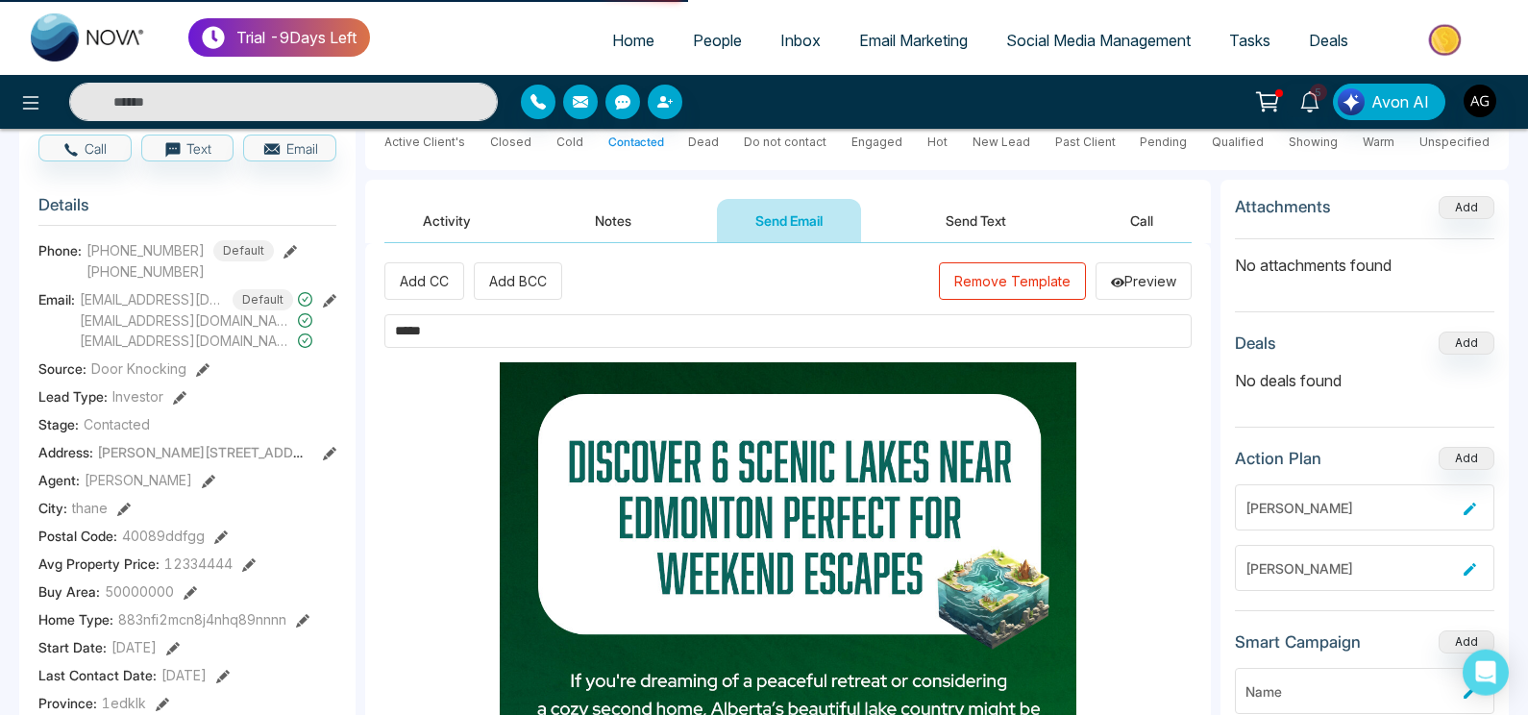
scroll to position [0, 0]
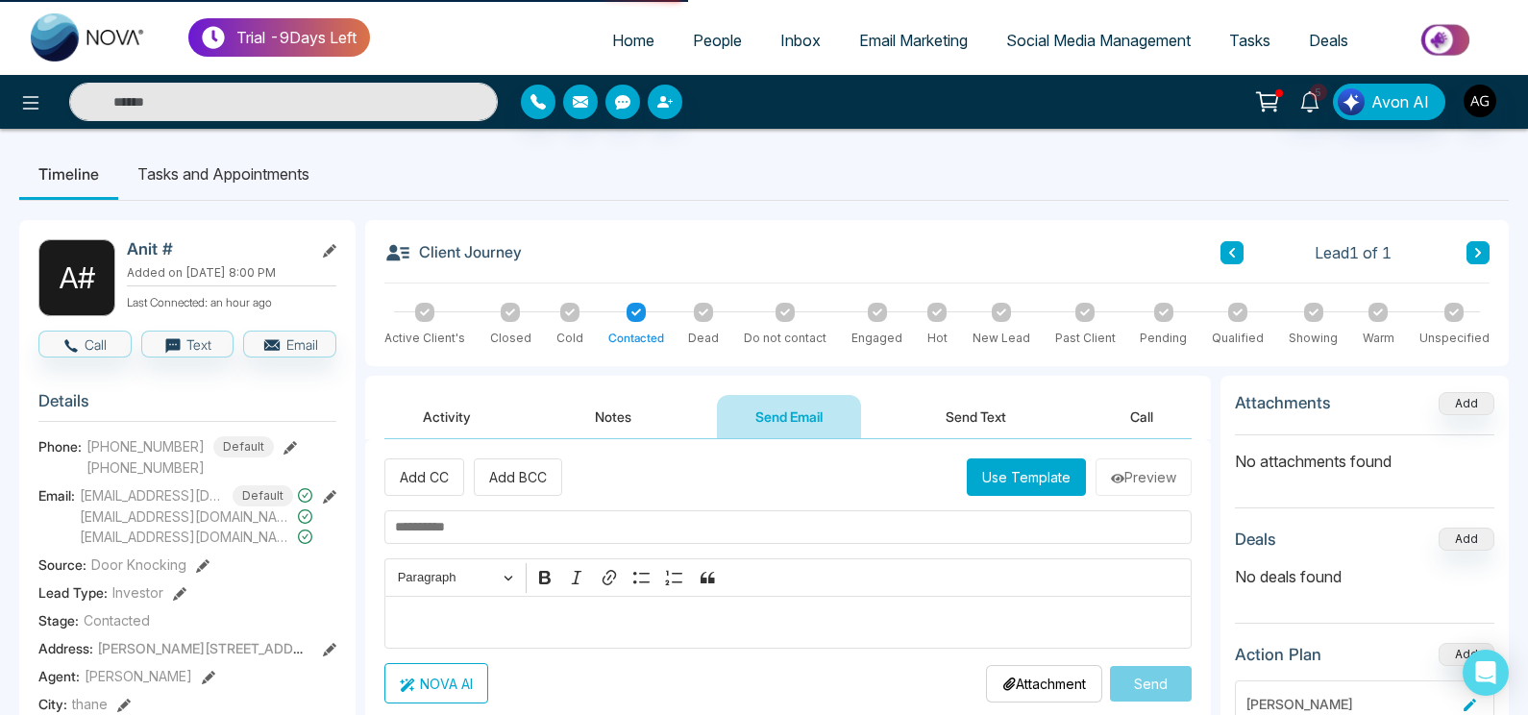
click at [766, 427] on button "Send Email" at bounding box center [789, 416] width 144 height 43
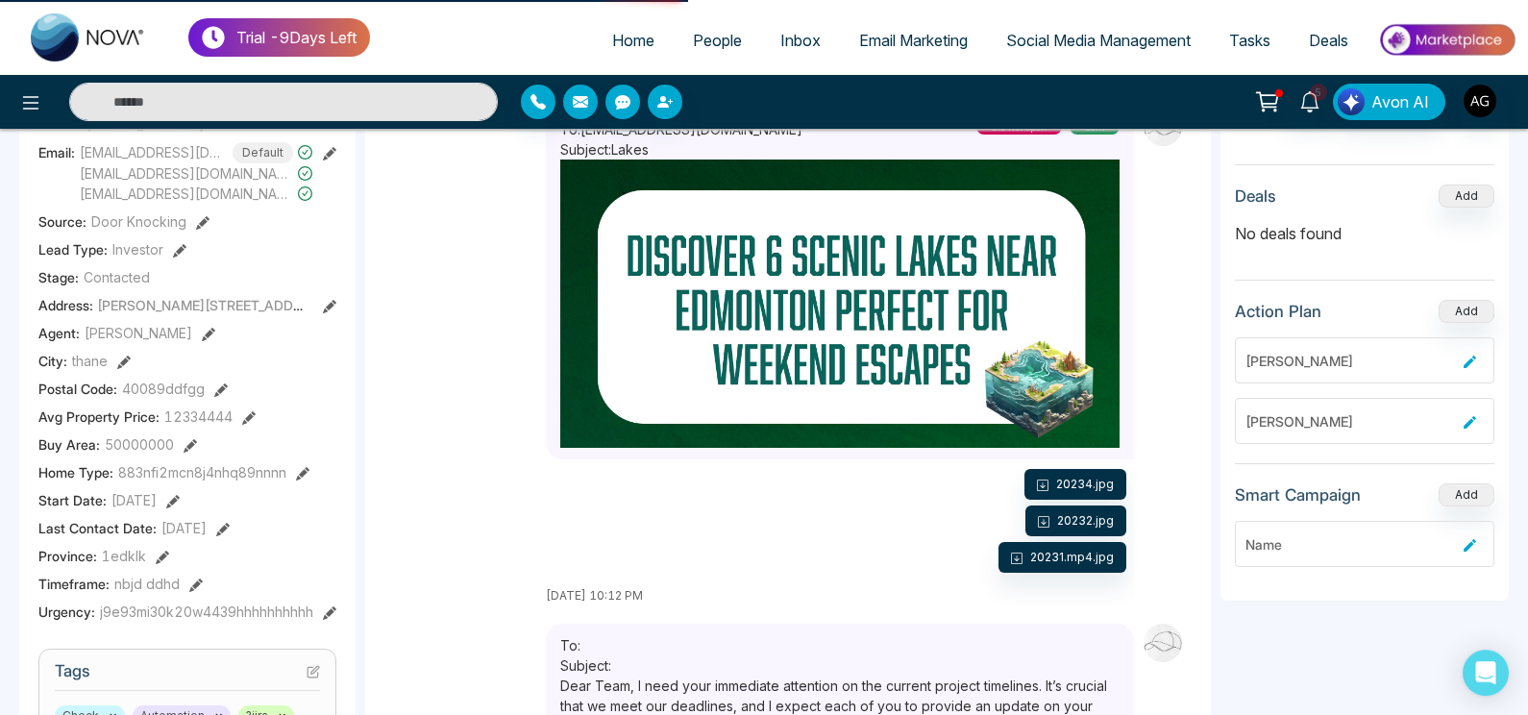
scroll to position [787, 0]
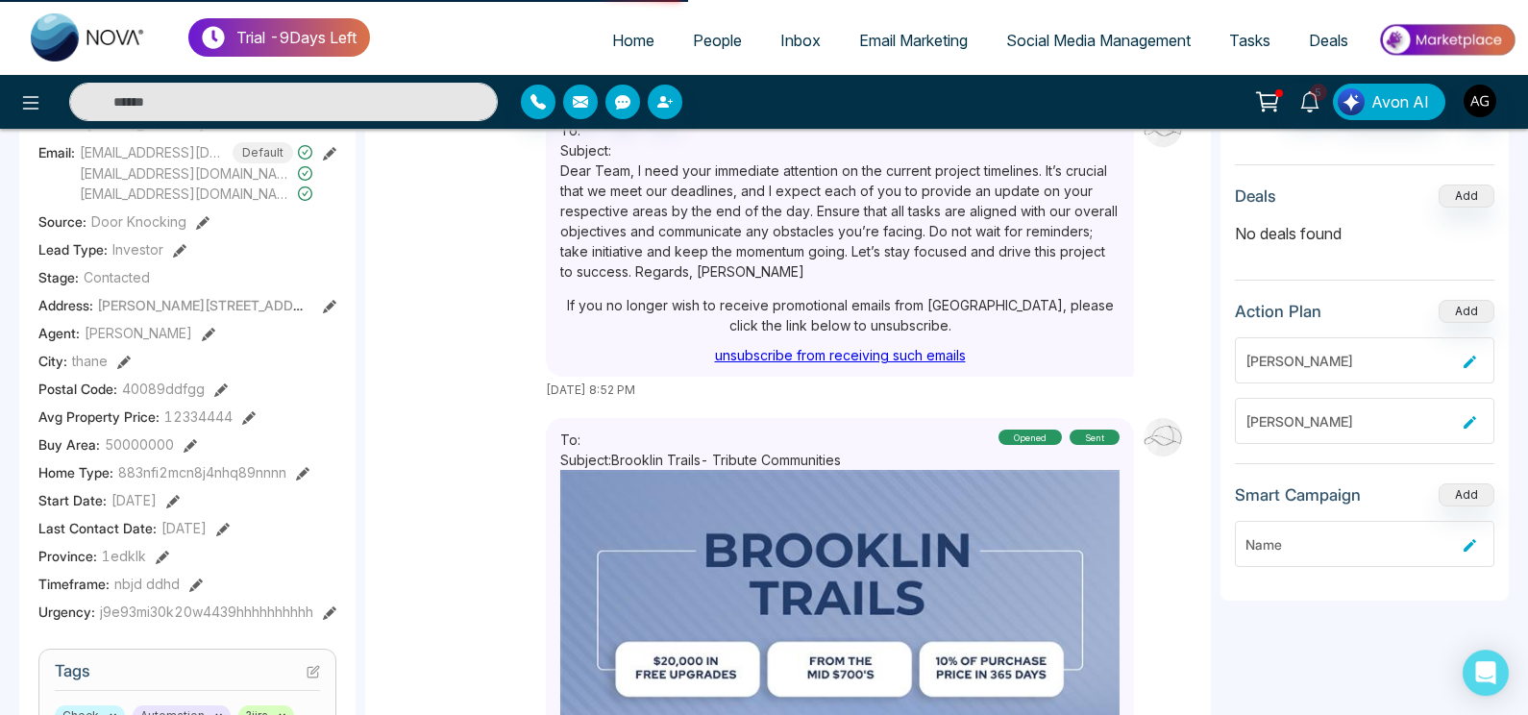
click at [1108, 53] on link "Social Media Management" at bounding box center [1098, 40] width 223 height 37
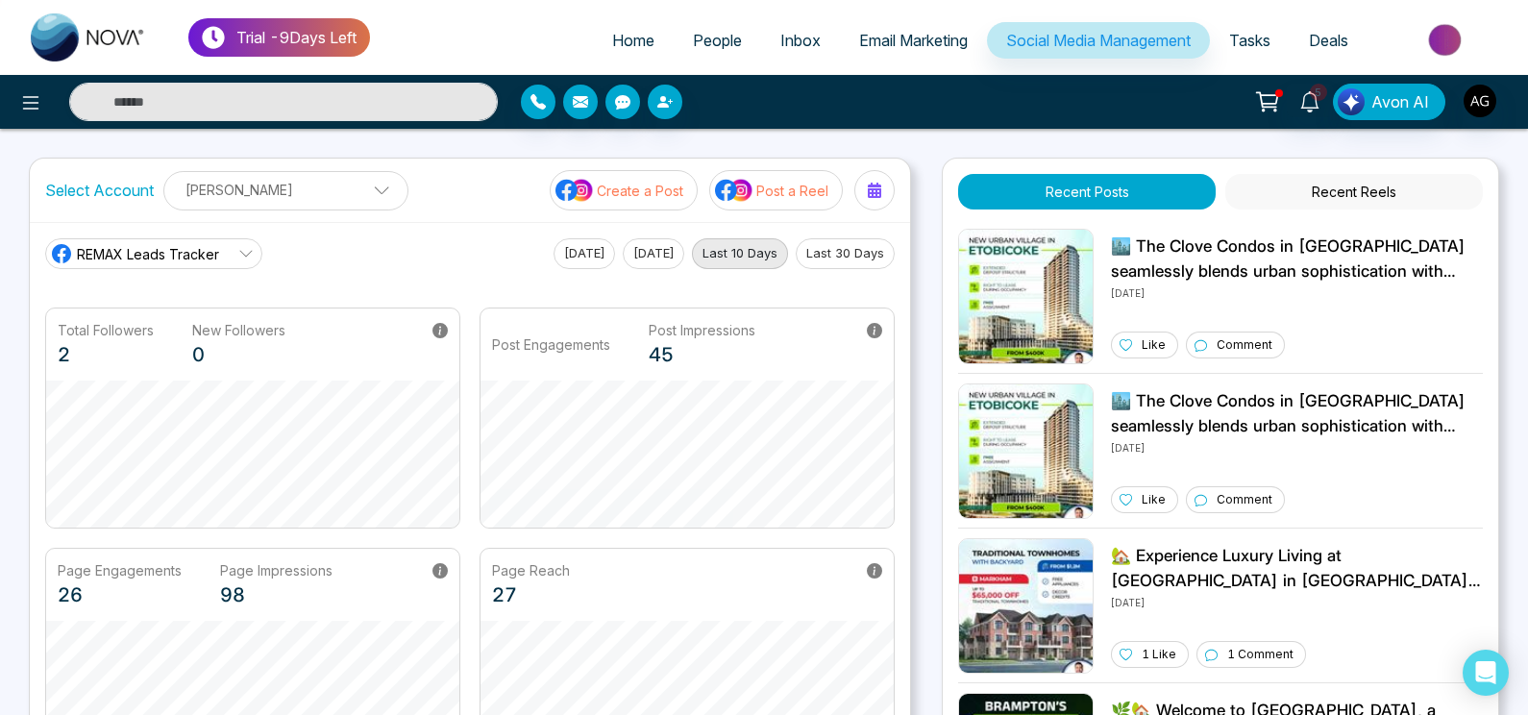
click at [308, 185] on p "[PERSON_NAME]" at bounding box center [286, 190] width 220 height 32
click at [589, 281] on main "REMAX Leads Tracker [DATE] [DATE] Last 10 Days Last 30 Days Total Followers 2 N…" at bounding box center [470, 503] width 850 height 530
click at [599, 259] on button "[DATE]" at bounding box center [585, 253] width 62 height 31
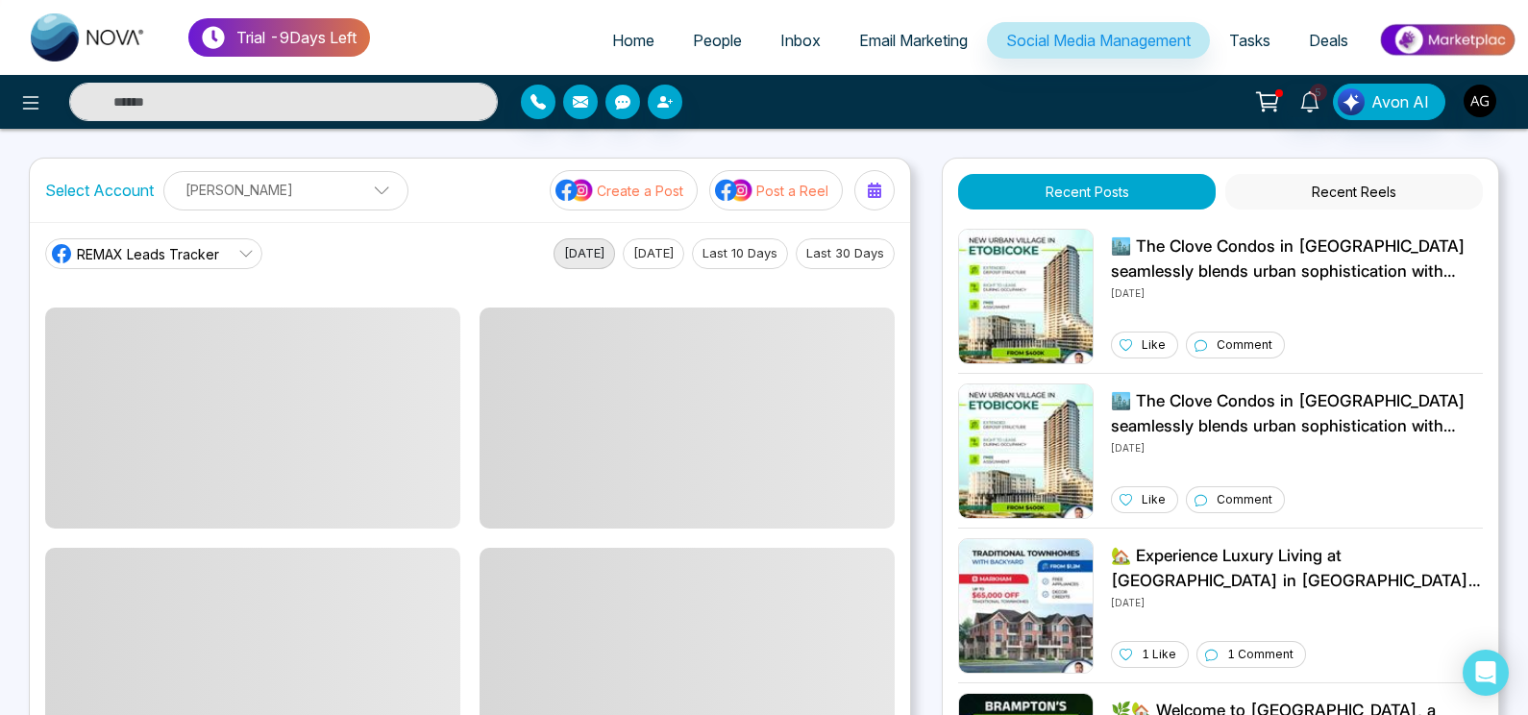
click at [666, 269] on main "REMAX Leads Tracker [DATE] [DATE] Last 10 Days Last 30 Days" at bounding box center [470, 503] width 850 height 530
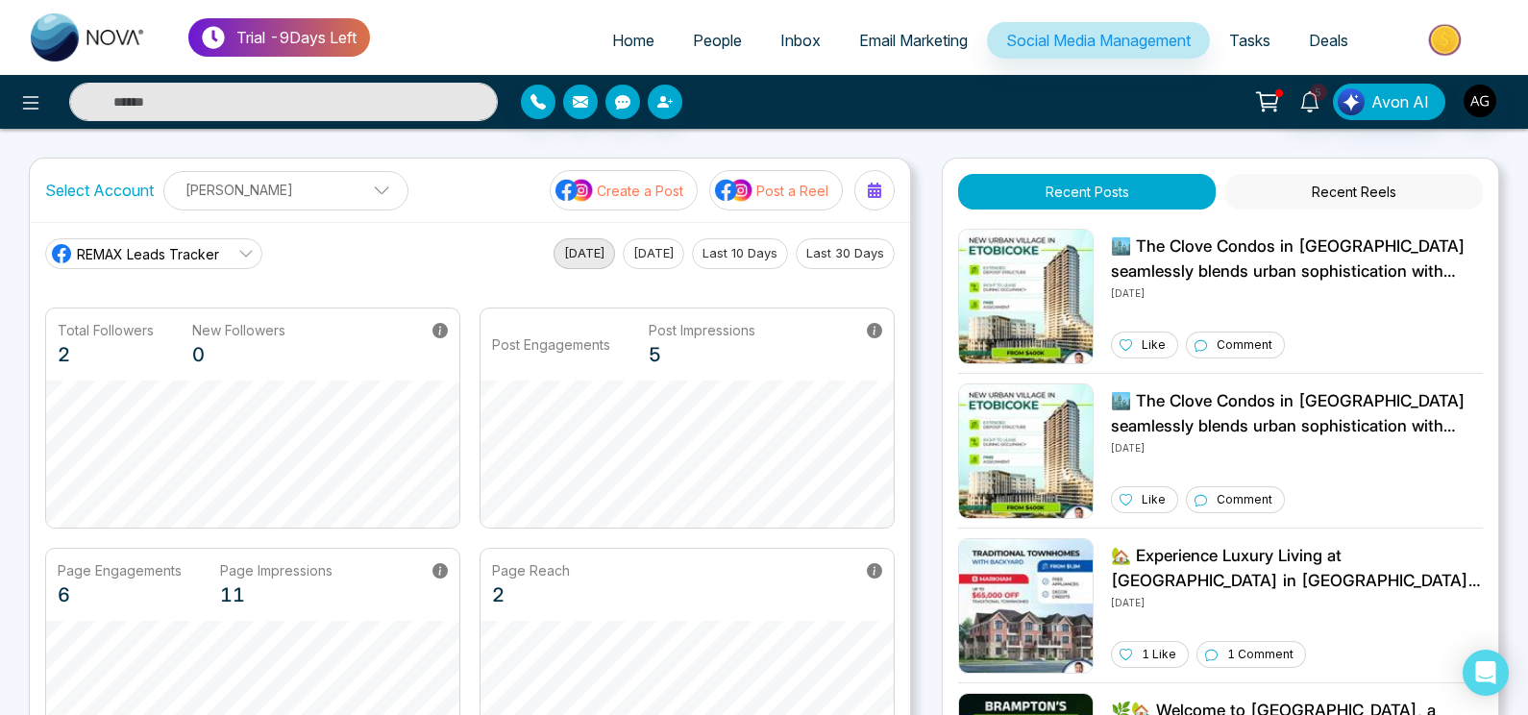
click at [656, 254] on button "[DATE]" at bounding box center [654, 253] width 62 height 31
click at [693, 31] on link "People" at bounding box center [717, 40] width 87 height 37
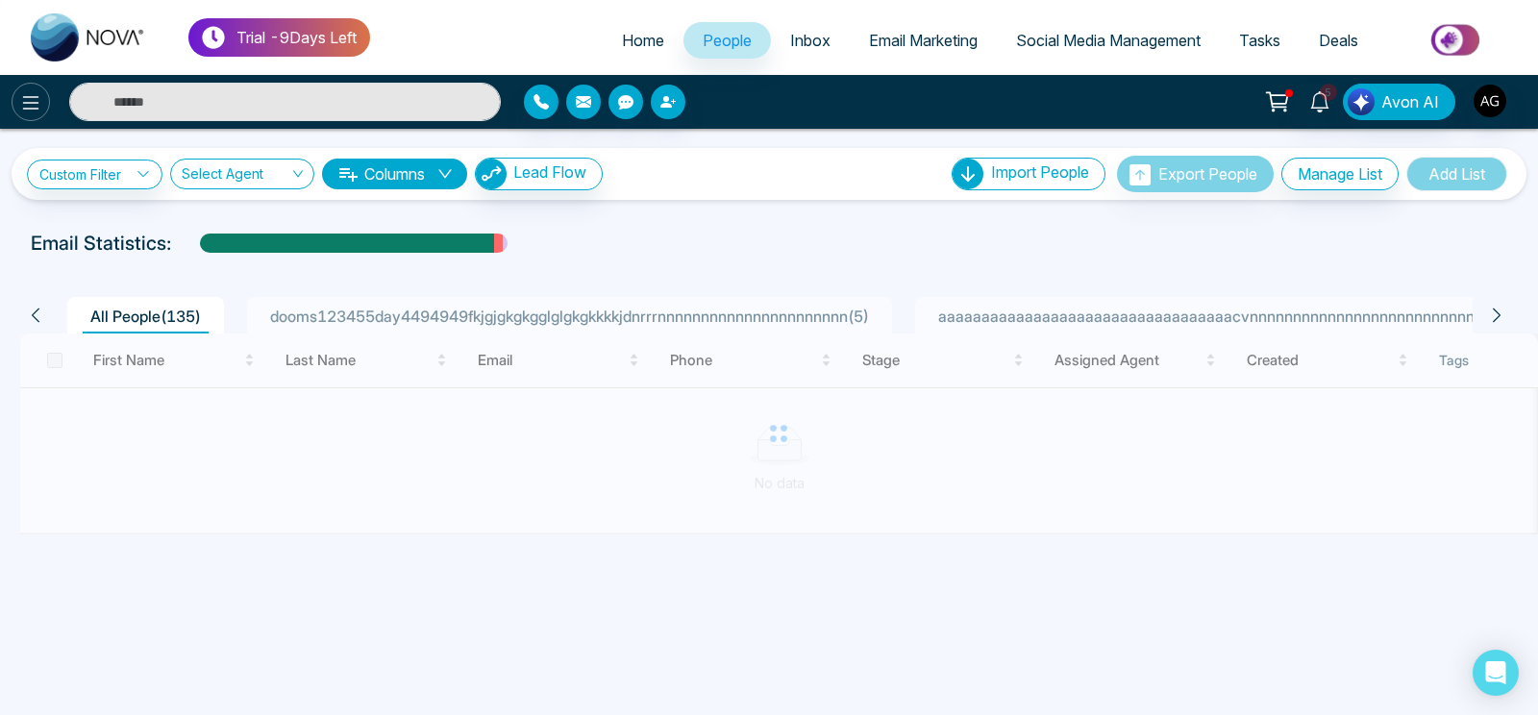
click at [45, 105] on button at bounding box center [31, 102] width 38 height 38
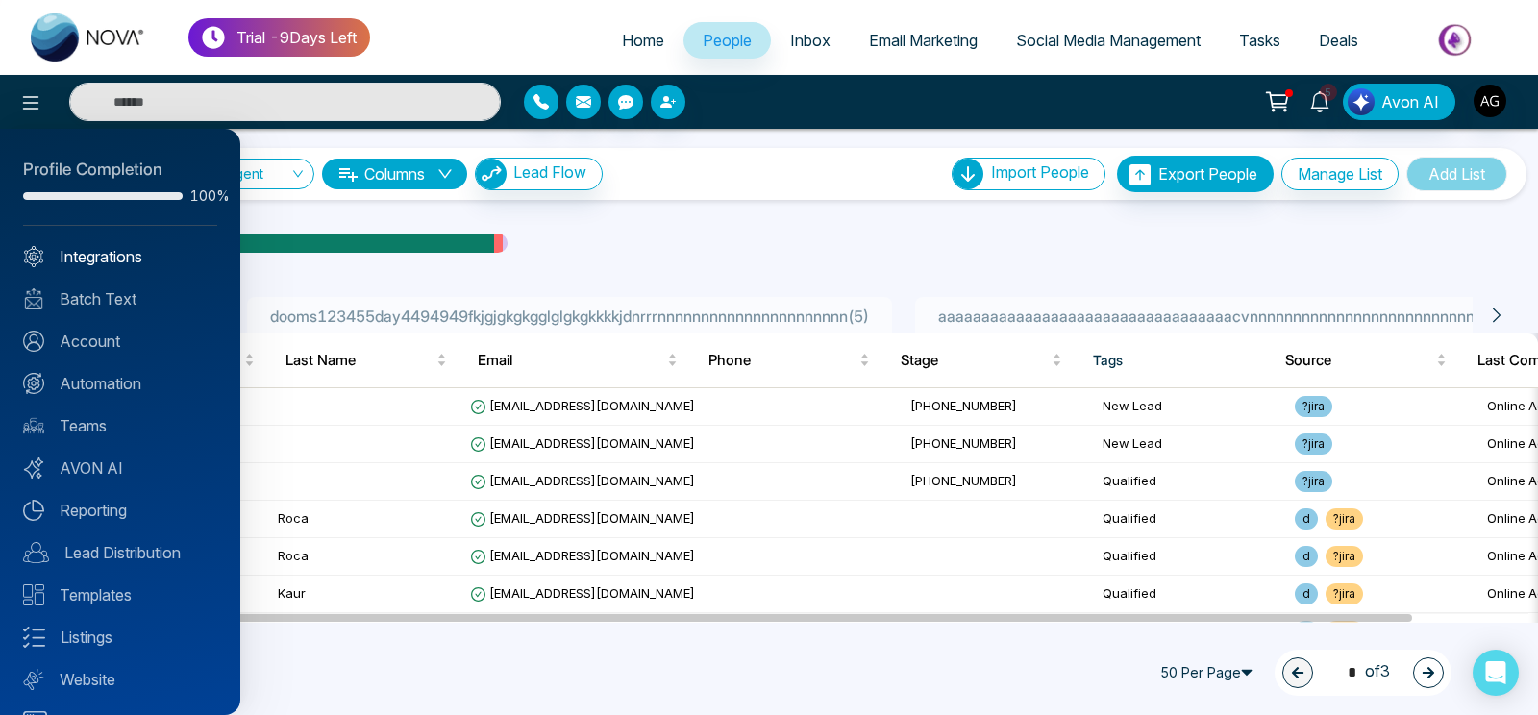
click at [146, 248] on link "Integrations" at bounding box center [120, 256] width 194 height 23
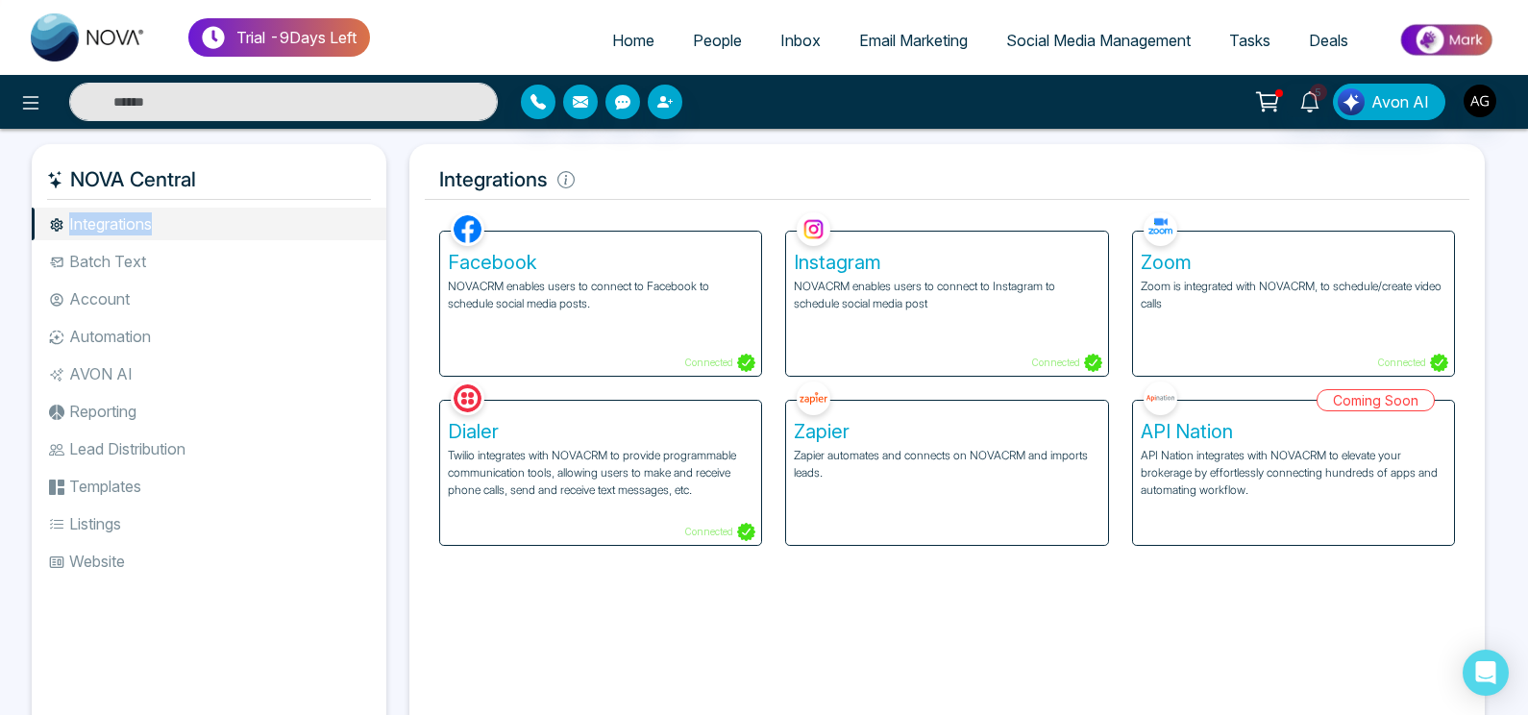
drag, startPoint x: 1, startPoint y: 104, endPoint x: 267, endPoint y: 222, distance: 291.3
click at [267, 222] on div "Trial - 9 Days Left Home People Inbox Email Marketing Social Media Management T…" at bounding box center [764, 395] width 1528 height 791
click at [637, 186] on h5 "Integrations" at bounding box center [947, 180] width 1045 height 40
click at [567, 181] on icon at bounding box center [565, 180] width 3 height 10
drag, startPoint x: 437, startPoint y: 175, endPoint x: 637, endPoint y: 195, distance: 200.9
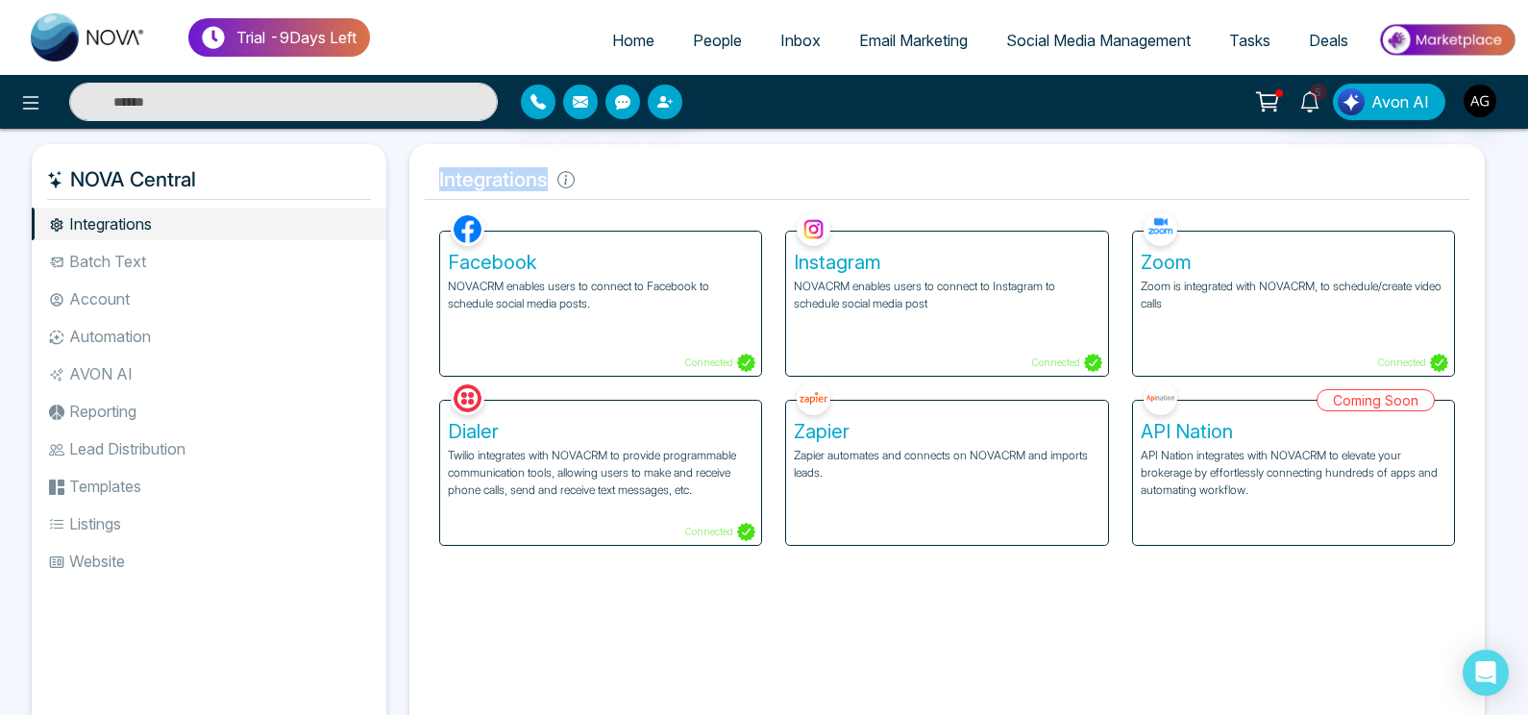
click at [637, 195] on h5 "Integrations" at bounding box center [947, 180] width 1045 height 40
drag, startPoint x: 637, startPoint y: 195, endPoint x: 443, endPoint y: 181, distance: 194.7
click at [443, 181] on h5 "Integrations" at bounding box center [947, 180] width 1045 height 40
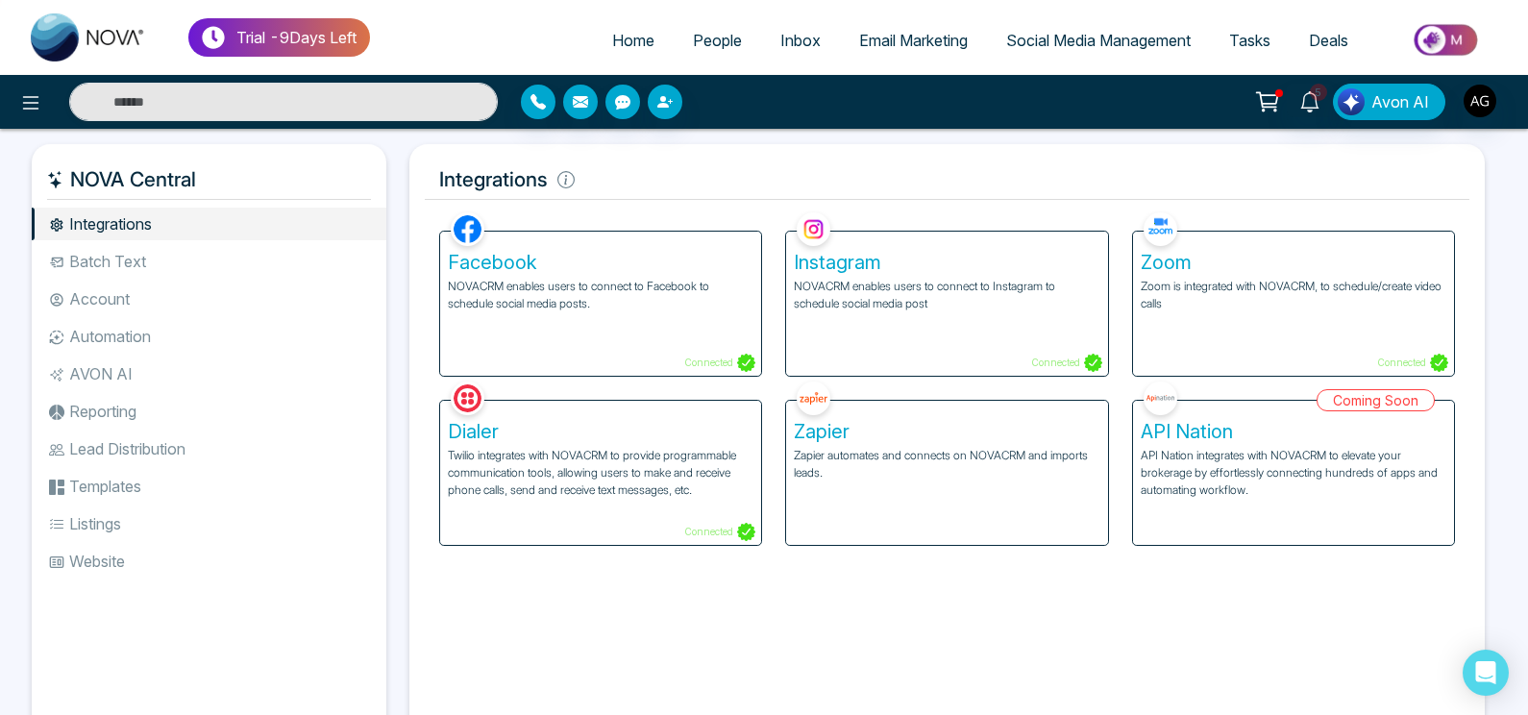
click at [191, 407] on li "Reporting" at bounding box center [209, 411] width 355 height 33
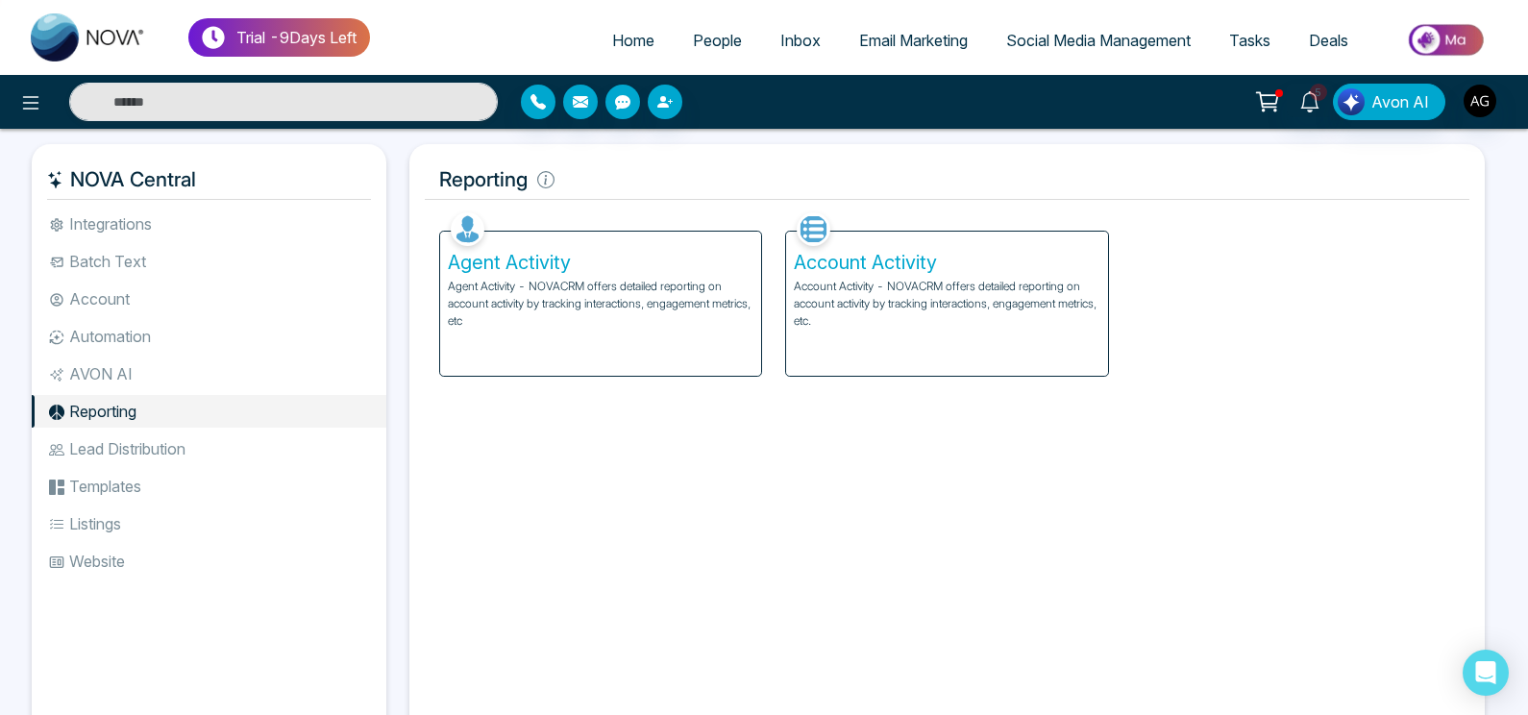
click at [161, 367] on li "AVON AI" at bounding box center [209, 374] width 355 height 33
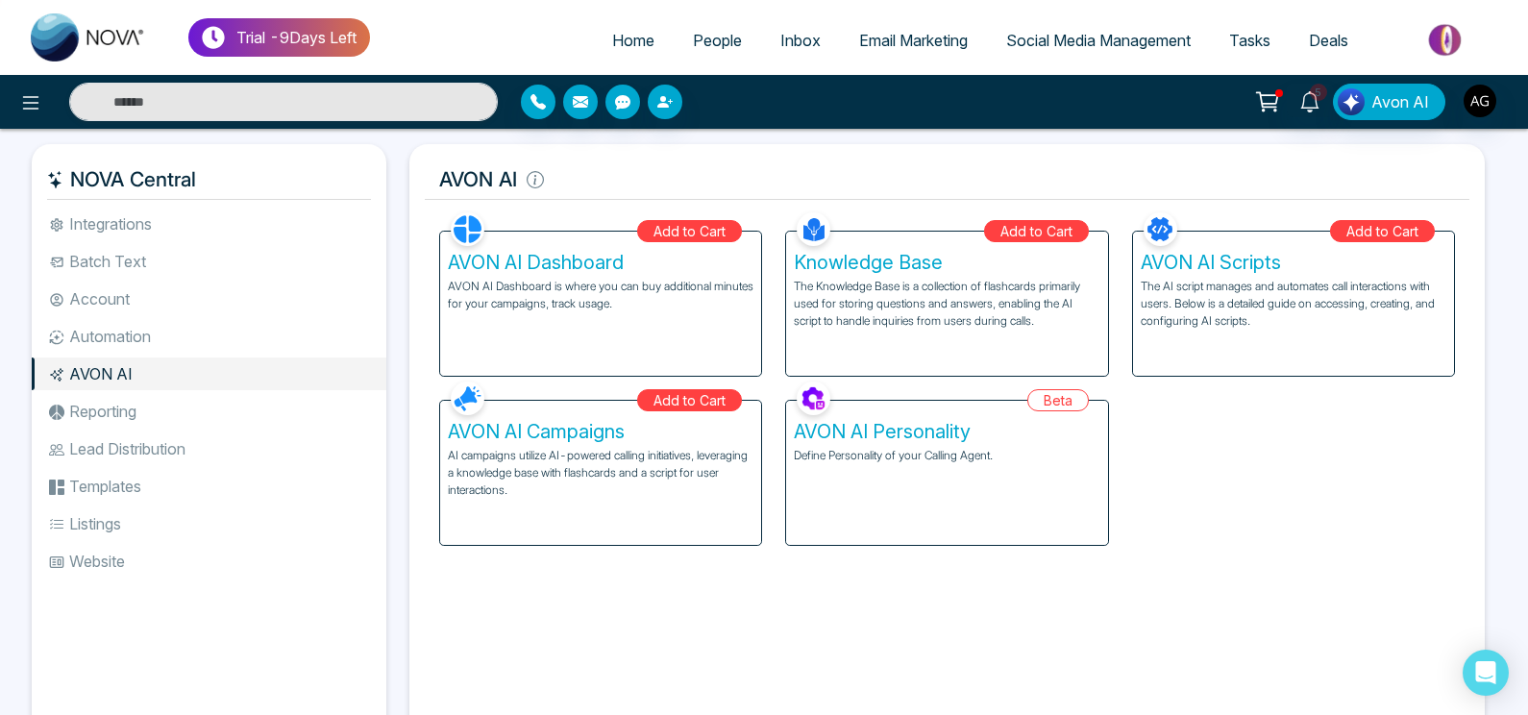
click at [182, 214] on li "Integrations" at bounding box center [209, 224] width 355 height 33
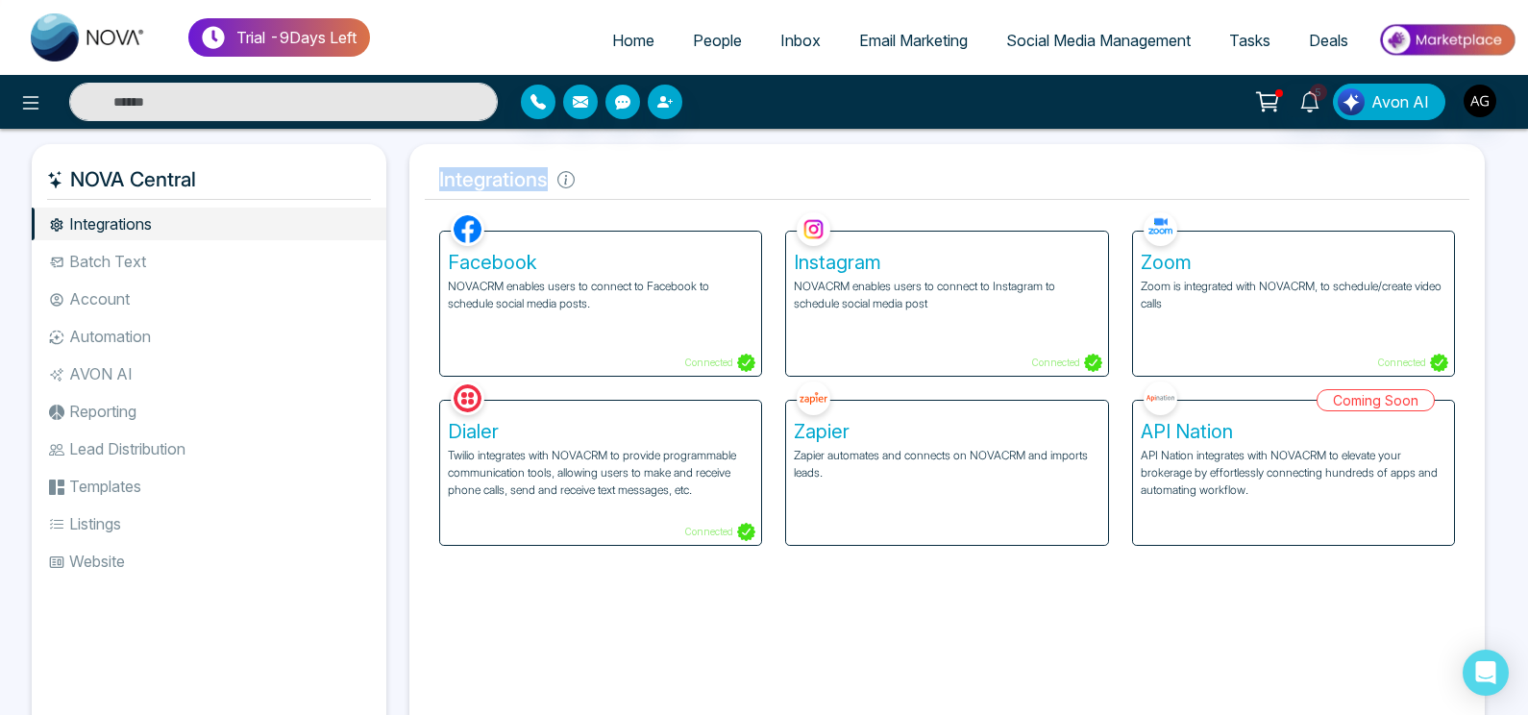
drag, startPoint x: 434, startPoint y: 179, endPoint x: 636, endPoint y: 174, distance: 201.9
click at [636, 174] on h5 "Integrations" at bounding box center [947, 180] width 1045 height 40
click at [128, 568] on li "Website" at bounding box center [209, 561] width 355 height 33
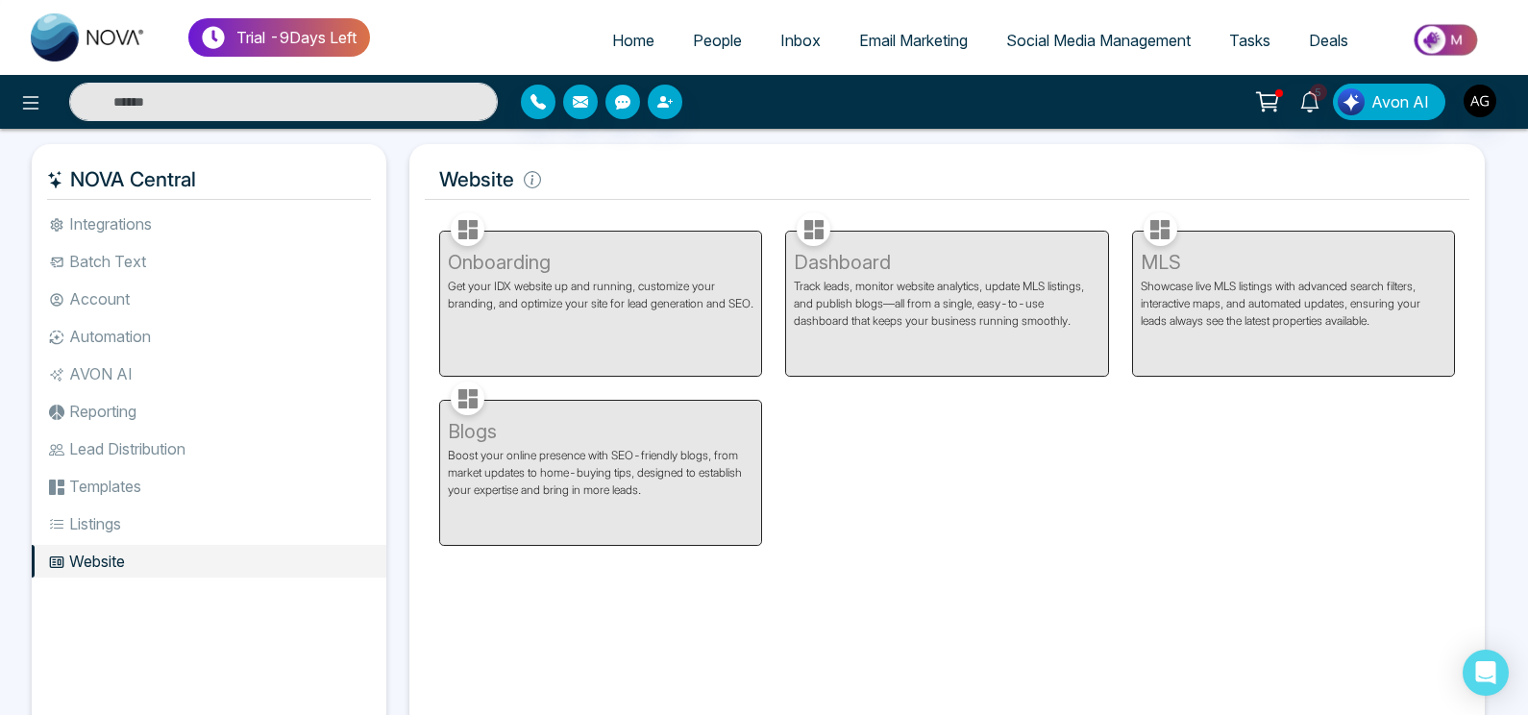
click at [228, 522] on li "Listings" at bounding box center [209, 523] width 355 height 33
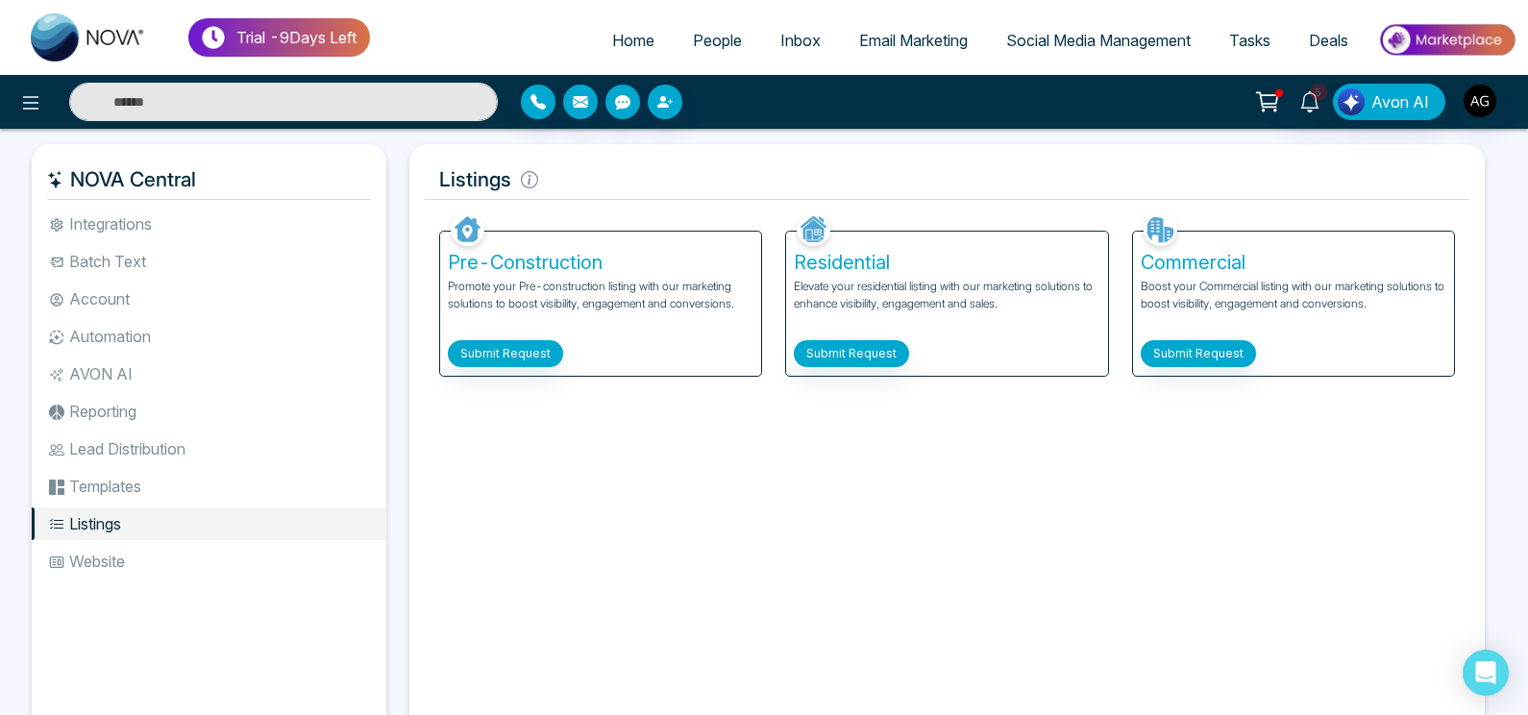
click at [171, 464] on li "Lead Distribution" at bounding box center [209, 448] width 355 height 33
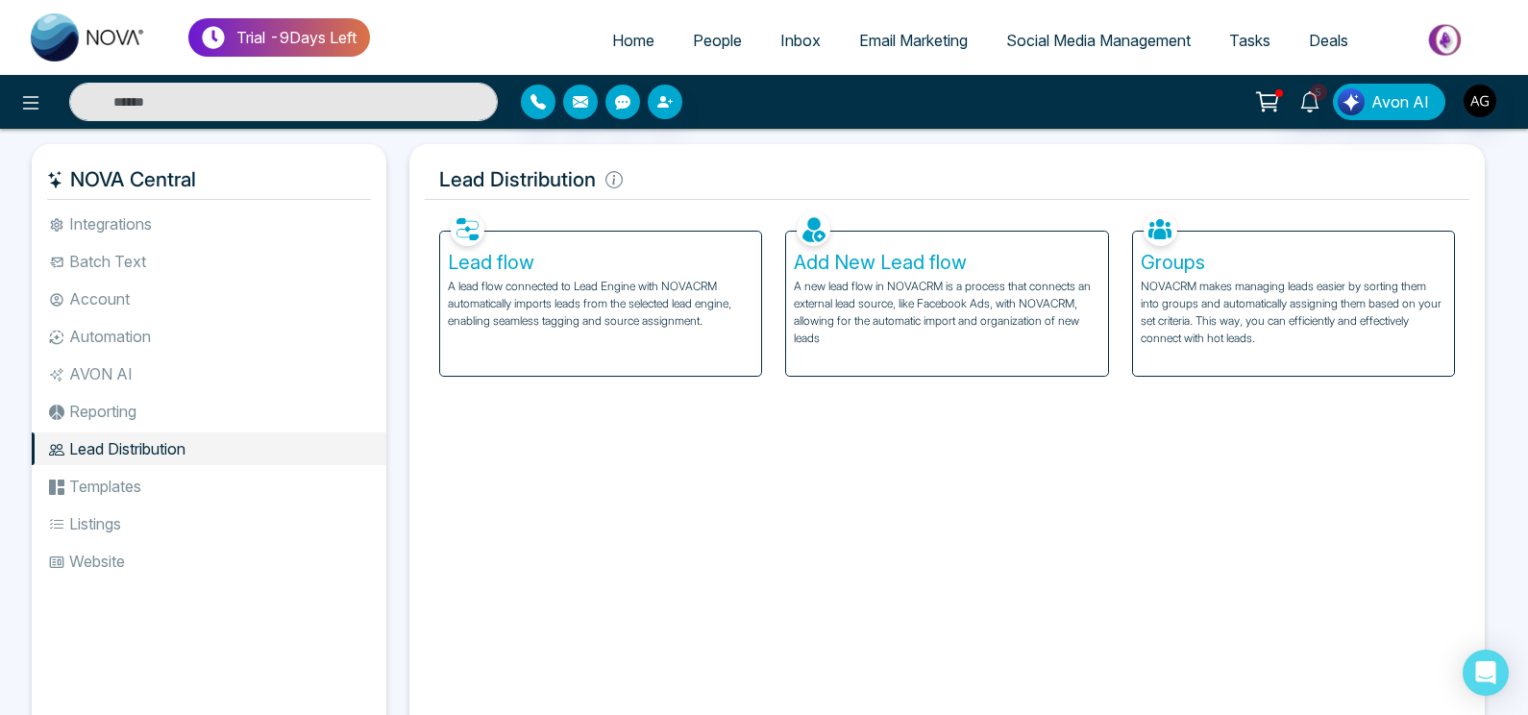
click at [157, 484] on li "Templates" at bounding box center [209, 486] width 355 height 33
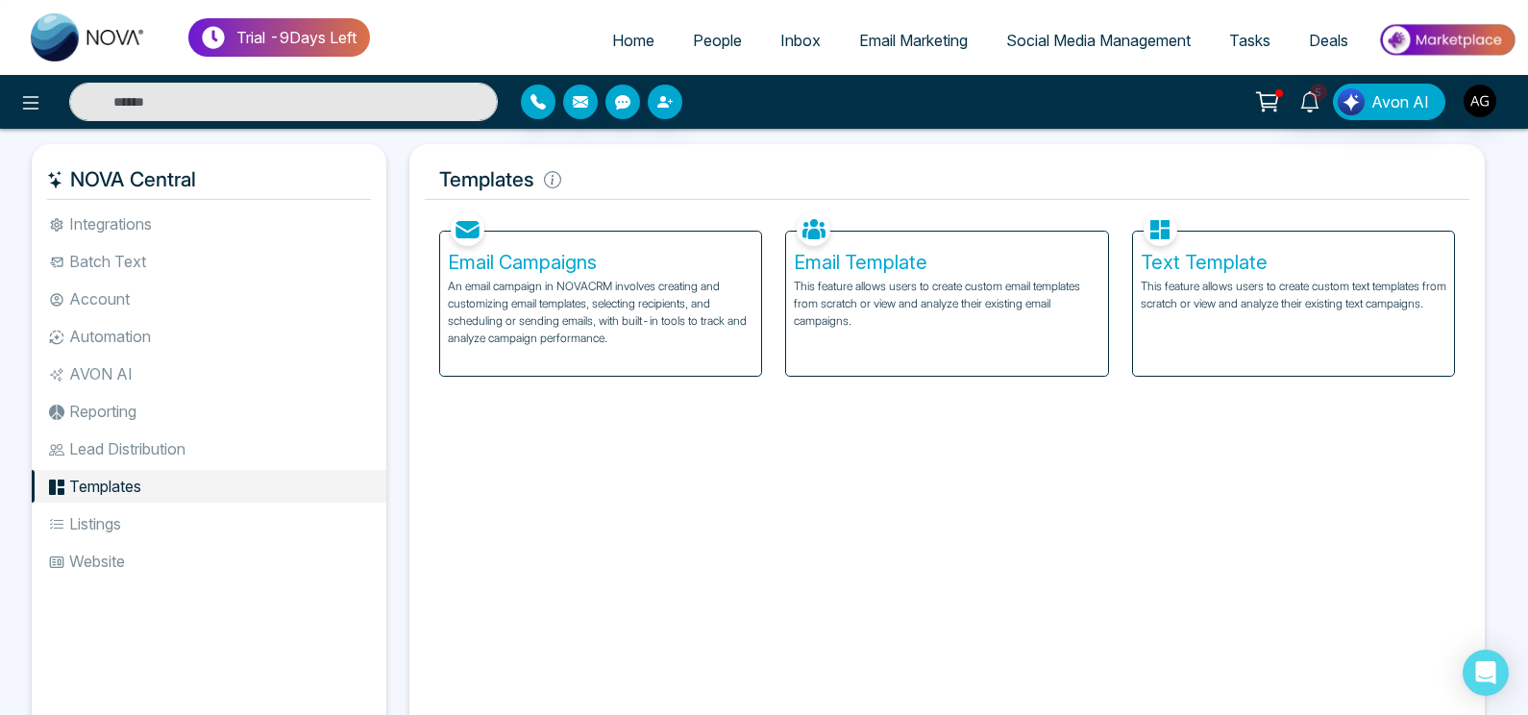
click at [179, 450] on li "Lead Distribution" at bounding box center [209, 448] width 355 height 33
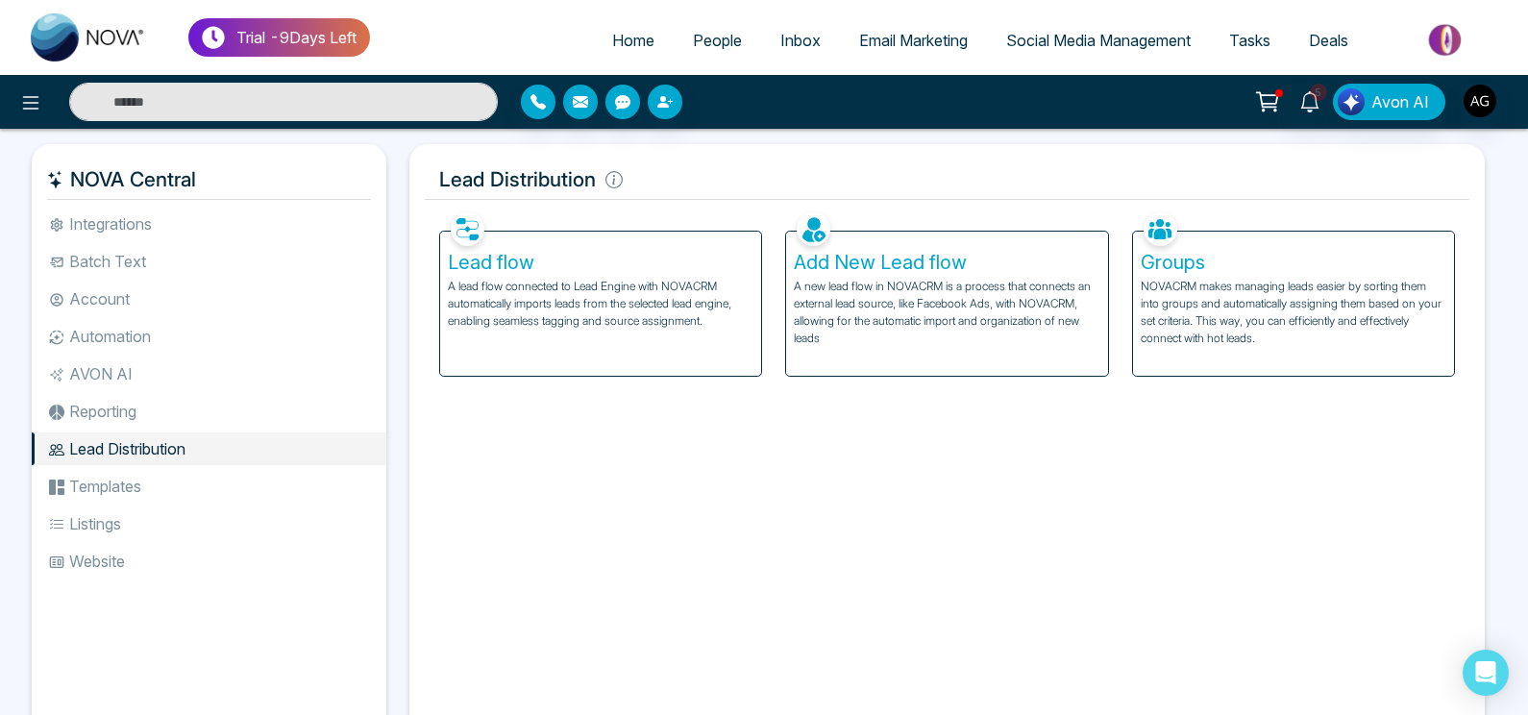
click at [206, 481] on li "Templates" at bounding box center [209, 486] width 355 height 33
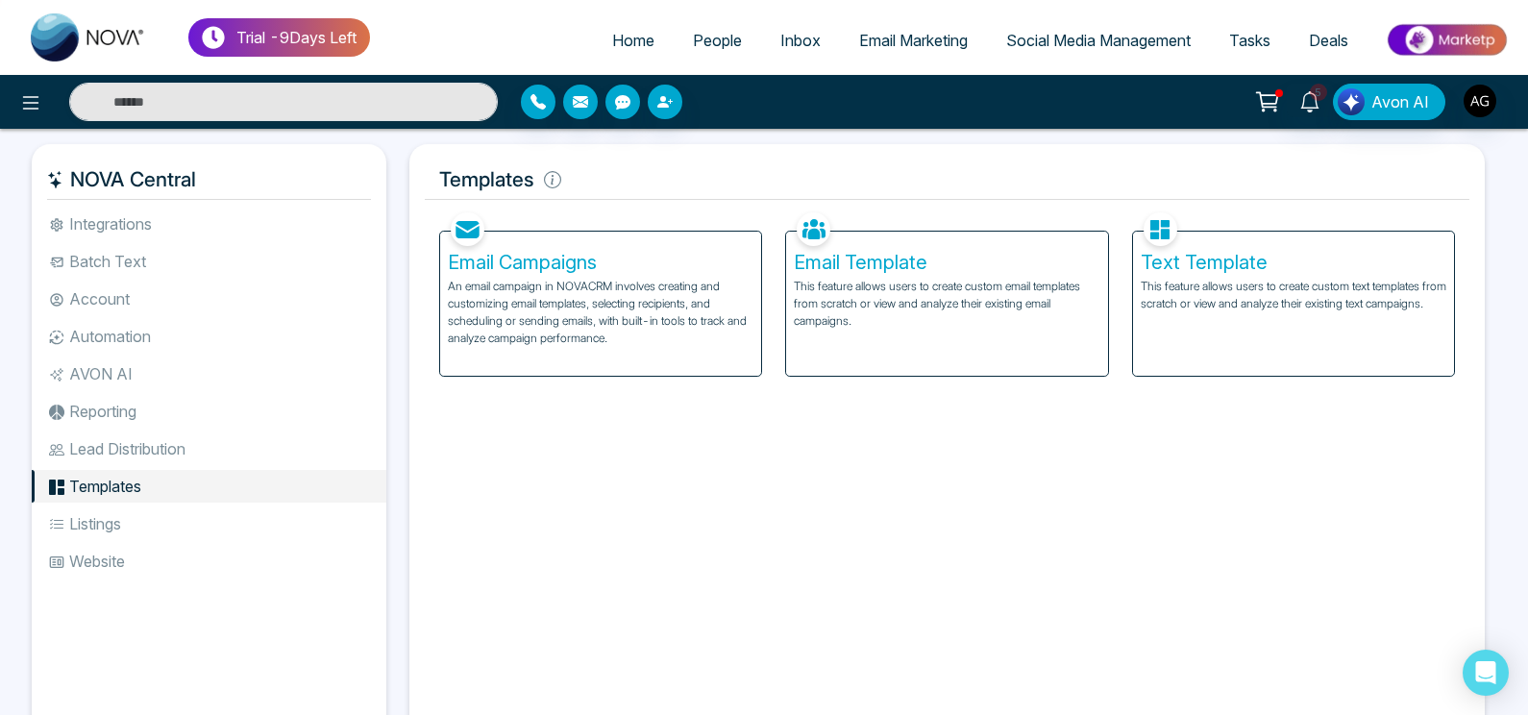
click at [643, 300] on p "An email campaign in NOVACRM involves creating and customizing email templates,…" at bounding box center [601, 312] width 306 height 69
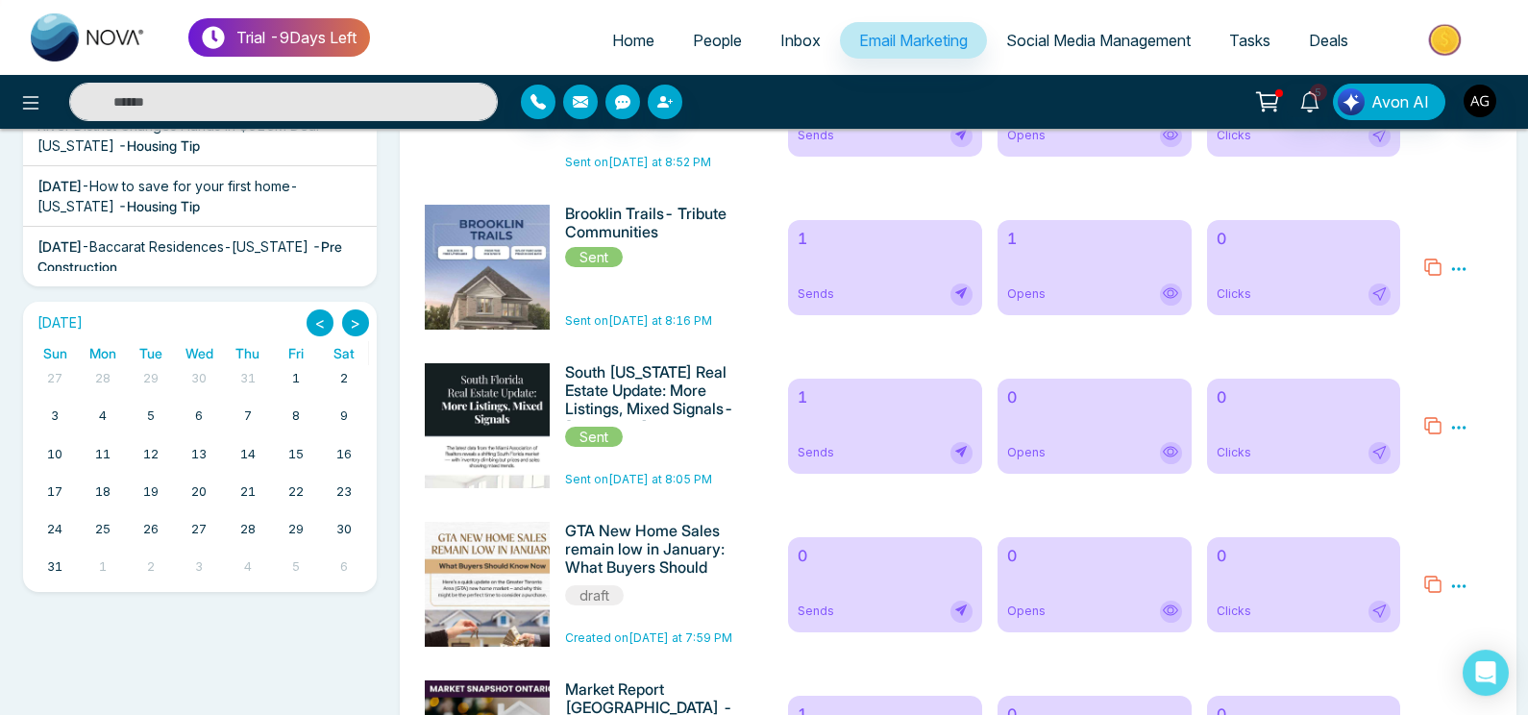
scroll to position [451, 0]
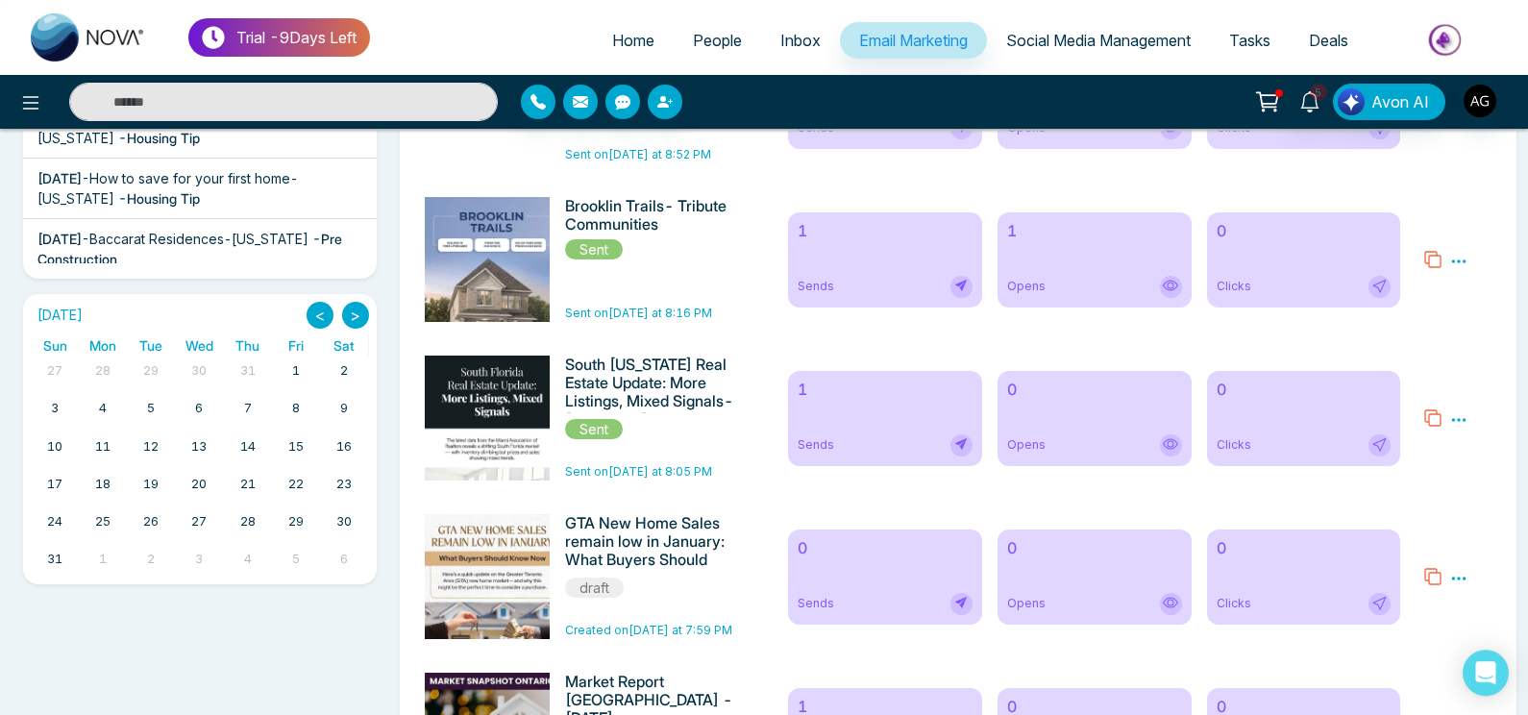
click at [361, 315] on button ">" at bounding box center [355, 315] width 27 height 27
click at [327, 310] on button "<" at bounding box center [320, 315] width 27 height 27
click at [347, 313] on button ">" at bounding box center [355, 315] width 27 height 27
click at [325, 313] on button "<" at bounding box center [320, 315] width 27 height 27
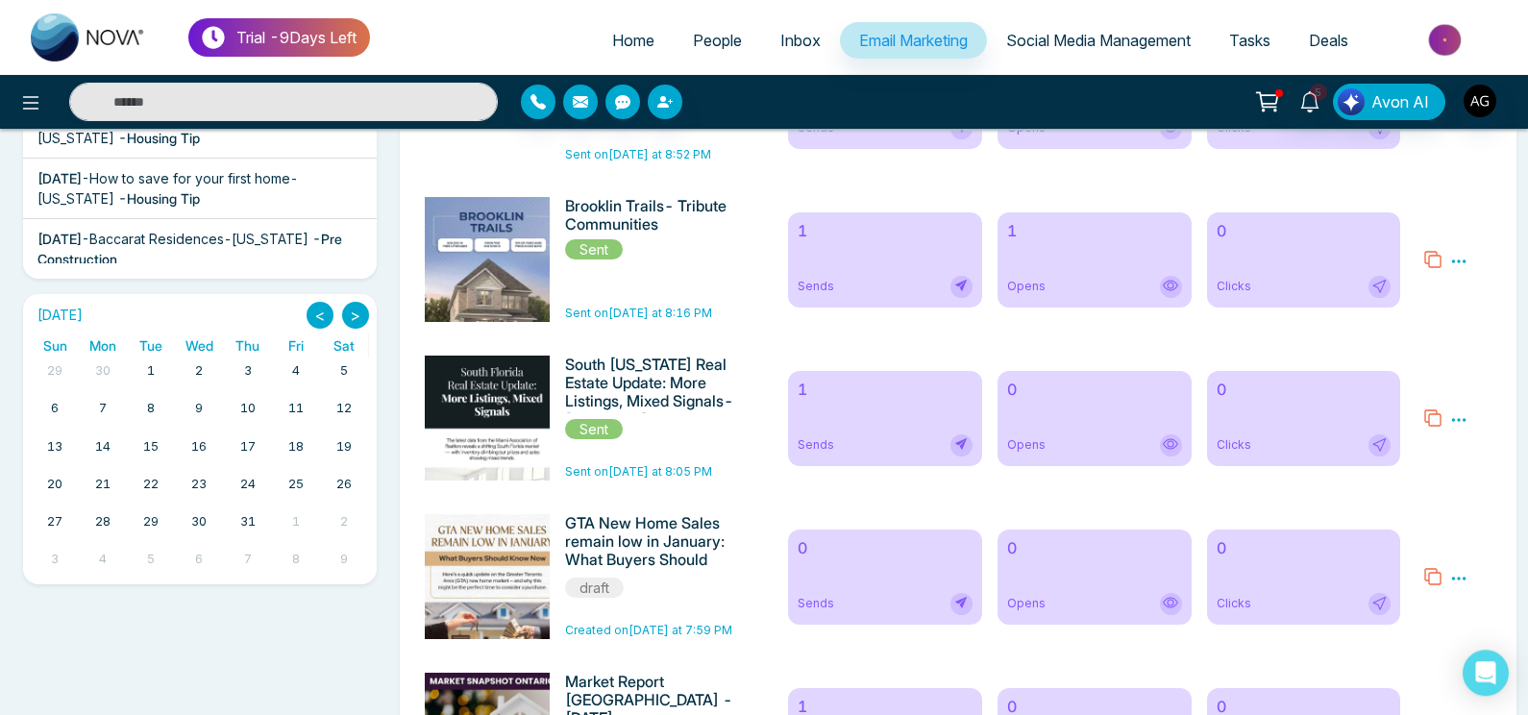
click at [363, 313] on button ">" at bounding box center [355, 315] width 27 height 27
click at [315, 313] on button "<" at bounding box center [320, 315] width 27 height 27
click at [358, 314] on button ">" at bounding box center [355, 315] width 27 height 27
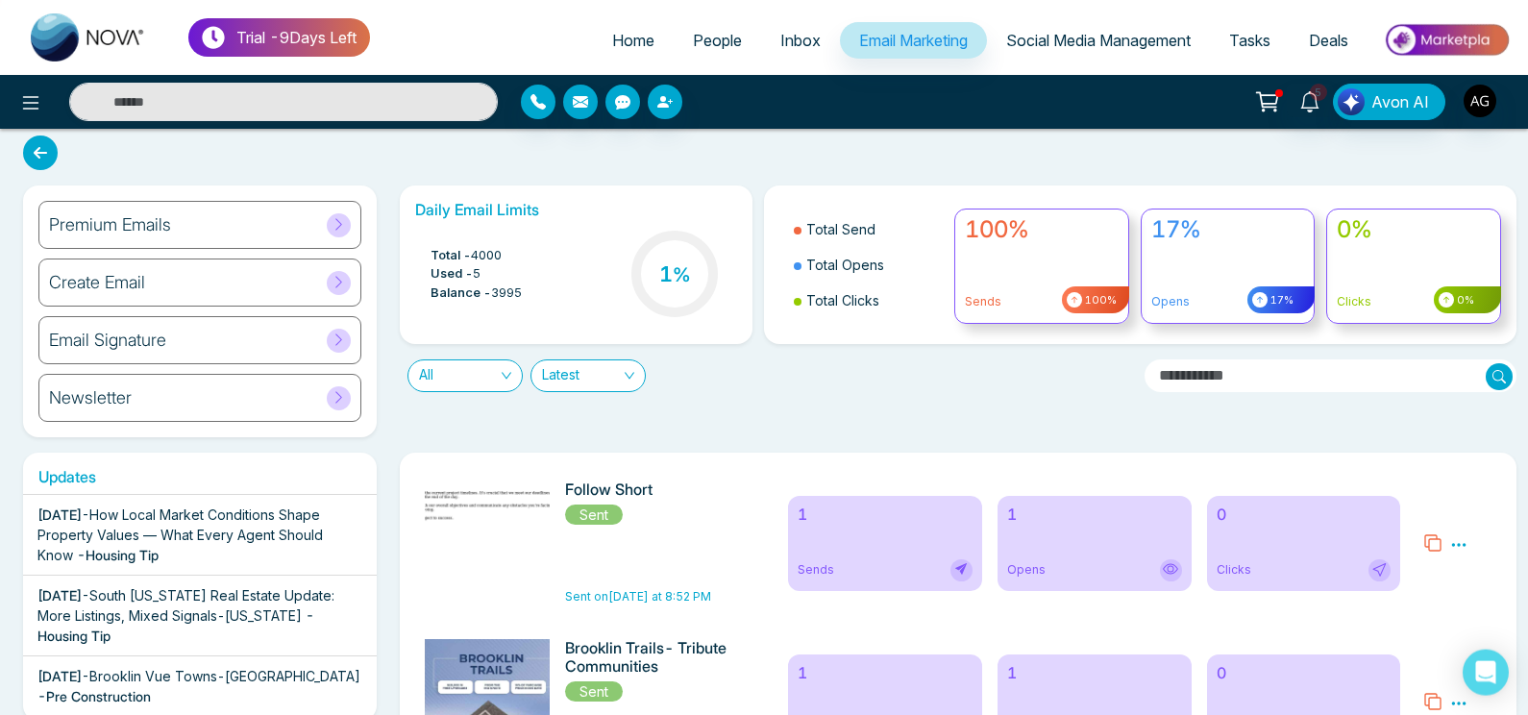
scroll to position [0, 0]
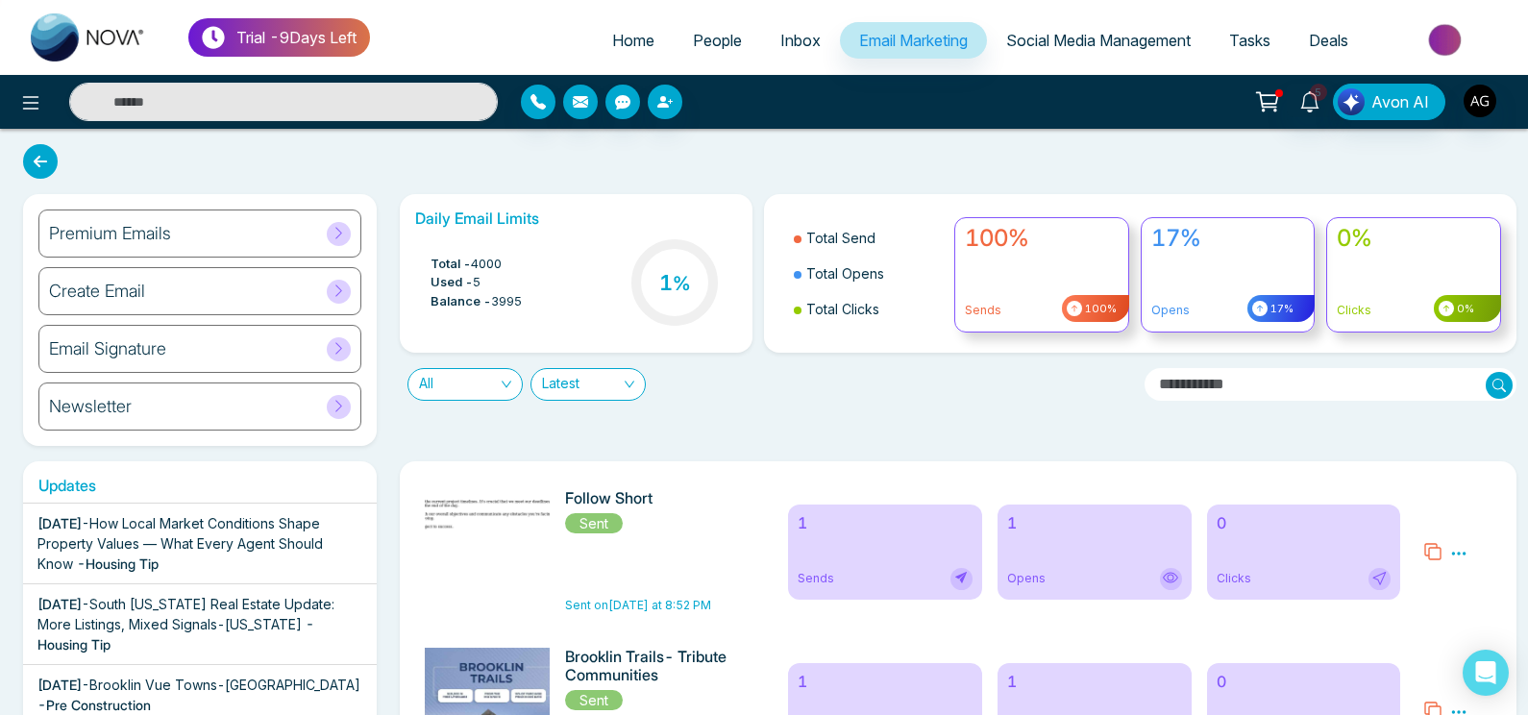
click at [623, 36] on span "Home" at bounding box center [633, 40] width 42 height 19
select select "*"
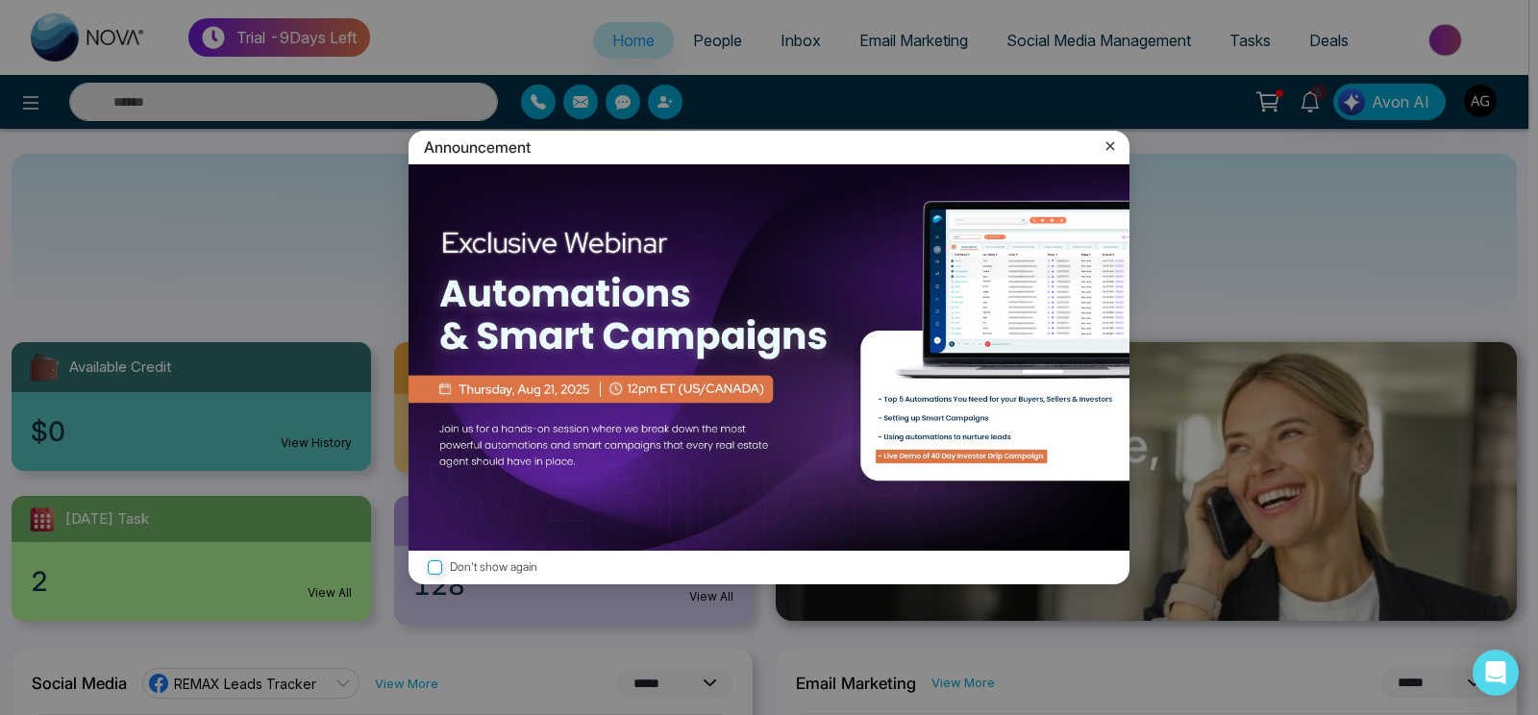
click at [1116, 144] on icon at bounding box center [1109, 145] width 19 height 19
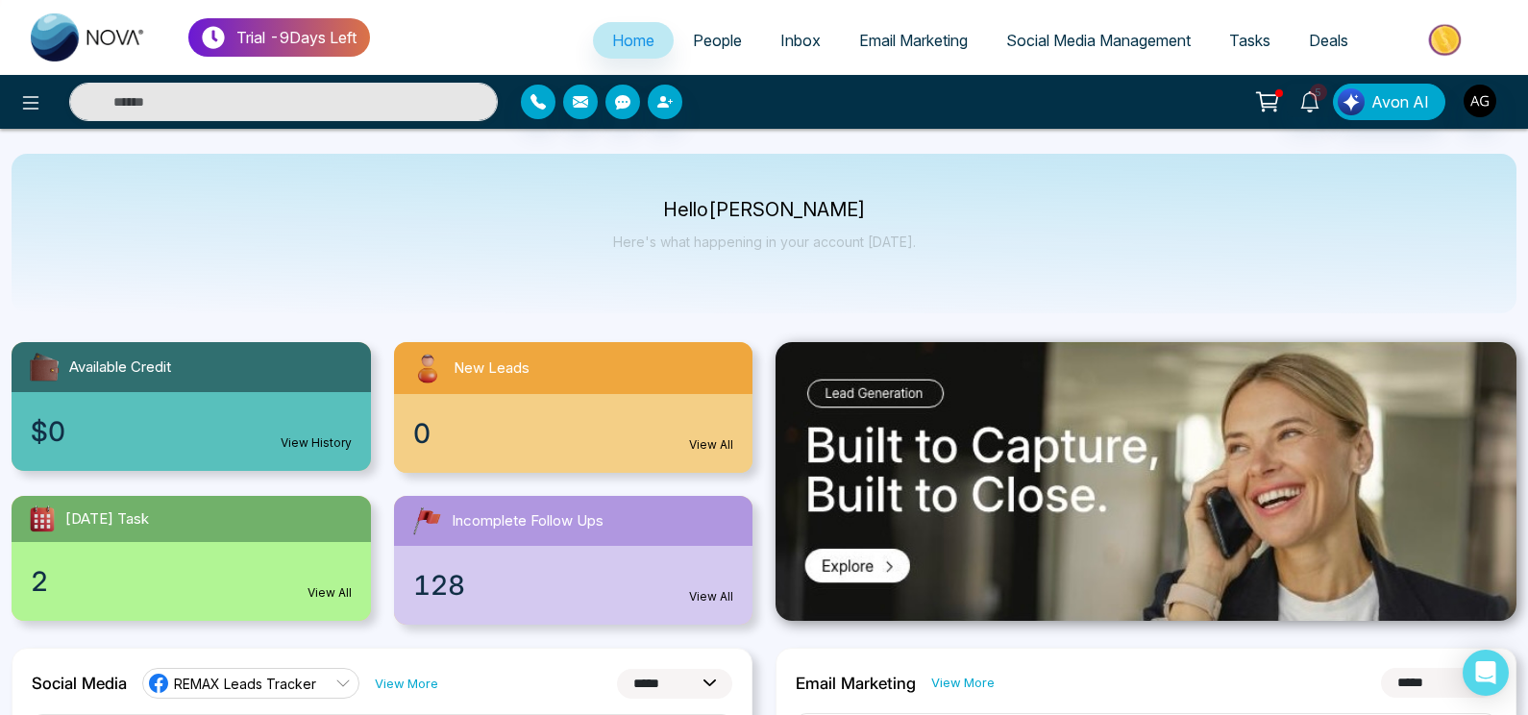
select select "*"
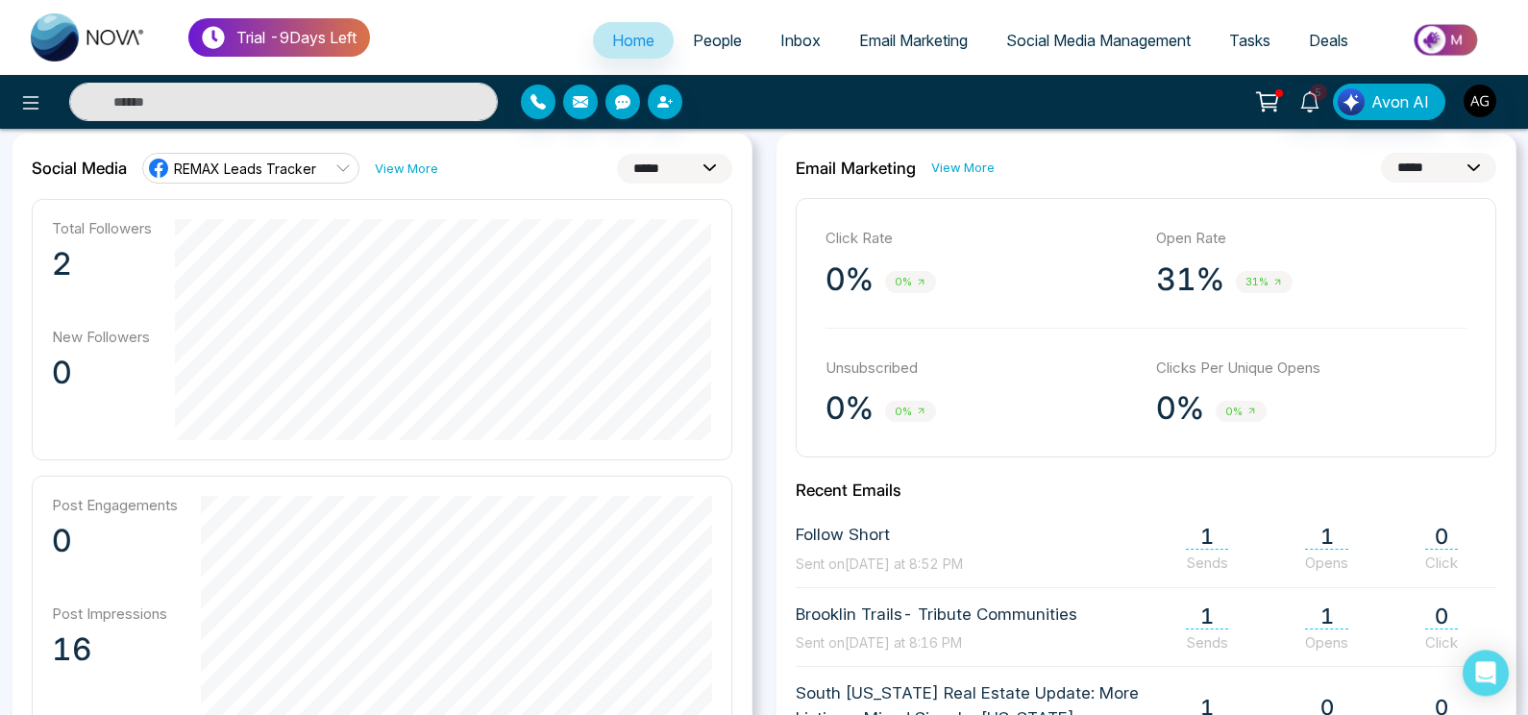
scroll to position [518, 0]
